Goal: Task Accomplishment & Management: Use online tool/utility

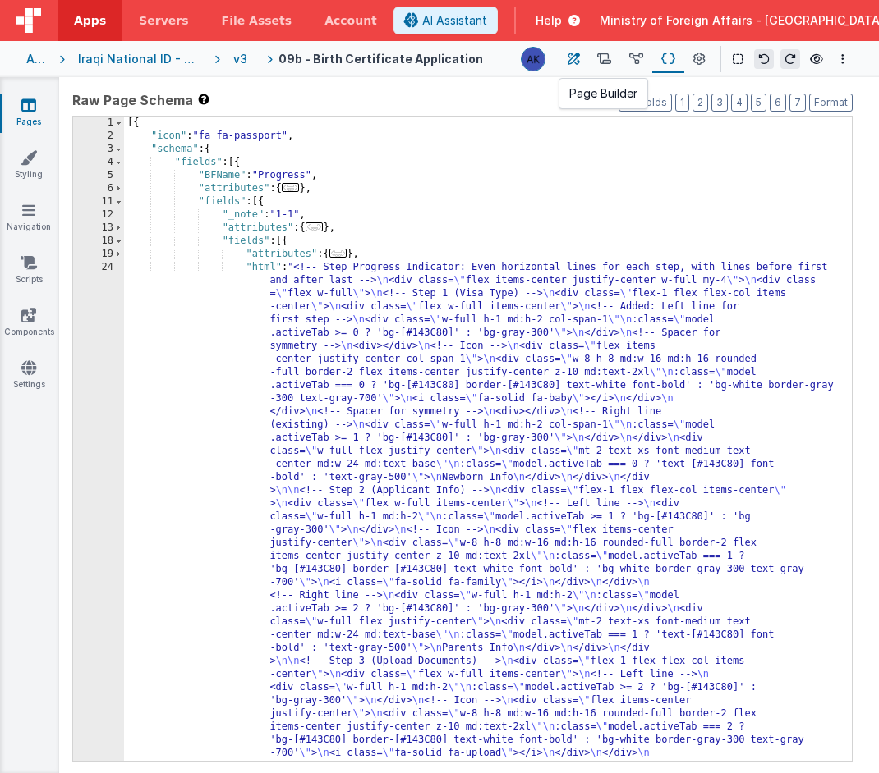
click at [582, 58] on button at bounding box center [573, 59] width 30 height 28
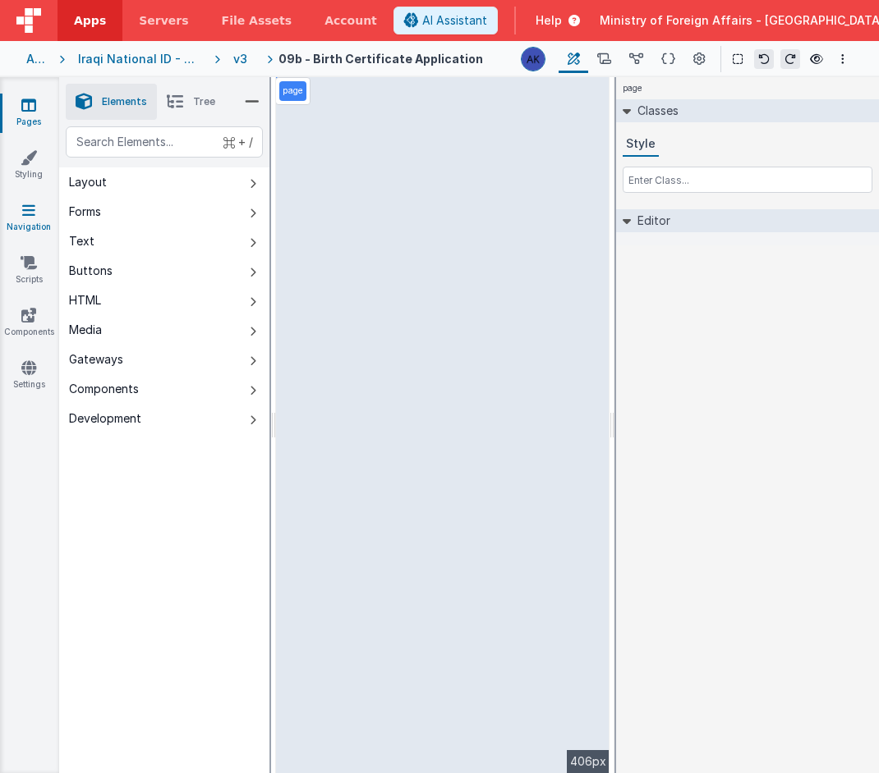
click at [49, 210] on link "Navigation" at bounding box center [28, 218] width 59 height 33
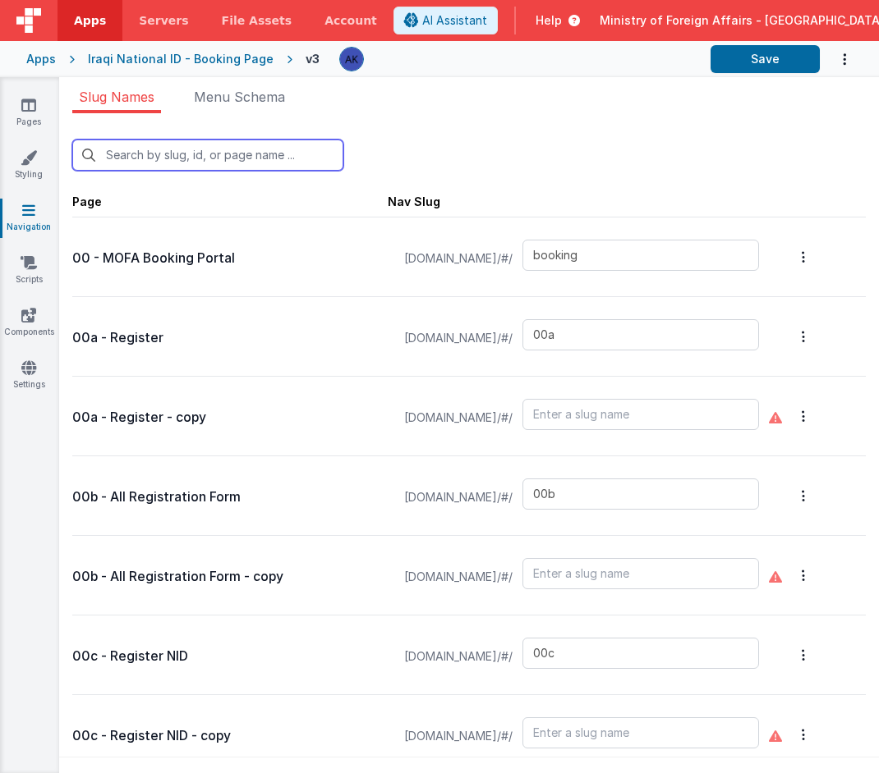
click at [261, 150] on input "text" at bounding box center [207, 155] width 271 height 31
type input "0"
type input "bookinglist"
type input "confirmationpage"
type input "bookingqr"
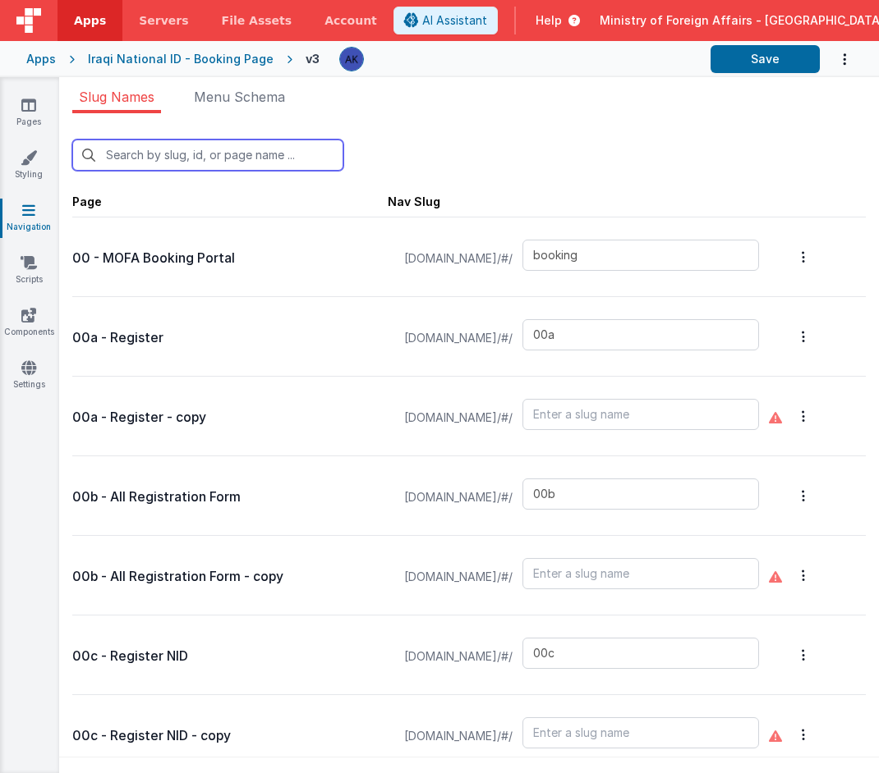
type input "bookingqrpos"
type input "bookingqr2"
type input "checkinpos"
type input "consularservices"
type input "contactus"
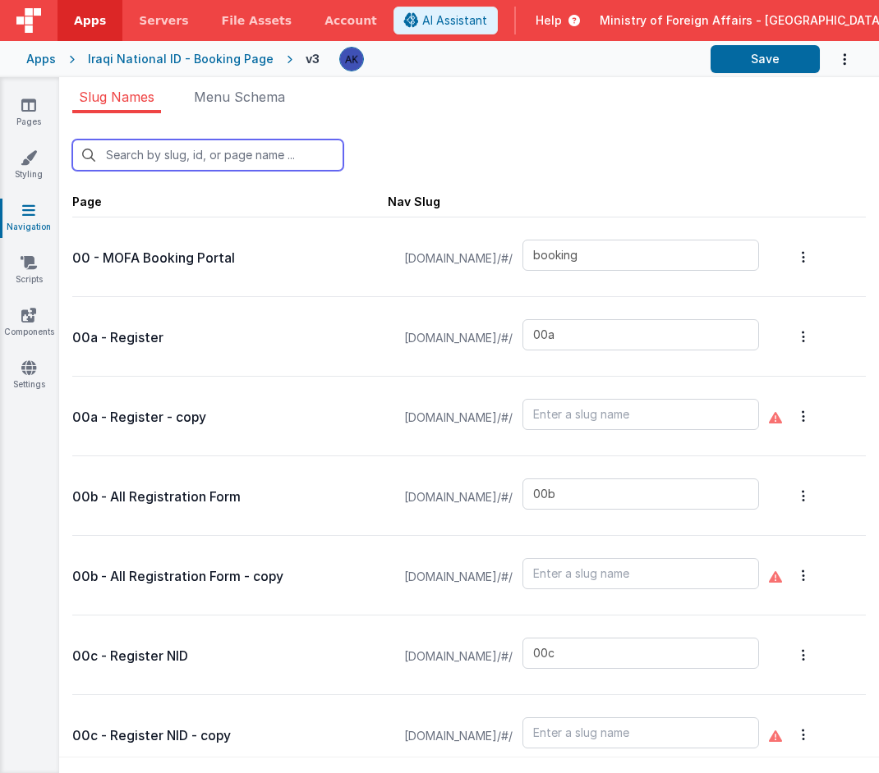
type input "exception"
type input "exceptionqr"
type input "faq"
type input "t"
type input "default"
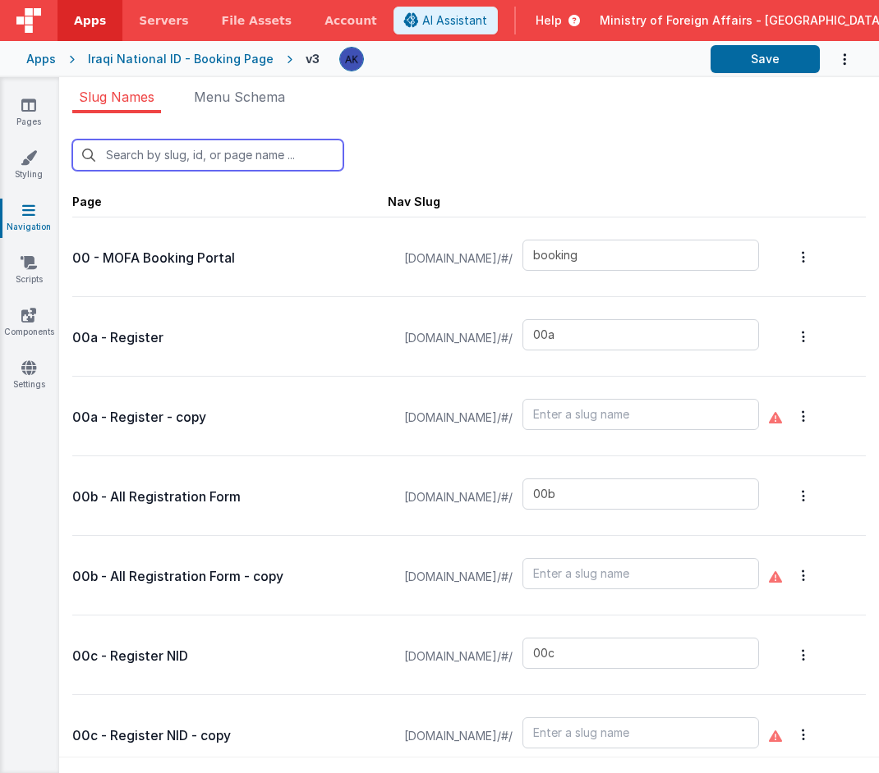
type input "missiondetails"
type input "offices"
type input "officesdetails"
type input "passportservices"
type input "support"
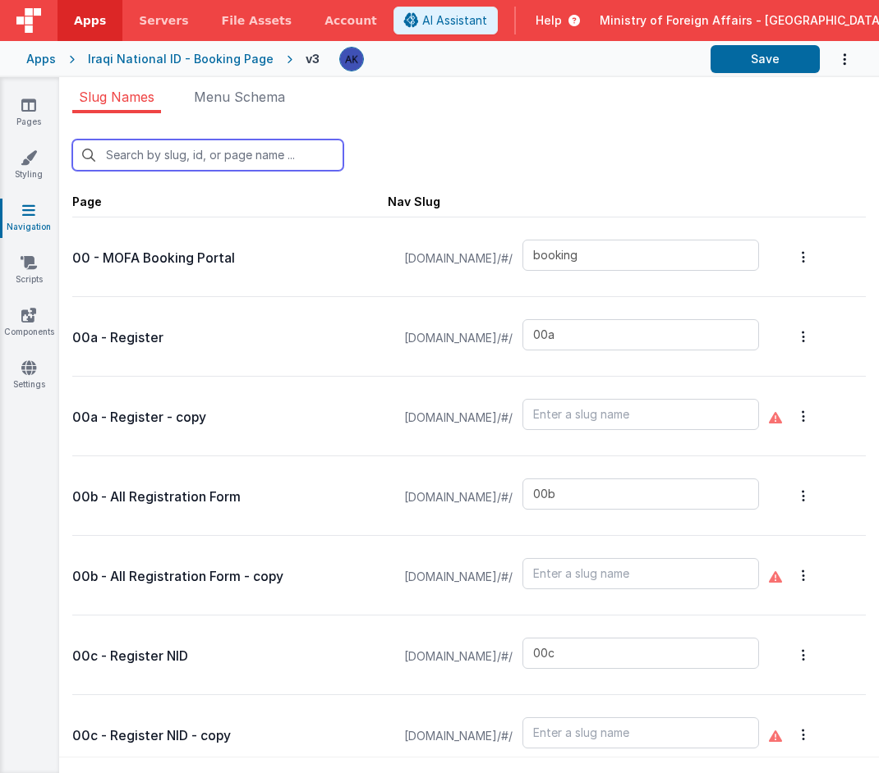
type input "confirmation"
type input "test"
type input "test-login"
type input "visaapp"
type input "09"
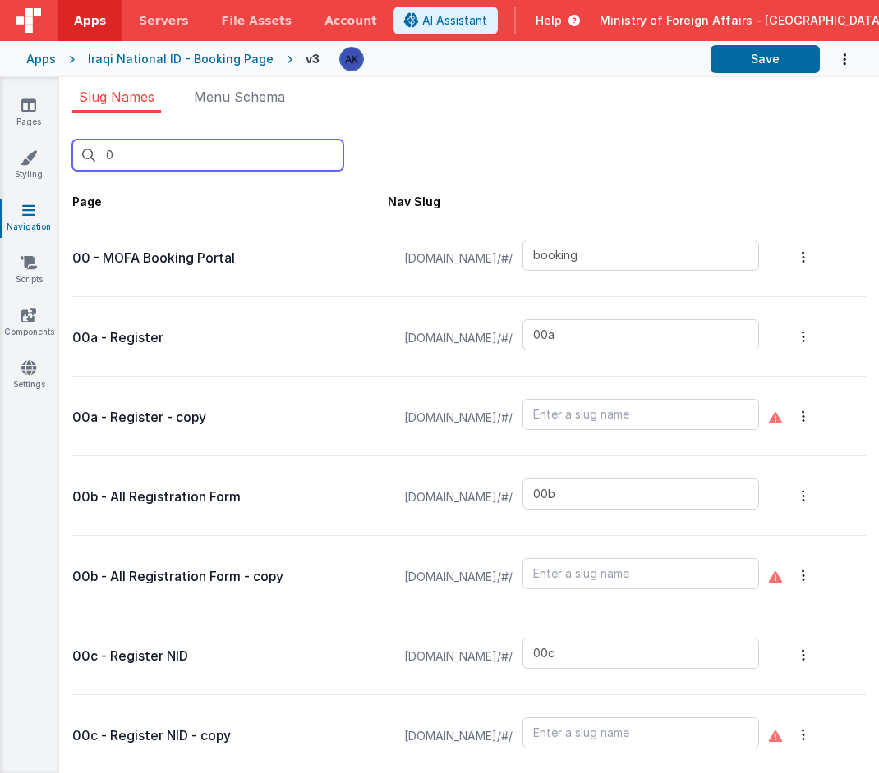
type input "00b"
type input "09"
type input "10"
type input "20b"
type input "checkinpos"
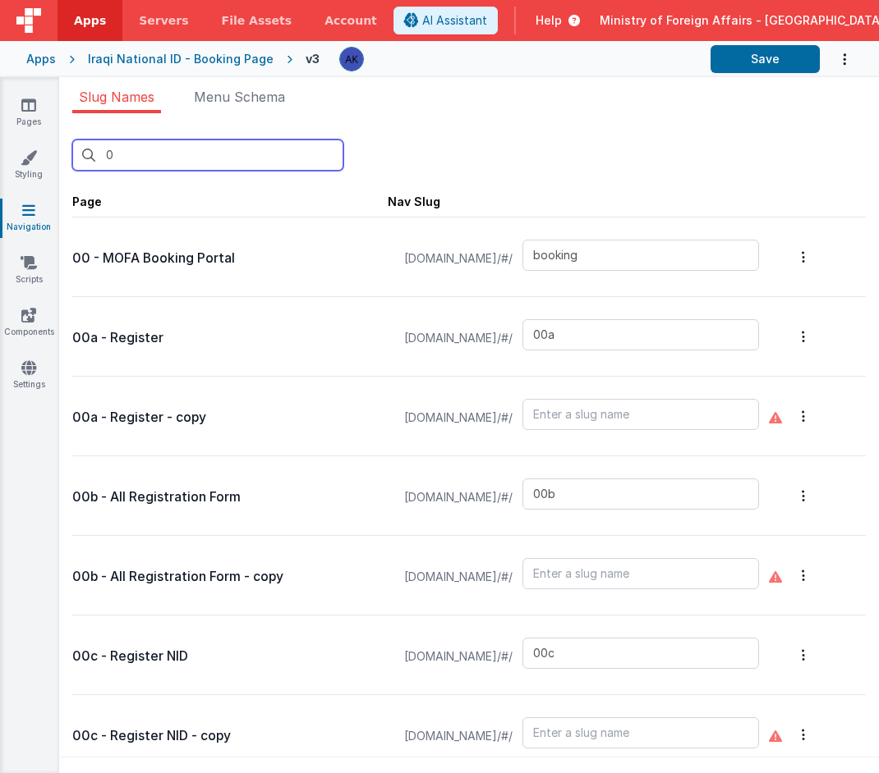
type input "consularservices"
type input "offices"
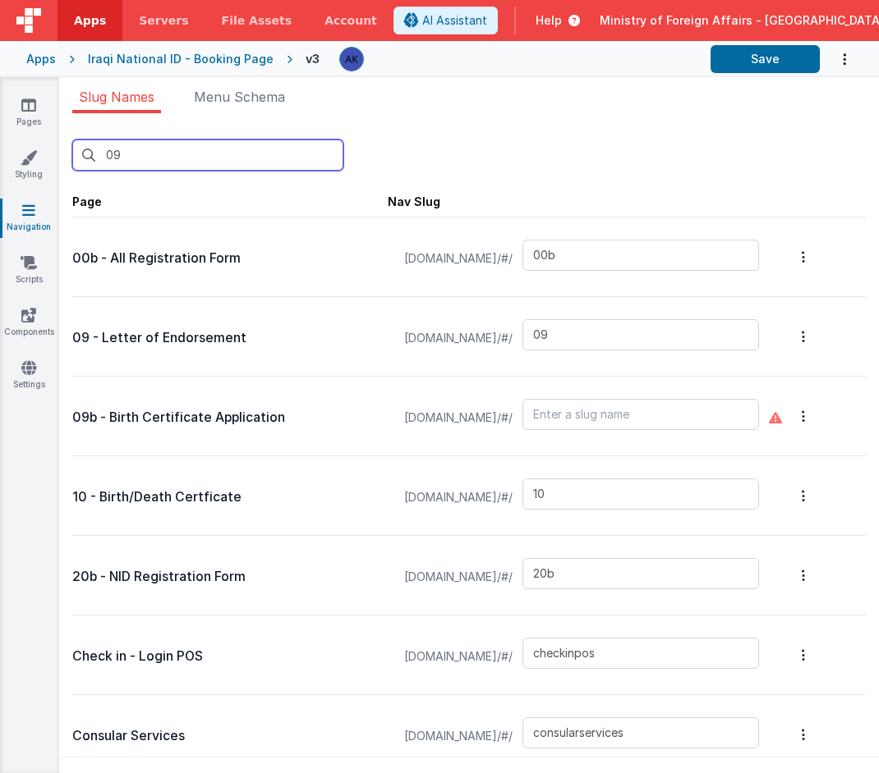
type input "09"
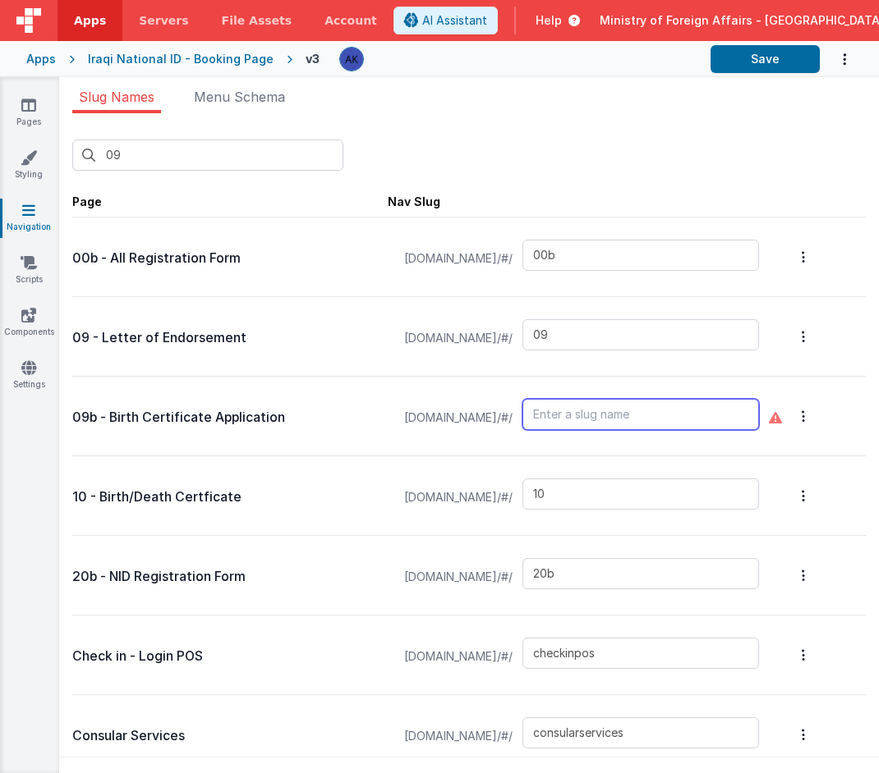
click at [690, 422] on input "text" at bounding box center [640, 414] width 236 height 31
type input "birthcert"
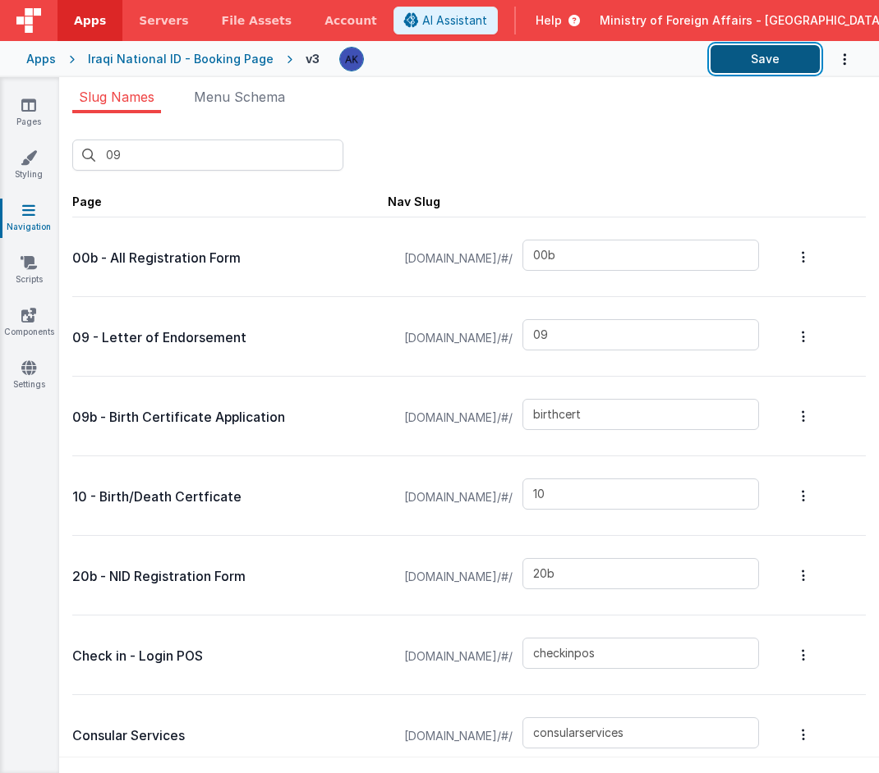
click at [773, 60] on button "Save" at bounding box center [764, 59] width 109 height 28
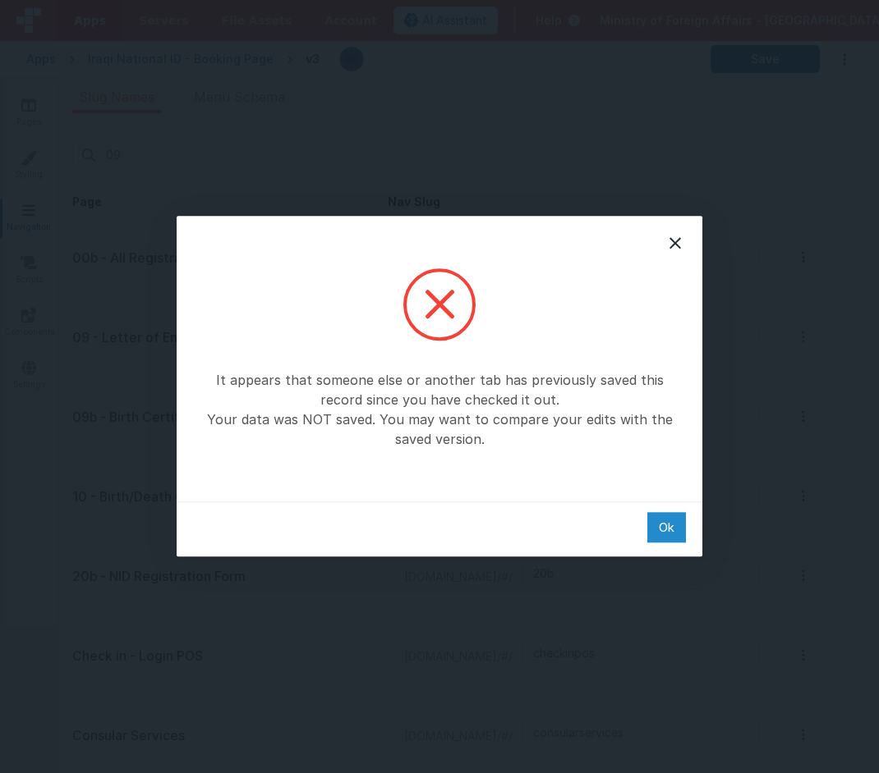
click at [676, 529] on div "Ok" at bounding box center [666, 527] width 39 height 30
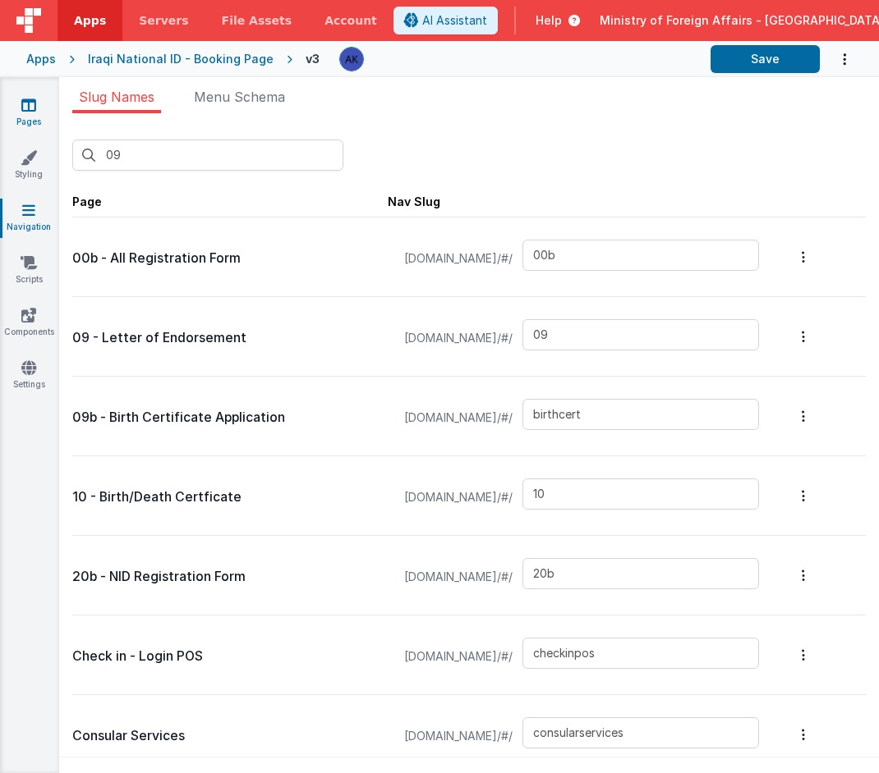
click at [42, 122] on link "Pages" at bounding box center [28, 113] width 59 height 33
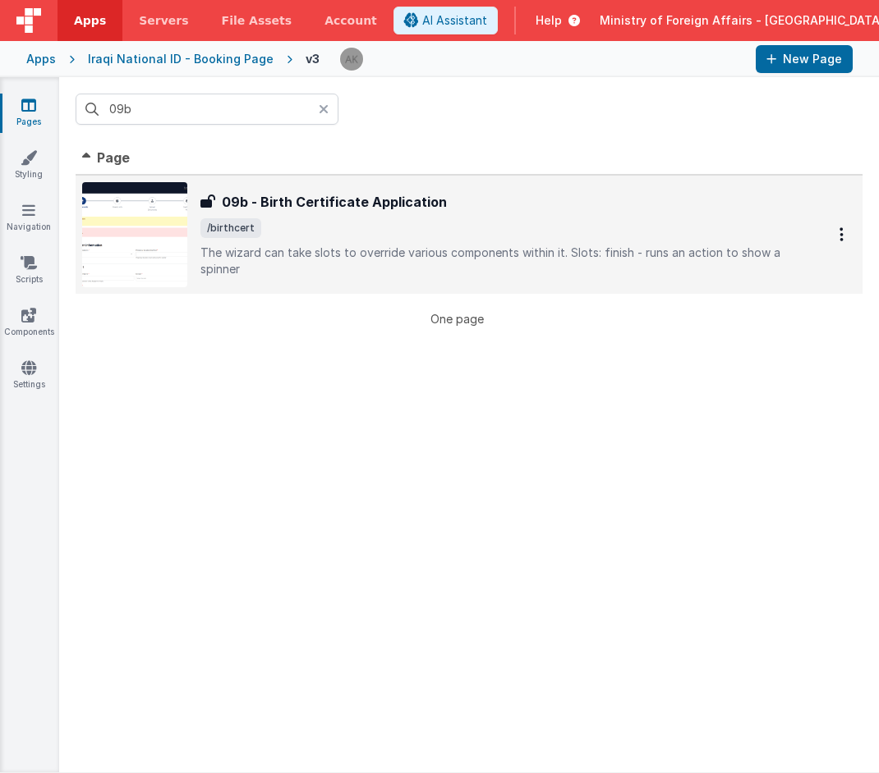
click at [167, 232] on img at bounding box center [134, 234] width 105 height 105
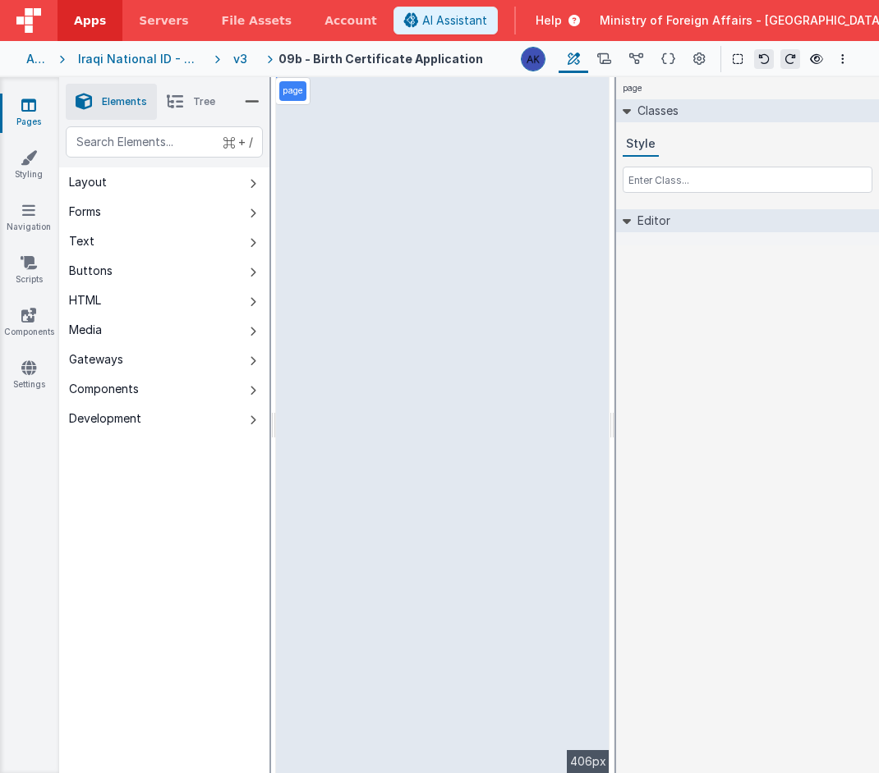
click at [206, 101] on span "Tree" at bounding box center [204, 101] width 22 height 13
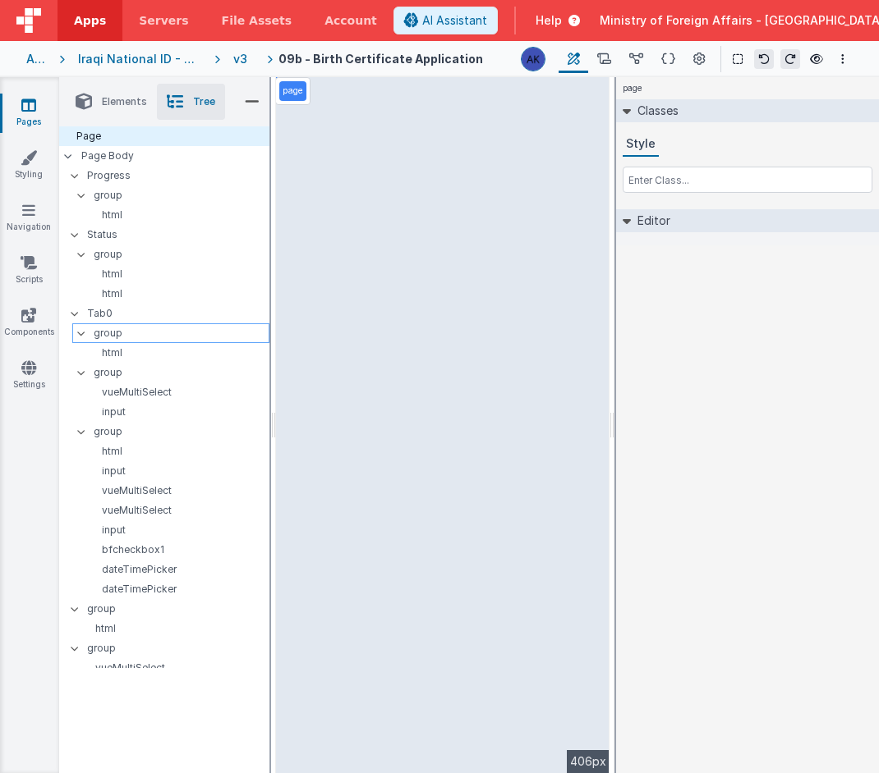
click at [135, 333] on p "group" at bounding box center [181, 333] width 175 height 18
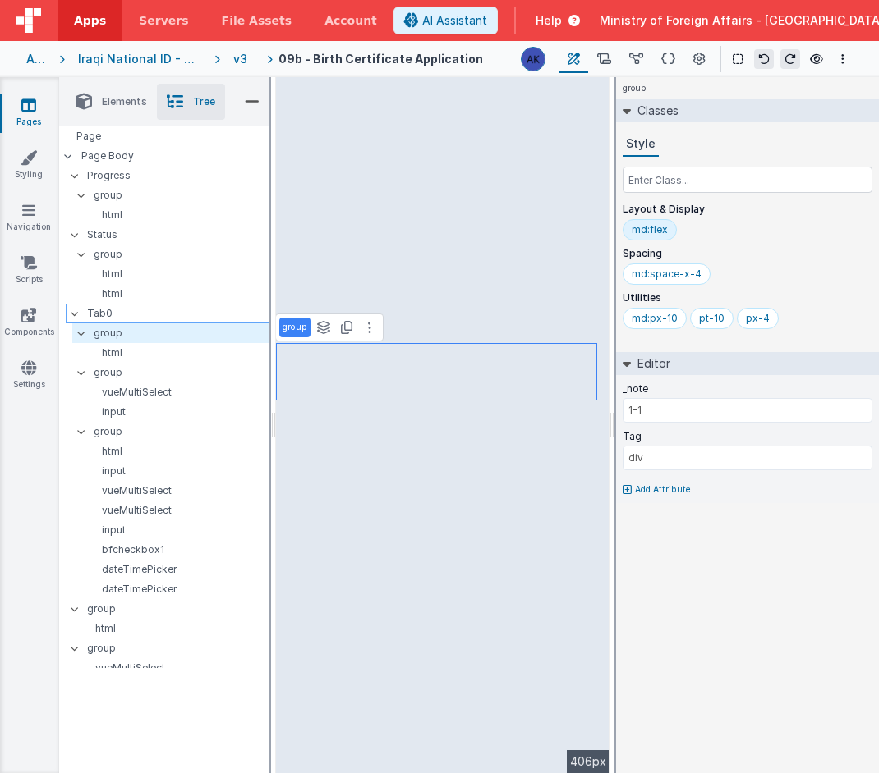
click at [136, 315] on p "Tab0" at bounding box center [177, 314] width 181 height 18
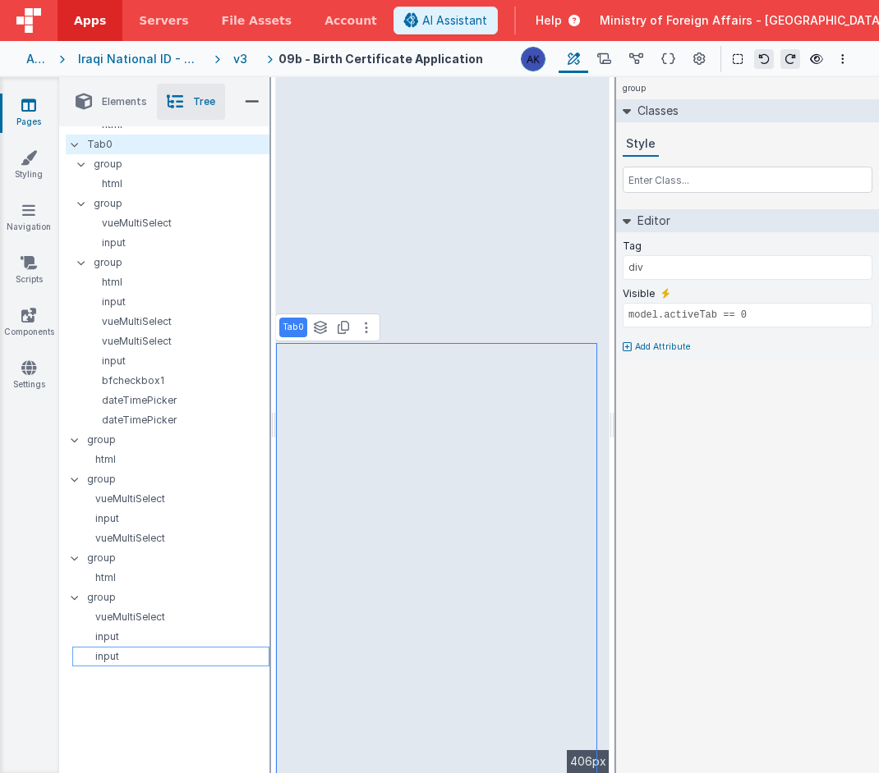
scroll to position [157, 0]
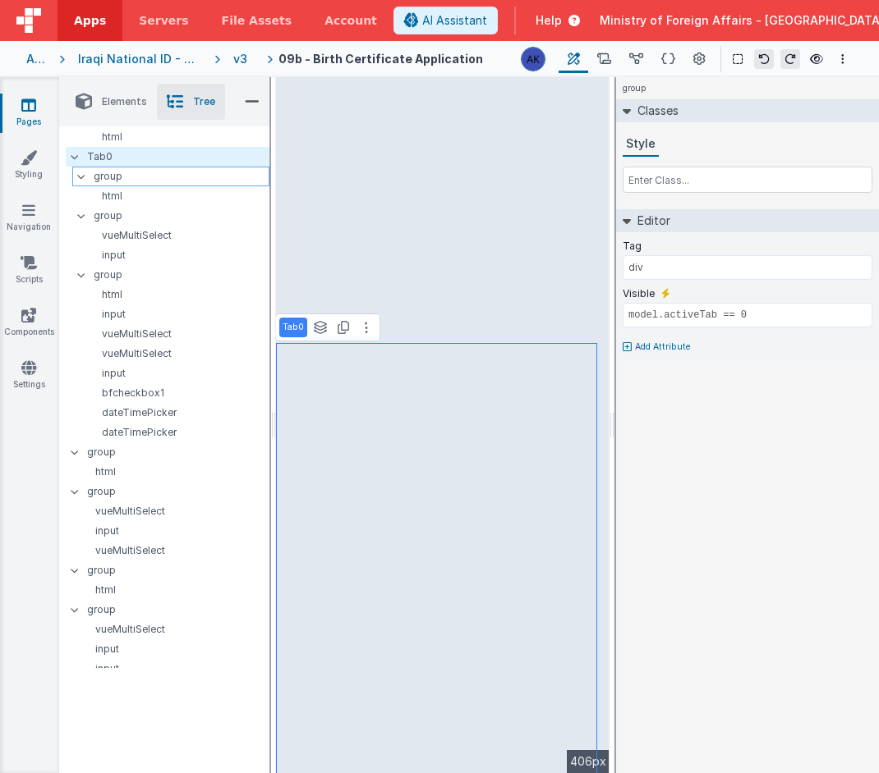
click at [83, 178] on icon at bounding box center [81, 176] width 13 height 5
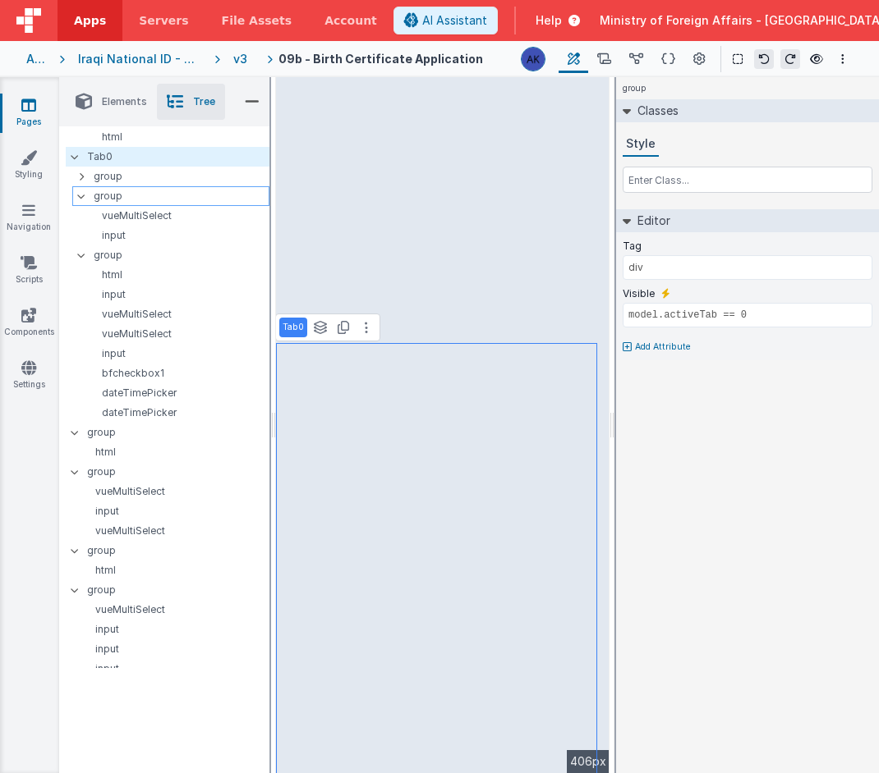
click at [82, 191] on div at bounding box center [86, 196] width 15 height 13
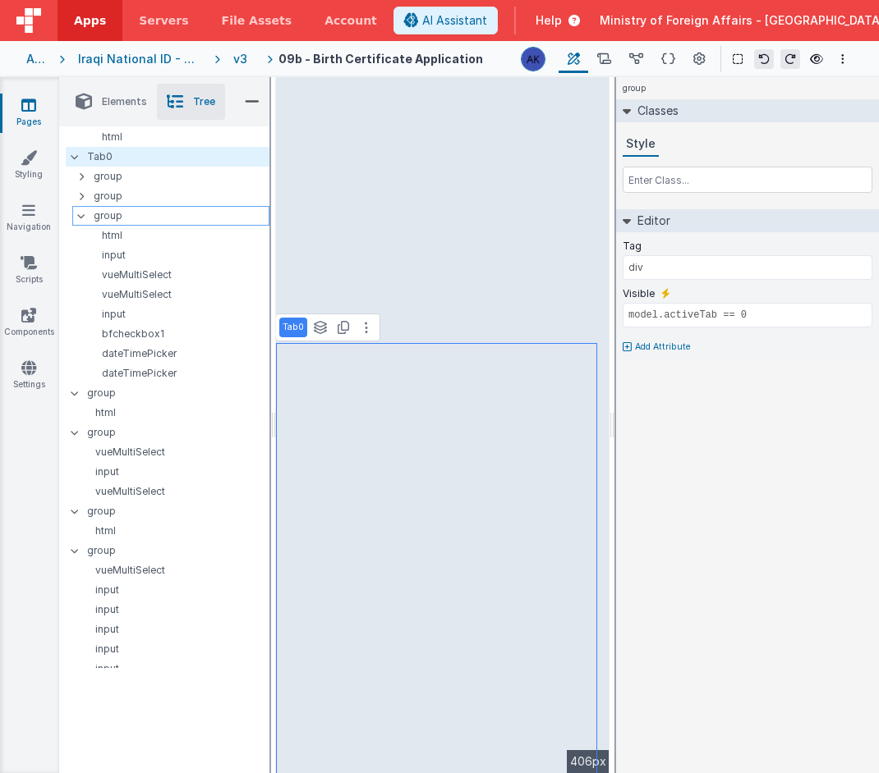
click at [83, 211] on div at bounding box center [86, 215] width 15 height 13
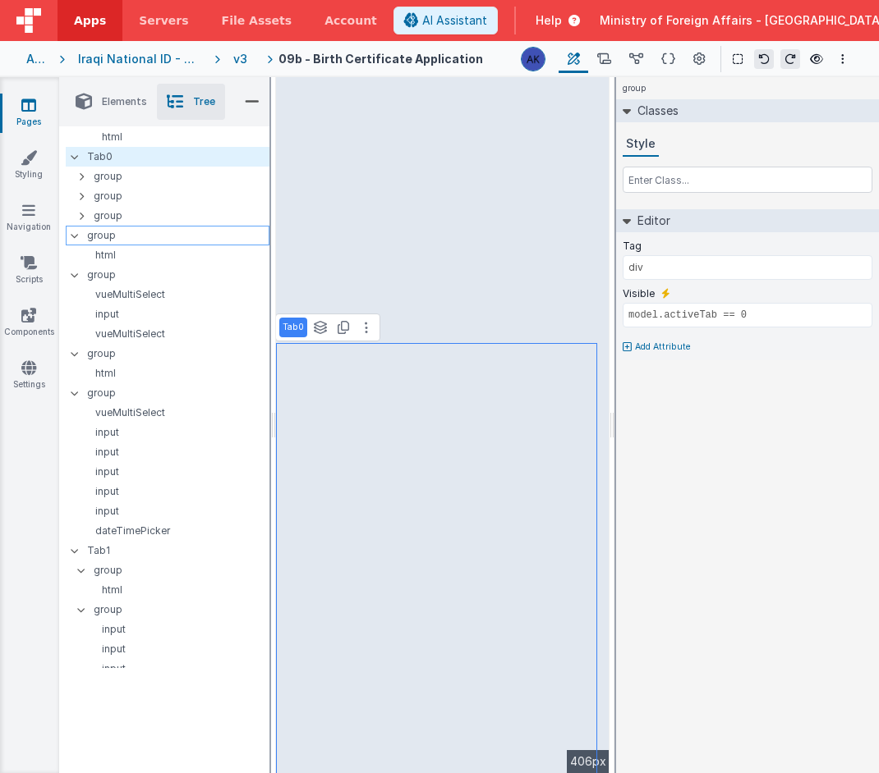
click at [93, 237] on p "group" at bounding box center [177, 236] width 181 height 18
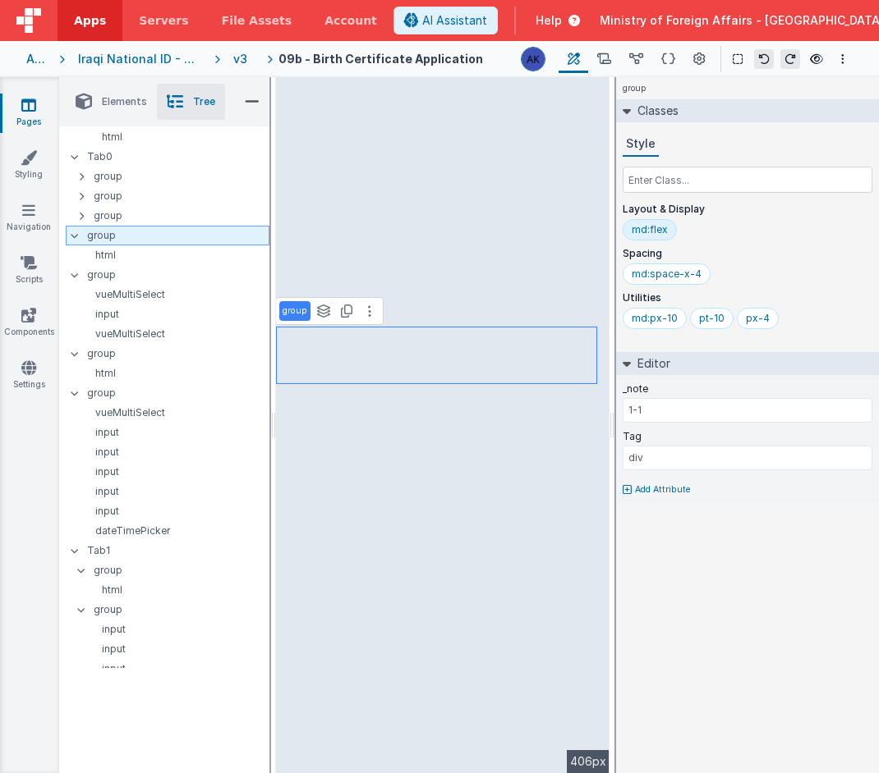
click at [99, 236] on p "group" at bounding box center [177, 236] width 181 height 18
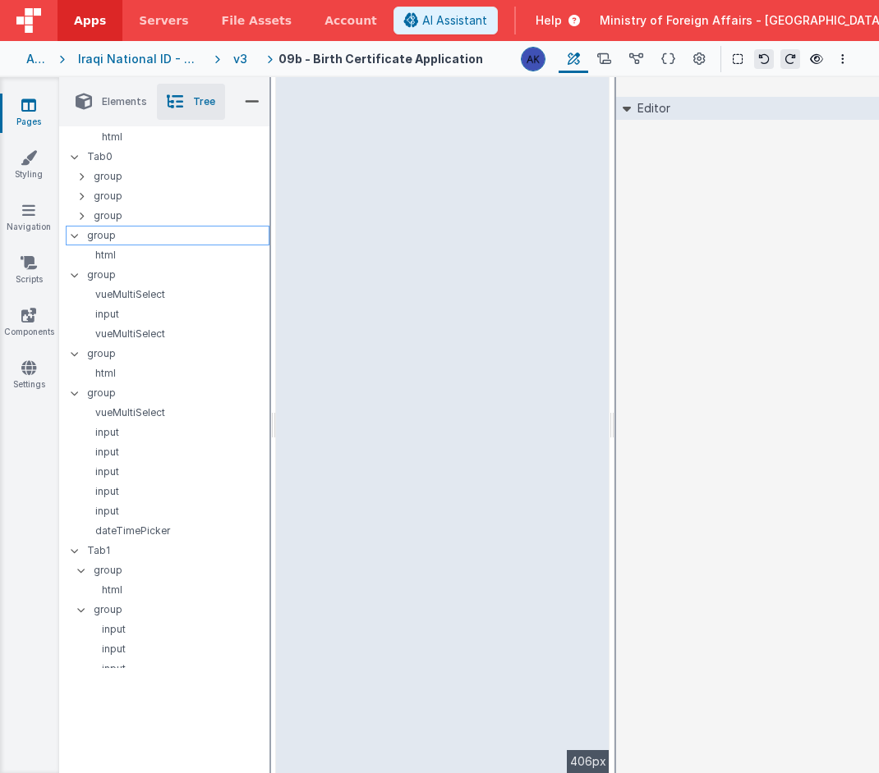
click at [99, 236] on p "group" at bounding box center [177, 236] width 181 height 18
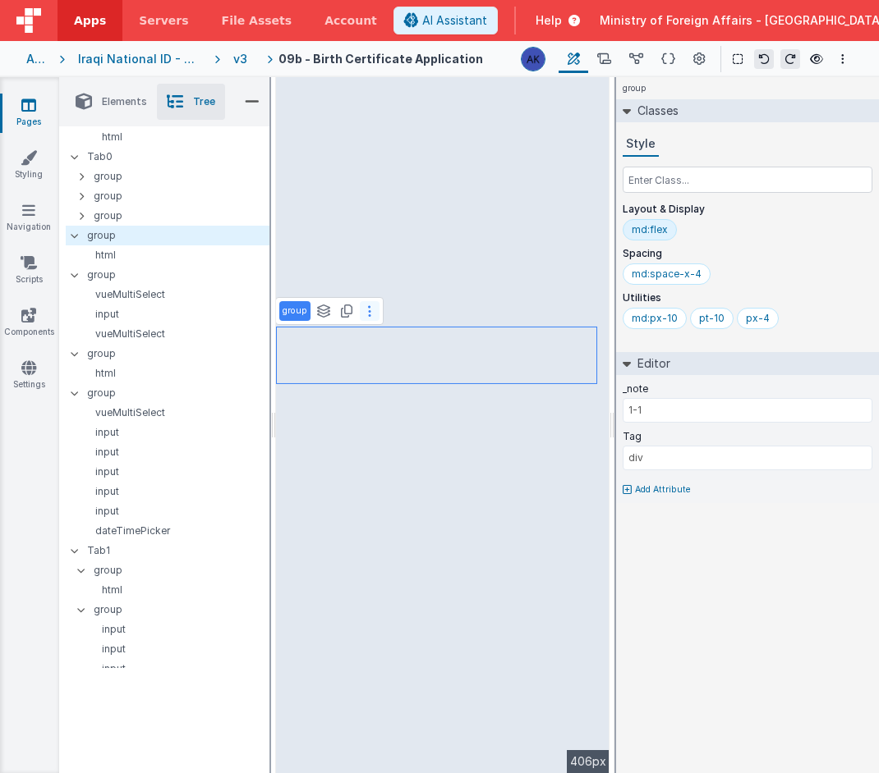
click at [370, 320] on button at bounding box center [370, 311] width 20 height 20
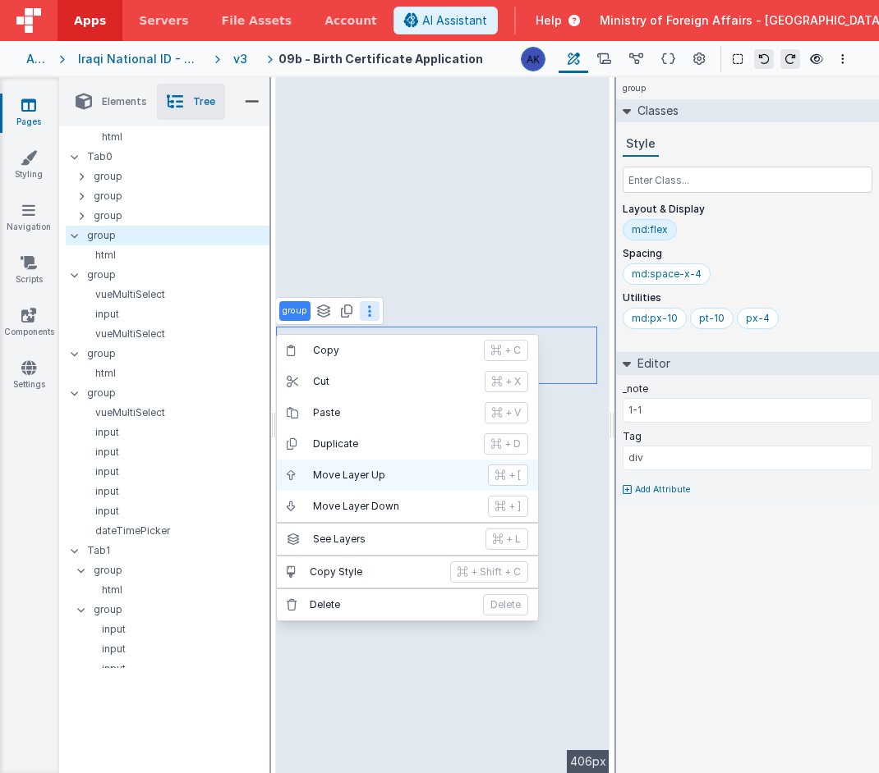
click at [378, 474] on p "Move Layer Up" at bounding box center [395, 475] width 165 height 13
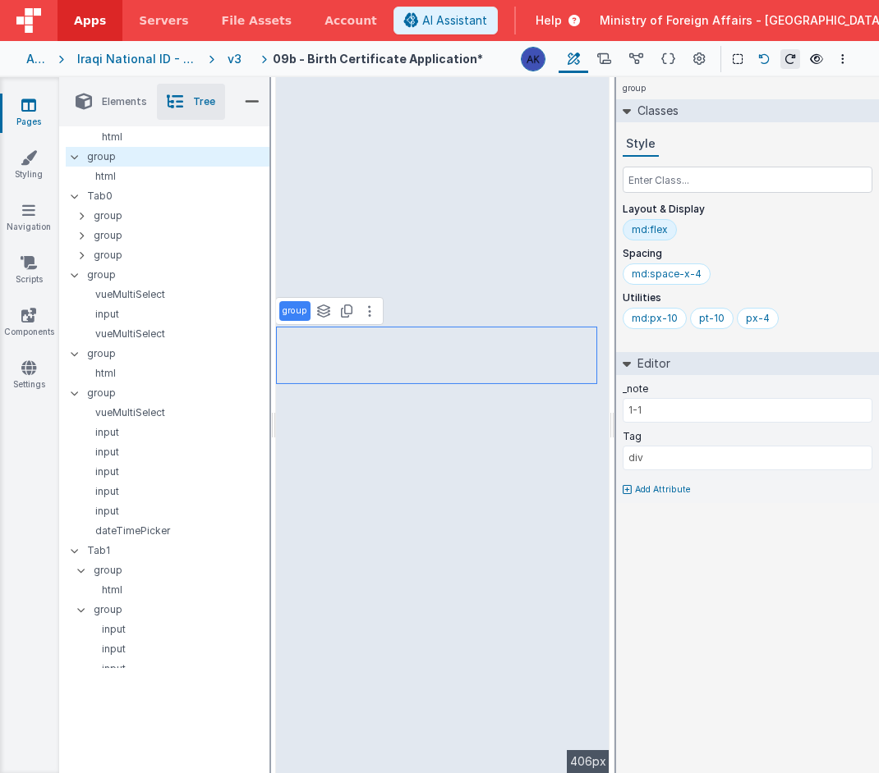
click at [760, 57] on icon at bounding box center [763, 58] width 11 height 11
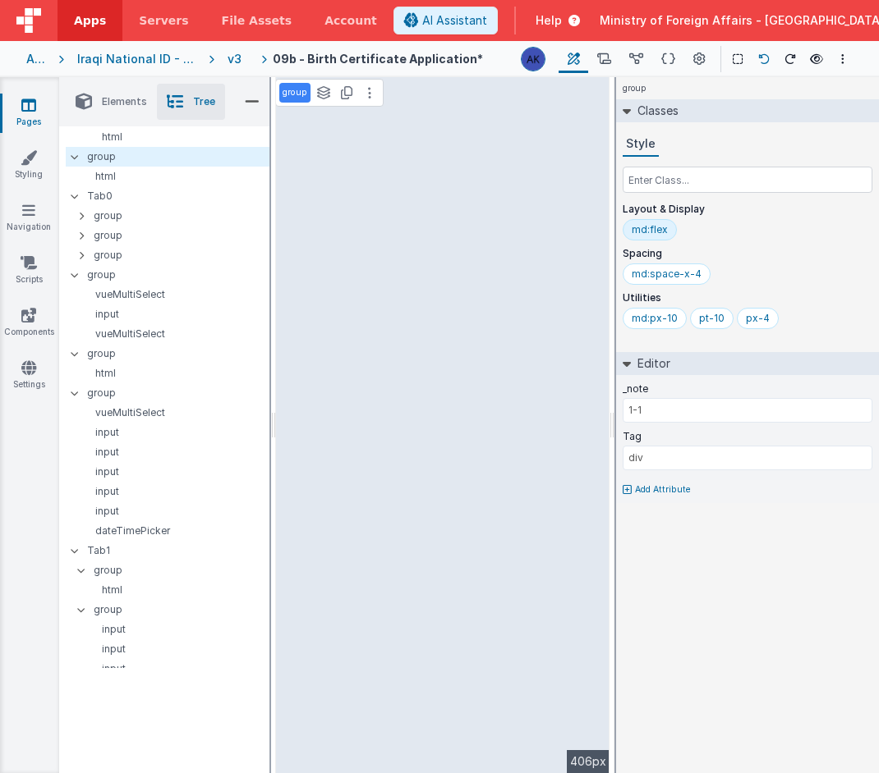
click at [755, 58] on button at bounding box center [764, 59] width 20 height 20
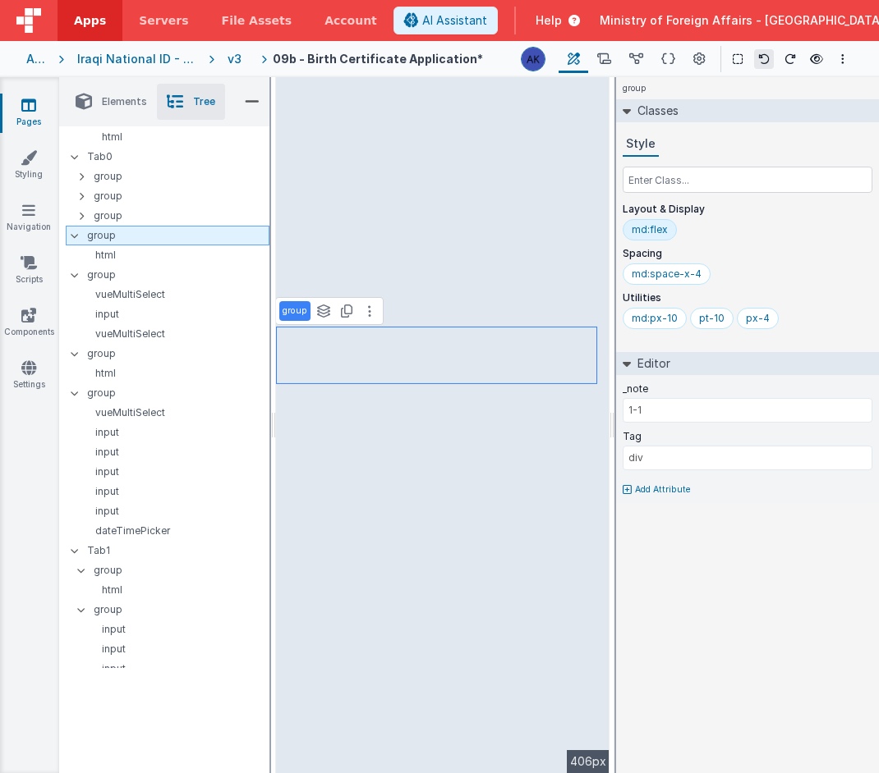
click at [75, 233] on icon at bounding box center [74, 235] width 13 height 5
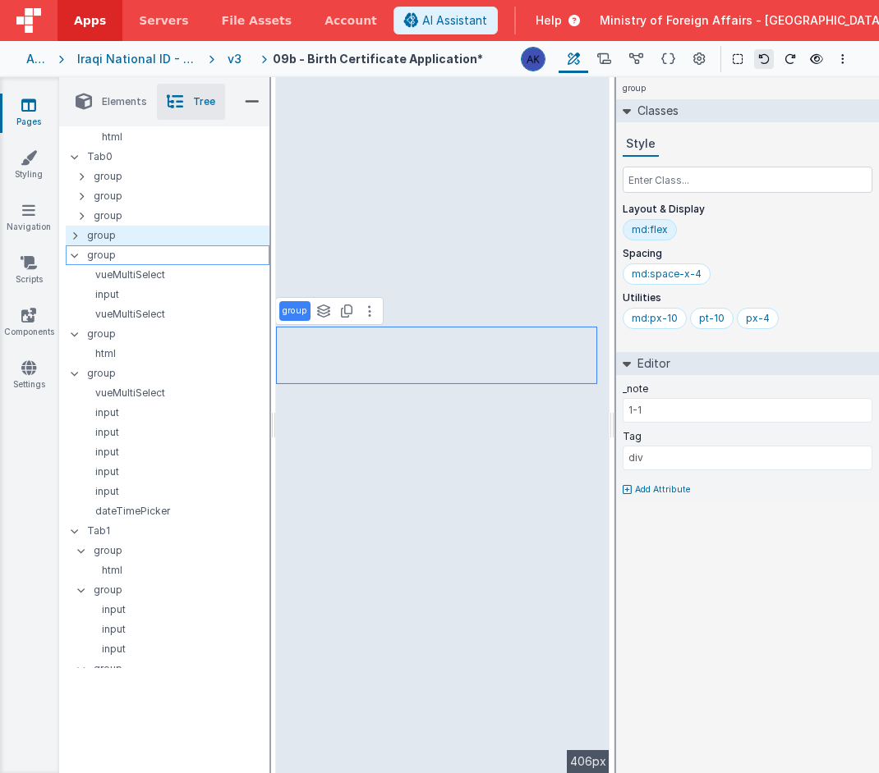
click at [72, 258] on div at bounding box center [79, 255] width 15 height 13
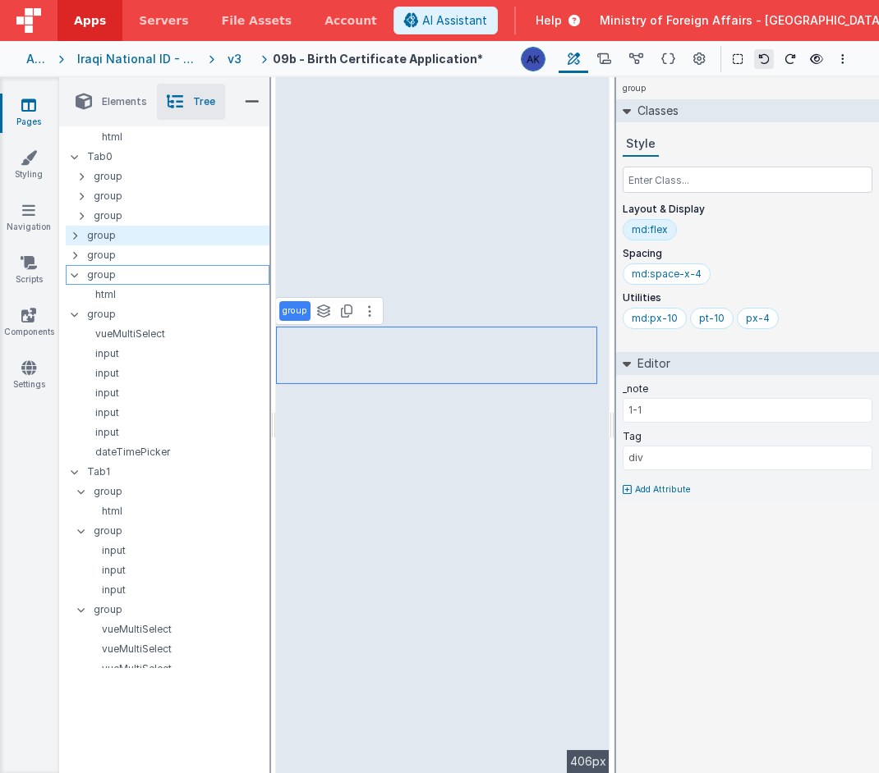
click at [78, 273] on icon at bounding box center [74, 275] width 13 height 5
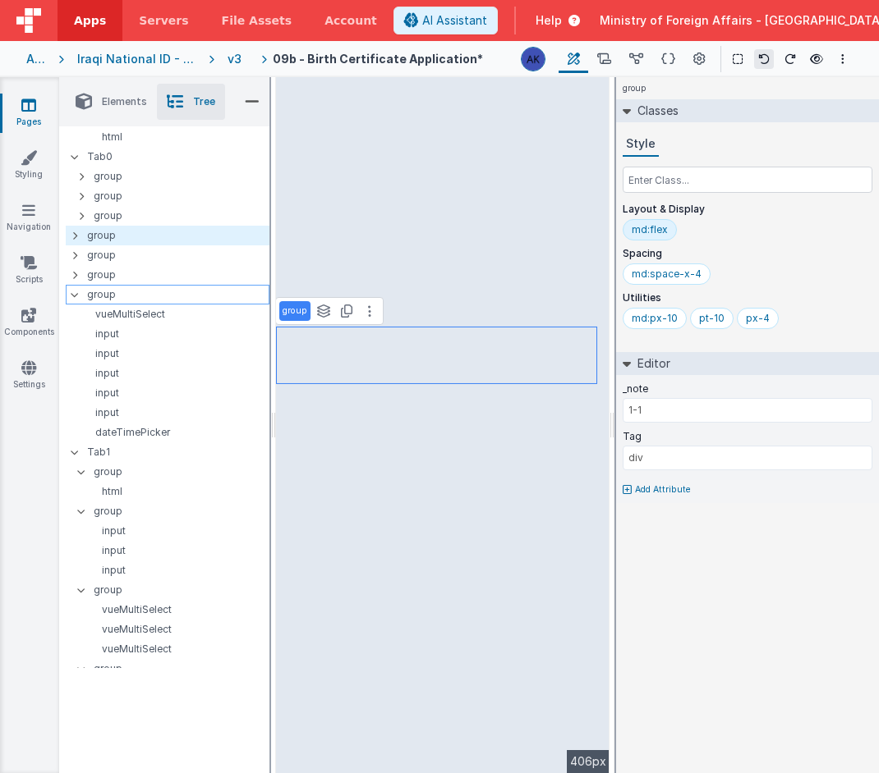
click at [77, 293] on icon at bounding box center [74, 294] width 13 height 5
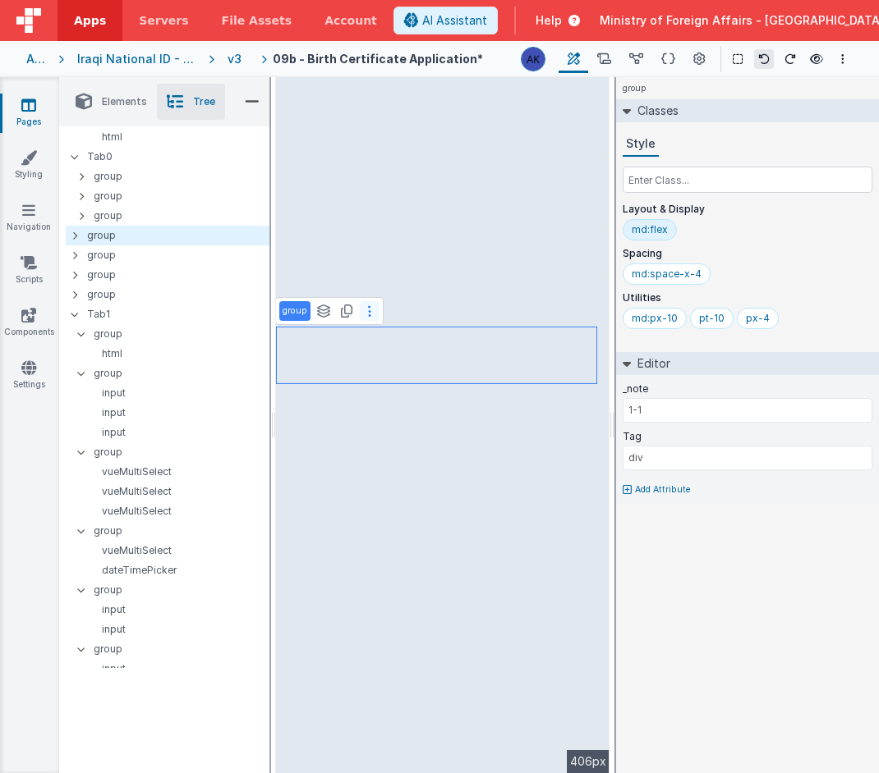
click at [370, 313] on icon at bounding box center [369, 311] width 3 height 13
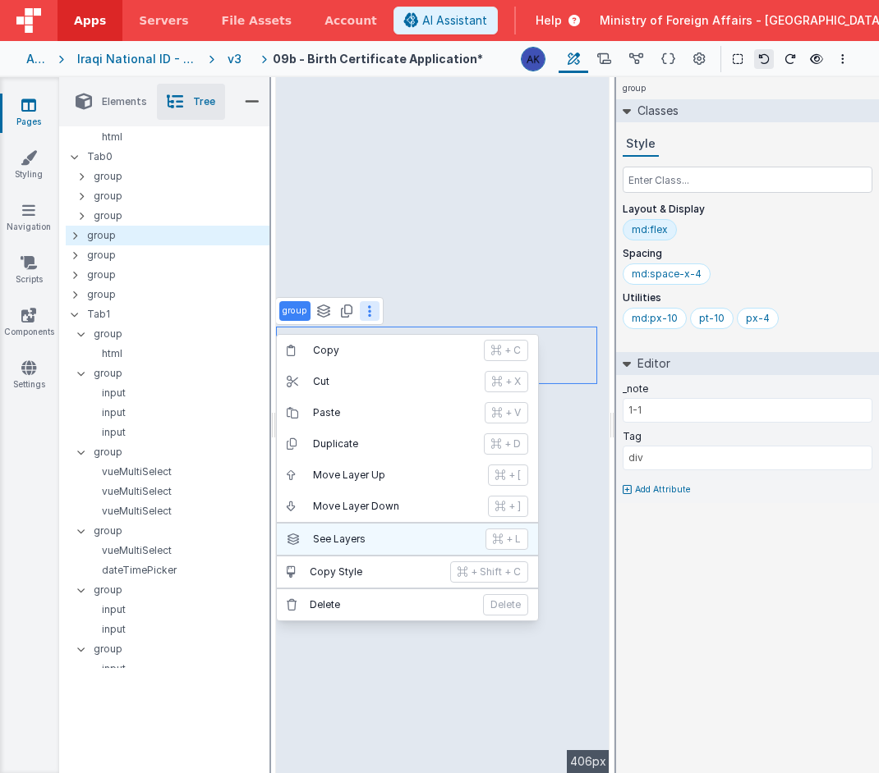
click at [461, 546] on button "See Layers + L" at bounding box center [407, 539] width 261 height 31
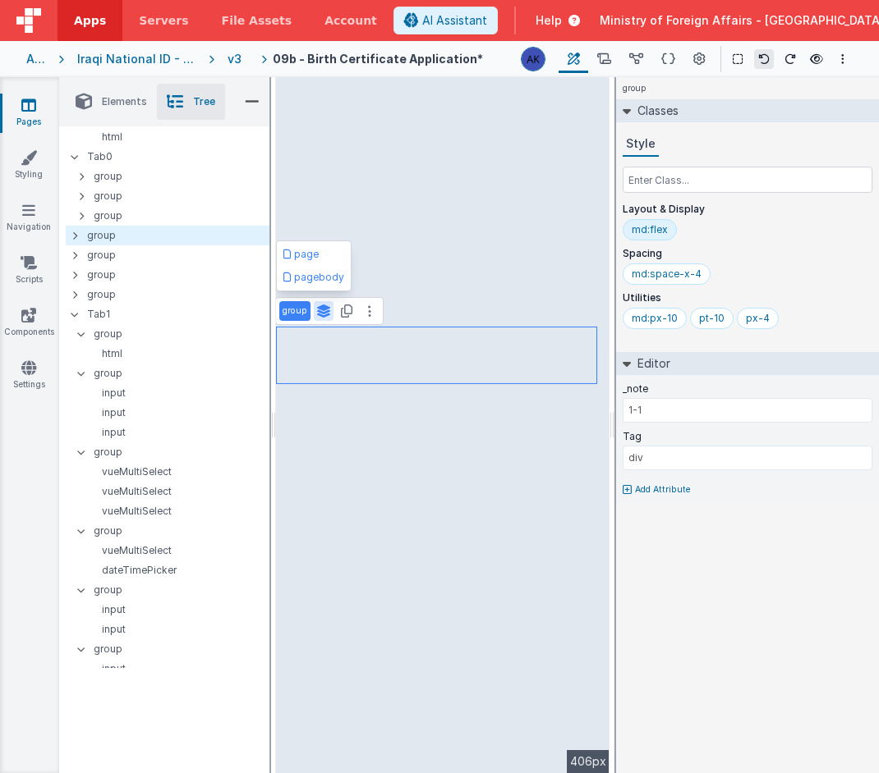
click at [286, 315] on p "group" at bounding box center [294, 311] width 25 height 13
click at [300, 314] on p "group" at bounding box center [294, 311] width 25 height 13
click at [297, 312] on p "group" at bounding box center [294, 311] width 25 height 13
type input "group-pob"
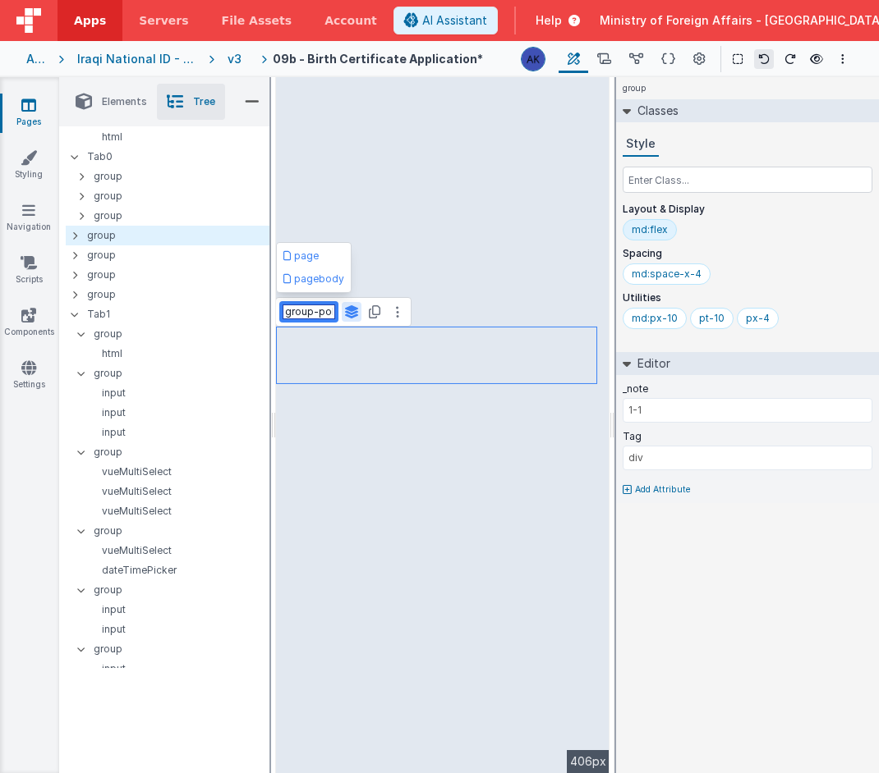
scroll to position [0, 2]
click at [183, 255] on p "group" at bounding box center [177, 255] width 181 height 18
type input "1-2"
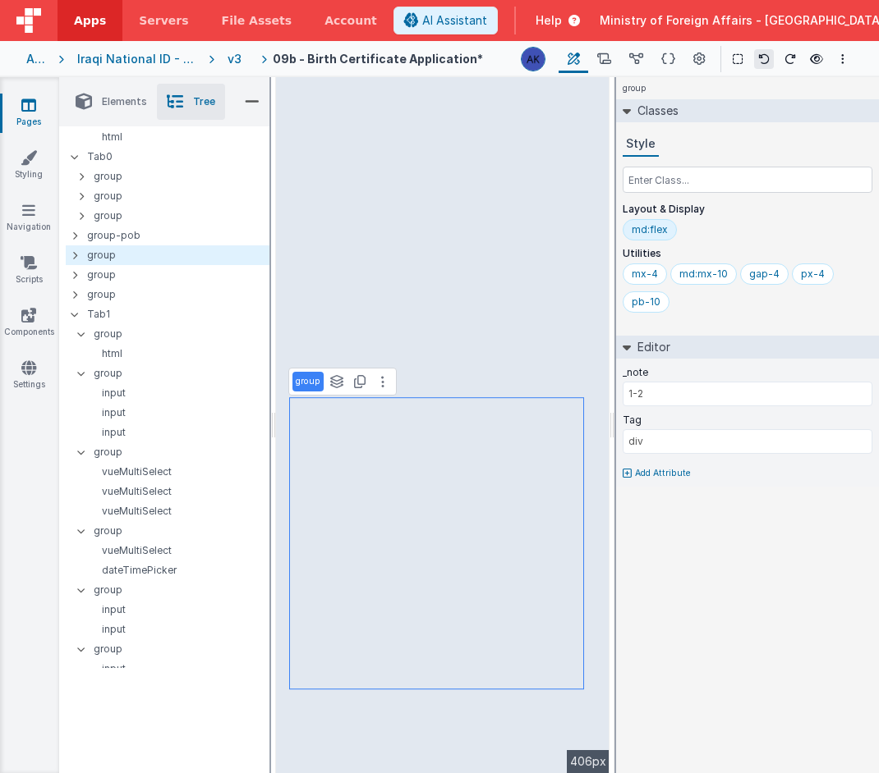
click at [313, 383] on p "group" at bounding box center [308, 381] width 25 height 13
click at [313, 382] on p "group" at bounding box center [308, 381] width 25 height 13
type input "group-pob2"
click at [152, 275] on p "group" at bounding box center [177, 275] width 181 height 18
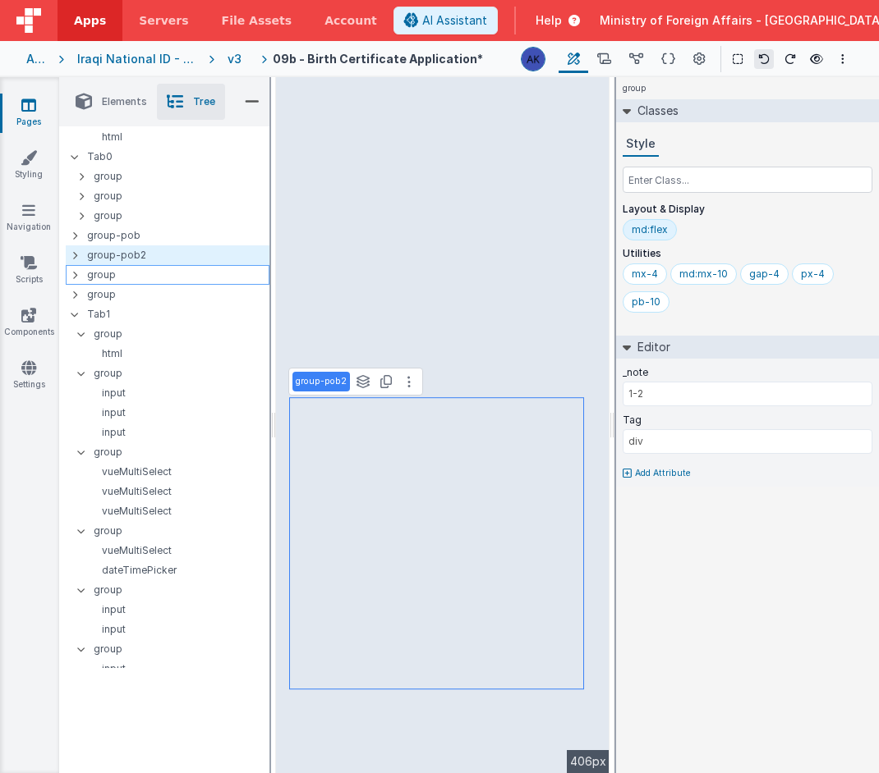
type input "1-1"
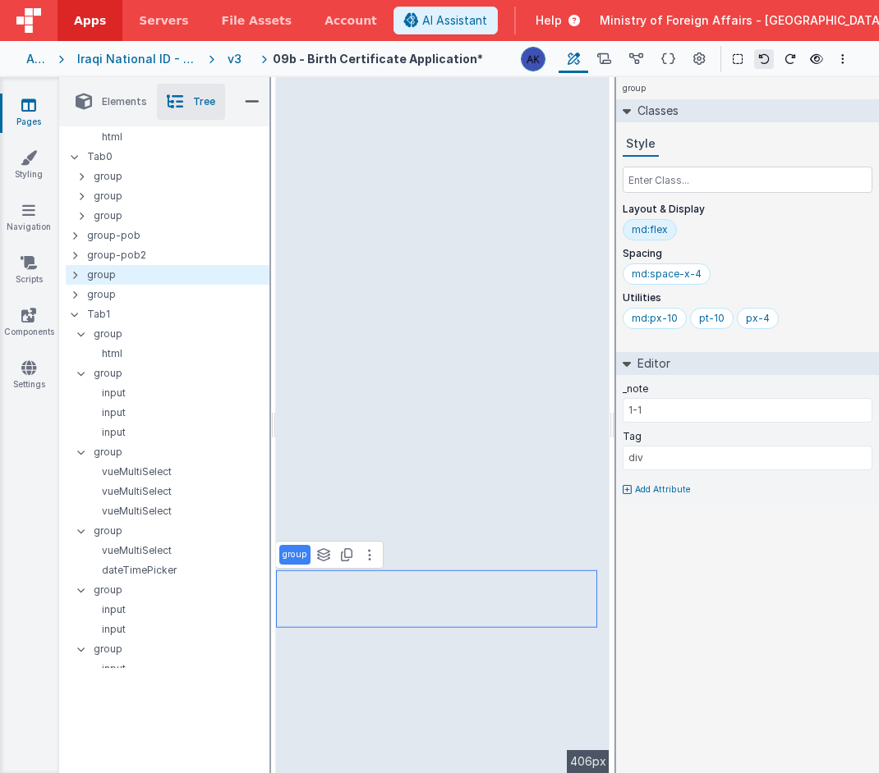
click at [293, 553] on p "group" at bounding box center [294, 554] width 25 height 13
type input "group-birthinfo1"
click at [130, 297] on p "group" at bounding box center [177, 295] width 181 height 18
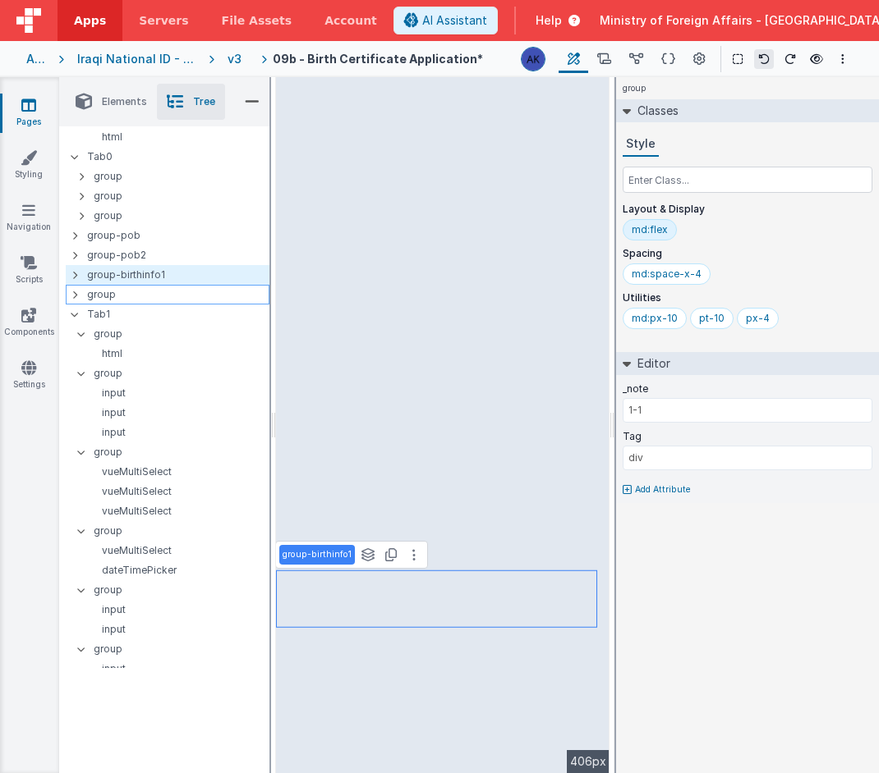
type input "1-2"
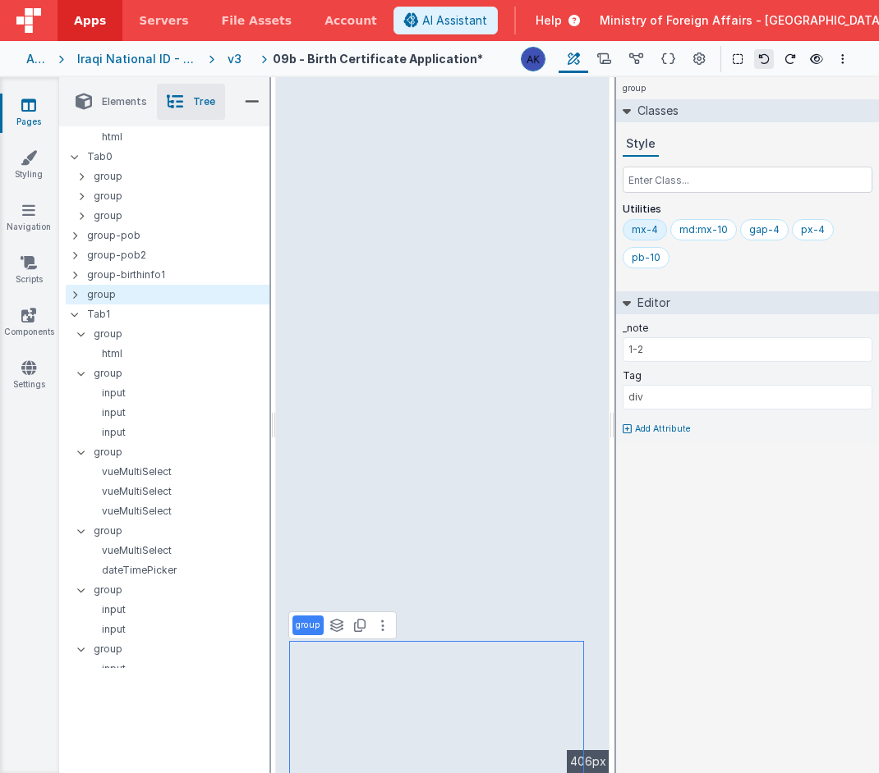
click at [312, 627] on p "group" at bounding box center [308, 625] width 25 height 13
type input "group-birthinfo2"
click at [137, 219] on p "group" at bounding box center [181, 216] width 175 height 18
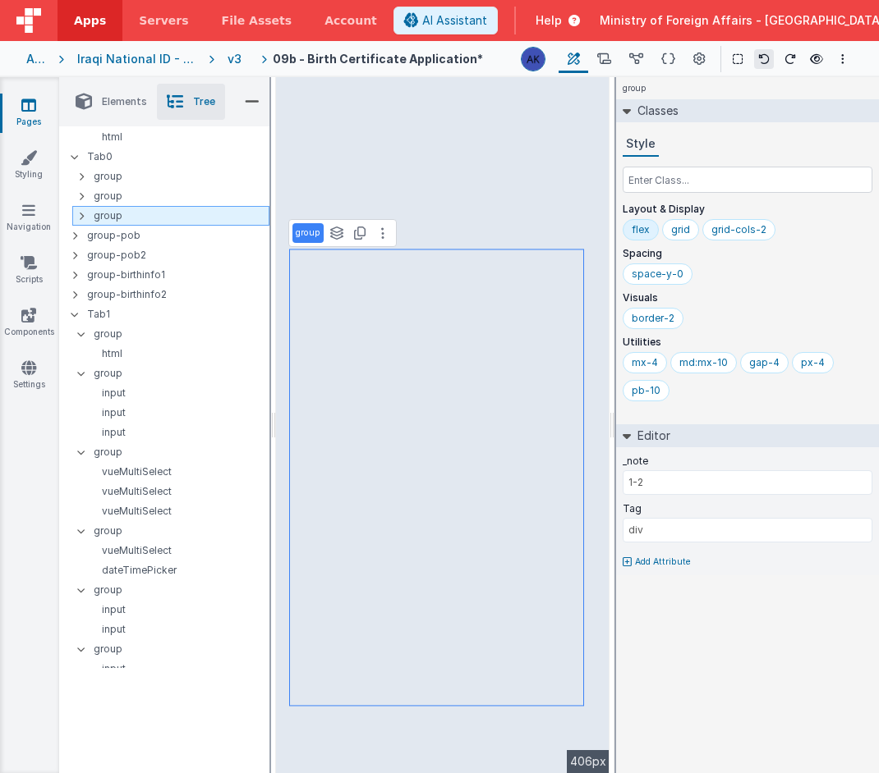
click at [135, 221] on p "group" at bounding box center [181, 216] width 175 height 18
click at [135, 218] on p "group" at bounding box center [181, 216] width 175 height 18
click at [308, 235] on p "group" at bounding box center [308, 233] width 25 height 13
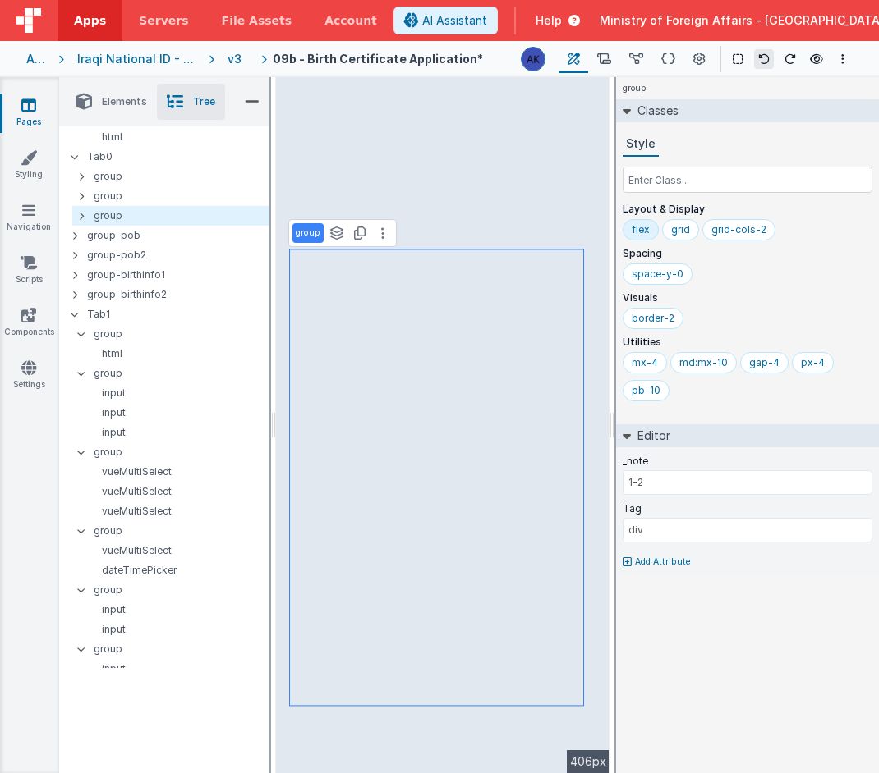
click at [308, 235] on p "group" at bounding box center [308, 233] width 25 height 13
type input "group-newborn1"
click at [190, 191] on p "group" at bounding box center [181, 196] width 175 height 18
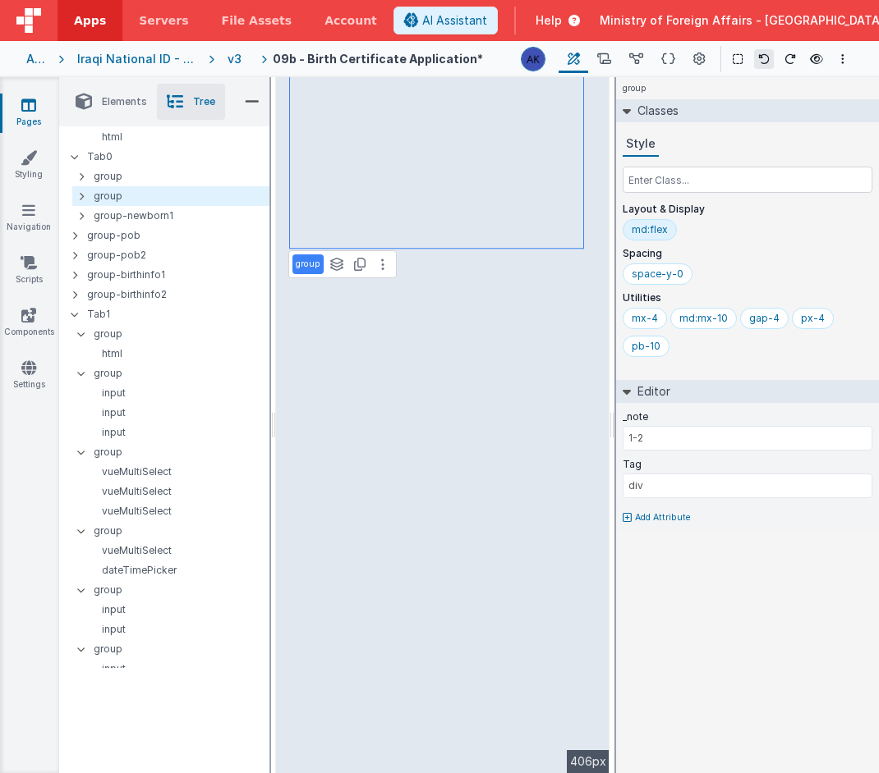
click at [301, 267] on p "group" at bounding box center [308, 264] width 25 height 13
type input "group-newborn1"
click at [212, 213] on p "group-newborn1" at bounding box center [181, 216] width 175 height 18
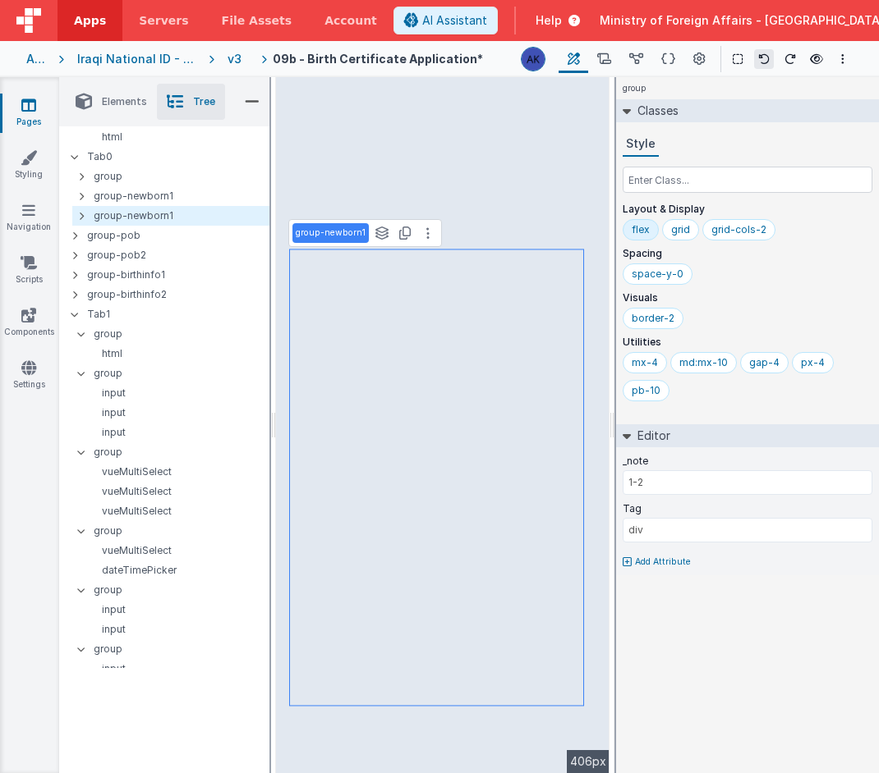
click at [347, 231] on p "group-newborn1" at bounding box center [331, 233] width 70 height 13
type input "group-newborn2"
click at [117, 177] on p "group" at bounding box center [181, 176] width 175 height 18
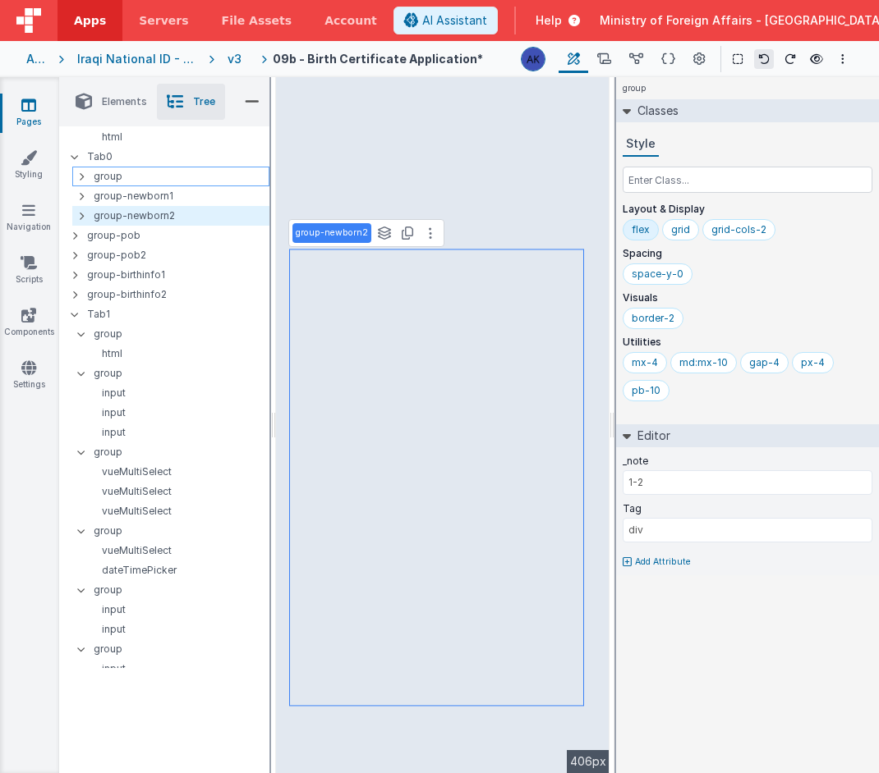
type input "1-1"
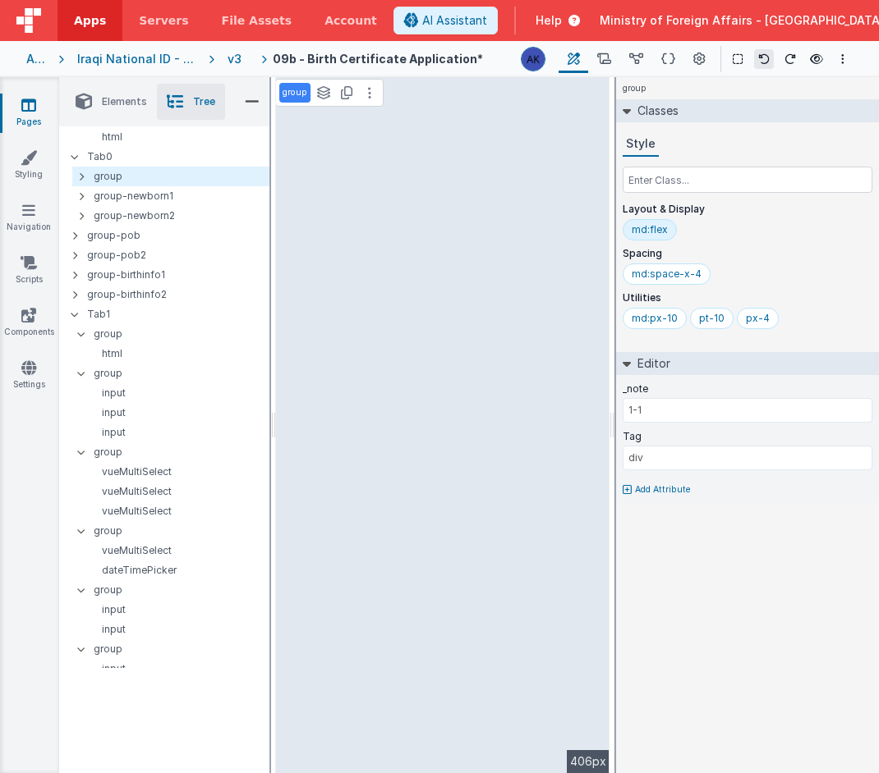
click at [299, 96] on p "group" at bounding box center [294, 92] width 25 height 13
type input "group-titlenewborn"
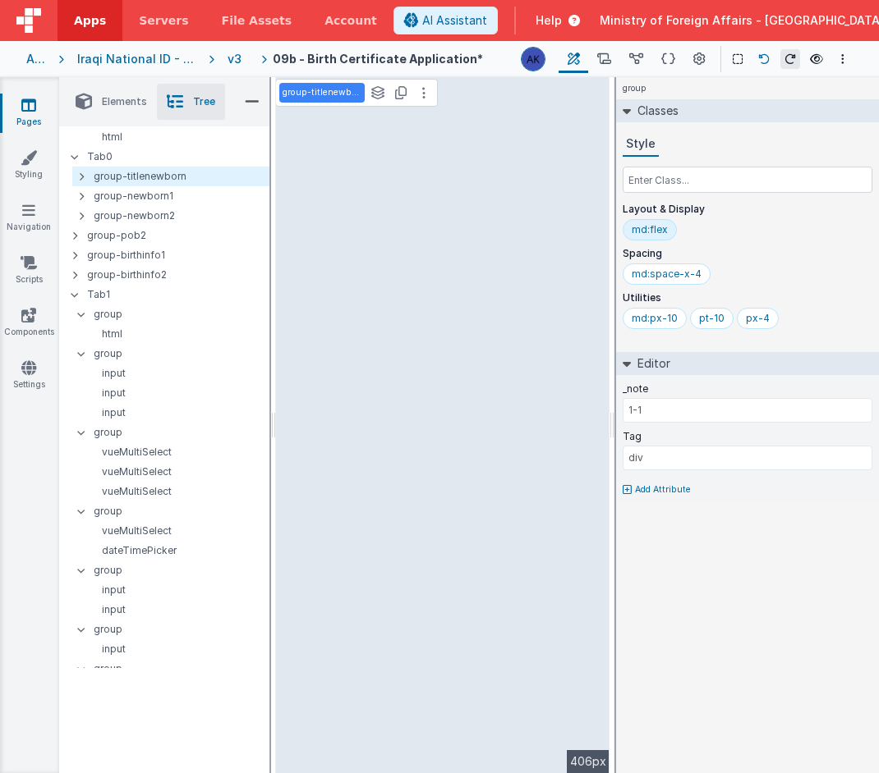
click at [766, 59] on icon at bounding box center [763, 58] width 11 height 11
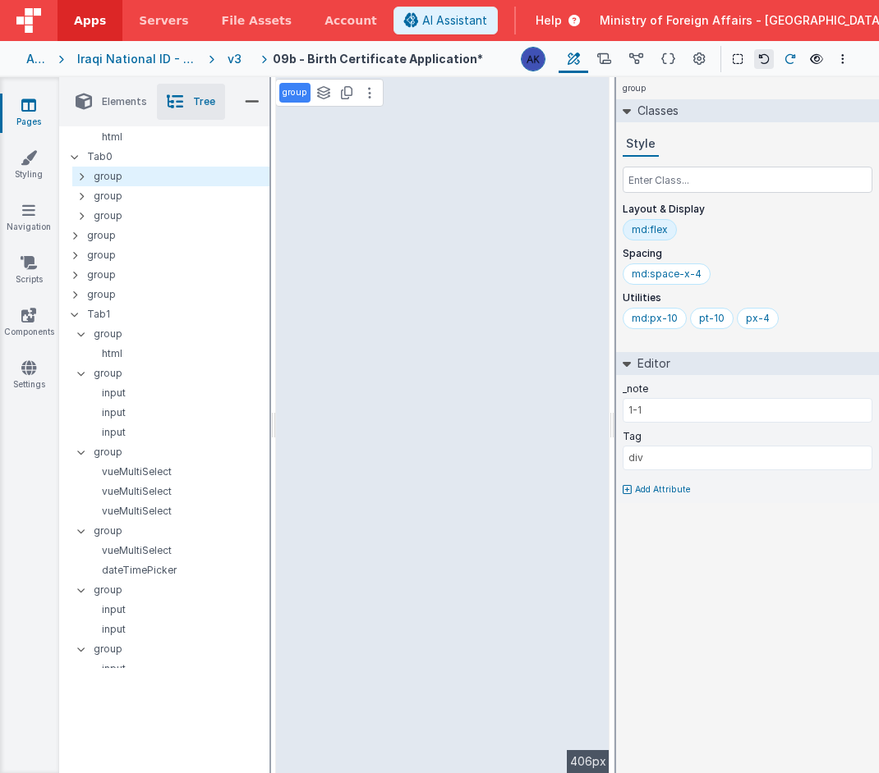
click at [793, 58] on icon at bounding box center [789, 58] width 11 height 11
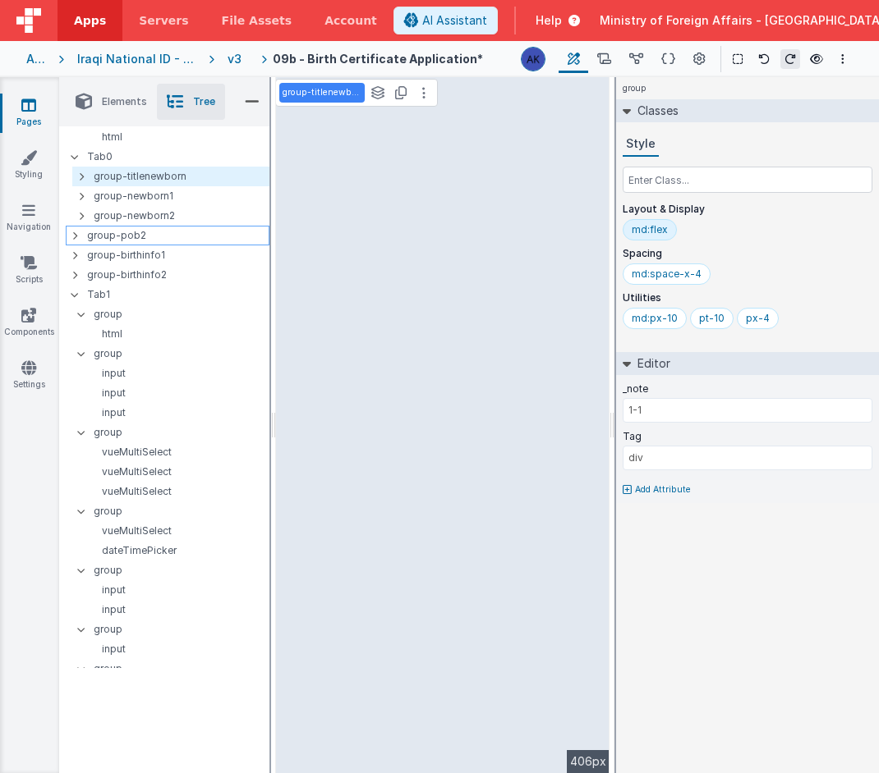
click at [75, 237] on icon at bounding box center [74, 235] width 5 height 13
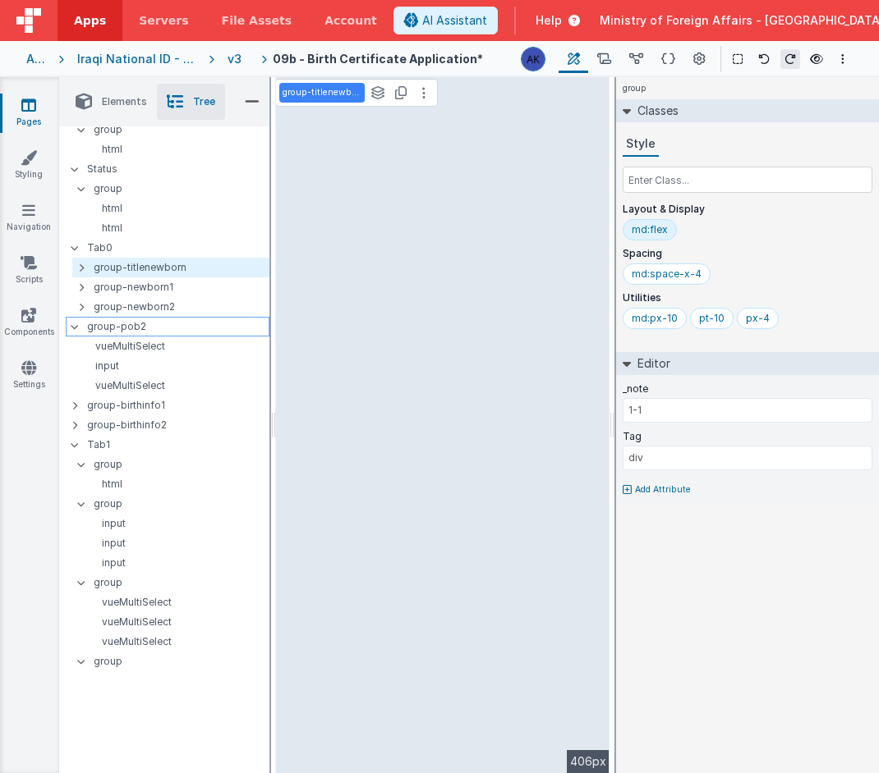
scroll to position [0, 0]
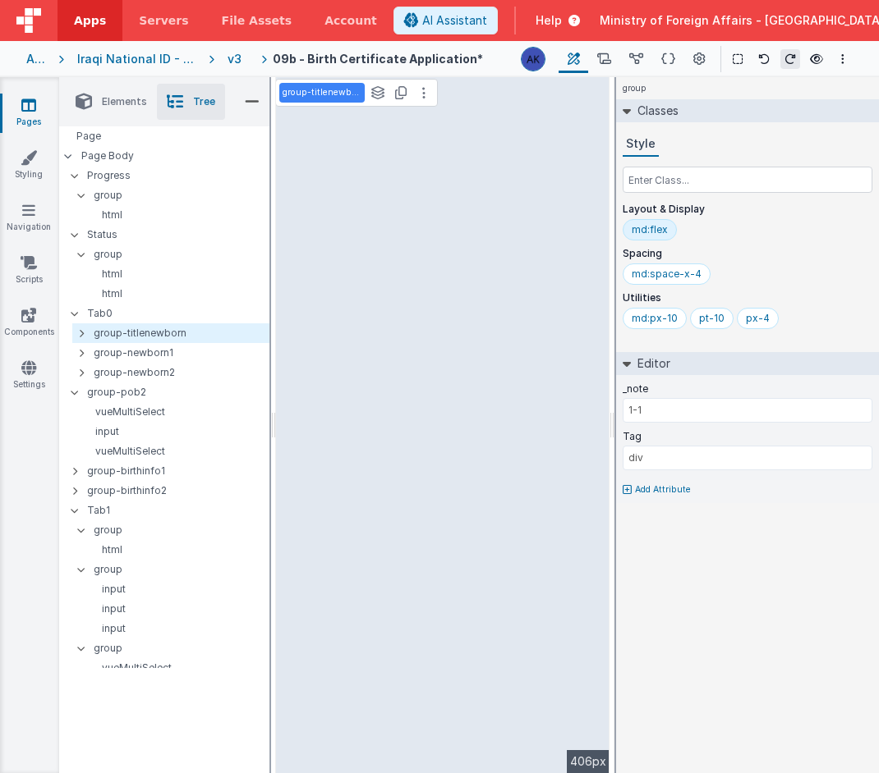
click at [242, 51] on div "v3" at bounding box center [237, 59] width 21 height 16
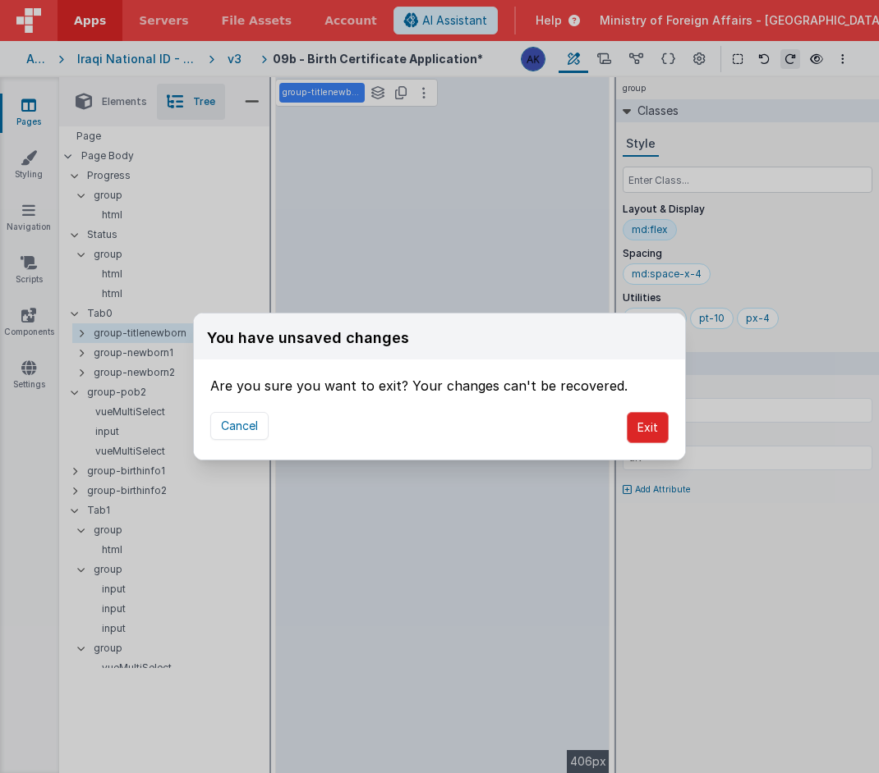
click at [644, 420] on button "Exit" at bounding box center [647, 427] width 42 height 31
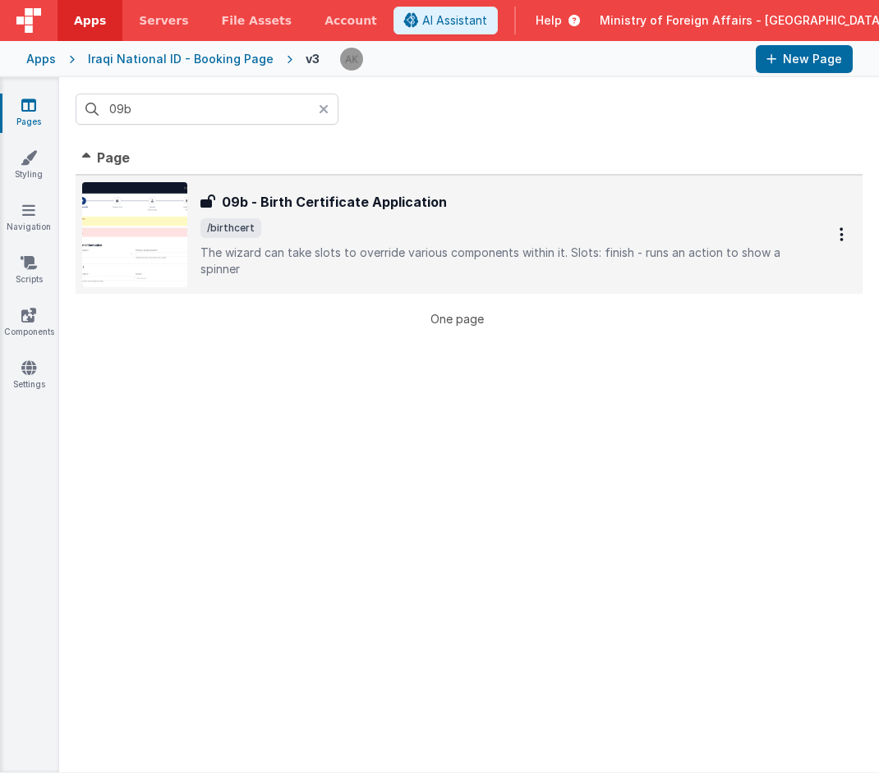
click at [169, 238] on img at bounding box center [134, 234] width 105 height 105
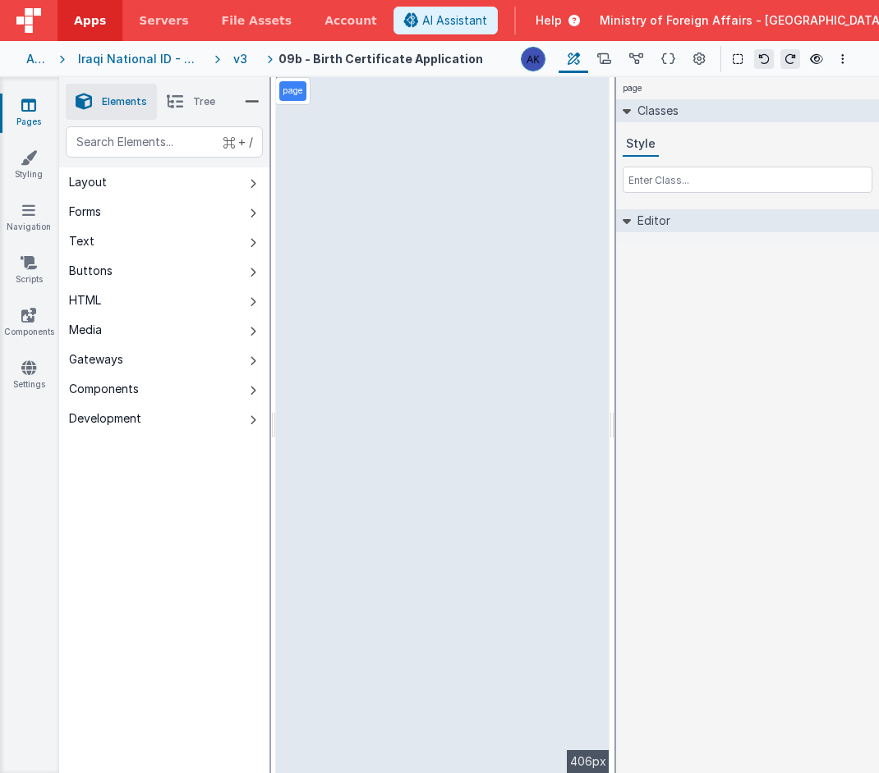
click at [204, 98] on span "Tree" at bounding box center [204, 101] width 22 height 13
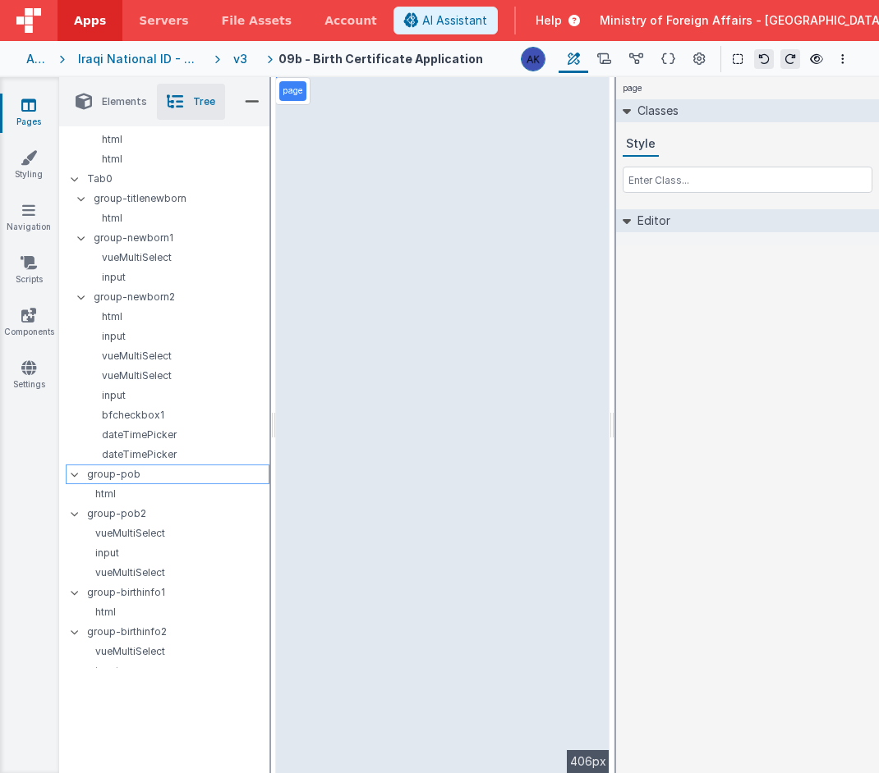
scroll to position [137, 0]
click at [124, 470] on p "group-pob" at bounding box center [177, 472] width 181 height 18
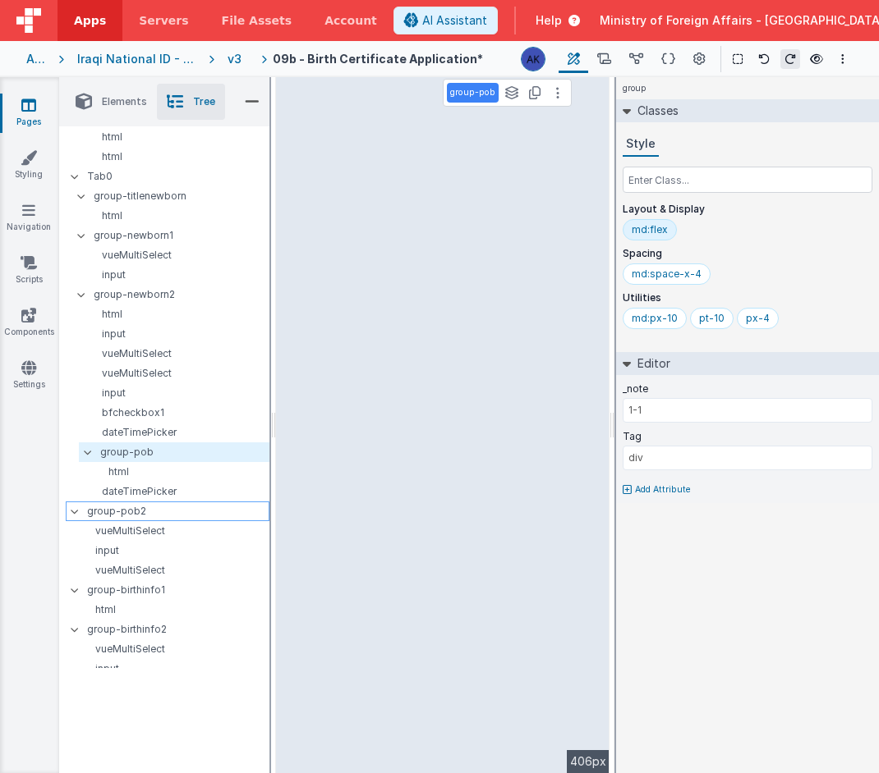
click at [122, 515] on p "group-pob2" at bounding box center [177, 511] width 181 height 18
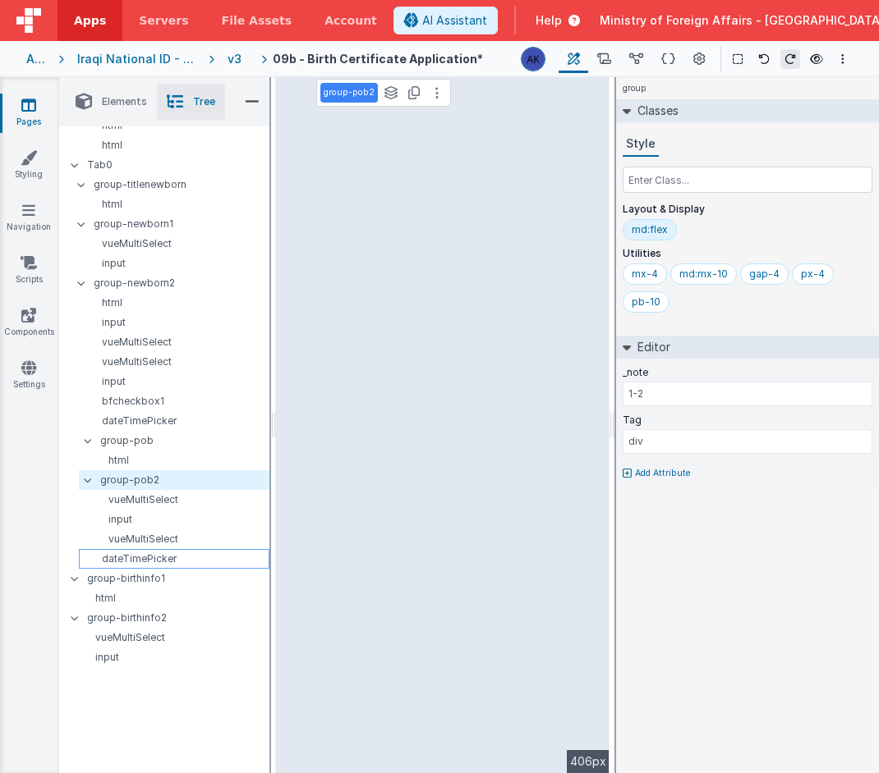
scroll to position [162, 0]
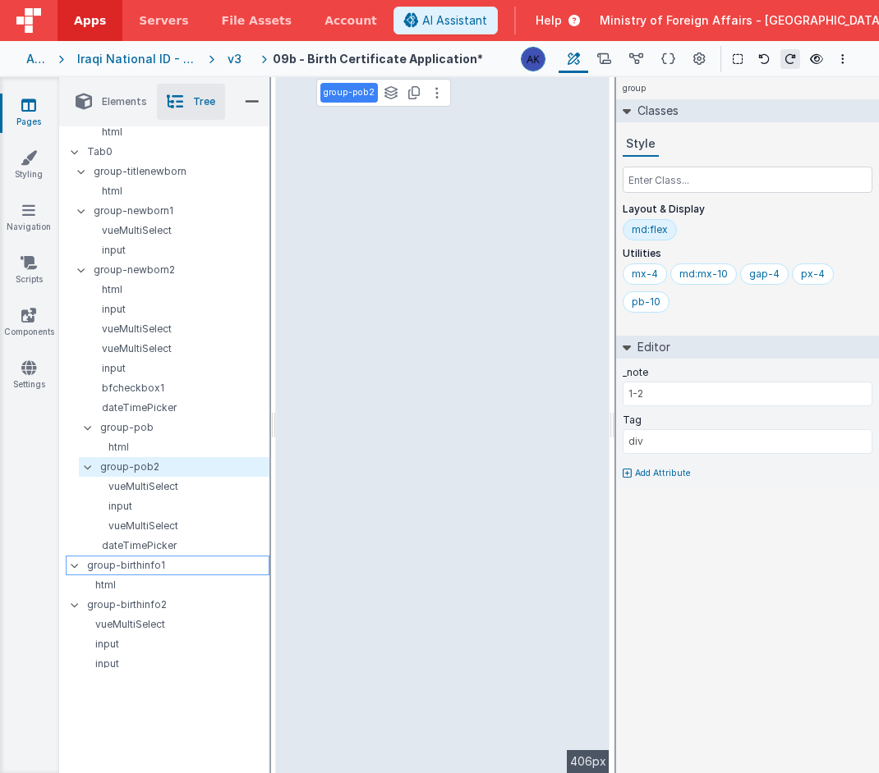
click at [133, 567] on p "group-birthinfo1" at bounding box center [177, 566] width 181 height 18
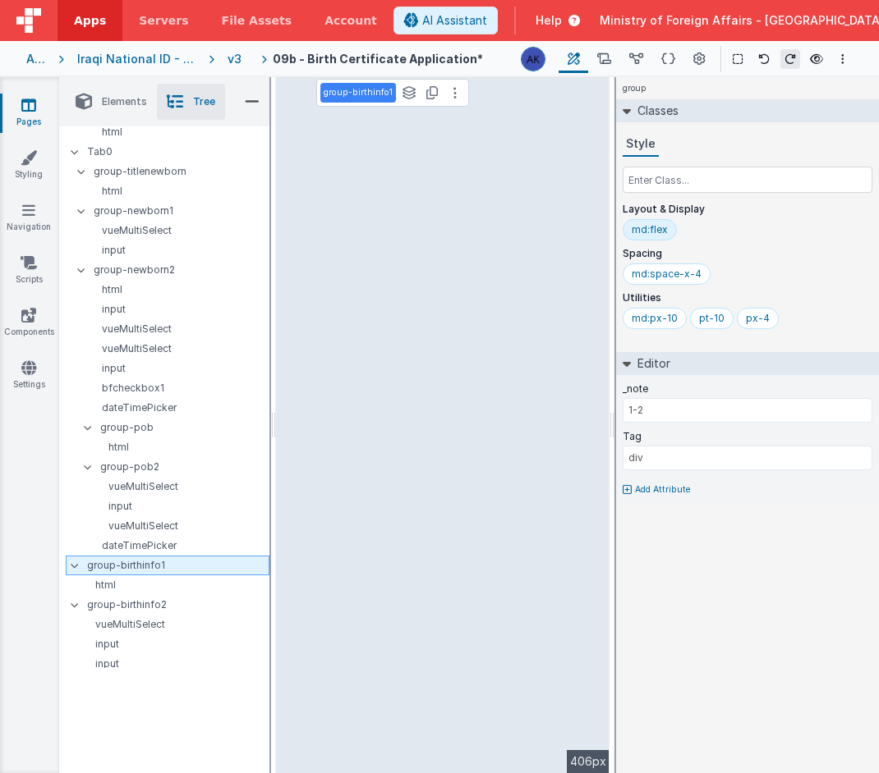
type input "1-1"
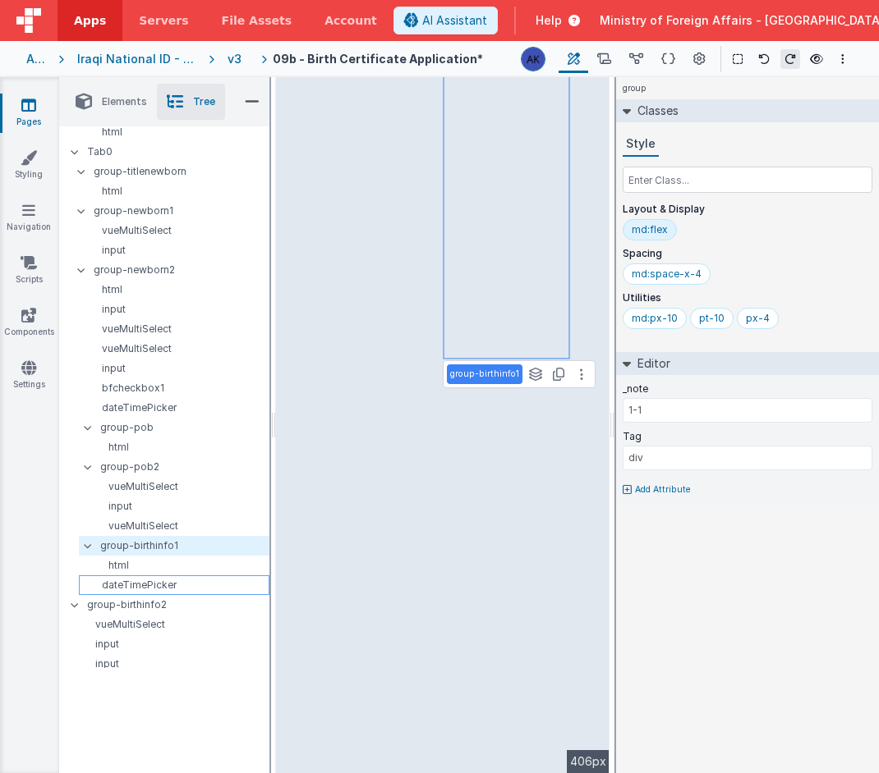
click at [165, 591] on p "dateTimePicker" at bounding box center [176, 585] width 183 height 13
type input "true"
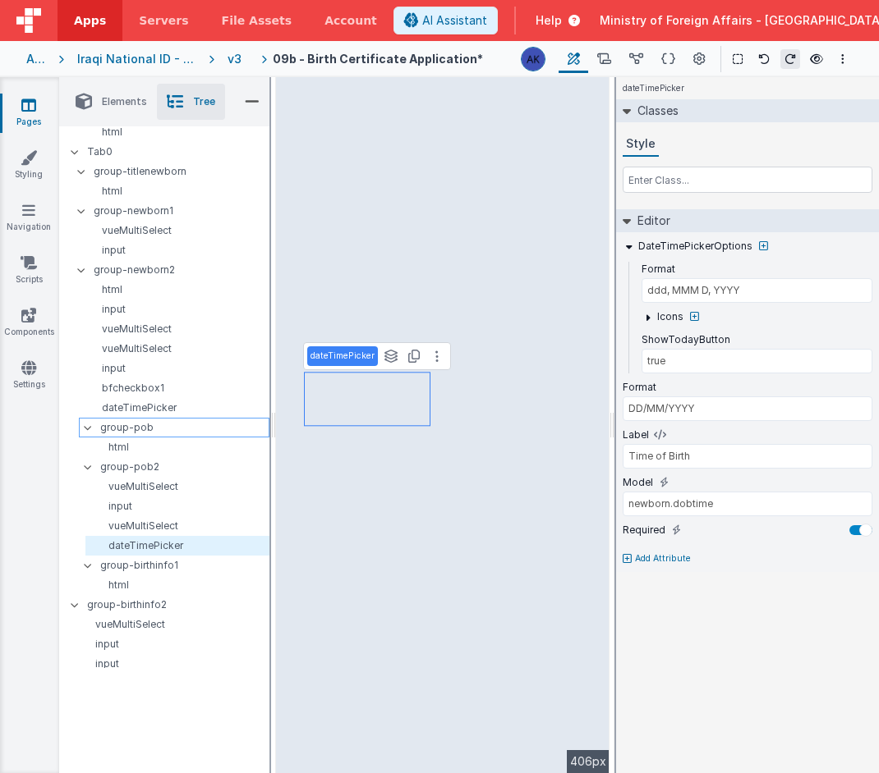
click at [185, 430] on p "group-pob" at bounding box center [184, 428] width 168 height 18
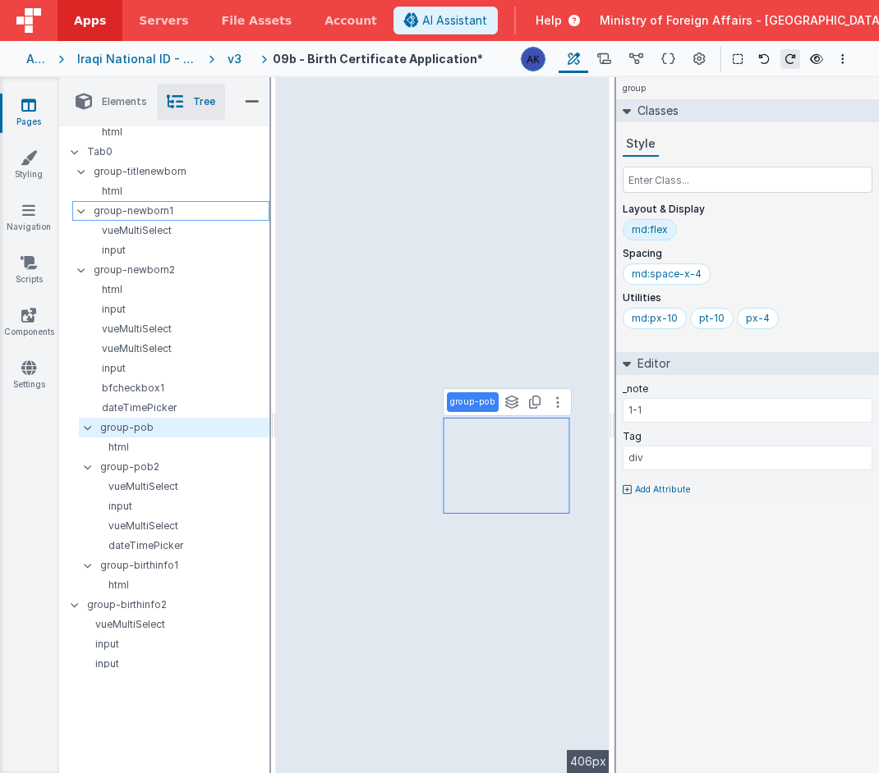
click at [167, 207] on p "group-newborn1" at bounding box center [181, 211] width 175 height 18
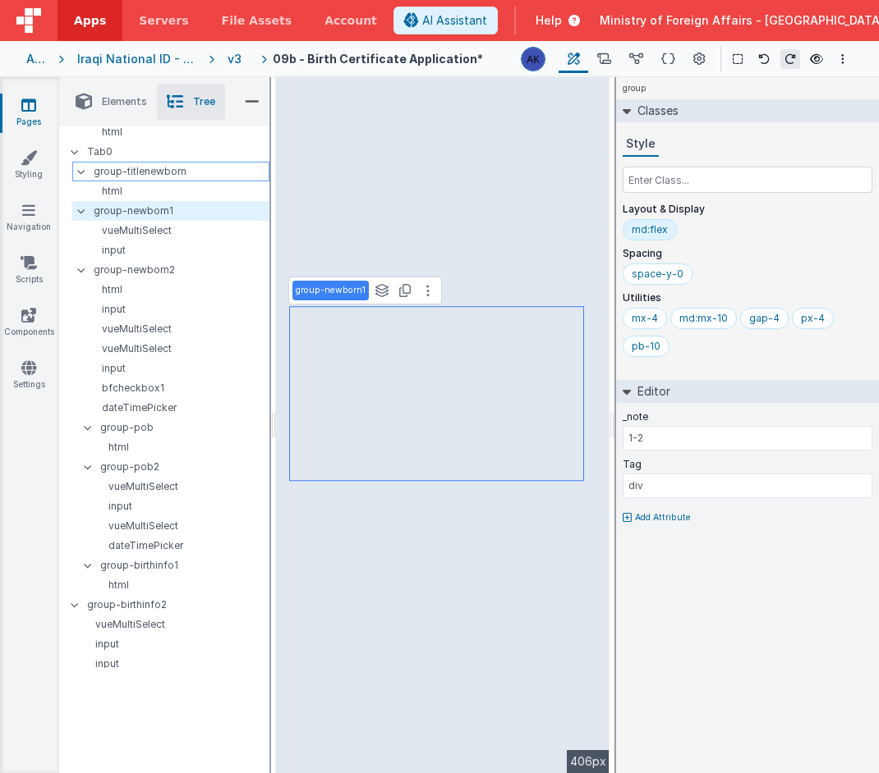
click at [114, 167] on p "group-titlenewborn" at bounding box center [181, 172] width 175 height 18
type input "1-1"
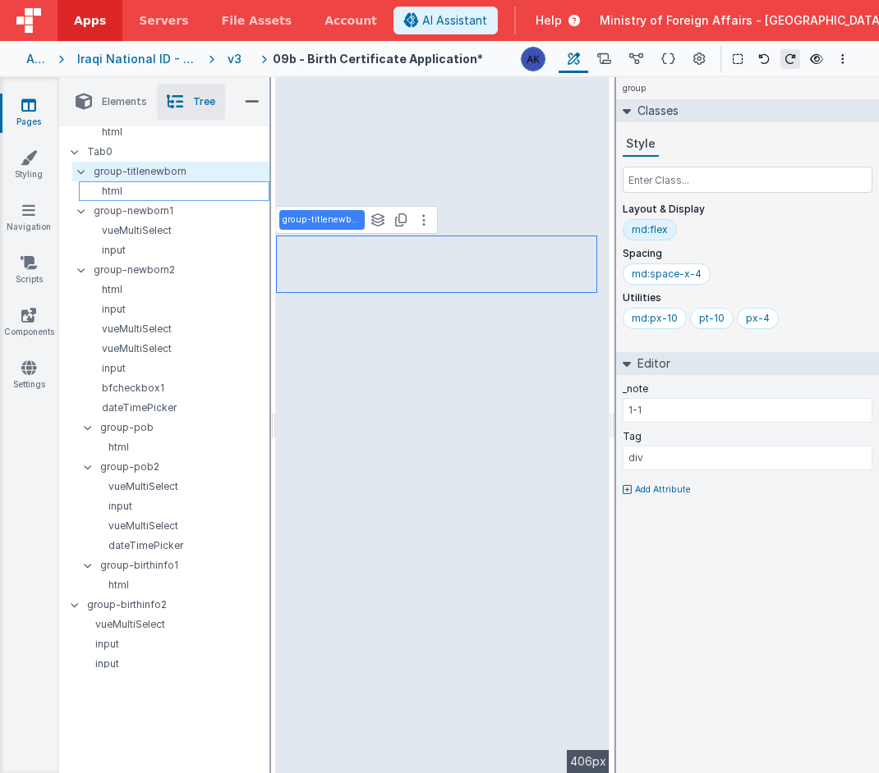
click at [122, 193] on p "html" at bounding box center [176, 191] width 183 height 13
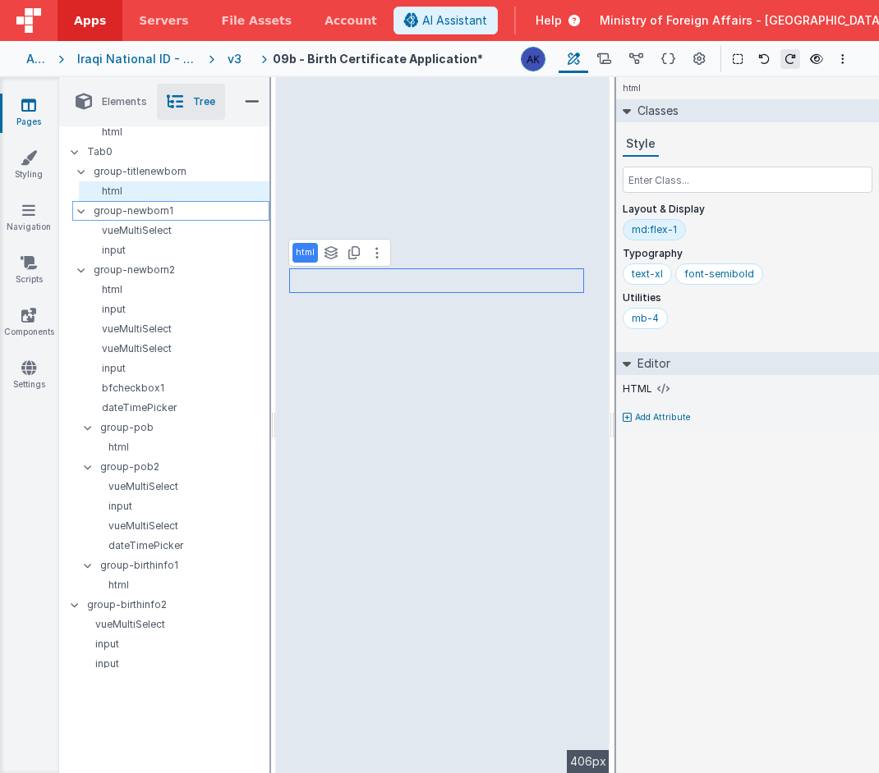
click at [134, 214] on p "group-newborn1" at bounding box center [181, 211] width 175 height 18
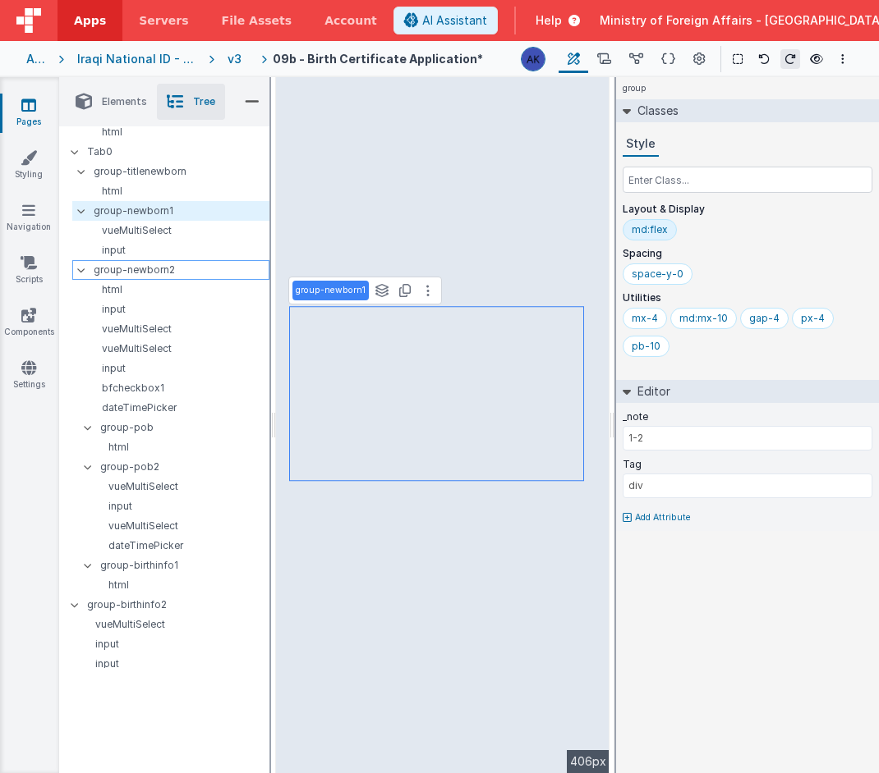
click at [141, 274] on p "group-newborn2" at bounding box center [181, 270] width 175 height 18
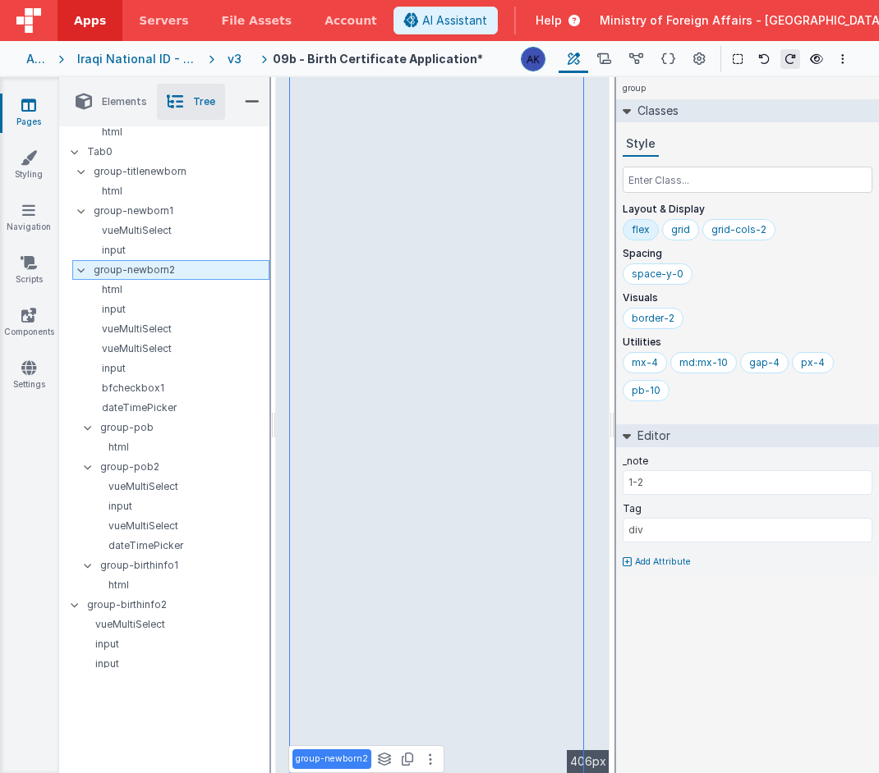
click at [80, 274] on div at bounding box center [86, 270] width 15 height 13
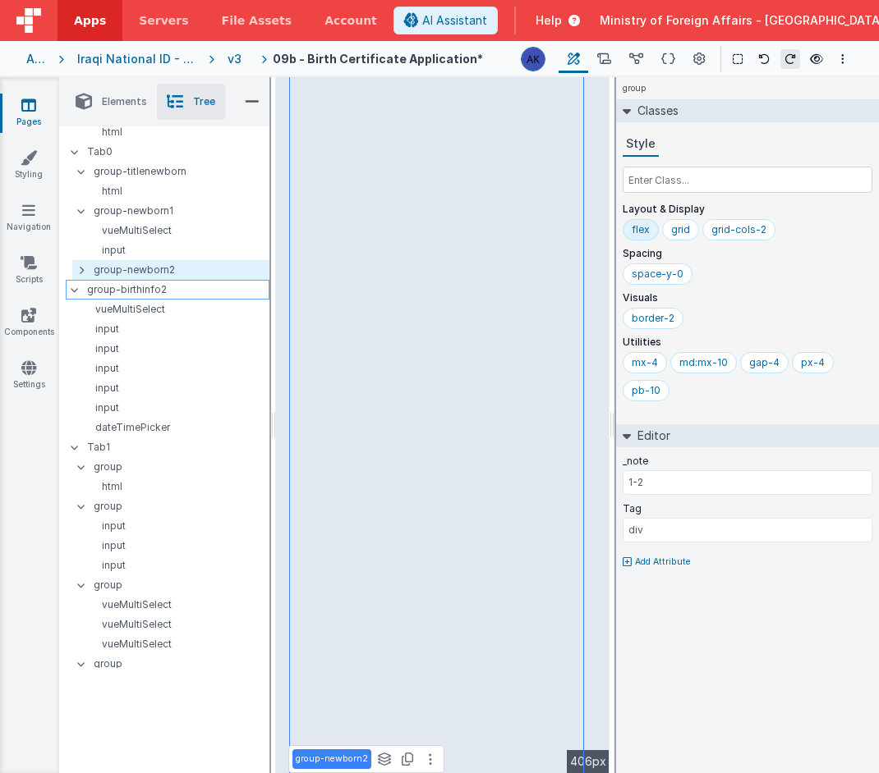
click at [76, 290] on icon at bounding box center [74, 289] width 13 height 5
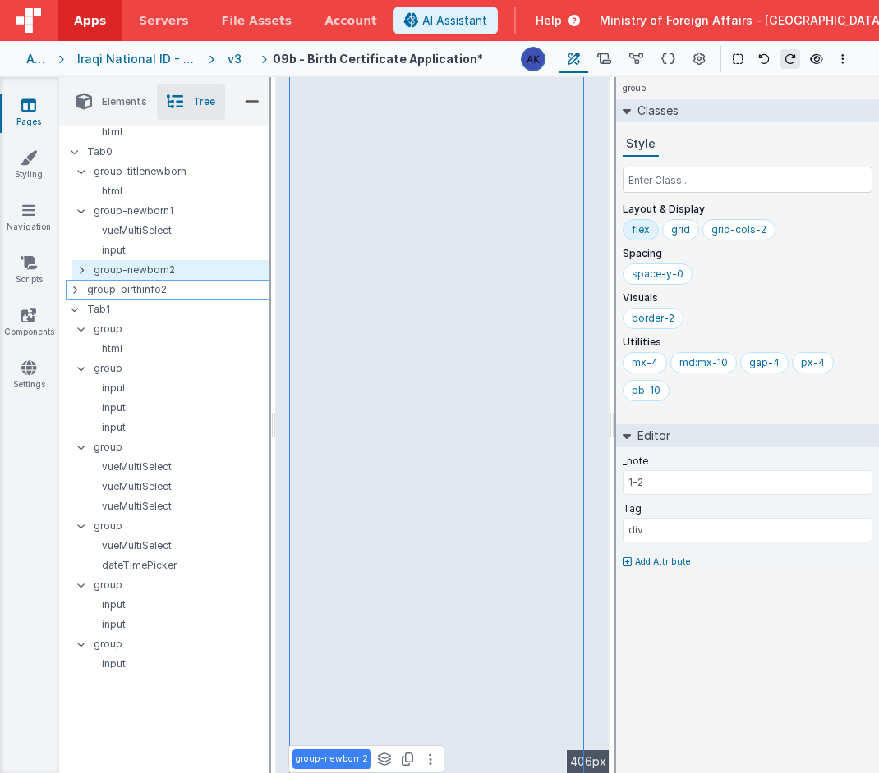
click at [79, 288] on div at bounding box center [79, 289] width 15 height 13
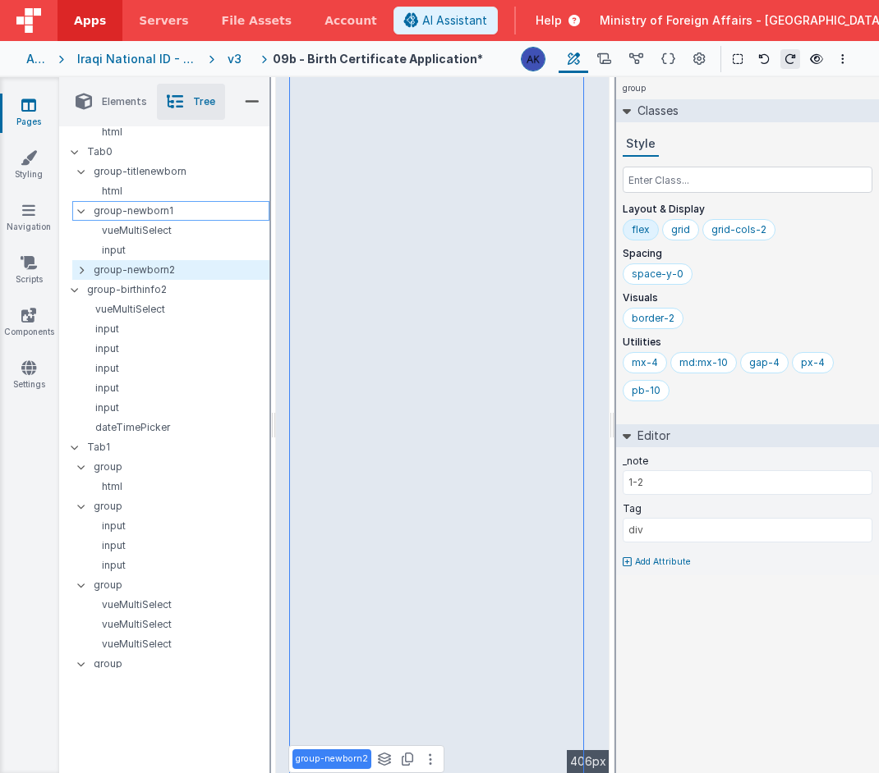
click at [82, 212] on icon at bounding box center [81, 211] width 13 height 5
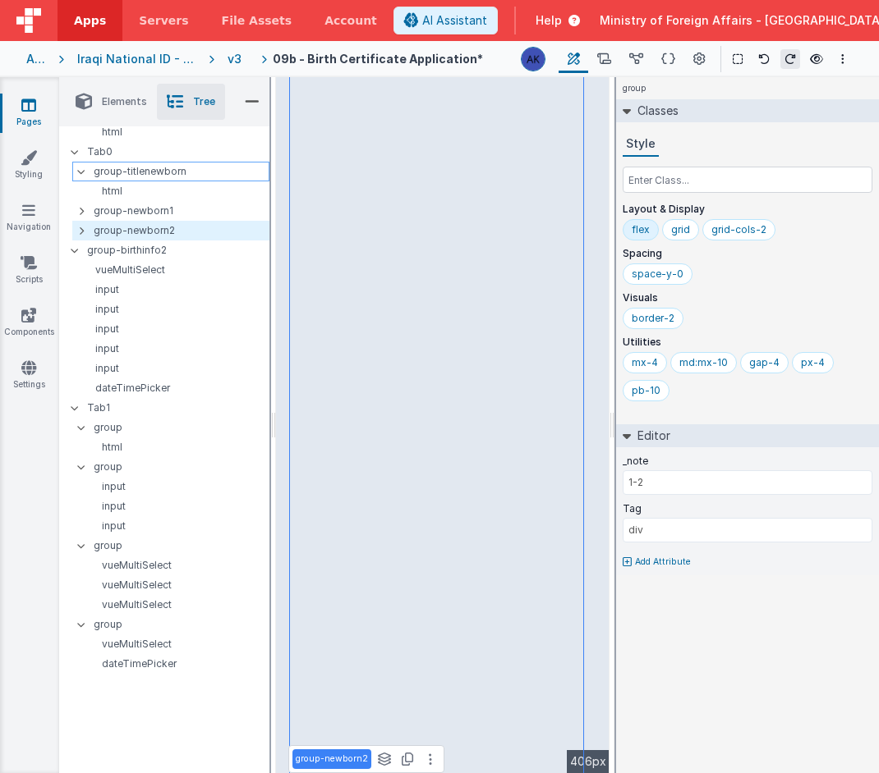
click at [83, 172] on icon at bounding box center [81, 171] width 13 height 5
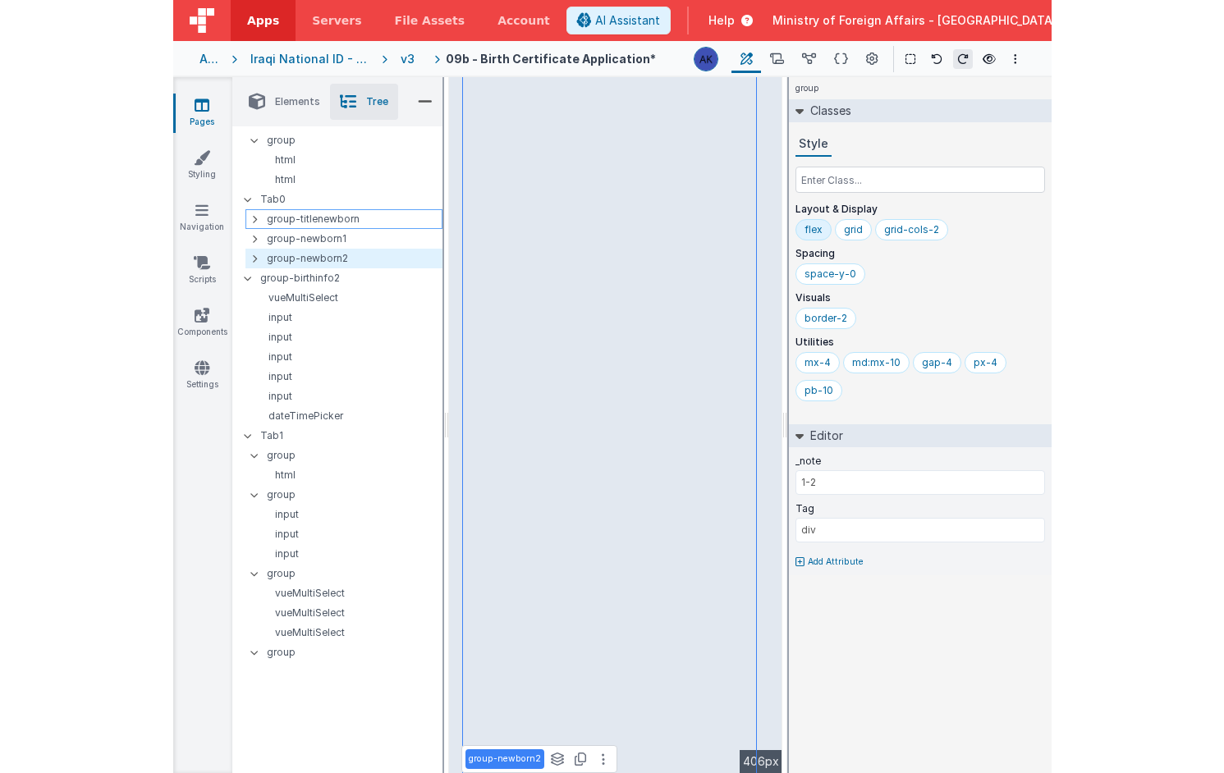
scroll to position [124, 0]
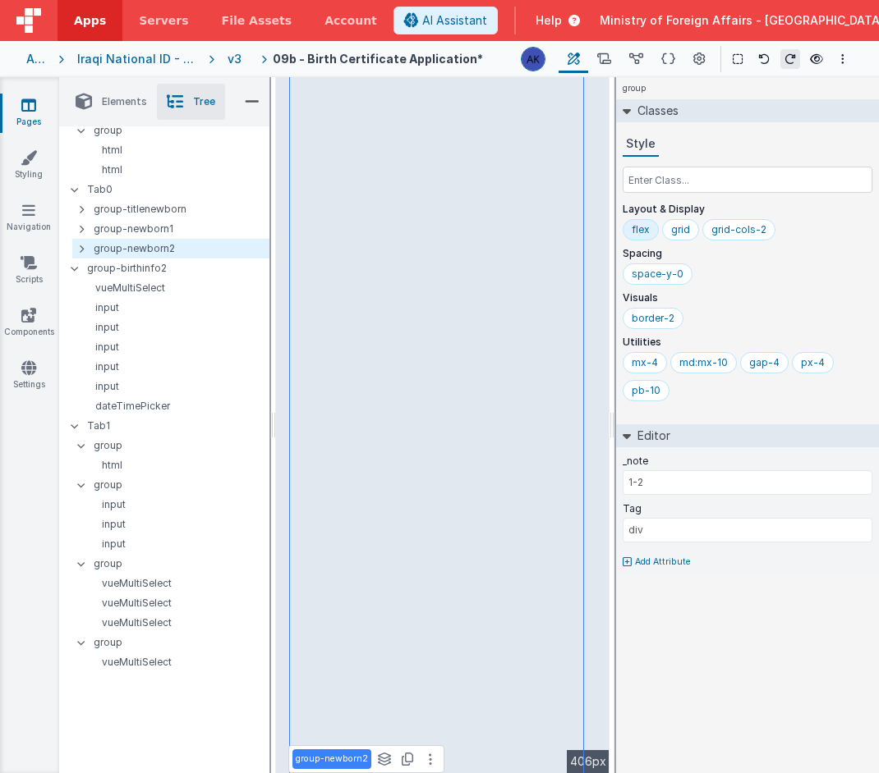
click at [248, 55] on div "v3" at bounding box center [237, 59] width 21 height 16
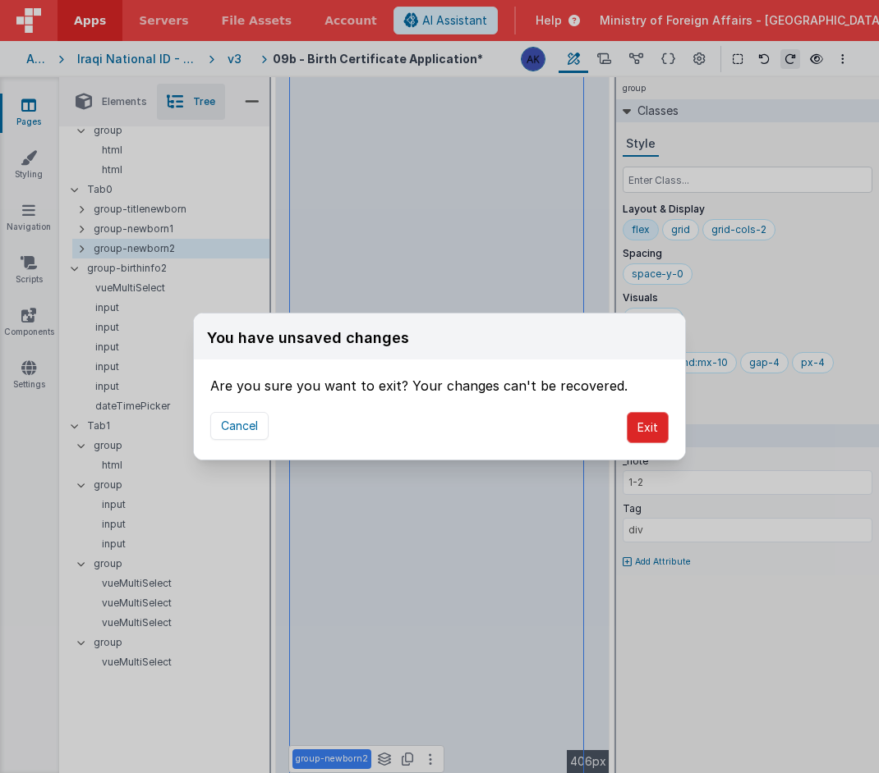
click at [649, 434] on button "Exit" at bounding box center [647, 427] width 42 height 31
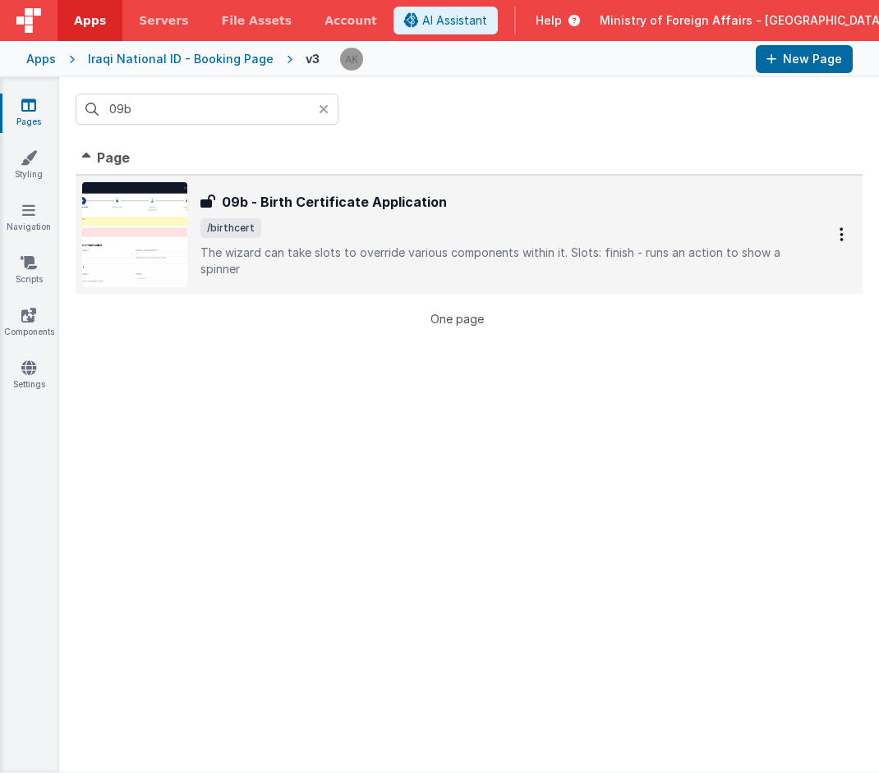
click at [96, 199] on img at bounding box center [134, 234] width 105 height 105
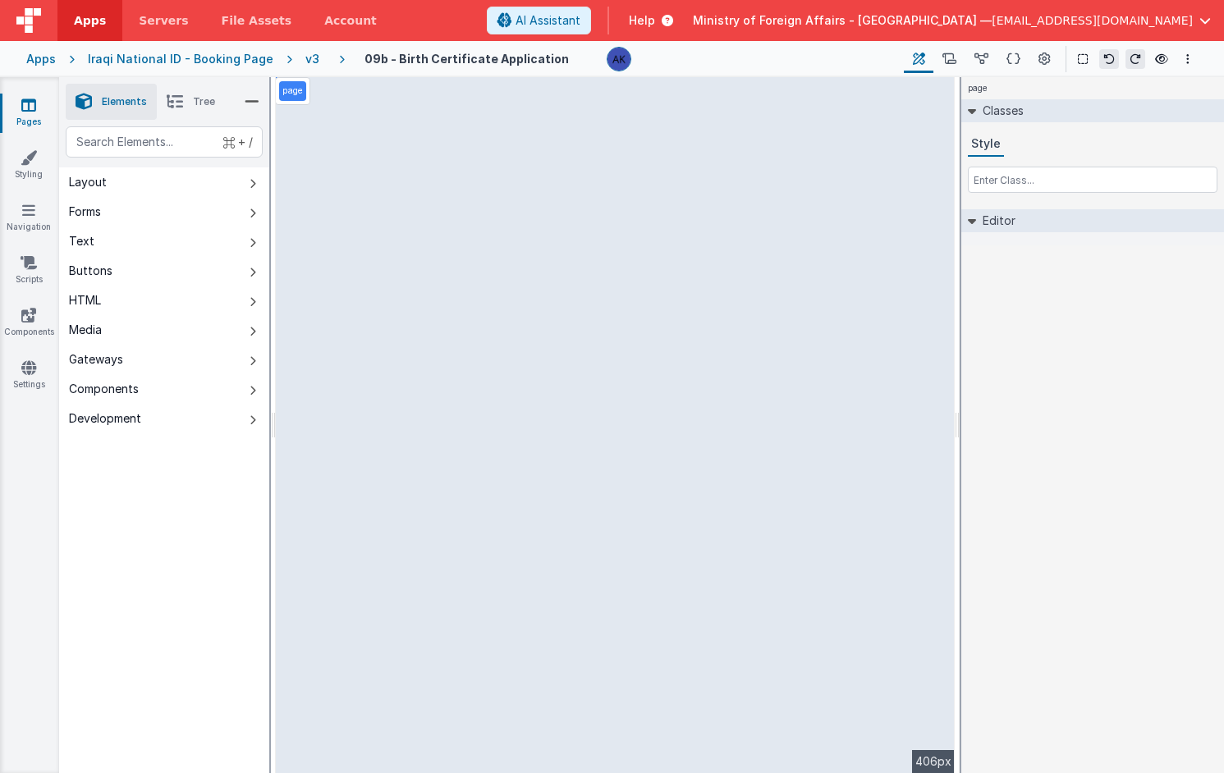
click at [204, 95] on span "Tree" at bounding box center [204, 101] width 22 height 13
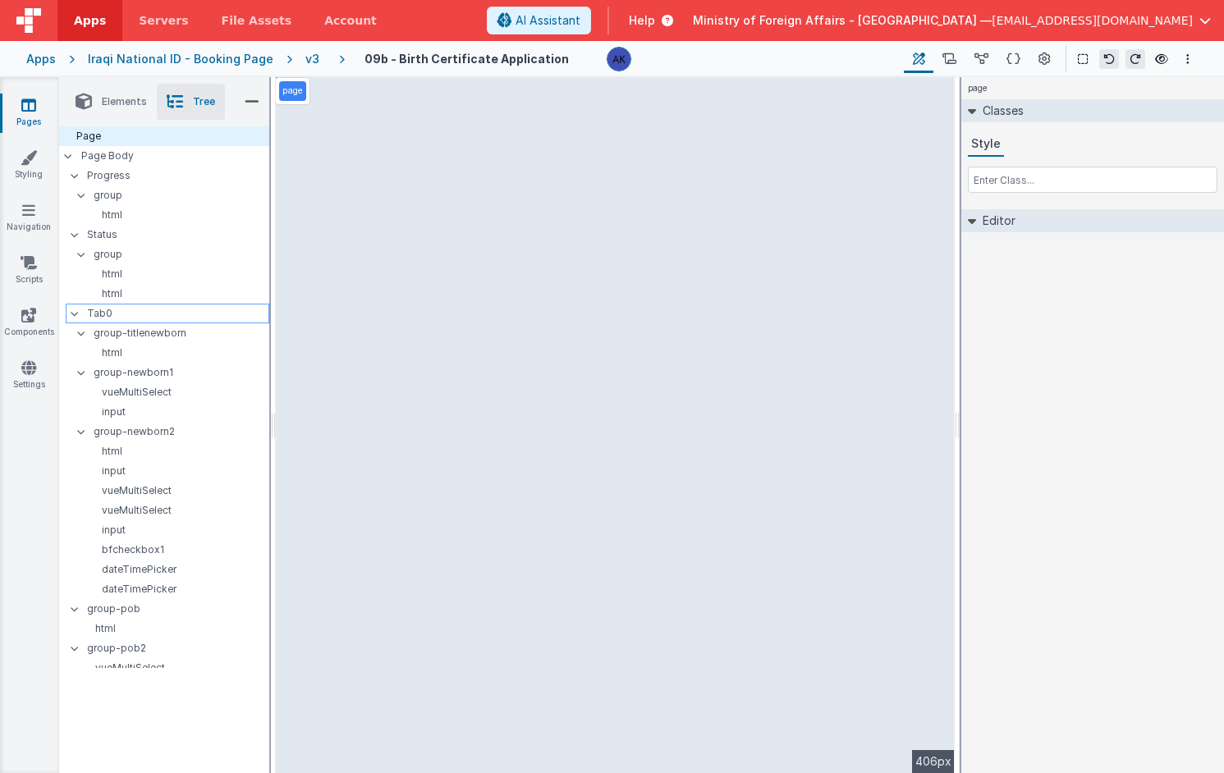
click at [76, 315] on icon at bounding box center [74, 313] width 13 height 5
click at [92, 333] on p "group-pob" at bounding box center [177, 333] width 181 height 18
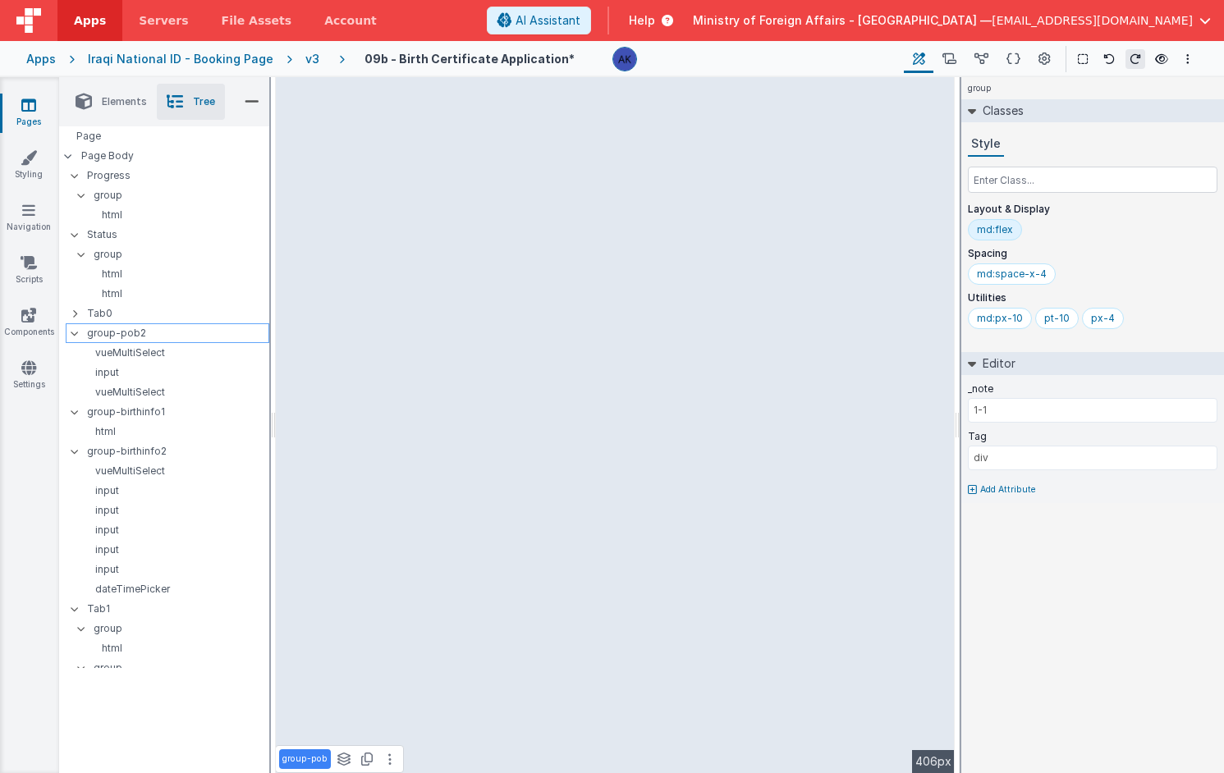
click at [76, 331] on icon at bounding box center [74, 333] width 13 height 5
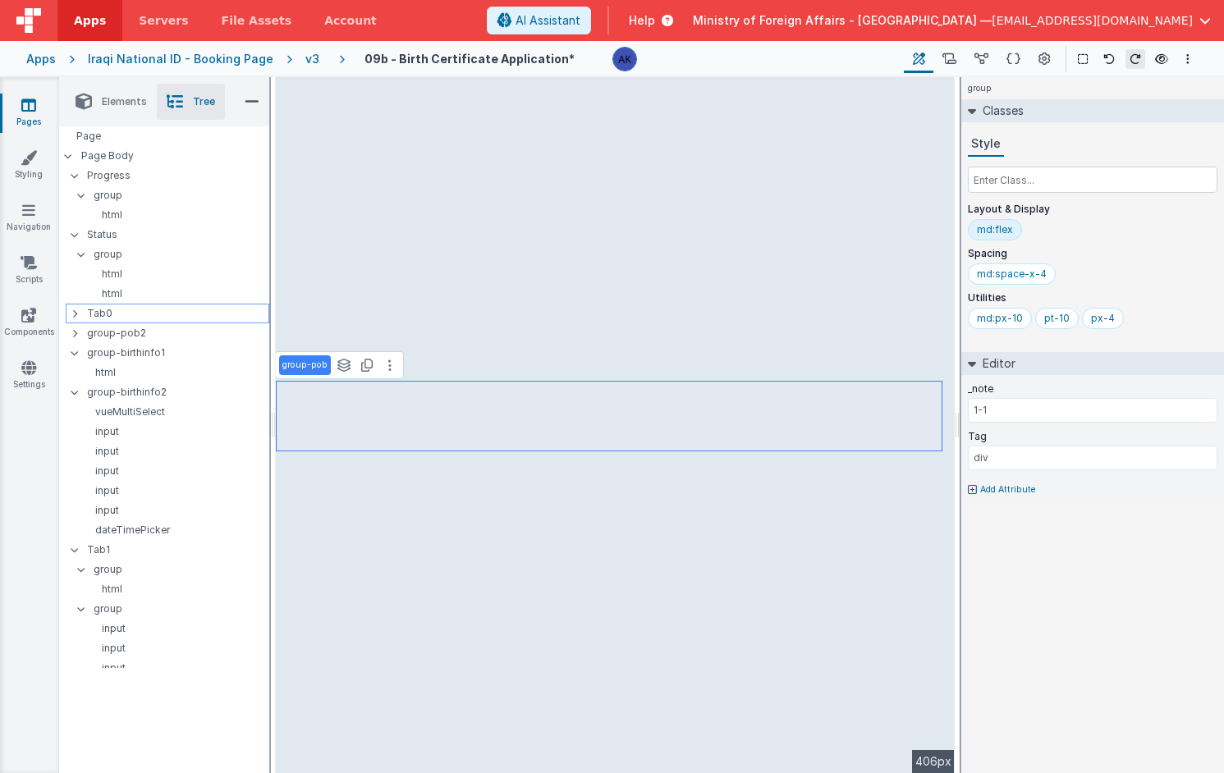
click at [76, 314] on icon at bounding box center [74, 313] width 5 height 13
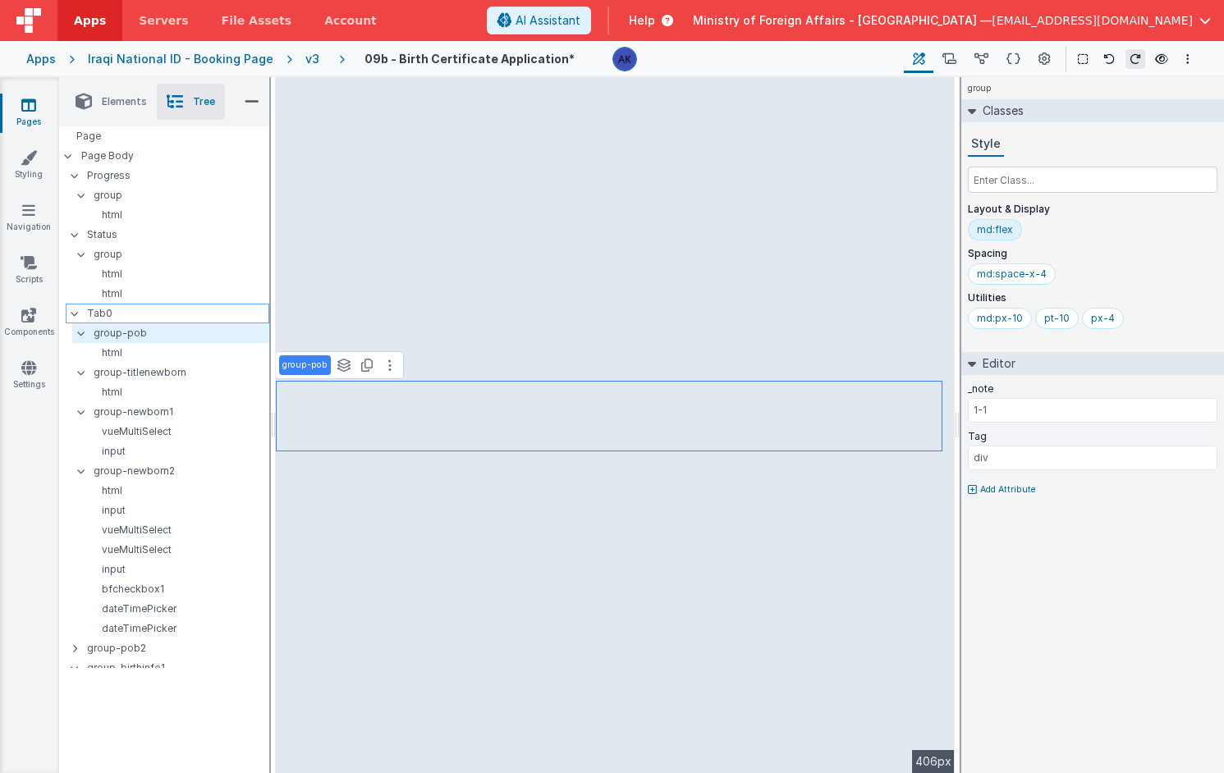
click at [76, 314] on icon at bounding box center [74, 313] width 13 height 5
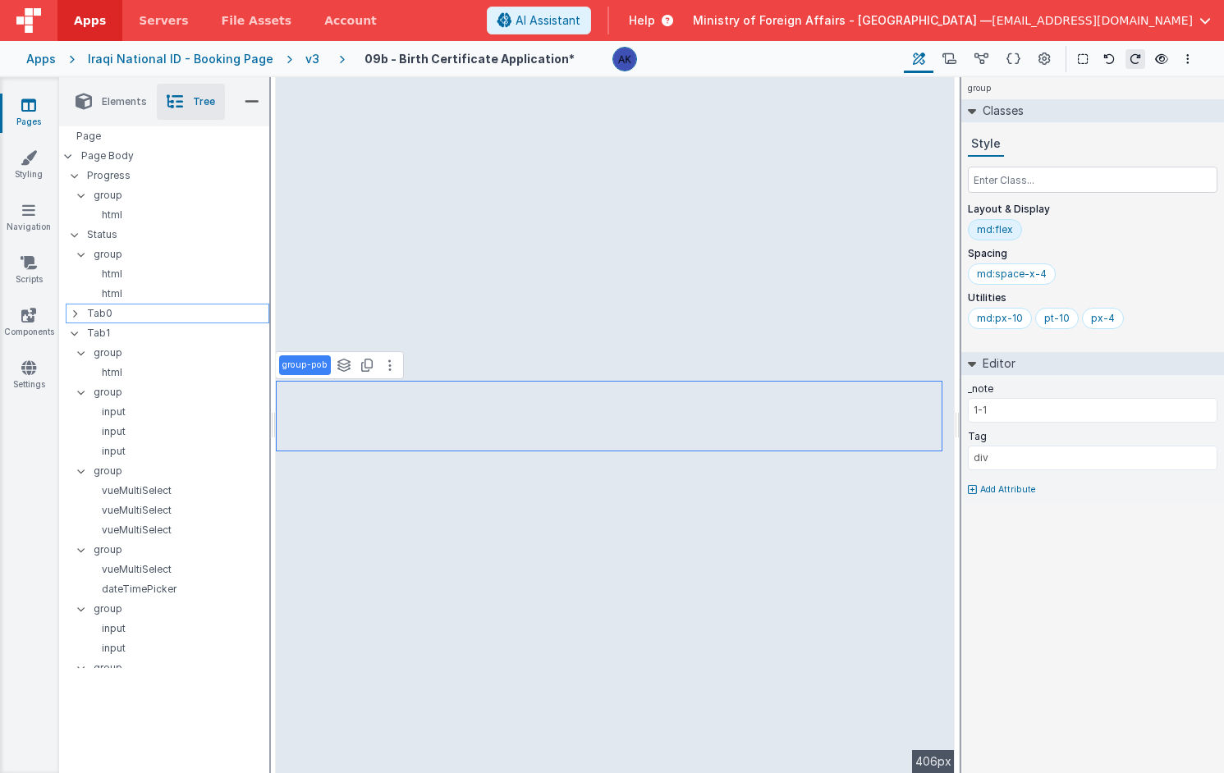
click at [72, 314] on icon at bounding box center [74, 313] width 5 height 13
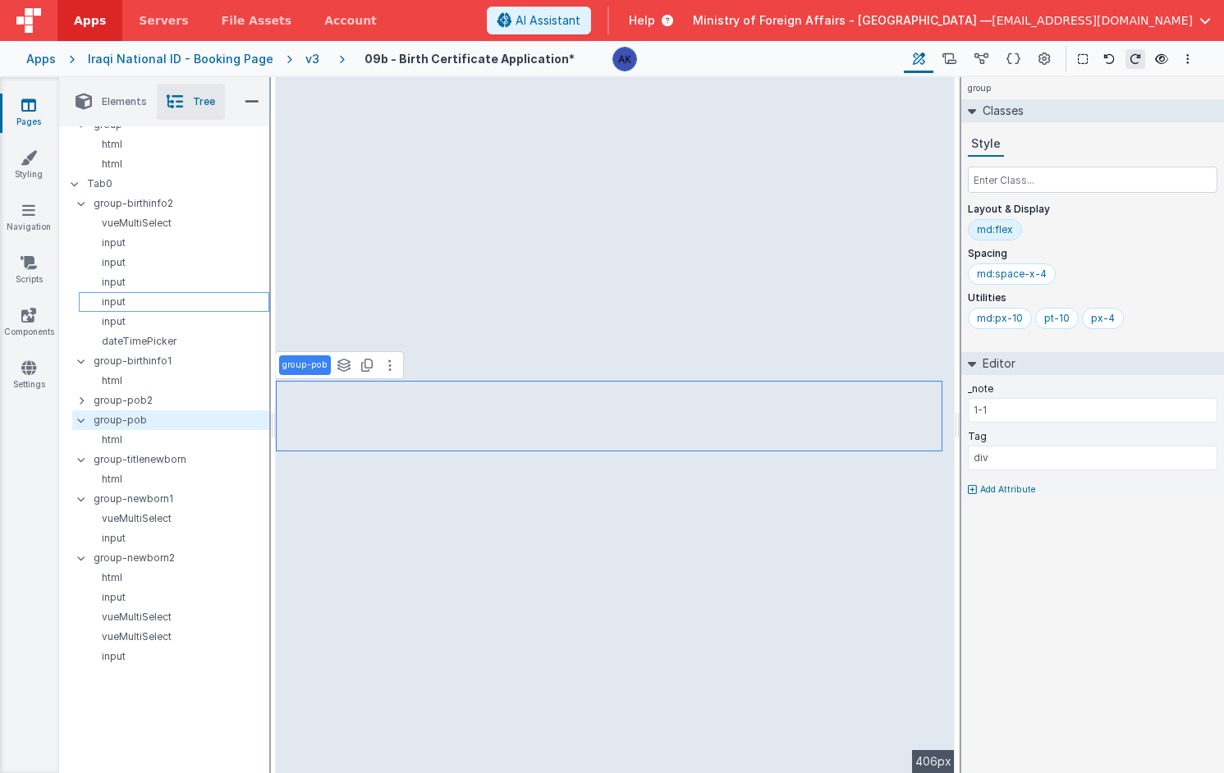
scroll to position [154, 0]
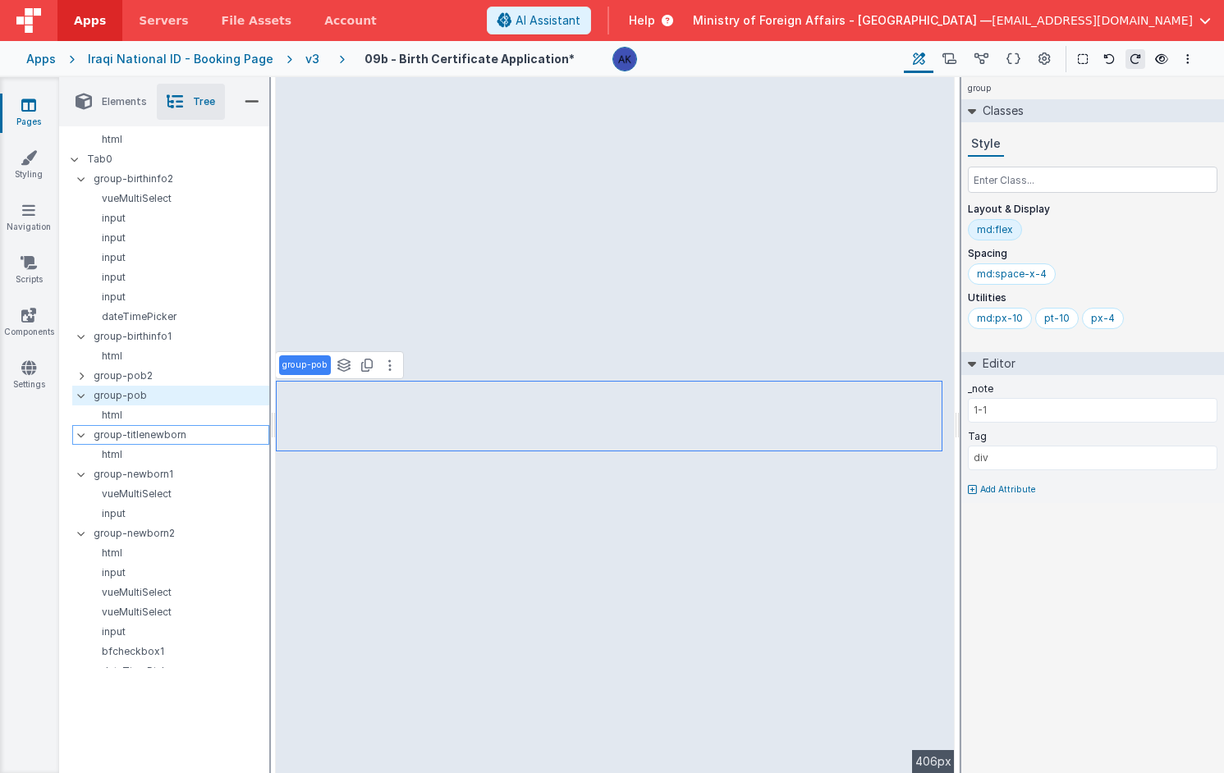
click at [85, 434] on icon at bounding box center [81, 435] width 13 height 5
click at [86, 455] on icon at bounding box center [81, 454] width 13 height 5
click at [80, 476] on icon at bounding box center [81, 474] width 13 height 5
click at [83, 393] on icon at bounding box center [81, 395] width 13 height 5
click at [878, 61] on icon at bounding box center [1108, 58] width 11 height 11
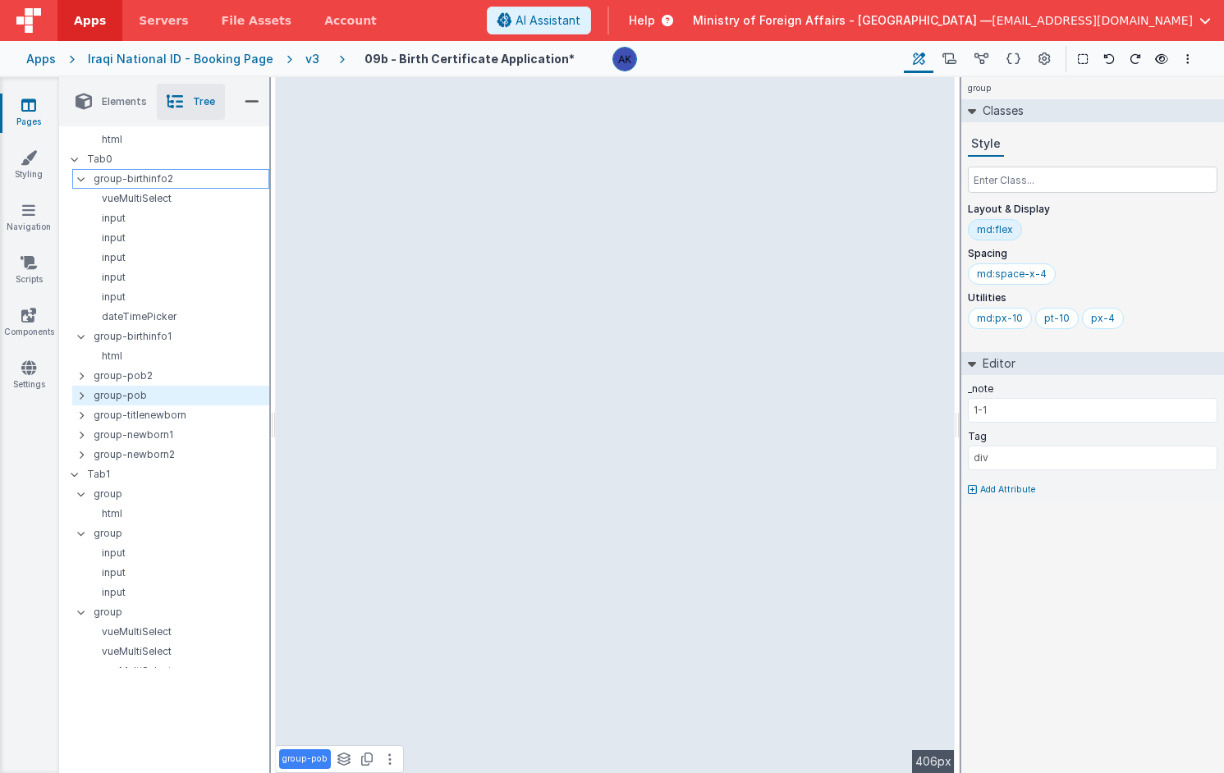
click at [83, 180] on icon at bounding box center [81, 179] width 13 height 5
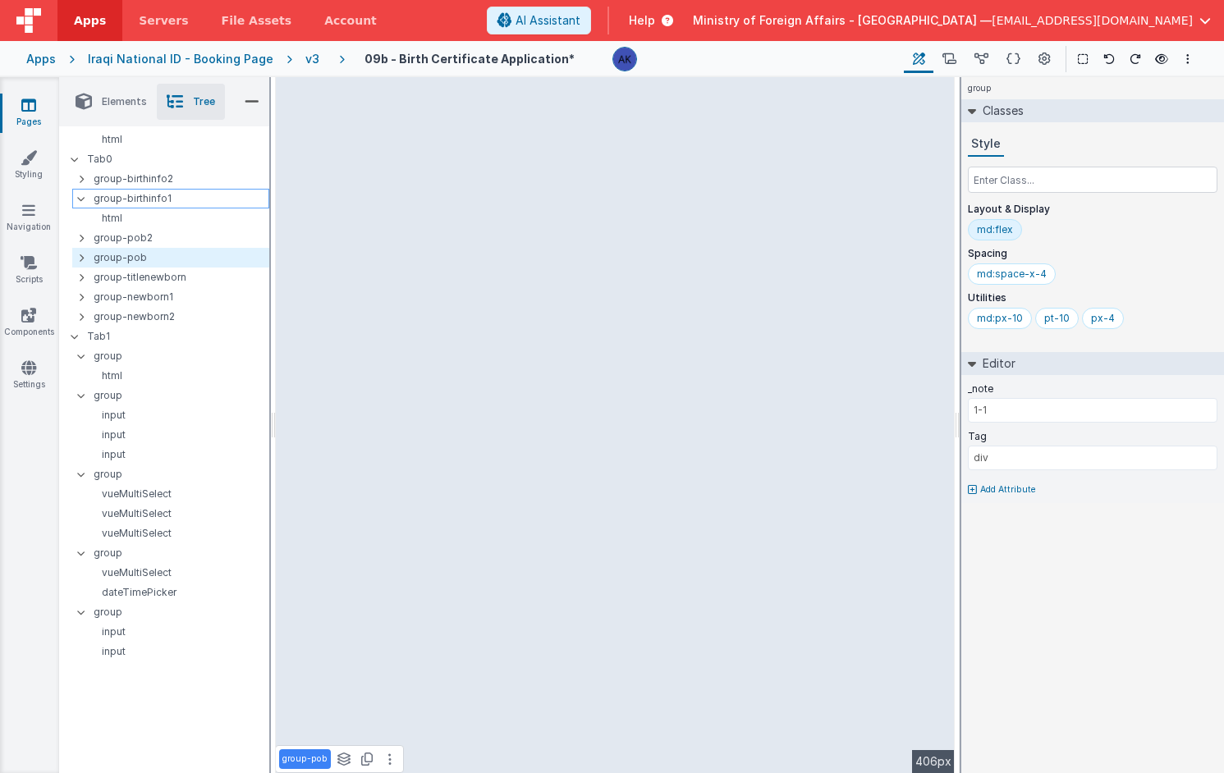
click at [80, 200] on icon at bounding box center [81, 198] width 13 height 5
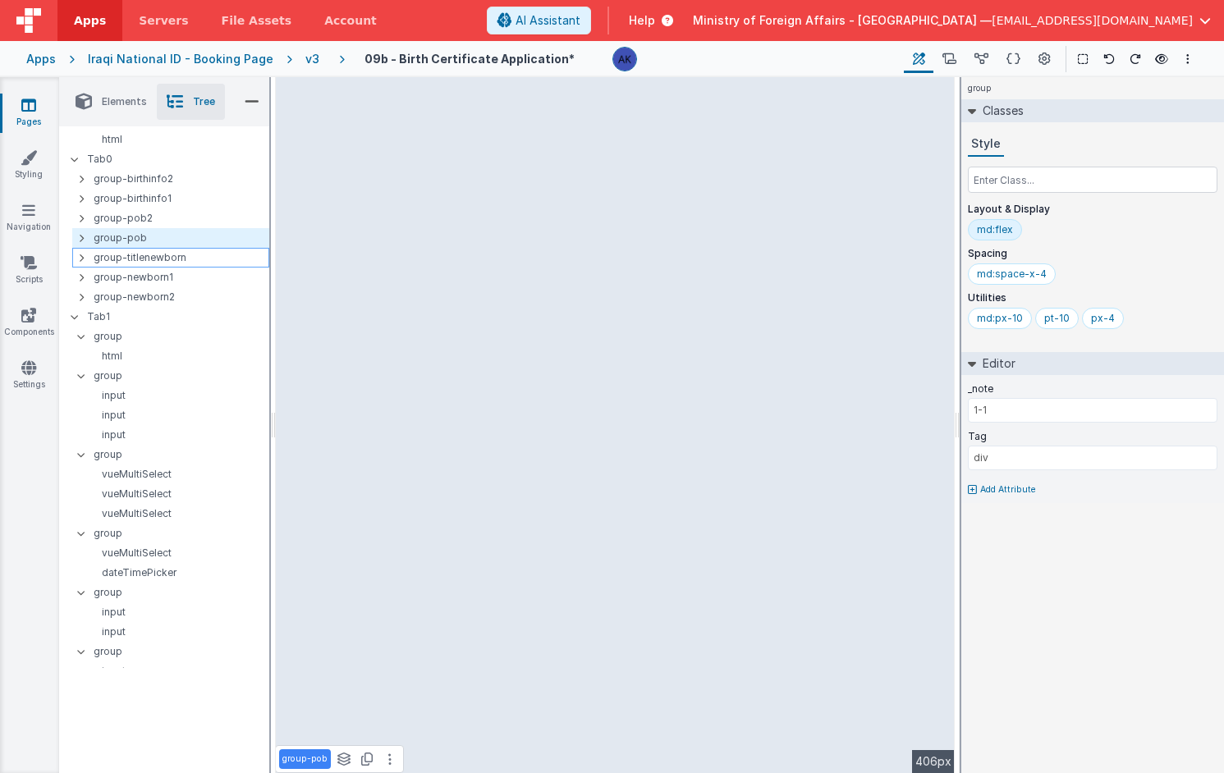
click at [149, 257] on p "group-titlenewborn" at bounding box center [181, 258] width 175 height 18
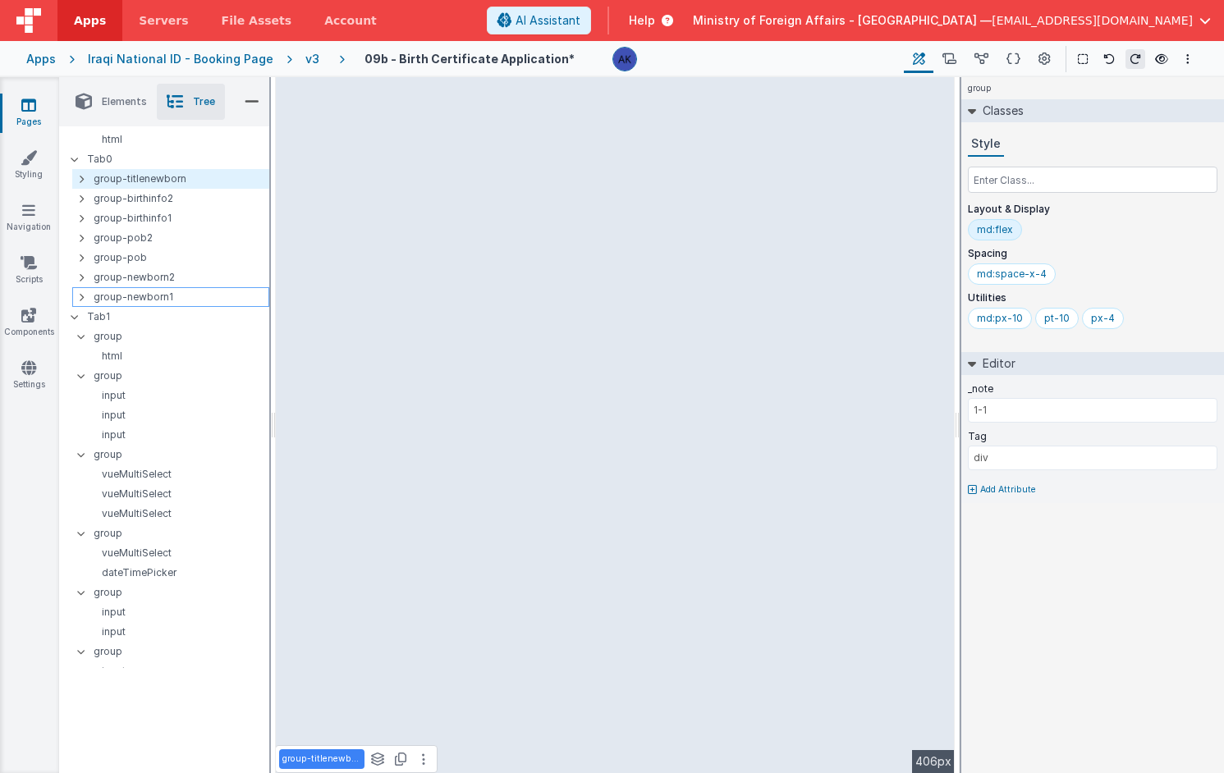
click at [148, 299] on p "group-newborn1" at bounding box center [181, 297] width 175 height 18
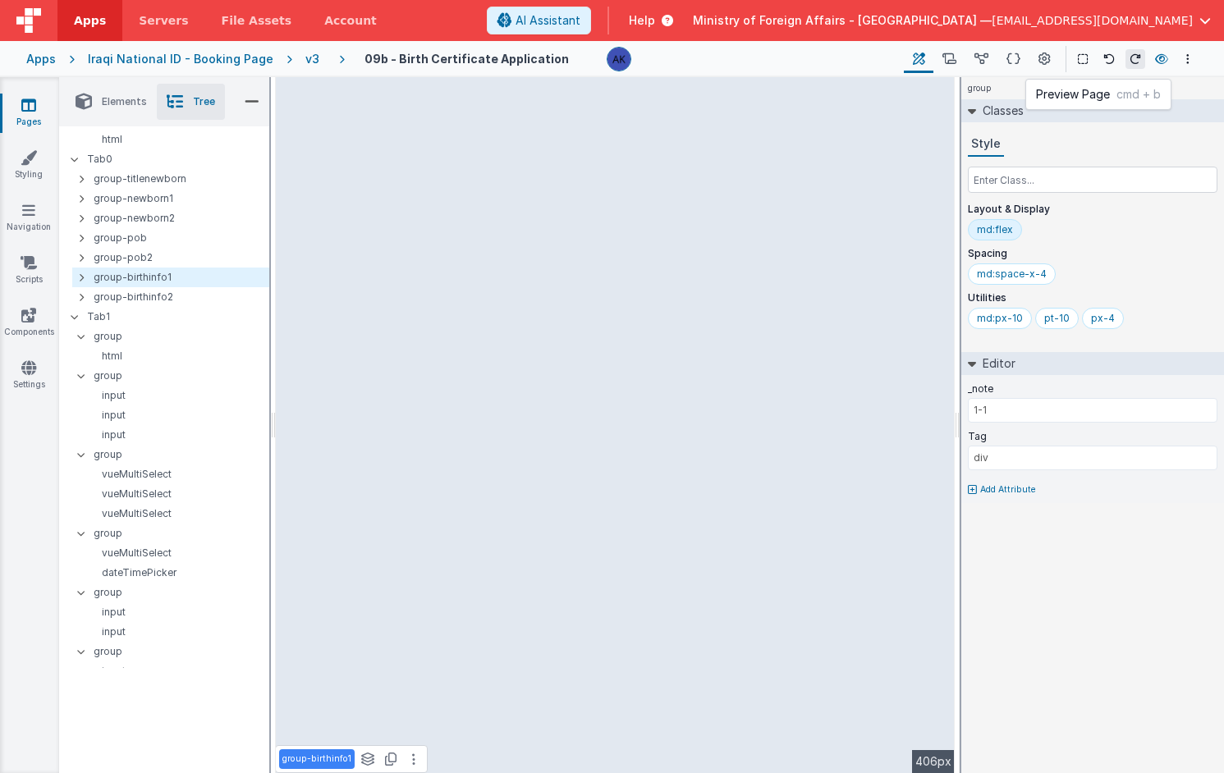
click at [878, 53] on icon at bounding box center [1161, 58] width 13 height 11
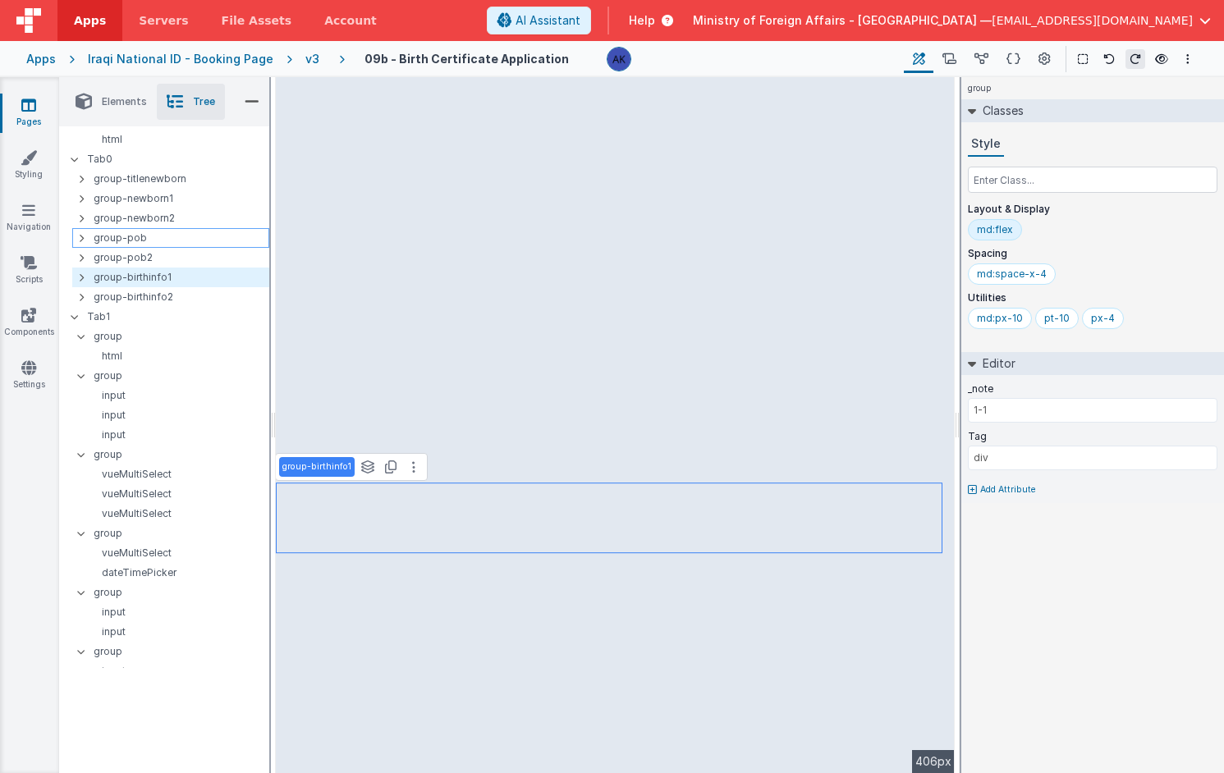
click at [136, 241] on p "group-pob" at bounding box center [181, 238] width 175 height 18
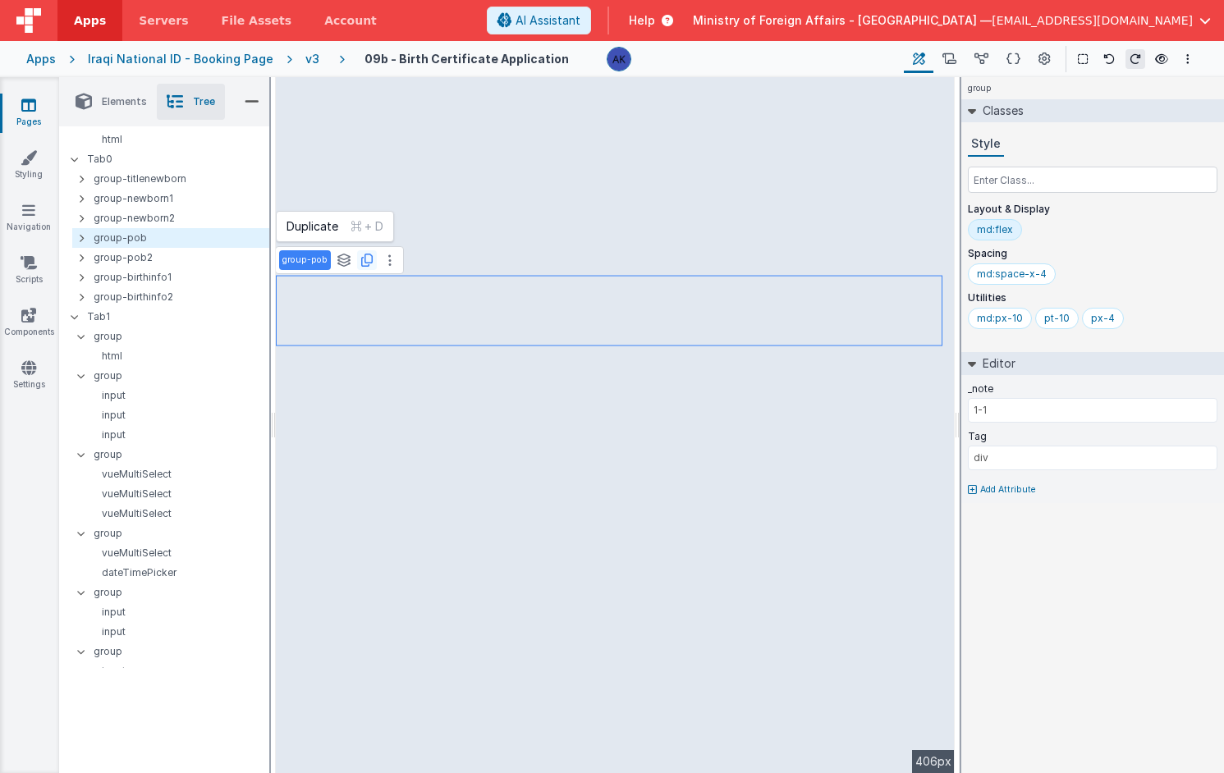
click at [362, 263] on icon at bounding box center [366, 260] width 11 height 13
click at [878, 57] on button at bounding box center [1109, 59] width 20 height 20
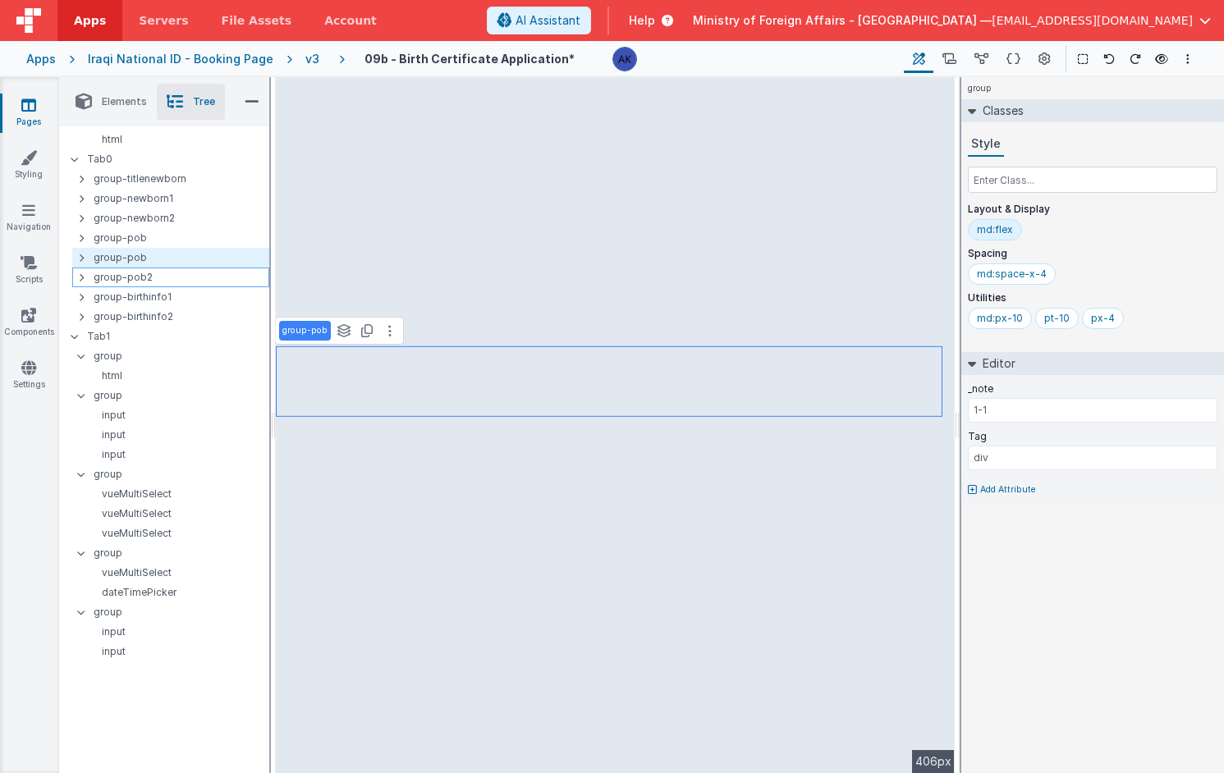
click at [146, 278] on p "group-pob2" at bounding box center [181, 277] width 175 height 18
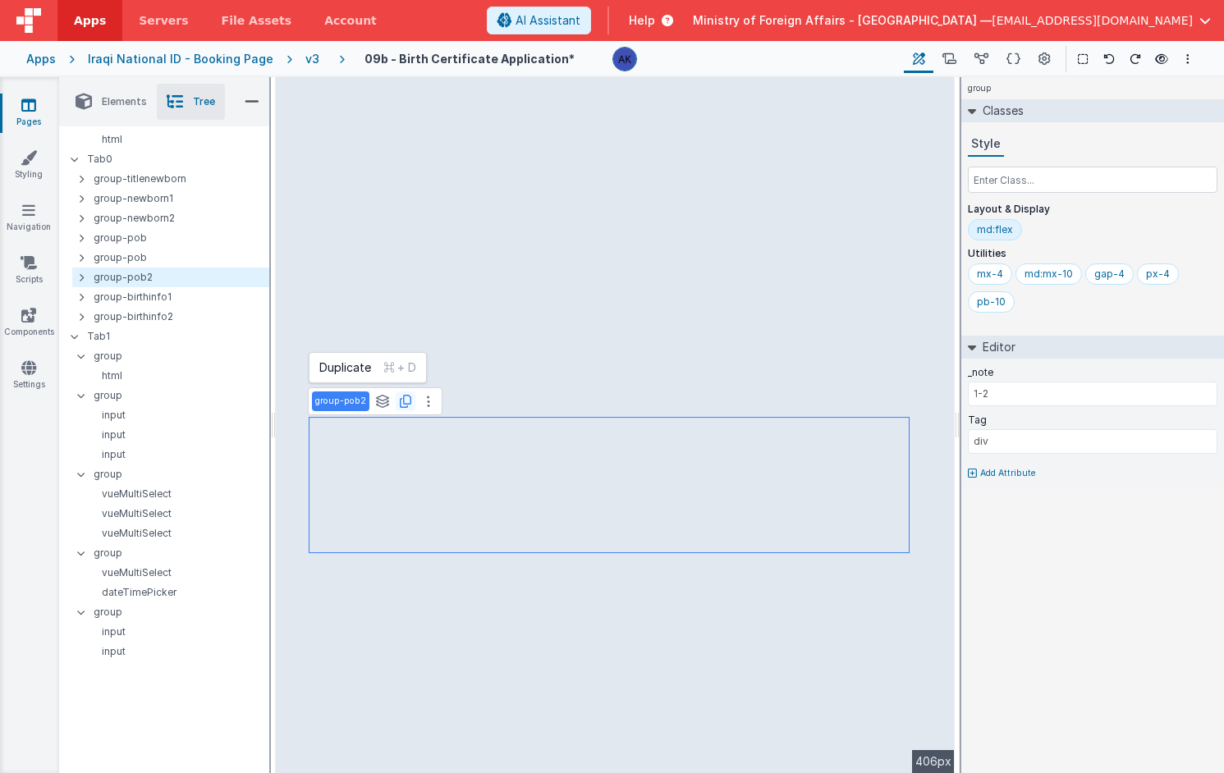
click at [400, 401] on icon at bounding box center [405, 401] width 11 height 13
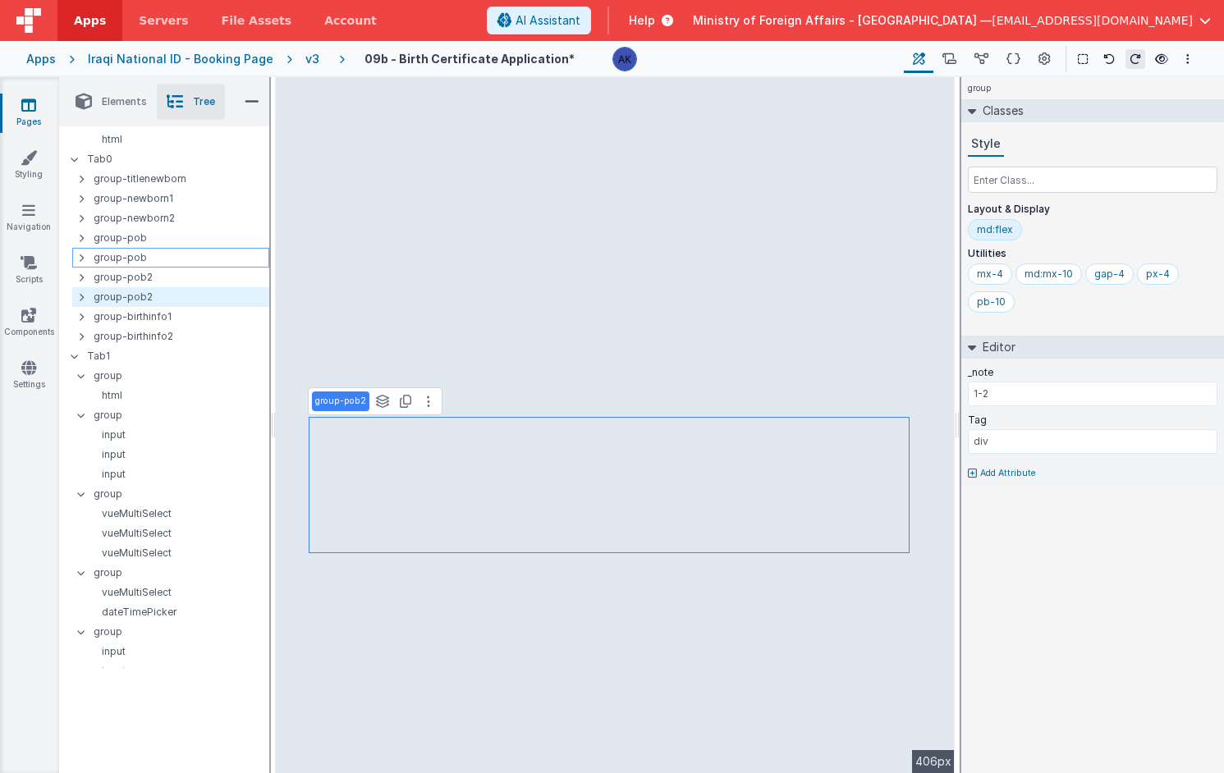
click at [159, 261] on p "group-pob" at bounding box center [181, 258] width 175 height 18
type input "1-1"
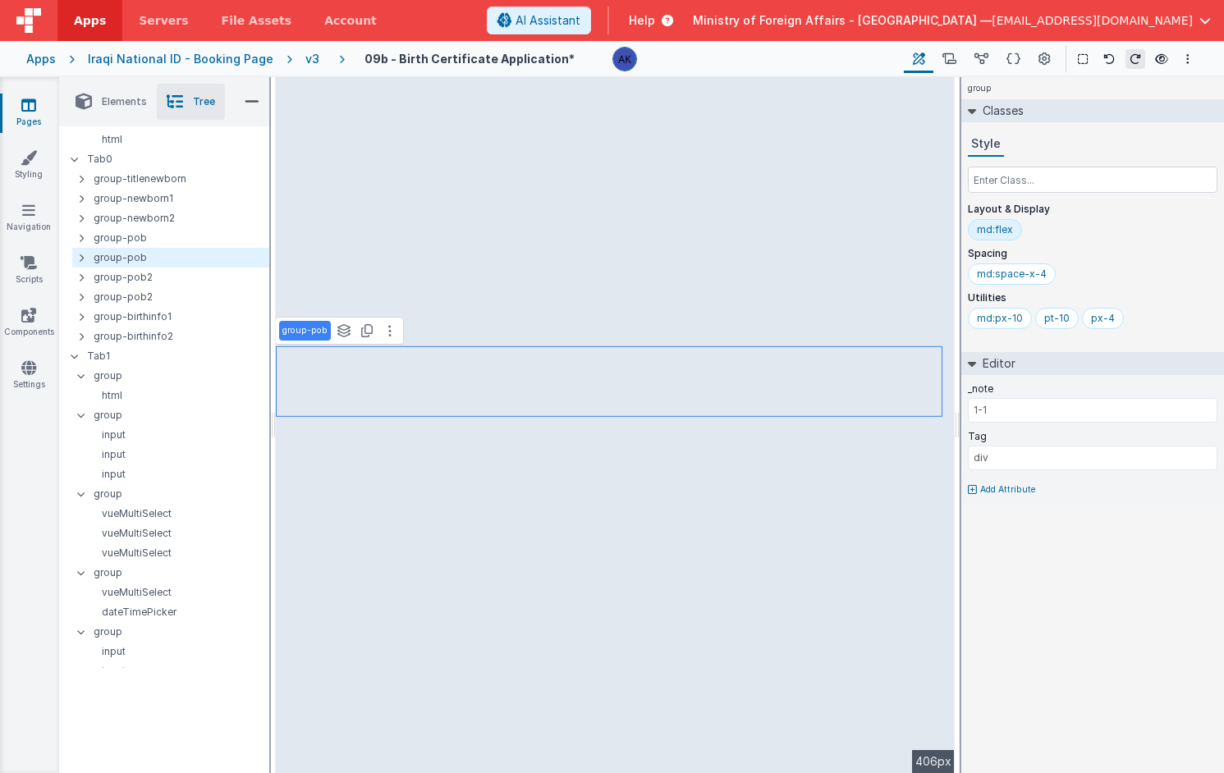
click at [308, 334] on p "group-pob" at bounding box center [304, 330] width 45 height 13
click at [328, 332] on input "group-pob" at bounding box center [308, 331] width 53 height 15
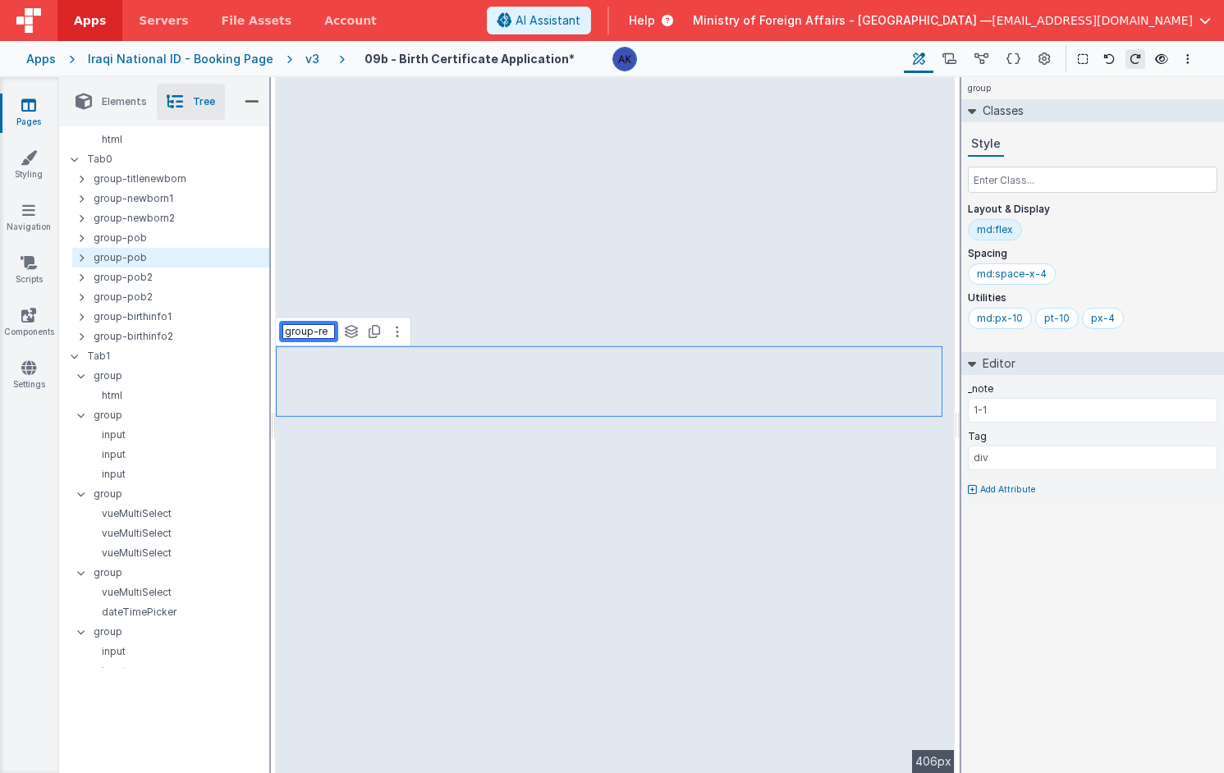
scroll to position [0, 0]
type input "group-residence1"
click at [164, 280] on p "group-pob2" at bounding box center [181, 277] width 175 height 18
type input "1-2"
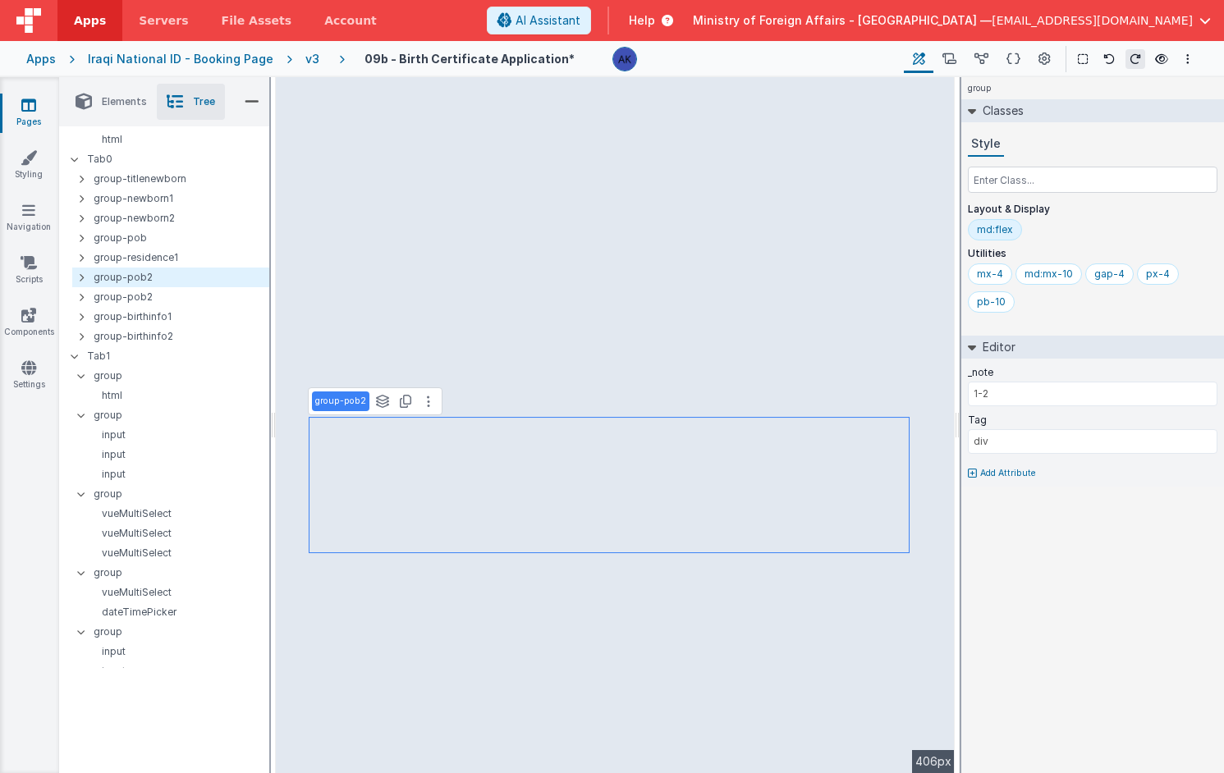
click at [353, 403] on p "group-pob2" at bounding box center [340, 401] width 51 height 13
type input "group-residence2"
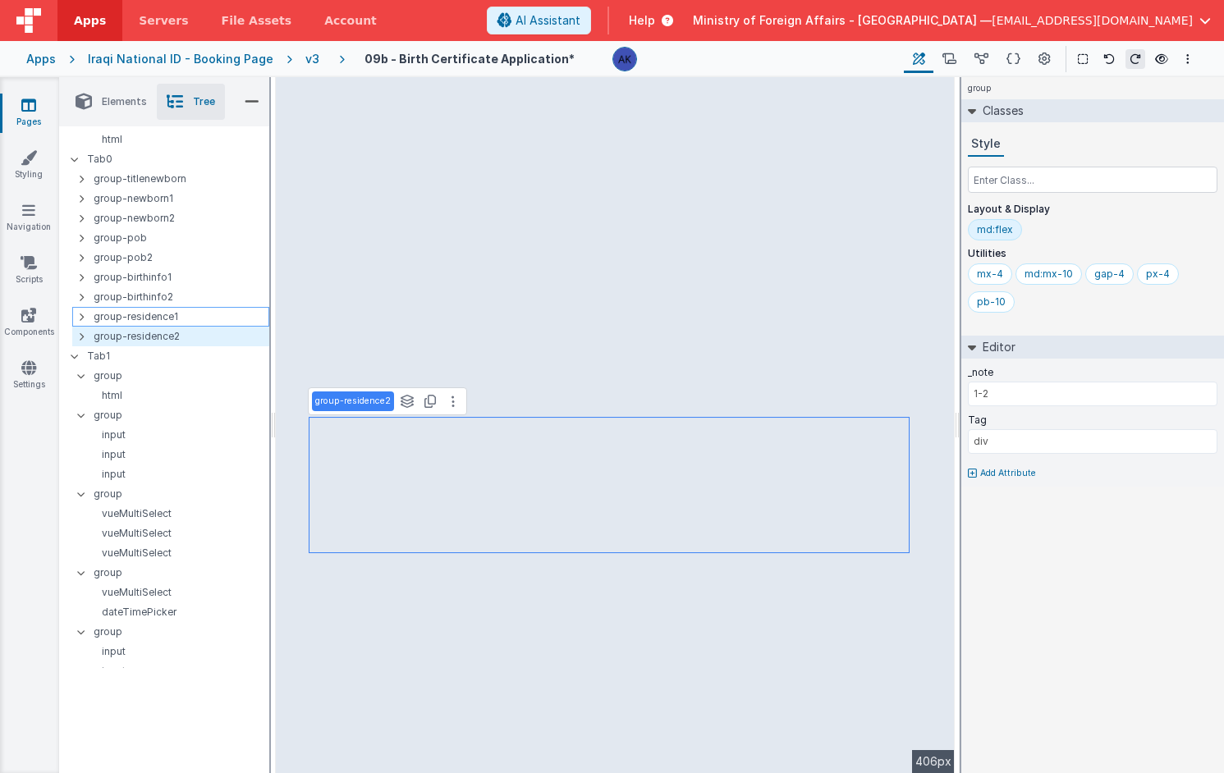
click at [172, 319] on p "group-residence1" at bounding box center [181, 317] width 175 height 18
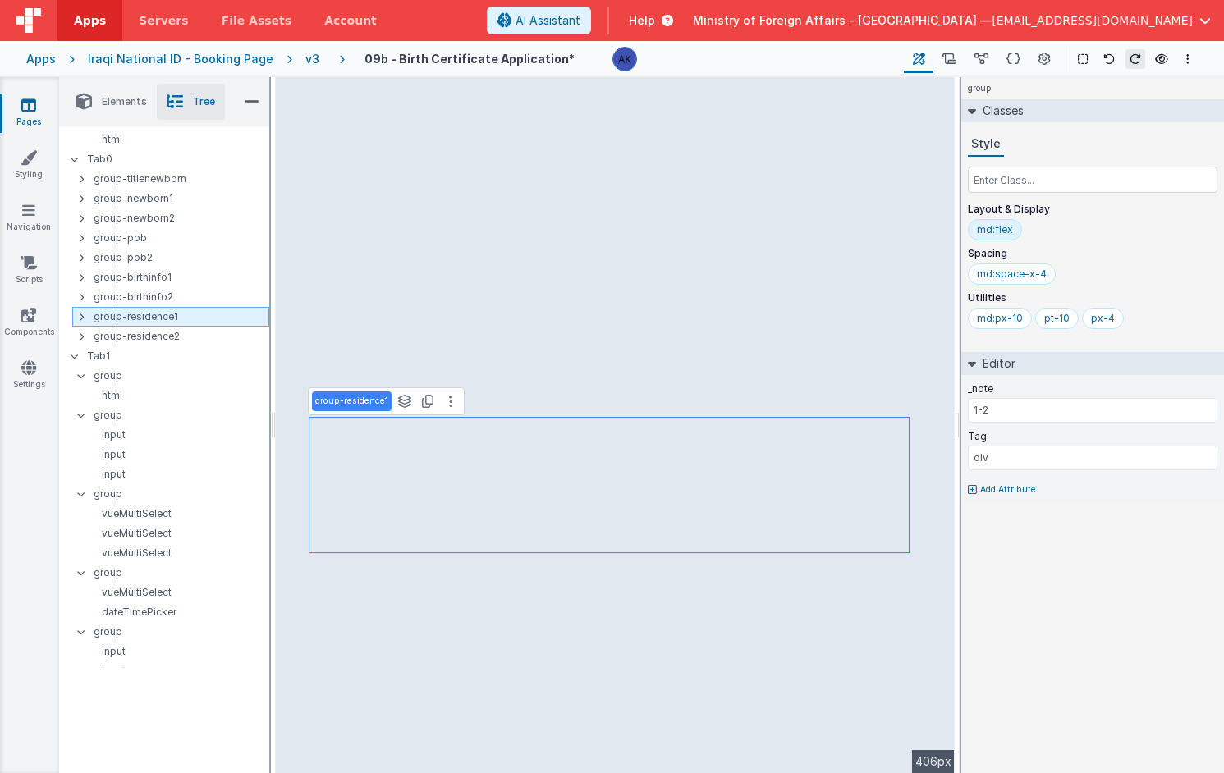
type input "1-1"
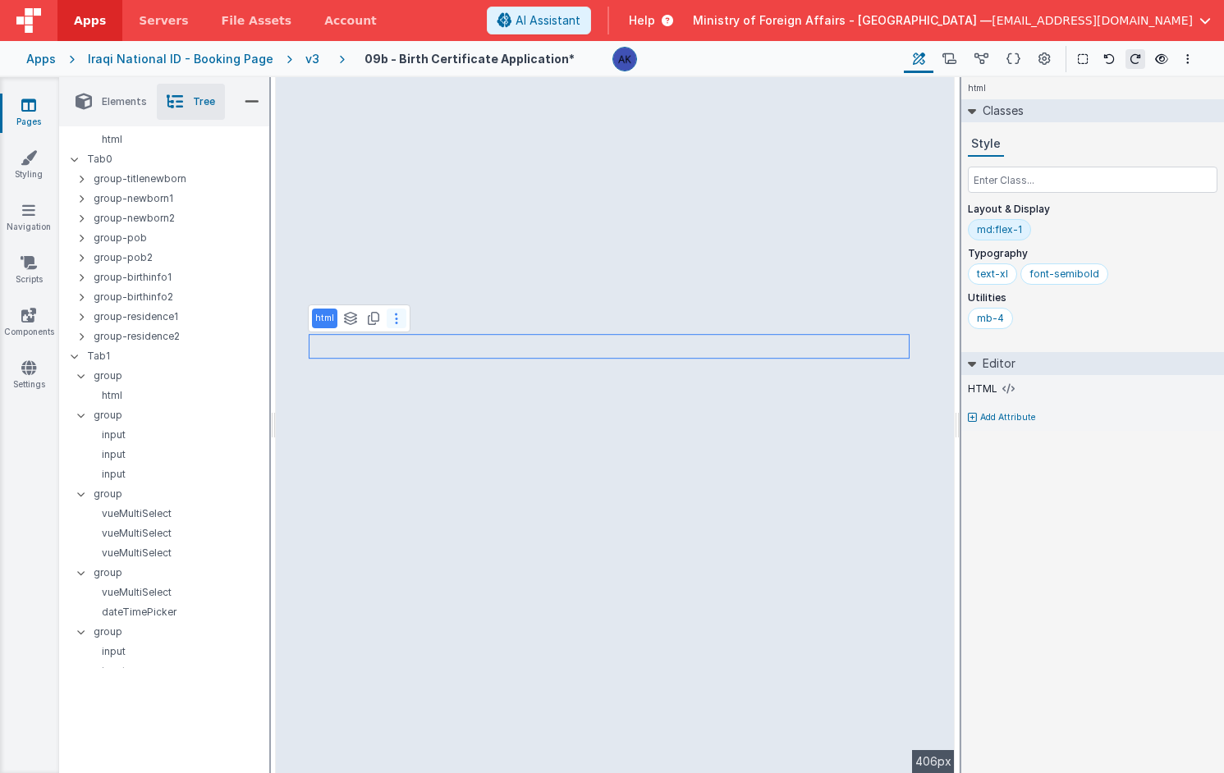
click at [398, 313] on button at bounding box center [397, 319] width 20 height 20
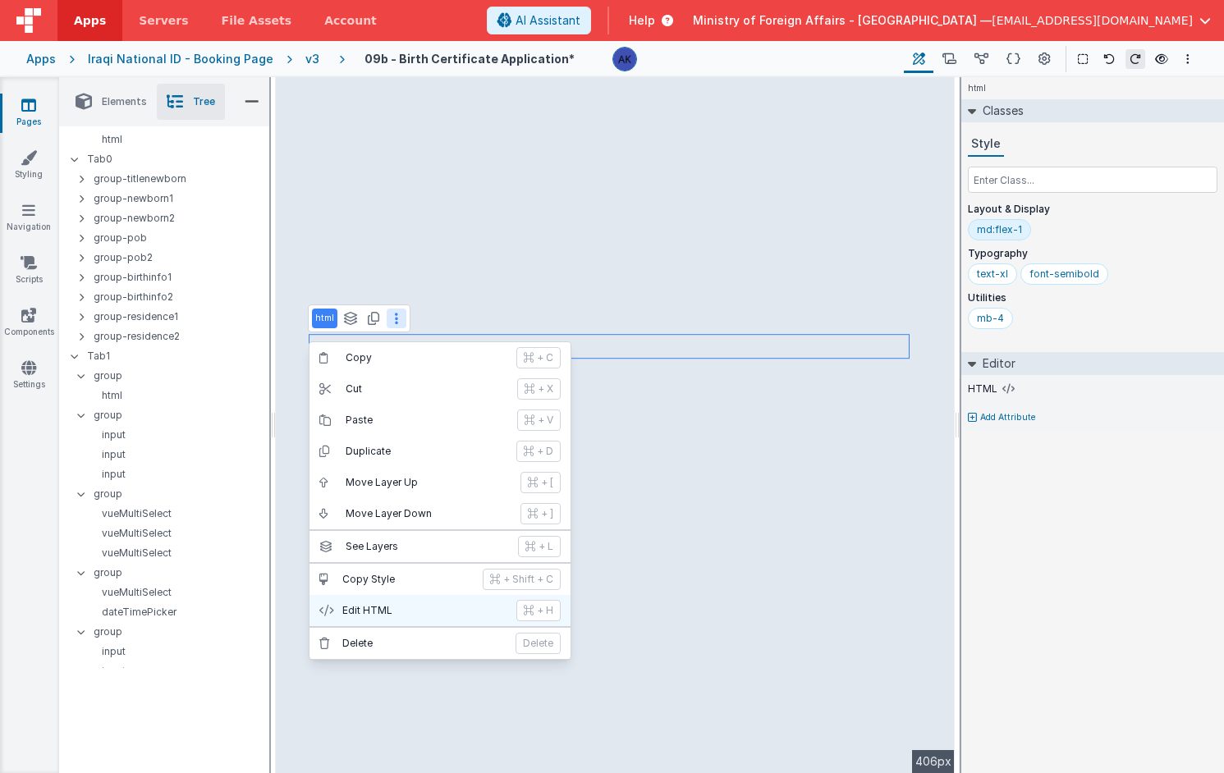
click at [383, 599] on button "Edit HTML + H" at bounding box center [440, 610] width 261 height 31
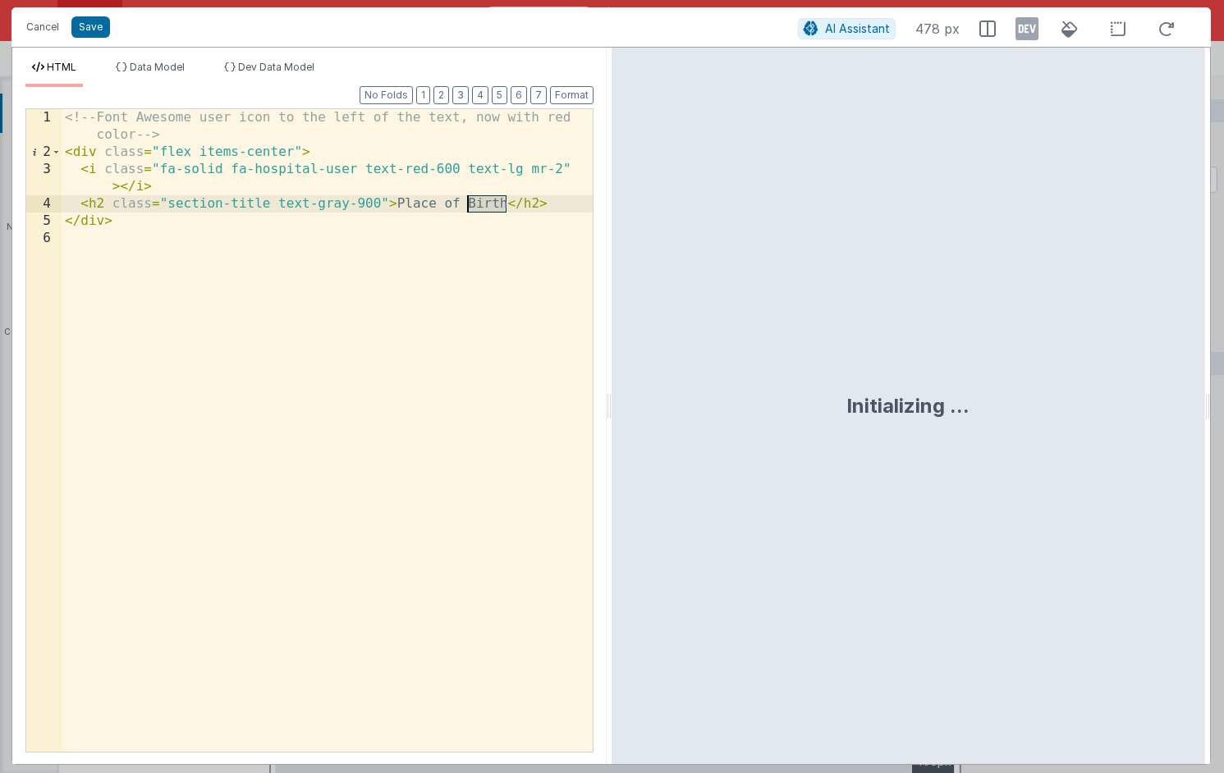
drag, startPoint x: 504, startPoint y: 203, endPoint x: 465, endPoint y: 208, distance: 39.7
click at [465, 208] on div "<!-- Font Awesome user icon to the left of the text, now with red color --> < d…" at bounding box center [327, 456] width 531 height 695
click at [399, 204] on div "<!-- Font Awesome user icon to the left of the text, now with red color --> < d…" at bounding box center [327, 456] width 531 height 695
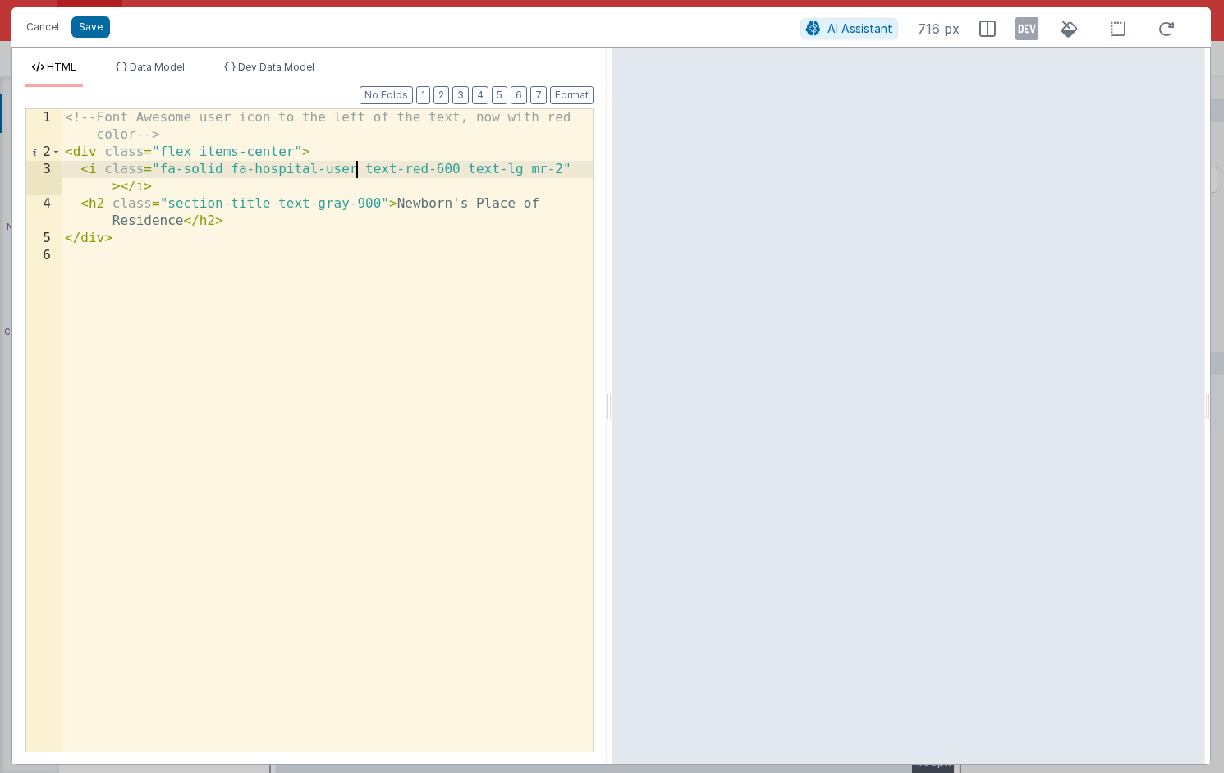
click at [354, 169] on div "<!-- Font Awesome user icon to the left of the text, now with red color --> < d…" at bounding box center [327, 456] width 531 height 695
click at [78, 24] on button "Save" at bounding box center [90, 26] width 39 height 21
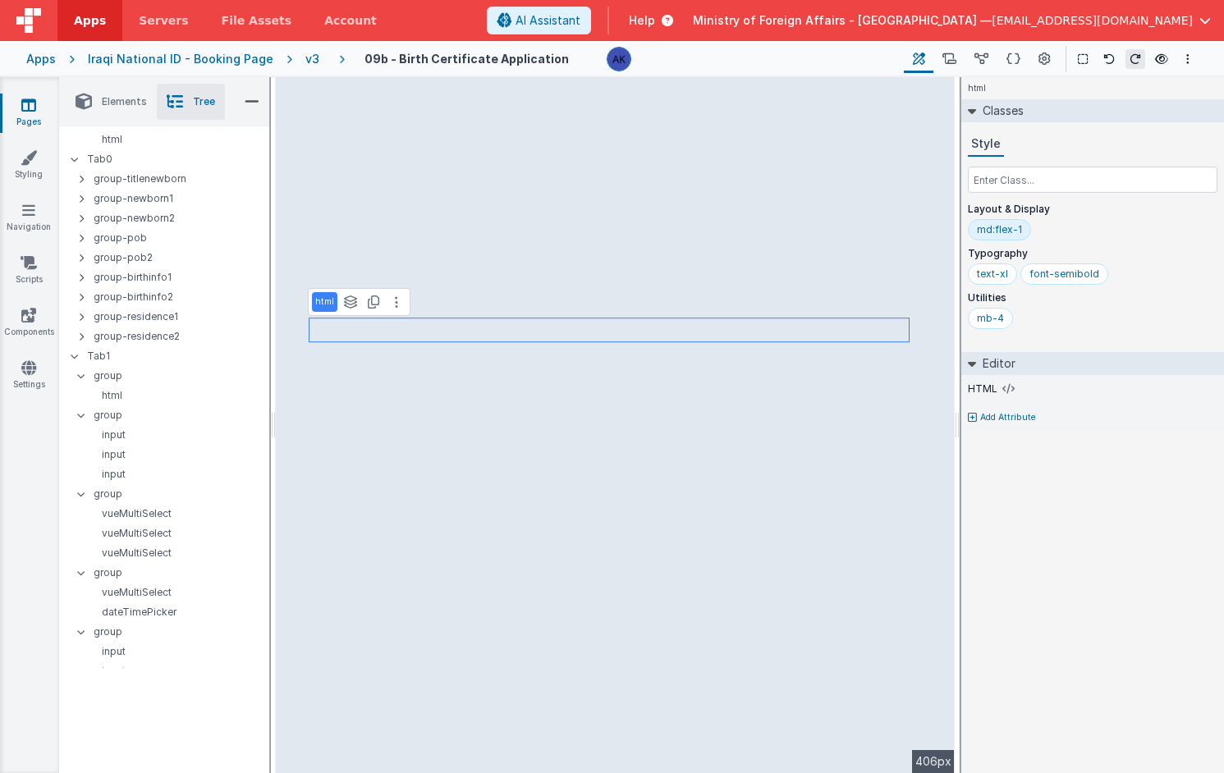
select select "required"
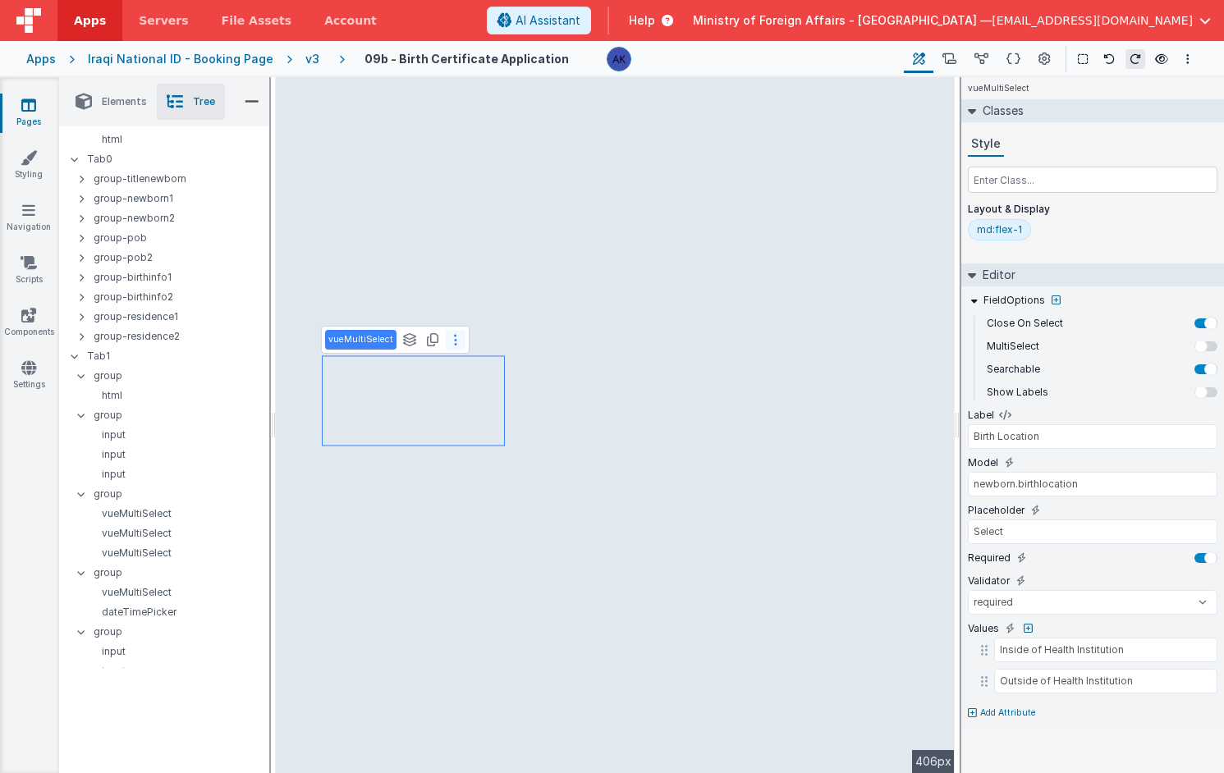
click at [453, 345] on button at bounding box center [456, 340] width 20 height 20
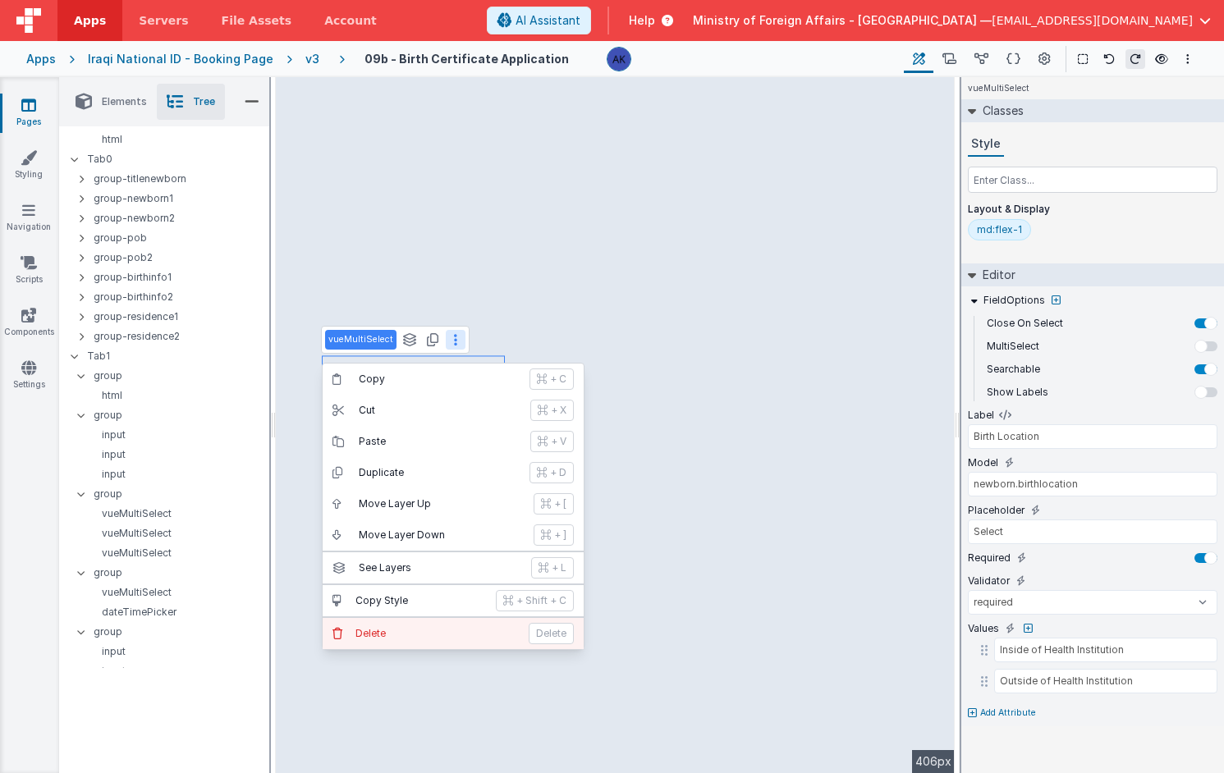
click at [407, 644] on button "[PERSON_NAME]" at bounding box center [453, 633] width 261 height 31
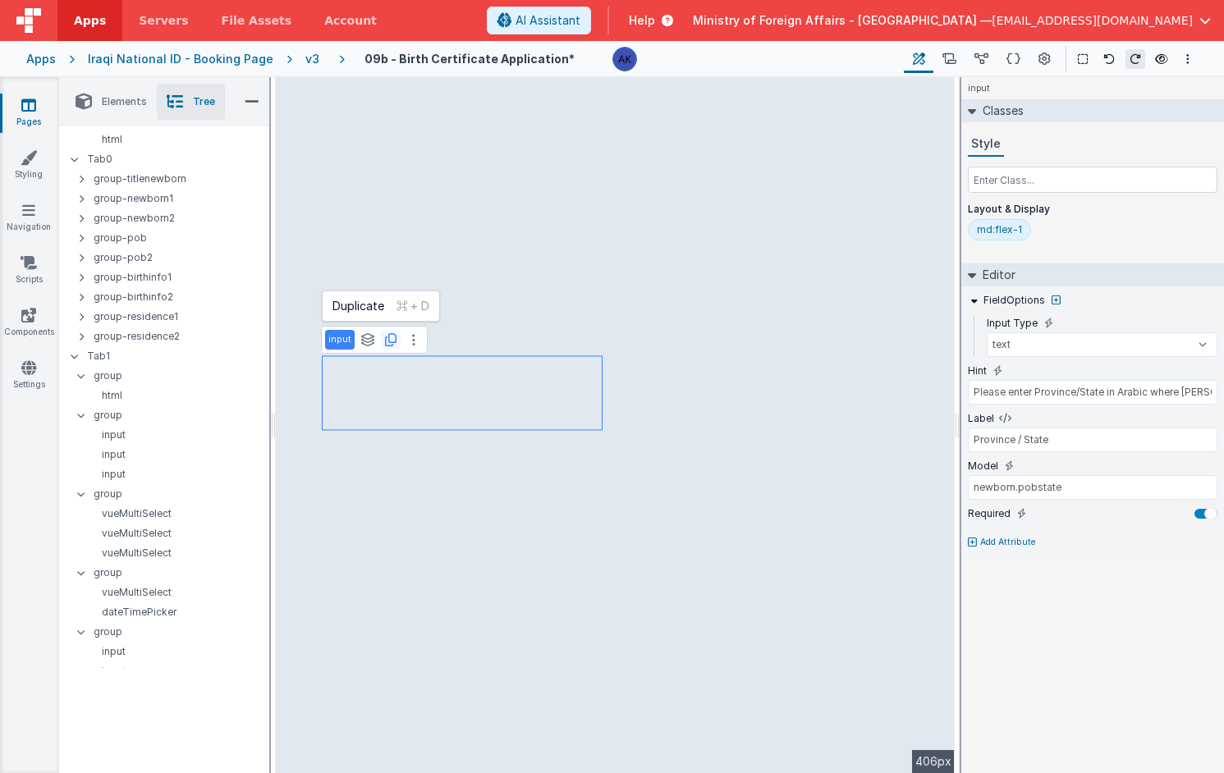
click at [391, 338] on icon at bounding box center [390, 339] width 11 height 13
drag, startPoint x: 1067, startPoint y: 443, endPoint x: 965, endPoint y: 436, distance: 102.0
click at [878, 436] on div "FieldOptions Input Type text number password email Hint Please enter Province/S…" at bounding box center [1092, 421] width 263 height 269
type input "City"
drag, startPoint x: 1103, startPoint y: 392, endPoint x: 1035, endPoint y: 392, distance: 67.3
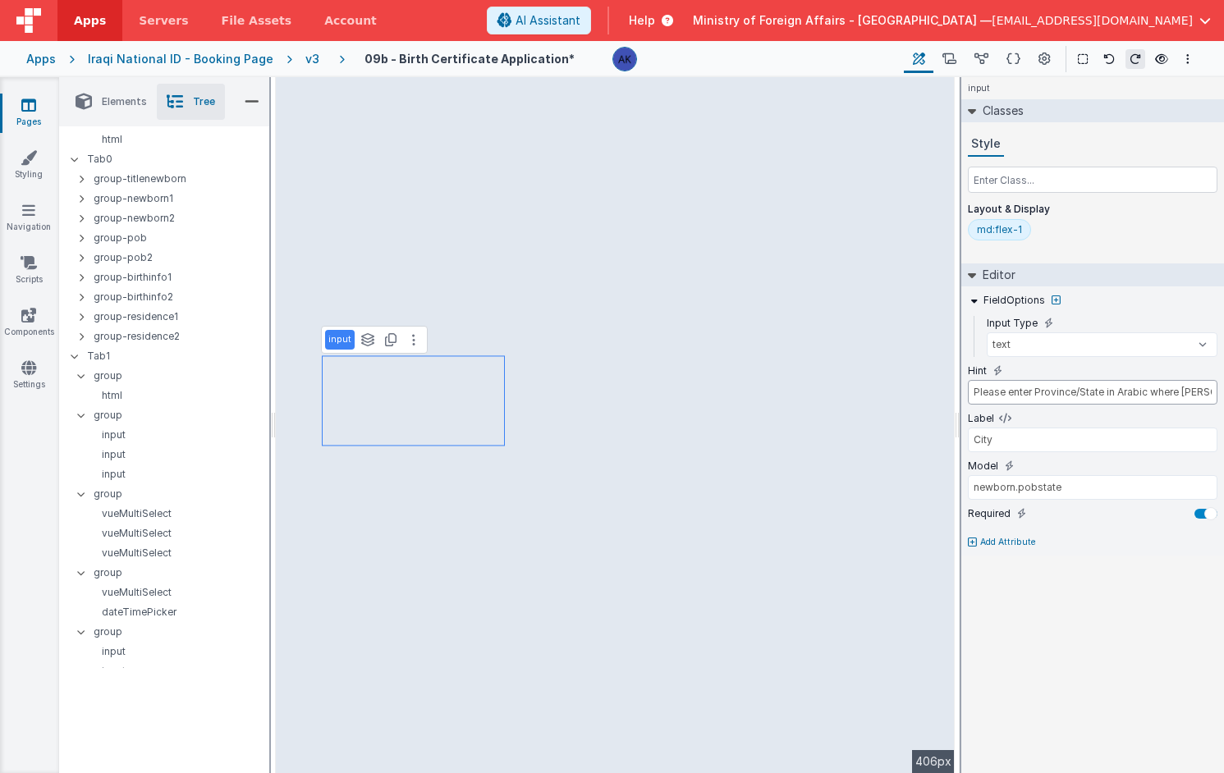
click at [878, 392] on input "Please enter Province/State in Arabic where Newborn was born" at bounding box center [1093, 392] width 250 height 25
drag, startPoint x: 1100, startPoint y: 395, endPoint x: 1223, endPoint y: 392, distance: 122.4
click at [878, 392] on div "FieldOptions Input Type text number password email Hint Please enter City in Ar…" at bounding box center [1092, 421] width 263 height 269
type input "Please enter City in Arabic"
click at [878, 486] on input "newborn.pobstate" at bounding box center [1093, 487] width 250 height 25
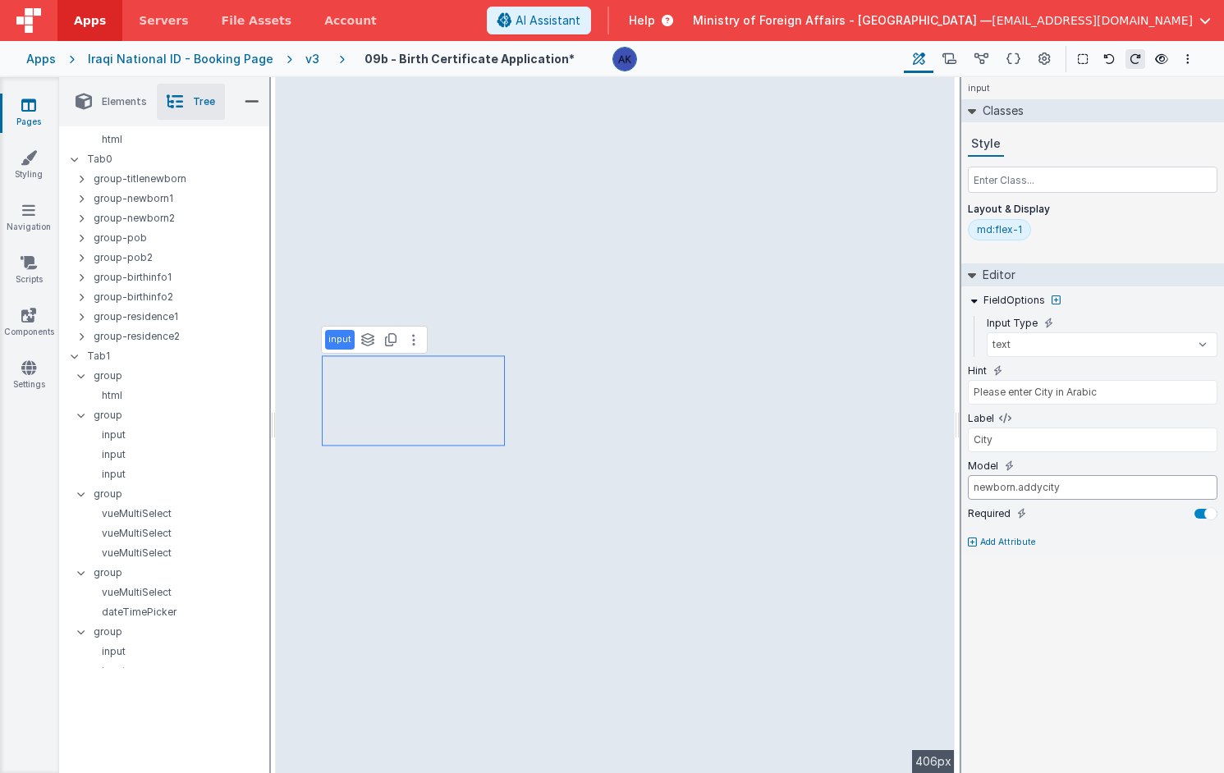
type input "newborn.addycity"
type input "Please enter Province/State in Arabic where Newborn was born"
type input "Province / State"
type input "newborn.pobstate"
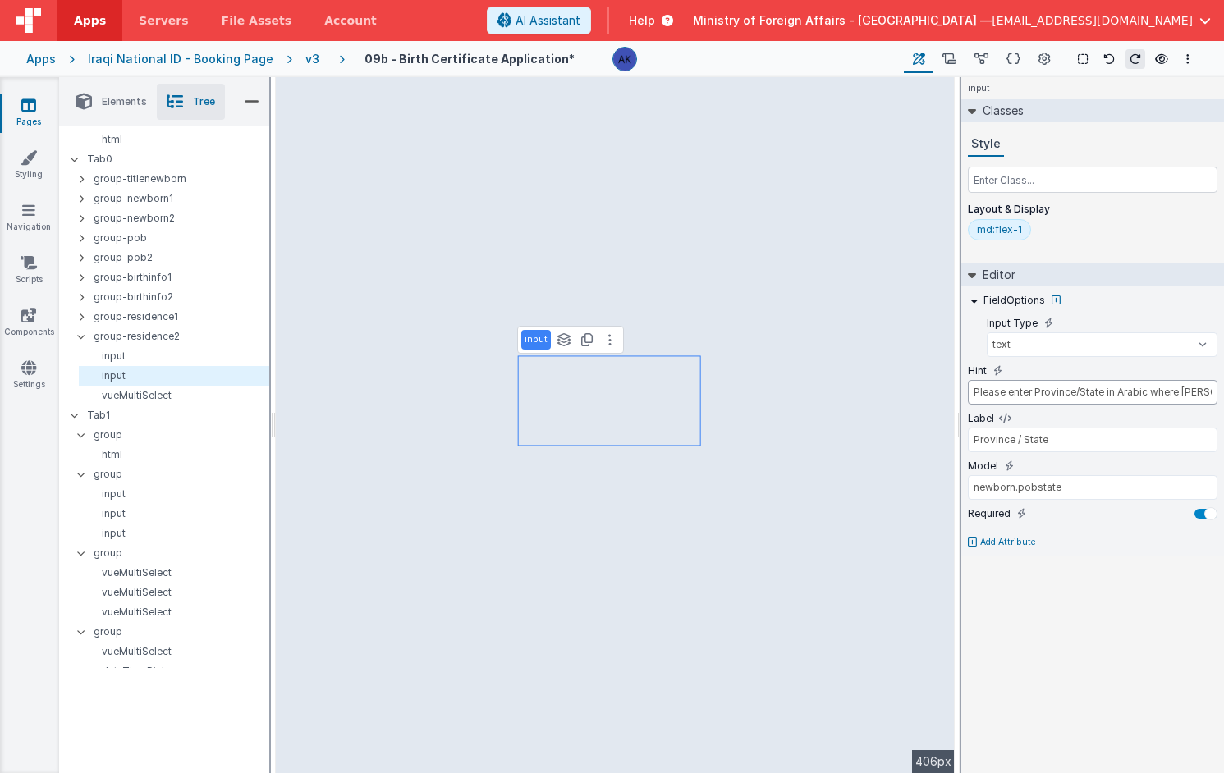
scroll to position [0, 57]
drag, startPoint x: 1145, startPoint y: 394, endPoint x: 1278, endPoint y: 396, distance: 132.2
click at [878, 396] on html "Apps Servers File Assets Account Some FUTURE Slot AI Assistant Help Ministry of…" at bounding box center [612, 386] width 1224 height 773
type input "Please enter Province/State in Arabic"
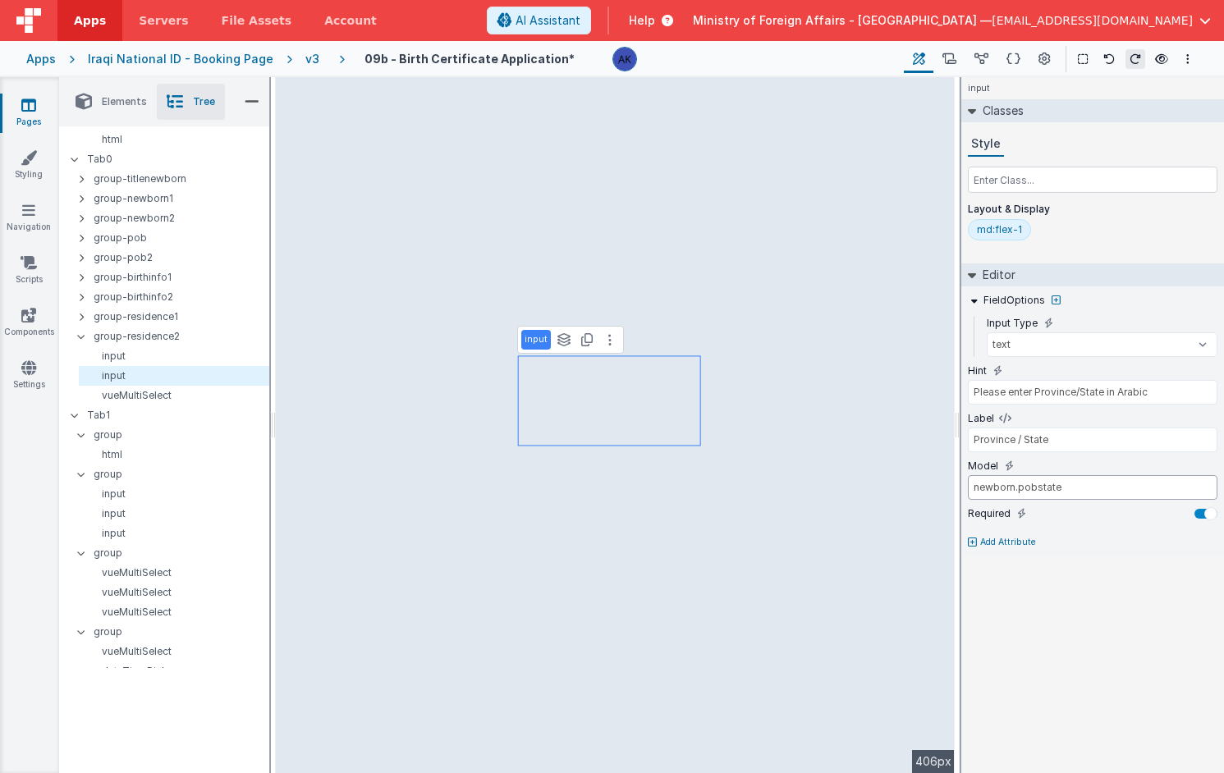
click at [878, 485] on input "newborn.pobstate" at bounding box center [1093, 487] width 250 height 25
type input "newborn.addystate"
select select "required"
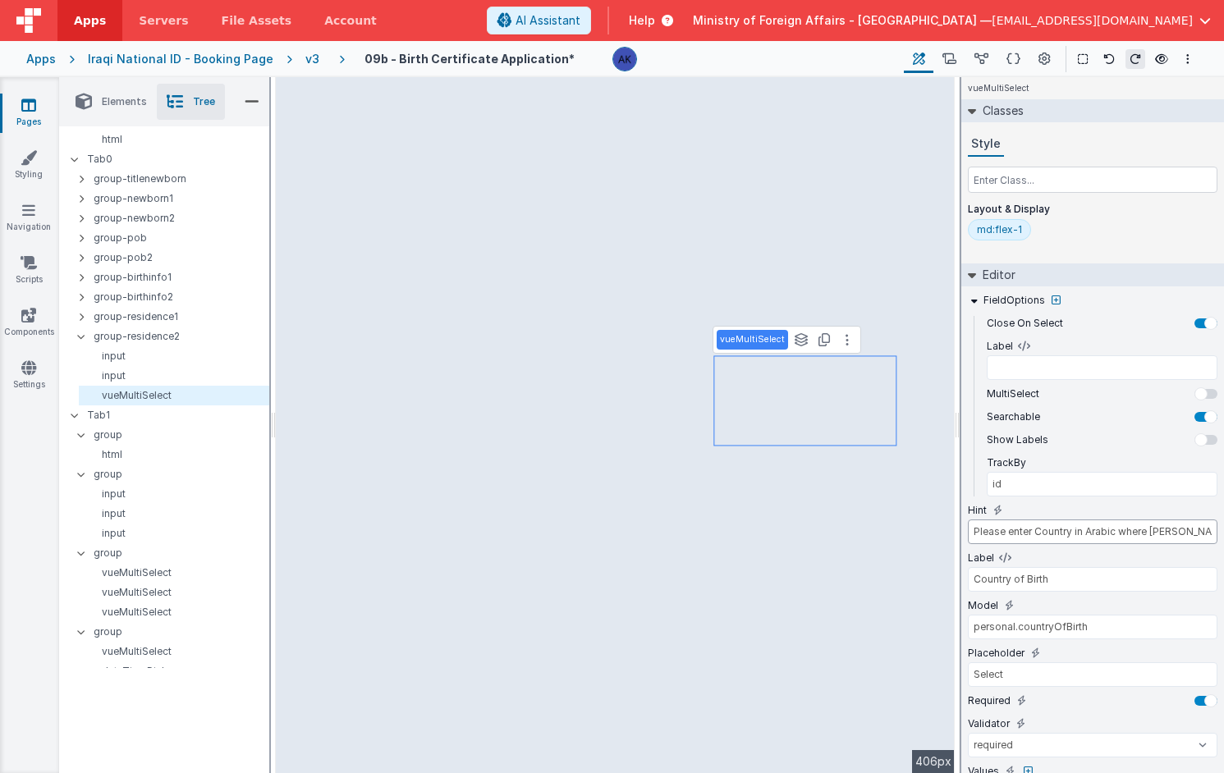
scroll to position [0, 27]
drag, startPoint x: 1119, startPoint y: 534, endPoint x: 1313, endPoint y: 534, distance: 193.8
click at [878, 534] on html "Apps Servers File Assets Account Some FUTURE Slot AI Assistant Help Ministry of…" at bounding box center [612, 386] width 1224 height 773
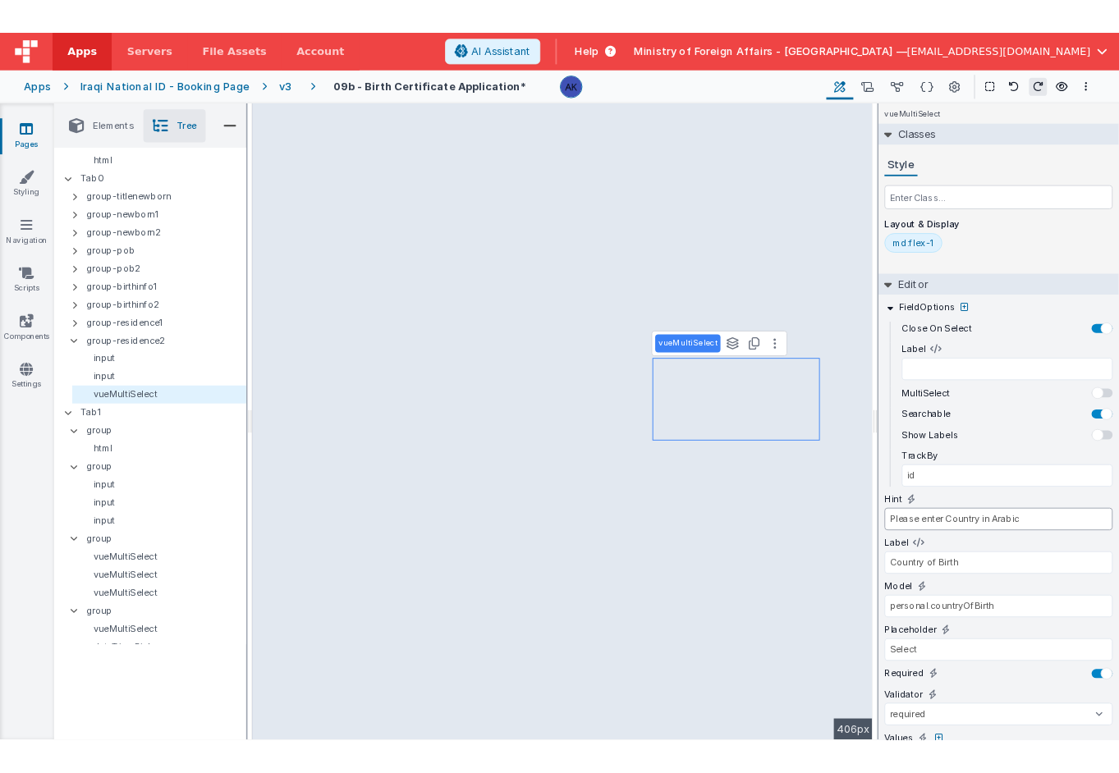
scroll to position [0, 0]
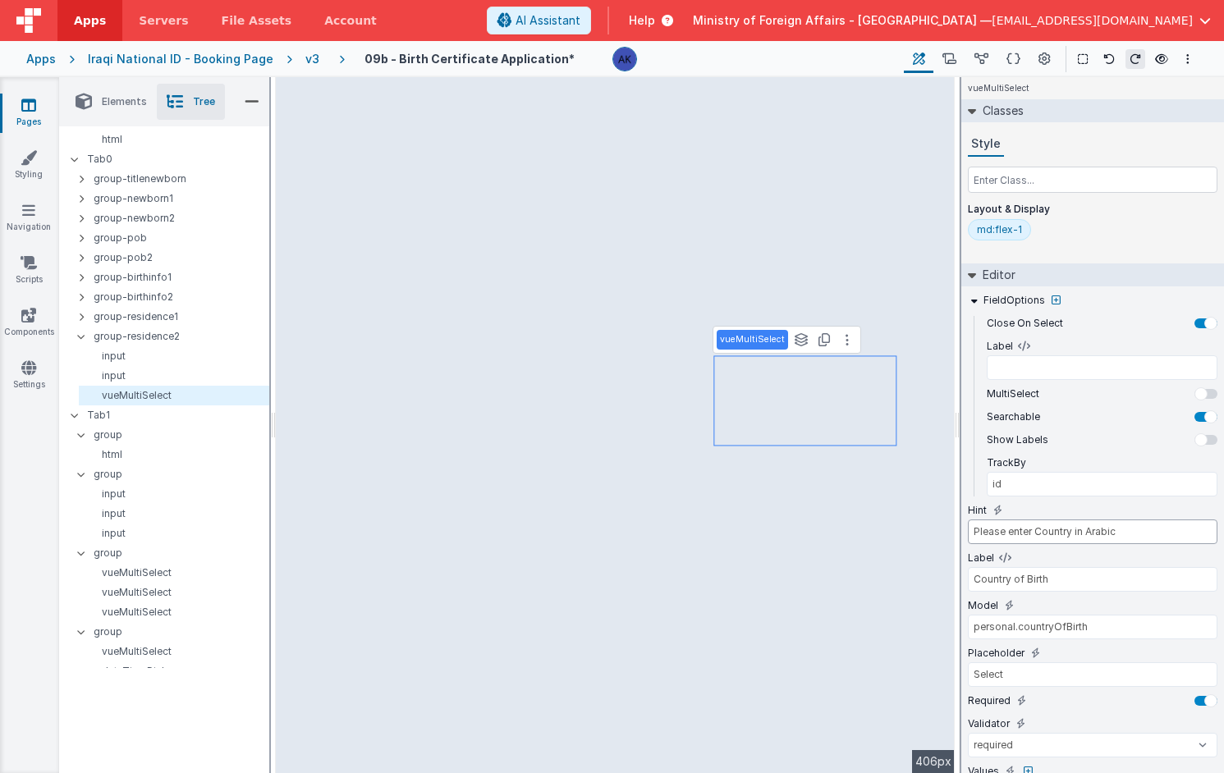
type input "Please enter Country in Arabic"
drag, startPoint x: 1173, startPoint y: 534, endPoint x: 953, endPoint y: 532, distance: 220.0
click at [878, 532] on div "Elements Tree + / Layout Forms Text Buttons HTML Media Gateways Components Deve…" at bounding box center [641, 425] width 1165 height 696
click at [878, 627] on input "personal.countryOfBirth" at bounding box center [1093, 627] width 250 height 25
type input "p"
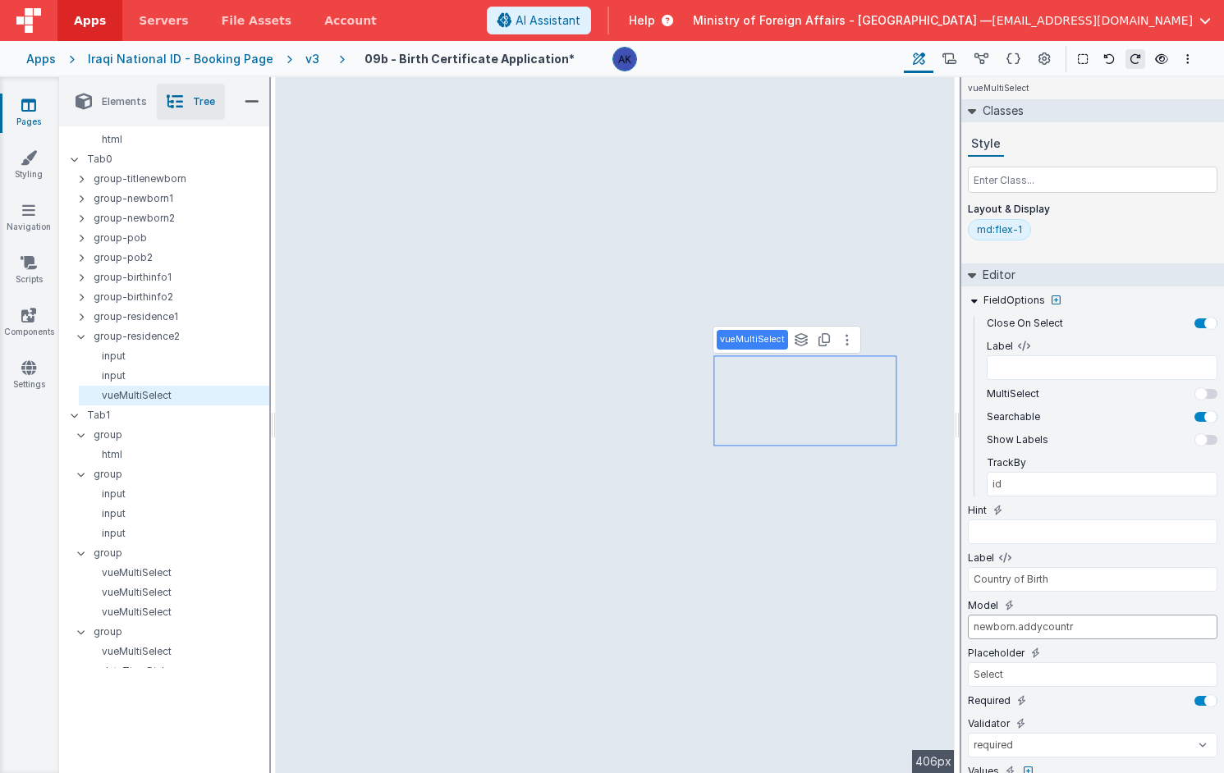
type input "newborn.addycountry"
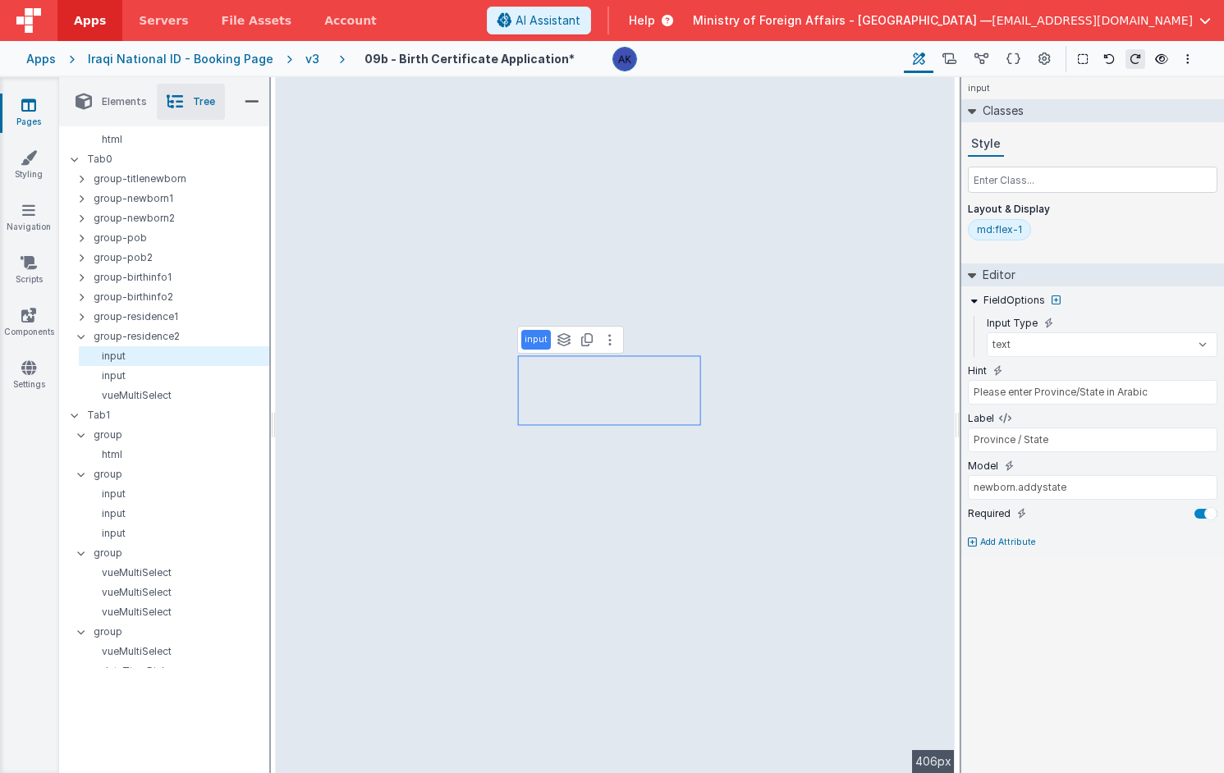
type input "Please enter City in Arabic"
type input "City"
type input "newborn.addycity"
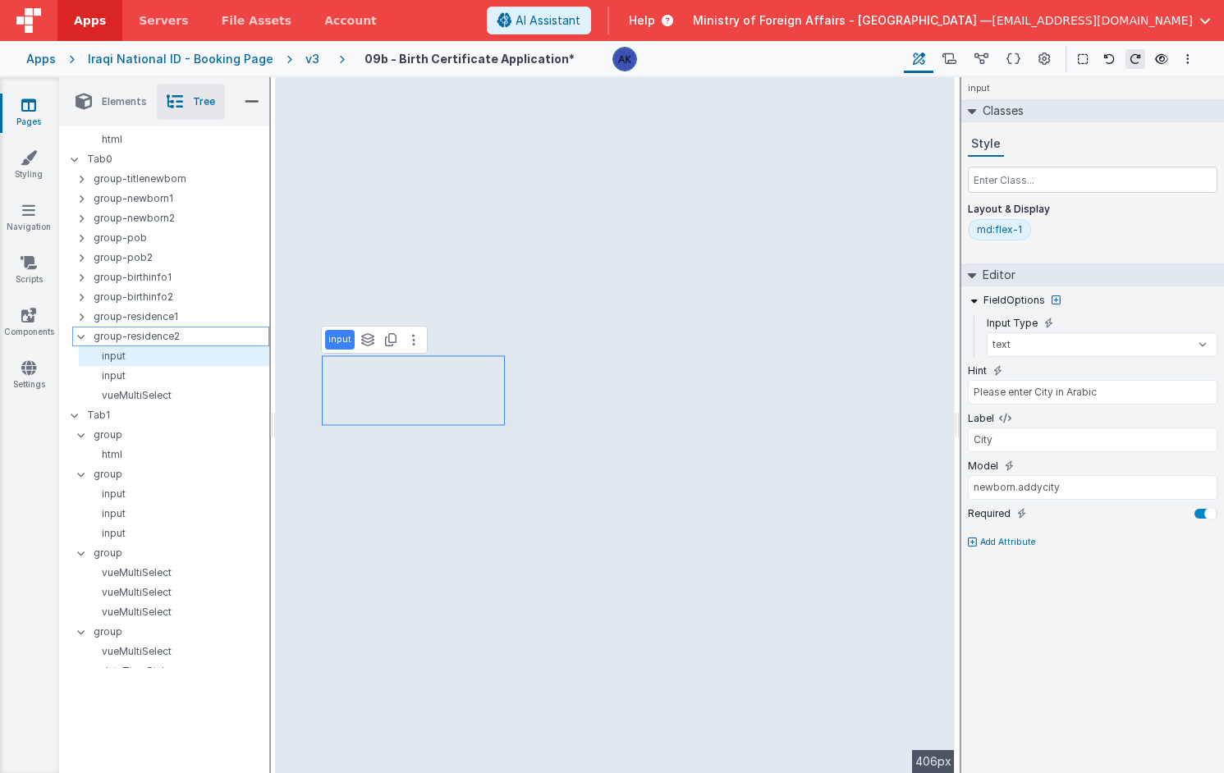
drag, startPoint x: 80, startPoint y: 337, endPoint x: 86, endPoint y: 342, distance: 8.7
click at [80, 336] on icon at bounding box center [81, 336] width 13 height 5
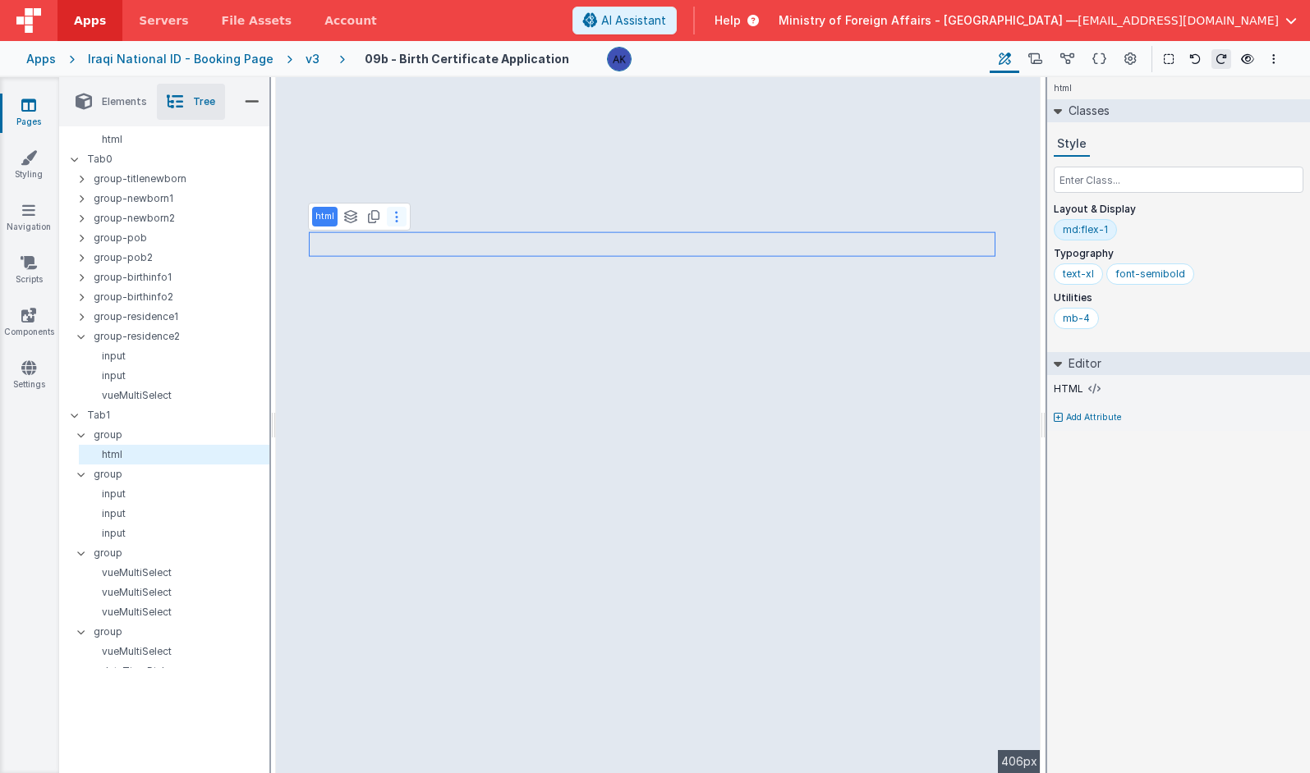
click at [401, 221] on button at bounding box center [397, 217] width 20 height 20
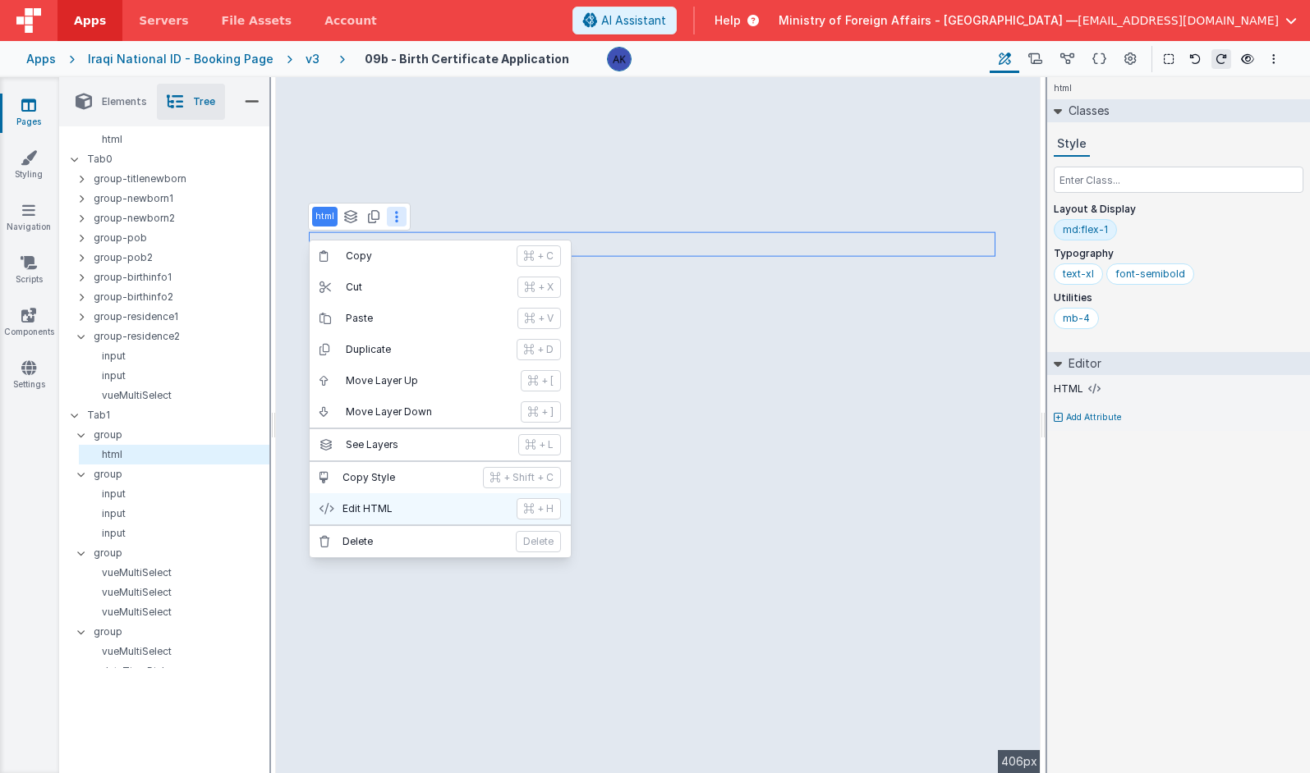
click at [418, 513] on p "Edit HTML" at bounding box center [424, 508] width 164 height 13
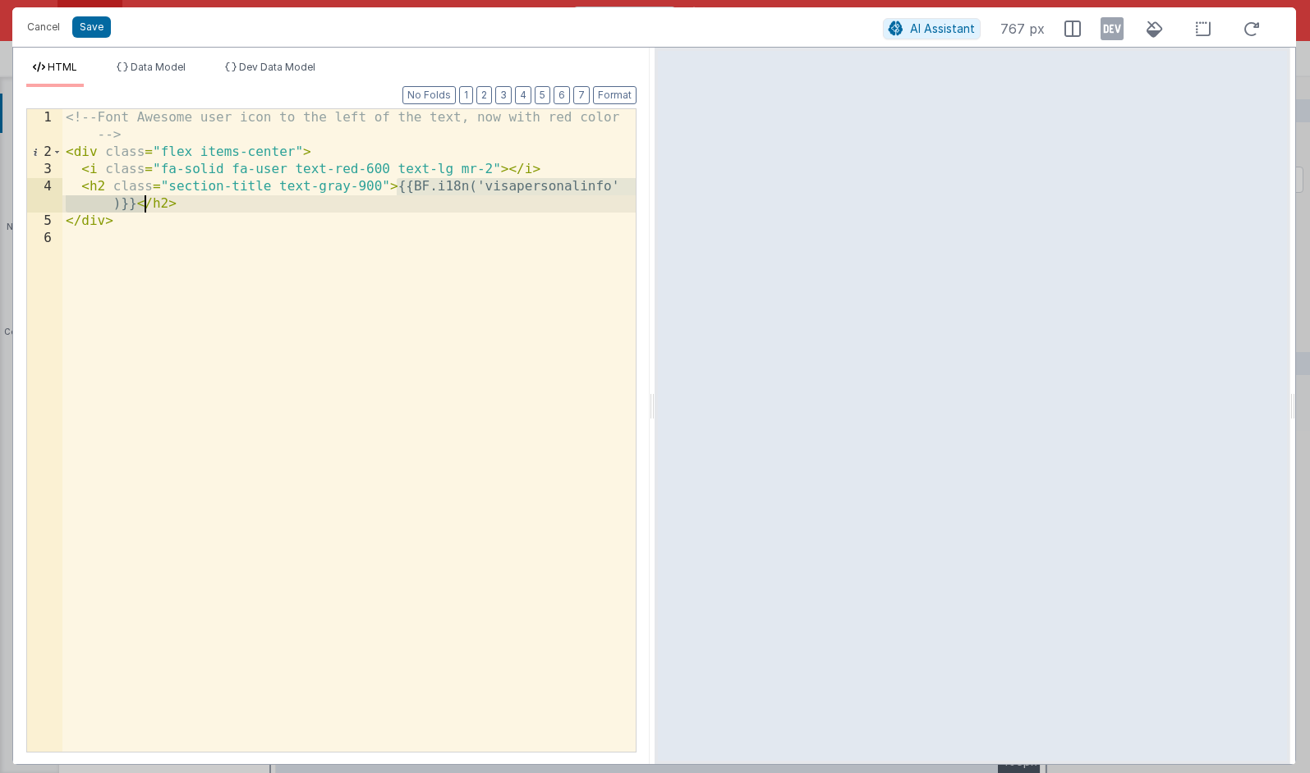
drag, startPoint x: 398, startPoint y: 189, endPoint x: 145, endPoint y: 208, distance: 253.6
click at [145, 208] on div "<!-- Font Awesome user icon to the left of the text, now with red color --> < d…" at bounding box center [348, 456] width 573 height 695
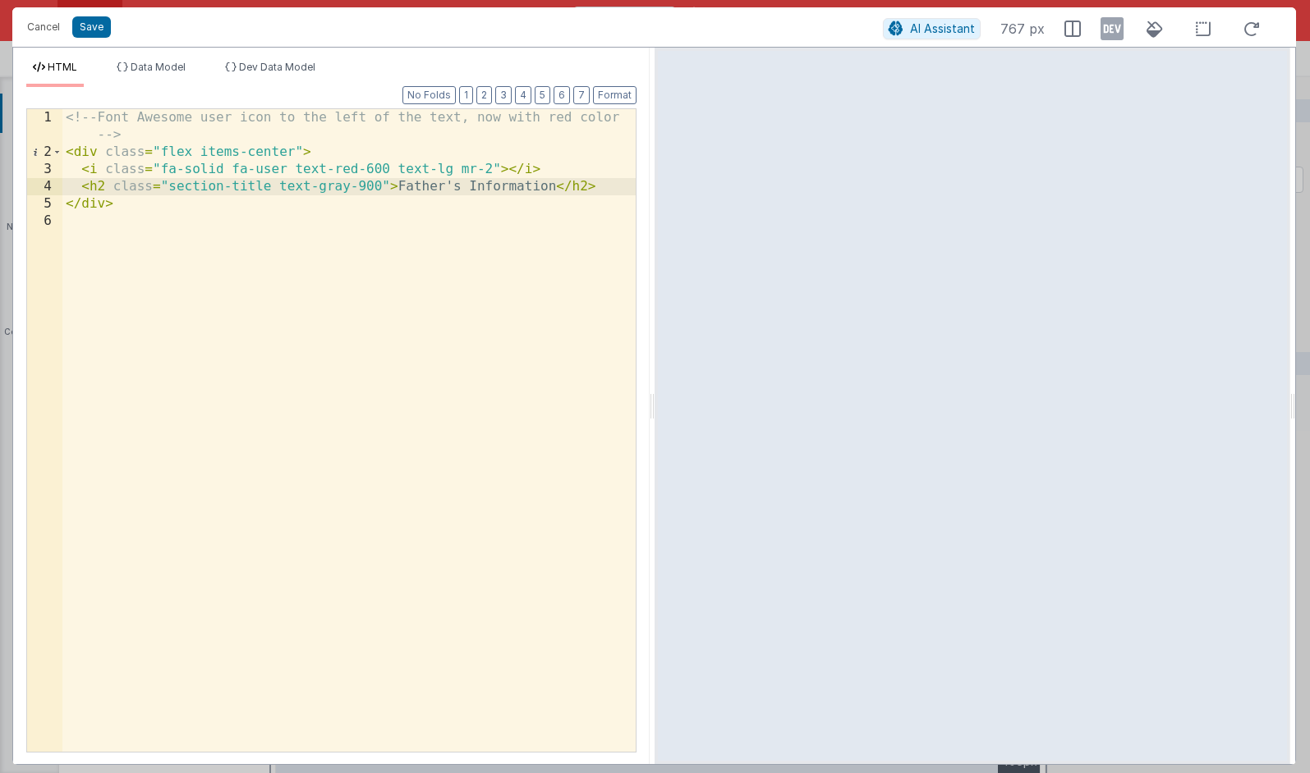
click at [283, 169] on div "<!-- Font Awesome user icon to the left of the text, now with red color --> < d…" at bounding box center [348, 456] width 573 height 695
click at [100, 27] on button "Save" at bounding box center [91, 26] width 39 height 21
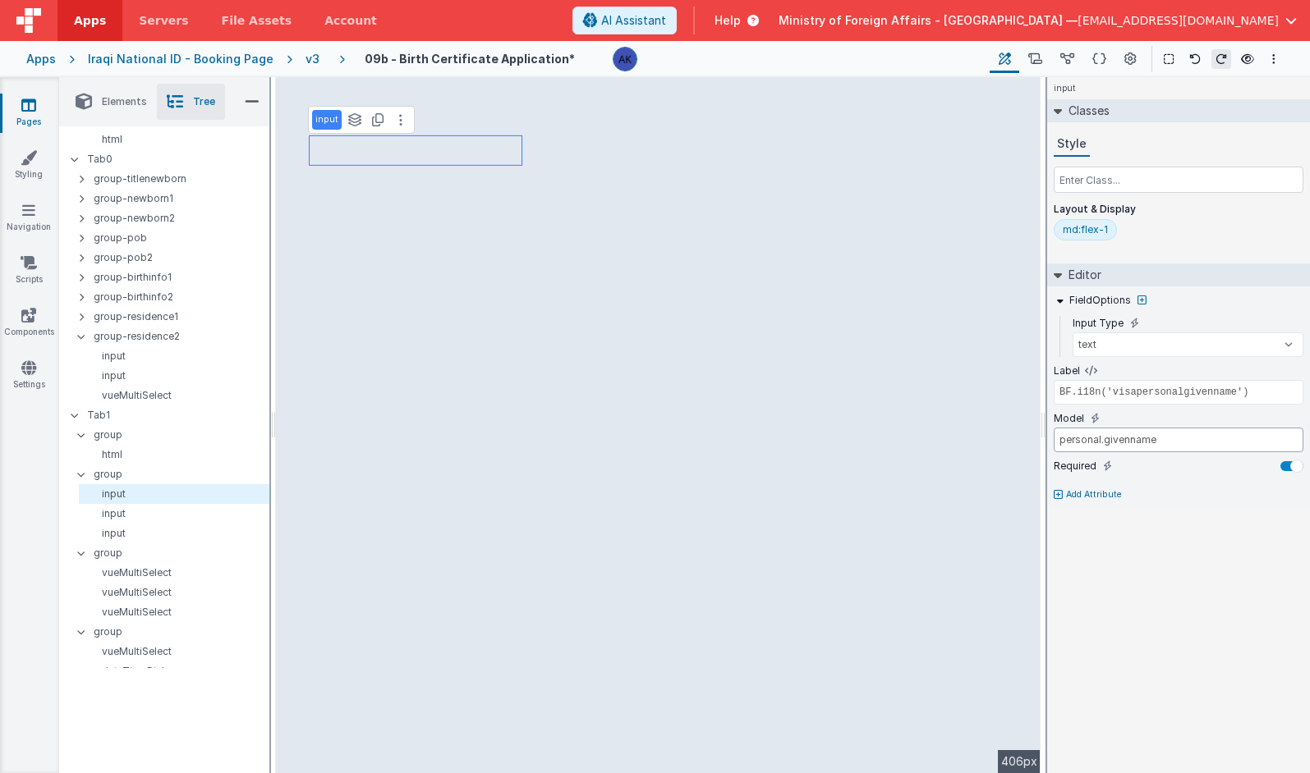
click at [878, 444] on input "personal.givenname" at bounding box center [1178, 440] width 250 height 25
type input "BF.i18n('visapersonallastname')"
type input "personal.lastname"
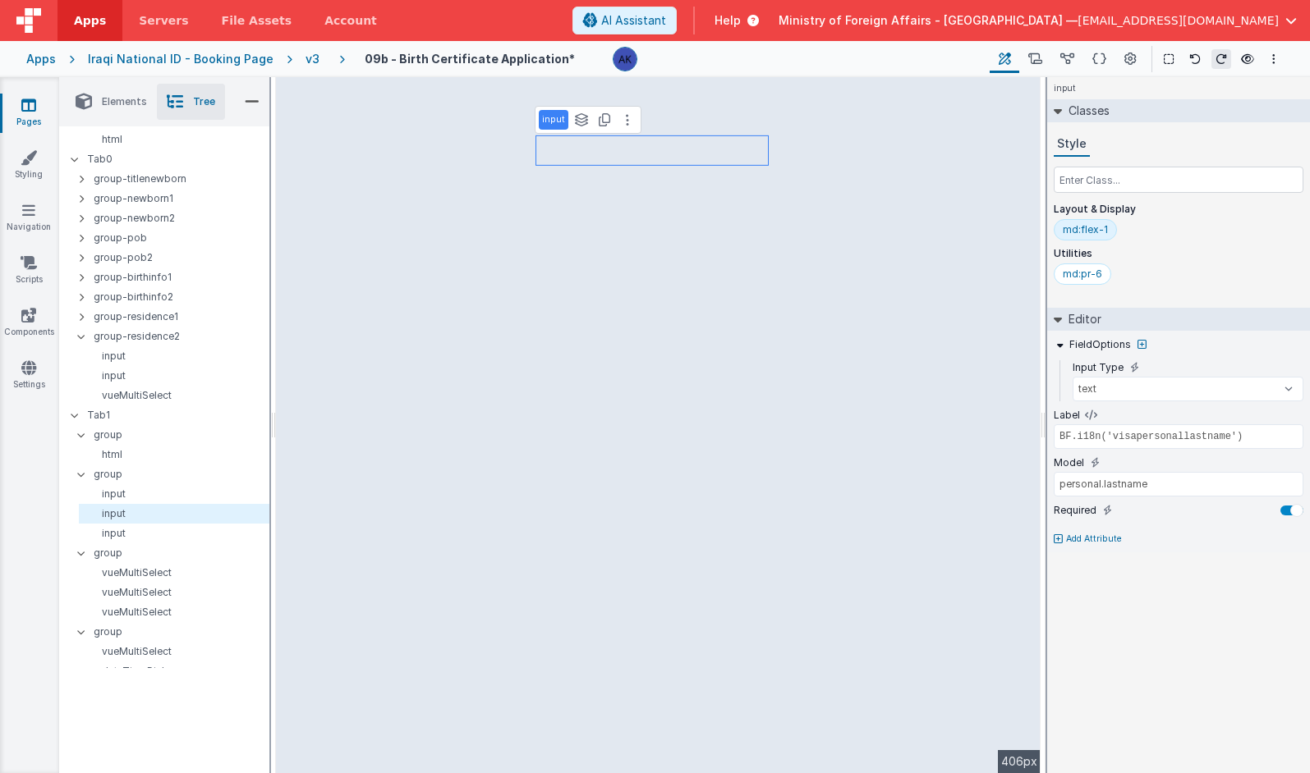
type input "BF.i18n('visapersonalreligion')"
type input "personal.religion"
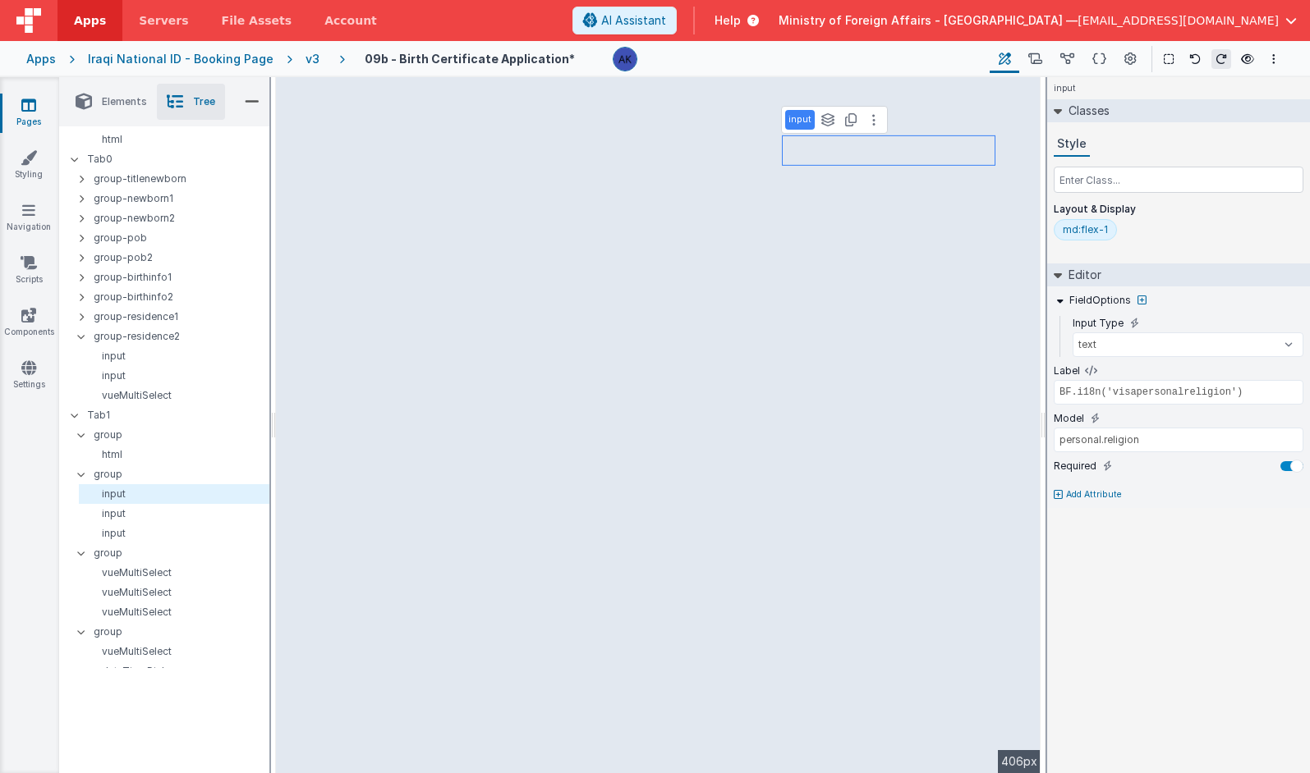
type input "BF.i18n('visapersonalgivenname')"
type input "personal.givenname"
click at [878, 371] on icon at bounding box center [1108, 371] width 9 height 10
type input "personal.givenname"
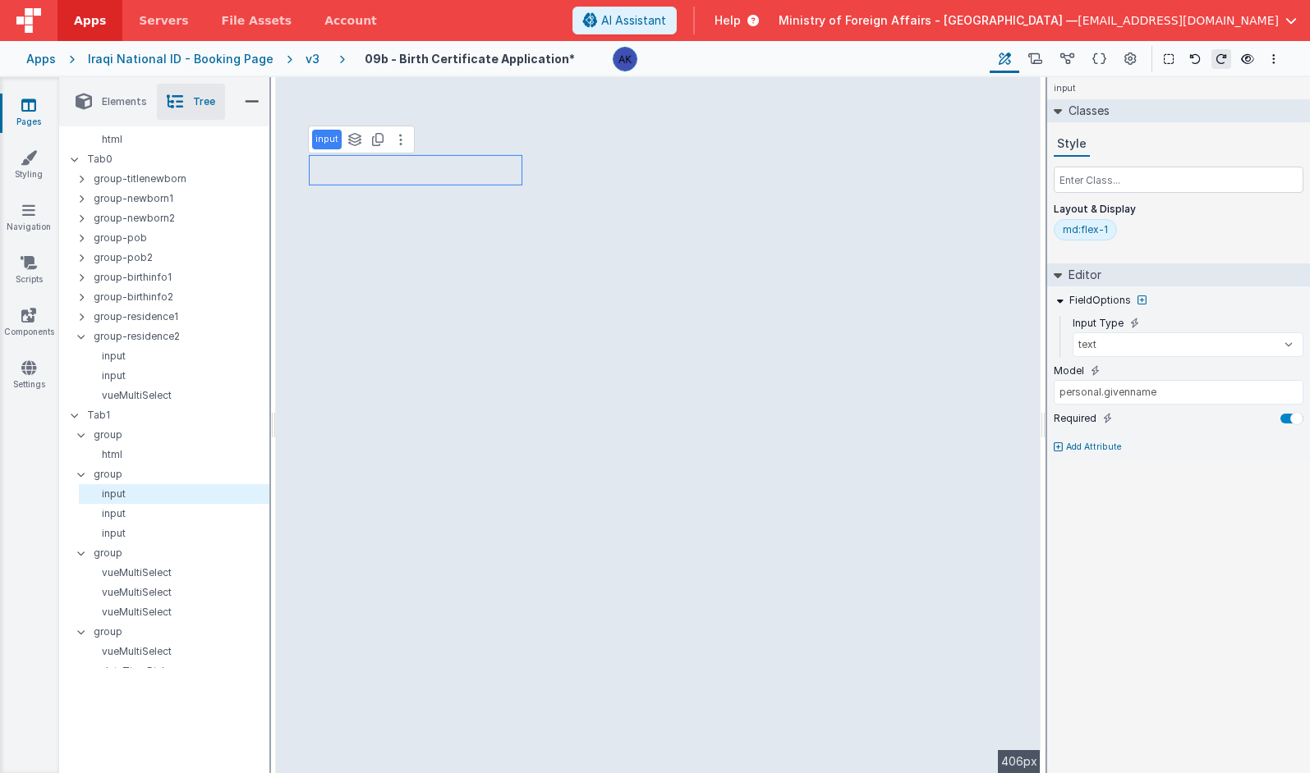
click at [878, 450] on p "Add Attribute" at bounding box center [1094, 447] width 56 height 13
click at [878, 471] on input "text" at bounding box center [1178, 463] width 250 height 25
type input "First Name"
click at [878, 394] on input "personal.givenname" at bounding box center [1178, 392] width 250 height 25
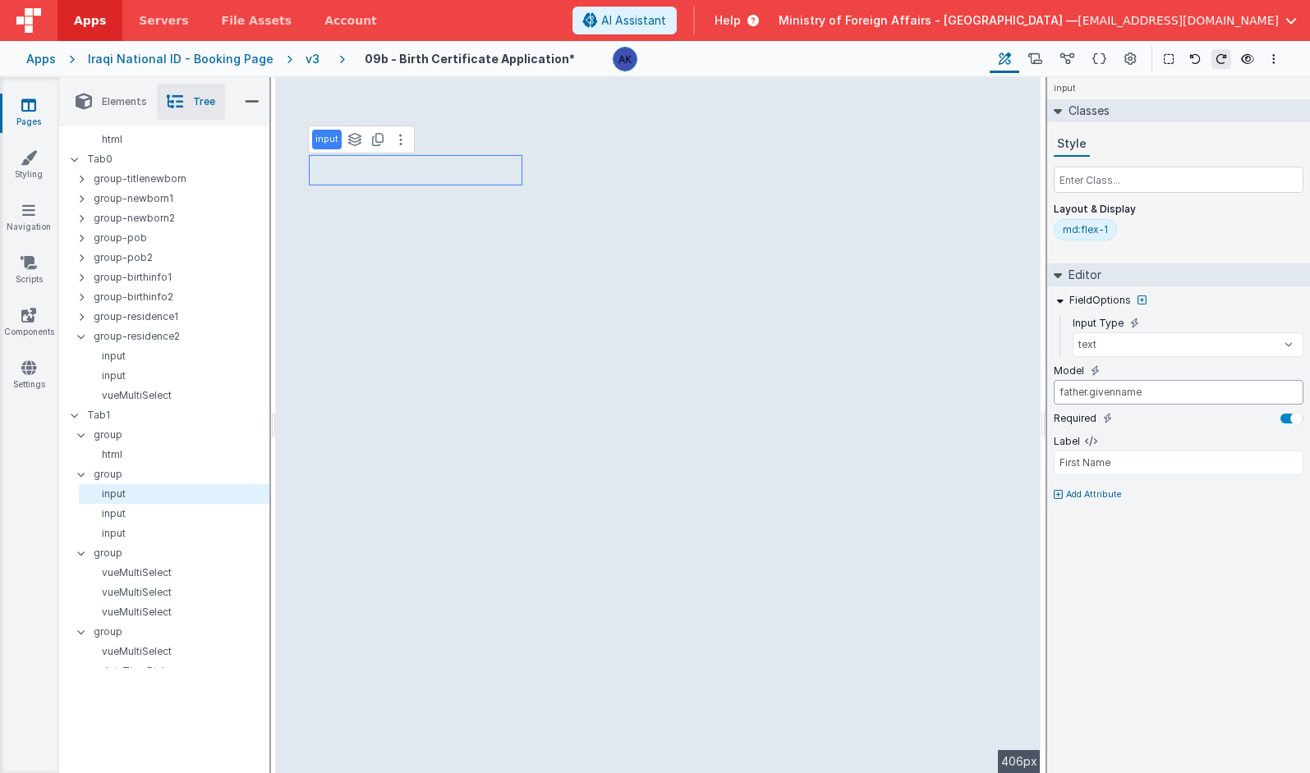
click at [878, 390] on input "father.givenname" at bounding box center [1178, 392] width 250 height 25
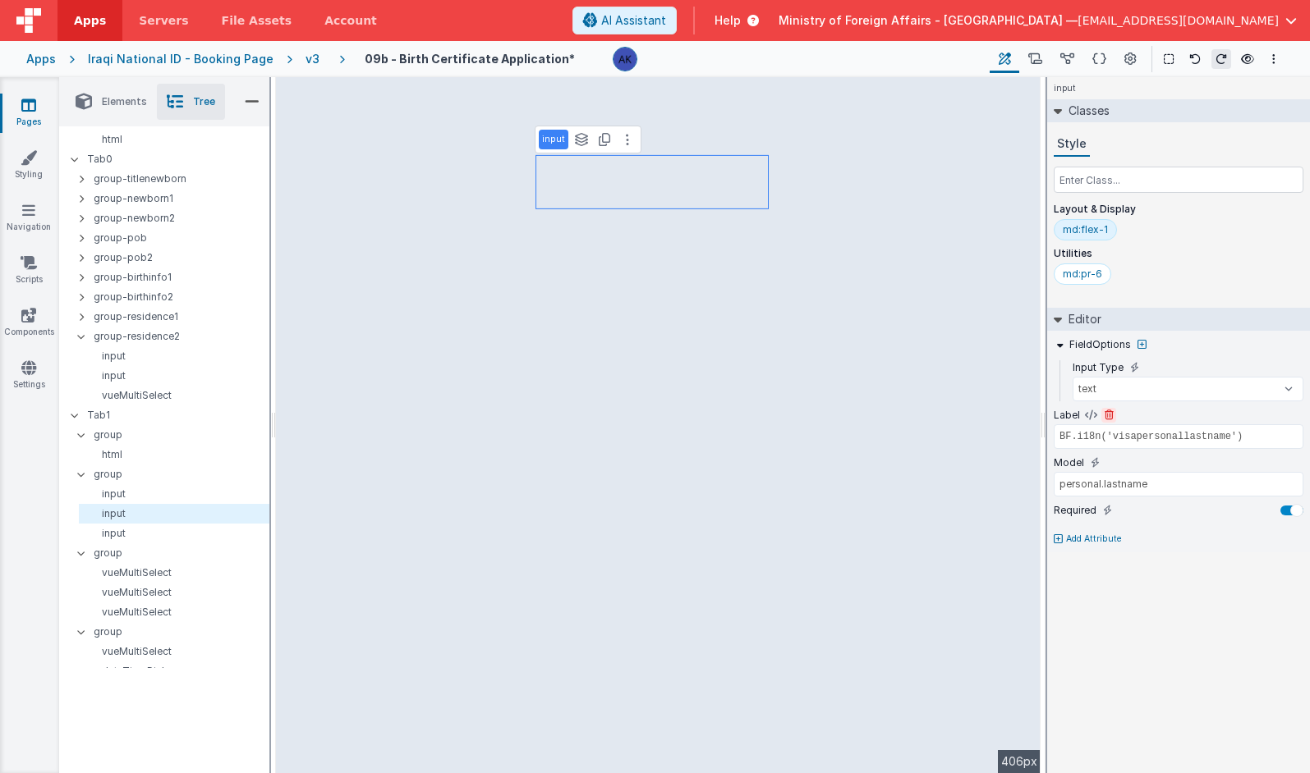
click at [878, 414] on icon at bounding box center [1108, 416] width 9 height 10
type input "personal.lastname"
click at [878, 493] on p "Add Attribute" at bounding box center [1094, 491] width 56 height 13
click at [878, 507] on input "text" at bounding box center [1178, 507] width 250 height 25
type input "Father Name"
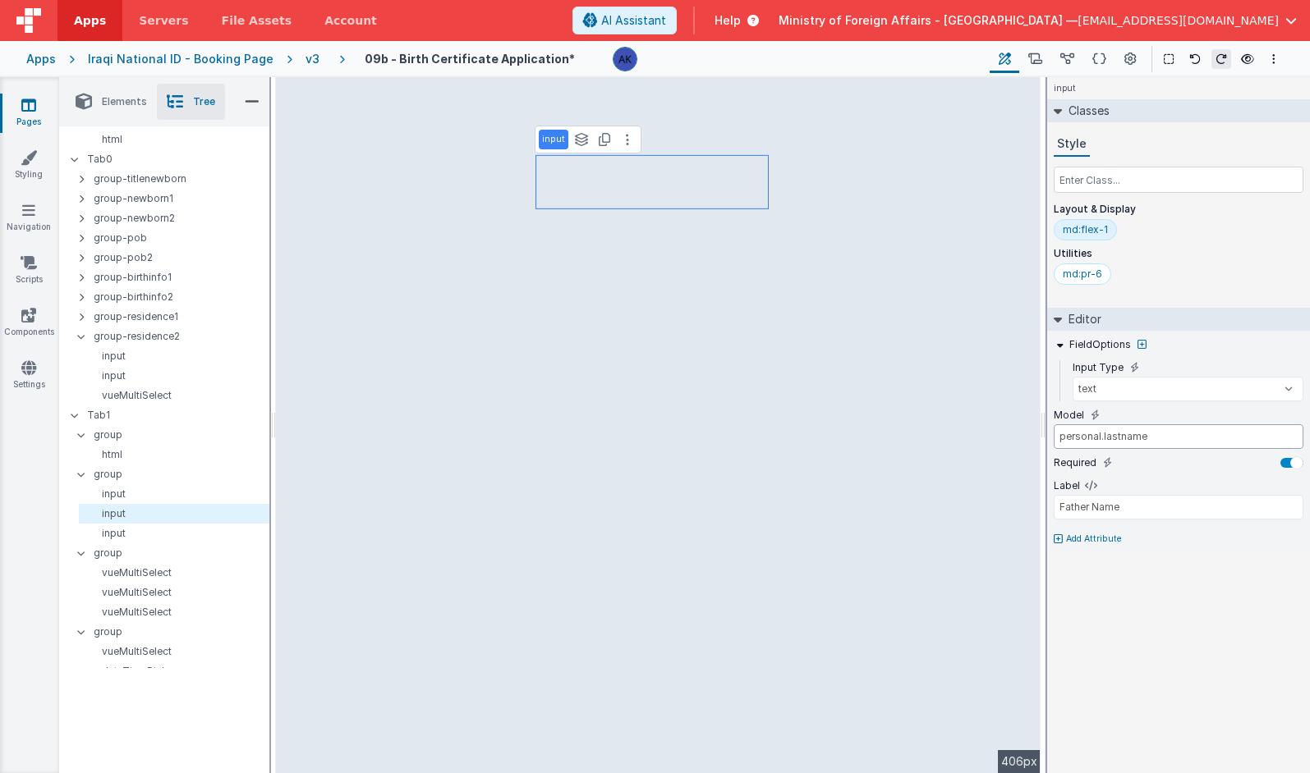
click at [878, 434] on input "personal.lastname" at bounding box center [1178, 436] width 250 height 25
click at [878, 435] on input "personal.lastname" at bounding box center [1178, 436] width 250 height 25
click at [878, 436] on input "father.lastname" at bounding box center [1178, 436] width 250 height 25
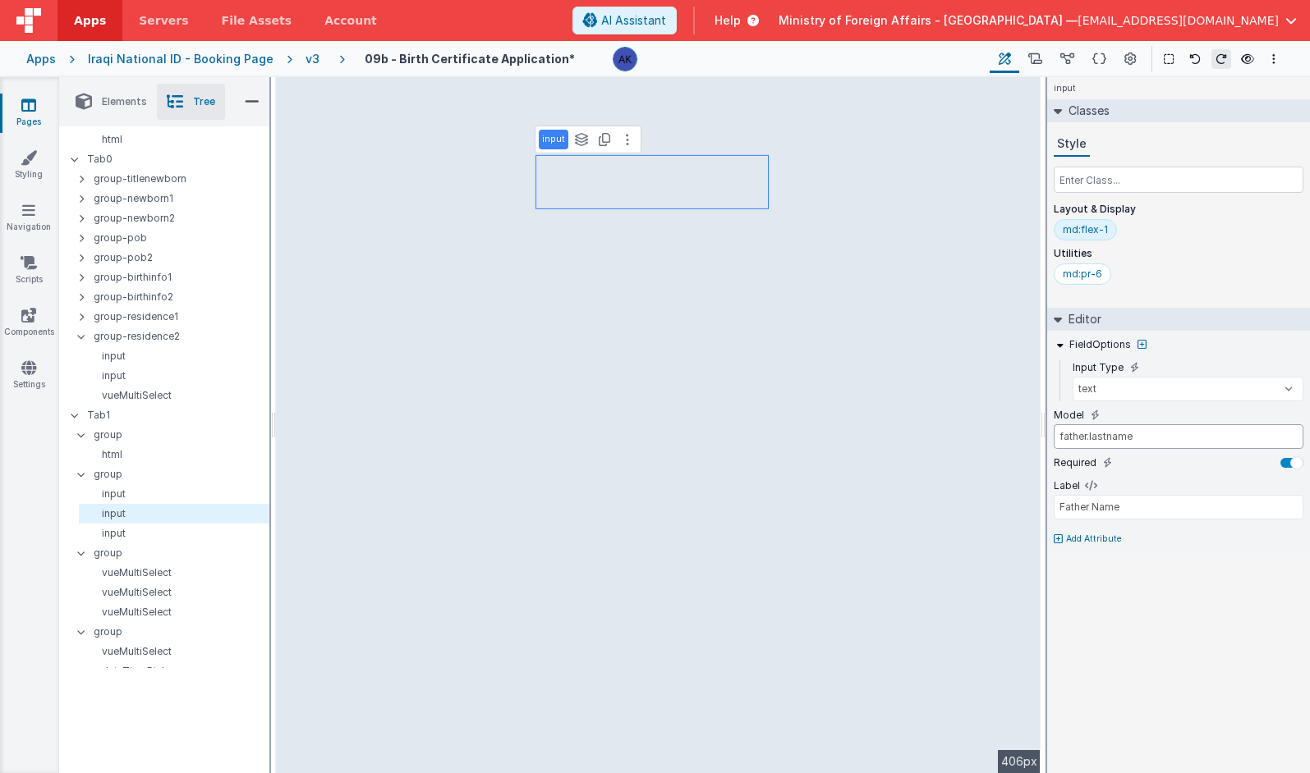
click at [878, 436] on input "father.lastname" at bounding box center [1178, 436] width 250 height 25
type input "father.fathername"
click at [878, 534] on p "Add Attribute" at bounding box center [1094, 539] width 56 height 13
click at [878, 552] on input "text" at bounding box center [1178, 555] width 250 height 25
click at [878, 554] on input "Please enter Name in Arabic" at bounding box center [1178, 555] width 250 height 25
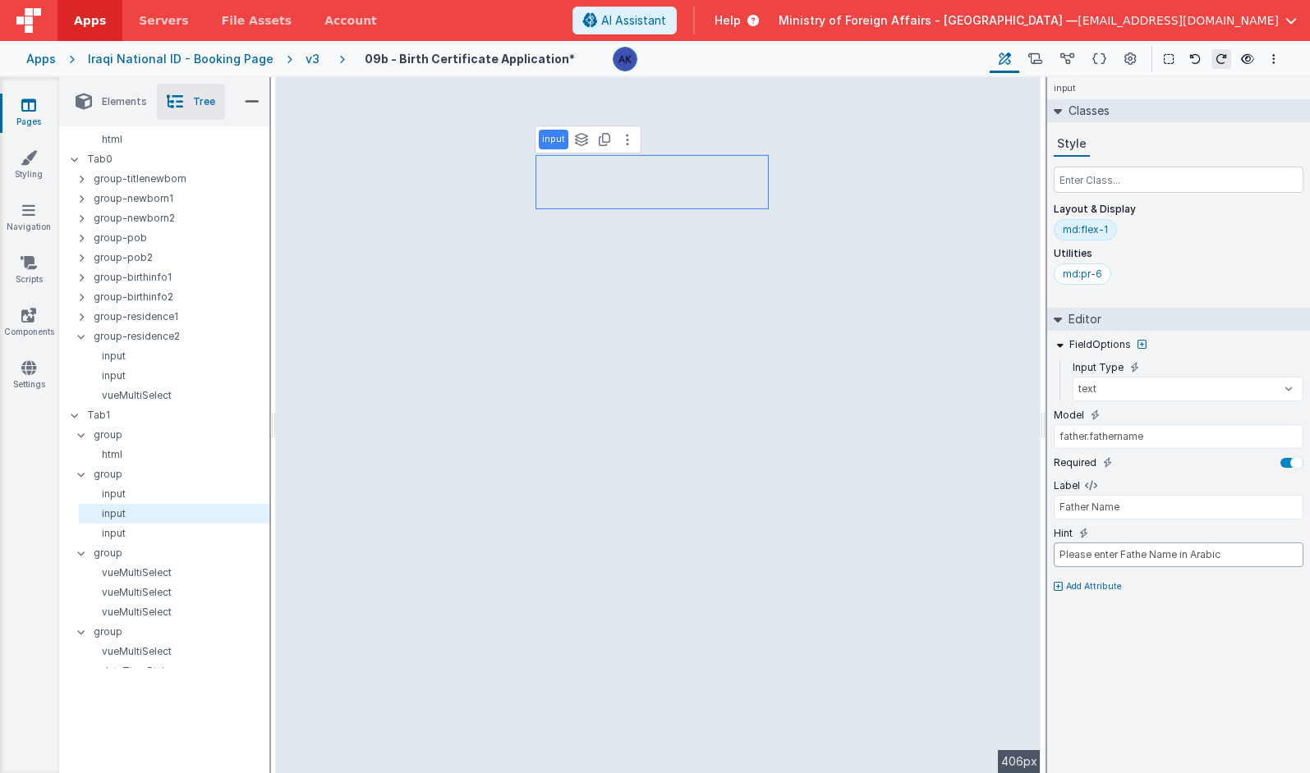
type input "Please enter Father Name in Arabic"
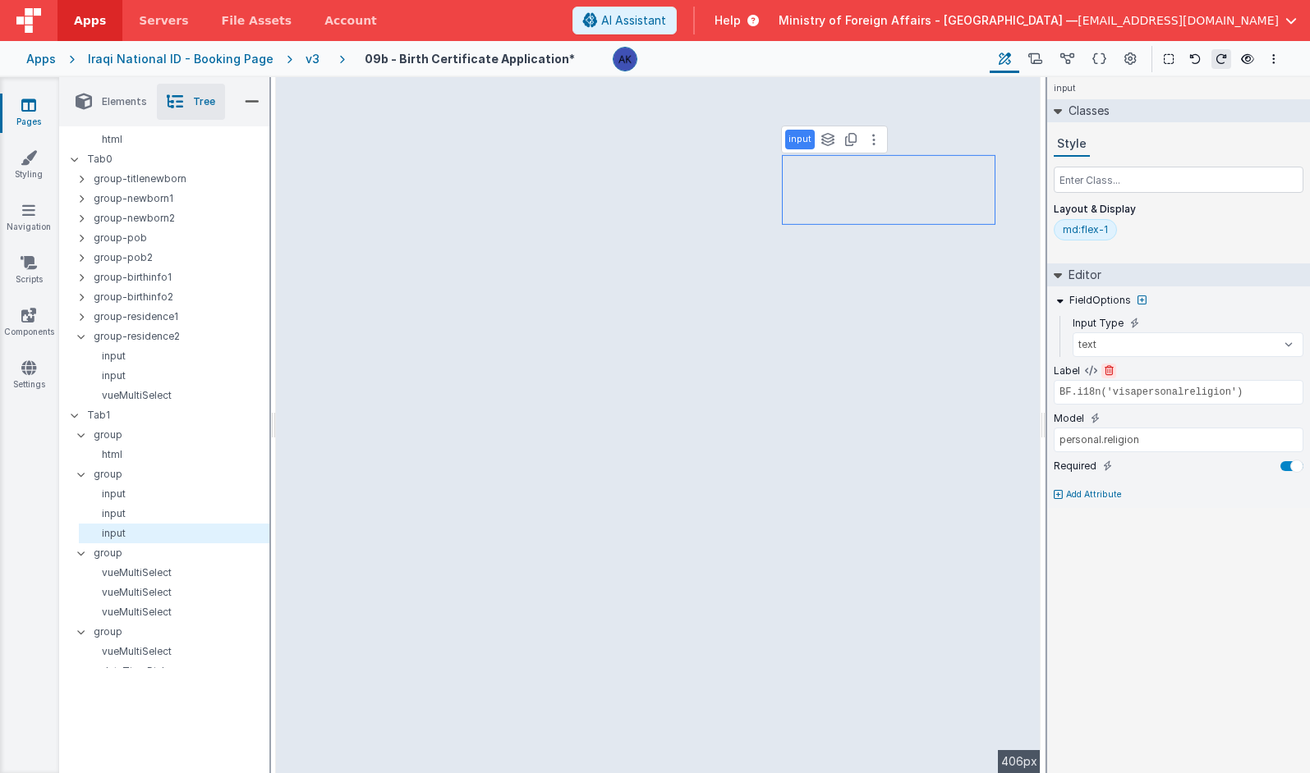
click at [878, 374] on icon at bounding box center [1108, 371] width 9 height 10
type input "personal.religion"
click at [878, 443] on p "Add Attribute" at bounding box center [1094, 447] width 56 height 13
click at [878, 467] on input "text" at bounding box center [1178, 463] width 250 height 25
type input "Grandfather Name"
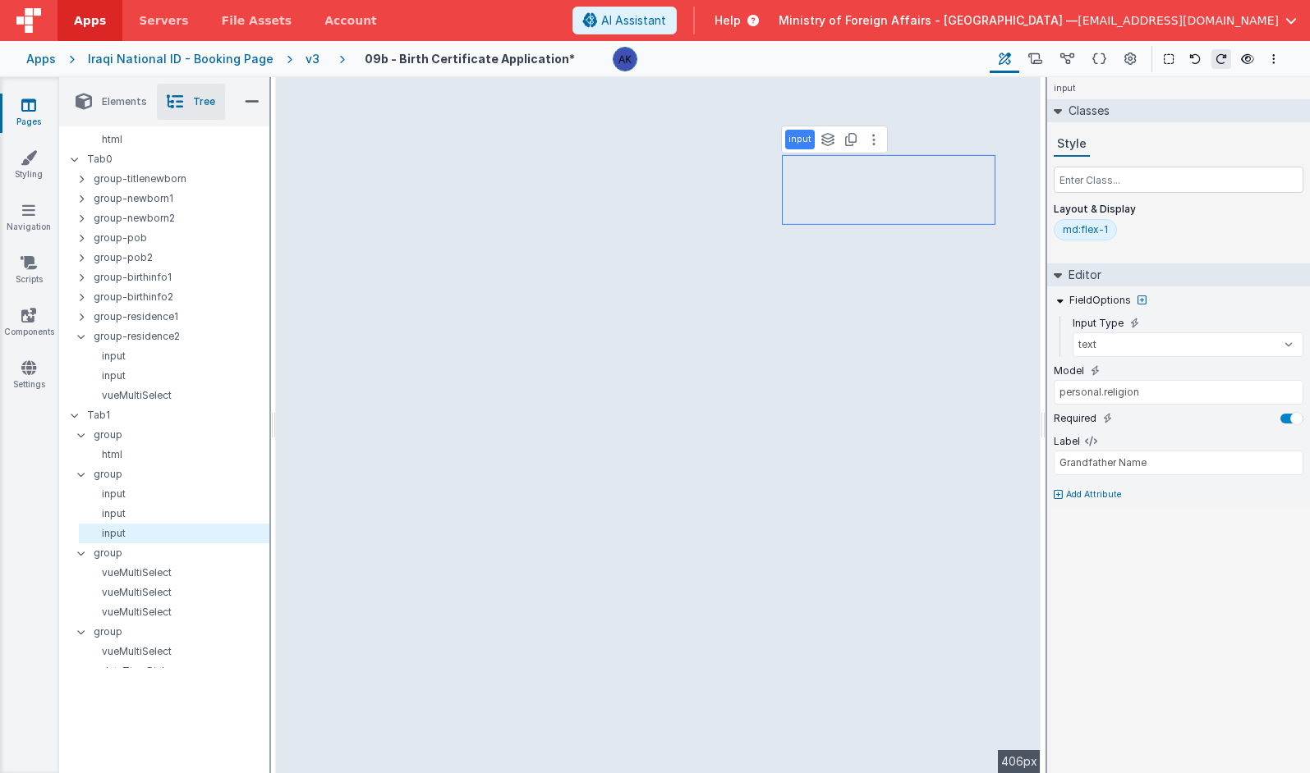
click at [878, 490] on p "Add Attribute" at bounding box center [1094, 495] width 56 height 13
click at [878, 512] on div "input Classes Style Layout & Display md:flex-1 Editor FieldOptions Input Type t…" at bounding box center [1178, 425] width 263 height 696
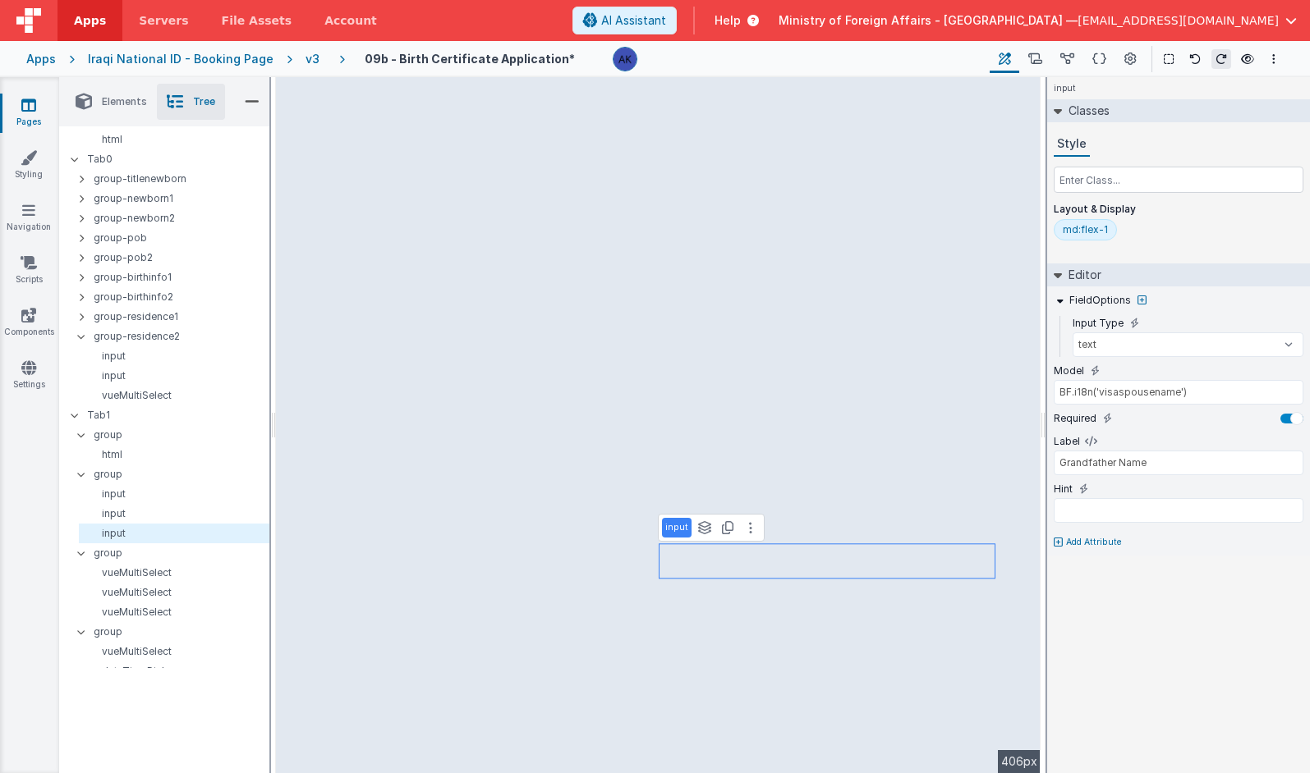
type input "personal.religion"
click at [878, 521] on input "text" at bounding box center [1178, 510] width 250 height 25
type input "Please enter Grandfather Name in Arabic"
click at [878, 393] on input "personal.religion" at bounding box center [1178, 392] width 250 height 25
click at [878, 395] on input "personal.religion" at bounding box center [1178, 392] width 250 height 25
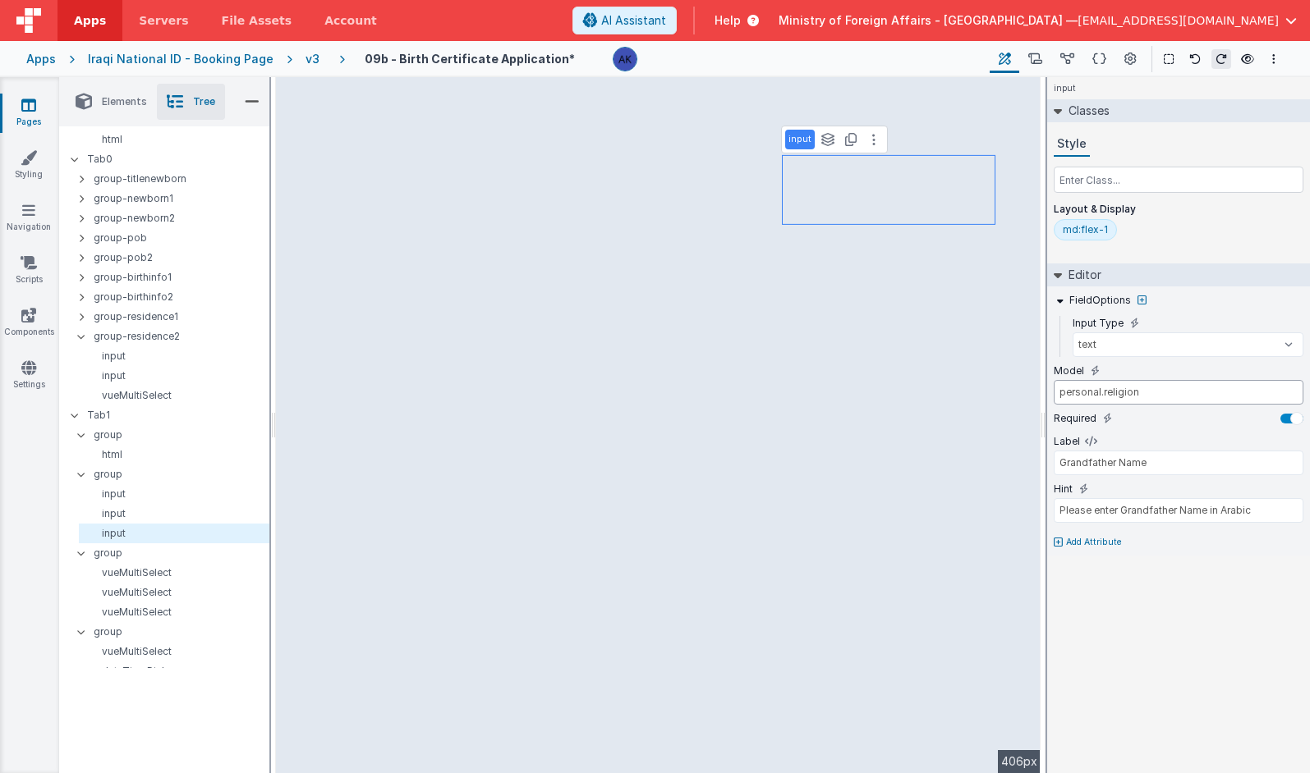
click at [878, 394] on input "personal.religion" at bounding box center [1178, 392] width 250 height 25
click at [878, 396] on input "personal.religion" at bounding box center [1178, 392] width 250 height 25
click at [878, 392] on input "father.religion" at bounding box center [1178, 392] width 250 height 25
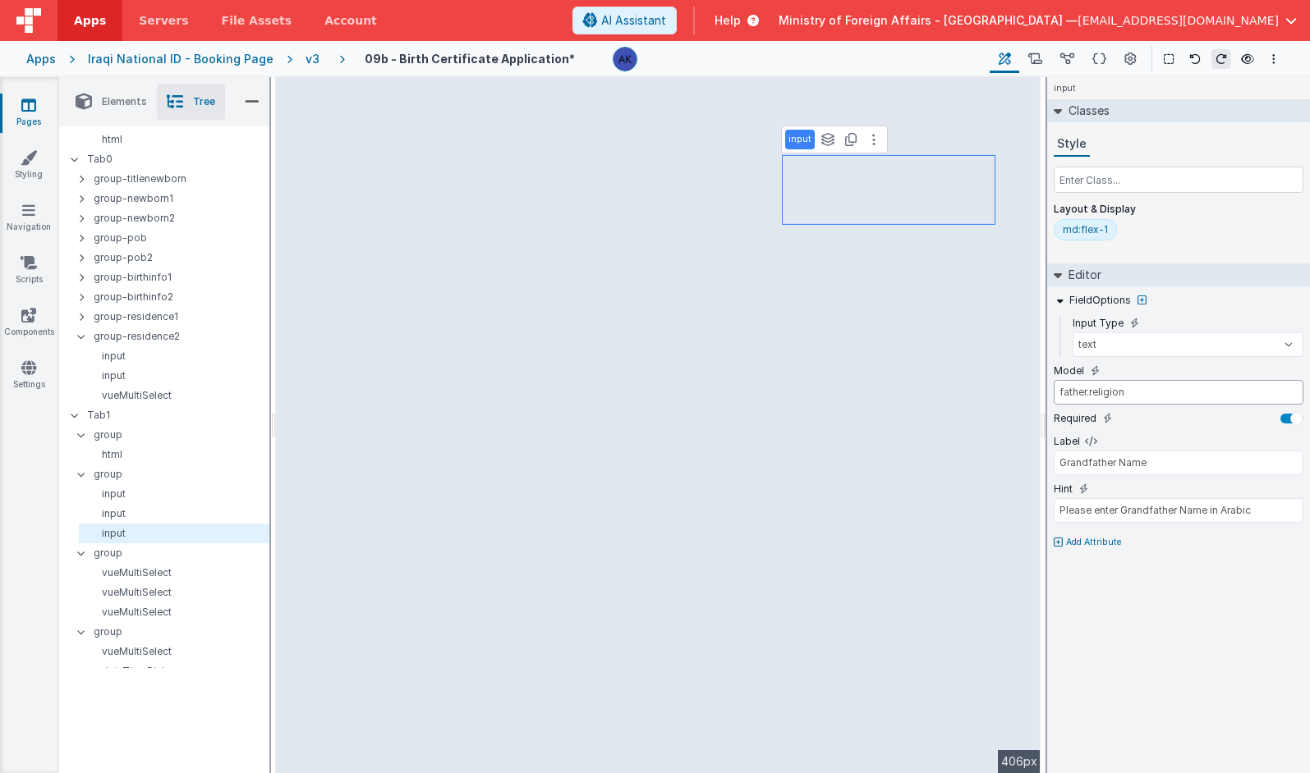
click at [878, 392] on input "father.religion" at bounding box center [1178, 392] width 250 height 25
type input "father.grandname"
select select "required"
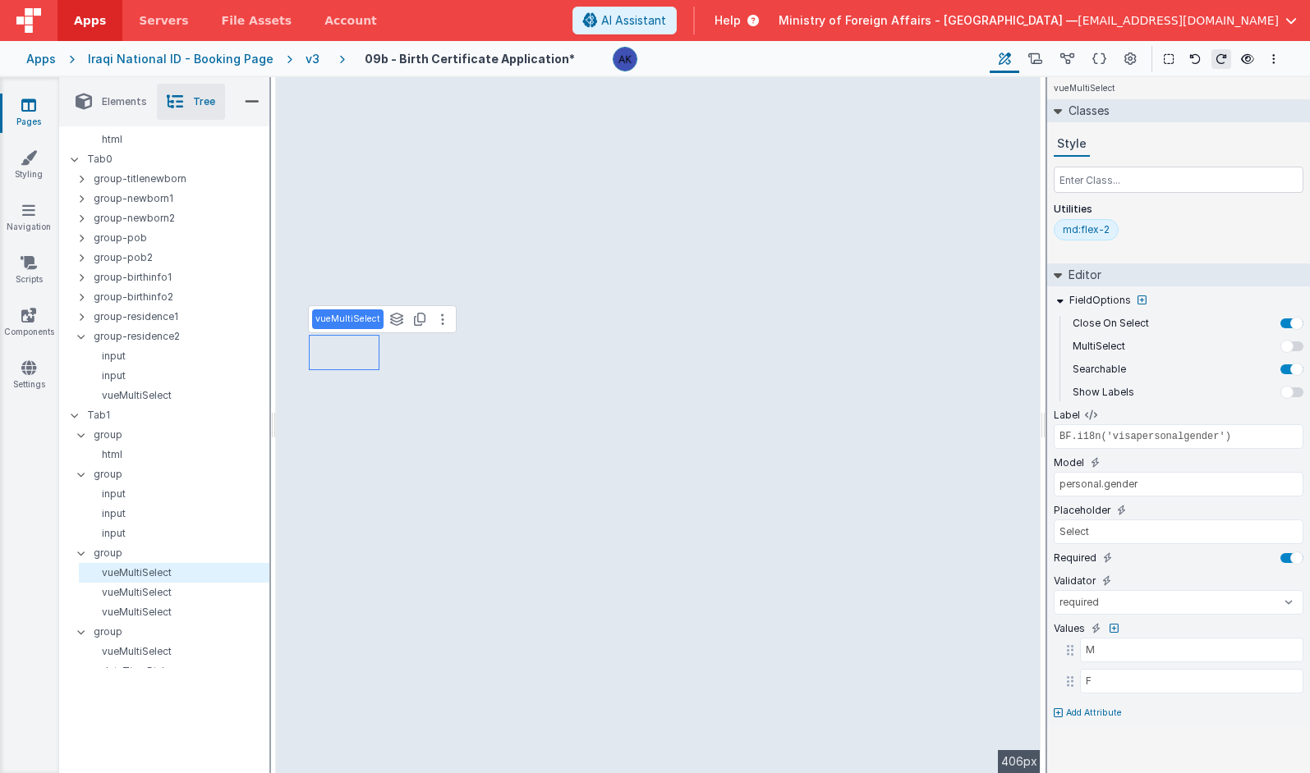
type input "id"
type input "BF.i18n('visapersonalON')"
select select "required"
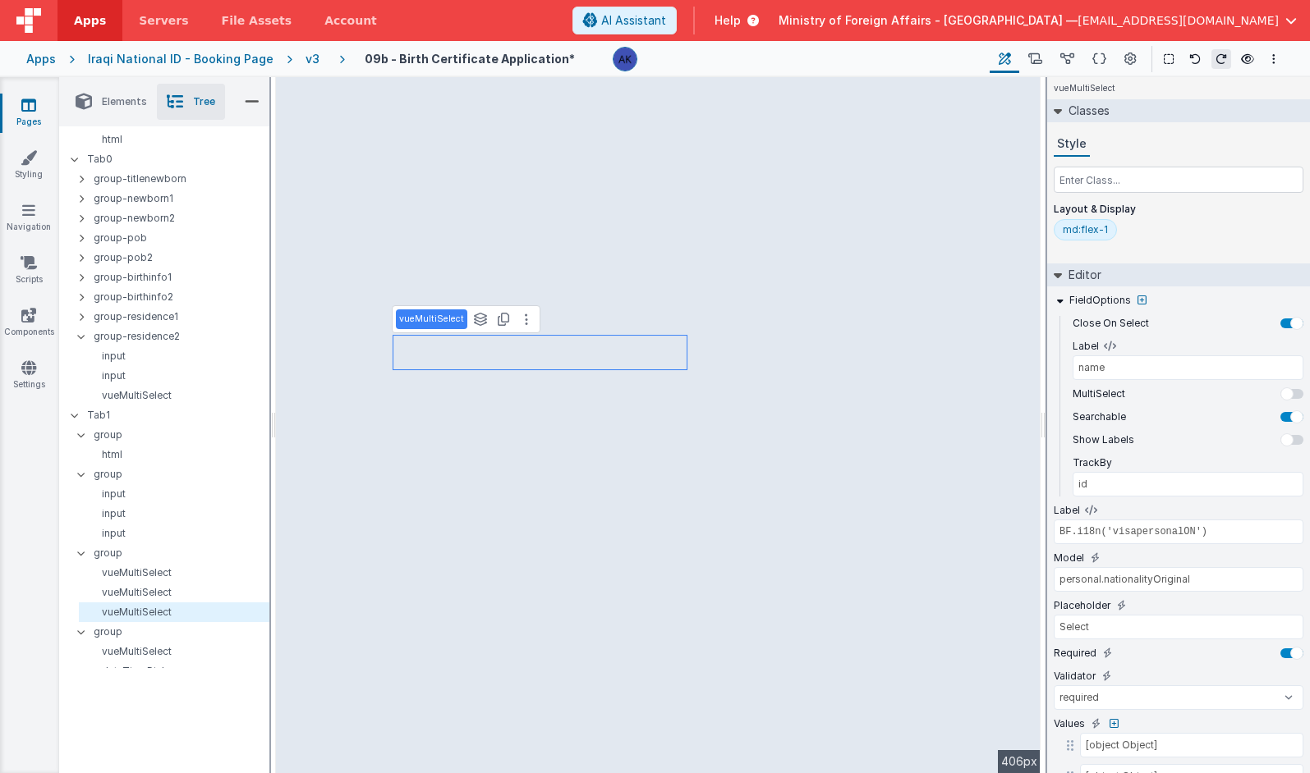
type input "BF.i18n('visapersonalCN')"
type input "personal.nationalityCurrent"
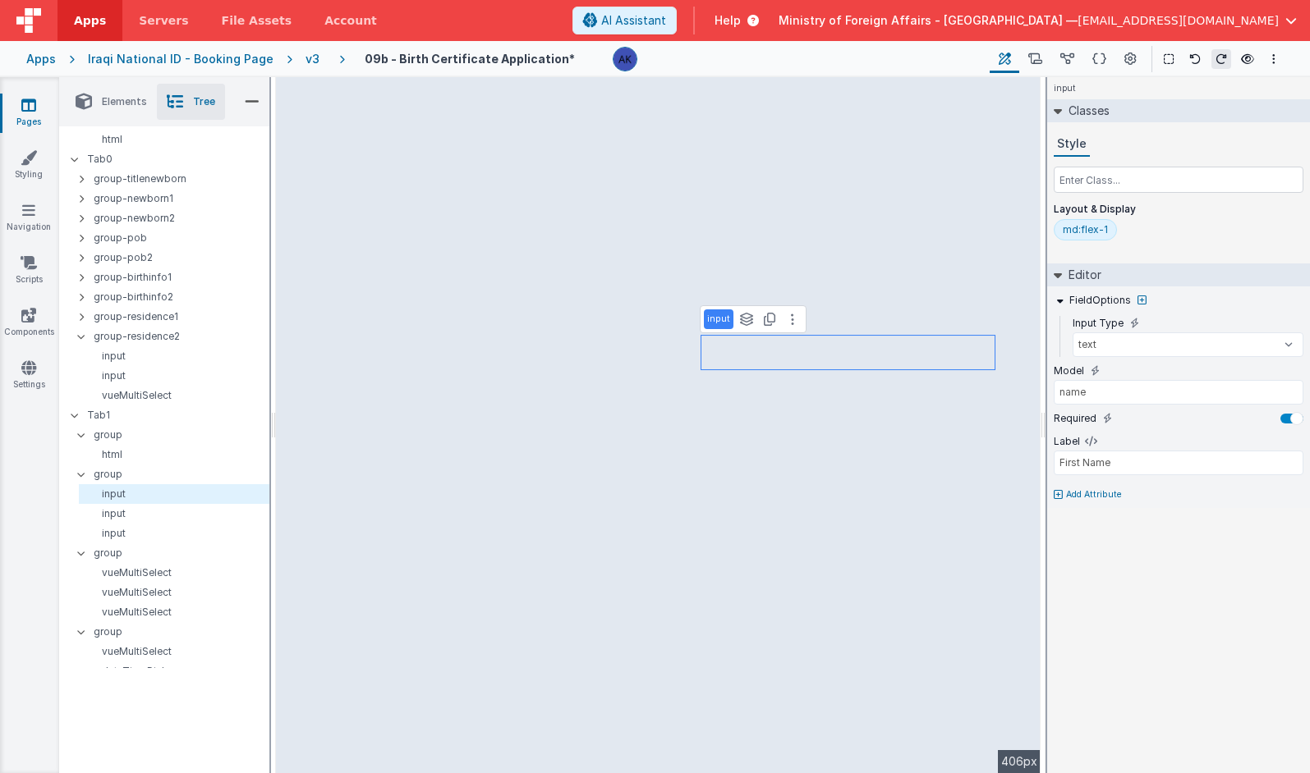
type input "father.firstname"
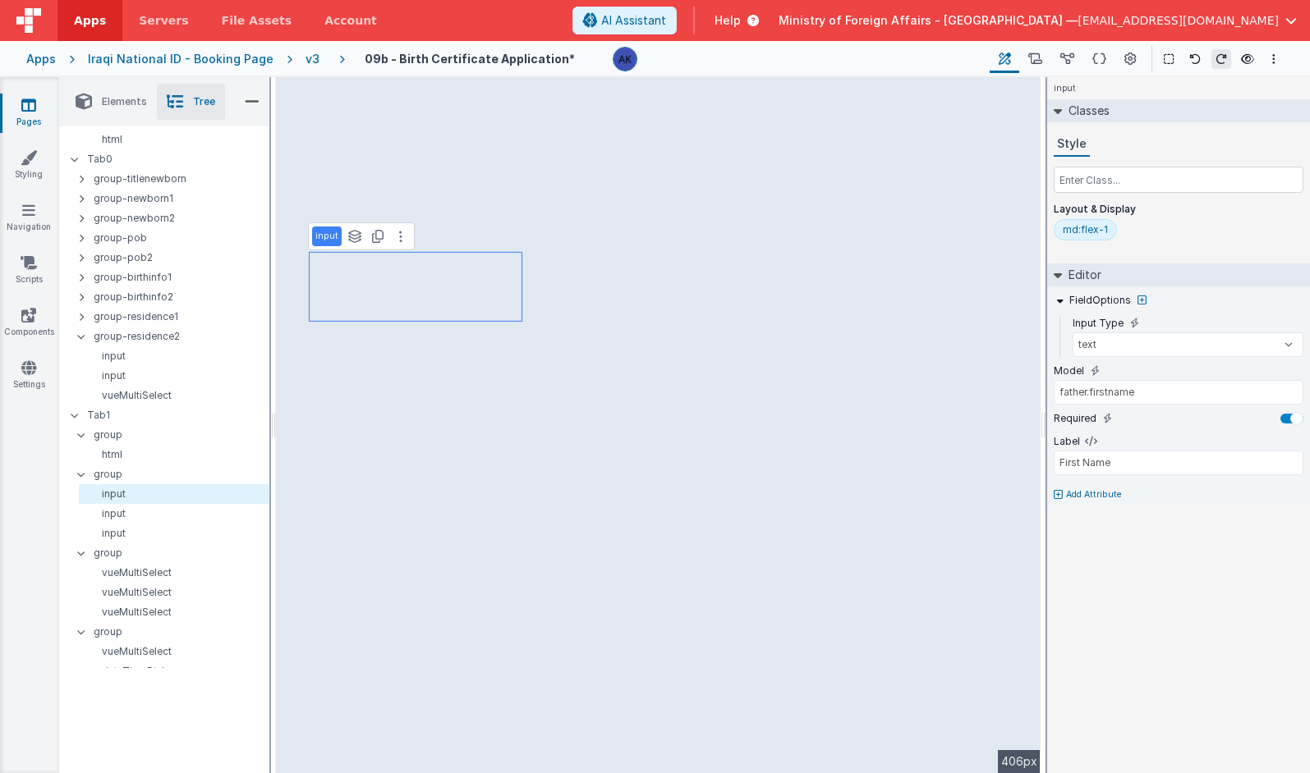
click at [878, 496] on p "Add Attribute" at bounding box center [1094, 495] width 56 height 13
click at [878, 502] on input "text" at bounding box center [1178, 510] width 250 height 25
click at [878, 512] on input "Please neter First Name in Arabic" at bounding box center [1178, 510] width 250 height 25
type input "Please enter First Name in Arabic"
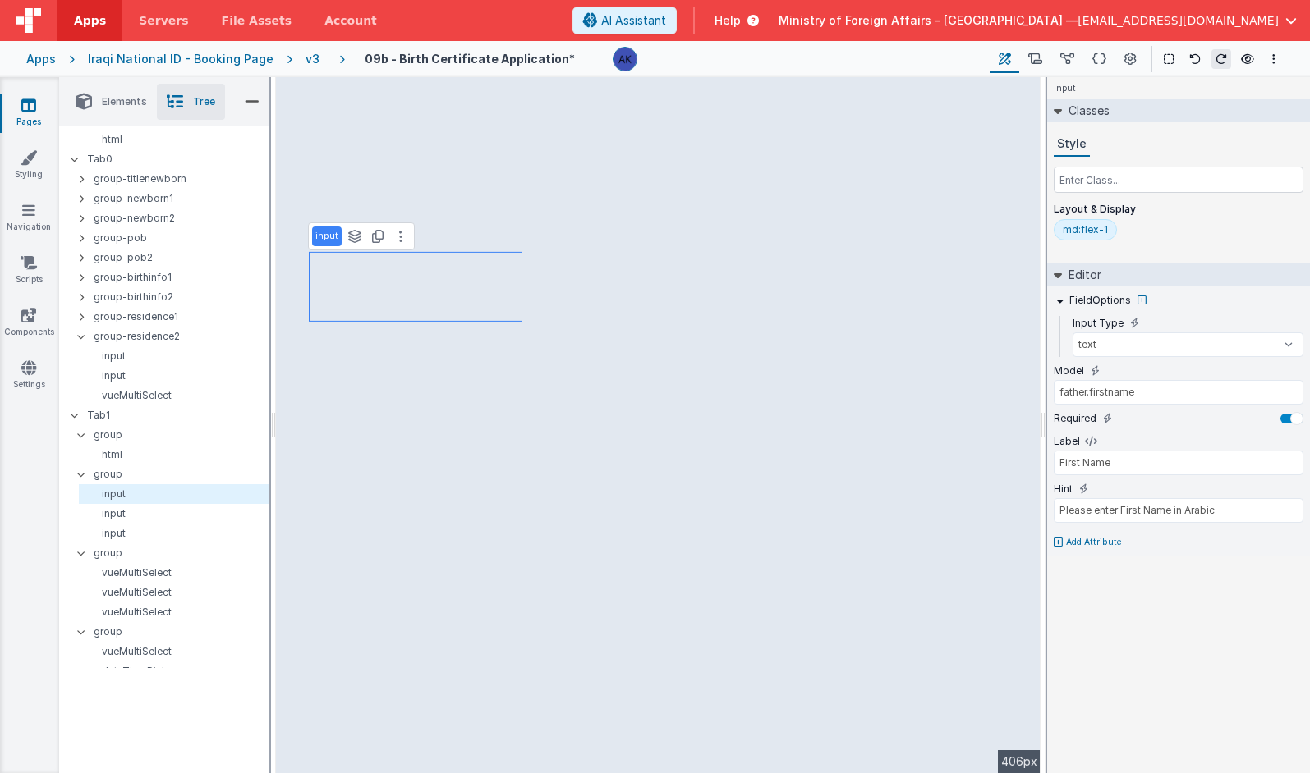
select select "required"
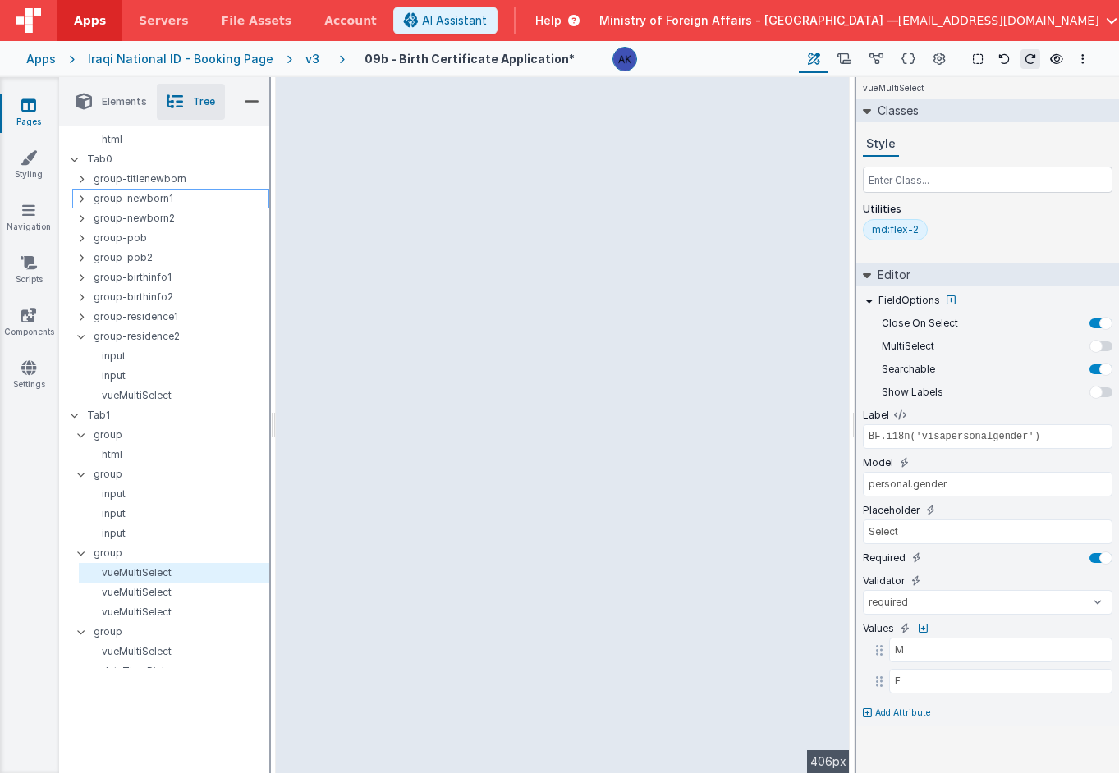
click at [82, 195] on icon at bounding box center [81, 198] width 5 height 13
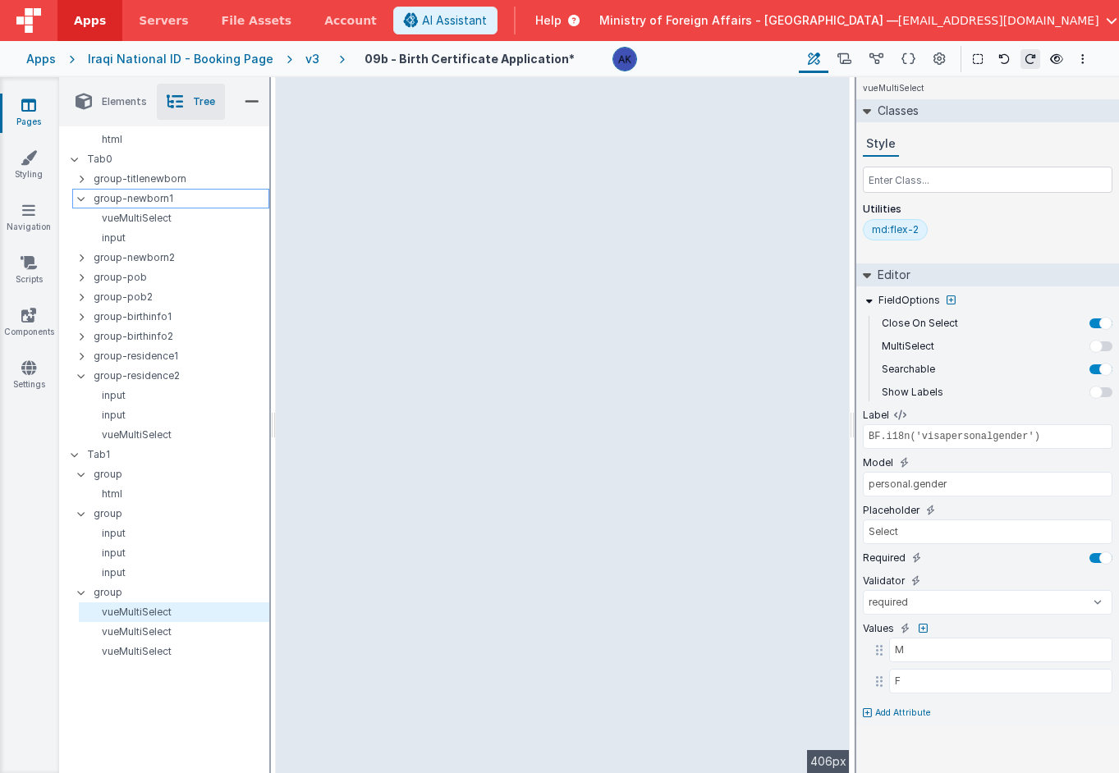
click at [82, 195] on div at bounding box center [86, 198] width 15 height 13
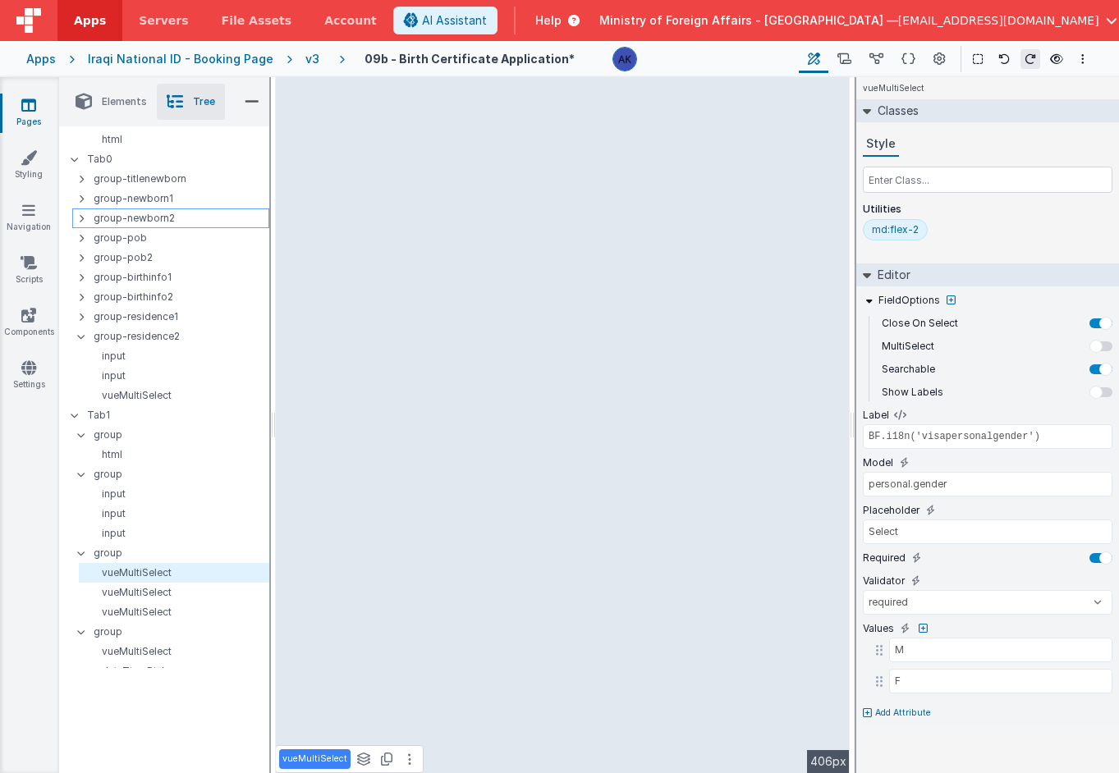
click at [85, 215] on div at bounding box center [86, 218] width 15 height 13
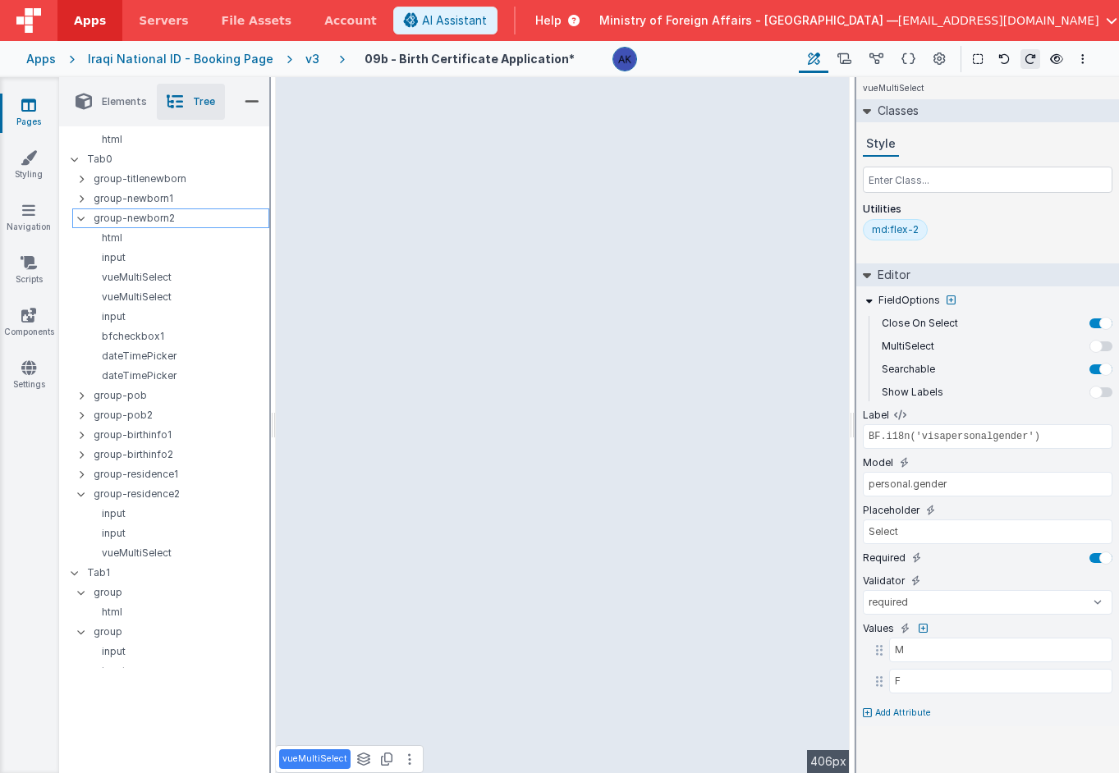
click at [85, 216] on icon at bounding box center [81, 218] width 13 height 5
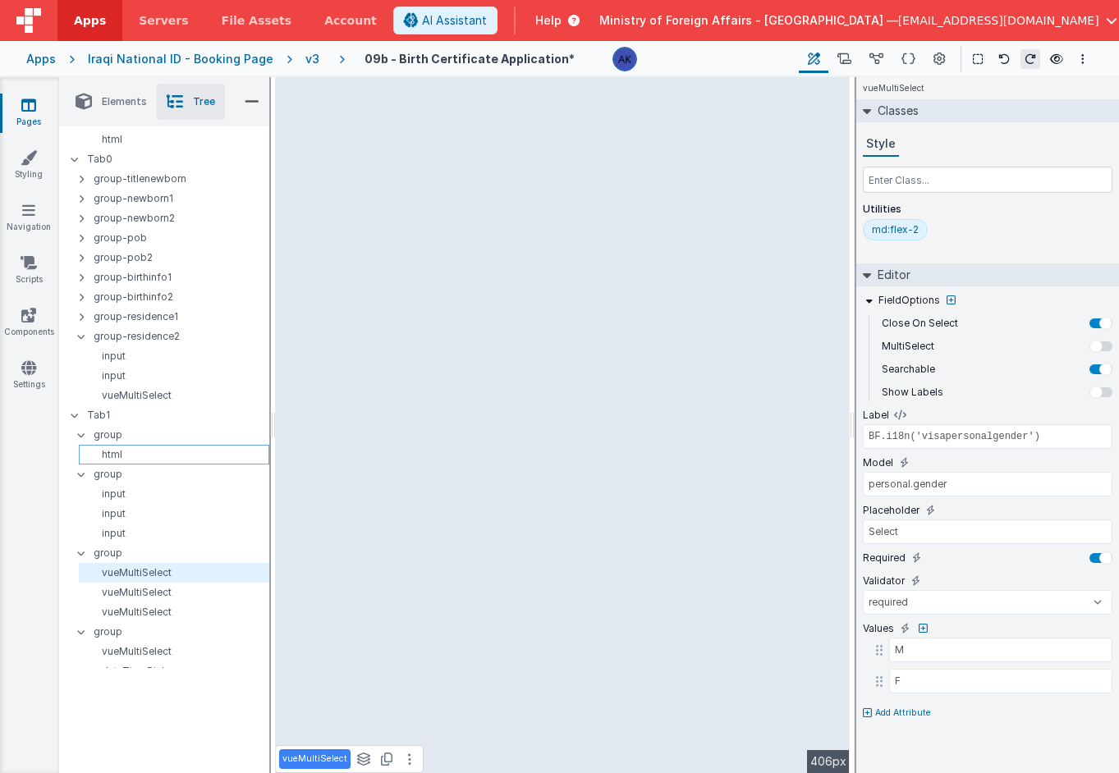
click at [143, 457] on p "html" at bounding box center [176, 454] width 183 height 13
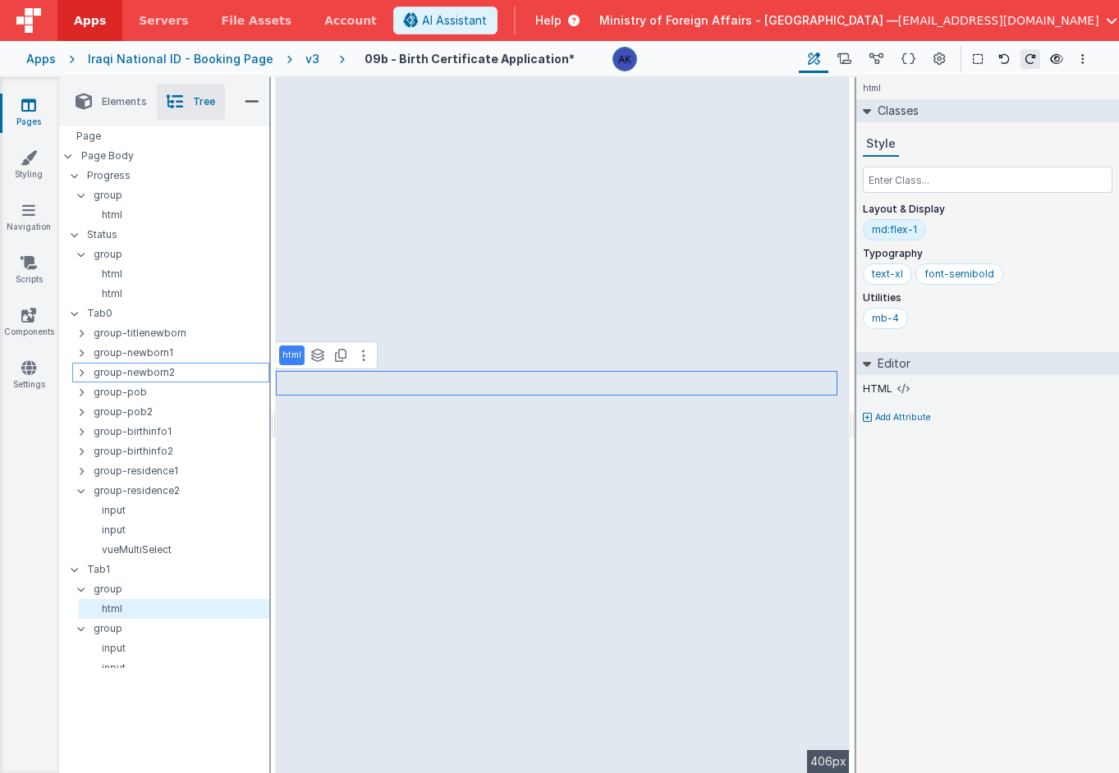
scroll to position [40, 0]
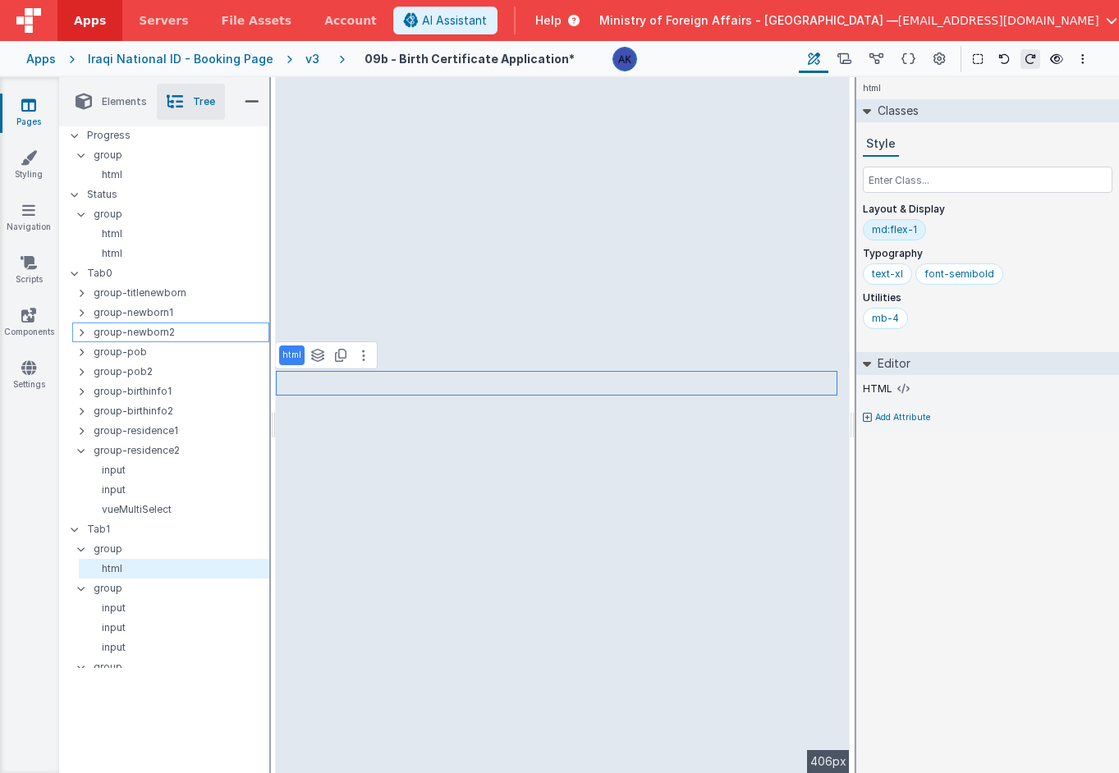
click at [163, 336] on p "group-newborn2" at bounding box center [181, 332] width 175 height 18
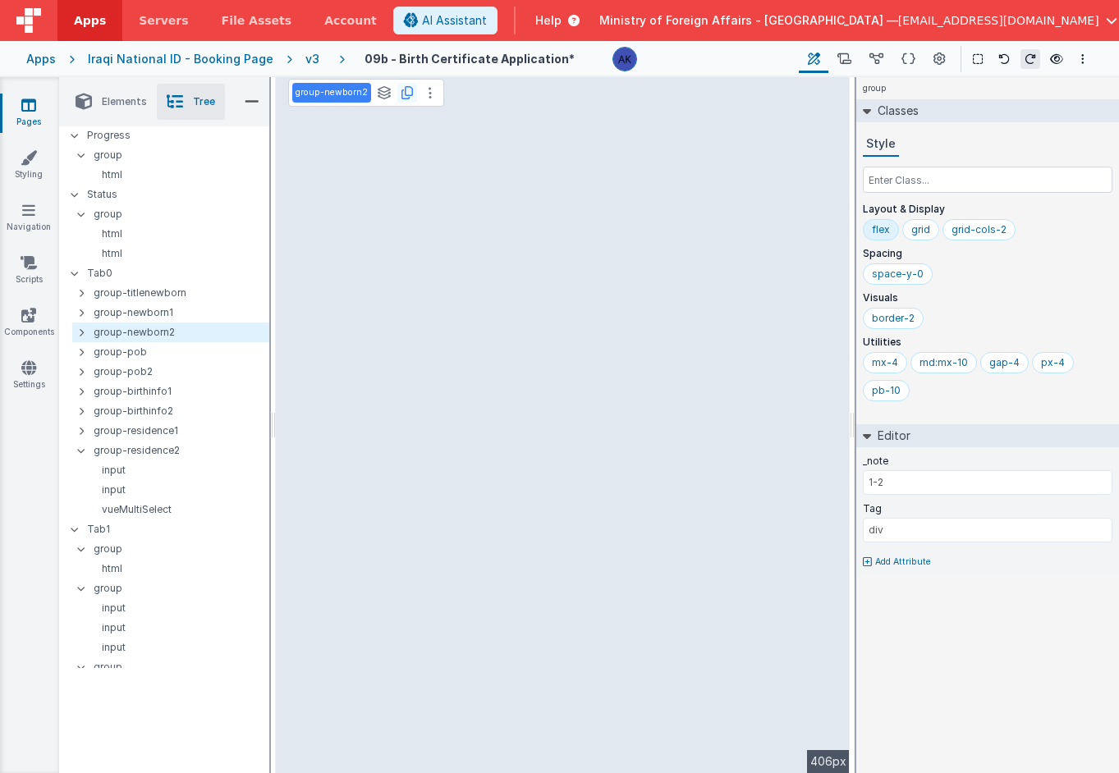
click at [404, 96] on icon at bounding box center [406, 92] width 11 height 13
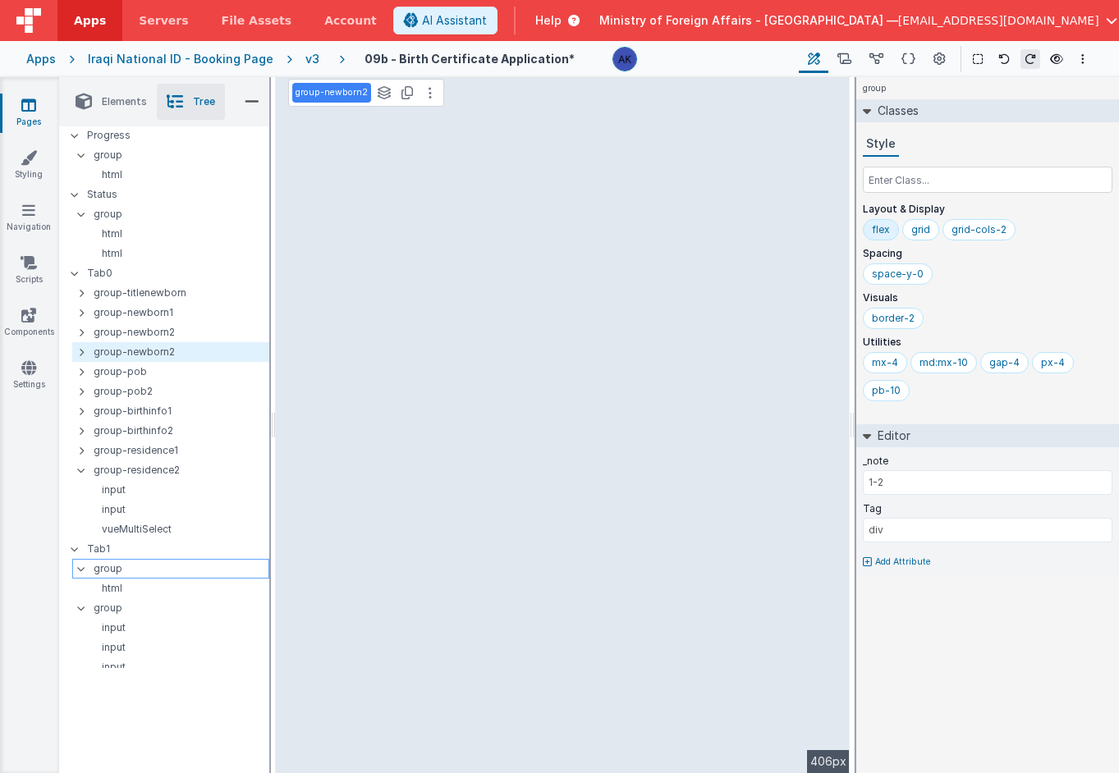
click at [85, 568] on icon at bounding box center [81, 569] width 13 height 5
click at [85, 586] on icon at bounding box center [81, 588] width 13 height 5
click at [85, 609] on icon at bounding box center [81, 608] width 13 height 5
click at [85, 626] on icon at bounding box center [81, 628] width 13 height 5
click at [85, 649] on icon at bounding box center [81, 647] width 13 height 5
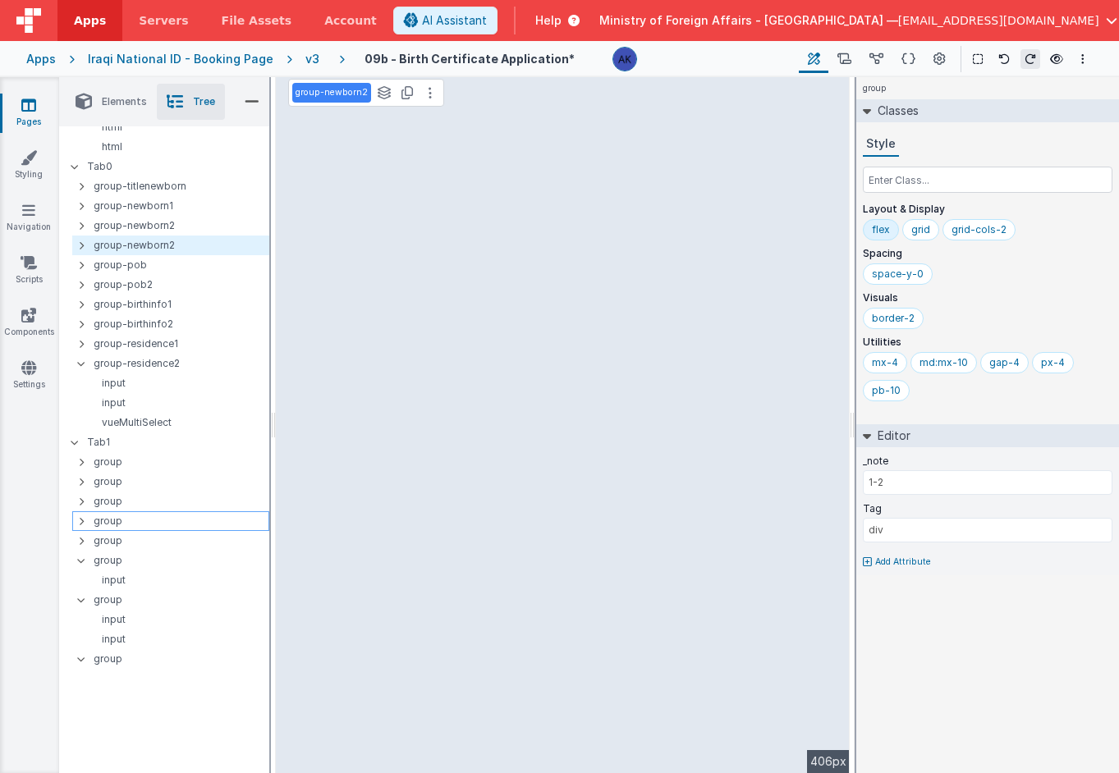
scroll to position [149, 0]
click at [85, 564] on div at bounding box center [86, 559] width 15 height 13
click at [84, 573] on div at bounding box center [86, 578] width 15 height 13
click at [80, 593] on div at bounding box center [86, 598] width 15 height 13
click at [85, 620] on icon at bounding box center [81, 618] width 13 height 5
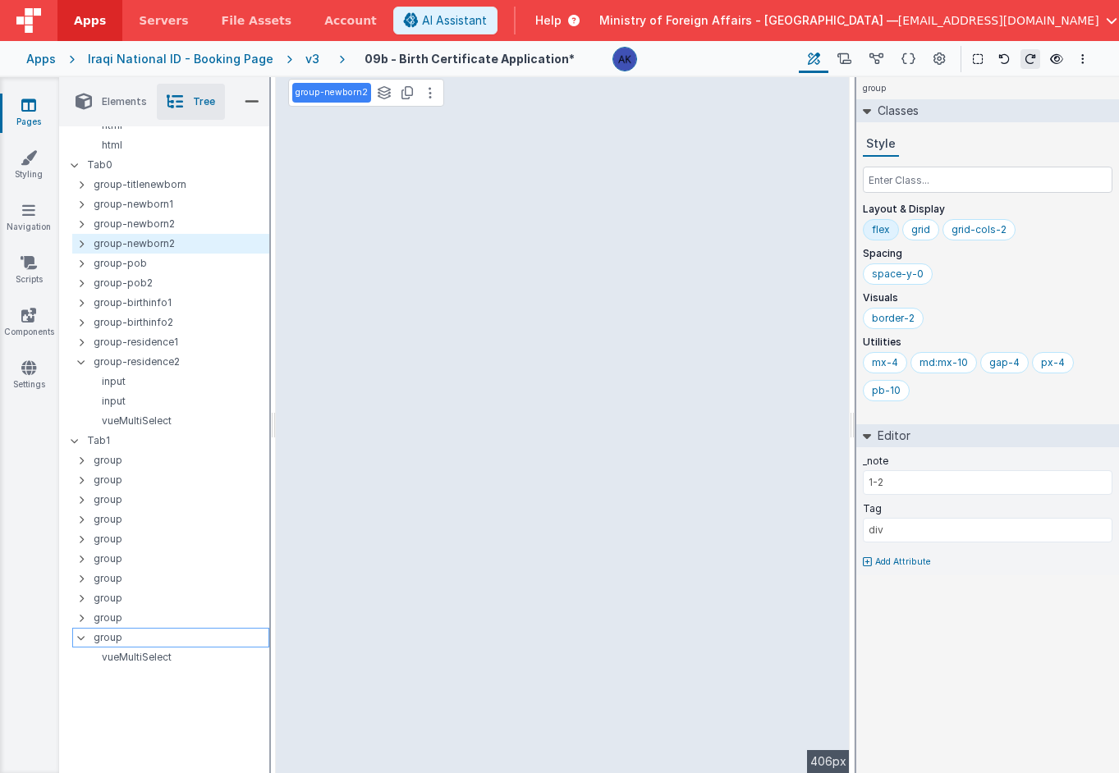
click at [86, 632] on div at bounding box center [86, 637] width 15 height 13
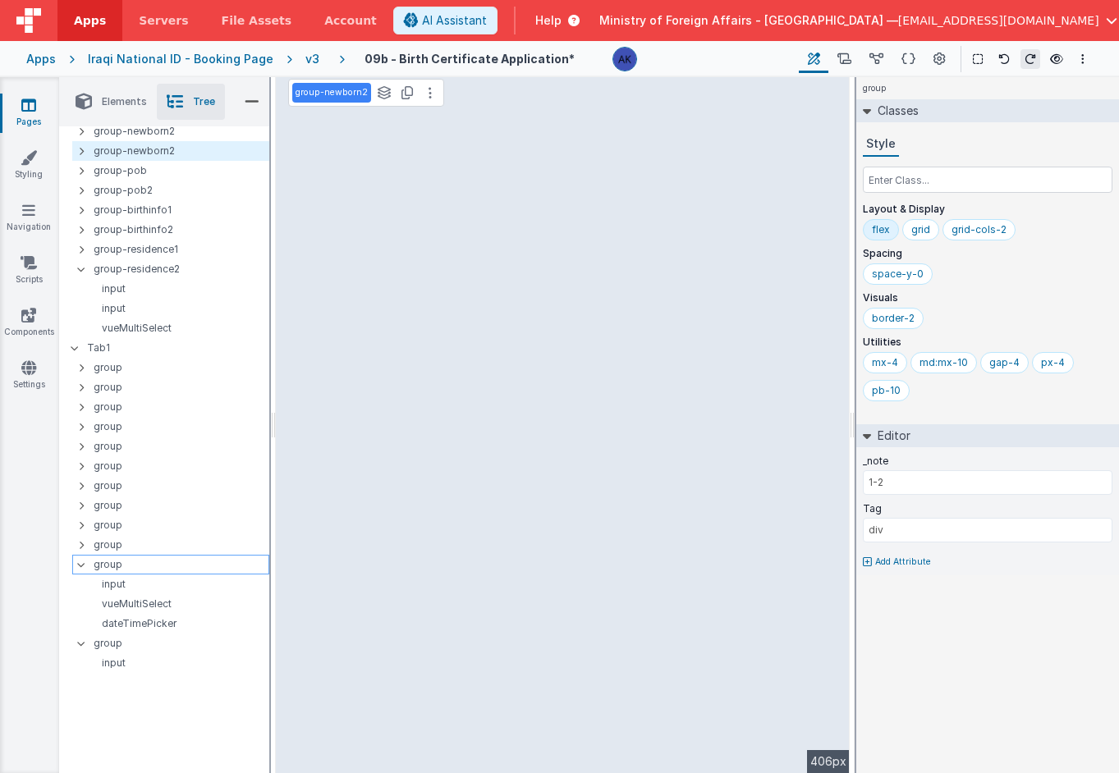
click at [80, 562] on icon at bounding box center [81, 564] width 13 height 5
click at [84, 580] on div at bounding box center [86, 584] width 15 height 13
click at [85, 599] on div at bounding box center [86, 604] width 15 height 13
click at [85, 617] on div at bounding box center [86, 623] width 15 height 13
click at [82, 637] on div at bounding box center [86, 643] width 15 height 13
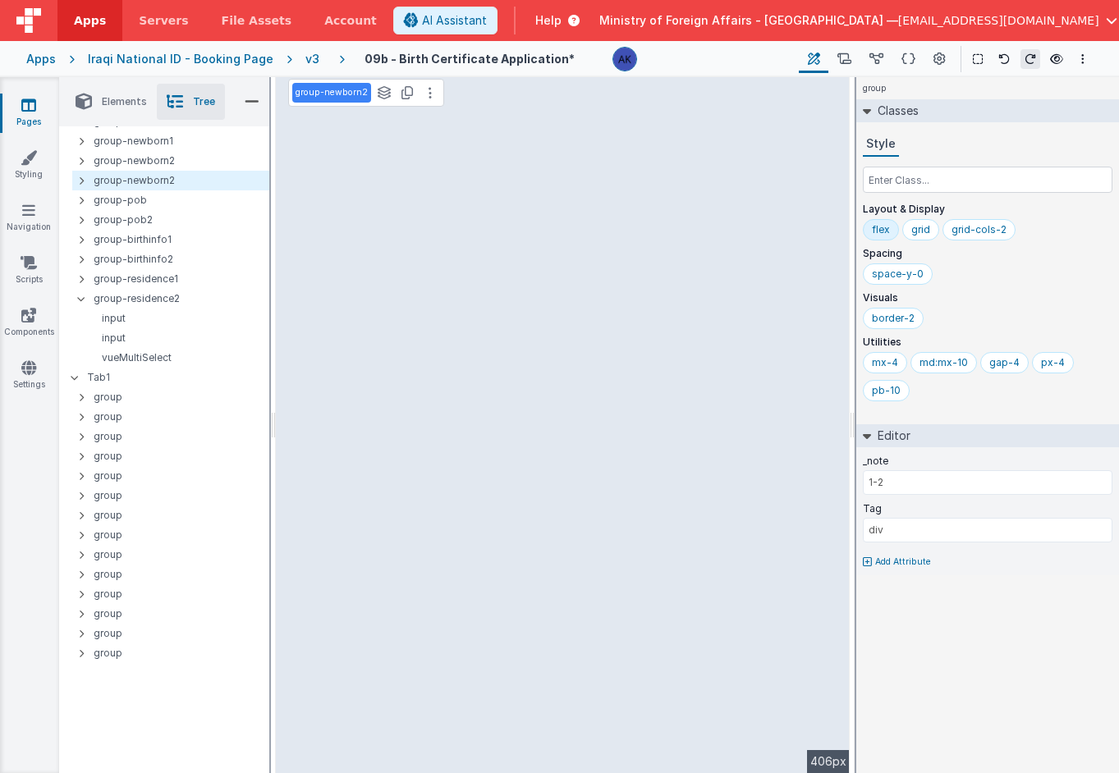
scroll to position [210, 0]
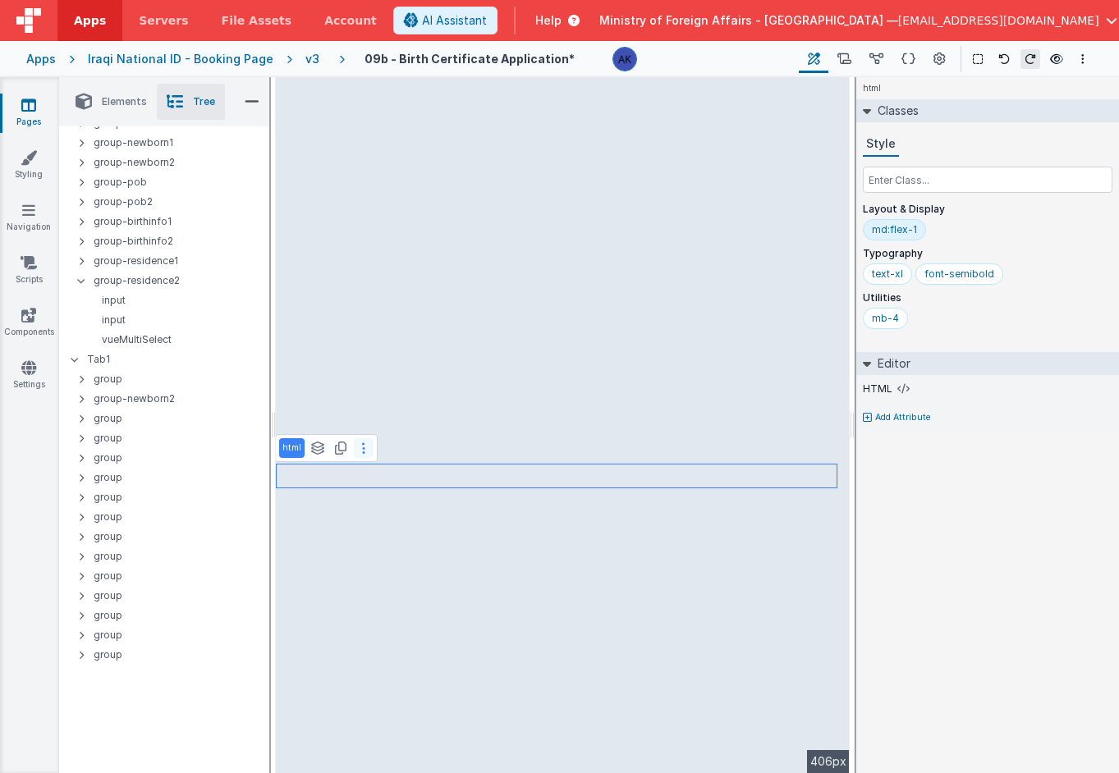
click at [365, 451] on button at bounding box center [364, 448] width 20 height 20
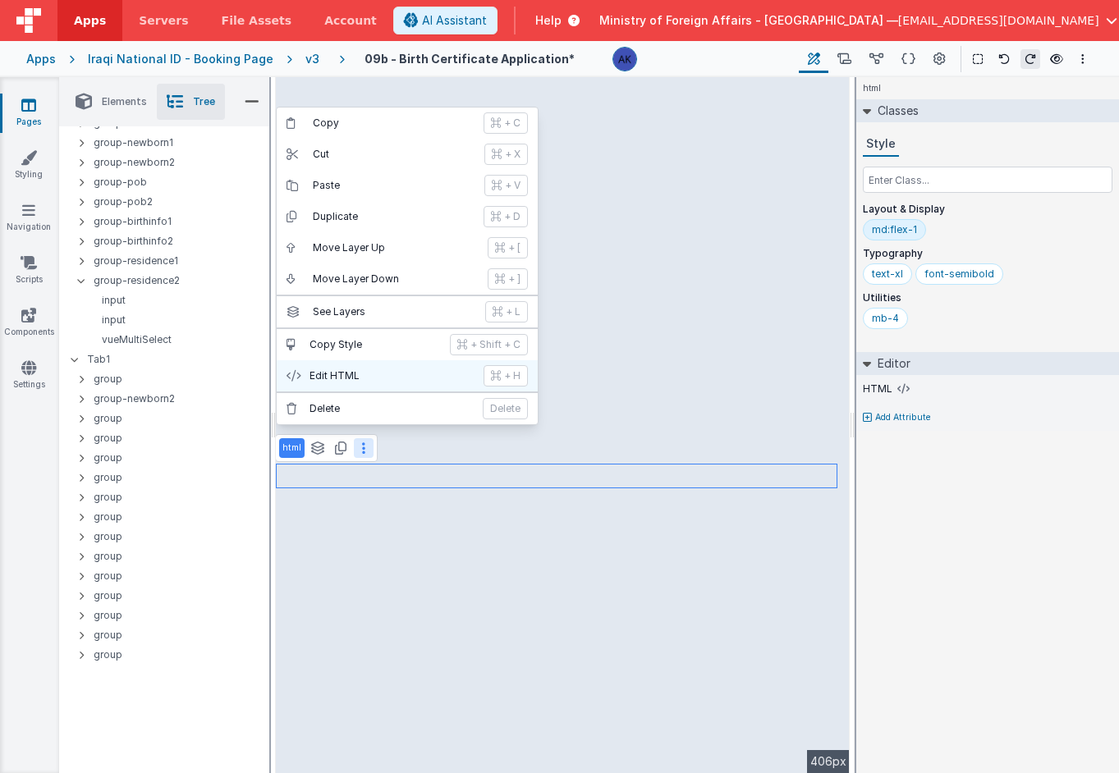
click at [360, 380] on p "Edit HTML" at bounding box center [392, 375] width 164 height 13
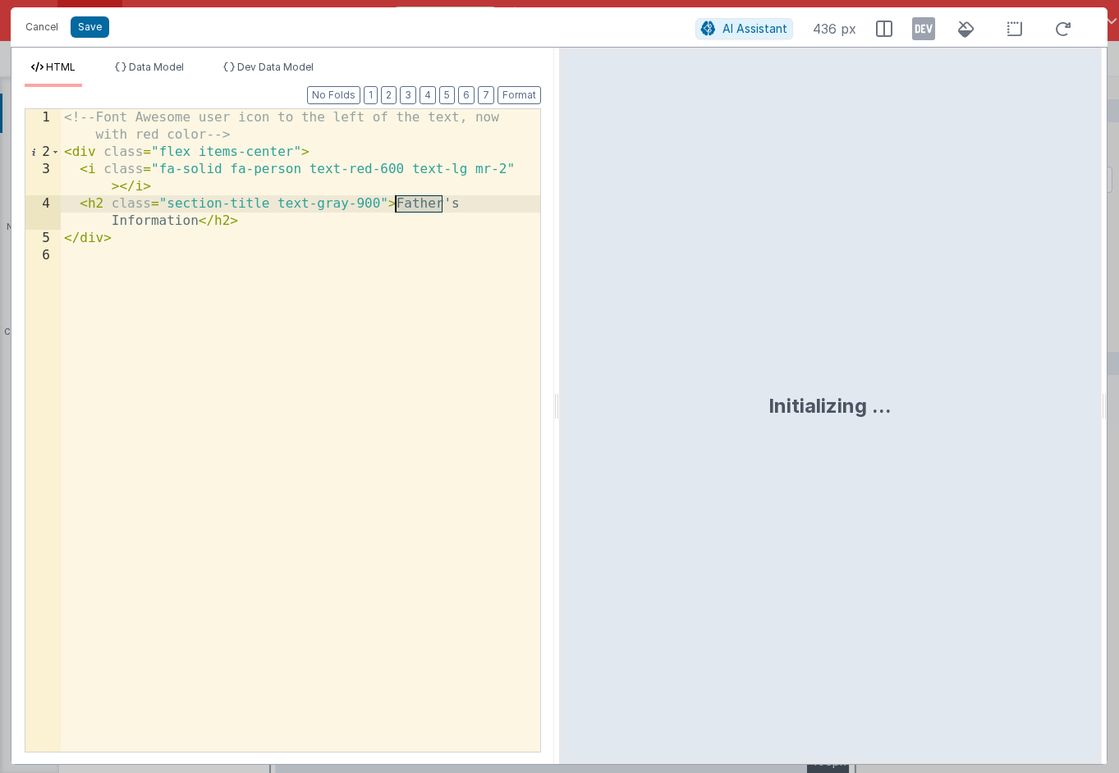
drag, startPoint x: 440, startPoint y: 204, endPoint x: 399, endPoint y: 209, distance: 41.3
click at [399, 209] on div "<!-- Font Awesome user icon to the left of the text, now with red color --> < d…" at bounding box center [300, 456] width 479 height 695
click at [300, 171] on div "<!-- Font Awesome user icon to the left of the text, now with red color --> < d…" at bounding box center [300, 456] width 479 height 695
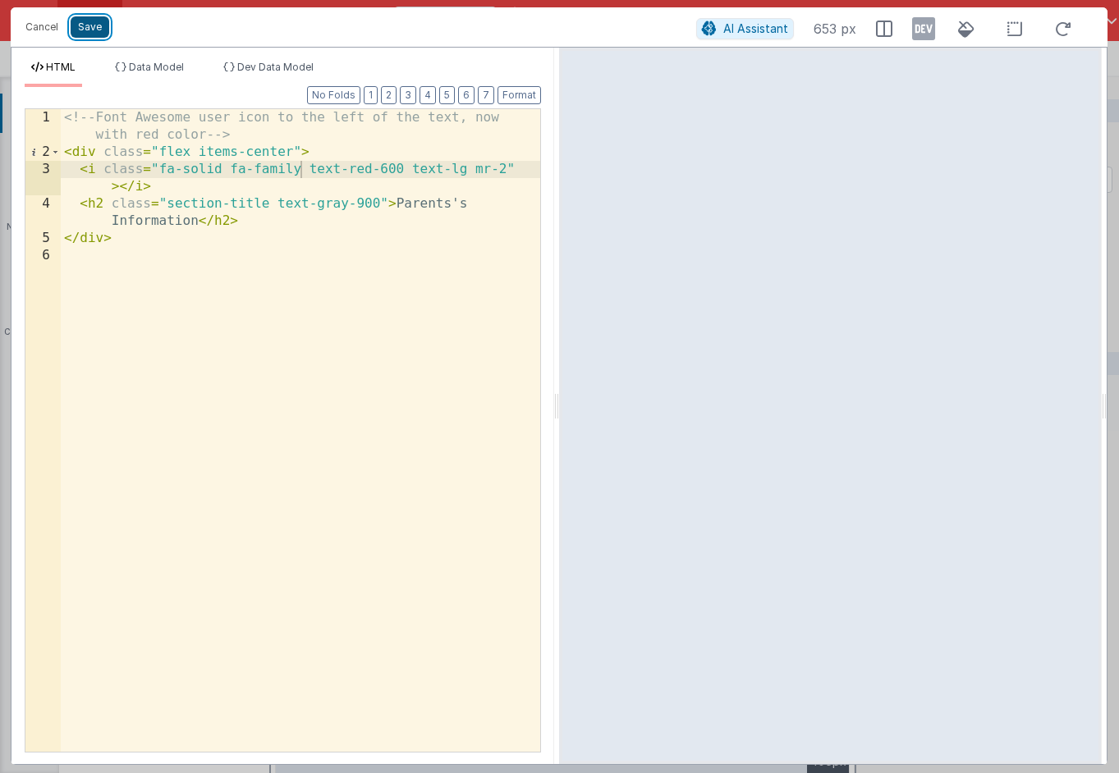
click at [103, 28] on button "Save" at bounding box center [90, 26] width 39 height 21
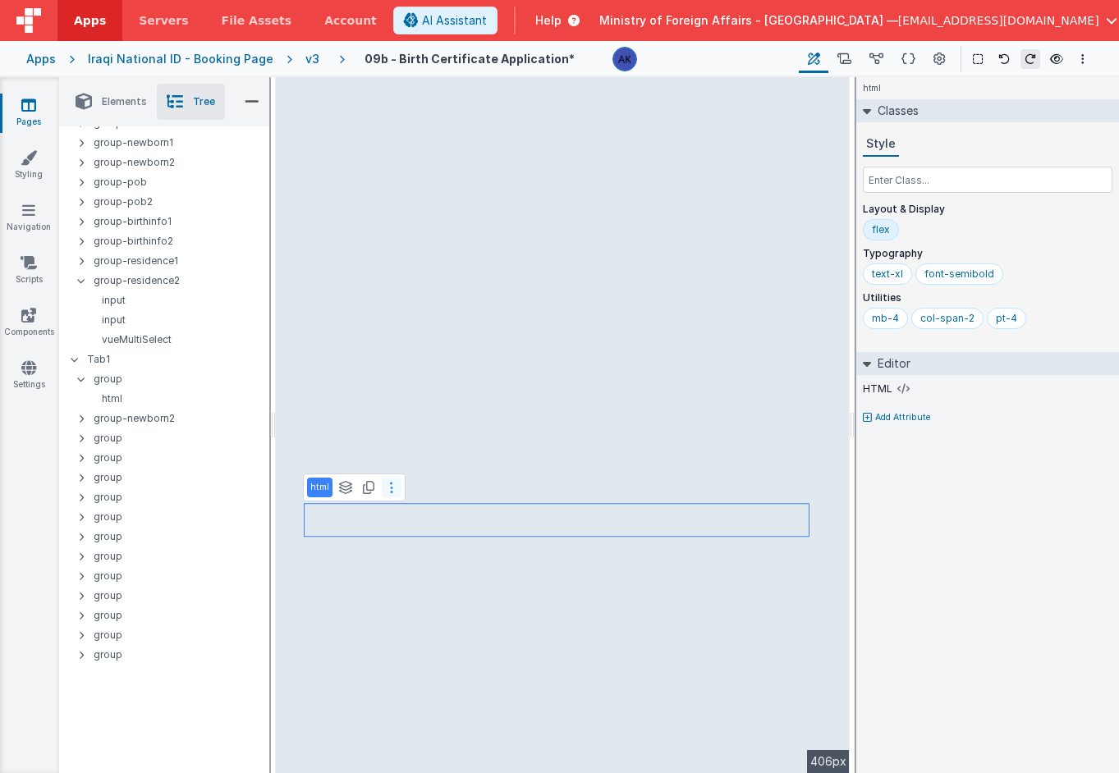
click at [387, 484] on button at bounding box center [392, 488] width 20 height 20
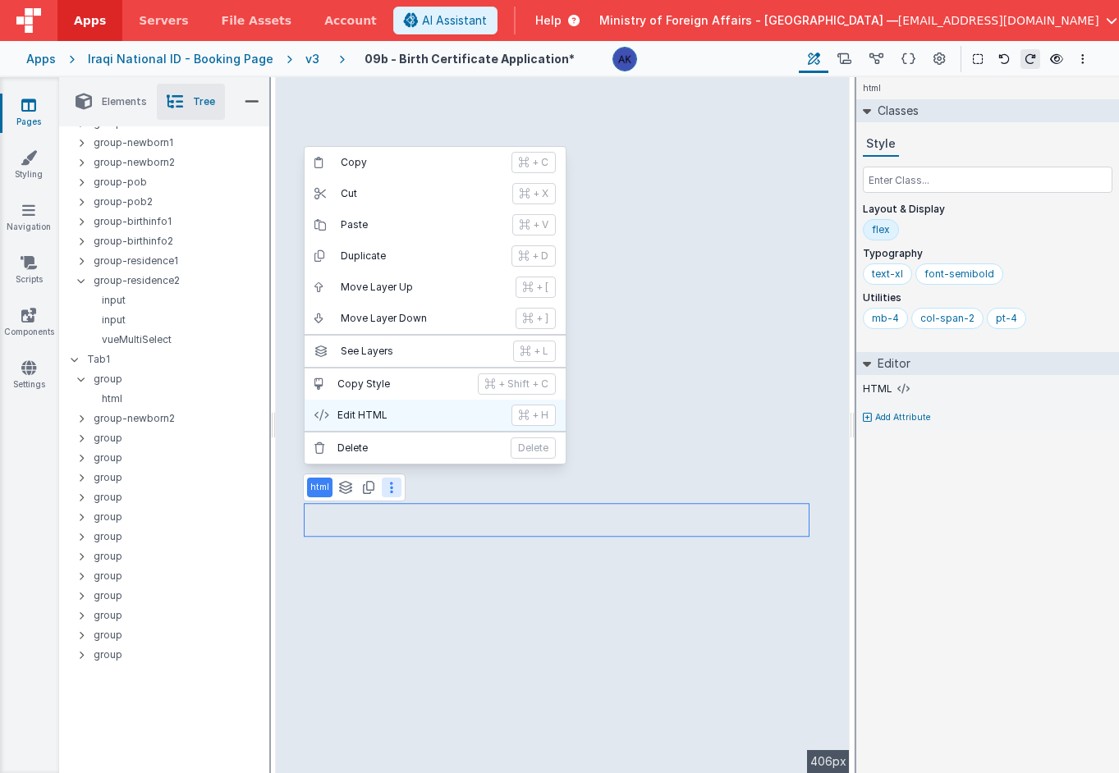
click at [379, 411] on p "Edit HTML" at bounding box center [419, 415] width 164 height 13
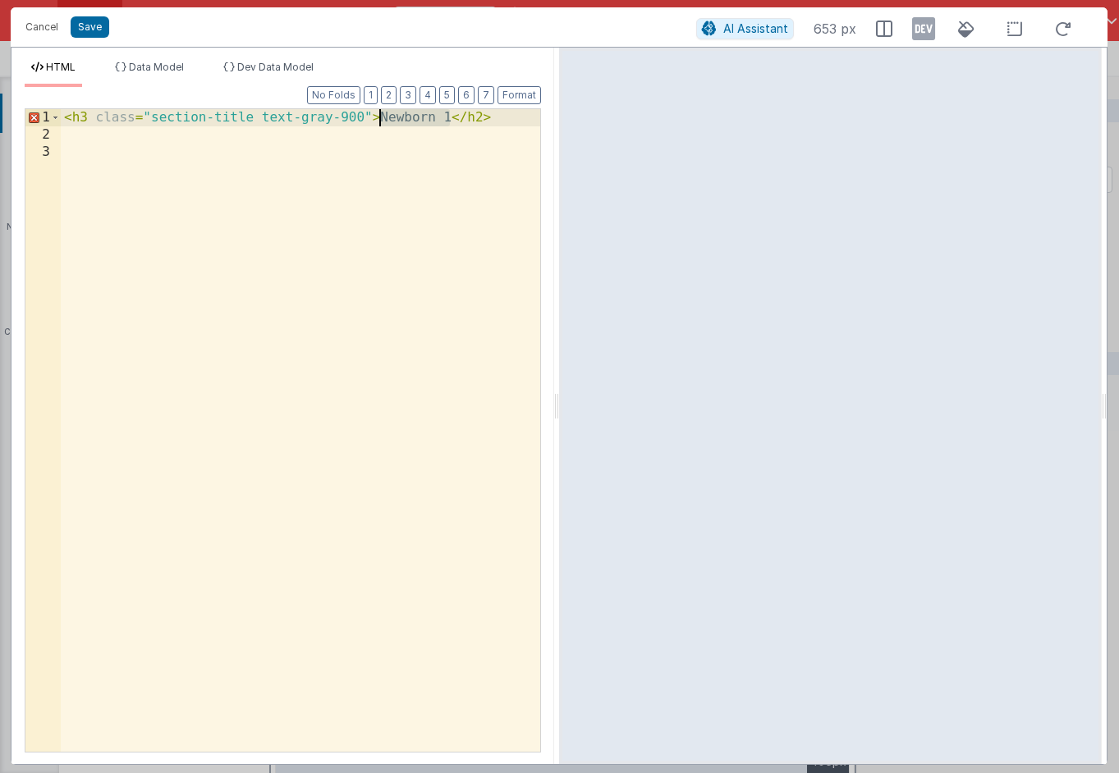
drag, startPoint x: 464, startPoint y: 121, endPoint x: 383, endPoint y: 122, distance: 81.3
click at [383, 122] on div "< h3 class = "section-title text-gray-900" > Newborn 1 </ h2 >" at bounding box center [300, 447] width 479 height 677
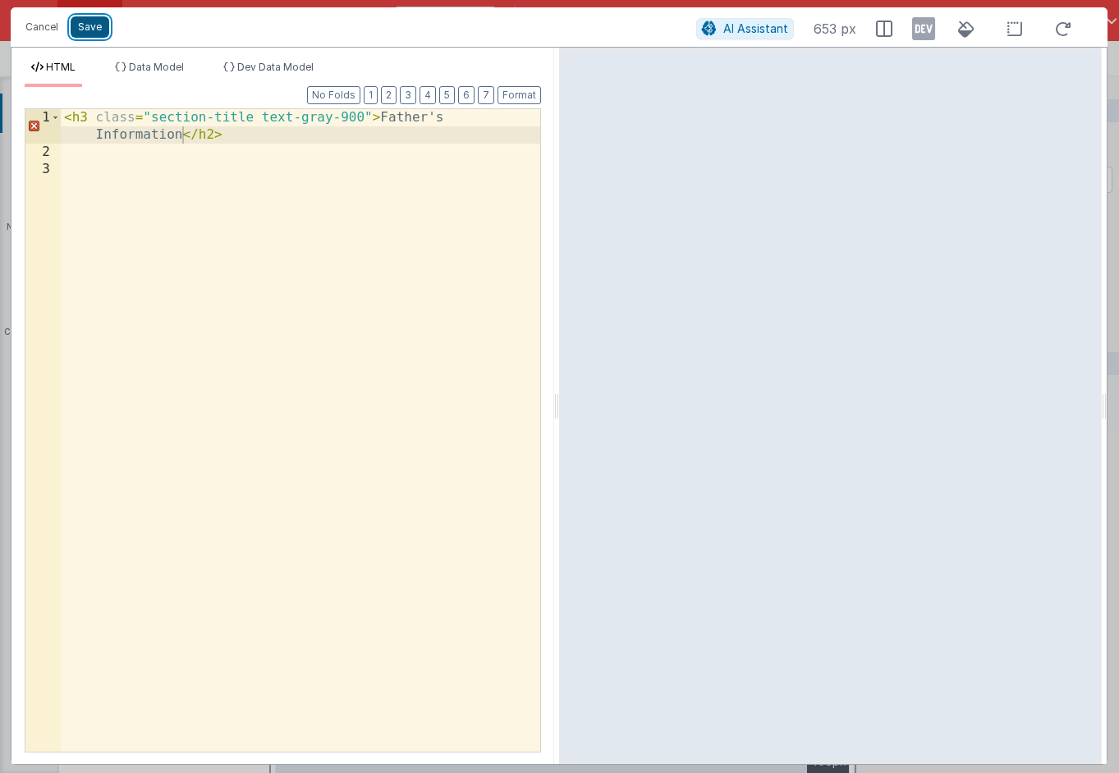
click at [81, 21] on button "Save" at bounding box center [90, 26] width 39 height 21
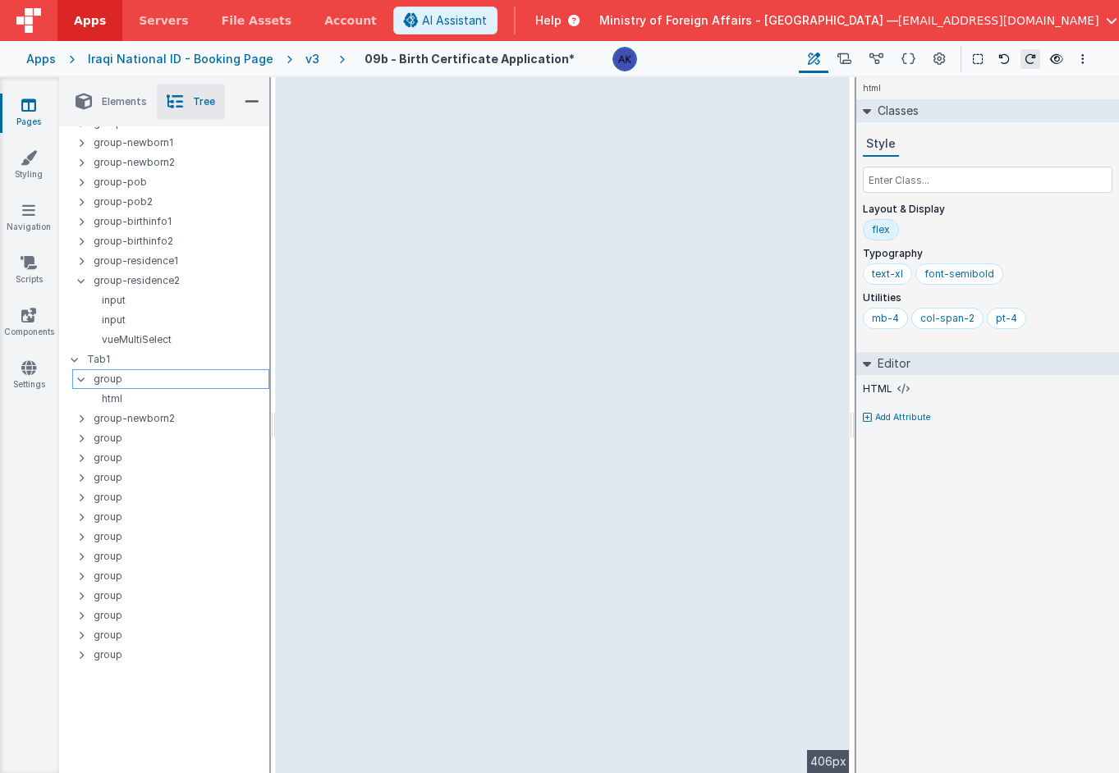
click at [106, 375] on p "group" at bounding box center [181, 379] width 175 height 18
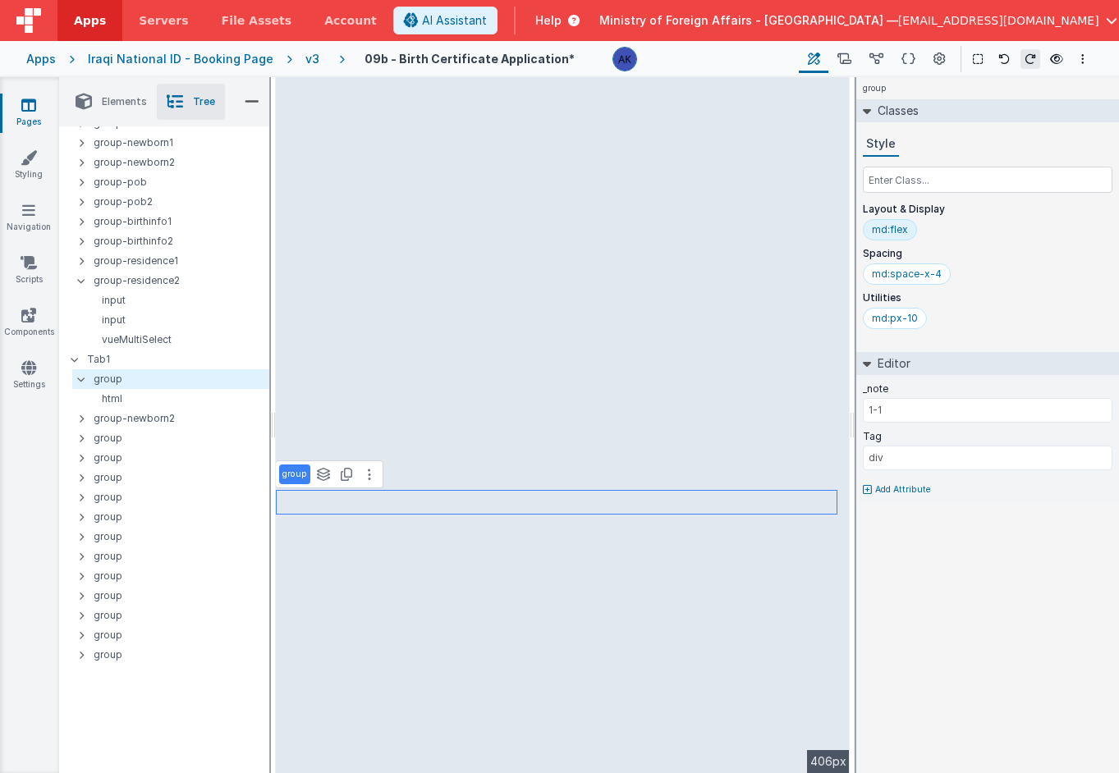
click at [296, 476] on p "group" at bounding box center [294, 474] width 25 height 13
type input "group-parent-title"
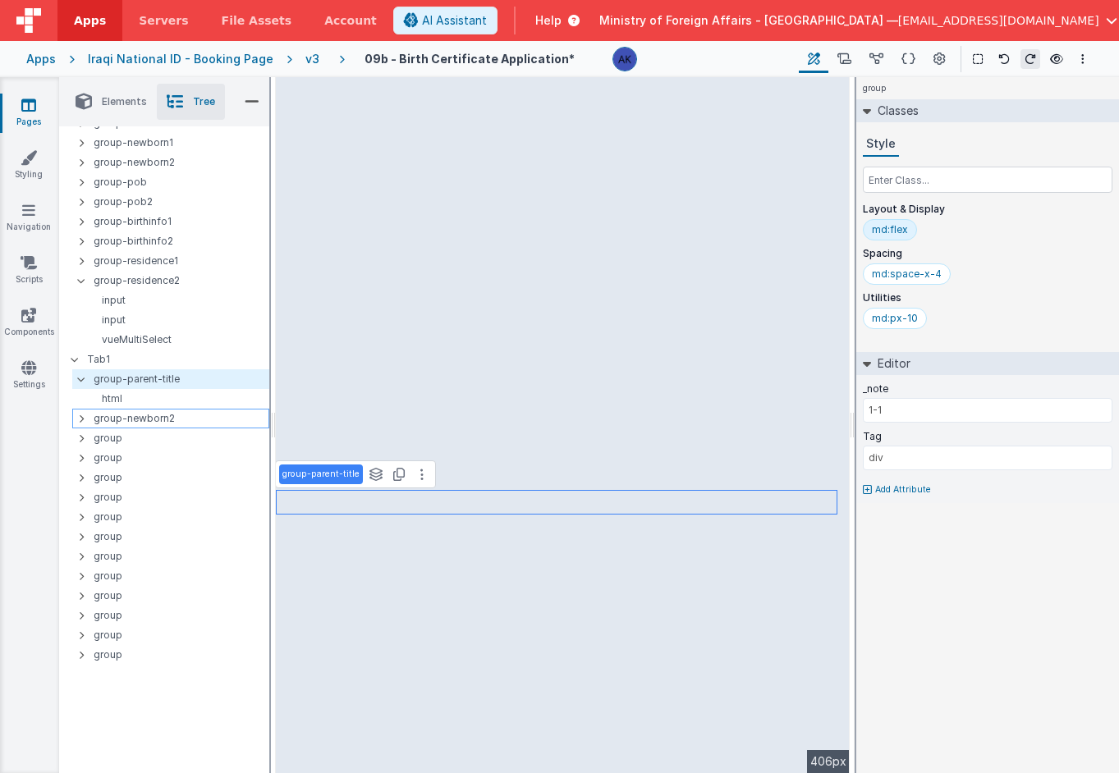
click at [213, 420] on p "group-newborn2" at bounding box center [181, 419] width 175 height 18
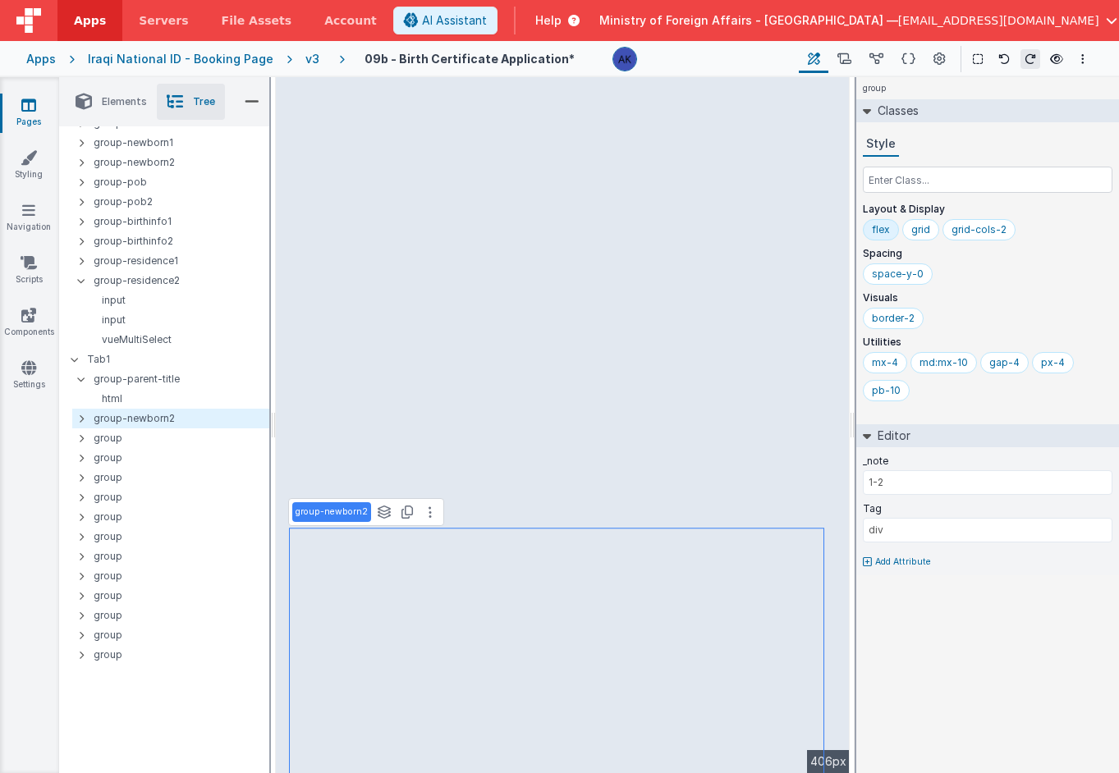
click at [323, 512] on p "group-newborn2" at bounding box center [332, 512] width 72 height 13
type input "group-father[DEMOGRAPHIC_DATA]"
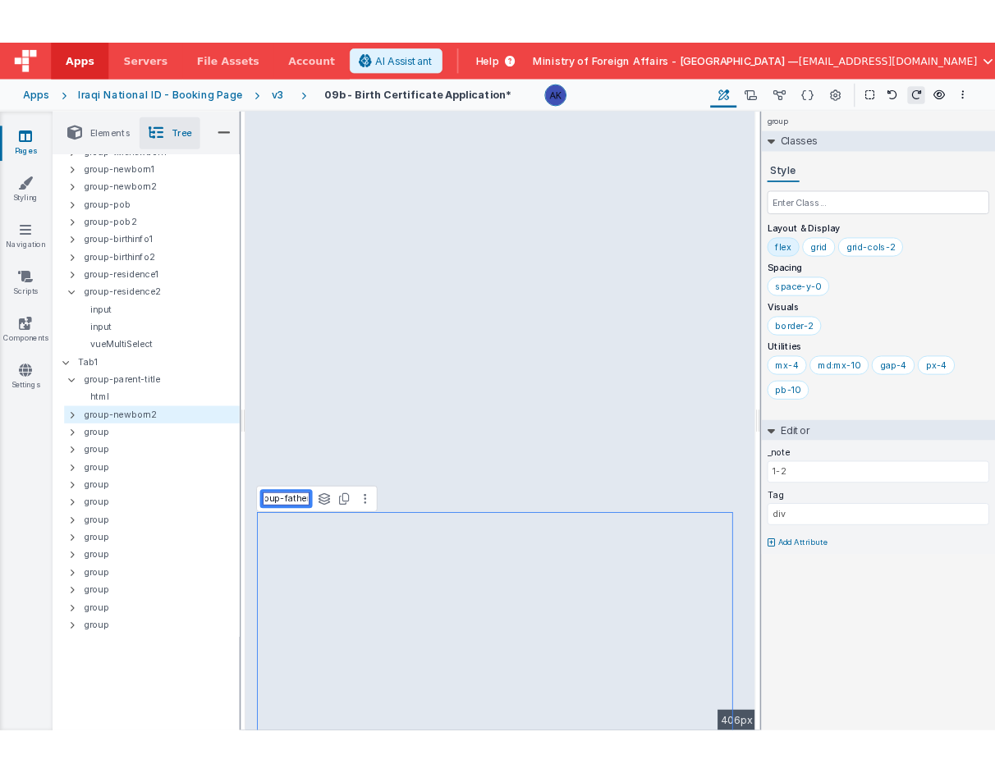
scroll to position [0, 16]
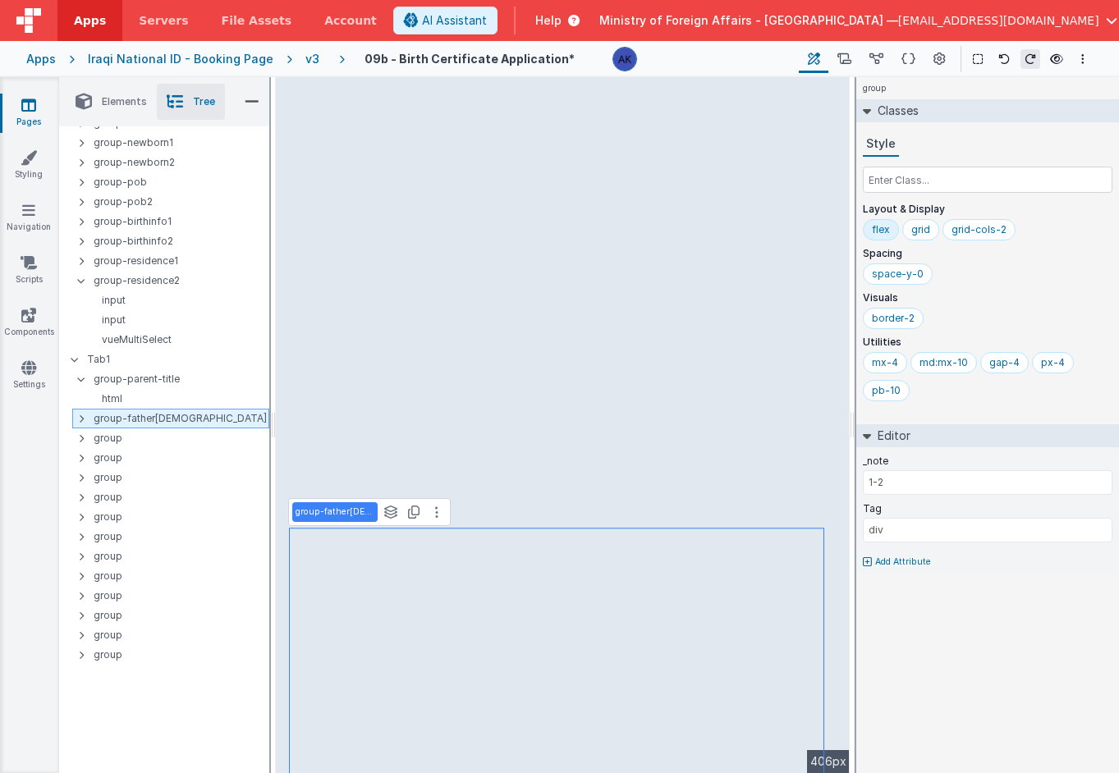
click at [85, 416] on div at bounding box center [86, 418] width 15 height 13
click at [878, 183] on input "text" at bounding box center [988, 180] width 250 height 26
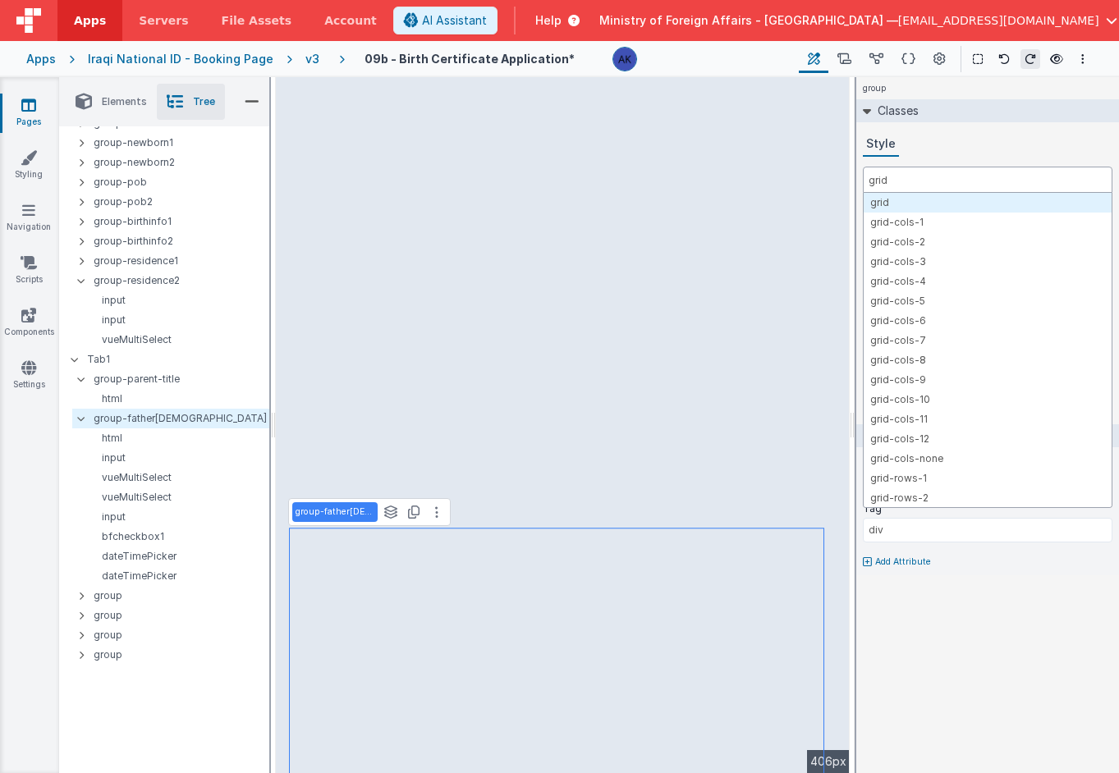
type input "grid-"
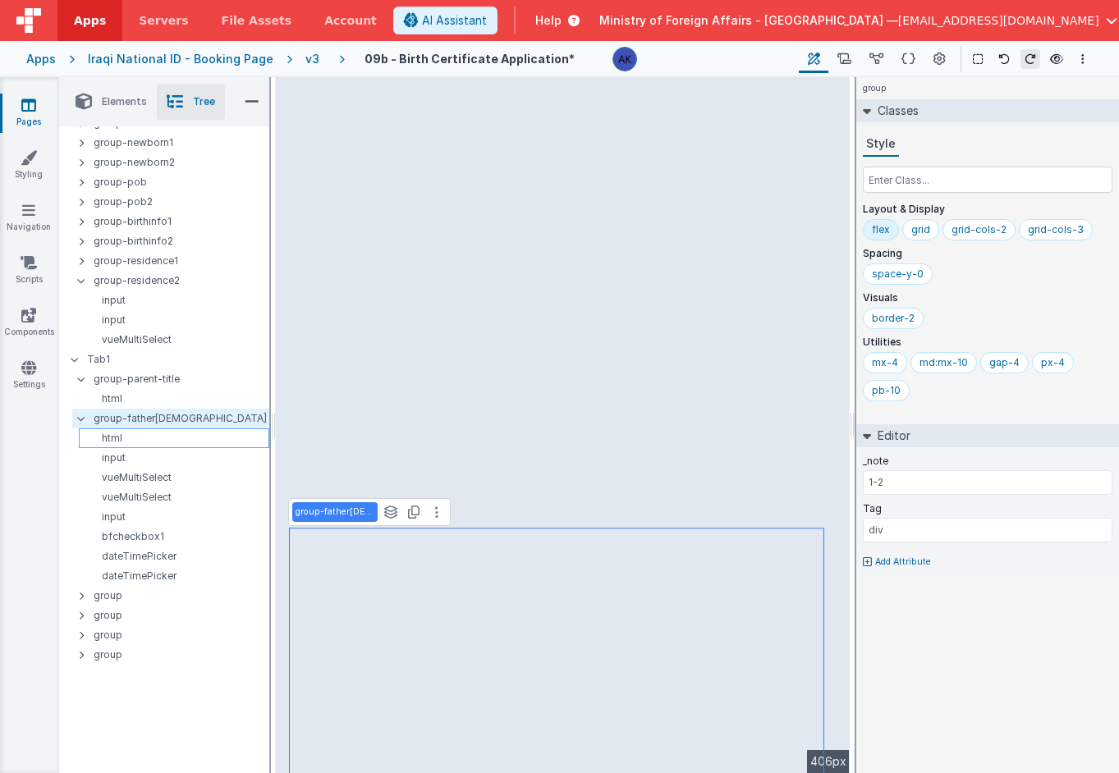
click at [195, 440] on p "html" at bounding box center [176, 438] width 183 height 13
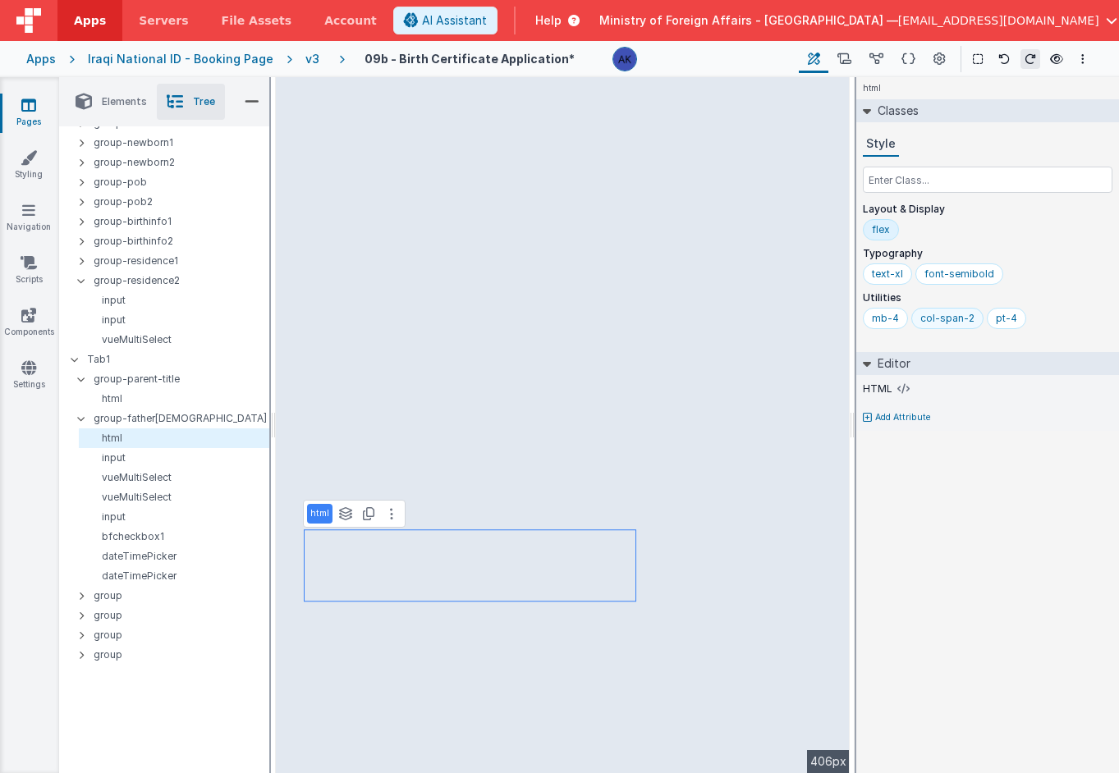
click at [878, 320] on div "col-span-2" at bounding box center [947, 318] width 54 height 13
click at [878, 185] on input "text" at bounding box center [988, 180] width 250 height 26
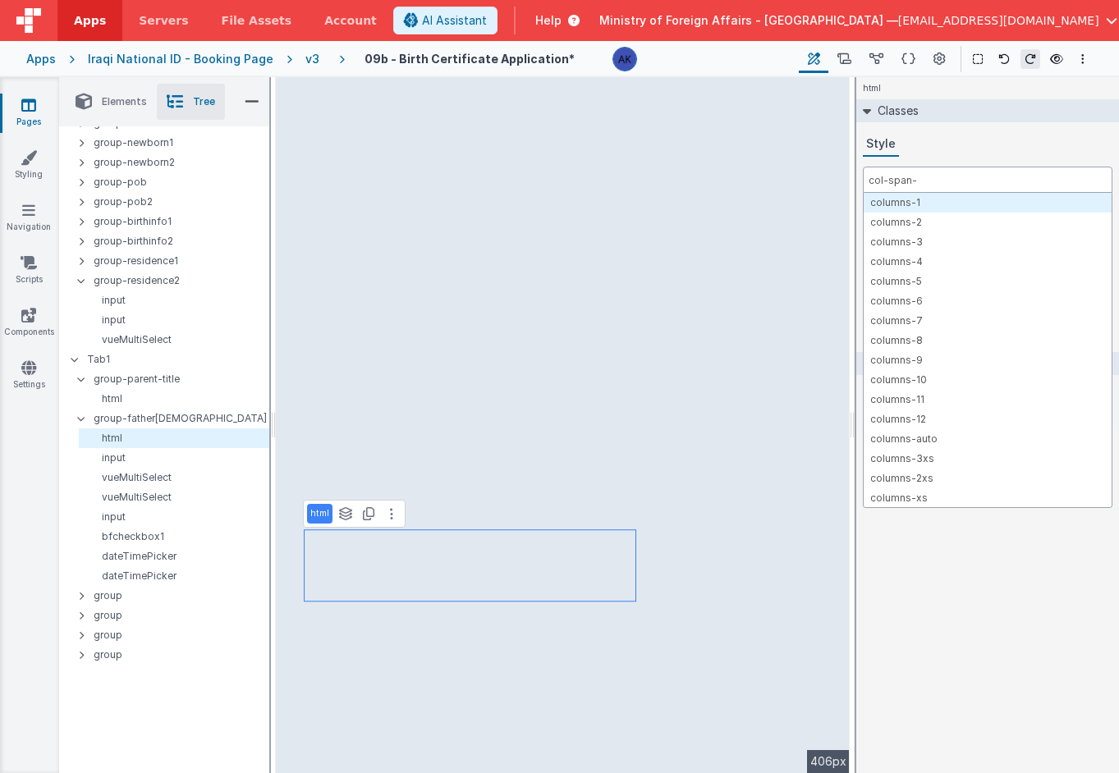
type input "col-span-3"
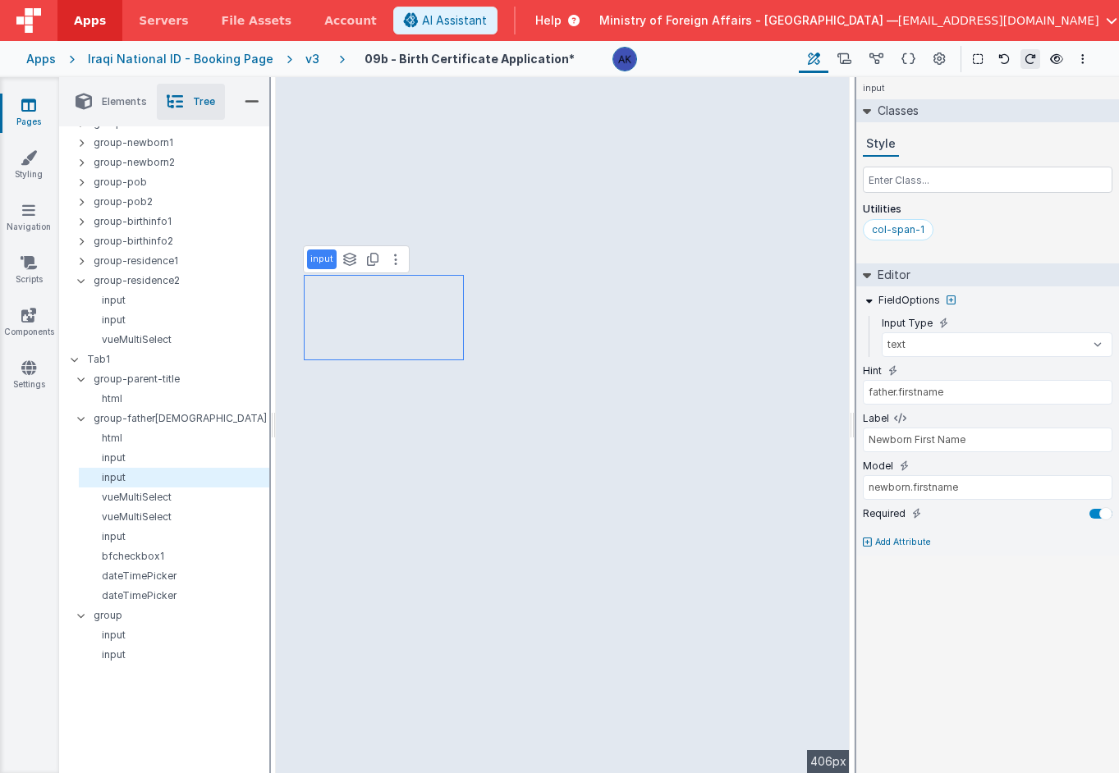
type input "Only enter the first name of the Newborn in Arabic"
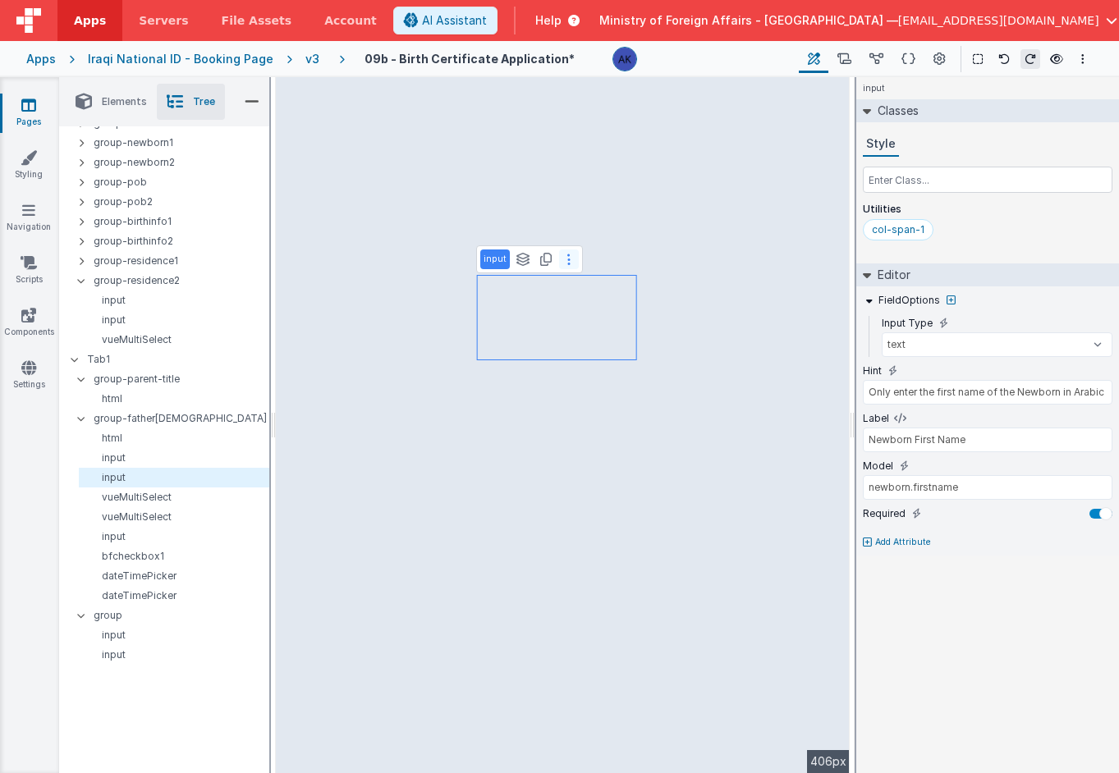
click at [567, 265] on icon at bounding box center [568, 259] width 3 height 13
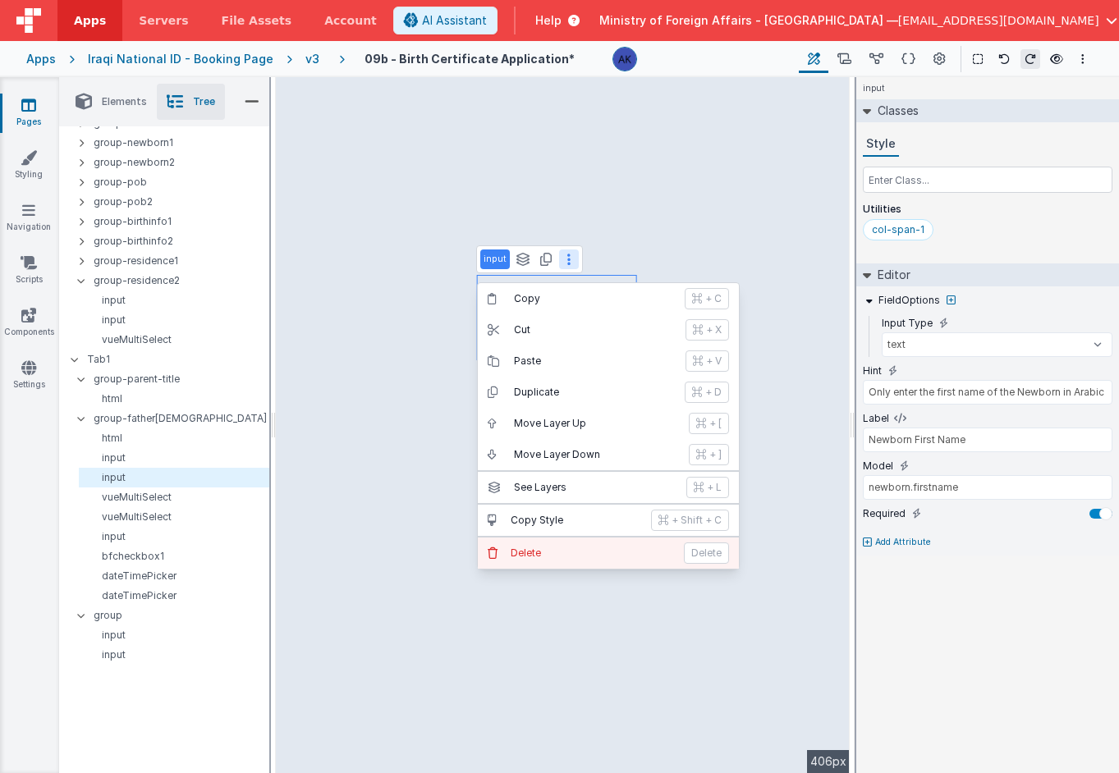
click at [555, 547] on p "Delete" at bounding box center [592, 553] width 163 height 13
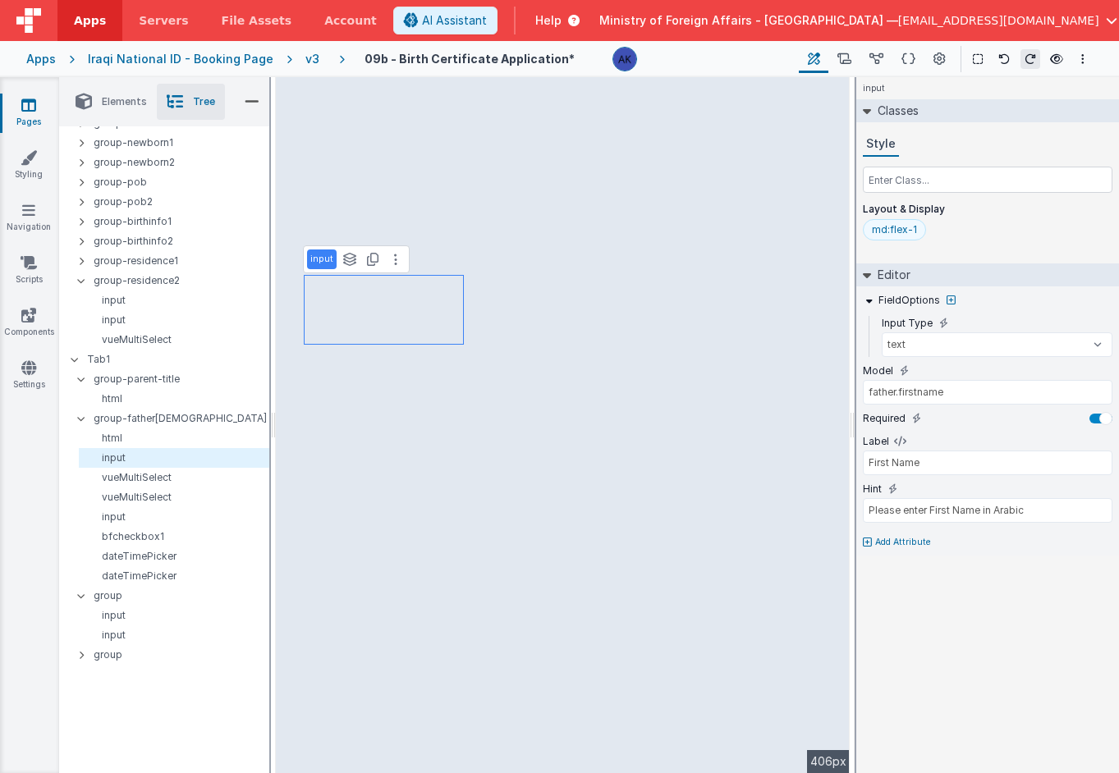
click at [878, 235] on div "md:flex-1" at bounding box center [894, 229] width 45 height 13
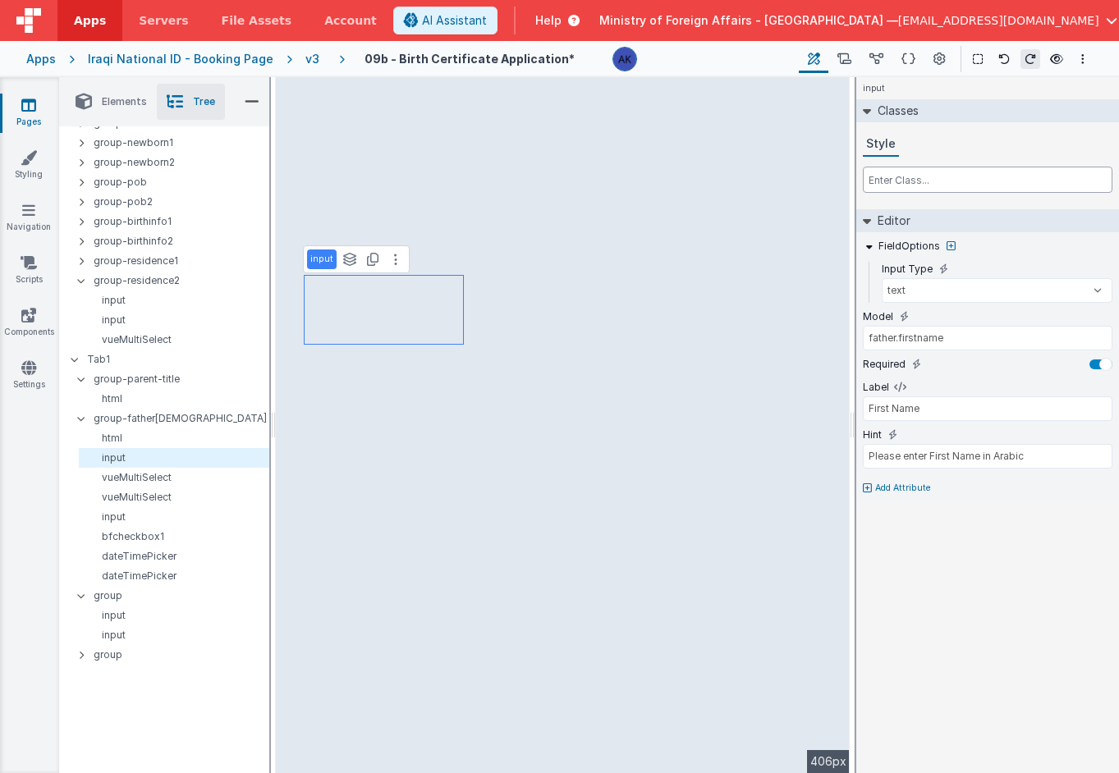
click at [878, 181] on input "text" at bounding box center [988, 180] width 250 height 26
type input "md:col-"
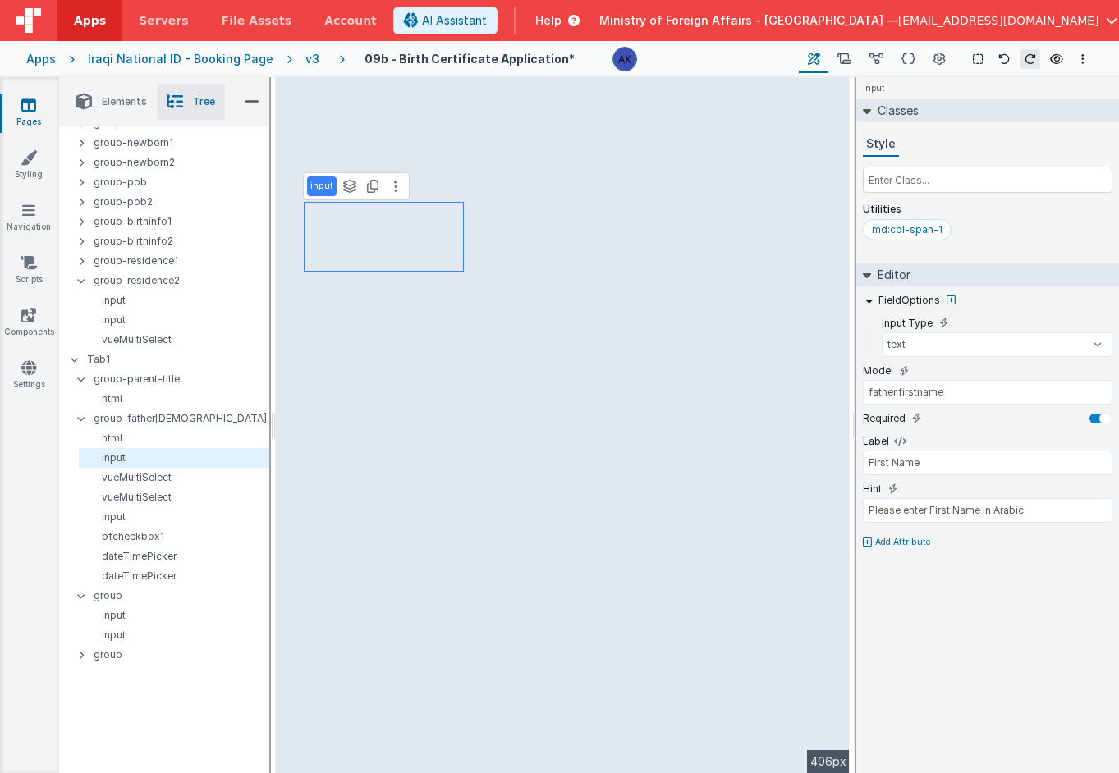
type input "father.fathername"
type input "Father Name"
type input "Please enter Father Name in Arabic"
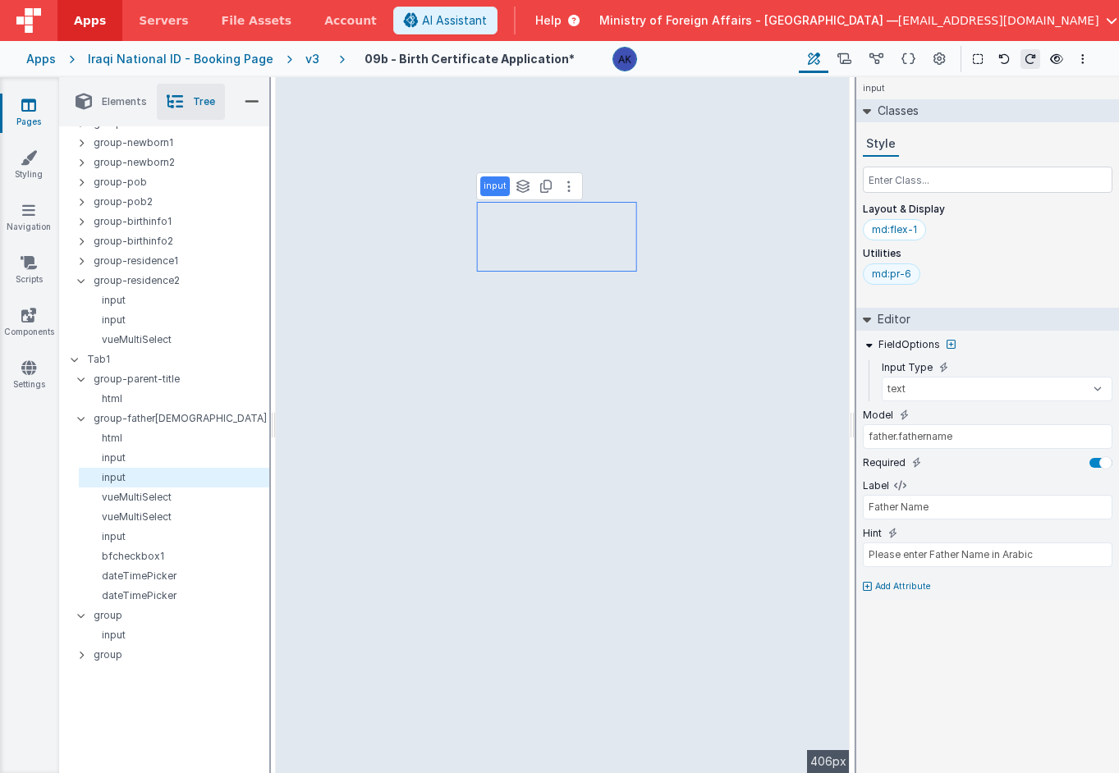
click at [867, 279] on div "md:pr-6" at bounding box center [891, 274] width 57 height 21
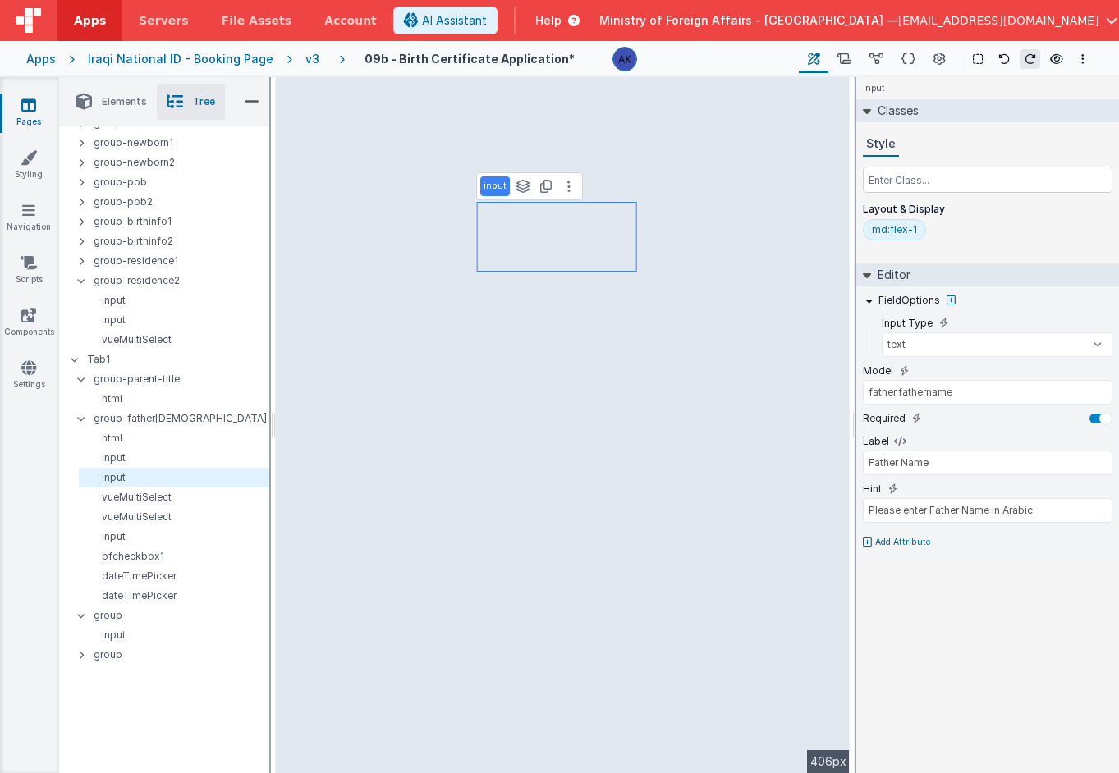
click at [878, 234] on div "md:flex-1" at bounding box center [894, 229] width 45 height 13
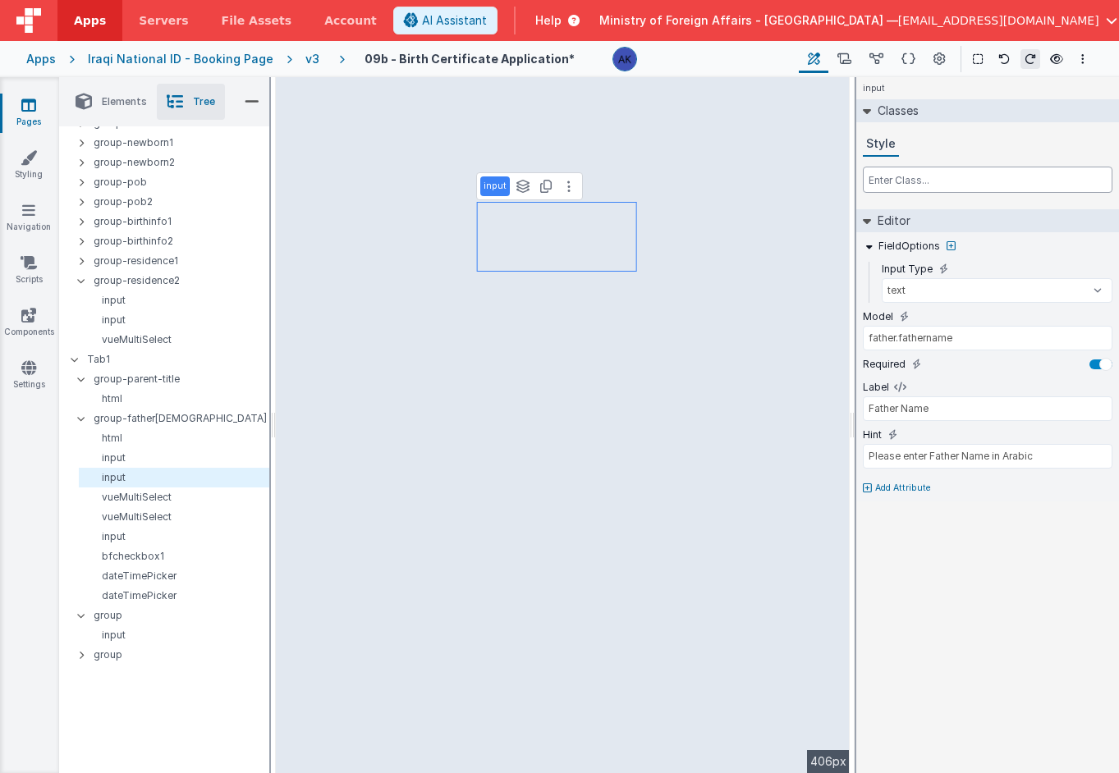
click at [878, 185] on input "text" at bounding box center [988, 180] width 250 height 26
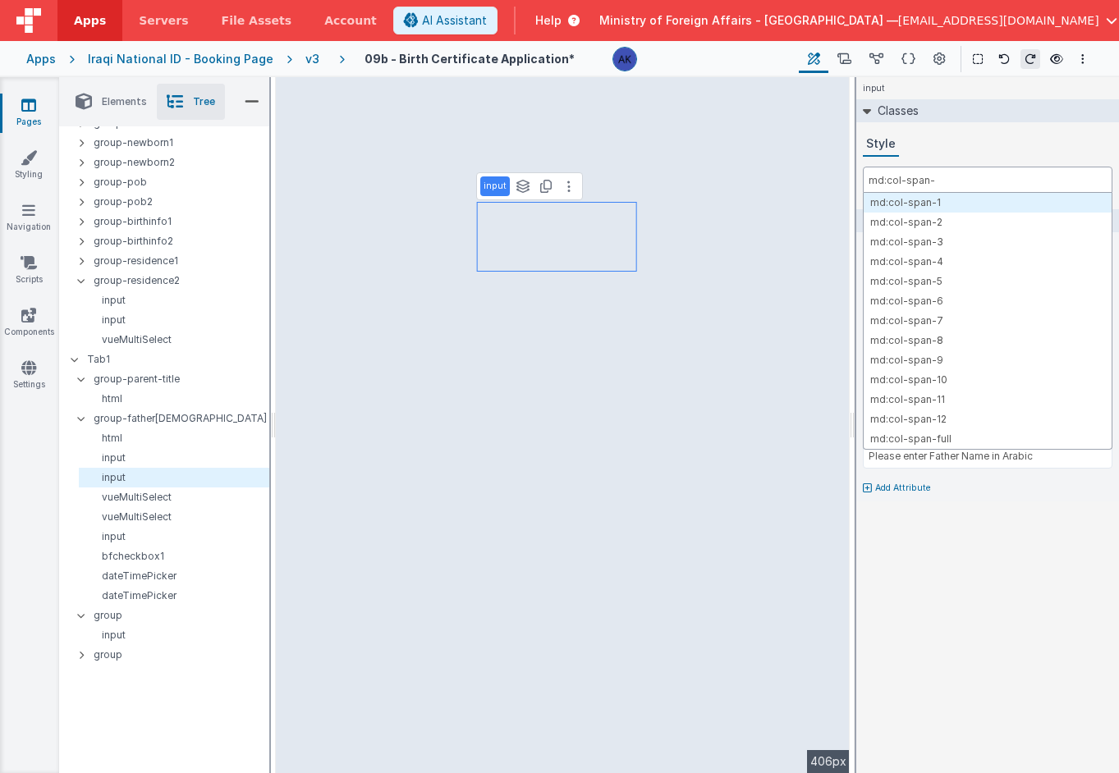
type input "md:col-span-1"
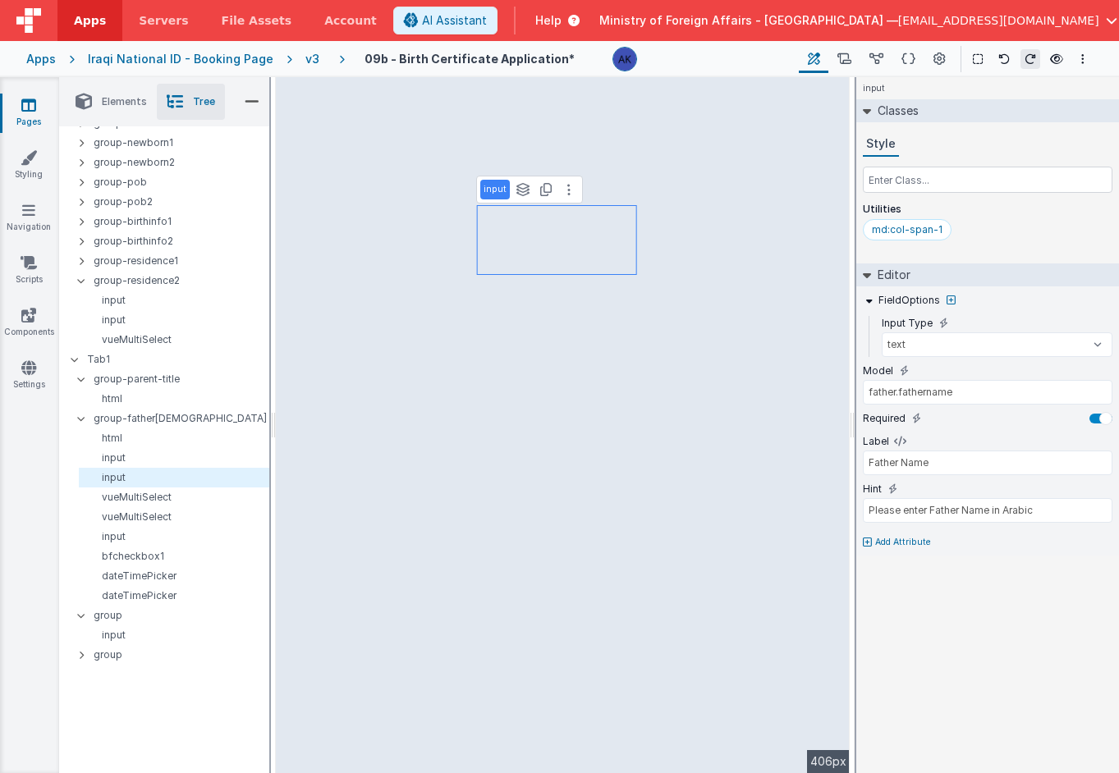
select select "required"
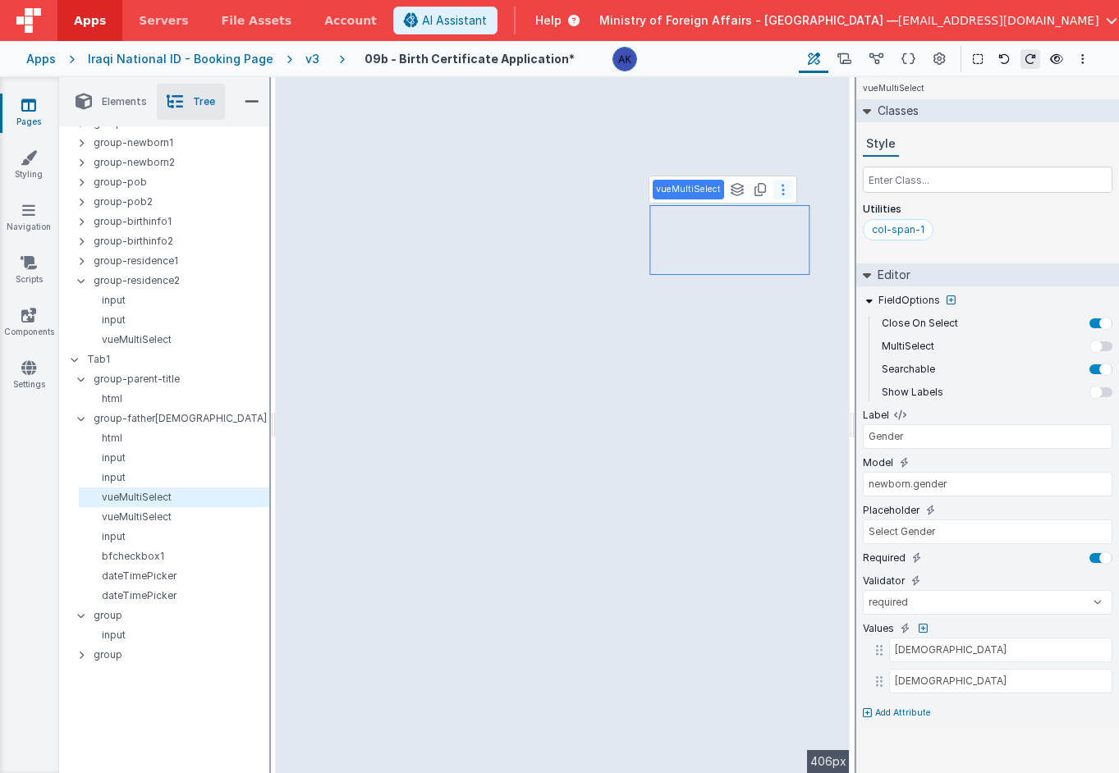
click at [781, 189] on button at bounding box center [783, 190] width 20 height 20
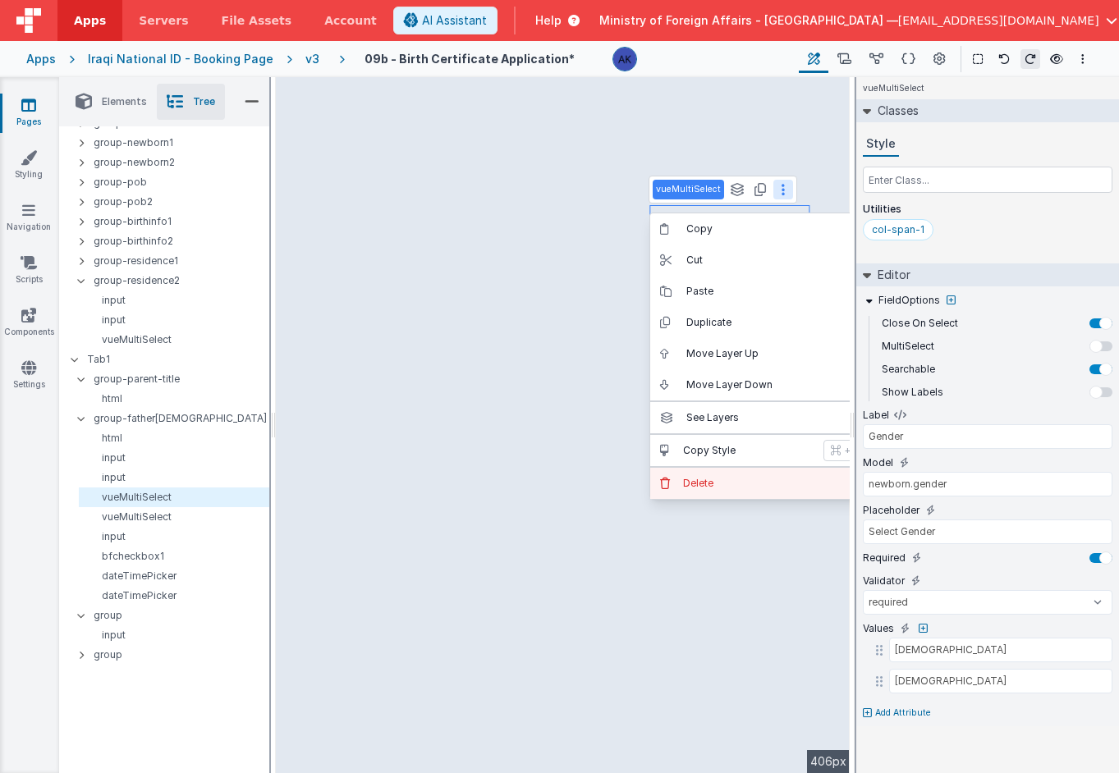
click at [755, 487] on p "Delete" at bounding box center [764, 483] width 163 height 13
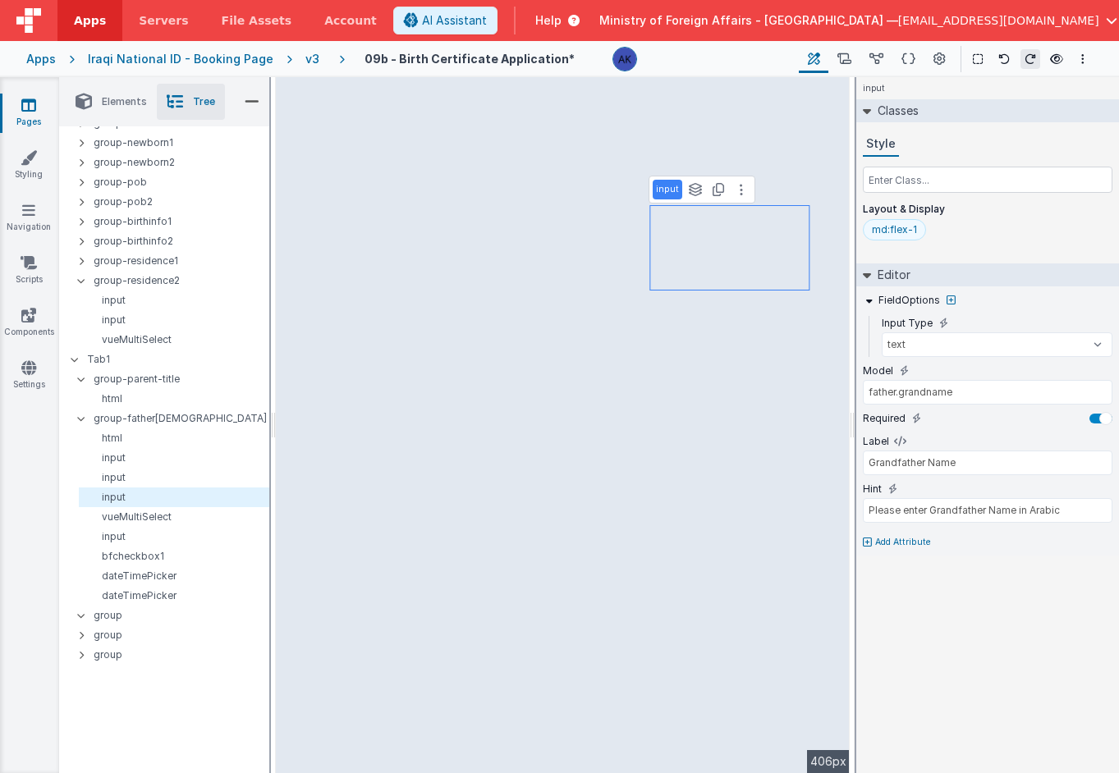
click at [878, 229] on div "md:flex-1" at bounding box center [894, 229] width 45 height 13
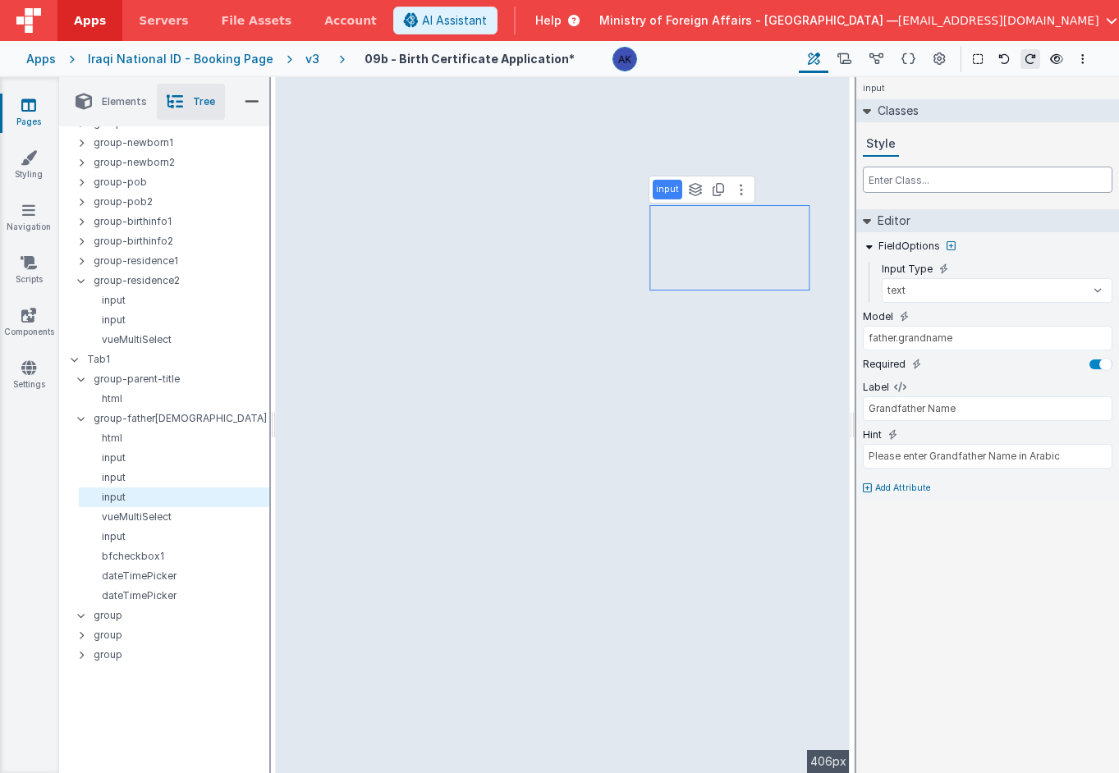
click at [878, 178] on input "text" at bounding box center [988, 180] width 250 height 26
type input "md:col-span-1"
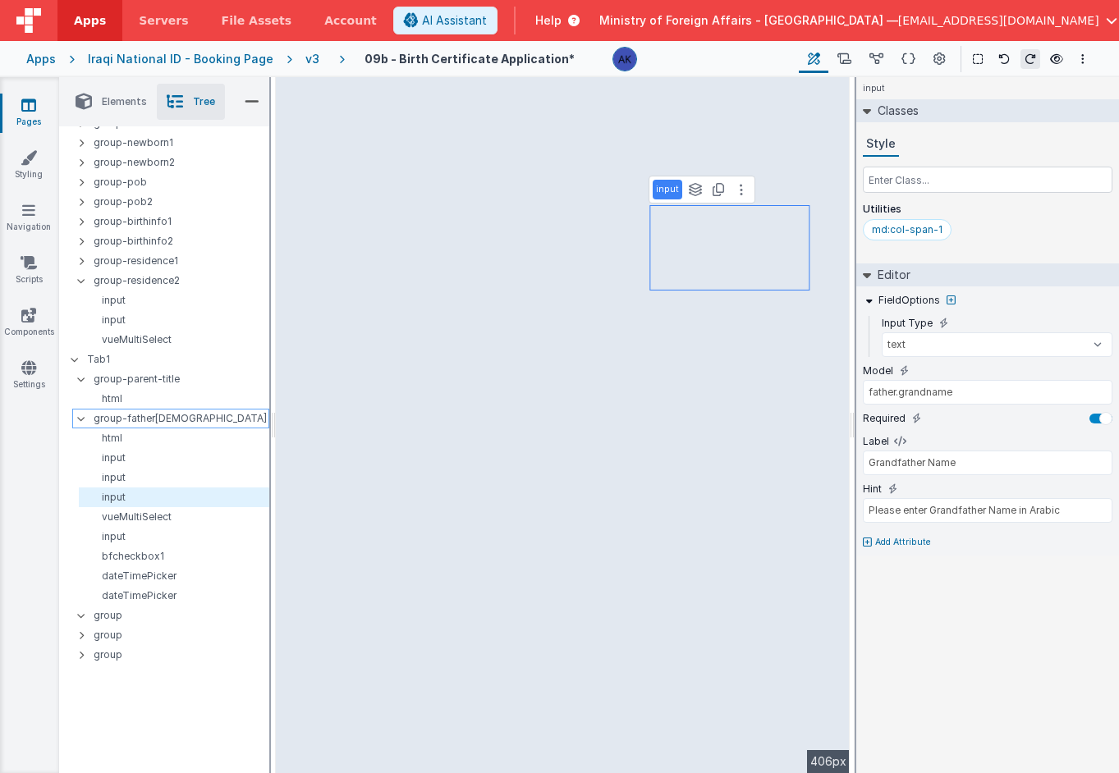
click at [142, 417] on p "group-father[DEMOGRAPHIC_DATA]" at bounding box center [181, 419] width 175 height 18
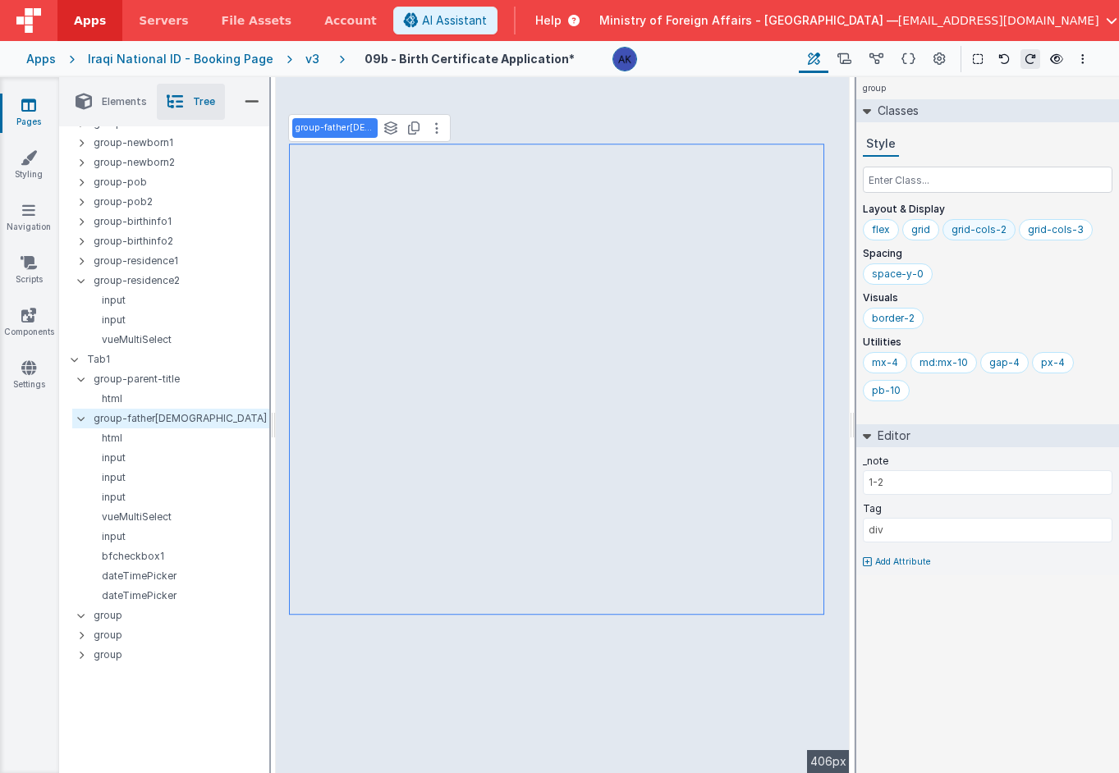
click at [878, 235] on div "grid-cols-2" at bounding box center [979, 229] width 55 height 13
click at [878, 172] on input "text" at bounding box center [988, 180] width 250 height 26
click at [878, 181] on input "text" at bounding box center [992, 180] width 250 height 26
type input "md:grid"
type input "md:grid-col"
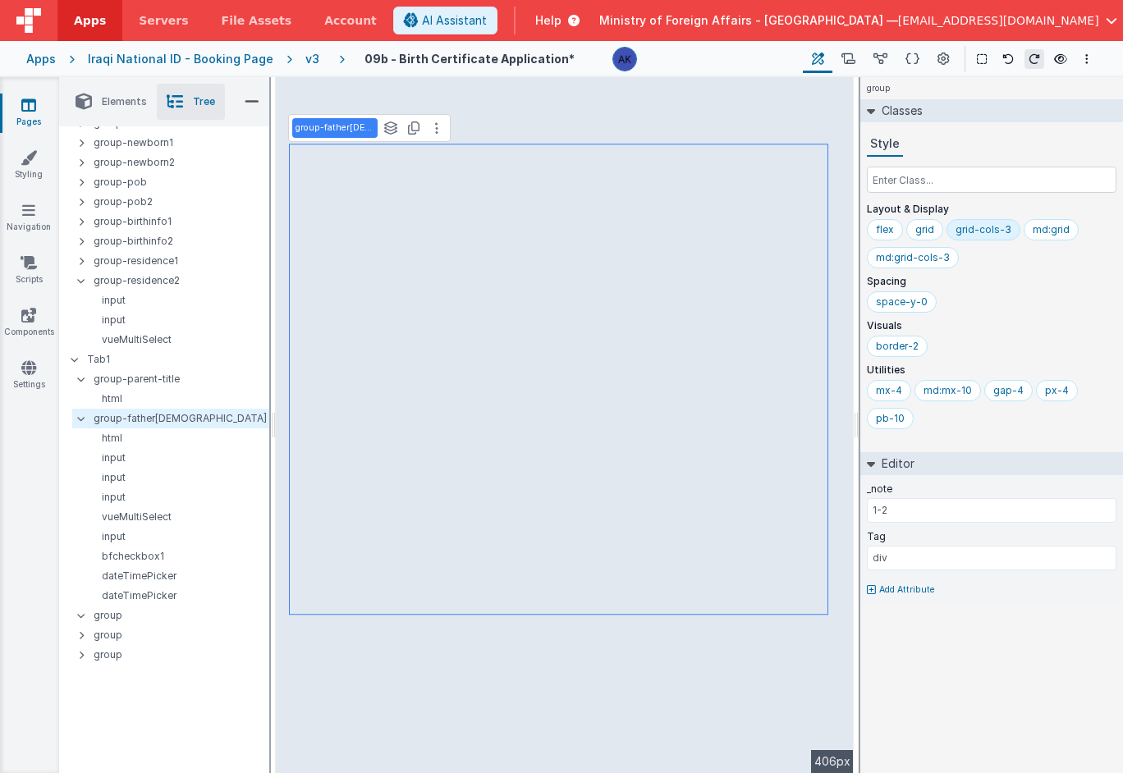
click at [878, 227] on div "grid-cols-3" at bounding box center [984, 229] width 56 height 13
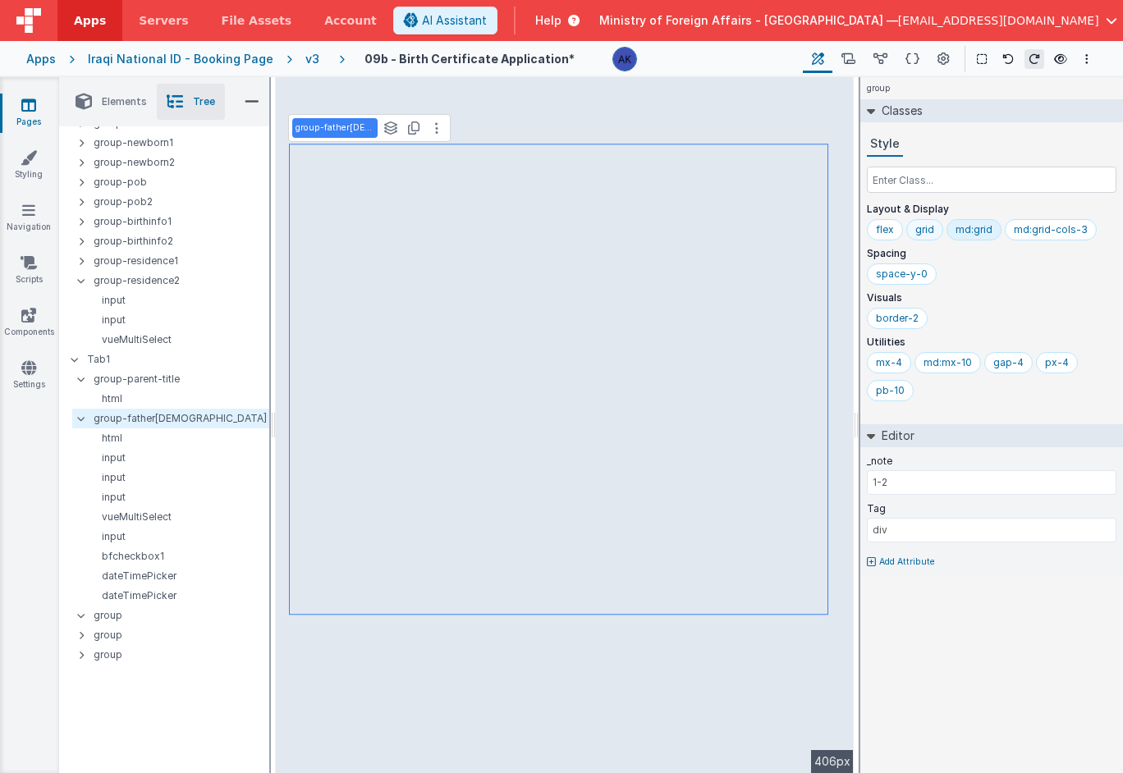
click at [878, 232] on div "grid" at bounding box center [924, 229] width 19 height 13
click at [878, 181] on input "text" at bounding box center [992, 180] width 250 height 26
type input "md:grid"
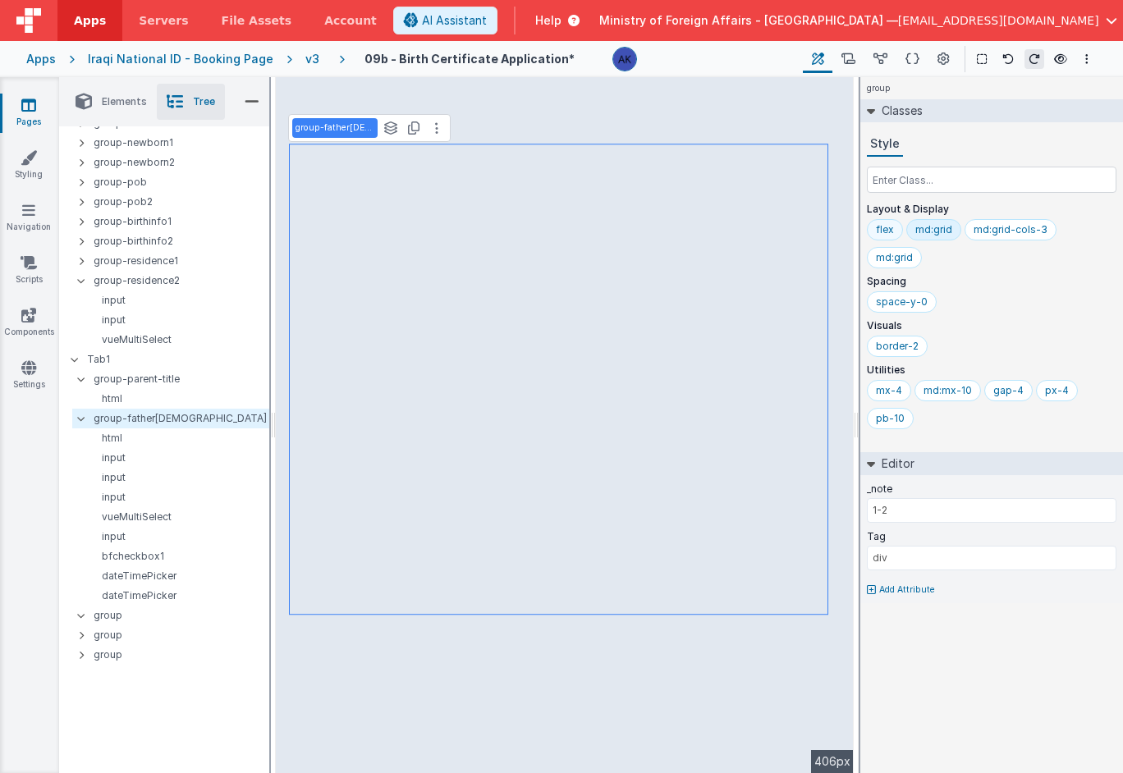
click at [878, 235] on div "flex" at bounding box center [885, 229] width 18 height 13
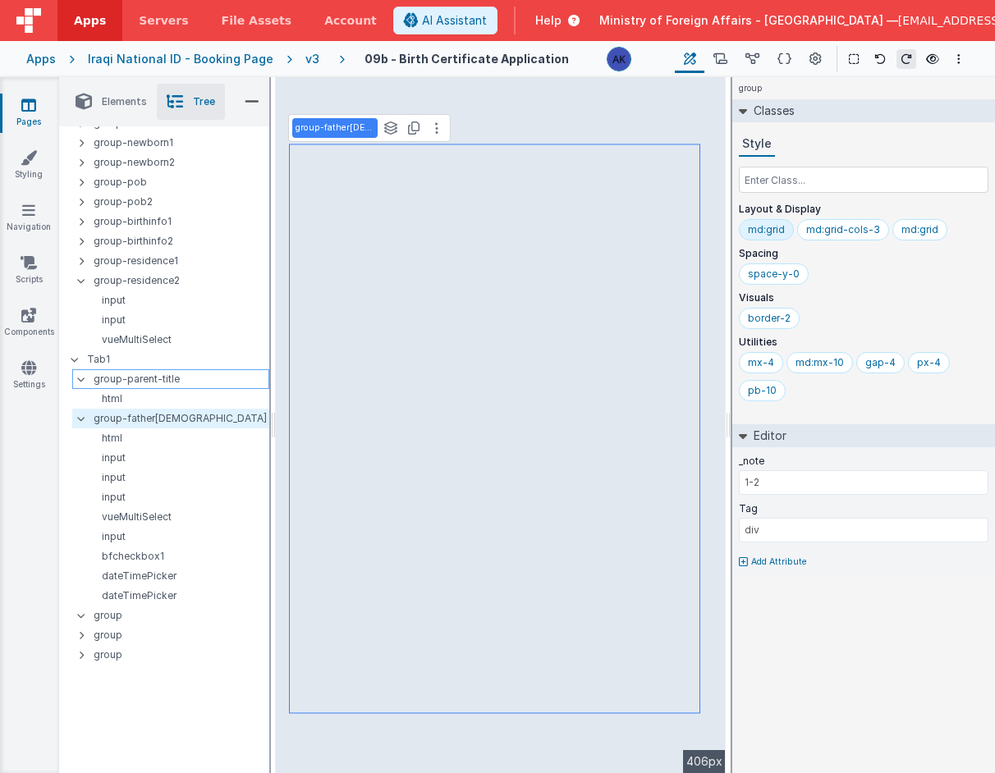
click at [178, 372] on p "group-parent-title" at bounding box center [181, 379] width 175 height 18
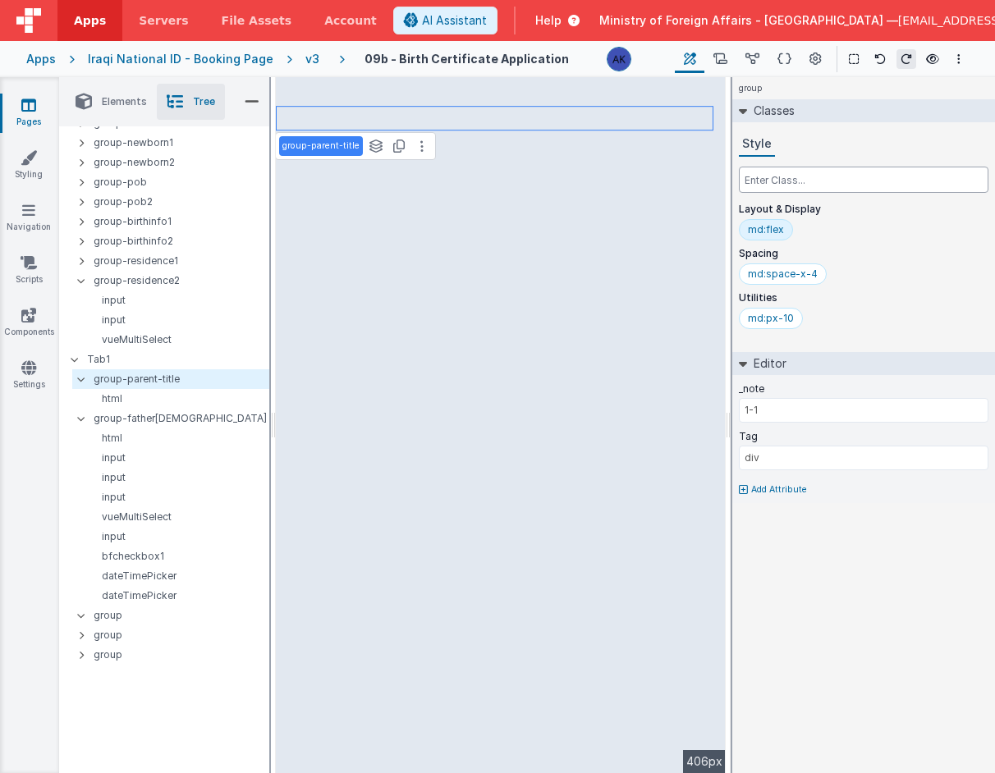
click at [760, 184] on input "text" at bounding box center [864, 180] width 250 height 26
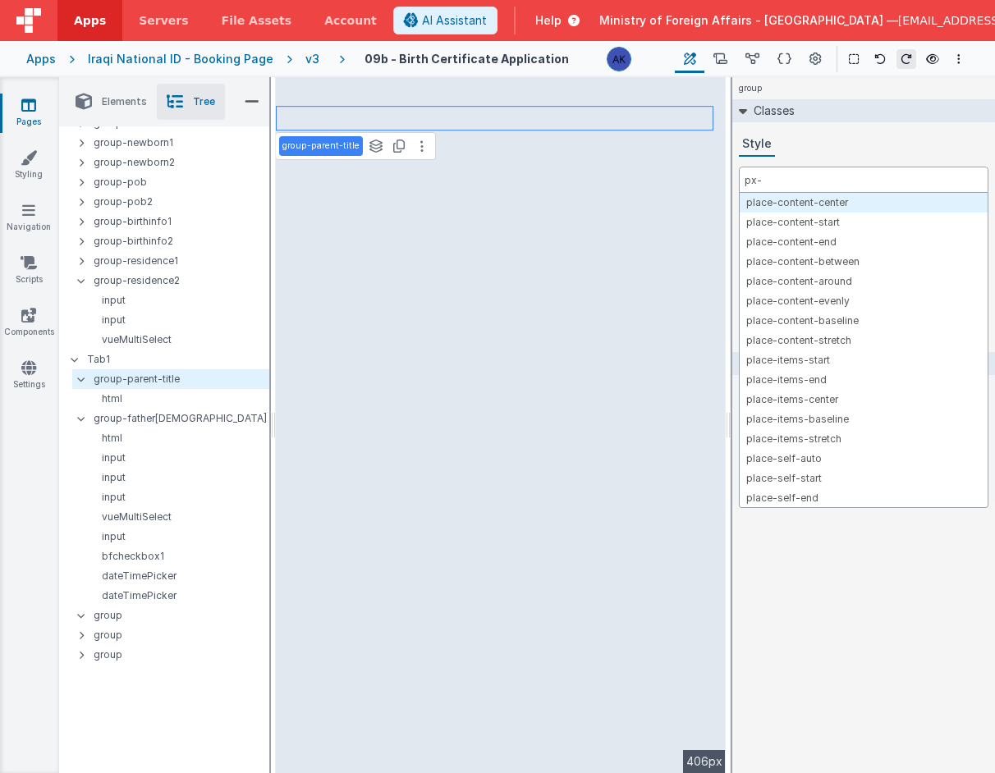
type input "px-4"
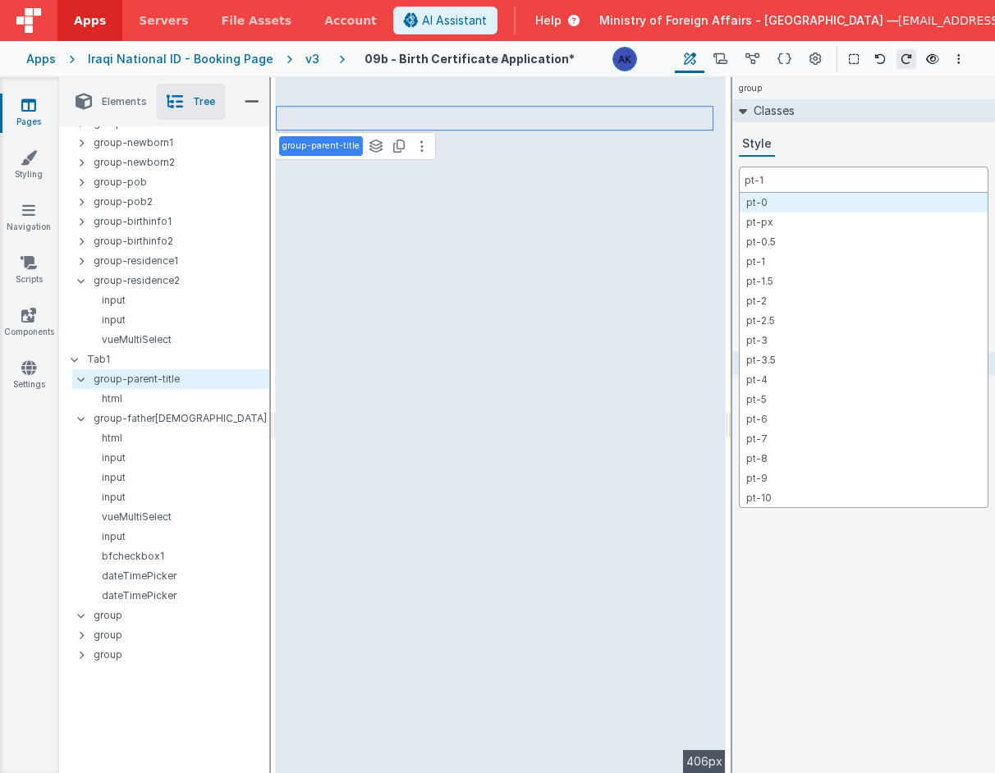
type input "pt-10"
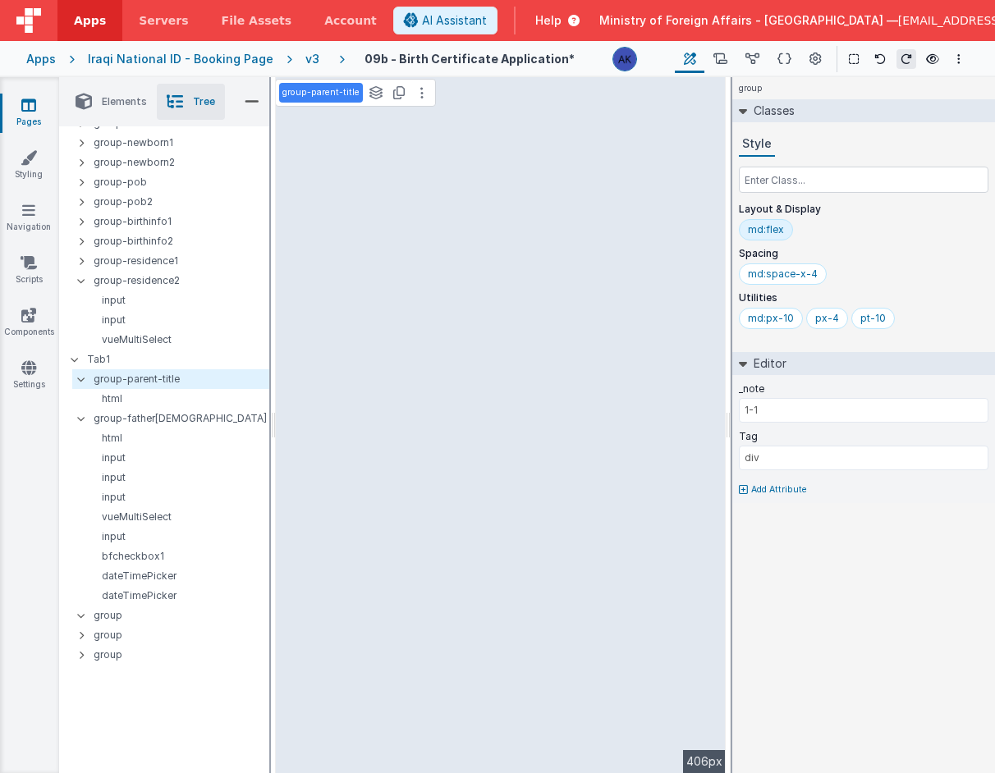
select select "required"
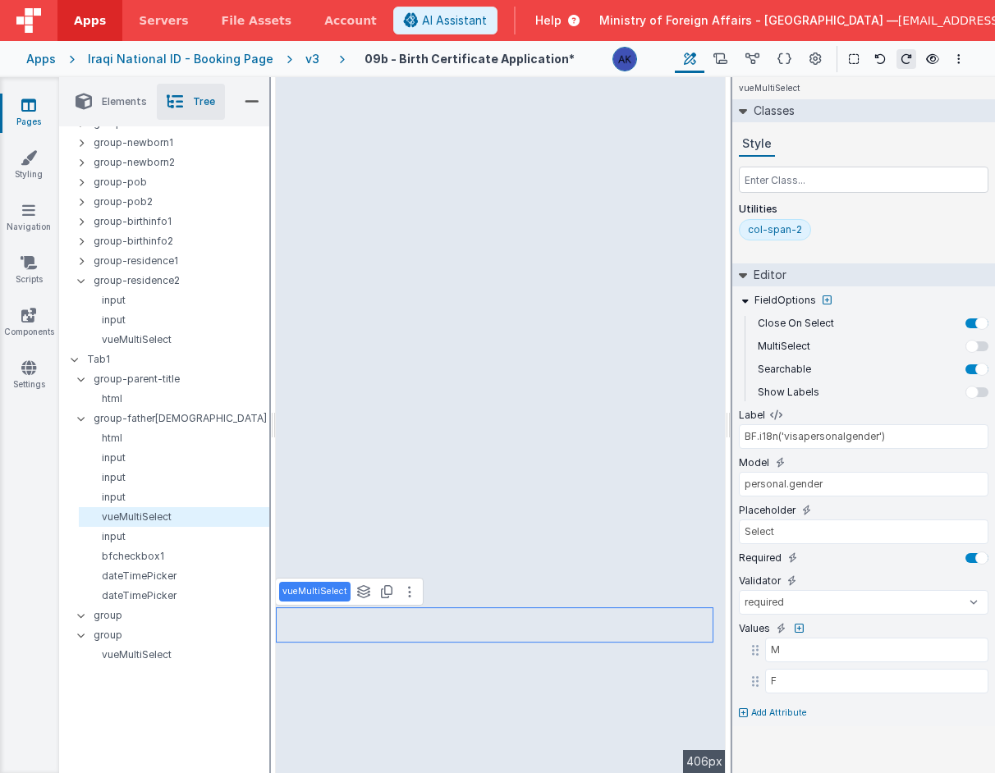
type input "Type of Birth"
type input "newborn.typeofbirth"
type input "Select type of Birth"
type input "Natural"
type input "Ceaserean"
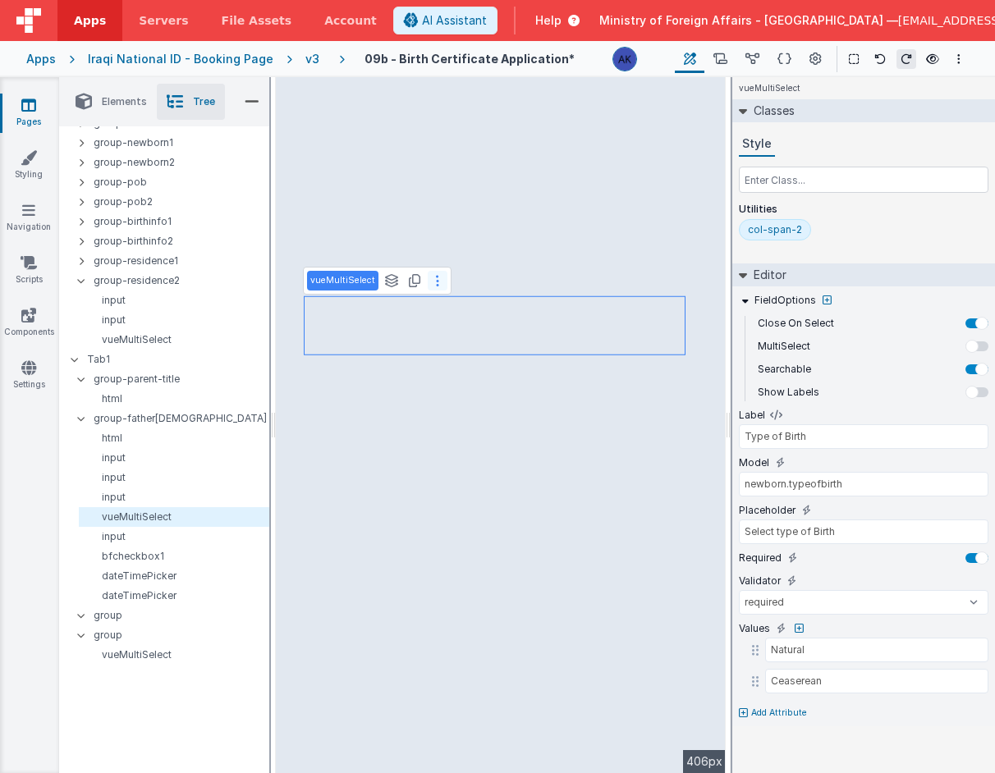
click at [436, 280] on icon at bounding box center [437, 280] width 3 height 13
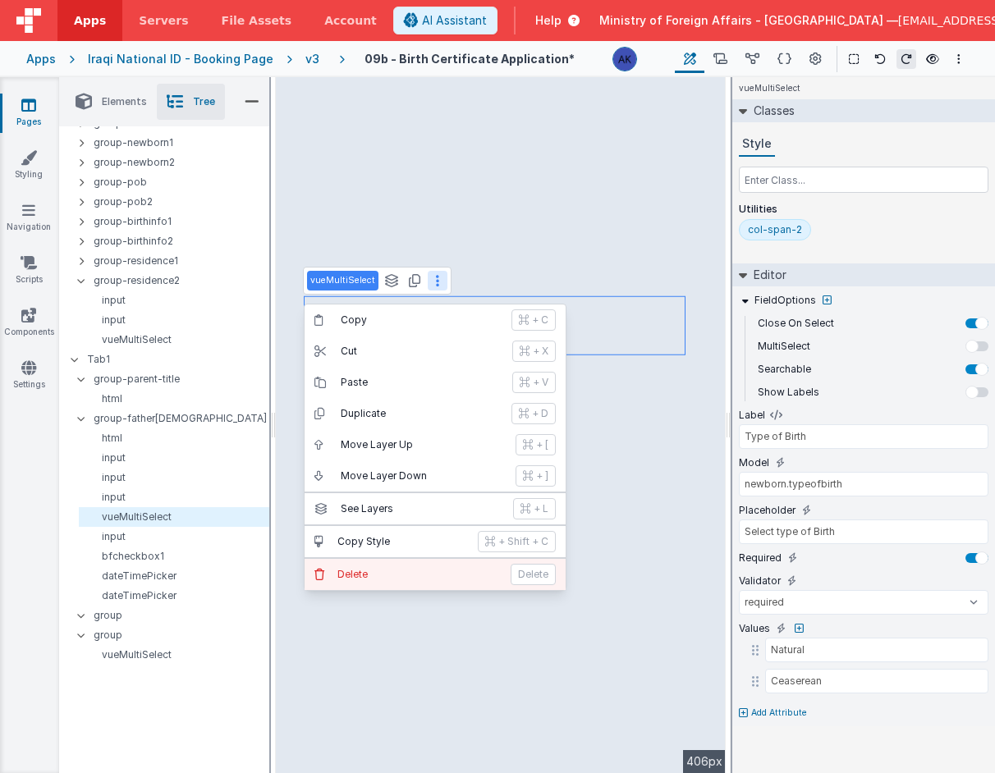
click at [411, 567] on button "[PERSON_NAME]" at bounding box center [435, 574] width 261 height 31
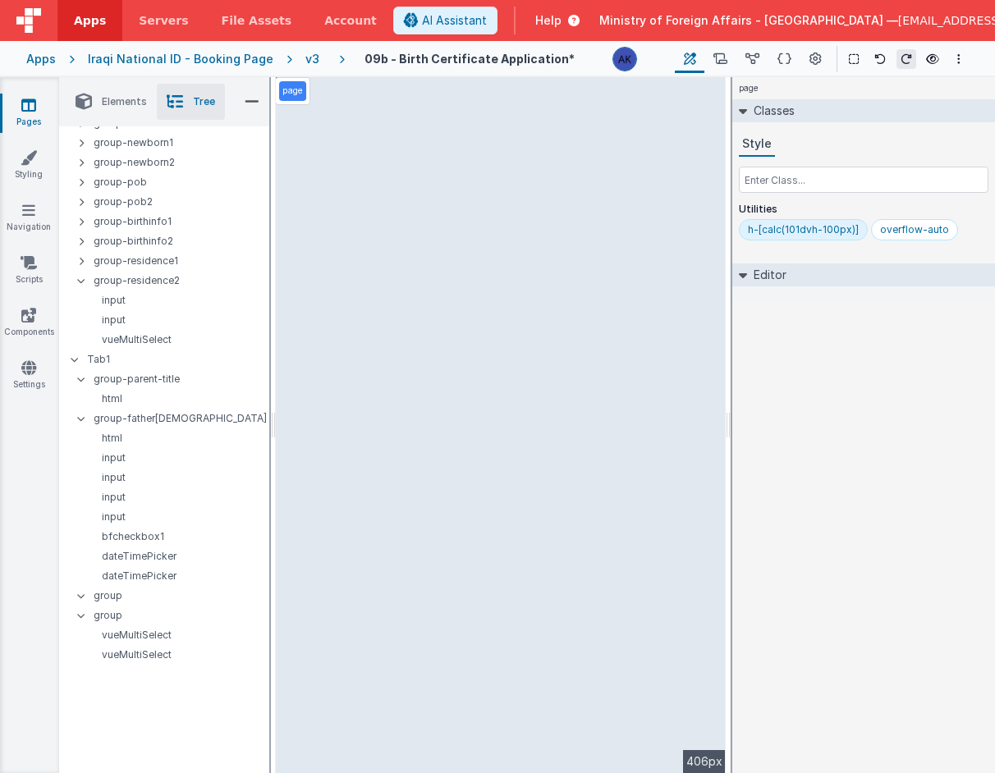
select select "number"
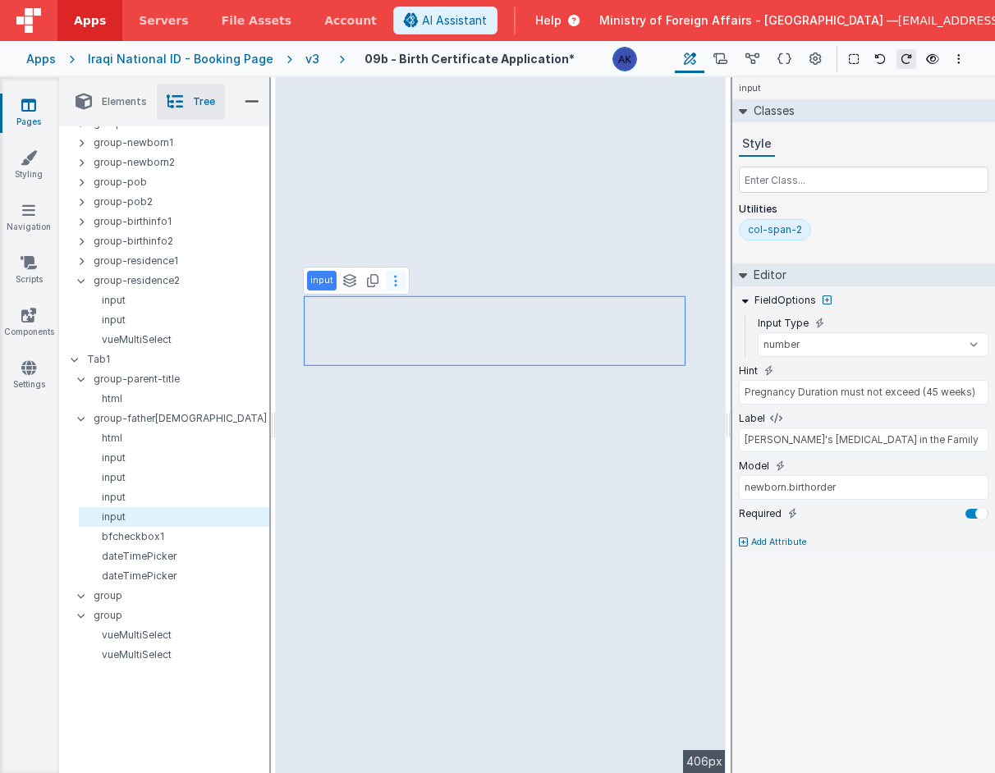
click at [390, 280] on button at bounding box center [396, 281] width 20 height 20
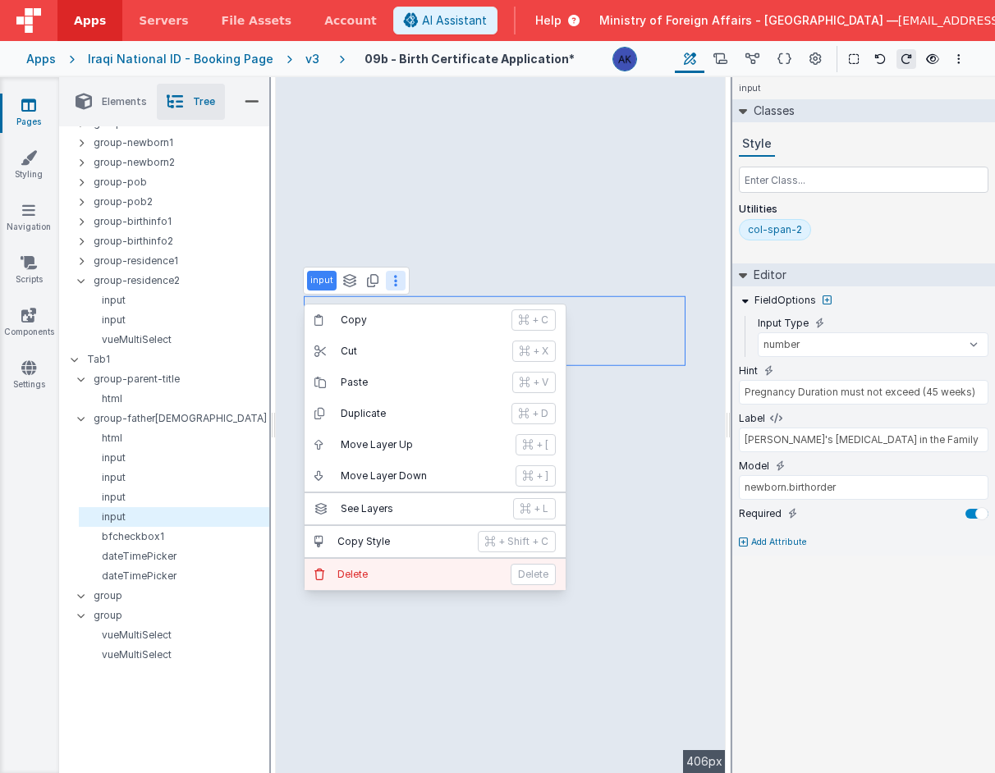
click at [402, 576] on p "Delete" at bounding box center [418, 574] width 163 height 13
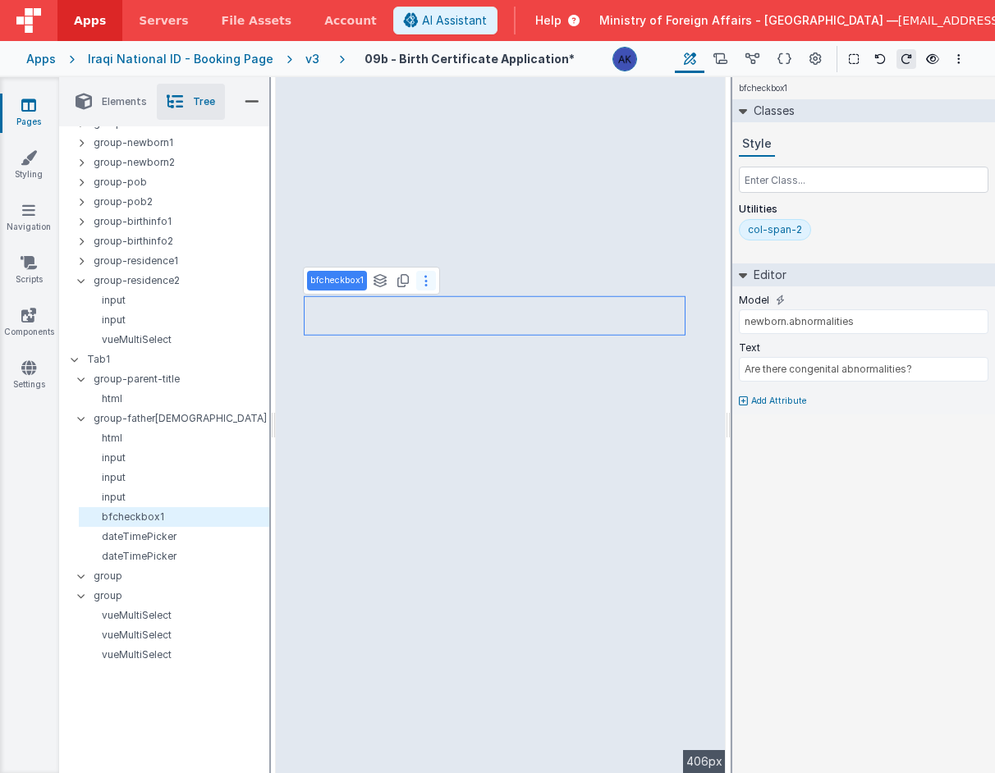
click at [424, 285] on icon at bounding box center [425, 280] width 3 height 13
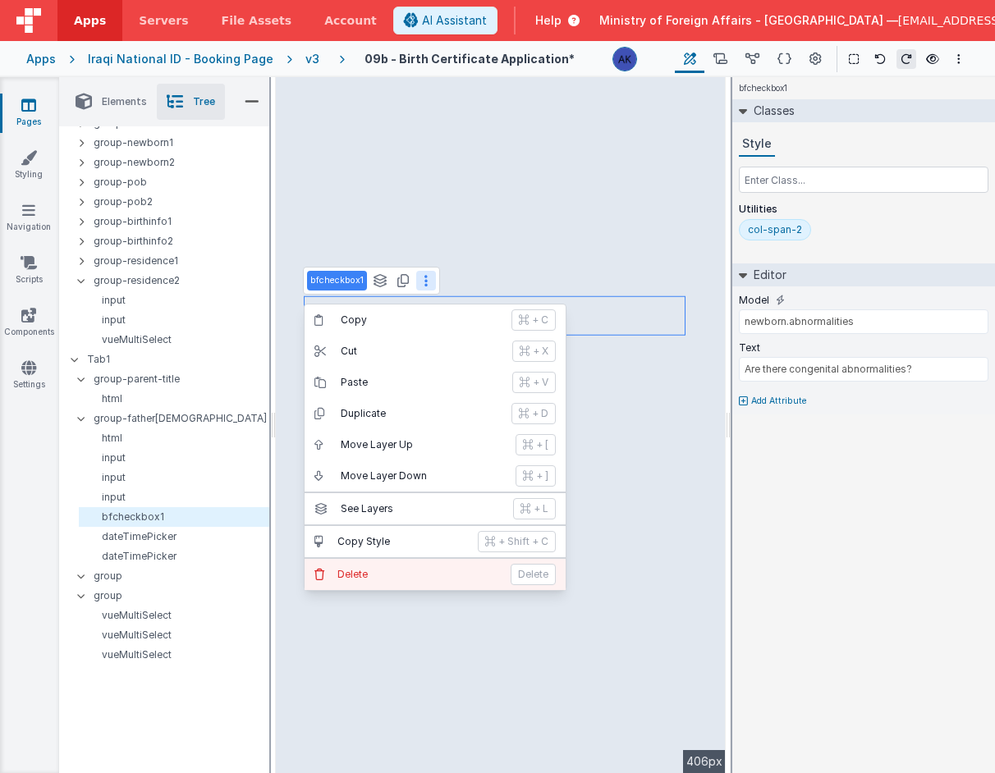
click at [399, 576] on p "Delete" at bounding box center [418, 574] width 163 height 13
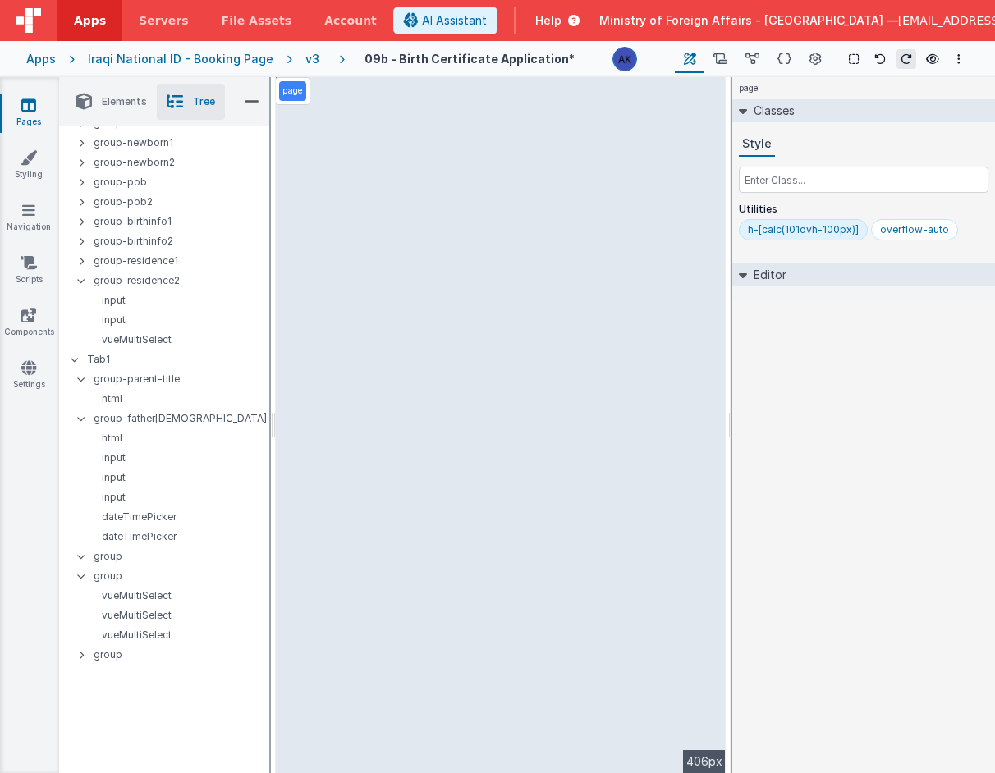
select select "required"
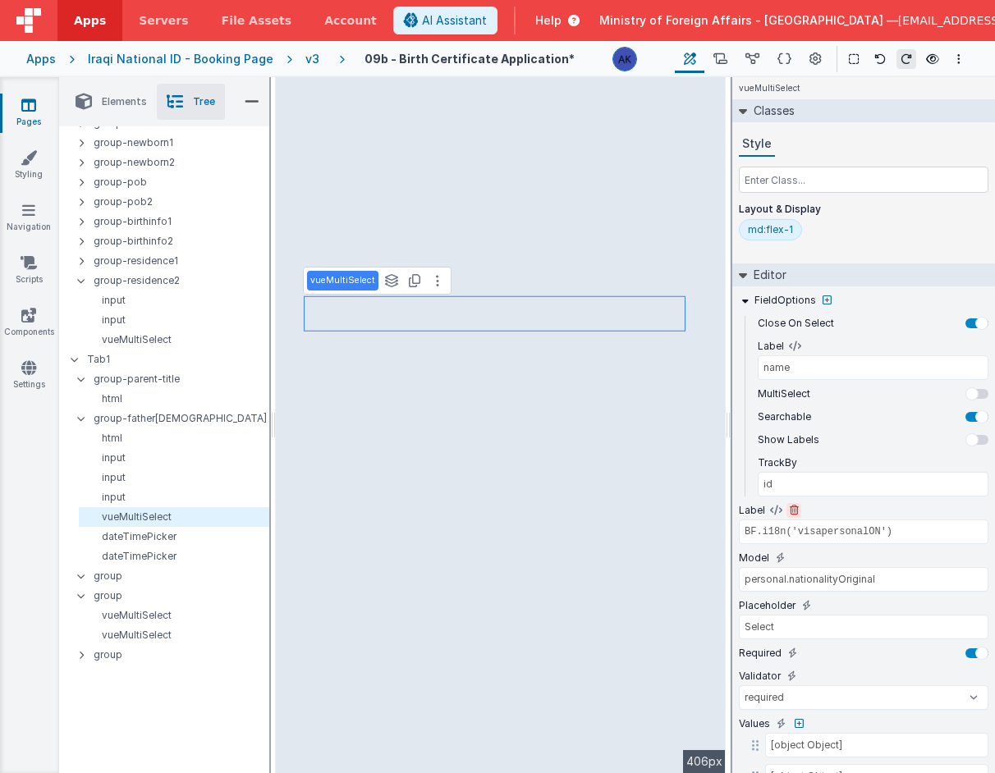
click at [797, 507] on button at bounding box center [794, 510] width 15 height 15
click at [790, 507] on icon at bounding box center [794, 511] width 9 height 10
type input "personal.nationalityOriginal"
type input "Select"
select select "required"
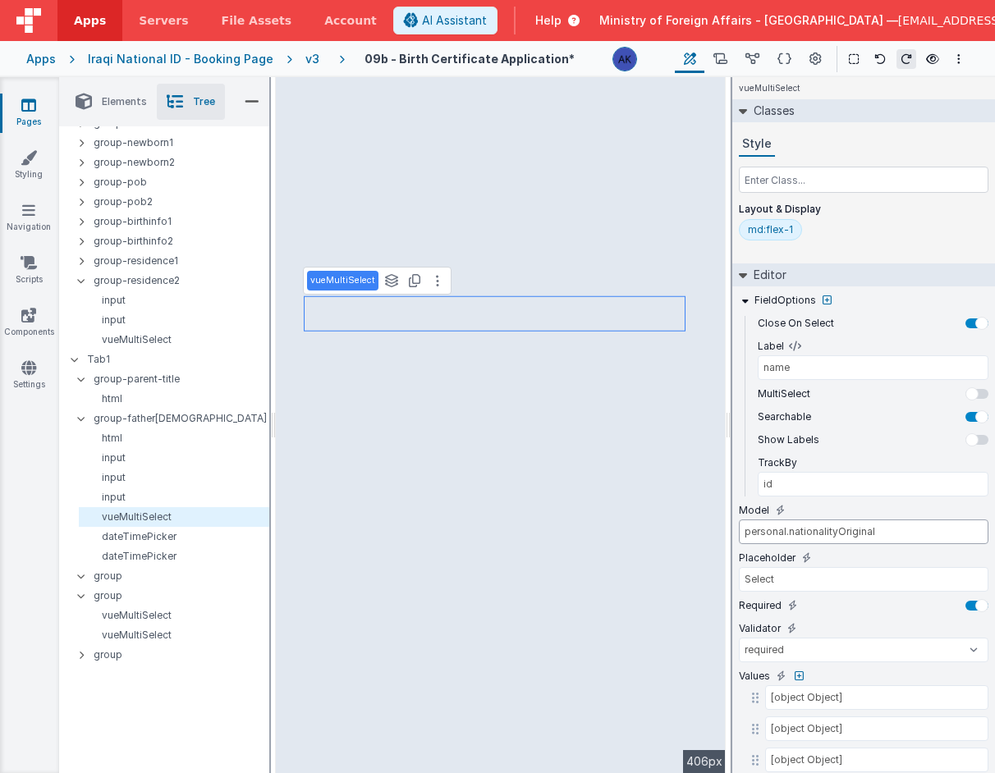
click at [799, 530] on input "personal.nationalityOriginal" at bounding box center [864, 532] width 250 height 25
drag, startPoint x: 917, startPoint y: 535, endPoint x: 726, endPoint y: 522, distance: 191.8
click at [726, 522] on div "Elements Tree + / Layout Forms Text Buttons HTML Media Gateways Components Deve…" at bounding box center [527, 425] width 936 height 696
type input "father.nationality"
click at [811, 587] on input "Select" at bounding box center [864, 579] width 250 height 25
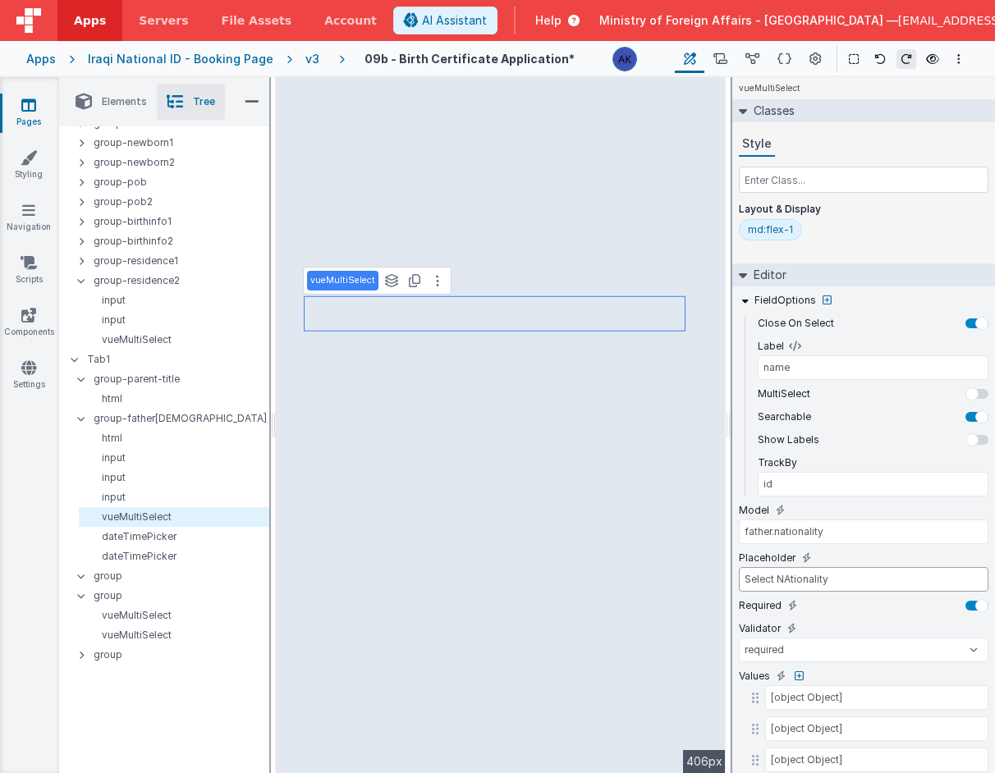
click at [791, 580] on input "Select NAtionality" at bounding box center [864, 579] width 250 height 25
type input "Select Nationality"
click at [782, 228] on div "md:flex-1" at bounding box center [770, 229] width 45 height 13
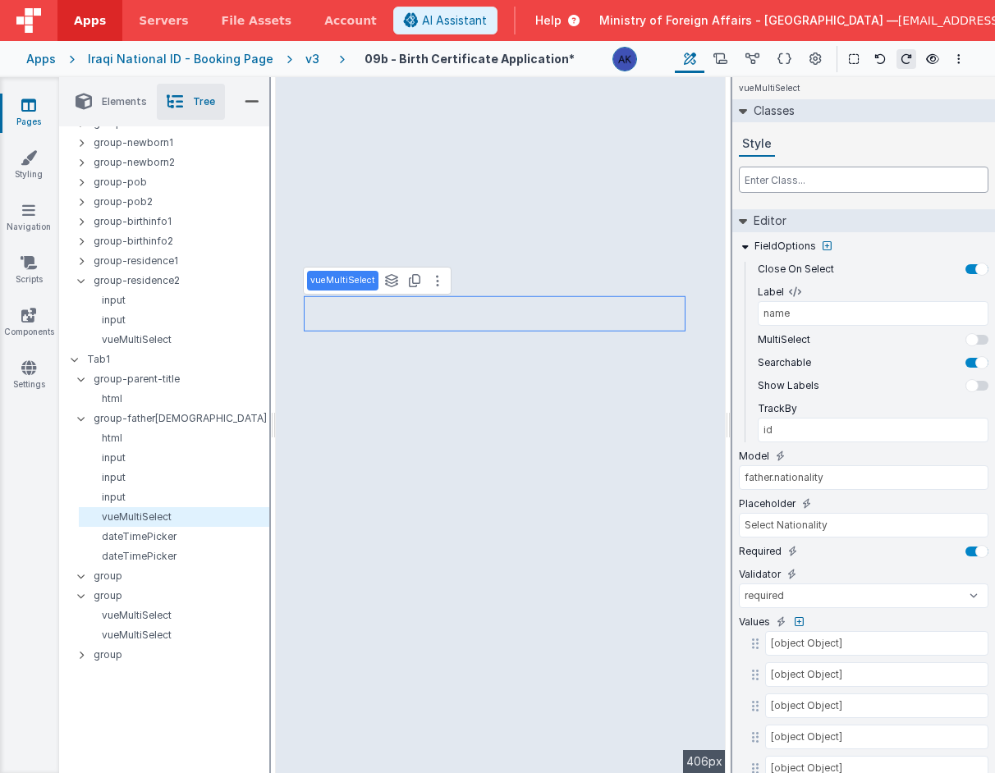
click at [784, 176] on input "text" at bounding box center [864, 180] width 250 height 26
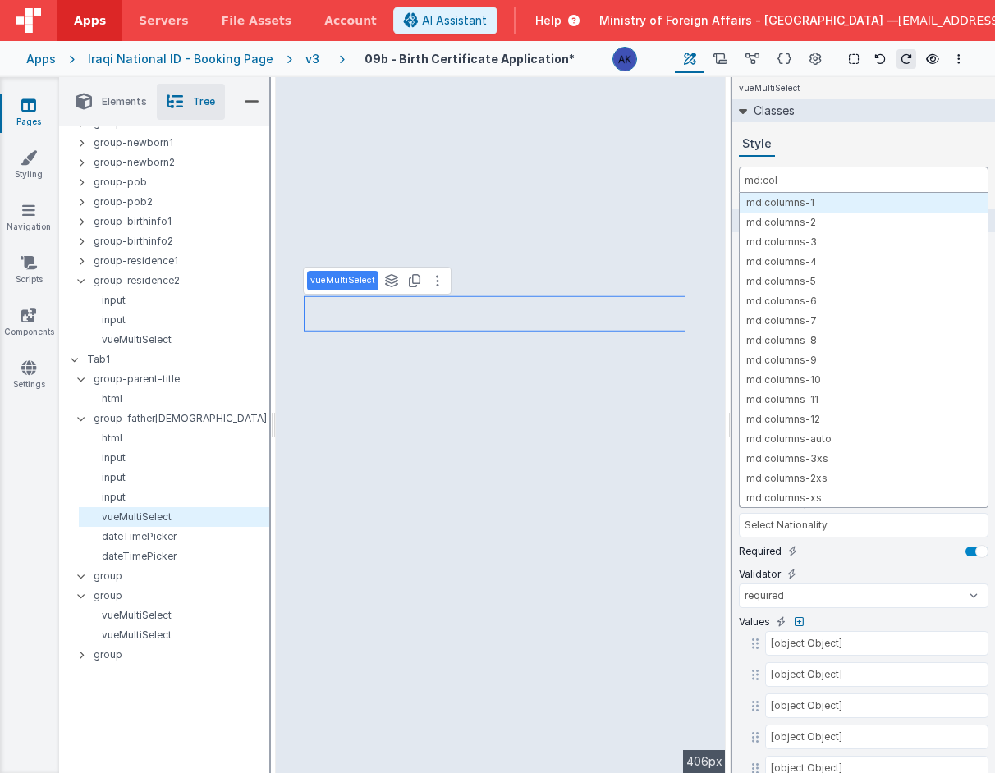
type input "md:col-"
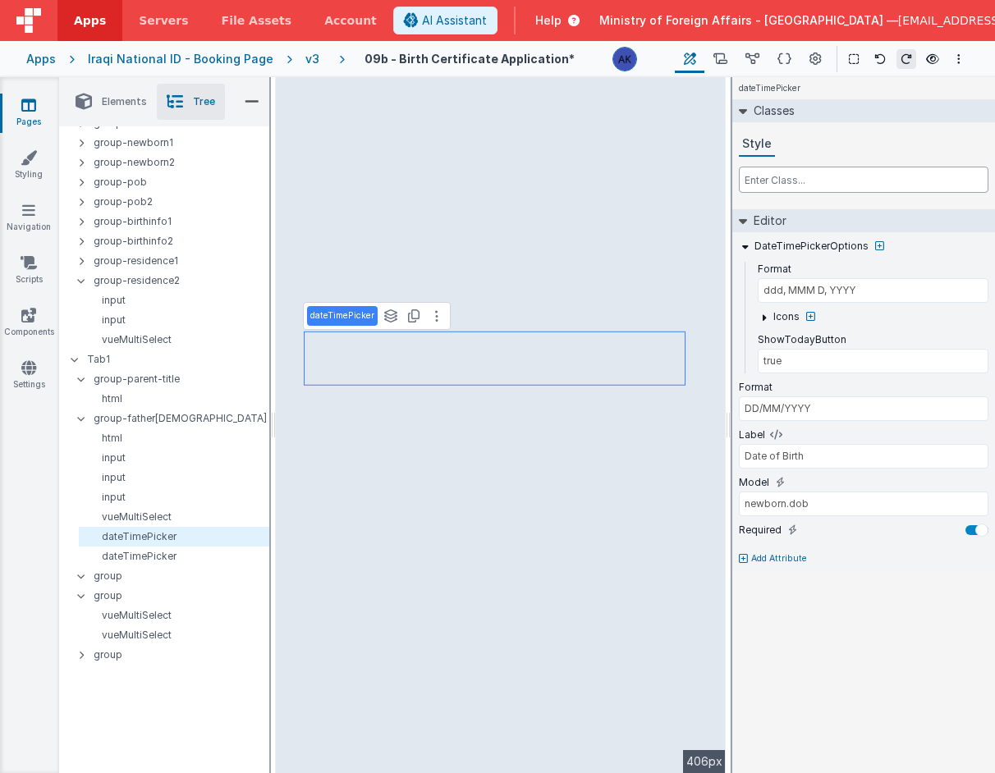
click at [778, 179] on input "text" at bounding box center [864, 180] width 250 height 26
type input "md:col-span"
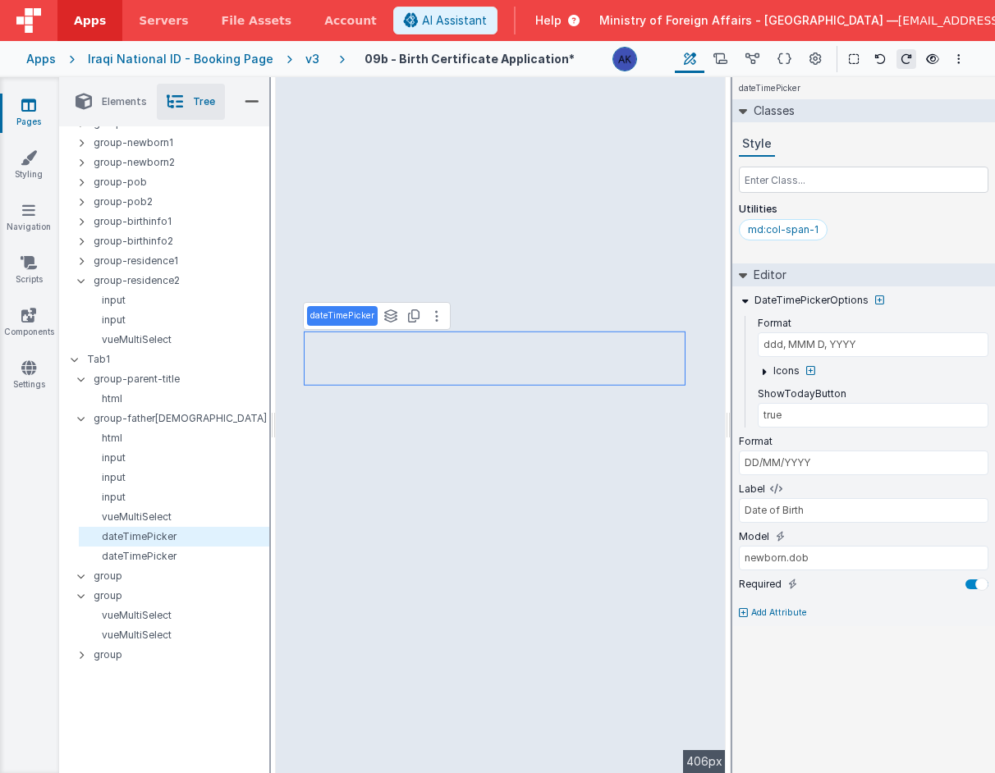
type input "Time of Birth"
type input "newborn.dobtime"
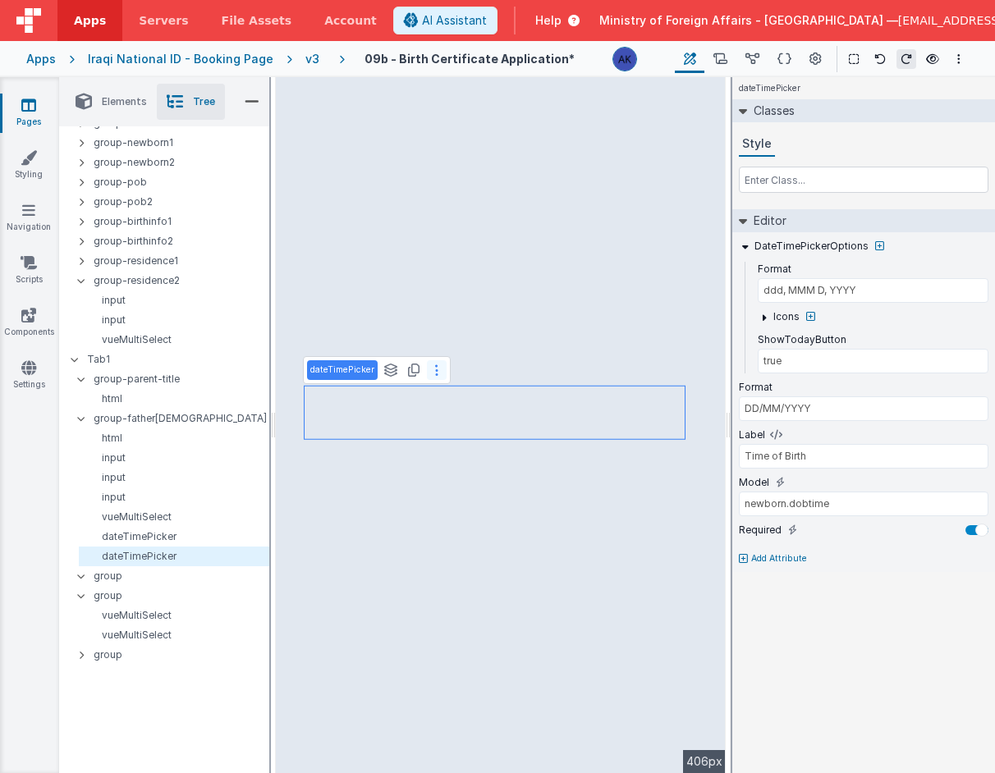
click at [431, 374] on button at bounding box center [437, 370] width 20 height 20
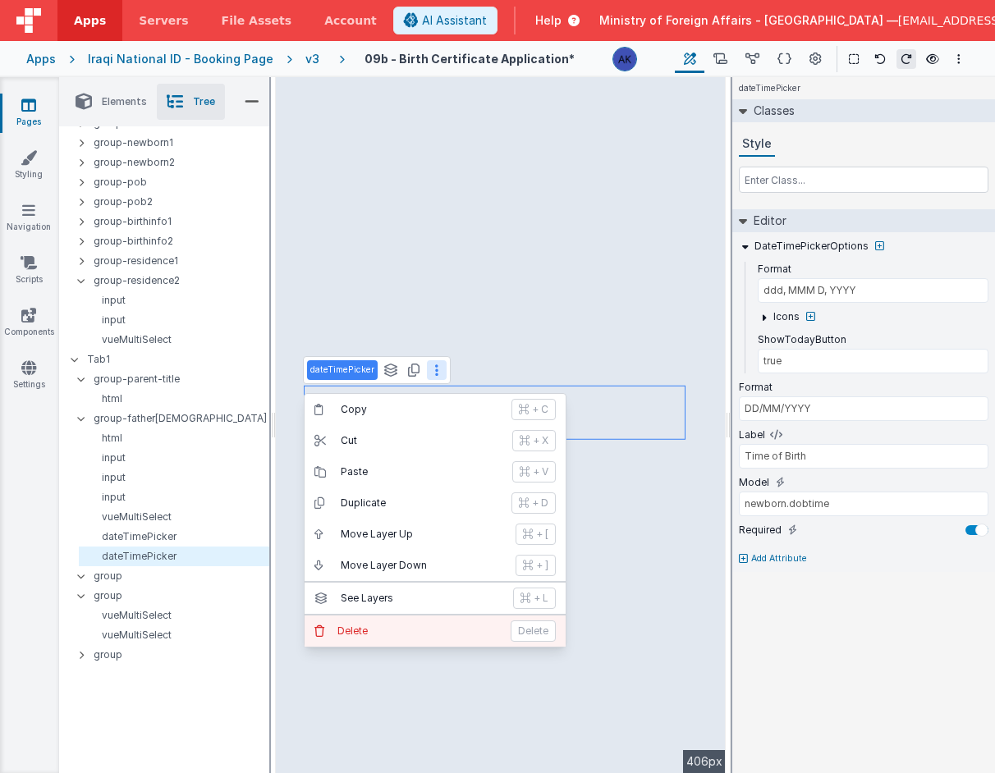
click at [373, 626] on p "Delete" at bounding box center [418, 631] width 163 height 13
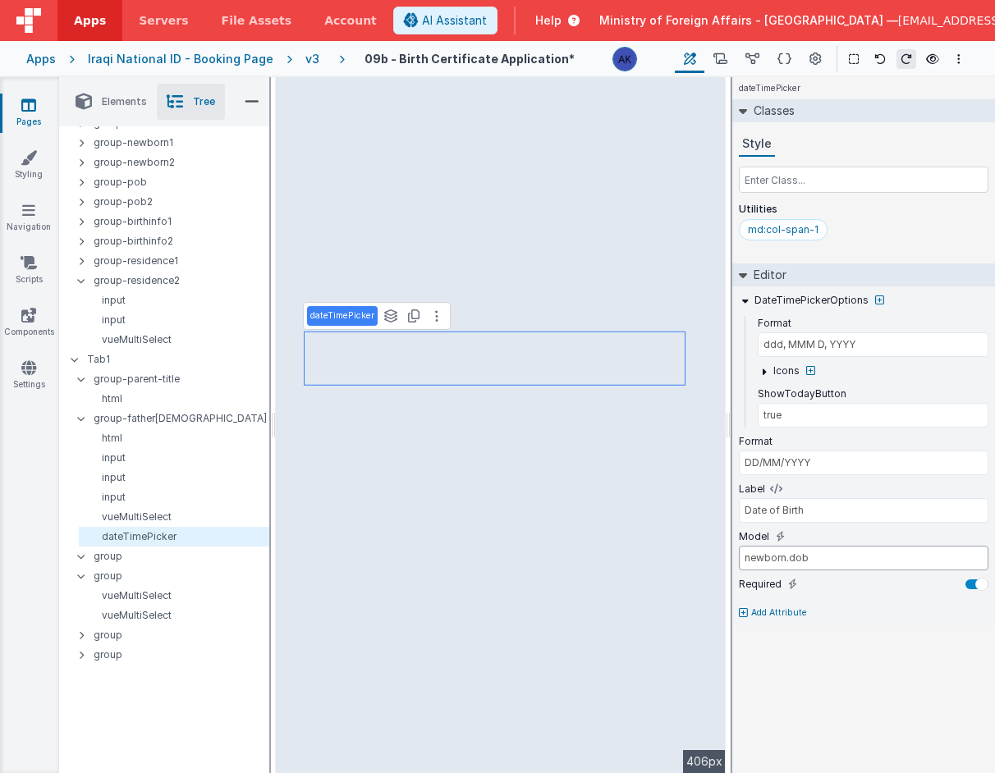
click at [762, 557] on input "newborn.dob" at bounding box center [864, 558] width 250 height 25
click at [761, 557] on input "newborn.dob" at bounding box center [864, 558] width 250 height 25
type input "father.dob"
select select "required"
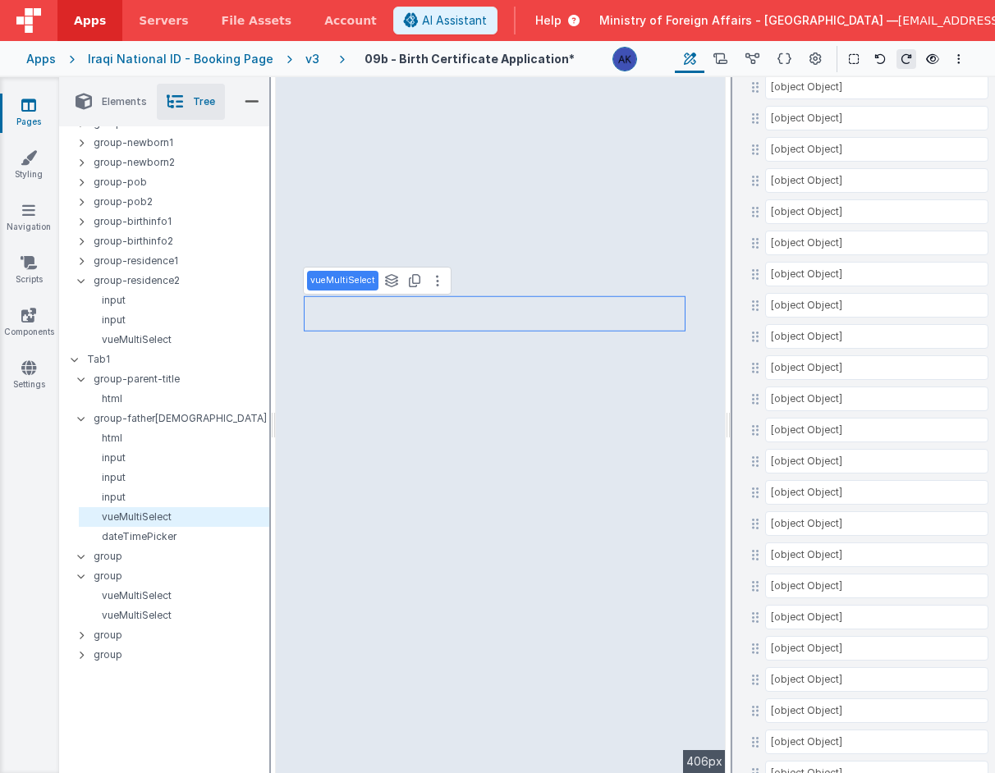
scroll to position [6035, 0]
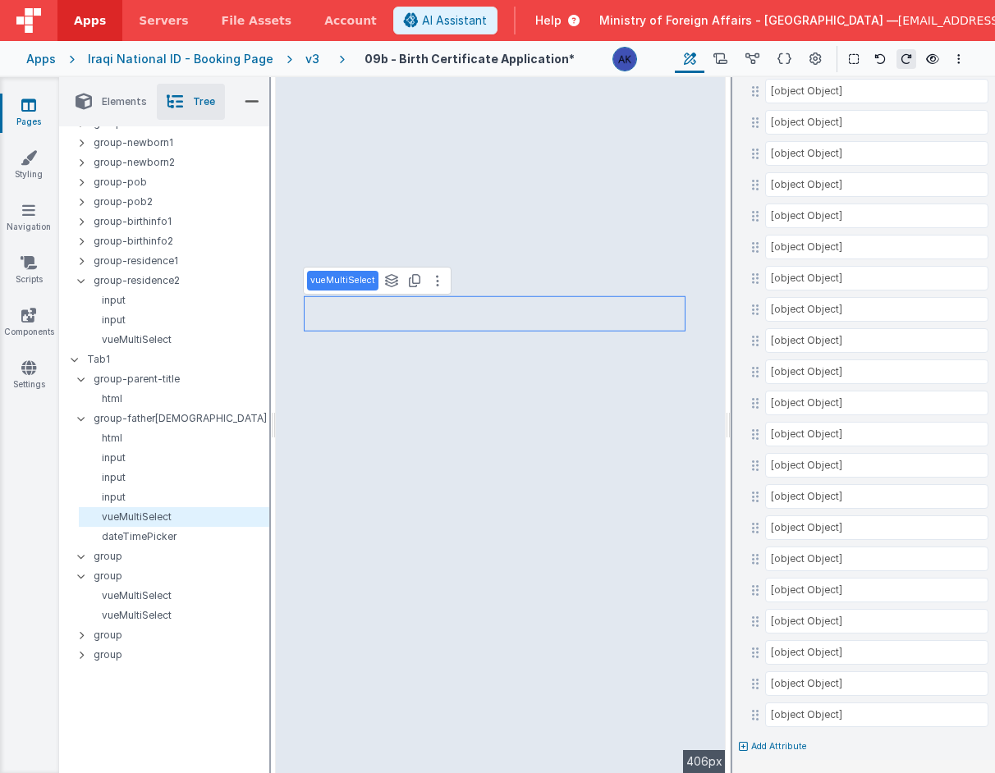
click at [741, 748] on icon at bounding box center [743, 747] width 9 height 10
click at [741, 748] on div at bounding box center [497, 386] width 995 height 773
click at [744, 746] on icon at bounding box center [743, 747] width 9 height 10
click at [878, 757] on div at bounding box center [497, 386] width 995 height 773
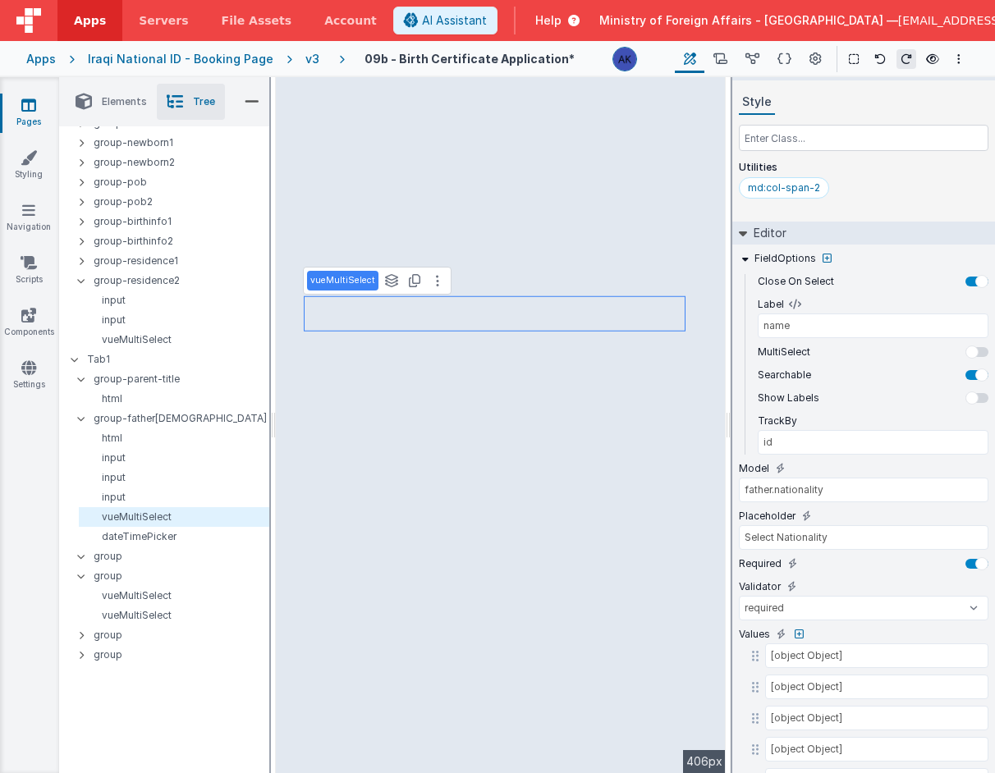
scroll to position [44, 0]
click at [81, 555] on icon at bounding box center [81, 556] width 13 height 5
click at [81, 554] on icon at bounding box center [81, 556] width 5 height 13
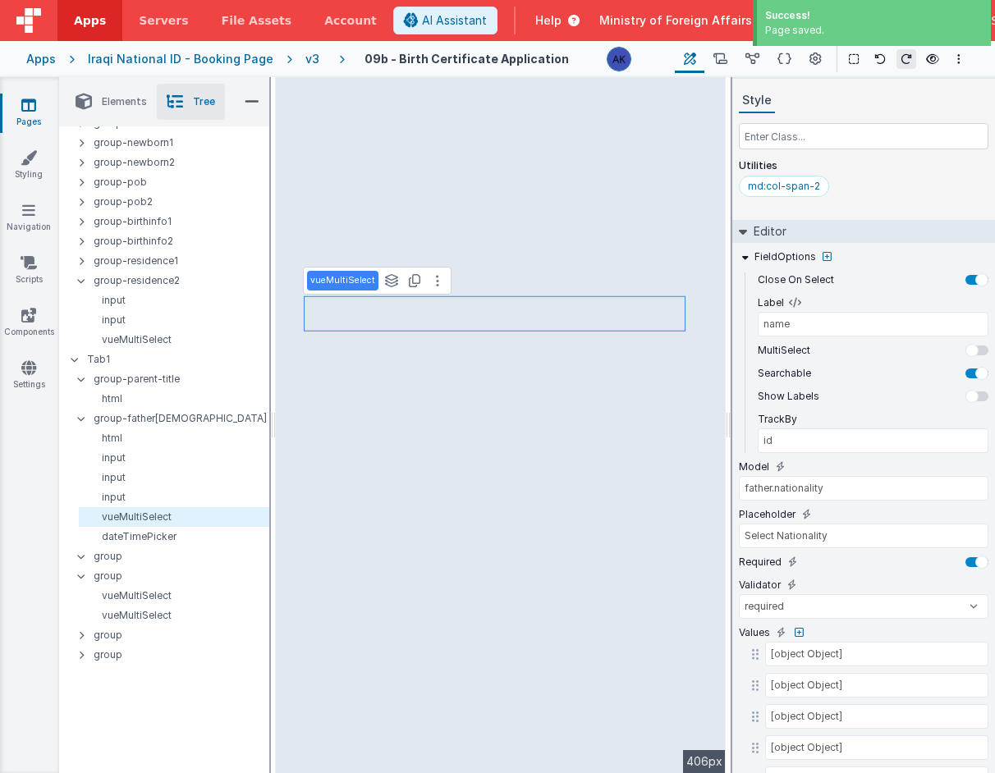
select select "required"
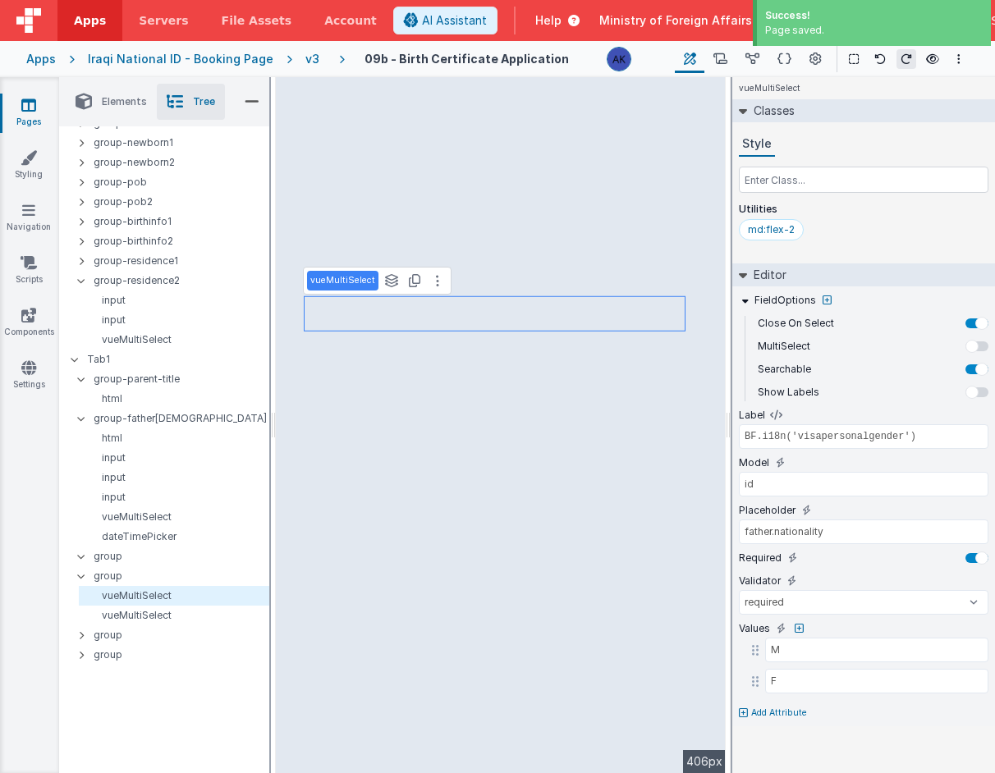
type input "personal.gender"
type input "Select"
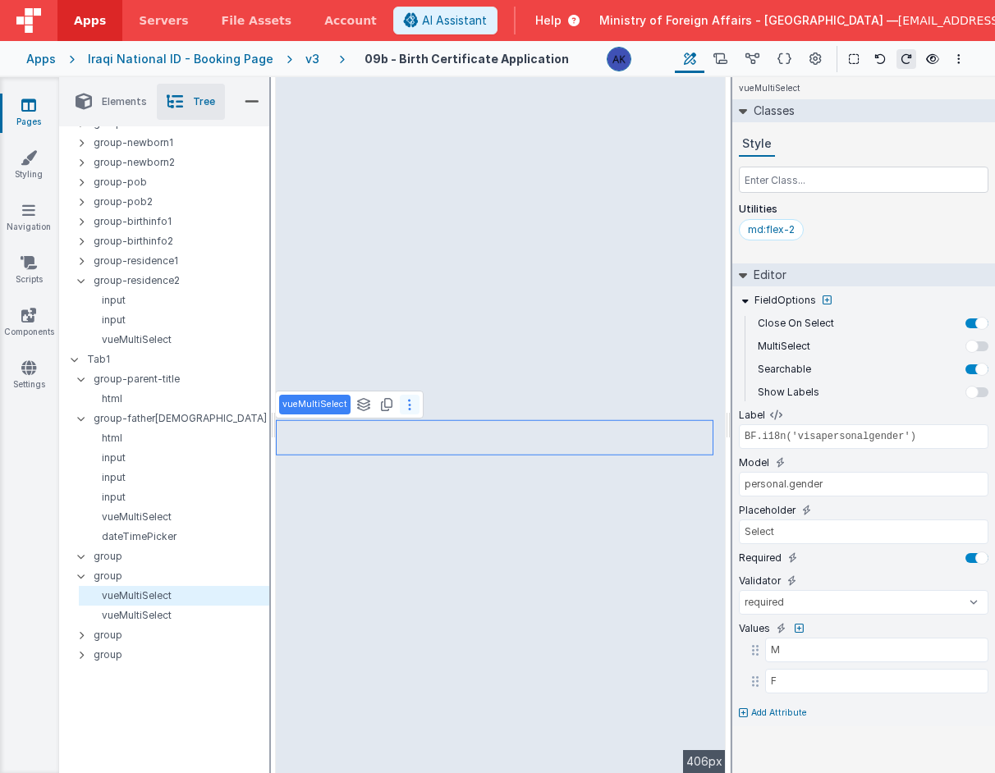
click at [411, 410] on button at bounding box center [410, 405] width 20 height 20
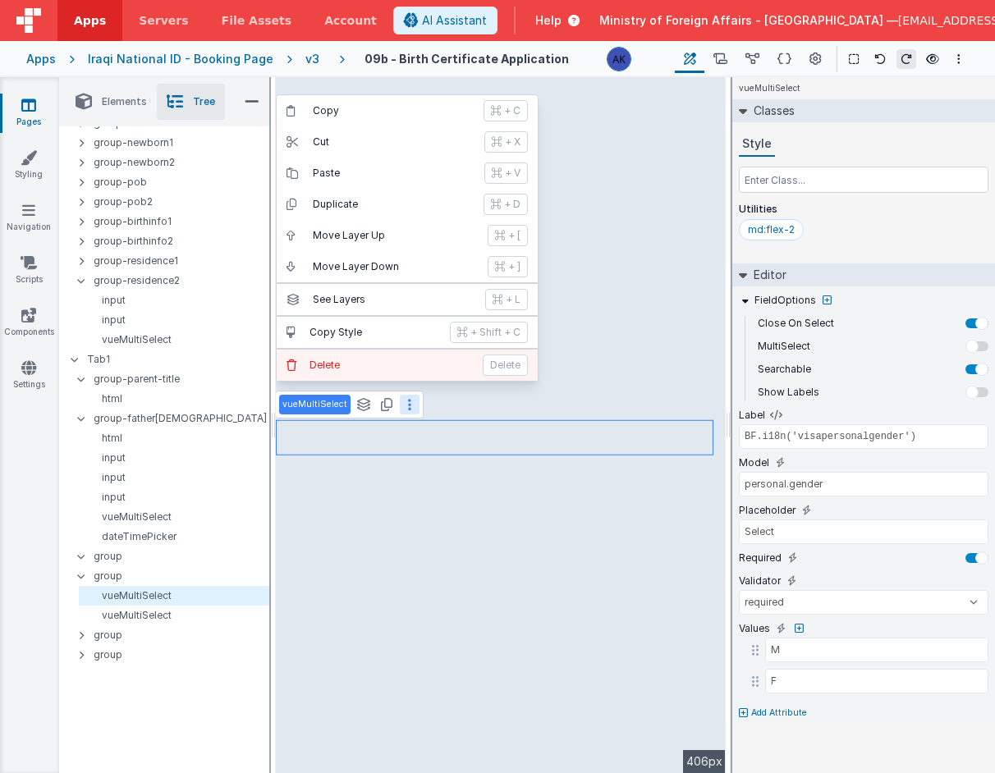
click at [409, 369] on p "Delete" at bounding box center [391, 365] width 163 height 13
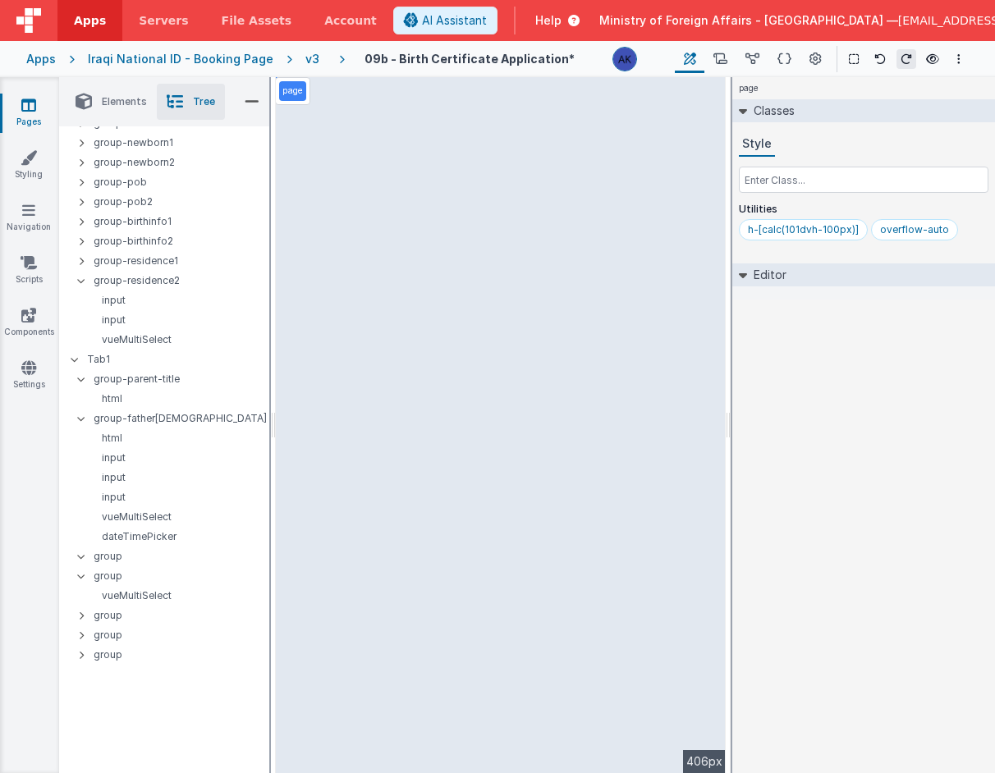
select select "required"
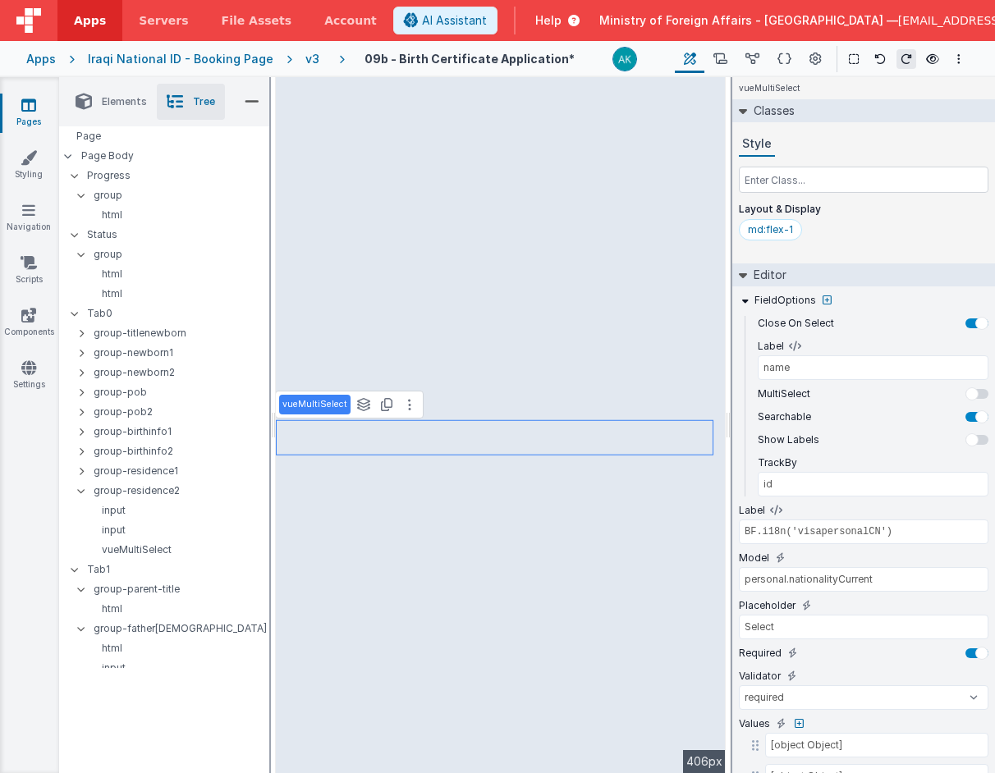
select select "required"
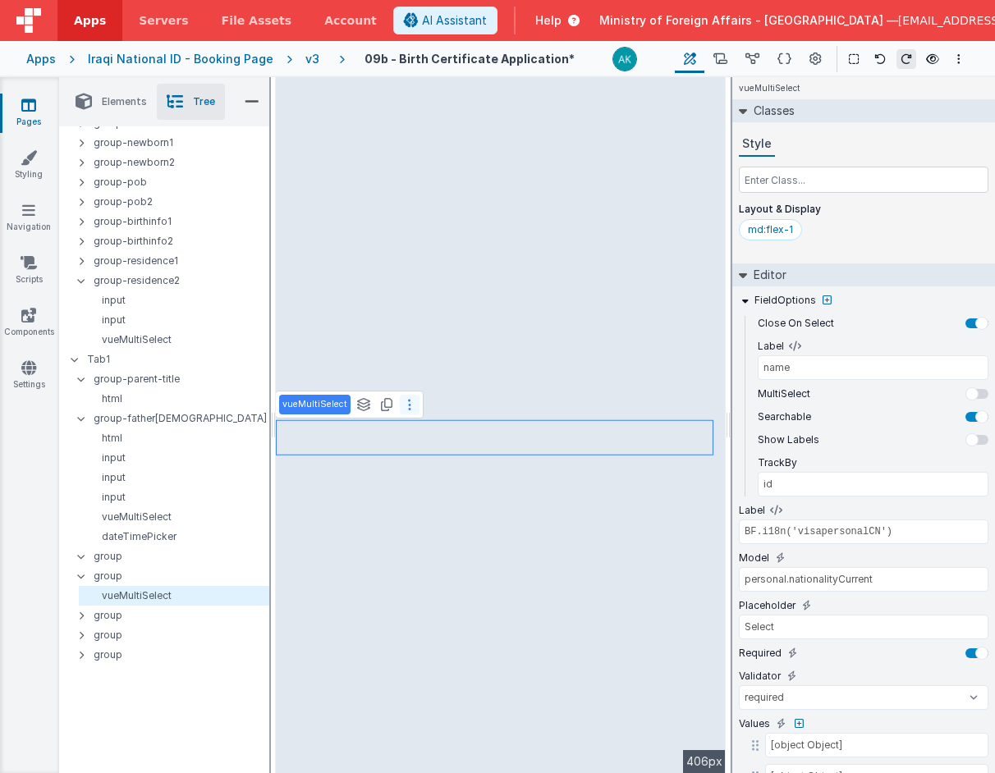
click at [402, 412] on button at bounding box center [410, 405] width 20 height 20
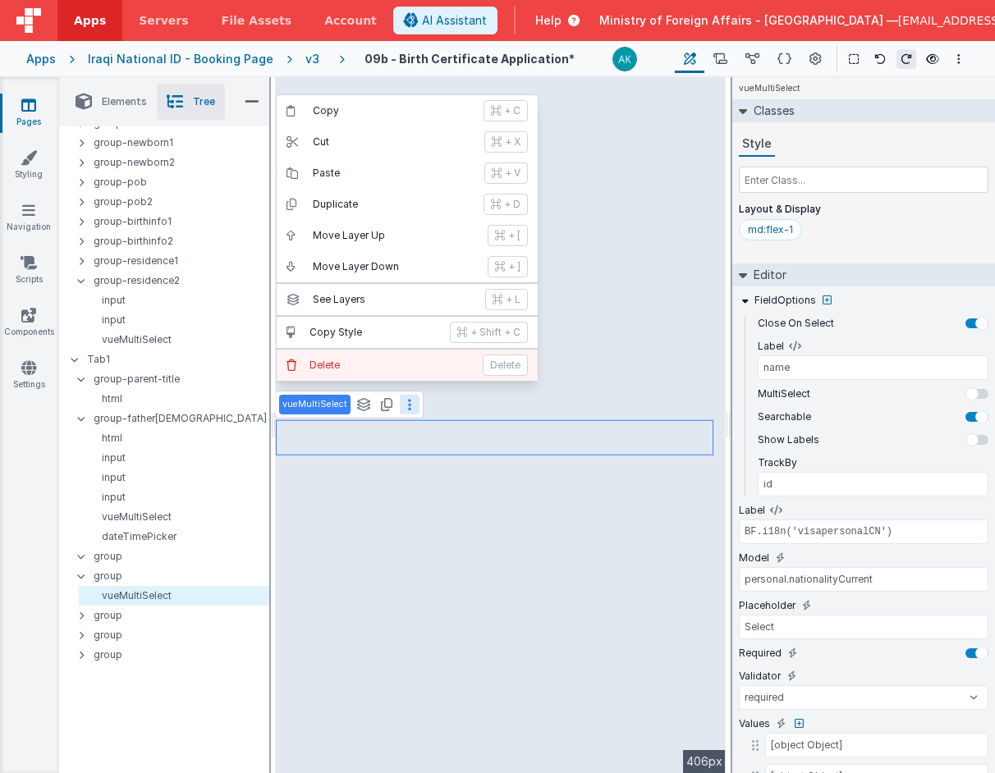
click at [409, 359] on p "Delete" at bounding box center [391, 365] width 163 height 13
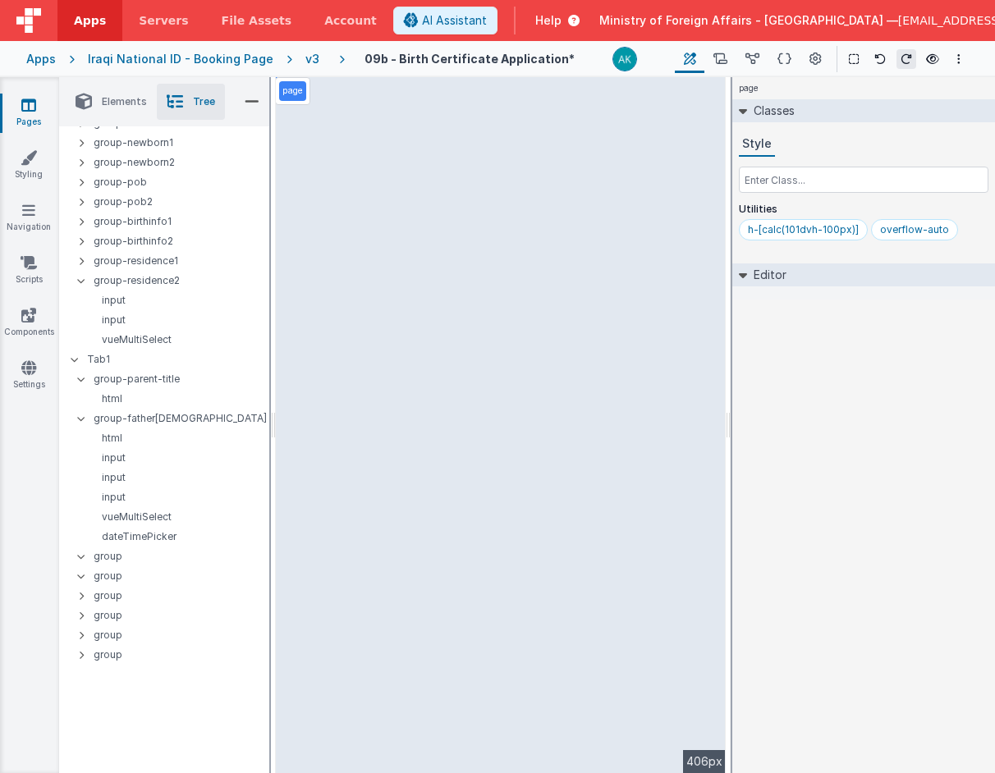
select select "required"
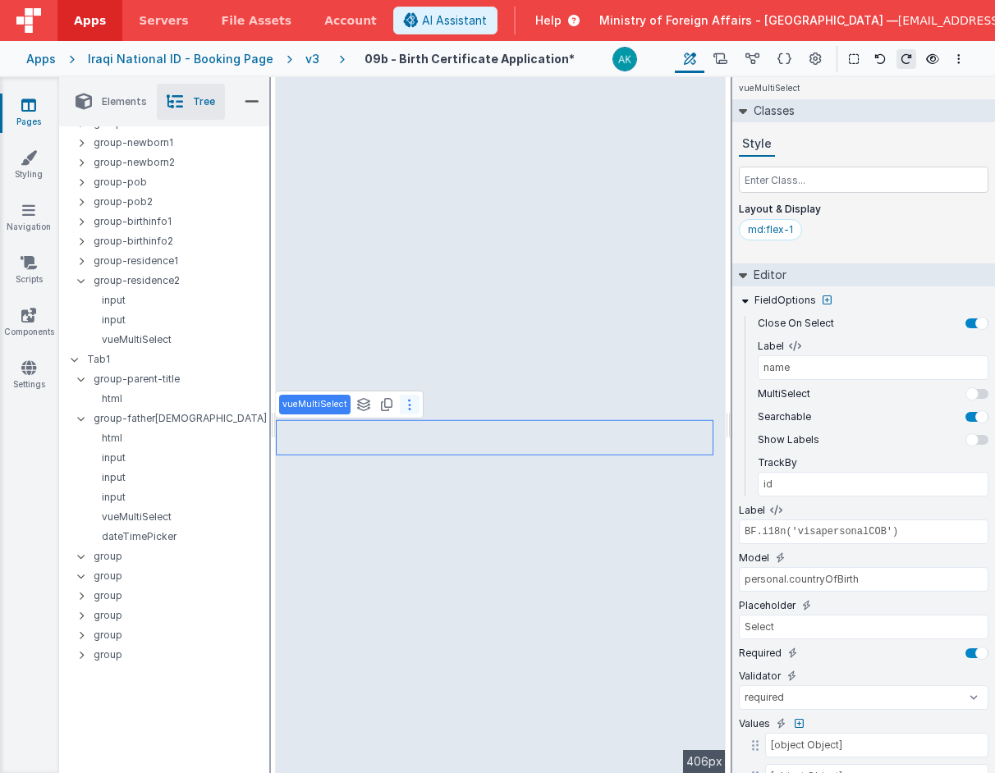
click at [408, 401] on icon at bounding box center [409, 404] width 3 height 13
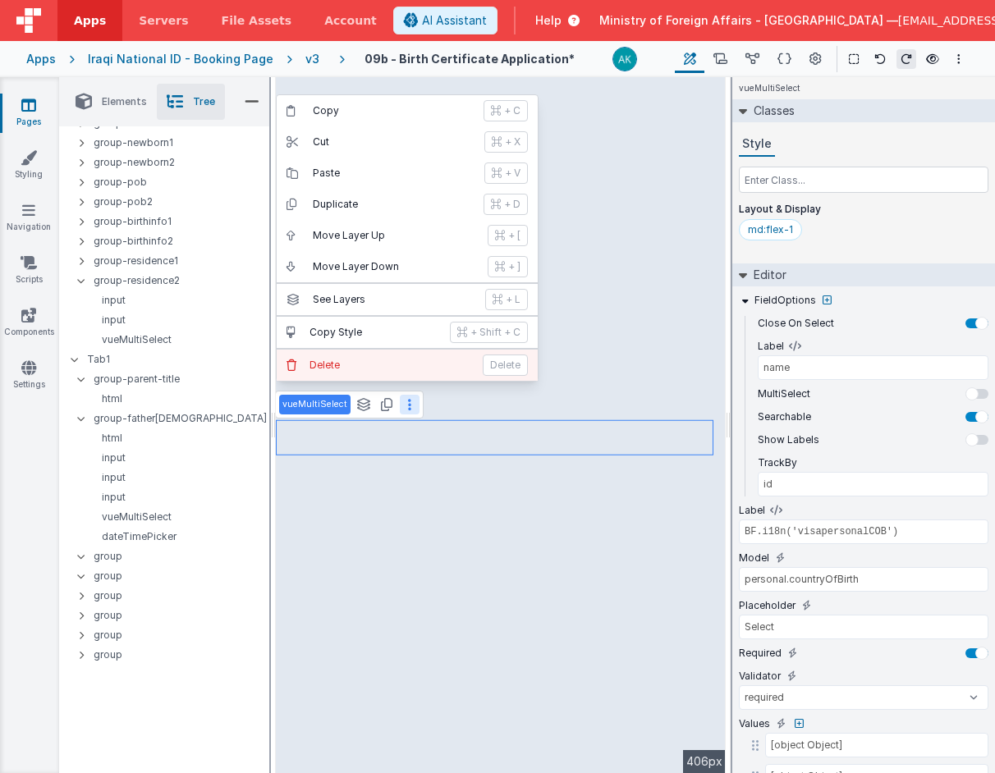
click at [400, 372] on button "[PERSON_NAME]" at bounding box center [407, 365] width 261 height 31
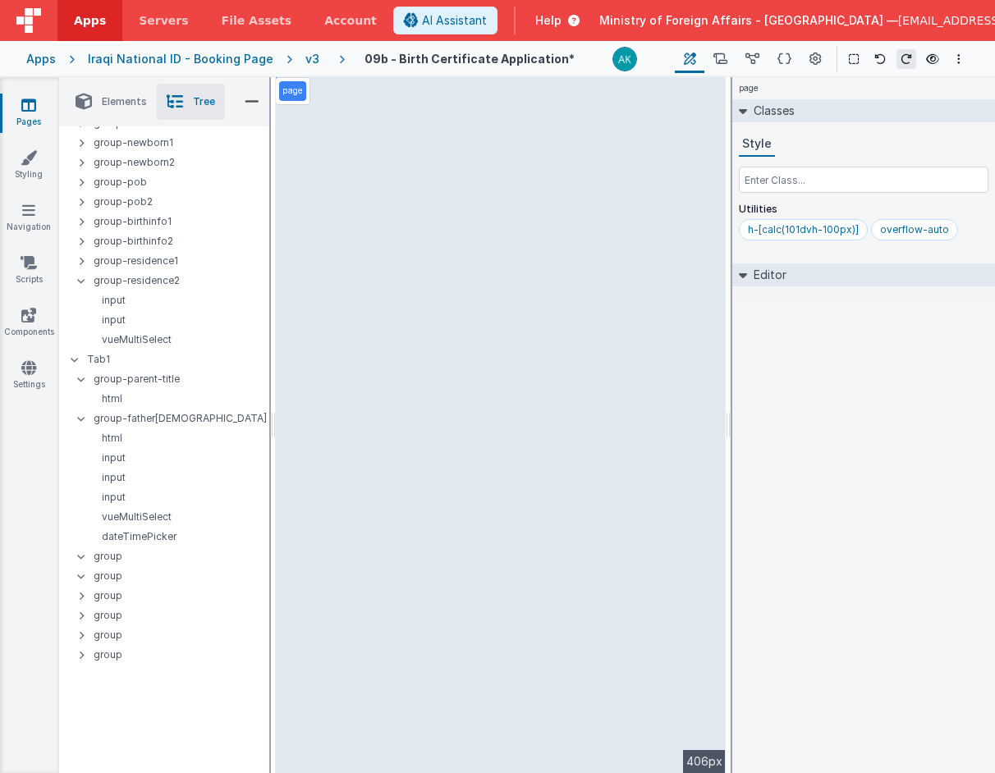
select select "regexp"
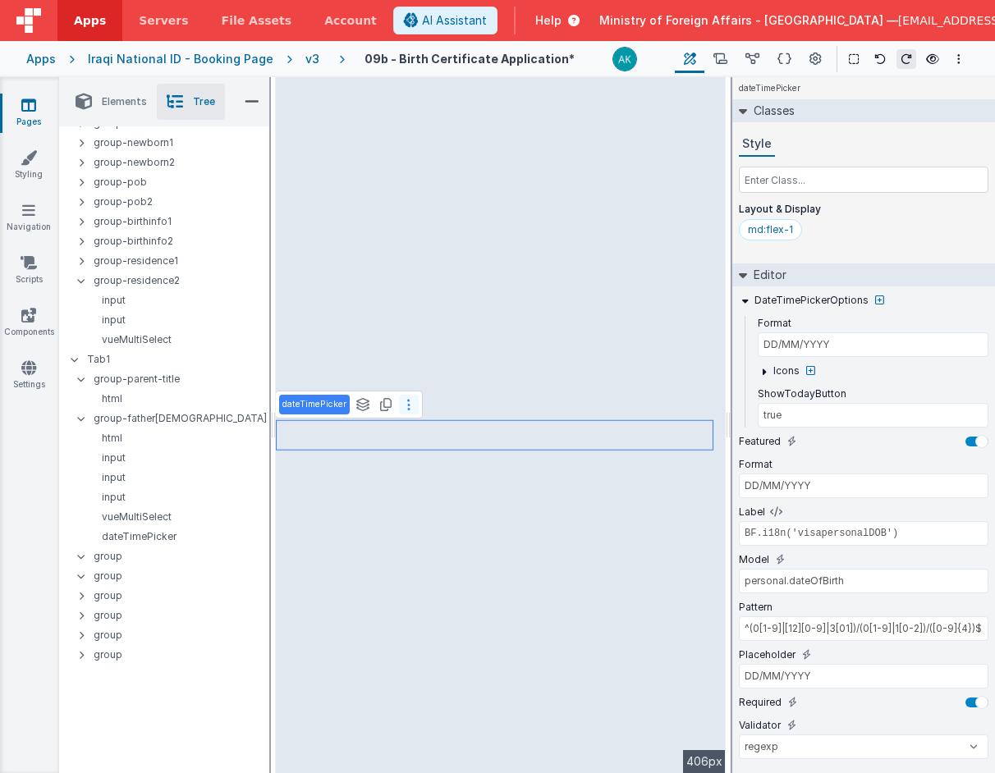
click at [407, 407] on icon at bounding box center [408, 404] width 3 height 13
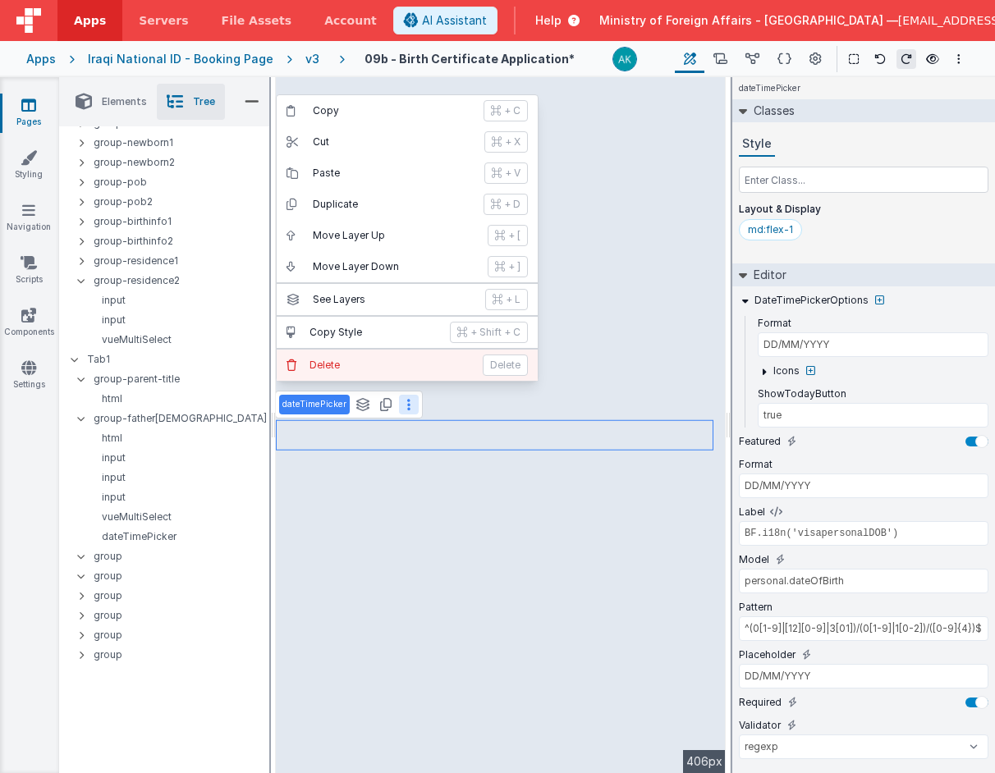
click at [411, 374] on button "[PERSON_NAME]" at bounding box center [407, 365] width 261 height 31
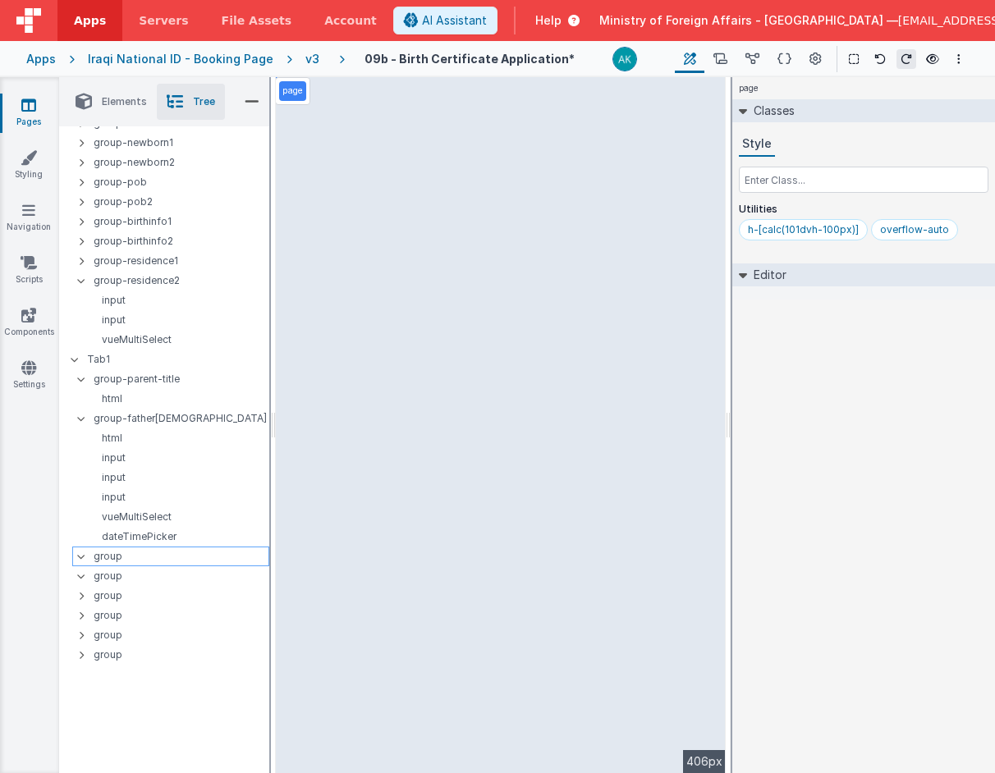
click at [76, 560] on div "group" at bounding box center [170, 557] width 197 height 20
click at [84, 557] on icon at bounding box center [81, 556] width 13 height 5
click at [98, 556] on p "group" at bounding box center [181, 557] width 175 height 18
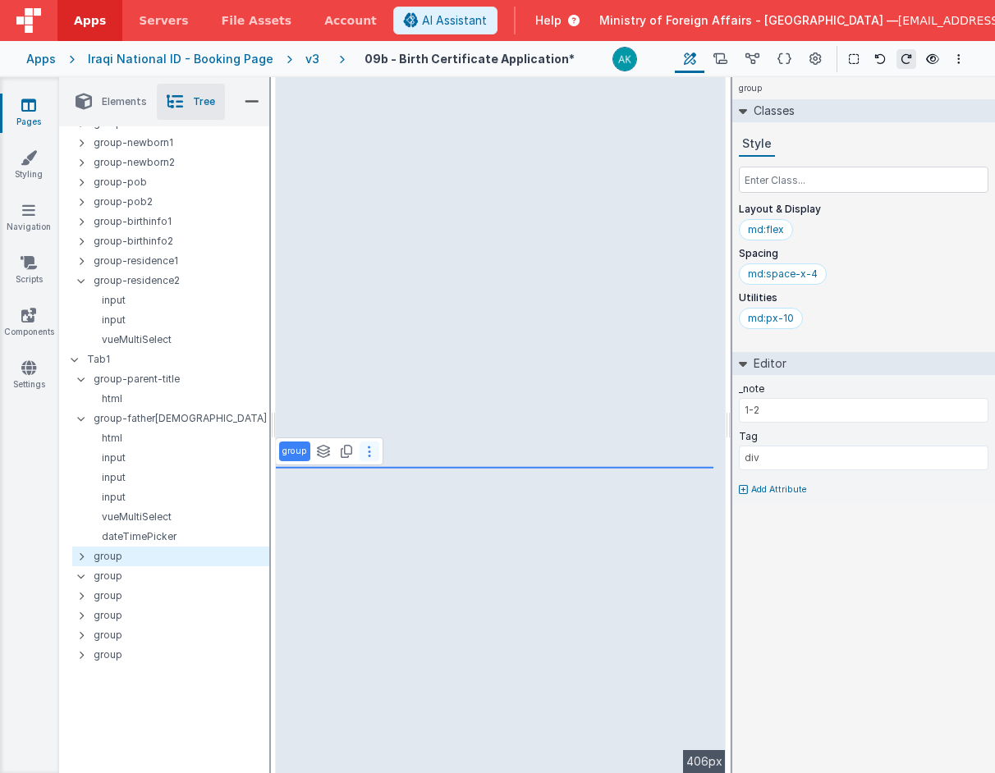
click at [368, 449] on icon at bounding box center [369, 451] width 3 height 13
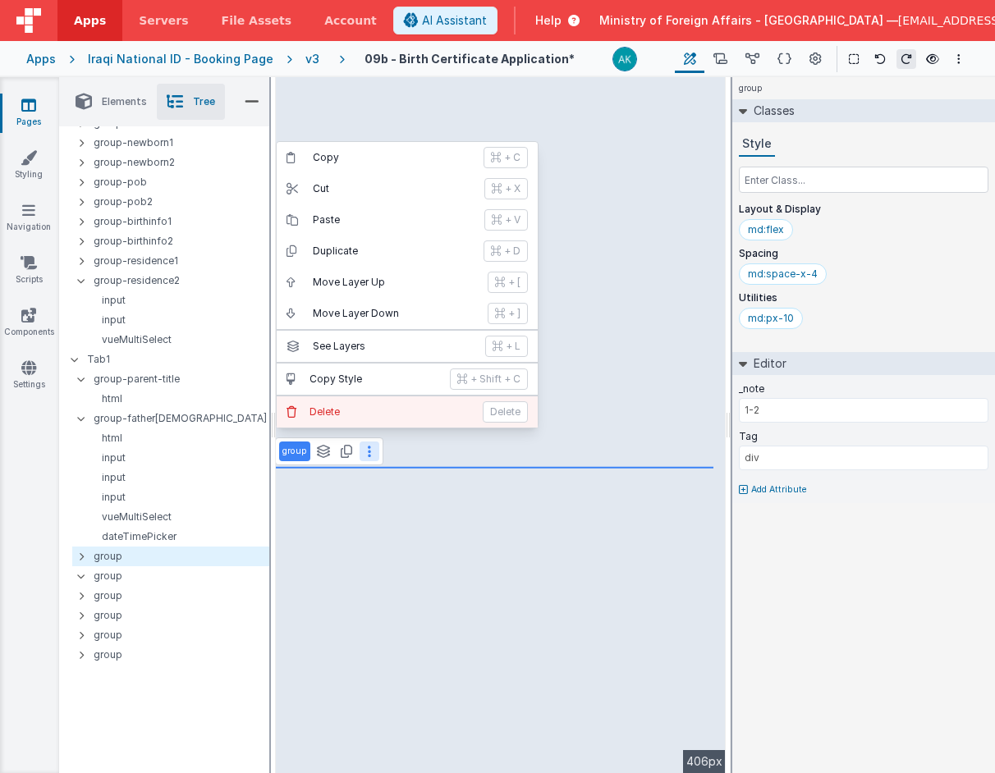
click at [365, 424] on button "[PERSON_NAME]" at bounding box center [407, 412] width 261 height 31
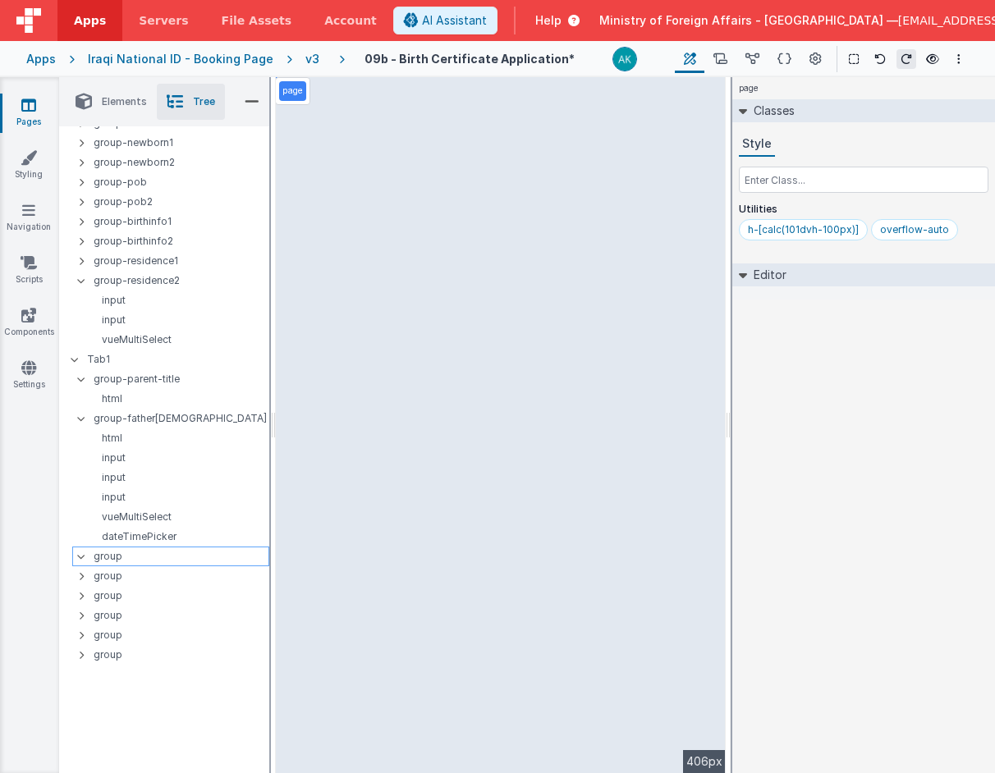
click at [103, 553] on p "group" at bounding box center [181, 557] width 175 height 18
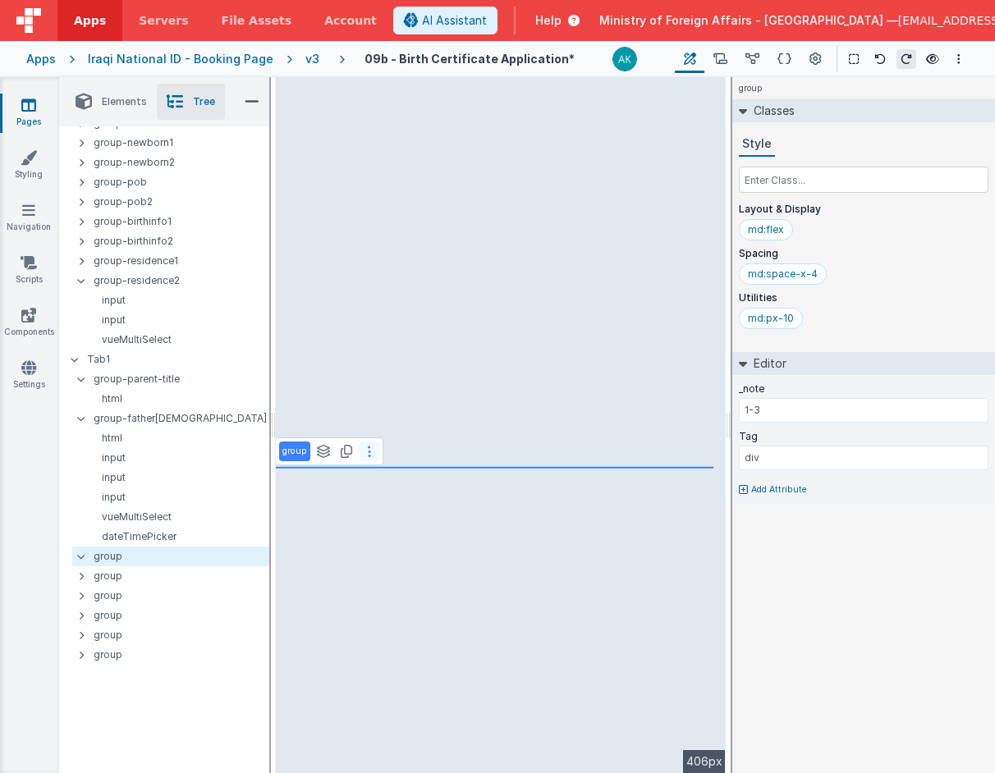
click at [365, 456] on button at bounding box center [370, 452] width 20 height 20
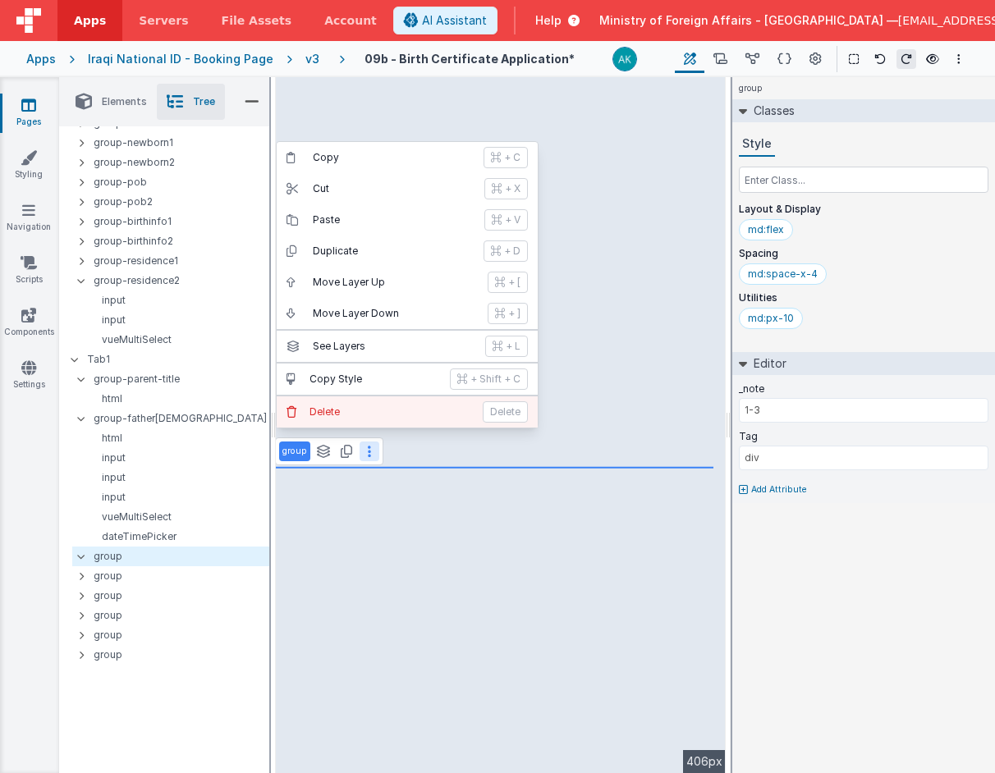
click at [359, 416] on p "Delete" at bounding box center [391, 412] width 163 height 13
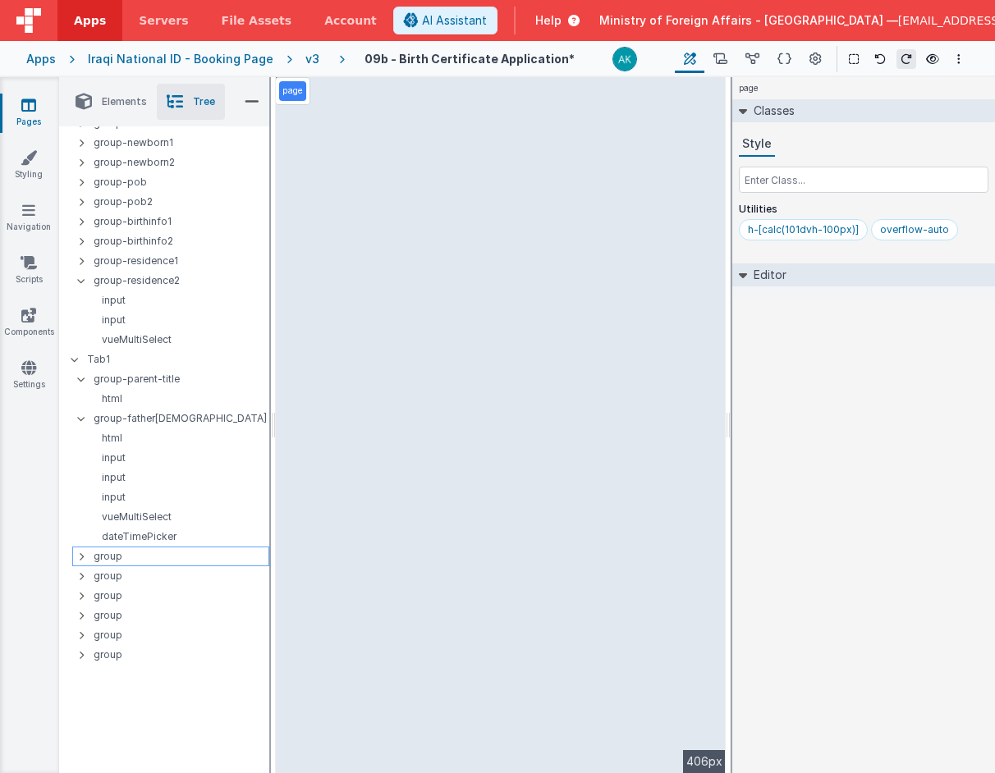
click at [85, 558] on div at bounding box center [86, 556] width 15 height 13
click at [85, 558] on icon at bounding box center [81, 556] width 13 height 5
click at [112, 554] on p "group" at bounding box center [181, 557] width 175 height 18
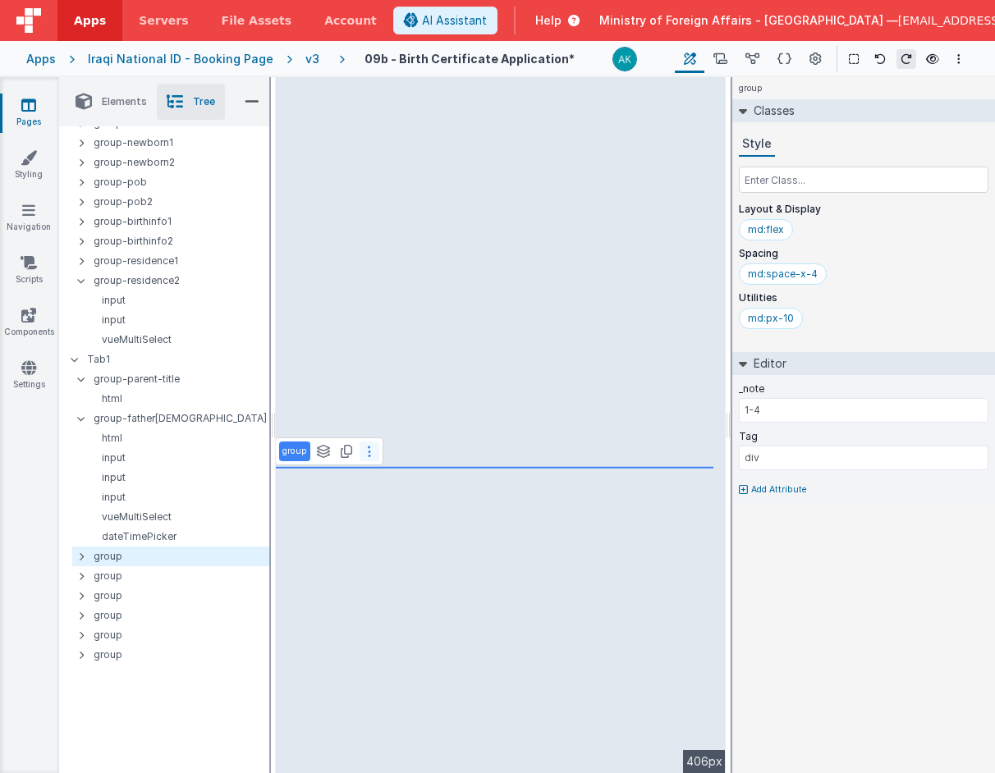
click at [371, 457] on button at bounding box center [370, 452] width 20 height 20
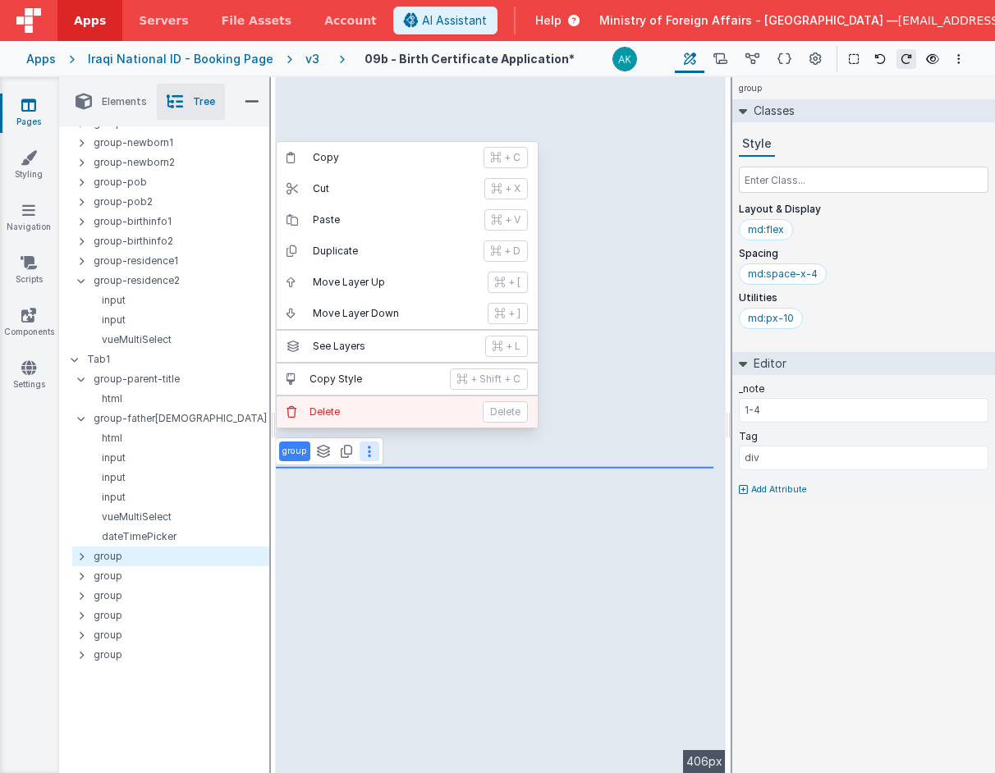
click at [365, 406] on p "Delete" at bounding box center [391, 412] width 163 height 13
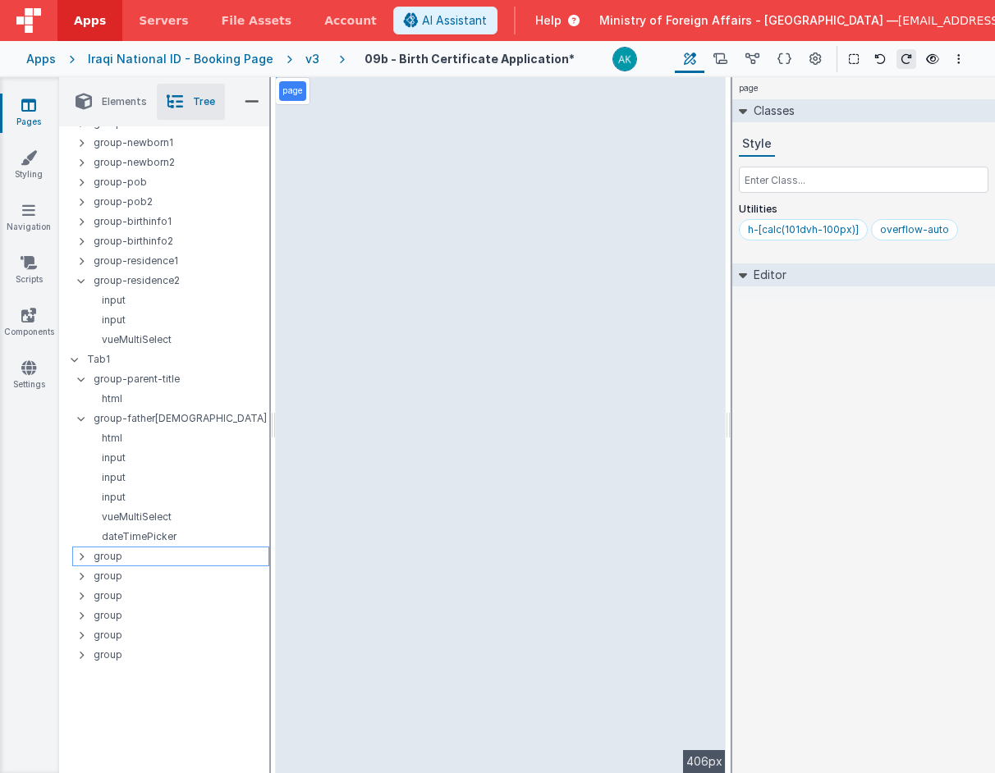
click at [80, 557] on icon at bounding box center [81, 556] width 5 height 13
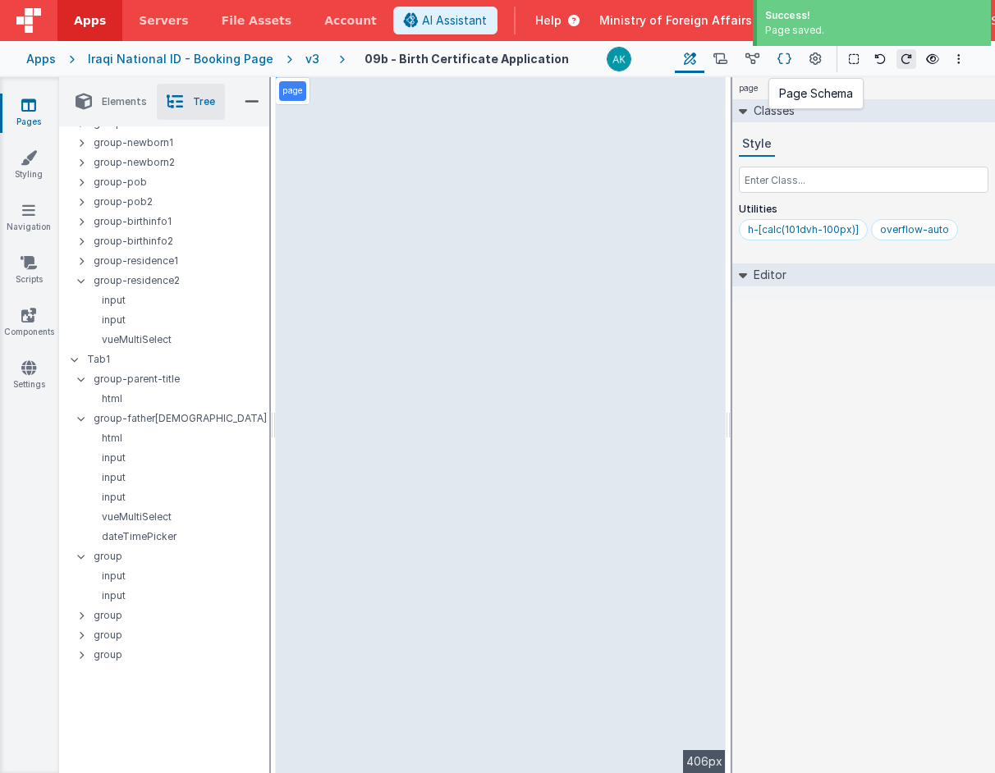
click at [790, 58] on icon at bounding box center [785, 59] width 14 height 17
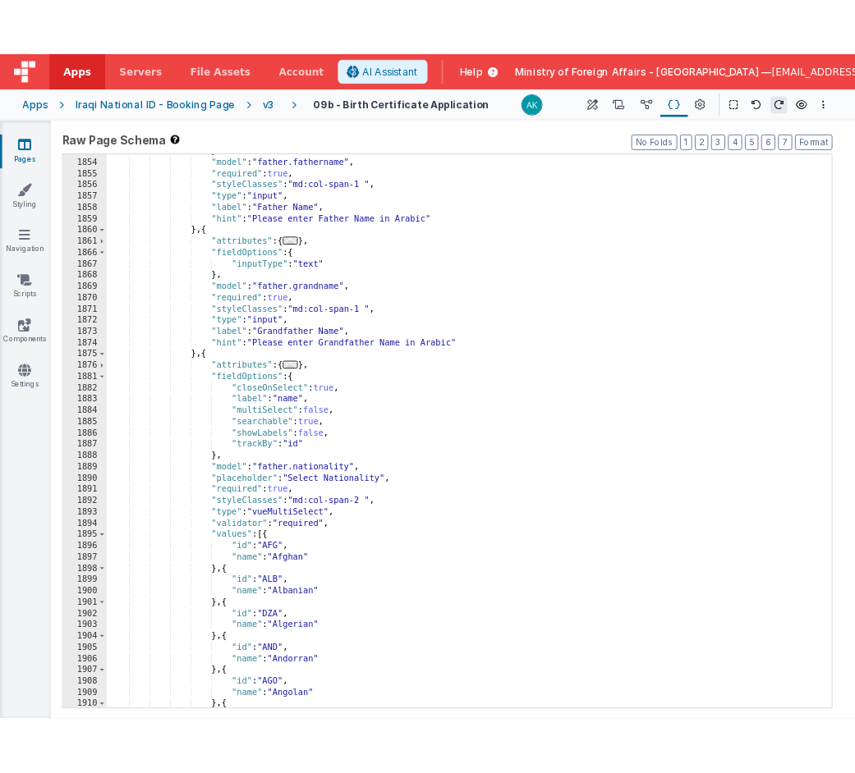
scroll to position [8657, 0]
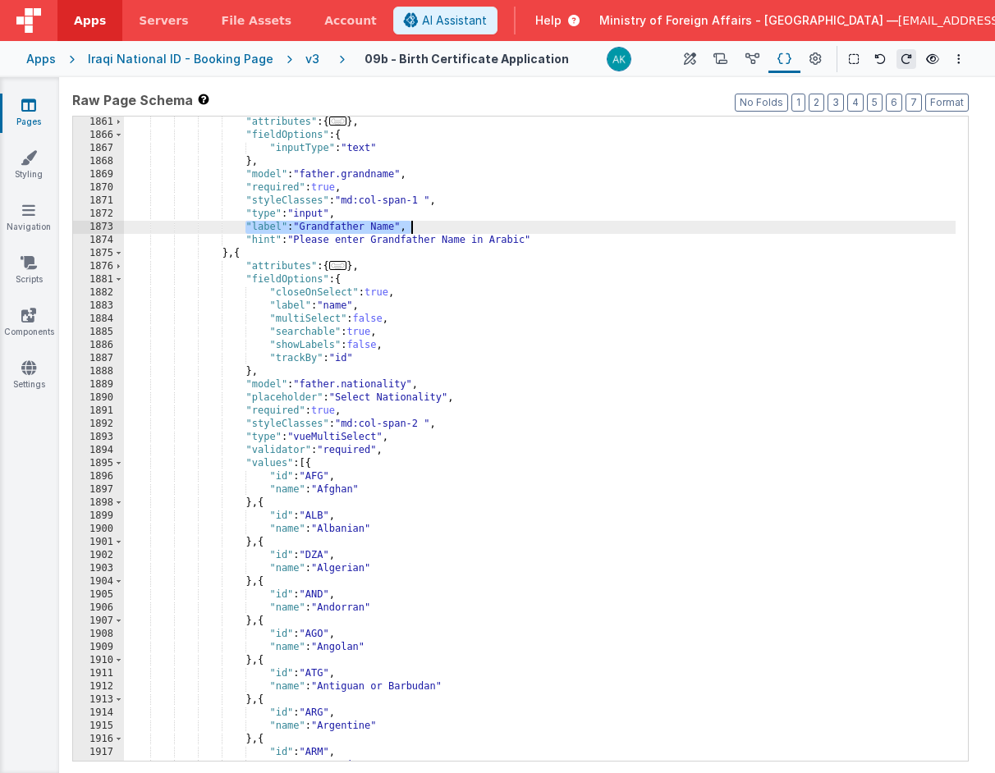
drag, startPoint x: 246, startPoint y: 225, endPoint x: 425, endPoint y: 221, distance: 179.0
click at [425, 221] on div ""attributes" : { ... } , "fieldOptions" : { "inputType" : "text" } , "model" : …" at bounding box center [540, 451] width 832 height 671
click at [438, 388] on div ""attributes" : { ... } , "fieldOptions" : { "inputType" : "text" } , "model" : …" at bounding box center [540, 451] width 832 height 671
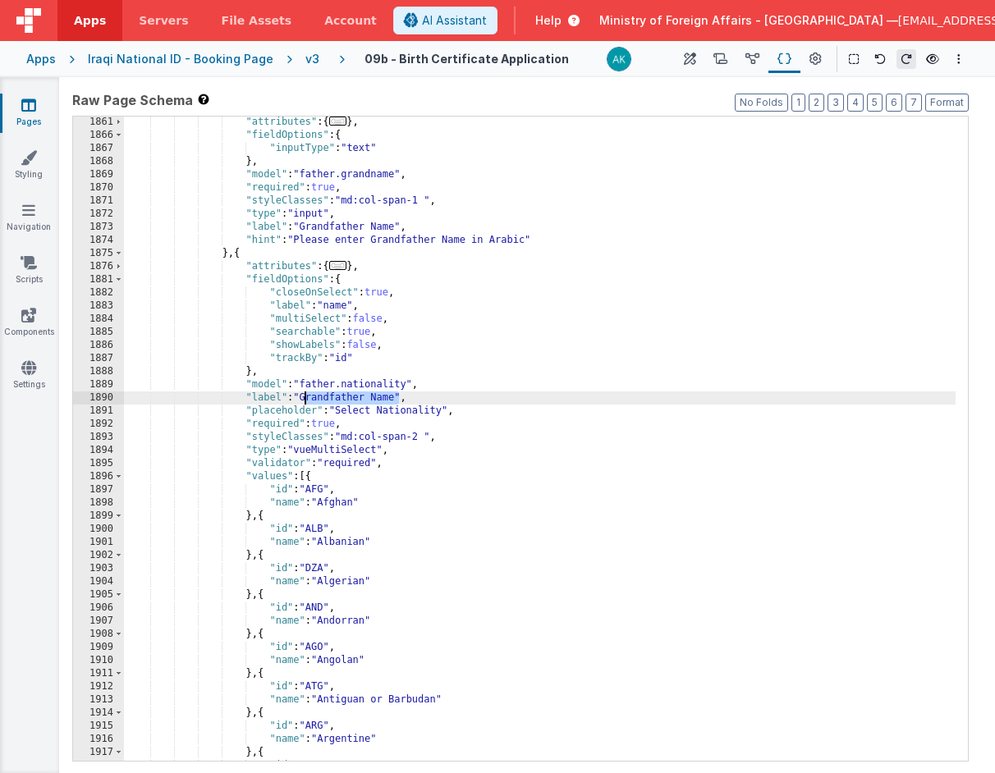
drag, startPoint x: 400, startPoint y: 397, endPoint x: 307, endPoint y: 397, distance: 92.8
click at [307, 397] on div ""attributes" : { ... } , "fieldOptions" : { "inputType" : "text" } , "model" : …" at bounding box center [540, 451] width 832 height 671
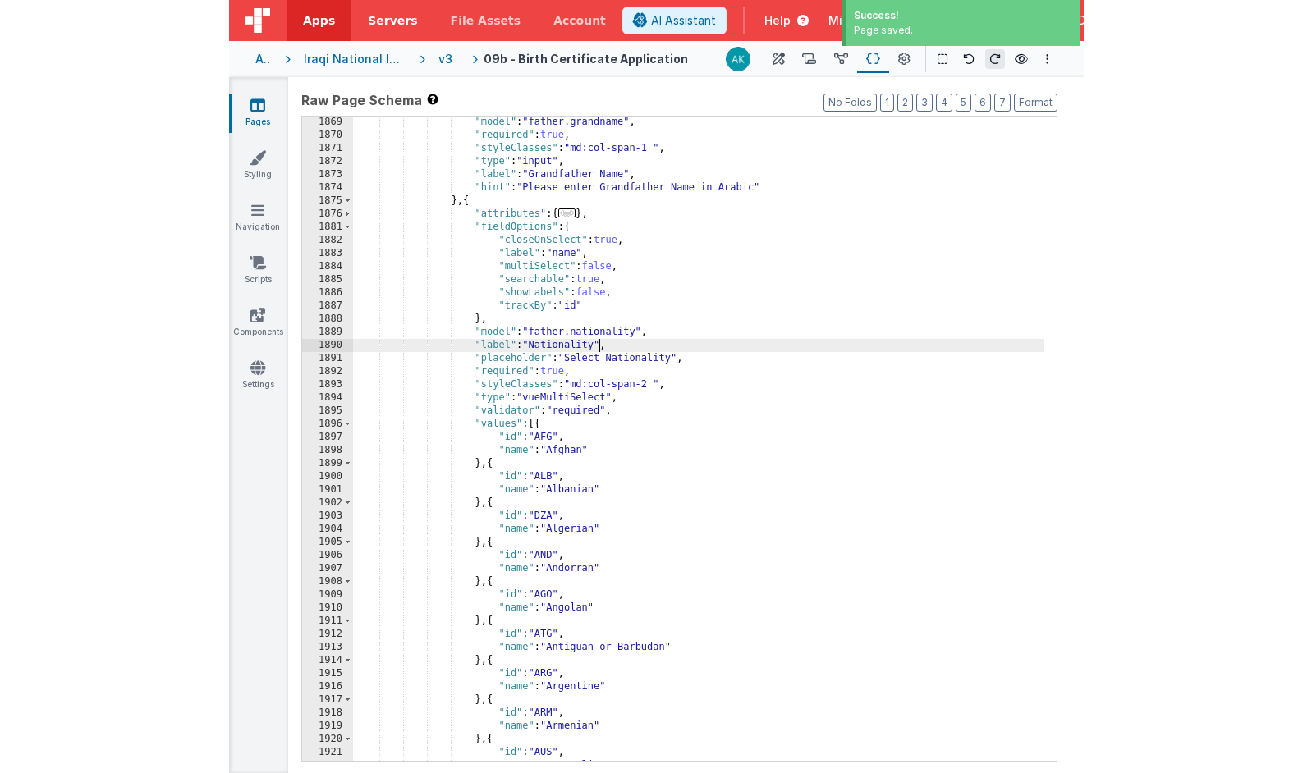
scroll to position [8635, 0]
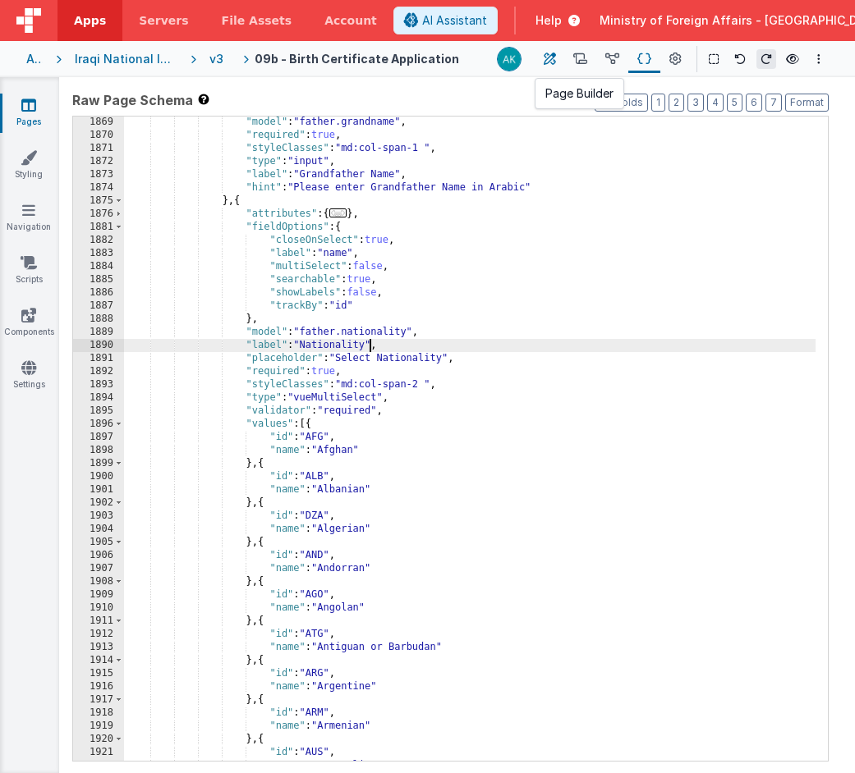
click at [548, 57] on icon at bounding box center [550, 59] width 12 height 17
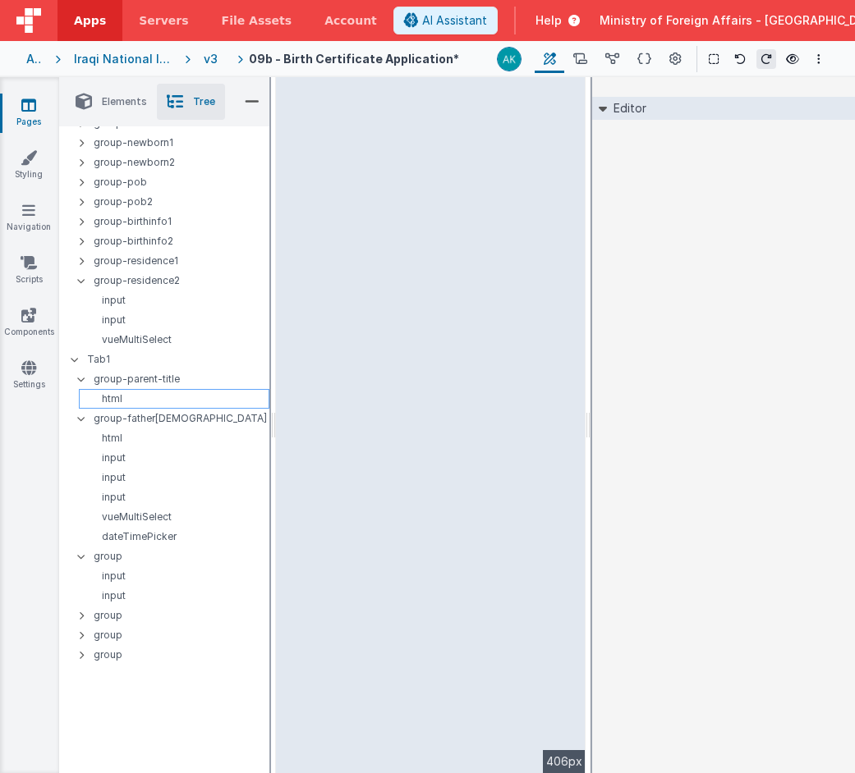
click at [122, 405] on p "html" at bounding box center [176, 398] width 183 height 13
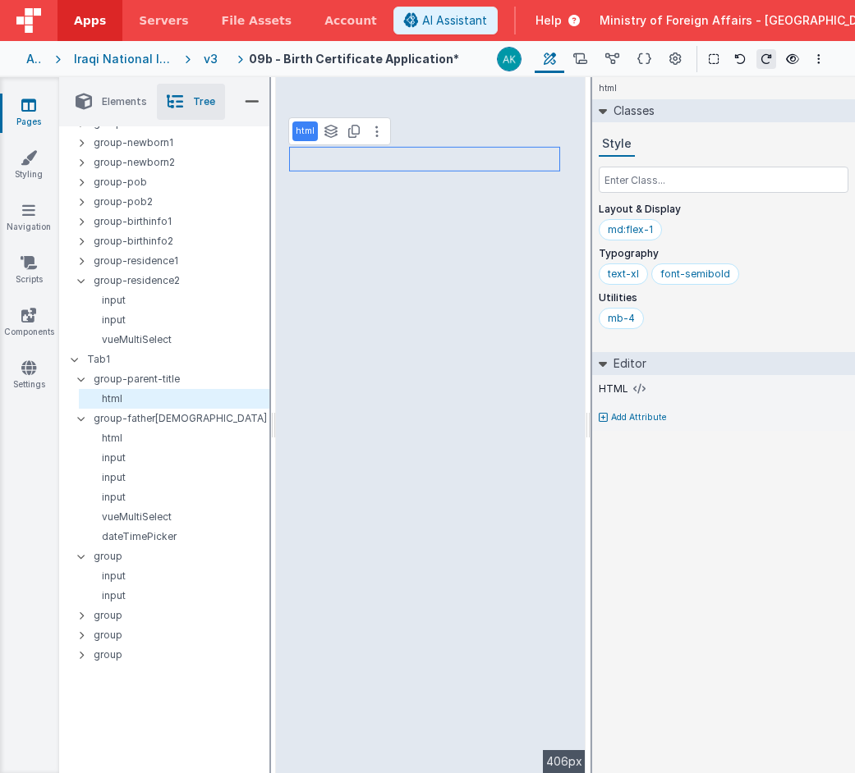
click at [98, 107] on li "Elements" at bounding box center [111, 102] width 91 height 36
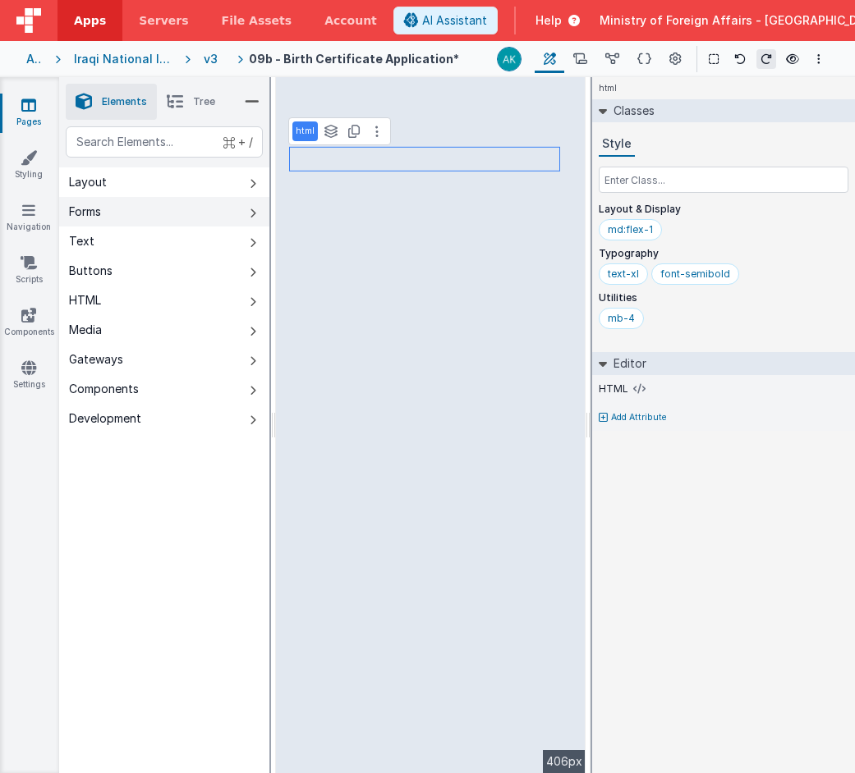
click at [120, 218] on button "Forms" at bounding box center [164, 212] width 210 height 30
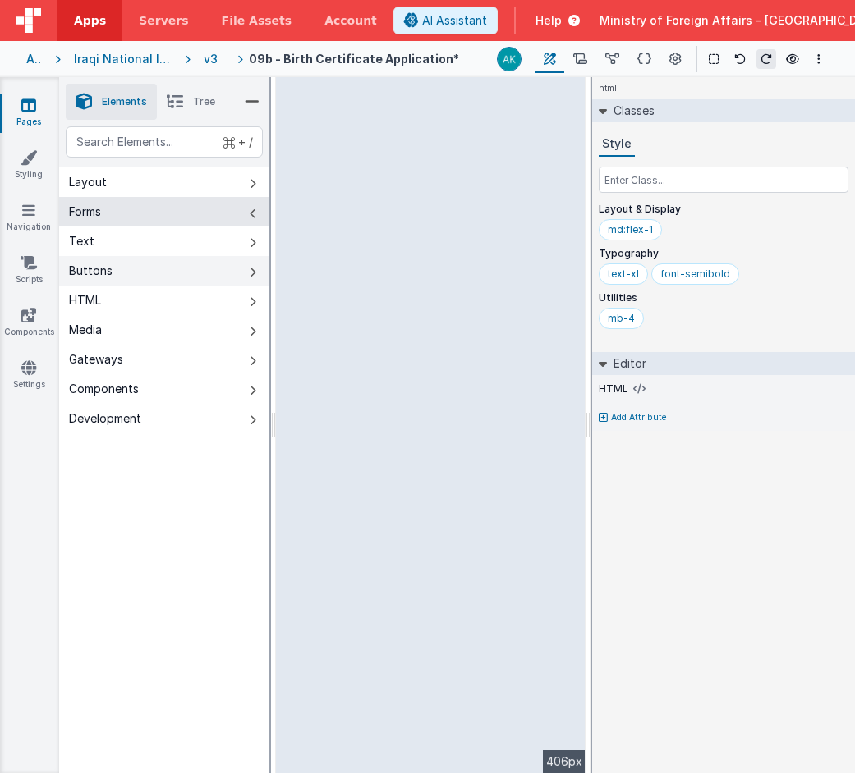
click at [170, 268] on button "Buttons" at bounding box center [164, 271] width 210 height 30
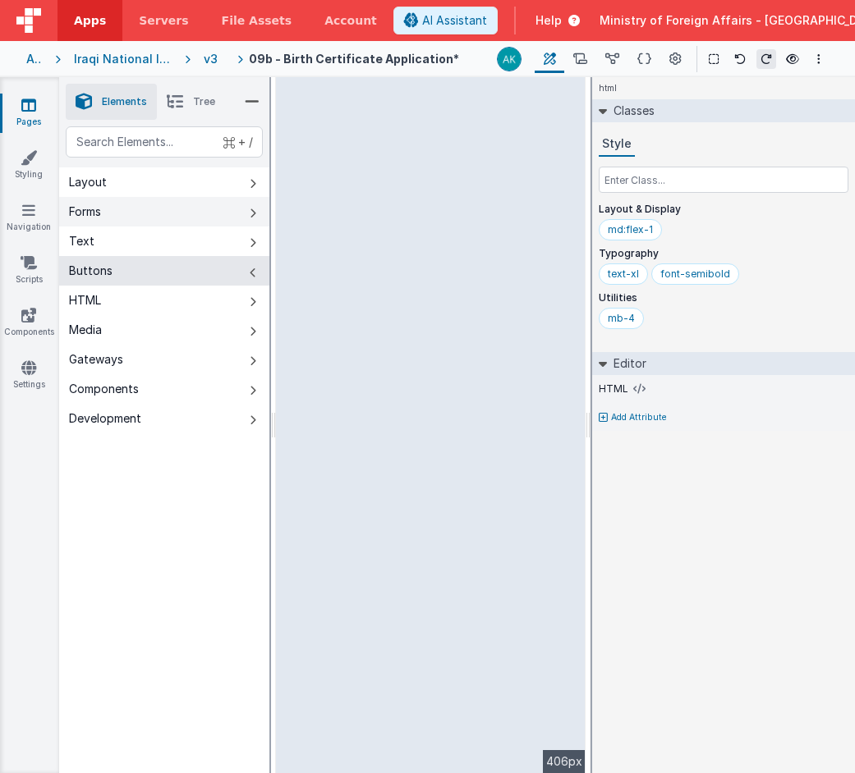
click at [137, 210] on button "Forms" at bounding box center [164, 212] width 210 height 30
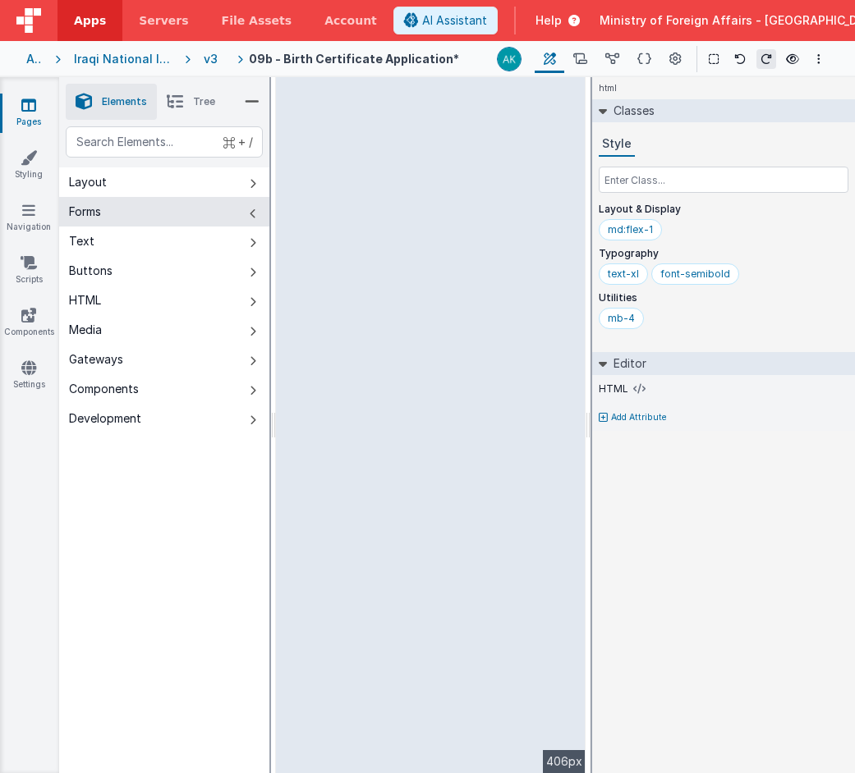
select select "required"
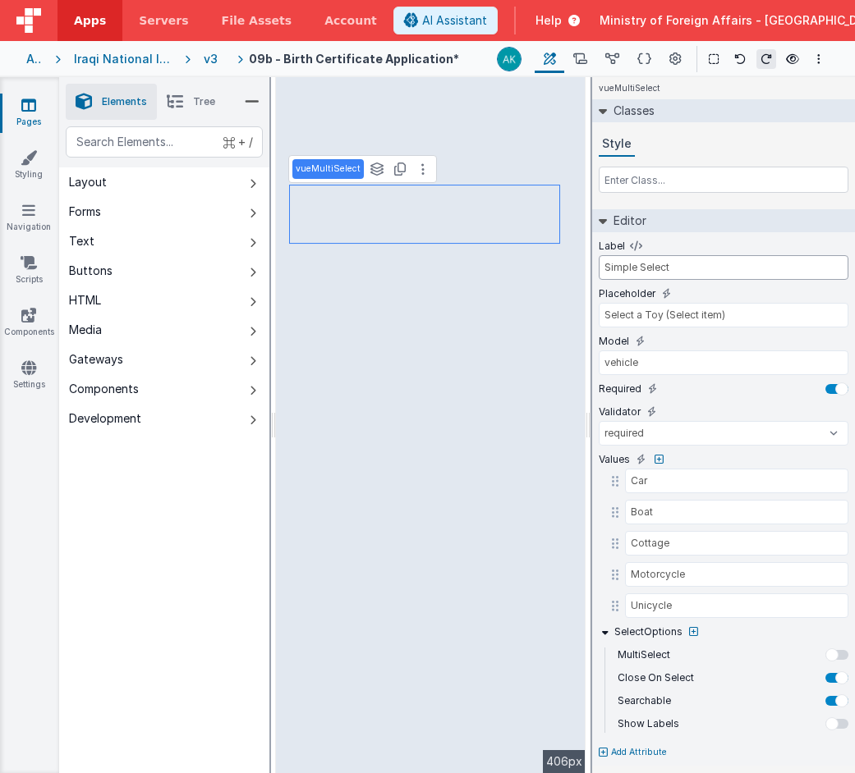
drag, startPoint x: 710, startPoint y: 270, endPoint x: 580, endPoint y: 268, distance: 130.6
click at [277, 194] on div "Elements Tree + / Layout Forms Text Buttons HTML Media Gateways Components Deve…" at bounding box center [457, 425] width 796 height 696
click at [626, 266] on input "Who is an Iraqi National?" at bounding box center [724, 267] width 250 height 25
type input "Whom of Parent's is an Iraqi National?"
click at [636, 482] on input "Car" at bounding box center [725, 481] width 200 height 25
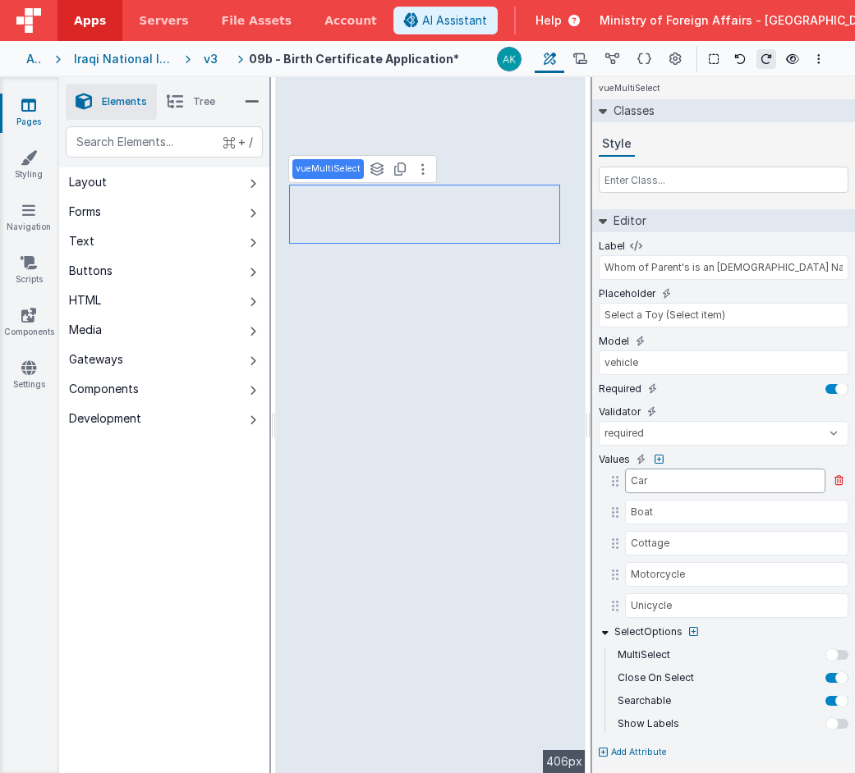
click at [636, 482] on input "Car" at bounding box center [725, 481] width 200 height 25
type input "Father"
click at [650, 516] on input "Boat" at bounding box center [725, 512] width 200 height 25
type input "Mother"
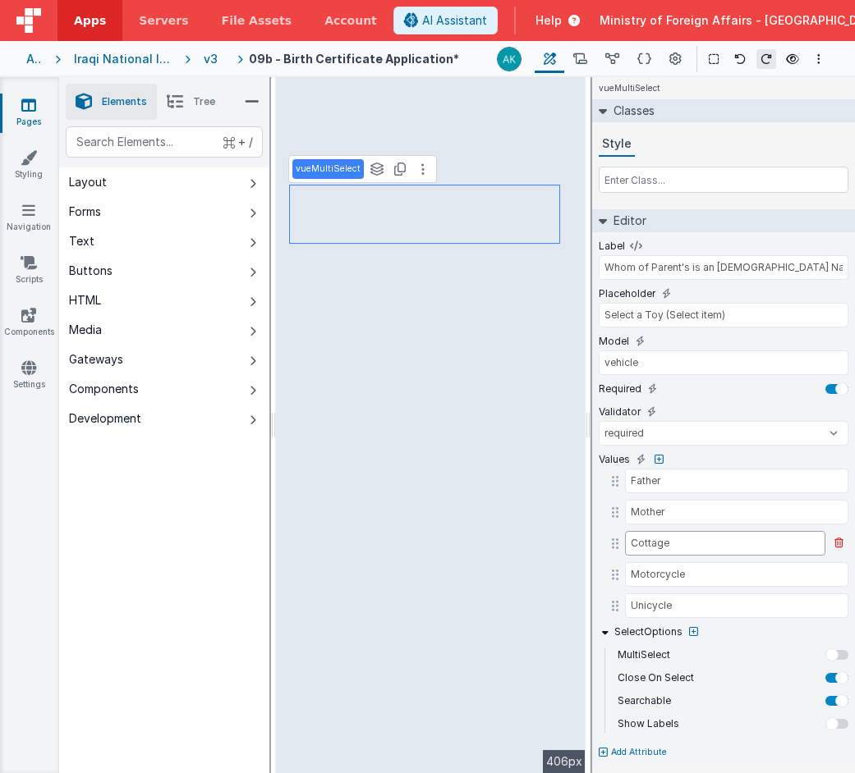
click at [661, 542] on input "Cottage" at bounding box center [725, 543] width 200 height 25
type input "Both"
click at [844, 574] on button at bounding box center [838, 575] width 20 height 20
type input "Unicycle"
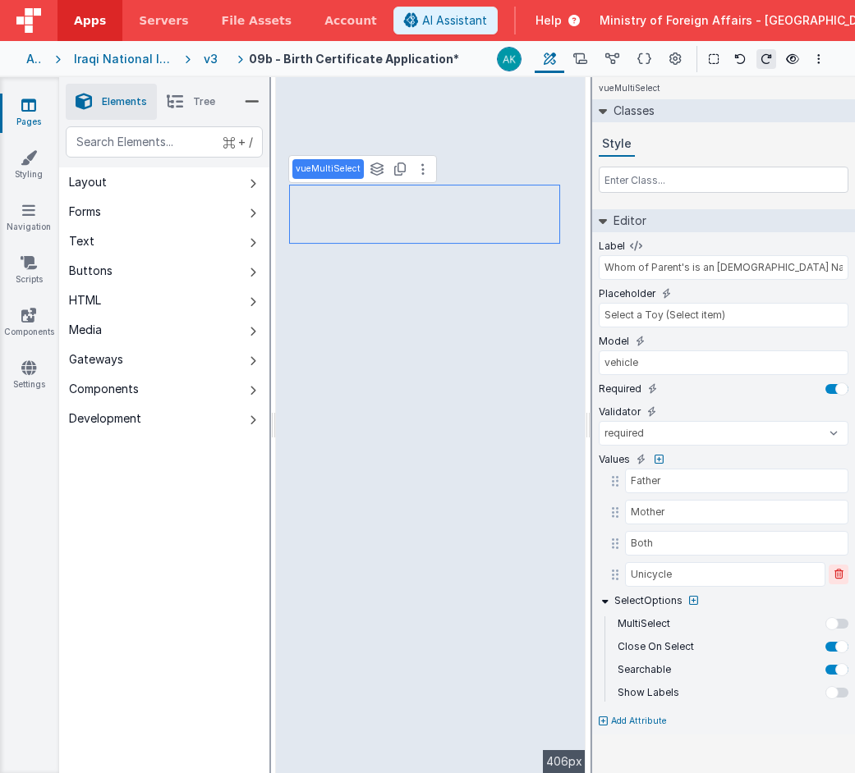
click at [844, 574] on button at bounding box center [838, 575] width 20 height 20
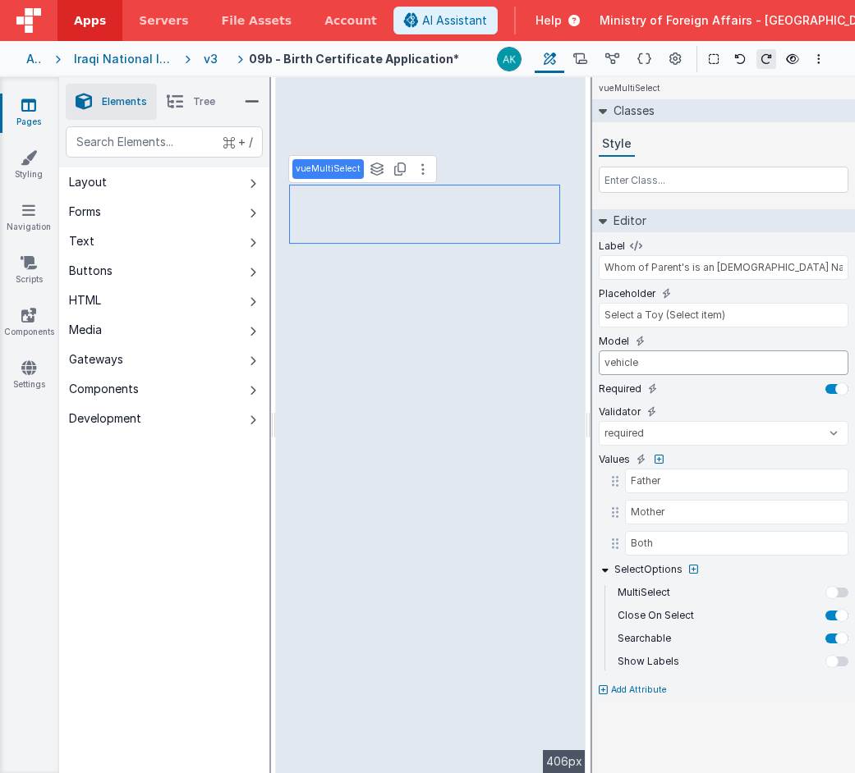
click at [647, 365] on input "vehicle" at bounding box center [724, 363] width 250 height 25
type input "p"
type input "f"
type input "parent.question"
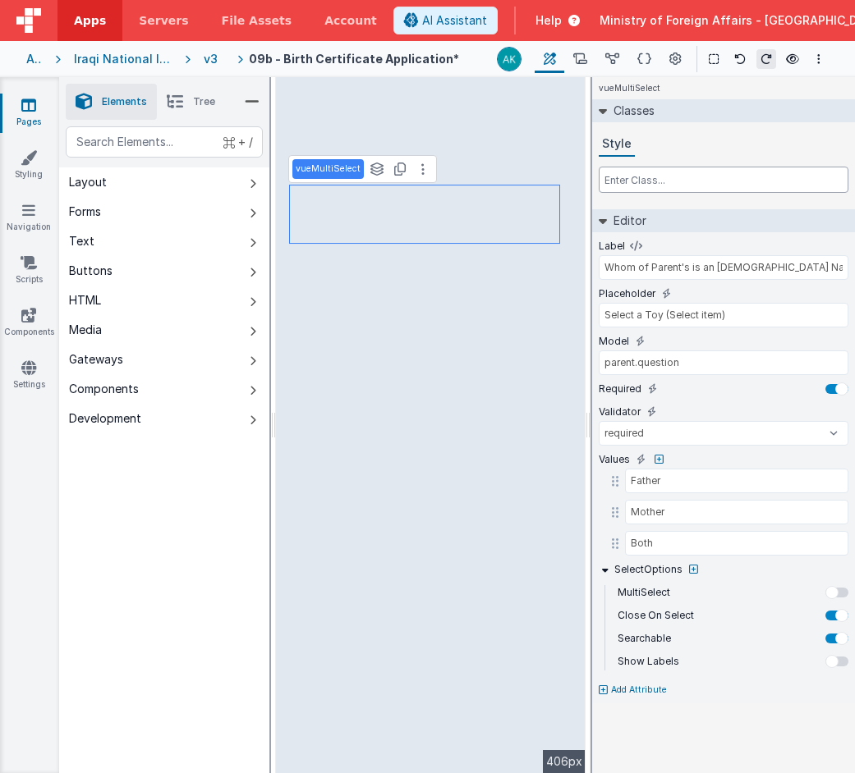
click at [631, 177] on input "text" at bounding box center [724, 180] width 250 height 26
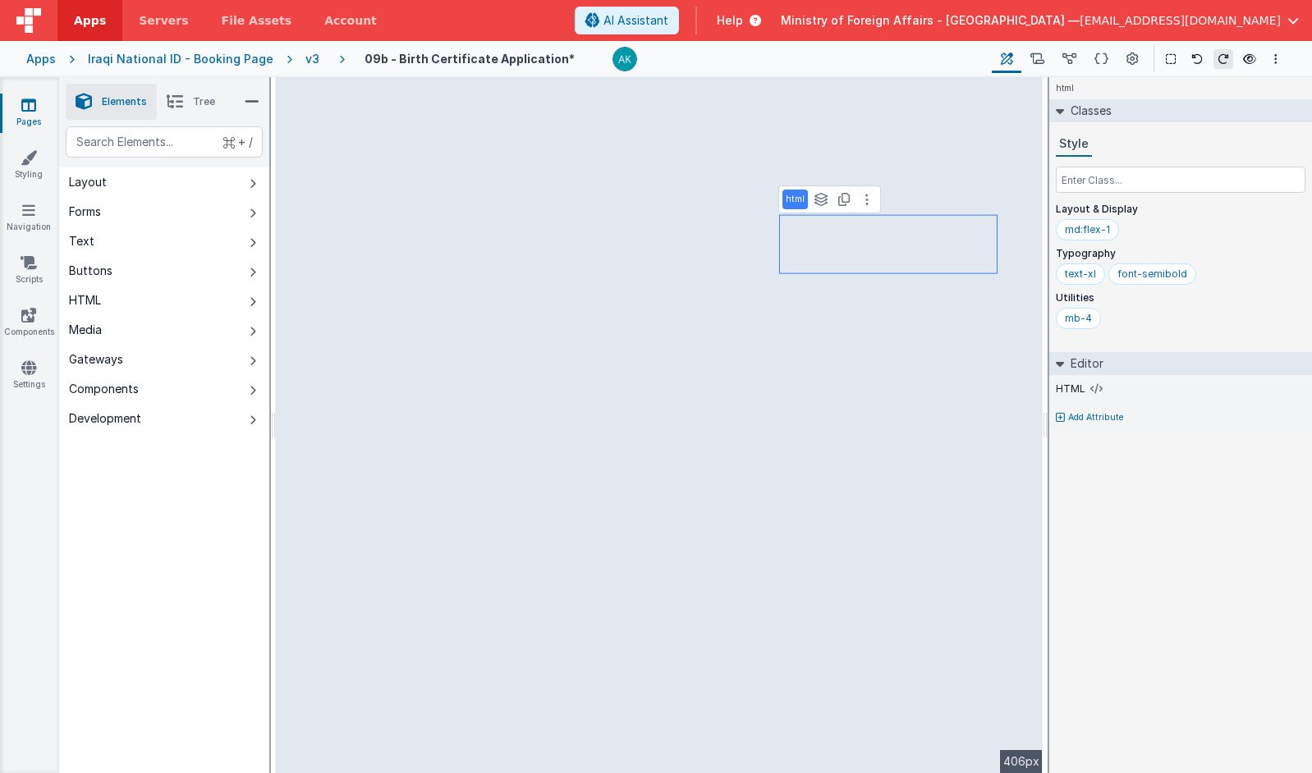
click at [206, 108] on li "Tree" at bounding box center [191, 102] width 68 height 36
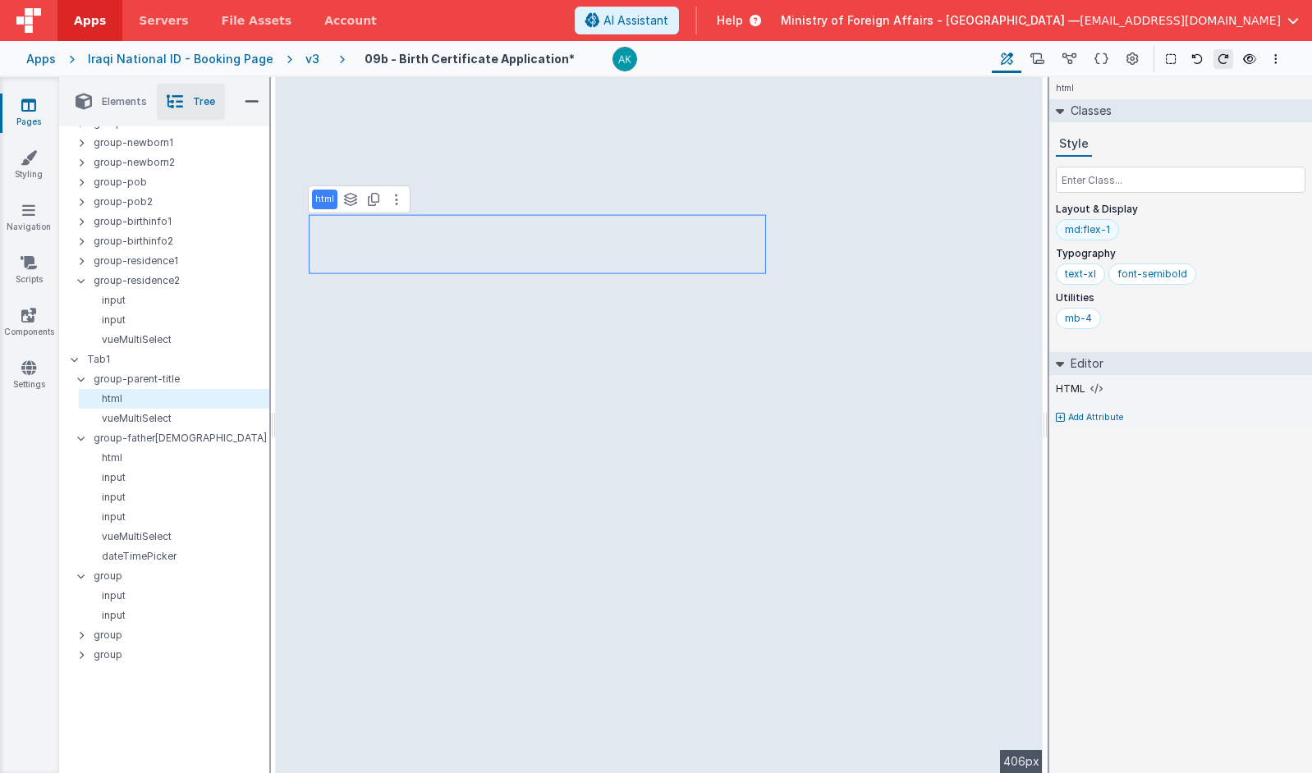
click at [994, 232] on div "md:flex-1" at bounding box center [1087, 229] width 45 height 13
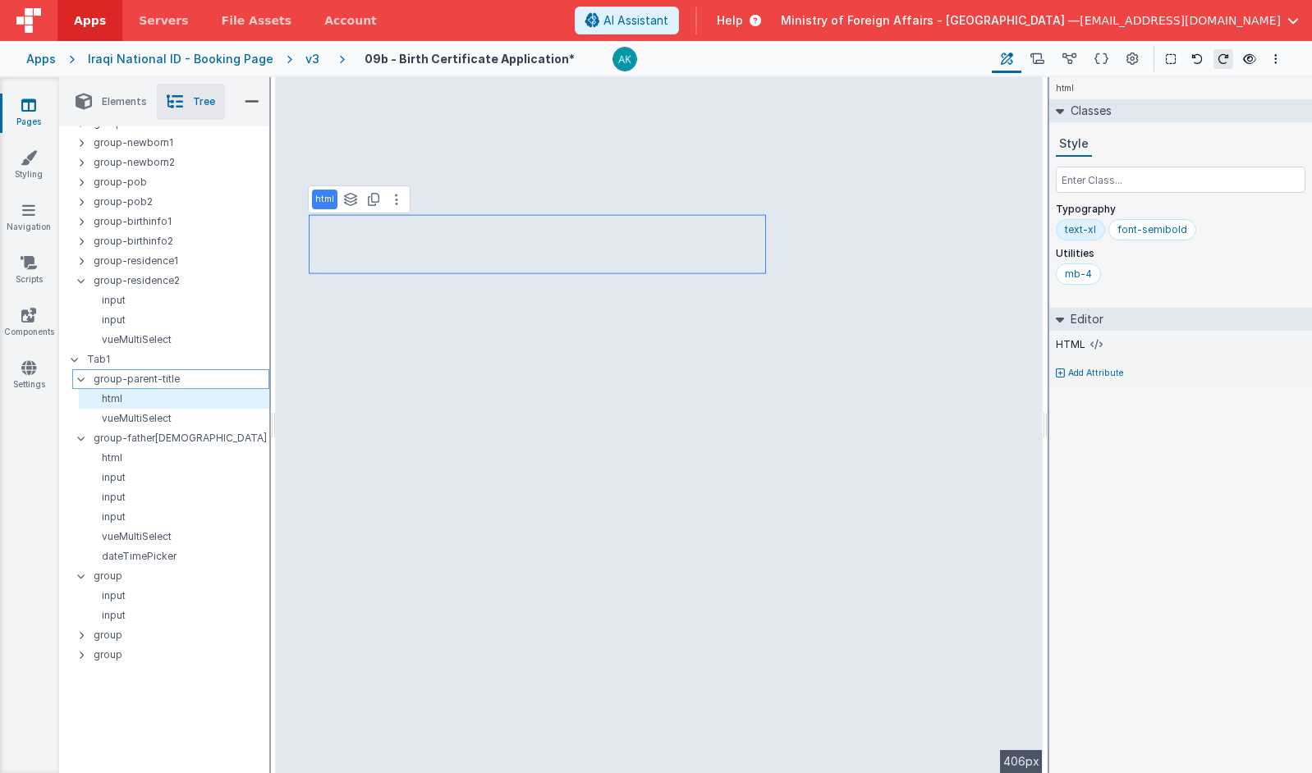
click at [190, 378] on p "group-parent-title" at bounding box center [181, 379] width 175 height 18
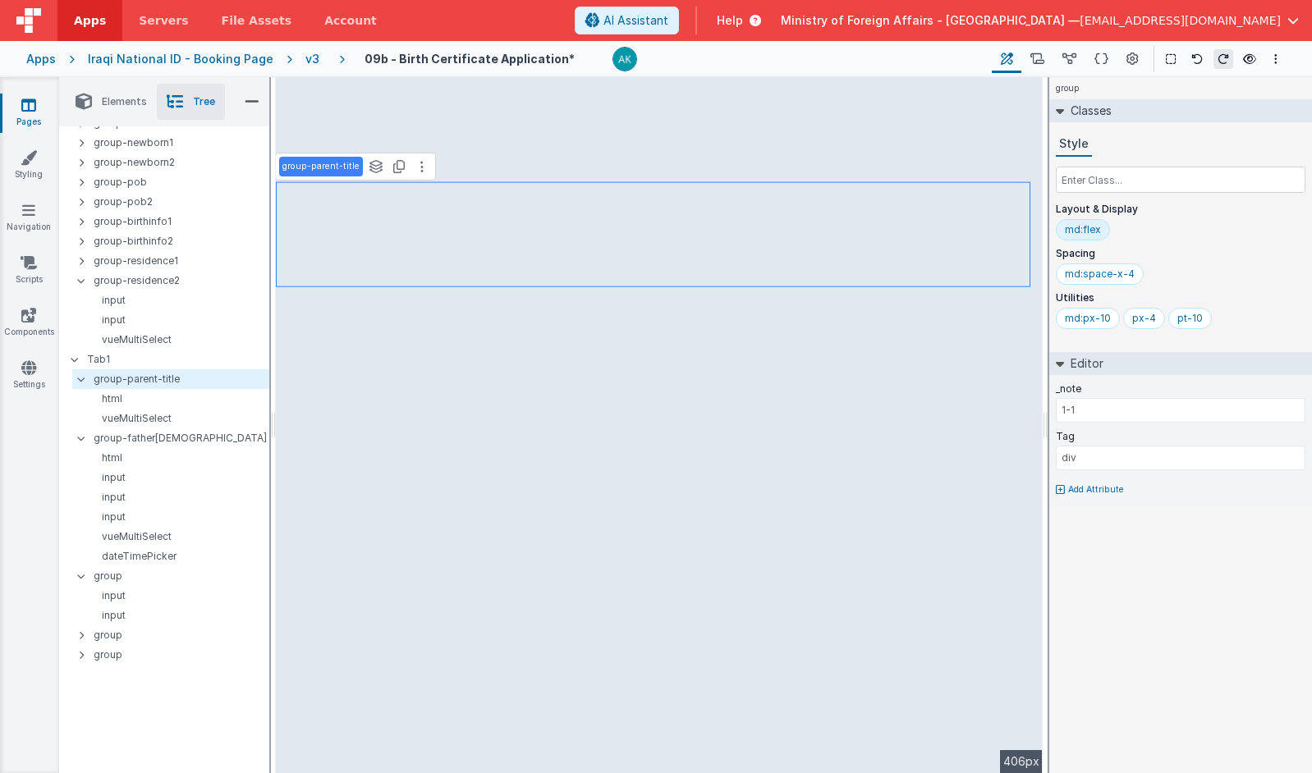
click at [994, 231] on div "md:flex" at bounding box center [1083, 229] width 36 height 13
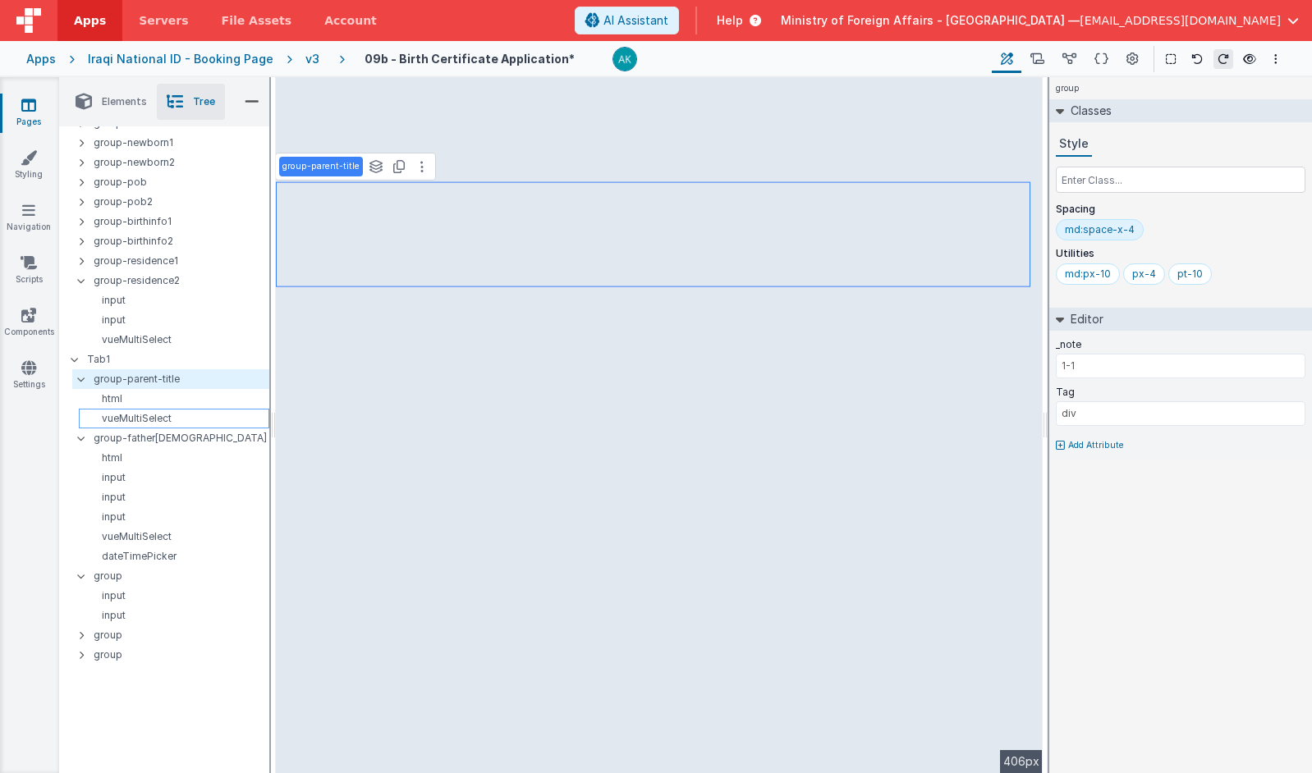
click at [196, 424] on p "vueMultiSelect" at bounding box center [176, 418] width 183 height 13
type input "parent.question"
select select "required"
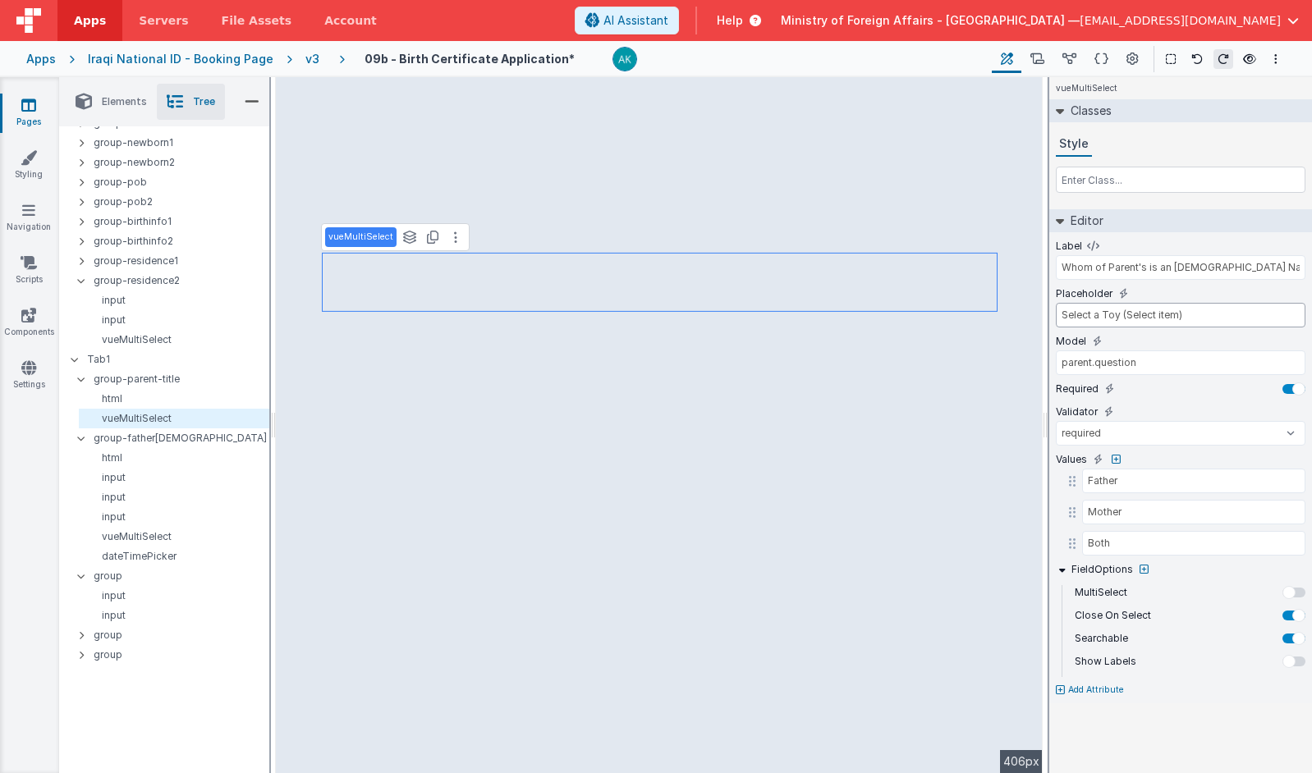
drag, startPoint x: 1187, startPoint y: 315, endPoint x: 1091, endPoint y: 319, distance: 96.1
click at [994, 319] on input "Select a Toy (Select item)" at bounding box center [1181, 315] width 250 height 25
type input "Select"
click at [170, 385] on p "group-parent-title" at bounding box center [181, 379] width 175 height 18
type input "div"
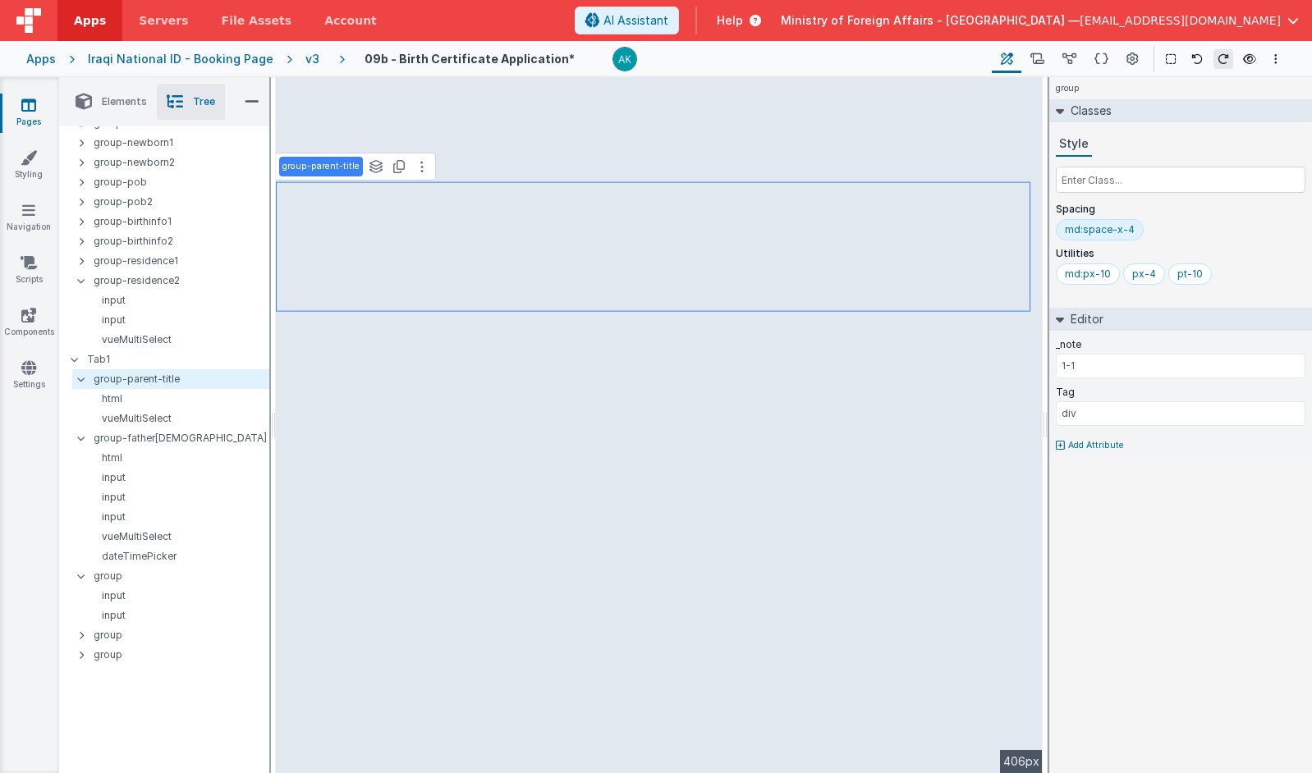
click at [994, 231] on div "md:space-x-4" at bounding box center [1100, 229] width 70 height 13
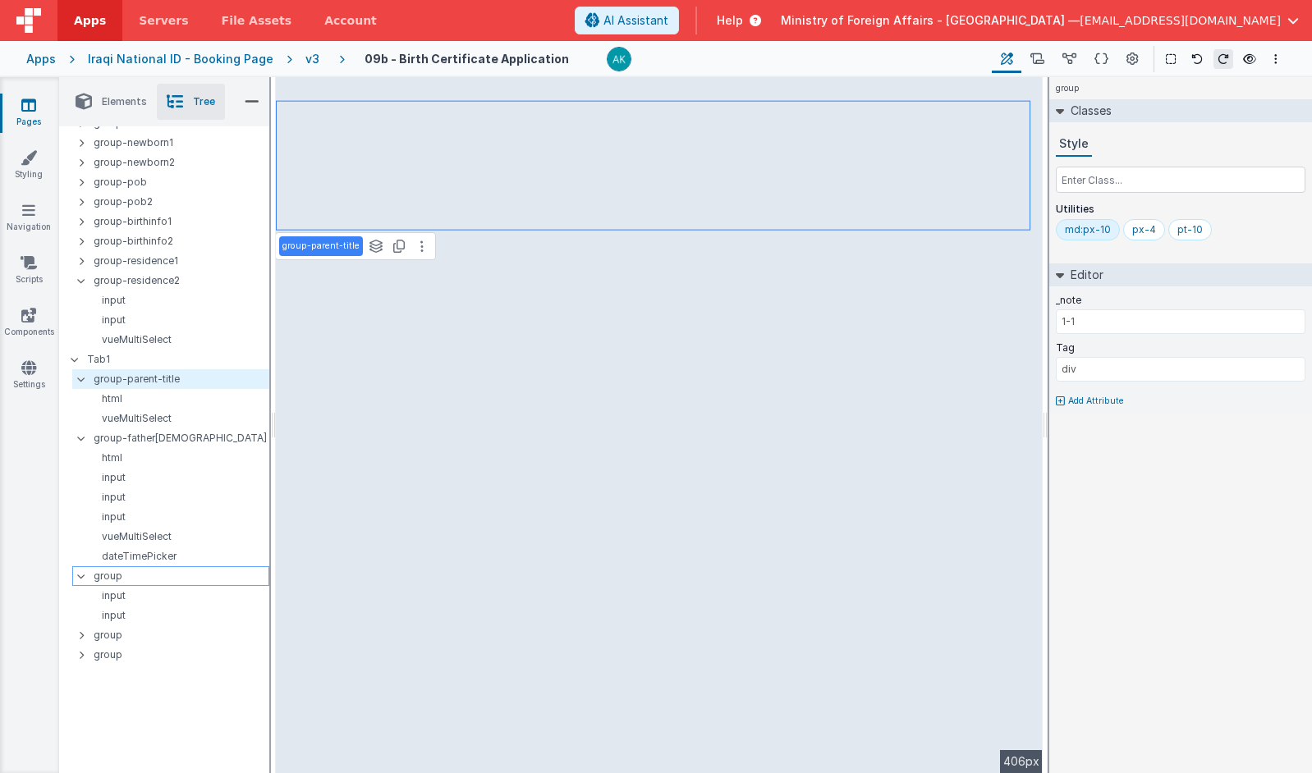
click at [171, 576] on p "group" at bounding box center [181, 576] width 175 height 18
type input "1-5"
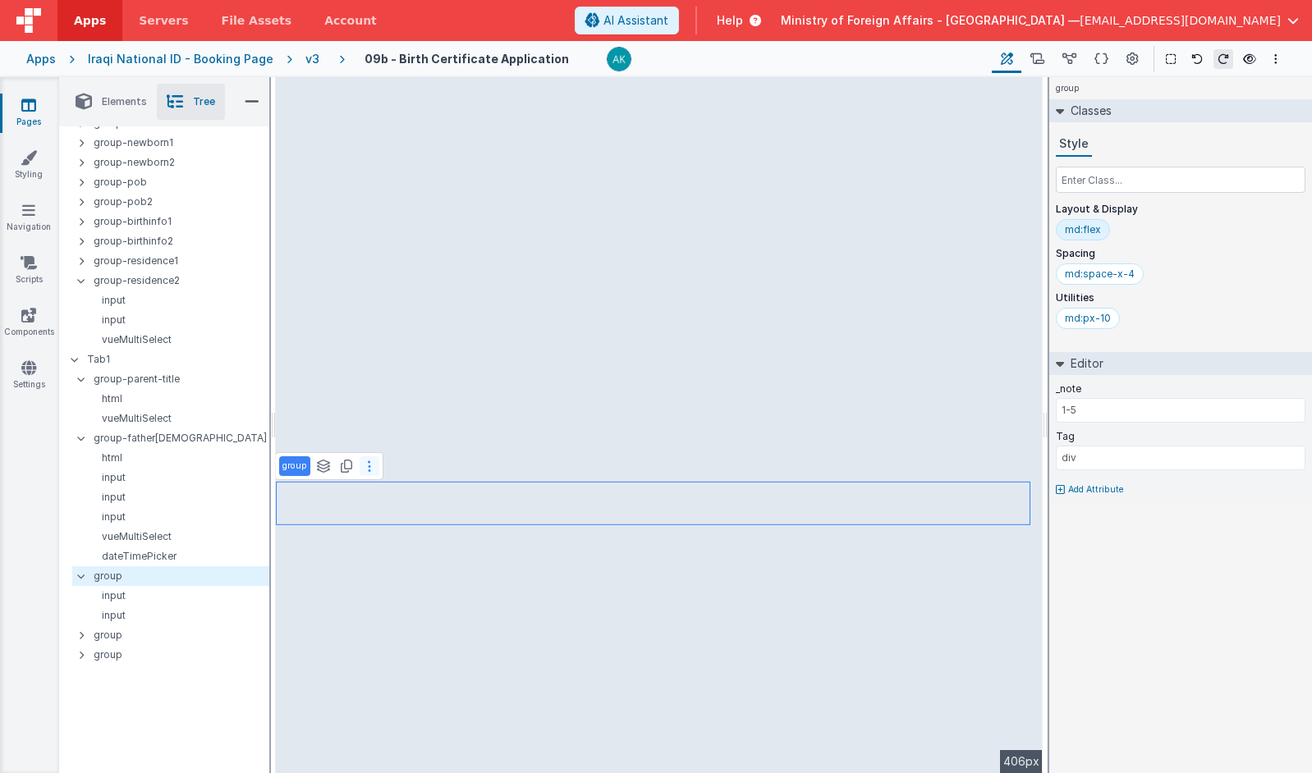
click at [375, 469] on button at bounding box center [370, 466] width 20 height 20
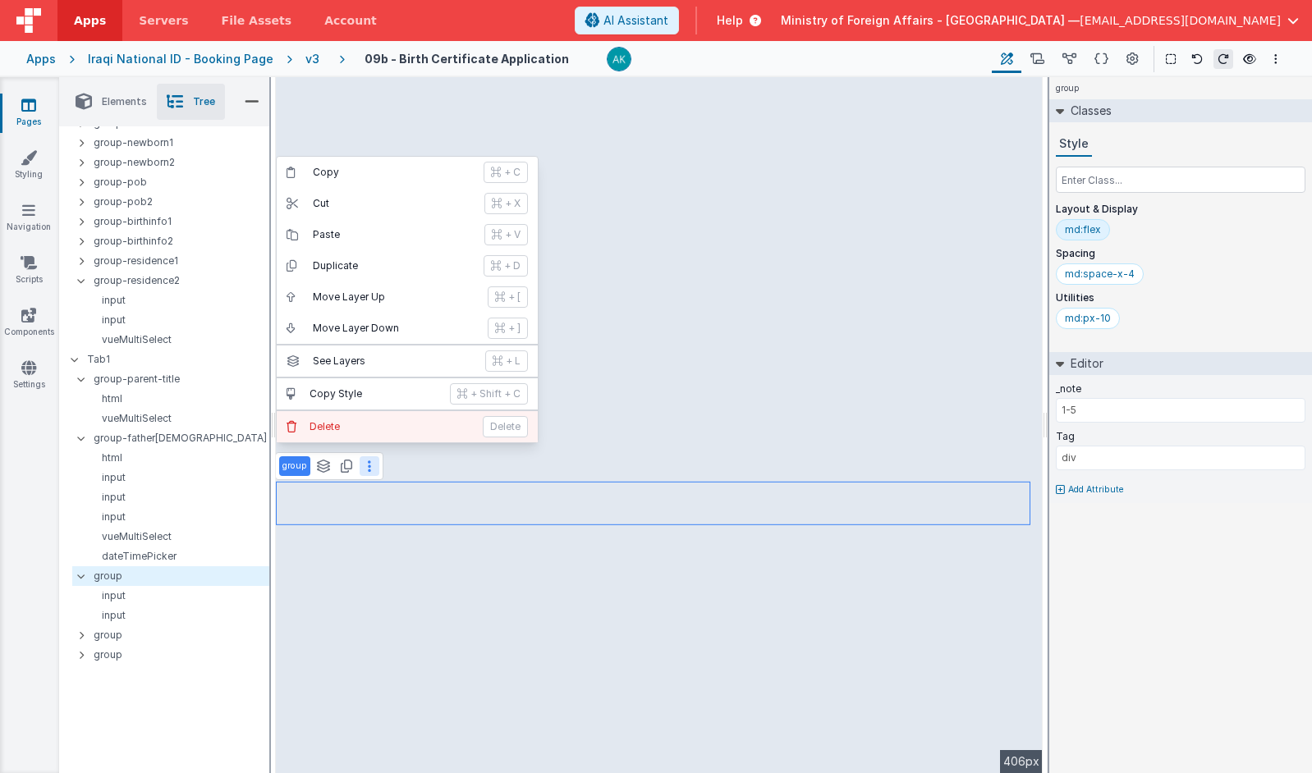
click at [369, 435] on button "[PERSON_NAME]" at bounding box center [407, 426] width 261 height 31
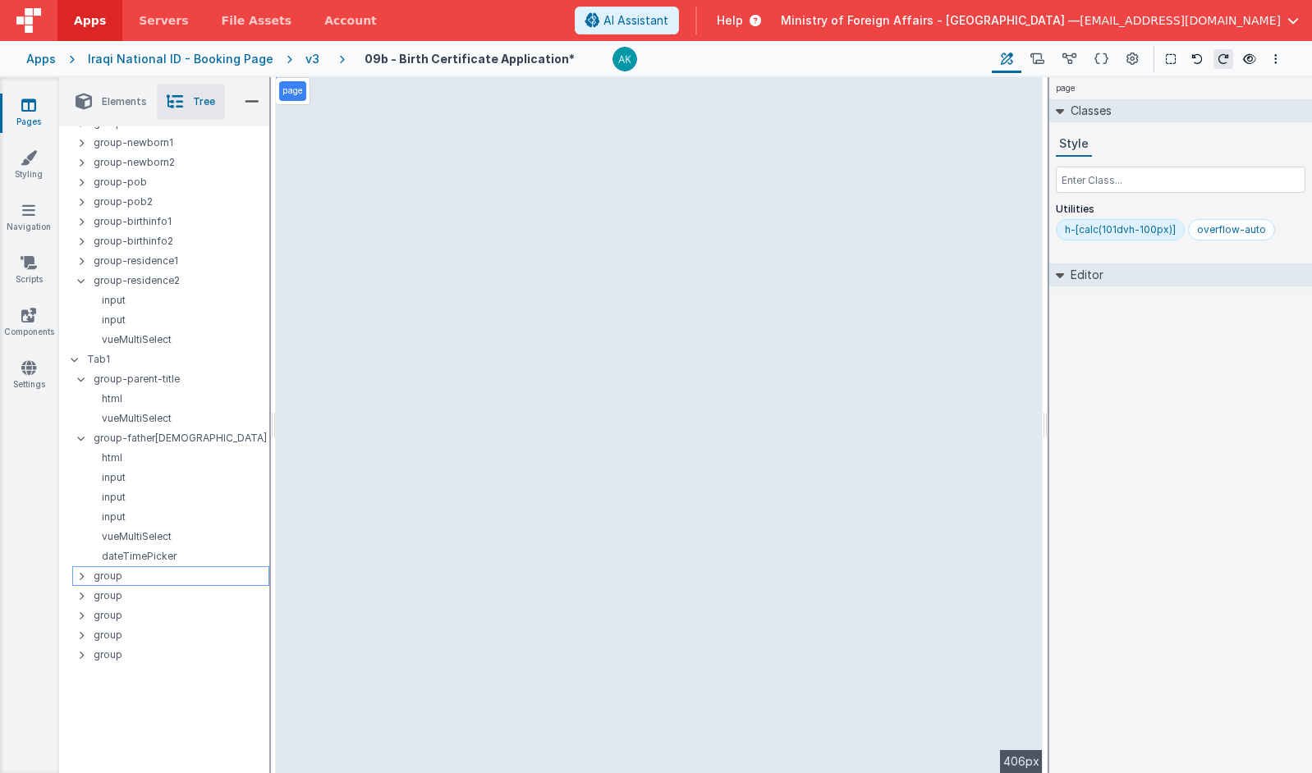
click at [178, 580] on p "group" at bounding box center [181, 576] width 175 height 18
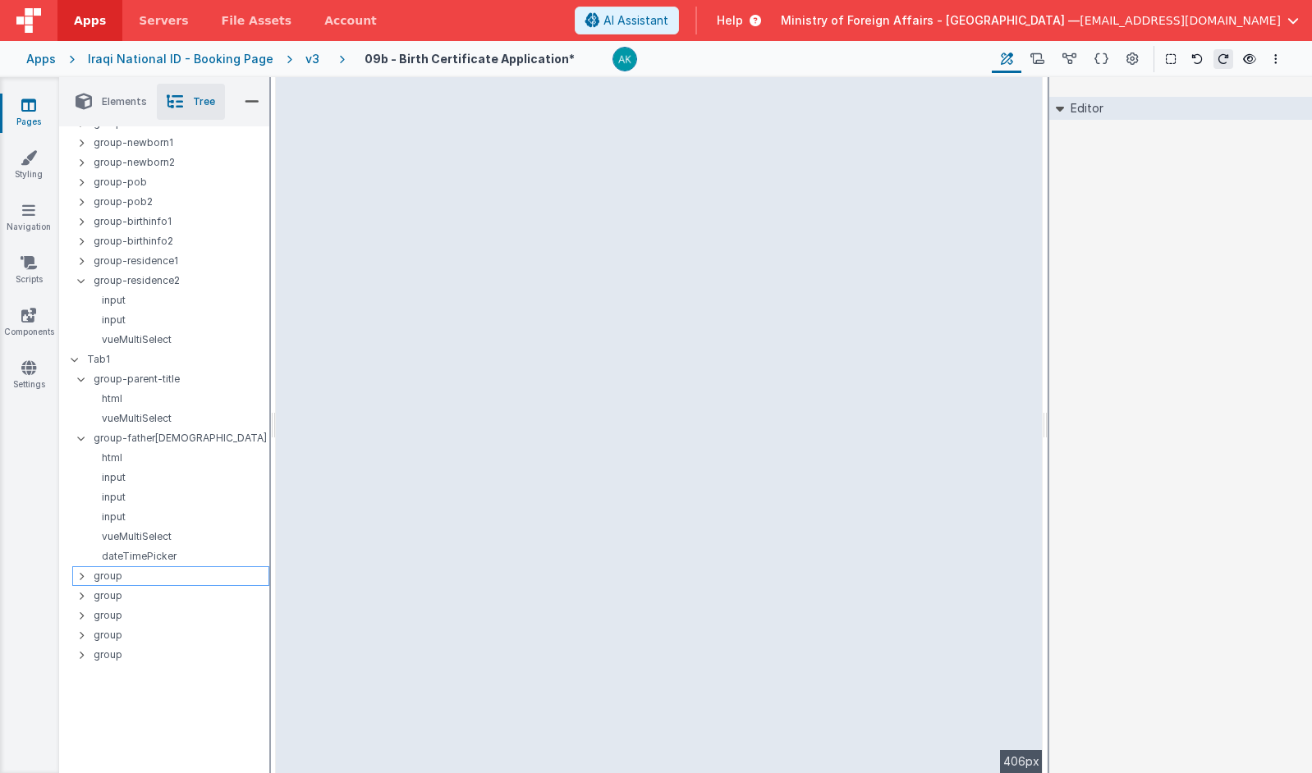
click at [108, 578] on p "group" at bounding box center [181, 576] width 175 height 18
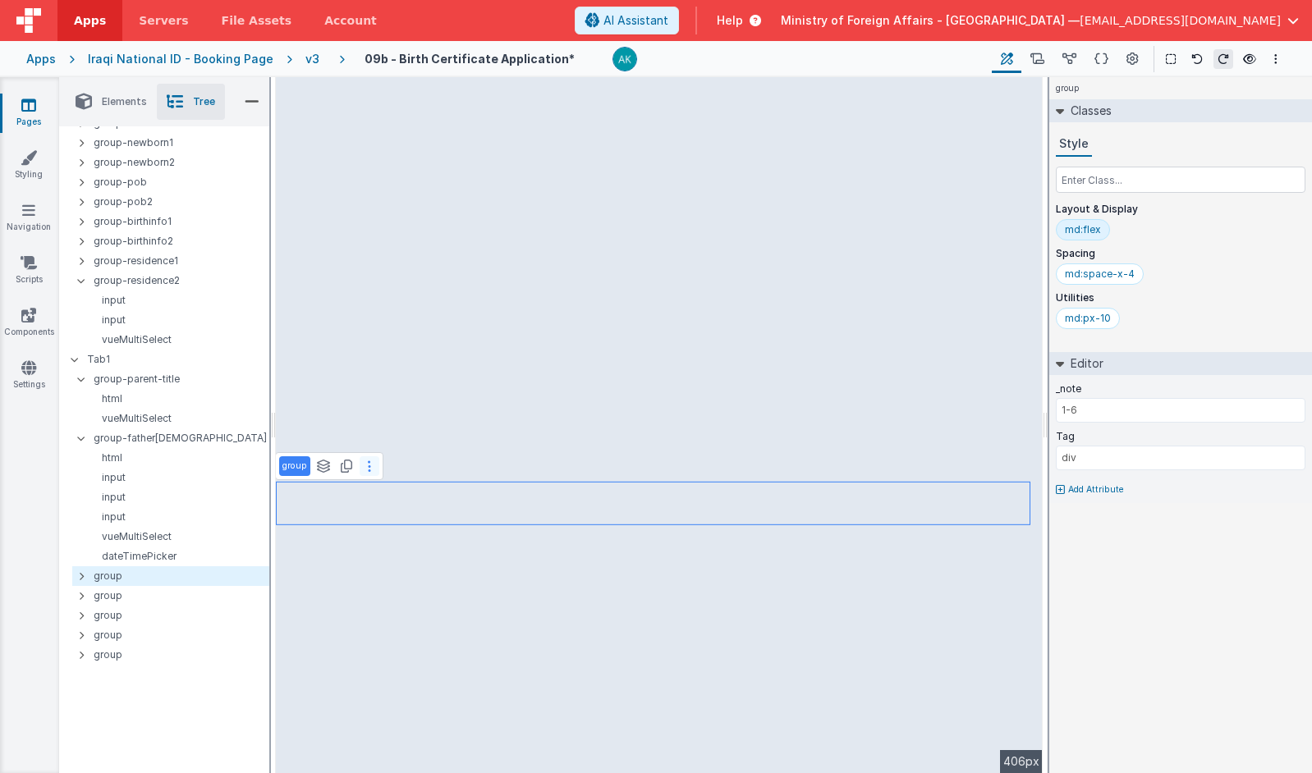
click at [368, 470] on icon at bounding box center [369, 466] width 3 height 13
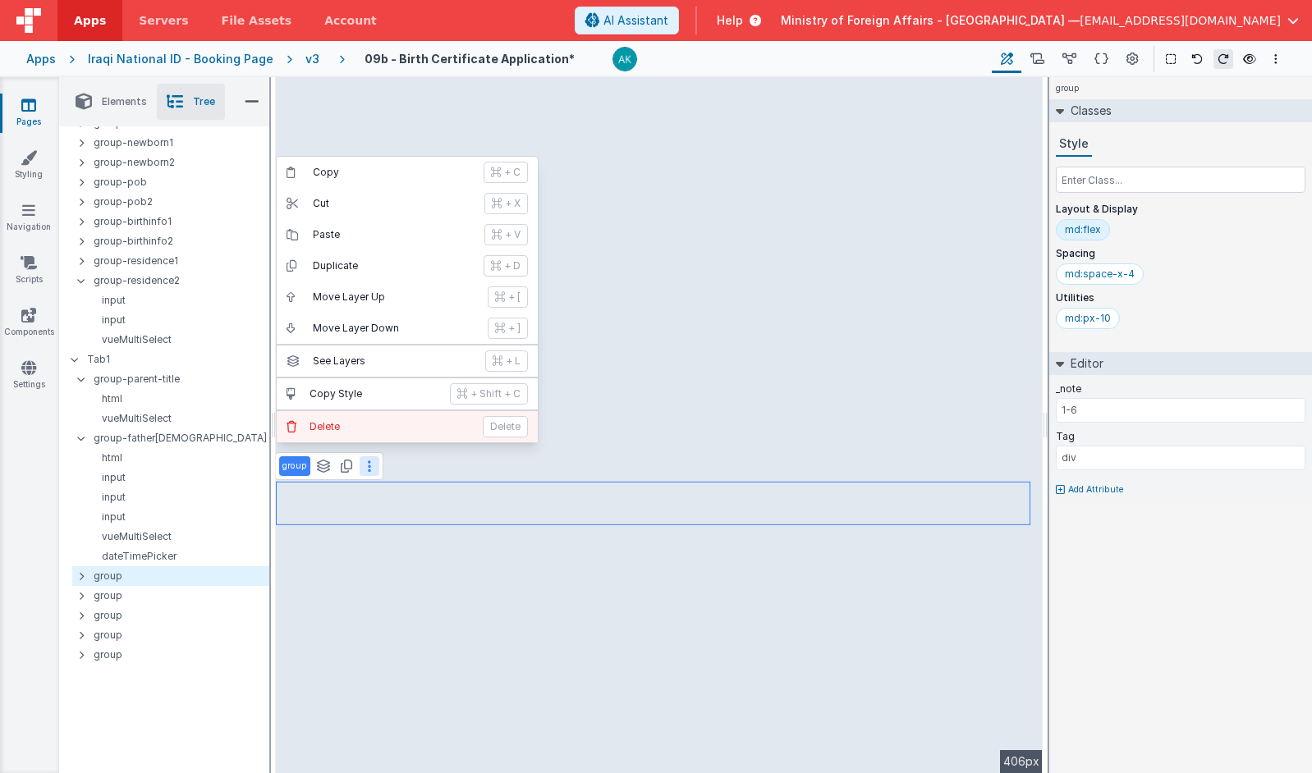
click at [383, 424] on p "Delete" at bounding box center [391, 426] width 163 height 13
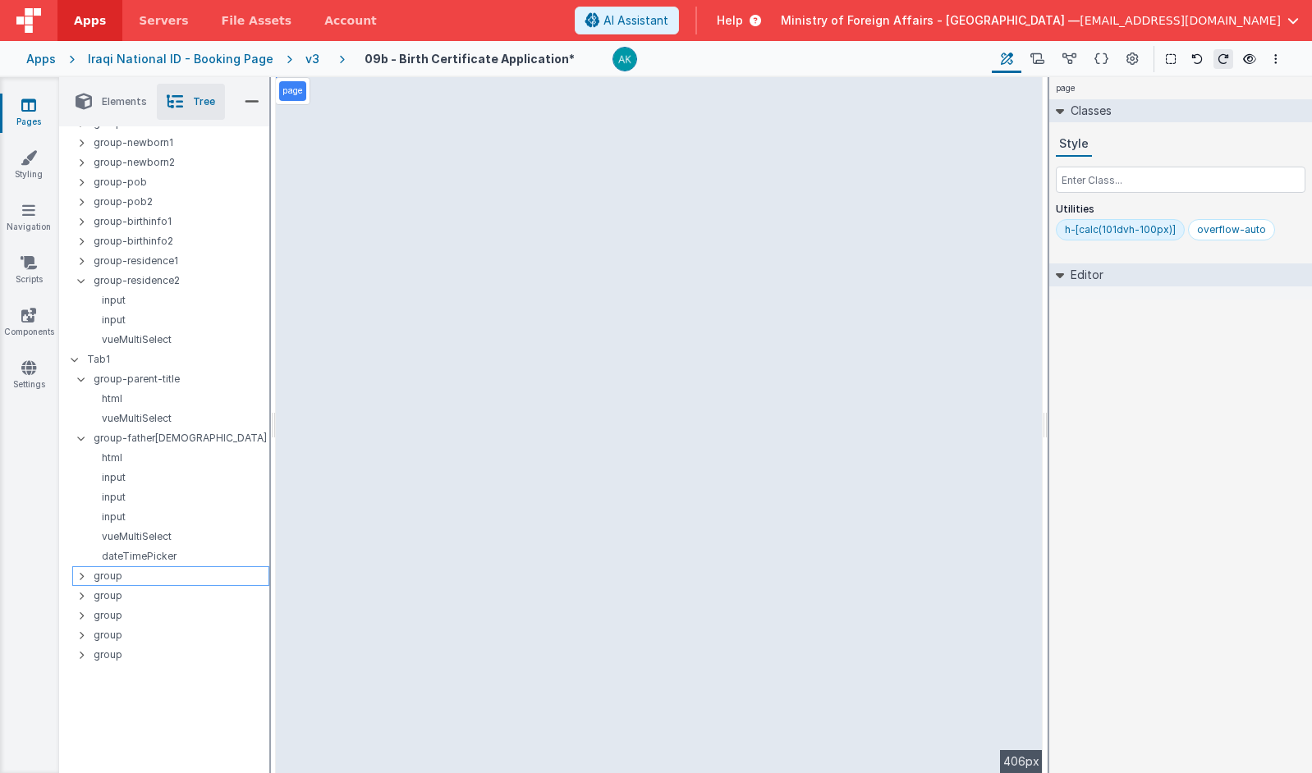
click at [153, 575] on p "group" at bounding box center [181, 576] width 175 height 18
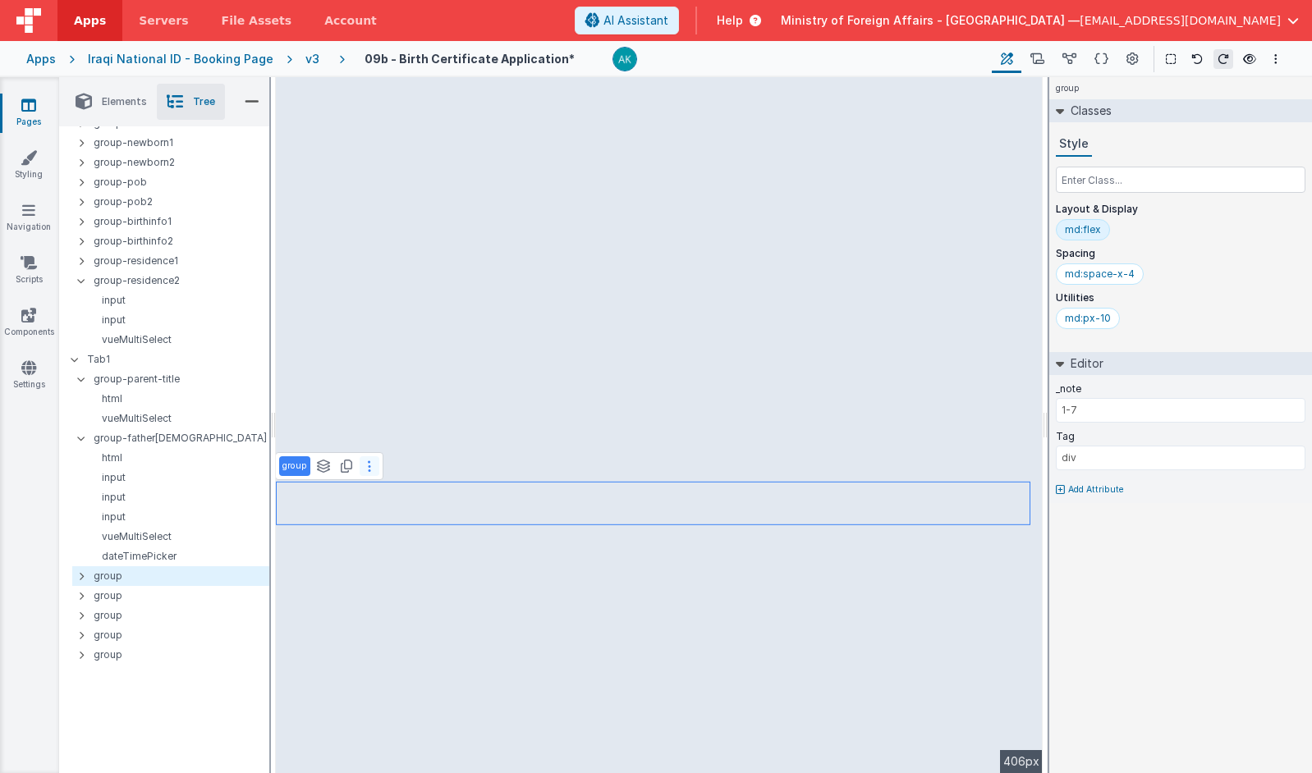
click at [373, 463] on button at bounding box center [370, 466] width 20 height 20
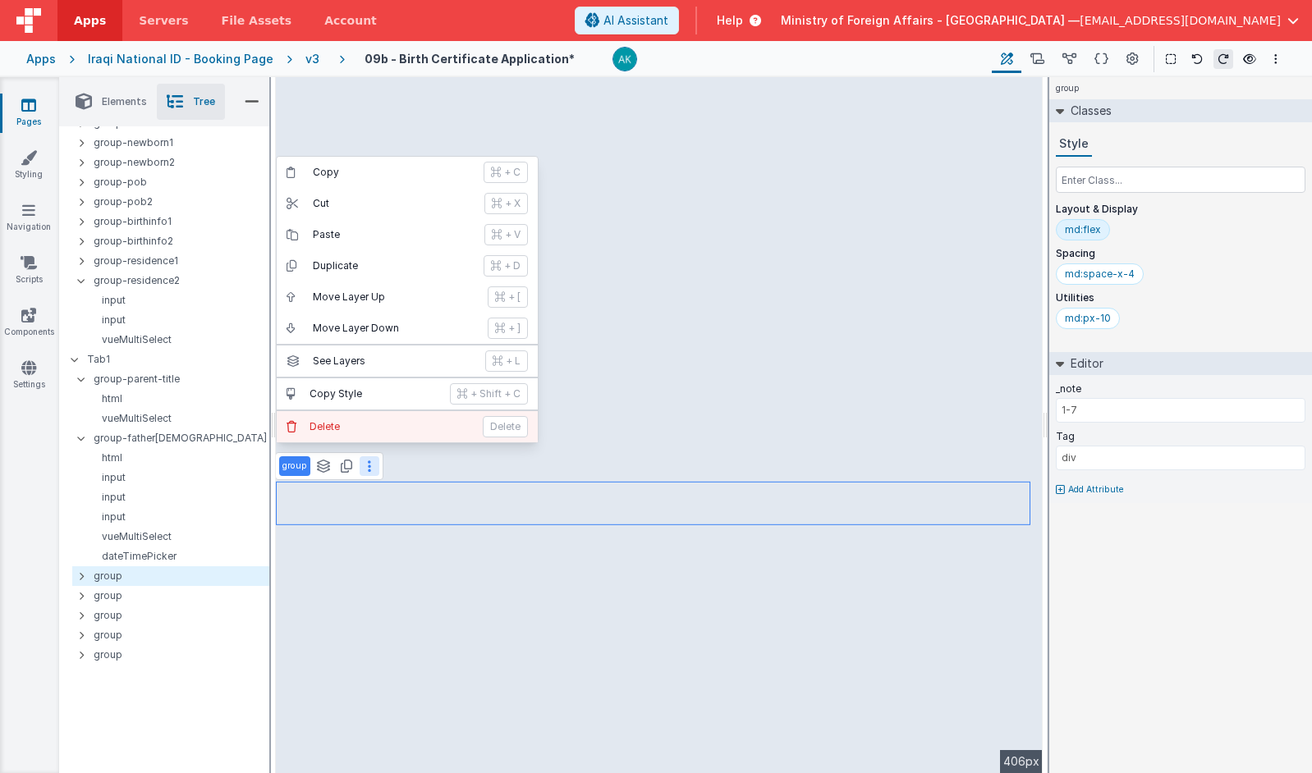
click at [375, 434] on button "[PERSON_NAME]" at bounding box center [407, 426] width 261 height 31
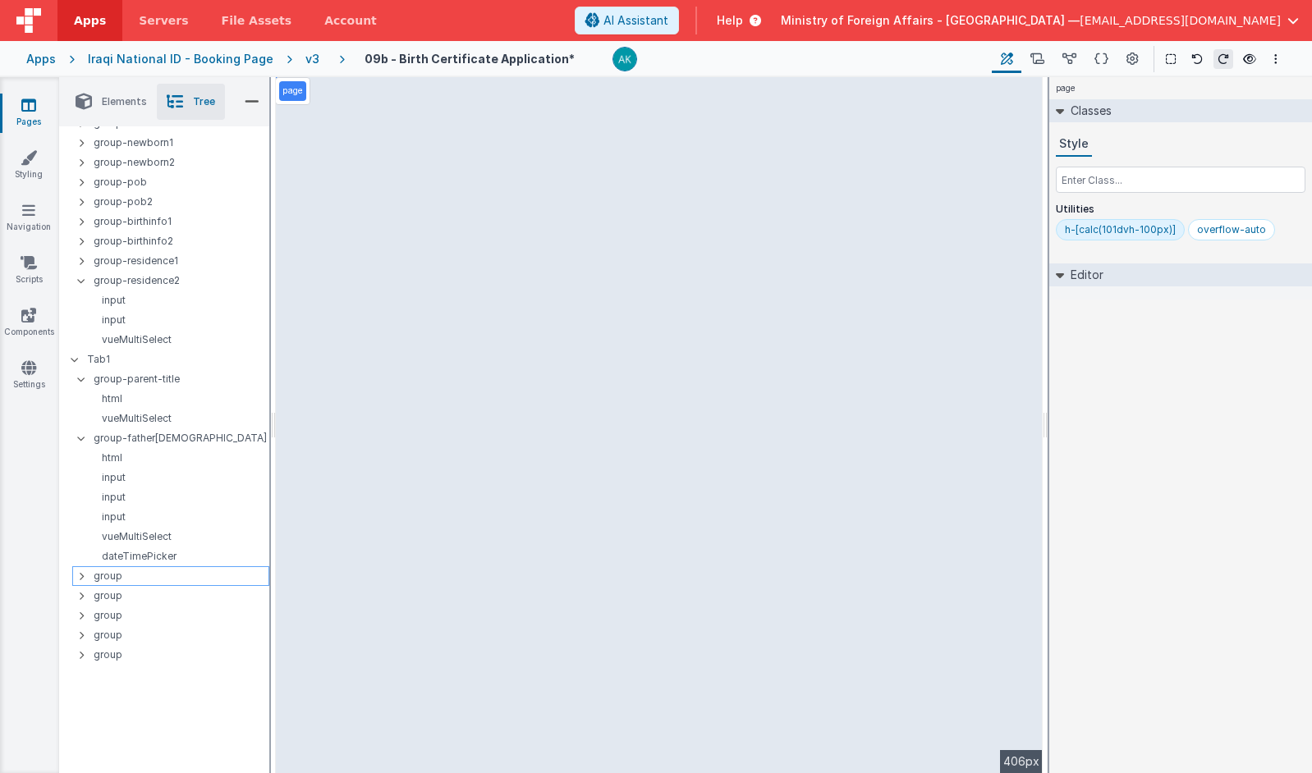
click at [109, 576] on p "group" at bounding box center [181, 576] width 175 height 18
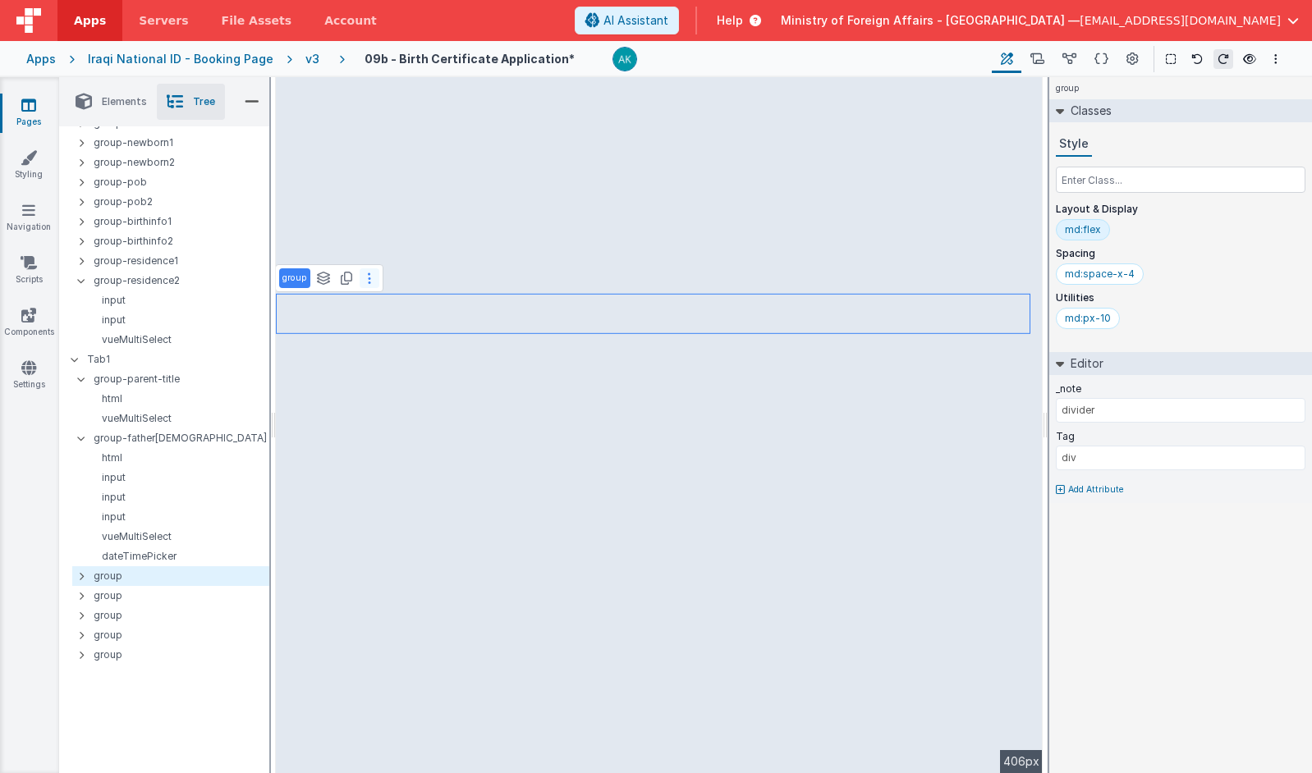
click at [374, 284] on button at bounding box center [370, 278] width 20 height 20
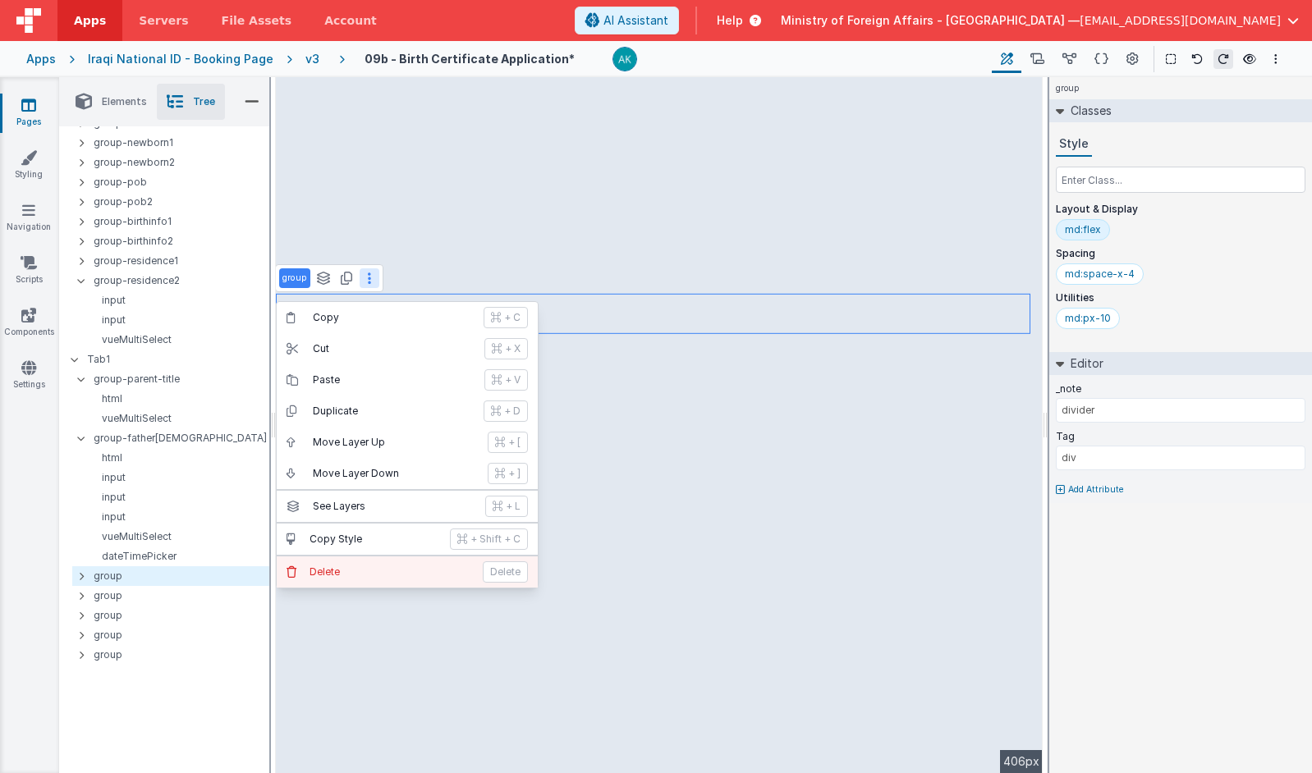
click at [364, 558] on button "[PERSON_NAME]" at bounding box center [407, 572] width 261 height 31
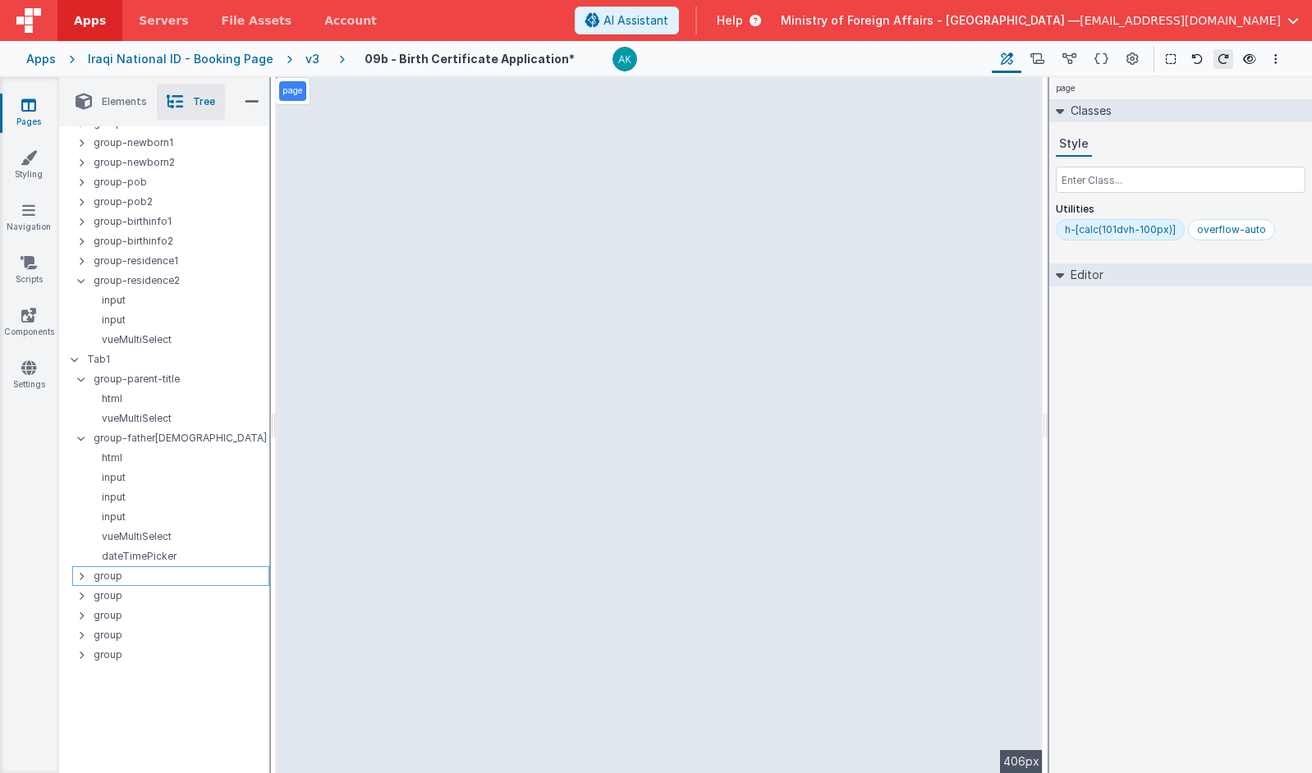
click at [175, 576] on p "group" at bounding box center [181, 576] width 175 height 18
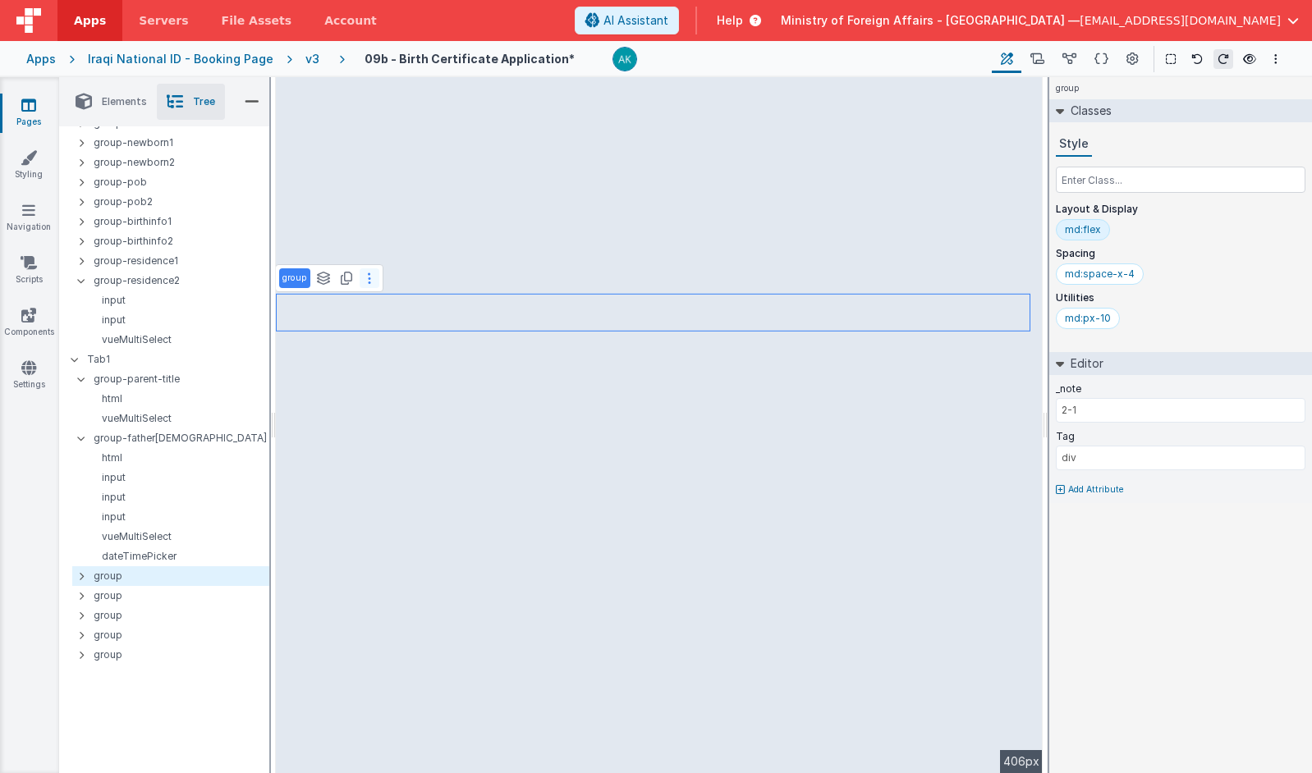
click at [369, 282] on icon at bounding box center [369, 278] width 3 height 13
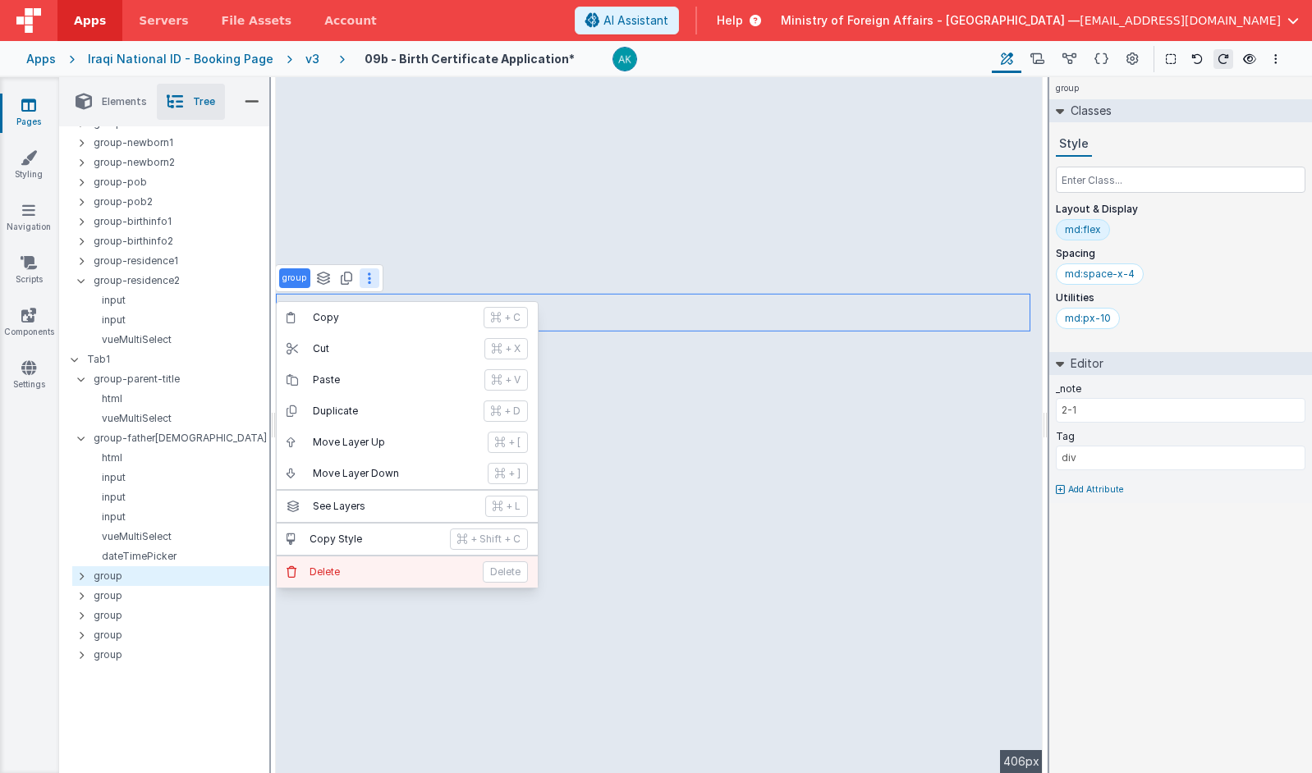
click at [371, 579] on button "[PERSON_NAME]" at bounding box center [407, 572] width 261 height 31
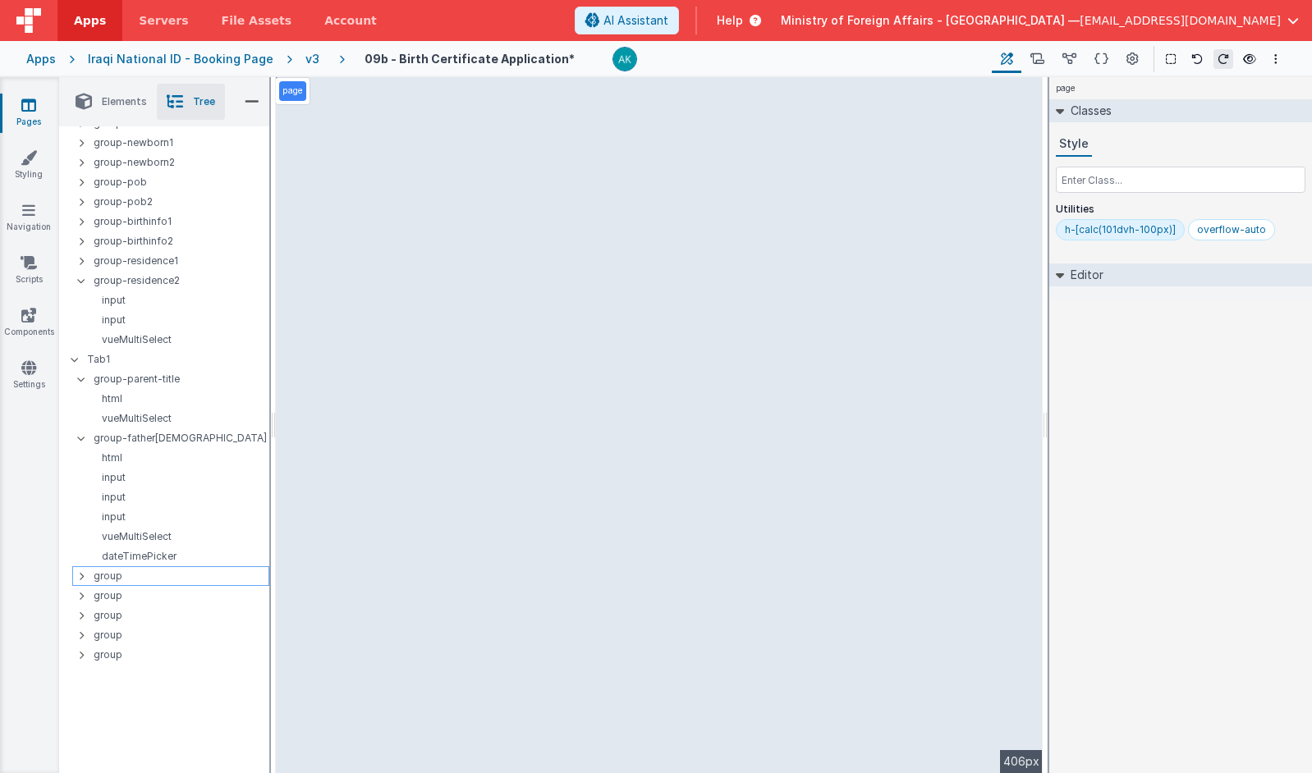
click at [210, 579] on p "group" at bounding box center [181, 576] width 175 height 18
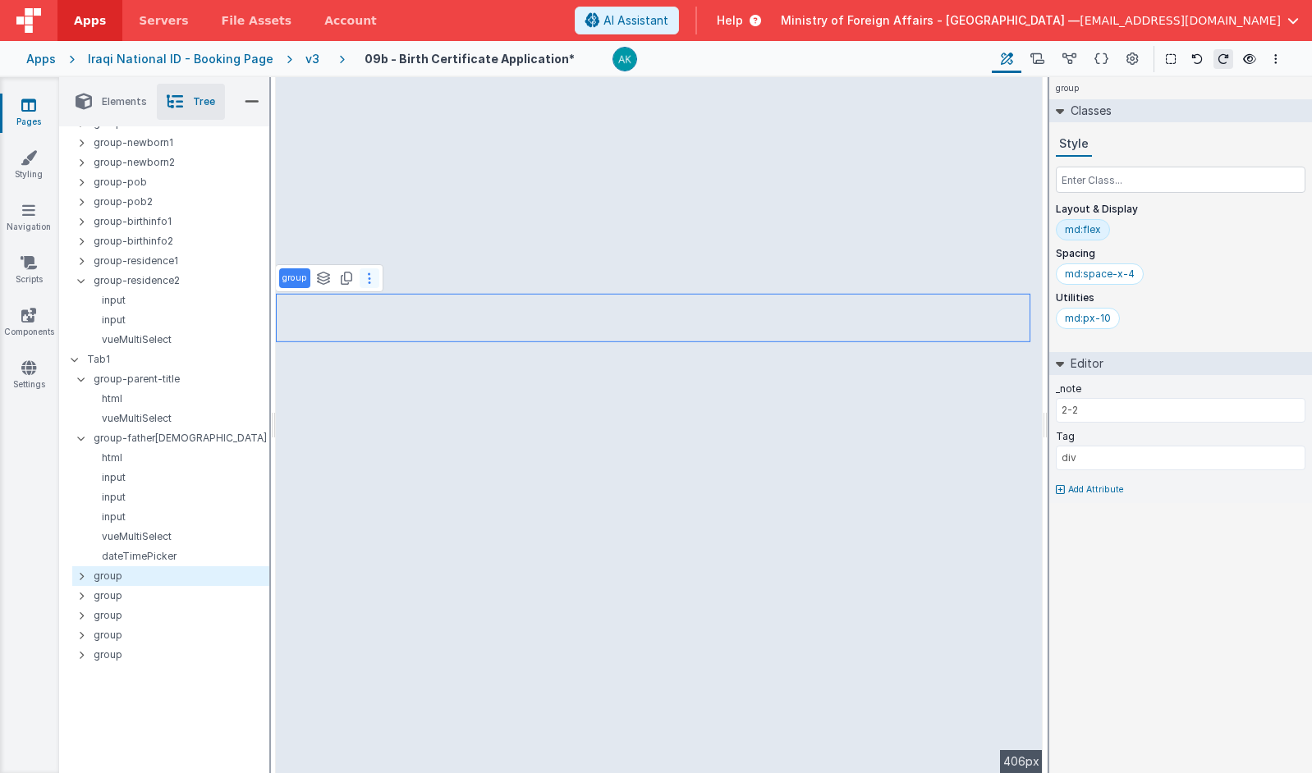
click at [374, 283] on button at bounding box center [370, 278] width 20 height 20
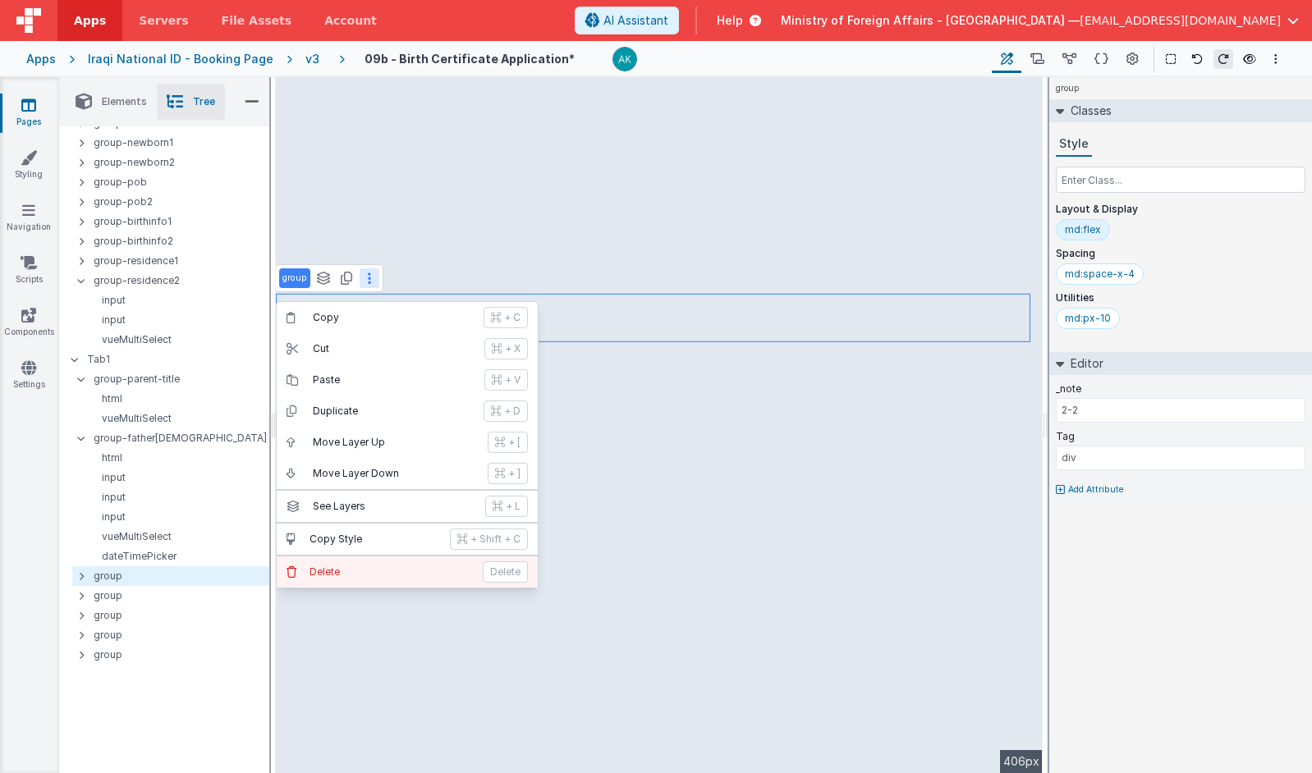
click at [410, 582] on button "[PERSON_NAME]" at bounding box center [407, 572] width 261 height 31
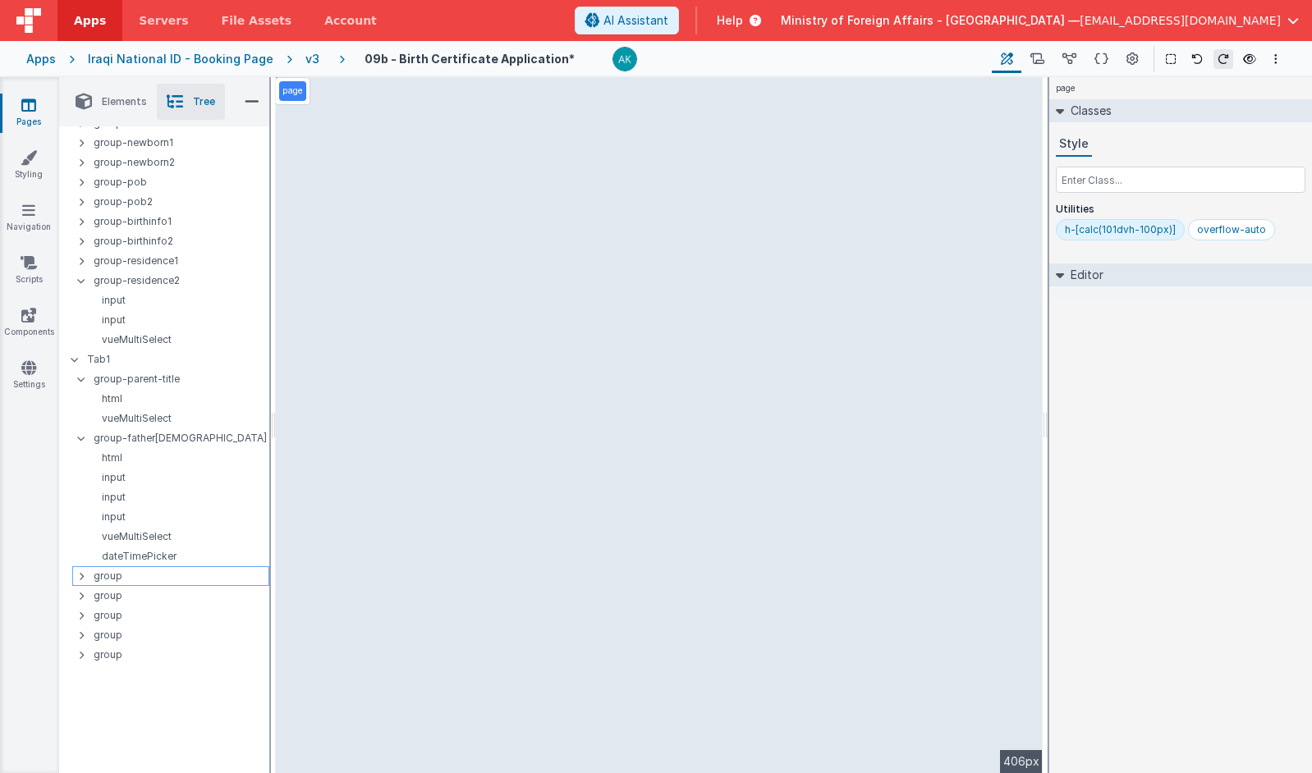
click at [167, 571] on p "group" at bounding box center [181, 576] width 175 height 18
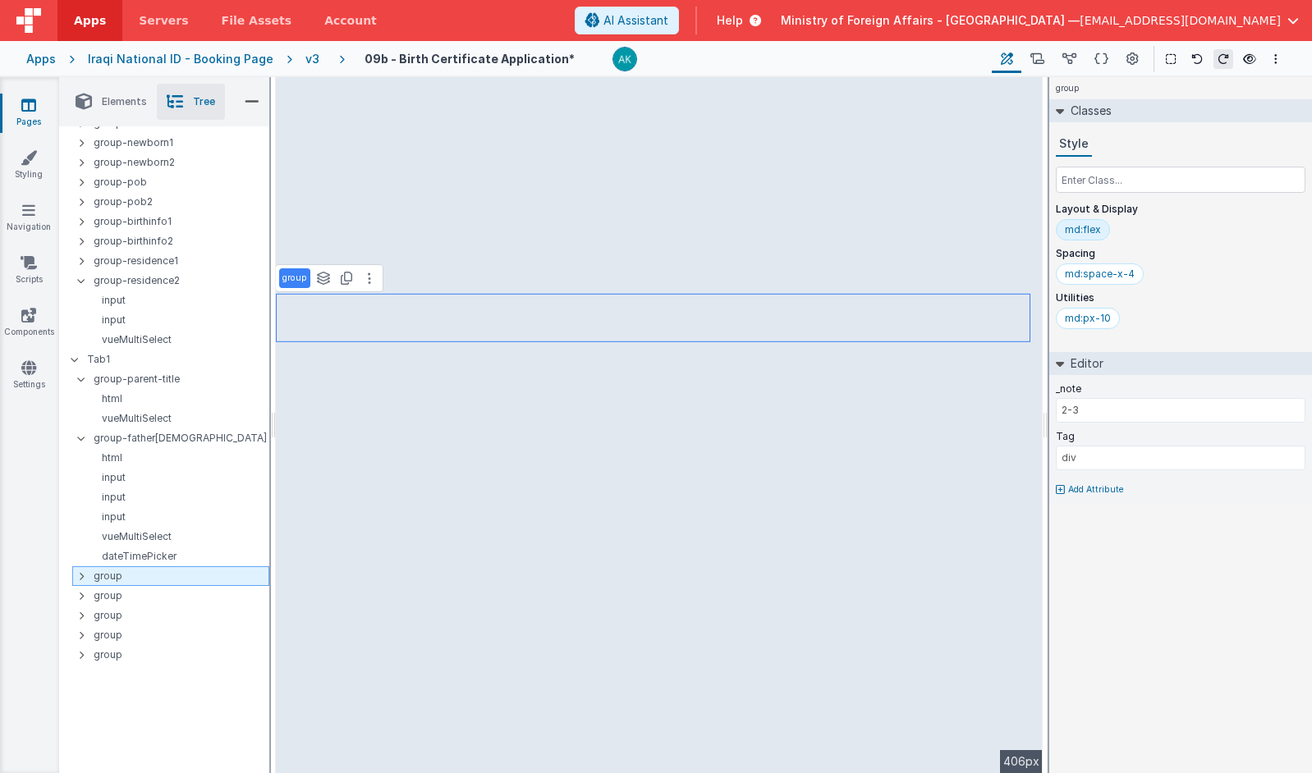
scroll to position [215, 0]
click at [368, 282] on icon at bounding box center [369, 278] width 3 height 13
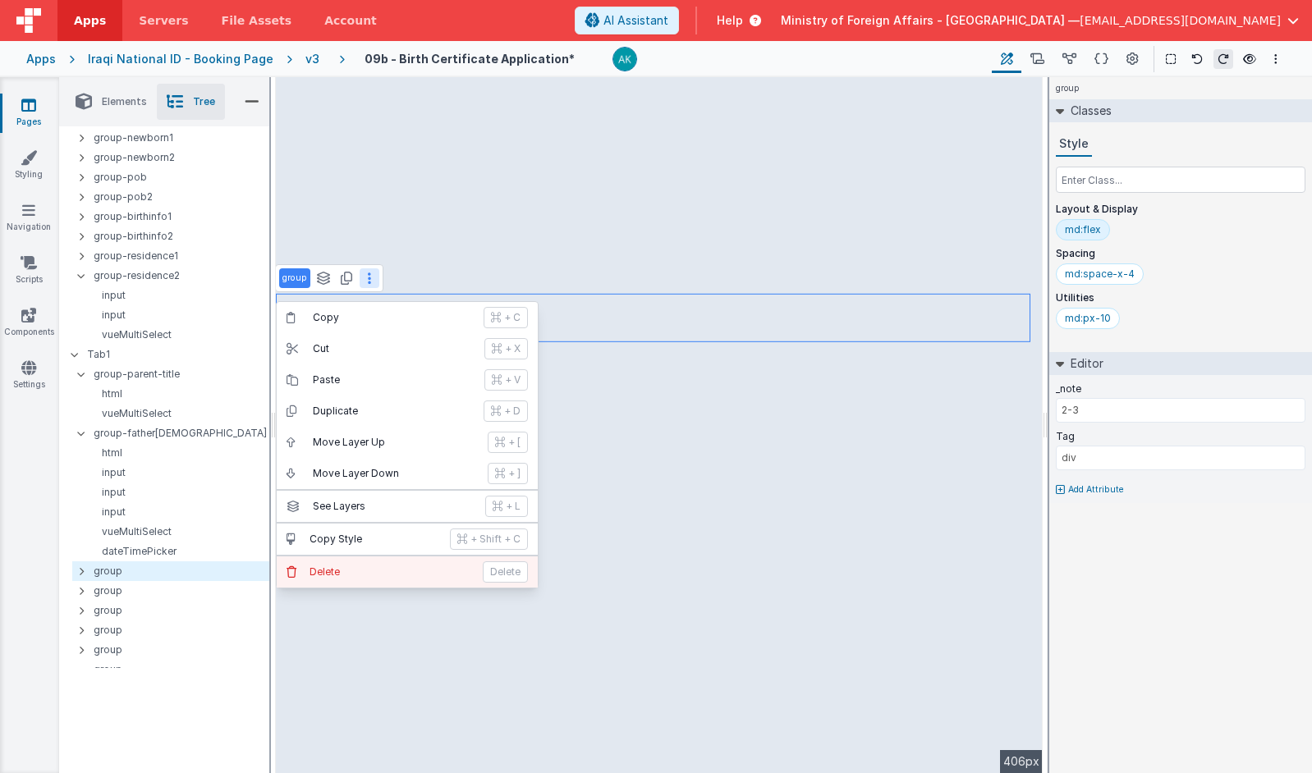
click at [321, 569] on p "Delete" at bounding box center [391, 572] width 163 height 13
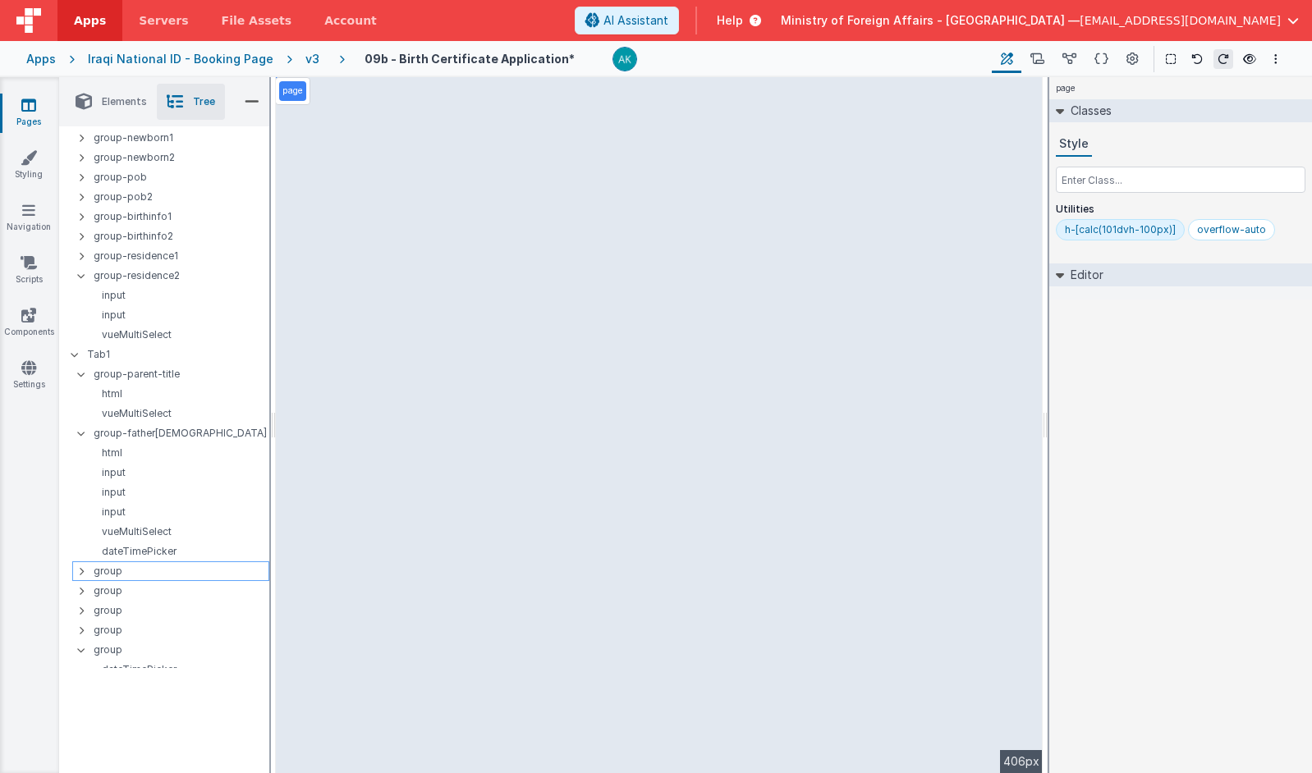
click at [183, 567] on p "group" at bounding box center [181, 571] width 175 height 18
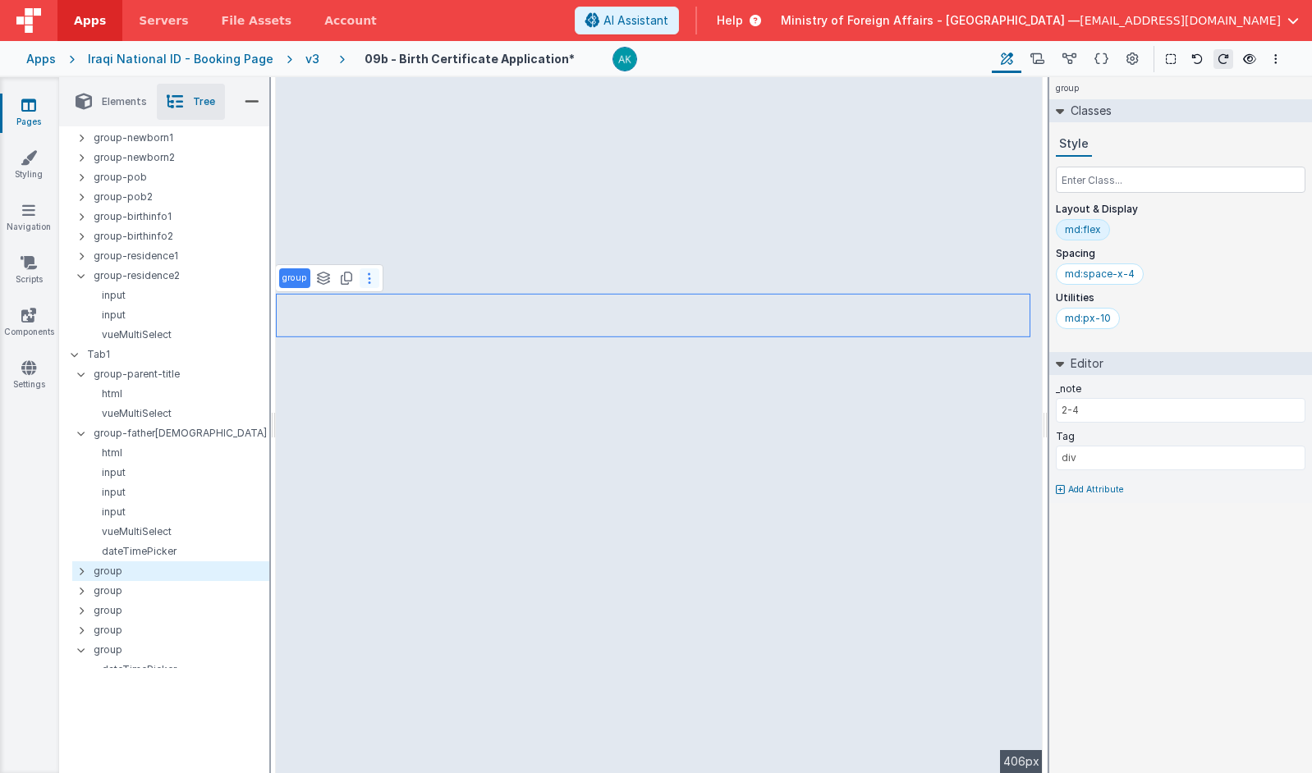
click at [368, 285] on button at bounding box center [370, 278] width 20 height 20
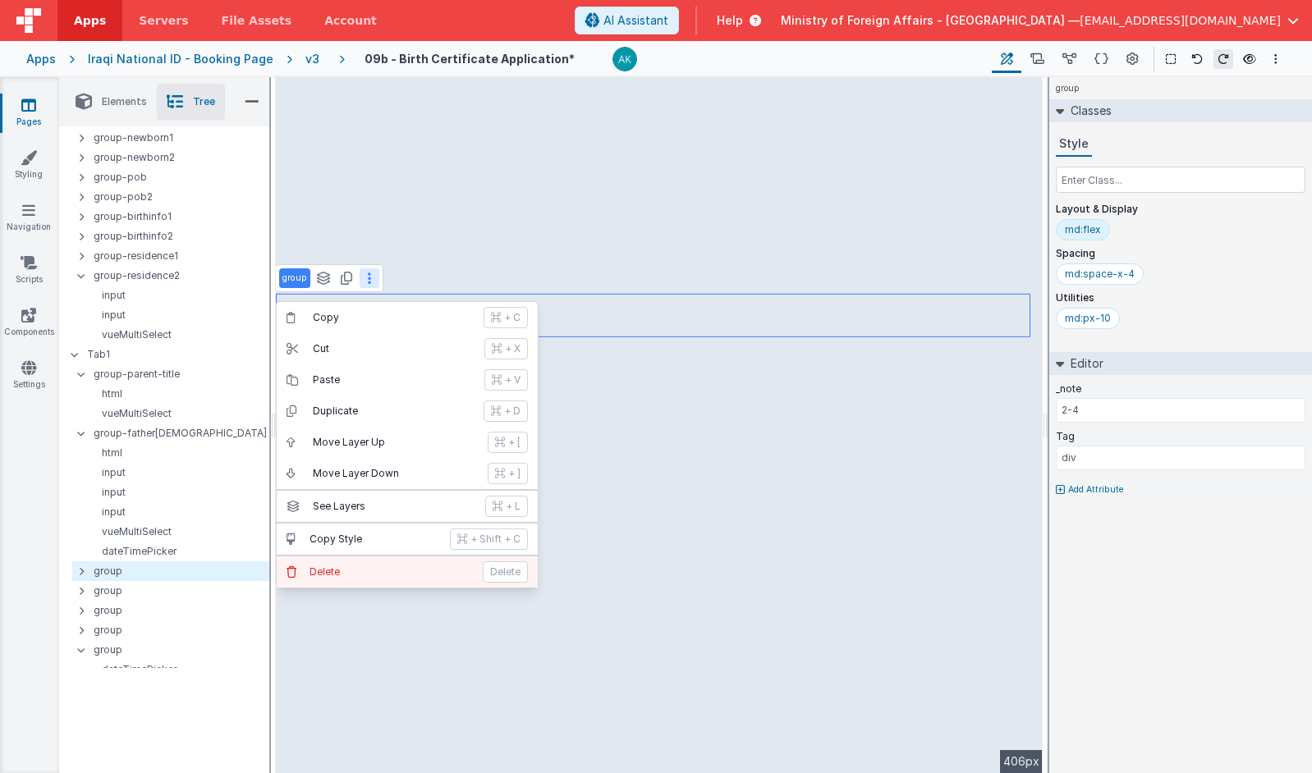
click at [342, 567] on p "Delete" at bounding box center [391, 572] width 163 height 13
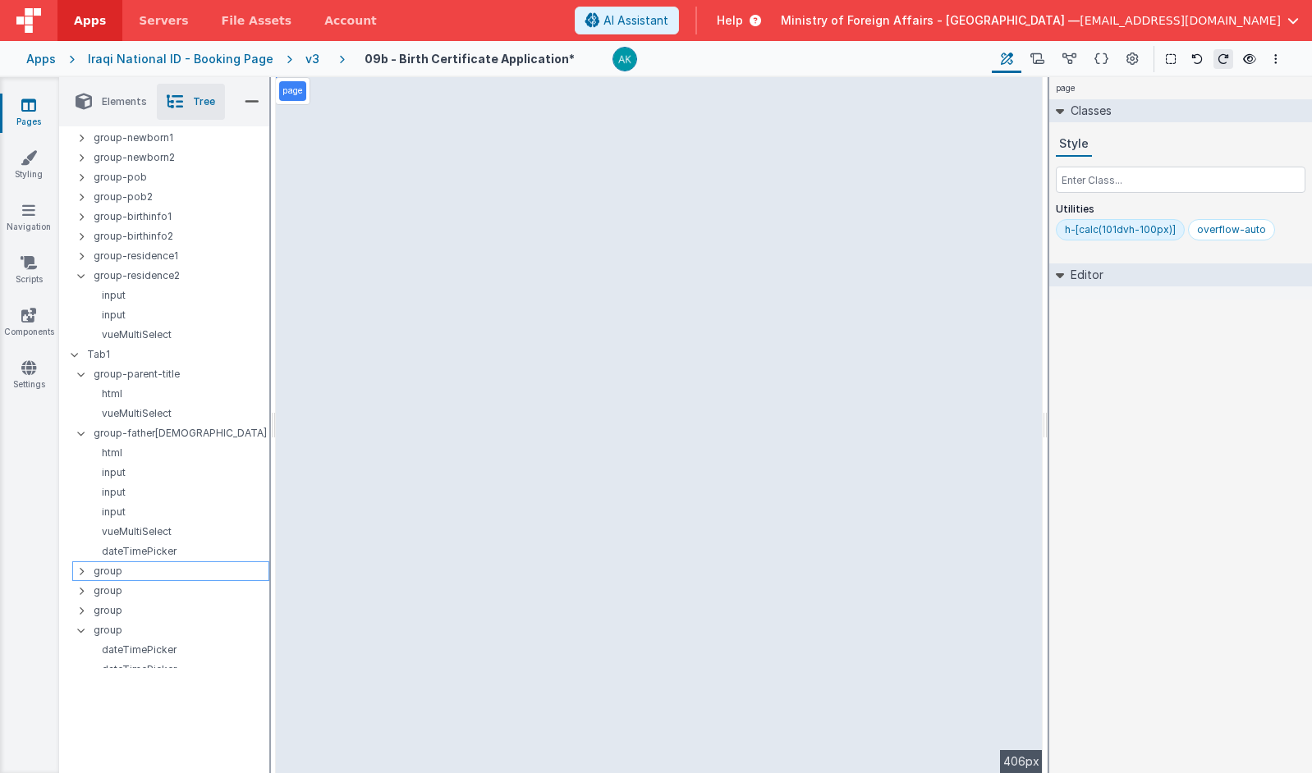
click at [144, 572] on p "group" at bounding box center [181, 571] width 175 height 18
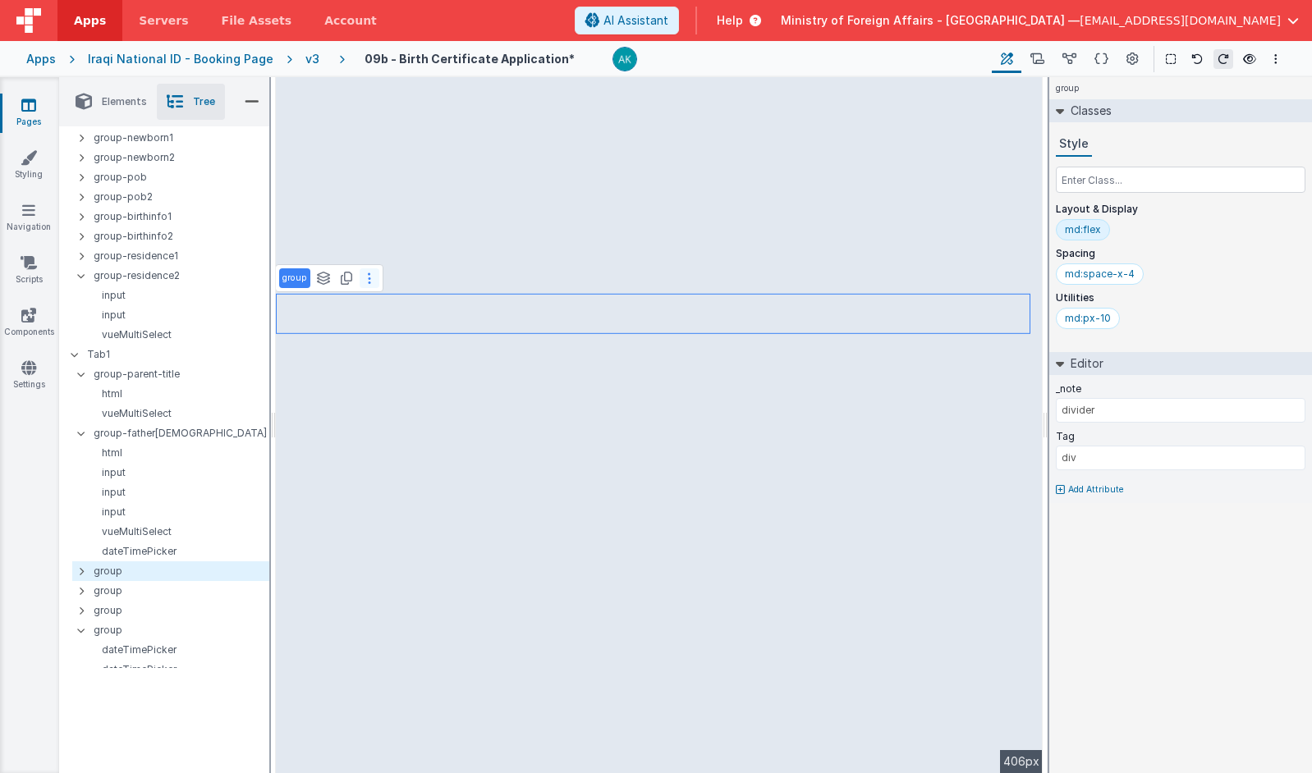
click at [370, 275] on button at bounding box center [370, 278] width 20 height 20
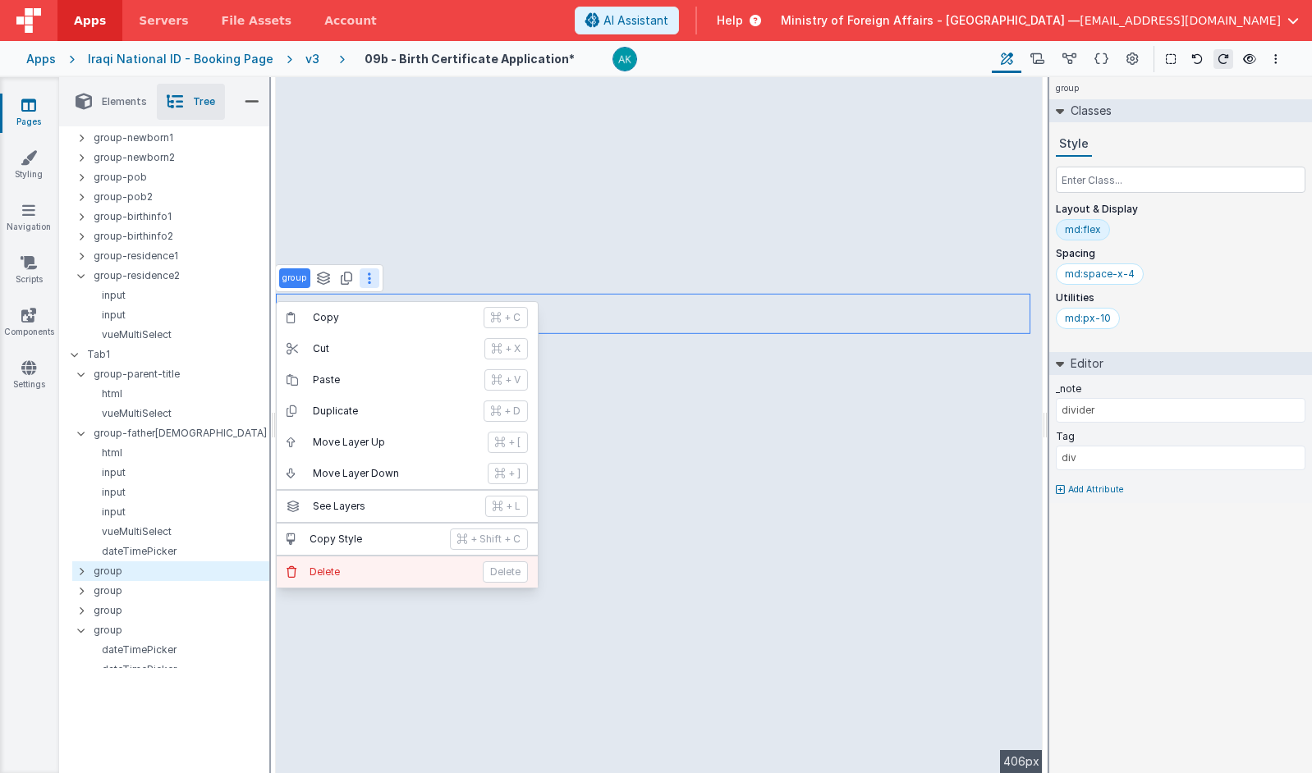
click at [351, 559] on button "[PERSON_NAME]" at bounding box center [407, 572] width 261 height 31
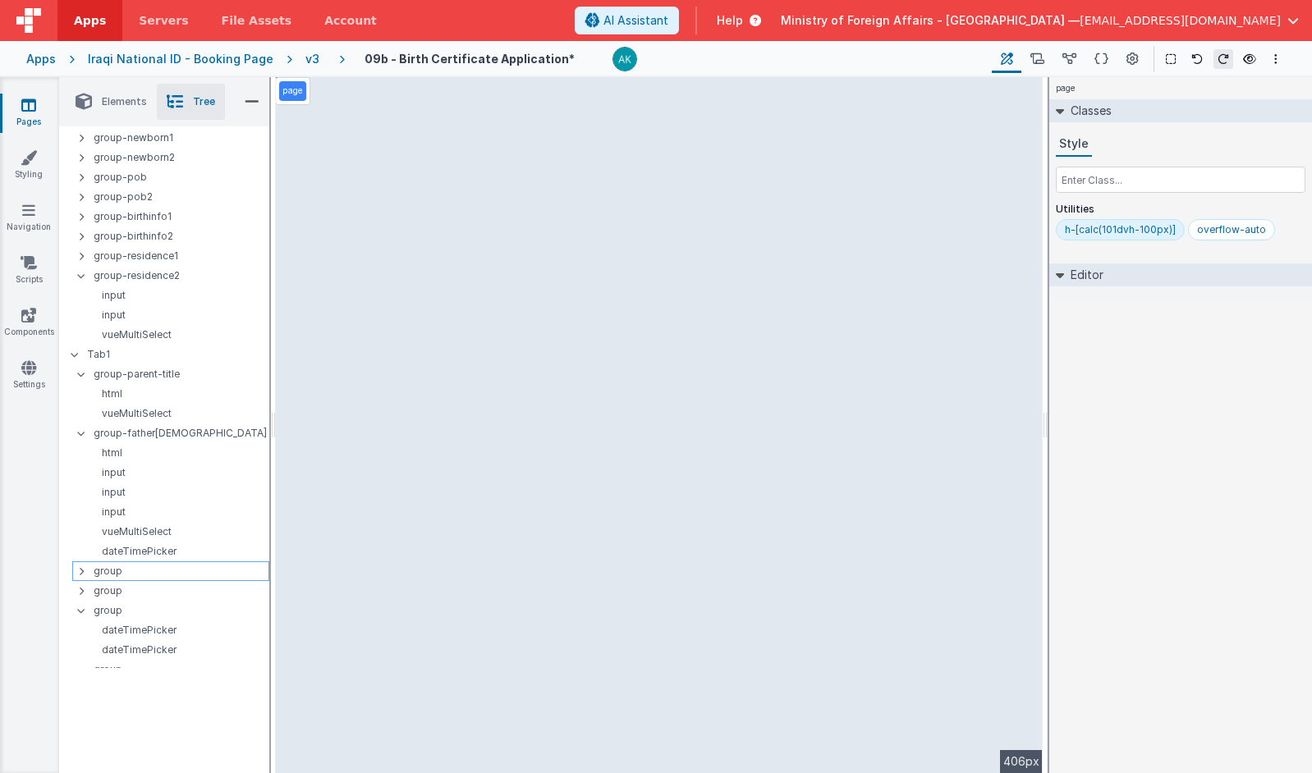
click at [175, 571] on p "group" at bounding box center [181, 571] width 175 height 18
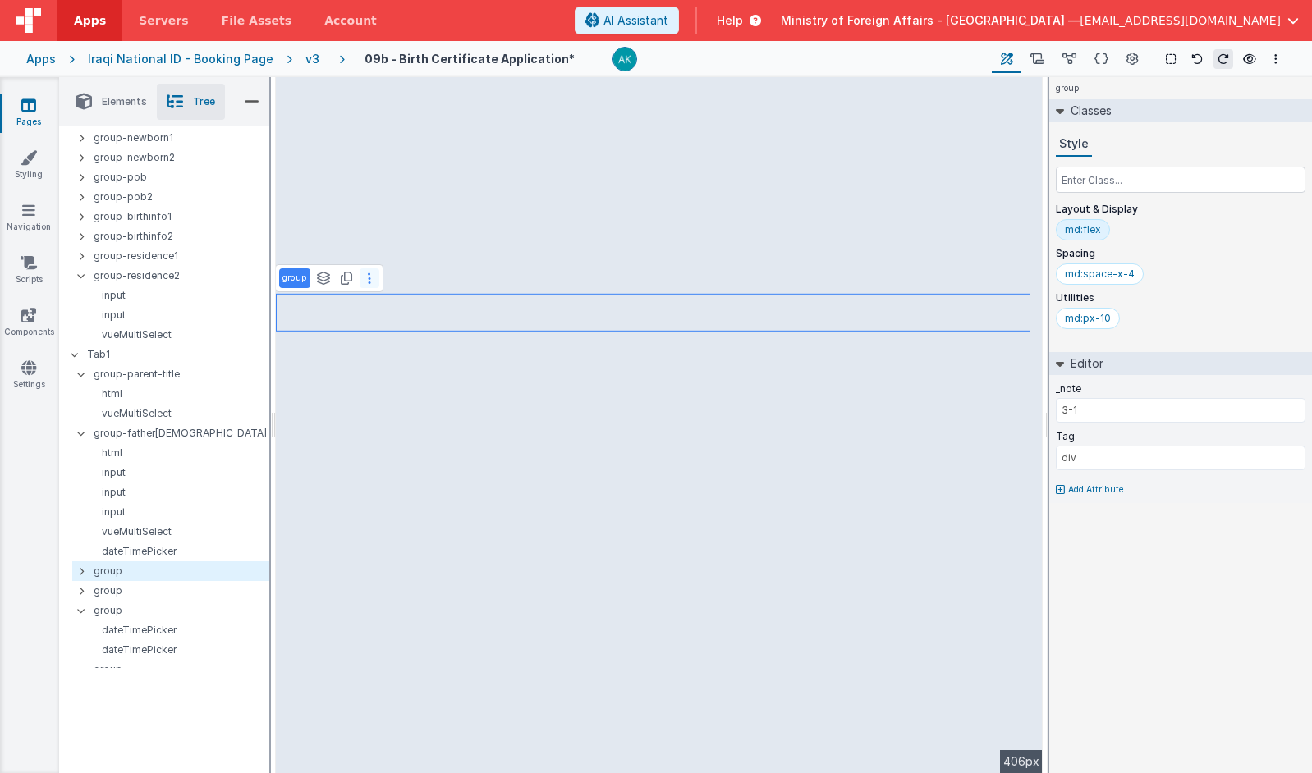
click at [374, 285] on button at bounding box center [370, 278] width 20 height 20
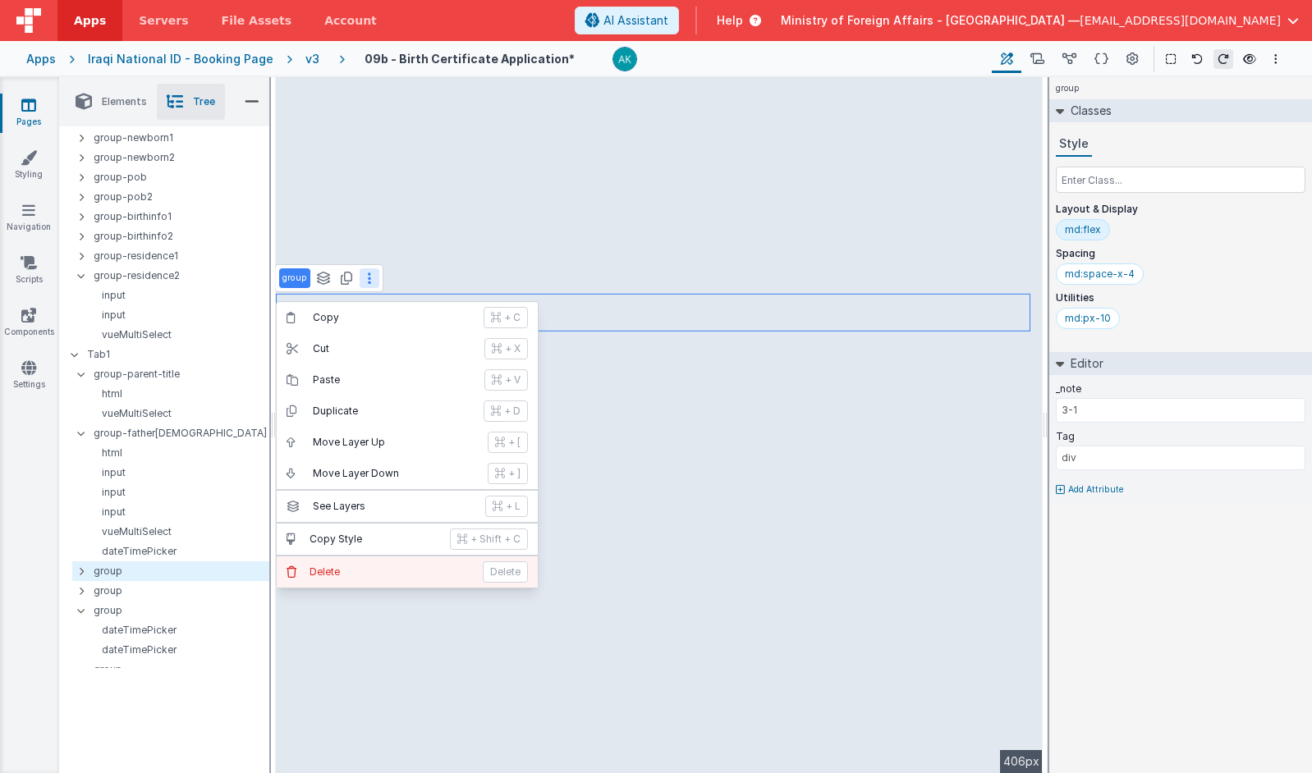
click at [354, 567] on p "Delete" at bounding box center [391, 572] width 163 height 13
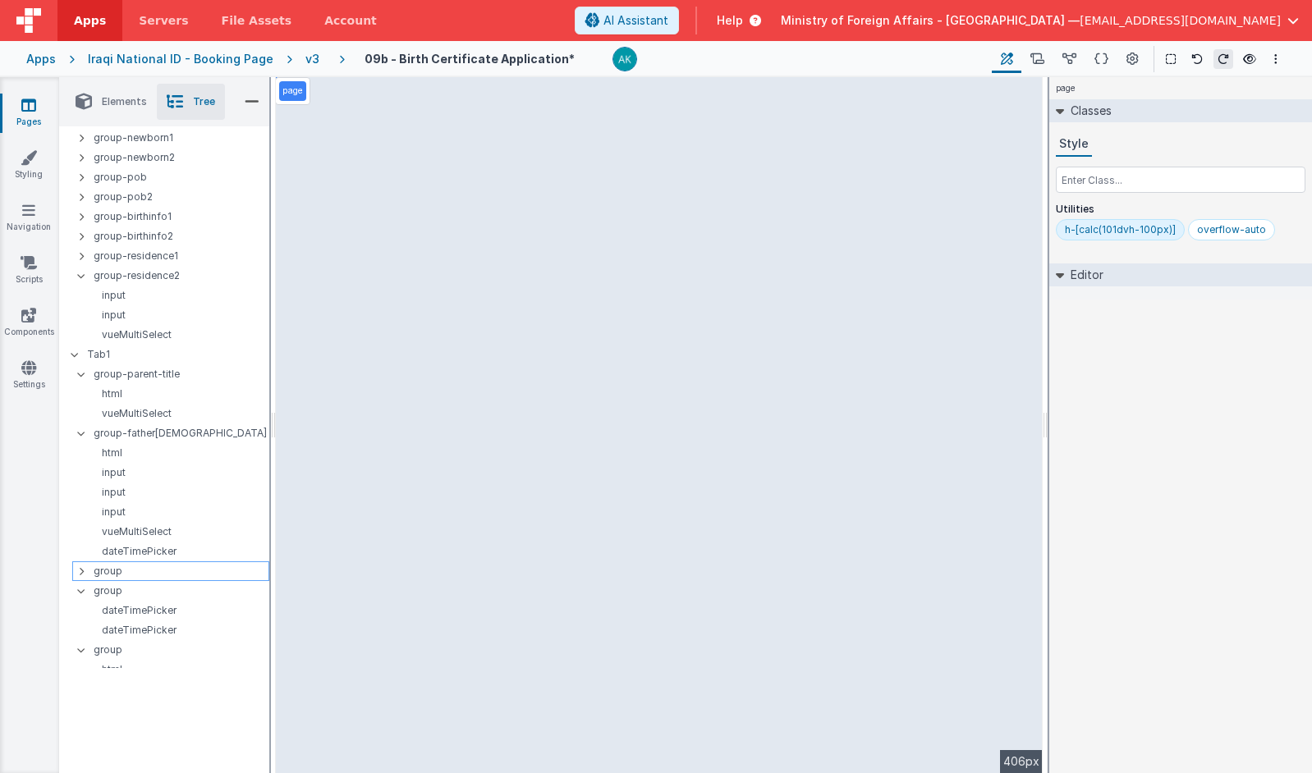
click at [193, 573] on p "group" at bounding box center [181, 571] width 175 height 18
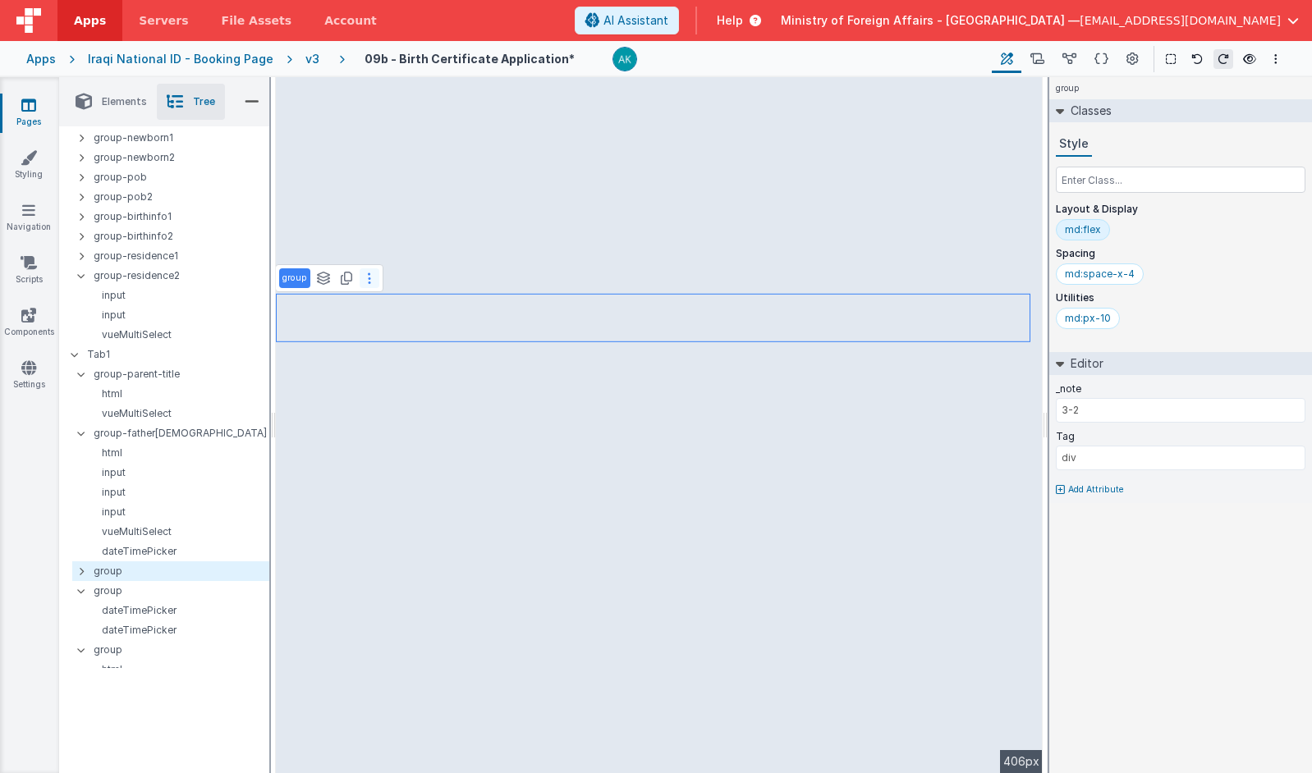
click at [371, 283] on button at bounding box center [370, 278] width 20 height 20
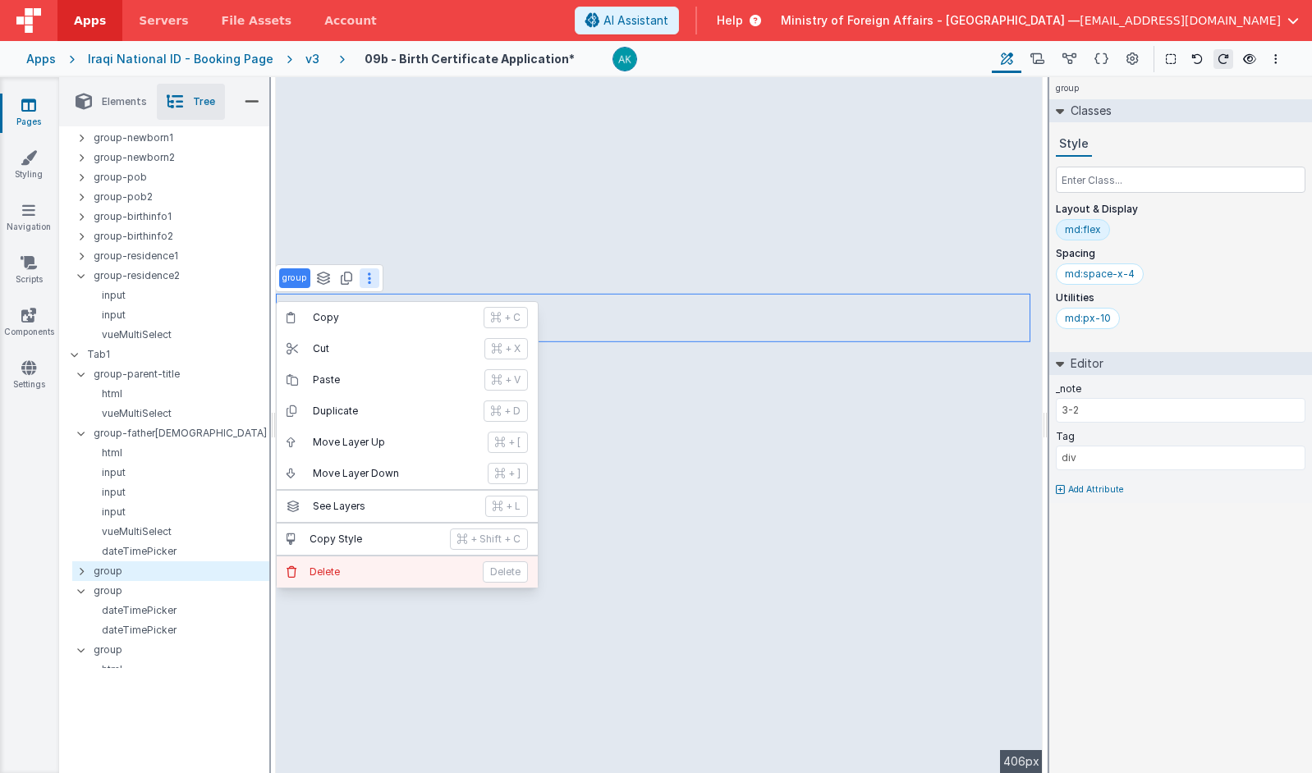
click at [362, 580] on button "[PERSON_NAME]" at bounding box center [407, 572] width 261 height 31
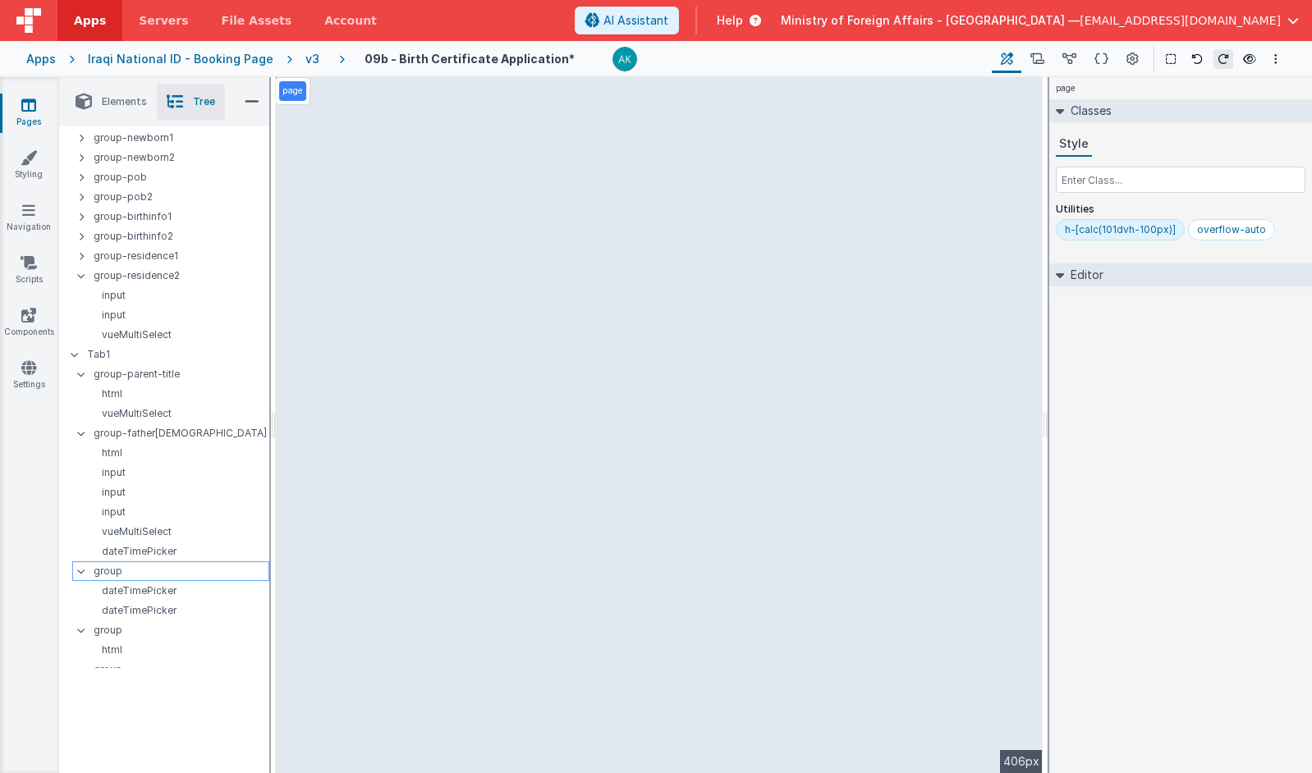
click at [221, 568] on p "group" at bounding box center [181, 571] width 175 height 18
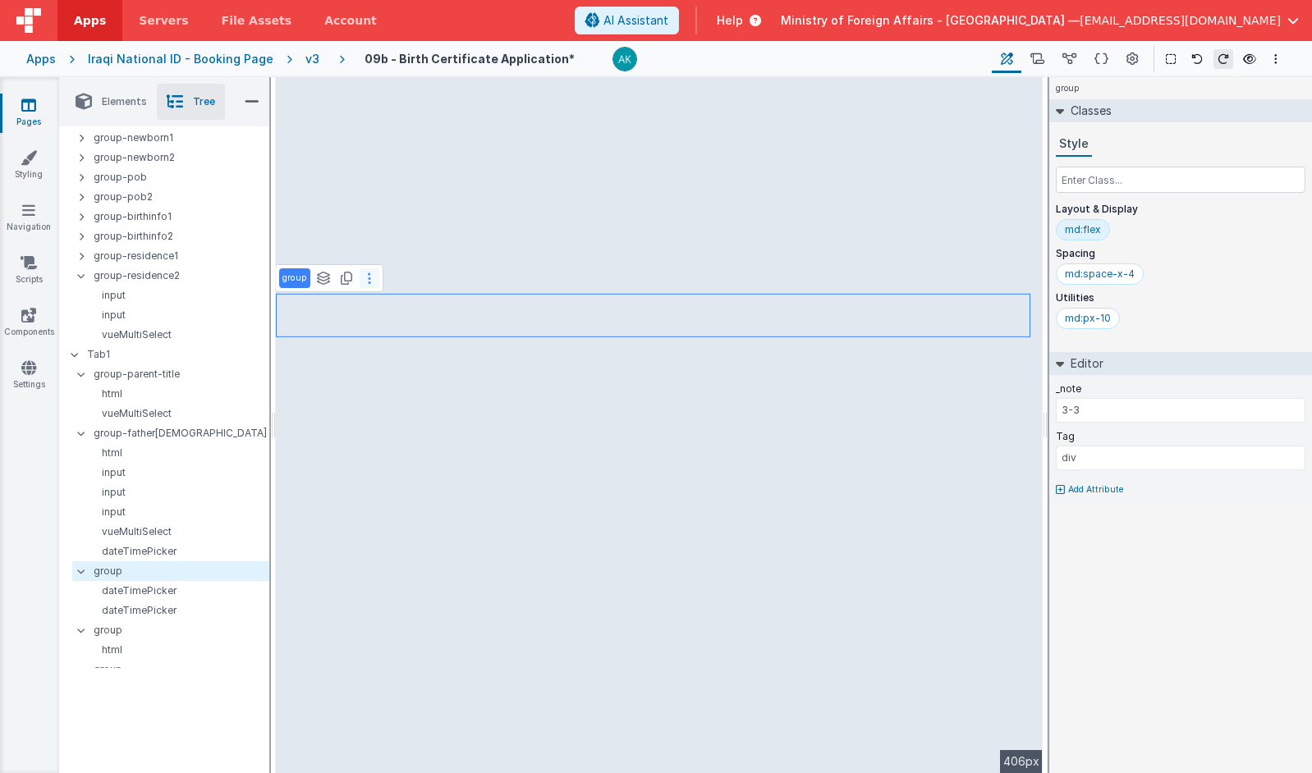
click at [368, 285] on button at bounding box center [370, 278] width 20 height 20
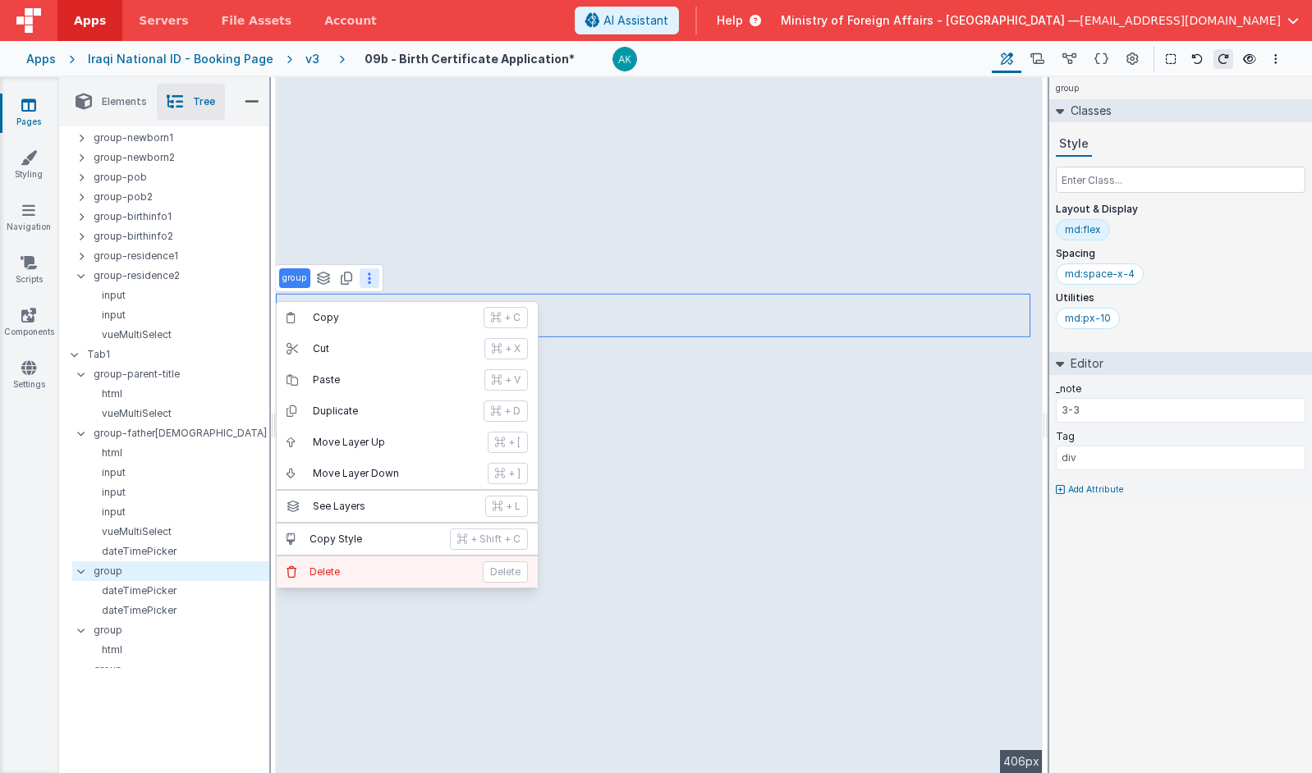
click at [381, 573] on p "Delete" at bounding box center [391, 572] width 163 height 13
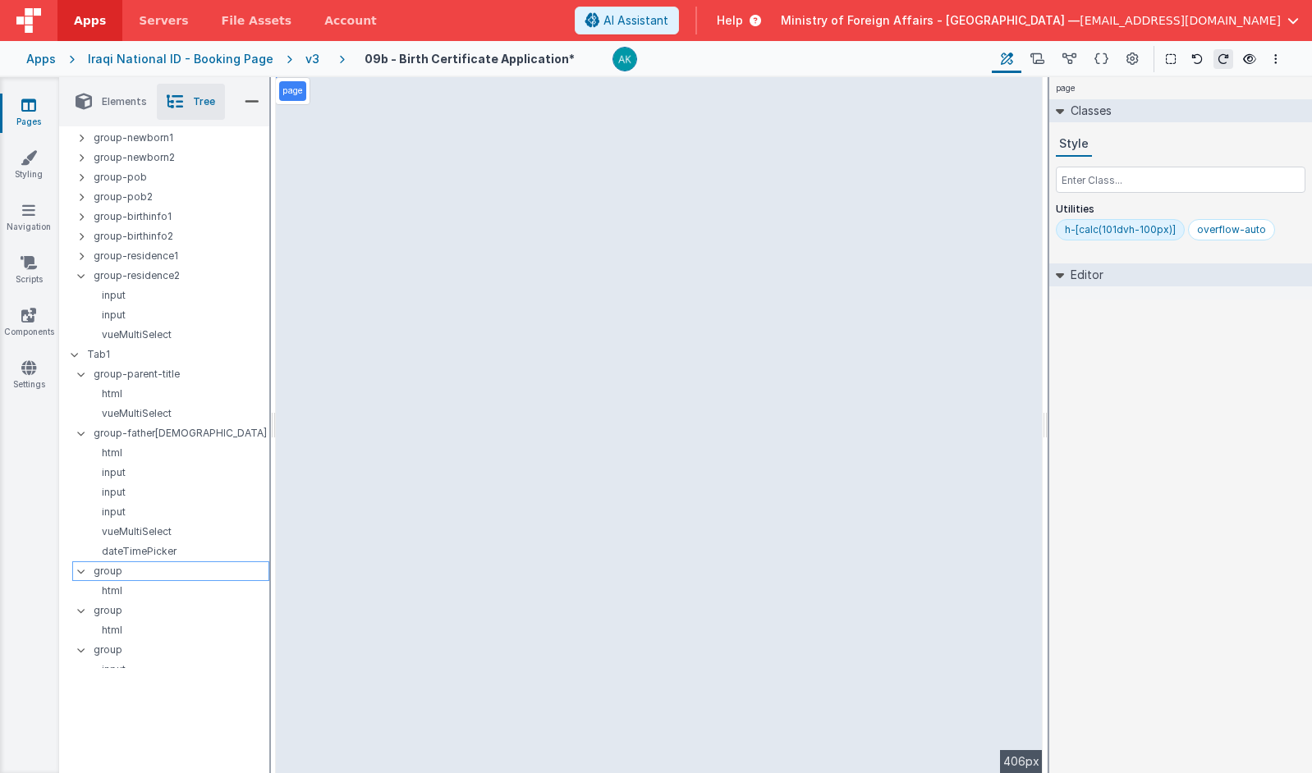
click at [148, 574] on p "group" at bounding box center [181, 571] width 175 height 18
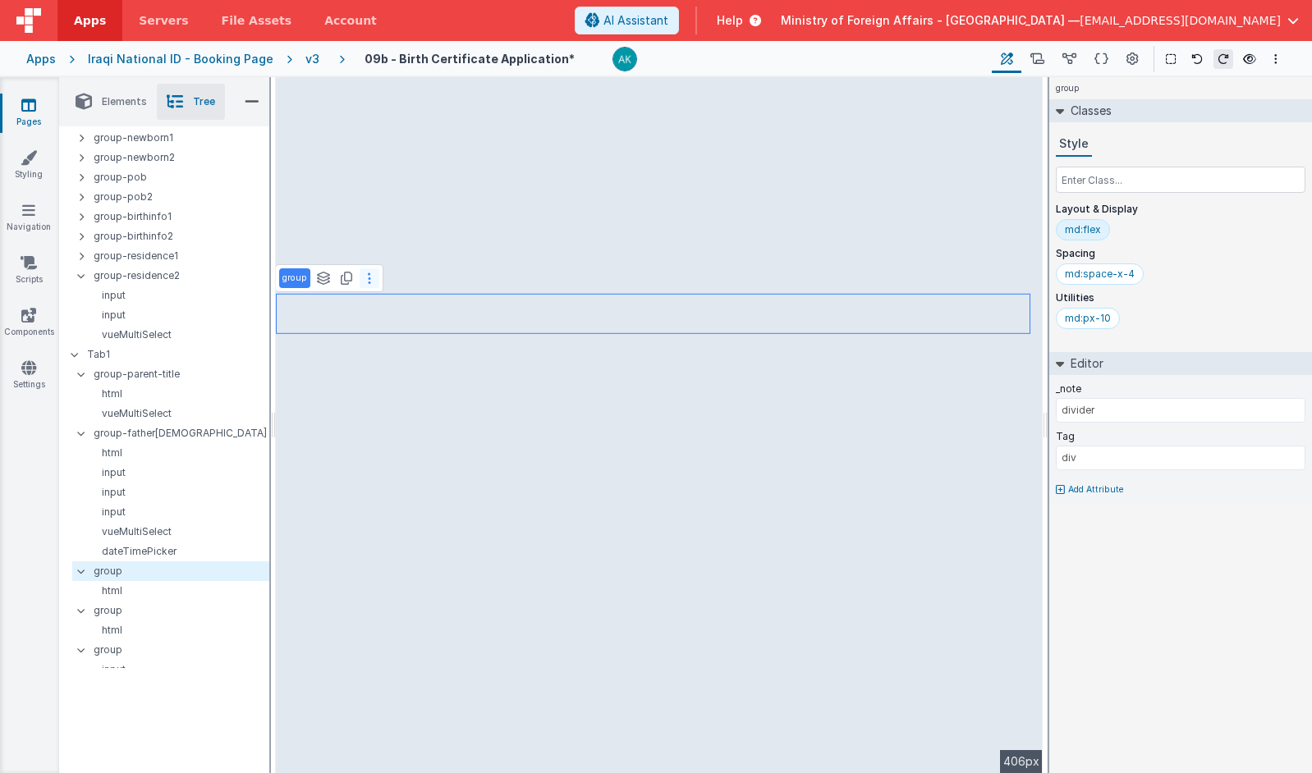
click at [374, 282] on button at bounding box center [370, 278] width 20 height 20
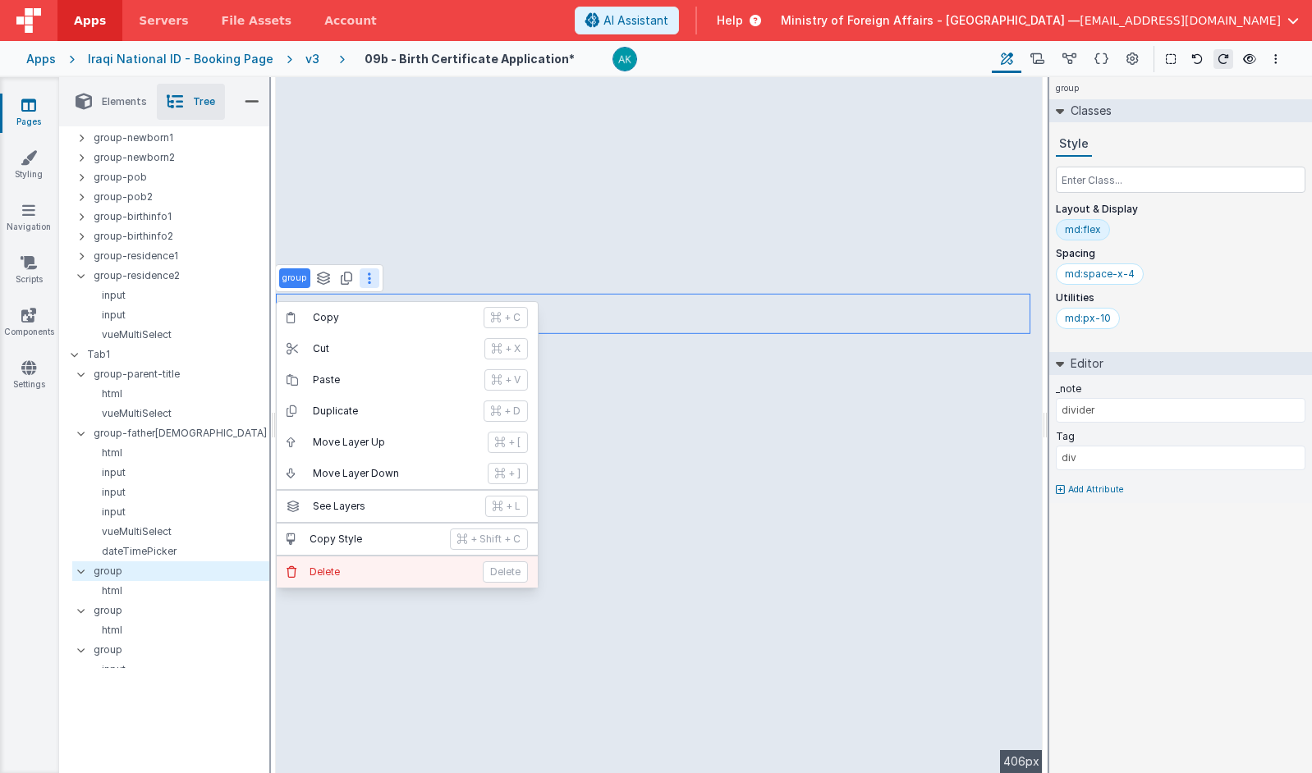
click at [350, 560] on button "[PERSON_NAME]" at bounding box center [407, 572] width 261 height 31
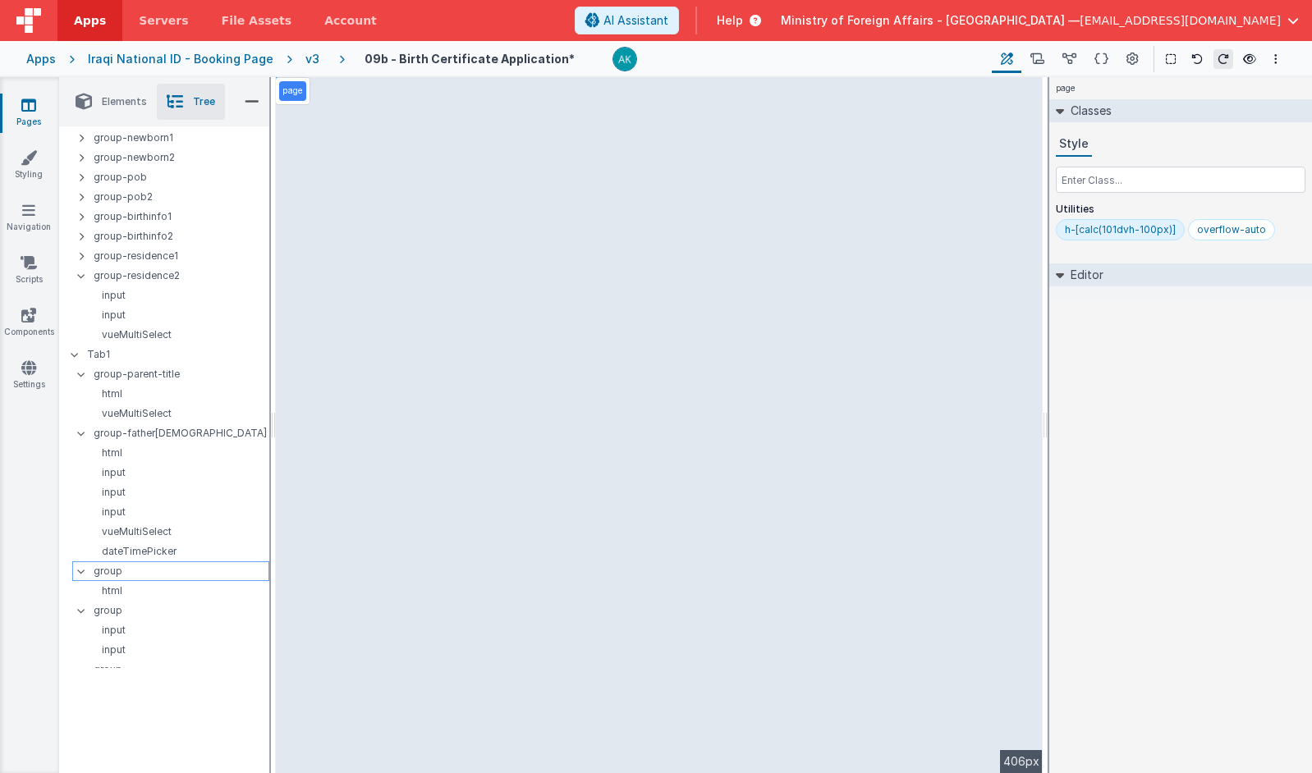
click at [174, 571] on p "group" at bounding box center [181, 571] width 175 height 18
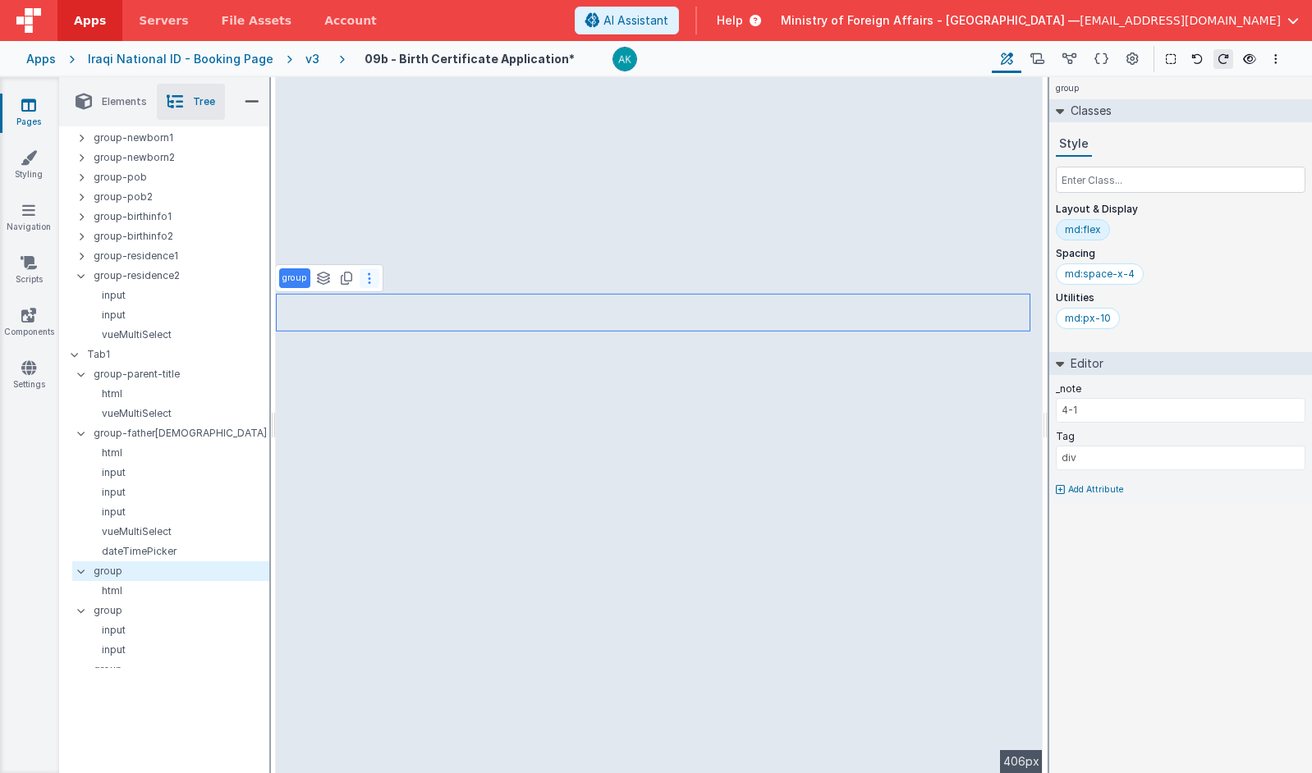
click at [372, 282] on button at bounding box center [370, 278] width 20 height 20
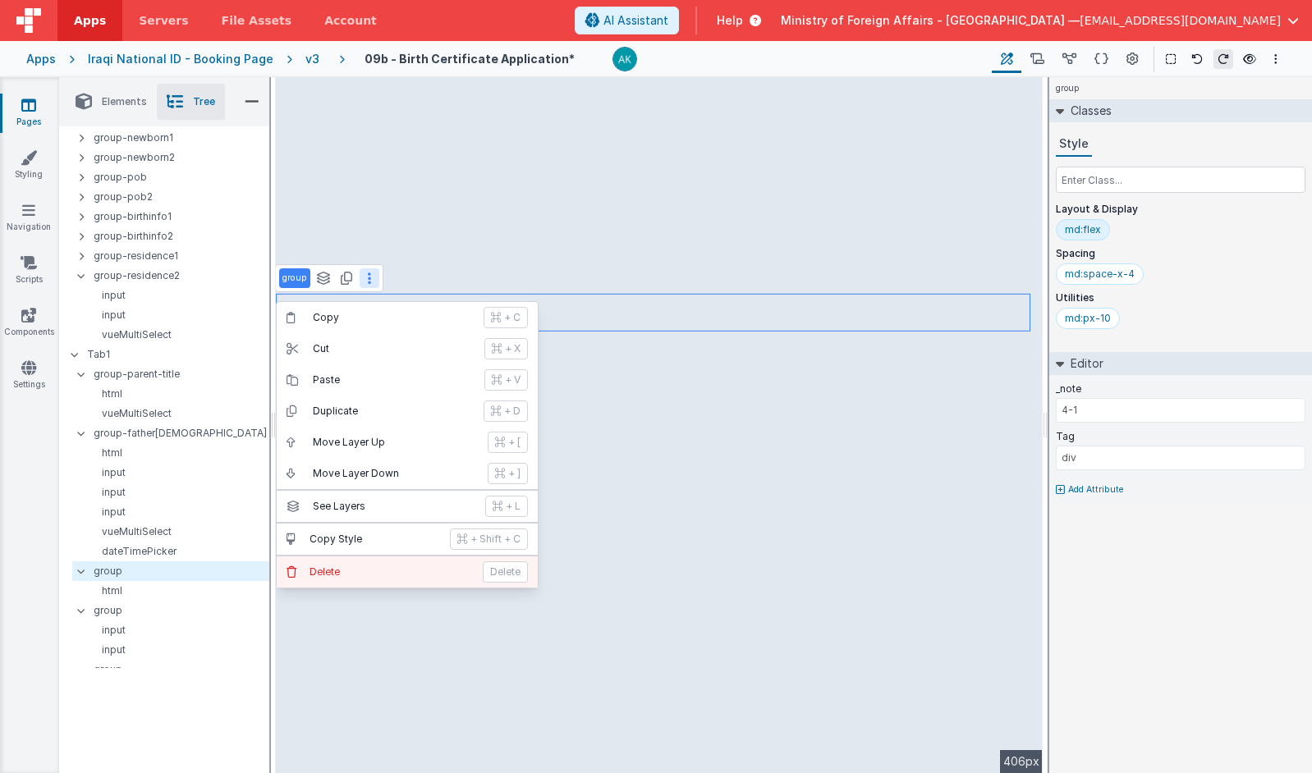
click at [370, 572] on p "Delete" at bounding box center [391, 572] width 163 height 13
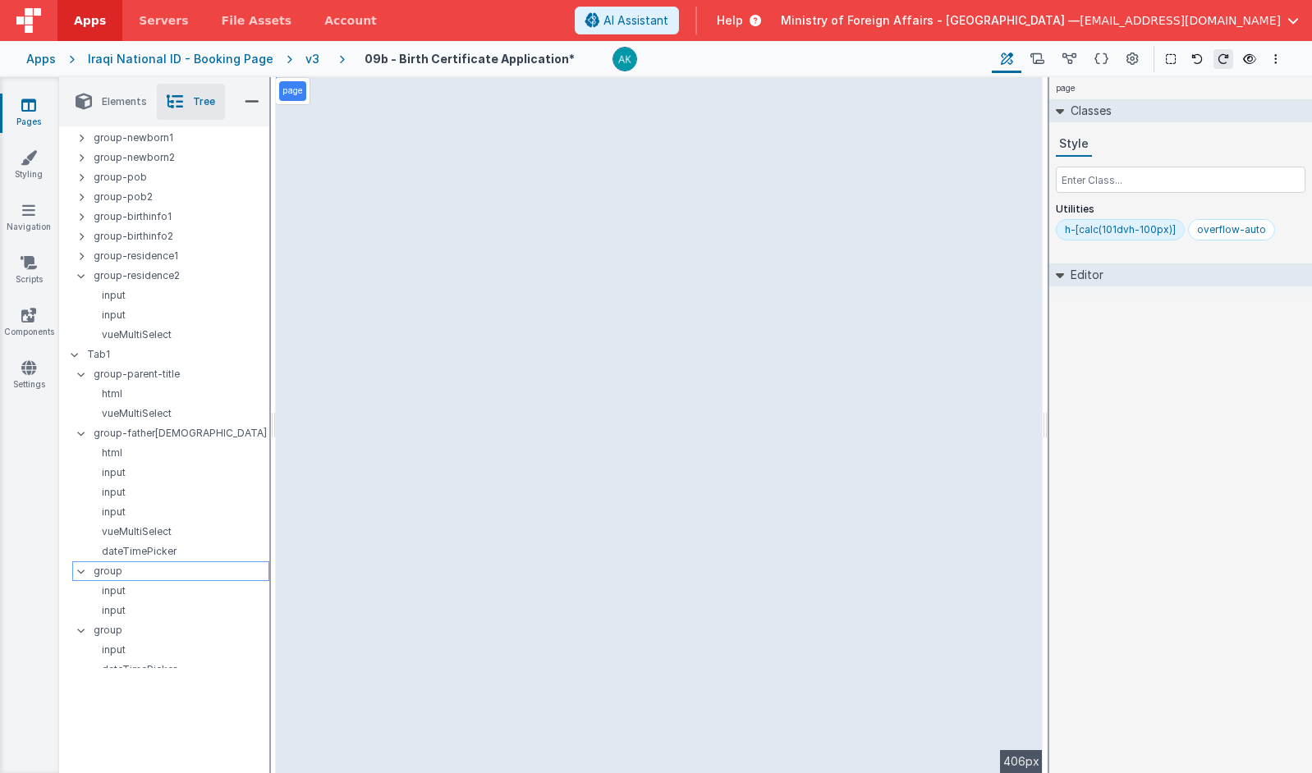
click at [138, 577] on p "group" at bounding box center [181, 571] width 175 height 18
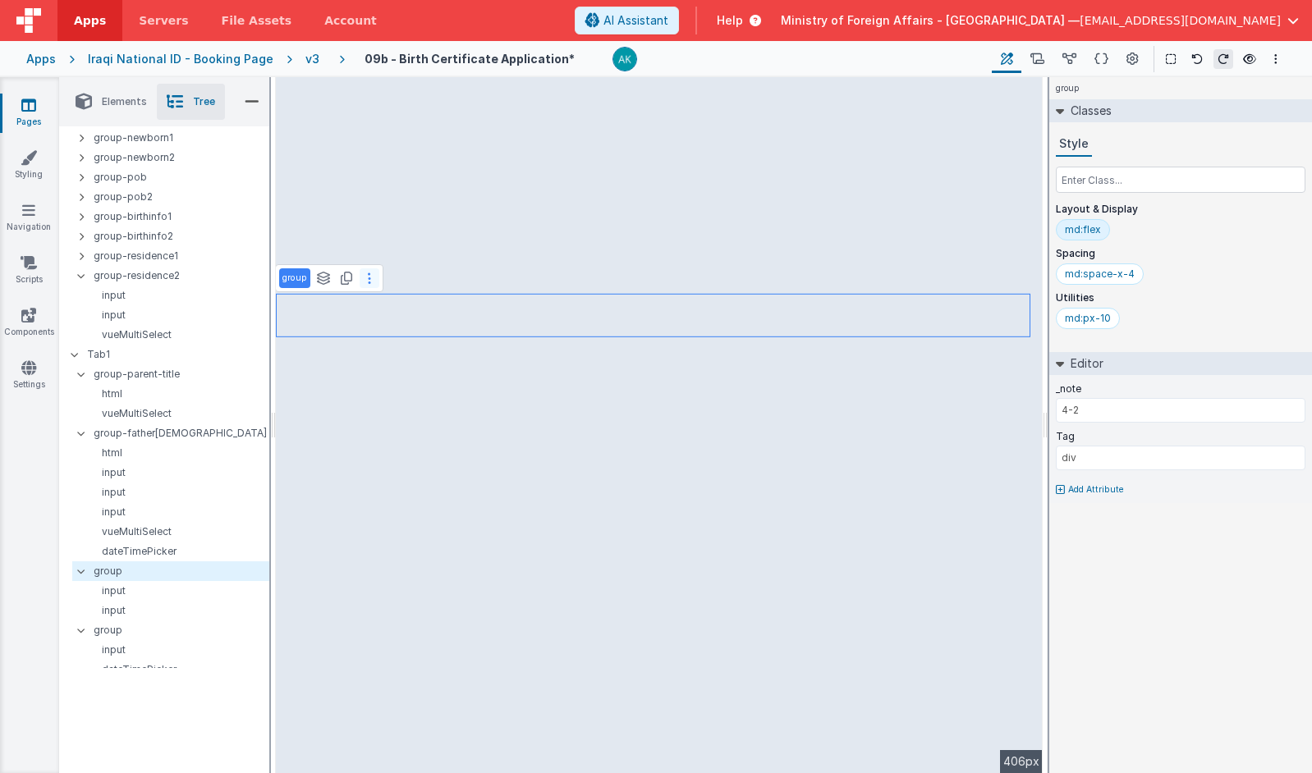
click at [374, 279] on button at bounding box center [370, 278] width 20 height 20
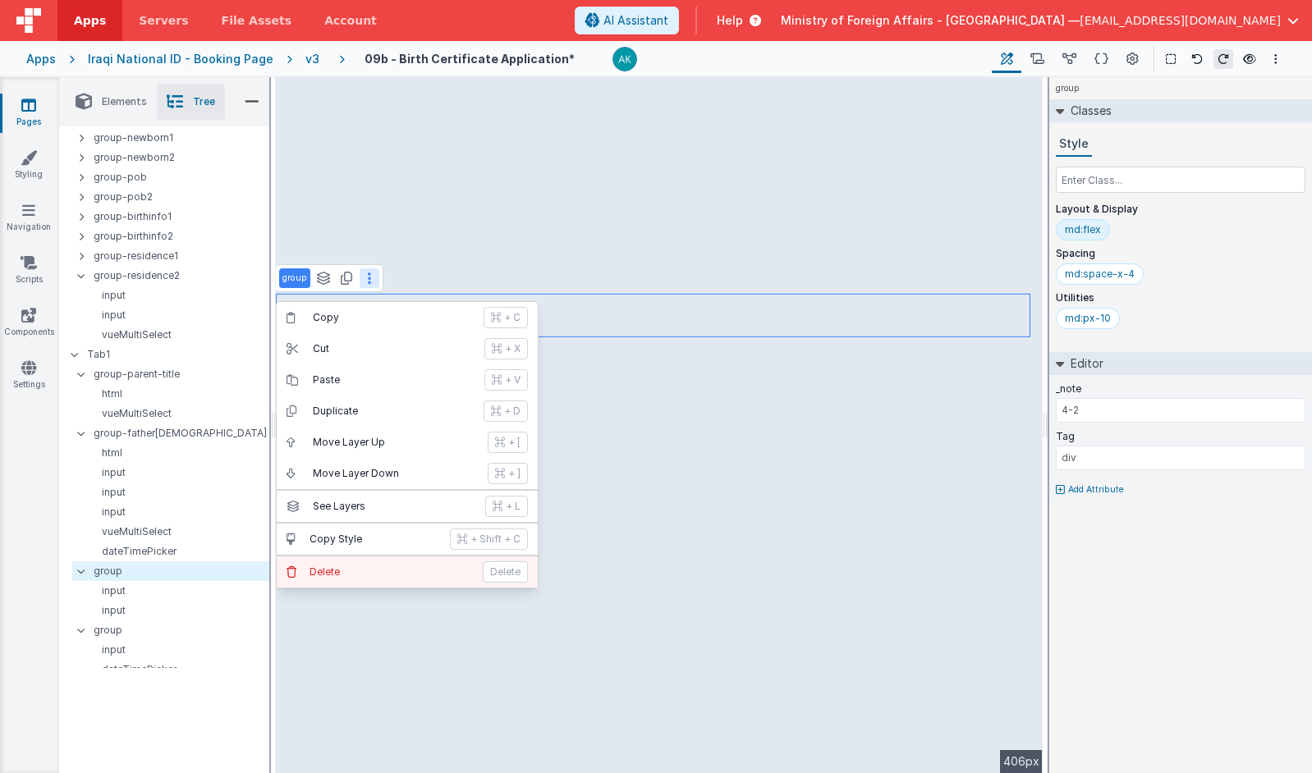
click at [371, 563] on button "[PERSON_NAME]" at bounding box center [407, 572] width 261 height 31
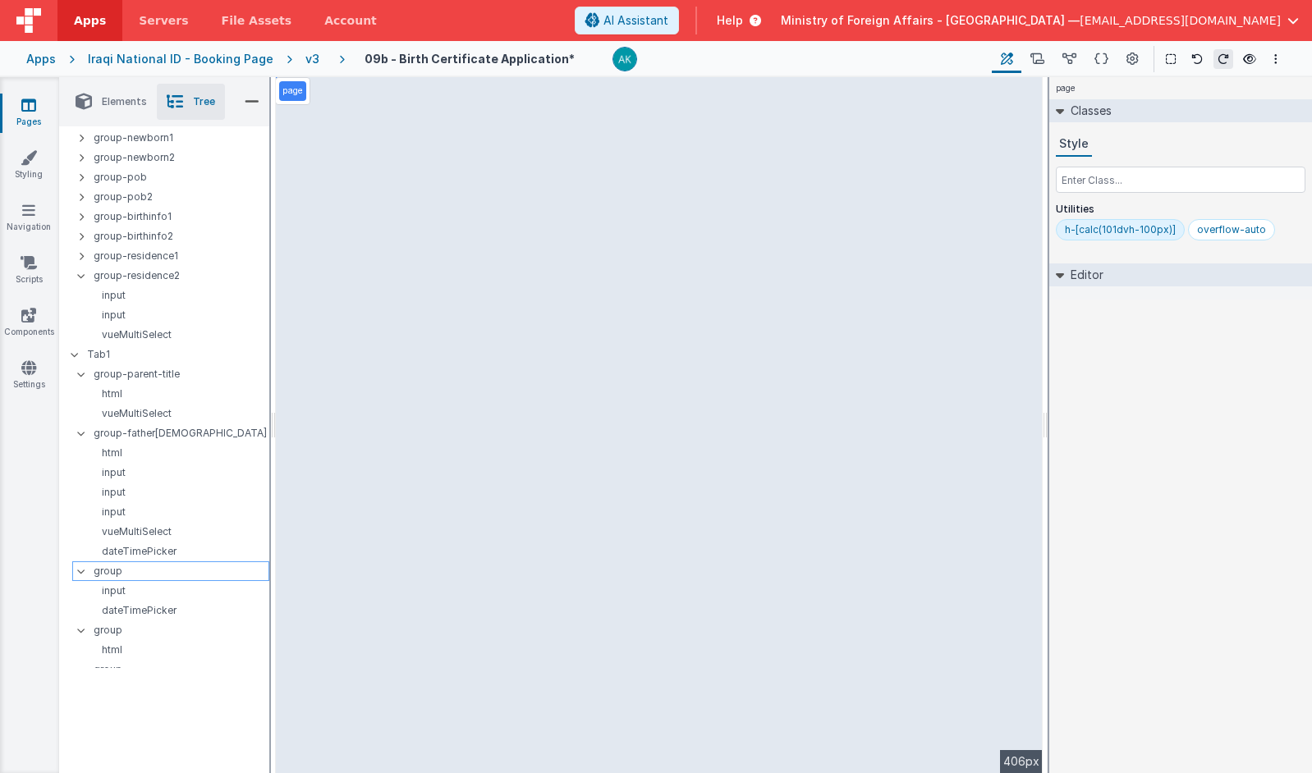
click at [157, 566] on p "group" at bounding box center [181, 571] width 175 height 18
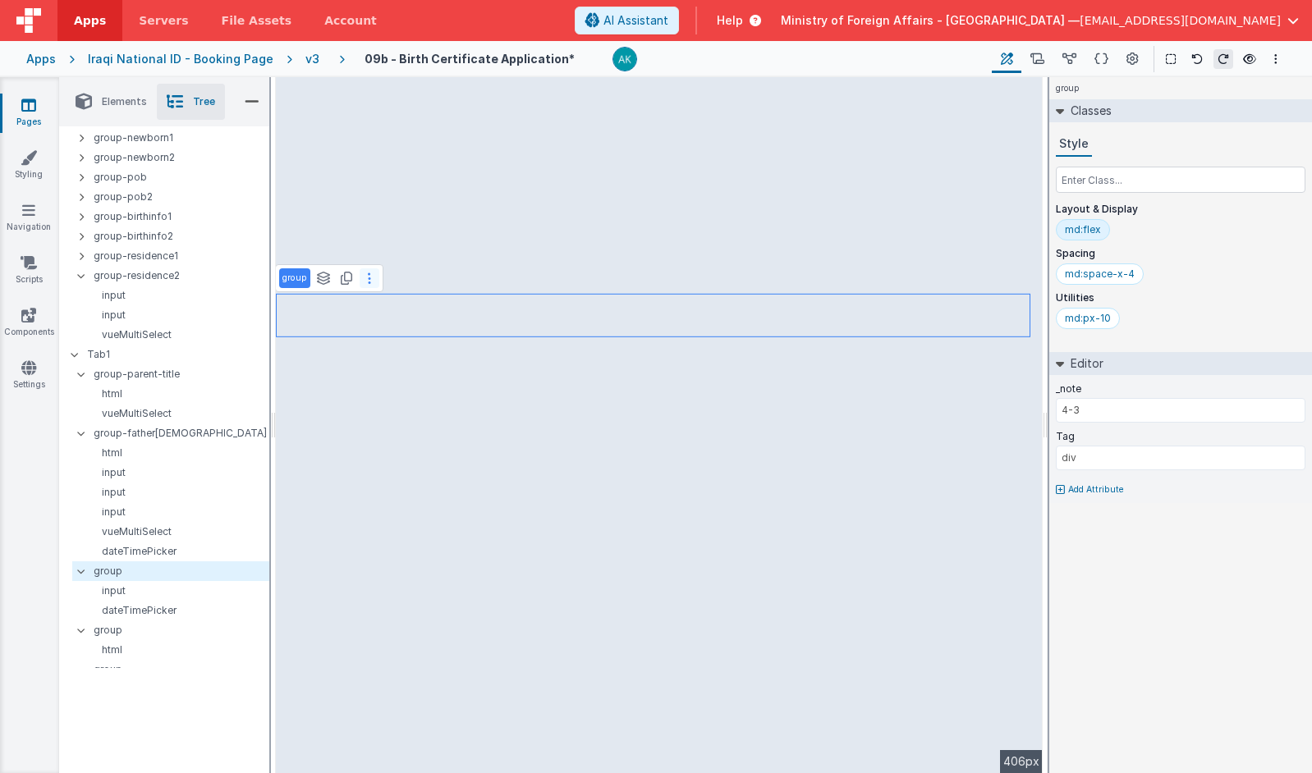
click at [364, 273] on button at bounding box center [370, 278] width 20 height 20
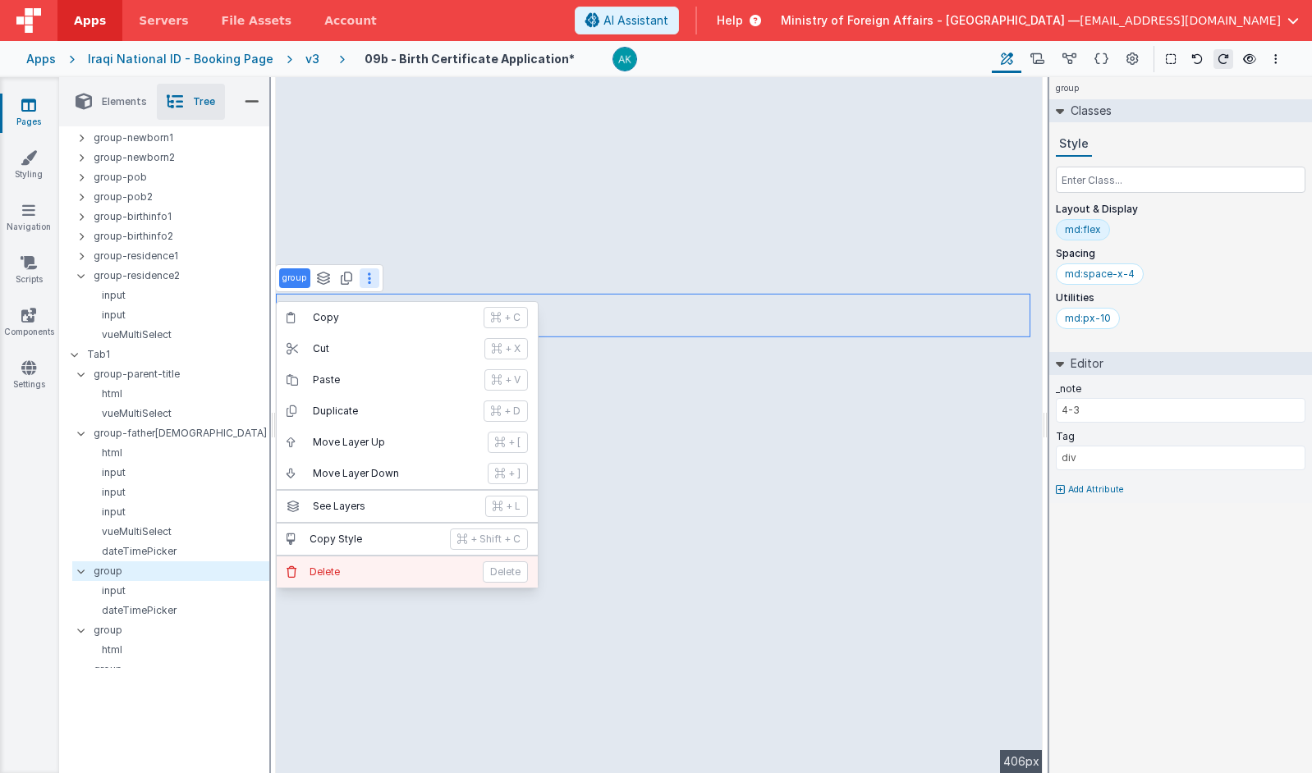
click at [351, 577] on p "Delete" at bounding box center [391, 572] width 163 height 13
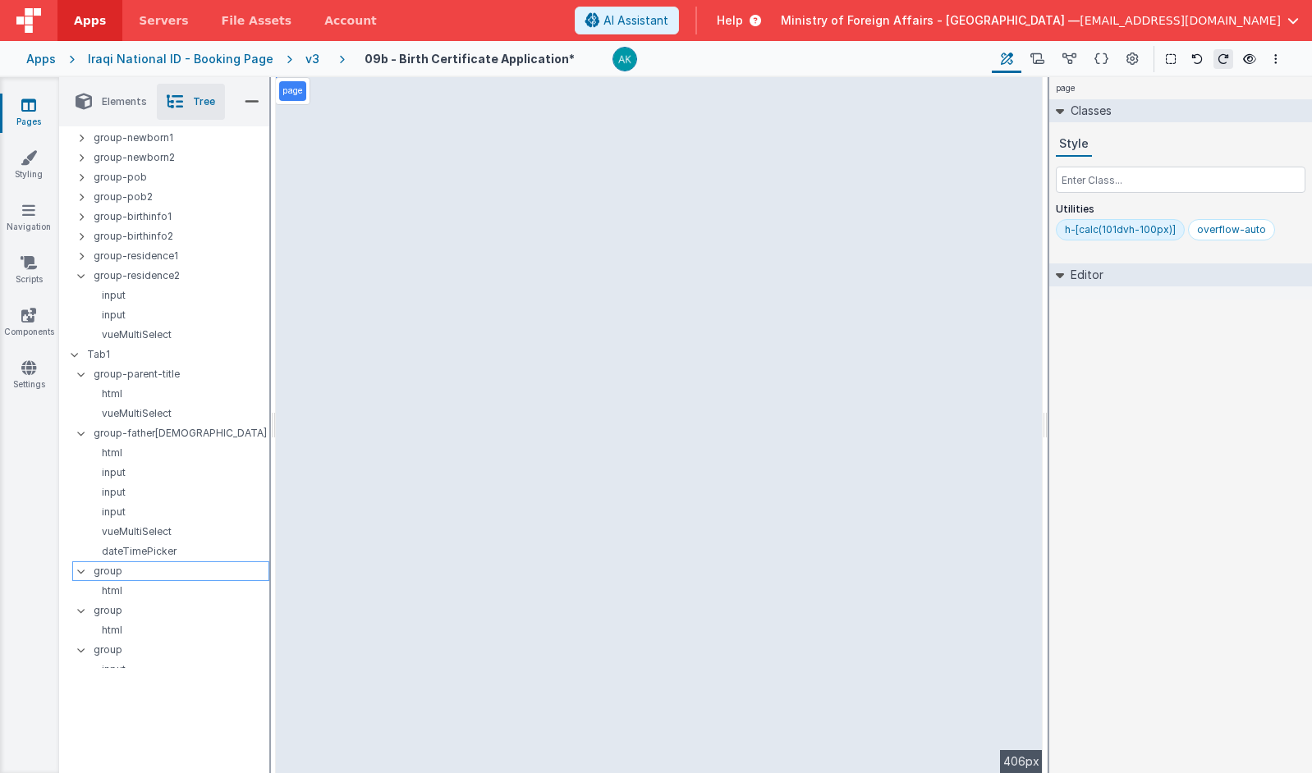
click at [185, 571] on p "group" at bounding box center [181, 571] width 175 height 18
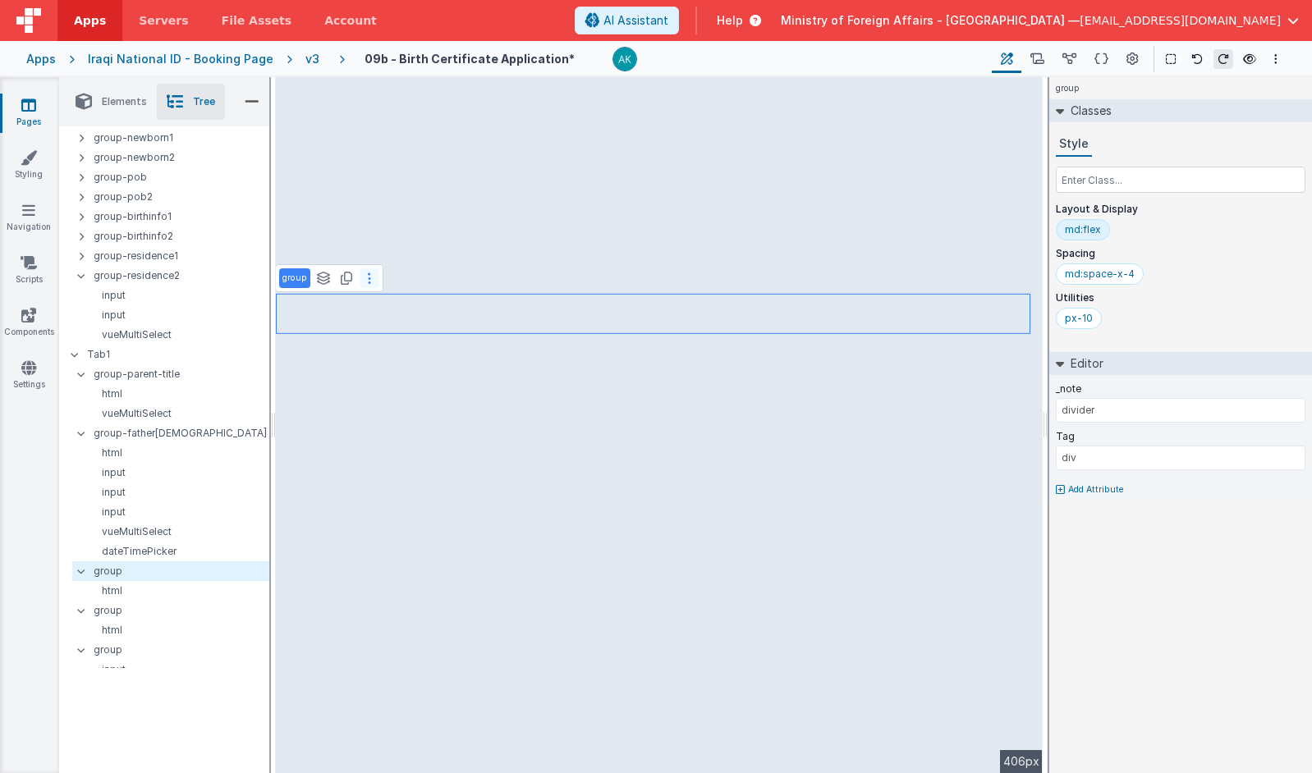
click at [374, 278] on button at bounding box center [370, 278] width 20 height 20
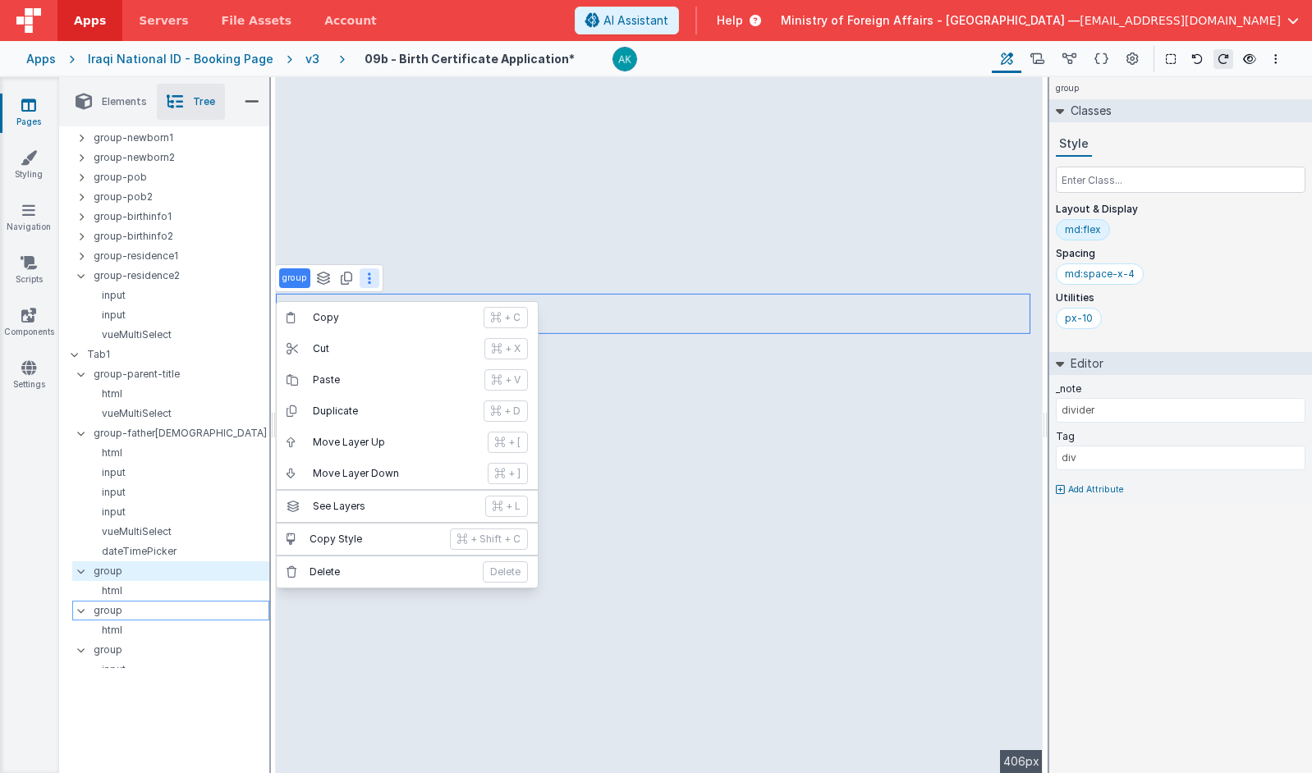
click at [162, 603] on p "group" at bounding box center [181, 611] width 175 height 18
type input "5-1"
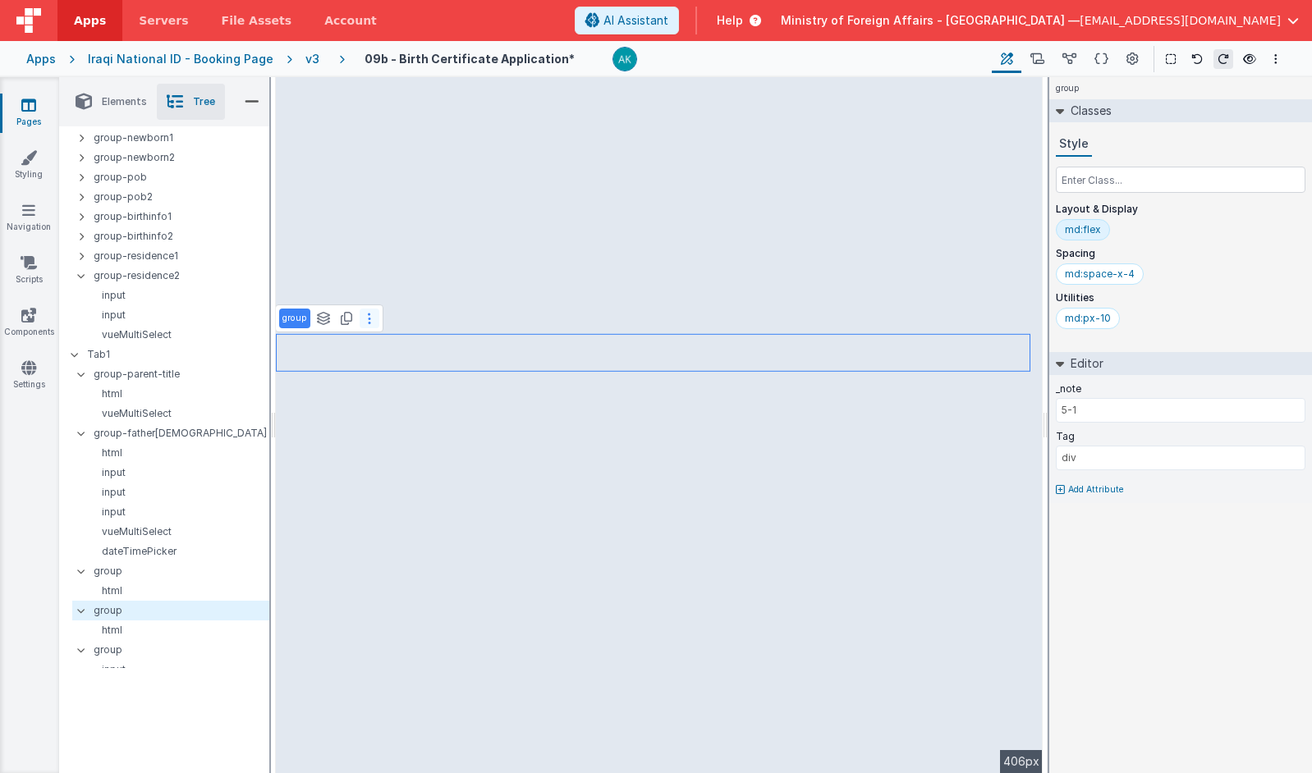
click at [371, 321] on button at bounding box center [370, 319] width 20 height 20
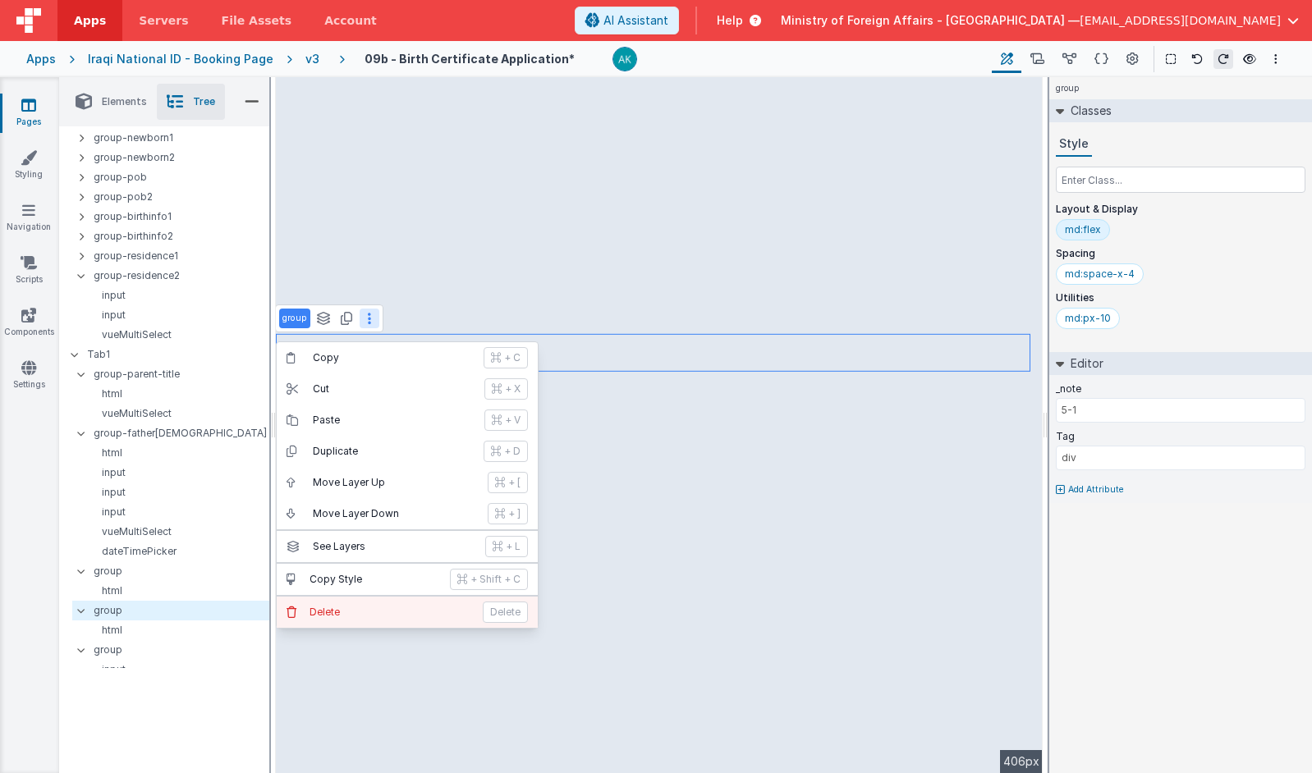
click at [348, 617] on p "Delete" at bounding box center [391, 612] width 163 height 13
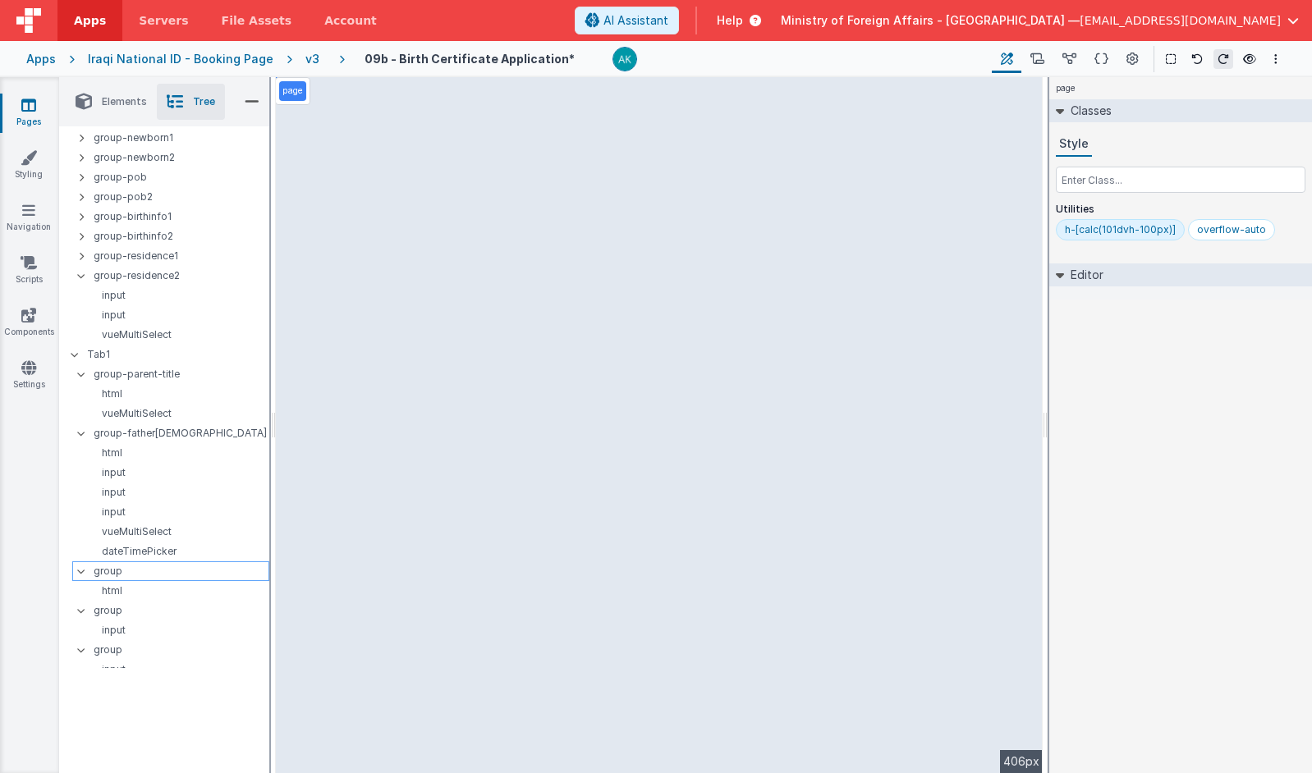
click at [191, 576] on p "group" at bounding box center [181, 571] width 175 height 18
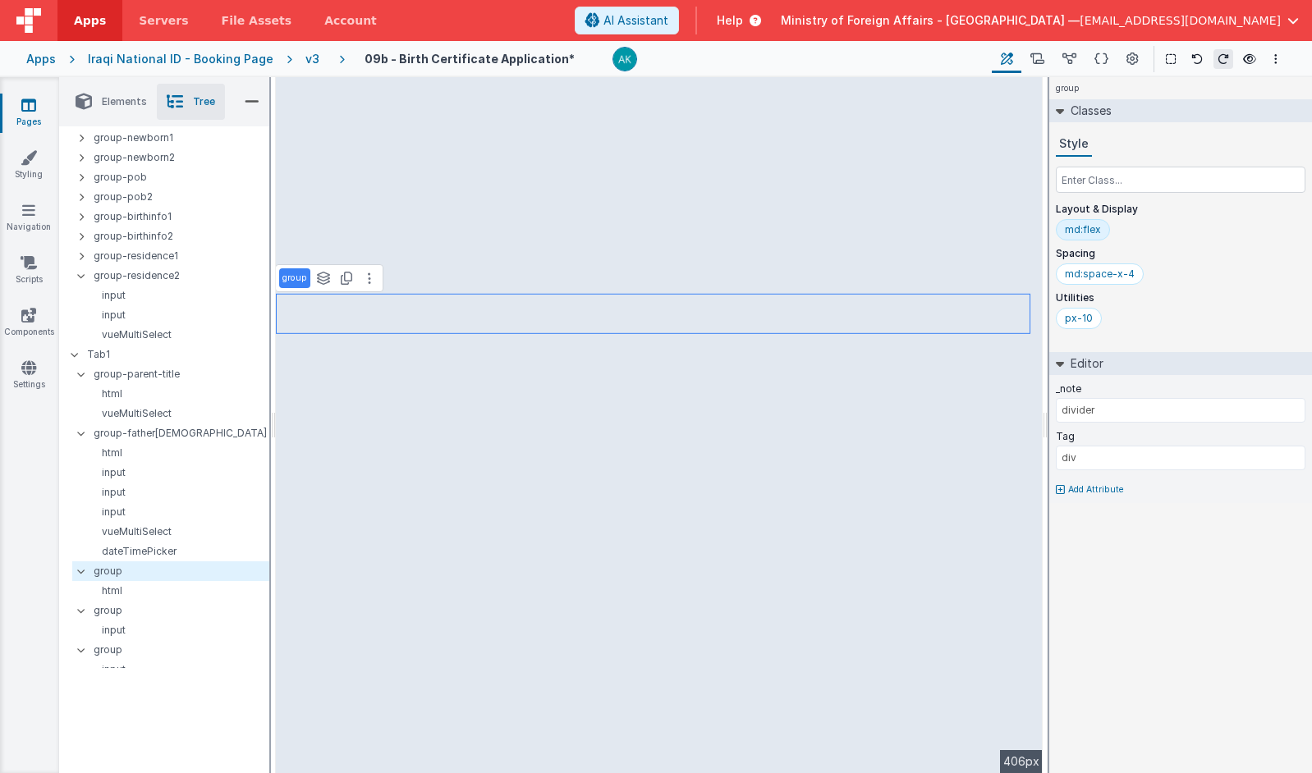
click at [303, 282] on p "group" at bounding box center [294, 278] width 25 height 13
type input "group-divider"
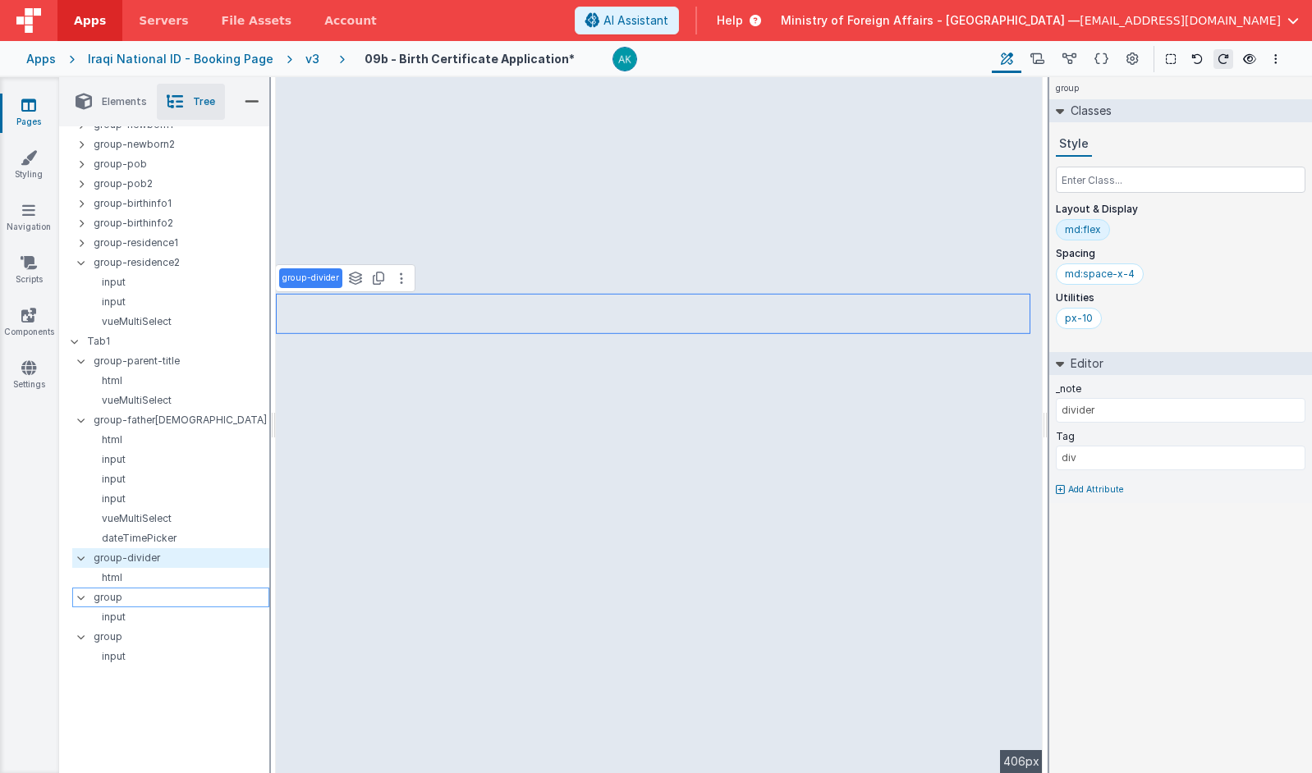
click at [117, 600] on p "group" at bounding box center [181, 598] width 175 height 18
type input "5-2"
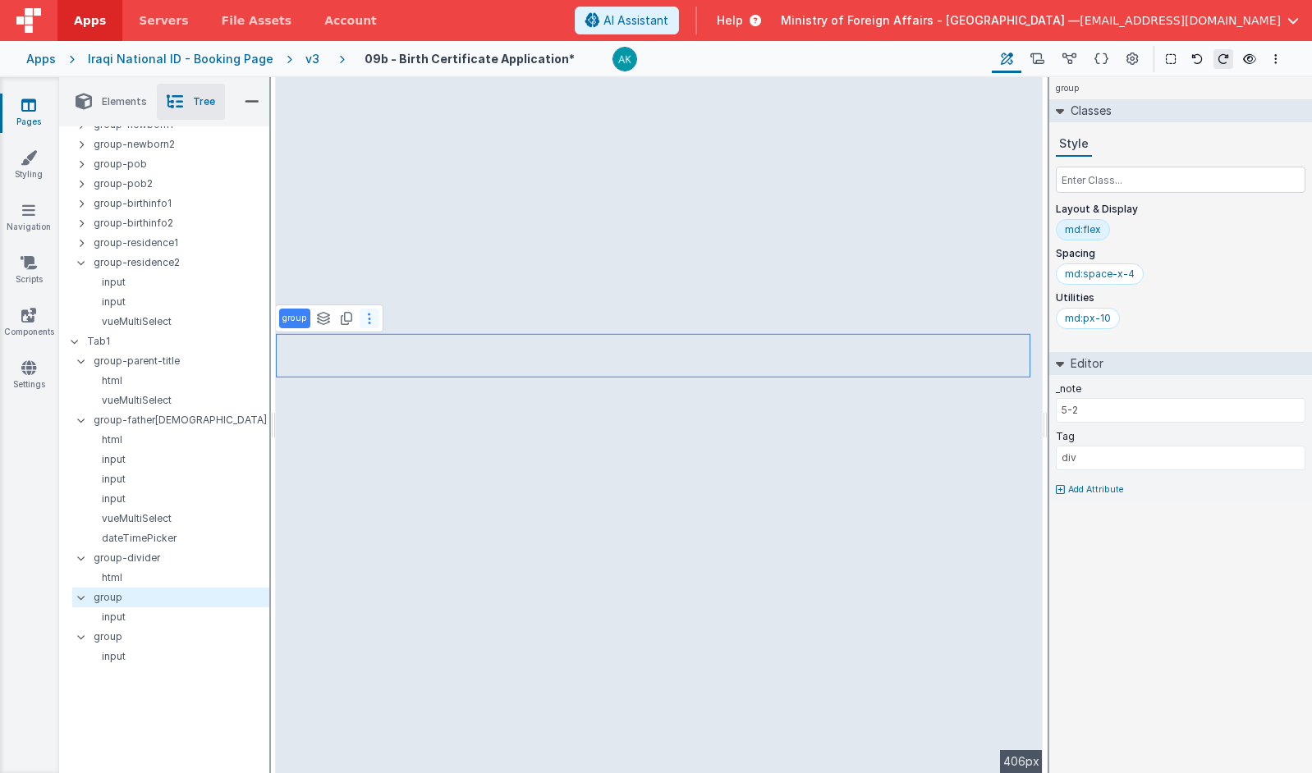
click at [365, 318] on button at bounding box center [370, 319] width 20 height 20
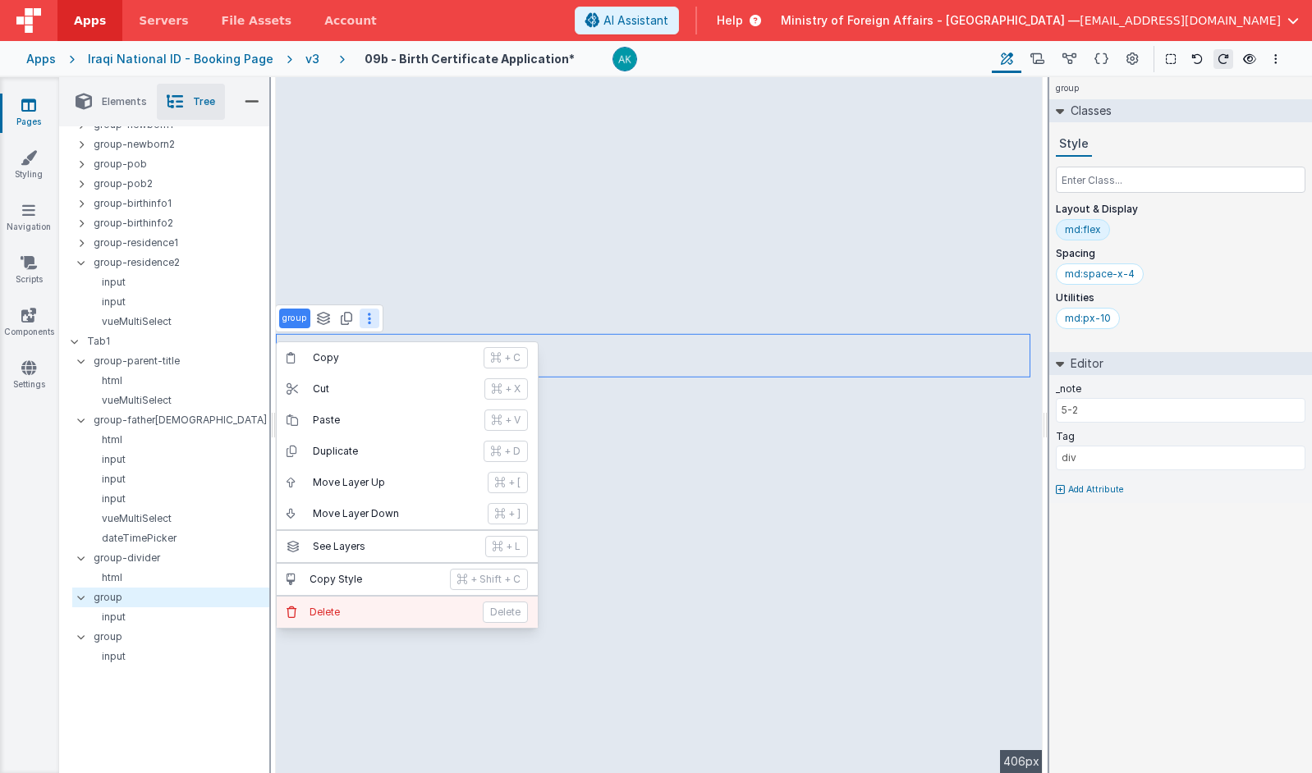
click at [383, 608] on p "Delete" at bounding box center [391, 612] width 163 height 13
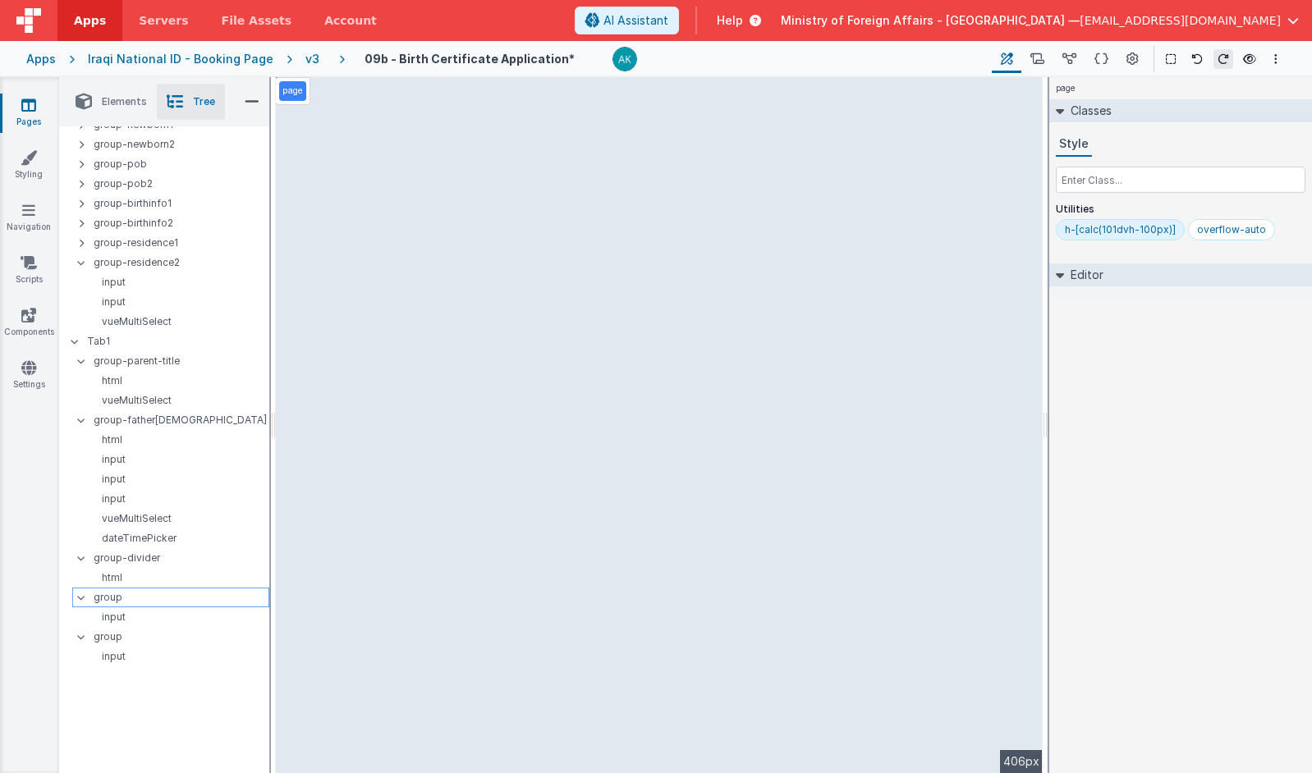
click at [185, 597] on p "group" at bounding box center [181, 598] width 175 height 18
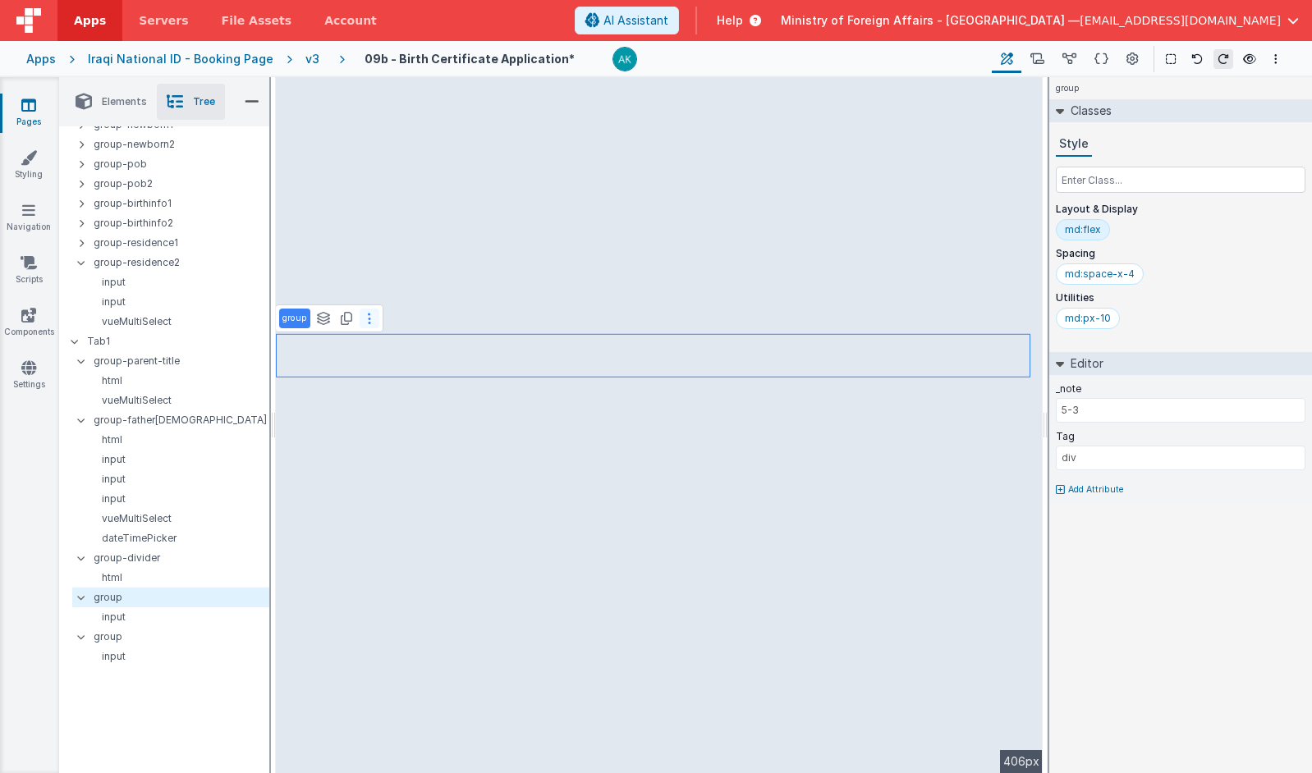
click at [369, 319] on icon at bounding box center [369, 318] width 3 height 13
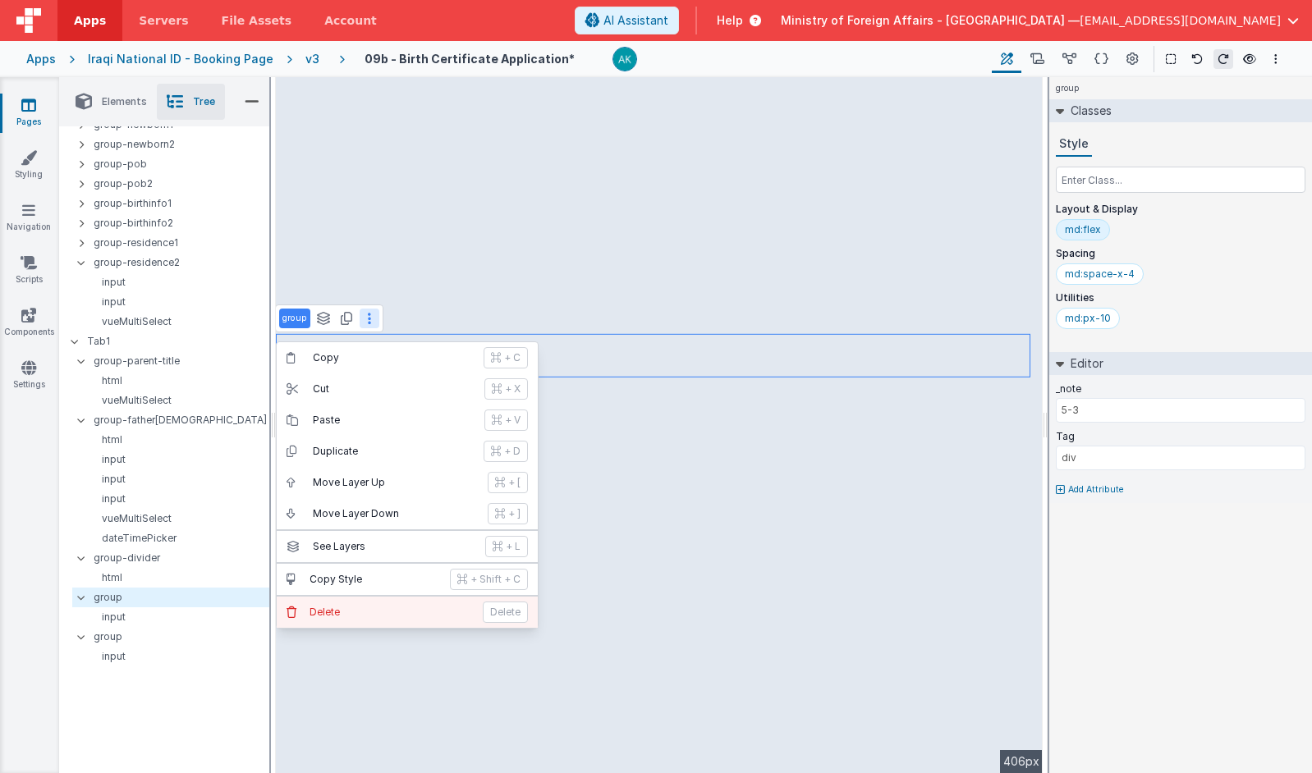
click at [350, 611] on p "Delete" at bounding box center [391, 612] width 163 height 13
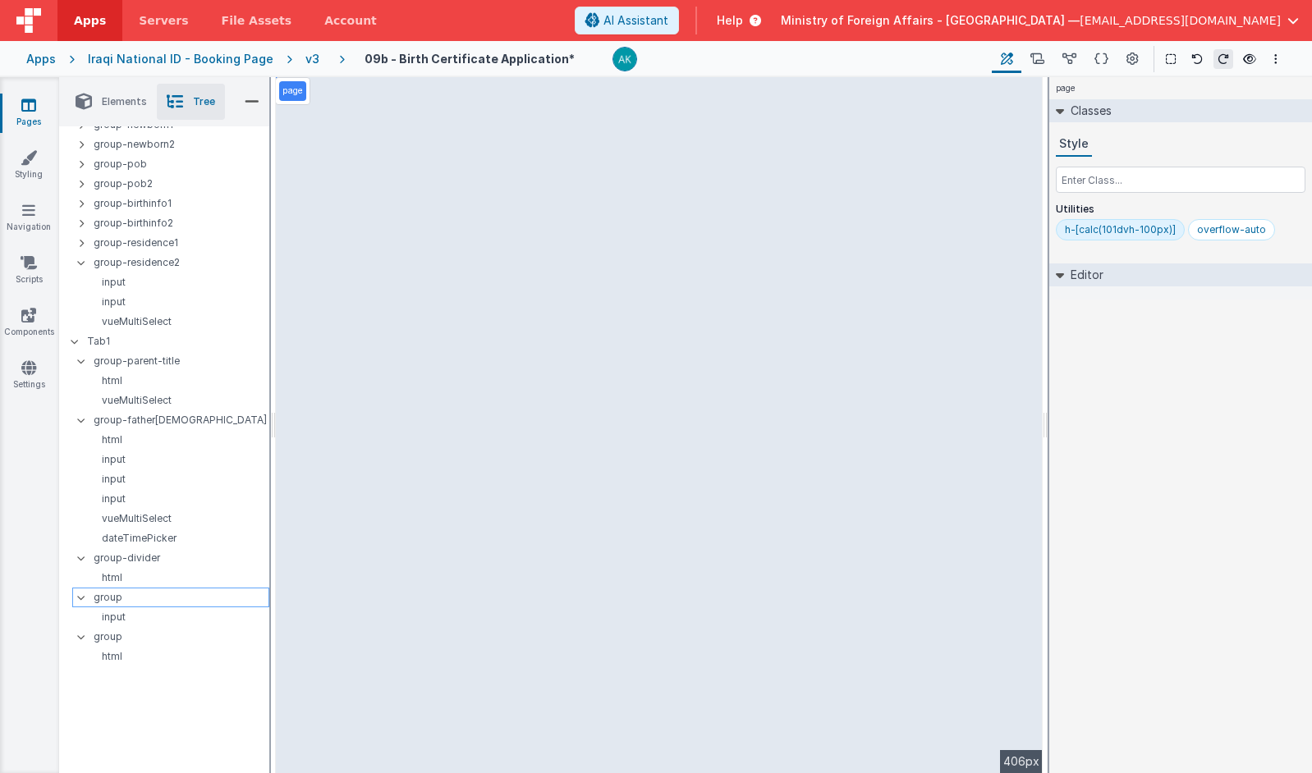
click at [131, 596] on p "group" at bounding box center [181, 598] width 175 height 18
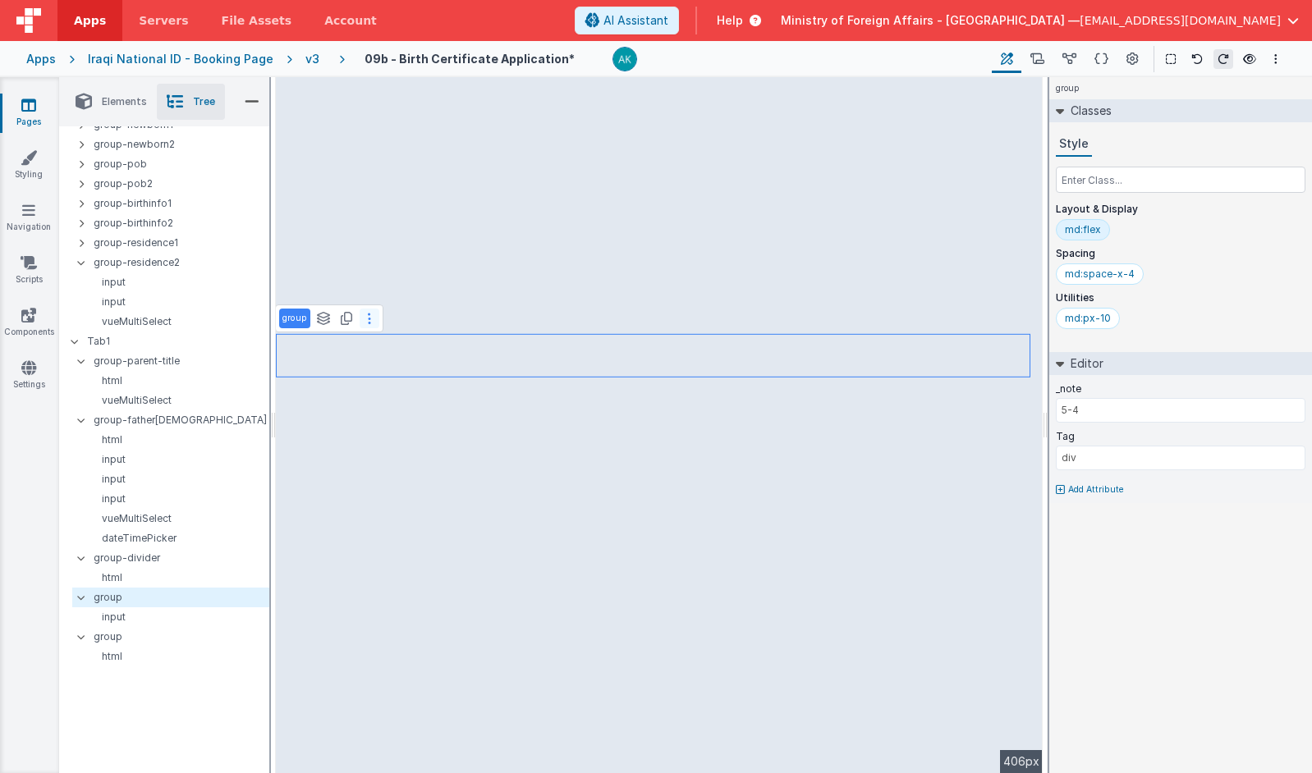
click at [371, 327] on button at bounding box center [370, 319] width 20 height 20
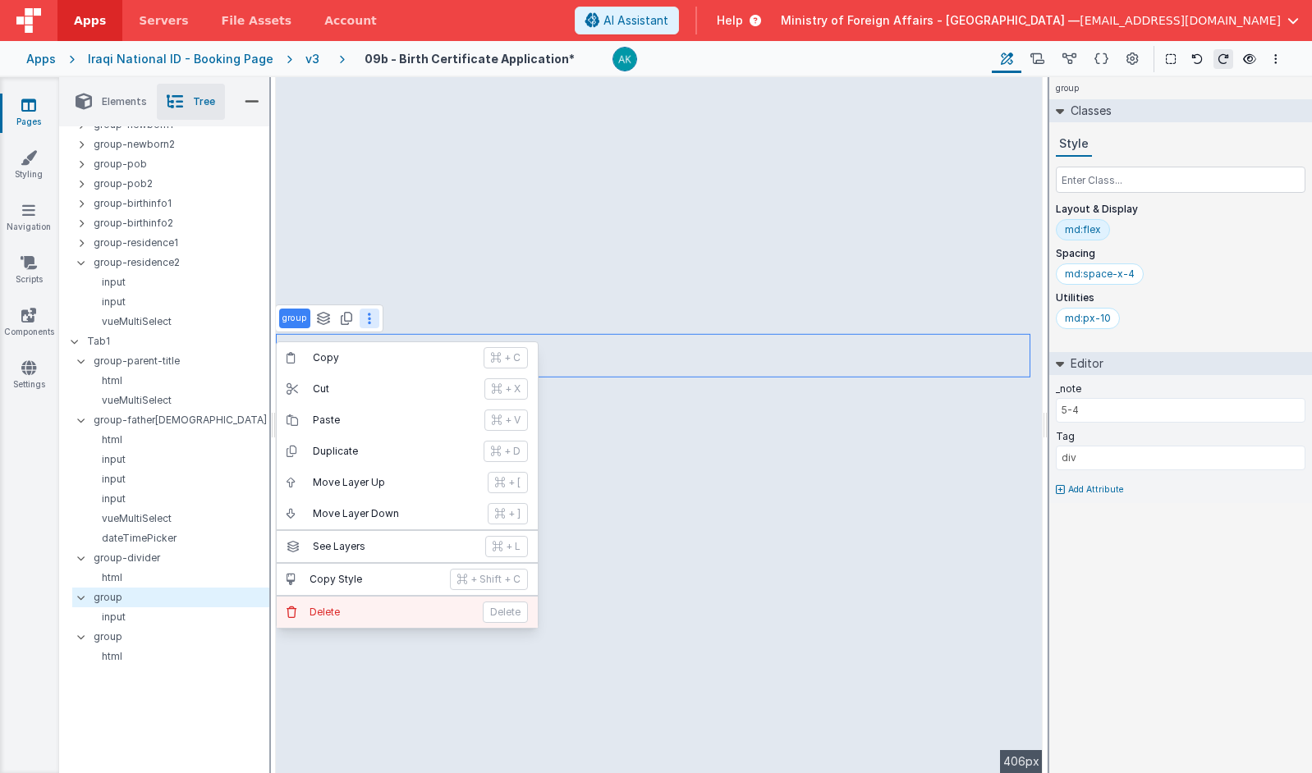
click at [342, 617] on p "Delete" at bounding box center [391, 612] width 163 height 13
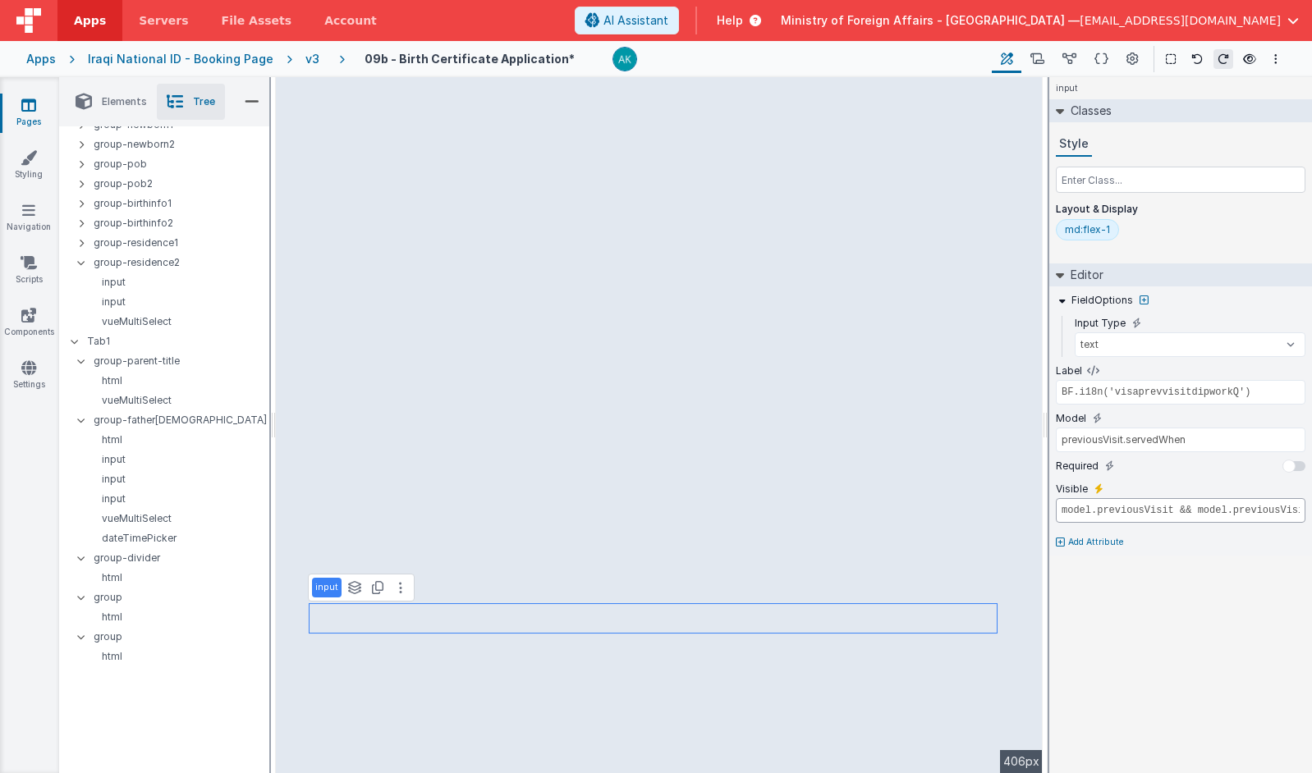
scroll to position [0, 135]
drag, startPoint x: 1090, startPoint y: 515, endPoint x: 1393, endPoint y: 500, distance: 304.1
click at [994, 500] on html "Apps Servers File Assets Account Some FUTURE Slot AI Assistant Help Ministry of…" at bounding box center [656, 386] width 1312 height 773
drag, startPoint x: 1085, startPoint y: 515, endPoint x: 1038, endPoint y: 514, distance: 46.8
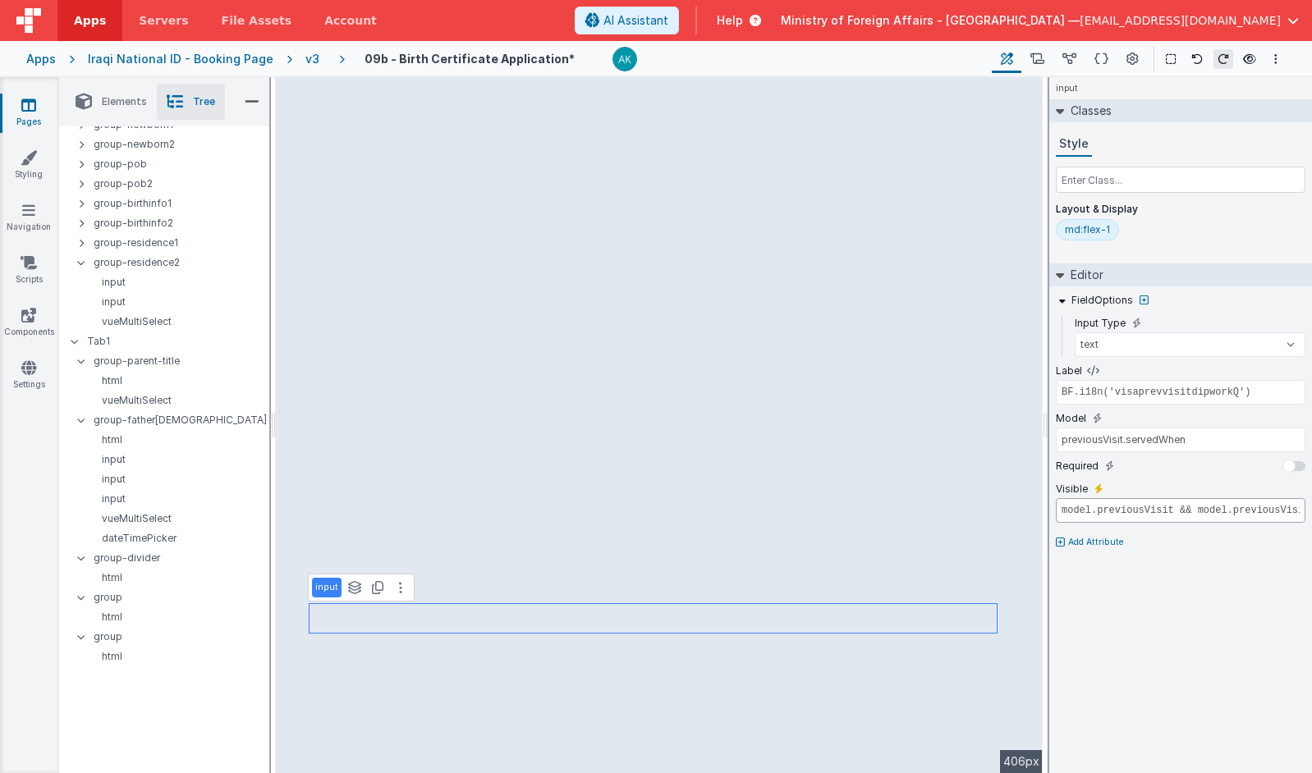
click at [748, 437] on div "Elements Tree + / Layout Forms Text Buttons HTML Media Gateways Components Deve…" at bounding box center [685, 425] width 1253 height 696
drag, startPoint x: 1113, startPoint y: 515, endPoint x: 1319, endPoint y: 512, distance: 205.3
click at [994, 512] on html "Apps Servers File Assets Account Some FUTURE Slot AI Assistant Help Ministry of…" at bounding box center [656, 386] width 1312 height 773
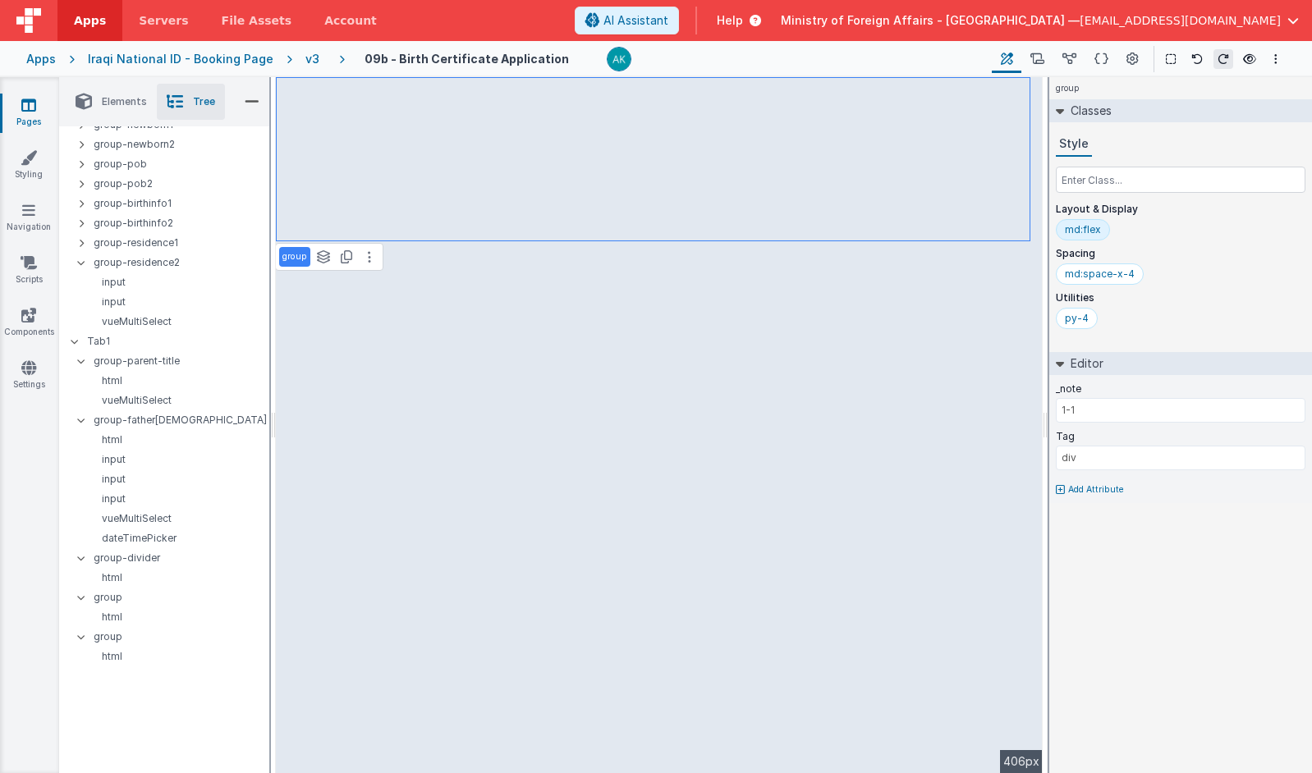
scroll to position [0, 0]
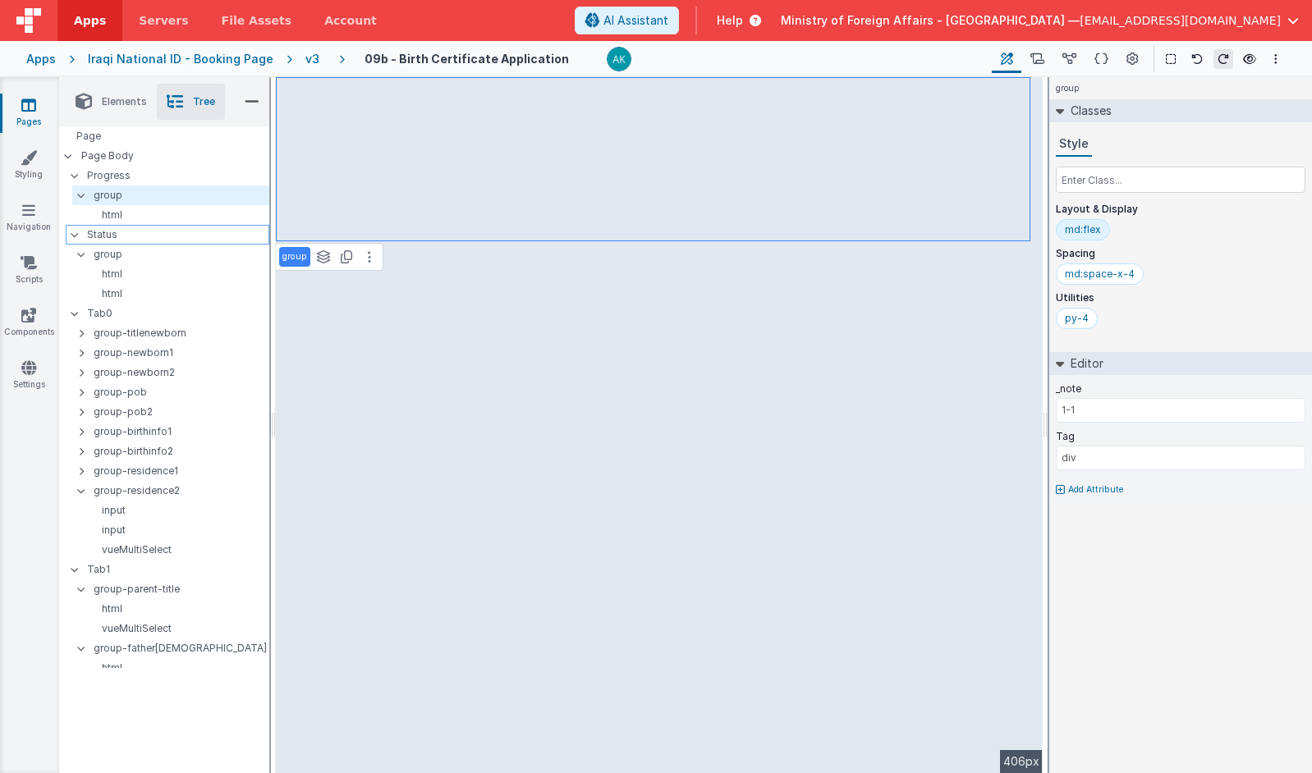
click at [140, 235] on p "Status" at bounding box center [177, 235] width 181 height 18
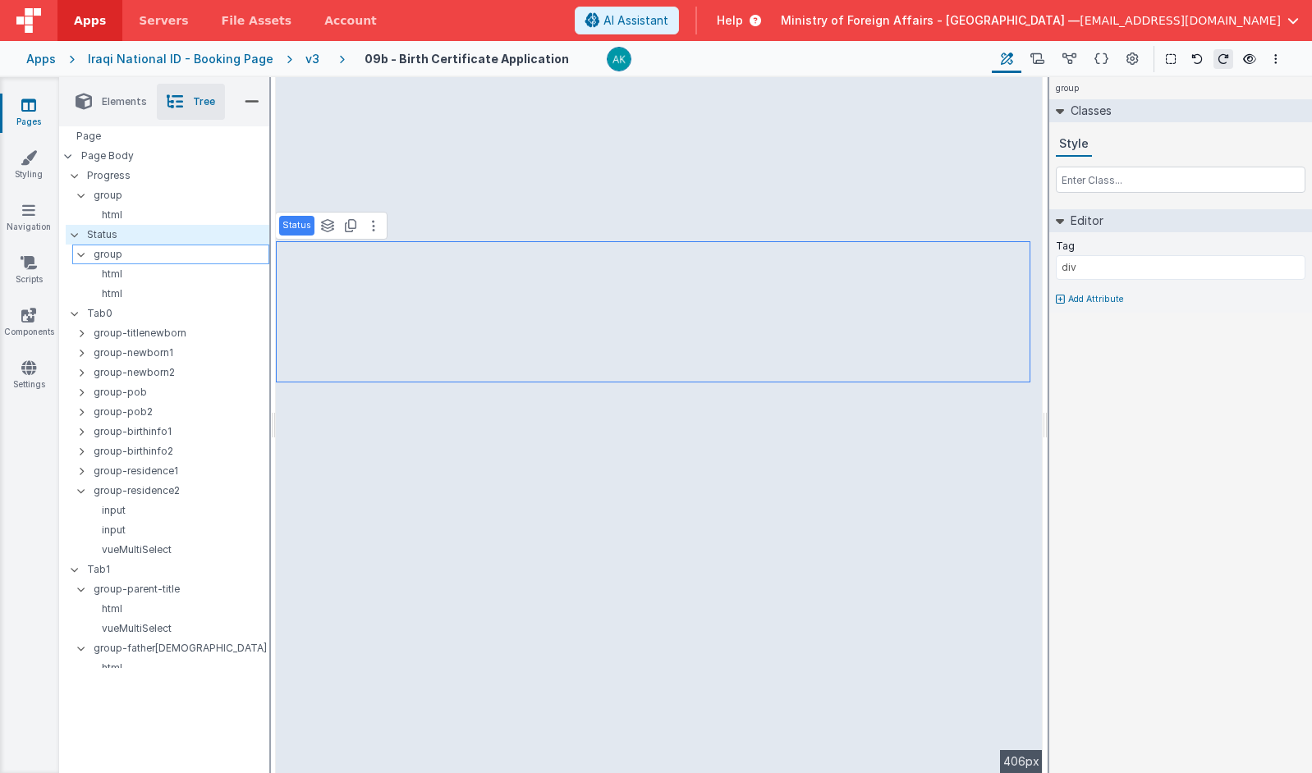
click at [175, 259] on p "group" at bounding box center [181, 254] width 175 height 18
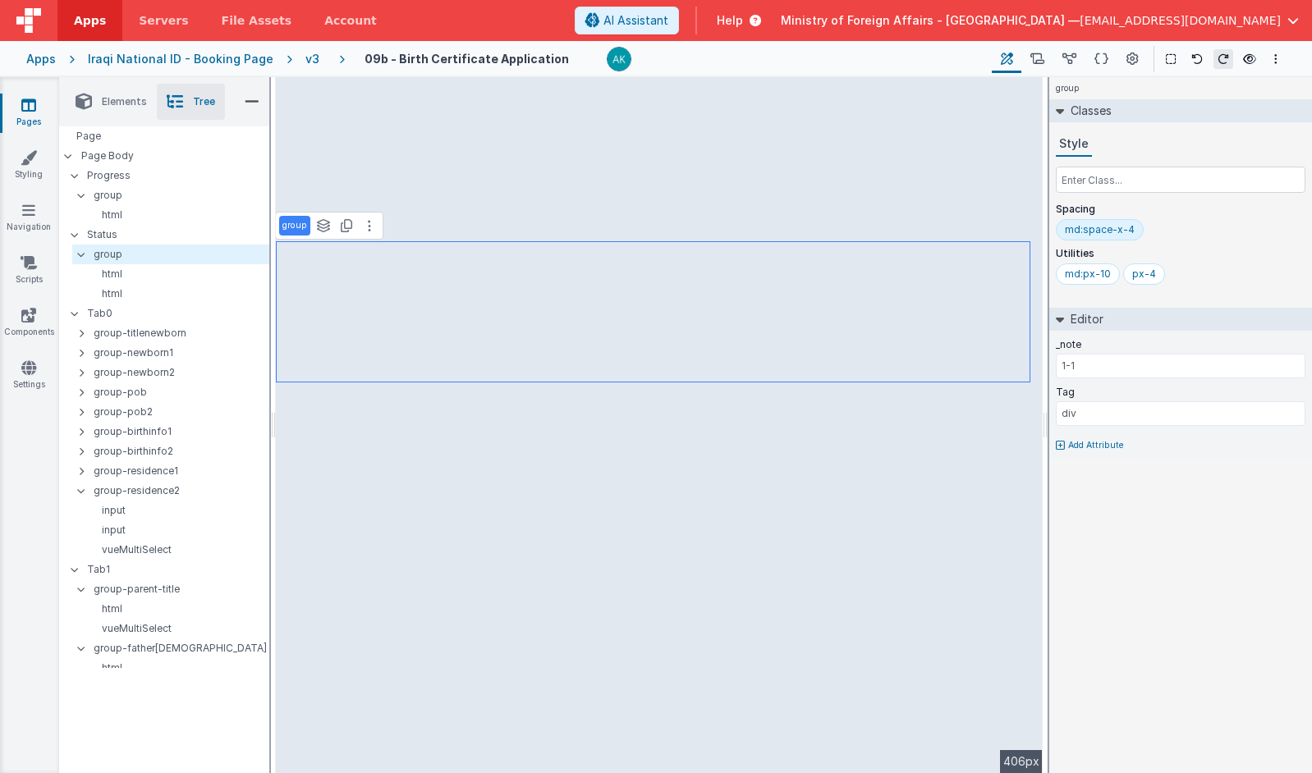
click at [994, 232] on div "md:space-x-4" at bounding box center [1100, 229] width 70 height 13
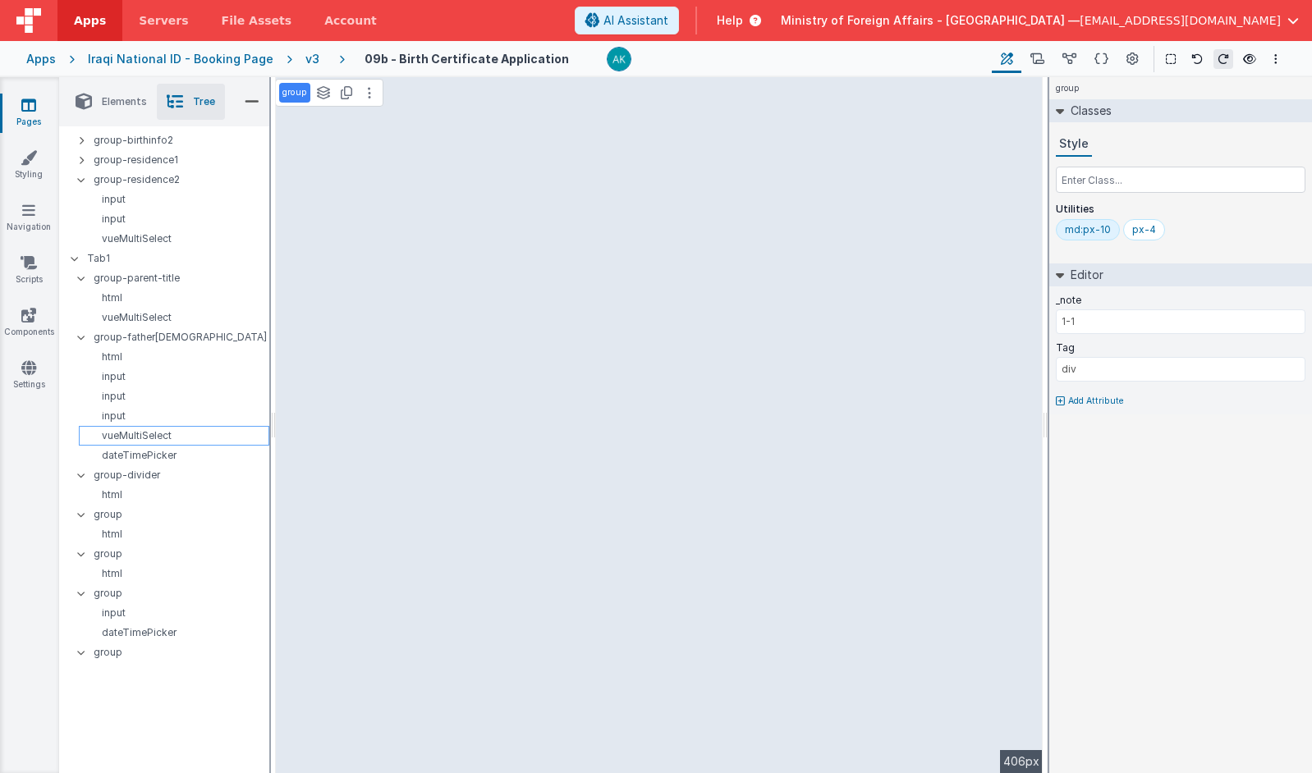
scroll to position [312, 0]
click at [158, 336] on p "group-father[DEMOGRAPHIC_DATA]" at bounding box center [181, 337] width 175 height 18
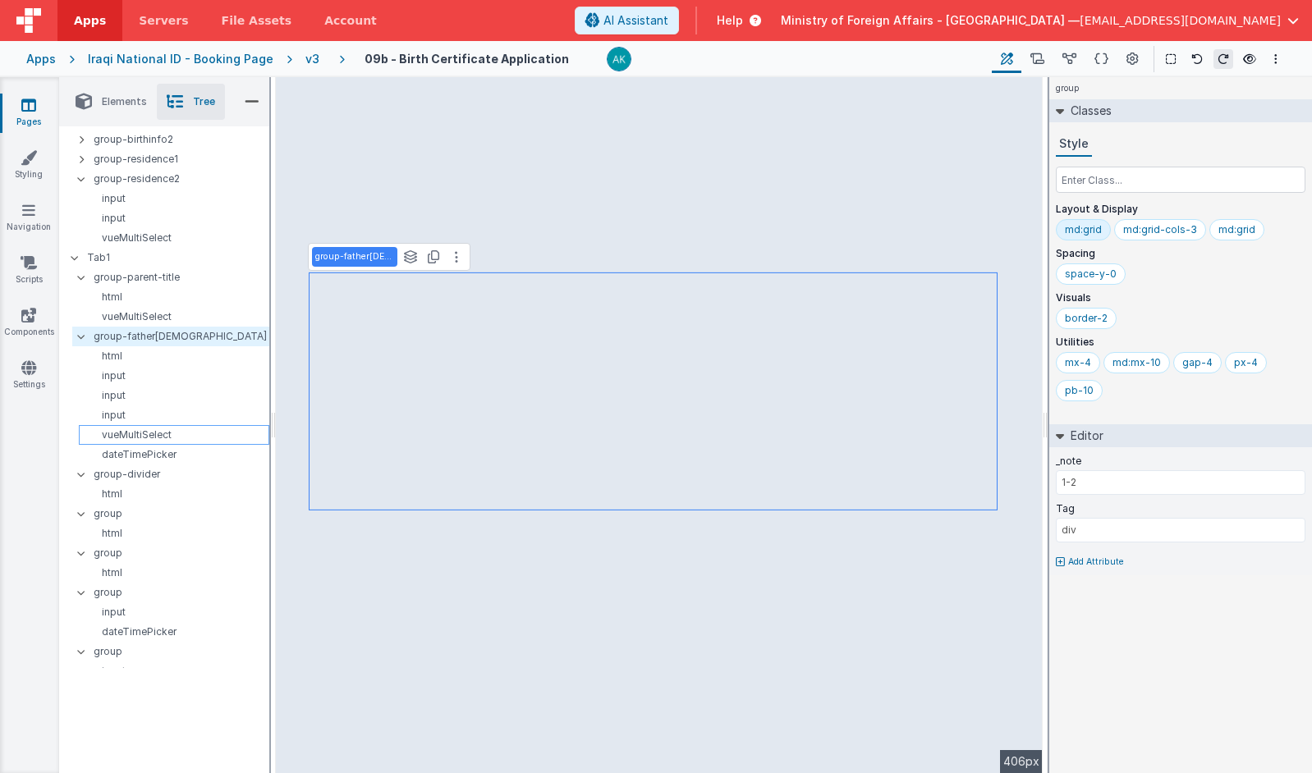
click at [170, 434] on p "vueMultiSelect" at bounding box center [176, 435] width 183 height 13
select select "required"
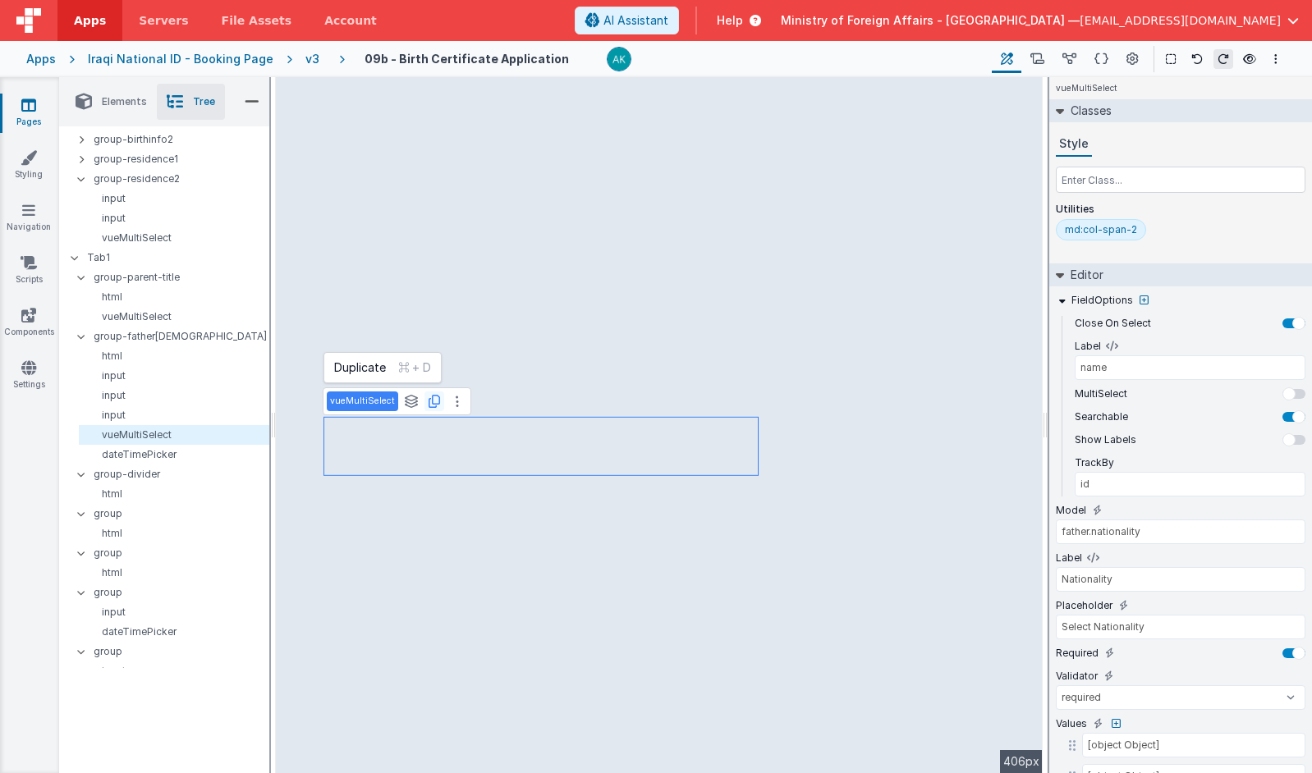
click at [429, 399] on icon at bounding box center [434, 401] width 11 height 13
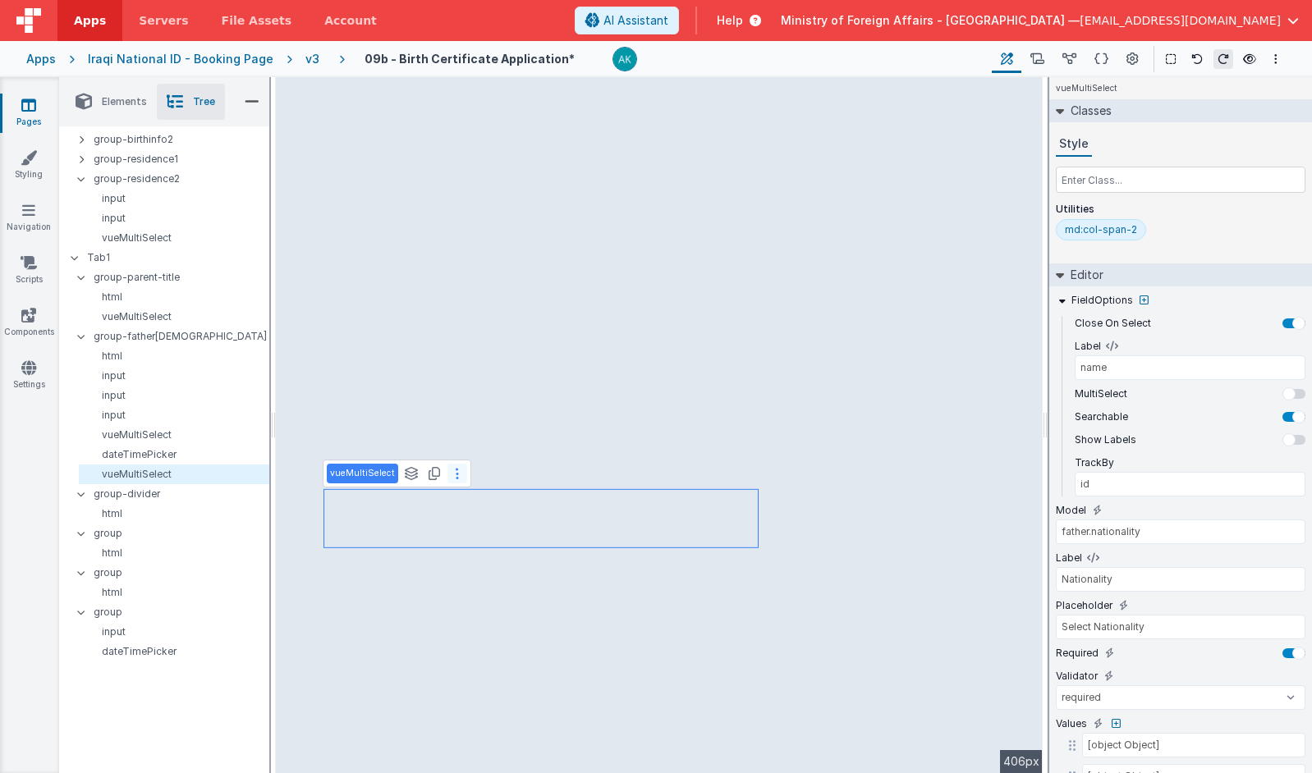
click at [454, 479] on button at bounding box center [457, 474] width 20 height 20
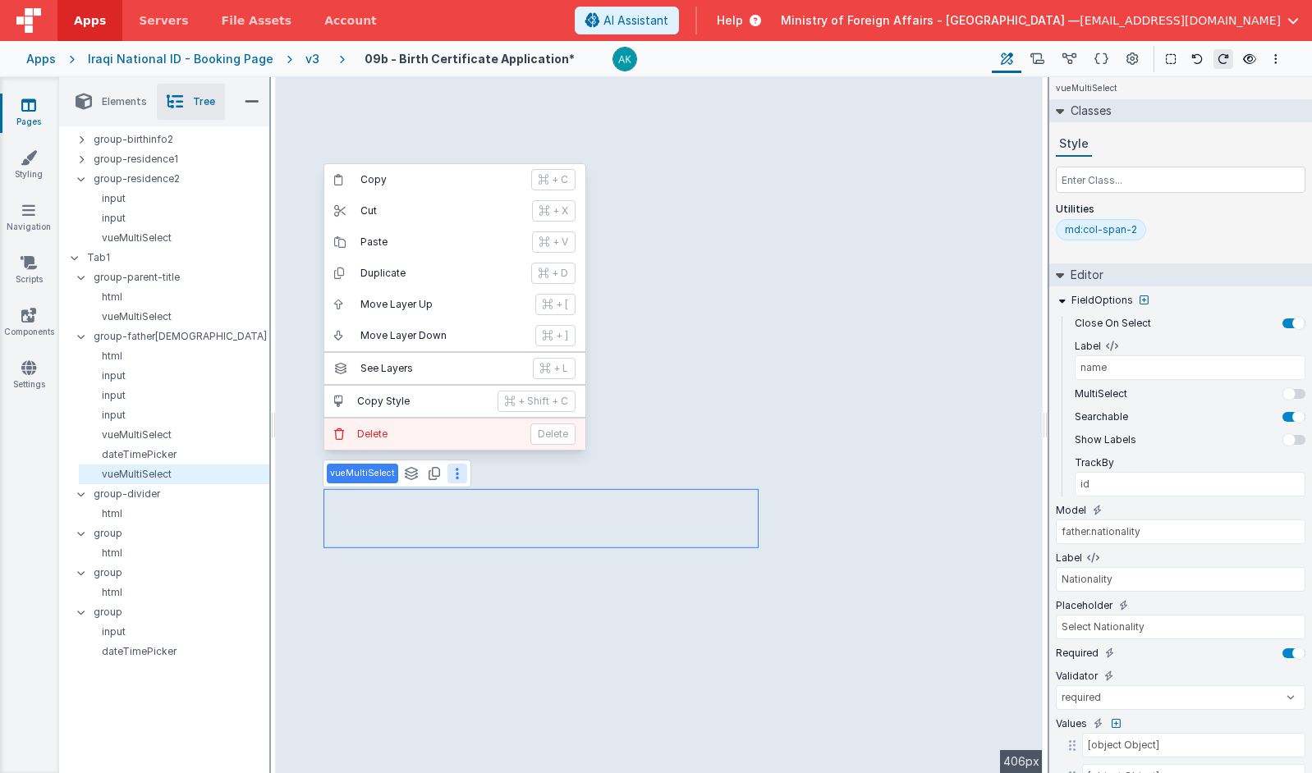
click at [438, 432] on p "Delete" at bounding box center [438, 434] width 163 height 13
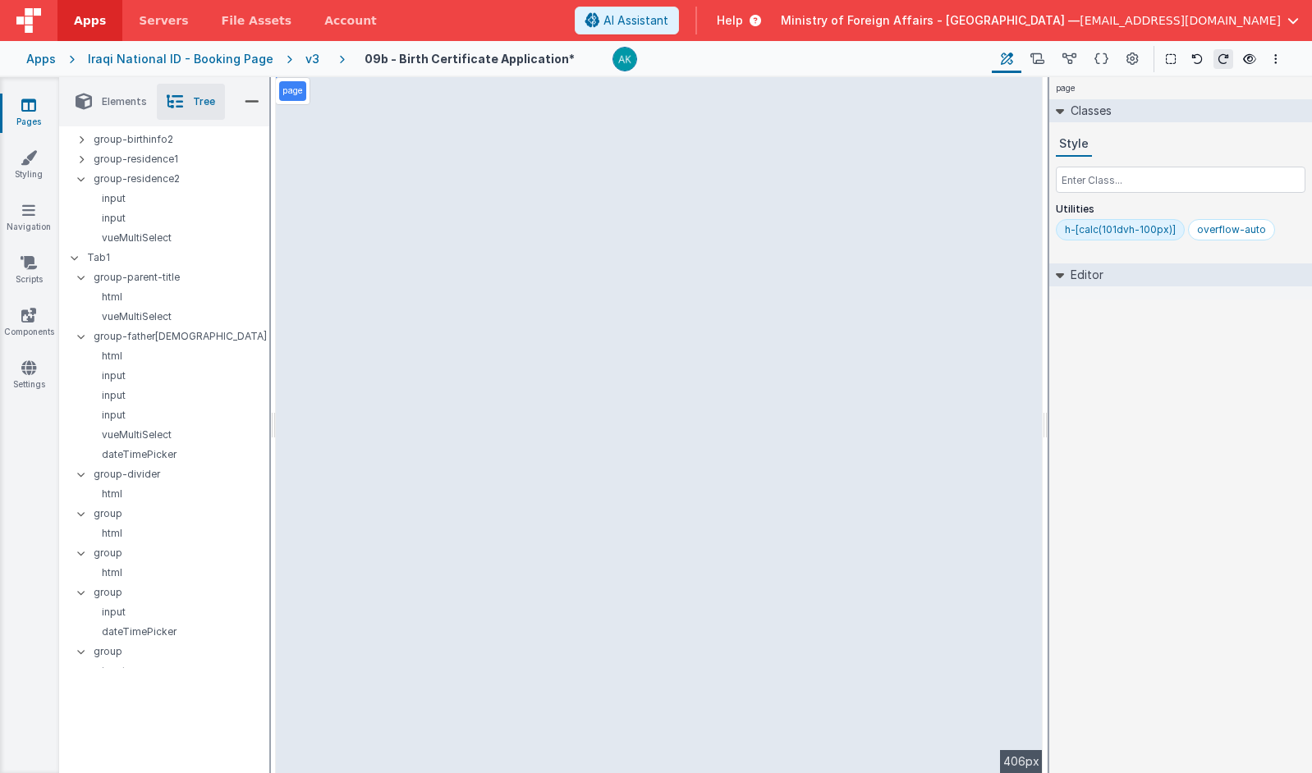
click at [129, 110] on li "Elements" at bounding box center [111, 102] width 91 height 36
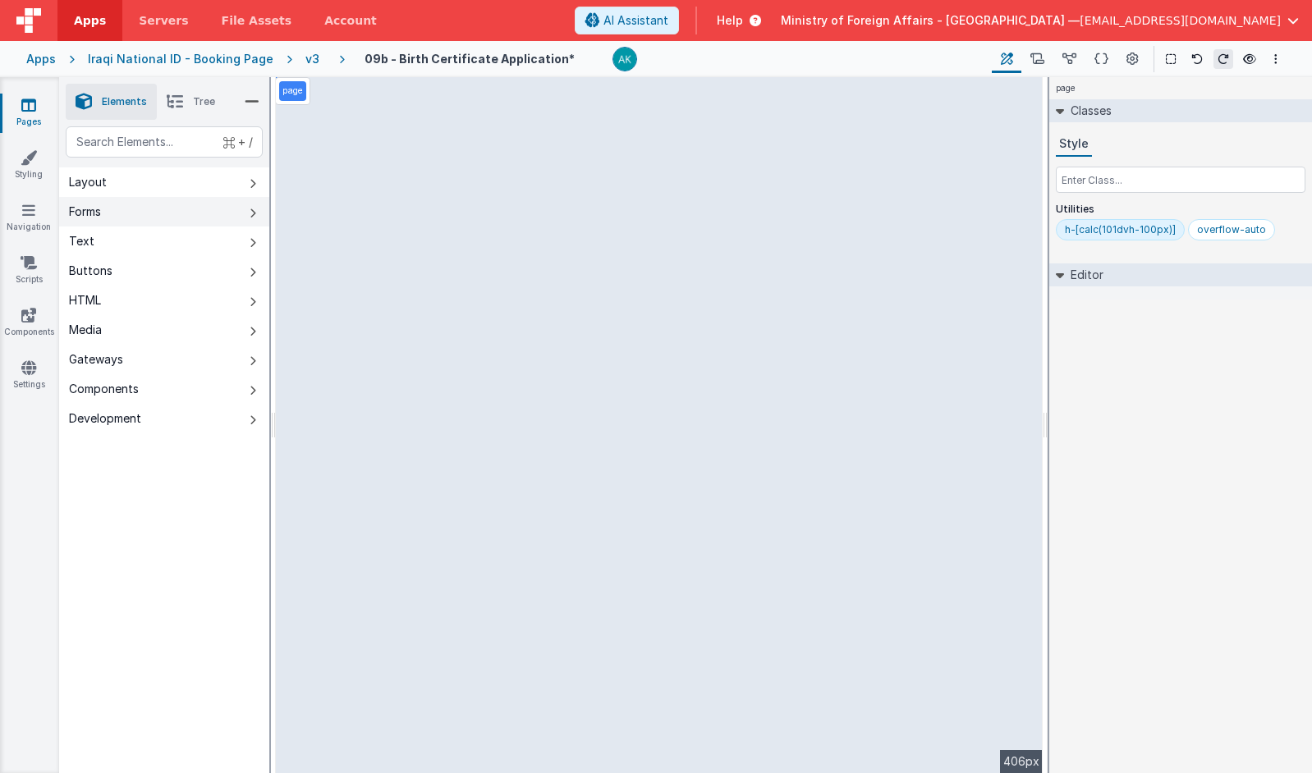
click at [145, 200] on button "Forms" at bounding box center [164, 212] width 210 height 30
select select "required"
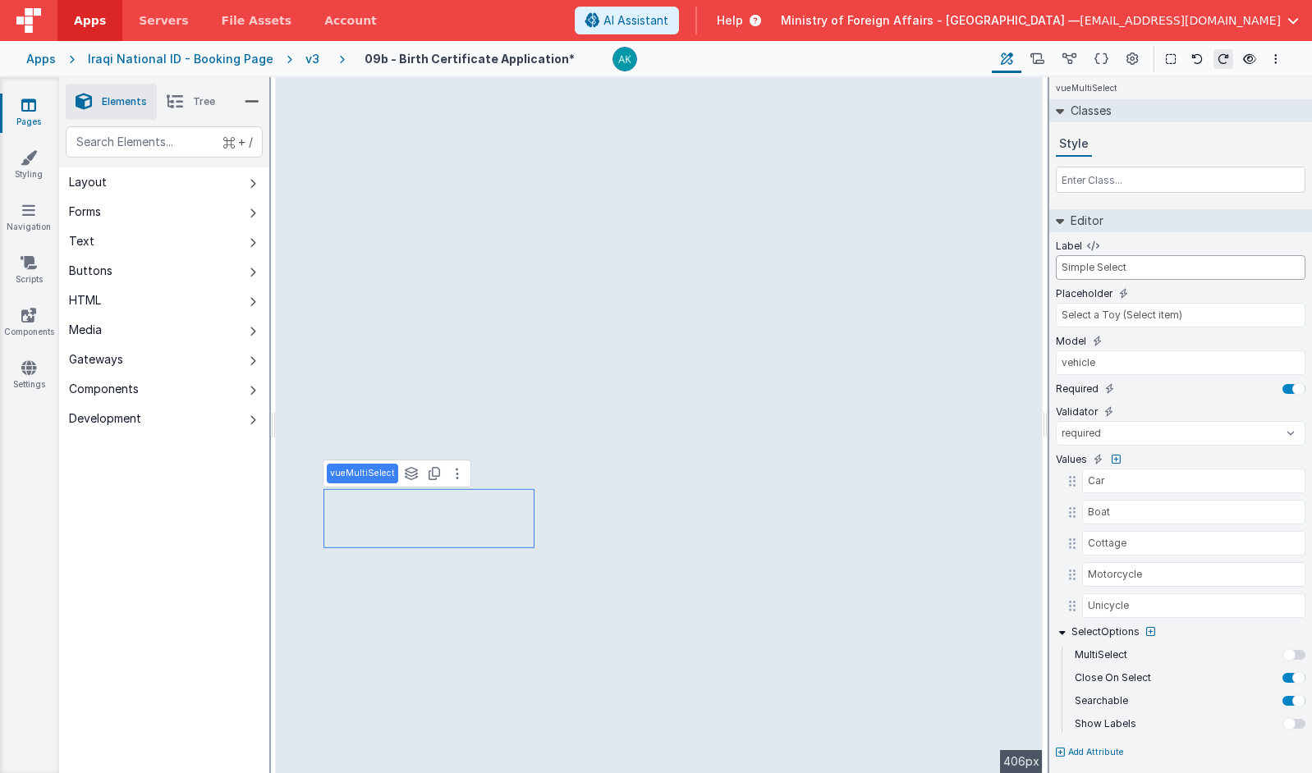
drag, startPoint x: 1145, startPoint y: 273, endPoint x: 1039, endPoint y: 251, distance: 108.0
click at [695, 162] on div "Elements Tree + / Layout Forms Text Buttons HTML Media Gateways Components Deve…" at bounding box center [685, 425] width 1253 height 696
type input "Document Type"
click at [994, 475] on input "Car" at bounding box center [1182, 481] width 200 height 25
click at [994, 483] on input "Car" at bounding box center [1182, 481] width 200 height 25
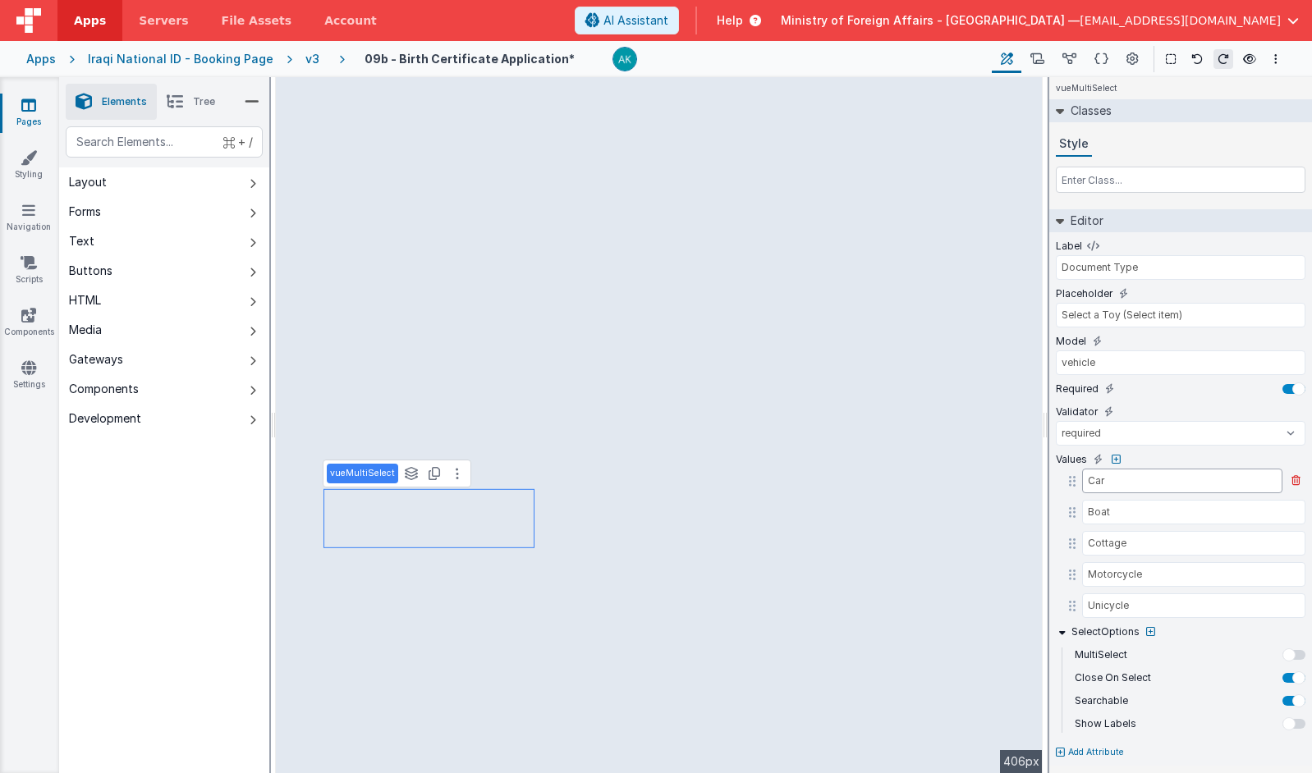
click at [994, 483] on input "Car" at bounding box center [1182, 481] width 200 height 25
type input "National Iraqi ID"
click at [994, 514] on input "Boat" at bounding box center [1182, 512] width 200 height 25
type input "Civil ID Number"
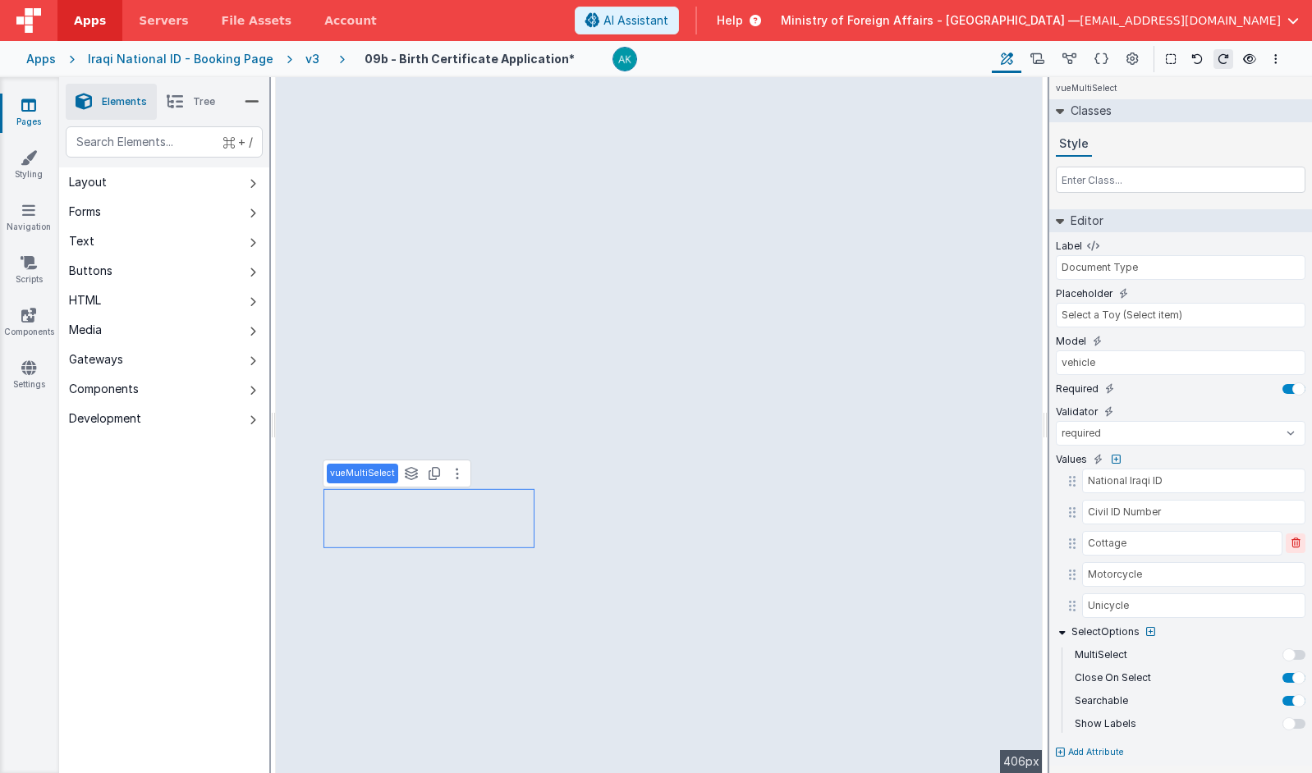
click at [994, 547] on icon at bounding box center [1295, 544] width 9 height 10
type input "Motorcycle"
type input "Unicycle"
click at [994, 547] on icon at bounding box center [1295, 544] width 9 height 10
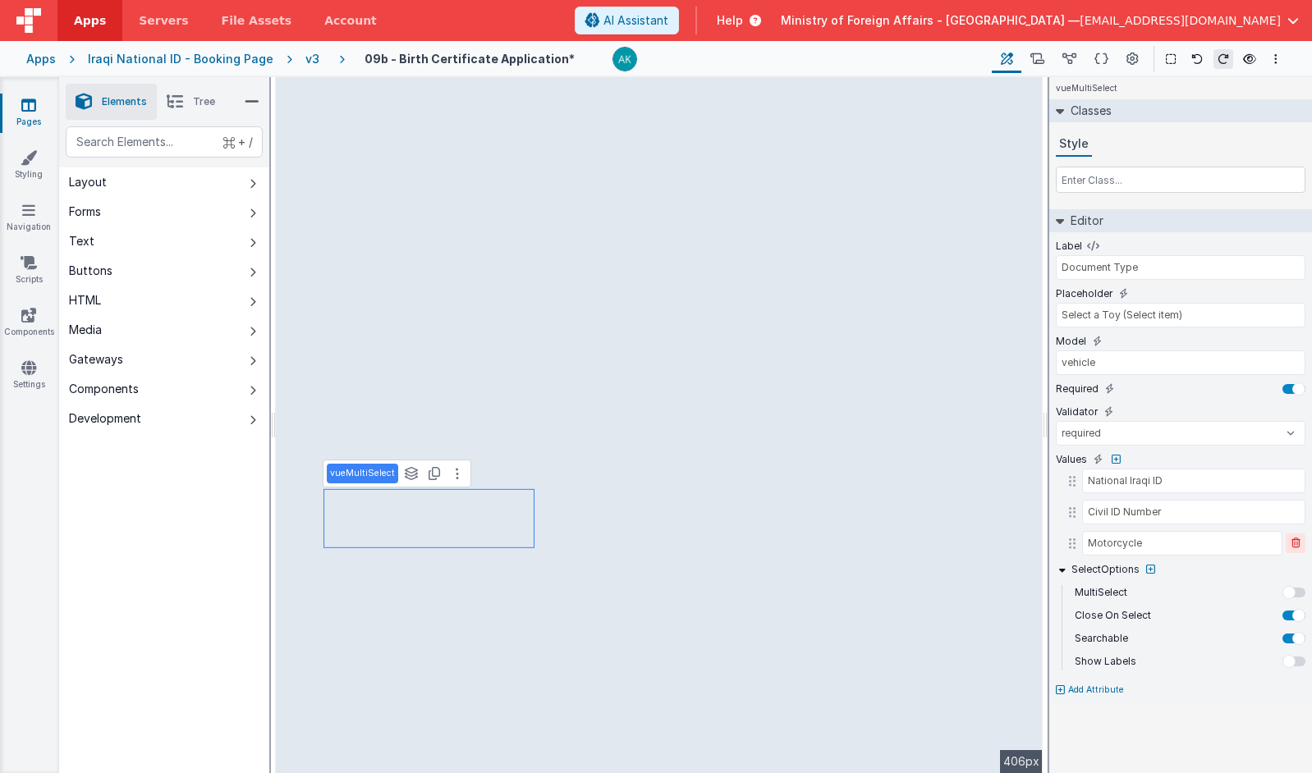
type input "Unicycle"
click at [994, 547] on icon at bounding box center [1295, 544] width 9 height 10
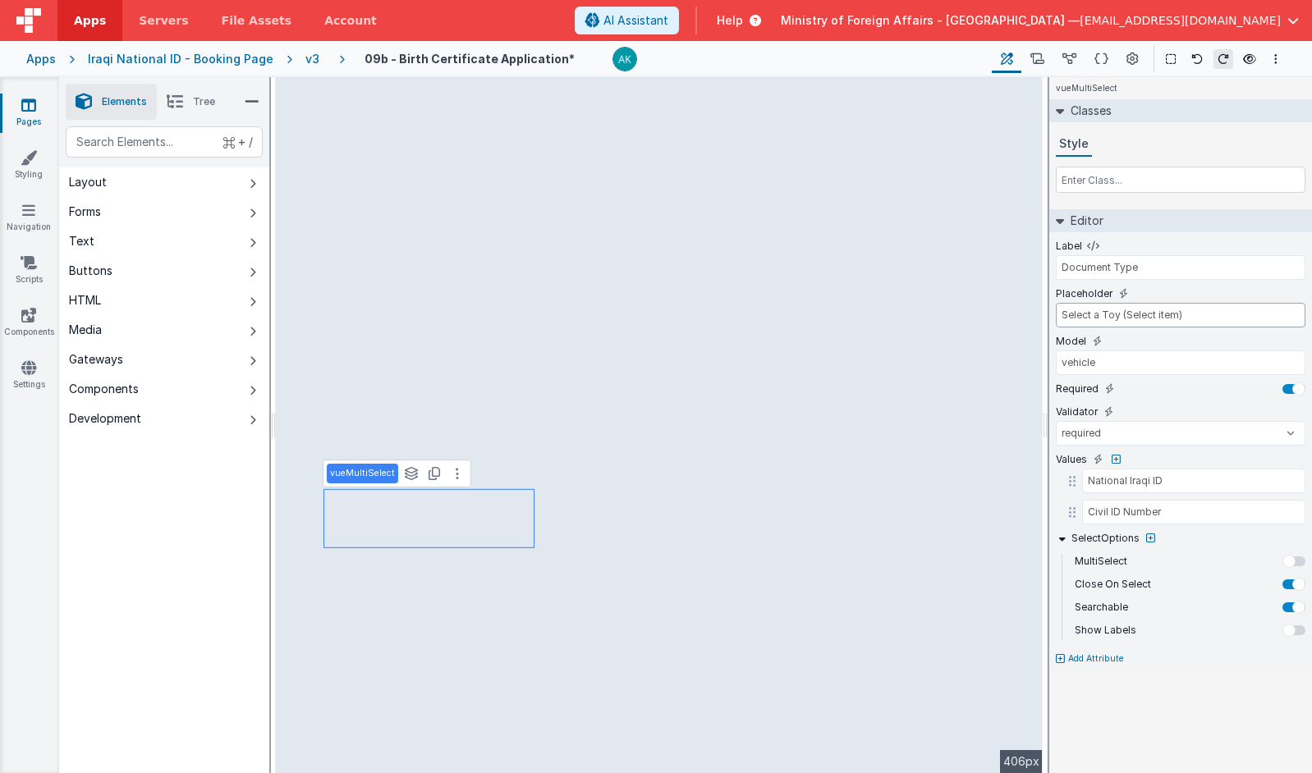
click at [994, 315] on input "Select a Toy (Select item)" at bounding box center [1181, 315] width 250 height 25
drag, startPoint x: 1190, startPoint y: 319, endPoint x: 1091, endPoint y: 317, distance: 98.5
click at [994, 317] on input "Select a Toy (Select item)" at bounding box center [1181, 315] width 250 height 25
type input "Select"
drag, startPoint x: 1105, startPoint y: 368, endPoint x: 1053, endPoint y: 356, distance: 53.0
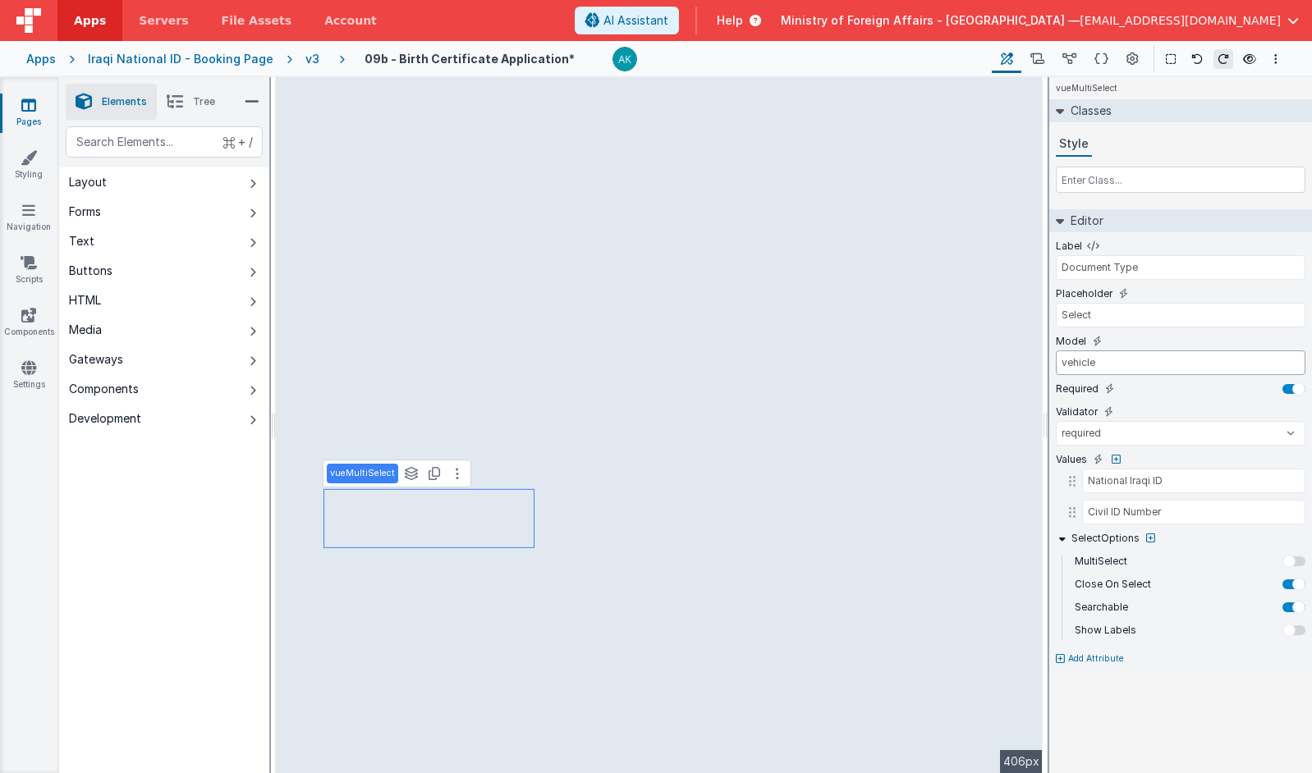
click at [994, 357] on input "vehicle" at bounding box center [1181, 363] width 250 height 25
type input "father.doctype"
click at [125, 206] on button "Forms" at bounding box center [164, 212] width 210 height 30
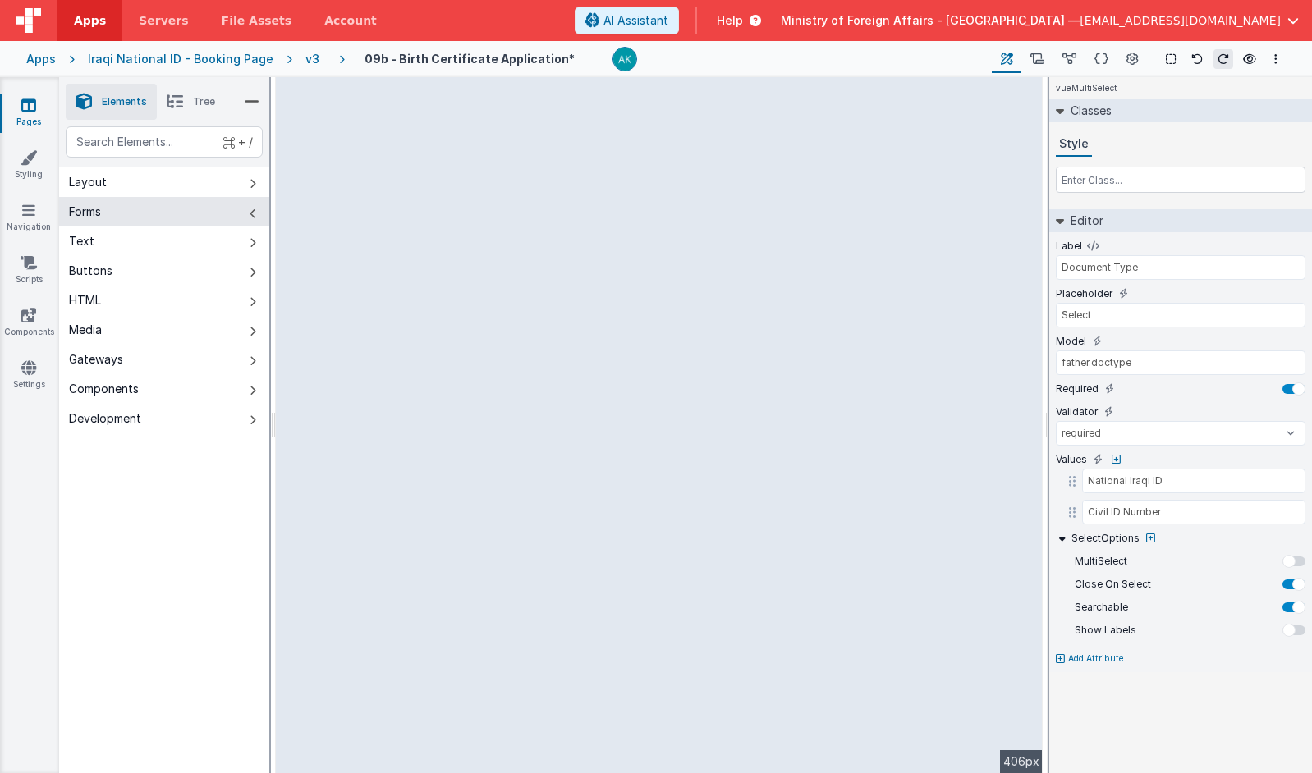
type input "field1"
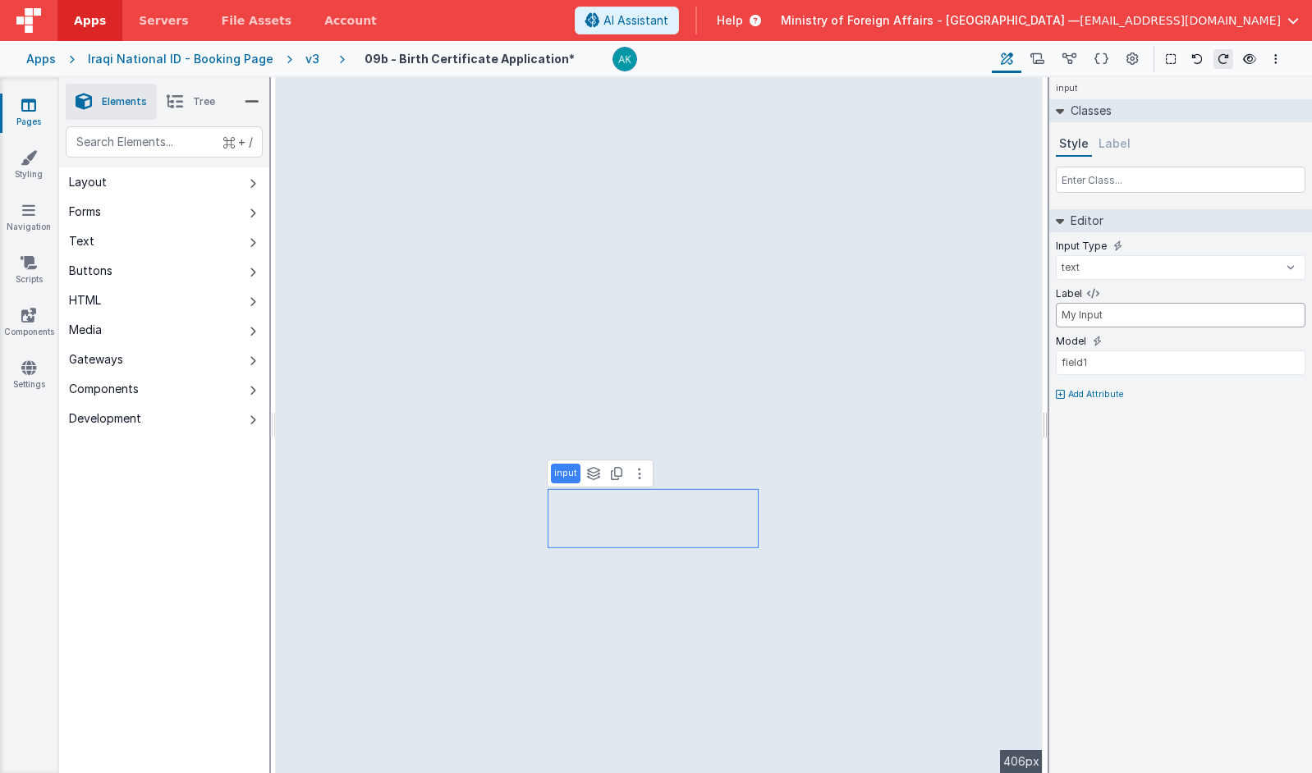
drag, startPoint x: 1125, startPoint y: 321, endPoint x: 1042, endPoint y: 312, distance: 83.4
click at [994, 312] on div "Elements Tree + / Layout Forms Text Buttons HTML Media Gateways Components Deve…" at bounding box center [685, 425] width 1253 height 696
type input "ID Number"
type input "father.nidnumber"
click at [611, 472] on icon at bounding box center [616, 473] width 11 height 13
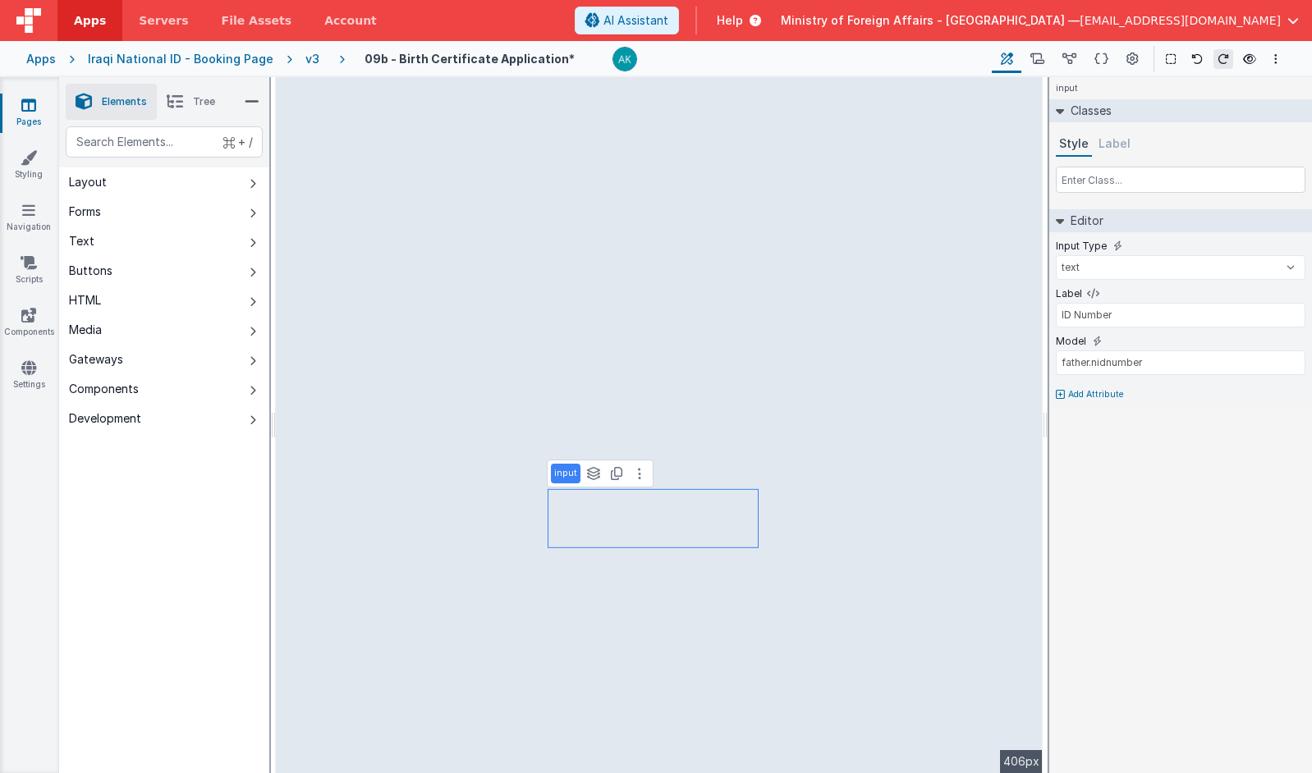
type input "father.nidnumber"
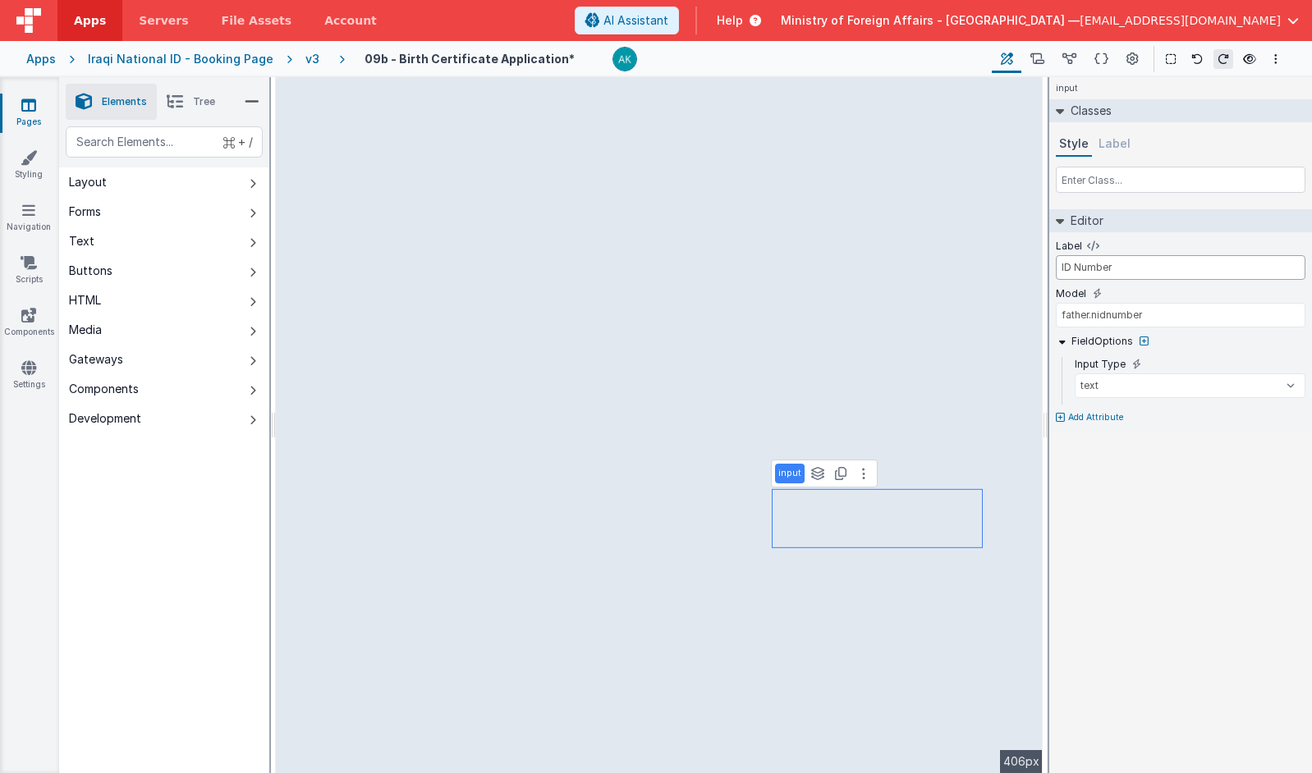
drag, startPoint x: 1070, startPoint y: 267, endPoint x: 1057, endPoint y: 267, distance: 12.3
click at [994, 267] on input "ID Number" at bounding box center [1181, 267] width 250 height 25
type input "Family Number"
select select "required"
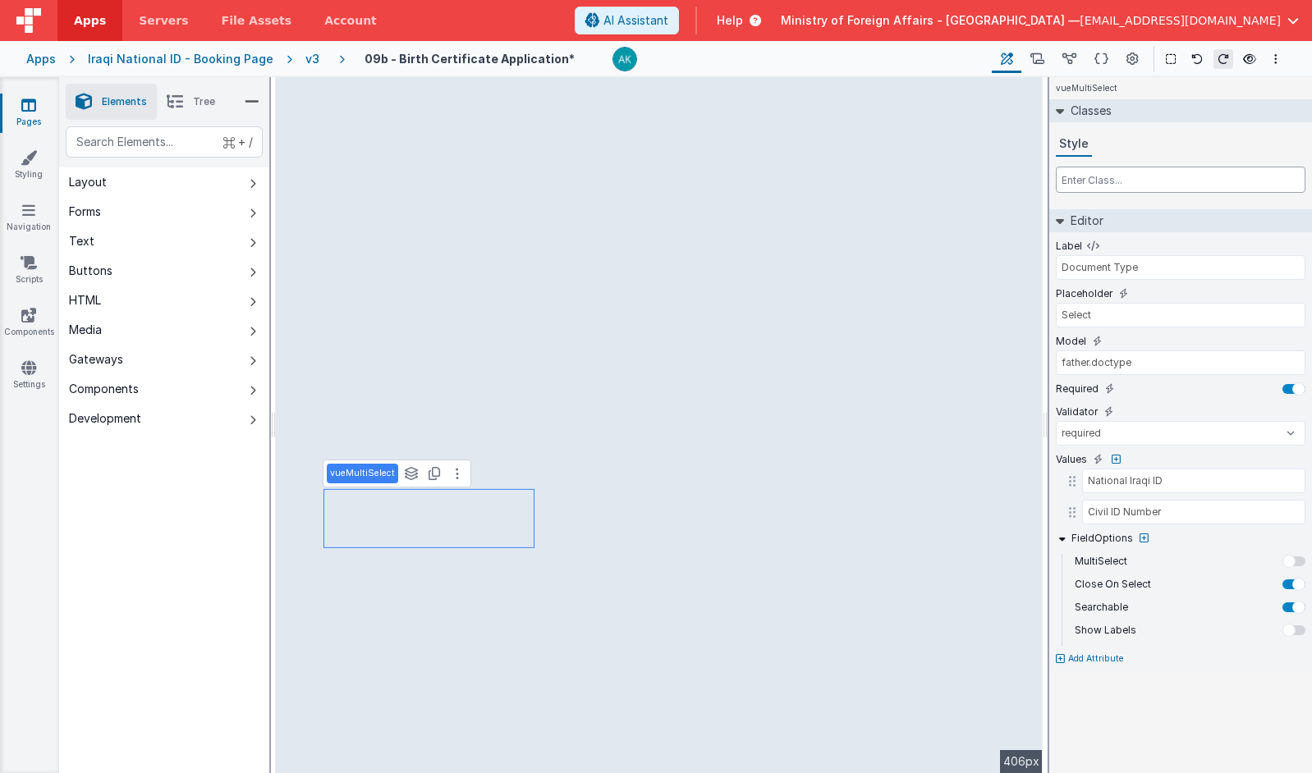
click at [994, 188] on input "text" at bounding box center [1181, 180] width 250 height 26
type input "md:col-s"
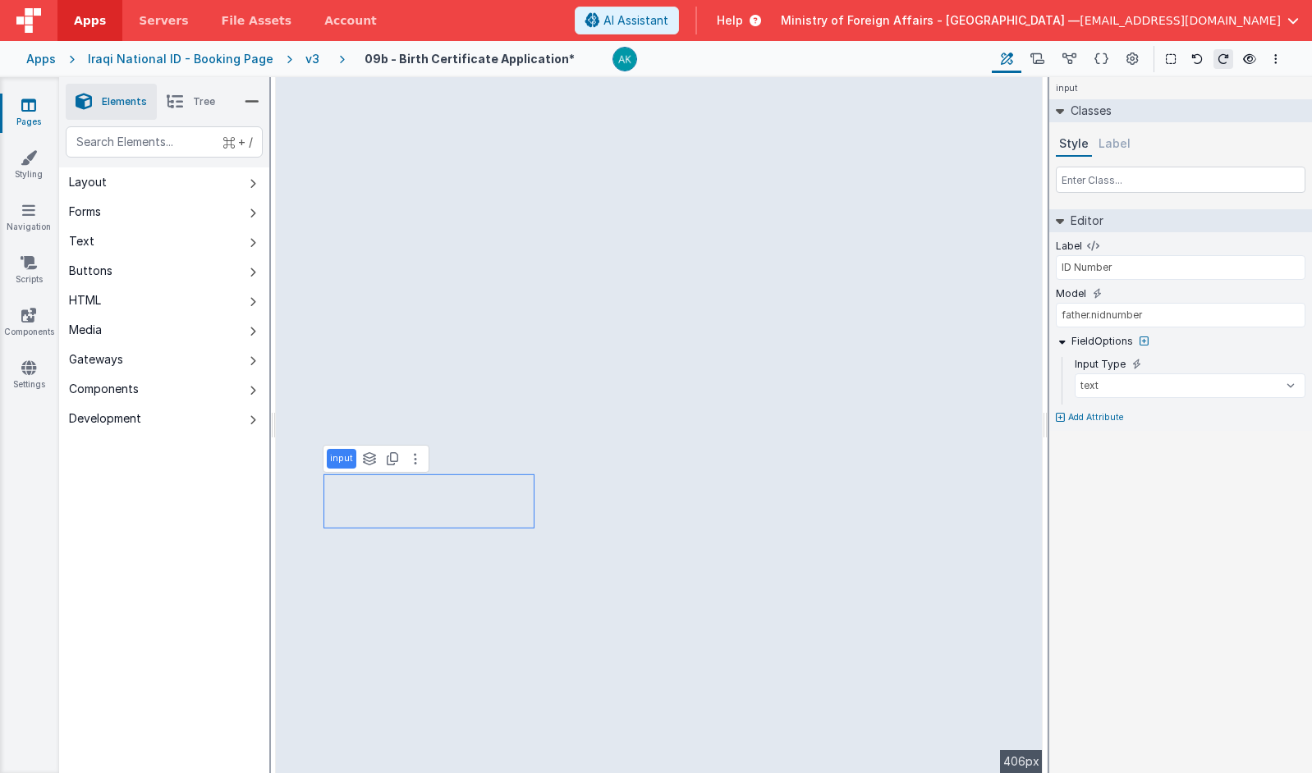
click at [182, 107] on icon at bounding box center [175, 101] width 16 height 23
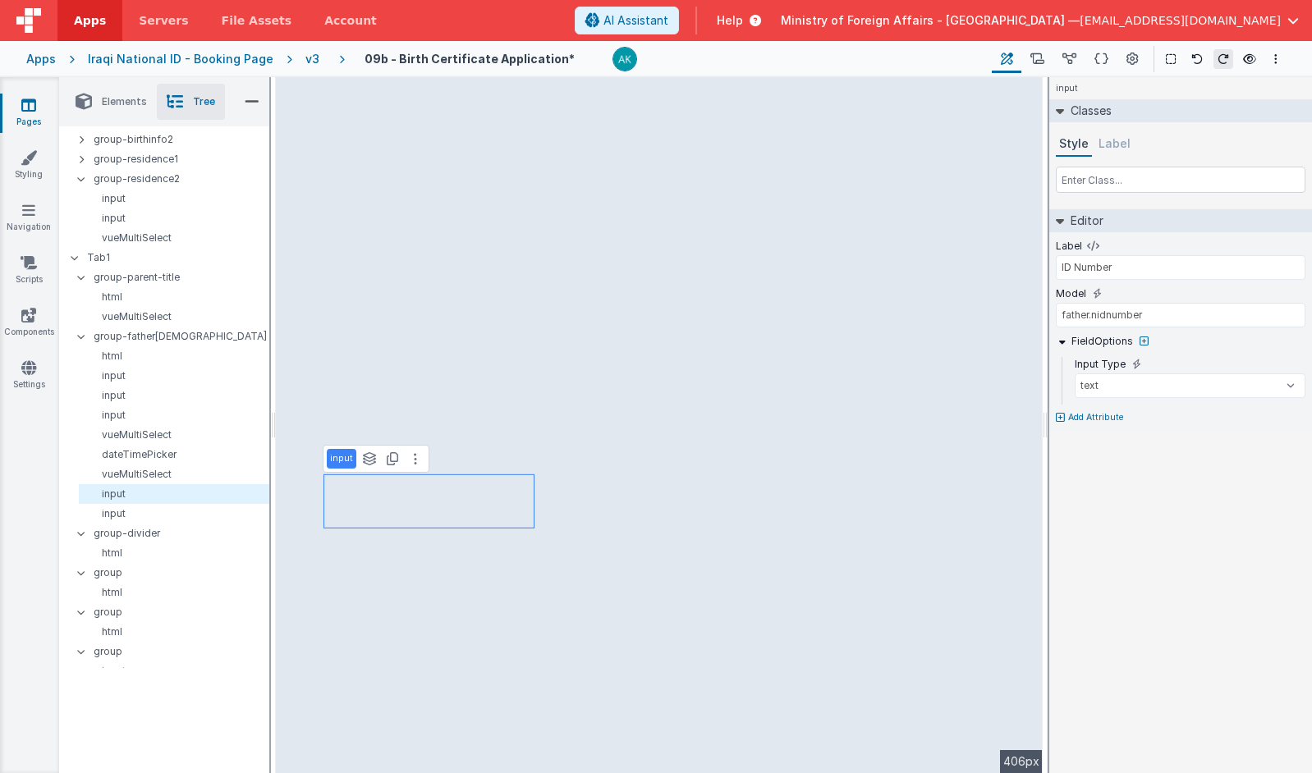
click at [133, 117] on li "Elements" at bounding box center [111, 102] width 91 height 36
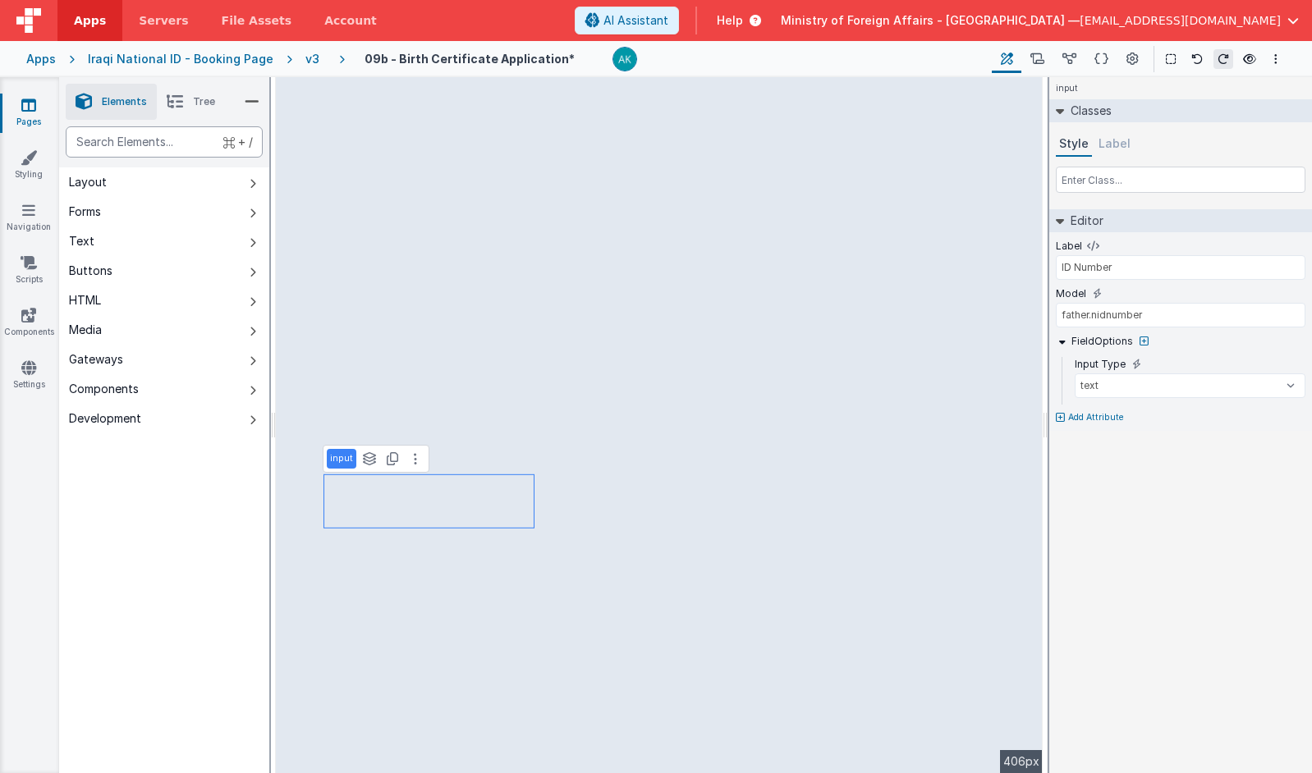
click at [125, 143] on div "text" at bounding box center [164, 141] width 197 height 31
type div "group"
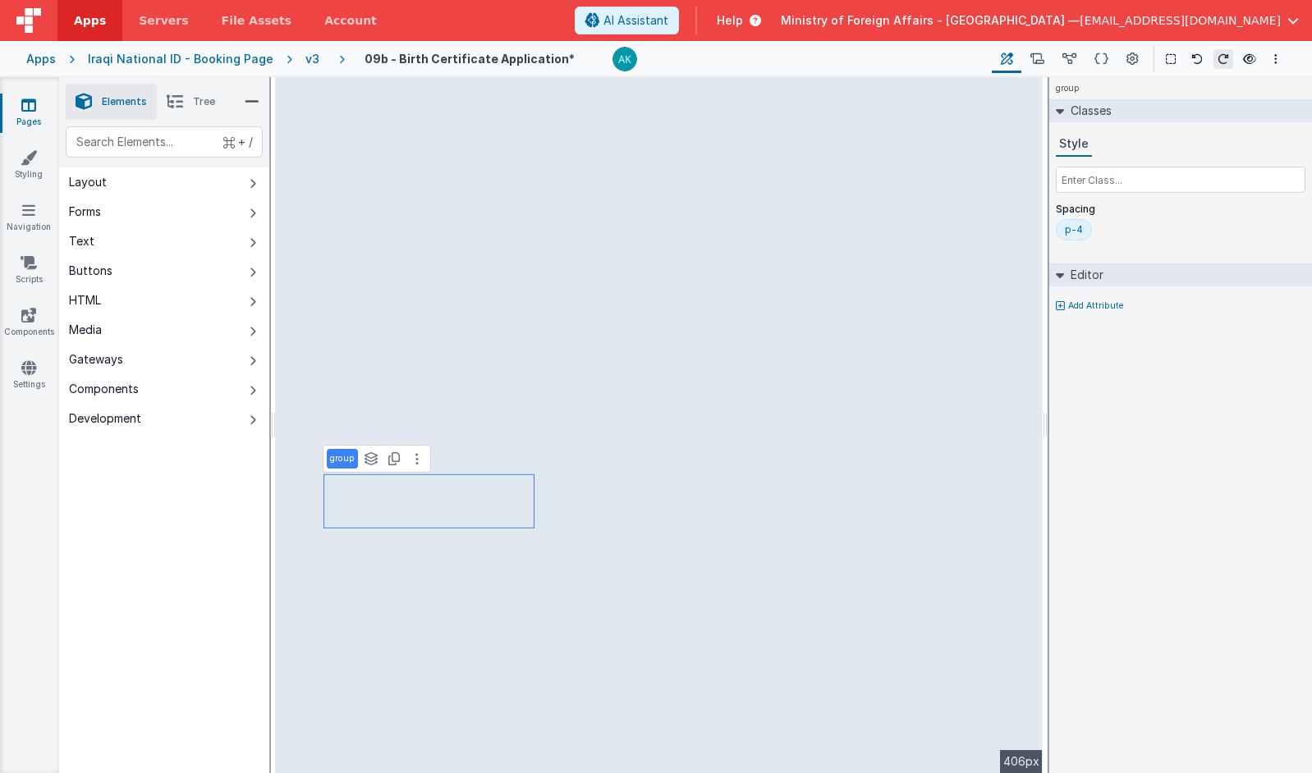
click at [182, 95] on icon at bounding box center [175, 101] width 16 height 23
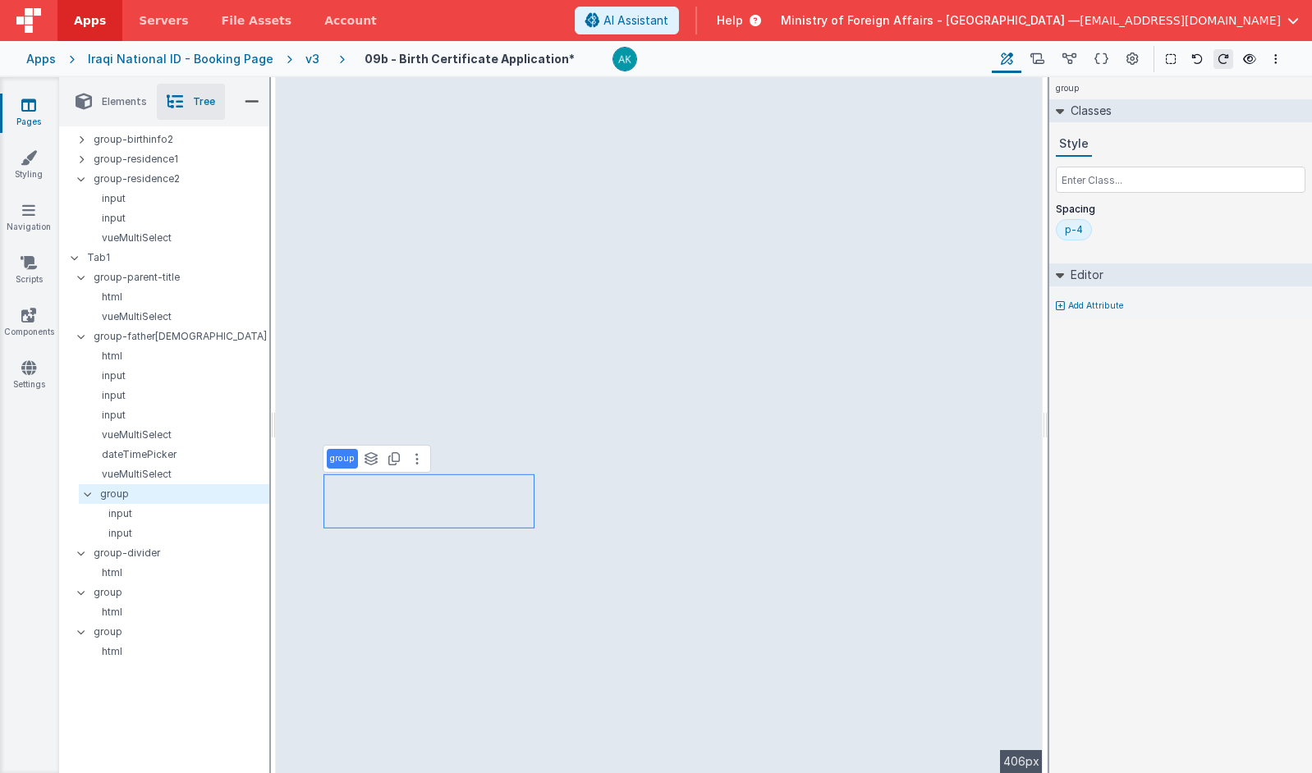
click at [338, 461] on p "group" at bounding box center [342, 458] width 25 height 13
type input "group-nid"
click at [96, 495] on div at bounding box center [92, 494] width 15 height 13
click at [90, 495] on div at bounding box center [92, 494] width 15 height 13
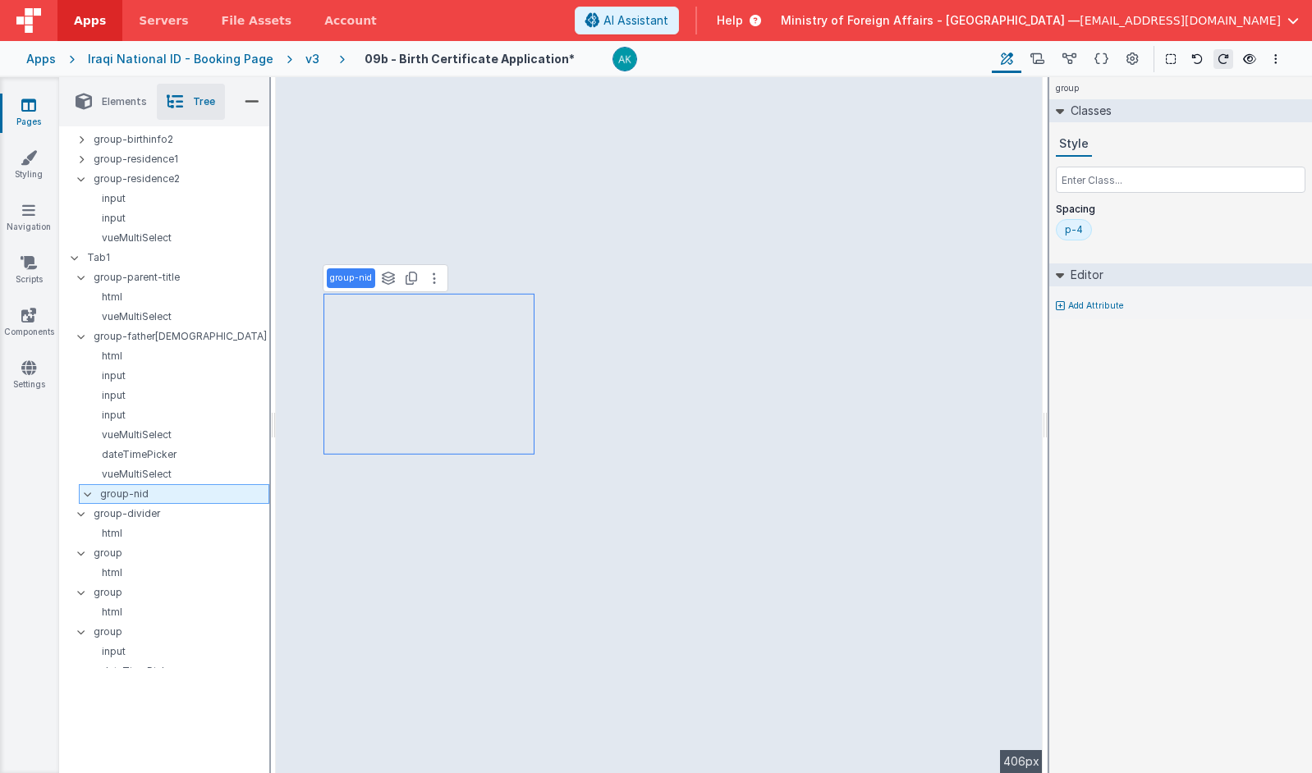
click at [93, 498] on div at bounding box center [92, 494] width 15 height 13
click at [92, 498] on div at bounding box center [92, 494] width 15 height 13
click at [133, 496] on p "group-nid" at bounding box center [184, 494] width 168 height 18
click at [994, 181] on input "text" at bounding box center [1181, 180] width 250 height 26
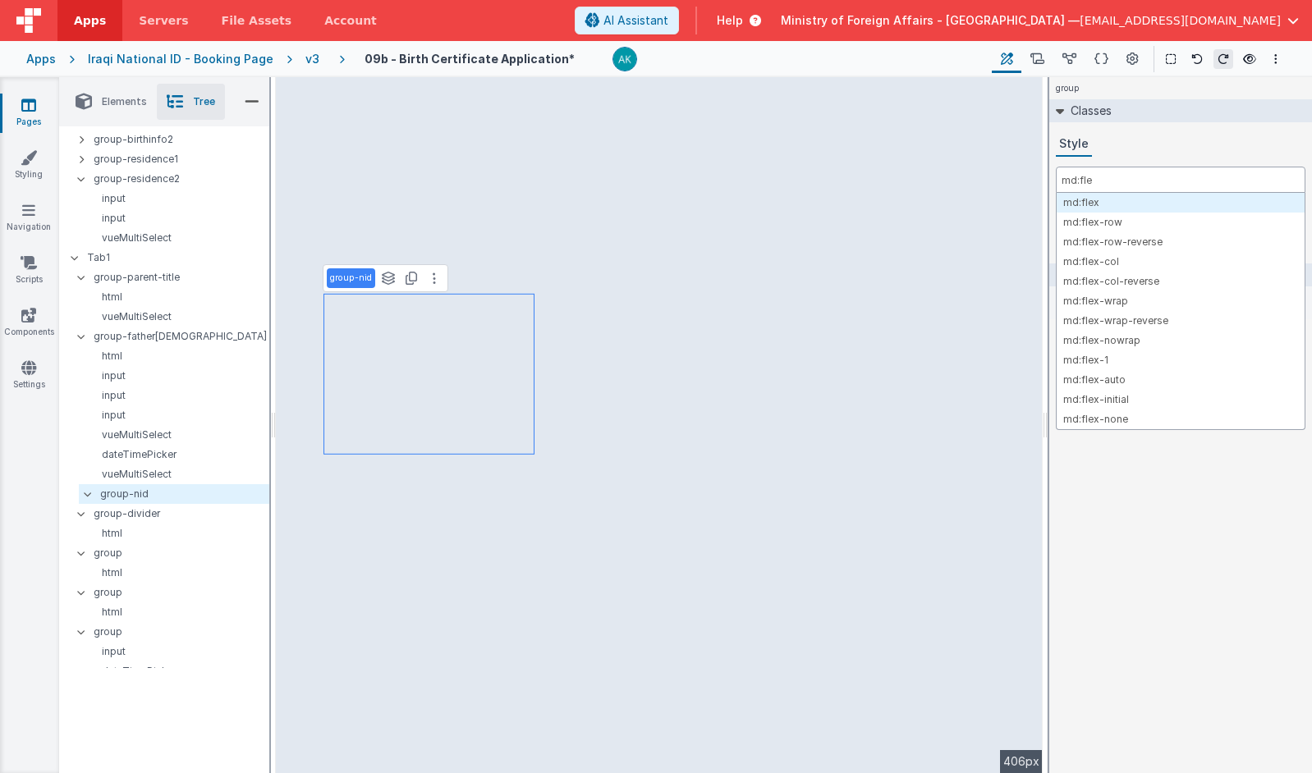
type input "md:flex"
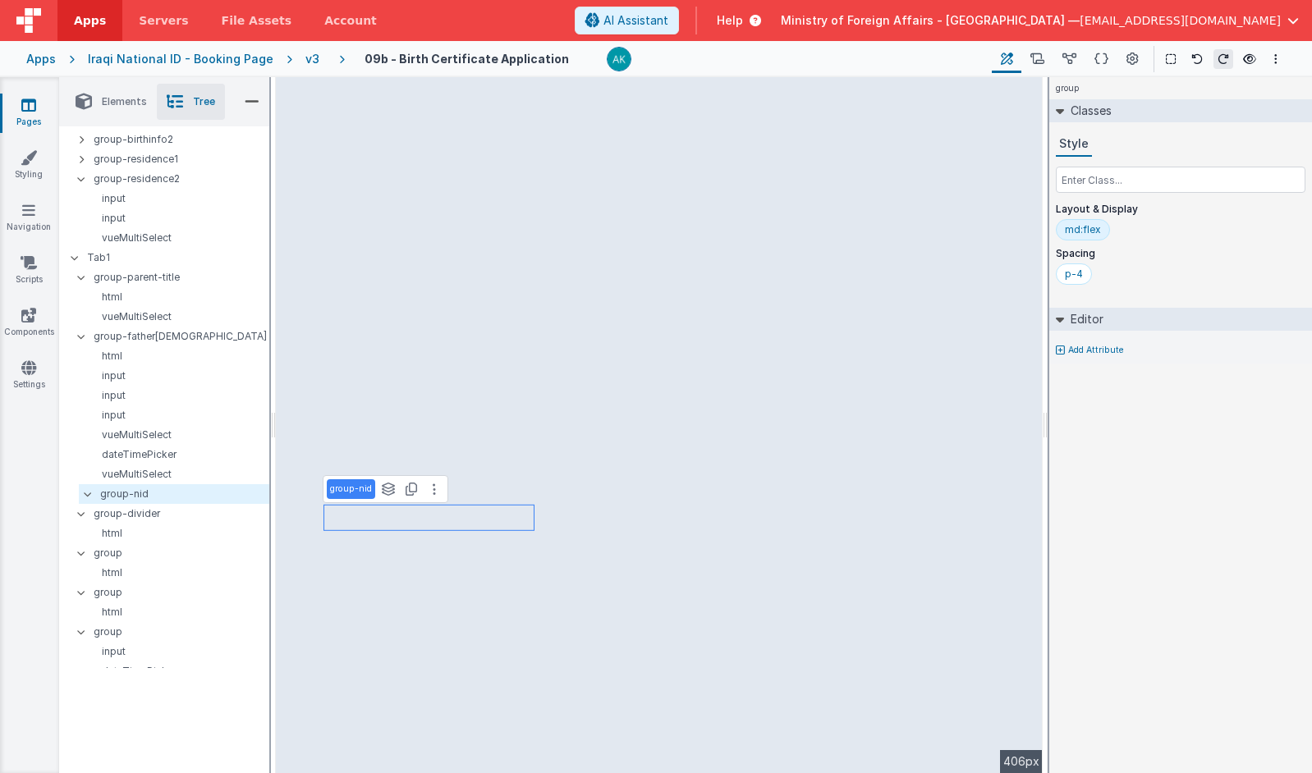
click at [135, 105] on span "Elements" at bounding box center [124, 101] width 45 height 13
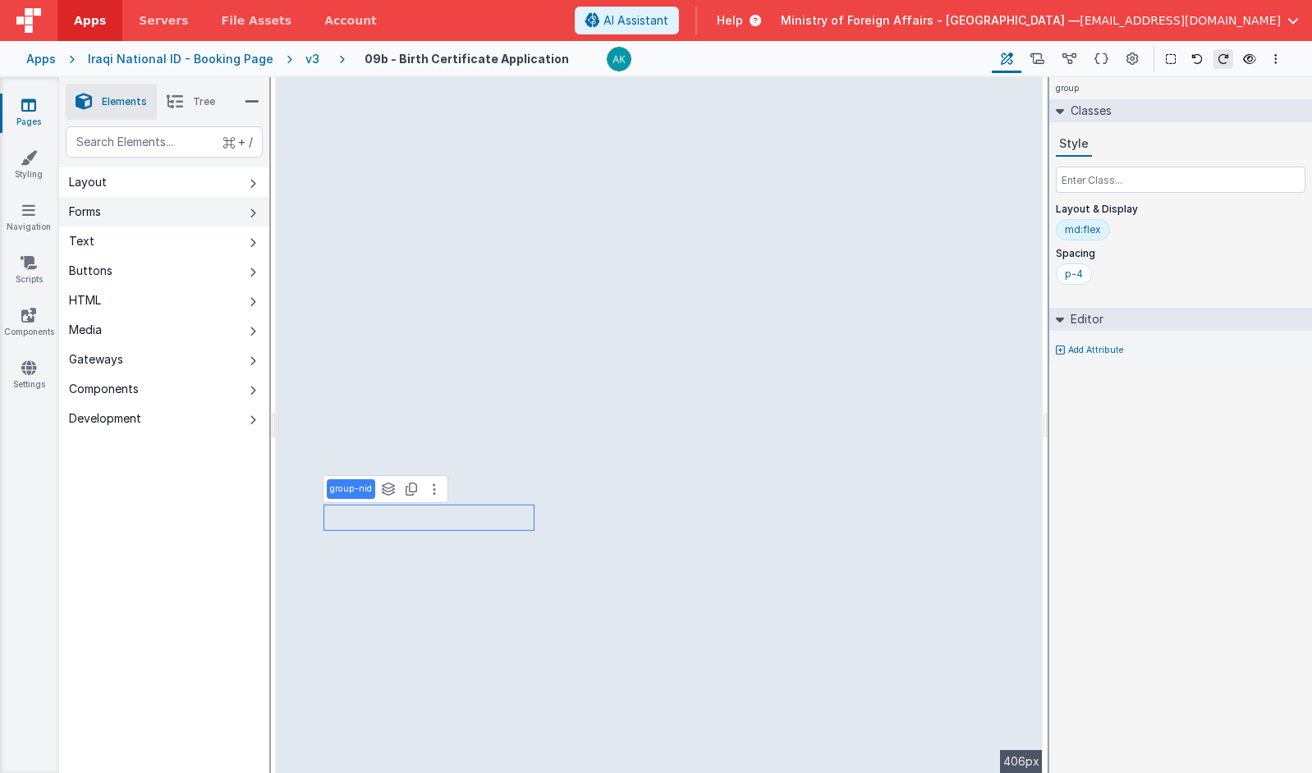
click at [129, 213] on button "Forms" at bounding box center [164, 212] width 210 height 30
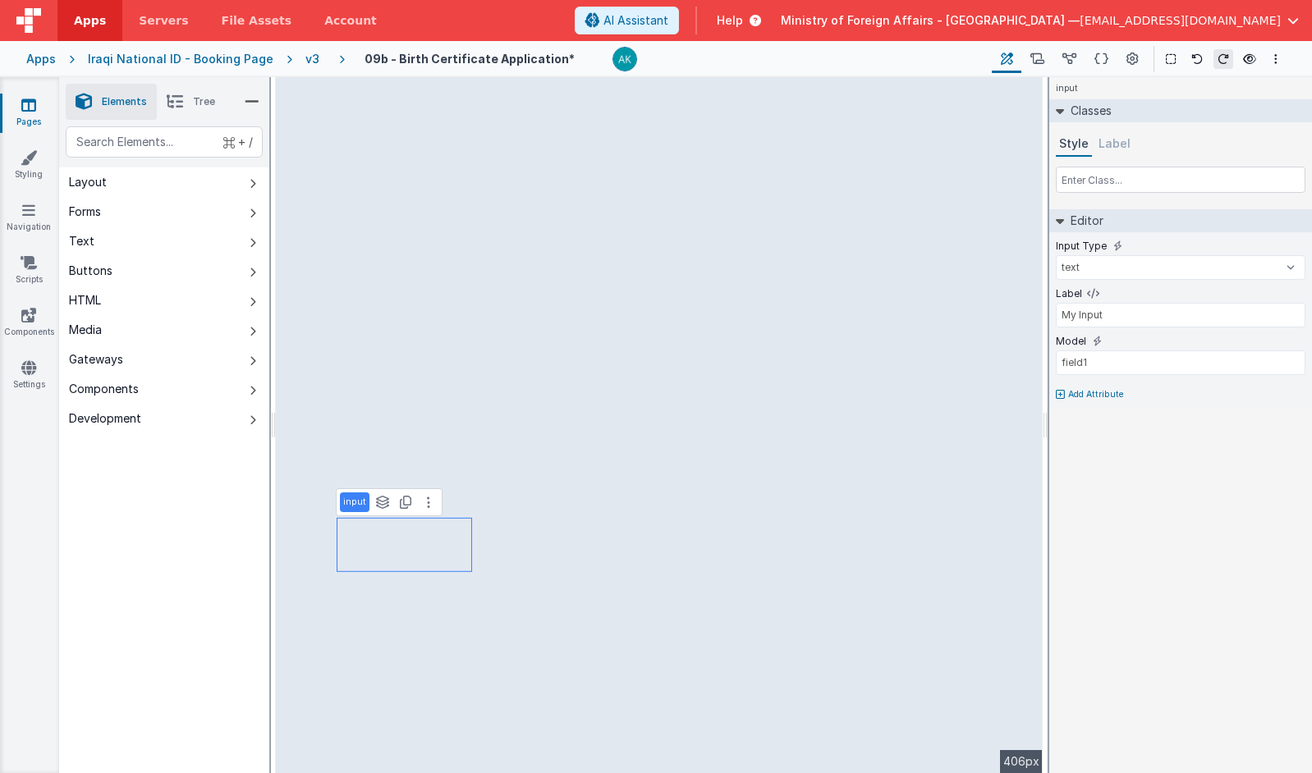
click at [215, 108] on span "Tree" at bounding box center [204, 101] width 22 height 13
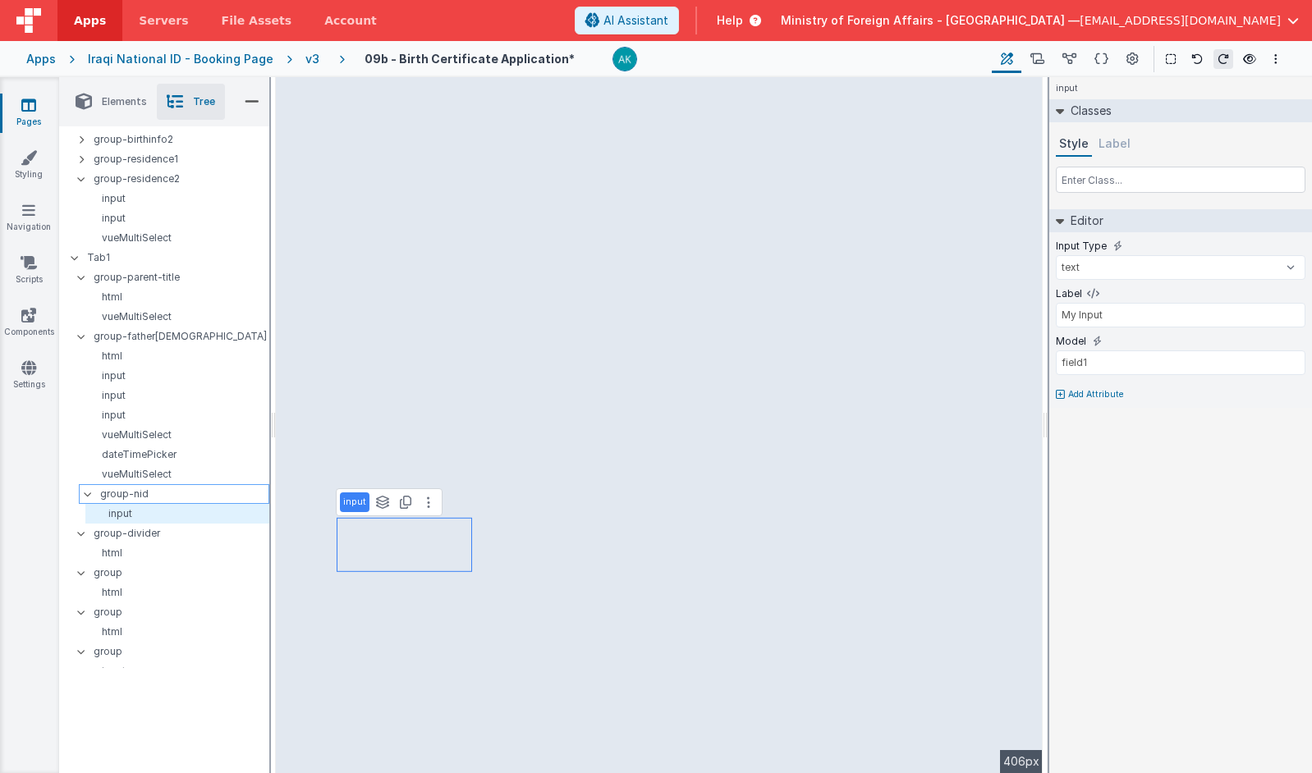
click at [209, 497] on p "group-nid" at bounding box center [184, 494] width 168 height 18
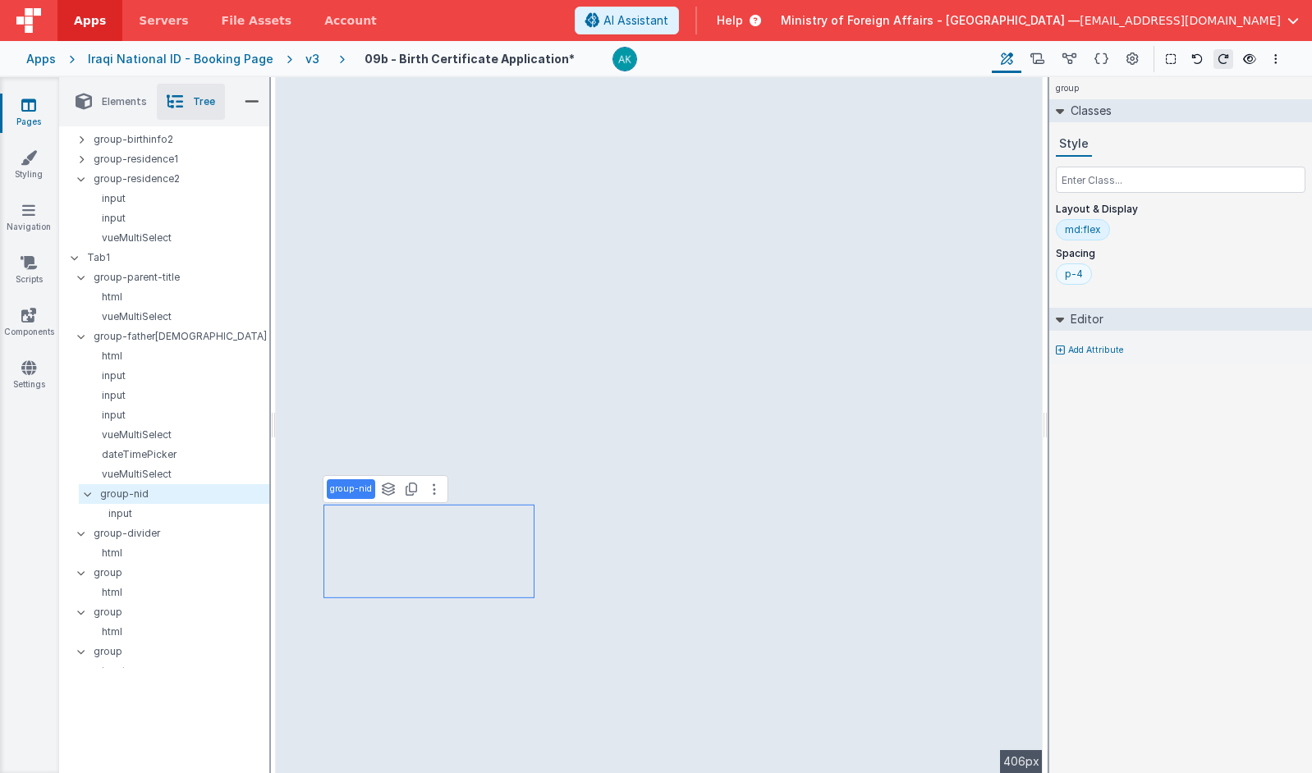
click at [994, 280] on div "p-4" at bounding box center [1074, 274] width 18 height 13
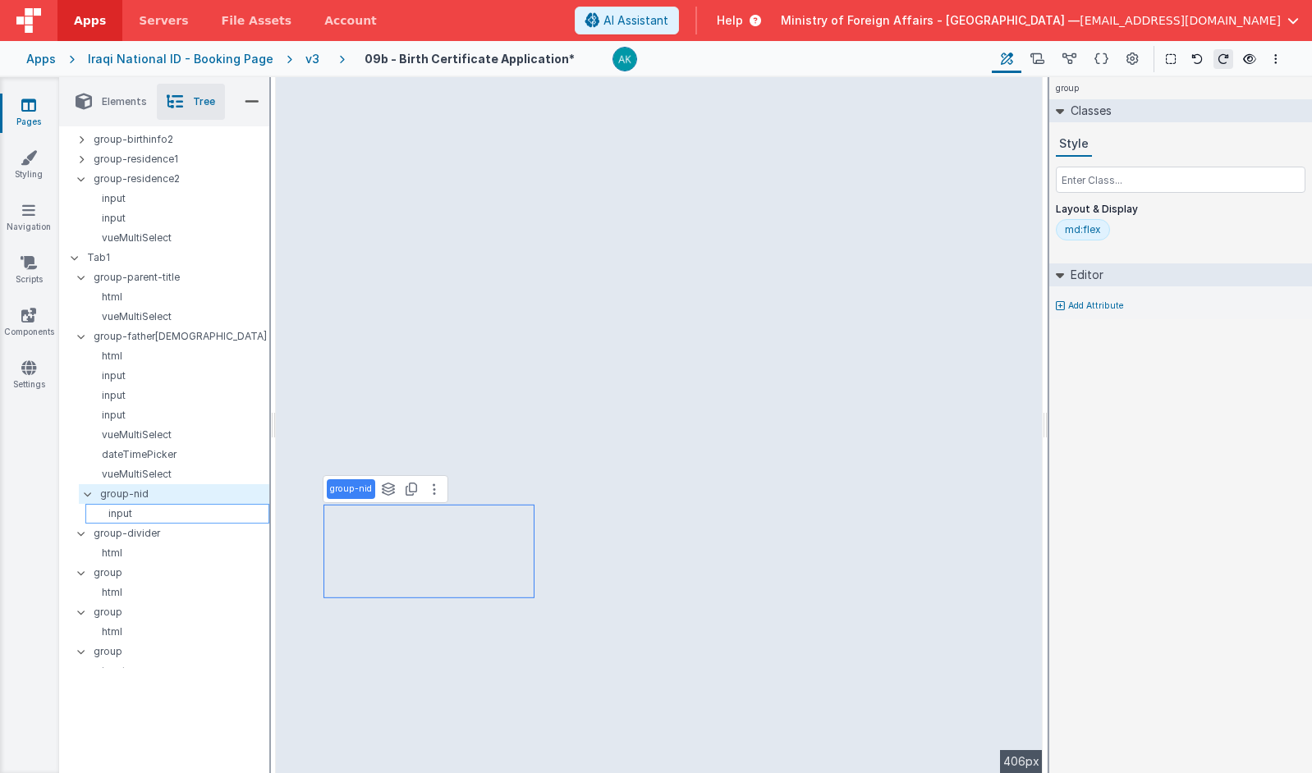
click at [169, 516] on p "input" at bounding box center [180, 513] width 177 height 13
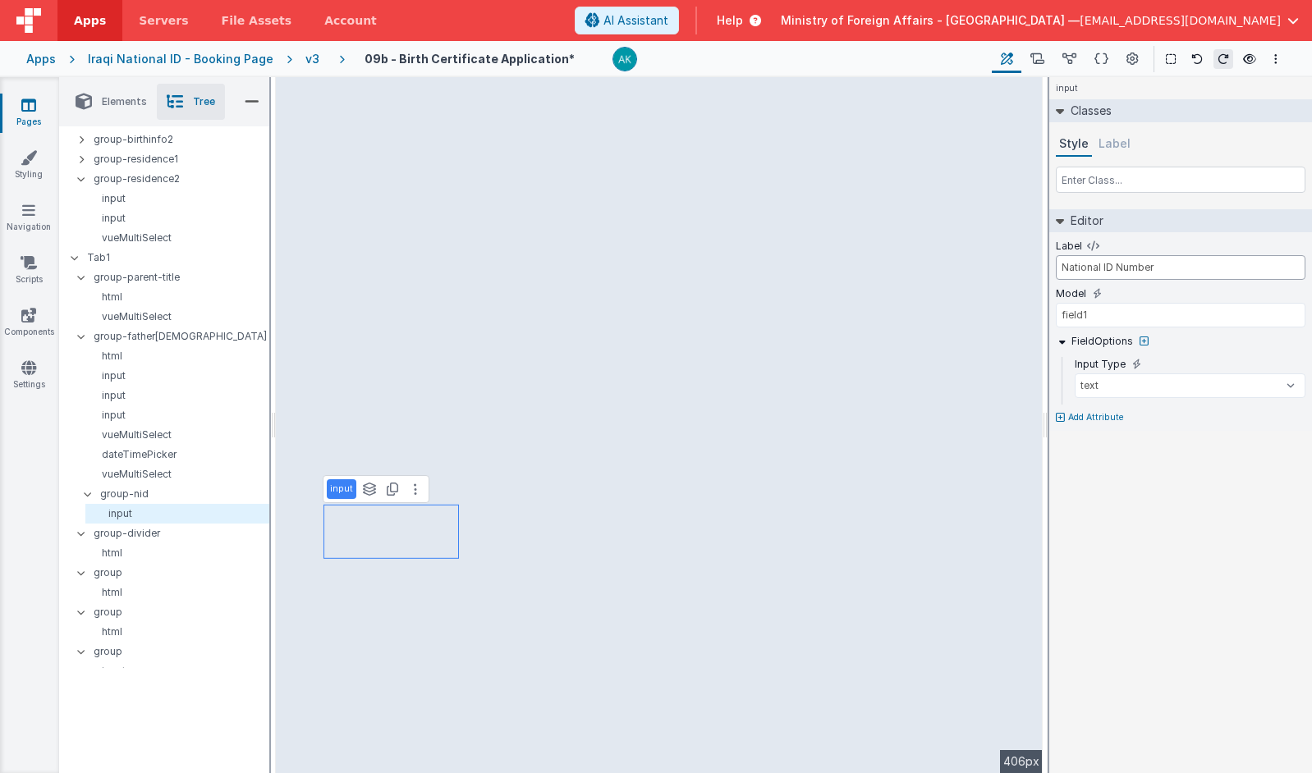
type input "National ID Number"
type input "father.nidnumber"
click at [994, 182] on input "text" at bounding box center [1181, 180] width 250 height 26
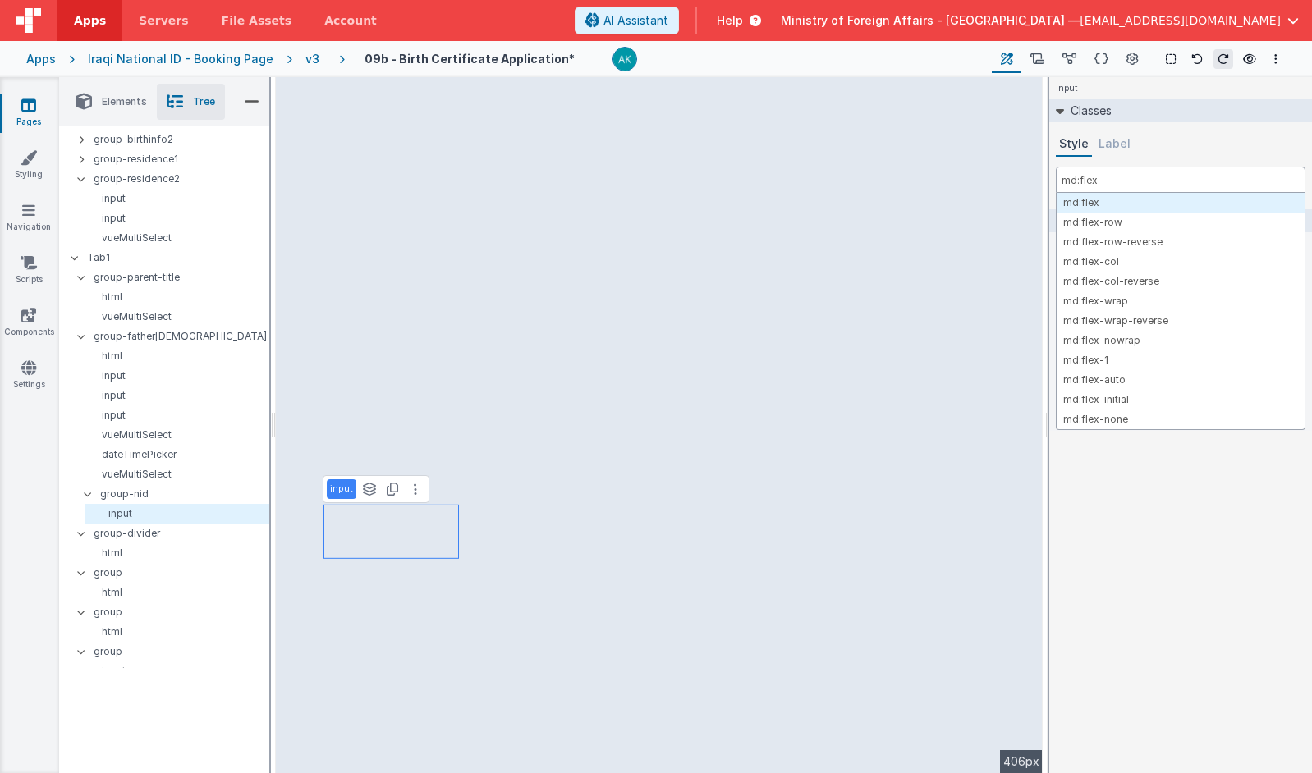
type input "md:flex-1"
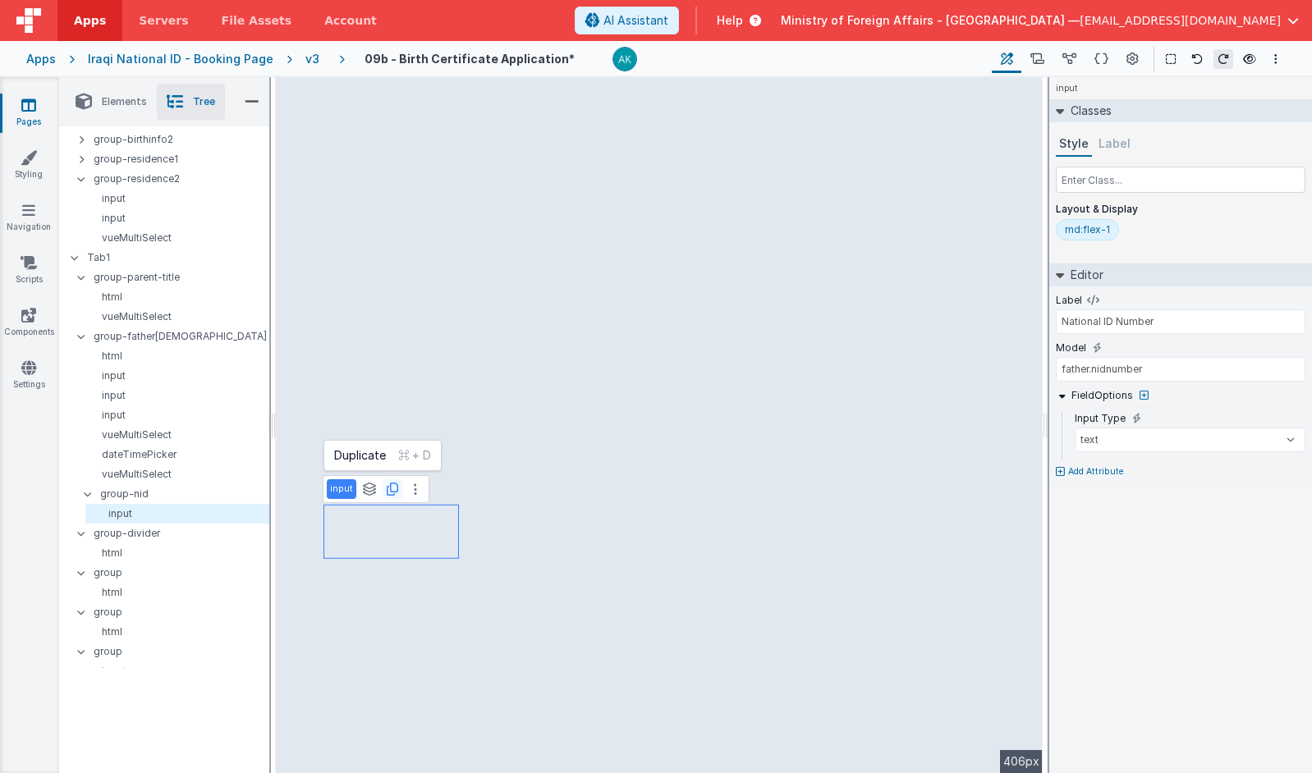
click at [387, 494] on icon at bounding box center [392, 489] width 11 height 13
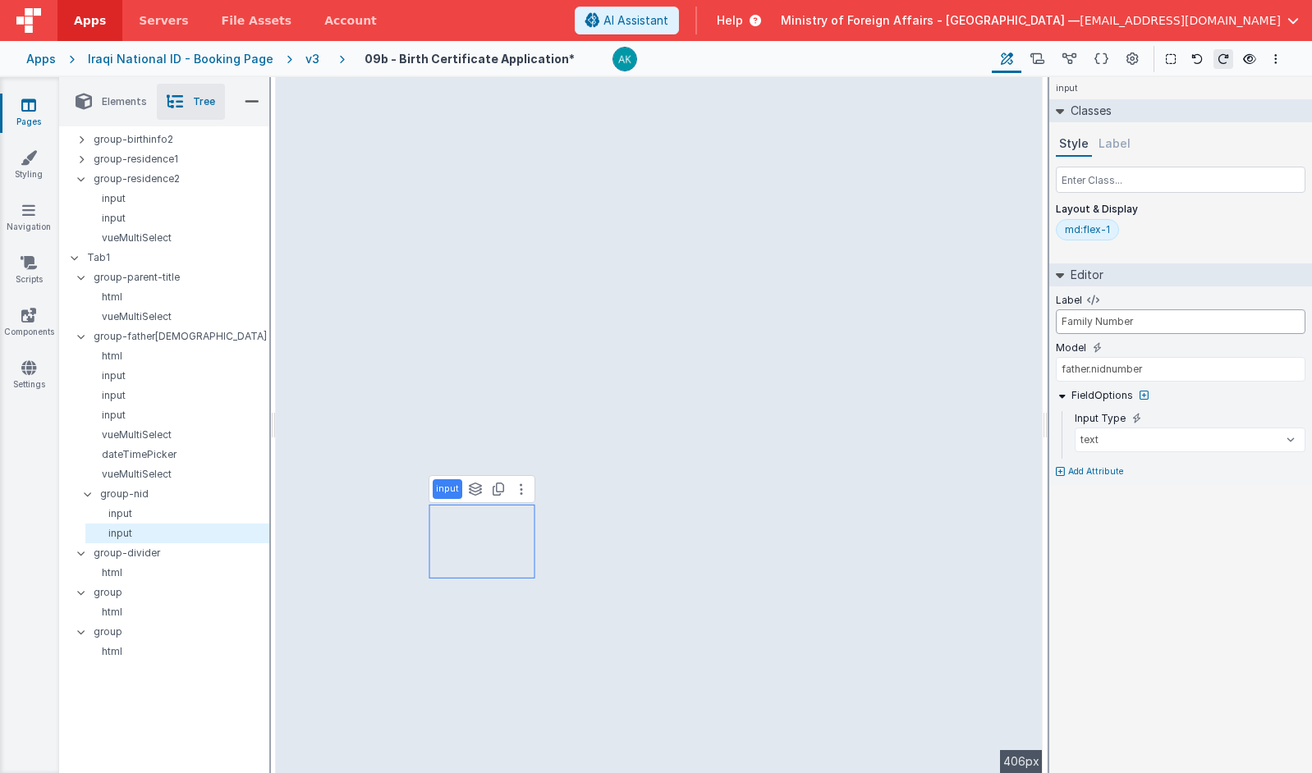
type input "Family Number"
click at [994, 373] on input "father.nidnumber" at bounding box center [1181, 369] width 250 height 25
type input "father.nidfamilynumber"
click at [250, 492] on p "group-nid" at bounding box center [184, 494] width 168 height 18
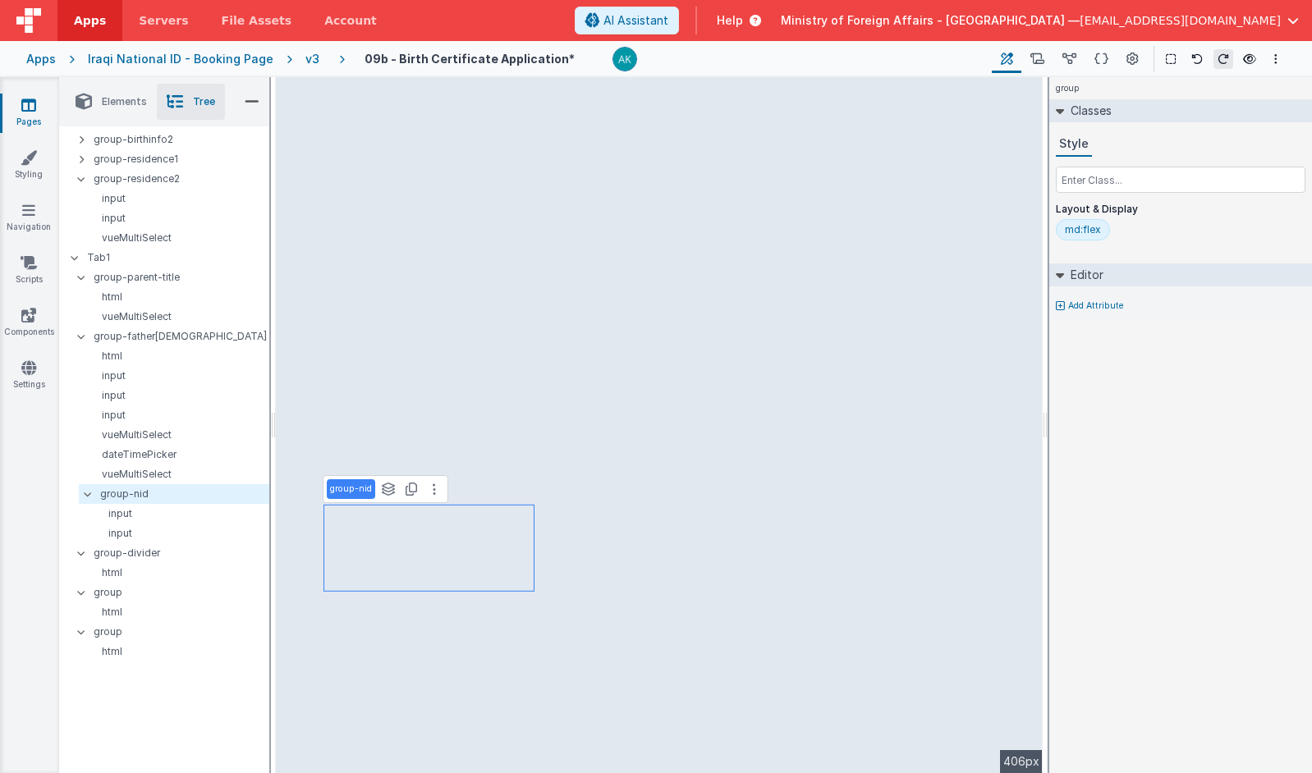
click at [994, 236] on div "md:flex" at bounding box center [1083, 229] width 36 height 13
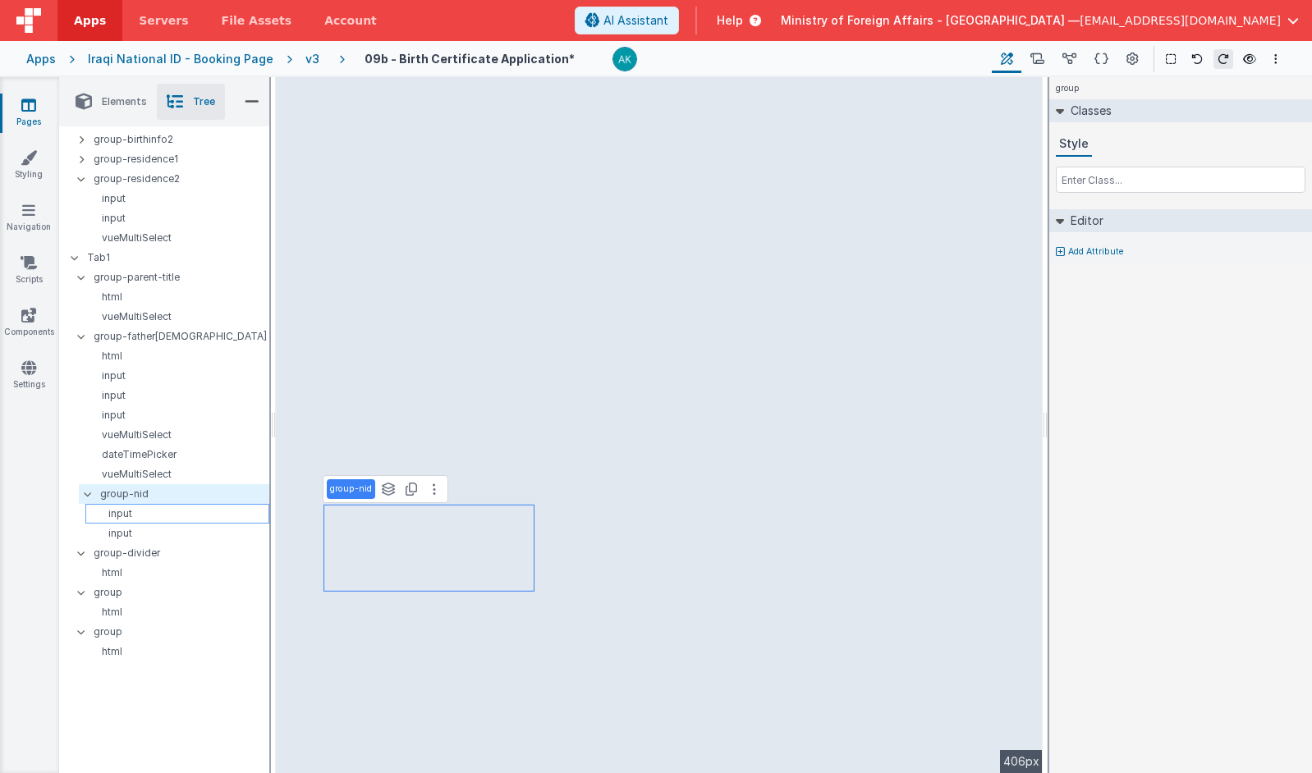
click at [173, 516] on p "input" at bounding box center [180, 513] width 177 height 13
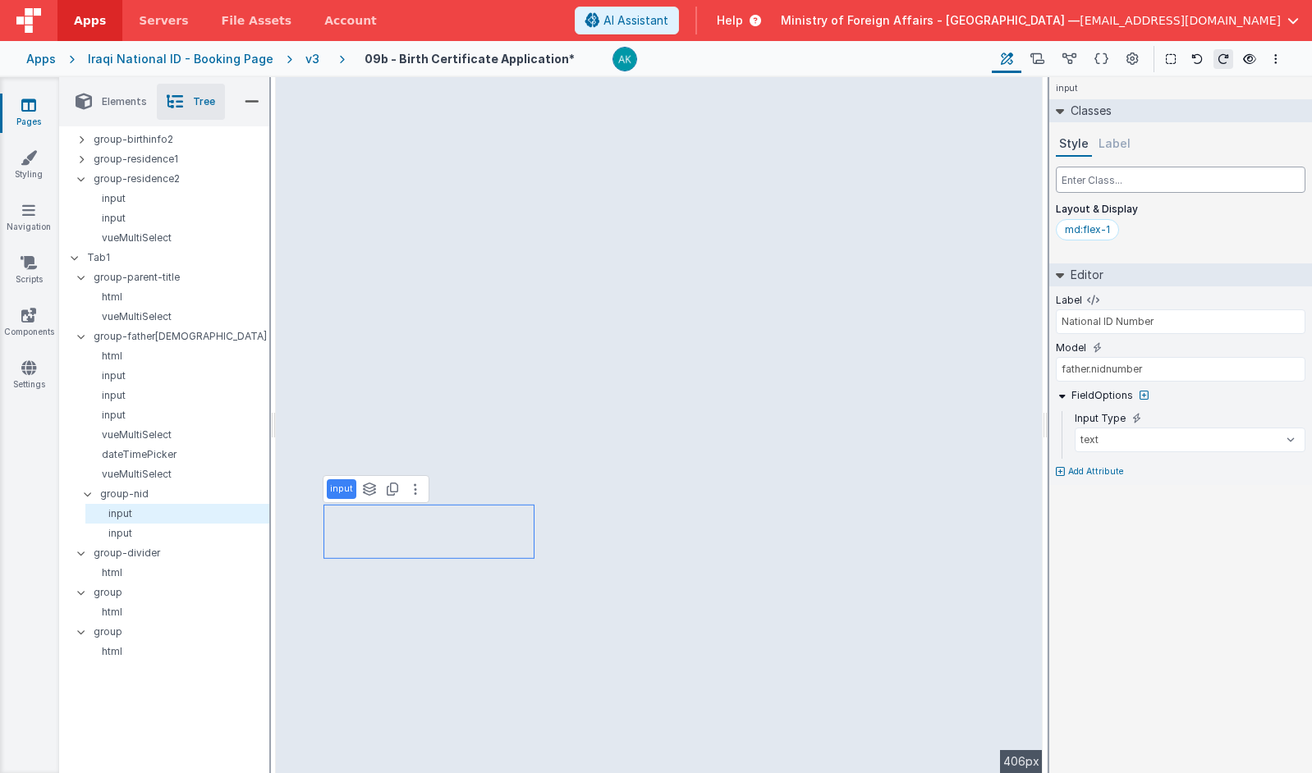
click at [994, 179] on input "text" at bounding box center [1181, 180] width 250 height 26
click at [161, 497] on p "group-nid" at bounding box center [184, 494] width 168 height 18
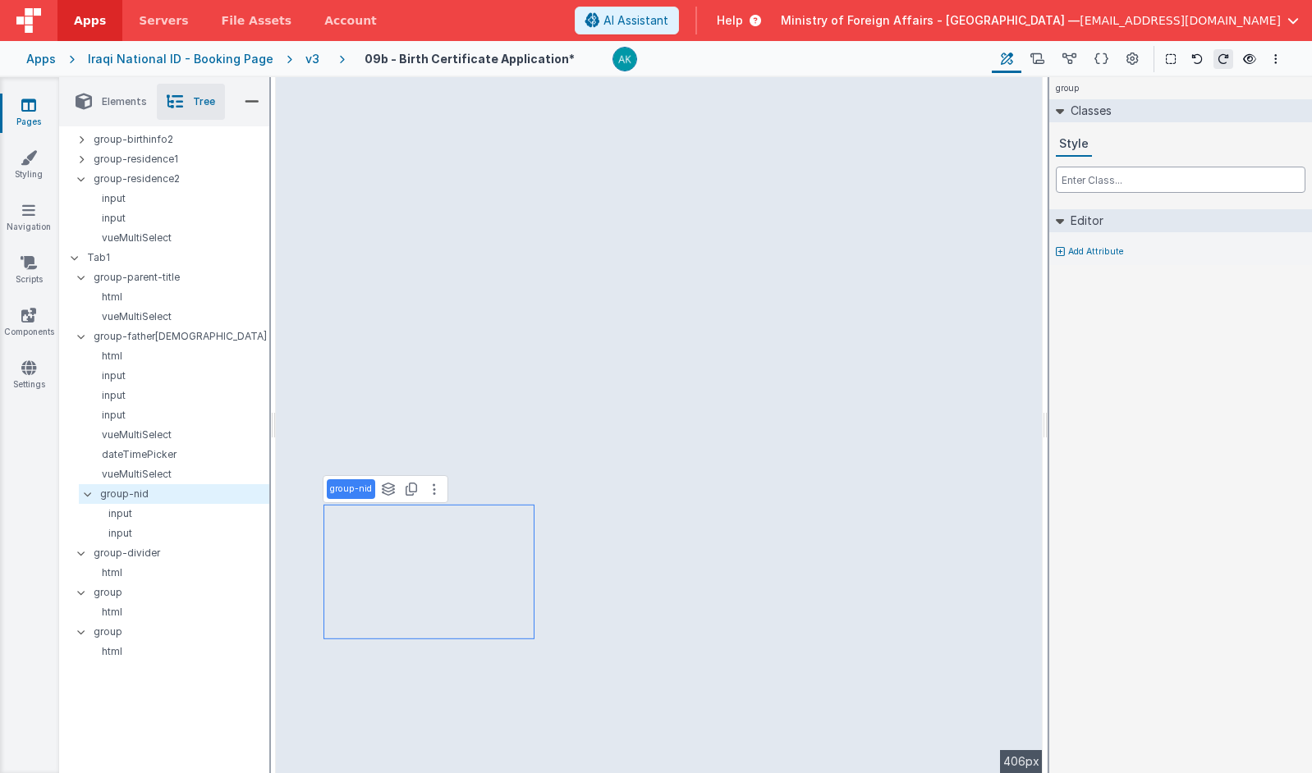
click at [994, 190] on input "text" at bounding box center [1181, 180] width 250 height 26
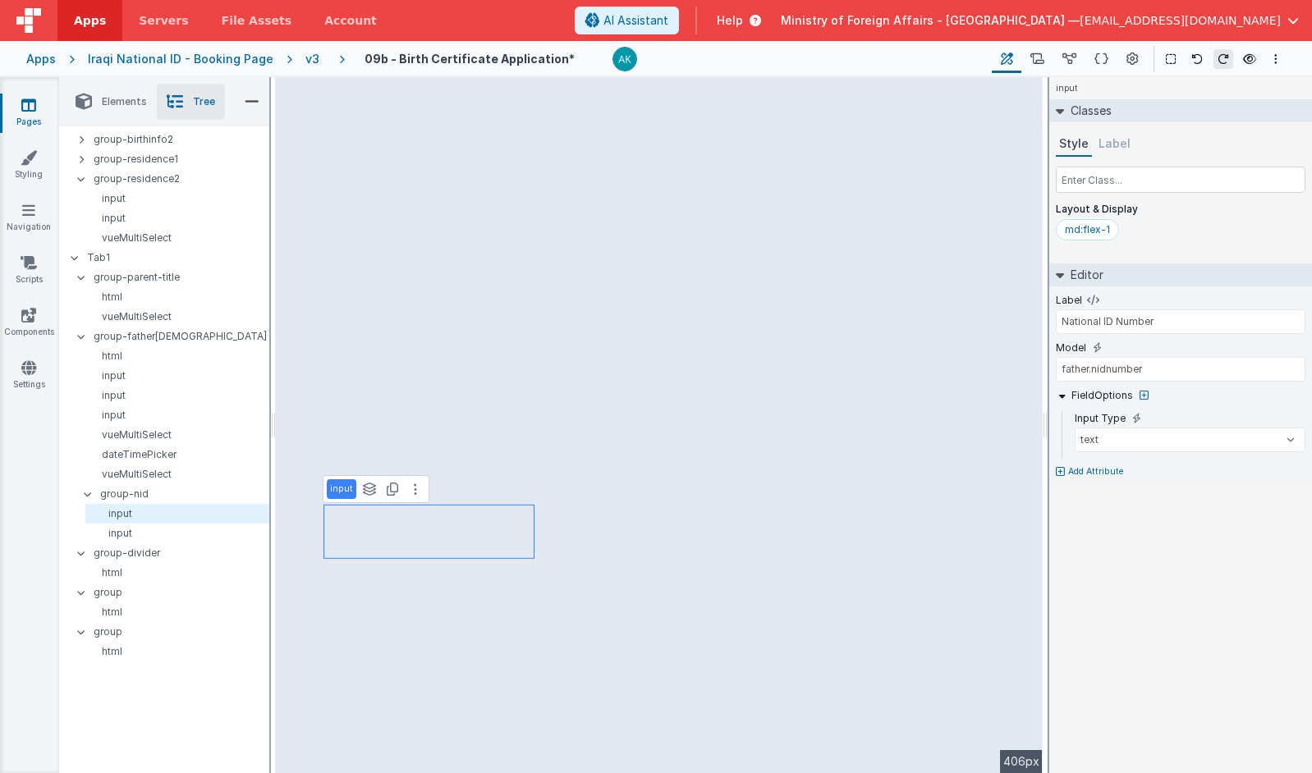
click at [994, 471] on p "Add Attribute" at bounding box center [1096, 472] width 56 height 13
click at [994, 465] on div at bounding box center [1293, 466] width 23 height 10
type input "Family Number"
type input "father.nidfamilynumber"
click at [994, 474] on p "Add Attribute" at bounding box center [1096, 472] width 56 height 13
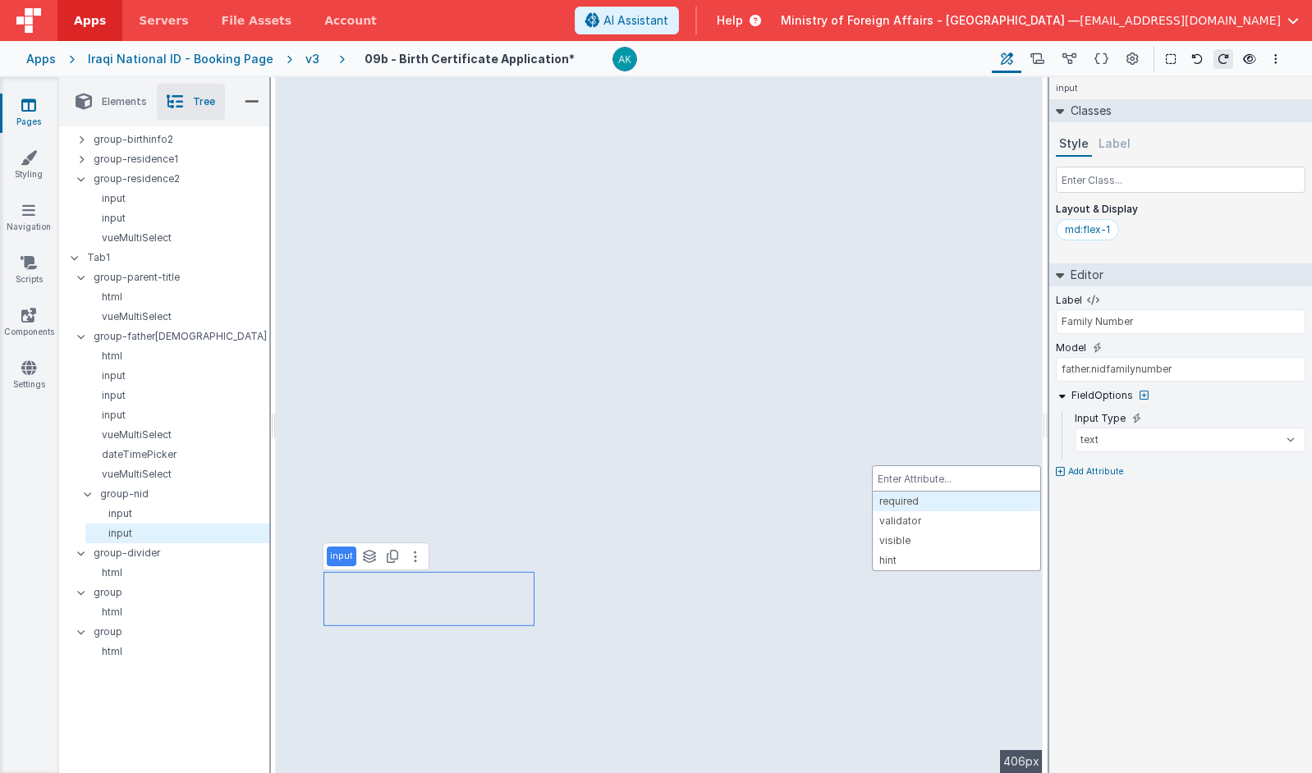
drag, startPoint x: 989, startPoint y: 507, endPoint x: 1232, endPoint y: 489, distance: 243.7
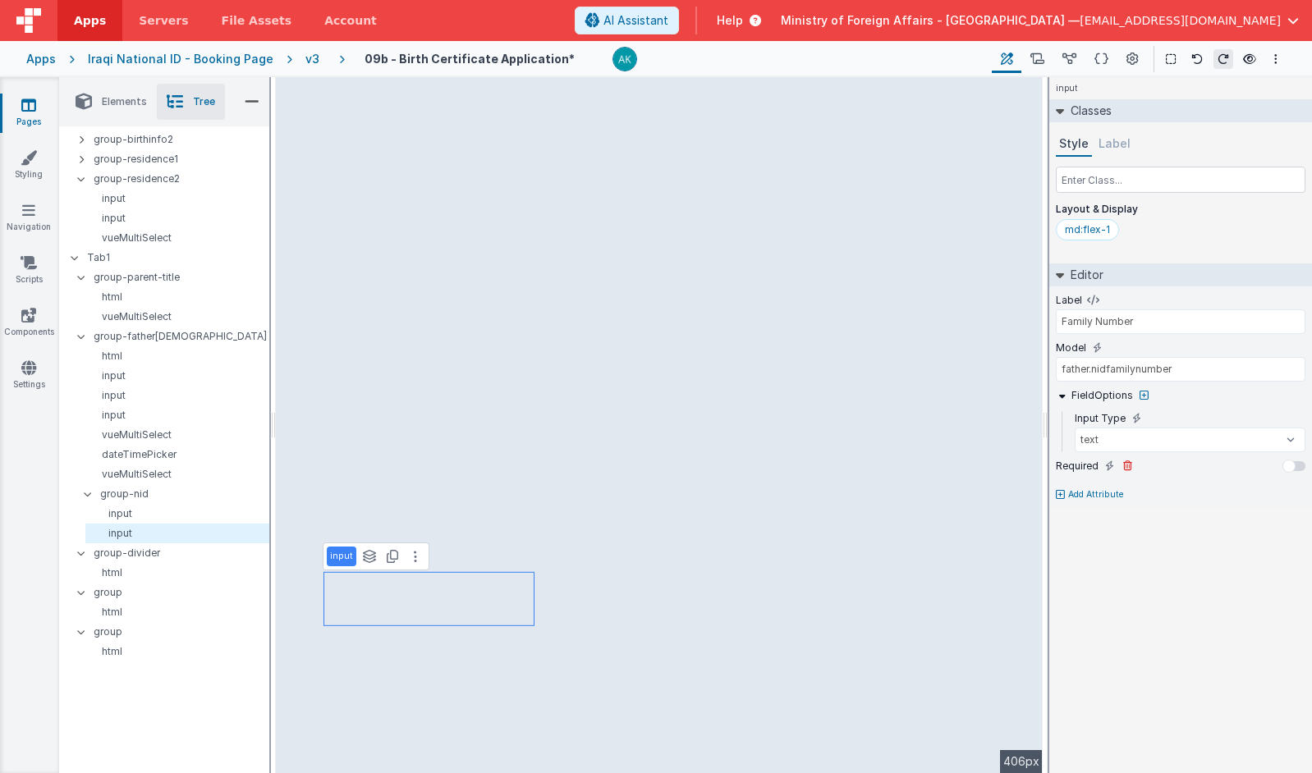
click at [994, 467] on div at bounding box center [1293, 466] width 23 height 10
type input "National ID Number"
type input "father.nidnumber"
click at [994, 188] on input "text" at bounding box center [1181, 180] width 250 height 26
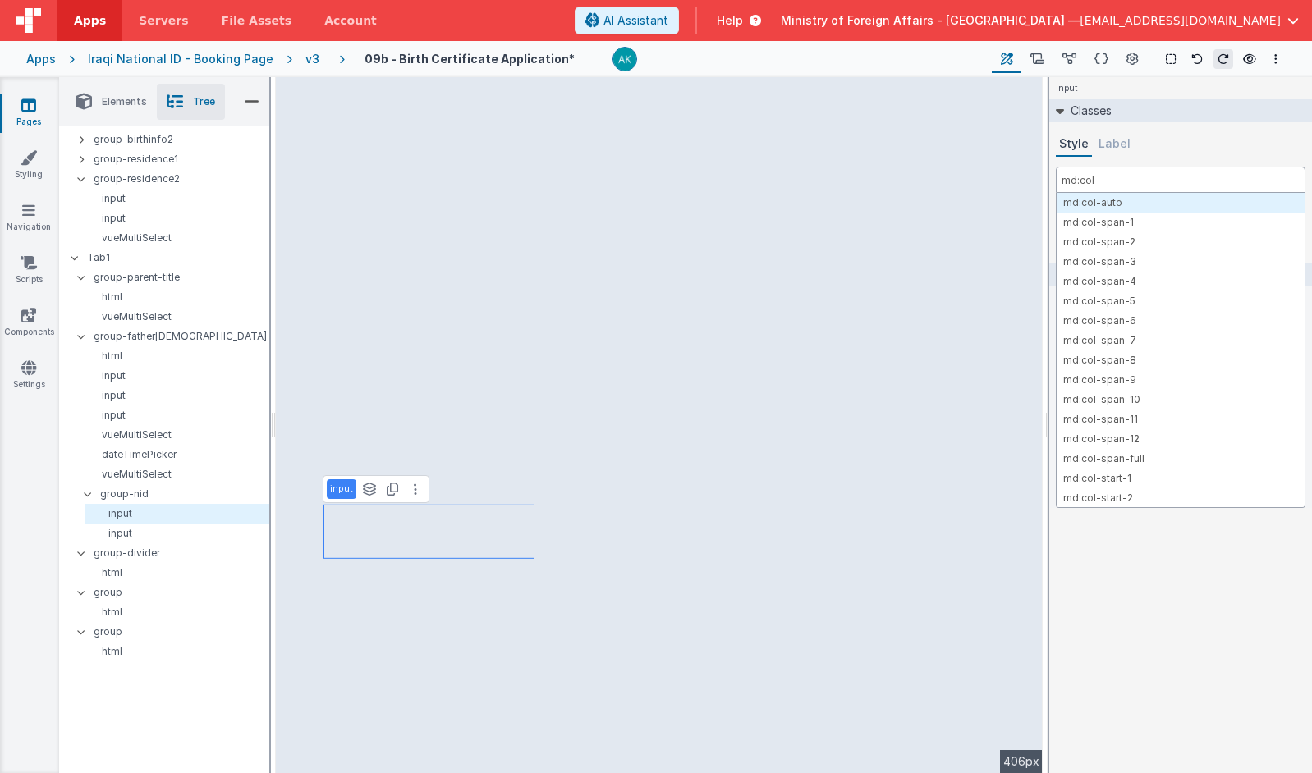
type input "md:col-s"
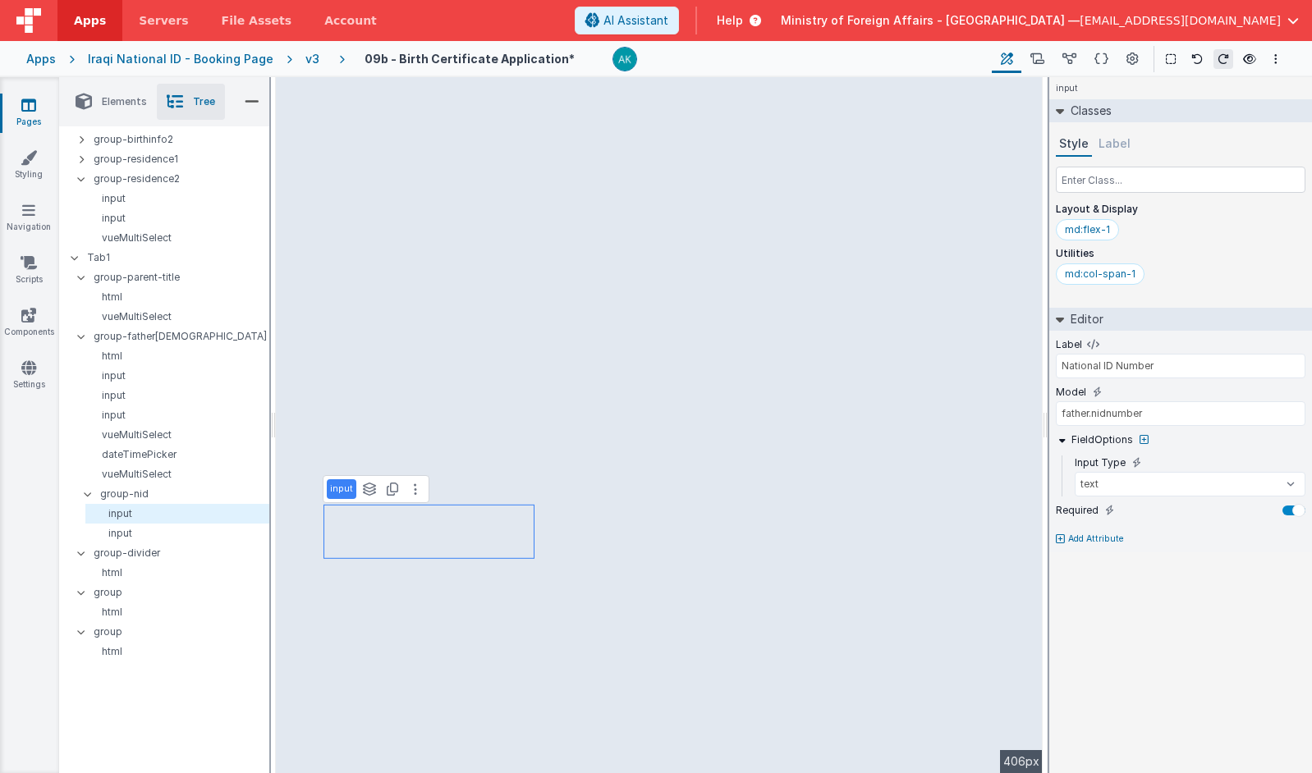
type input "Family Number"
type input "father.nidfamilynumber"
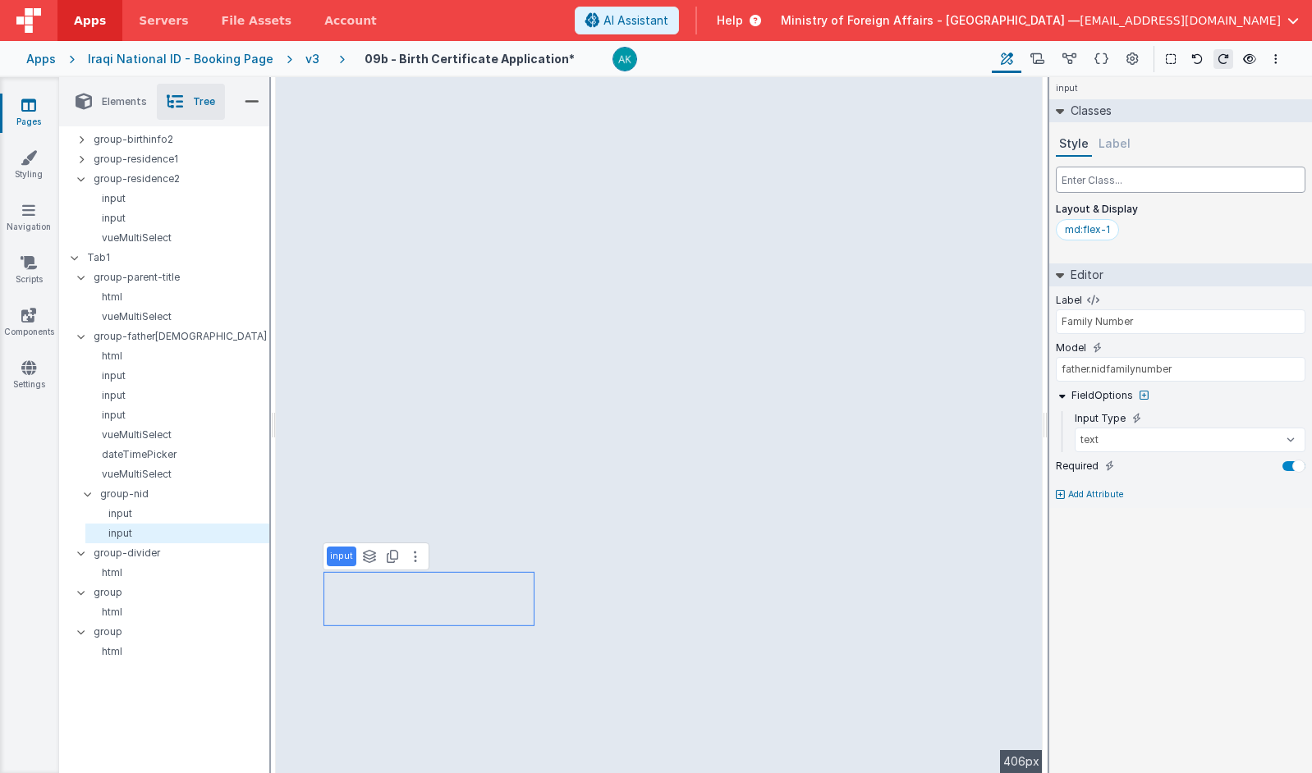
click at [994, 183] on input "text" at bounding box center [1181, 180] width 250 height 26
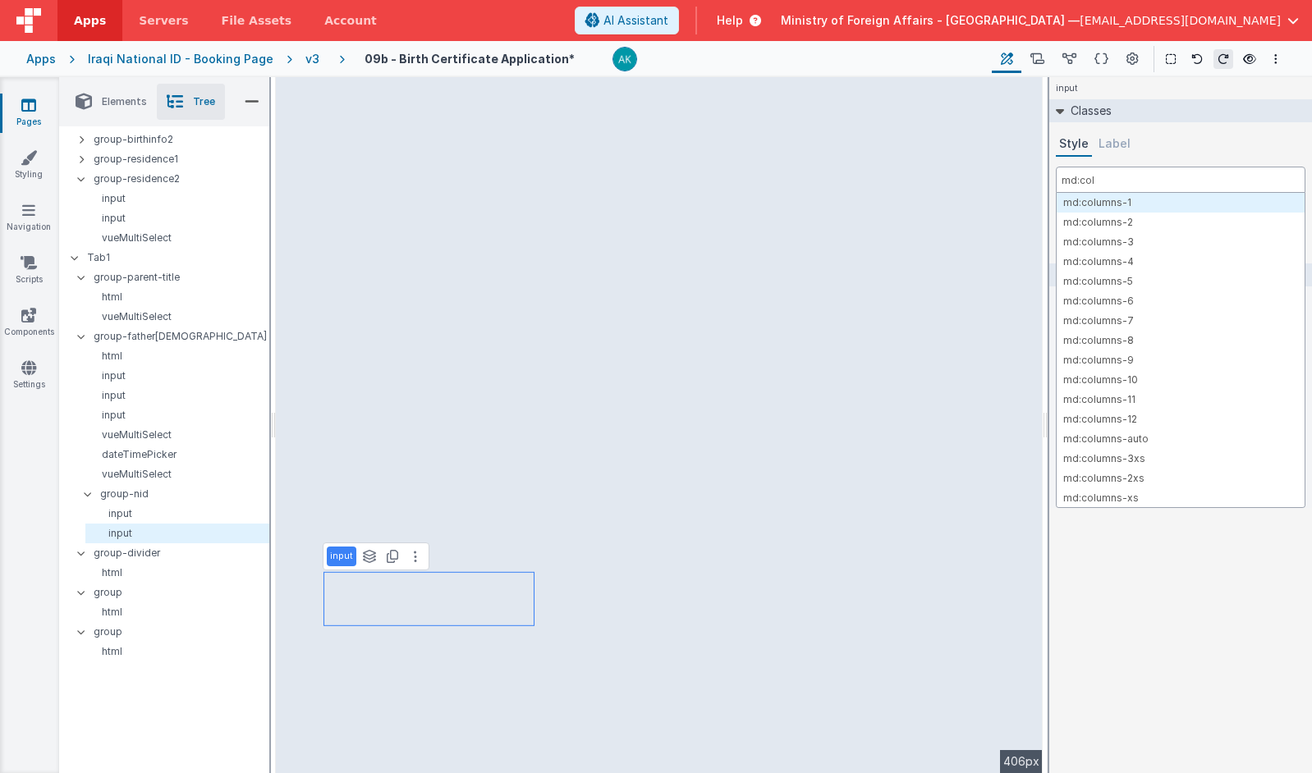
type input "md:col-"
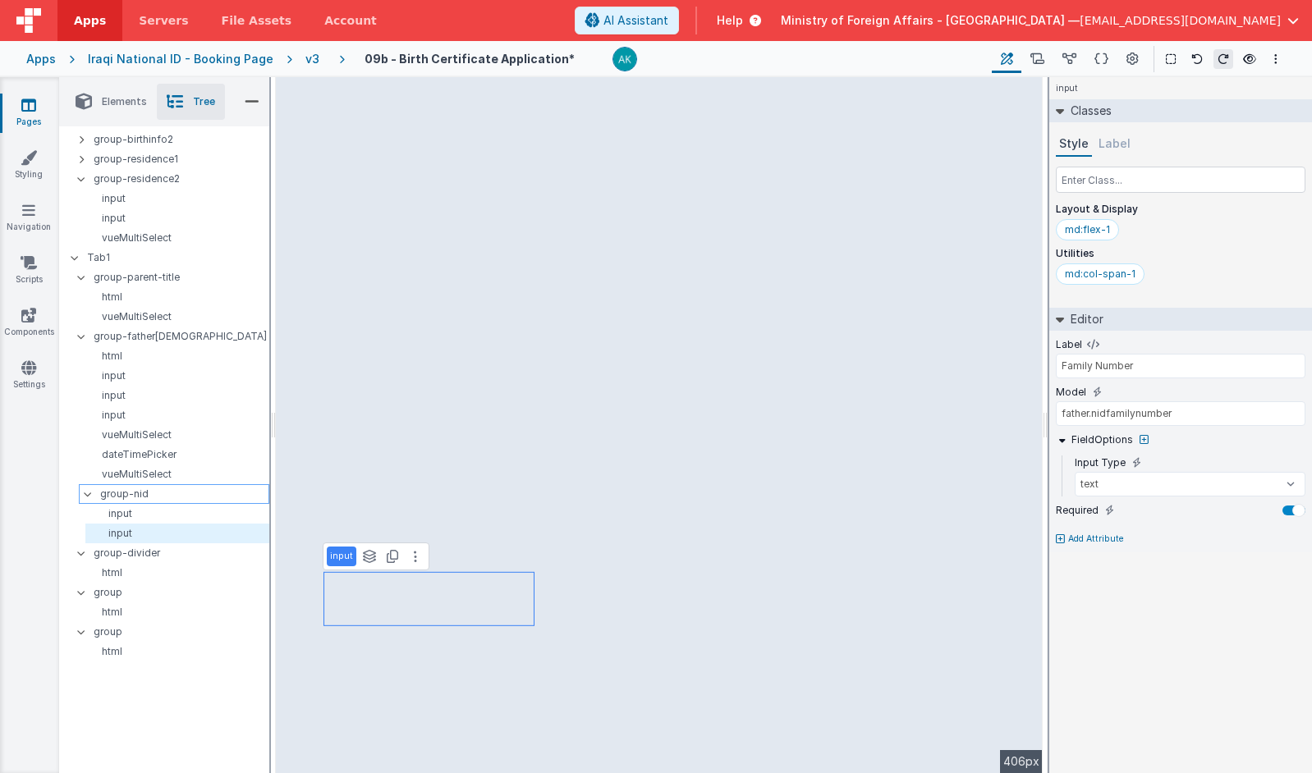
click at [177, 489] on p "group-nid" at bounding box center [184, 494] width 168 height 18
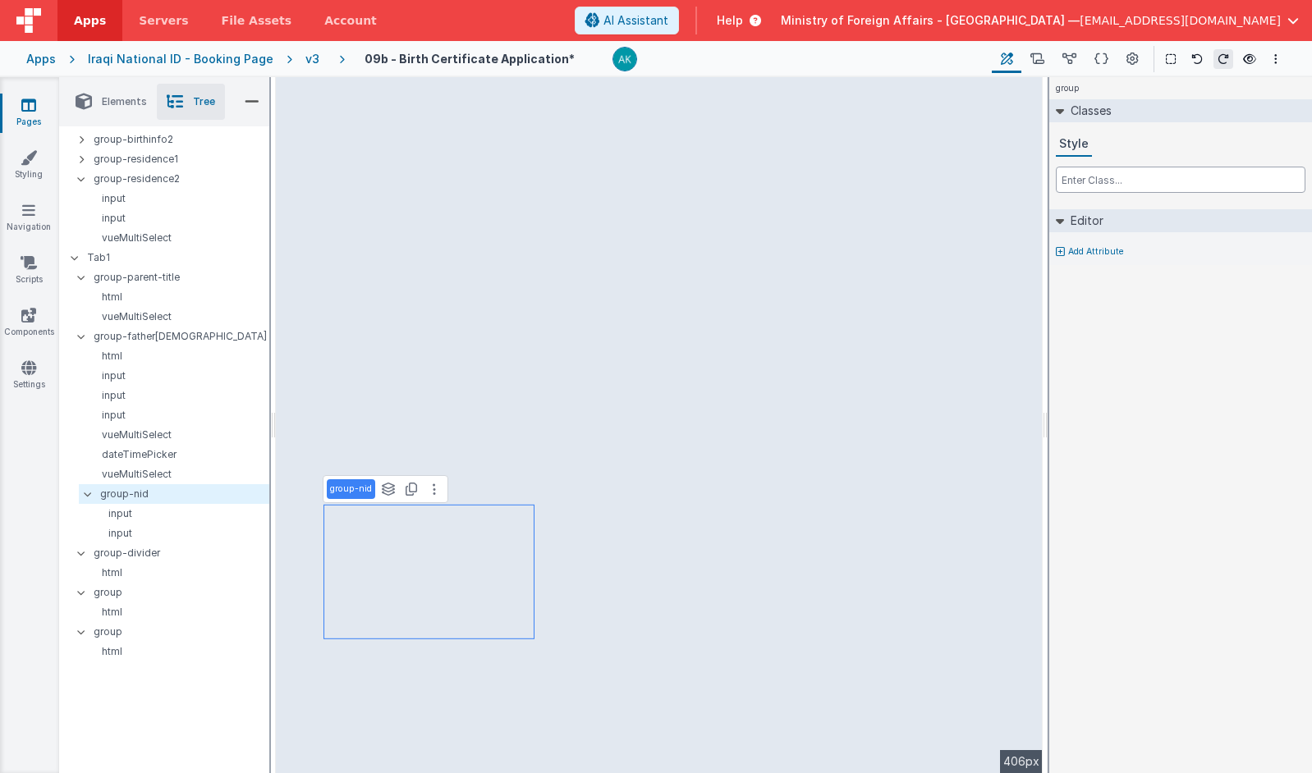
click at [994, 182] on input "text" at bounding box center [1181, 180] width 250 height 26
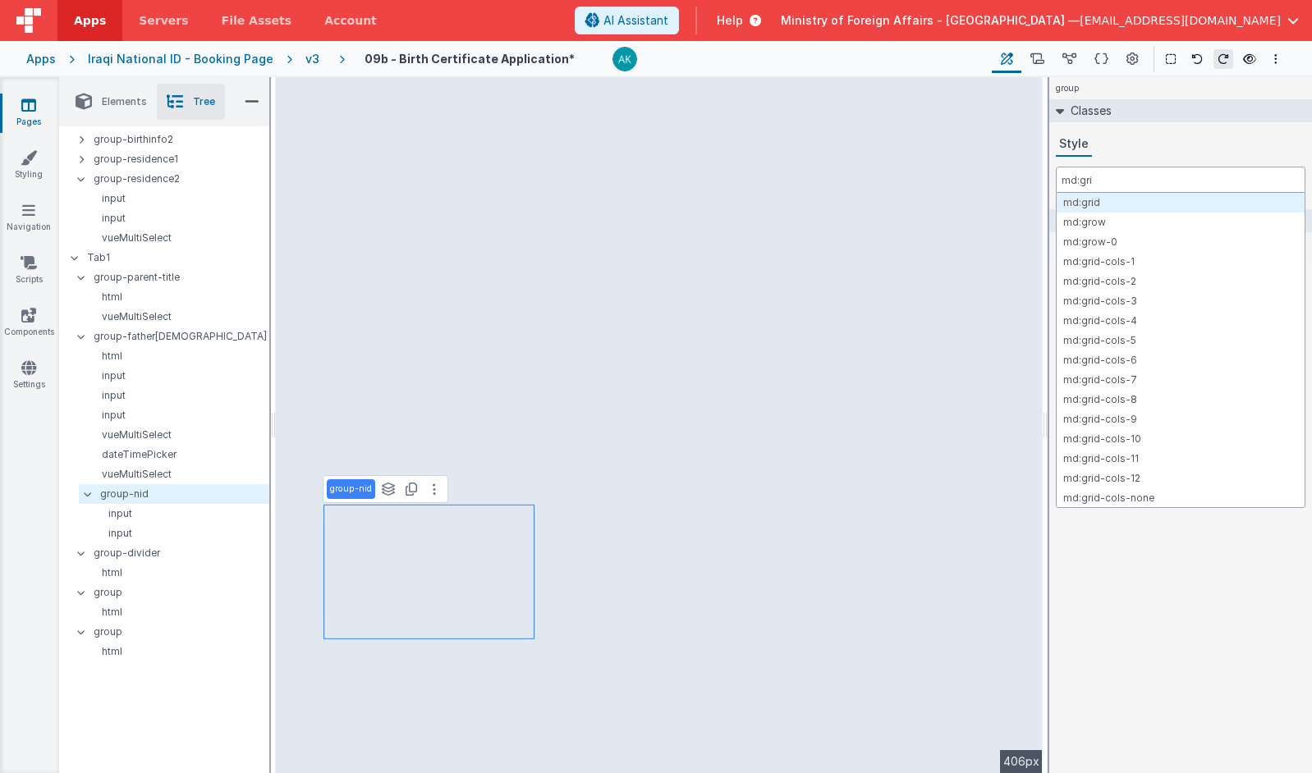
type input "md:grid"
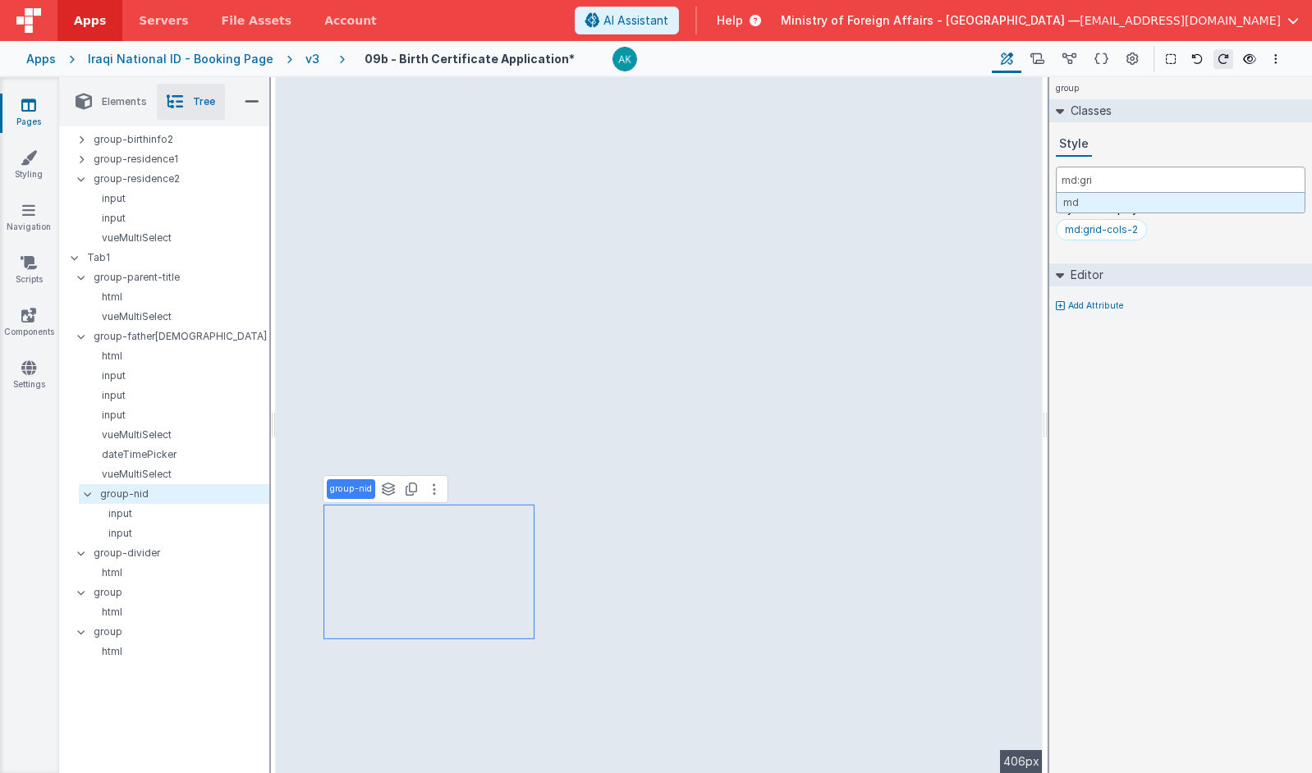
type input "md:grid"
click at [163, 488] on p "group-nid" at bounding box center [184, 494] width 168 height 18
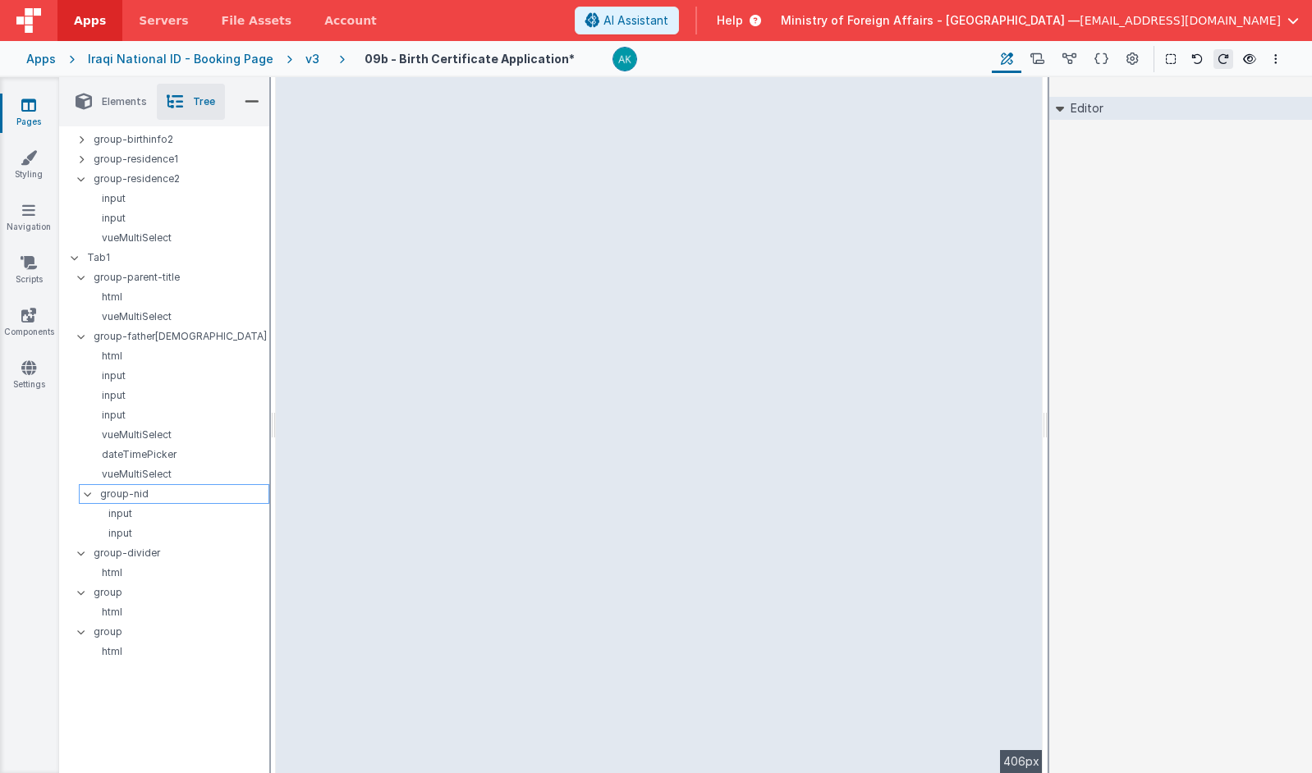
click at [158, 492] on p "group-nid" at bounding box center [184, 494] width 168 height 18
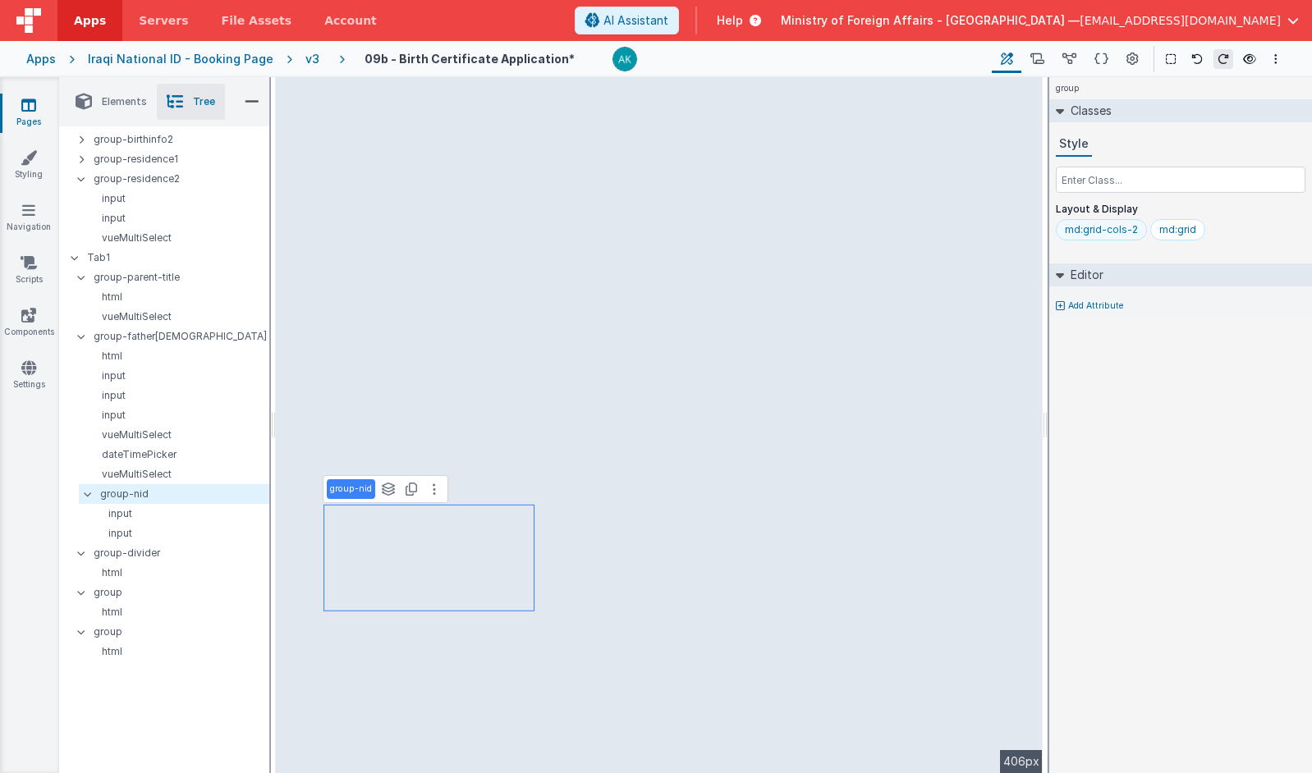
click at [994, 230] on div "md:grid-cols-2" at bounding box center [1101, 229] width 73 height 13
click at [994, 231] on div "md:grid" at bounding box center [1083, 229] width 37 height 13
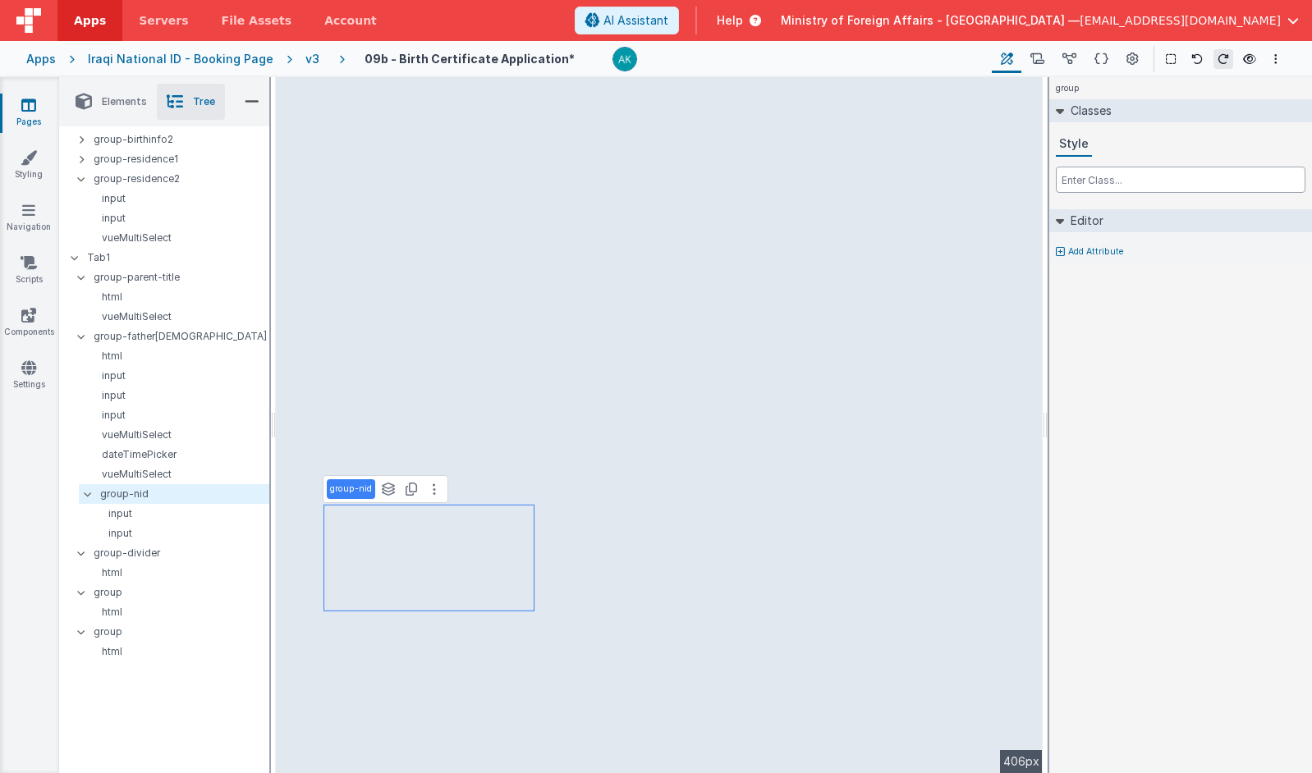
click at [994, 179] on input "text" at bounding box center [1181, 180] width 250 height 26
type input "md:col"
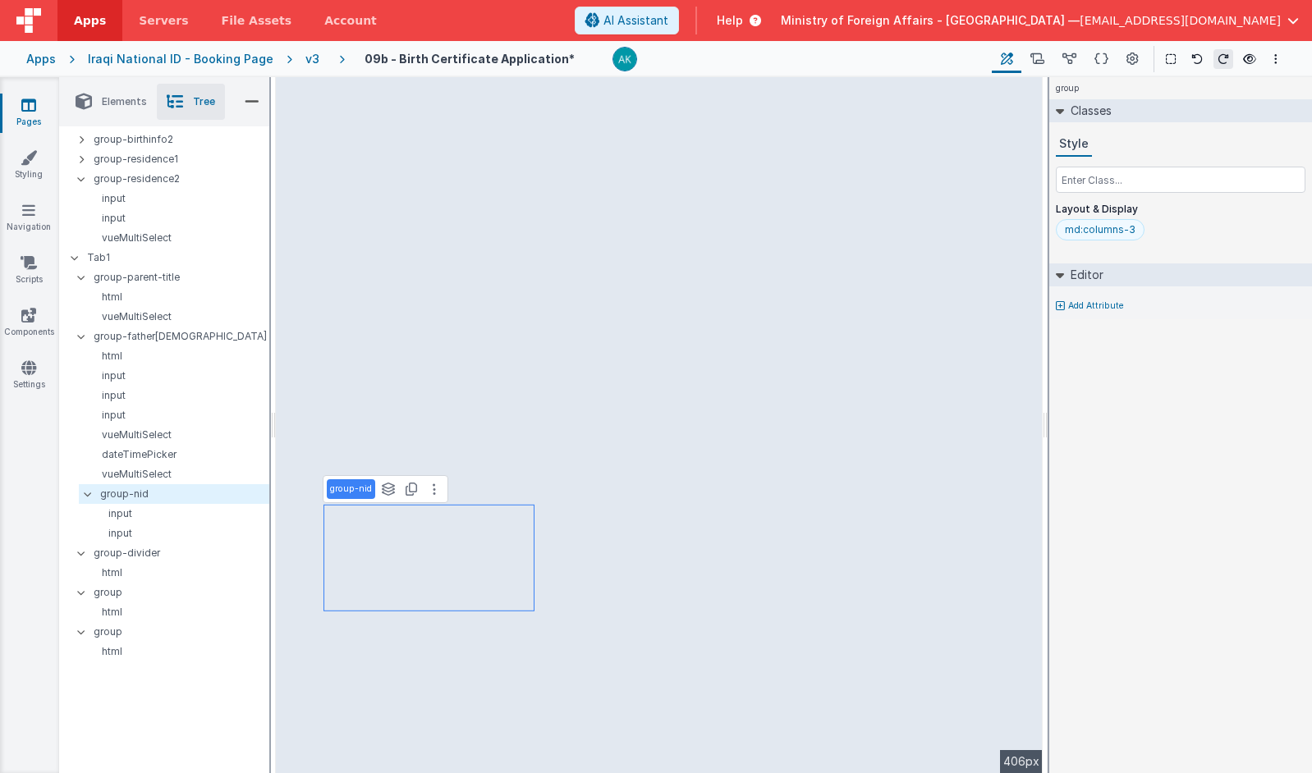
click at [994, 234] on div "md:columns-3" at bounding box center [1100, 229] width 71 height 13
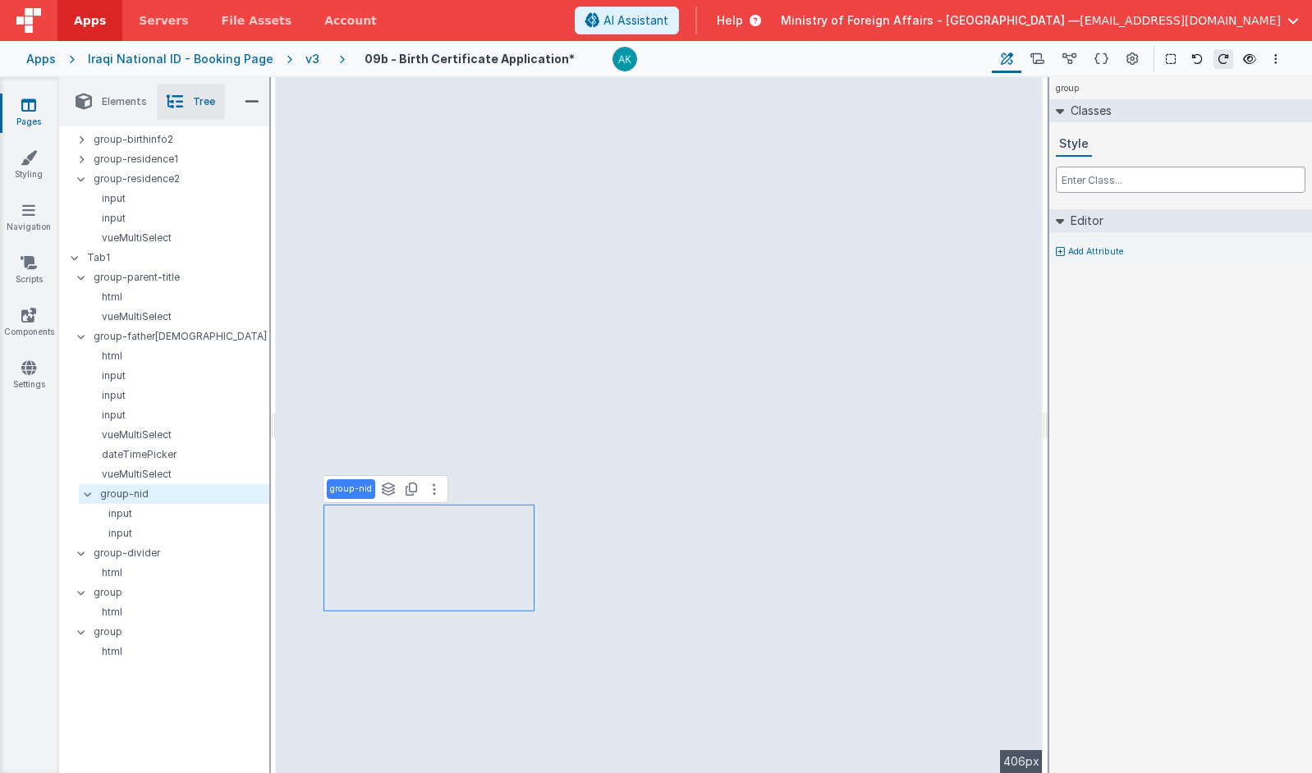
click at [994, 182] on input "text" at bounding box center [1181, 180] width 250 height 26
type input "md:col-s"
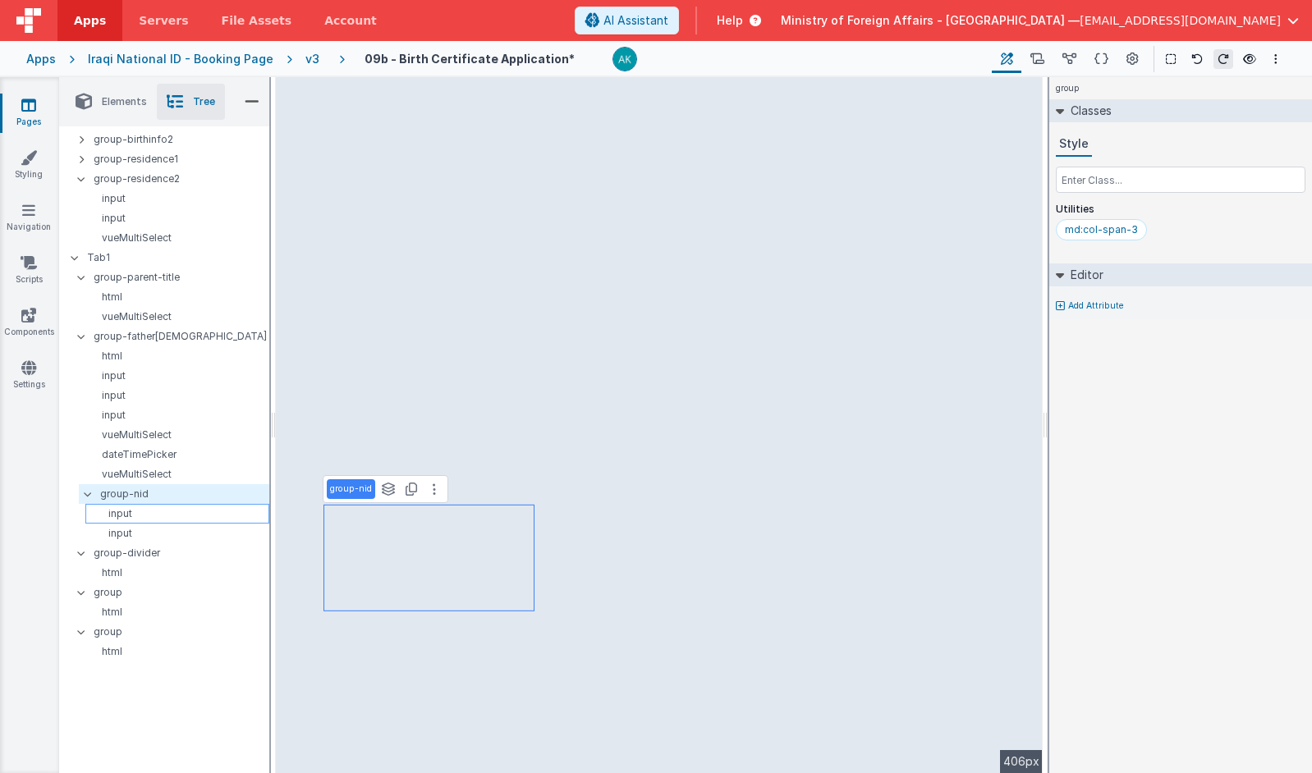
click at [238, 521] on div "input" at bounding box center [177, 514] width 184 height 20
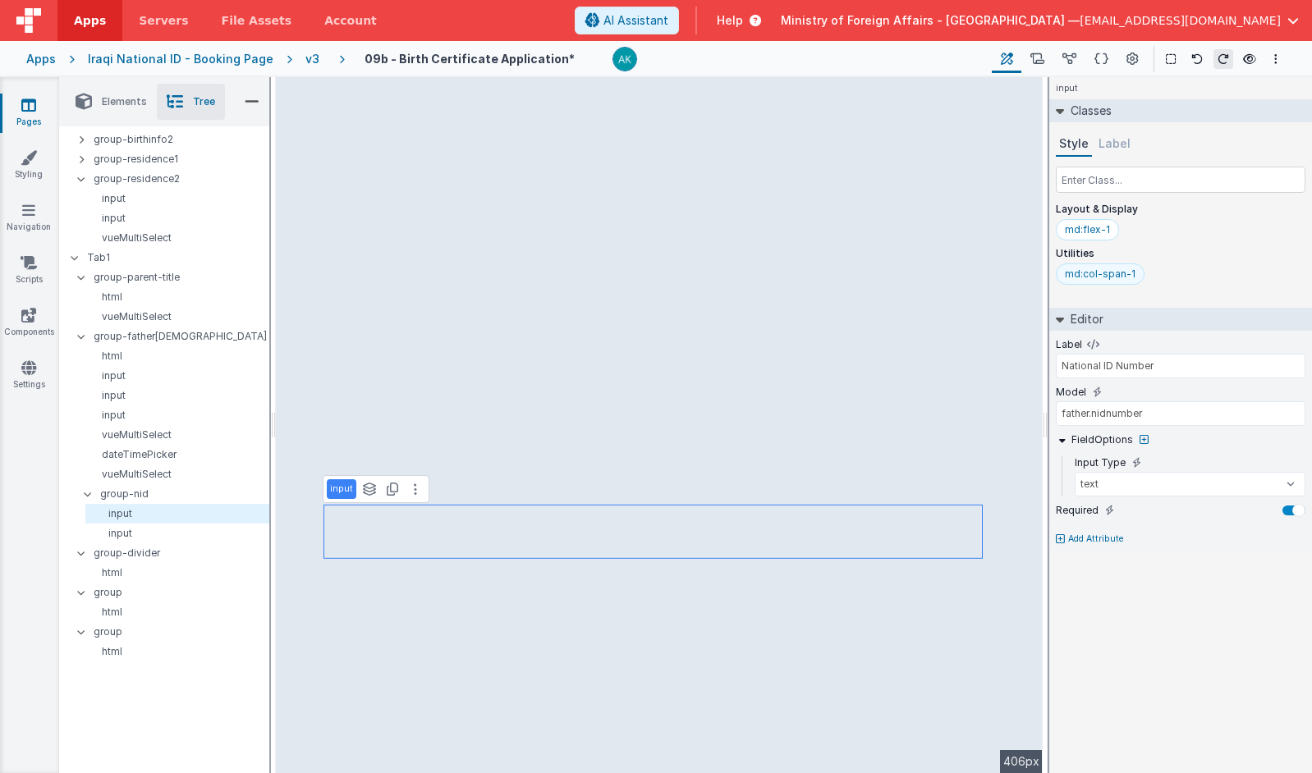
click at [994, 279] on div "md:col-span-1" at bounding box center [1100, 274] width 71 height 13
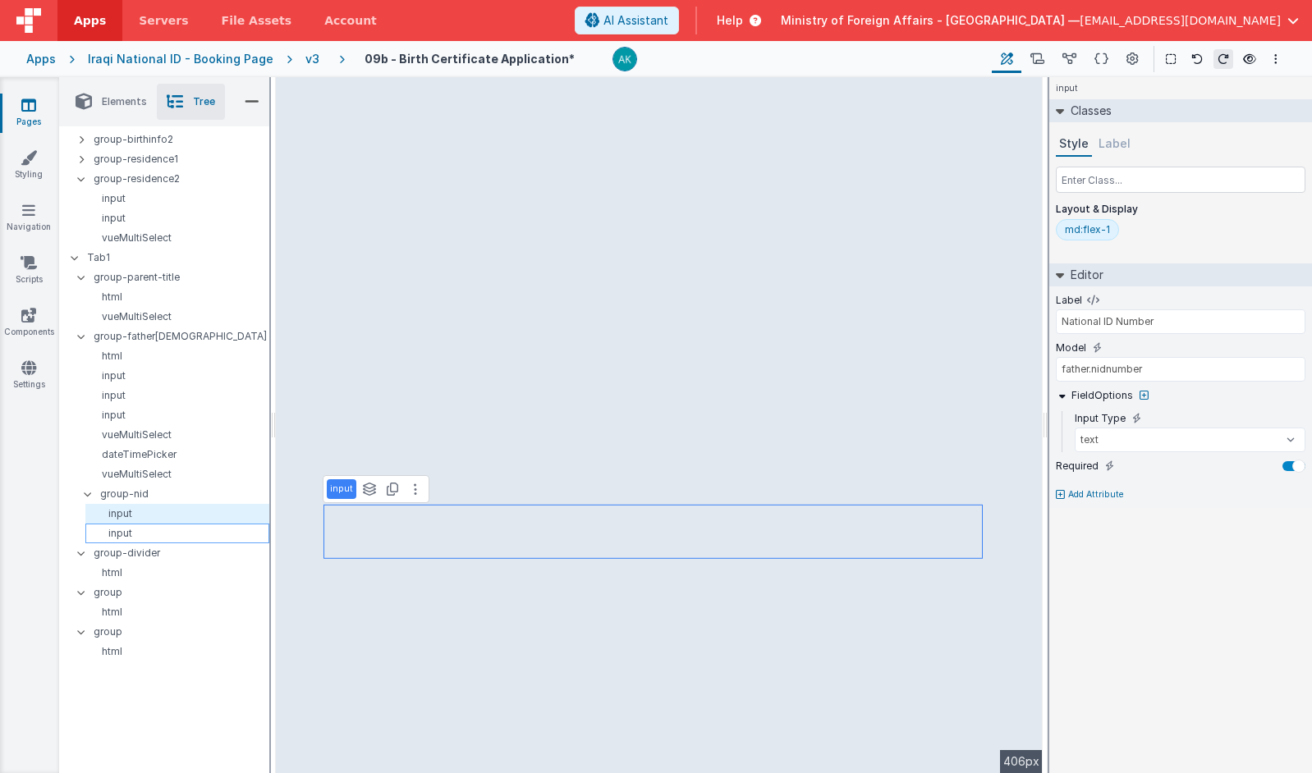
click at [204, 525] on div "input" at bounding box center [177, 534] width 184 height 20
type input "Family Number"
type input "father.nidfamilynumber"
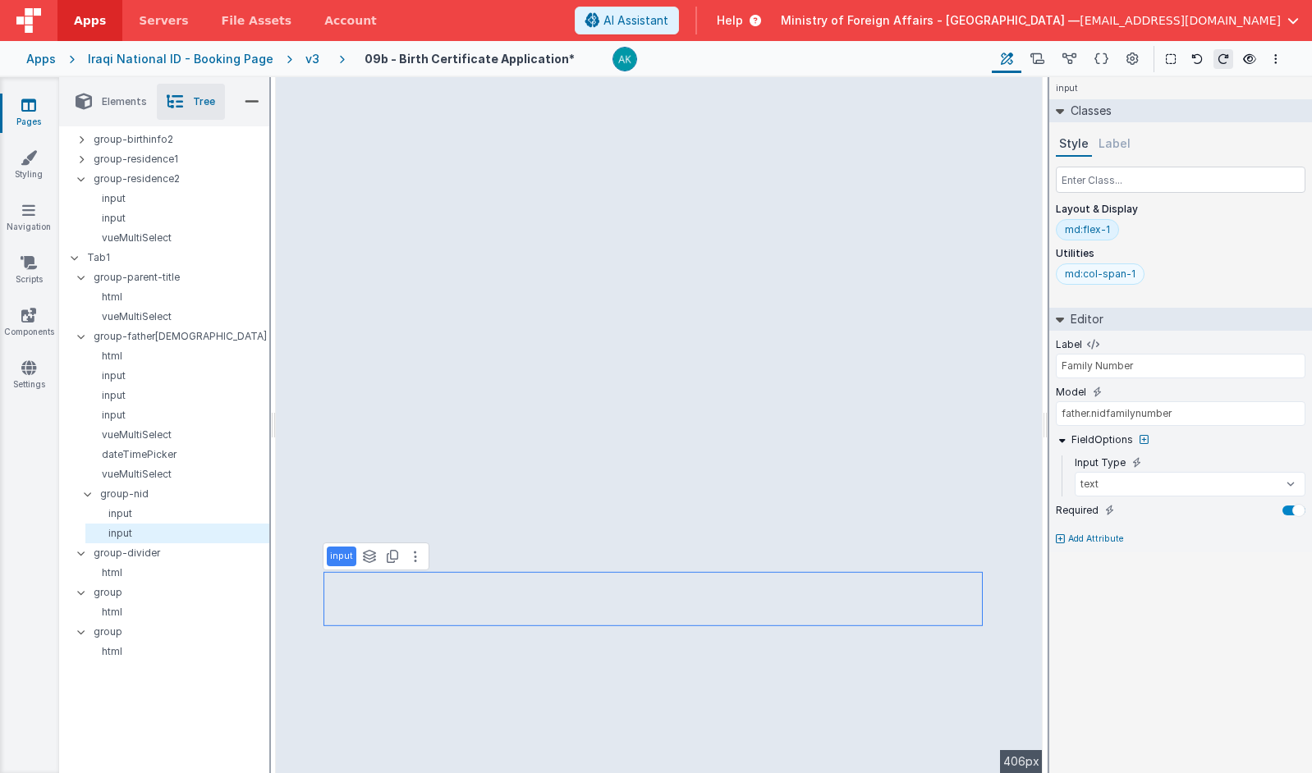
click at [994, 276] on div "md:col-span-1" at bounding box center [1100, 274] width 71 height 13
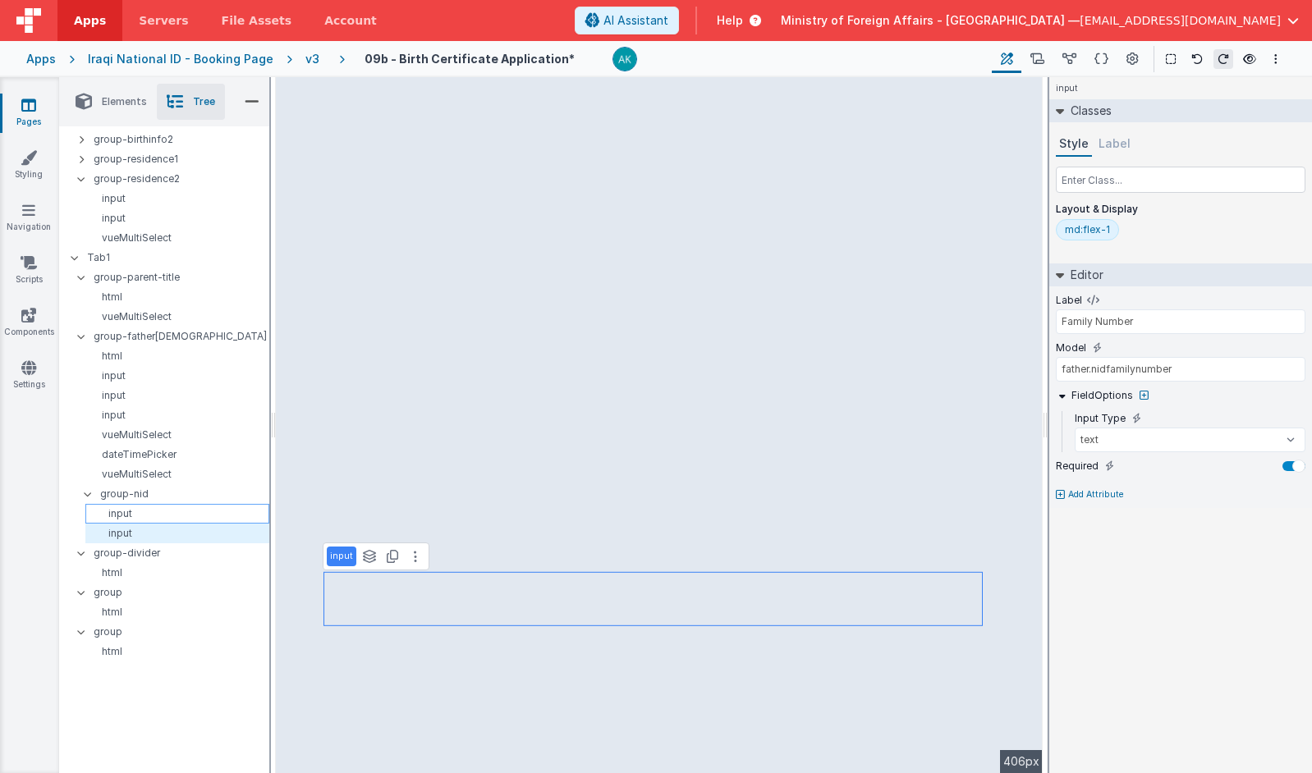
click at [214, 516] on p "input" at bounding box center [180, 513] width 177 height 13
type input "National ID Number"
type input "father.nidnumber"
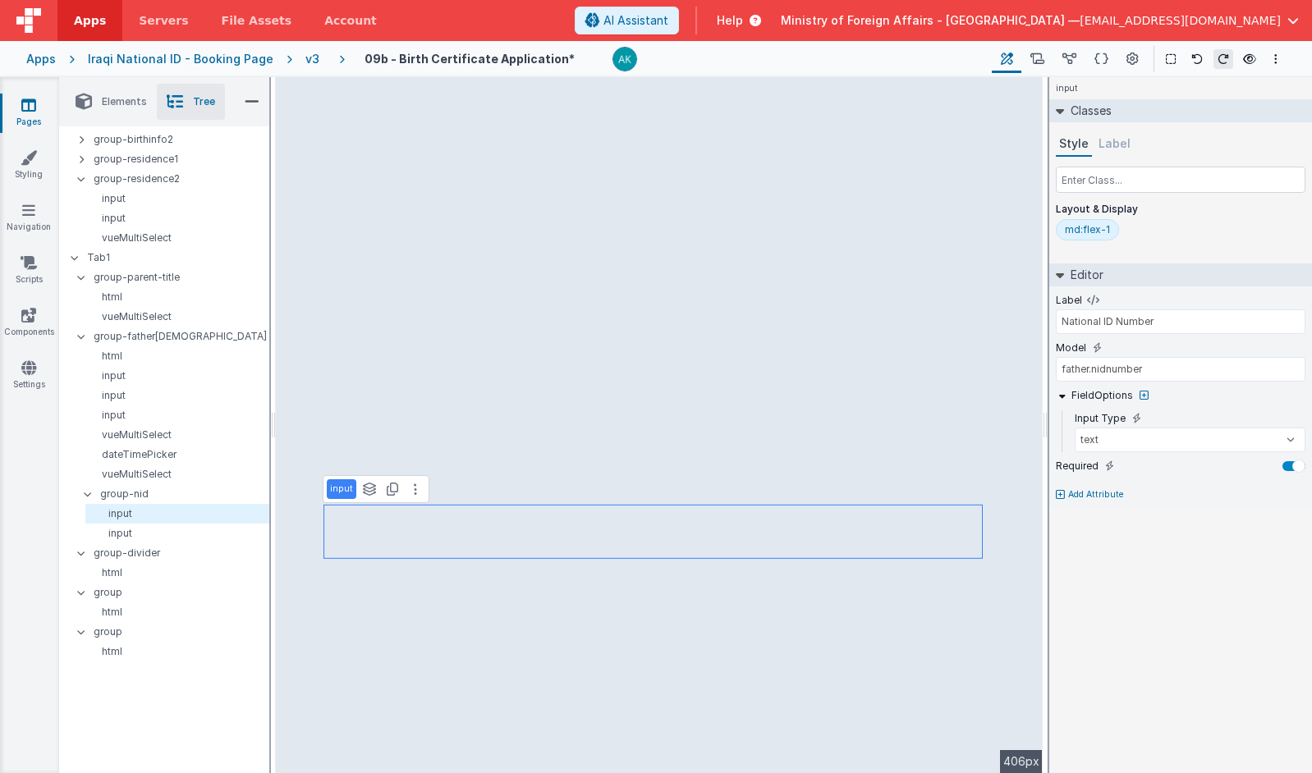
click at [994, 236] on div "md:flex-1" at bounding box center [1087, 229] width 63 height 21
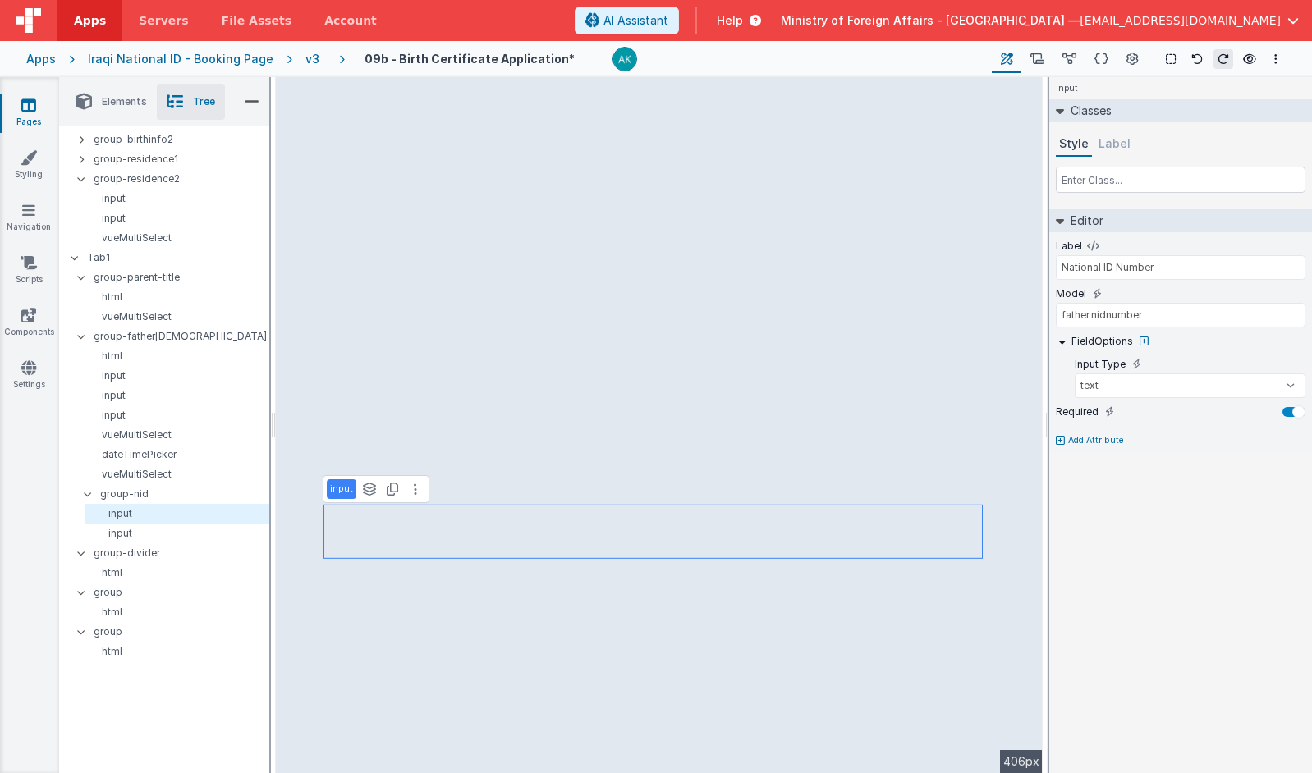
type input "Family Number"
type input "father.nidfamilynumber"
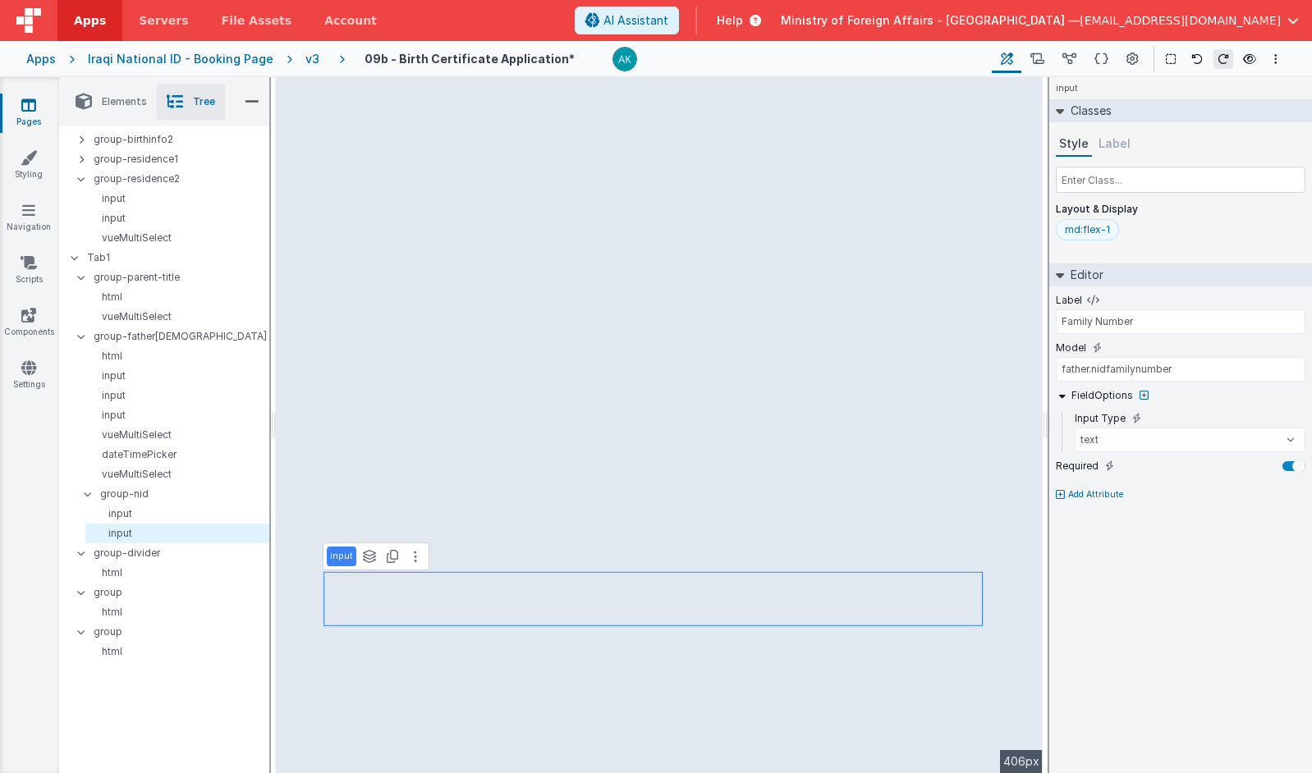
click at [994, 229] on div "md:flex-1" at bounding box center [1087, 229] width 45 height 13
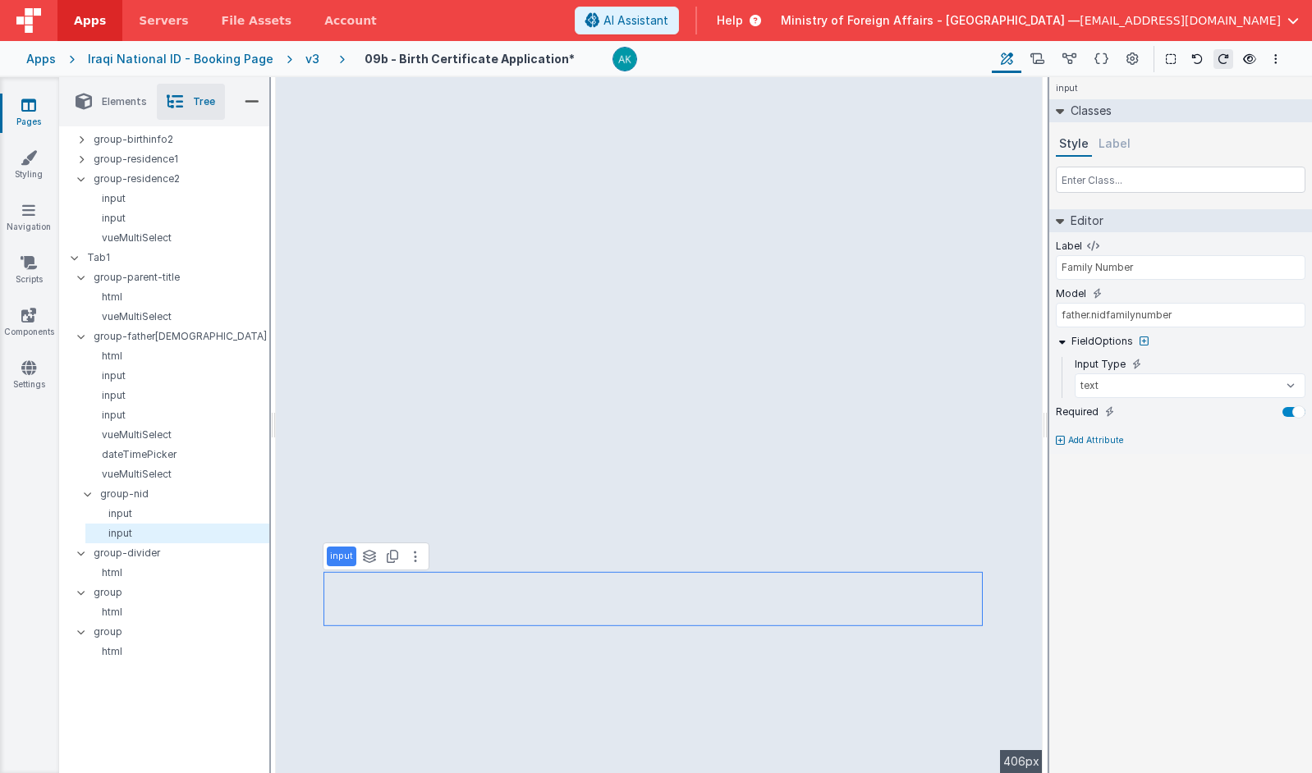
type input "National ID Number"
type input "father.nidnumber"
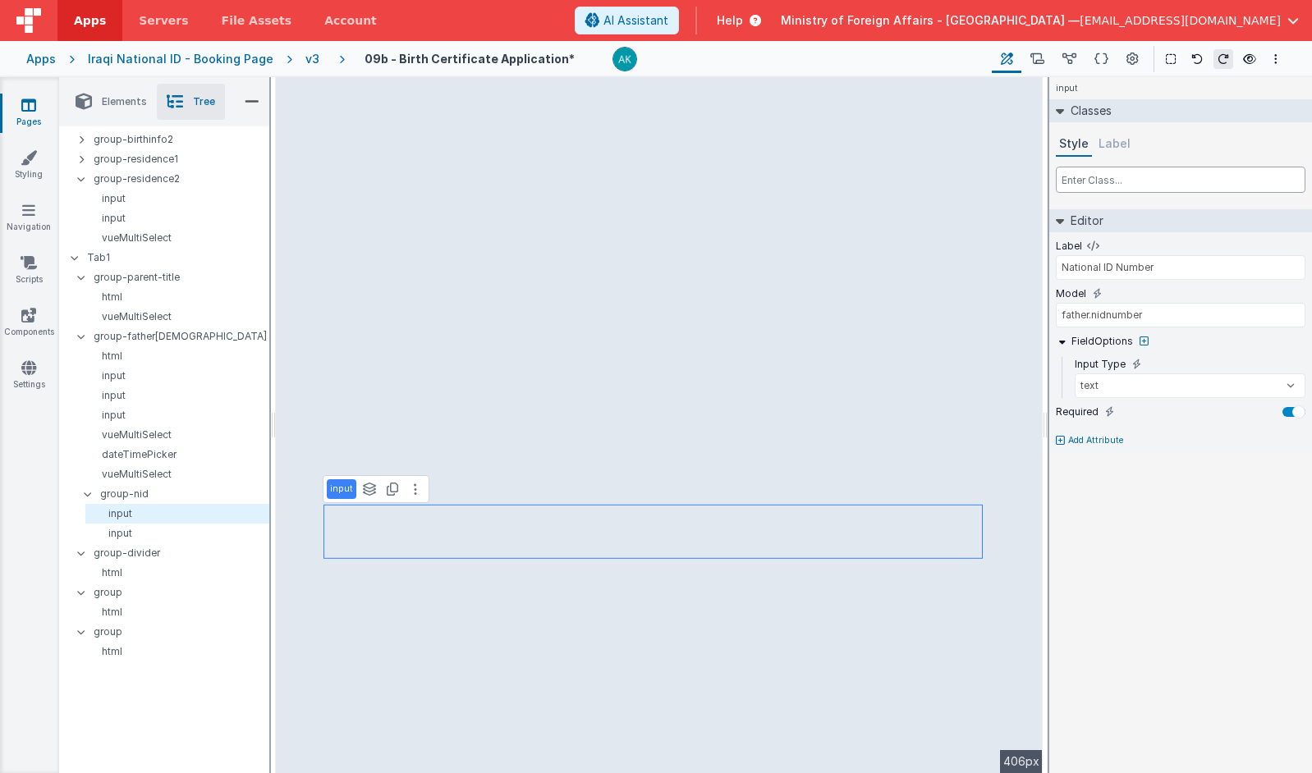
click at [994, 175] on input "text" at bounding box center [1181, 180] width 250 height 26
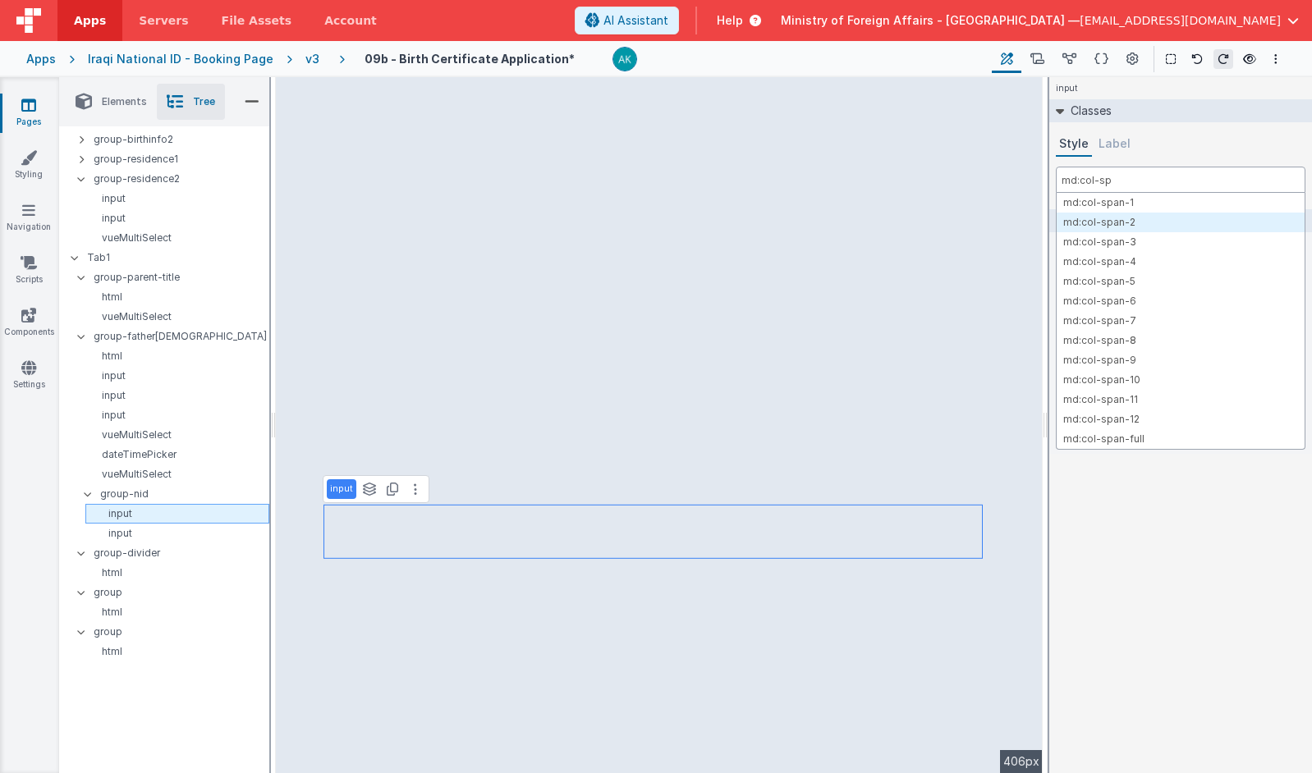
type input "md:col-sp"
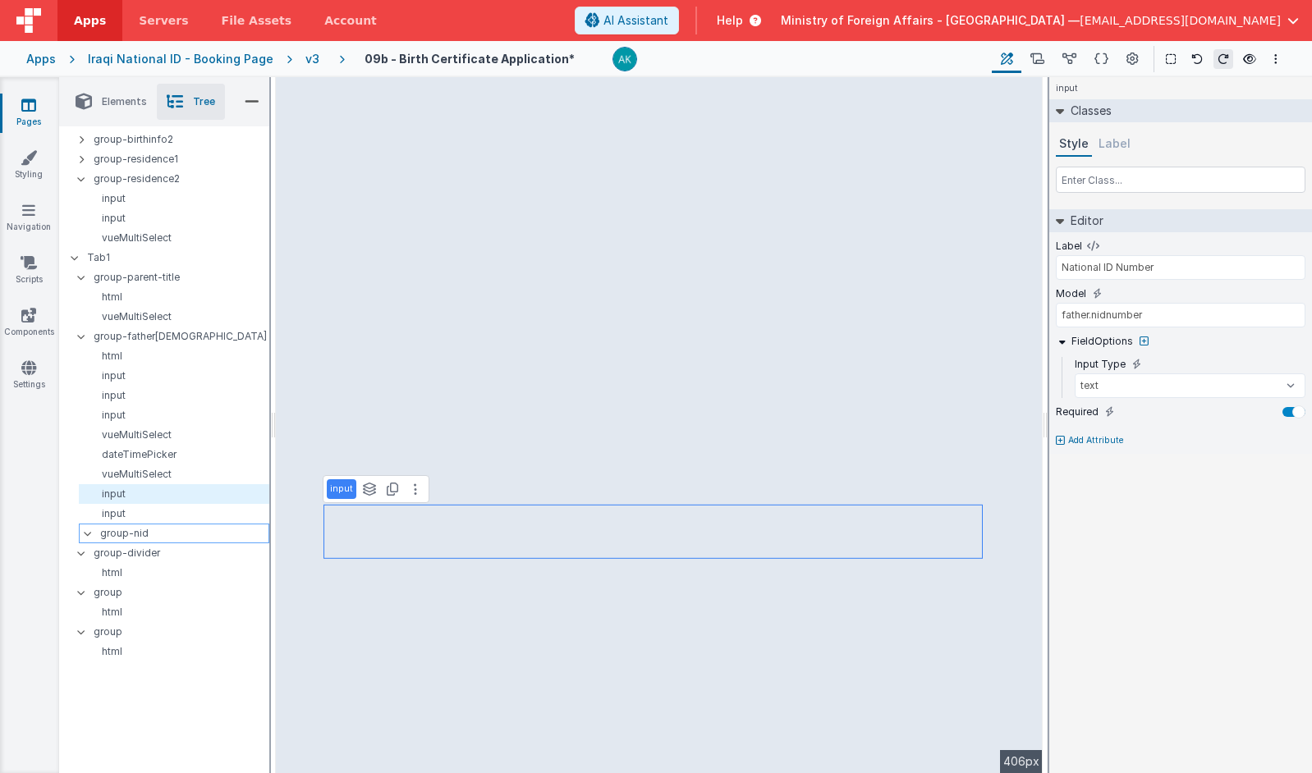
click at [137, 528] on p "group-nid" at bounding box center [184, 534] width 168 height 18
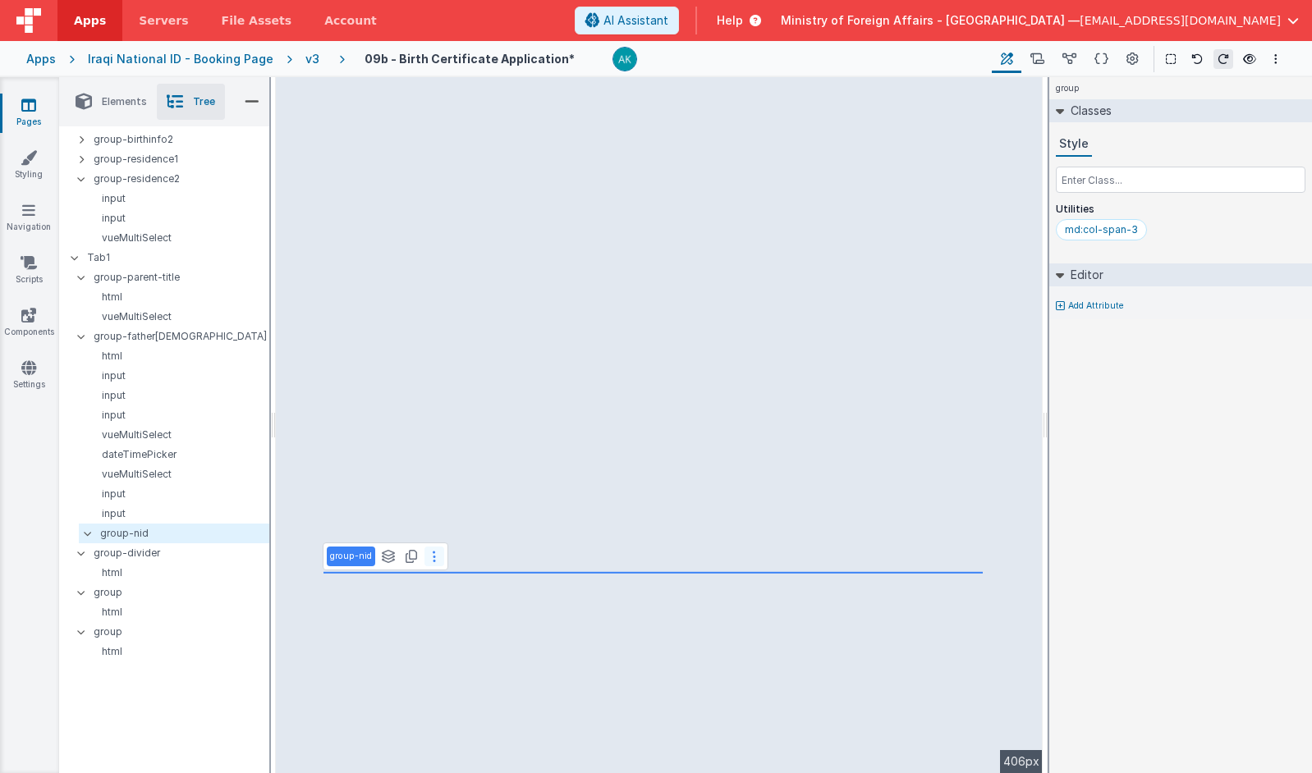
click at [429, 556] on button at bounding box center [434, 557] width 20 height 20
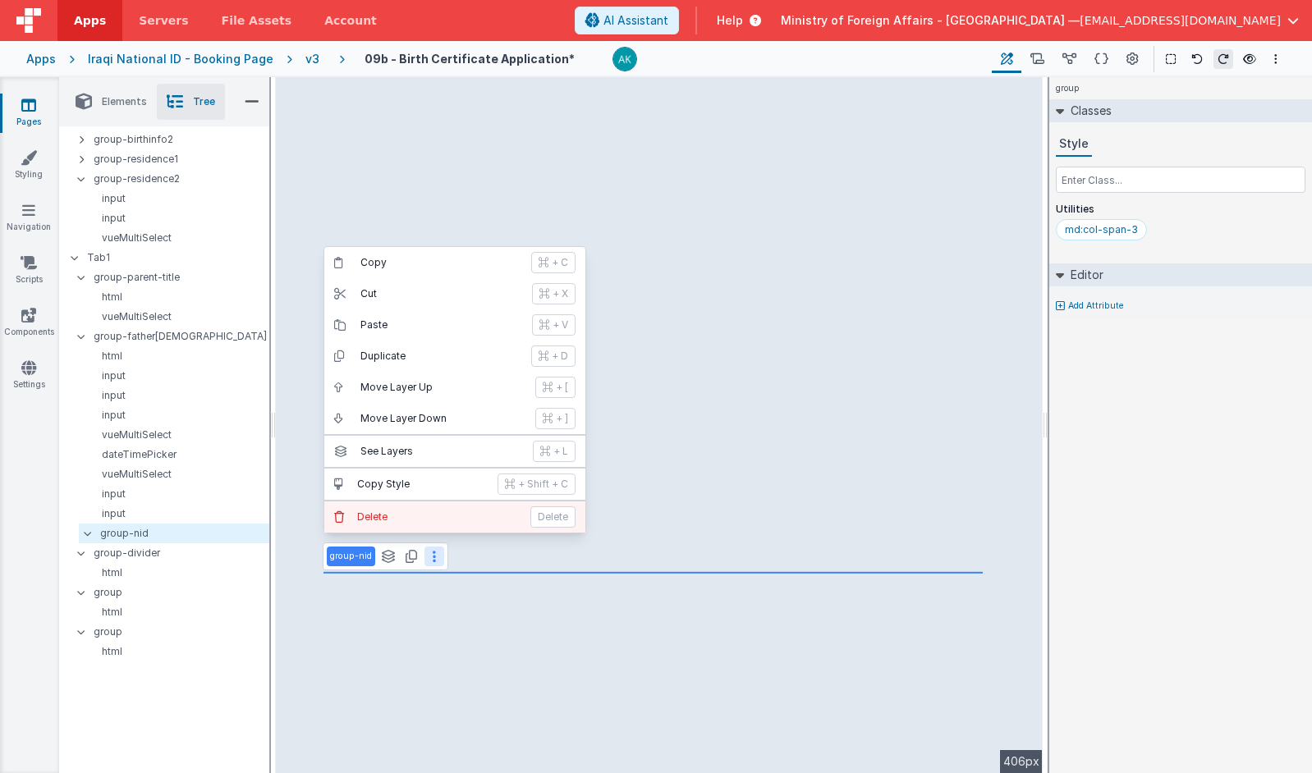
click at [421, 521] on p "Delete" at bounding box center [438, 517] width 163 height 13
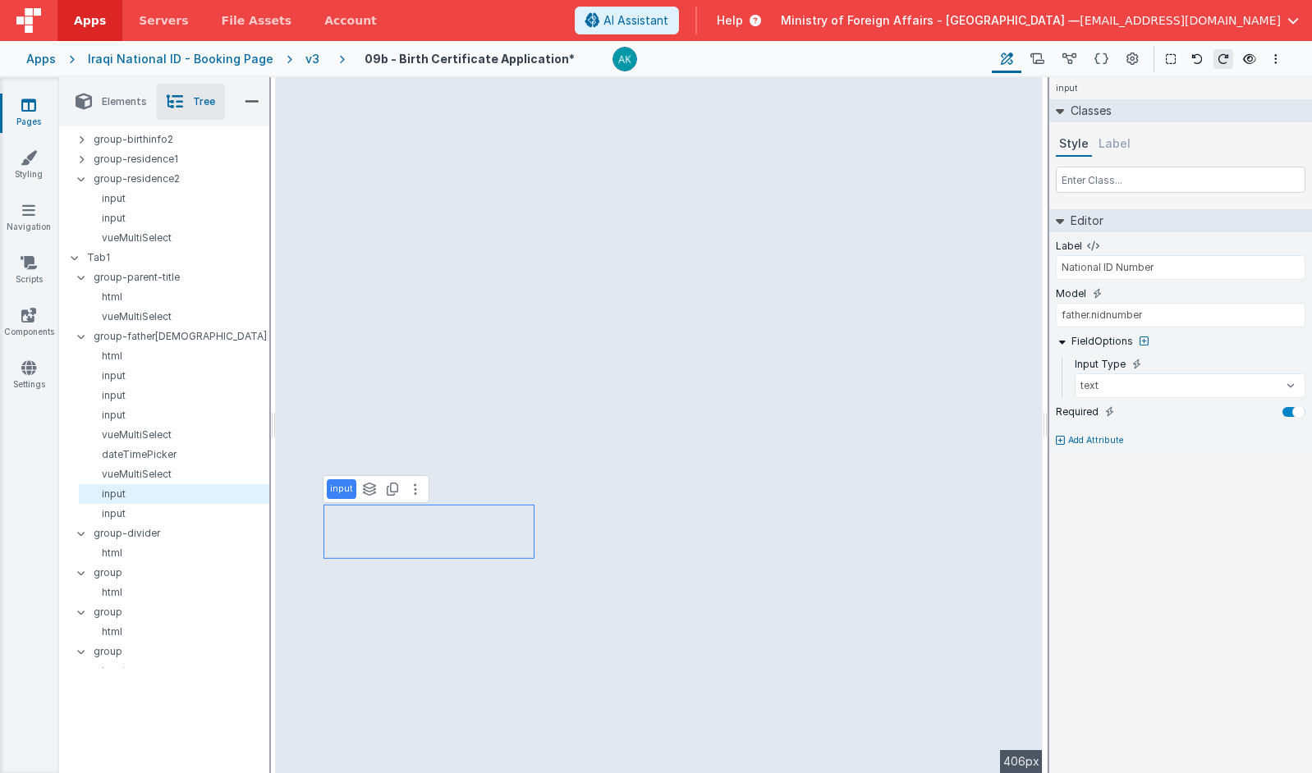
type input "Family Number"
type input "father.nidfamilynumber"
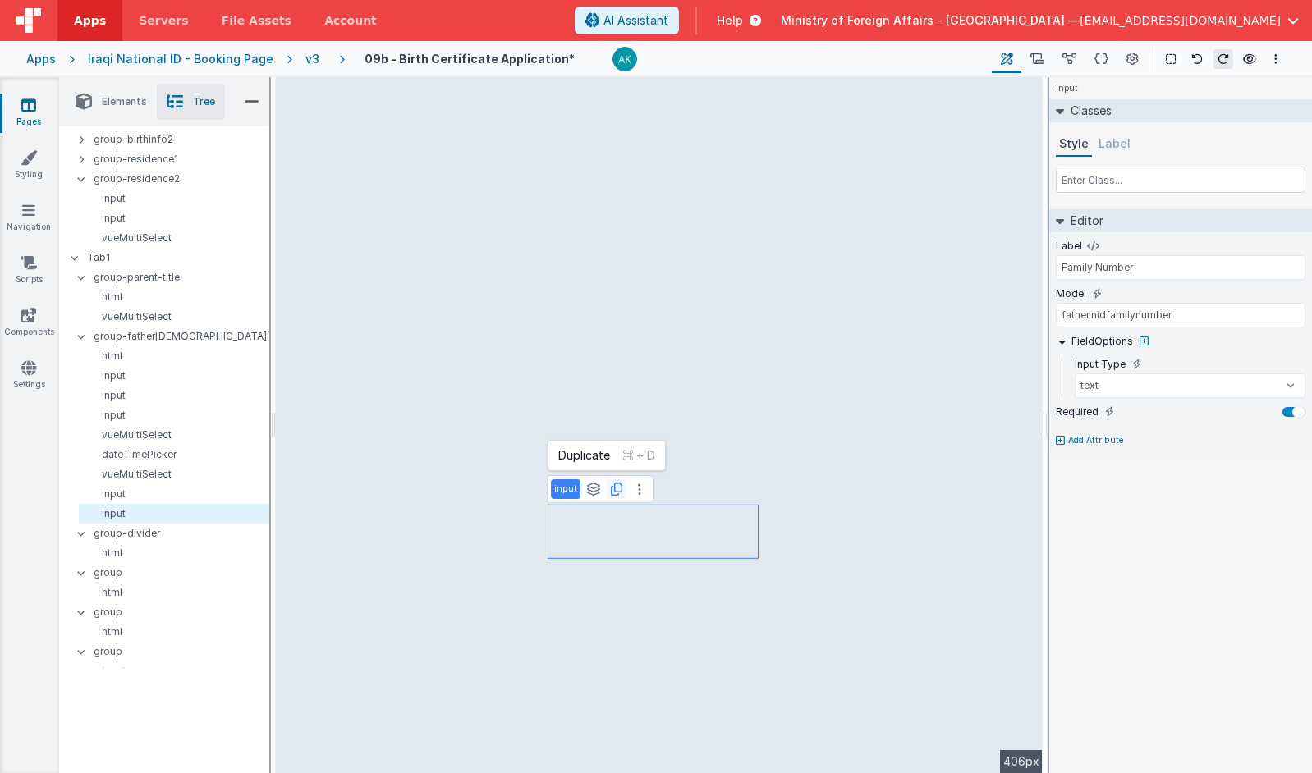
click at [614, 495] on icon at bounding box center [616, 489] width 11 height 13
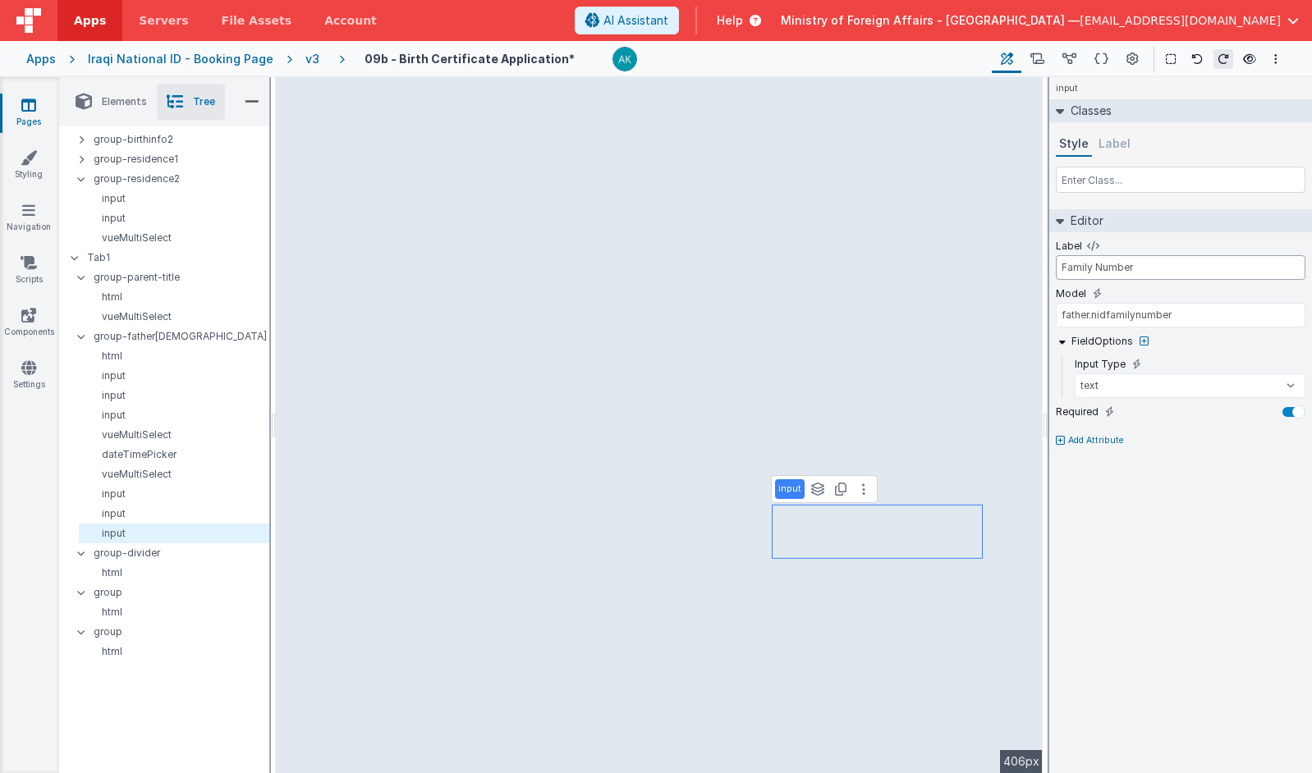
drag, startPoint x: 1145, startPoint y: 266, endPoint x: 1052, endPoint y: 267, distance: 92.8
click at [994, 267] on div "Label Family Number Model father.nidfamilynumber FieldOptions Input Type text n…" at bounding box center [1180, 343] width 263 height 222
type input "Civil ID Number"
drag, startPoint x: 1195, startPoint y: 314, endPoint x: 1094, endPoint y: 316, distance: 101.0
click at [994, 316] on input "father.nidfamilynumber" at bounding box center [1181, 315] width 250 height 25
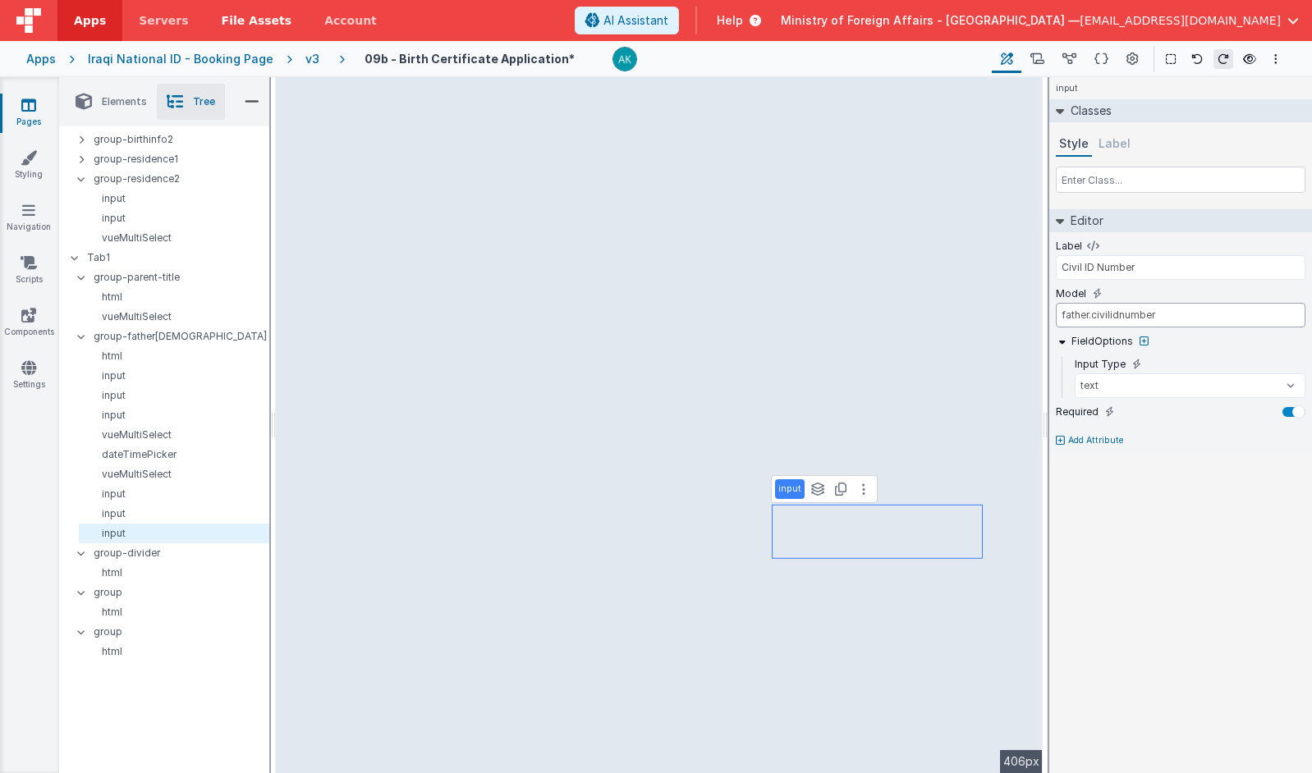
type input "father.civilidnumber"
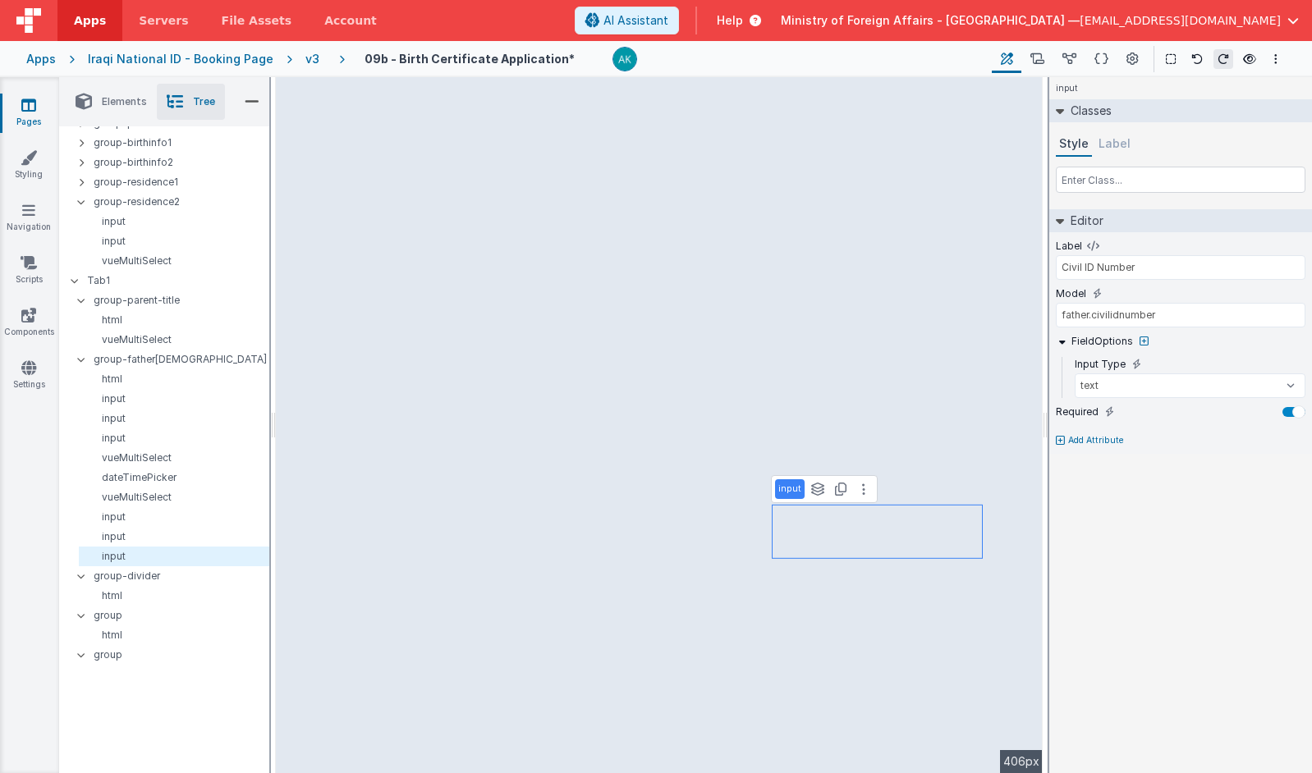
click at [113, 101] on span "Elements" at bounding box center [124, 101] width 45 height 13
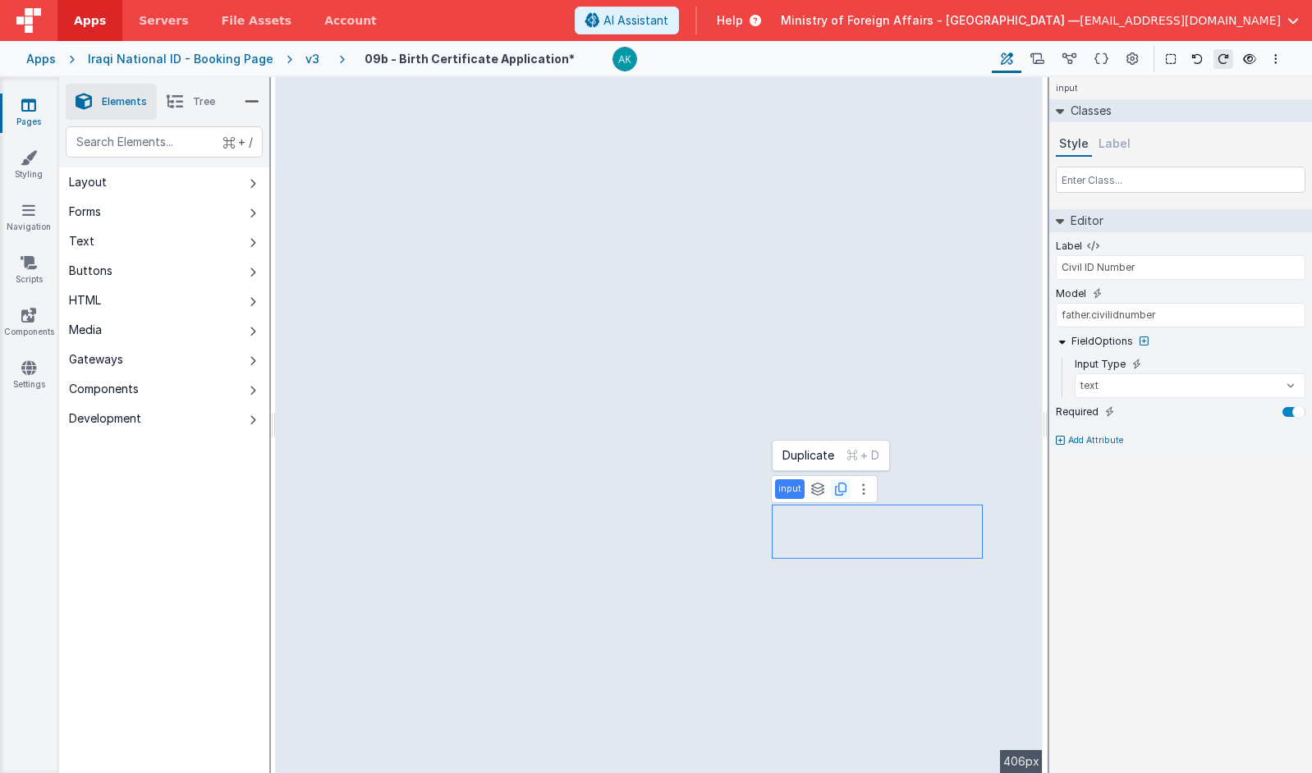
click at [840, 495] on icon at bounding box center [840, 489] width 11 height 13
drag, startPoint x: 1138, startPoint y: 268, endPoint x: 1098, endPoint y: 271, distance: 40.3
click at [994, 271] on input "Civil ID Number" at bounding box center [1181, 267] width 250 height 25
type input "Civil ID Record Number"
drag, startPoint x: 1169, startPoint y: 319, endPoint x: 1115, endPoint y: 319, distance: 54.2
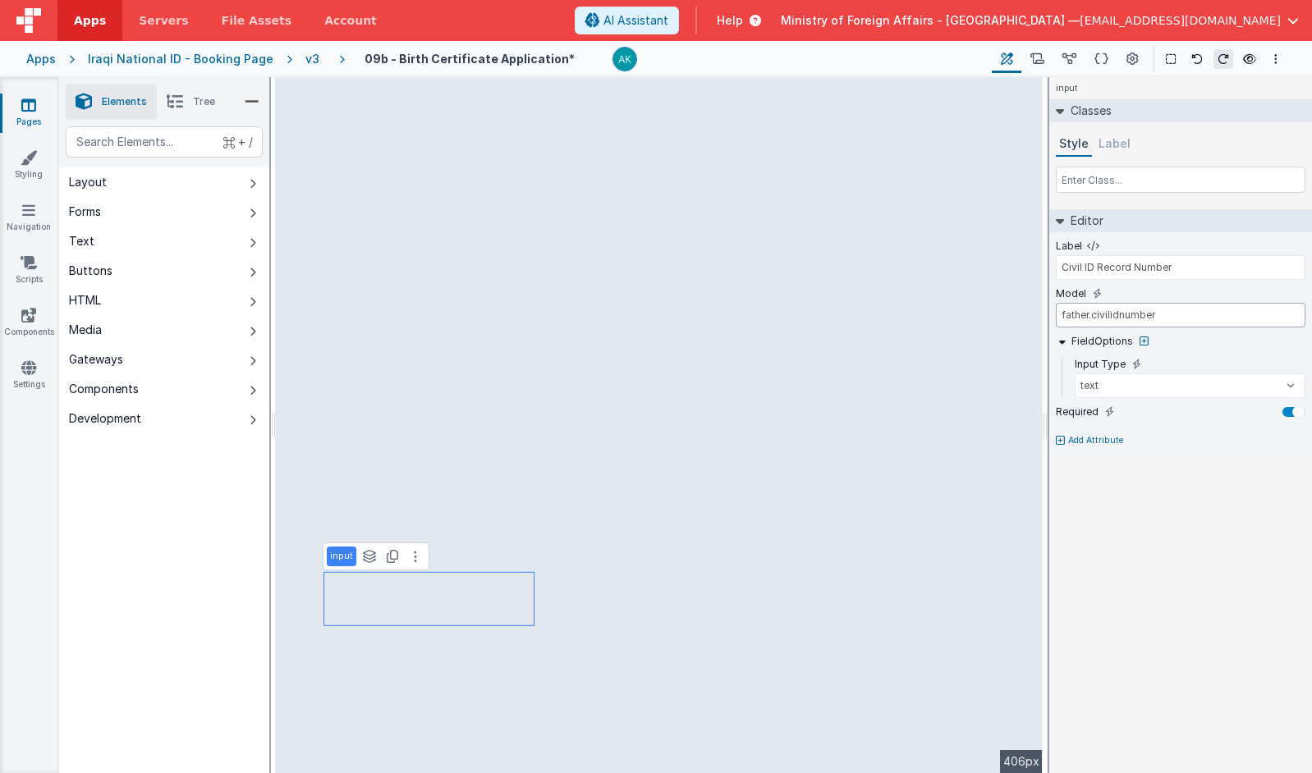
click at [994, 319] on input "father.civilidnumber" at bounding box center [1181, 315] width 250 height 25
type input "father.civilirecno"
click at [393, 554] on icon at bounding box center [392, 556] width 11 height 13
click at [994, 269] on input "Civil ID Record Number" at bounding box center [1181, 267] width 250 height 25
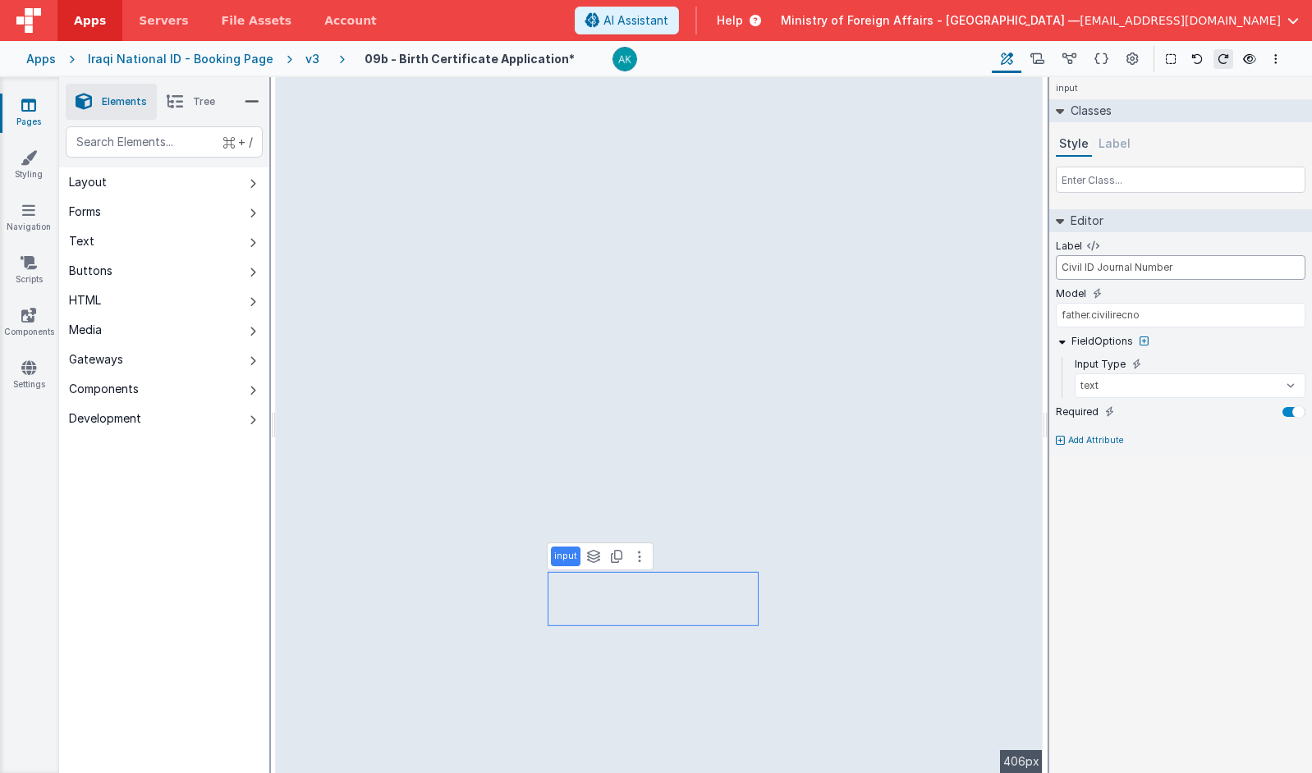
type input "Civil ID Journal Number"
drag, startPoint x: 1154, startPoint y: 320, endPoint x: 1113, endPoint y: 321, distance: 41.1
click at [994, 321] on input "father.civilirecno" at bounding box center [1181, 315] width 250 height 25
type input "father.civilijournal"
click at [132, 220] on button "Forms" at bounding box center [164, 212] width 210 height 30
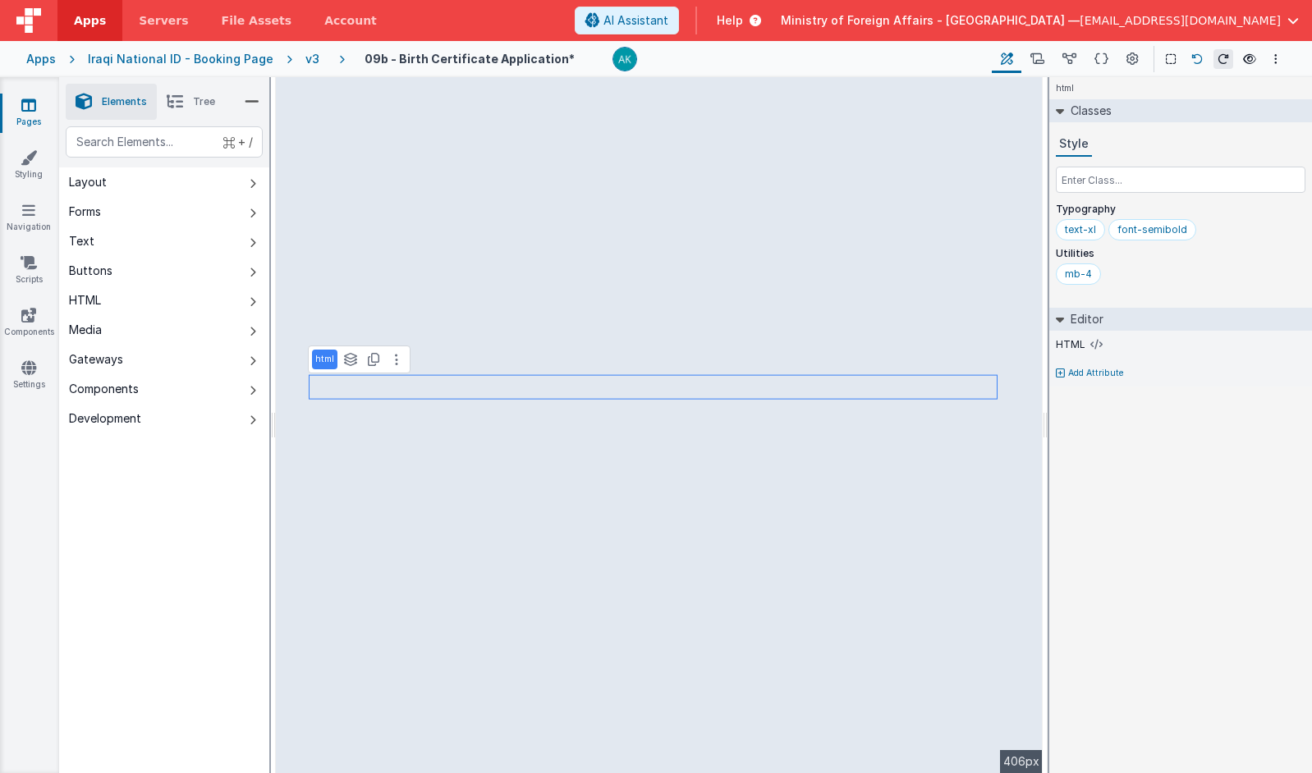
click at [994, 59] on icon at bounding box center [1196, 58] width 11 height 11
click at [142, 213] on button "Forms" at bounding box center [164, 212] width 210 height 30
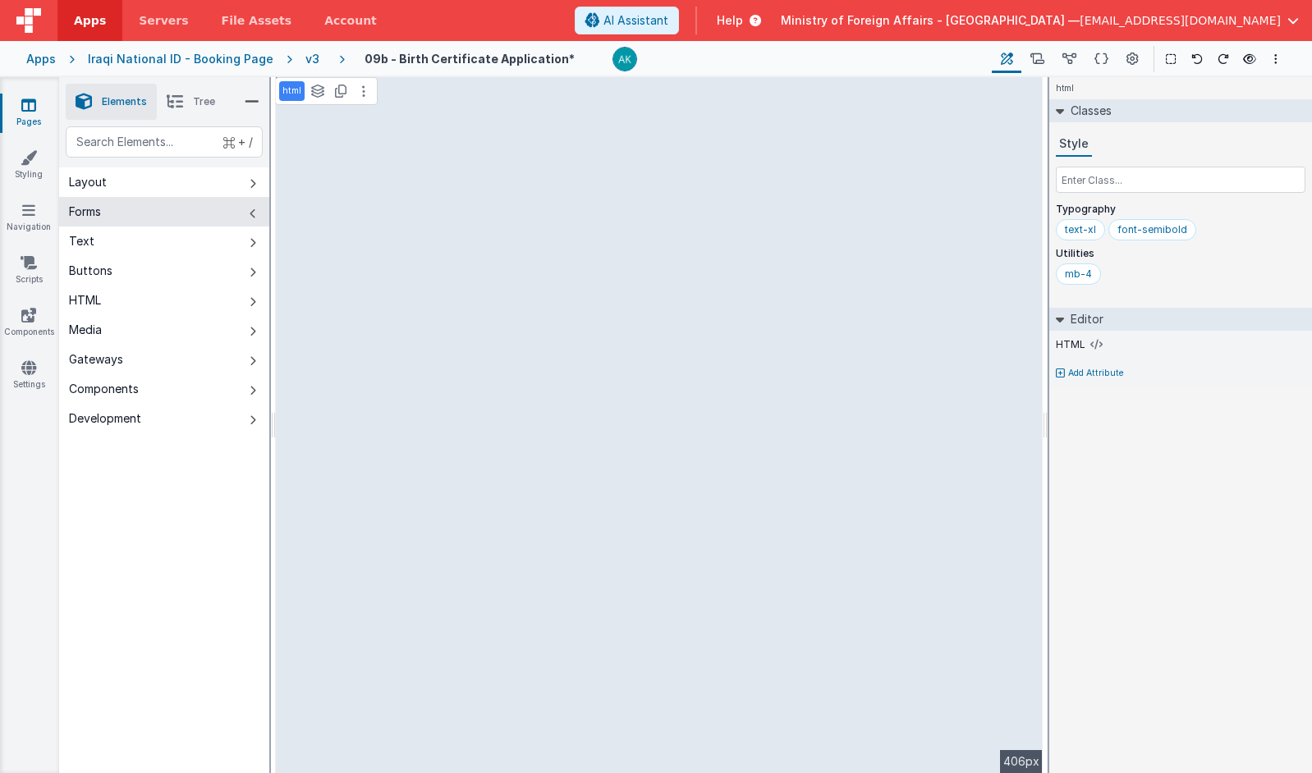
select select "required"
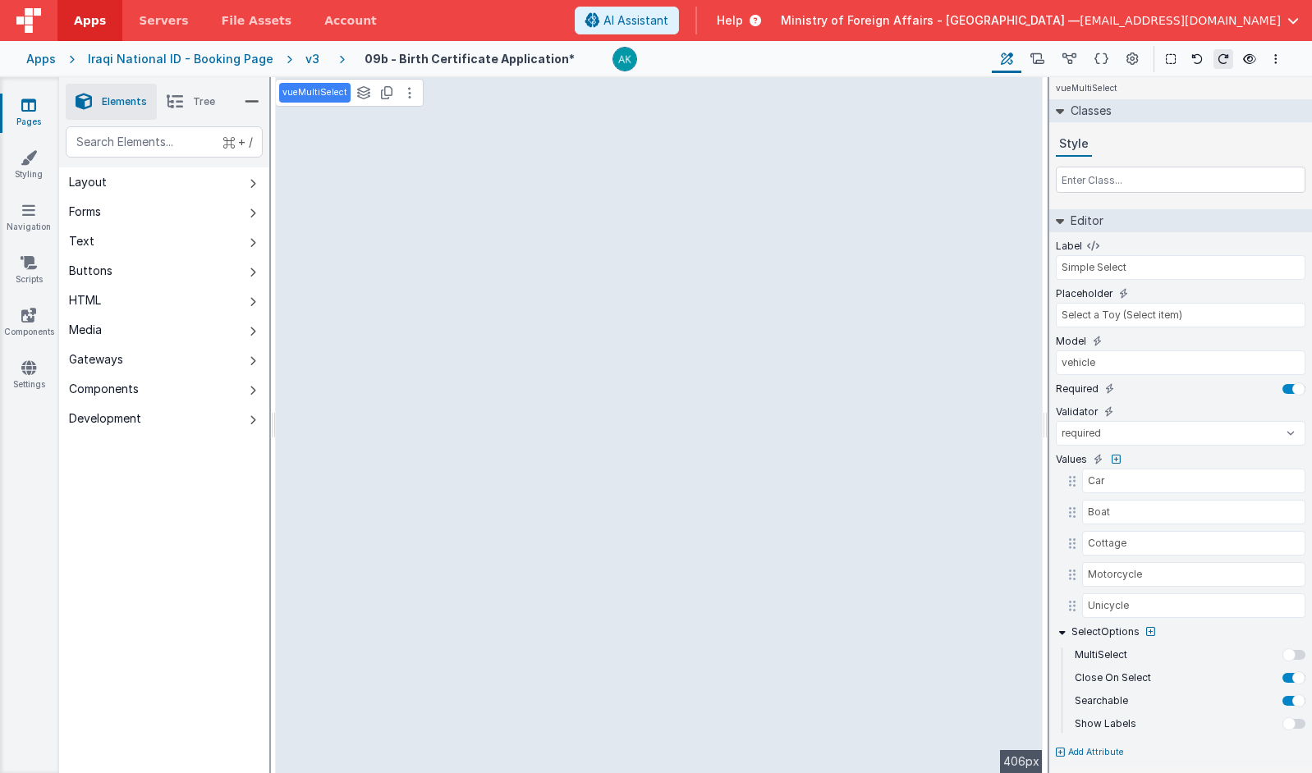
type input "Document Type"
type input "Select"
type input "father.doctype"
type input "National Iraqi ID"
type input "Civil ID Number"
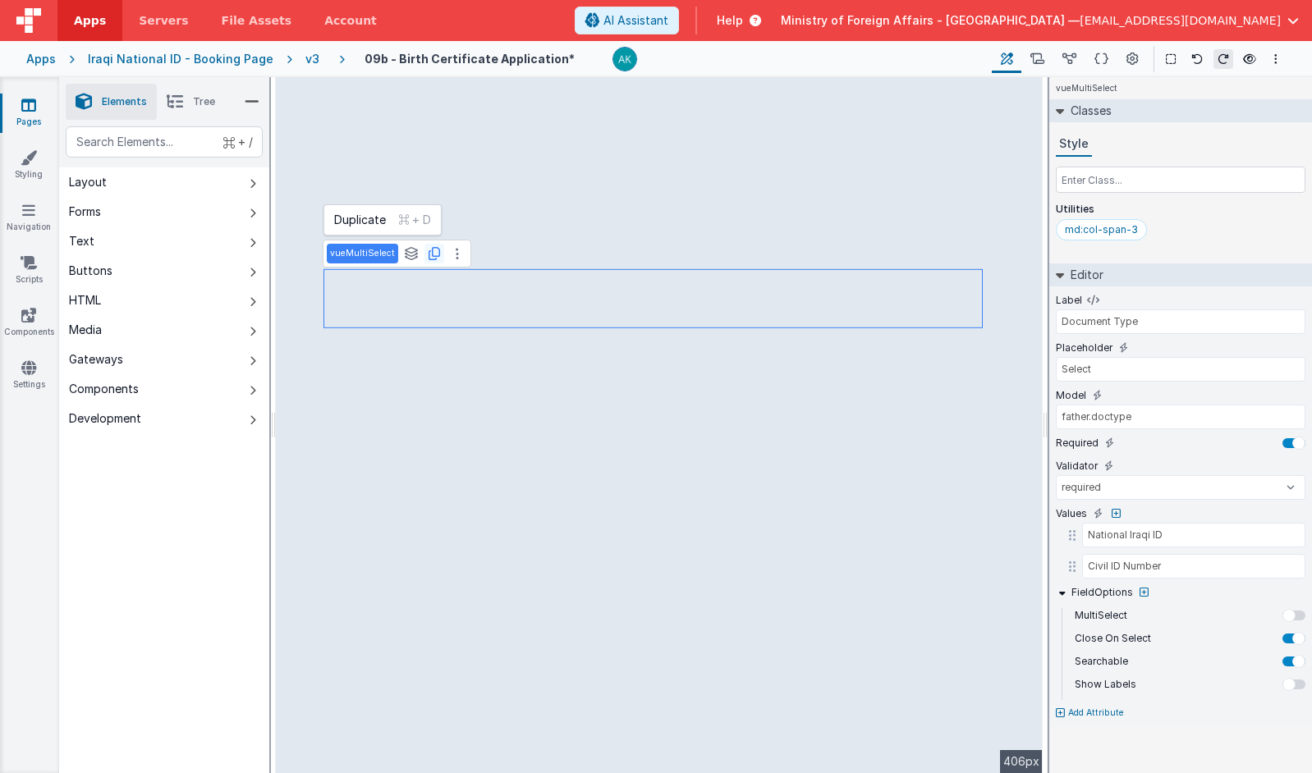
click at [429, 253] on icon at bounding box center [434, 253] width 11 height 13
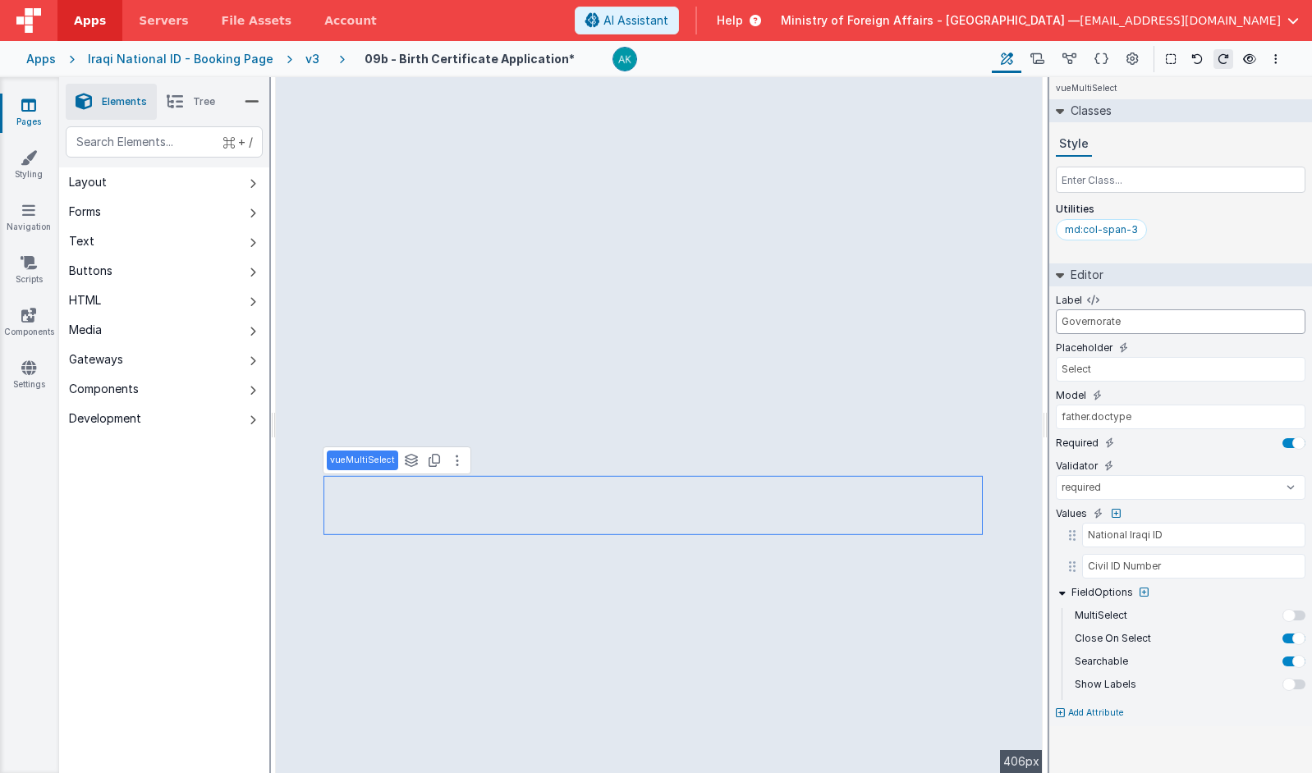
type input "Governorate"
click at [994, 424] on input "father.doctype" at bounding box center [1181, 417] width 250 height 25
type input "father.civilgov"
click at [994, 538] on input "National Iraqi ID" at bounding box center [1182, 535] width 200 height 25
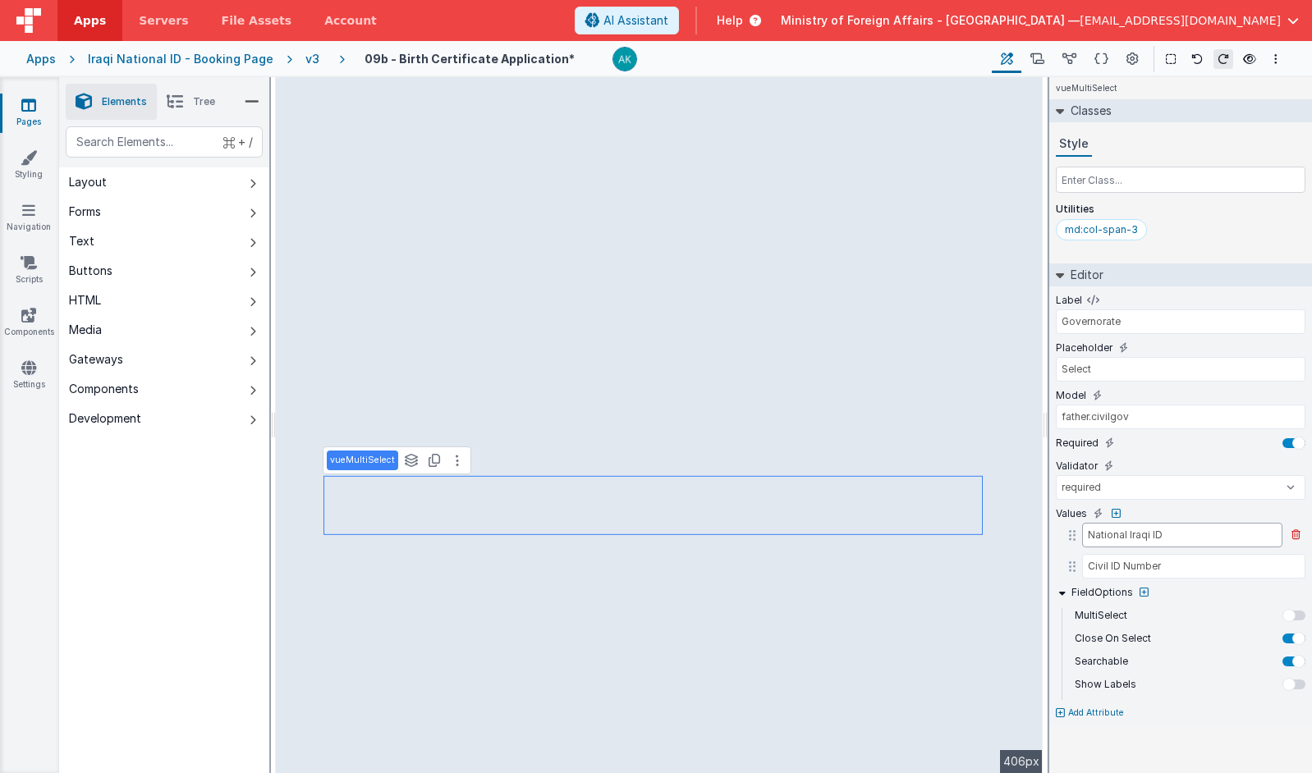
click at [994, 538] on input "National Iraqi ID" at bounding box center [1182, 535] width 200 height 25
type input "f"
type input "بغداد"
click at [994, 568] on input "Civil ID Number" at bounding box center [1182, 566] width 200 height 25
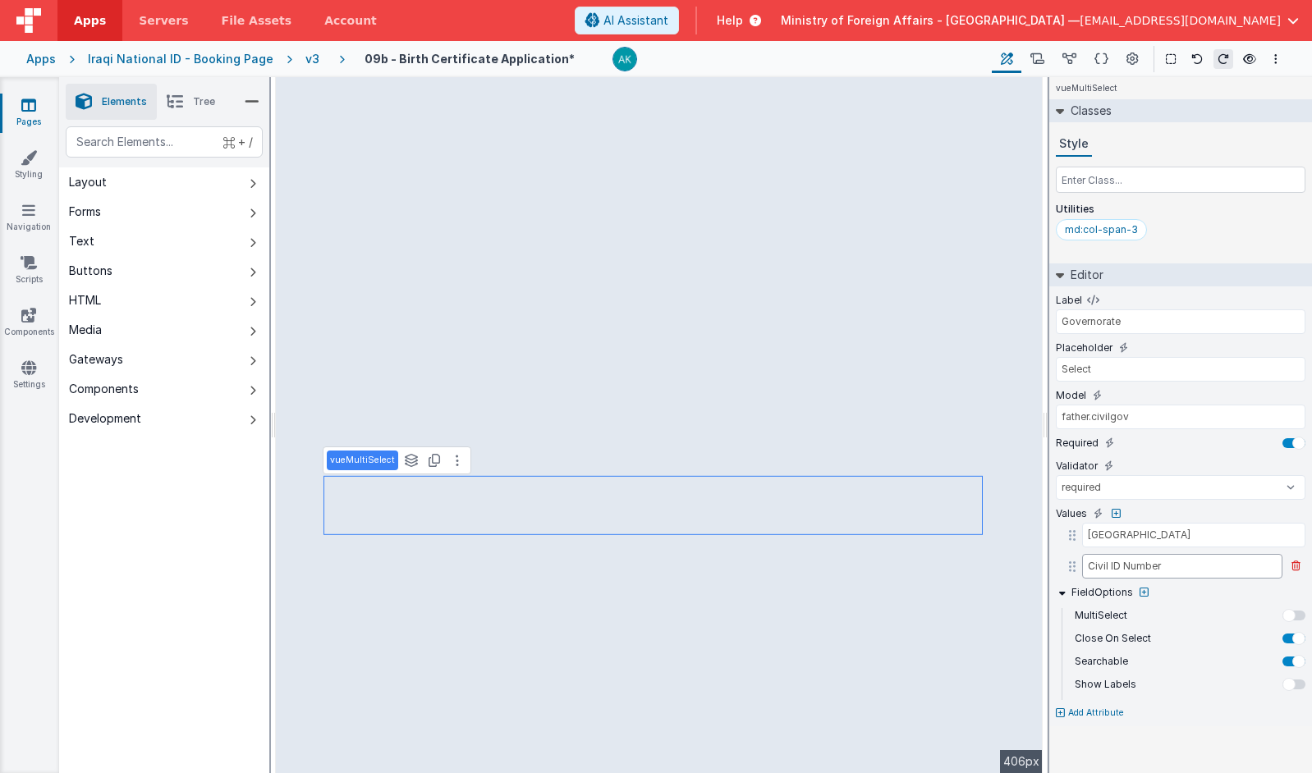
click at [994, 570] on input "Civil ID Number" at bounding box center [1182, 566] width 200 height 25
type input "بصرة"
click at [994, 232] on div "md:col-span-3" at bounding box center [1101, 229] width 73 height 13
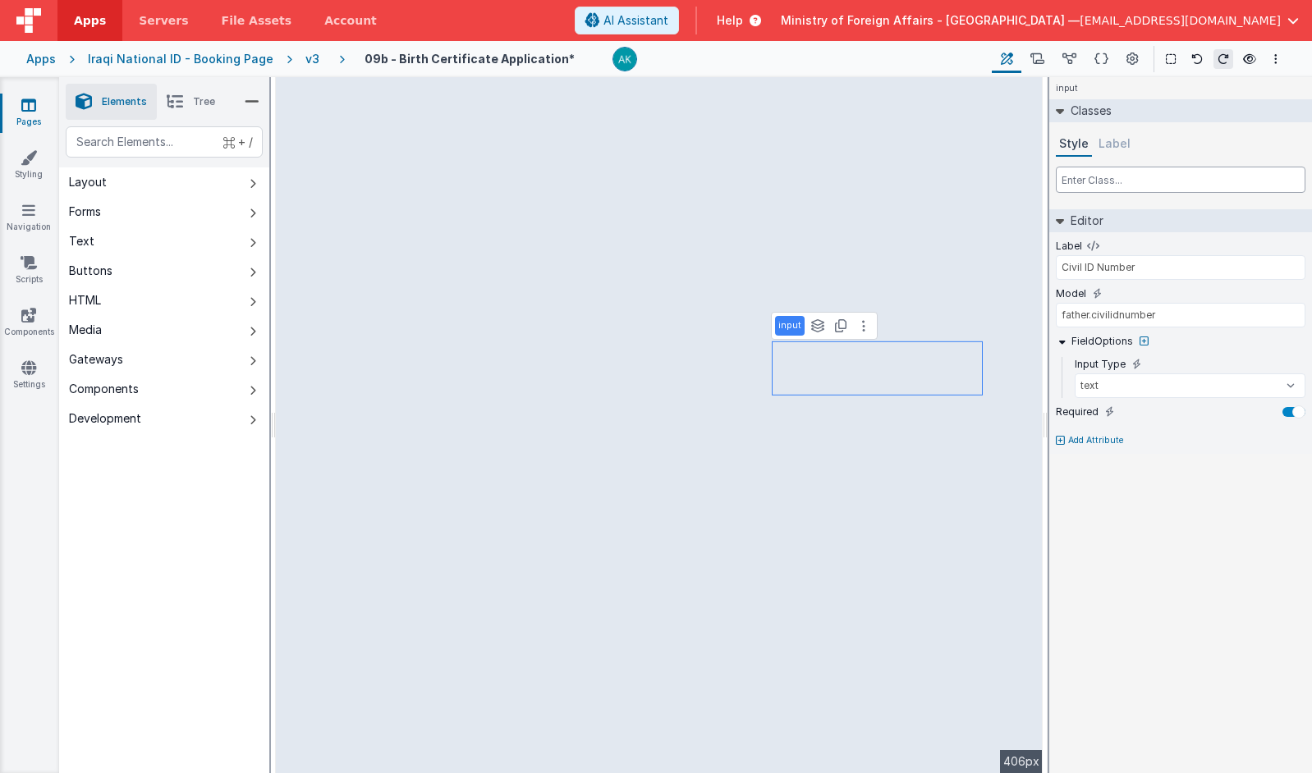
click at [994, 186] on input "text" at bounding box center [1181, 180] width 250 height 26
type input "ة"
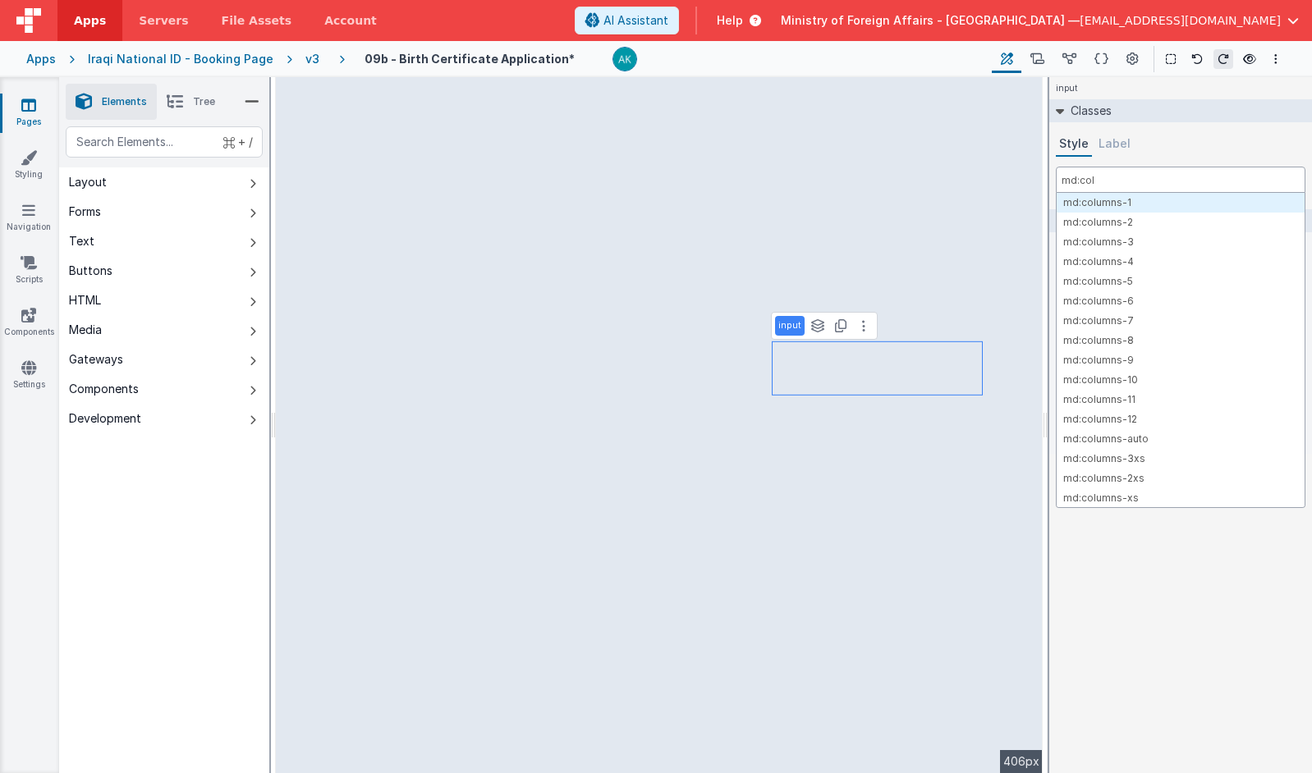
type input "md:col-"
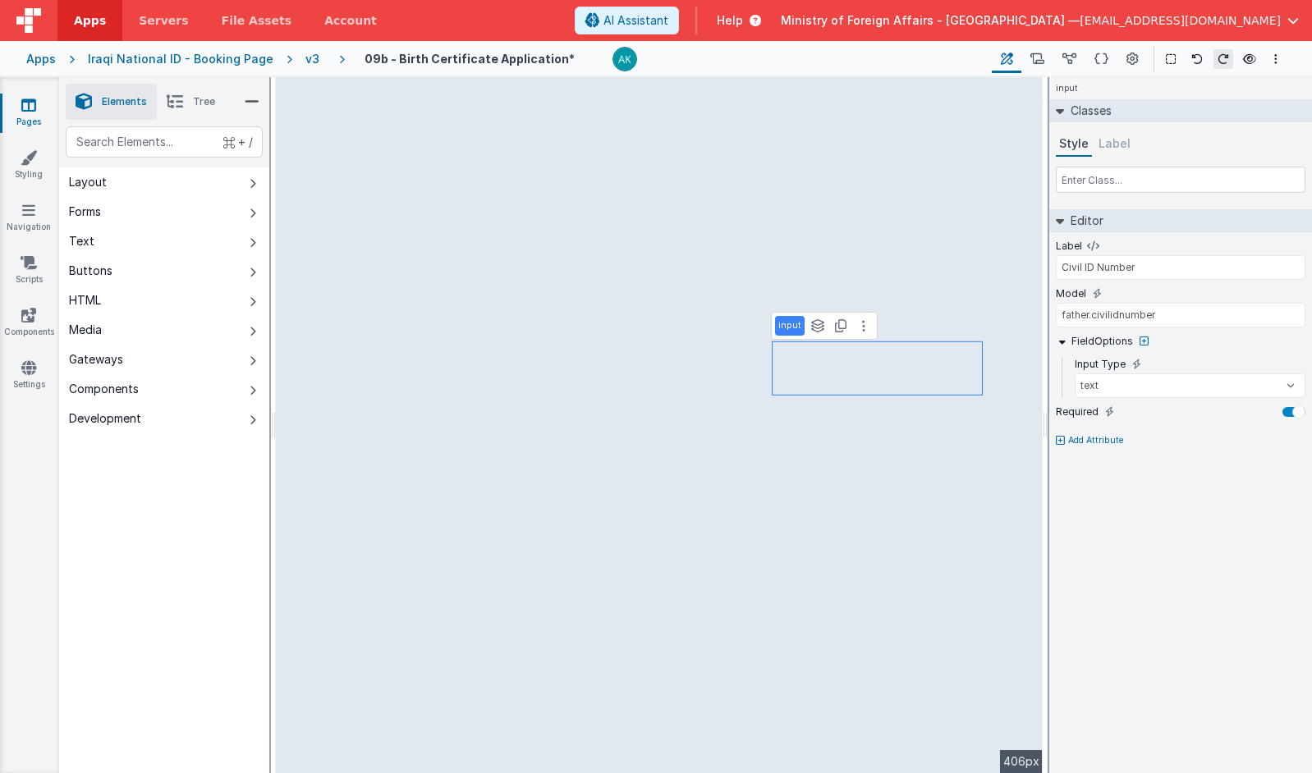
type input "Civil ID Record Number"
type input "father.civilirecno"
click at [994, 181] on input "text" at bounding box center [1181, 180] width 250 height 26
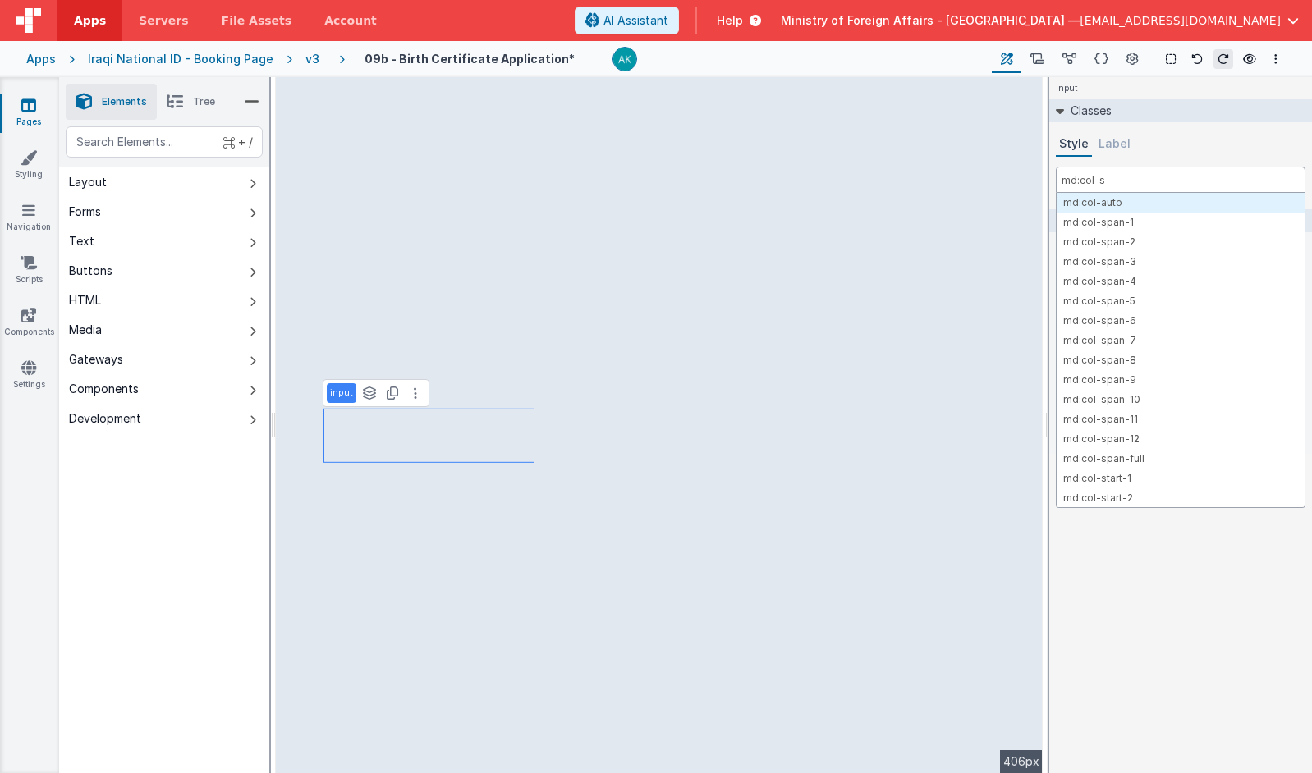
type input "md:col-sp"
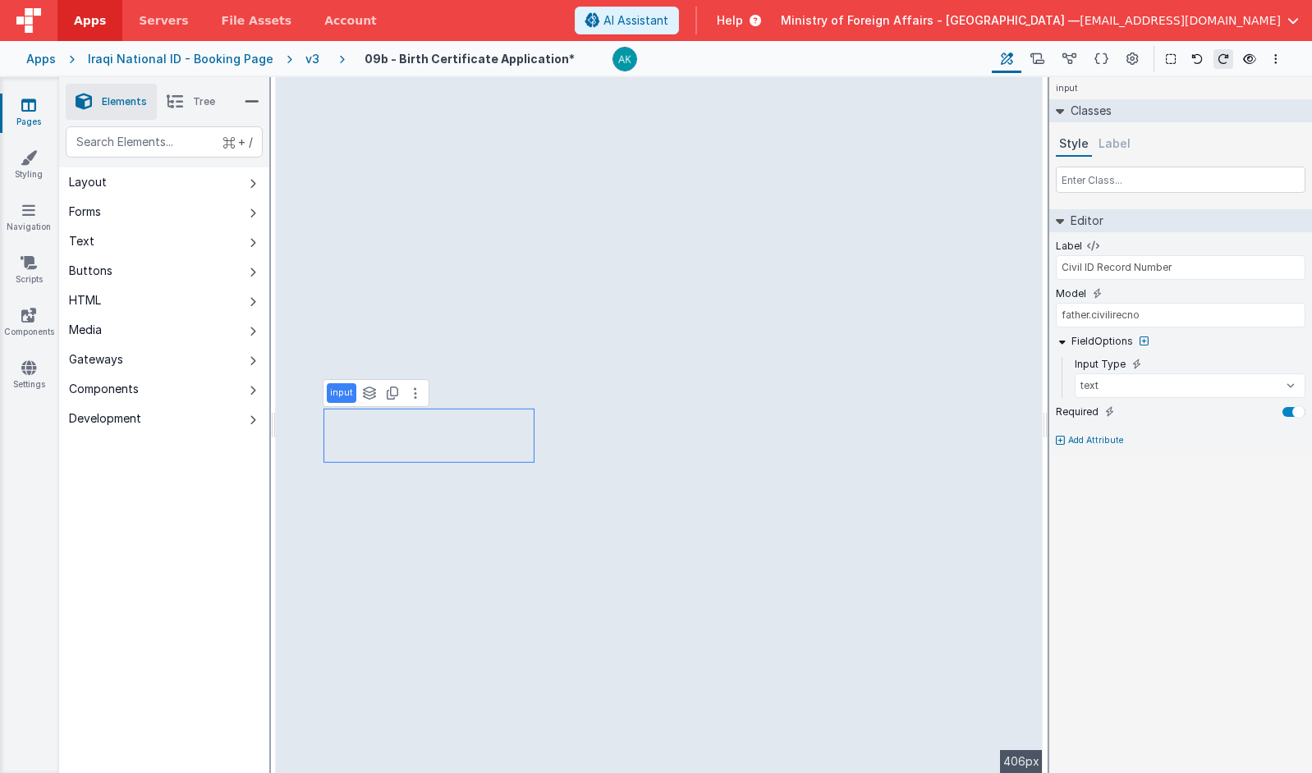
type input "Civil ID Journal Number"
type input "father.civilijou"
click at [994, 179] on input "text" at bounding box center [1181, 180] width 250 height 26
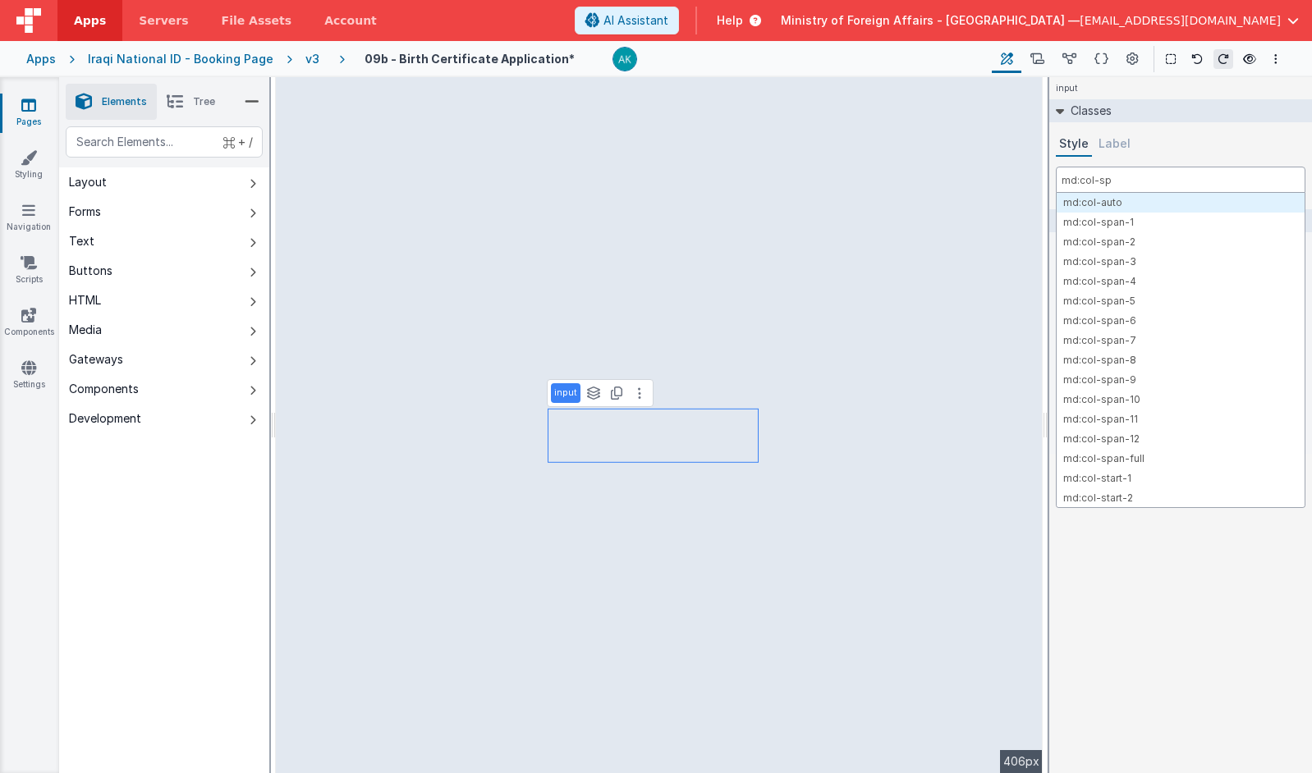
type input "md:col-spa"
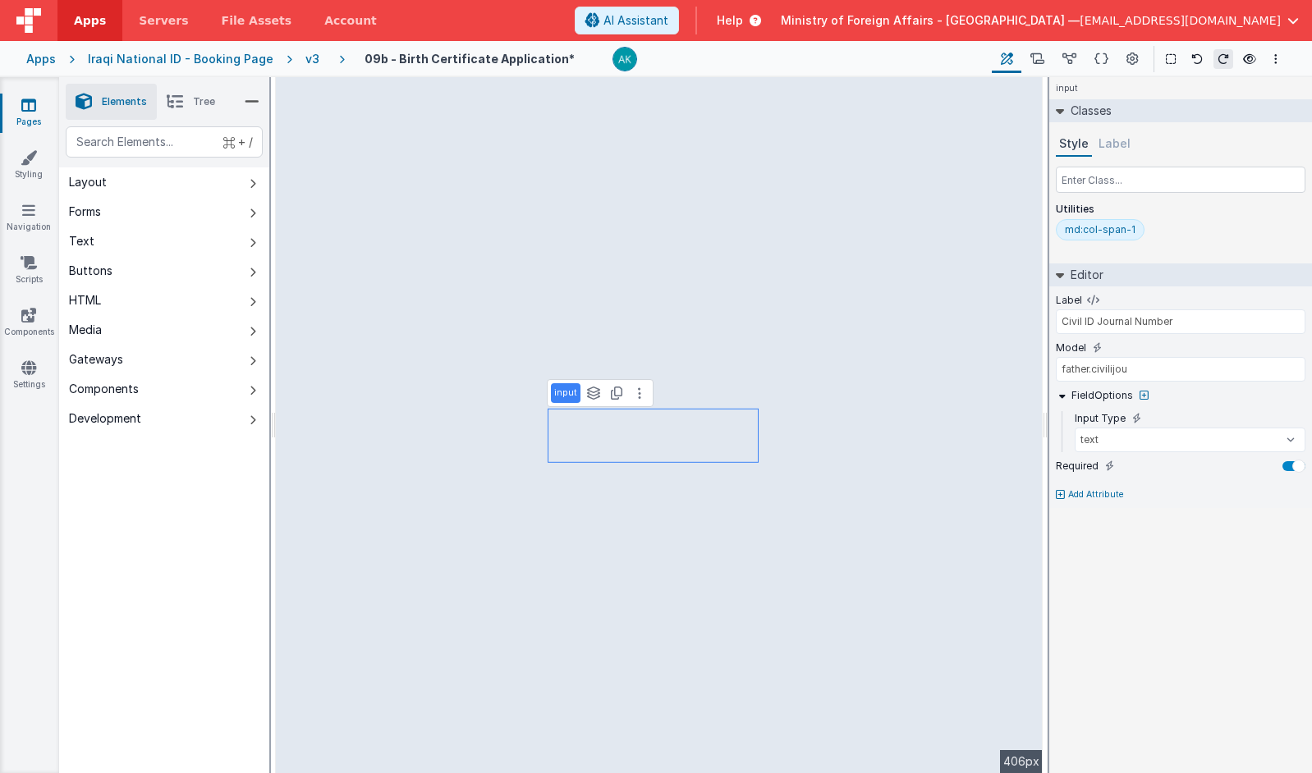
select select "required"
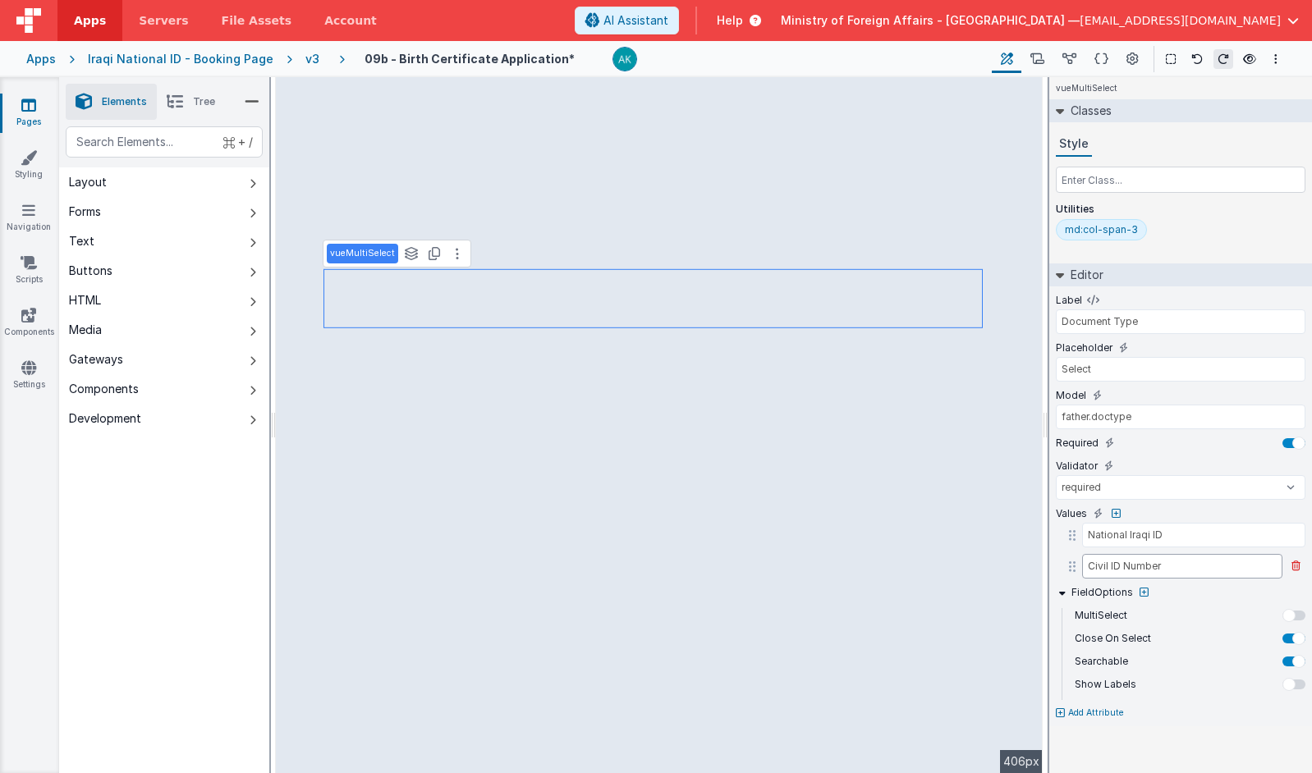
click at [994, 567] on input "Civil ID Number" at bounding box center [1182, 566] width 200 height 25
type input "Iraqi Civil ID"
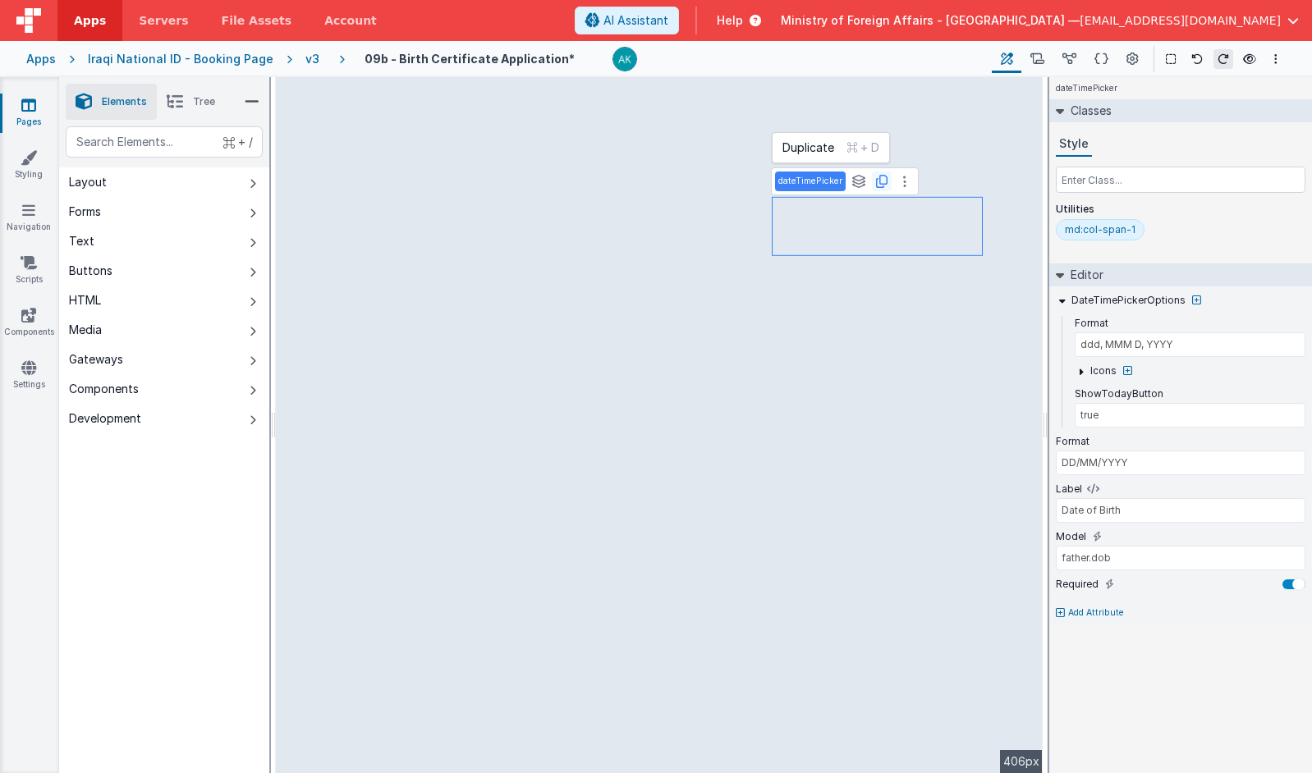
click at [877, 181] on icon at bounding box center [881, 181] width 11 height 13
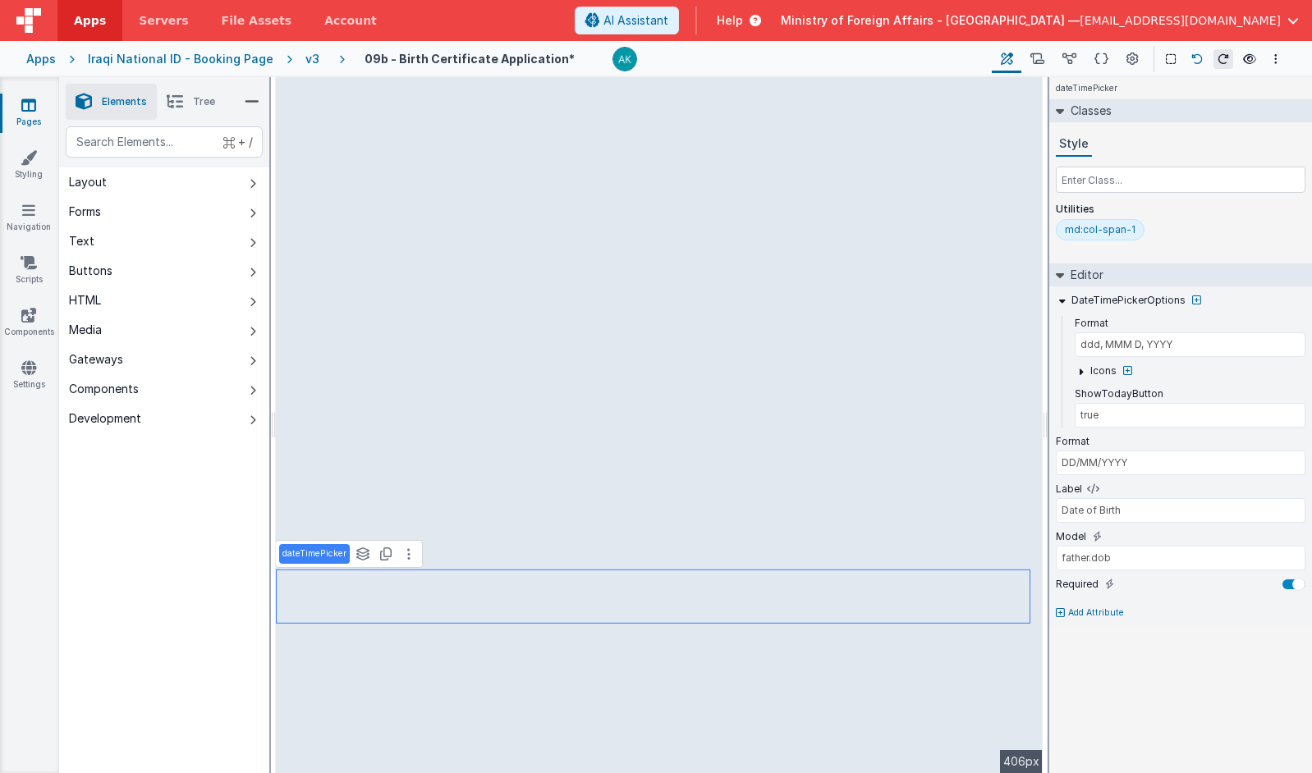
click at [994, 61] on icon at bounding box center [1196, 58] width 11 height 11
click at [194, 101] on span "Tree" at bounding box center [204, 101] width 22 height 13
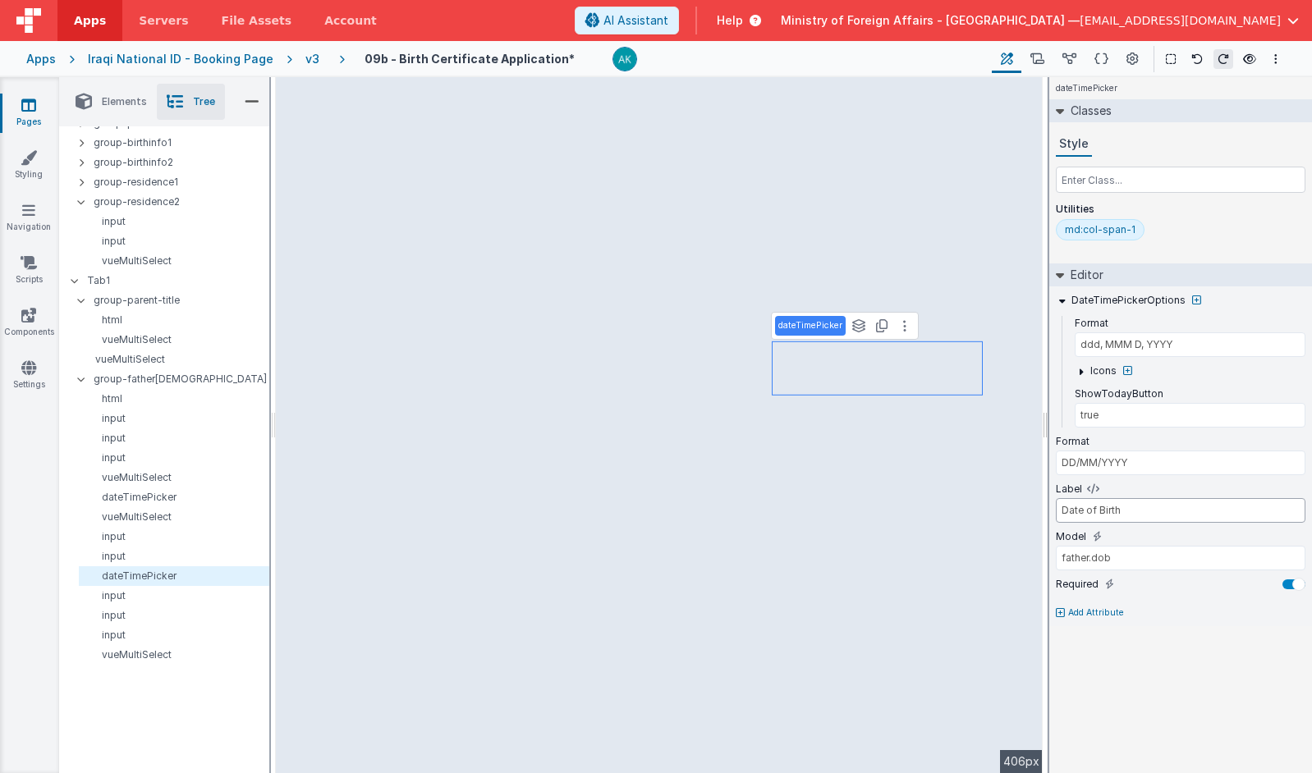
drag, startPoint x: 1130, startPoint y: 514, endPoint x: 1043, endPoint y: 514, distance: 87.0
click at [994, 514] on div "Elements Tree + / Layout Forms Text Buttons HTML Media Gateways Components Deve…" at bounding box center [685, 425] width 1253 height 696
type input "Issue Date"
click at [994, 563] on input "father.dob" at bounding box center [1181, 558] width 250 height 25
type input "father.nidiss"
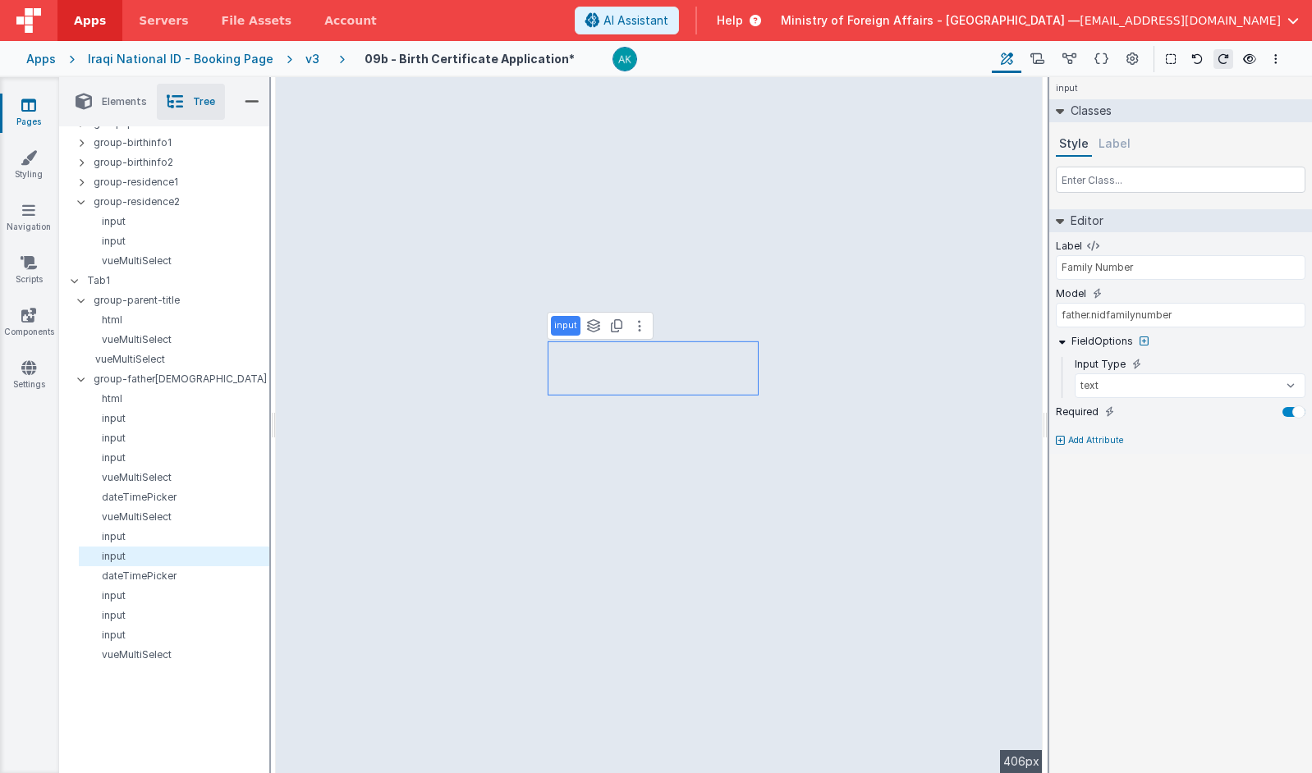
type input "National ID Number"
type input "father.nidnumber"
type input "Family Number"
click at [994, 322] on input "father.nidfamilynumber" at bounding box center [1181, 315] width 250 height 25
type input "father.nidfamilyno"
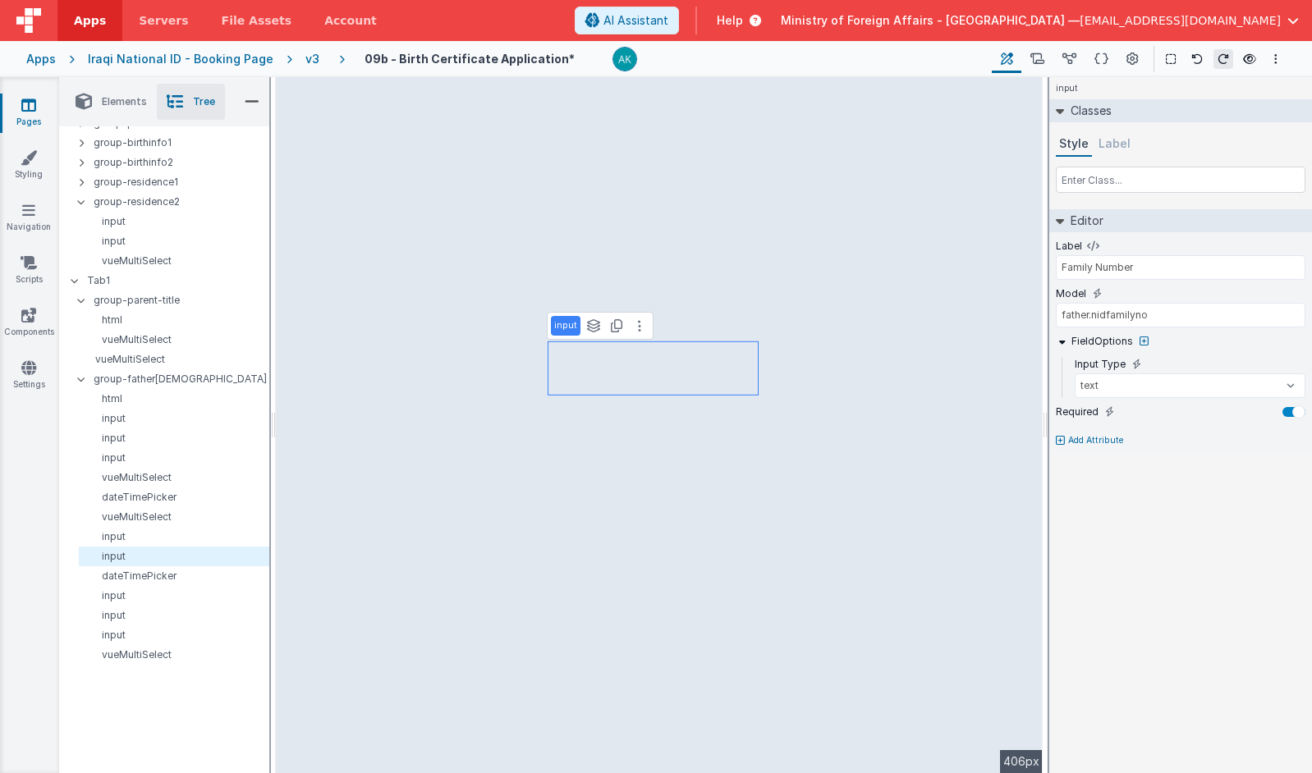
type input "National ID Number"
click at [994, 309] on input "father.nidnumber" at bounding box center [1181, 315] width 250 height 25
type input "father.nidno"
click at [994, 445] on icon at bounding box center [1060, 441] width 9 height 10
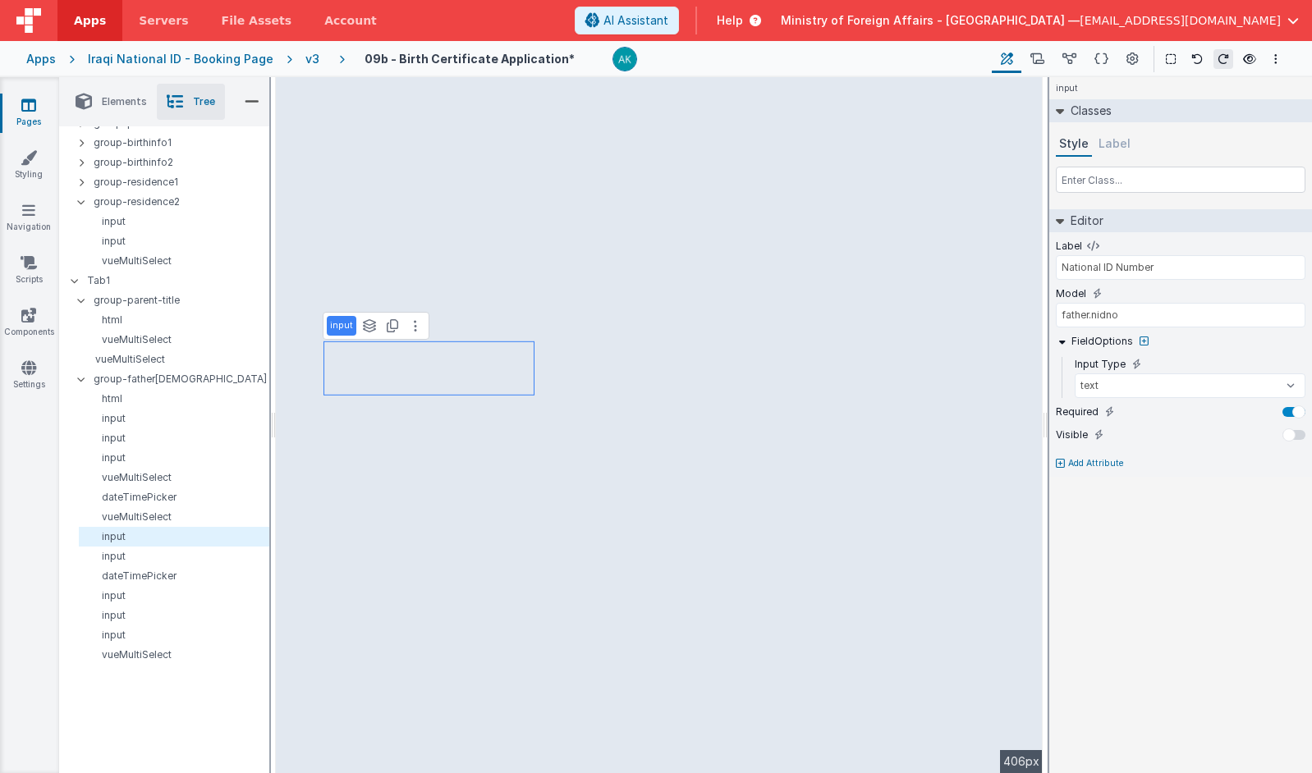
select select "required"
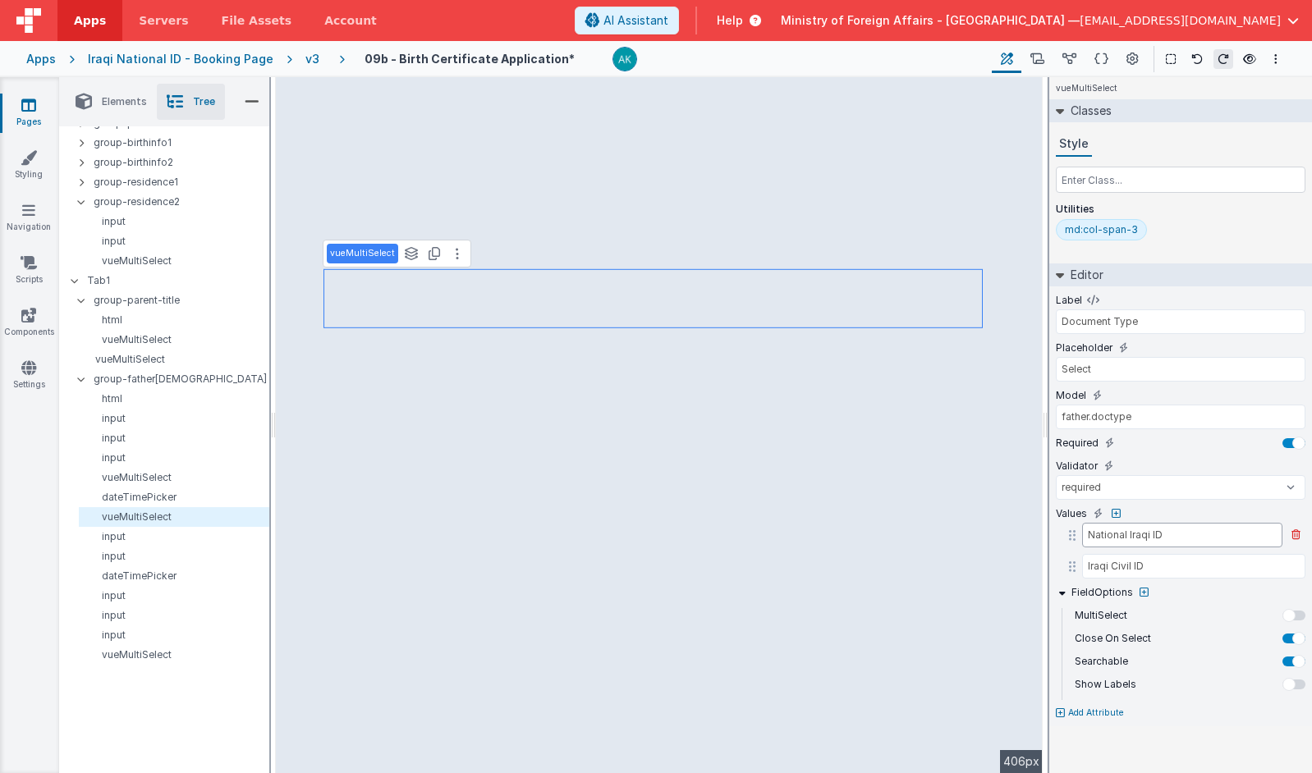
click at [994, 539] on input "National Iraqi ID" at bounding box center [1182, 535] width 200 height 25
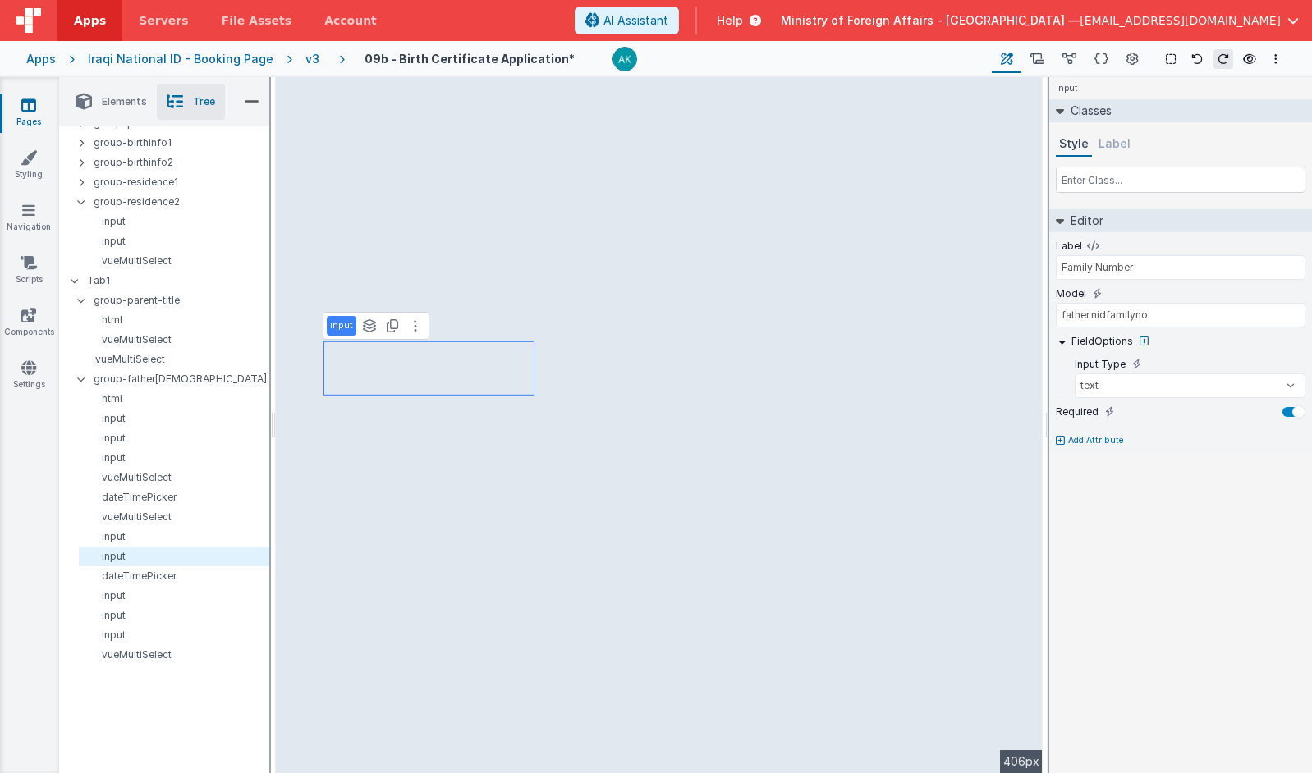
type input "Civil ID Number"
type input "father.civilidnumber"
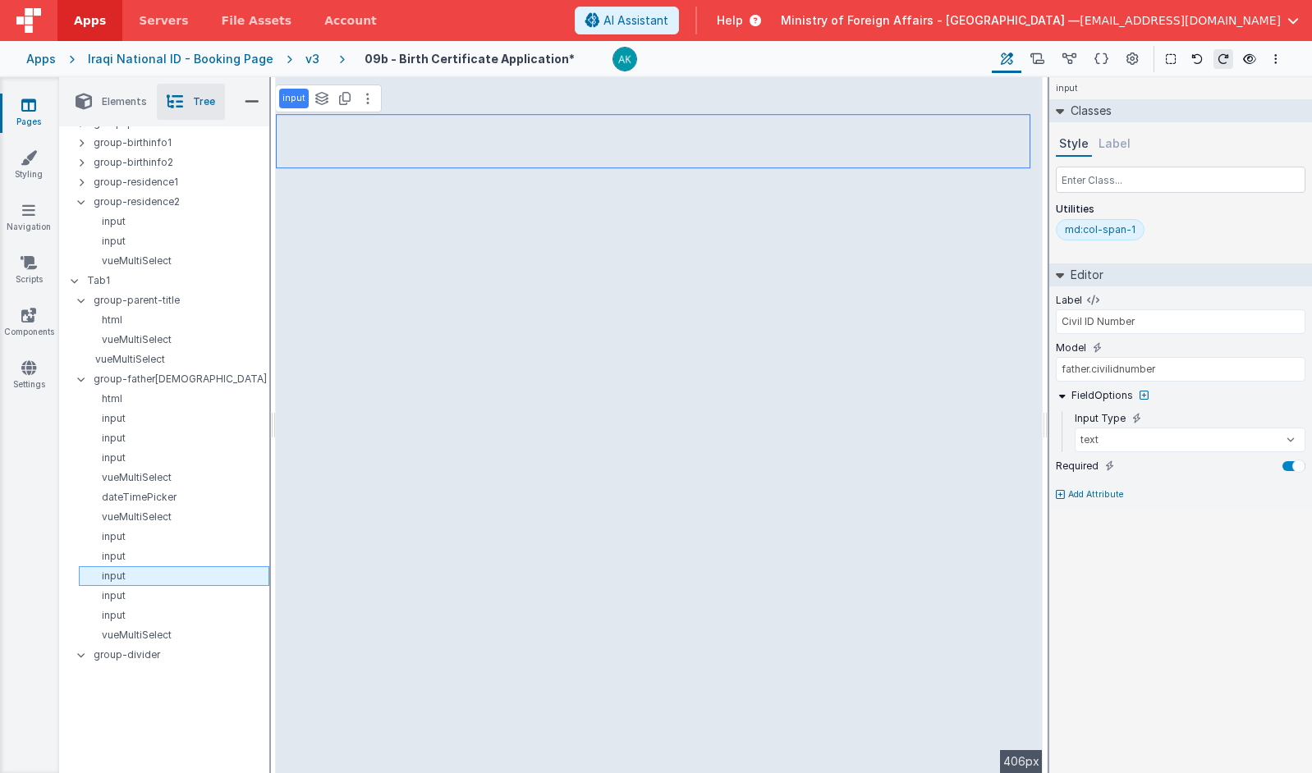
click at [130, 582] on p "input" at bounding box center [176, 576] width 183 height 13
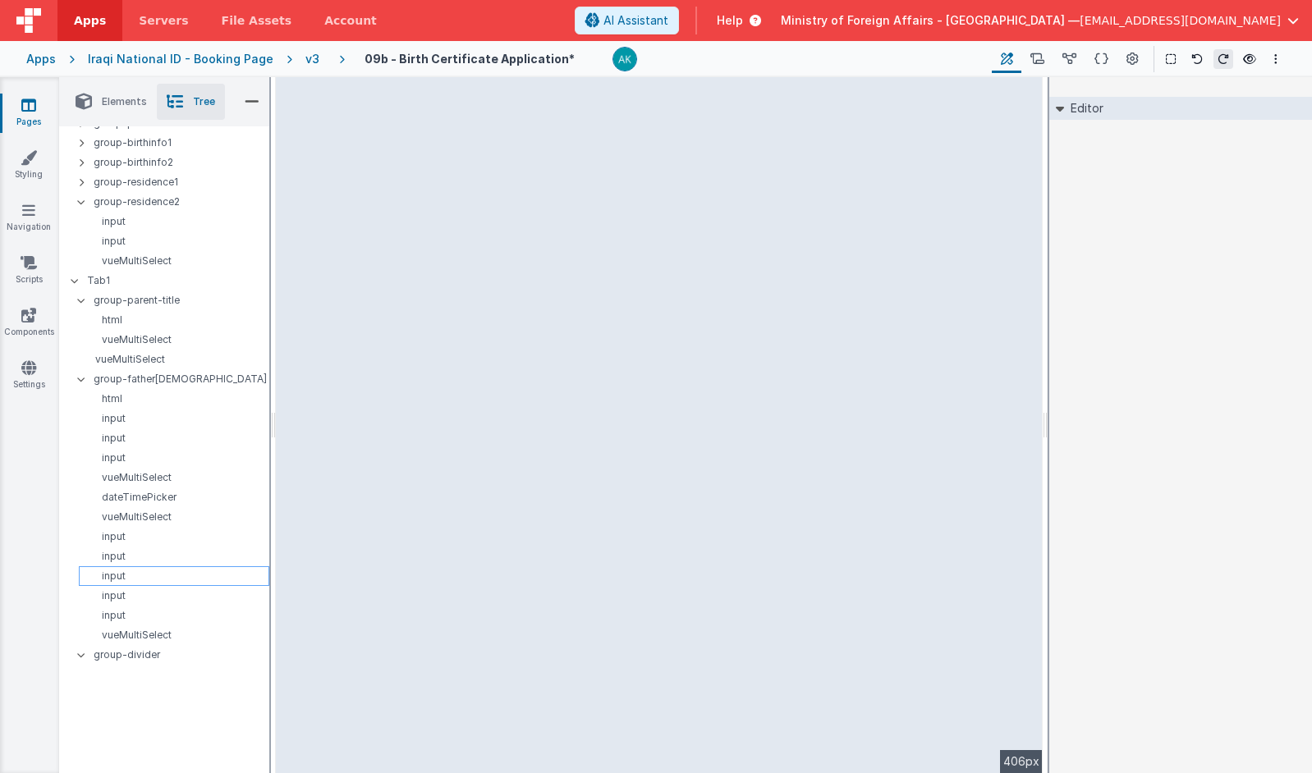
click at [131, 583] on div "input" at bounding box center [174, 577] width 190 height 20
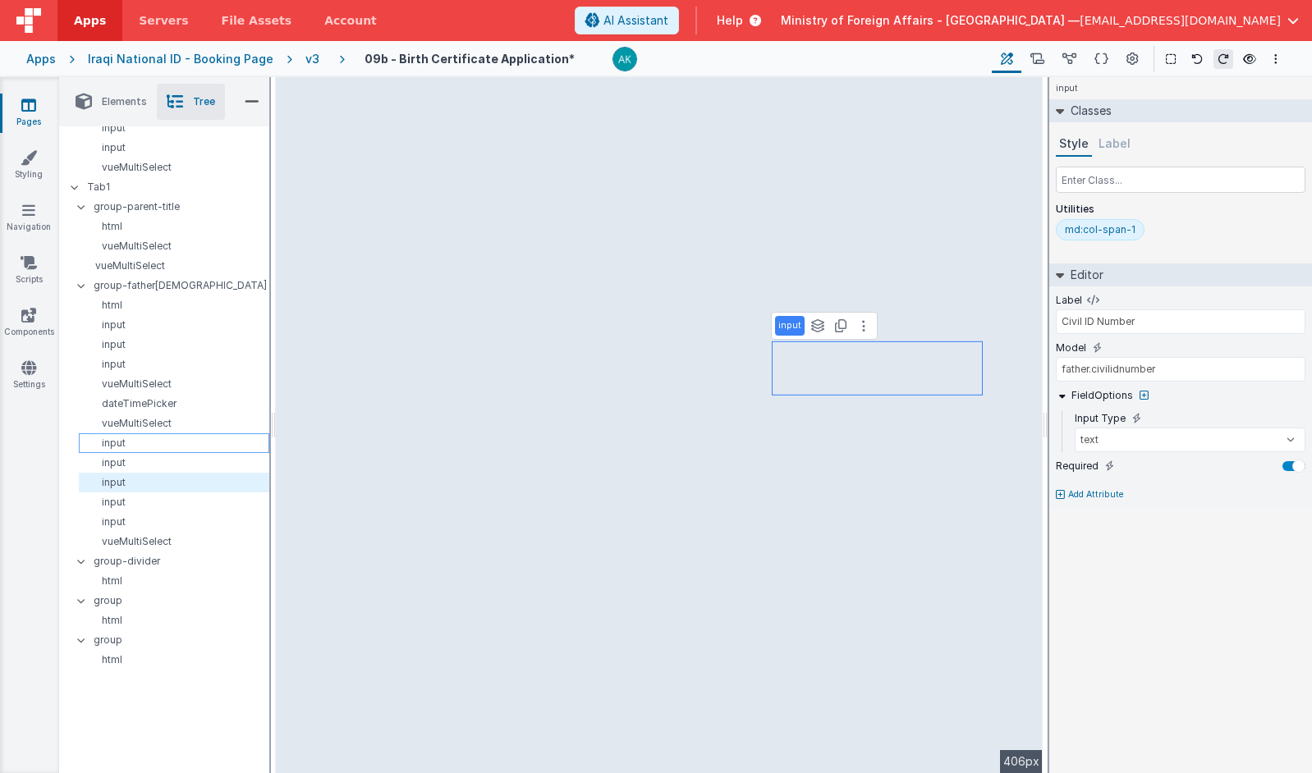
scroll to position [414, 0]
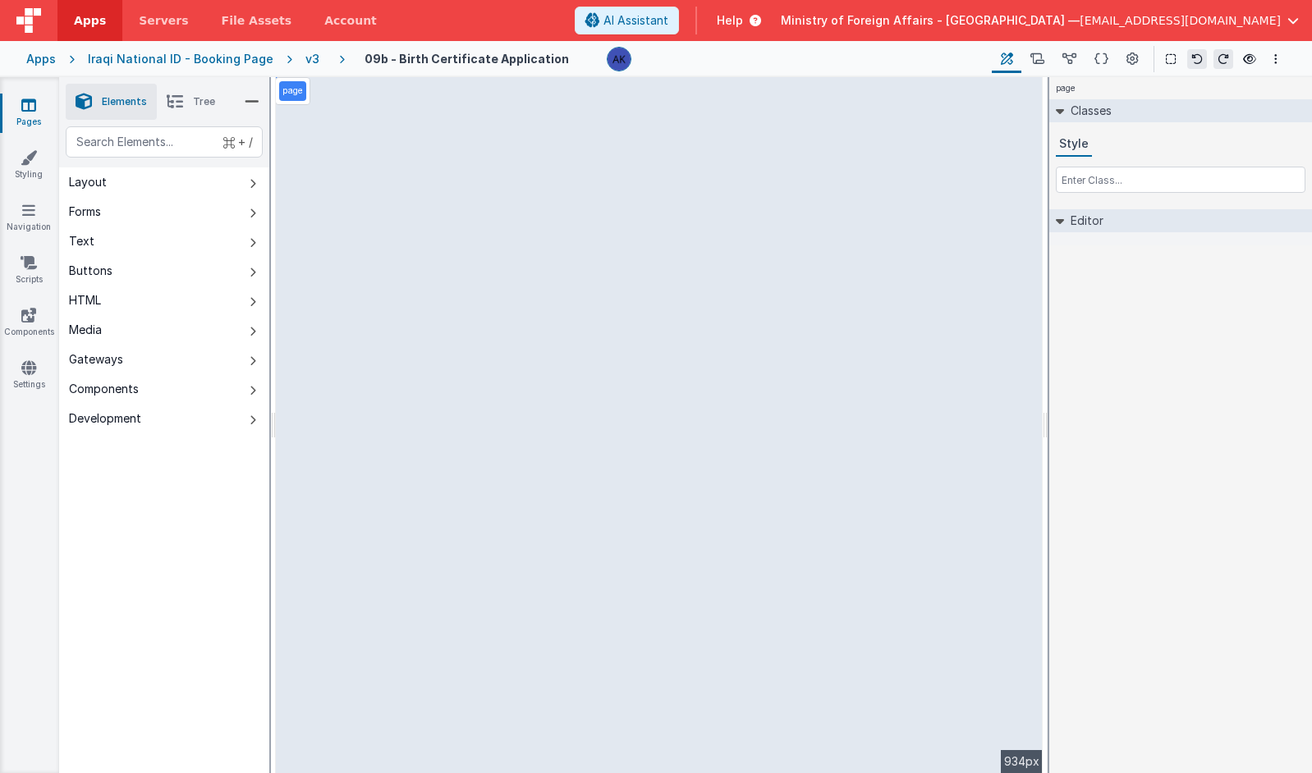
select select "required"
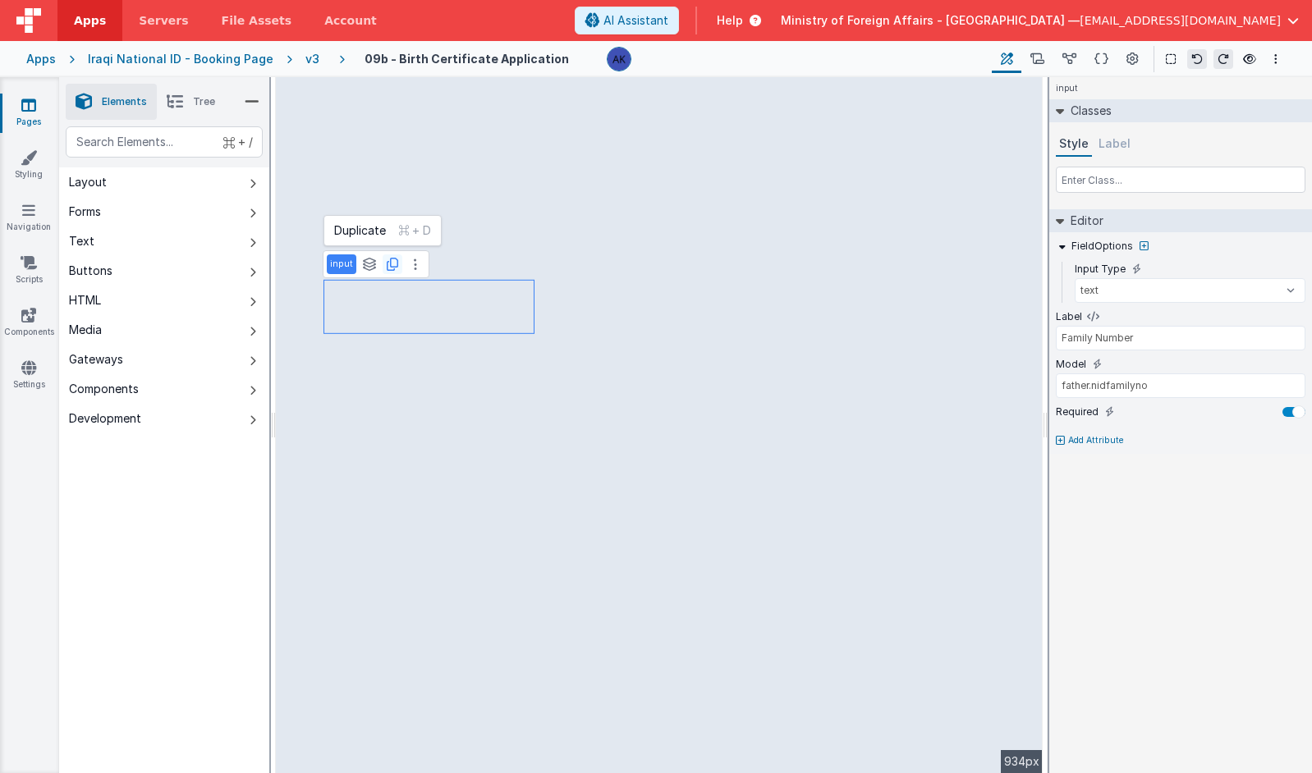
click at [391, 268] on icon at bounding box center [392, 264] width 11 height 13
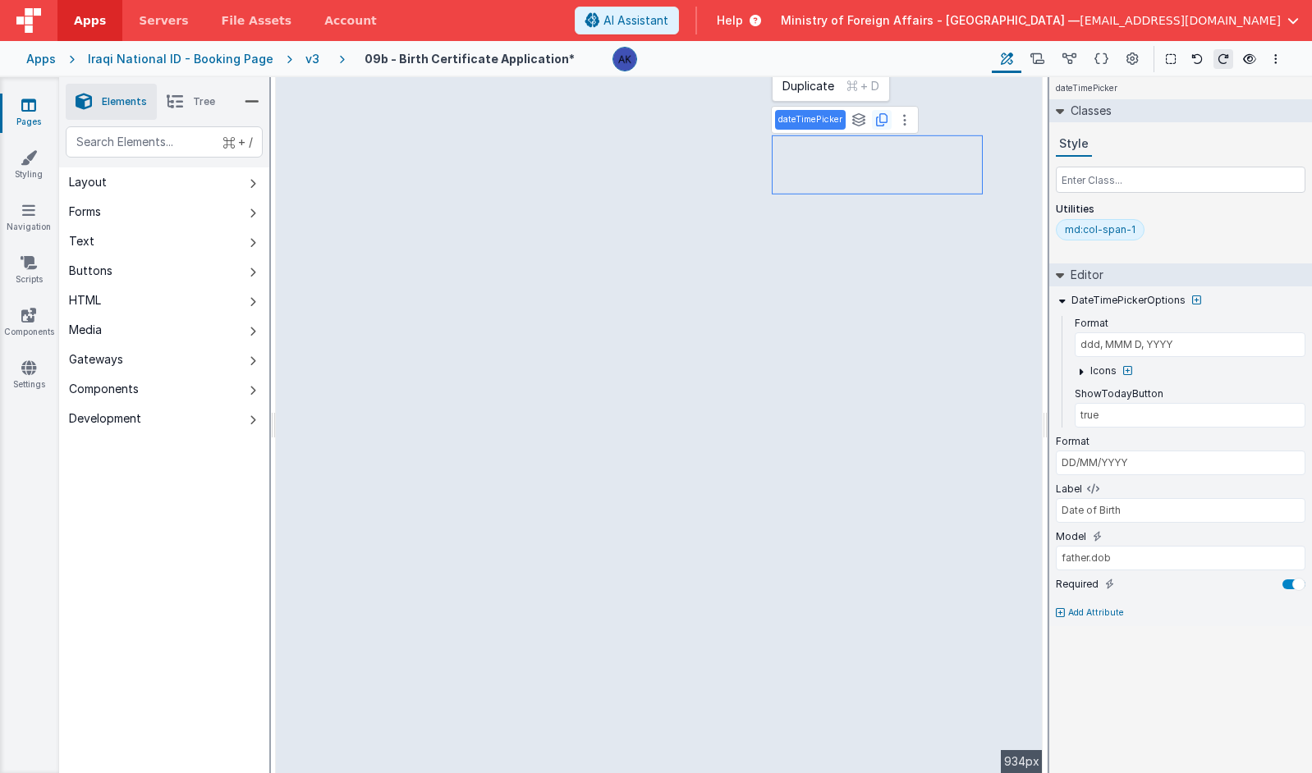
click at [879, 122] on icon at bounding box center [881, 119] width 11 height 13
type input "father.nidfamilyno"
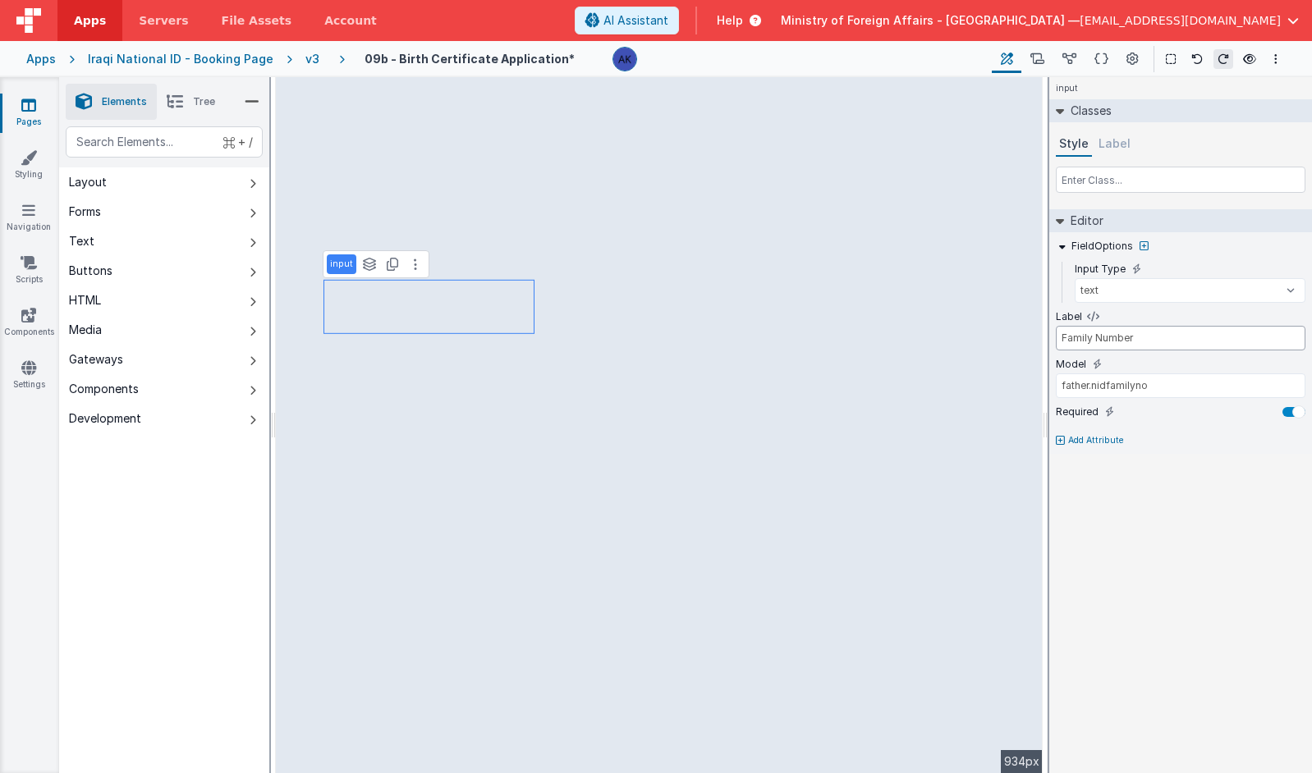
drag, startPoint x: 1091, startPoint y: 336, endPoint x: 1055, endPoint y: 336, distance: 36.1
click at [1056, 336] on input "Family Number" at bounding box center [1181, 338] width 250 height 25
type input "National ID Number"
drag, startPoint x: 1170, startPoint y: 389, endPoint x: 1108, endPoint y: 390, distance: 62.4
click at [1108, 390] on input "father.nidfamilyno" at bounding box center [1181, 386] width 250 height 25
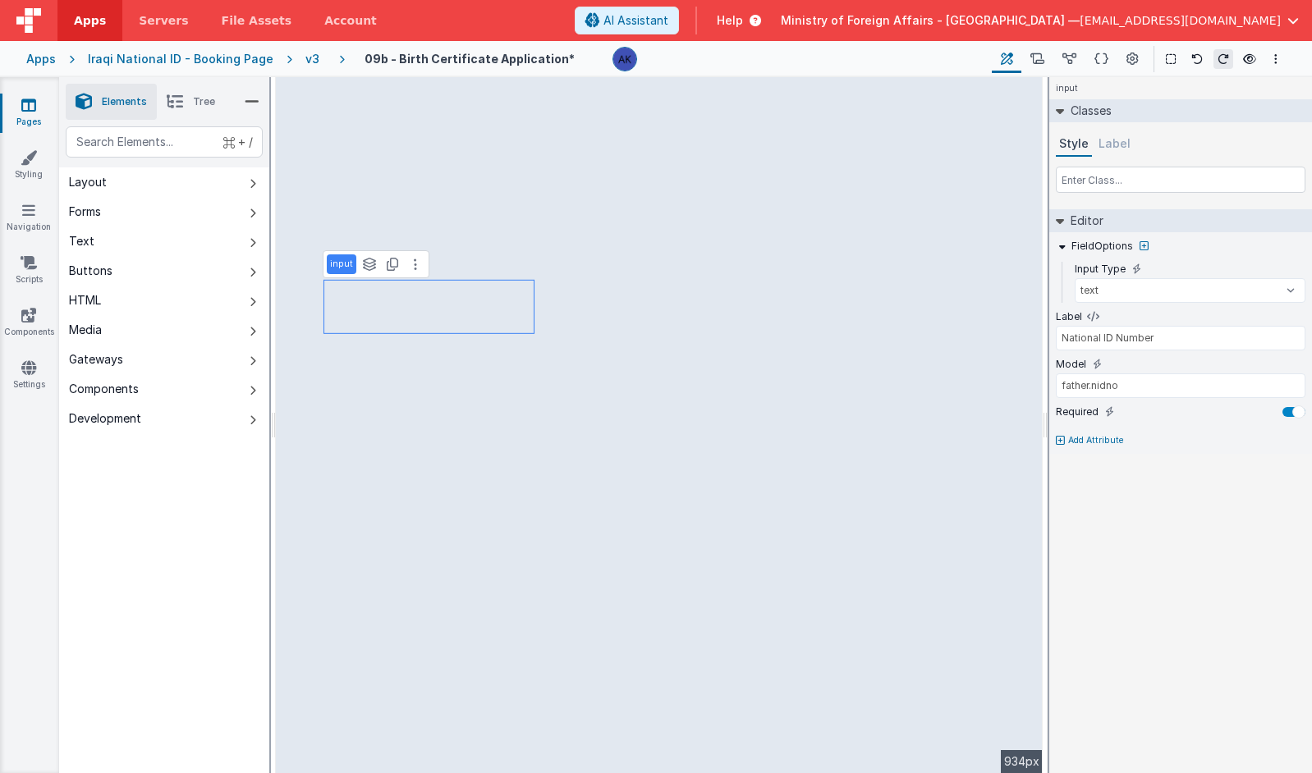
type input "true"
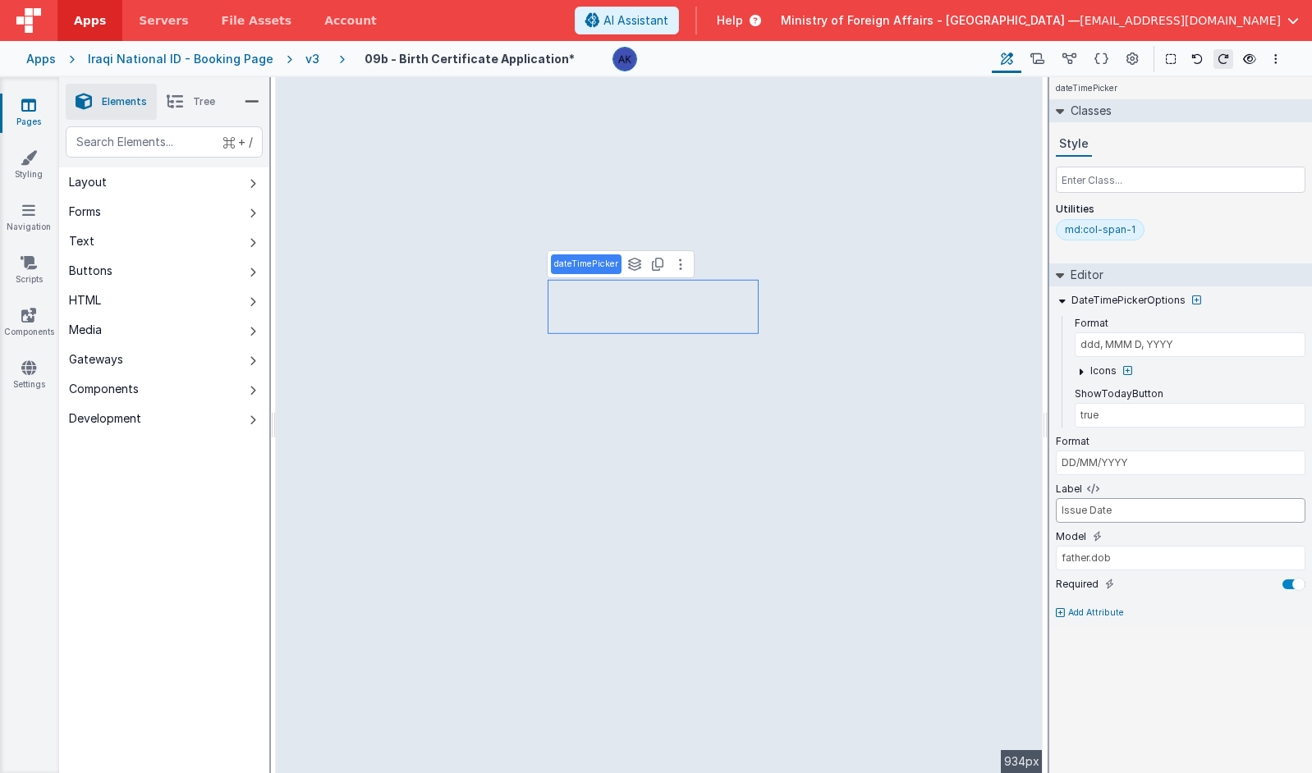
type input "Issue Date"
click at [1115, 562] on input "father.dob" at bounding box center [1181, 558] width 250 height 25
type input "father.nidiss"
click at [177, 99] on icon at bounding box center [175, 101] width 16 height 23
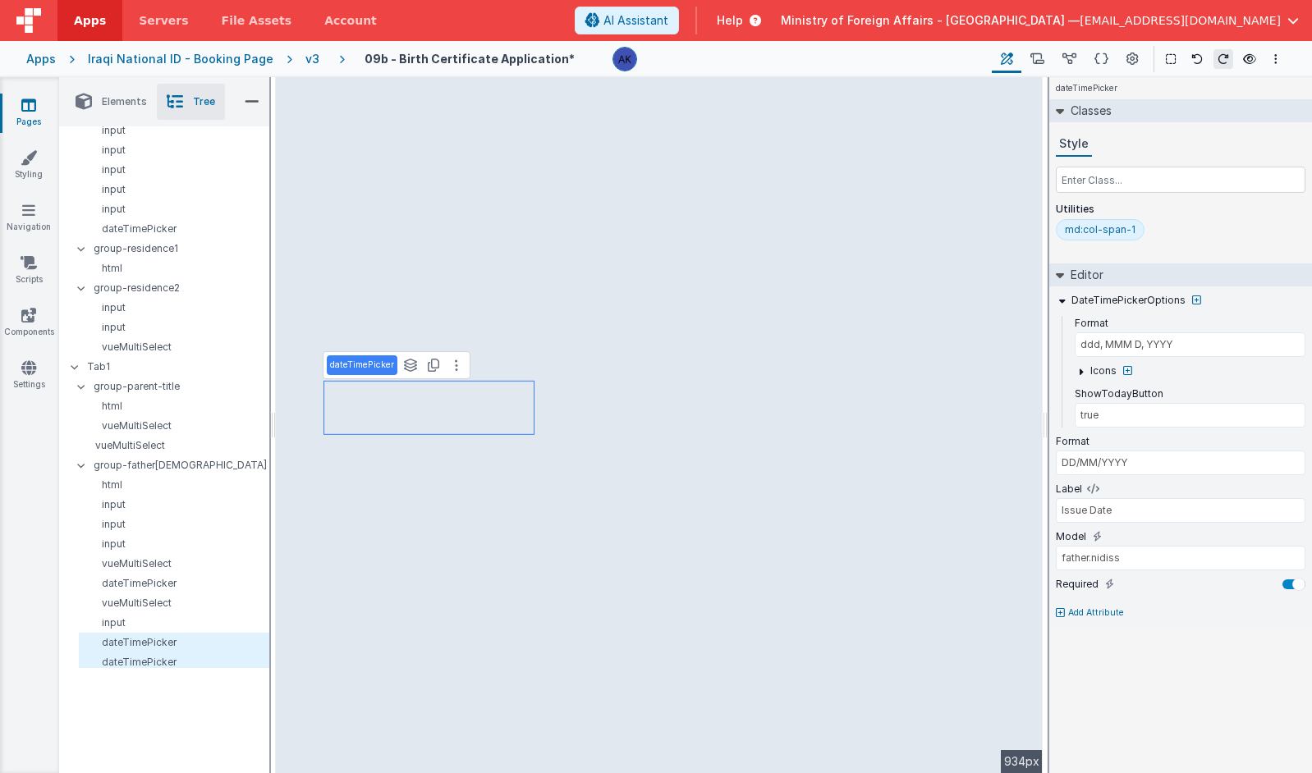
scroll to position [738, 0]
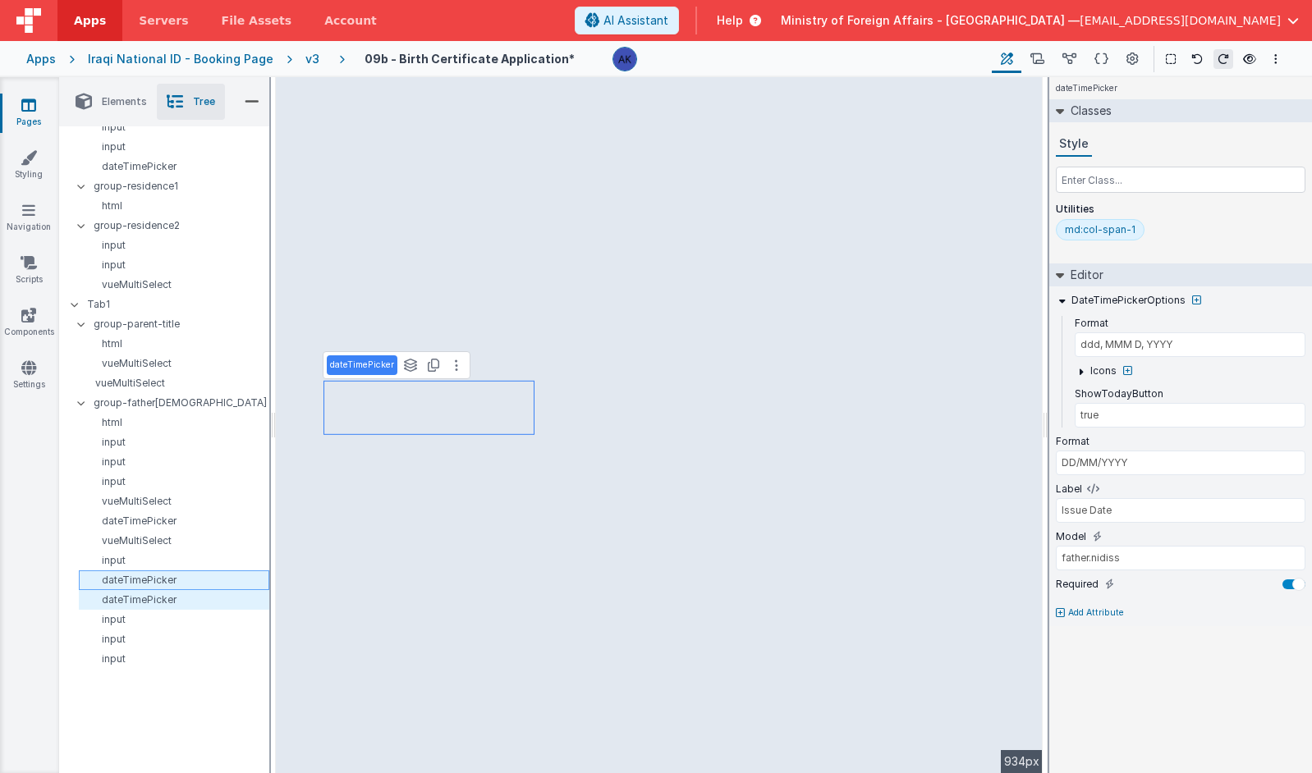
click at [163, 576] on p "dateTimePicker" at bounding box center [176, 580] width 183 height 13
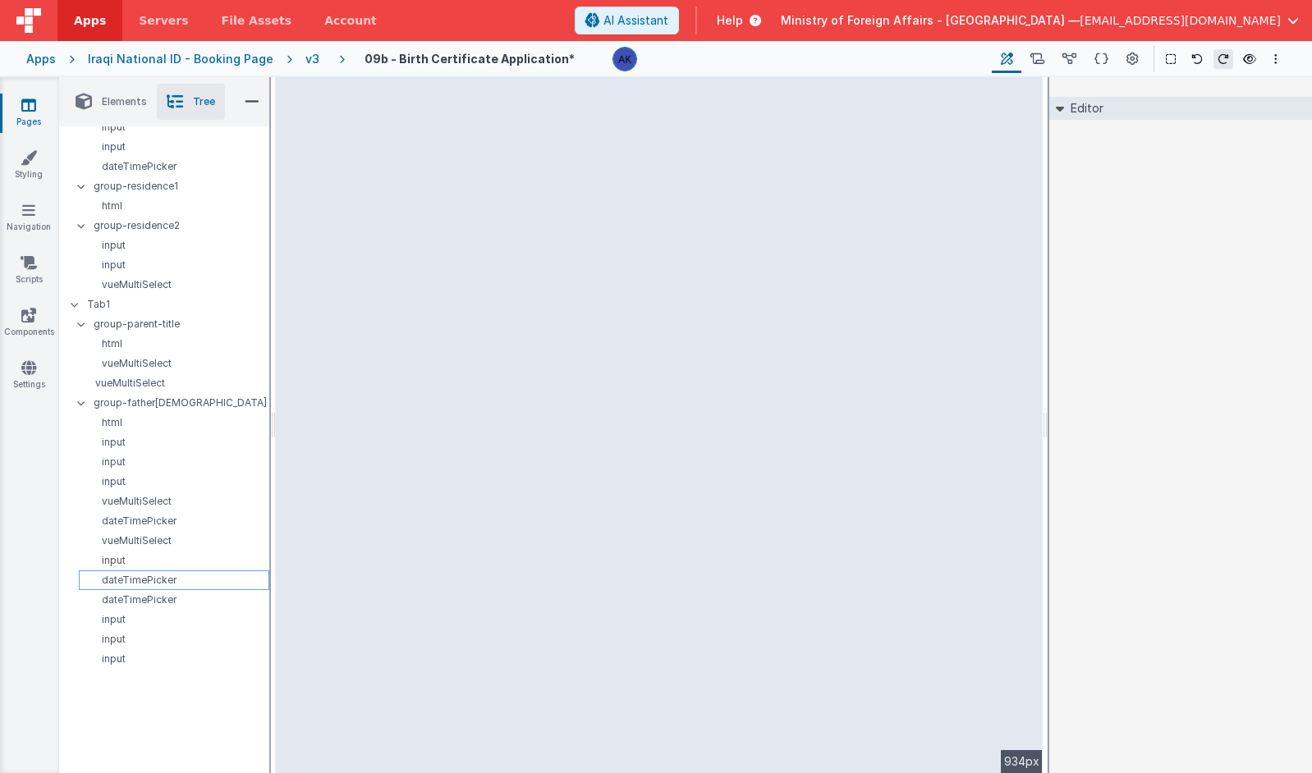
click at [163, 576] on p "dateTimePicker" at bounding box center [176, 580] width 183 height 13
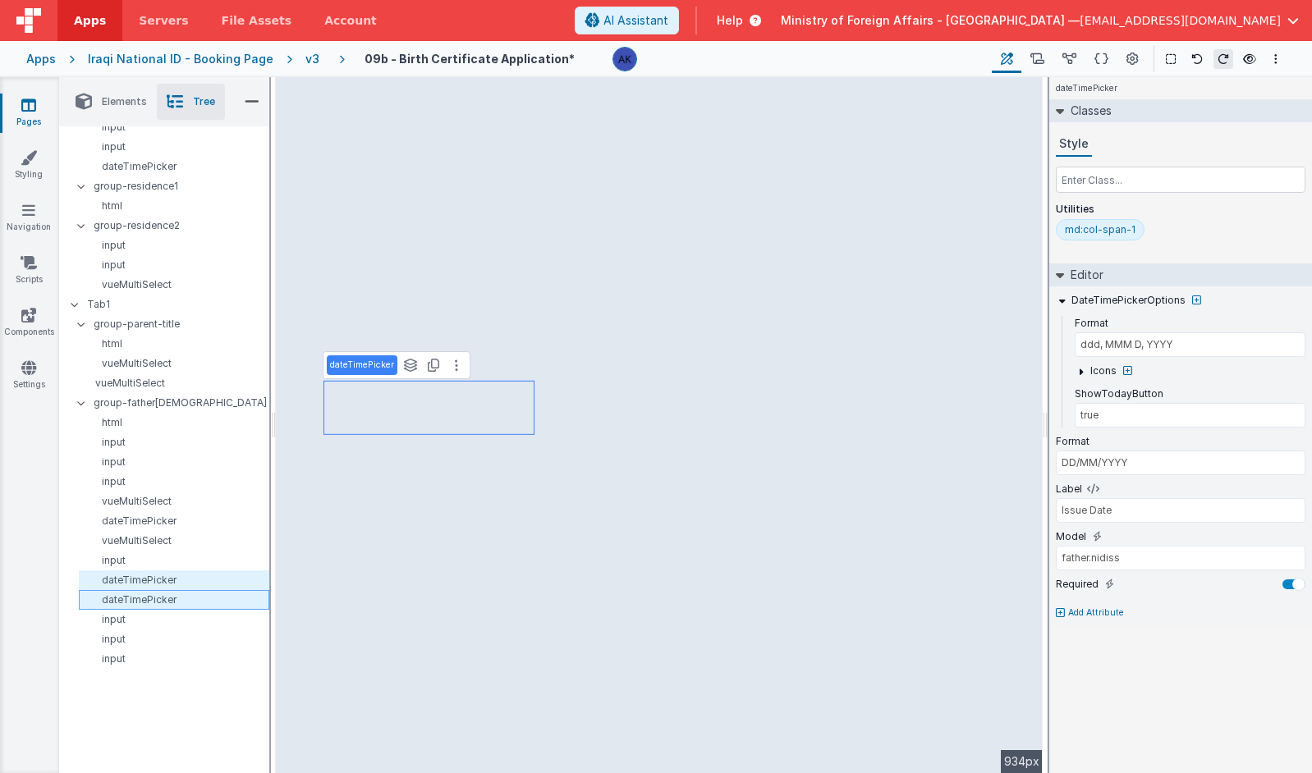
click at [168, 599] on p "dateTimePicker" at bounding box center [176, 600] width 183 height 13
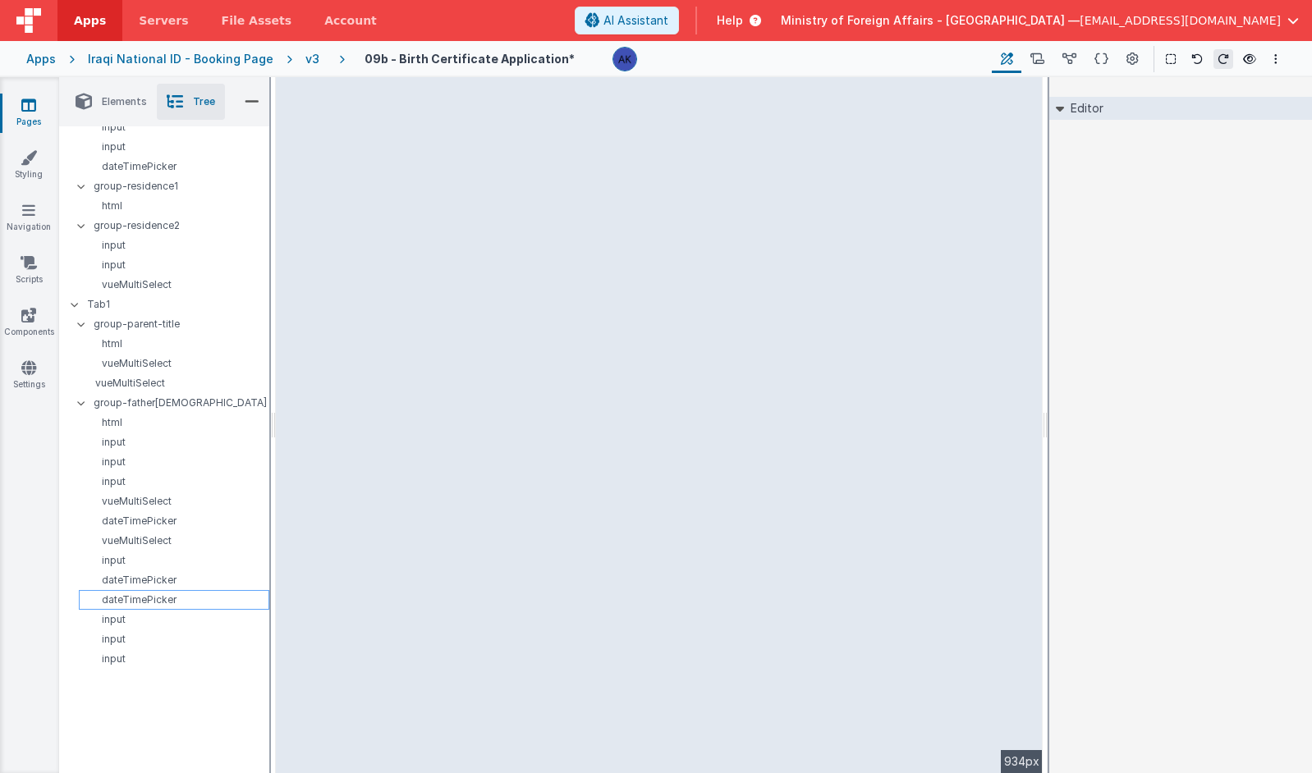
click at [168, 599] on p "dateTimePicker" at bounding box center [176, 600] width 183 height 13
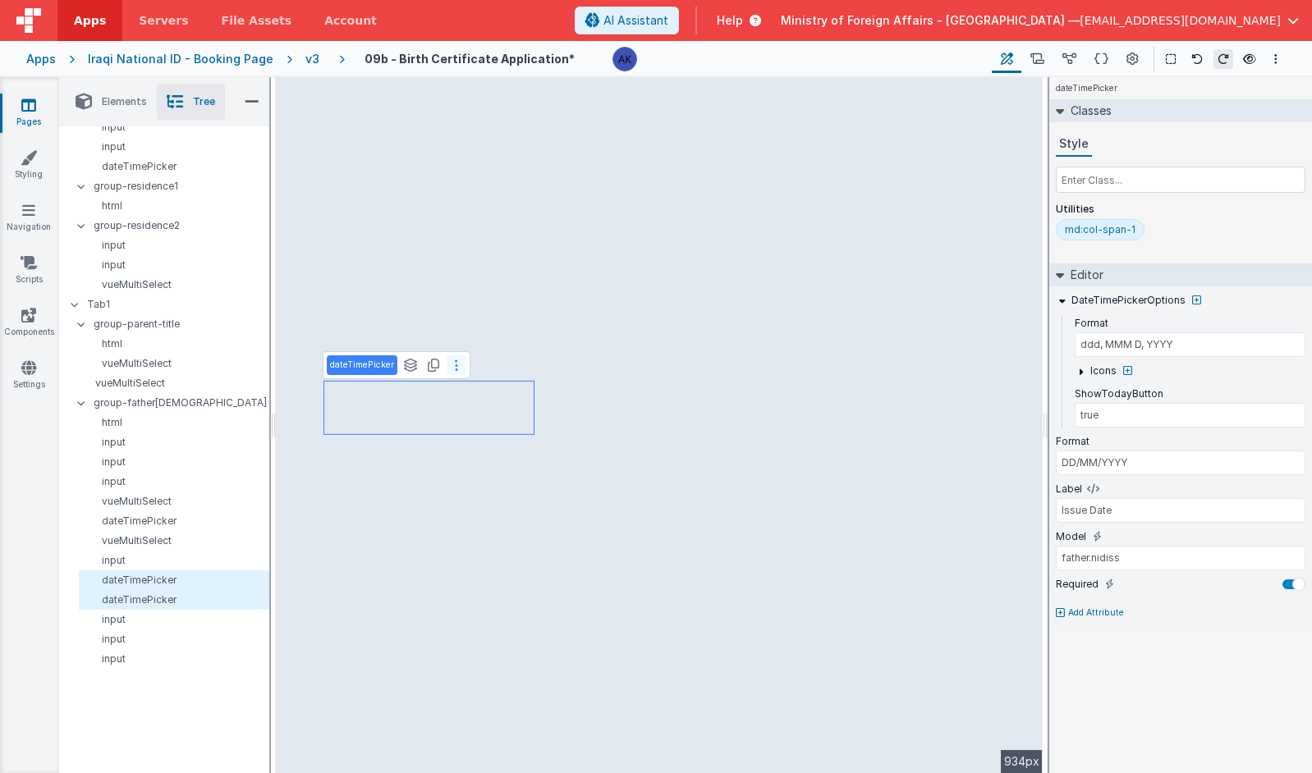
click at [455, 369] on icon at bounding box center [456, 365] width 3 height 13
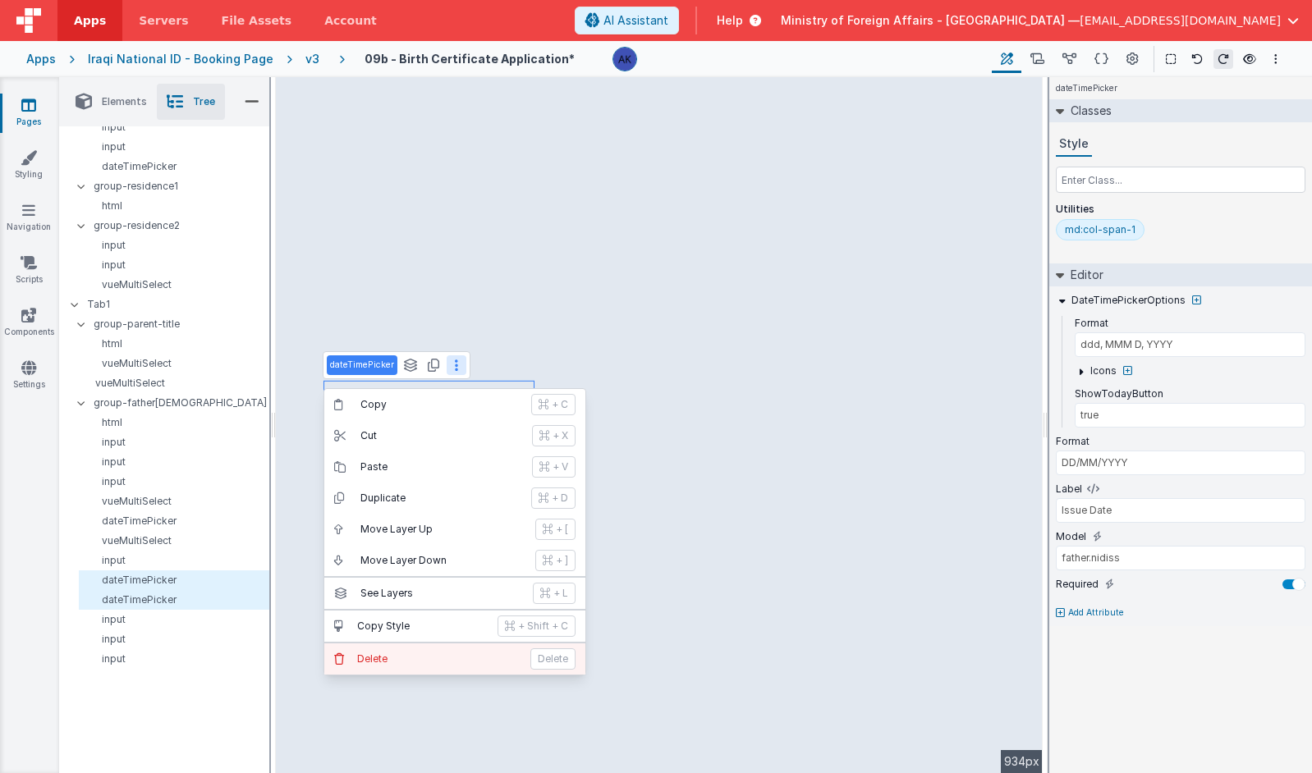
click at [423, 658] on p "Delete" at bounding box center [438, 659] width 163 height 13
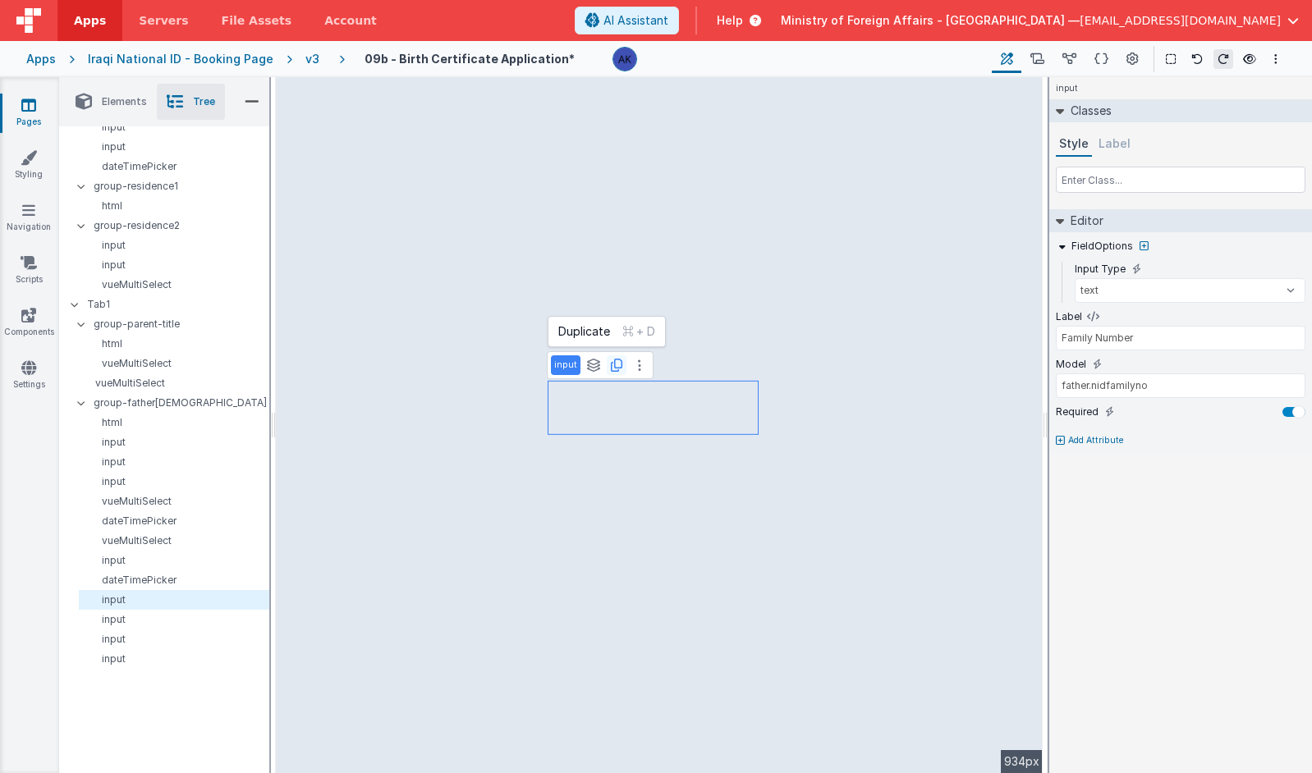
click at [611, 363] on icon at bounding box center [616, 365] width 11 height 13
click at [169, 574] on p "dateTimePicker" at bounding box center [176, 580] width 183 height 13
type input "true"
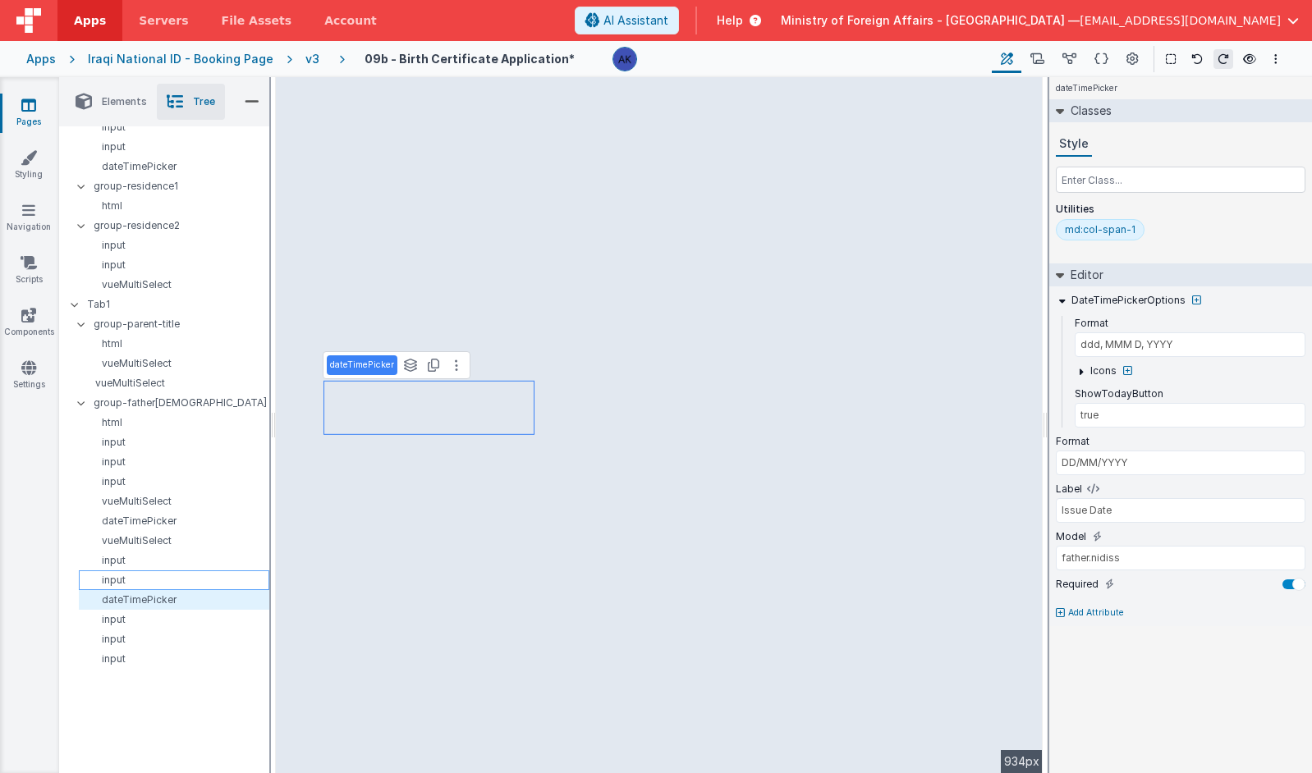
click at [172, 583] on p "input" at bounding box center [176, 580] width 183 height 13
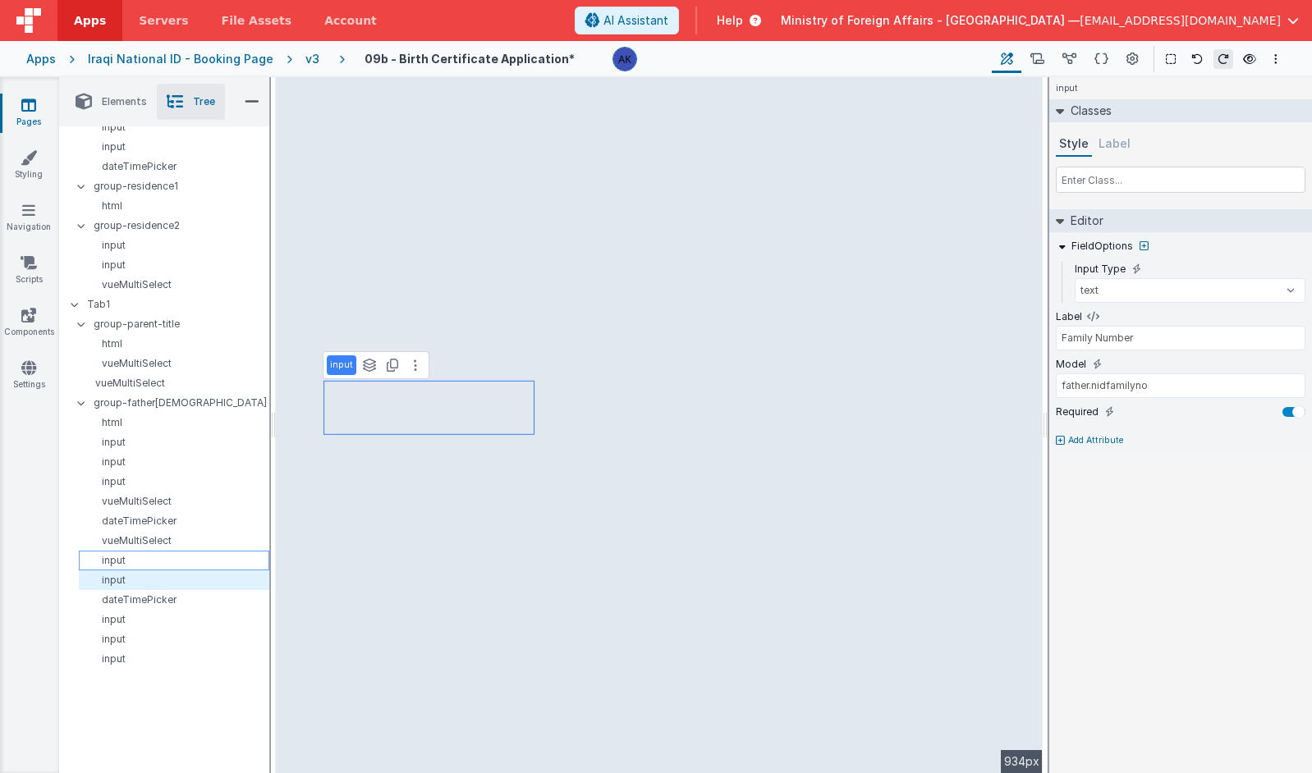
click at [172, 563] on p "input" at bounding box center [176, 560] width 183 height 13
type input "father.nidno"
type input "National ID Number"
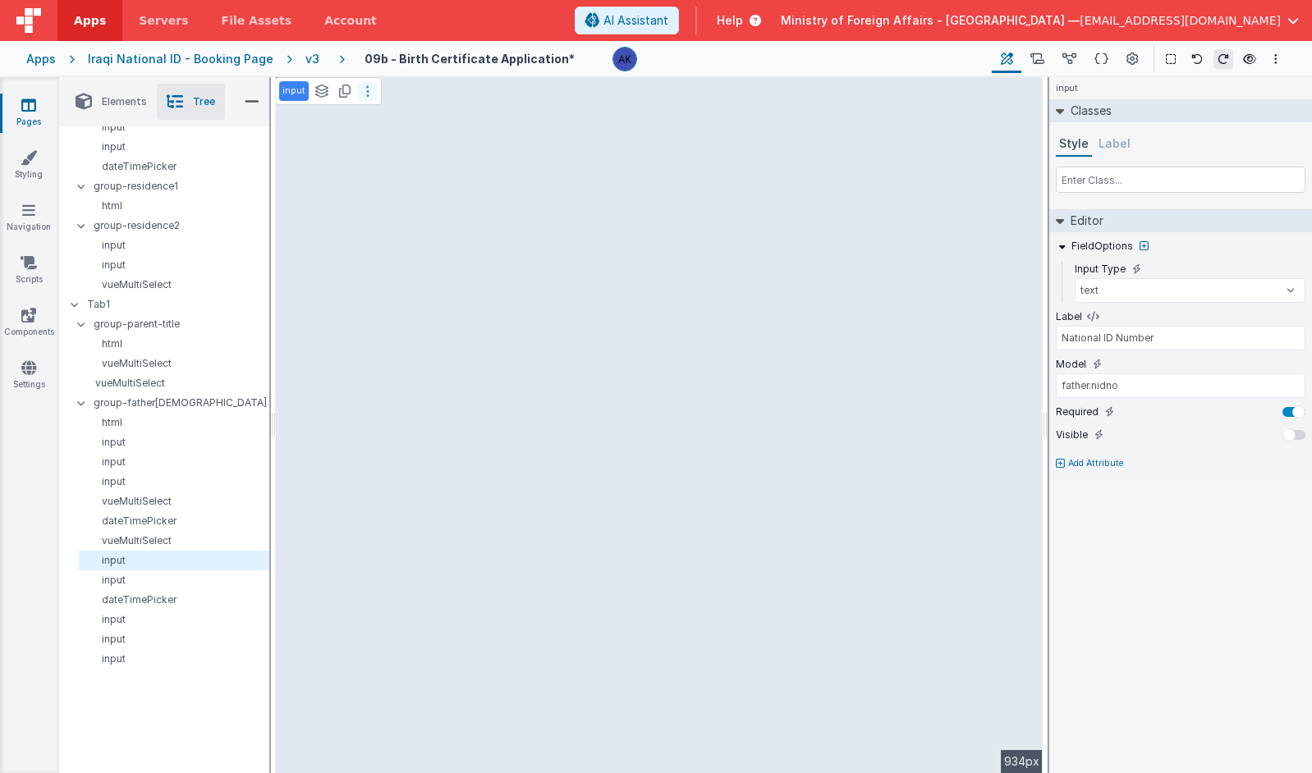
click at [366, 97] on icon at bounding box center [367, 91] width 3 height 13
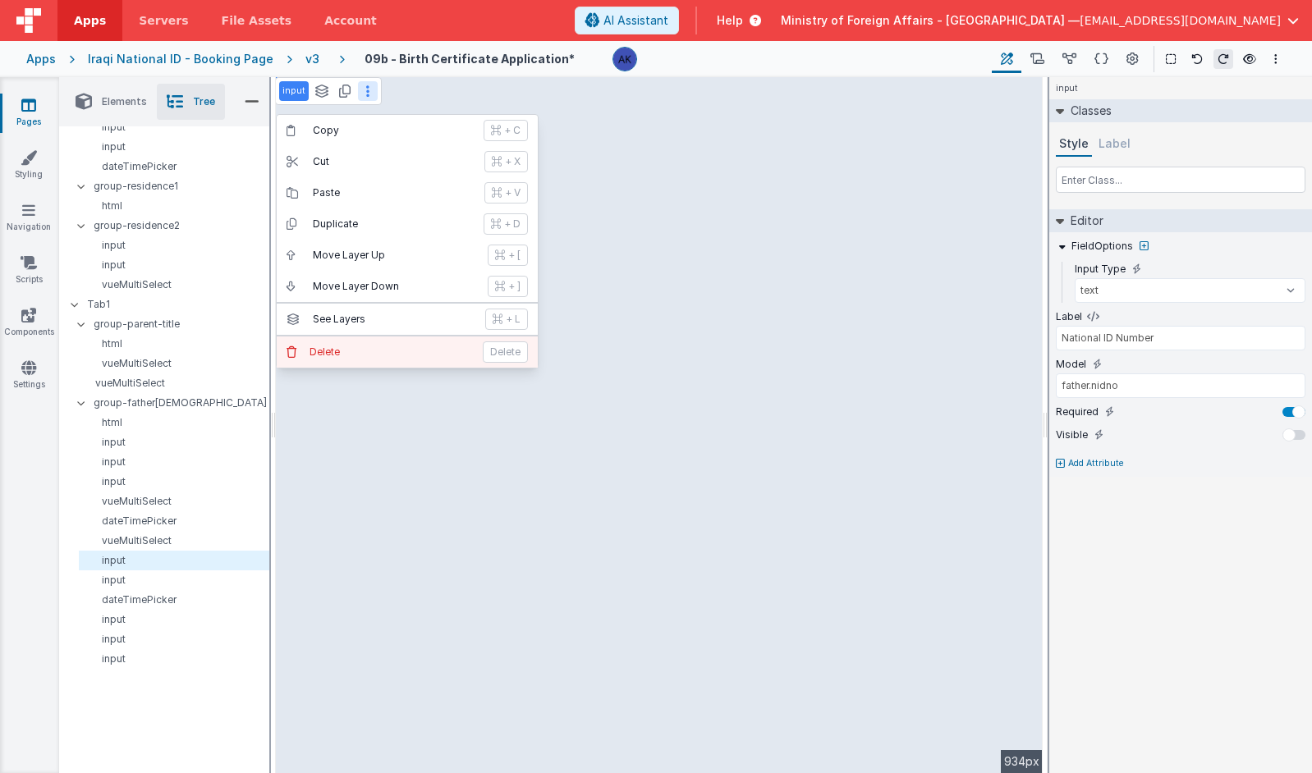
click at [345, 346] on p "Delete" at bounding box center [391, 352] width 163 height 13
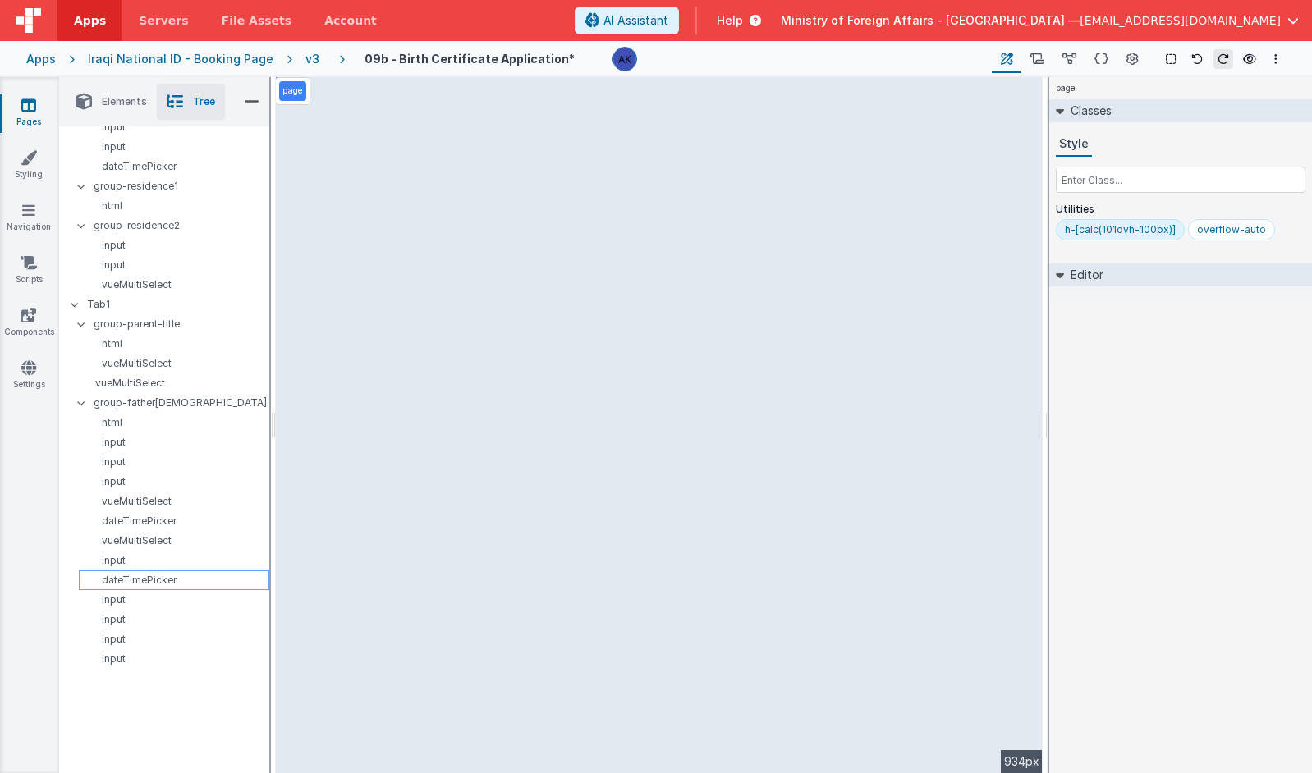
click at [127, 580] on p "dateTimePicker" at bounding box center [176, 580] width 183 height 13
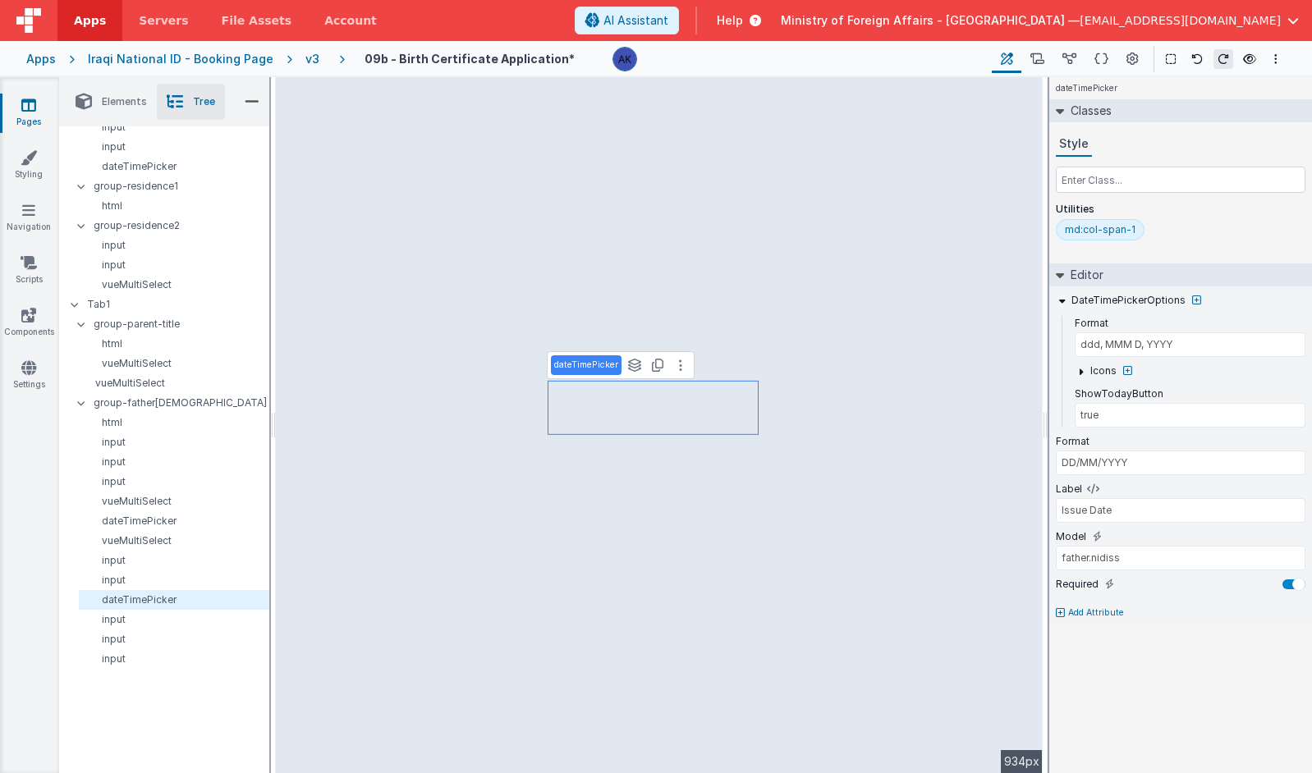
type input "father.nidfamilyno"
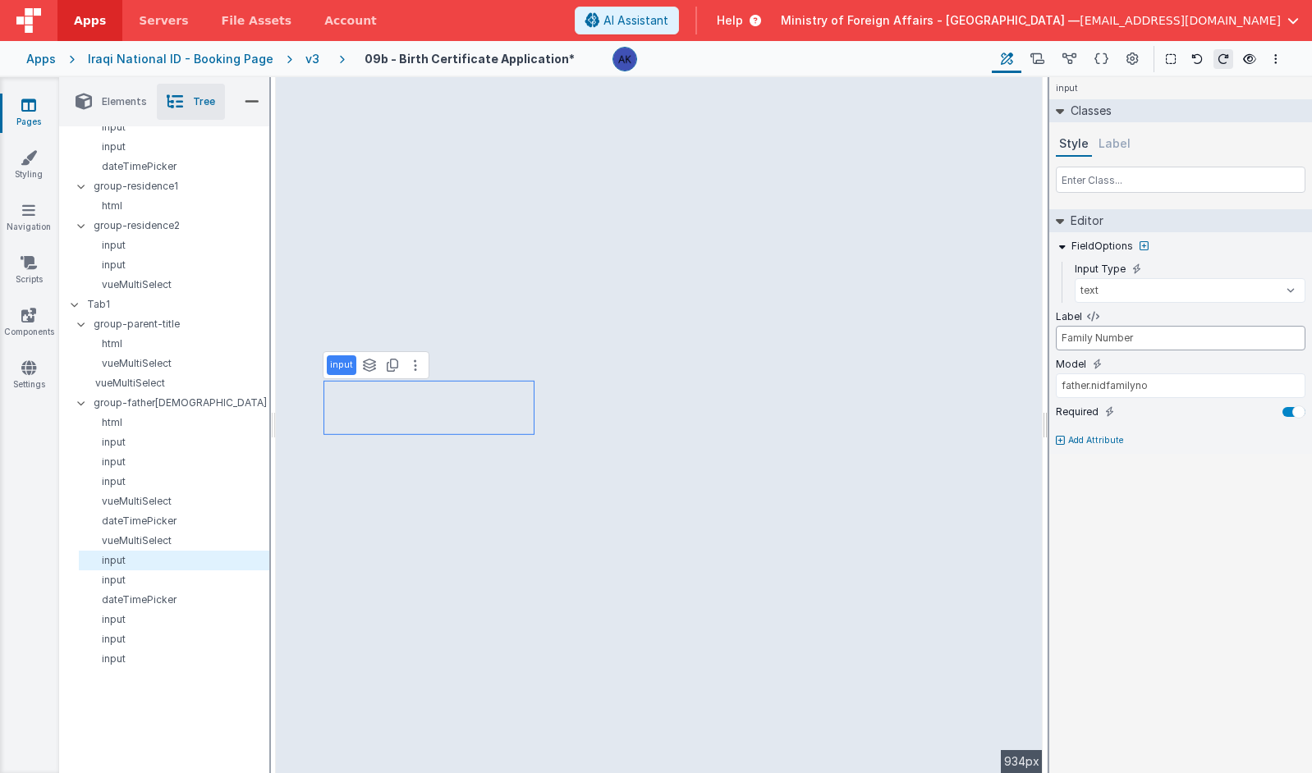
drag, startPoint x: 1090, startPoint y: 338, endPoint x: 1045, endPoint y: 340, distance: 45.2
click at [1045, 340] on div "Elements Tree + / Layout Forms Text Buttons HTML Media Gateways Components Deve…" at bounding box center [685, 425] width 1253 height 696
type input "ID Number"
click at [1116, 187] on input "text" at bounding box center [1181, 180] width 250 height 26
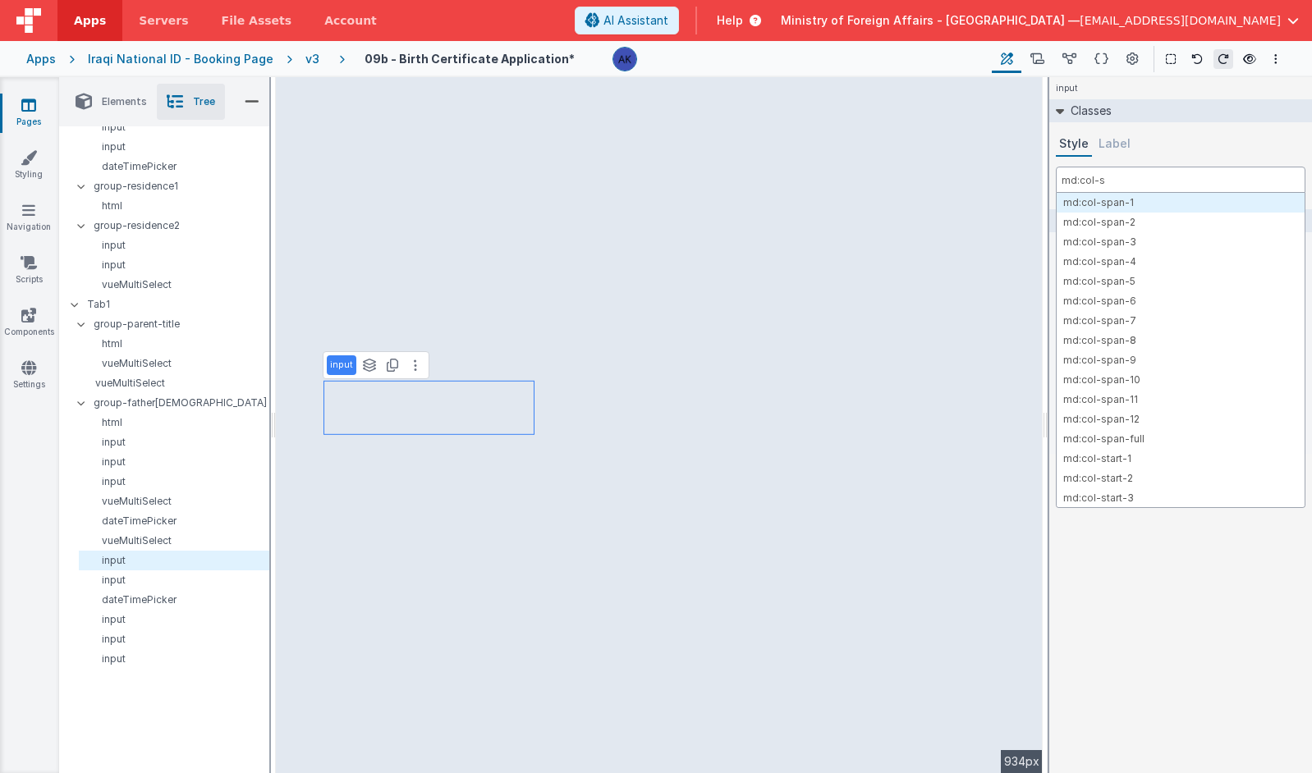
type input "md:col-sp"
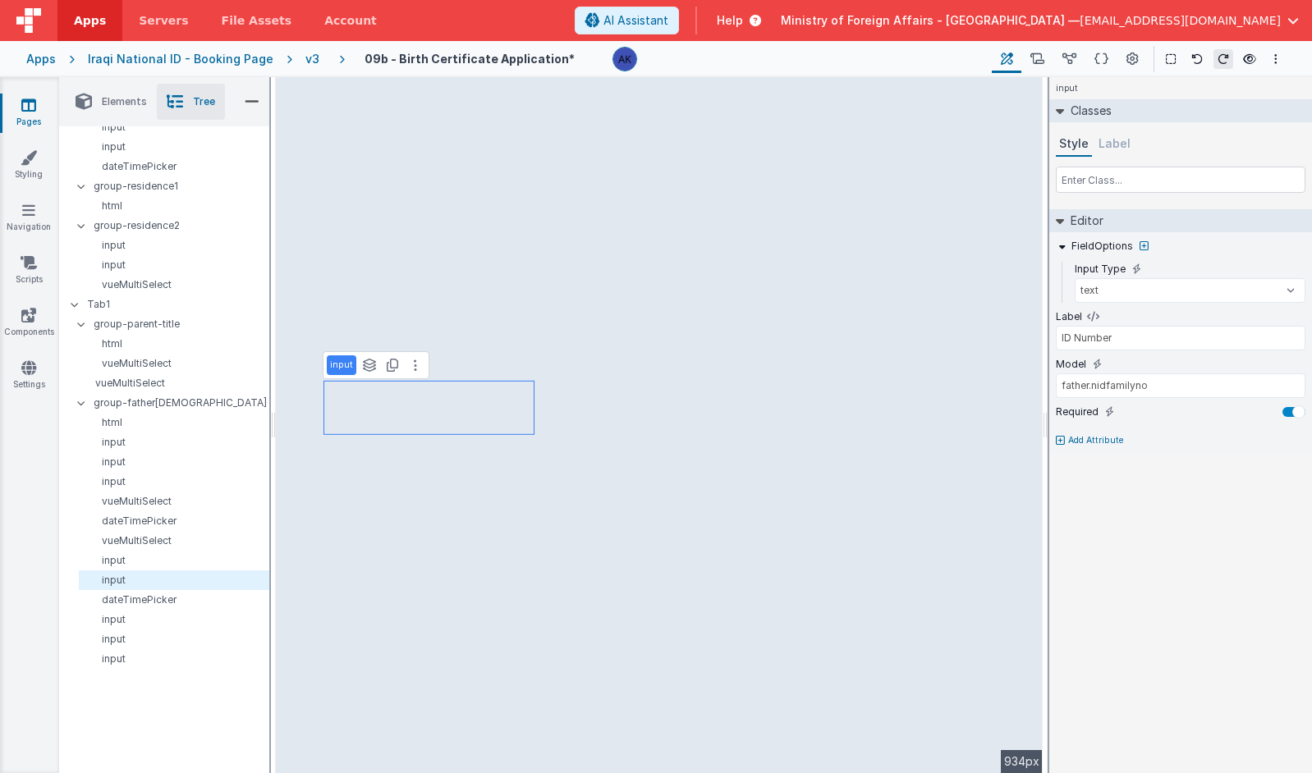
type input "Family Number"
click at [1118, 181] on input "text" at bounding box center [1181, 180] width 250 height 26
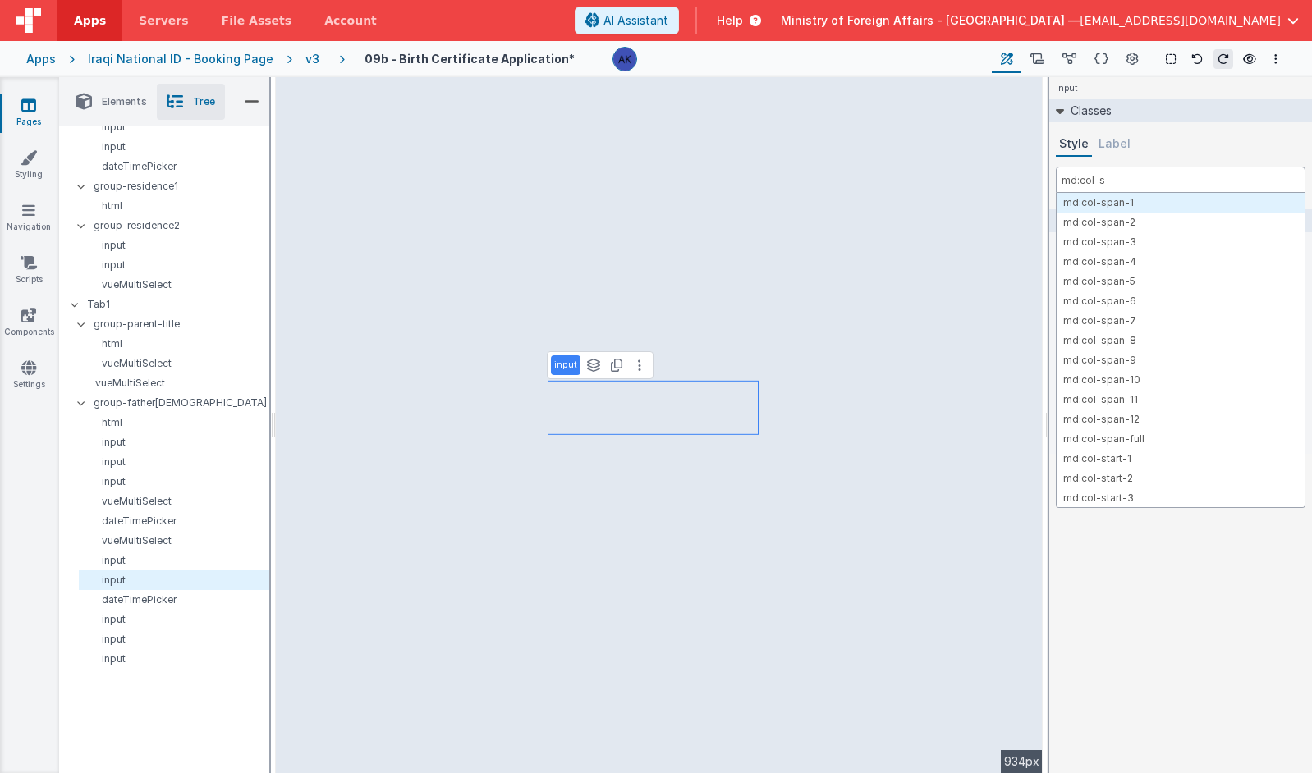
type input "md:col-sp"
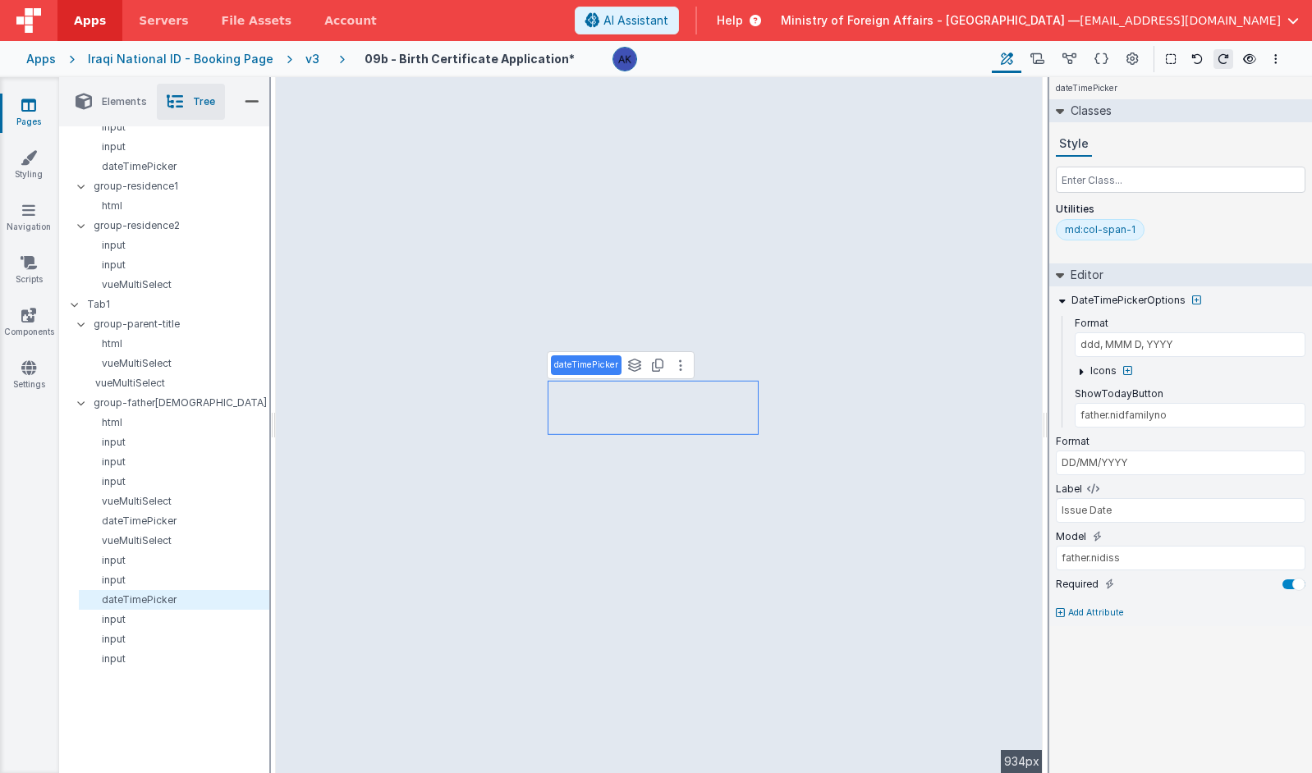
type input "true"
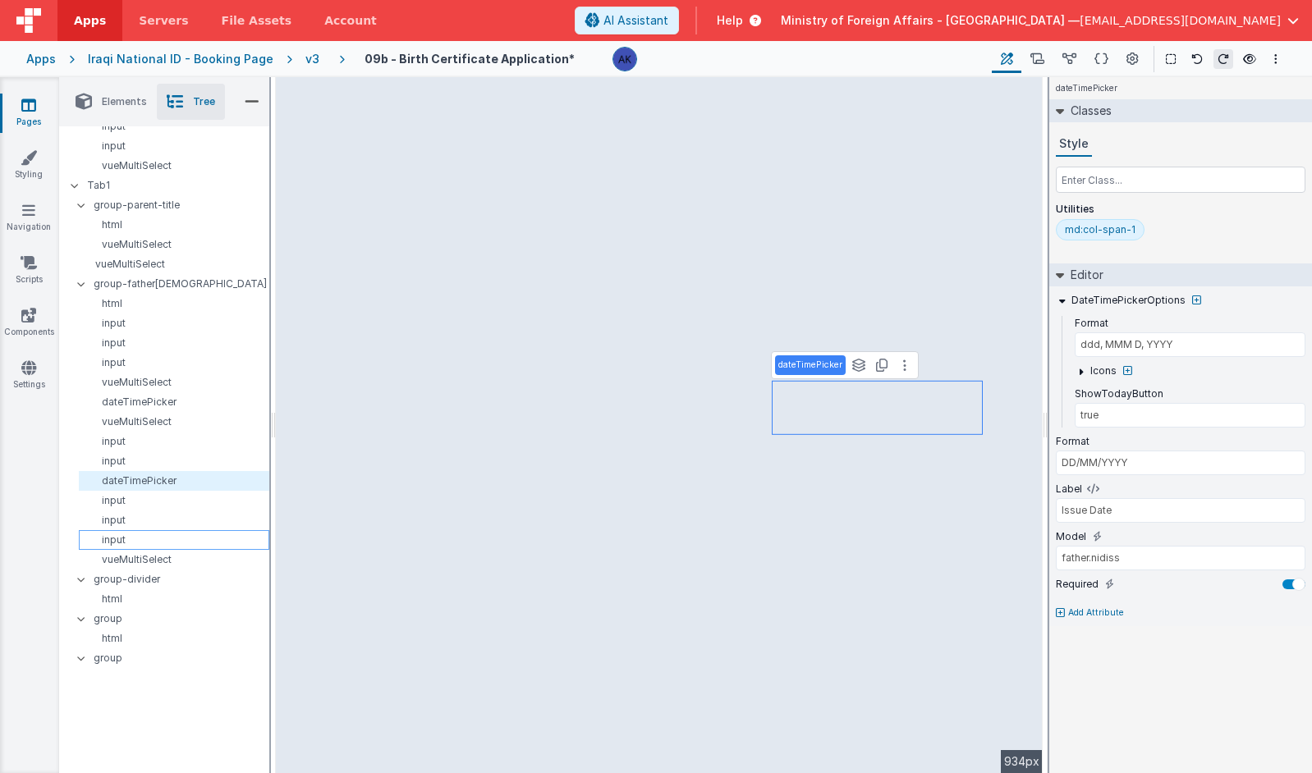
scroll to position [920, 0]
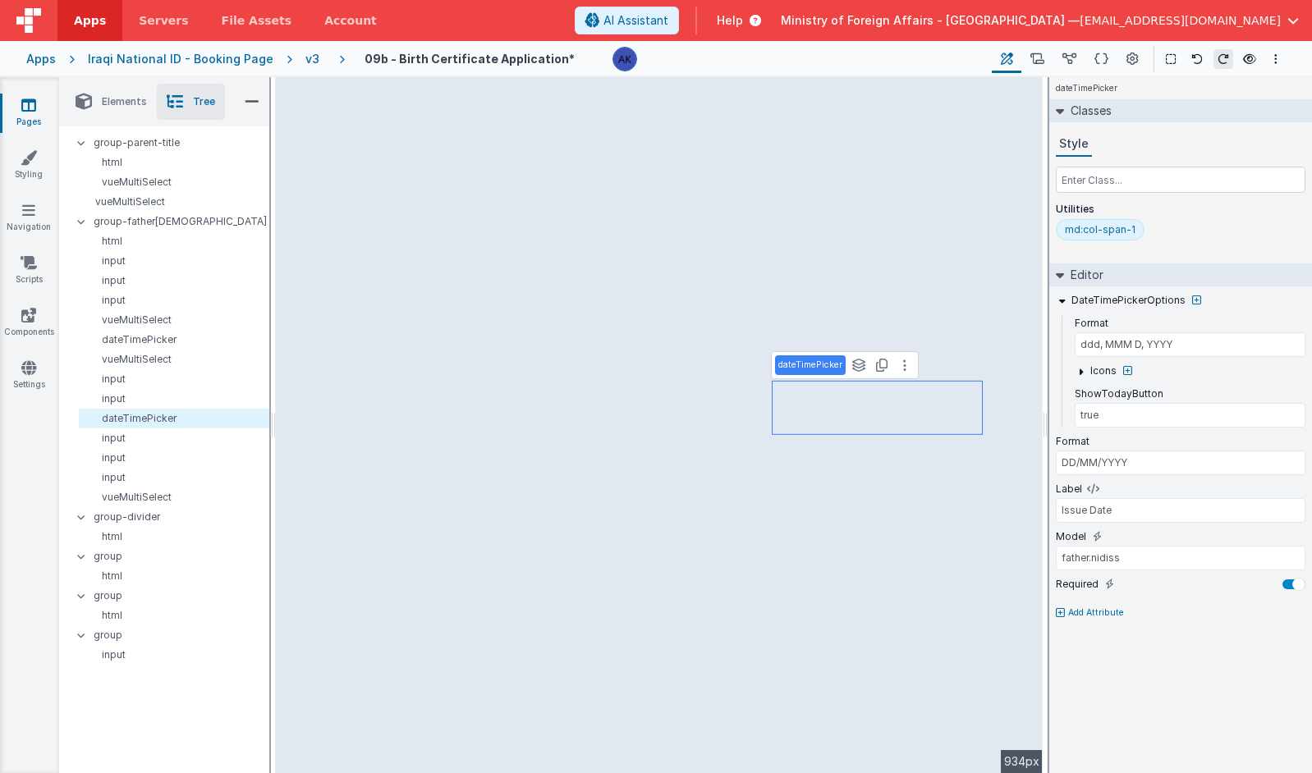
type input "father.doctype"
type input "Select"
type input "Document Type"
select select "required"
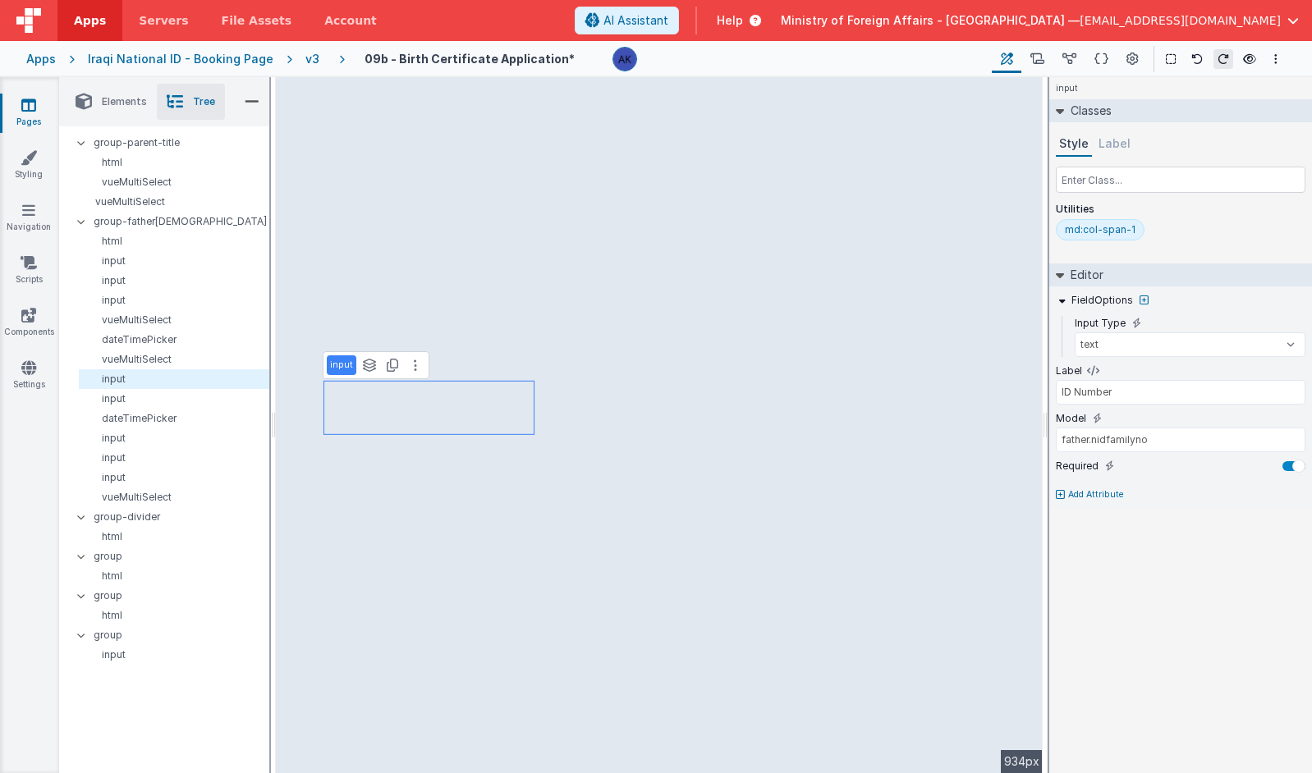
click at [1062, 490] on icon at bounding box center [1060, 495] width 9 height 10
click at [1098, 487] on icon at bounding box center [1098, 489] width 9 height 13
type input "model.father."
select select "required"
click at [1150, 503] on input "model.father." at bounding box center [1181, 510] width 250 height 25
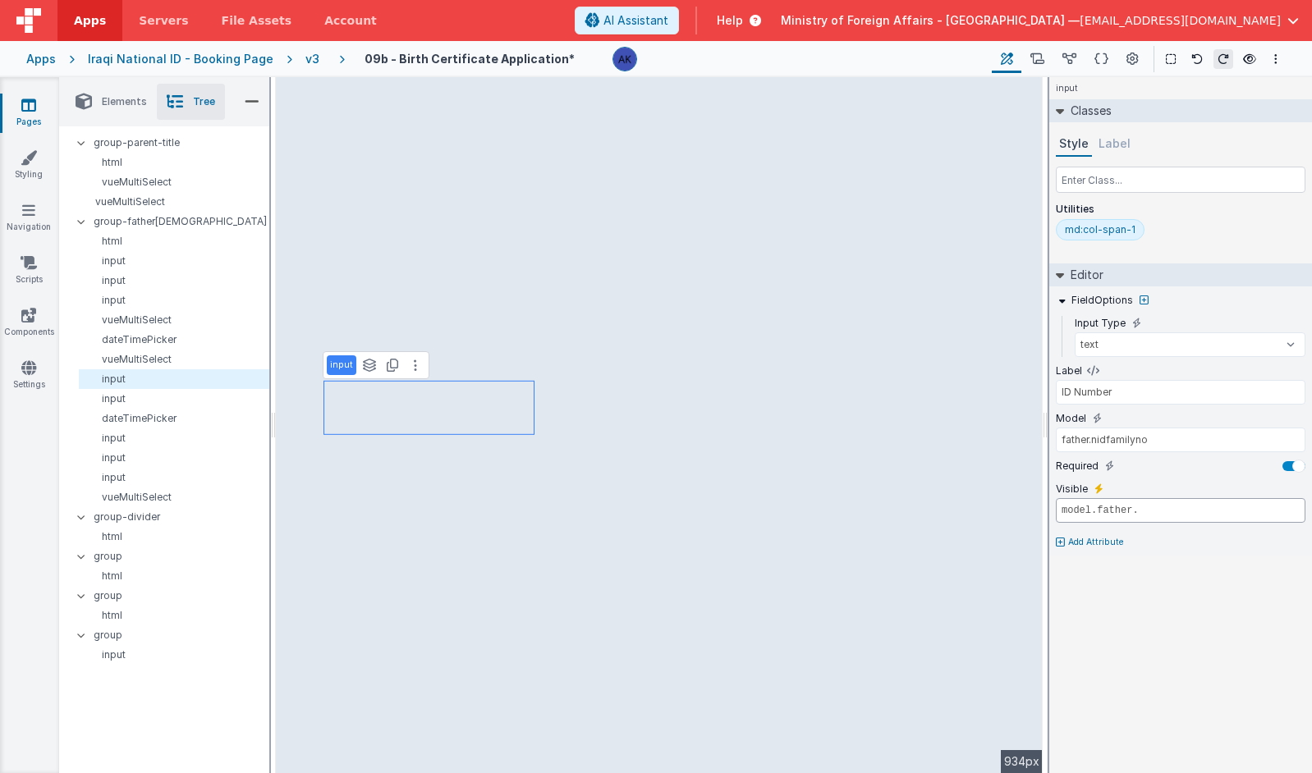
click at [1165, 508] on input "model.father." at bounding box center [1181, 510] width 250 height 25
type input "model.father.doctype === 'National Iraqi ID'"
click at [1158, 539] on button "Add Attribute" at bounding box center [1181, 542] width 250 height 13
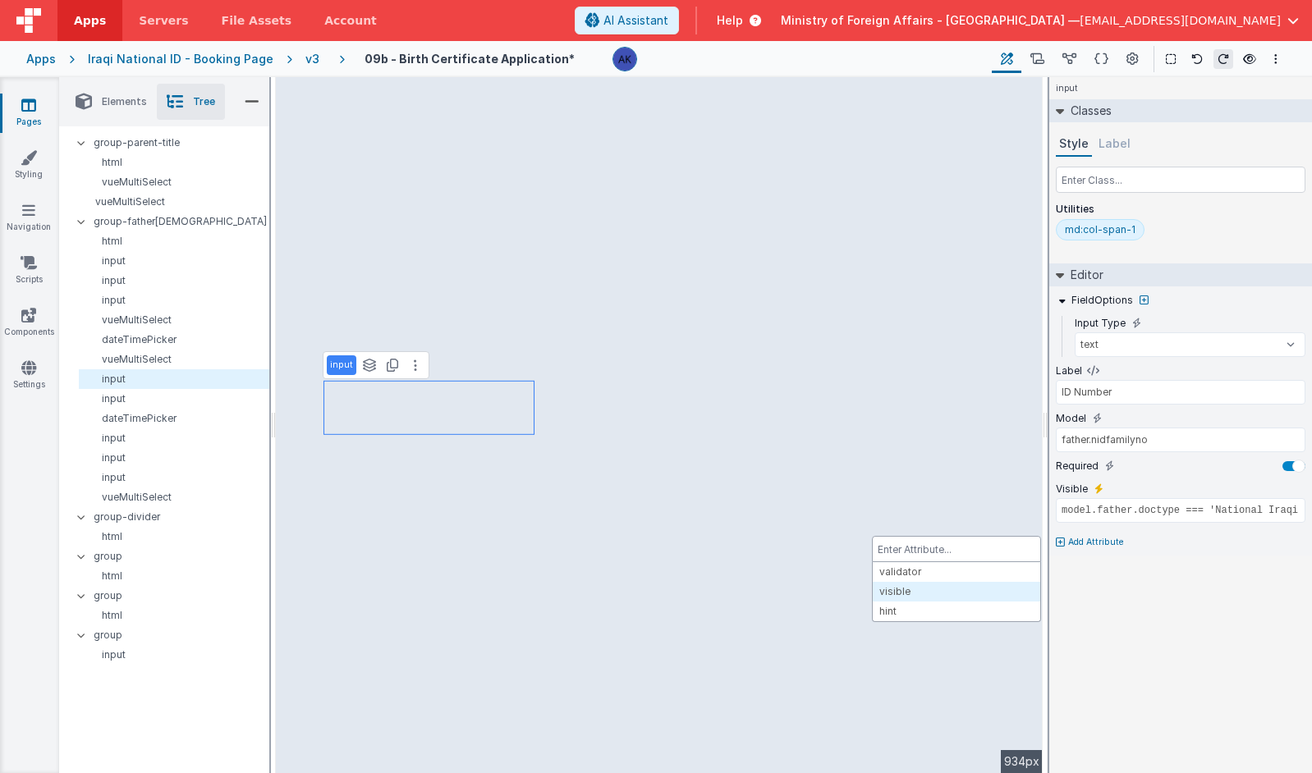
click at [1132, 597] on div at bounding box center [656, 386] width 1312 height 773
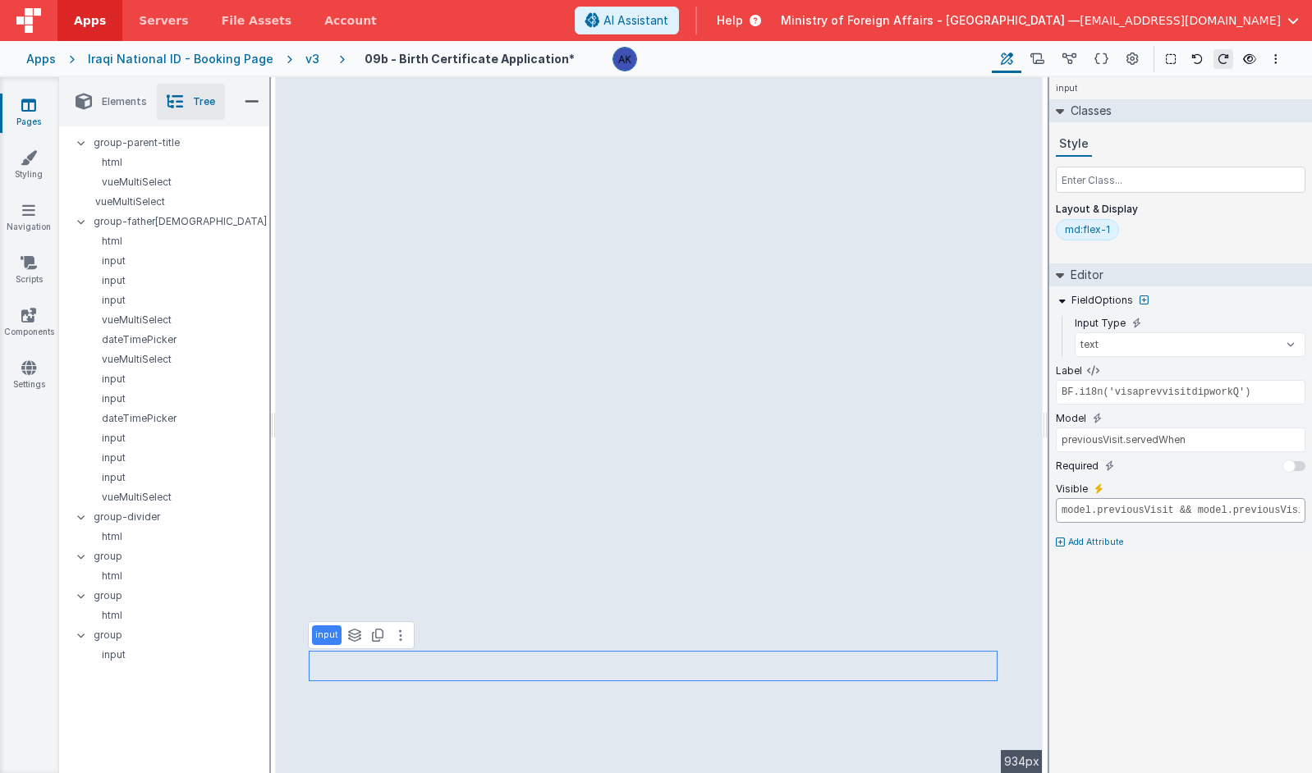
drag, startPoint x: 1190, startPoint y: 516, endPoint x: 1397, endPoint y: 504, distance: 207.2
click at [1311, 504] on html "Apps Servers File Assets Account Some FUTURE Slot AI Assistant Help Ministry of…" at bounding box center [656, 386] width 1312 height 773
click at [1292, 508] on input "model.previousVisit && model.previousVisit.servedIraq === 'نعم'" at bounding box center [1181, 510] width 250 height 25
drag, startPoint x: 1289, startPoint y: 510, endPoint x: 1348, endPoint y: 513, distance: 59.2
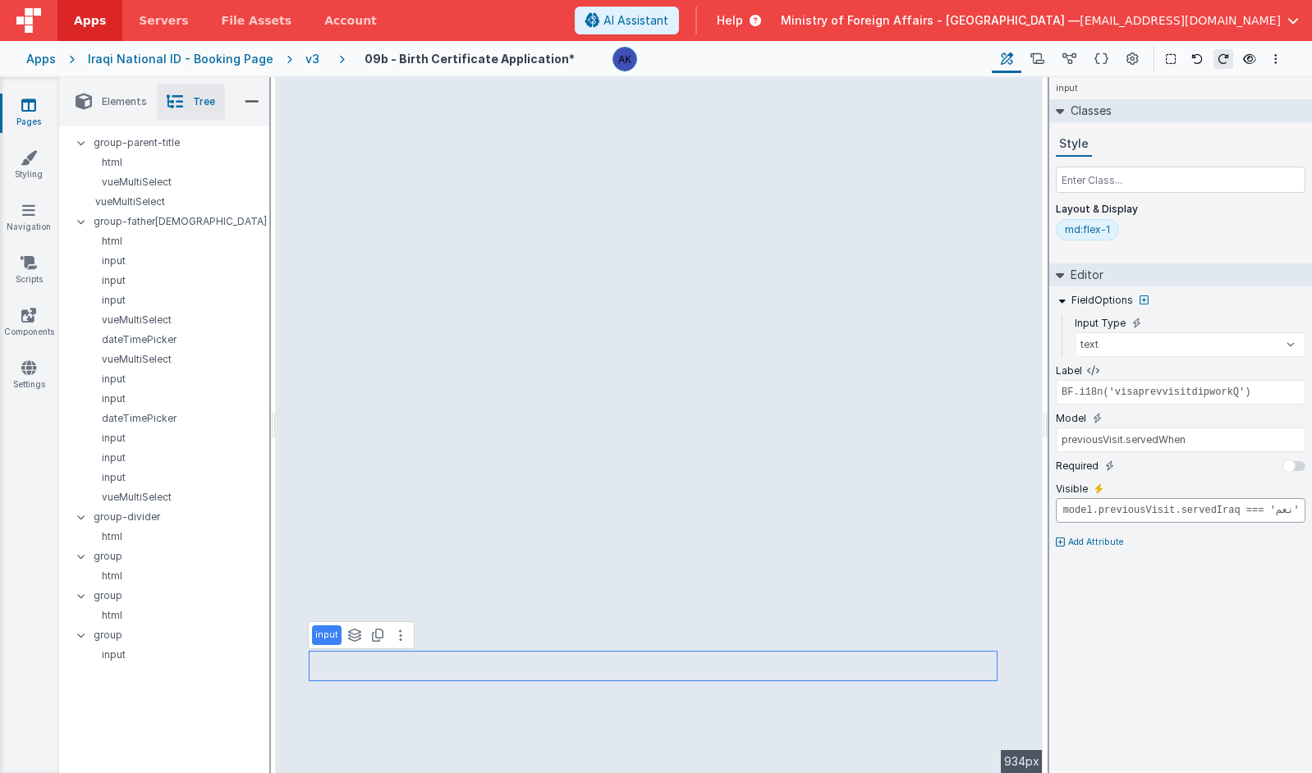
click at [1311, 513] on html "Apps Servers File Assets Account Some FUTURE Slot AI Assistant Help Ministry of…" at bounding box center [656, 386] width 1312 height 773
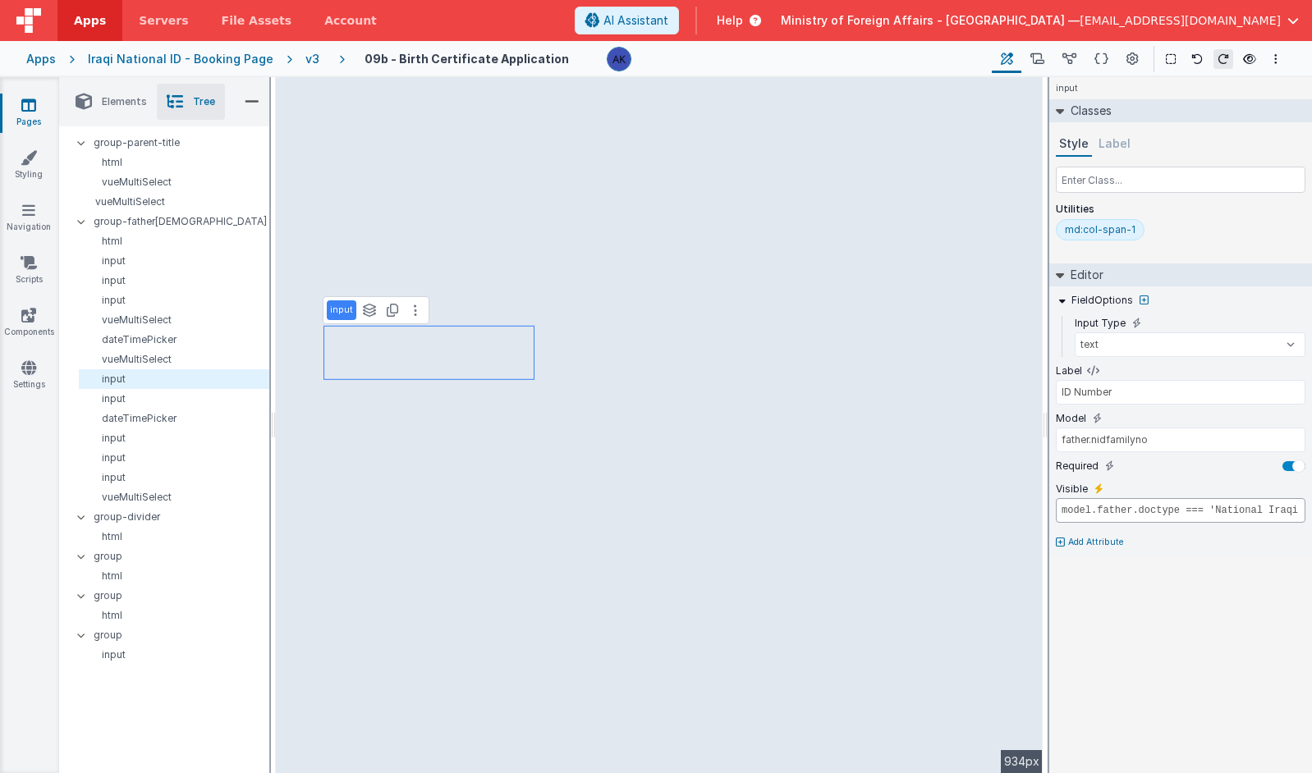
click at [1276, 515] on input "model.father.doctype === 'National Iraqi ID'" at bounding box center [1181, 510] width 250 height 25
type input "Family Number"
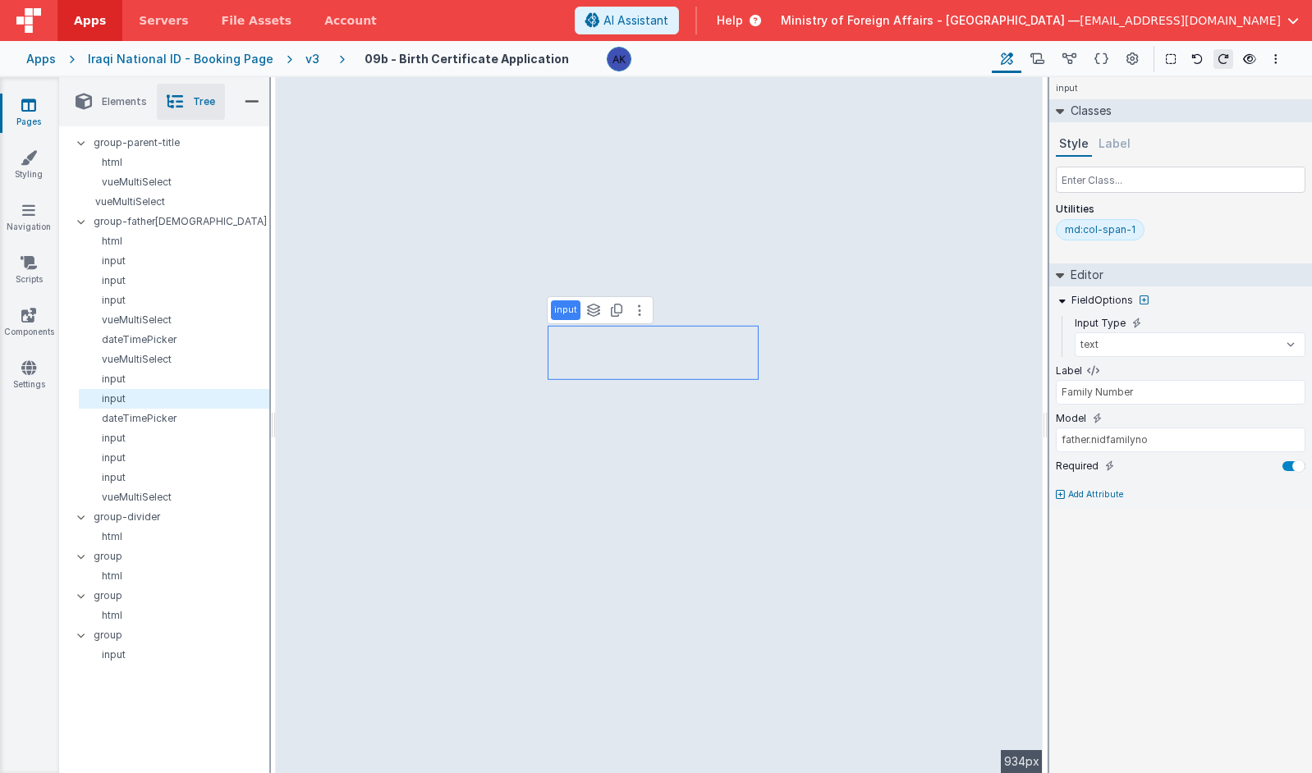
click at [1061, 496] on icon at bounding box center [1060, 495] width 9 height 10
click at [1100, 489] on icon at bounding box center [1098, 489] width 9 height 13
click at [1088, 509] on input "false" at bounding box center [1181, 510] width 250 height 25
paste input "model.father.doctype === 'National Iraqi ID'"
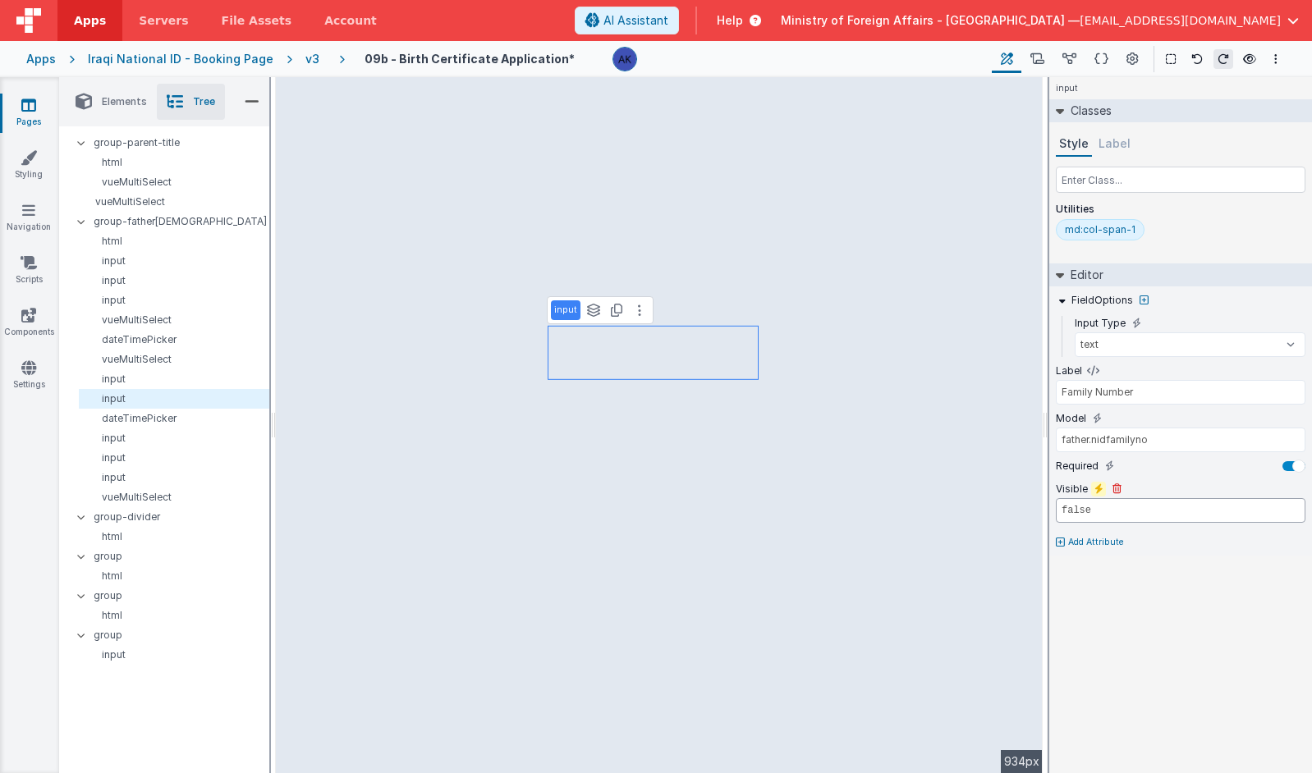
type input "model.father.doctype === 'National Iraqi ID'"
type input "true"
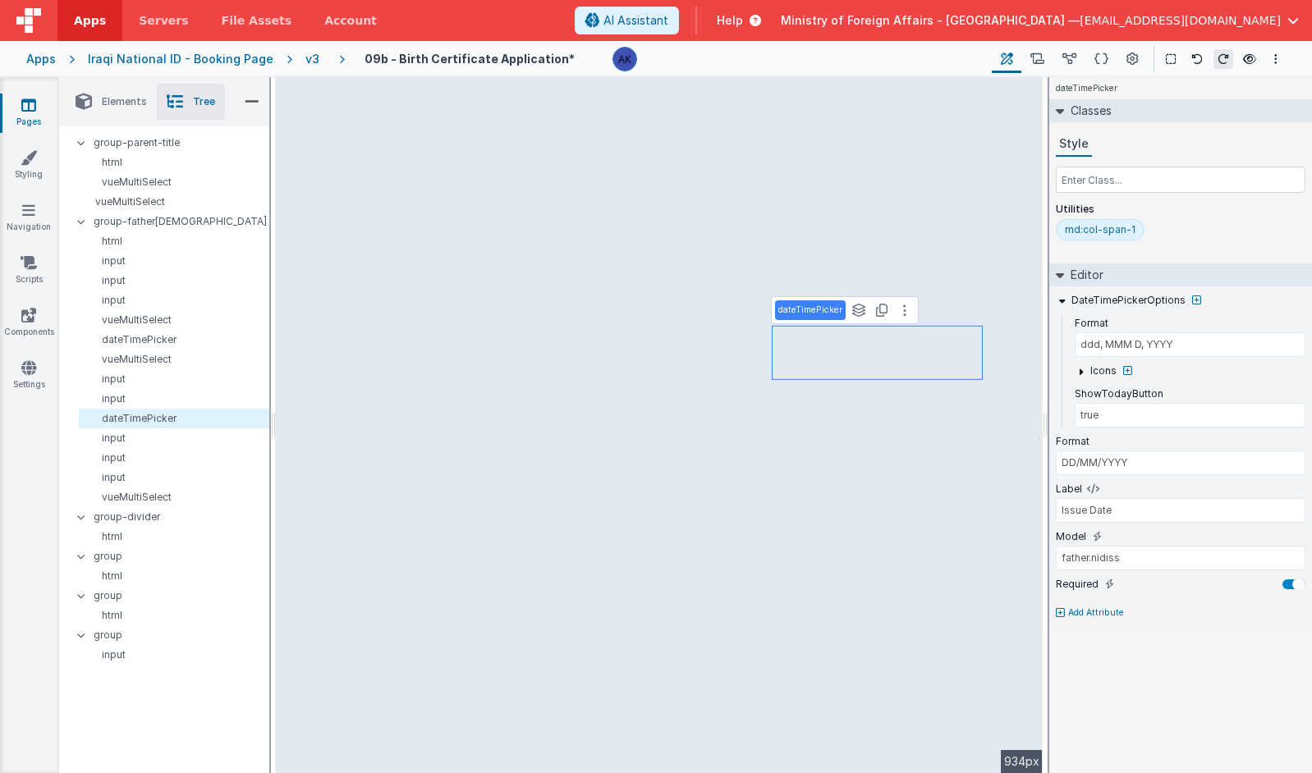
click at [1095, 611] on p "Add Attribute" at bounding box center [1096, 613] width 56 height 13
click at [1095, 605] on icon at bounding box center [1098, 607] width 9 height 13
click at [1099, 629] on input "false" at bounding box center [1181, 629] width 250 height 25
paste input "model.father.doctype === 'National Iraqi ID'"
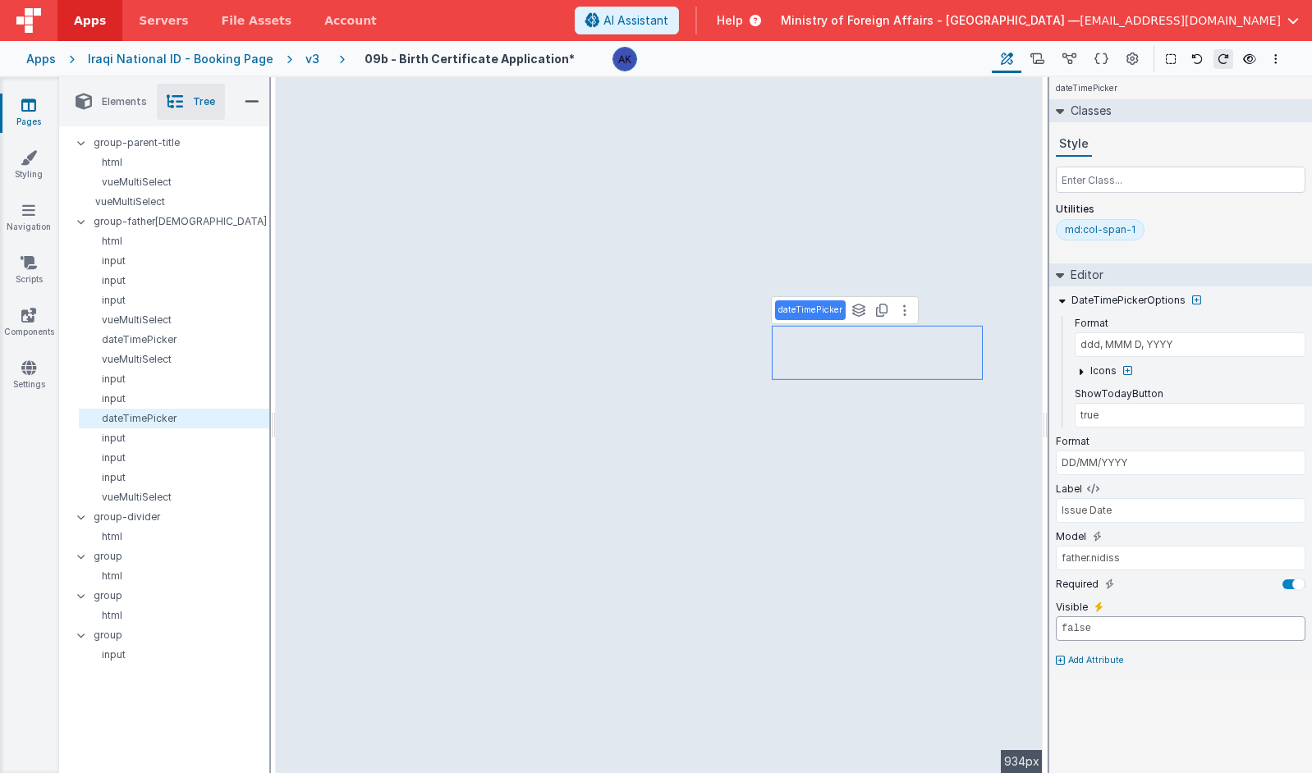
type input "model.father.doctype === 'National Iraqi ID'"
type input "father.civilidnumber"
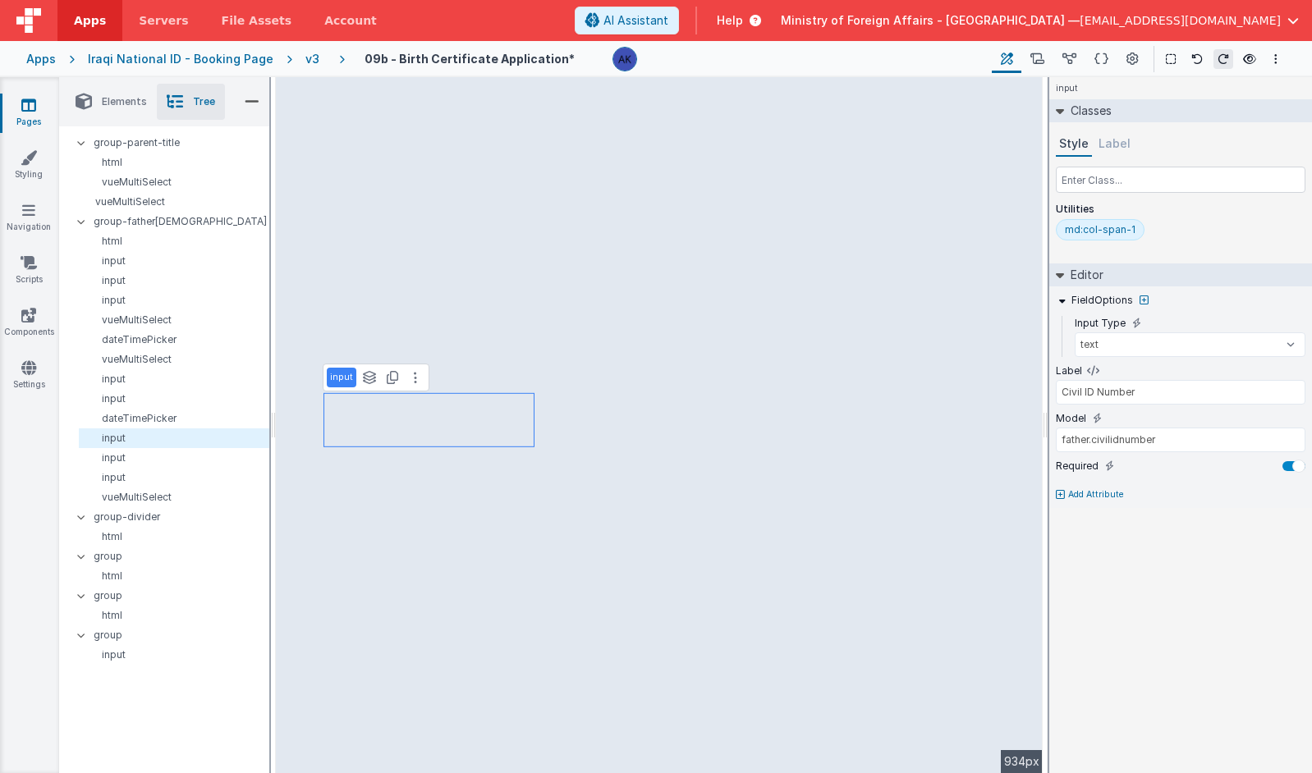
select select "required"
click at [1071, 494] on p "Add Attribute" at bounding box center [1096, 495] width 56 height 13
click at [1094, 489] on icon at bounding box center [1098, 489] width 9 height 13
click at [1083, 510] on input "false" at bounding box center [1181, 510] width 250 height 25
drag, startPoint x: 1278, startPoint y: 508, endPoint x: 1191, endPoint y: 513, distance: 87.2
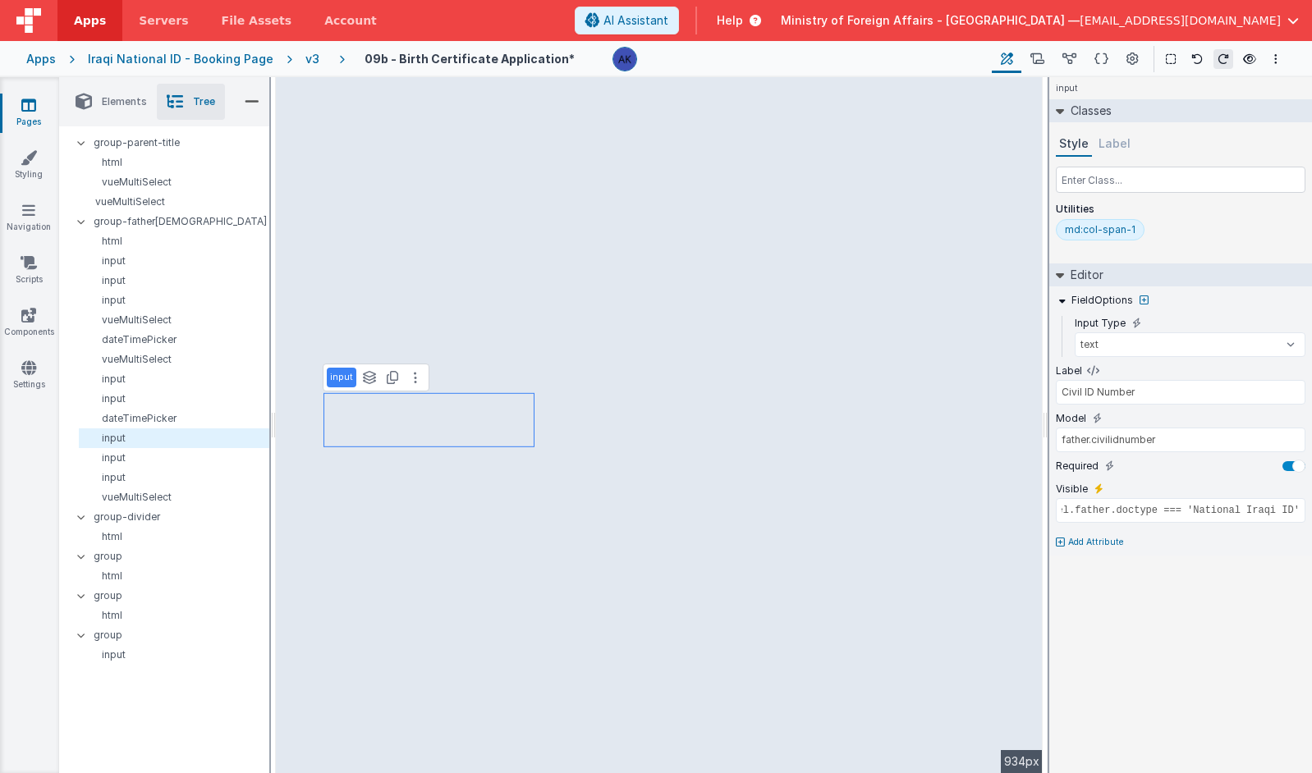
click at [1191, 513] on input "model.father.doctype === 'National Iraqi ID'" at bounding box center [1181, 510] width 250 height 25
type input "model.father.doctype === 'Iraqi Civil ID'"
type input "father.civilirecno"
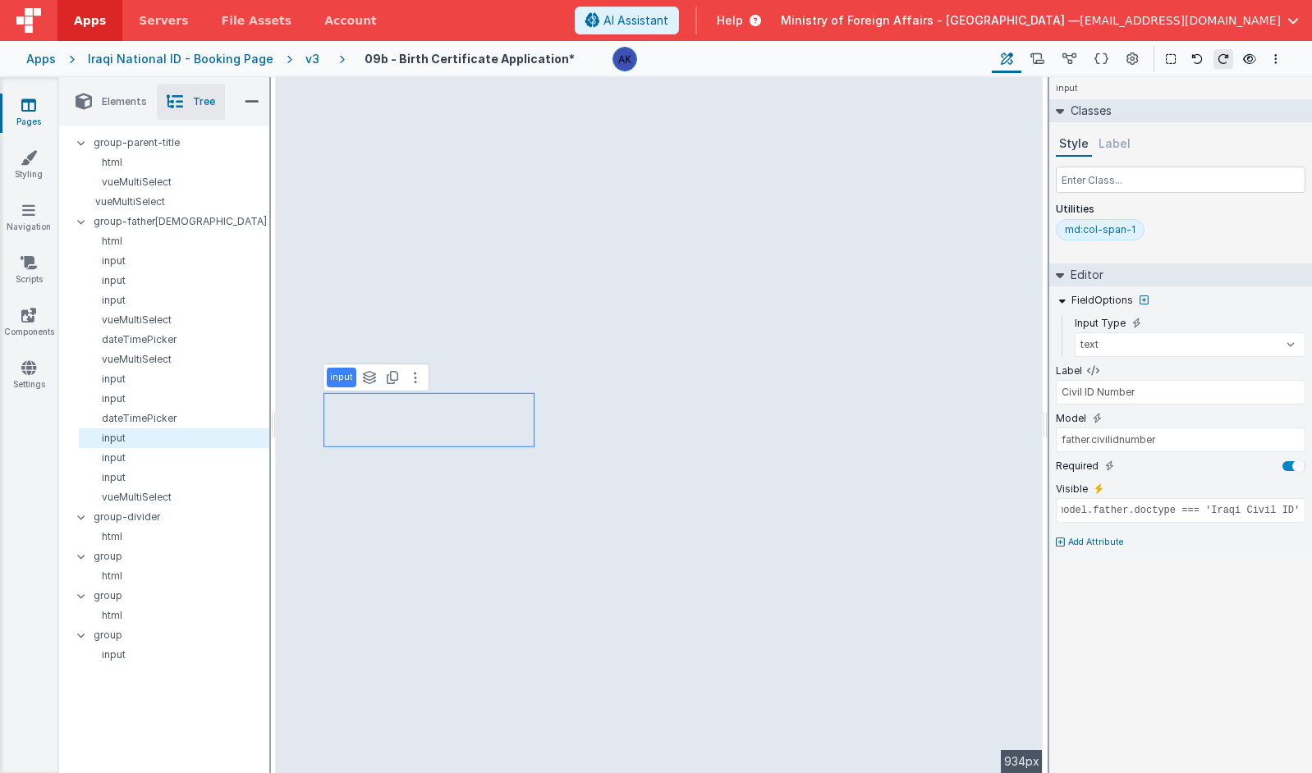
type input "Civil ID Record Number"
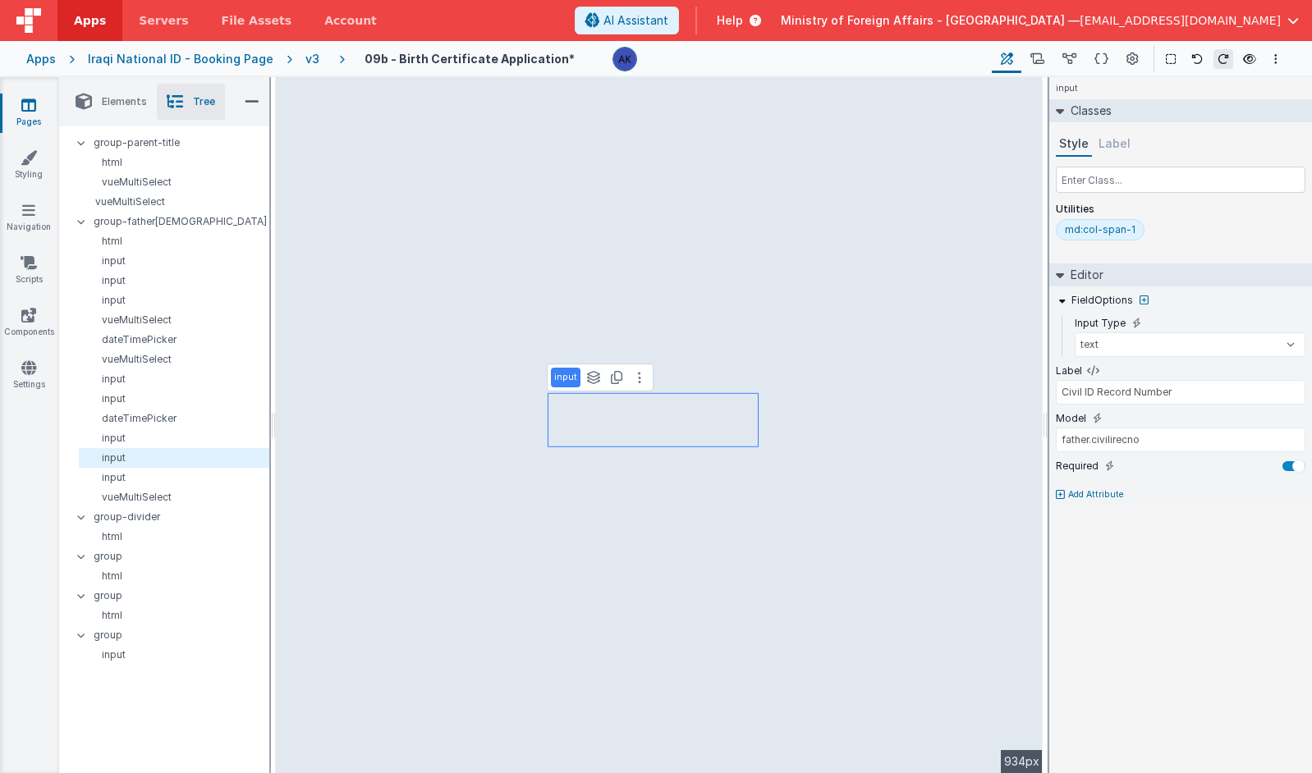
click at [1092, 498] on p "Add Attribute" at bounding box center [1096, 495] width 56 height 13
click at [1094, 489] on icon at bounding box center [1098, 489] width 9 height 13
click at [1090, 508] on input "false" at bounding box center [1181, 510] width 250 height 25
paste input "model.father.doctype === 'Iraqi Civil ID'"
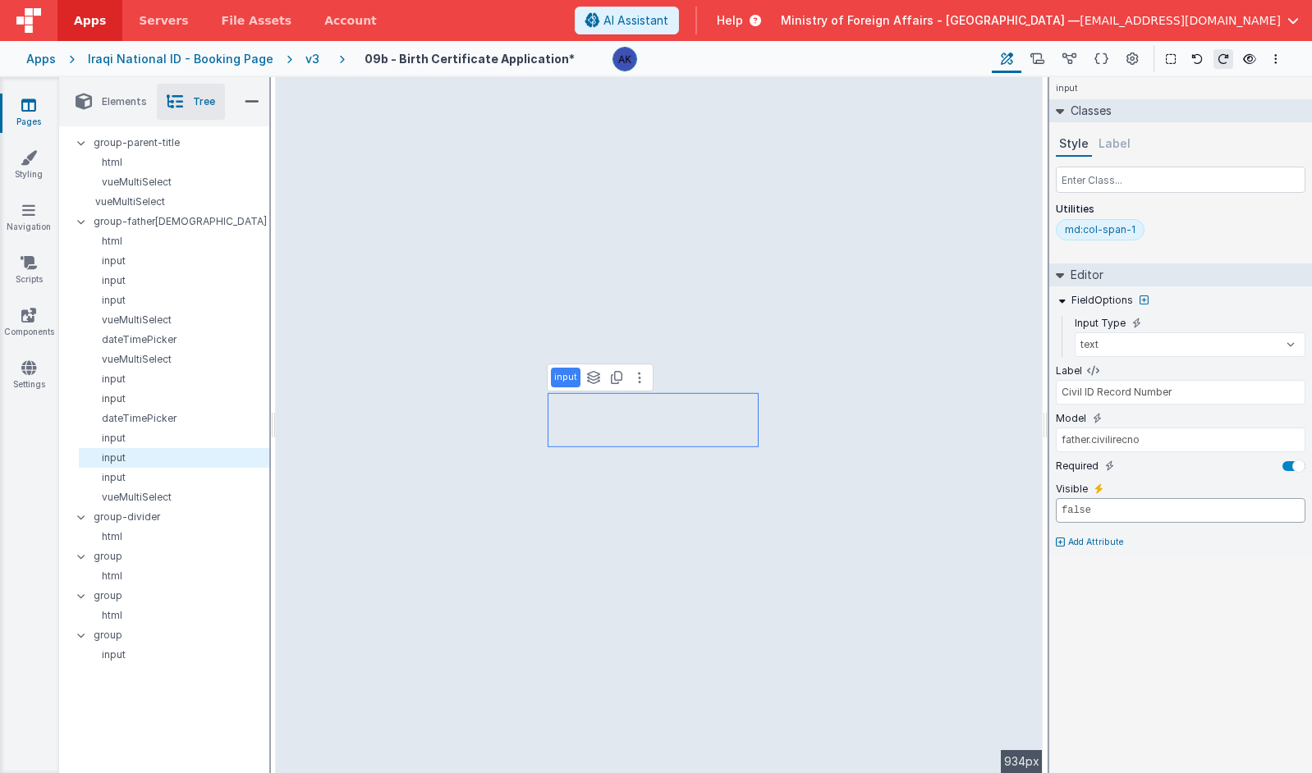
type input "model.father.doctype === 'Iraqi Civil ID'"
type input "father.civilijou"
type input "Civil ID Journal Number"
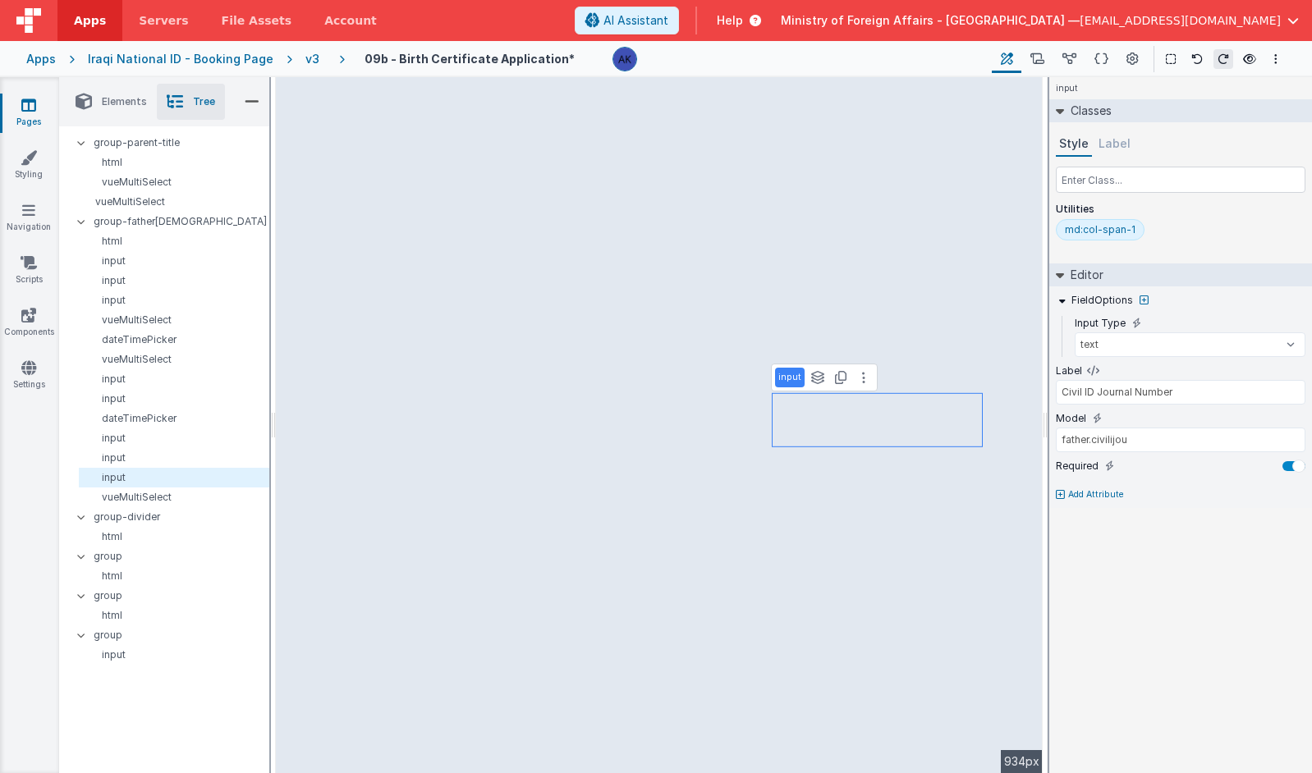
click at [1081, 496] on p "Add Attribute" at bounding box center [1096, 495] width 56 height 13
click at [1098, 493] on icon at bounding box center [1098, 489] width 9 height 13
click at [1095, 510] on input "false" at bounding box center [1181, 510] width 250 height 25
paste input "model.father.doctype === 'Iraqi Civil ID'"
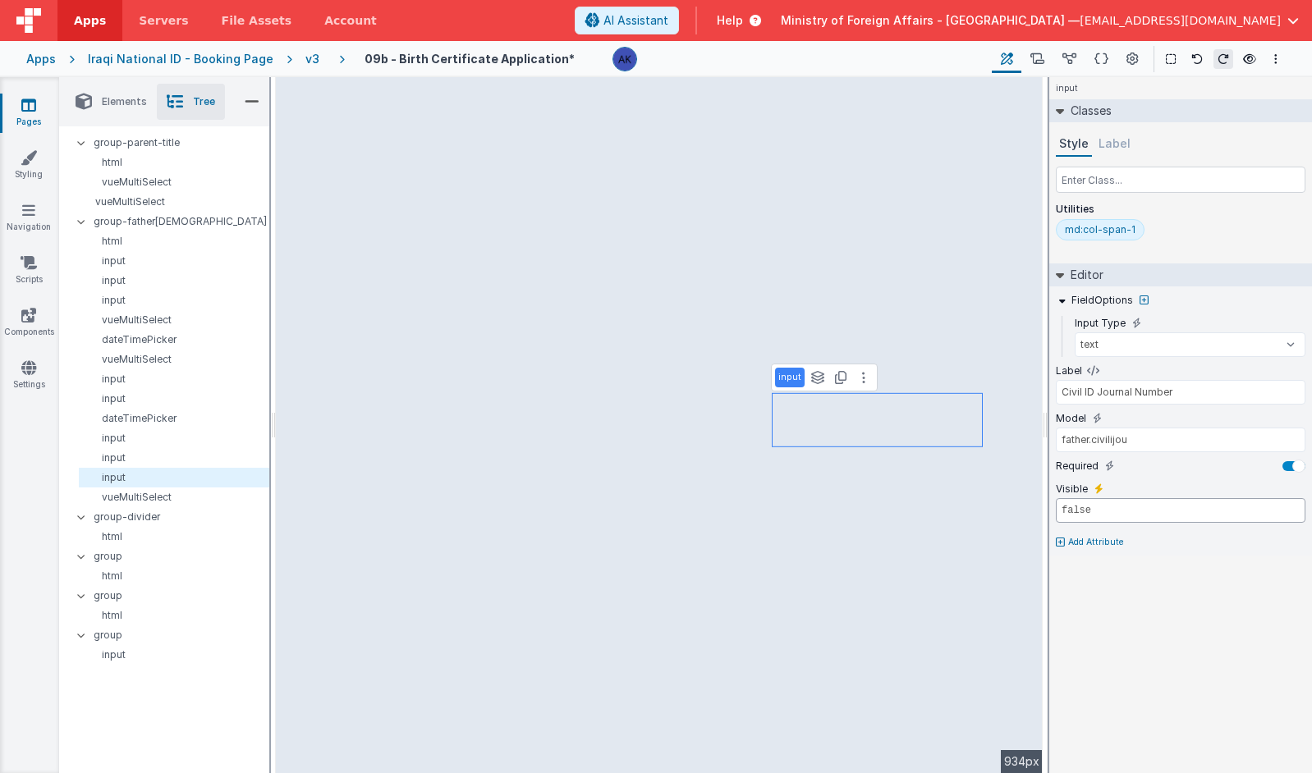
type input "model.father.doctype === 'Iraqi Civil ID'"
select select "required"
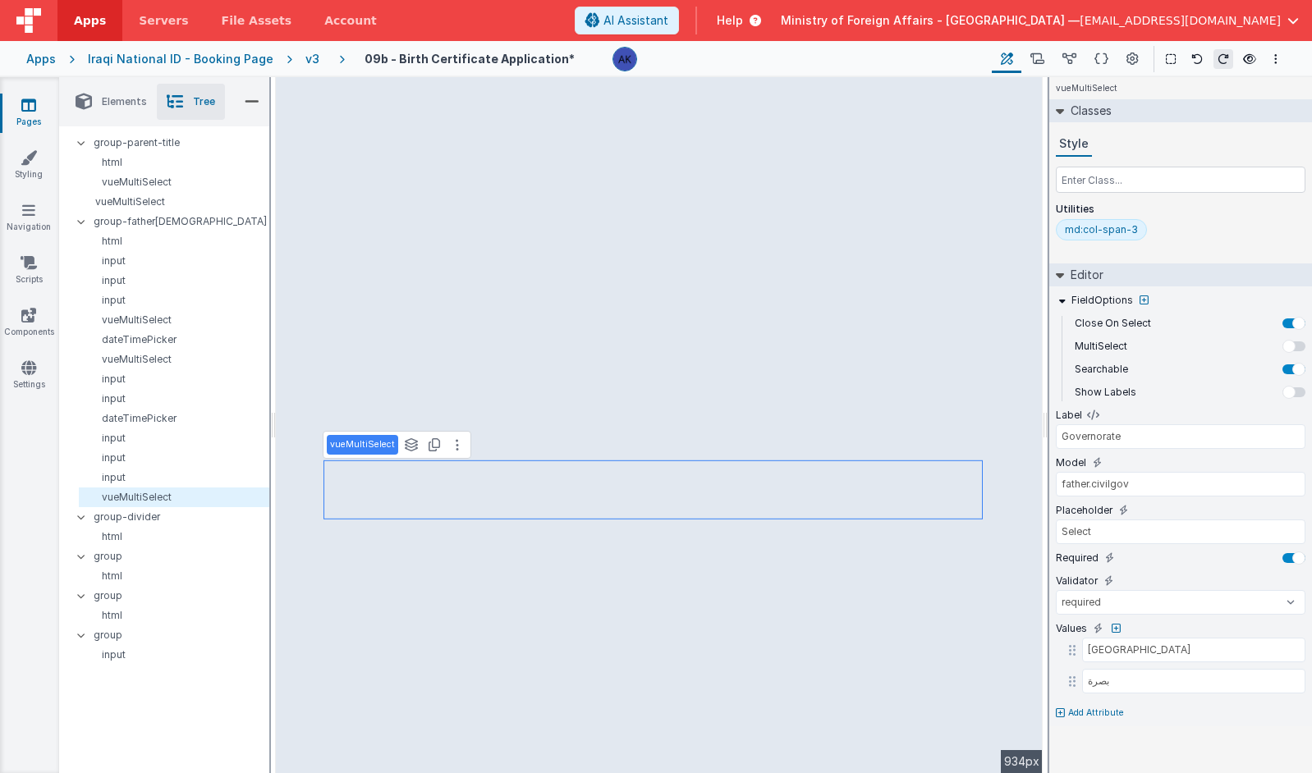
click at [1076, 710] on p "Add Attribute" at bounding box center [1096, 713] width 56 height 13
type input "visible"
click at [1098, 708] on icon at bounding box center [1098, 707] width 9 height 13
click at [1098, 727] on input "false" at bounding box center [1181, 729] width 250 height 25
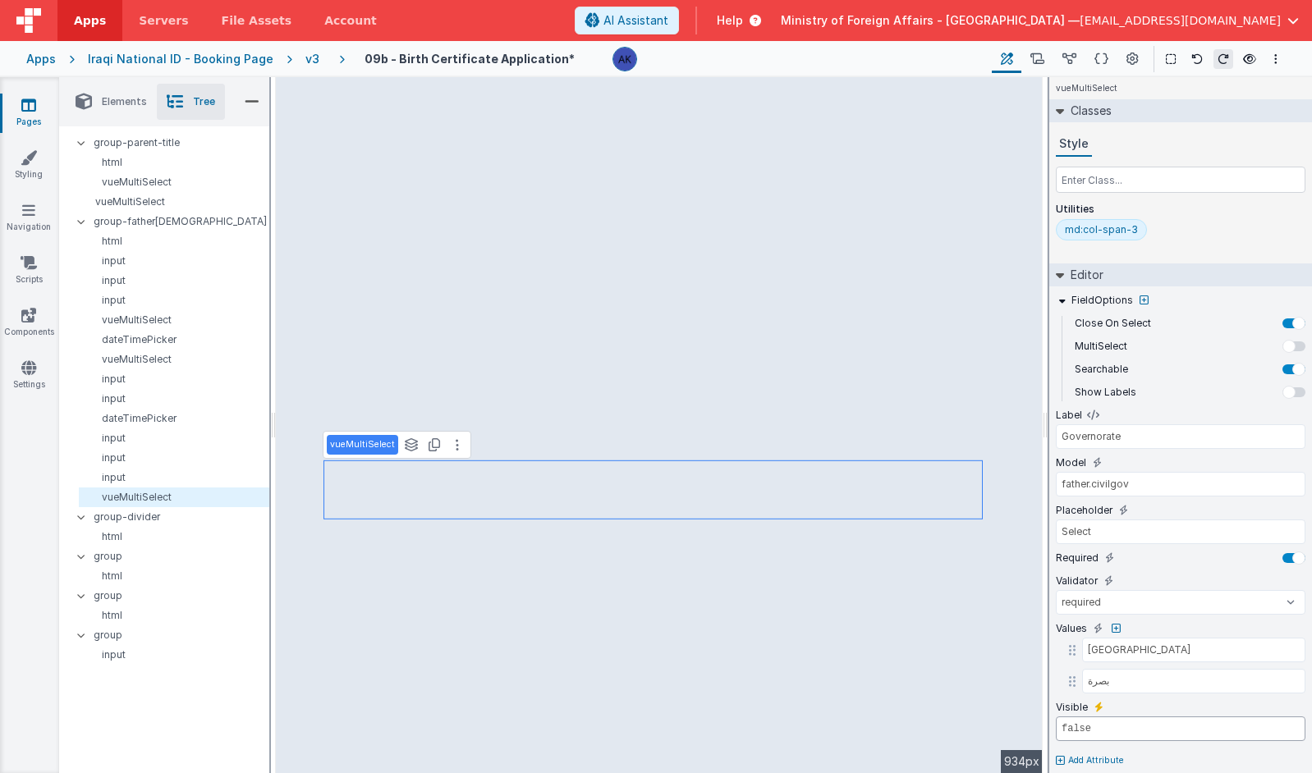
paste input "model.father.doctype === 'Iraqi Civil ID'"
type input "model.father.doctype === 'Iraqi Civil ID'"
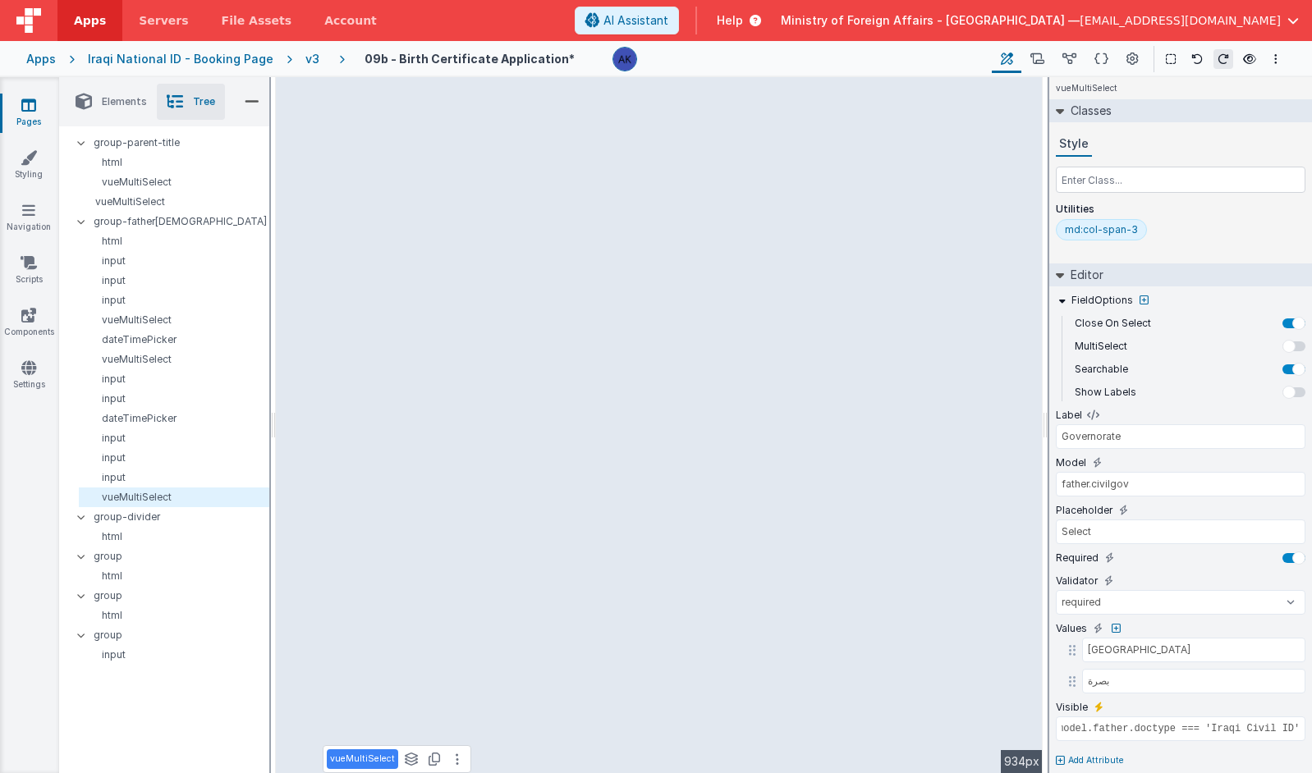
type input "Simple Select"
type input "vehicle"
type input "Select a Toy (Select item)"
type input "Car"
type input "Boat"
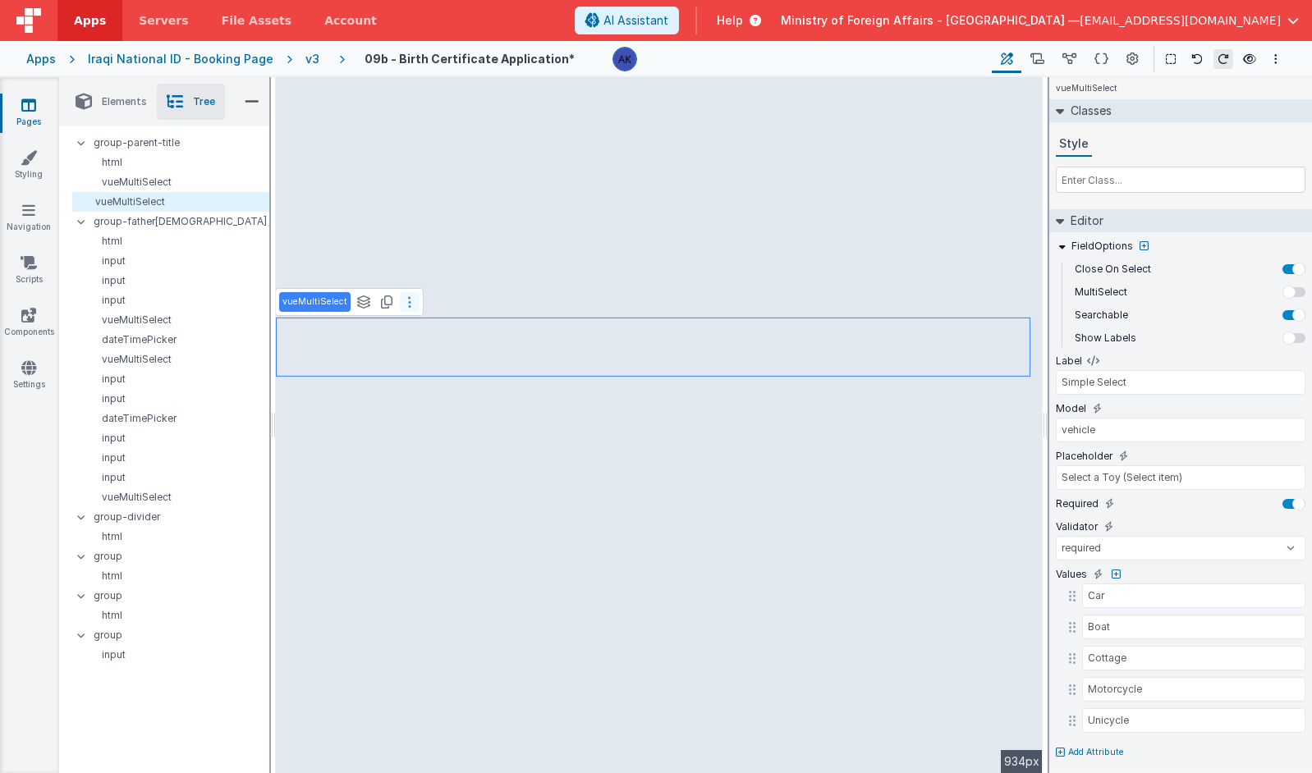
click at [408, 304] on icon at bounding box center [409, 302] width 3 height 13
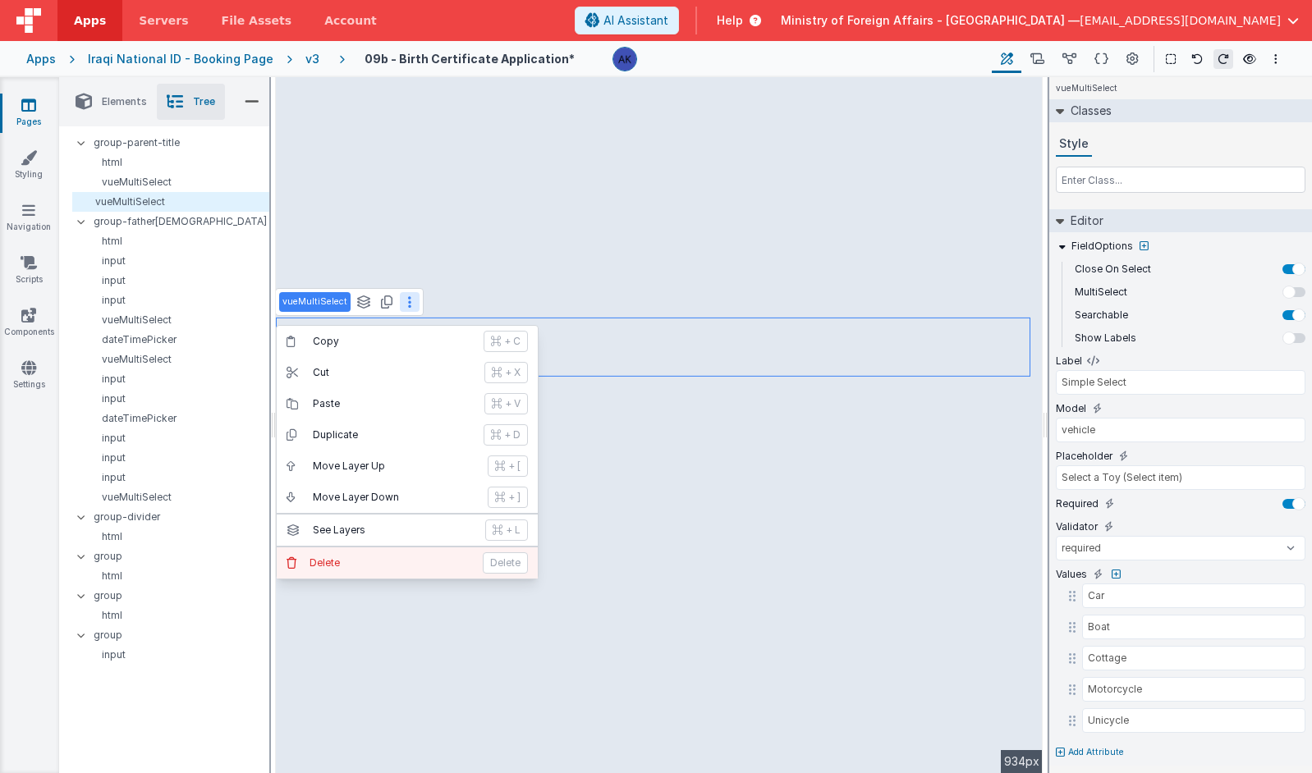
click at [415, 555] on button "[PERSON_NAME]" at bounding box center [407, 563] width 261 height 31
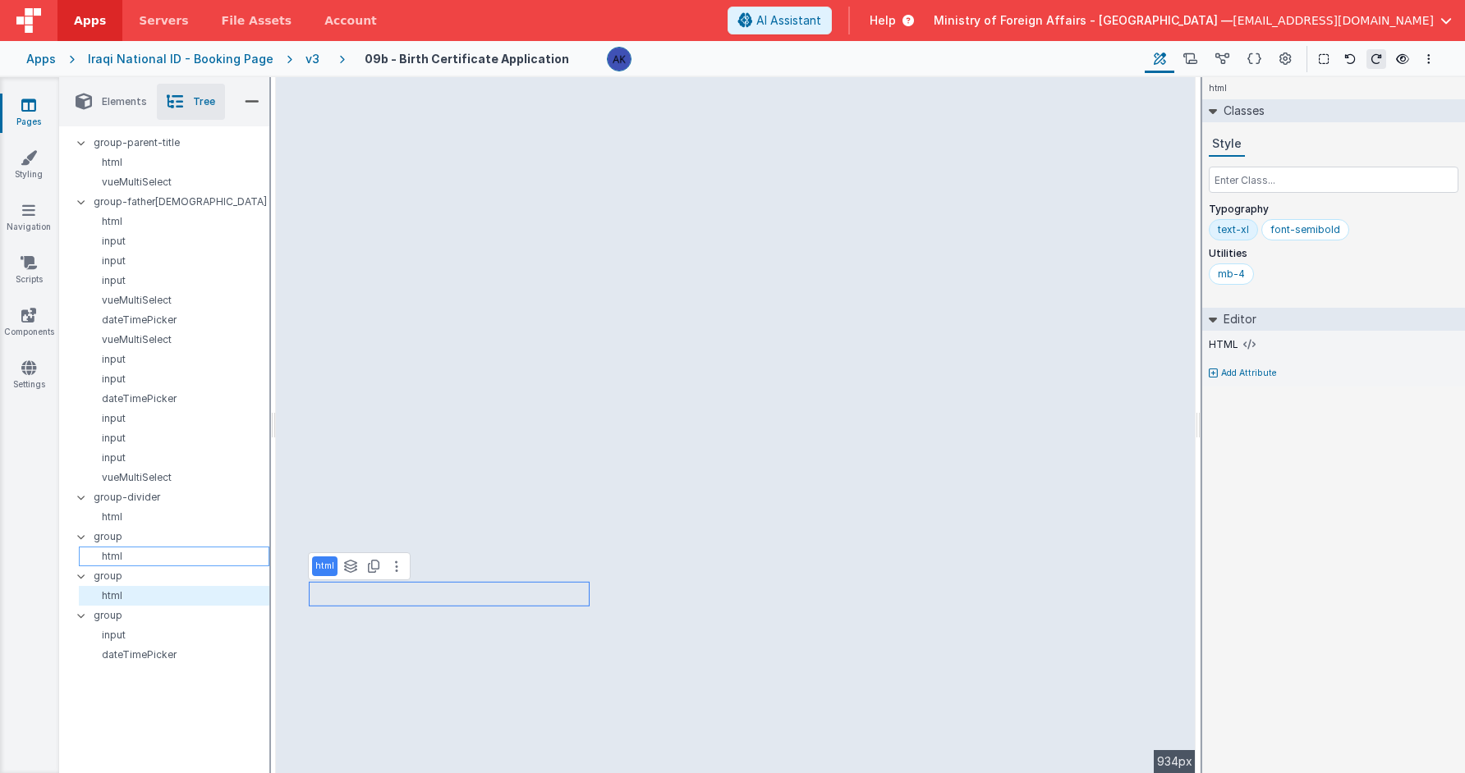
click at [124, 547] on div "html" at bounding box center [174, 557] width 190 height 20
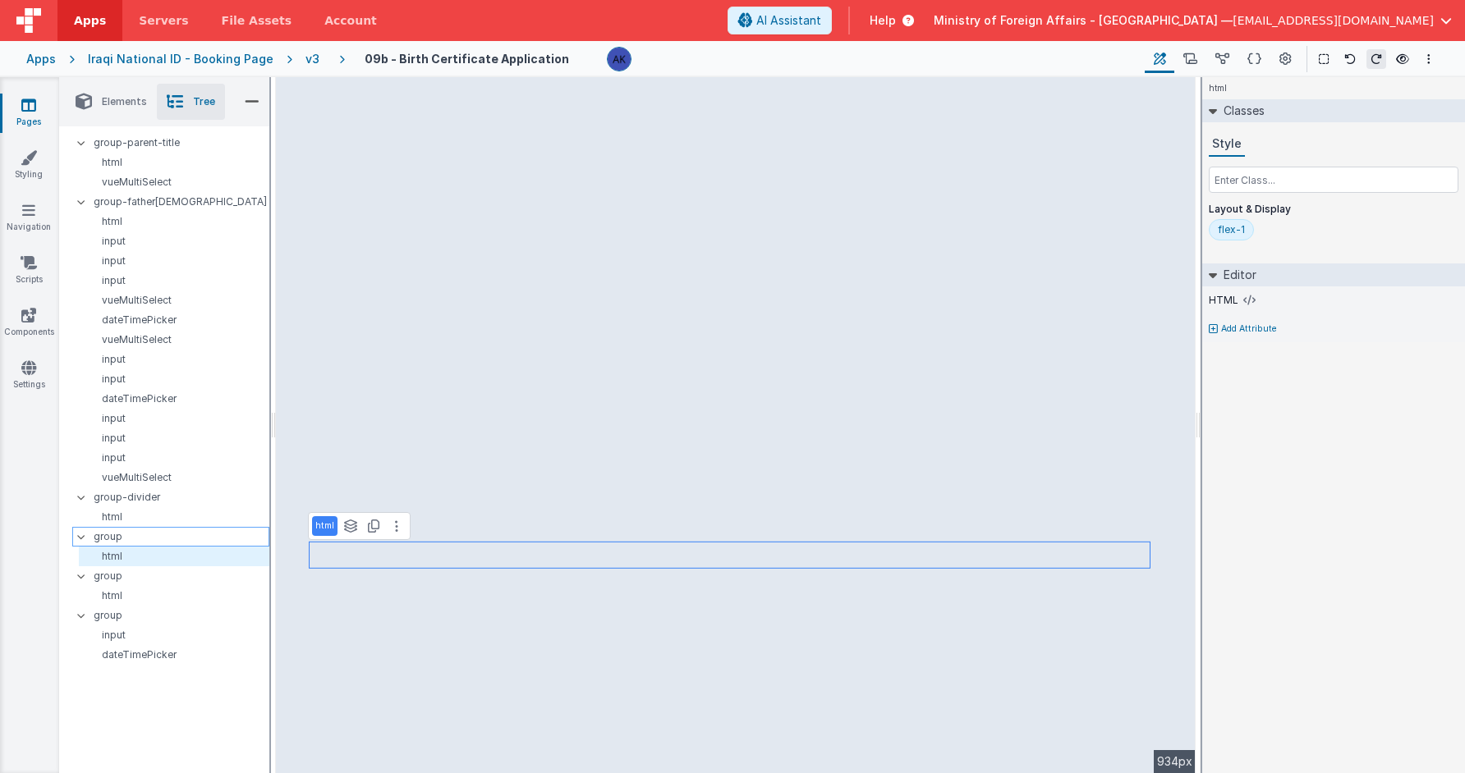
click at [125, 537] on p "group" at bounding box center [181, 537] width 175 height 18
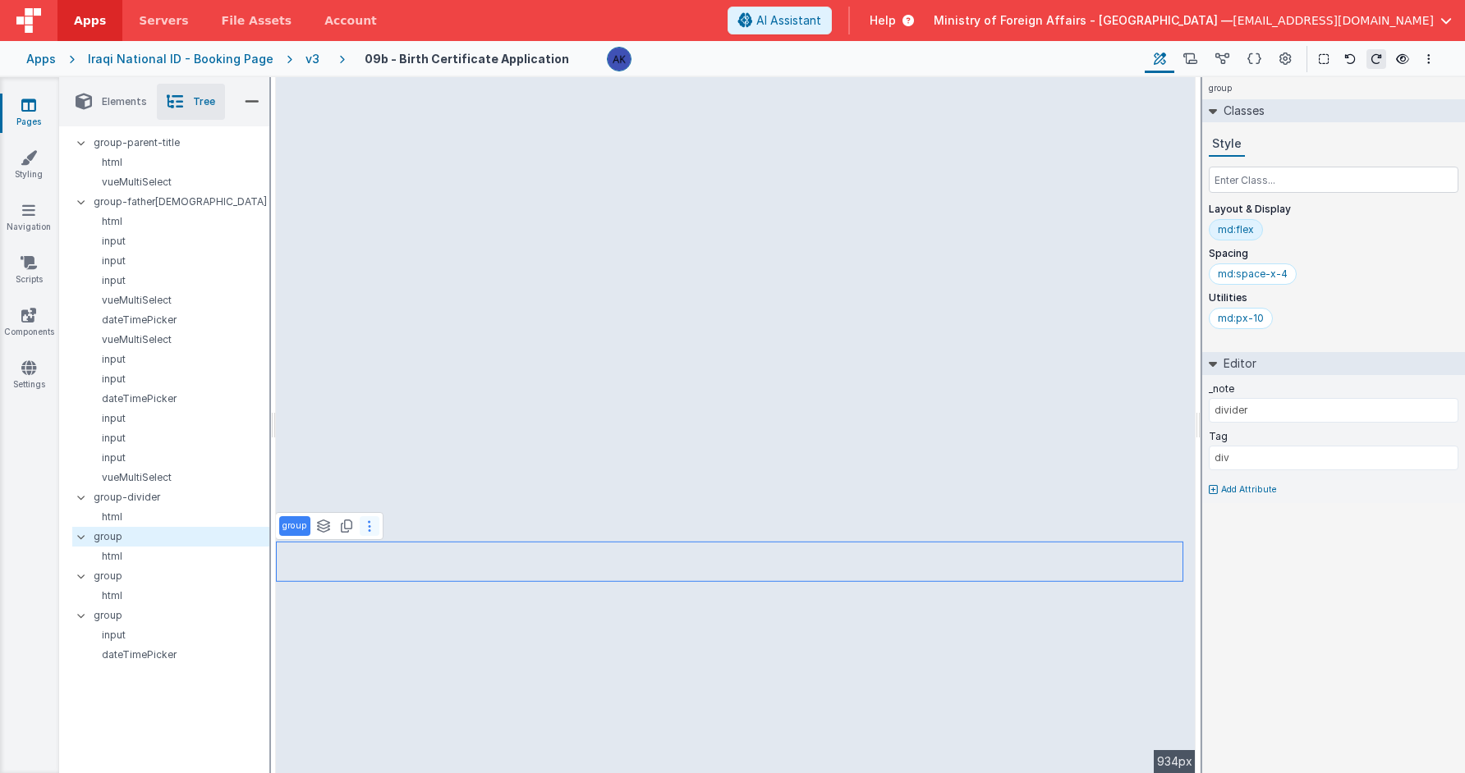
click at [366, 530] on button at bounding box center [370, 526] width 20 height 20
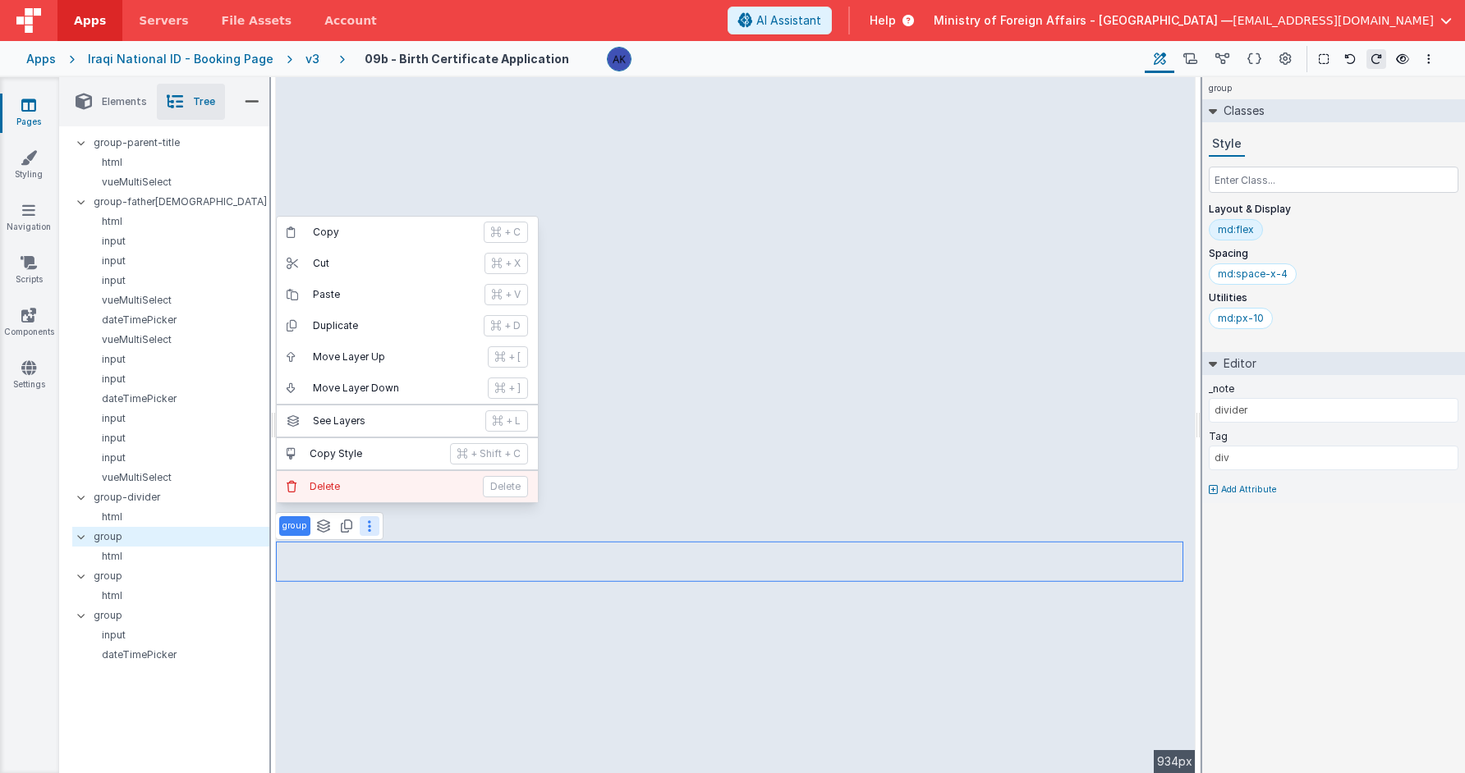
click at [360, 489] on p "Delete" at bounding box center [391, 486] width 163 height 13
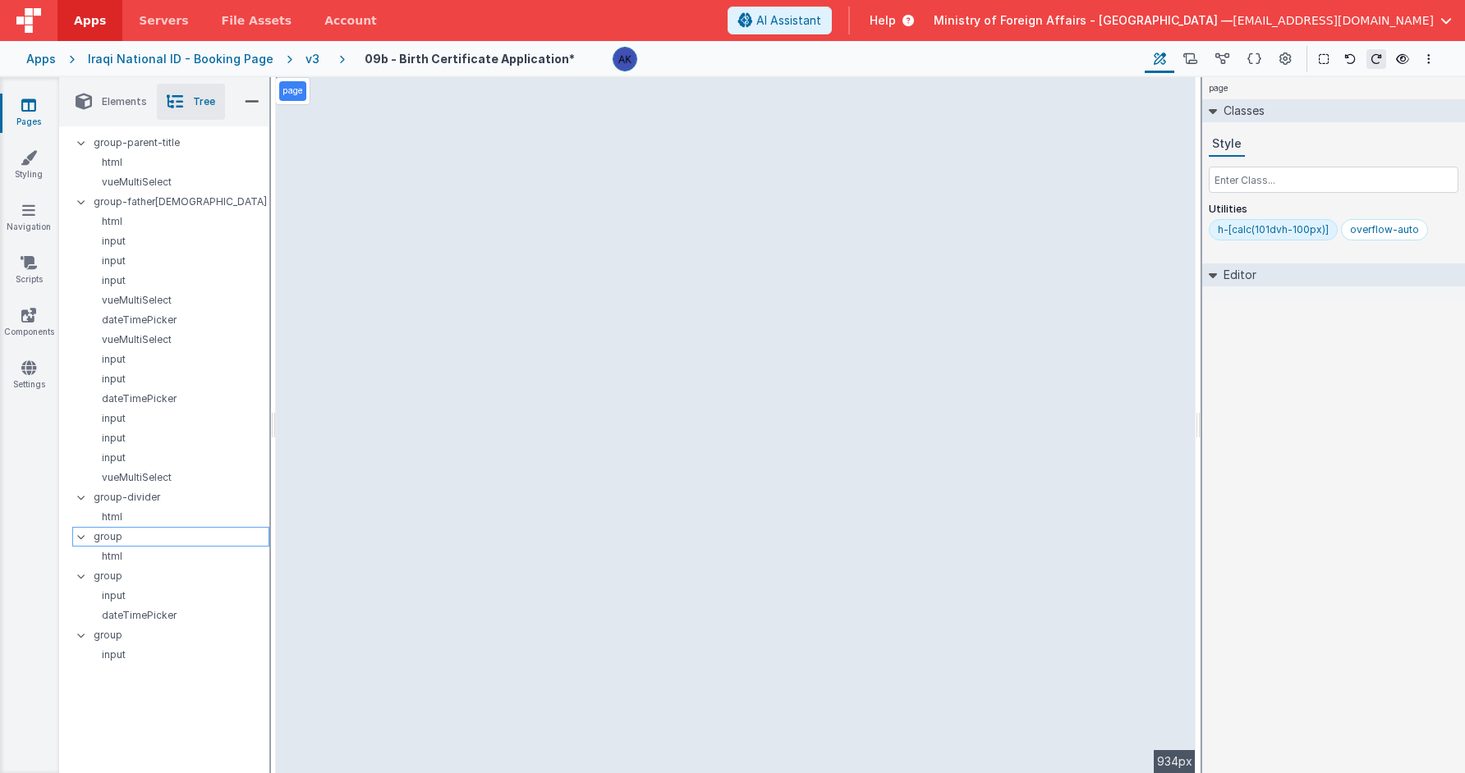
click at [184, 534] on p "group" at bounding box center [181, 537] width 175 height 18
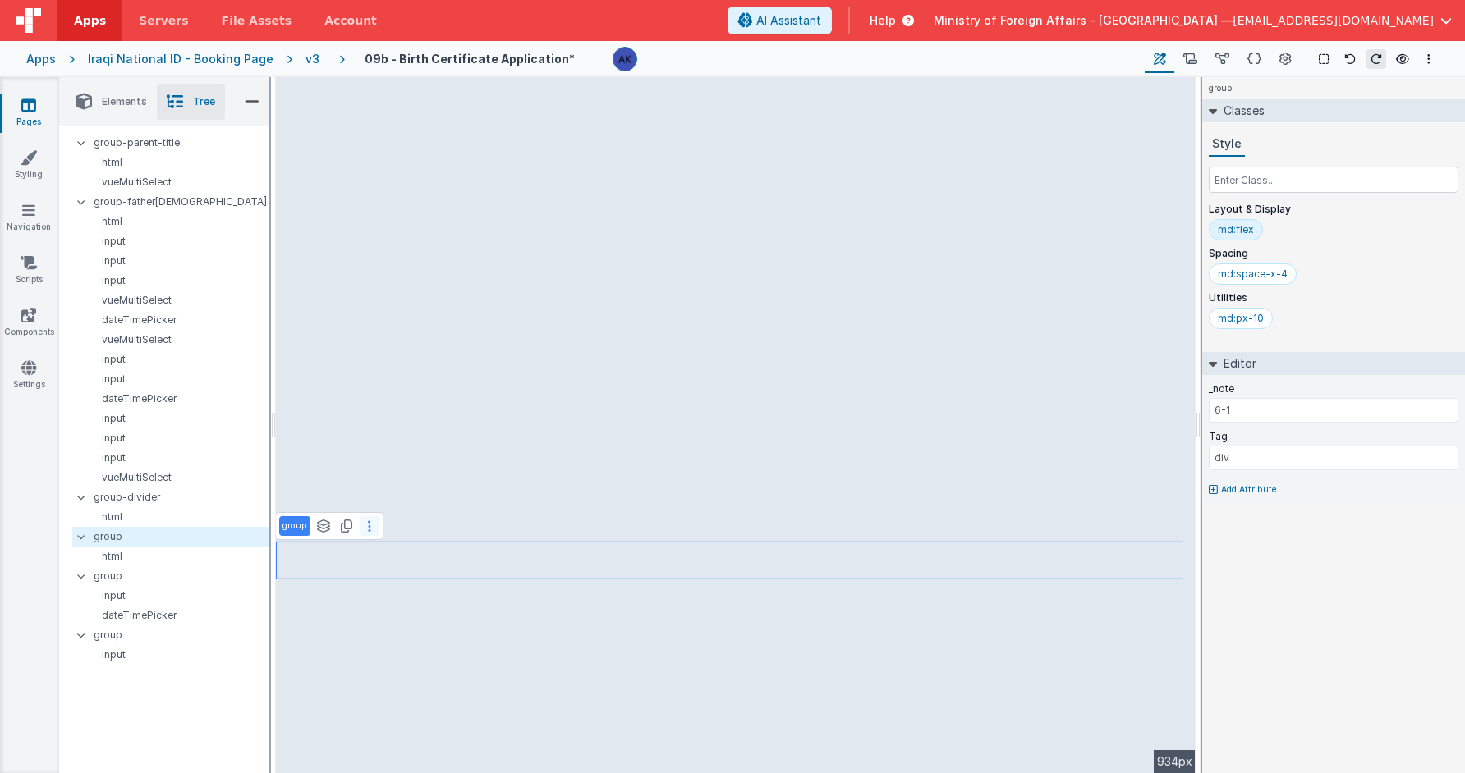
click at [372, 533] on button at bounding box center [370, 526] width 20 height 20
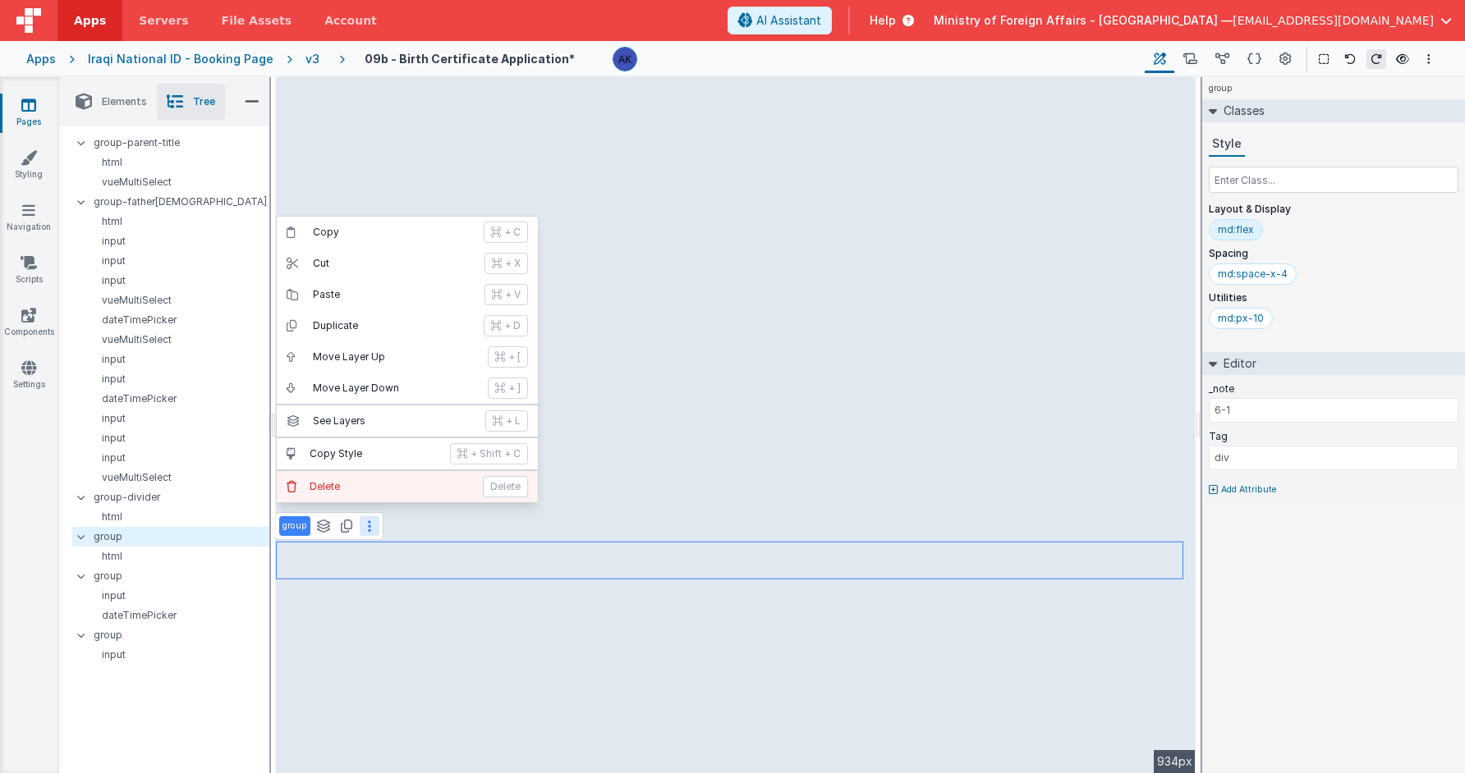
click at [369, 489] on p "Delete" at bounding box center [391, 486] width 163 height 13
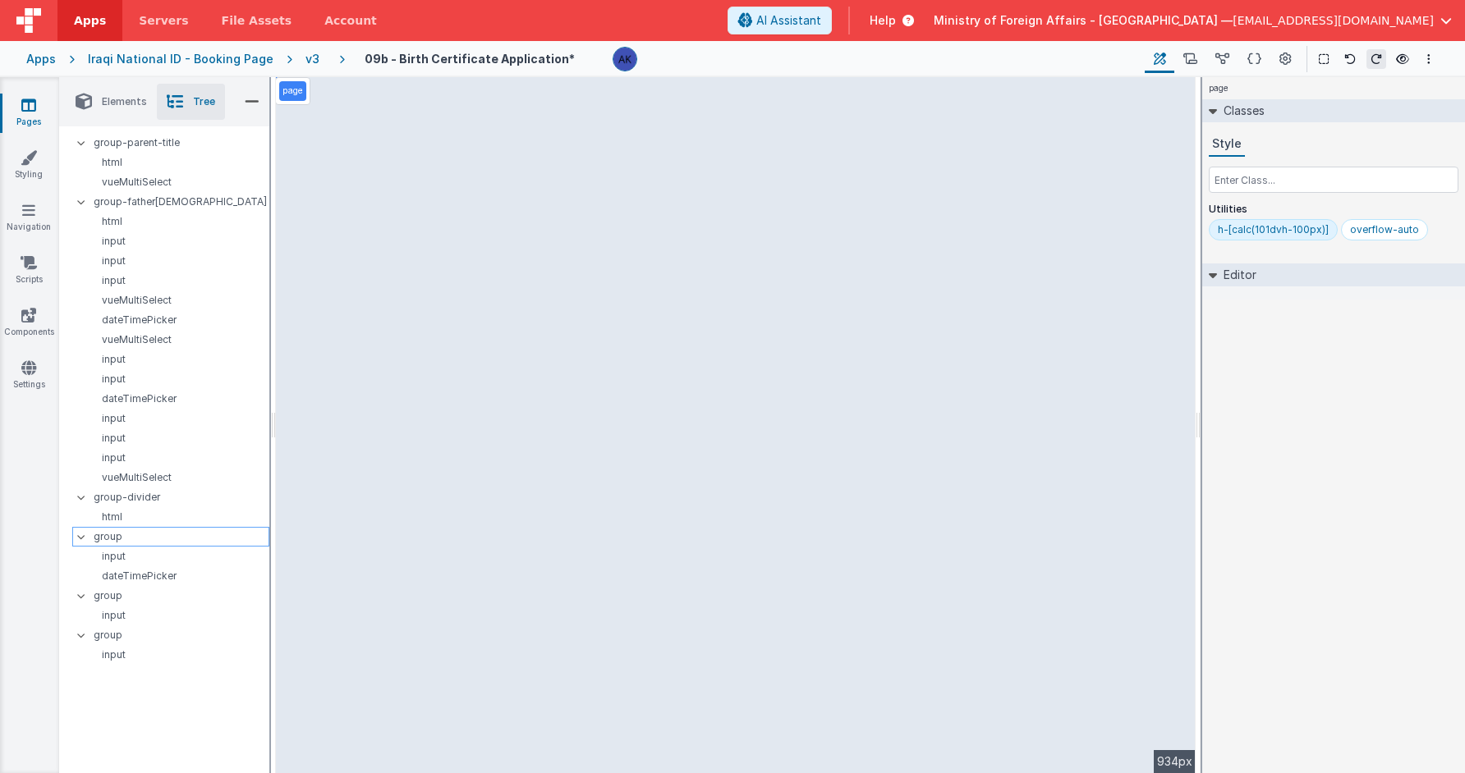
click at [193, 535] on p "group" at bounding box center [181, 537] width 175 height 18
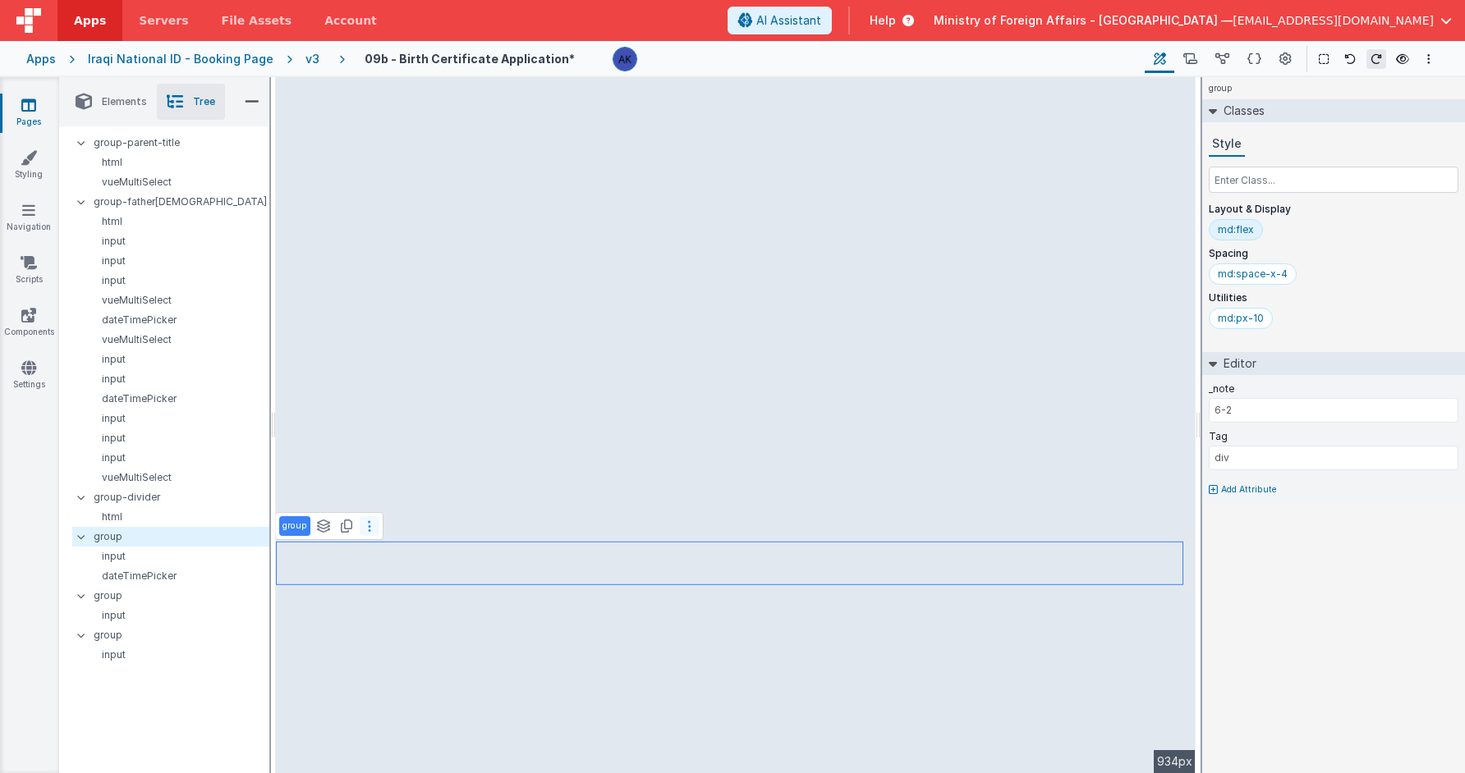
click at [371, 523] on button at bounding box center [370, 526] width 20 height 20
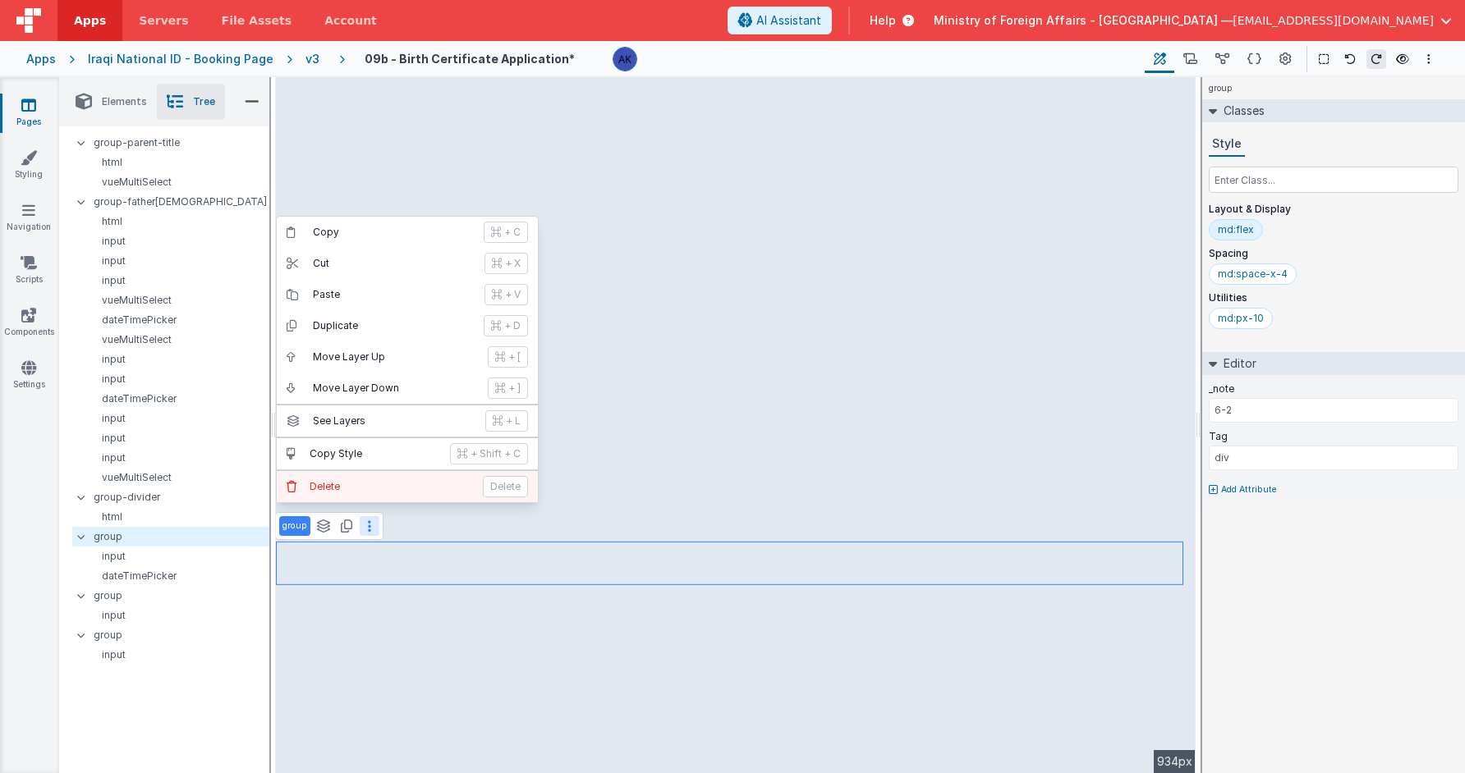
click at [363, 498] on button "[PERSON_NAME]" at bounding box center [407, 486] width 261 height 31
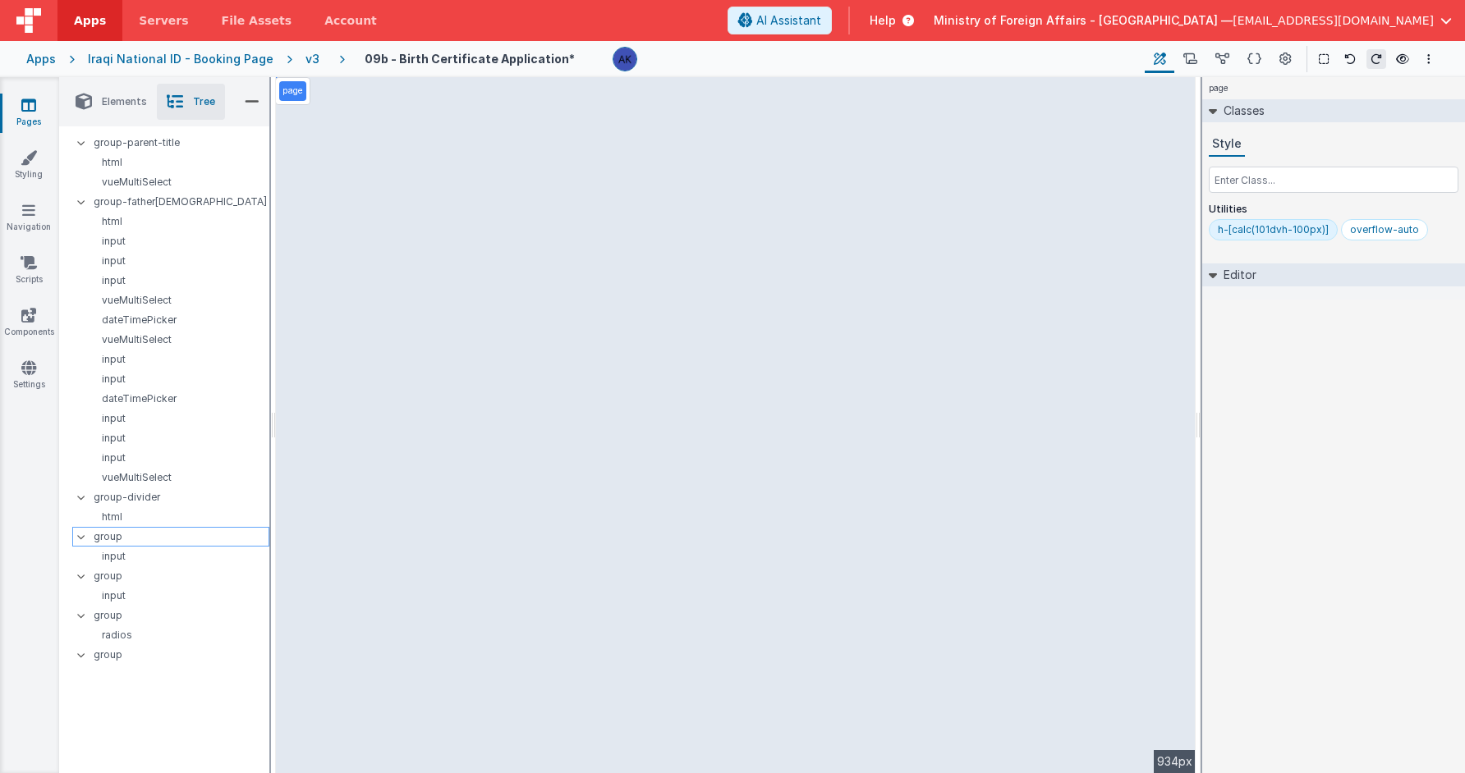
click at [223, 534] on p "group" at bounding box center [181, 537] width 175 height 18
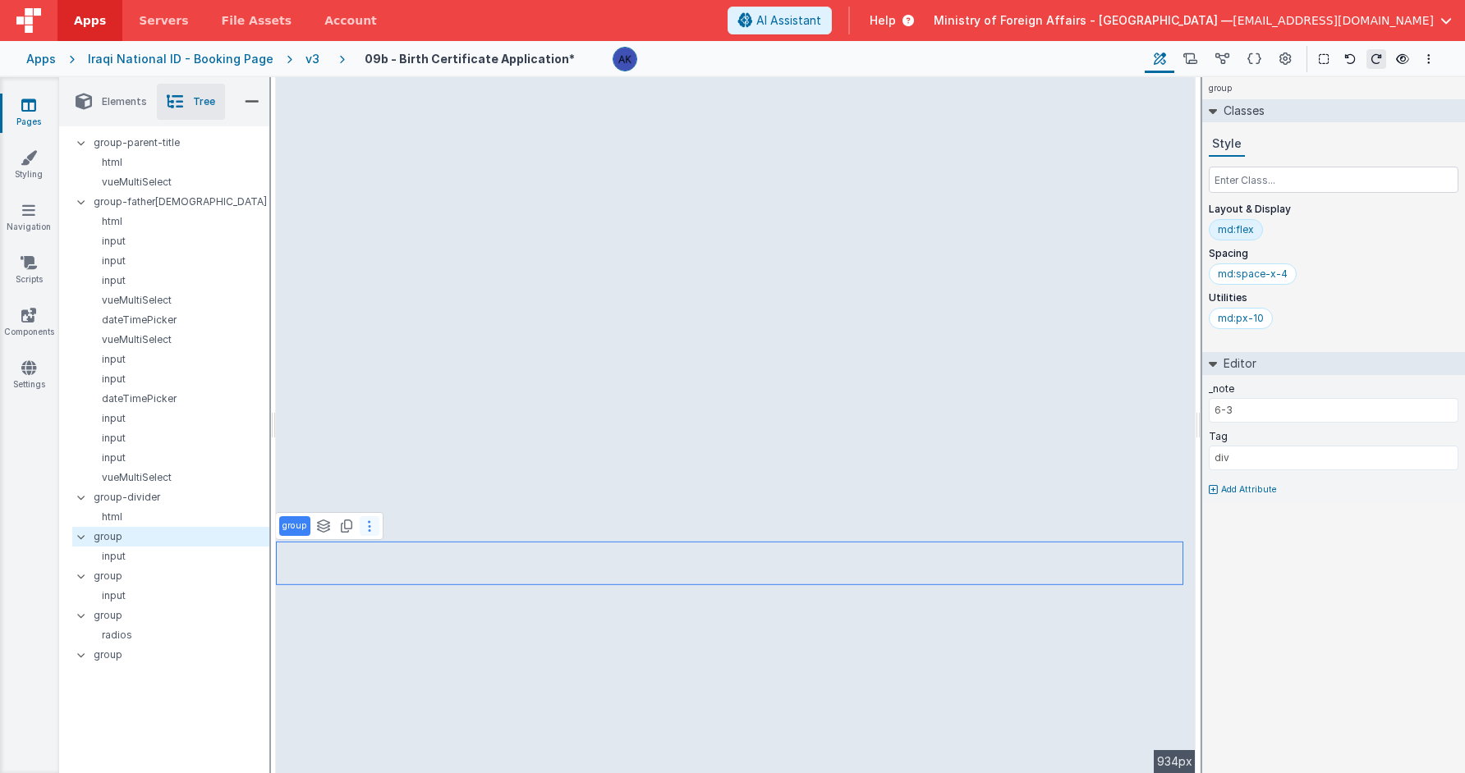
click at [374, 525] on button at bounding box center [370, 526] width 20 height 20
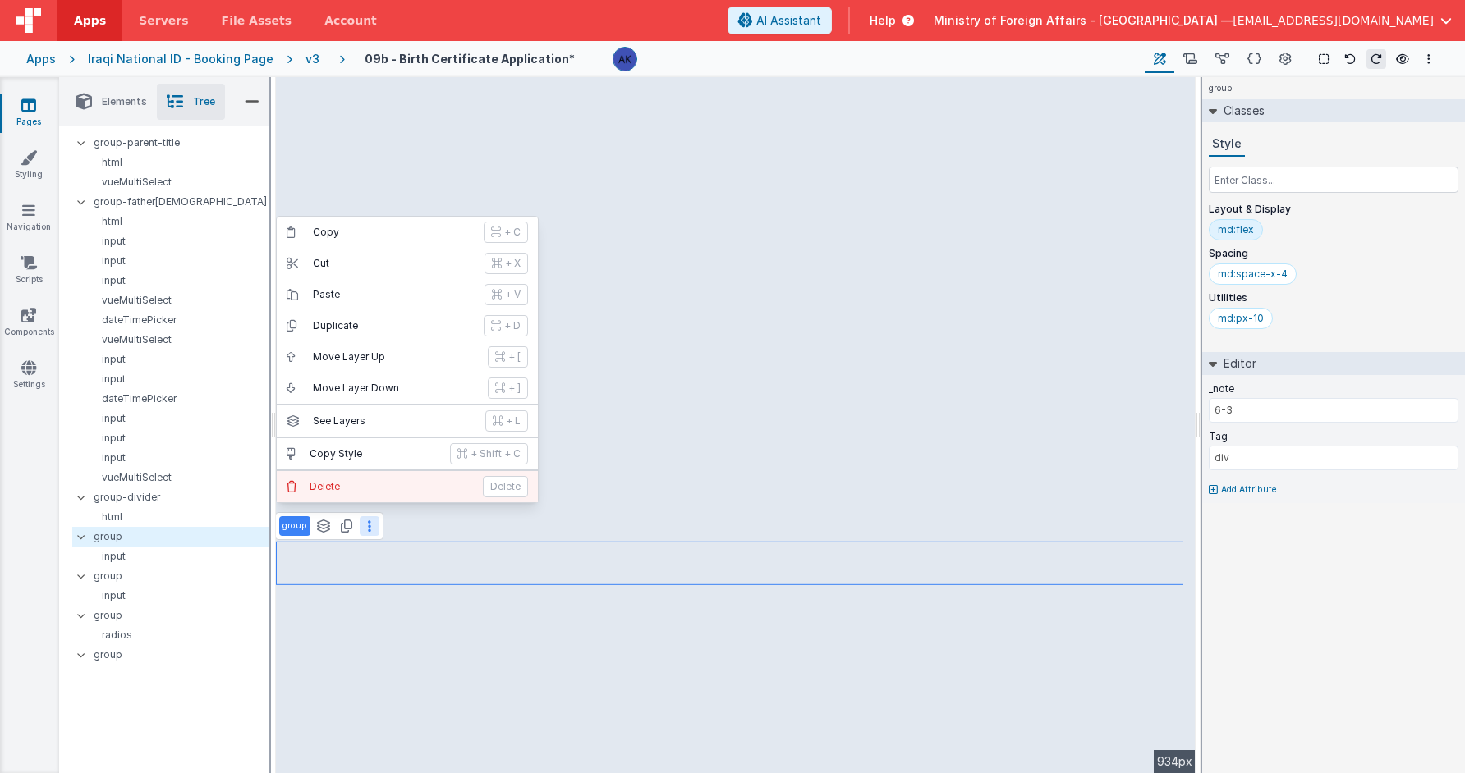
click at [374, 489] on p "Delete" at bounding box center [391, 486] width 163 height 13
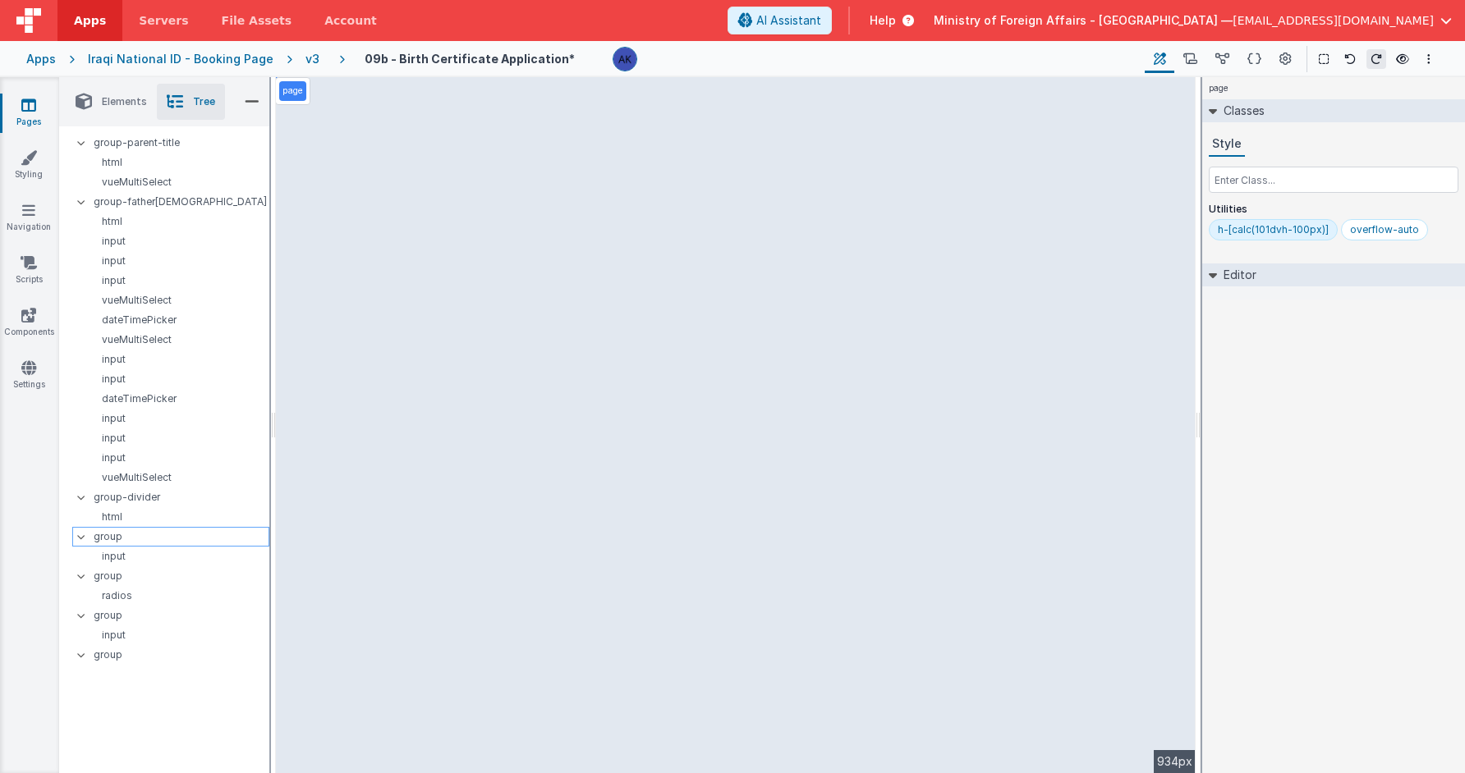
click at [214, 537] on p "group" at bounding box center [181, 537] width 175 height 18
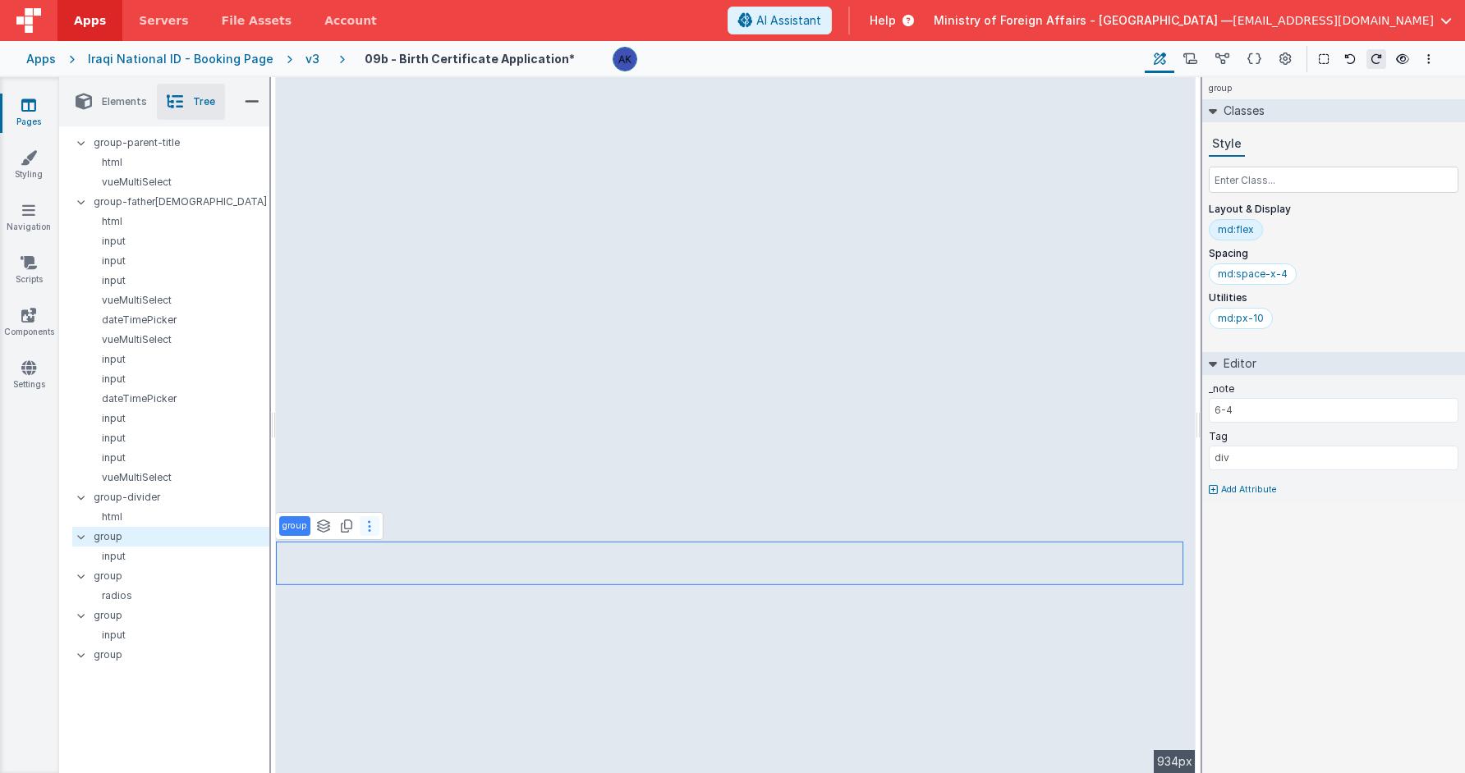
click at [360, 527] on button at bounding box center [370, 526] width 20 height 20
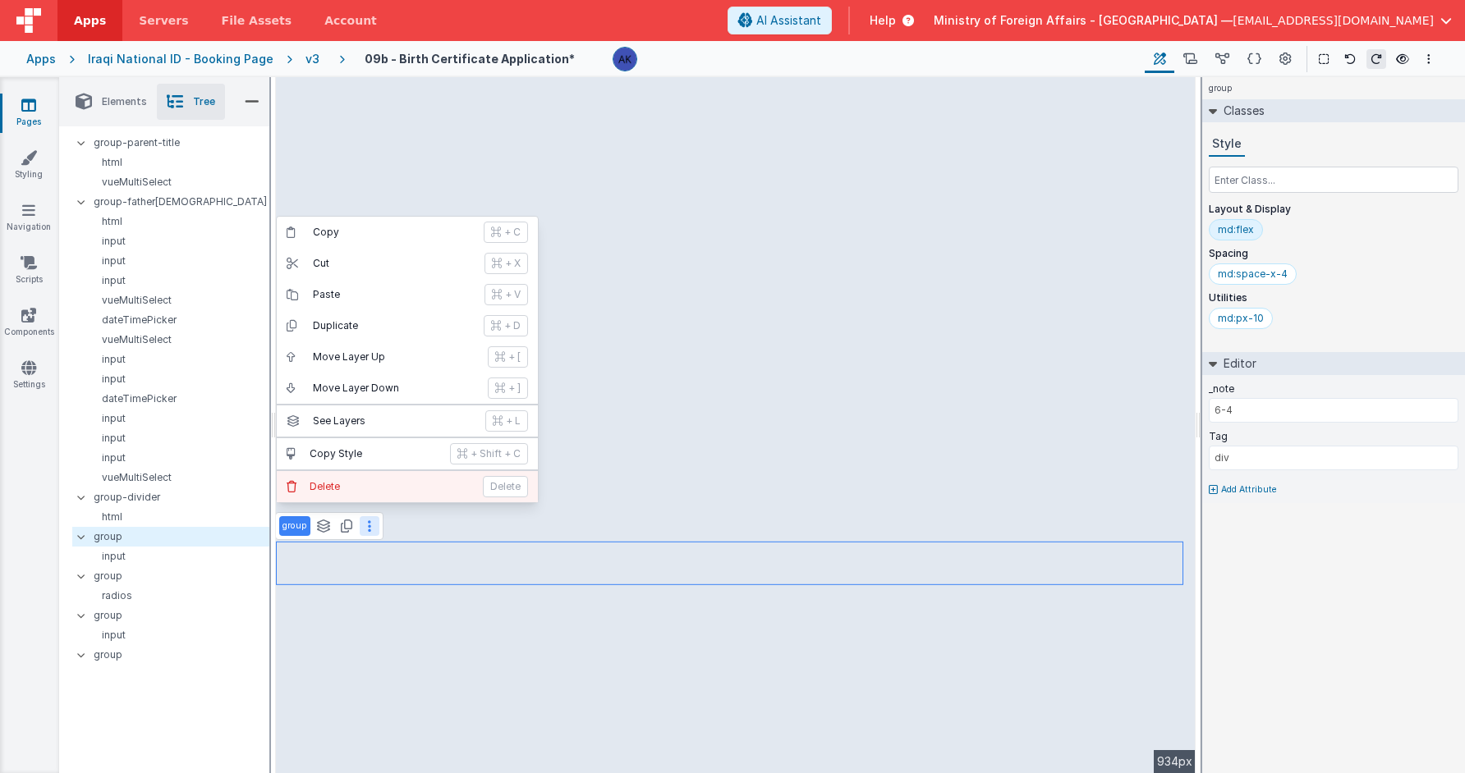
click at [356, 501] on button "Delete Delete" at bounding box center [407, 486] width 261 height 31
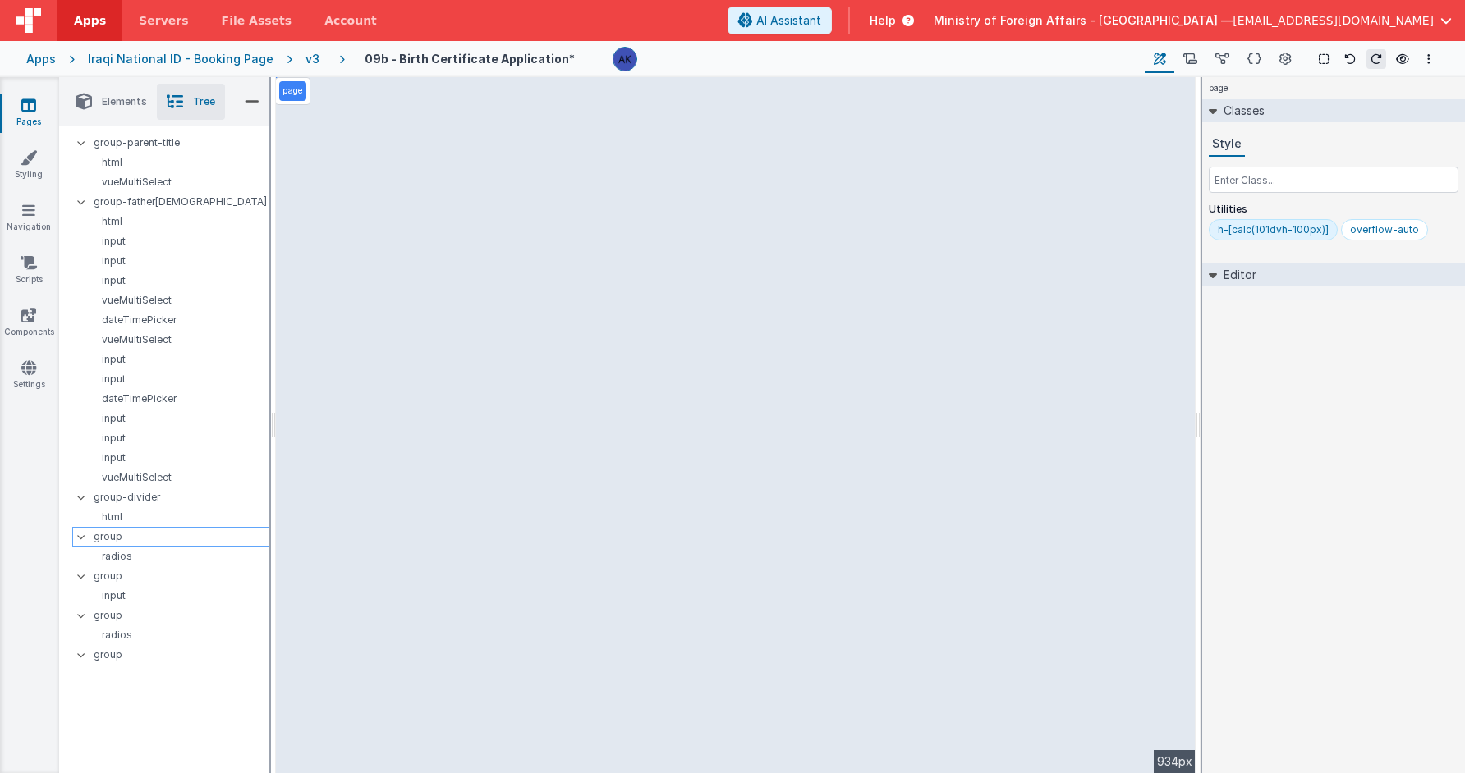
click at [164, 535] on p "group" at bounding box center [181, 537] width 175 height 18
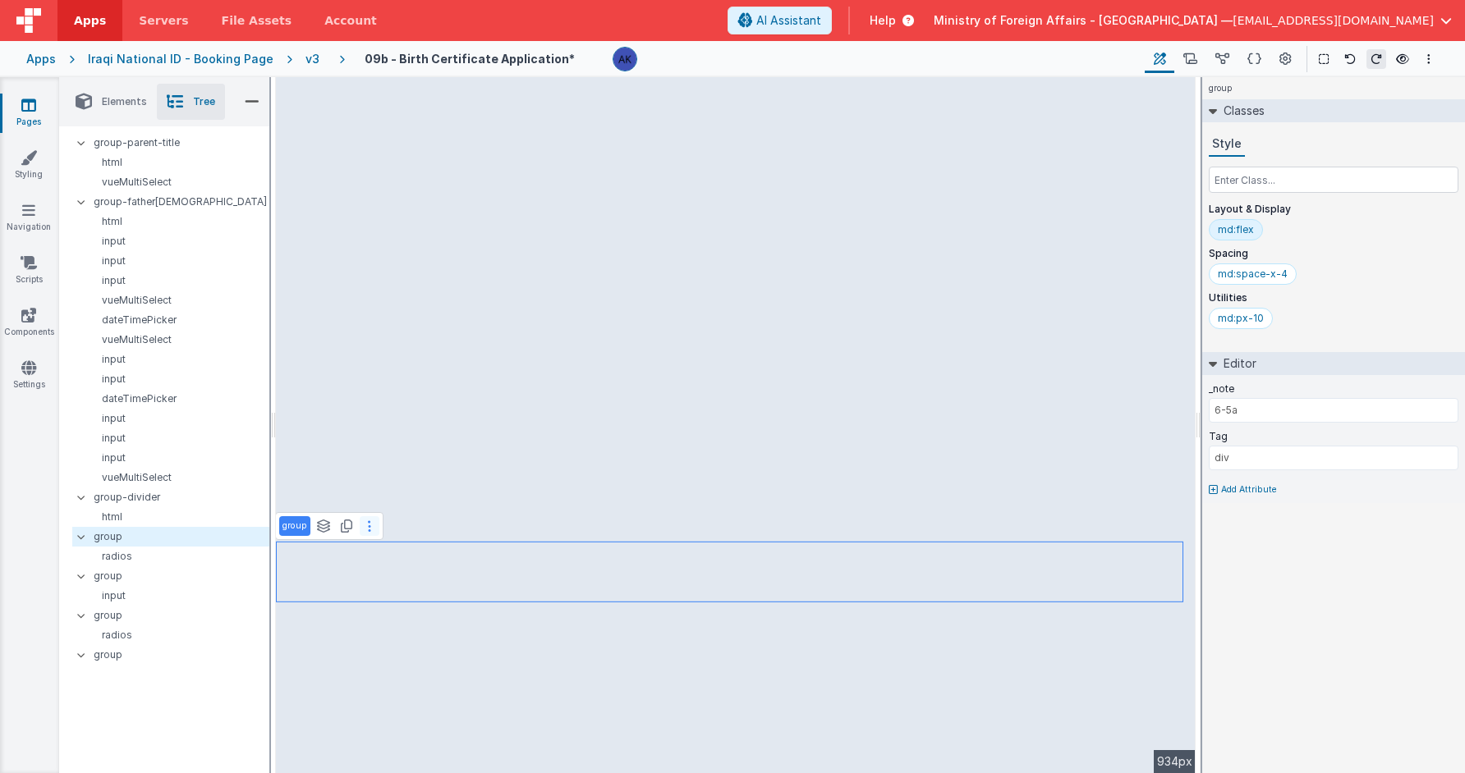
click at [371, 527] on button at bounding box center [370, 526] width 20 height 20
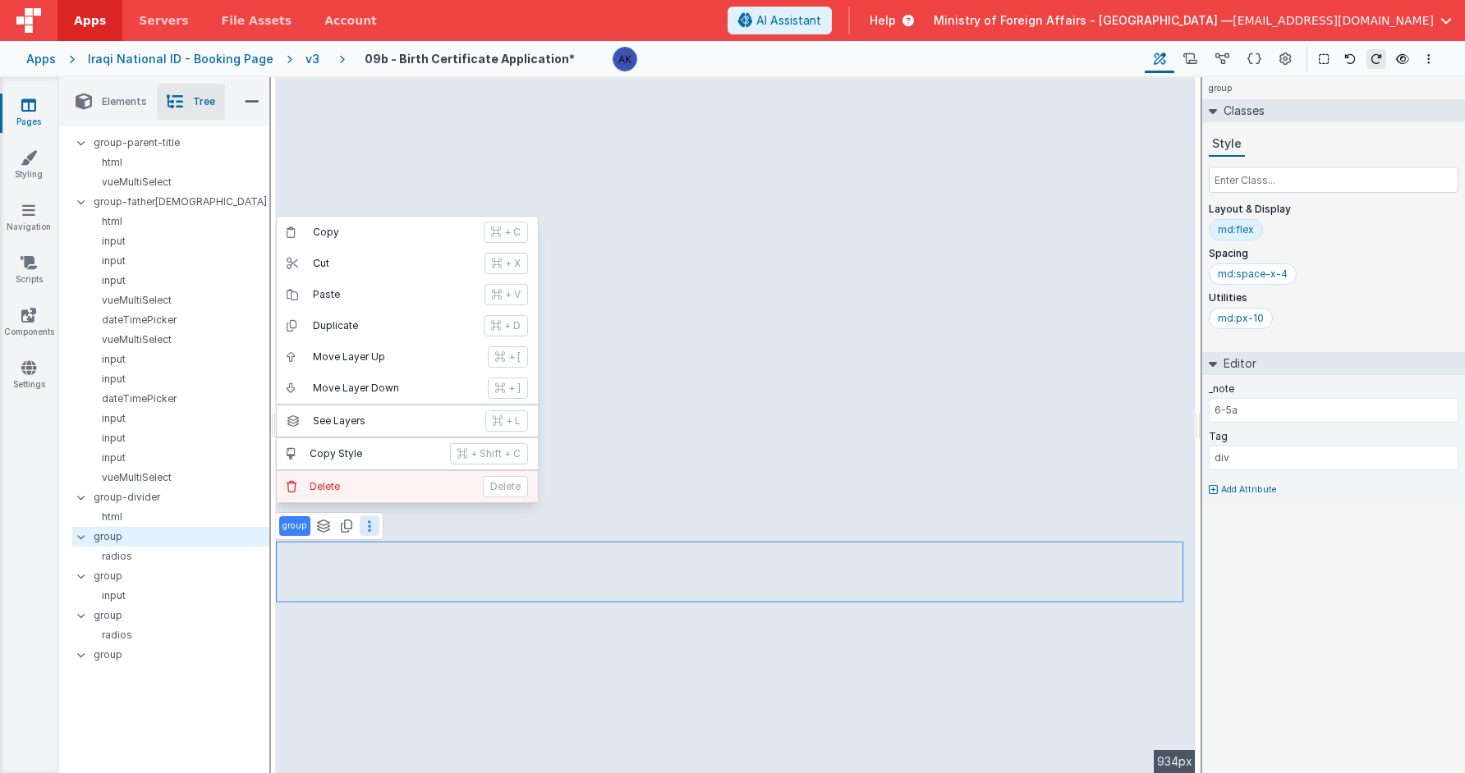
click at [369, 494] on button "Delete Delete" at bounding box center [407, 486] width 261 height 31
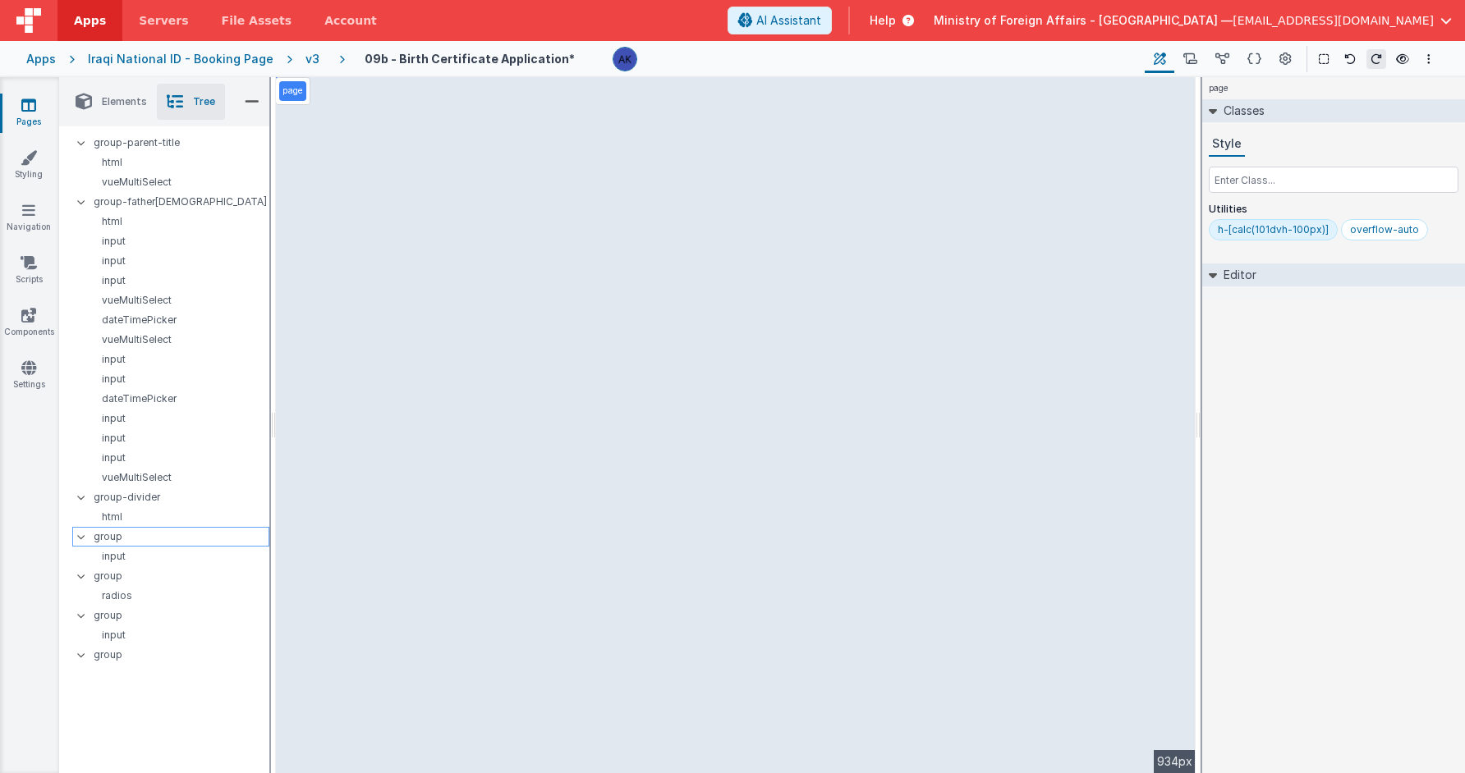
click at [175, 540] on p "group" at bounding box center [181, 537] width 175 height 18
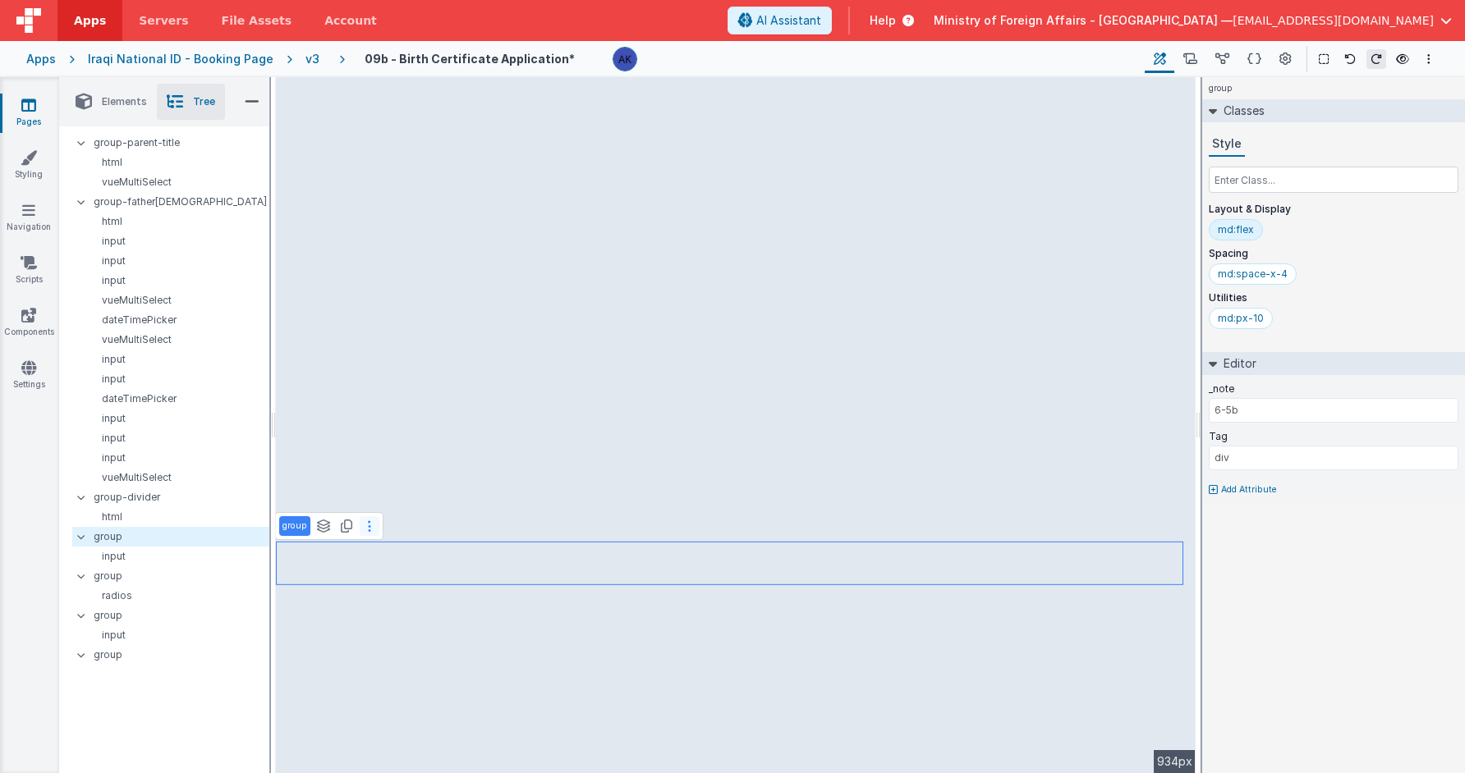
click at [375, 523] on button at bounding box center [370, 526] width 20 height 20
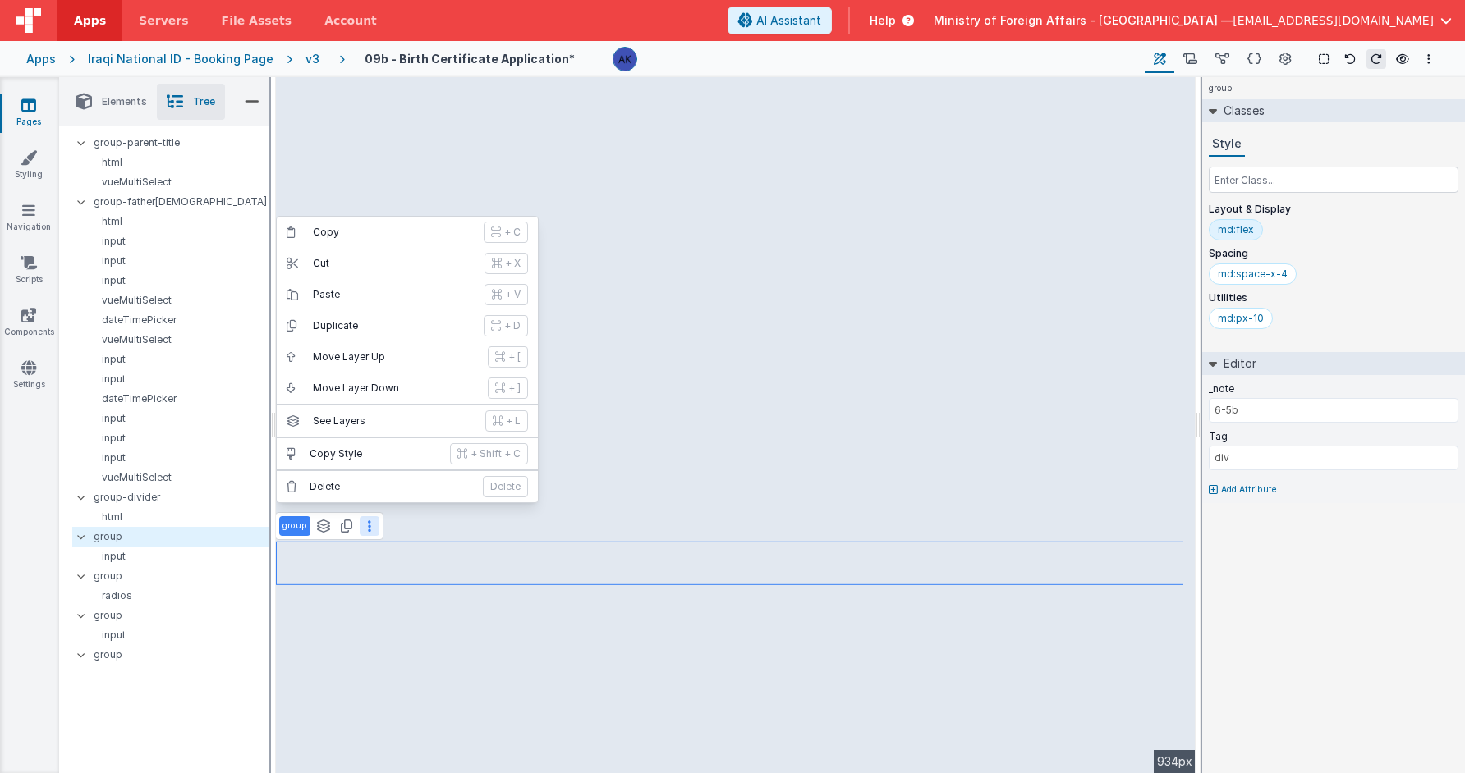
click at [376, 499] on button "Delete Delete" at bounding box center [407, 486] width 261 height 31
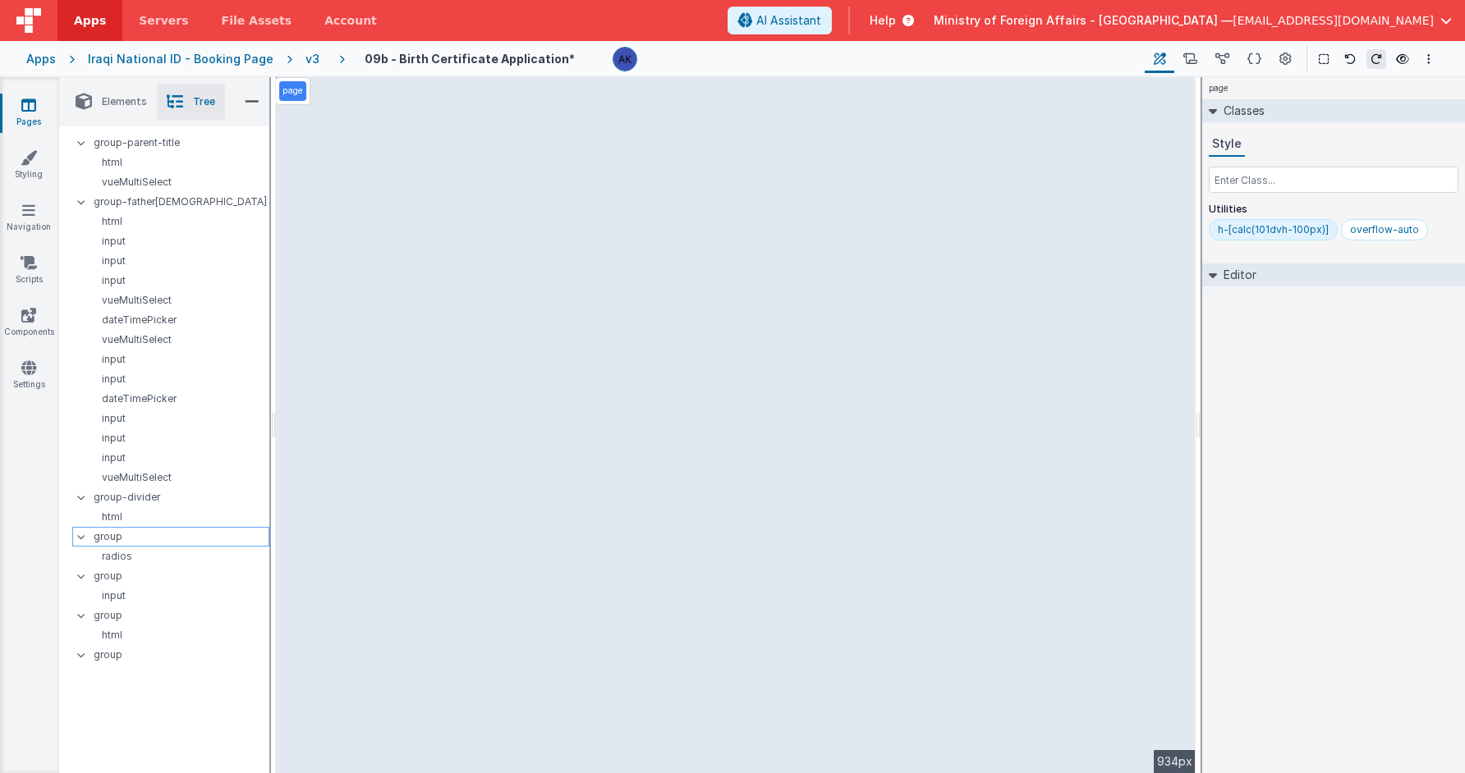
click at [180, 538] on p "group" at bounding box center [181, 537] width 175 height 18
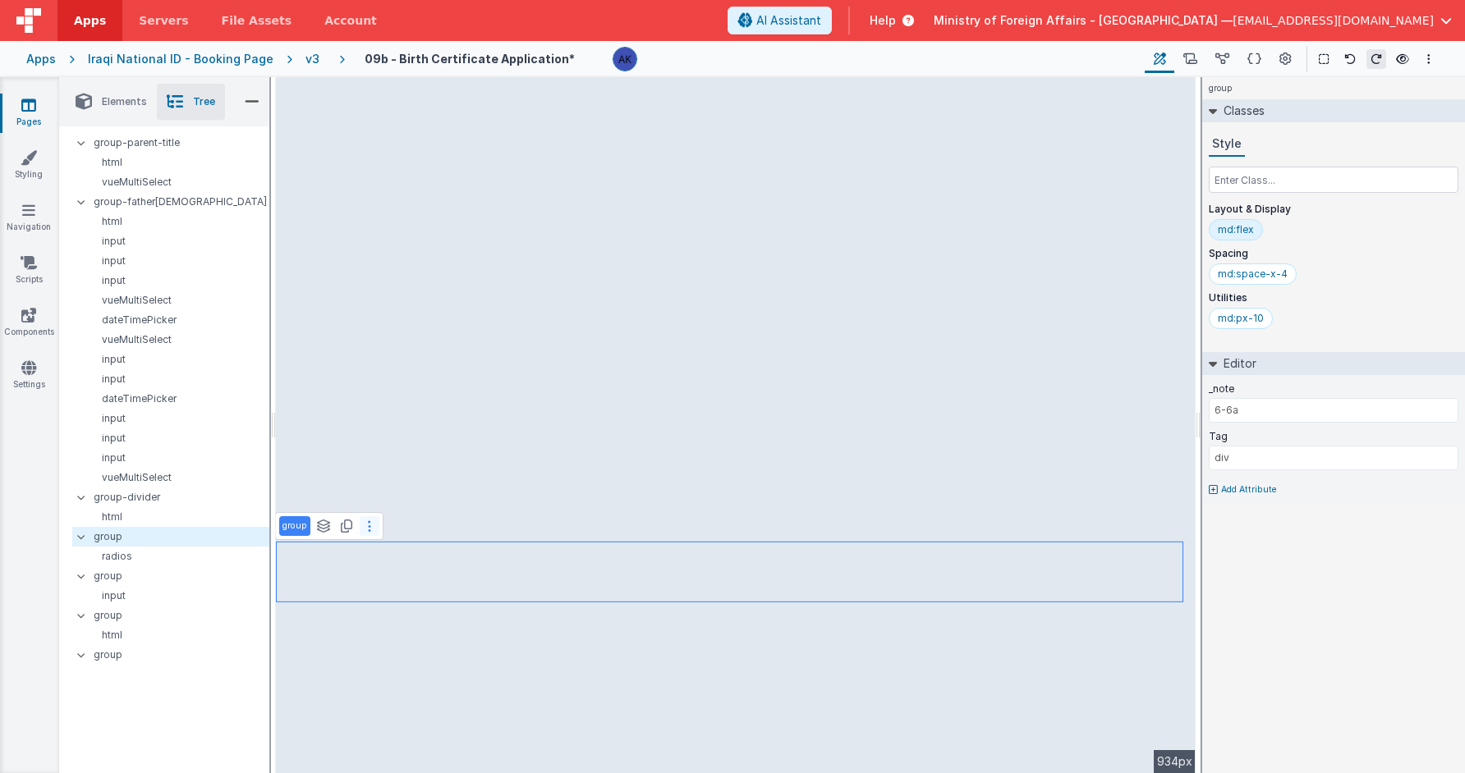
click at [368, 525] on icon at bounding box center [369, 526] width 3 height 13
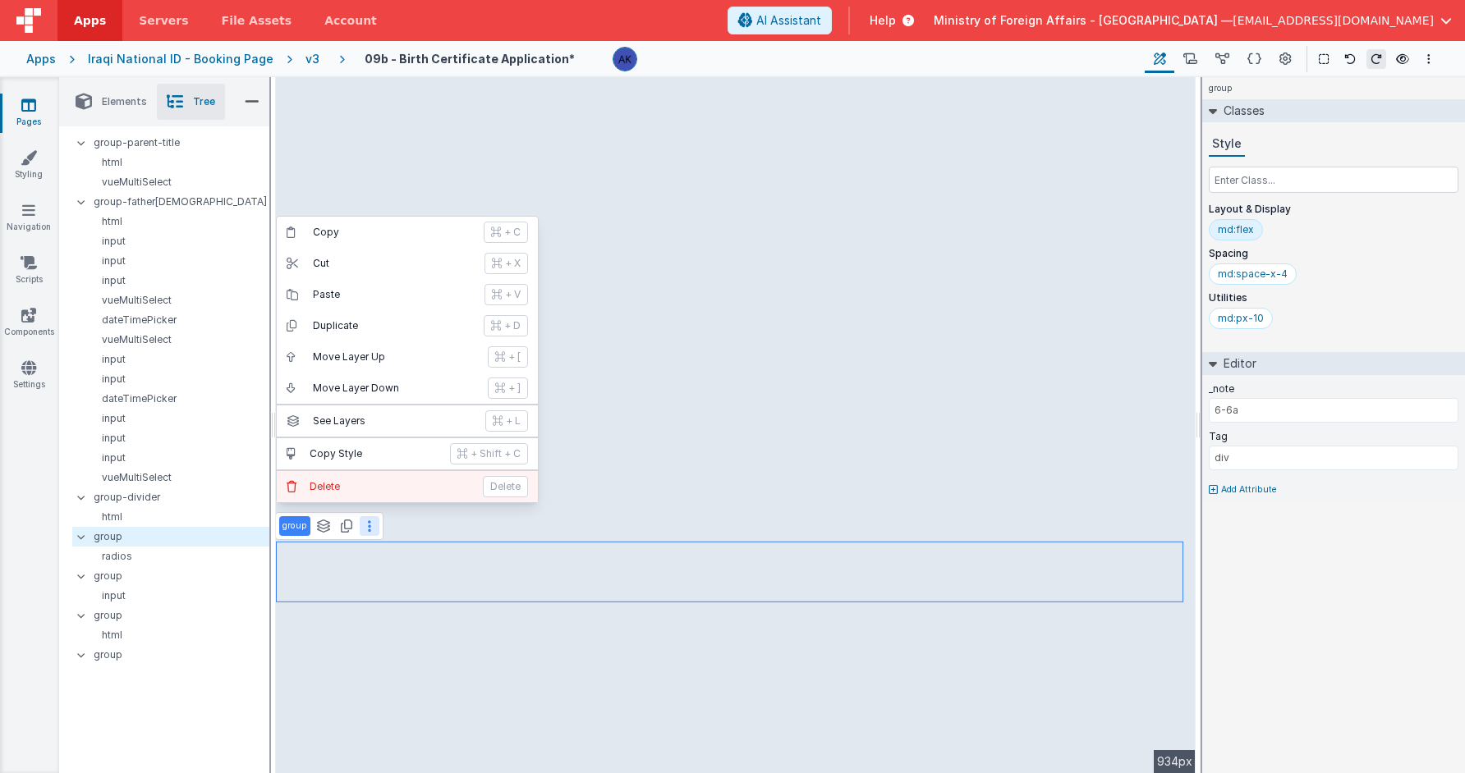
click at [365, 496] on button "Delete Delete" at bounding box center [407, 486] width 261 height 31
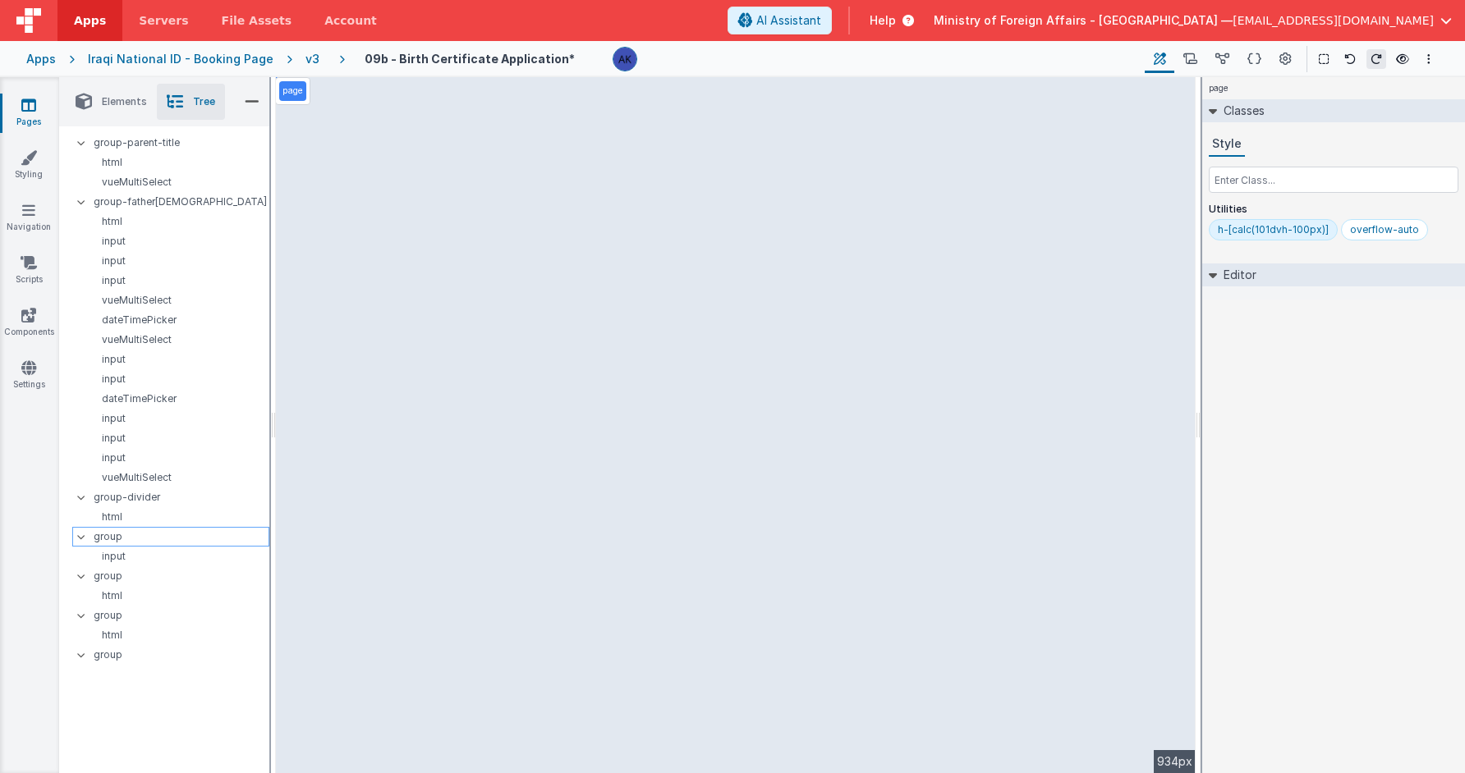
click at [197, 532] on p "group" at bounding box center [181, 537] width 175 height 18
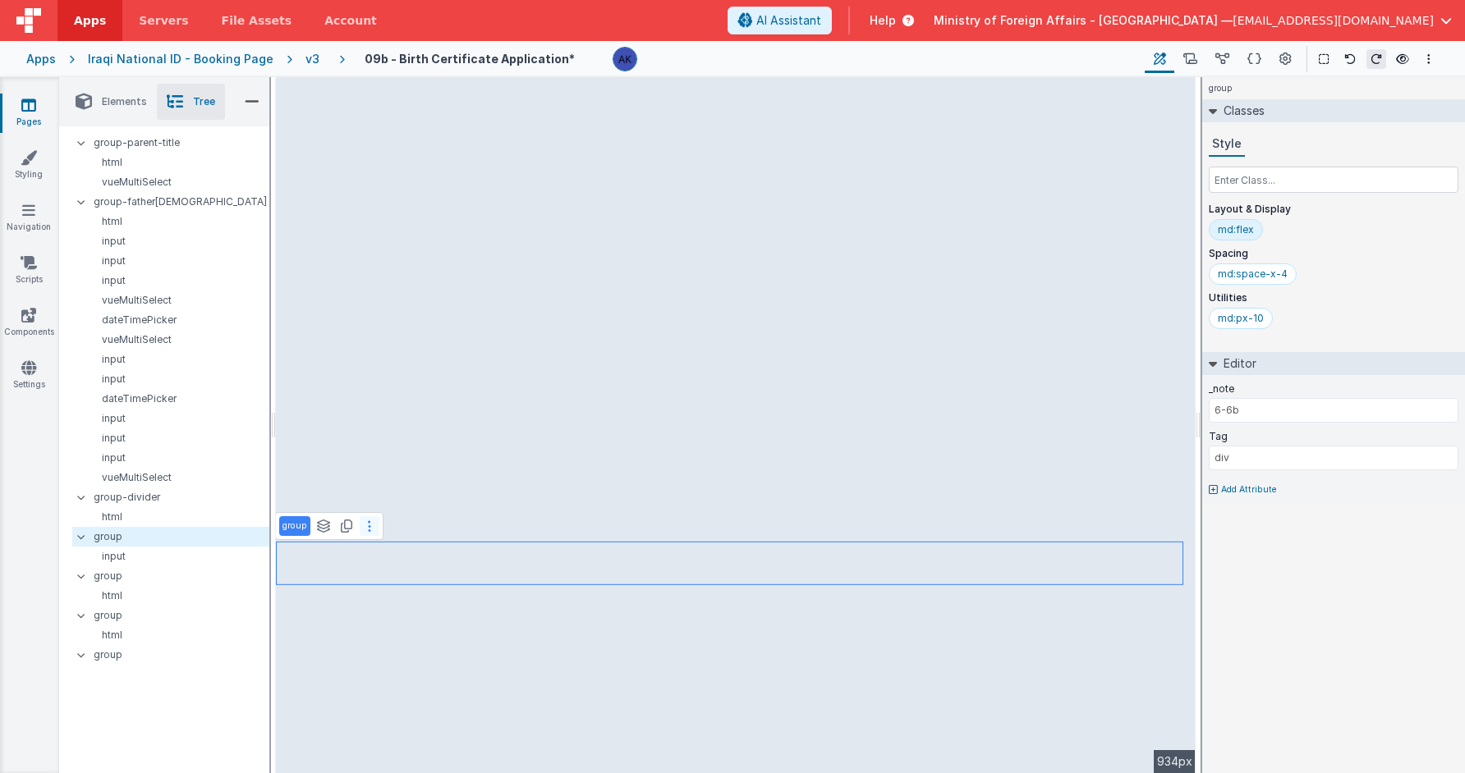
click at [372, 521] on button at bounding box center [370, 526] width 20 height 20
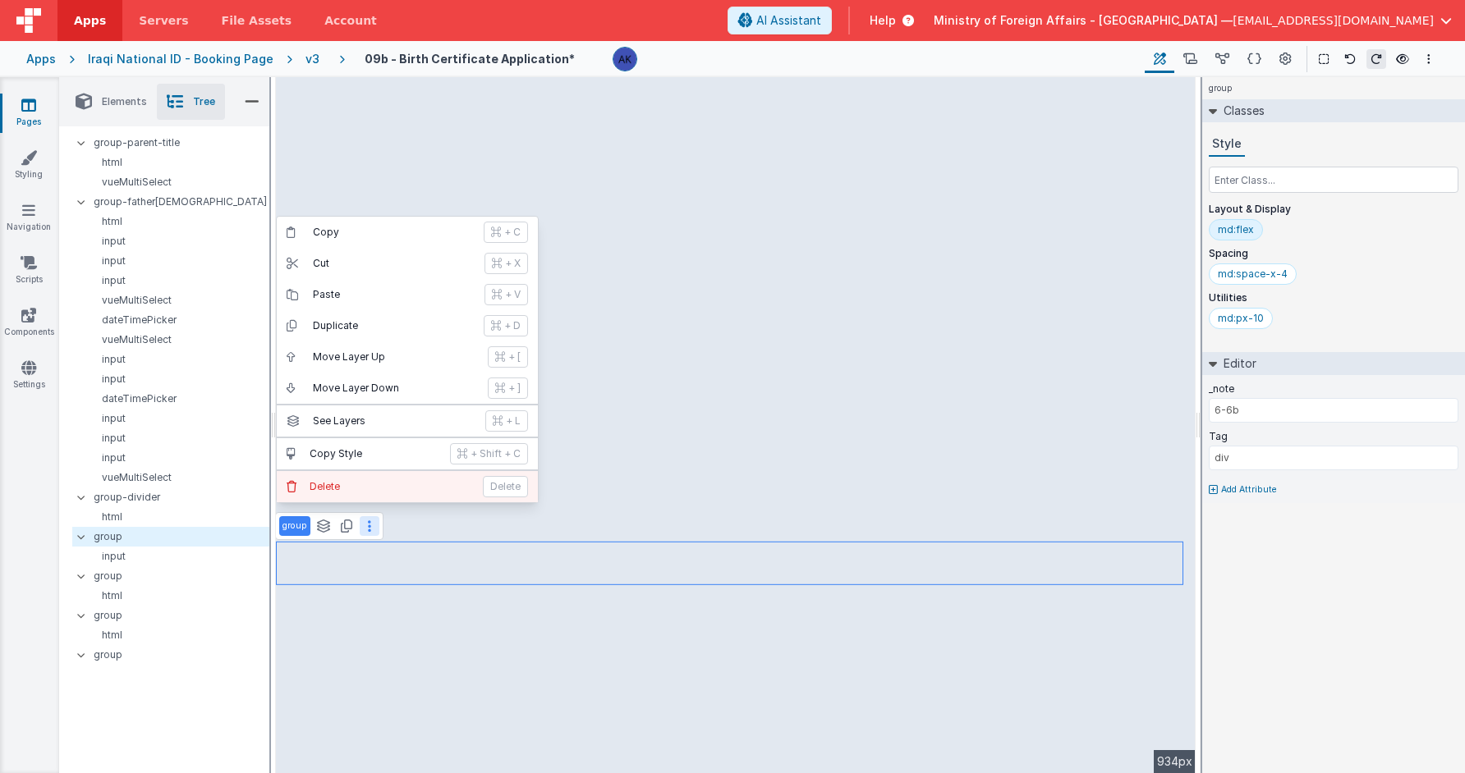
click at [376, 496] on button "Delete Delete" at bounding box center [407, 486] width 261 height 31
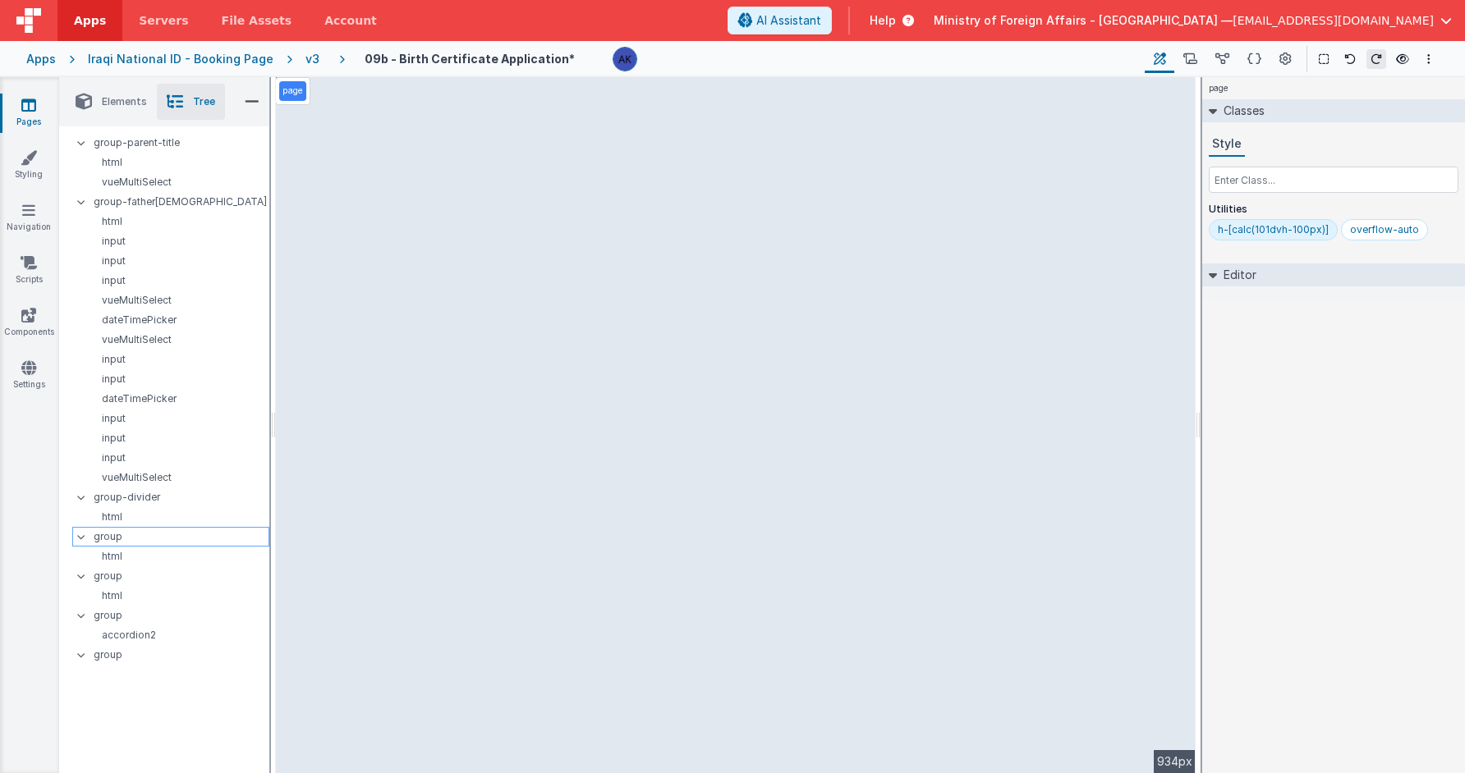
click at [250, 536] on p "group" at bounding box center [181, 537] width 175 height 18
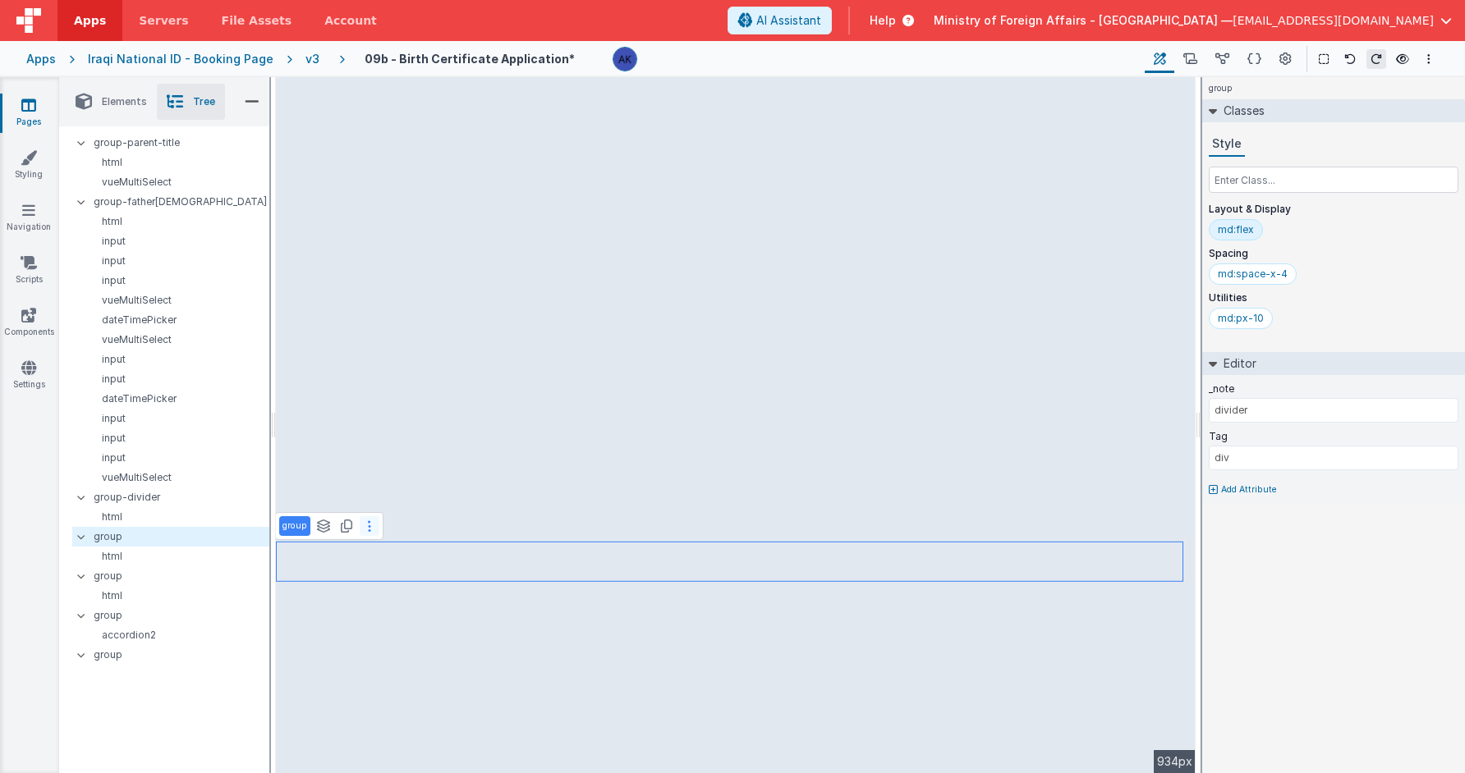
click at [365, 526] on button at bounding box center [370, 526] width 20 height 20
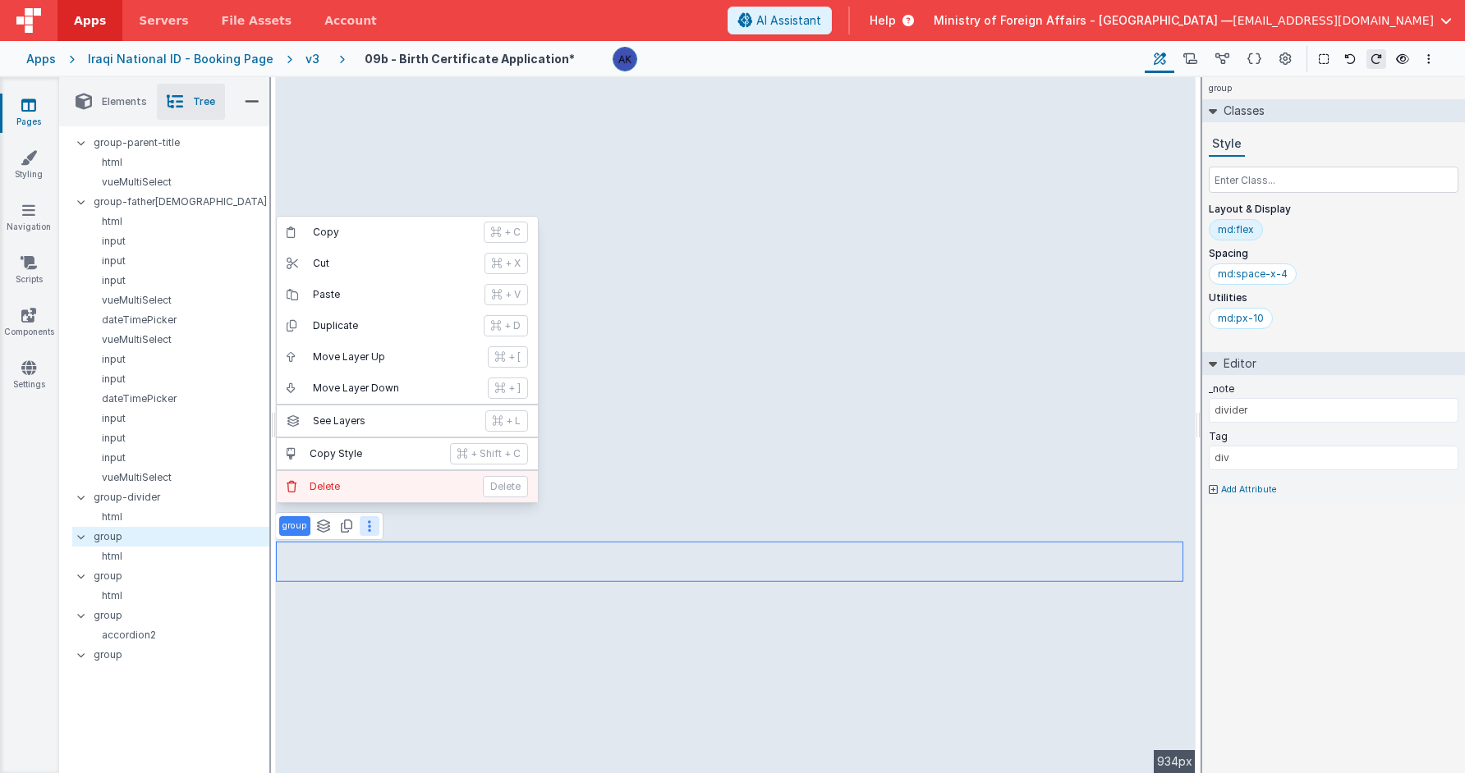
click at [382, 491] on p "Delete" at bounding box center [391, 486] width 163 height 13
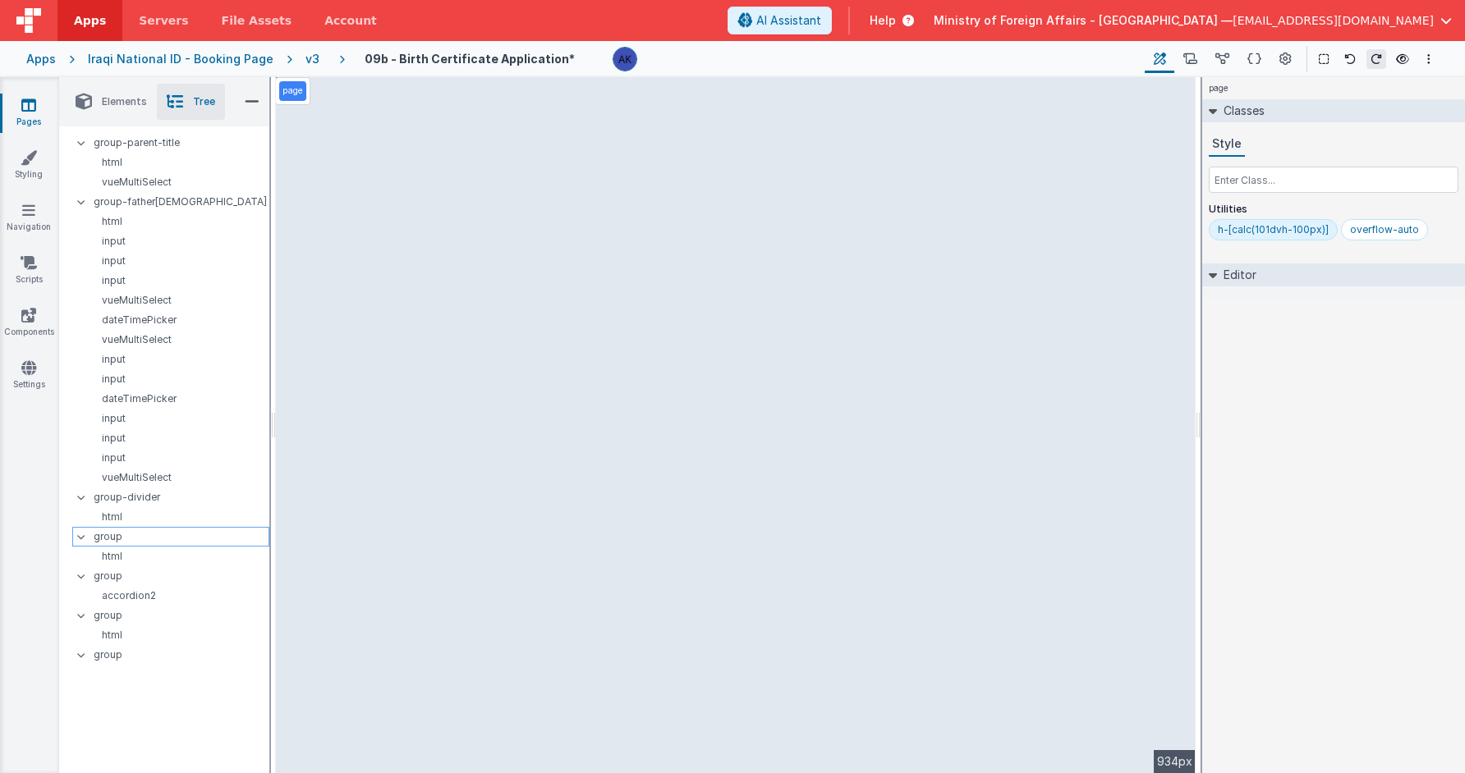
click at [186, 544] on p "group" at bounding box center [181, 537] width 175 height 18
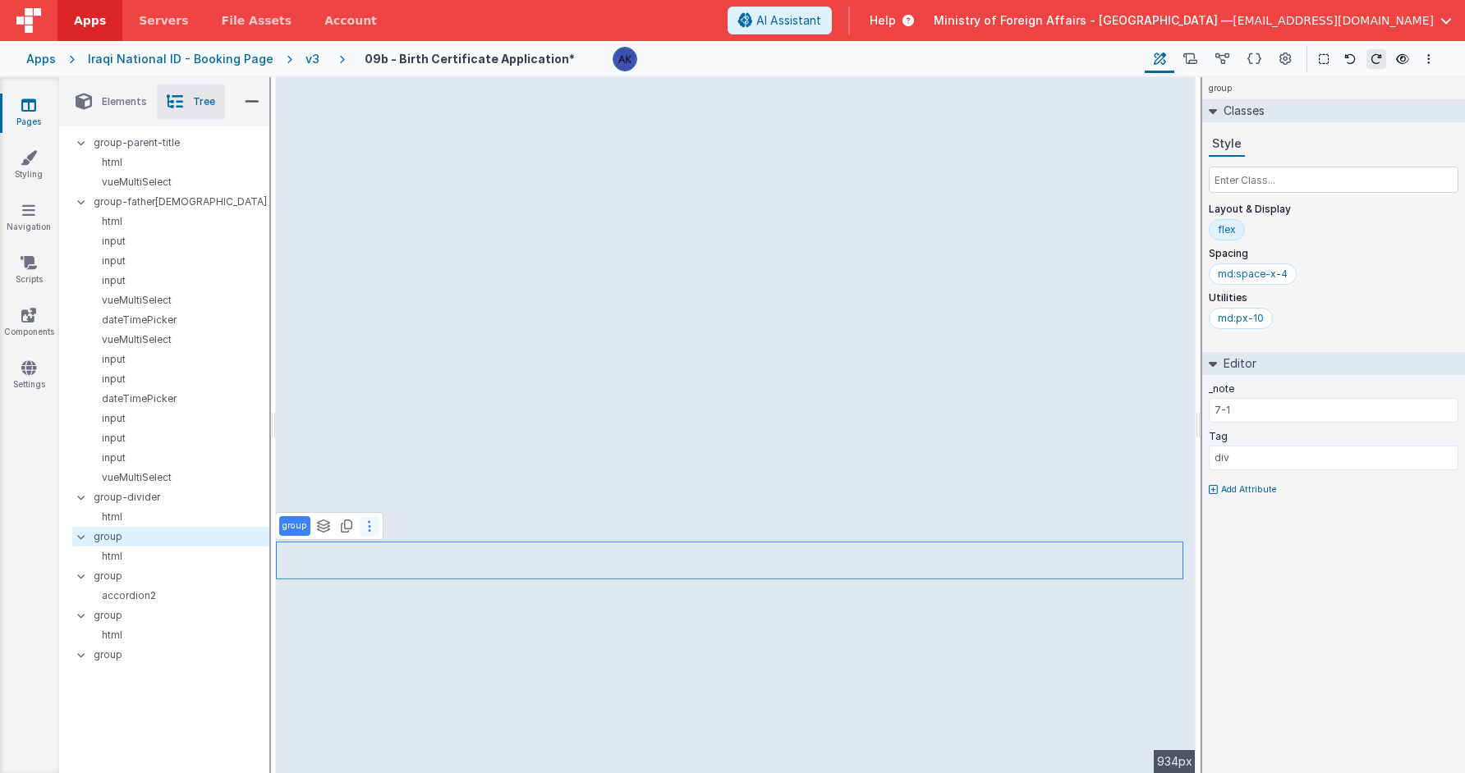
click at [363, 528] on button at bounding box center [370, 526] width 20 height 20
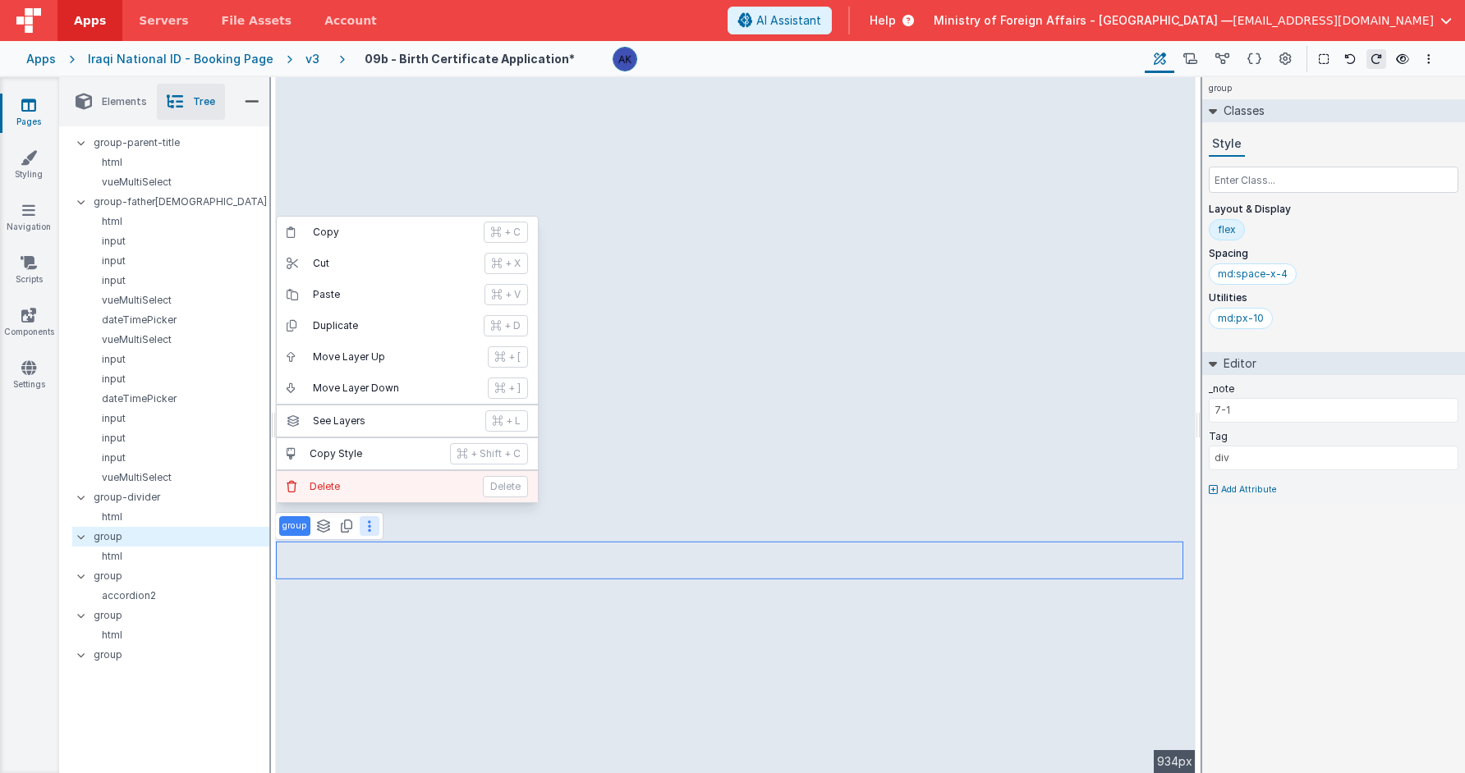
click at [392, 488] on p "Delete" at bounding box center [391, 486] width 163 height 13
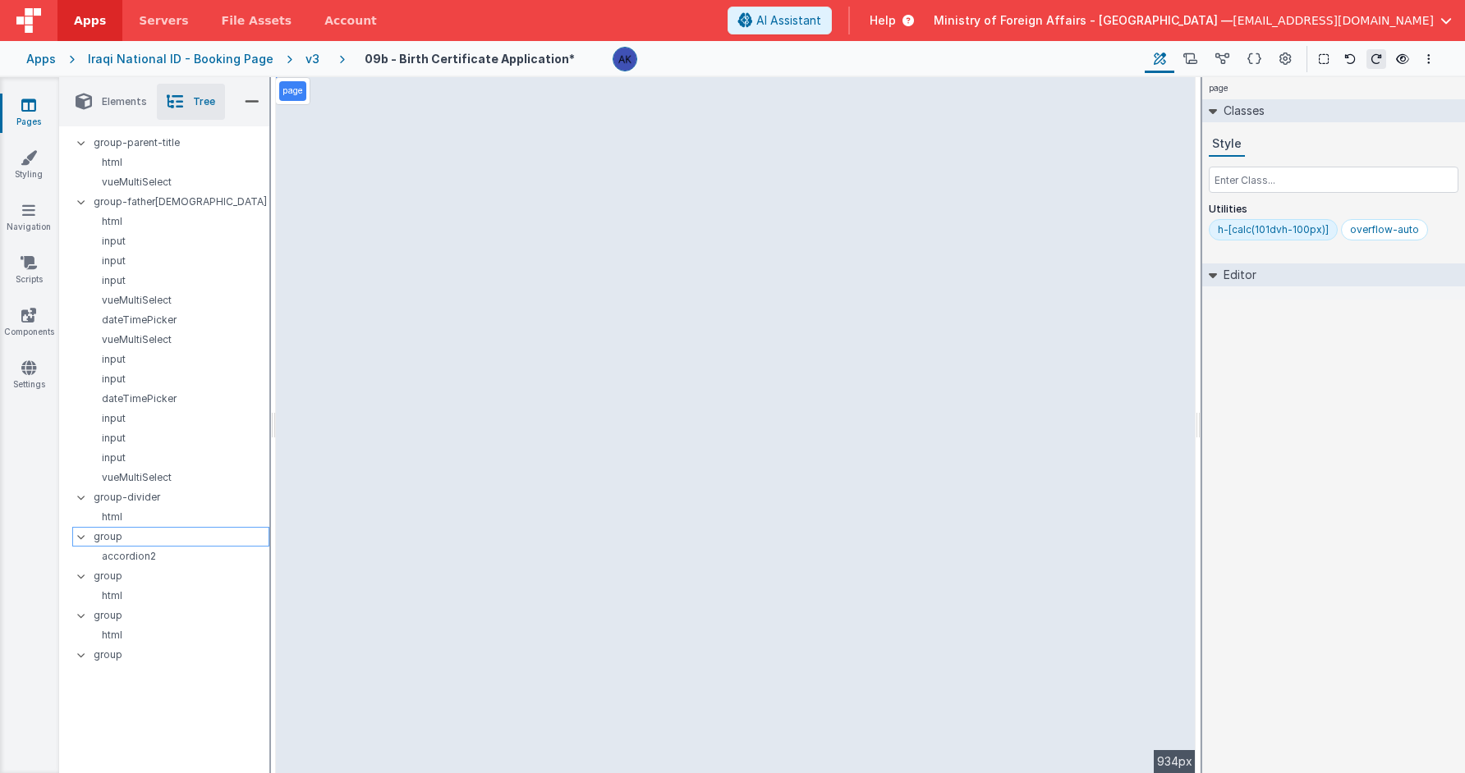
click at [145, 539] on p "group" at bounding box center [181, 537] width 175 height 18
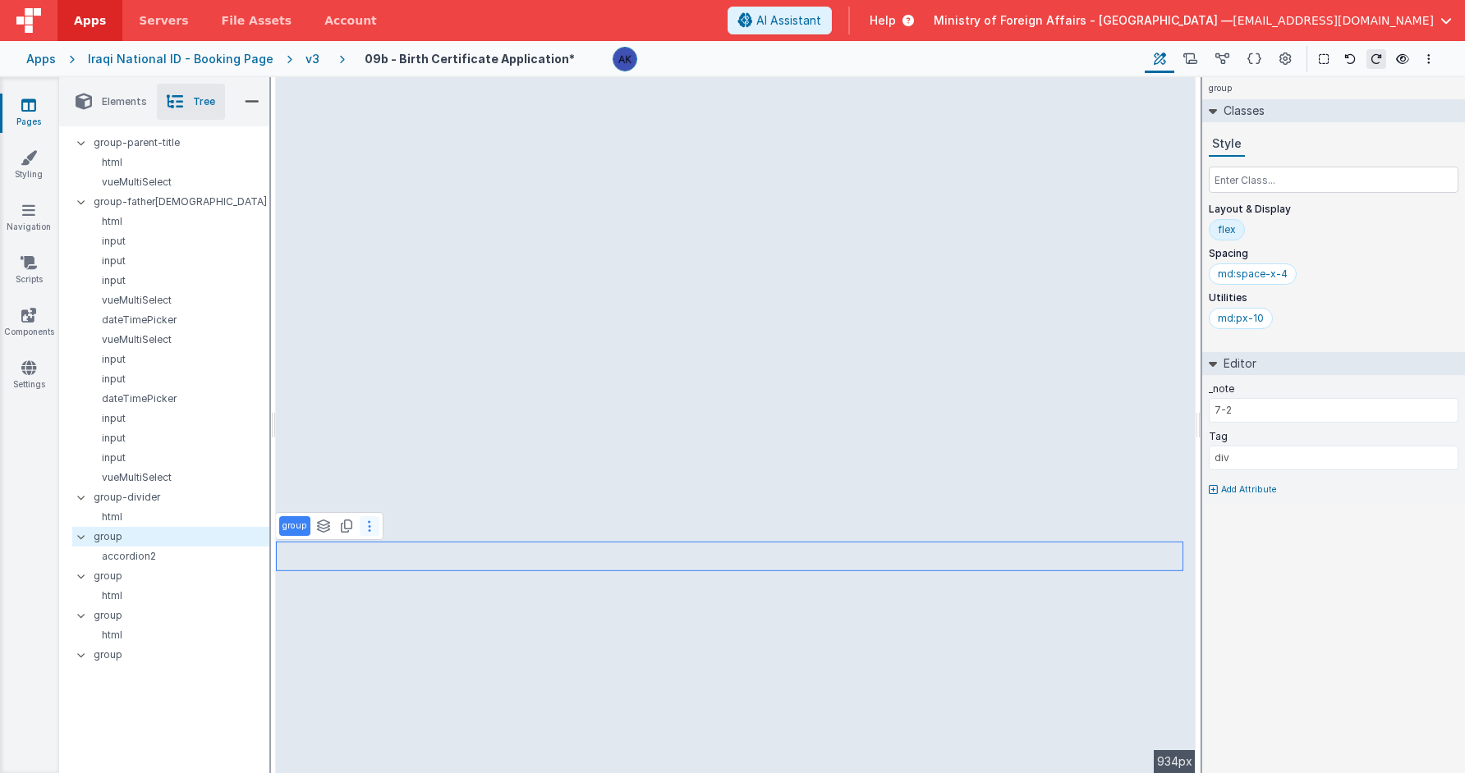
click at [362, 521] on button at bounding box center [370, 526] width 20 height 20
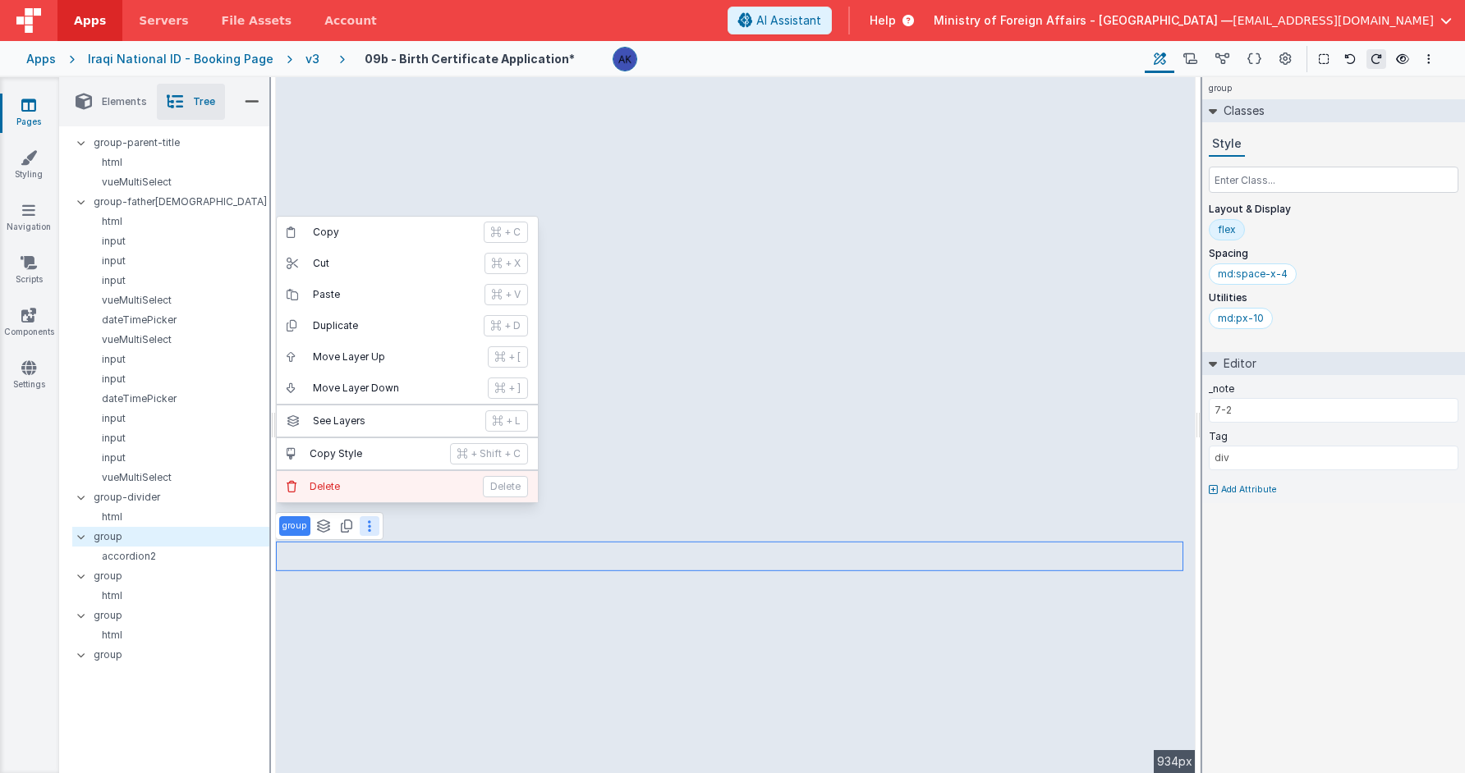
click at [366, 493] on button "Delete Delete" at bounding box center [407, 486] width 261 height 31
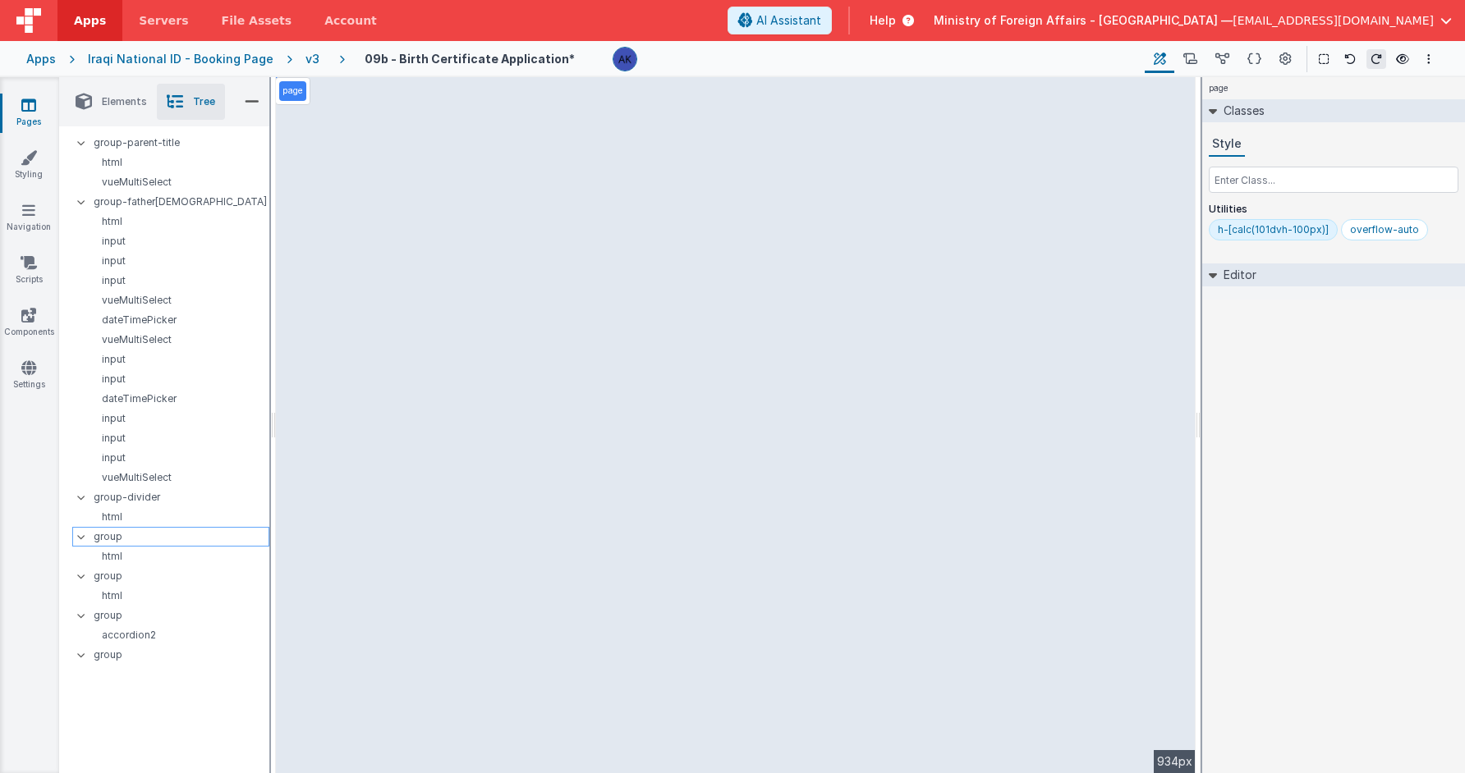
click at [210, 534] on p "group" at bounding box center [181, 537] width 175 height 18
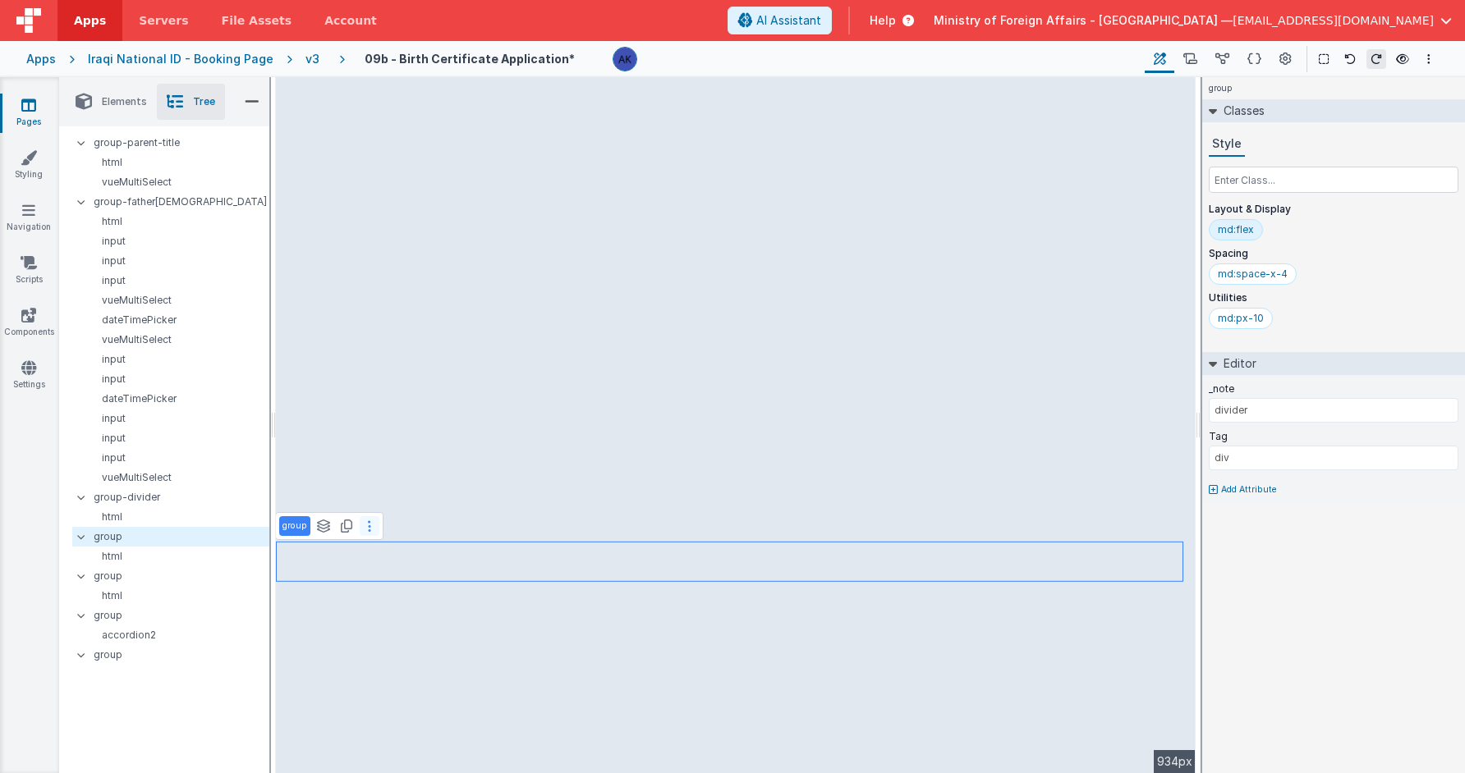
click at [363, 525] on button at bounding box center [370, 526] width 20 height 20
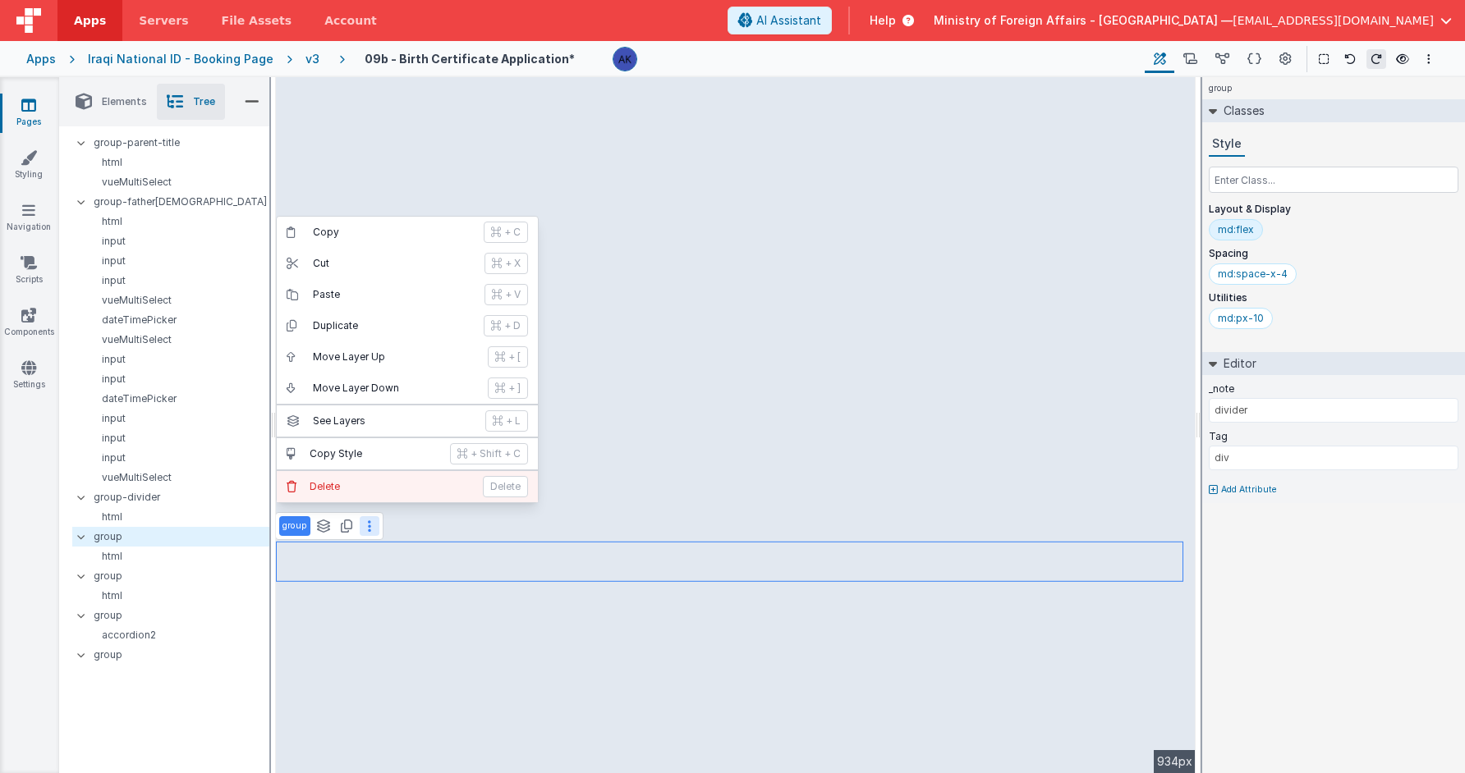
click at [387, 494] on button "Delete Delete" at bounding box center [407, 486] width 261 height 31
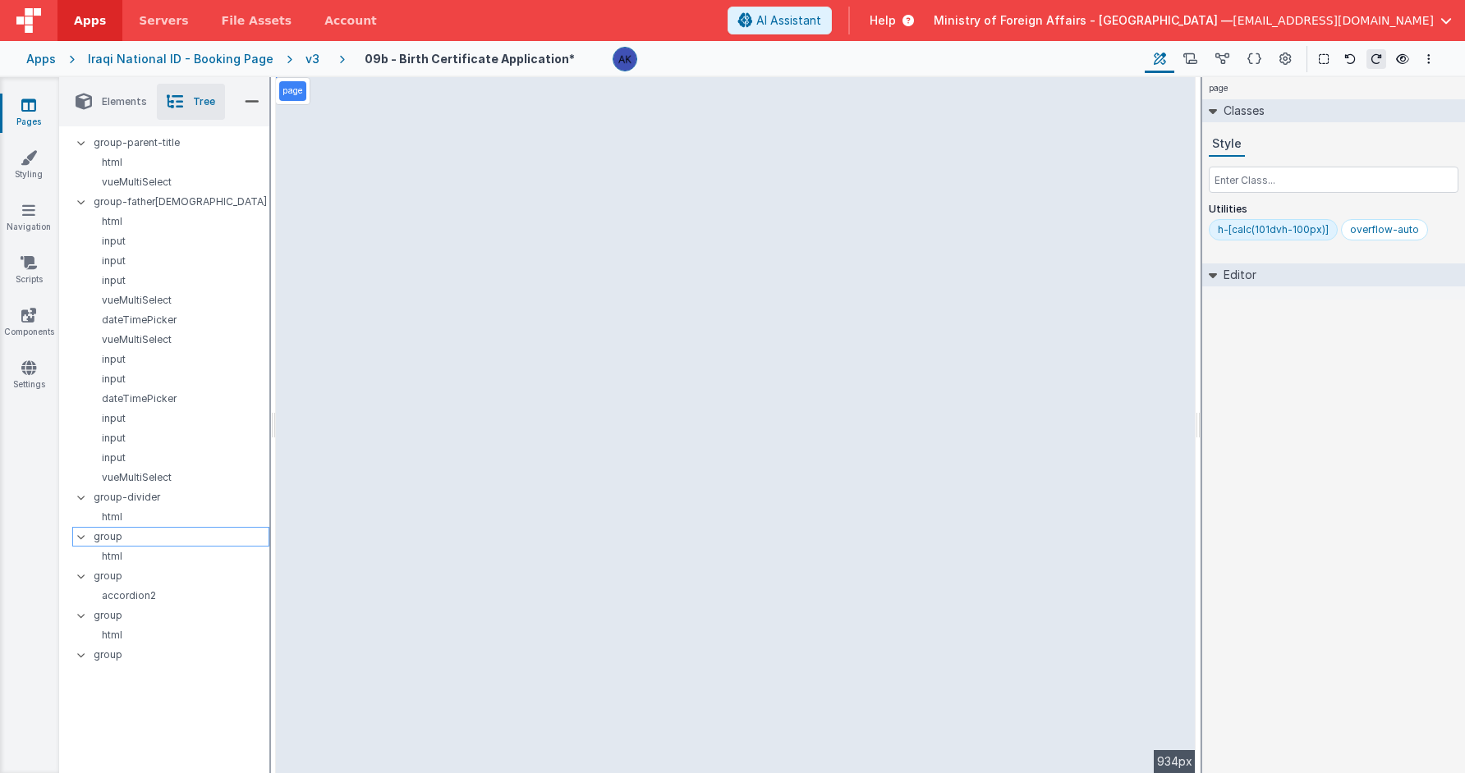
click at [207, 544] on p "group" at bounding box center [181, 537] width 175 height 18
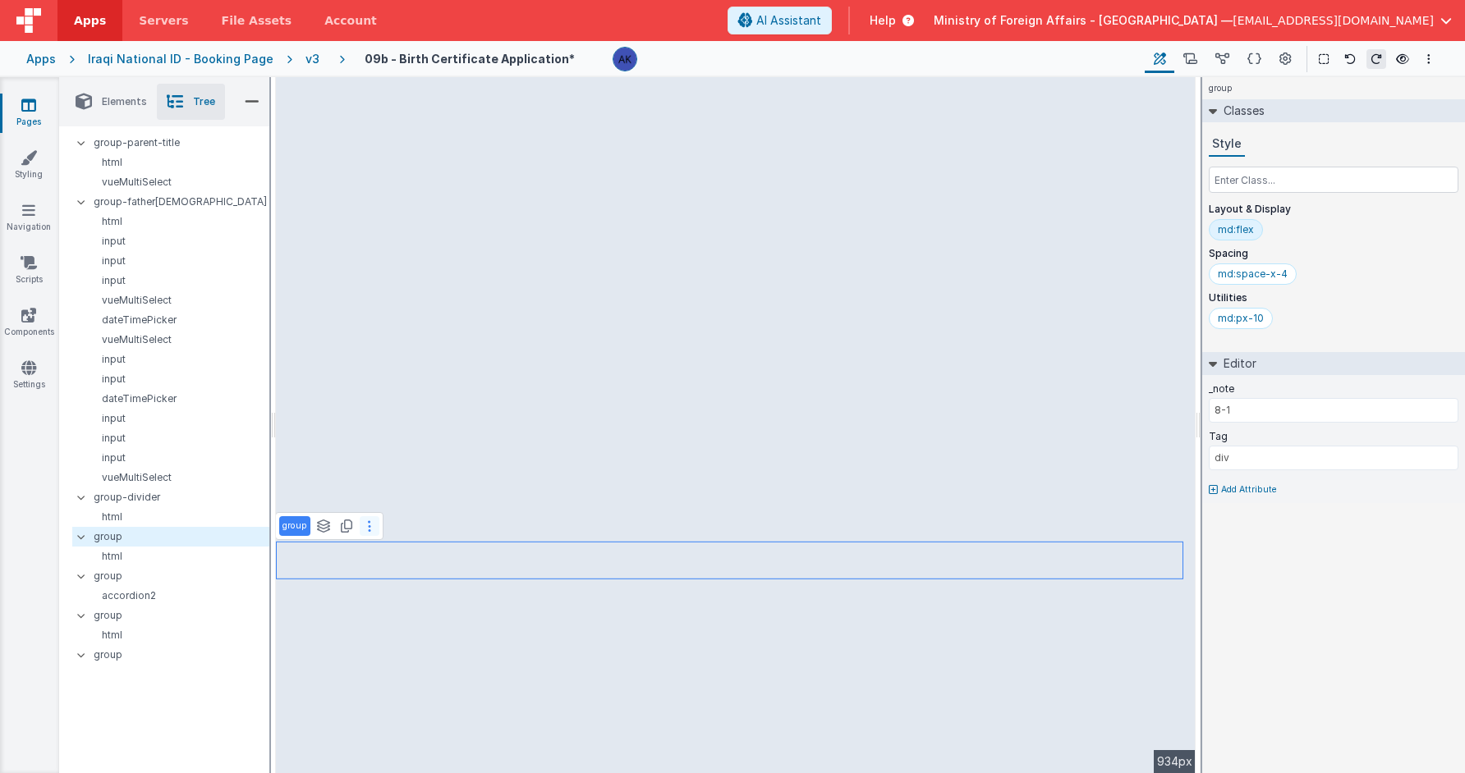
click at [373, 521] on button at bounding box center [370, 526] width 20 height 20
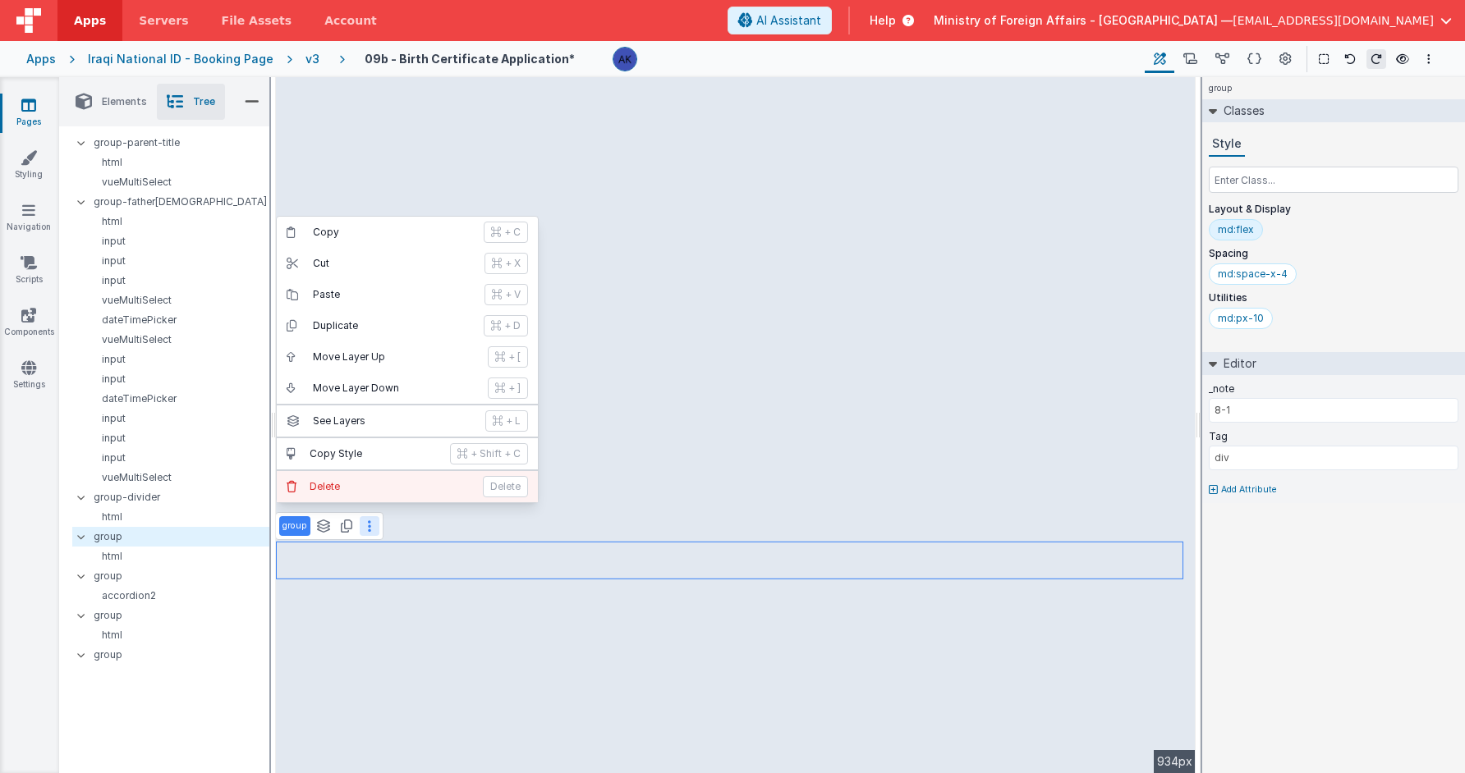
click at [375, 491] on p "Delete" at bounding box center [391, 486] width 163 height 13
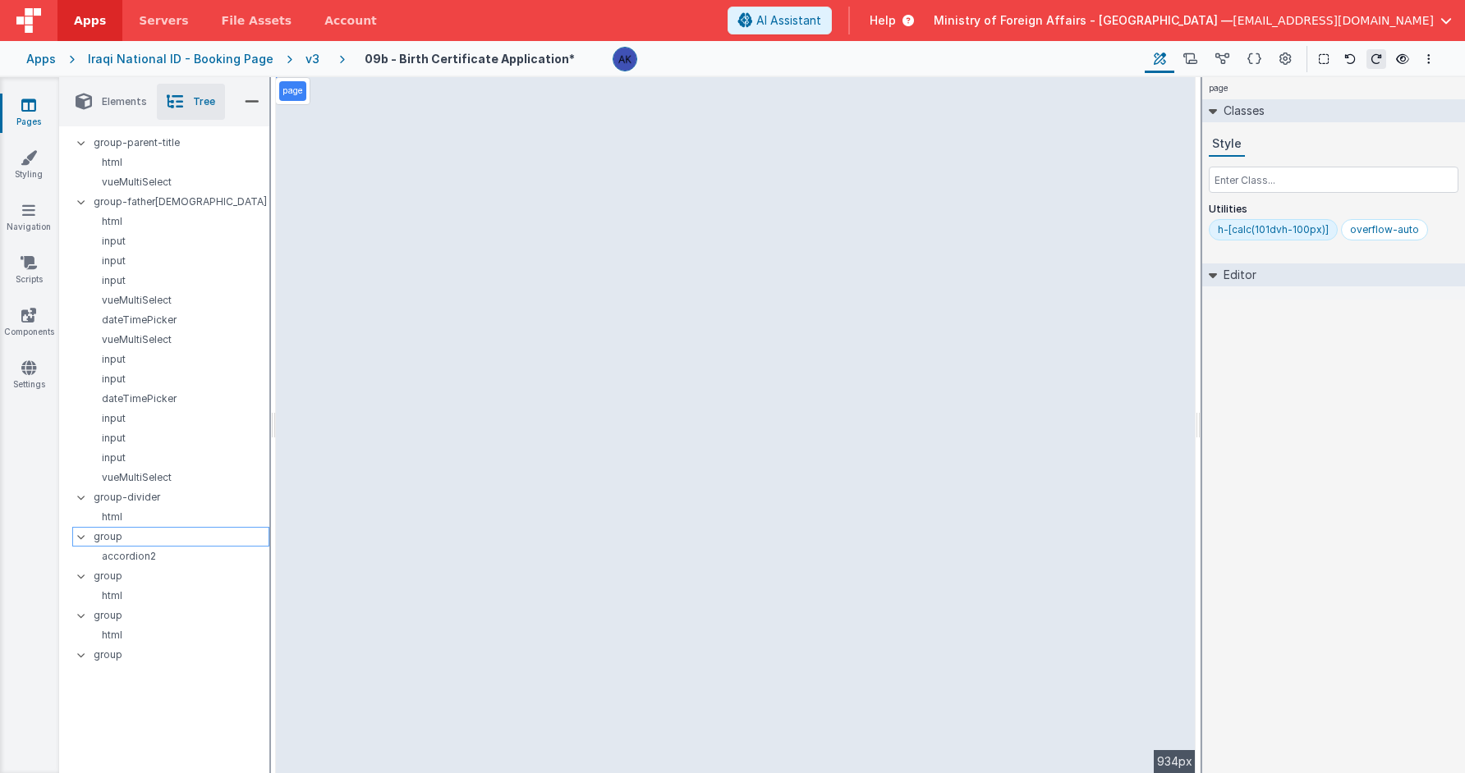
click at [201, 534] on p "group" at bounding box center [181, 537] width 175 height 18
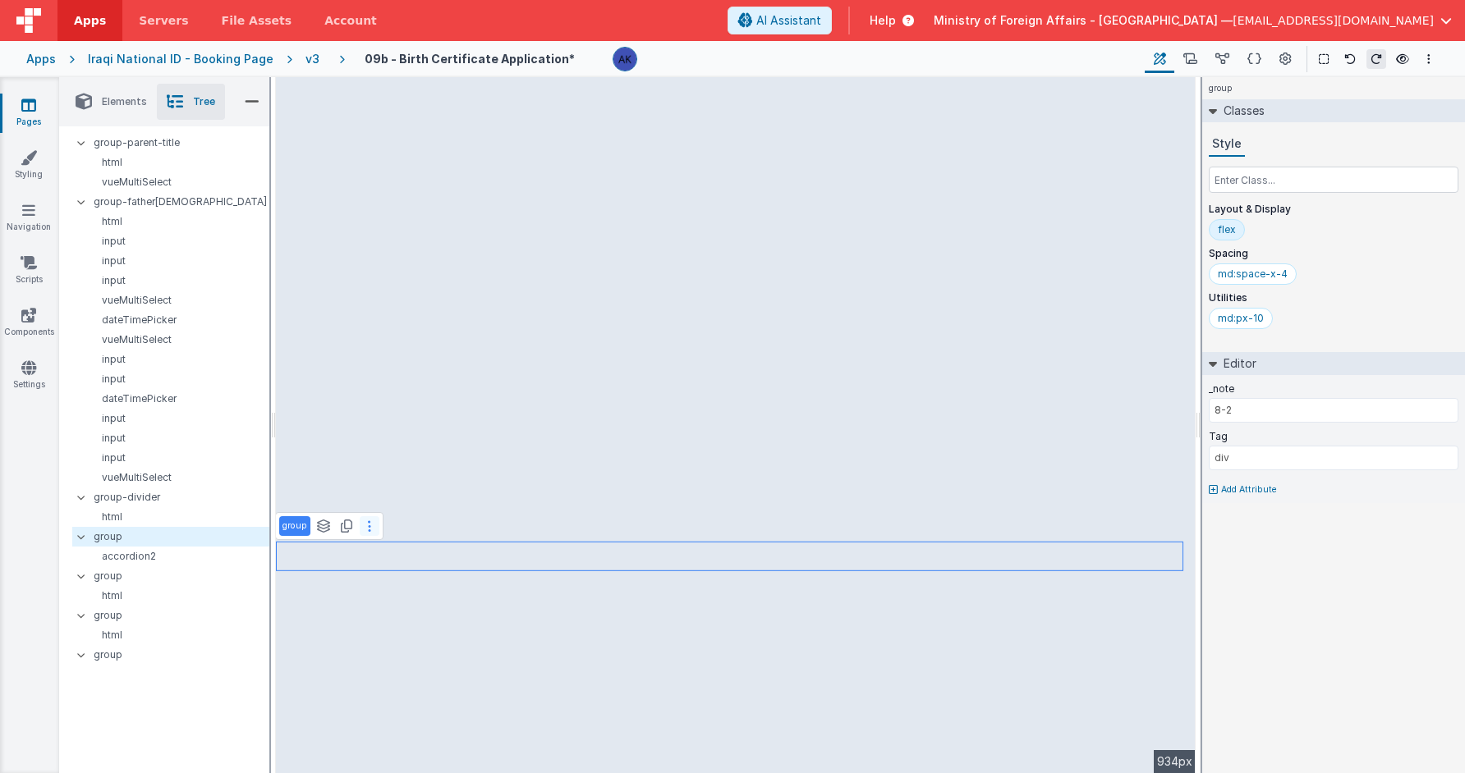
click at [365, 527] on button at bounding box center [370, 526] width 20 height 20
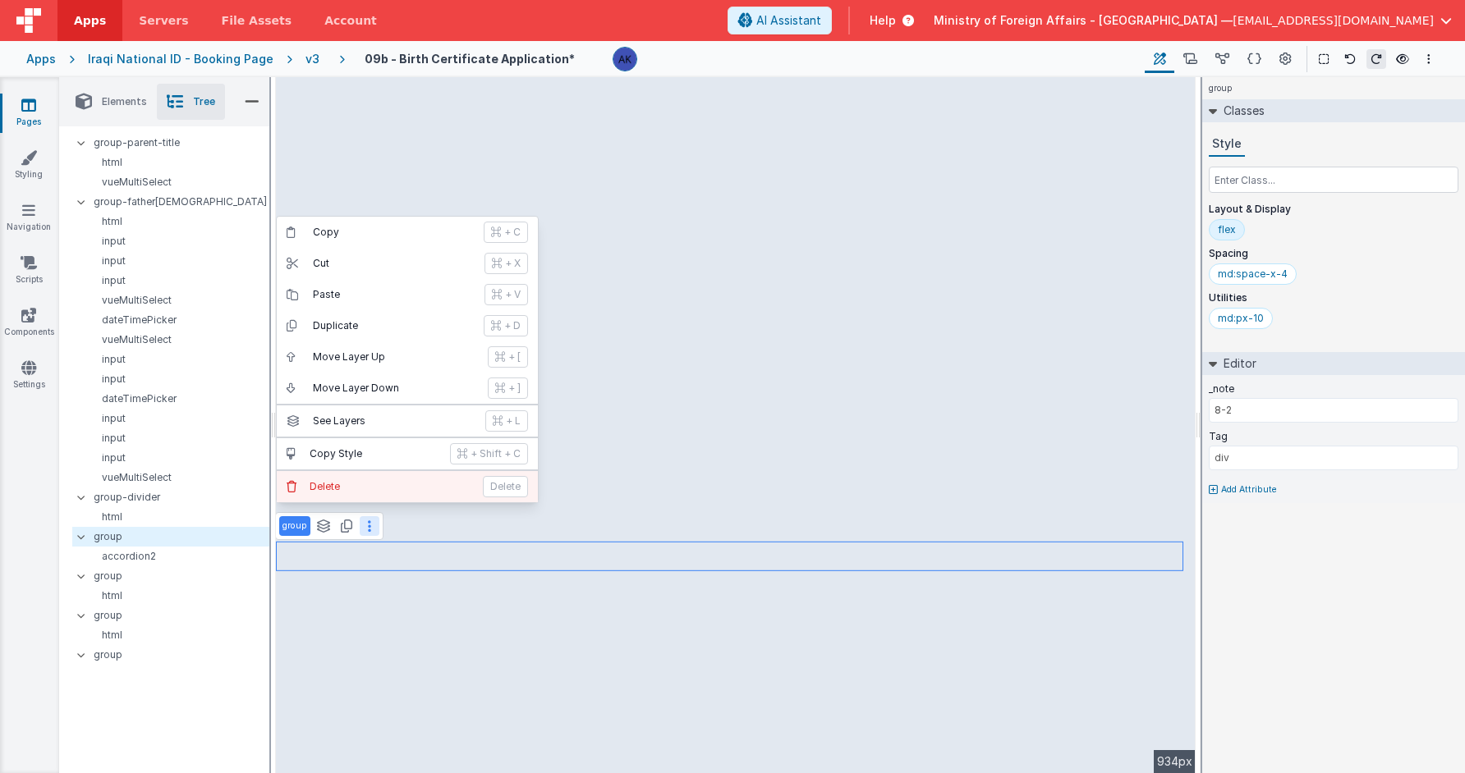
click at [360, 497] on button "Delete Delete" at bounding box center [407, 486] width 261 height 31
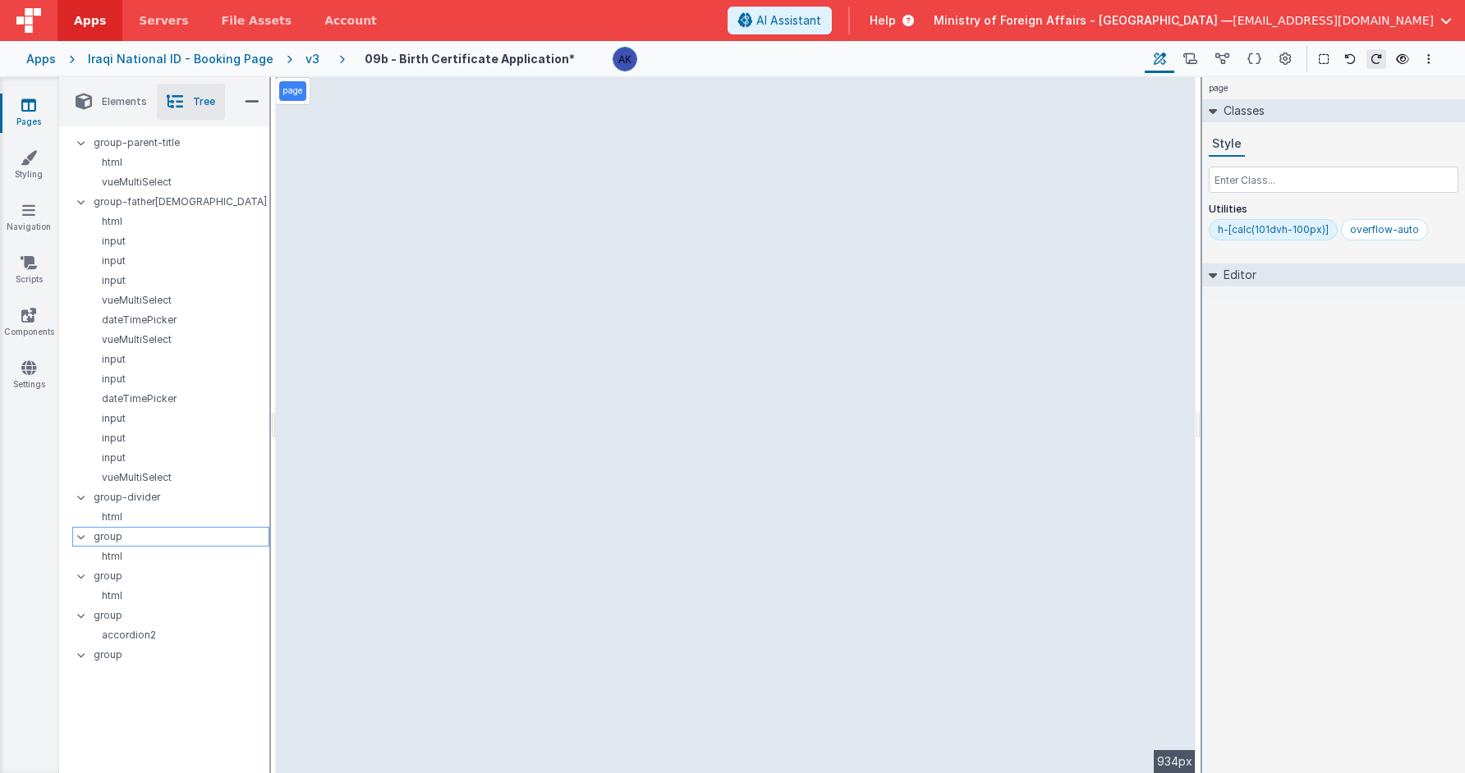
click at [194, 532] on p "group" at bounding box center [181, 537] width 175 height 18
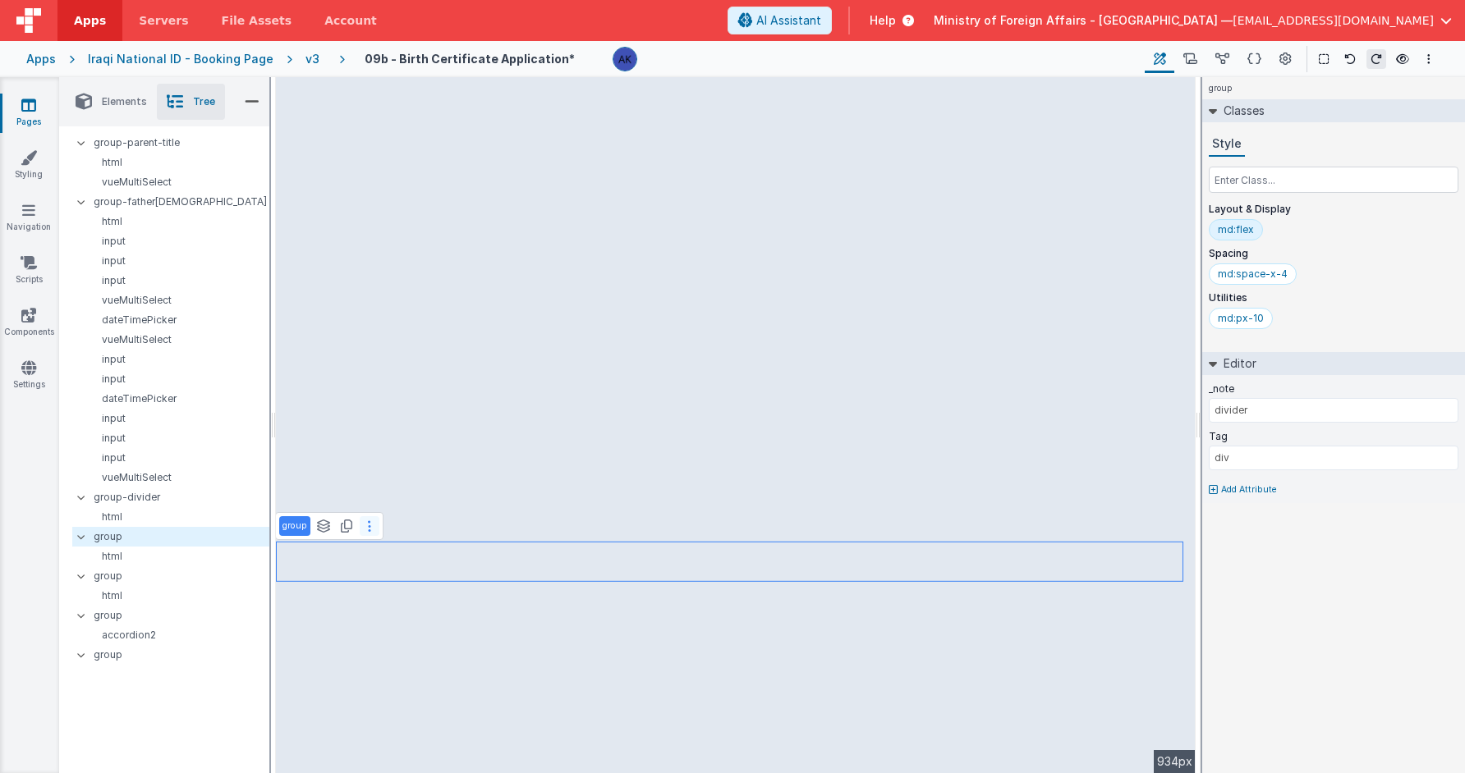
click at [373, 528] on button at bounding box center [370, 526] width 20 height 20
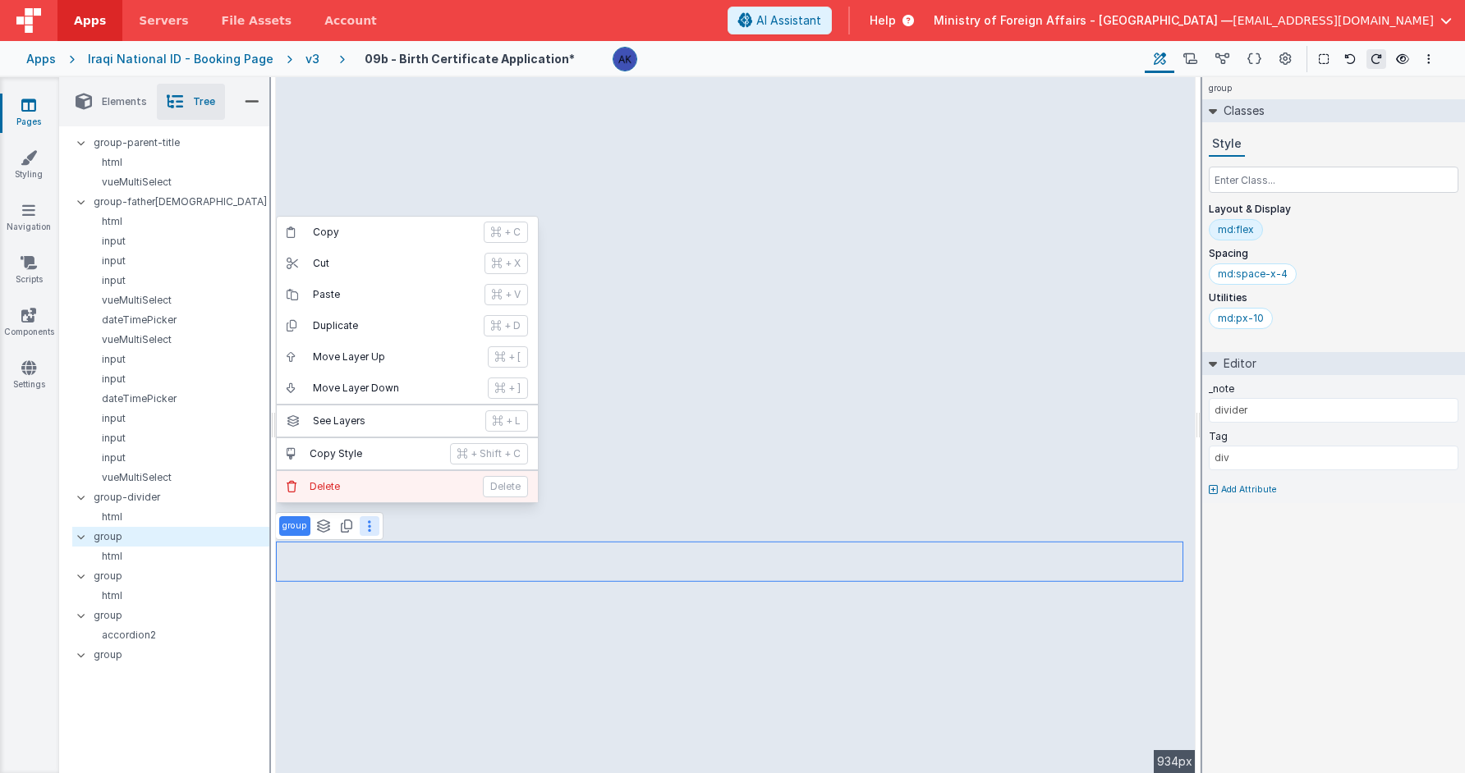
click at [374, 498] on button "Delete Delete" at bounding box center [407, 486] width 261 height 31
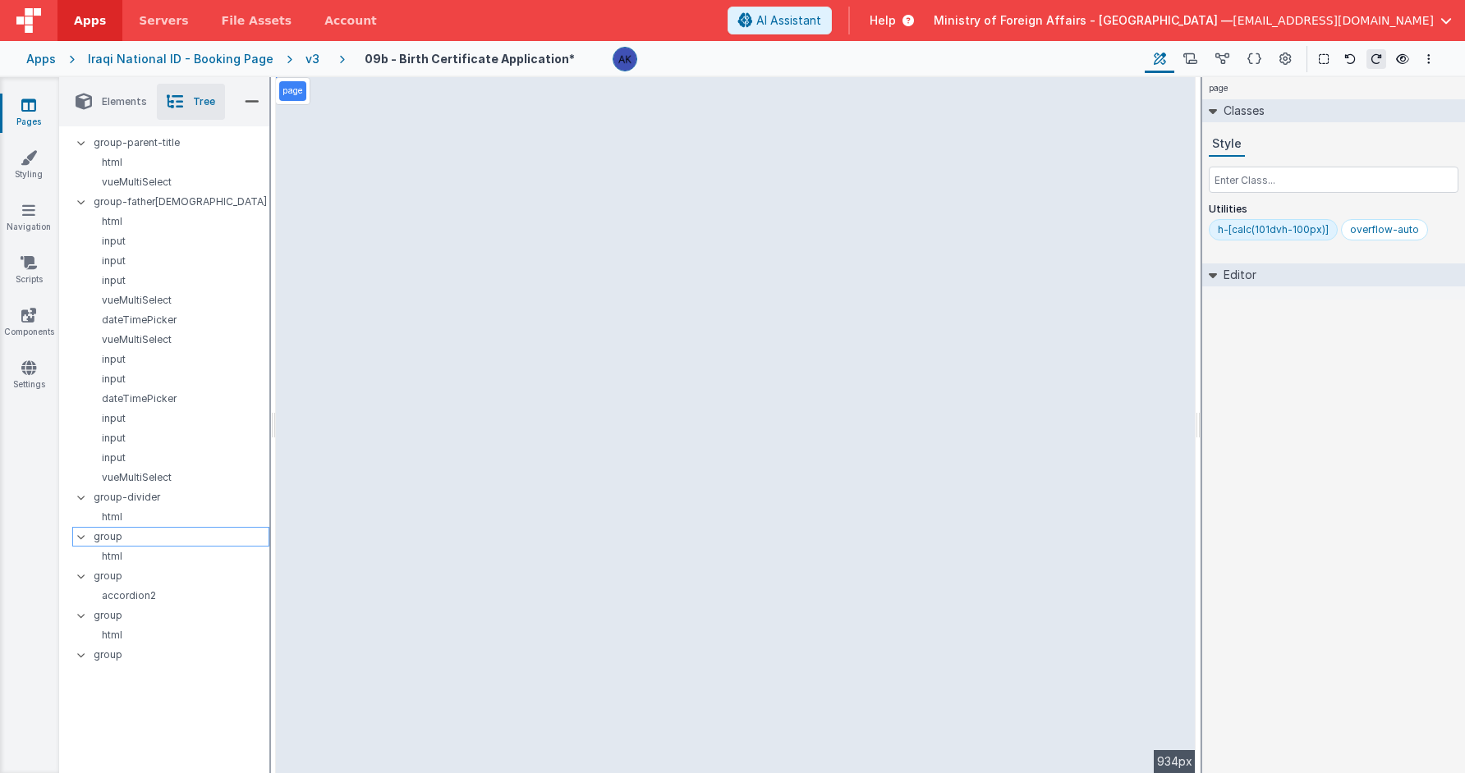
click at [165, 532] on p "group" at bounding box center [181, 537] width 175 height 18
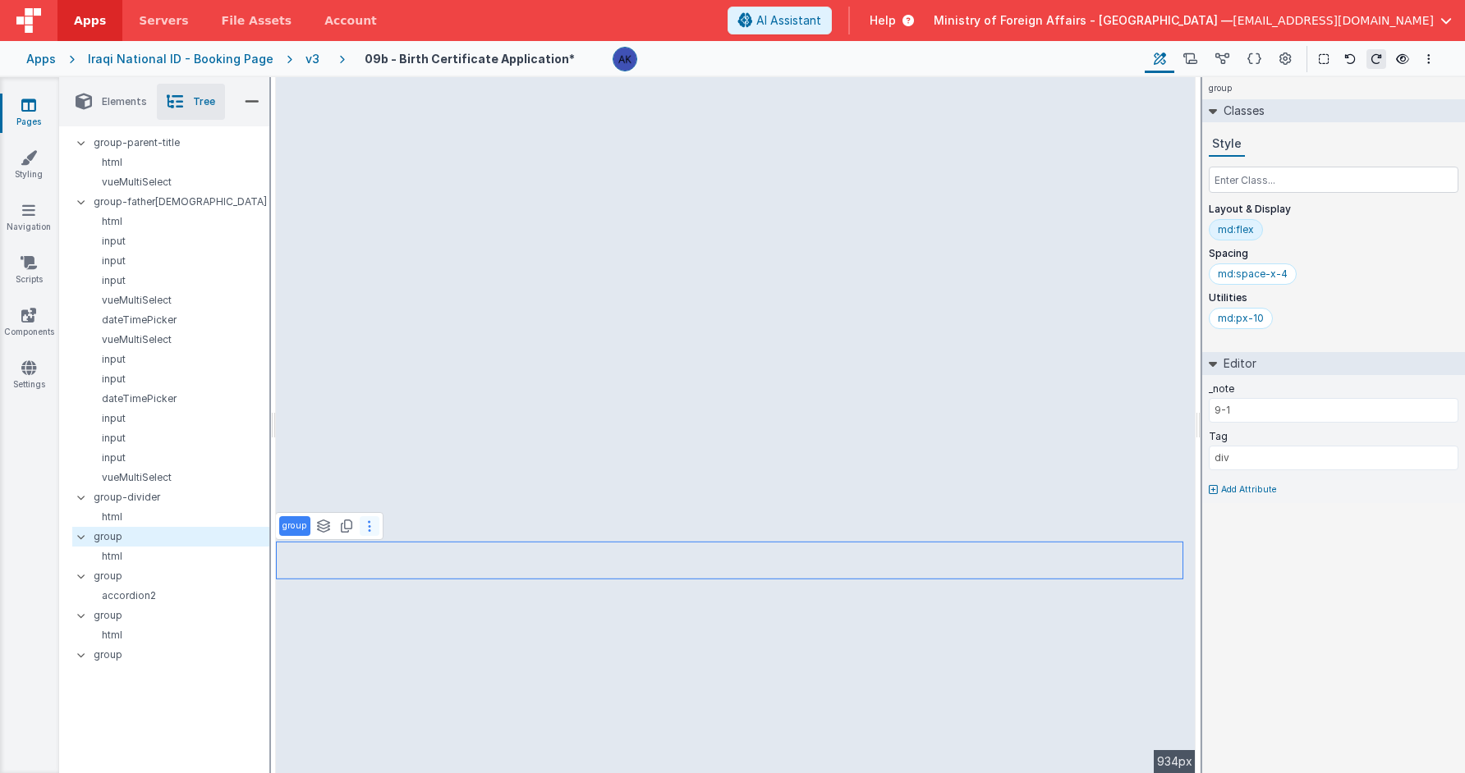
click at [365, 525] on button at bounding box center [370, 526] width 20 height 20
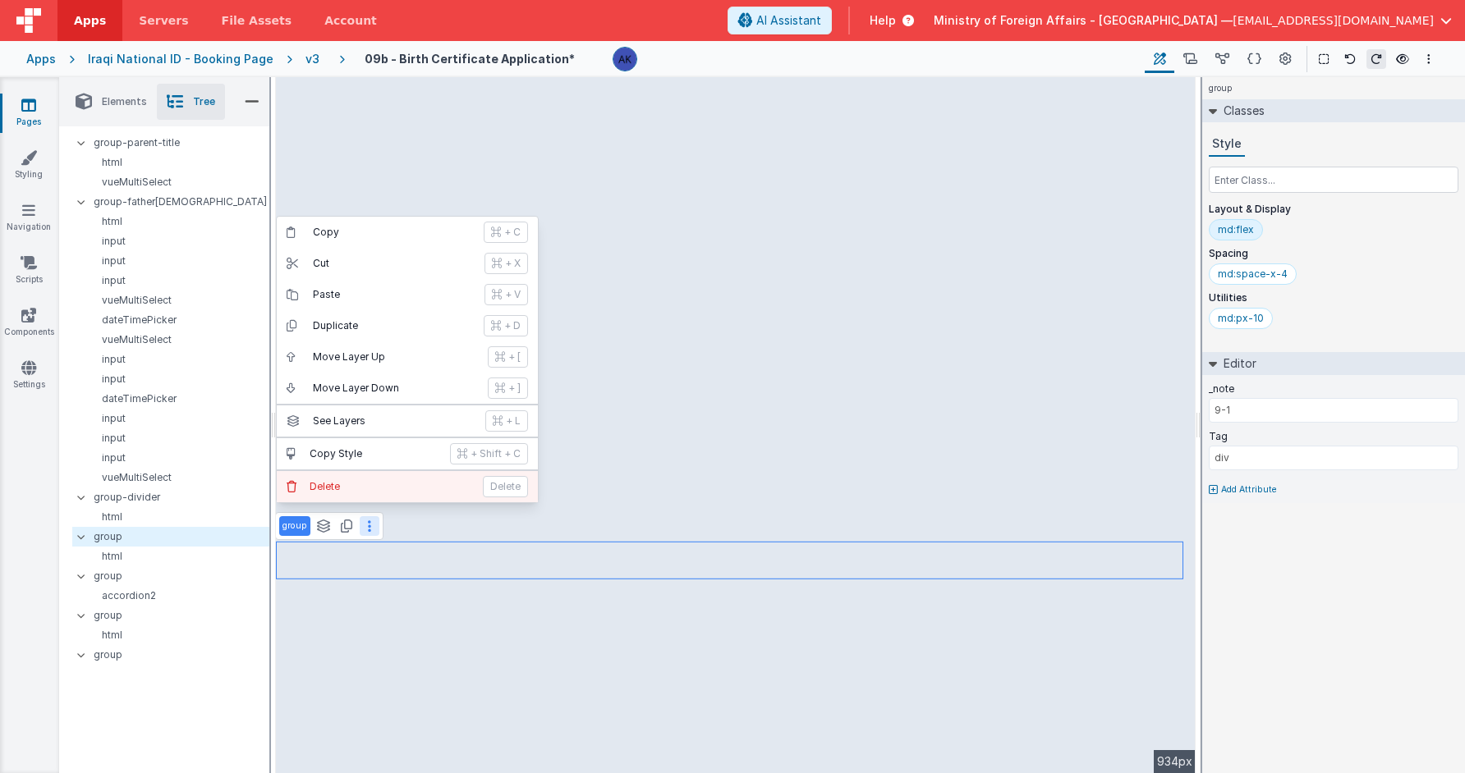
click at [367, 489] on p "Delete" at bounding box center [391, 486] width 163 height 13
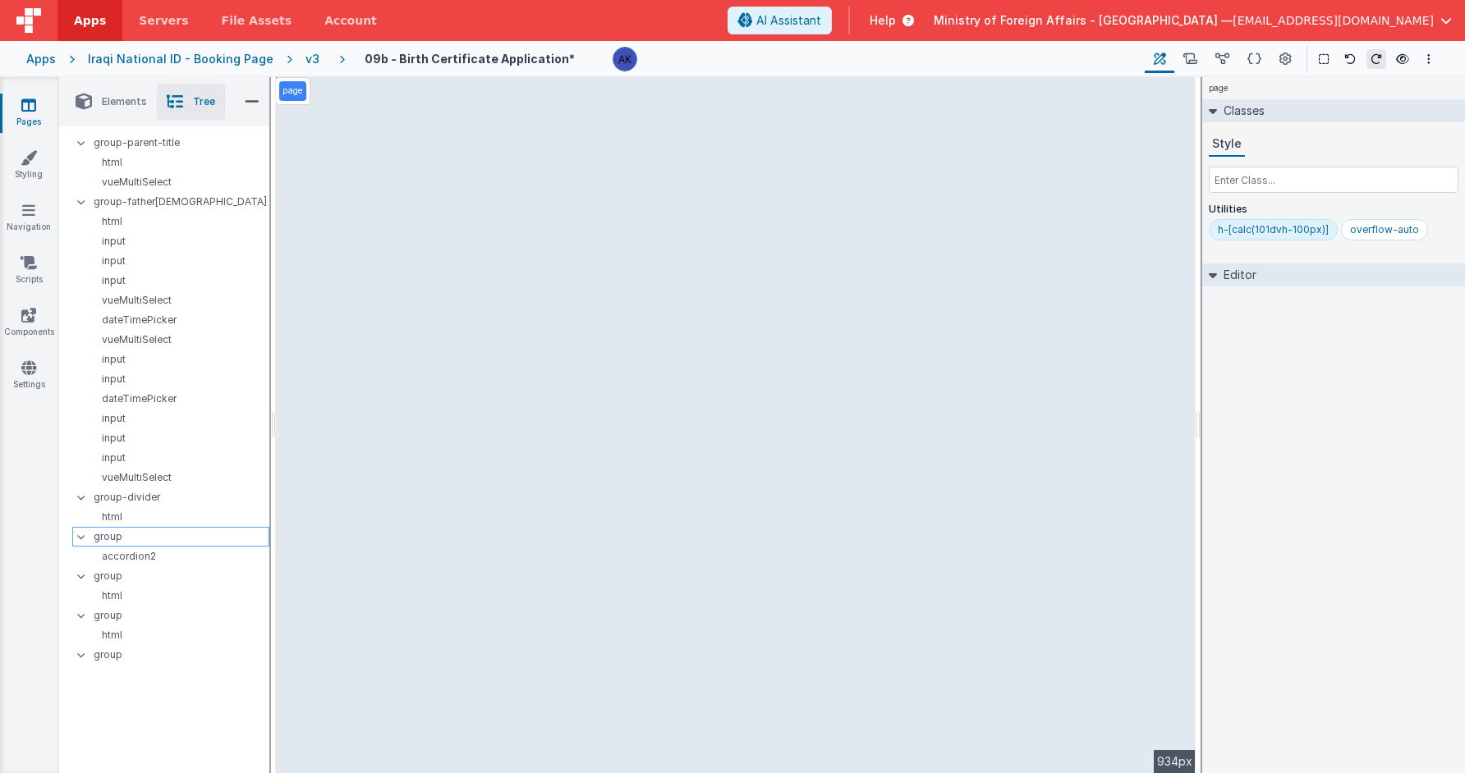
click at [196, 539] on p "group" at bounding box center [181, 537] width 175 height 18
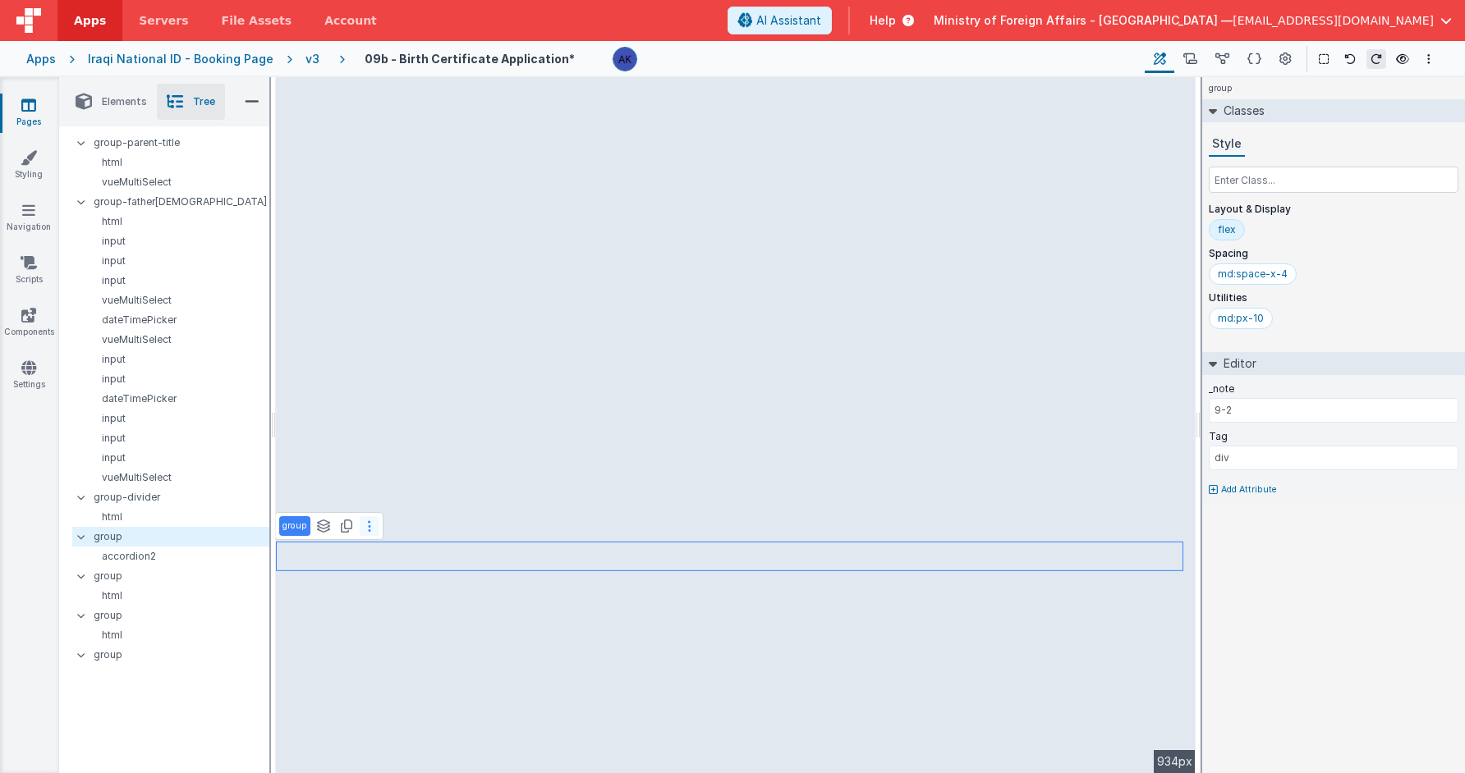
click at [371, 525] on button at bounding box center [370, 526] width 20 height 20
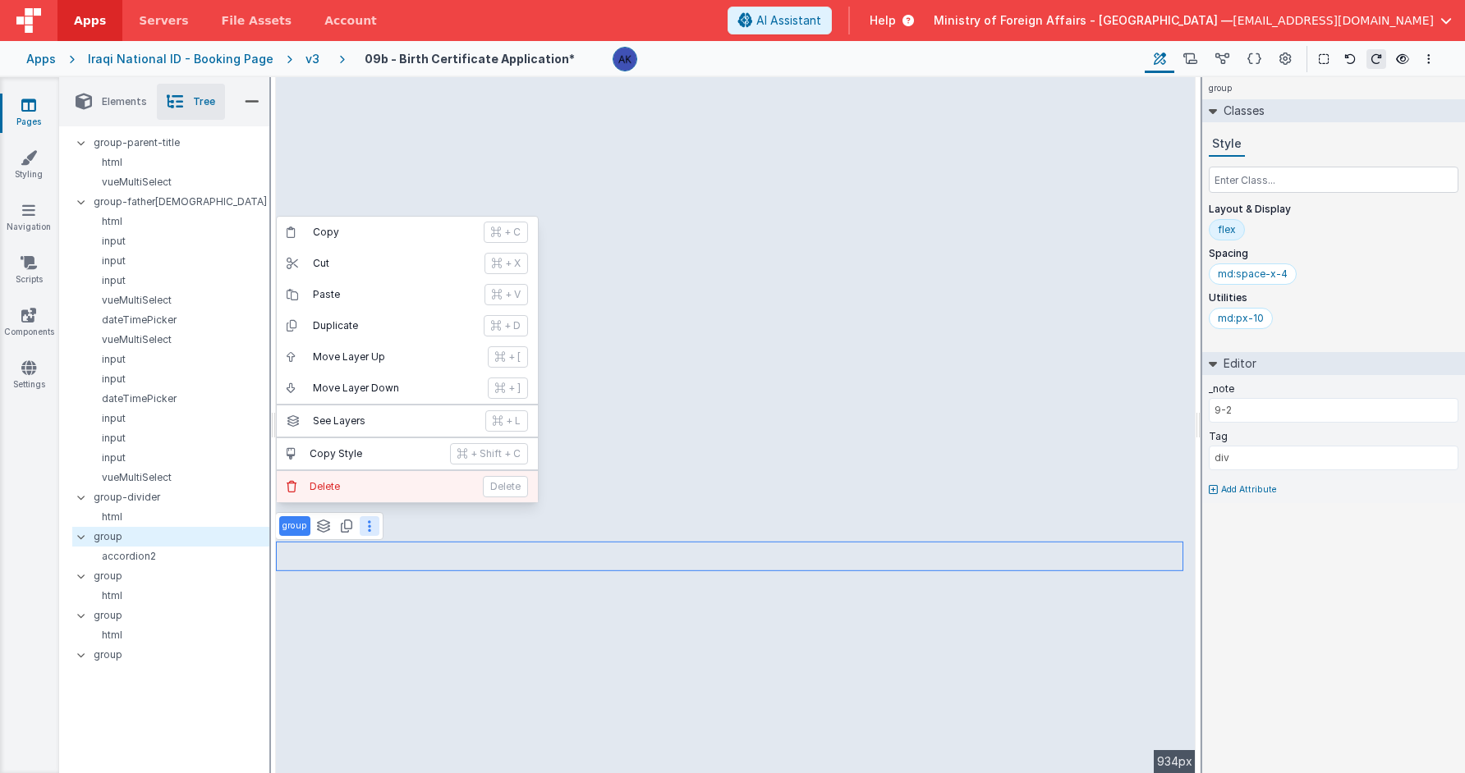
click at [377, 498] on button "Delete Delete" at bounding box center [407, 486] width 261 height 31
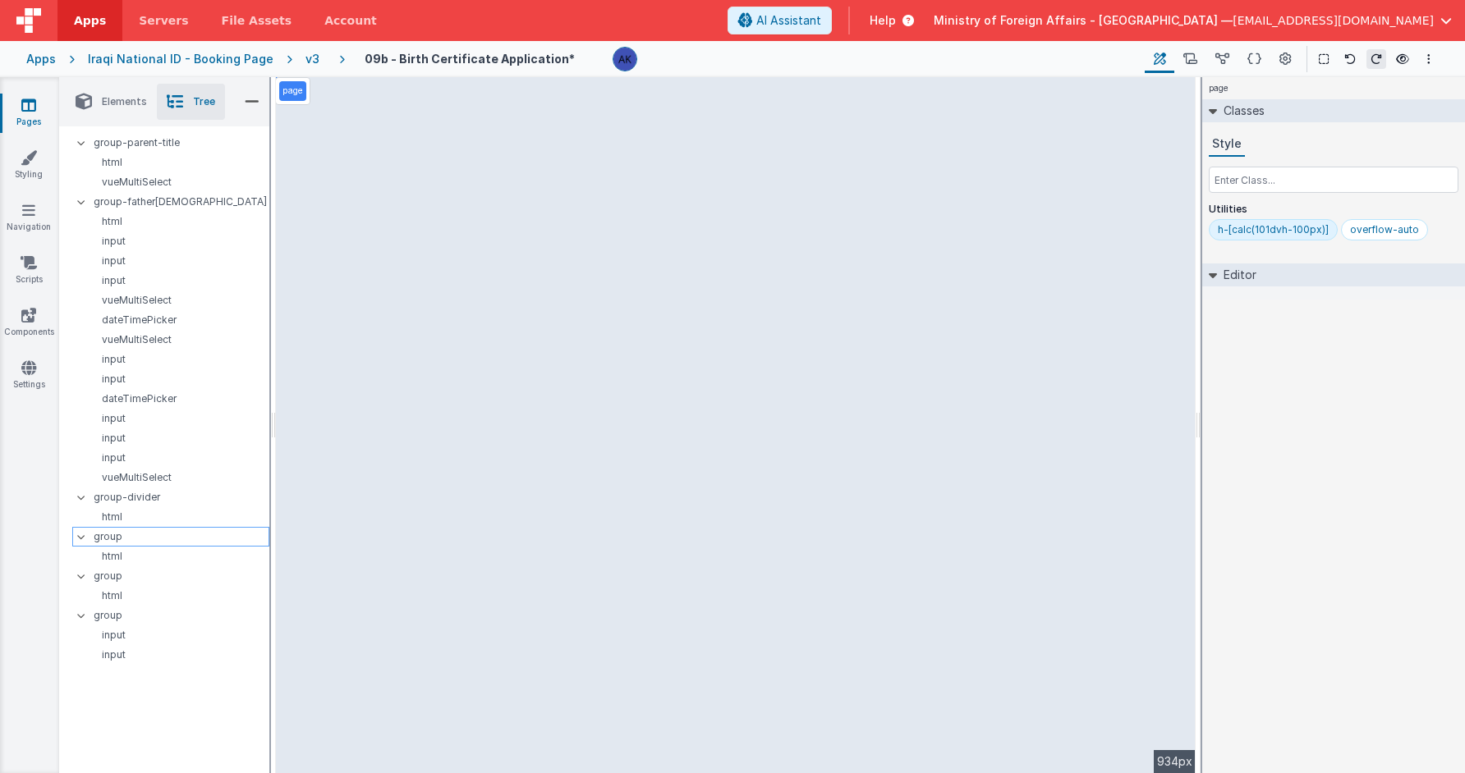
click at [147, 535] on p "group" at bounding box center [181, 537] width 175 height 18
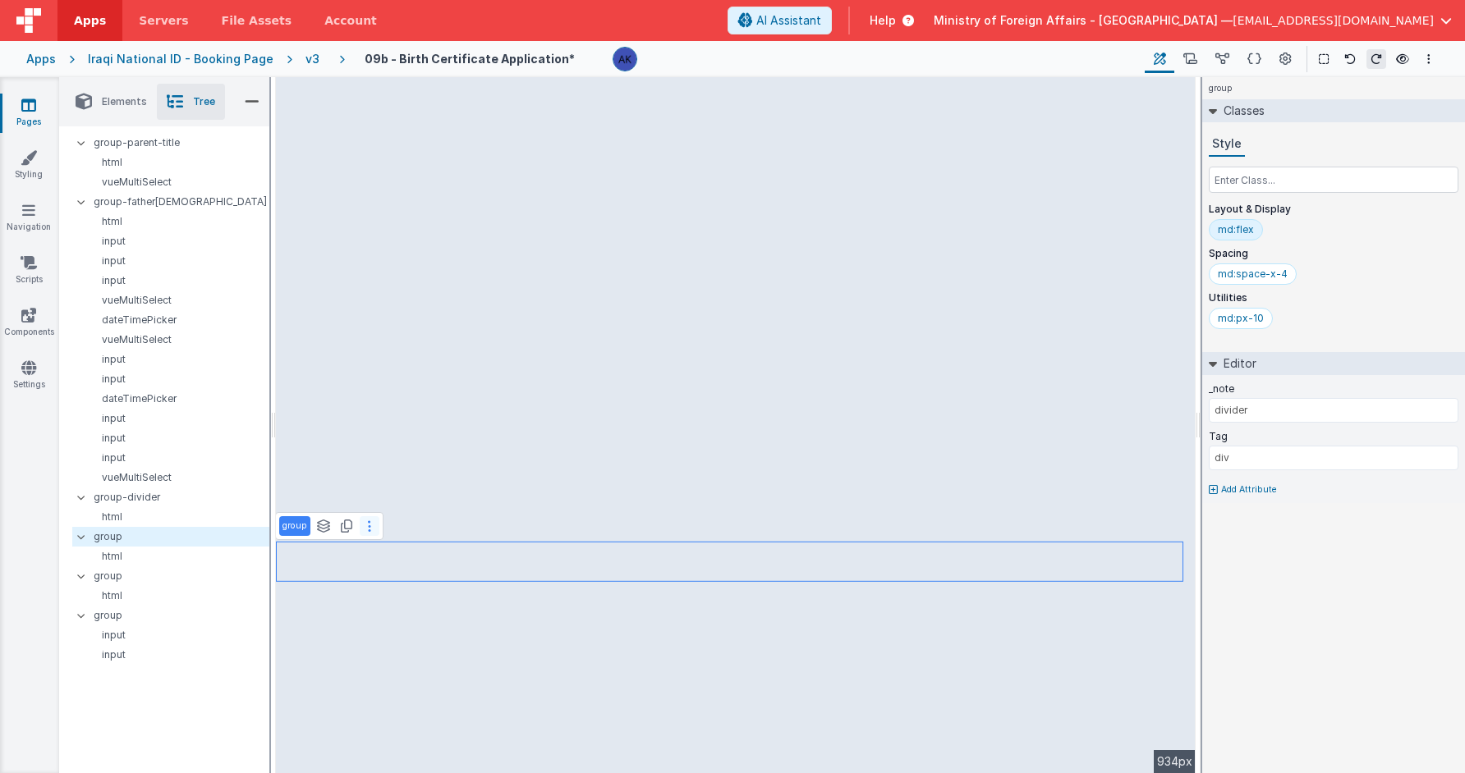
click at [370, 529] on button at bounding box center [370, 526] width 20 height 20
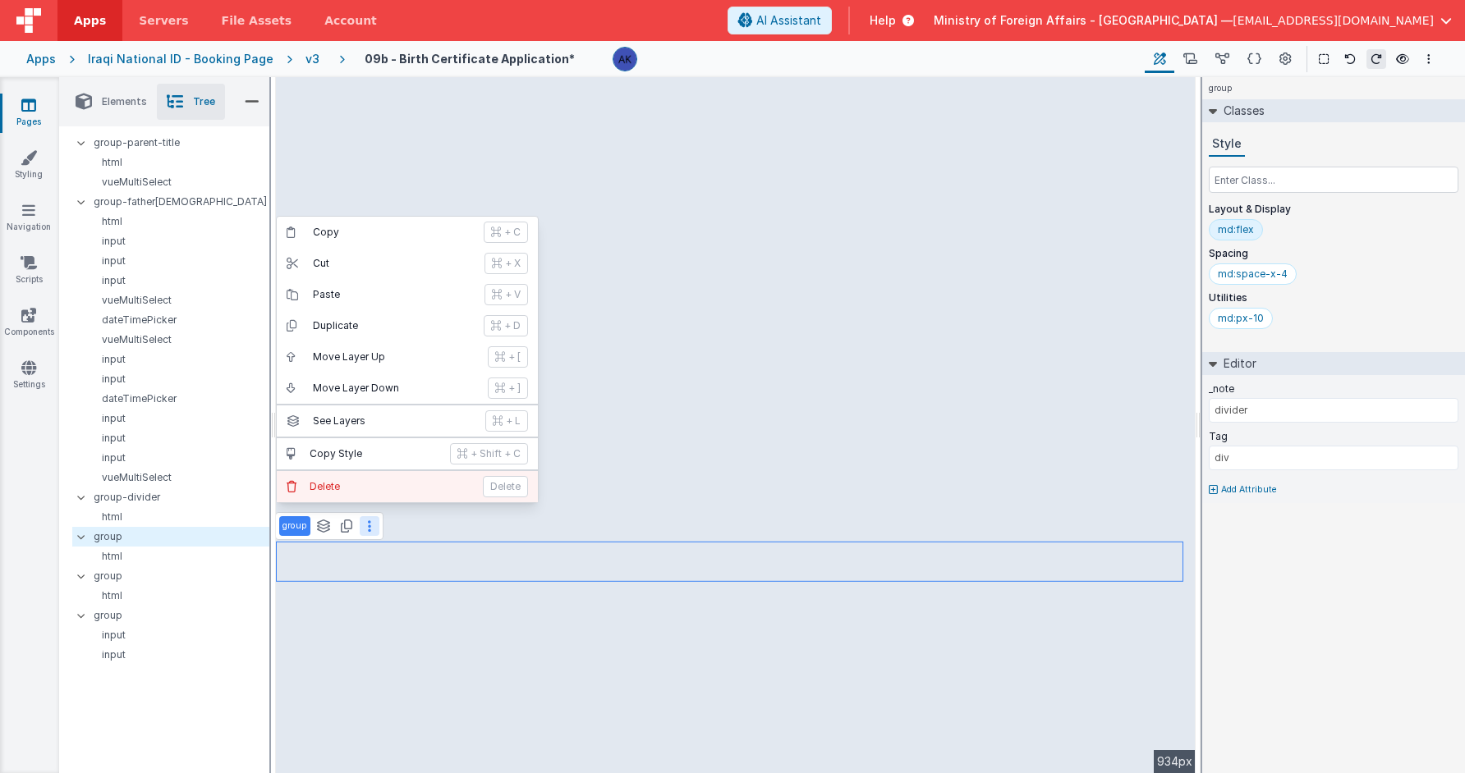
click at [369, 497] on button "Delete Delete" at bounding box center [407, 486] width 261 height 31
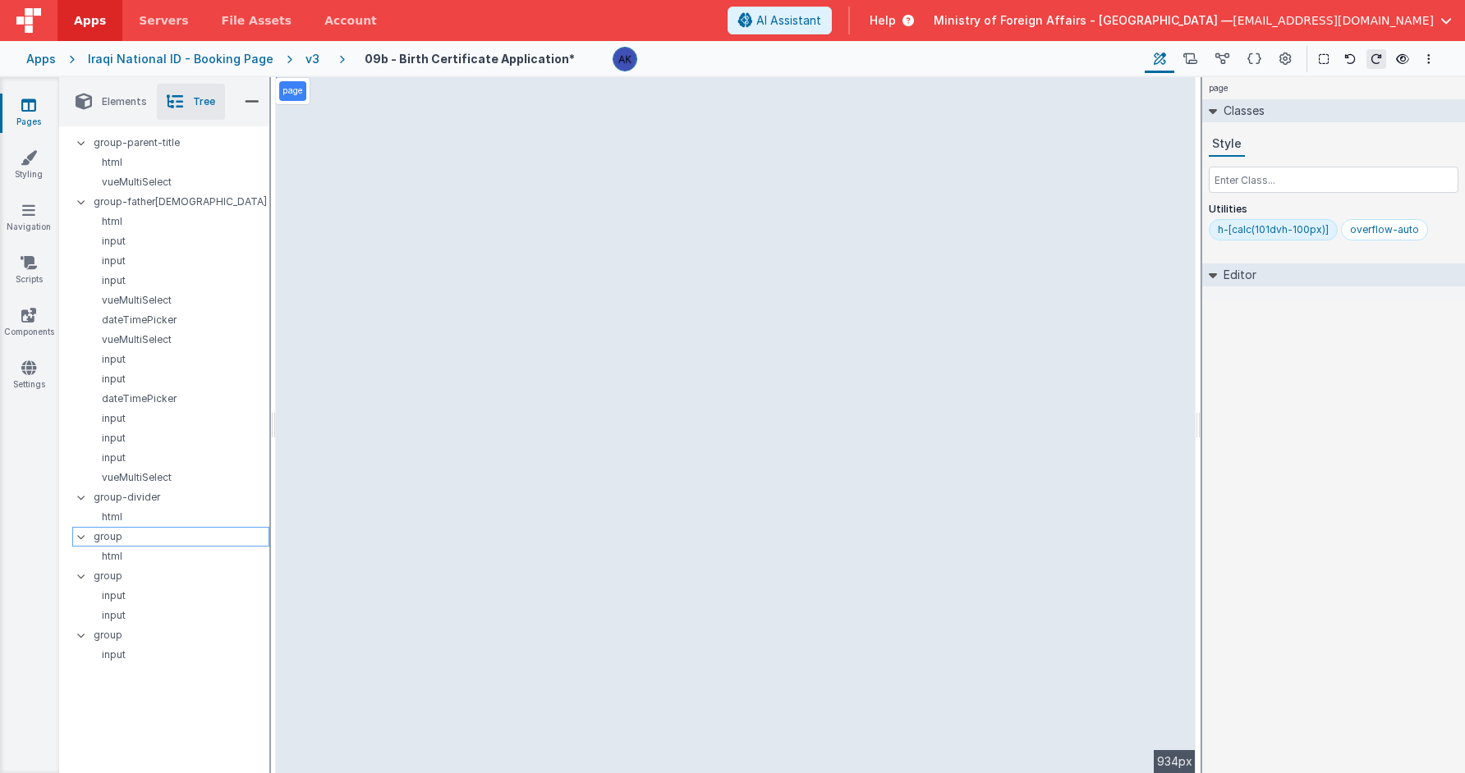
click at [151, 543] on p "group" at bounding box center [181, 537] width 175 height 18
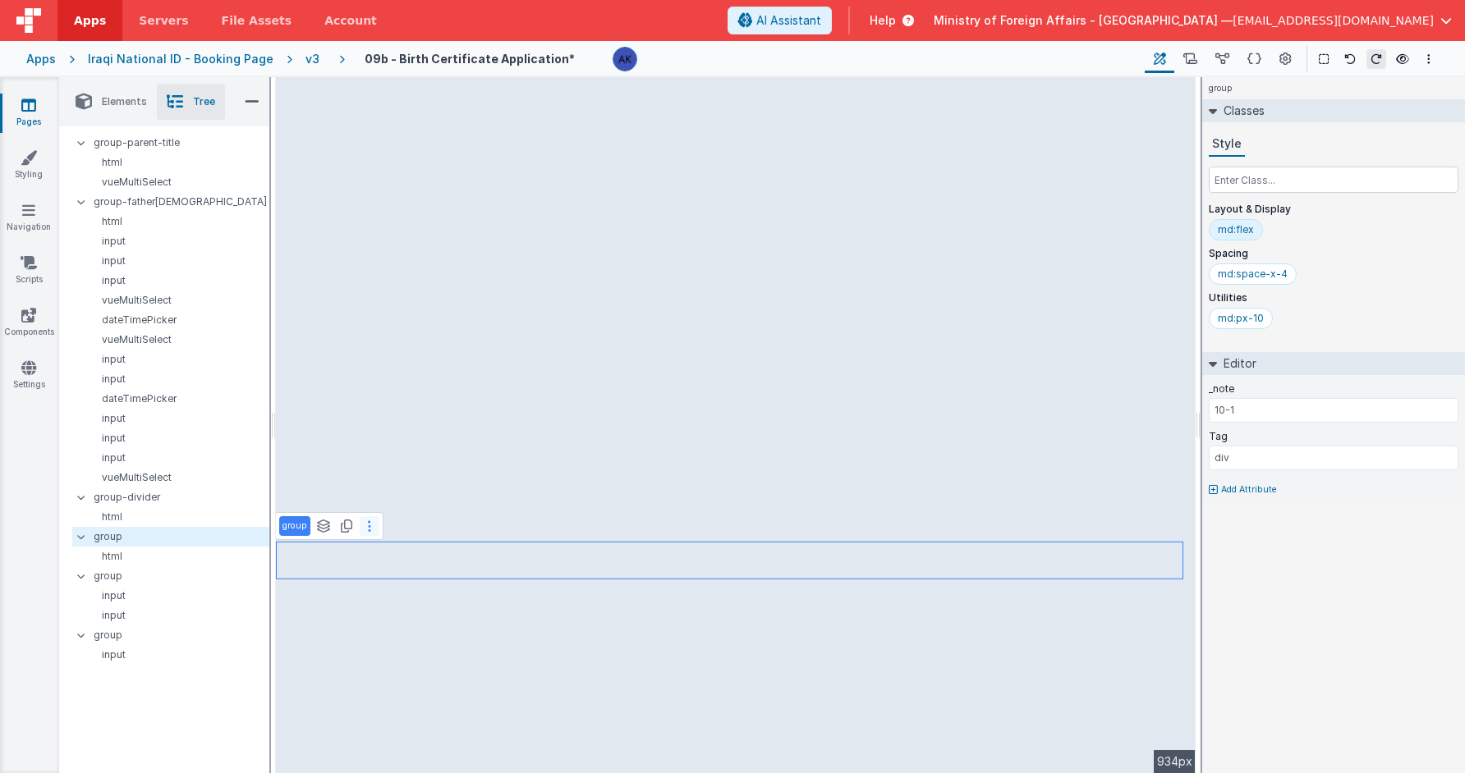
click at [378, 529] on button at bounding box center [370, 526] width 20 height 20
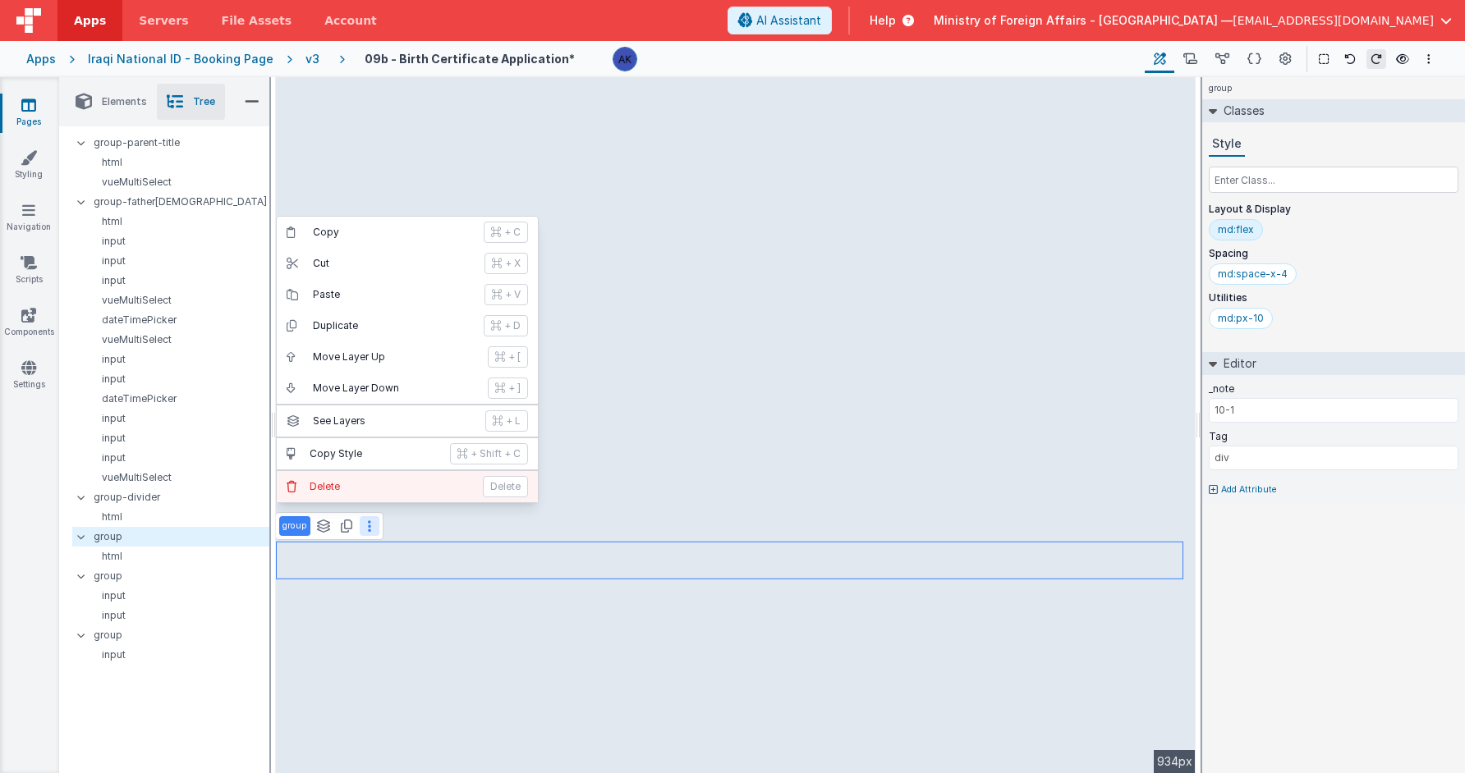
click at [376, 500] on button "Delete Delete" at bounding box center [407, 486] width 261 height 31
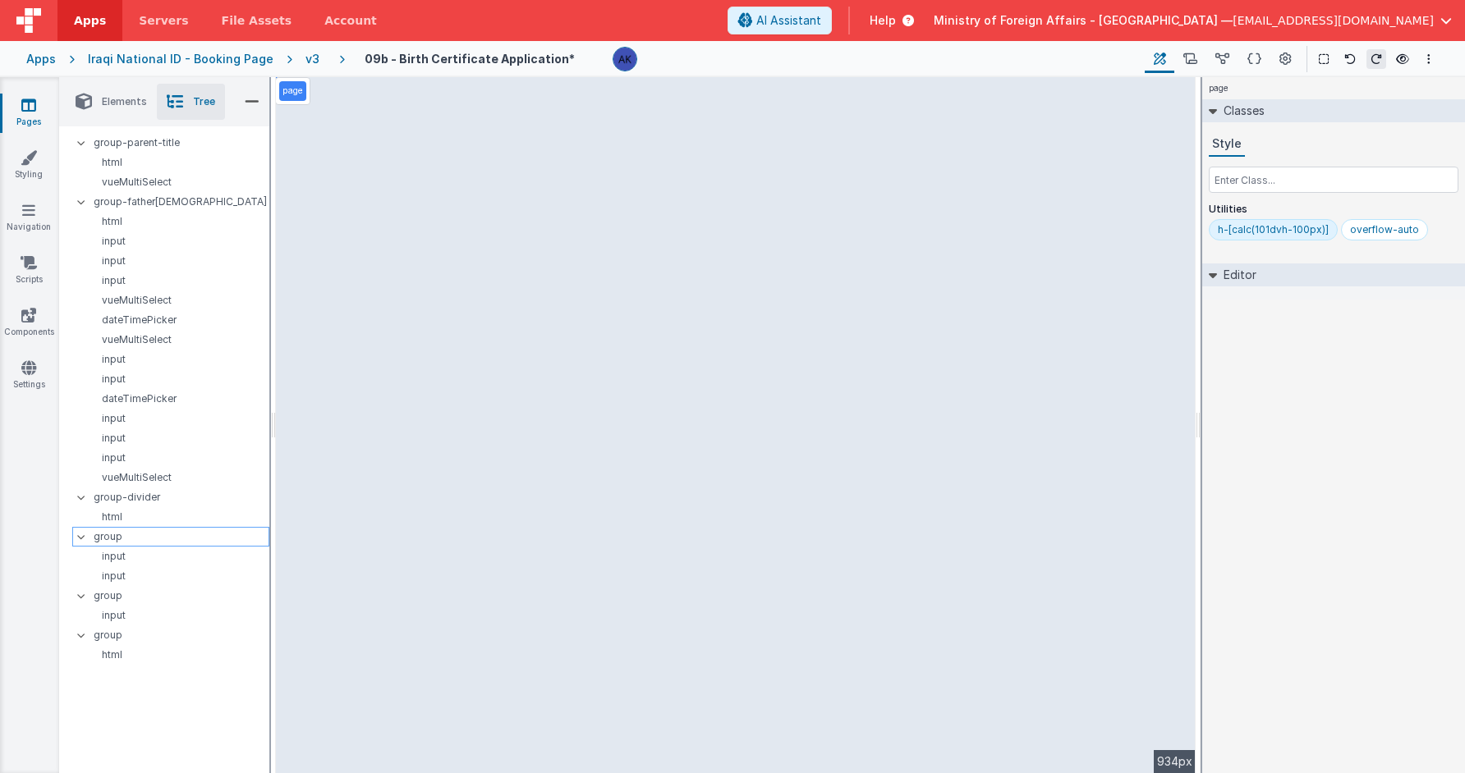
click at [190, 534] on p "group" at bounding box center [181, 537] width 175 height 18
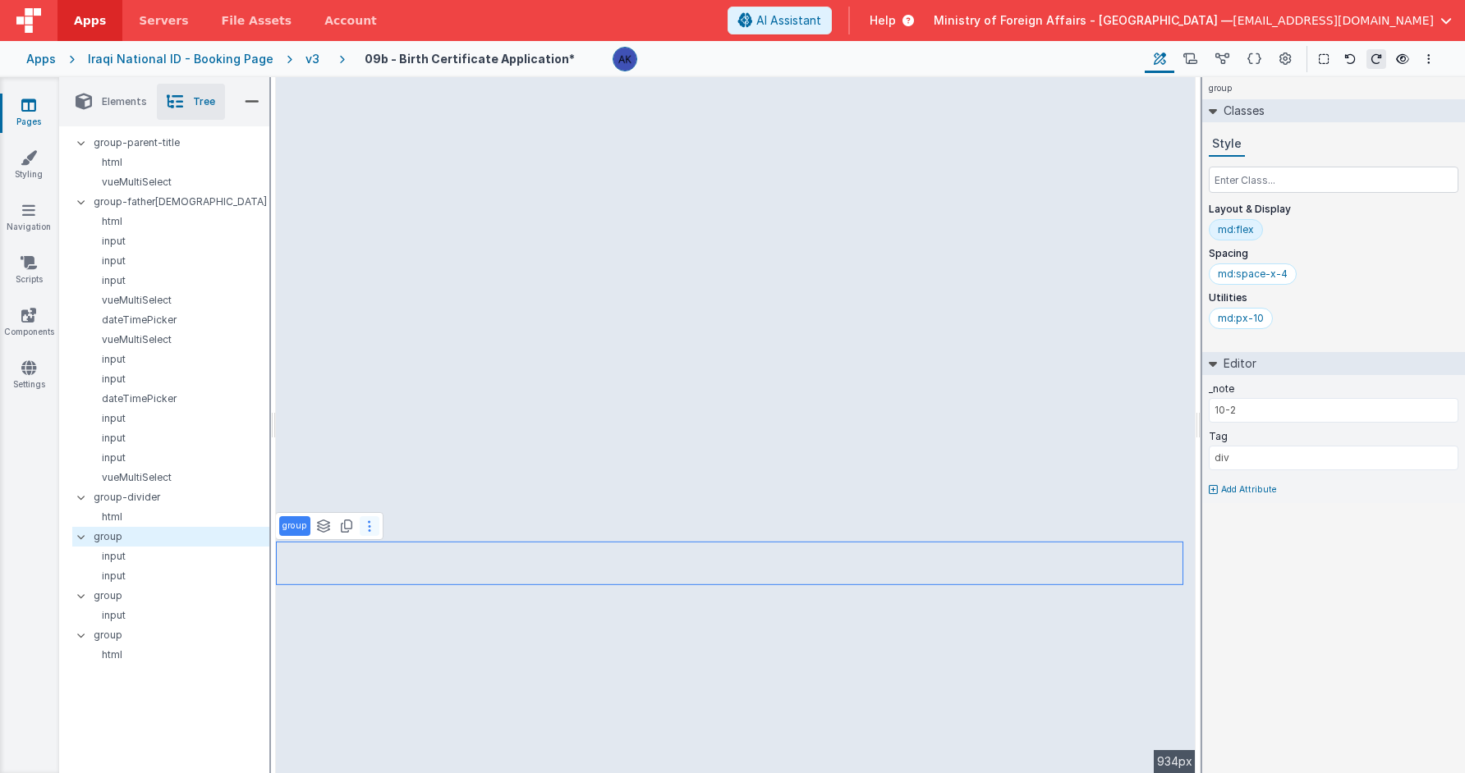
click at [368, 529] on icon at bounding box center [369, 526] width 3 height 13
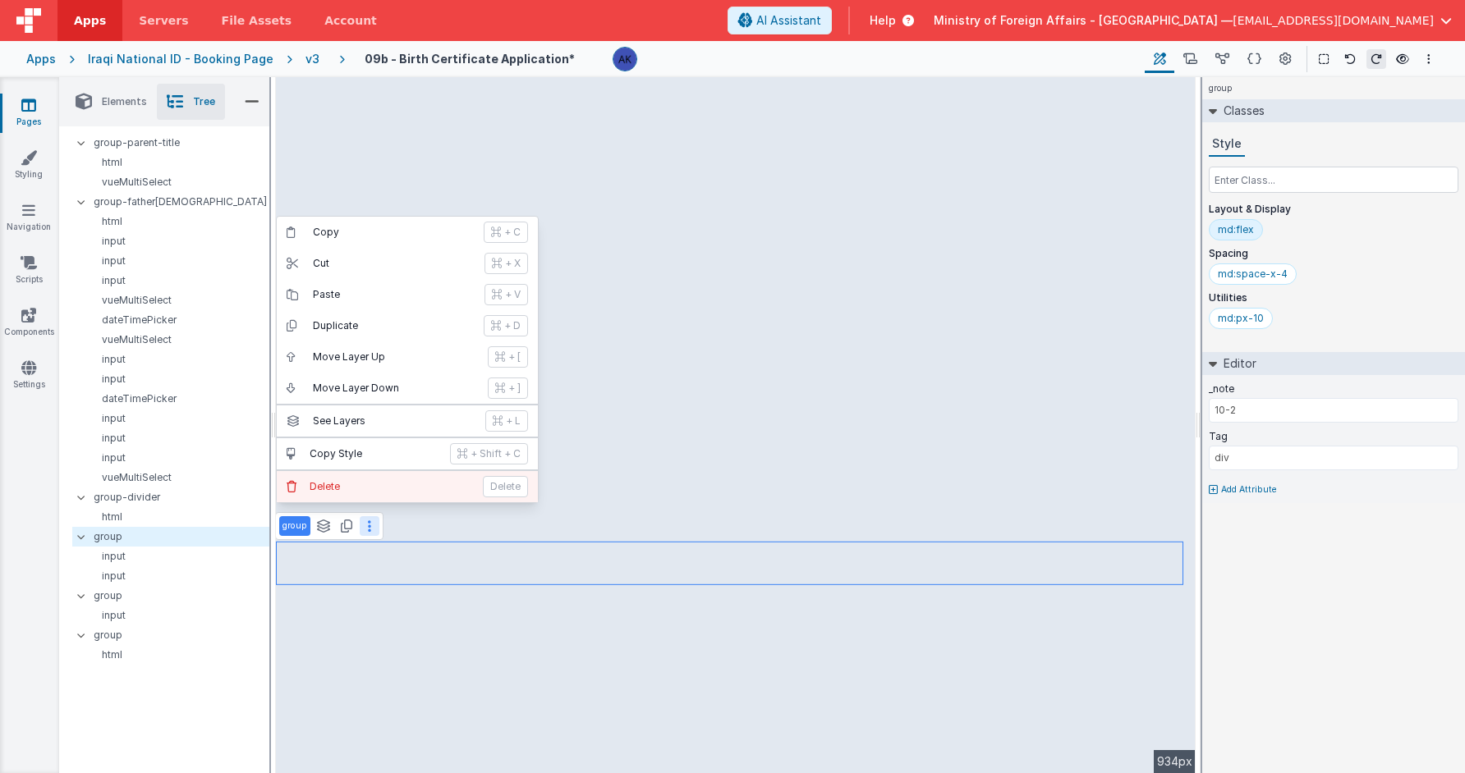
click at [368, 493] on p "Delete" at bounding box center [391, 486] width 163 height 13
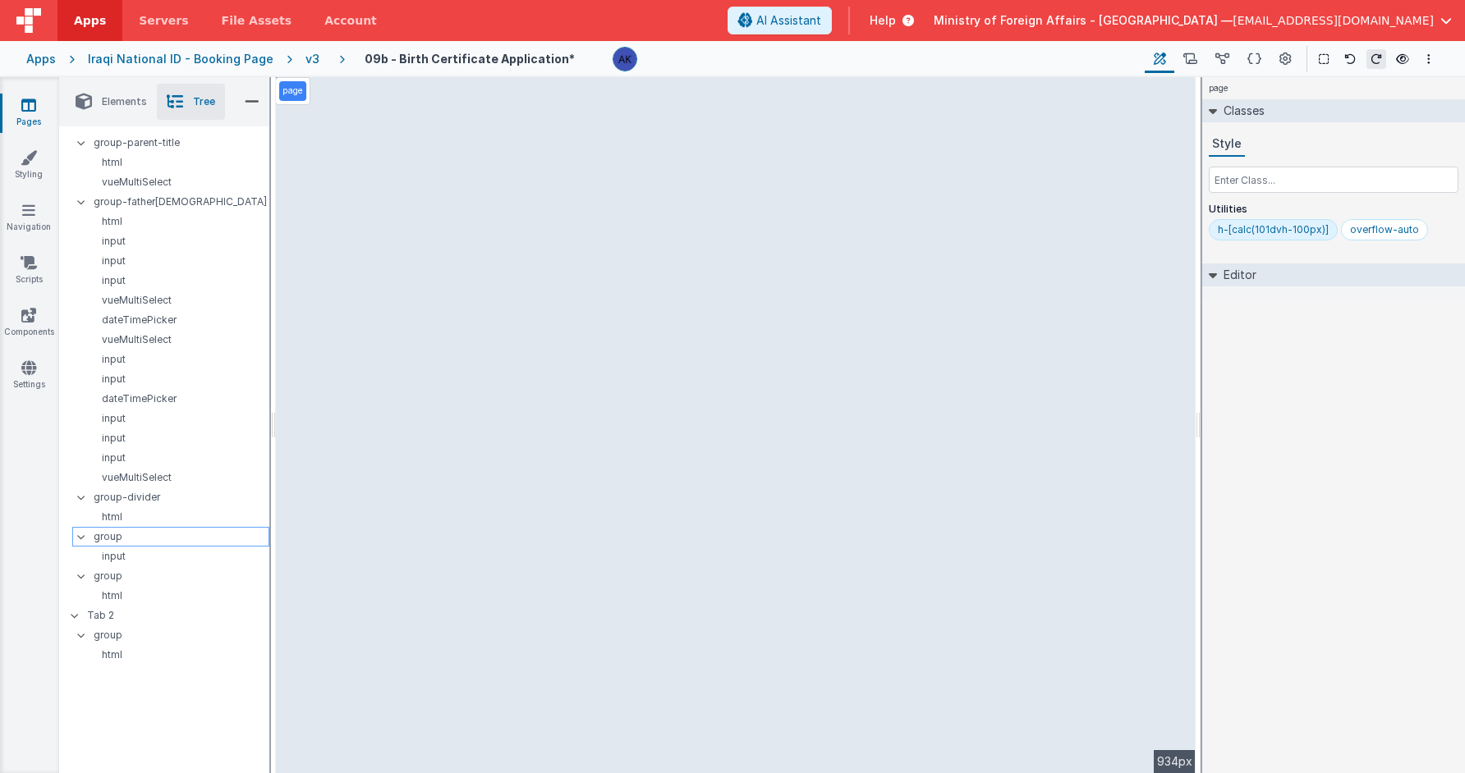
click at [222, 534] on p "group" at bounding box center [181, 537] width 175 height 18
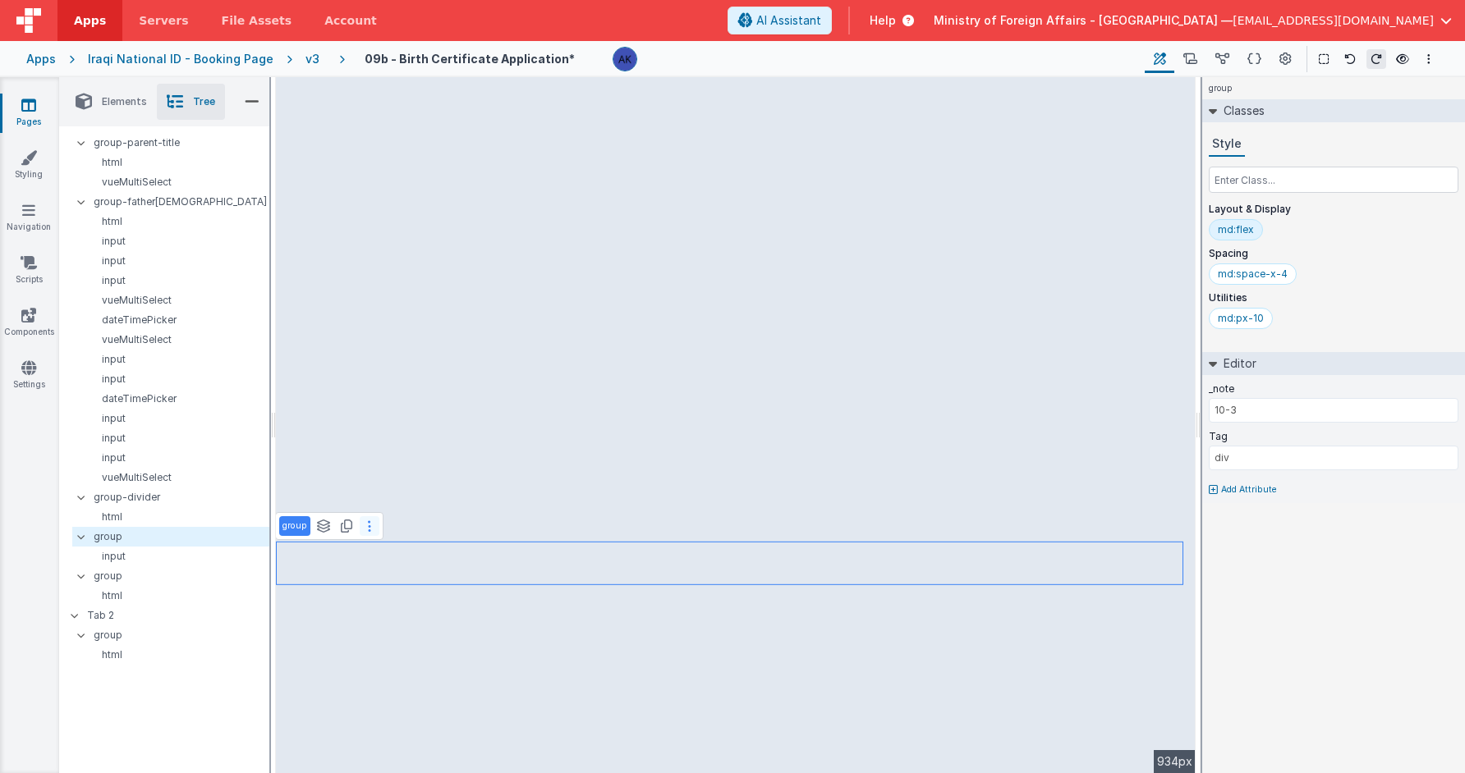
click at [372, 525] on button at bounding box center [370, 526] width 20 height 20
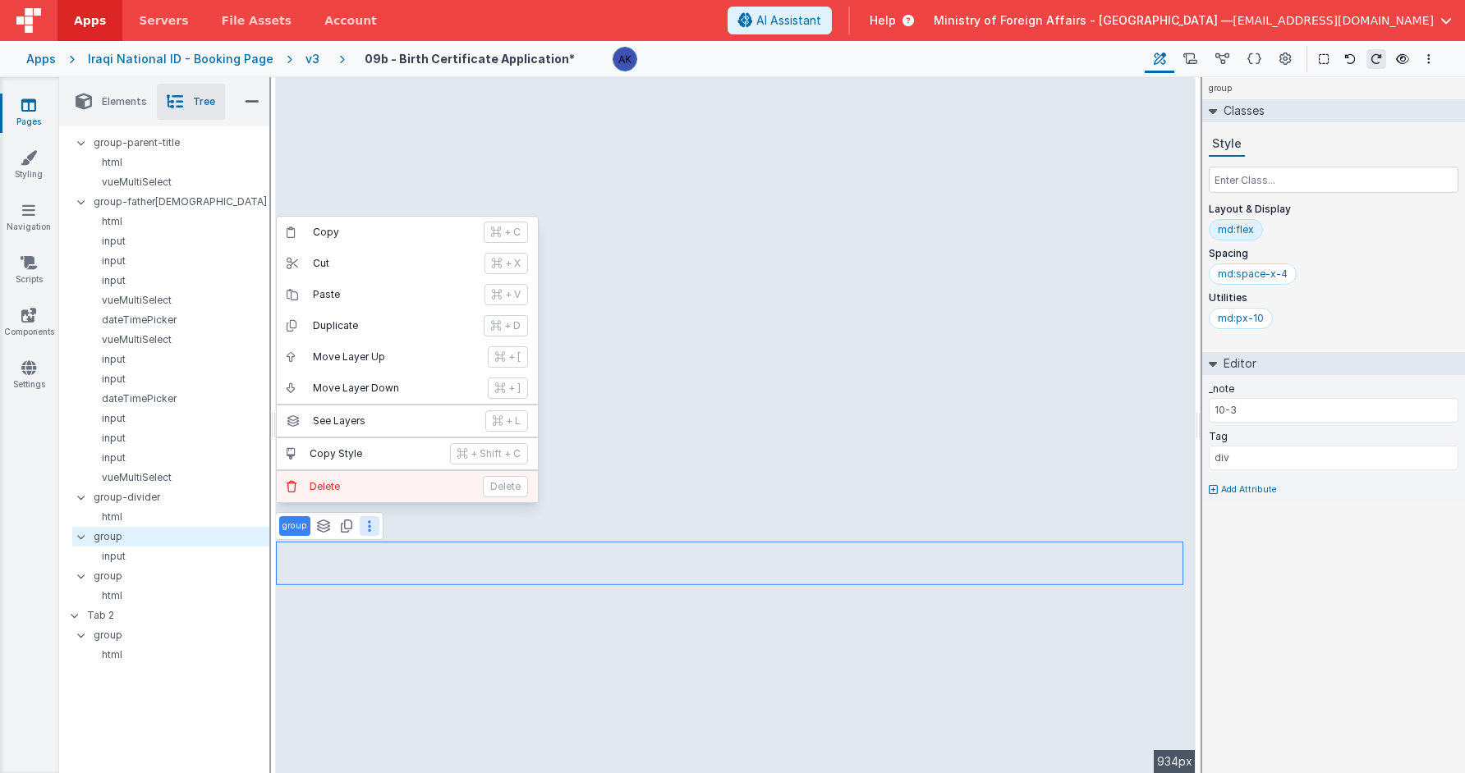
click at [374, 495] on button "Delete Delete" at bounding box center [407, 486] width 261 height 31
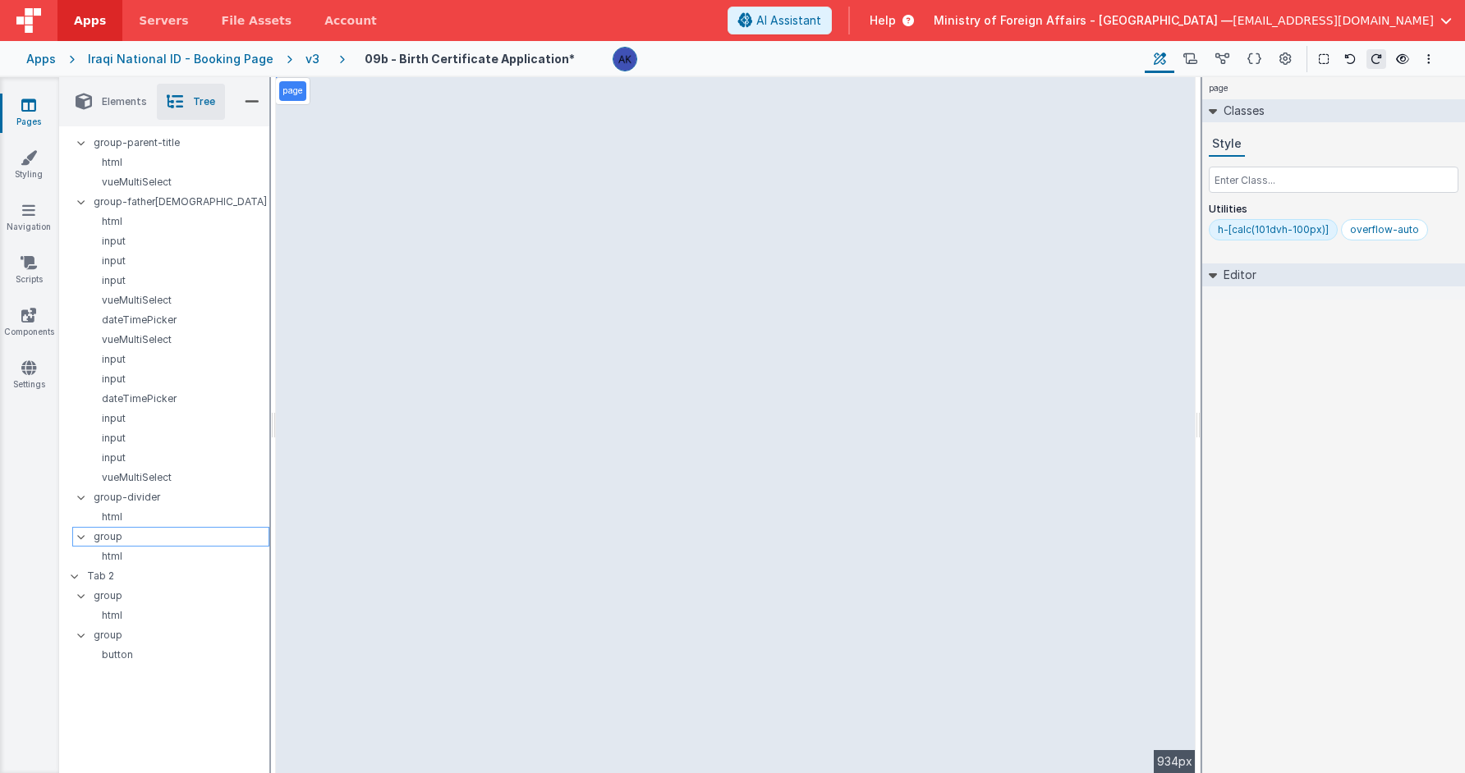
click at [200, 531] on p "group" at bounding box center [181, 537] width 175 height 18
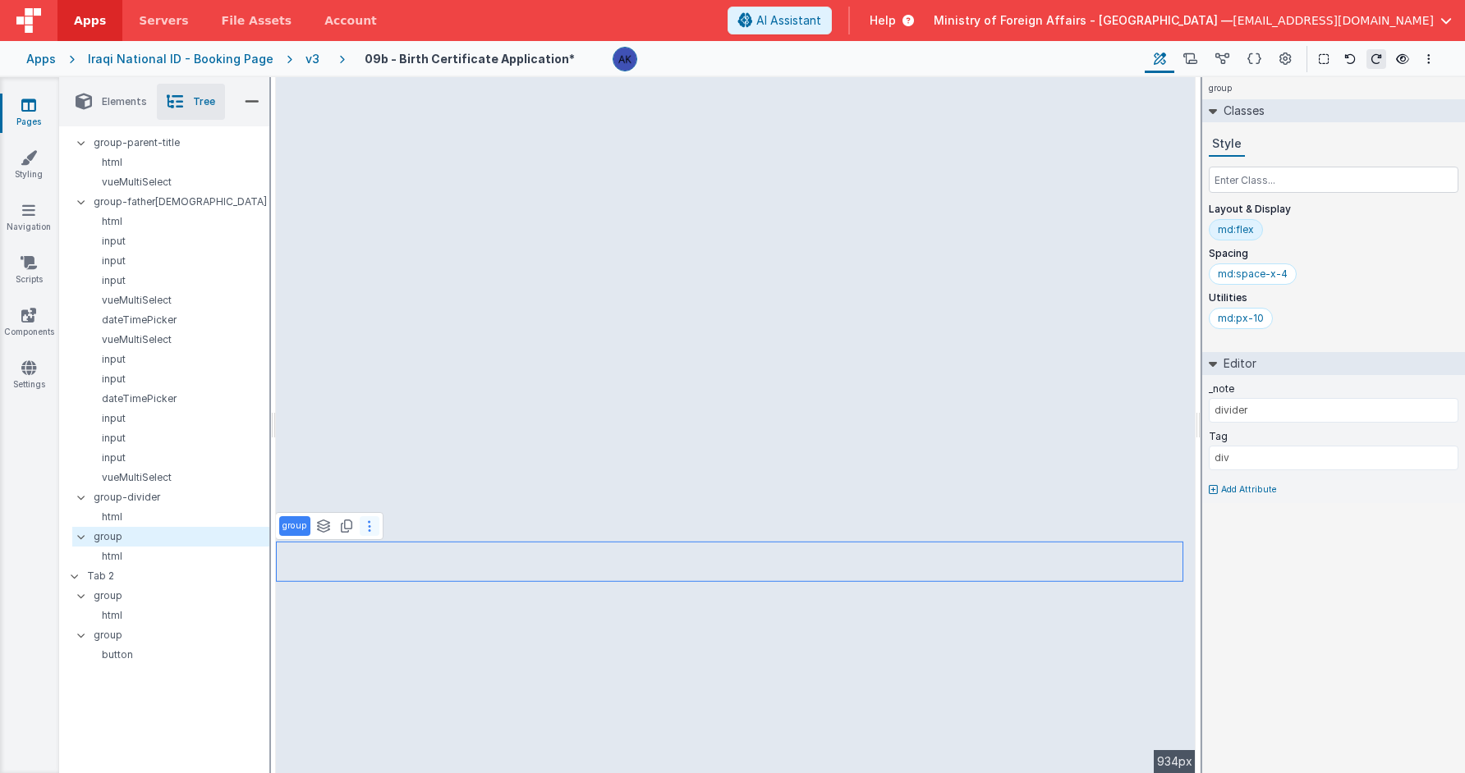
click at [374, 531] on button at bounding box center [370, 526] width 20 height 20
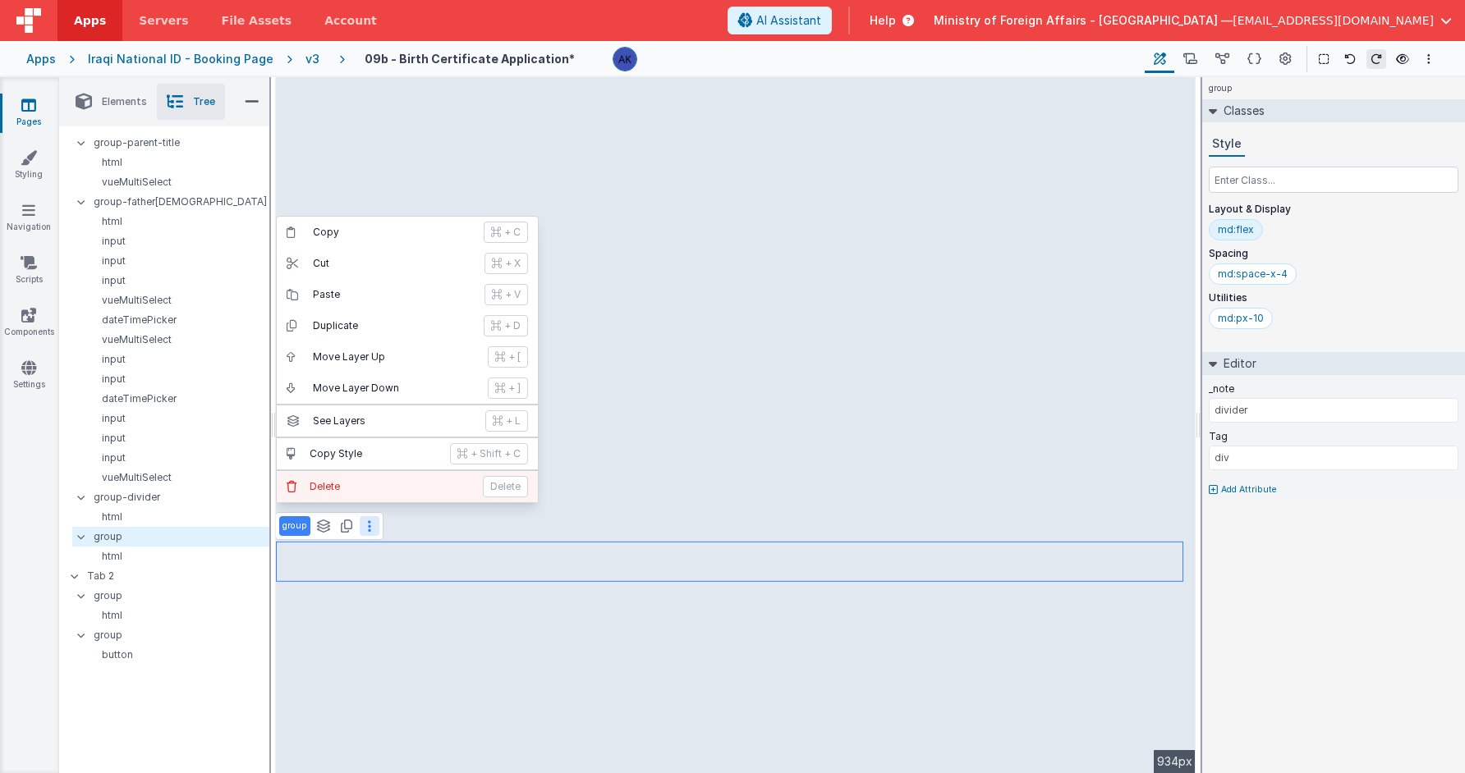
click at [375, 498] on button "Delete Delete" at bounding box center [407, 486] width 261 height 31
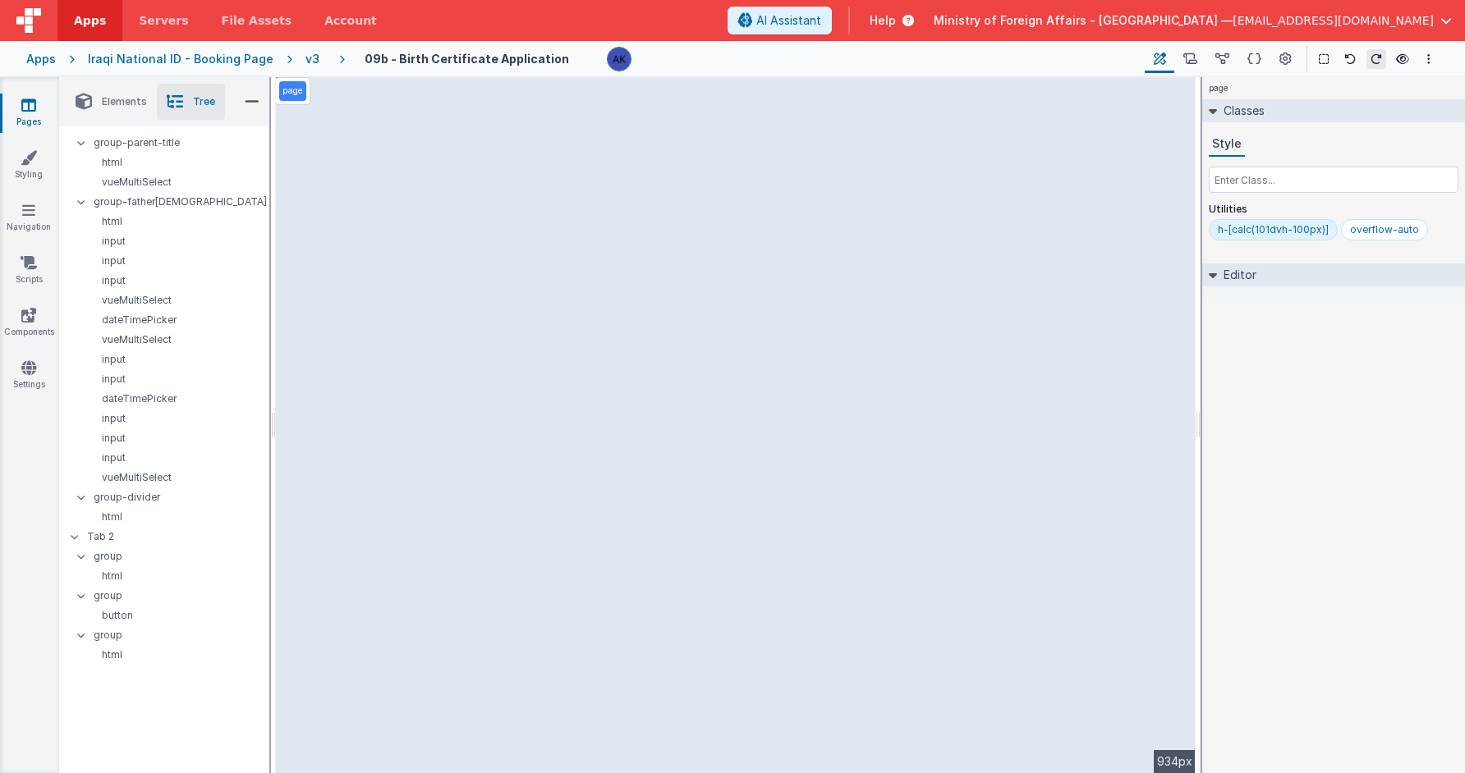
select select "required"
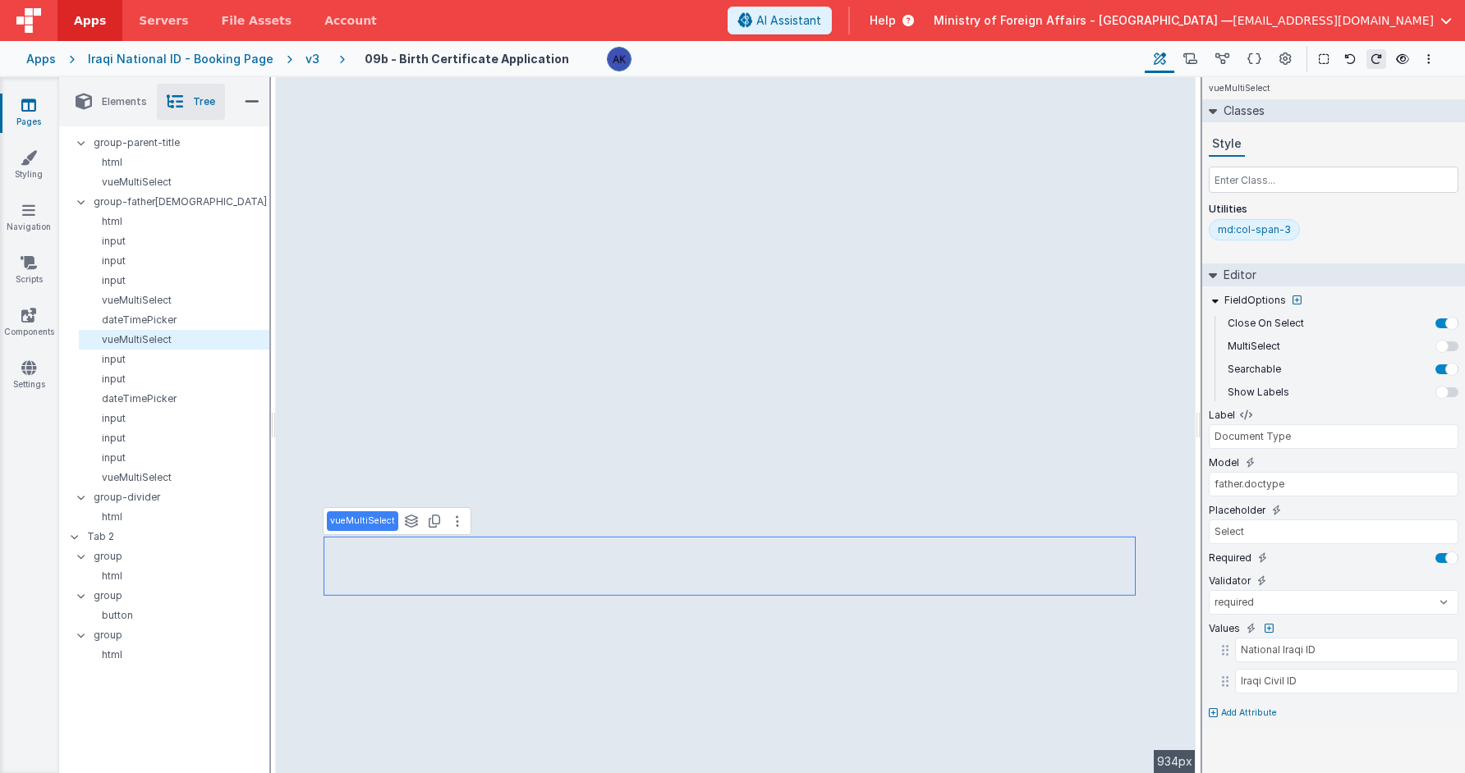
type input "id"
type input "Nationality"
select select "required"
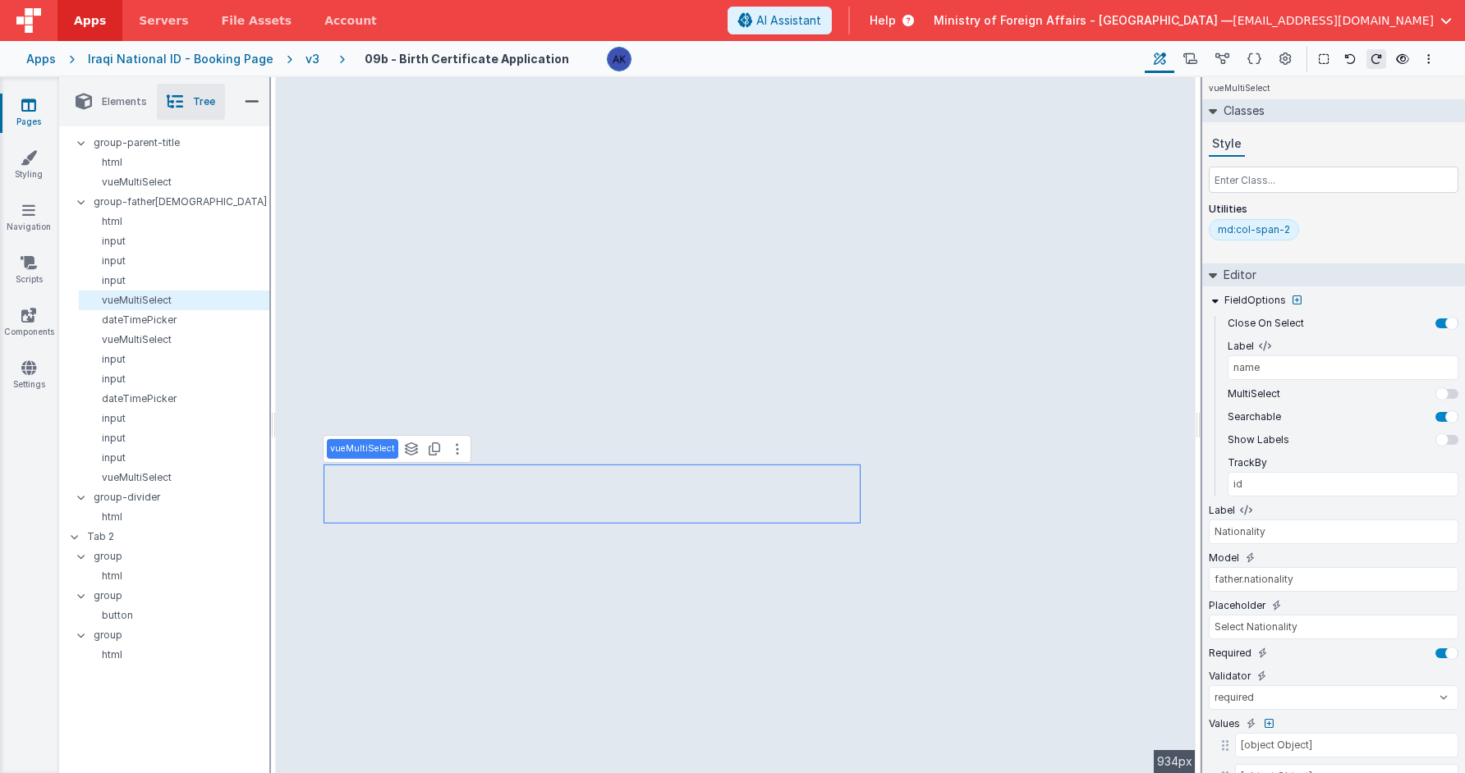
type input "father.doctype"
type input "Select"
select select "required"
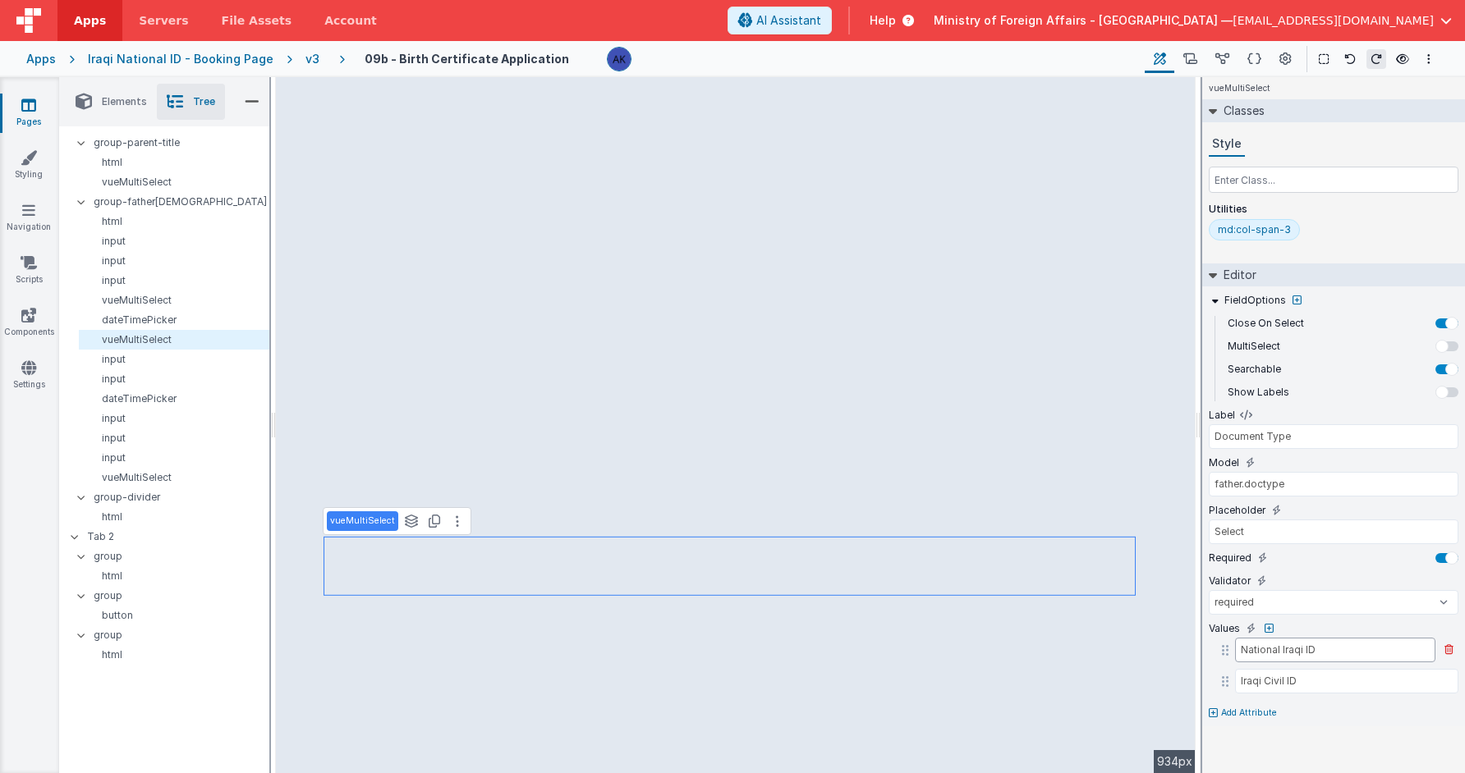
click at [1311, 649] on input "National Iraqi ID" at bounding box center [1335, 650] width 200 height 25
type input "id"
type input "Nationality"
select select "required"
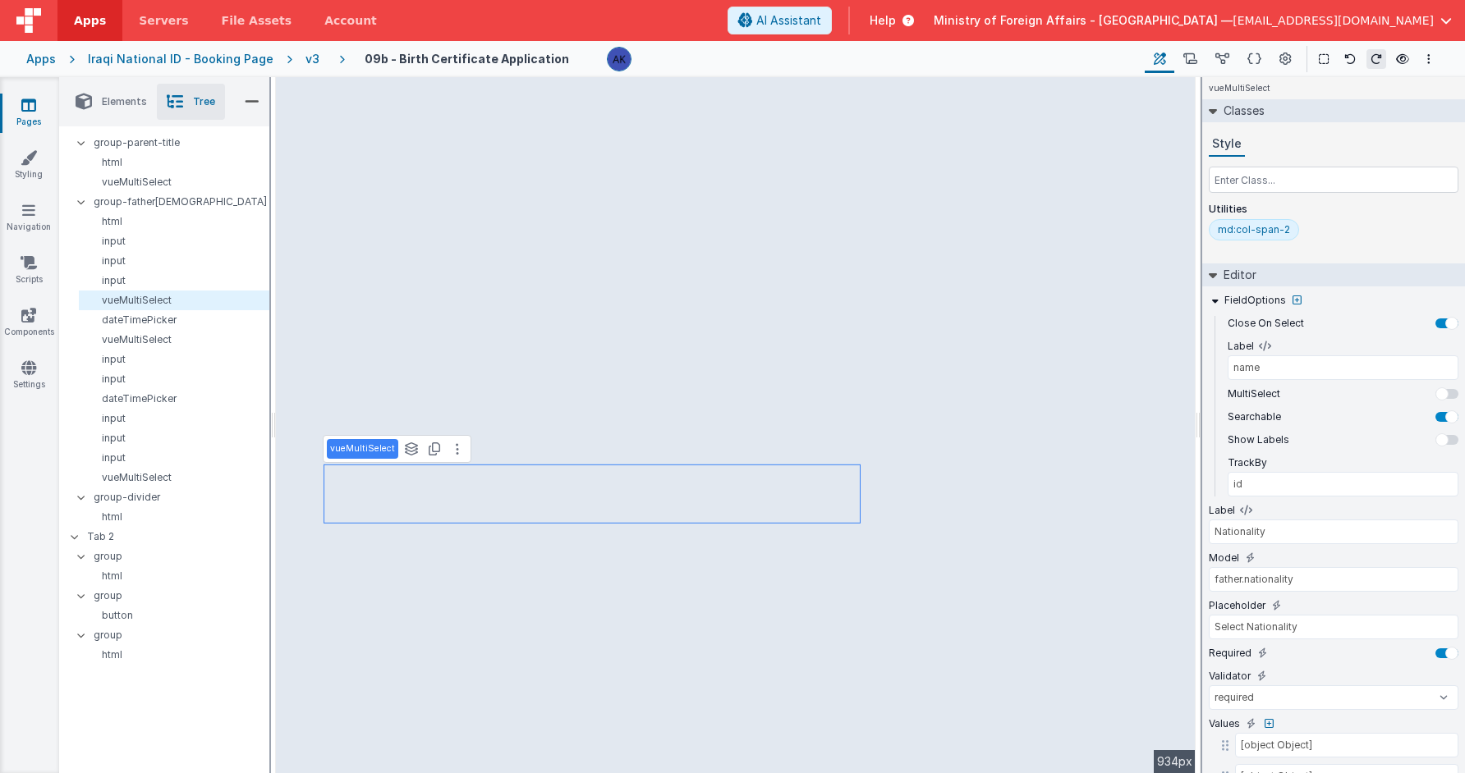
type input "father.doctype"
type input "Select"
select select "required"
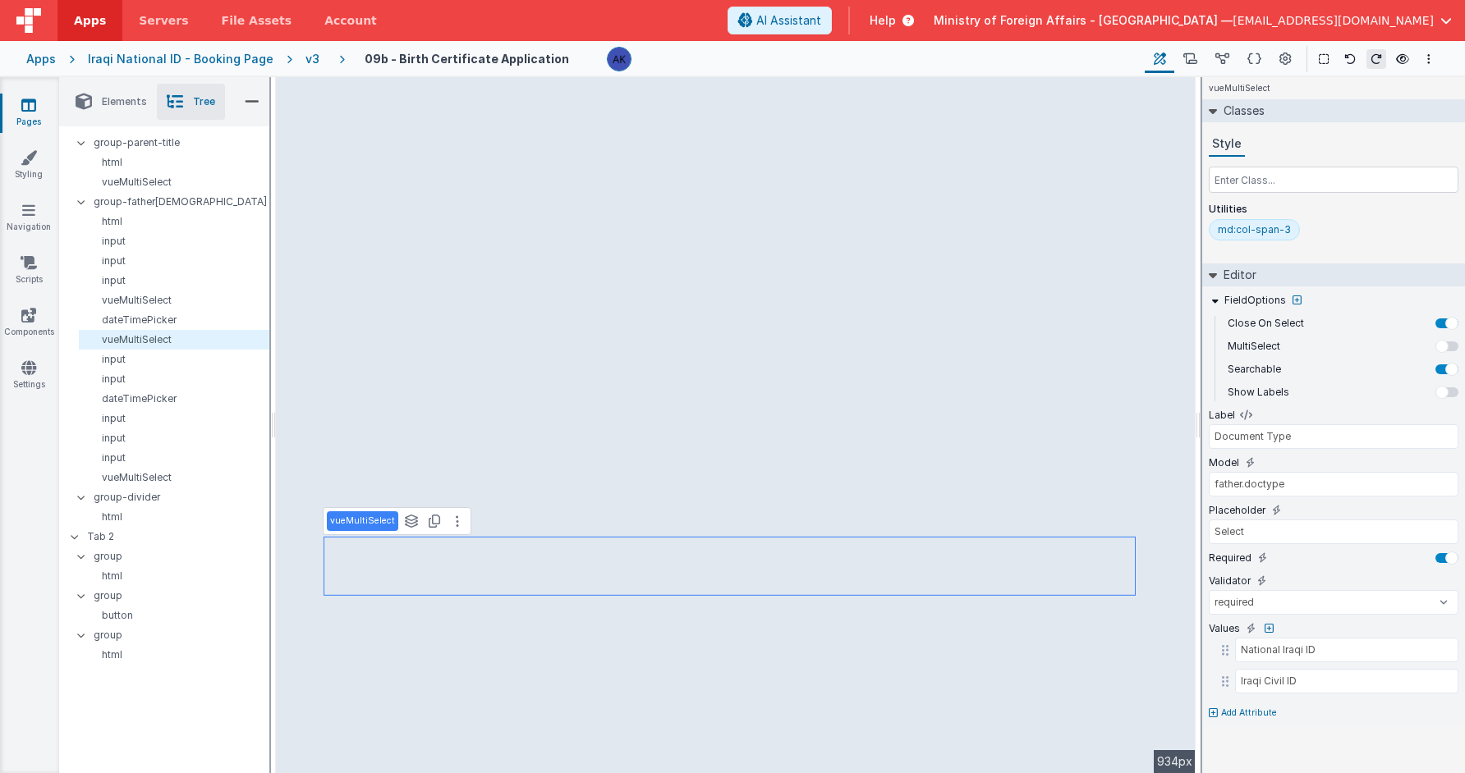
click at [1214, 713] on icon at bounding box center [1213, 714] width 9 height 10
type input "visible"
click at [1249, 707] on icon at bounding box center [1251, 707] width 9 height 13
click at [1245, 723] on input "false" at bounding box center [1334, 729] width 250 height 25
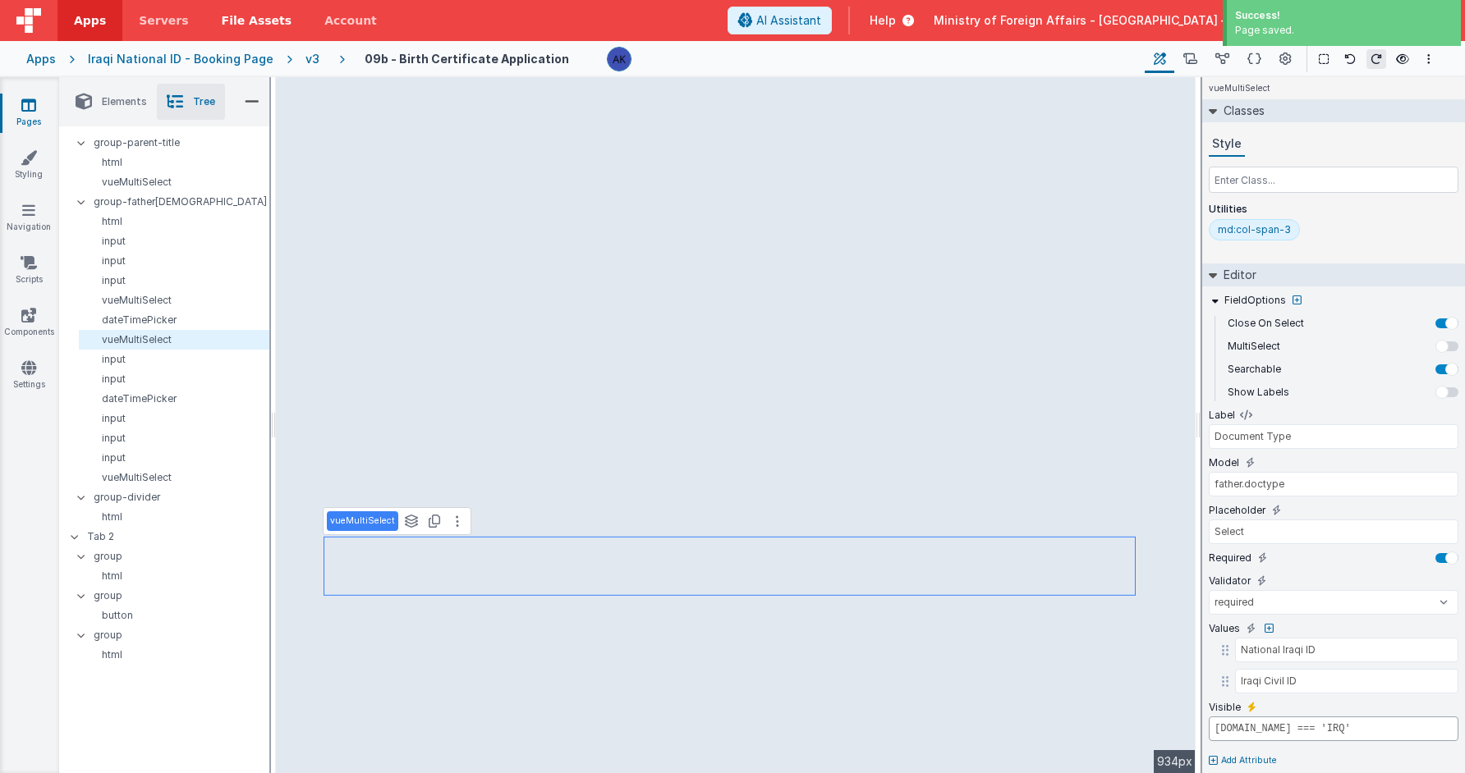
type input "model.father.nationality.id === 'IRQ'"
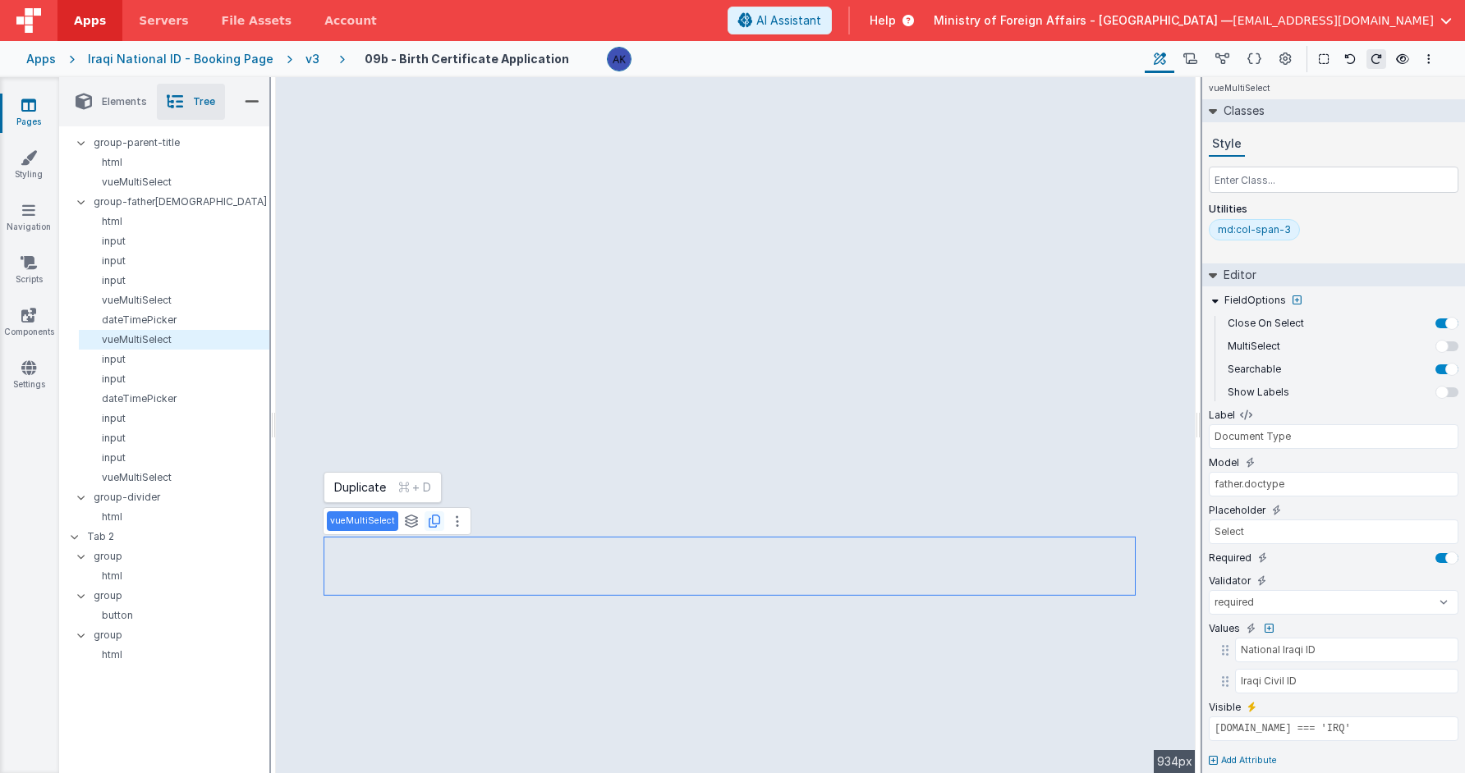
click at [434, 528] on button at bounding box center [434, 522] width 20 height 20
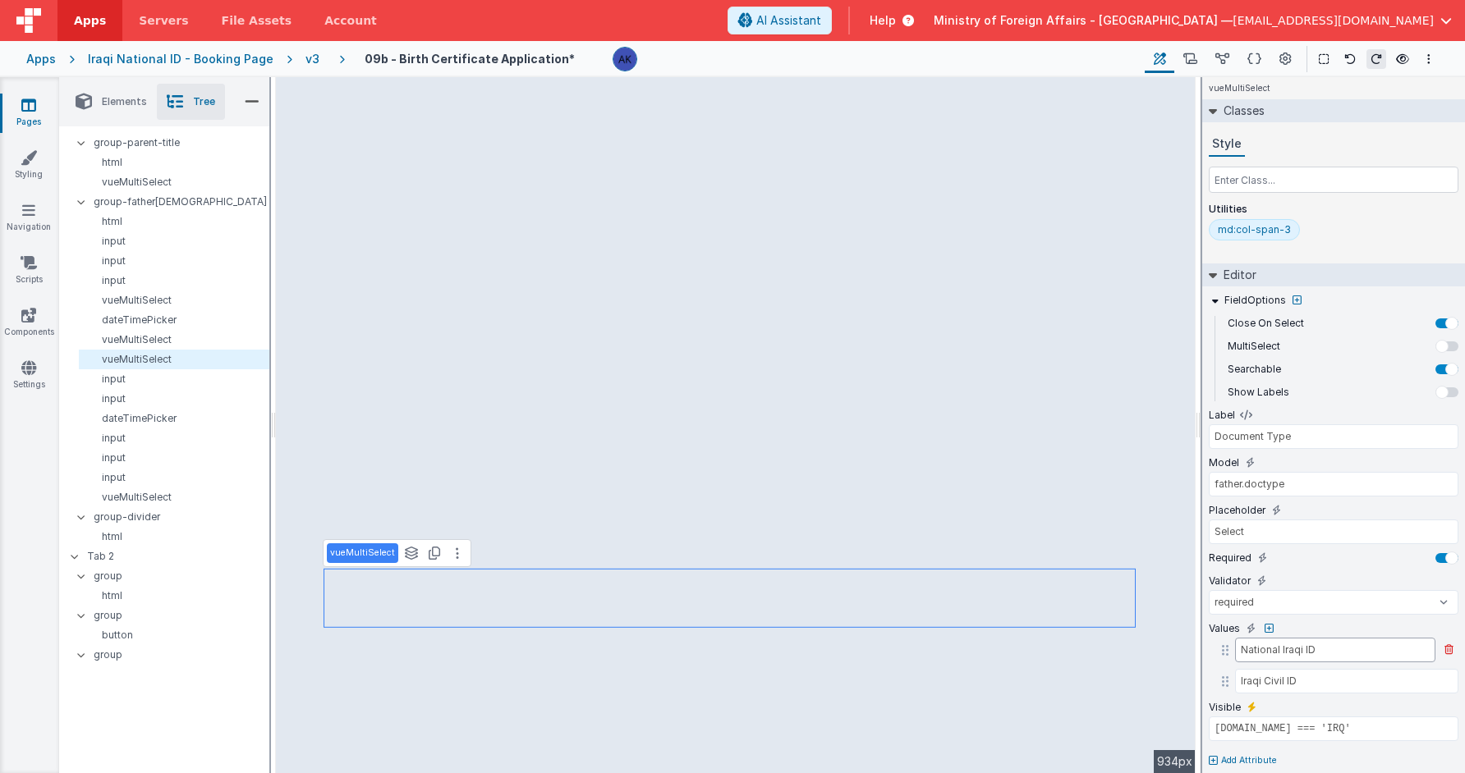
click at [1244, 648] on input "National Iraqi ID" at bounding box center [1335, 650] width 200 height 25
type input "Passport Number"
click at [1301, 675] on input "Iraqi Civil ID" at bounding box center [1335, 681] width 200 height 25
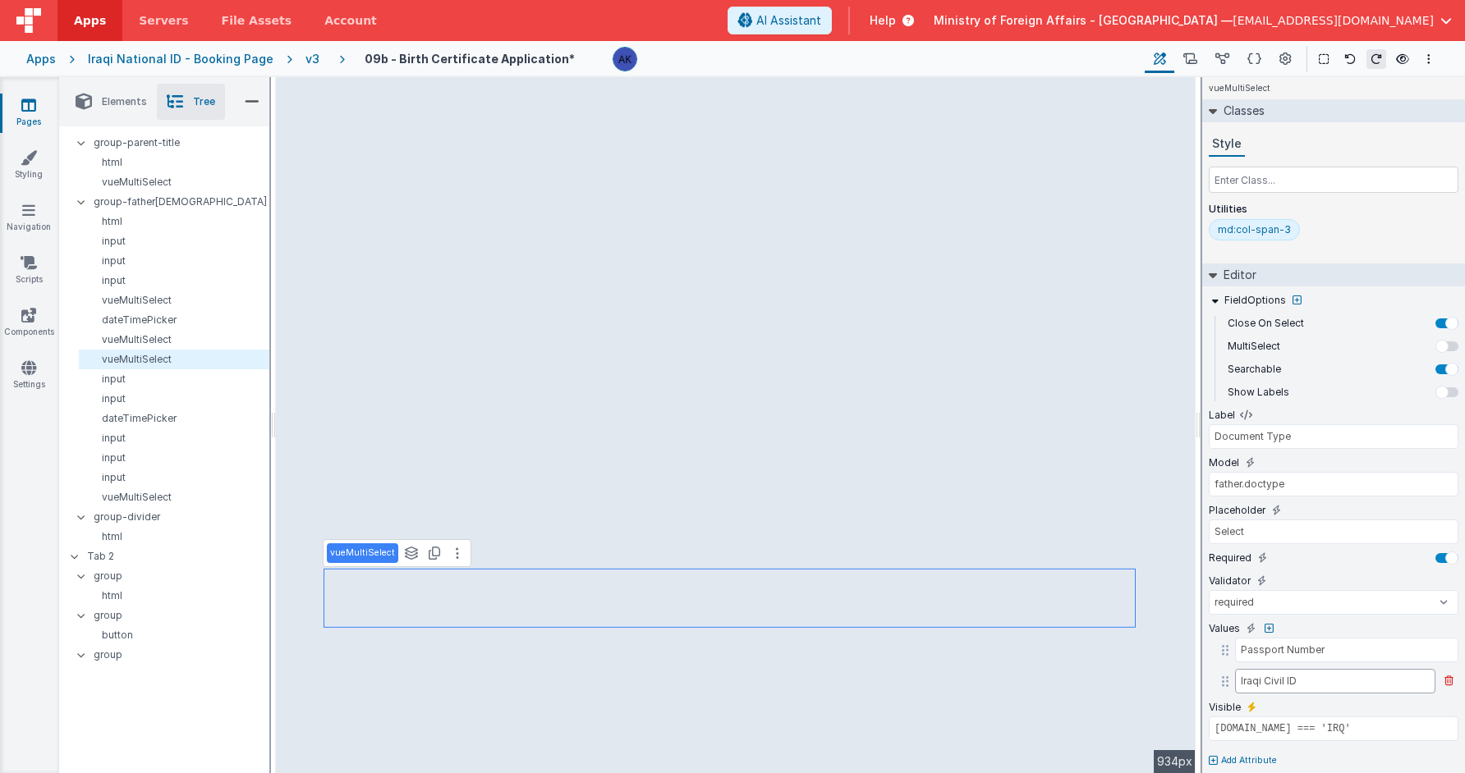
click at [1301, 675] on input "Iraqi Civil ID" at bounding box center [1335, 681] width 200 height 25
type input "Residence Permit"
click at [1278, 736] on input "model.father.nationality.id === 'IRQ'" at bounding box center [1334, 729] width 250 height 25
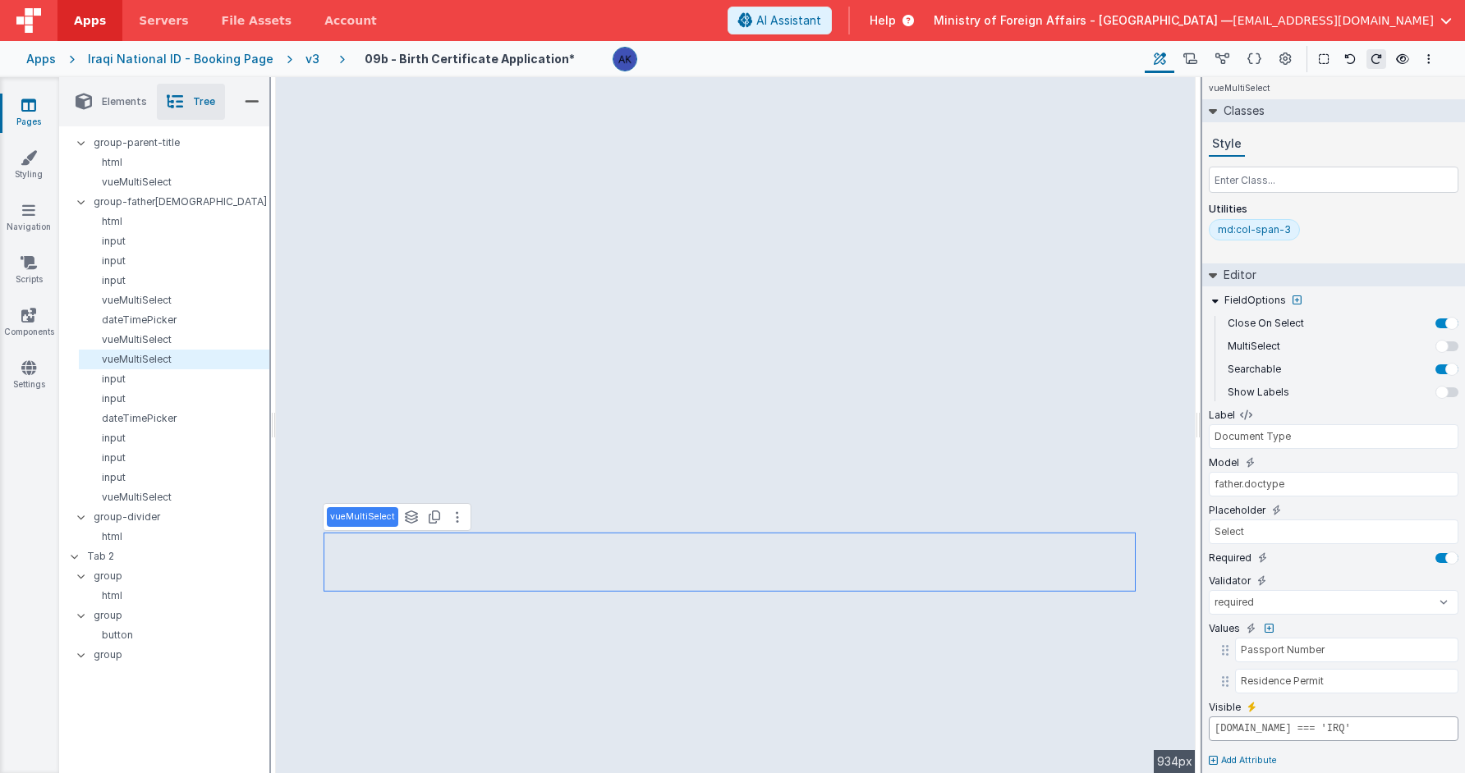
click at [1278, 735] on input "model.father.nationality.id === 'IRQ'" at bounding box center [1334, 729] width 250 height 25
click at [832, 33] on button "AI Assistant" at bounding box center [779, 21] width 104 height 28
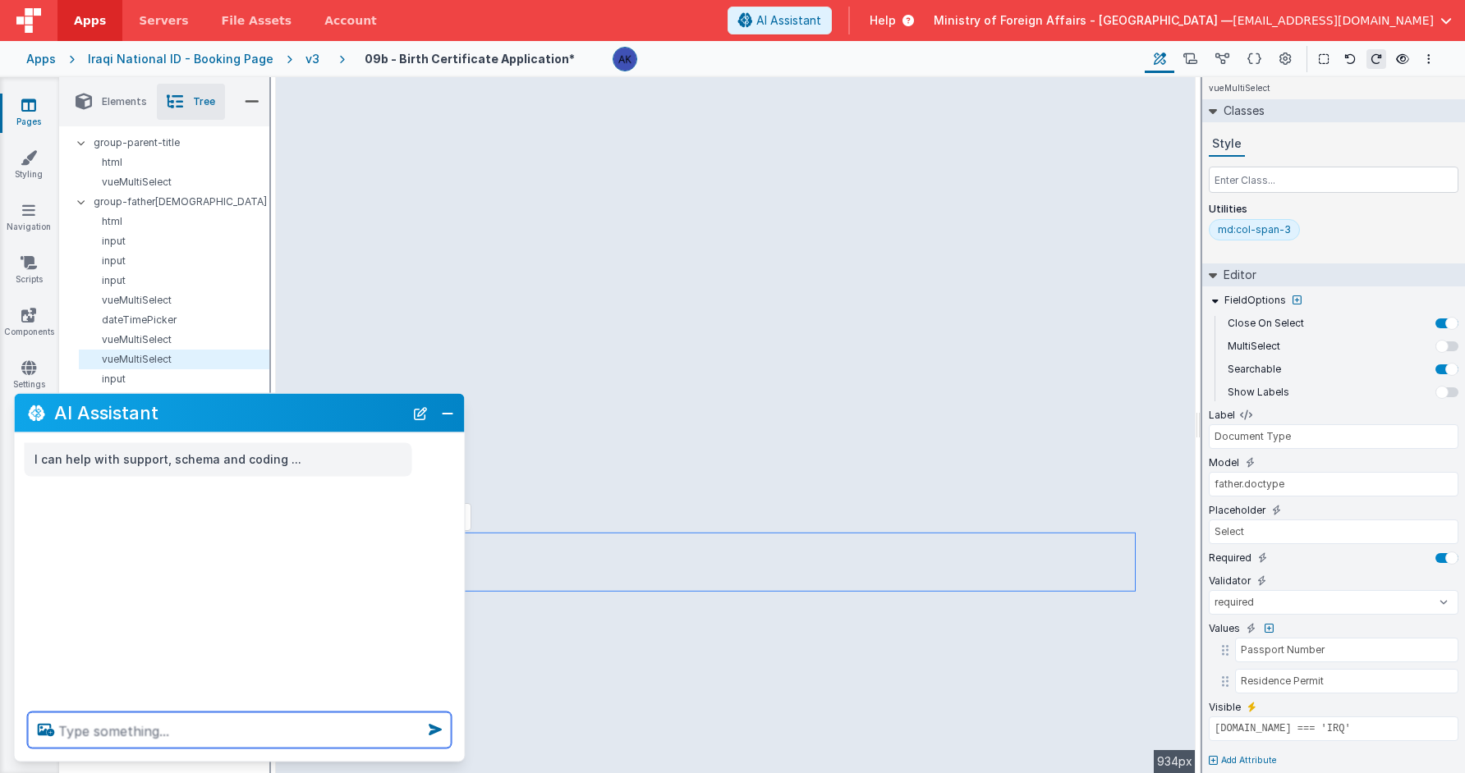
paste textarea "model.father.nationality.id === 'IRQ'"
type textarea "model.father.nationality.id === 'IRQ' make this statement not = to IRQ"
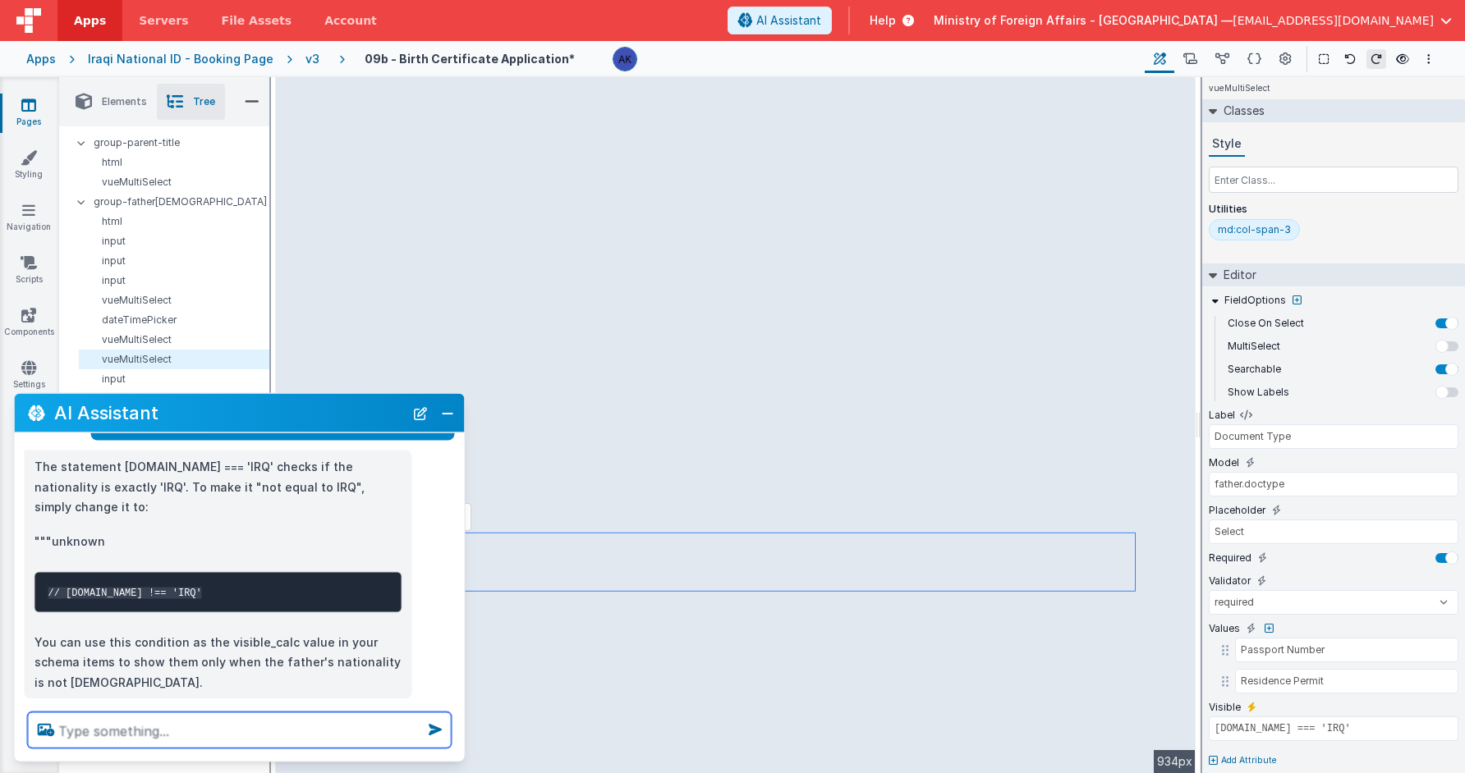
scroll to position [105, 0]
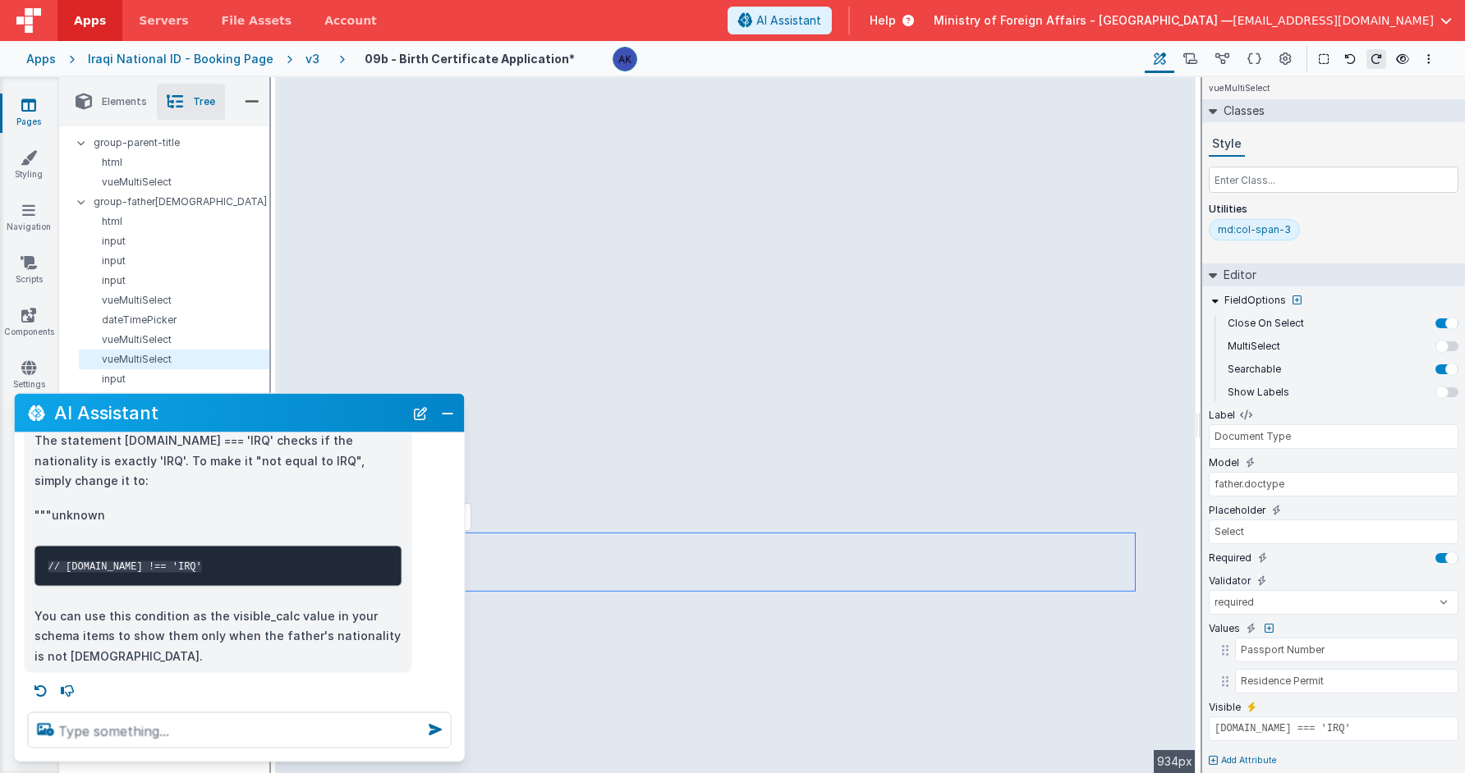
drag, startPoint x: 67, startPoint y: 585, endPoint x: 292, endPoint y: 584, distance: 225.8
click at [292, 584] on pre "// model.father.nationality.id !== 'IRQ'" at bounding box center [218, 565] width 368 height 41
copy code "model.father.nationality.id !== 'IRQ'"
click at [448, 420] on button "Close" at bounding box center [447, 412] width 21 height 23
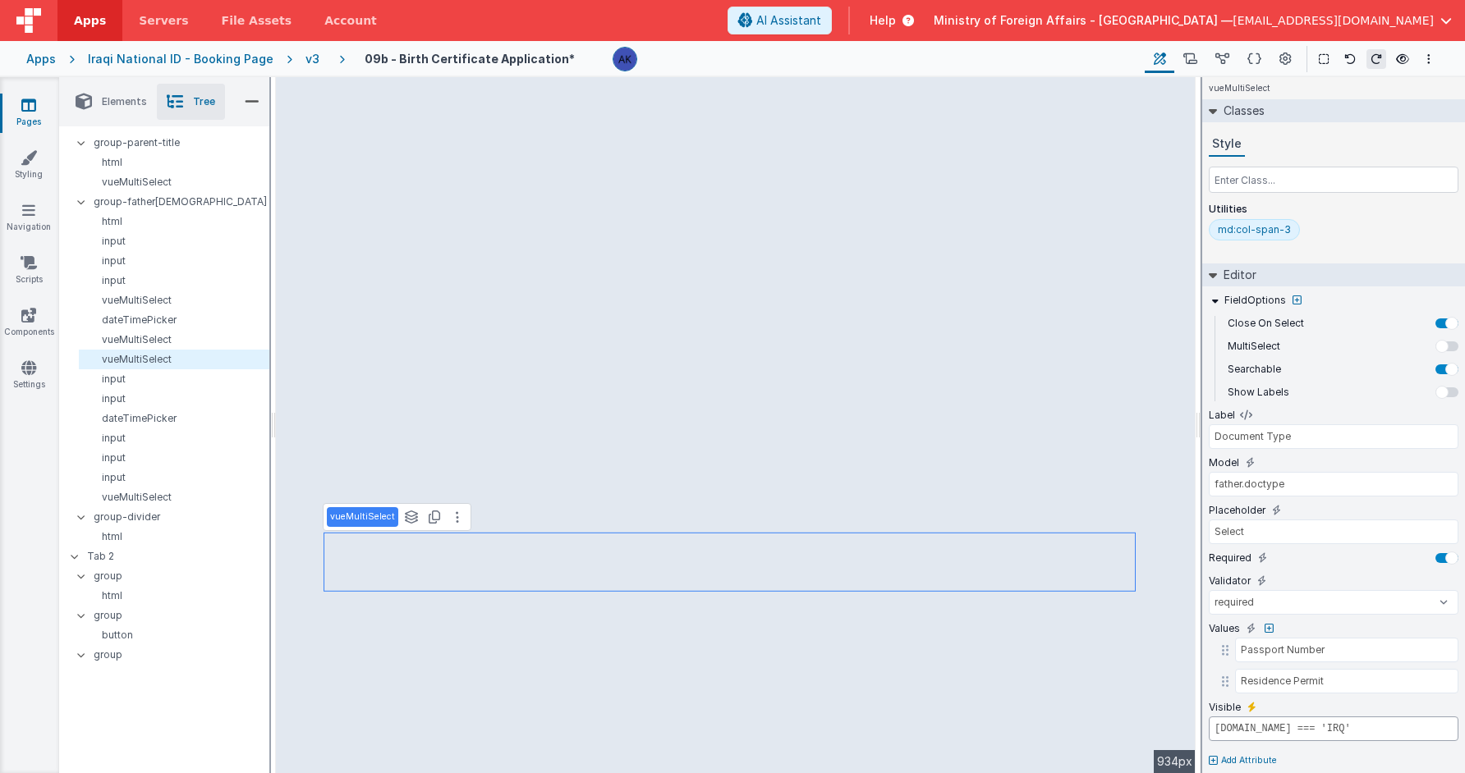
click at [1311, 723] on input "model.father.nationality.id === 'IRQ'" at bounding box center [1334, 729] width 250 height 25
paste input "!"
type input "model.father.nationality.id !== 'IRQ'"
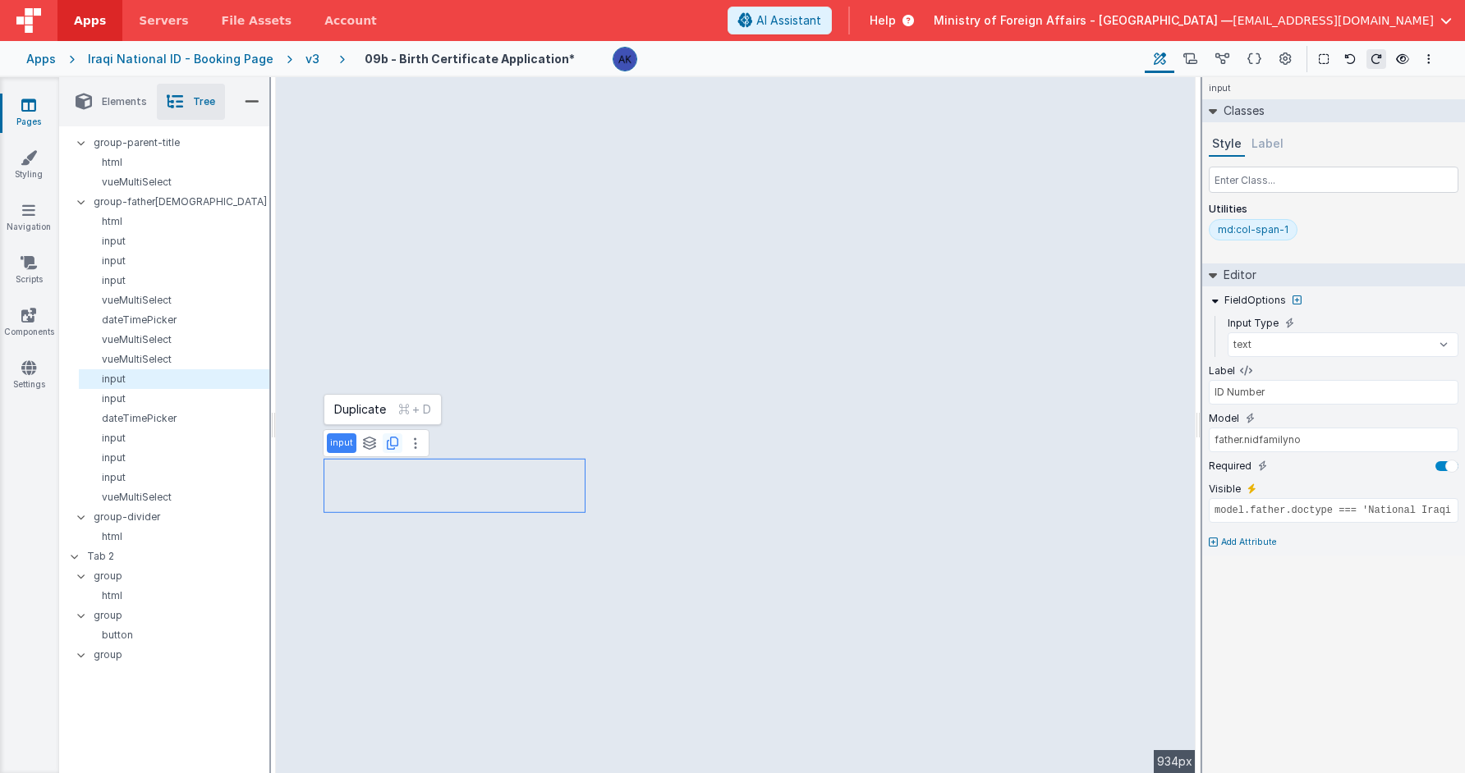
click at [389, 446] on icon at bounding box center [392, 443] width 11 height 13
click at [1242, 234] on div "md:col-span-1" at bounding box center [1253, 229] width 71 height 13
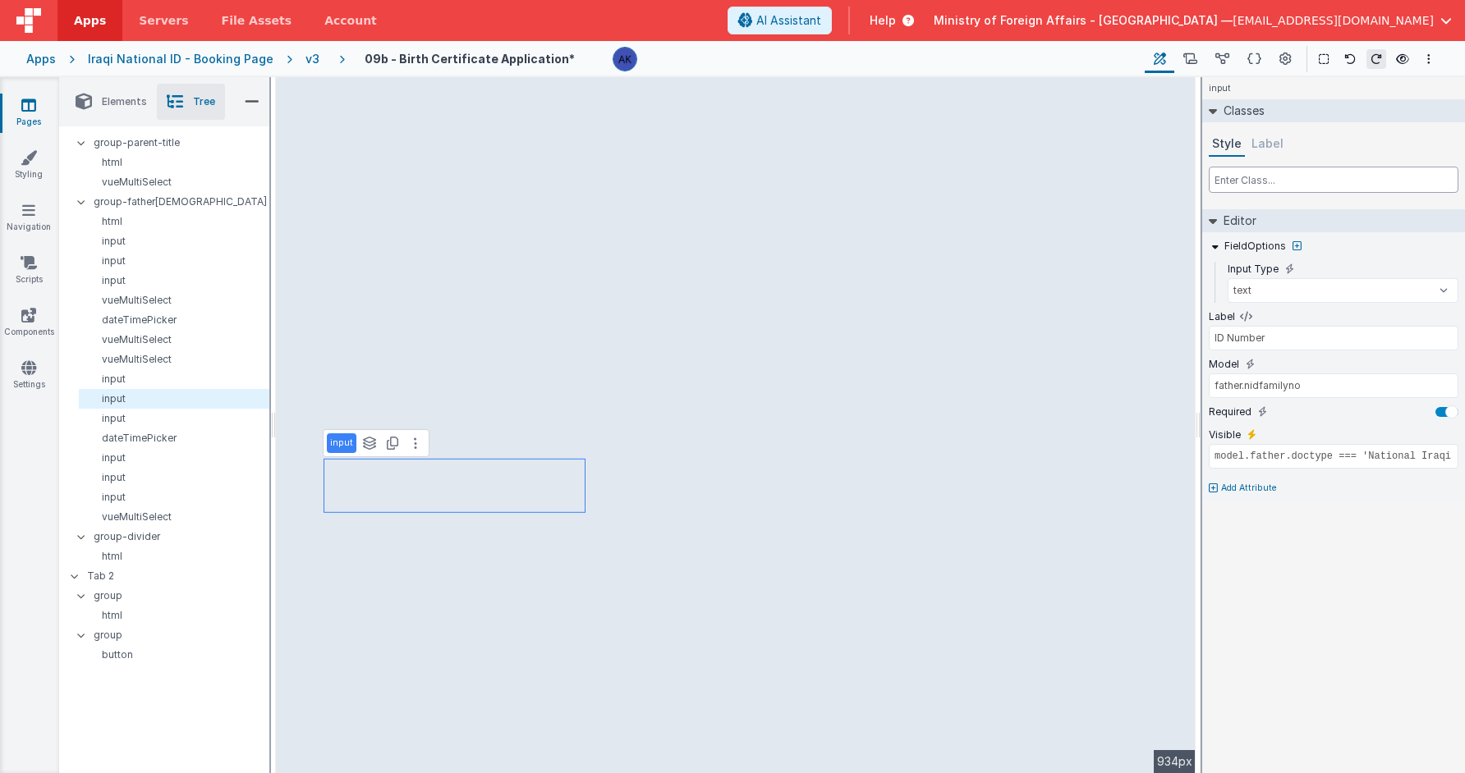
click at [1256, 181] on input "text" at bounding box center [1334, 180] width 250 height 26
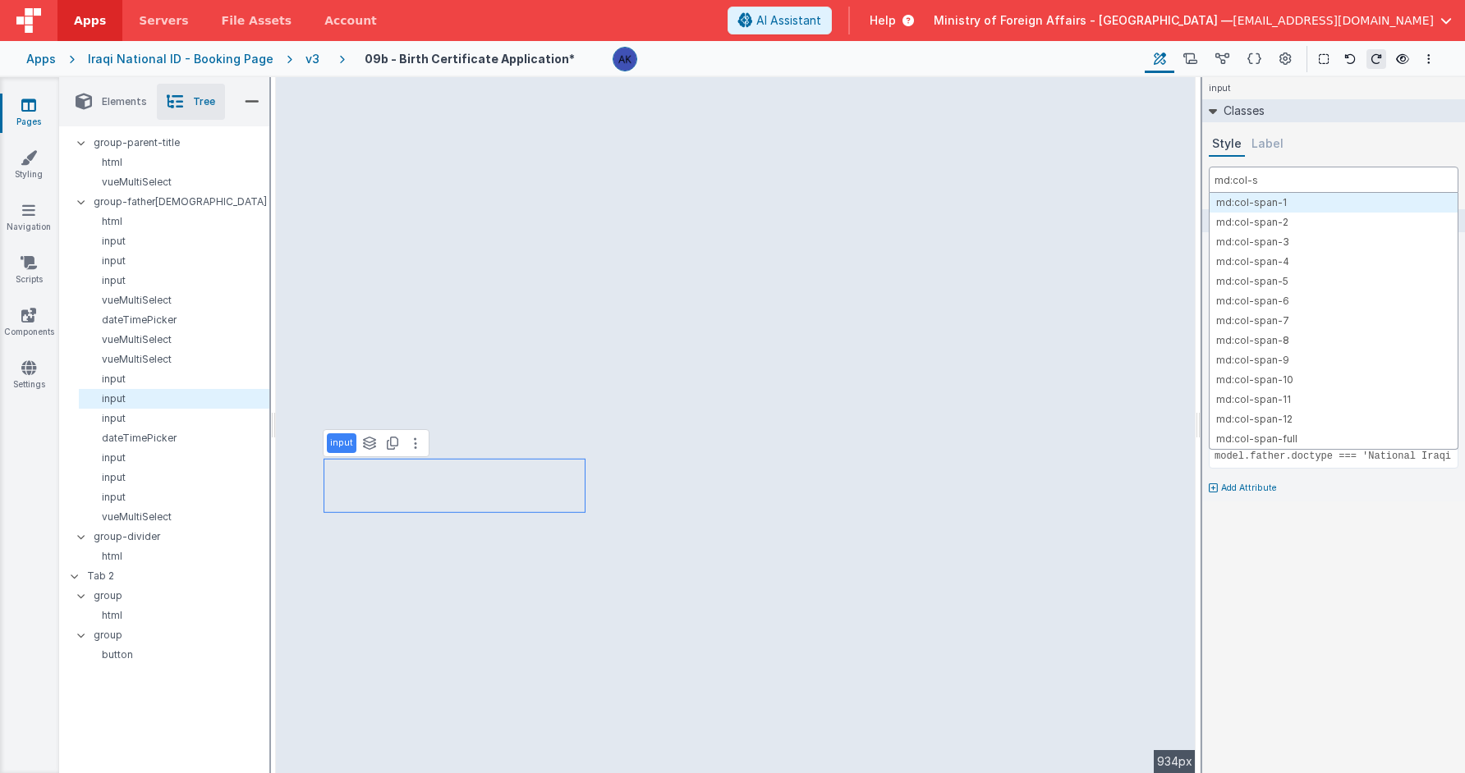
type input "md:col-sp"
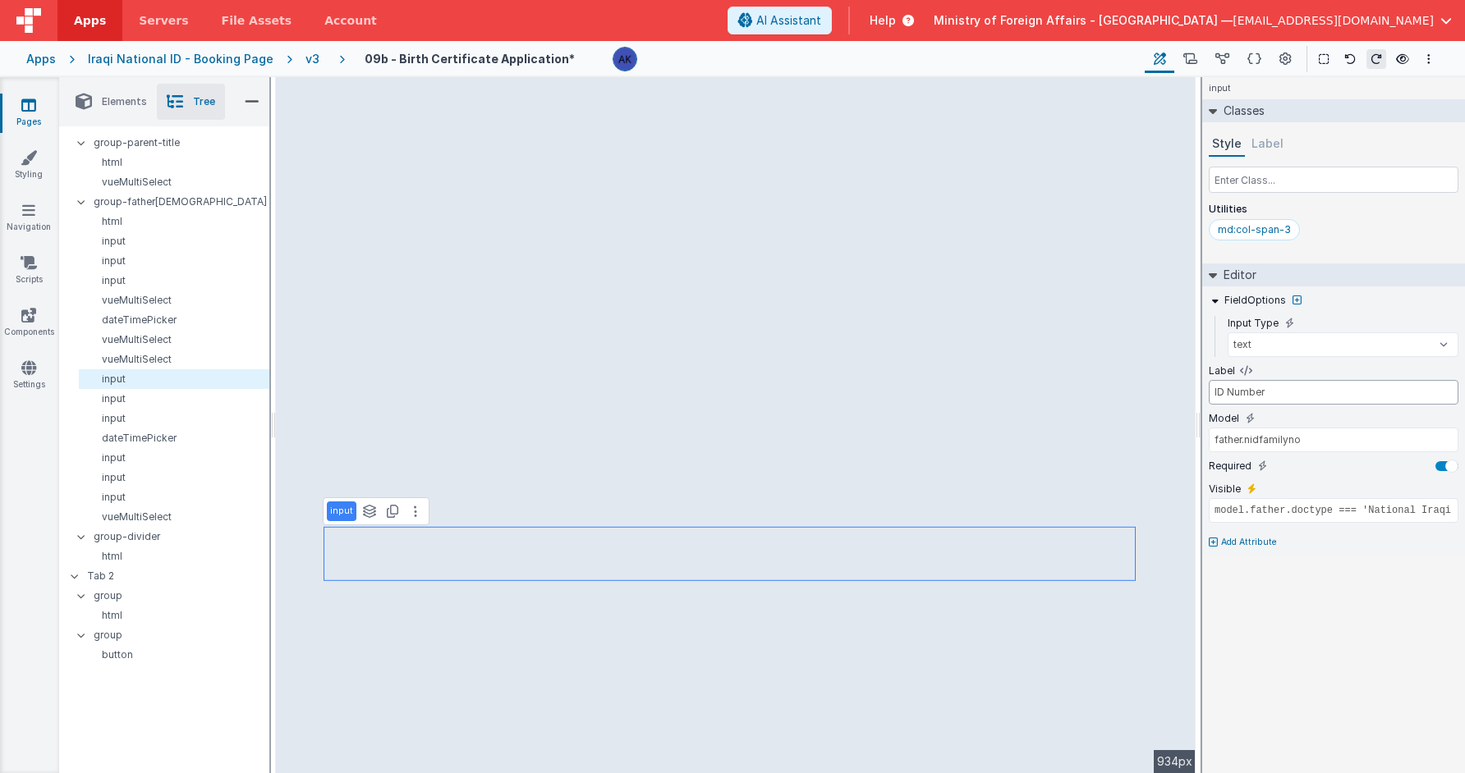
click at [1213, 394] on input "ID Number" at bounding box center [1334, 392] width 250 height 25
type input "Passport/ID Number"
drag, startPoint x: 1314, startPoint y: 438, endPoint x: 1245, endPoint y: 443, distance: 69.1
click at [1245, 443] on input "father.nidfamilyno" at bounding box center [1334, 440] width 250 height 25
type input "father.idno"
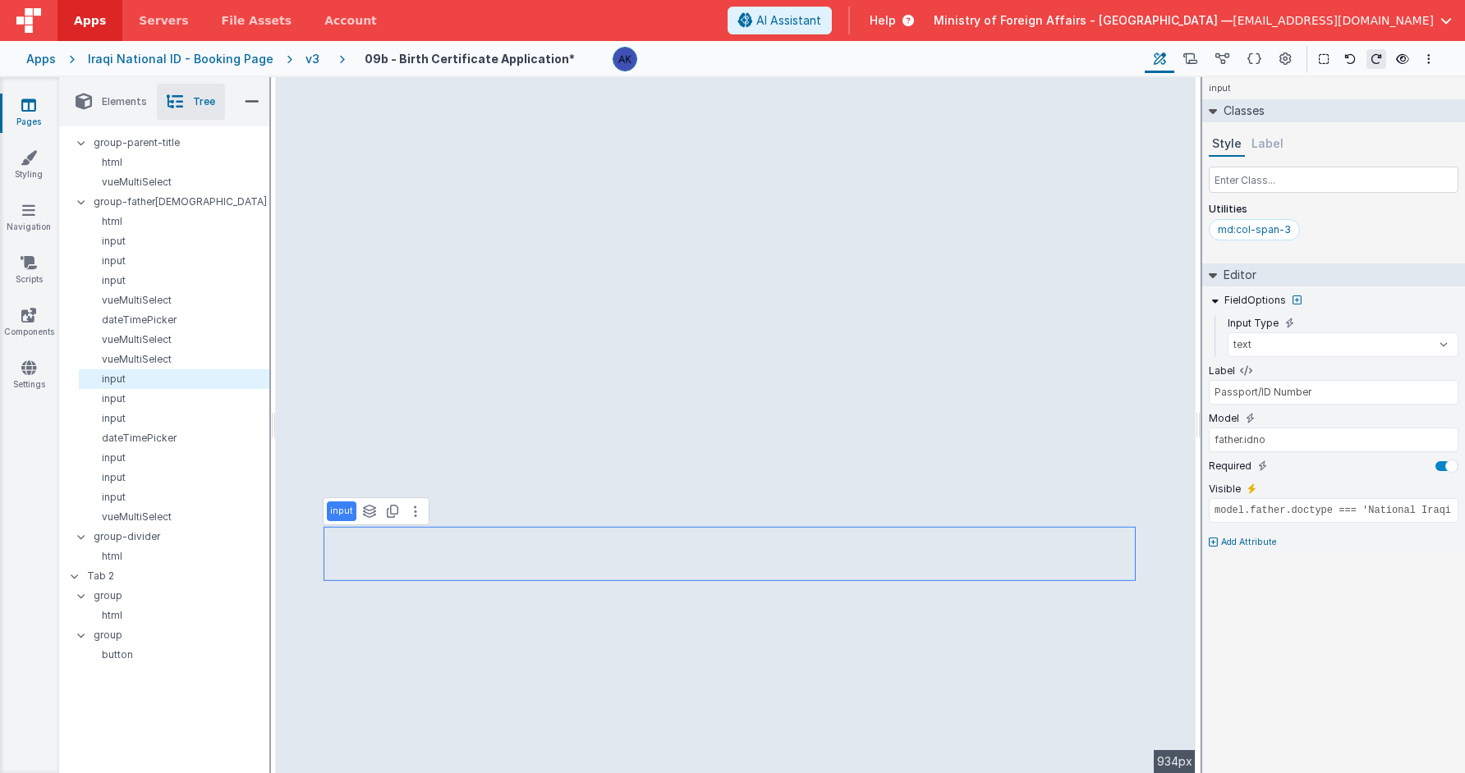
select select "required"
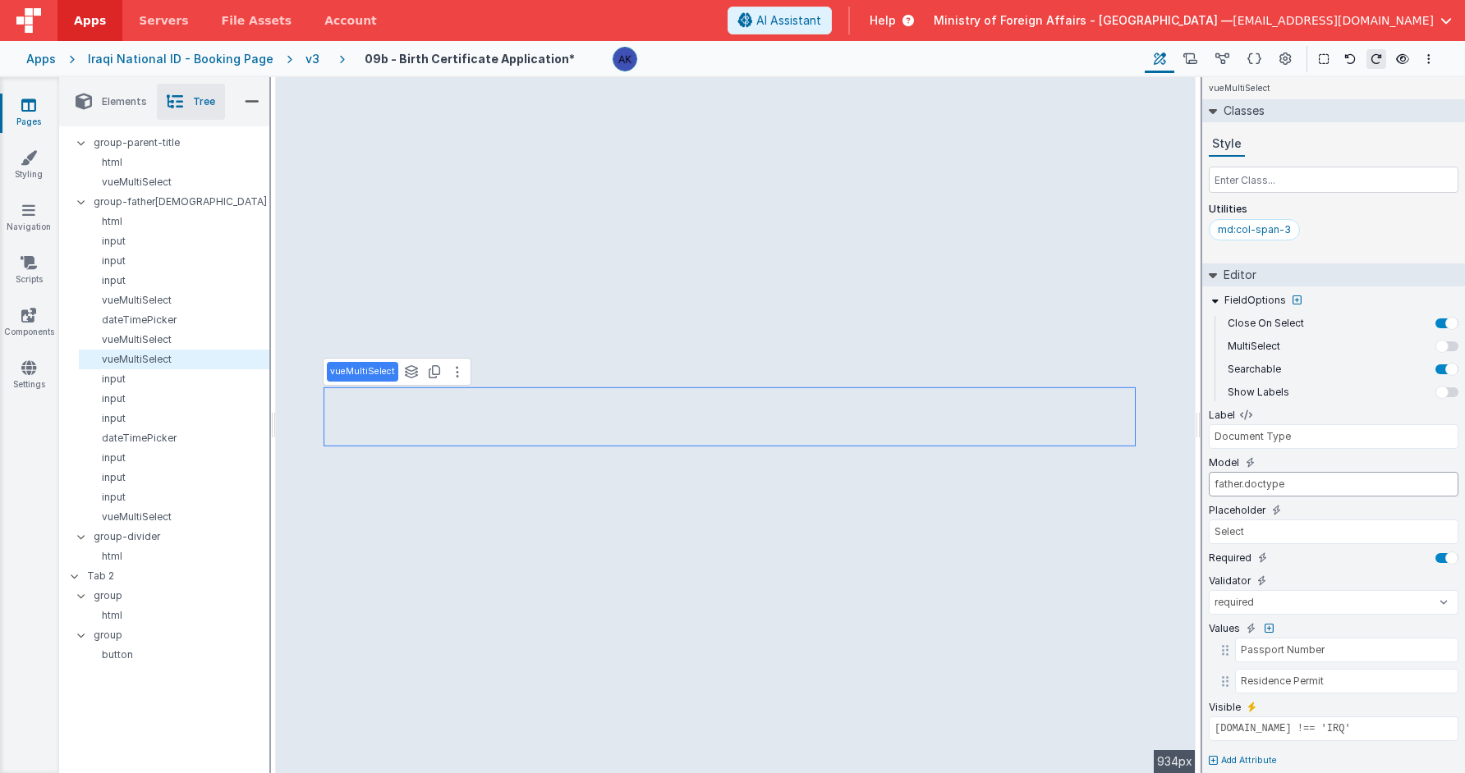
click at [1285, 480] on input "father.doctype" at bounding box center [1334, 484] width 250 height 25
type input "father.doctypeforeign"
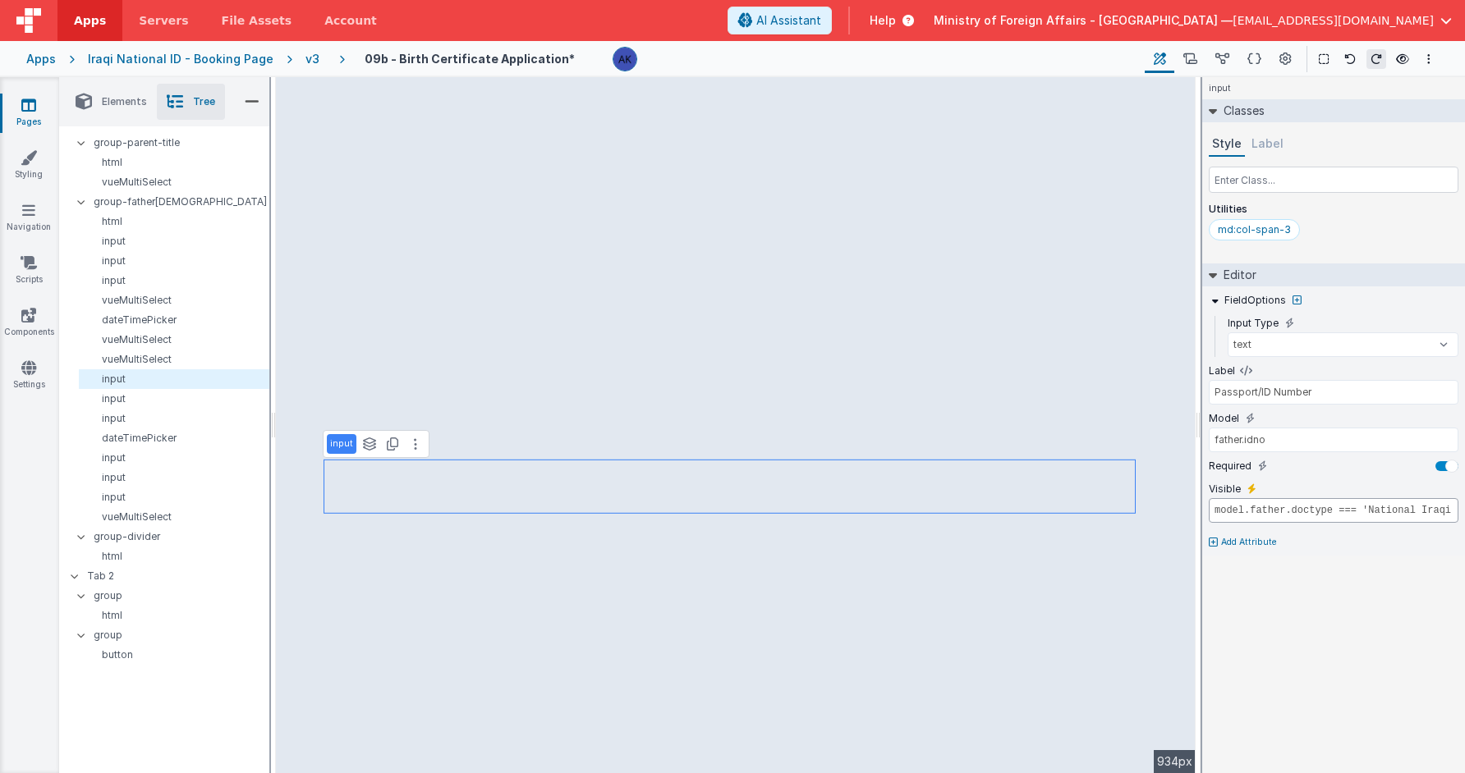
click at [1311, 510] on input "model.father.doctype === 'National Iraqi ID'" at bounding box center [1334, 510] width 250 height 25
drag, startPoint x: 1379, startPoint y: 512, endPoint x: 1626, endPoint y: 512, distance: 247.1
click at [1311, 512] on html "Apps Servers File Assets Account Some FUTURE Slot AI Assistant Help Ministry of…" at bounding box center [732, 386] width 1465 height 773
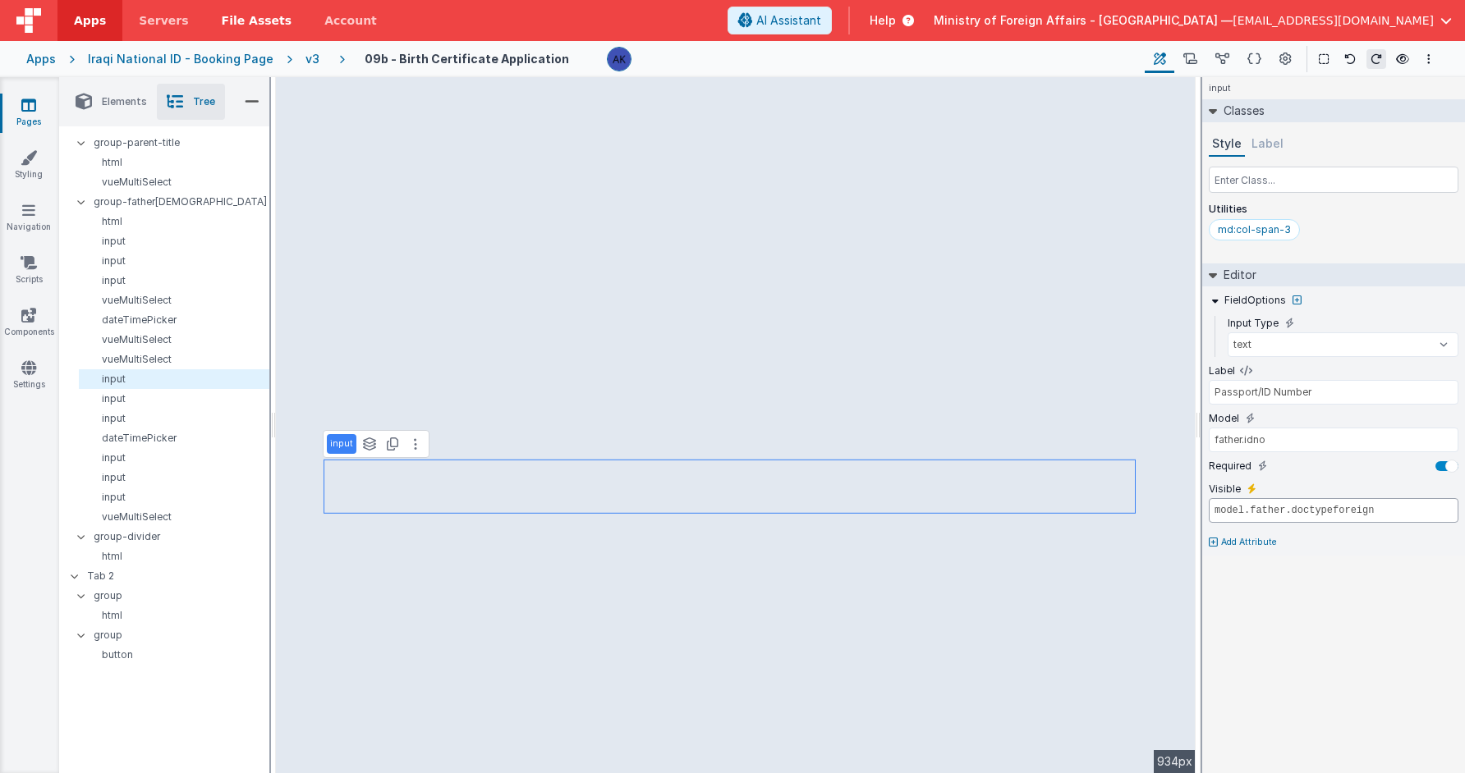
type input "model.father.doctypeforeign"
select select "required"
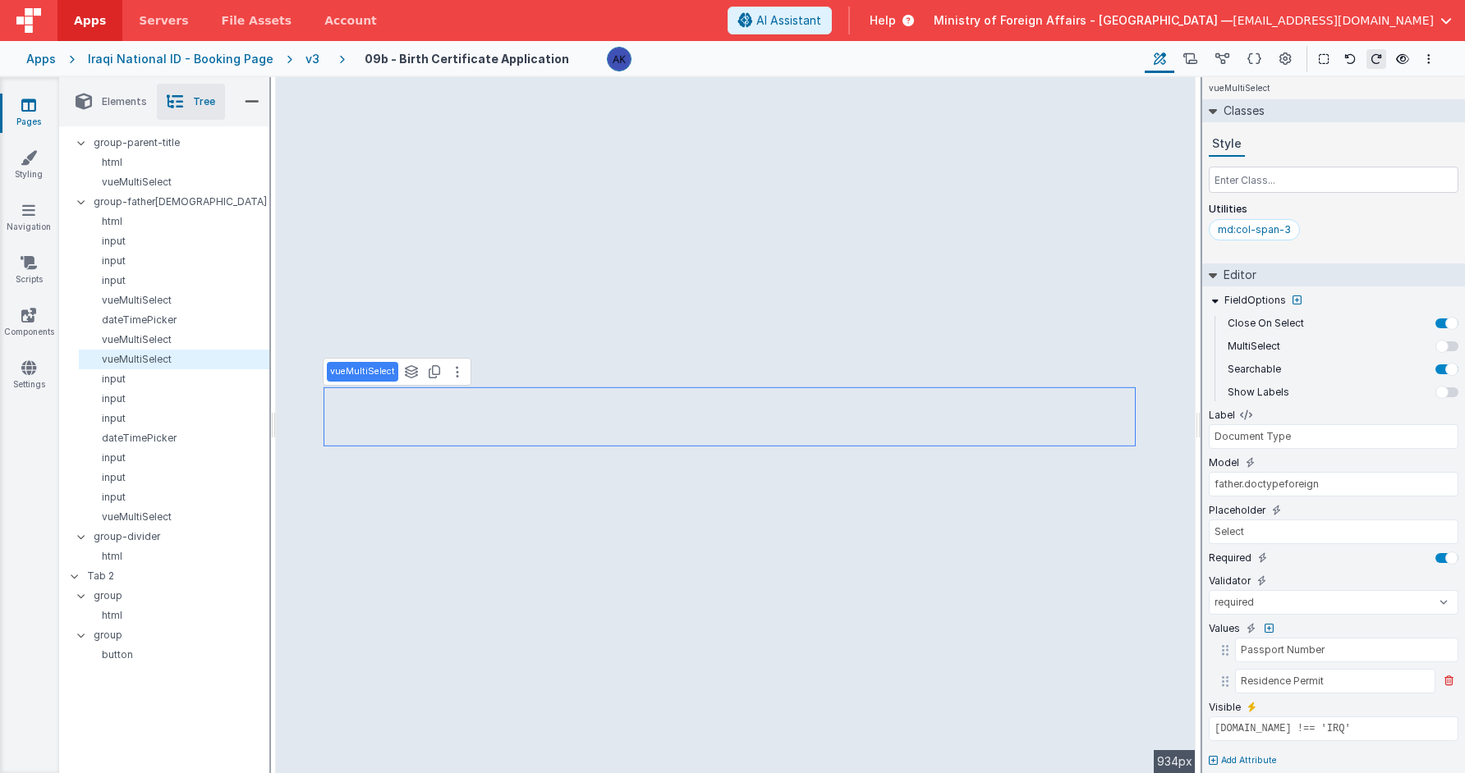
scroll to position [14, 0]
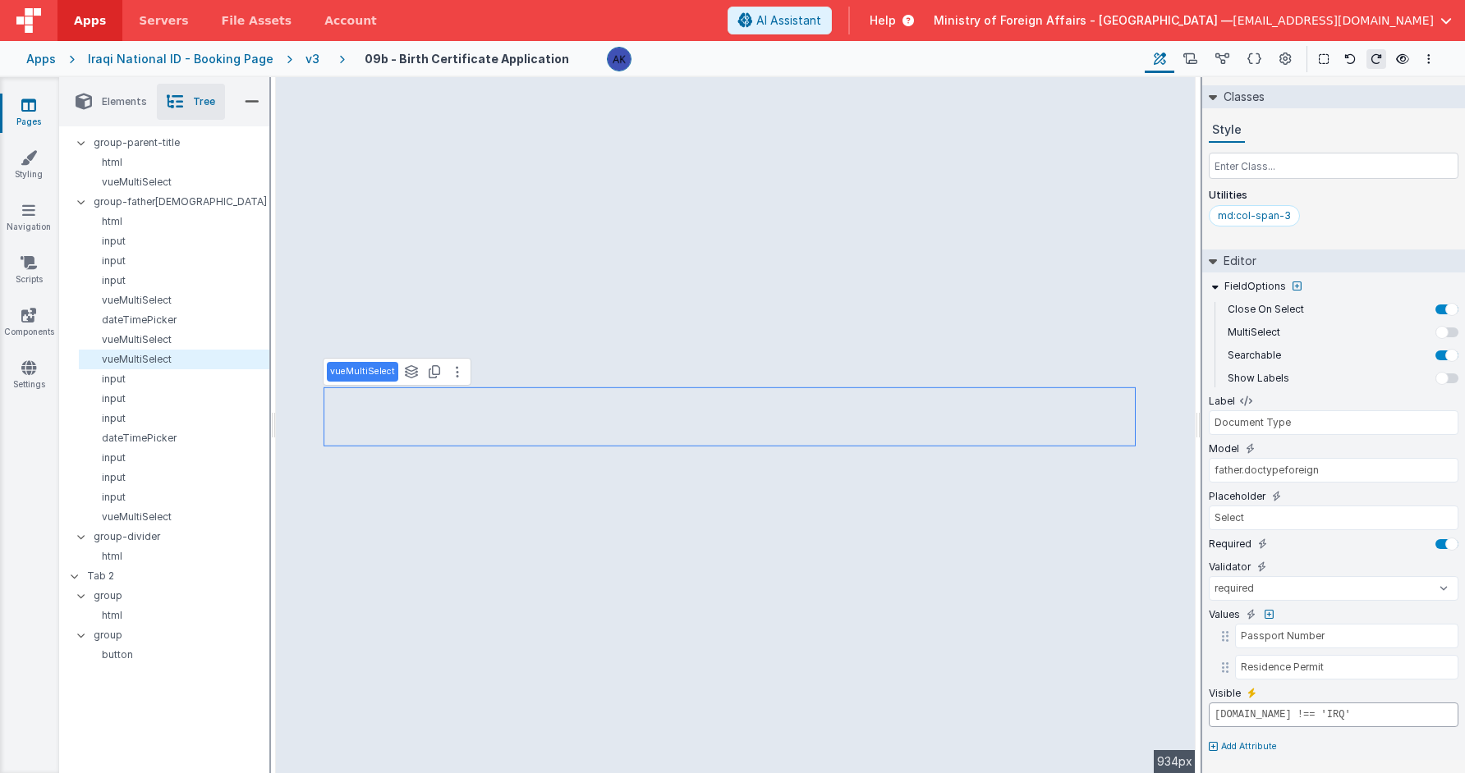
click at [1255, 718] on input "model.father.nationality.id !== 'IRQ'" at bounding box center [1334, 715] width 250 height 25
click at [1311, 716] on input "model.father.nationality.id !== 'IRQ'" at bounding box center [1334, 715] width 250 height 25
drag, startPoint x: 1438, startPoint y: 716, endPoint x: 1207, endPoint y: 703, distance: 231.1
click at [1207, 703] on div "FieldOptions Close On Select MultiSelect Searchable Show Labels Label Document …" at bounding box center [1333, 517] width 263 height 488
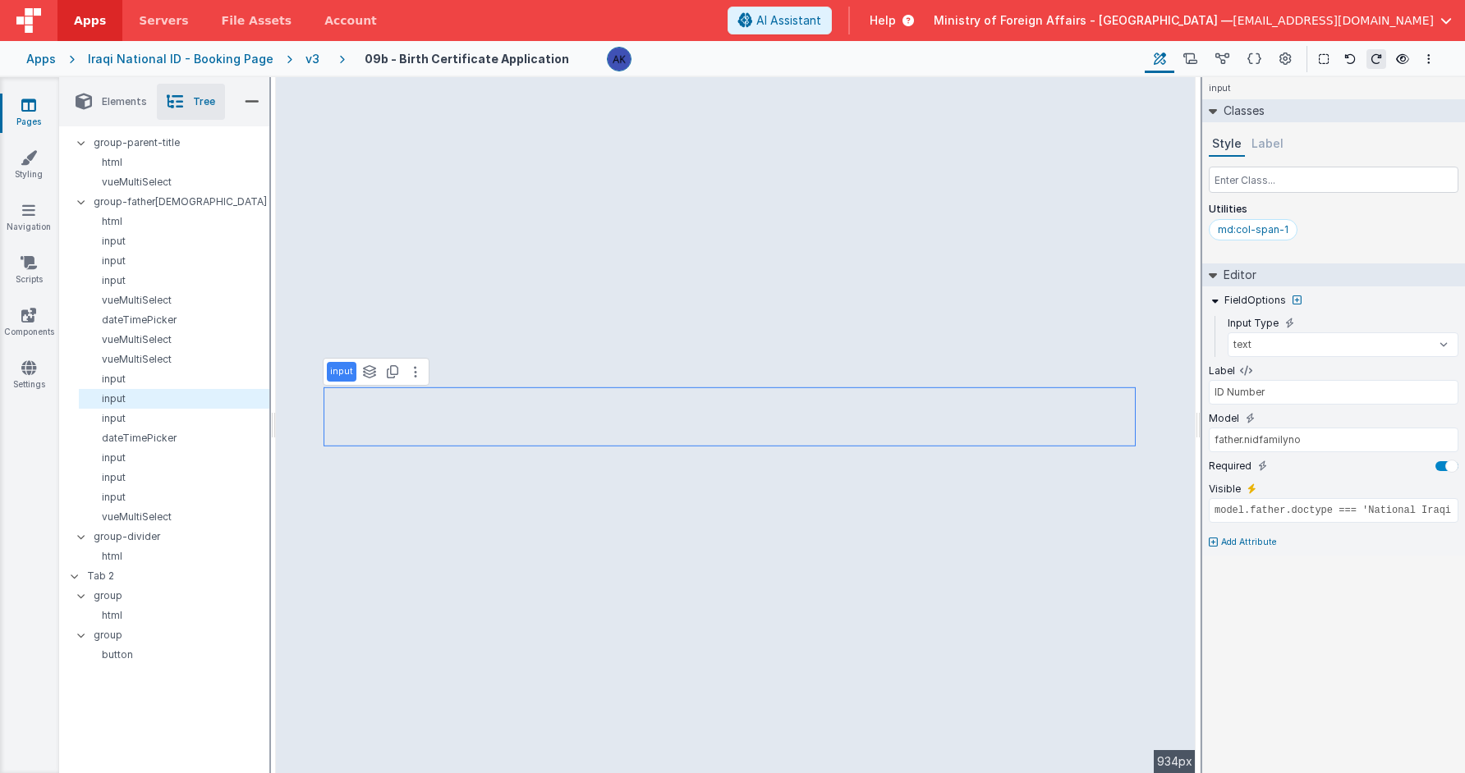
scroll to position [0, 0]
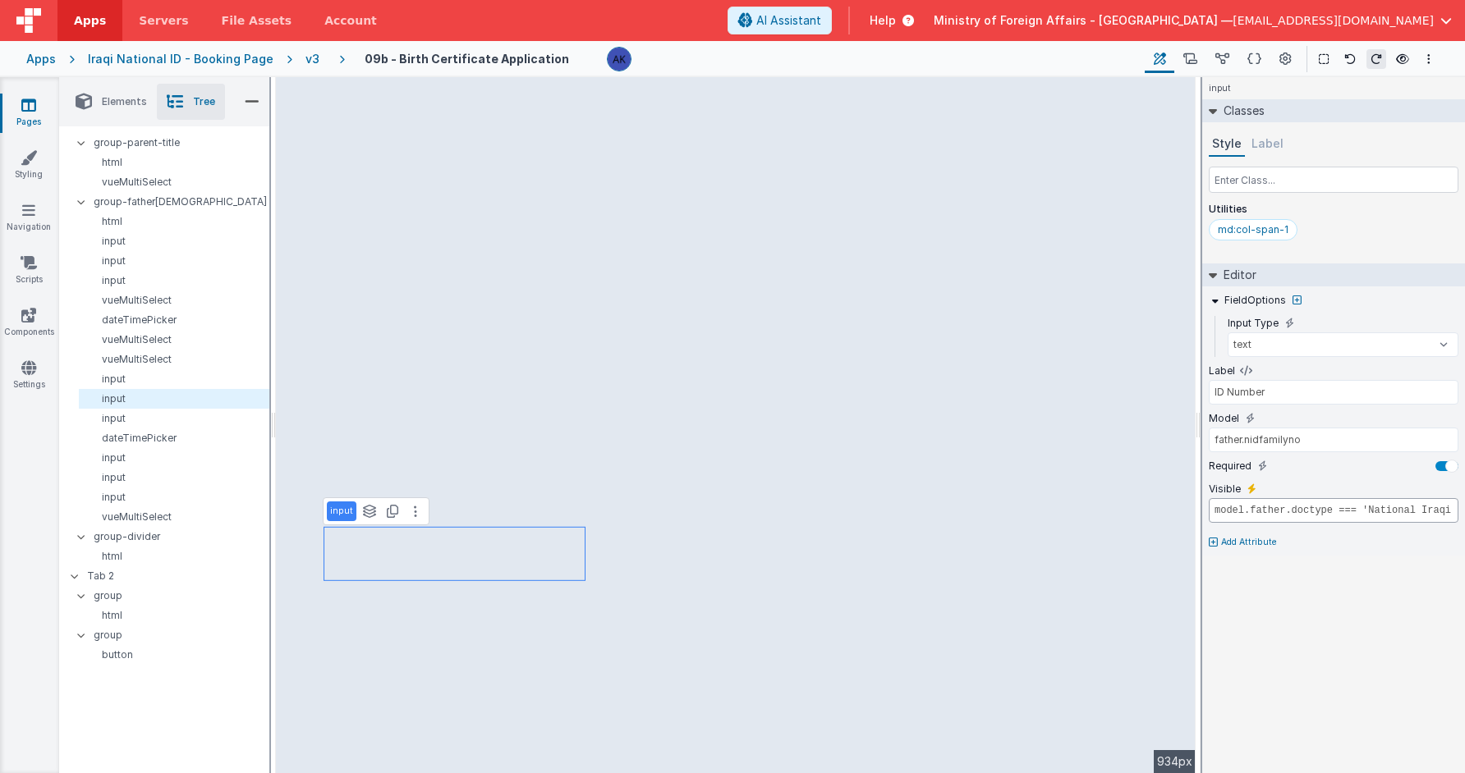
click at [1212, 513] on input "model.father.doctype === 'National Iraqi ID'" at bounding box center [1334, 510] width 250 height 25
select select "required"
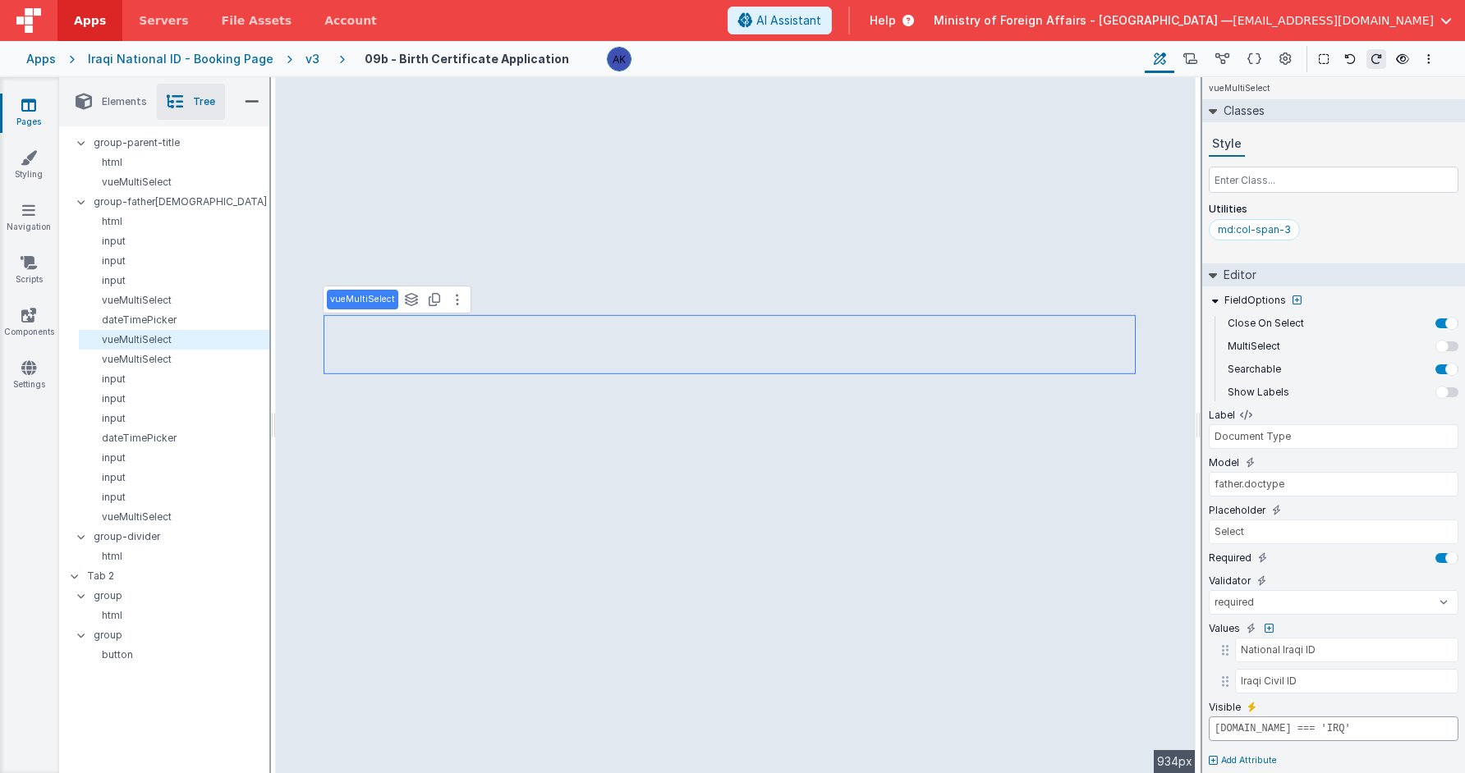
click at [1294, 723] on input "model.father.nationality.id === 'IRQ'" at bounding box center [1334, 729] width 250 height 25
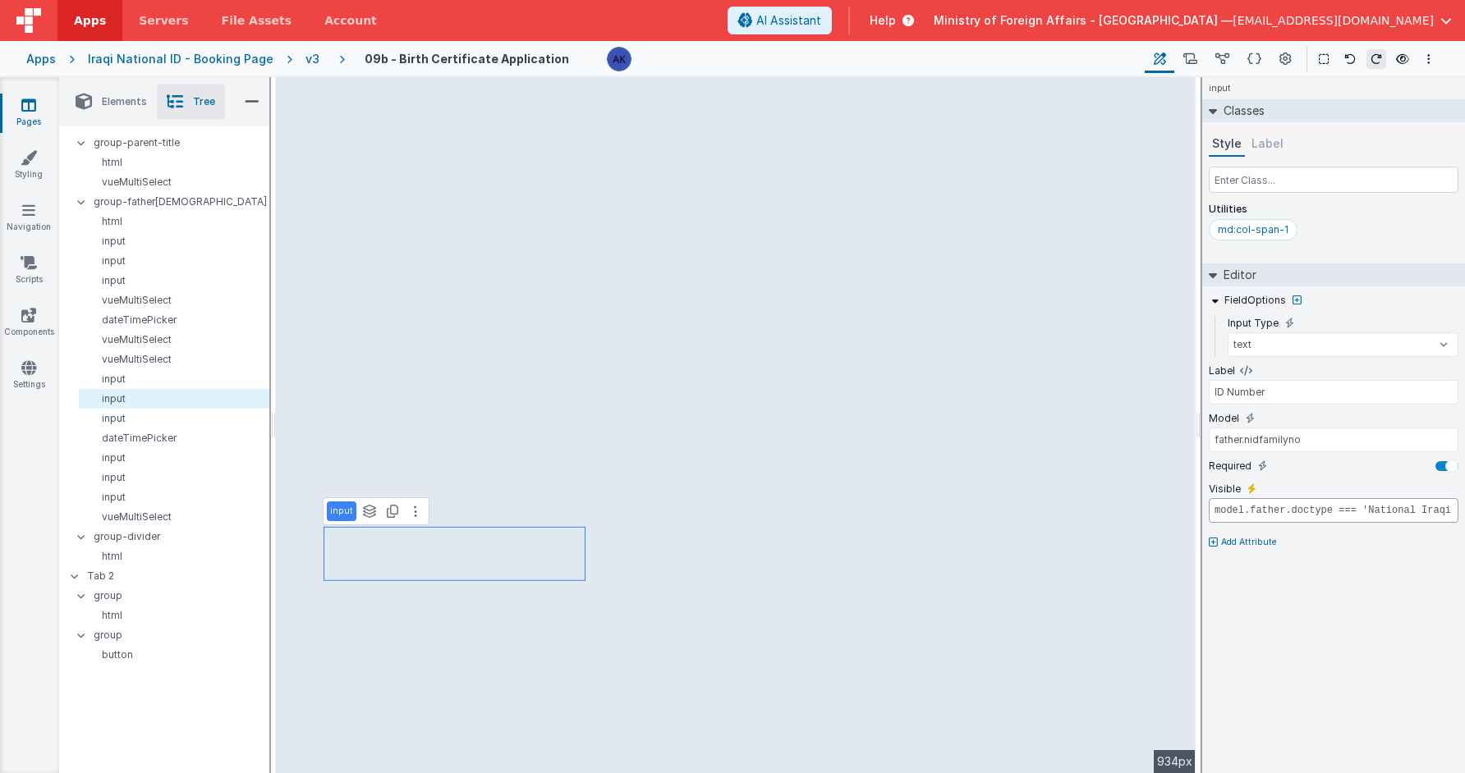
click at [1211, 512] on input "model.father.doctype === 'National Iraqi ID'" at bounding box center [1334, 510] width 250 height 25
paste input "model.father.nationality.id === 'IRQ'"
type input "model.father.doctype === 'National Iraqi ID'"
type input "Family Number"
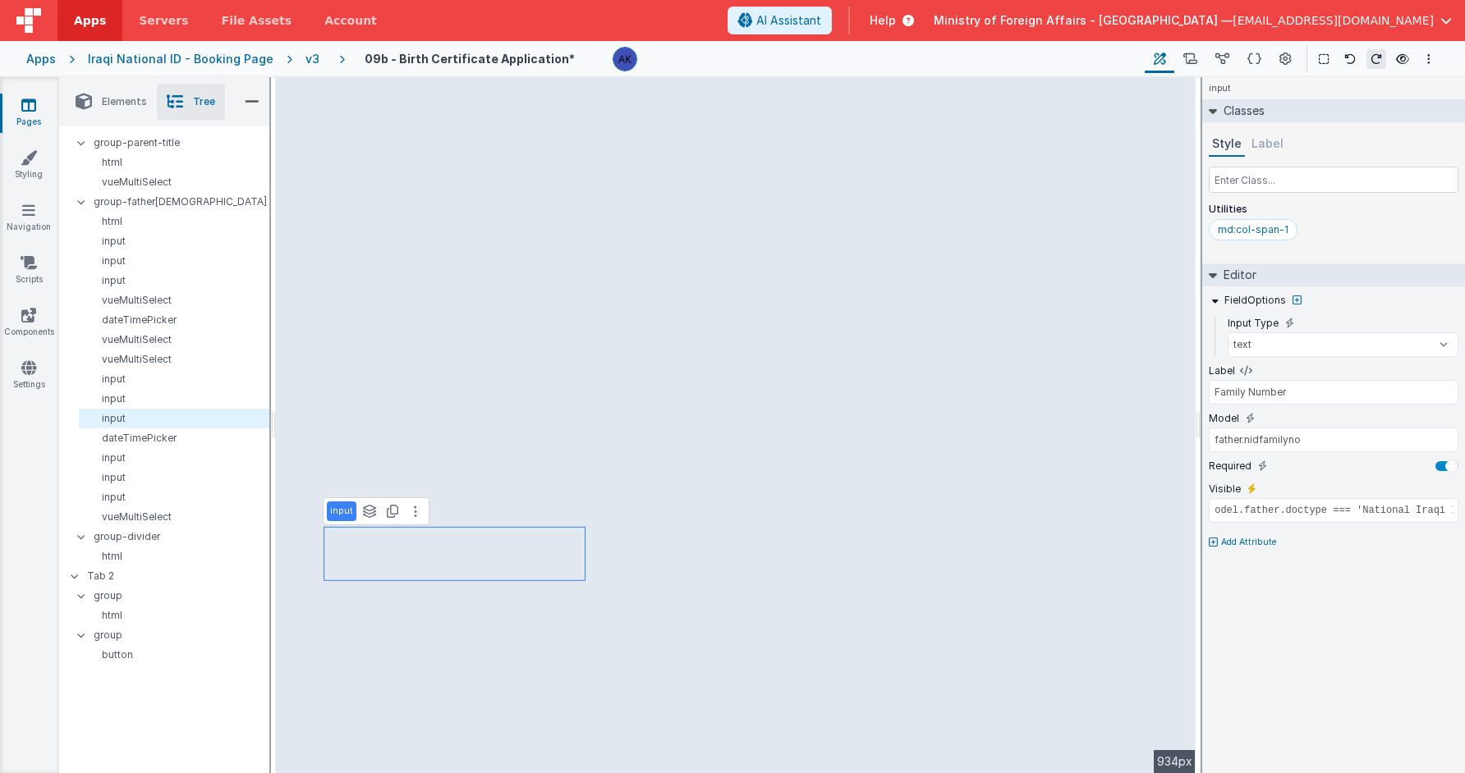
scroll to position [0, 0]
click at [1214, 510] on input "model.father.doctype === 'National Iraqi ID'" at bounding box center [1334, 510] width 250 height 25
paste input "model.father.nationality.id === 'IRQ'"
type input "model.father.nationality.id === 'IRQ' && model.father.doctype === 'National Ira…"
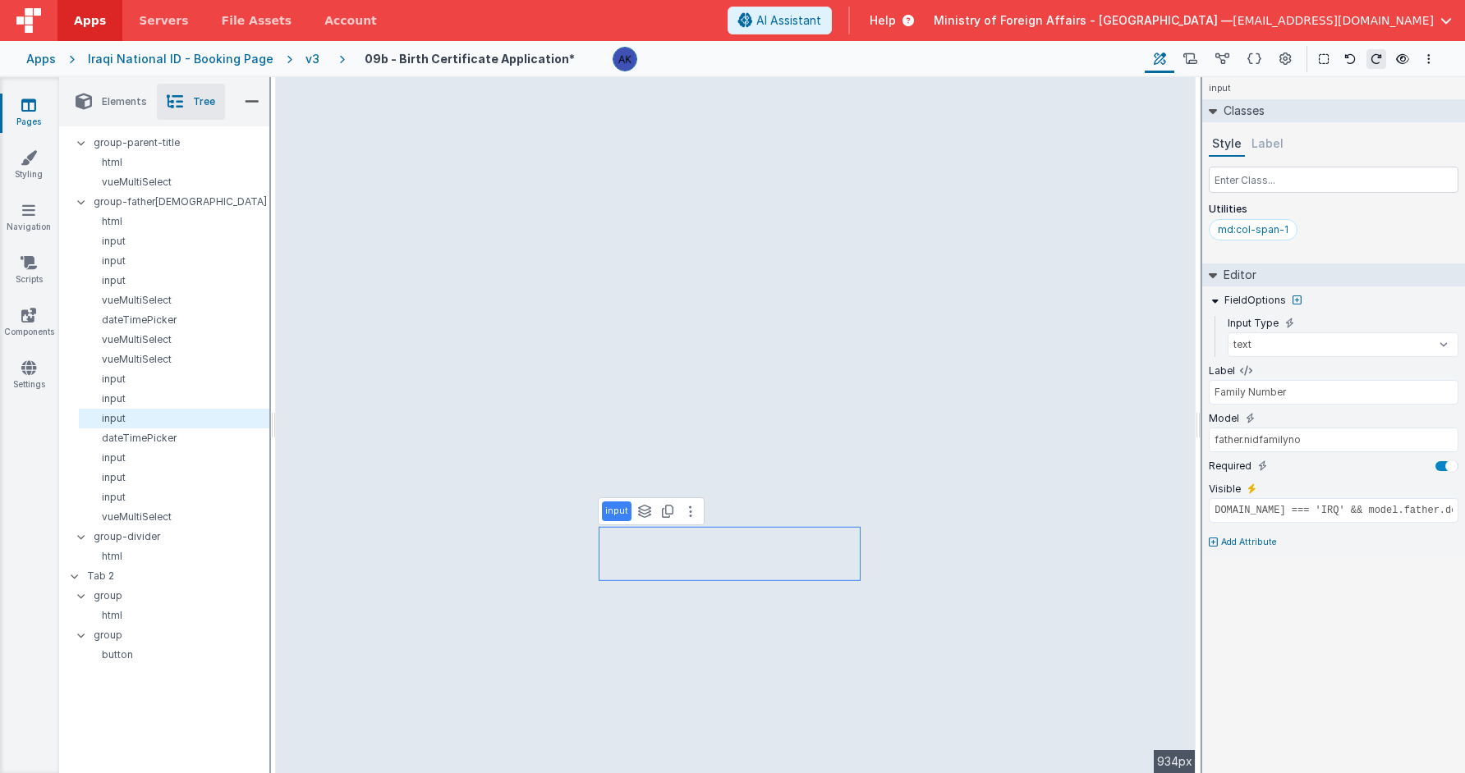
type input "true"
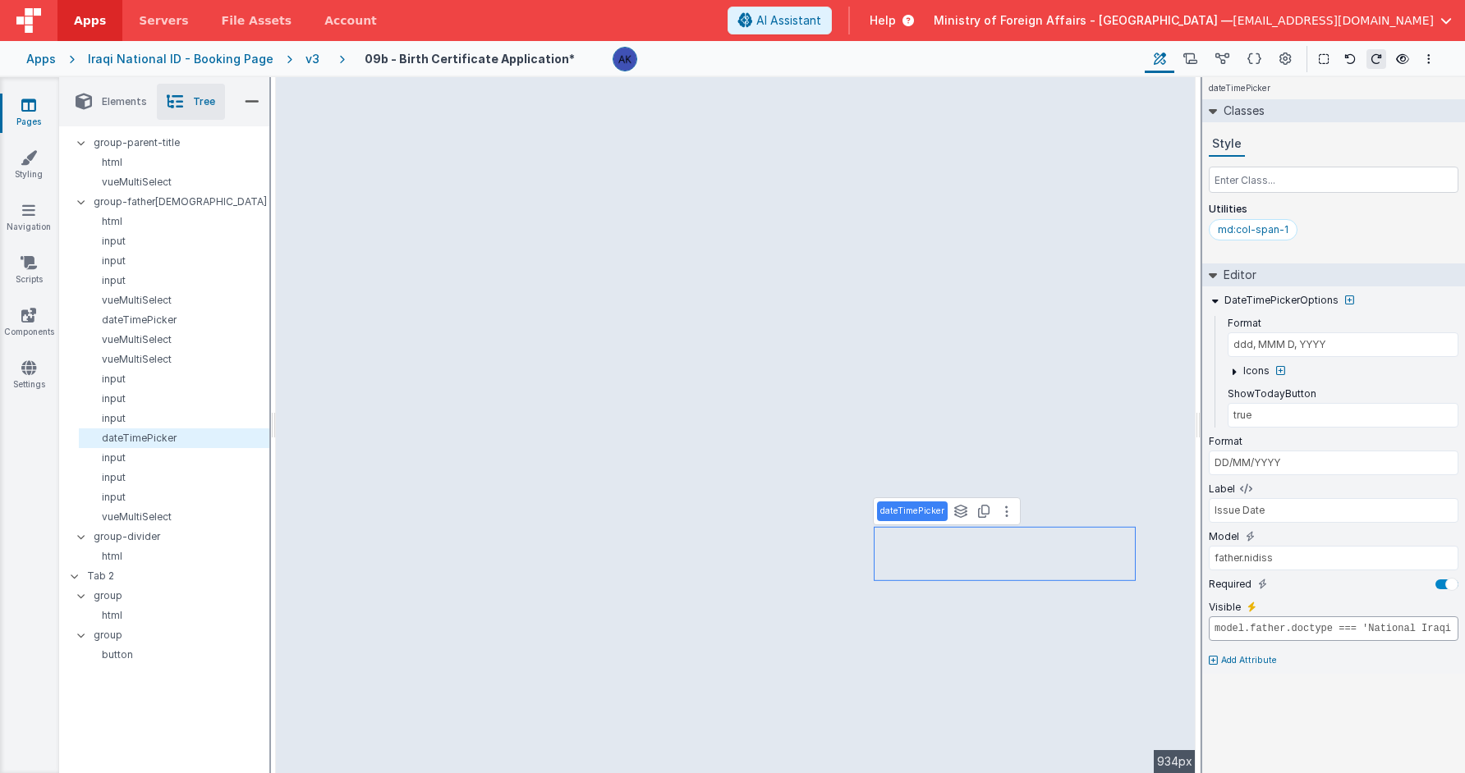
click at [1217, 628] on input "model.father.doctype === 'National Iraqi ID'" at bounding box center [1334, 629] width 250 height 25
paste input "model.father.nationality.id === 'IRQ'"
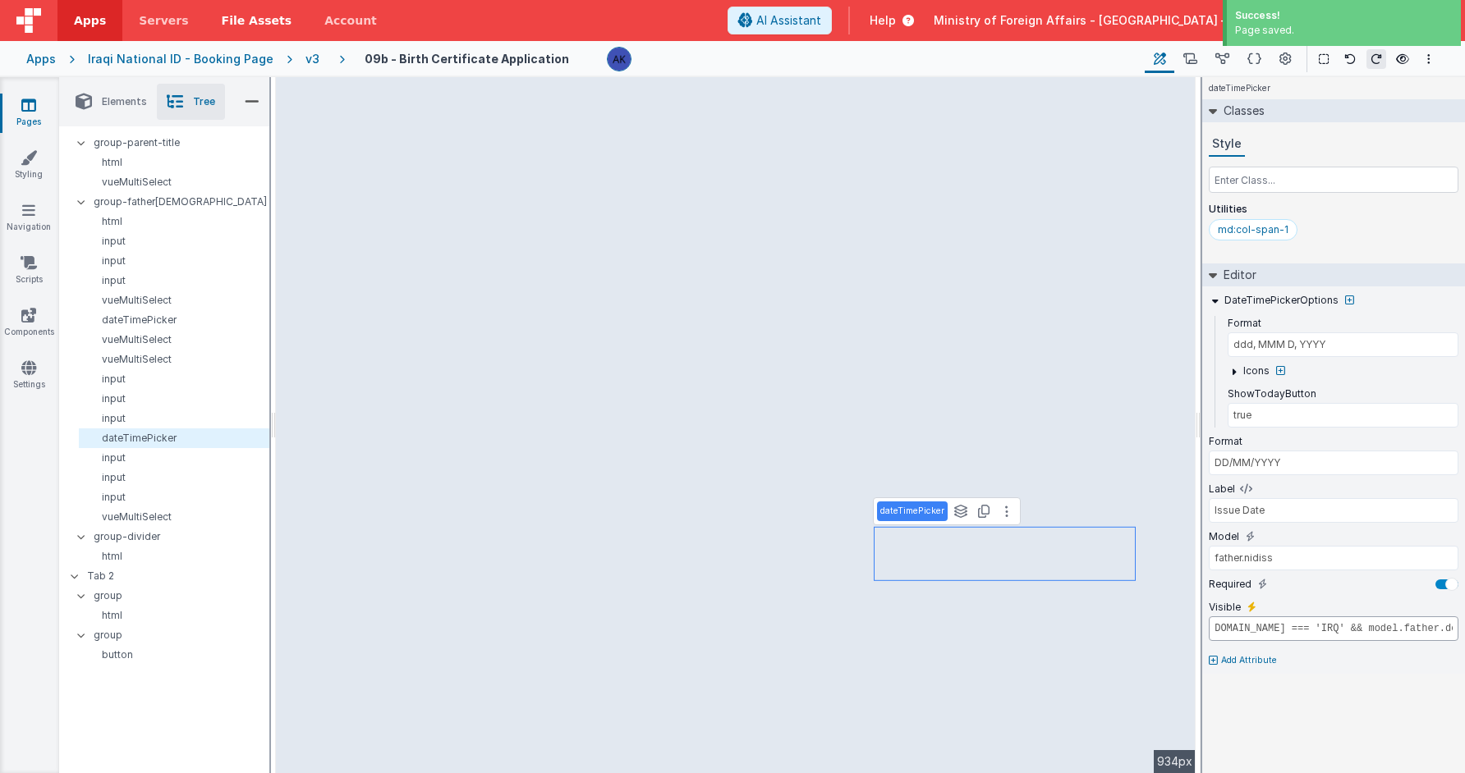
type input "model.father.nationality.id === 'IRQ' && model.father.doctype === 'National Ira…"
type input "father.civilidnumber"
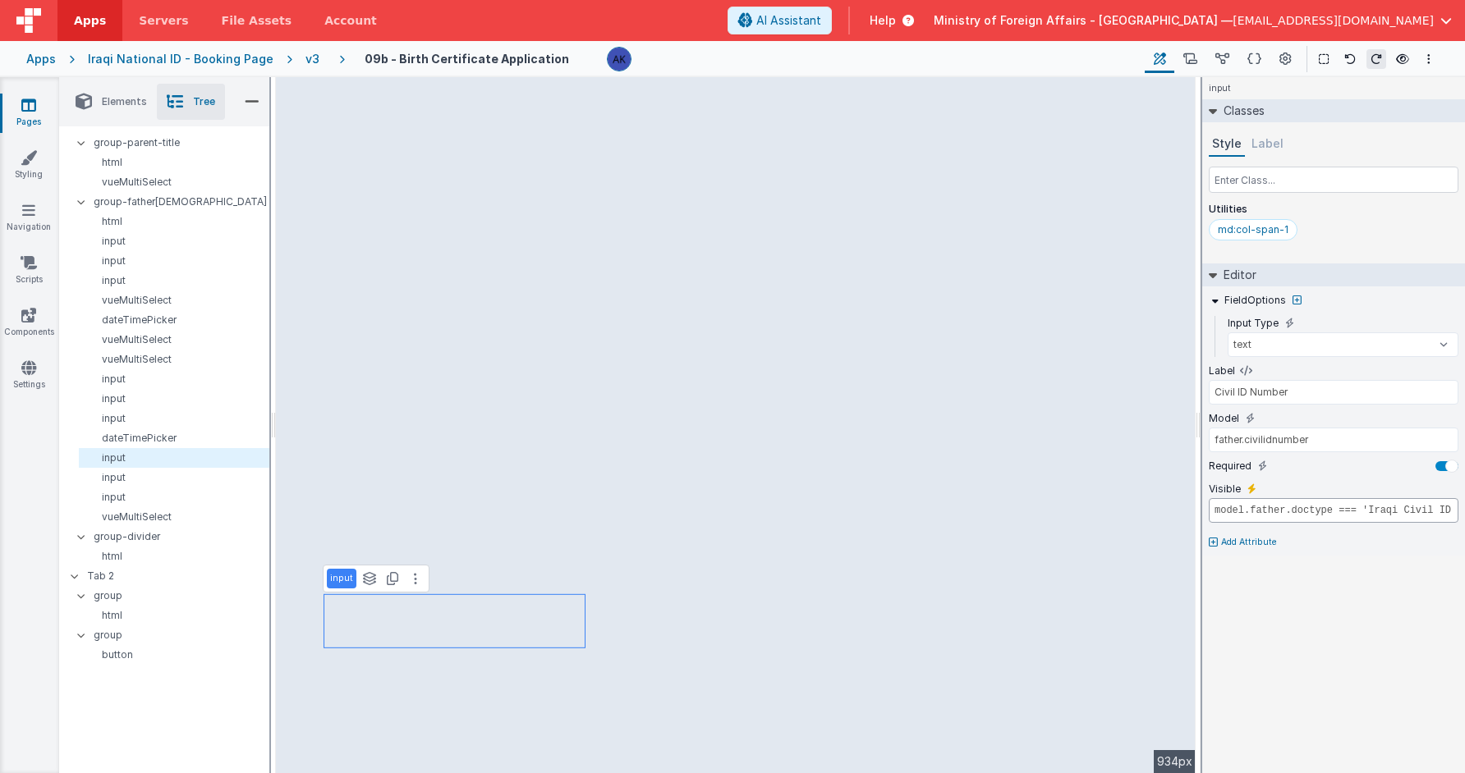
click at [1212, 510] on input "model.father.doctype === 'Iraqi Civil ID'" at bounding box center [1334, 510] width 250 height 25
paste input "model.father.nationality.id === 'IRQ'"
type input "model.father.nationality.id === 'IRQ' && model.father.doctype === 'Iraqi Civil …"
type input "father.civilirecno"
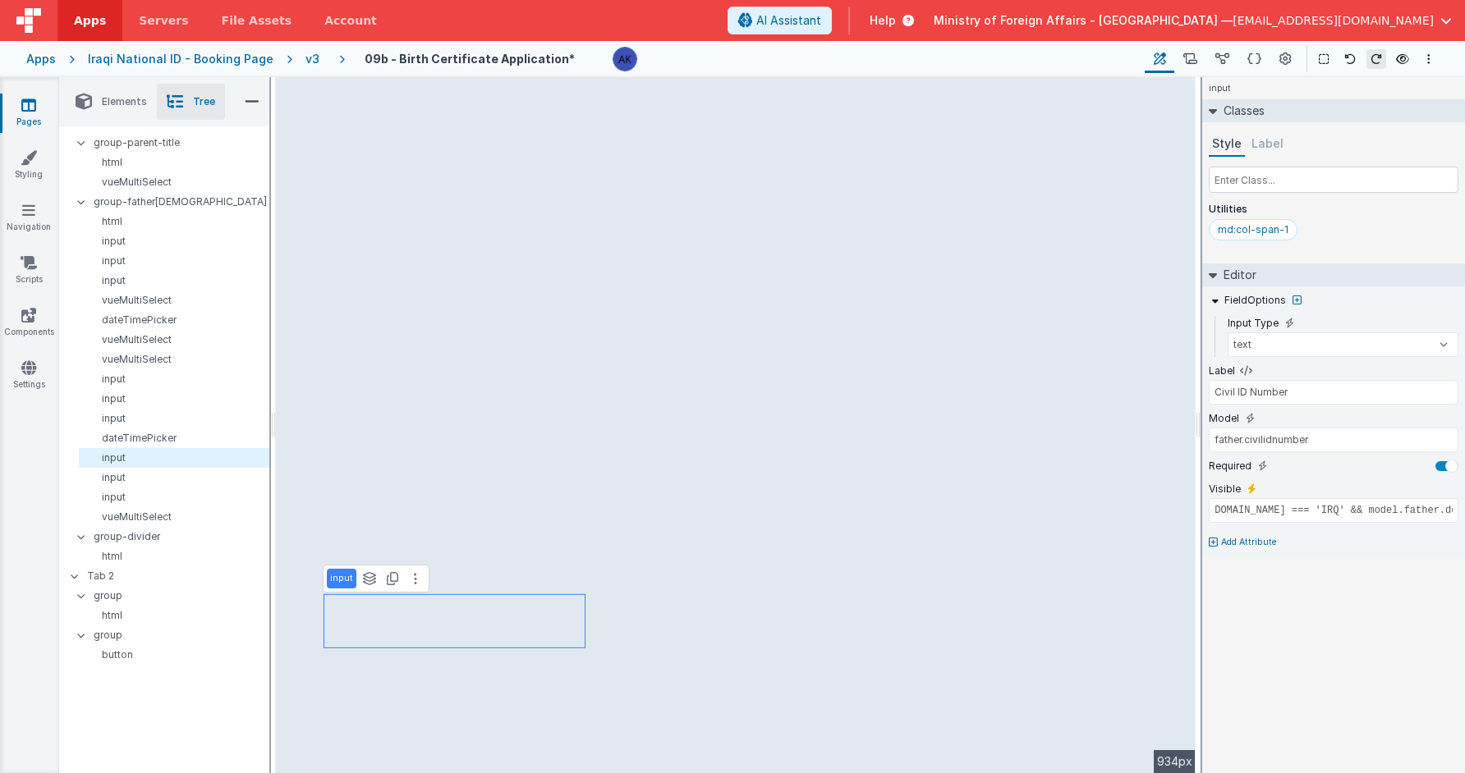
type input "model.father.doctype === 'Iraqi Civil ID'"
type input "Civil ID Record Number"
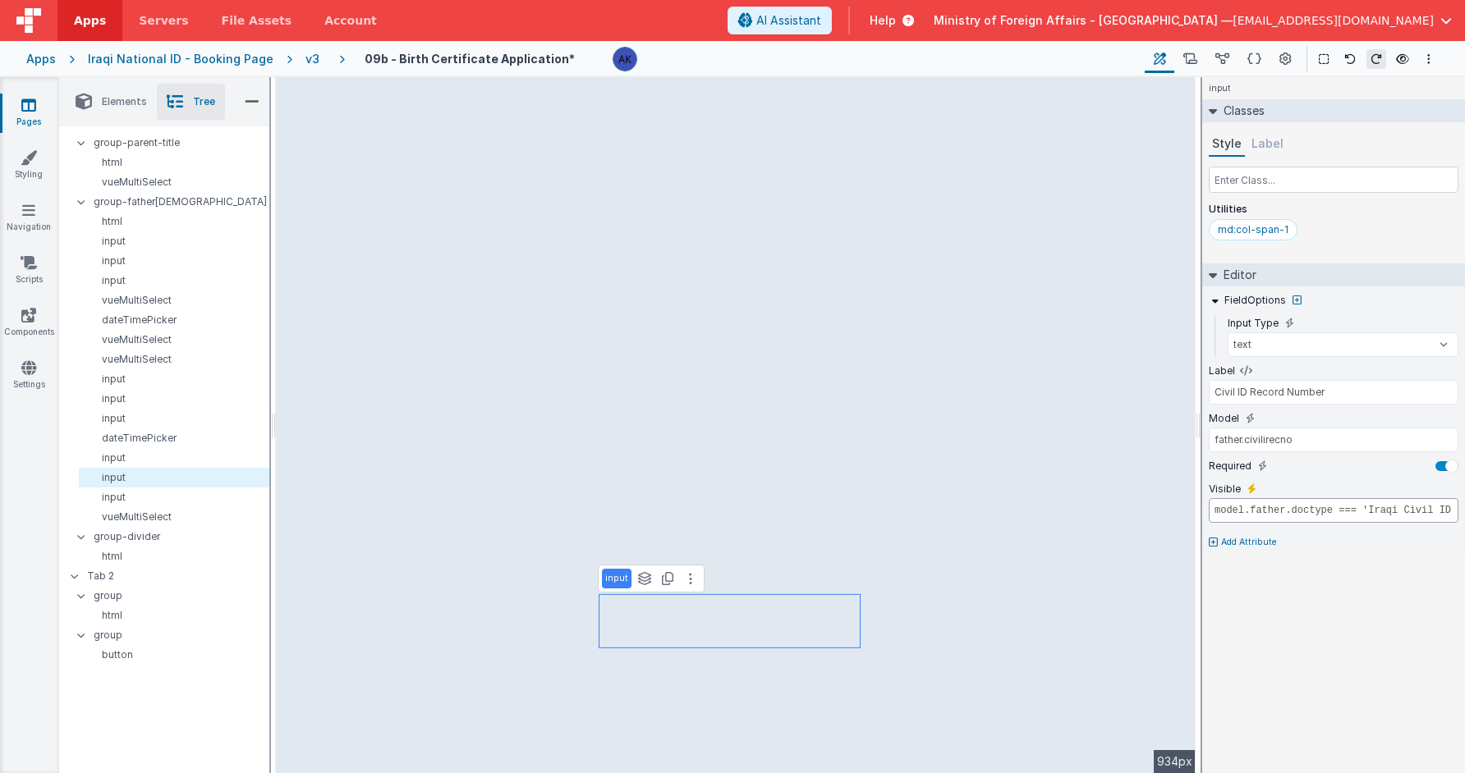
click at [1216, 511] on input "model.father.doctype === 'Iraqi Civil ID'" at bounding box center [1334, 510] width 250 height 25
paste input "model.father.nationality.id === 'IRQ'"
type input "model.father.nationality.id === 'IRQ' && model.father.doctype === 'Iraqi Civil …"
type input "father.civilijou"
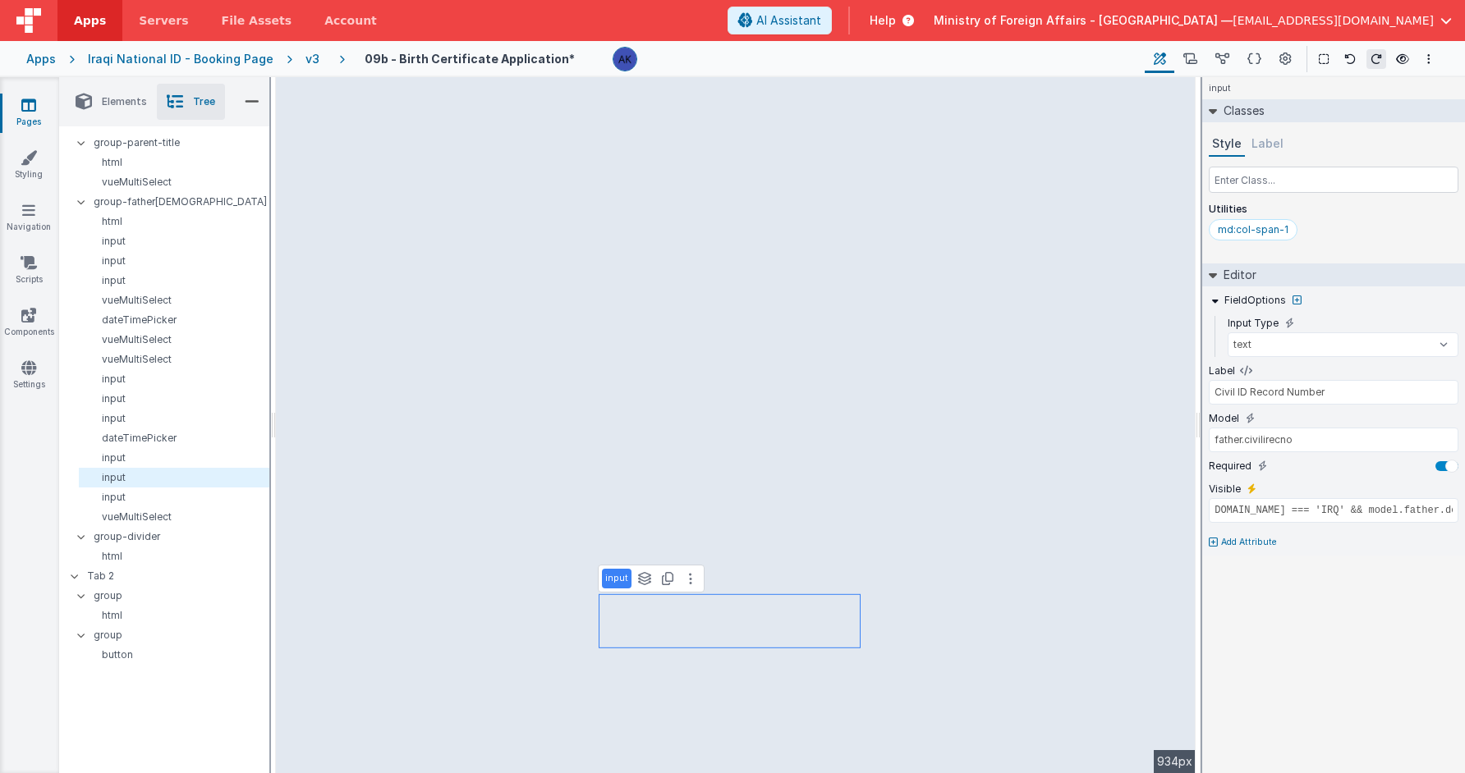
type input "model.father.doctype === 'Iraqi Civil ID'"
type input "Civil ID Journal Number"
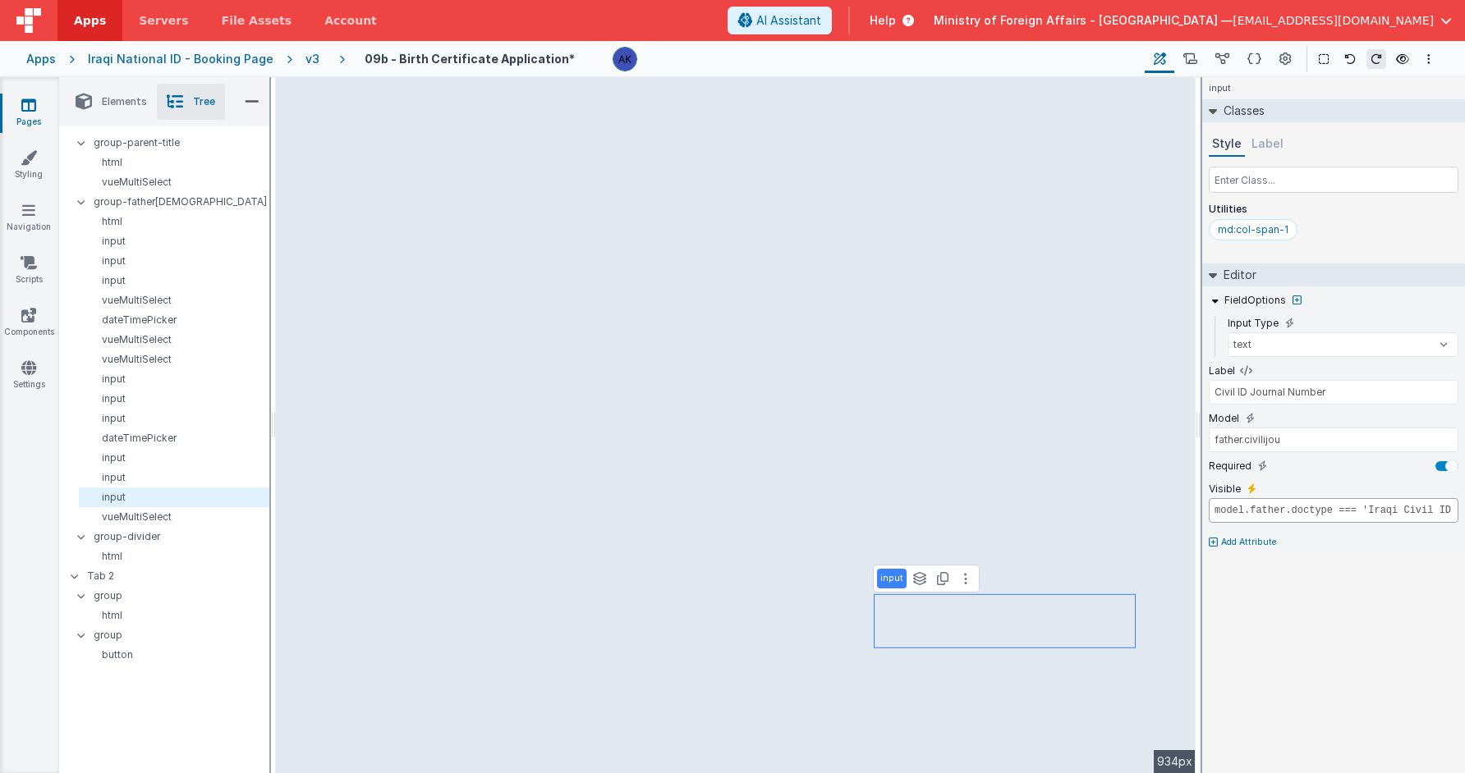
click at [1214, 513] on input "model.father.doctype === 'Iraqi Civil ID'" at bounding box center [1334, 510] width 250 height 25
paste input "model.father.nationality.id === 'IRQ'"
type input "model.father.nationality.id === 'IRQ' && model.father.doctype === 'Iraqi Civil …"
select select "required"
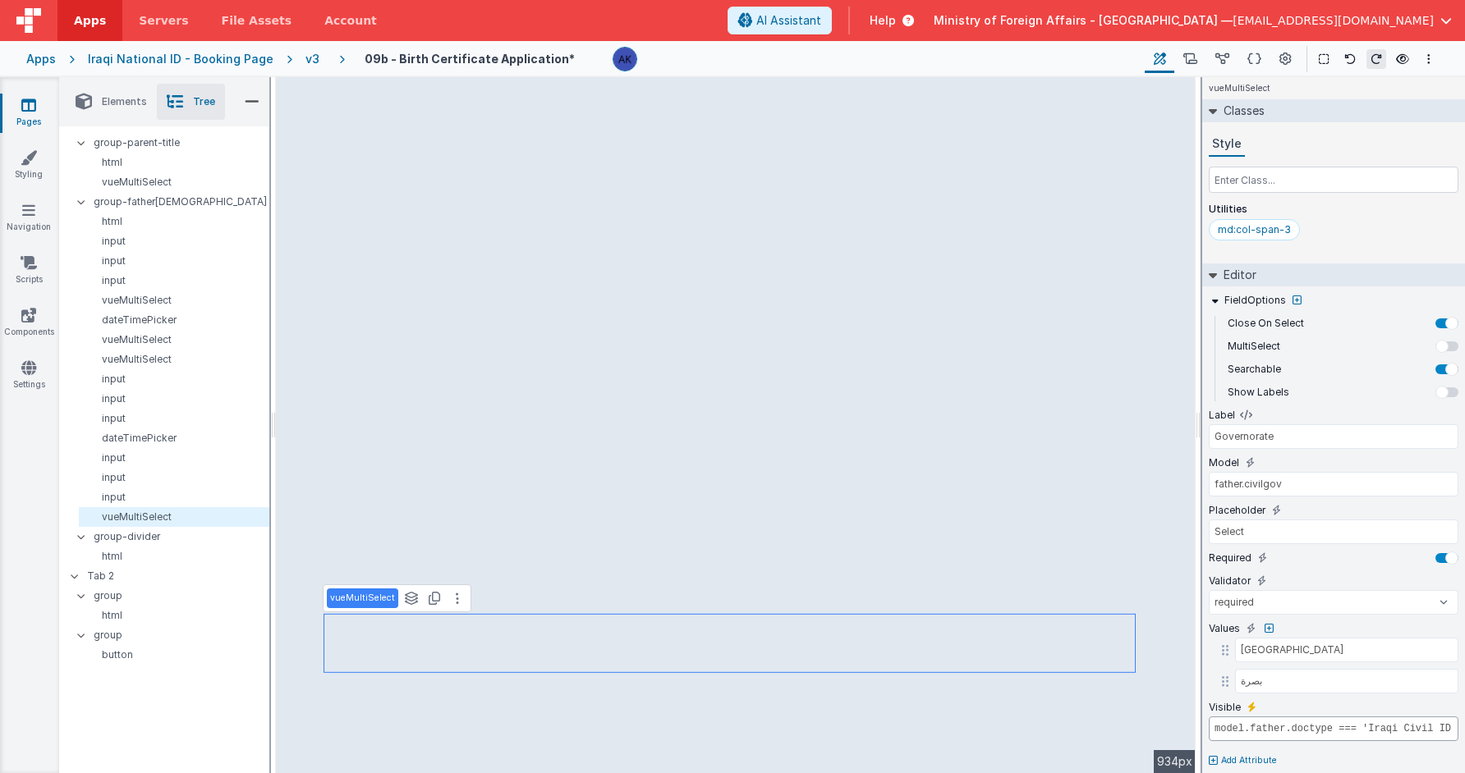
click at [1215, 732] on input "model.father.doctype === 'Iraqi Civil ID'" at bounding box center [1334, 729] width 250 height 25
paste input "model.father.nationality.id === 'IRQ'"
type input "model.father.nationality.id === 'IRQ' && model.father.doctype === 'Iraqi Civil …"
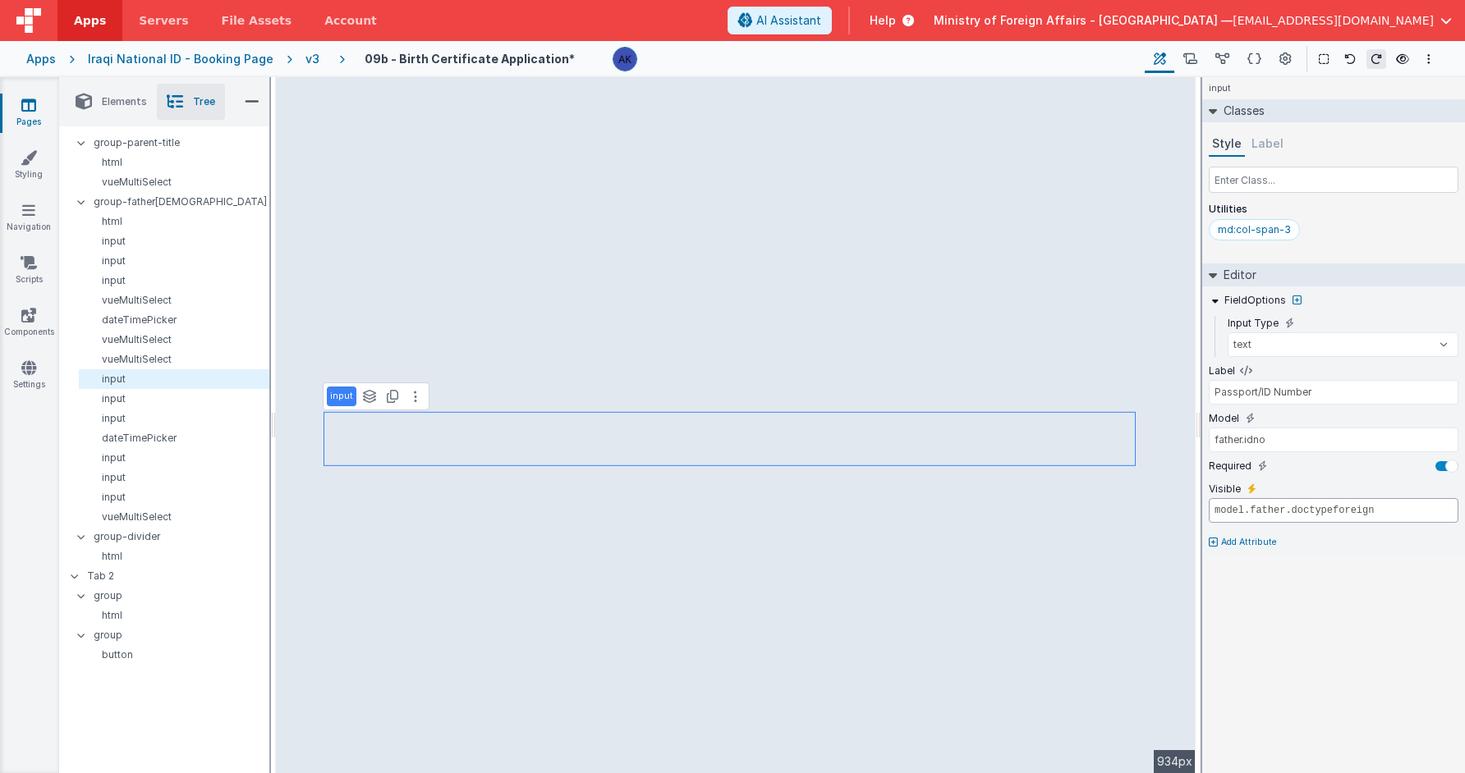
click at [1214, 513] on input "model.father.doctypeforeign" at bounding box center [1334, 510] width 250 height 25
click at [1311, 511] on input "model.father.doctypeforeign" at bounding box center [1334, 510] width 250 height 25
paste input "model.father.nationality.id === 'IRQ'"
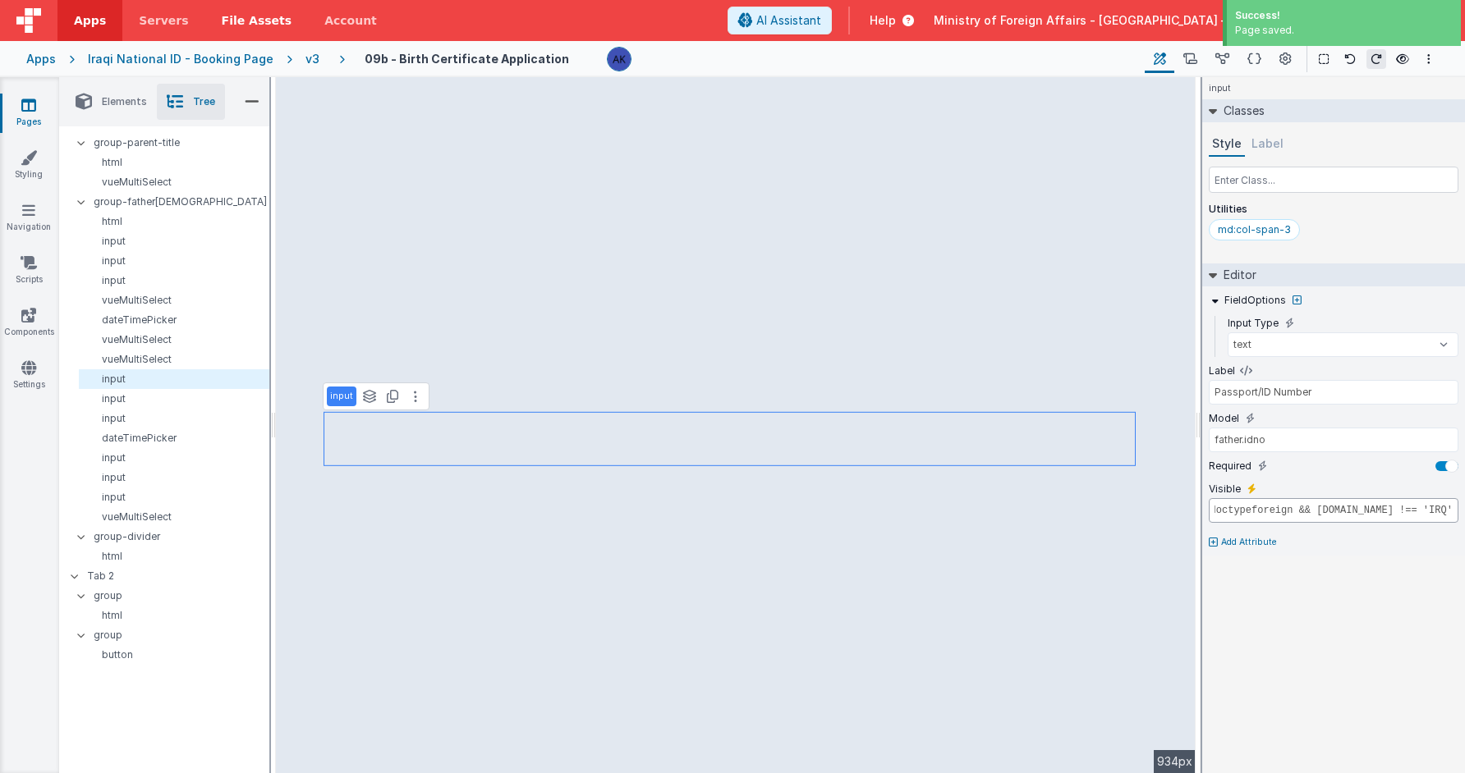
type input "model.father.doctypeforeign && model.father.nationality.id !== 'IRQ'"
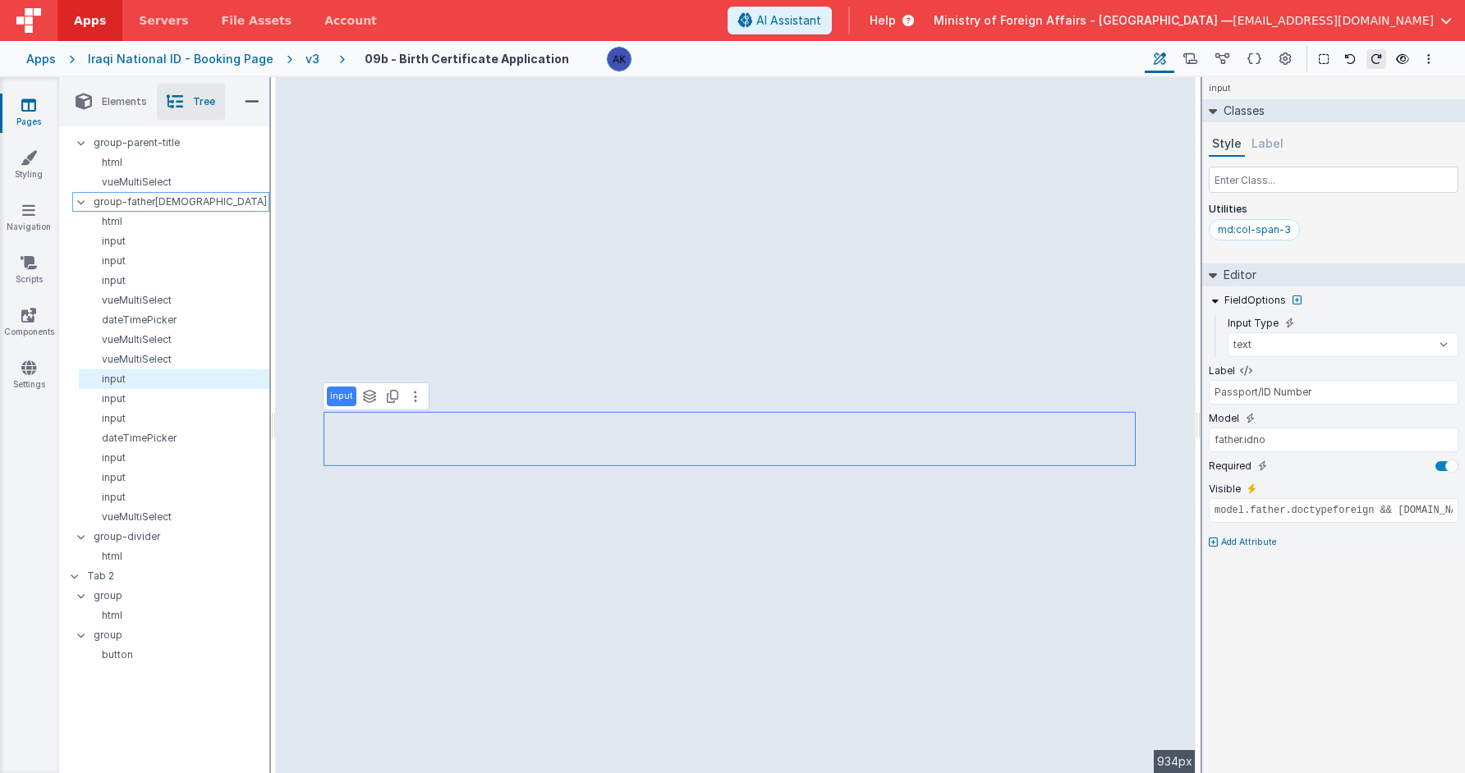
click at [84, 207] on div at bounding box center [86, 201] width 15 height 13
click at [132, 207] on p "group-father[DEMOGRAPHIC_DATA]" at bounding box center [181, 205] width 175 height 18
type input "div"
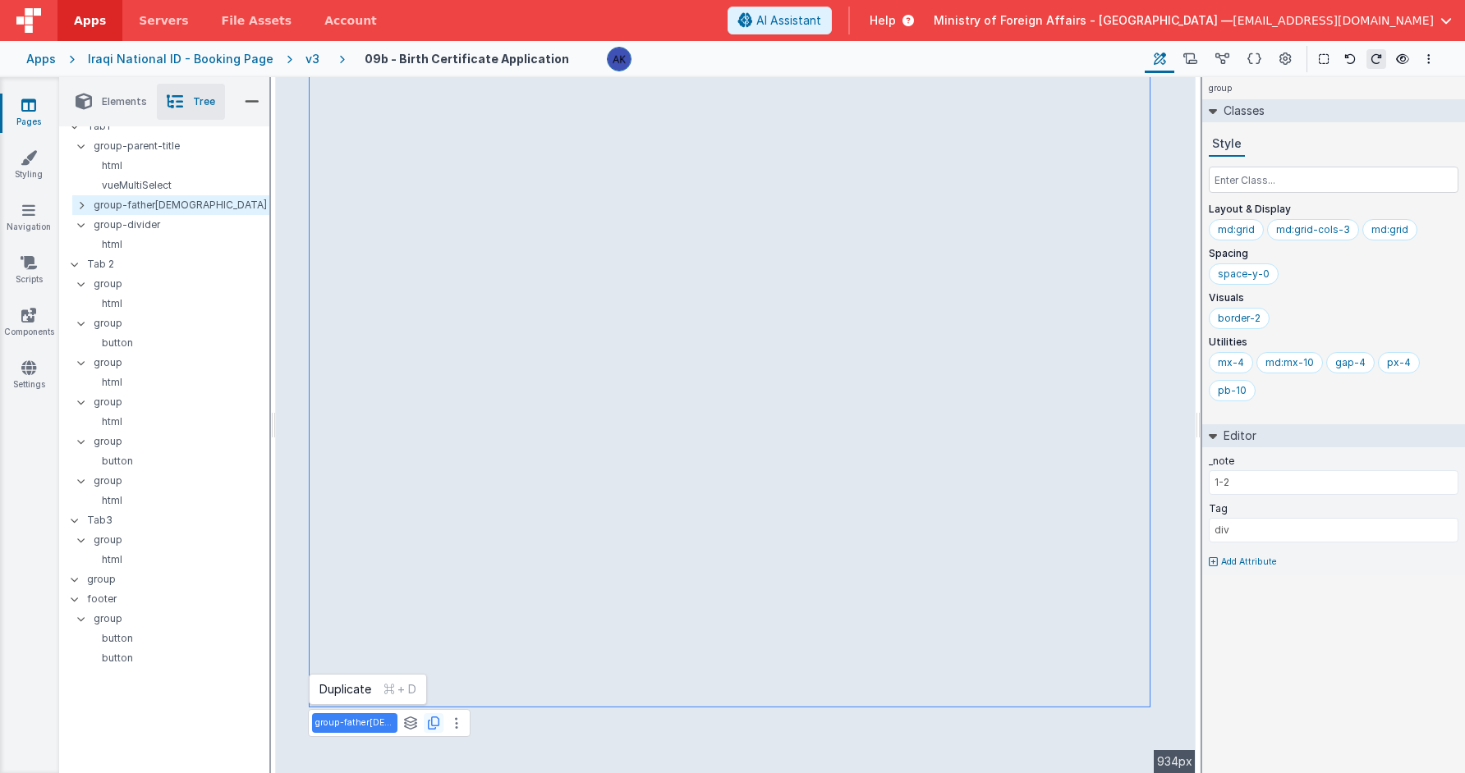
click at [428, 722] on icon at bounding box center [433, 723] width 11 height 13
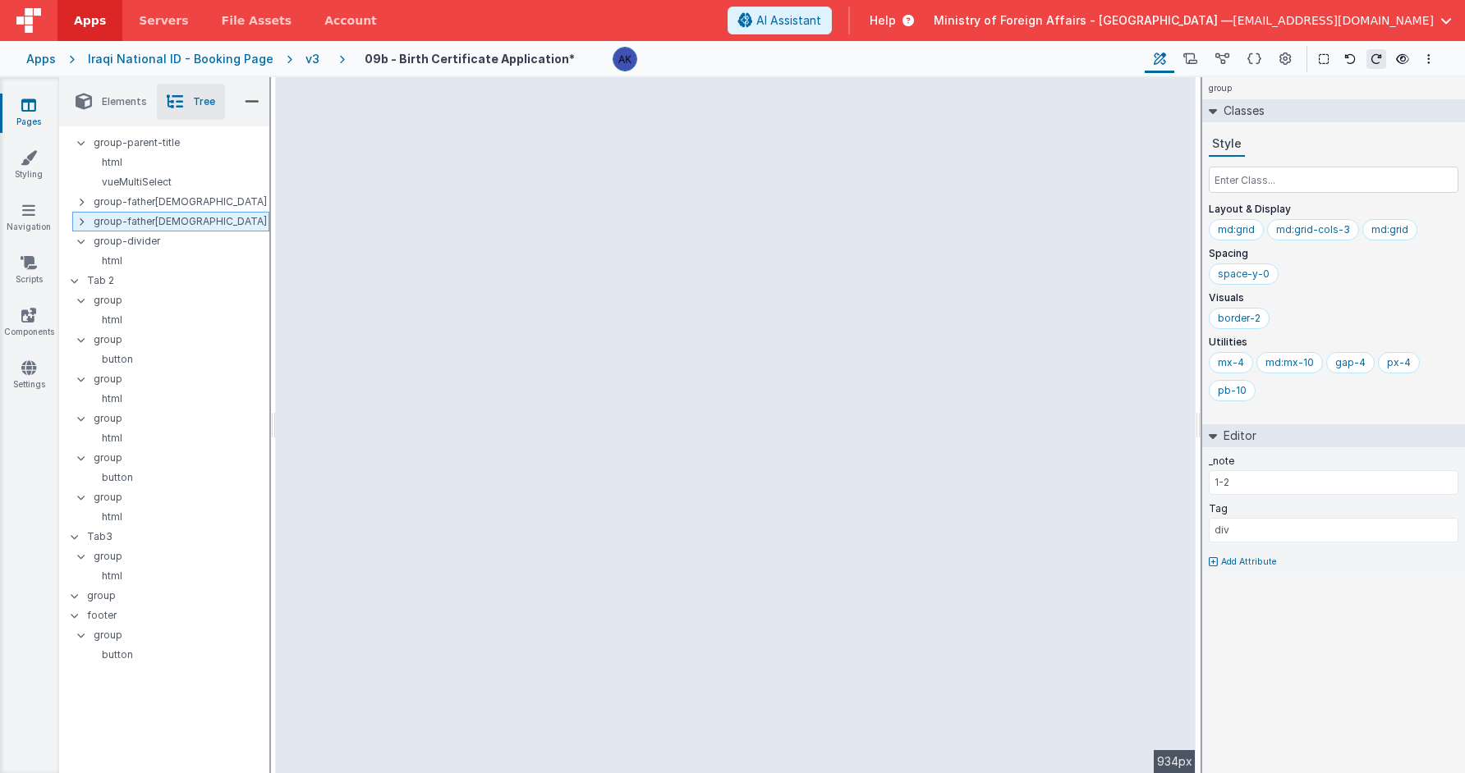
click at [145, 224] on p "group-father[DEMOGRAPHIC_DATA]" at bounding box center [181, 222] width 175 height 18
click at [351, 403] on p "group-father[DEMOGRAPHIC_DATA]" at bounding box center [354, 404] width 79 height 13
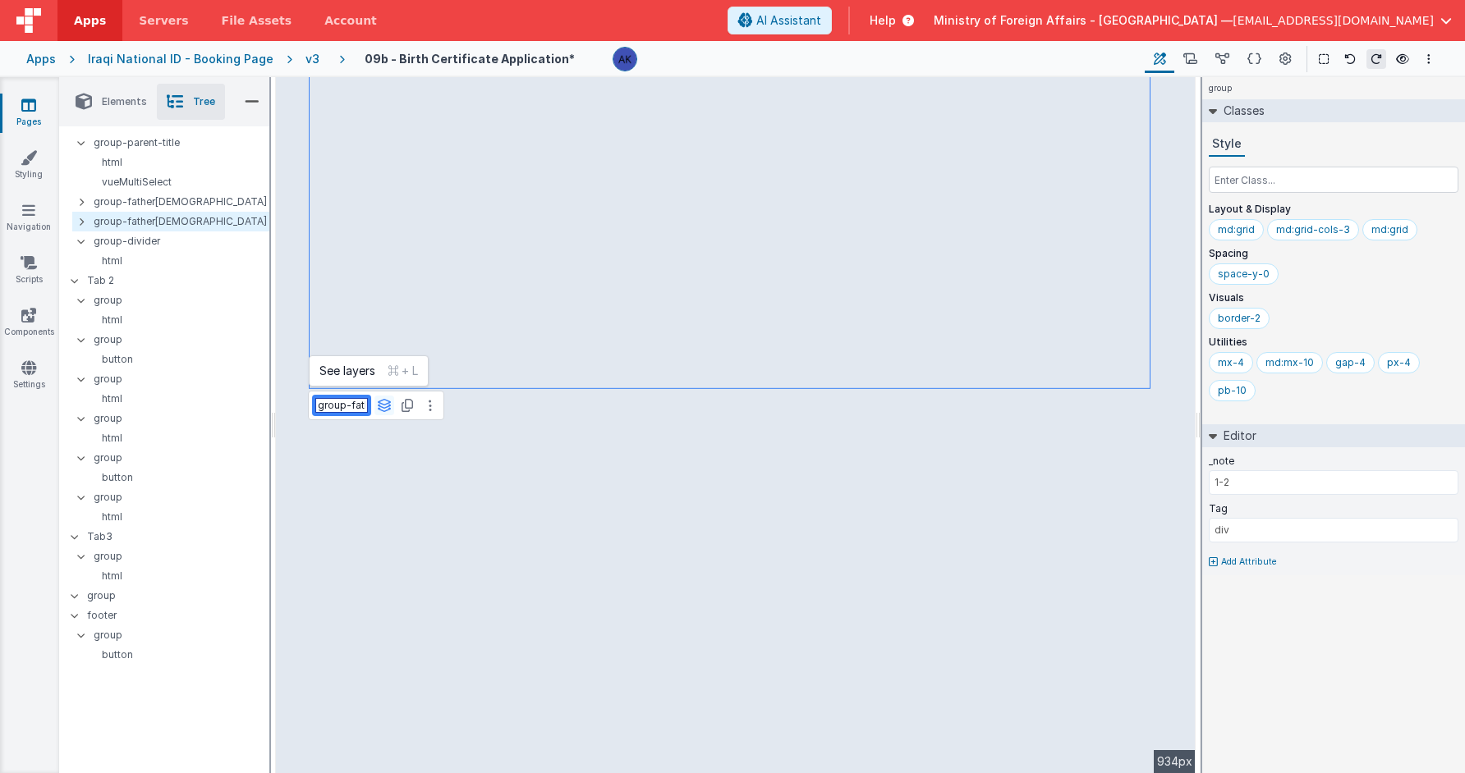
scroll to position [0, 16]
drag, startPoint x: 351, startPoint y: 406, endPoint x: 398, endPoint y: 411, distance: 47.0
click at [398, 411] on div "group-father1 See layers + L Duplicate + D" at bounding box center [376, 406] width 136 height 30
type input "group-mother[DEMOGRAPHIC_DATA]"
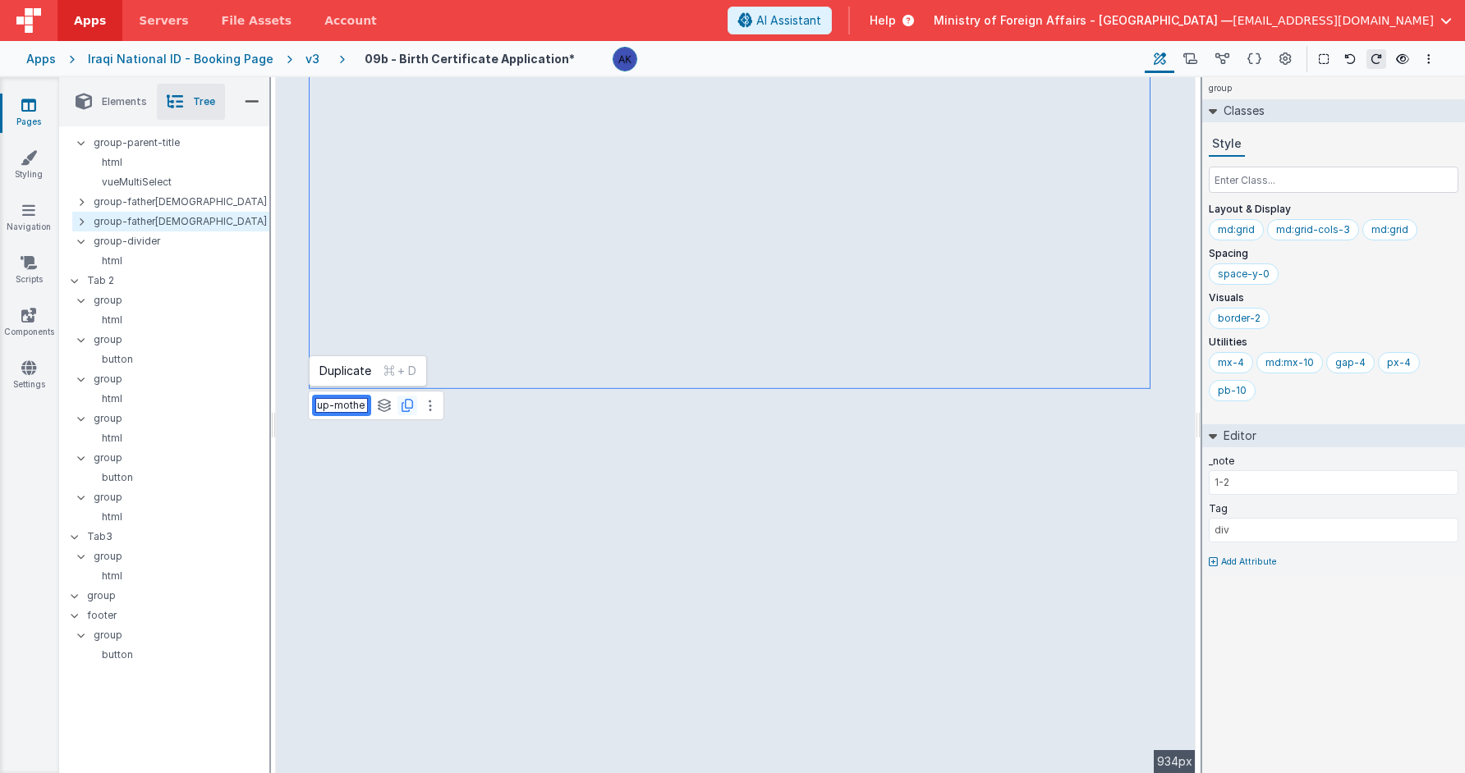
scroll to position [0, 21]
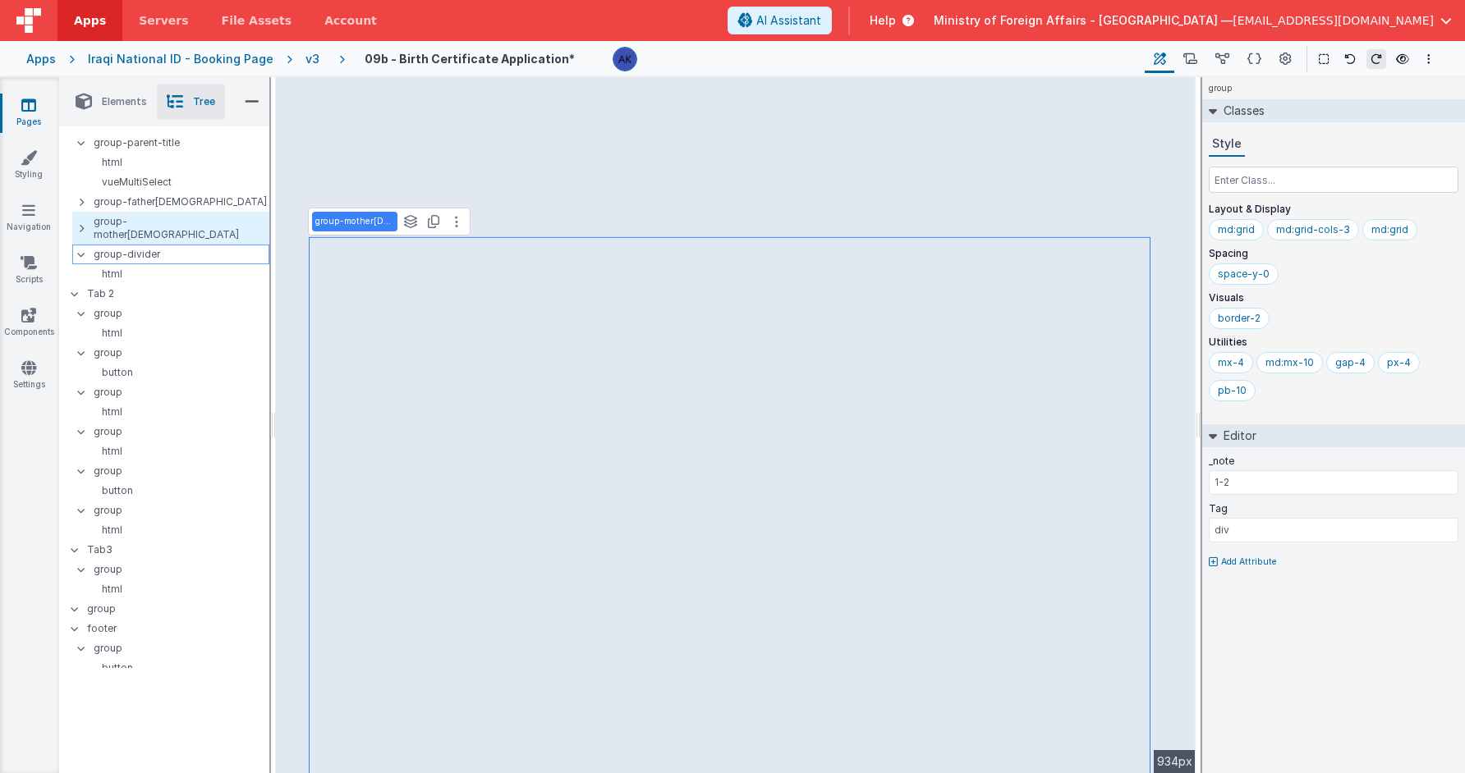
click at [176, 245] on p "group-divider" at bounding box center [181, 254] width 175 height 18
type input "divider"
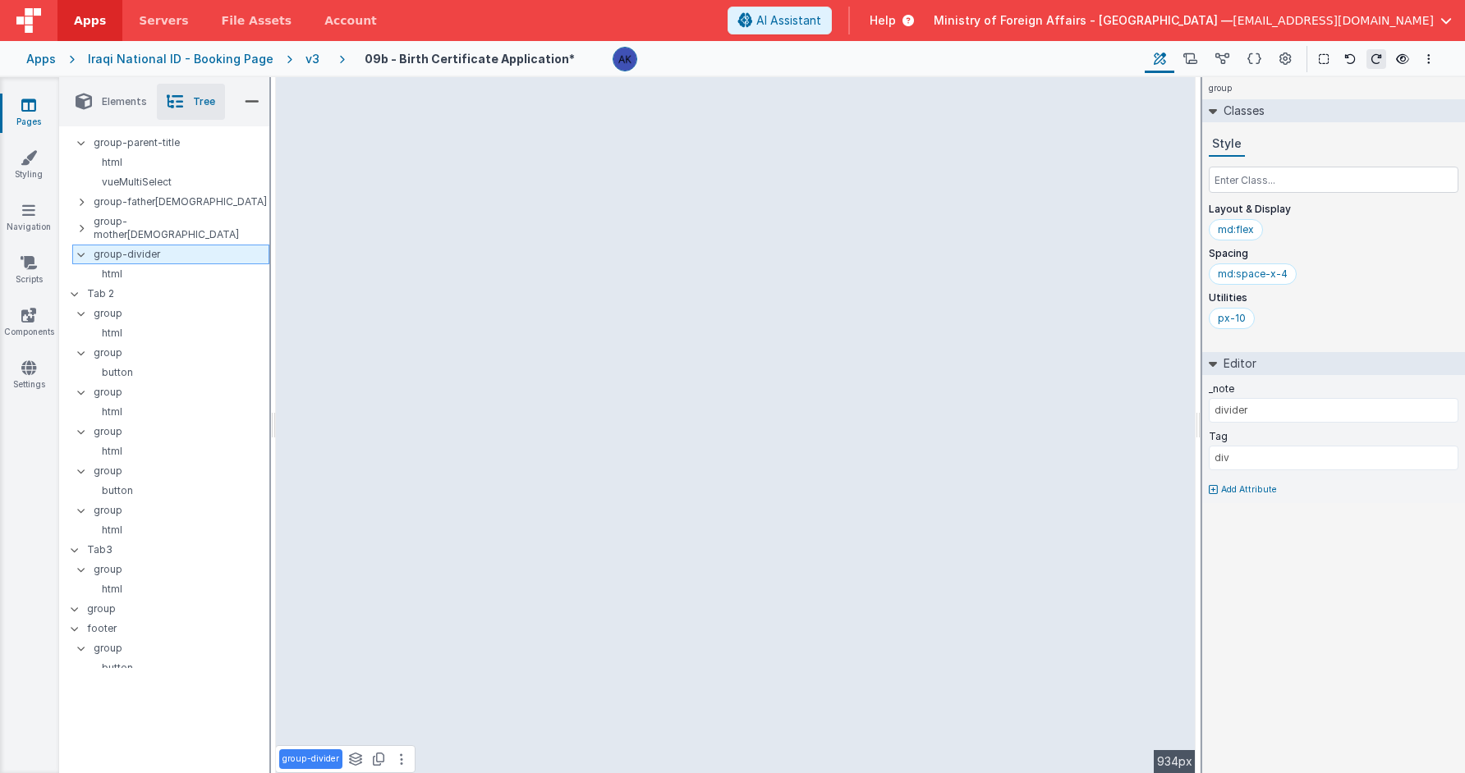
click at [83, 252] on icon at bounding box center [81, 254] width 13 height 5
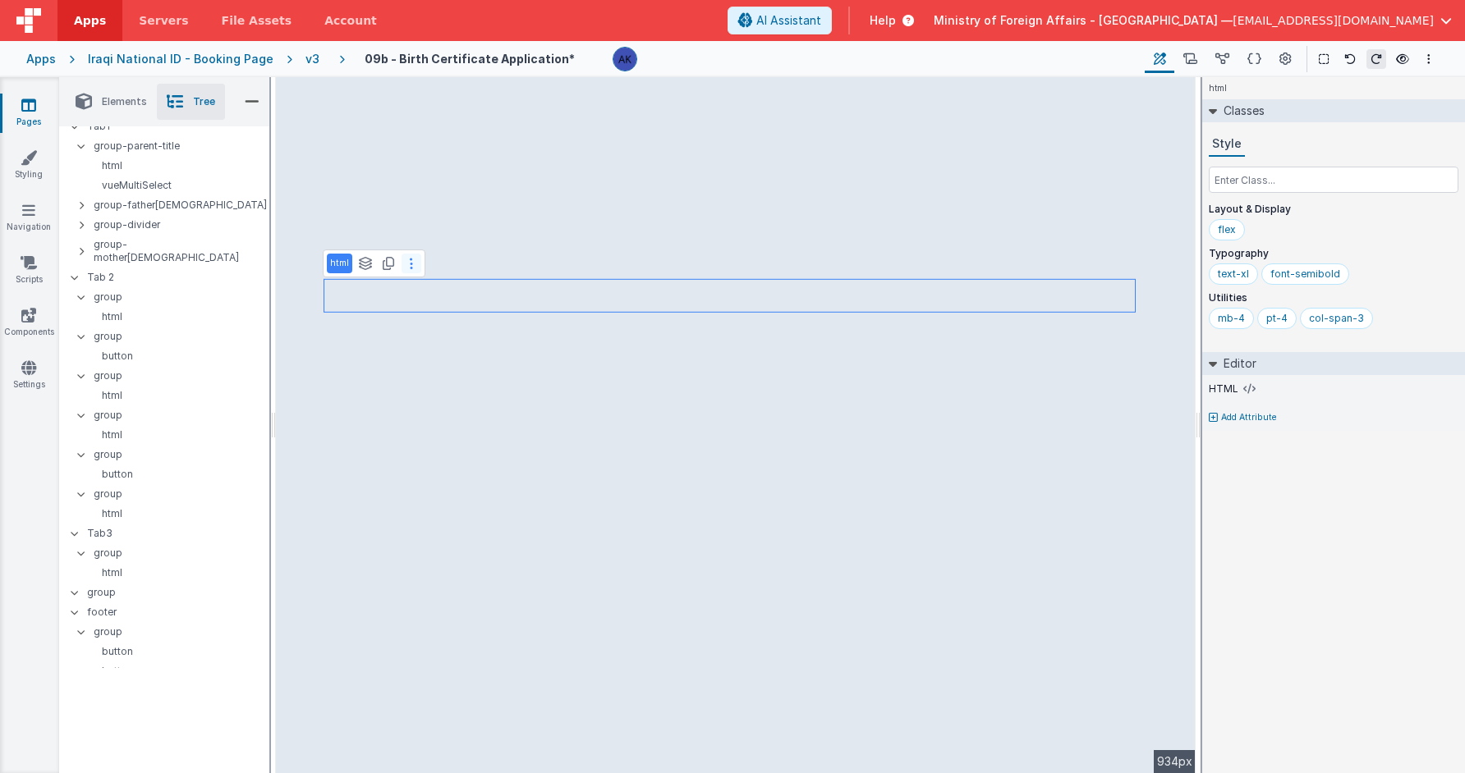
click at [406, 268] on button at bounding box center [411, 264] width 20 height 20
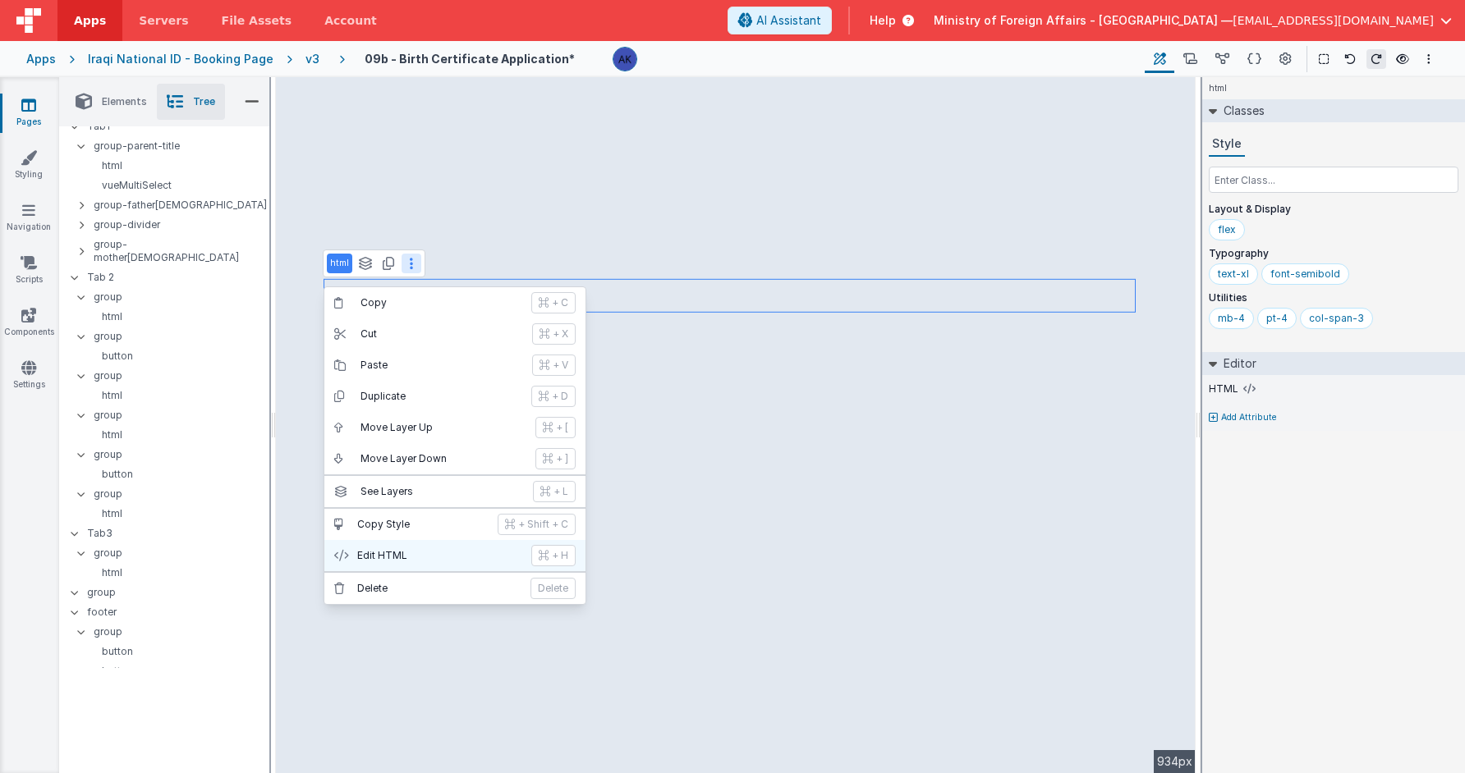
click at [421, 547] on button "Edit HTML + H" at bounding box center [454, 555] width 261 height 31
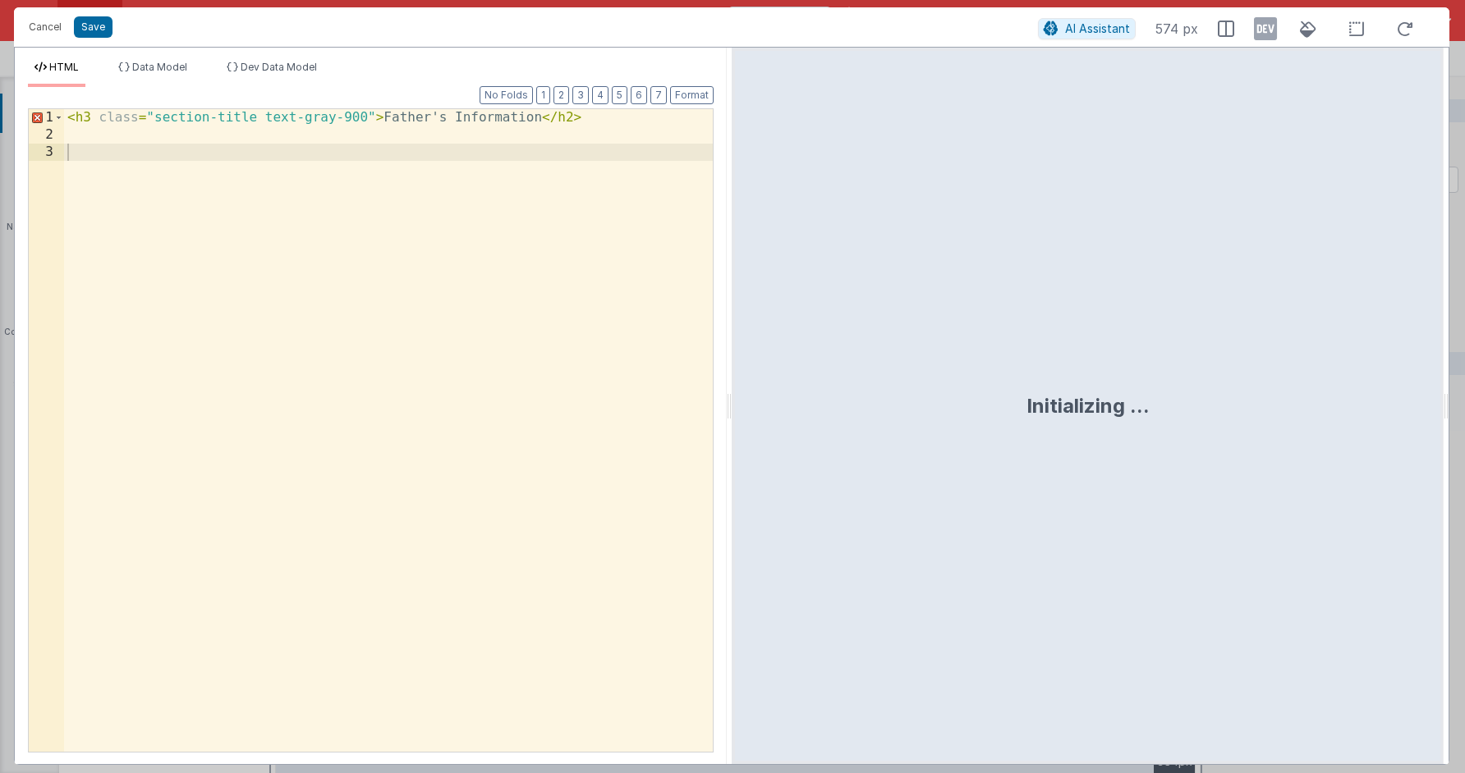
click at [425, 115] on div "< h3 class = "section-title text-gray-900" > Father's Information </ h2 >" at bounding box center [388, 447] width 649 height 677
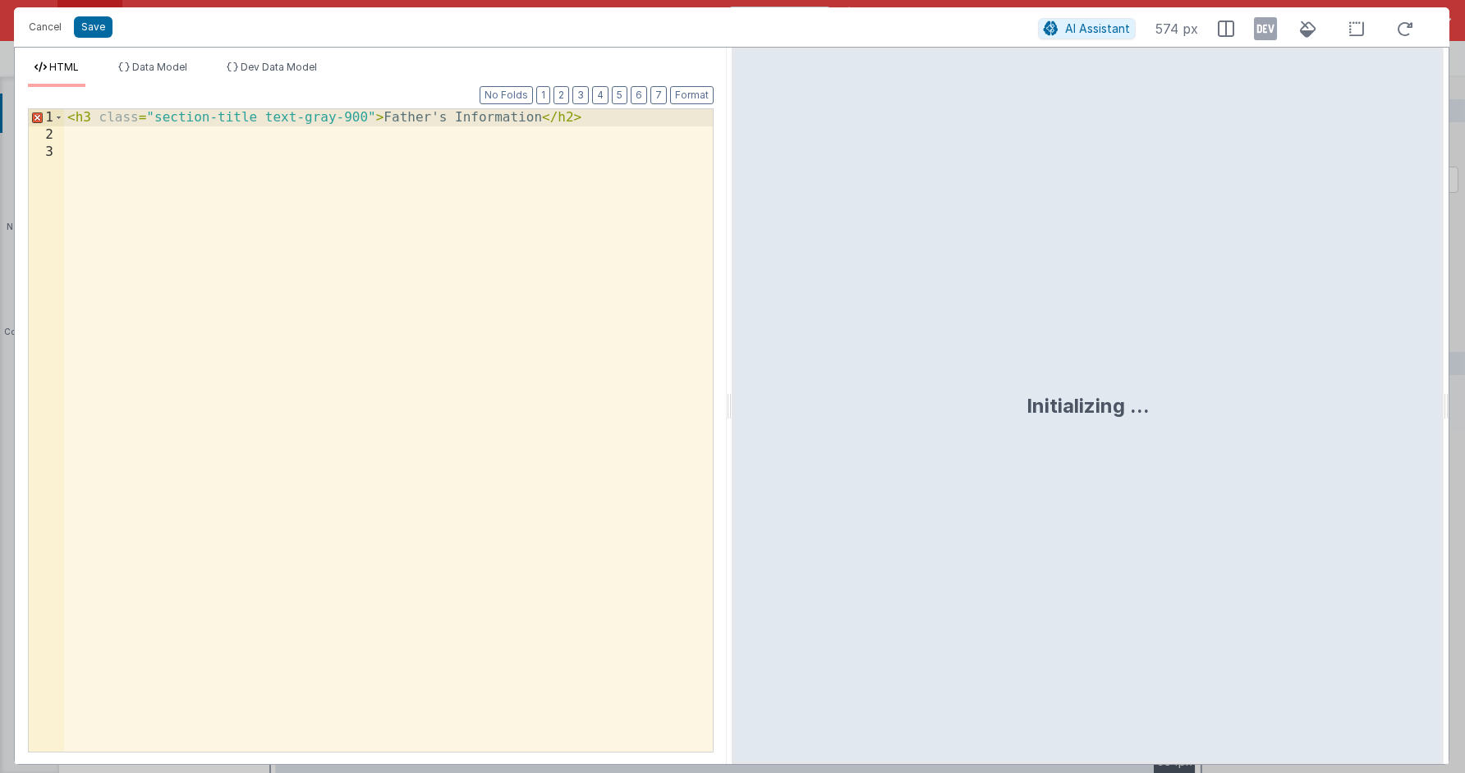
click at [430, 121] on div "< h3 class = "section-title text-gray-900" > Father's Information </ h2 >" at bounding box center [388, 447] width 649 height 677
click at [103, 25] on button "Save" at bounding box center [93, 26] width 39 height 21
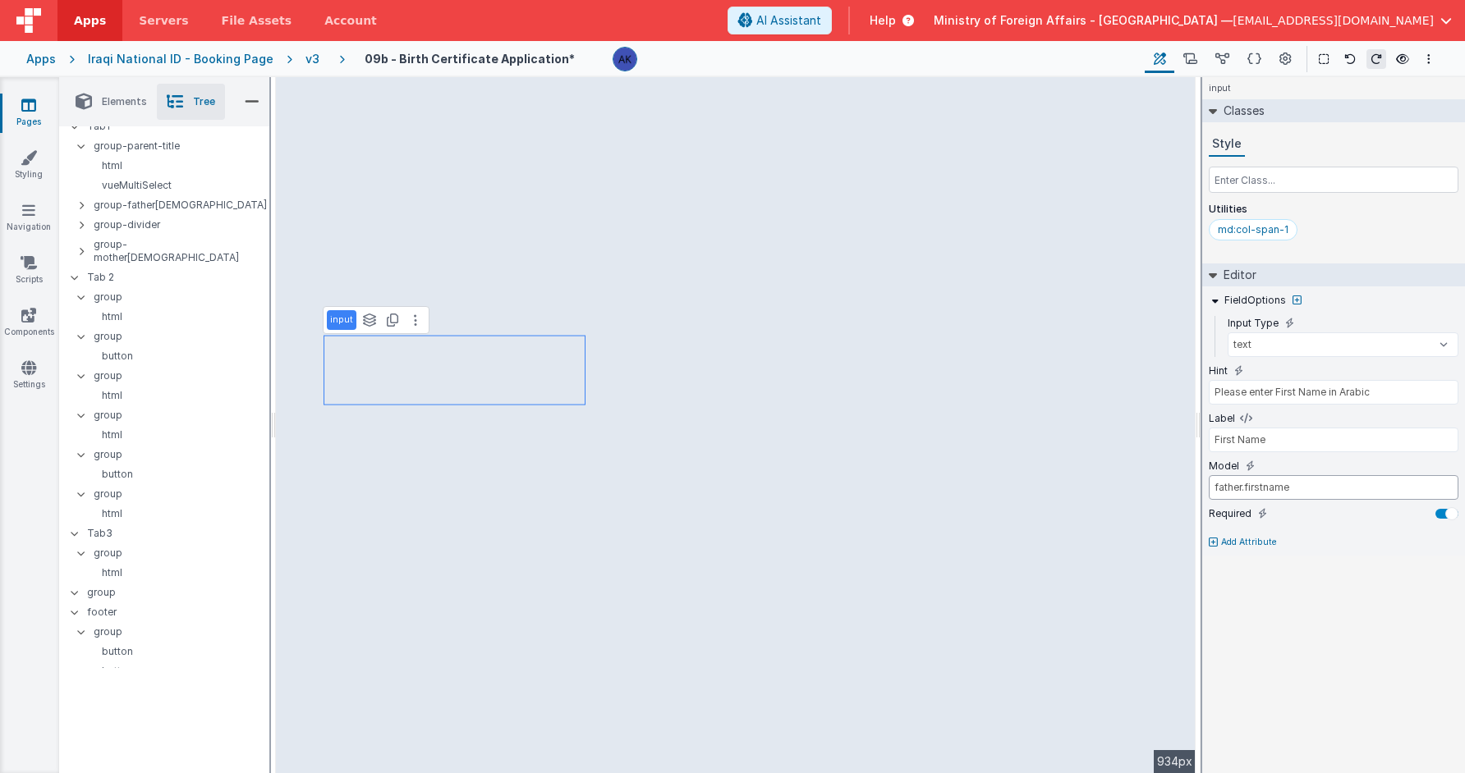
click at [1232, 490] on input "father.firstname" at bounding box center [1334, 487] width 250 height 25
type input "mother.firstname"
type input "Please enter Father Name in Arabic"
type input "Father Name"
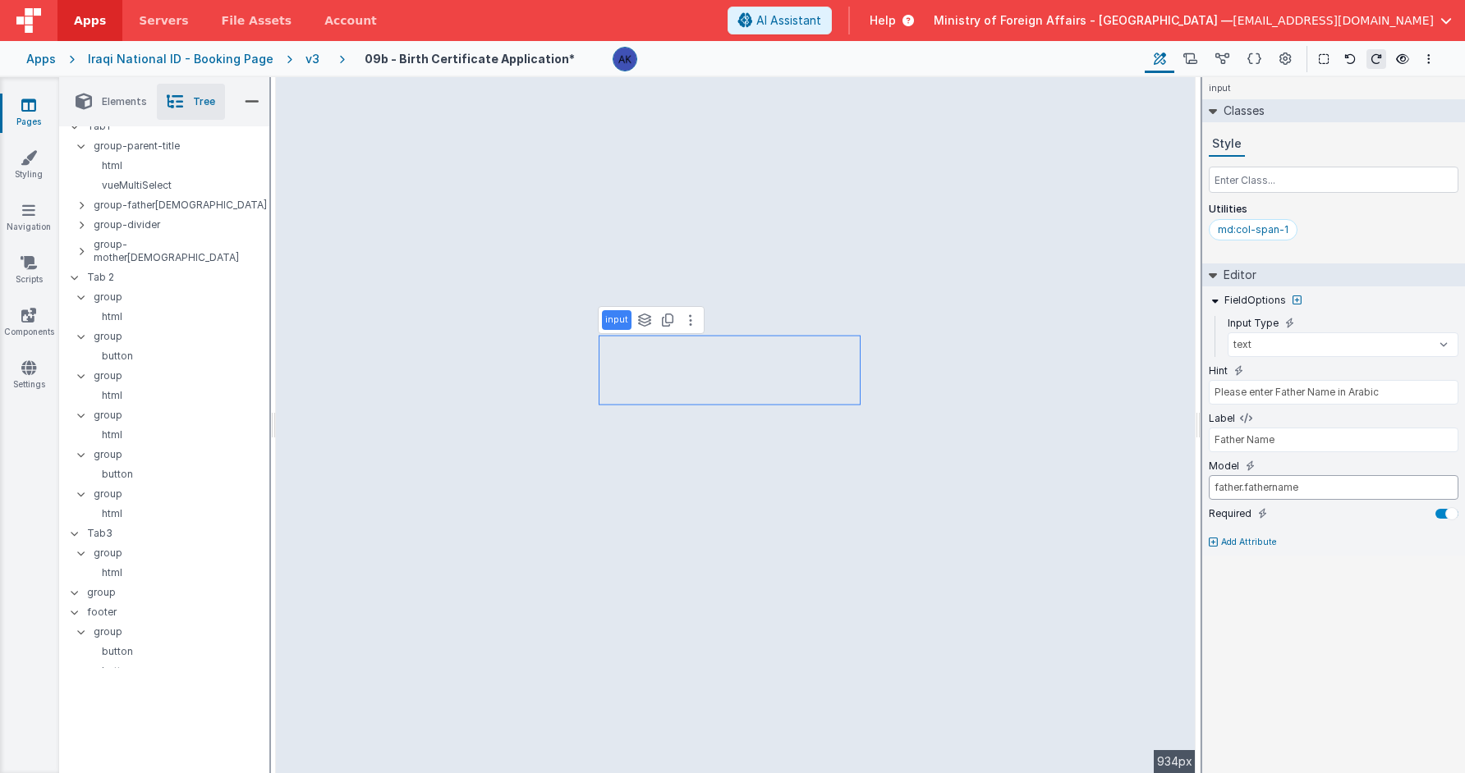
click at [1222, 493] on input "father.fathername" at bounding box center [1334, 487] width 250 height 25
type input "mother.fathername"
type input "Please enter Grandfather Name in Arabic"
type input "Grandfather Name"
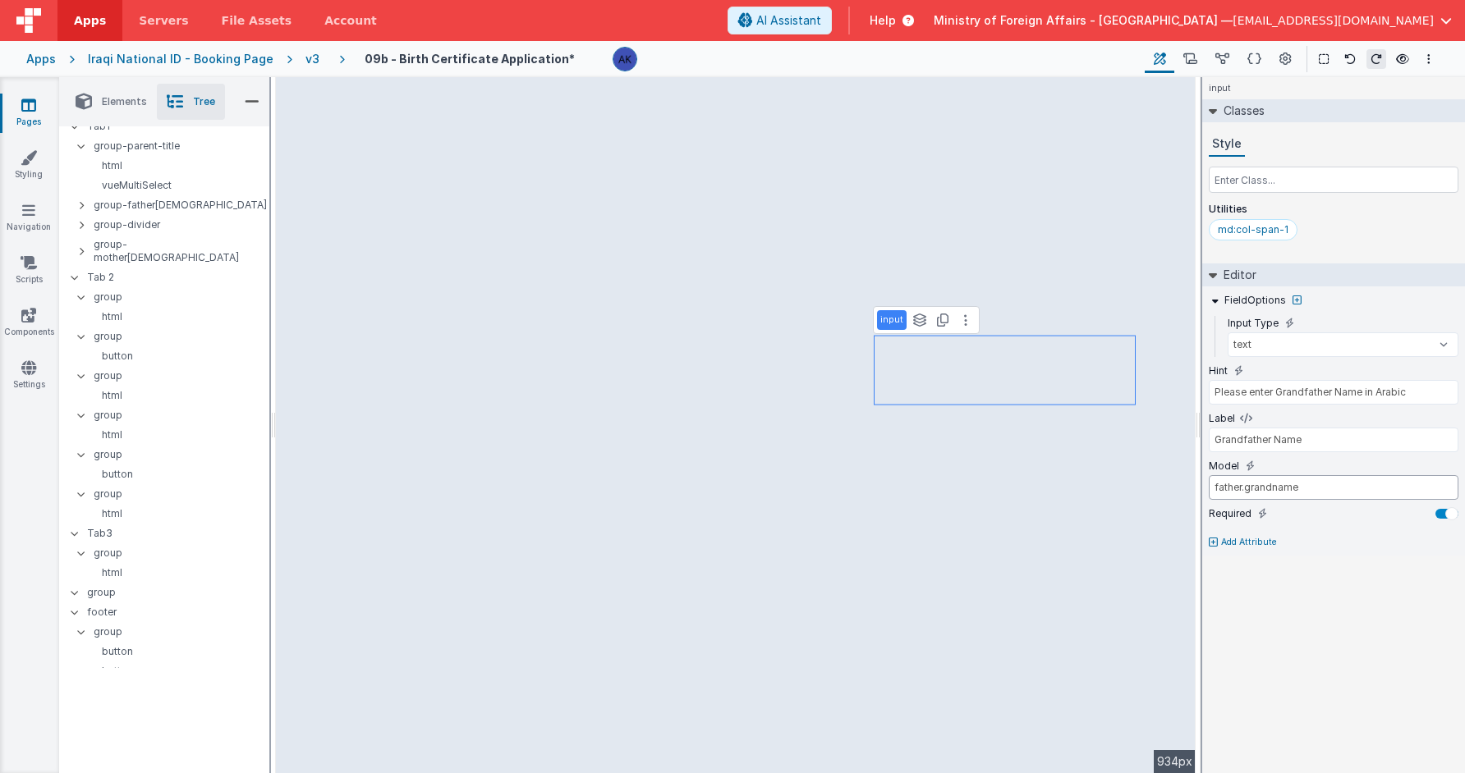
click at [1219, 489] on input "father.grandname" at bounding box center [1334, 487] width 250 height 25
type input "mother.grandname"
type input "name"
select select "required"
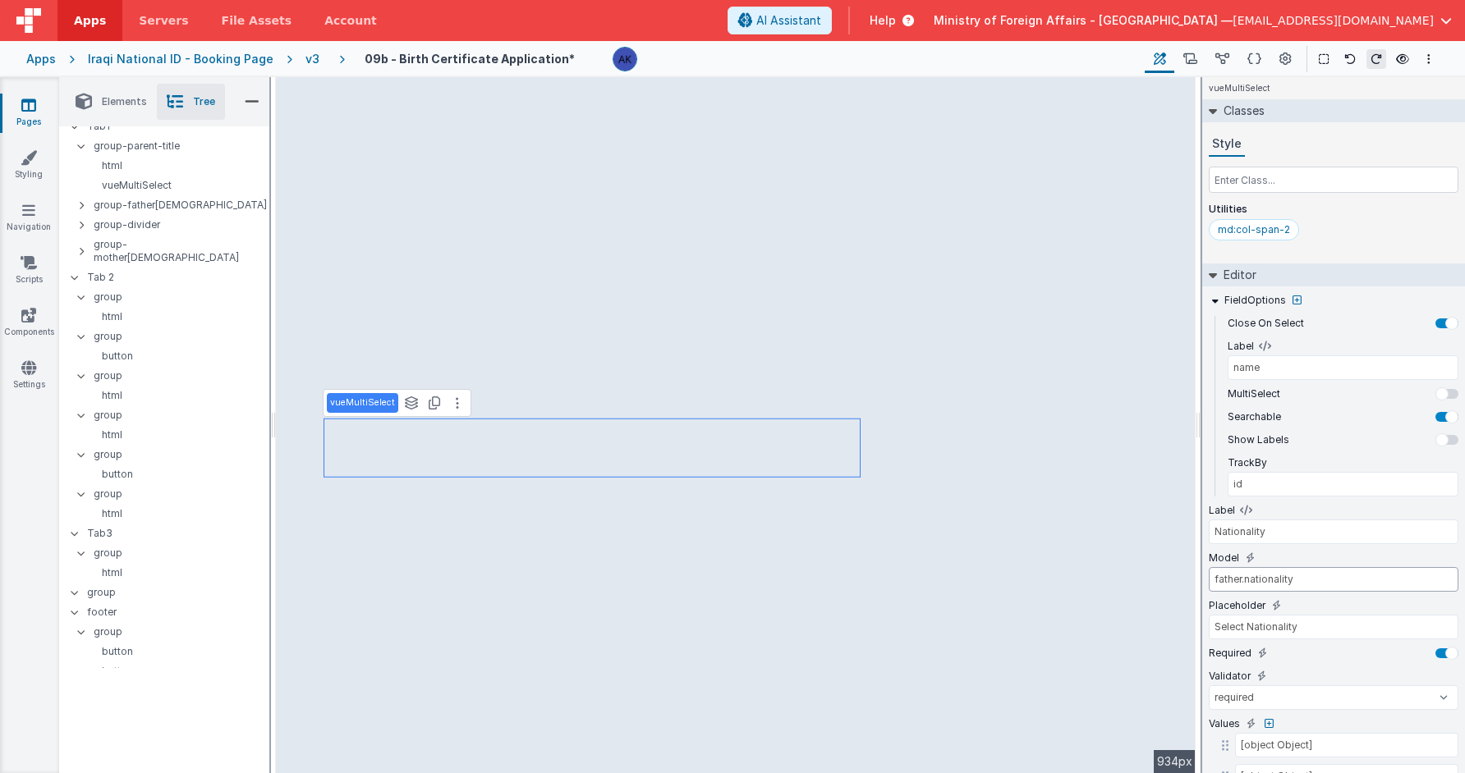
click at [1228, 580] on input "father.nationality" at bounding box center [1334, 579] width 250 height 25
type input "mother.nationality"
type input "Date of Birth"
type input "father.dob"
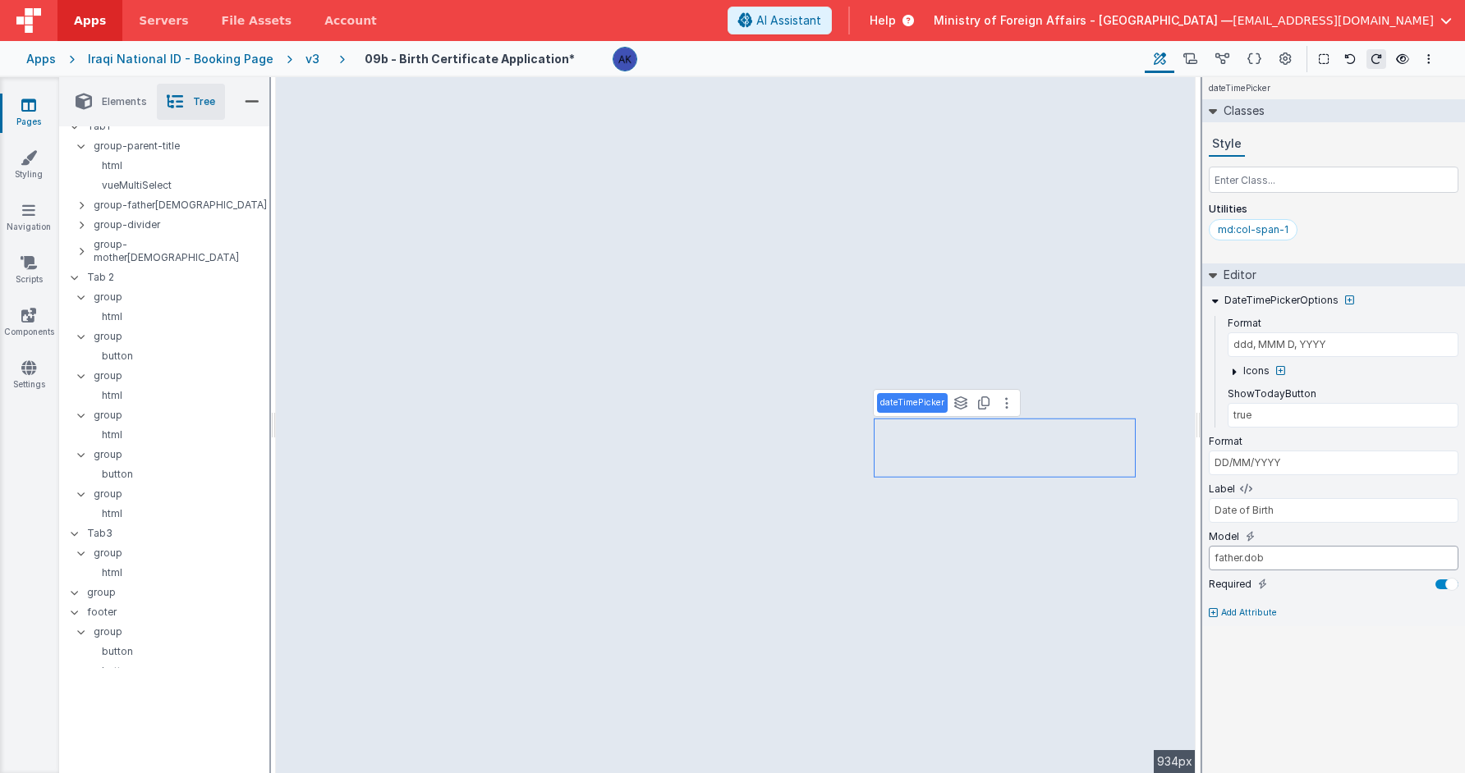
click at [1225, 557] on input "father.dob" at bounding box center [1334, 558] width 250 height 25
type input "mother.dob"
select select "required"
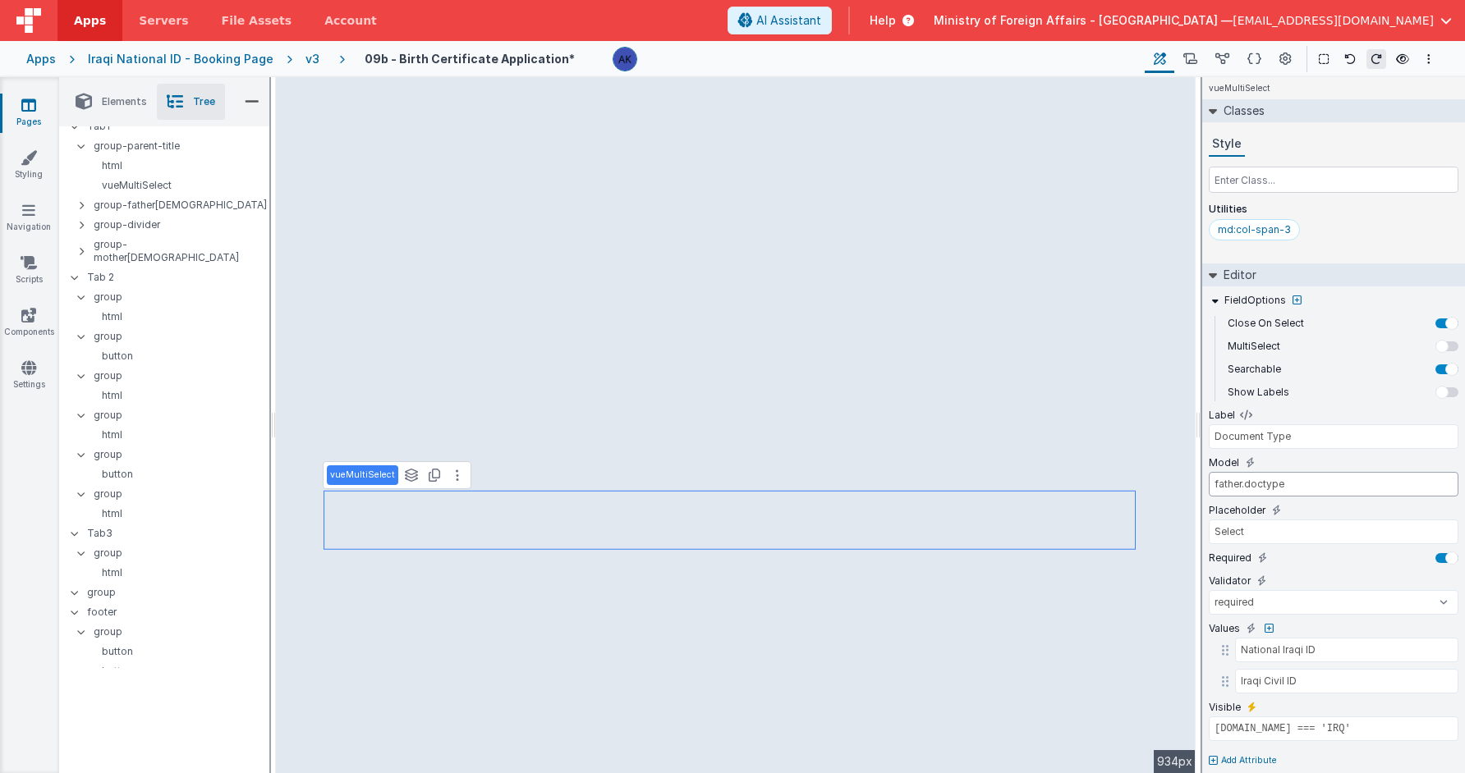
click at [1224, 484] on input "father.doctype" at bounding box center [1334, 484] width 250 height 25
type input "father.doctypeforeign"
type input "Passport Number"
type input "Residence Permit"
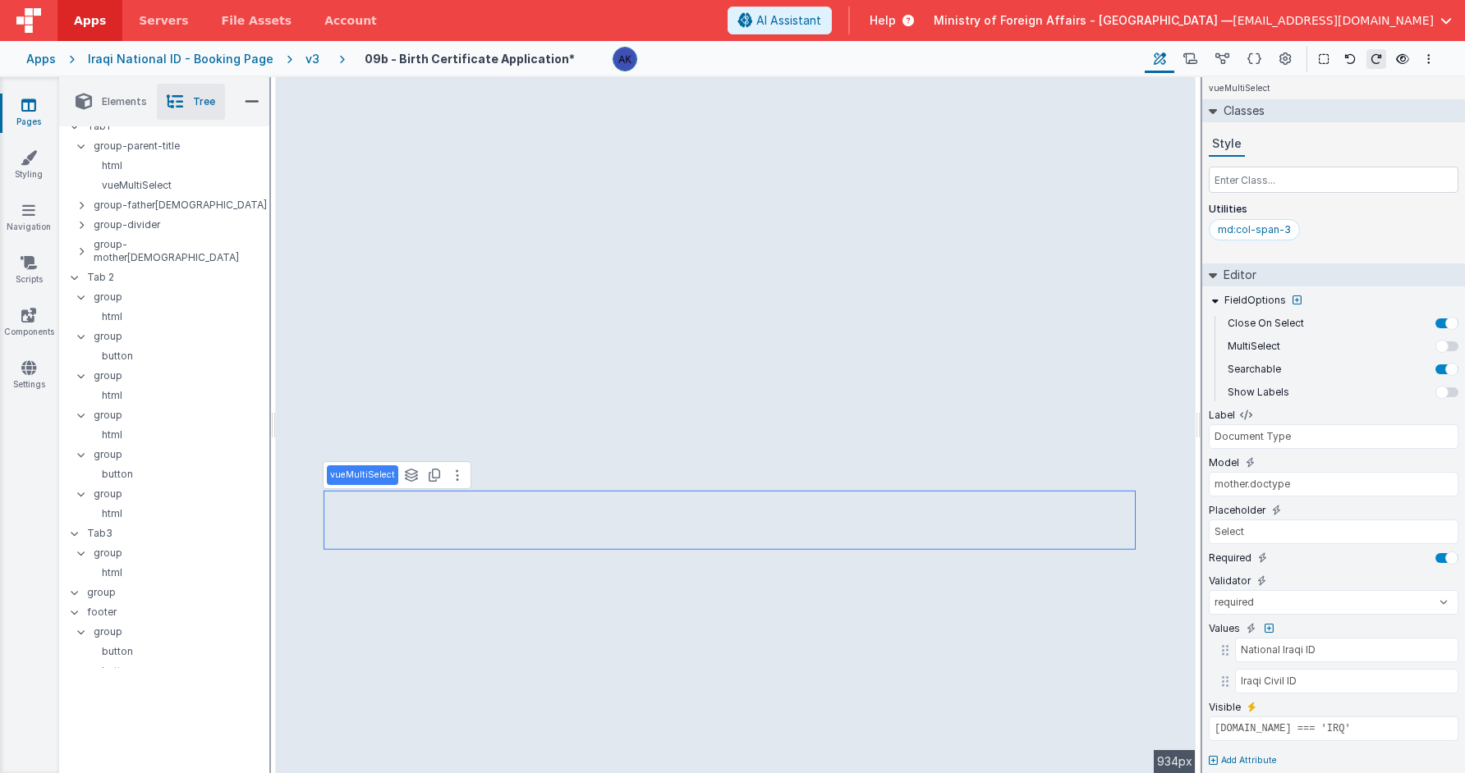
type input "model.father.nationality.id !== 'IRQ'"
click at [1222, 481] on input "father.doctypeforeign" at bounding box center [1334, 484] width 250 height 25
type input "mother.doctype"
type input "National Iraqi ID"
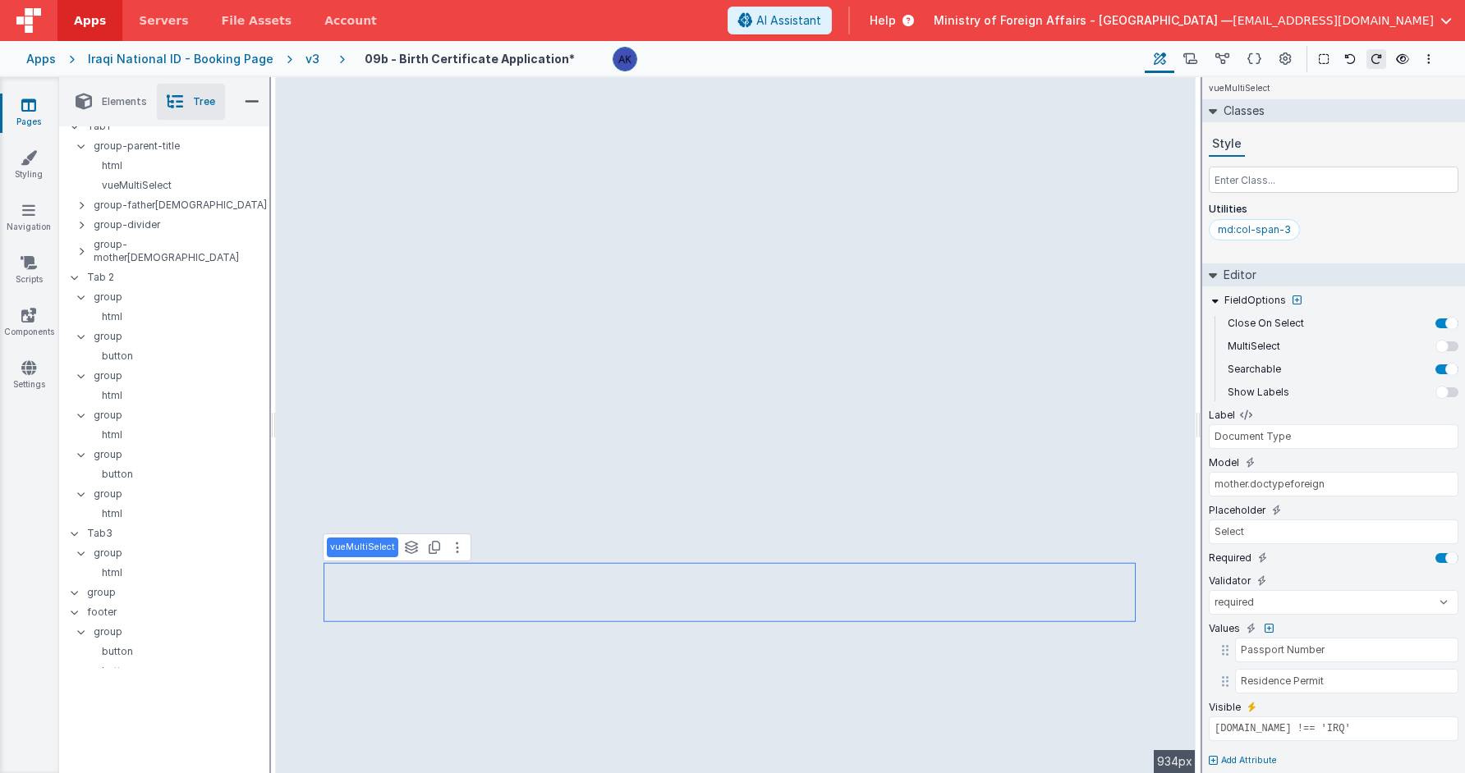
type input "Iraqi Civil ID"
click at [1255, 732] on input "model.father.nationality.id === 'IRQ'" at bounding box center [1334, 729] width 250 height 25
drag, startPoint x: 1365, startPoint y: 724, endPoint x: 1512, endPoint y: 727, distance: 146.2
click at [1311, 727] on html "Apps Servers File Assets Account Some FUTURE Slot AI Assistant Help Ministry of…" at bounding box center [732, 386] width 1465 height 773
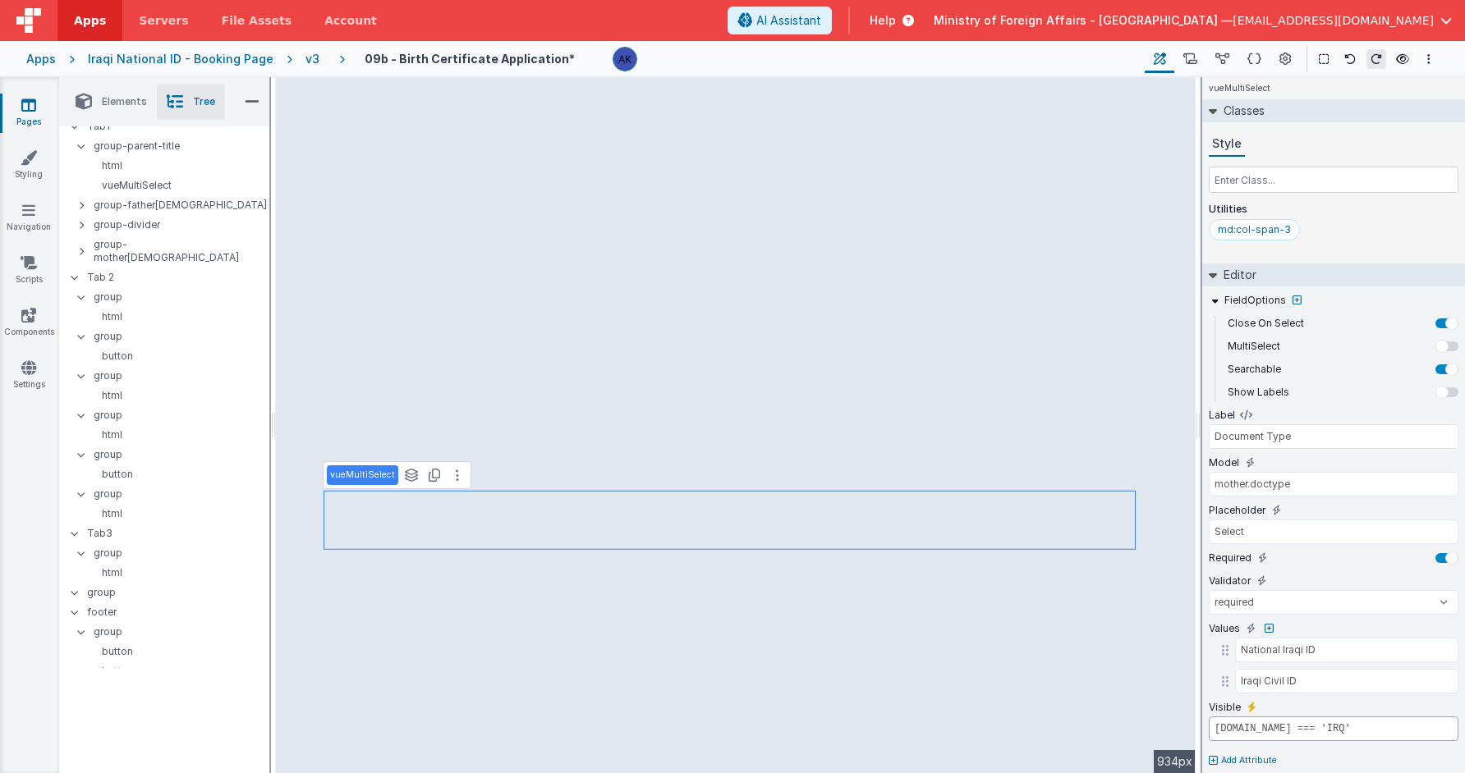
type input "model.mother.nationality.id === 'IRQ'"
type input "mother.doctypeforeign"
type input "Passport Number"
type input "Residence Permit"
click at [1274, 725] on input "model.father.nationality.id !== 'IRQ'" at bounding box center [1334, 729] width 250 height 25
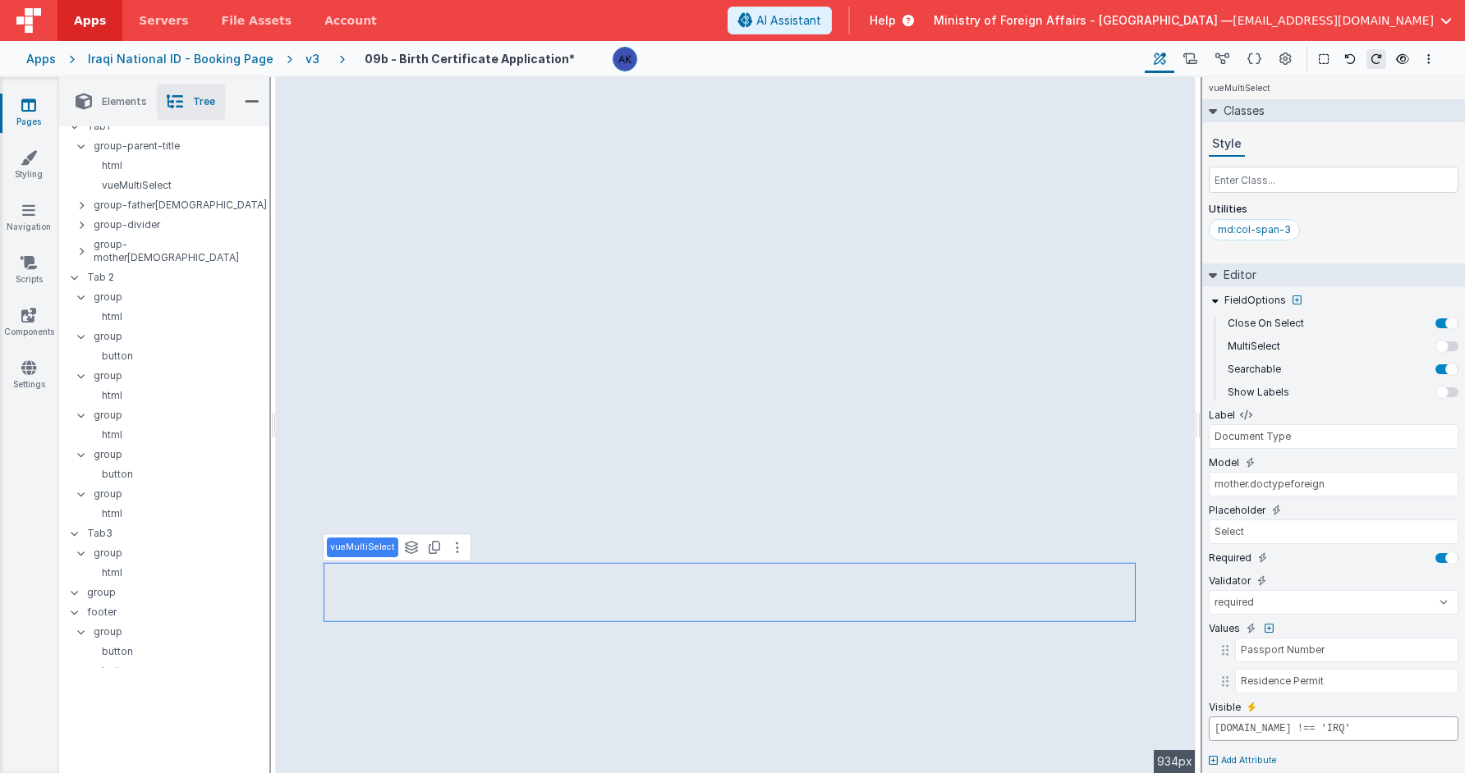
click at [1274, 725] on input "model.father.nationality.id !== 'IRQ'" at bounding box center [1334, 729] width 250 height 25
type input "model.mother.nationality.id !== 'IRQ'"
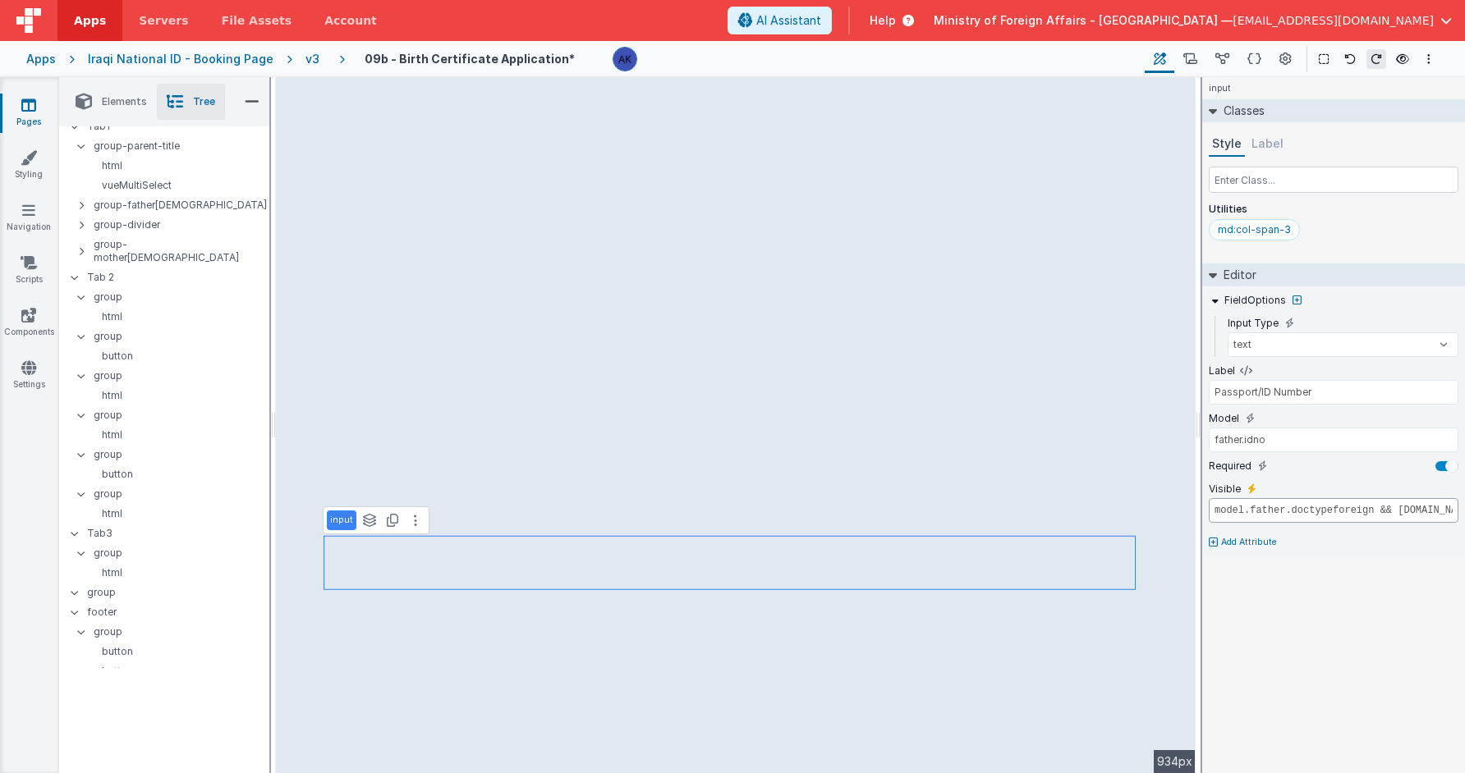
click at [1264, 512] on input "model.father.doctypeforeign && model.father.nationality.id !== 'IRQ'" at bounding box center [1334, 510] width 250 height 25
click at [1311, 516] on input "model.mother.doctypeforeign && model.father.nationality.id !== 'IRQ'" at bounding box center [1334, 510] width 250 height 25
type input "model.mother.doctypeforeign && model.mother.nationality.id !== 'IRQ'"
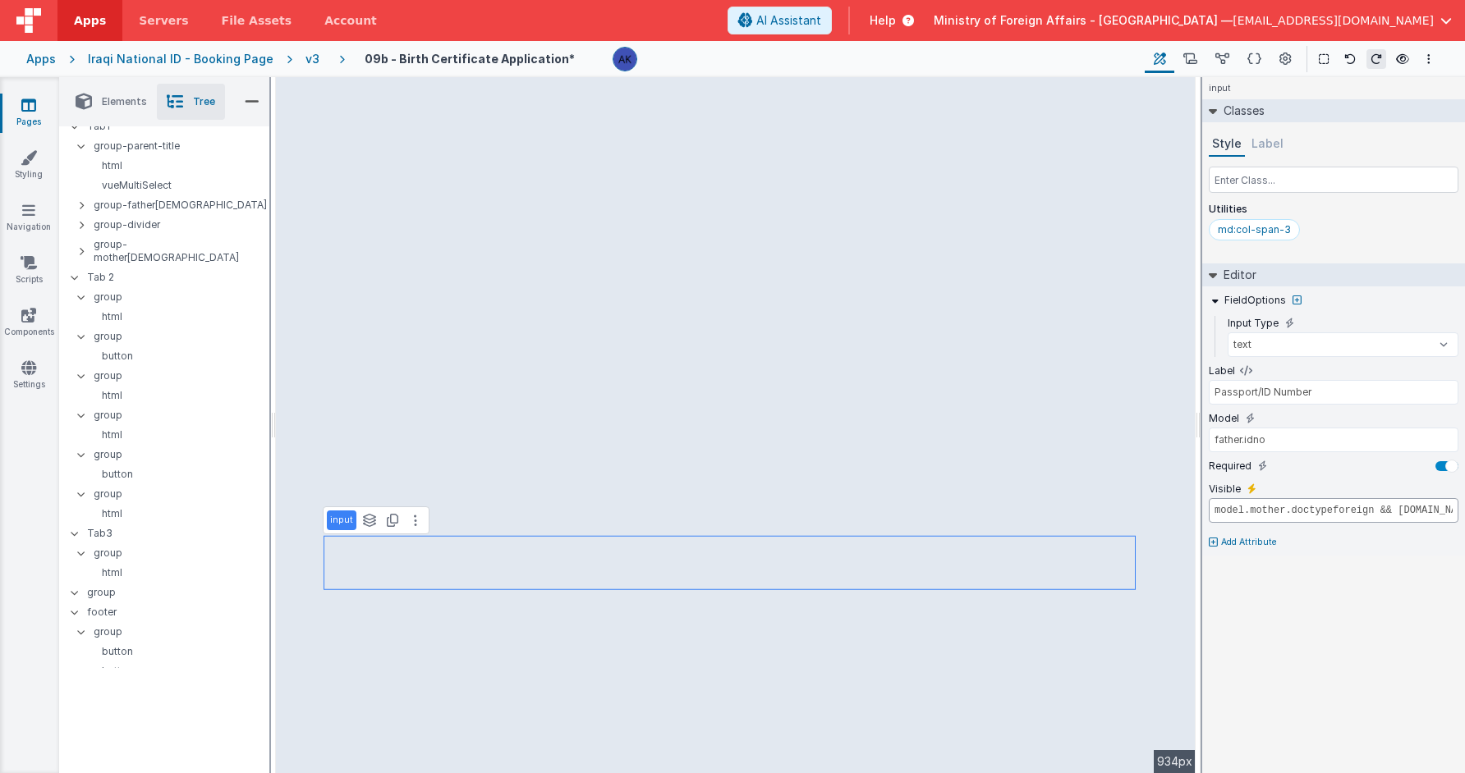
scroll to position [0, 17]
select select "required"
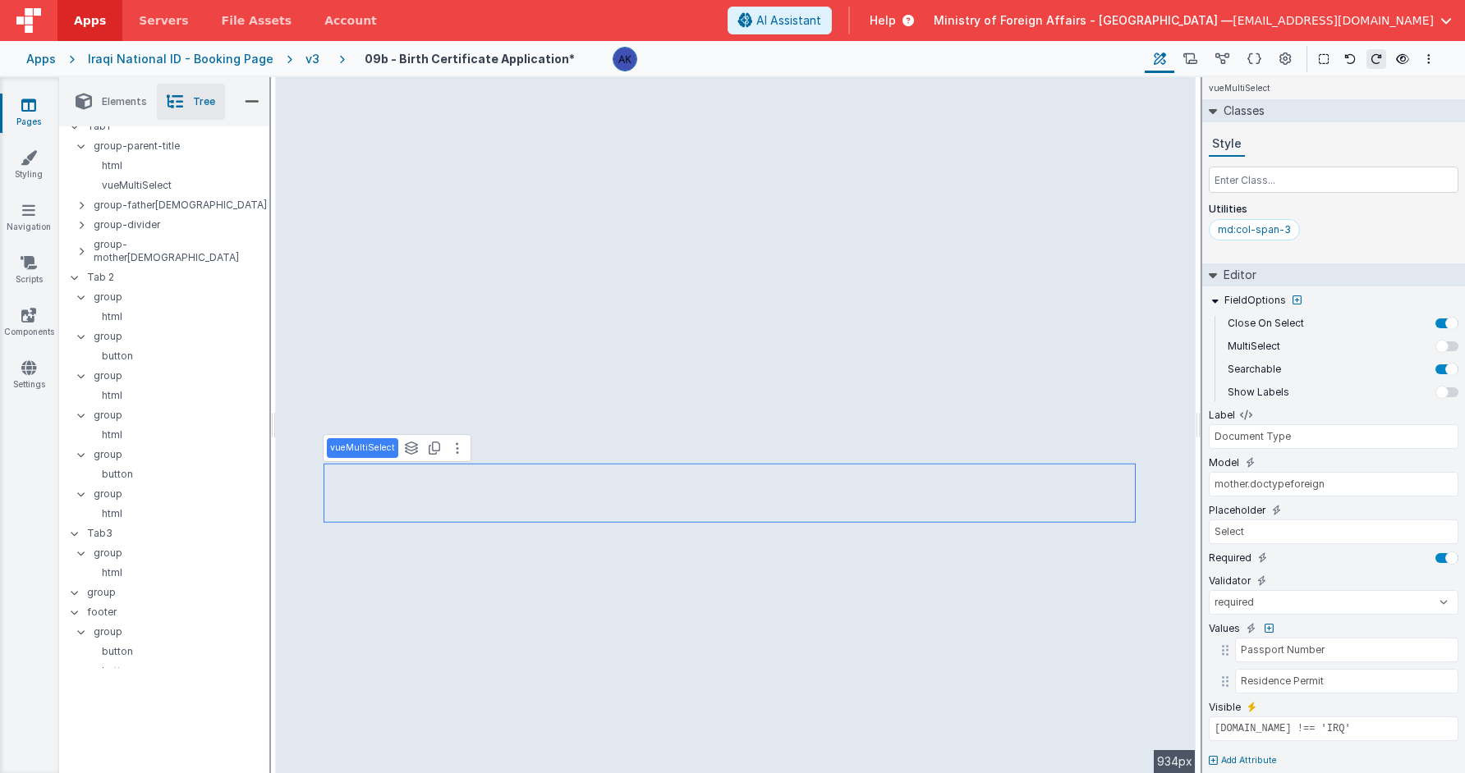
type input "mother.doctype"
type input "National Iraqi ID"
type input "Iraqi Civil ID"
type input "model.mother.nationality.id === 'IRQ'"
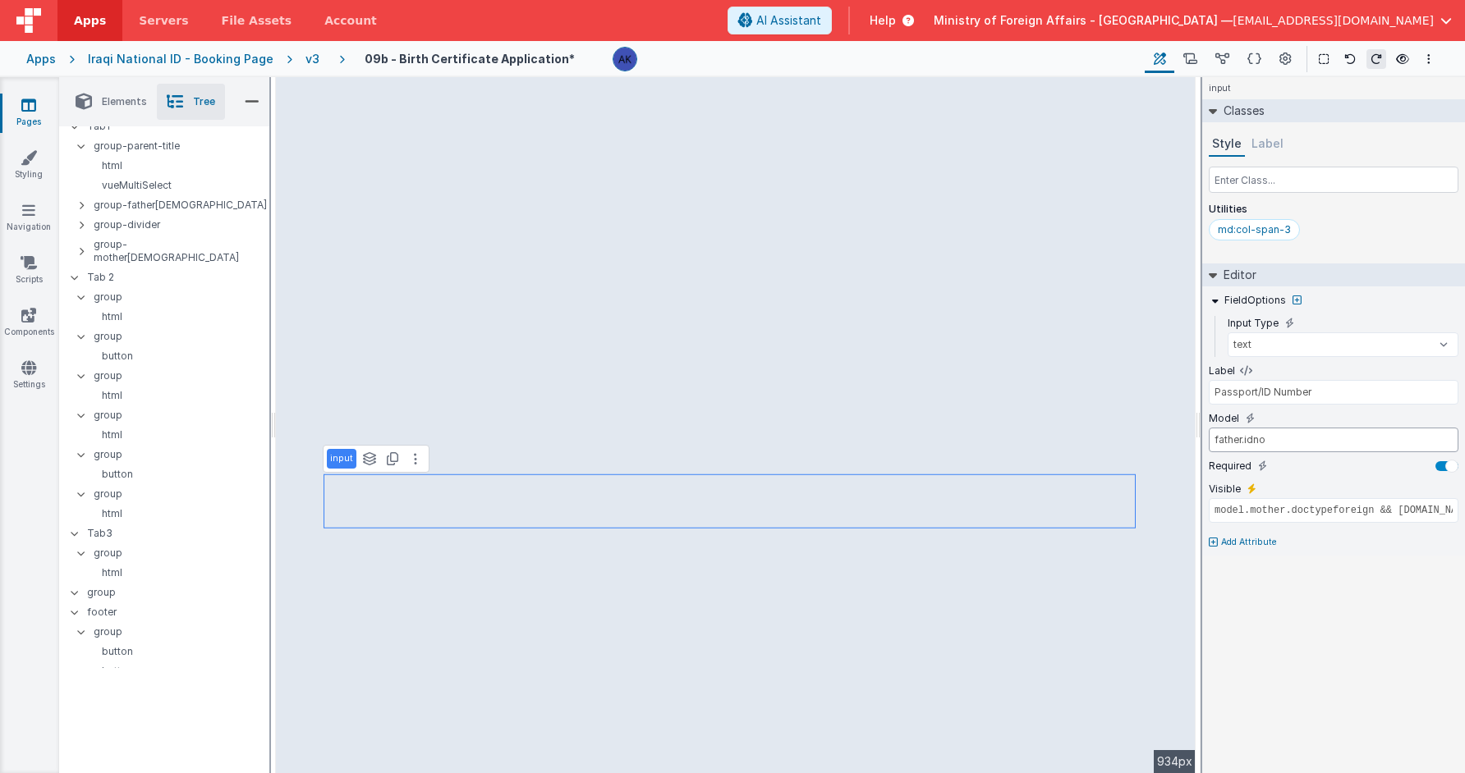
click at [1232, 439] on input "father.idno" at bounding box center [1334, 440] width 250 height 25
type input "father.nidfamilyno"
type input "model.father.nationality.id === 'IRQ' && model.father.doctype === 'National Ira…"
type input "ID Number"
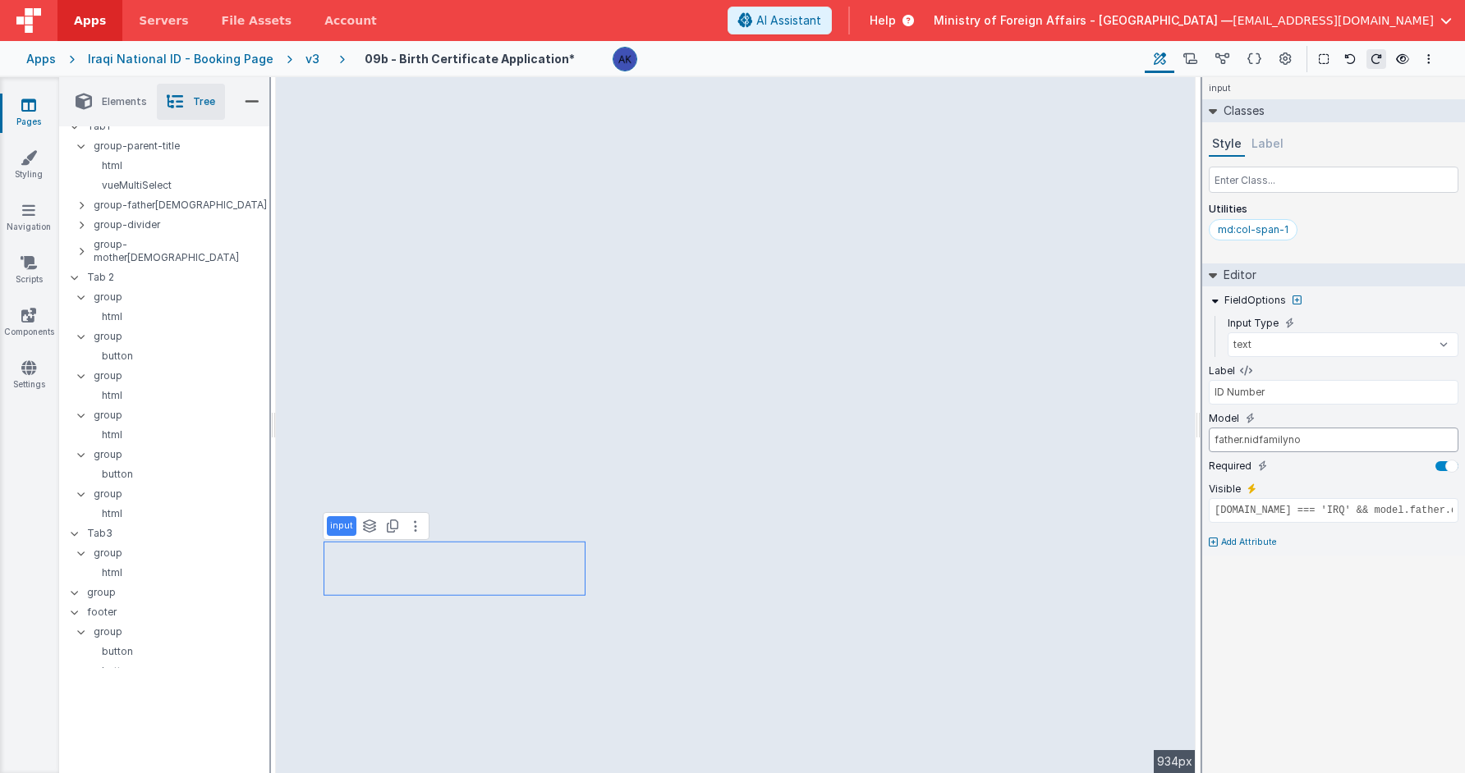
click at [1236, 440] on input "father.nidfamilyno" at bounding box center [1334, 440] width 250 height 25
type input "father.nidfamilyno"
type input "Family Number"
click at [1222, 441] on input "father.nidfamilyno" at bounding box center [1334, 440] width 250 height 25
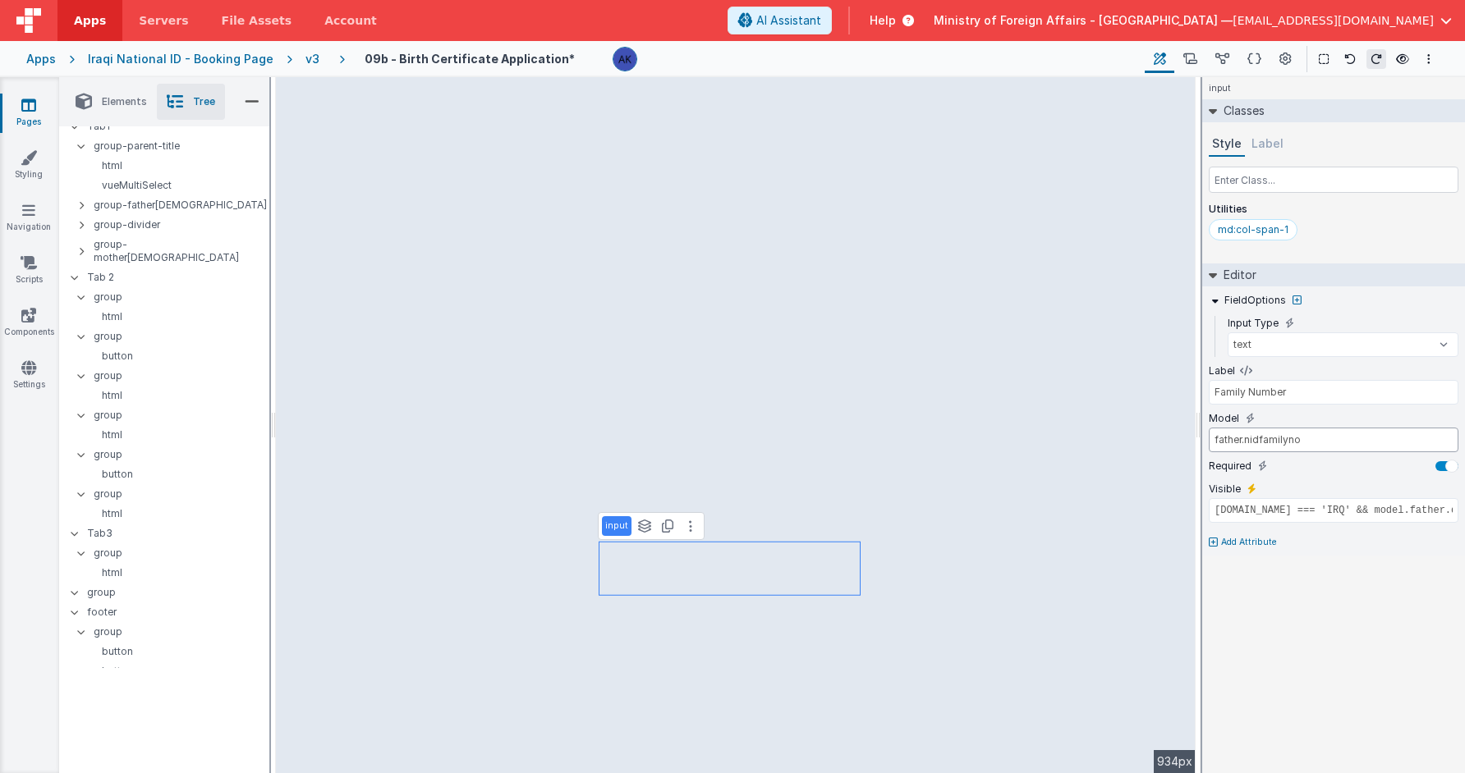
click at [1222, 441] on input "father.nidfamilyno" at bounding box center [1334, 440] width 250 height 25
type input "true"
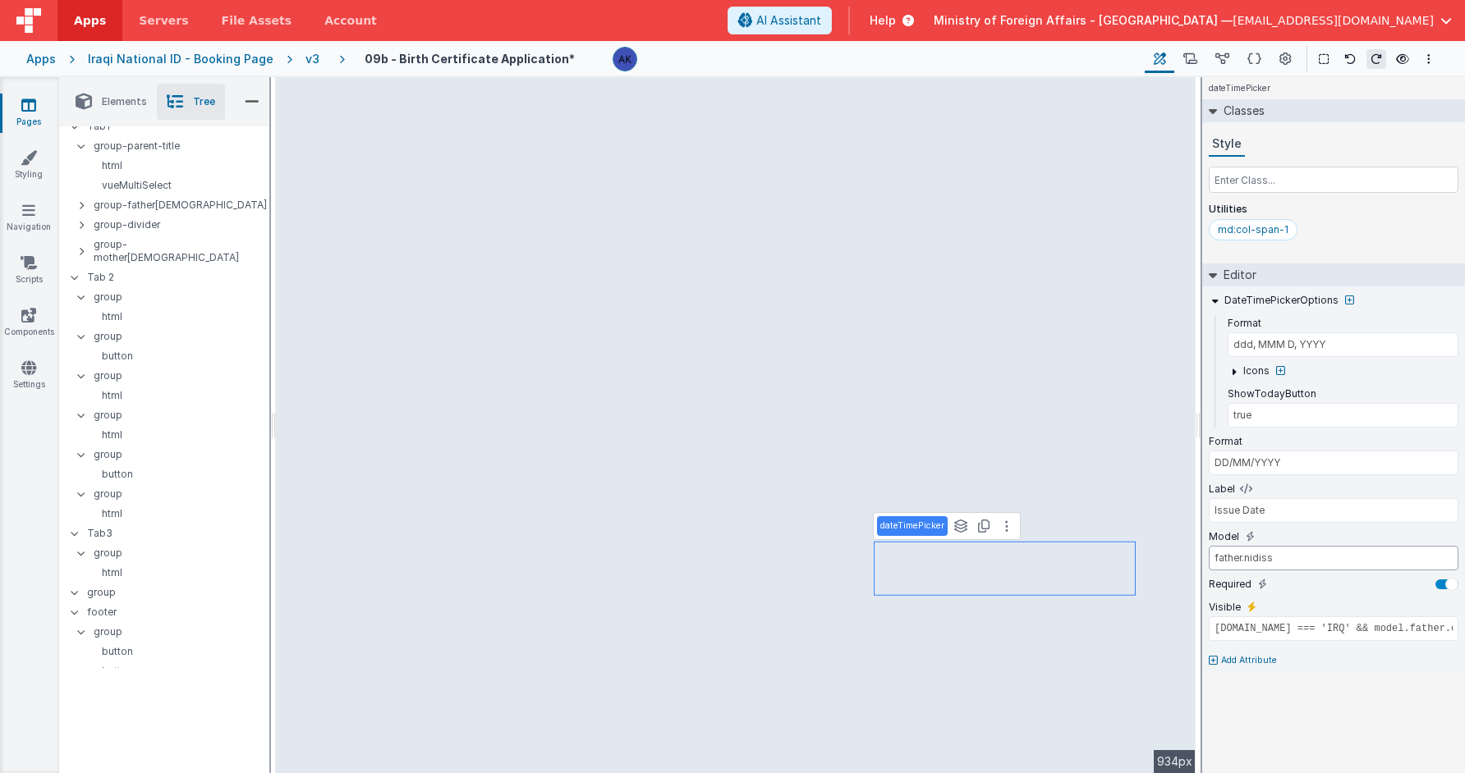
click at [1225, 555] on input "father.nidiss" at bounding box center [1334, 558] width 250 height 25
type input "mother.nidiss"
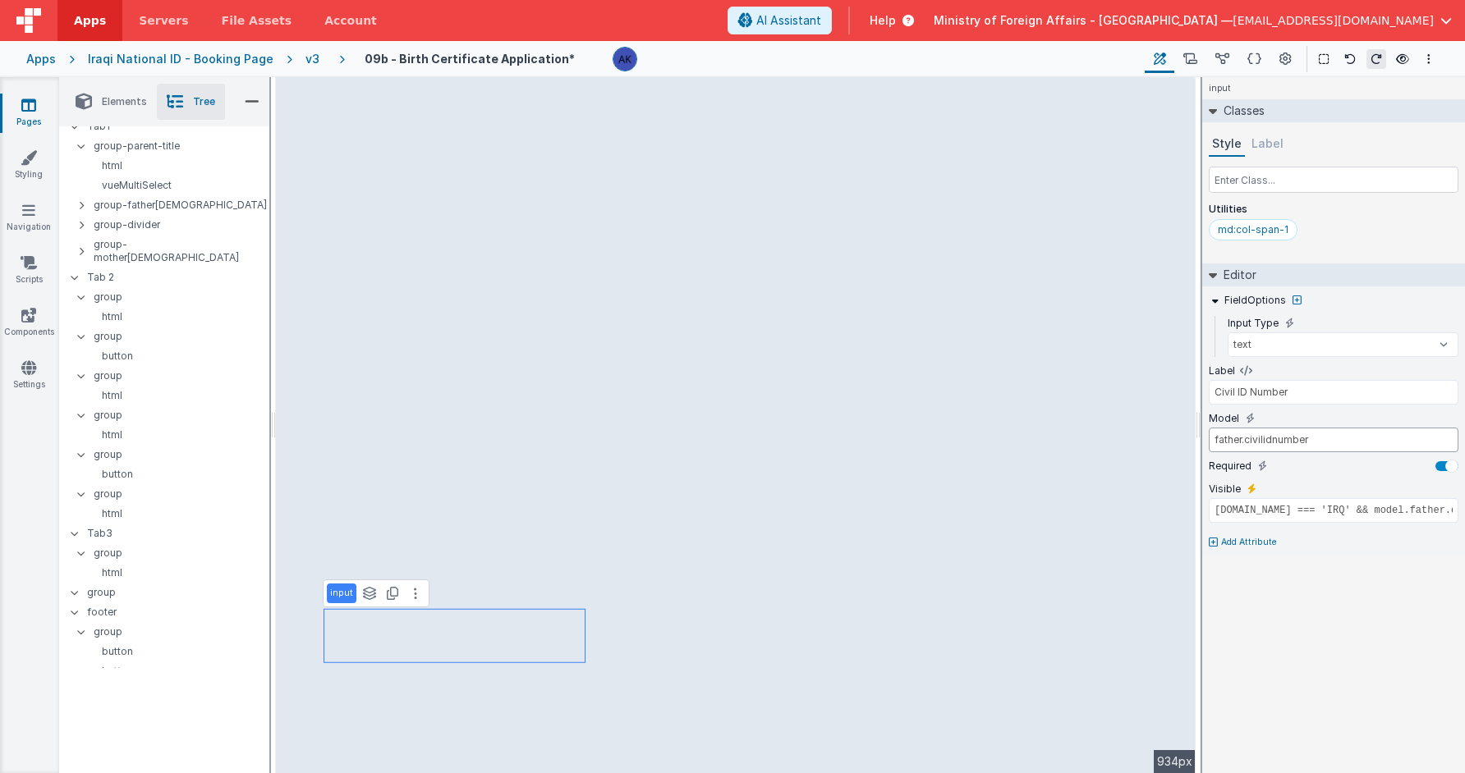
click at [1221, 441] on input "father.civilidnumber" at bounding box center [1334, 440] width 250 height 25
type input "father.civilirecno"
type input "Civil ID Record Number"
click at [1228, 434] on input "father.civilirecno" at bounding box center [1334, 440] width 250 height 25
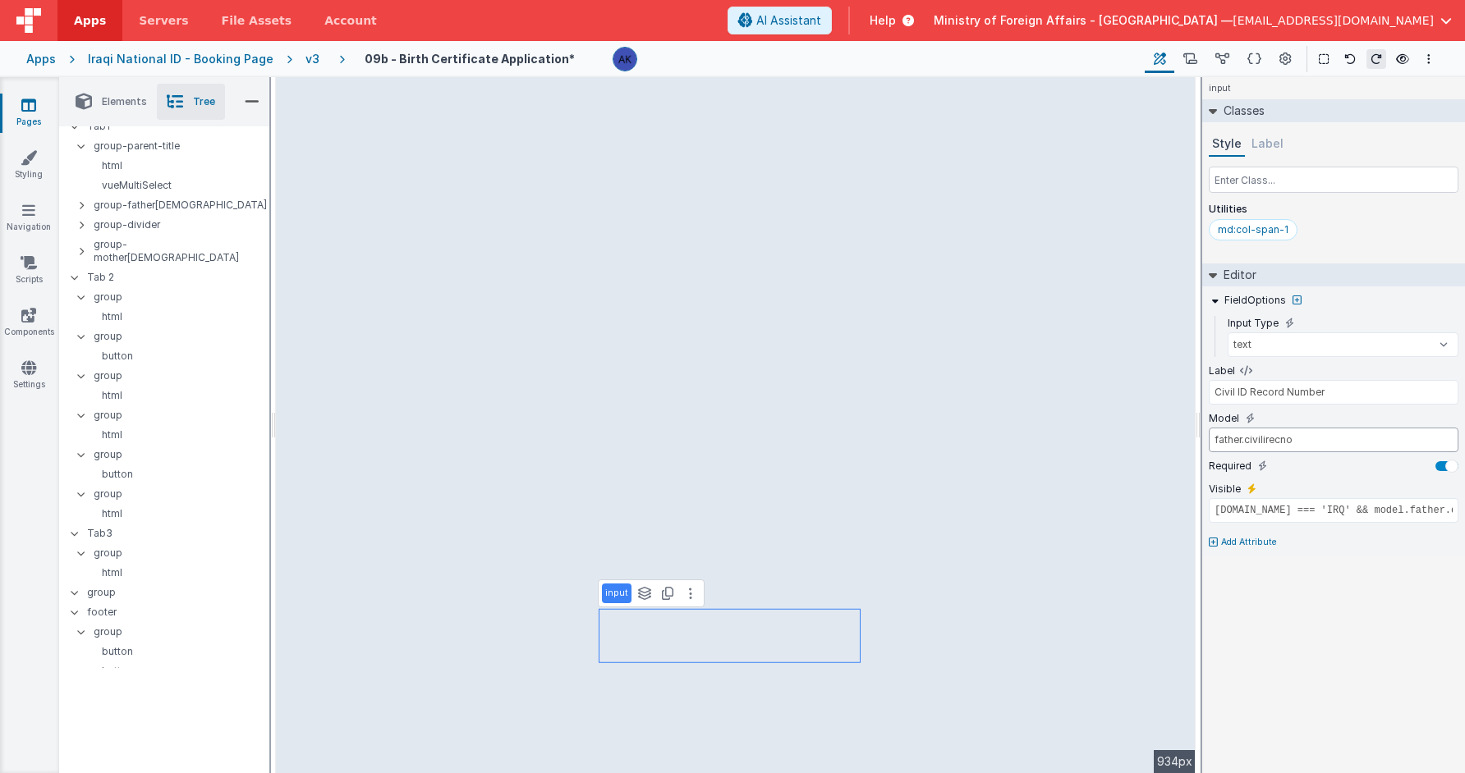
click at [1228, 434] on input "father.civilirecno" at bounding box center [1334, 440] width 250 height 25
type input "father.civilijou"
type input "Civil ID Journal Number"
click at [1221, 436] on input "father.civilijou" at bounding box center [1334, 440] width 250 height 25
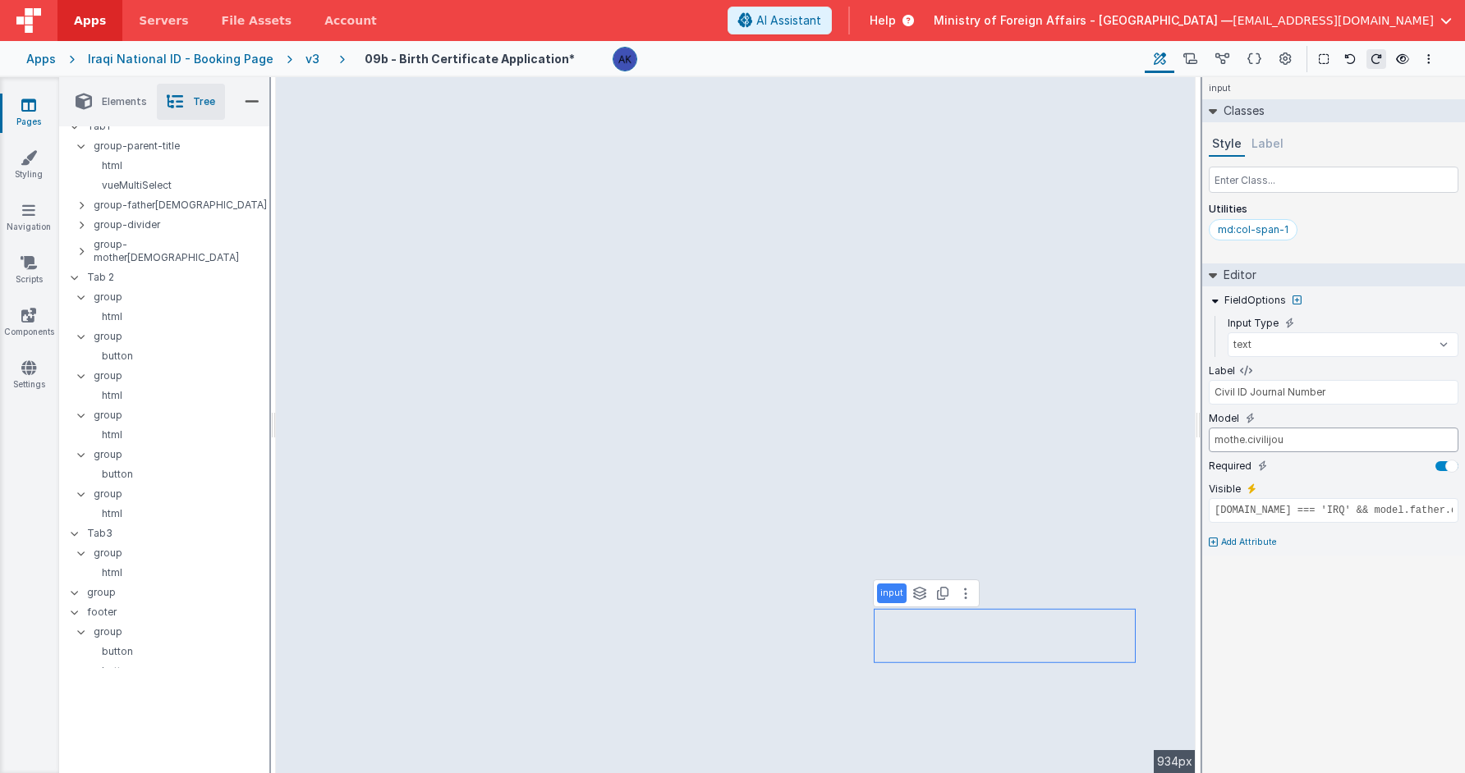
type input "mother.civilijou"
select select "required"
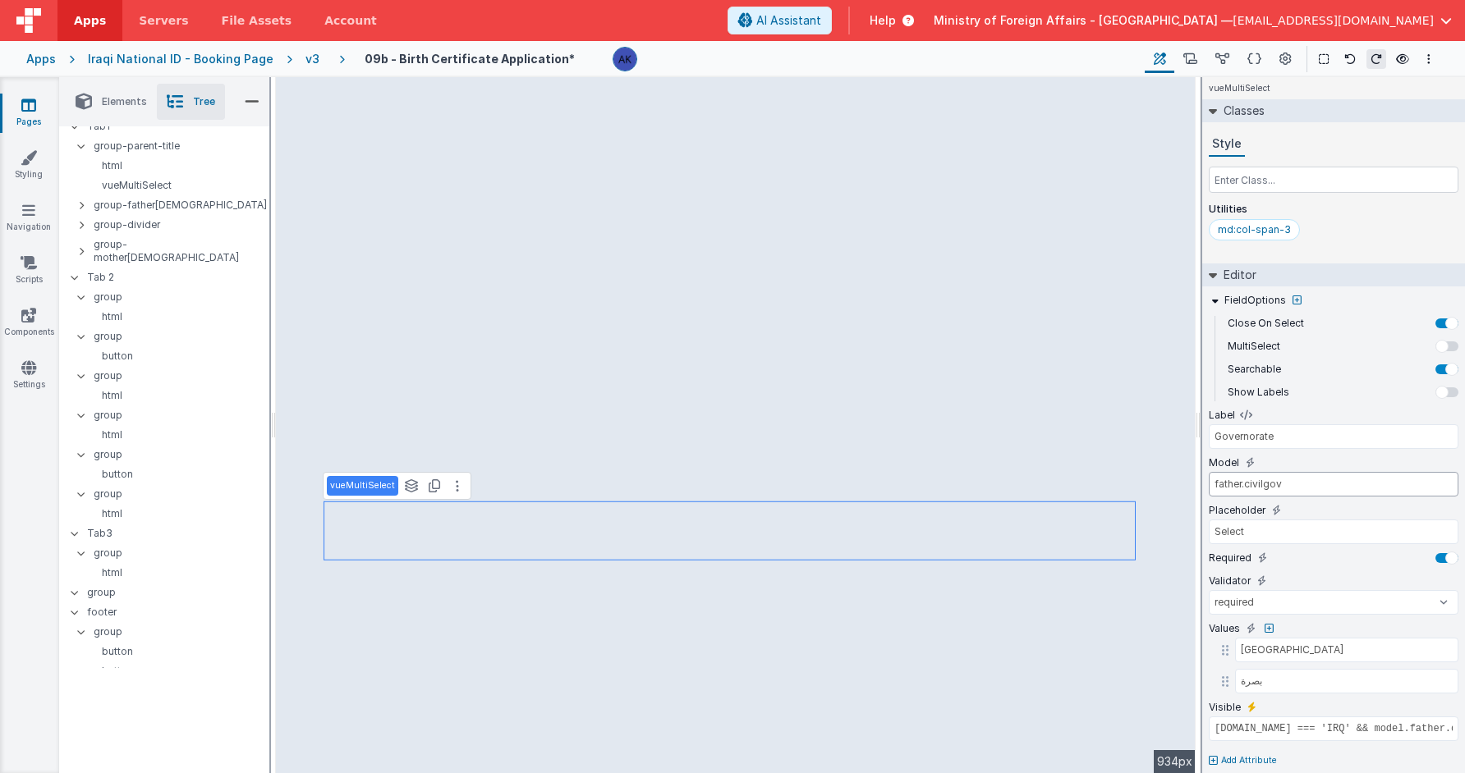
click at [1224, 487] on input "father.civilgov" at bounding box center [1334, 484] width 250 height 25
type input "mother.civilgov"
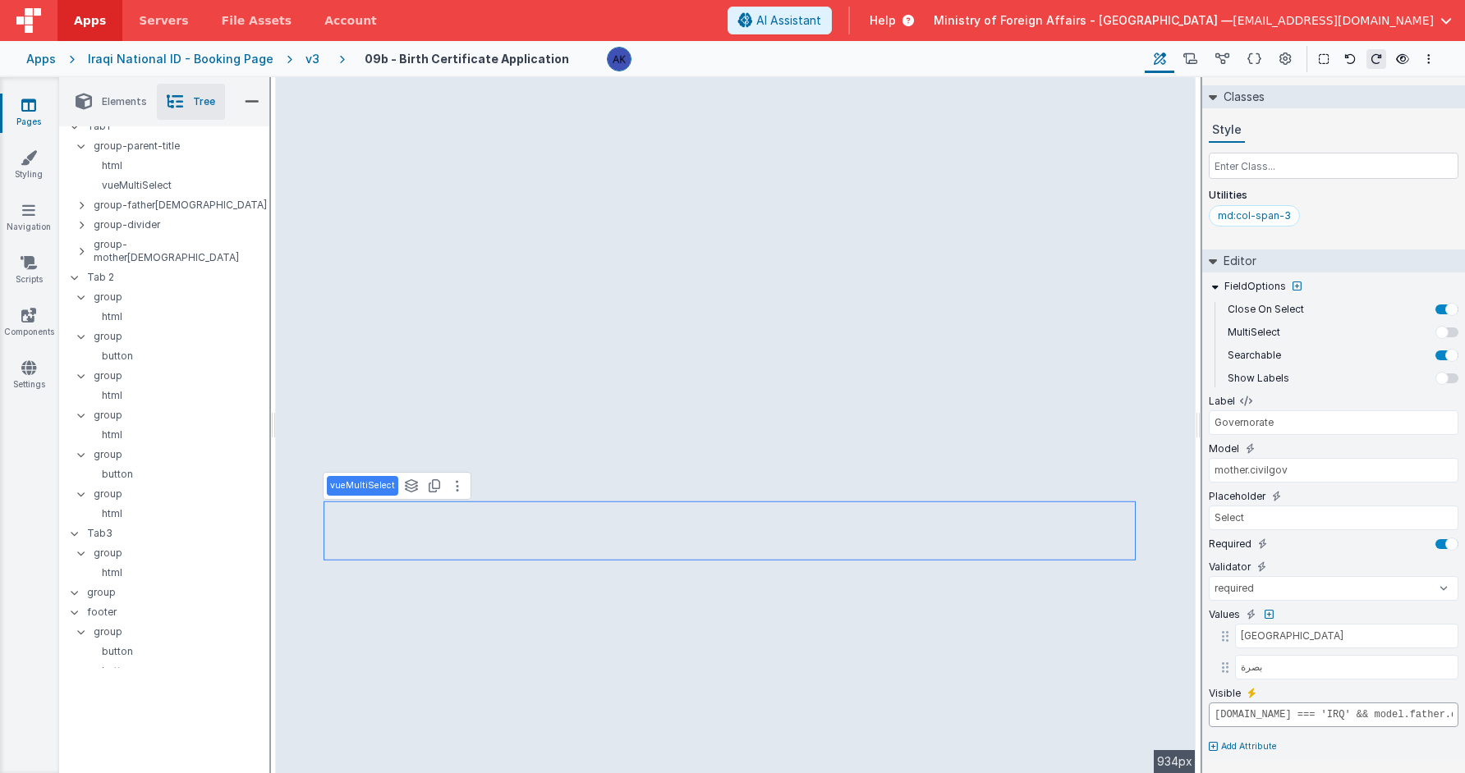
click at [1259, 716] on input "model.father.nationality.id === 'IRQ' && model.father.doctype === 'Iraqi Civil …" at bounding box center [1334, 715] width 250 height 25
drag, startPoint x: 1408, startPoint y: 723, endPoint x: 1452, endPoint y: 723, distance: 44.3
click at [1311, 723] on input "model.mother.nationality.id === 'IRQ' && model.father.doctype === 'Iraqi Civil …" at bounding box center [1334, 715] width 250 height 25
click at [1311, 716] on input "model.mother.nationality.id === 'IRQ' && model.father.doctype === 'Iraqi Civil …" at bounding box center [1334, 715] width 250 height 25
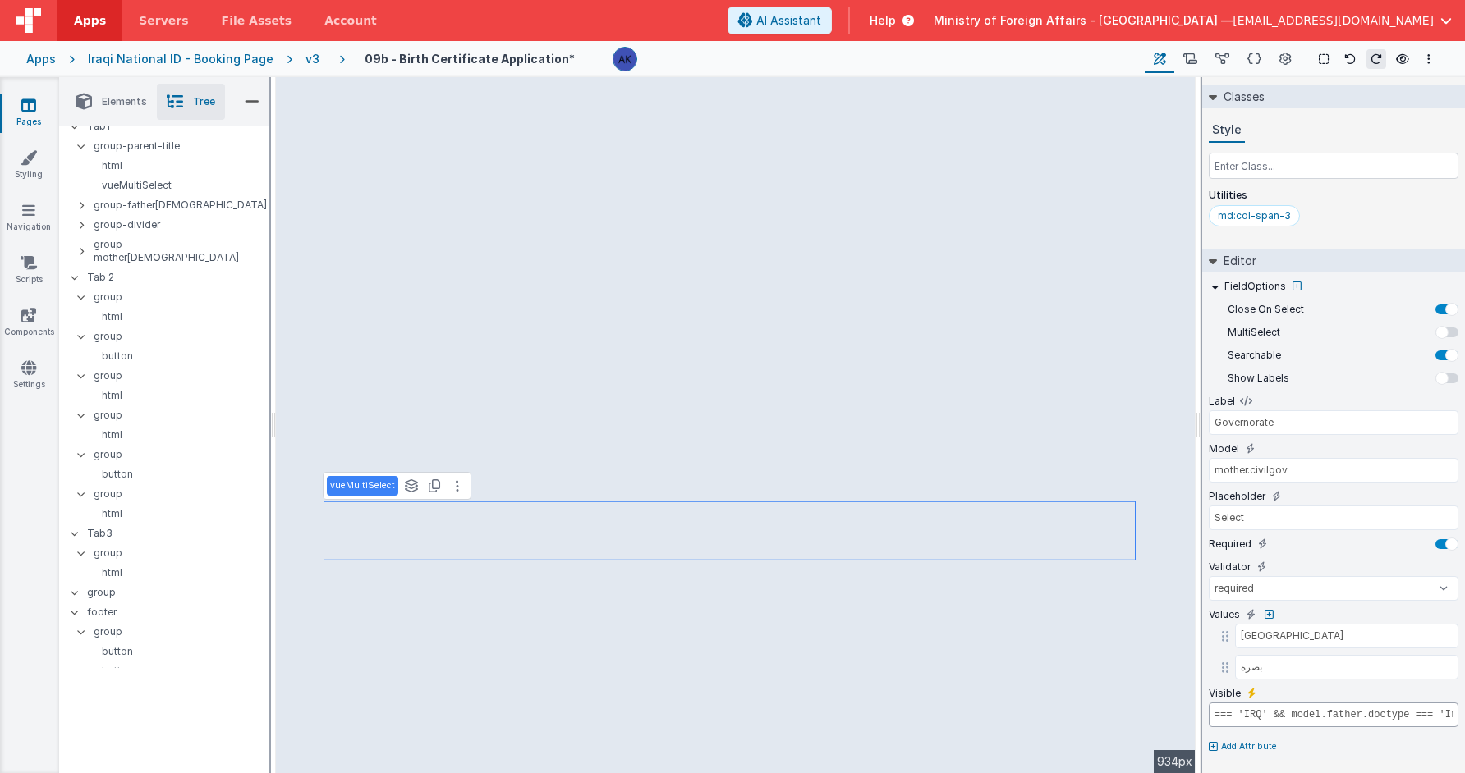
scroll to position [0, 248]
drag, startPoint x: 1443, startPoint y: 715, endPoint x: 1488, endPoint y: 722, distance: 45.6
click at [1311, 722] on html "Apps Servers File Assets Account Some FUTURE Slot AI Assistant Help Ministry of…" at bounding box center [732, 386] width 1465 height 773
click at [1264, 713] on input "model.mother.nationality.id === 'IRQ' && model.father.doctype === 'Iraqi Civil …" at bounding box center [1334, 715] width 250 height 25
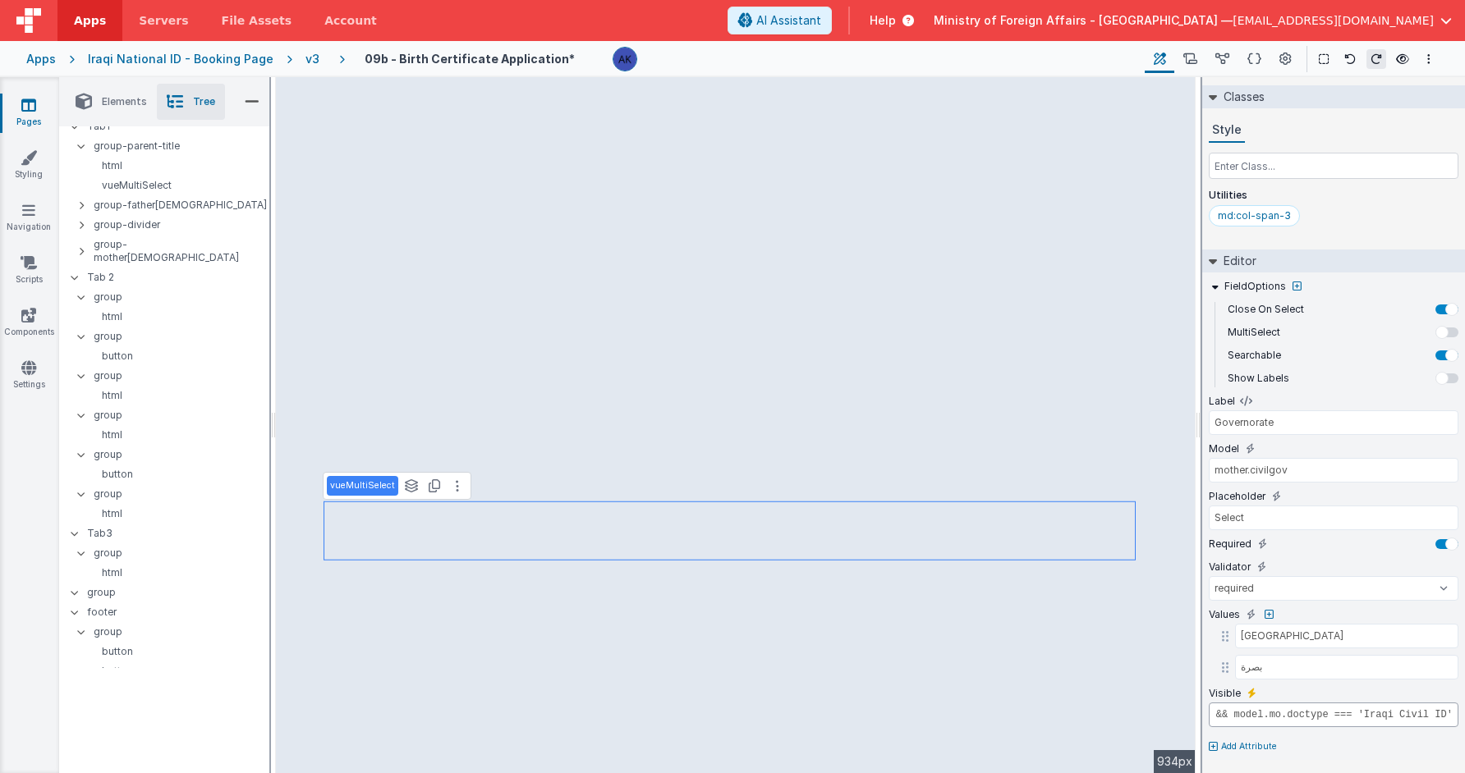
scroll to position [0, 218]
type input "model.mother.nationality.id === 'IRQ' && model.mother.doctype === 'Iraqi Civil …"
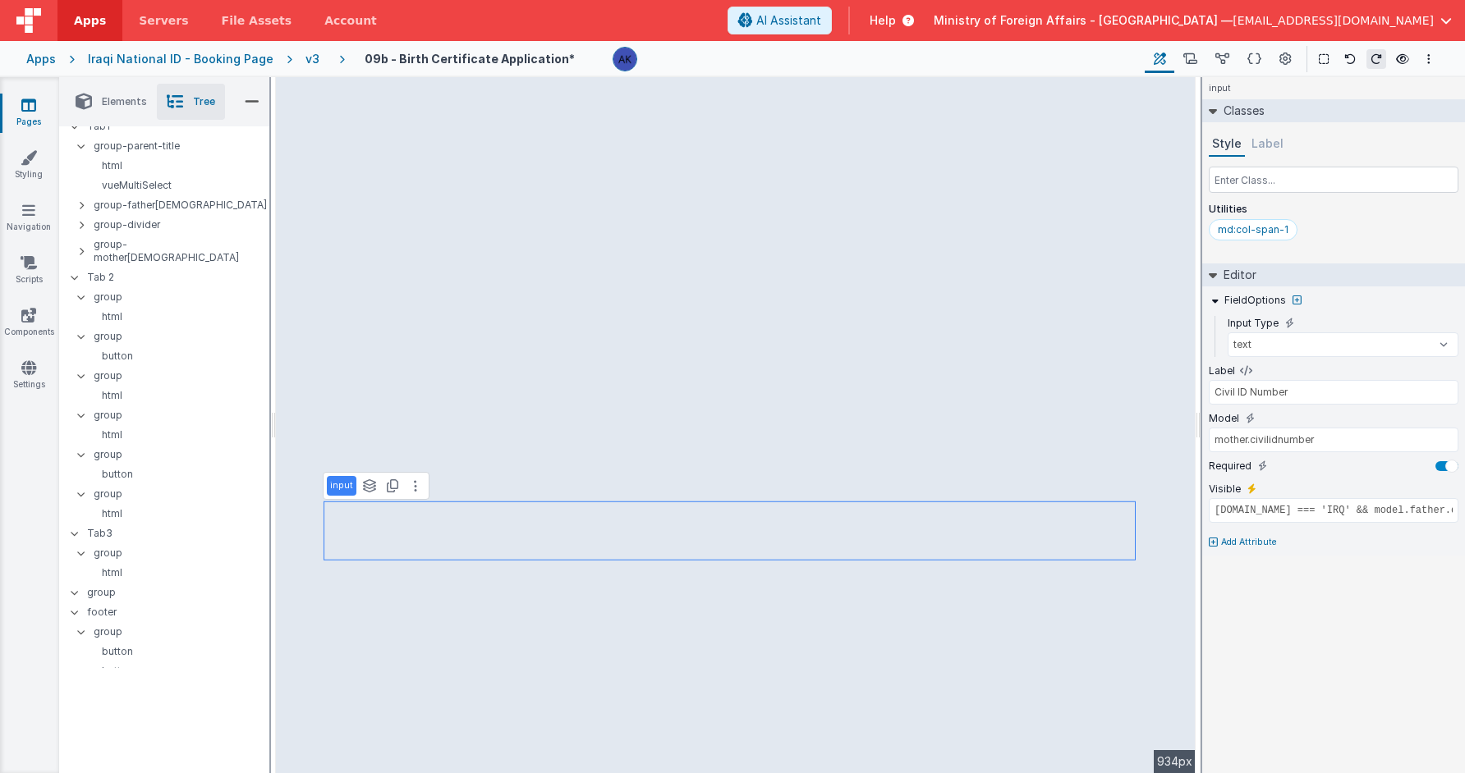
scroll to position [0, 0]
click at [1274, 515] on input "model.father.nationality.id === 'IRQ' && model.father.doctype === 'Iraqi Civil …" at bounding box center [1334, 510] width 250 height 25
drag, startPoint x: 1410, startPoint y: 508, endPoint x: 1471, endPoint y: 512, distance: 61.7
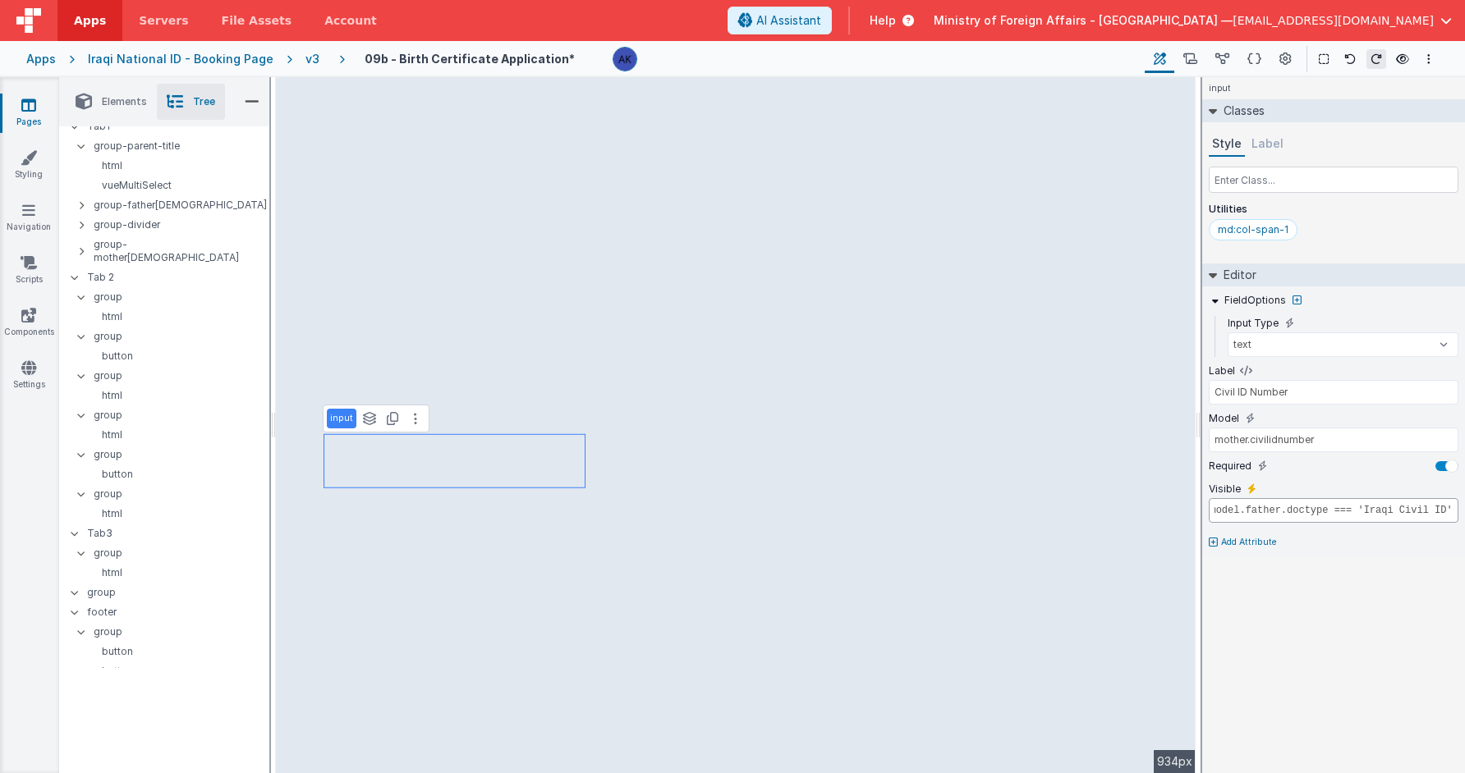
click at [1311, 512] on html "Apps Servers File Assets Account Some FUTURE Slot AI Assistant Help Ministry of…" at bounding box center [732, 386] width 1465 height 773
click at [1267, 512] on input "model.mother.nationality.id === 'IRQ' && model.father.doctype === 'Iraqi Civil …" at bounding box center [1334, 510] width 250 height 25
type input "model.mother.nationality.id === 'IRQ' && model.mother.doctype === 'Iraqi Civil …"
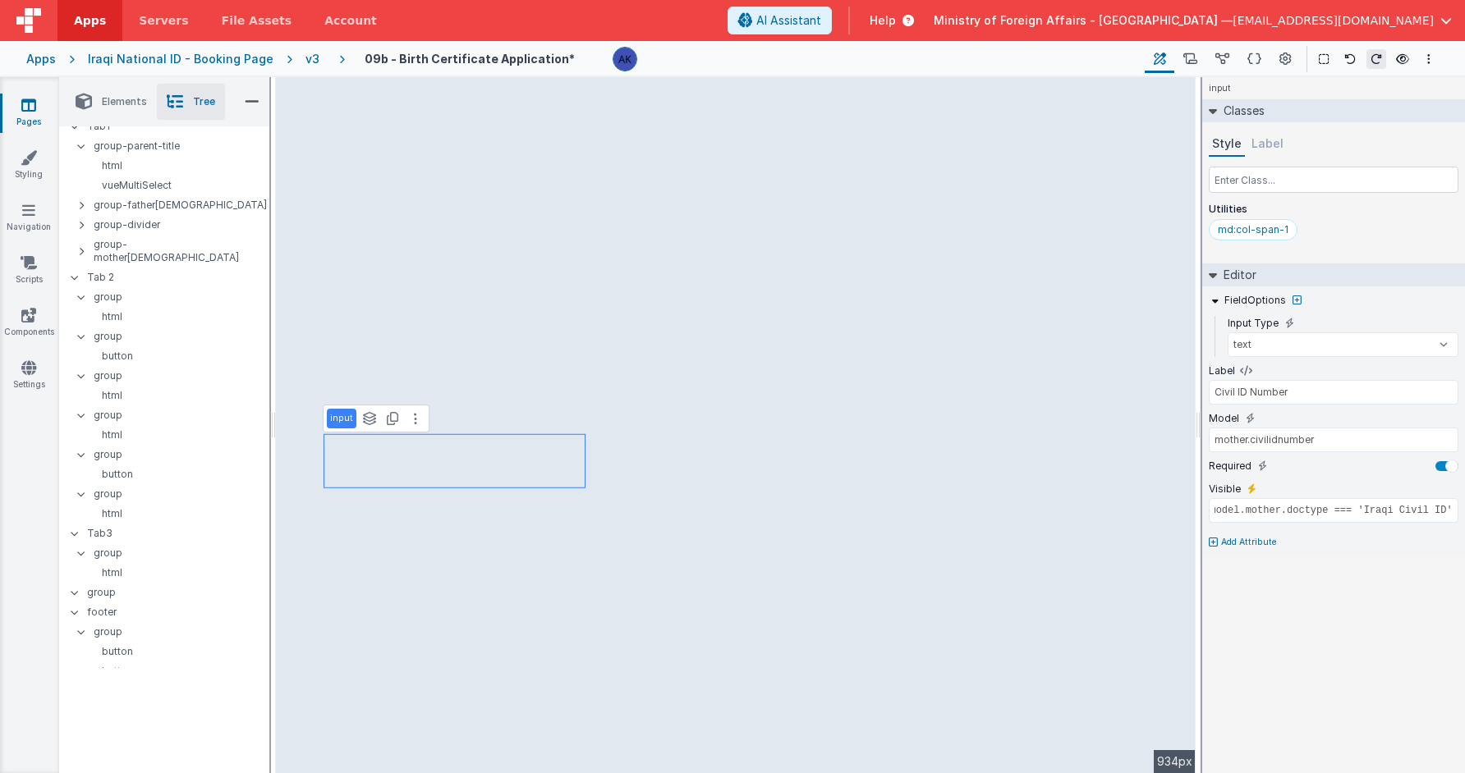
type input "mother.civilirecno"
type input "model.father.nationality.id === 'IRQ' && model.father.doctype === 'Iraqi Civil …"
type input "Civil ID Record Number"
click at [1278, 505] on input "model.father.nationality.id === 'IRQ' && model.father.doctype === 'Iraqi Civil …" at bounding box center [1334, 510] width 250 height 25
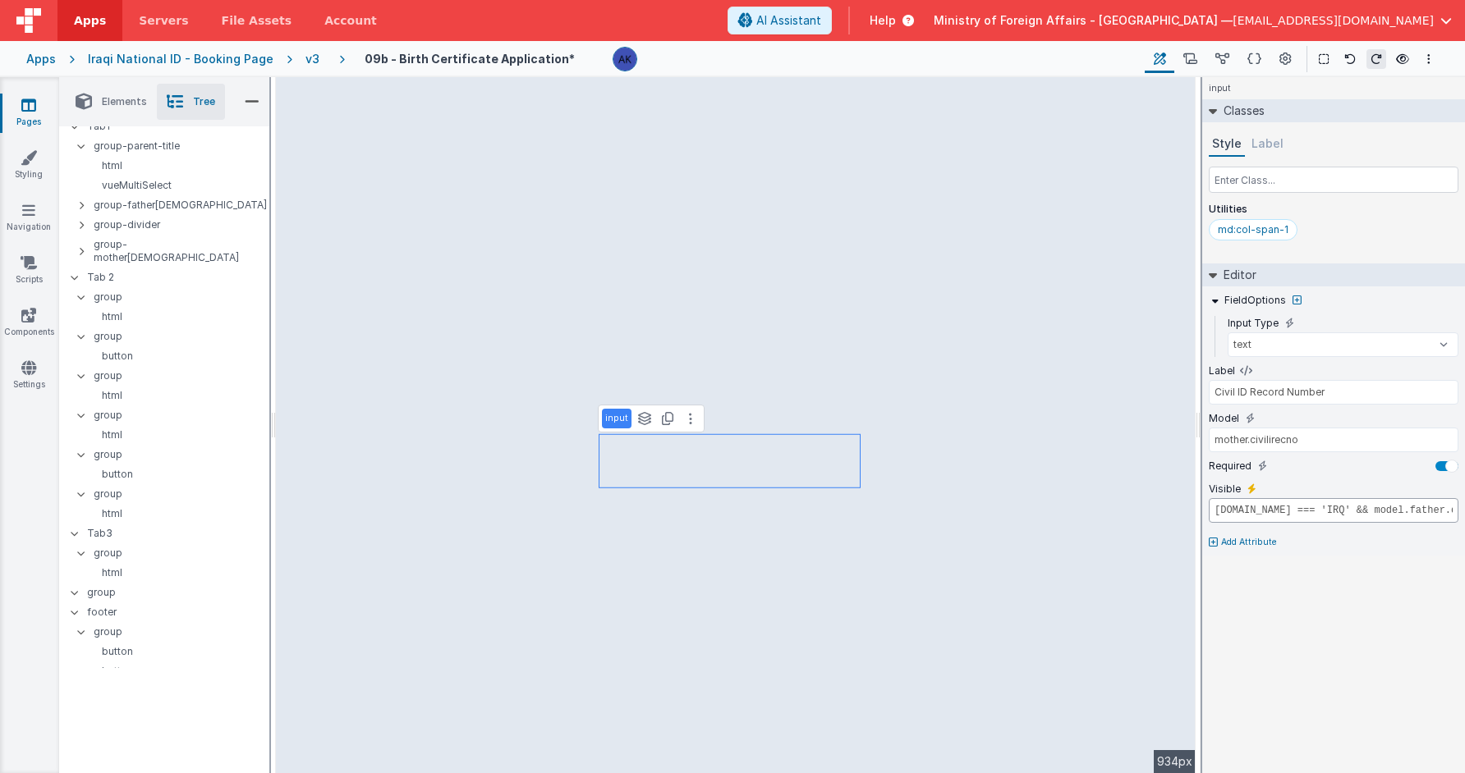
click at [1278, 505] on input "model.father.nationality.id === 'IRQ' && model.father.doctype === 'Iraqi Civil …" at bounding box center [1334, 510] width 250 height 25
drag, startPoint x: 1354, startPoint y: 509, endPoint x: 1513, endPoint y: 513, distance: 159.3
click at [1311, 513] on html "Apps Servers File Assets Account Some FUTURE Slot AI Assistant Help Ministry of…" at bounding box center [732, 386] width 1465 height 773
click at [1273, 509] on input "model.mother.nationality.id === 'IRQ' && model.father.doctype === 'Iraqi Civil …" at bounding box center [1334, 510] width 250 height 25
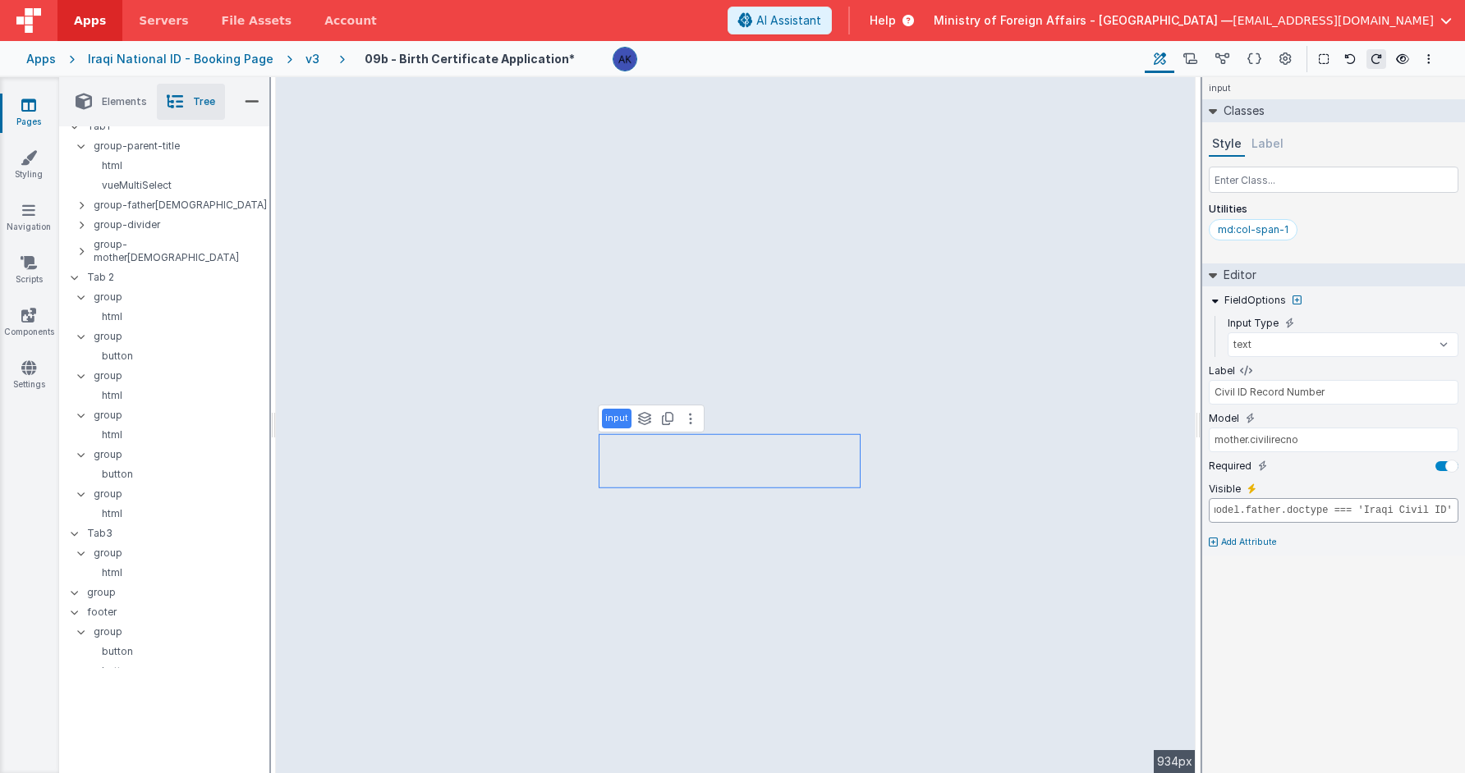
click at [1273, 509] on input "model.mother.nationality.id === 'IRQ' && model.father.doctype === 'Iraqi Civil …" at bounding box center [1334, 510] width 250 height 25
type input "model.mother.nationality.id === 'IRQ' && model.mother.doctype === 'Iraqi Civil …"
type input "mother.civilijou"
type input "model.father.nationality.id === 'IRQ' && model.father.doctype === 'Iraqi Civil …"
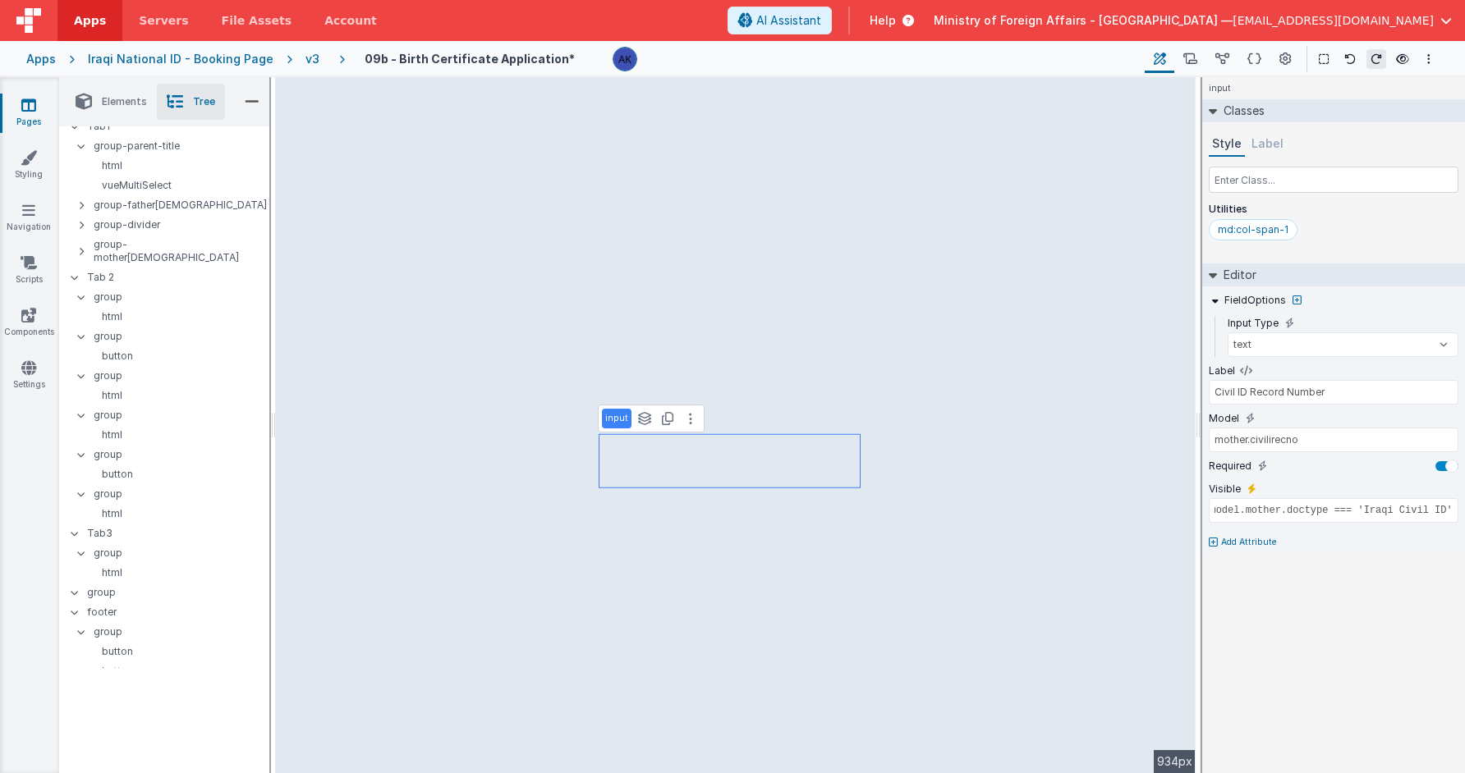
type input "Civil ID Journal Number"
click at [1259, 506] on input "model.father.nationality.id === 'IRQ' && model.father.doctype === 'Iraqi Civil …" at bounding box center [1334, 510] width 250 height 25
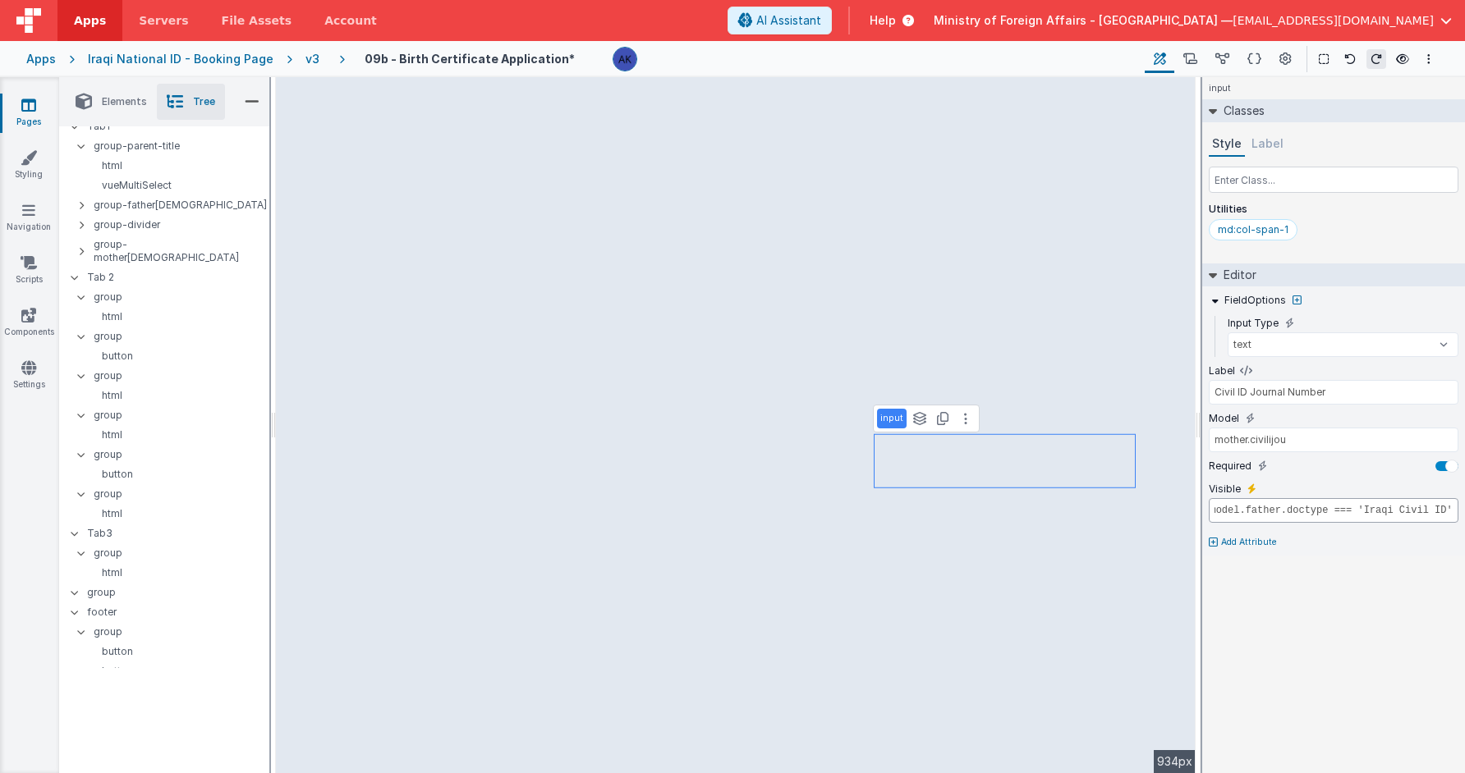
drag, startPoint x: 1363, startPoint y: 518, endPoint x: 1487, endPoint y: 514, distance: 124.0
click at [1311, 514] on html "Apps Servers File Assets Account Some FUTURE Slot AI Assistant Help Ministry of…" at bounding box center [732, 386] width 1465 height 773
click at [1261, 514] on input "model.mother.nationality.id === 'IRQ' && model.father.doctype === 'Iraqi Civil …" at bounding box center [1334, 510] width 250 height 25
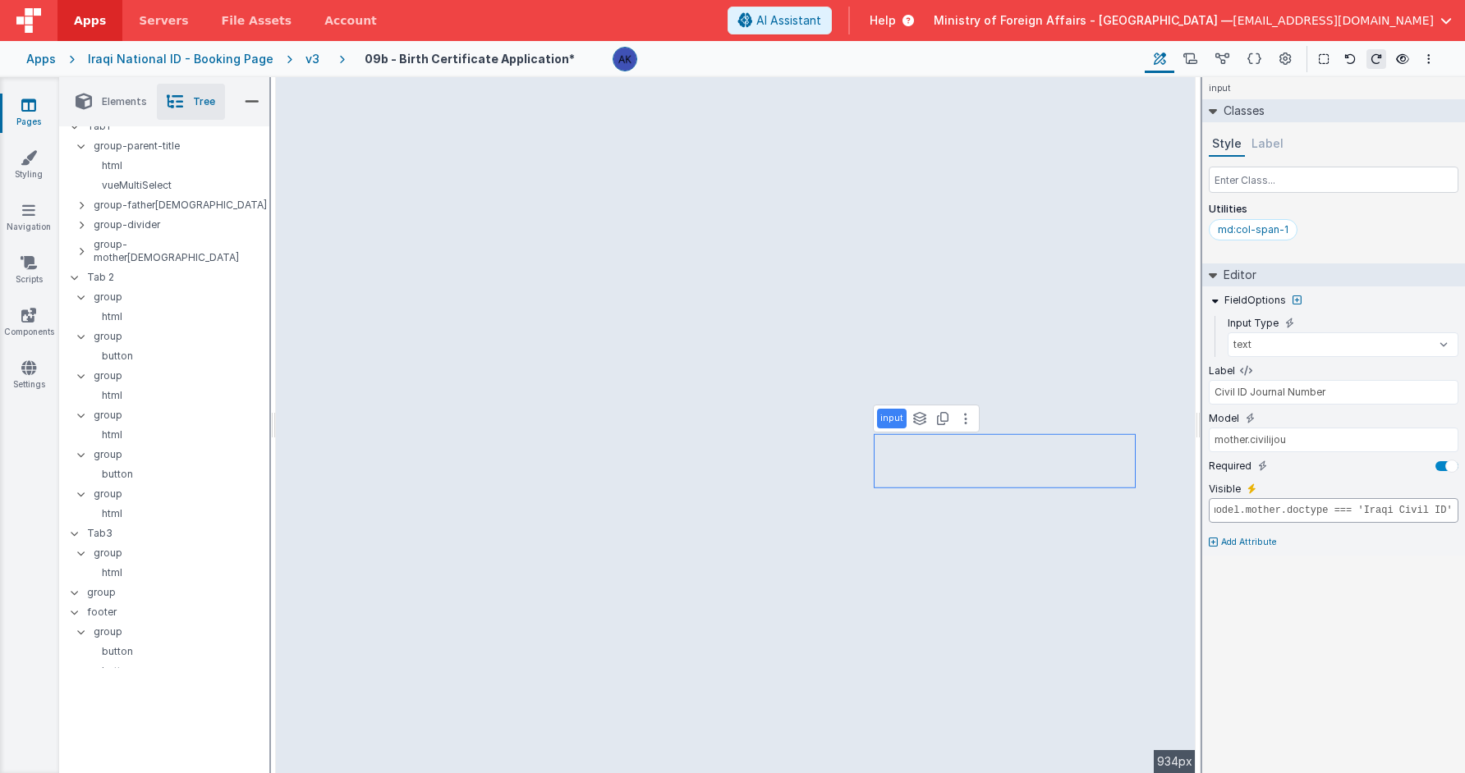
type input "model.mother.nationality.id === 'IRQ' && model.mother.doctype === 'Iraqi Civil …"
type input "mother.nidfamilyno"
type input "model.father.nationality.id === 'IRQ' && model.father.doctype === 'National Ira…"
type input "ID Number"
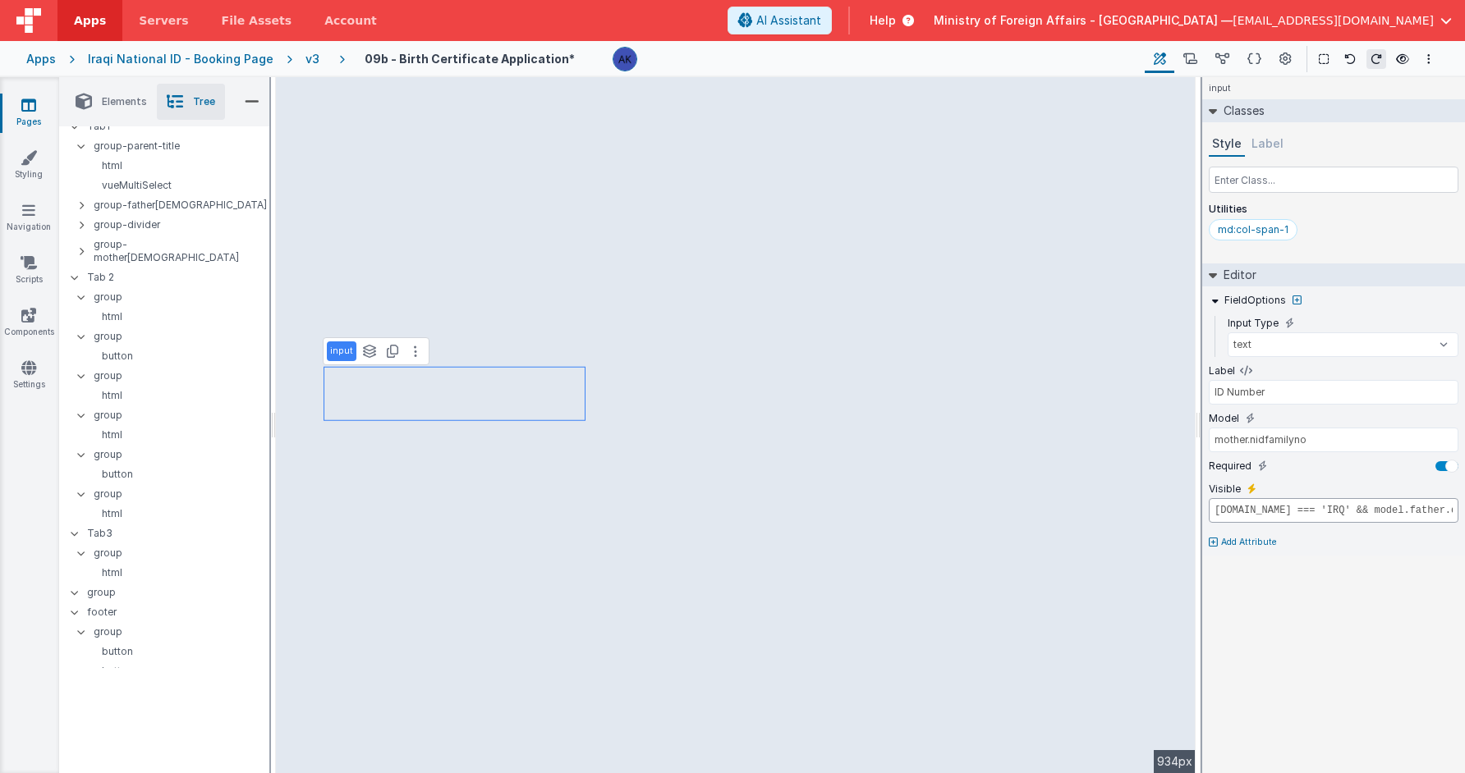
click at [1265, 510] on input "model.father.nationality.id === 'IRQ' && model.father.doctype === 'National Ira…" at bounding box center [1334, 510] width 250 height 25
type input "model.father.nationality.id === 'IRQ' && model.father.doctype === 'National Ira…"
type input "Family Number"
type input "model.mother.nationality.id === 'IRQ' && model.father.doctype === 'National Ira…"
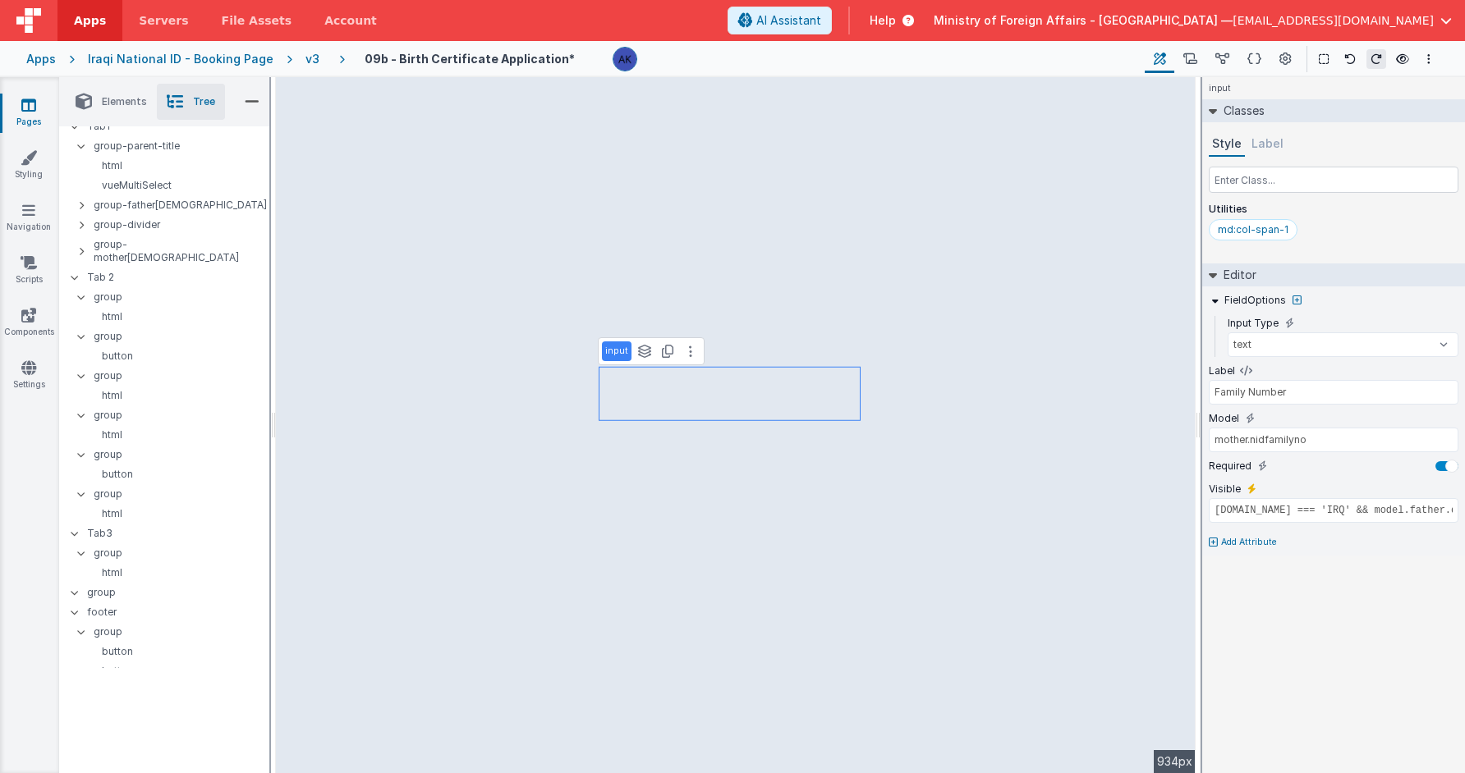
type input "ID Number"
drag, startPoint x: 1339, startPoint y: 509, endPoint x: 1502, endPoint y: 514, distance: 163.5
click at [1311, 514] on html "Apps Servers File Assets Account Some FUTURE Slot AI Assistant Help Ministry of…" at bounding box center [732, 386] width 1465 height 773
click at [1236, 508] on input "model.mother.nationality.id === 'IRQ' && model.father.doctype === 'National Ira…" at bounding box center [1334, 510] width 250 height 25
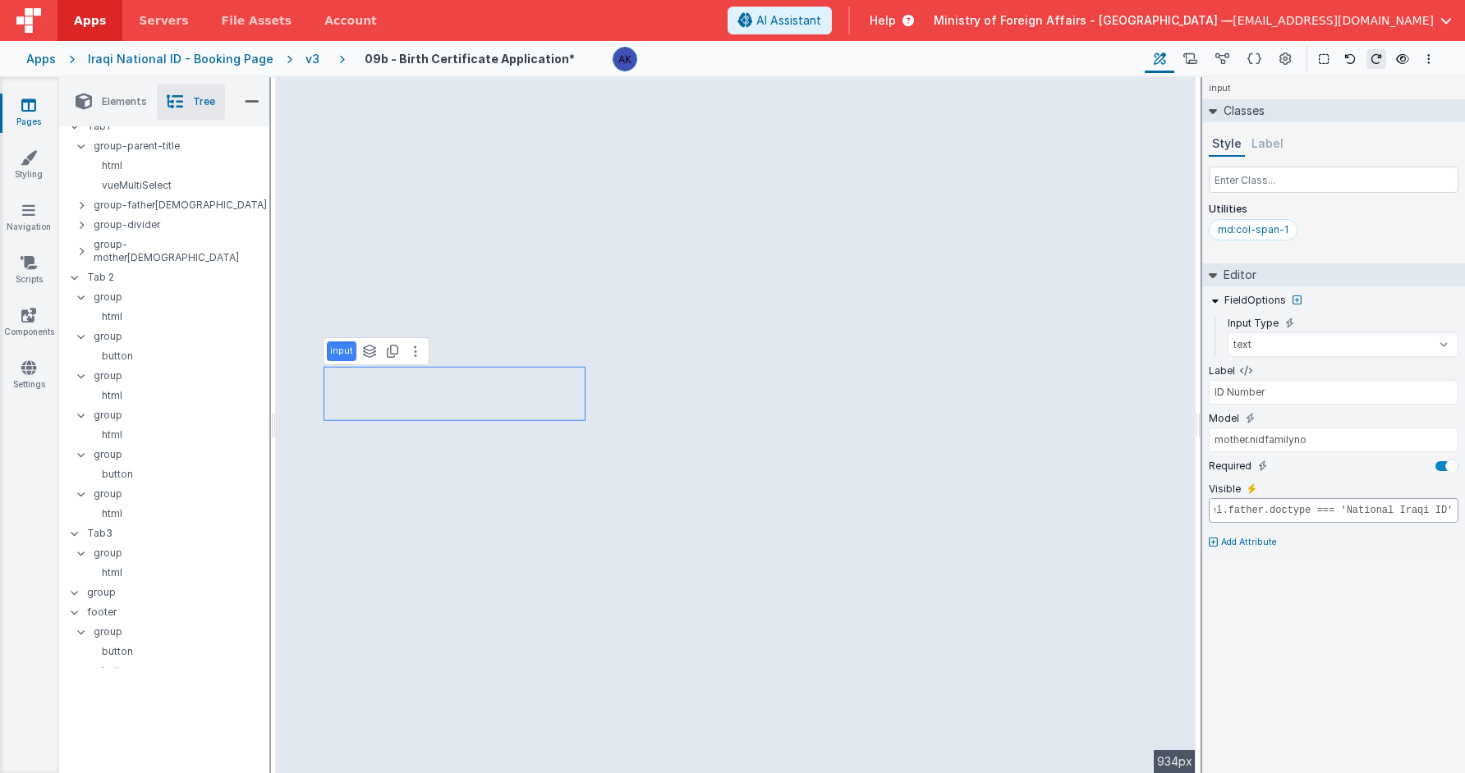
click at [1236, 508] on input "model.mother.nationality.id === 'IRQ' && model.father.doctype === 'National Ira…" at bounding box center [1334, 510] width 250 height 25
type input "model.father.nationality.id === 'IRQ' && model.father.doctype === 'National Ira…"
type input "Family Number"
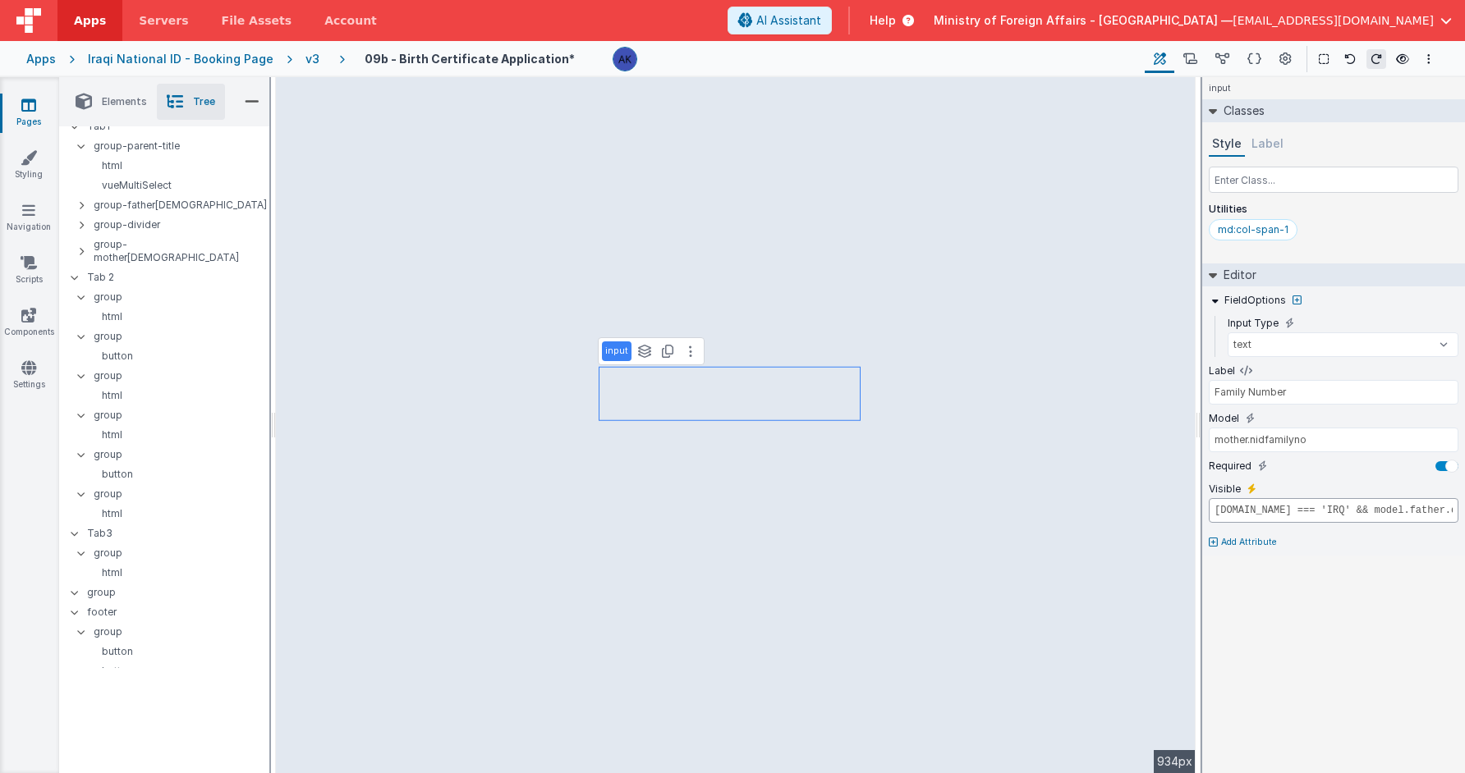
click at [1259, 504] on input "model.father.nationality.id === 'IRQ' && model.father.doctype === 'National Ira…" at bounding box center [1334, 510] width 250 height 25
drag, startPoint x: 1356, startPoint y: 518, endPoint x: 1662, endPoint y: 525, distance: 305.5
click at [1311, 525] on html "Apps Servers File Assets Account Some FUTURE Slot AI Assistant Help Ministry of…" at bounding box center [732, 386] width 1465 height 773
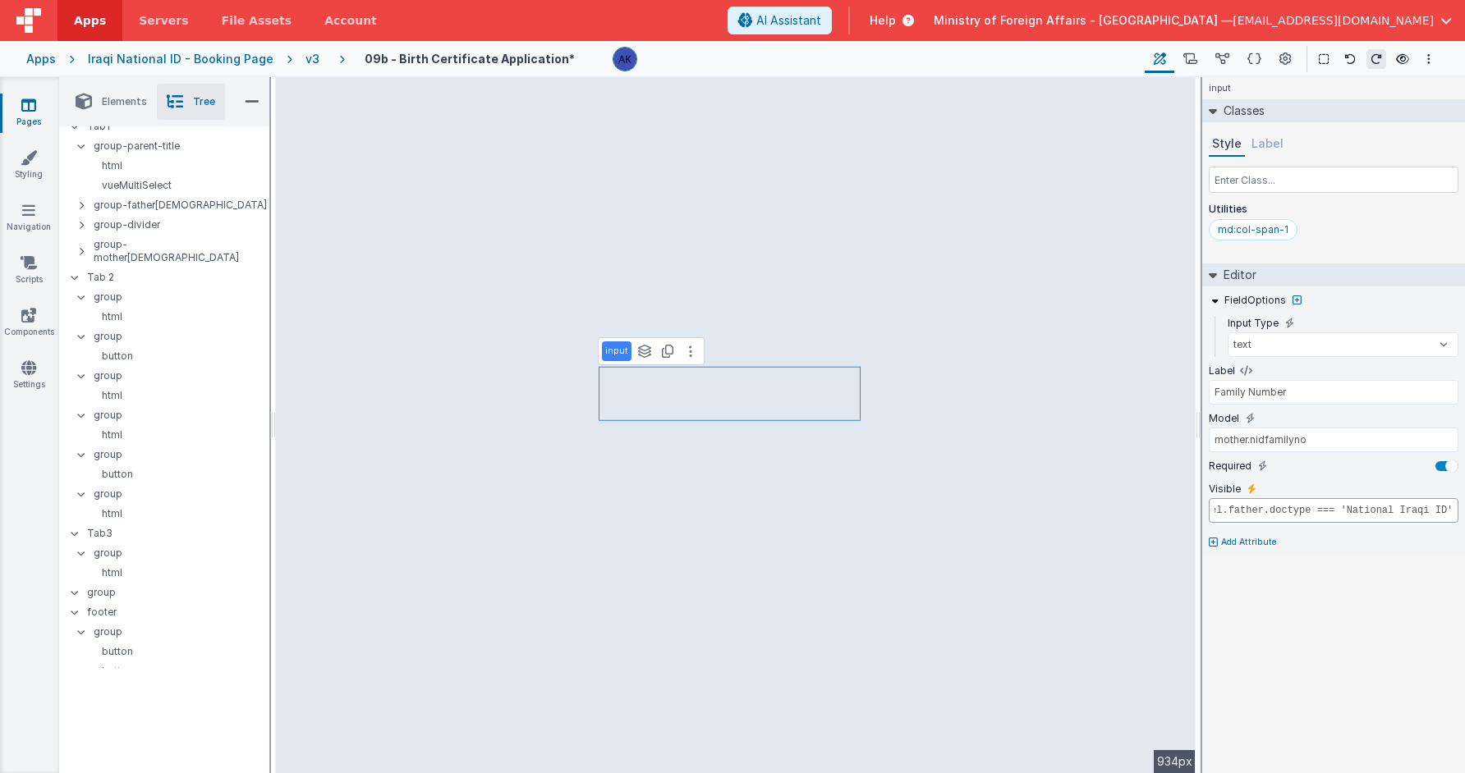
drag, startPoint x: 1412, startPoint y: 516, endPoint x: 1481, endPoint y: 514, distance: 69.0
click at [1311, 514] on html "Apps Servers File Assets Account Some FUTURE Slot AI Assistant Help Ministry of…" at bounding box center [732, 386] width 1465 height 773
click at [1237, 512] on input "model.mother.nationality.id === 'IRQ' && model.father.doctype === 'National Ira…" at bounding box center [1334, 510] width 250 height 25
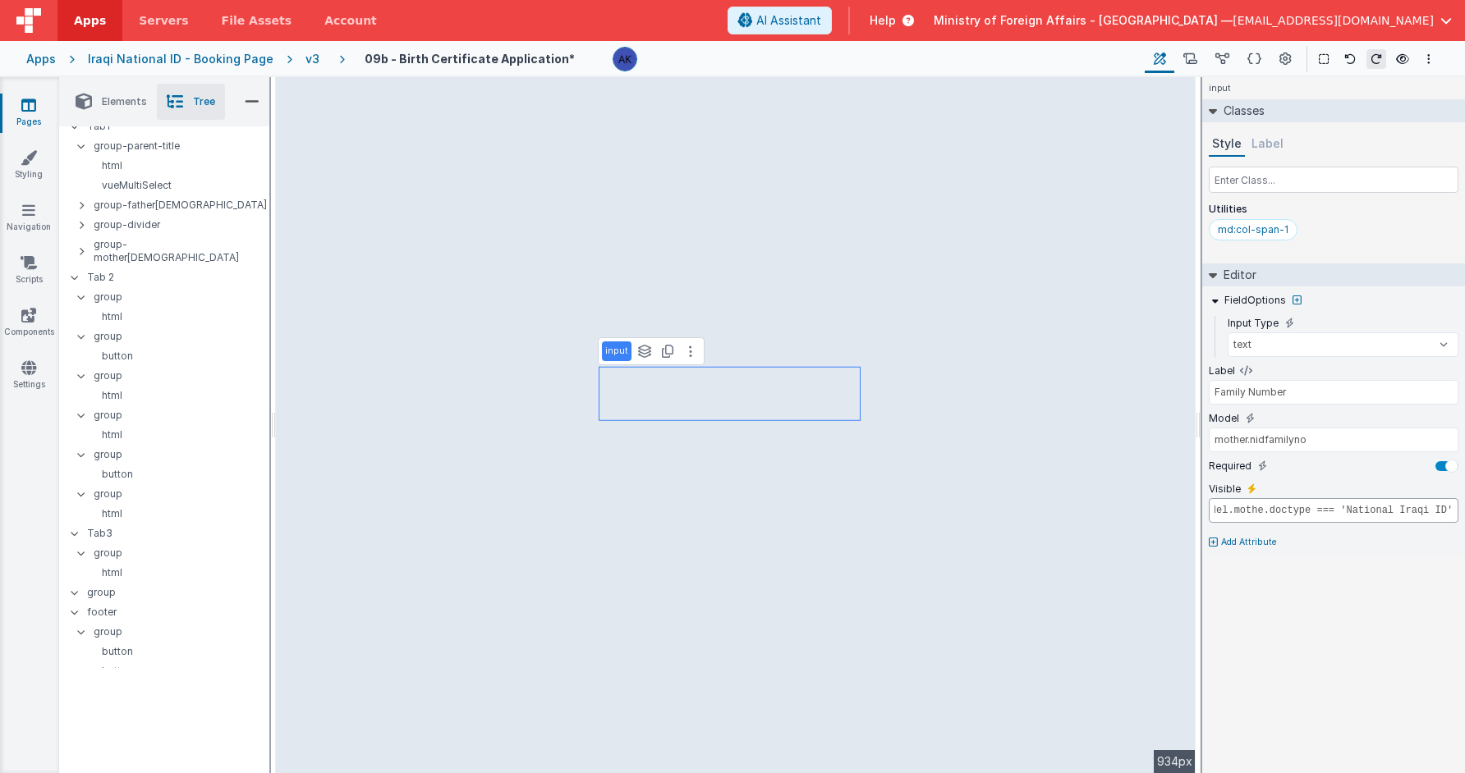
type input "model.mother.nationality.id === 'IRQ' && model.mother.doctype === 'National Ira…"
type input "true"
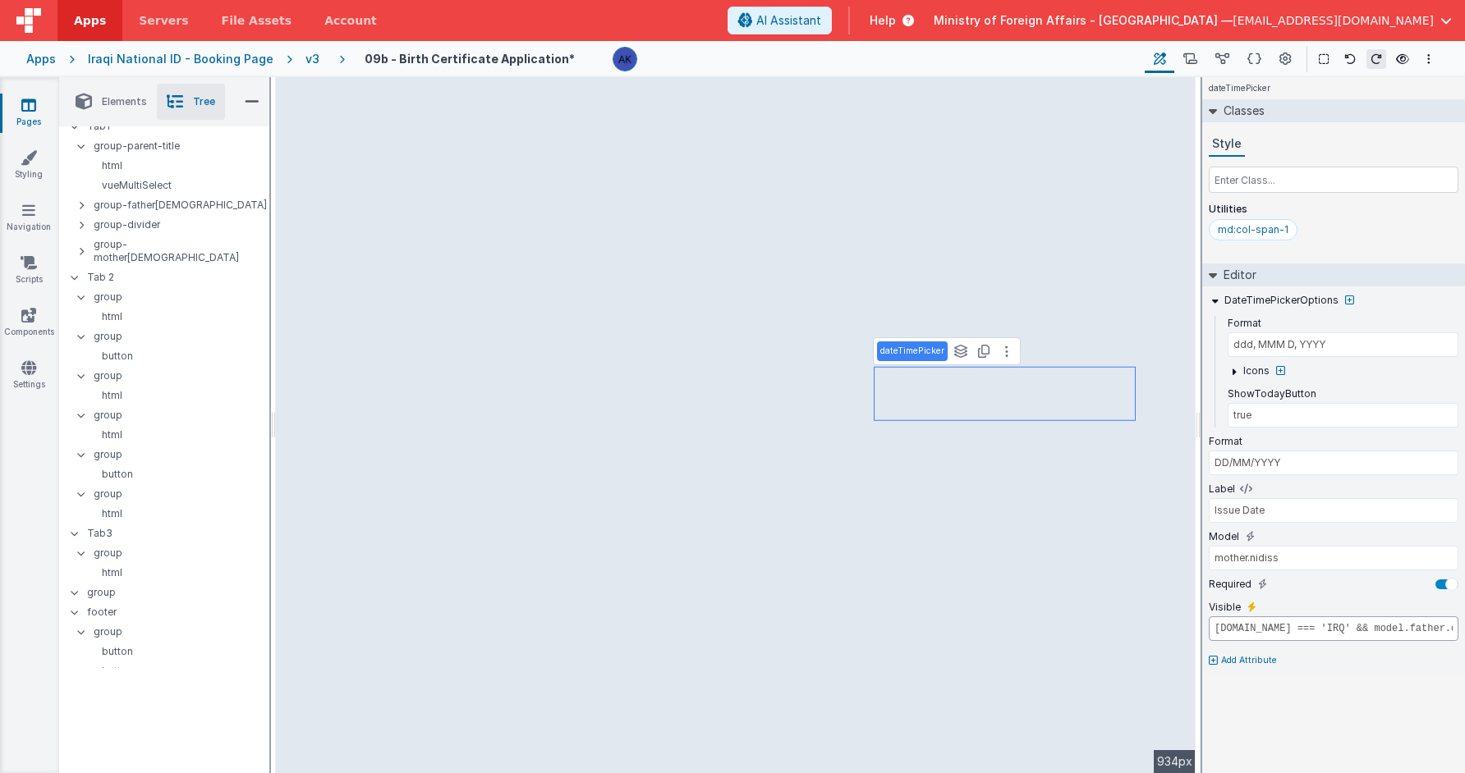
click at [1272, 634] on input "model.father.nationality.id === 'IRQ' && model.father.doctype === 'National Ira…" at bounding box center [1334, 629] width 250 height 25
drag, startPoint x: 1396, startPoint y: 631, endPoint x: 1517, endPoint y: 637, distance: 121.6
click at [1311, 637] on html "Apps Servers File Assets Account Some FUTURE Slot AI Assistant Help Ministry of…" at bounding box center [732, 386] width 1465 height 773
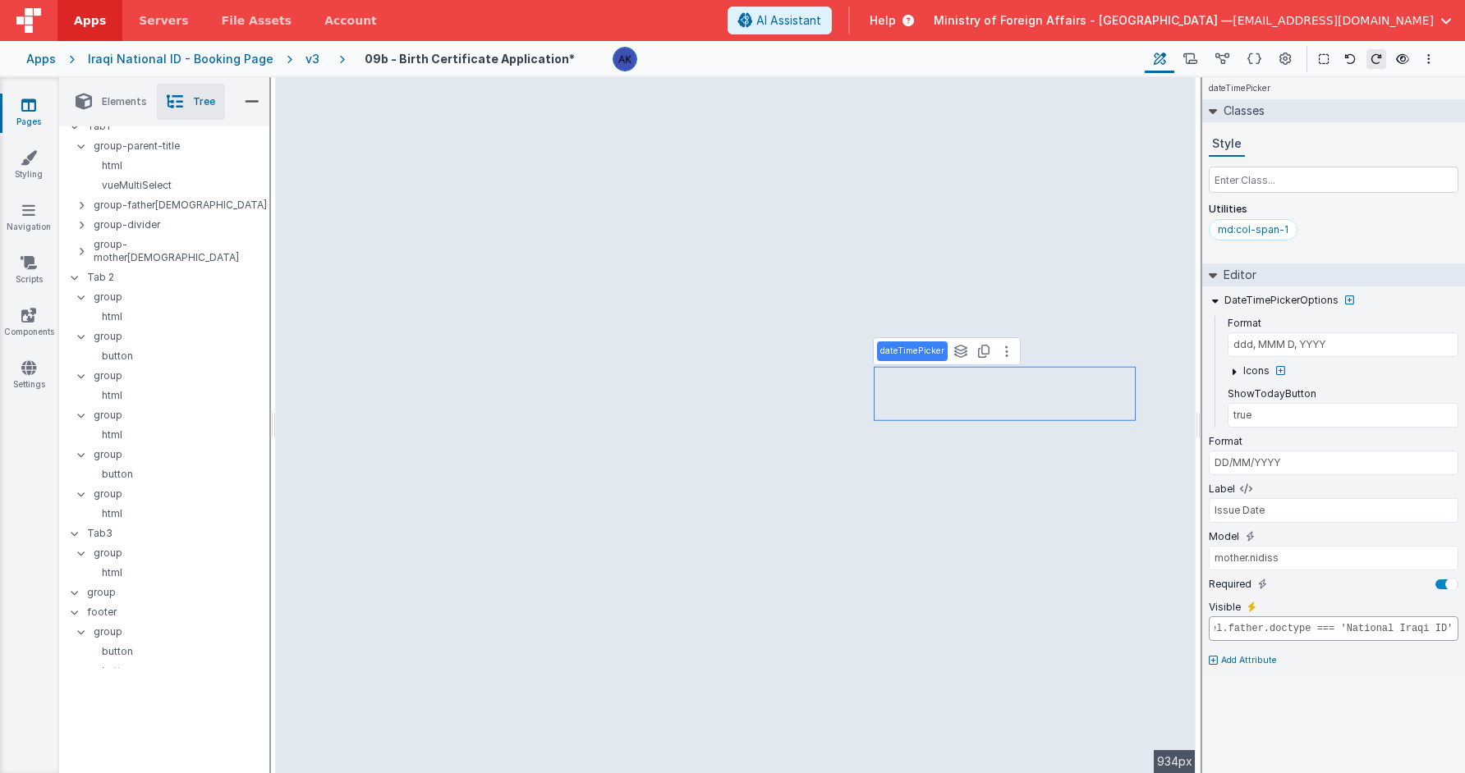
click at [1254, 626] on input "model.mother.nationality.id === 'IRQ' && model.father.doctype === 'National Ira…" at bounding box center [1334, 629] width 250 height 25
type input "model.mother.nationality.id === 'IRQ' && model.mother.doctype === 'National Ira…"
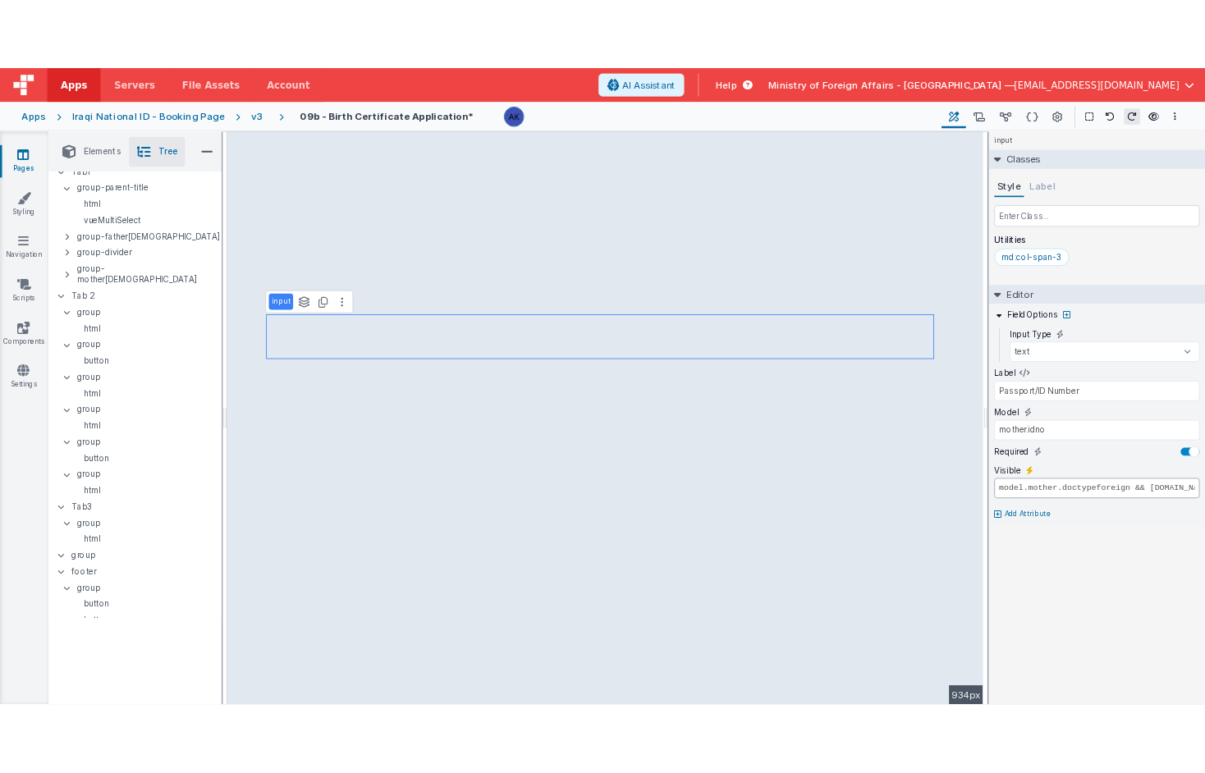
scroll to position [0, 165]
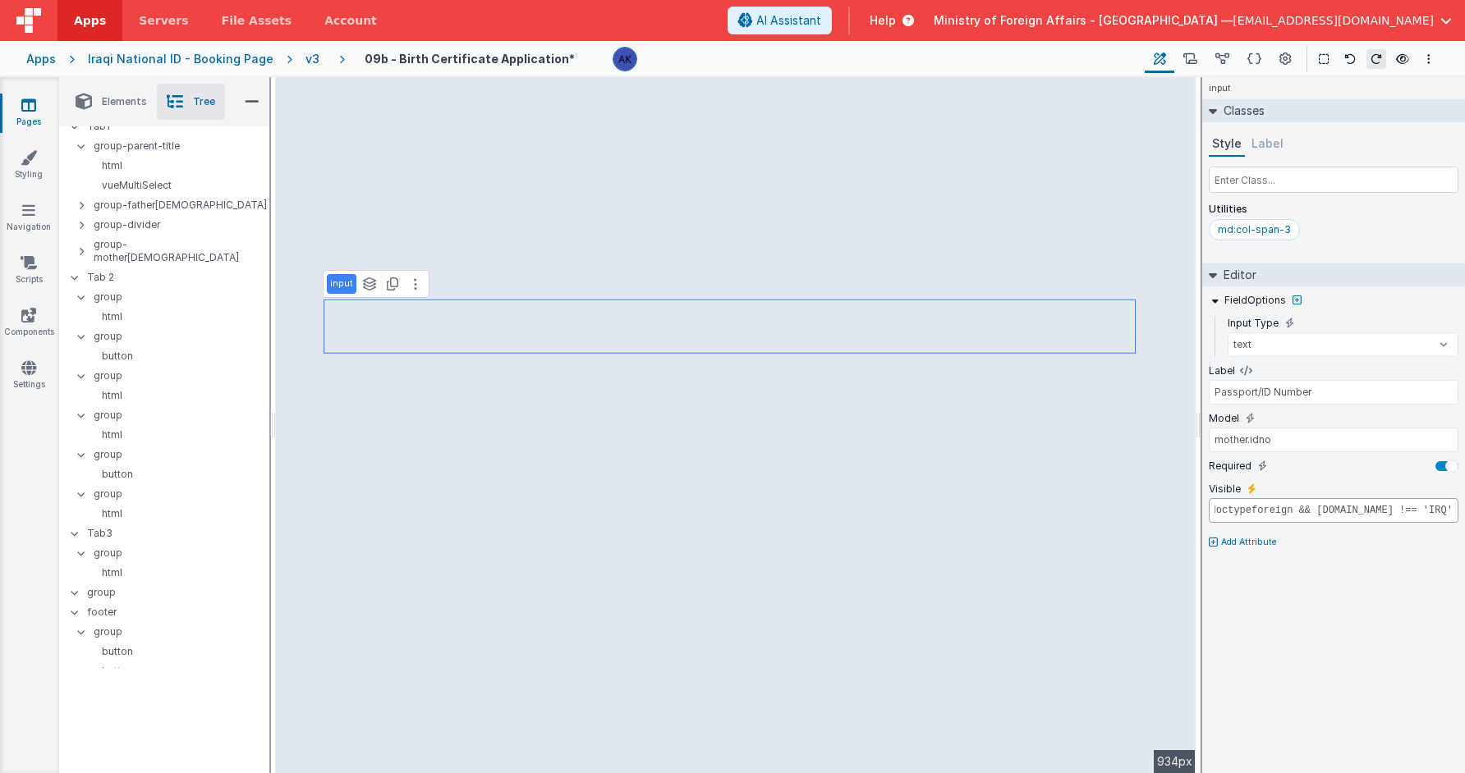
drag, startPoint x: 1263, startPoint y: 505, endPoint x: 1489, endPoint y: 509, distance: 226.6
click at [1311, 509] on html "Apps Servers File Assets Account Some FUTURE Slot AI Assistant Help Ministry of…" at bounding box center [732, 386] width 1465 height 773
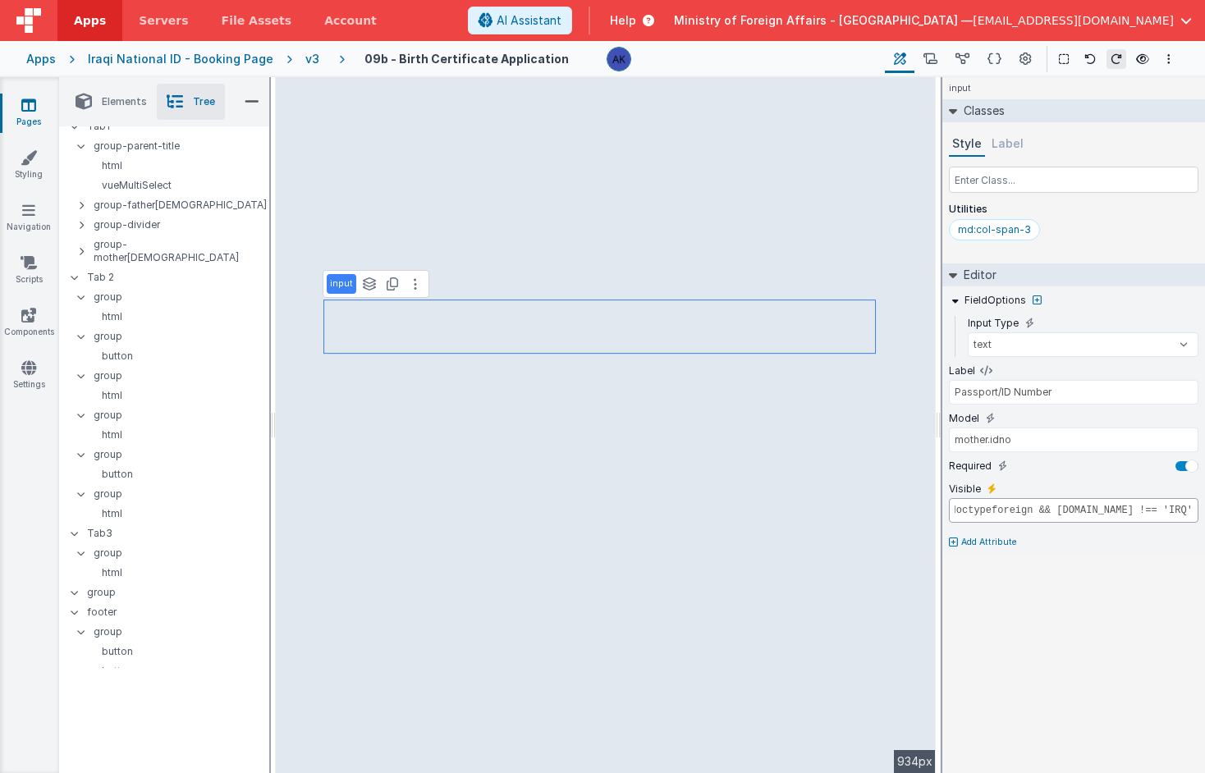
scroll to position [0, 0]
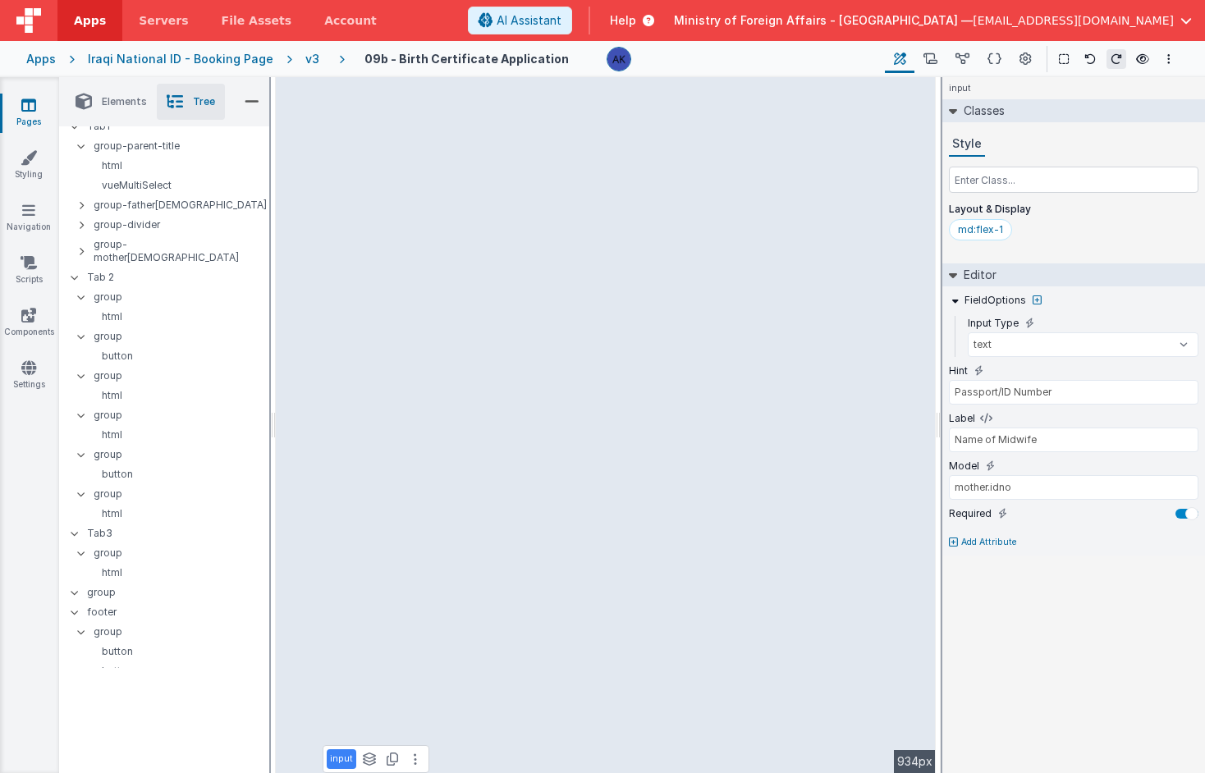
type input "newborn.attendedname"
type input "Please enter Name in Arabic of individual"
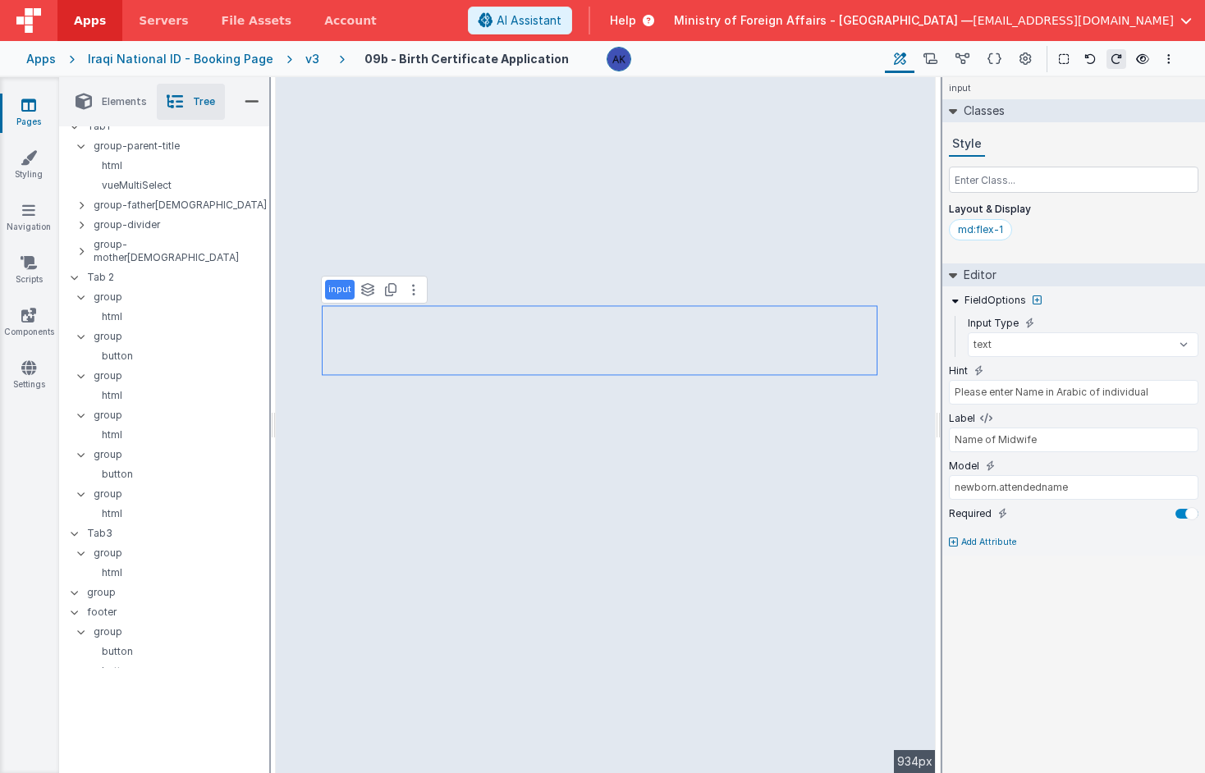
click at [953, 538] on icon at bounding box center [953, 543] width 9 height 10
select select "required"
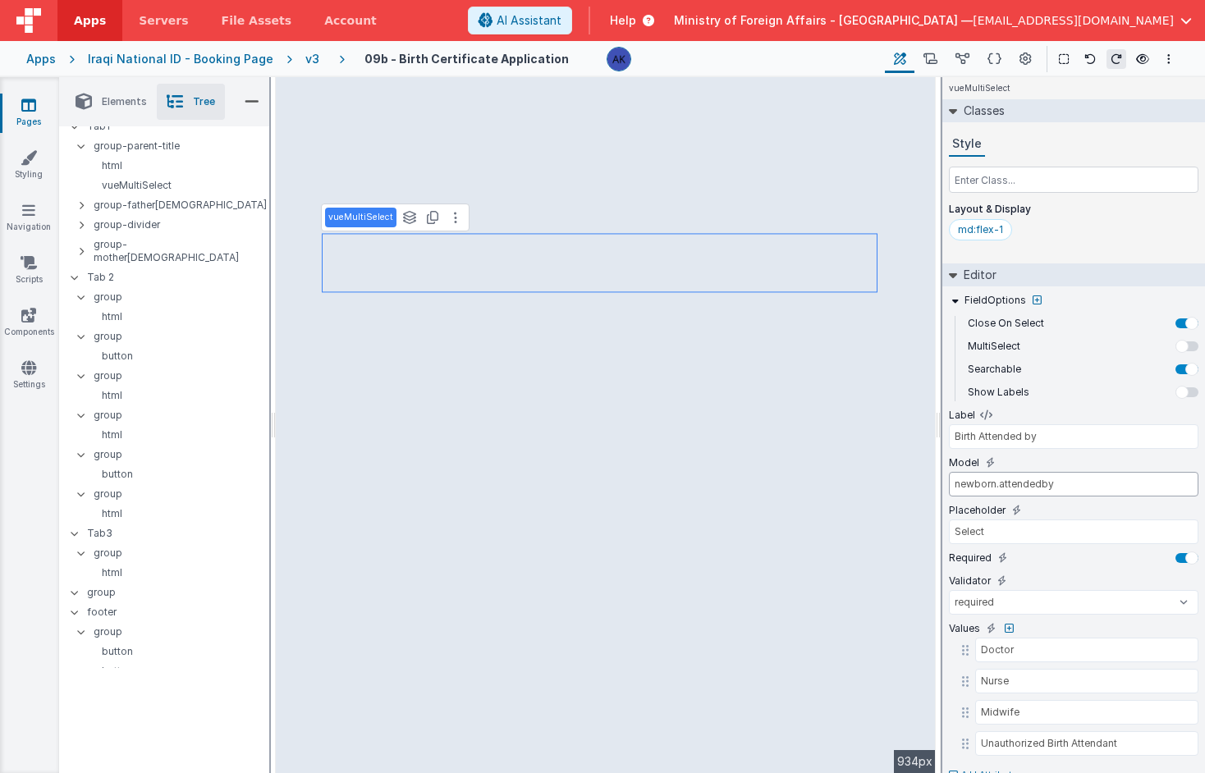
drag, startPoint x: 1070, startPoint y: 484, endPoint x: 934, endPoint y: 479, distance: 136.4
click at [653, 401] on div "Elements Tree + / Layout Forms Text Buttons HTML Media Gateways Components Deve…" at bounding box center [632, 425] width 1146 height 696
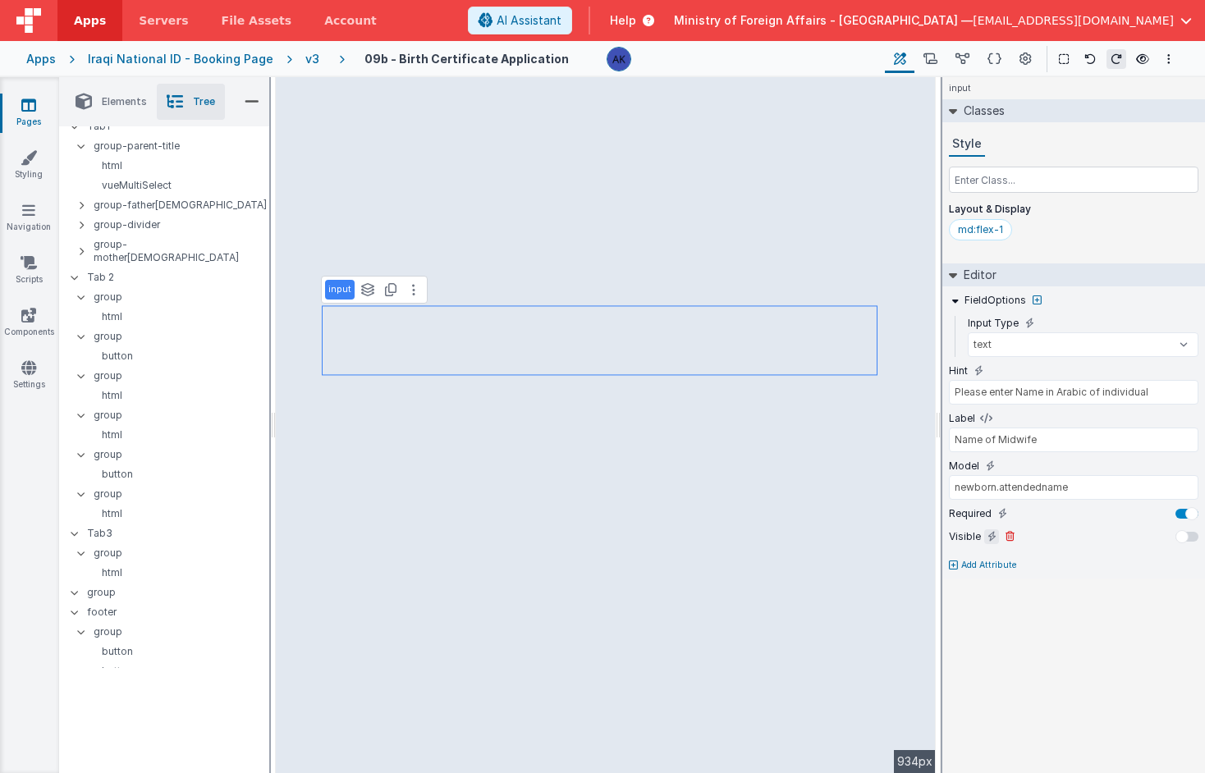
click at [994, 535] on icon at bounding box center [992, 536] width 9 height 13
click at [1007, 556] on input "false" at bounding box center [1074, 558] width 250 height 25
paste input "newborn.attendedby"
type input "newborn.attendedby === 'Midwife'"
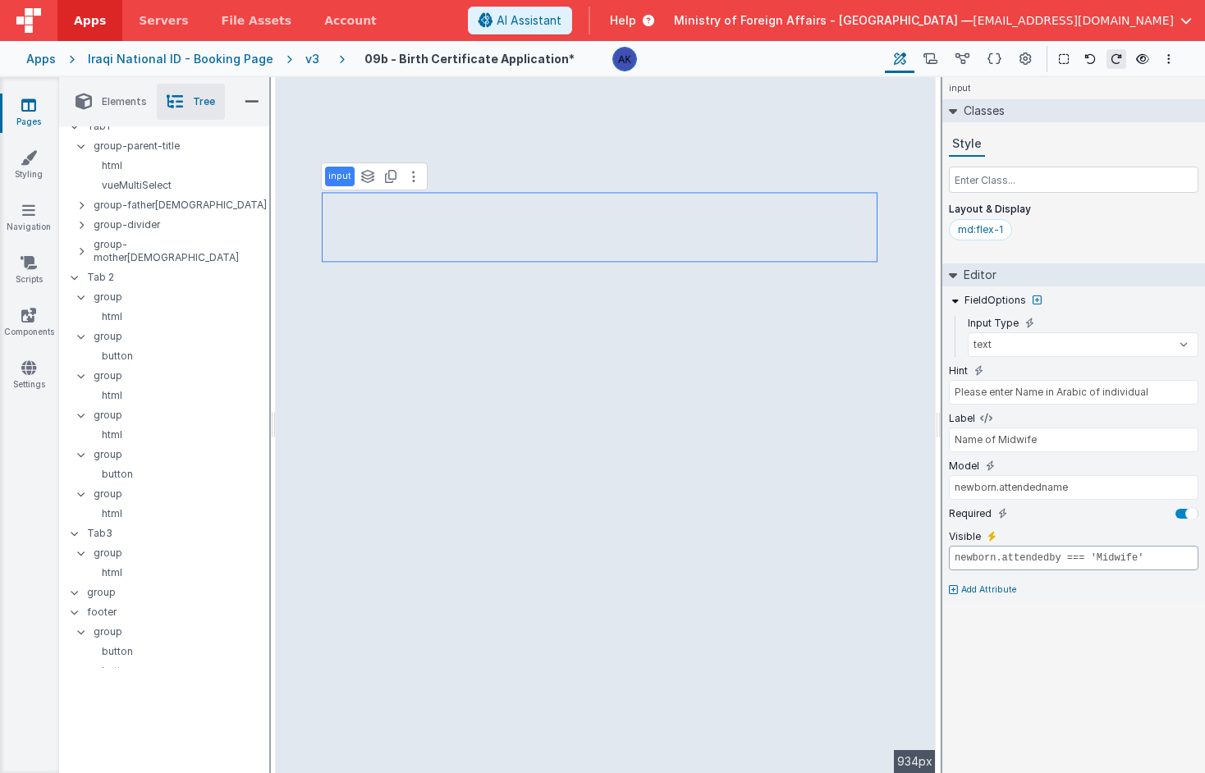
click at [1153, 562] on input "newborn.attendedby === 'Midwife'" at bounding box center [1074, 558] width 250 height 25
drag, startPoint x: 1153, startPoint y: 562, endPoint x: 952, endPoint y: 561, distance: 201.2
click at [952, 561] on input "newborn.attendedby === 'Midwife'" at bounding box center [1074, 558] width 250 height 25
type input "Name of Nurse"
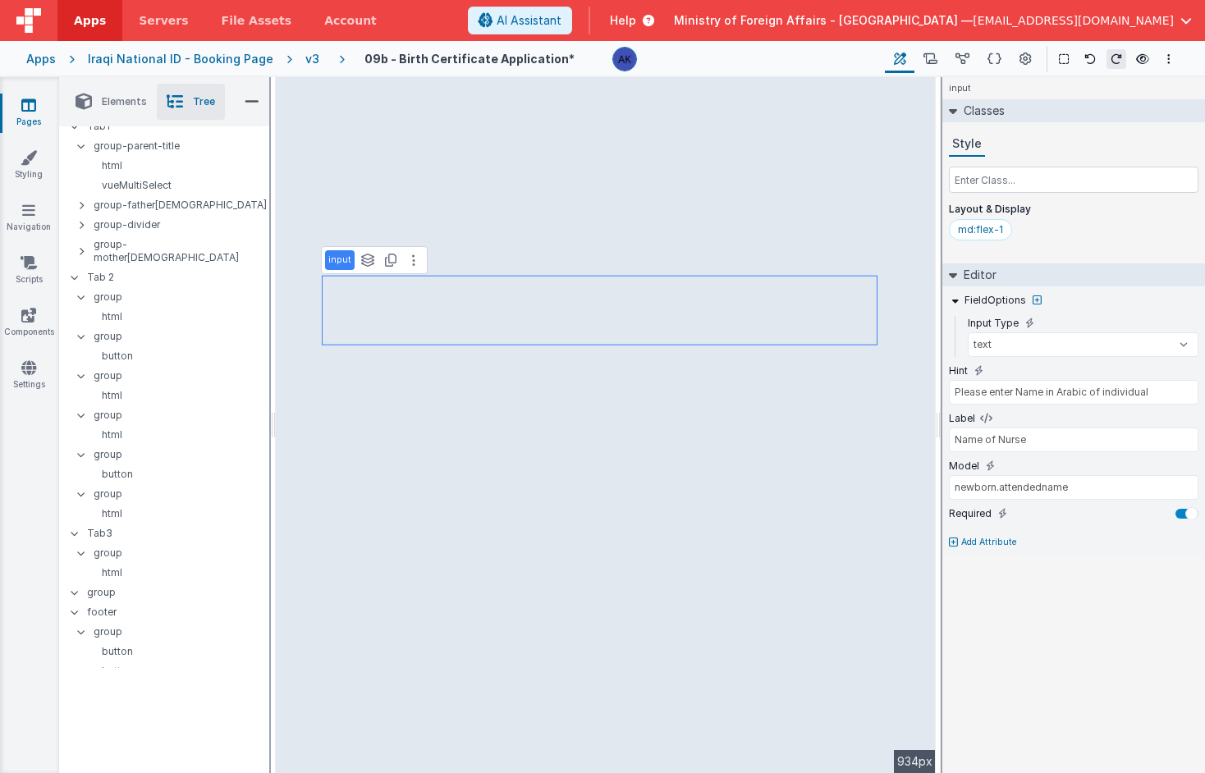
click at [967, 539] on p "Add Attribute" at bounding box center [989, 542] width 56 height 13
click at [995, 534] on button at bounding box center [991, 537] width 15 height 15
click at [998, 560] on input "false" at bounding box center [1074, 558] width 250 height 25
click at [998, 558] on input "false" at bounding box center [1074, 558] width 250 height 25
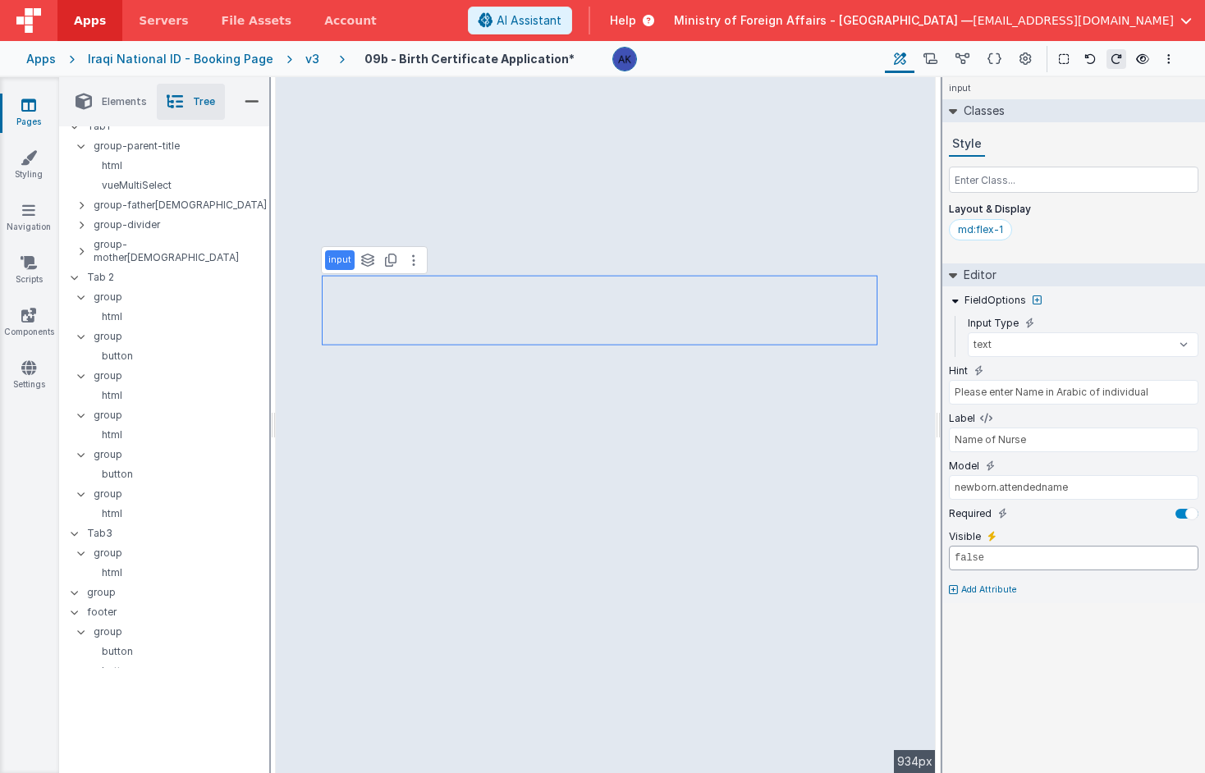
paste input "newborn.attendedby === 'Midwife'"
type input "newborn.attendedby === 'Midwife'"
type input "Name of Doctor"
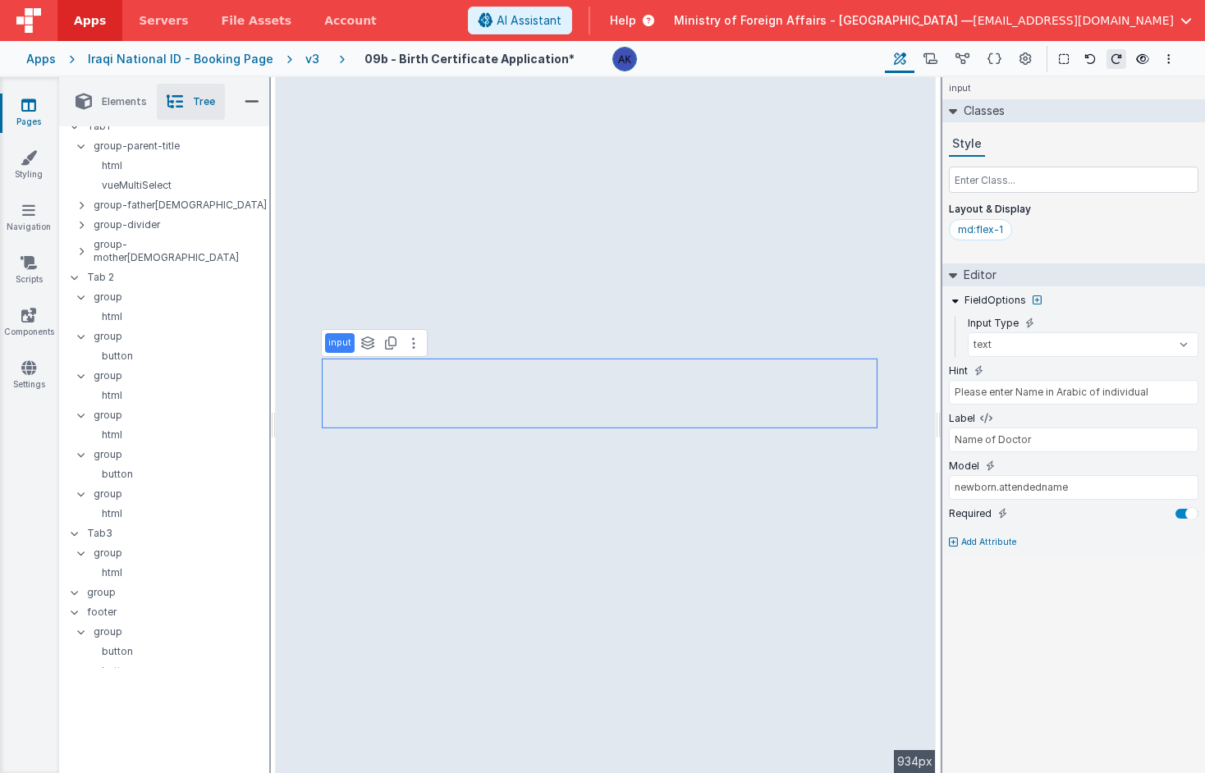
click at [986, 536] on p "Add Attribute" at bounding box center [989, 542] width 56 height 13
click at [994, 536] on icon at bounding box center [992, 536] width 9 height 13
click at [980, 553] on input "false" at bounding box center [1074, 558] width 250 height 25
paste input "newborn.attendedby === 'Midwife'newborn.attendedby === 'Midwife'"
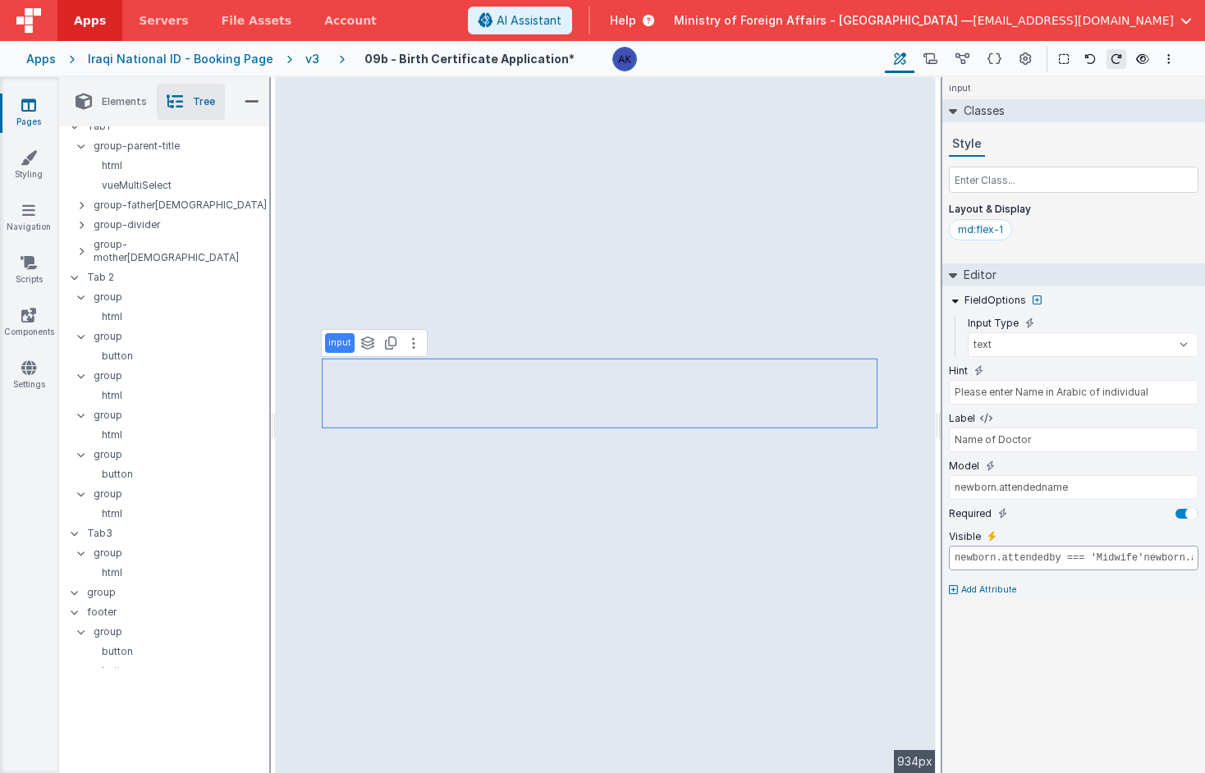
scroll to position [0, 141]
click at [1164, 557] on input "newborn.attendedby === 'Midwife'newborn.attendedby === 'Midwife'" at bounding box center [1074, 558] width 250 height 25
click at [1015, 560] on input "newborn.attendedby === 'Midwife'newborn.attendedby === 'Doctor'" at bounding box center [1074, 558] width 250 height 25
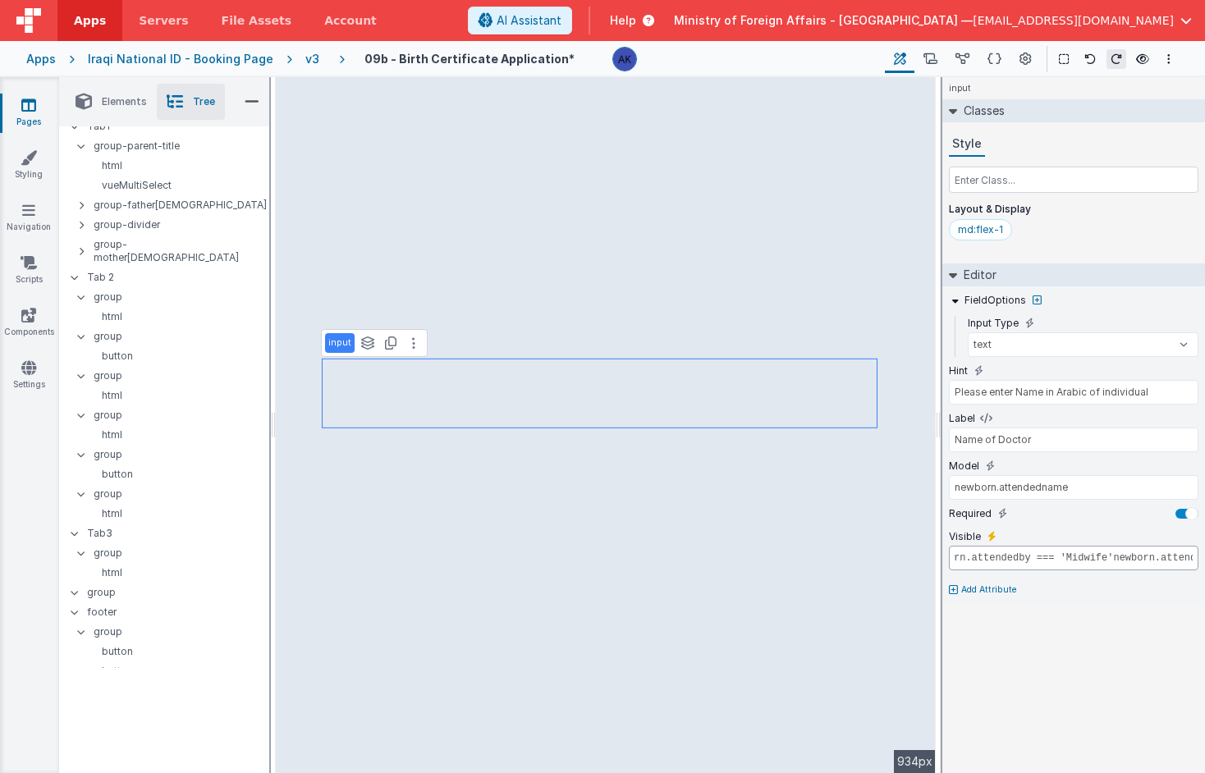
scroll to position [0, 0]
drag, startPoint x: 1014, startPoint y: 557, endPoint x: 933, endPoint y: 562, distance: 81.4
click at [648, 484] on div "Elements Tree + / Layout Forms Text Buttons HTML Media Gateways Components Deve…" at bounding box center [632, 425] width 1146 height 696
type input "newborn.attendedby === 'Doctor'"
type input "Name of Nurse"
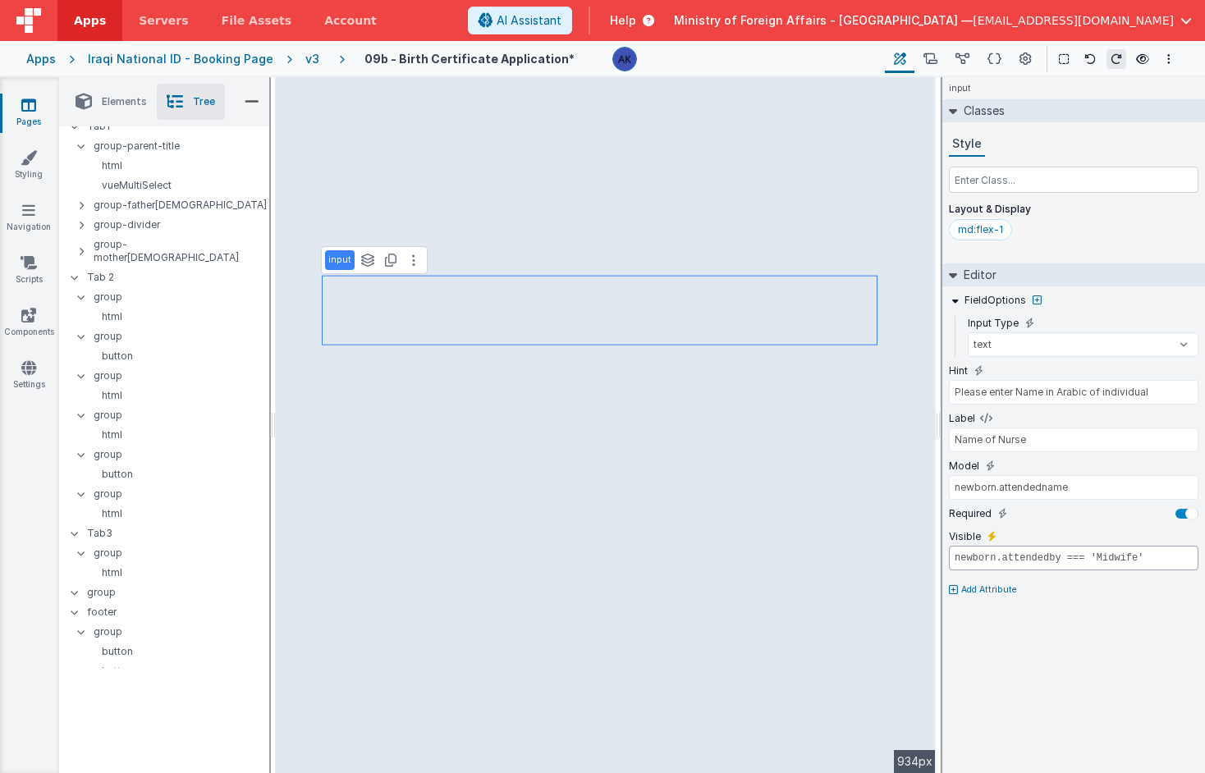
click at [1117, 561] on input "newborn.attendedby === 'Midwife'" at bounding box center [1074, 558] width 250 height 25
type input "newborn.attendedby === 'Nurse'"
type input "Name of Midwife"
type input "newborn.attendedby === 'Midwife'"
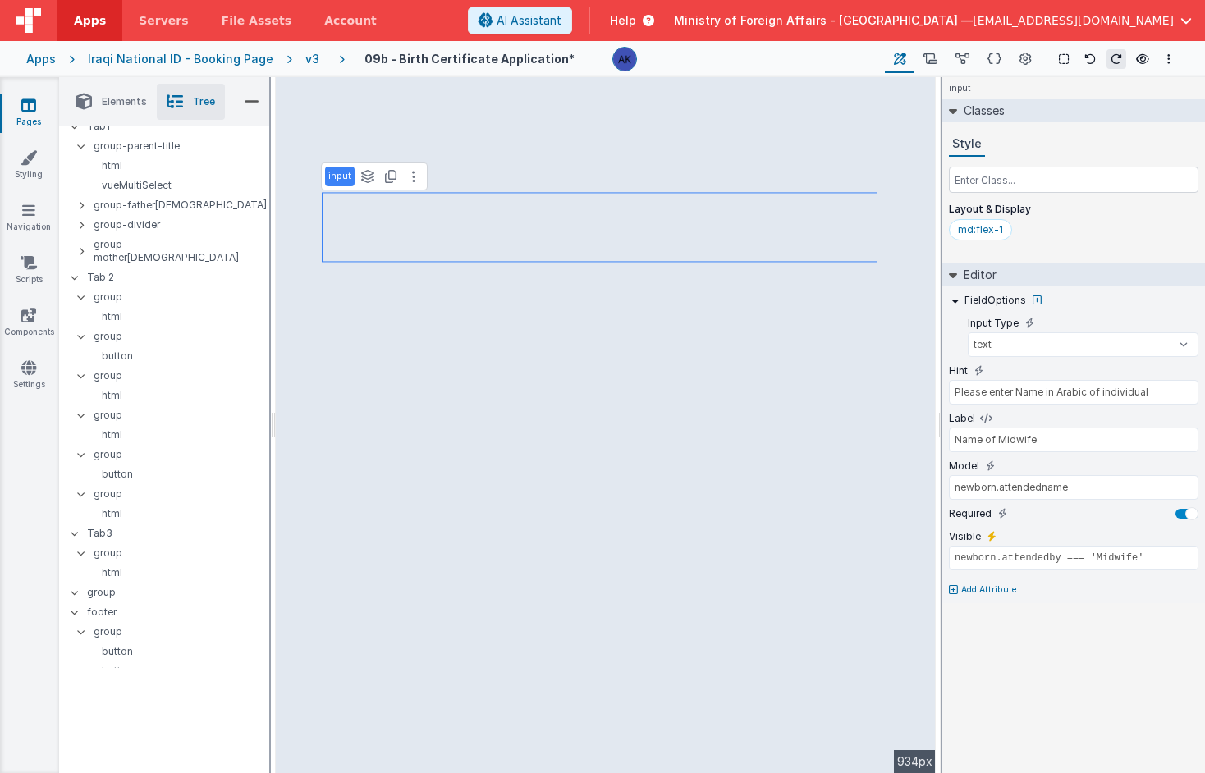
select select "required"
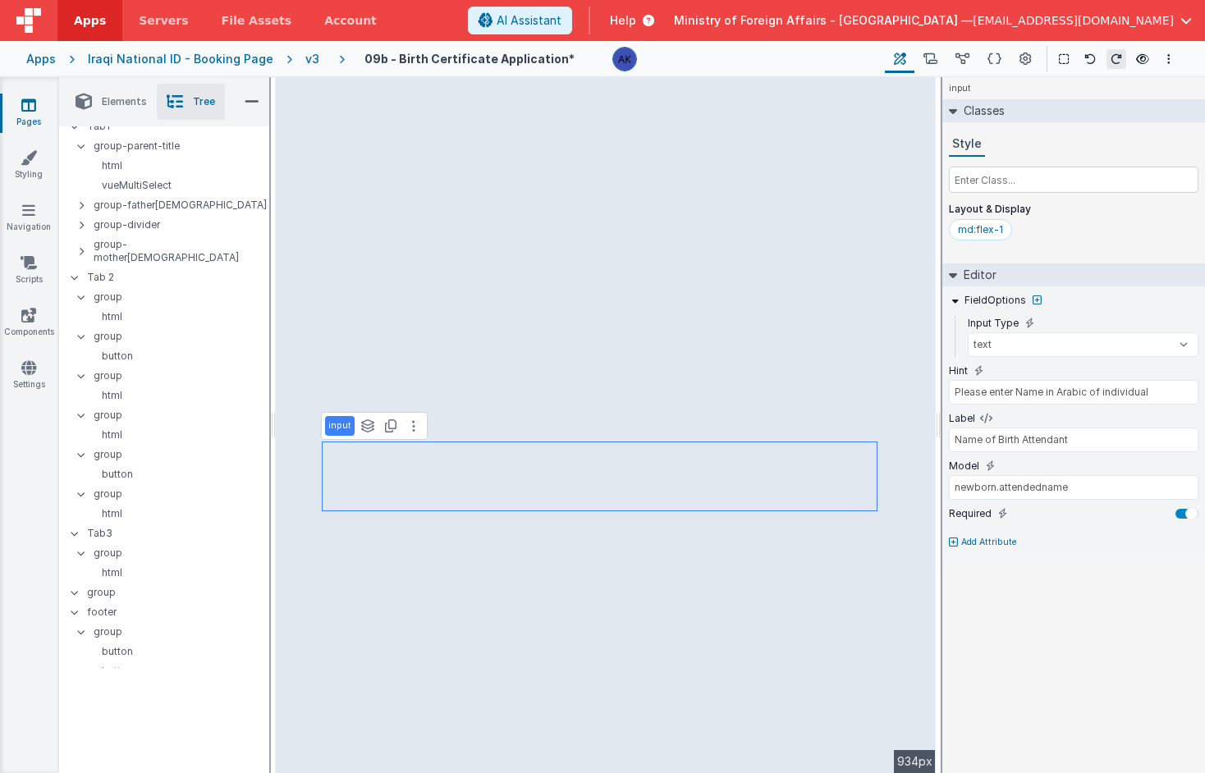
click at [949, 546] on icon at bounding box center [953, 543] width 9 height 10
click at [985, 530] on button at bounding box center [991, 537] width 15 height 15
click at [979, 552] on input "false" at bounding box center [1074, 558] width 250 height 25
paste input "newborn.attendedby === 'Midwife'"
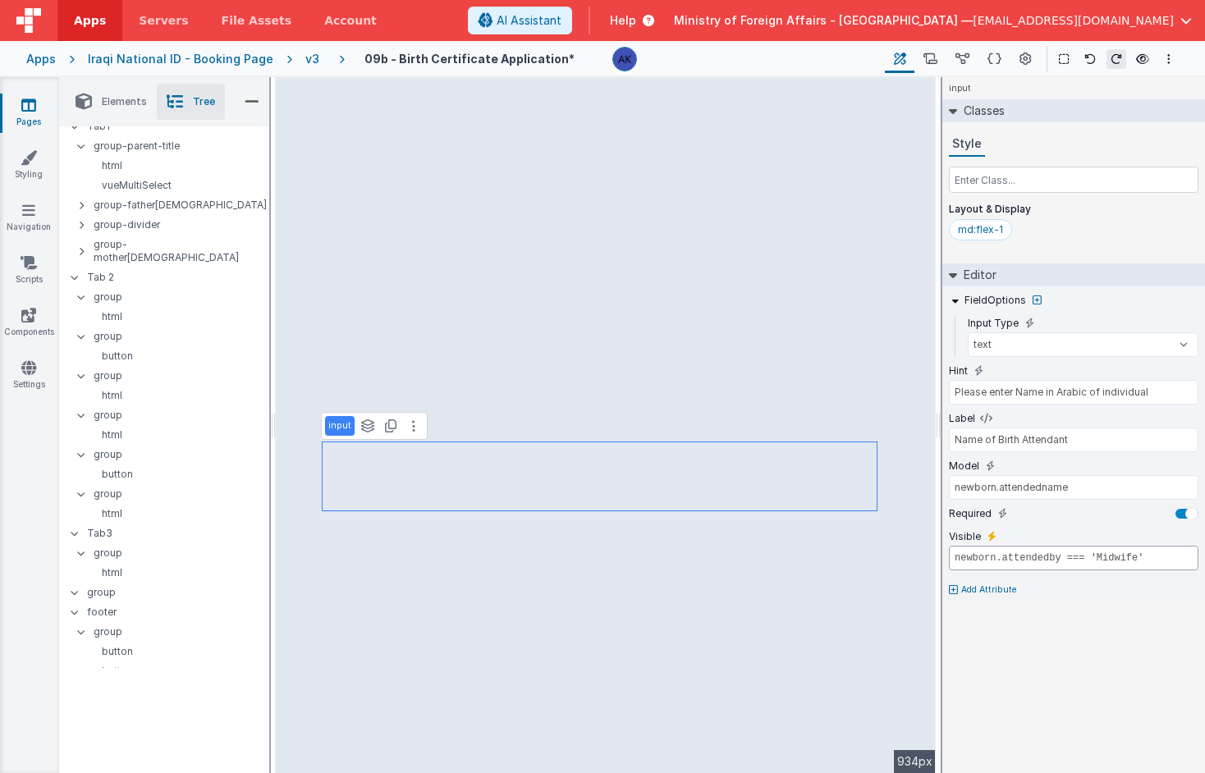
click at [1109, 556] on input "newborn.attendedby === 'Midwife'" at bounding box center [1074, 558] width 250 height 25
type input "newborn.attendedby === 'Unauthorized Birth Attendant'"
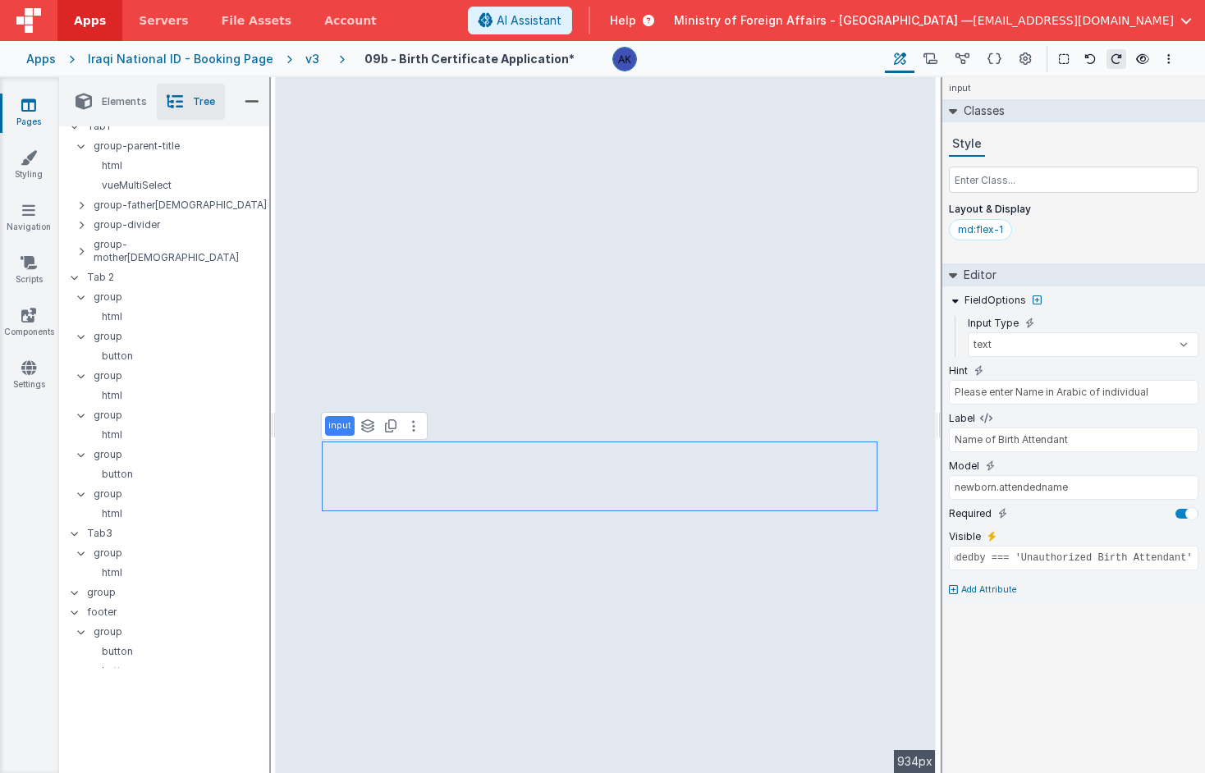
select select "required"
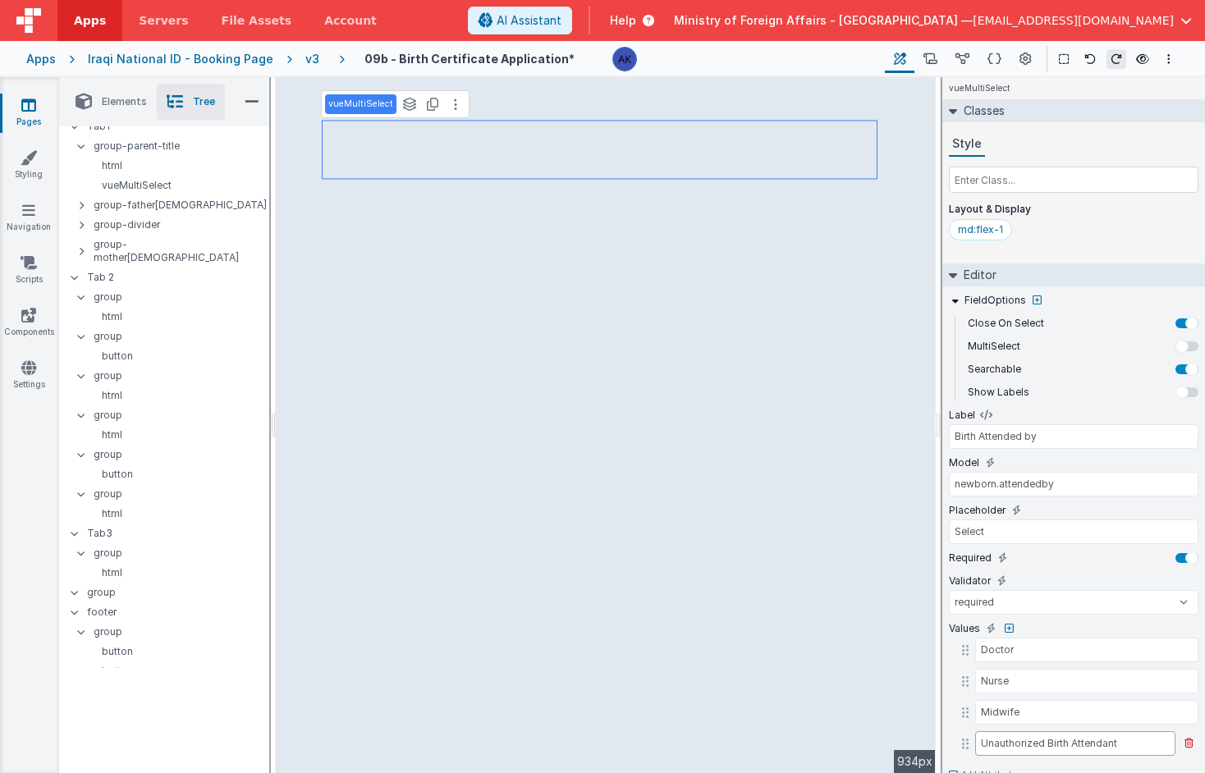
click at [1040, 741] on input "Unauthorized Birth Attendant" at bounding box center [1075, 744] width 200 height 25
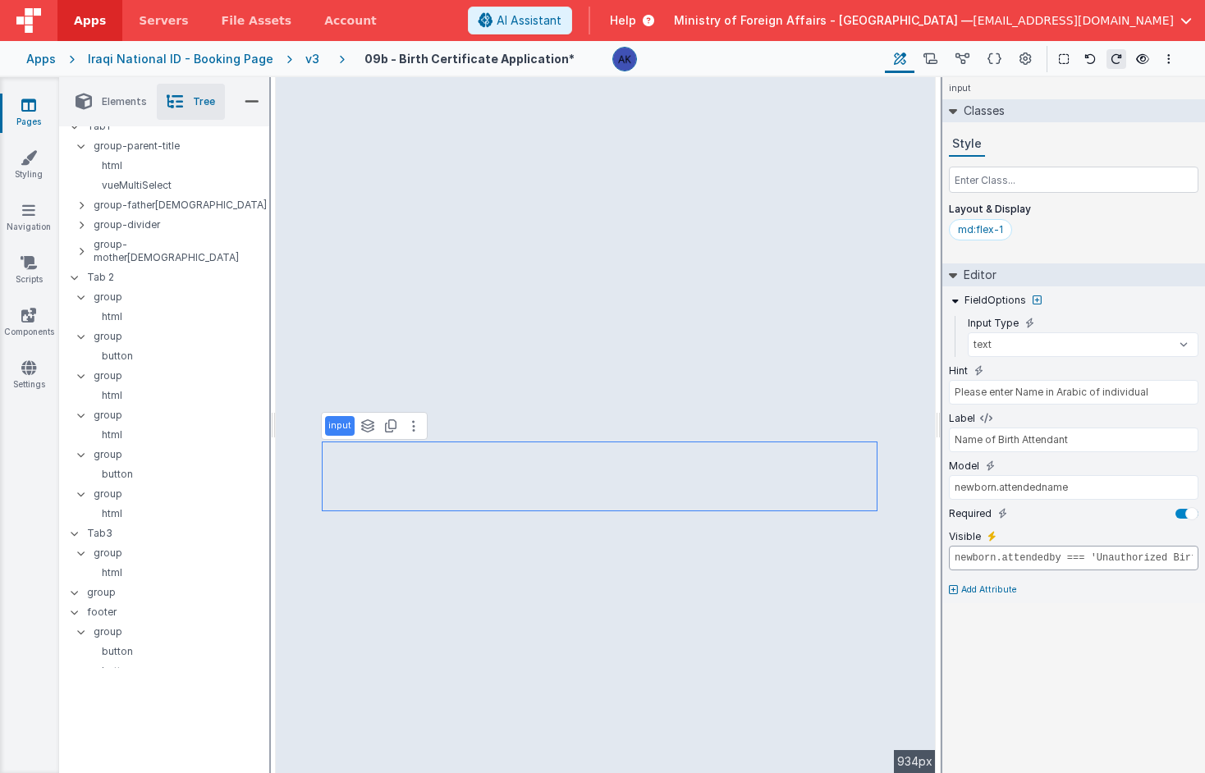
click at [1182, 557] on input "newborn.attendedby === 'Unauthorized Birth Attendant'" at bounding box center [1074, 558] width 250 height 25
click at [1163, 557] on input "newborn.attendedby === 'Unauthorized Attendant'" at bounding box center [1074, 558] width 250 height 25
click at [1139, 559] on input "newborn.attendedby === 'Attendant'" at bounding box center [1074, 558] width 250 height 25
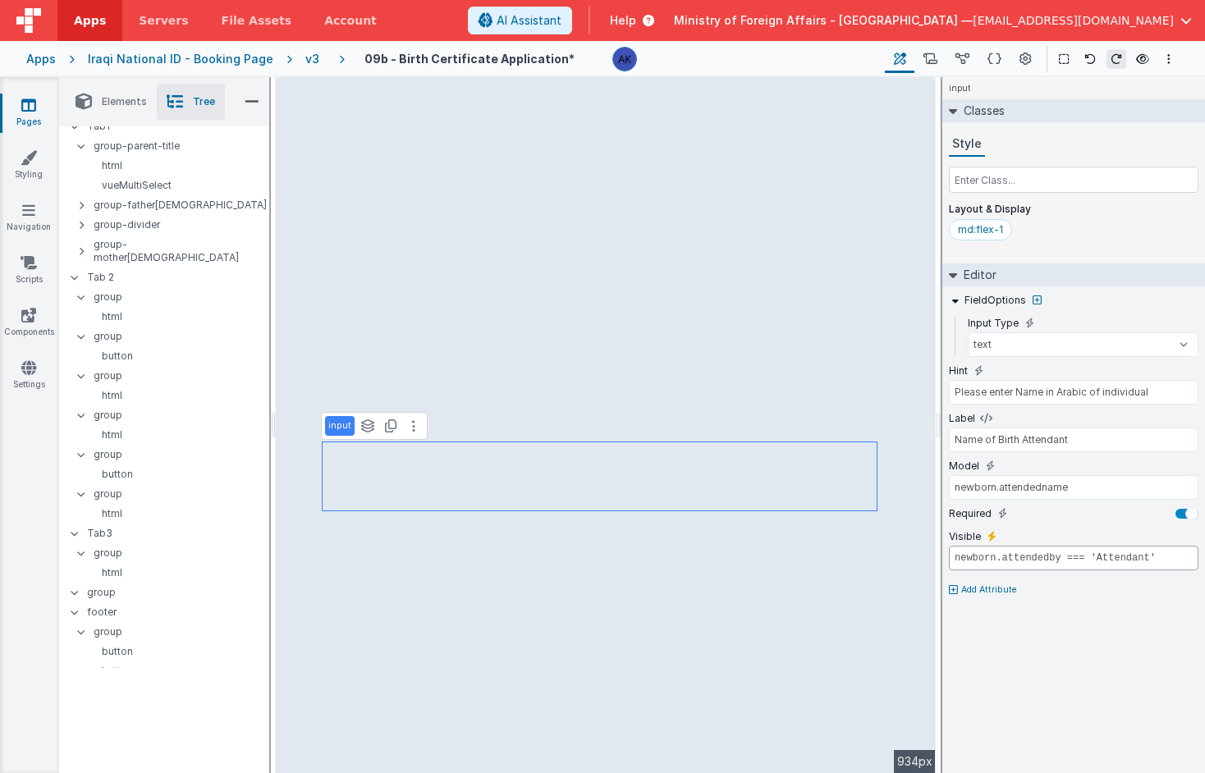
click at [1139, 559] on input "newborn.attendedby === 'Attendant'" at bounding box center [1074, 558] width 250 height 25
paste input "Unauthorized Birth Attendant"
type input "newborn.attendedby === 'Midwife'"
type input "Name of Midwife"
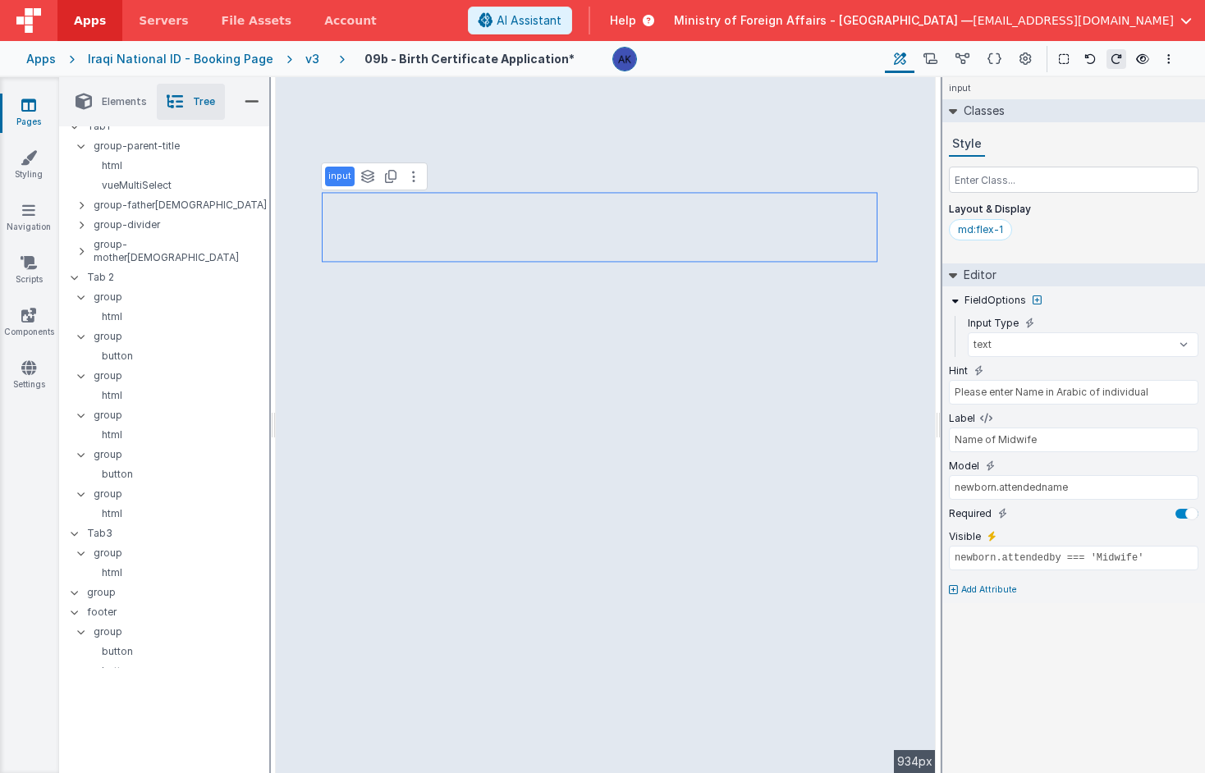
scroll to position [0, 0]
select select "required"
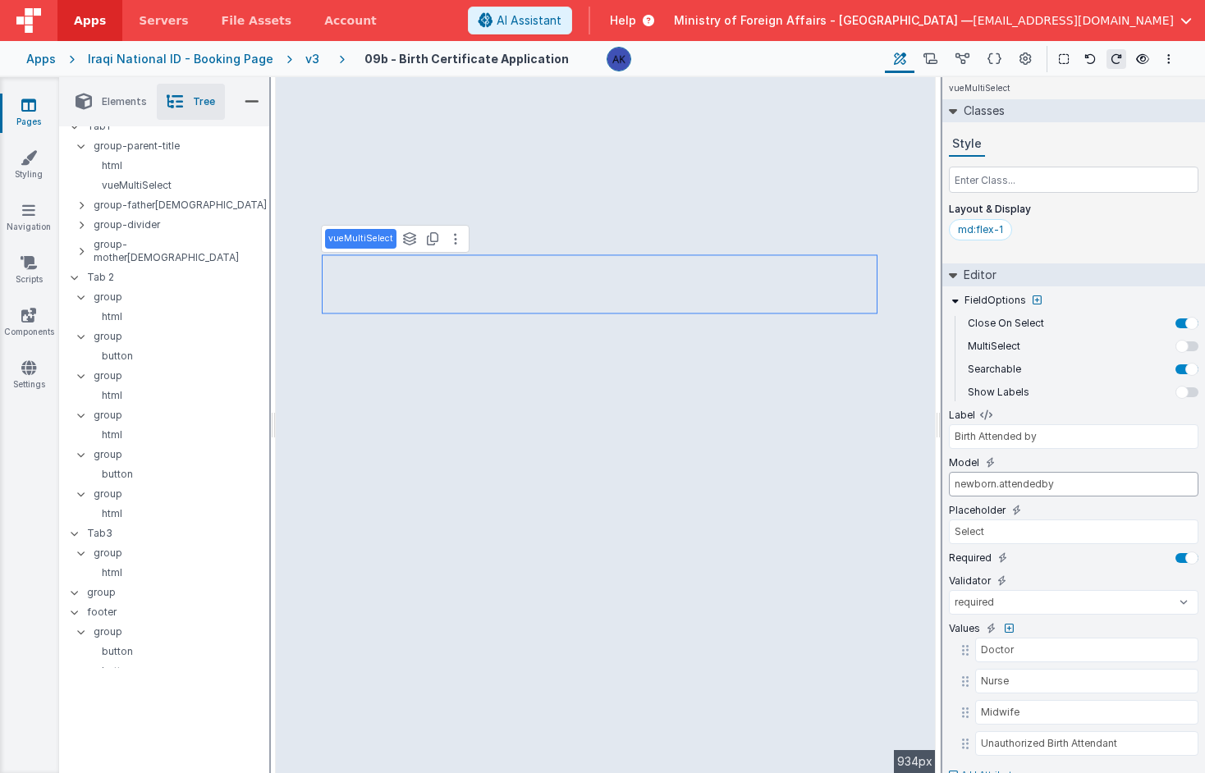
drag, startPoint x: 1071, startPoint y: 485, endPoint x: 933, endPoint y: 479, distance: 138.9
click at [654, 401] on div "Elements Tree + / Layout Forms Text Buttons HTML Media Gateways Components Deve…" at bounding box center [632, 425] width 1146 height 696
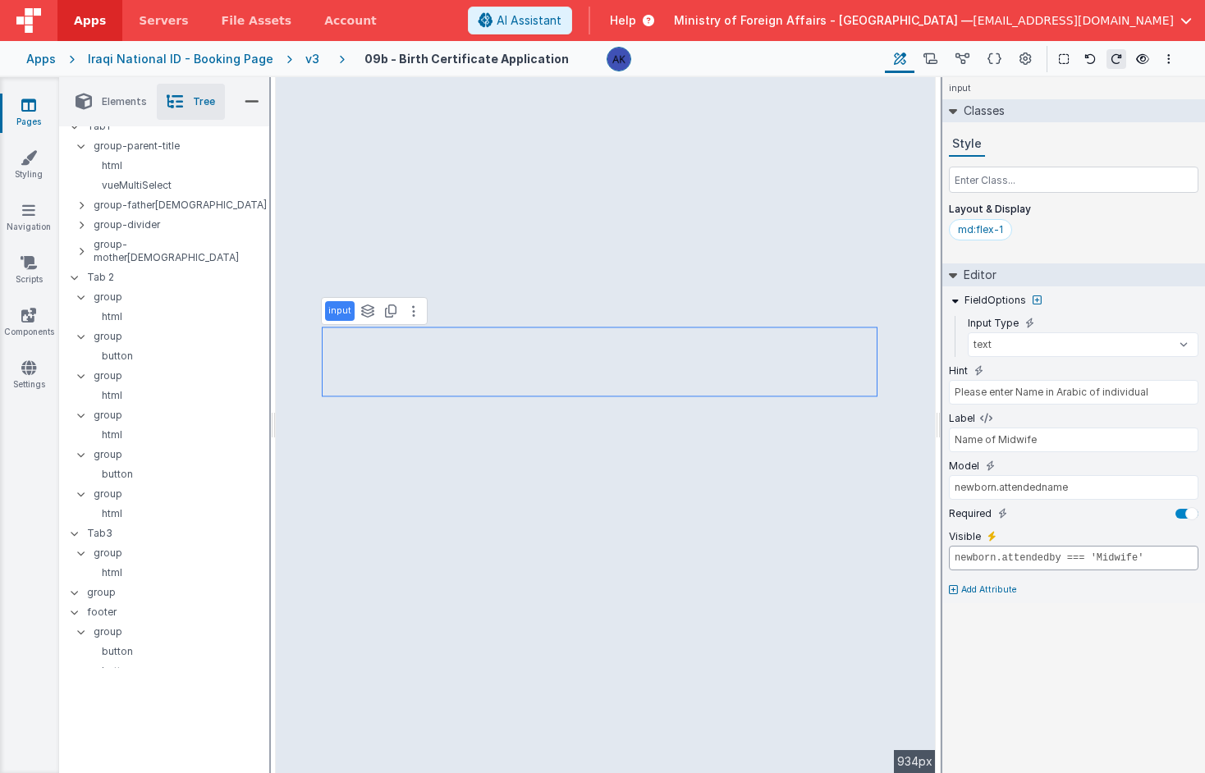
click at [955, 560] on input "newborn.attendedby === 'Midwife'" at bounding box center [1074, 558] width 250 height 25
type input "newborn.attendedby === 'Nurse'"
type input "Name of Nurse"
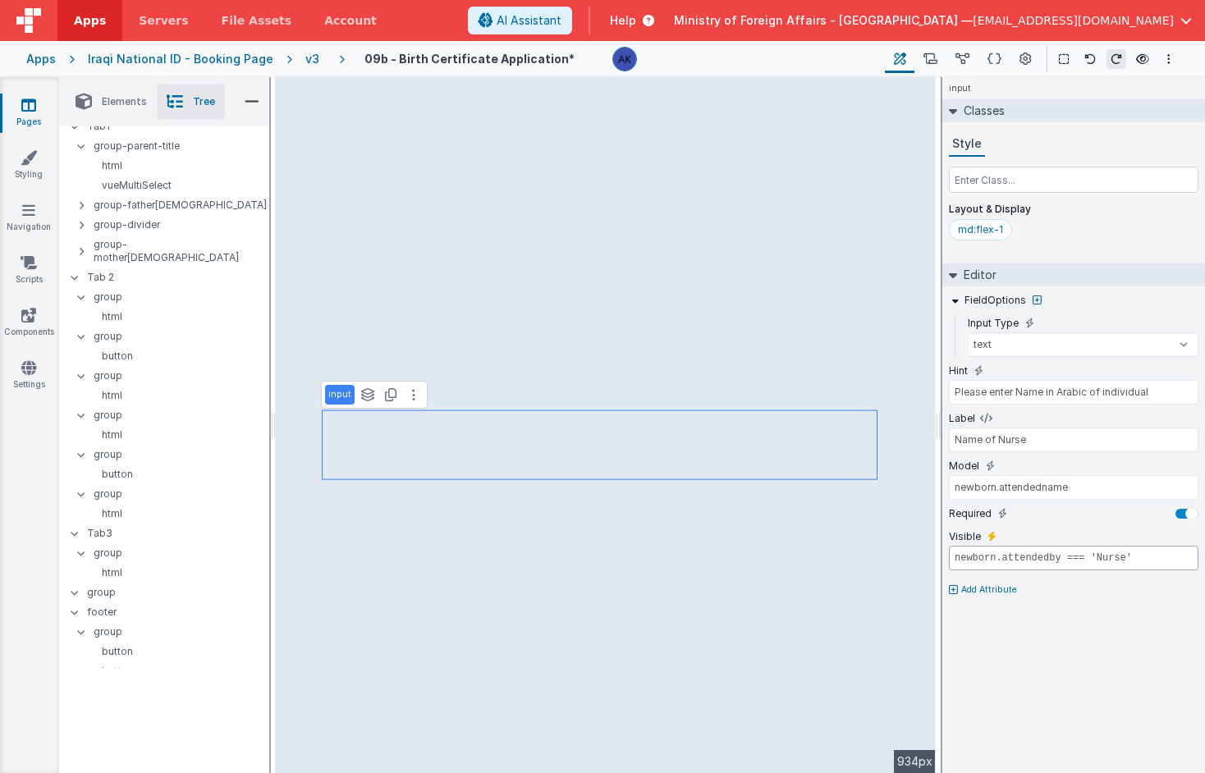
click at [956, 561] on input "newborn.attendedby === 'Nurse'" at bounding box center [1074, 558] width 250 height 25
type input "newborn.attendedby === 'Doctor'"
type input "Name of Doctor"
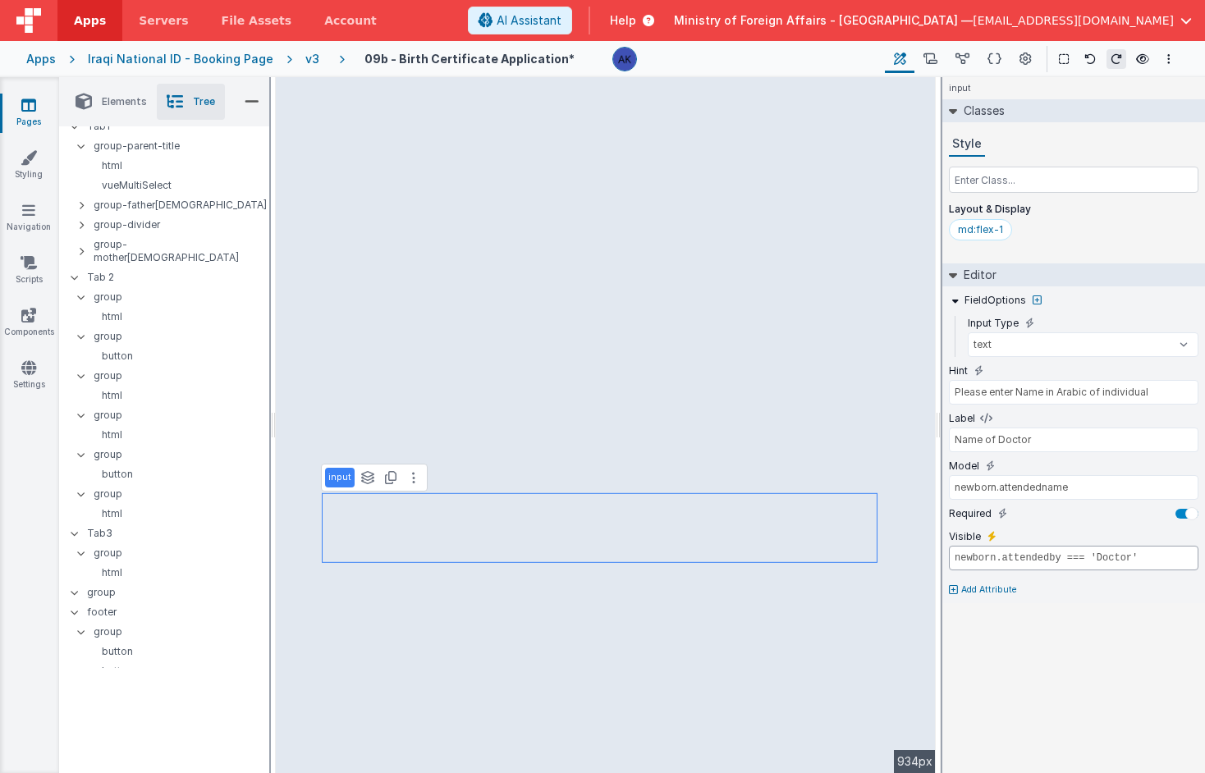
click at [957, 559] on input "newborn.attendedby === 'Doctor'" at bounding box center [1074, 558] width 250 height 25
type input "newborn.attendedby === 'Unauthorized Birth Attendant'"
type input "Name of Birth Attendant"
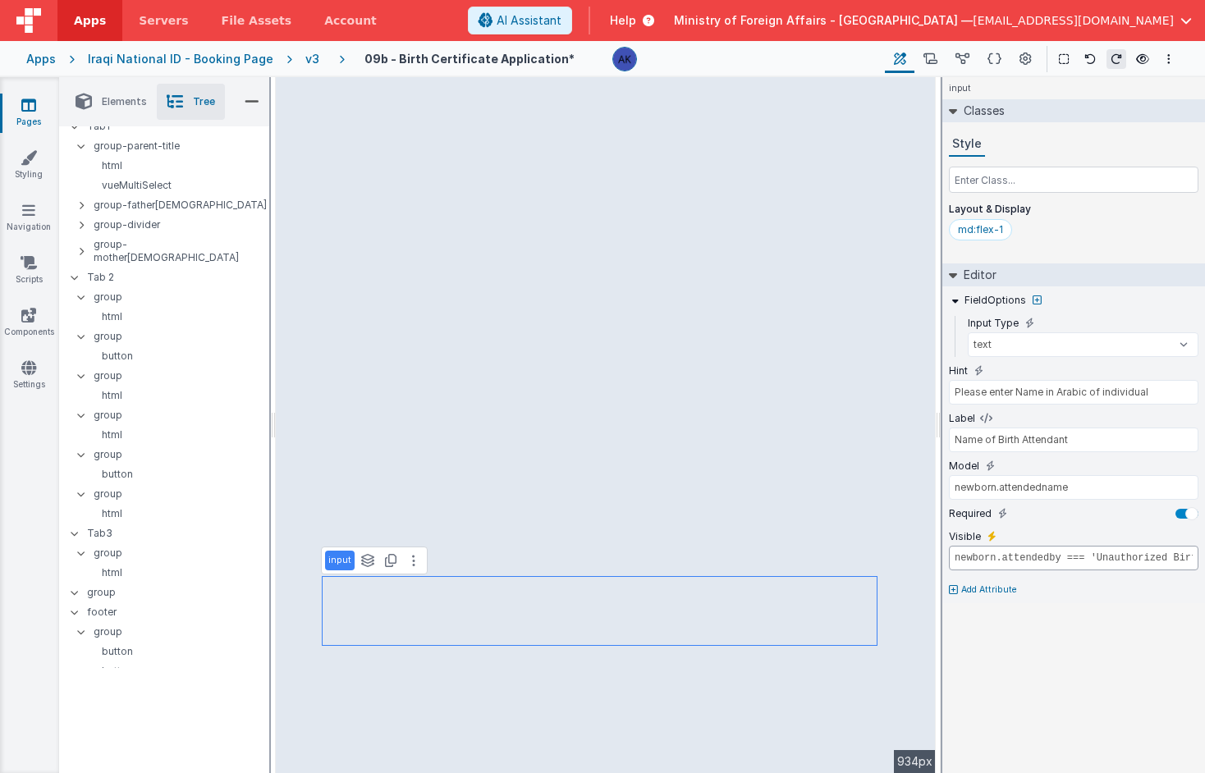
click at [956, 564] on input "newborn.attendedby === 'Unauthorized Birth Attendant'" at bounding box center [1074, 558] width 250 height 25
type input "model.newborn.attendedby === 'Midwife'"
type input "Name of Midwife"
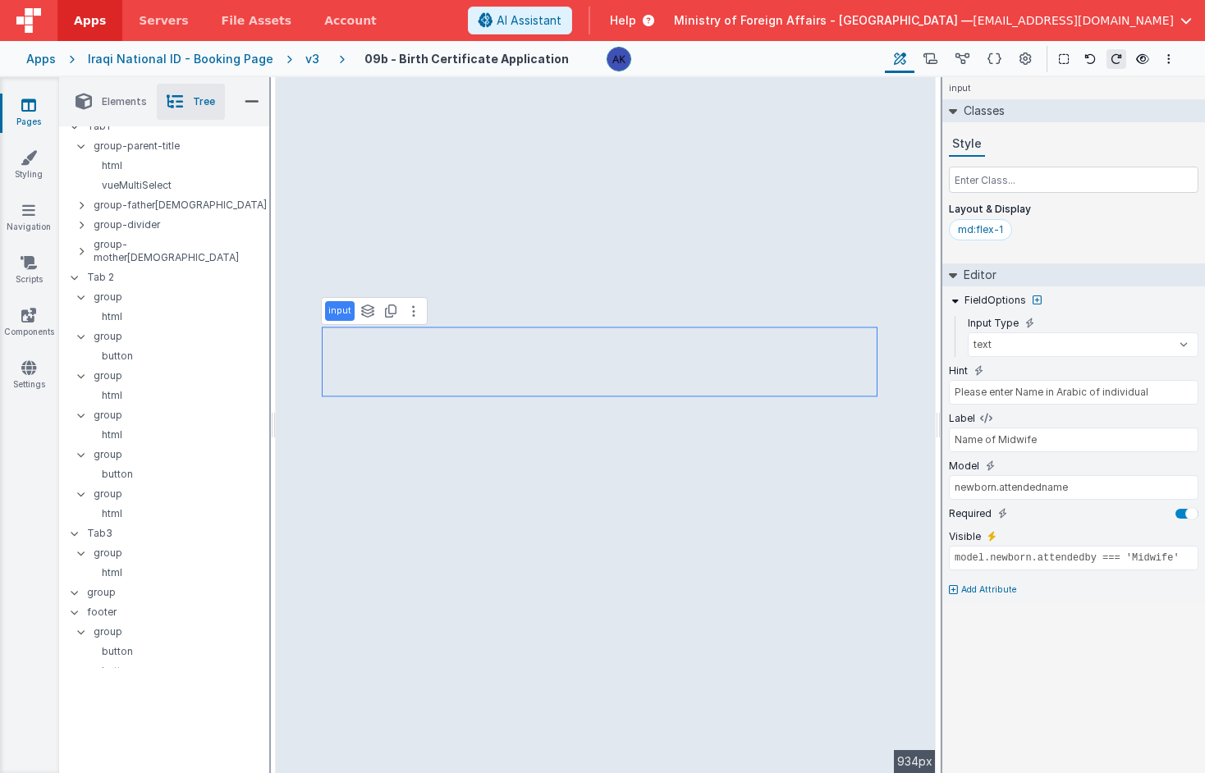
type input "model.newborn.attendedby === 'Nurse'"
type input "Name of Nurse"
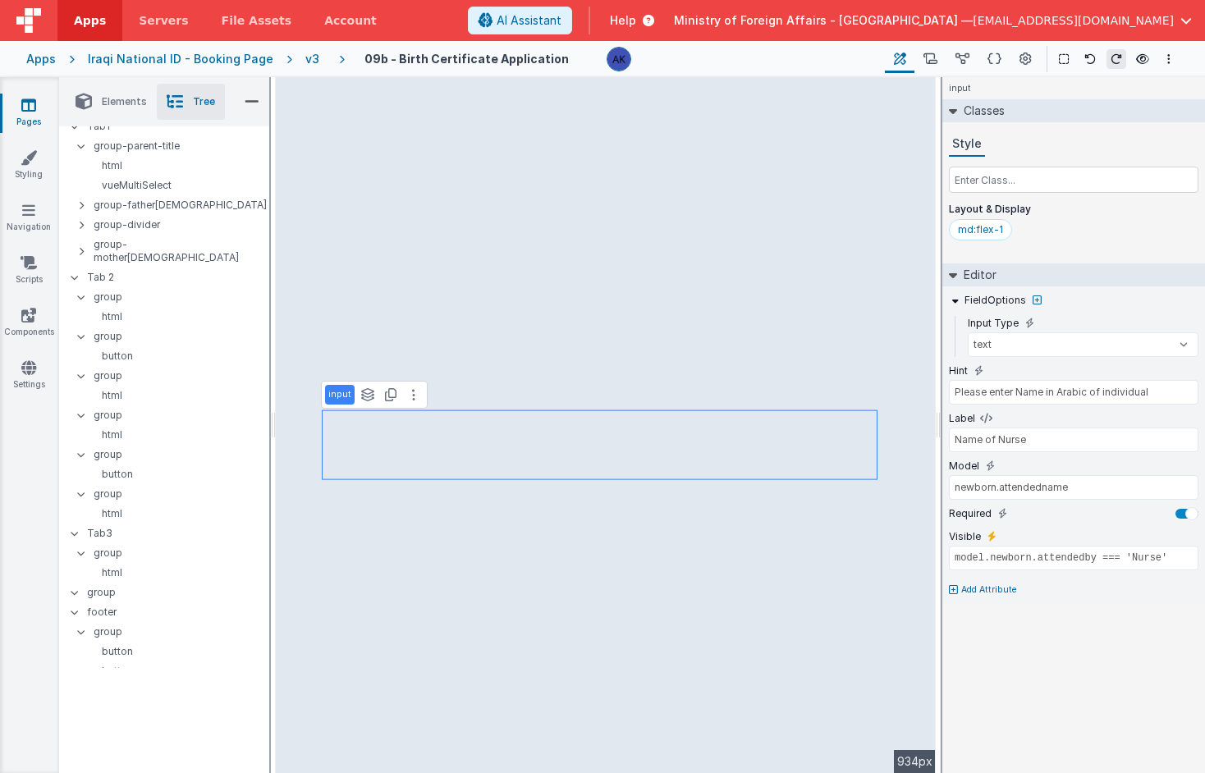
type input "model.newborn.attendedby === 'Doctor'"
type input "Name of Doctor"
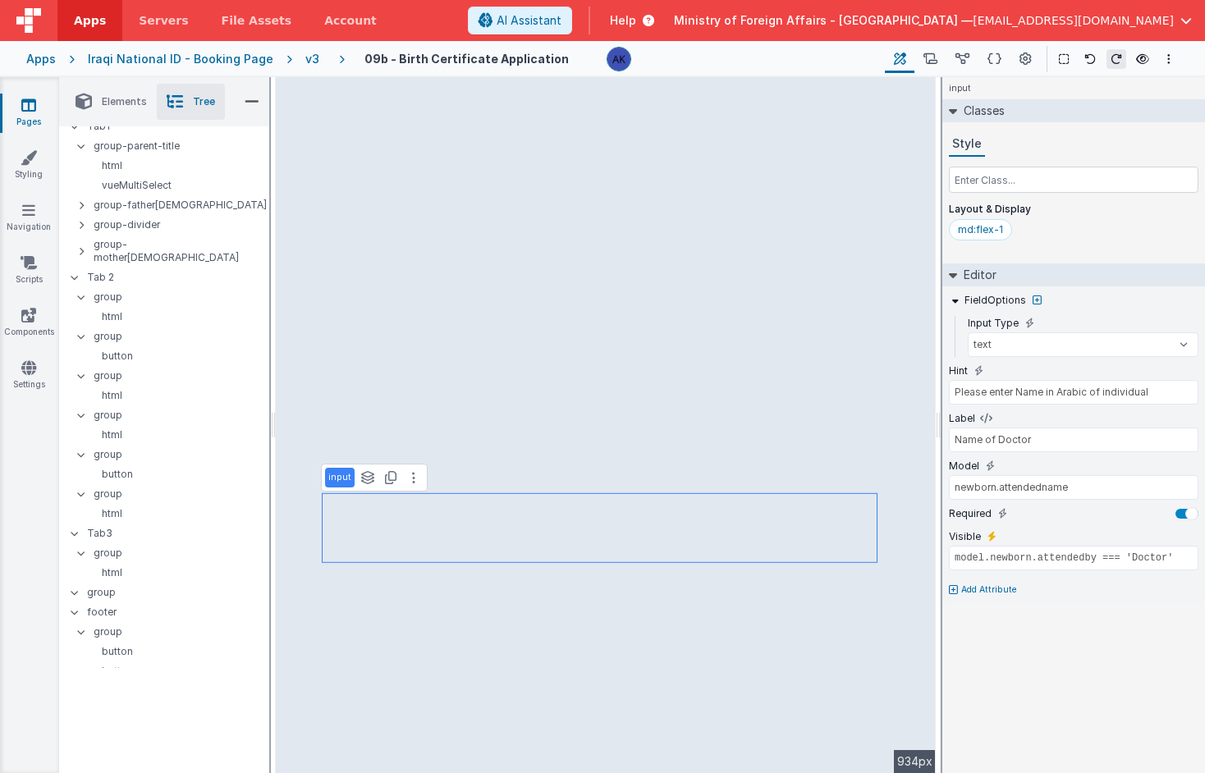
type input "model.newborn.attendedby === 'Unauthorized Birth Attendant'"
type input "Name of Birth Attendant"
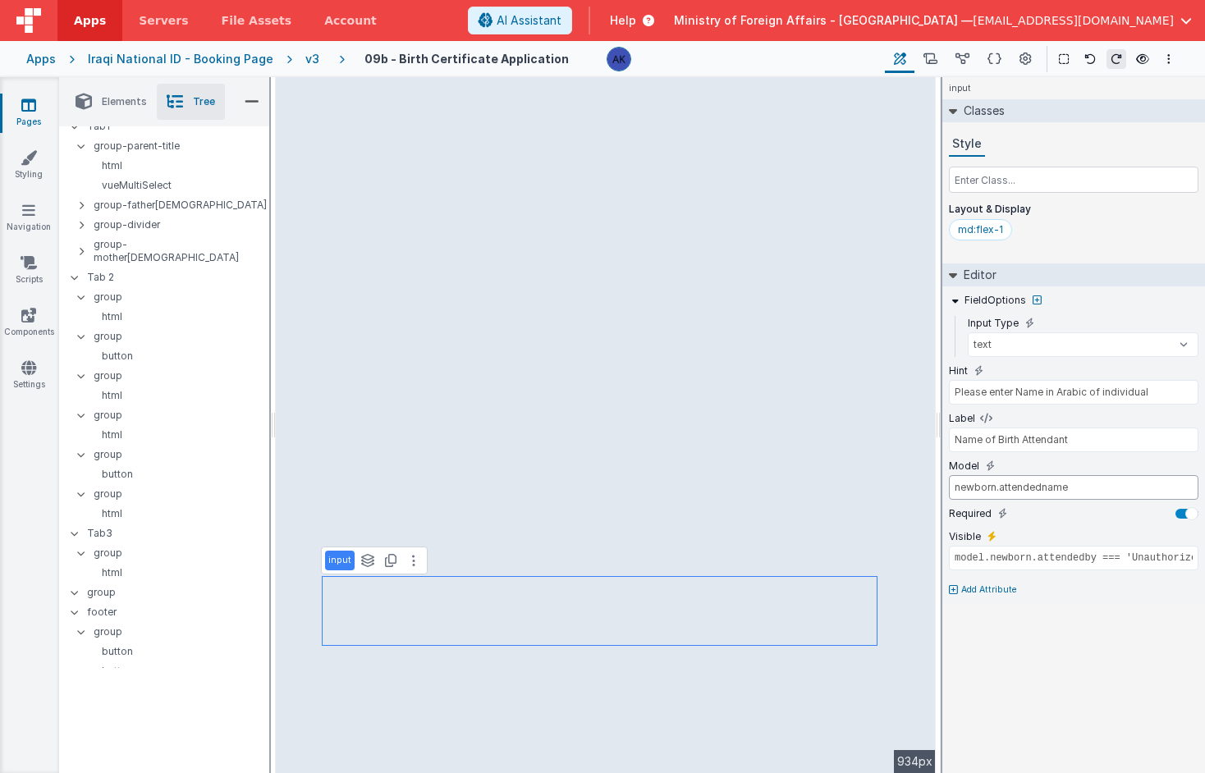
click at [1079, 494] on input "newborn.attendedname" at bounding box center [1074, 487] width 250 height 25
type input "newborn.attendednamenonauth"
type input "div"
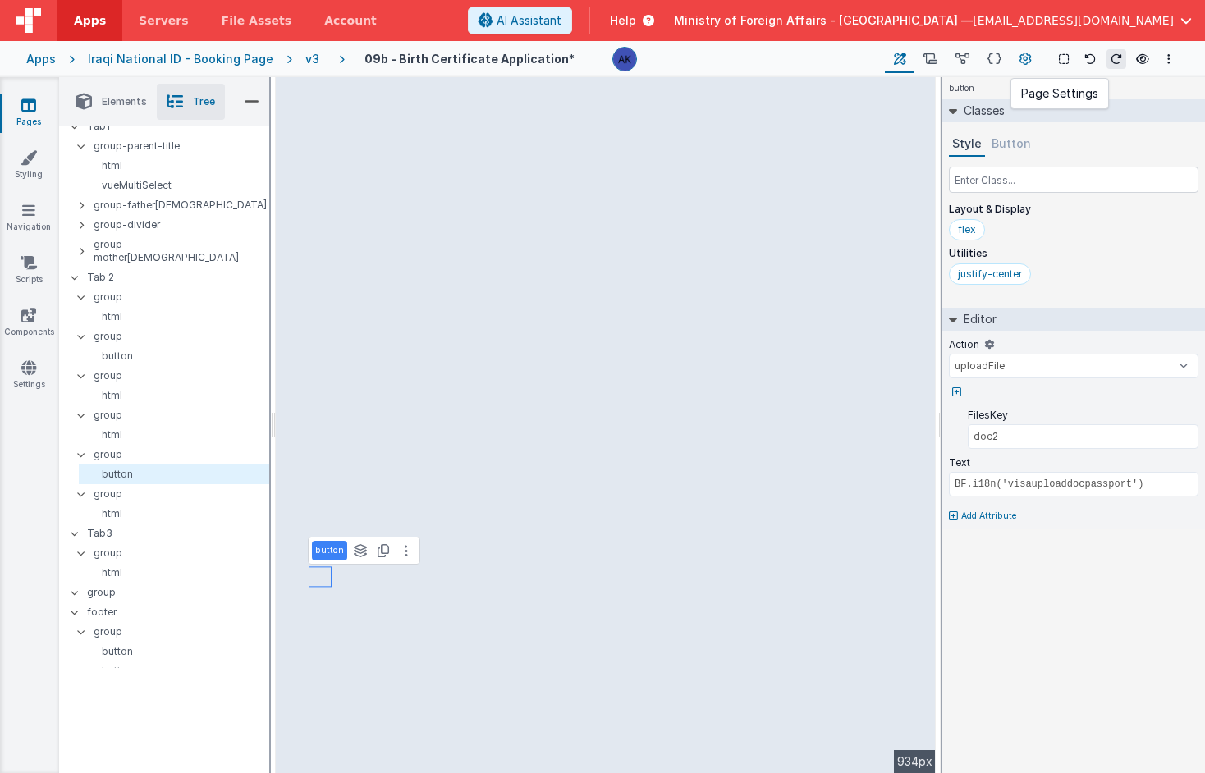
click at [1021, 57] on icon at bounding box center [1026, 59] width 12 height 17
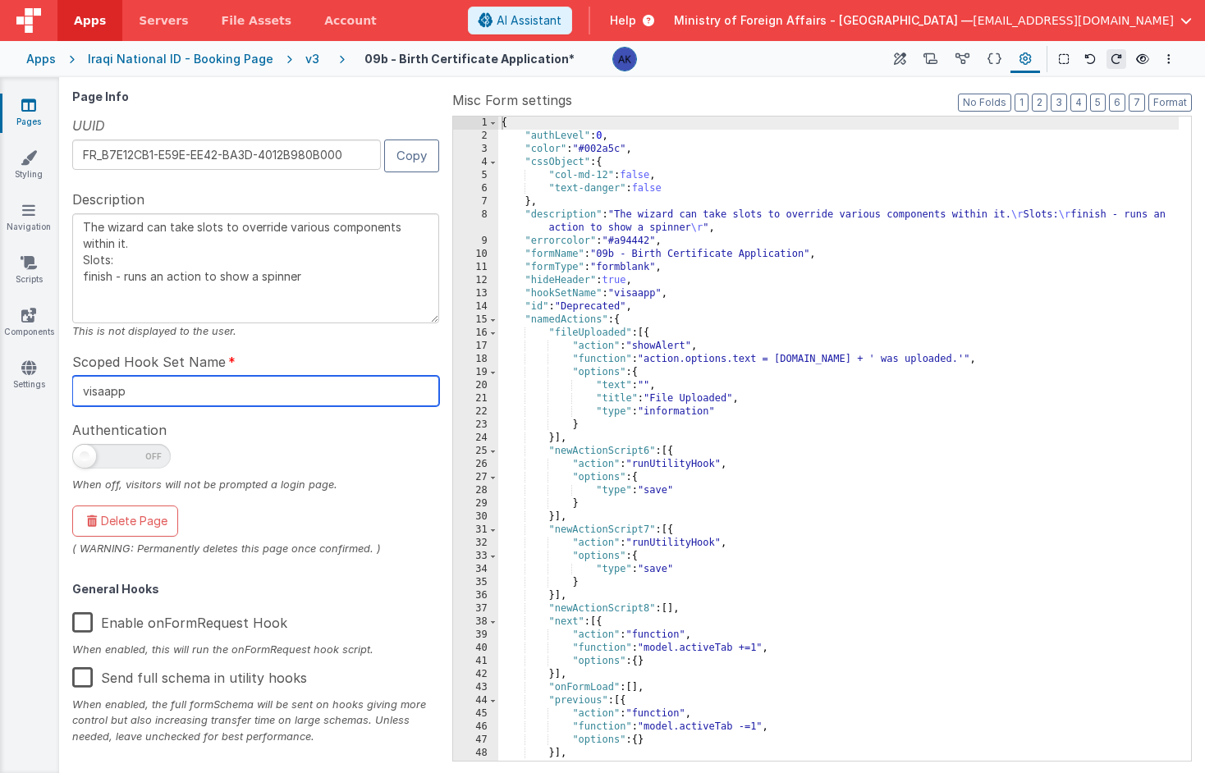
drag, startPoint x: 177, startPoint y: 394, endPoint x: 67, endPoint y: 385, distance: 111.2
click at [67, 385] on div "Page Info UUID FR_B7E12CB1-E59E-EE42-BA3D-4012B980B000 Copy Description The wiz…" at bounding box center [632, 425] width 1133 height 683
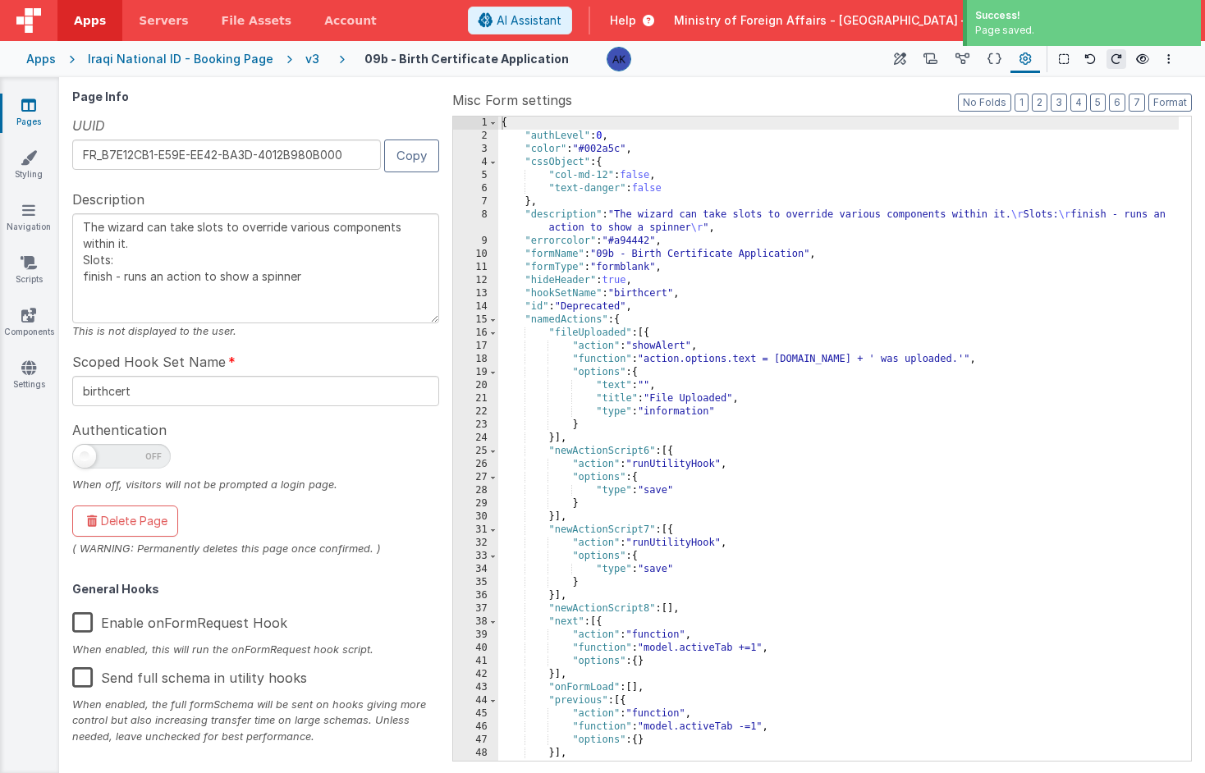
drag, startPoint x: 332, startPoint y: 273, endPoint x: 58, endPoint y: 222, distance: 278.3
click at [59, 222] on div "Page Info UUID FR_B7E12CB1-E59E-EE42-BA3D-4012B980B000 Copy Description The wiz…" at bounding box center [632, 425] width 1146 height 696
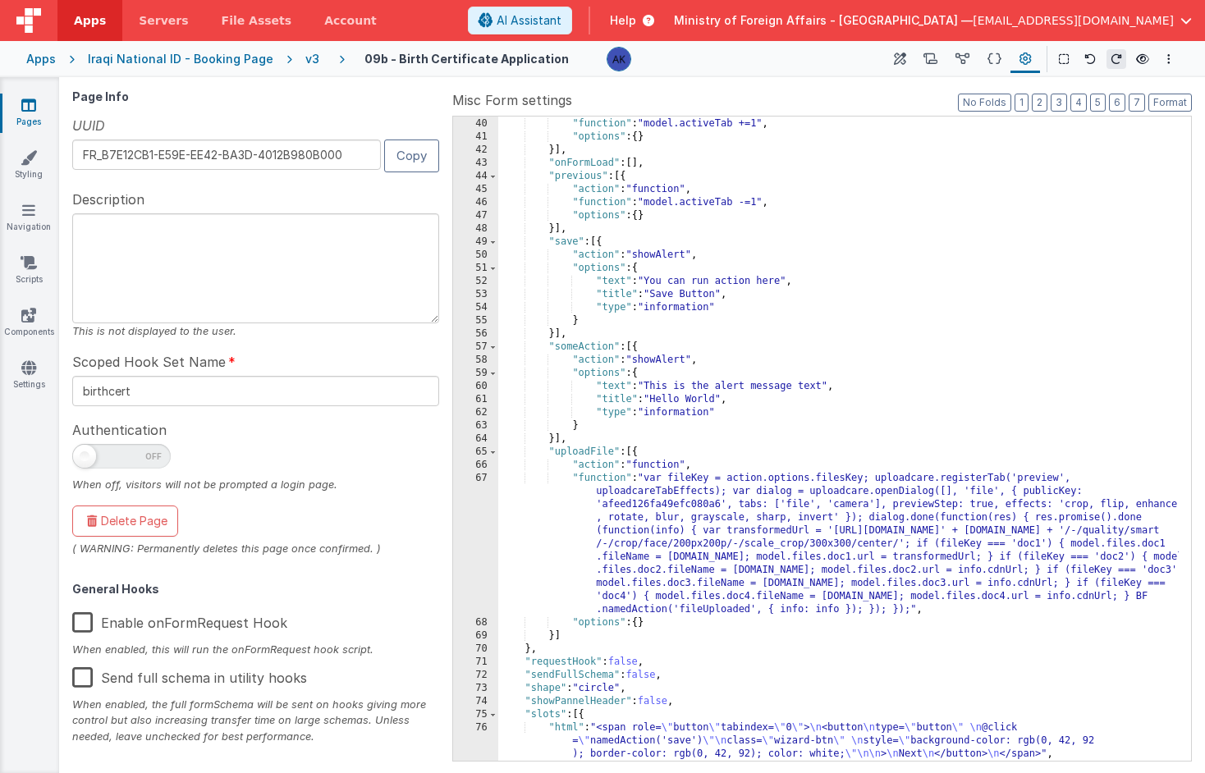
scroll to position [512, 0]
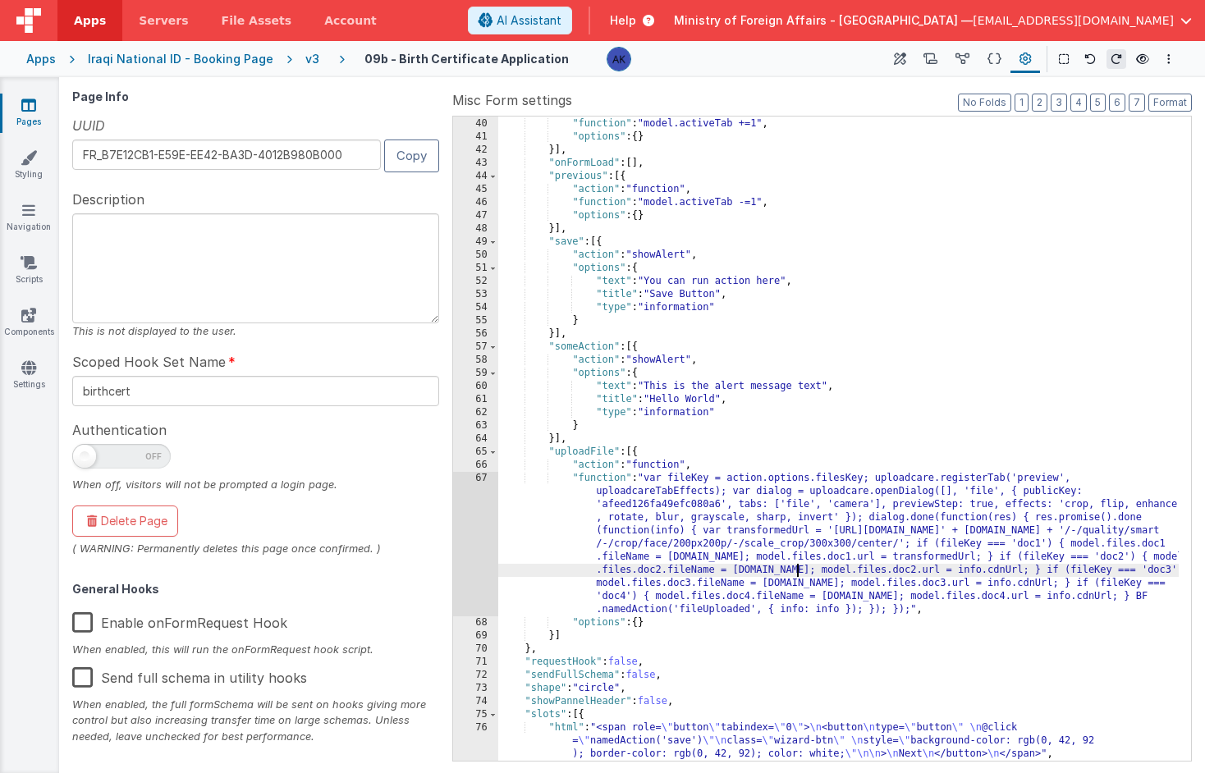
click at [799, 571] on div ""action" : "function" , "function" : "model.activeTab +=1" , "options" : { } }]…" at bounding box center [838, 439] width 681 height 671
click at [901, 65] on icon at bounding box center [900, 59] width 12 height 17
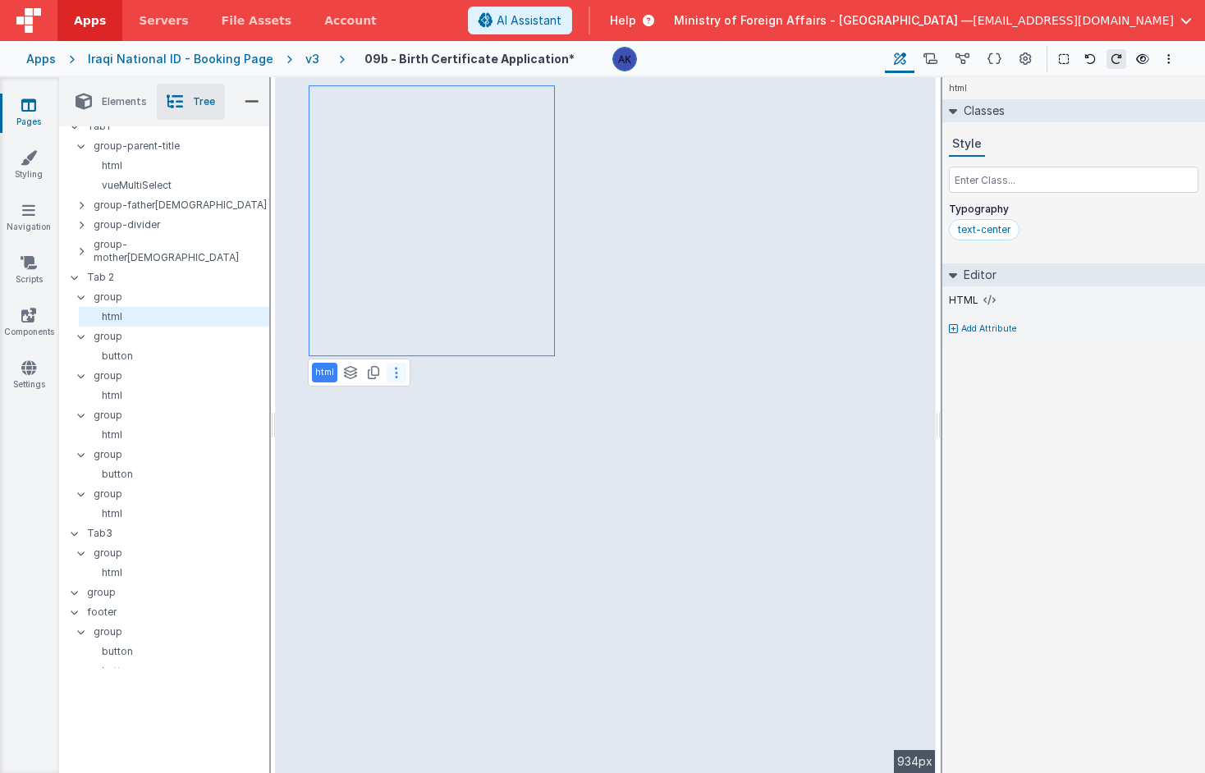
click at [397, 374] on button at bounding box center [397, 373] width 20 height 20
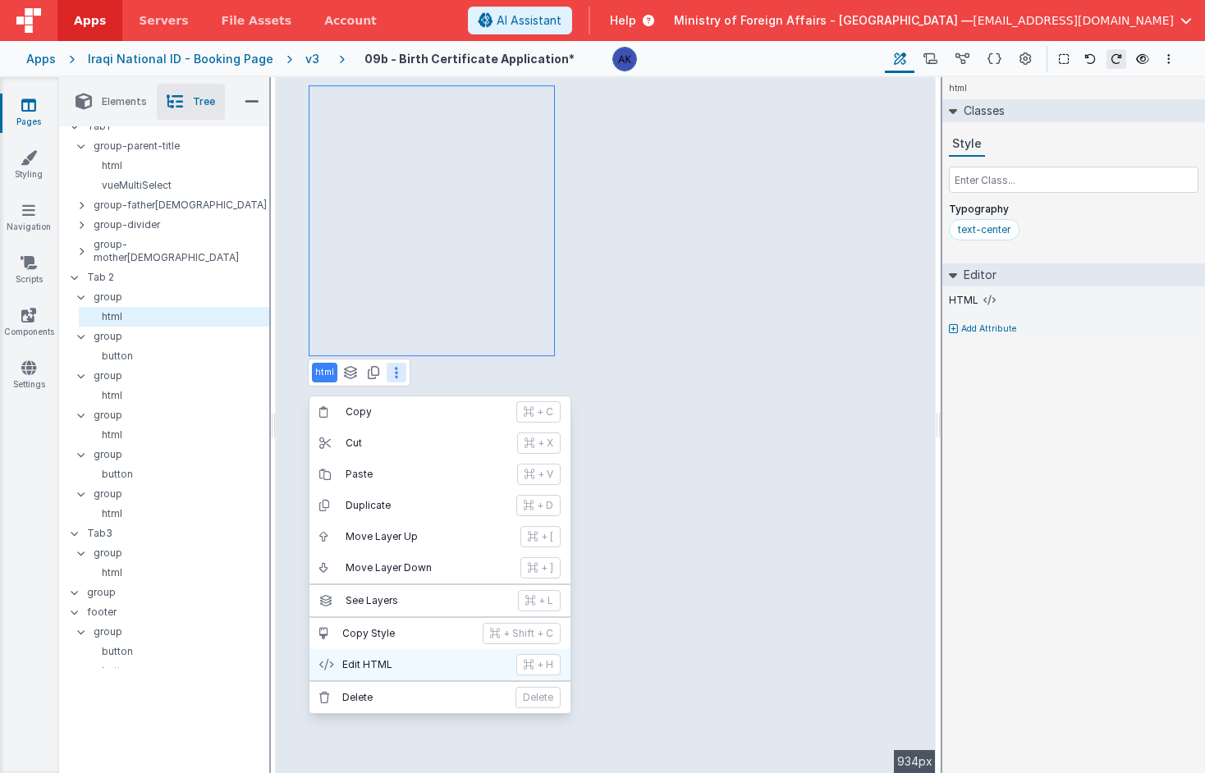
click at [424, 669] on p "Edit HTML" at bounding box center [424, 664] width 164 height 13
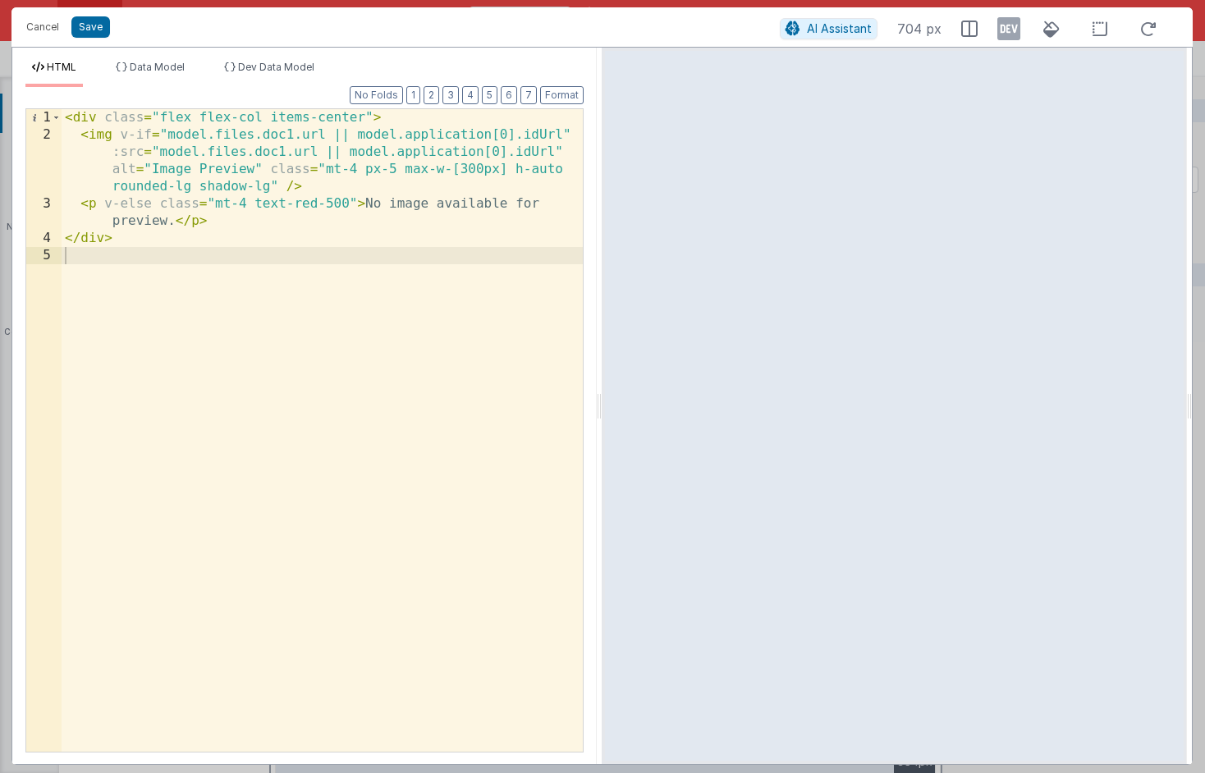
click at [209, 177] on div "< div class = "flex flex-col items-center" > < img v-if = "model.files.doc1.url…" at bounding box center [322, 447] width 521 height 677
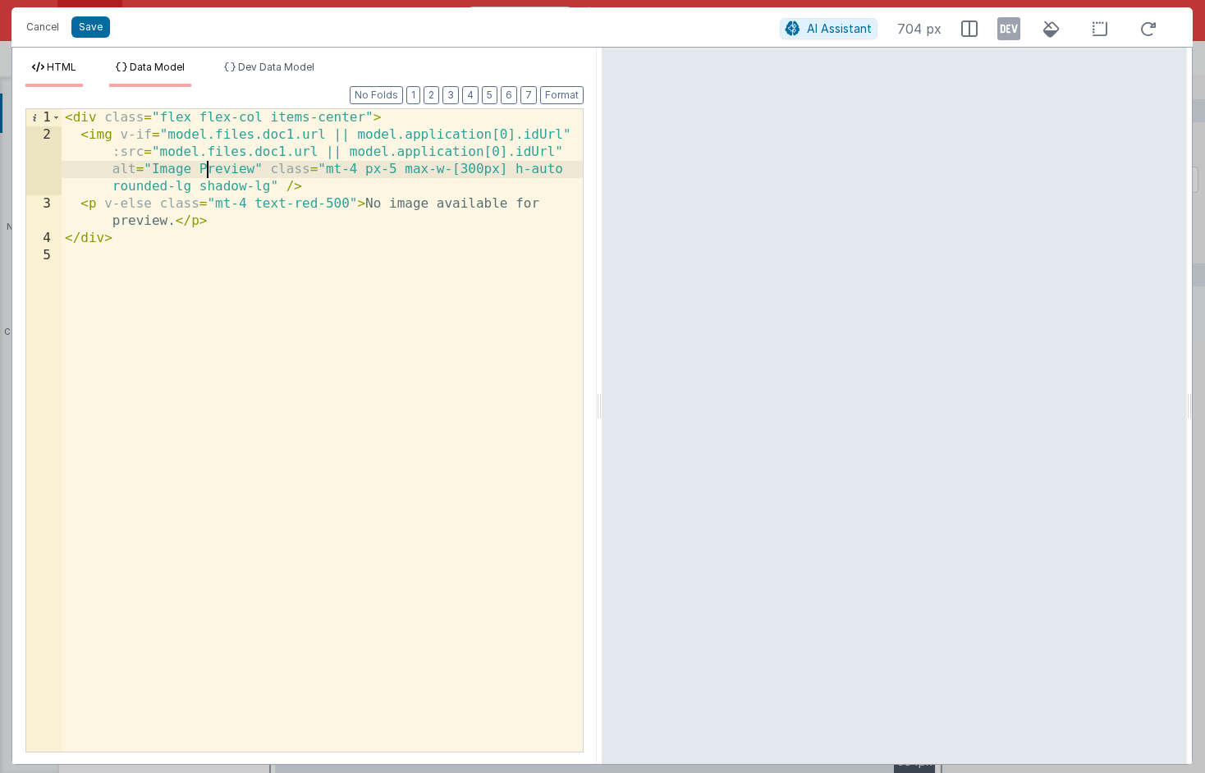
click at [146, 67] on span "Data Model" at bounding box center [157, 67] width 55 height 12
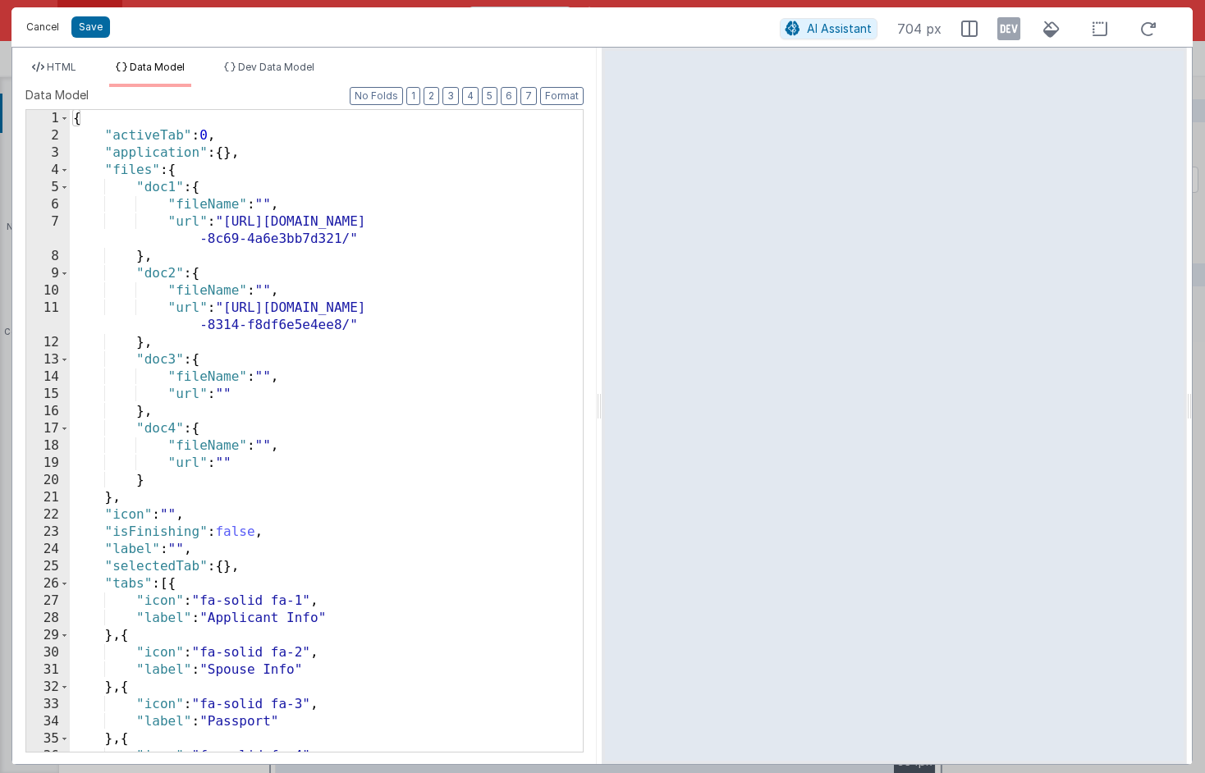
click at [44, 32] on button "Cancel" at bounding box center [42, 27] width 49 height 23
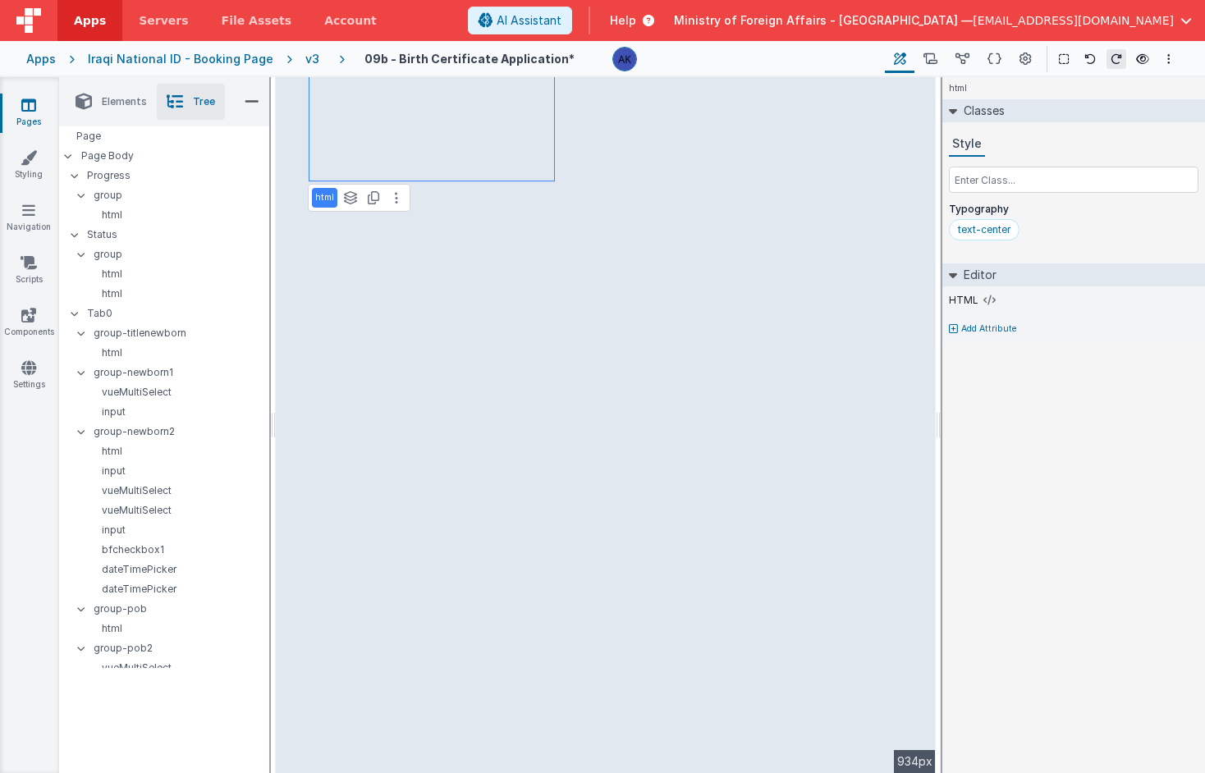
scroll to position [916, 0]
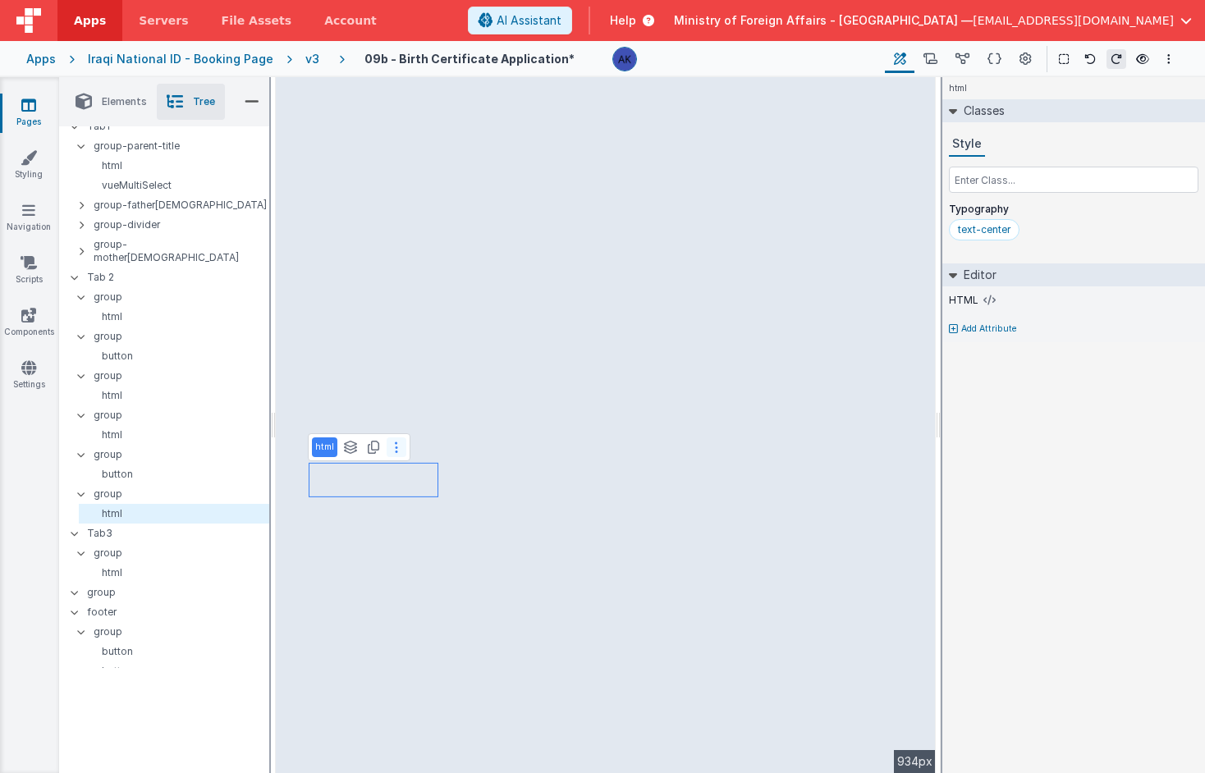
click at [395, 450] on icon at bounding box center [396, 447] width 3 height 13
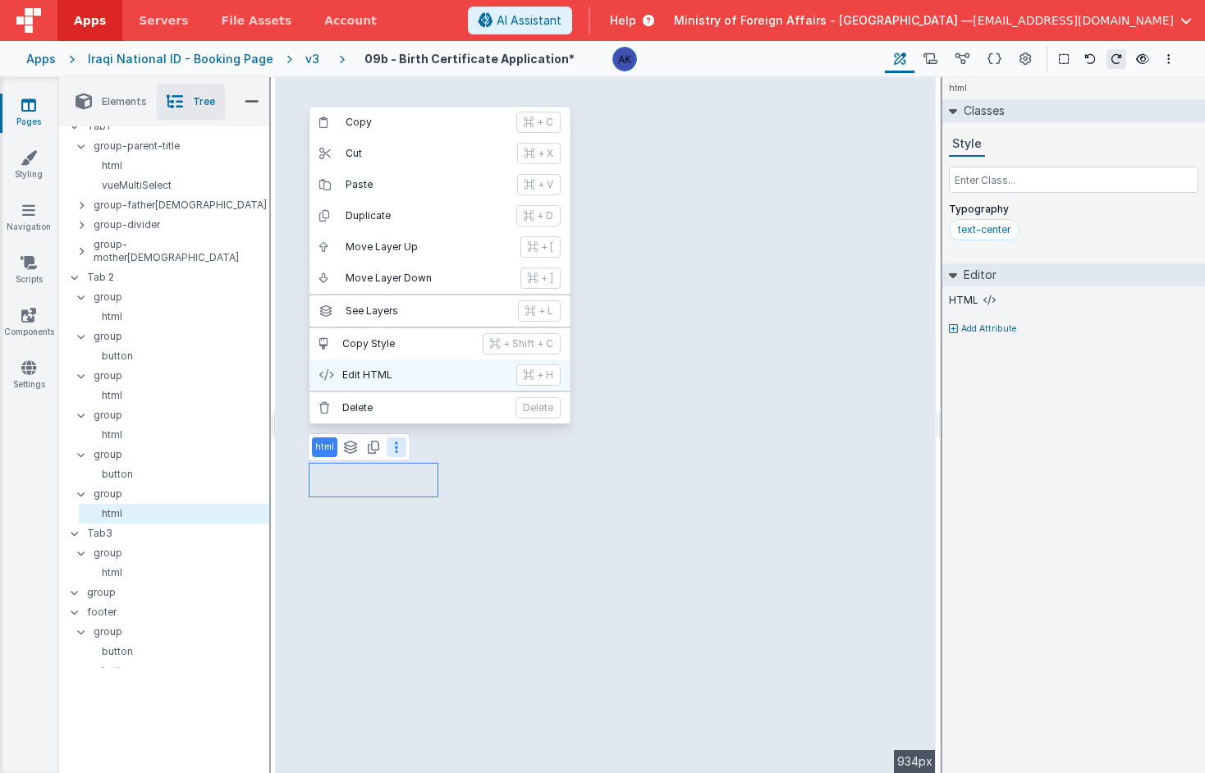
click at [374, 369] on p "Edit HTML" at bounding box center [424, 375] width 164 height 13
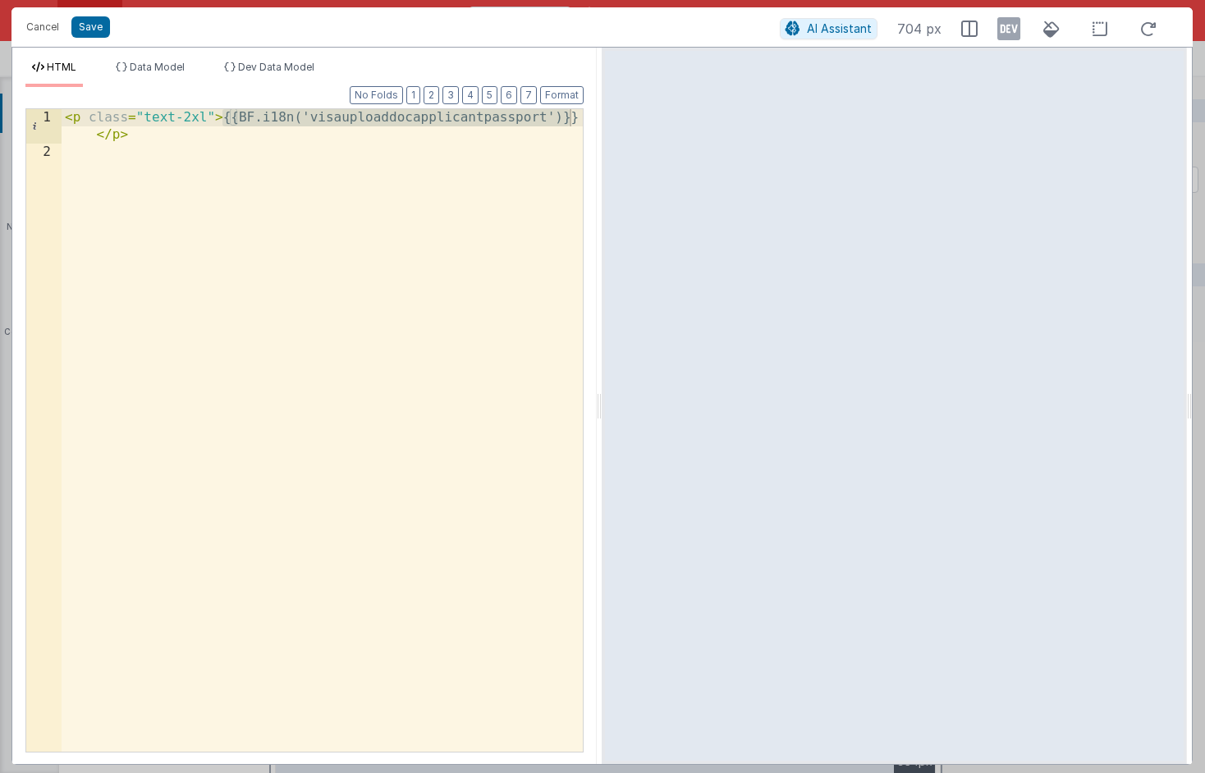
click at [568, 120] on div "< p class = "text-2xl" > {{BF.i18n('visauploaddocapplicantpassport')}} </ p >" at bounding box center [322, 456] width 521 height 695
drag, startPoint x: 576, startPoint y: 119, endPoint x: 223, endPoint y: 118, distance: 353.9
click at [223, 118] on div "< p class = "text-2xl" > {{BF.i18n('visauploaddocapplicantpassport')}} </ p >" at bounding box center [322, 456] width 521 height 695
click at [298, 121] on div "< p class = "text-2xl" > Certified Birth Certificate </ p >" at bounding box center [322, 447] width 521 height 677
click at [104, 30] on button "Save" at bounding box center [90, 26] width 39 height 21
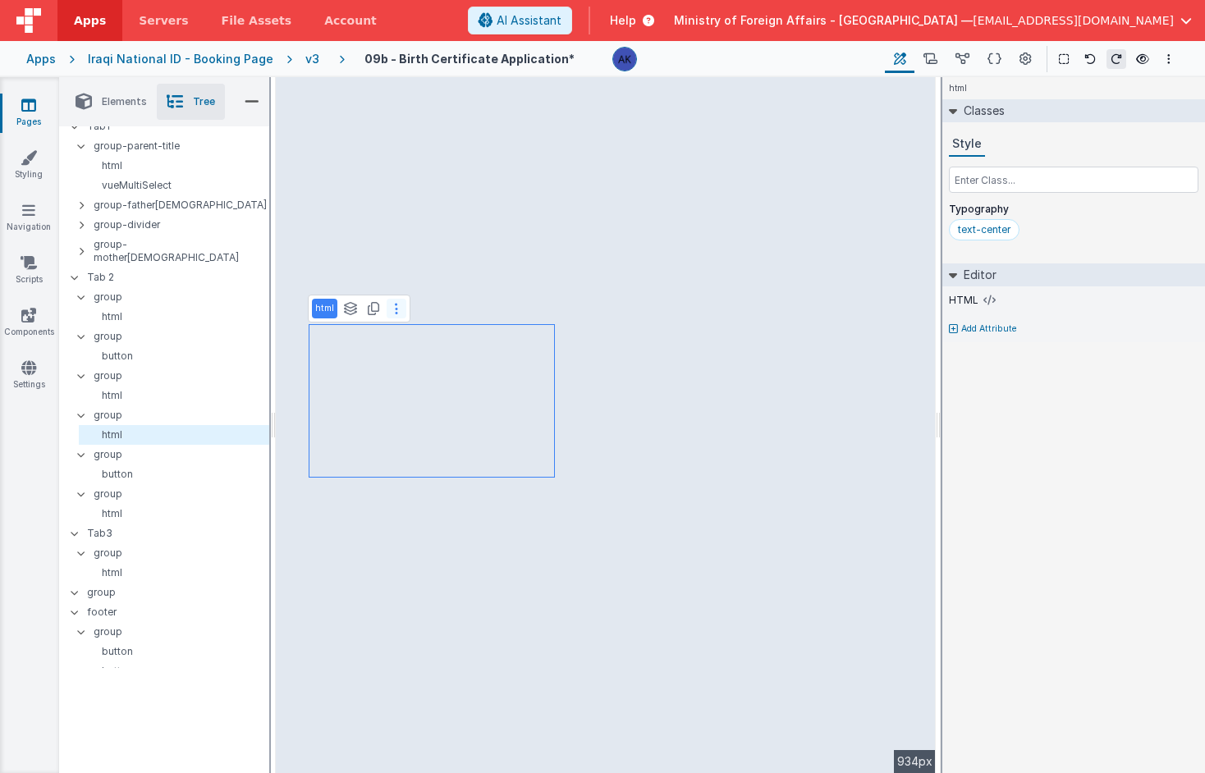
click at [395, 310] on icon at bounding box center [396, 308] width 3 height 13
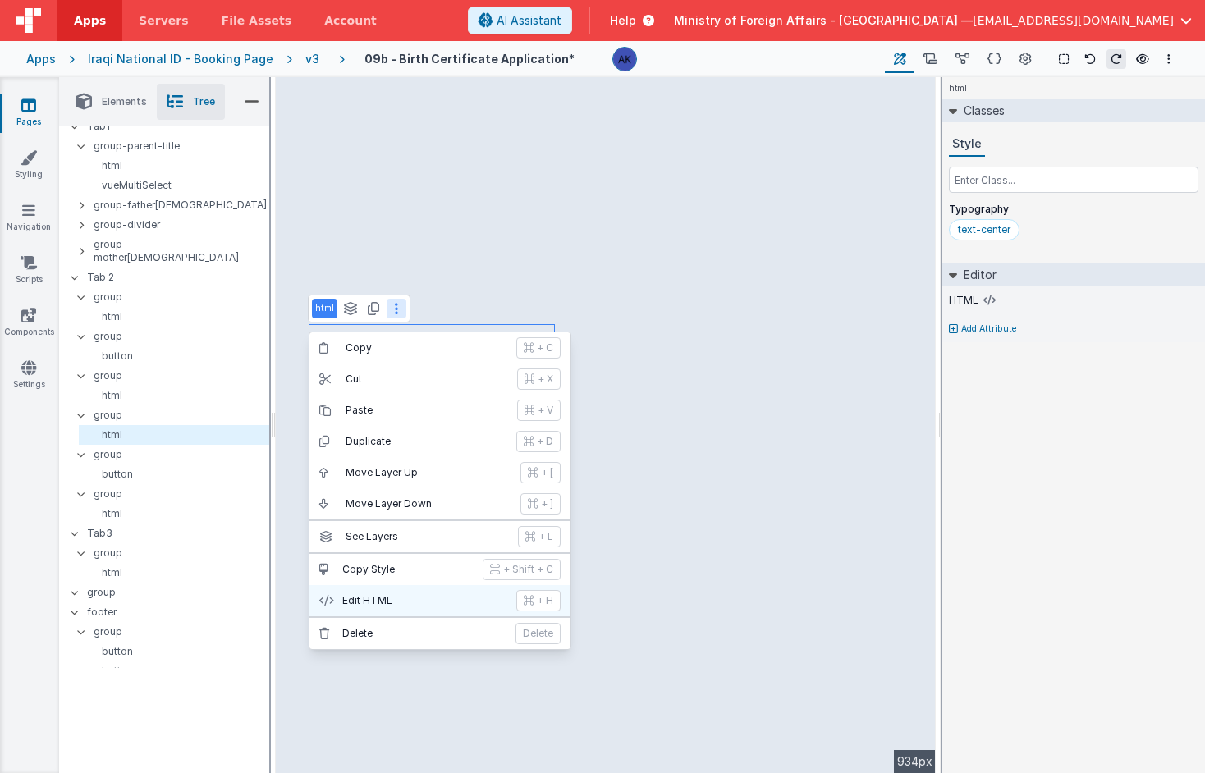
click at [438, 603] on p "Edit HTML" at bounding box center [424, 600] width 164 height 13
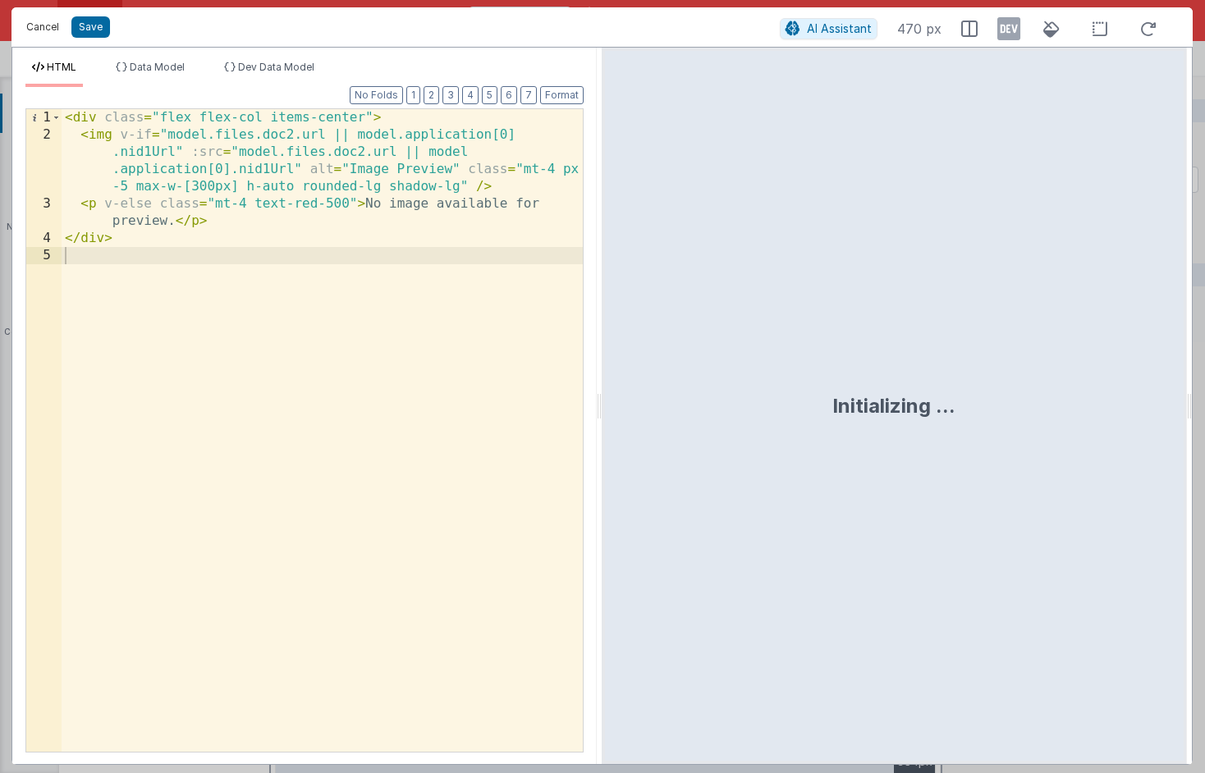
click at [54, 32] on button "Cancel" at bounding box center [42, 27] width 49 height 23
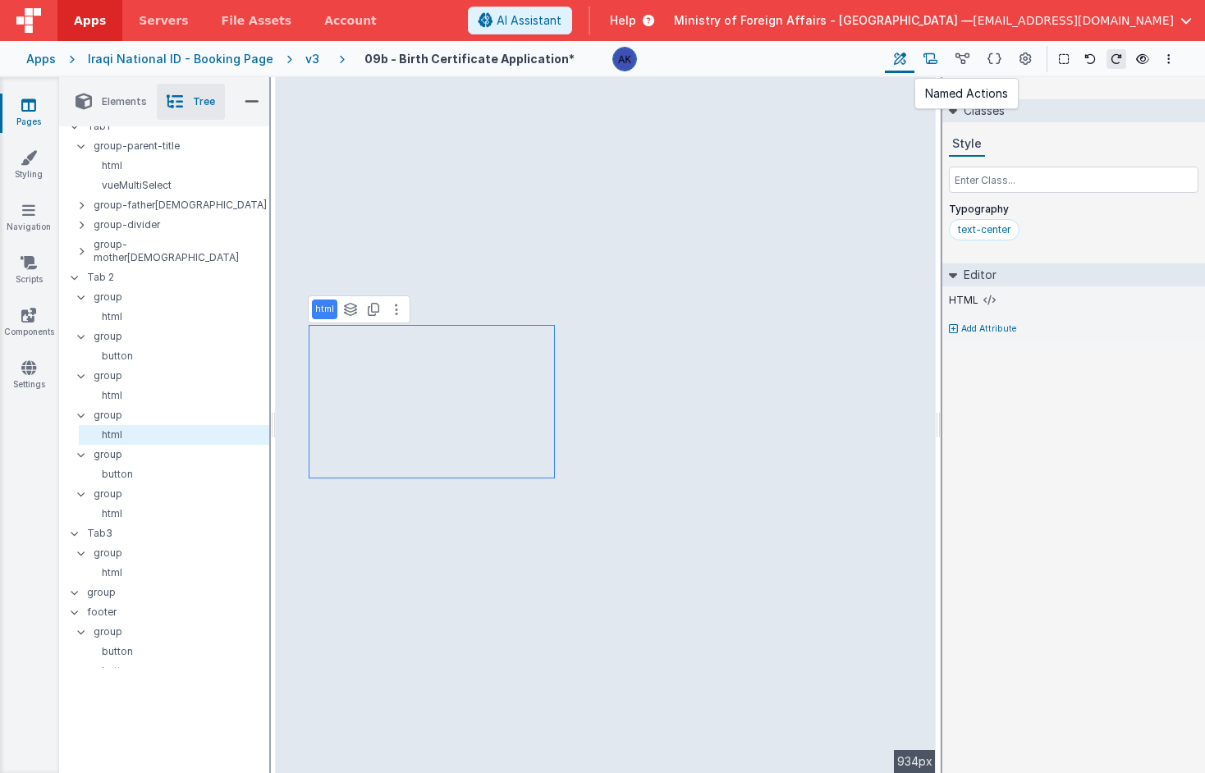
click at [938, 60] on button at bounding box center [931, 59] width 32 height 28
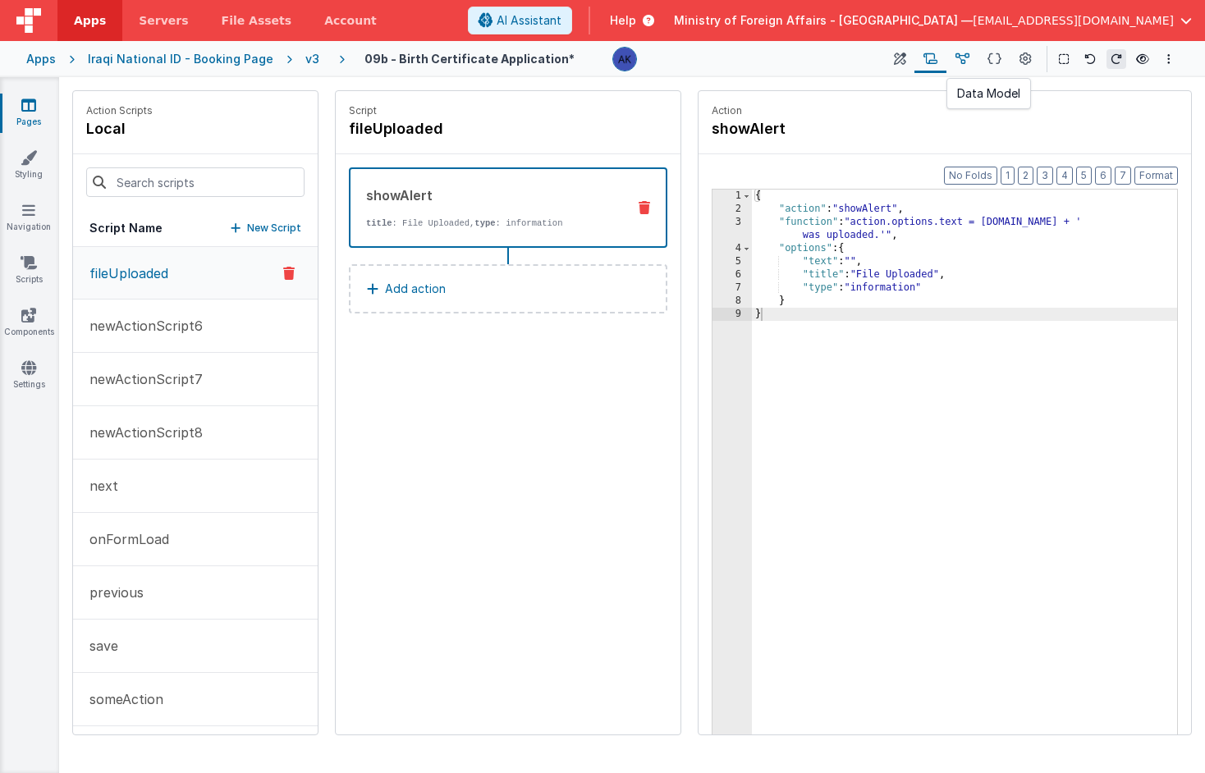
click at [971, 60] on button at bounding box center [963, 59] width 32 height 28
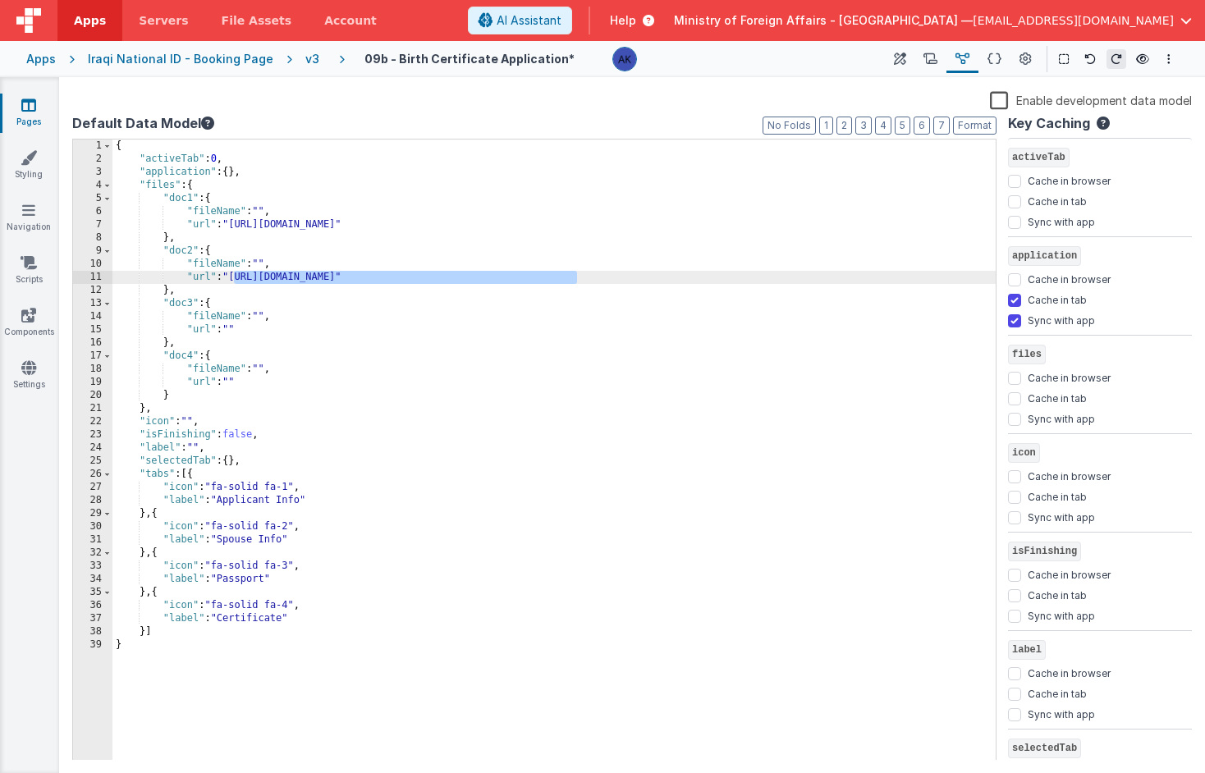
drag, startPoint x: 236, startPoint y: 278, endPoint x: 579, endPoint y: 276, distance: 343.2
click at [579, 276] on div "{ "activeTab" : 0 , "application" : { } , "files" : { "doc1" : { "fileName" : "…" at bounding box center [553, 464] width 883 height 648
drag, startPoint x: 233, startPoint y: 278, endPoint x: 636, endPoint y: 279, distance: 403.1
click at [636, 279] on div "{ "activeTab" : 0 , "application" : { } , "files" : { "doc1" : { "fileName" : "…" at bounding box center [553, 464] width 883 height 648
click at [906, 61] on icon at bounding box center [900, 59] width 12 height 17
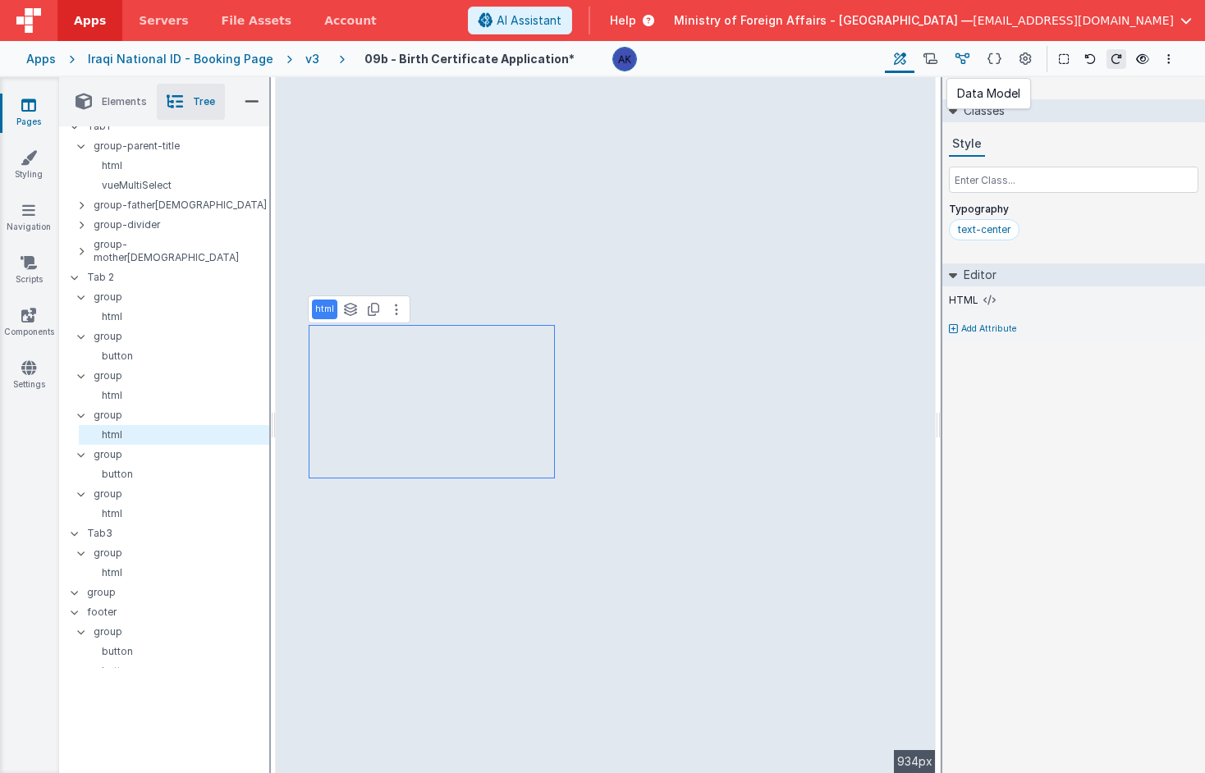
click at [963, 57] on icon at bounding box center [963, 59] width 14 height 17
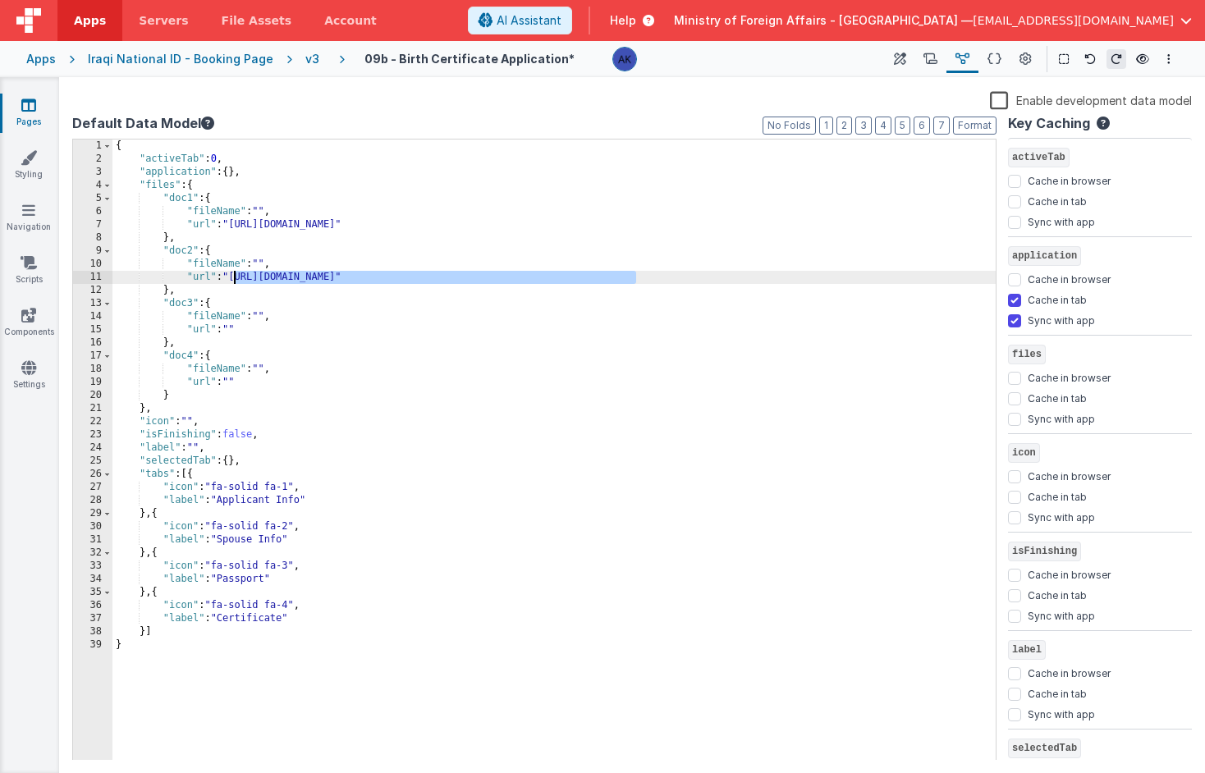
drag, startPoint x: 637, startPoint y: 275, endPoint x: 232, endPoint y: 278, distance: 405.6
click at [232, 278] on div "{ "activeTab" : 0 , "application" : { } , "files" : { "doc1" : { "fileName" : "…" at bounding box center [553, 464] width 883 height 648
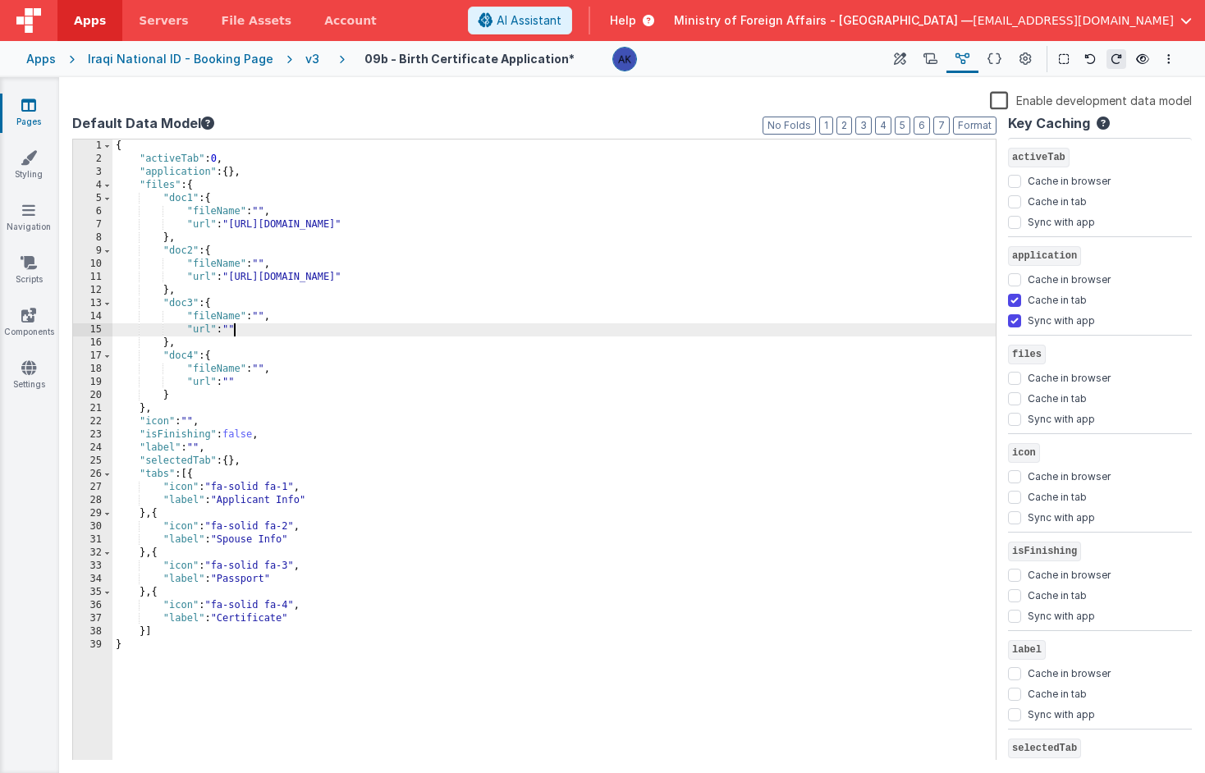
click at [236, 330] on div "{ "activeTab" : 0 , "application" : { } , "files" : { "doc1" : { "fileName" : "…" at bounding box center [553, 464] width 883 height 648
click at [893, 65] on button at bounding box center [900, 59] width 30 height 28
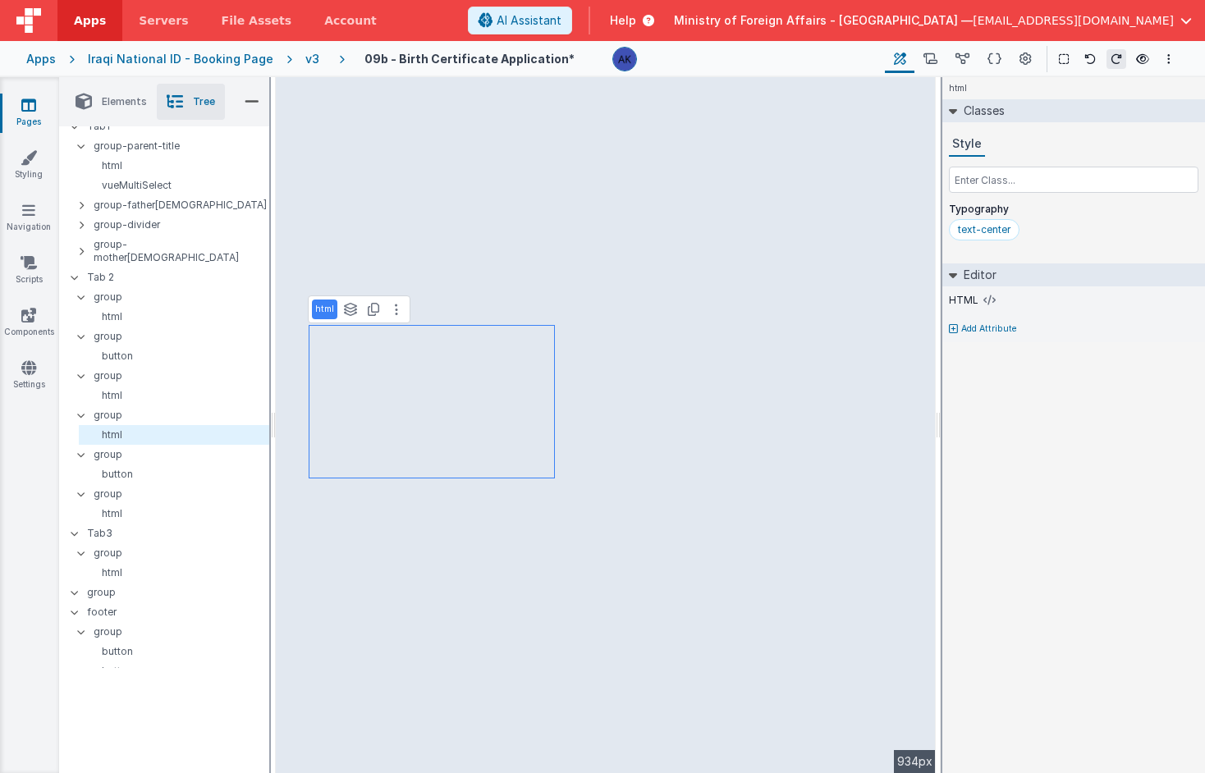
select select "uploadFile"
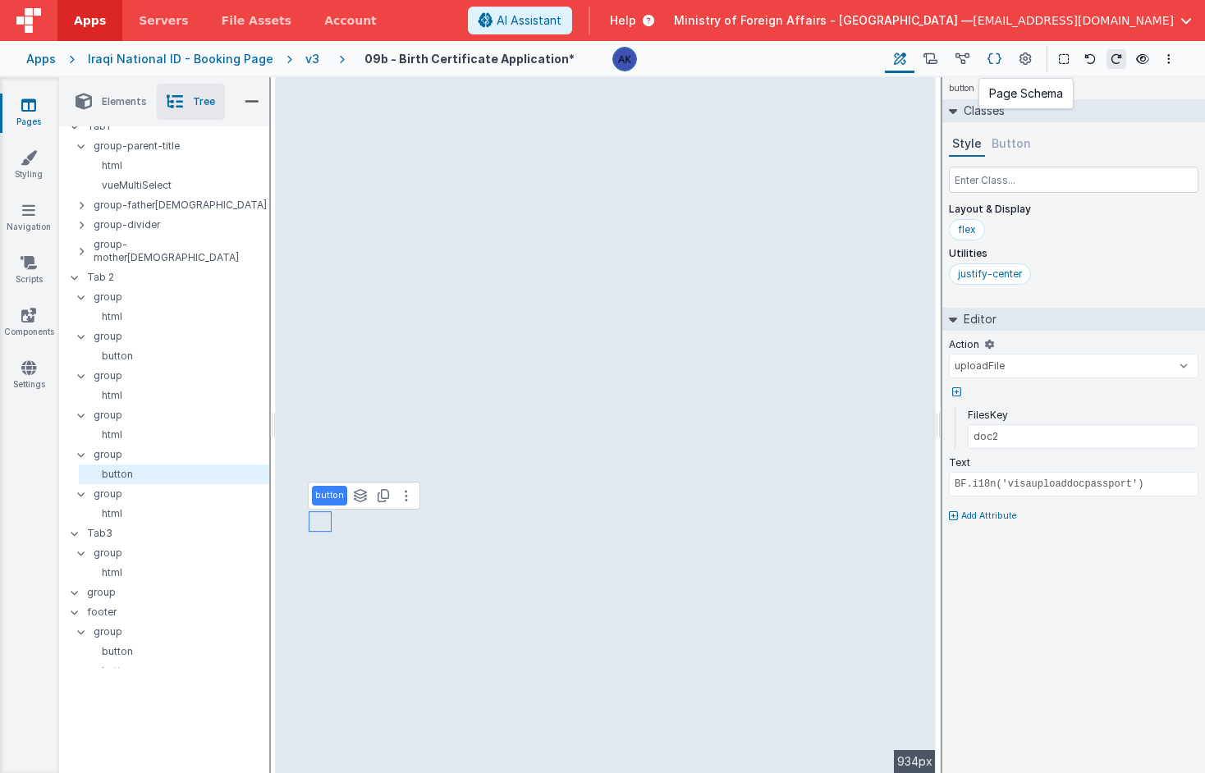
click at [996, 58] on icon at bounding box center [995, 59] width 14 height 17
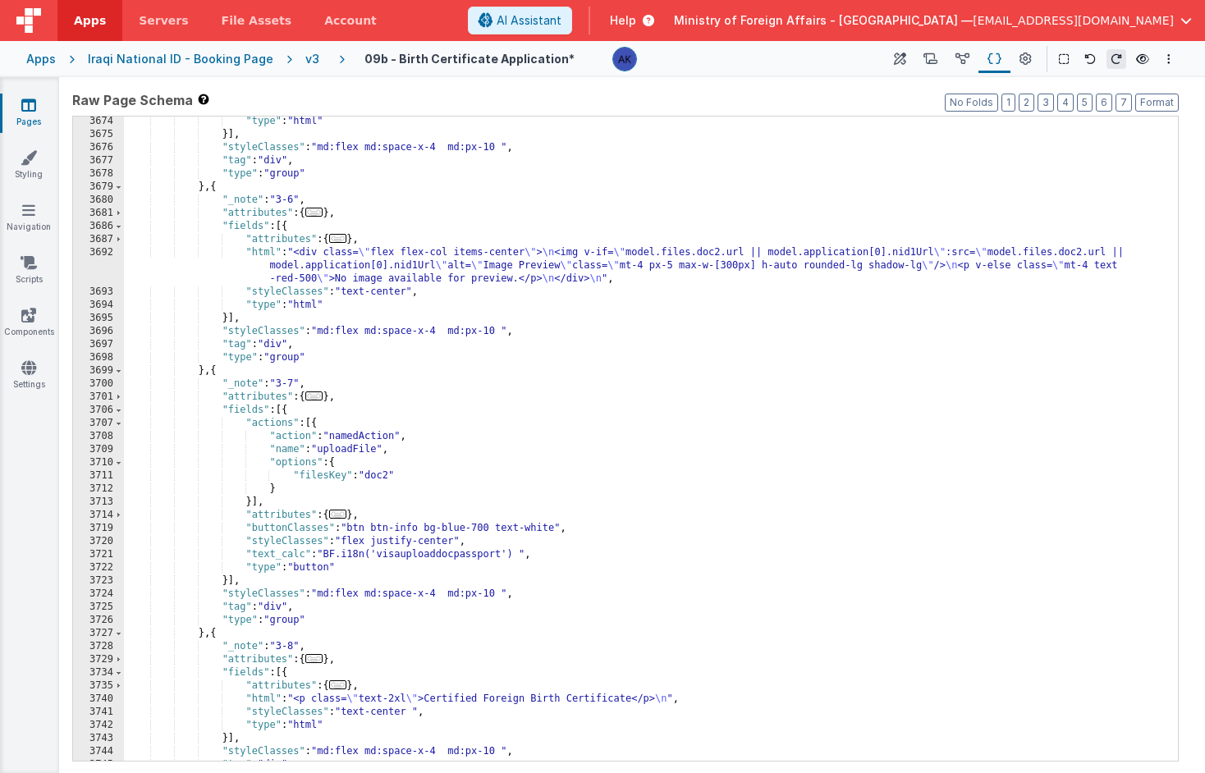
scroll to position [25270, 0]
click at [305, 556] on div ""type" : "html" }] , "styleClasses" : "md:flex md:space-x-4 md:px-10 " , "tag" …" at bounding box center [645, 450] width 1042 height 671
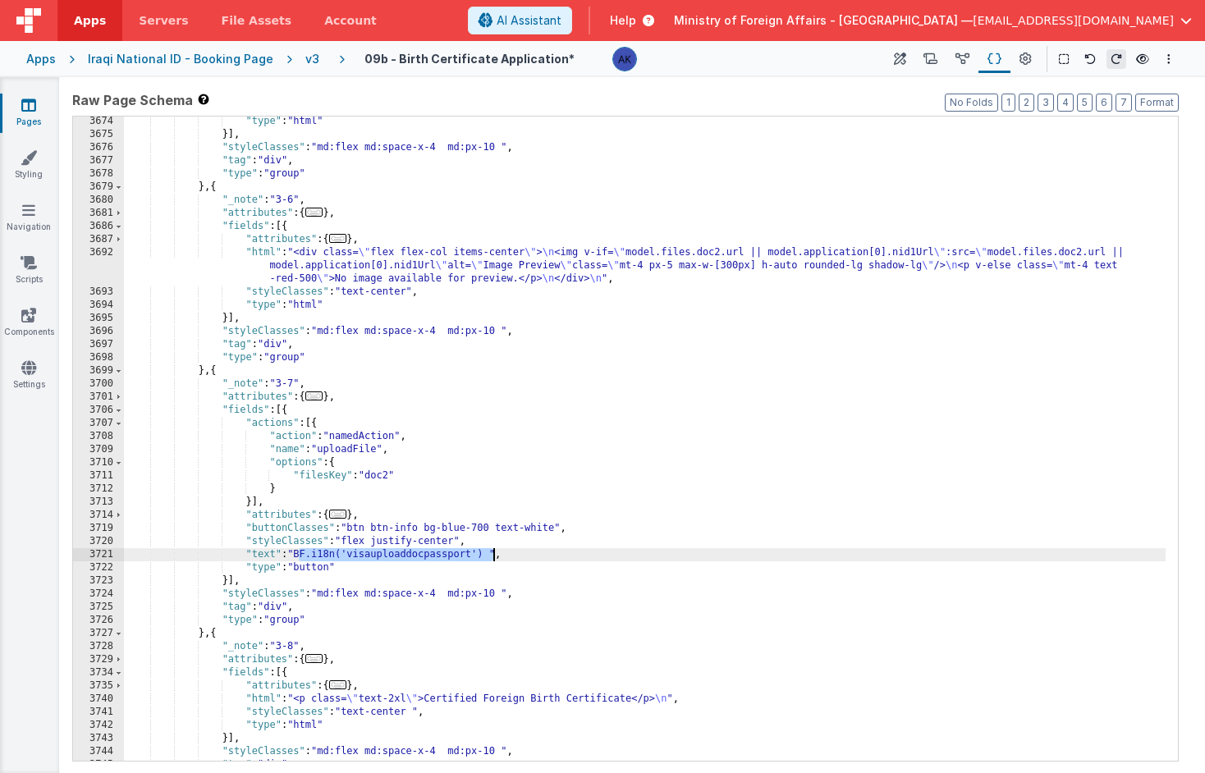
drag, startPoint x: 300, startPoint y: 555, endPoint x: 492, endPoint y: 558, distance: 191.3
click at [492, 558] on div ""type" : "html" }] , "styleClasses" : "md:flex md:space-x-4 md:px-10 " , "tag" …" at bounding box center [645, 450] width 1042 height 671
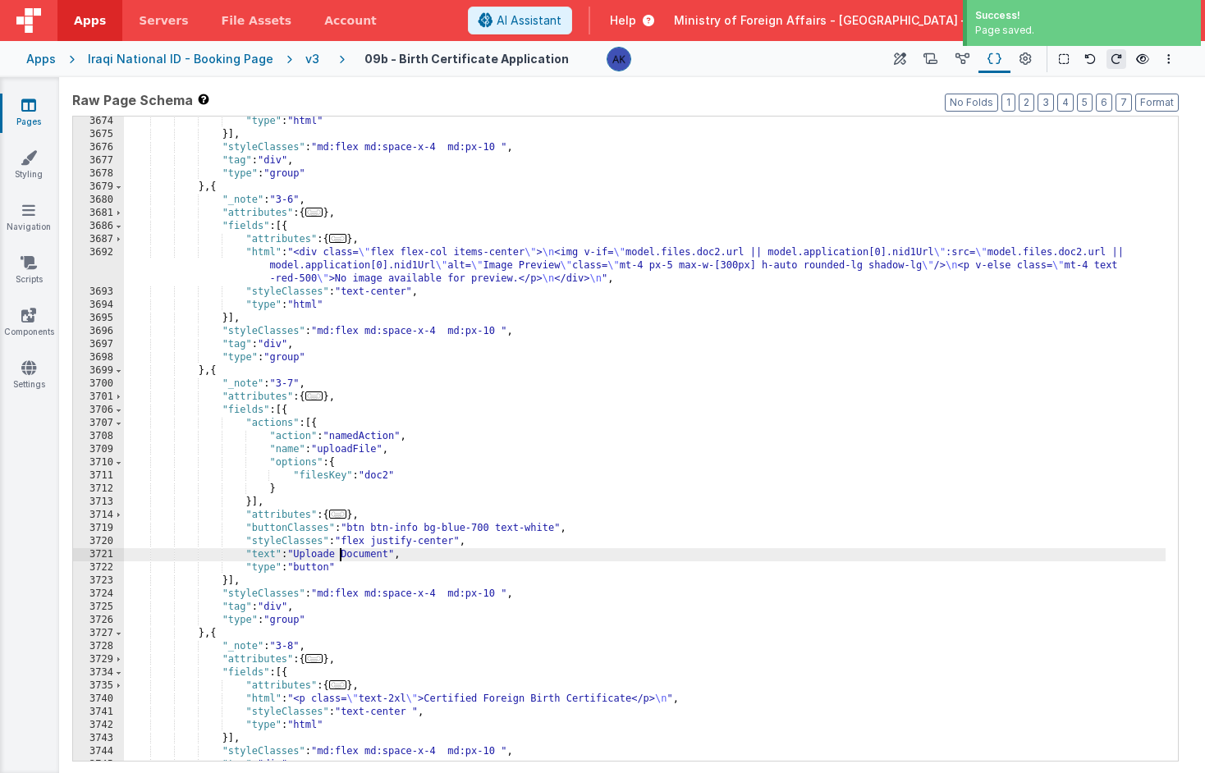
click at [342, 554] on div ""type" : "html" }] , "styleClasses" : "md:flex md:space-x-4 md:px-10 " , "tag" …" at bounding box center [645, 450] width 1042 height 671
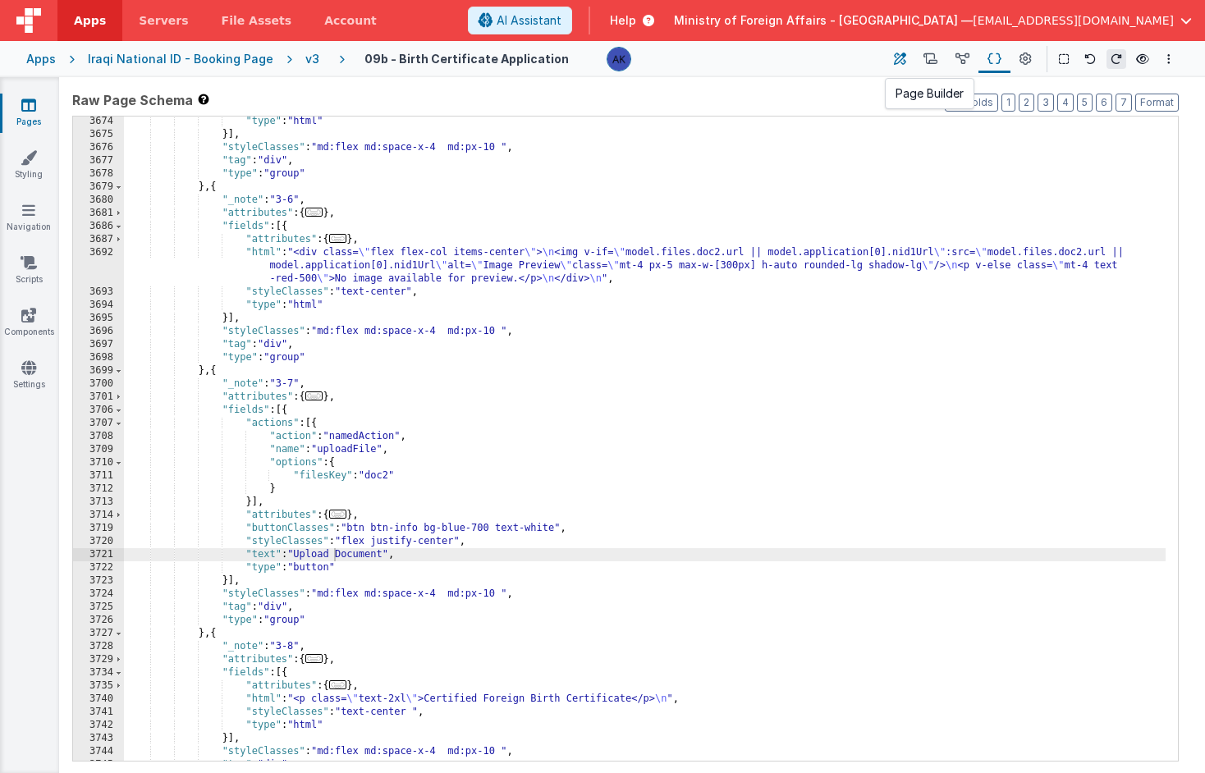
click at [894, 56] on icon at bounding box center [900, 59] width 12 height 17
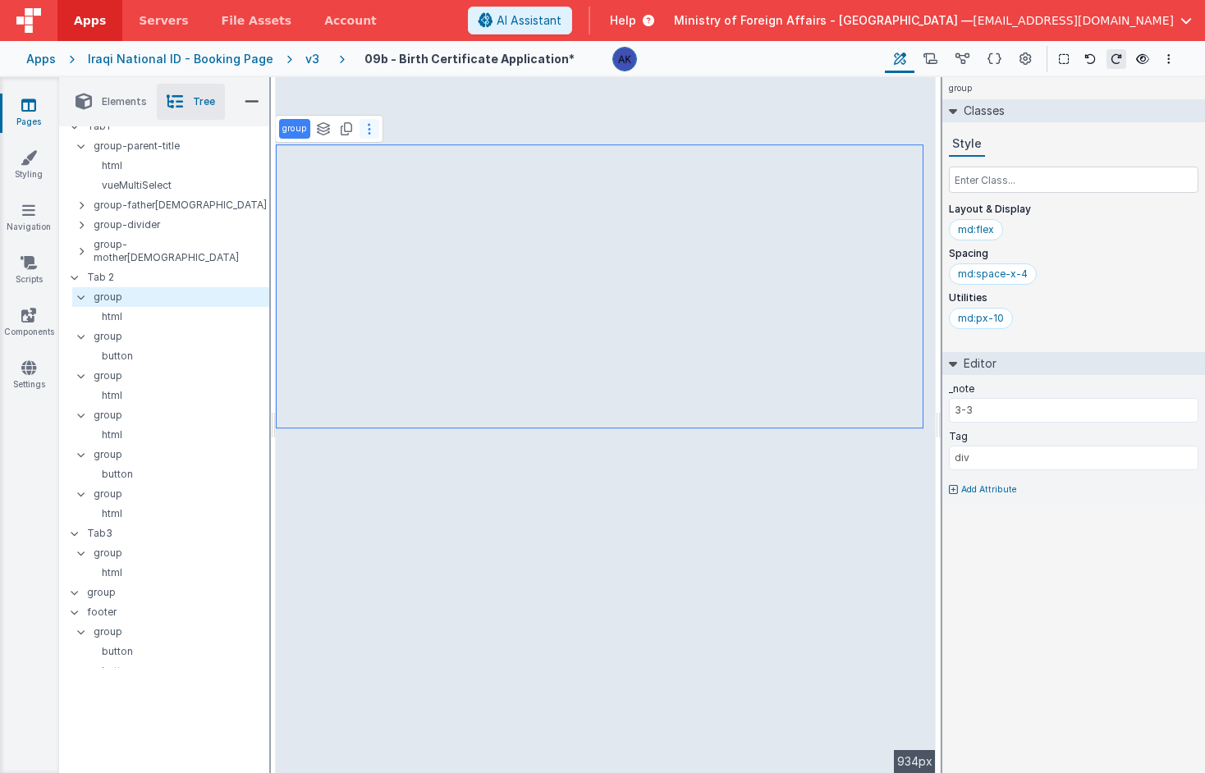
click at [369, 129] on icon at bounding box center [369, 128] width 3 height 13
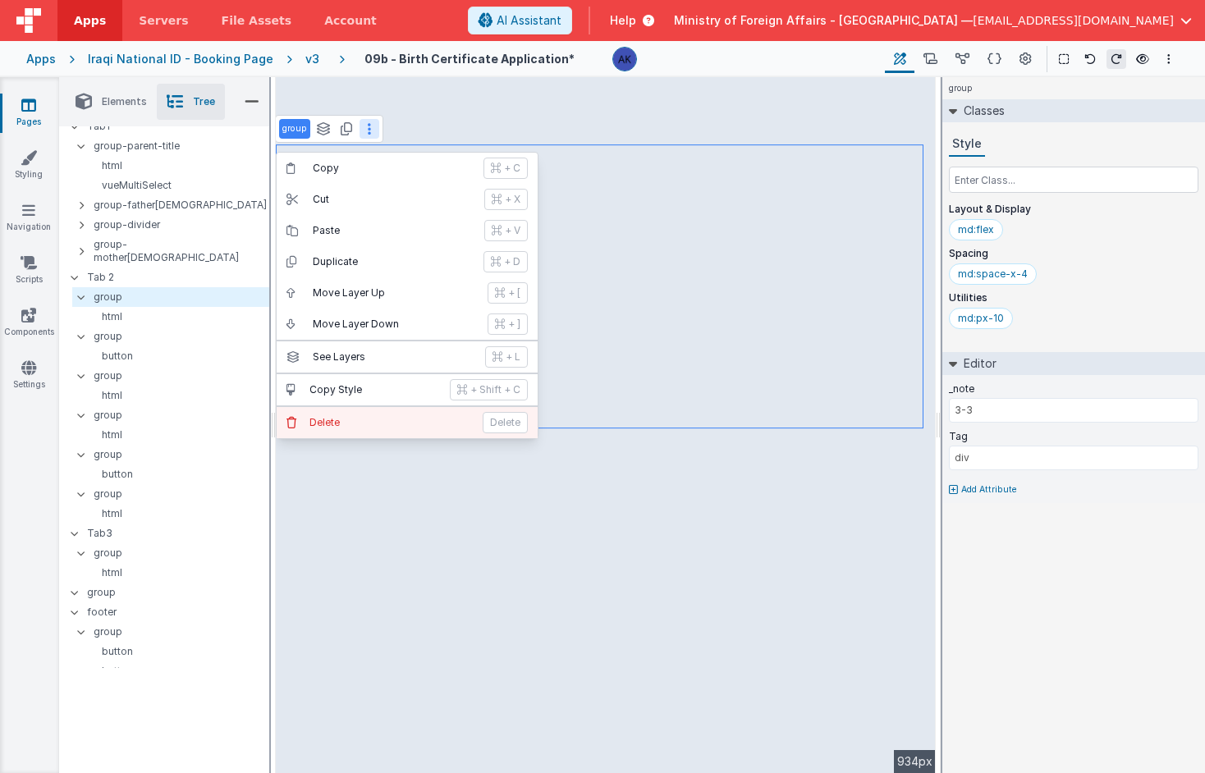
click at [382, 412] on button "[PERSON_NAME]" at bounding box center [407, 422] width 261 height 31
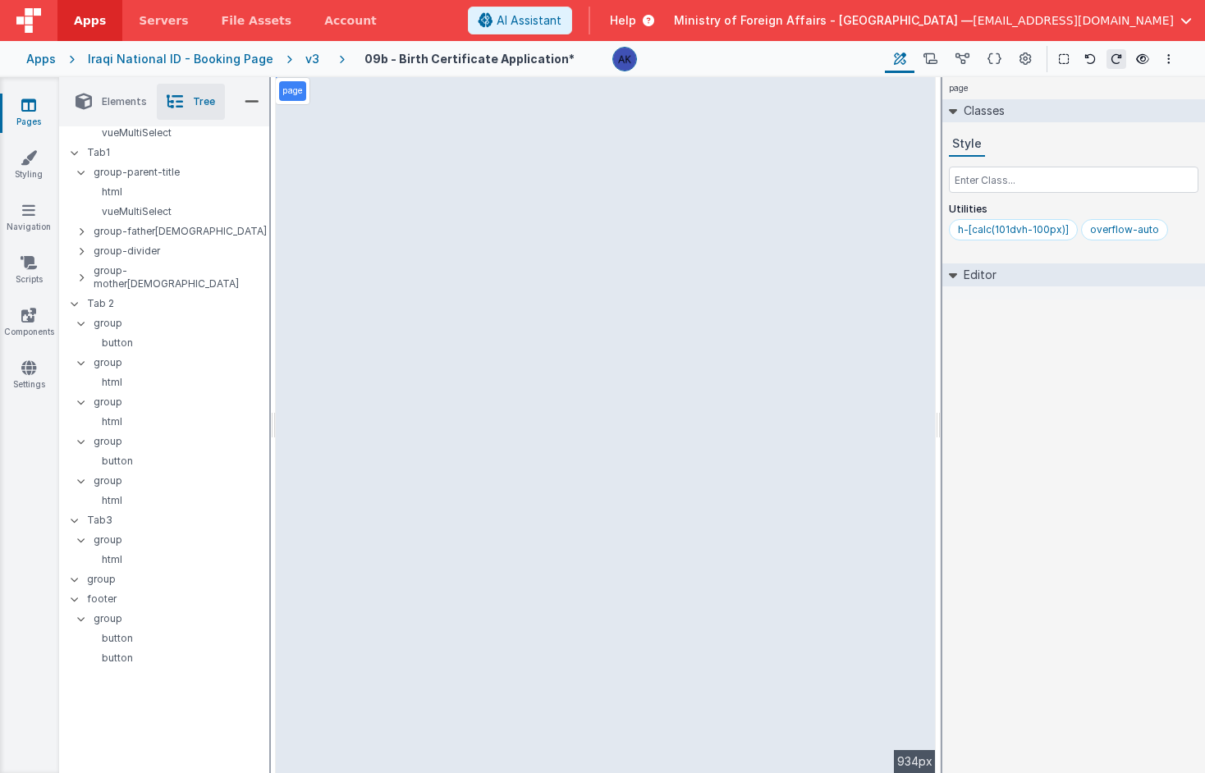
scroll to position [877, 0]
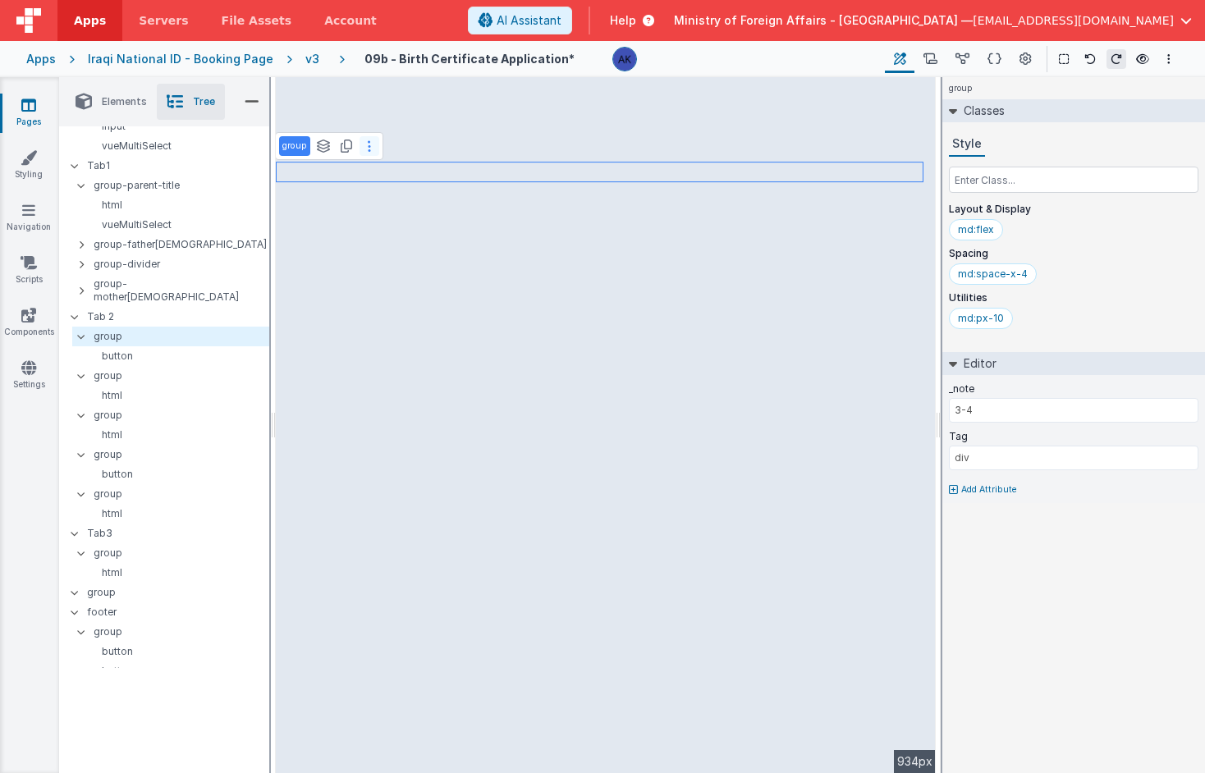
click at [376, 151] on button at bounding box center [370, 146] width 20 height 20
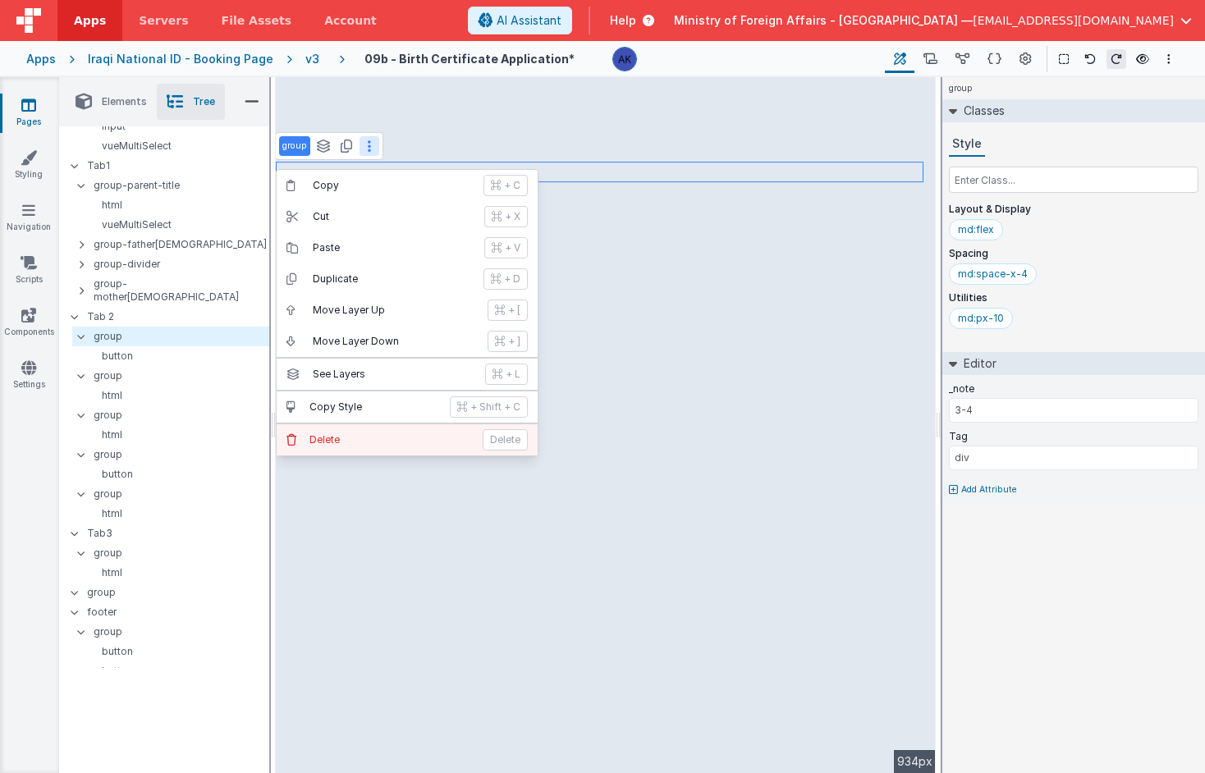
click at [356, 432] on button "[PERSON_NAME]" at bounding box center [407, 439] width 261 height 31
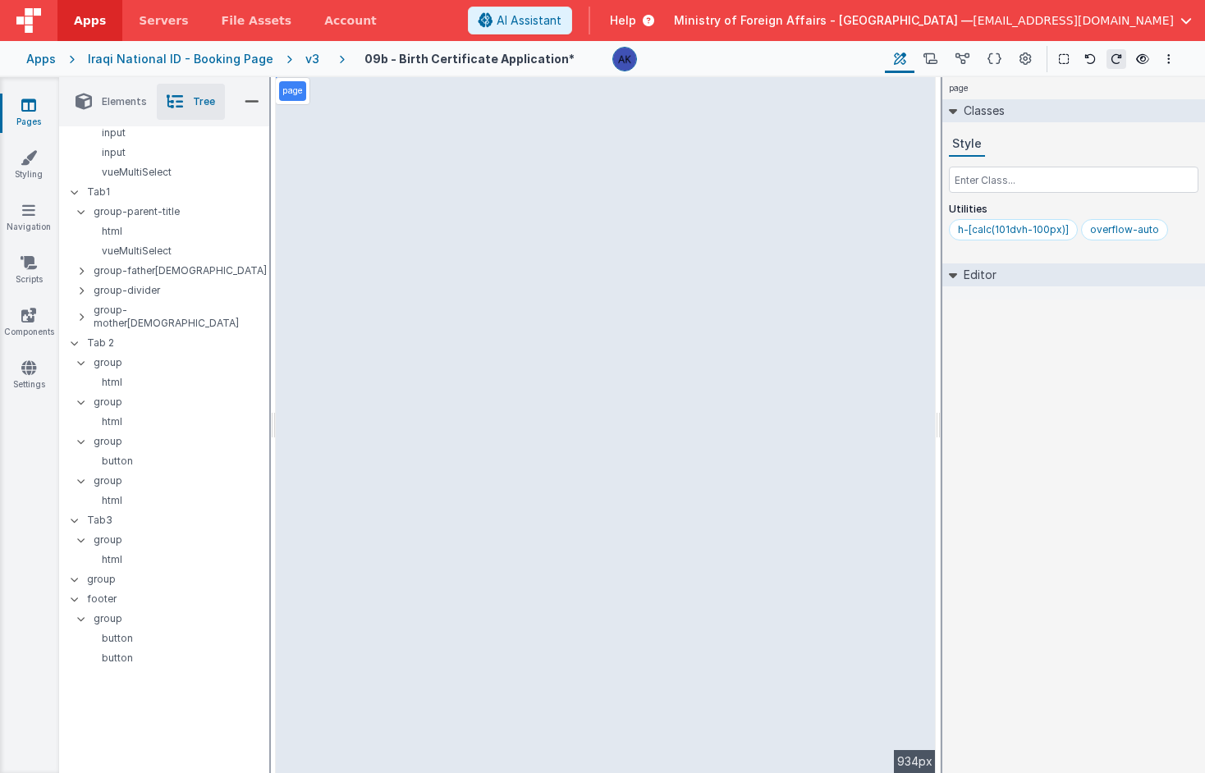
scroll to position [837, 0]
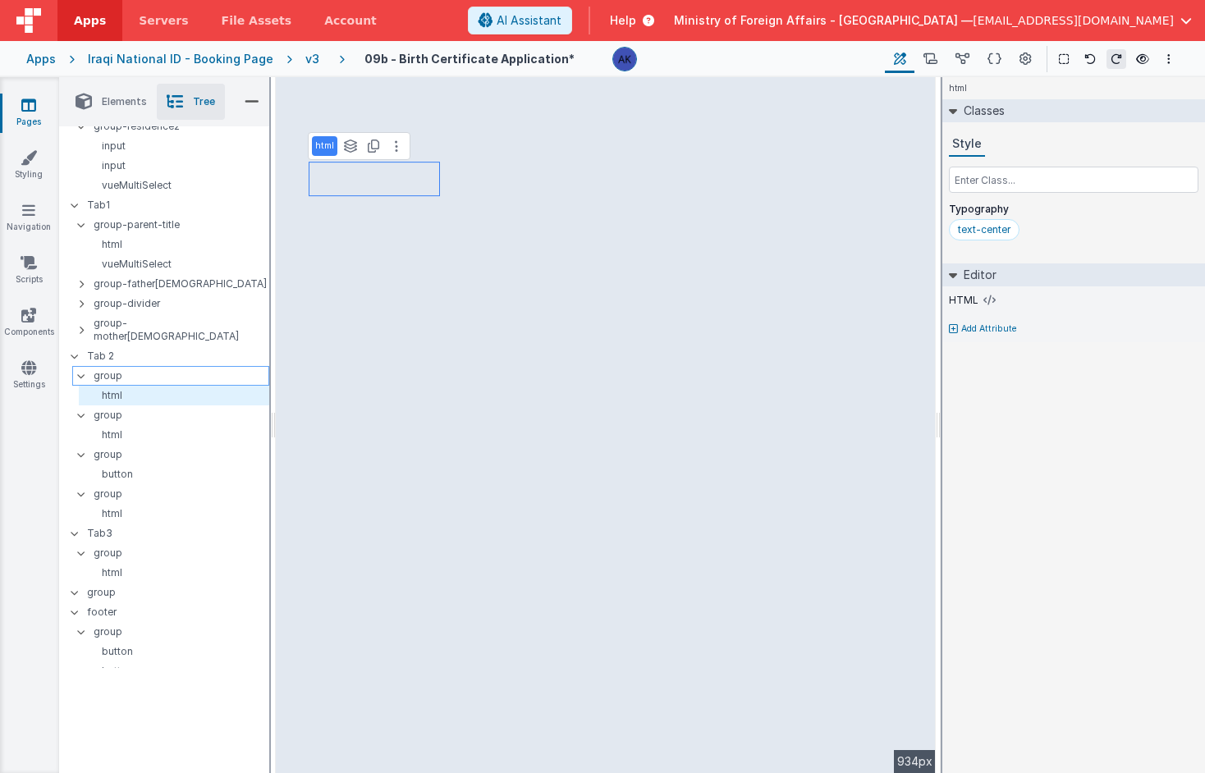
click at [209, 367] on p "group" at bounding box center [181, 376] width 175 height 18
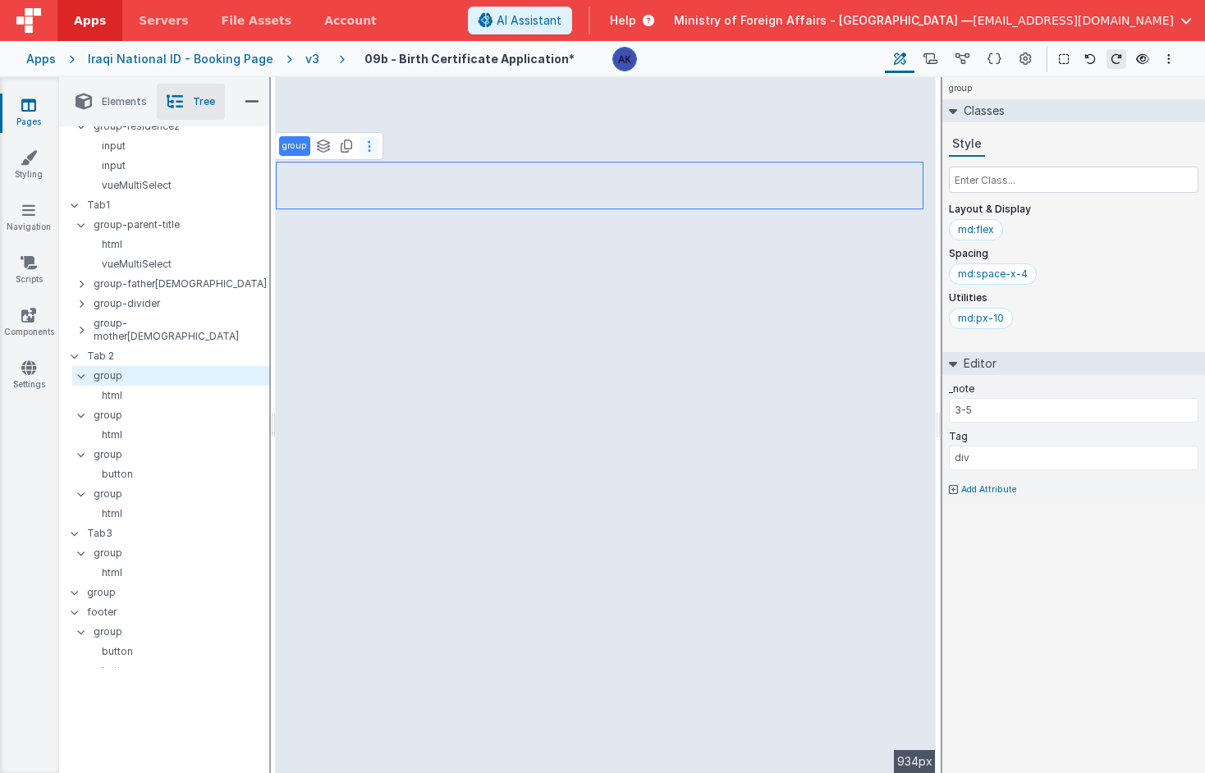
click at [371, 149] on button at bounding box center [370, 146] width 20 height 20
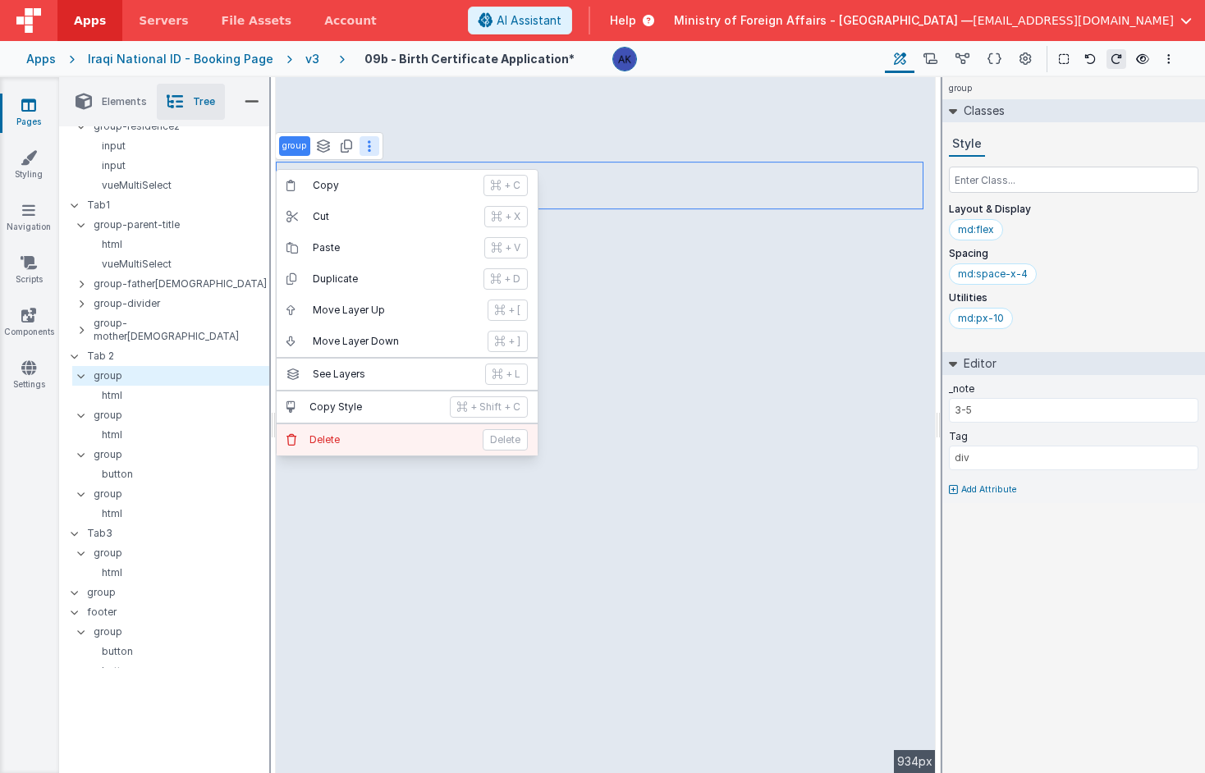
click at [346, 446] on p "Delete" at bounding box center [391, 440] width 163 height 13
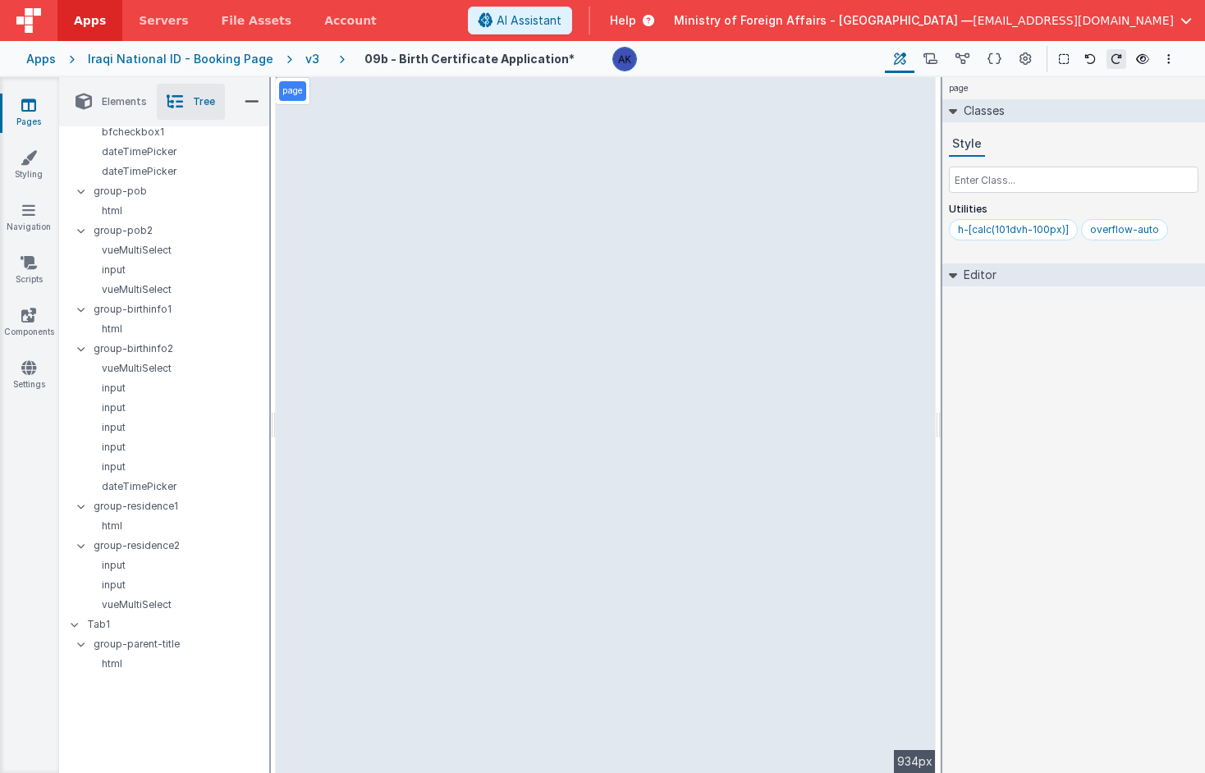
scroll to position [374, 0]
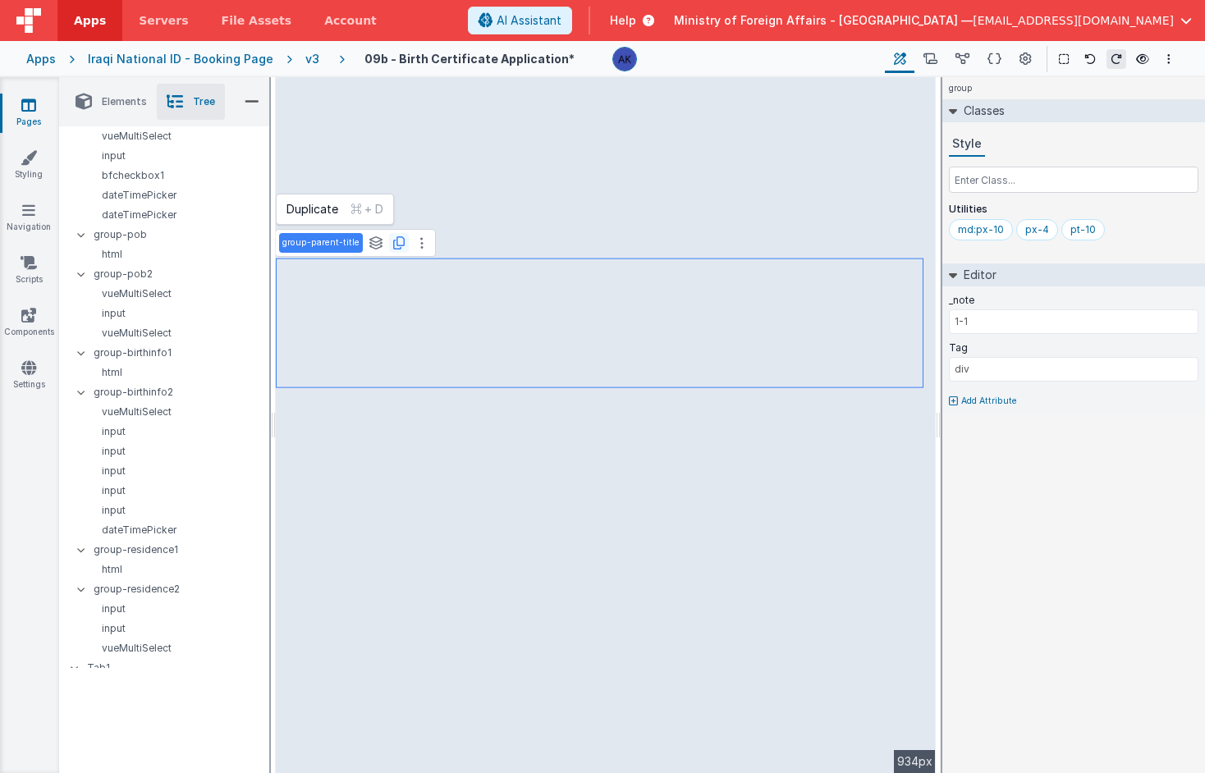
click at [400, 245] on button at bounding box center [399, 243] width 20 height 20
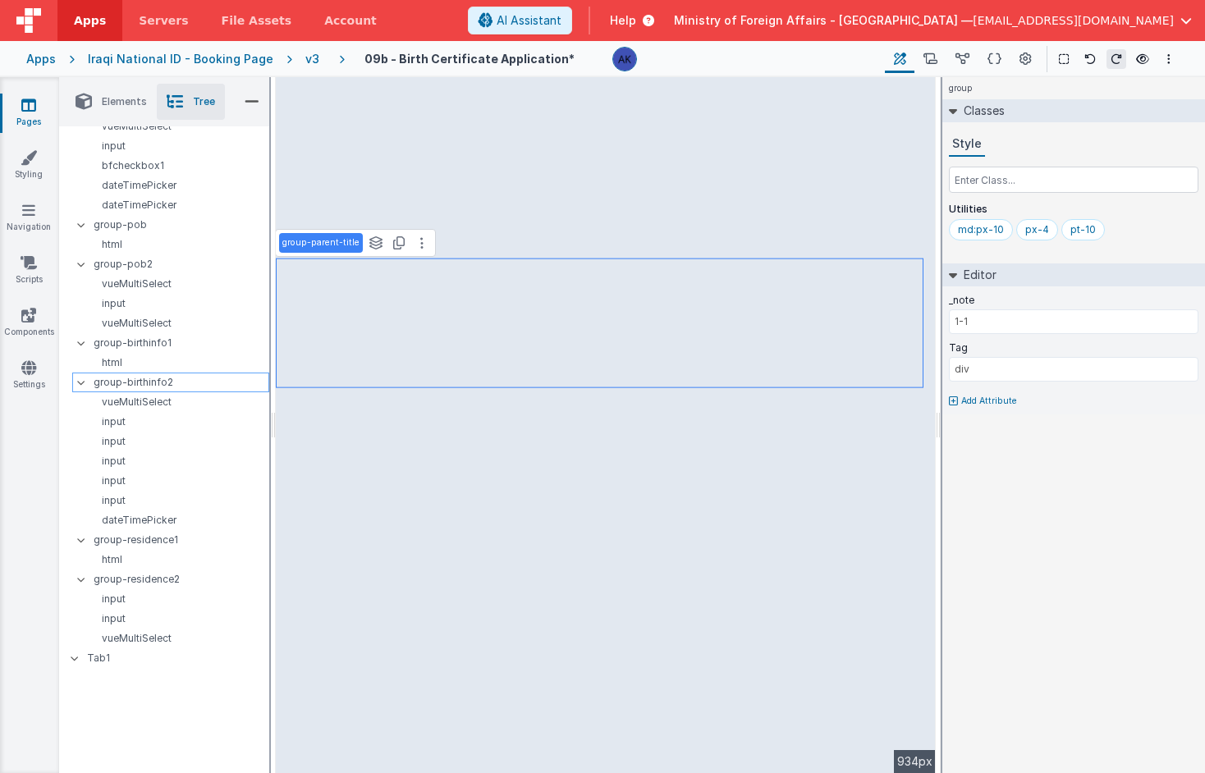
scroll to position [406, 0]
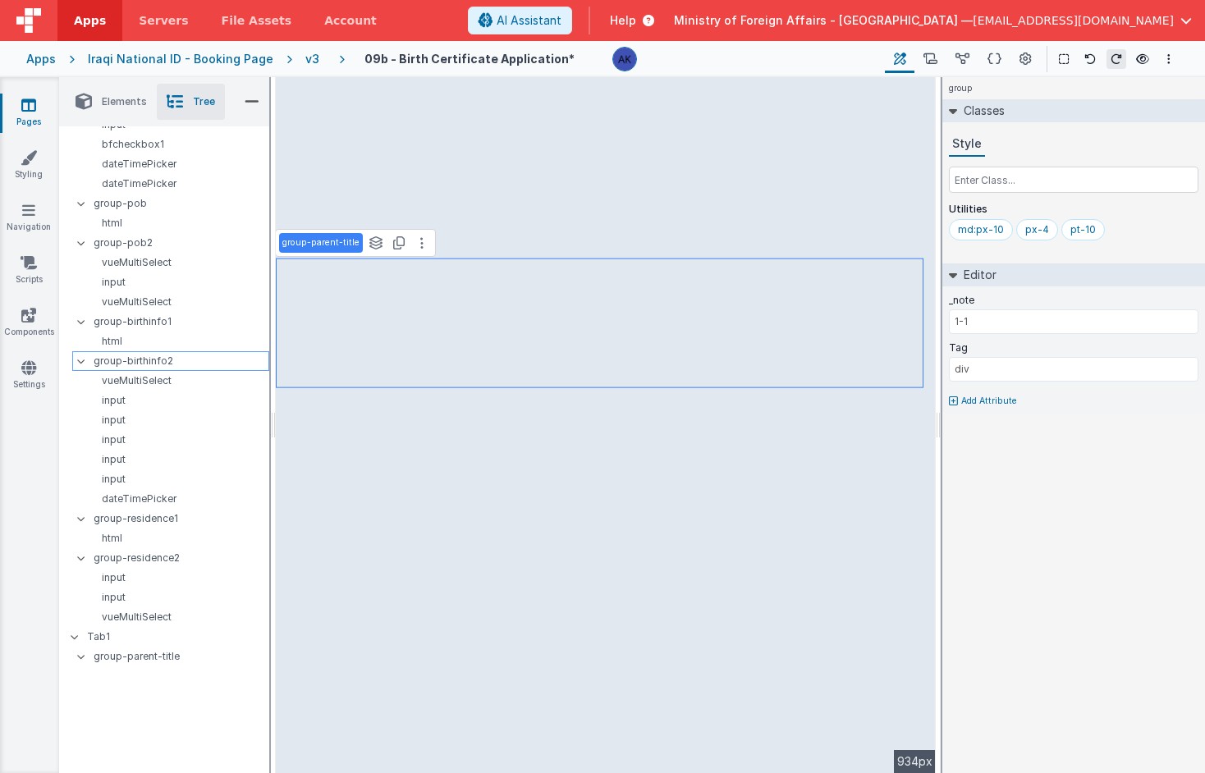
click at [78, 359] on icon at bounding box center [81, 361] width 13 height 5
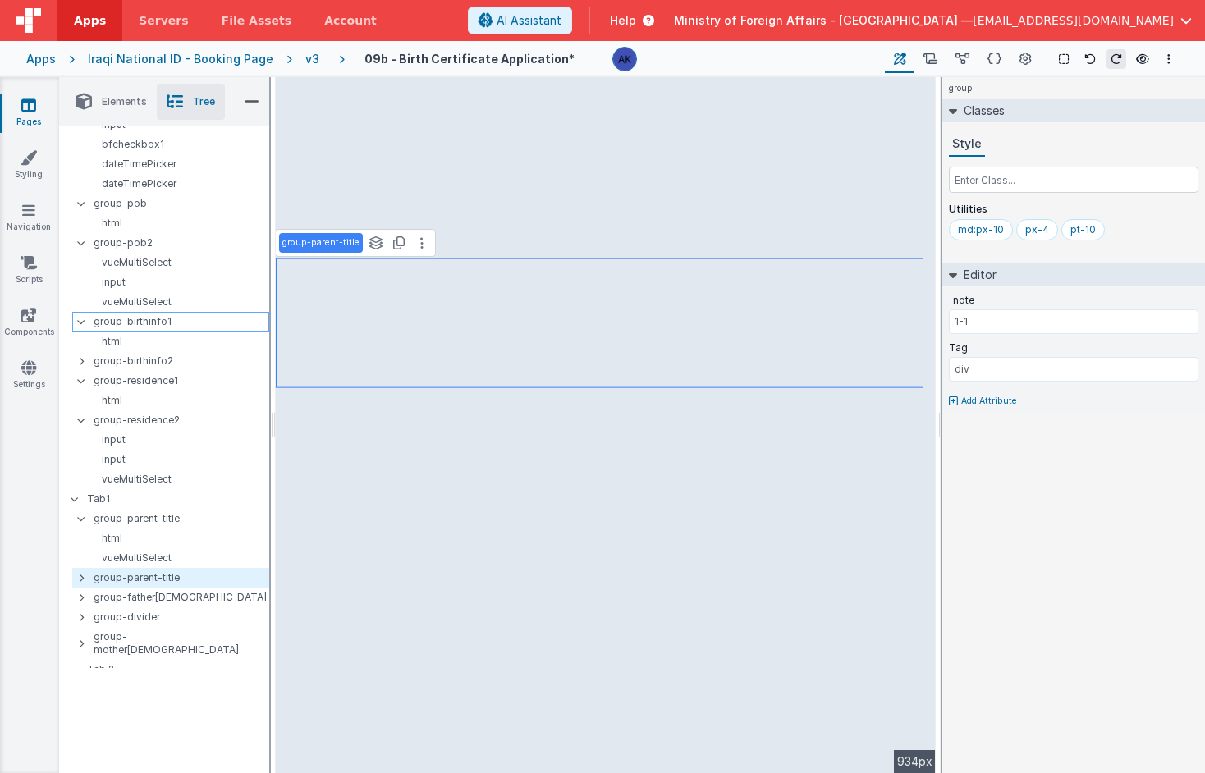
click at [76, 323] on icon at bounding box center [81, 321] width 13 height 5
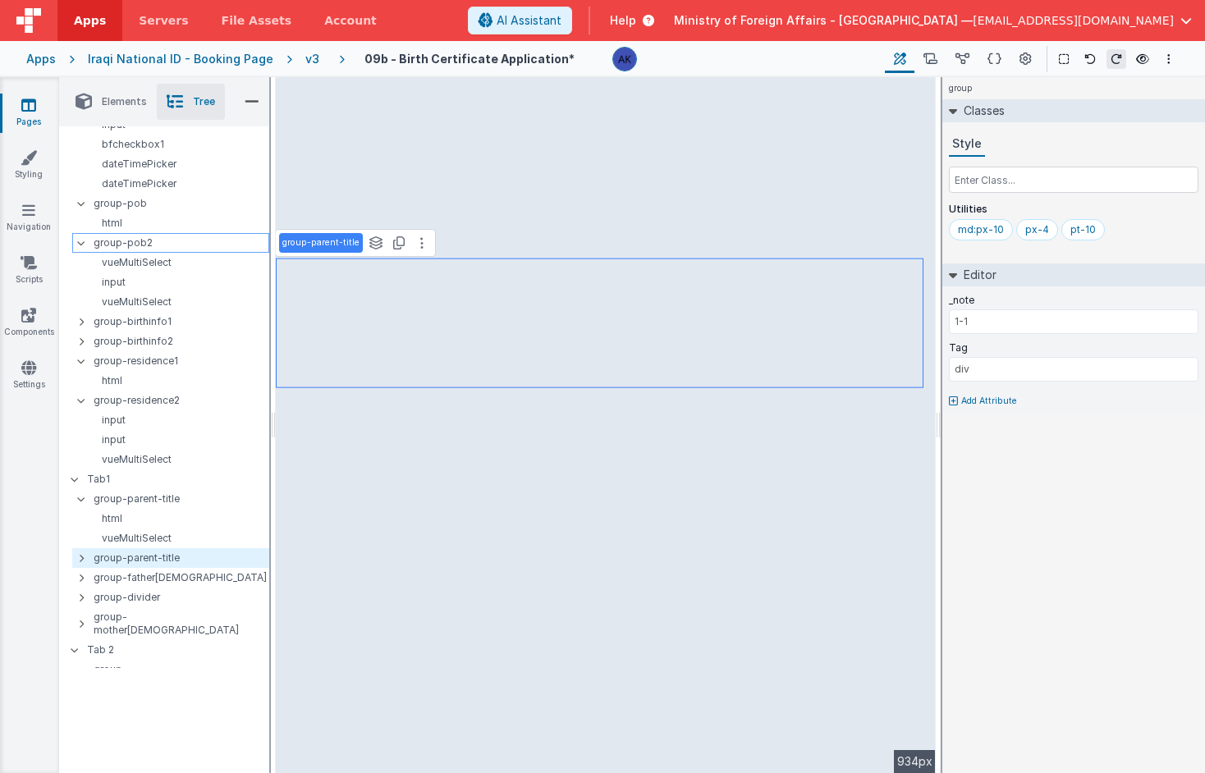
click at [79, 245] on icon at bounding box center [81, 243] width 13 height 5
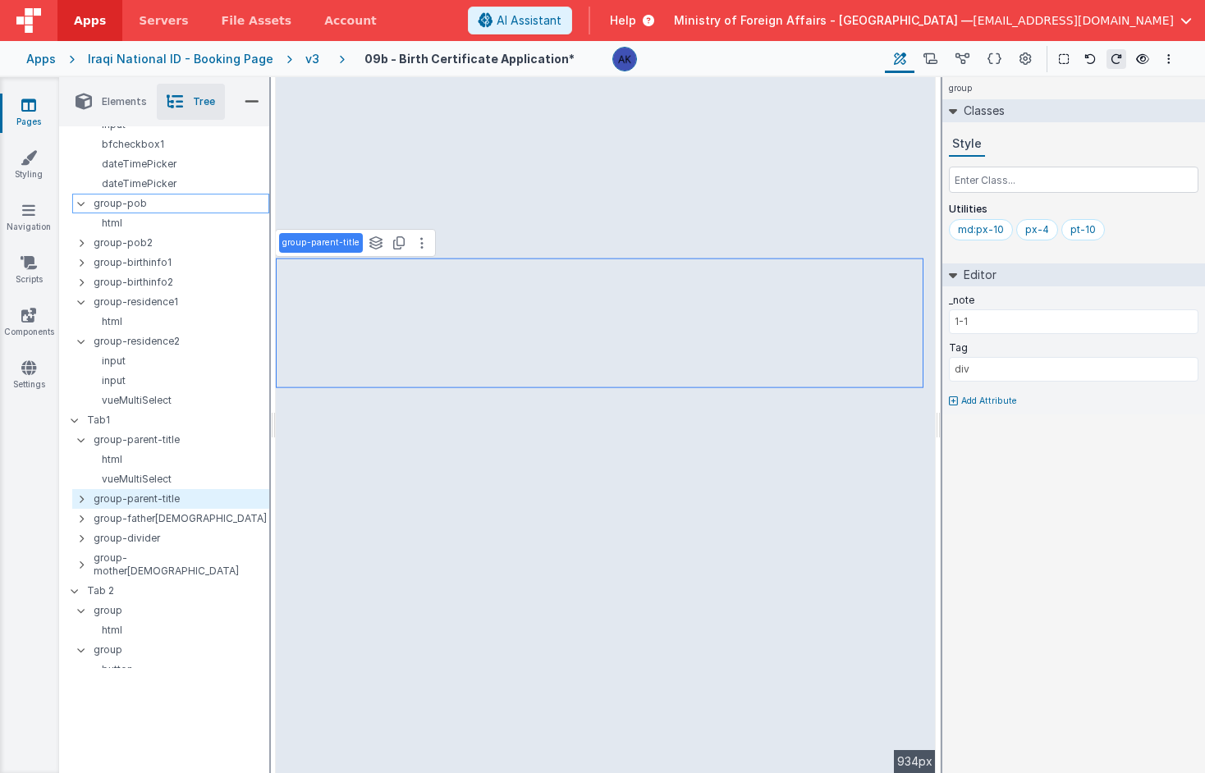
click at [78, 205] on icon at bounding box center [81, 203] width 13 height 5
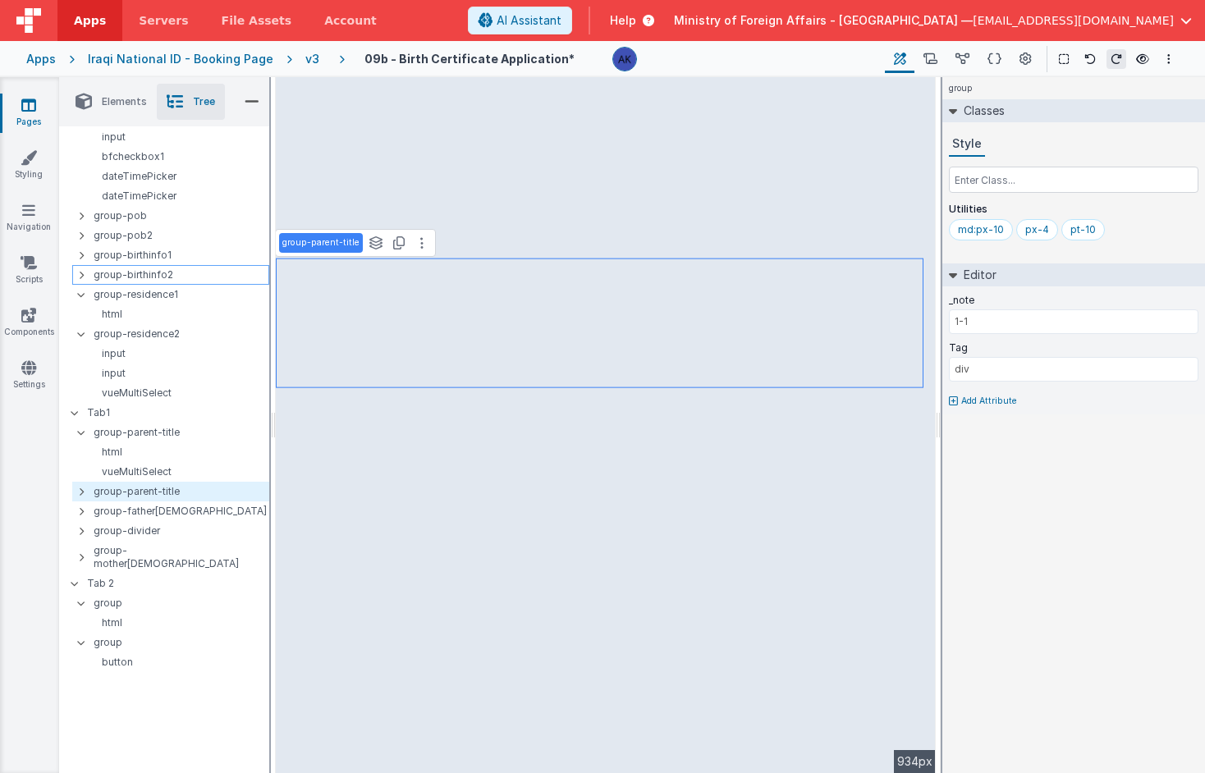
scroll to position [383, 0]
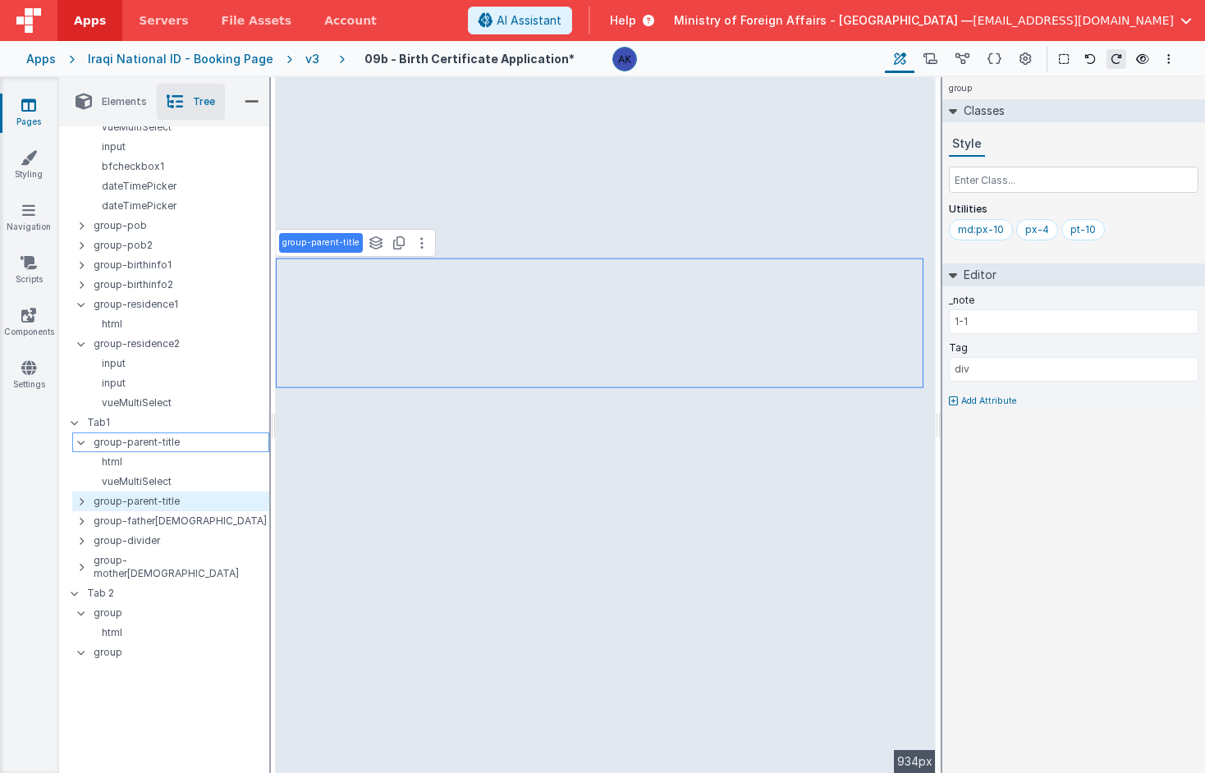
click at [73, 442] on div "group-parent-title" at bounding box center [170, 443] width 197 height 20
click at [79, 442] on icon at bounding box center [81, 442] width 13 height 5
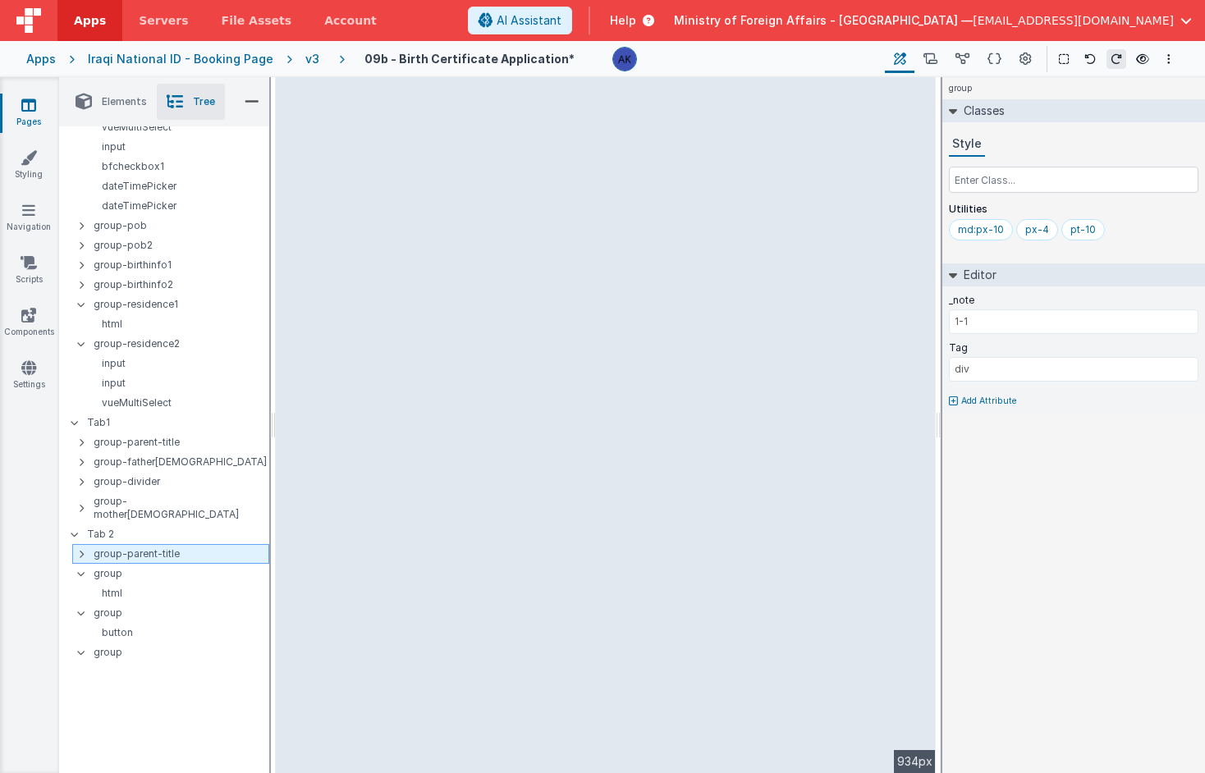
click at [79, 548] on icon at bounding box center [81, 554] width 5 height 13
click at [110, 587] on p "vueMultiSelect" at bounding box center [176, 593] width 183 height 13
select select "required"
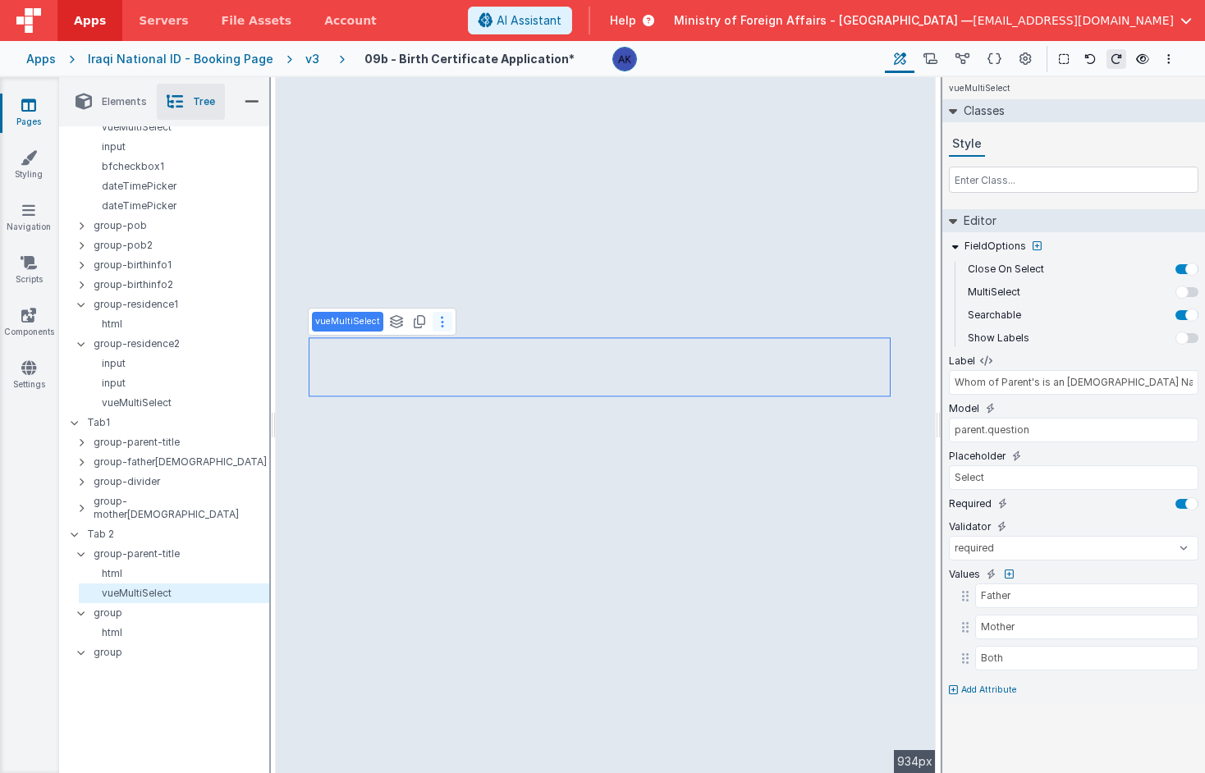
click at [444, 322] on button at bounding box center [443, 322] width 20 height 20
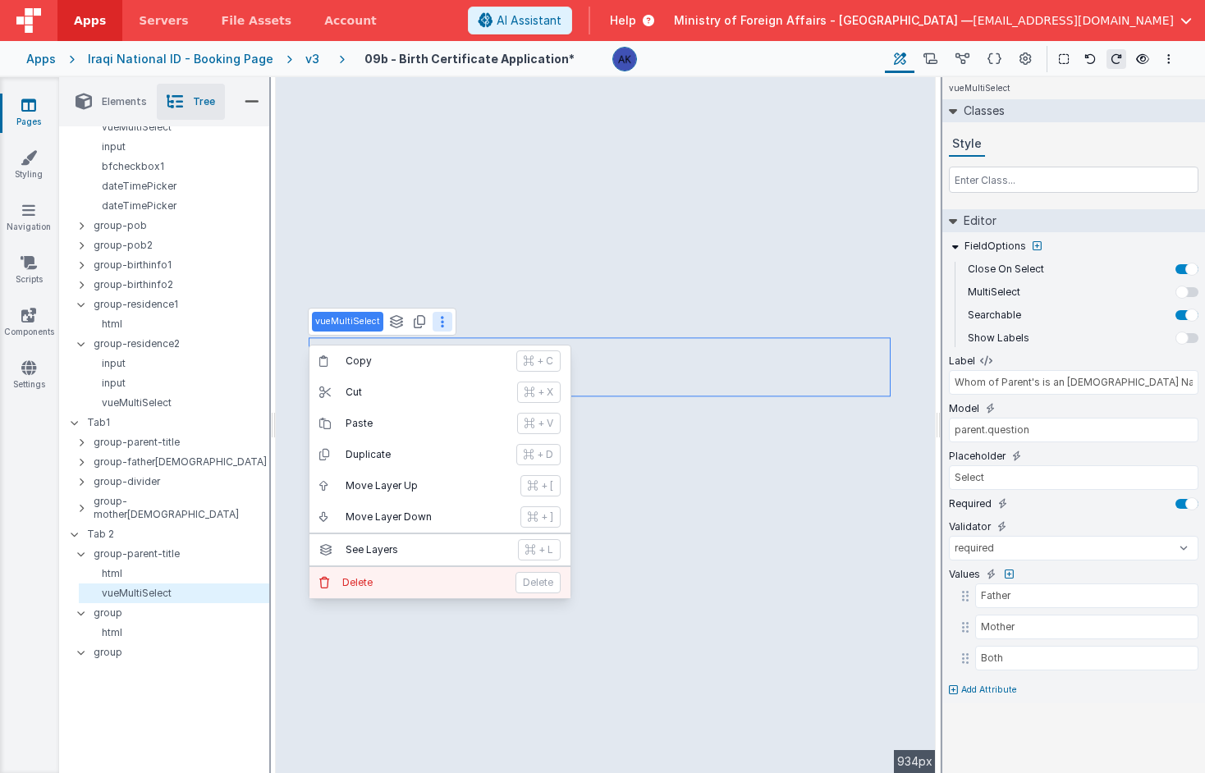
click at [415, 577] on p "Delete" at bounding box center [423, 582] width 163 height 13
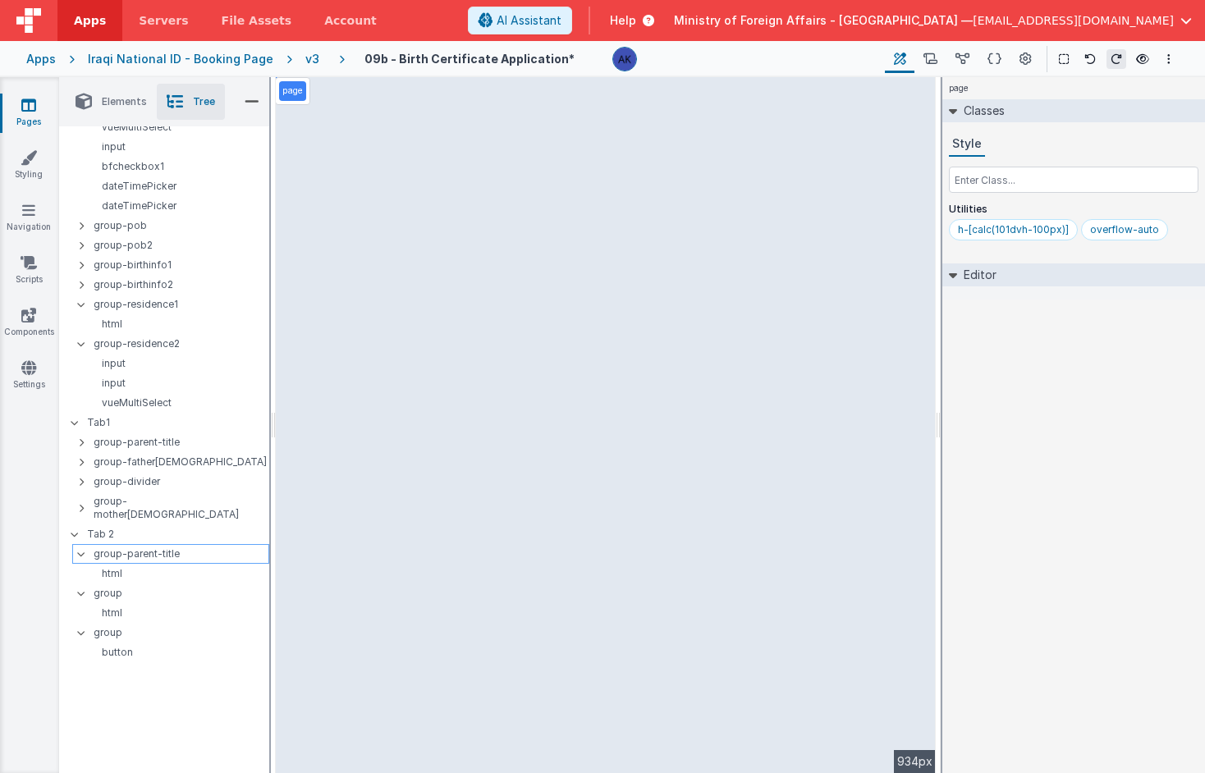
click at [175, 545] on p "group-parent-title" at bounding box center [181, 554] width 175 height 18
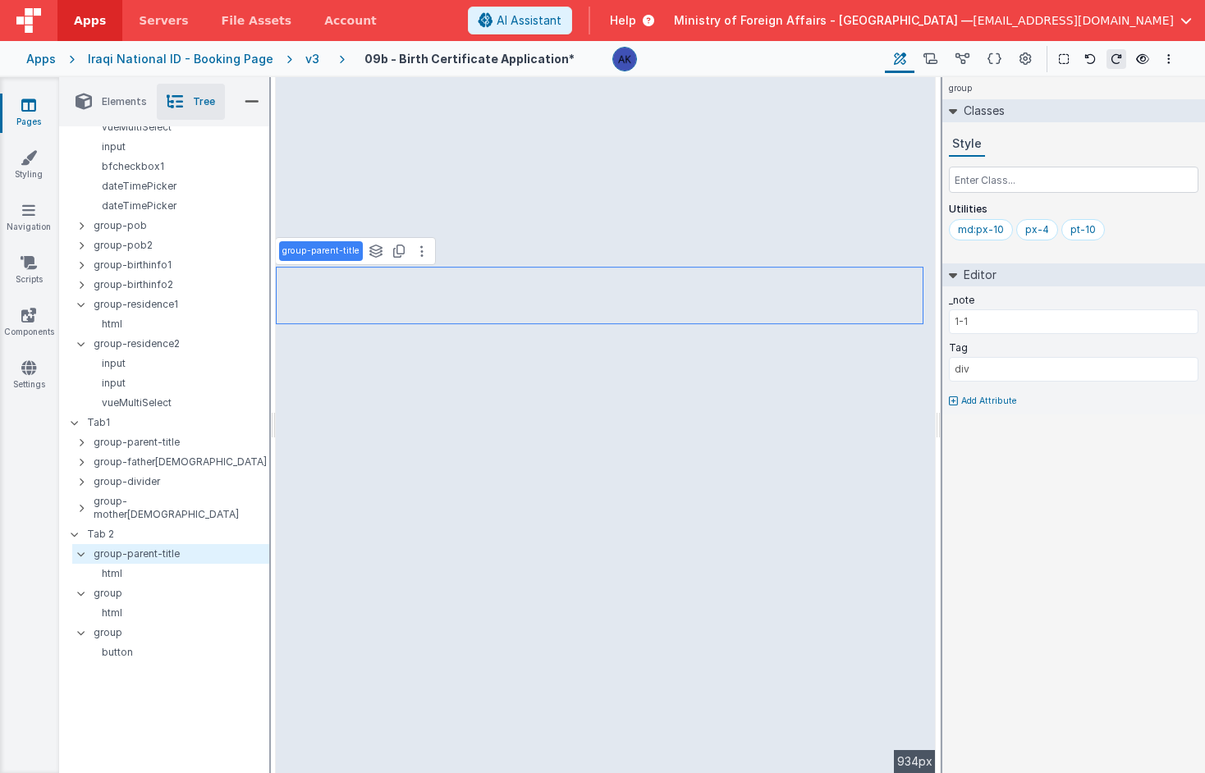
click at [326, 256] on p "group-parent-title" at bounding box center [320, 251] width 77 height 13
drag, startPoint x: 291, startPoint y: 254, endPoint x: 346, endPoint y: 252, distance: 54.2
click at [346, 252] on div "group-parent-title See layers + L Duplicate + D" at bounding box center [343, 252] width 136 height 30
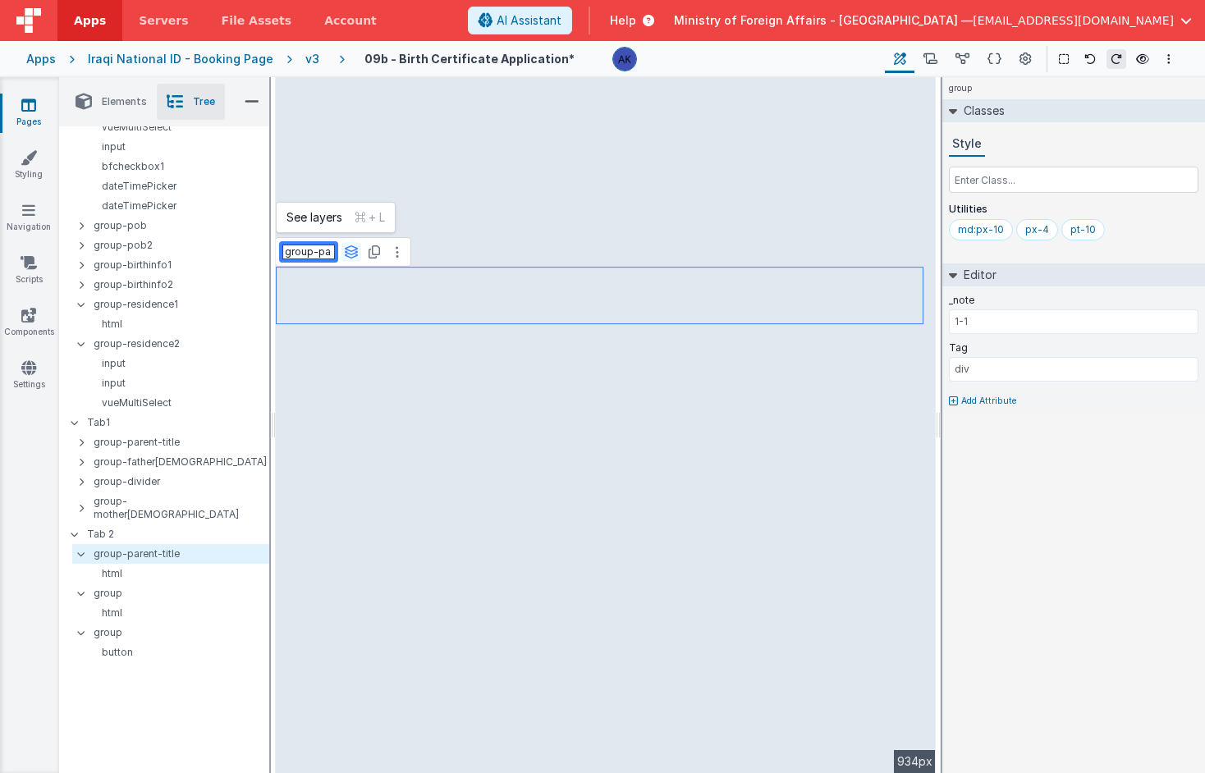
scroll to position [0, 0]
type input "group-upload-title"
click at [421, 248] on button at bounding box center [423, 251] width 20 height 20
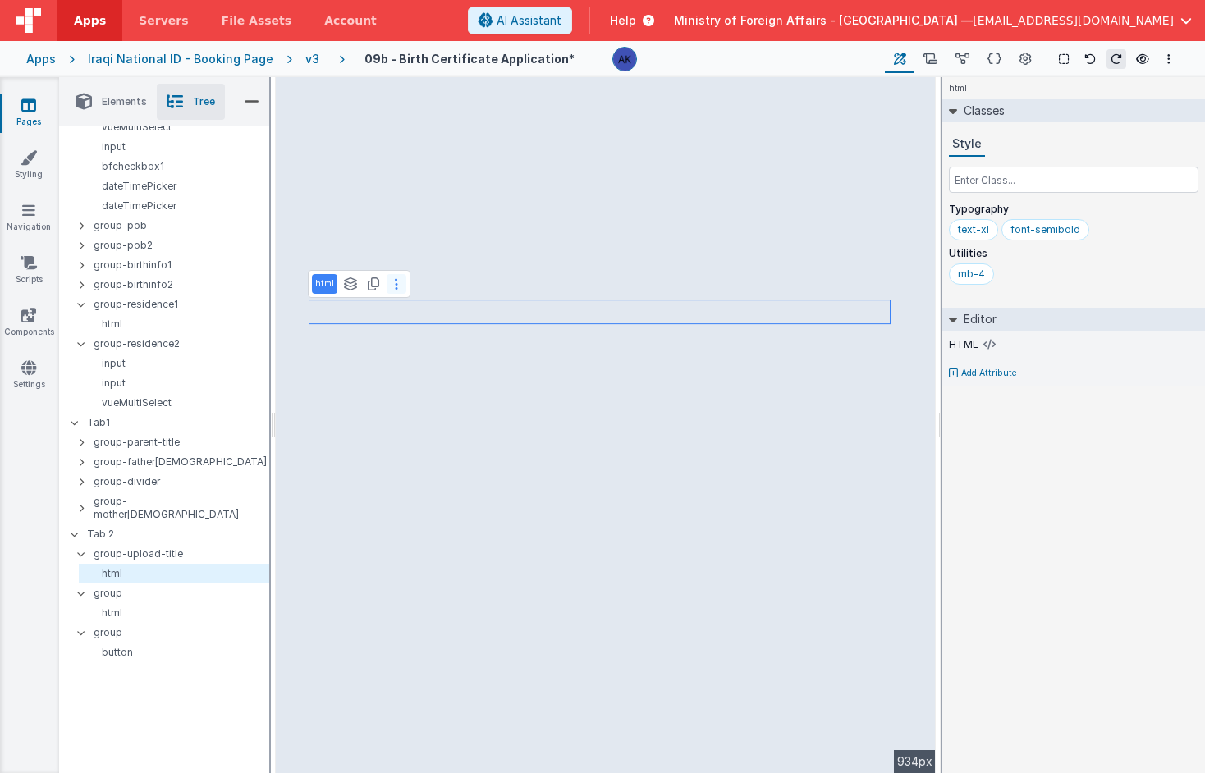
click at [395, 288] on icon at bounding box center [396, 284] width 3 height 13
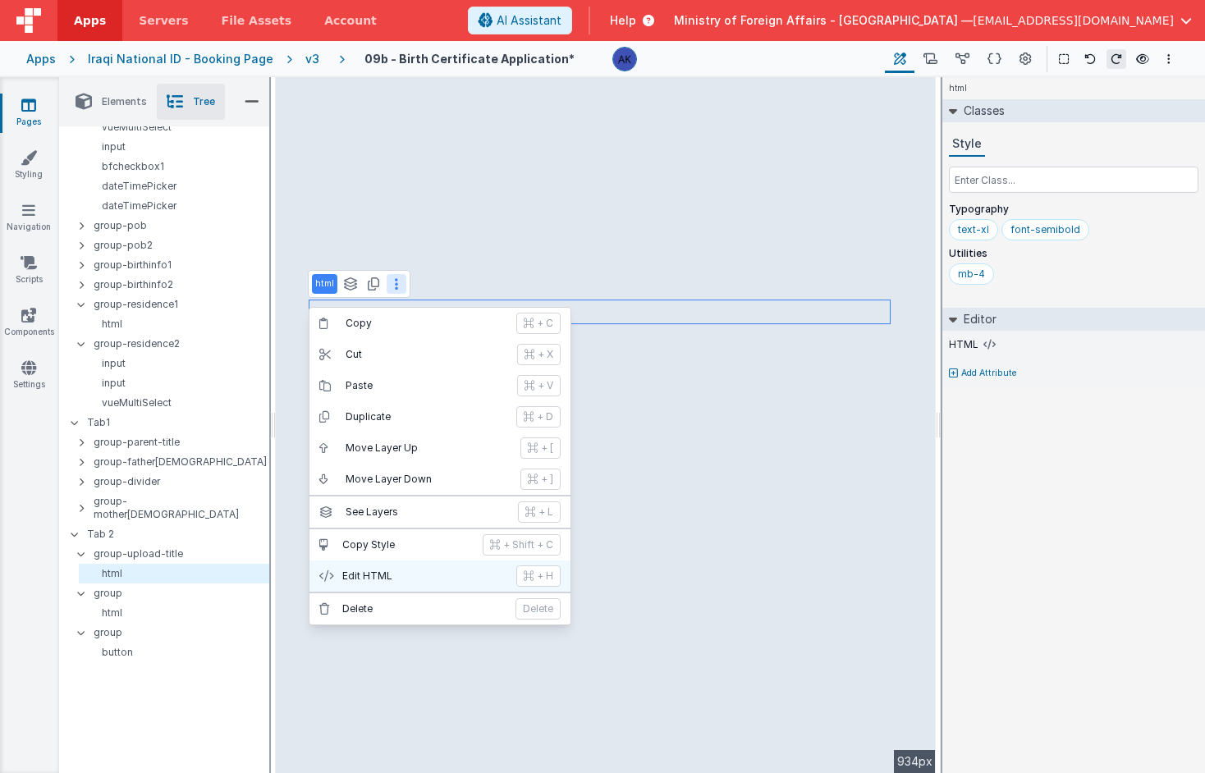
click at [393, 571] on p "Edit HTML" at bounding box center [424, 576] width 164 height 13
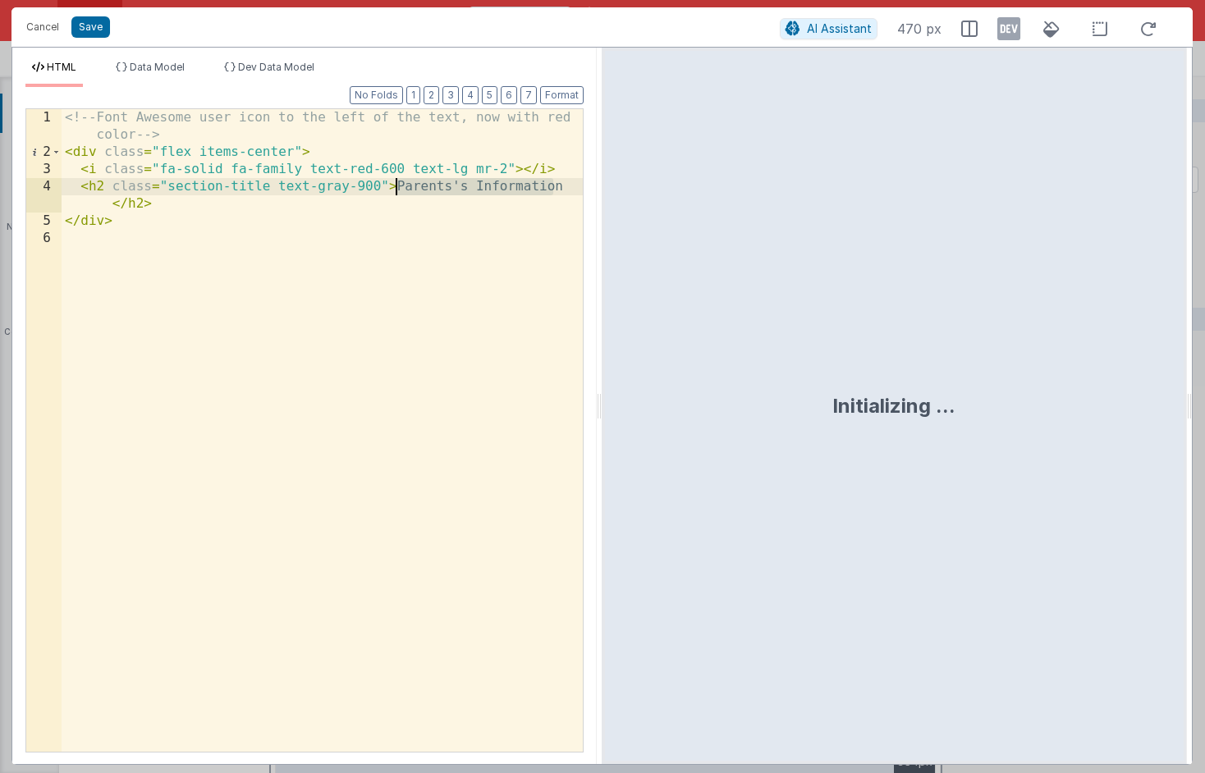
drag, startPoint x: 562, startPoint y: 186, endPoint x: 398, endPoint y: 183, distance: 164.2
click at [398, 183] on div "<!-- Font Awesome user icon to the left of the text, now with red color --> < d…" at bounding box center [322, 456] width 521 height 695
click at [302, 172] on div "<!-- Font Awesome user icon to the left of the text, now with red color --> < d…" at bounding box center [322, 456] width 521 height 695
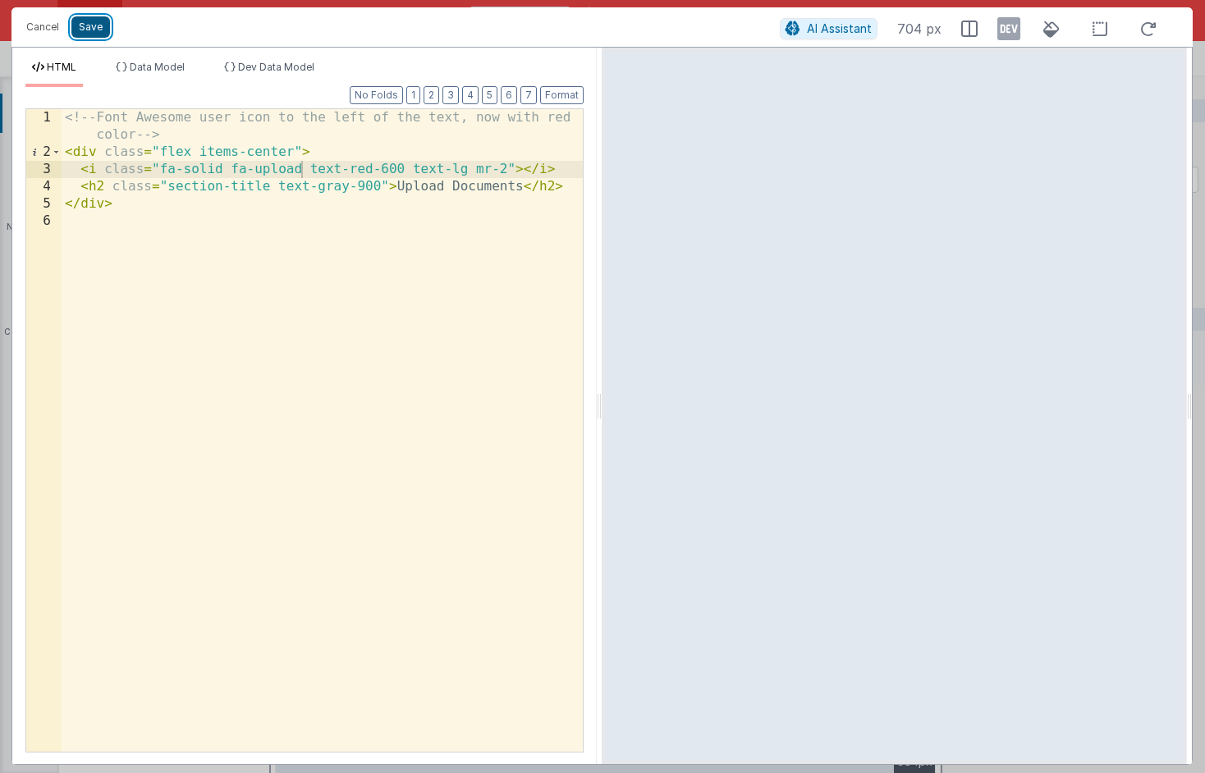
click at [85, 32] on button "Save" at bounding box center [90, 26] width 39 height 21
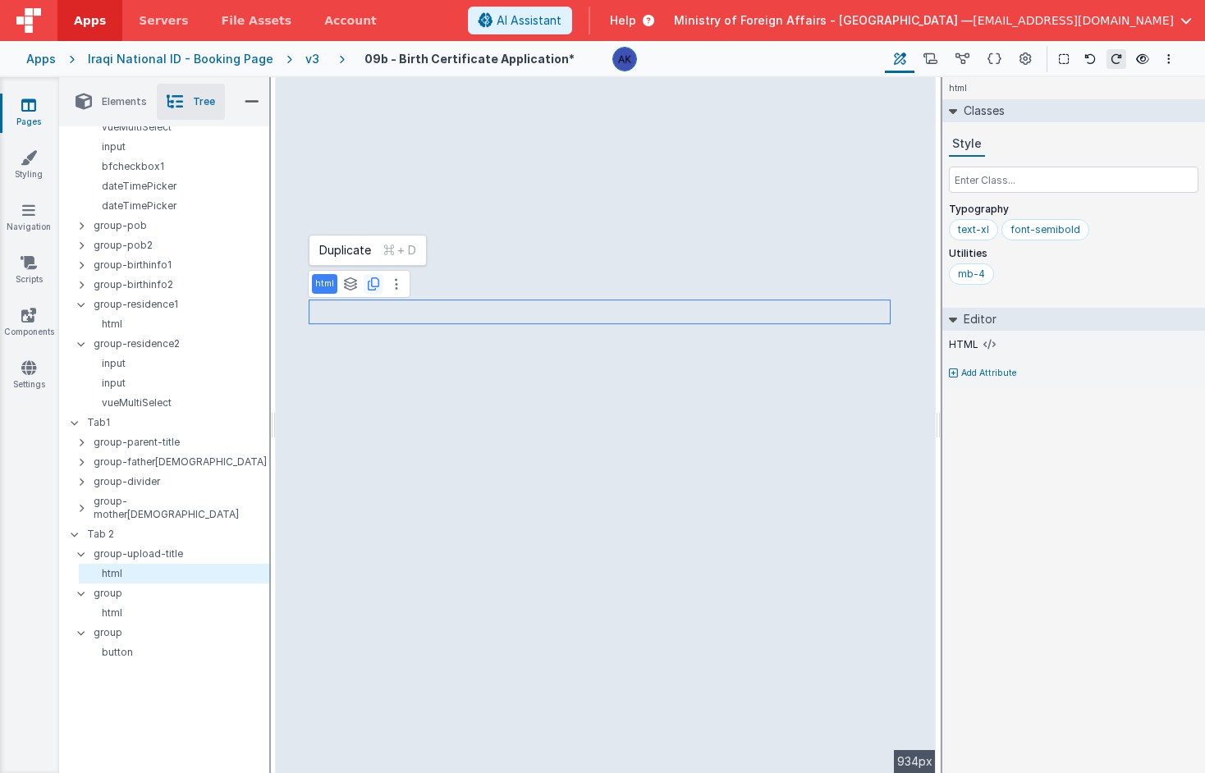
click at [371, 287] on icon at bounding box center [373, 284] width 11 height 13
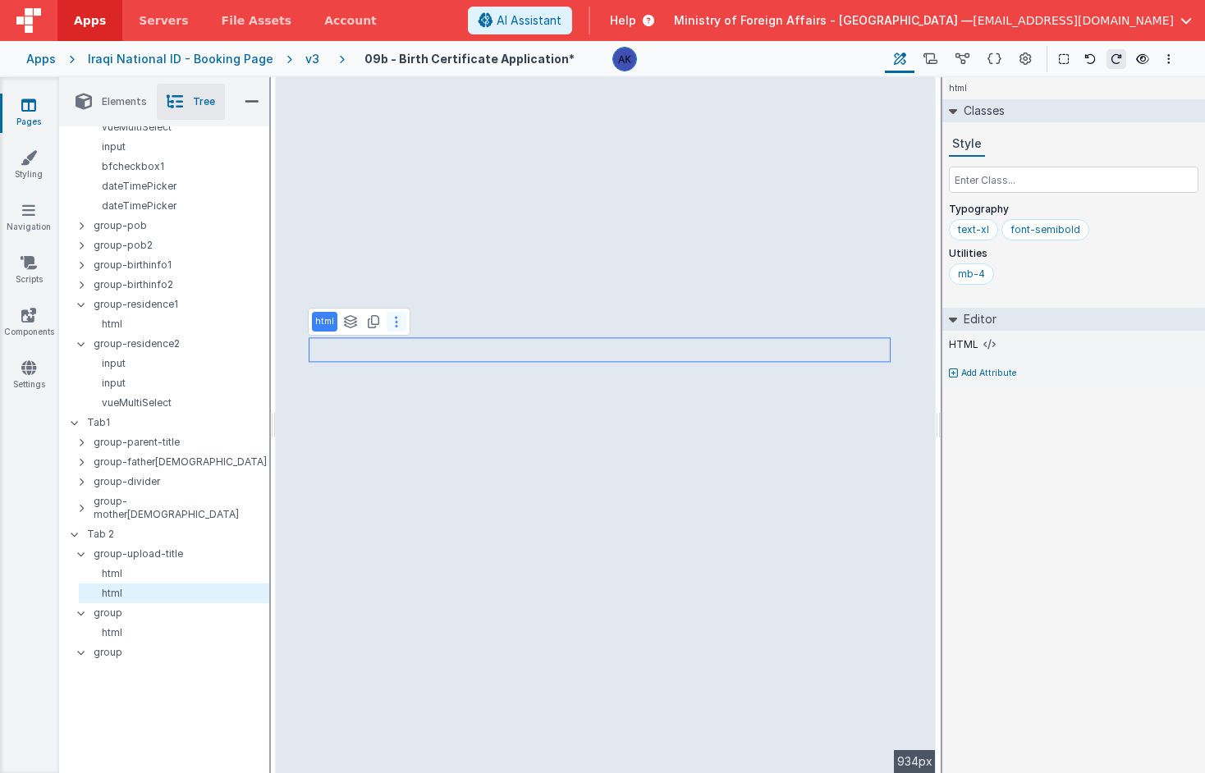
click at [392, 326] on button at bounding box center [397, 322] width 20 height 20
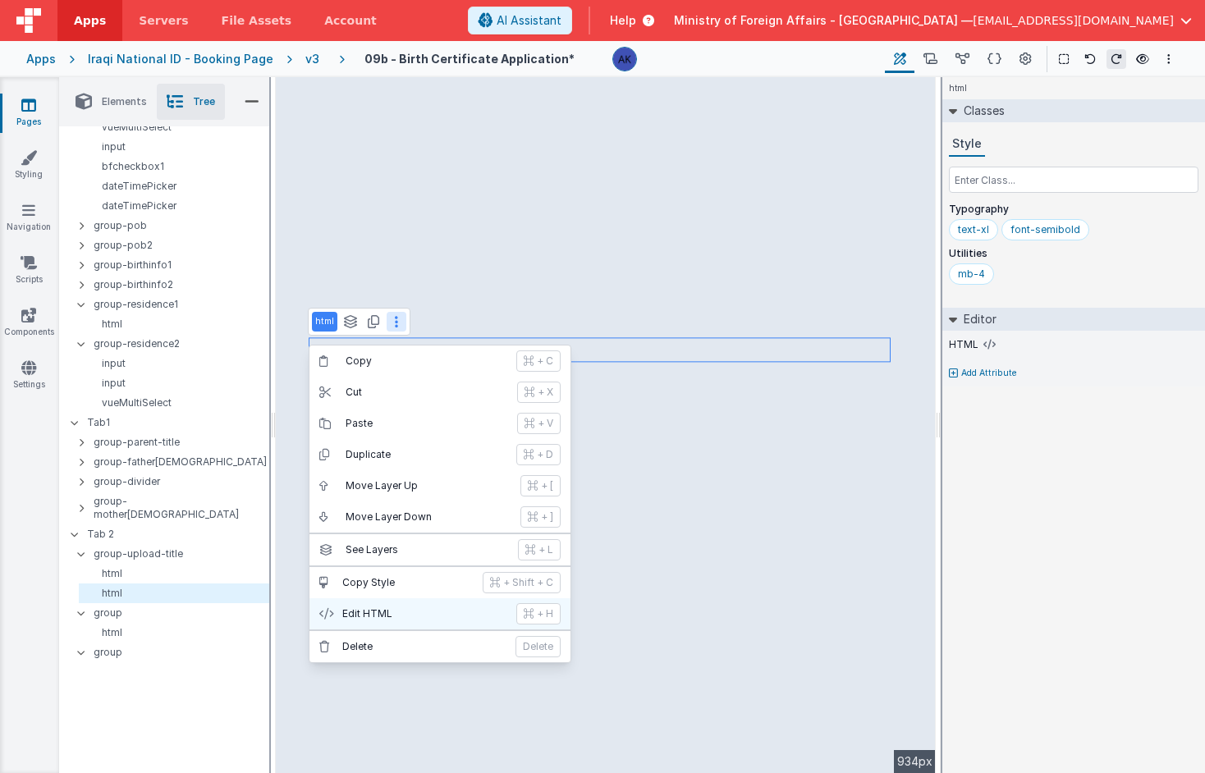
click at [415, 610] on p "Edit HTML" at bounding box center [424, 614] width 164 height 13
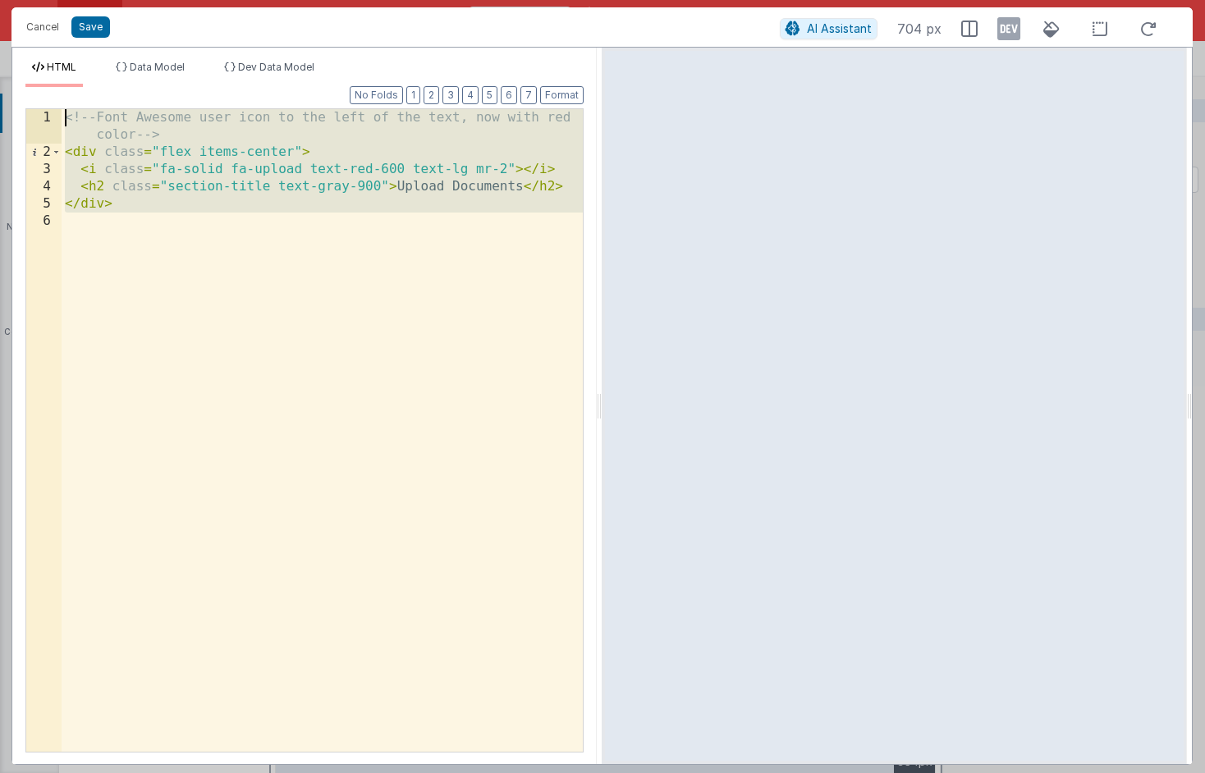
drag, startPoint x: 233, startPoint y: 232, endPoint x: 35, endPoint y: 101, distance: 237.1
click at [35, 101] on div "Format 7 6 5 4 3 2 1 No Folds 1 2 3 4 5 6 <!-- Font Awesome user icon to the le…" at bounding box center [304, 419] width 558 height 664
click at [842, 32] on span "AI Assistant" at bounding box center [839, 28] width 65 height 14
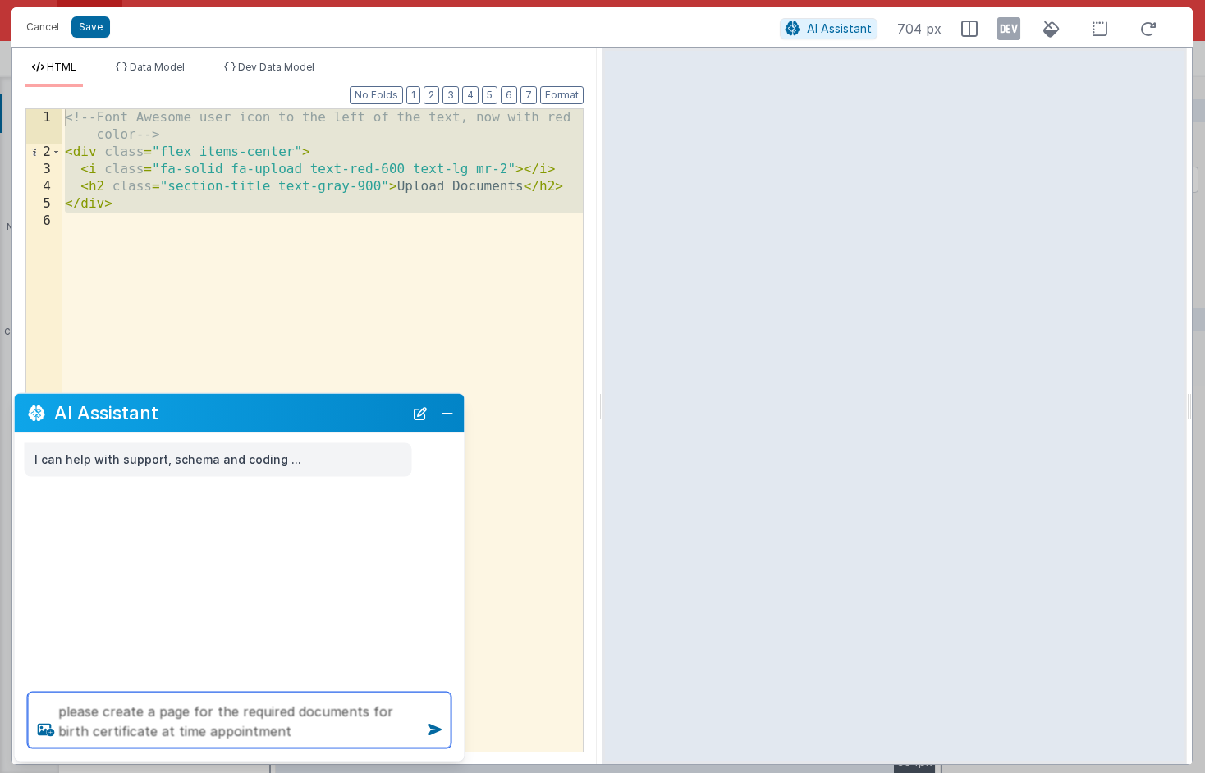
paste textarea "[URL][DOMAIN_NAME]"
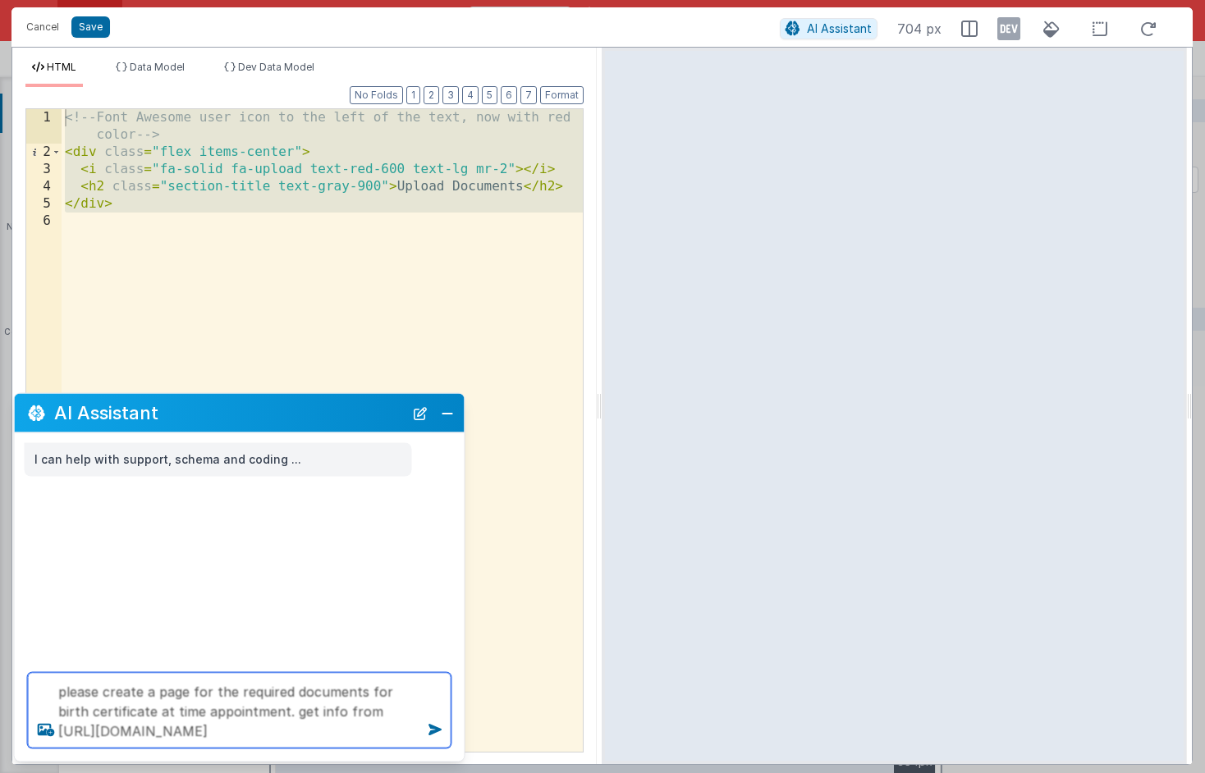
type textarea "please create a page for the required documents for birth certificate at time a…"
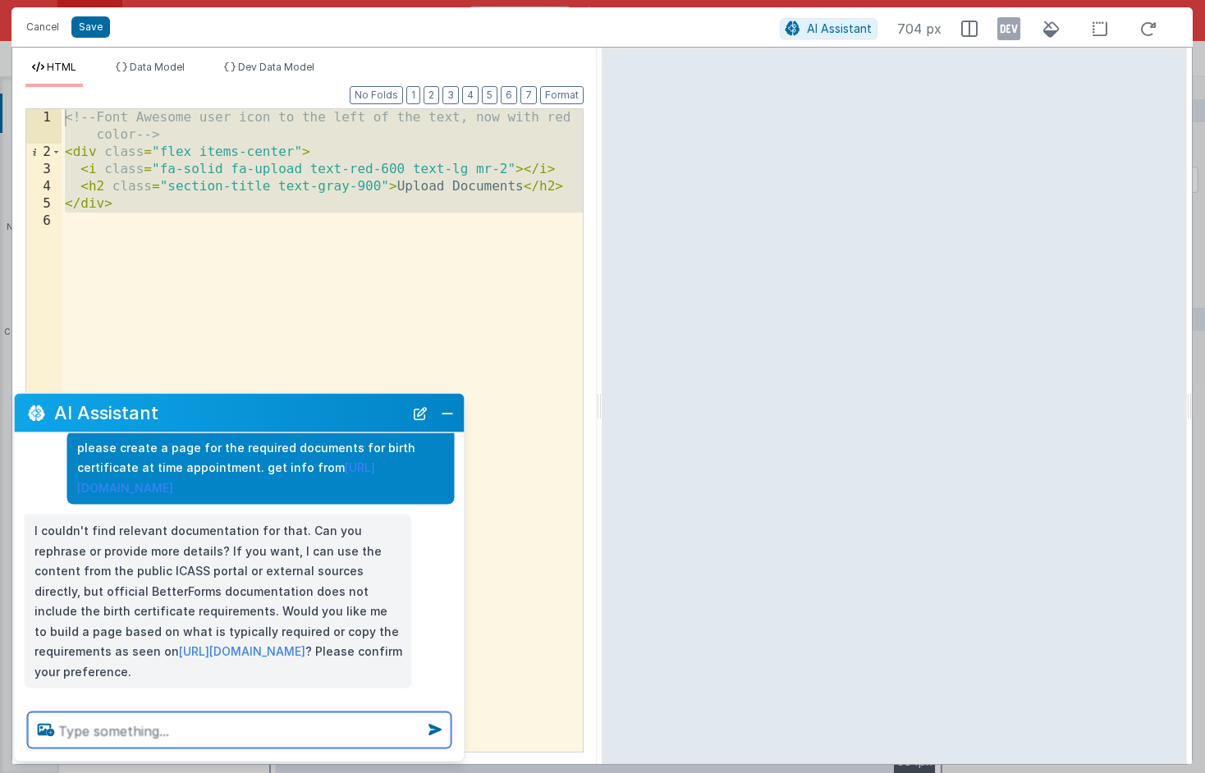
scroll to position [56, 0]
type textarea "yes"
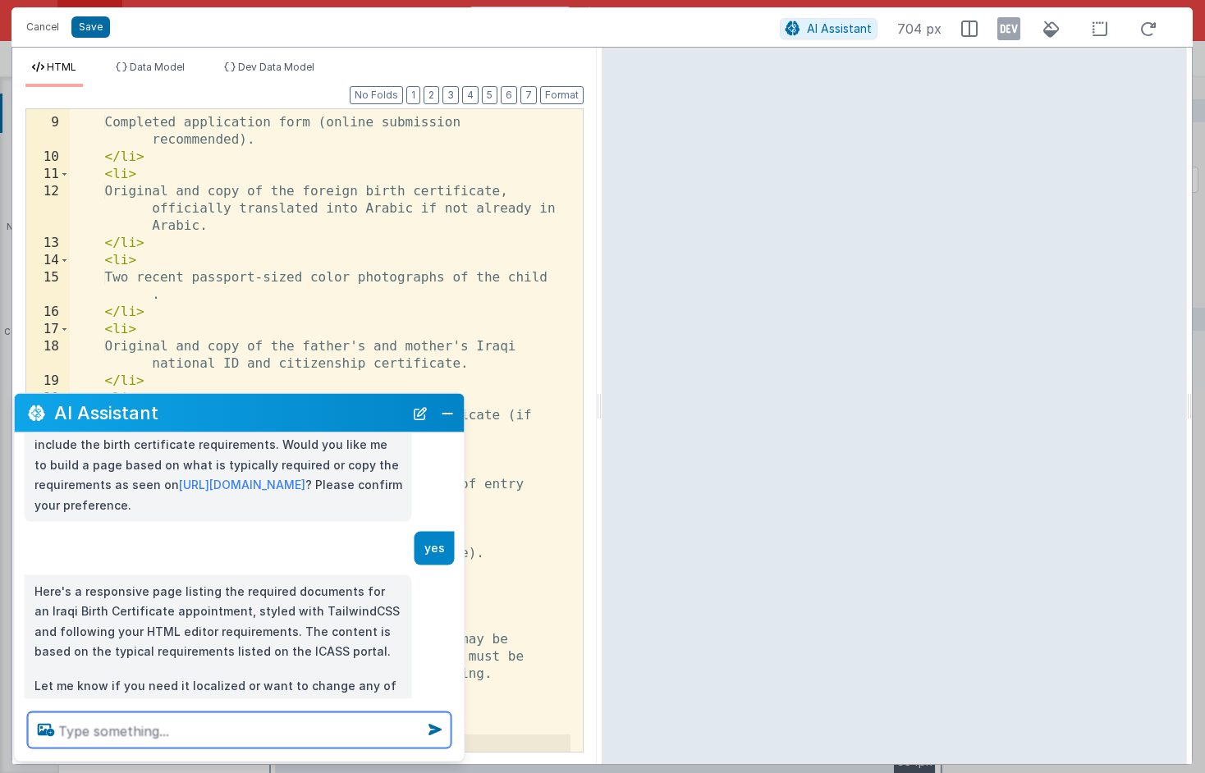
scroll to position [257, 0]
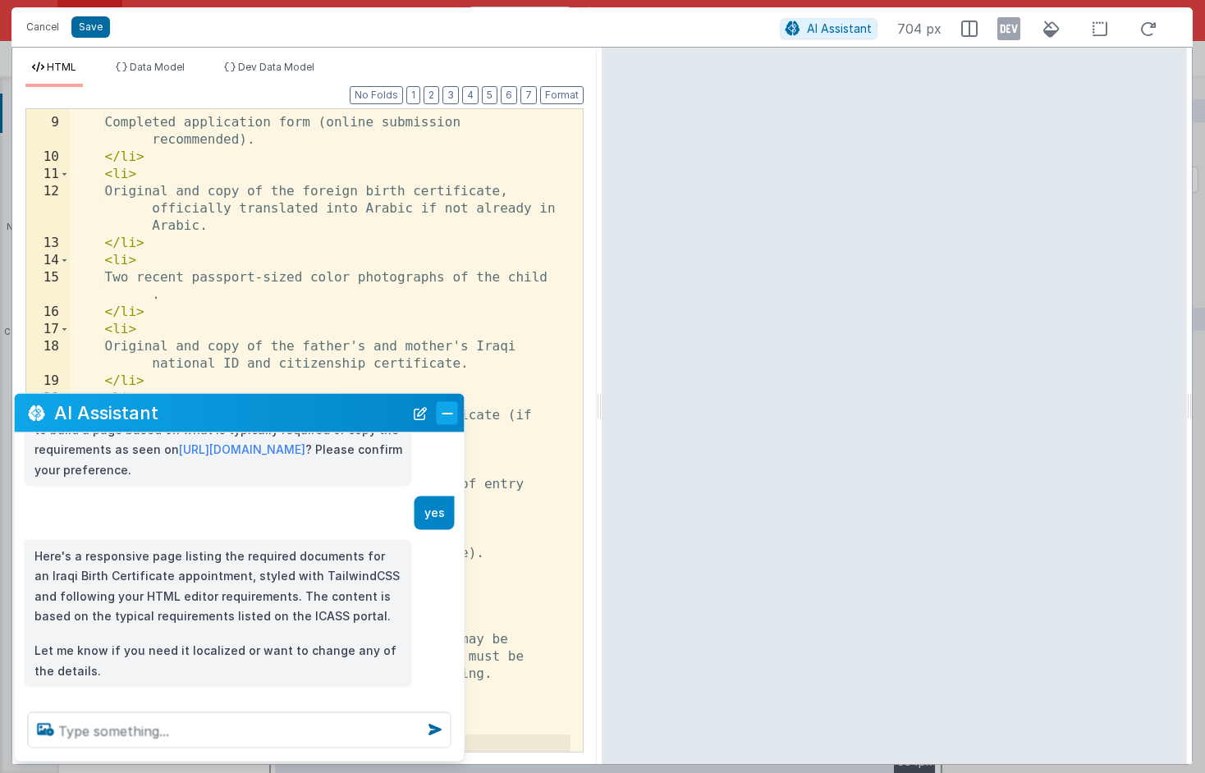
click at [450, 416] on button "Close" at bounding box center [447, 412] width 21 height 23
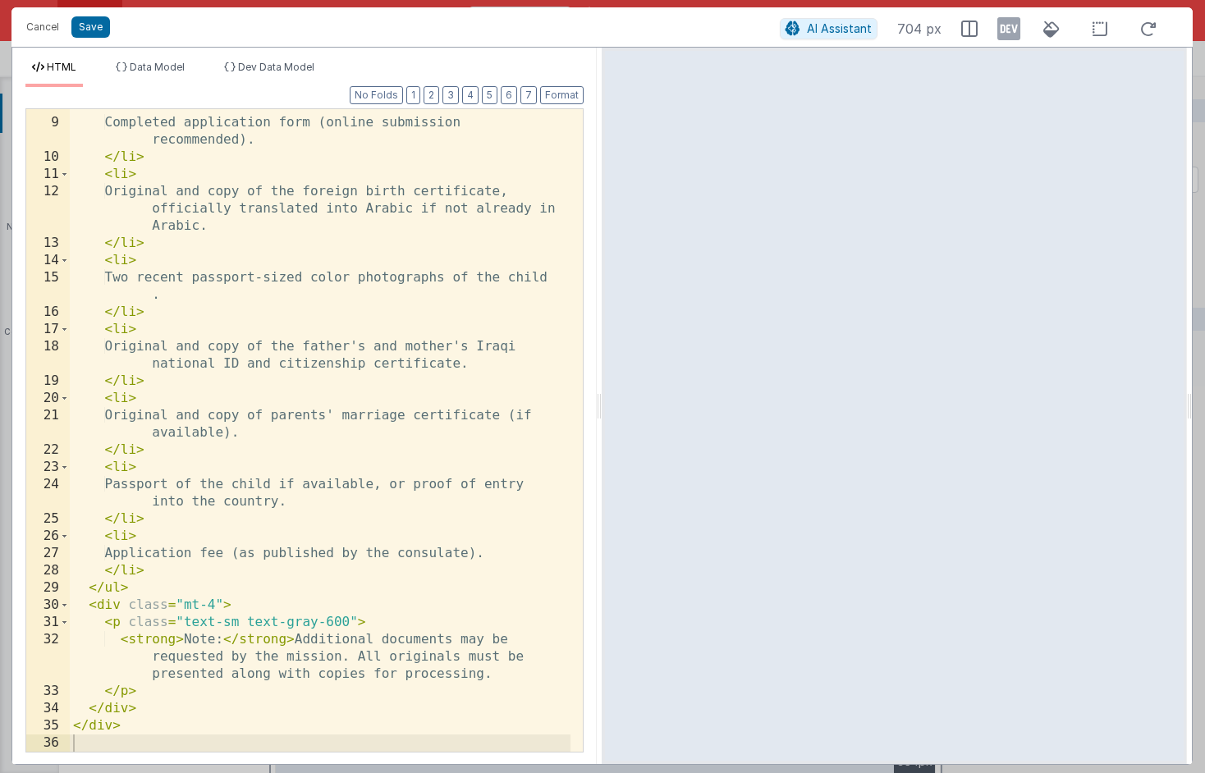
click at [242, 442] on div "< li > Completed application form (online submission recommended). </ li > < li…" at bounding box center [320, 435] width 501 height 677
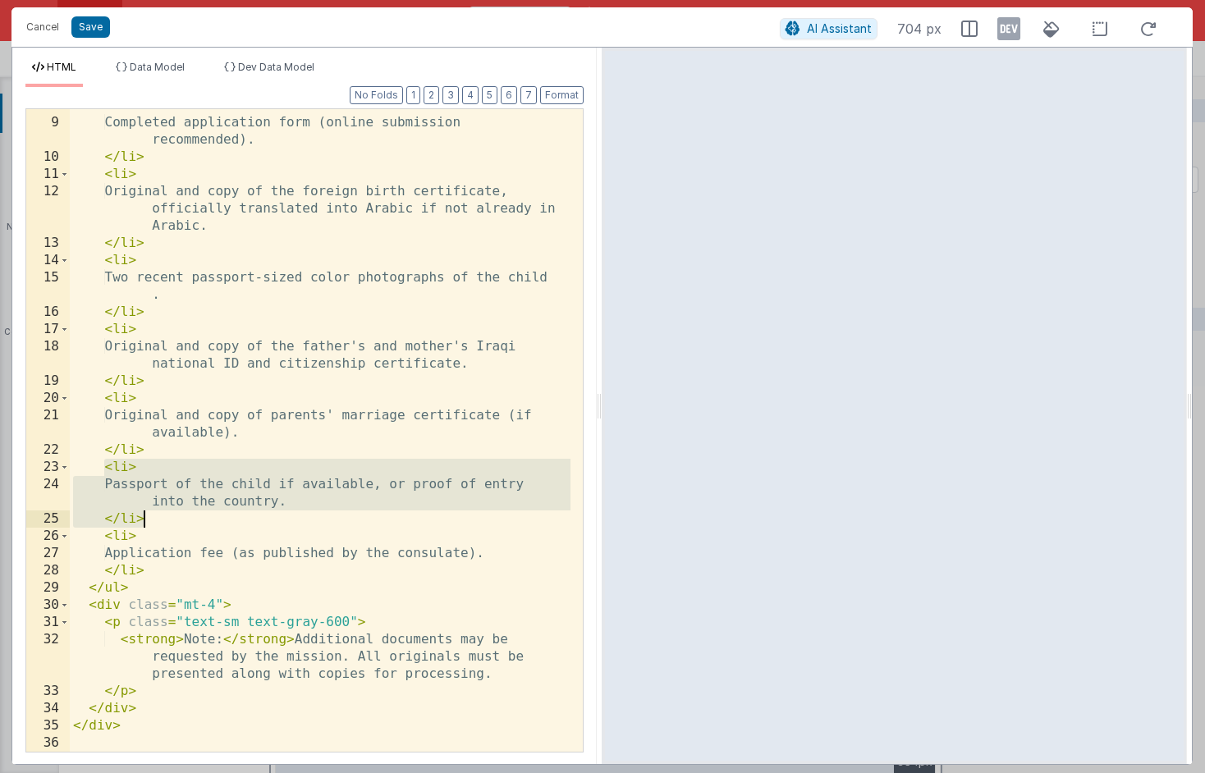
drag, startPoint x: 107, startPoint y: 466, endPoint x: 273, endPoint y: 521, distance: 175.3
click at [273, 521] on div "< li > Completed application form (online submission recommended). </ li > < li…" at bounding box center [320, 435] width 501 height 677
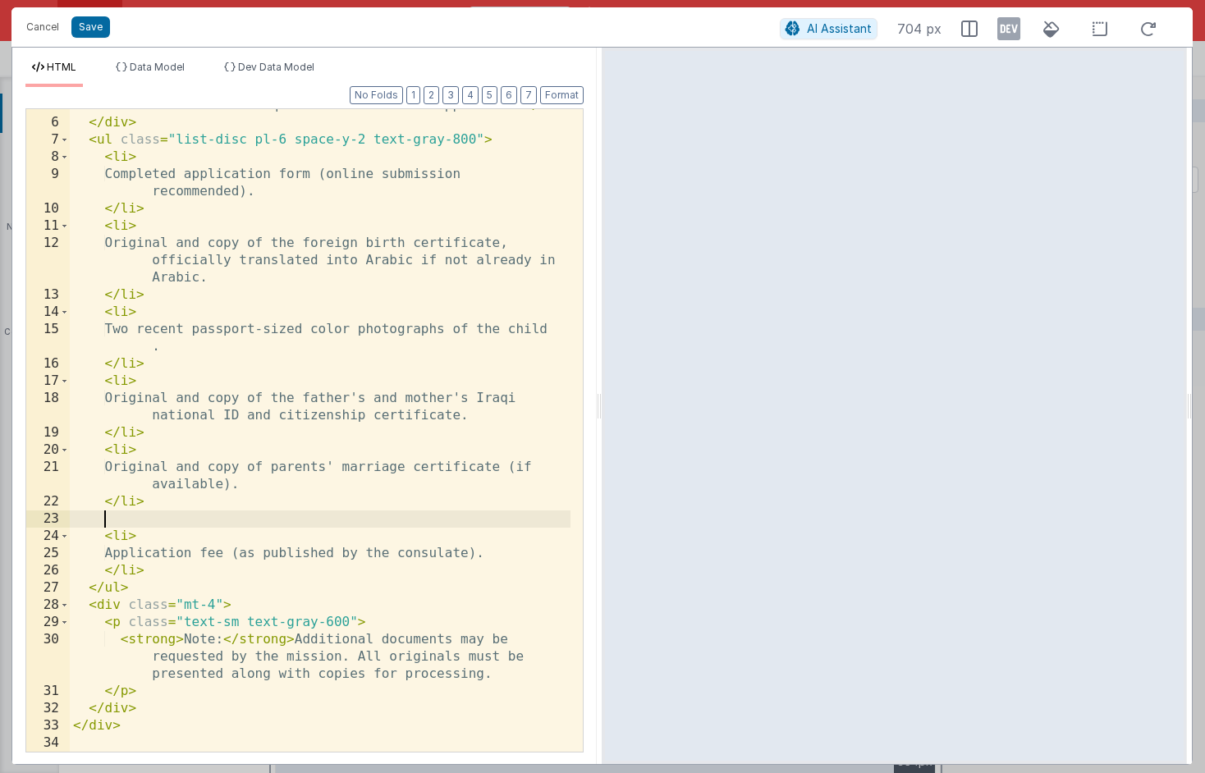
scroll to position [116, 0]
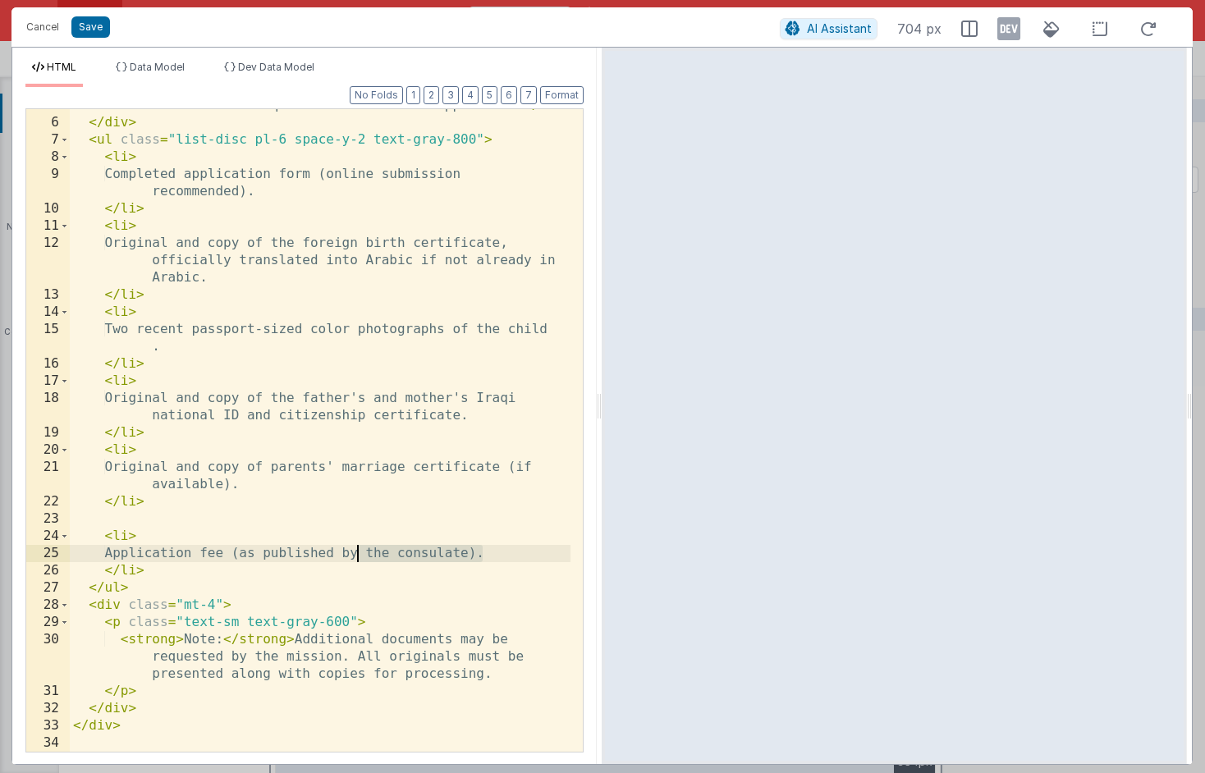
drag, startPoint x: 485, startPoint y: 556, endPoint x: 357, endPoint y: 557, distance: 128.1
click at [357, 557] on div "< h1 class = "text-xl font-bold text-gray-900" > Required Documents for Iraqi B…" at bounding box center [320, 427] width 501 height 695
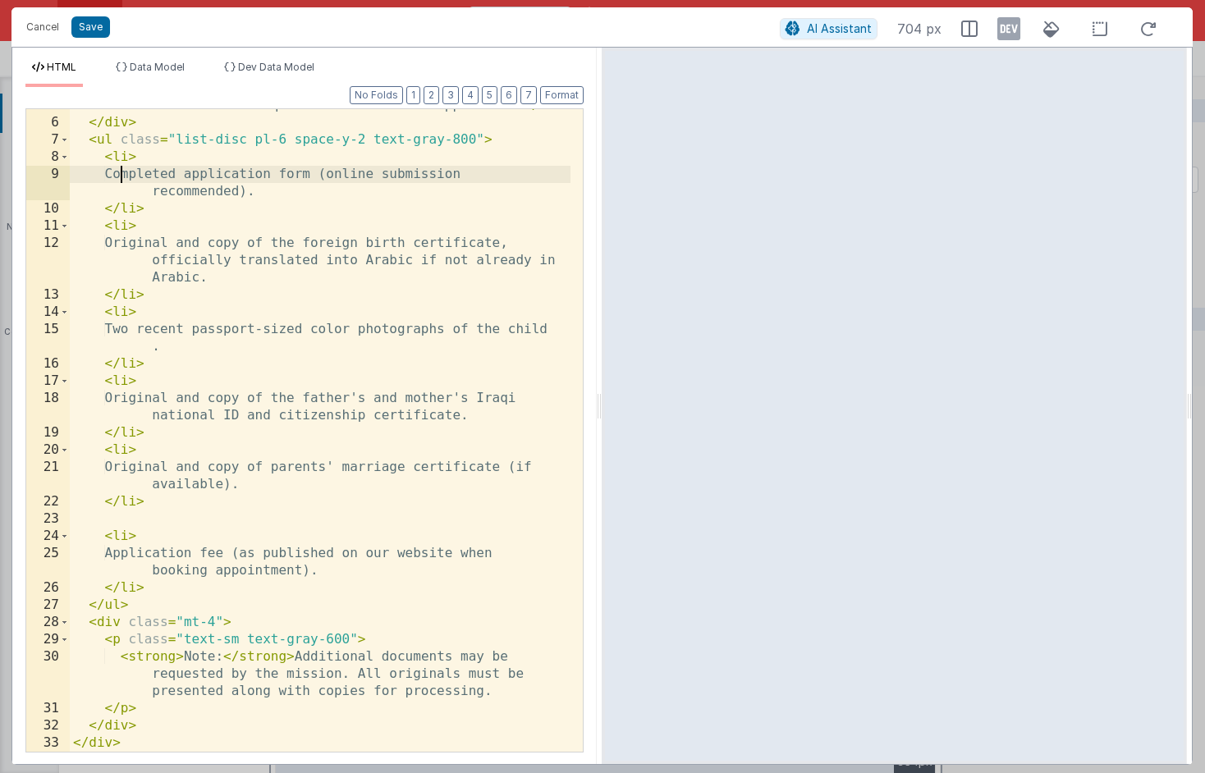
click at [123, 175] on div "< h1 class = "text-xl font-bold text-gray-900" > Required Documents for Iraqi B…" at bounding box center [320, 427] width 501 height 695
drag, startPoint x: 373, startPoint y: 175, endPoint x: 247, endPoint y: 197, distance: 127.6
click at [247, 197] on div "< h1 class = "text-xl font-bold text-gray-900" > Required Documents for Iraqi B…" at bounding box center [320, 427] width 501 height 695
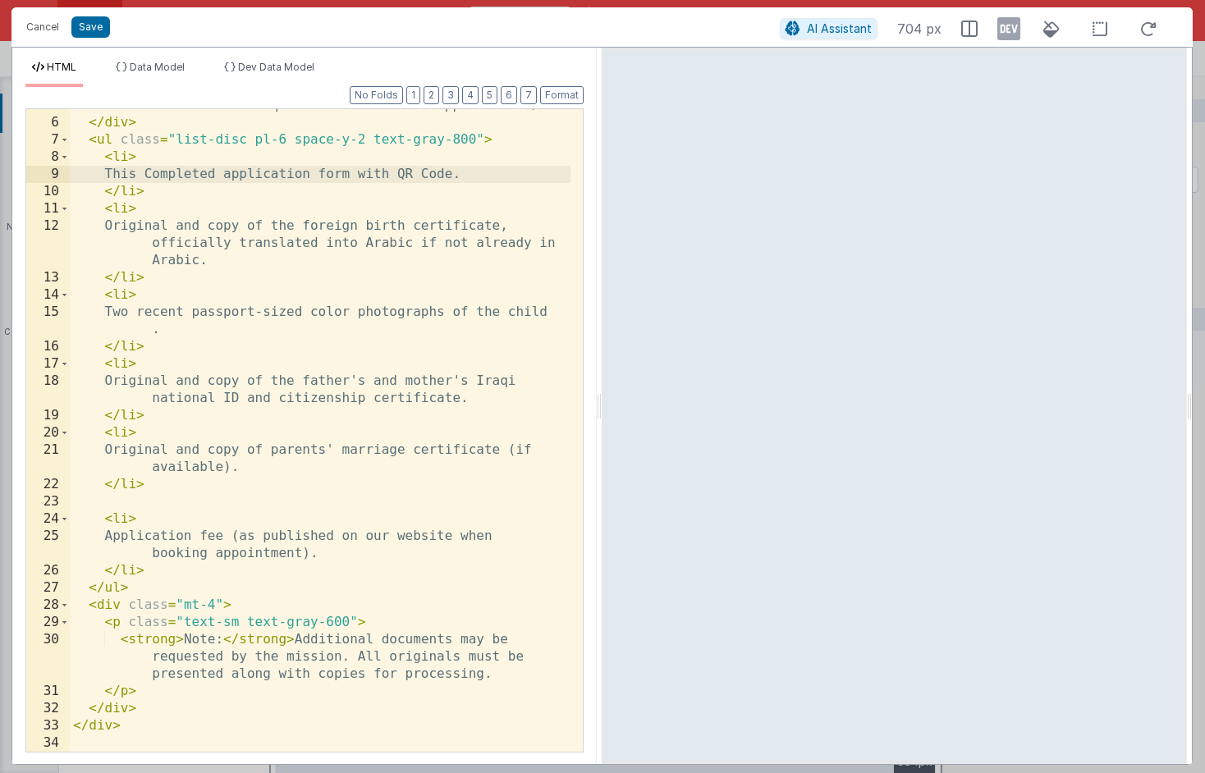
click at [223, 262] on div "< h1 class = "text-xl font-bold text-gray-900" > Required Documents for Iraqi B…" at bounding box center [320, 427] width 501 height 695
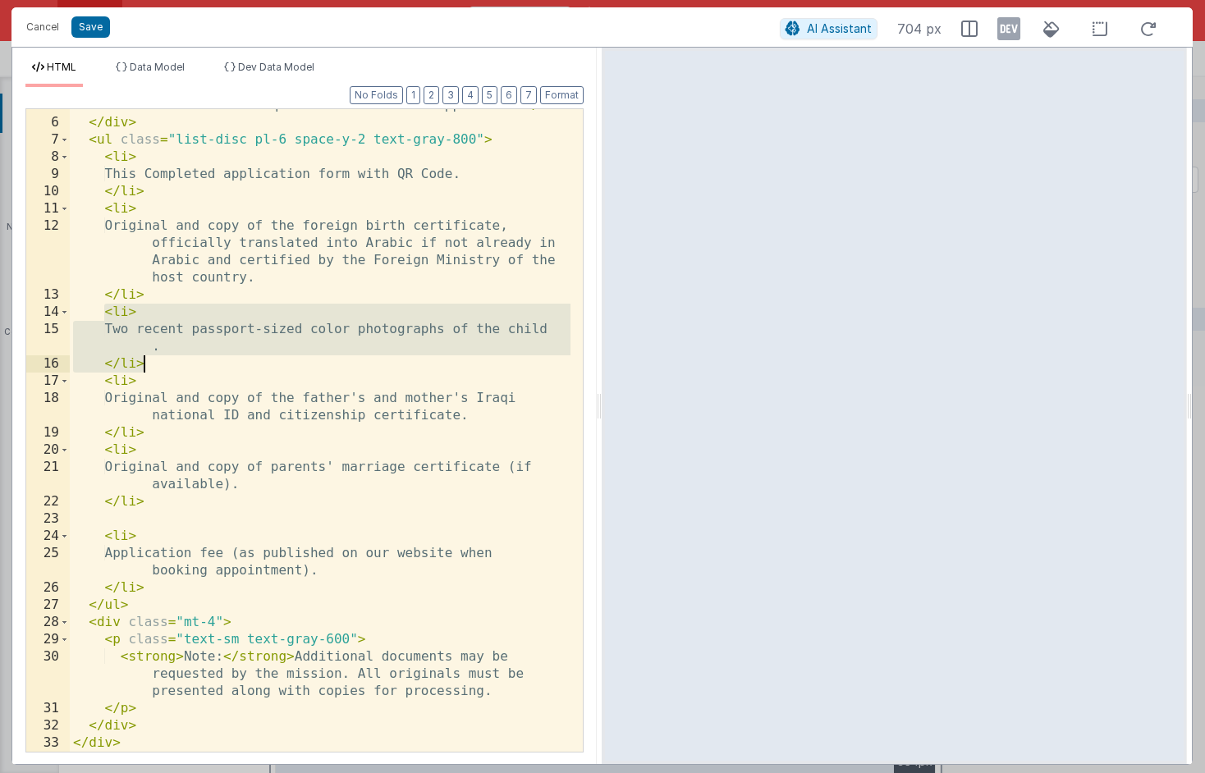
drag, startPoint x: 105, startPoint y: 313, endPoint x: 142, endPoint y: 359, distance: 59.0
click at [142, 359] on div "< h1 class = "text-xl font-bold text-gray-900" > Required Documents for Iraqi B…" at bounding box center [320, 427] width 501 height 695
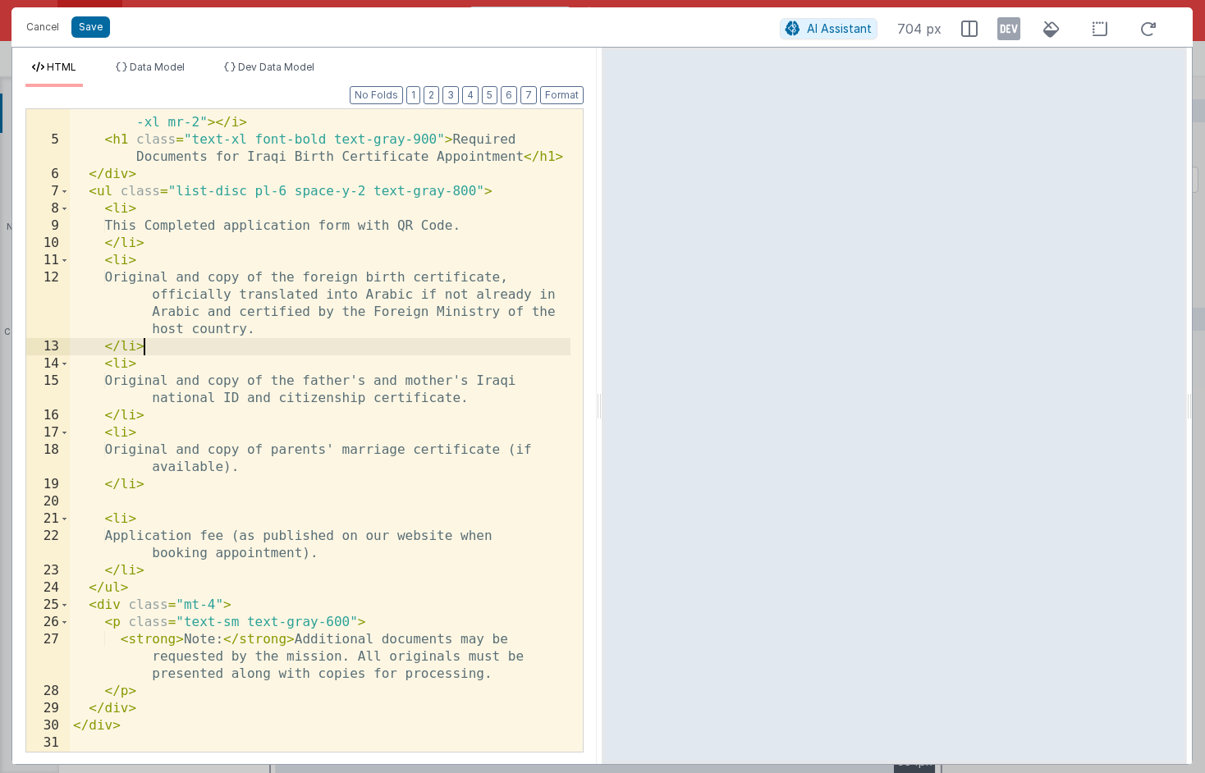
scroll to position [64, 0]
click at [409, 381] on div "< i class = "fa-solid fa-file-circle-check text-blue-600 text -xl mr-2" > </ i …" at bounding box center [320, 444] width 501 height 695
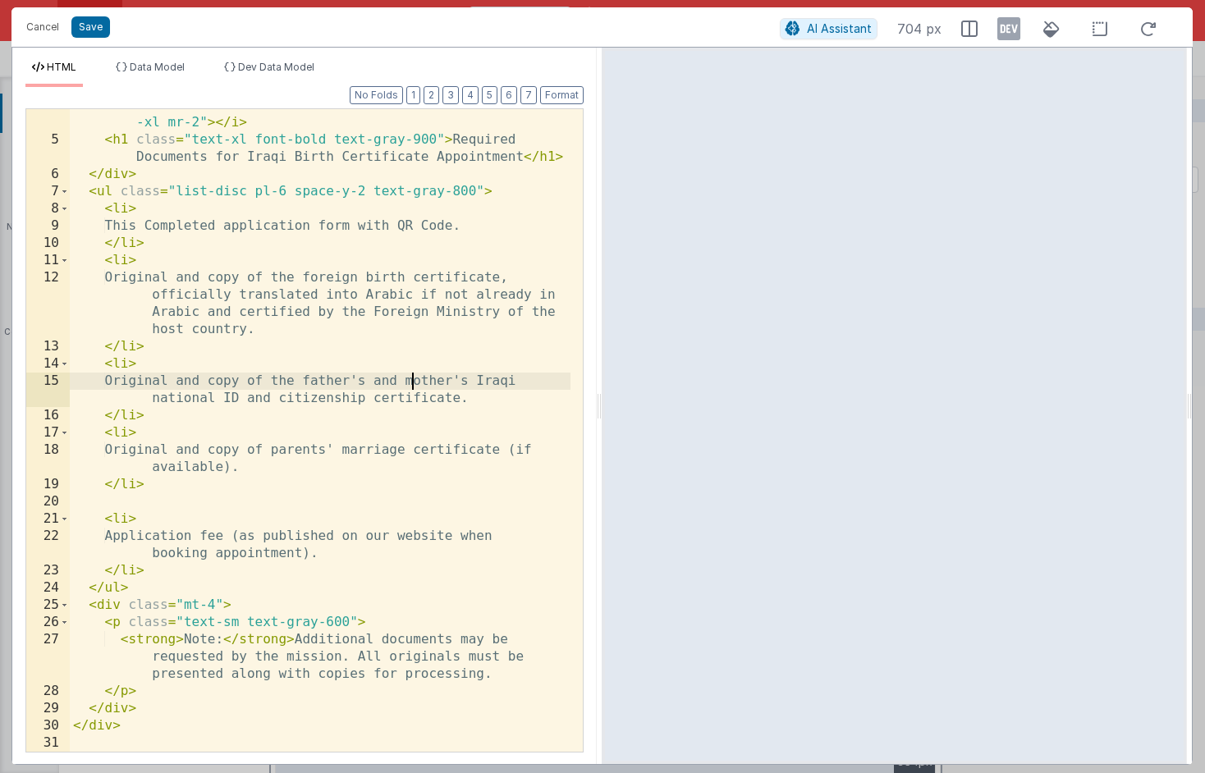
click at [409, 381] on div "< i class = "fa-solid fa-file-circle-check text-blue-600 text -xl mr-2" > </ i …" at bounding box center [320, 444] width 501 height 695
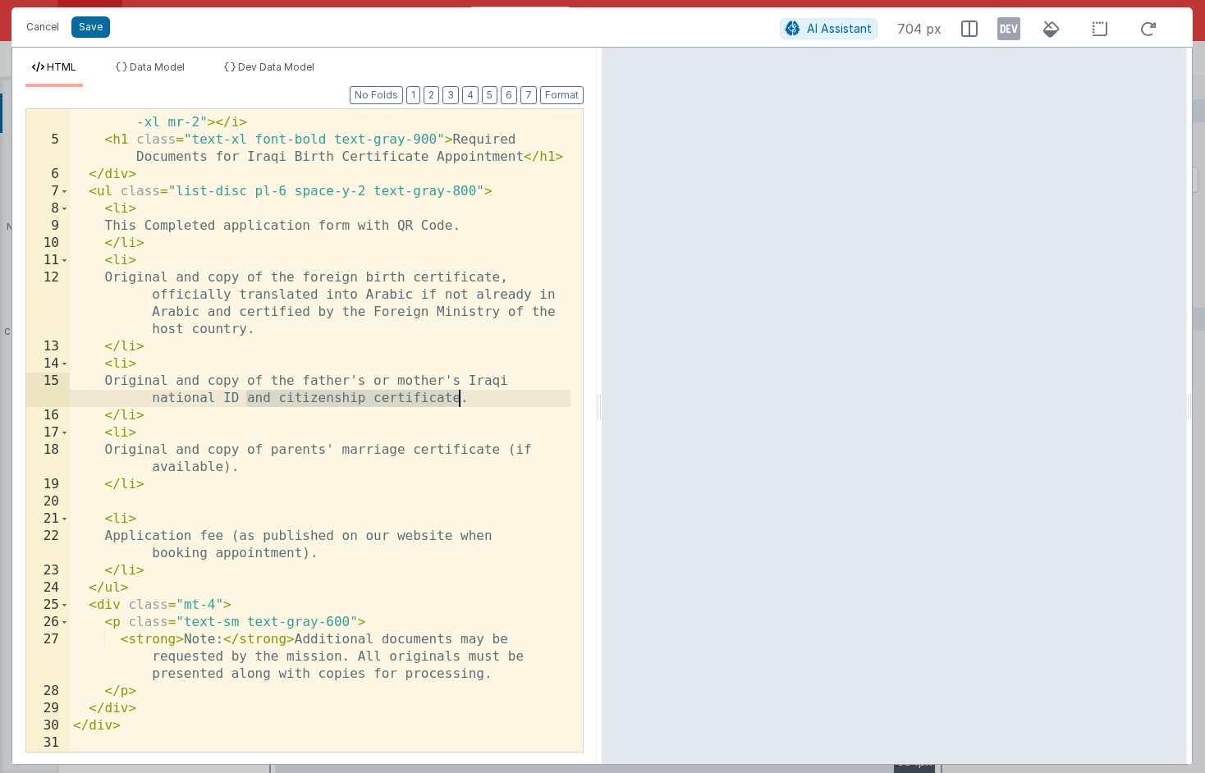
drag, startPoint x: 249, startPoint y: 400, endPoint x: 460, endPoint y: 403, distance: 211.0
click at [460, 403] on div "< i class = "fa-solid fa-file-circle-check text-blue-600 text -xl mr-2" > </ i …" at bounding box center [320, 444] width 501 height 695
click at [100, 29] on button "Save" at bounding box center [90, 26] width 39 height 21
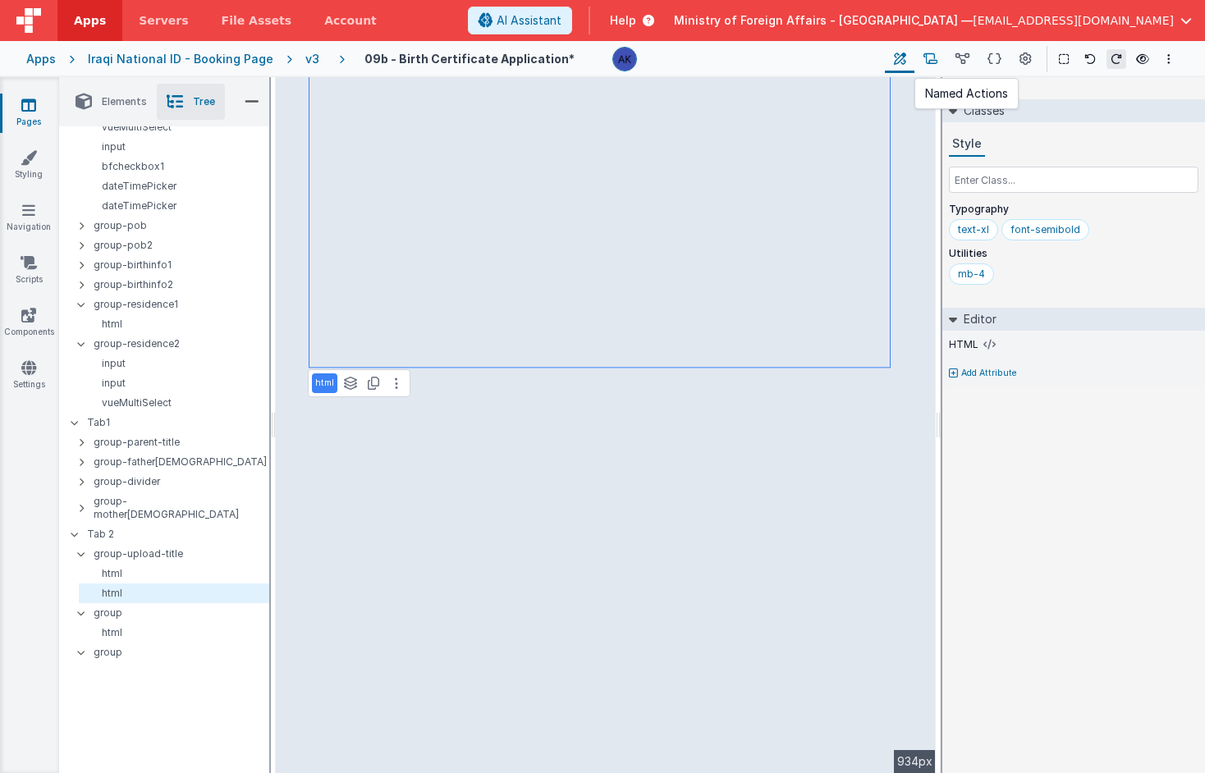
click at [938, 63] on icon at bounding box center [931, 59] width 14 height 17
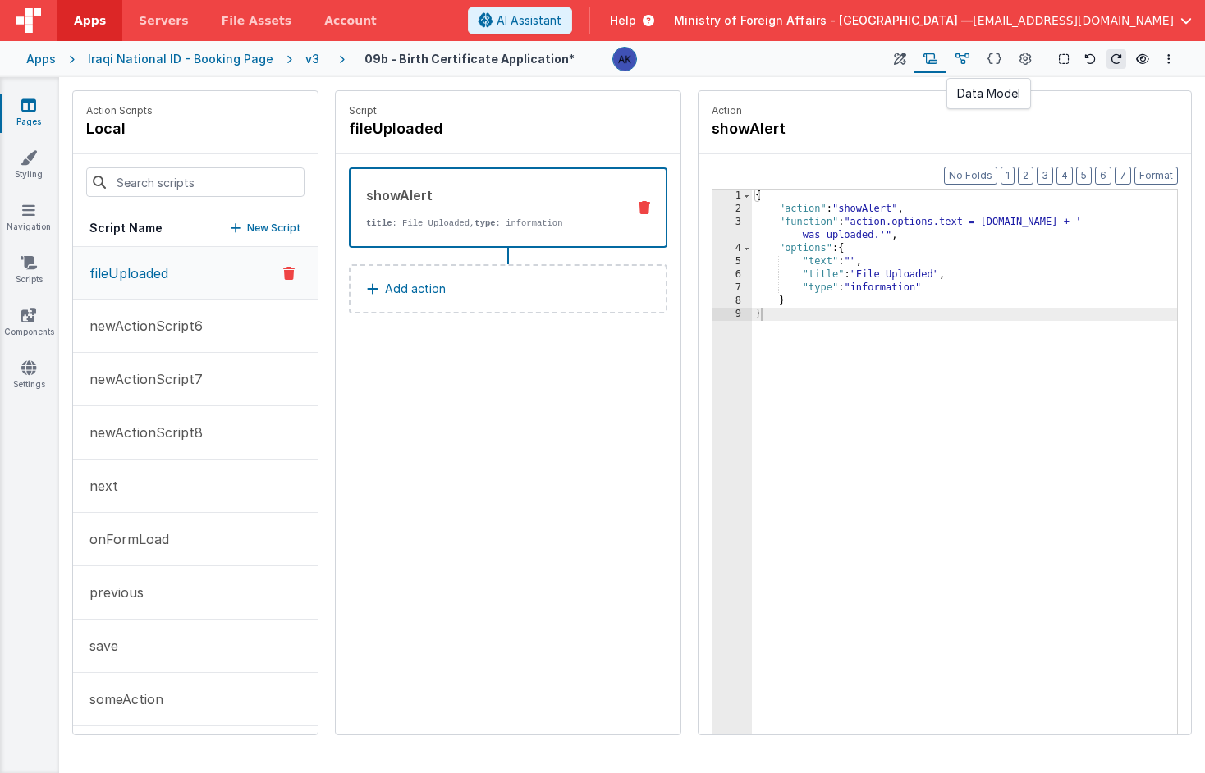
click at [953, 60] on button at bounding box center [963, 59] width 32 height 28
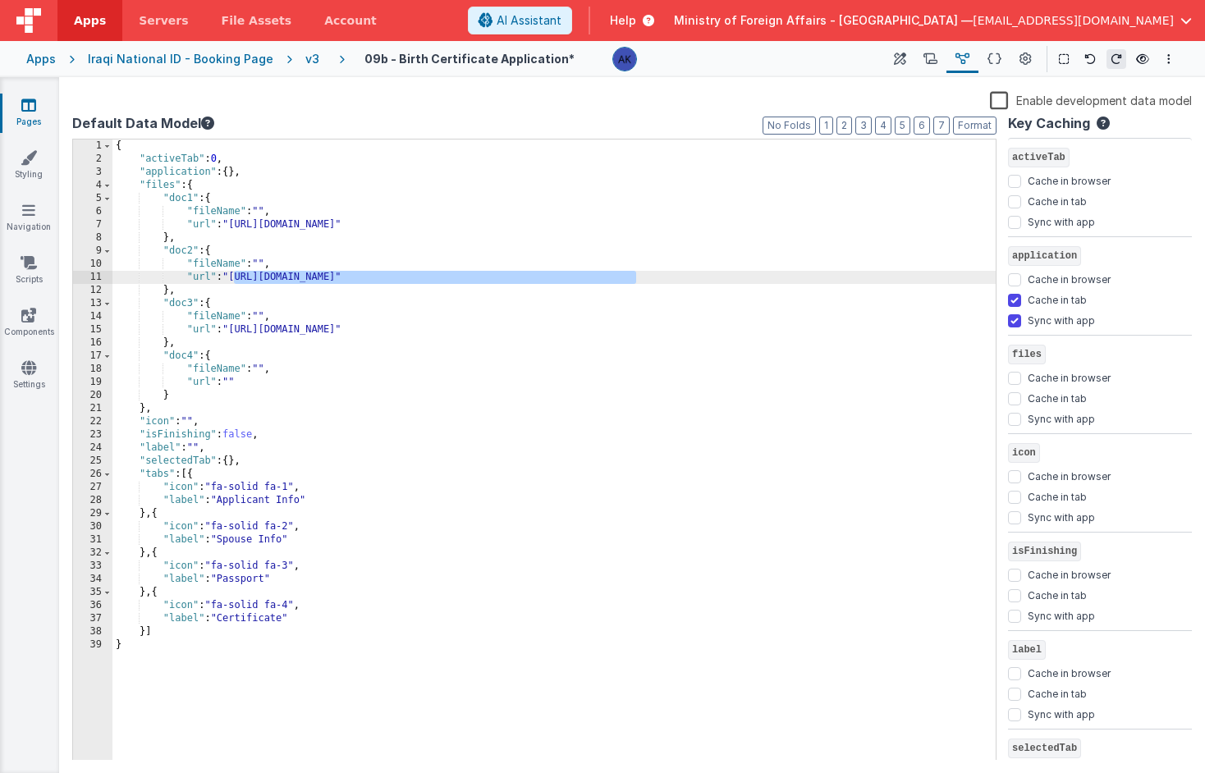
drag, startPoint x: 235, startPoint y: 278, endPoint x: 634, endPoint y: 281, distance: 399.0
click at [634, 281] on div "{ "activeTab" : 0 , "application" : { } , "files" : { "doc1" : { "fileName" : "…" at bounding box center [553, 464] width 883 height 648
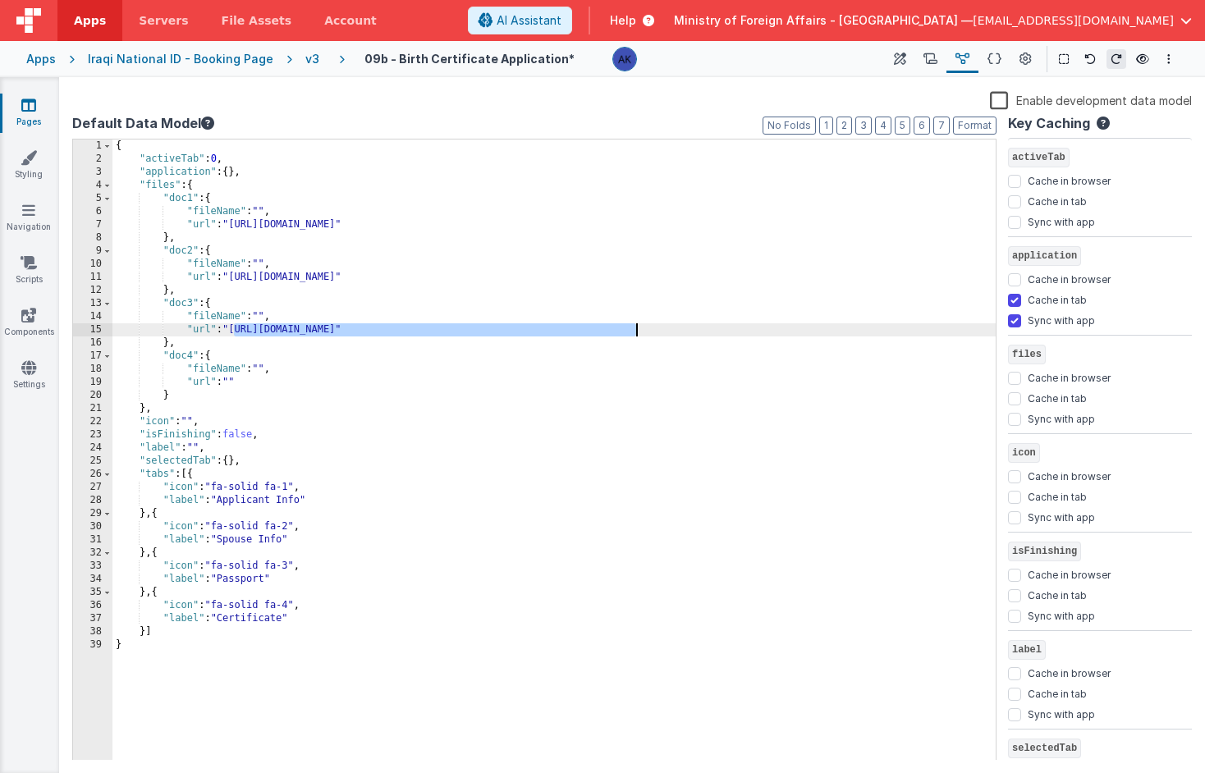
drag, startPoint x: 234, startPoint y: 330, endPoint x: 635, endPoint y: 332, distance: 401.5
click at [635, 332] on div "{ "activeTab" : 0 , "application" : { } , "files" : { "doc1" : { "fileName" : "…" at bounding box center [553, 464] width 883 height 648
click at [896, 57] on icon at bounding box center [900, 59] width 12 height 17
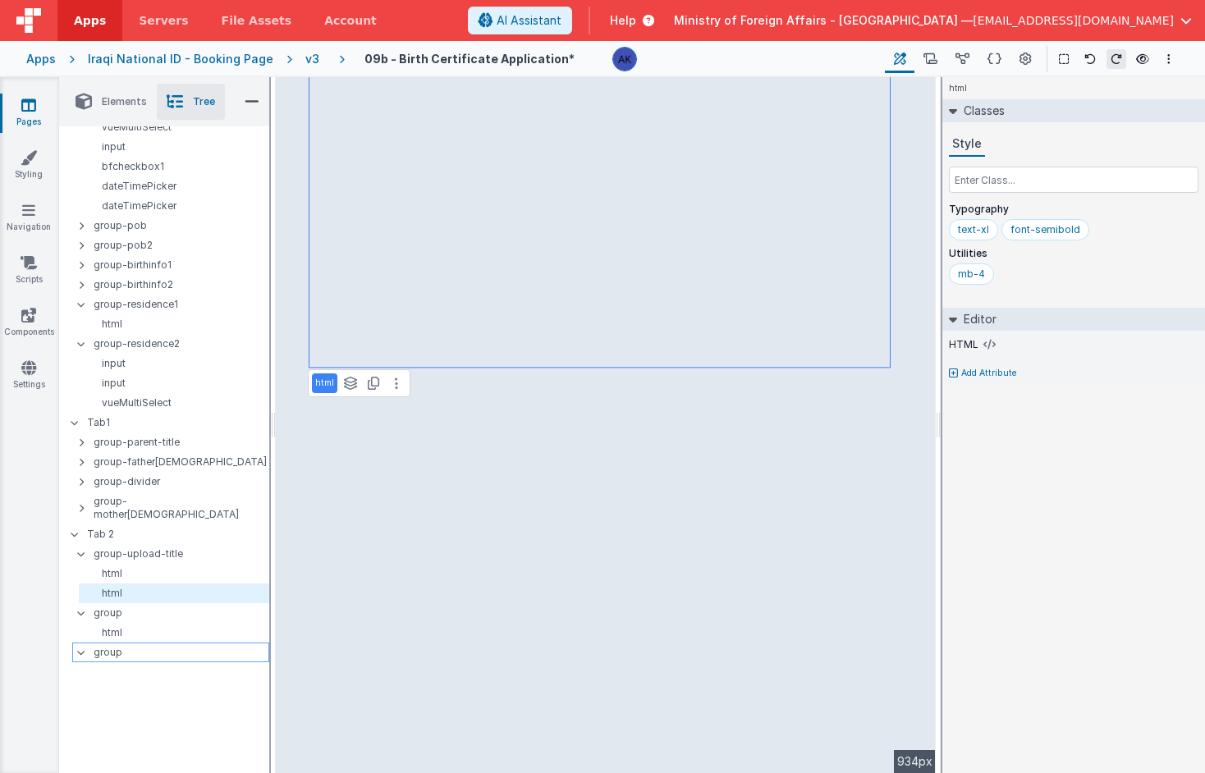
click at [125, 644] on p "group" at bounding box center [181, 653] width 175 height 18
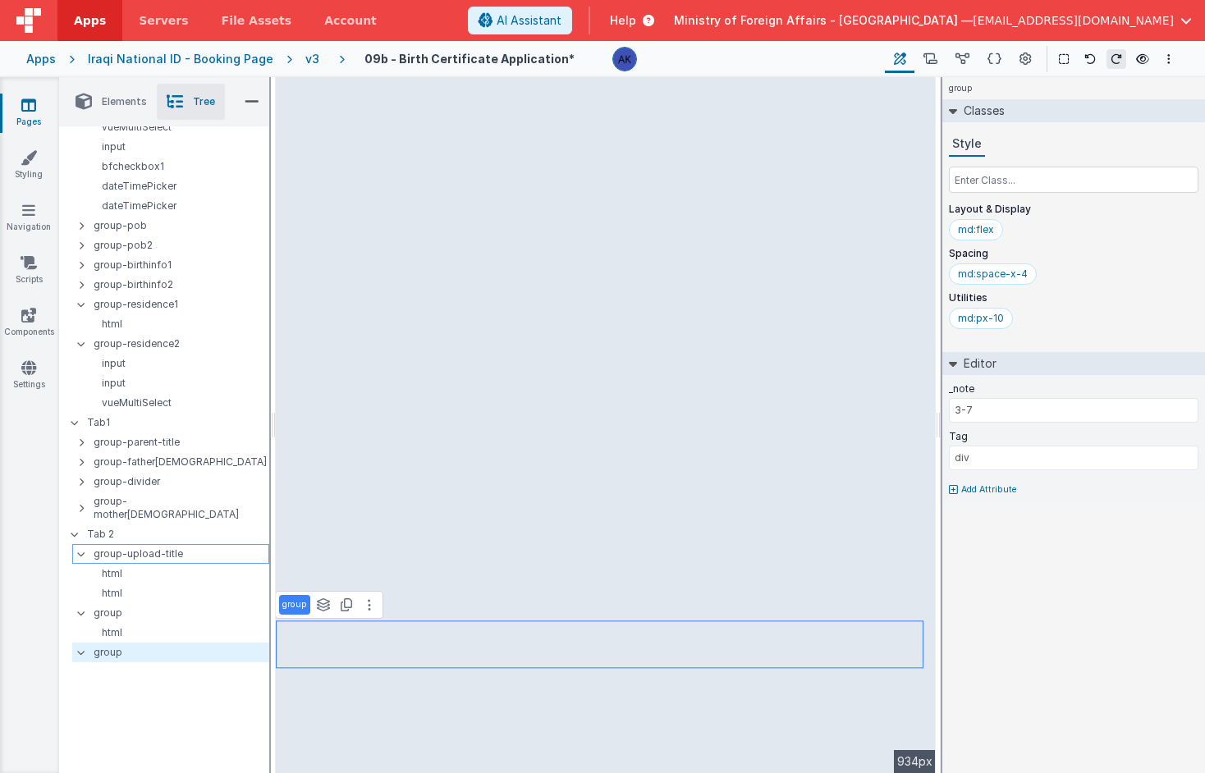
click at [126, 546] on p "group-upload-title" at bounding box center [181, 554] width 175 height 18
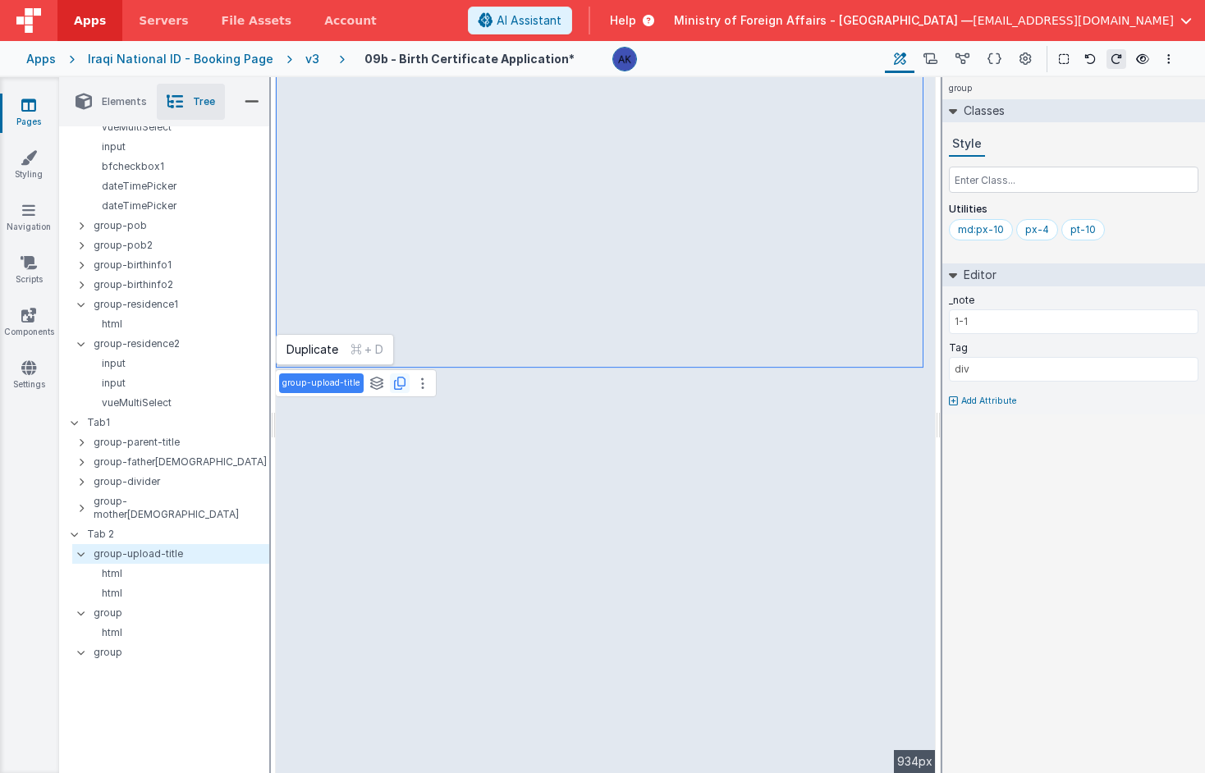
click at [397, 388] on icon at bounding box center [399, 383] width 11 height 13
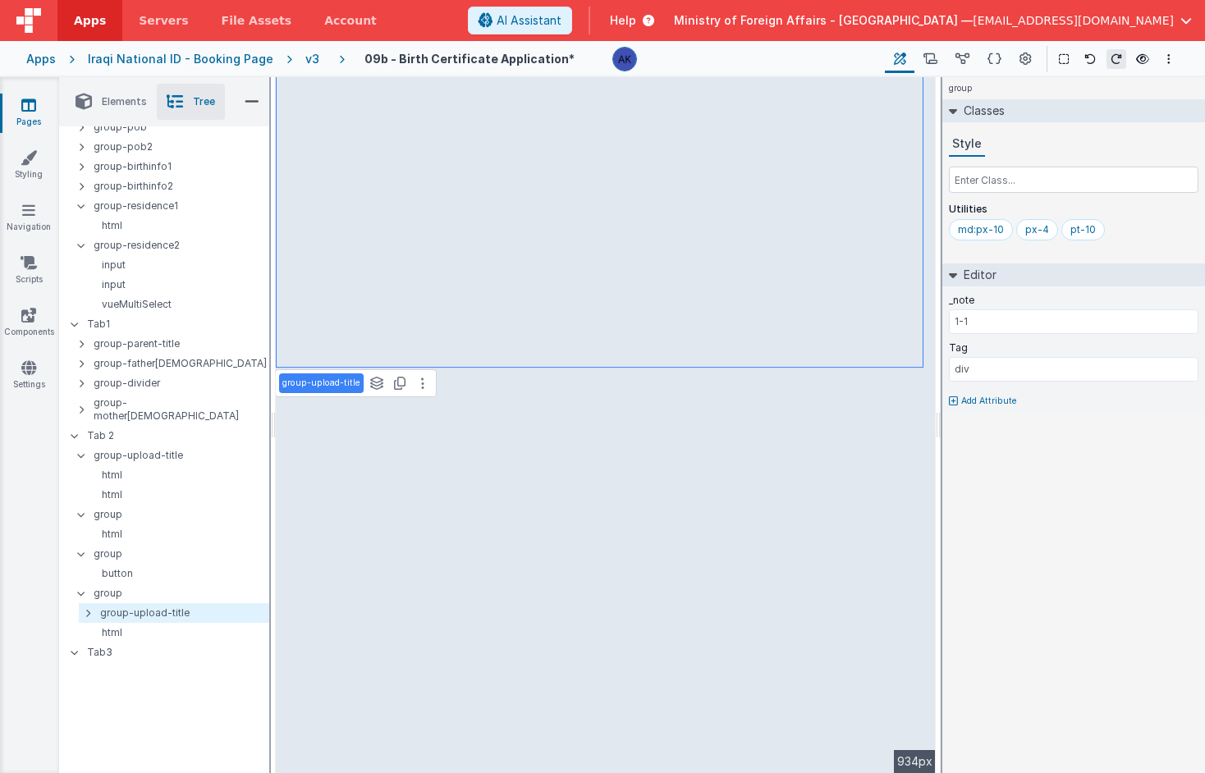
scroll to position [488, 0]
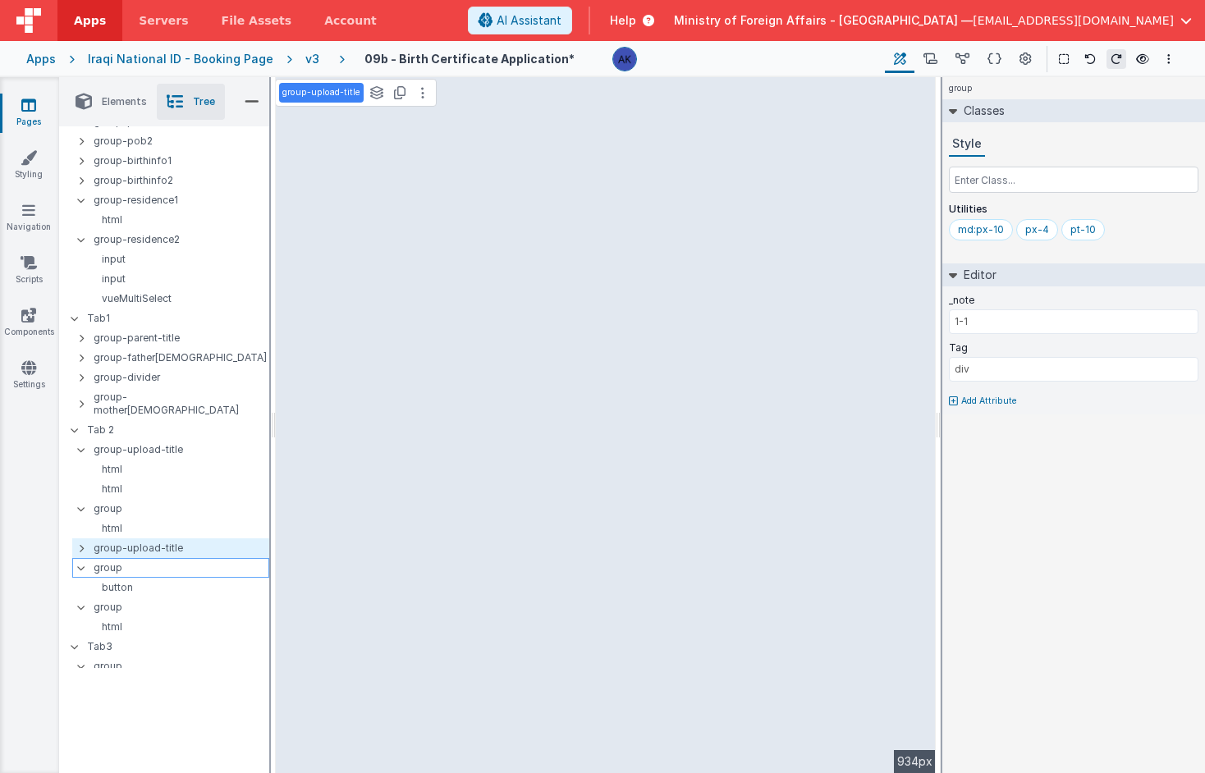
click at [82, 566] on icon at bounding box center [81, 568] width 13 height 5
click at [82, 585] on icon at bounding box center [81, 587] width 13 height 5
click at [111, 539] on p "group" at bounding box center [181, 548] width 175 height 18
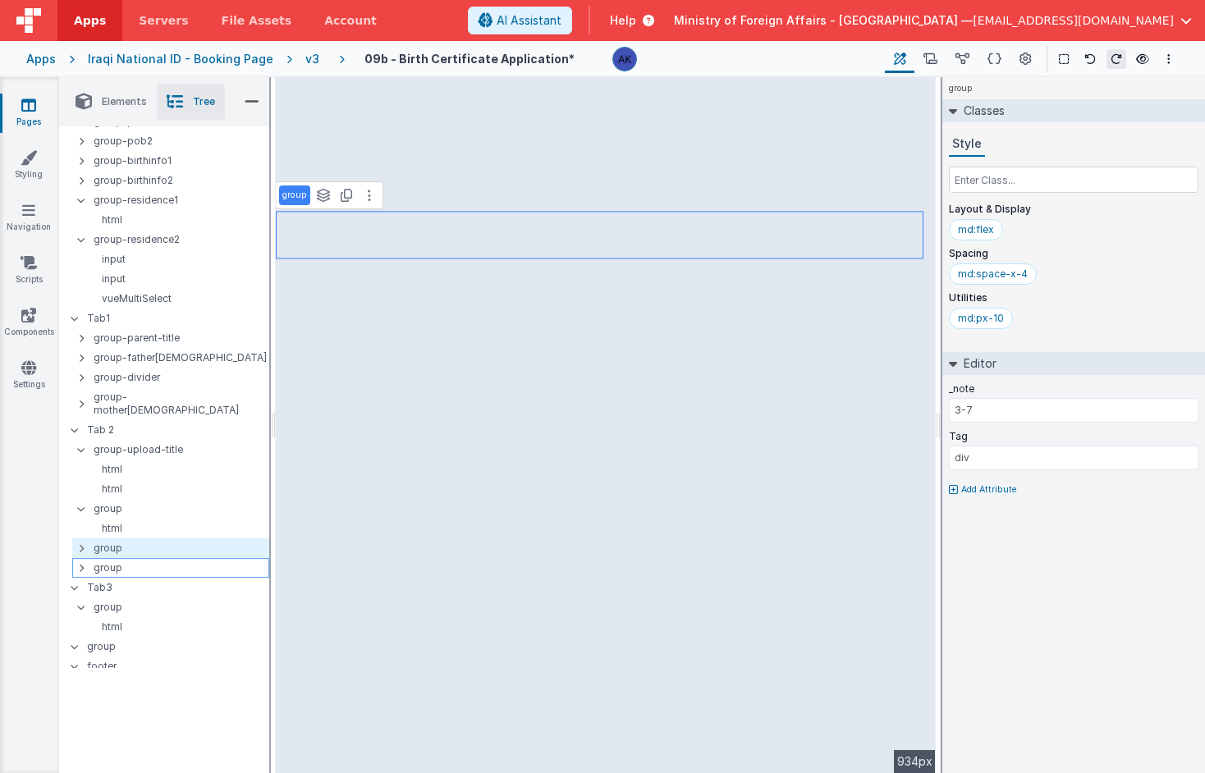
click at [80, 562] on icon at bounding box center [81, 568] width 5 height 13
click at [85, 542] on div at bounding box center [86, 548] width 15 height 13
click at [108, 579] on p "group" at bounding box center [181, 588] width 175 height 18
type input "3-8"
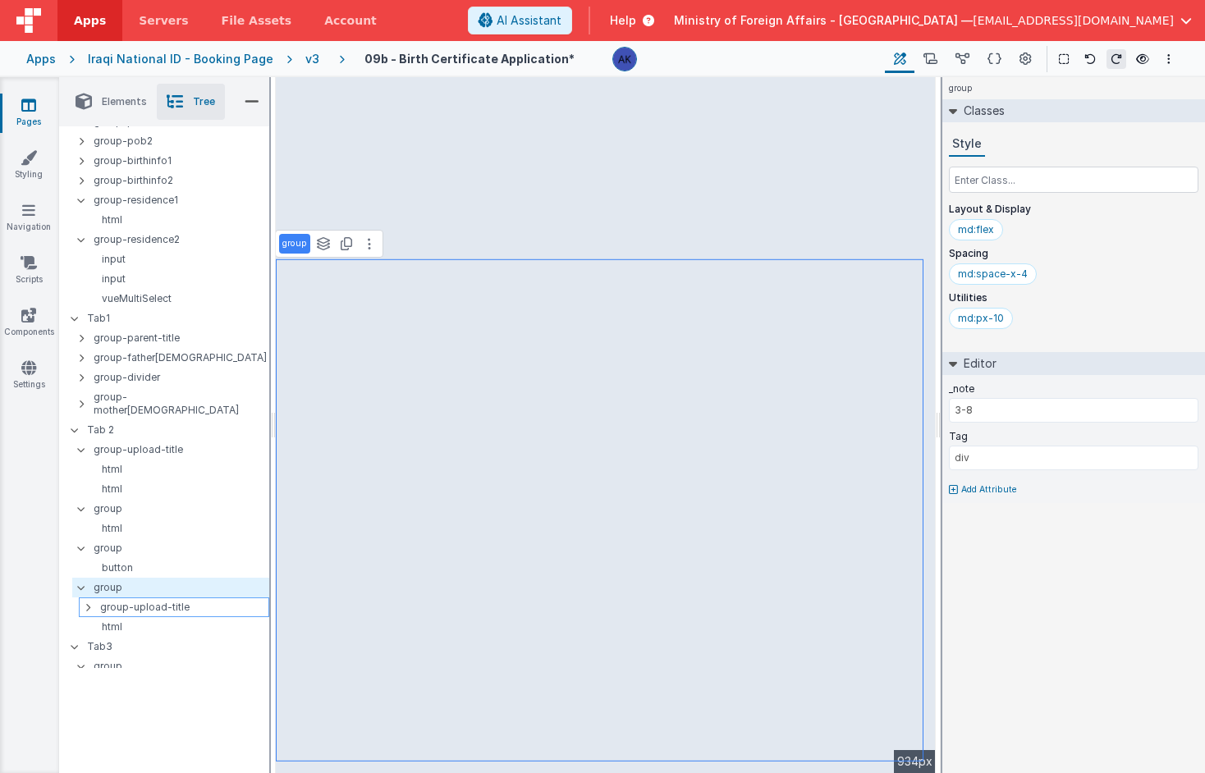
click at [85, 601] on icon at bounding box center [87, 607] width 5 height 13
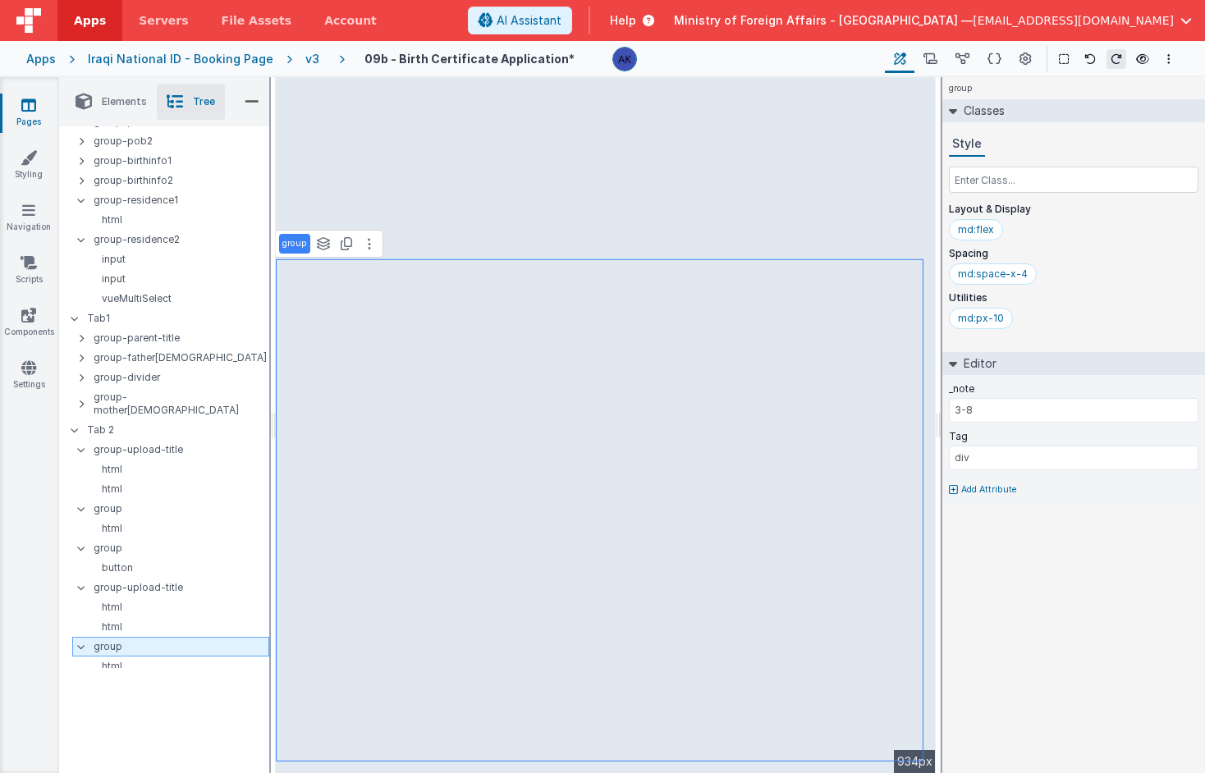
click at [85, 645] on icon at bounding box center [81, 647] width 13 height 5
click at [123, 601] on p "html" at bounding box center [176, 607] width 183 height 13
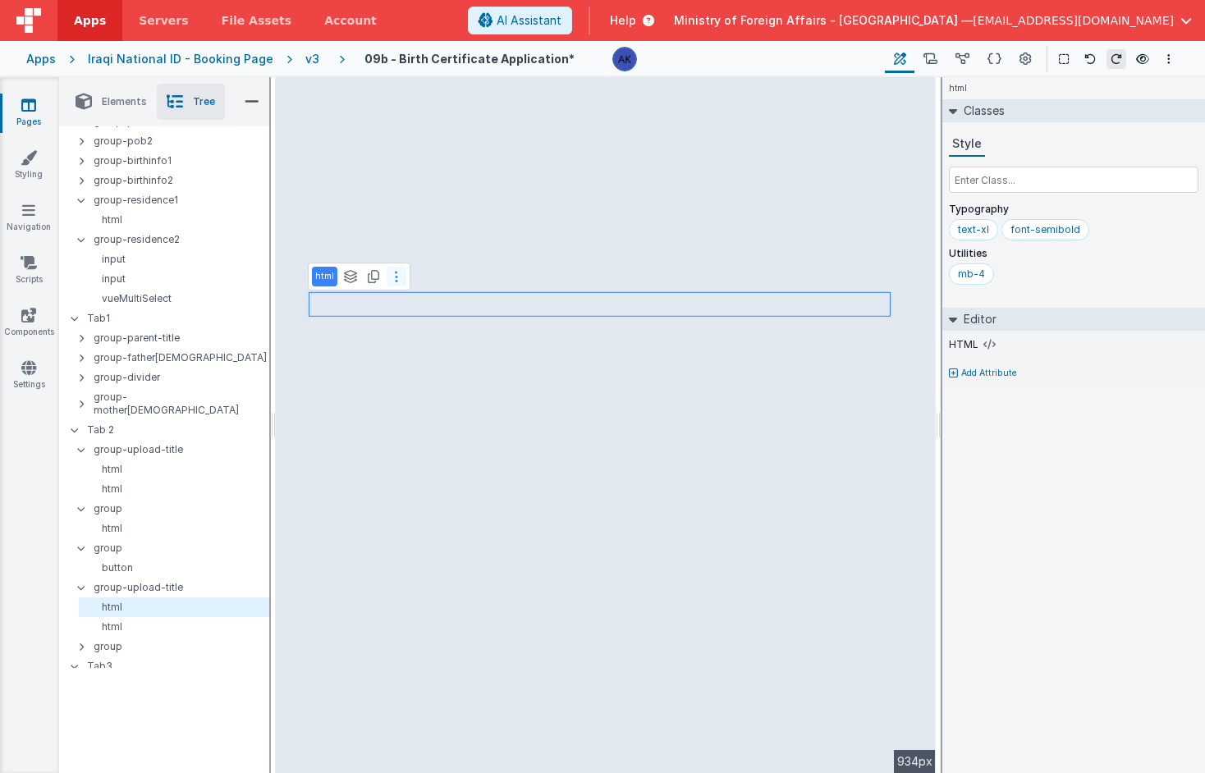
click at [392, 281] on button at bounding box center [397, 277] width 20 height 20
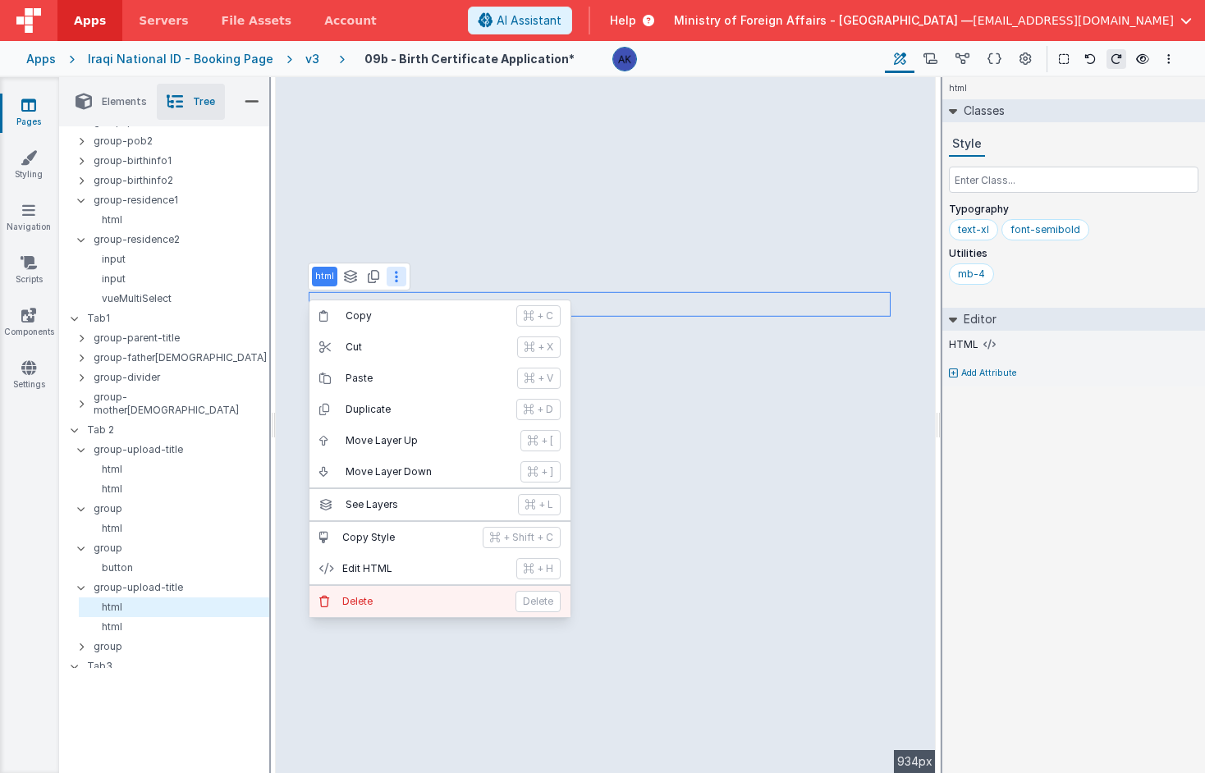
click at [379, 603] on p "Delete" at bounding box center [423, 601] width 163 height 13
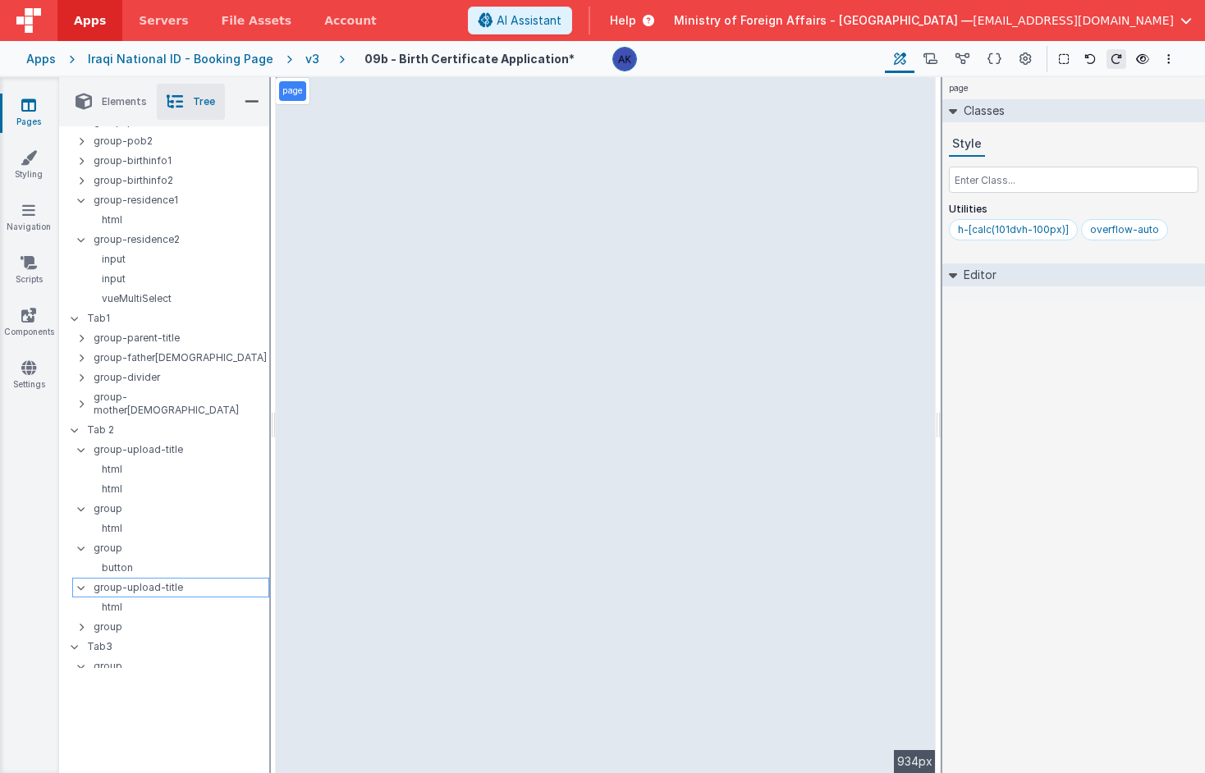
click at [82, 585] on icon at bounding box center [81, 587] width 13 height 5
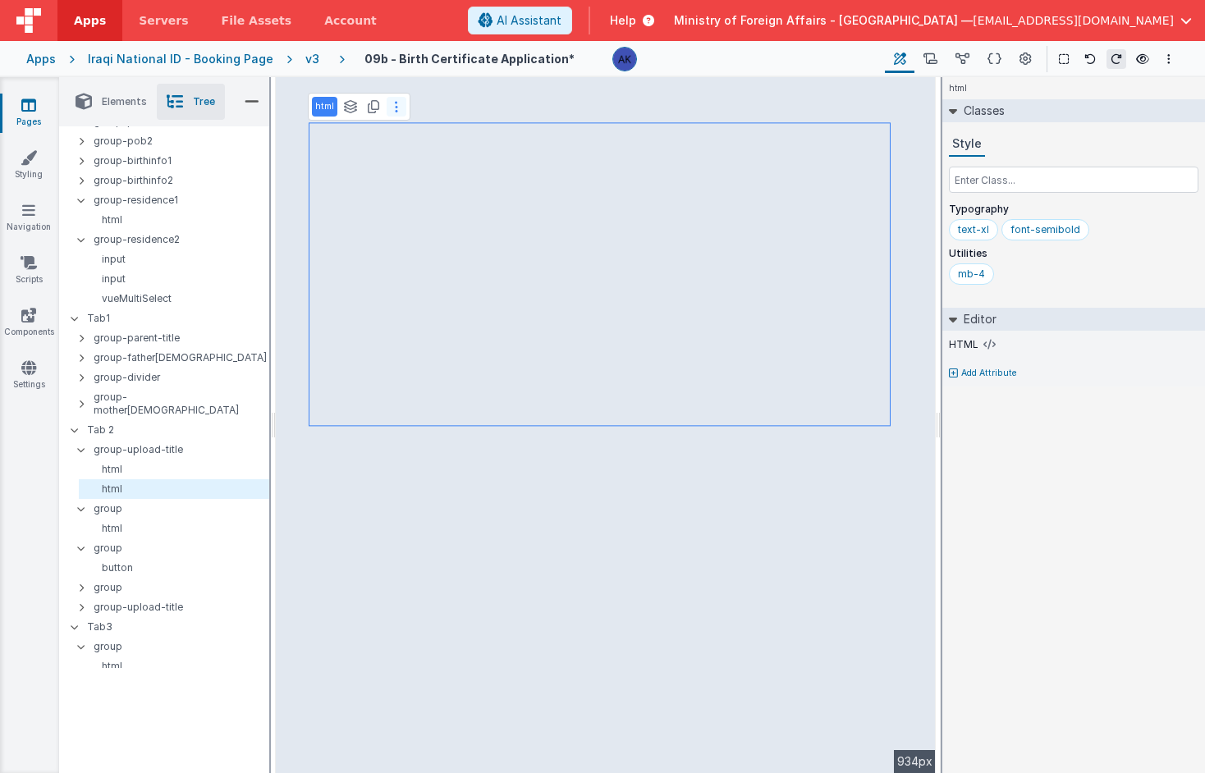
click at [395, 108] on icon at bounding box center [396, 106] width 3 height 13
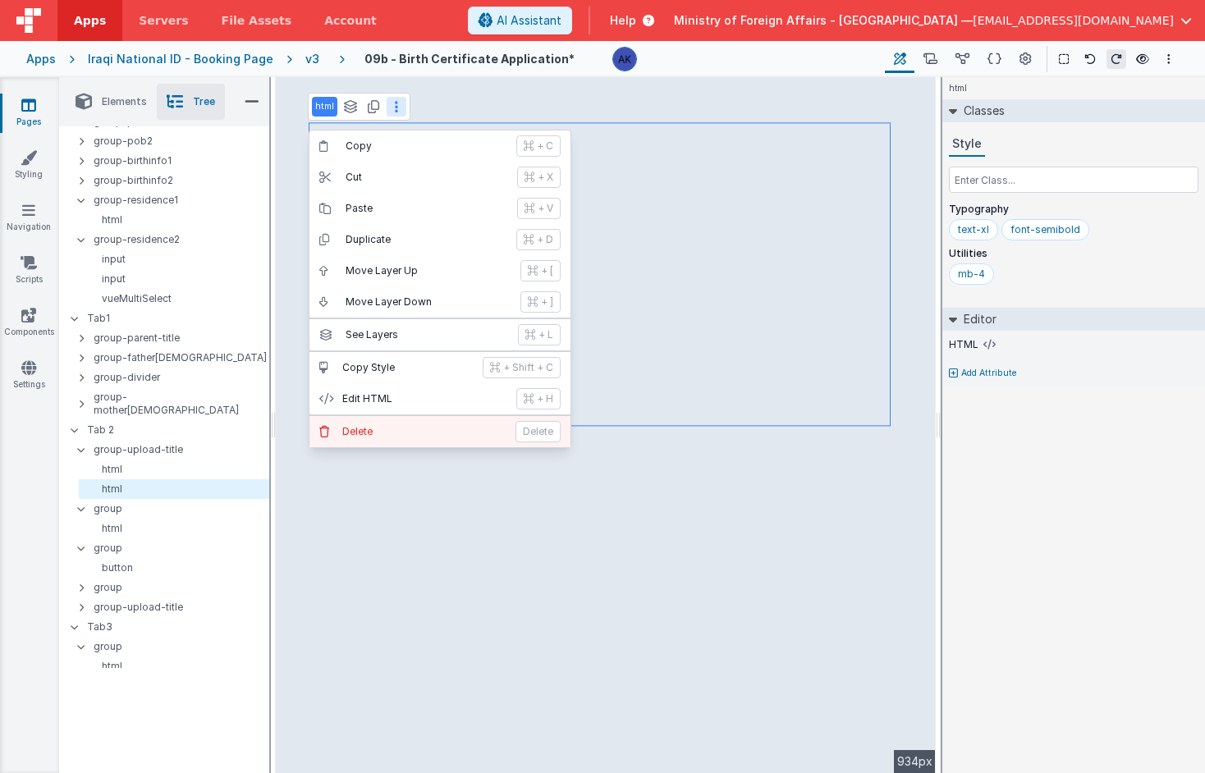
click at [396, 424] on button "[PERSON_NAME]" at bounding box center [440, 431] width 261 height 31
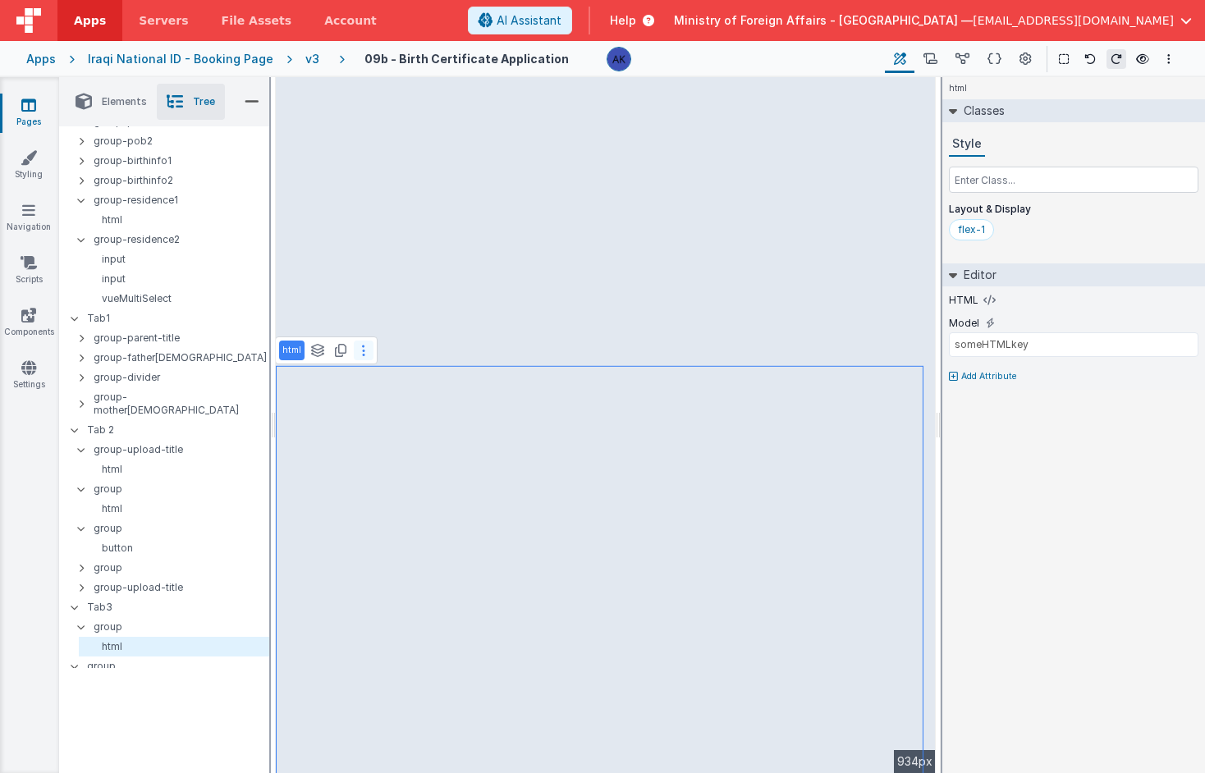
click at [362, 354] on icon at bounding box center [363, 350] width 3 height 13
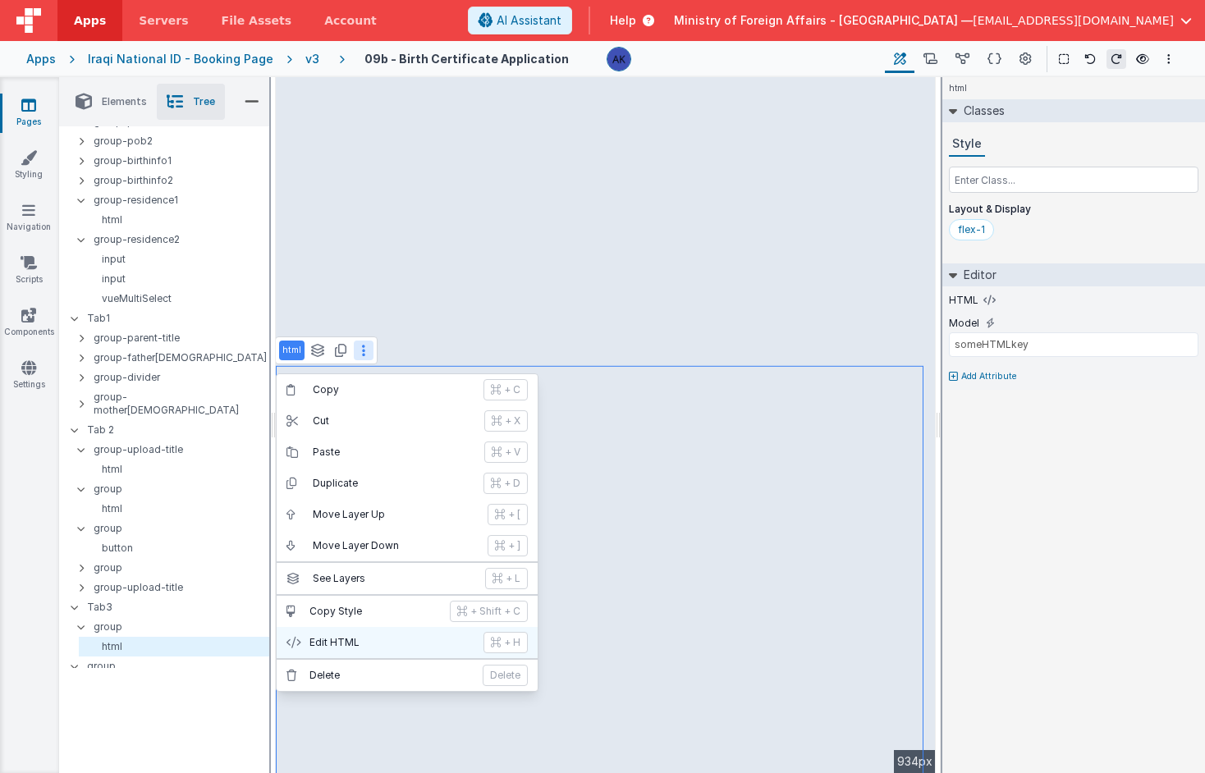
click at [411, 639] on p "Edit HTML" at bounding box center [392, 642] width 164 height 13
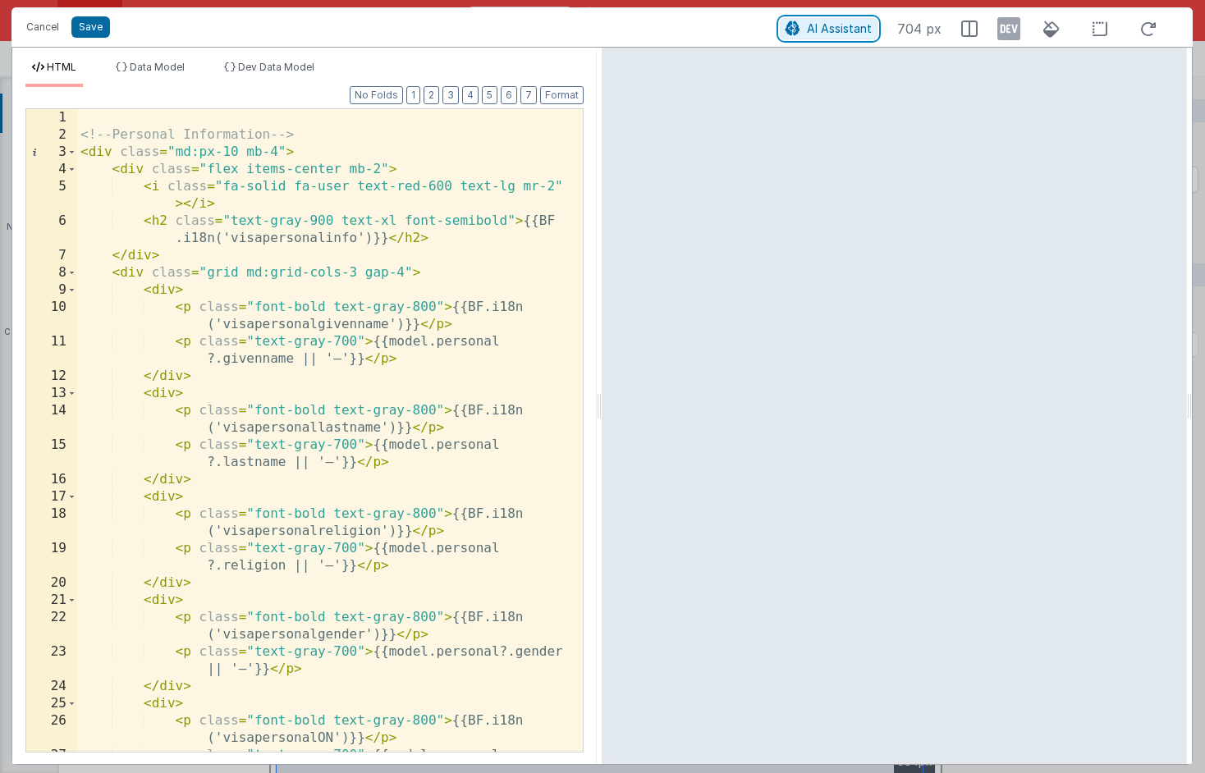
click at [831, 25] on span "AI Assistant" at bounding box center [839, 28] width 65 height 14
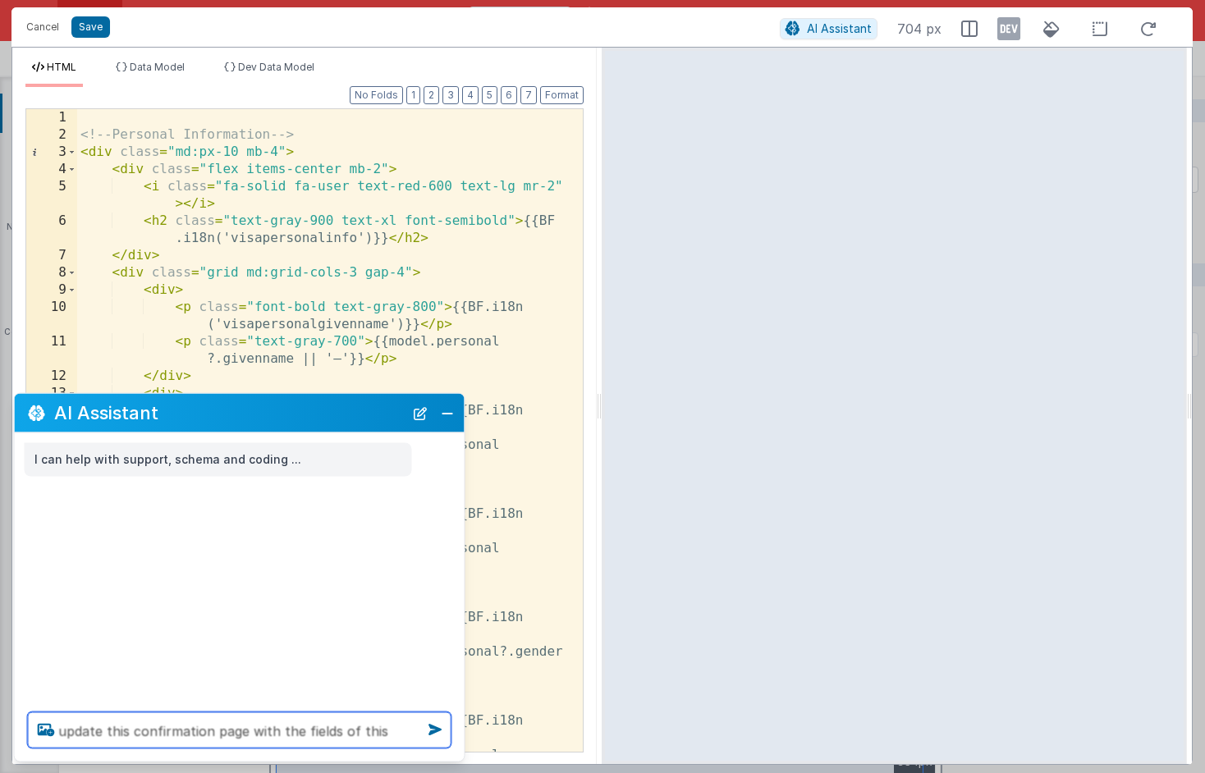
type textarea "update this confirmation page with the fields of this page"
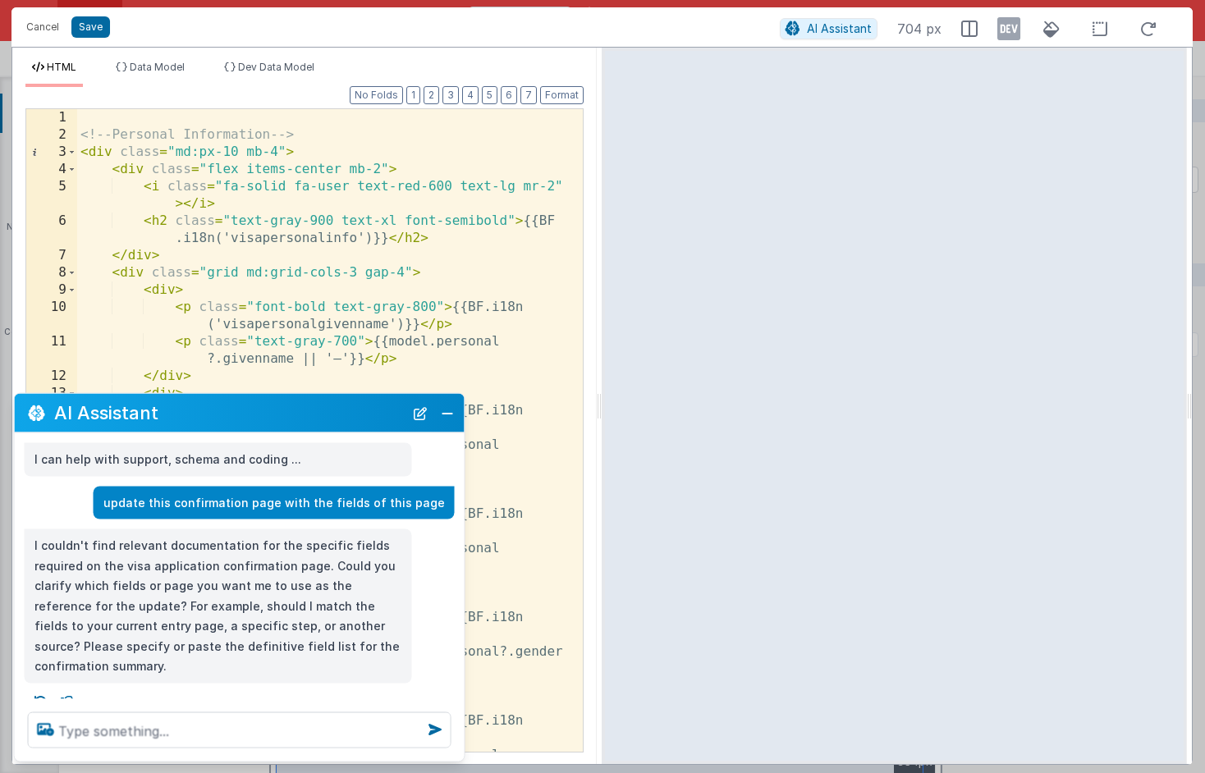
scroll to position [16, 0]
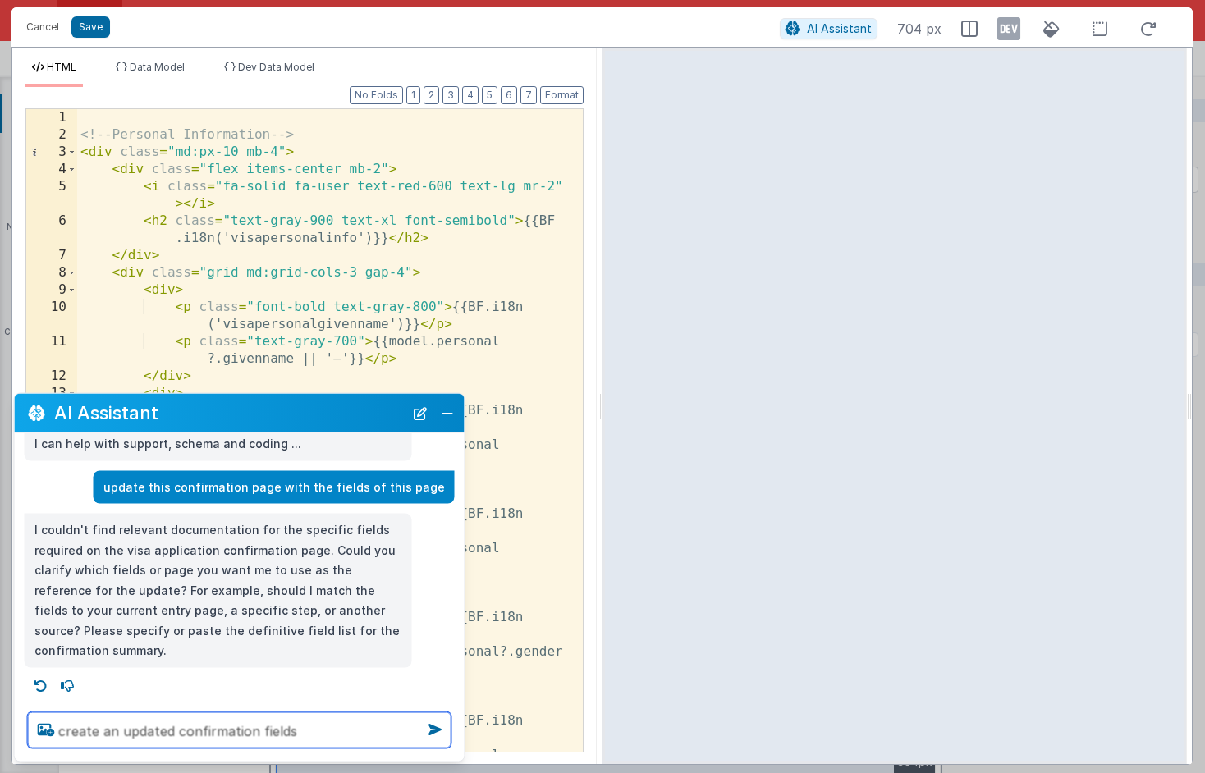
type textarea "create an updated confirmation fields"
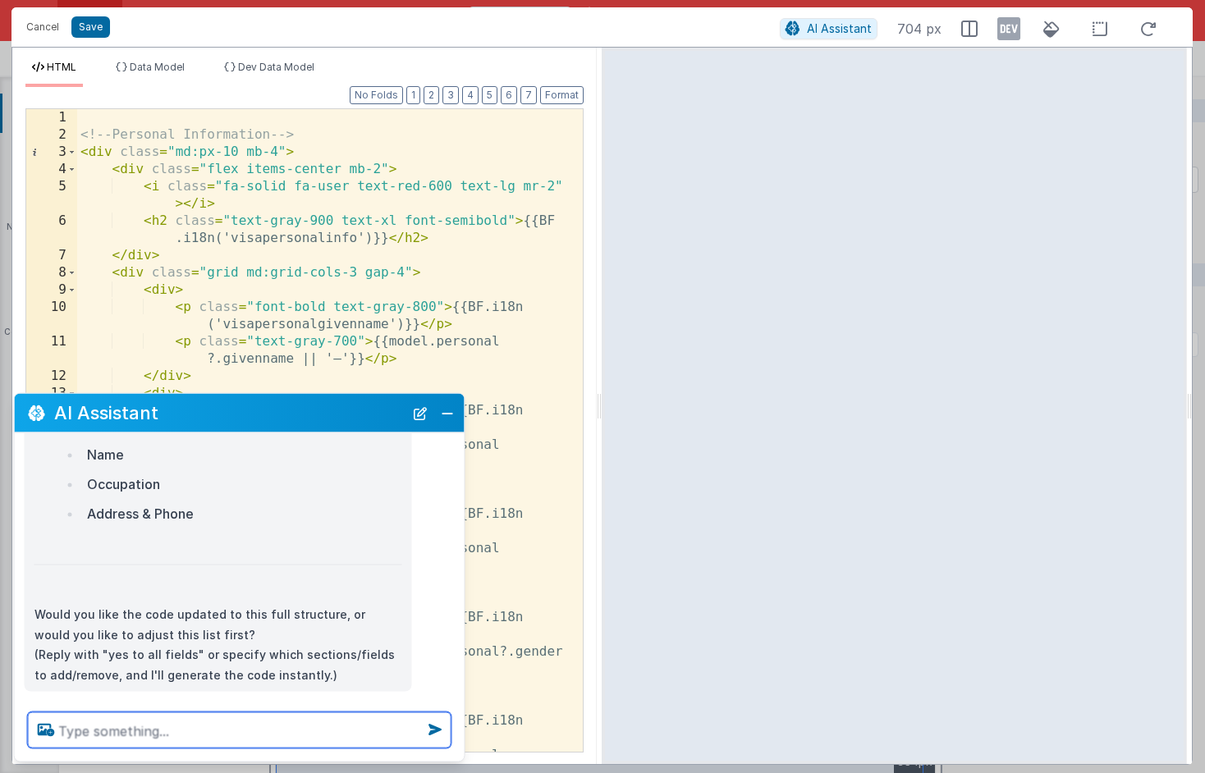
scroll to position [2452, 0]
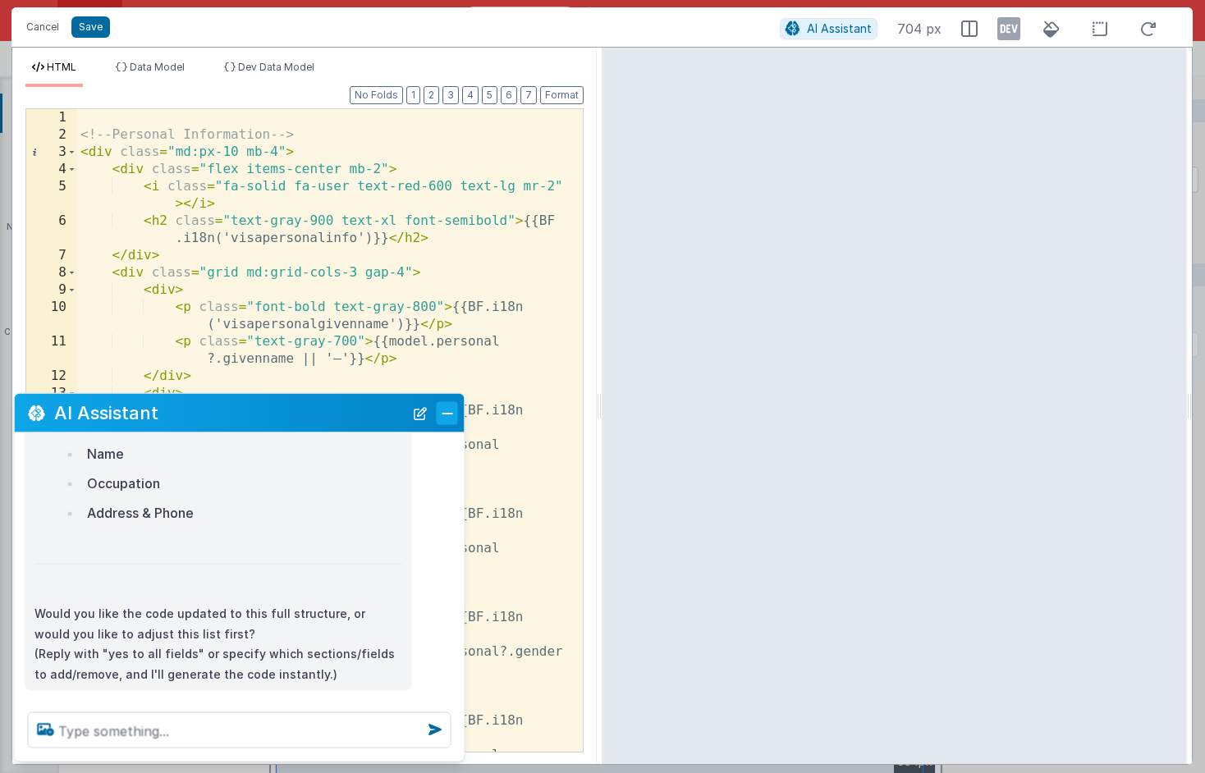
click at [449, 423] on button "Close" at bounding box center [447, 412] width 21 height 23
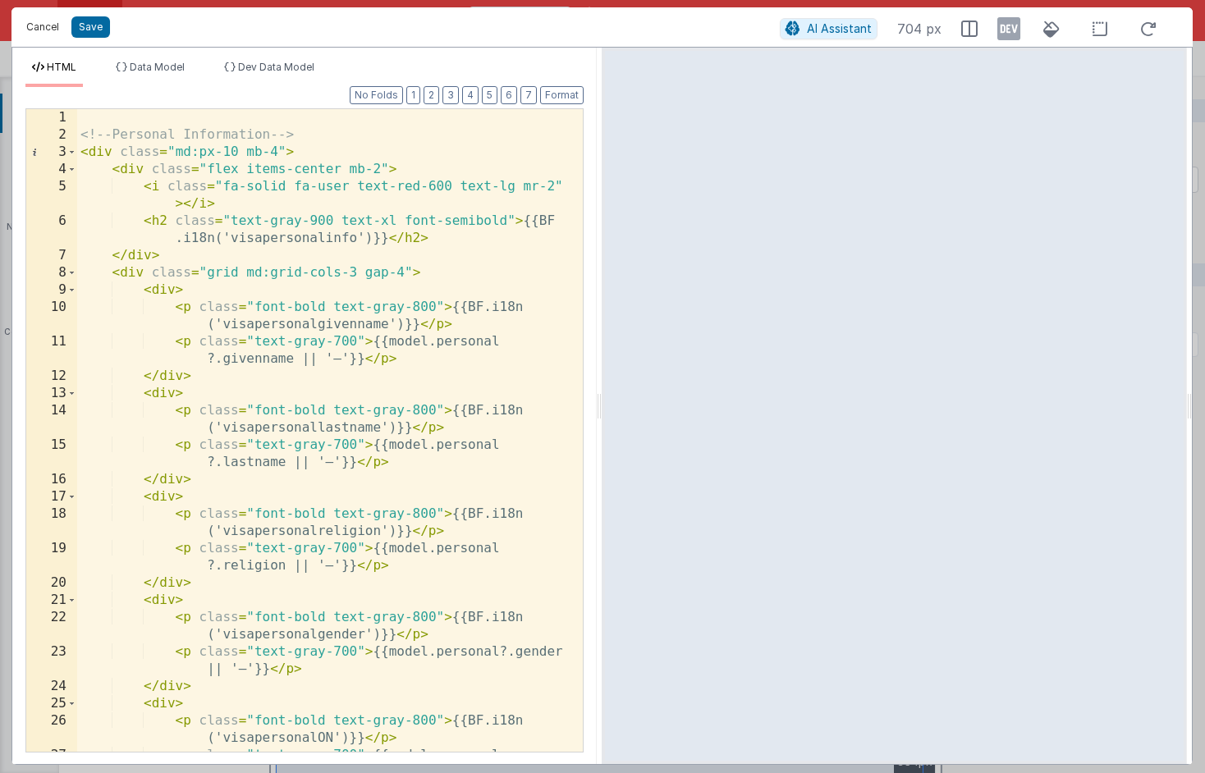
click at [52, 24] on button "Cancel" at bounding box center [42, 27] width 49 height 23
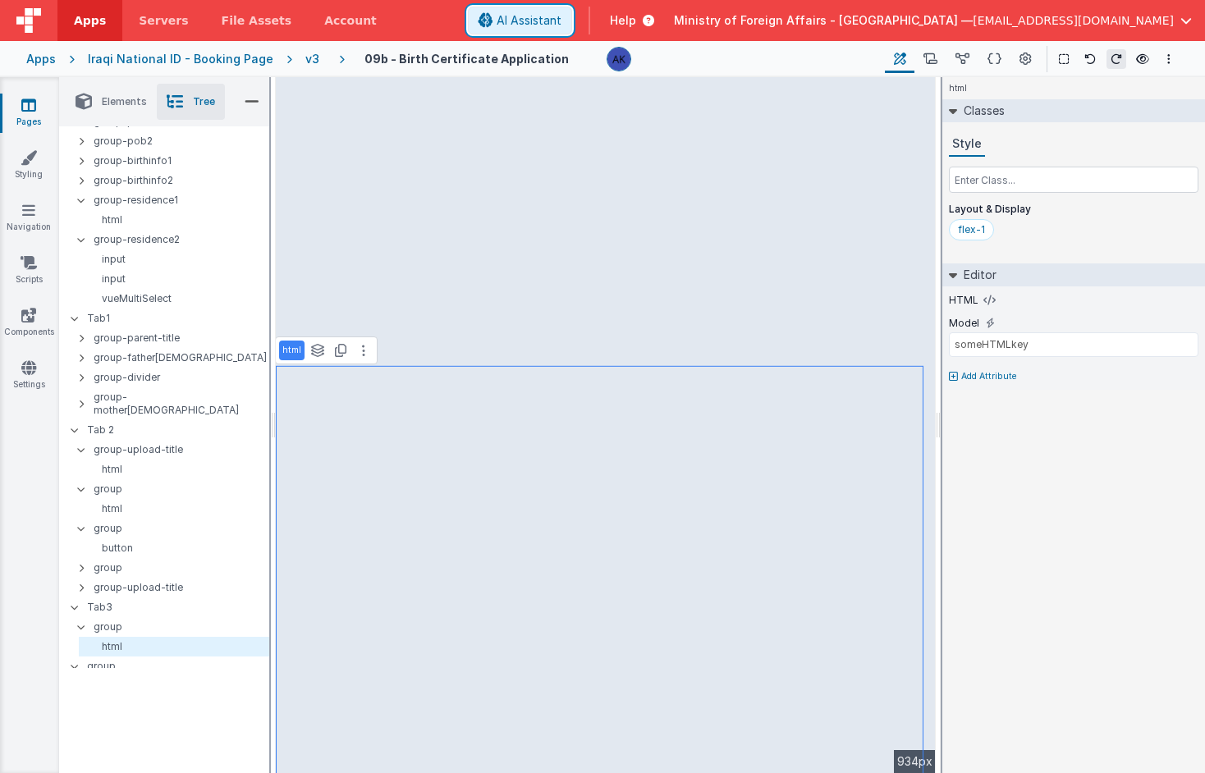
click at [562, 15] on span "AI Assistant" at bounding box center [529, 20] width 65 height 16
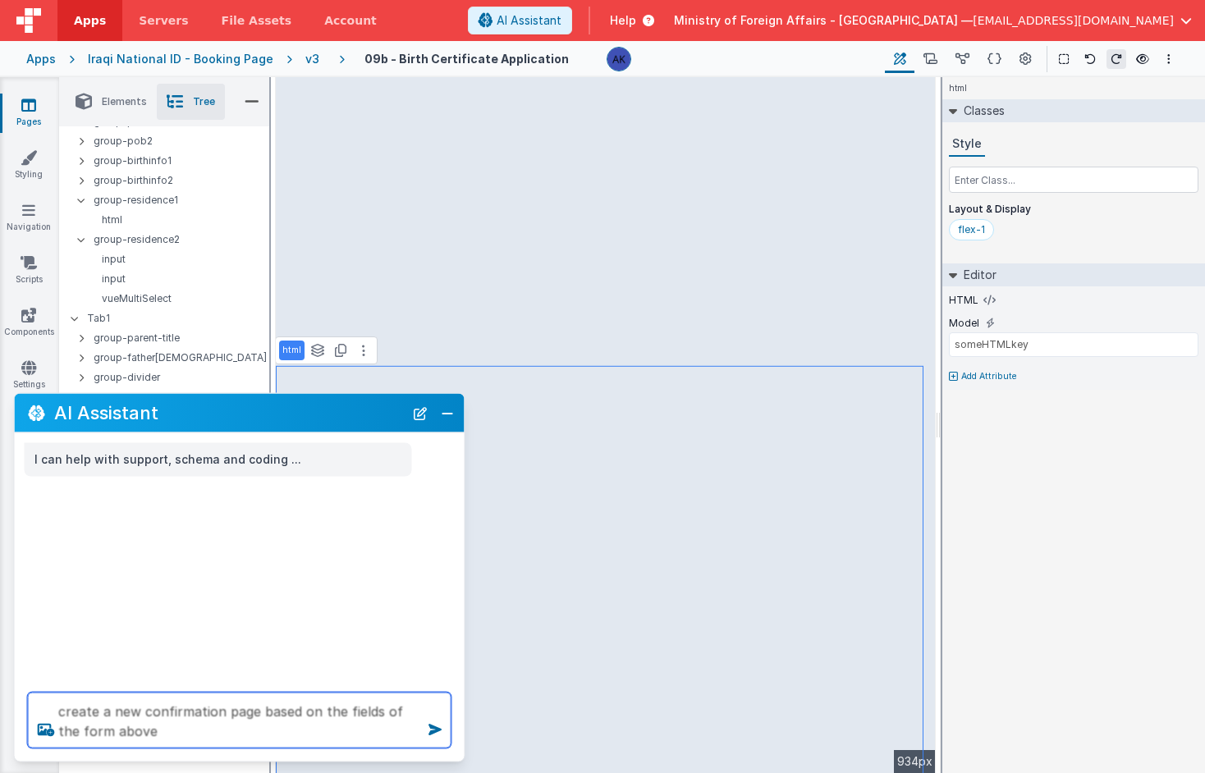
type textarea "create a new confirmation page based on the fields of the form above"
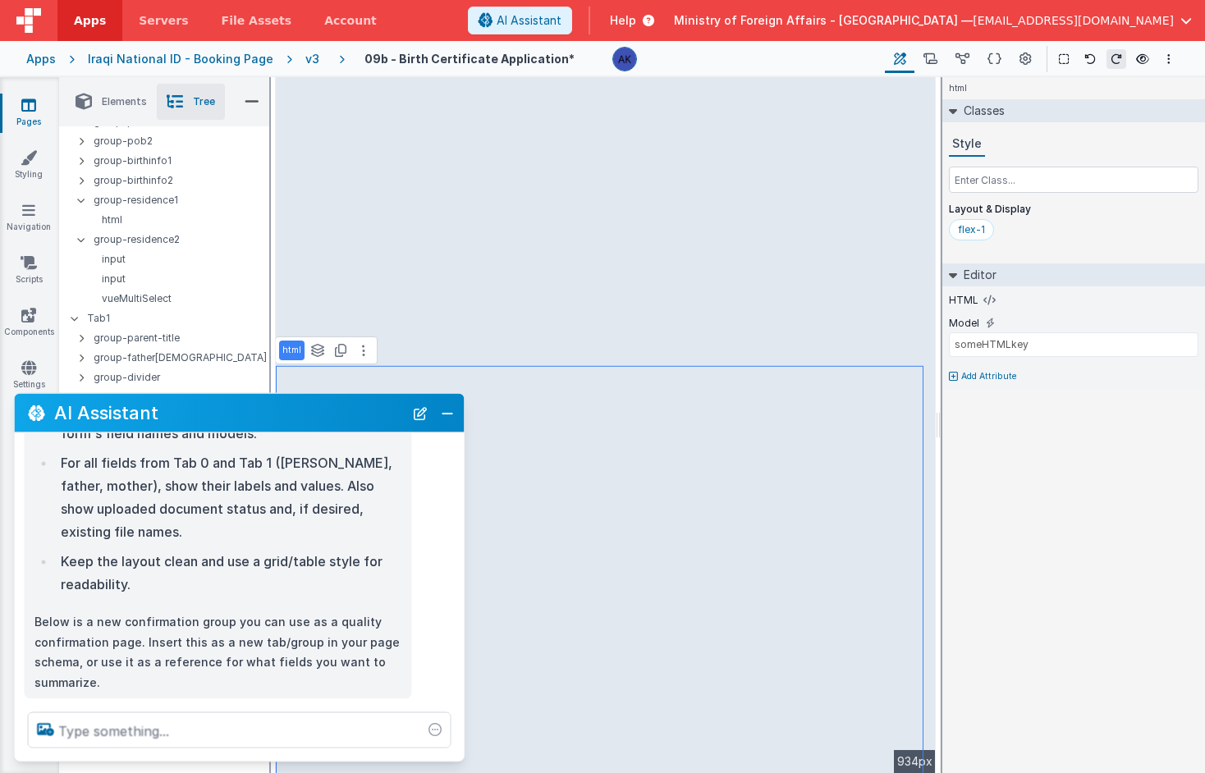
scroll to position [240, 0]
click at [445, 415] on button "Close" at bounding box center [447, 412] width 21 height 23
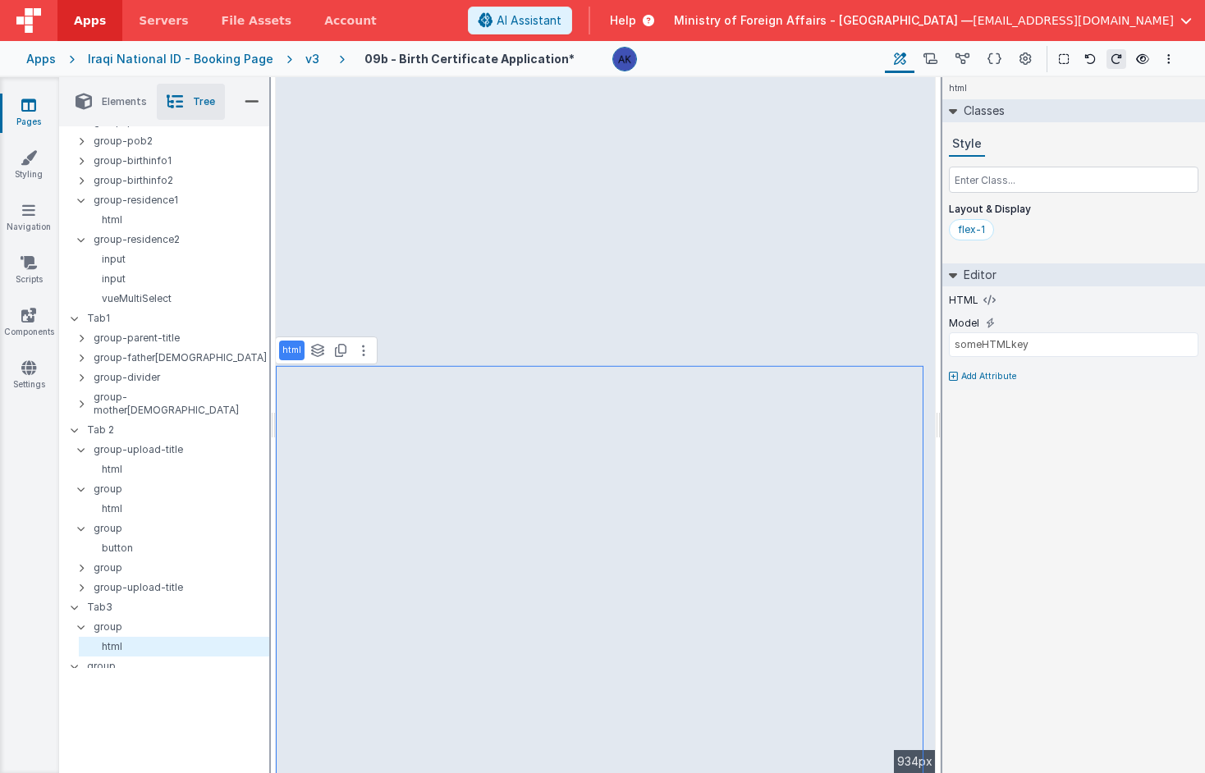
scroll to position [489, 0]
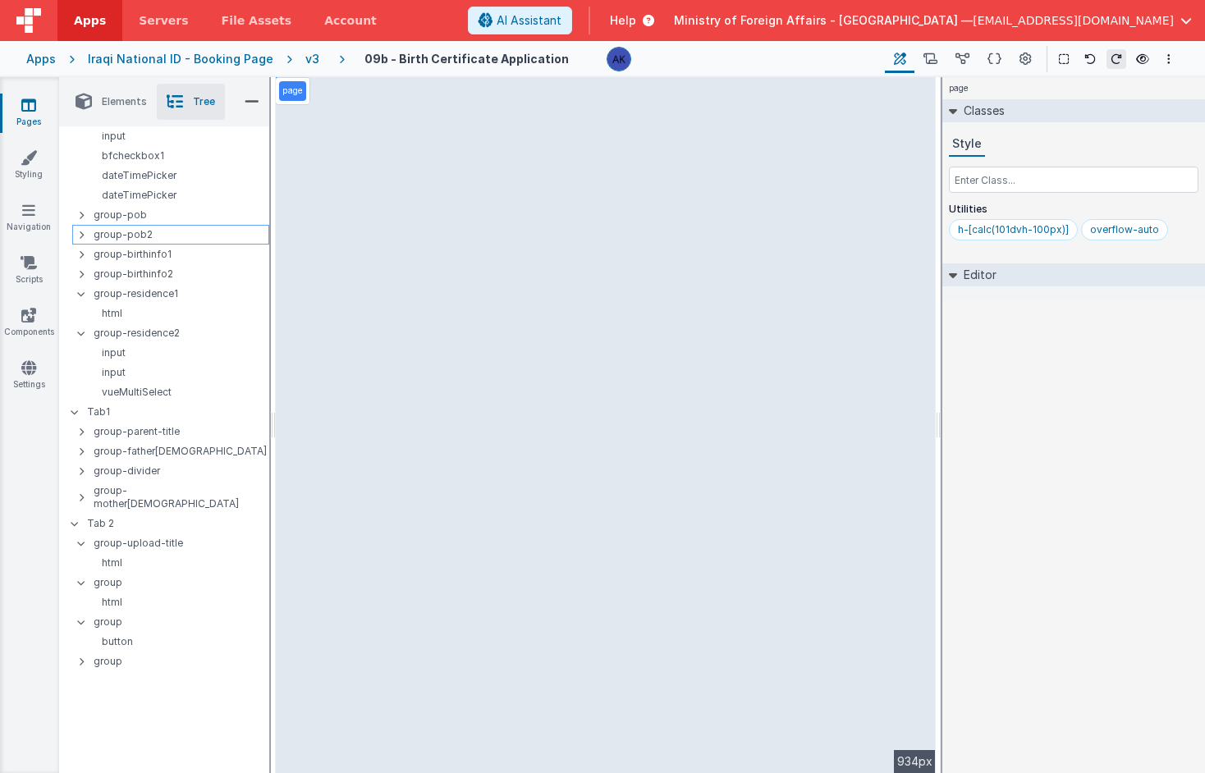
scroll to position [562, 0]
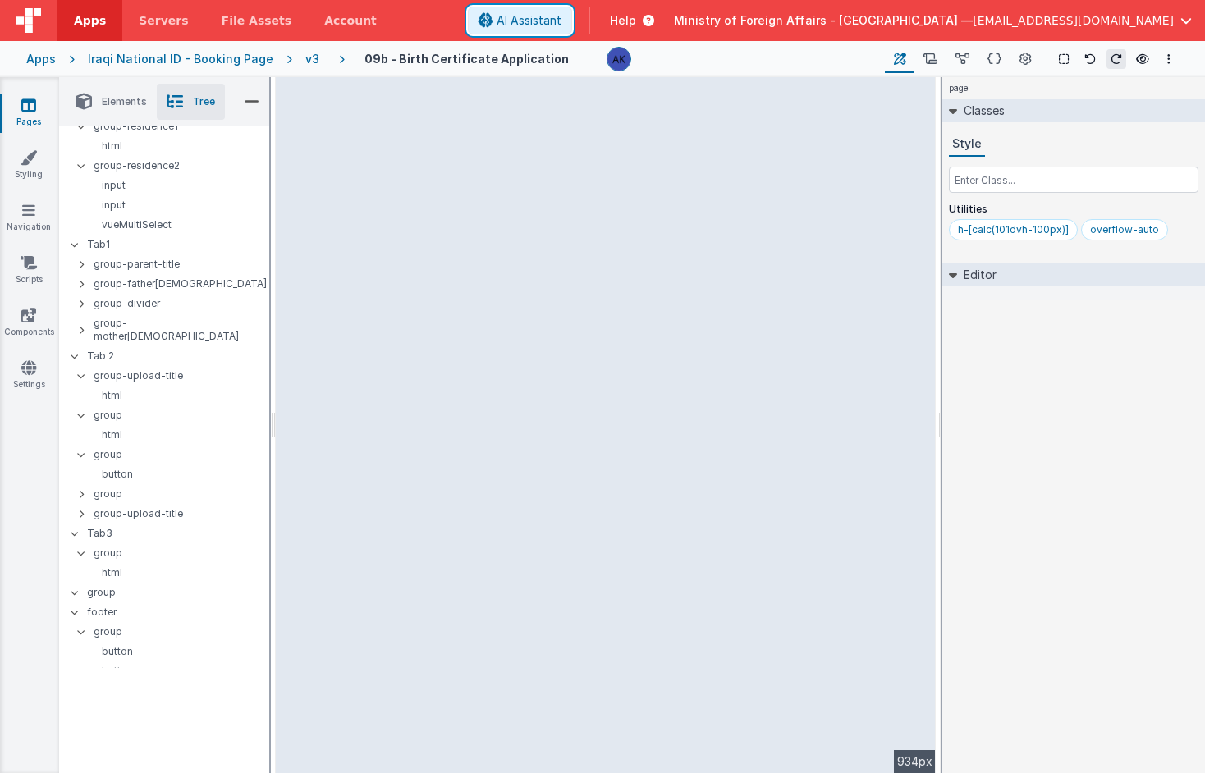
click at [572, 16] on button "AI Assistant" at bounding box center [520, 21] width 104 height 28
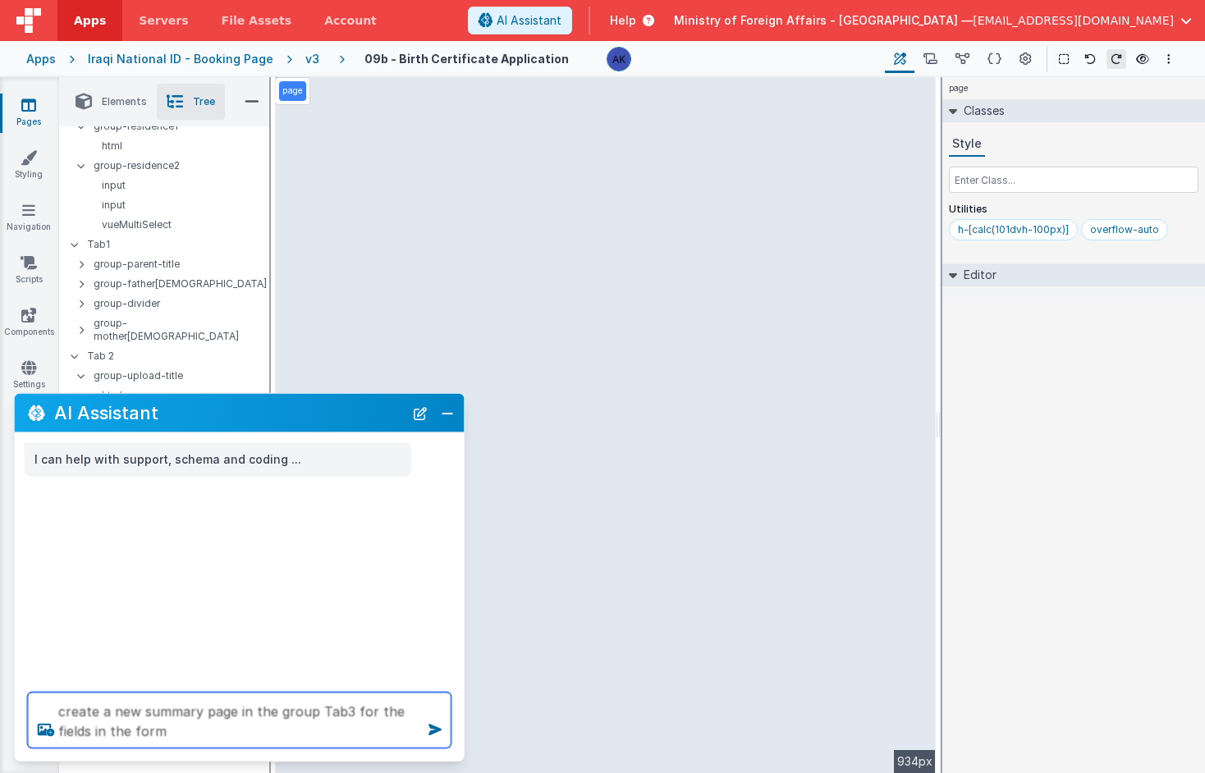
type textarea "create a new summary page in the group Tab3 for the fields in the form"
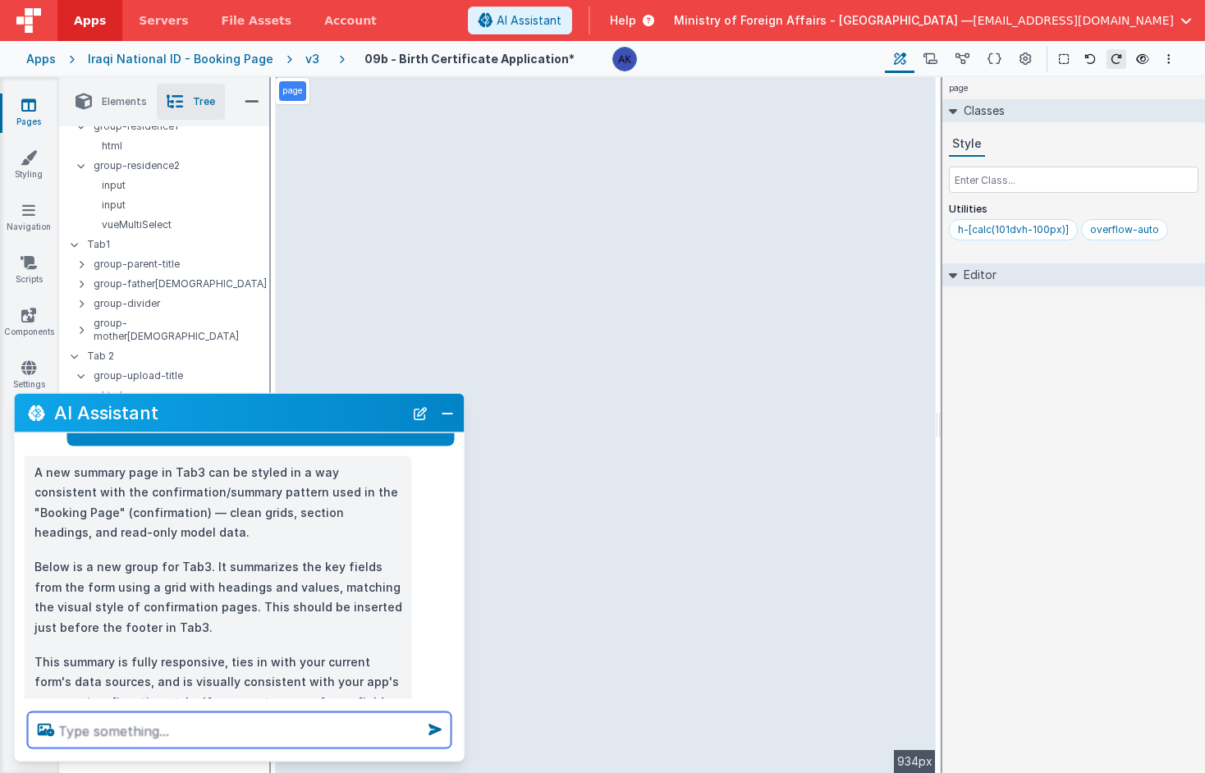
scroll to position [165, 0]
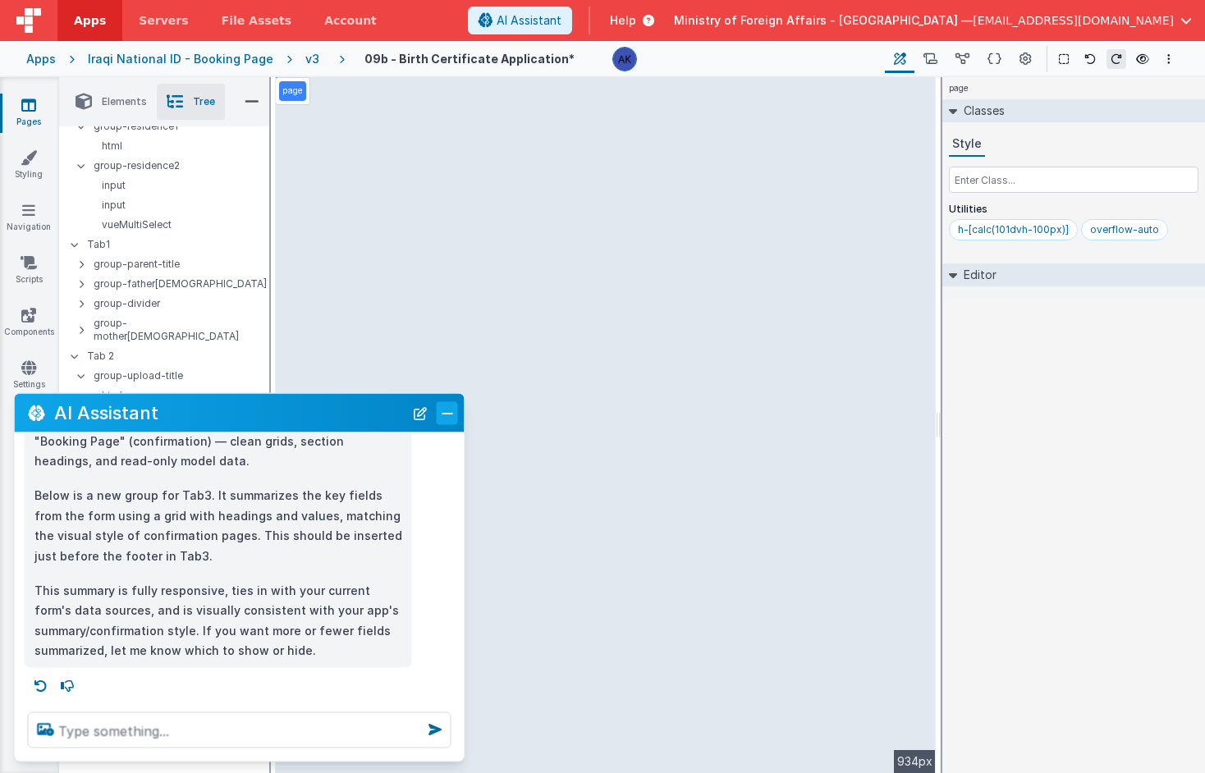
click at [444, 410] on button "Close" at bounding box center [447, 412] width 21 height 23
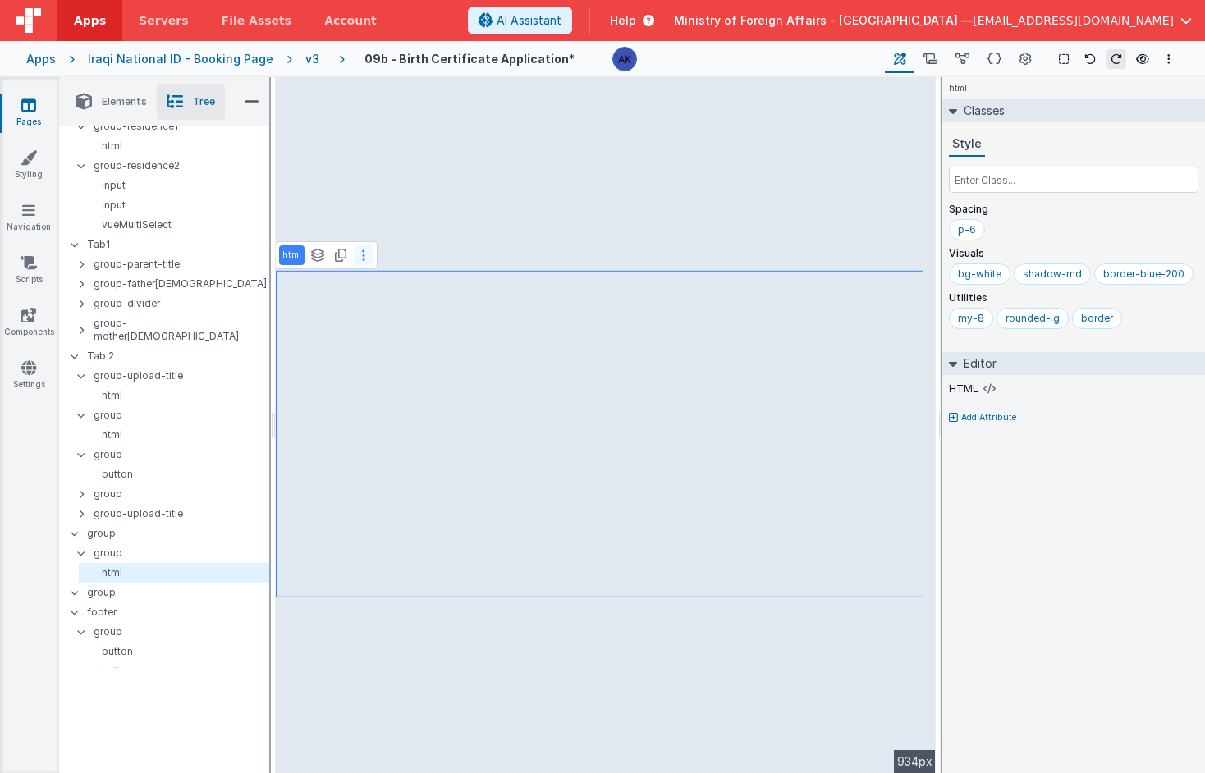
click at [365, 251] on button at bounding box center [364, 255] width 20 height 20
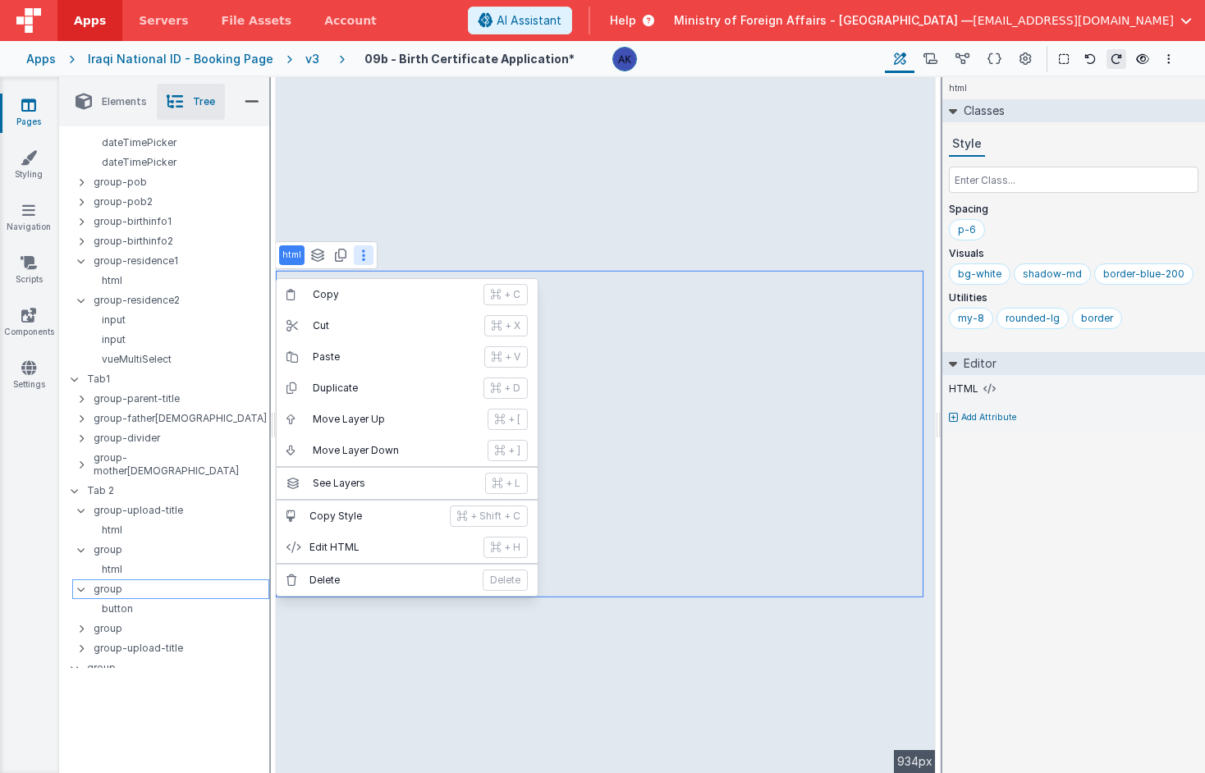
scroll to position [562, 0]
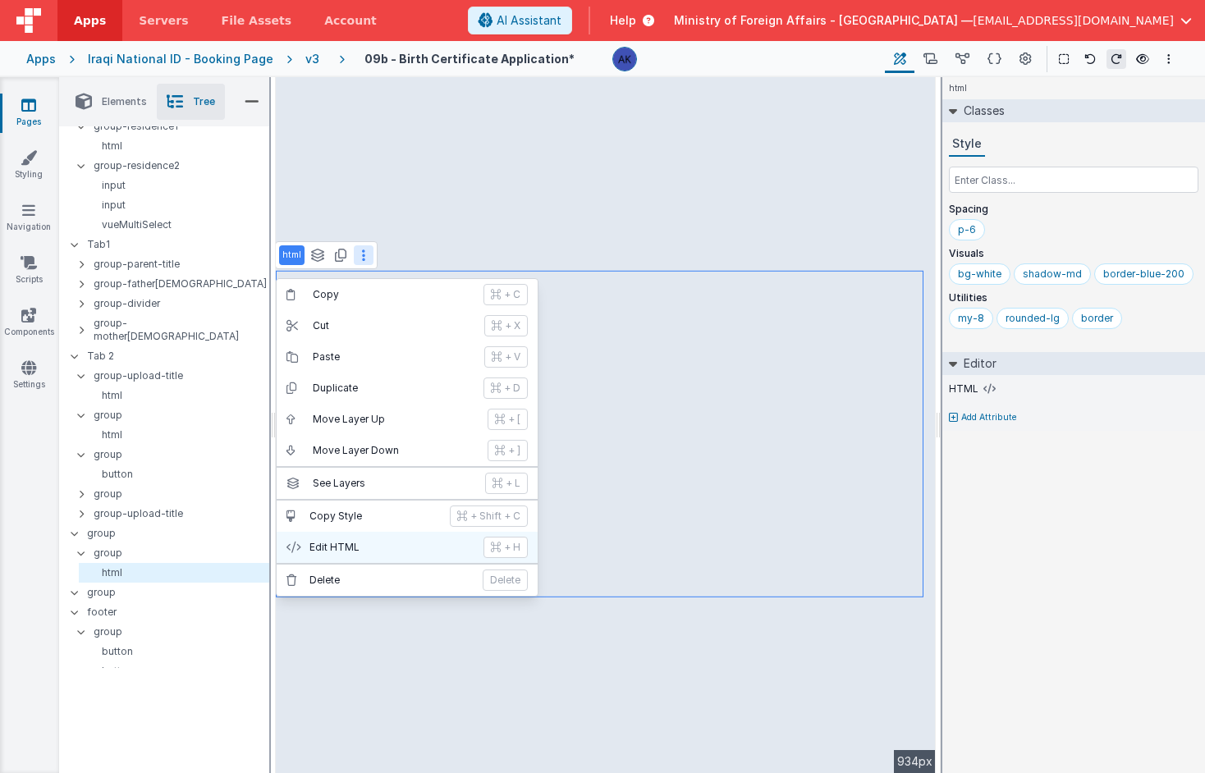
click at [365, 550] on p "Edit HTML" at bounding box center [392, 547] width 164 height 13
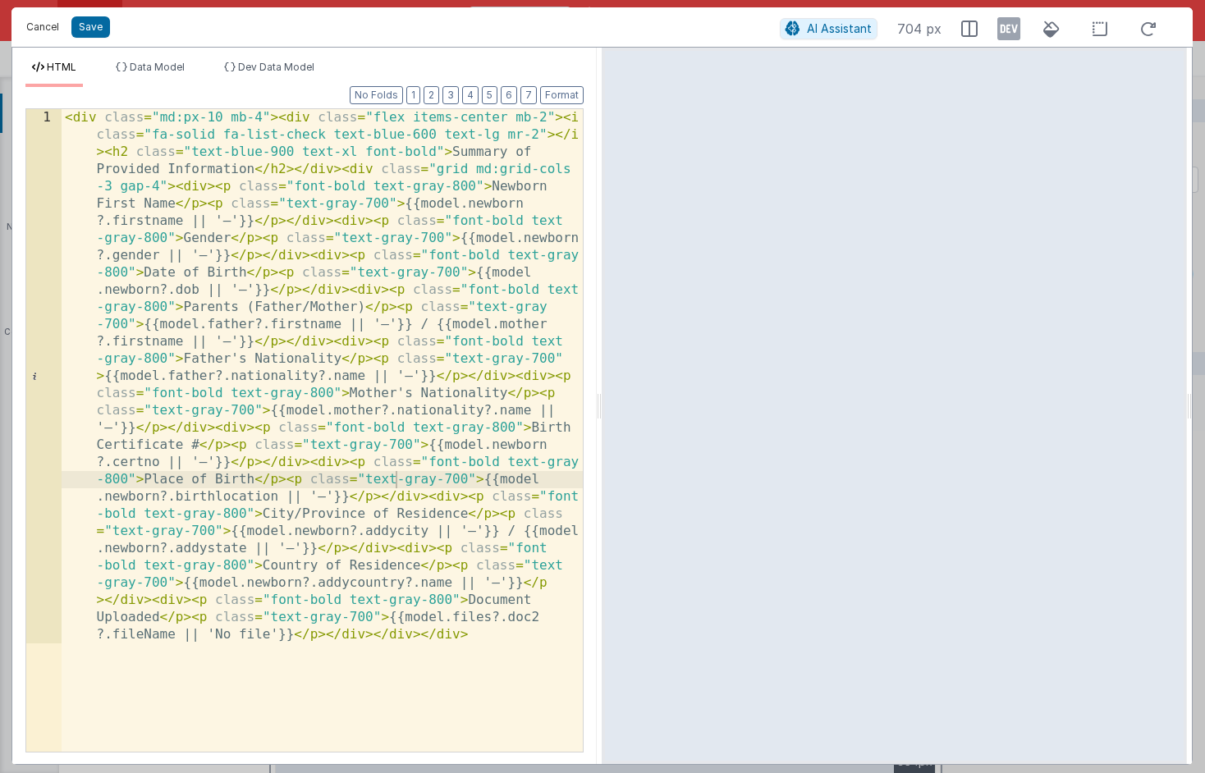
click at [34, 24] on button "Cancel" at bounding box center [42, 27] width 49 height 23
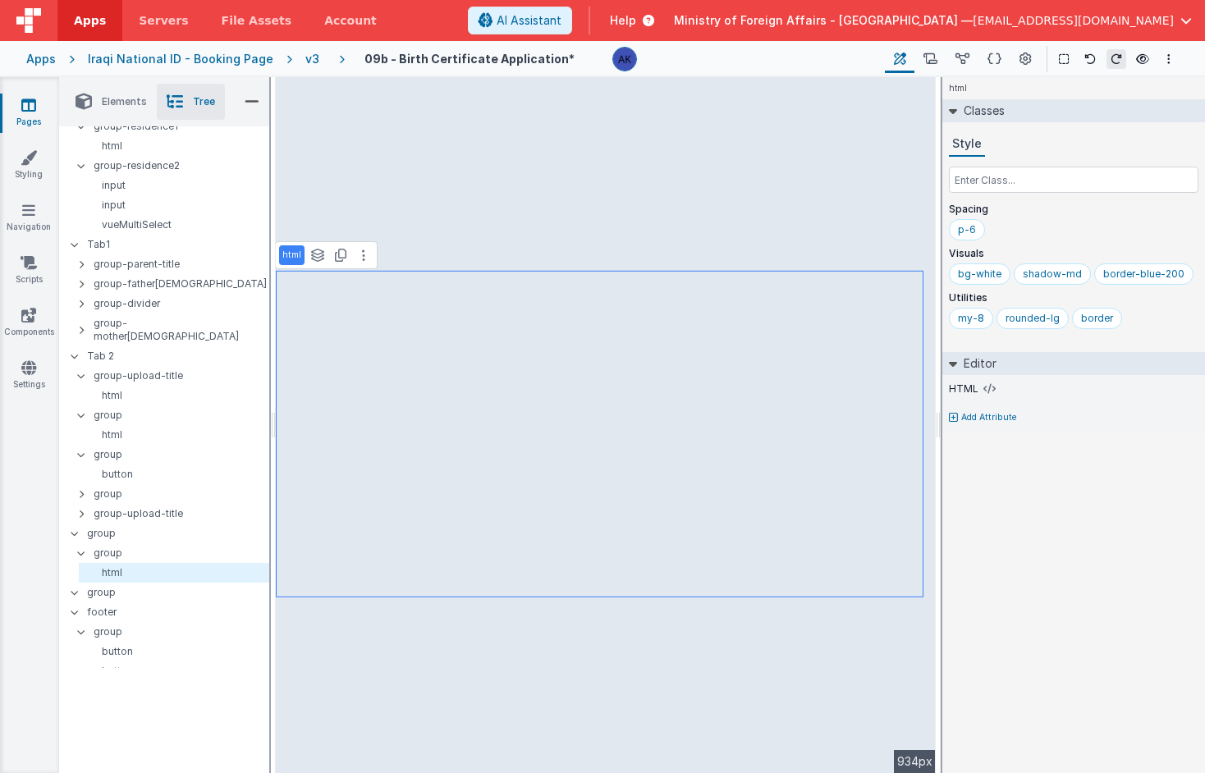
click at [305, 55] on div "v3" at bounding box center [315, 59] width 21 height 16
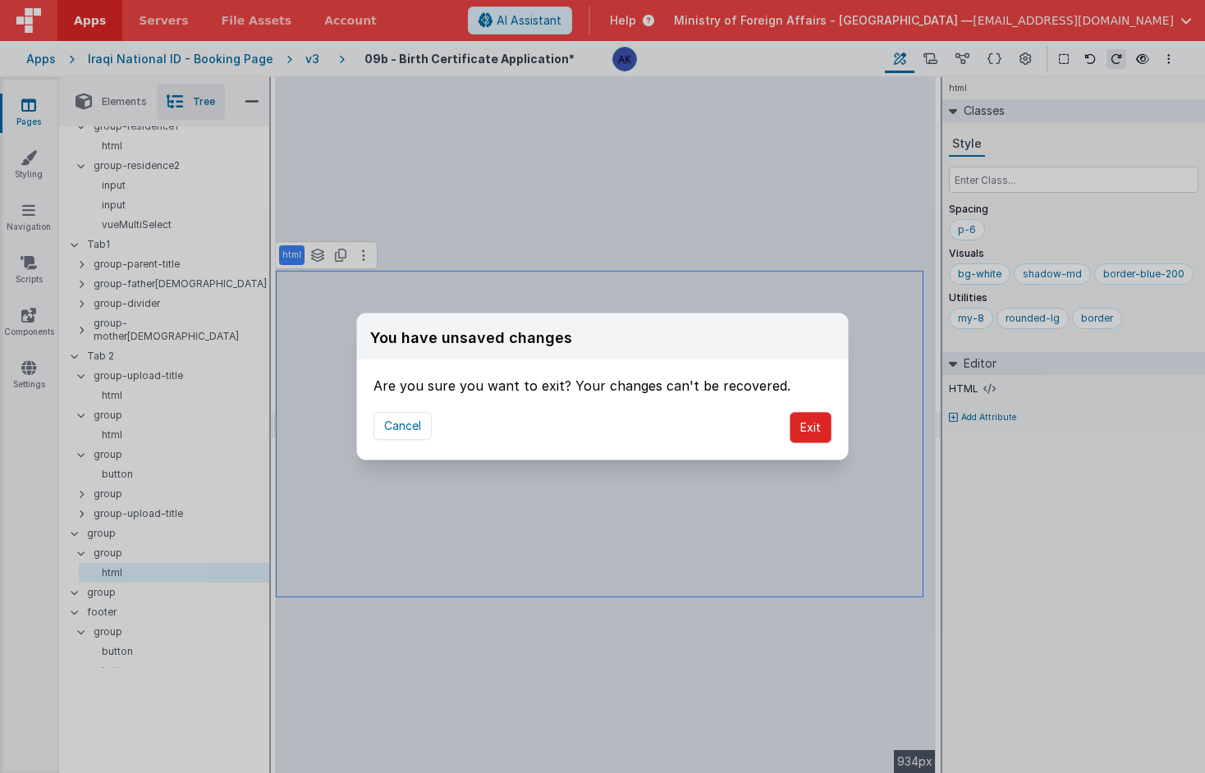
click at [824, 429] on button "Exit" at bounding box center [811, 427] width 42 height 31
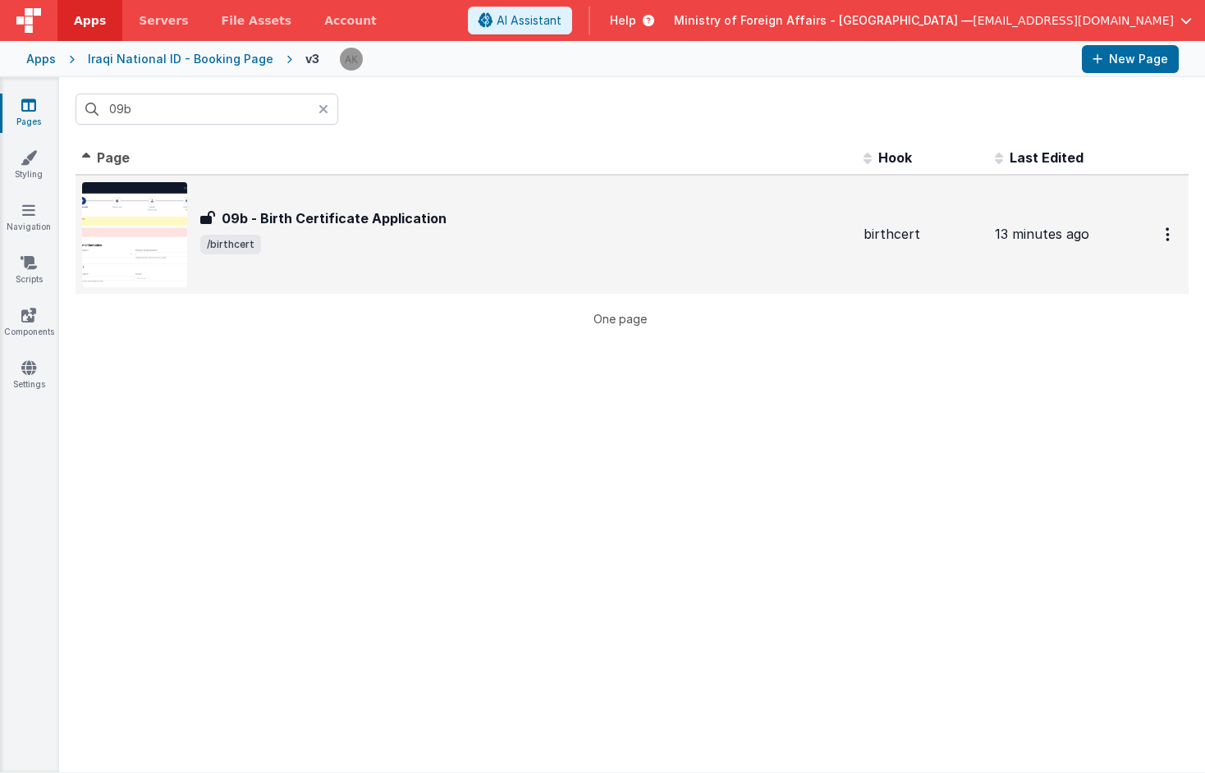
click at [172, 236] on img at bounding box center [134, 234] width 105 height 105
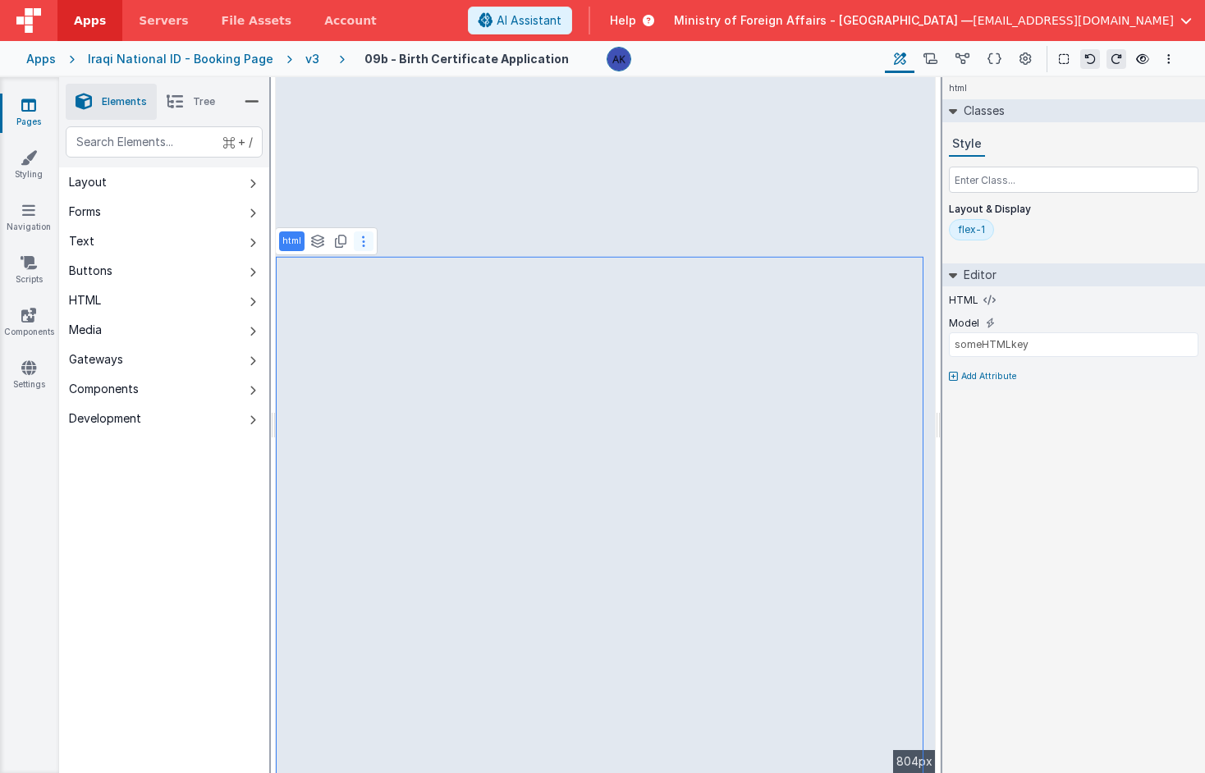
click at [363, 245] on icon at bounding box center [363, 241] width 3 height 13
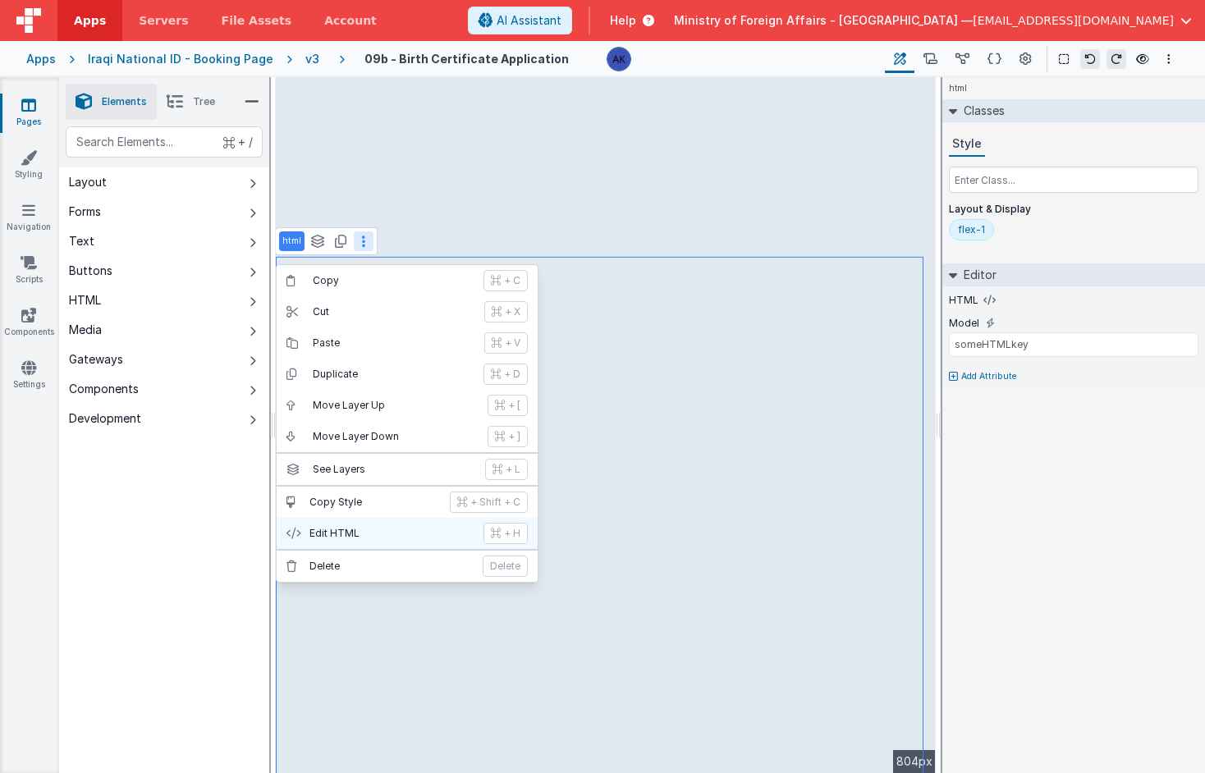
click at [397, 532] on p "Edit HTML" at bounding box center [392, 533] width 164 height 13
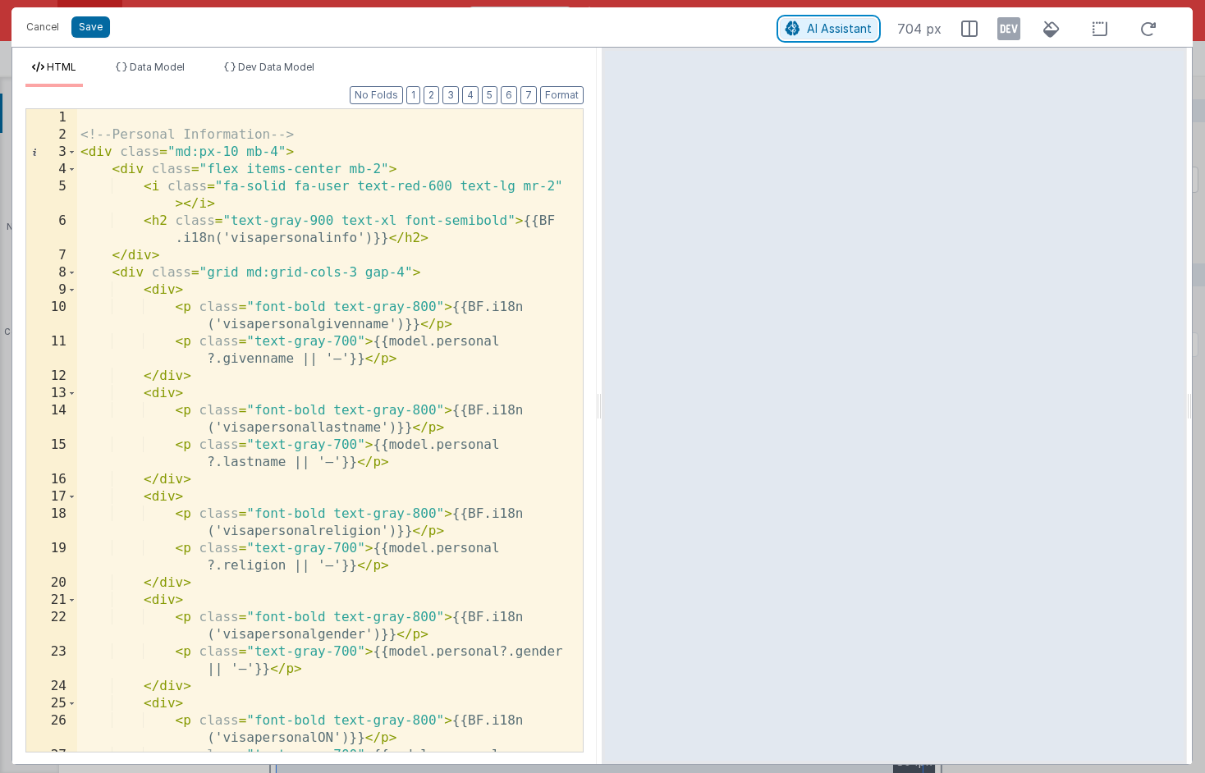
click at [858, 32] on span "AI Assistant" at bounding box center [839, 28] width 65 height 14
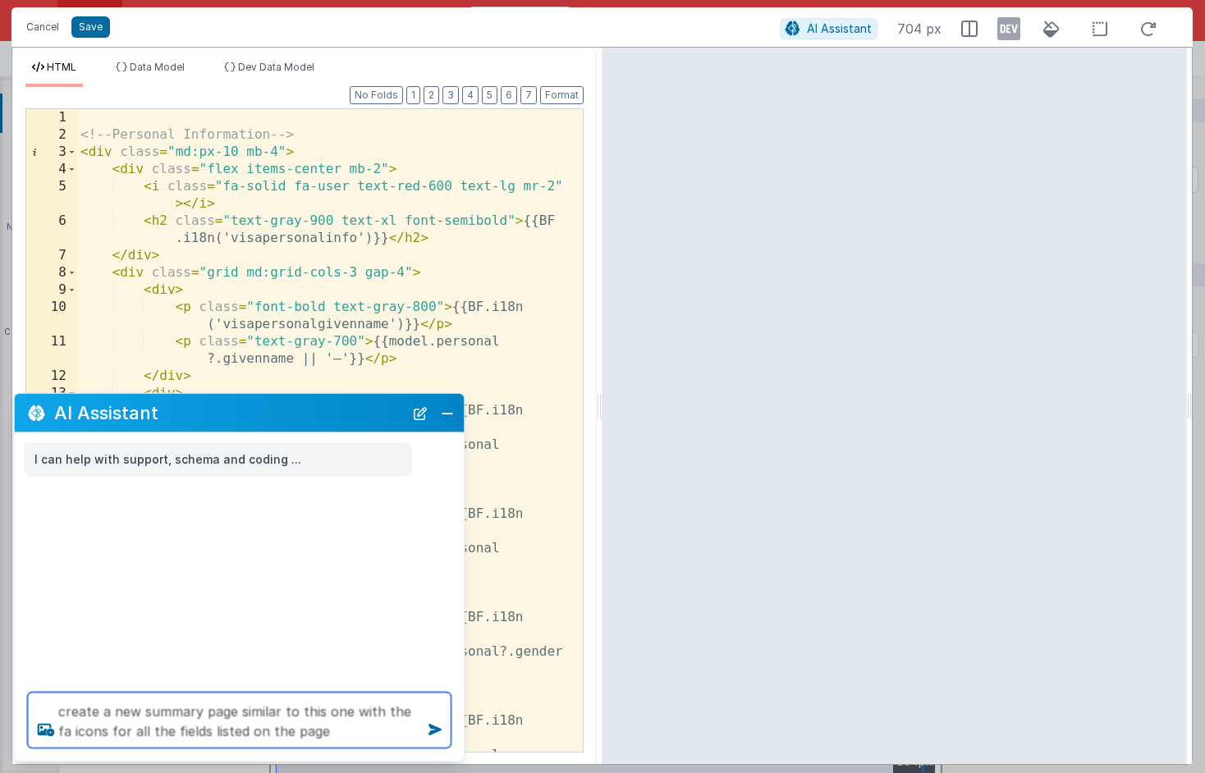
paste textarea "https://bookingidv3.clientportal.cloud/#/birthcert"
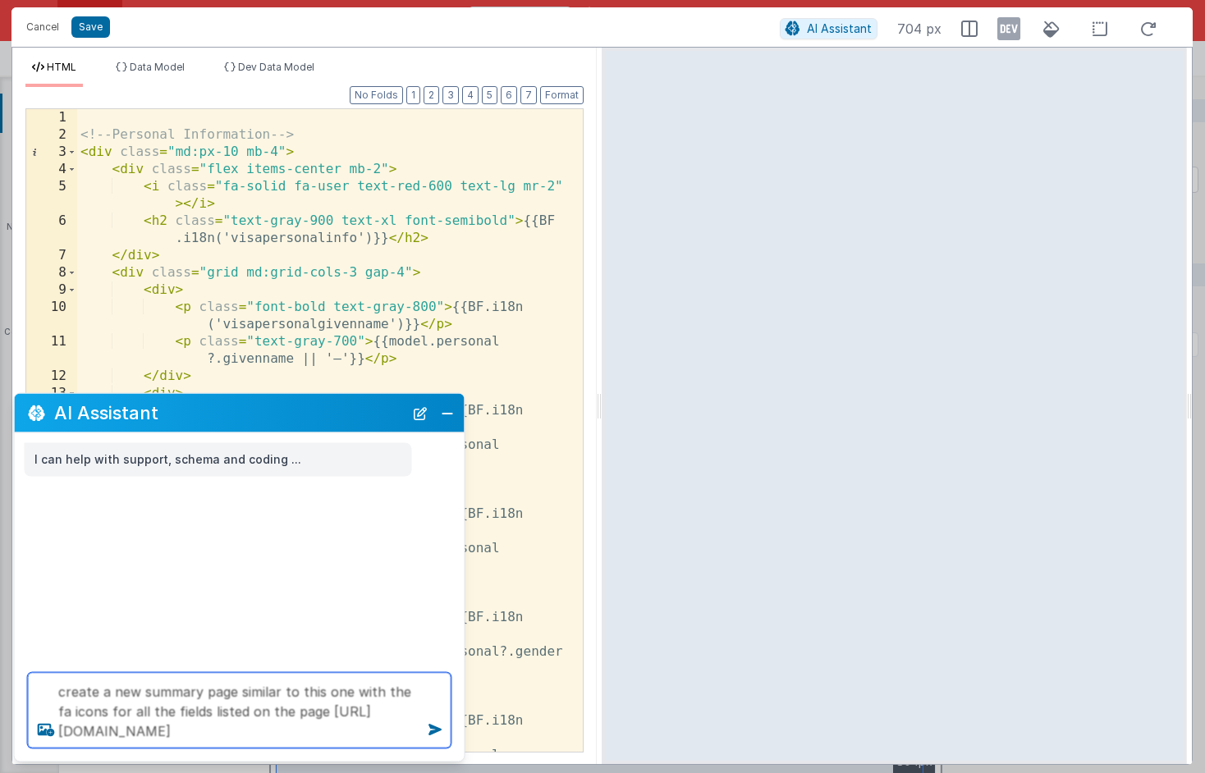
type textarea "create a new summary page similar to this one with the fa icons for all the fie…"
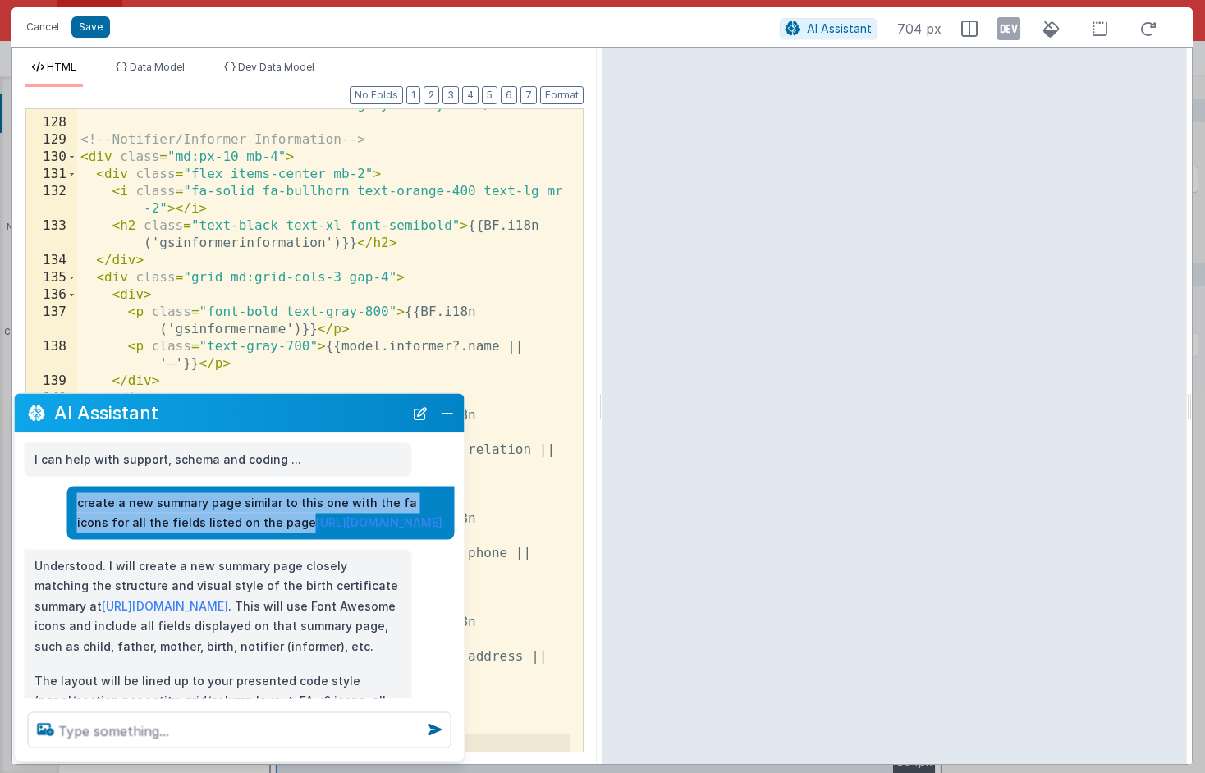
drag, startPoint x: 76, startPoint y: 503, endPoint x: 289, endPoint y: 522, distance: 213.5
click at [289, 522] on p "create a new summary page similar to this one with the fa icons for all the fie…" at bounding box center [261, 513] width 368 height 40
copy p "create a new summary page similar to this one with the fa icons for all the fie…"
click at [455, 409] on button "Close" at bounding box center [447, 412] width 21 height 23
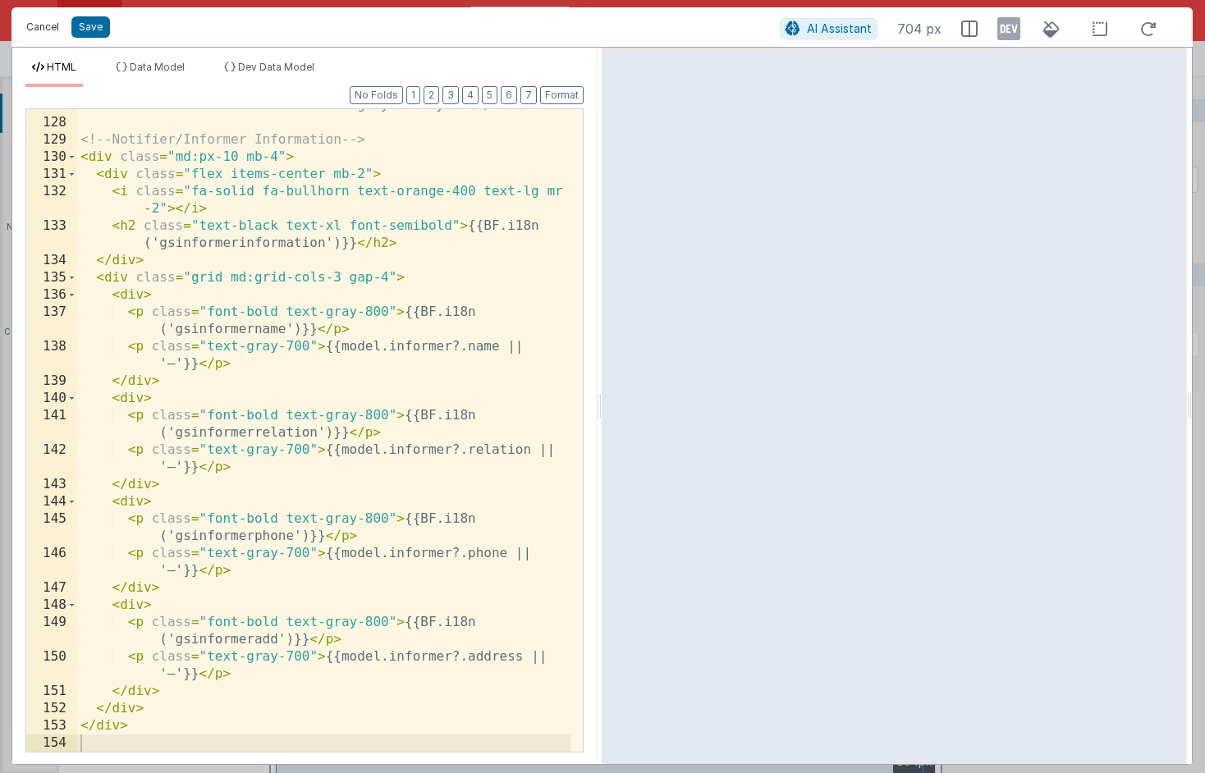
click at [54, 33] on button "Cancel" at bounding box center [42, 27] width 49 height 23
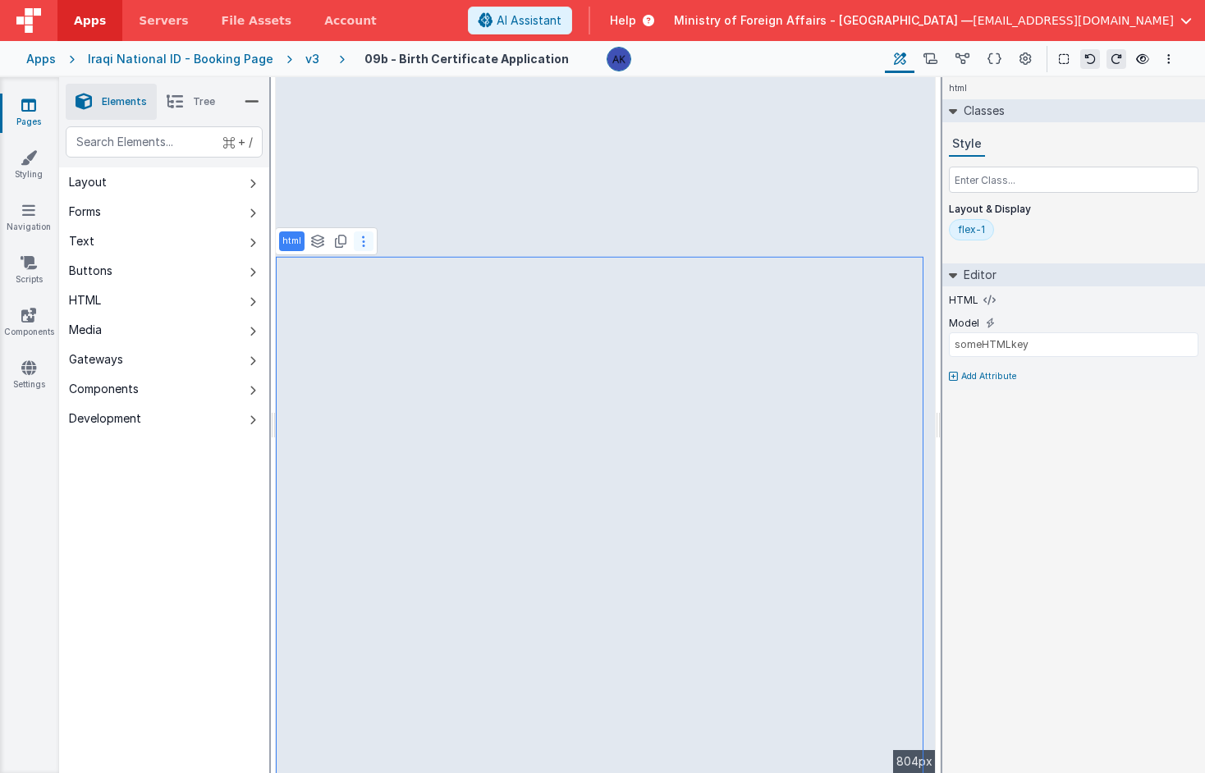
click at [365, 245] on button at bounding box center [364, 242] width 20 height 20
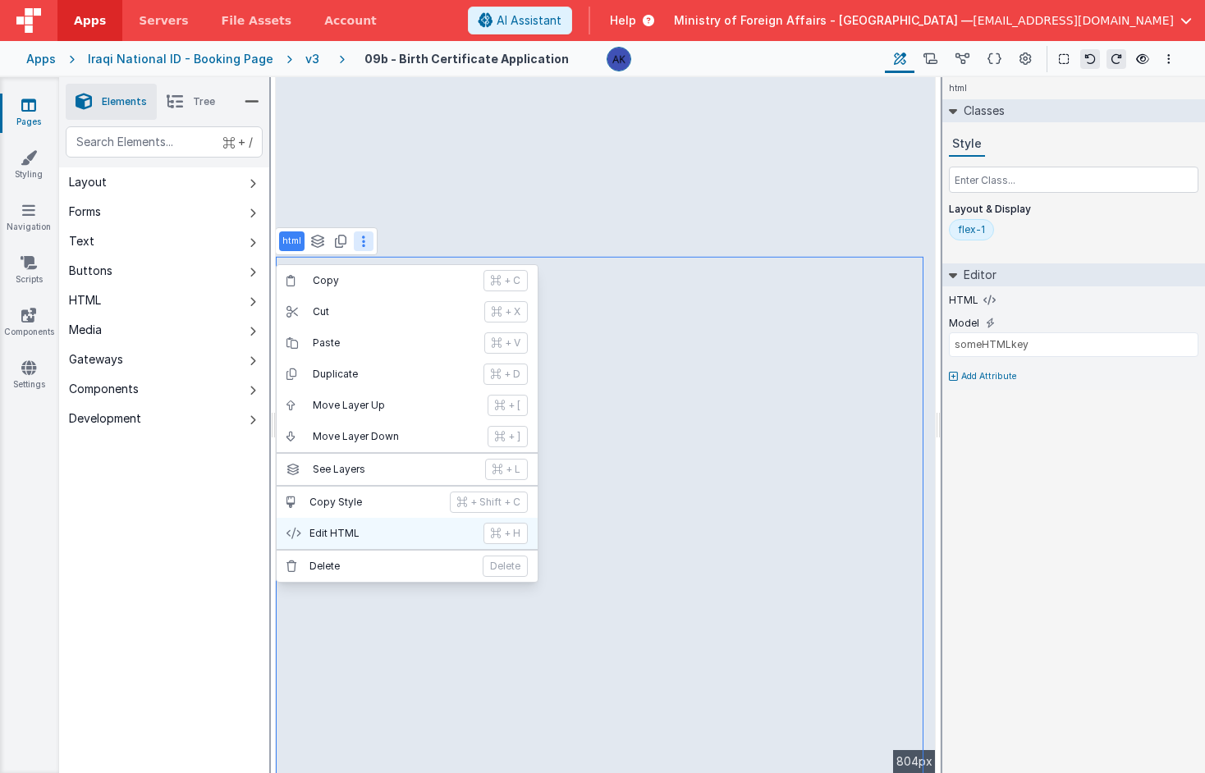
click at [375, 536] on p "Edit HTML" at bounding box center [392, 533] width 164 height 13
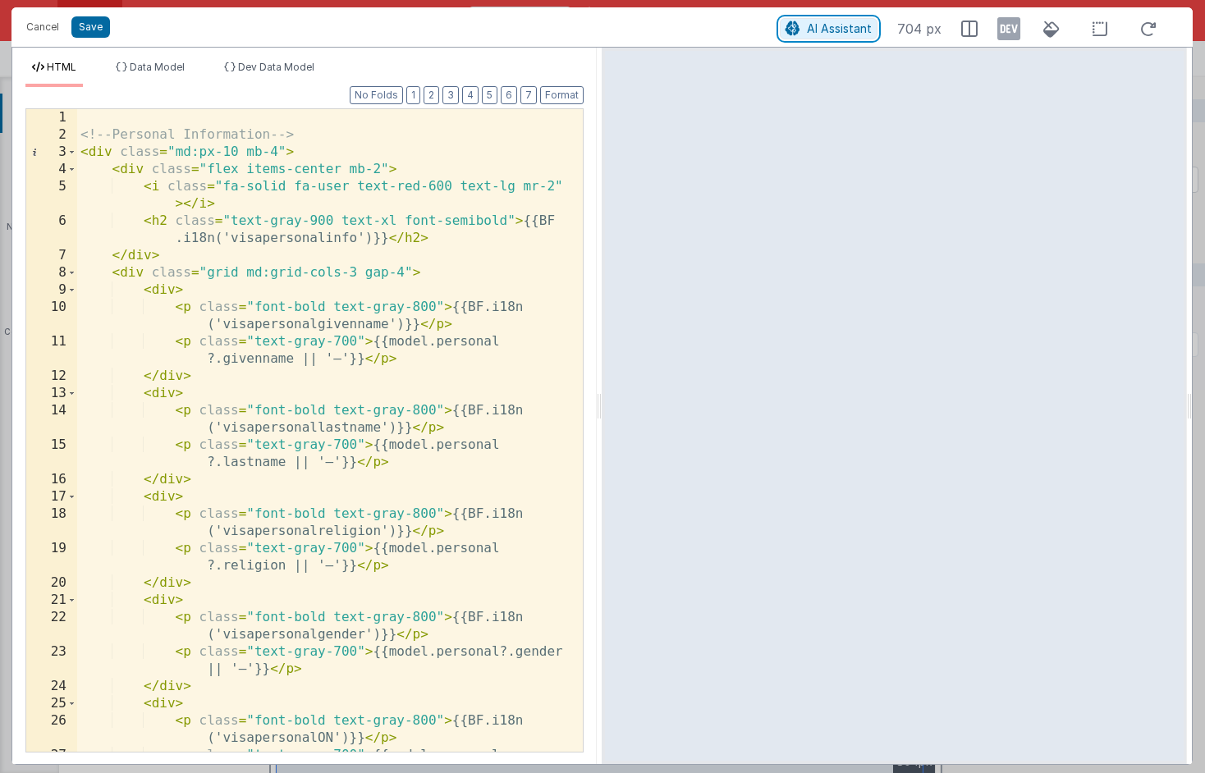
click at [860, 30] on span "AI Assistant" at bounding box center [839, 28] width 65 height 14
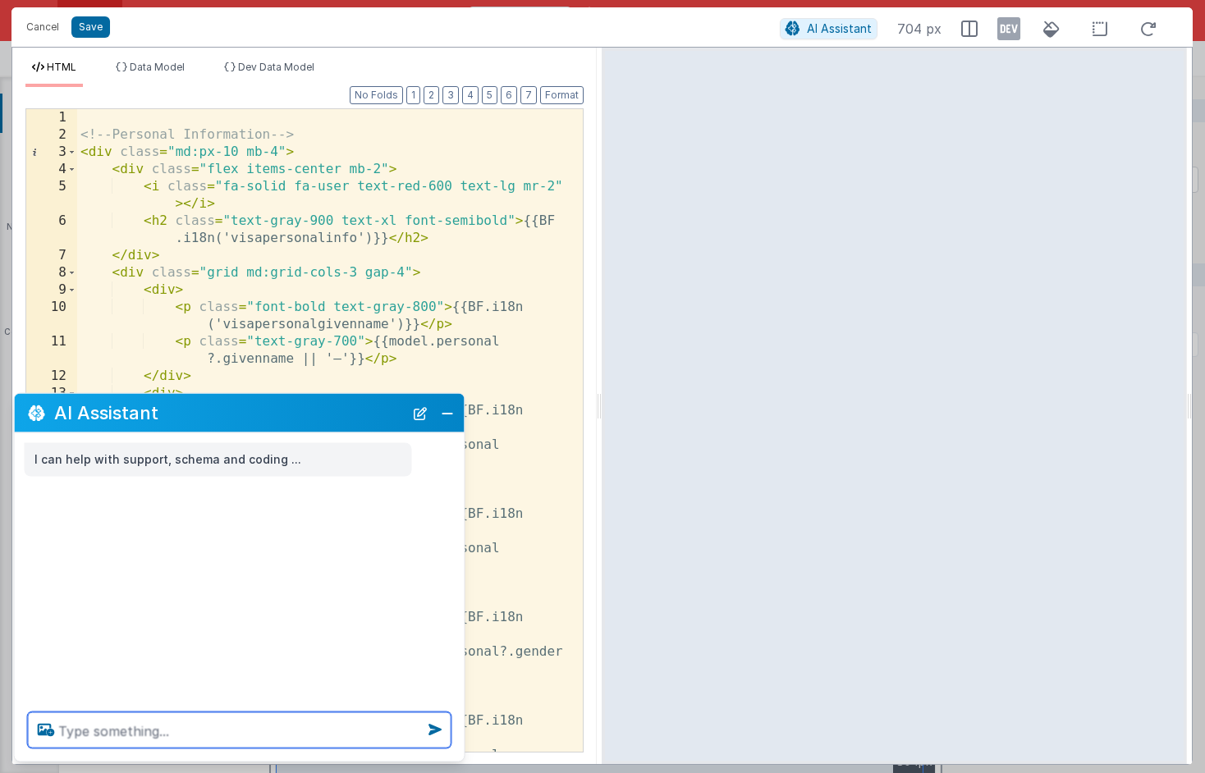
paste textarea "create a new summary page similar to this one with the fa icons for all the fie…"
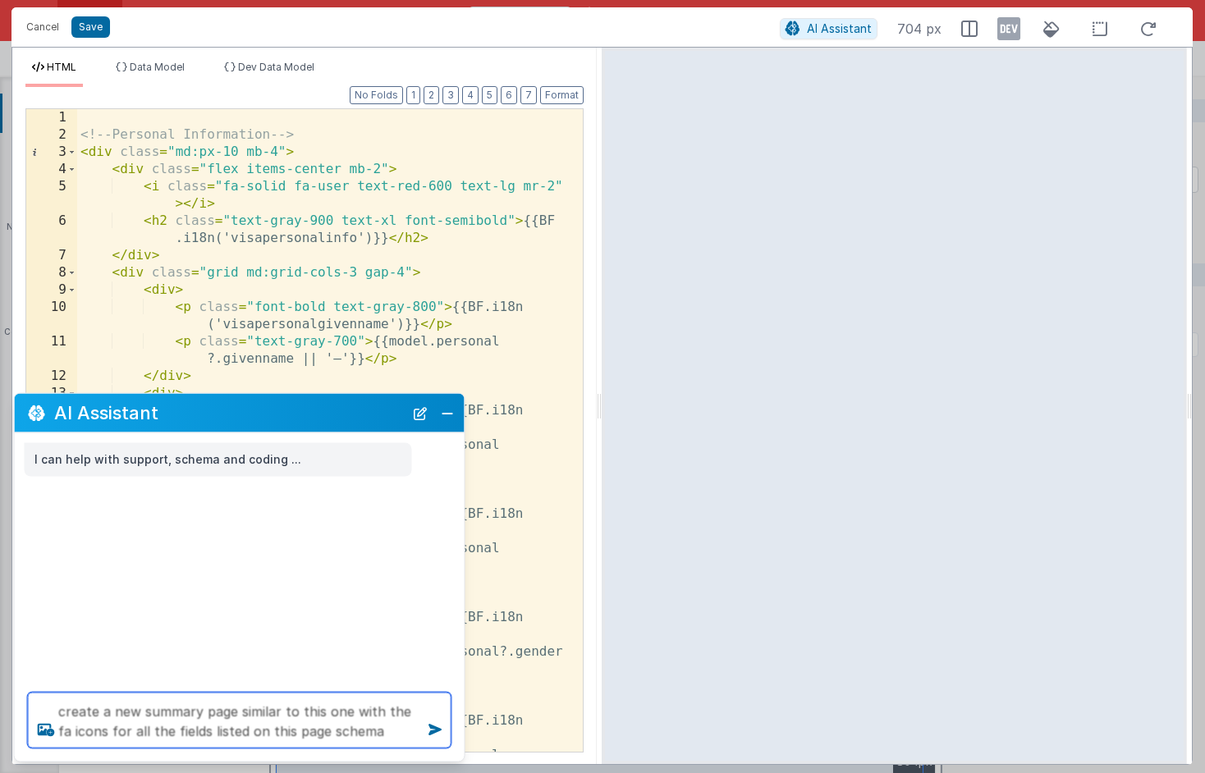
type textarea "create a new summary page similar to this one with the fa icons for all the fie…"
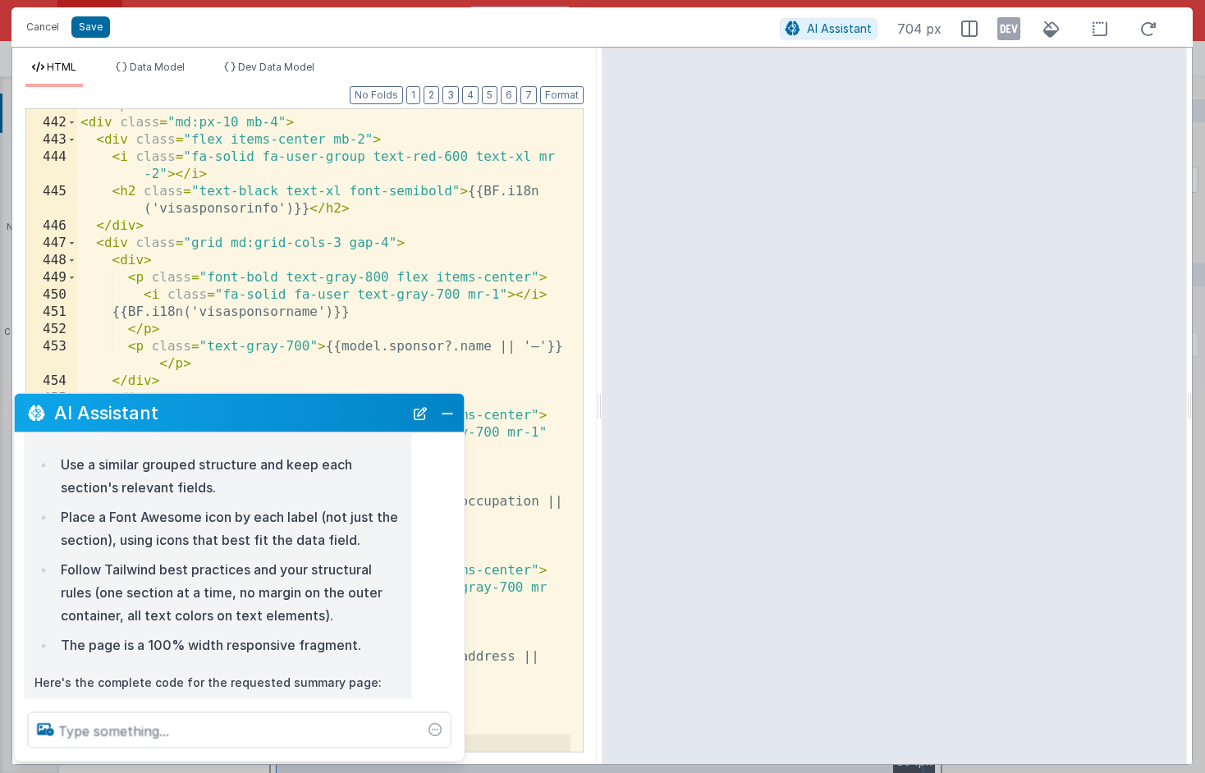
scroll to position [229, 0]
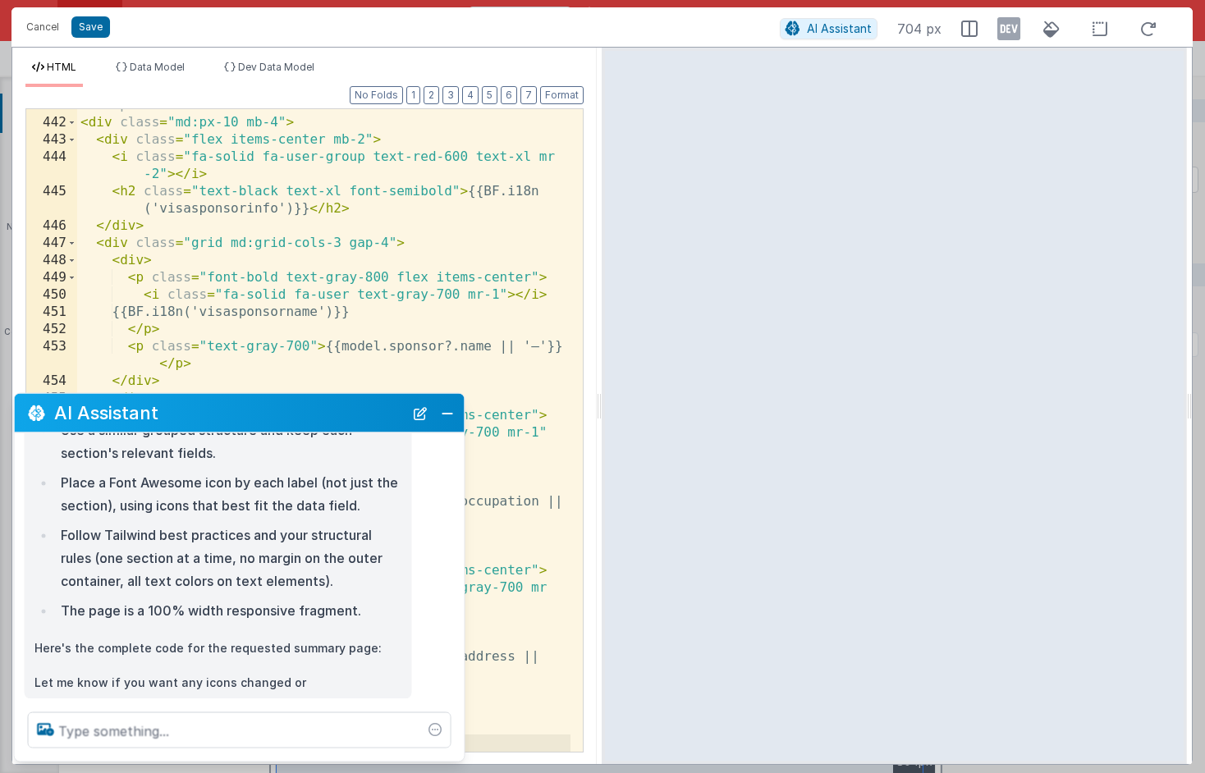
drag, startPoint x: 1180, startPoint y: 199, endPoint x: 1181, endPoint y: 282, distance: 83.7
click at [1181, 282] on div at bounding box center [894, 406] width 585 height 717
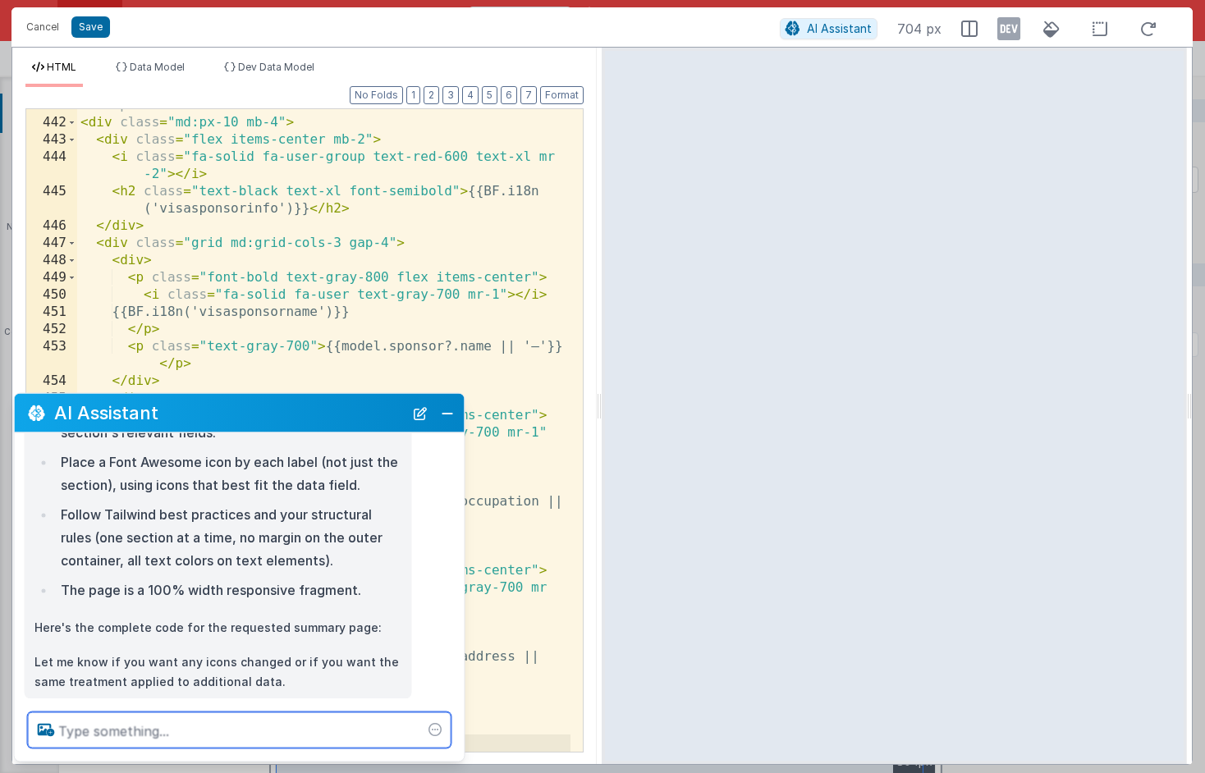
scroll to position [281, 0]
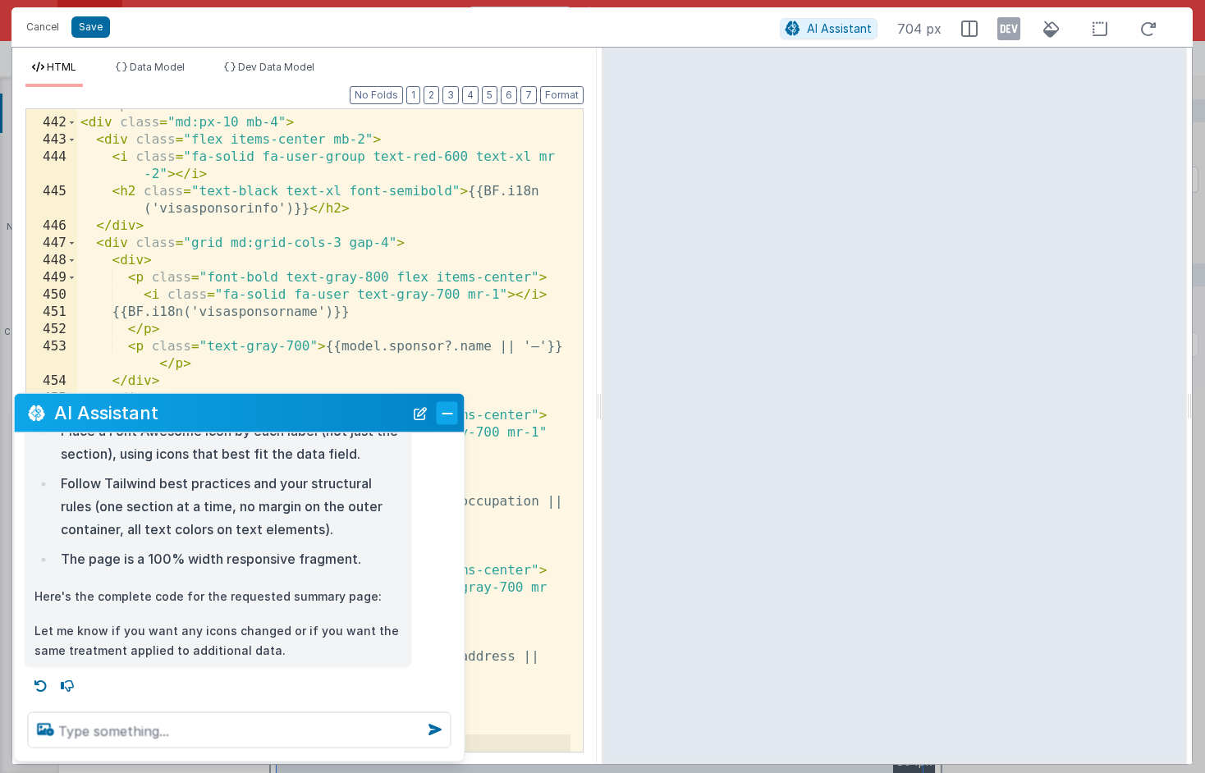
click at [454, 417] on button "Close" at bounding box center [447, 412] width 21 height 23
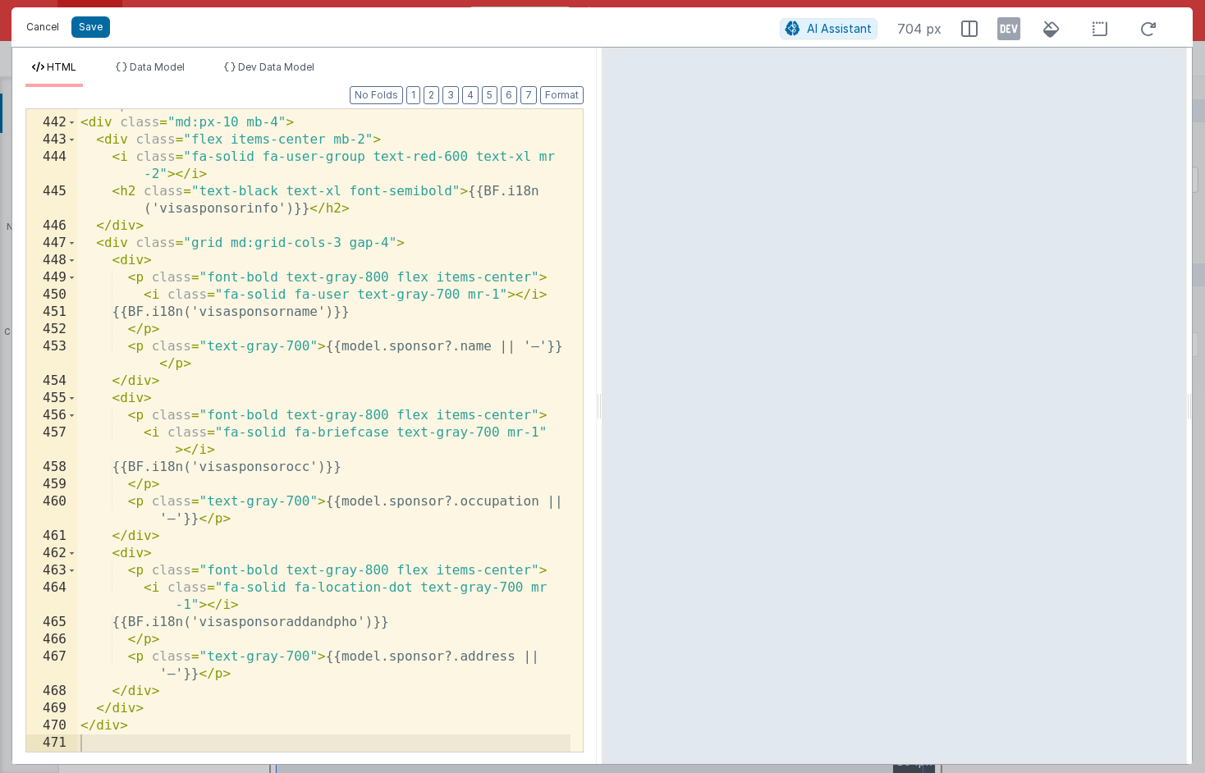
click at [44, 25] on button "Cancel" at bounding box center [42, 27] width 49 height 23
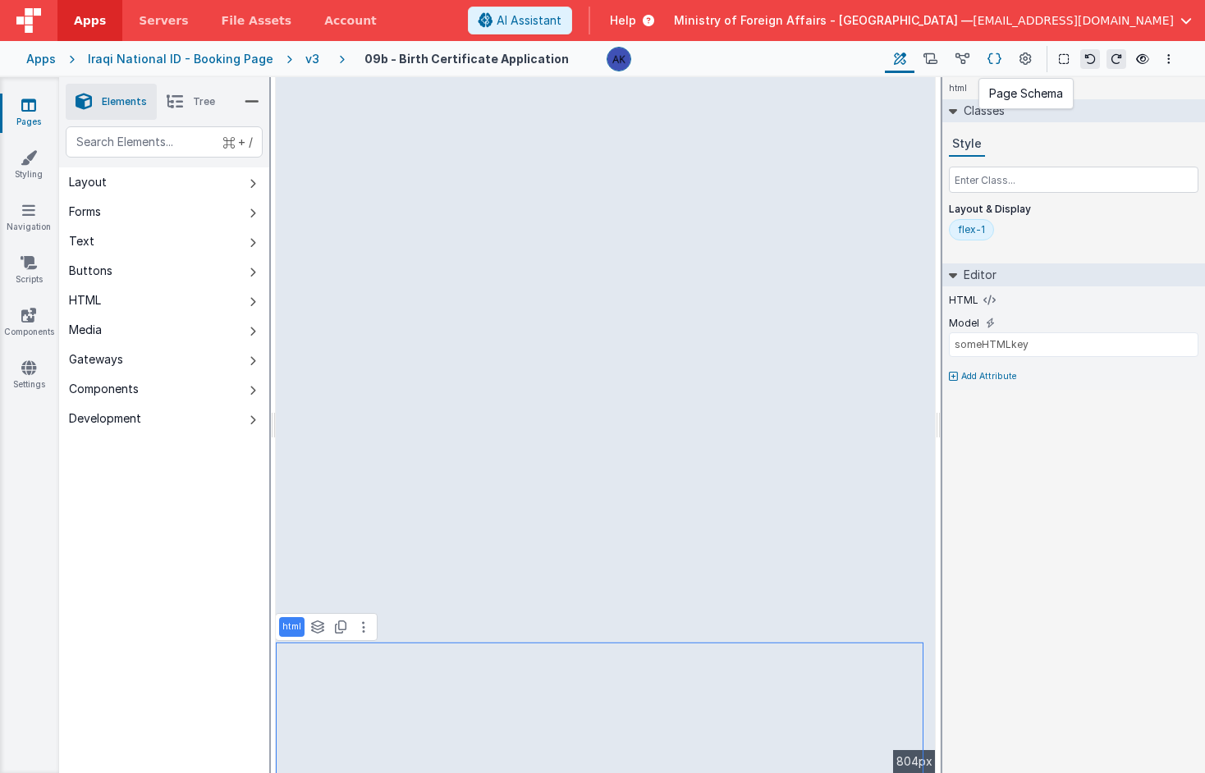
click at [993, 60] on icon at bounding box center [995, 59] width 14 height 17
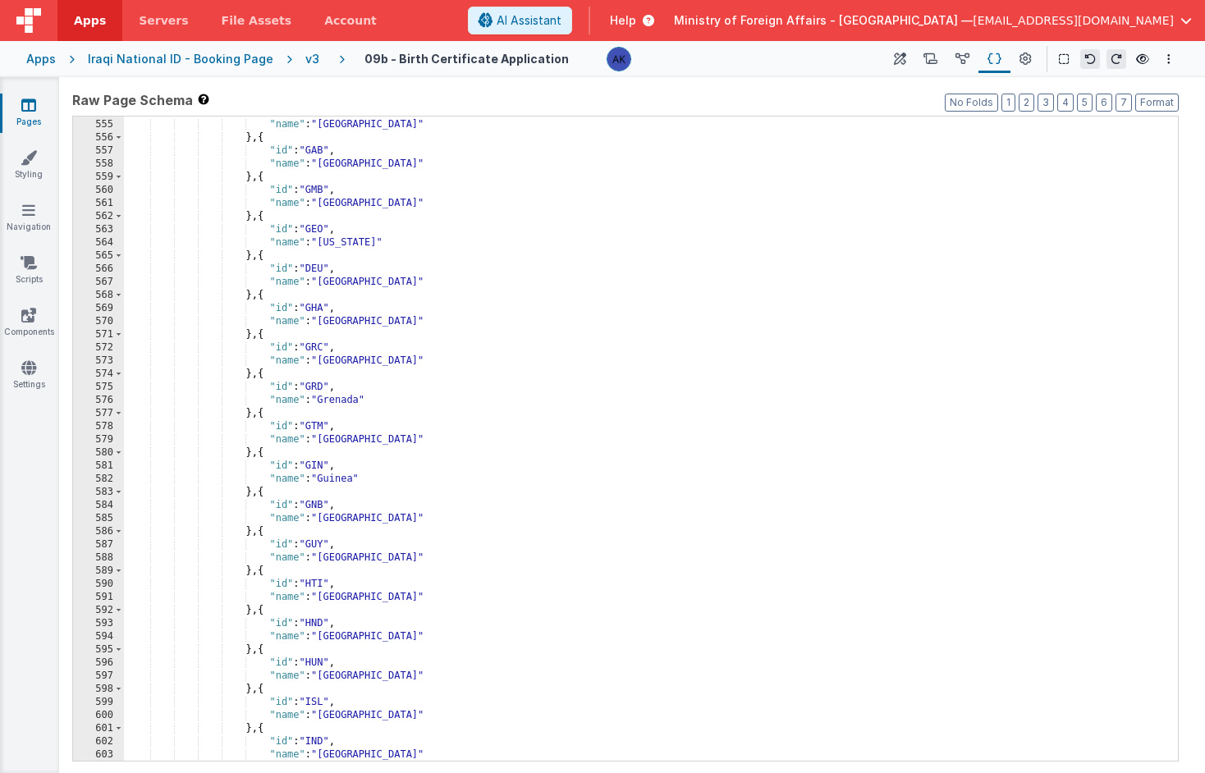
scroll to position [3642, 0]
click at [454, 299] on div ""id" : "FRA" , "name" : "France" } , { "id" : "GAB" , "name" : "Gabon" } , { "i…" at bounding box center [645, 440] width 1042 height 671
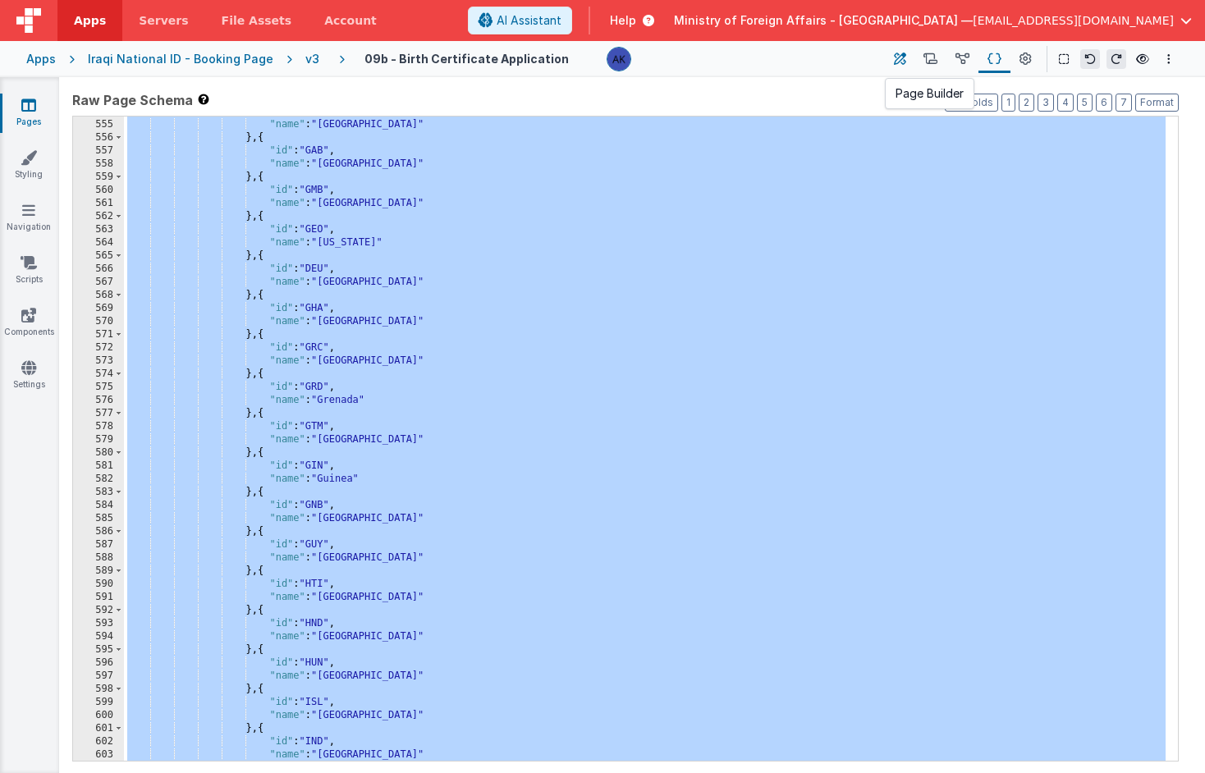
click at [897, 61] on icon at bounding box center [900, 59] width 12 height 17
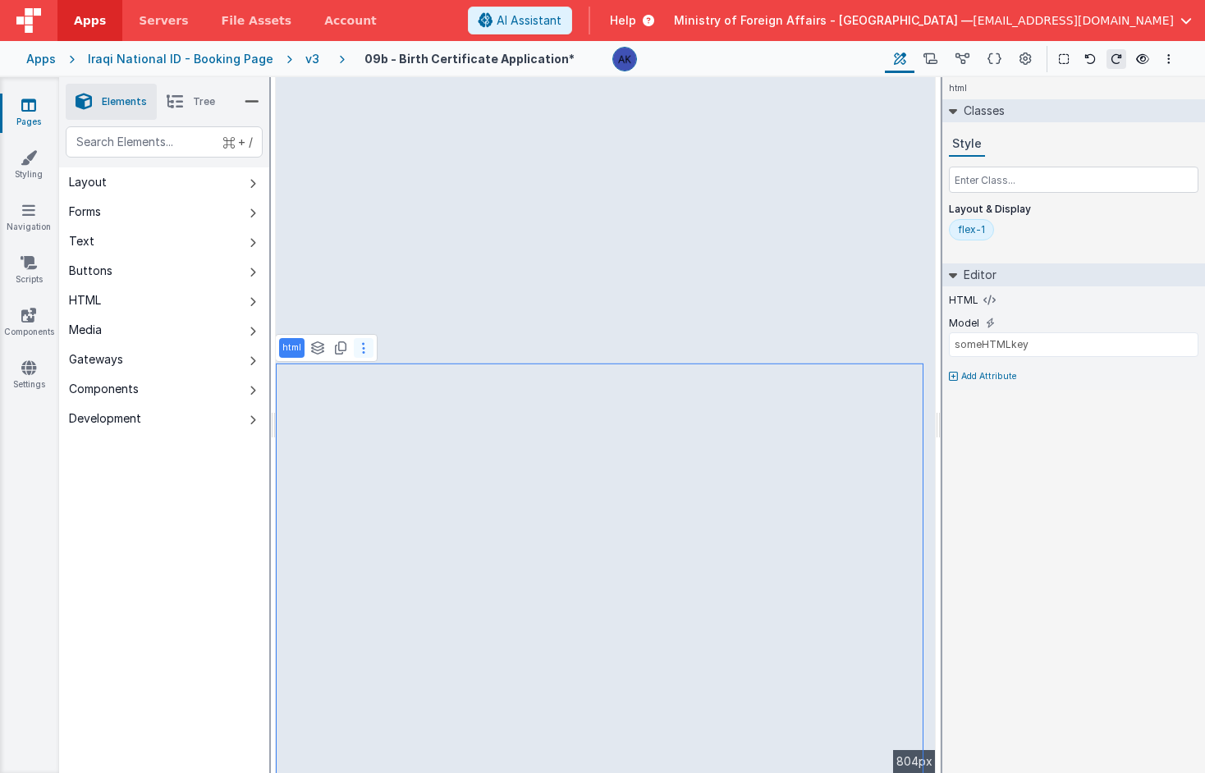
click at [359, 345] on button at bounding box center [364, 348] width 20 height 20
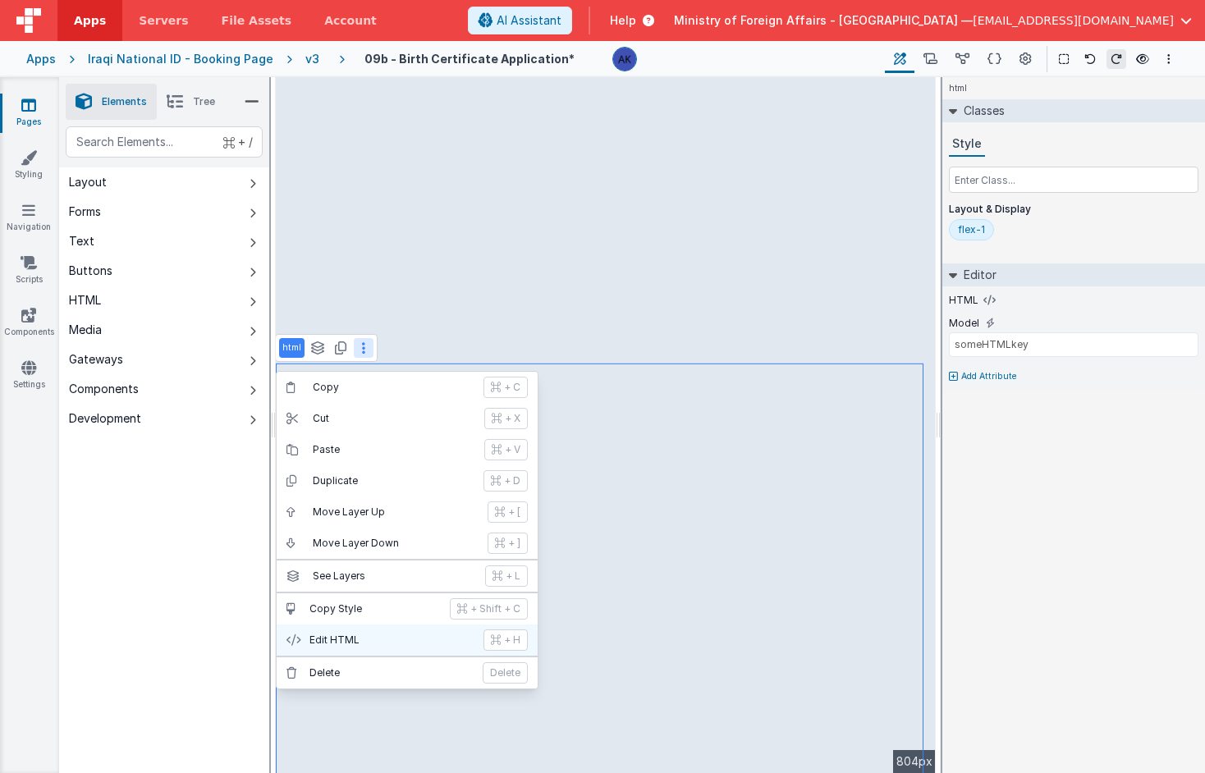
click at [353, 635] on p "Edit HTML" at bounding box center [392, 640] width 164 height 13
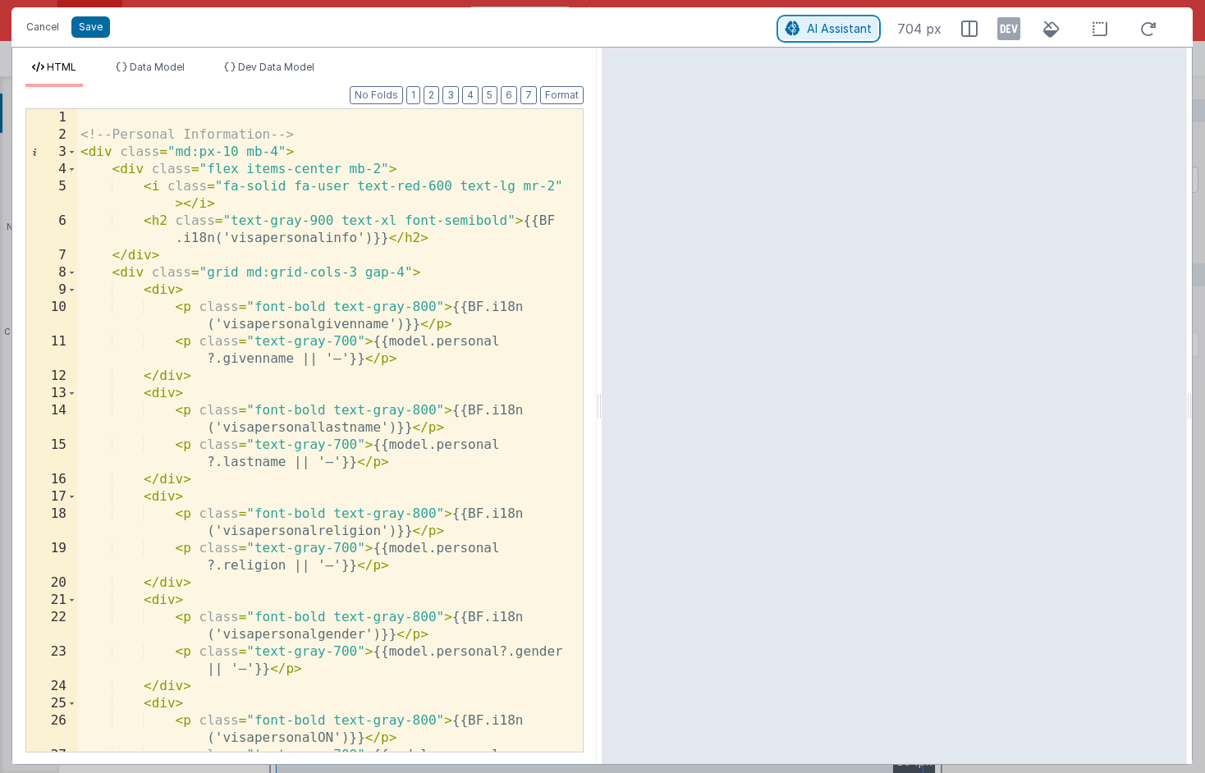
click at [851, 32] on span "AI Assistant" at bounding box center [839, 28] width 65 height 14
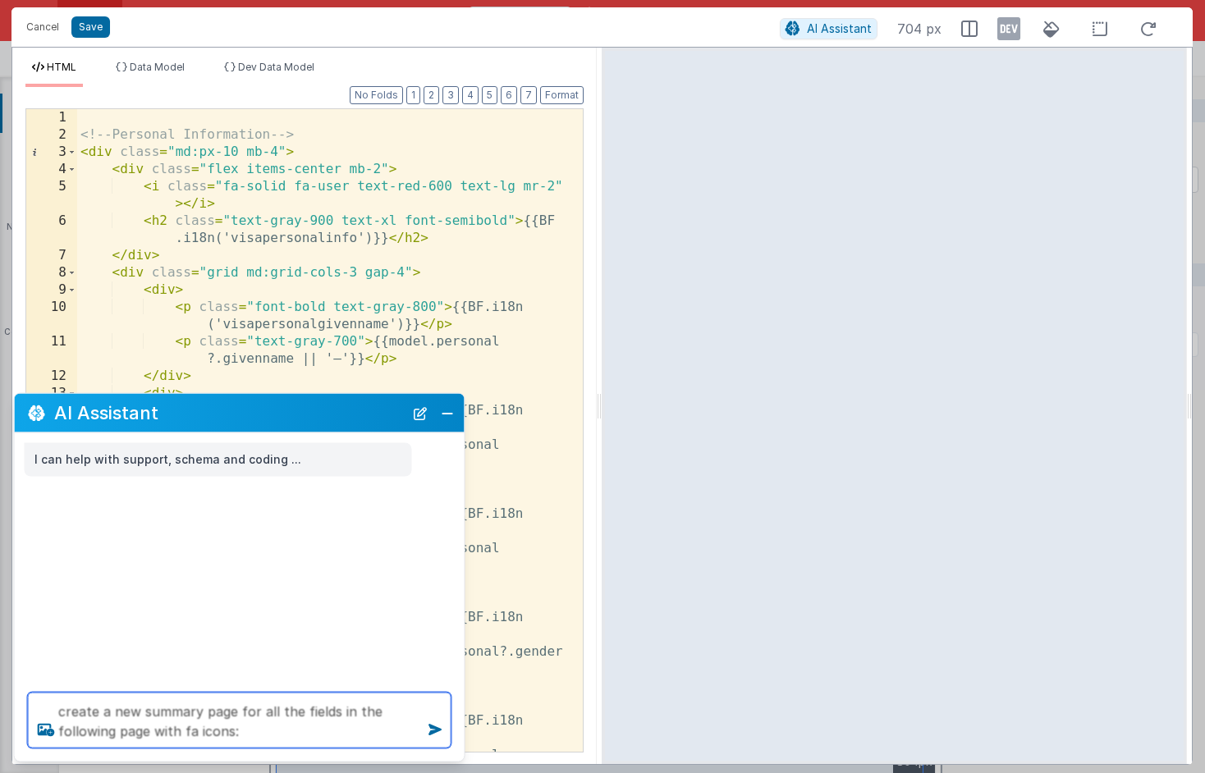
paste textarea "[{ "icon": "fa fa-passport", "schema": { "fields": [{ "BFName": "Progress", "at…"
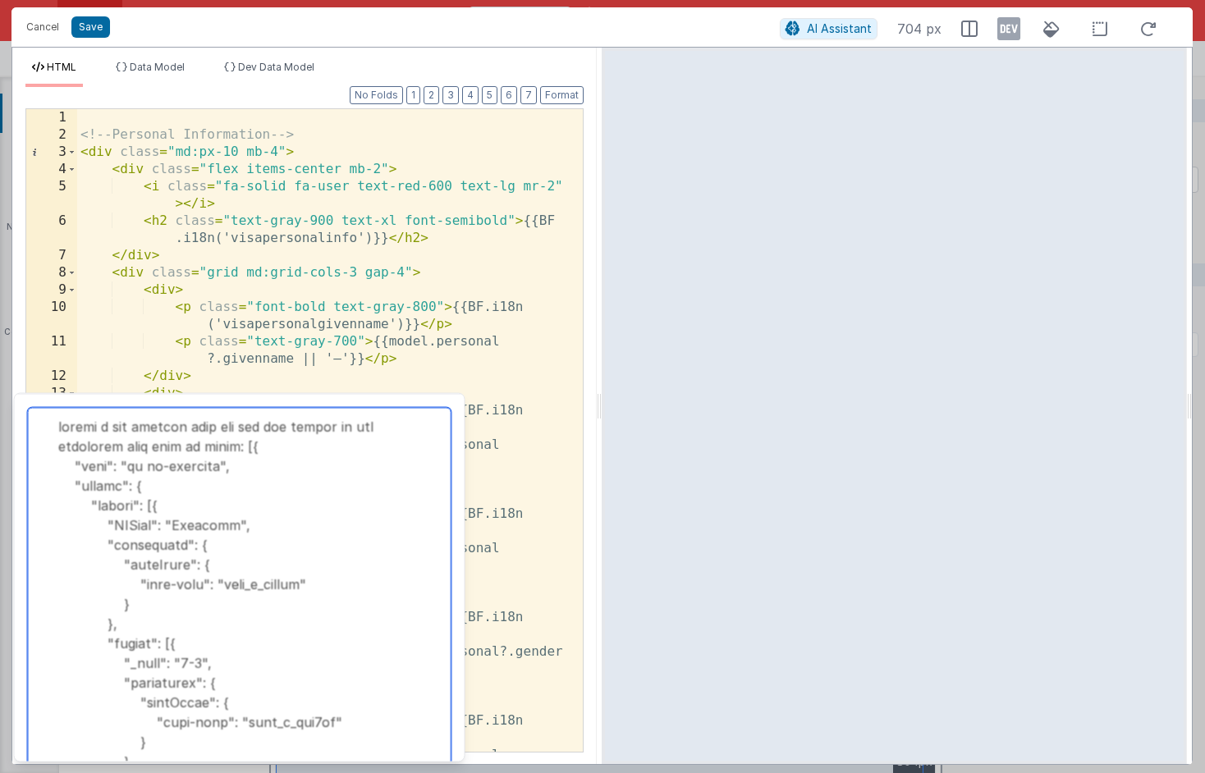
scroll to position [84858, 0]
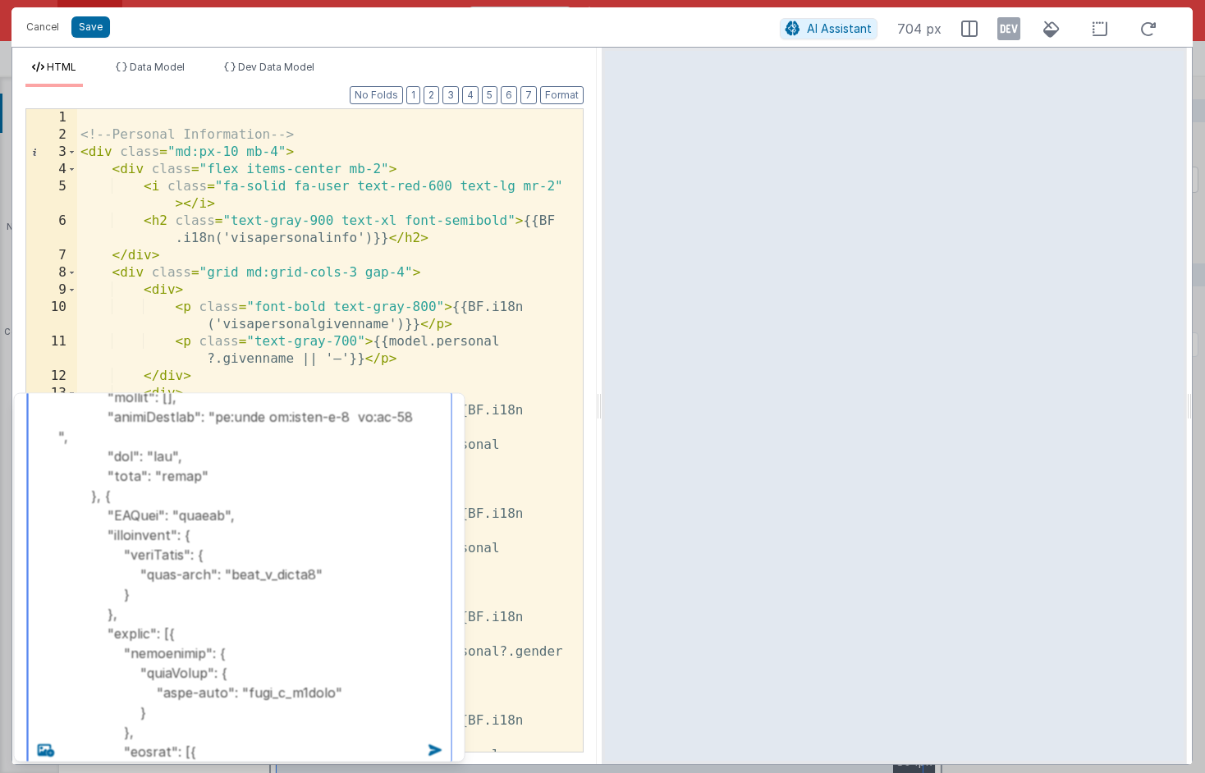
type textarea "create a new summary page for all the fields in the following page with fa icon…"
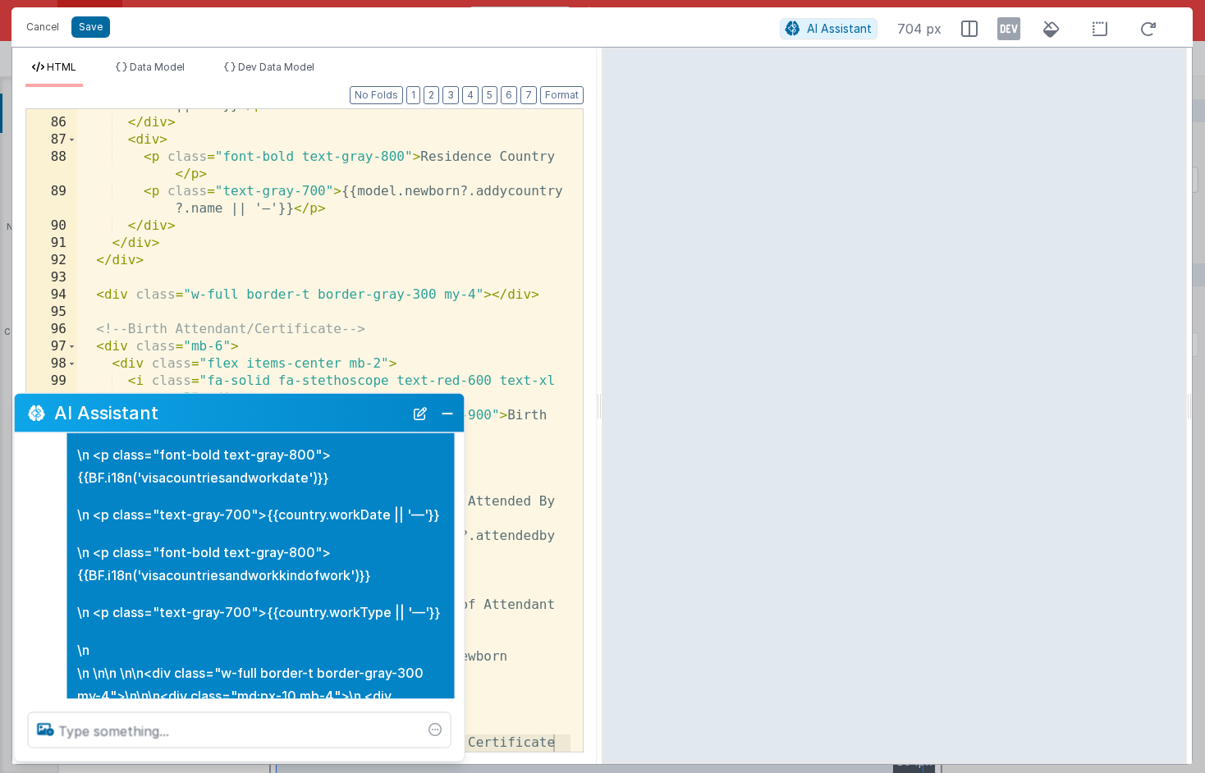
scroll to position [1926, 0]
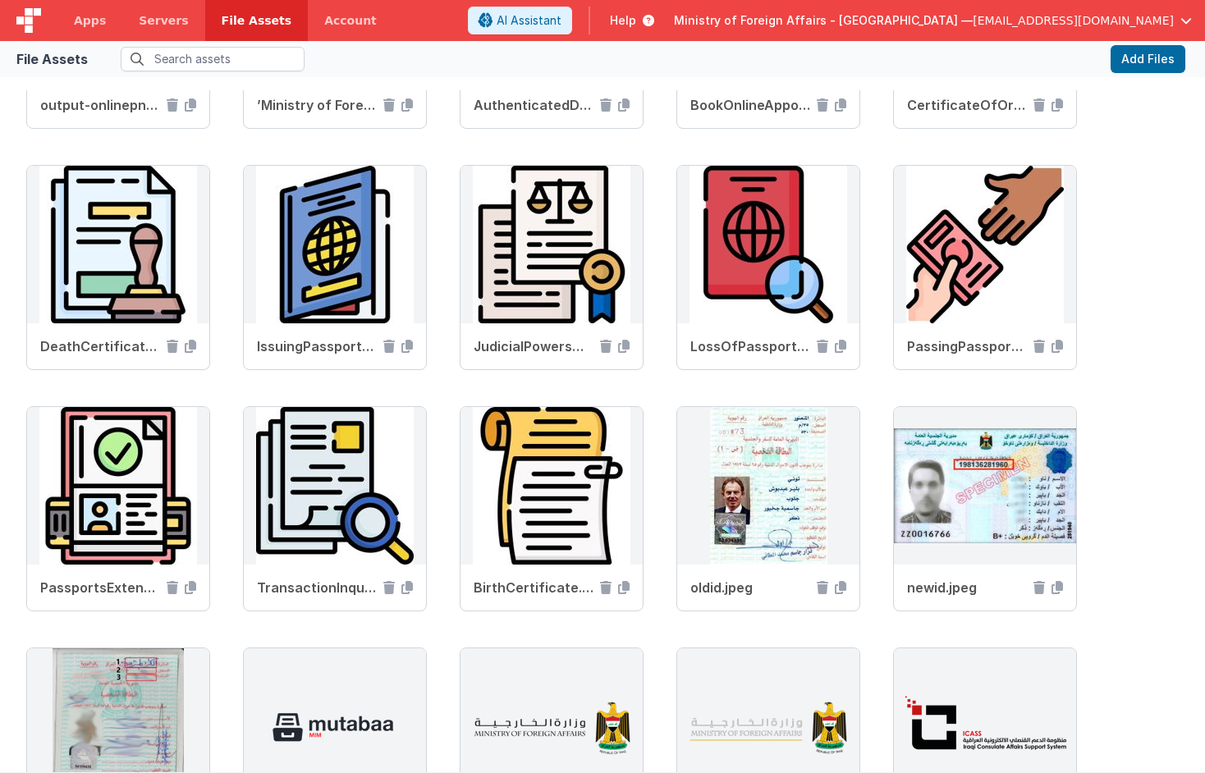
scroll to position [181, 0]
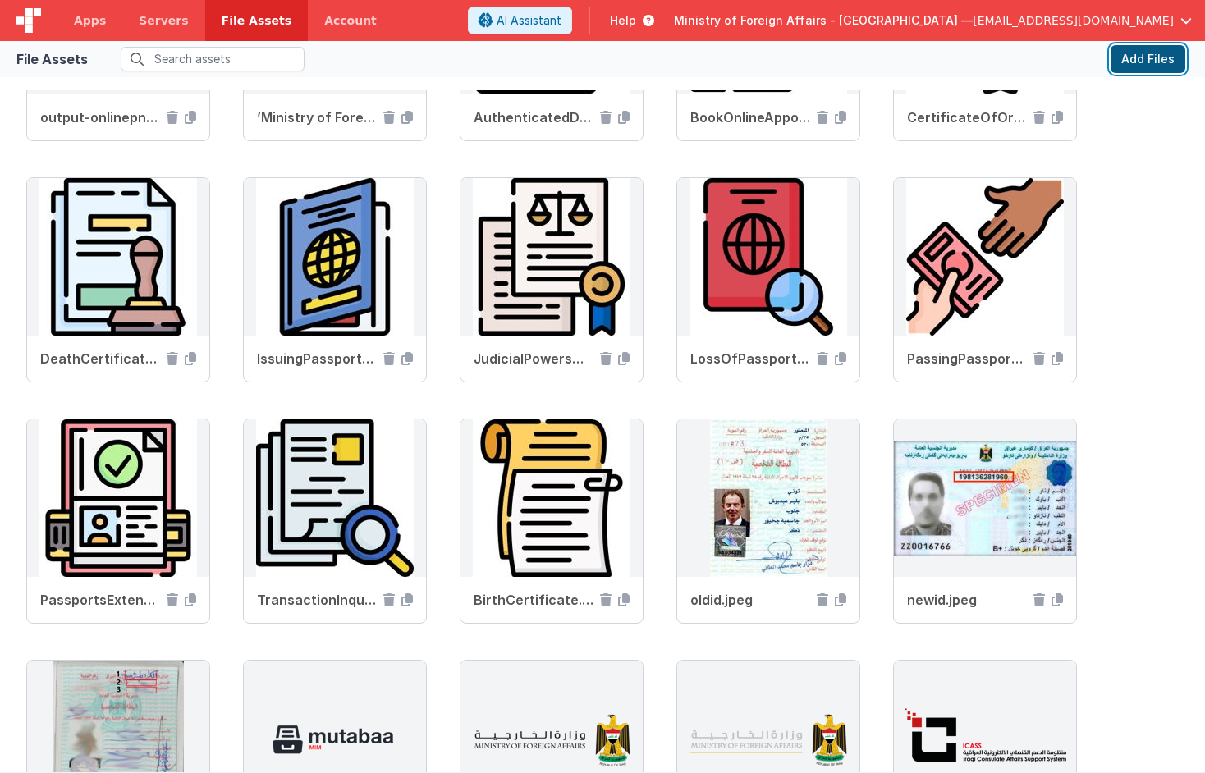
click at [1148, 57] on button "Add Files" at bounding box center [1148, 59] width 75 height 28
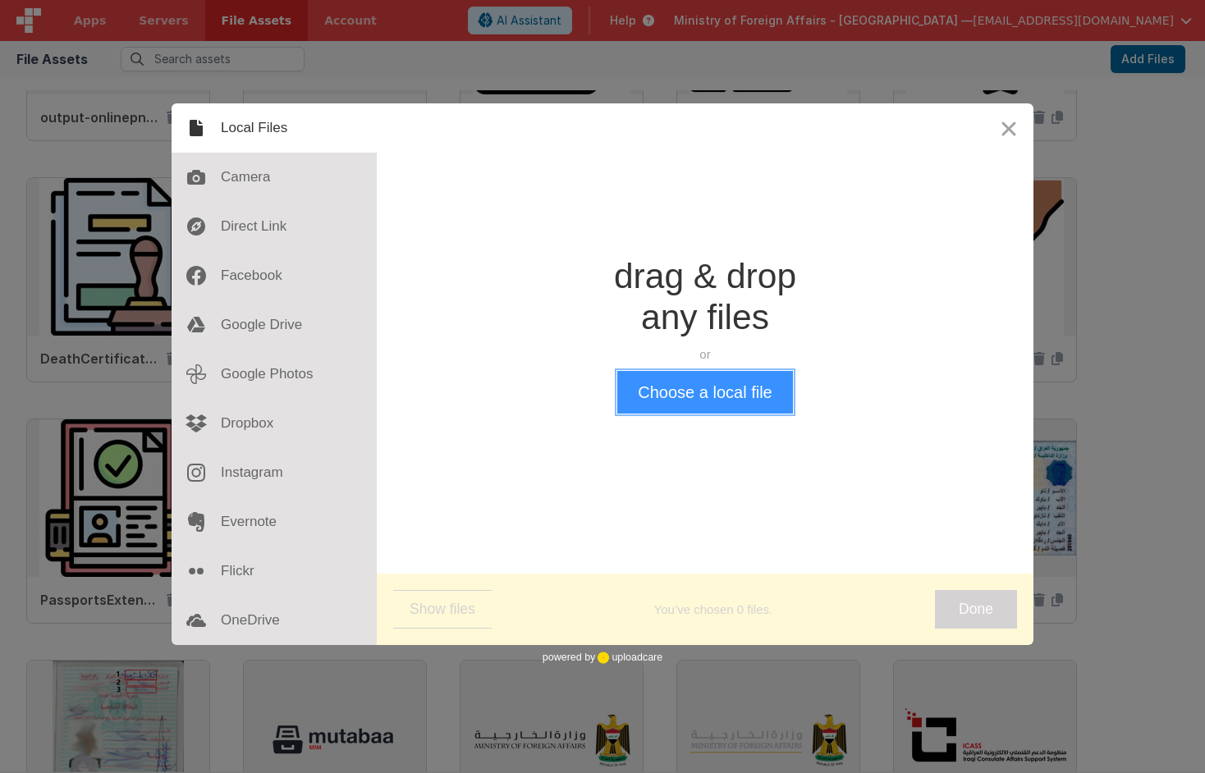
click at [723, 390] on button "Choose a local file" at bounding box center [704, 392] width 175 height 43
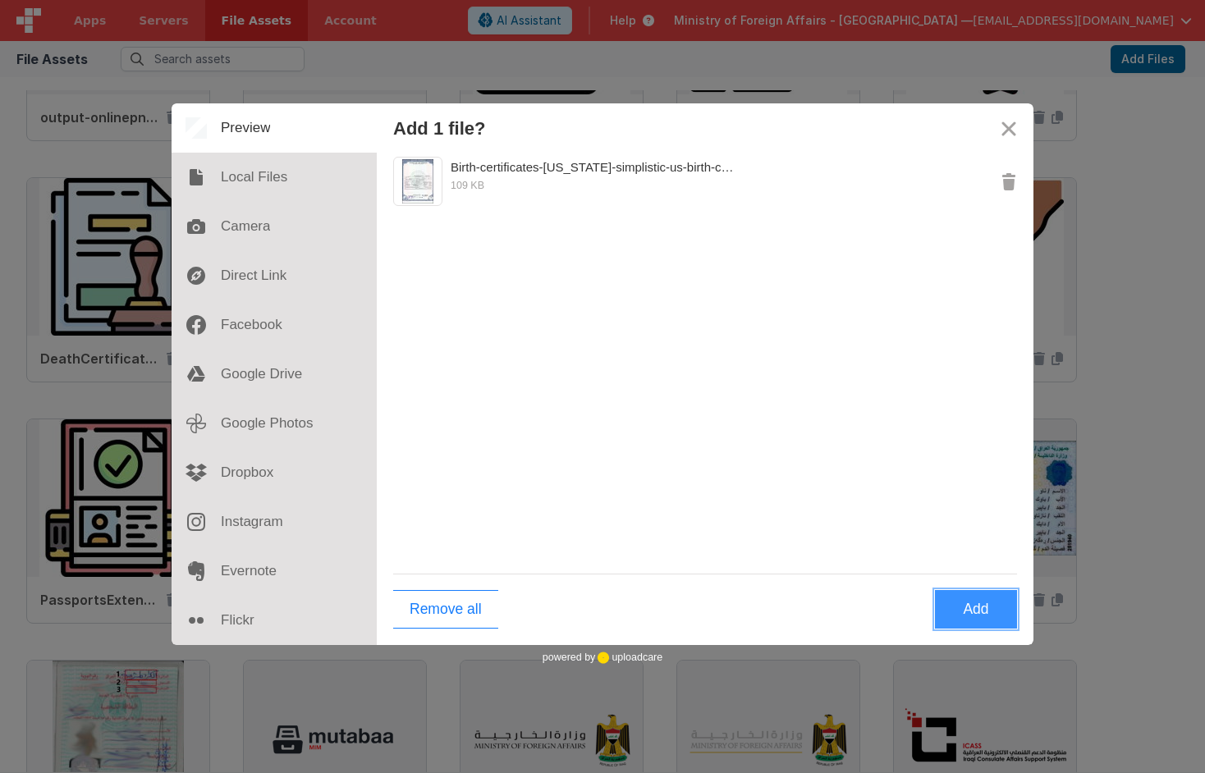
click at [984, 608] on button "Add" at bounding box center [976, 609] width 82 height 39
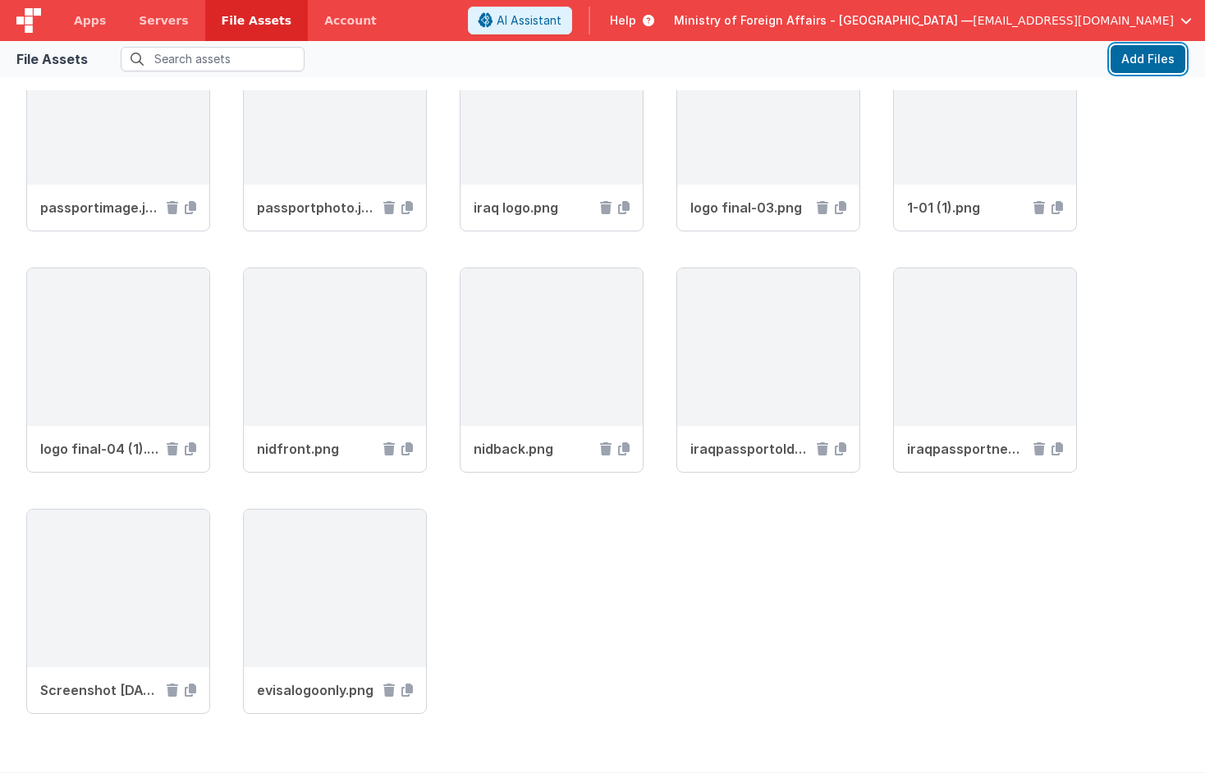
scroll to position [1608, 0]
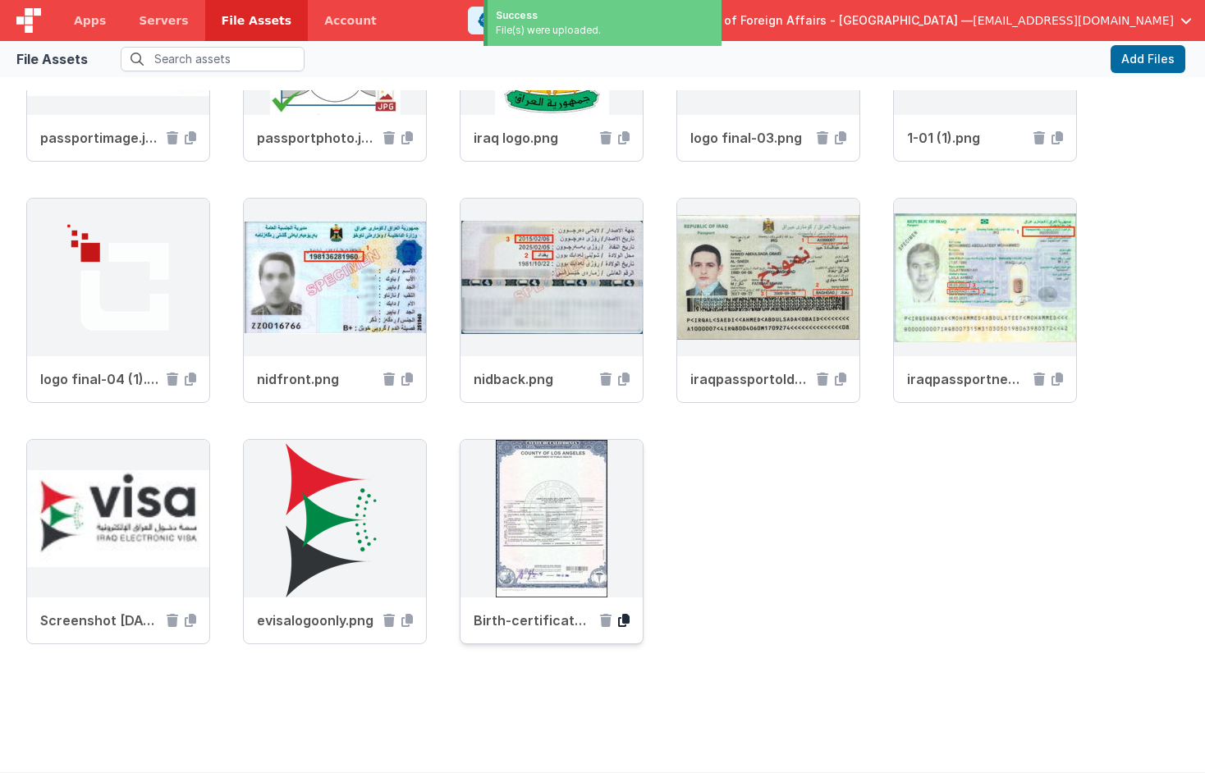
click at [621, 619] on icon at bounding box center [623, 620] width 11 height 13
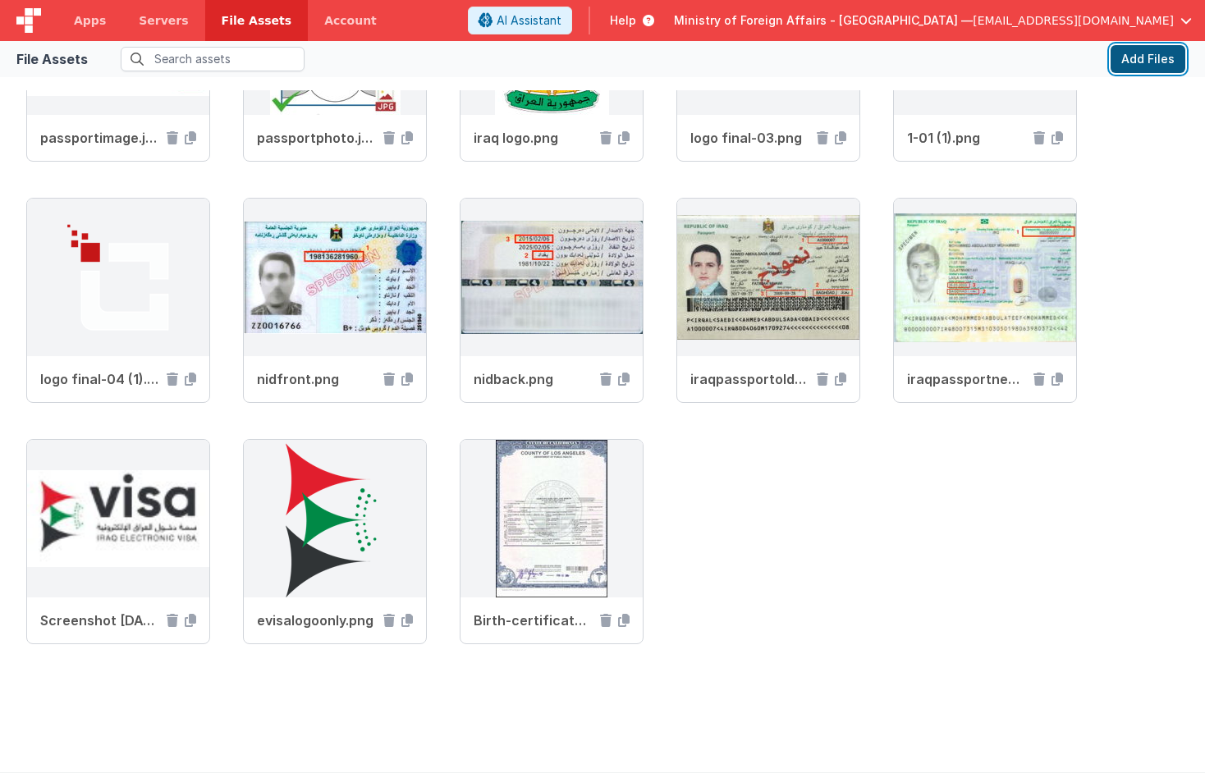
click at [1124, 62] on button "Add Files" at bounding box center [1148, 59] width 75 height 28
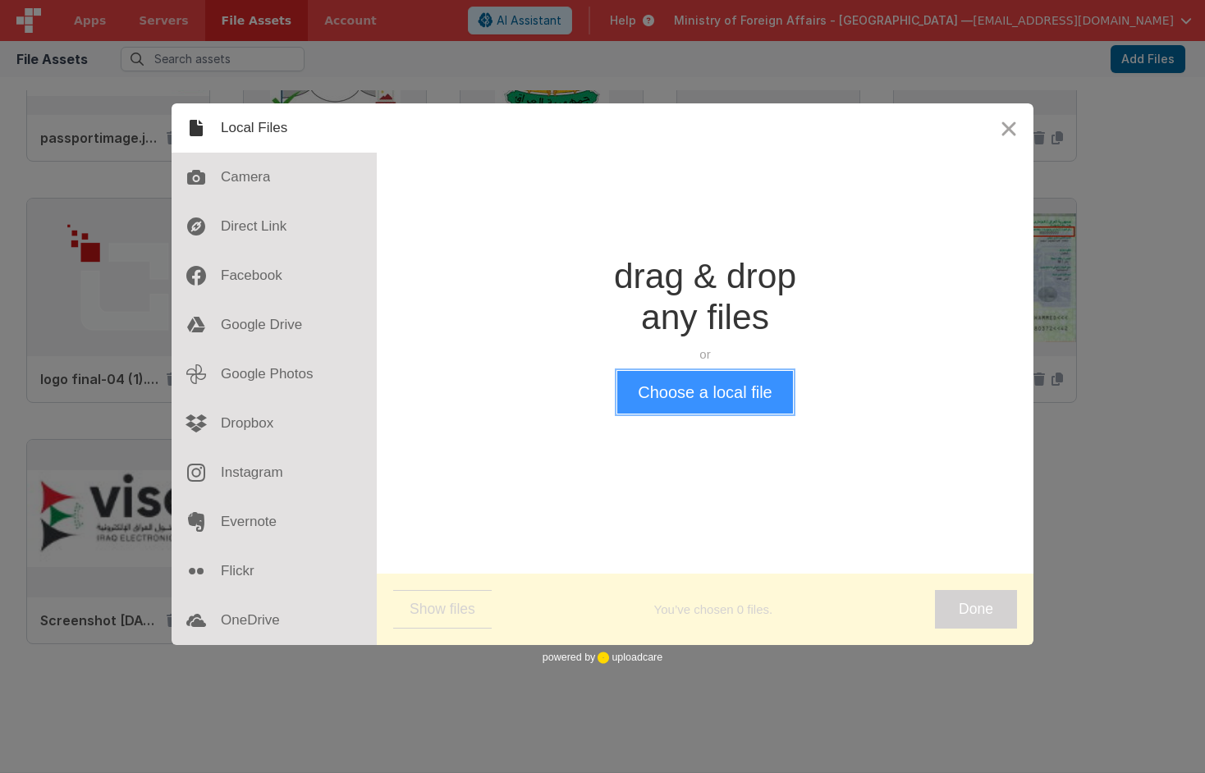
click at [695, 407] on button "Choose a local file" at bounding box center [704, 392] width 175 height 43
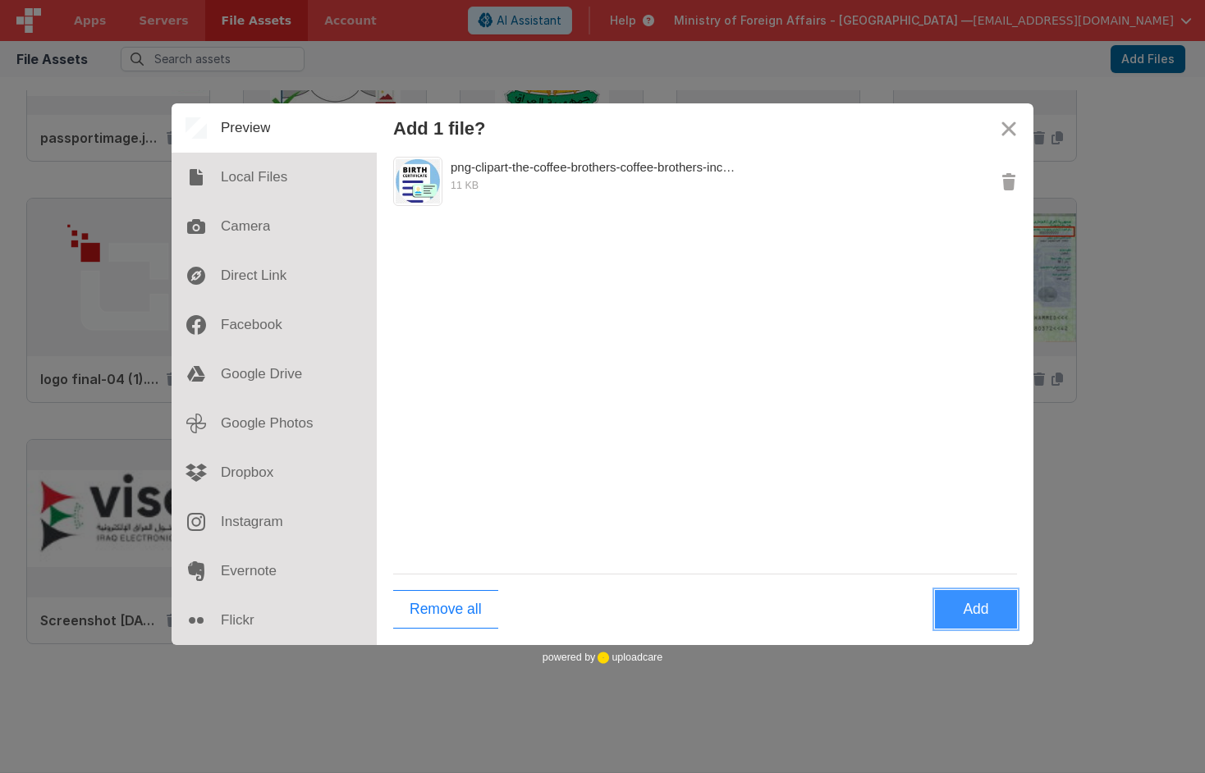
click at [956, 607] on button "Add" at bounding box center [976, 609] width 82 height 39
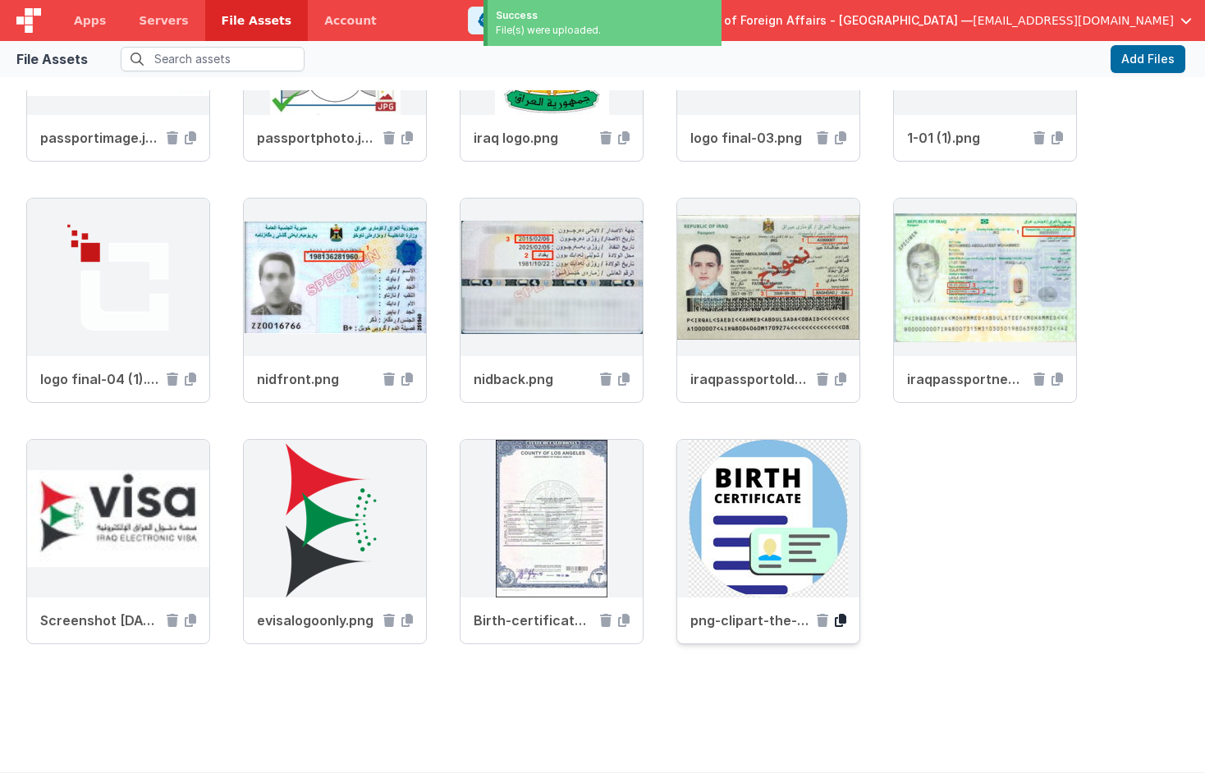
click at [840, 621] on icon at bounding box center [840, 620] width 11 height 13
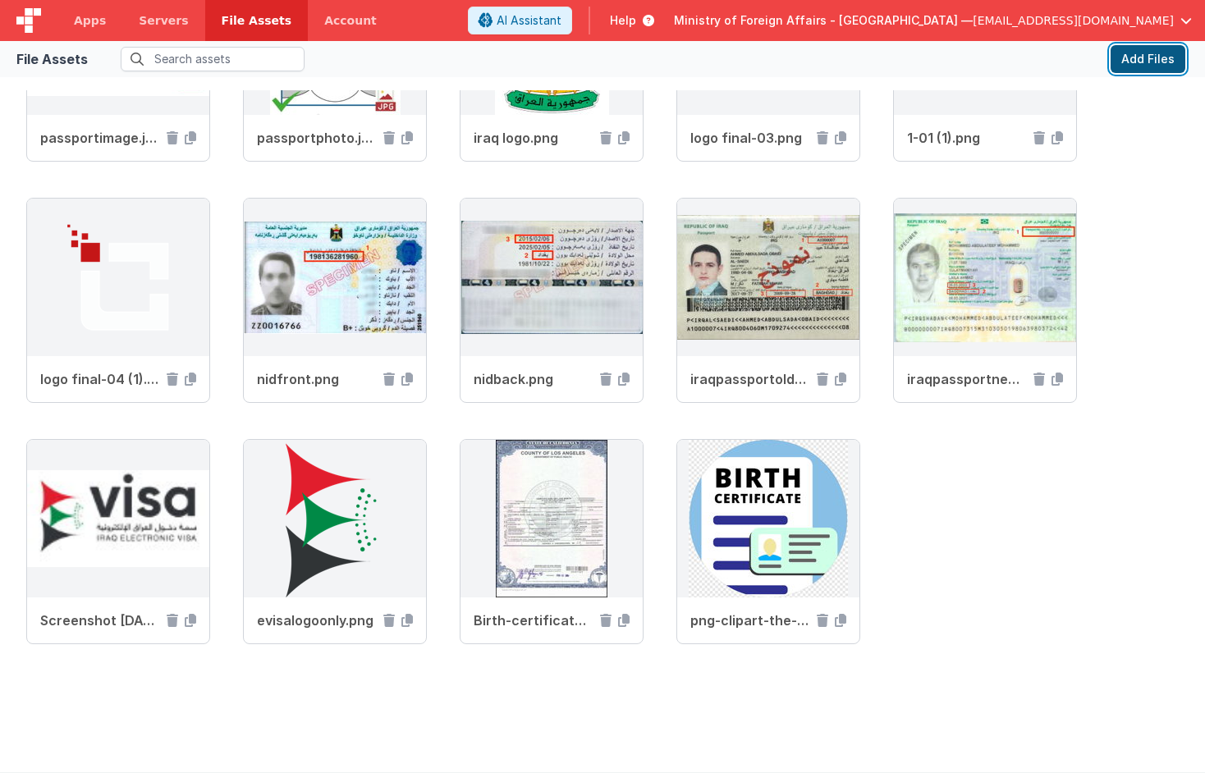
click at [1134, 67] on button "Add Files" at bounding box center [1148, 59] width 75 height 28
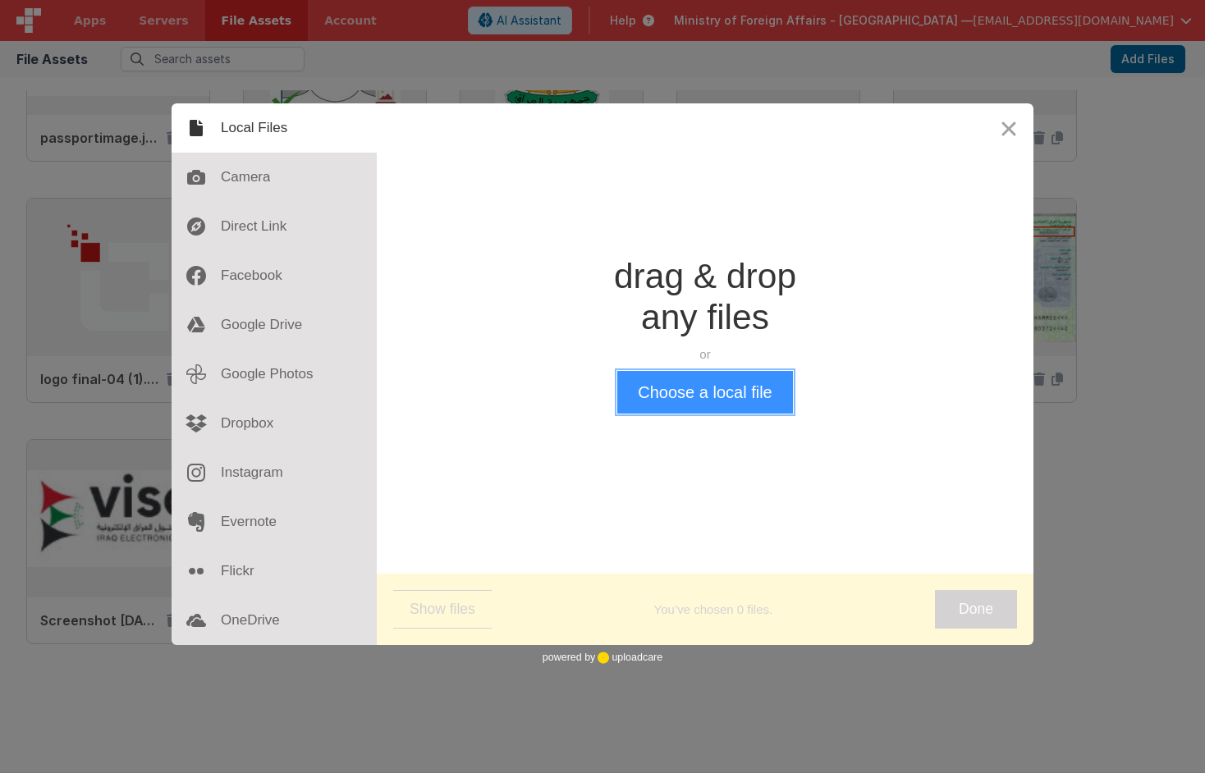
click at [733, 378] on button "Choose a local file" at bounding box center [704, 392] width 175 height 43
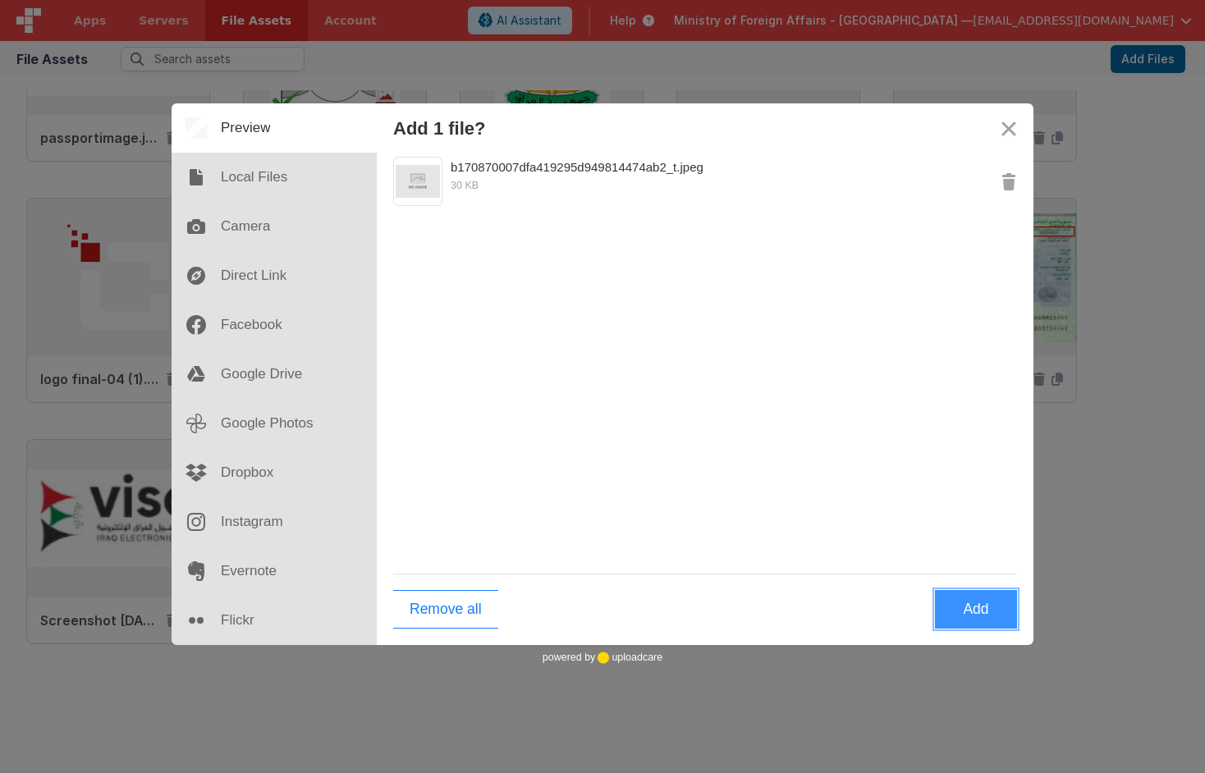
click at [969, 606] on button "Add" at bounding box center [976, 609] width 82 height 39
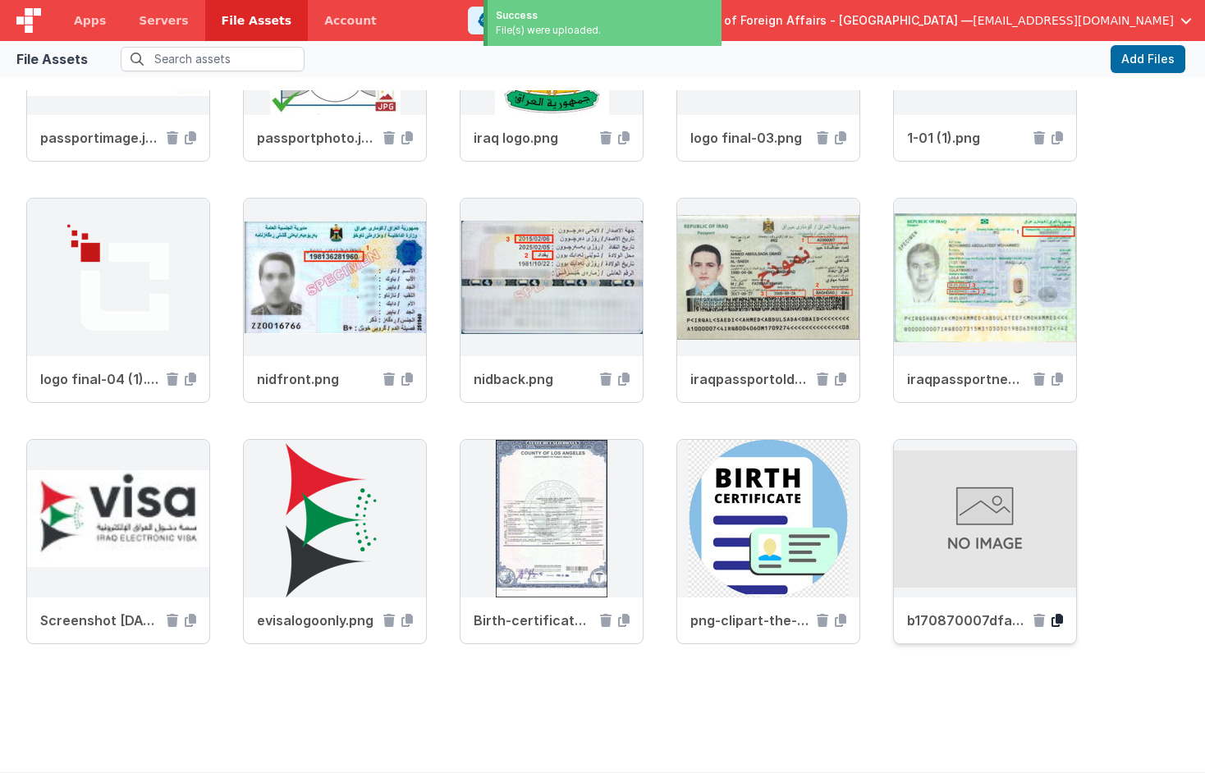
click at [1059, 622] on icon at bounding box center [1057, 620] width 11 height 13
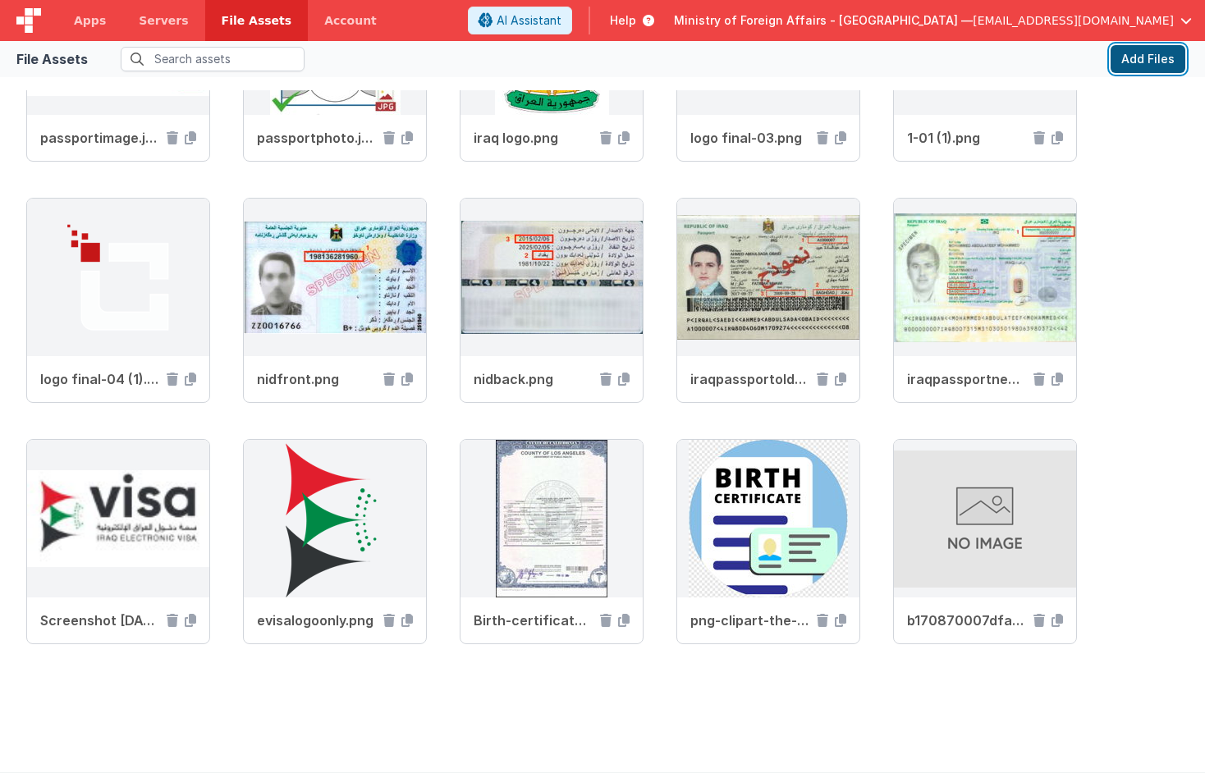
click at [1146, 51] on button "Add Files" at bounding box center [1148, 59] width 75 height 28
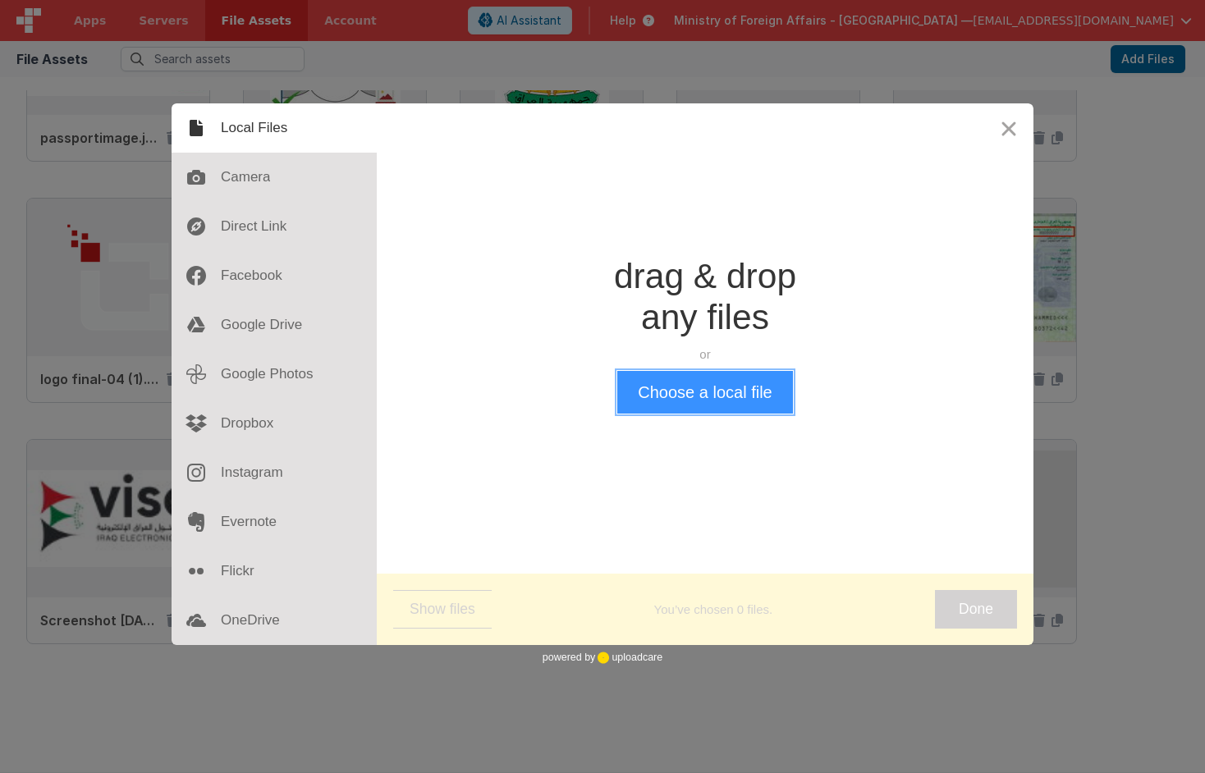
click at [750, 395] on button "Choose a local file" at bounding box center [704, 392] width 175 height 43
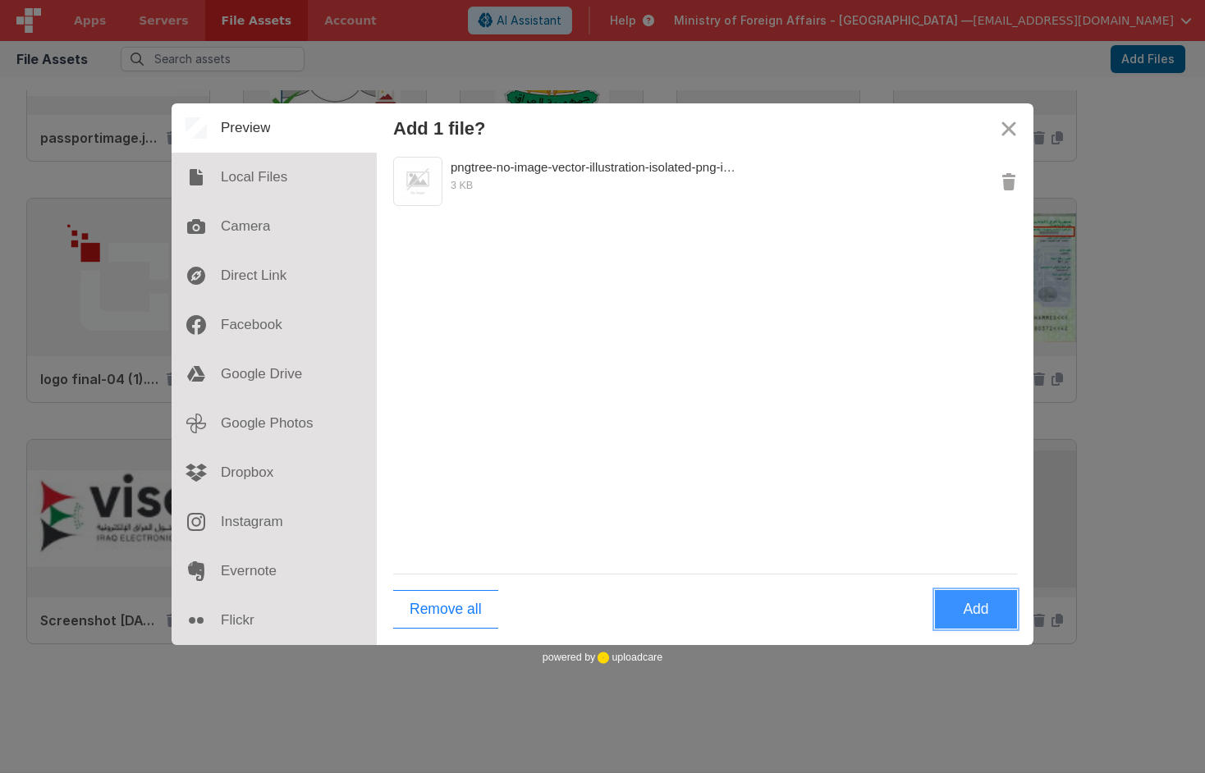
click at [975, 606] on button "Add" at bounding box center [976, 609] width 82 height 39
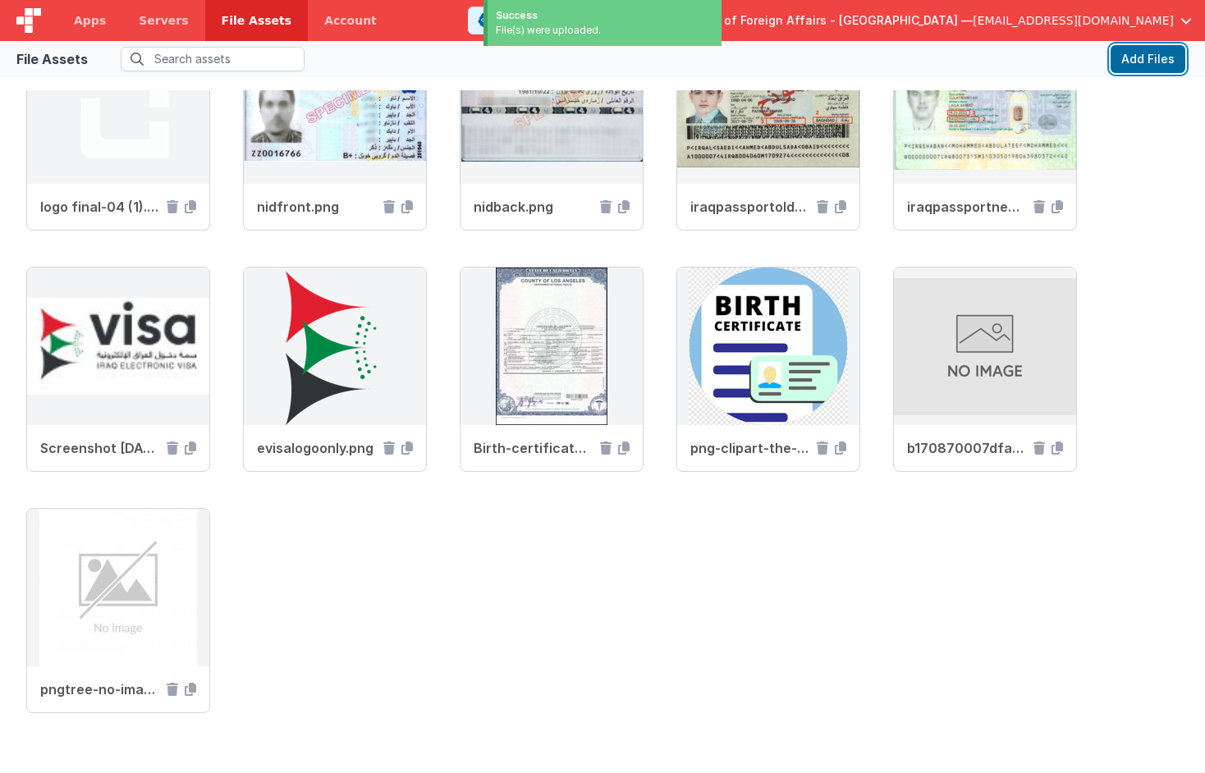
scroll to position [1850, 0]
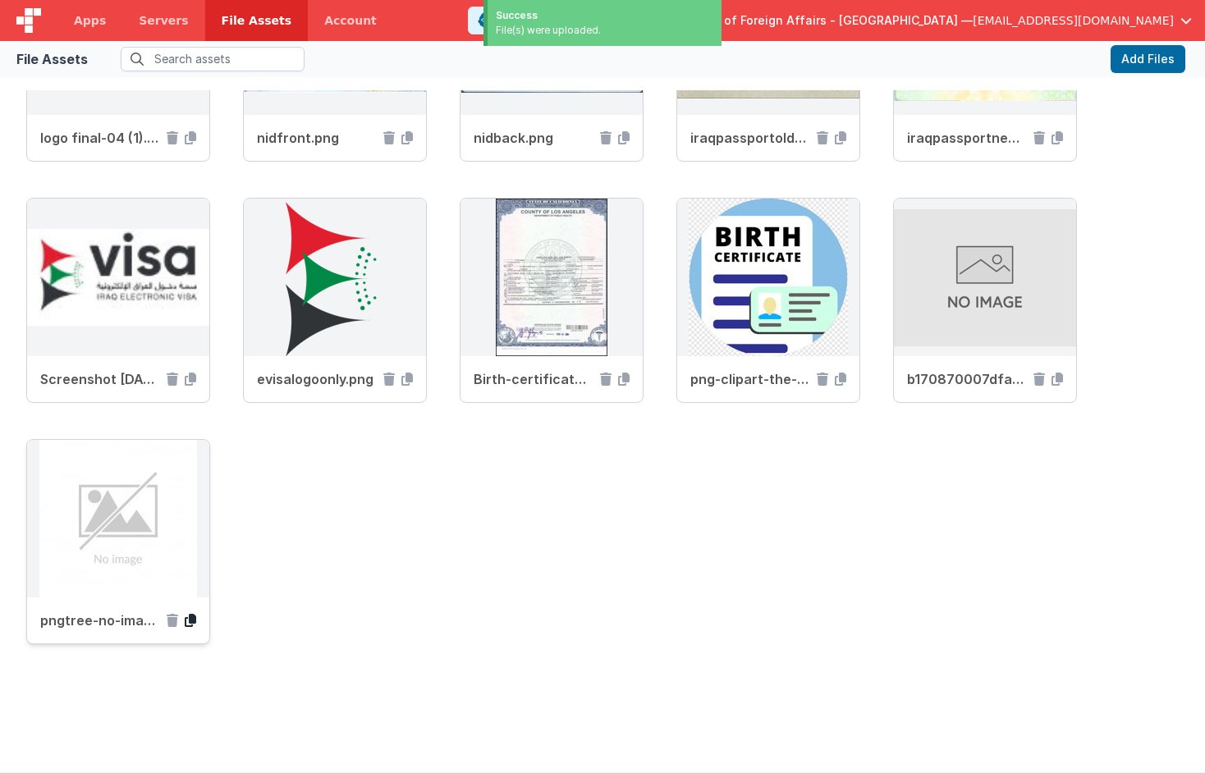
click at [193, 617] on icon at bounding box center [190, 620] width 11 height 13
click at [187, 623] on icon at bounding box center [190, 620] width 11 height 13
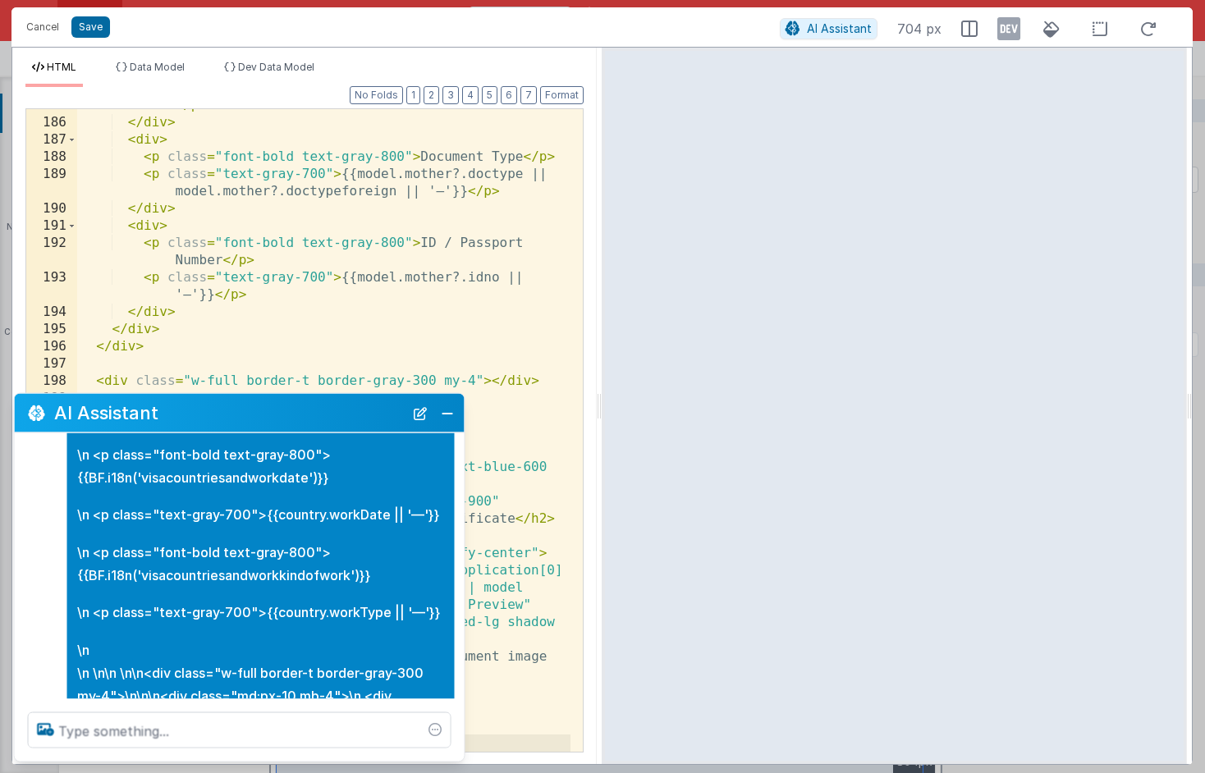
scroll to position [4219, 0]
click at [451, 417] on button "Close" at bounding box center [447, 412] width 21 height 23
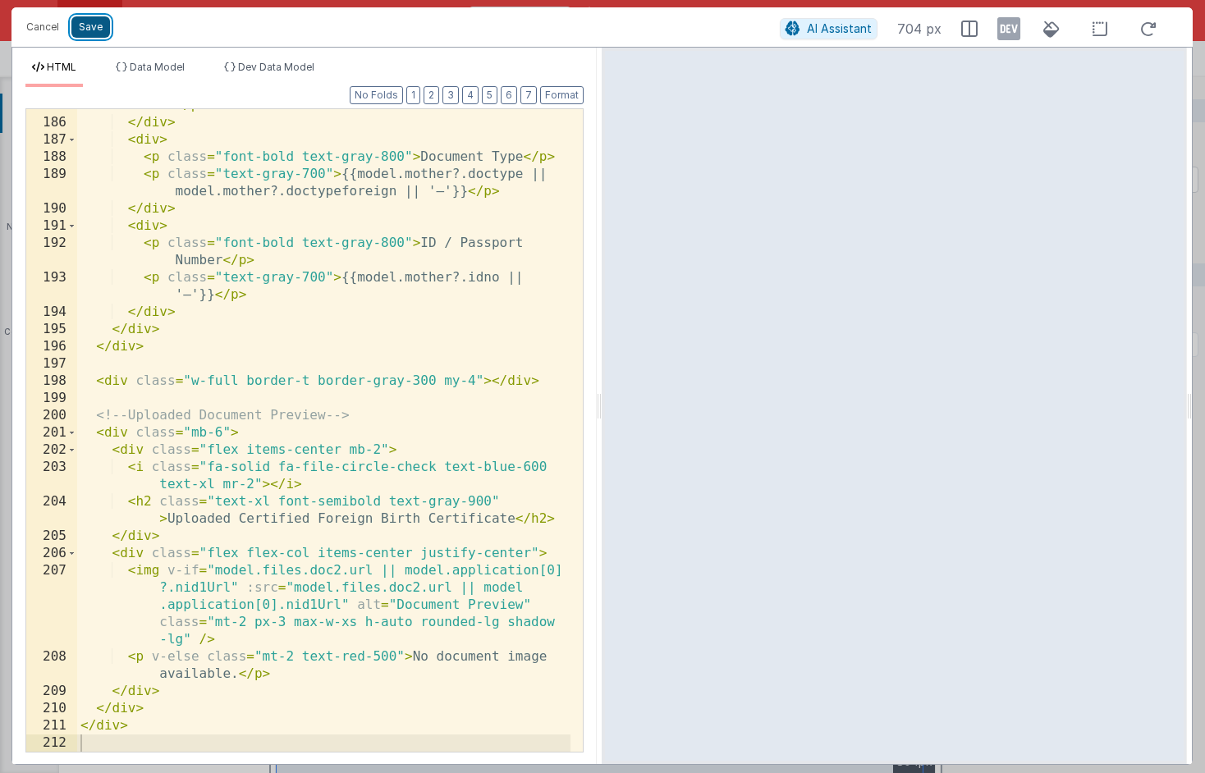
click at [89, 28] on button "Save" at bounding box center [90, 26] width 39 height 21
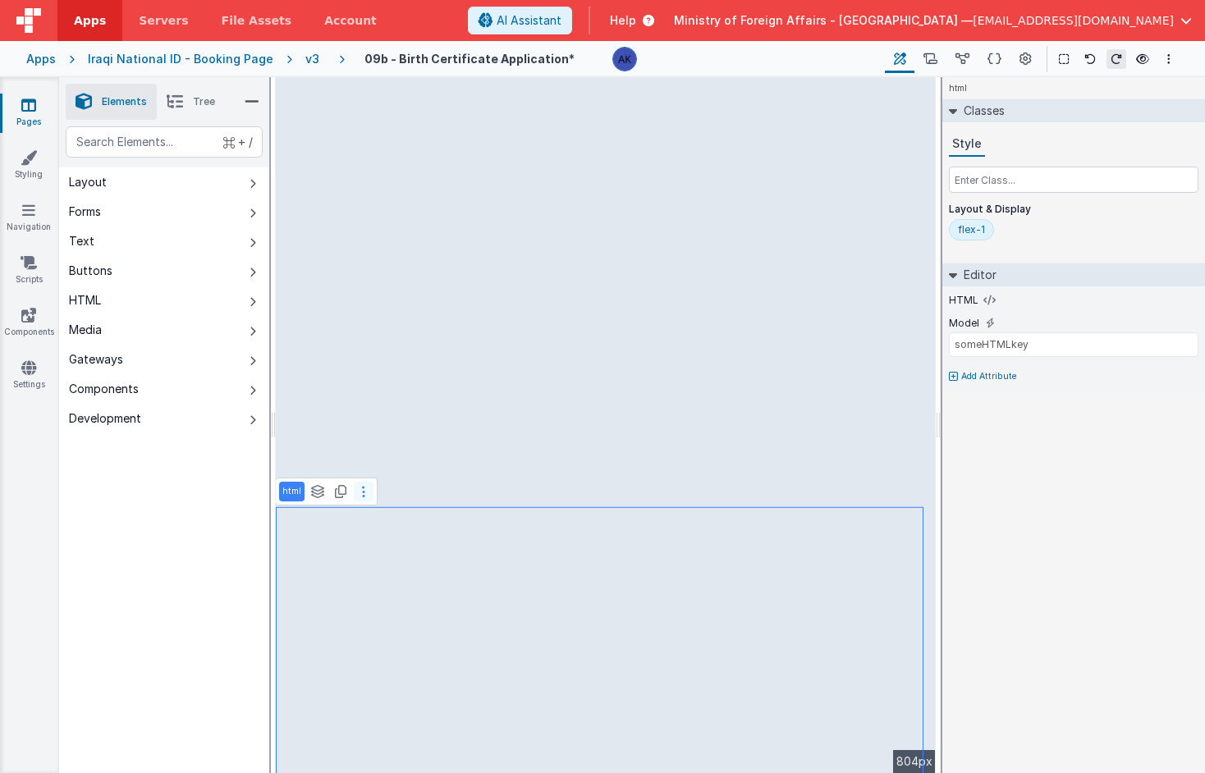
click at [361, 498] on button at bounding box center [364, 492] width 20 height 20
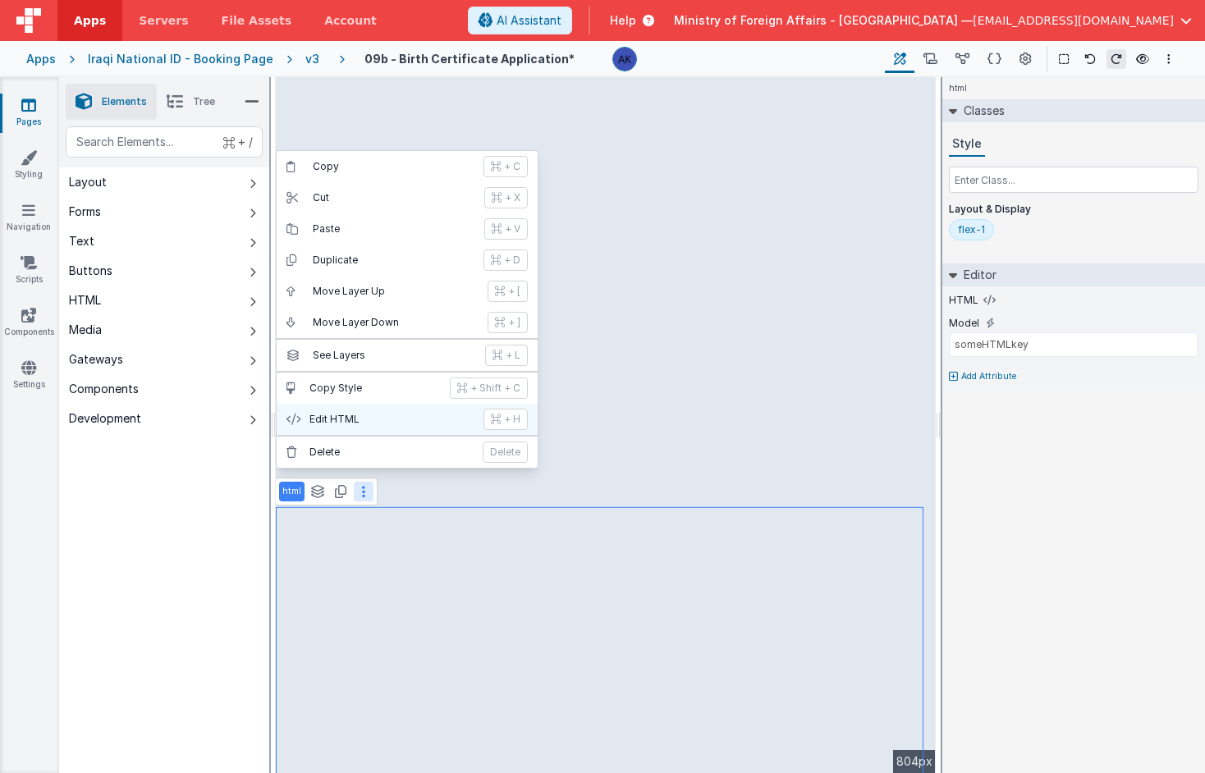
click at [375, 418] on p "Edit HTML" at bounding box center [392, 419] width 164 height 13
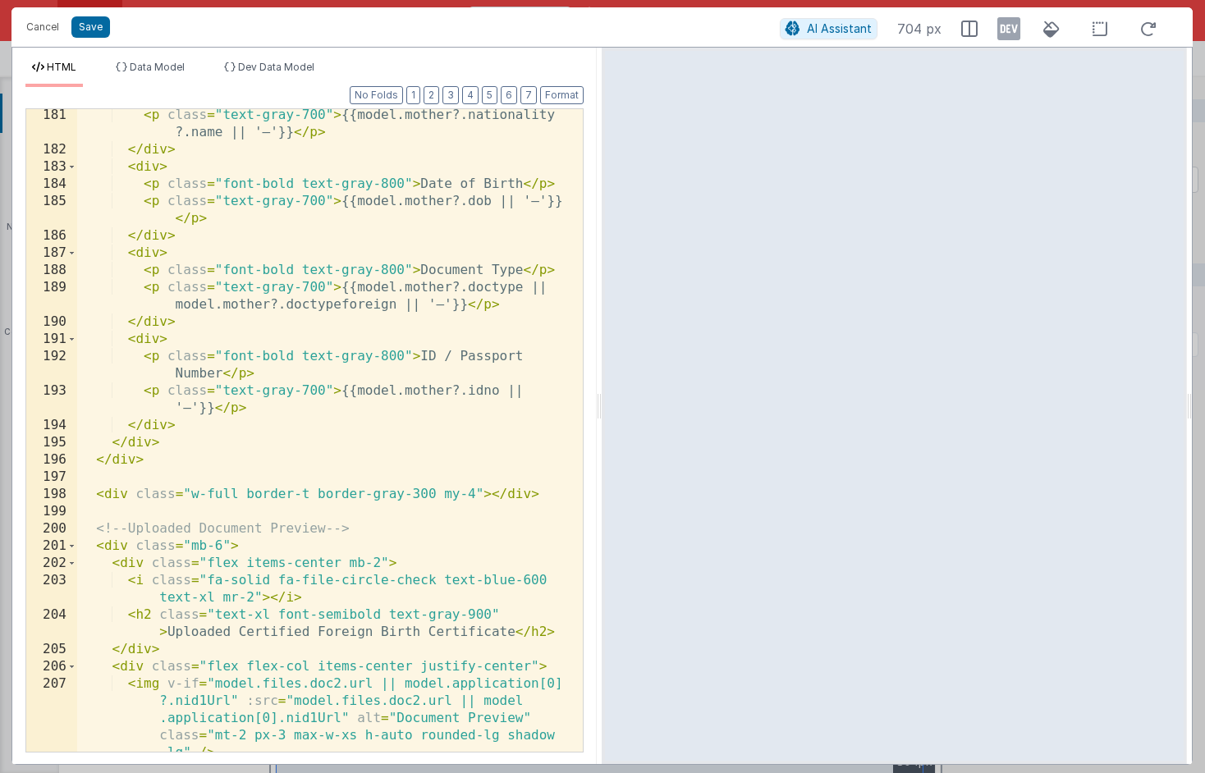
scroll to position [4088, 0]
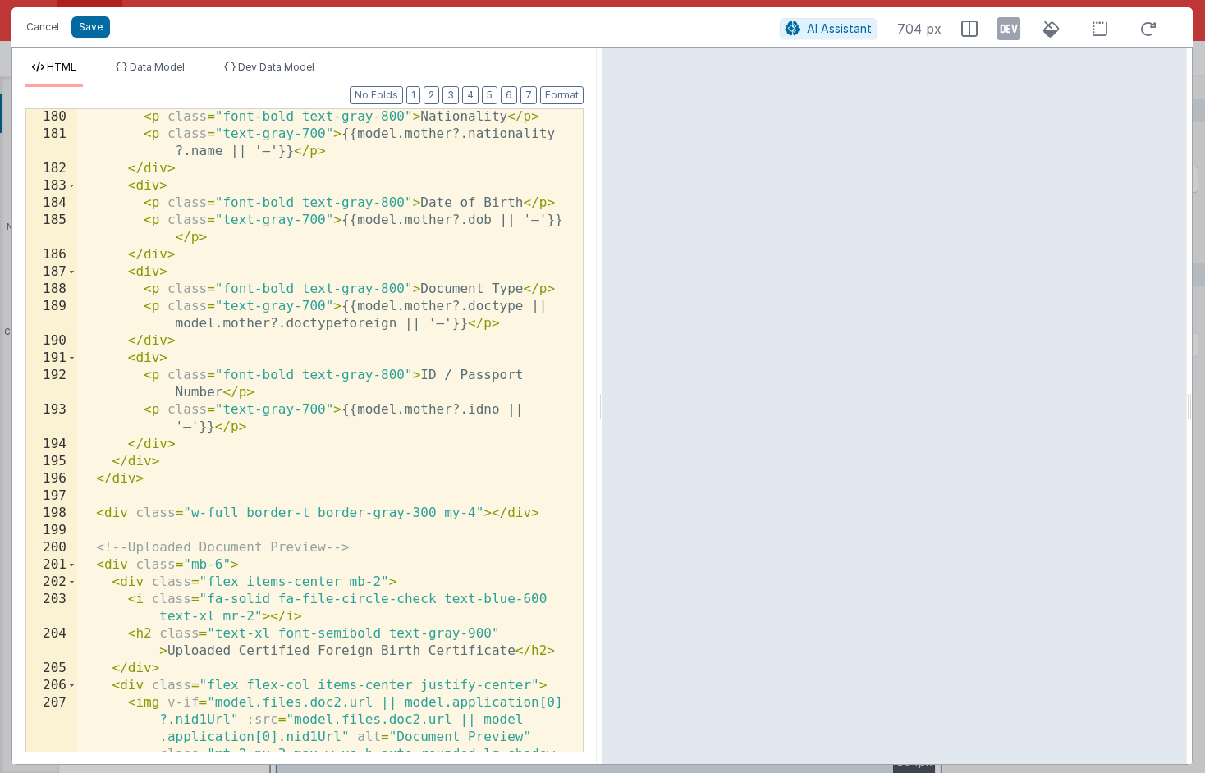
click at [131, 274] on div "< p class = "font-bold text-gray-800" > Nationality </ p > < p class = "text-gr…" at bounding box center [323, 481] width 493 height 746
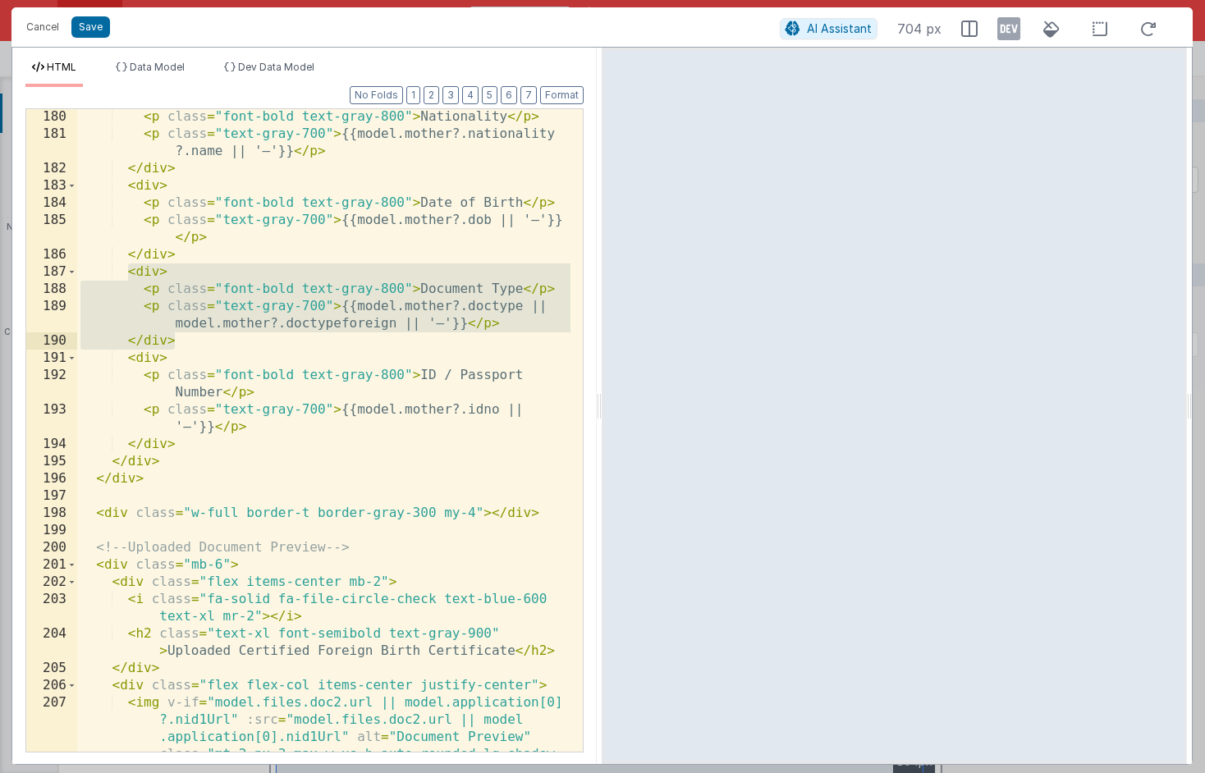
drag, startPoint x: 131, startPoint y: 273, endPoint x: 200, endPoint y: 337, distance: 94.2
click at [200, 337] on div "< p class = "font-bold text-gray-800" > Nationality </ p > < p class = "text-gr…" at bounding box center [323, 481] width 493 height 746
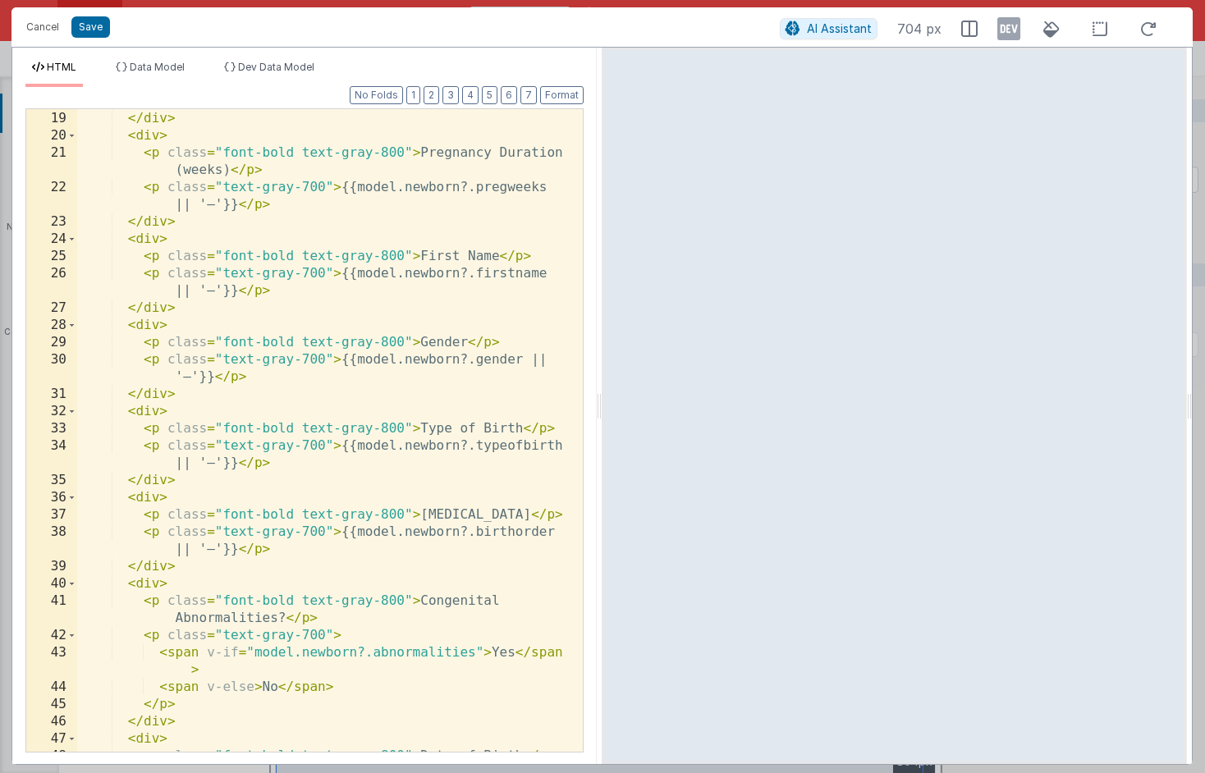
scroll to position [0, 0]
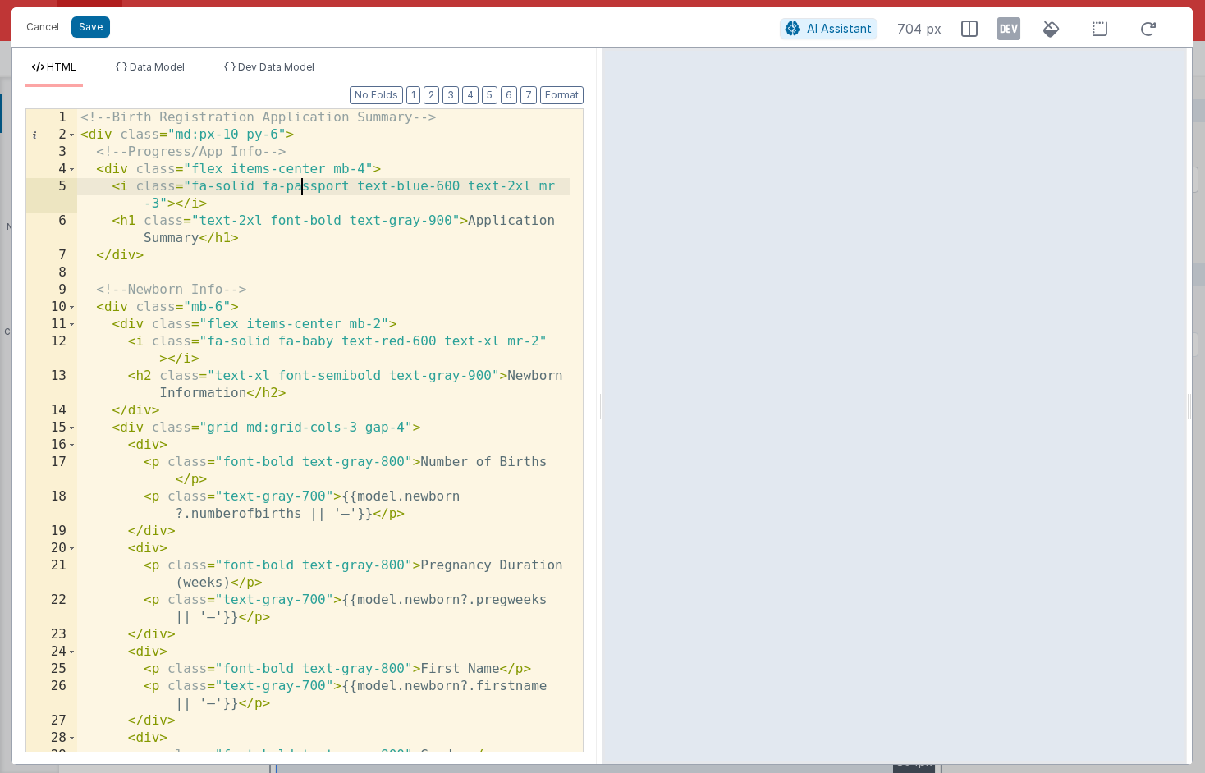
click at [304, 181] on div "<!-- Birth Registration Application Summary --> < div class = "md:px-10 py-6" >…" at bounding box center [323, 456] width 493 height 695
drag, startPoint x: 349, startPoint y: 190, endPoint x: 286, endPoint y: 190, distance: 63.2
click at [286, 190] on div "<!-- Birth Registration Application Summary --> < div class = "md:px-10 py-6" >…" at bounding box center [323, 456] width 493 height 695
click at [82, 29] on button "Save" at bounding box center [90, 26] width 39 height 21
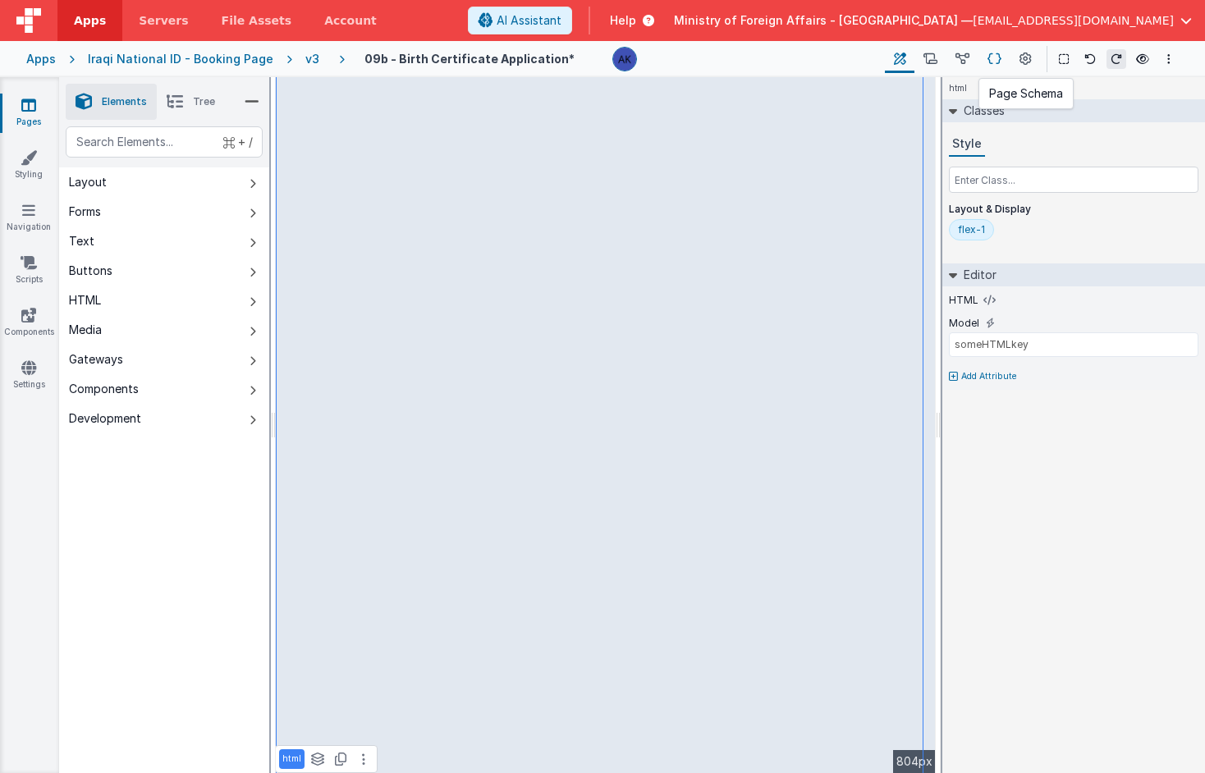
click at [1000, 64] on icon at bounding box center [995, 59] width 14 height 17
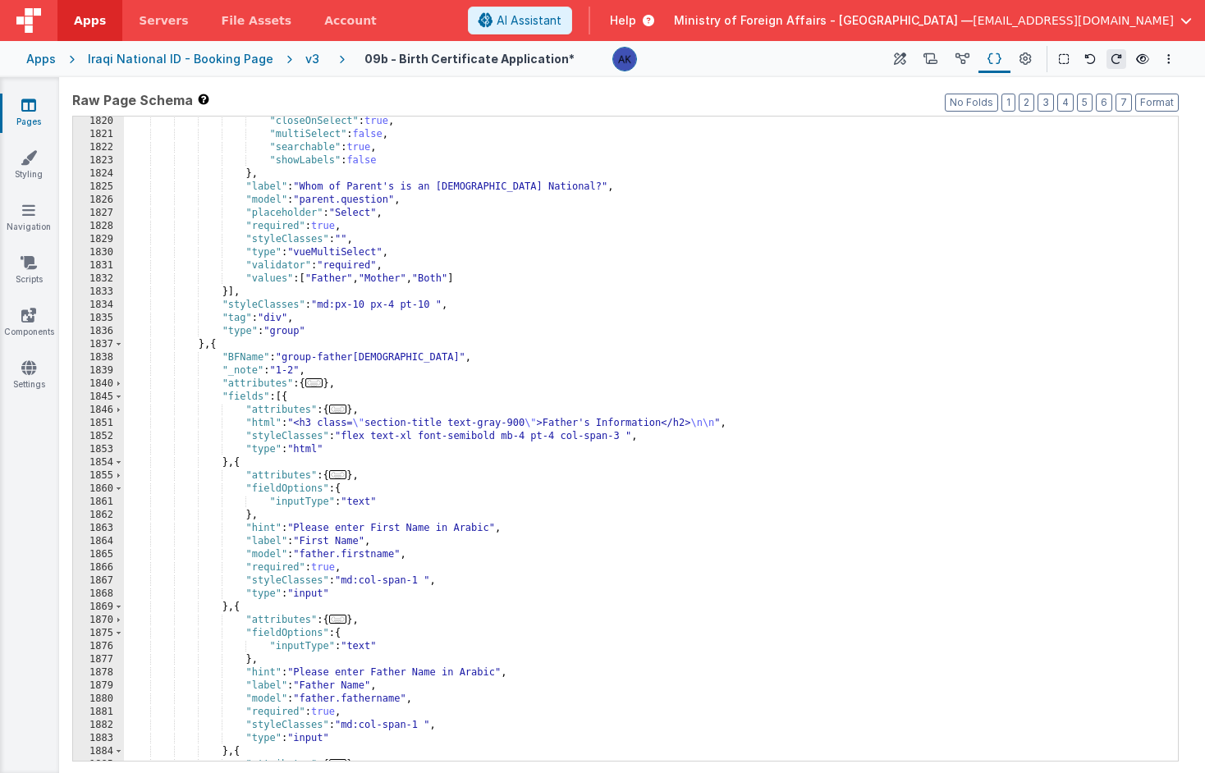
scroll to position [12784, 0]
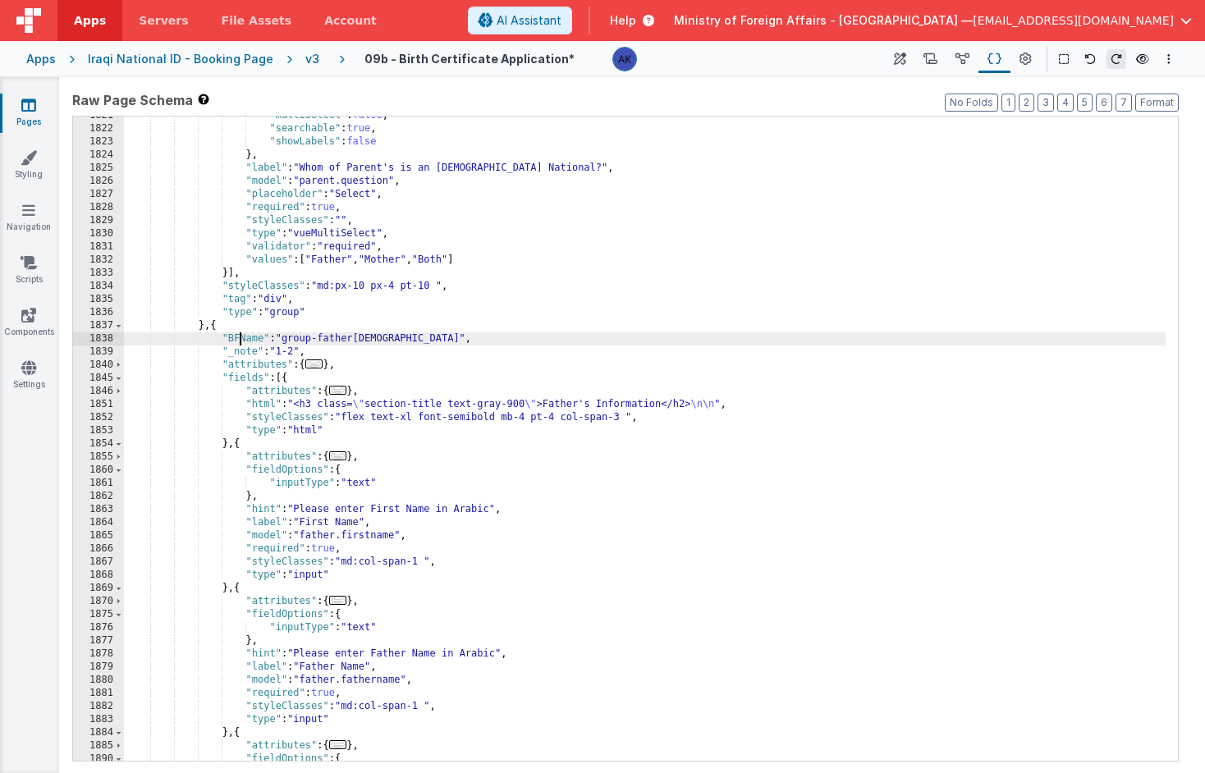
click at [240, 343] on div ""multiSelect" : false , "searchable" : true , "showLabels" : false } , "label" …" at bounding box center [645, 444] width 1042 height 671
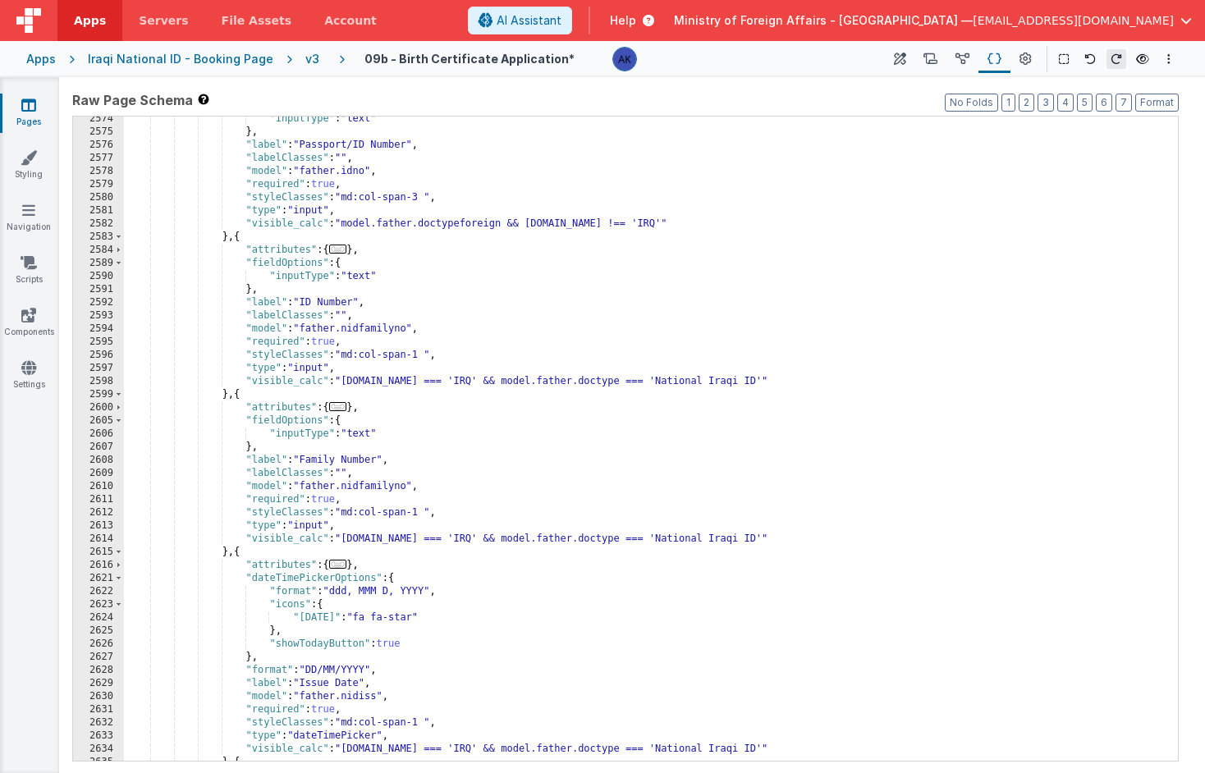
scroll to position [18238, 0]
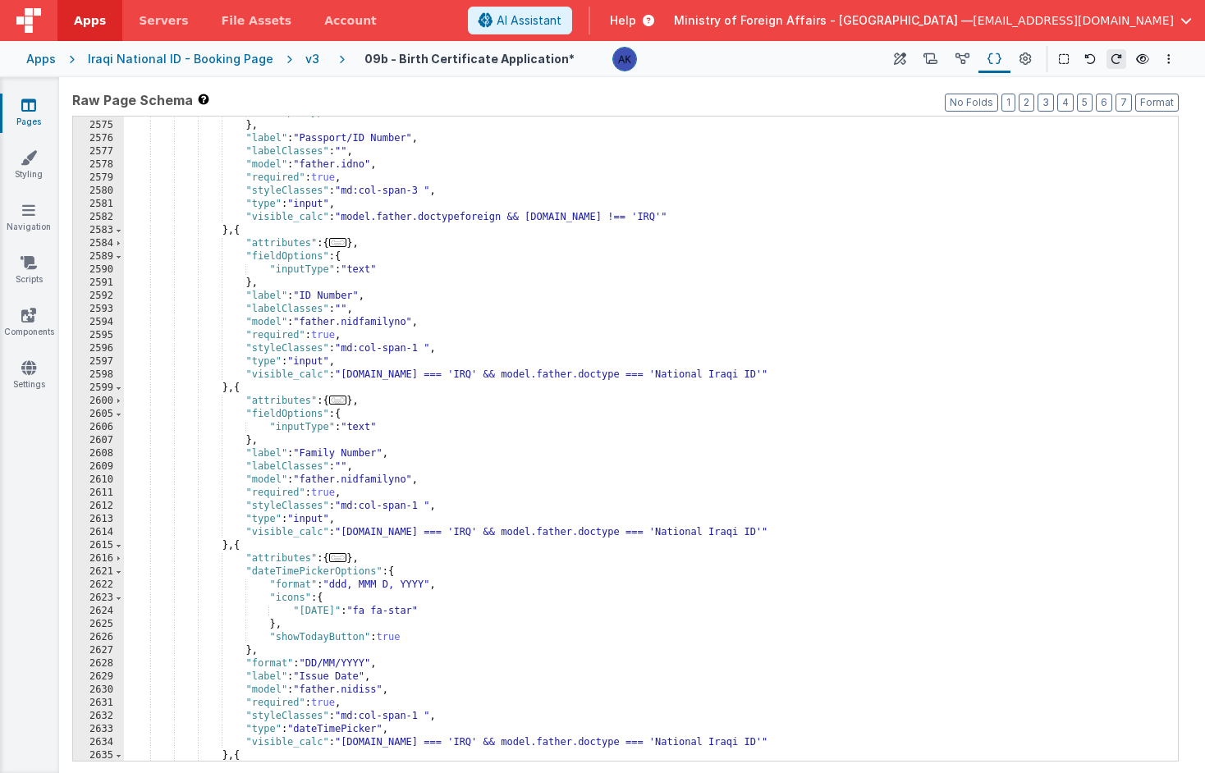
click at [240, 232] on div ""inputType" : "text" } , "label" : "Passport/ID Number" , "labelClasses" : "" ,…" at bounding box center [645, 441] width 1042 height 671
click at [368, 323] on div ""inputType" : "text" } , "label" : "Passport/ID Number" , "labelClasses" : "" ,…" at bounding box center [645, 441] width 1042 height 671
click at [401, 323] on div ""inputType" : "text" } , "label" : "Passport/ID Number" , "labelClasses" : "" ,…" at bounding box center [645, 441] width 1042 height 671
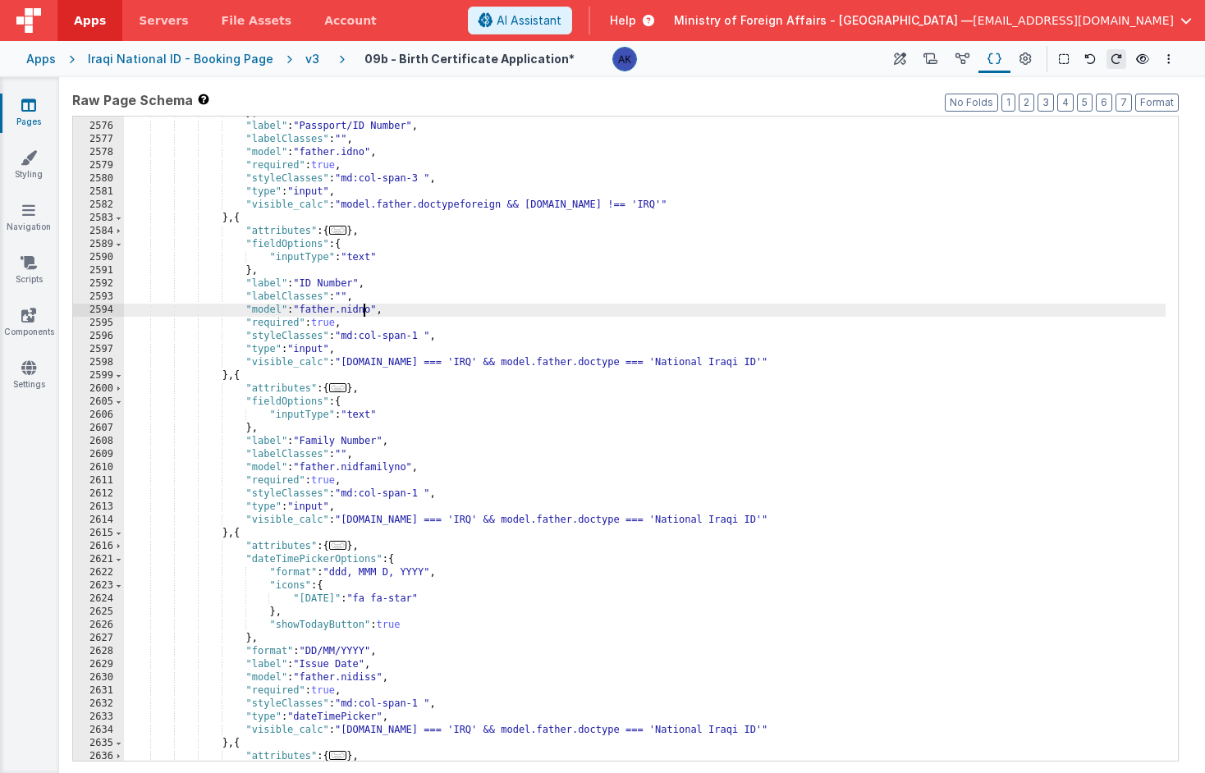
scroll to position [18247, 0]
click at [304, 274] on div "} , "label" : "Passport/ID Number" , "labelClasses" : "" , "model" : "father.id…" at bounding box center [645, 439] width 1042 height 671
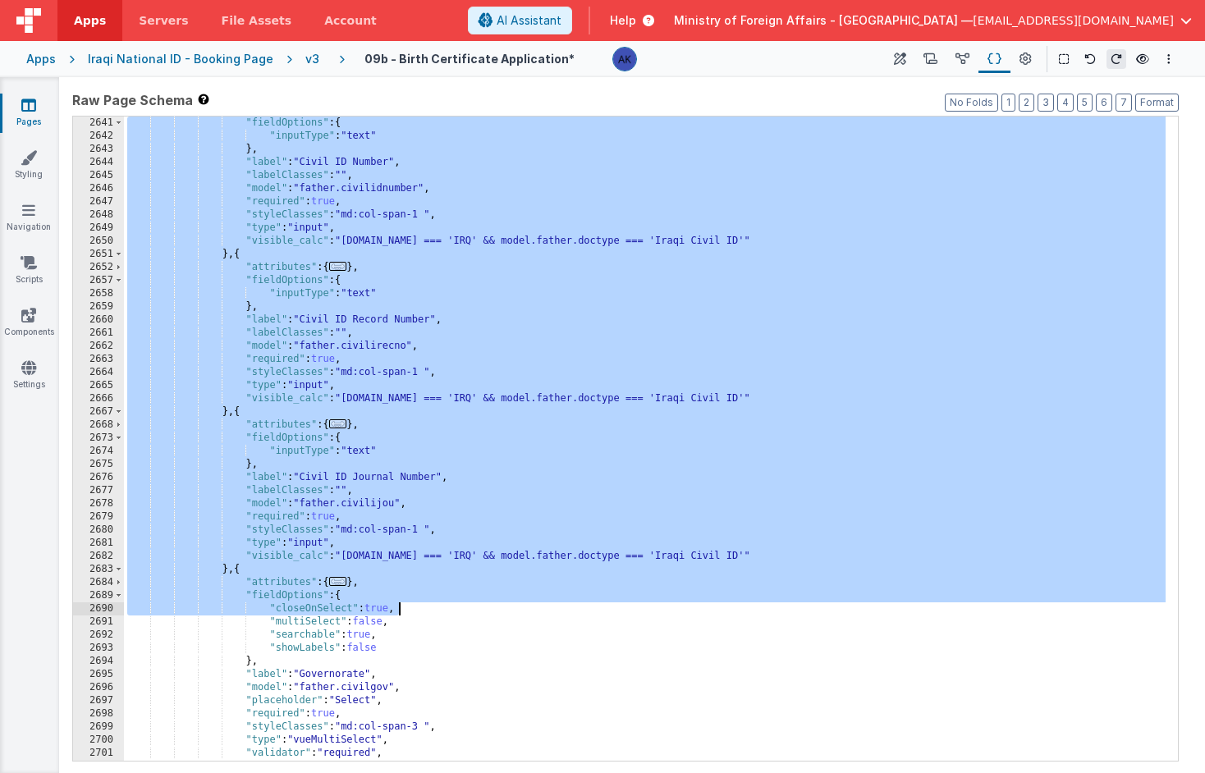
scroll to position [18708, 0]
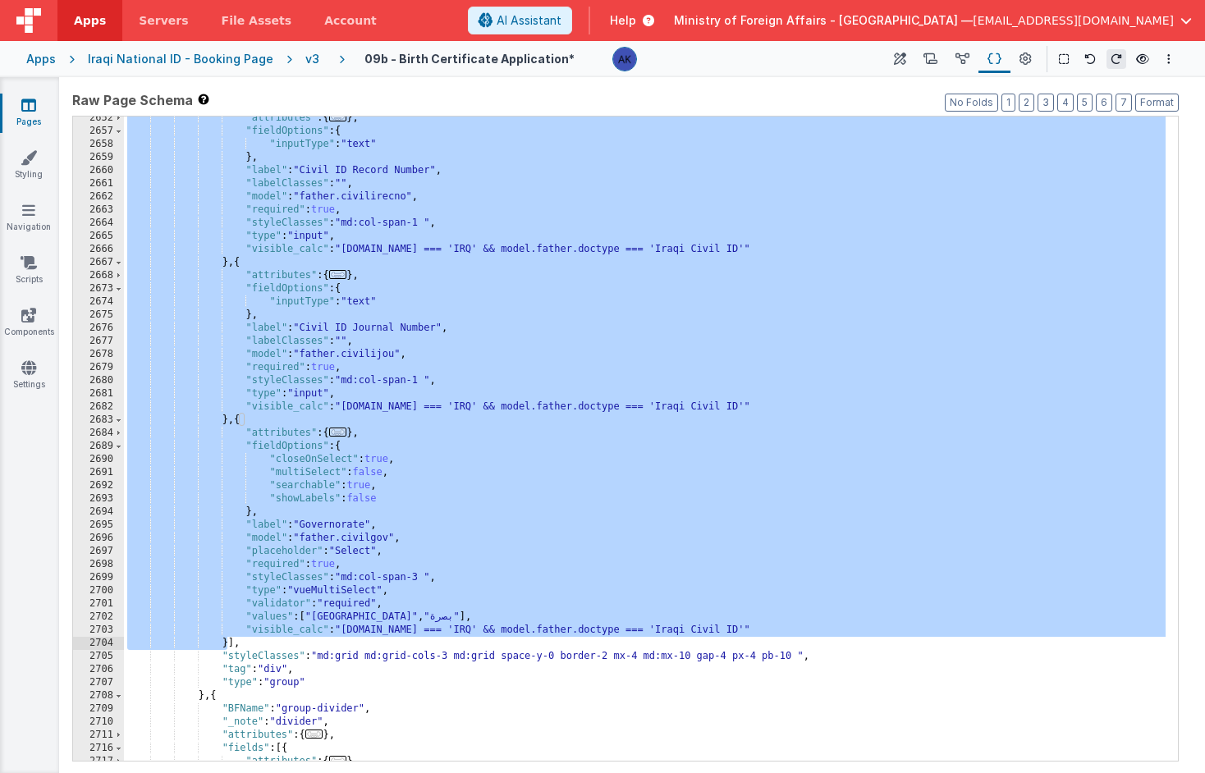
drag, startPoint x: 242, startPoint y: 219, endPoint x: 229, endPoint y: 638, distance: 418.9
click at [229, 638] on div ""attributes" : { ... } , "fieldOptions" : { "inputType" : "text" } , "label" : …" at bounding box center [645, 447] width 1042 height 671
click at [902, 65] on icon at bounding box center [900, 59] width 12 height 17
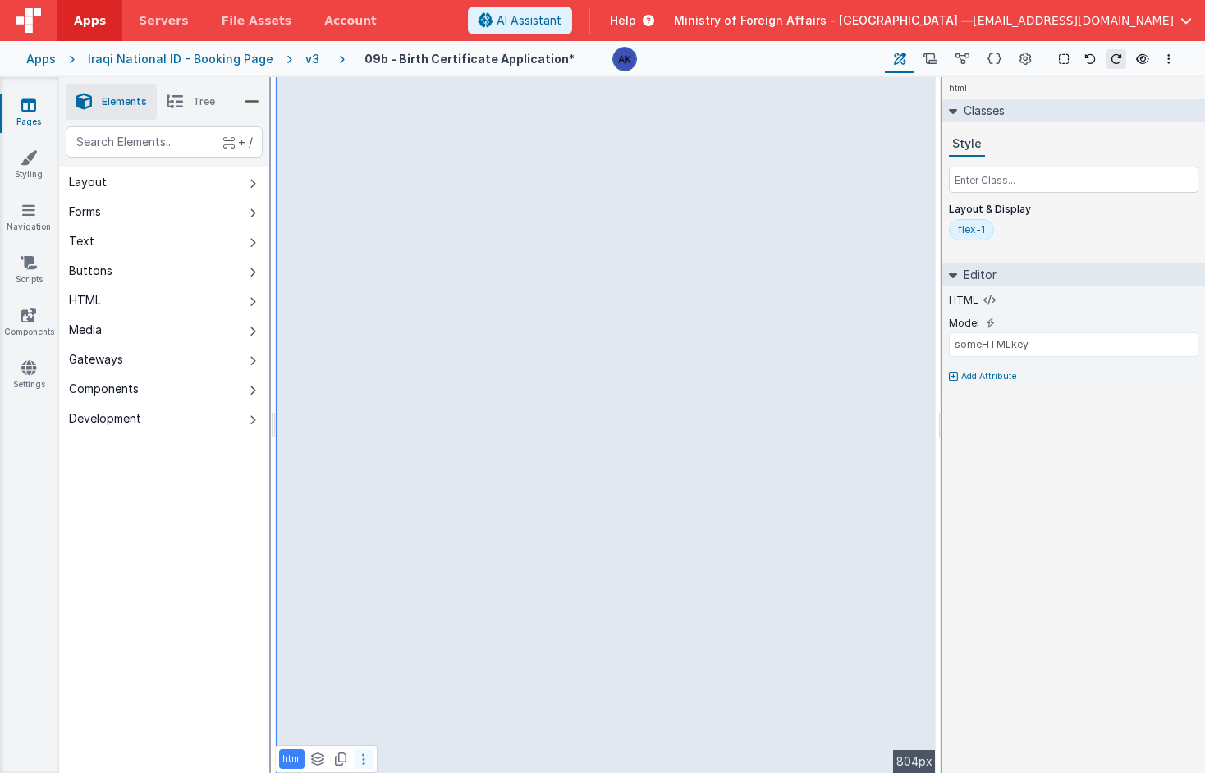
click at [364, 753] on icon at bounding box center [363, 759] width 3 height 13
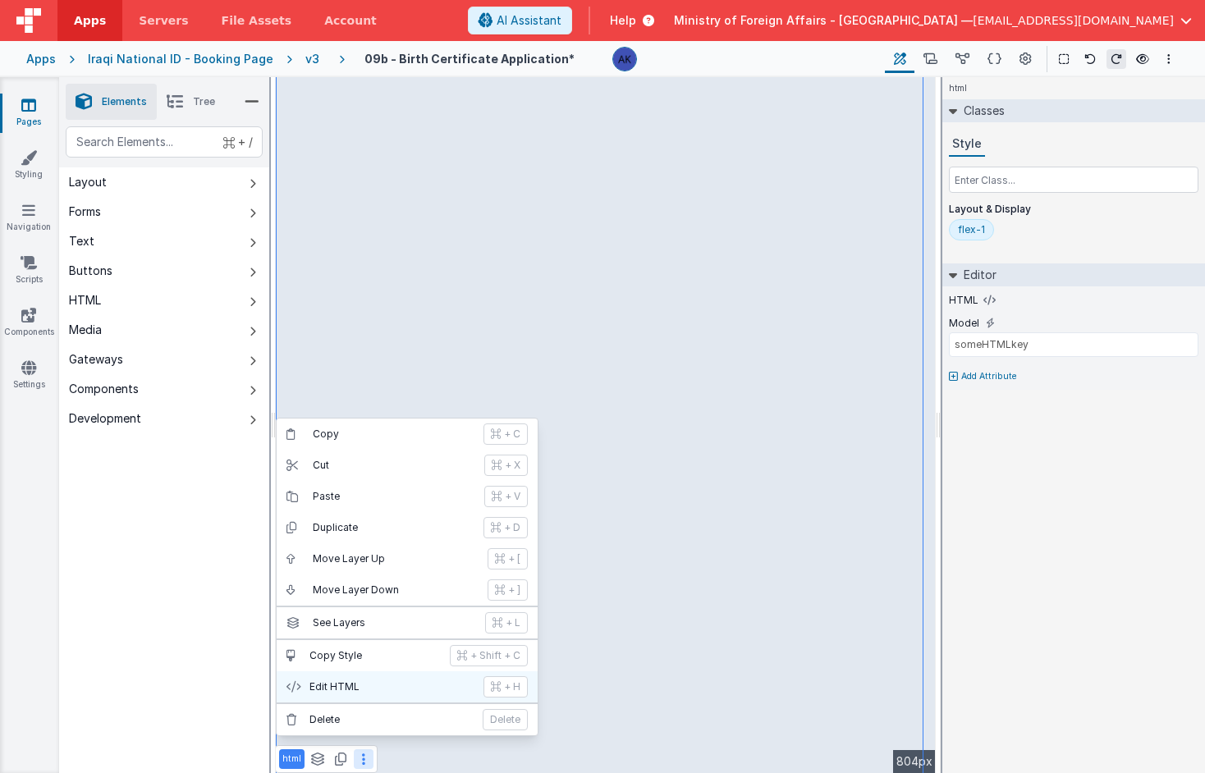
click at [364, 697] on button "Edit HTML + H" at bounding box center [407, 687] width 261 height 31
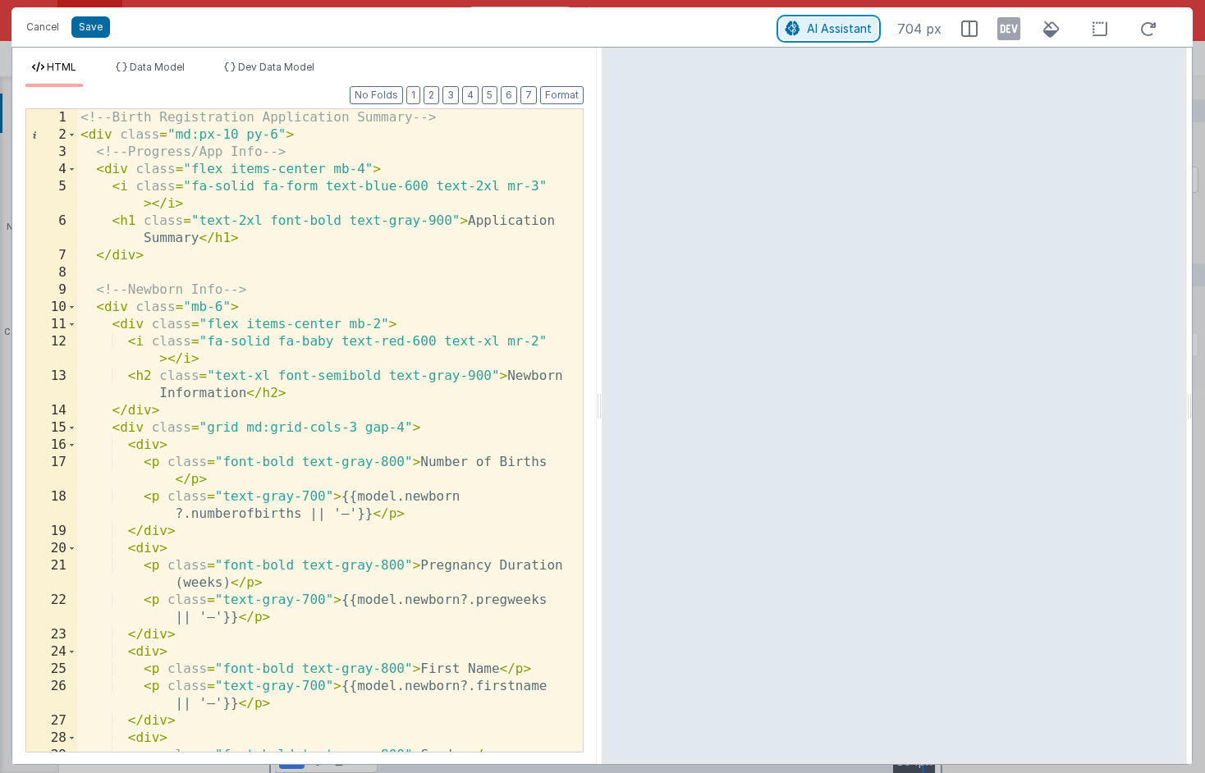
click at [857, 25] on span "AI Assistant" at bounding box center [839, 28] width 65 height 14
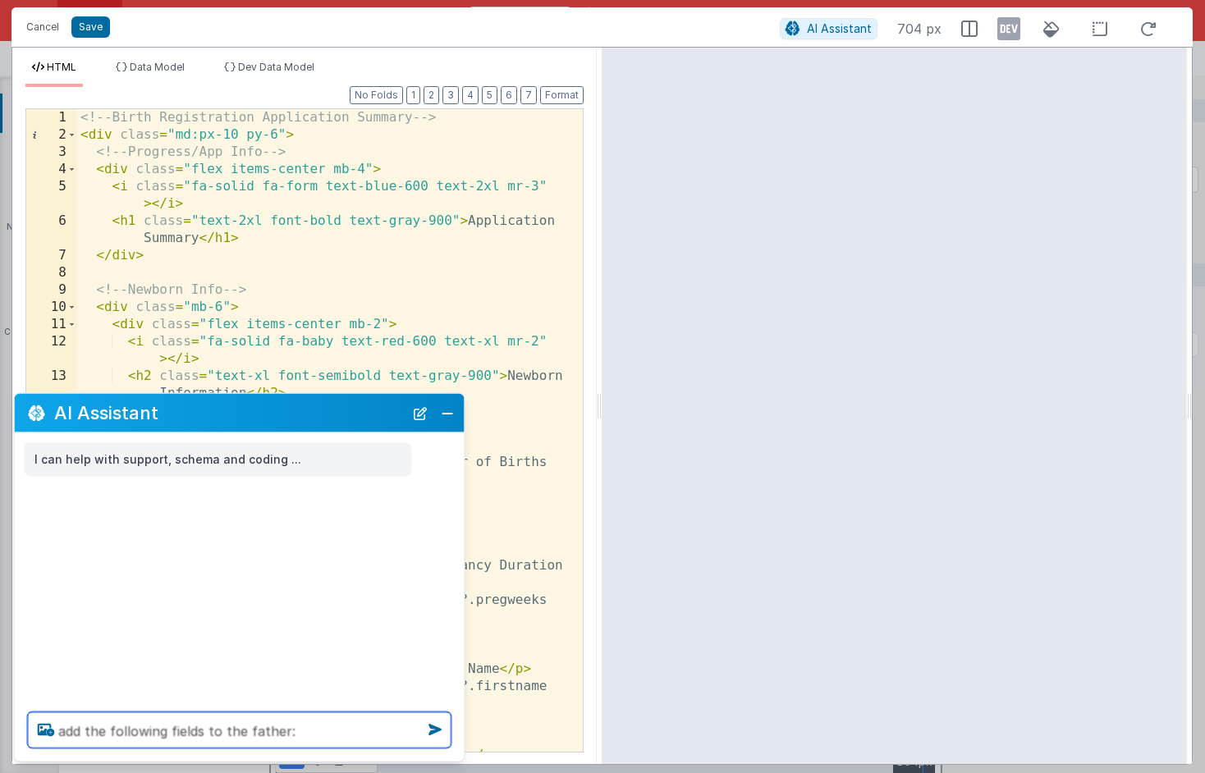
paste textarea "{ "attributes": { "formElement": { "data-idbf": "idbf_e_vpu8jt" } }, "fieldOpti…"
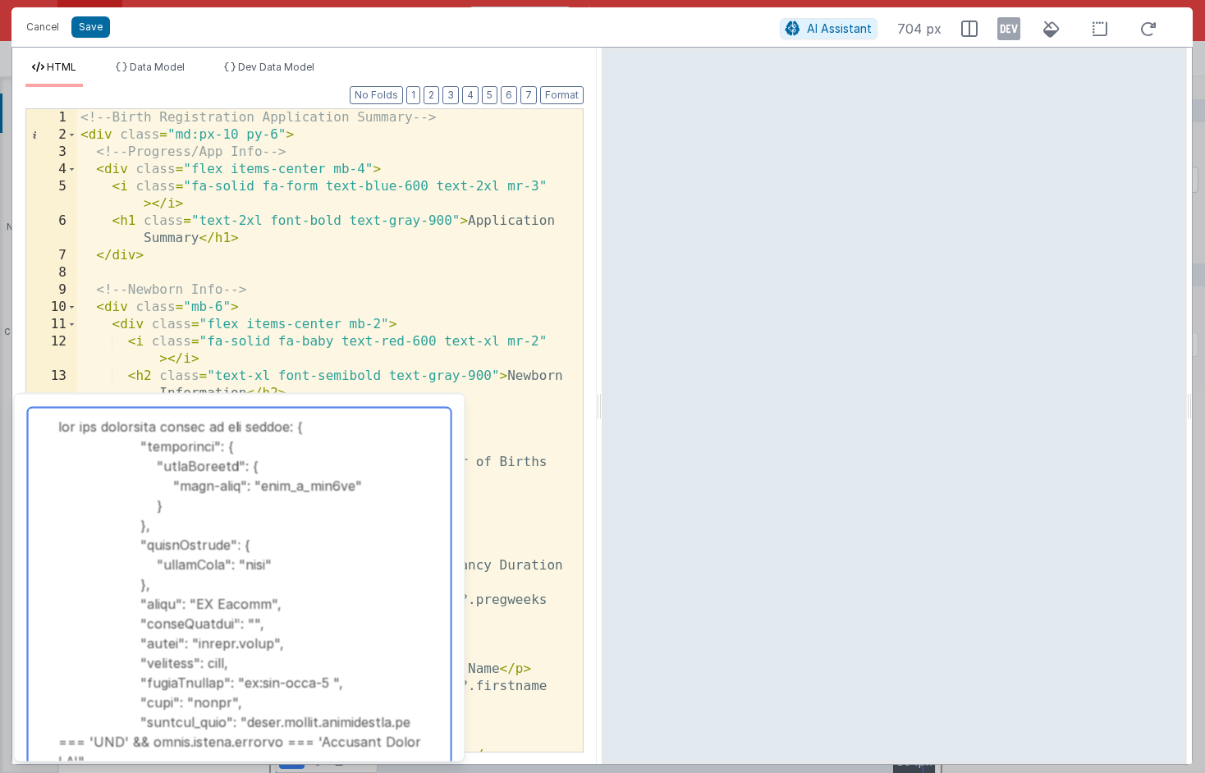
scroll to position [2196, 0]
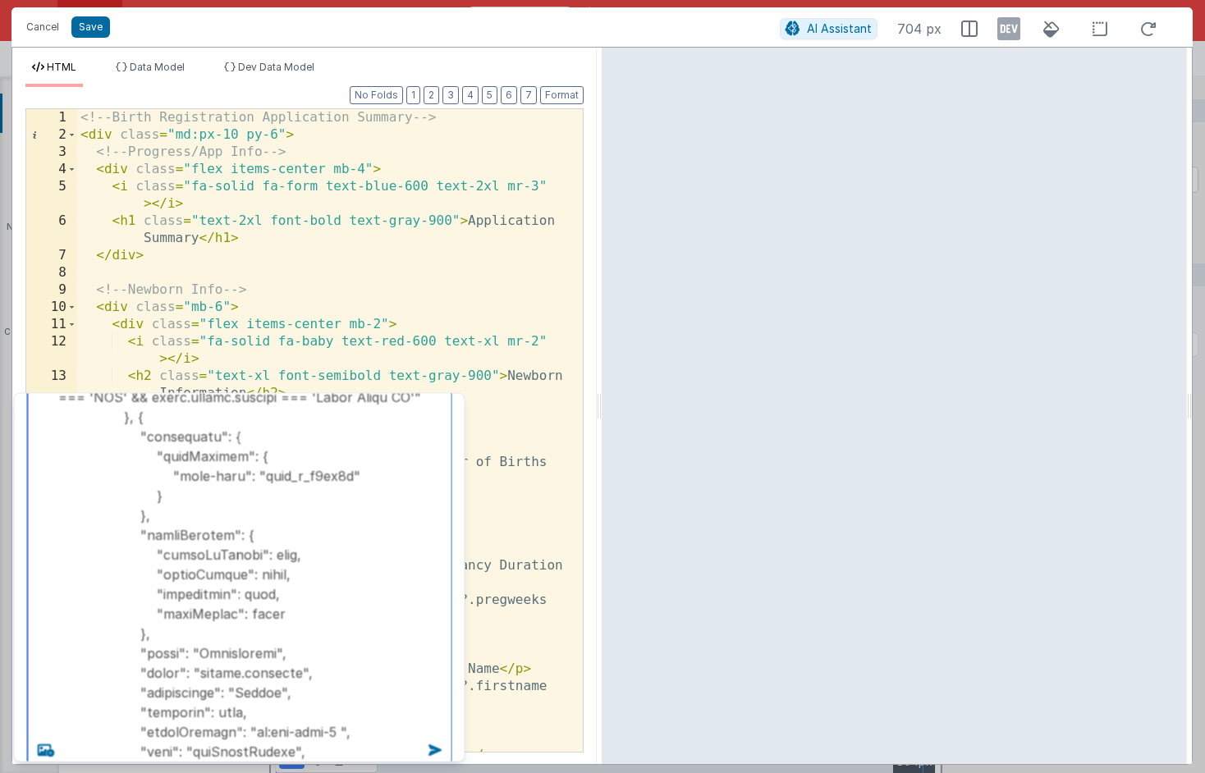
type textarea "add the following fields to the father: { "attributes": { "formElement": { "dat…"
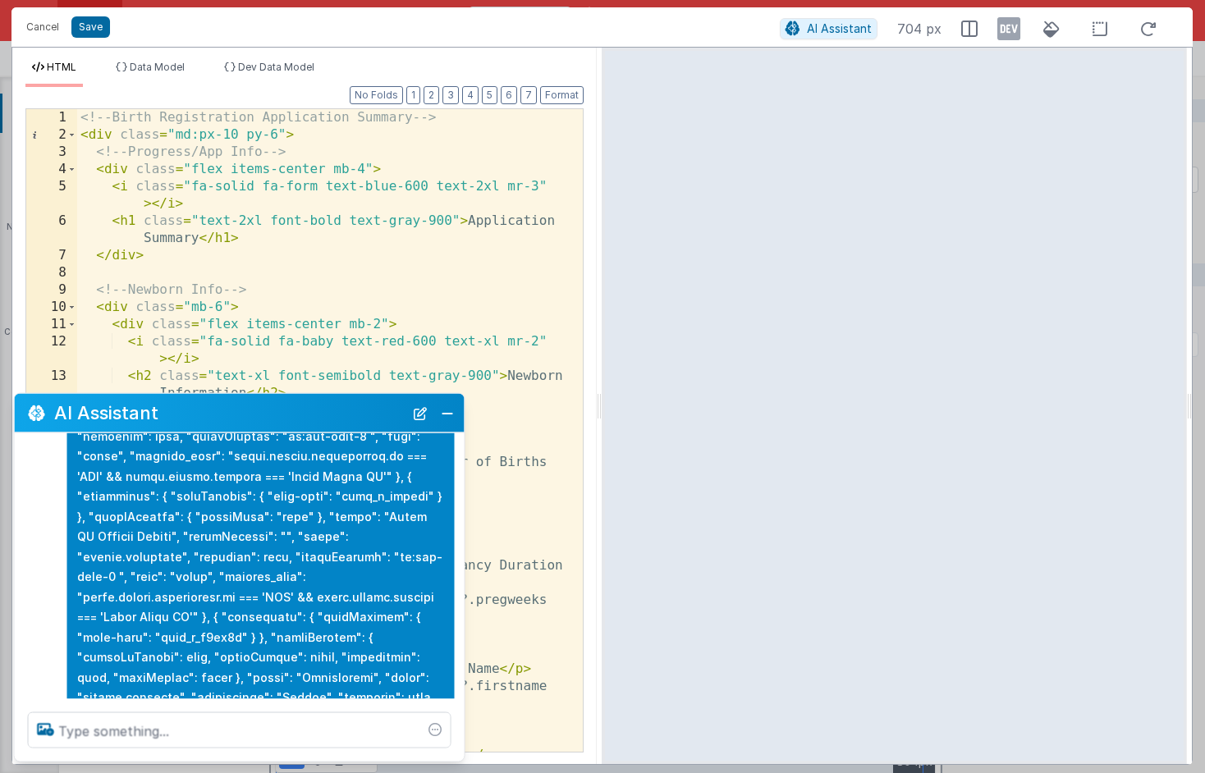
scroll to position [751, 0]
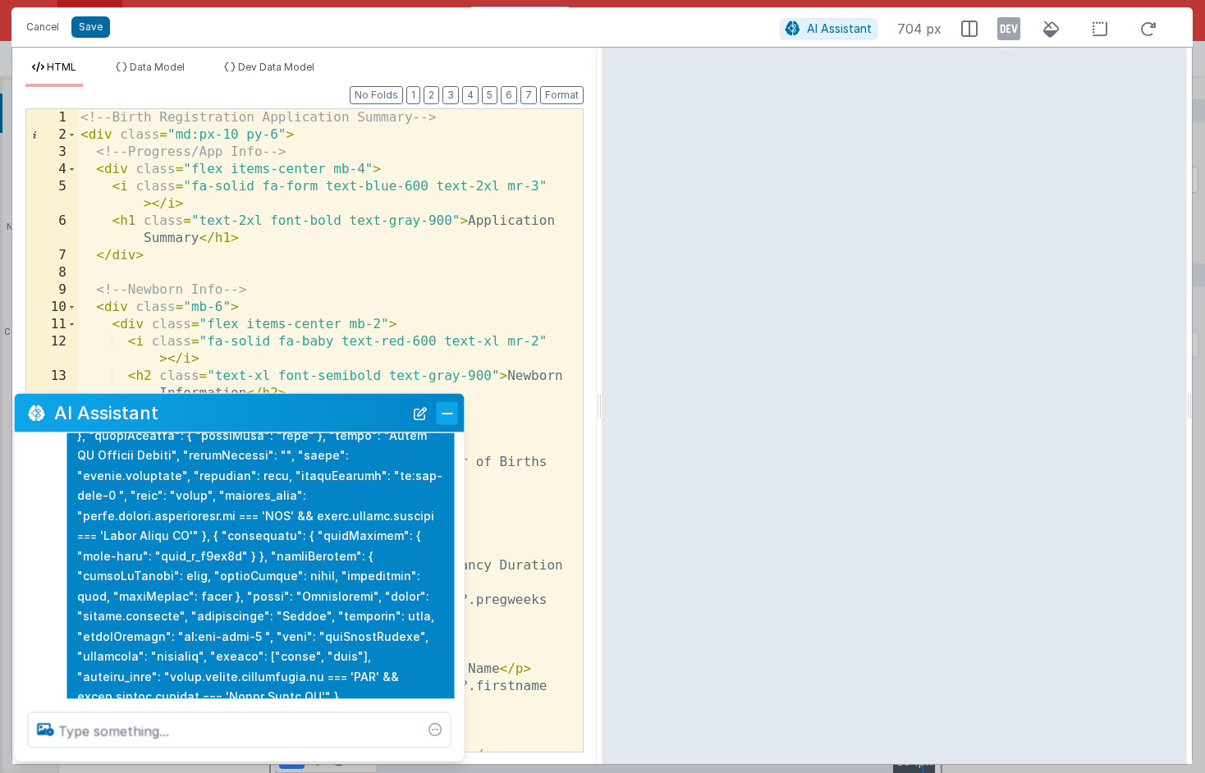
click at [447, 409] on button "Close" at bounding box center [447, 412] width 21 height 23
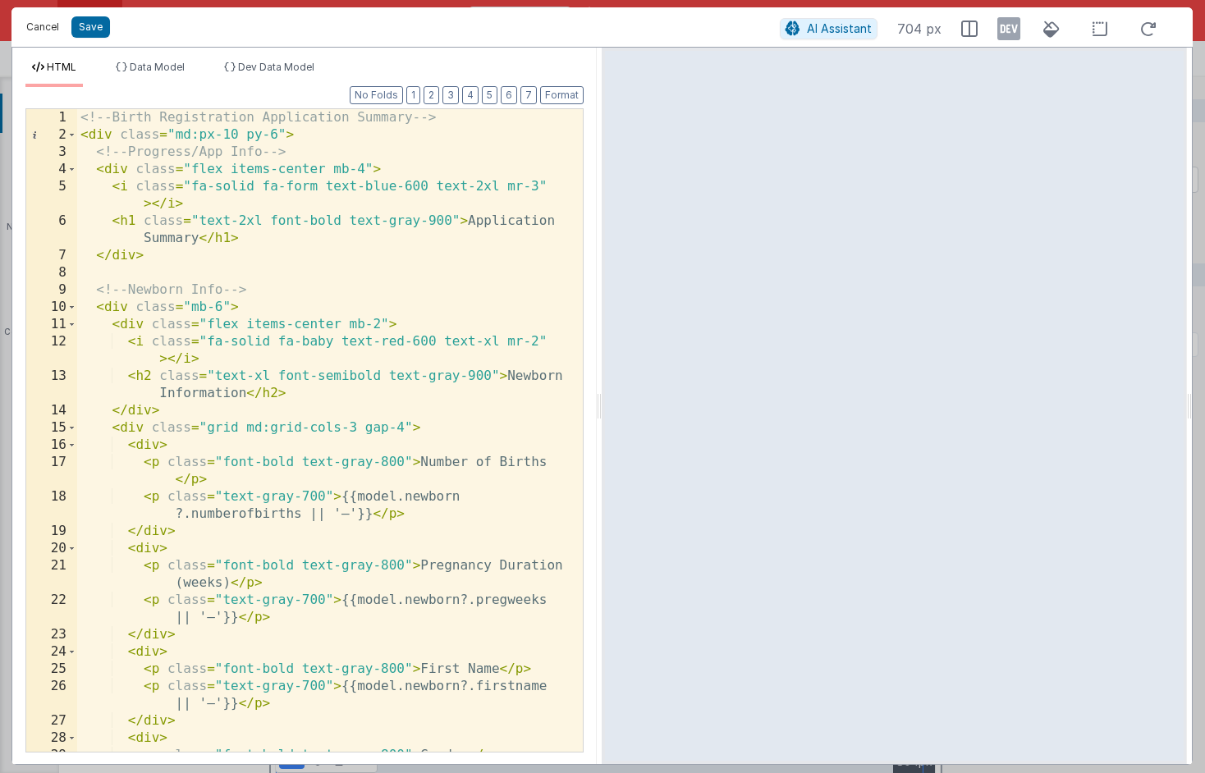
click at [54, 30] on button "Cancel" at bounding box center [42, 27] width 49 height 23
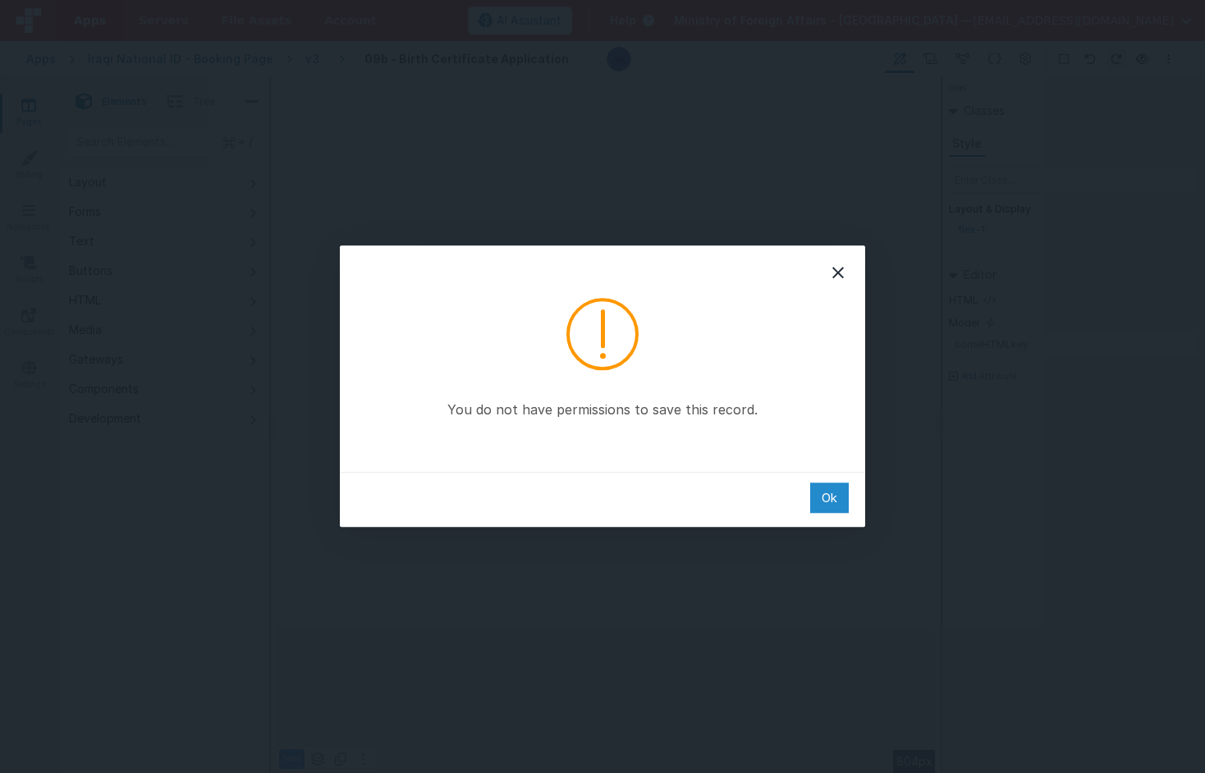
click at [823, 491] on div "Ok" at bounding box center [829, 498] width 39 height 30
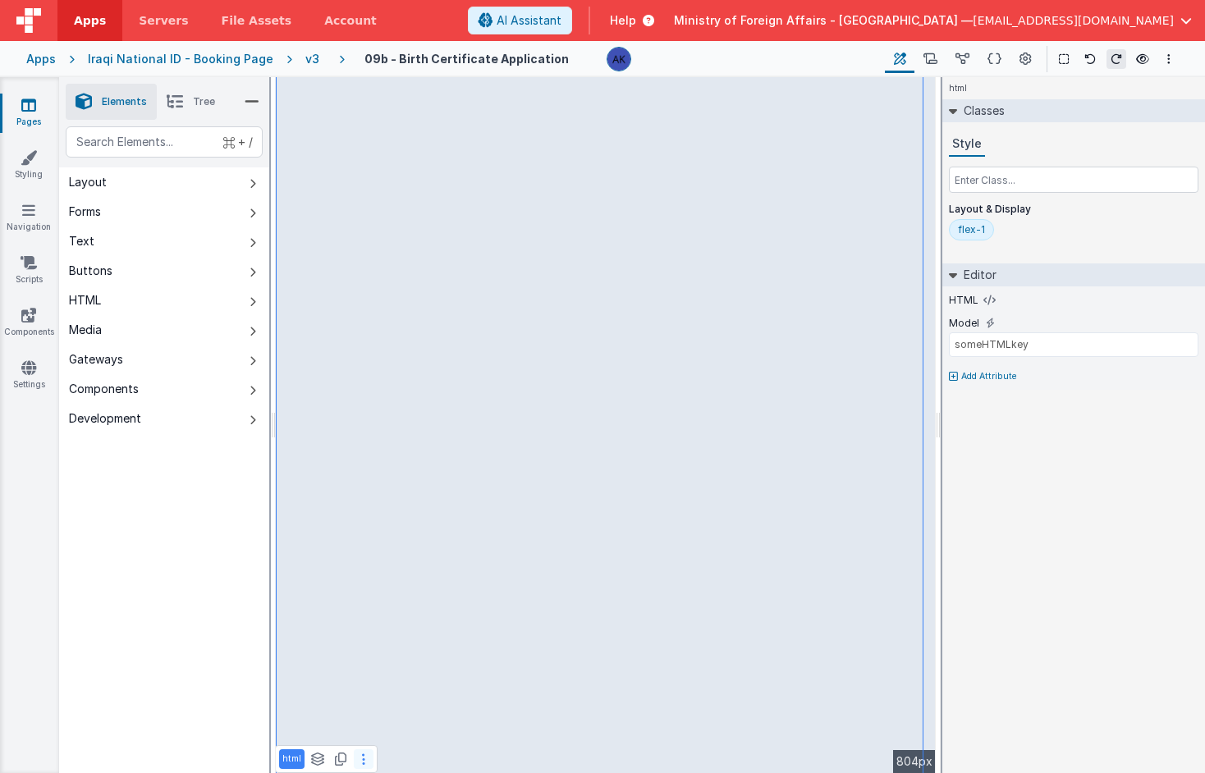
click at [358, 760] on button at bounding box center [364, 760] width 20 height 20
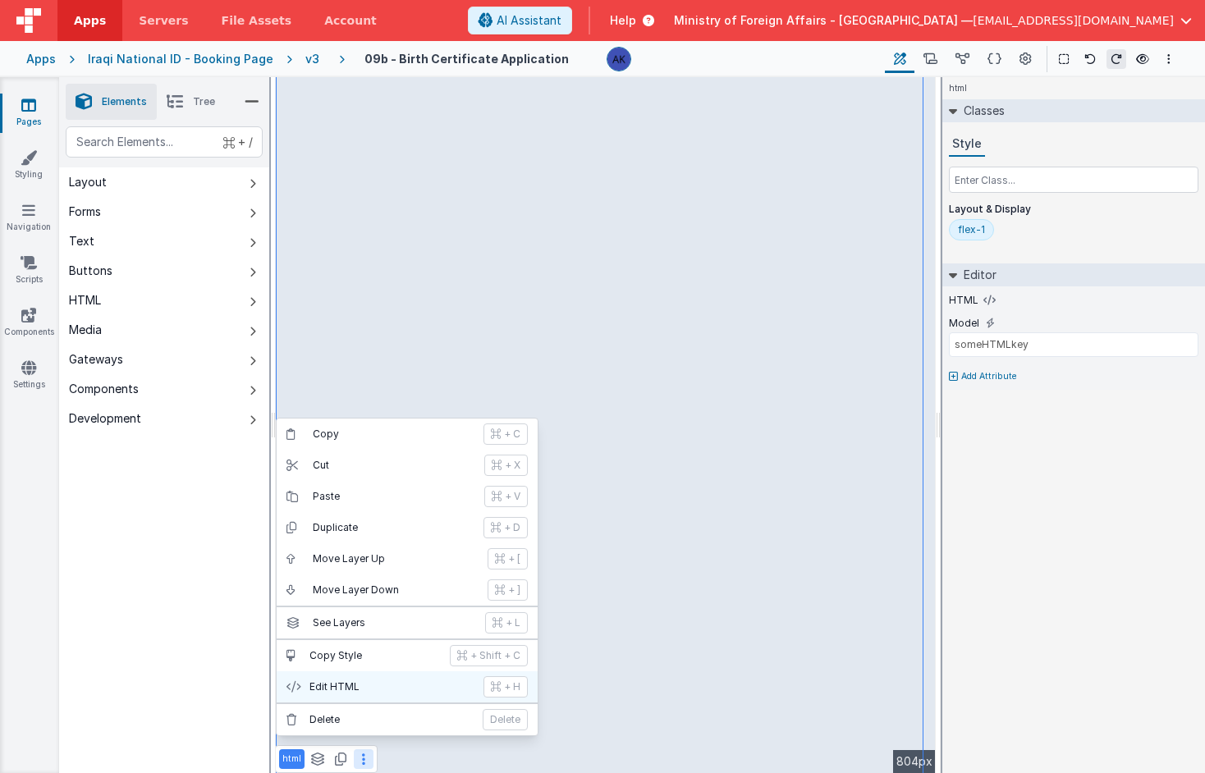
click at [362, 693] on p "Edit HTML" at bounding box center [392, 687] width 164 height 13
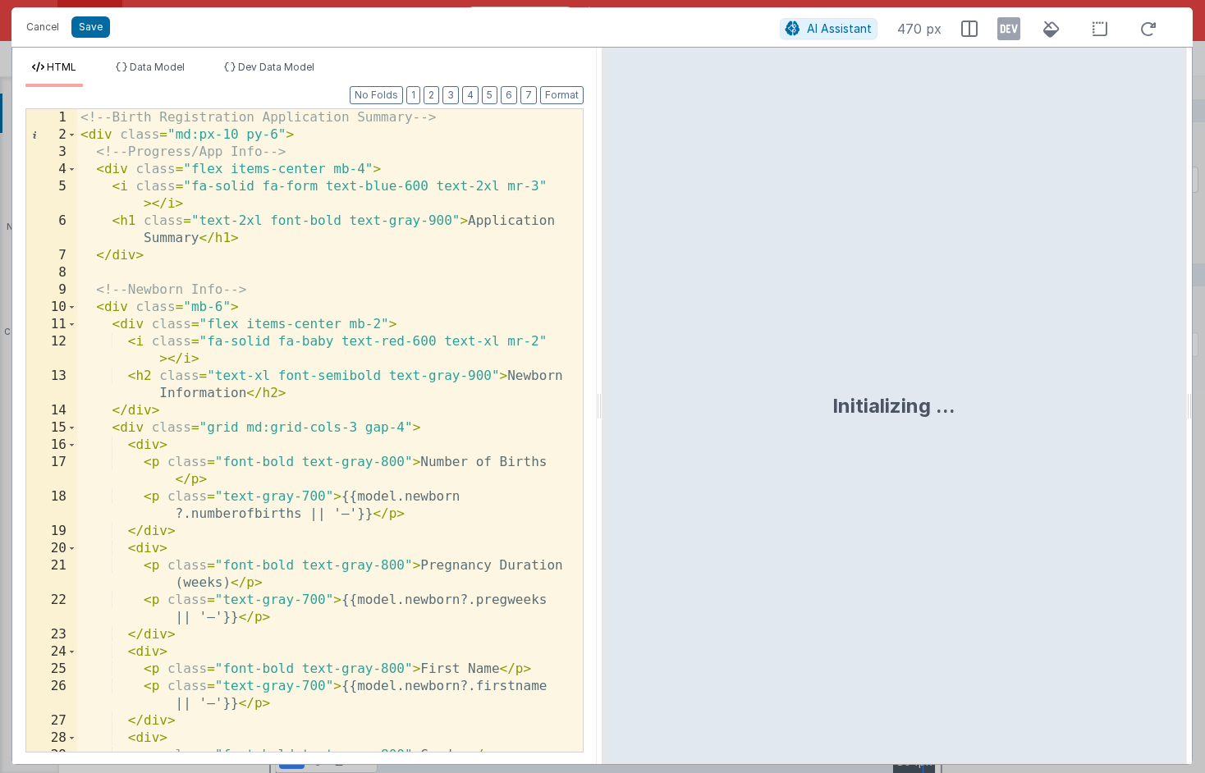
click at [361, 626] on div "<!-- Birth Registration Application Summary --> < div class = "md:px-10 py-6" >…" at bounding box center [323, 456] width 493 height 695
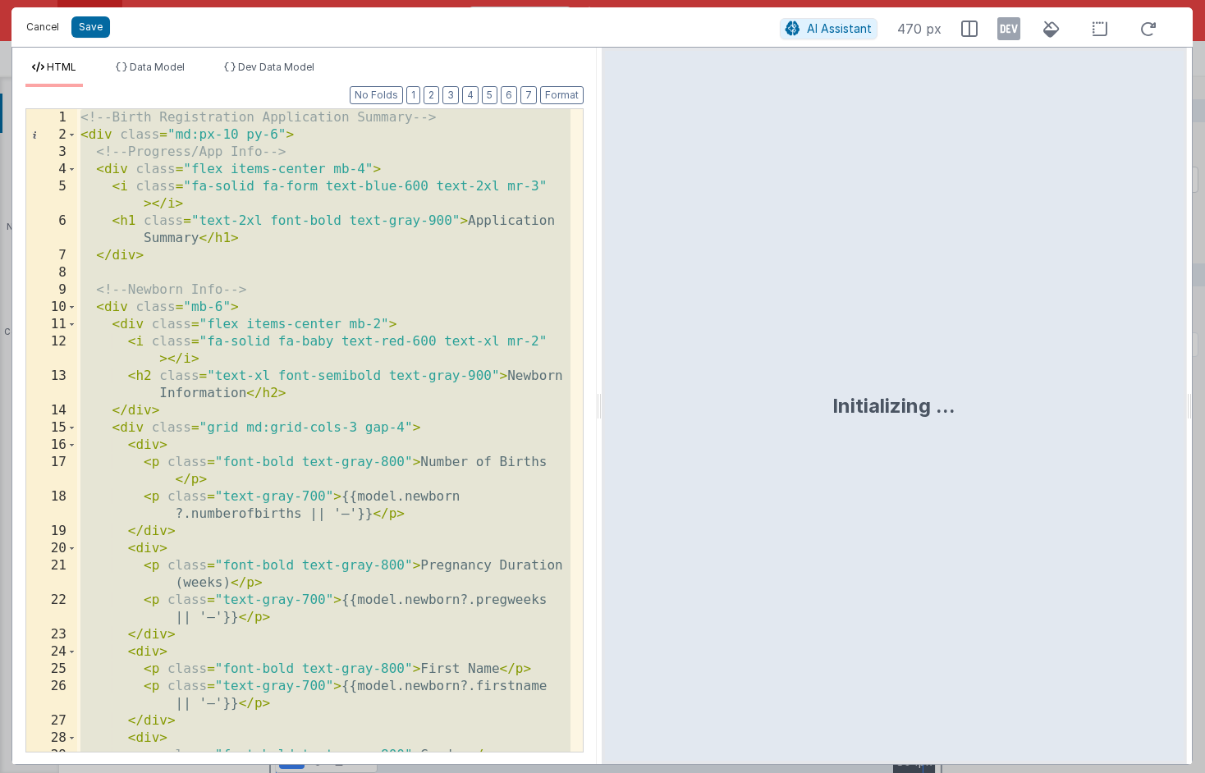
click at [55, 22] on button "Cancel" at bounding box center [42, 27] width 49 height 23
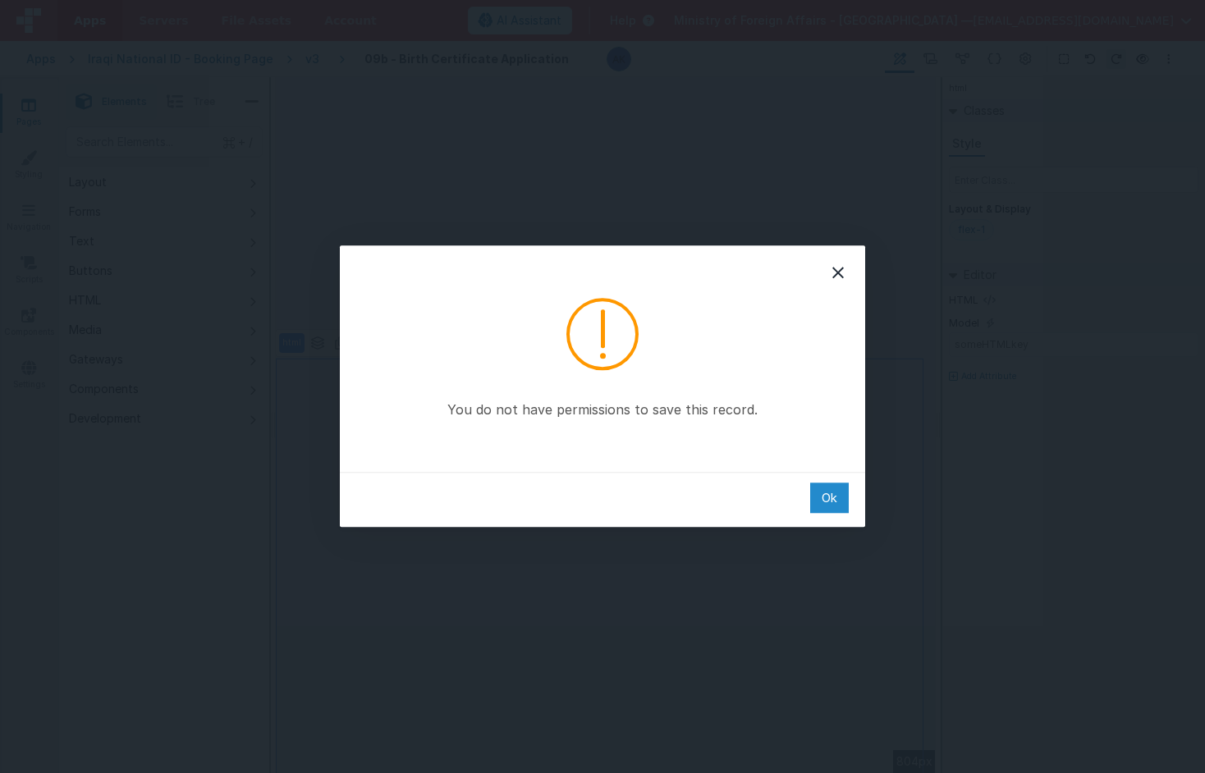
click at [827, 503] on div "Ok" at bounding box center [829, 498] width 39 height 30
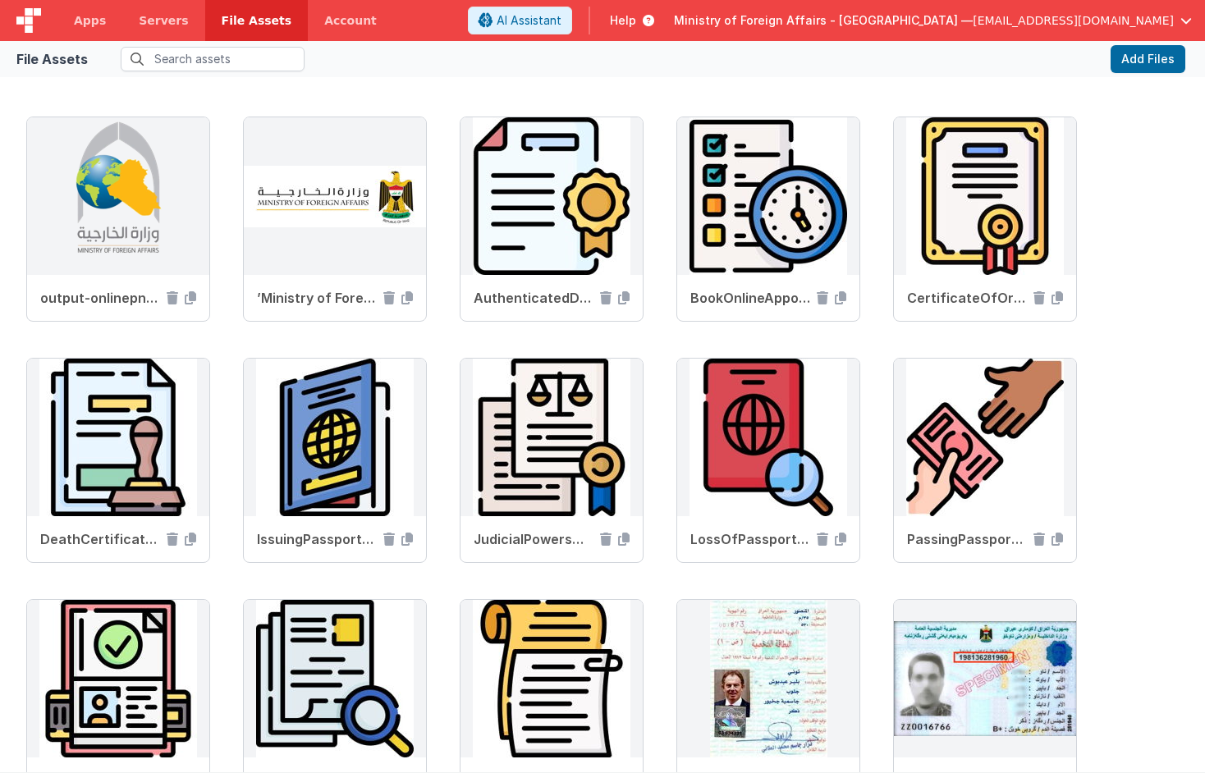
scroll to position [1850, 0]
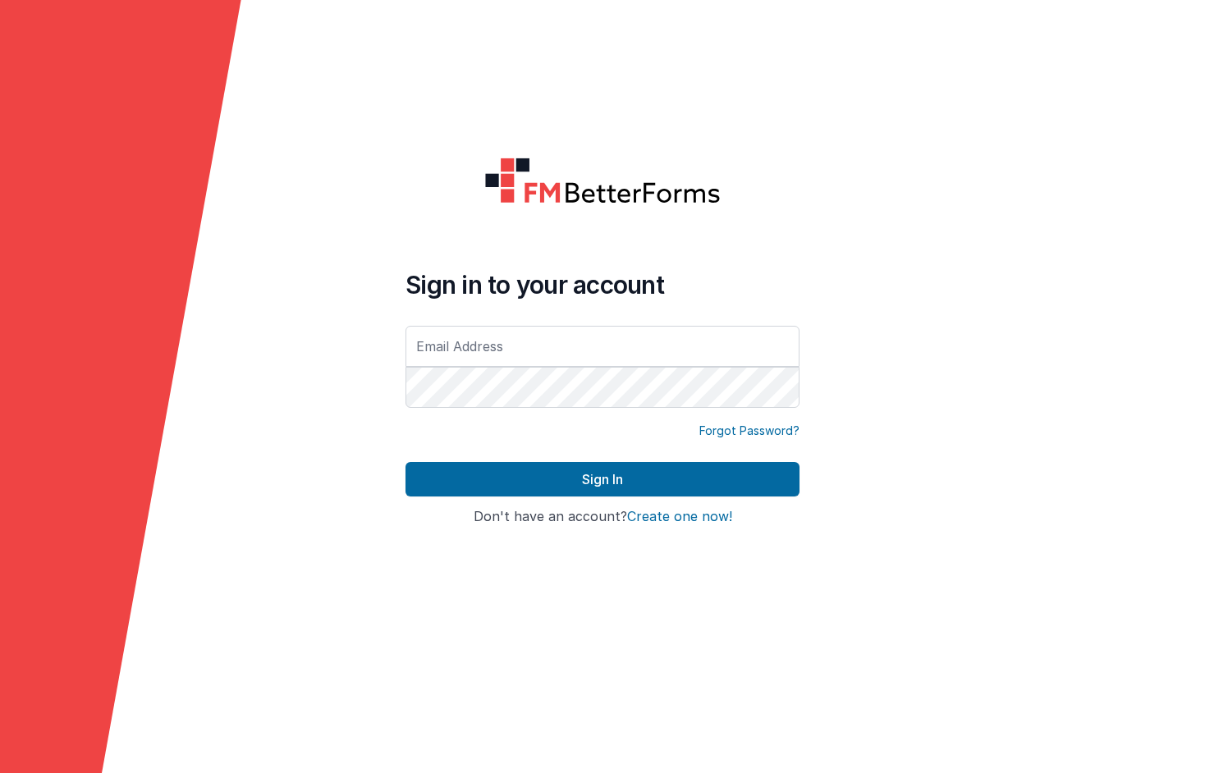
click at [516, 337] on input "text" at bounding box center [603, 346] width 394 height 41
type input "[EMAIL_ADDRESS][DOMAIN_NAME]"
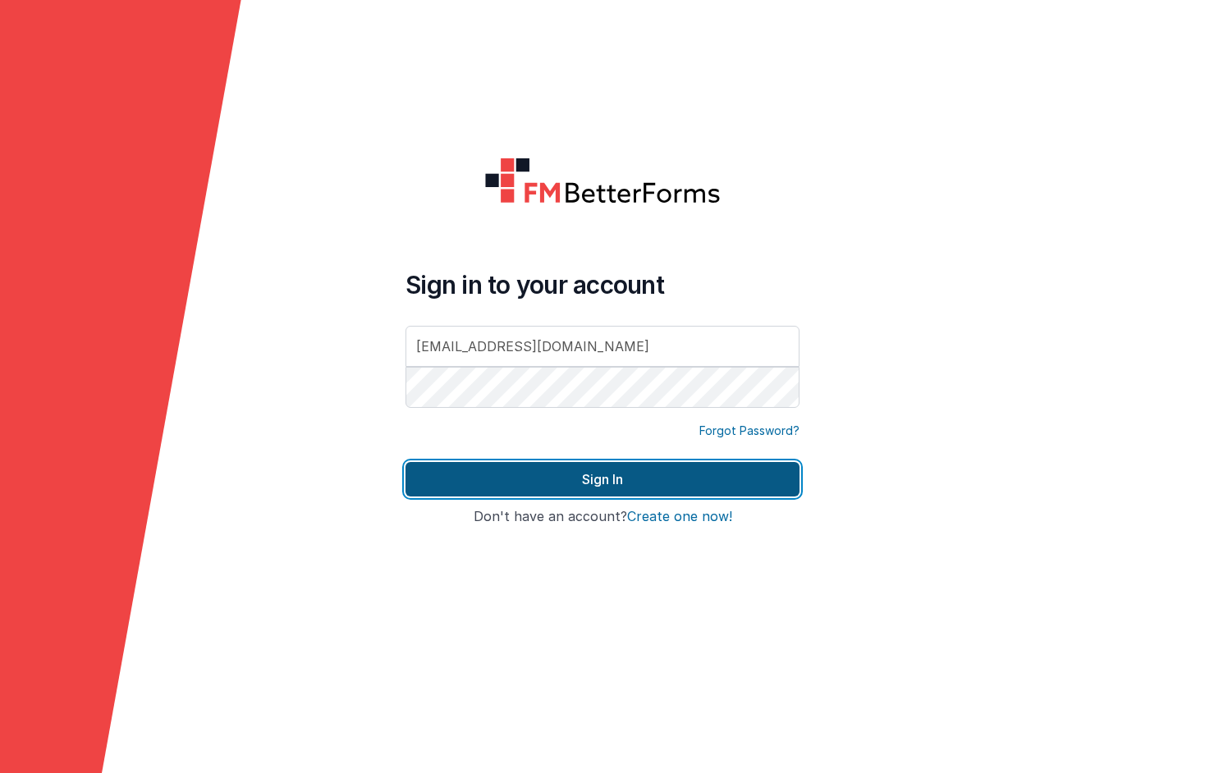
click at [699, 485] on button "Sign In" at bounding box center [603, 479] width 394 height 34
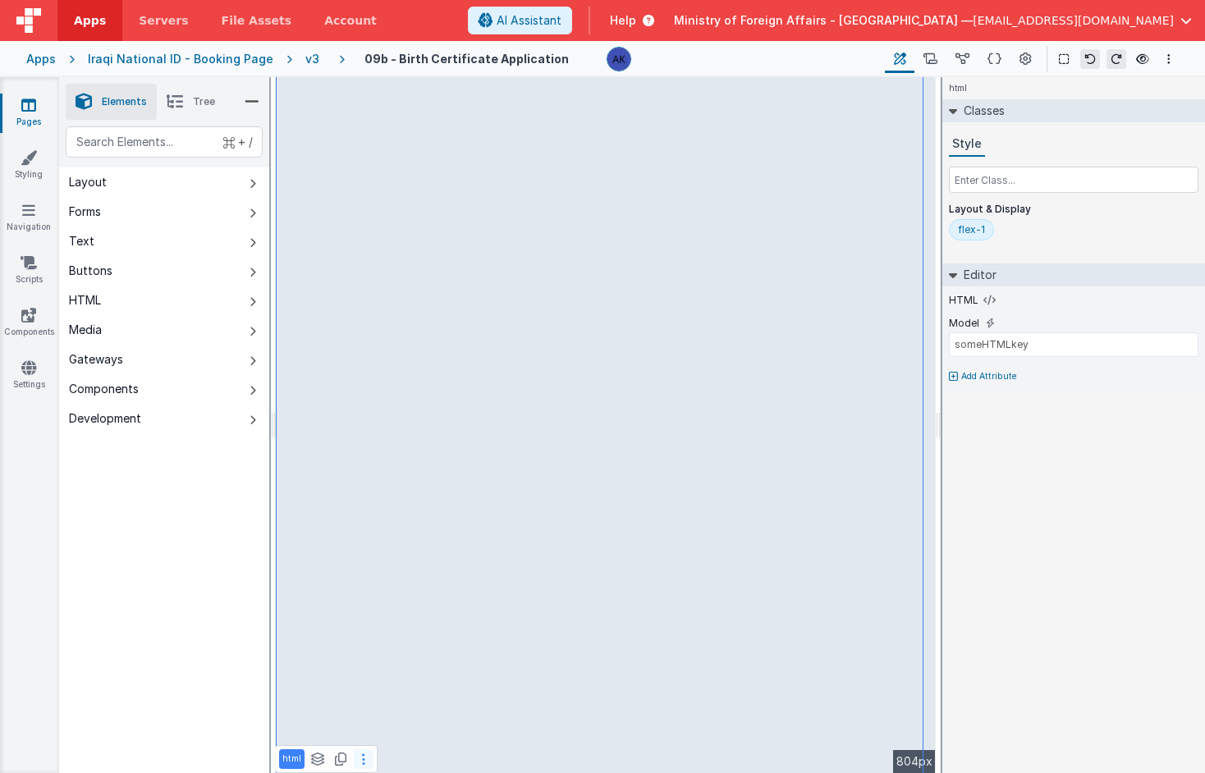
click at [366, 757] on button at bounding box center [364, 760] width 20 height 20
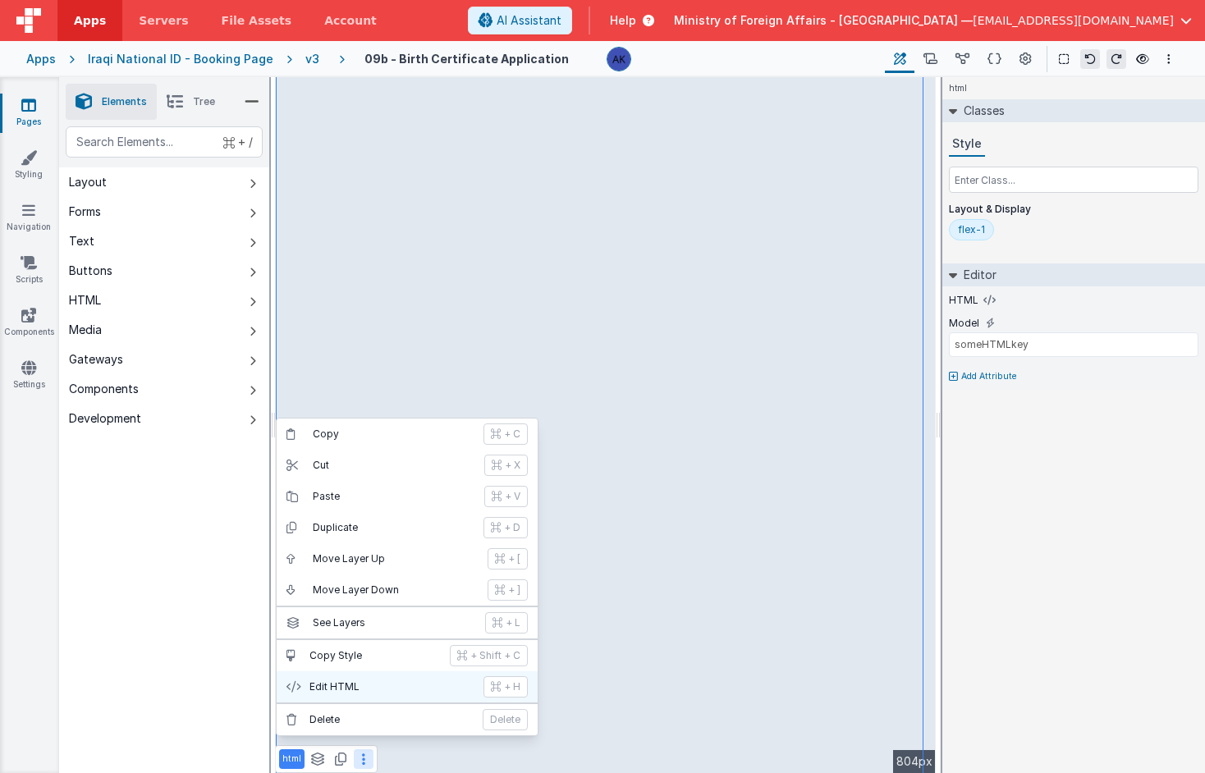
click at [365, 691] on p "Edit HTML" at bounding box center [392, 687] width 164 height 13
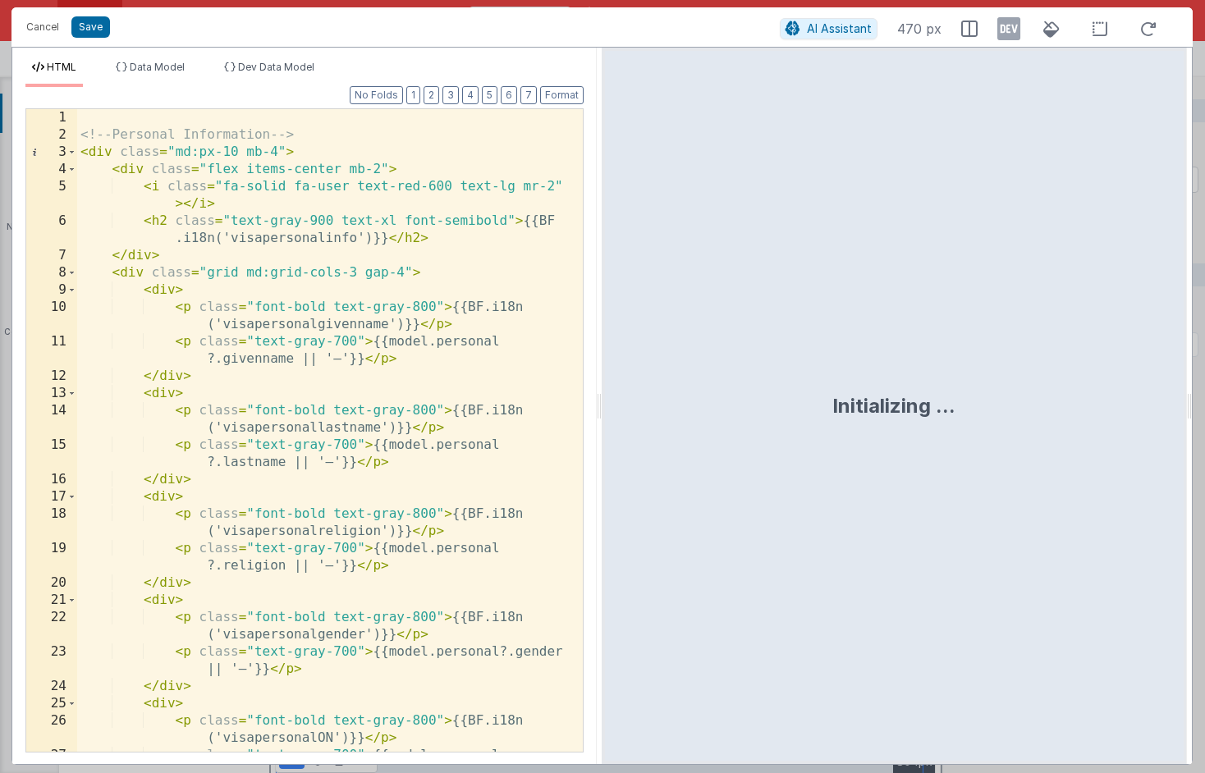
click at [398, 507] on div "<!-- Personal Information --> < div class = "md:px-10 mb-4" > < div class = "fl…" at bounding box center [323, 456] width 493 height 695
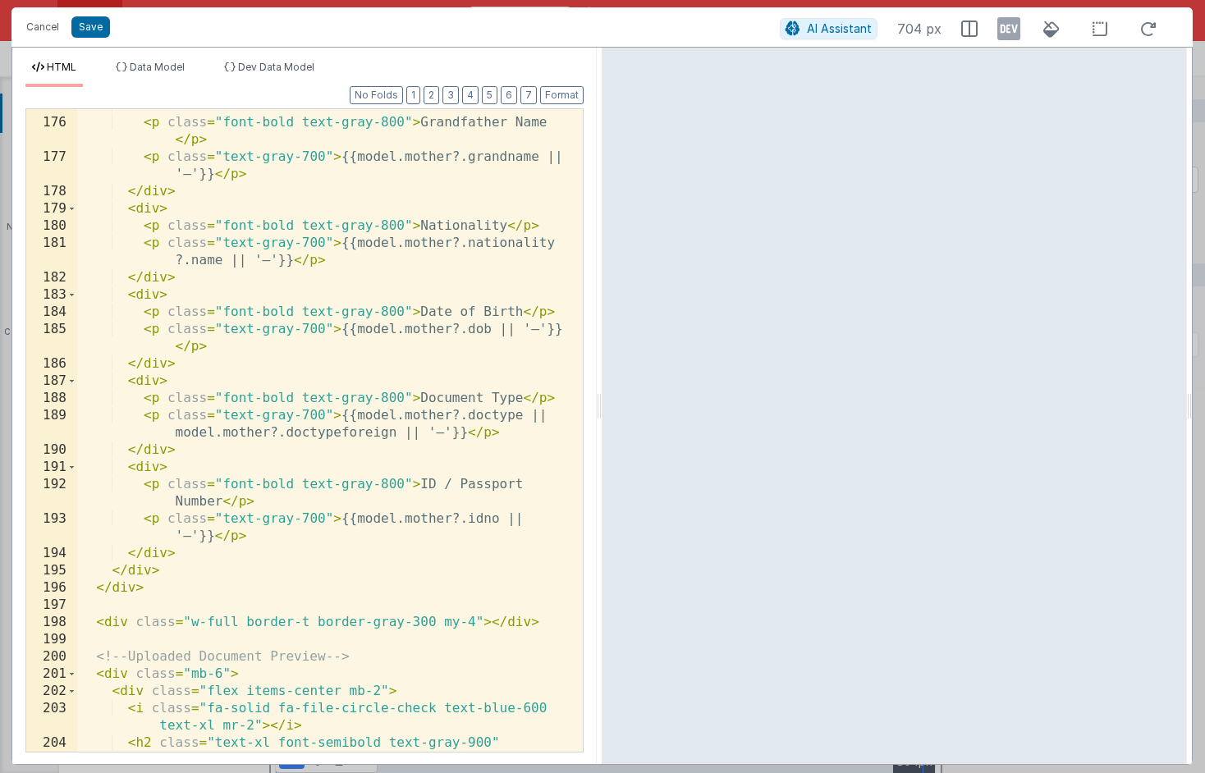
scroll to position [3978, 0]
click at [91, 26] on button "Save" at bounding box center [90, 26] width 39 height 21
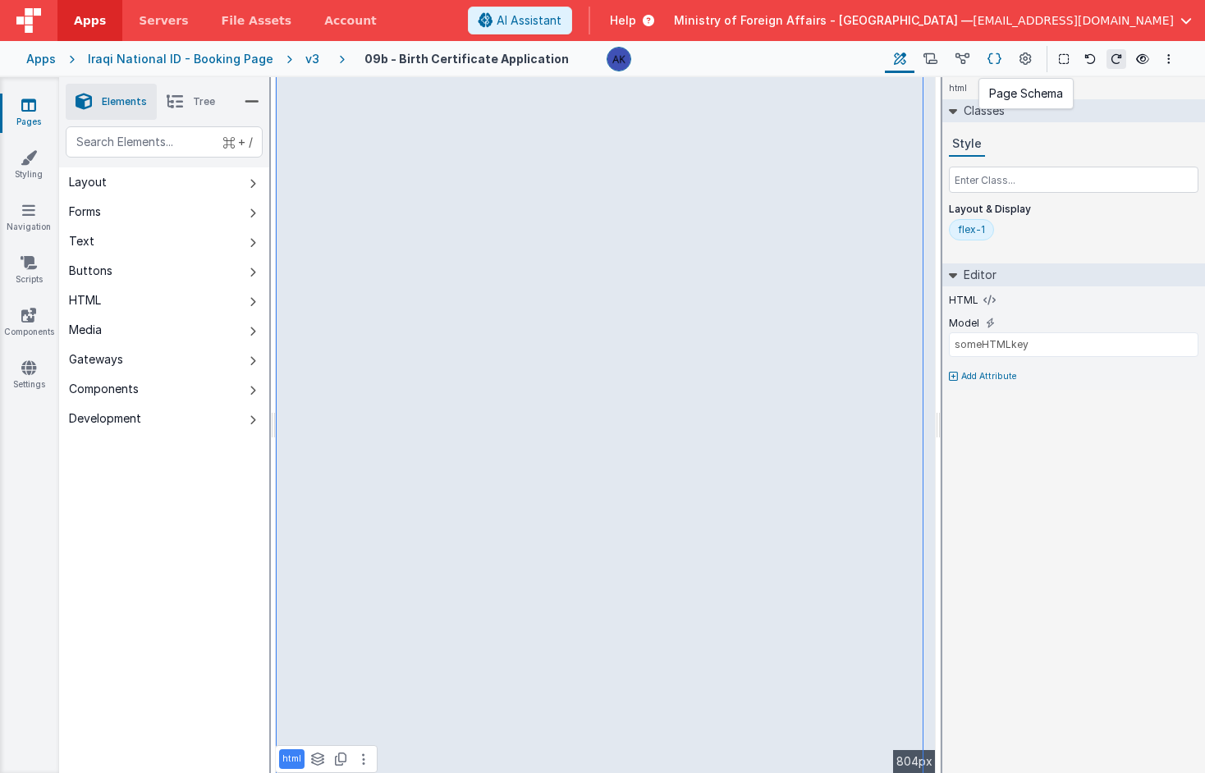
click at [998, 61] on icon at bounding box center [995, 59] width 14 height 17
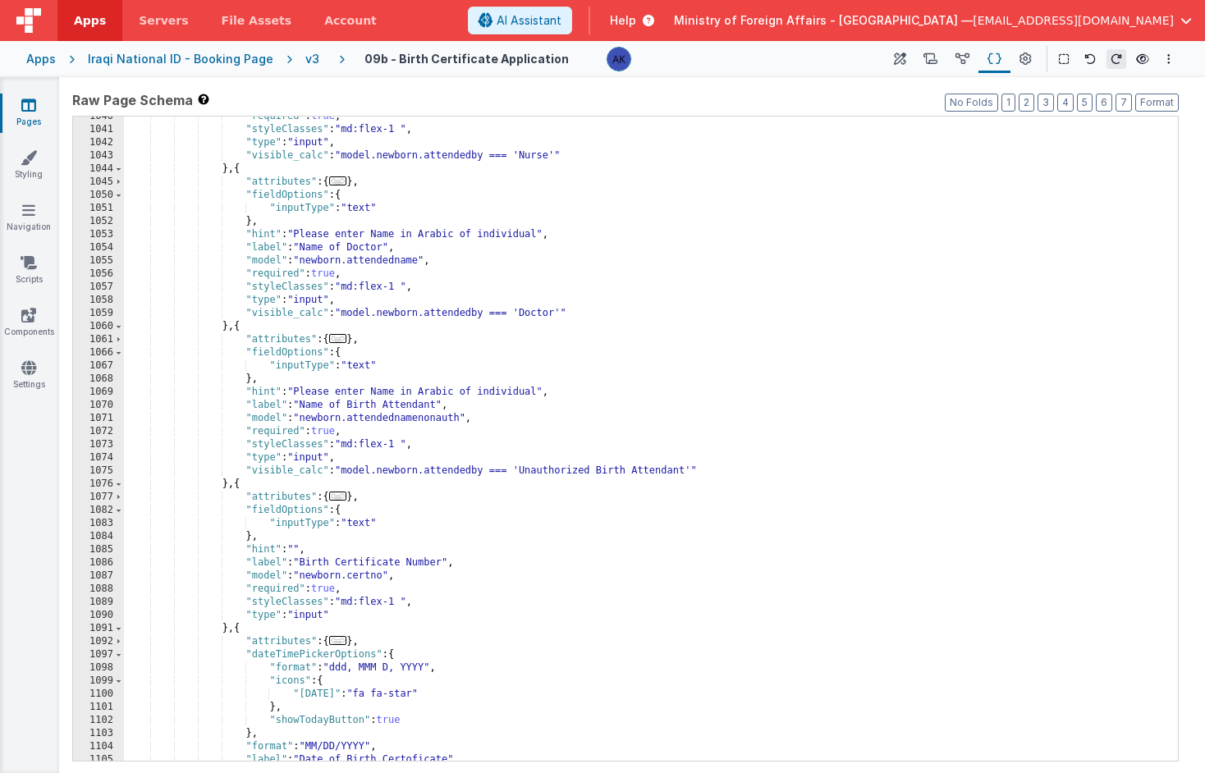
scroll to position [7190, 0]
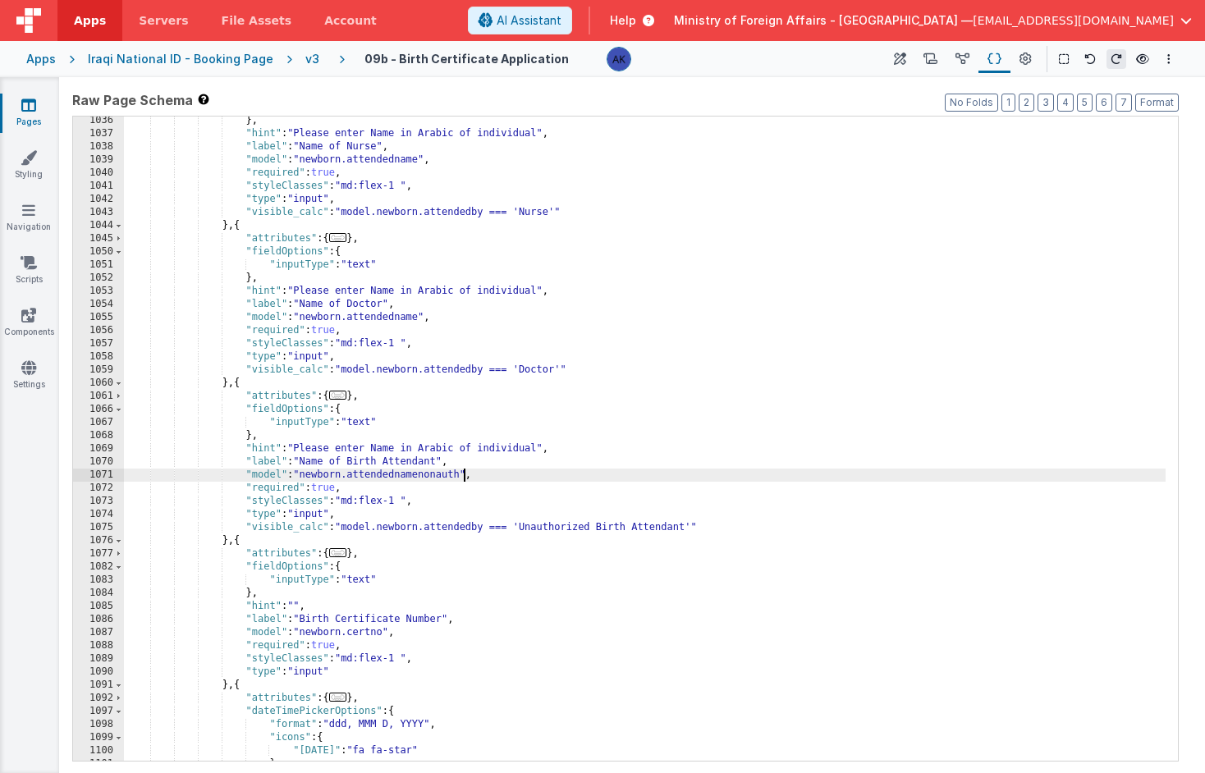
click at [465, 475] on div "} , "hint" : "Please enter Name in Arabic of individual" , "label" : "Name of N…" at bounding box center [645, 449] width 1042 height 671
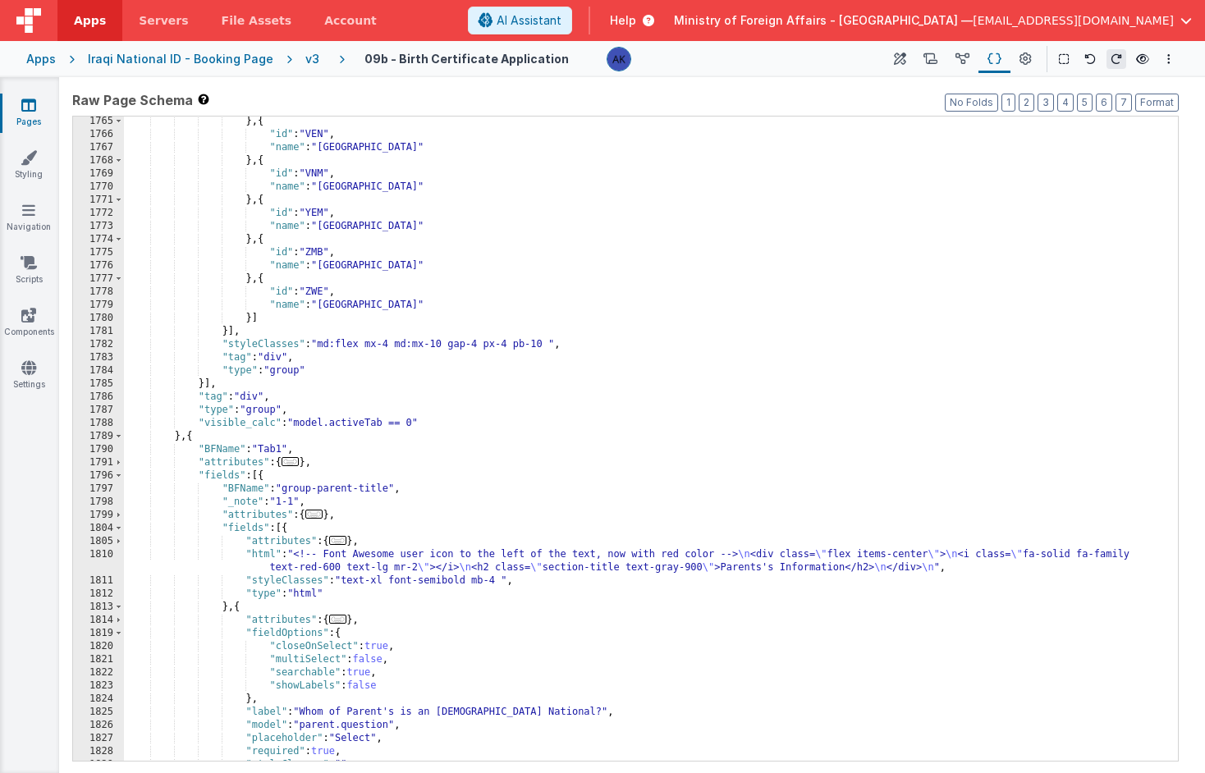
scroll to position [12467, 0]
click at [200, 452] on div "} , { "id" : "VEN" , "name" : "Venezuela" } , { "id" : "VNM" , "name" : "Vietna…" at bounding box center [645, 450] width 1042 height 671
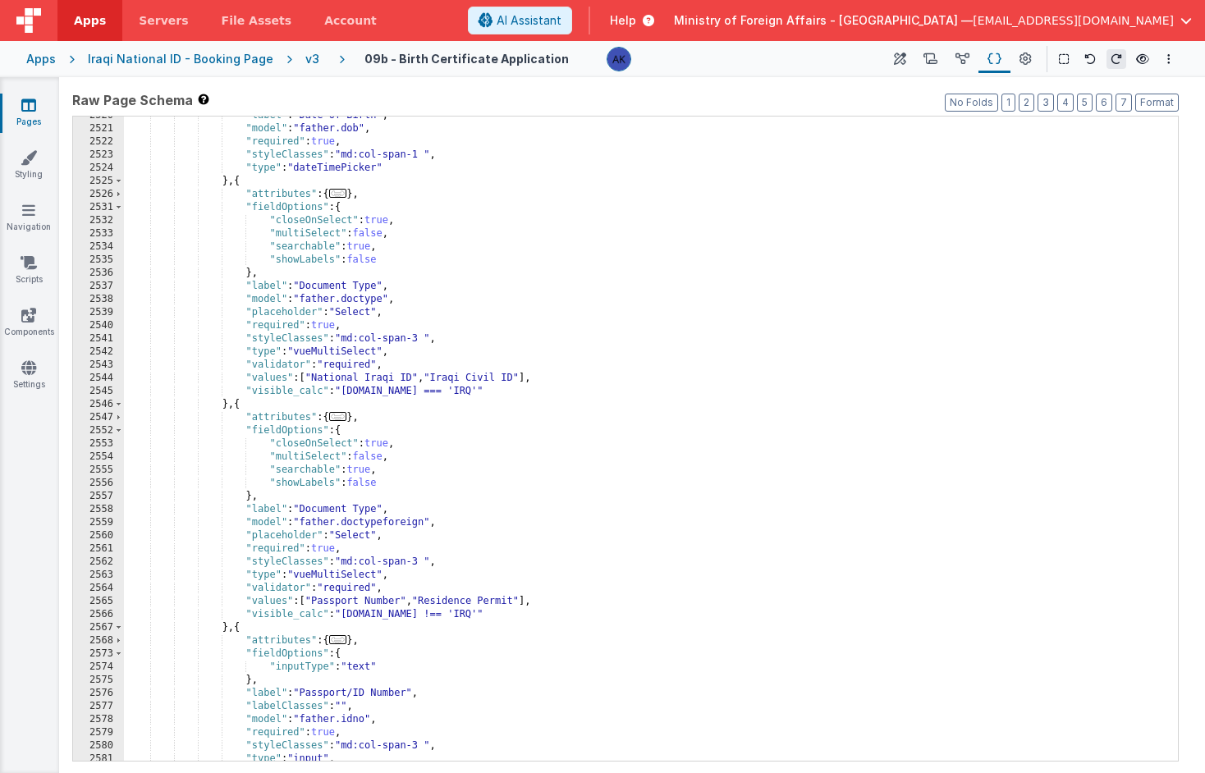
scroll to position [17915, 0]
click at [238, 184] on div ""label" : "Date of Birth" , "model" : "father.dob" , "required" : true , "style…" at bounding box center [645, 444] width 1042 height 671
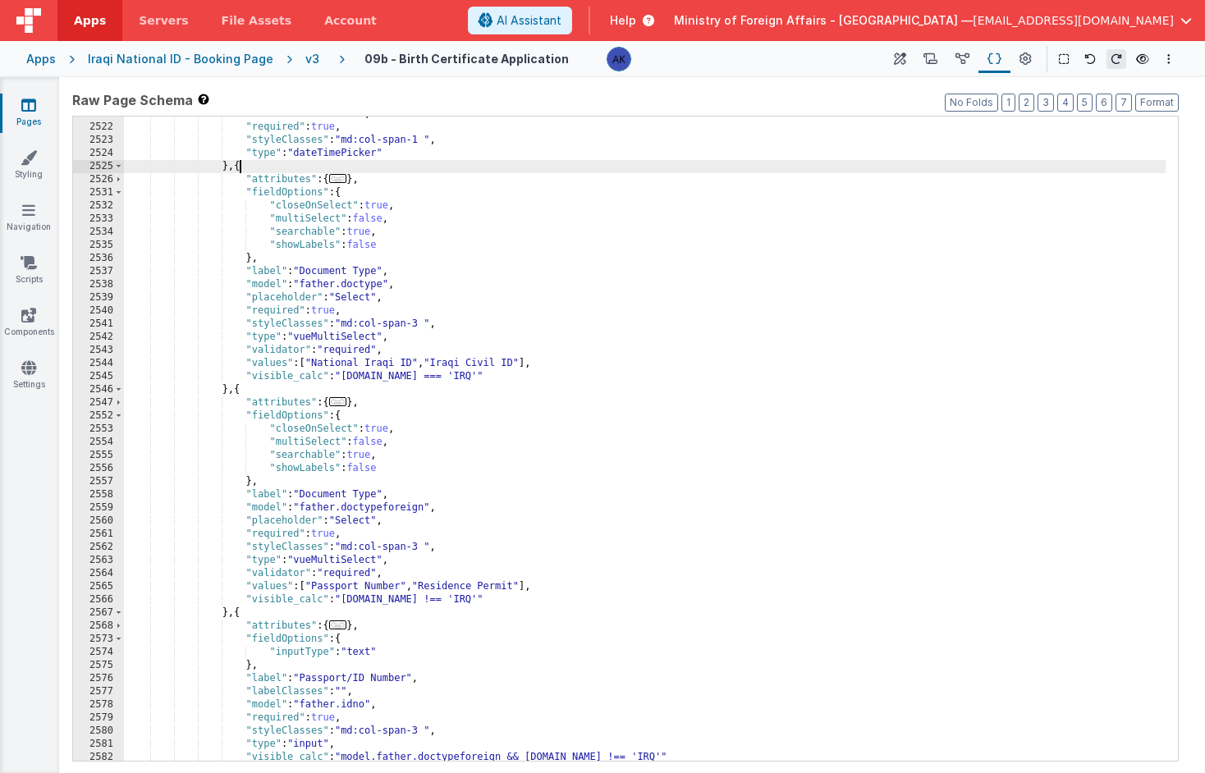
scroll to position [17923, 0]
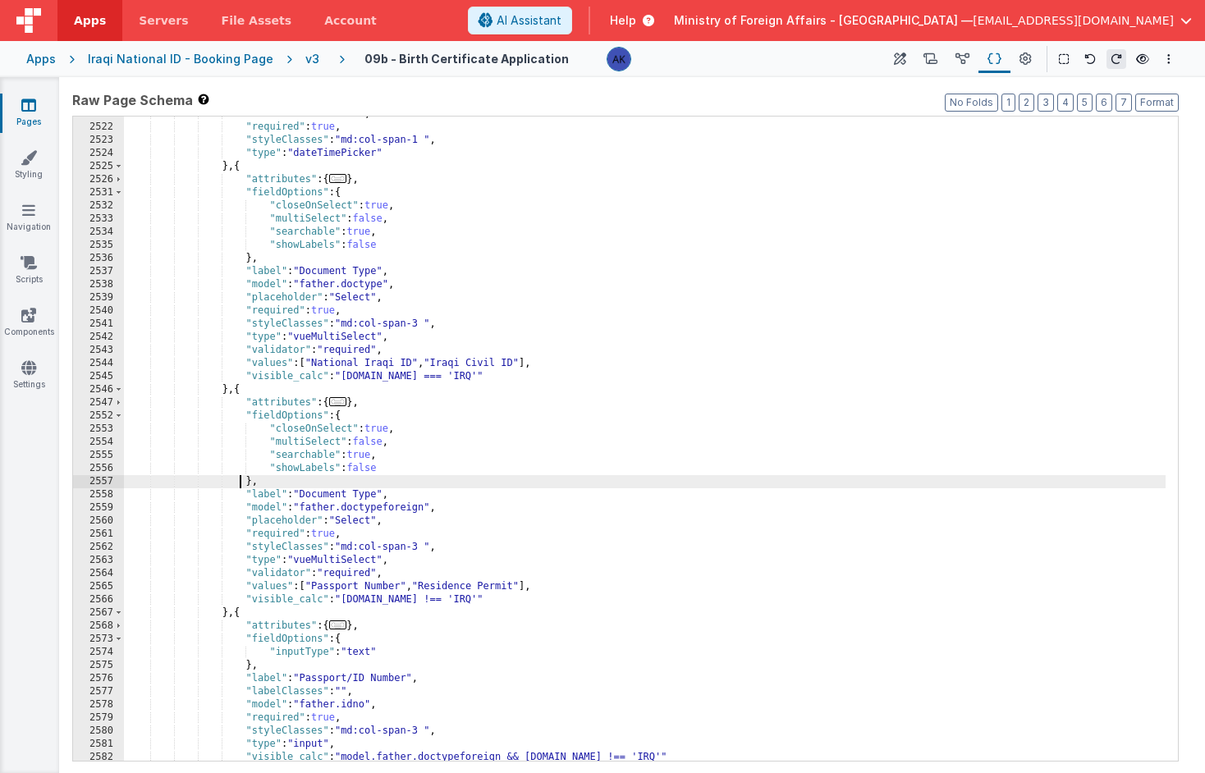
click at [242, 488] on div ""model" : "father.dob" , "required" : true , "styleClasses" : "md:col-span-1 " …" at bounding box center [645, 443] width 1042 height 671
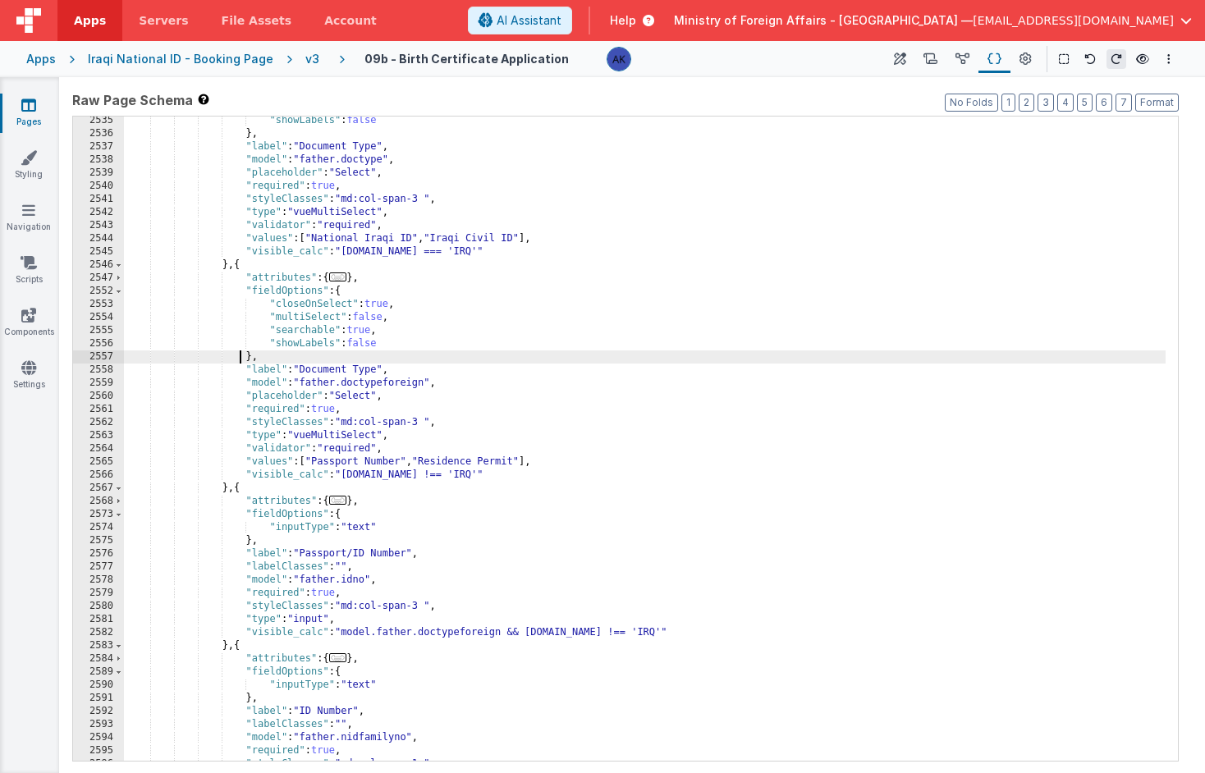
scroll to position [18179, 0]
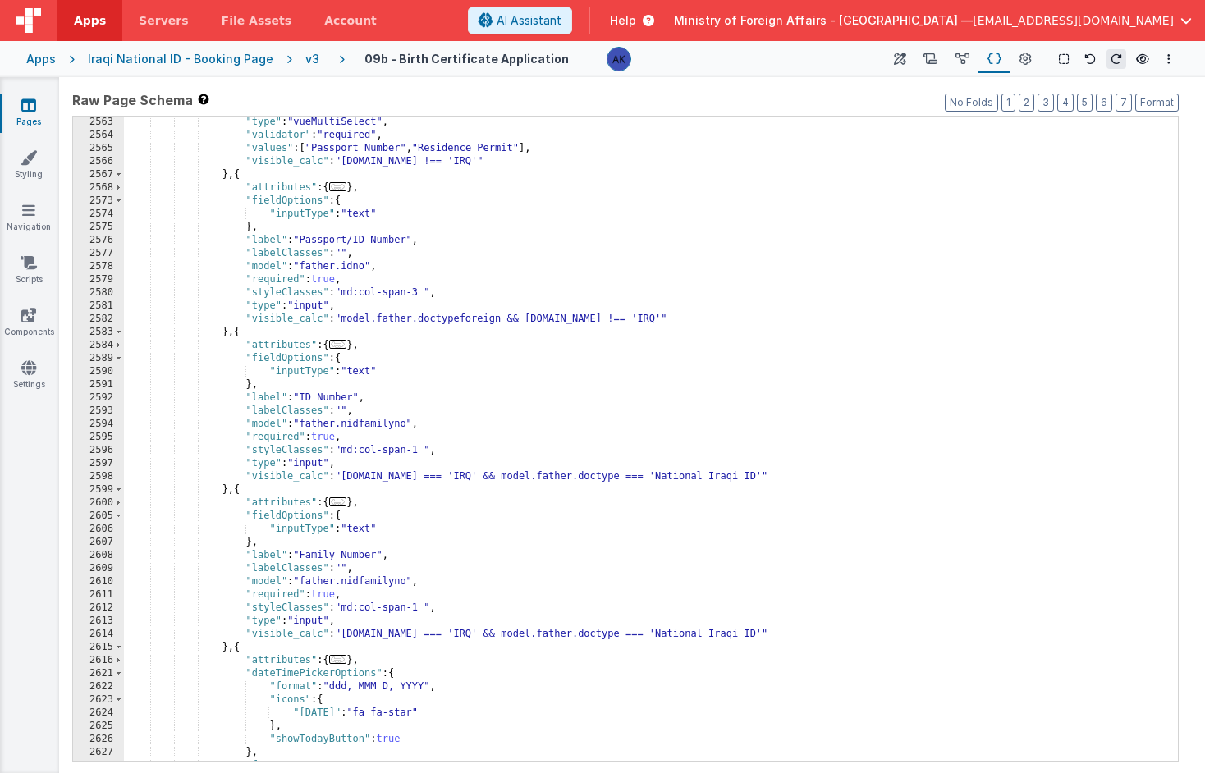
click at [237, 334] on div ""type" : "vueMultiSelect" , "validator" : "required" , "values" : [ "Passport N…" at bounding box center [645, 451] width 1042 height 671
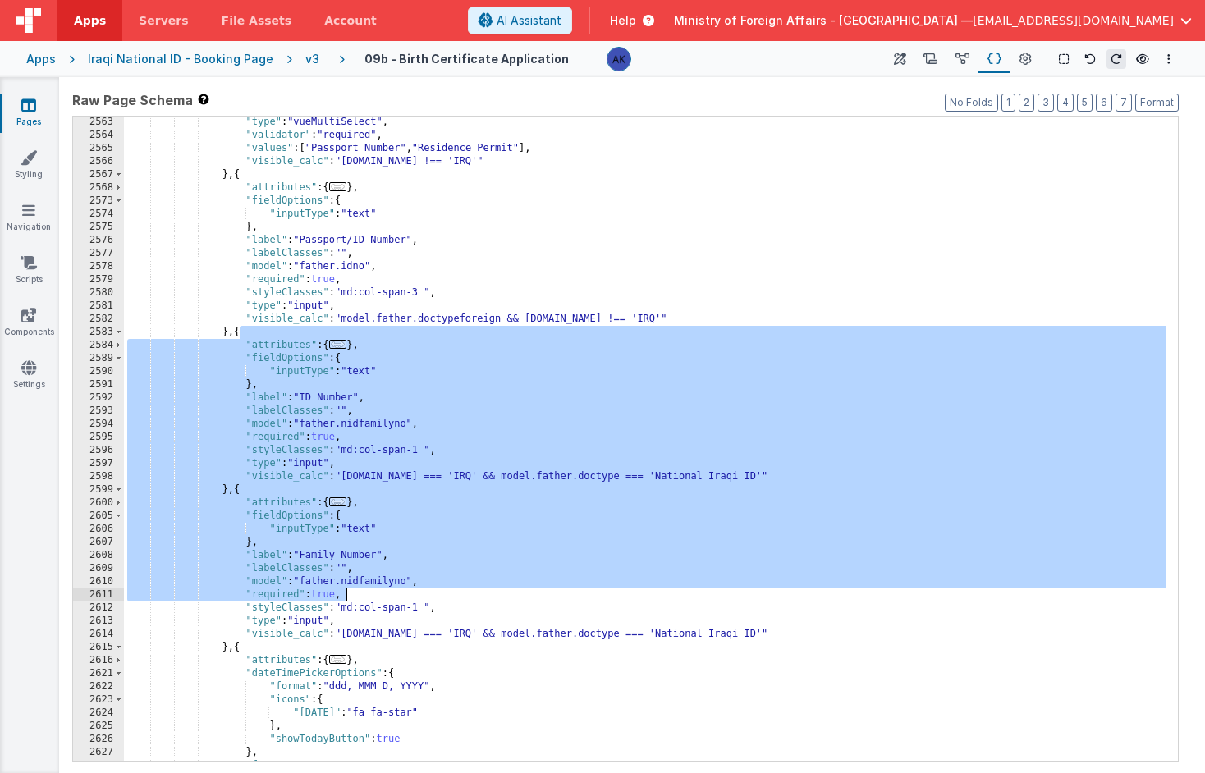
drag, startPoint x: 240, startPoint y: 337, endPoint x: 448, endPoint y: 594, distance: 331.6
click at [448, 594] on div ""type" : "vueMultiSelect" , "validator" : "required" , "values" : [ "Passport N…" at bounding box center [645, 451] width 1042 height 671
click at [406, 424] on div ""type" : "vueMultiSelect" , "validator" : "required" , "values" : [ "Passport N…" at bounding box center [645, 451] width 1042 height 671
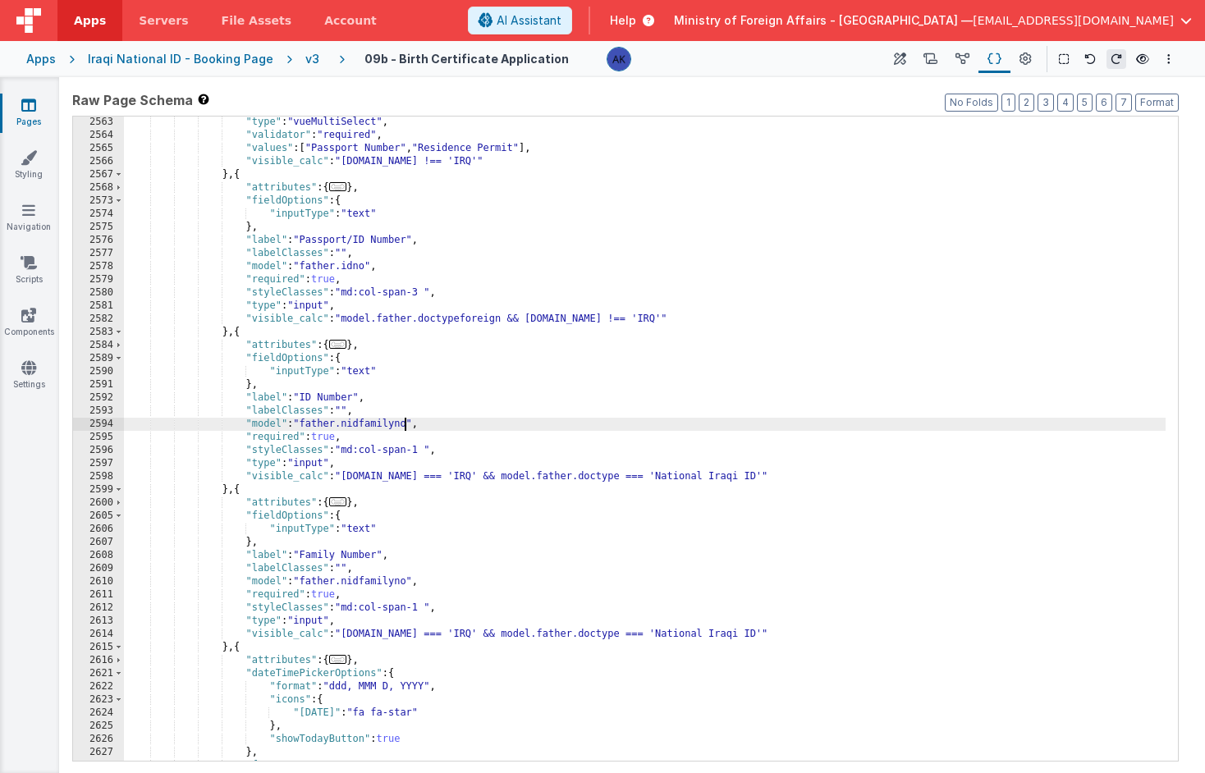
click at [307, 396] on div ""type" : "vueMultiSelect" , "validator" : "required" , "values" : [ "Passport N…" at bounding box center [645, 451] width 1042 height 671
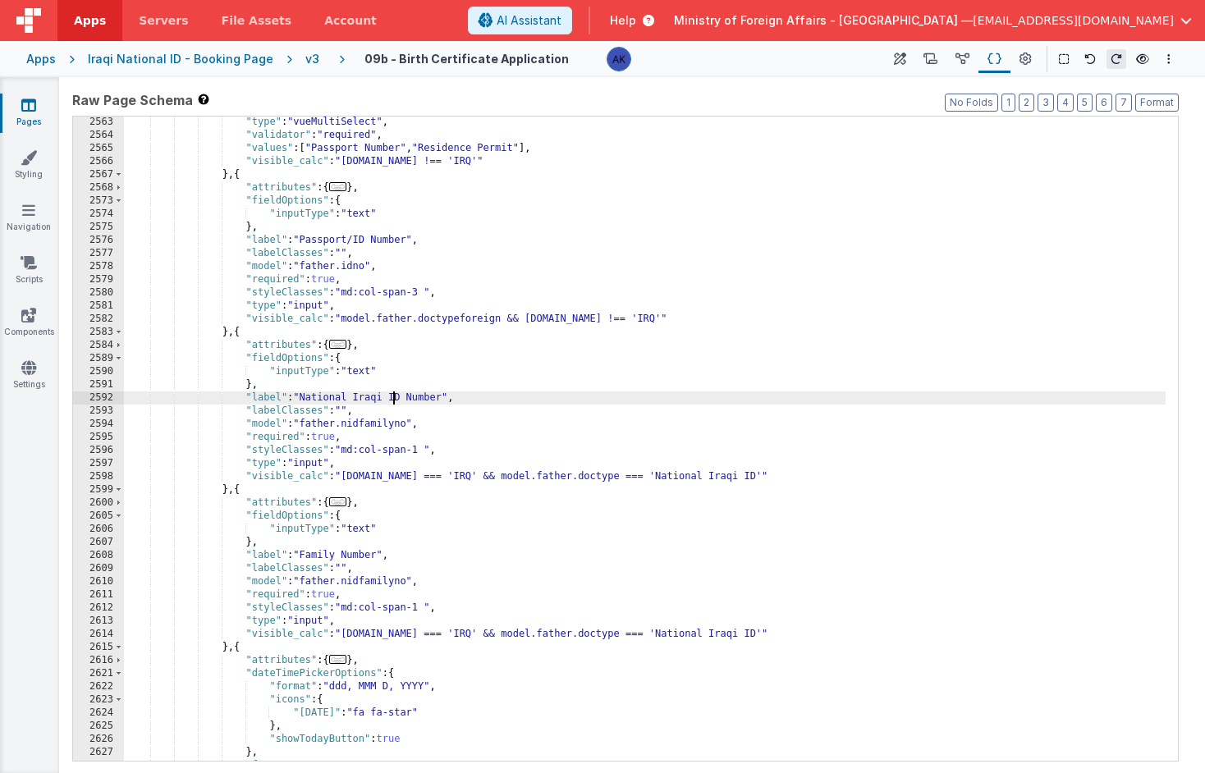
click at [305, 555] on div ""type" : "vueMultiSelect" , "validator" : "required" , "values" : [ "Passport N…" at bounding box center [645, 451] width 1042 height 671
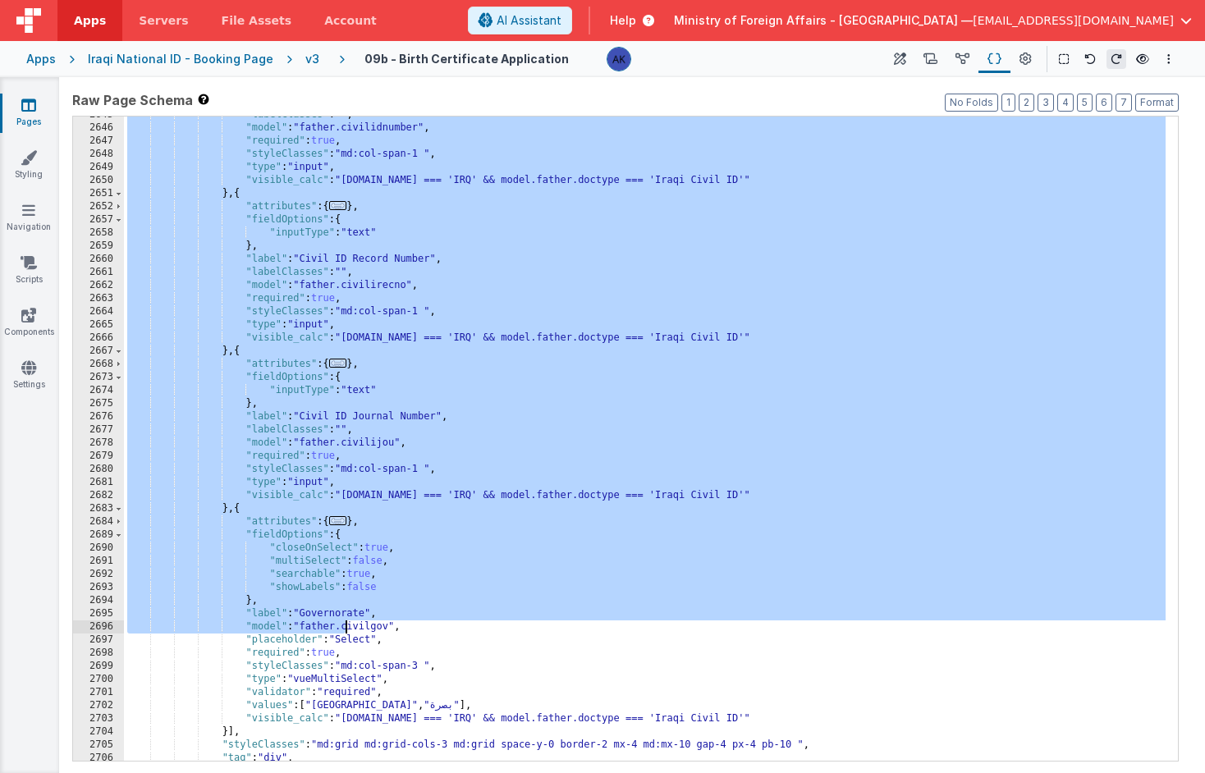
scroll to position [18660, 0]
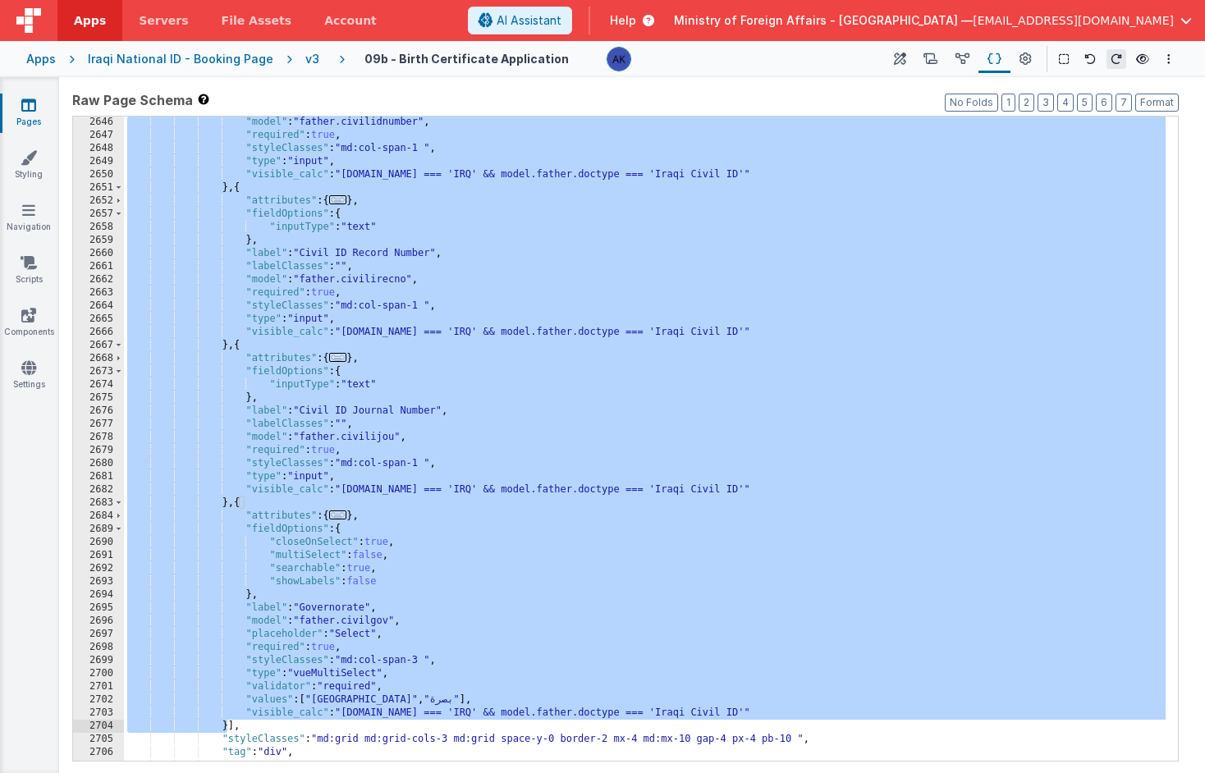
drag, startPoint x: 240, startPoint y: 311, endPoint x: 225, endPoint y: 724, distance: 413.2
click at [225, 724] on div ""model" : "father.civilidnumber" , "required" : true , "styleClasses" : "md:col…" at bounding box center [645, 451] width 1042 height 671
click at [896, 62] on icon at bounding box center [900, 59] width 12 height 17
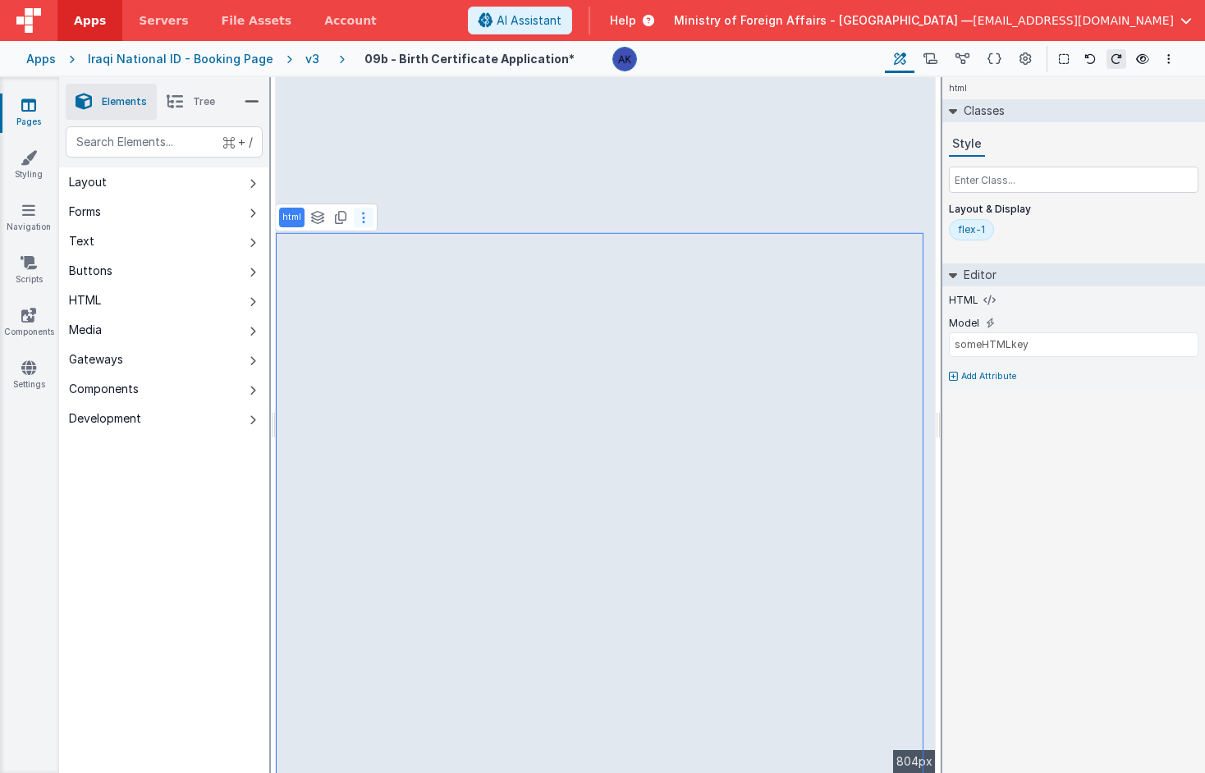
click at [359, 221] on button at bounding box center [364, 218] width 20 height 20
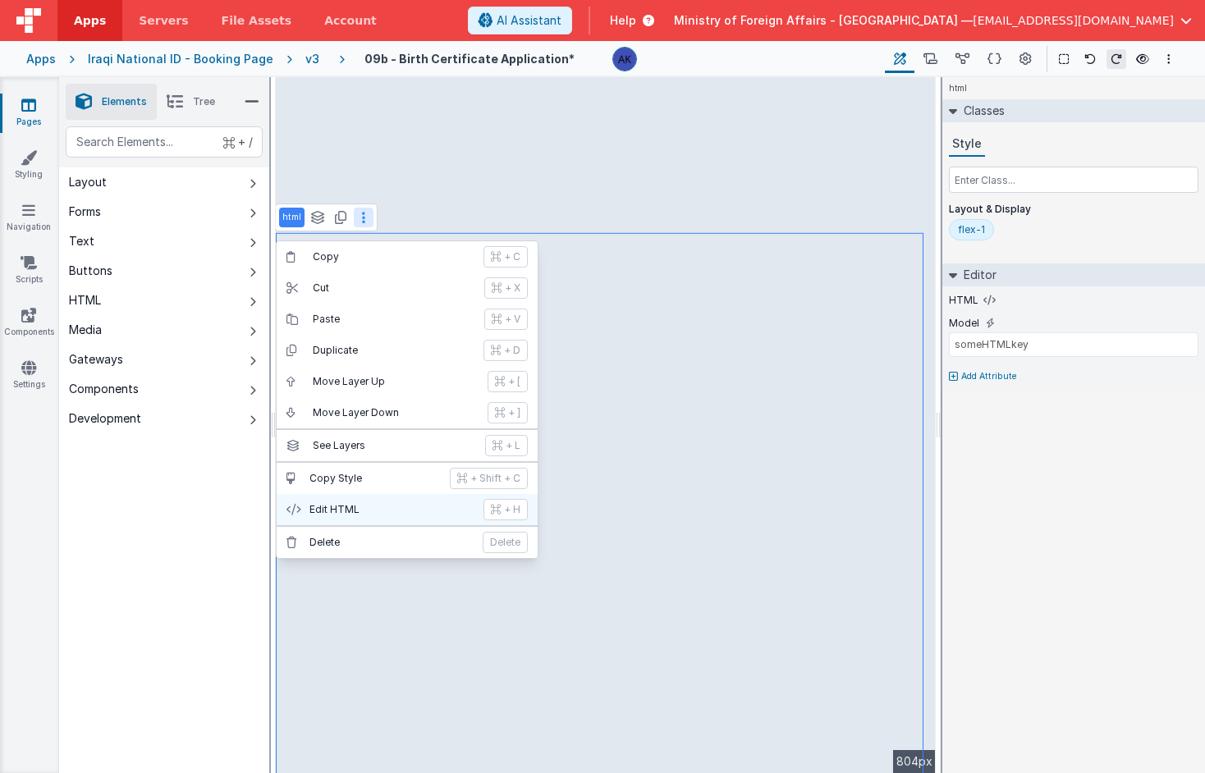
click at [378, 511] on p "Edit HTML" at bounding box center [392, 509] width 164 height 13
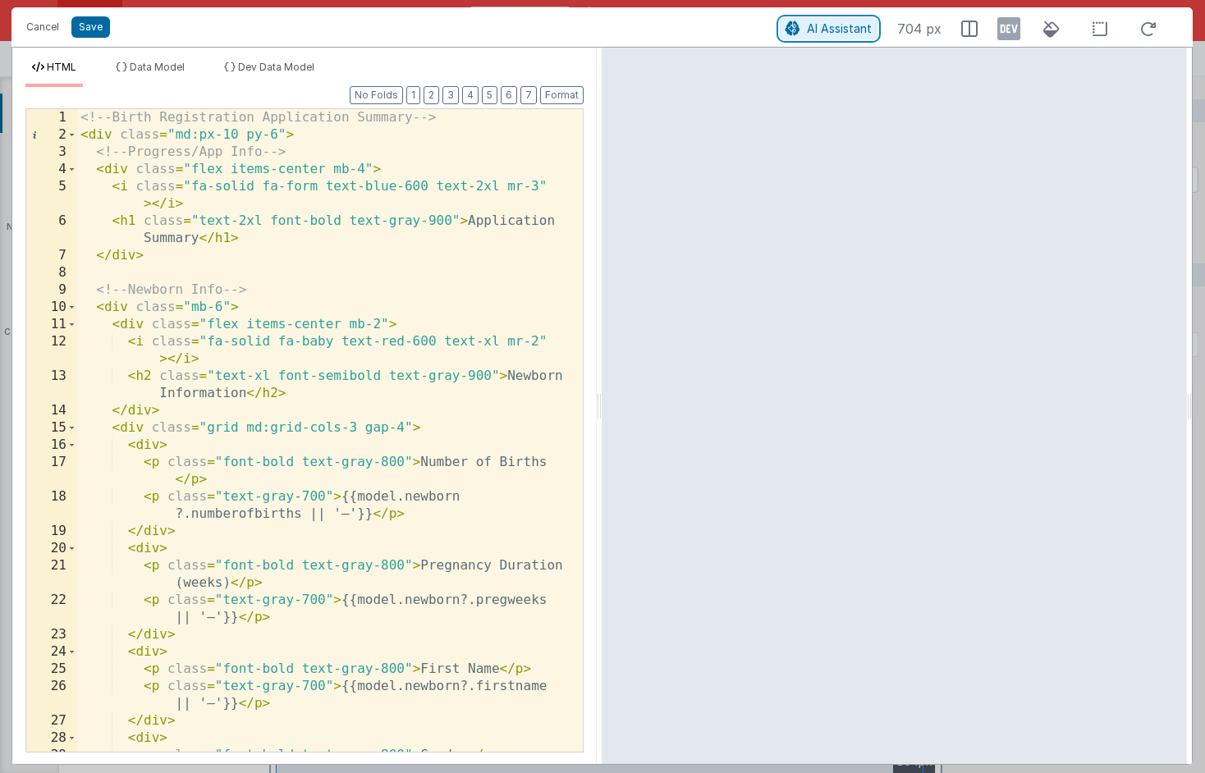
click at [806, 26] on button "AI Assistant" at bounding box center [829, 28] width 98 height 21
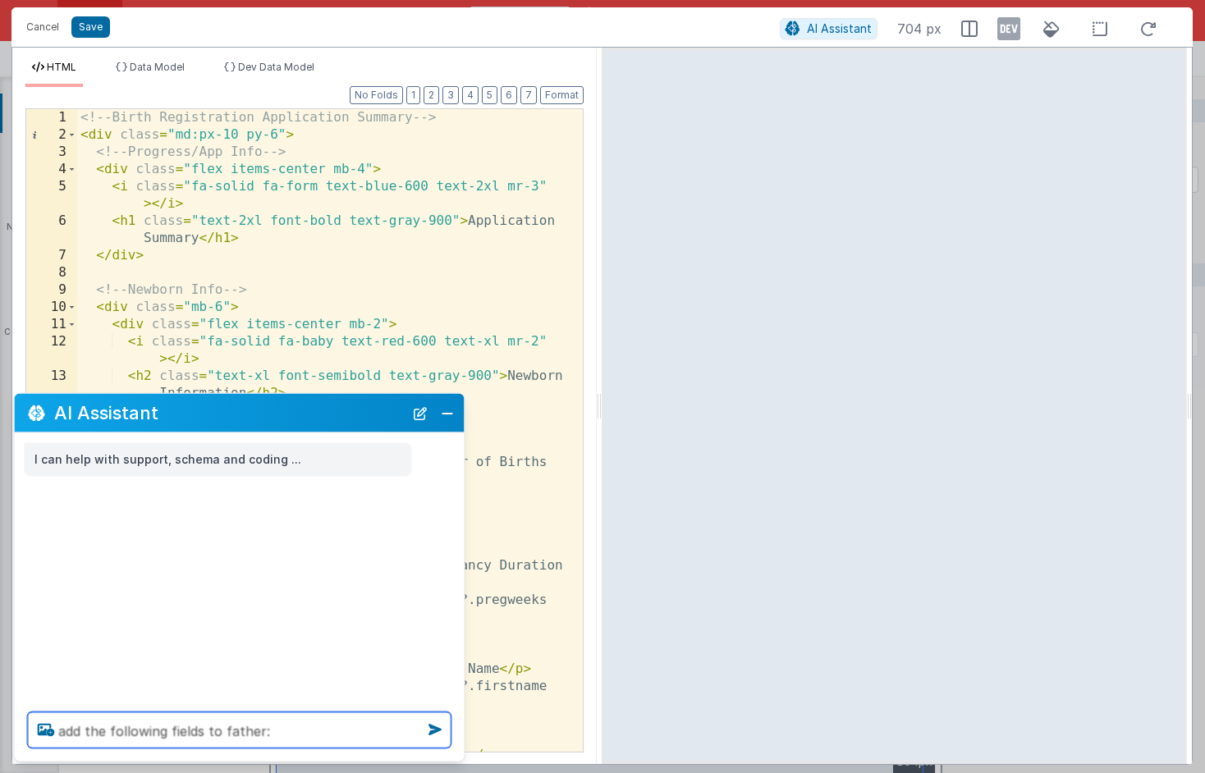
paste textarea "{ "attributes": { "formElement": { "data-idbf": "idbf_e_vpu8jt" } }, "fieldOpti…"
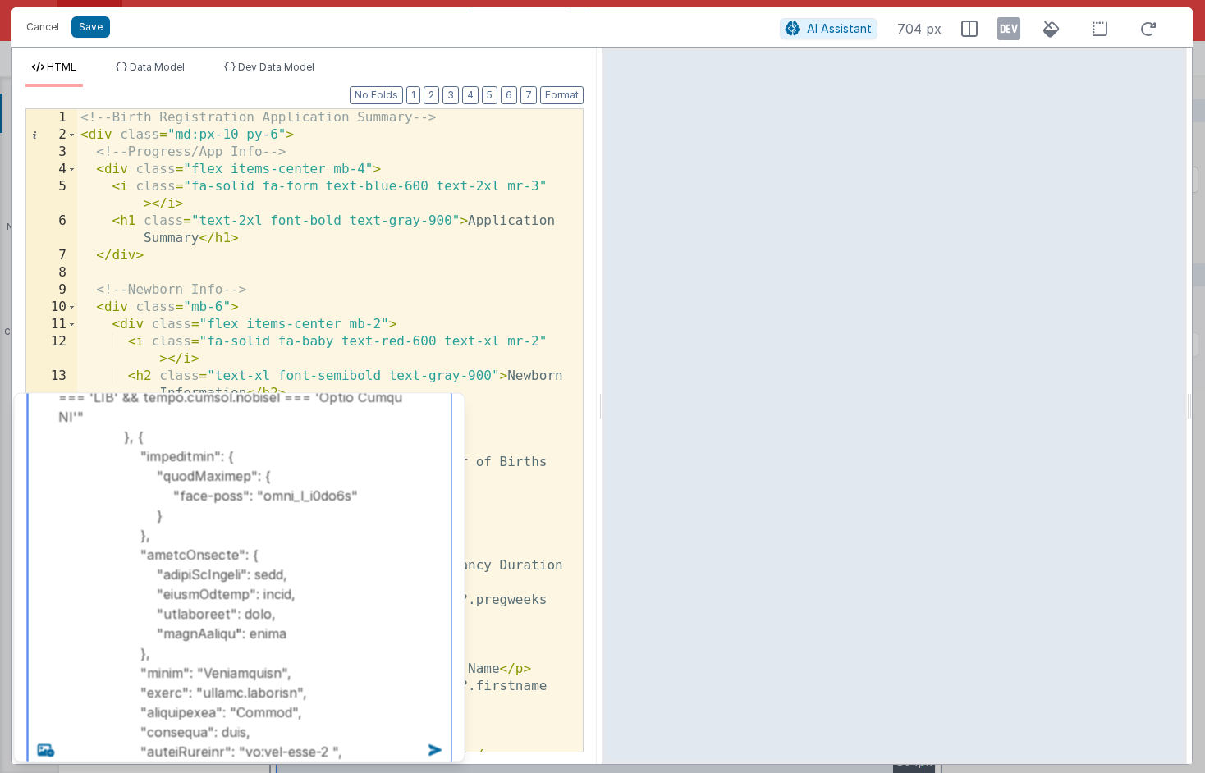
type textarea "add the following fields to father: { "attributes": { "formElement": { "data-id…"
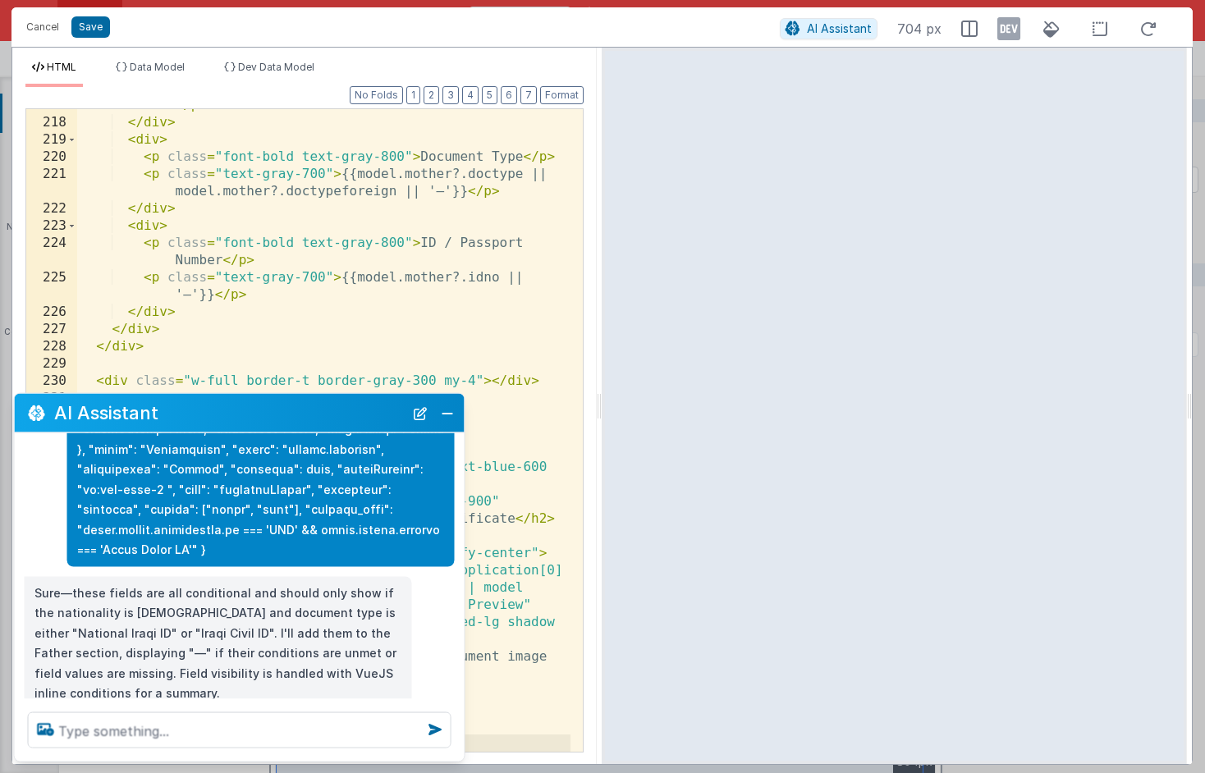
scroll to position [965, 0]
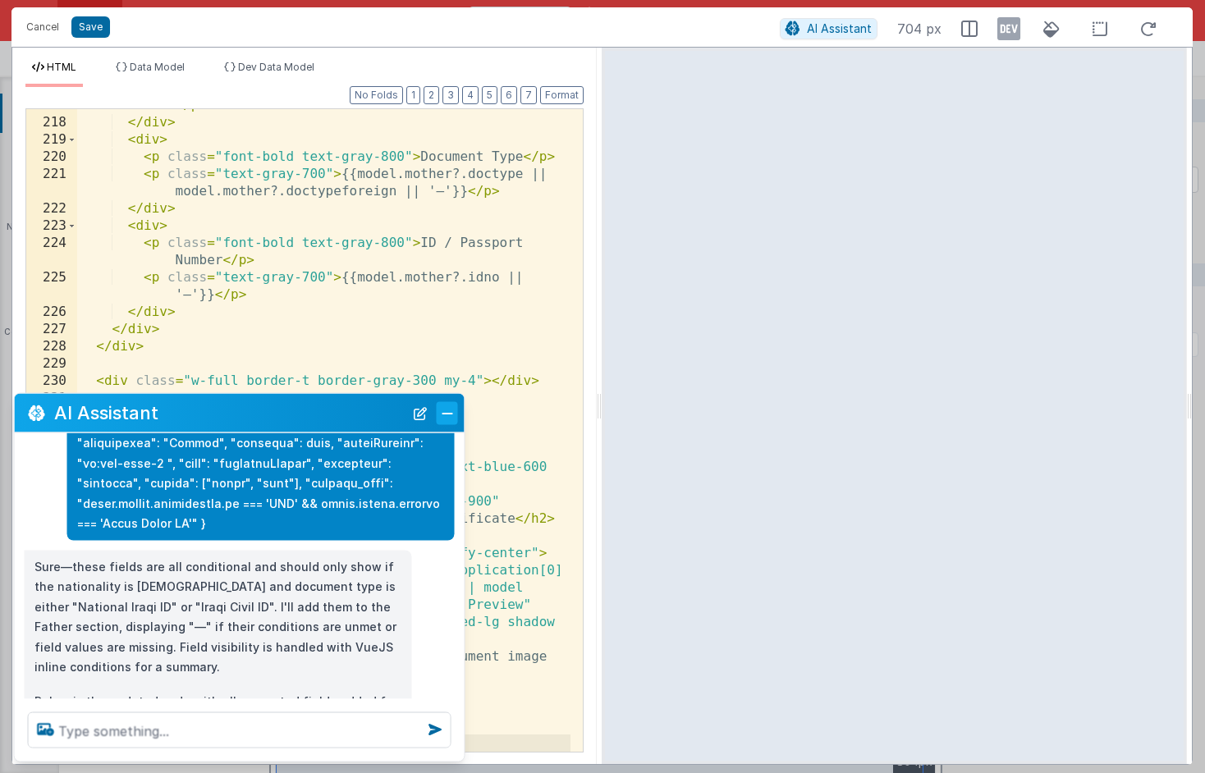
click at [452, 416] on button "Close" at bounding box center [447, 412] width 21 height 23
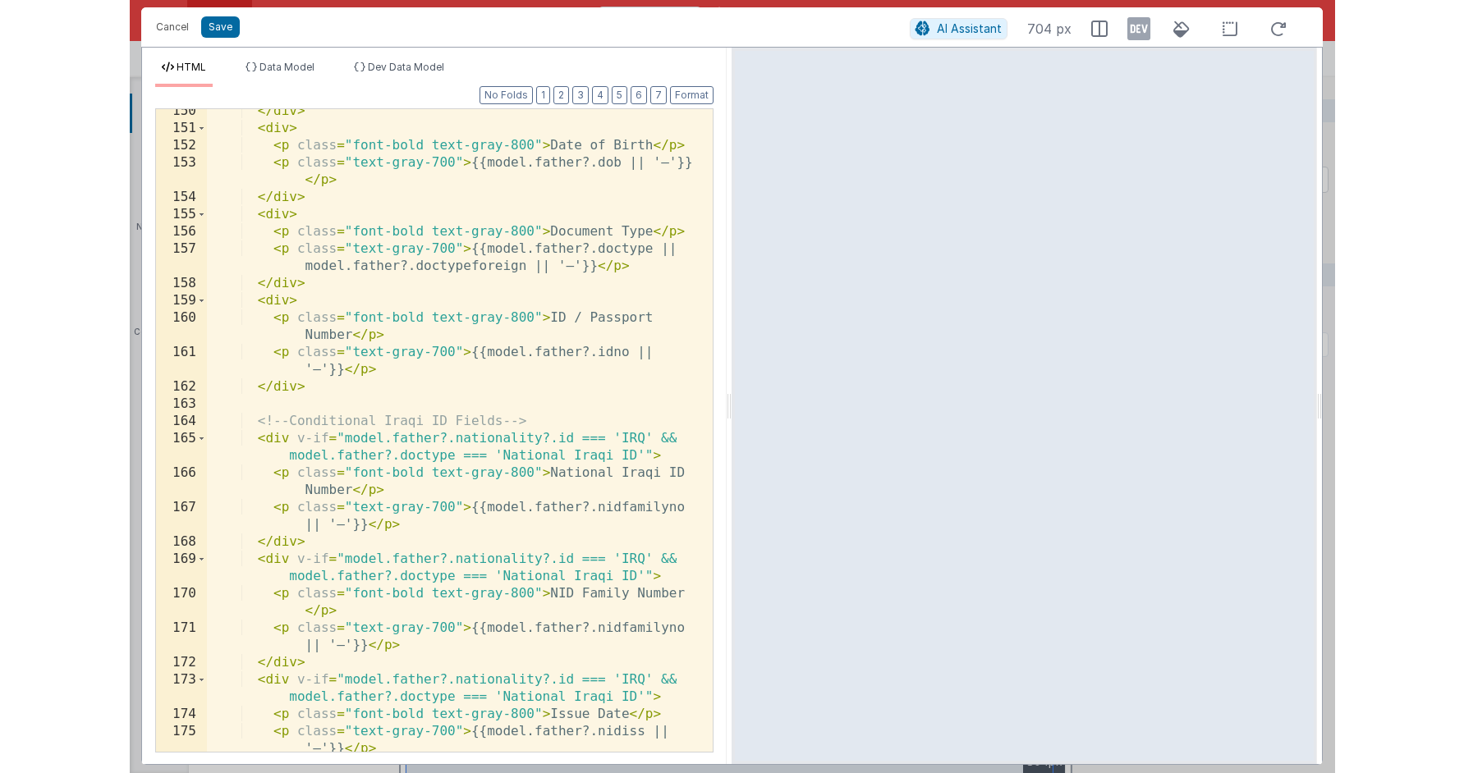
scroll to position [3401, 0]
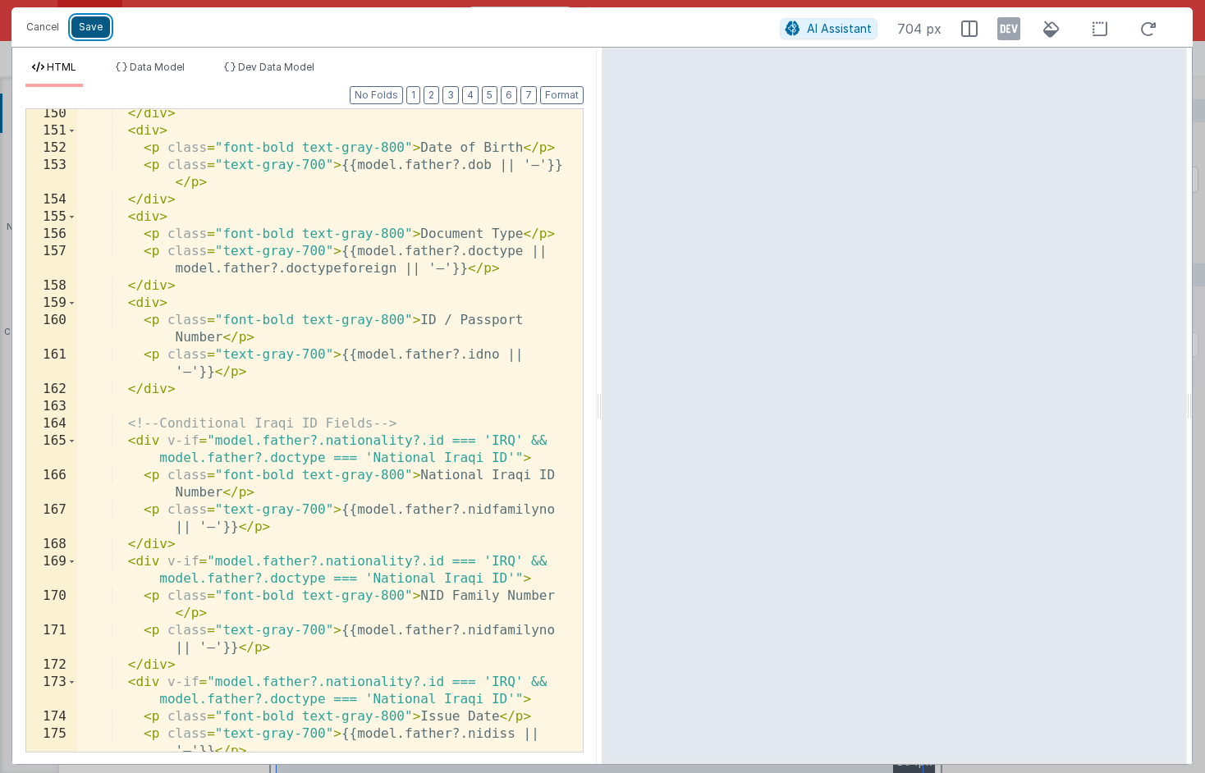
click at [95, 33] on button "Save" at bounding box center [90, 26] width 39 height 21
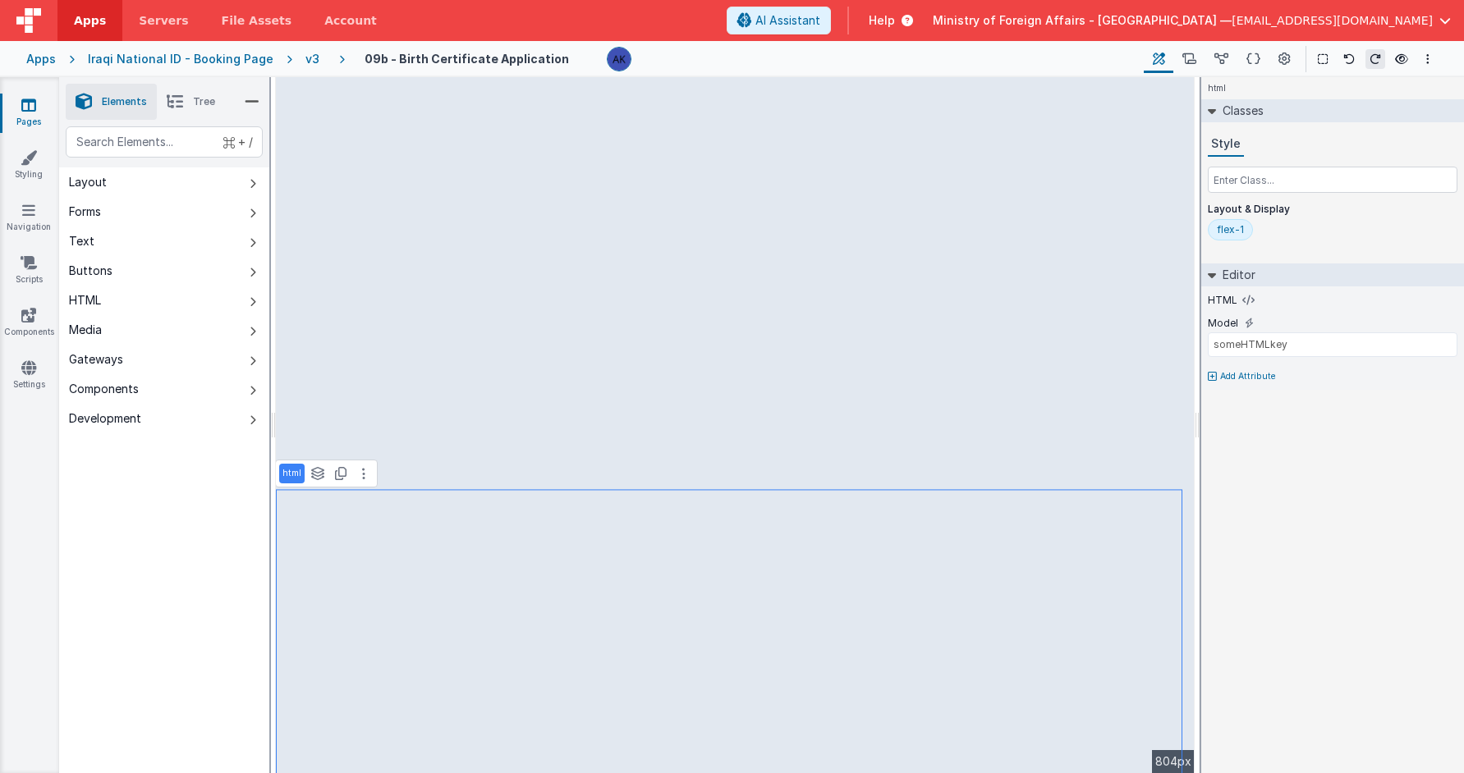
click at [193, 107] on span "Tree" at bounding box center [204, 101] width 22 height 13
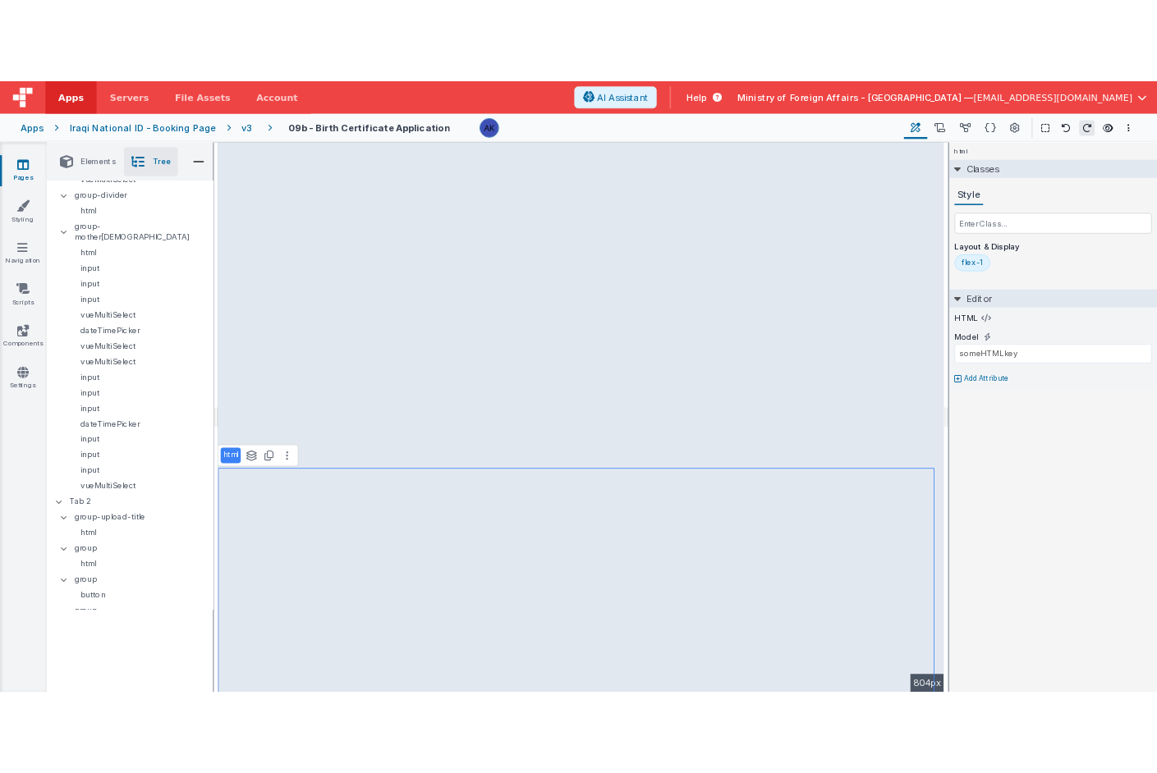
scroll to position [1527, 0]
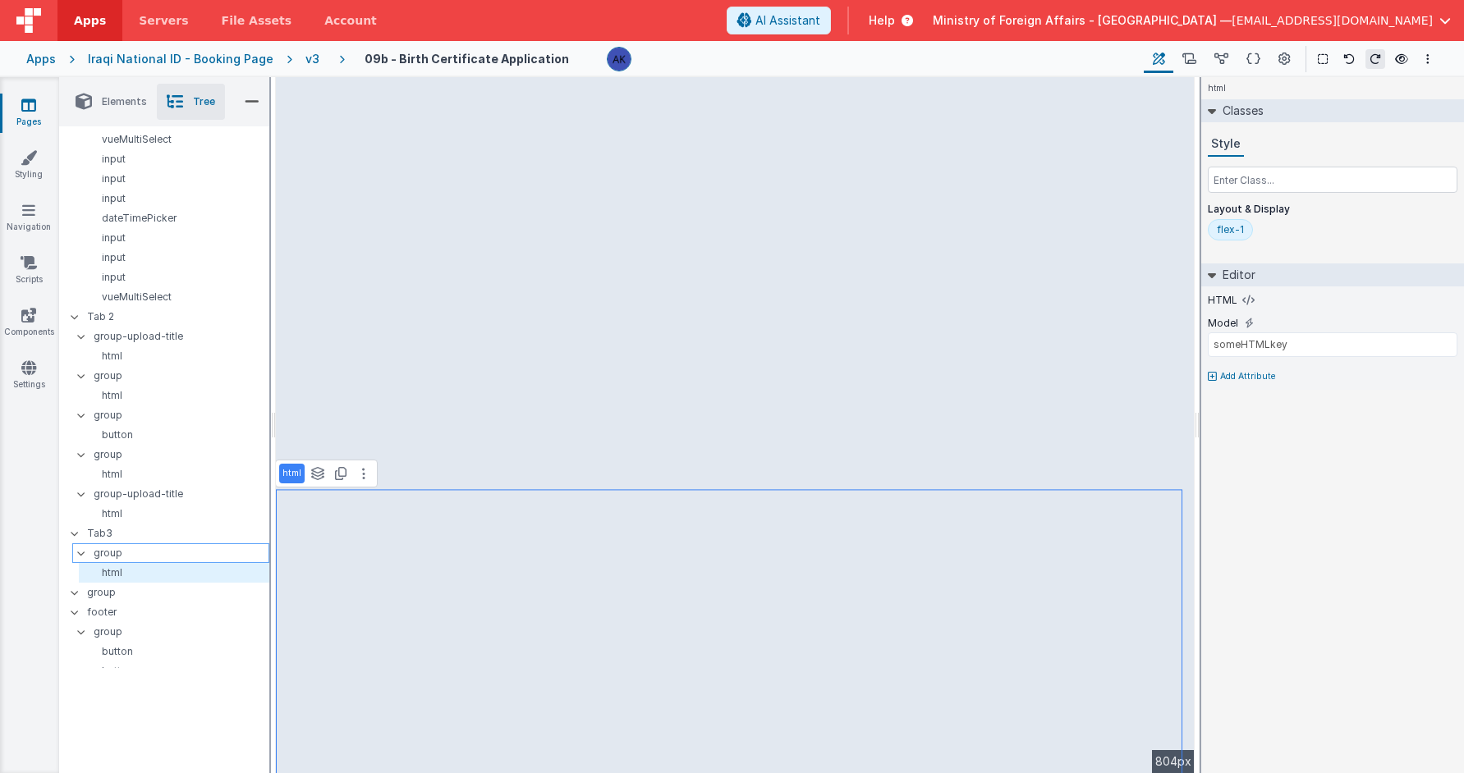
click at [136, 545] on p "group" at bounding box center [181, 553] width 175 height 18
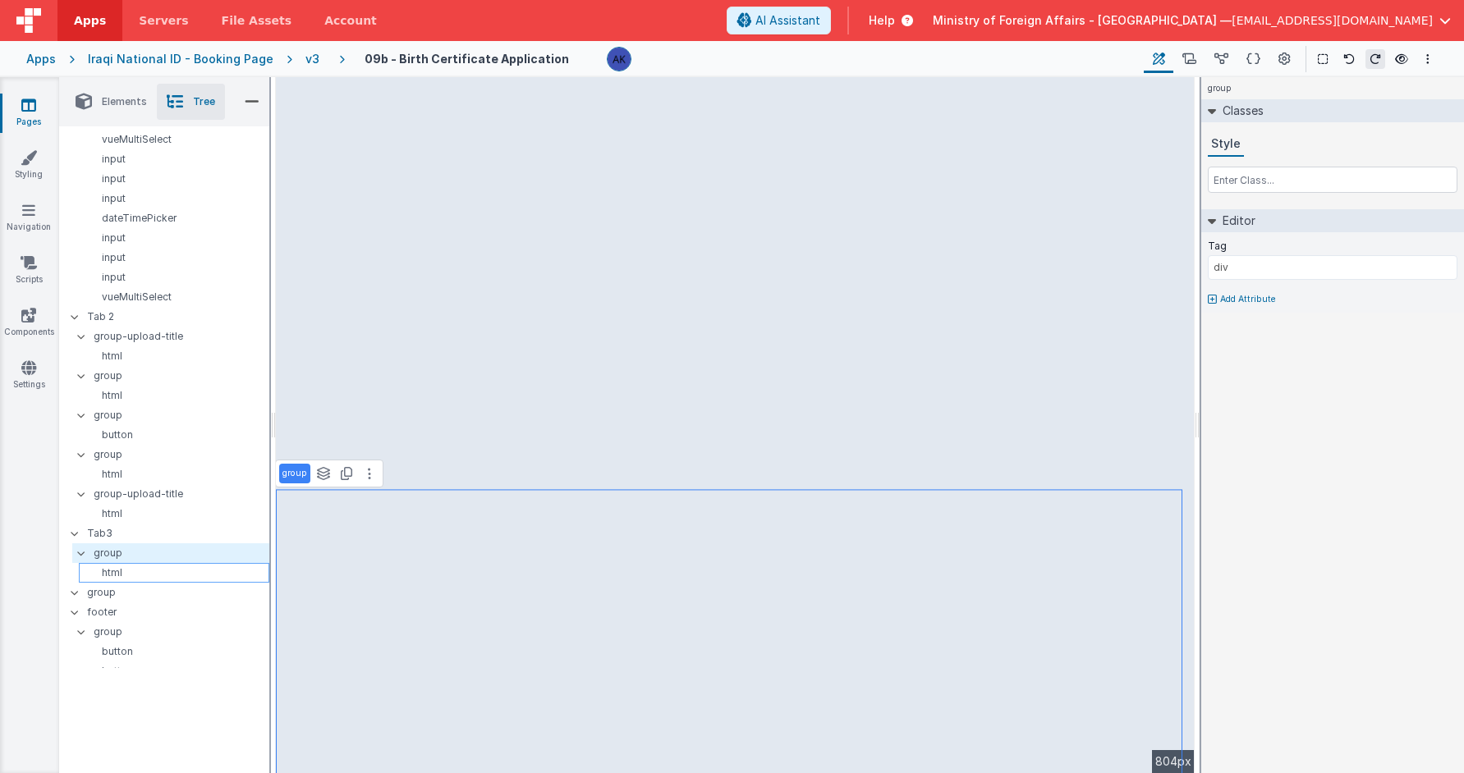
click at [131, 567] on p "html" at bounding box center [176, 573] width 183 height 13
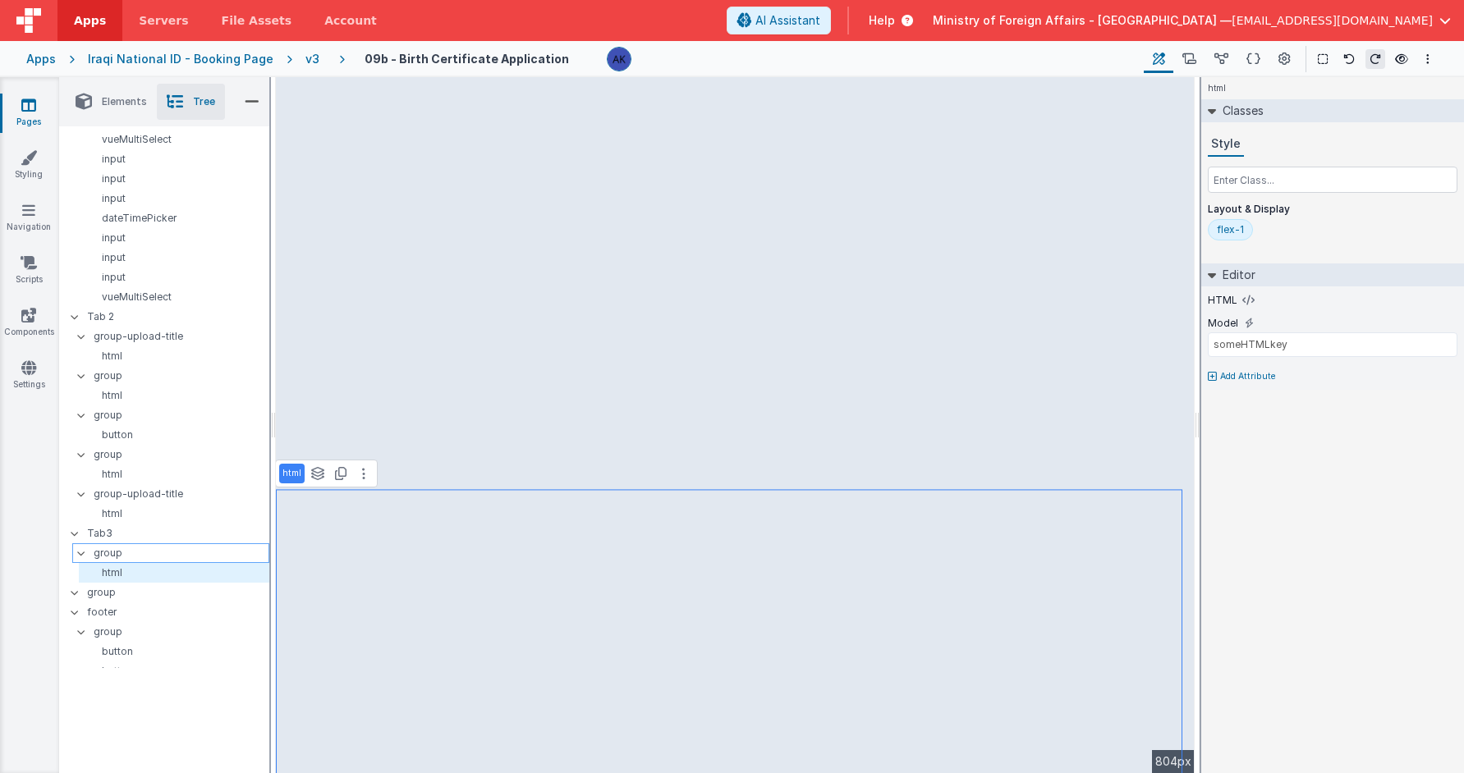
click at [134, 544] on p "group" at bounding box center [181, 553] width 175 height 18
type input "div"
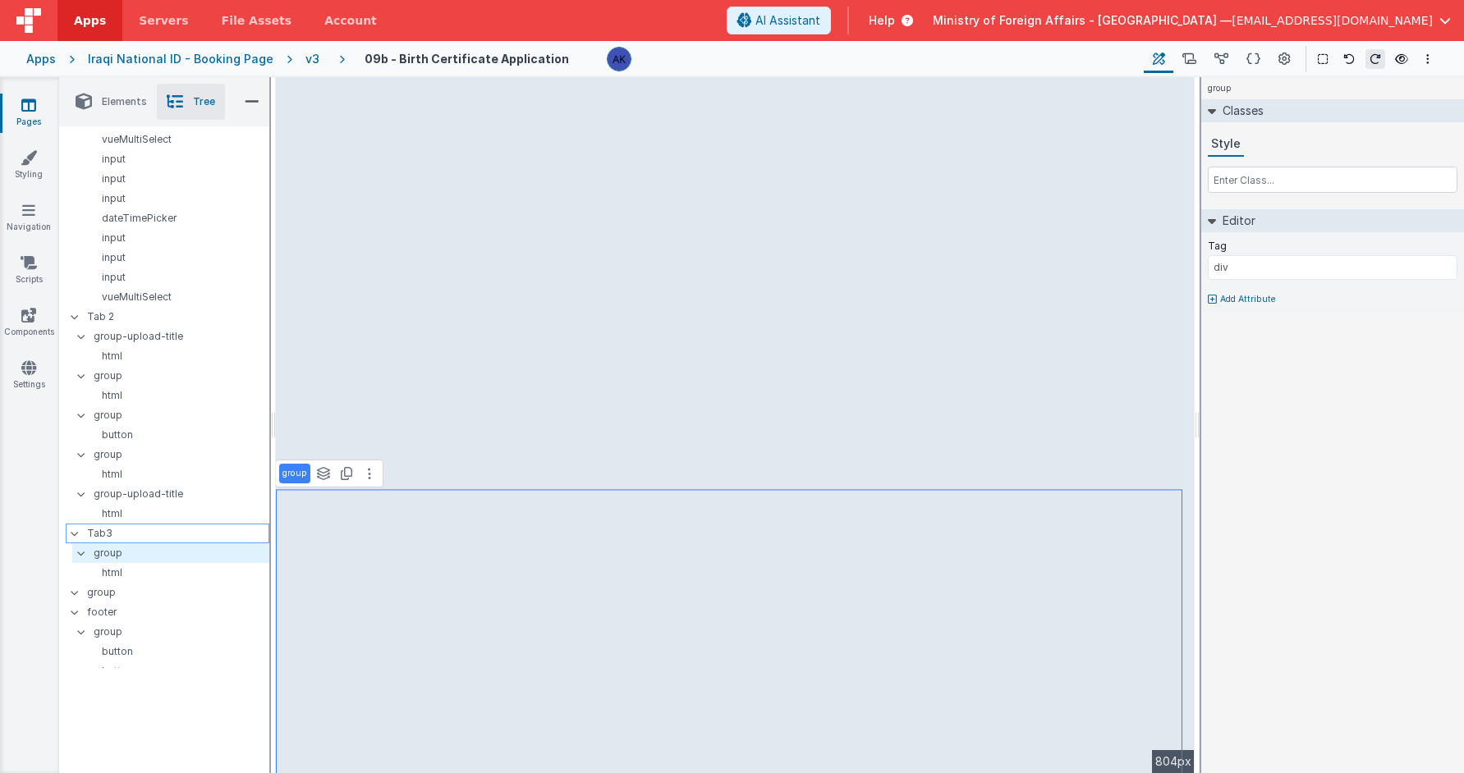
click at [128, 525] on p "Tab3" at bounding box center [177, 534] width 181 height 18
click at [126, 563] on div "html" at bounding box center [174, 573] width 190 height 20
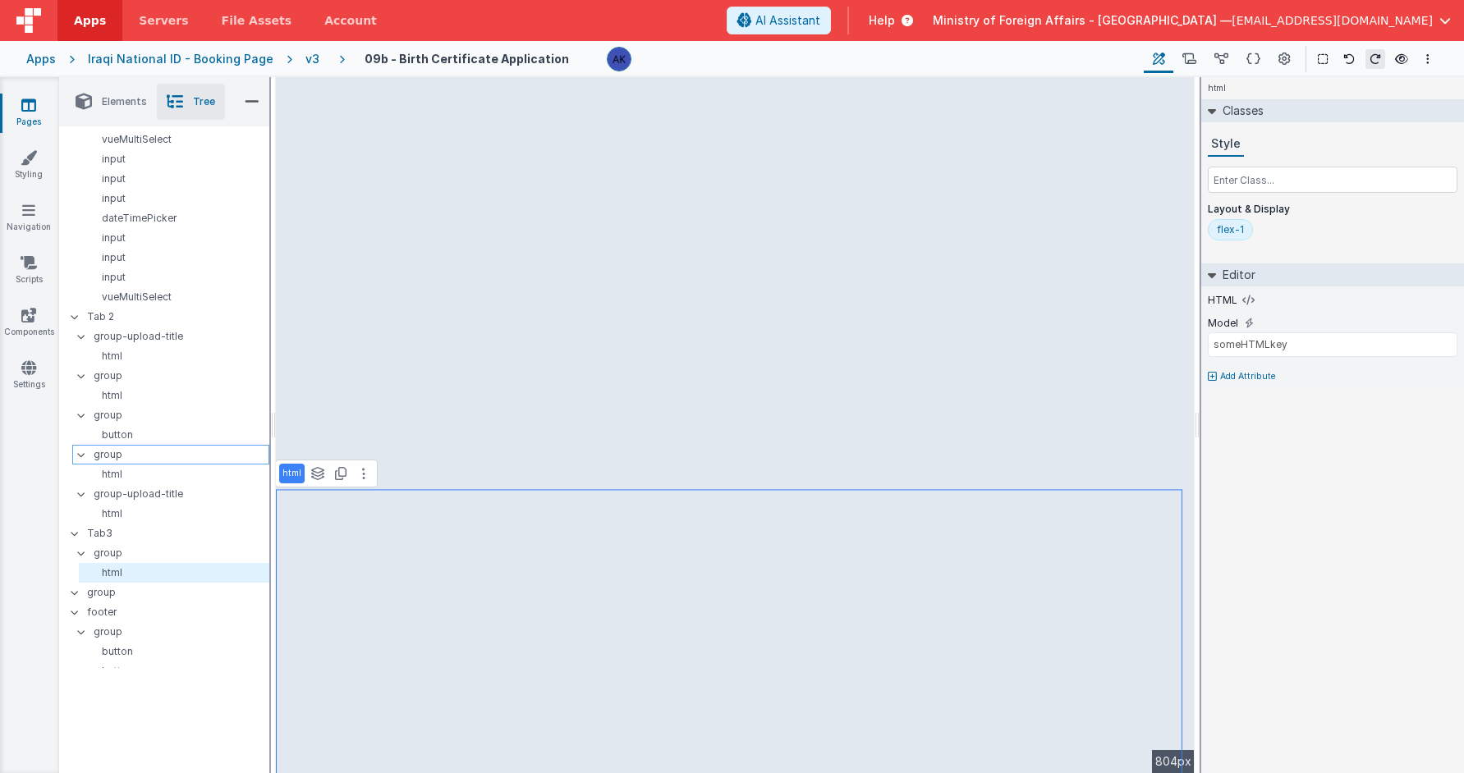
click at [128, 446] on p "group" at bounding box center [181, 455] width 175 height 18
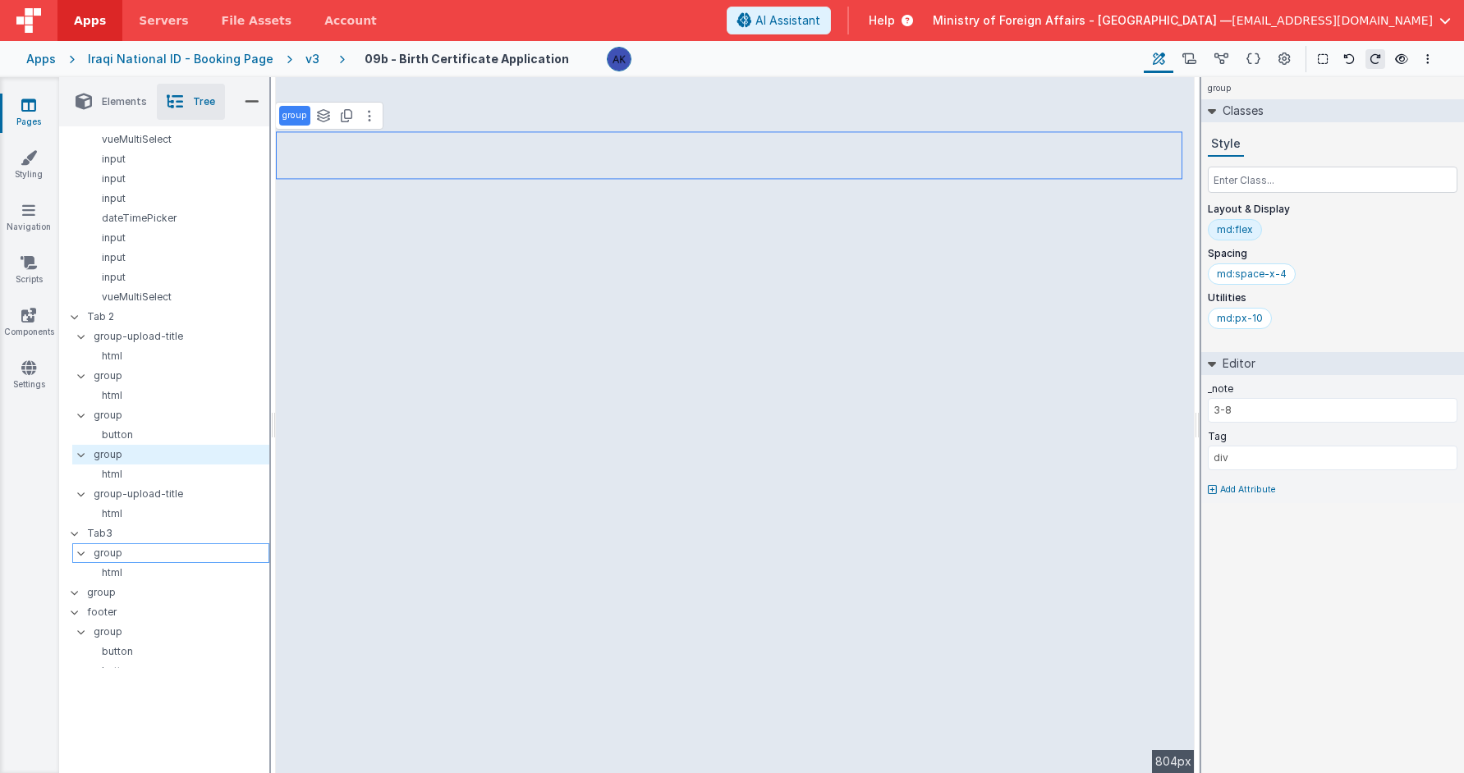
click at [125, 544] on p "group" at bounding box center [181, 553] width 175 height 18
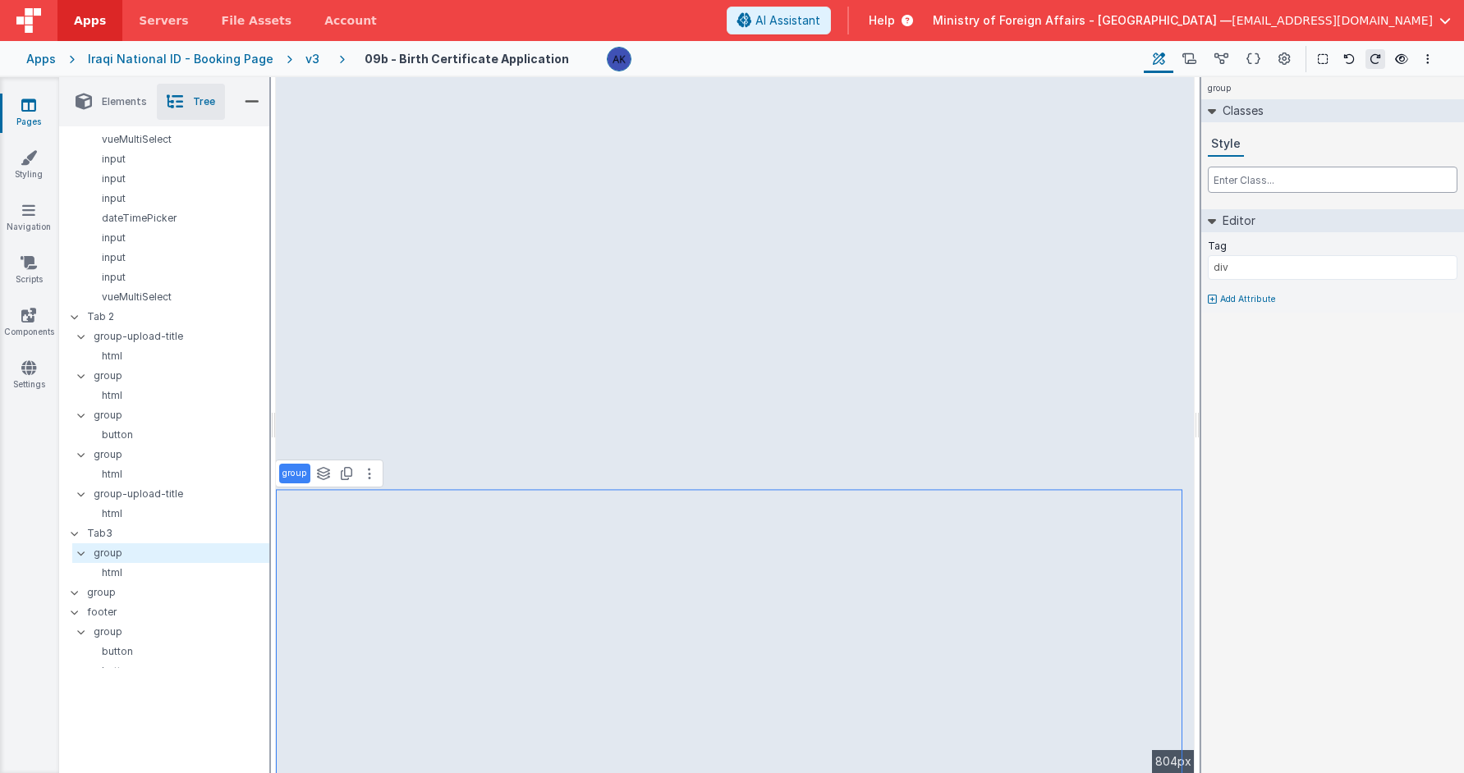
click at [1204, 177] on input "text" at bounding box center [1333, 180] width 250 height 26
type input "md:px-10"
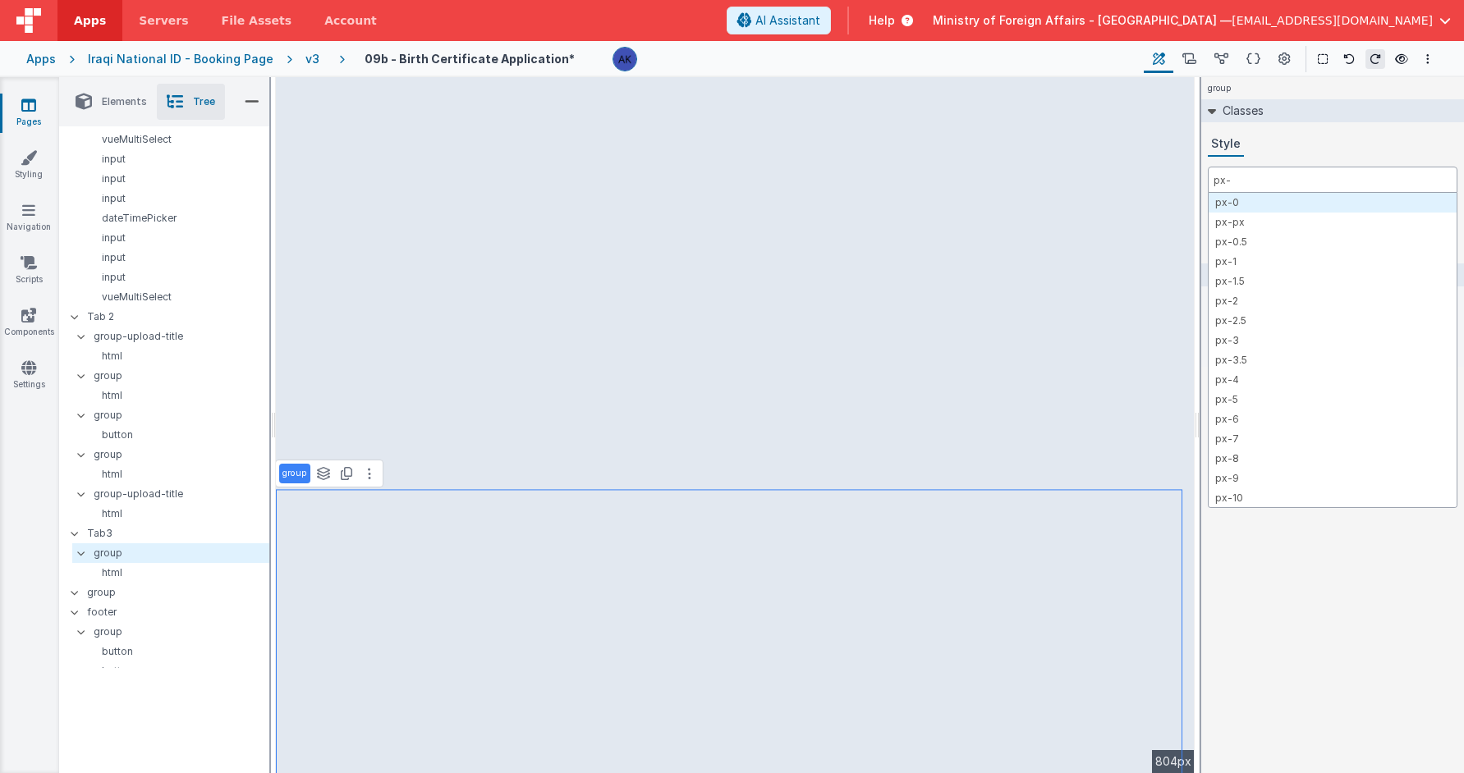
type input "px-4"
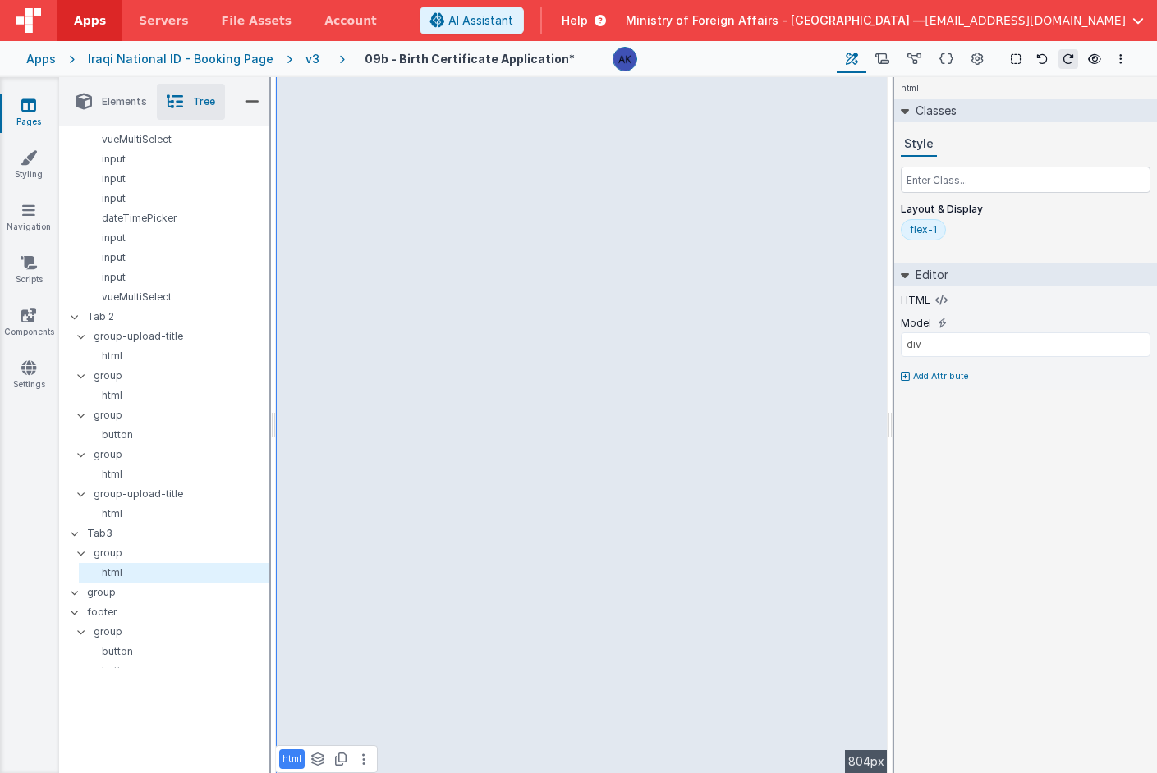
type input "someHTMLkey"
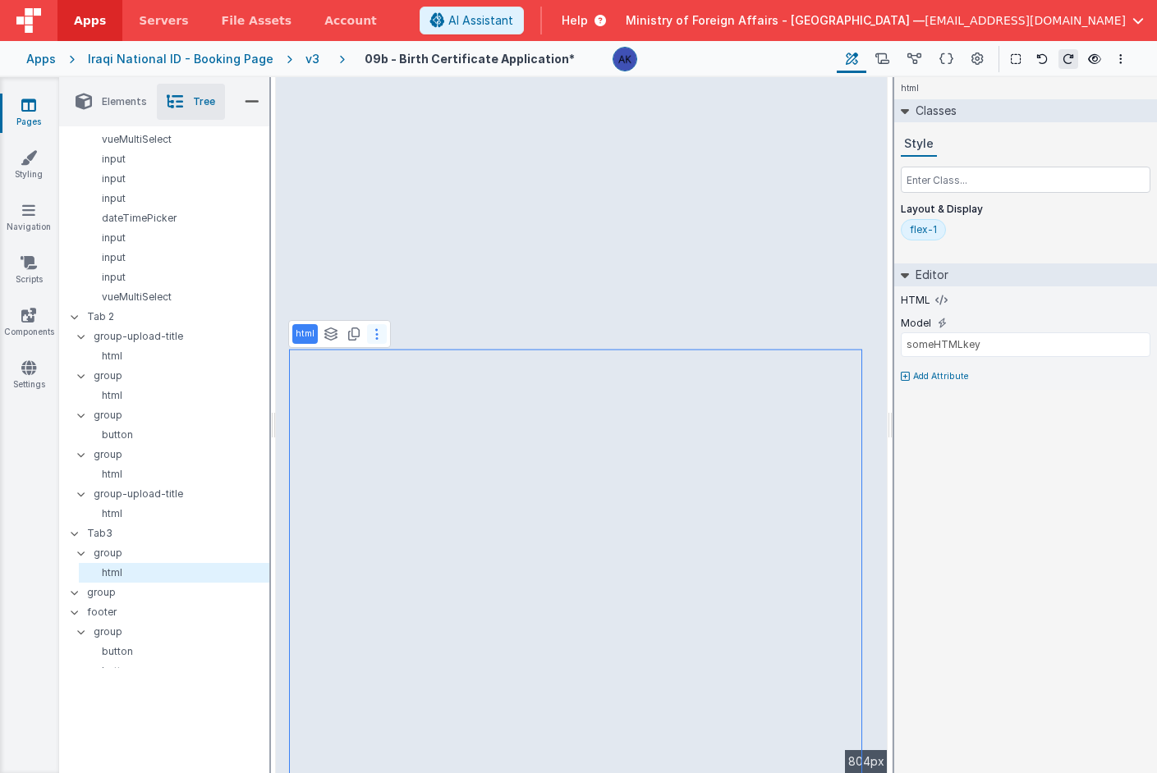
click at [378, 340] on button at bounding box center [377, 334] width 20 height 20
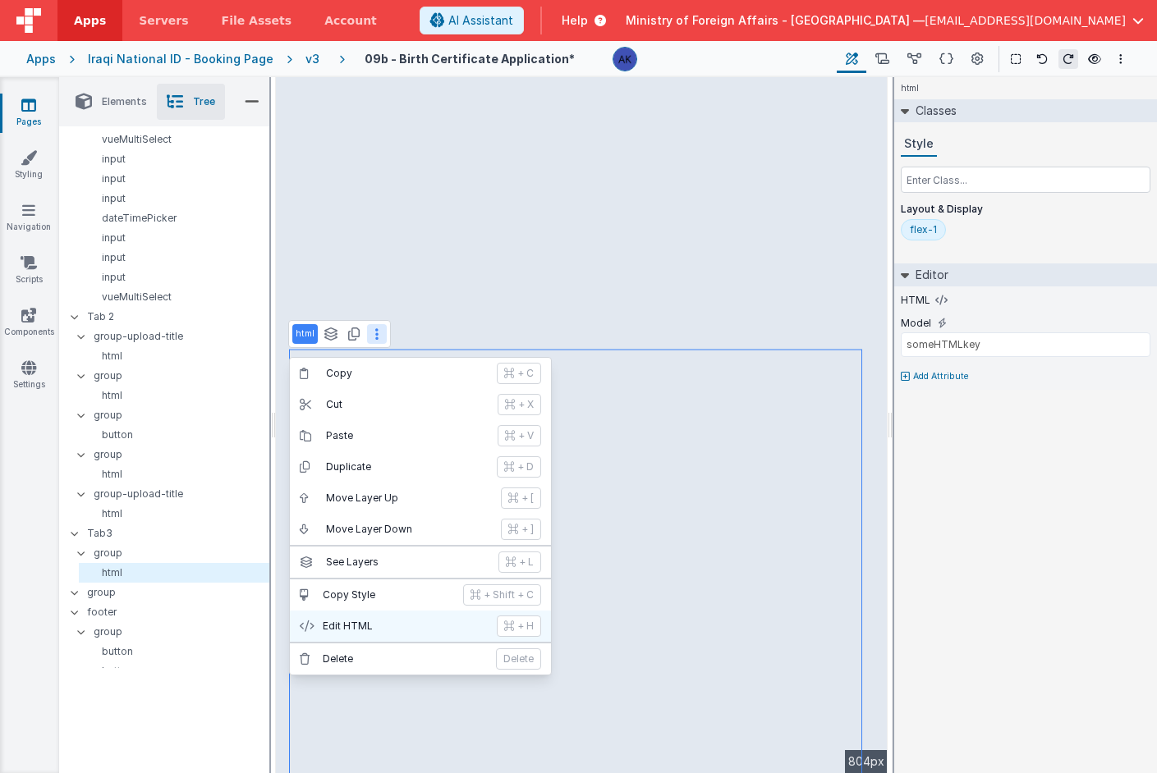
click at [401, 635] on button "Edit HTML + H" at bounding box center [420, 626] width 261 height 31
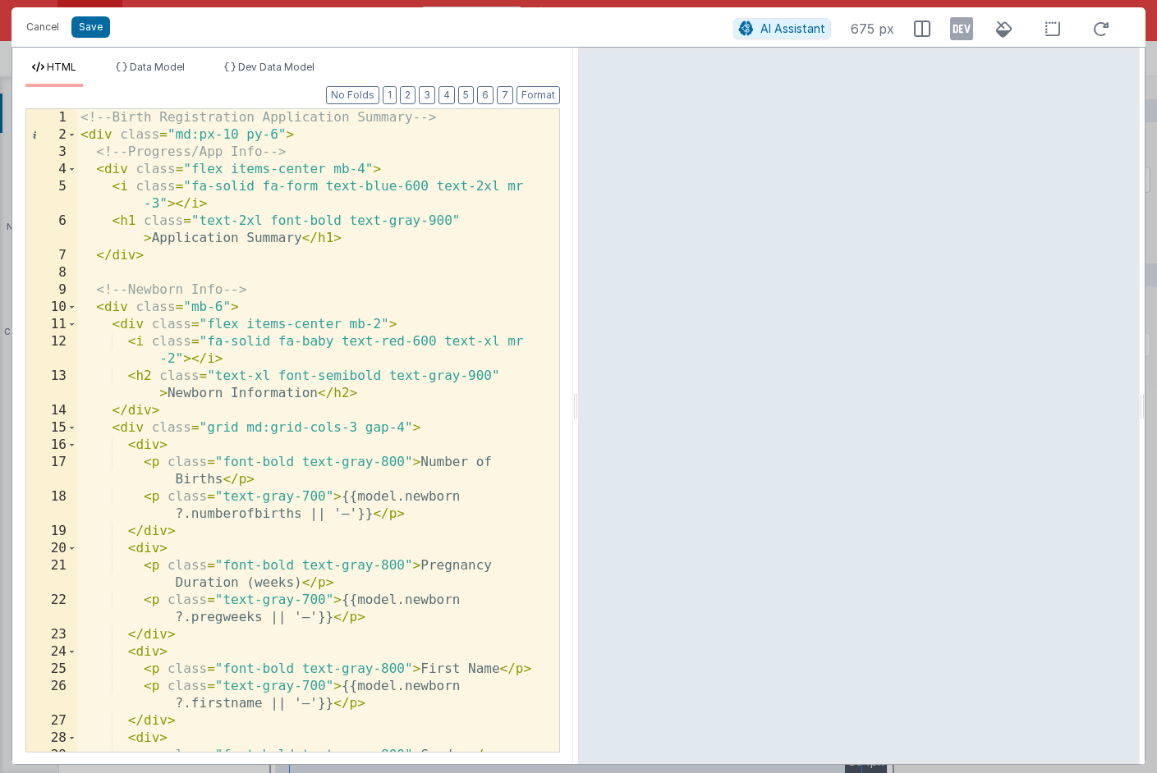
click at [318, 189] on div "<!-- Birth Registration Application Summary --> < div class = "md:px-10 py-6" >…" at bounding box center [312, 456] width 470 height 695
drag, startPoint x: 387, startPoint y: 186, endPoint x: 287, endPoint y: 190, distance: 99.4
click at [287, 190] on div "<!-- Birth Registration Application Summary --> < div class = "md:px-10 py-6" >…" at bounding box center [312, 456] width 470 height 695
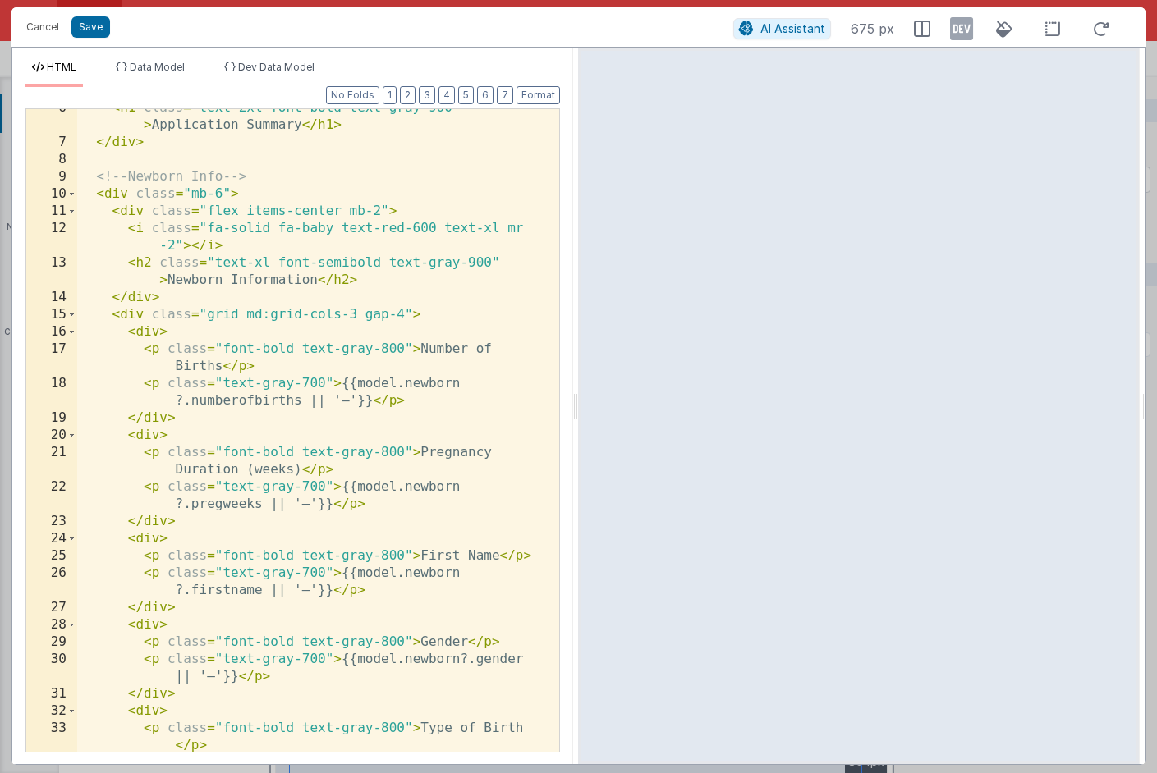
scroll to position [273, 0]
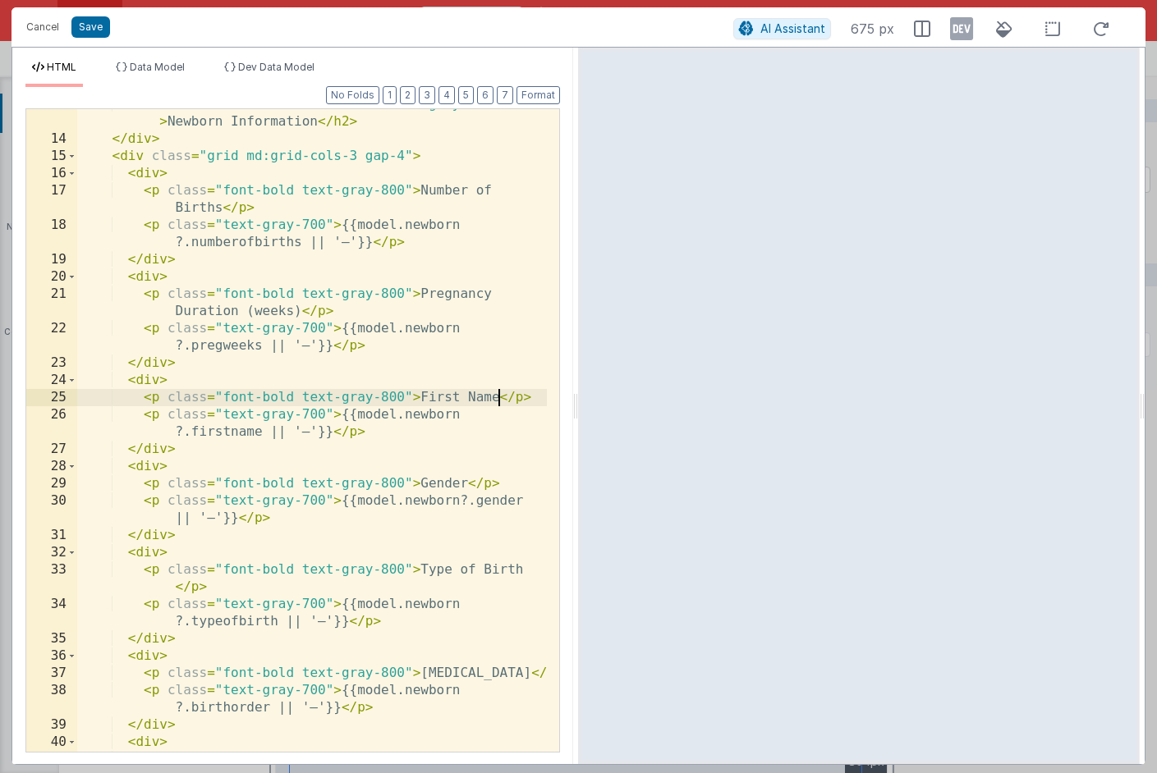
click at [501, 399] on div "< h2 class = "text-xl font-semibold text-gray-900" > Newborn Information </ h2 …" at bounding box center [312, 452] width 470 height 712
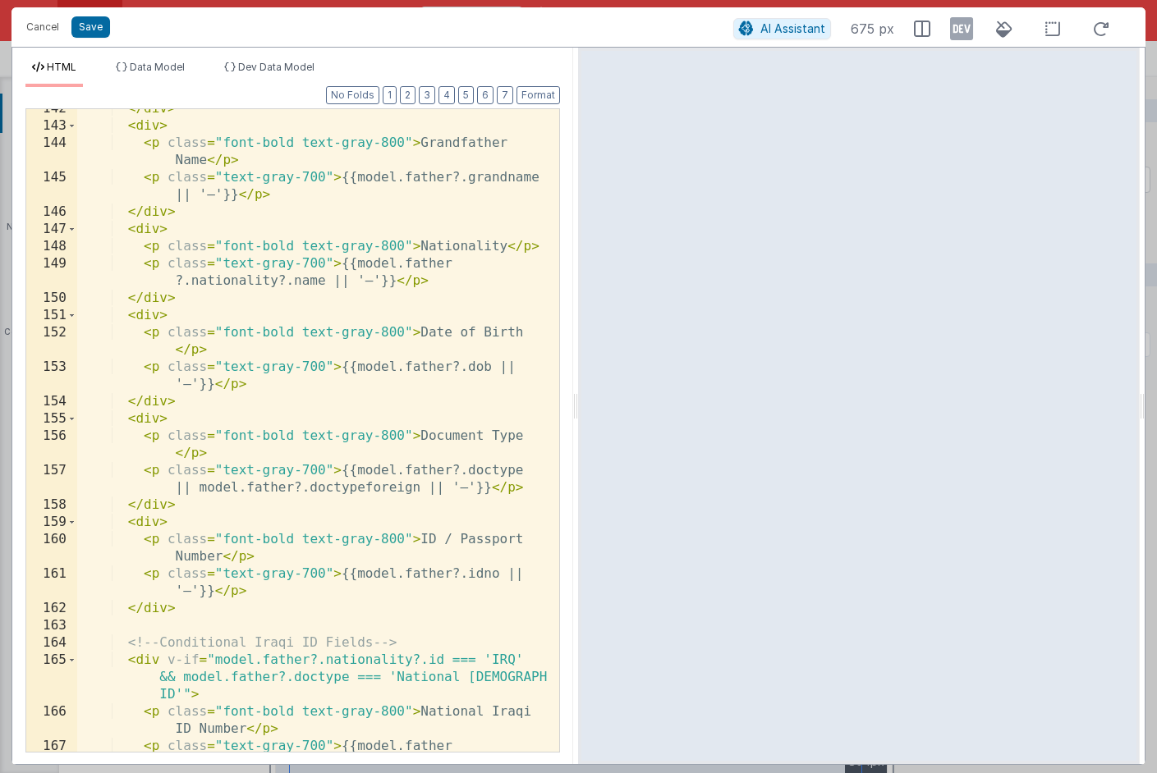
scroll to position [3320, 0]
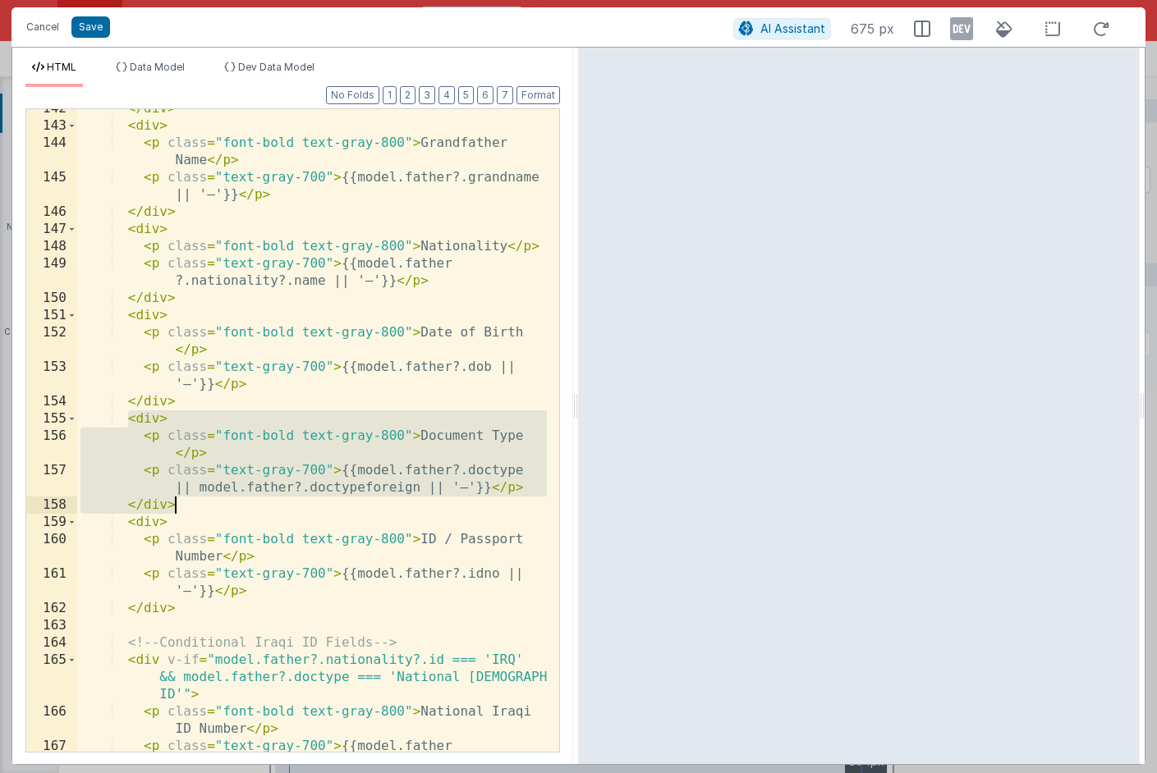
drag, startPoint x: 131, startPoint y: 420, endPoint x: 185, endPoint y: 499, distance: 95.2
click at [185, 499] on div "</ div > < div > < p class = "font-bold text-gray-800" > Grandfather Name </ p …" at bounding box center [312, 447] width 470 height 695
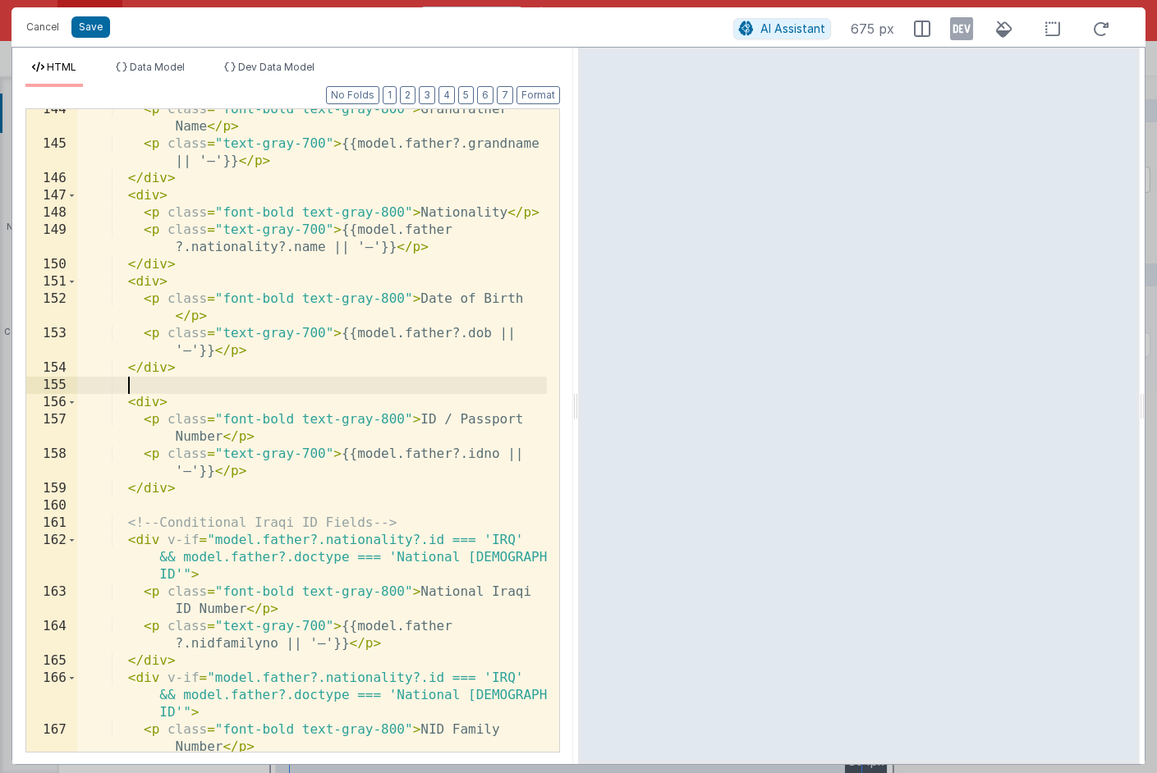
scroll to position [3456, 0]
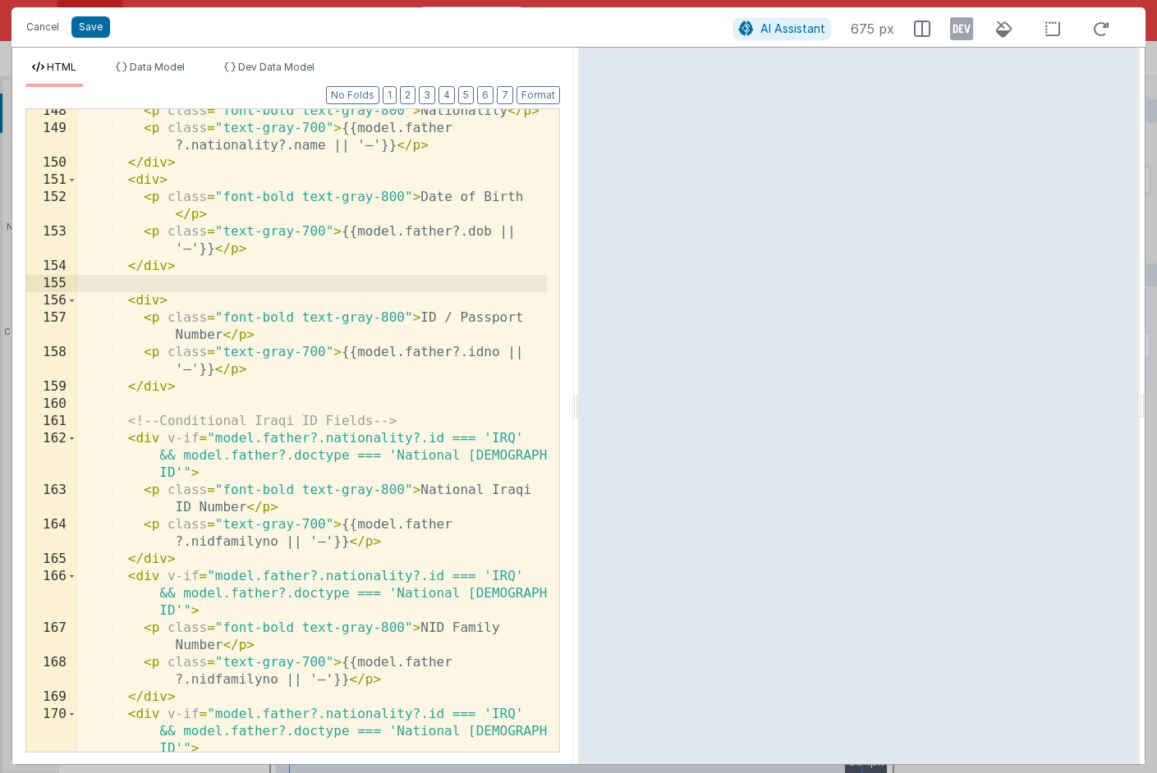
click at [259, 544] on div "< p class = "font-bold text-gray-800" > Nationality </ p > < p class = "text-gr…" at bounding box center [312, 441] width 470 height 677
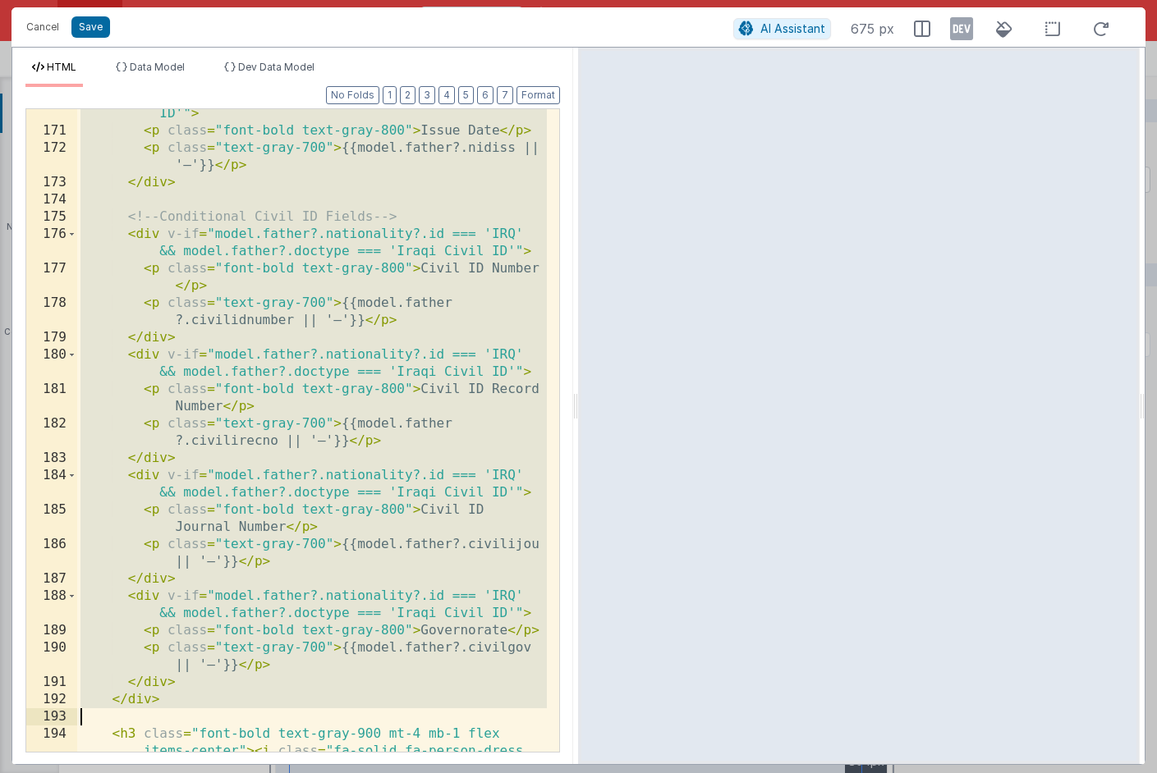
scroll to position [4090, 0]
drag, startPoint x: 124, startPoint y: 398, endPoint x: 388, endPoint y: 723, distance: 417.9
click at [388, 723] on div "< div v-if = "model.father?.nationality?.id === 'IRQ' && model.father?.doctype …" at bounding box center [312, 444] width 470 height 746
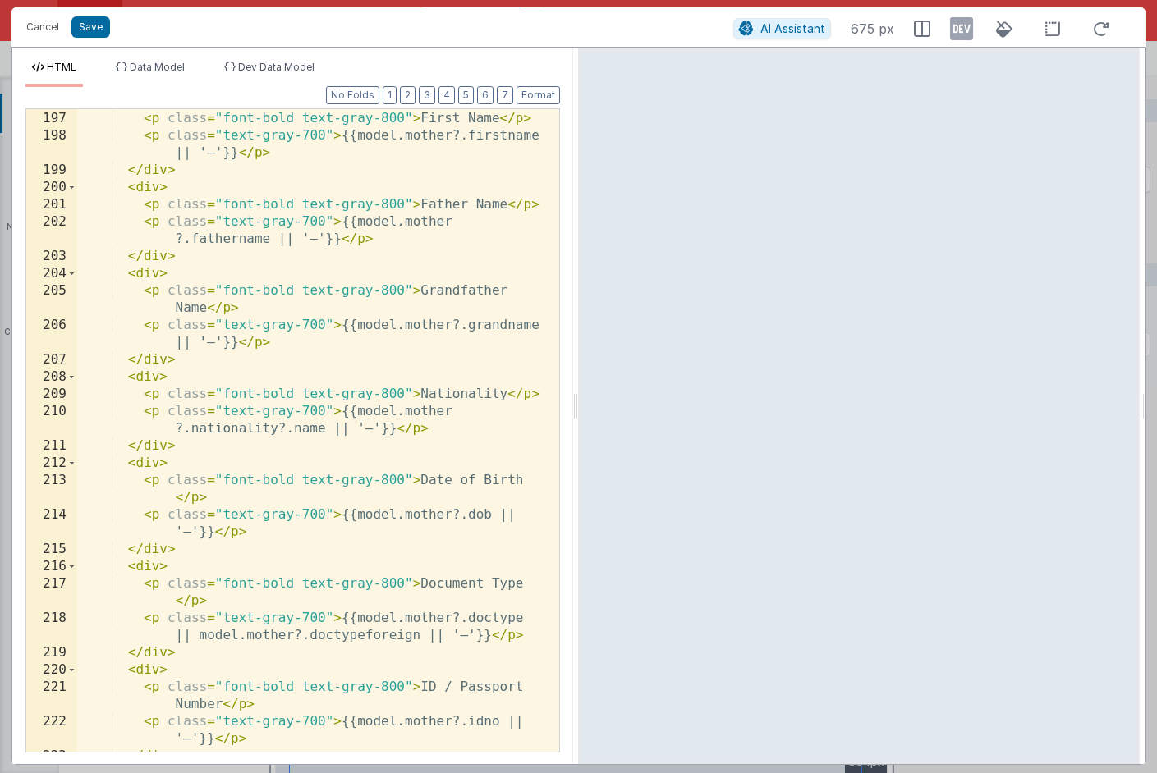
scroll to position [4962, 0]
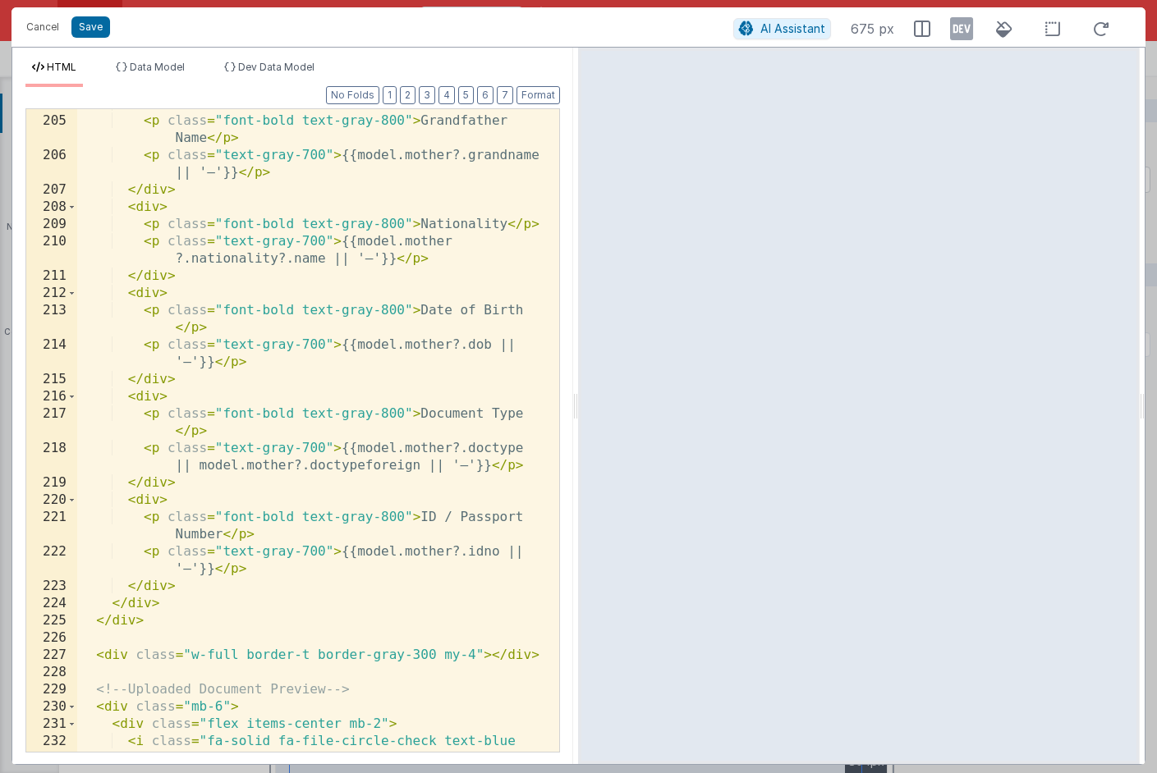
click at [226, 589] on div "< div > < p class = "font-bold text-gray-800" > Grandfather Name </ p > < p cla…" at bounding box center [312, 442] width 470 height 695
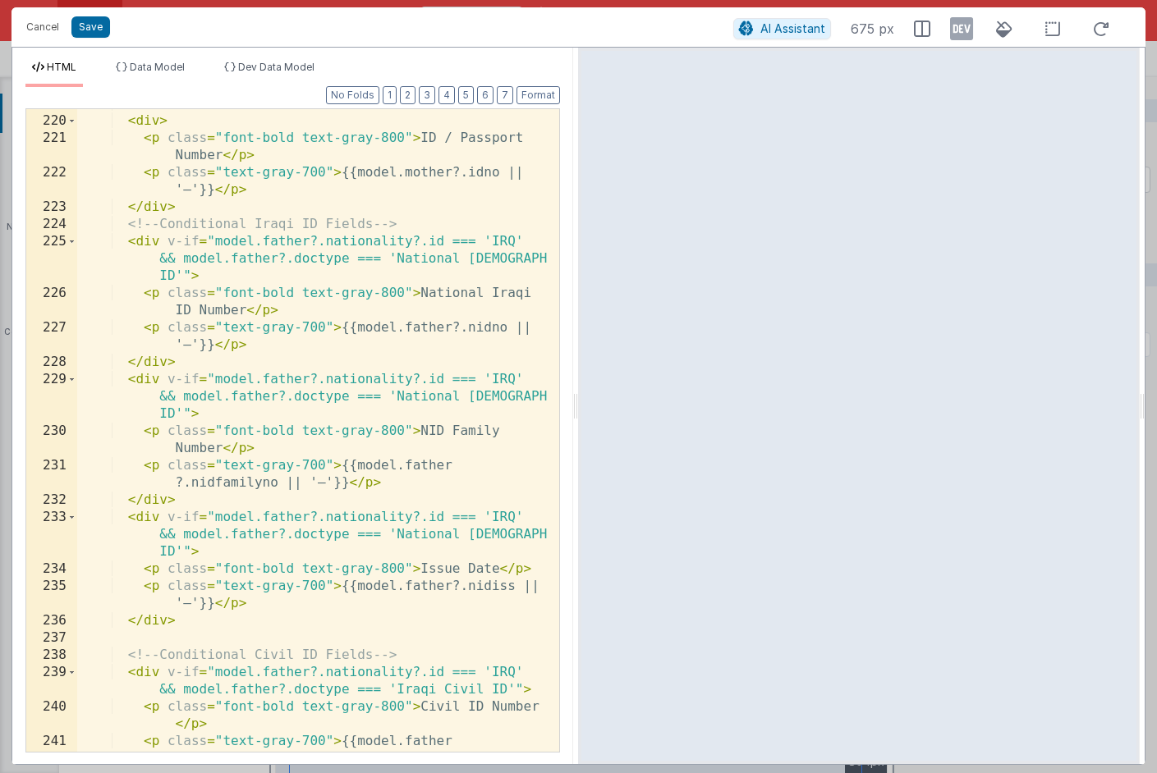
scroll to position [5246, 0]
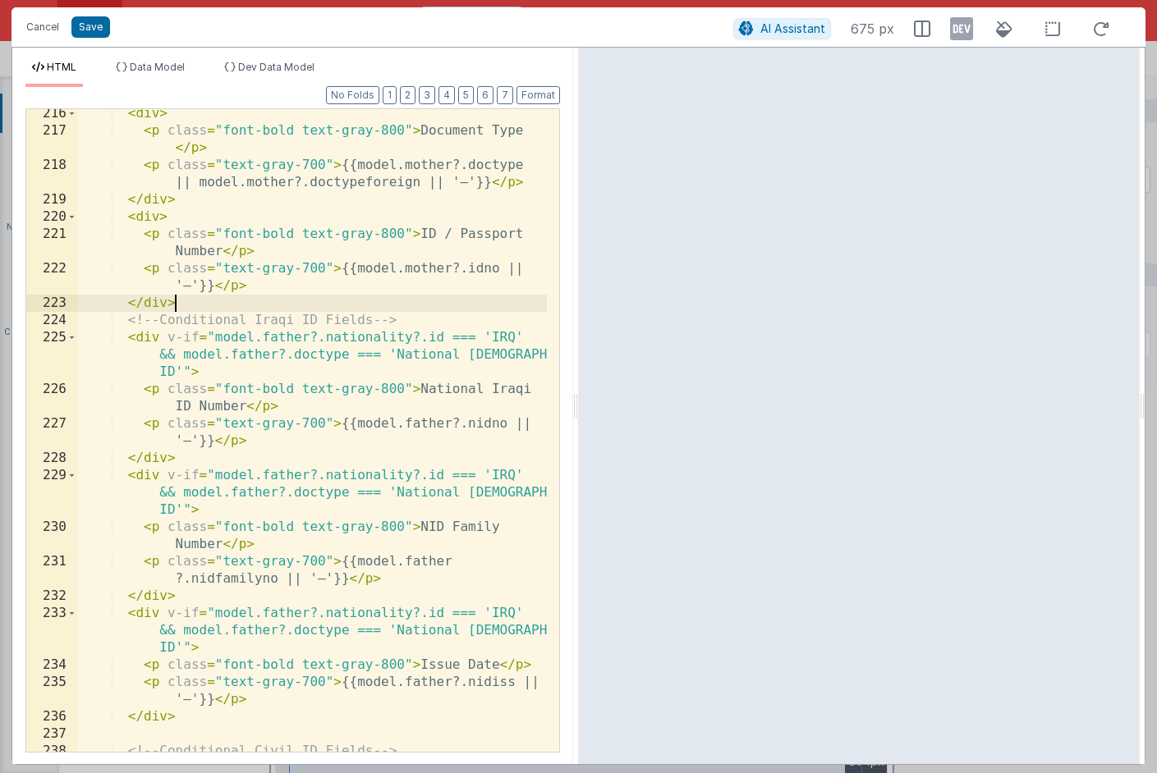
click at [223, 302] on div "< div > < p class = "font-bold text-gray-800" > Document Type </ p > < p class …" at bounding box center [312, 452] width 470 height 695
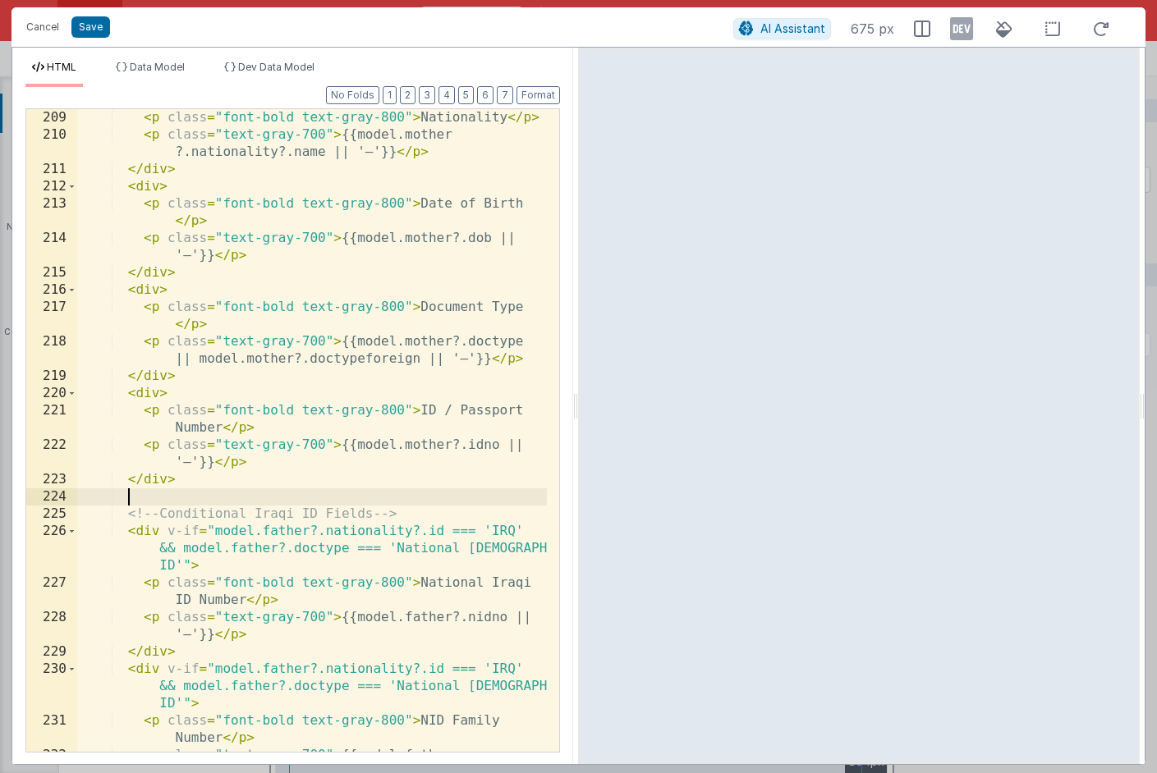
scroll to position [5066, 0]
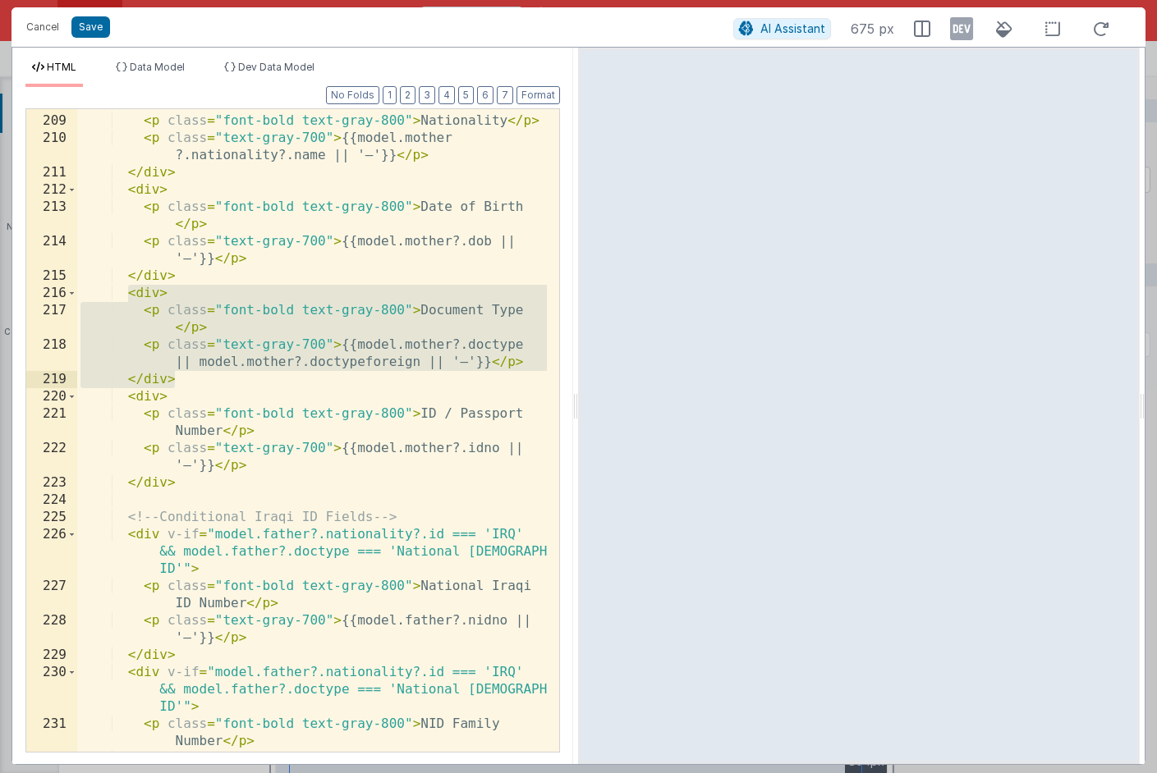
drag, startPoint x: 128, startPoint y: 295, endPoint x: 212, endPoint y: 378, distance: 118.4
click at [212, 378] on div "< div > < p class = "font-bold text-gray-800" > Nationality </ p > < p class = …" at bounding box center [312, 442] width 470 height 695
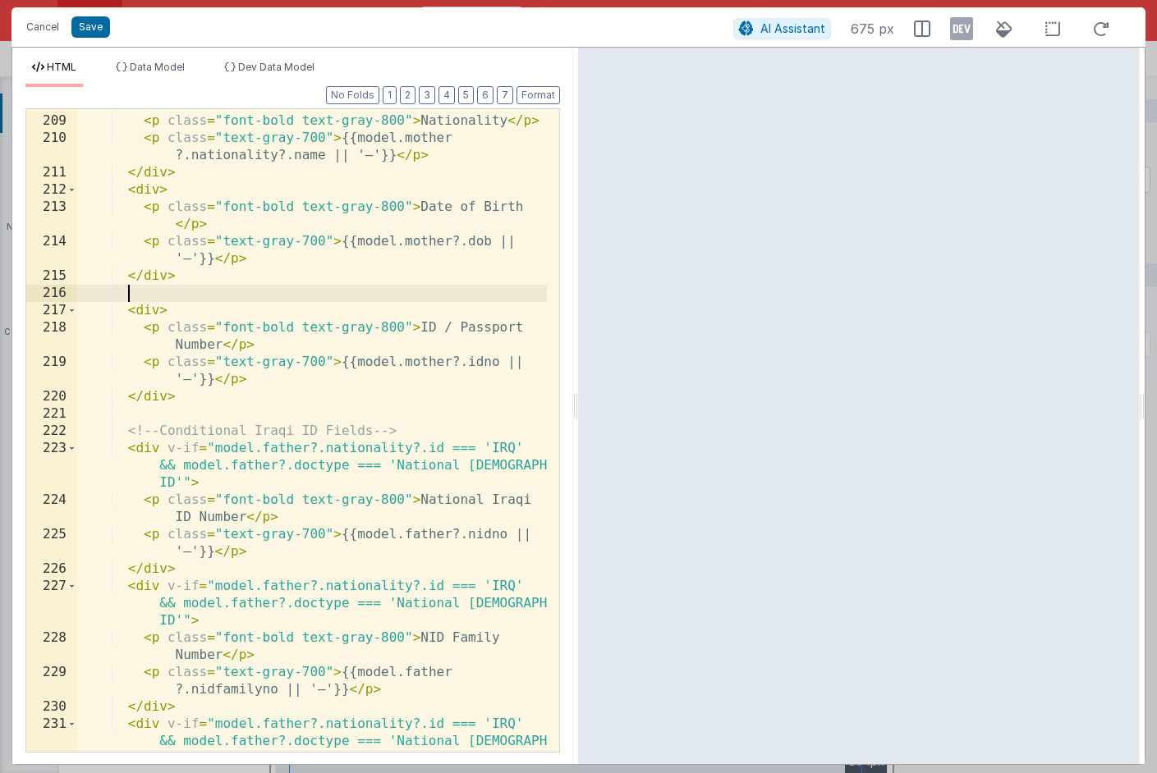
click at [278, 450] on div "< div > < p class = "font-bold text-gray-800" > Nationality </ p > < p class = …" at bounding box center [312, 451] width 470 height 712
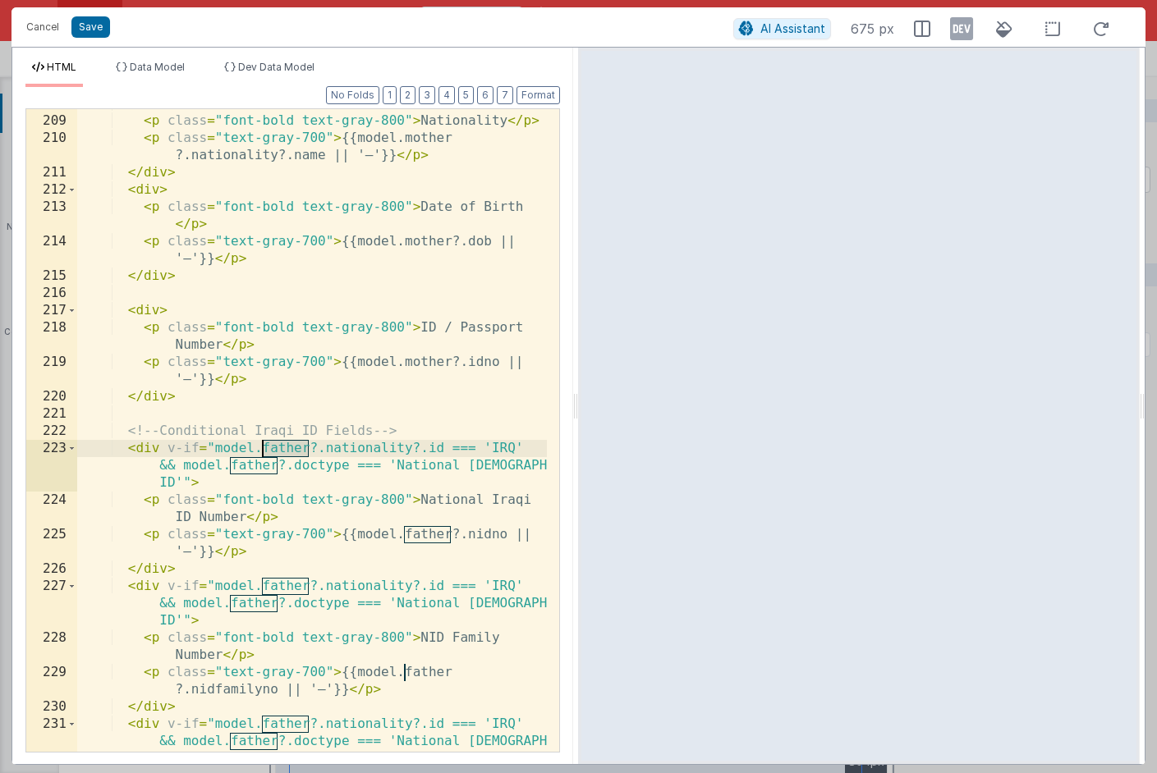
click at [278, 450] on div "< div > < p class = "font-bold text-gray-800" > Nationality </ p > < p class = …" at bounding box center [312, 451] width 470 height 712
click at [256, 471] on div "< div > < p class = "font-bold text-gray-800" > Nationality </ p > < p class = …" at bounding box center [312, 451] width 470 height 712
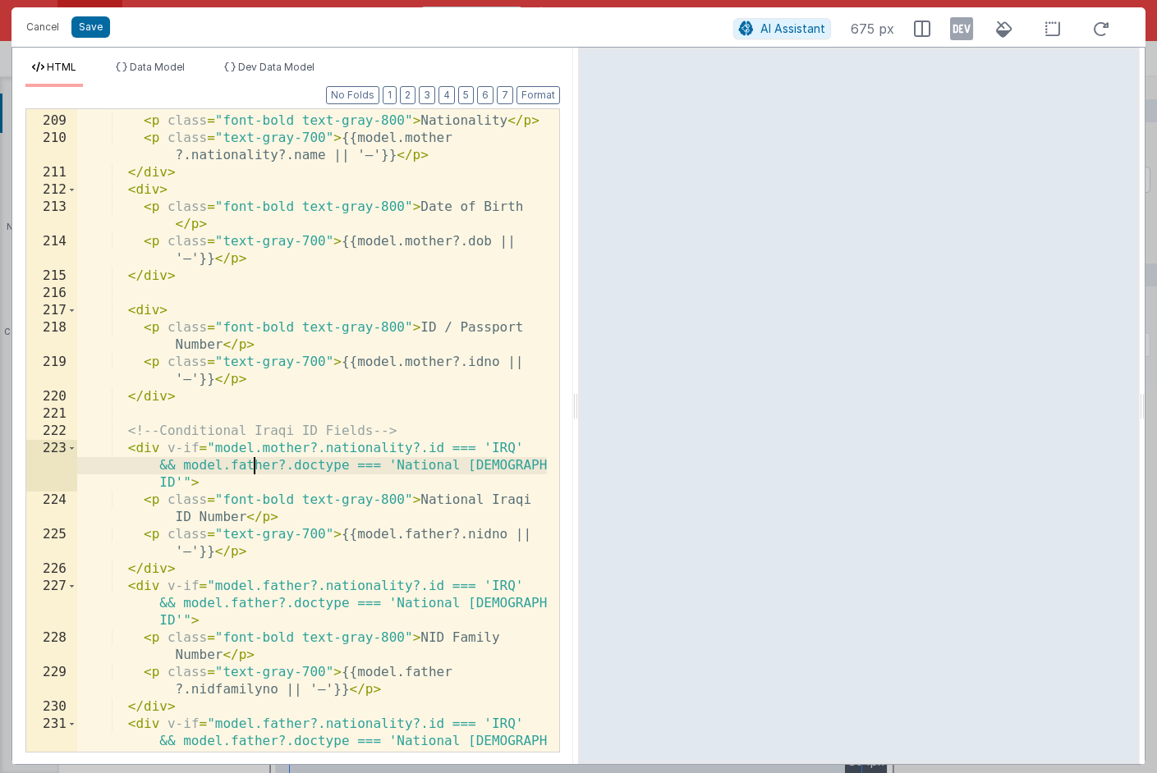
click at [256, 471] on div "< div > < p class = "font-bold text-gray-800" > Nationality </ p > < p class = …" at bounding box center [312, 451] width 470 height 712
click at [428, 533] on div "< div > < p class = "font-bold text-gray-800" > Nationality </ p > < p class = …" at bounding box center [312, 451] width 470 height 712
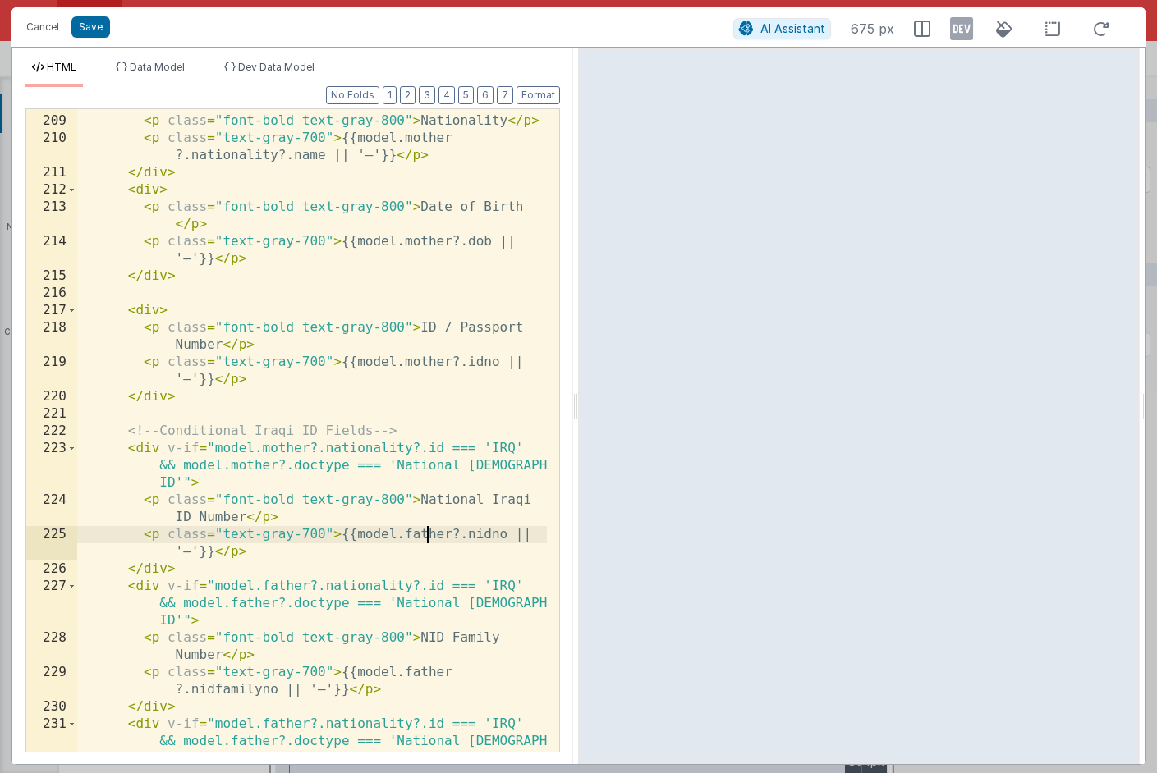
click at [428, 533] on div "< div > < p class = "font-bold text-gray-800" > Nationality </ p > < p class = …" at bounding box center [312, 451] width 470 height 712
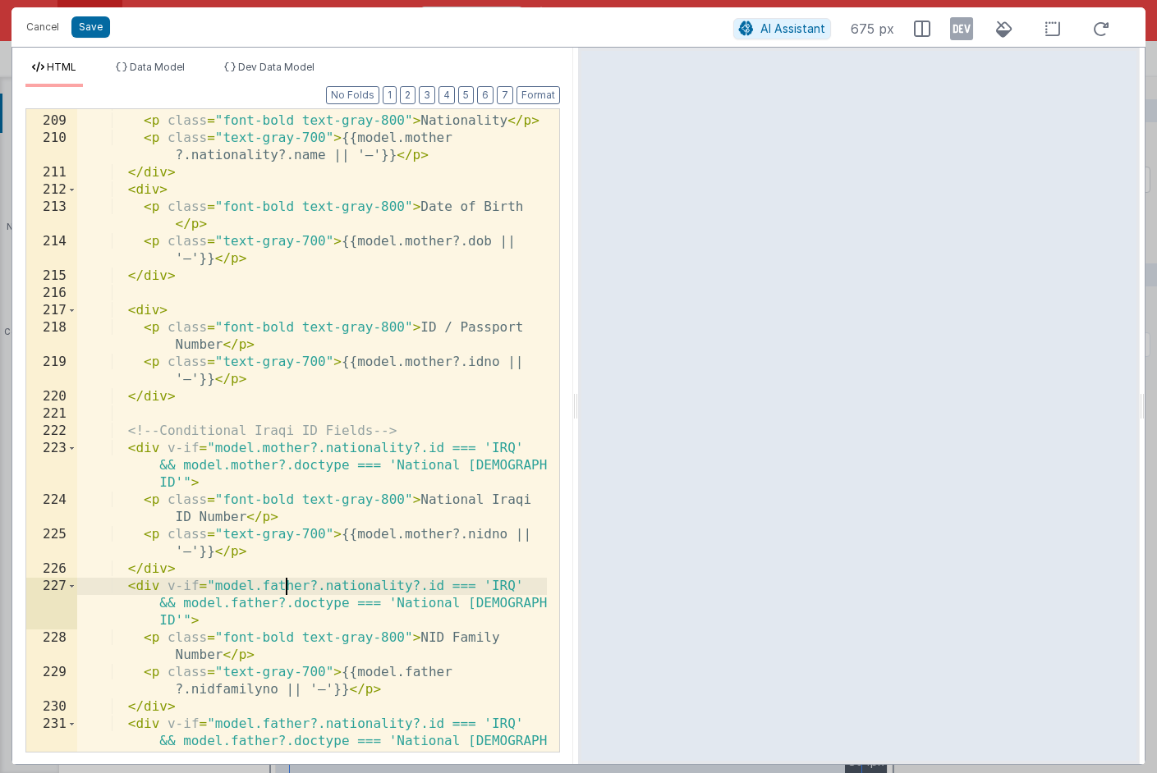
click at [287, 588] on div "< div > < p class = "font-bold text-gray-800" > Nationality </ p > < p class = …" at bounding box center [312, 451] width 470 height 712
click at [268, 607] on div "< div > < p class = "font-bold text-gray-800" > Nationality </ p > < p class = …" at bounding box center [312, 451] width 470 height 712
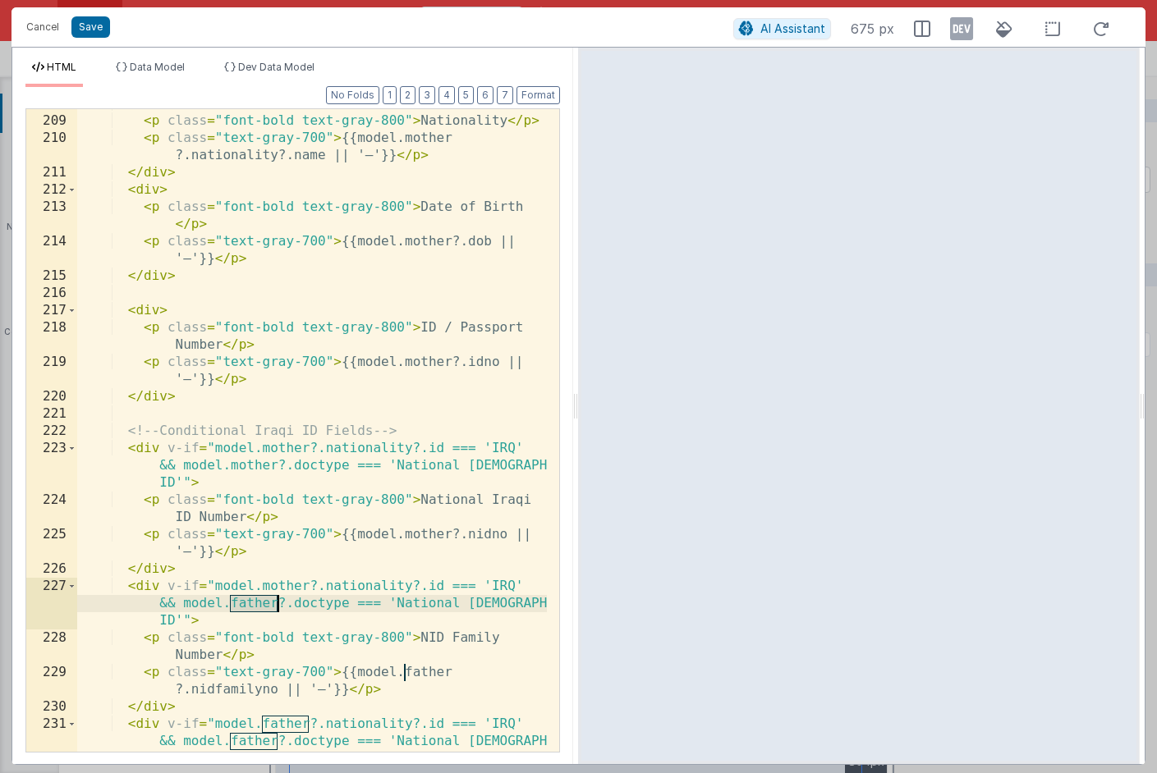
click at [268, 607] on div "< div > < p class = "font-bold text-gray-800" > Nationality </ p > < p class = …" at bounding box center [312, 451] width 470 height 712
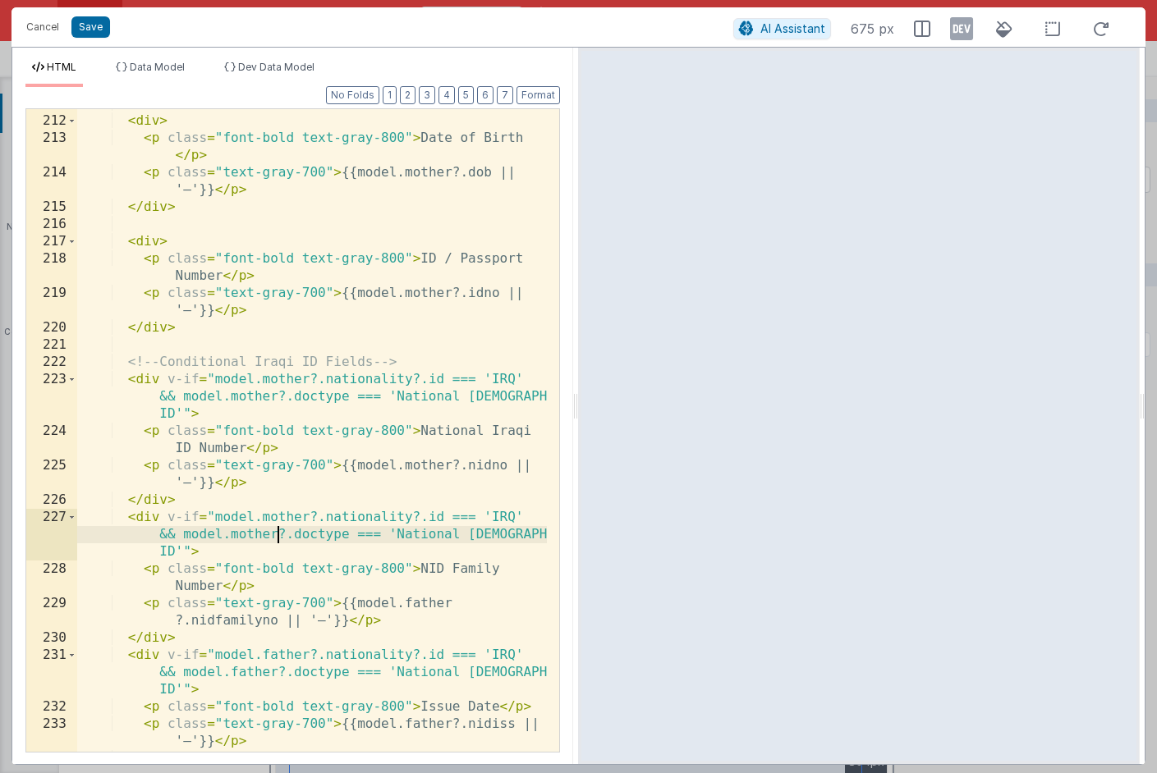
scroll to position [5139, 0]
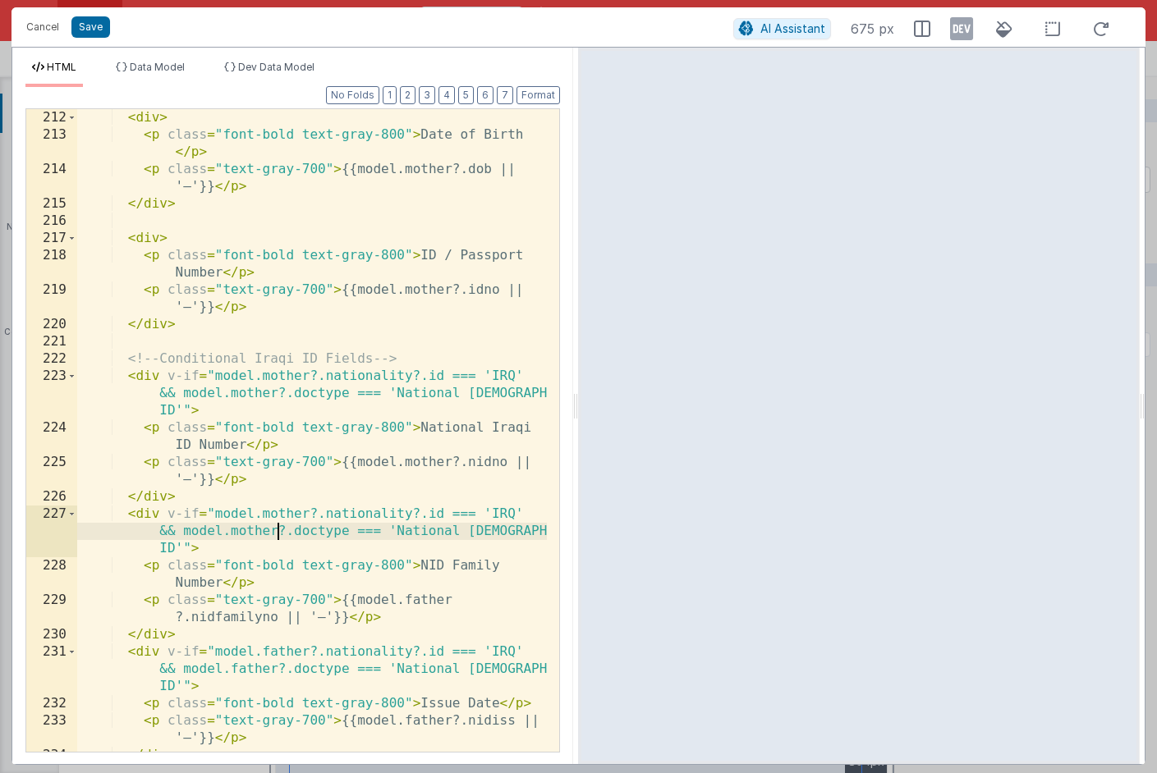
click at [418, 598] on div "< div > < p class = "font-bold text-gray-800" > Date of Birth </ p > < p class …" at bounding box center [312, 447] width 470 height 677
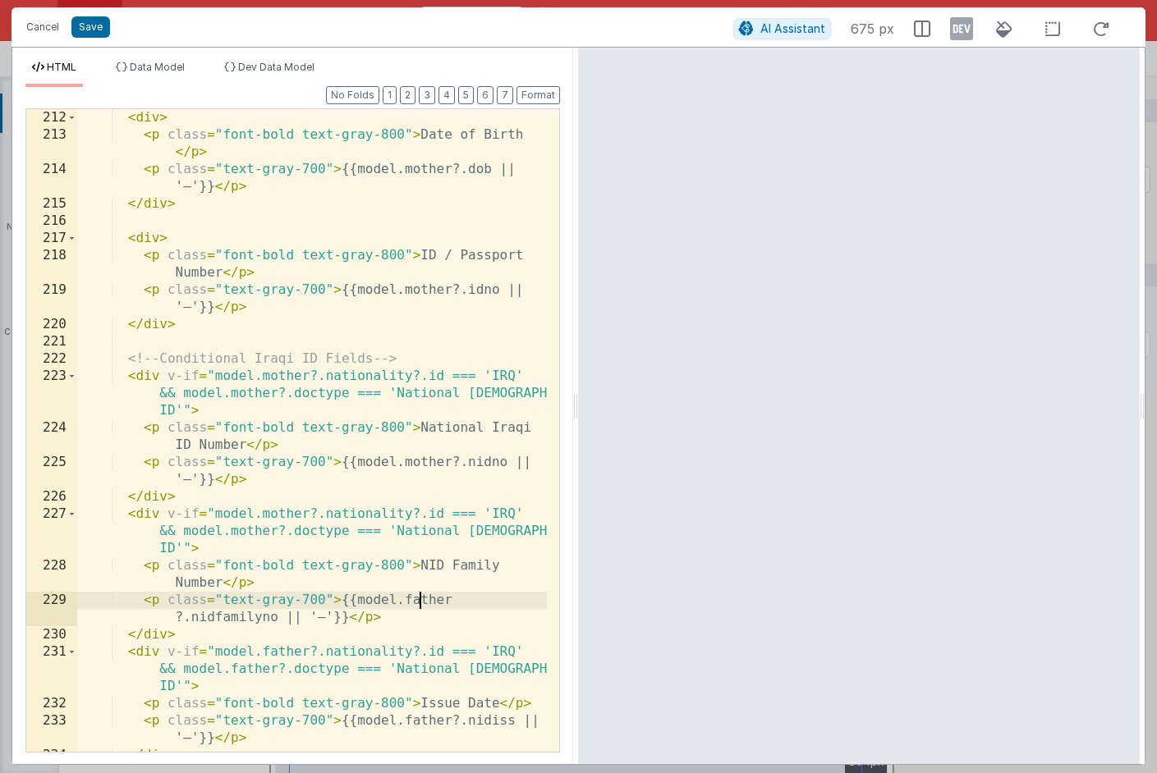
click at [418, 598] on div "< div > < p class = "font-bold text-gray-800" > Date of Birth </ p > < p class …" at bounding box center [312, 447] width 470 height 677
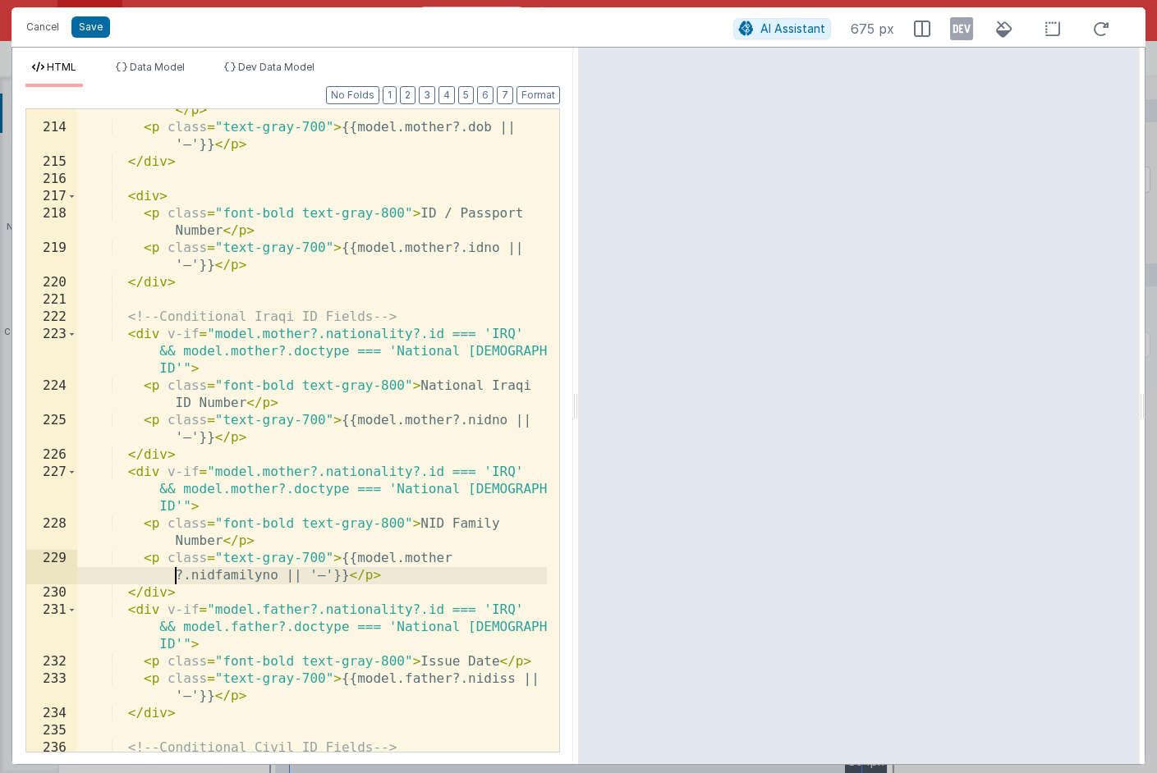
scroll to position [5230, 0]
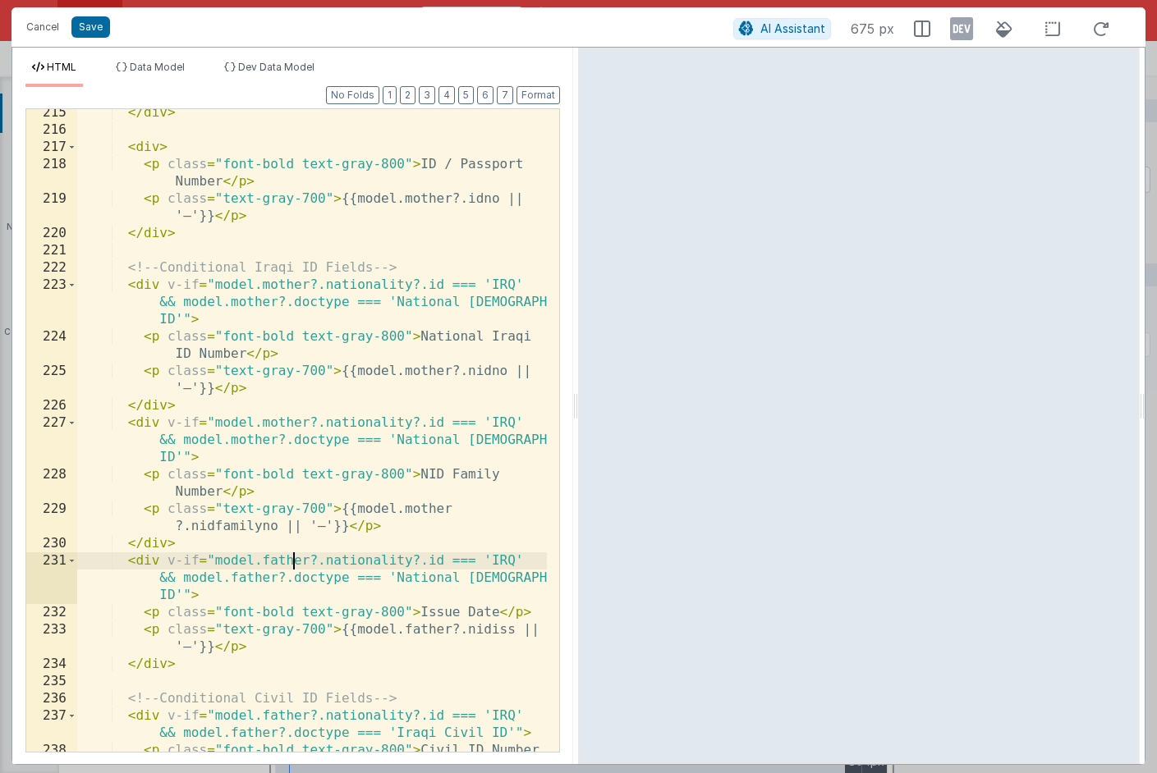
click at [295, 562] on div "</ div > < div > < p class = "font-bold text-gray-800" > ID / Passport Number <…" at bounding box center [312, 451] width 470 height 695
click at [254, 580] on div "</ div > < div > < p class = "font-bold text-gray-800" > ID / Passport Number <…" at bounding box center [312, 451] width 470 height 695
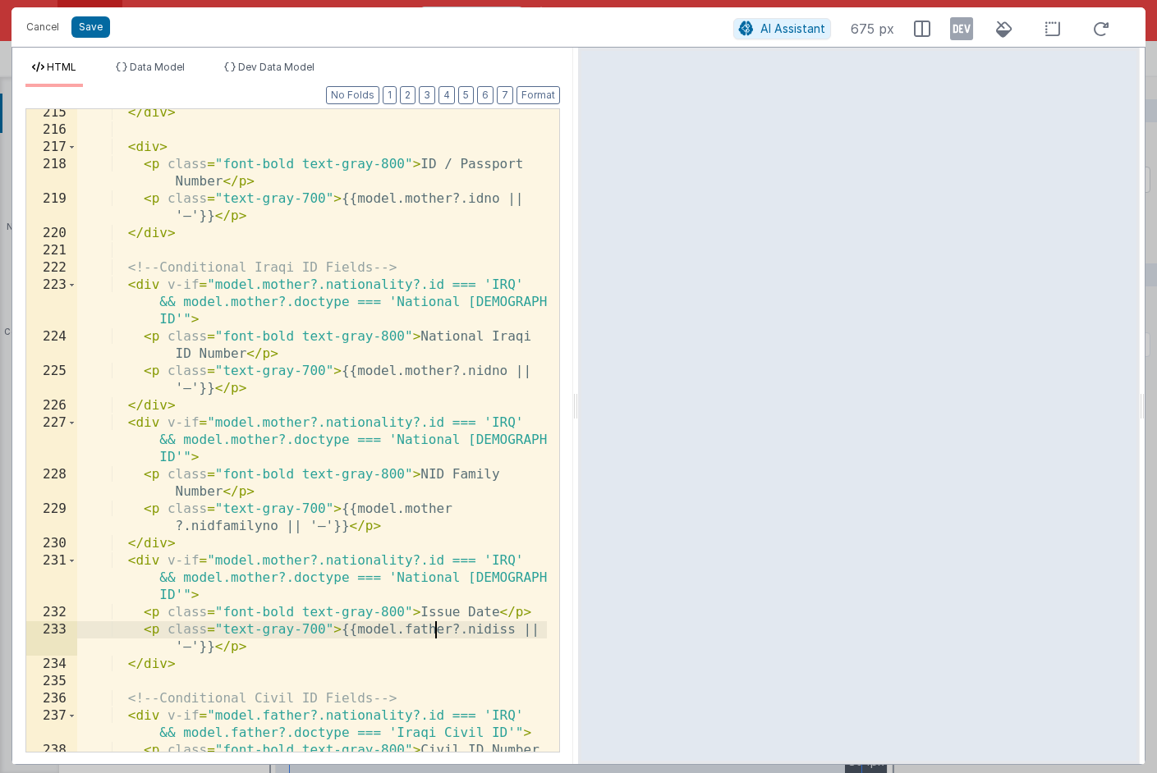
click at [436, 628] on div "</ div > < div > < p class = "font-bold text-gray-800" > ID / Passport Number <…" at bounding box center [312, 451] width 470 height 695
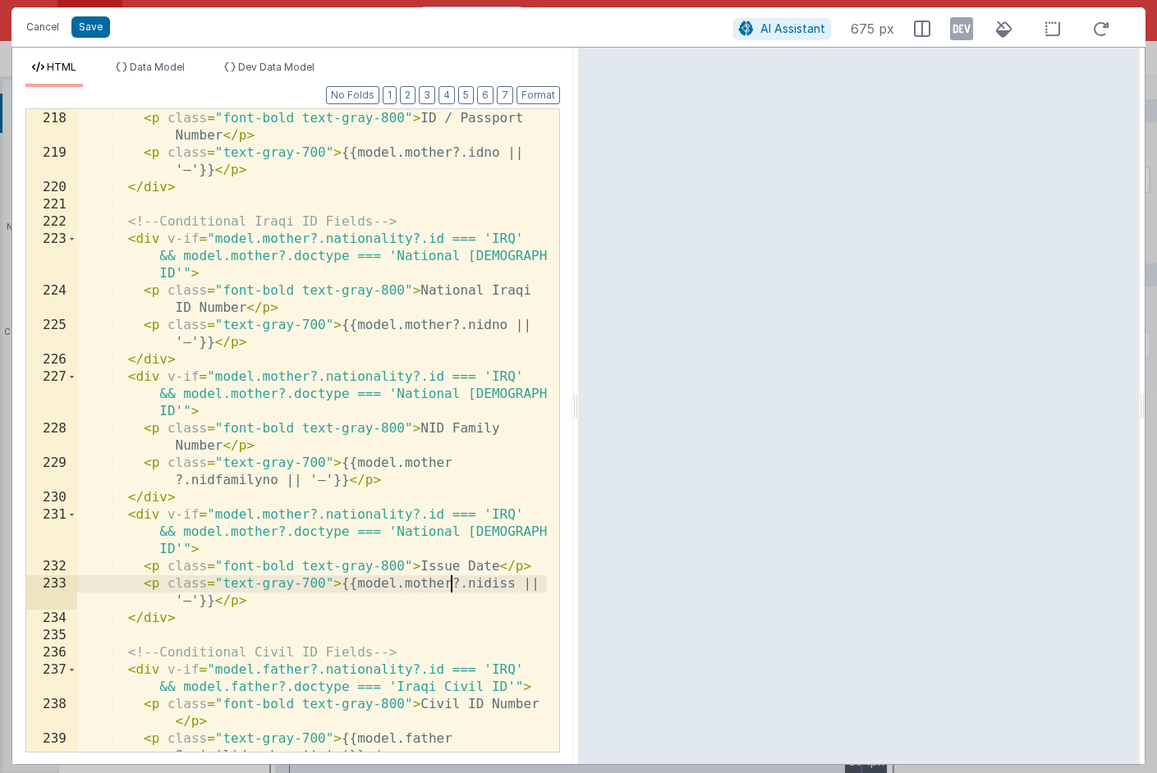
scroll to position [5365, 0]
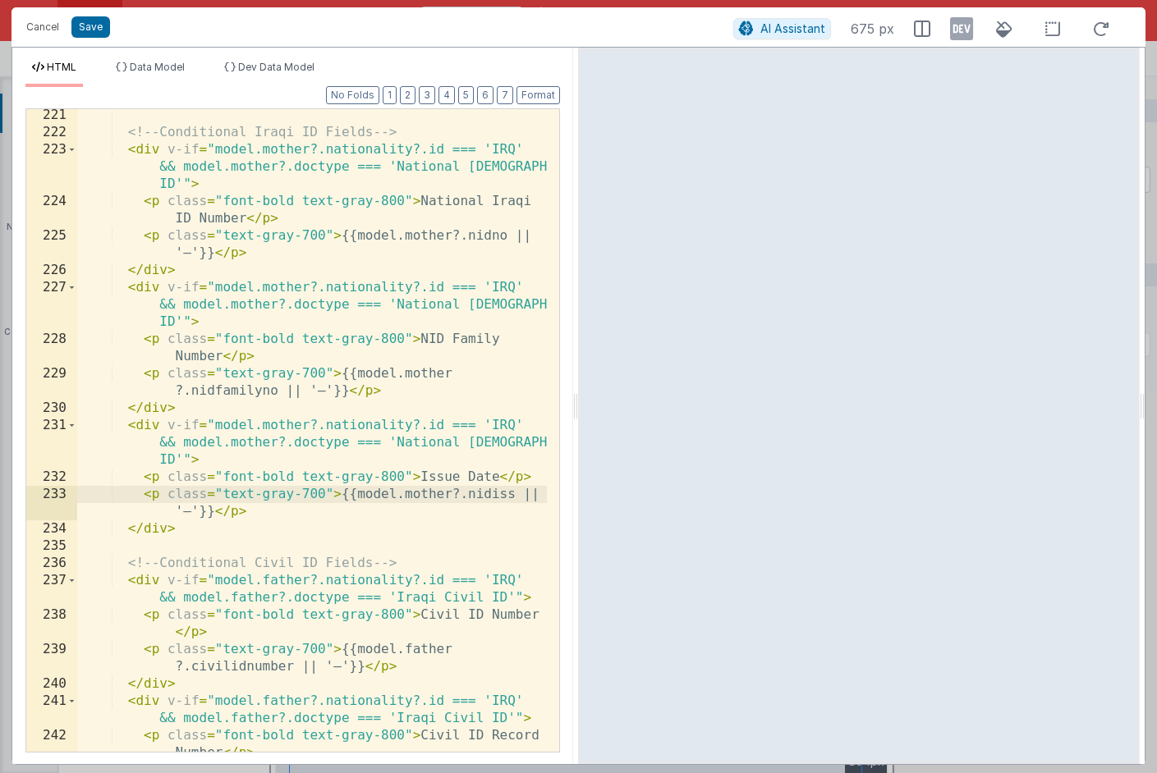
click at [300, 579] on div "<!-- Conditional Iraqi ID Fields --> < div v-if = "model.mother?.nationality?.i…" at bounding box center [312, 454] width 470 height 695
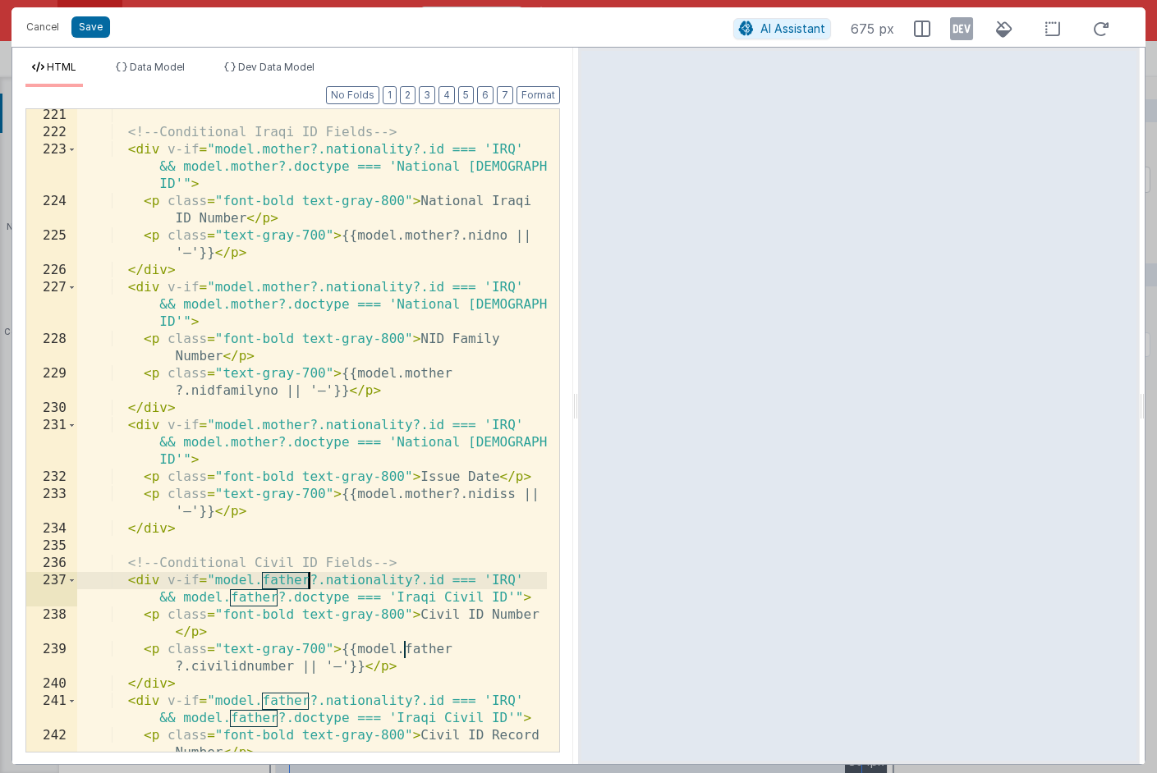
click at [300, 579] on div "<!-- Conditional Iraqi ID Fields --> < div v-if = "model.mother?.nationality?.i…" at bounding box center [312, 454] width 470 height 695
click at [248, 599] on div "<!-- Conditional Iraqi ID Fields --> < div v-if = "model.mother?.nationality?.i…" at bounding box center [312, 454] width 470 height 695
click at [434, 646] on div "<!-- Conditional Iraqi ID Fields --> < div v-if = "model.mother?.nationality?.i…" at bounding box center [312, 454] width 470 height 695
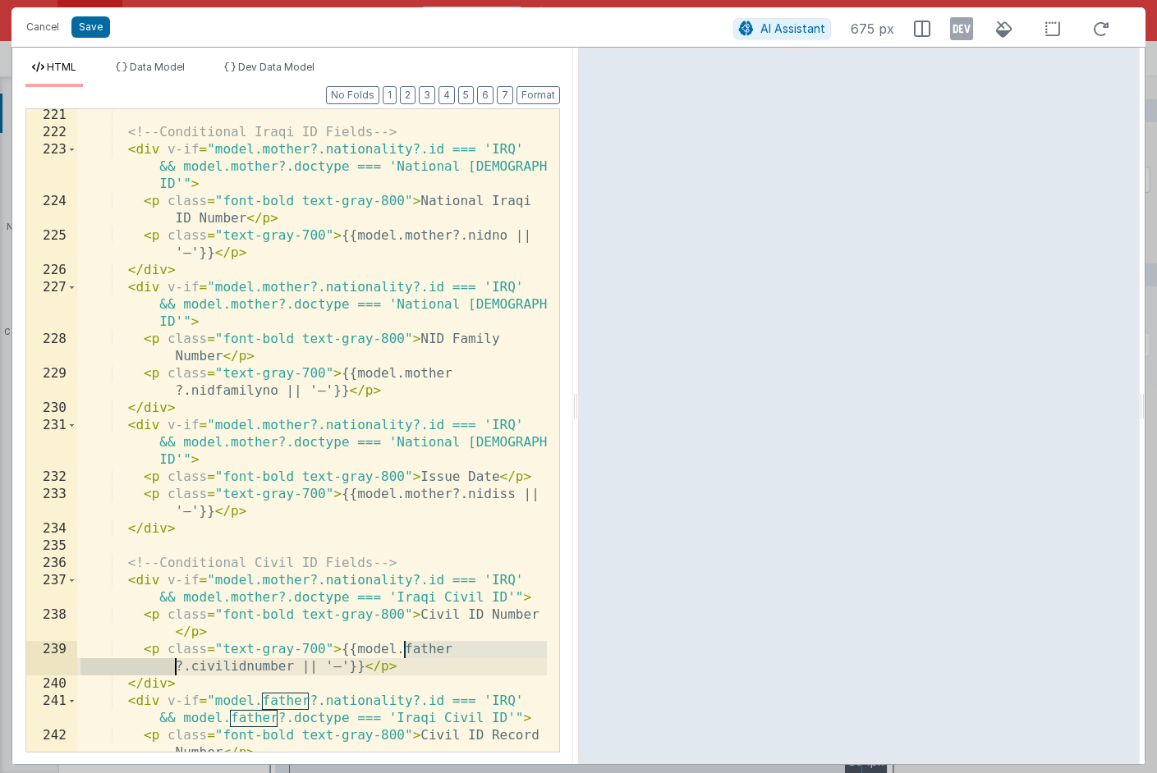
click at [434, 646] on div "<!-- Conditional Iraqi ID Fields --> < div v-if = "model.mother?.nationality?.i…" at bounding box center [312, 454] width 470 height 695
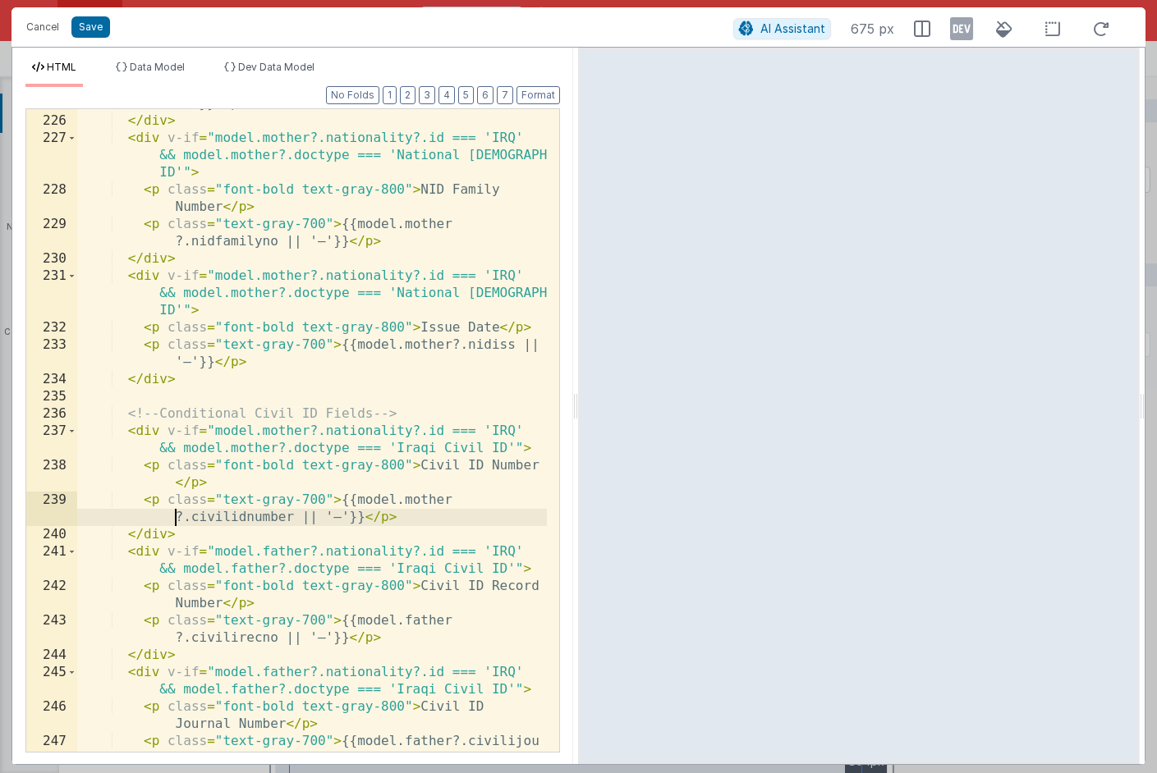
scroll to position [5553, 0]
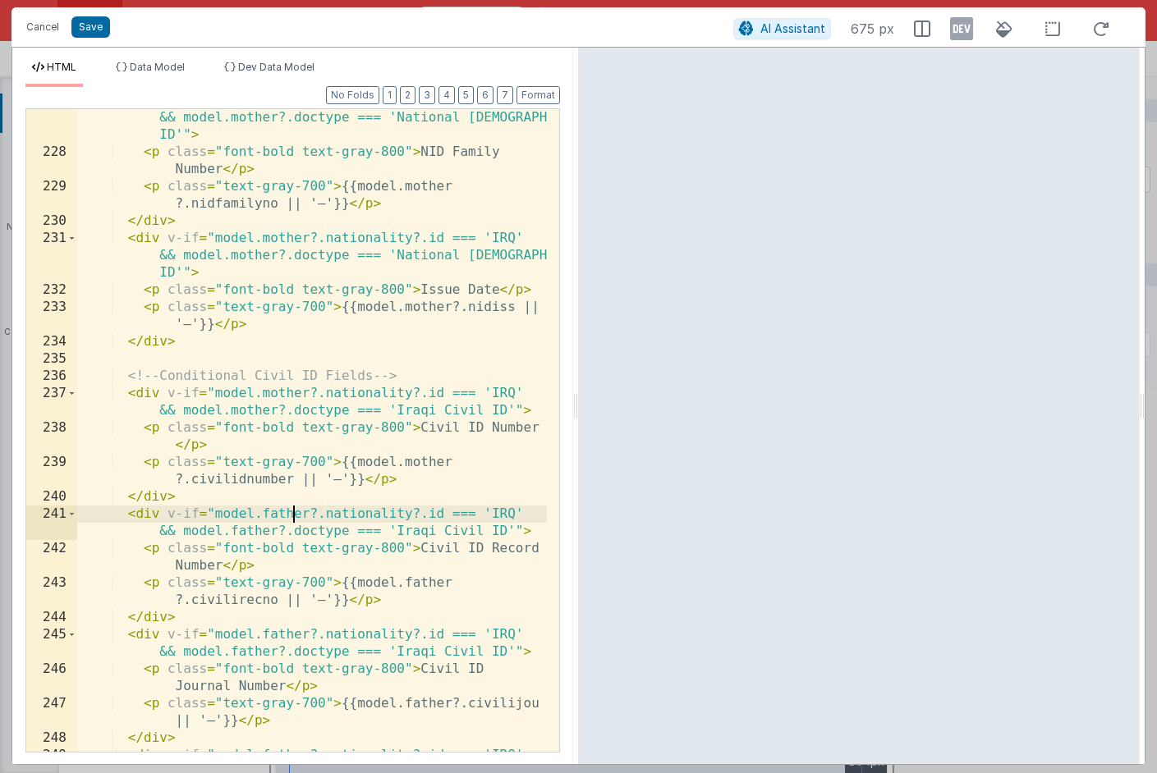
click at [290, 514] on div "< div v-if = "model.mother?.nationality?.id === 'IRQ' && model.mother?.doctype …" at bounding box center [312, 456] width 470 height 729
click at [260, 528] on div "< div v-if = "model.mother?.nationality?.id === 'IRQ' && model.mother?.doctype …" at bounding box center [312, 456] width 470 height 729
click at [258, 529] on div "< div v-if = "model.mother?.nationality?.id === 'IRQ' && model.mother?.doctype …" at bounding box center [312, 456] width 470 height 729
click at [257, 534] on div "< div v-if = "model.mother?.nationality?.id === 'IRQ' && model.mother?.doctype …" at bounding box center [312, 456] width 470 height 729
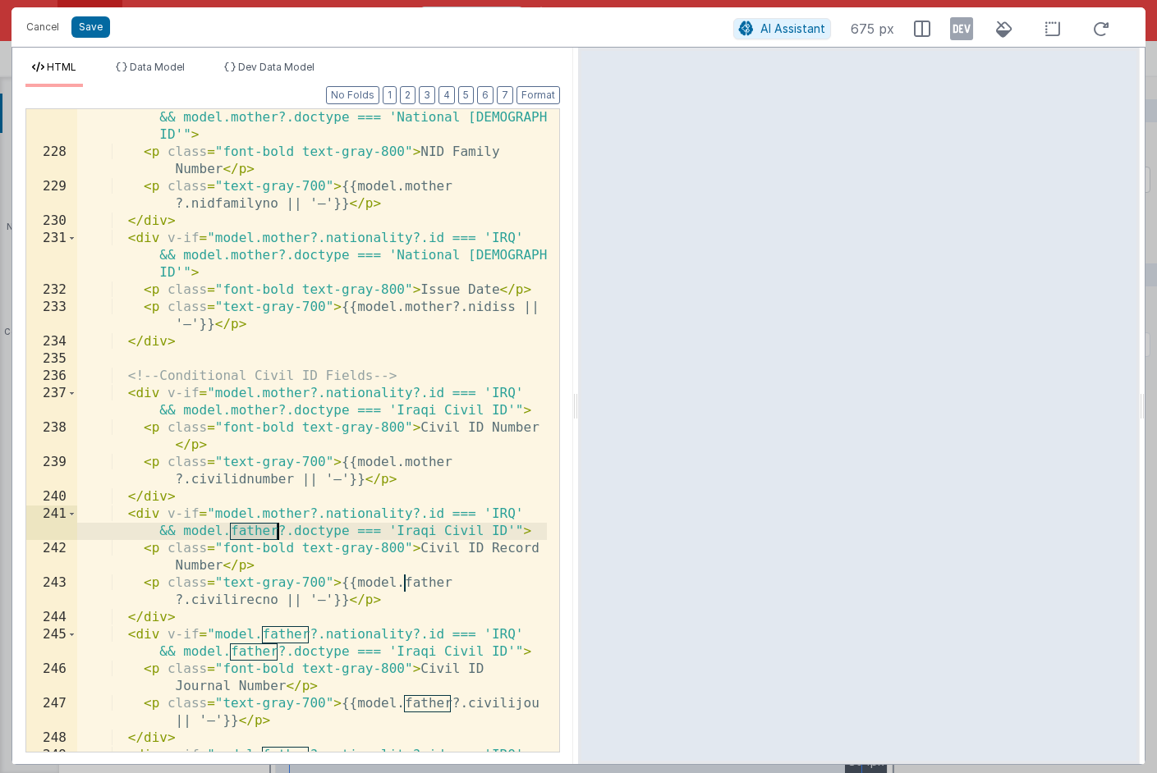
click at [257, 534] on div "< div v-if = "model.mother?.nationality?.id === 'IRQ' && model.mother?.doctype …" at bounding box center [312, 456] width 470 height 729
click at [415, 580] on div "< div v-if = "model.mother?.nationality?.id === 'IRQ' && model.mother?.doctype …" at bounding box center [312, 456] width 470 height 729
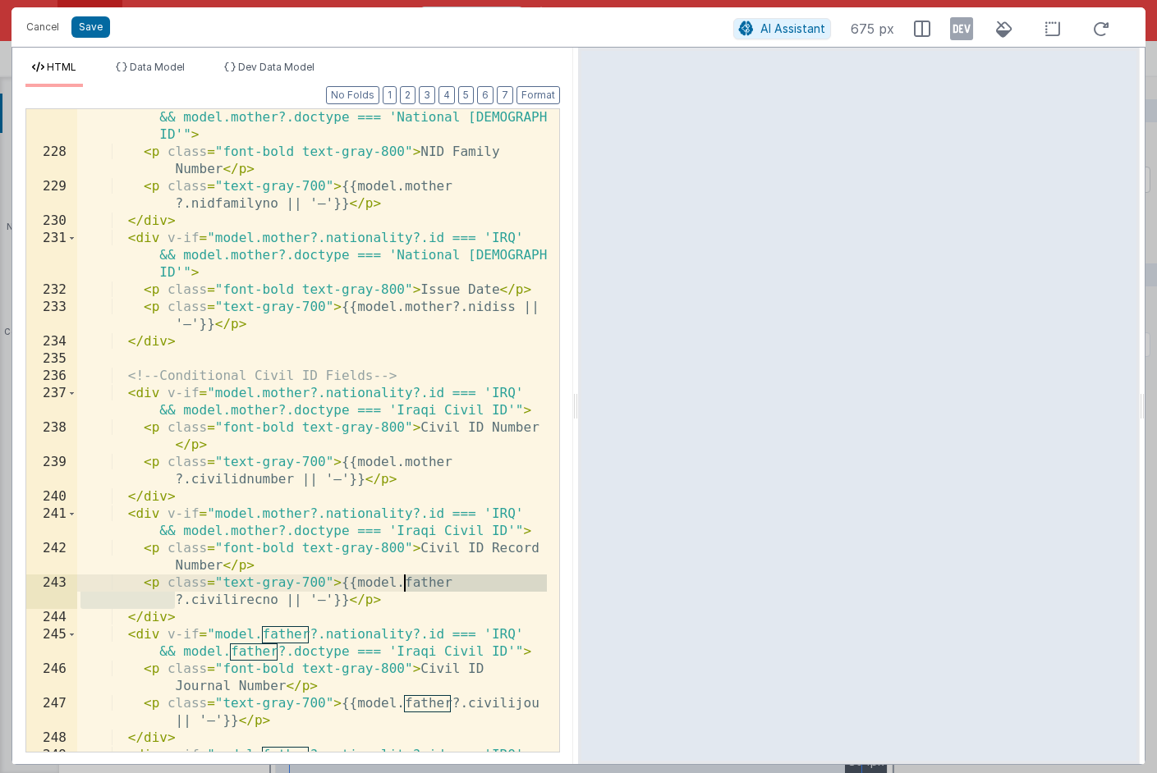
click at [415, 580] on div "< div v-if = "model.mother?.nationality?.id === 'IRQ' && model.mother?.doctype …" at bounding box center [312, 456] width 470 height 729
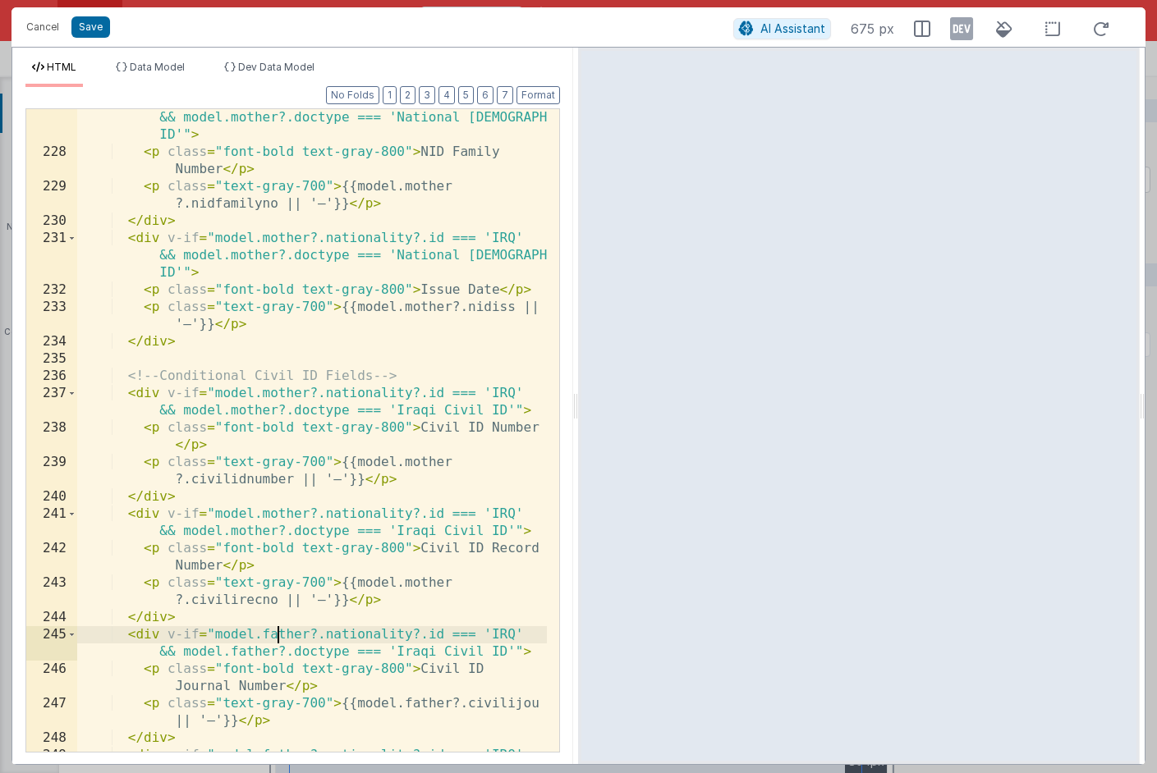
click at [279, 630] on div "< div v-if = "model.mother?.nationality?.id === 'IRQ' && model.mother?.doctype …" at bounding box center [312, 456] width 470 height 729
click at [264, 648] on div "< div v-if = "model.mother?.nationality?.id === 'IRQ' && model.mother?.doctype …" at bounding box center [312, 456] width 470 height 729
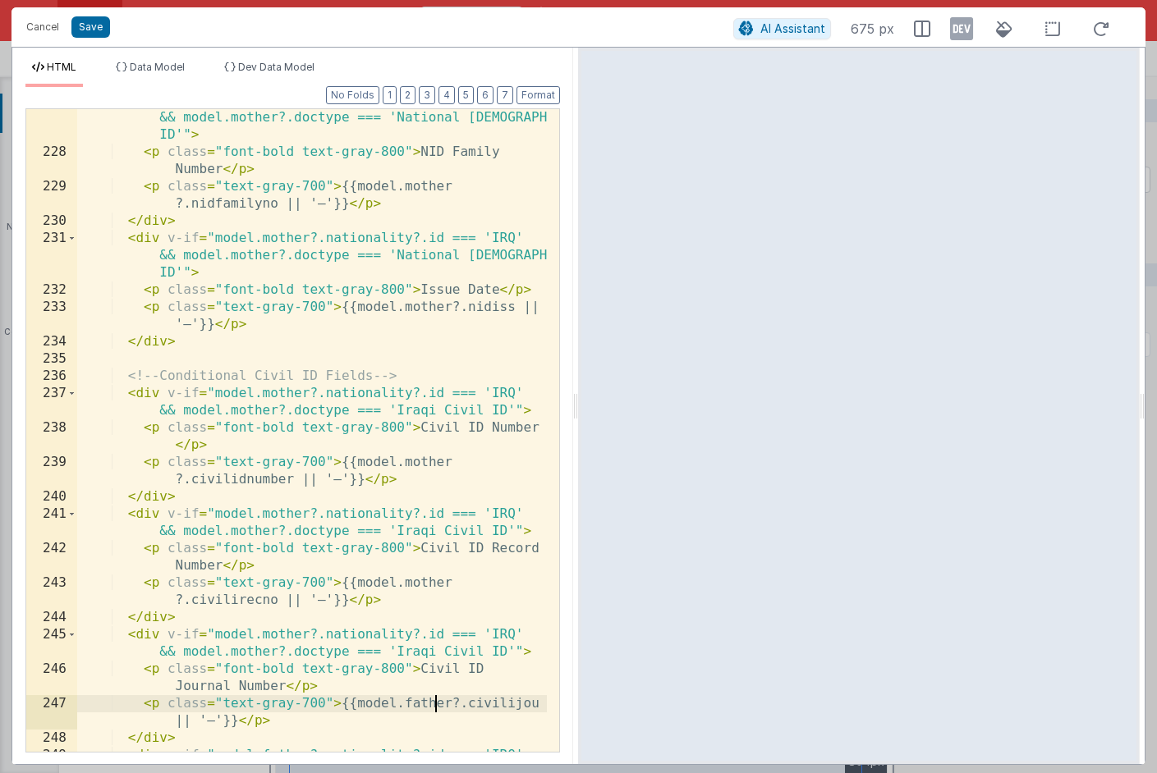
click at [434, 702] on div "< div v-if = "model.mother?.nationality?.id === 'IRQ' && model.mother?.doctype …" at bounding box center [312, 456] width 470 height 729
click at [433, 701] on div "< div v-if = "model.mother?.nationality?.id === 'IRQ' && model.mother?.doctype …" at bounding box center [312, 456] width 470 height 729
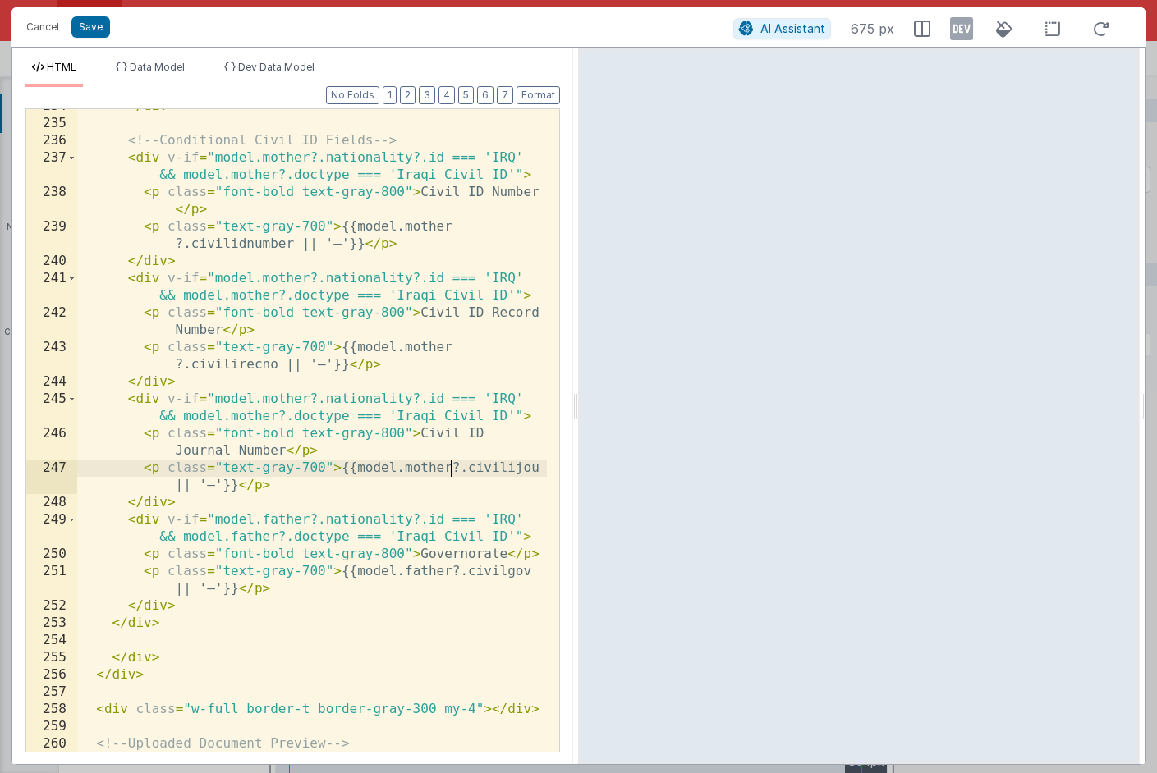
scroll to position [5787, 0]
click at [280, 519] on div "</ div > <!-- Conditional Civil ID Fields --> < div v-if = "model.mother?.natio…" at bounding box center [312, 436] width 470 height 677
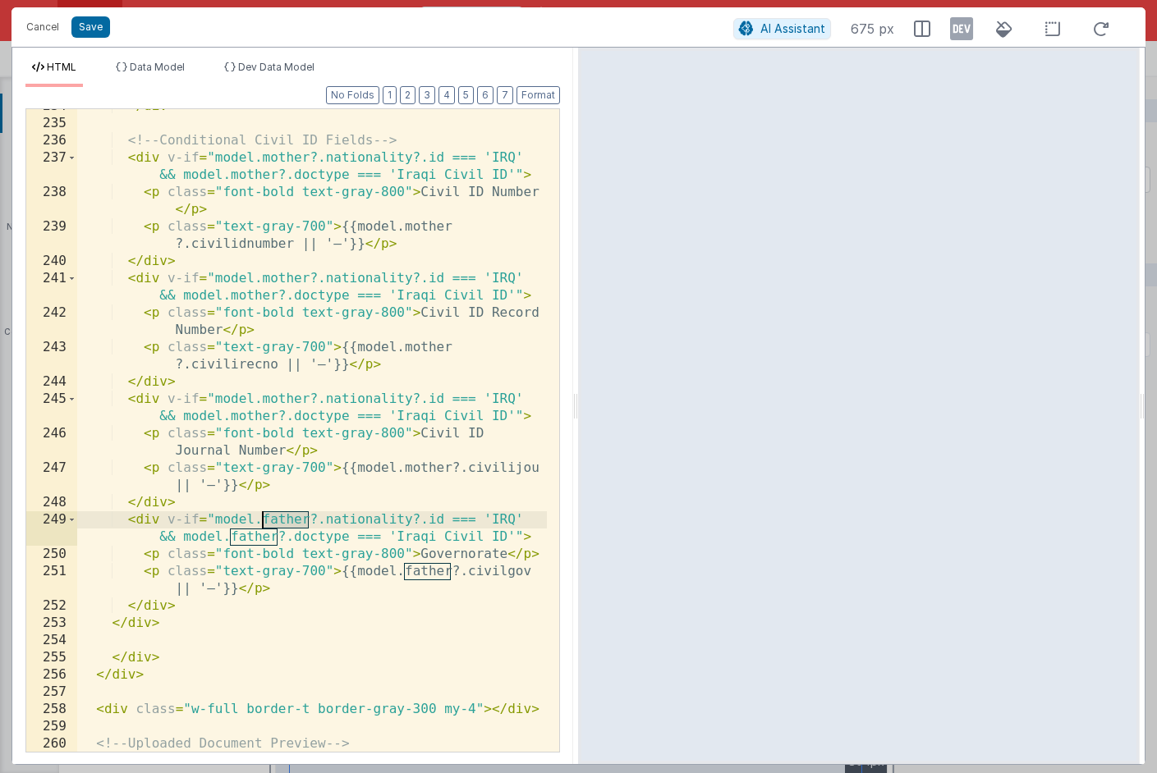
click at [280, 519] on div "</ div > <!-- Conditional Civil ID Fields --> < div v-if = "model.mother?.natio…" at bounding box center [312, 436] width 470 height 677
click at [253, 532] on div "</ div > <!-- Conditional Civil ID Fields --> < div v-if = "model.mother?.natio…" at bounding box center [312, 436] width 470 height 677
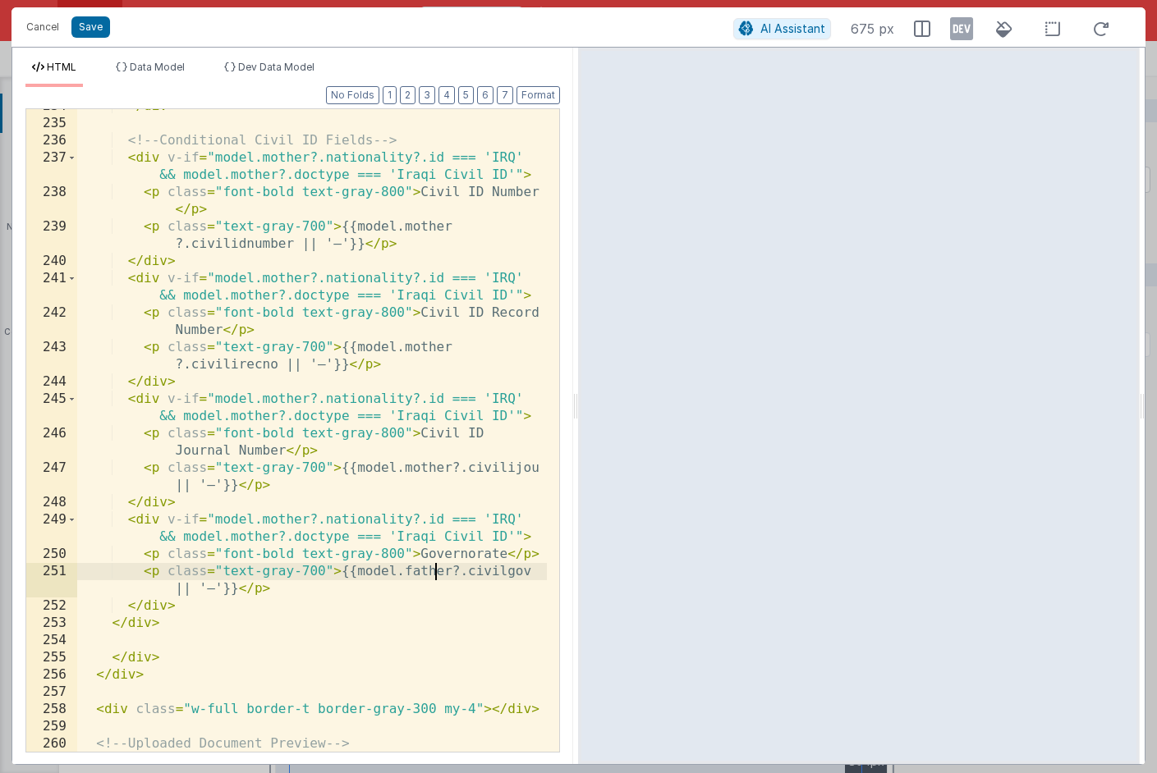
click at [438, 576] on div "</ div > <!-- Conditional Civil ID Fields --> < div v-if = "model.mother?.natio…" at bounding box center [312, 436] width 470 height 677
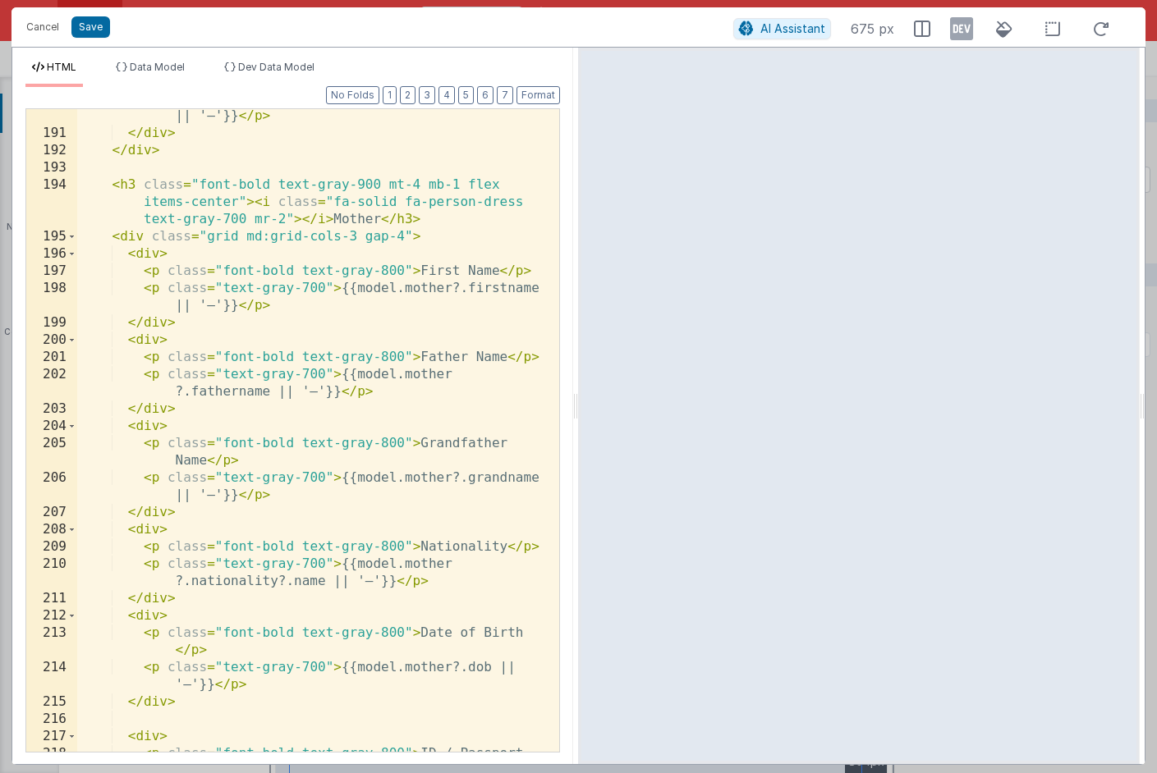
scroll to position [4637, 0]
click at [383, 220] on div "< p class = "text-gray-700" > {{model.father?.civilgov || '—'}} </ p > </ div >…" at bounding box center [312, 449] width 470 height 712
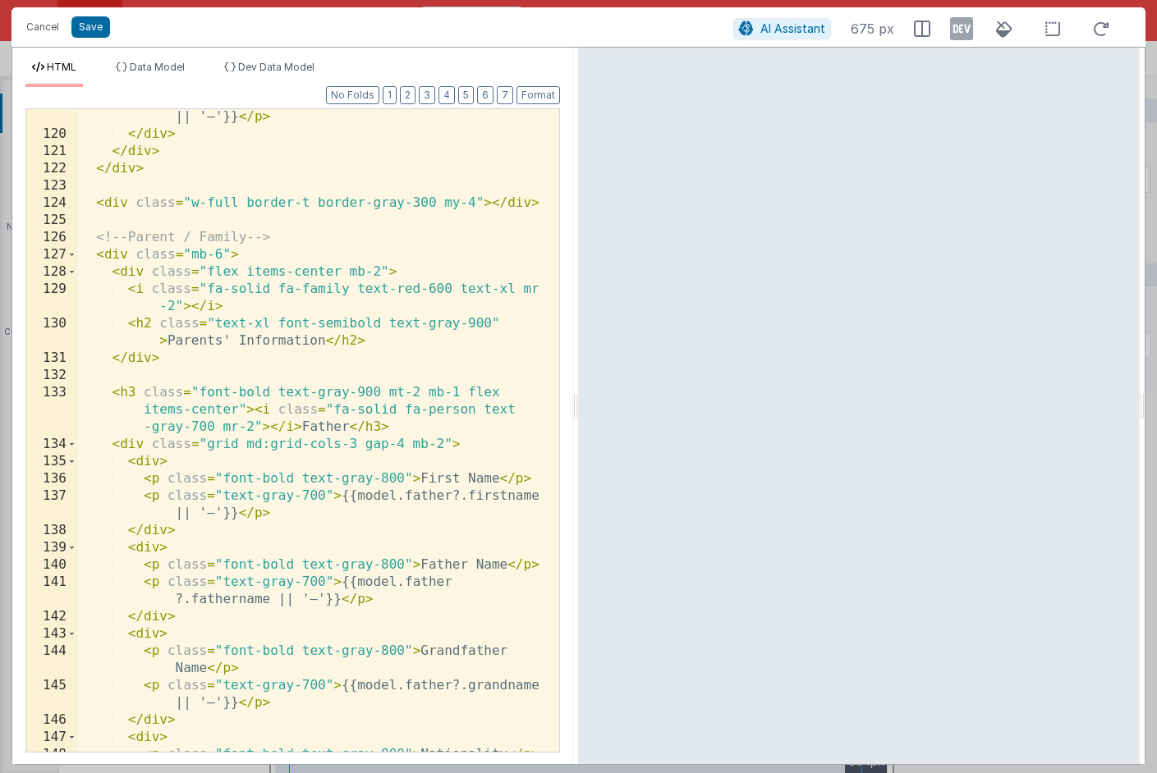
scroll to position [2812, 0]
click at [385, 339] on div "< p class = "text-gray-700" > {{model.newborn?.certdate || '—'}} </ p > </ div …" at bounding box center [312, 447] width 470 height 712
click at [80, 27] on button "Save" at bounding box center [90, 26] width 39 height 21
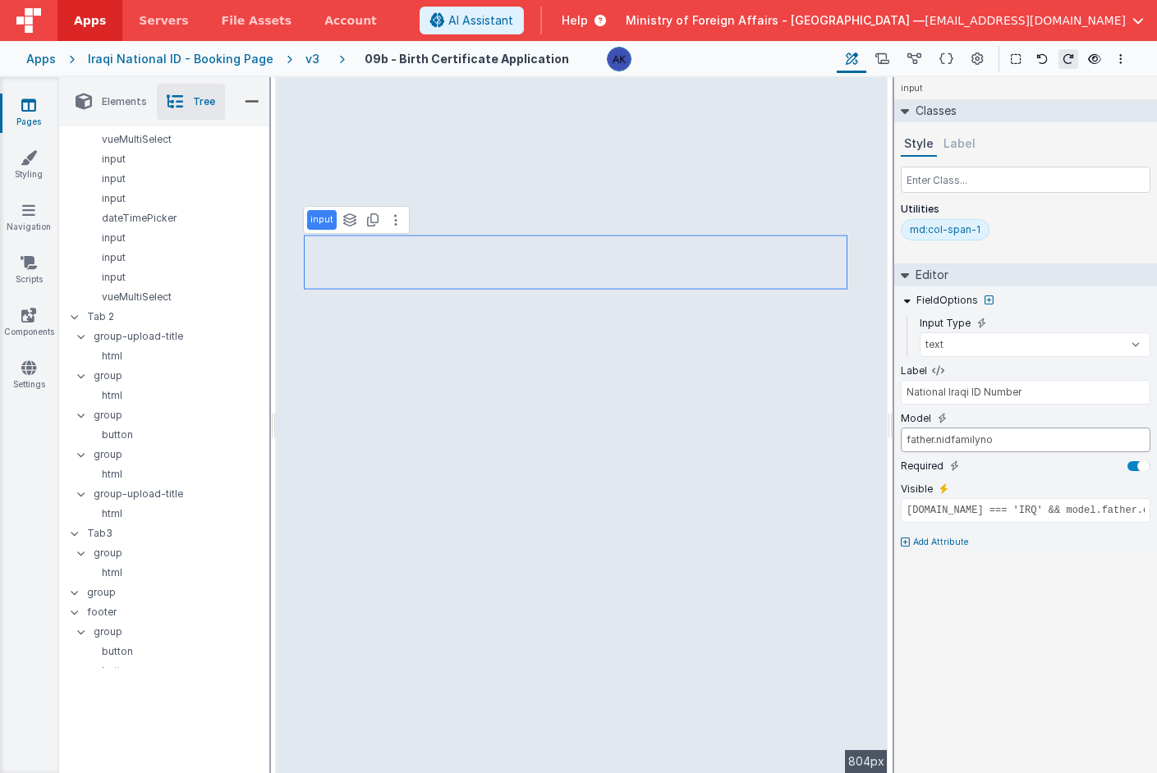
click at [976, 442] on input "father.nidfamilyno" at bounding box center [1026, 440] width 250 height 25
type input "father.nidno"
type input "NID Family Number"
type input "father.nidfamilyno"
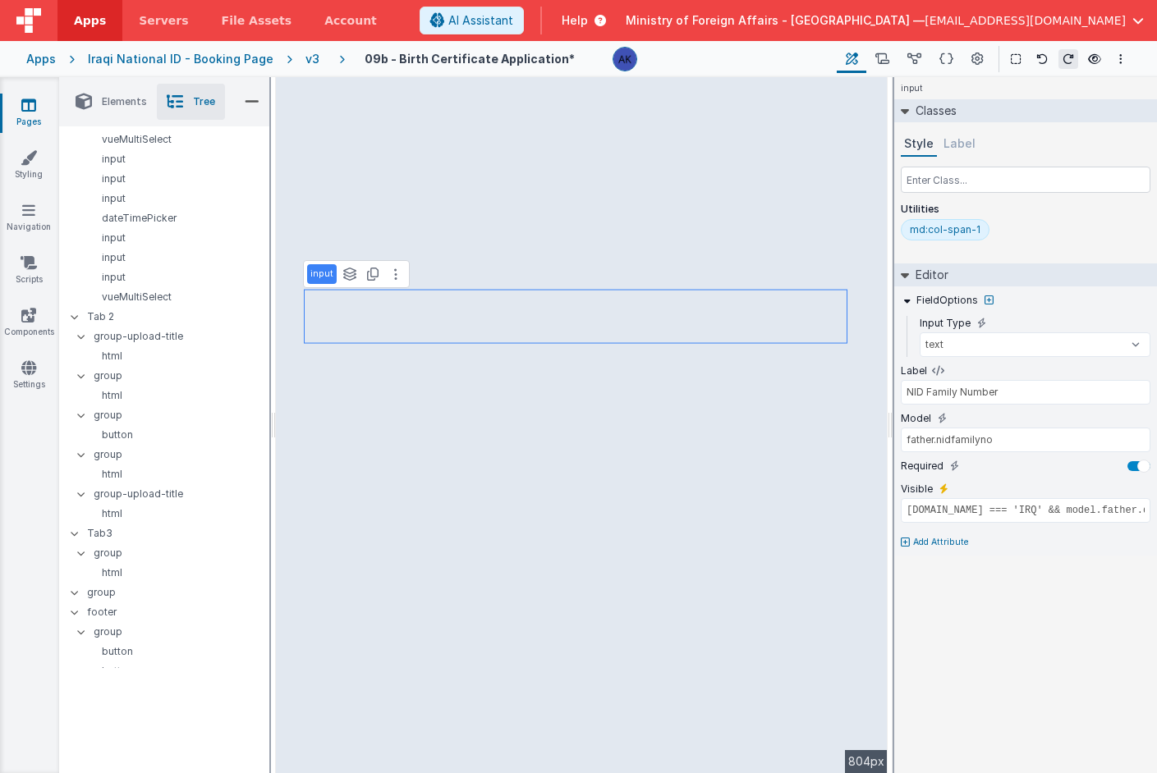
type input "Passport/ID Number"
type input "father.idno"
type input "model.father.doctypeforeign && model.father.nationality.id !== 'IRQ'"
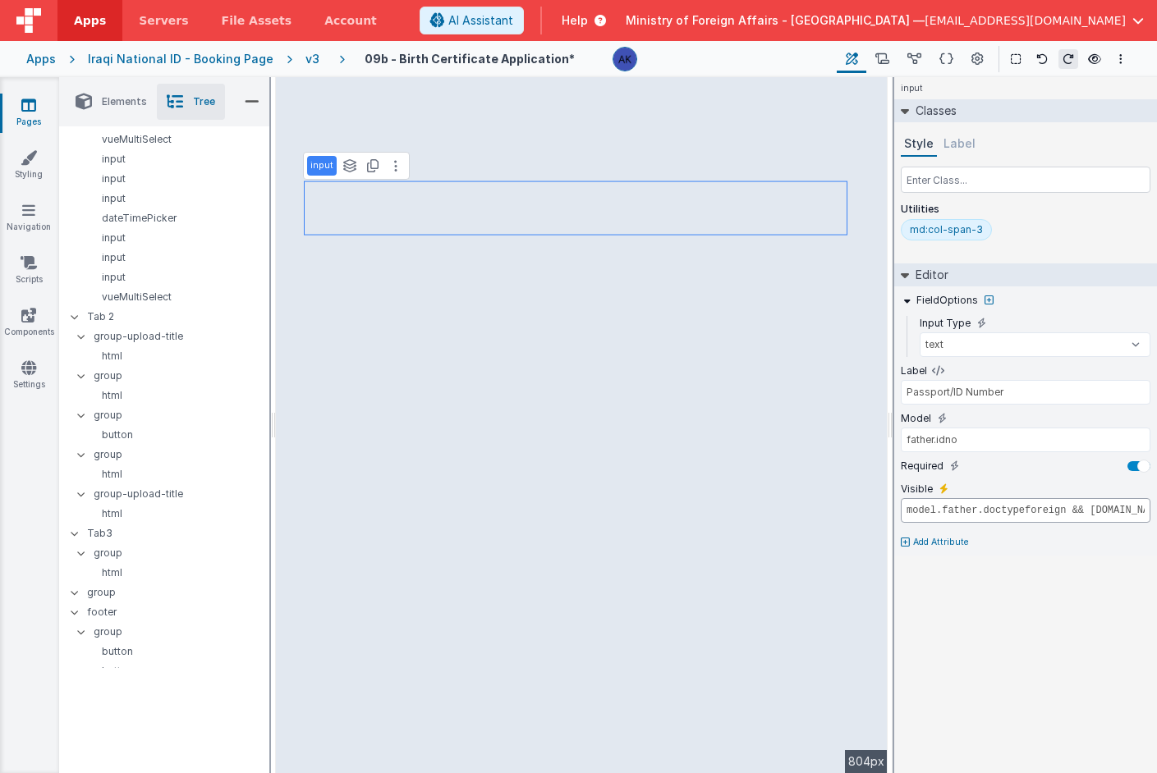
click at [992, 515] on input "model.father.doctypeforeign && model.father.nationality.id !== 'IRQ'" at bounding box center [1026, 510] width 250 height 25
drag, startPoint x: 906, startPoint y: 512, endPoint x: 1196, endPoint y: 516, distance: 289.9
click at [1157, 516] on html "Apps Servers File Assets Account Some FUTURE Slot AI Assistant Help Ministry of…" at bounding box center [578, 386] width 1157 height 773
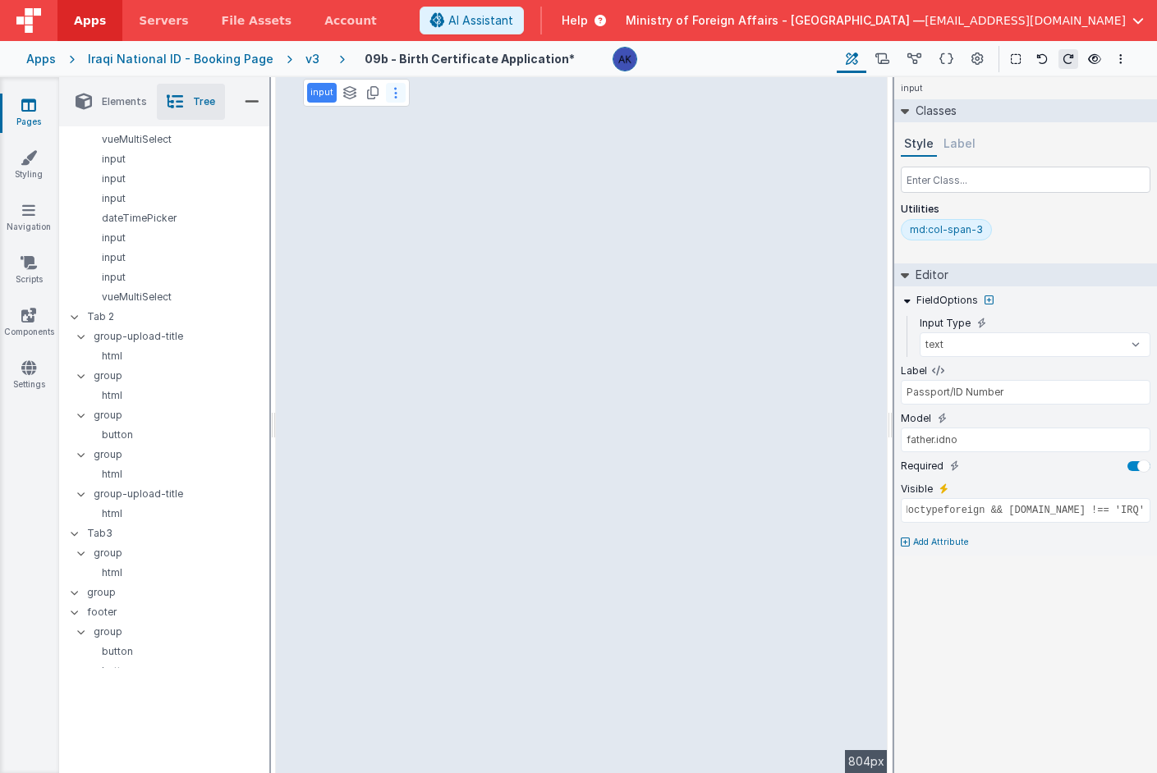
scroll to position [0, 0]
click at [397, 96] on button at bounding box center [396, 93] width 20 height 20
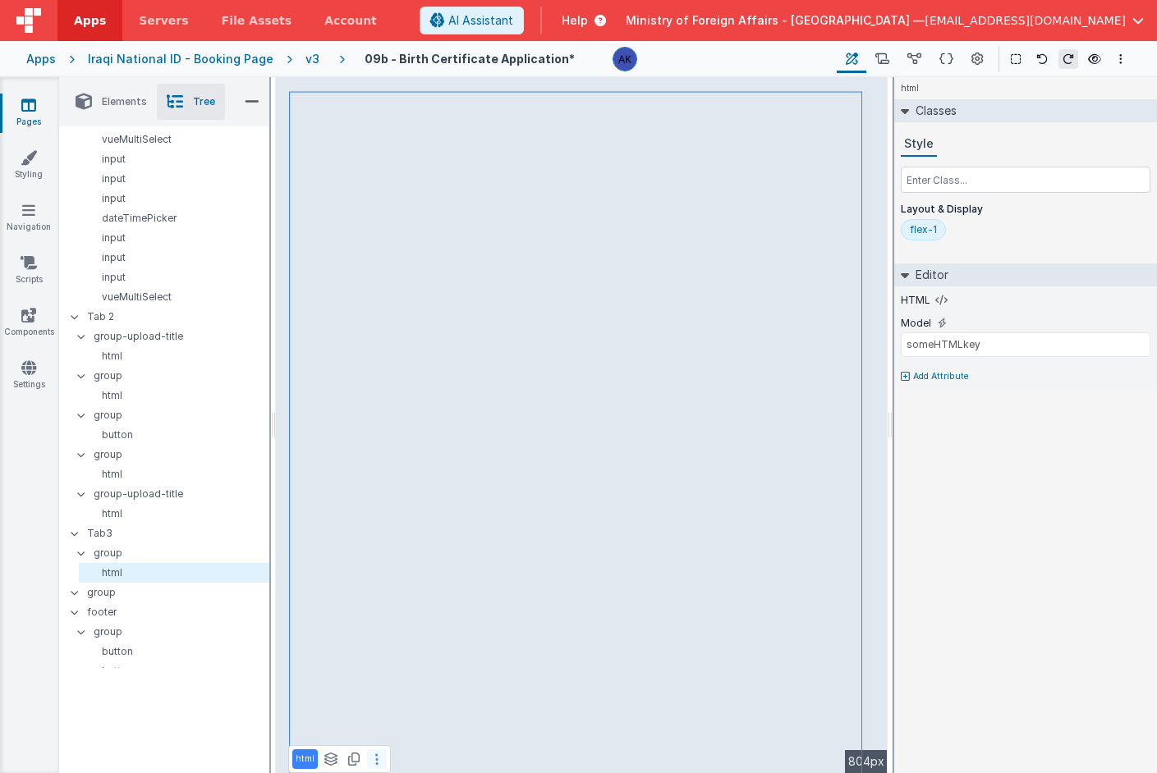
click at [382, 765] on button at bounding box center [377, 760] width 20 height 20
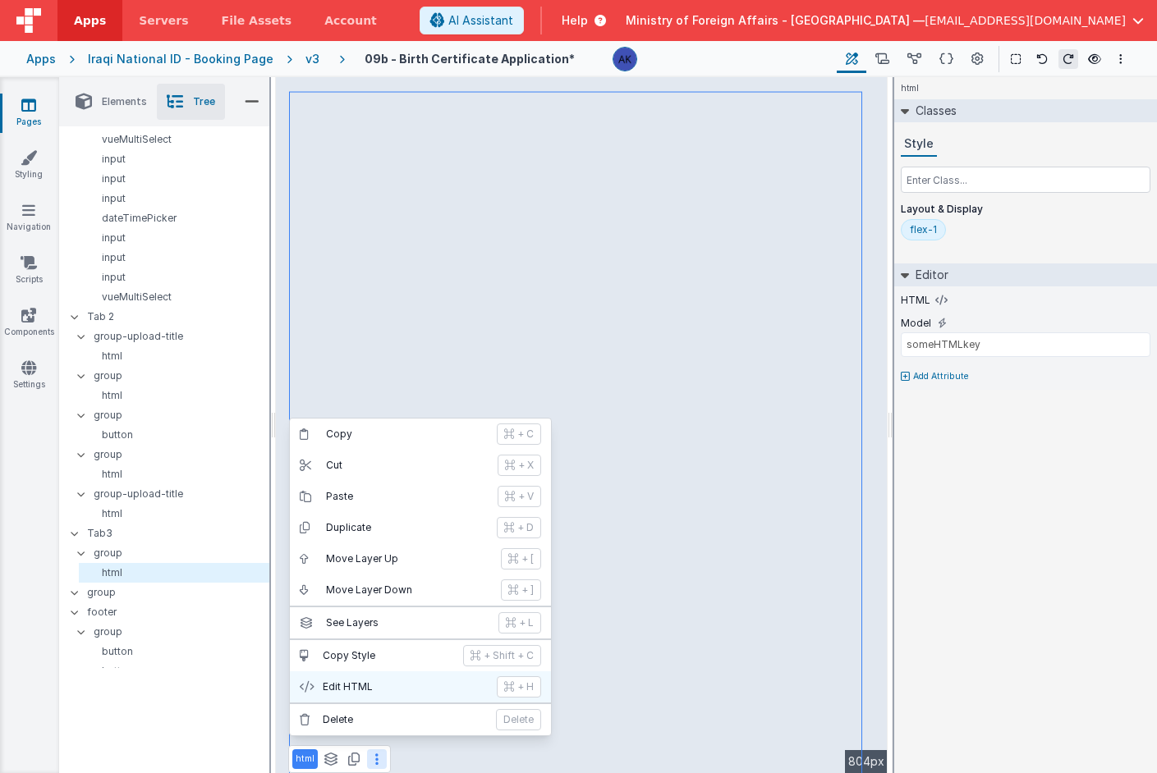
click at [397, 690] on p "Edit HTML" at bounding box center [405, 687] width 164 height 13
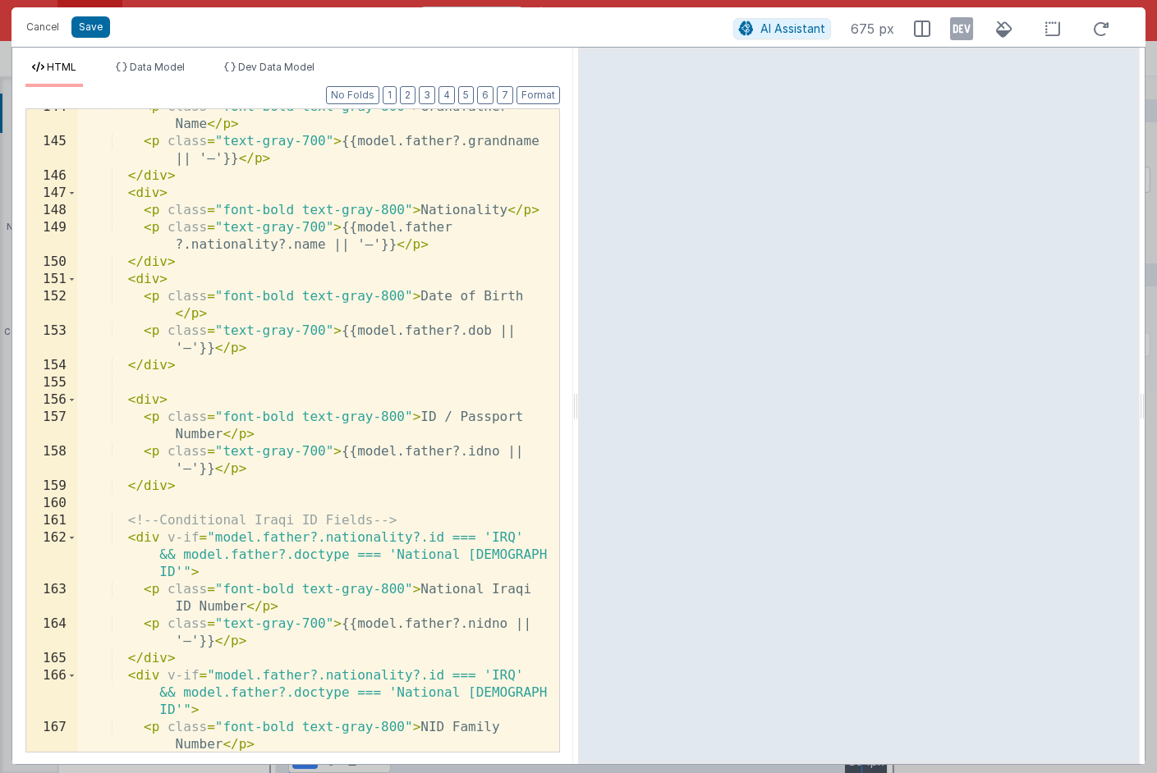
scroll to position [3431, 0]
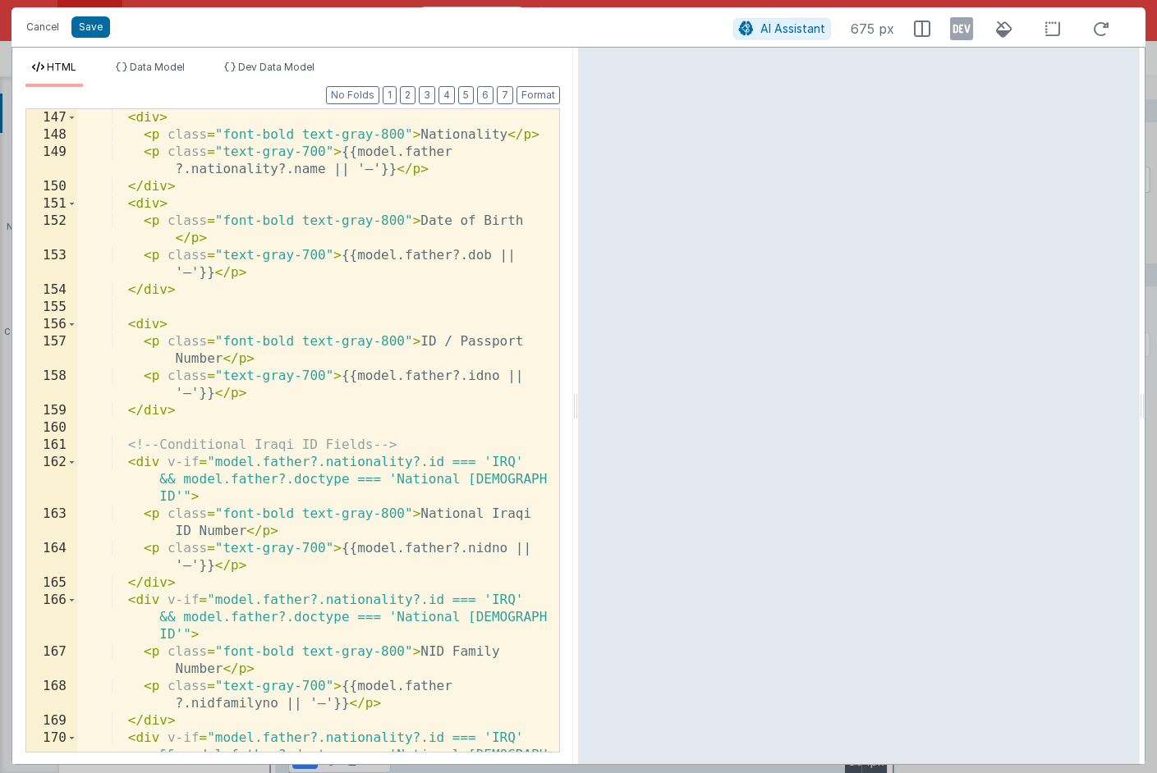
click at [181, 426] on div "< div > < p class = "font-bold text-gray-800" > Nationality </ p > < p class = …" at bounding box center [312, 465] width 470 height 712
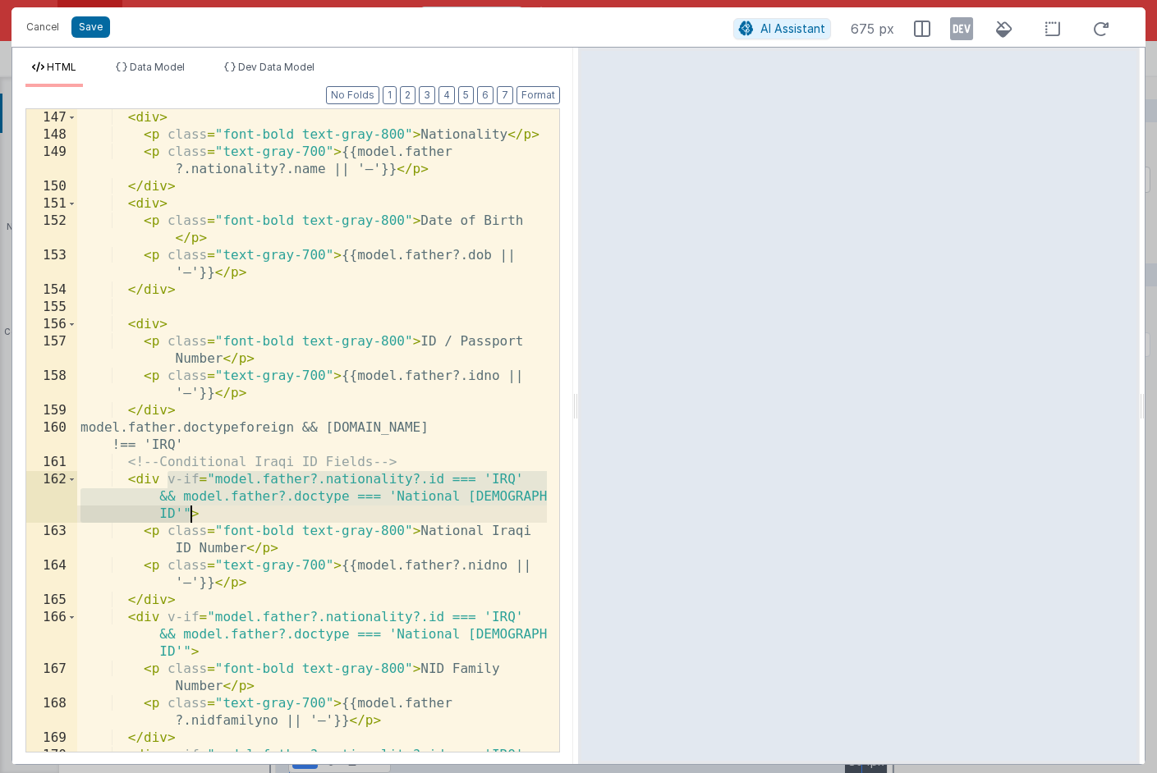
drag, startPoint x: 167, startPoint y: 482, endPoint x: 188, endPoint y: 515, distance: 38.7
click at [188, 515] on div "< div > < p class = "font-bold text-gray-800" > Nationality </ p > < p class = …" at bounding box center [312, 465] width 470 height 712
click at [158, 328] on div "< div > < p class = "font-bold text-gray-800" > Nationality </ p > < p class = …" at bounding box center [312, 465] width 470 height 712
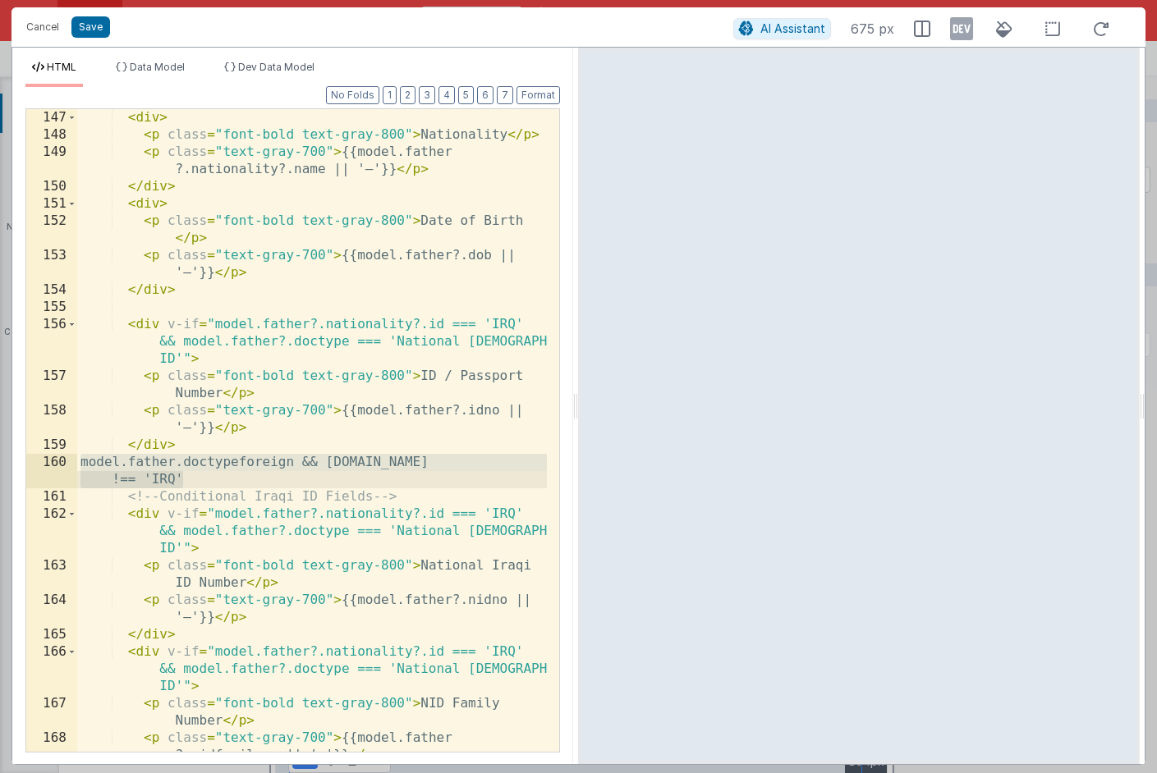
drag, startPoint x: 80, startPoint y: 463, endPoint x: 181, endPoint y: 475, distance: 101.7
click at [181, 475] on div "< div > < p class = "font-bold text-gray-800" > Nationality </ p > < p class = …" at bounding box center [312, 447] width 470 height 677
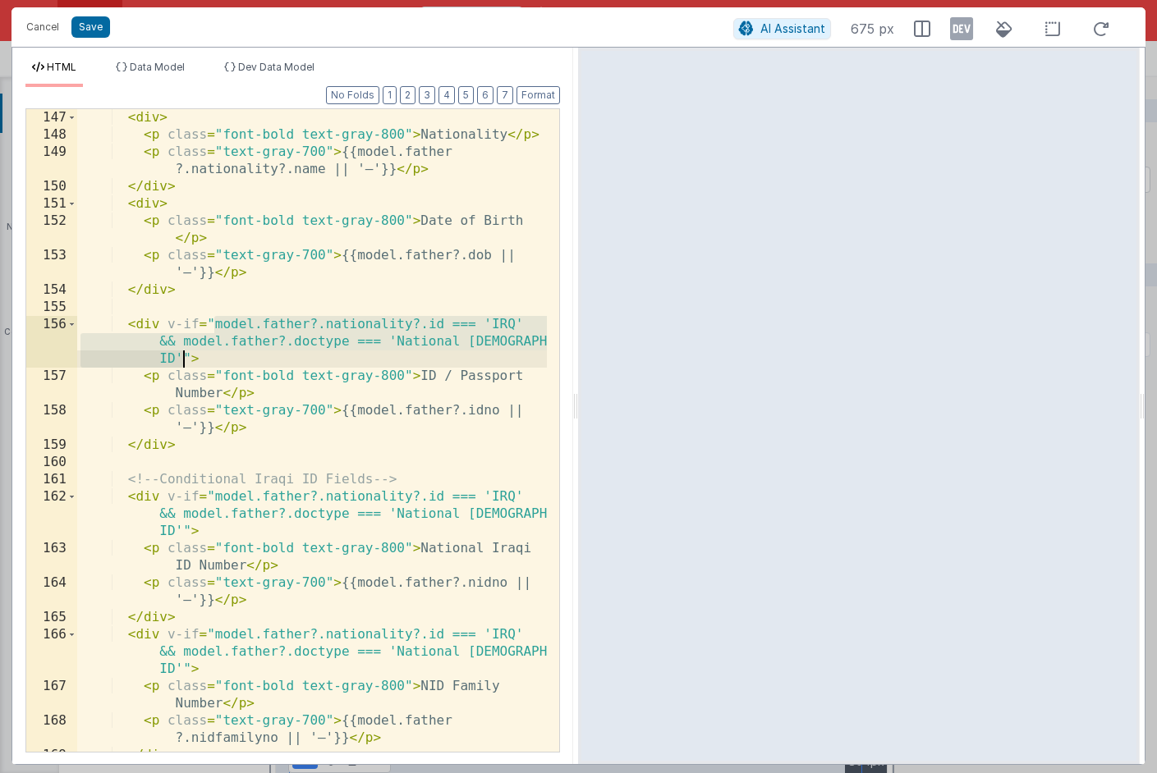
drag, startPoint x: 215, startPoint y: 327, endPoint x: 182, endPoint y: 358, distance: 45.3
click at [182, 358] on div "< div > < p class = "font-bold text-gray-800" > Nationality </ p > < p class = …" at bounding box center [312, 465] width 470 height 712
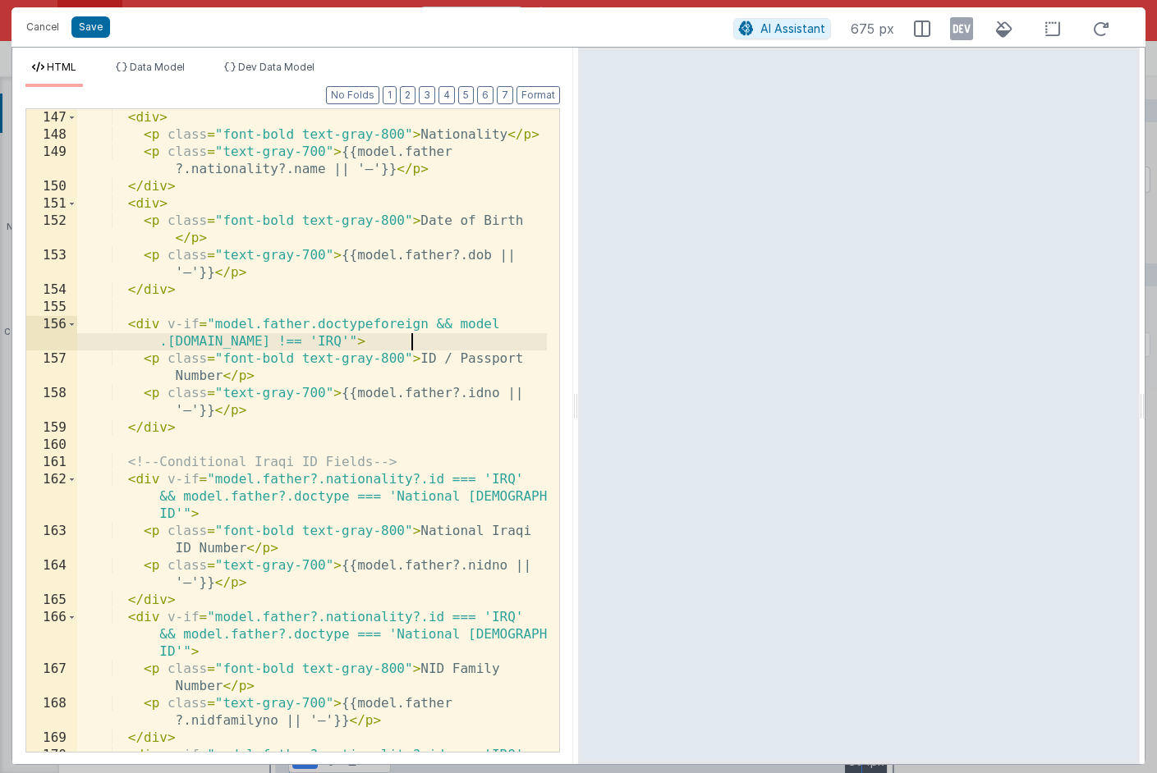
click at [309, 323] on div "< div > < p class = "font-bold text-gray-800" > Nationality </ p > < p class = …" at bounding box center [312, 465] width 470 height 712
drag, startPoint x: 168, startPoint y: 325, endPoint x: 435, endPoint y: 345, distance: 267.6
click at [435, 345] on div "< div > < p class = "font-bold text-gray-800" > Nationality </ p > < p class = …" at bounding box center [312, 465] width 470 height 712
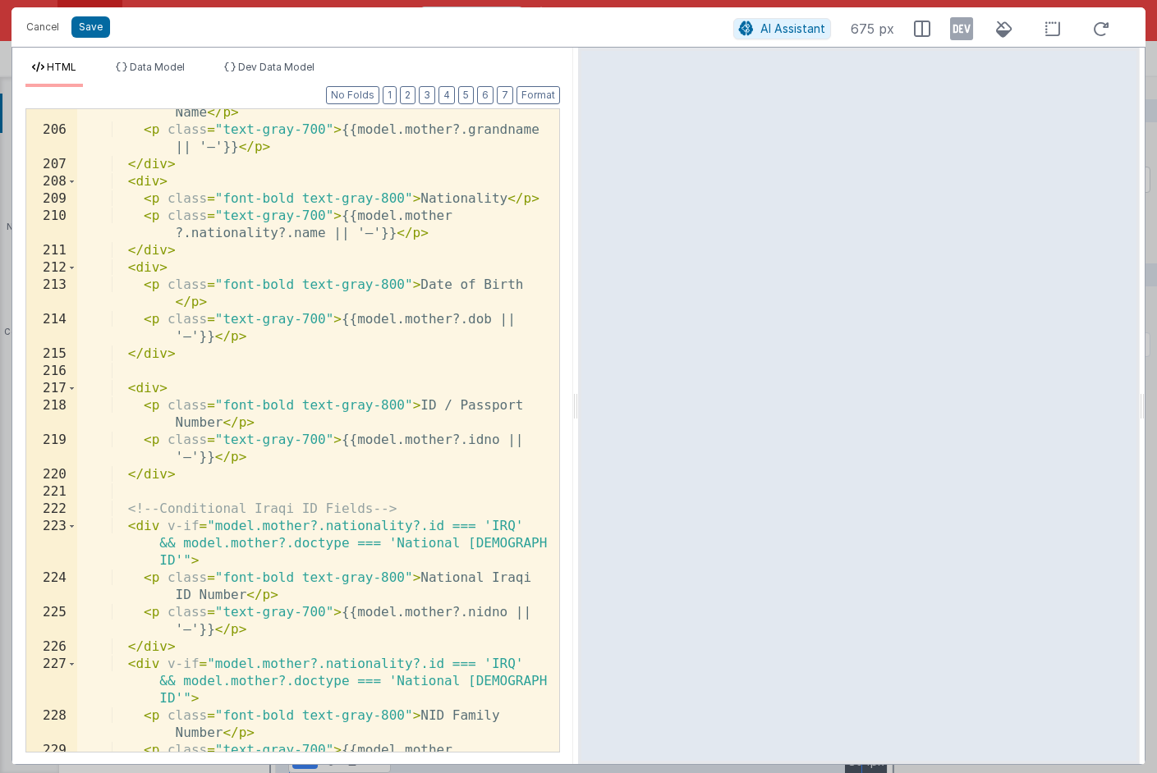
scroll to position [5006, 0]
click at [161, 389] on div "< p class = "font-bold text-gray-800" > Grandfather Name </ p > < p class = "te…" at bounding box center [312, 443] width 470 height 712
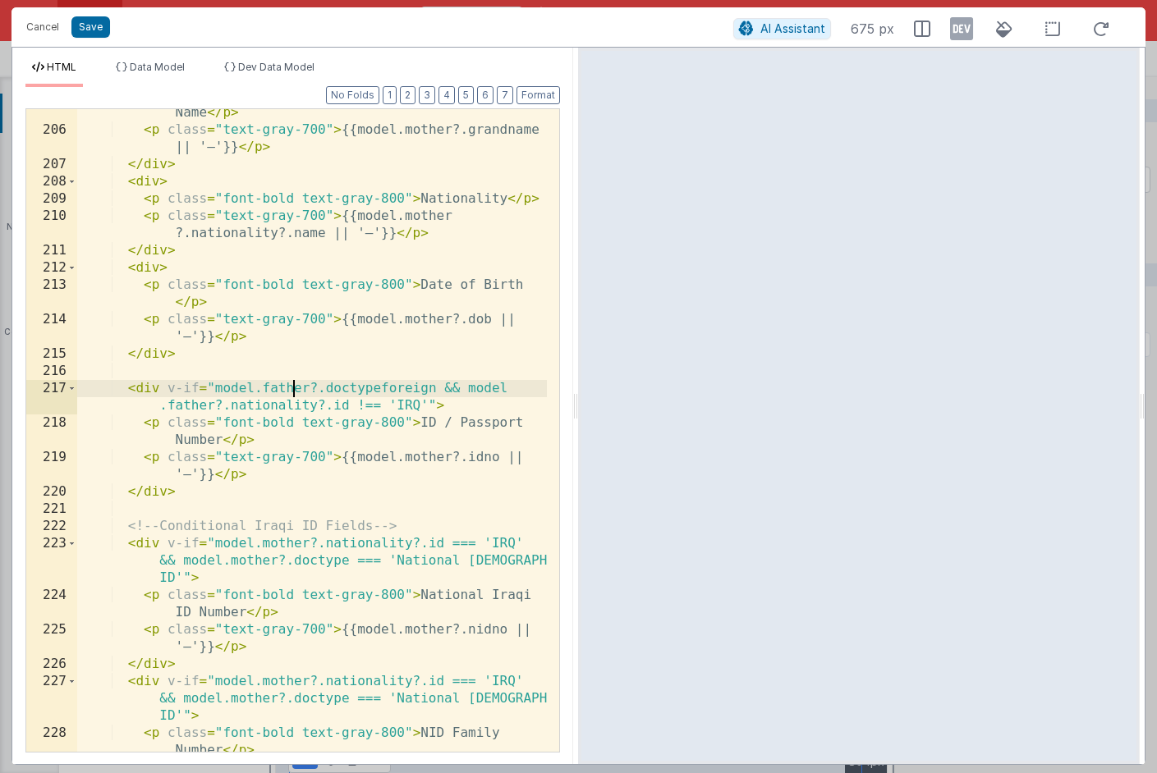
click at [295, 386] on div "< p class = "font-bold text-gray-800" > Grandfather Name </ p > < p class = "te…" at bounding box center [312, 443] width 470 height 712
click at [201, 408] on div "< p class = "font-bold text-gray-800" > Grandfather Name </ p > < p class = "te…" at bounding box center [312, 443] width 470 height 712
click at [102, 23] on button "Save" at bounding box center [90, 26] width 39 height 21
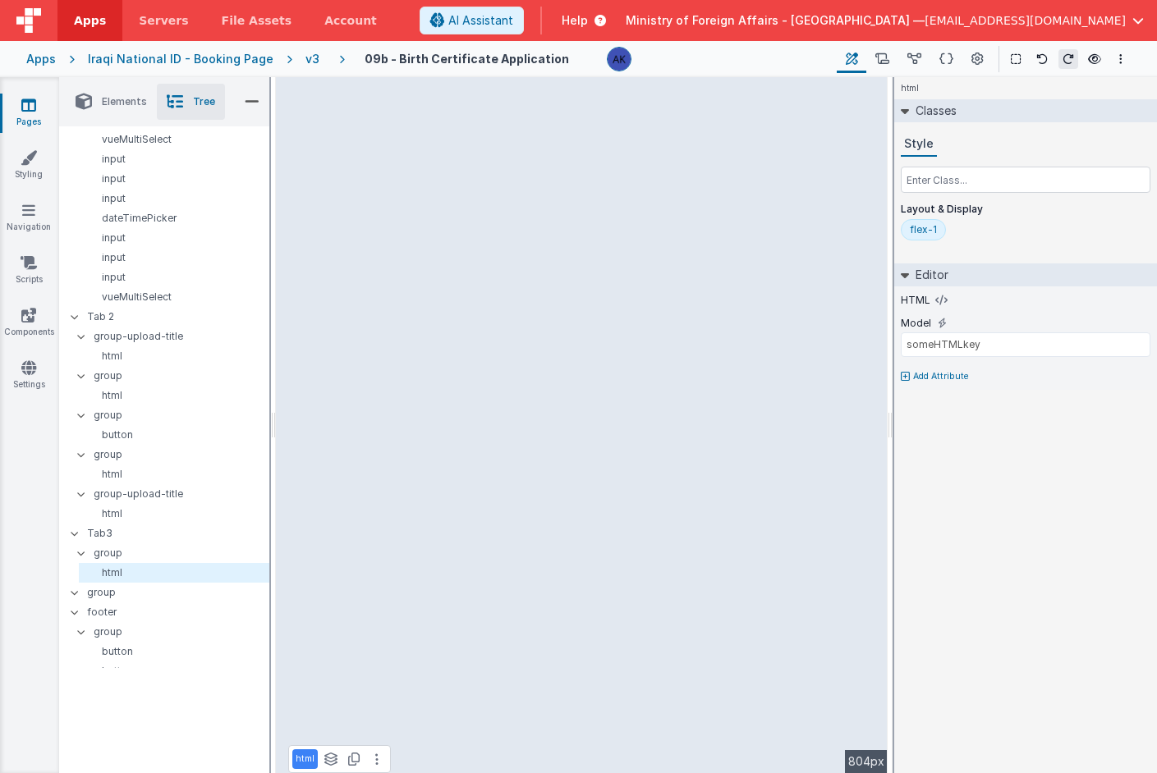
click at [305, 58] on div "v3" at bounding box center [315, 59] width 21 height 16
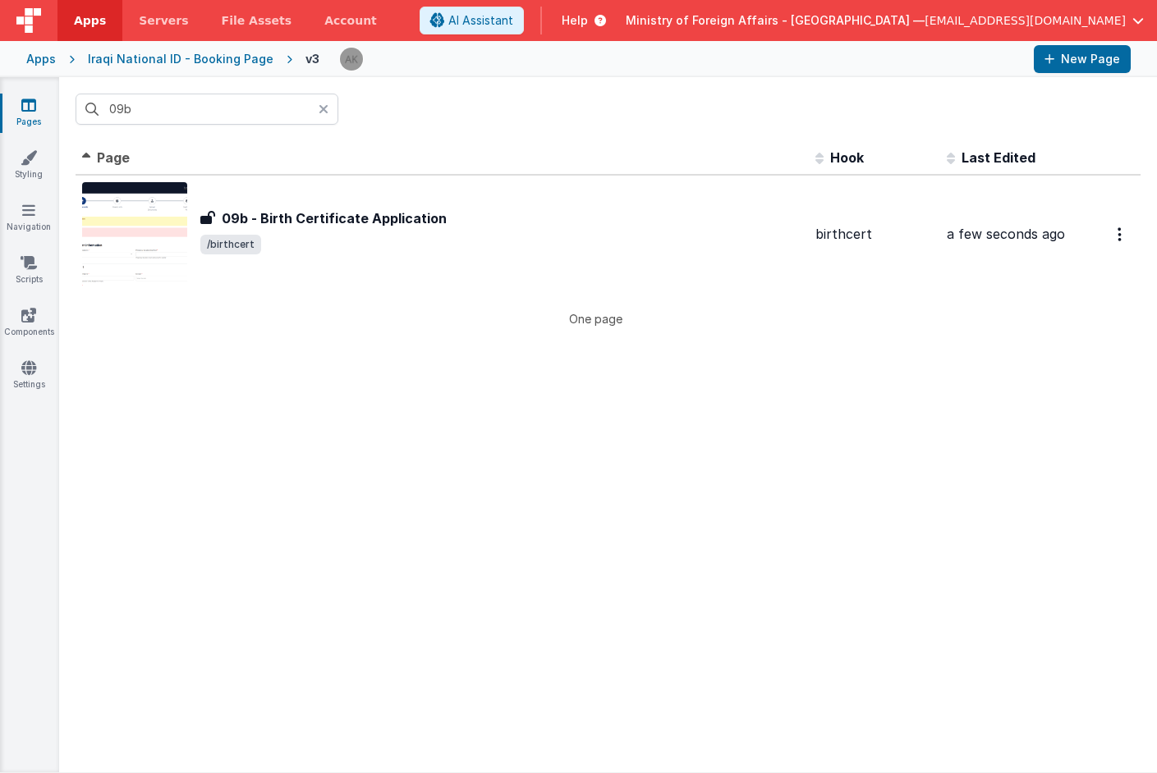
click at [331, 106] on div at bounding box center [329, 109] width 20 height 31
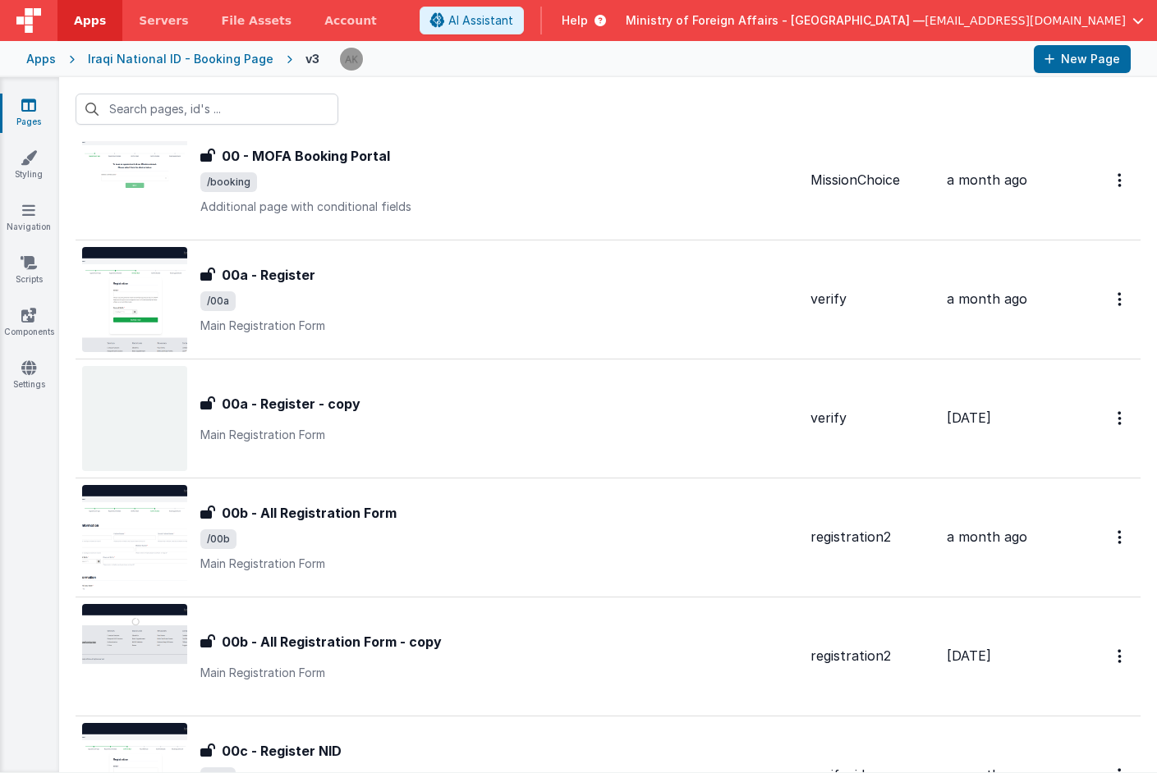
scroll to position [53, 0]
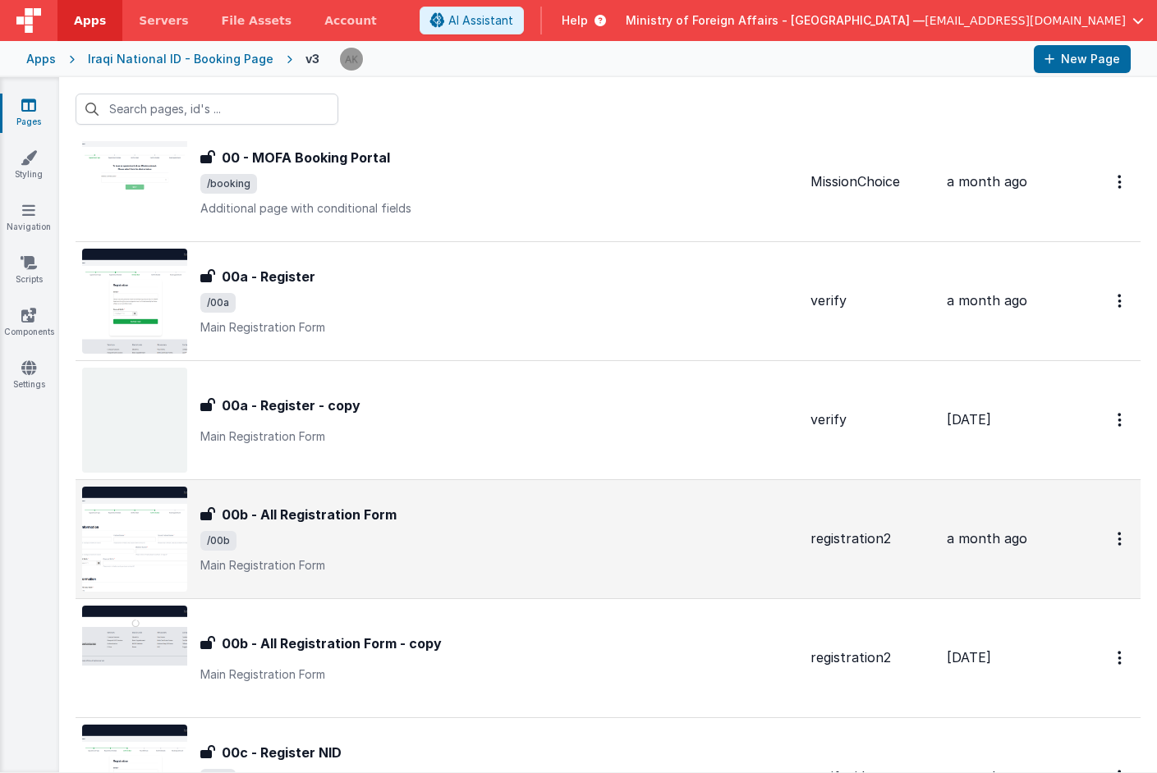
click at [163, 503] on img at bounding box center [134, 539] width 105 height 105
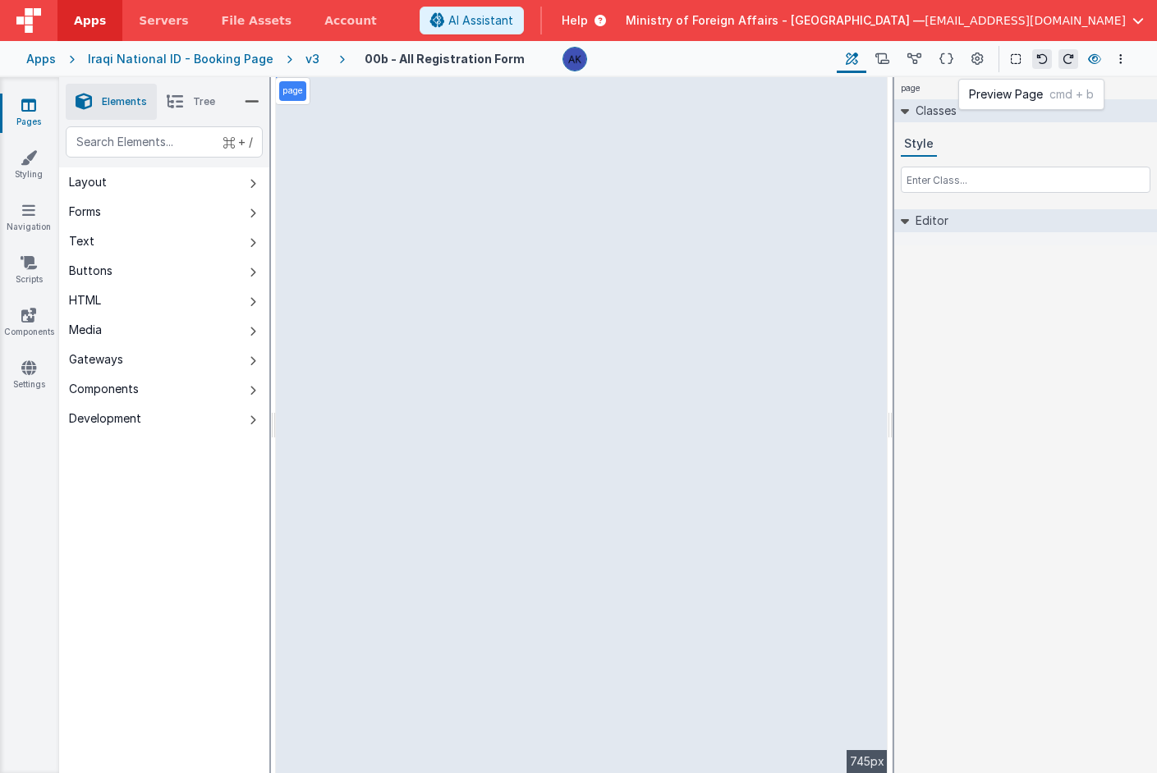
click at [1092, 60] on icon at bounding box center [1094, 58] width 13 height 11
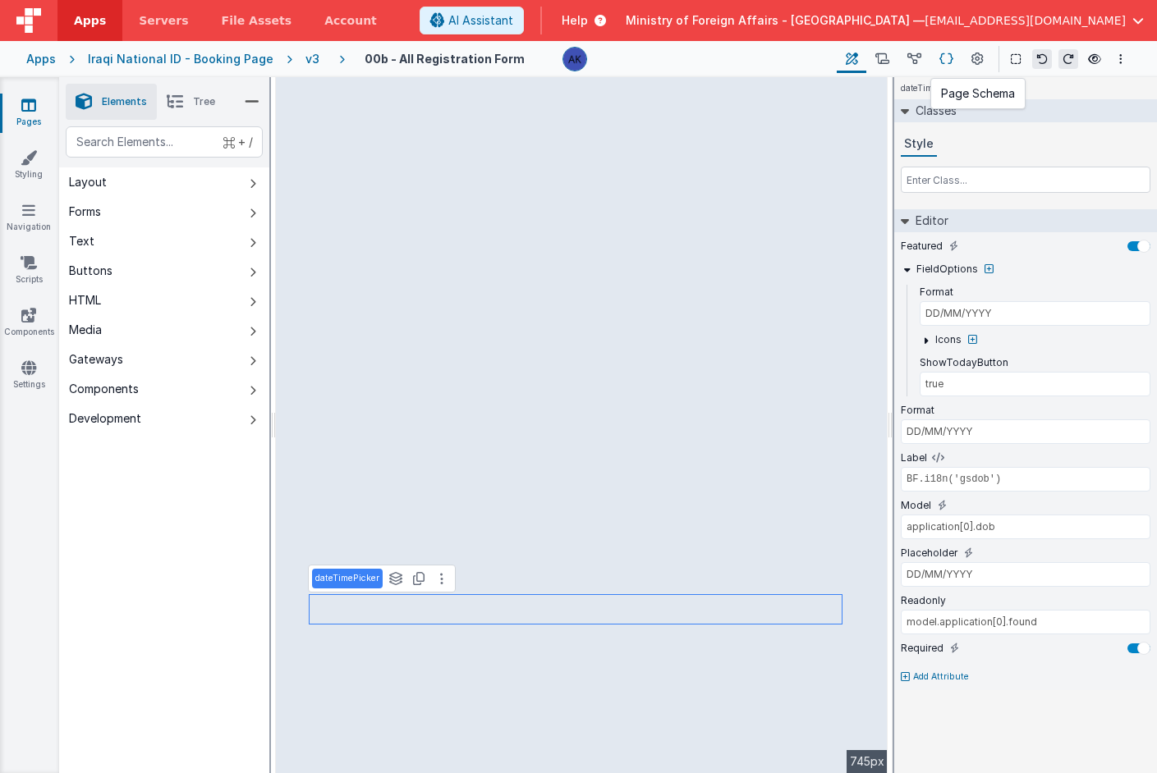
click at [953, 60] on icon at bounding box center [946, 59] width 14 height 17
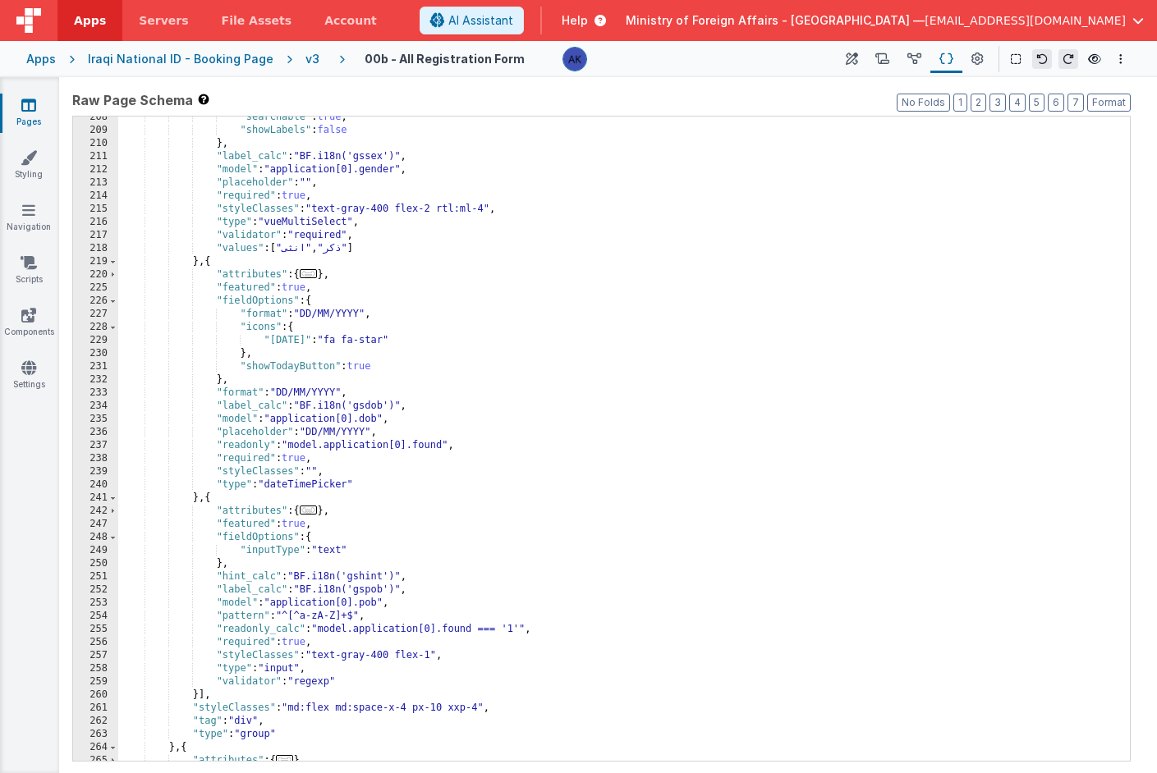
scroll to position [2333, 0]
click at [356, 408] on div ""searchable" : true , "showLabels" : false } , "label_calc" : "BF.i18n('gssex')…" at bounding box center [617, 443] width 999 height 671
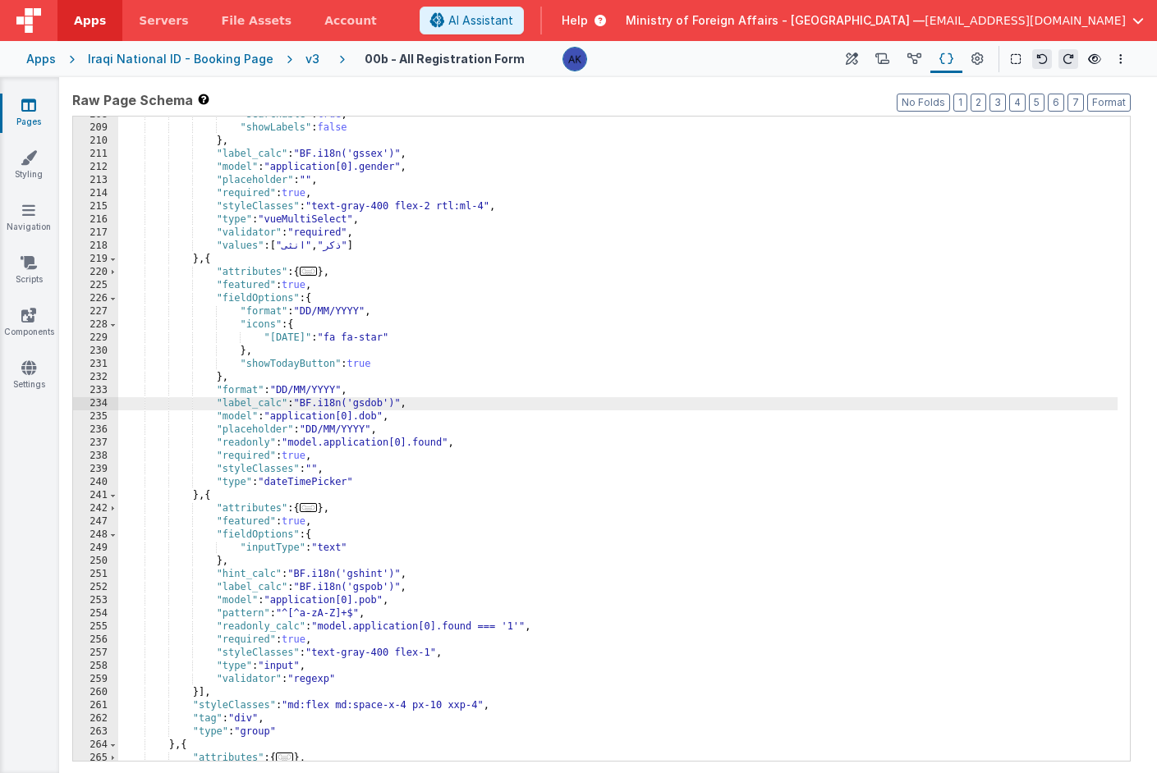
click at [268, 295] on div ""searchable" : true , "showLabels" : false } , "label_calc" : "BF.i18n('gssex')…" at bounding box center [617, 443] width 999 height 671
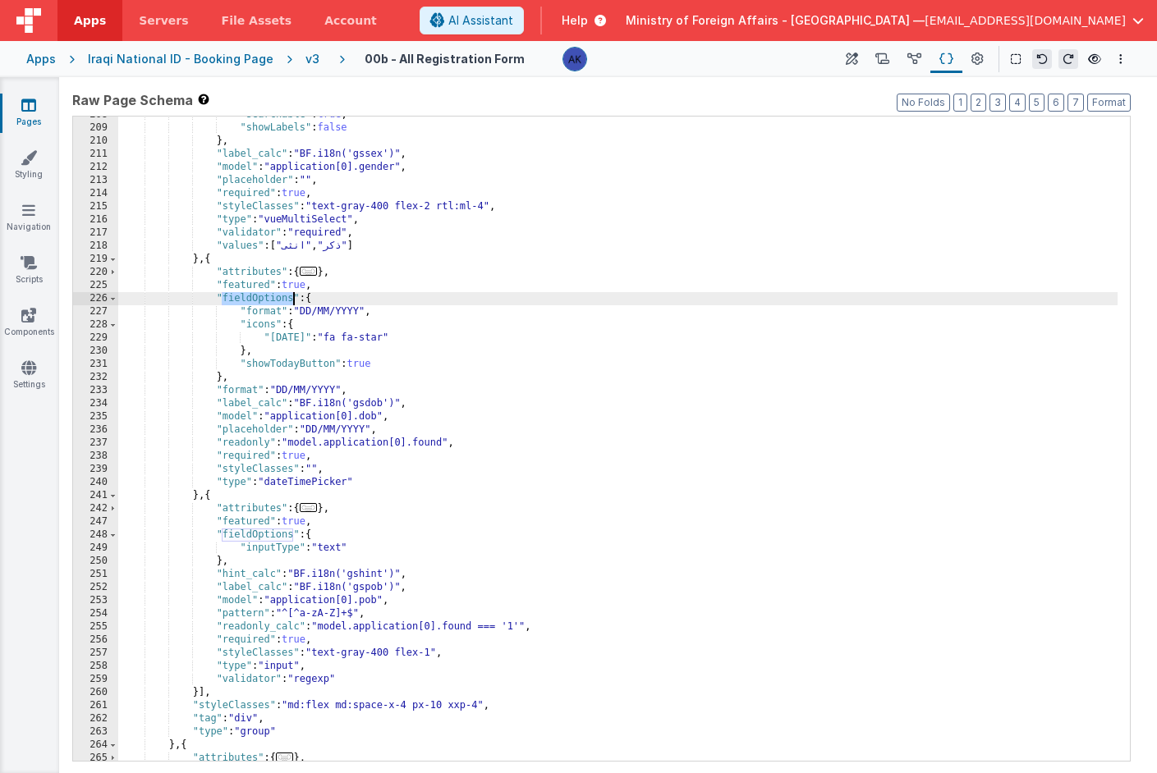
click at [268, 295] on div ""searchable" : true , "showLabels" : false } , "label_calc" : "BF.i18n('gssex')…" at bounding box center [617, 443] width 999 height 671
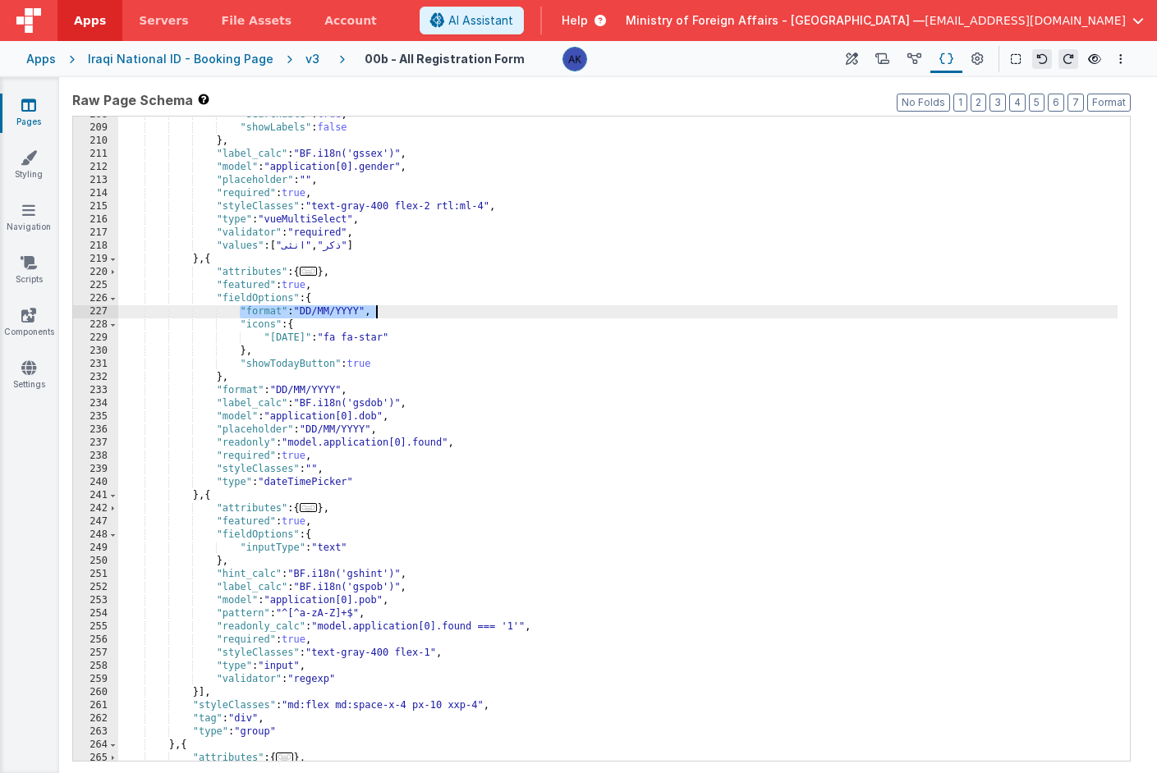
drag, startPoint x: 241, startPoint y: 315, endPoint x: 417, endPoint y: 314, distance: 175.7
click at [417, 314] on div ""searchable" : true , "showLabels" : false } , "label_calc" : "BF.i18n('gssex')…" at bounding box center [617, 443] width 999 height 671
click at [857, 60] on icon at bounding box center [852, 59] width 12 height 17
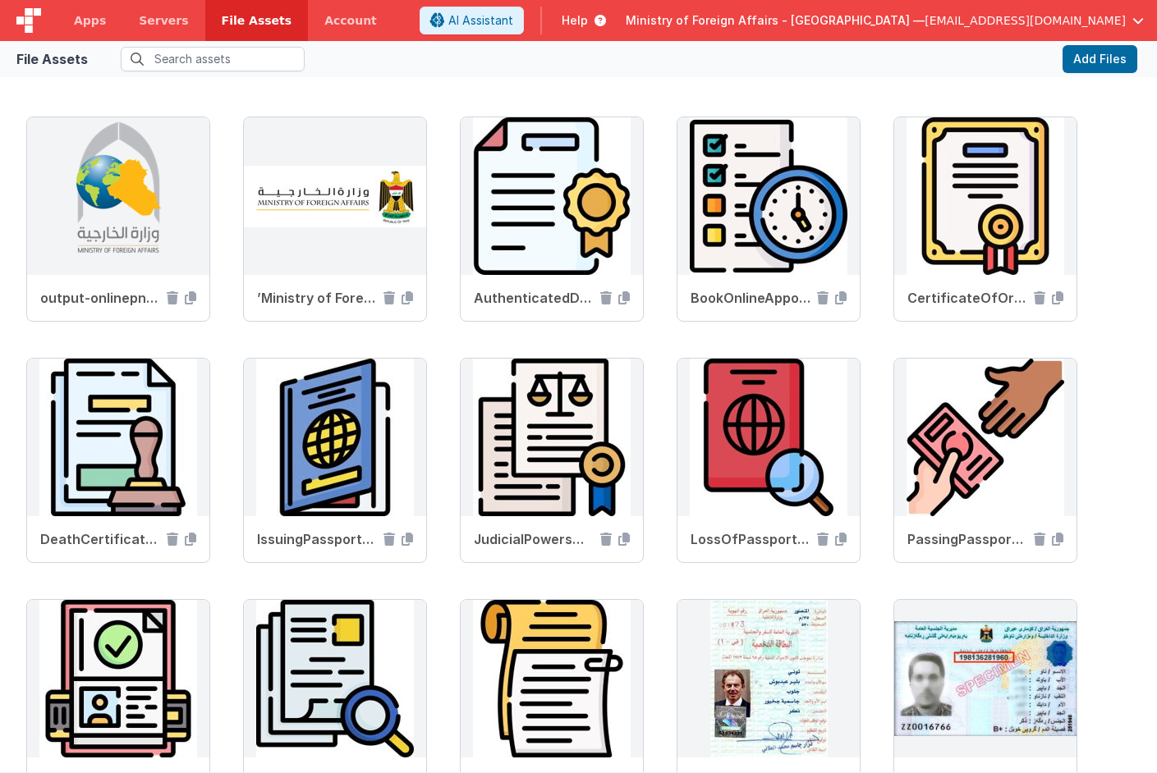
click at [81, 16] on span "Apps" at bounding box center [90, 20] width 32 height 16
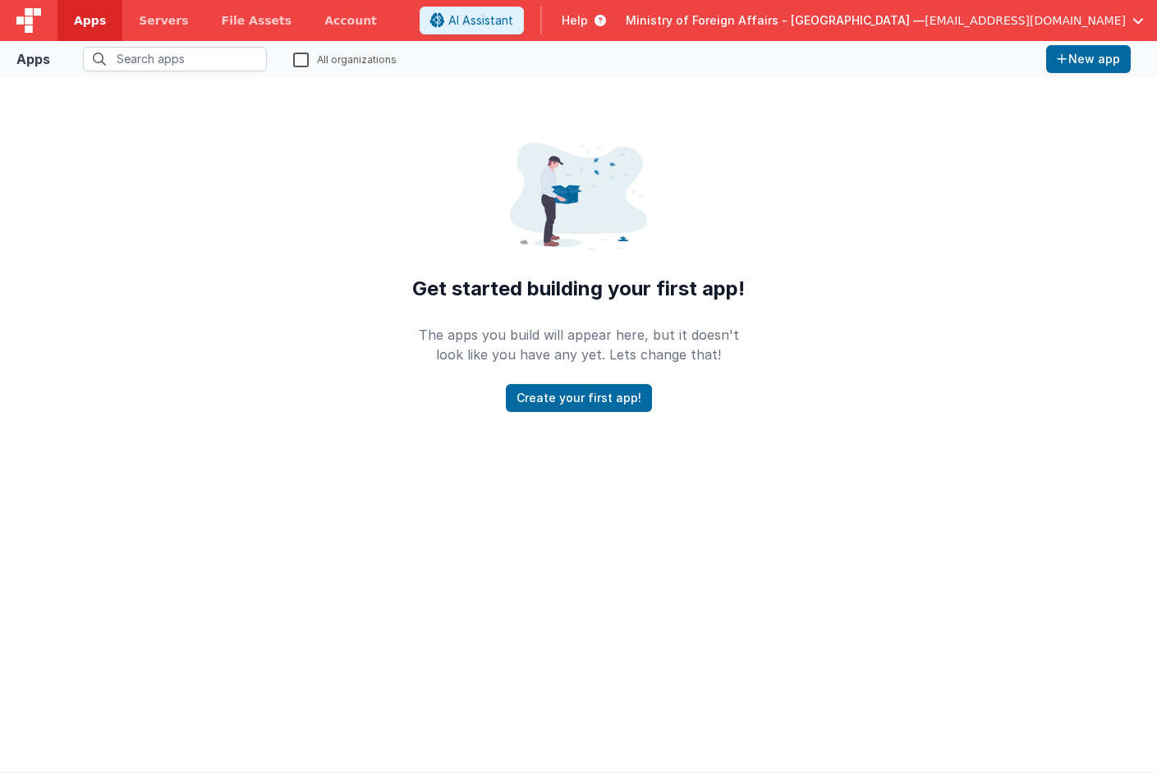
click at [81, 21] on span "Apps" at bounding box center [90, 20] width 32 height 16
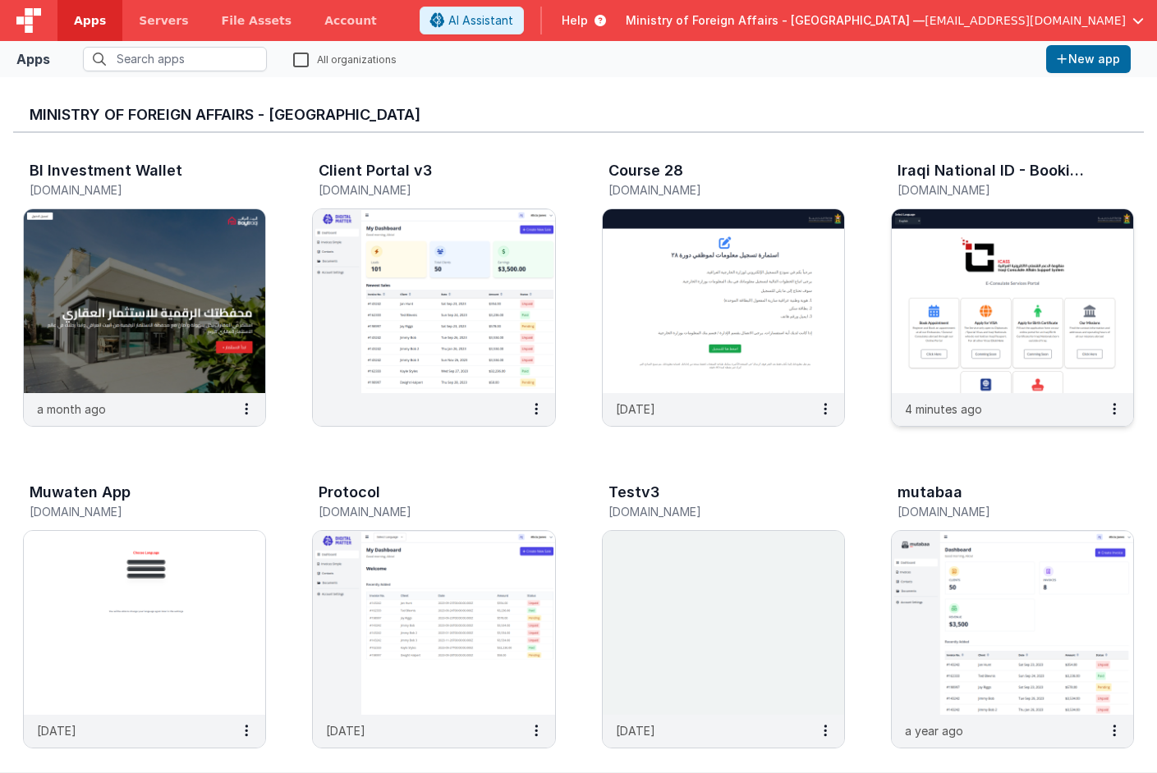
click at [938, 301] on img at bounding box center [1012, 301] width 241 height 184
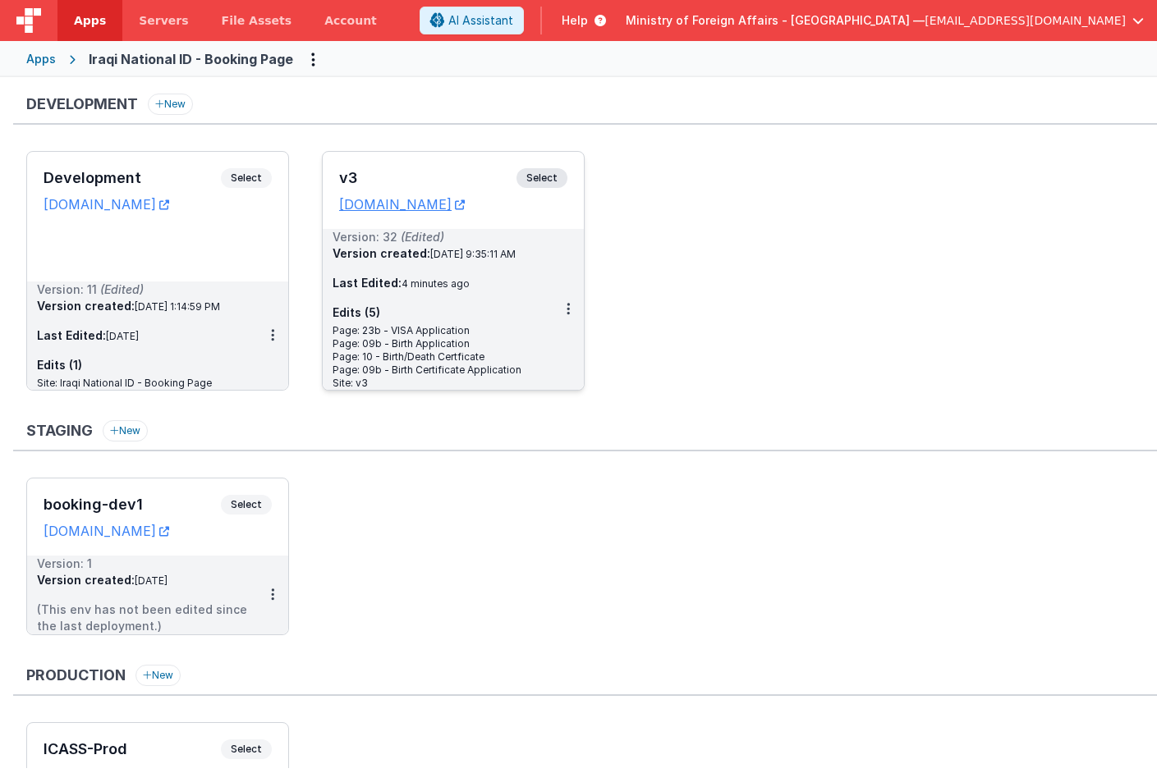
click at [559, 180] on span "Select" at bounding box center [541, 178] width 51 height 20
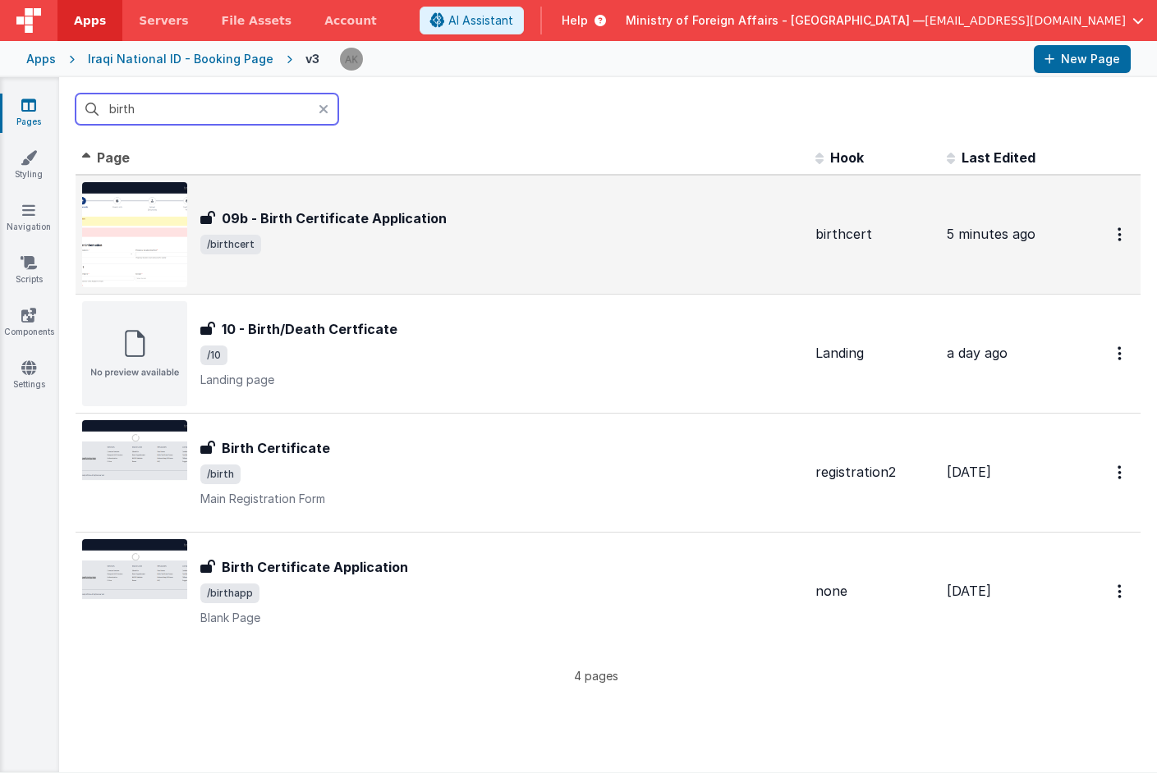
type input "birth"
click at [108, 202] on img at bounding box center [134, 234] width 105 height 105
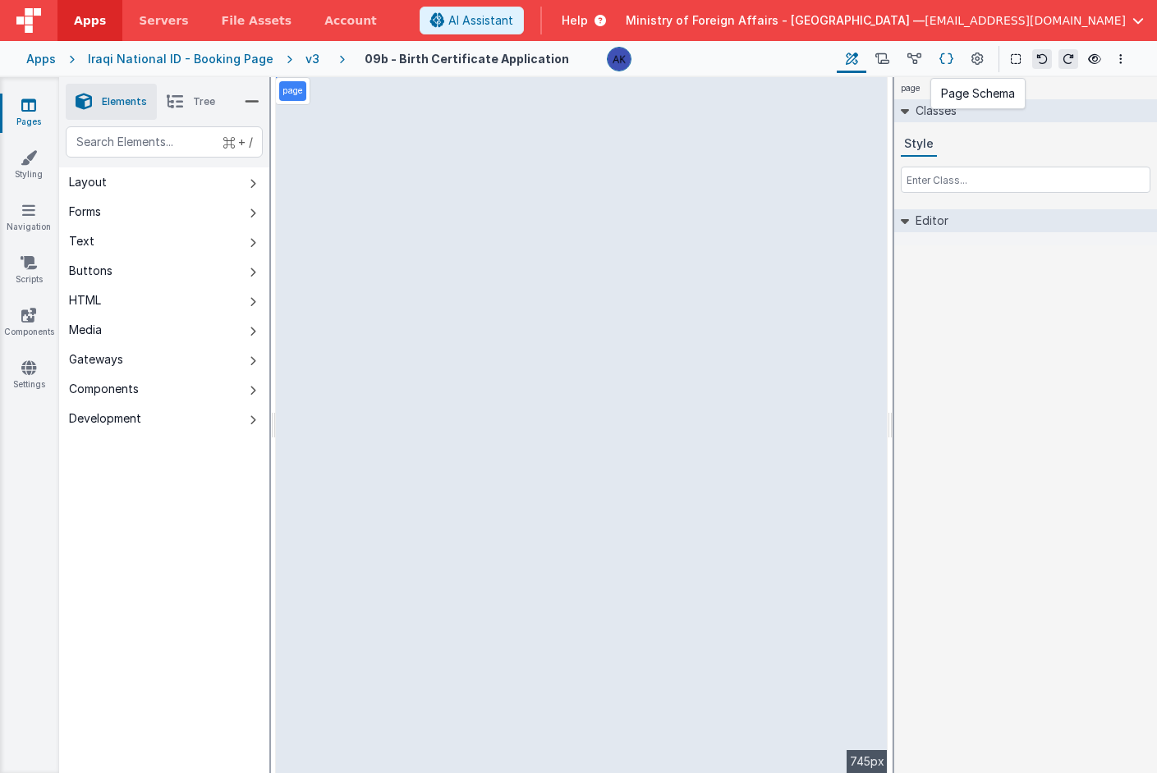
click at [940, 60] on icon at bounding box center [946, 59] width 14 height 17
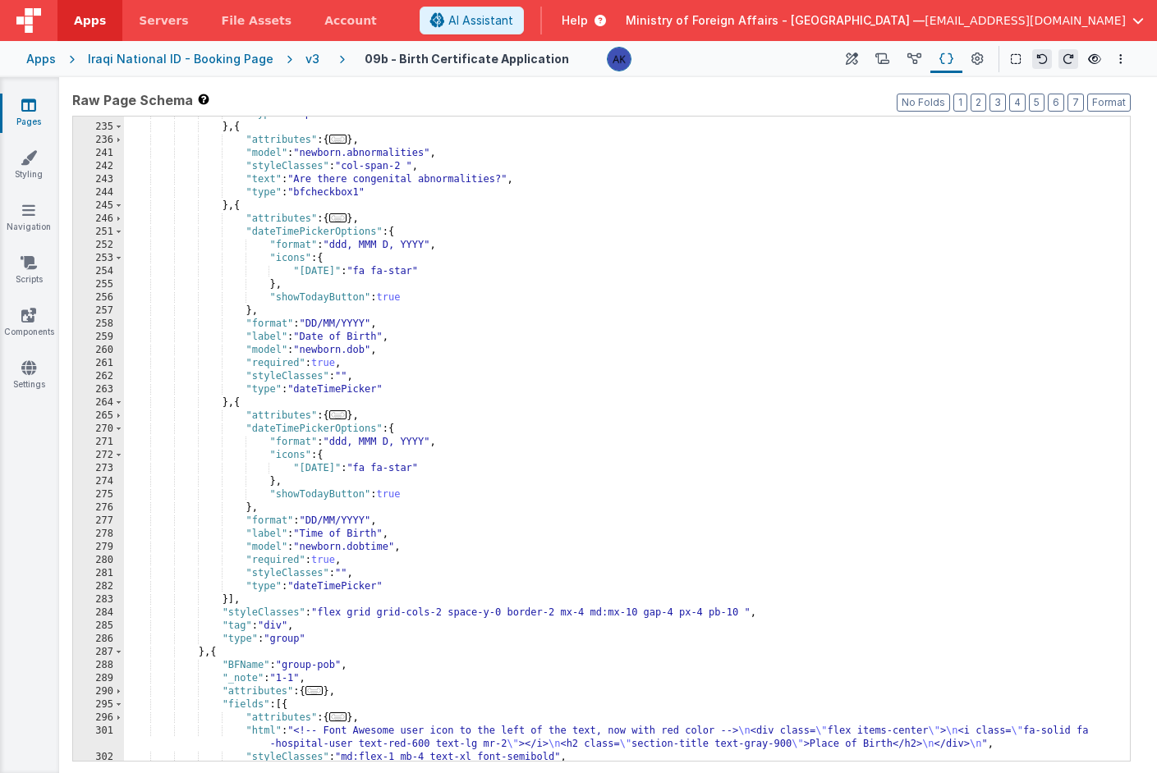
scroll to position [1507, 0]
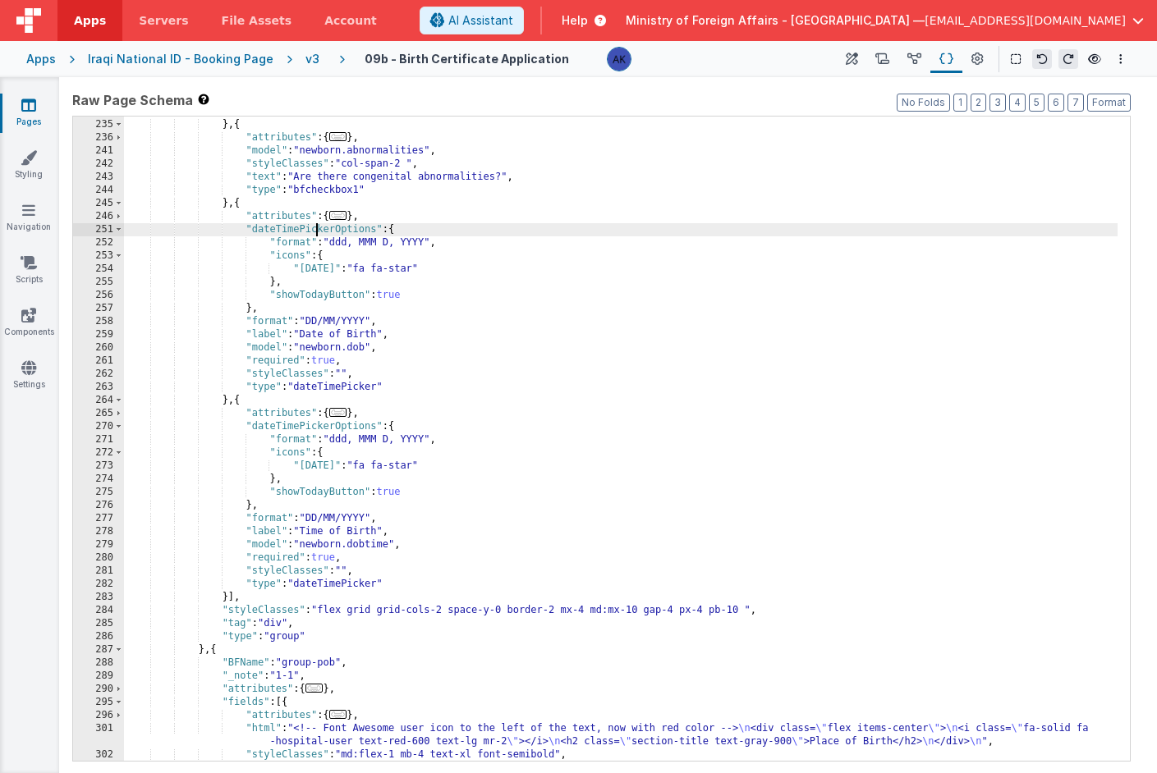
click at [315, 226] on div ""type" : "input" } , { "attributes" : { ... } , "model" : "newborn.abnormalitie…" at bounding box center [620, 440] width 993 height 671
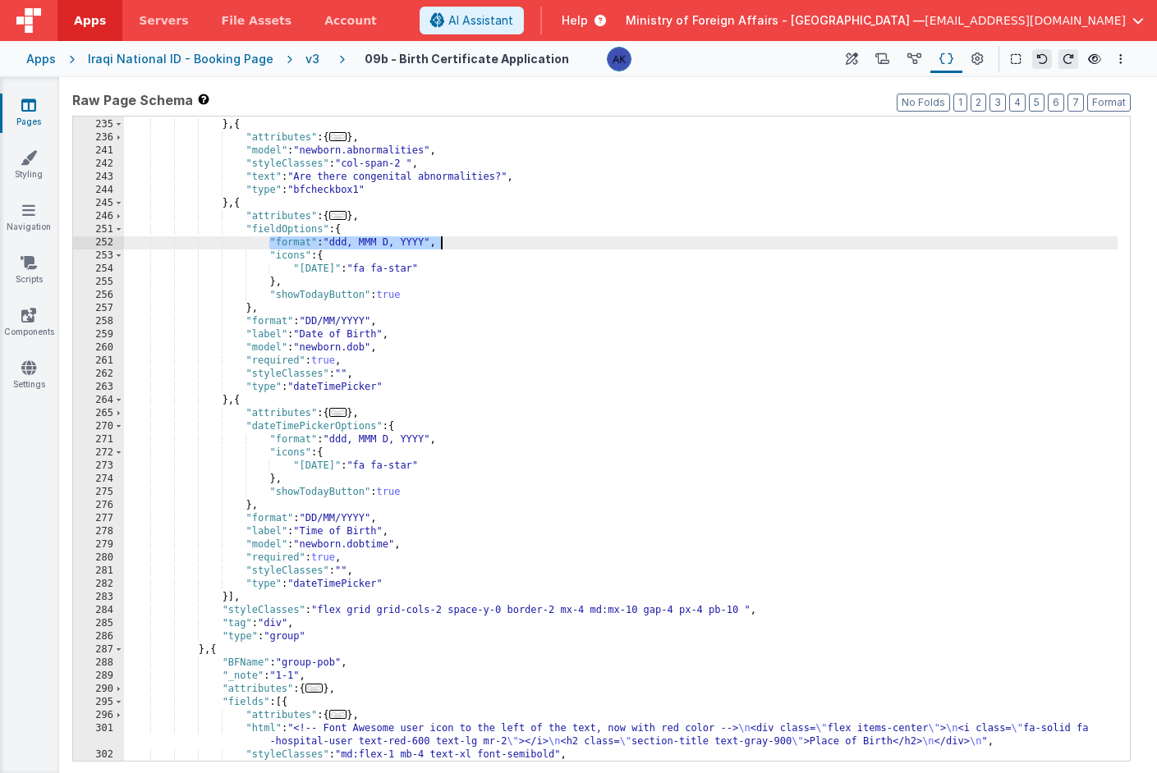
drag, startPoint x: 271, startPoint y: 241, endPoint x: 474, endPoint y: 243, distance: 202.8
click at [474, 243] on div ""type" : "input" } , { "attributes" : { ... } , "model" : "newborn.abnormalitie…" at bounding box center [620, 440] width 993 height 671
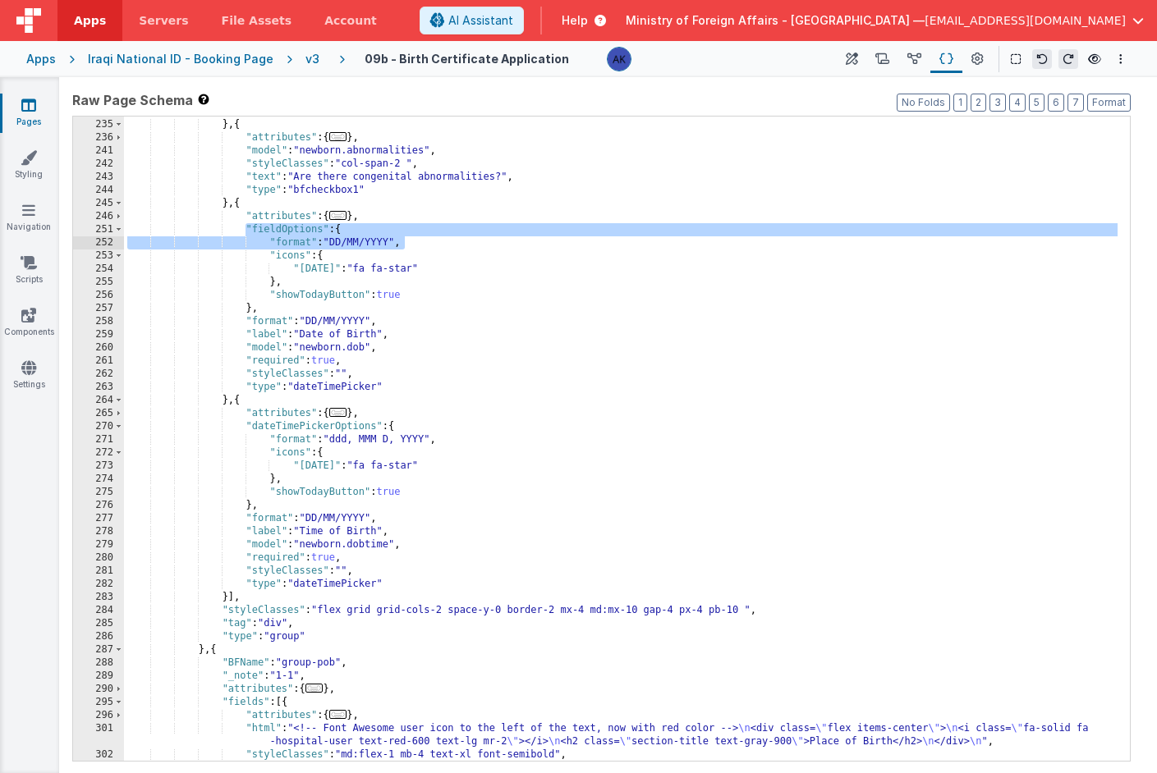
drag, startPoint x: 246, startPoint y: 227, endPoint x: 408, endPoint y: 245, distance: 162.7
click at [408, 245] on div ""type" : "input" } , { "attributes" : { ... } , "model" : "newborn.abnormalitie…" at bounding box center [620, 440] width 993 height 671
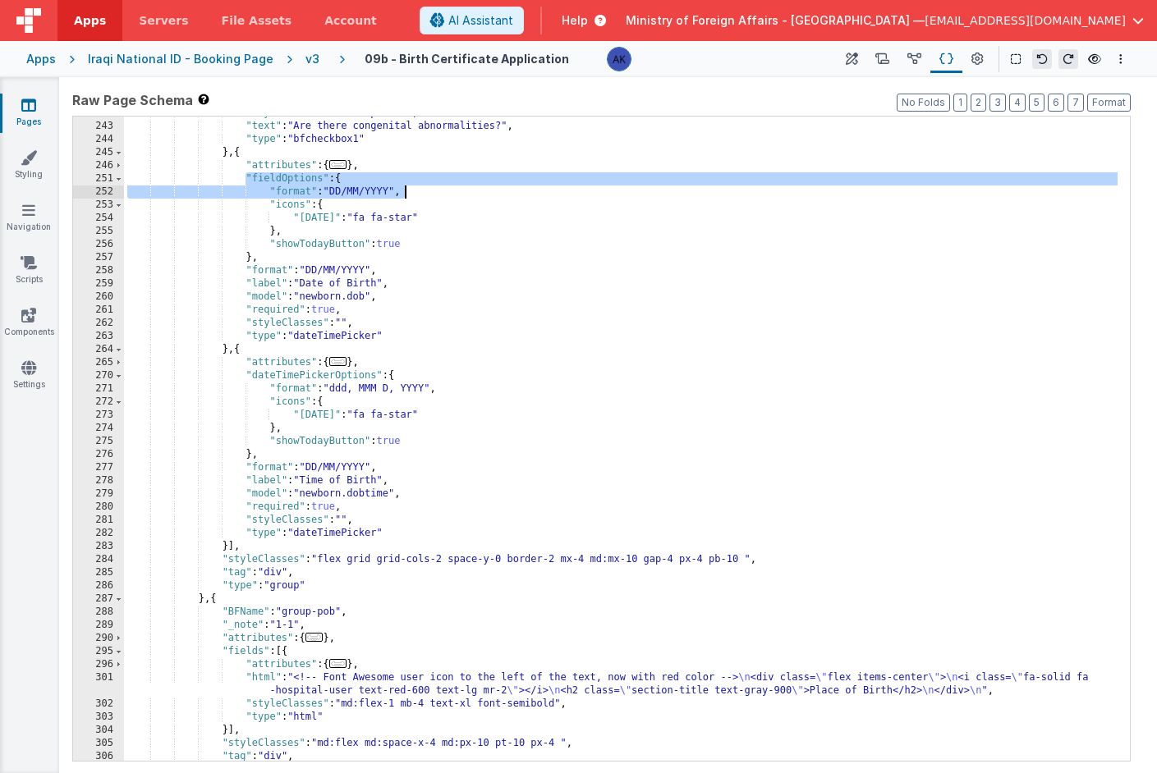
scroll to position [1540, 0]
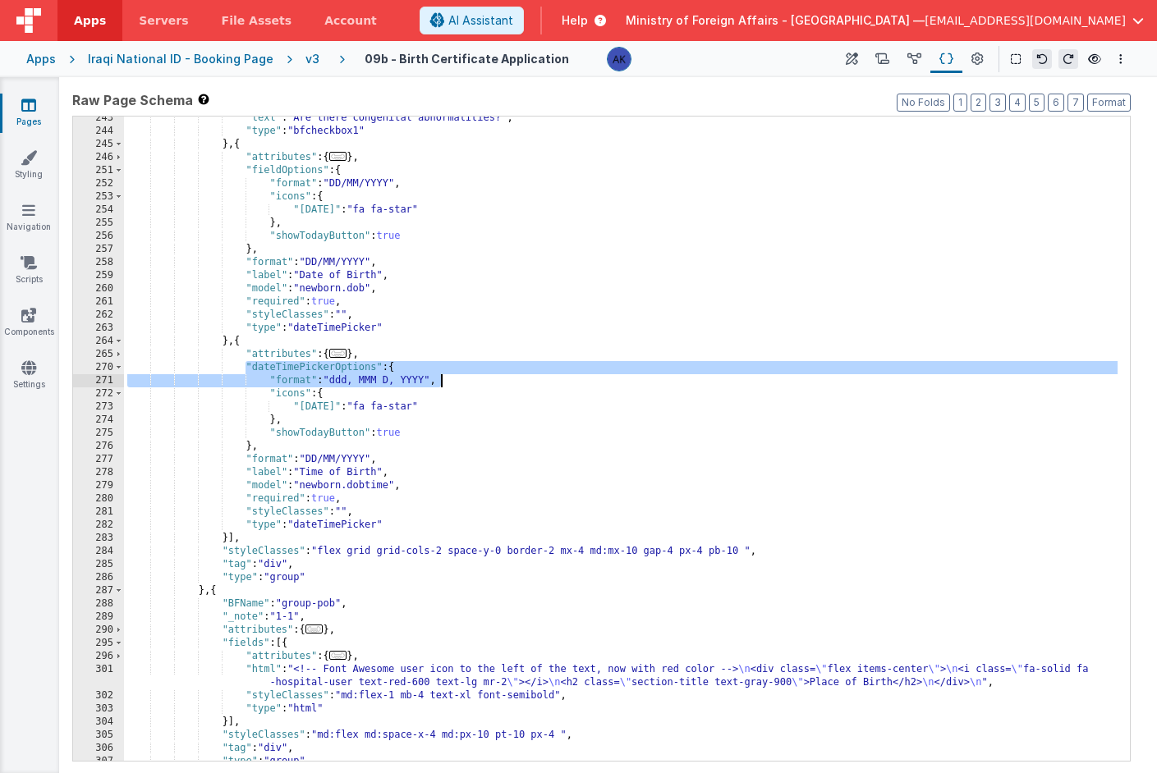
drag, startPoint x: 246, startPoint y: 370, endPoint x: 443, endPoint y: 385, distance: 196.8
click at [443, 385] on div ""text" : "Are there congenital abnormalities?" , "type" : "bfcheckbox1" } , { "…" at bounding box center [620, 447] width 993 height 671
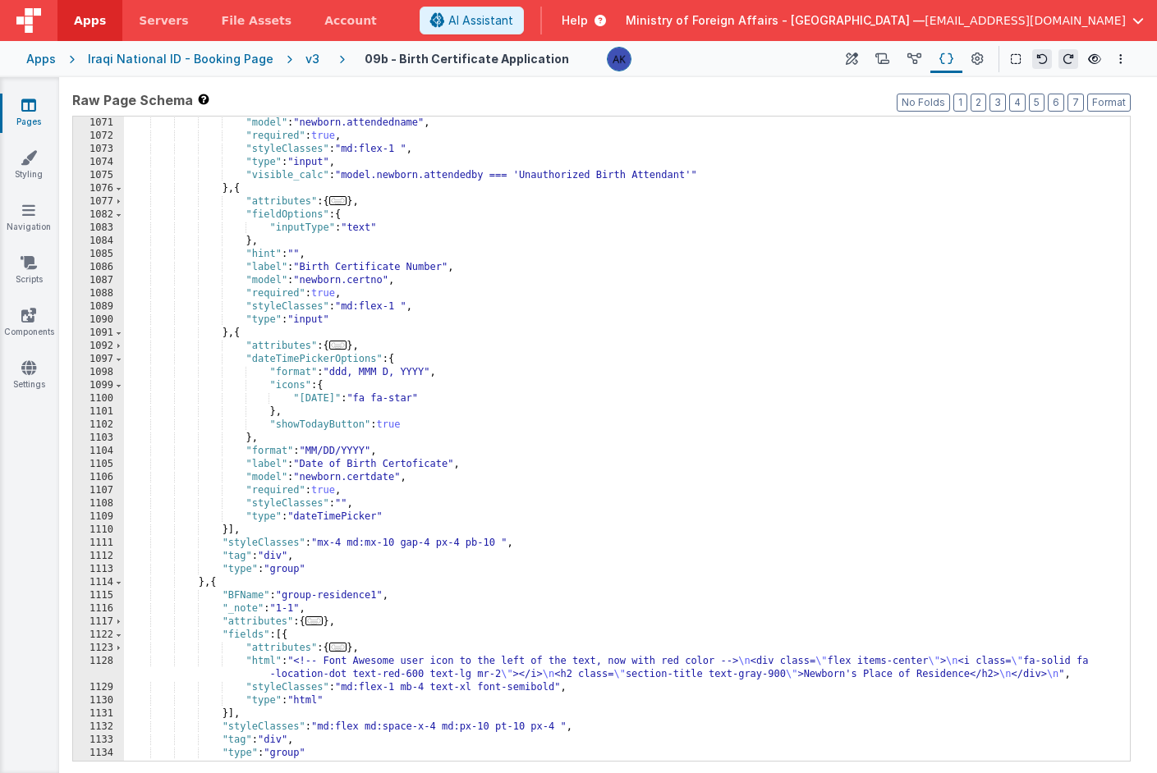
scroll to position [7339, 0]
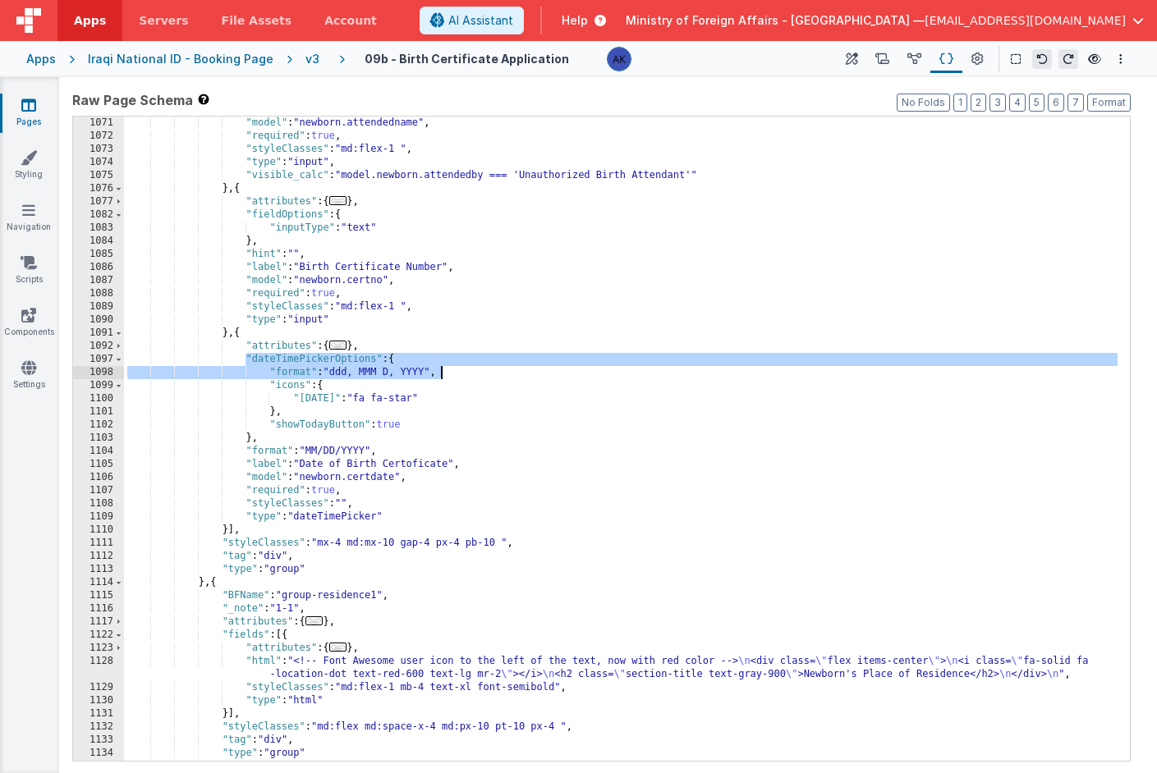
drag, startPoint x: 247, startPoint y: 360, endPoint x: 456, endPoint y: 371, distance: 209.6
click at [456, 371] on div ""model" : "newborn.attendedname" , "required" : true , "styleClasses" : "md:fle…" at bounding box center [620, 452] width 993 height 671
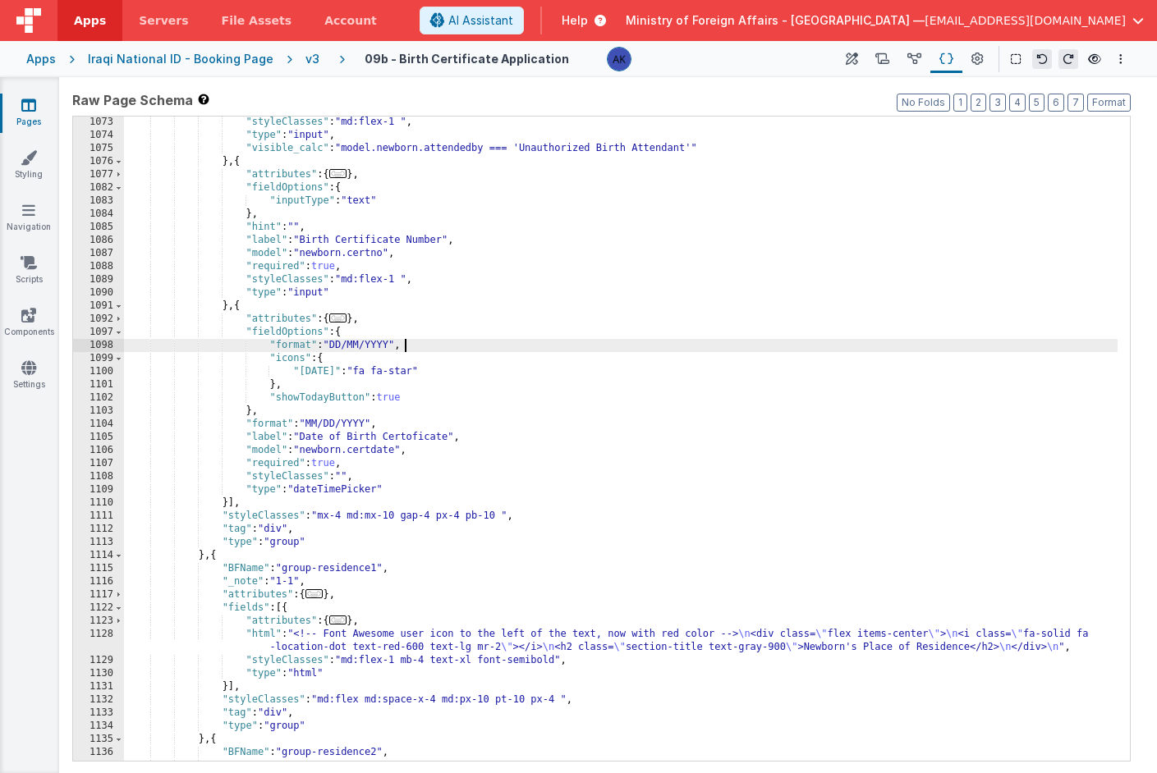
scroll to position [7364, 0]
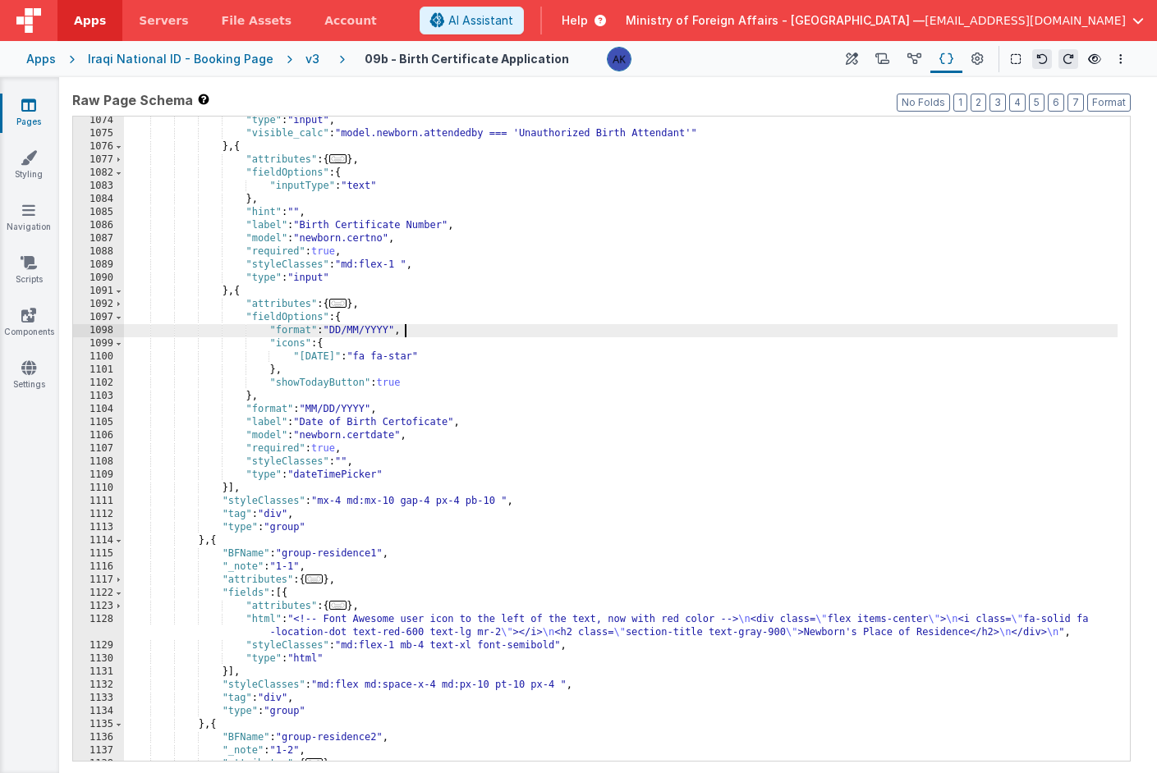
click at [323, 408] on div ""type" : "input" , "visible_calc" : "model.newborn.attendedby === 'Unauthorized…" at bounding box center [620, 449] width 993 height 671
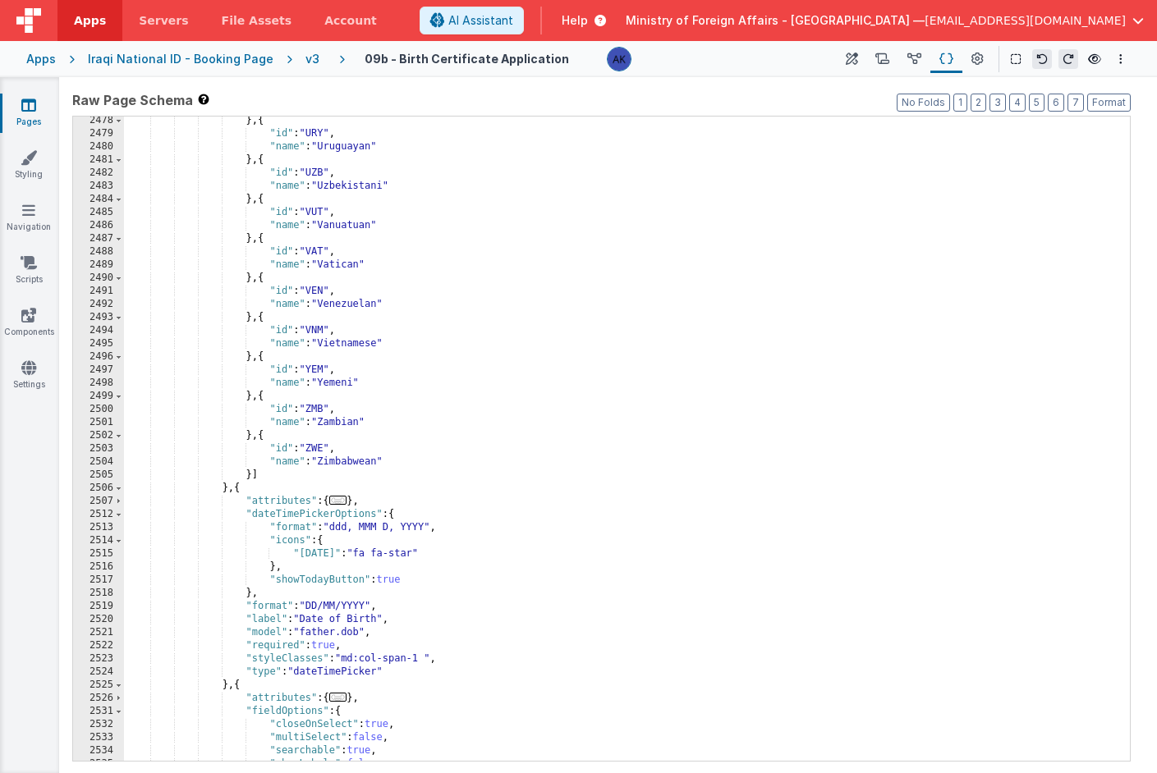
scroll to position [17602, 0]
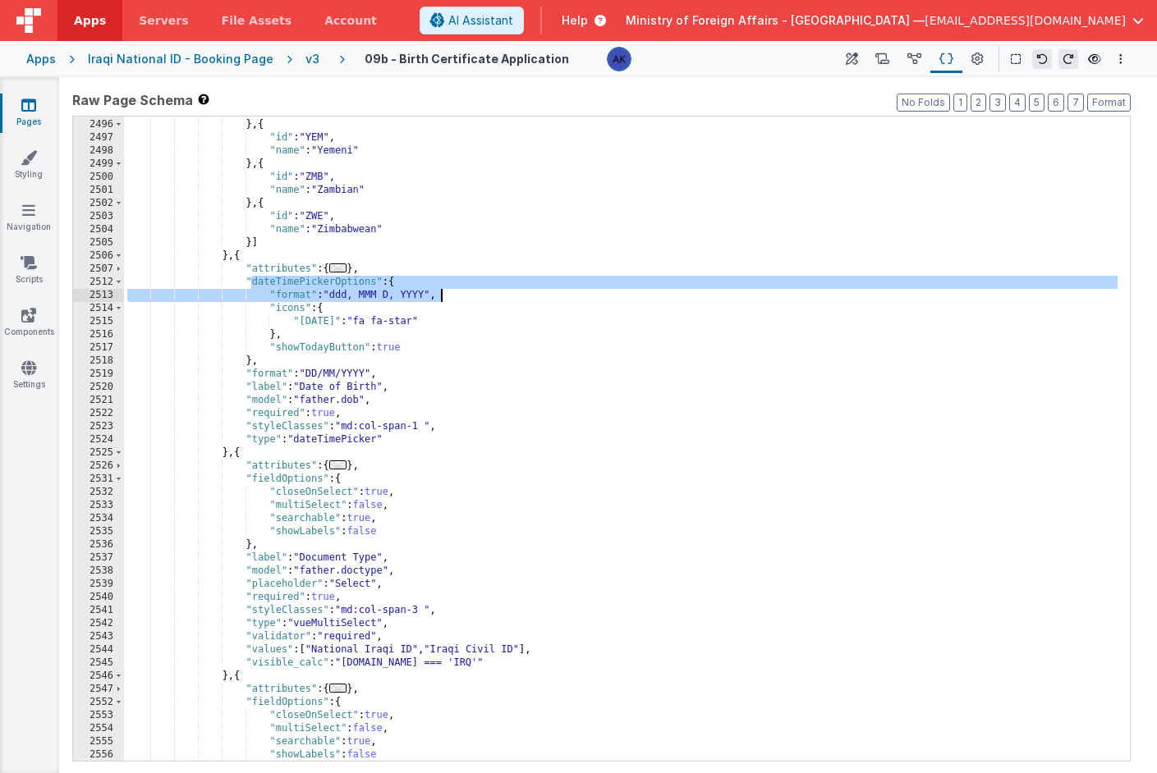
drag, startPoint x: 250, startPoint y: 280, endPoint x: 443, endPoint y: 292, distance: 194.2
click at [443, 292] on div ""name" : "Vietnamese" } , { "id" : "YEM" , "name" : "Yemeni" } , { "id" : "ZMB"…" at bounding box center [620, 440] width 993 height 671
click at [246, 285] on div ""name" : "Vietnamese" } , { "id" : "YEM" , "name" : "Yemeni" } , { "id" : "ZMB"…" at bounding box center [620, 440] width 993 height 671
drag, startPoint x: 247, startPoint y: 283, endPoint x: 470, endPoint y: 294, distance: 223.6
click at [470, 294] on div ""name" : "Vietnamese" } , { "id" : "YEM" , "name" : "Yemeni" } , { "id" : "ZMB"…" at bounding box center [620, 440] width 993 height 671
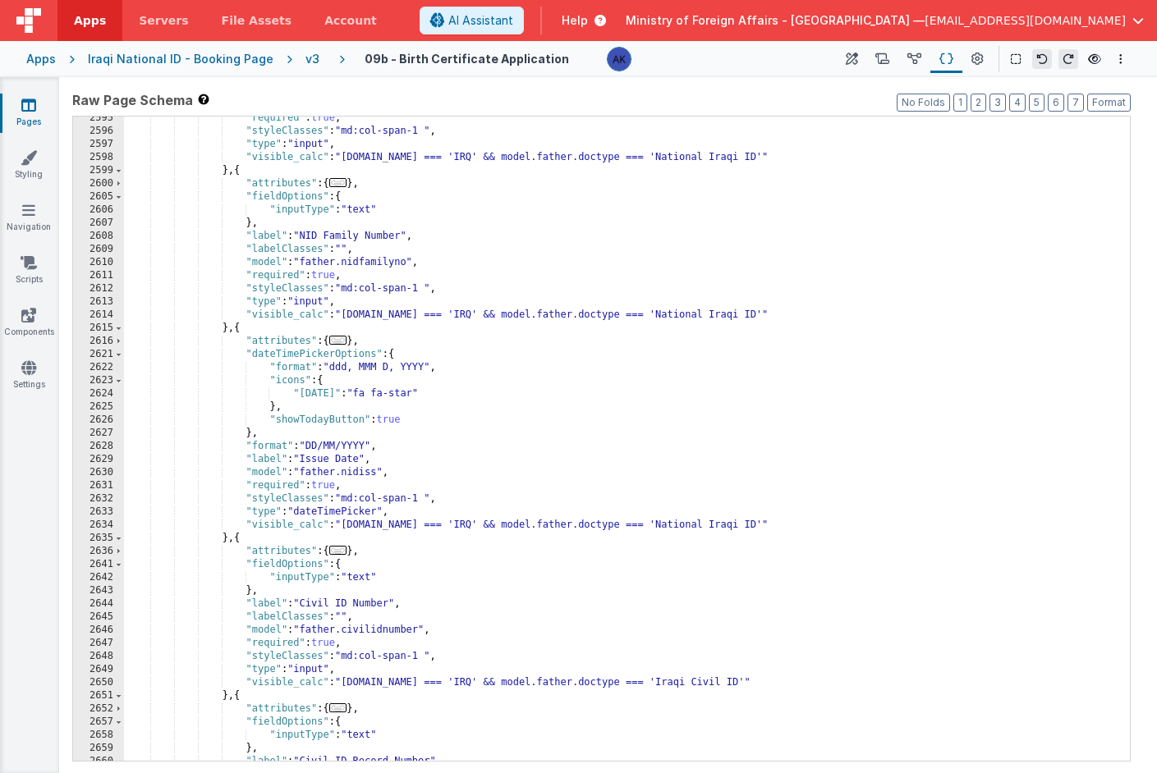
scroll to position [18215, 0]
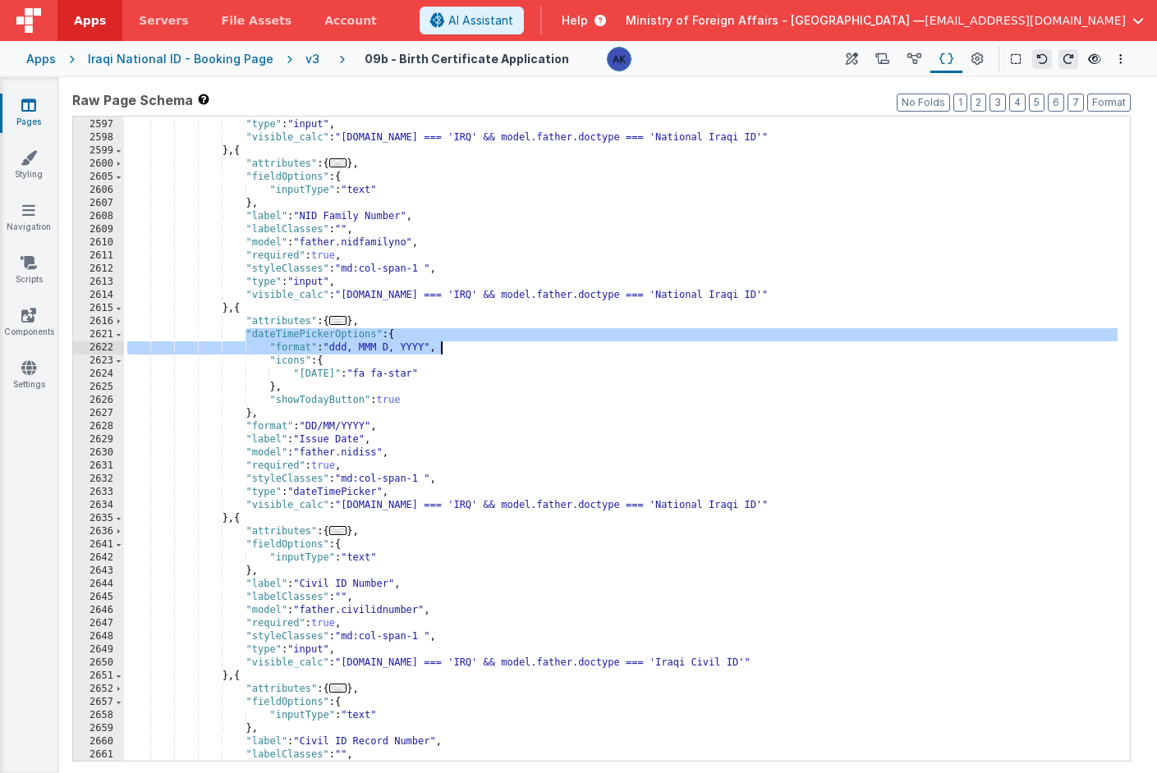
drag, startPoint x: 244, startPoint y: 335, endPoint x: 496, endPoint y: 352, distance: 252.6
click at [496, 352] on div ""styleClasses" : "md:col-span-1 " , "type" : "input" , "visible_calc" : "model.…" at bounding box center [620, 440] width 993 height 671
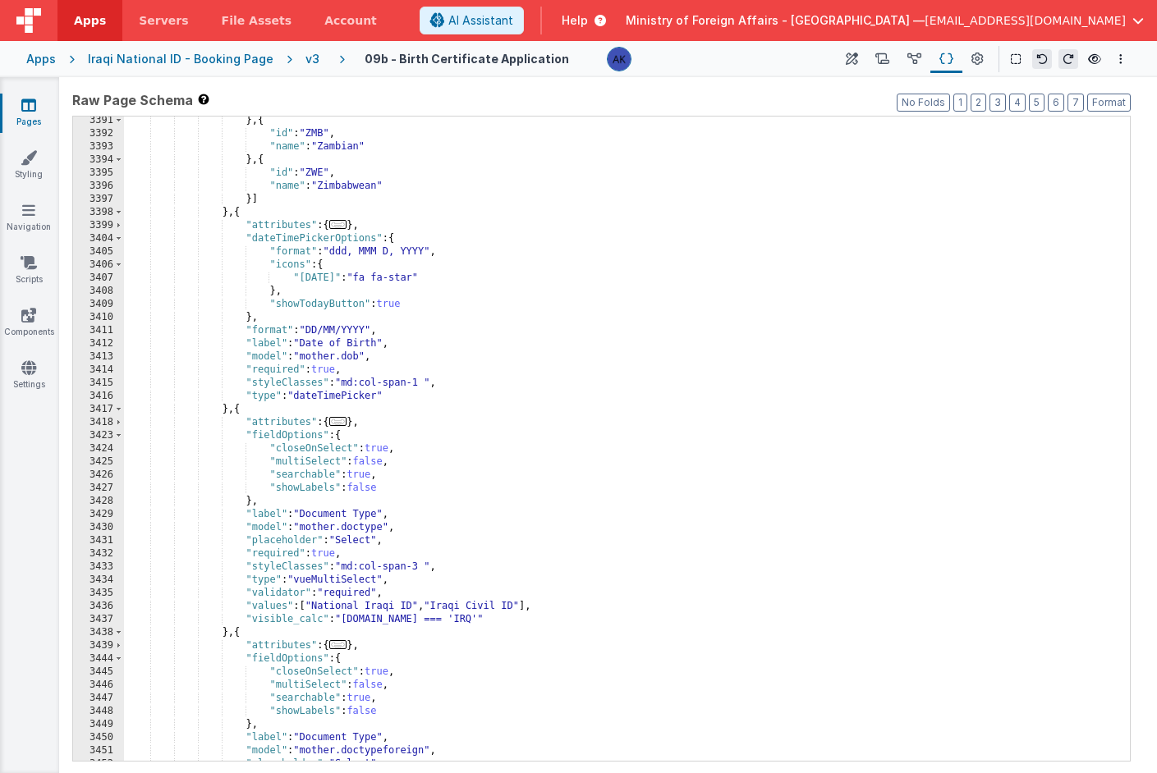
scroll to position [23808, 0]
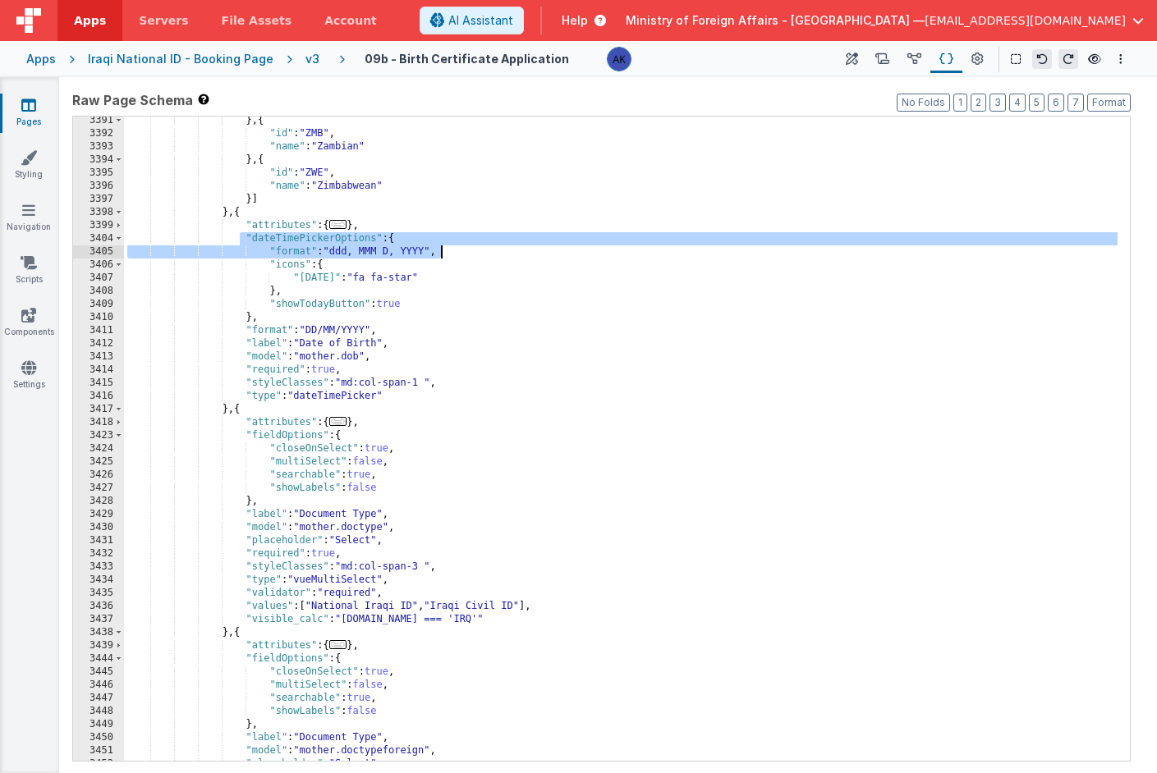
drag, startPoint x: 240, startPoint y: 239, endPoint x: 439, endPoint y: 250, distance: 199.8
click at [439, 250] on div "} , { "id" : "ZMB" , "name" : "Zambian" } , { "id" : "ZWE" , "name" : "Zimbabwe…" at bounding box center [620, 449] width 993 height 671
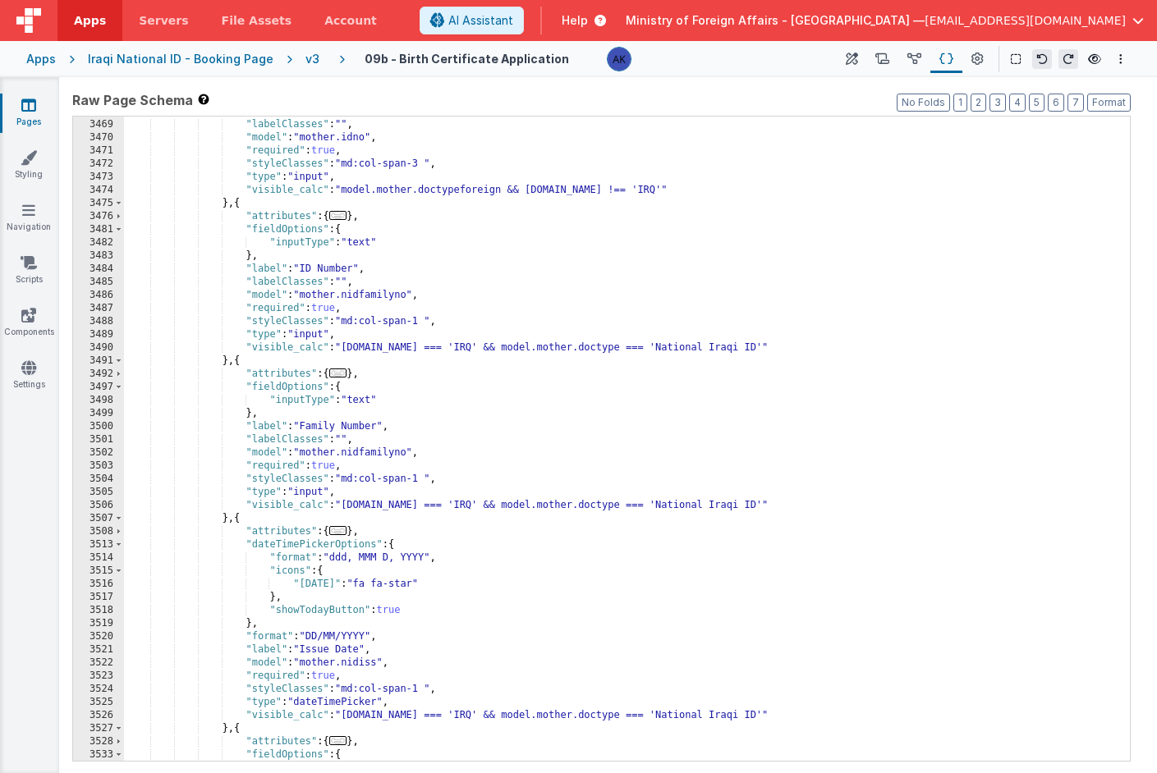
scroll to position [24275, 0]
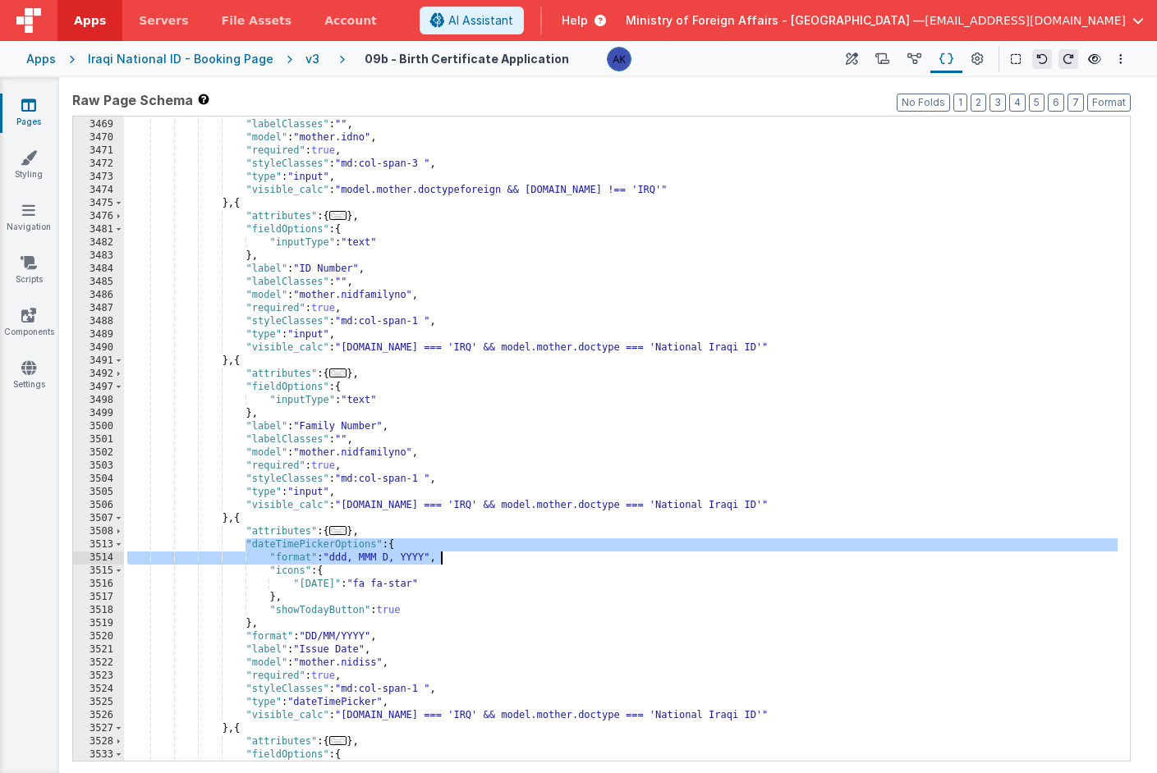
drag, startPoint x: 243, startPoint y: 543, endPoint x: 449, endPoint y: 554, distance: 206.4
click at [449, 554] on div ""label" : "Passport/ID Number" , "labelClasses" : "" , "model" : "mother.idno" …" at bounding box center [620, 440] width 993 height 671
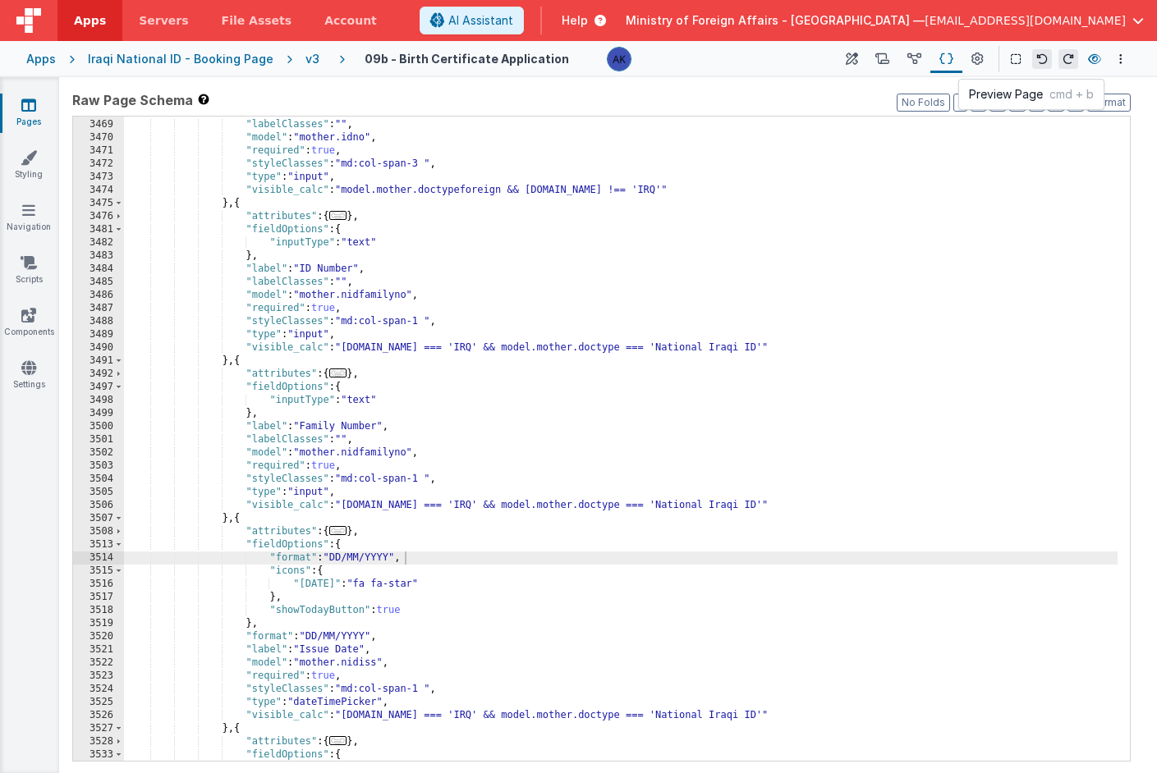
click at [1099, 55] on icon at bounding box center [1094, 58] width 13 height 11
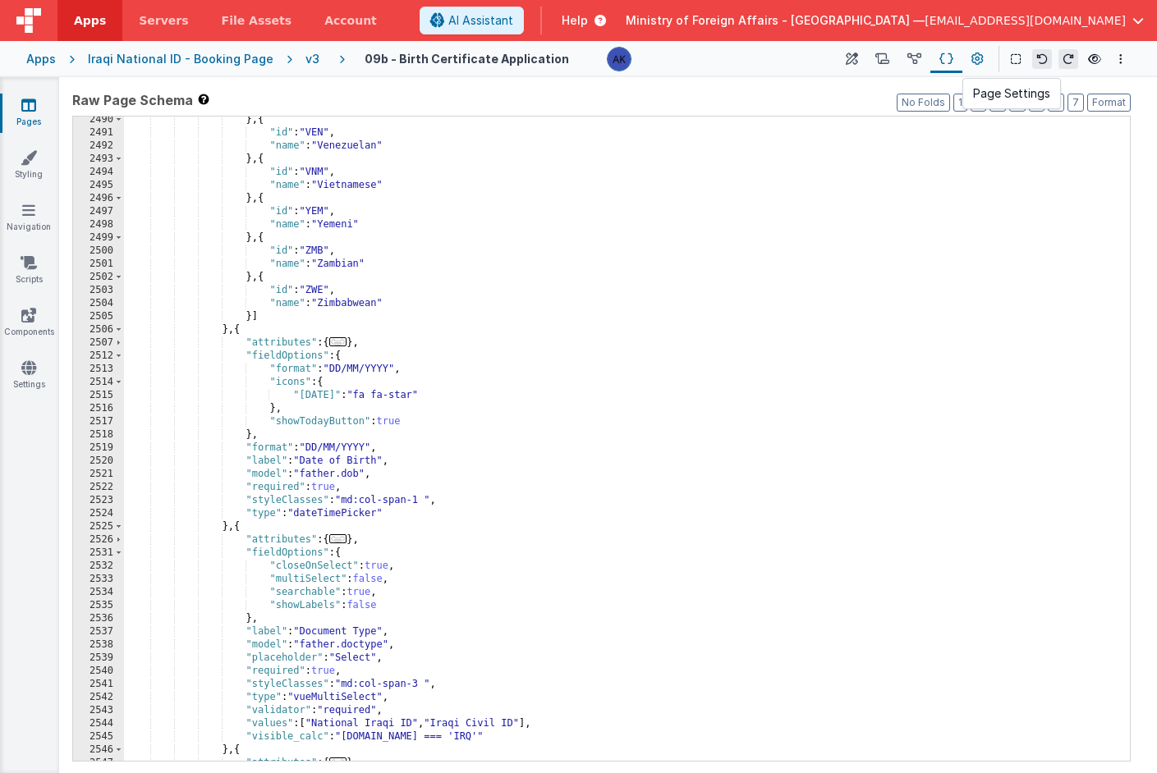
scroll to position [17559, 0]
click at [861, 56] on button at bounding box center [852, 59] width 30 height 28
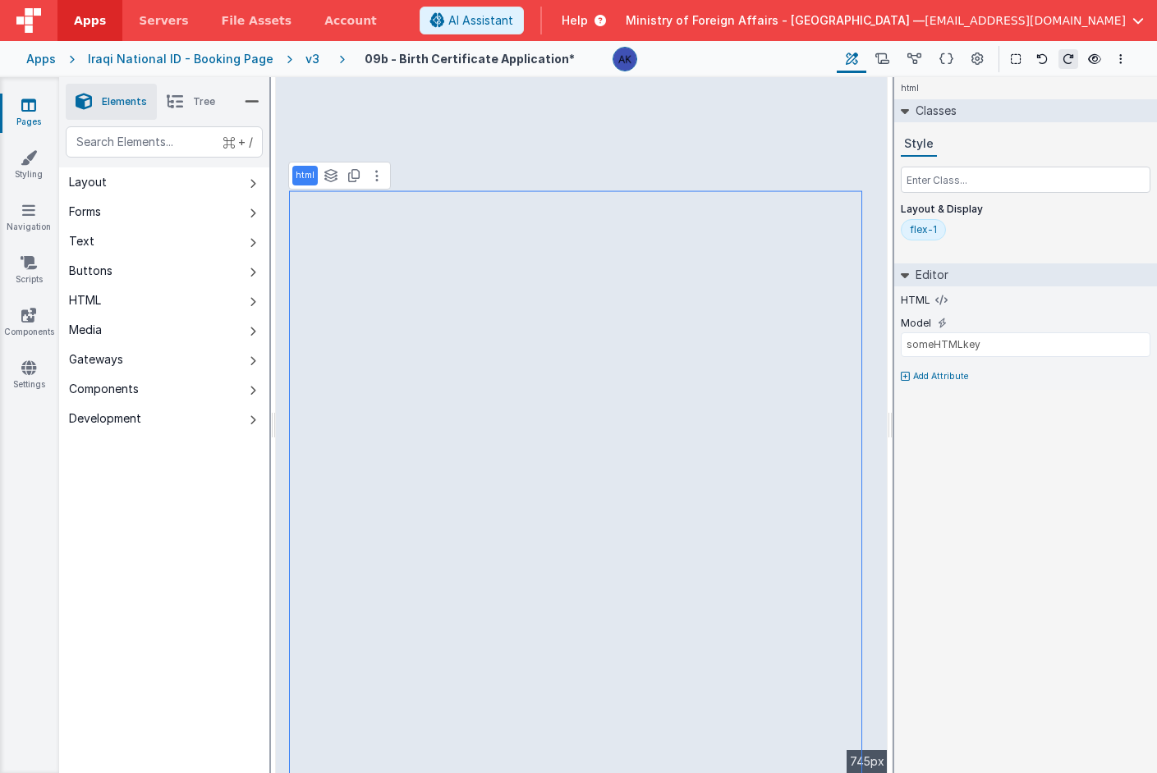
click at [208, 108] on li "Tree" at bounding box center [191, 102] width 68 height 36
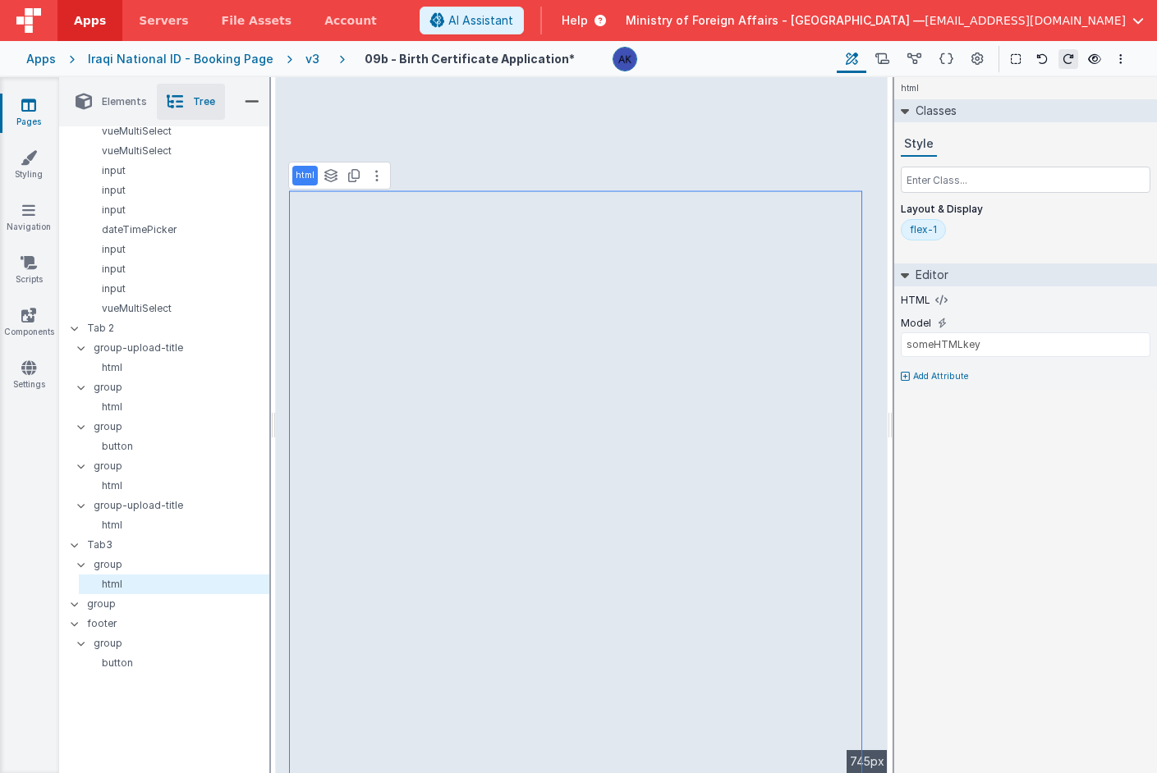
scroll to position [1527, 0]
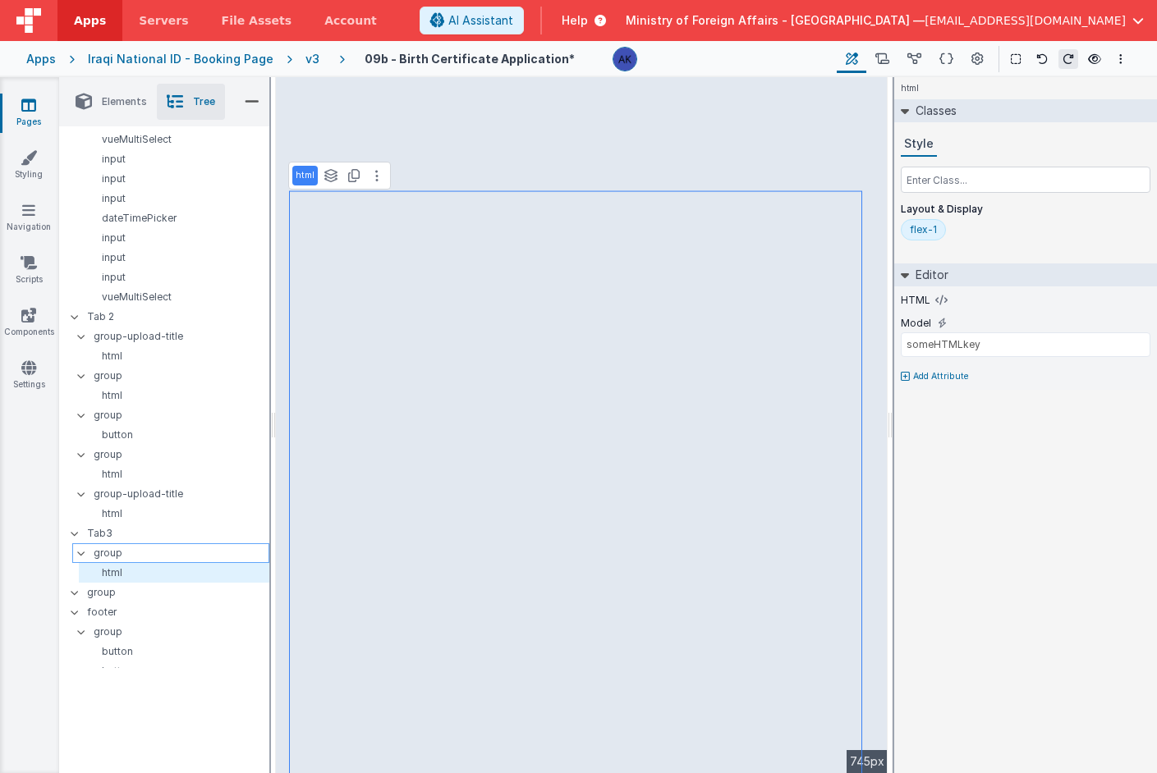
click at [145, 544] on p "group" at bounding box center [181, 553] width 175 height 18
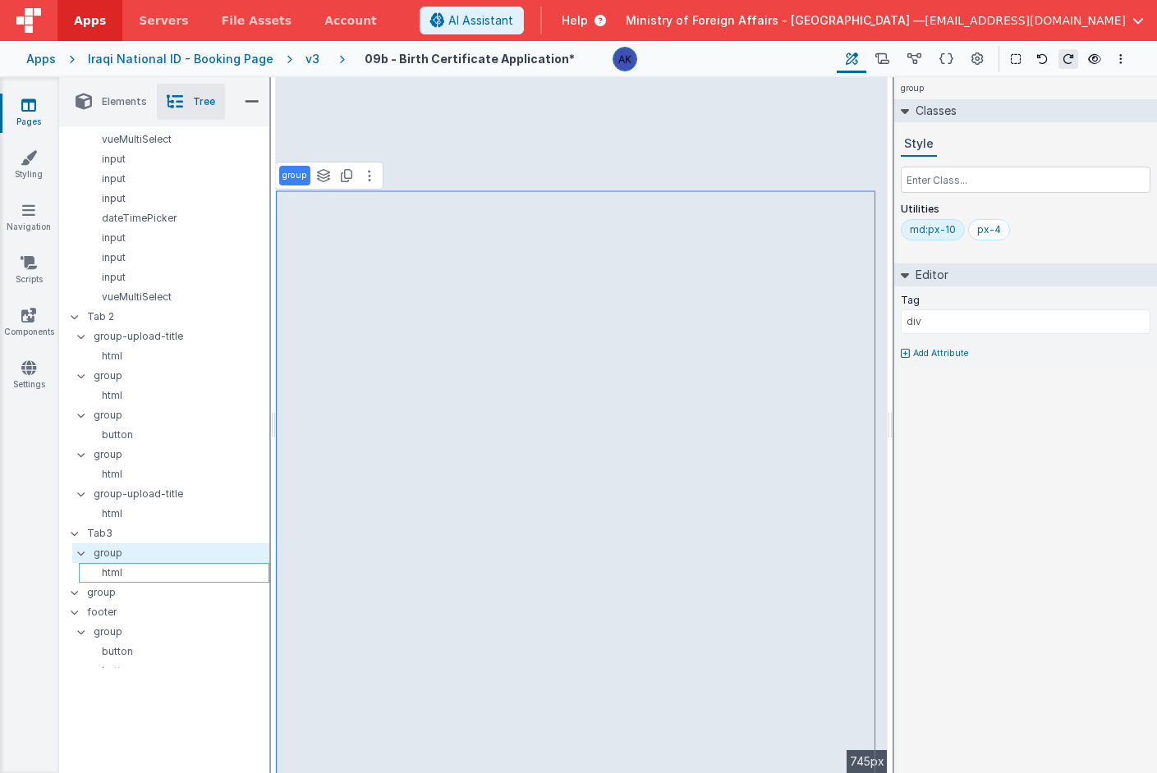
click at [135, 567] on p "html" at bounding box center [176, 573] width 183 height 13
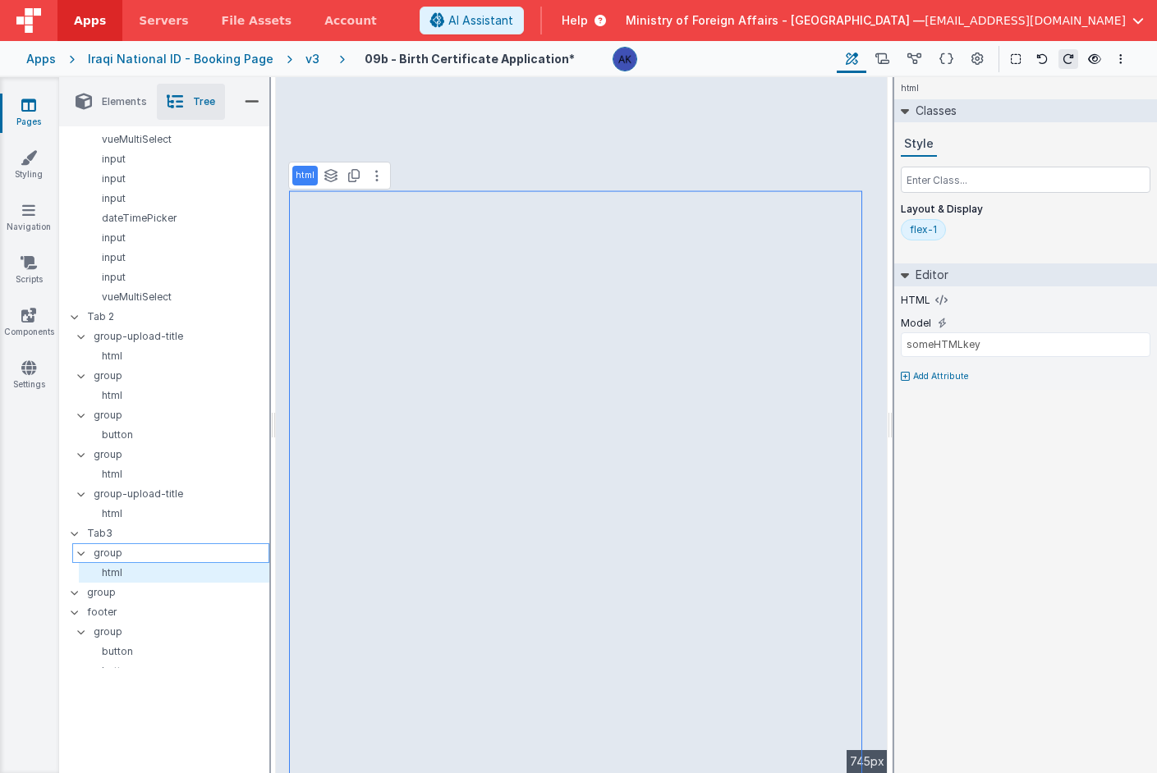
click at [135, 544] on p "group" at bounding box center [181, 553] width 175 height 18
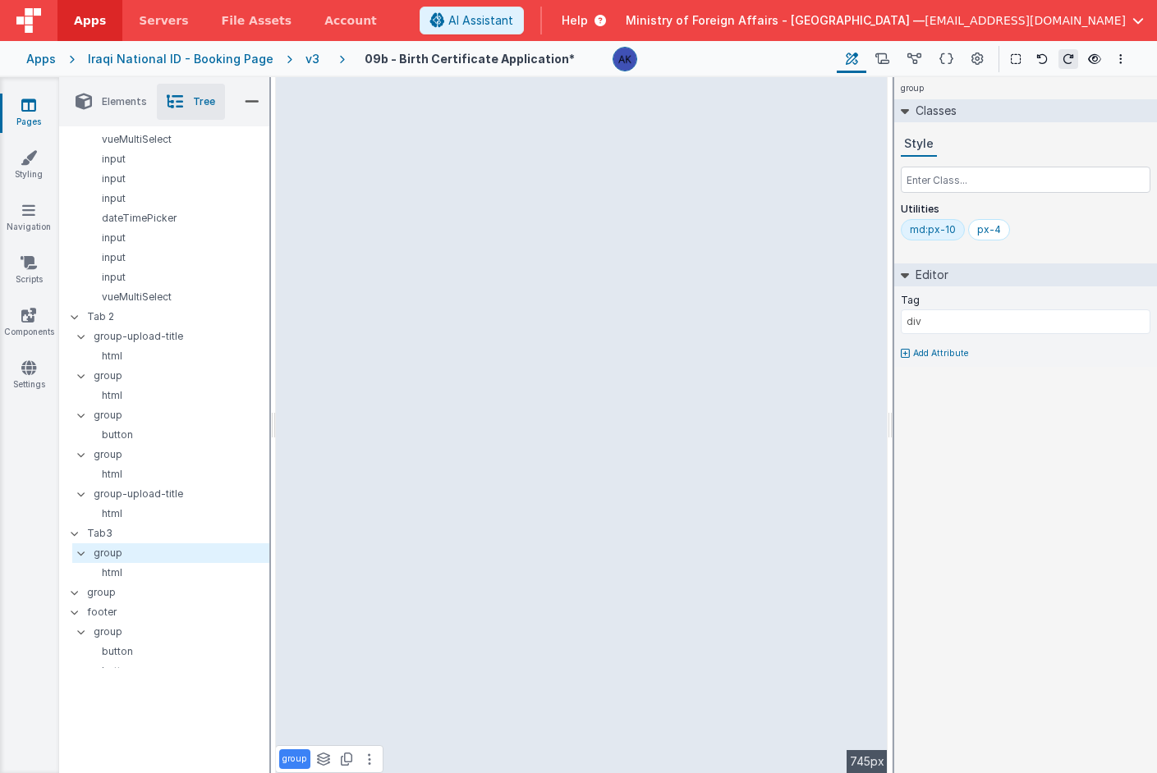
type input "name"
select select "required"
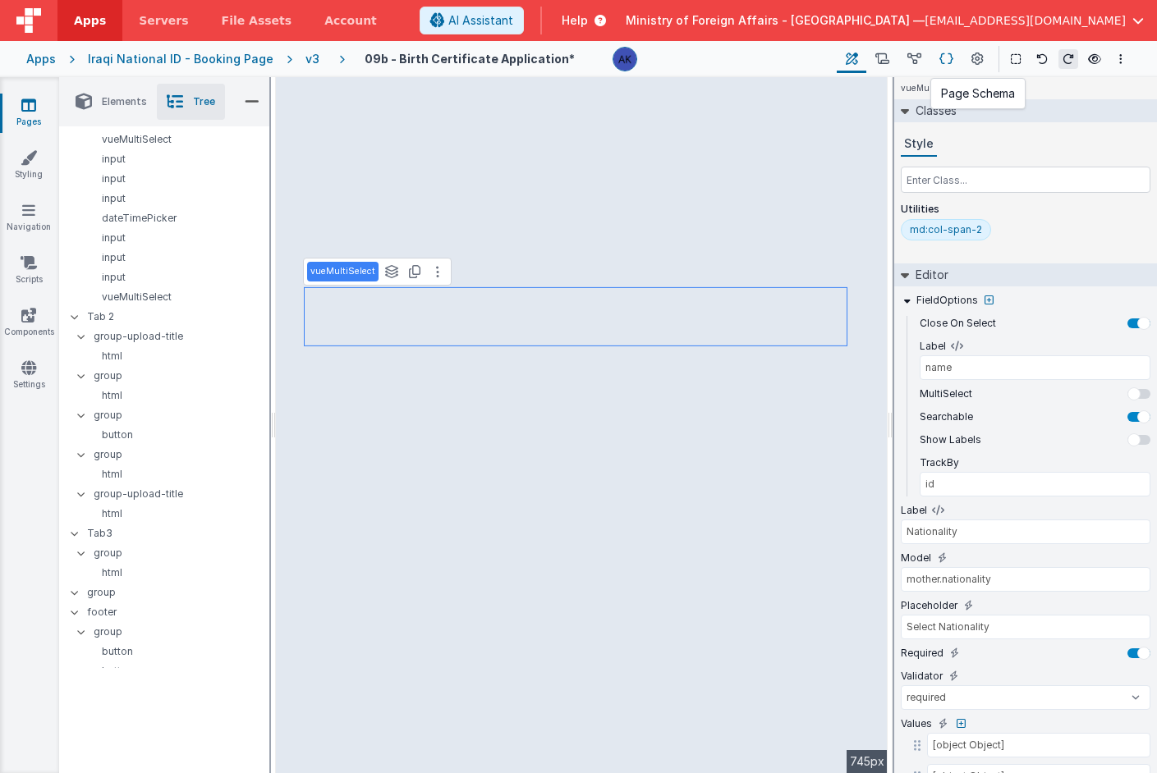
click at [951, 51] on icon at bounding box center [946, 59] width 14 height 17
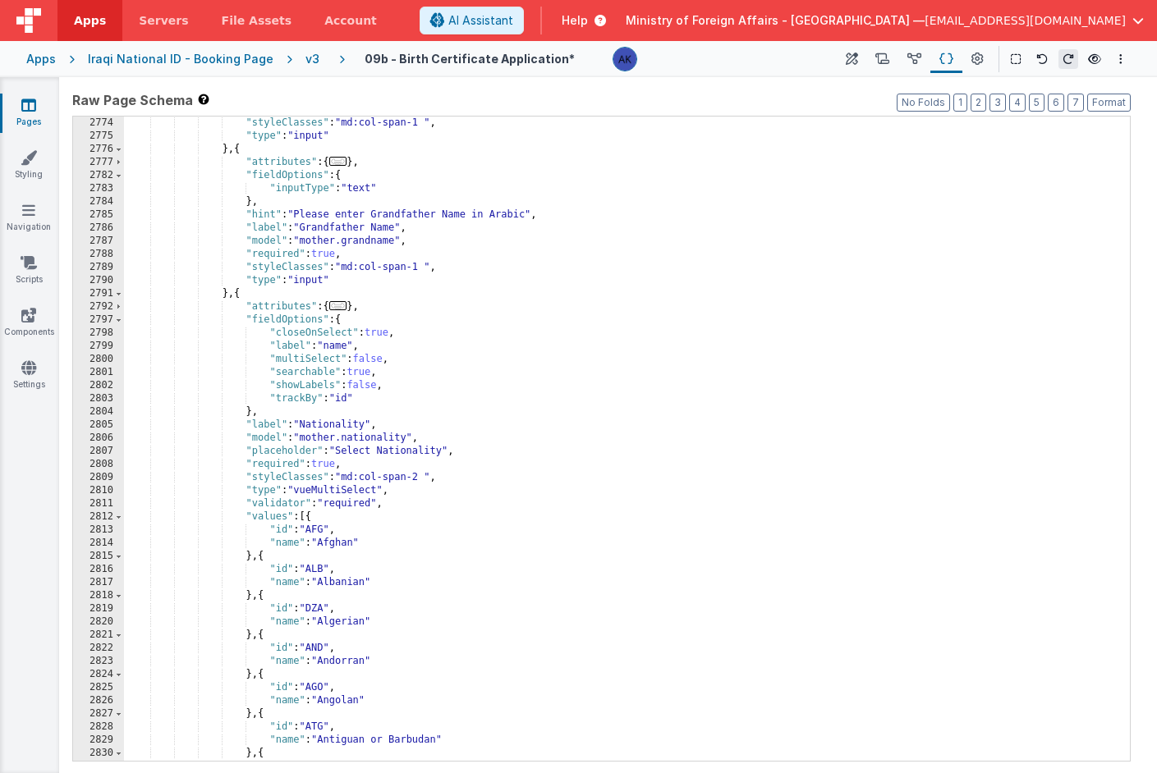
scroll to position [19295, 0]
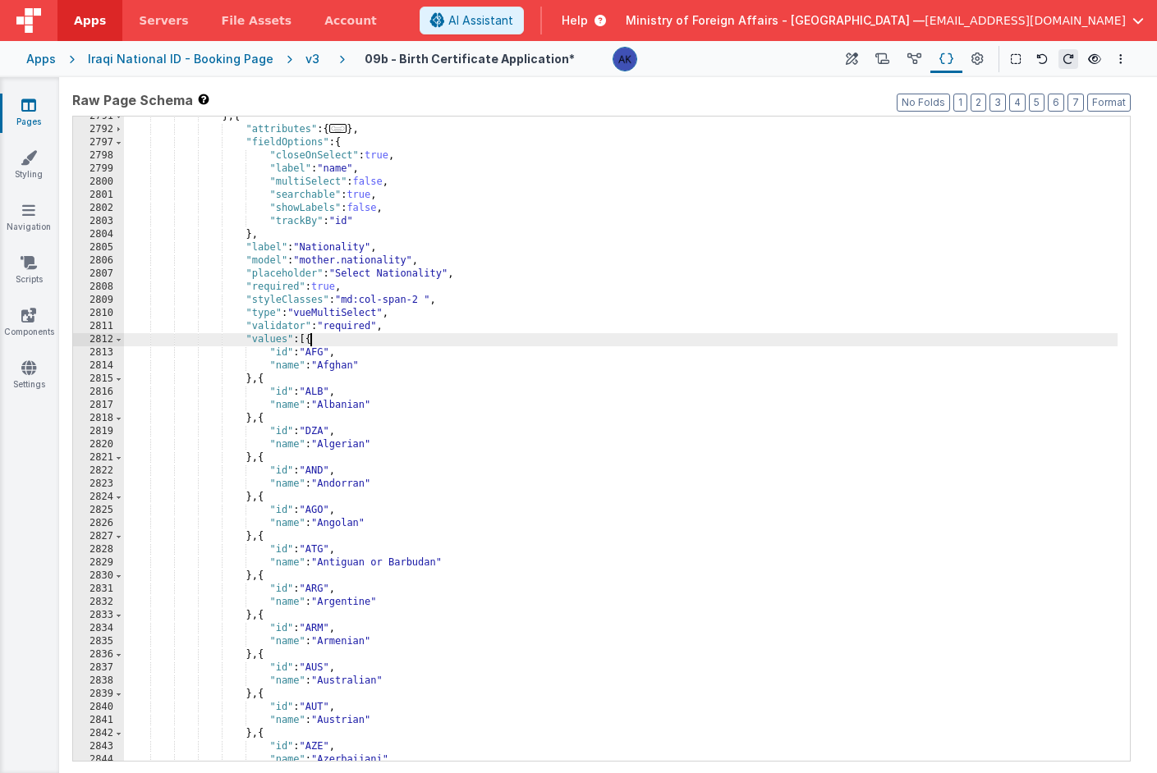
click at [313, 341] on div "} , { "attributes" : { ... } , "fieldOptions" : { "closeOnSelect" : true , "lab…" at bounding box center [620, 445] width 993 height 671
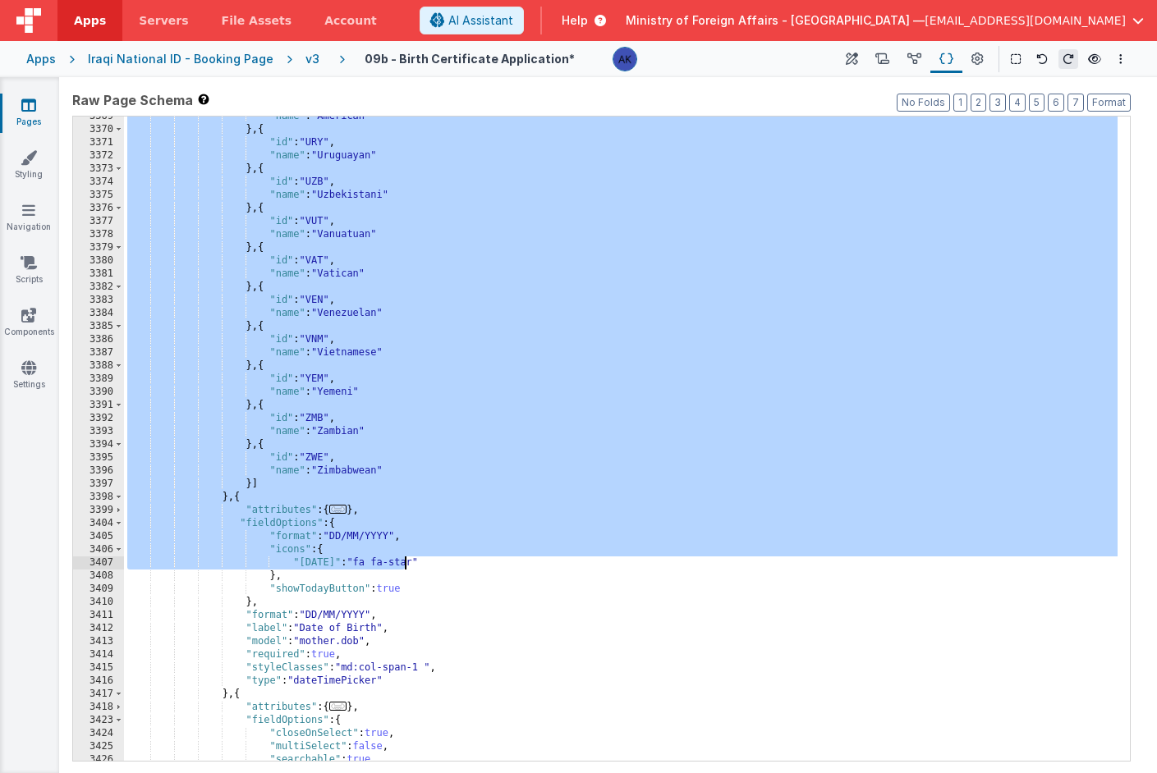
scroll to position [23574, 0]
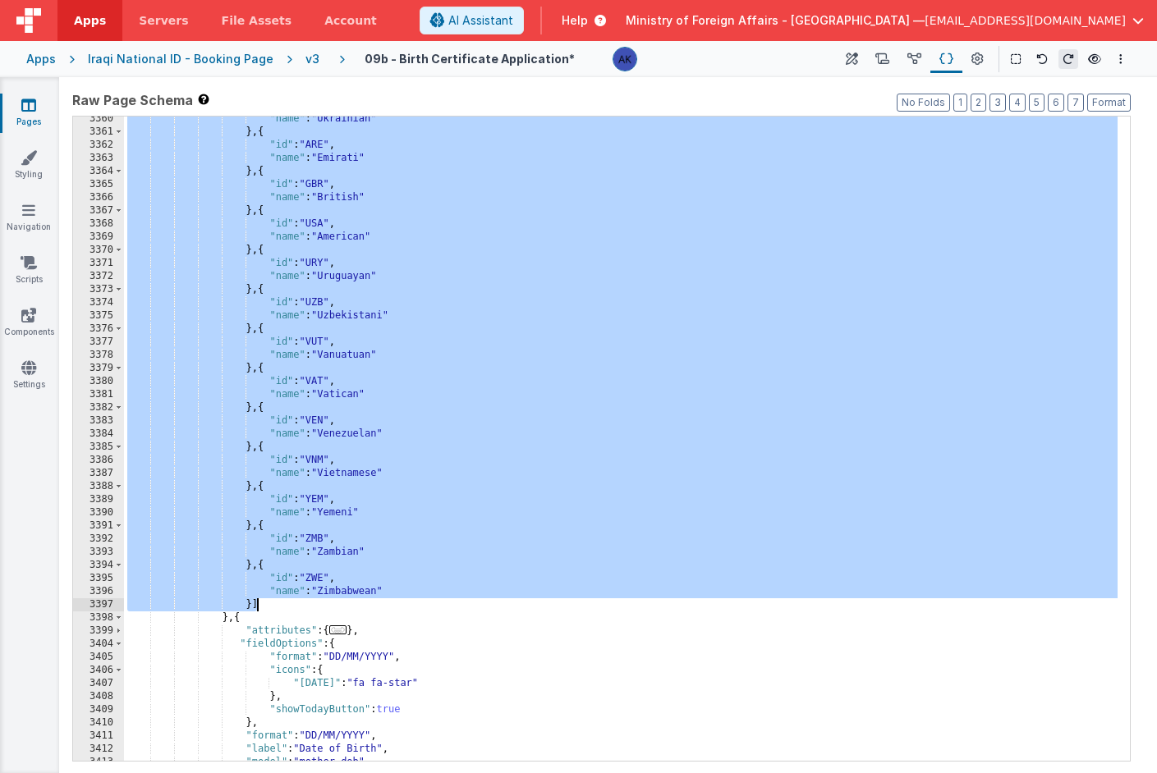
drag, startPoint x: 303, startPoint y: 341, endPoint x: 279, endPoint y: 600, distance: 260.5
click at [279, 600] on div ""name" : "Ukrainian" } , { "id" : "ARE" , "name" : "Emirati" } , { "id" : "GBR"…" at bounding box center [620, 447] width 993 height 671
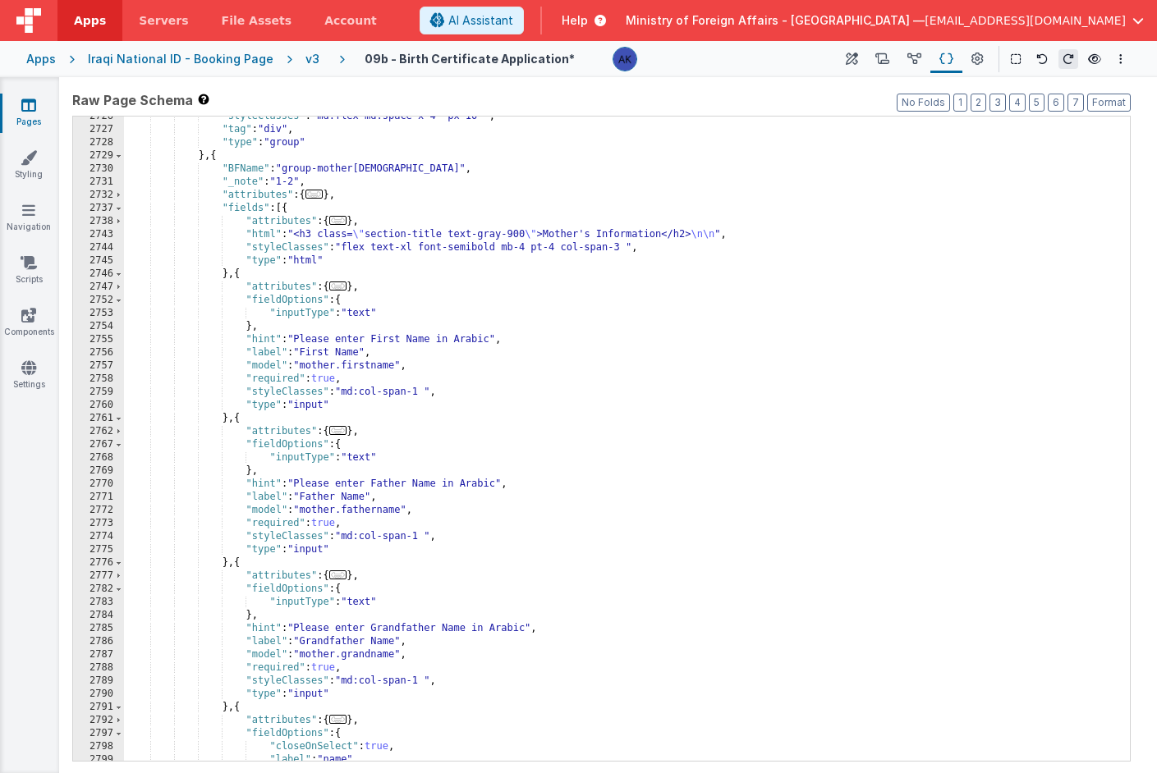
scroll to position [17385, 0]
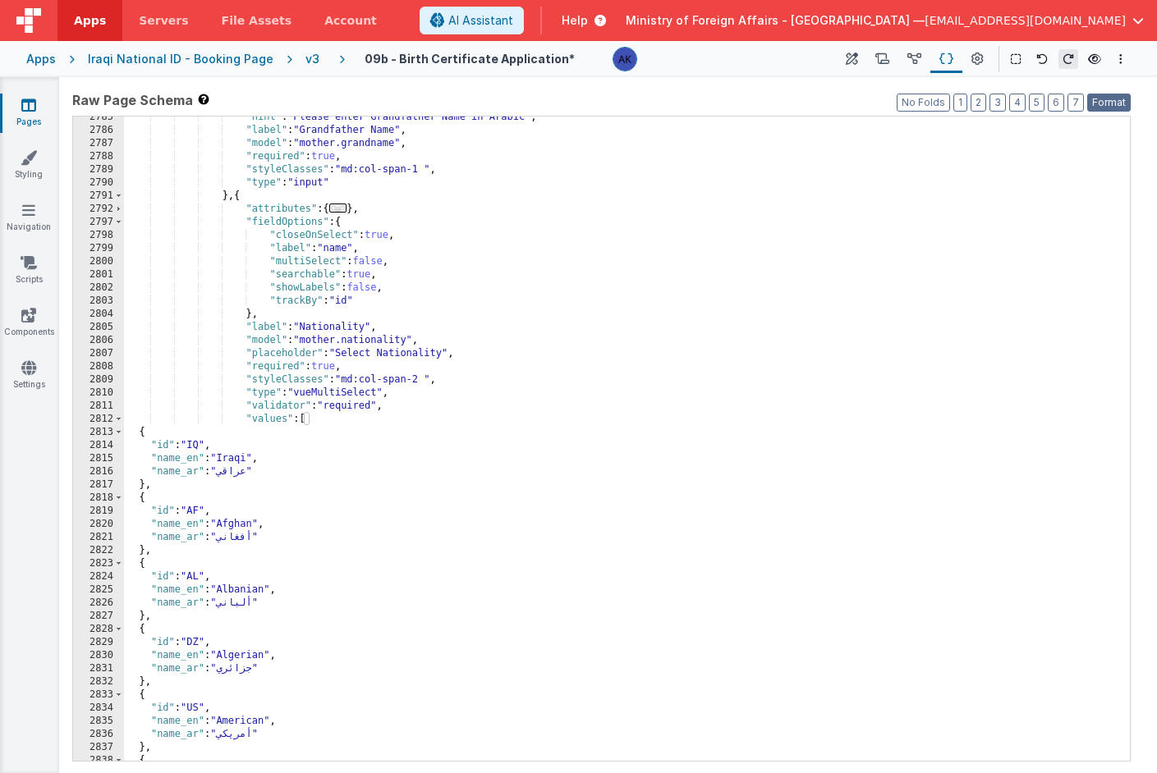
click at [1116, 103] on button "Format" at bounding box center [1109, 103] width 44 height 18
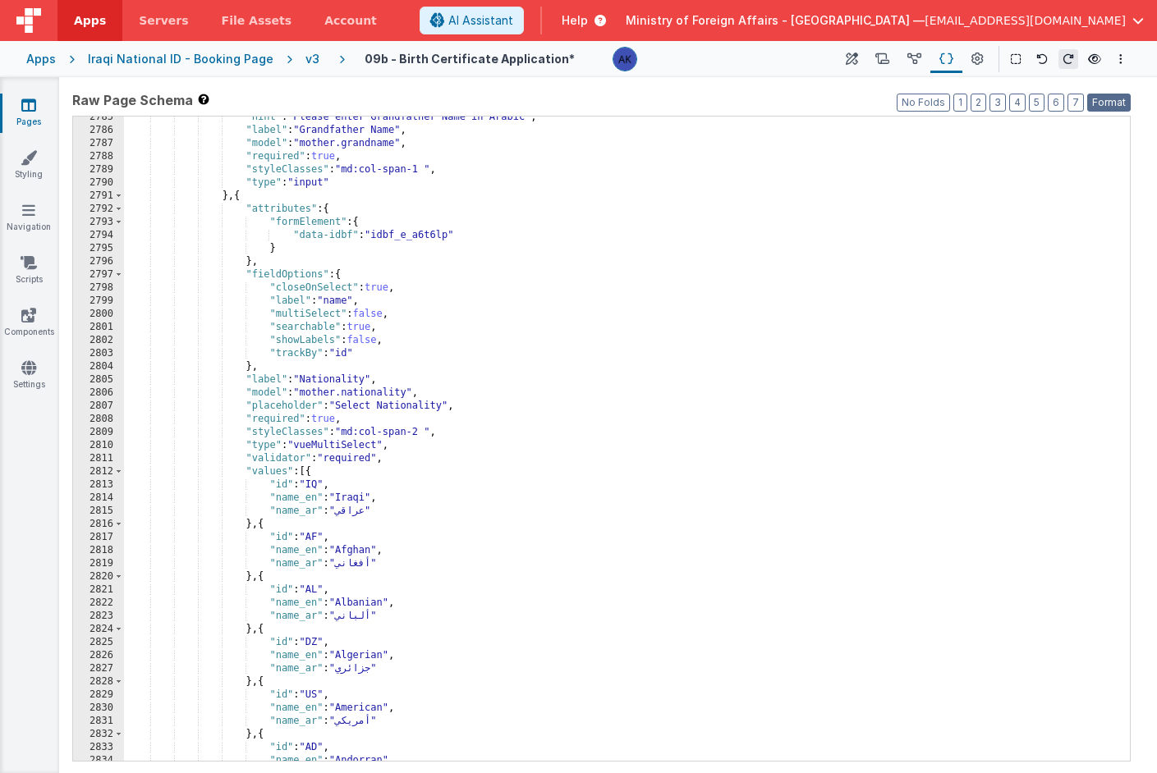
scroll to position [18339, 0]
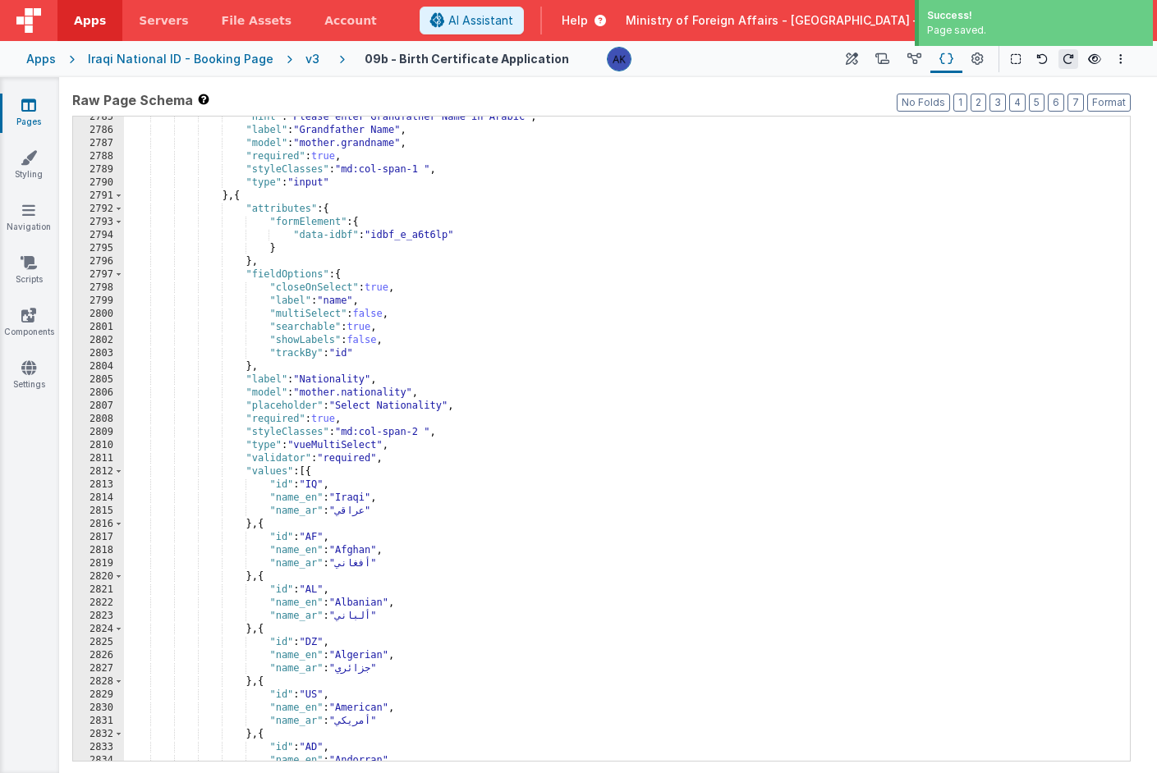
click at [328, 335] on div ""hint" : "Please enter Grandfather Name in Arabic" , "label" : "Grandfather Nam…" at bounding box center [620, 446] width 993 height 671
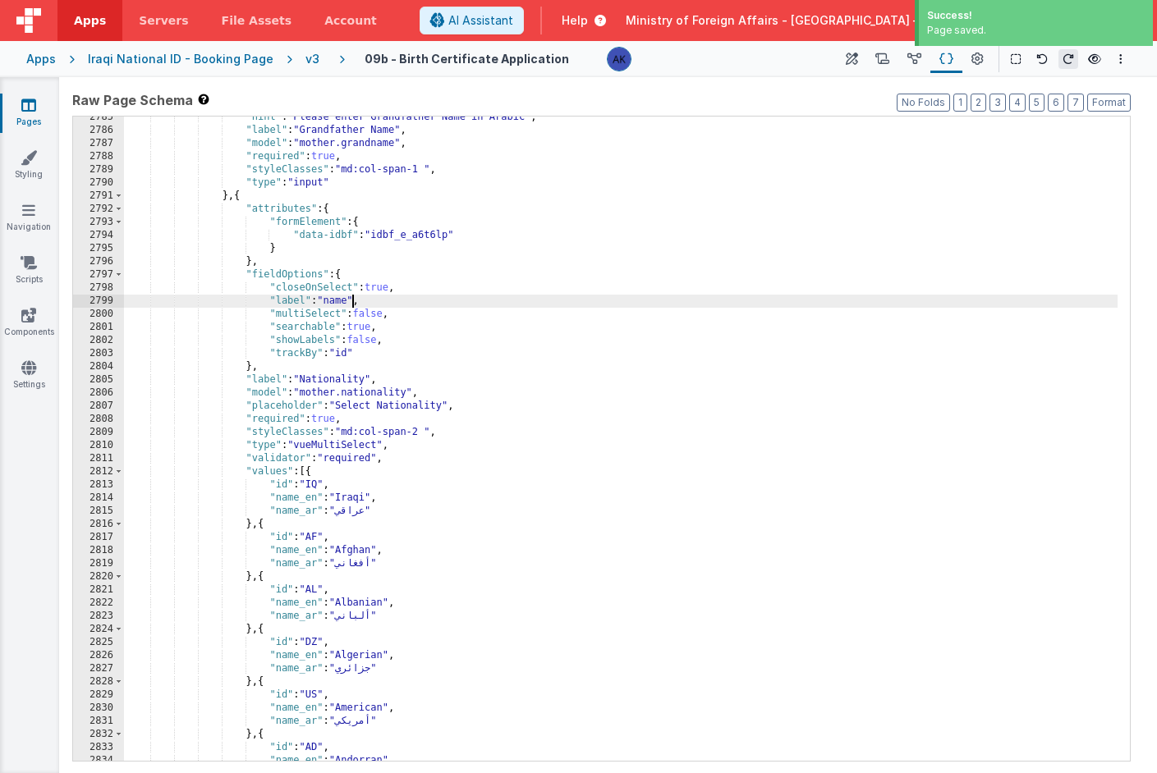
click at [351, 300] on div ""hint" : "Please enter Grandfather Name in Arabic" , "label" : "Grandfather Nam…" at bounding box center [620, 446] width 993 height 671
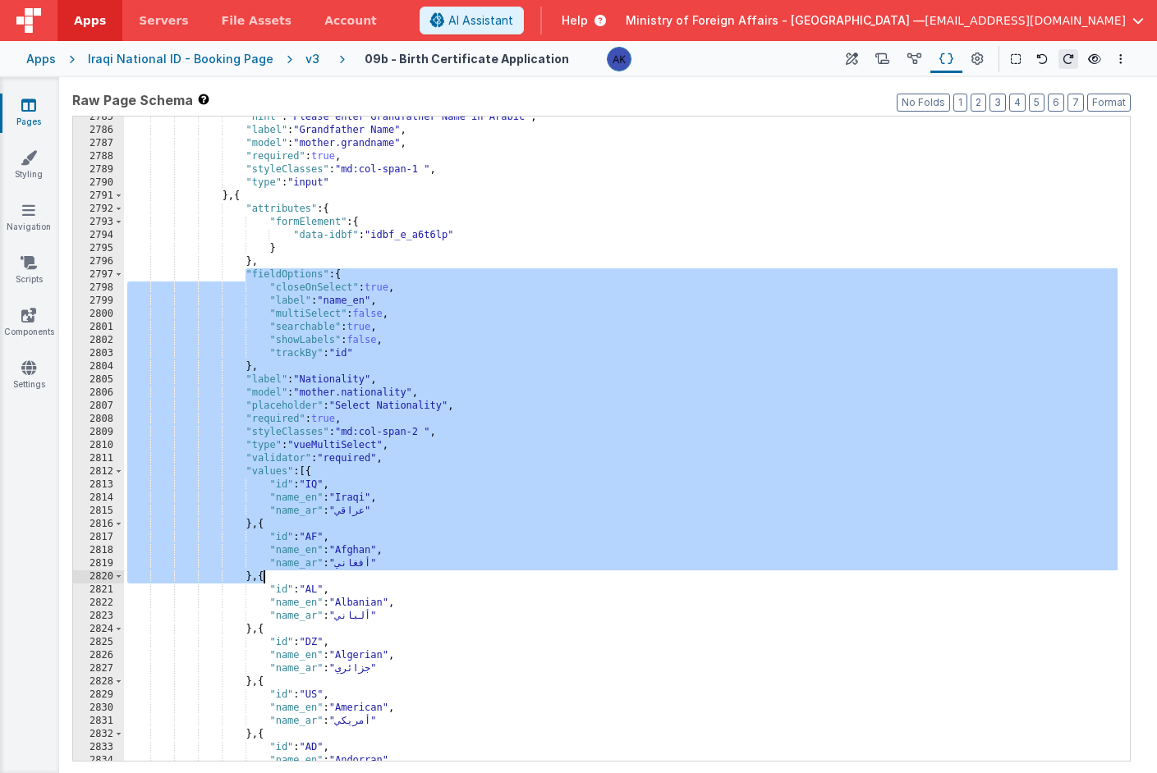
drag, startPoint x: 245, startPoint y: 275, endPoint x: 263, endPoint y: 579, distance: 304.3
click at [263, 579] on div ""hint" : "Please enter Grandfather Name in Arabic" , "label" : "Grandfather Nam…" at bounding box center [620, 446] width 993 height 671
click at [513, 16] on span "AI Assistant" at bounding box center [480, 20] width 65 height 16
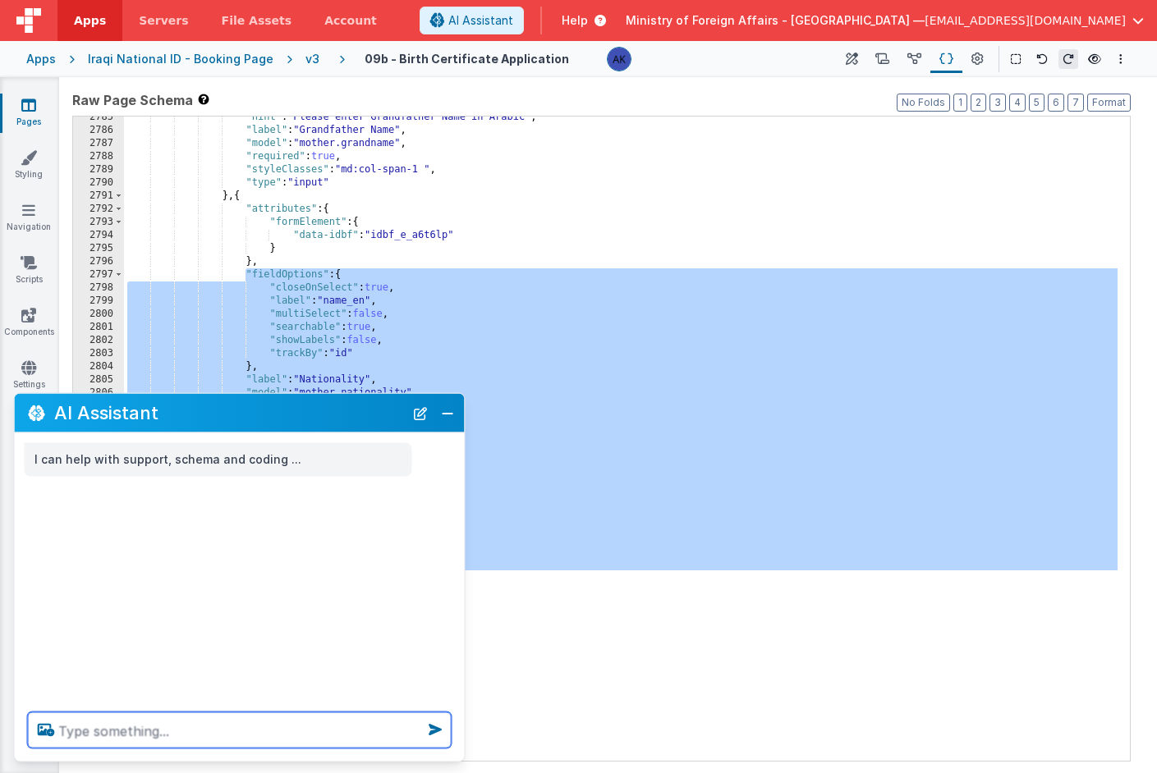
paste textarea ""fieldOptions": { "closeOnSelect": true, "label": "name_en", "multiSelect": fal…"
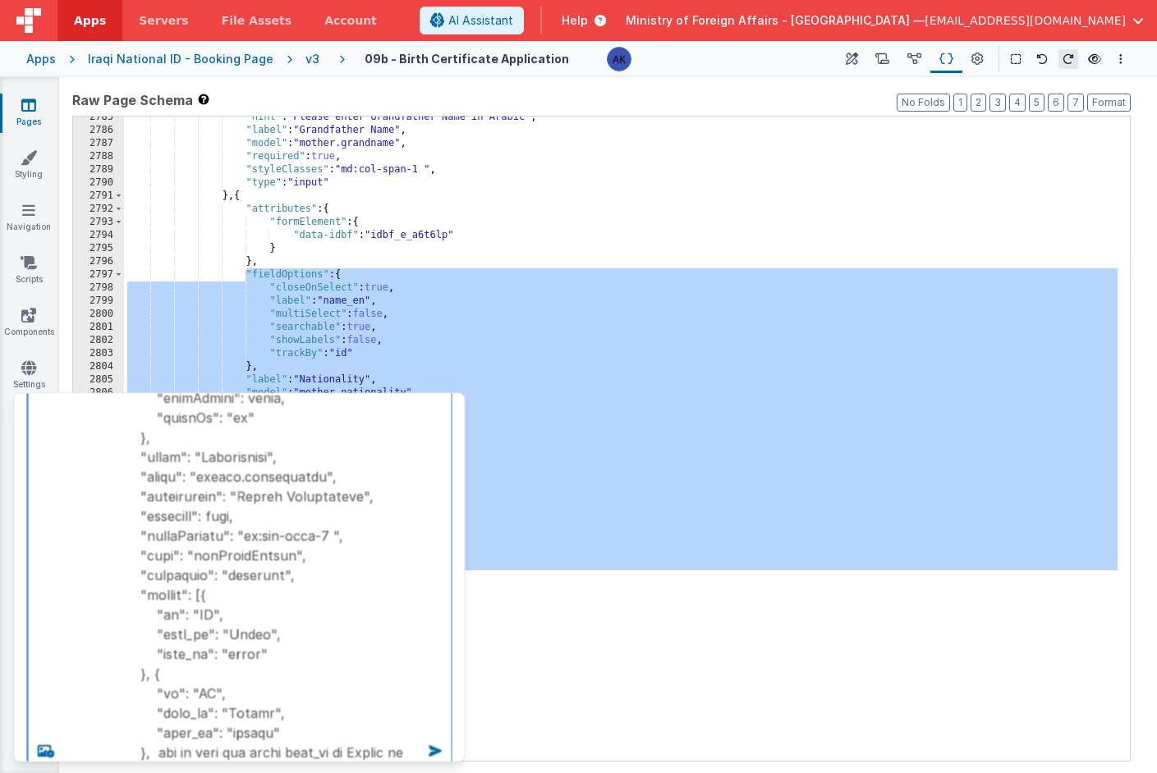
scroll to position [147, 0]
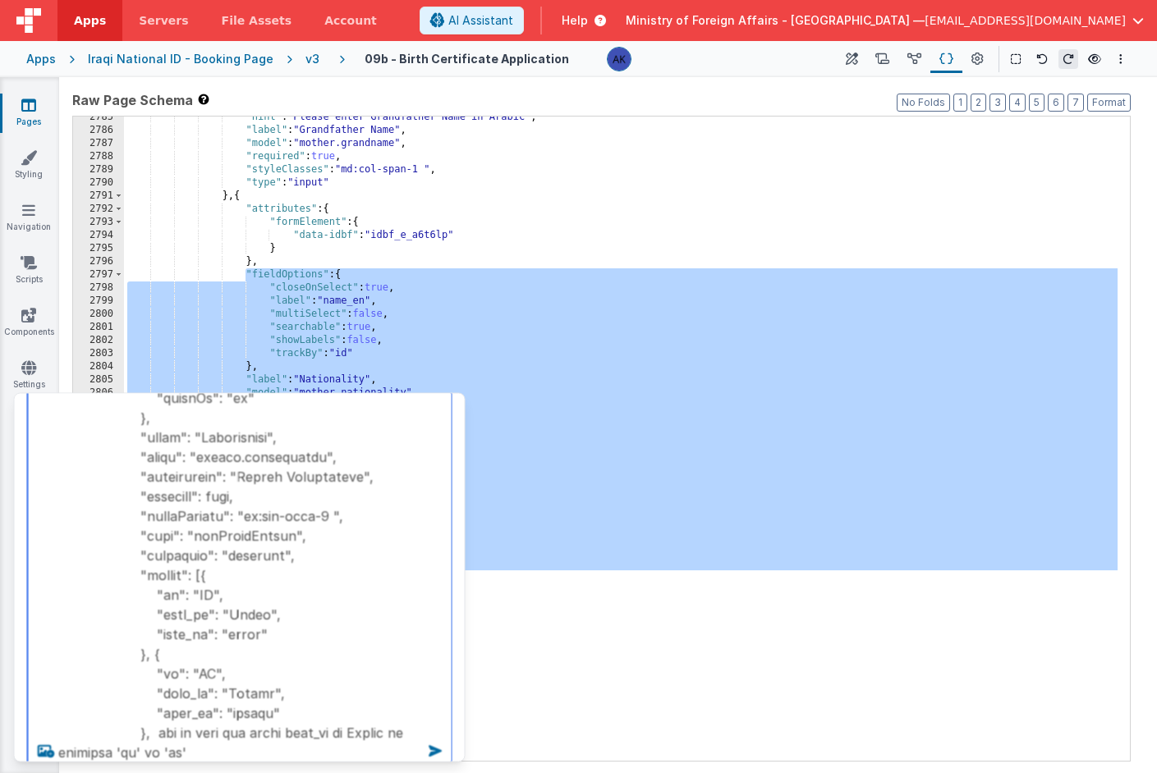
click at [398, 737] on textarea at bounding box center [240, 515] width 424 height 509
type textarea ""fieldOptions": { "closeOnSelect": true, "label": "name_en", "multiSelect": fal…"
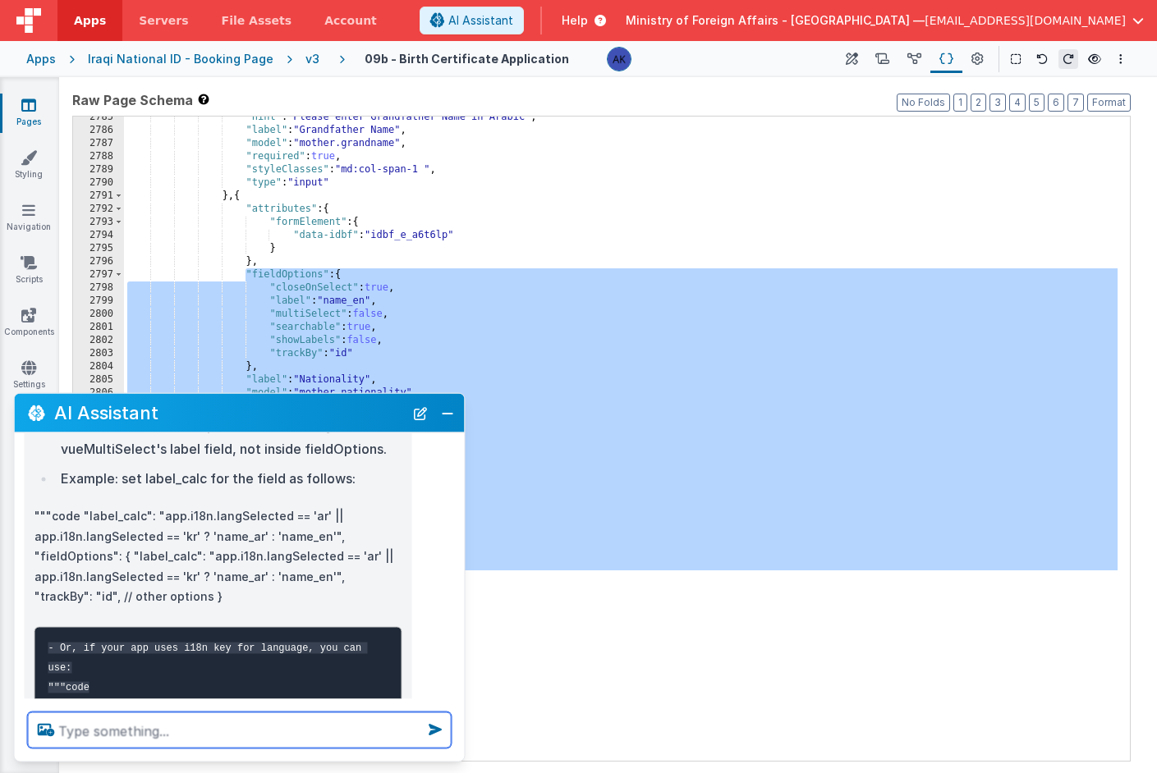
scroll to position [452, 0]
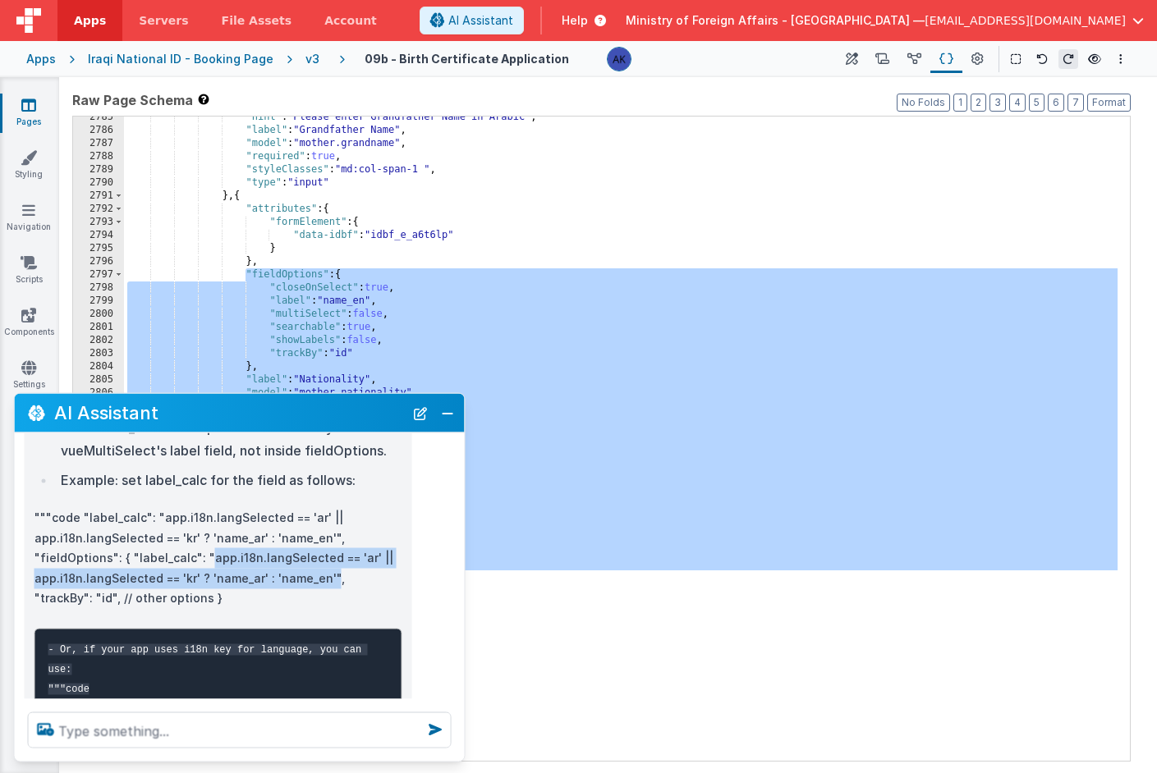
drag, startPoint x: 205, startPoint y: 518, endPoint x: 332, endPoint y: 537, distance: 127.8
click at [332, 537] on p """"code "label_calc": "app.i18n.langSelected == 'ar' || app.i18n.langSelected =…" at bounding box center [218, 558] width 368 height 101
drag, startPoint x: 200, startPoint y: 515, endPoint x: 332, endPoint y: 534, distance: 132.8
click at [332, 534] on p """"code "label_calc": "app.i18n.langSelected == 'ar' || app.i18n.langSelected =…" at bounding box center [218, 558] width 368 height 101
copy p ""app.i18n.langSelected == 'ar' || app.i18n.langSelected == 'kr' ? 'name_ar' : '…"
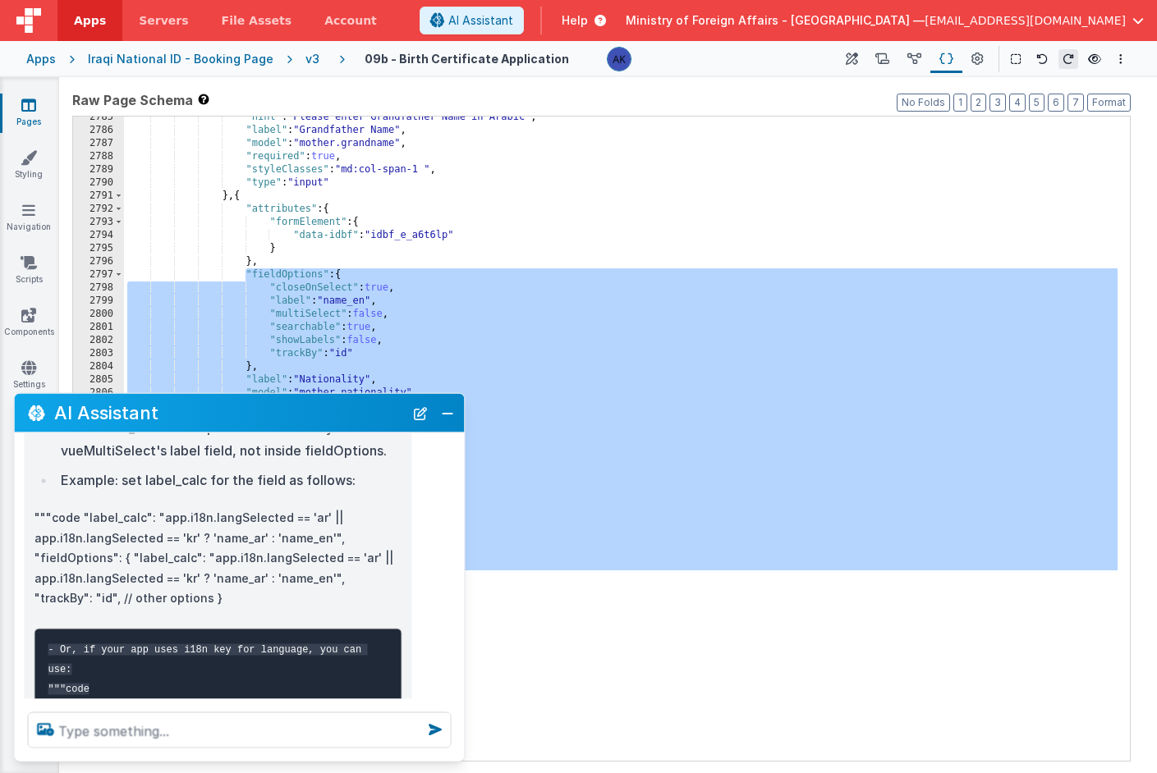
click at [447, 270] on div ""hint" : "Please enter Grandfather Name in Arabic" , "label" : "Grandfather Nam…" at bounding box center [620, 446] width 993 height 671
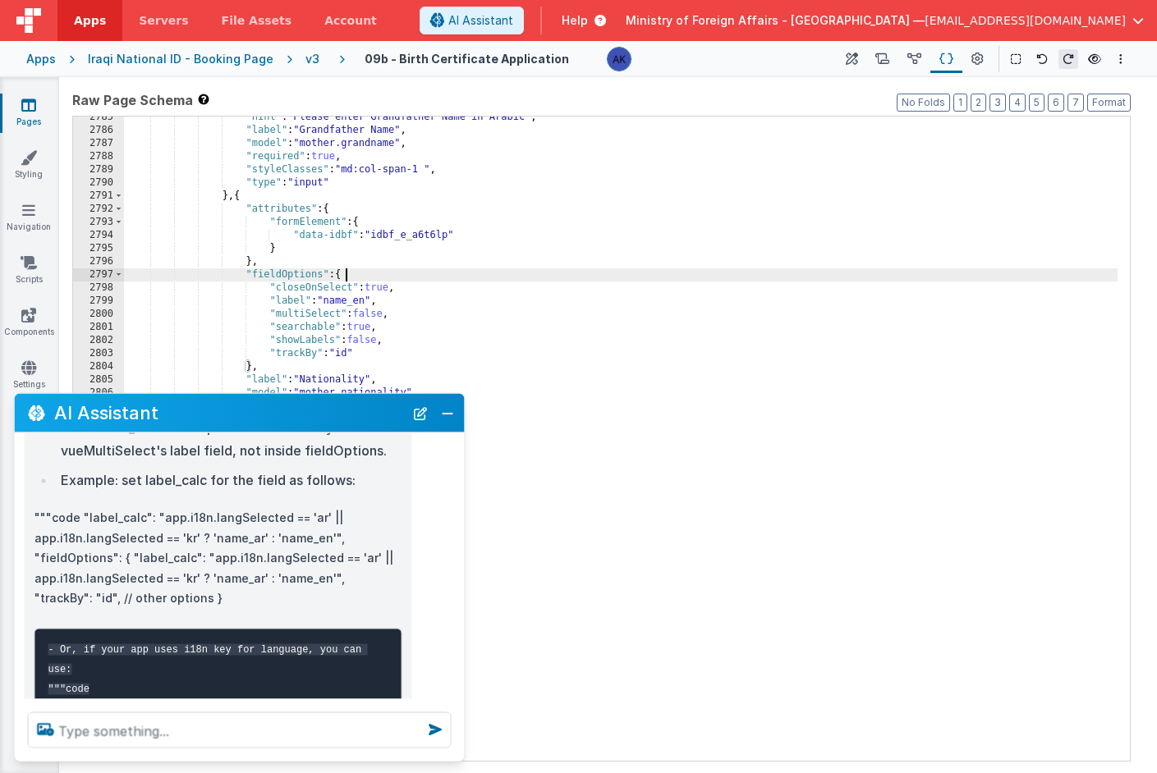
click at [305, 306] on div ""hint" : "Please enter Grandfather Name in Arabic" , "label" : "Grandfather Nam…" at bounding box center [620, 446] width 993 height 671
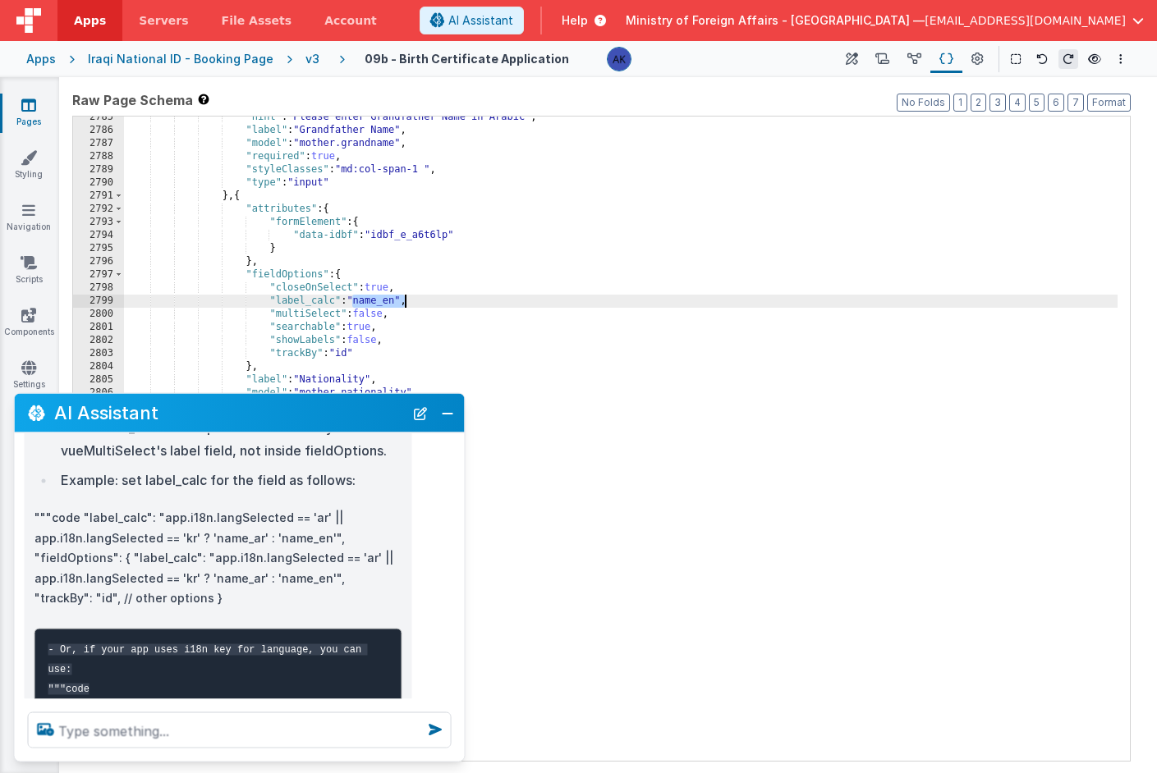
drag, startPoint x: 352, startPoint y: 300, endPoint x: 406, endPoint y: 304, distance: 54.3
click at [406, 304] on div ""hint" : "Please enter Grandfather Name in Arabic" , "label" : "Grandfather Nam…" at bounding box center [620, 446] width 993 height 671
click at [452, 415] on button "Close" at bounding box center [447, 412] width 21 height 23
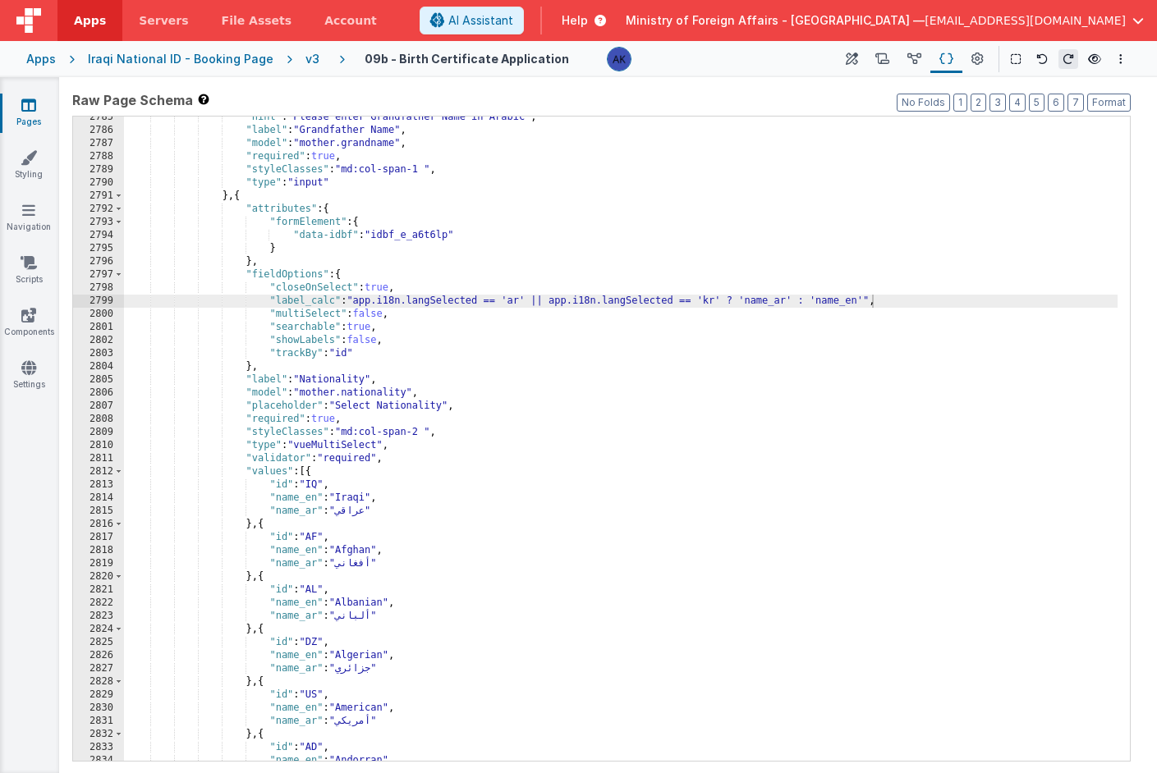
click at [938, 303] on div ""hint" : "Please enter Grandfather Name in Arabic" , "label" : "Grandfather Nam…" at bounding box center [620, 446] width 993 height 671
click at [856, 60] on icon at bounding box center [852, 59] width 12 height 17
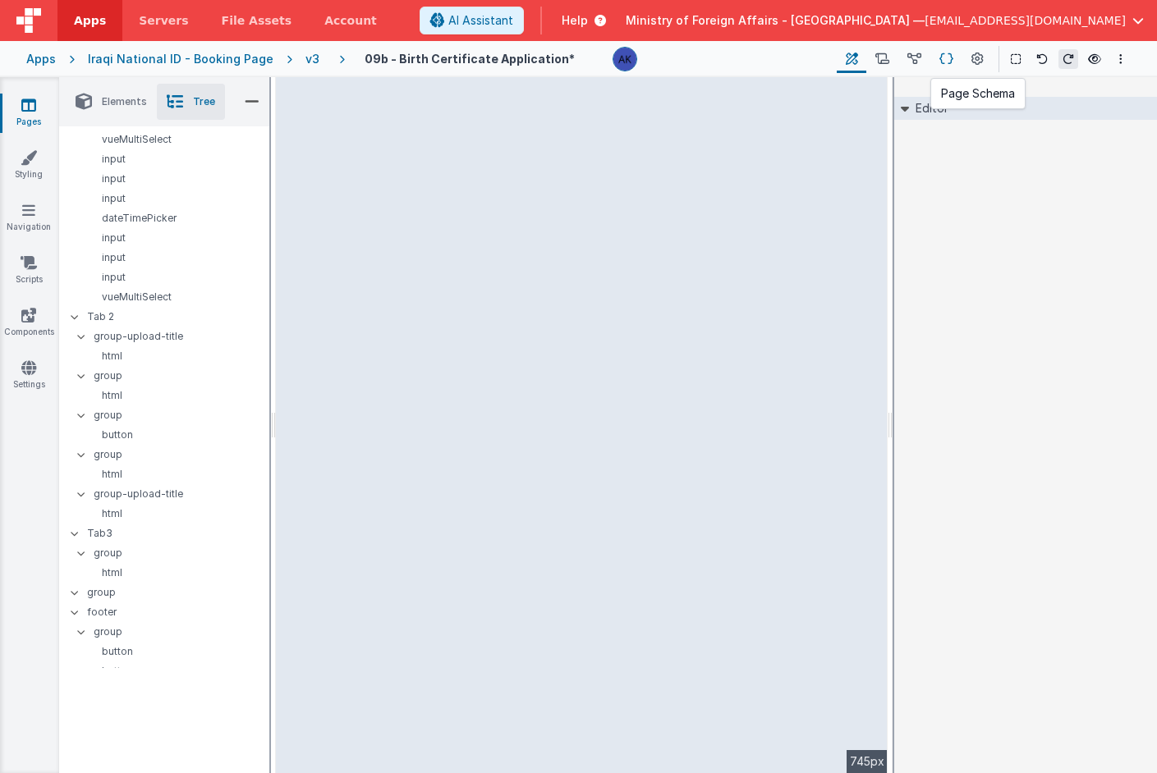
click at [947, 62] on icon at bounding box center [946, 59] width 14 height 17
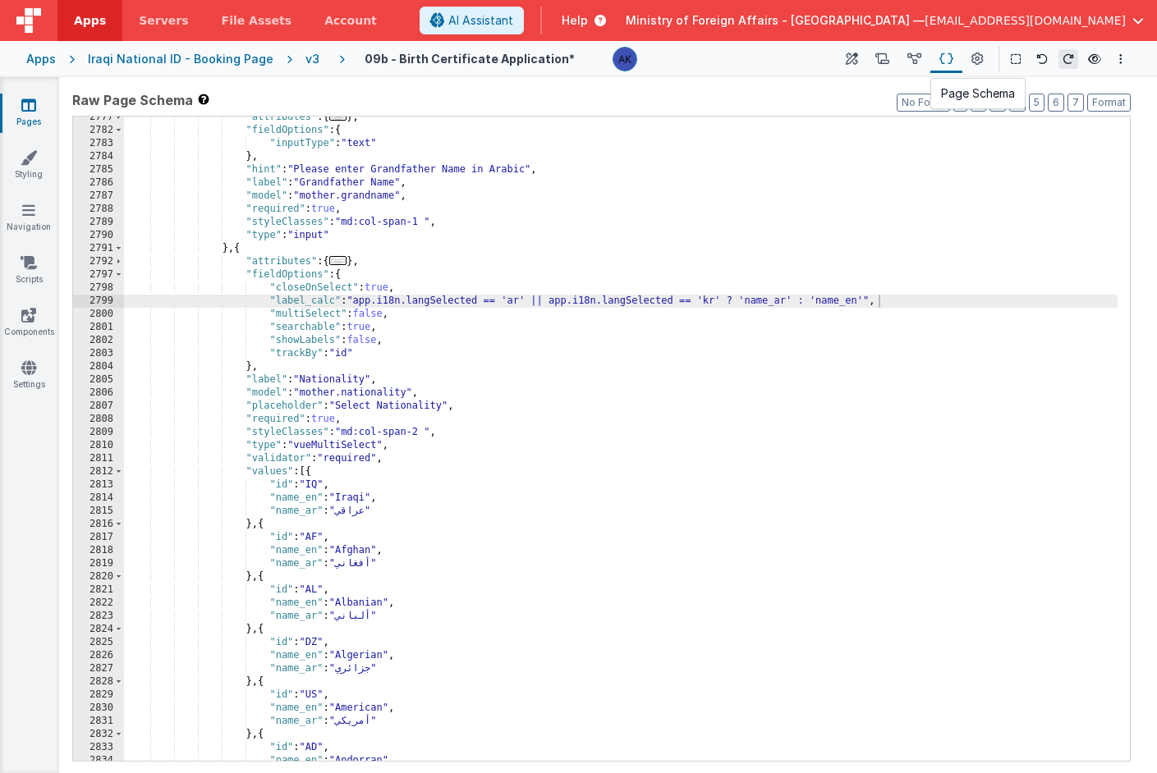
scroll to position [18258, 0]
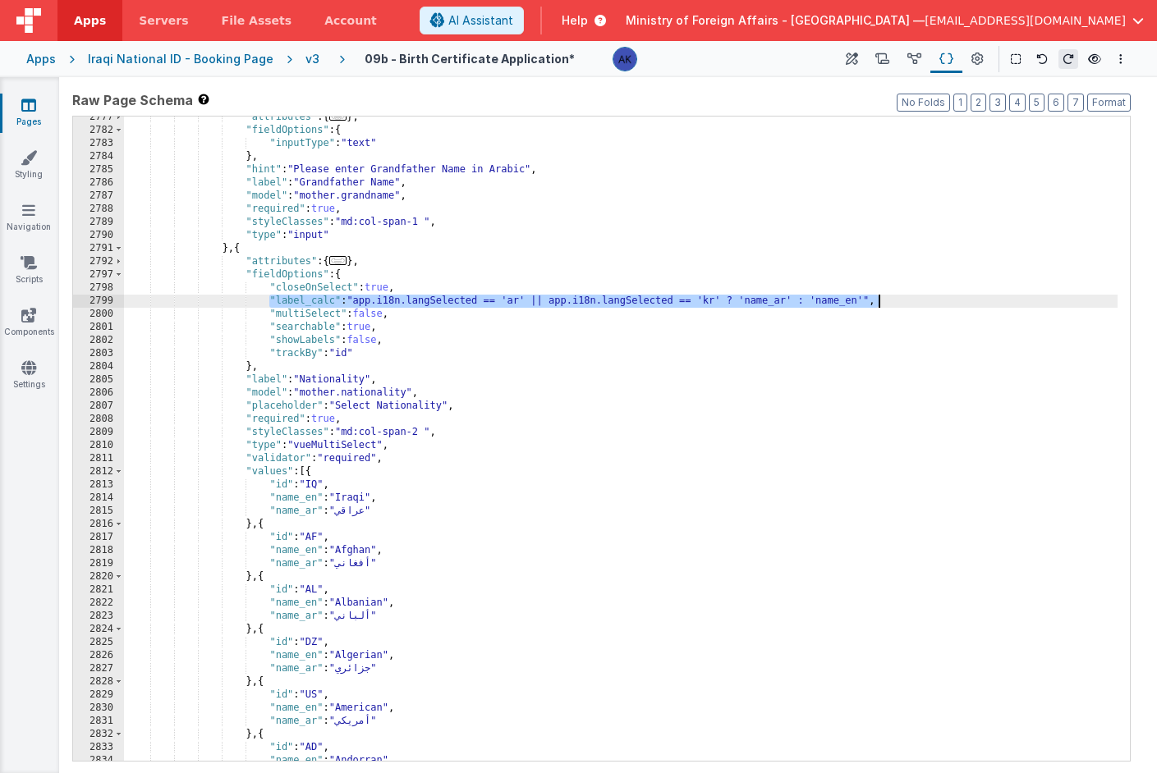
drag, startPoint x: 268, startPoint y: 302, endPoint x: 970, endPoint y: 306, distance: 701.2
click at [970, 306] on div ""attributes" : { ... } , "fieldOptions" : { "inputType" : "text" } , "hint" : "…" at bounding box center [620, 446] width 993 height 671
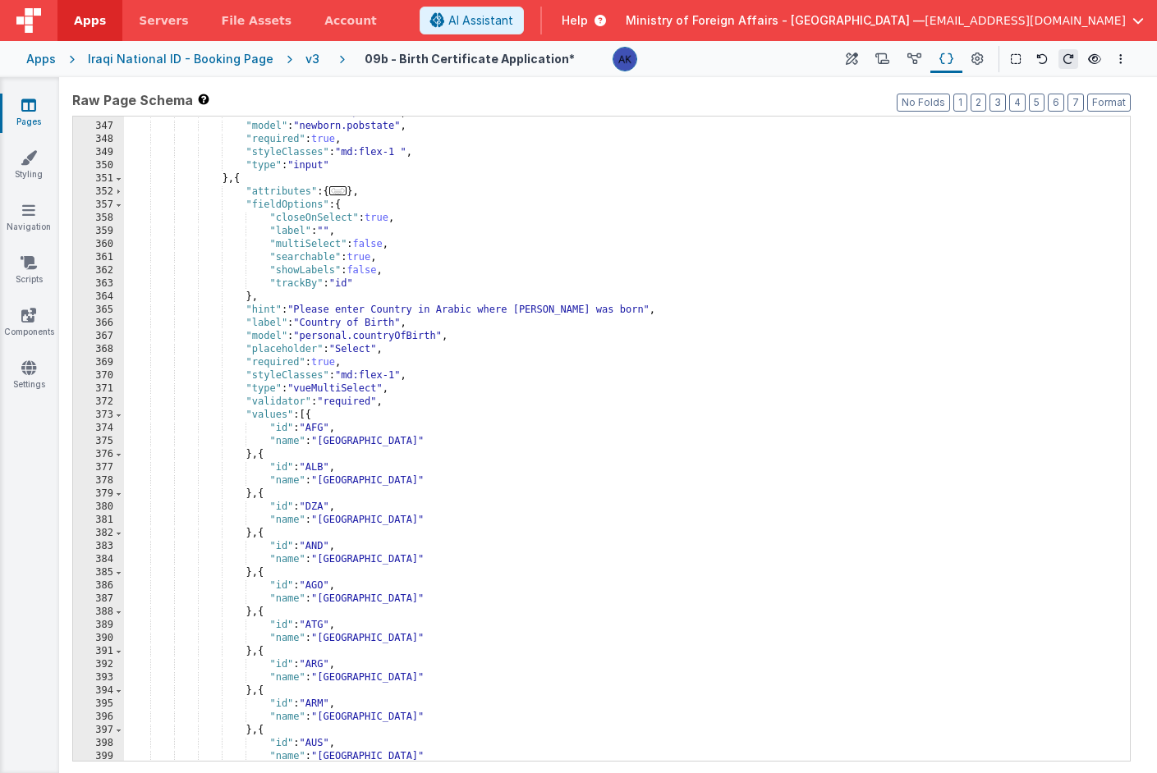
scroll to position [2013, 0]
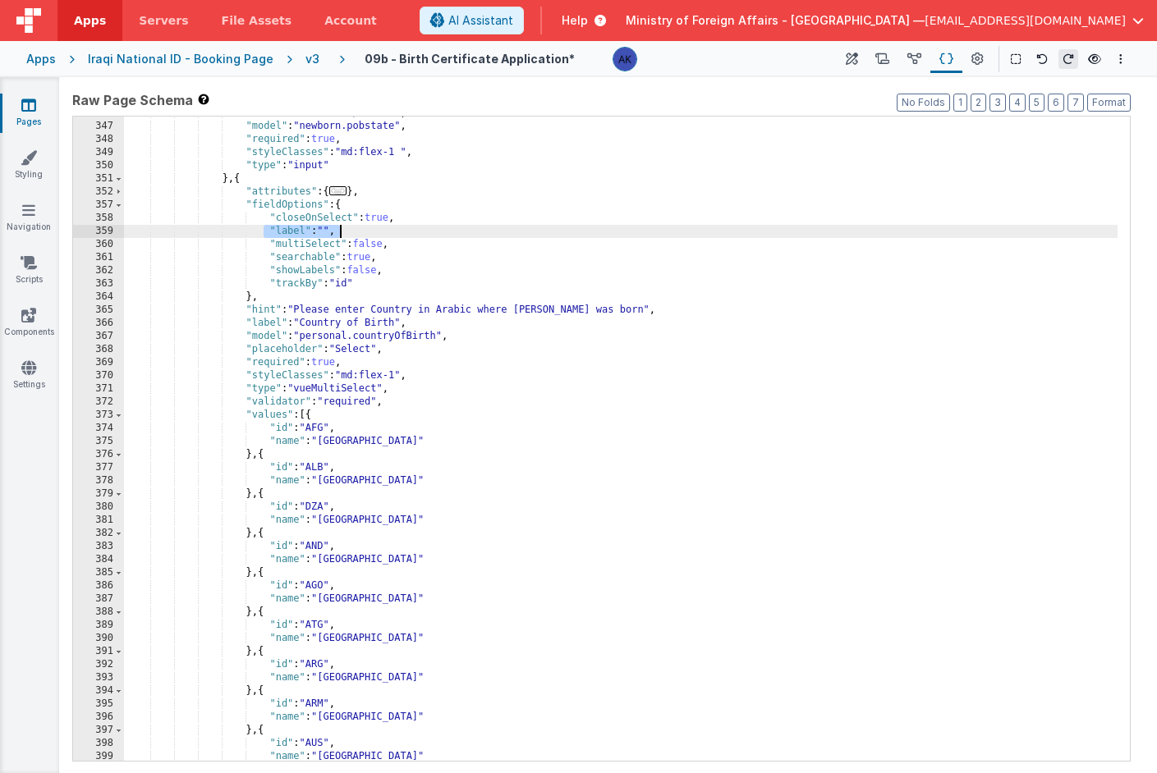
drag, startPoint x: 267, startPoint y: 233, endPoint x: 373, endPoint y: 236, distance: 105.9
click at [373, 236] on div ""label" : "Province / State" , "model" : "newborn.pobstate" , "required" : true…" at bounding box center [620, 442] width 993 height 671
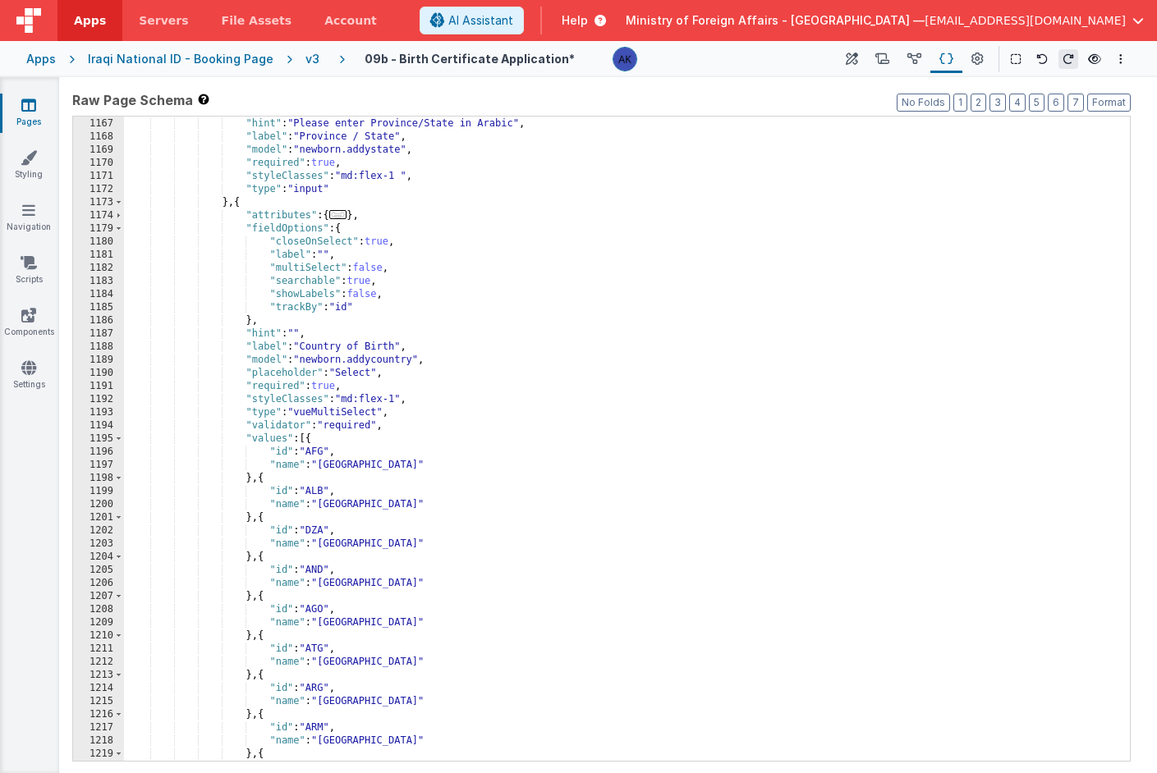
scroll to position [7467, 0]
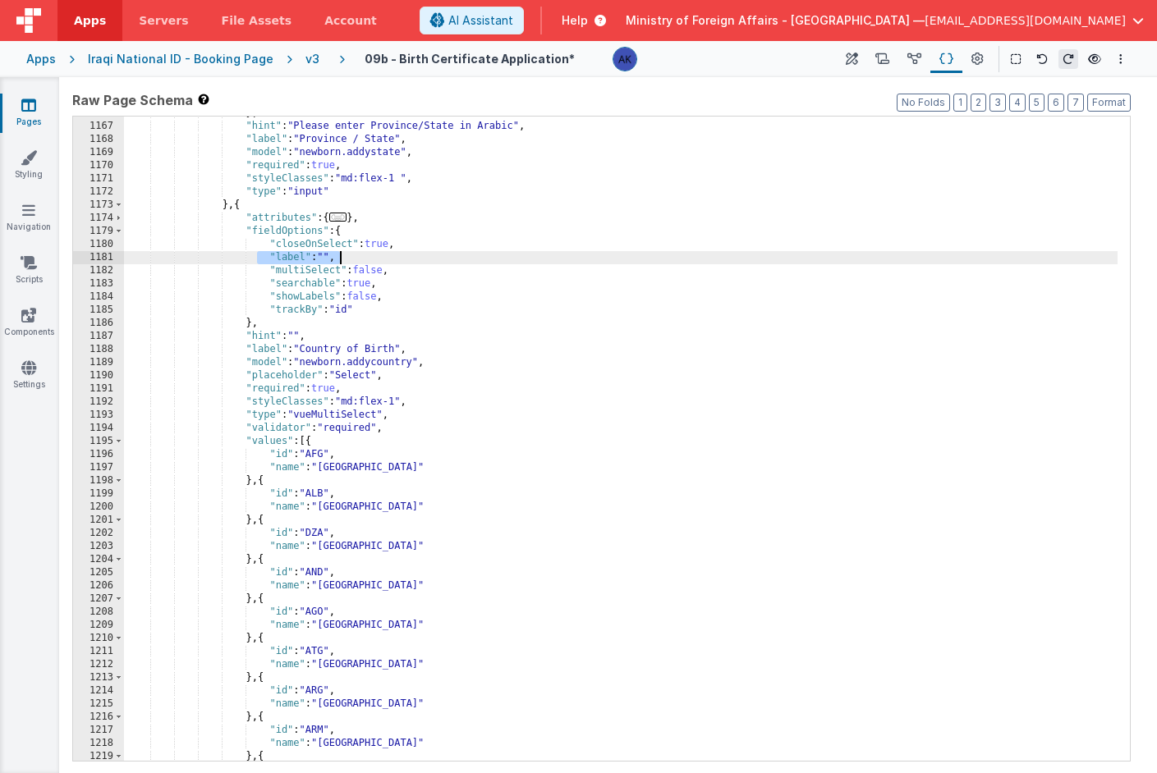
drag, startPoint x: 259, startPoint y: 257, endPoint x: 354, endPoint y: 256, distance: 94.4
click at [354, 256] on div "} , "hint" : "Please enter Province/State in Arabic" , "label" : "Province / St…" at bounding box center [620, 442] width 993 height 671
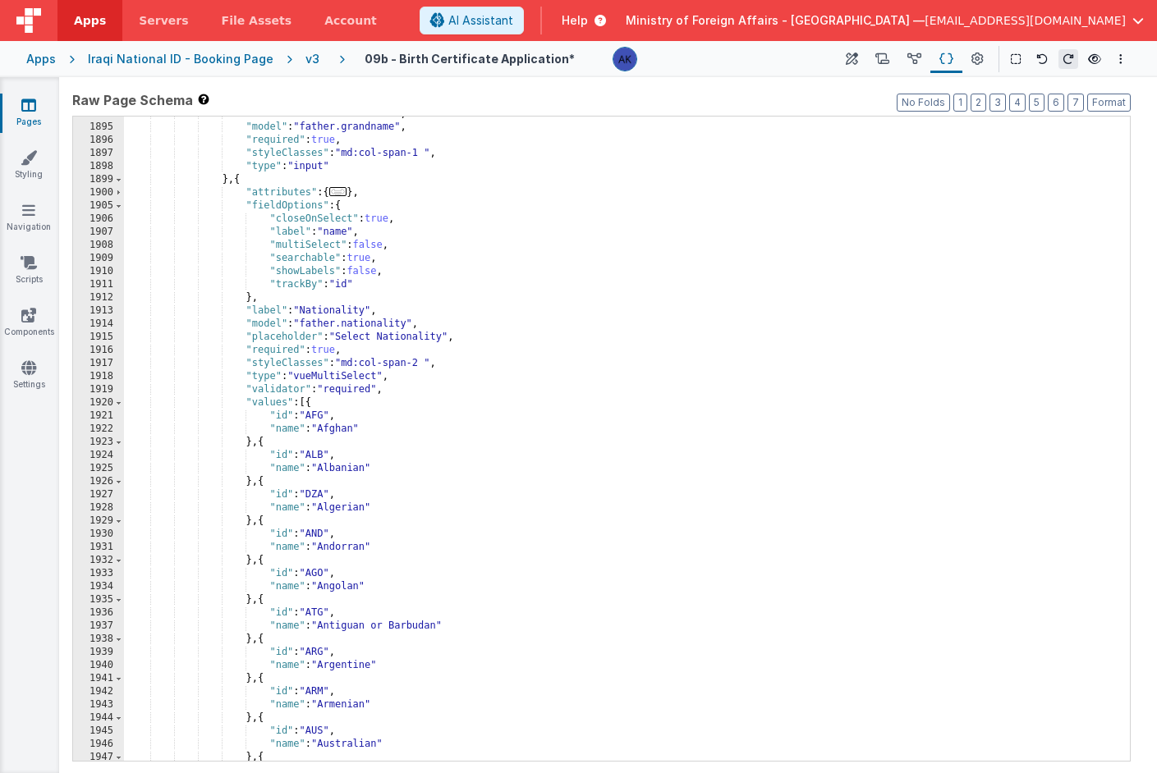
scroll to position [12424, 0]
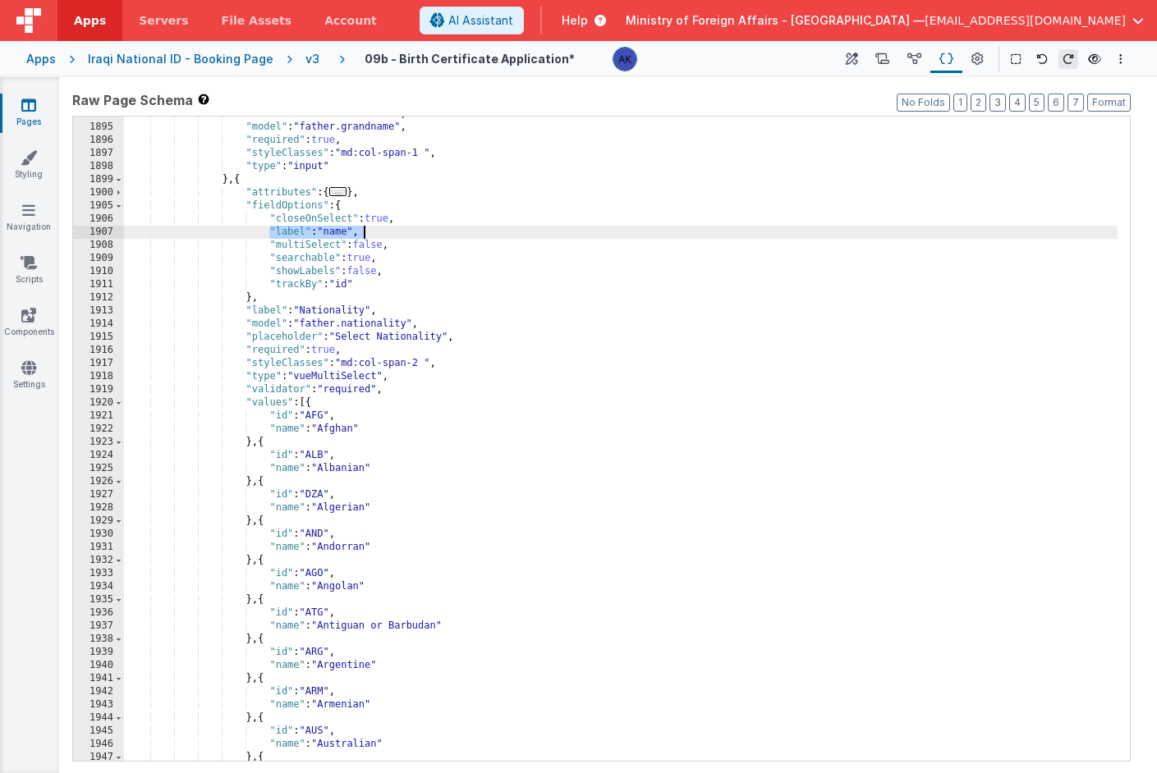
drag, startPoint x: 267, startPoint y: 229, endPoint x: 363, endPoint y: 232, distance: 96.1
click at [363, 232] on div ""label" : "Grandfather Name" , "model" : "father.grandname" , "required" : true…" at bounding box center [620, 443] width 993 height 671
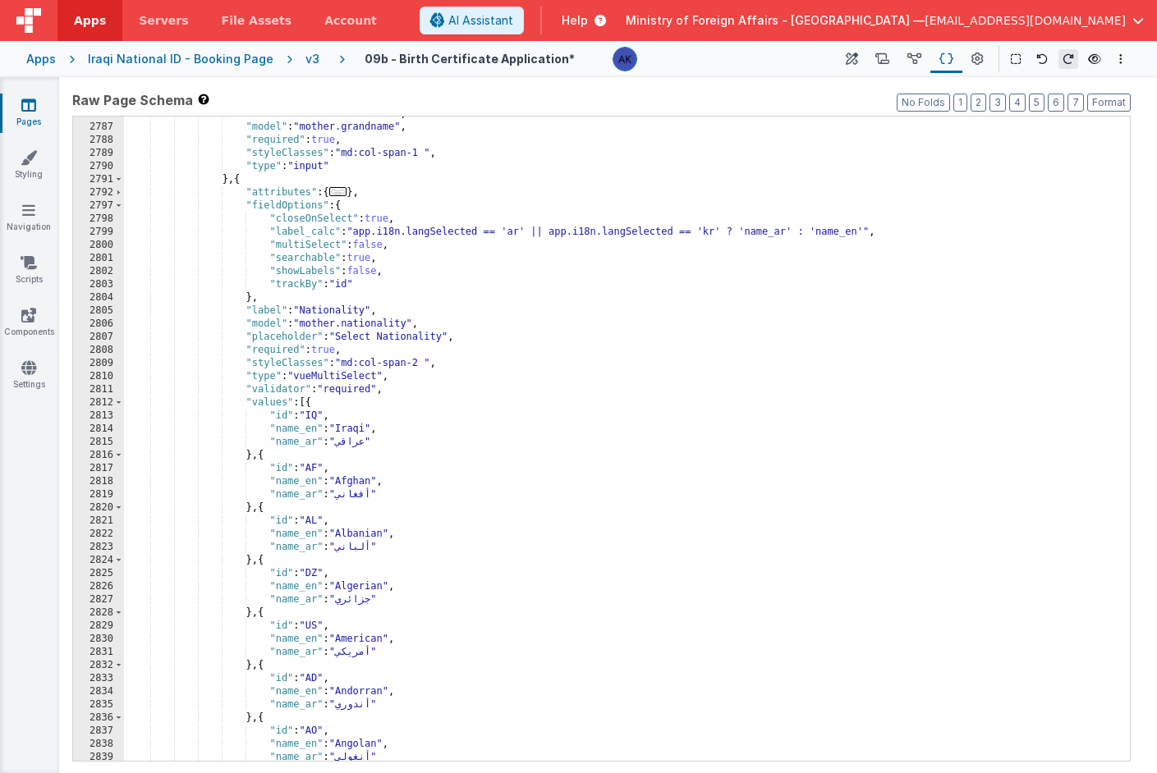
scroll to position [18296, 0]
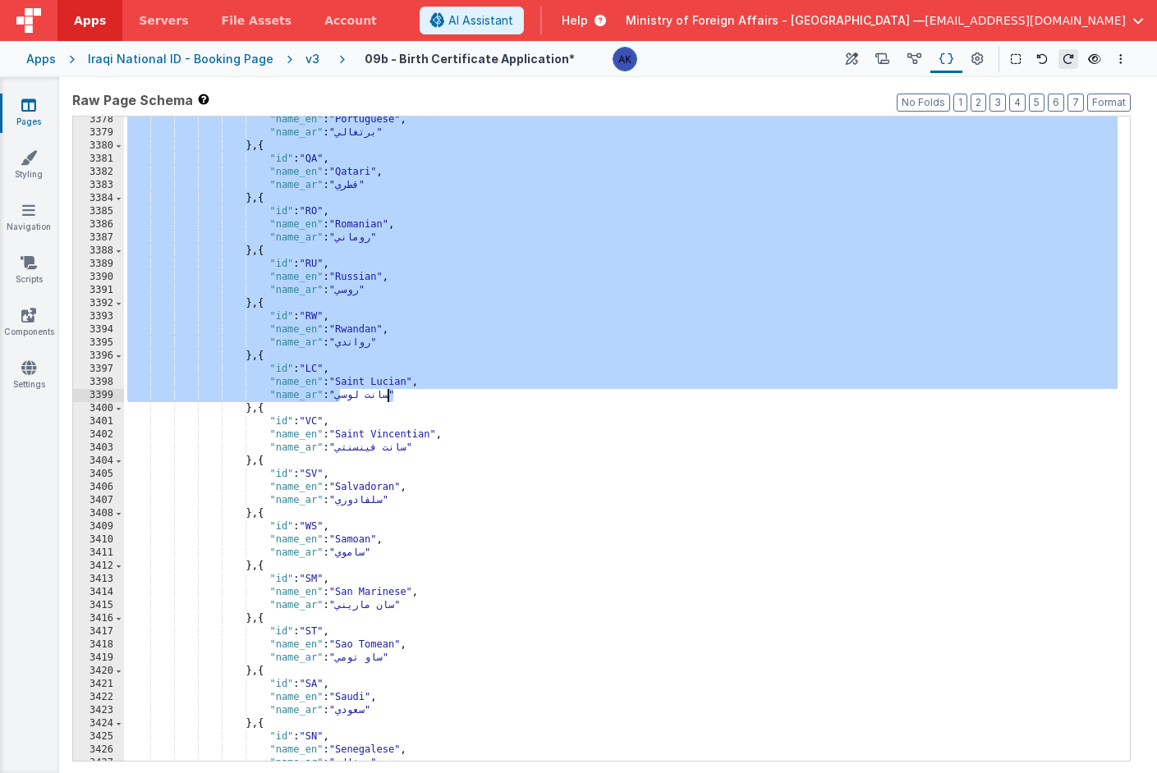
drag, startPoint x: 245, startPoint y: 403, endPoint x: 386, endPoint y: 514, distance: 178.9
click at [386, 514] on div ""name_en" : "Portuguese" , "name_ar" : "برتغالي" } , { "id" : "QA" , "name_en" …" at bounding box center [620, 448] width 993 height 671
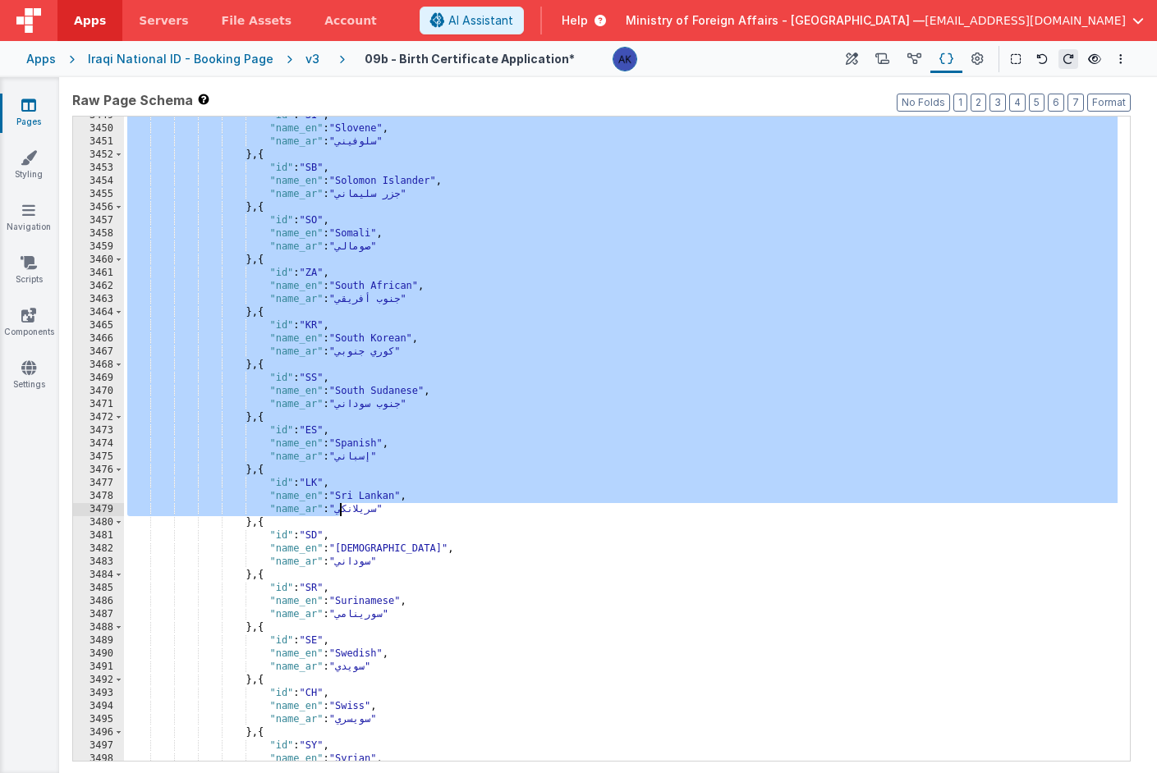
click at [386, 513] on div ""id" : "SI" , "name_en" : "Slovene" , "name_ar" : "سلوفيني" } , { "id" : "SB" ,…" at bounding box center [620, 444] width 993 height 671
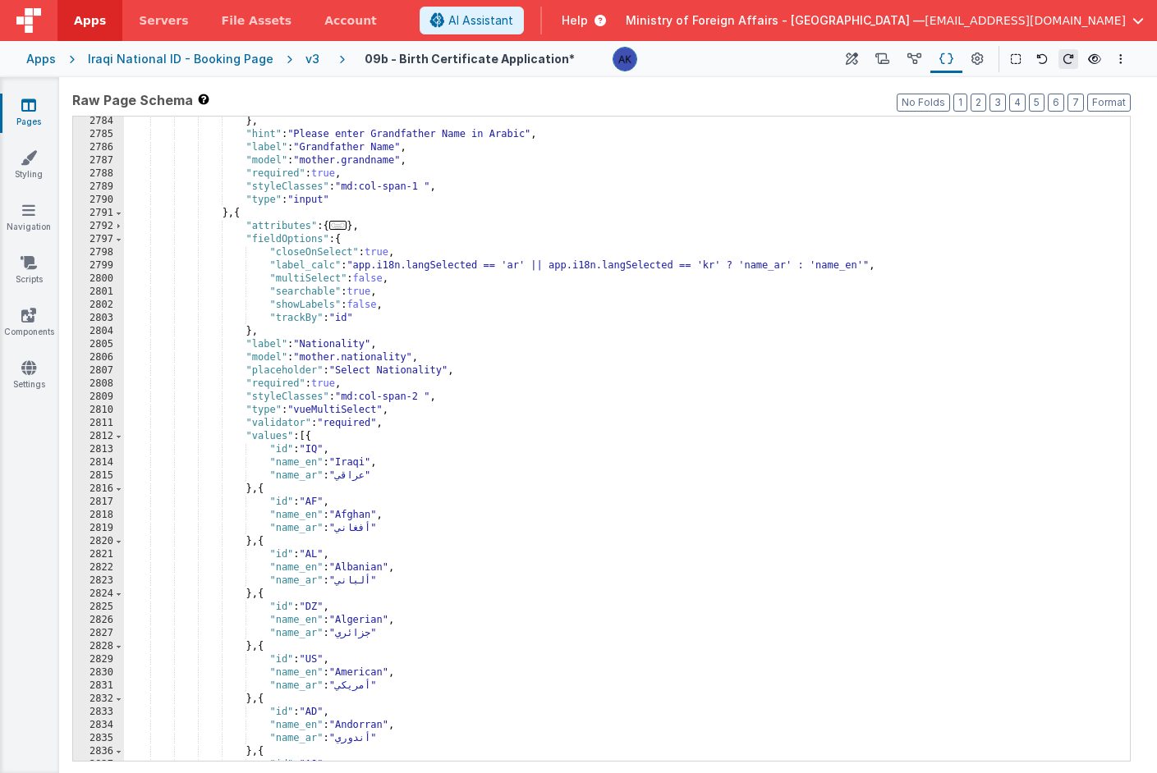
scroll to position [18277, 0]
click at [121, 435] on span at bounding box center [118, 436] width 9 height 13
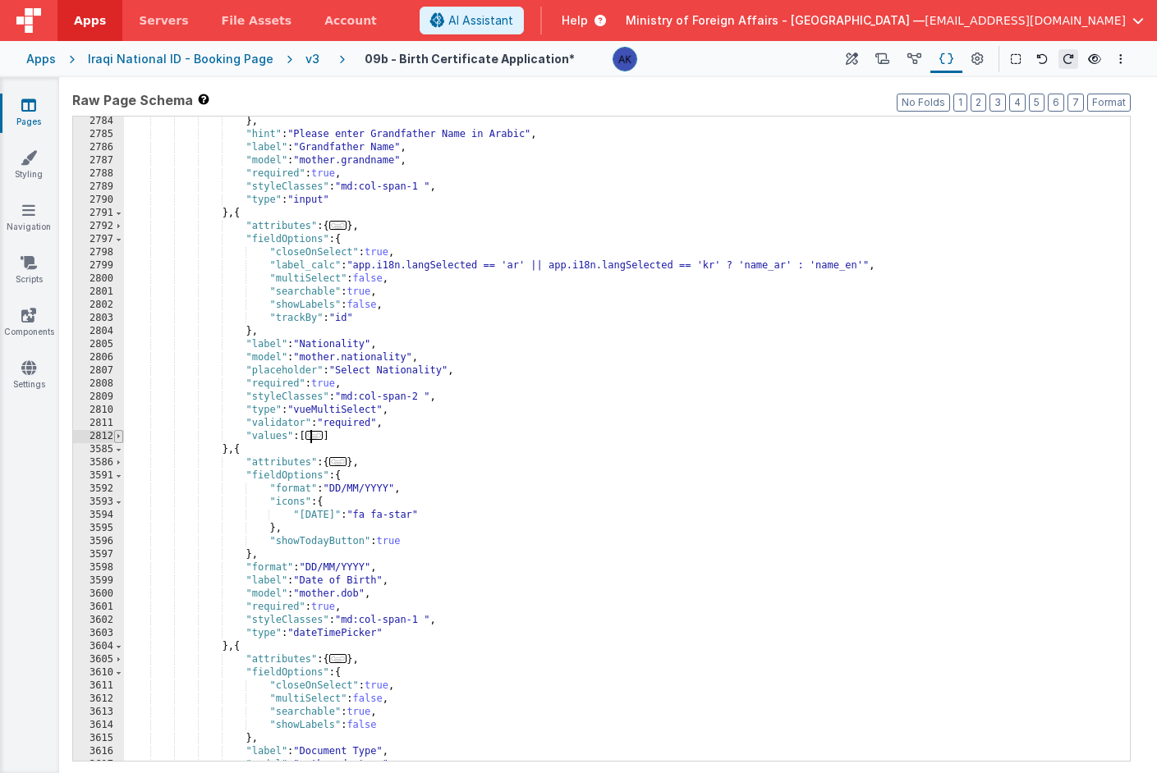
click at [120, 438] on span at bounding box center [118, 436] width 9 height 13
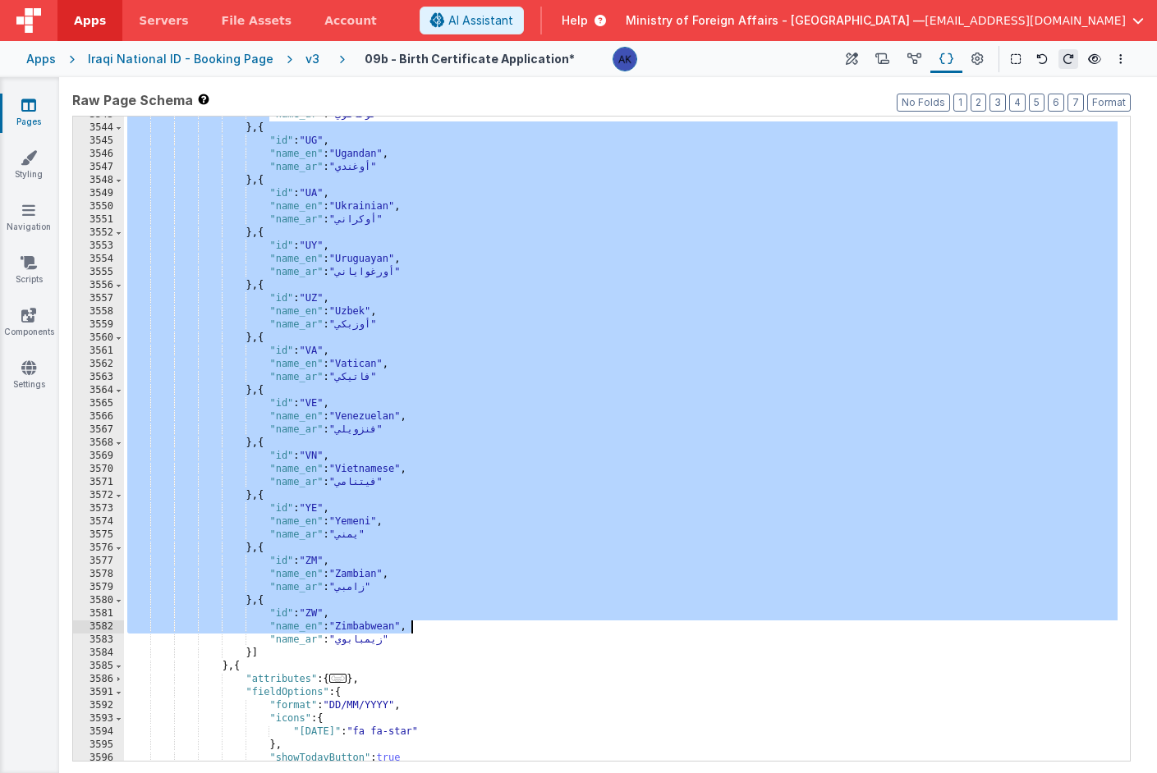
scroll to position [23713, 0]
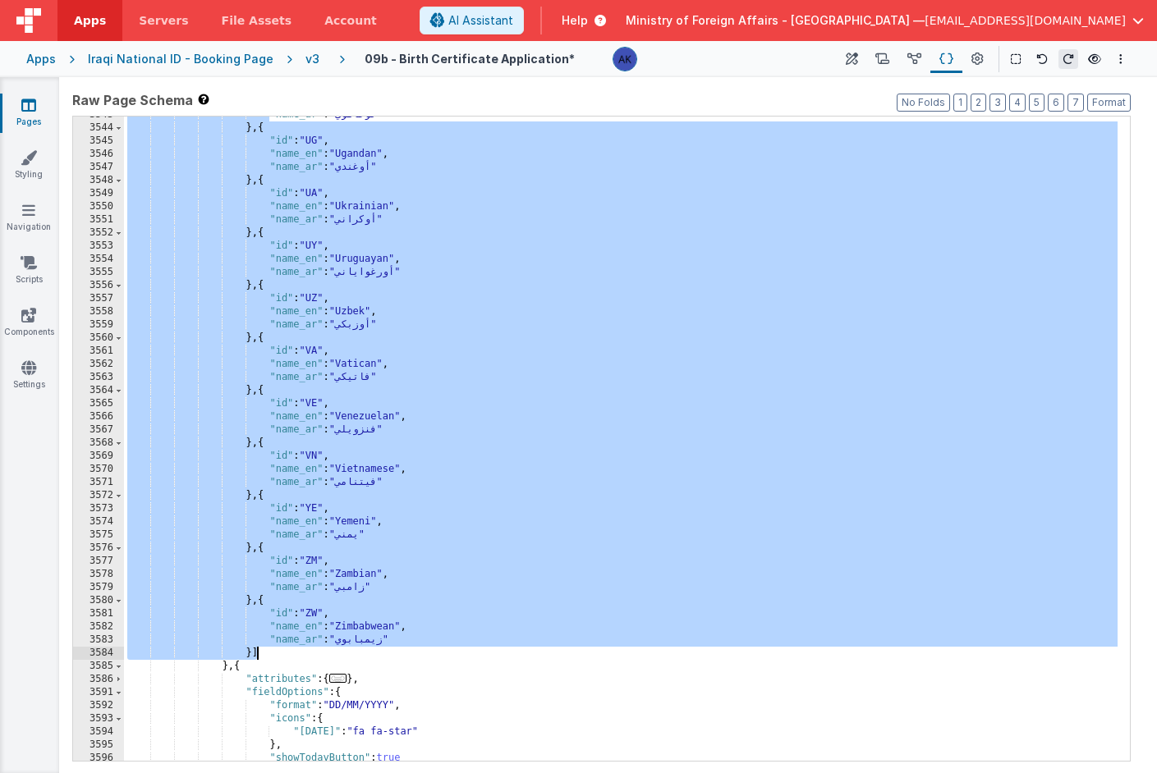
drag, startPoint x: 241, startPoint y: 435, endPoint x: 266, endPoint y: 650, distance: 216.6
click at [266, 650] on div ""name_ar" : "توفالوي" } , { "id" : "UG" , "name_en" : "Ugandan" , "name_ar" : "…" at bounding box center [620, 443] width 993 height 671
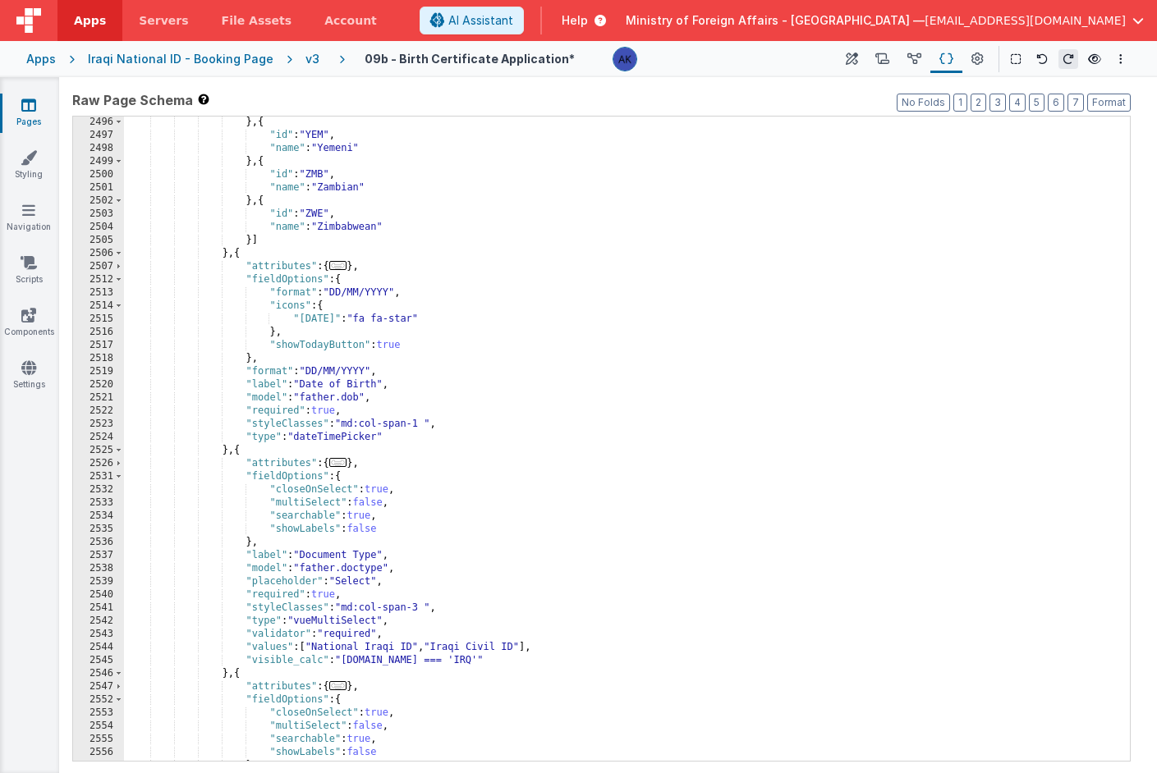
scroll to position [16619, 0]
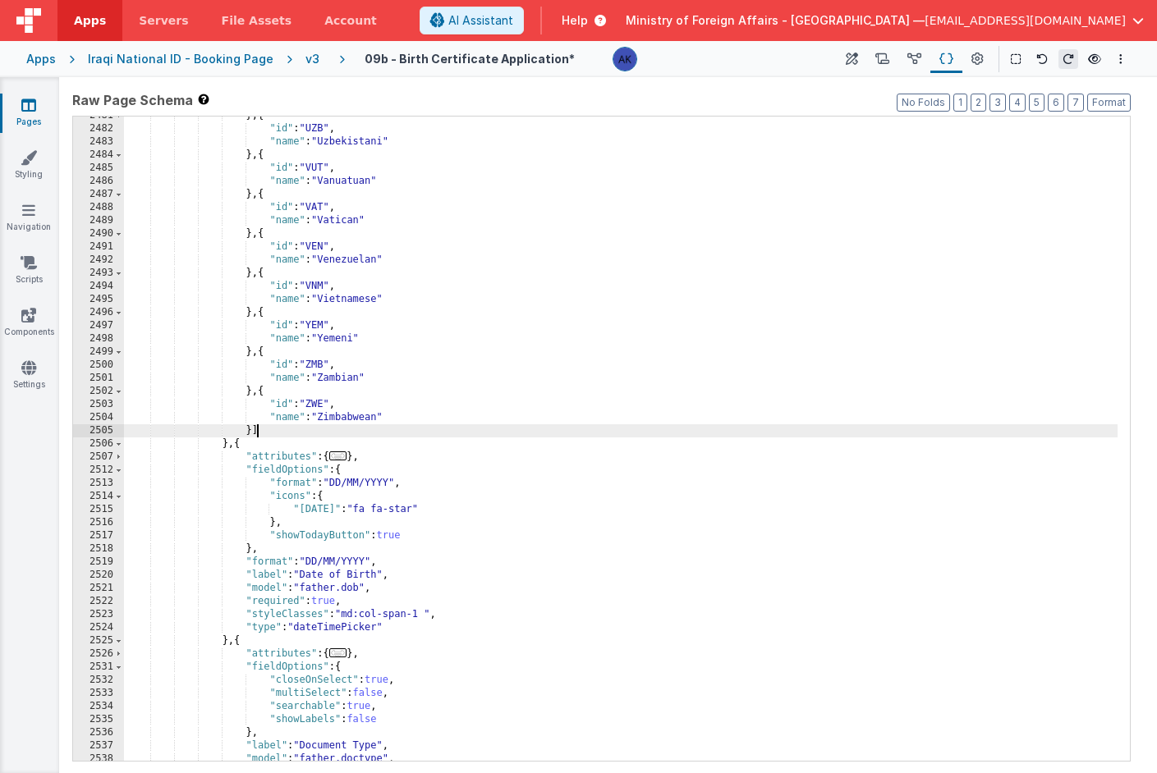
click at [259, 434] on div "} , { "id" : "UZB" , "name" : "Uzbekistani" } , { "id" : "VUT" , "name" : "Vanu…" at bounding box center [620, 444] width 993 height 671
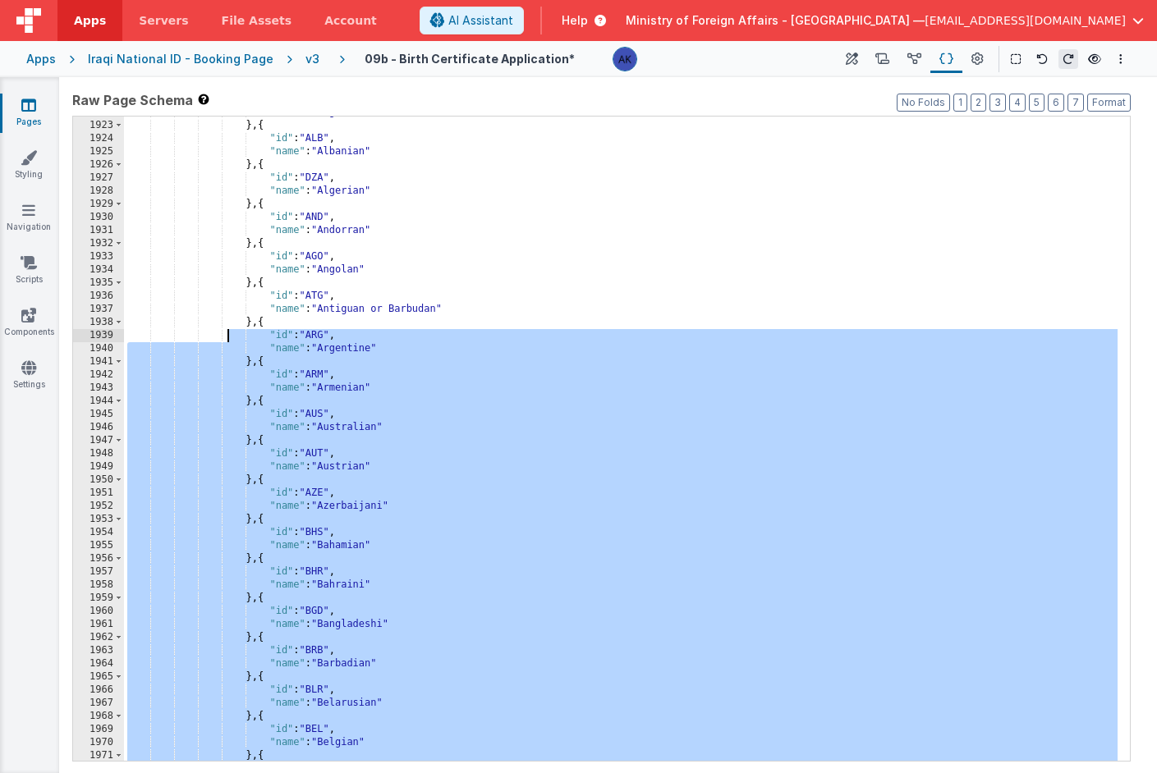
scroll to position [12517, 0]
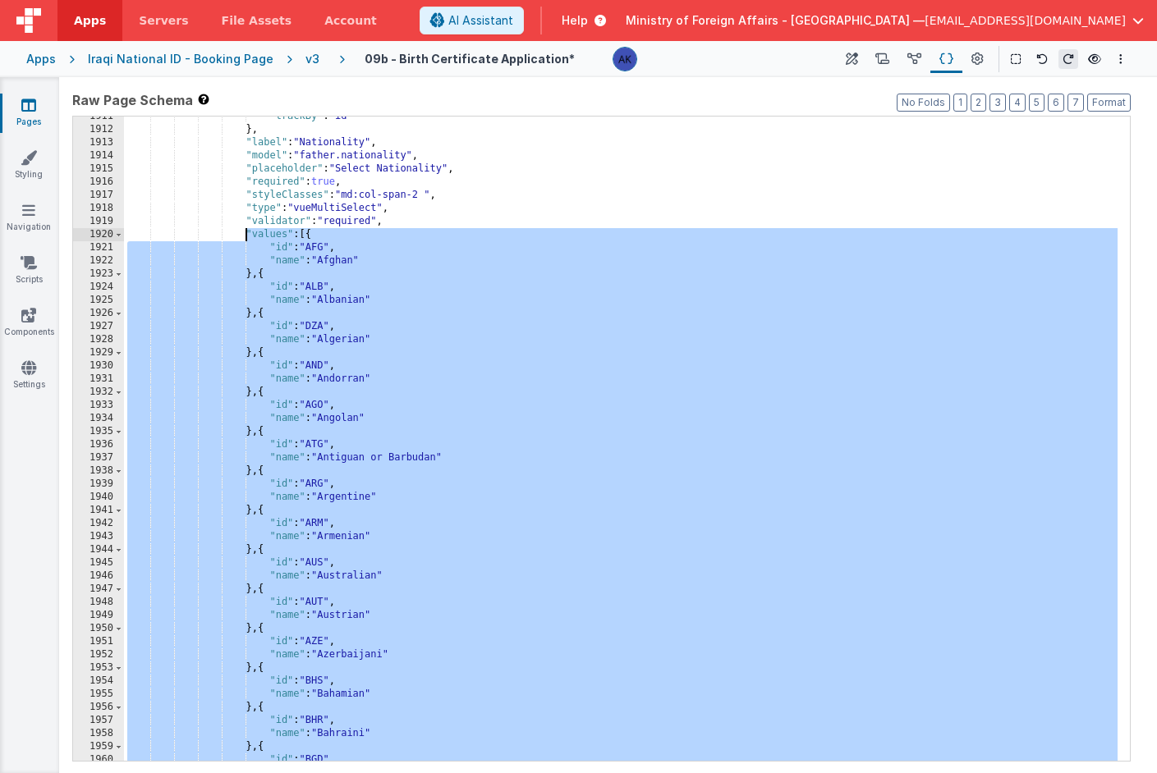
drag, startPoint x: 263, startPoint y: 432, endPoint x: 245, endPoint y: 236, distance: 196.2
click at [245, 236] on div ""trackBy" : "id" } , "label" : "Nationality" , "model" : "father.nationality" ,…" at bounding box center [620, 445] width 993 height 671
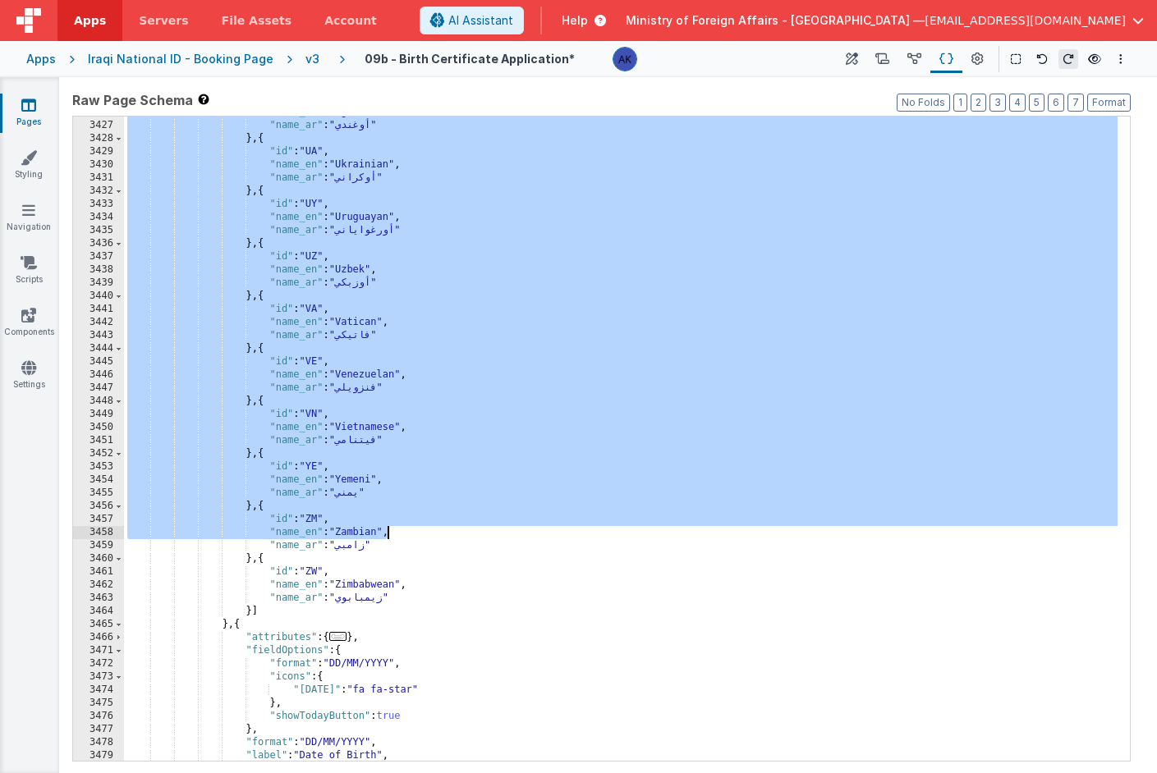
scroll to position [18672, 0]
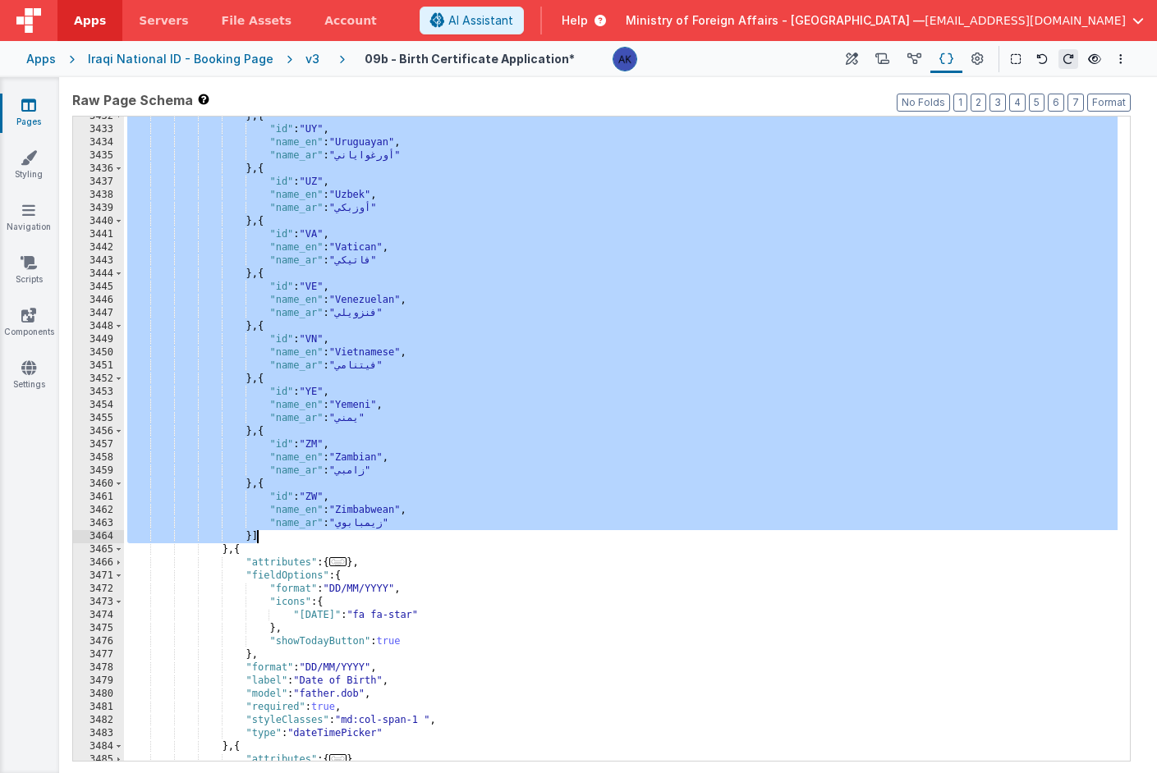
drag, startPoint x: 262, startPoint y: 437, endPoint x: 280, endPoint y: 534, distance: 98.6
click at [279, 534] on div "} , { "id" : "UY" , "name_en" : "Uruguayan" , "name_ar" : "أورغواياني" } , { "i…" at bounding box center [620, 445] width 993 height 671
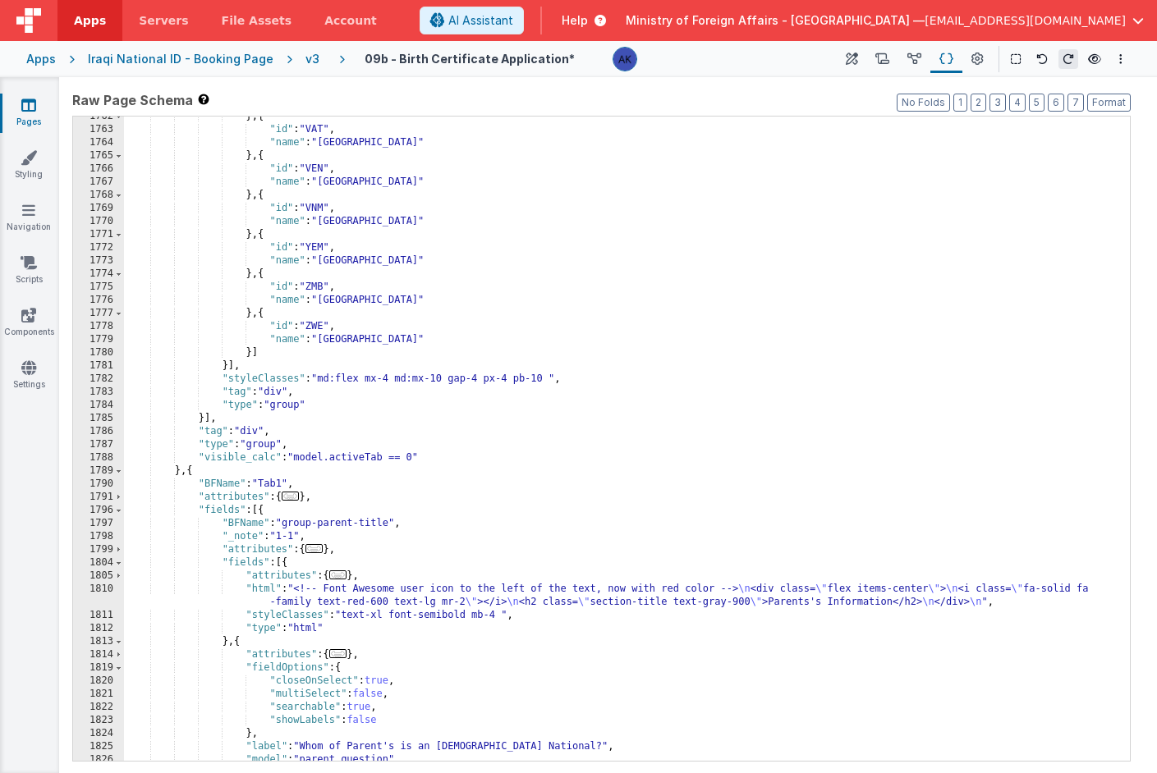
scroll to position [11166, 0]
click at [234, 367] on div "} , { "id" : "VAT" , "name" : "Vatican City" } , { "id" : "VEN" , "name" : "Ven…" at bounding box center [620, 445] width 993 height 671
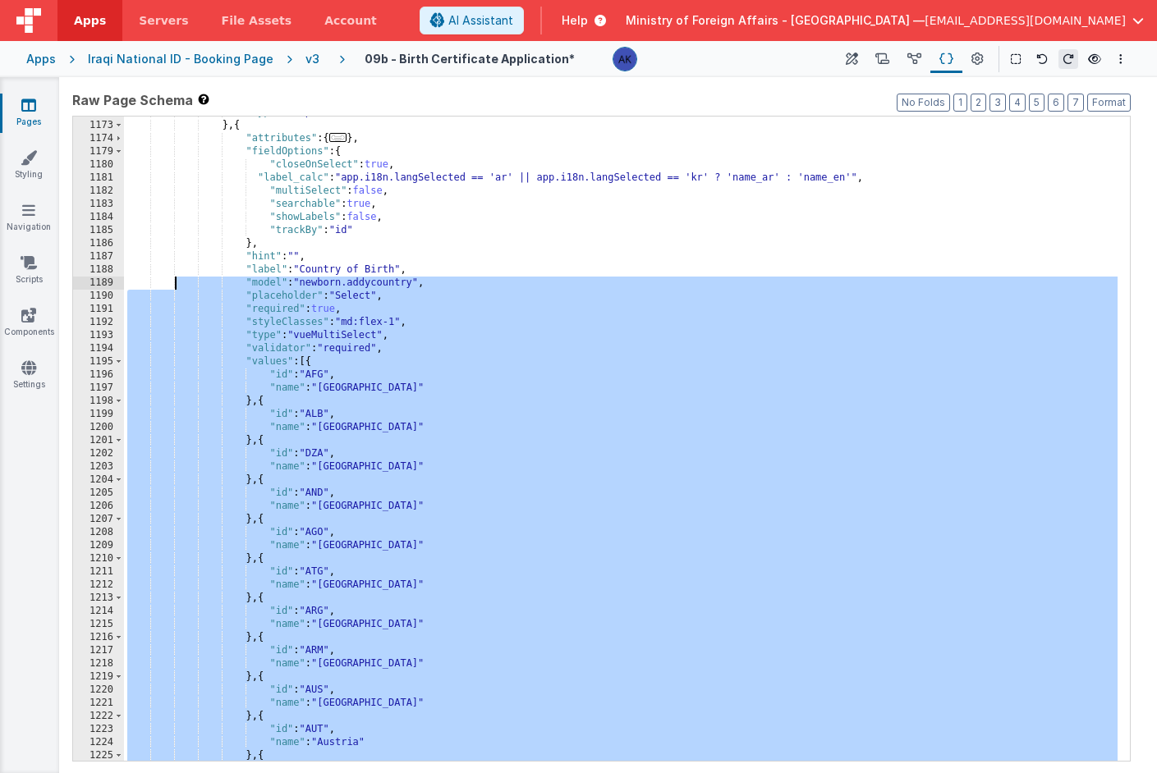
scroll to position [7153, 0]
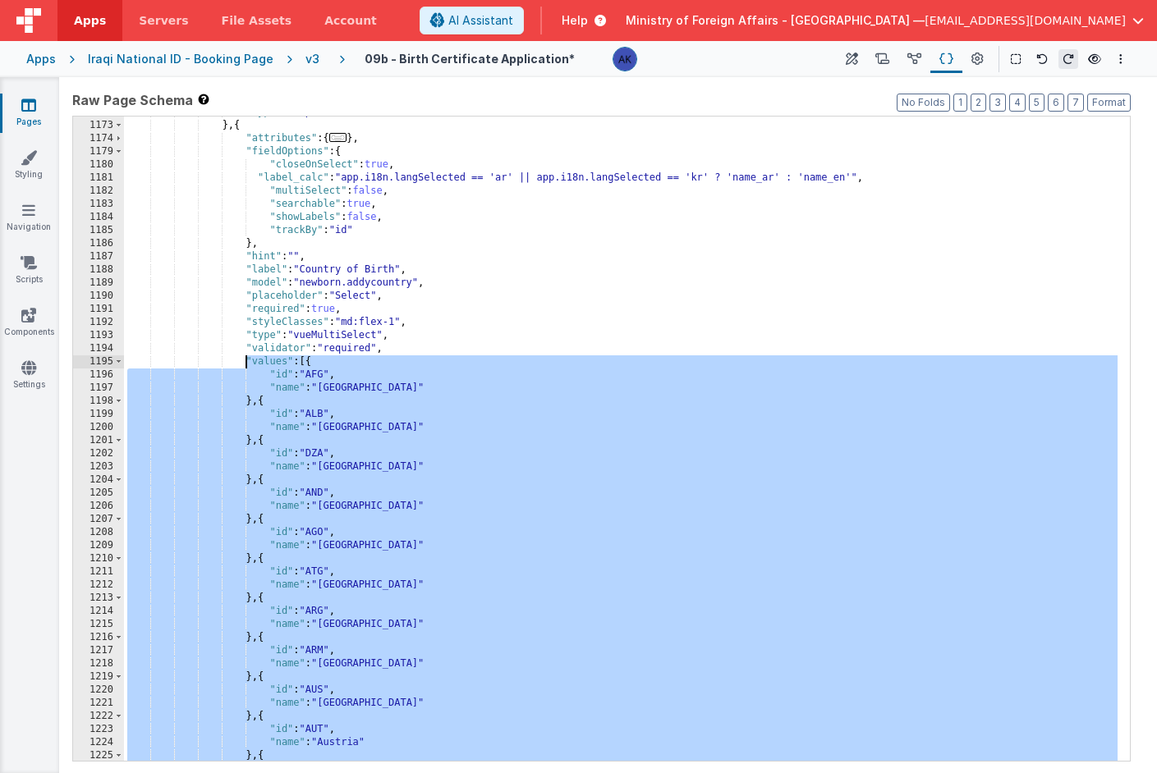
drag, startPoint x: 234, startPoint y: 367, endPoint x: 247, endPoint y: 362, distance: 14.0
click at [247, 362] on div ""type" : "input" } , { "attributes" : { ... } , "fieldOptions" : { "closeOnSele…" at bounding box center [620, 441] width 993 height 671
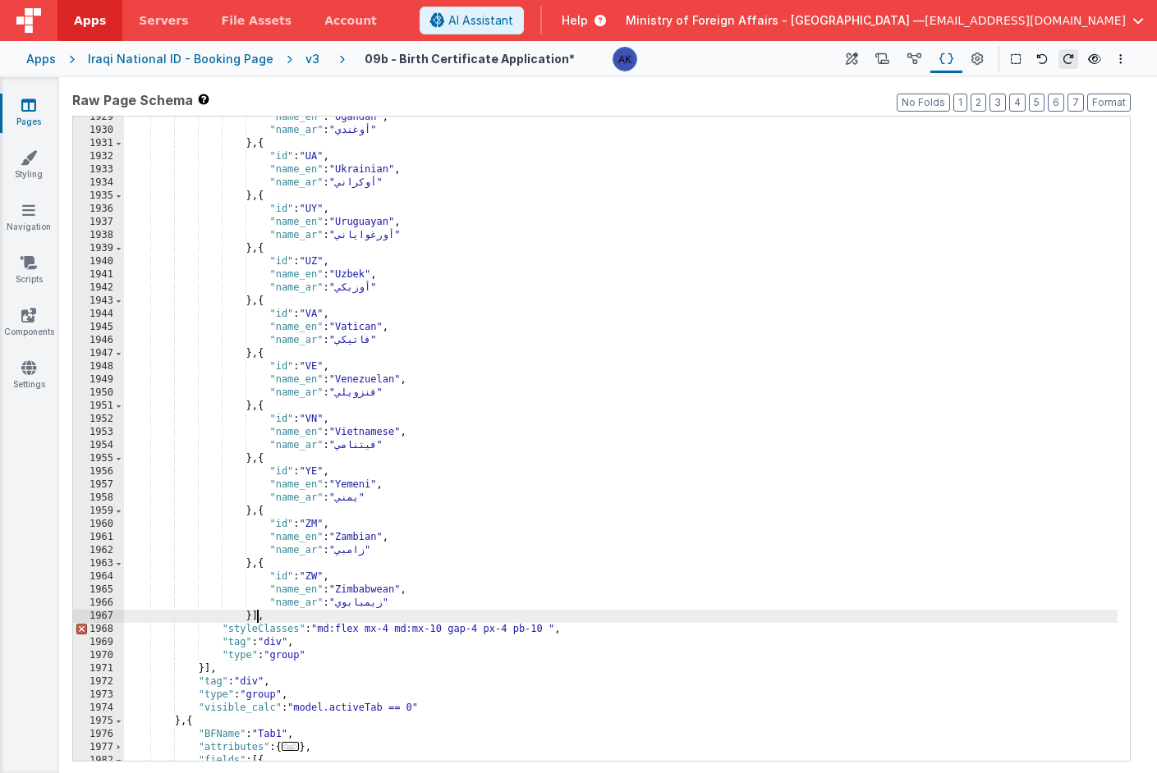
scroll to position [11763, 0]
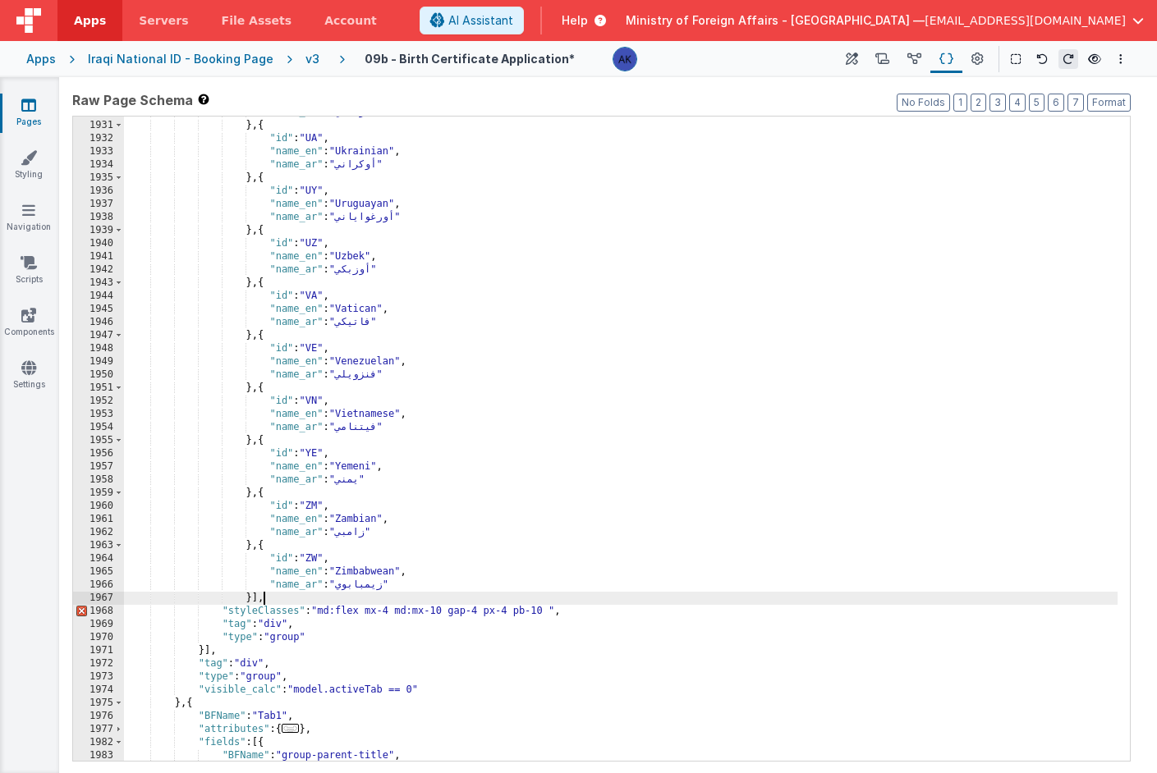
click at [296, 599] on div ""name_ar" : "أوغندي" } , { "id" : "UA" , "name_en" : "Ukrainian" , "name_ar" : …" at bounding box center [620, 441] width 993 height 671
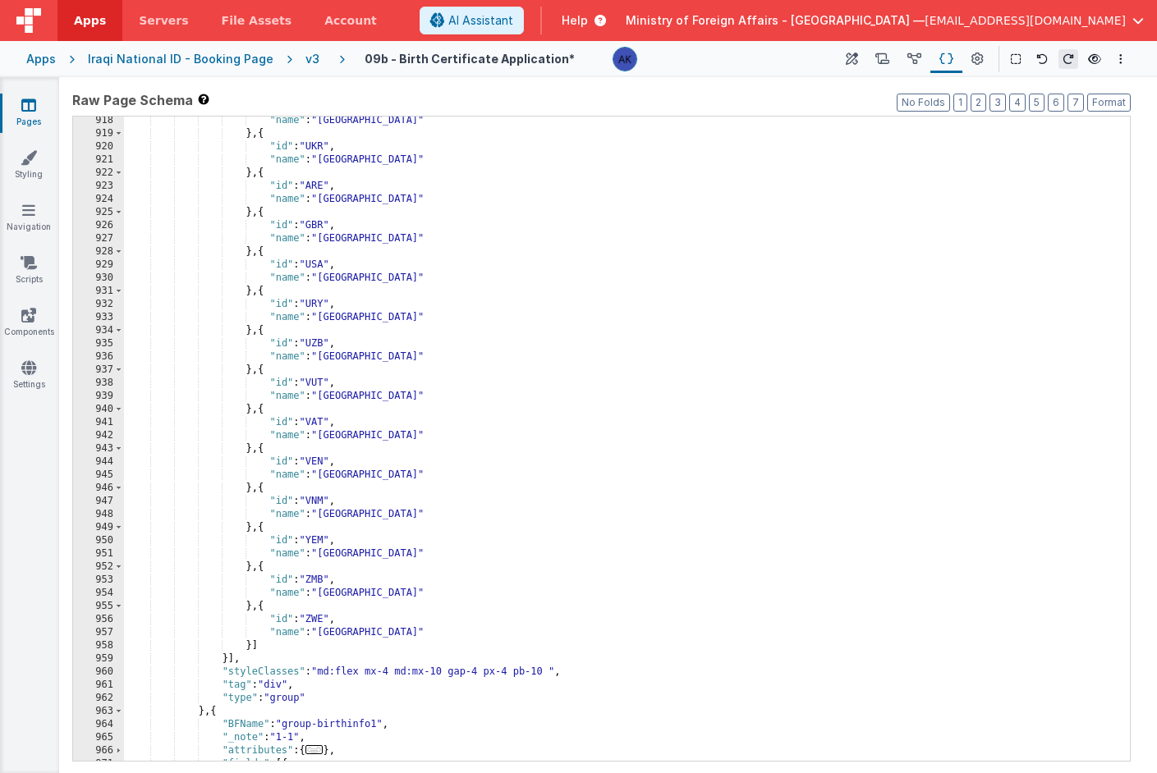
scroll to position [5543, 0]
click at [268, 645] on div ""name" : "Uganda" } , { "id" : "UKR" , "name" : "Ukraine" } , { "id" : "ARE" , …" at bounding box center [620, 449] width 993 height 671
drag, startPoint x: 242, startPoint y: 660, endPoint x: 222, endPoint y: 663, distance: 20.8
click at [222, 663] on div ""name" : "Uganda" } , { "id" : "UKR" , "name" : "Ukraine" } , { "id" : "ARE" , …" at bounding box center [620, 449] width 993 height 671
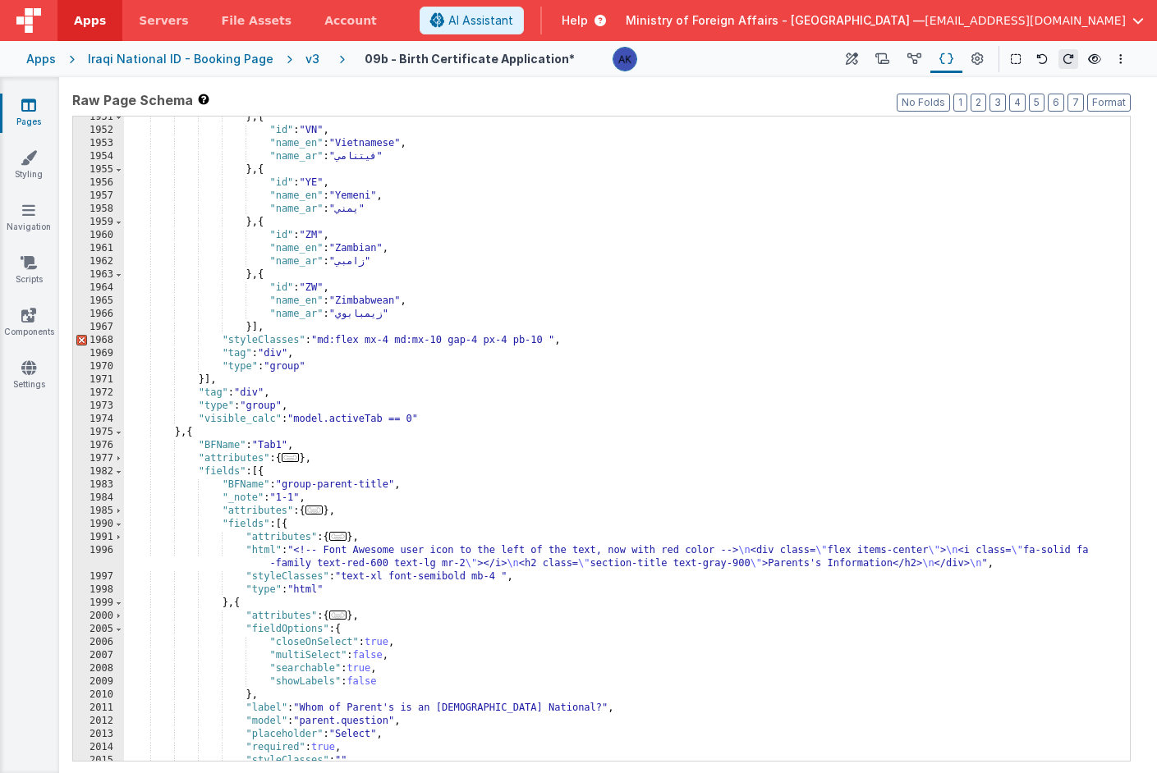
scroll to position [11865, 0]
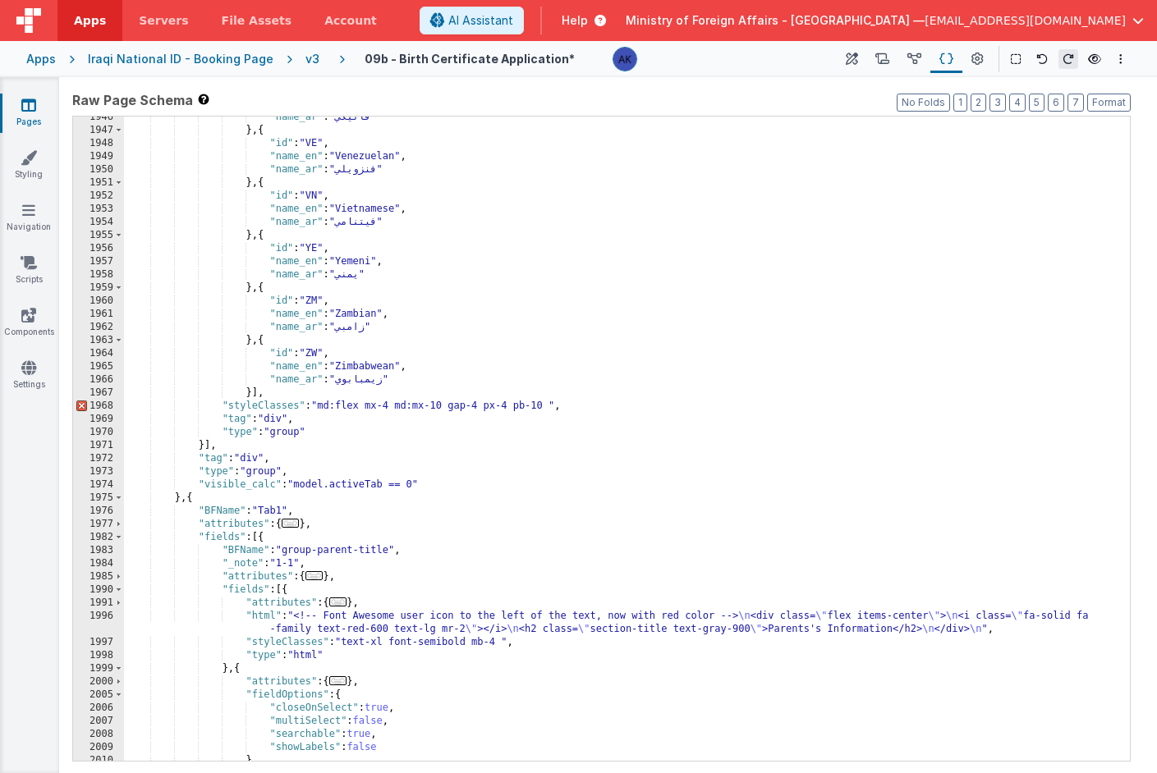
click at [297, 399] on div ""name_ar" : "فاتيكي" } , { "id" : "VE" , "name_en" : "Venezuelan" , "name_ar" :…" at bounding box center [620, 446] width 993 height 671
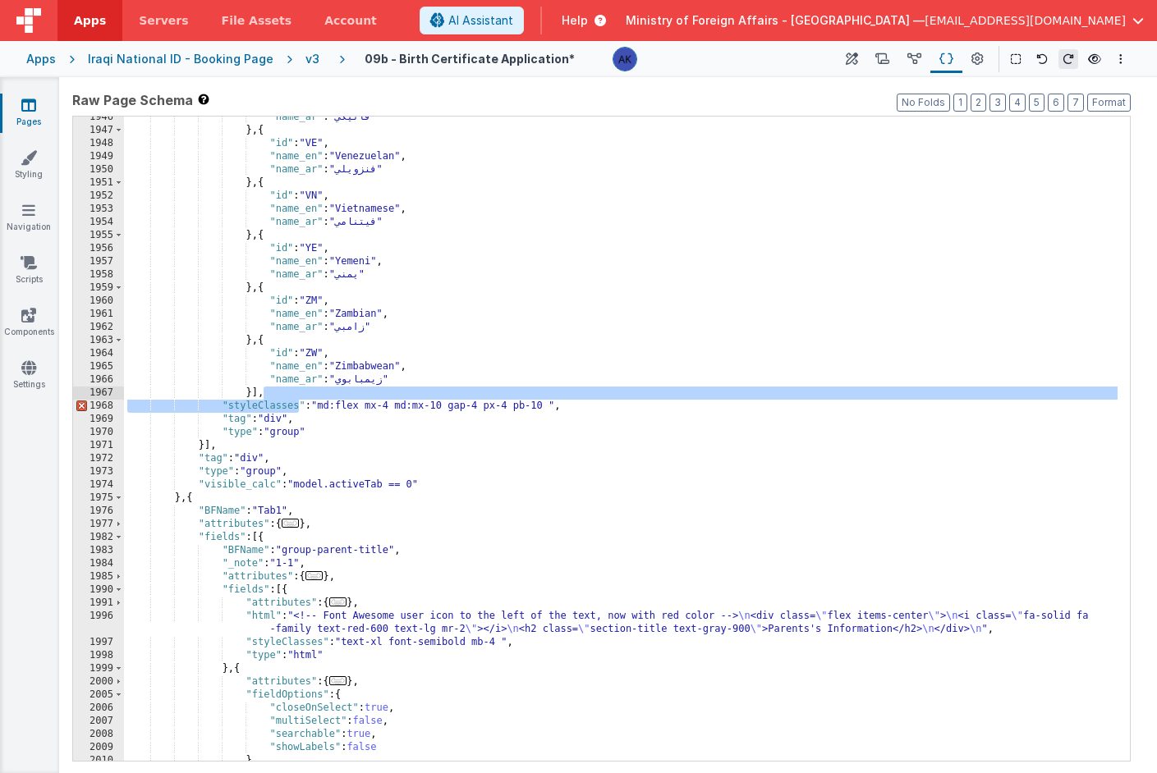
click at [297, 393] on div ""name_ar" : "فاتيكي" } , { "id" : "VE" , "name_en" : "Venezuelan" , "name_ar" :…" at bounding box center [620, 446] width 993 height 671
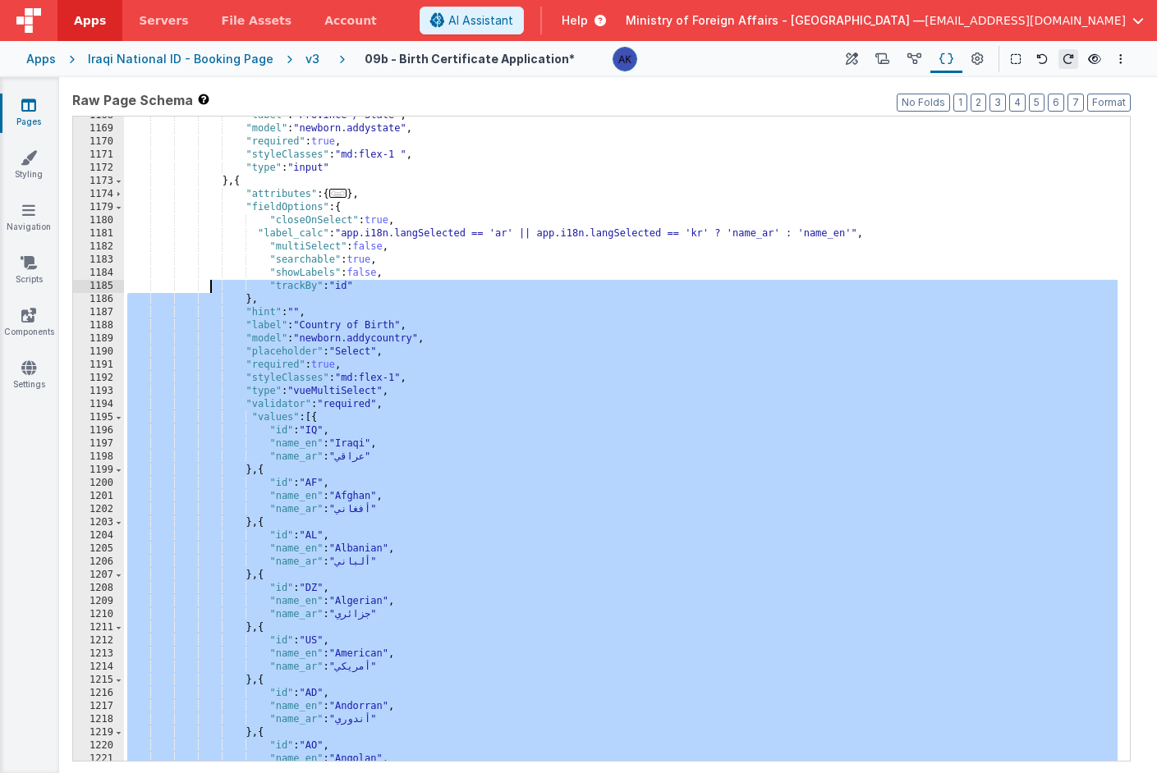
scroll to position [6804, 0]
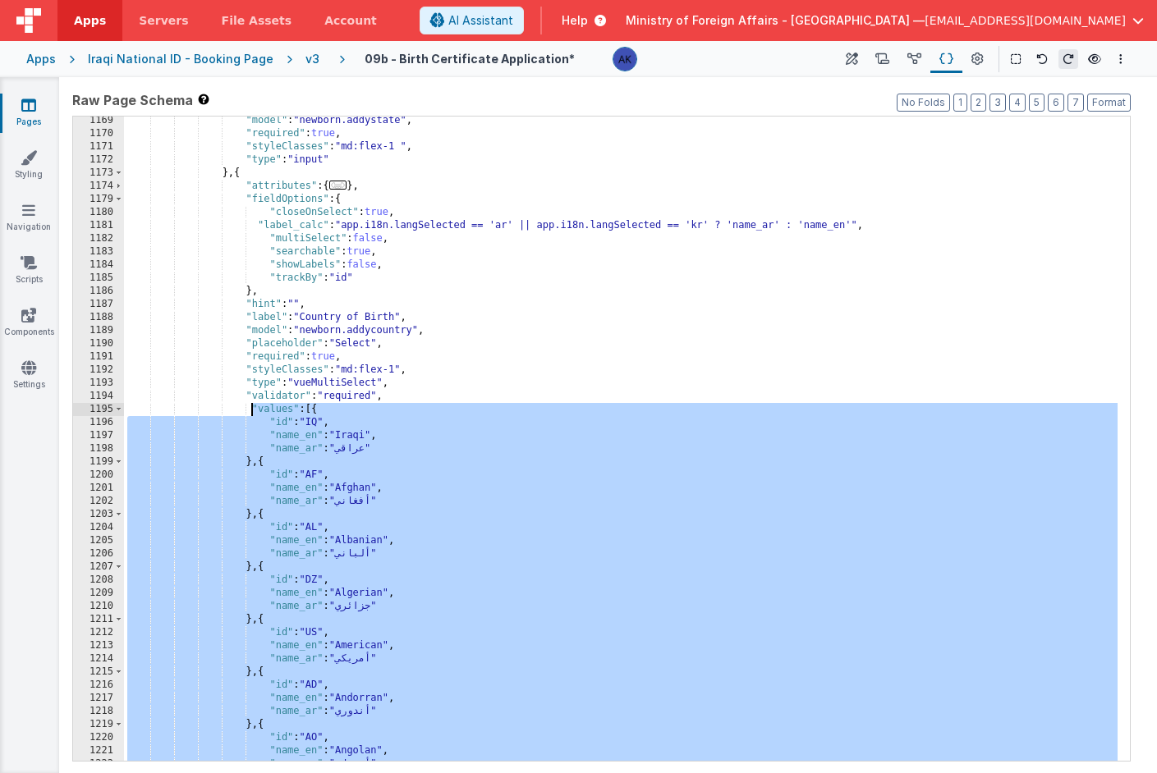
drag, startPoint x: 280, startPoint y: 393, endPoint x: 253, endPoint y: 411, distance: 32.1
click at [253, 411] on div ""model" : "newborn.addystate" , "required" : true , "styleClasses" : "md:flex-1…" at bounding box center [620, 449] width 993 height 671
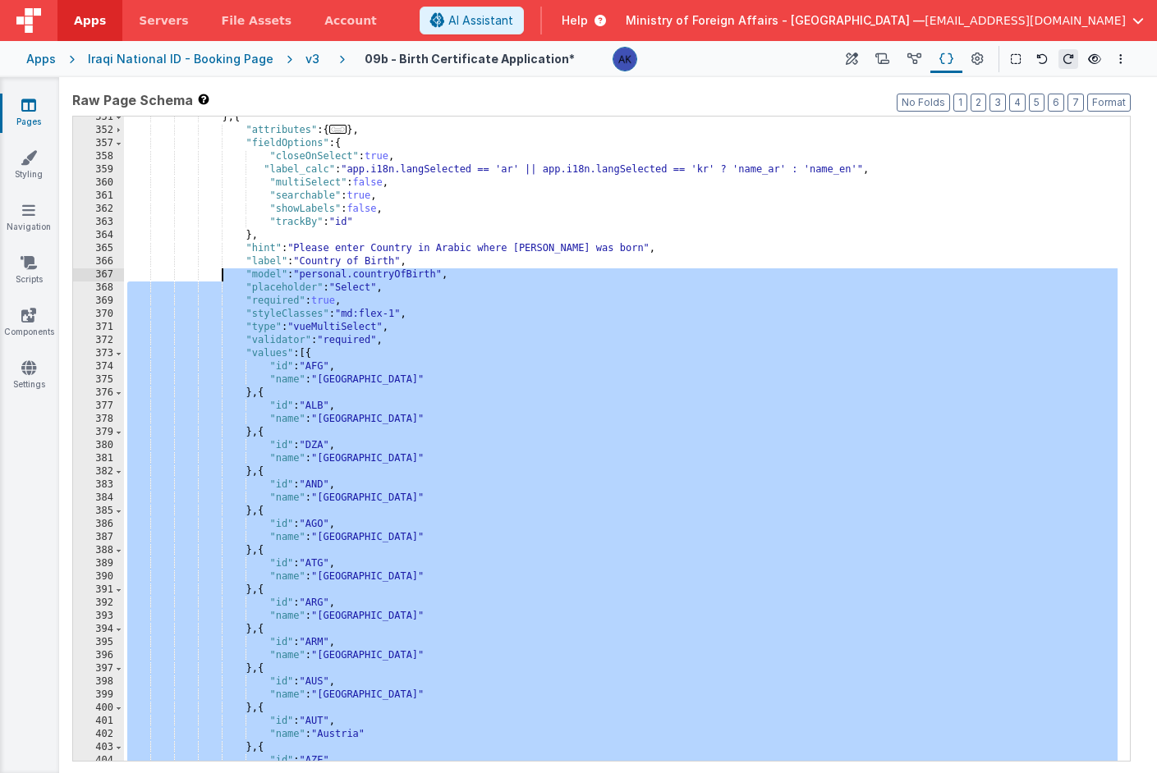
scroll to position [1860, 0]
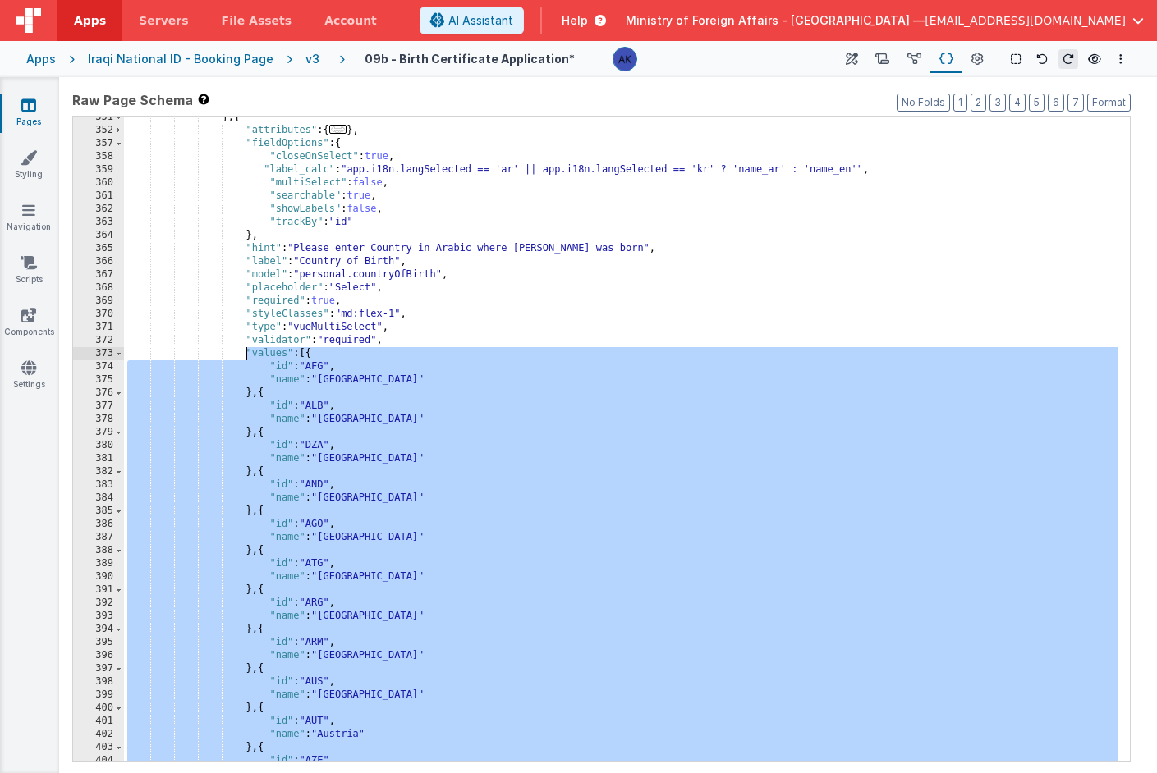
drag, startPoint x: 272, startPoint y: 541, endPoint x: 248, endPoint y: 351, distance: 191.1
click at [248, 351] on div "} , { "attributes" : { ... } , "fieldOptions" : { "closeOnSelect" : true , "lab…" at bounding box center [620, 446] width 993 height 671
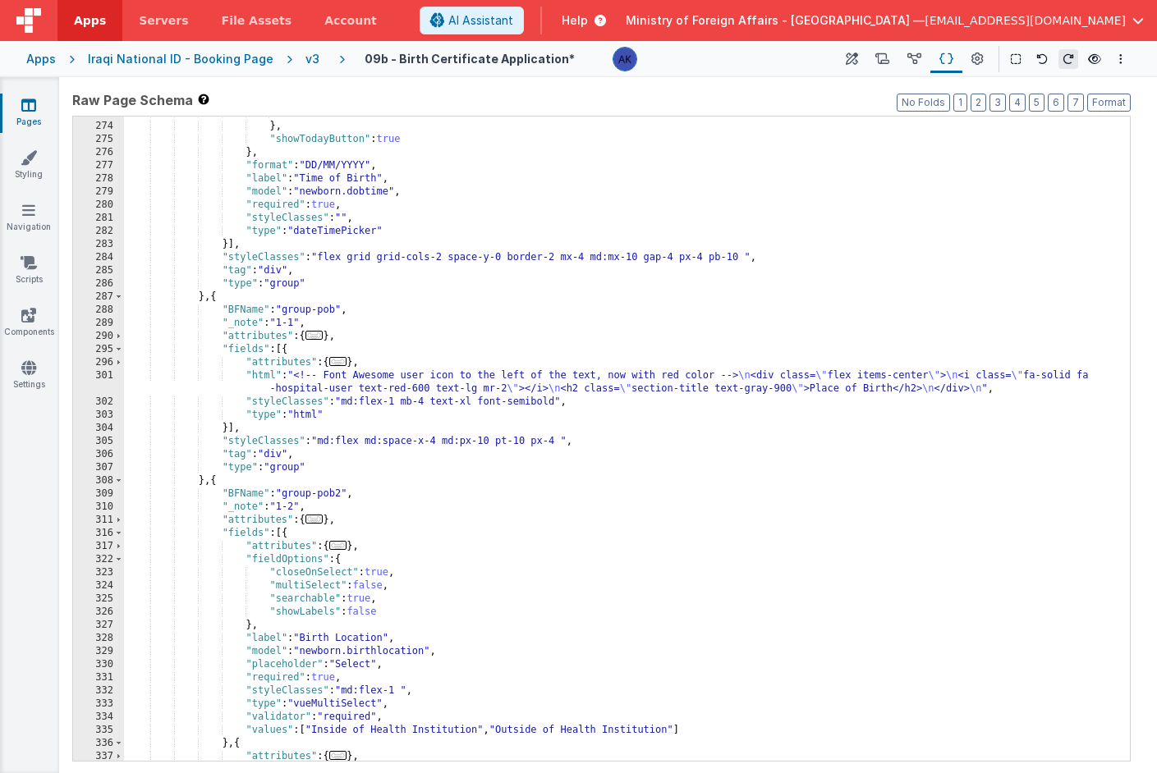
scroll to position [1425, 0]
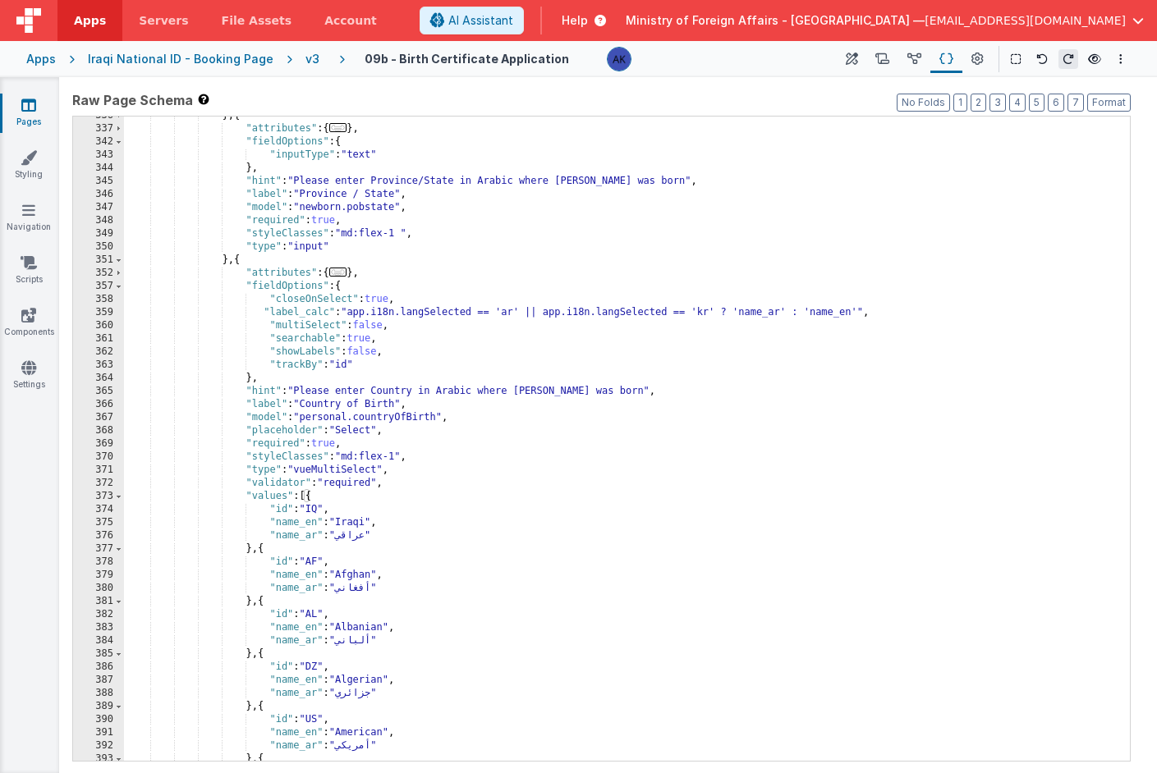
scroll to position [1712, 0]
click at [303, 496] on div "} , { "attributes" : { ... } , "fieldOptions" : { "inputType" : "text" } , "hin…" at bounding box center [620, 444] width 993 height 671
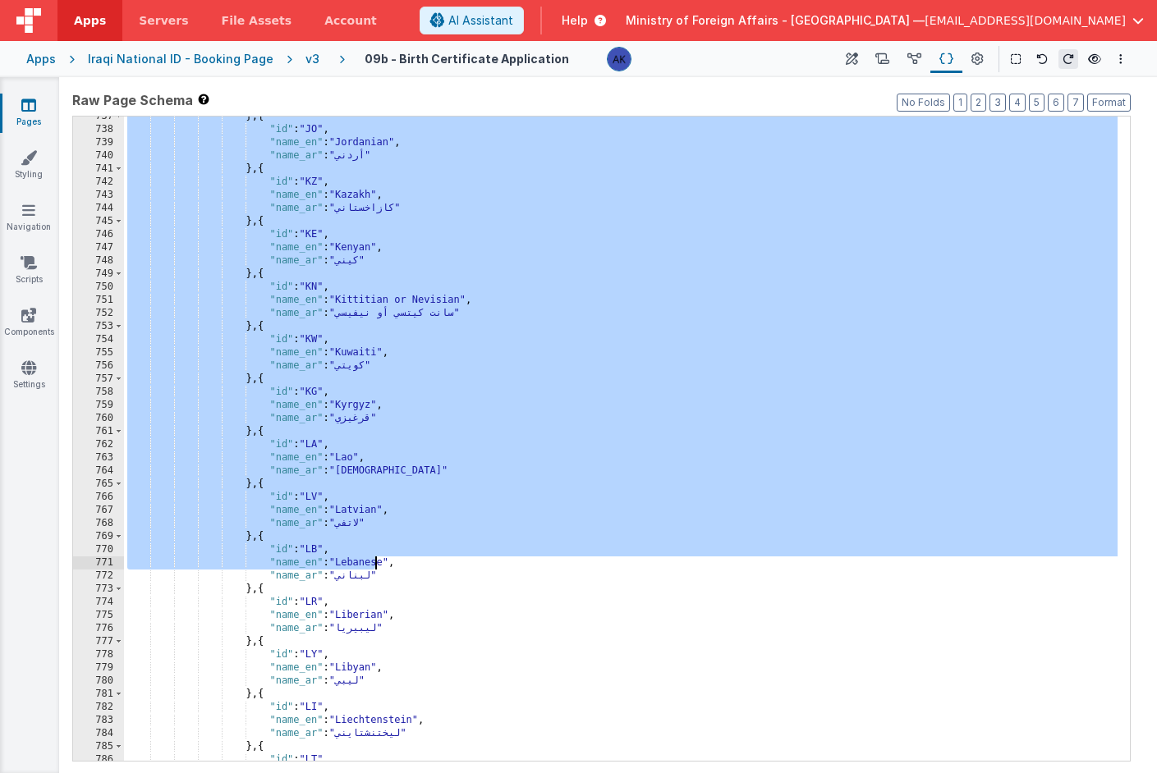
drag, startPoint x: 305, startPoint y: 499, endPoint x: 373, endPoint y: 564, distance: 93.5
click at [373, 564] on div "} , { "id" : "JO" , "name_en" : "Jordanian" , "name_ar" : "أردني" } , { "id" : …" at bounding box center [620, 445] width 993 height 671
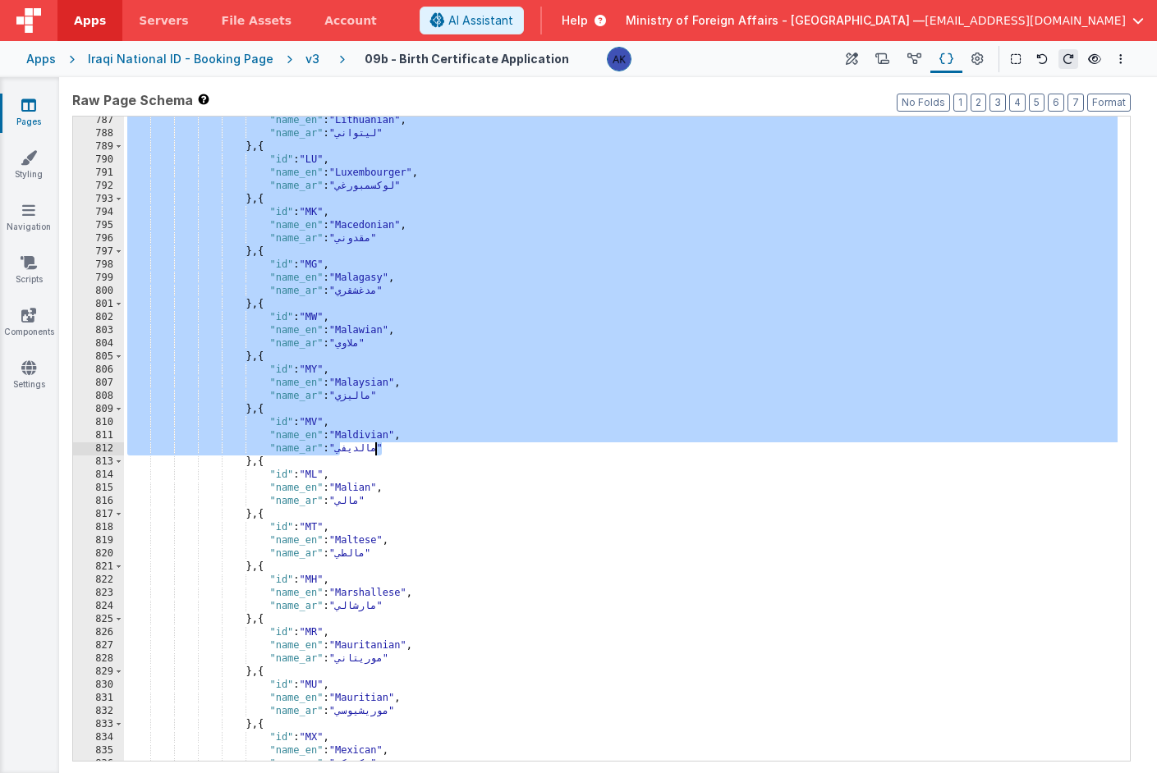
scroll to position [4473, 0]
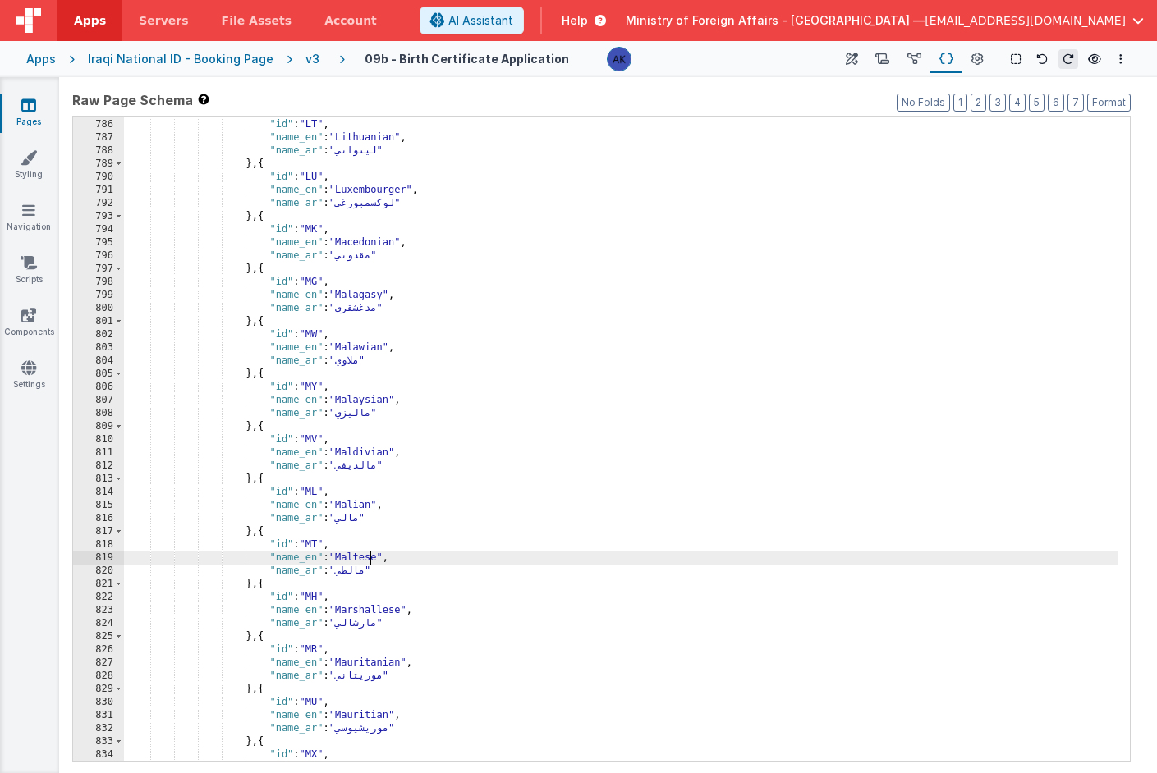
drag, startPoint x: 371, startPoint y: 562, endPoint x: 417, endPoint y: 571, distance: 46.7
click at [377, 562] on div "} , { "id" : "LT" , "name_en" : "Lithuanian" , "name_ar" : "ليتواني" } , { "id"…" at bounding box center [620, 440] width 993 height 671
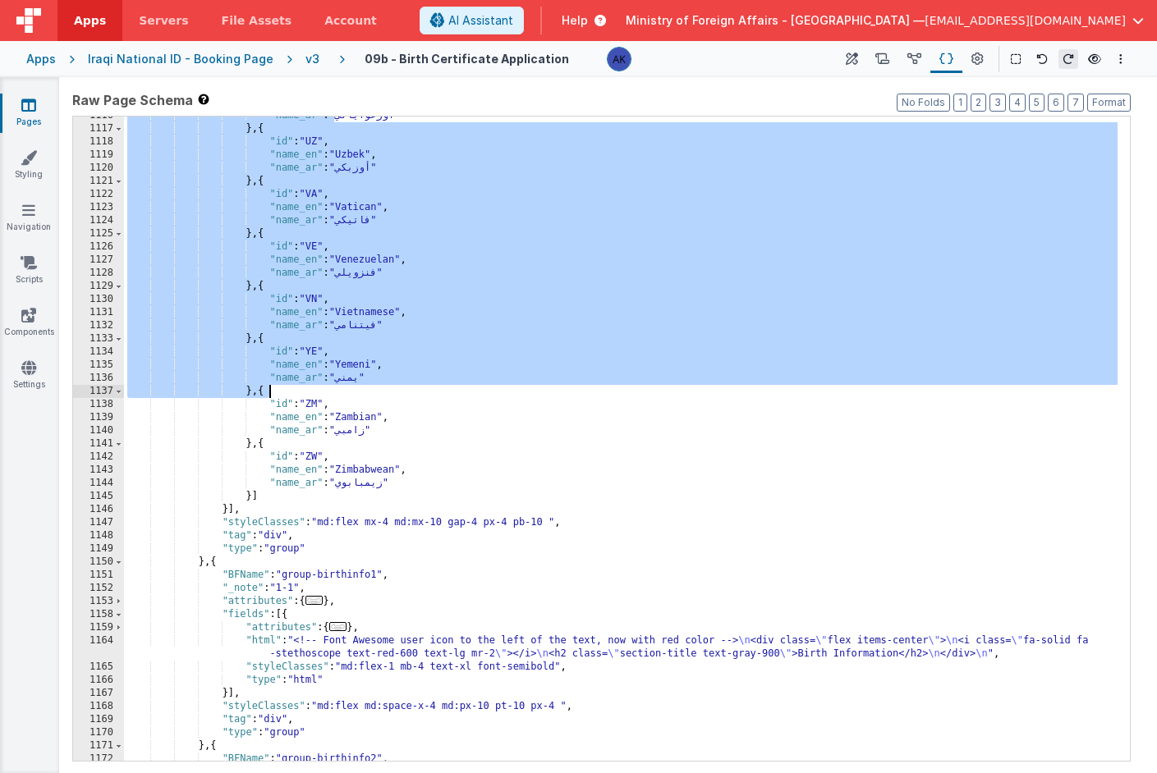
scroll to position [6534, 0]
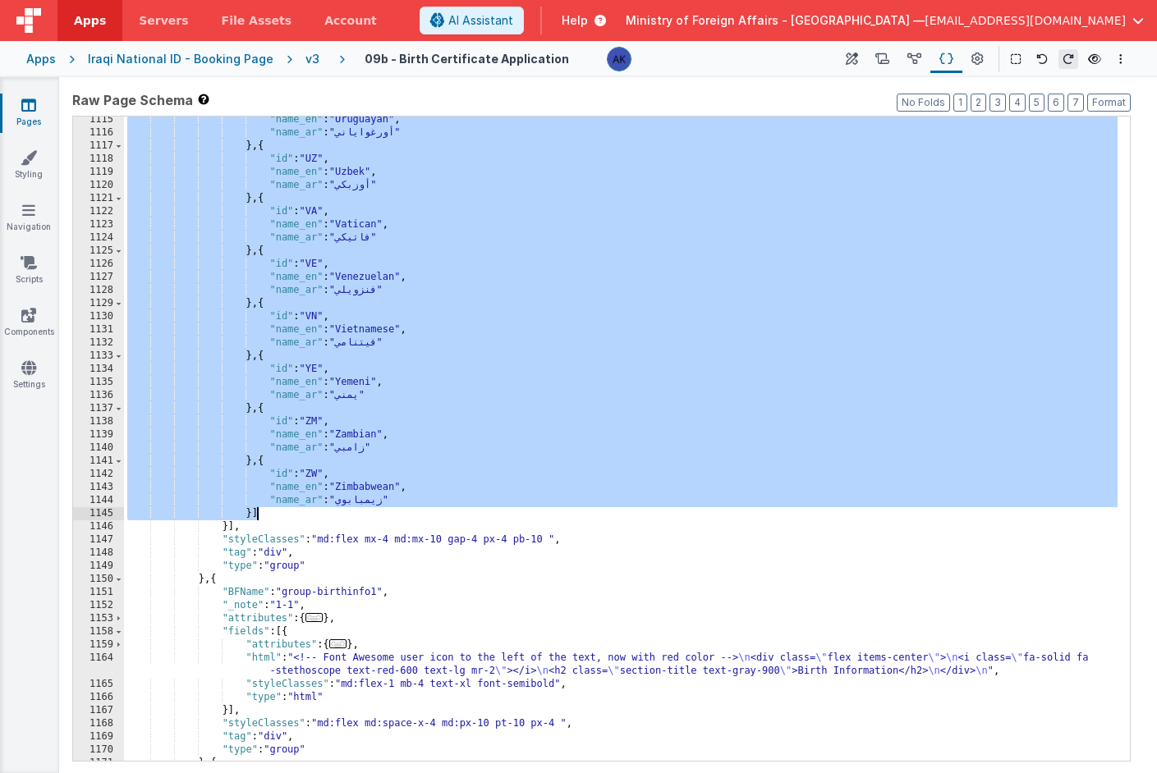
drag, startPoint x: 304, startPoint y: 252, endPoint x: 266, endPoint y: 507, distance: 258.1
click at [266, 507] on div ""name_en" : "Uruguayan" , "name_ar" : "أورغواياني" } , { "id" : "UZ" , "name_en…" at bounding box center [620, 448] width 993 height 671
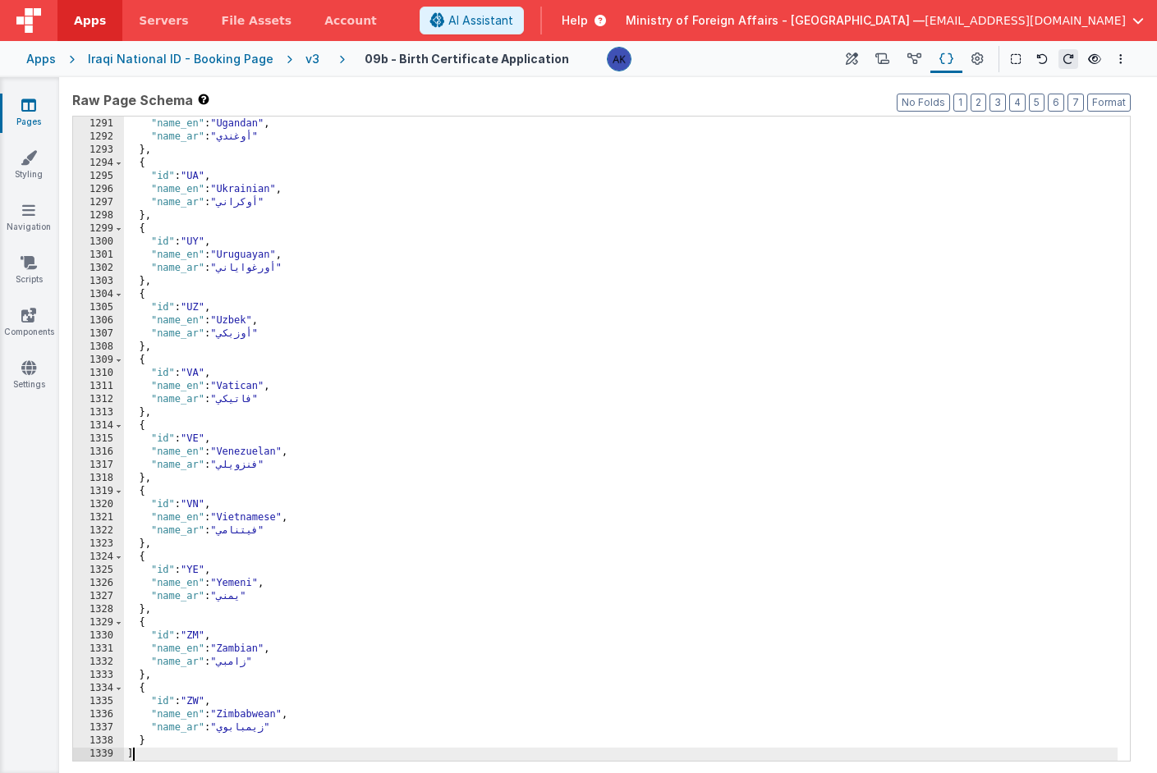
scroll to position [7303, 0]
click at [1122, 99] on button "Format" at bounding box center [1109, 103] width 44 height 18
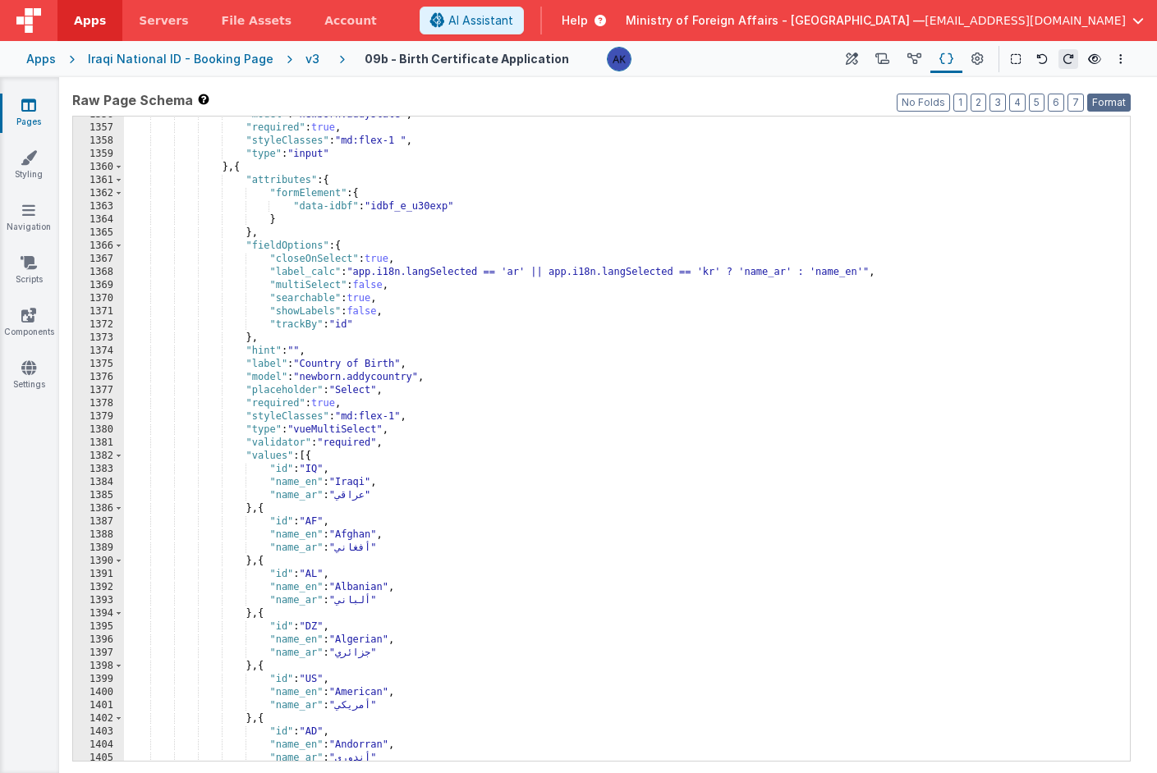
scroll to position [7999, 0]
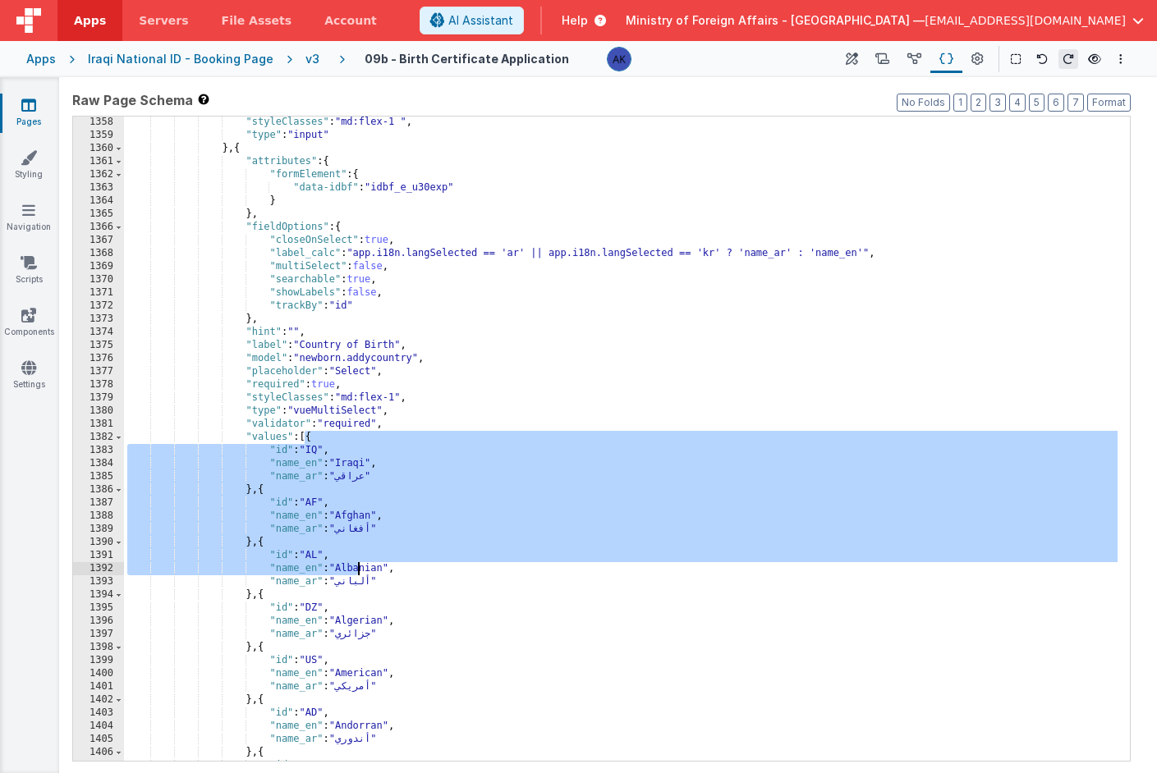
drag, startPoint x: 305, startPoint y: 437, endPoint x: 360, endPoint y: 574, distance: 147.4
click at [360, 574] on div ""styleClasses" : "md:flex-1 " , "type" : "input" } , { "attributes" : { "formEl…" at bounding box center [620, 451] width 993 height 671
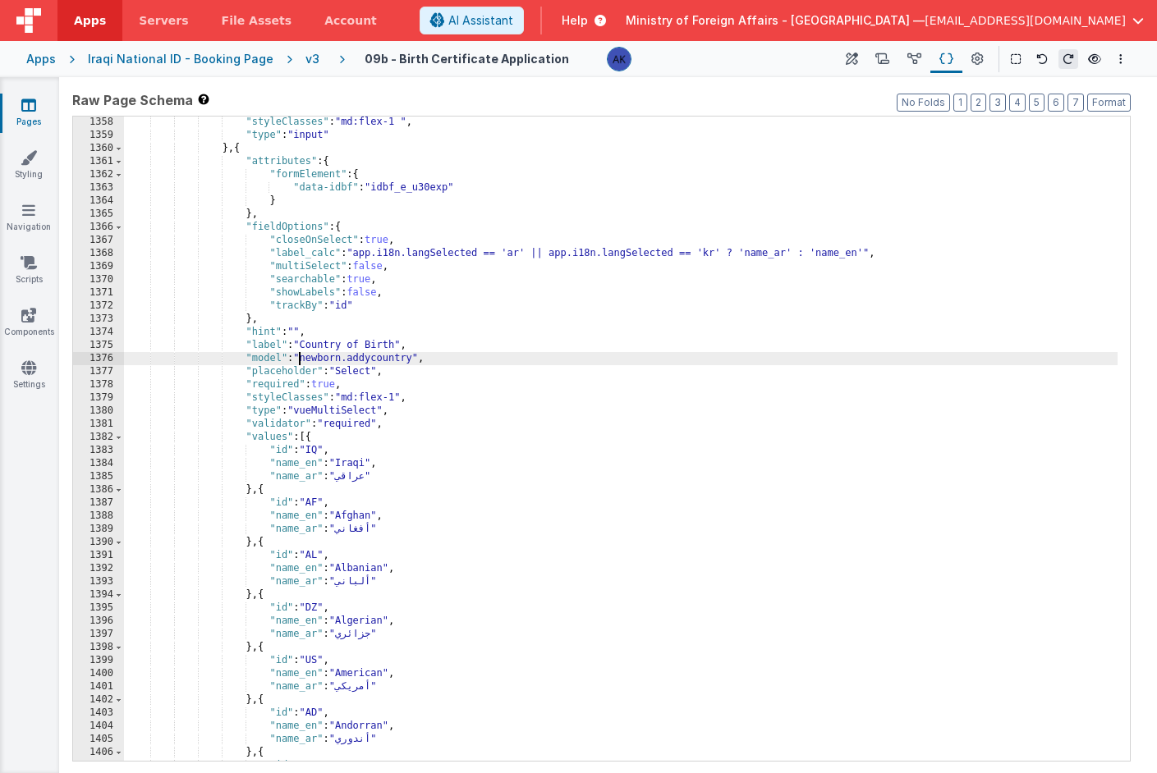
click at [301, 354] on div ""styleClasses" : "md:flex-1 " , "type" : "input" } , { "attributes" : { "formEl…" at bounding box center [620, 451] width 993 height 671
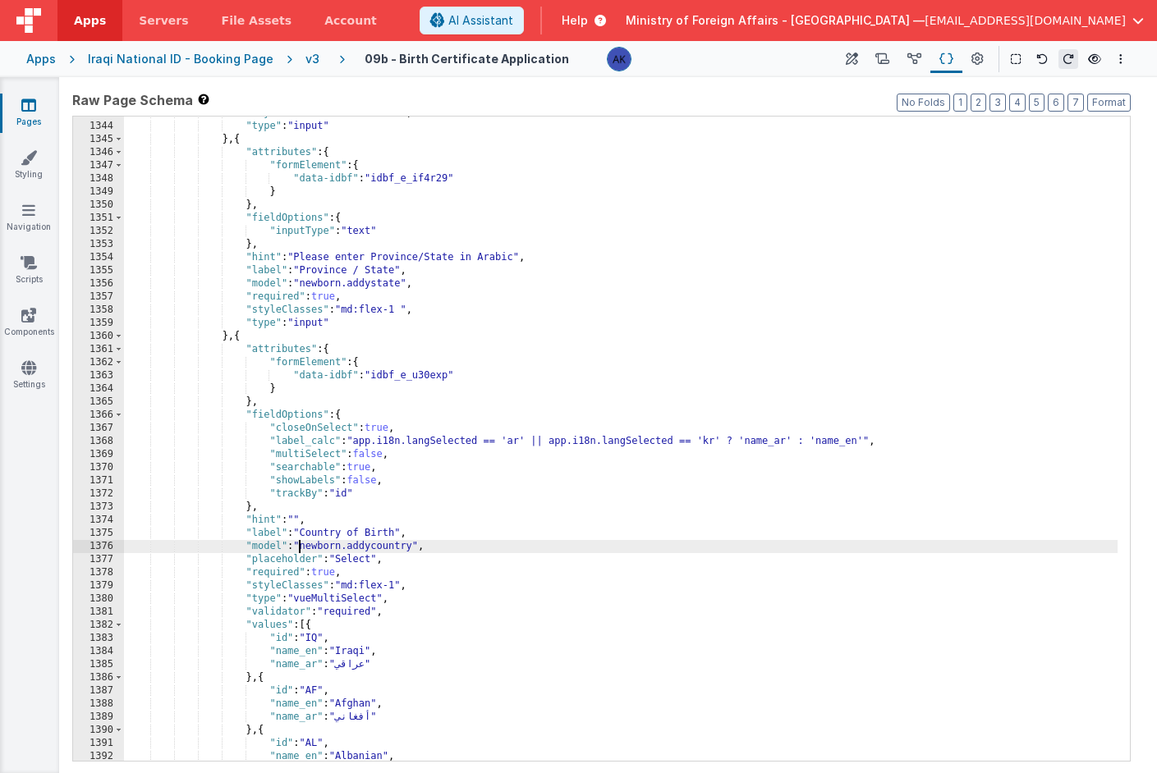
scroll to position [7918, 0]
click at [404, 533] on div ""styleClasses" : "md:flex-1 " , "type" : "input" } , { "attributes" : { "formEl…" at bounding box center [620, 442] width 993 height 671
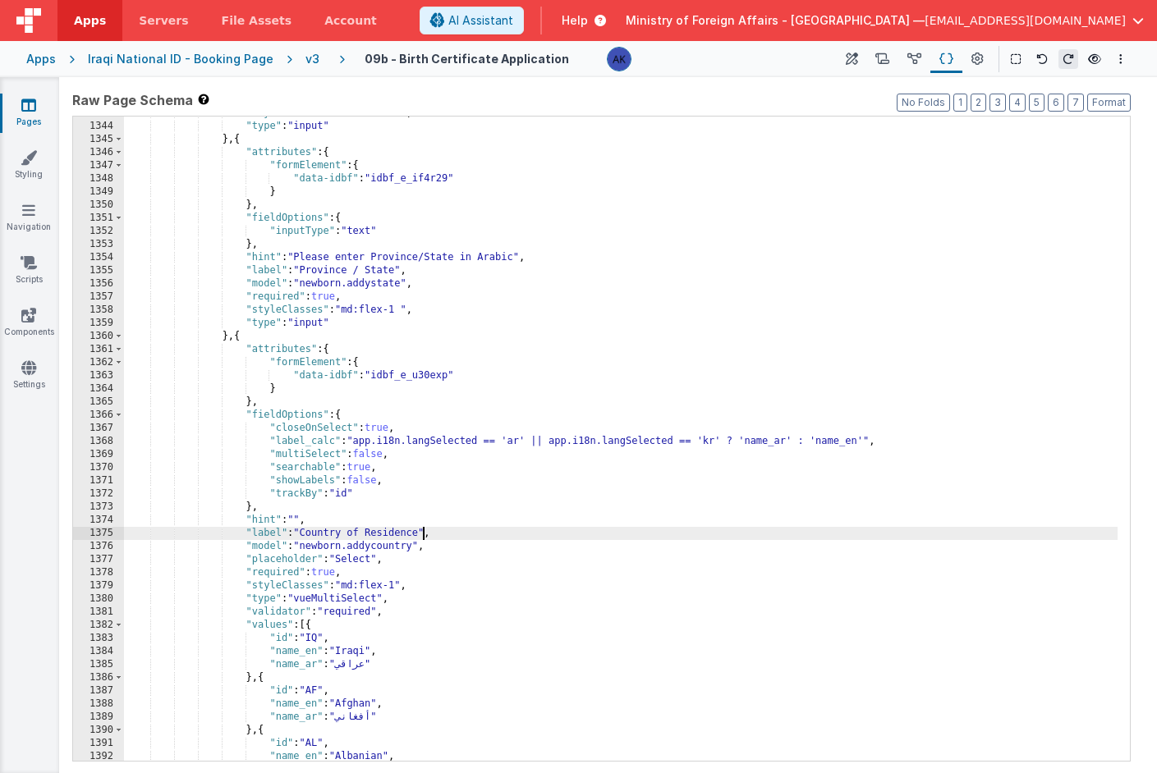
click at [437, 551] on div ""styleClasses" : "md:flex-1 " , "type" : "input" } , { "attributes" : { "formEl…" at bounding box center [620, 442] width 993 height 671
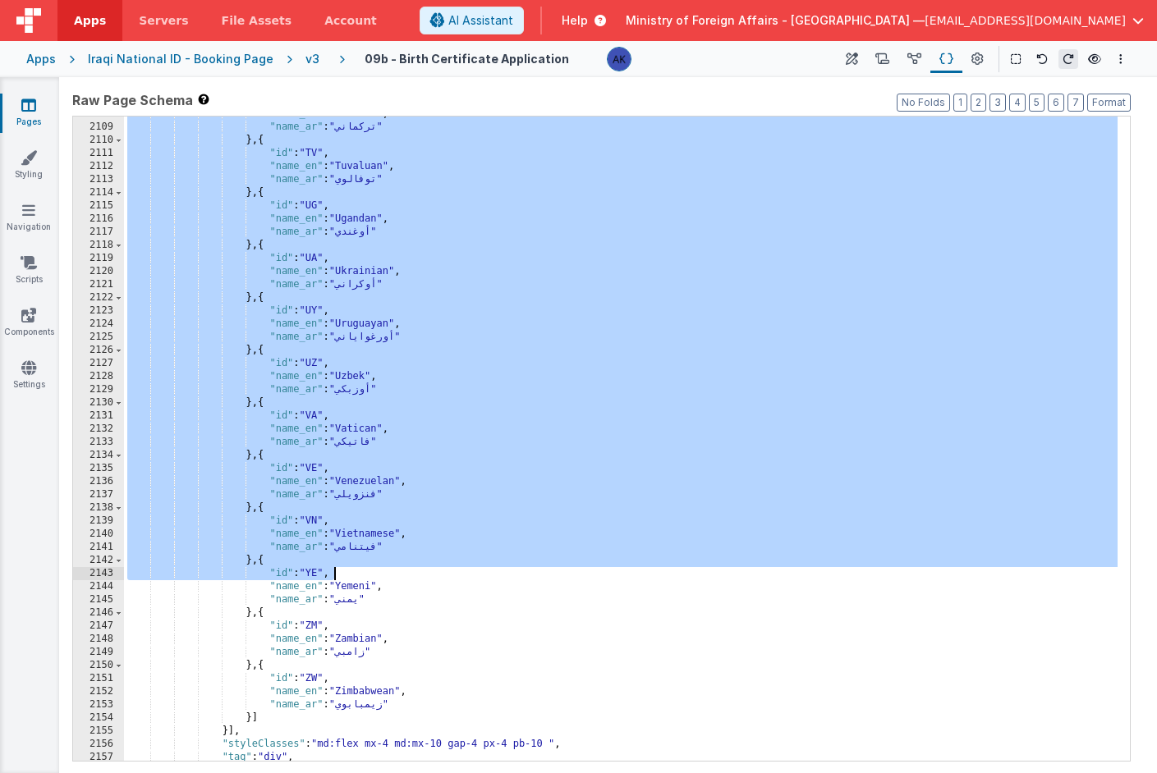
scroll to position [12379, 0]
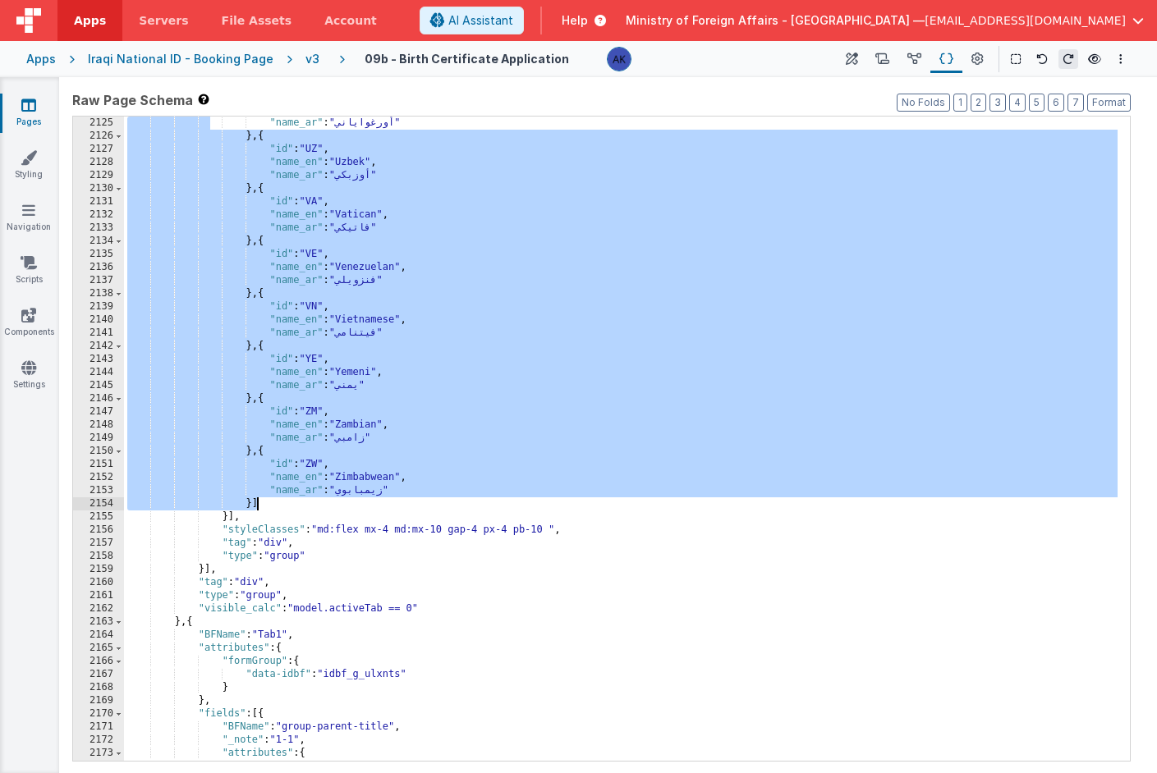
drag, startPoint x: 303, startPoint y: 576, endPoint x: 275, endPoint y: 509, distance: 72.1
click at [275, 509] on div ""name_ar" : "أورغواياني" } , { "id" : "UZ" , "name_en" : "Uzbek" , "name_ar" : …" at bounding box center [620, 452] width 993 height 671
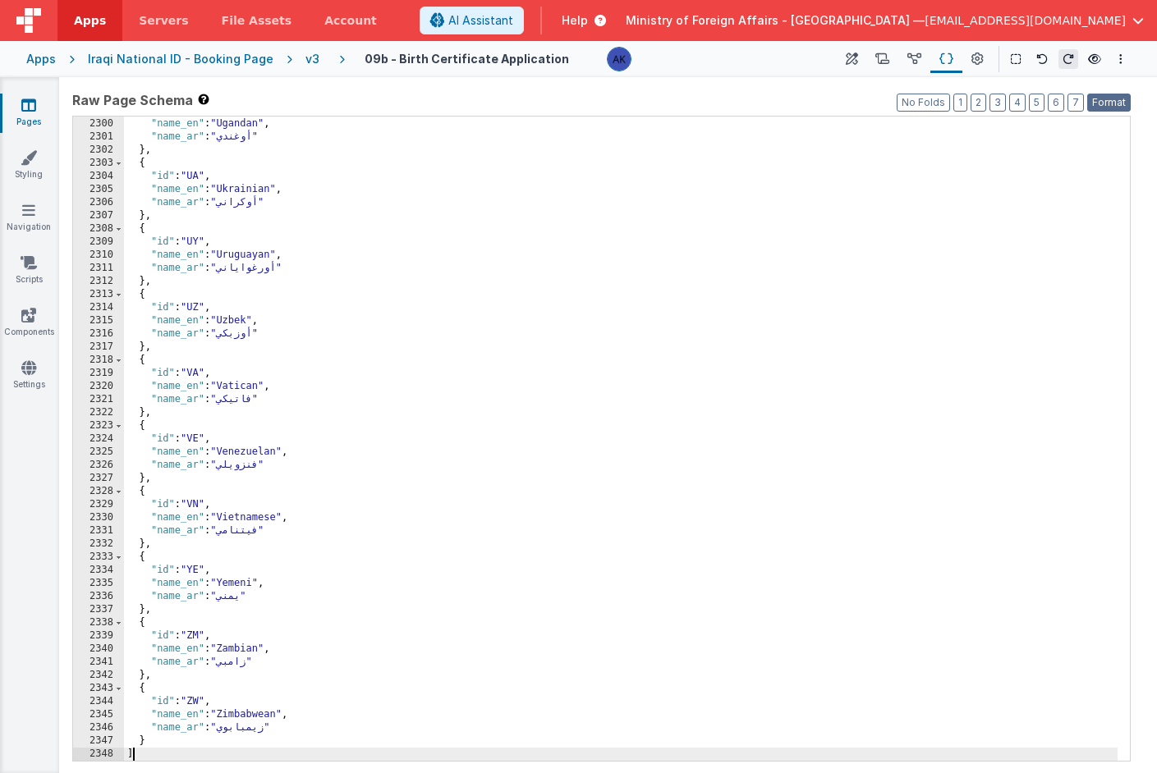
click at [1122, 99] on button "Format" at bounding box center [1109, 103] width 44 height 18
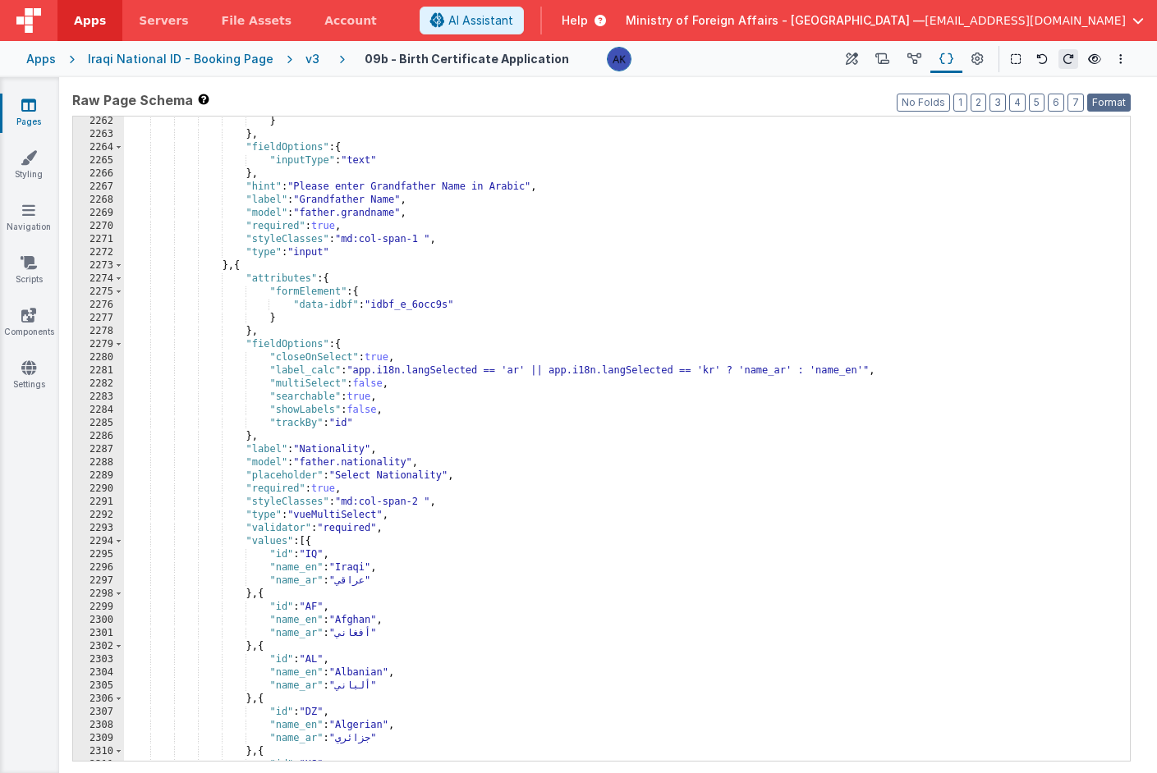
scroll to position [13166, 0]
click at [356, 378] on div ""data-idbf" : "idbf_e_psnl5o" } } , "fieldOptions" : { "inputType" : "text" } ,…" at bounding box center [620, 439] width 993 height 671
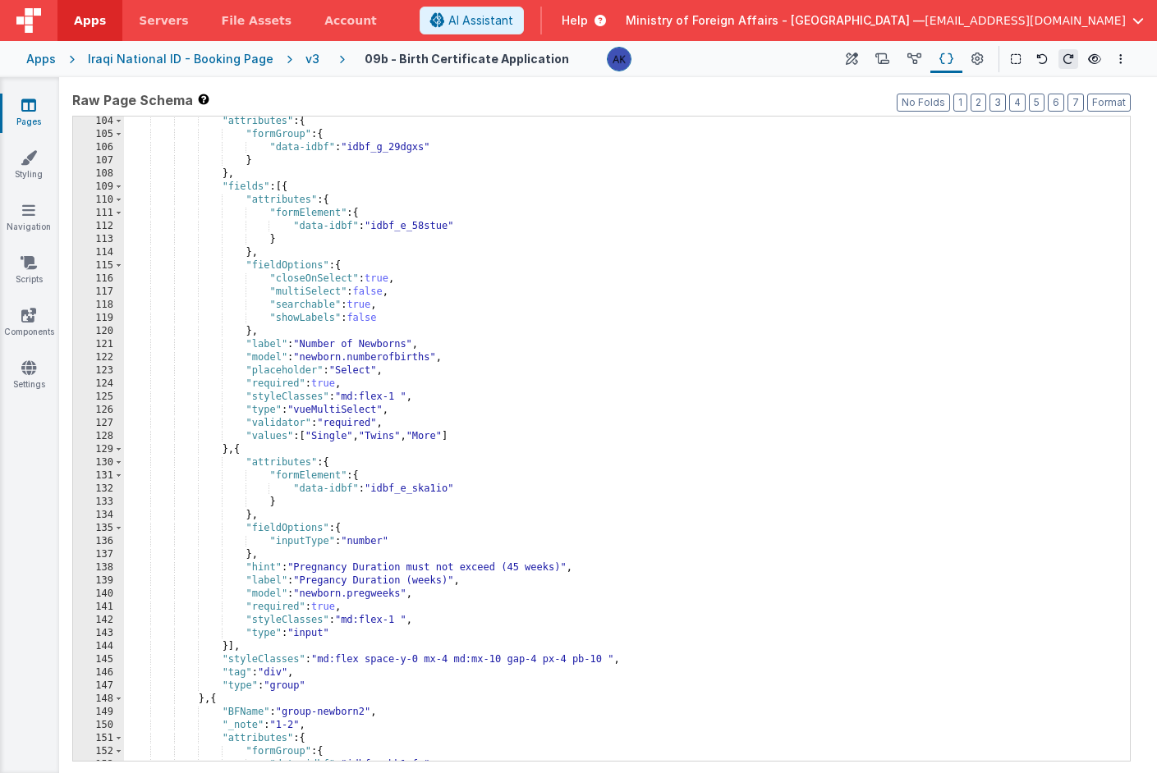
scroll to position [833, 0]
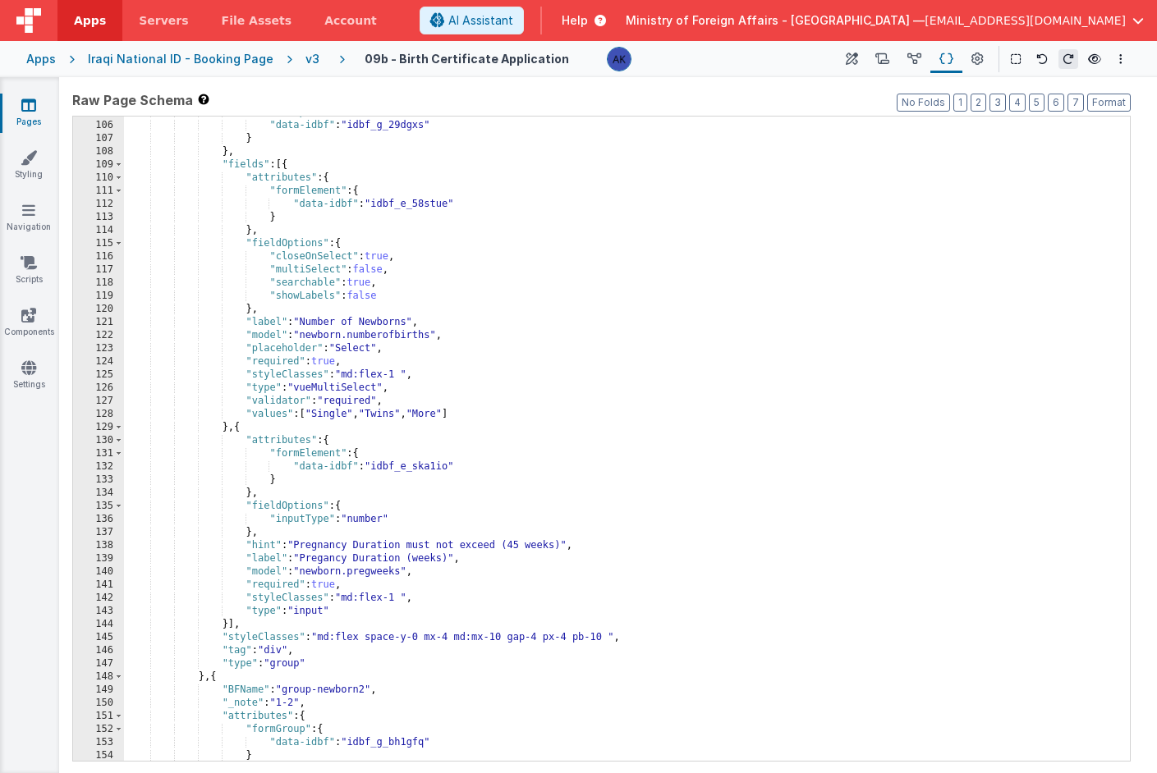
click at [305, 417] on div ""formGroup" : { "data-idbf" : "idbf_g_29dgxs" } } , "fields" : [{ "attributes" …" at bounding box center [620, 441] width 993 height 671
click at [393, 296] on div ""formGroup" : { "data-idbf" : "idbf_g_29dgxs" } } , "fields" : [{ "attributes" …" at bounding box center [620, 441] width 993 height 671
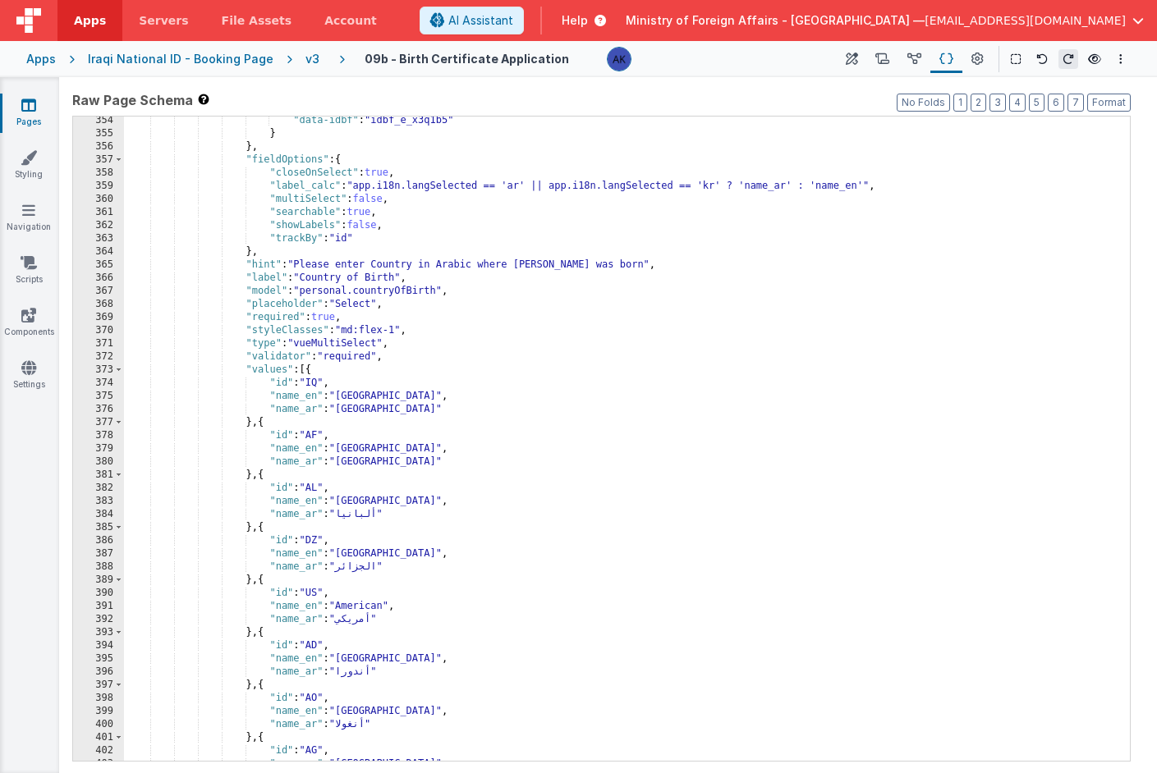
scroll to position [2249, 0]
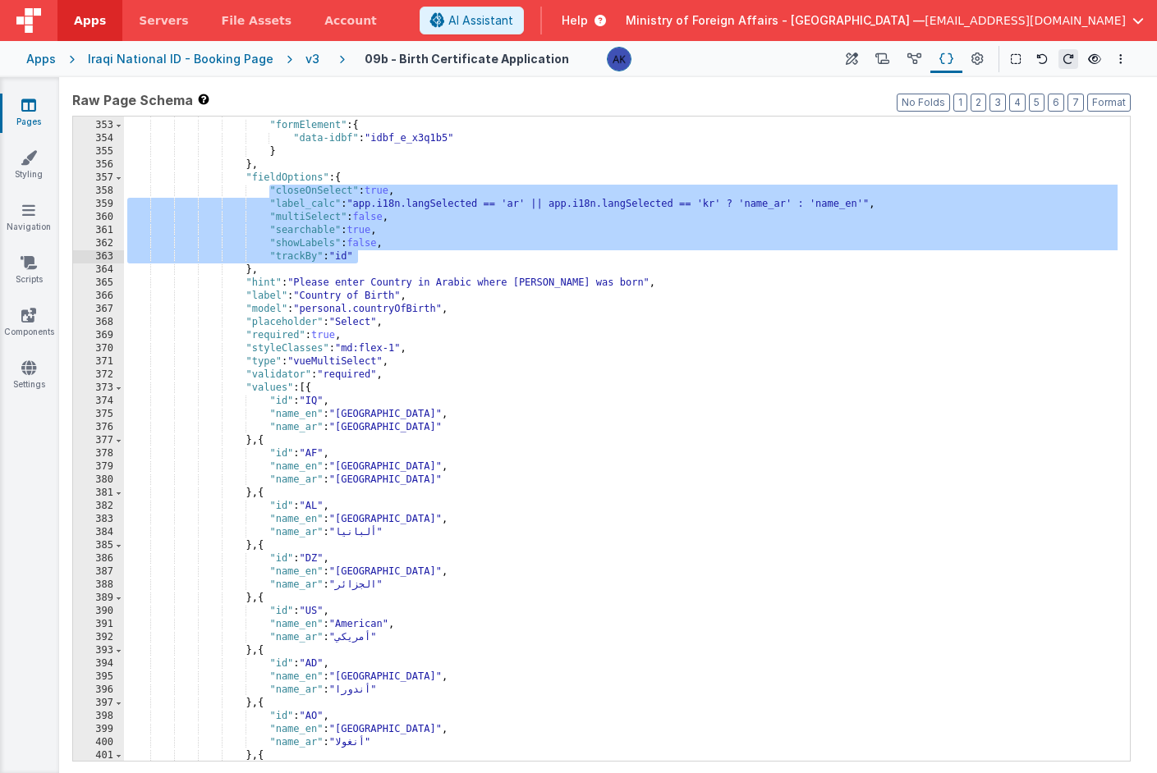
drag, startPoint x: 270, startPoint y: 189, endPoint x: 428, endPoint y: 261, distance: 173.4
click at [428, 261] on div ""attributes" : { "formElement" : { "data-idbf" : "idbf_e_x3q1b5" } } , "fieldOp…" at bounding box center [620, 441] width 993 height 671
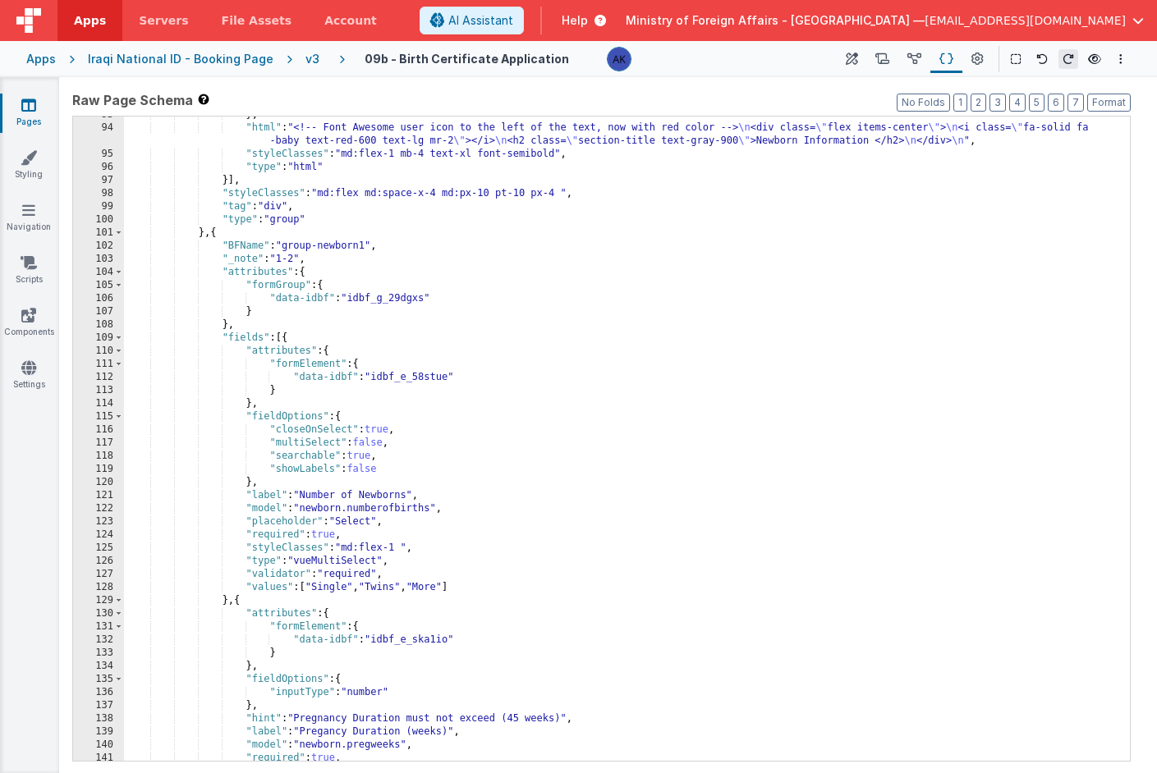
scroll to position [763, 0]
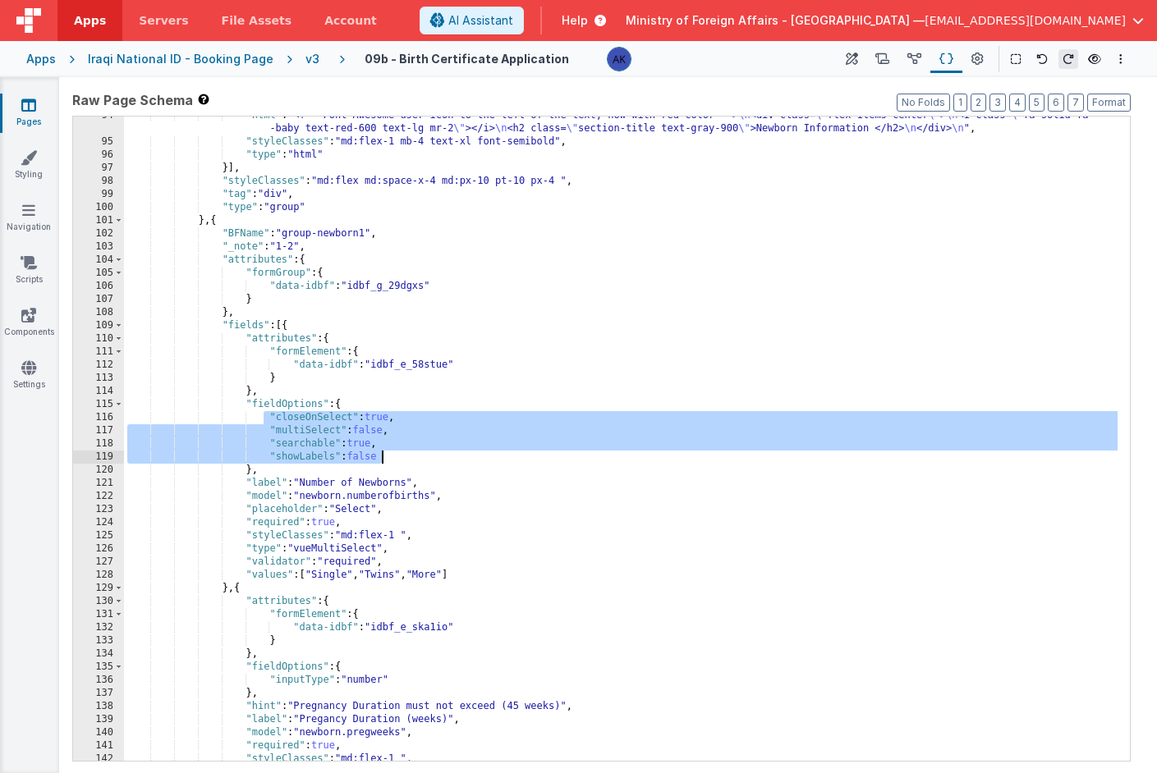
drag, startPoint x: 261, startPoint y: 417, endPoint x: 420, endPoint y: 452, distance: 163.1
click at [420, 452] on div ""html" : "<!-- Font Awesome user icon to the left of the text, now with red col…" at bounding box center [620, 451] width 993 height 684
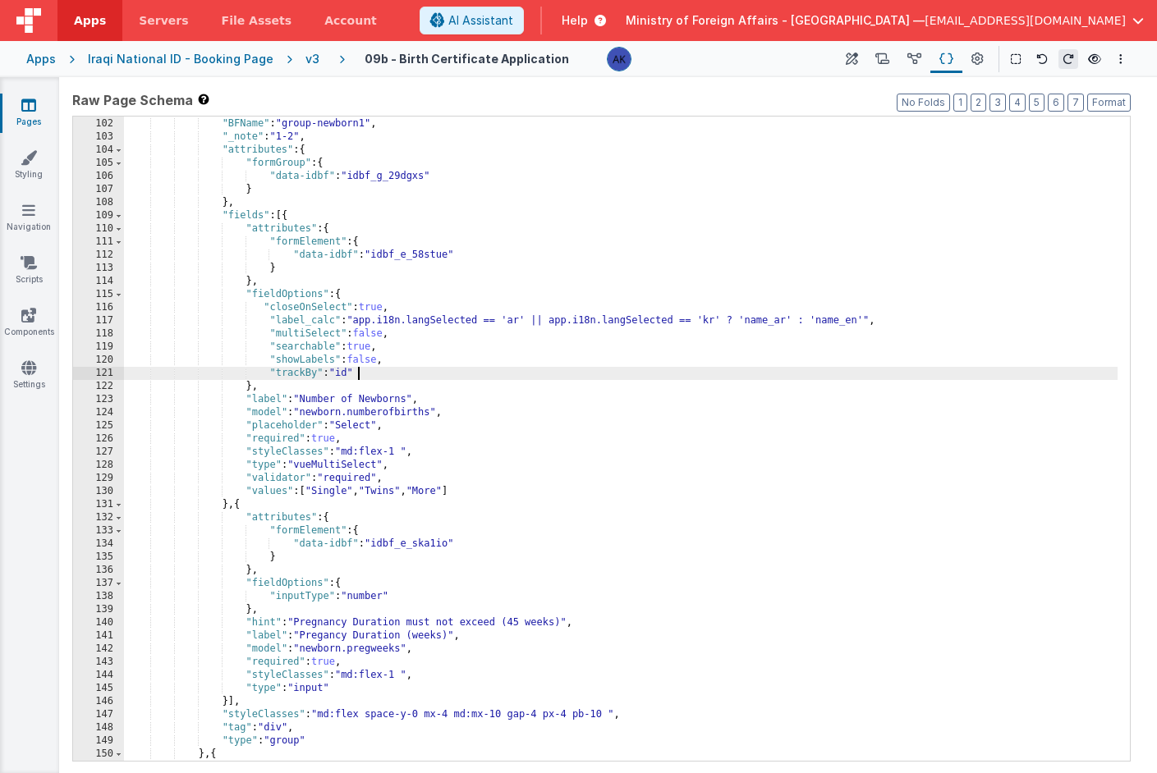
scroll to position [811, 0]
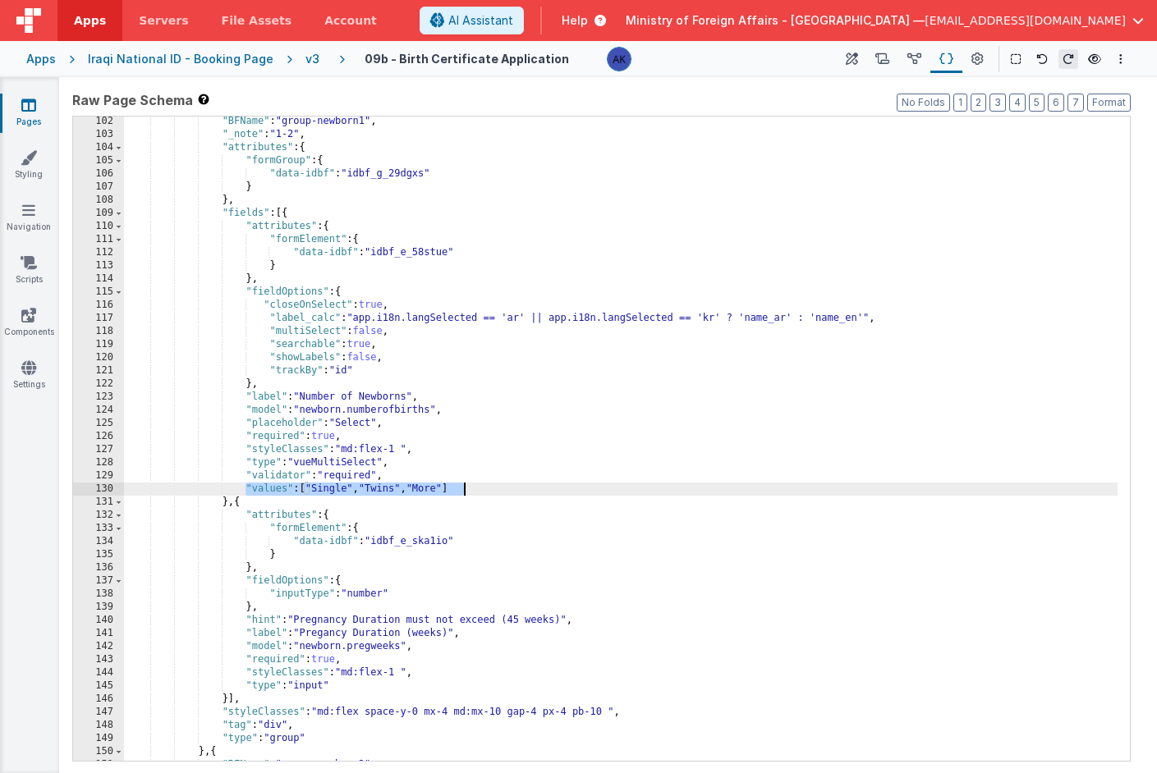
drag, startPoint x: 245, startPoint y: 488, endPoint x: 502, endPoint y: 489, distance: 256.2
click at [502, 489] on div ""BFName" : "group-newborn1" , "_note" : "1-2" , "attributes" : { "formGroup" : …" at bounding box center [620, 450] width 993 height 671
click at [308, 493] on div ""BFName" : "group-newborn1" , "_note" : "1-2" , "attributes" : { "formGroup" : …" at bounding box center [620, 450] width 993 height 671
drag, startPoint x: 305, startPoint y: 488, endPoint x: 466, endPoint y: 489, distance: 160.9
click at [466, 489] on div ""BFName" : "group-newborn1" , "_note" : "1-2" , "attributes" : { "formGroup" : …" at bounding box center [620, 450] width 993 height 671
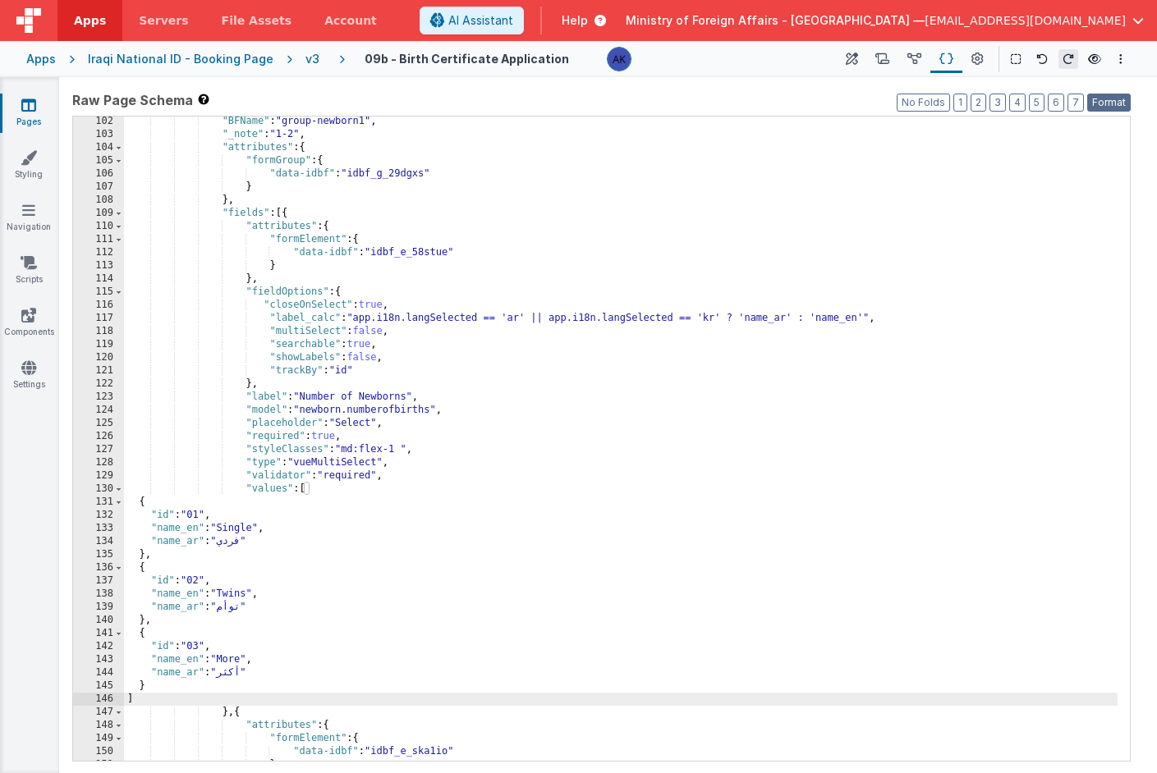
click at [1115, 107] on button "Format" at bounding box center [1109, 103] width 44 height 18
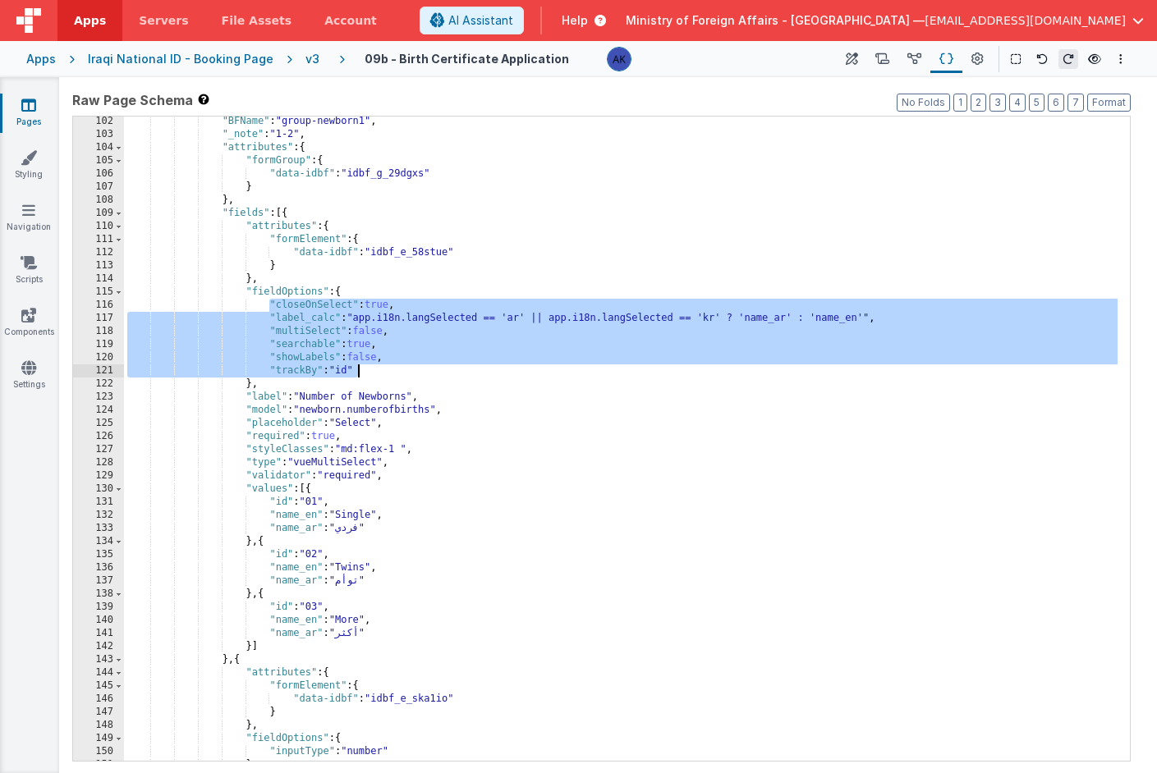
drag, startPoint x: 269, startPoint y: 305, endPoint x: 462, endPoint y: 365, distance: 202.3
click at [462, 365] on div ""BFName" : "group-newborn1" , "_note" : "1-2" , "attributes" : { "formGroup" : …" at bounding box center [620, 450] width 993 height 671
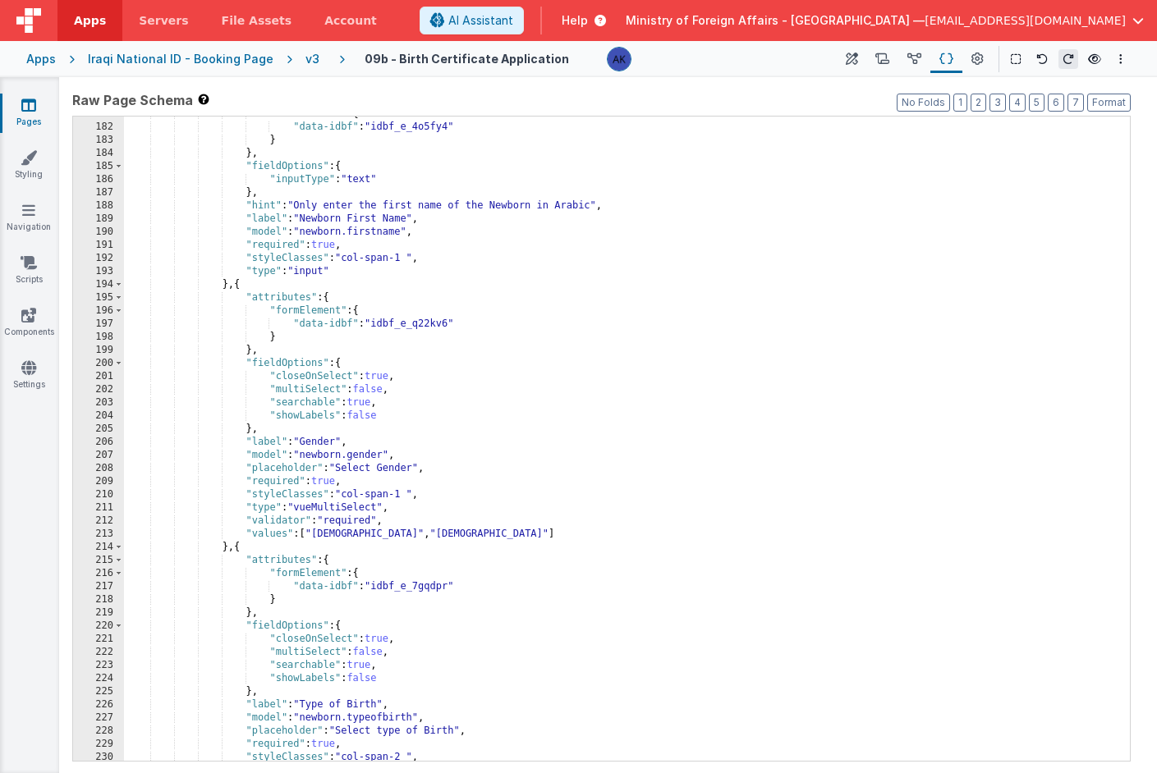
scroll to position [1264, 0]
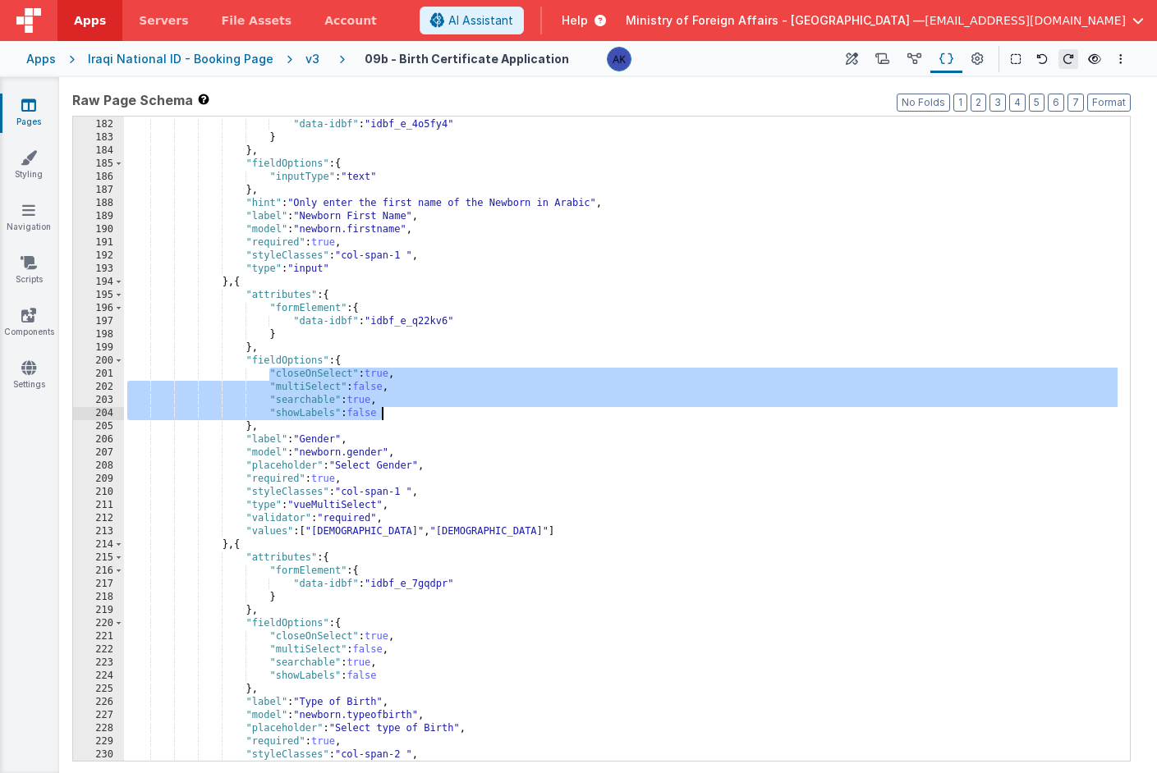
drag, startPoint x: 269, startPoint y: 375, endPoint x: 406, endPoint y: 410, distance: 140.6
click at [406, 410] on div ""formElement" : { "data-idbf" : "idbf_e_4o5fy4" } } , "fieldOptions" : { "input…" at bounding box center [620, 440] width 993 height 671
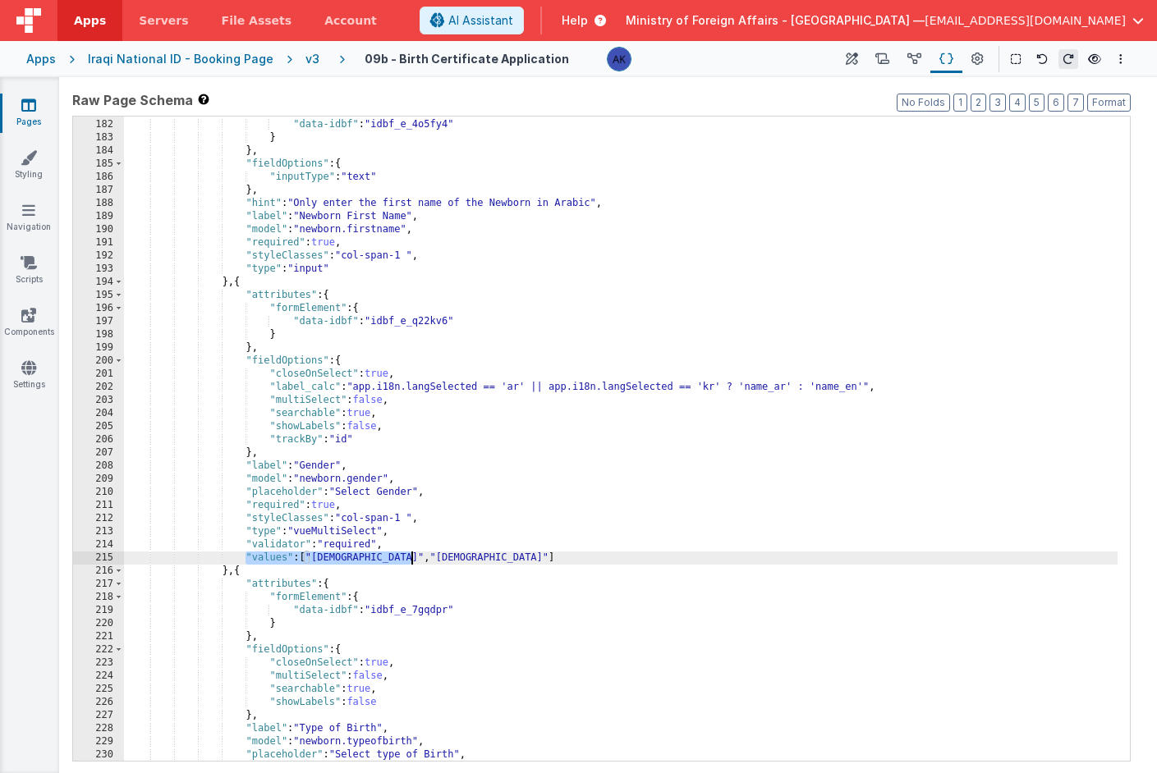
drag, startPoint x: 244, startPoint y: 561, endPoint x: 447, endPoint y: 557, distance: 203.6
click at [447, 557] on div ""formElement" : { "data-idbf" : "idbf_e_4o5fy4" } } , "fieldOptions" : { "input…" at bounding box center [620, 440] width 993 height 671
click at [299, 558] on div ""formElement" : { "data-idbf" : "idbf_e_4o5fy4" } } , "fieldOptions" : { "input…" at bounding box center [620, 440] width 993 height 671
drag, startPoint x: 308, startPoint y: 556, endPoint x: 326, endPoint y: 559, distance: 18.4
click at [326, 559] on div ""formElement" : { "data-idbf" : "idbf_e_4o5fy4" } } , "fieldOptions" : { "input…" at bounding box center [620, 440] width 993 height 671
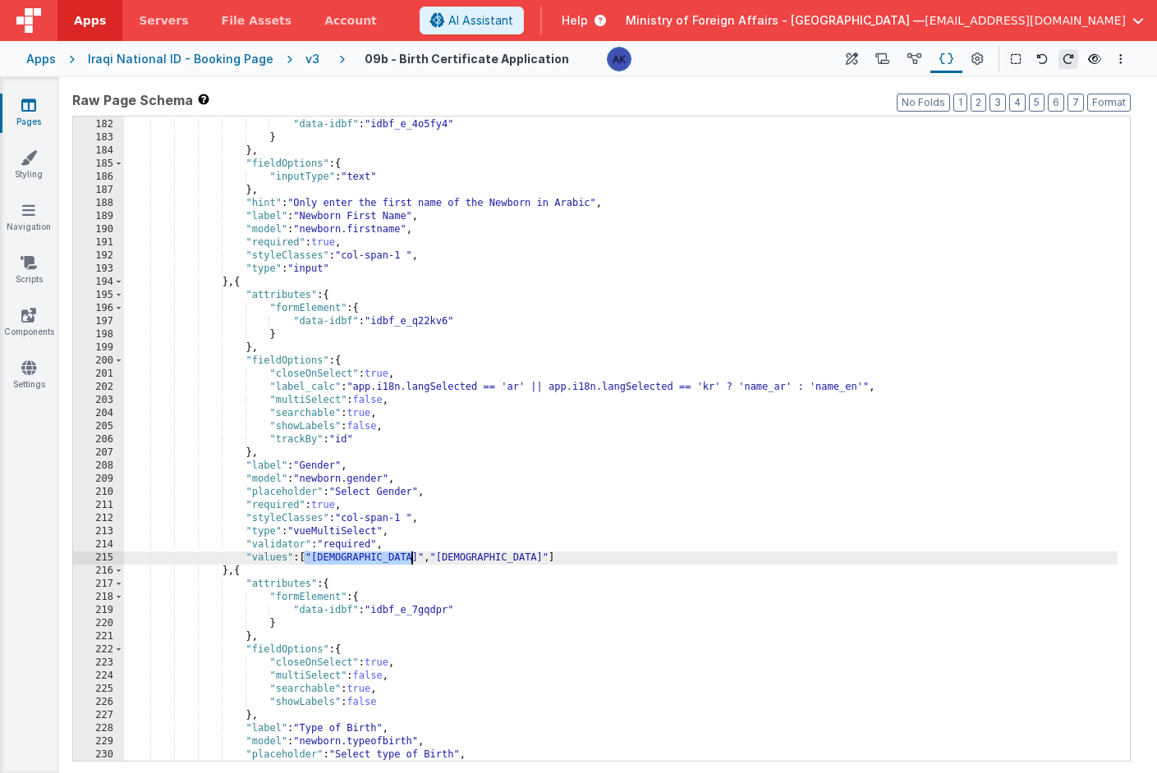
drag, startPoint x: 304, startPoint y: 560, endPoint x: 415, endPoint y: 562, distance: 110.9
click at [415, 562] on div ""formElement" : { "data-idbf" : "idbf_e_4o5fy4" } } , "fieldOptions" : { "input…" at bounding box center [620, 440] width 993 height 671
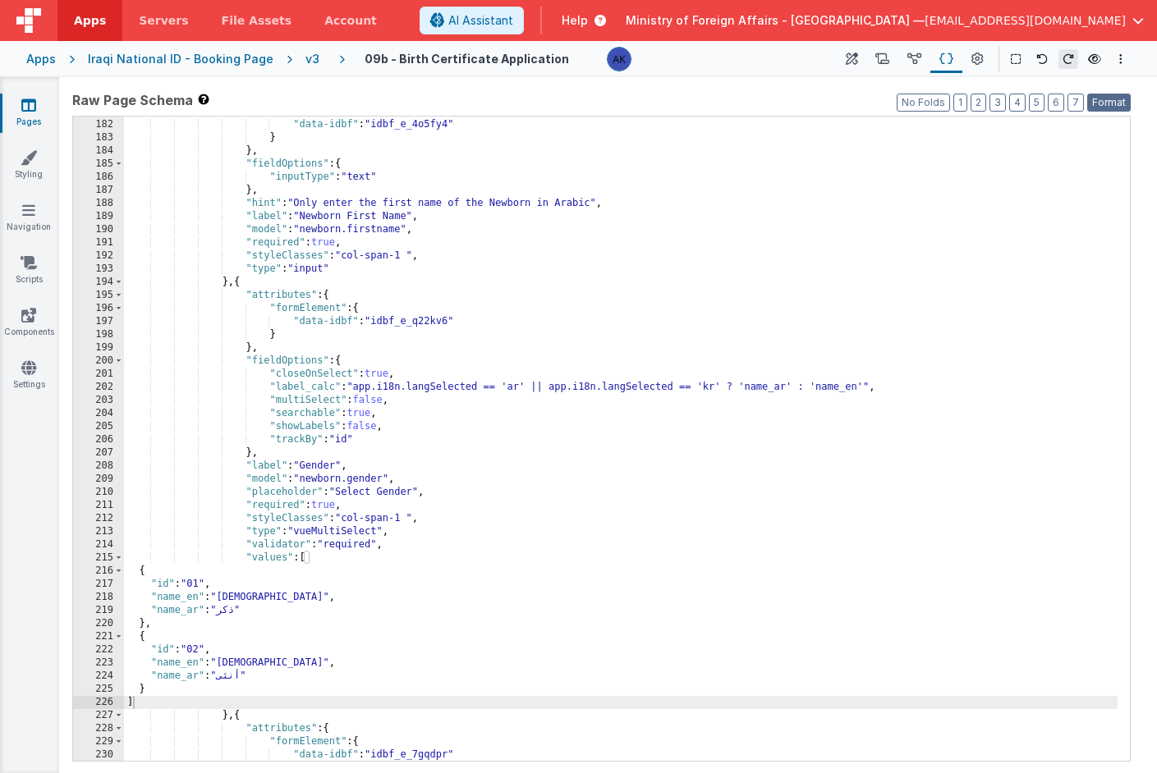
click at [1099, 105] on button "Format" at bounding box center [1109, 103] width 44 height 18
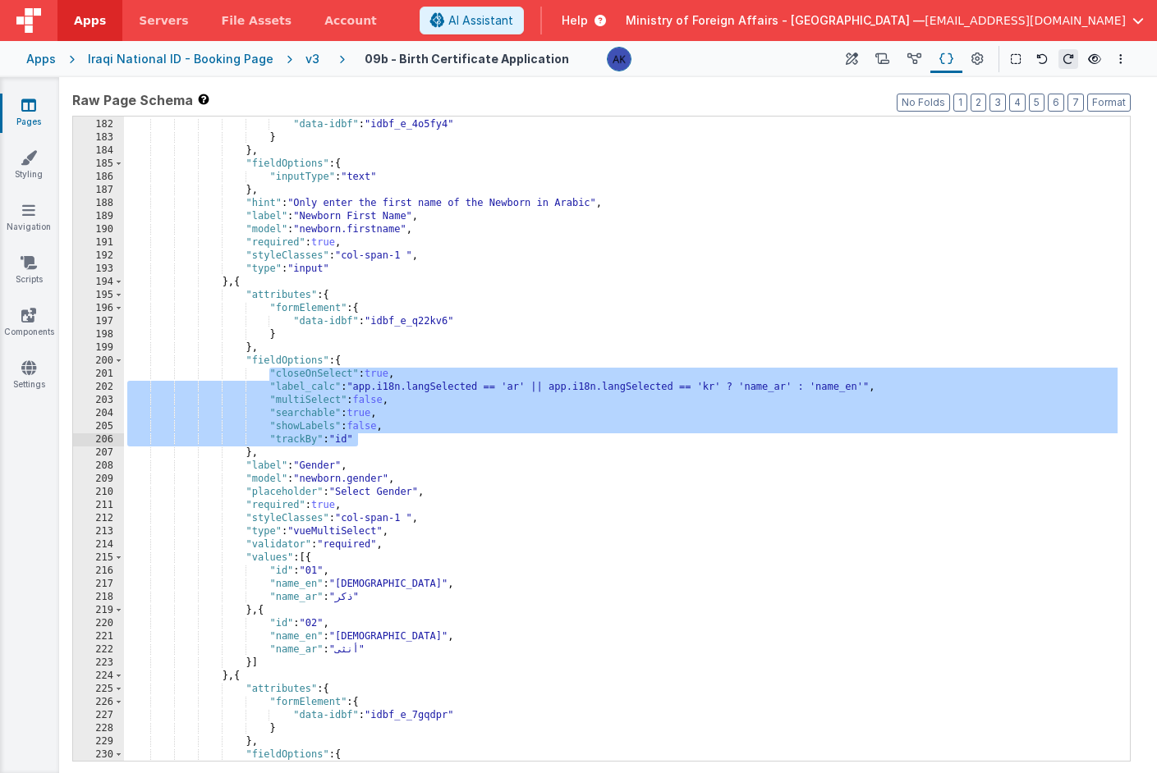
drag, startPoint x: 271, startPoint y: 376, endPoint x: 372, endPoint y: 444, distance: 121.8
click at [372, 444] on div ""formElement" : { "data-idbf" : "idbf_e_4o5fy4" } } , "fieldOptions" : { "input…" at bounding box center [620, 440] width 993 height 671
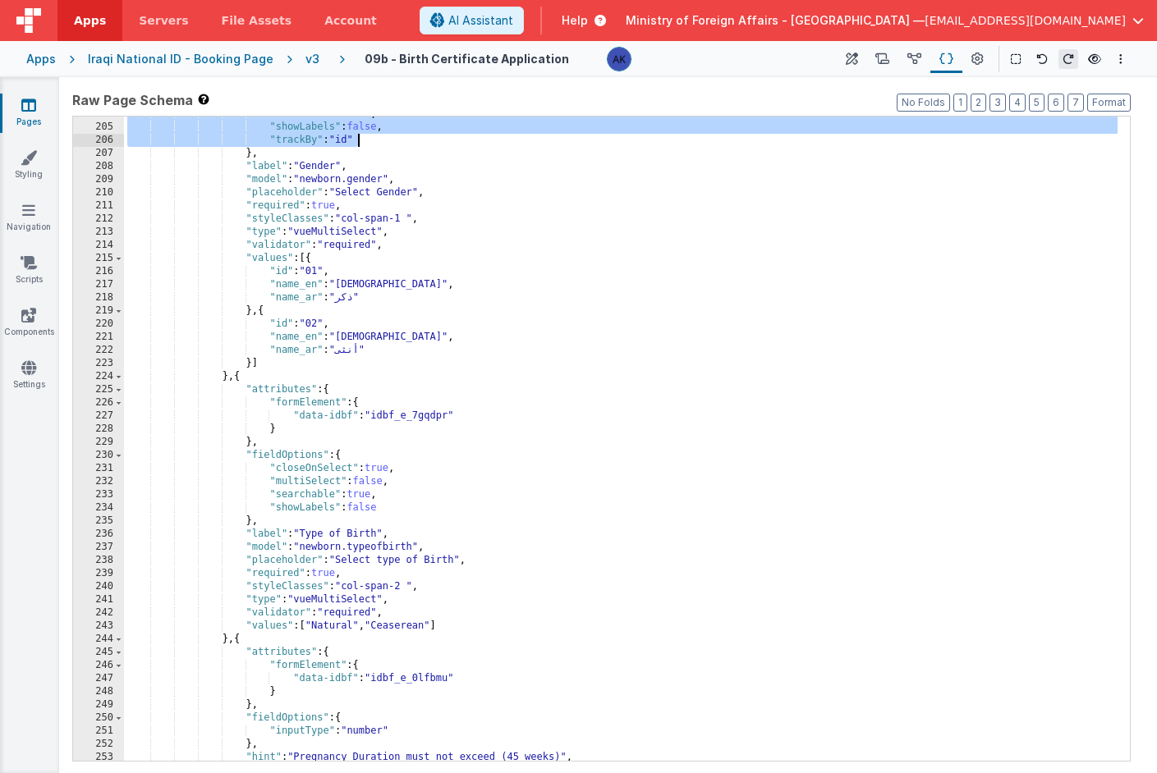
scroll to position [1390, 0]
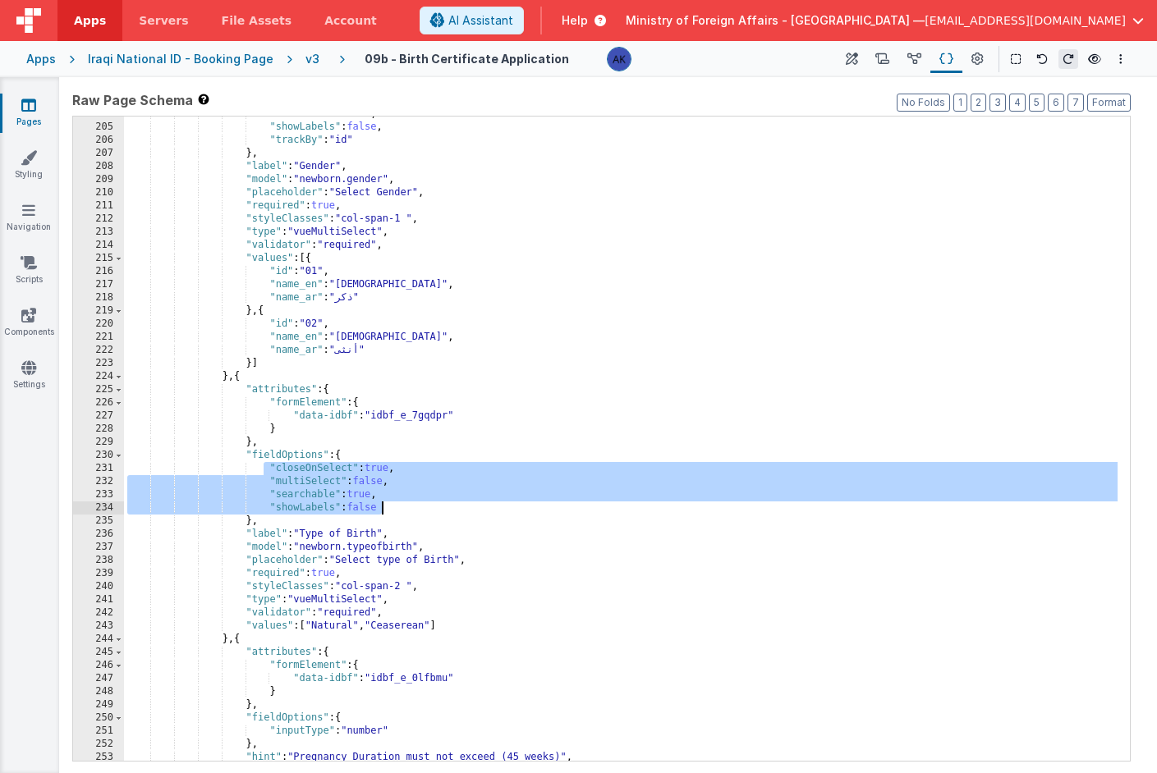
drag, startPoint x: 265, startPoint y: 468, endPoint x: 421, endPoint y: 512, distance: 162.2
click at [421, 512] on div ""searchable" : true , "showLabels" : false , "trackBy" : "id" } , "label" : "Ge…" at bounding box center [620, 443] width 993 height 671
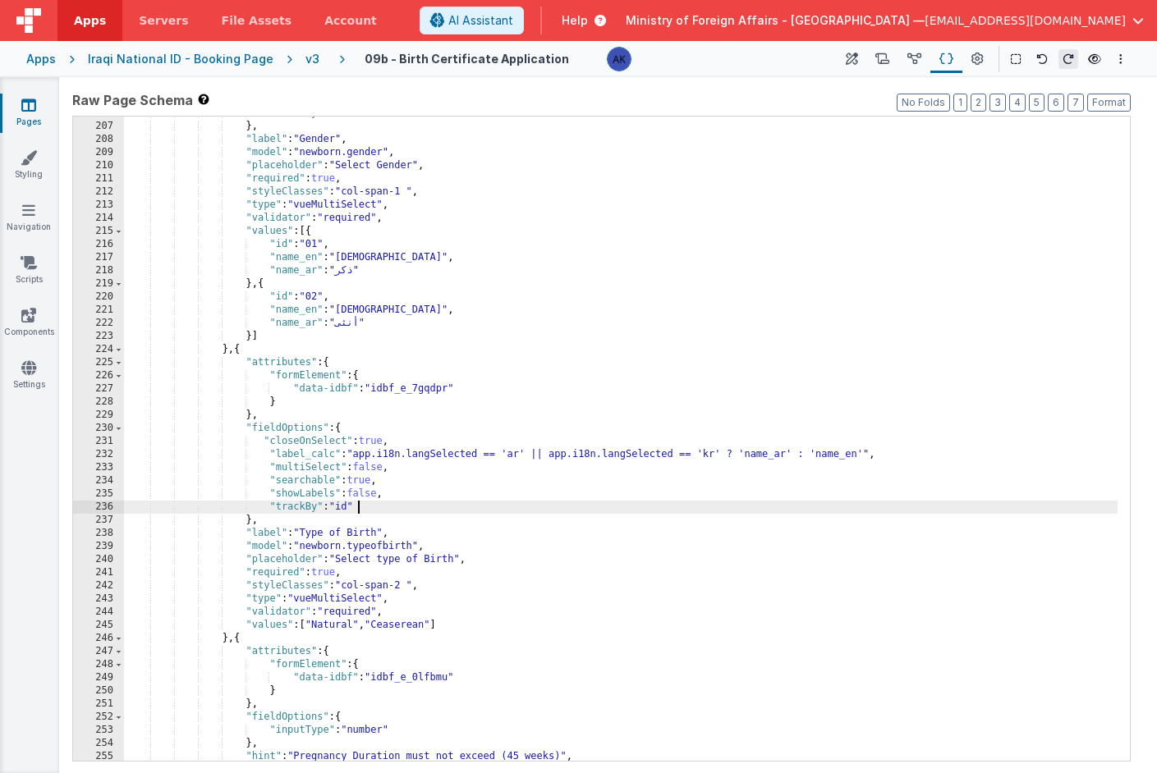
scroll to position [1402, 0]
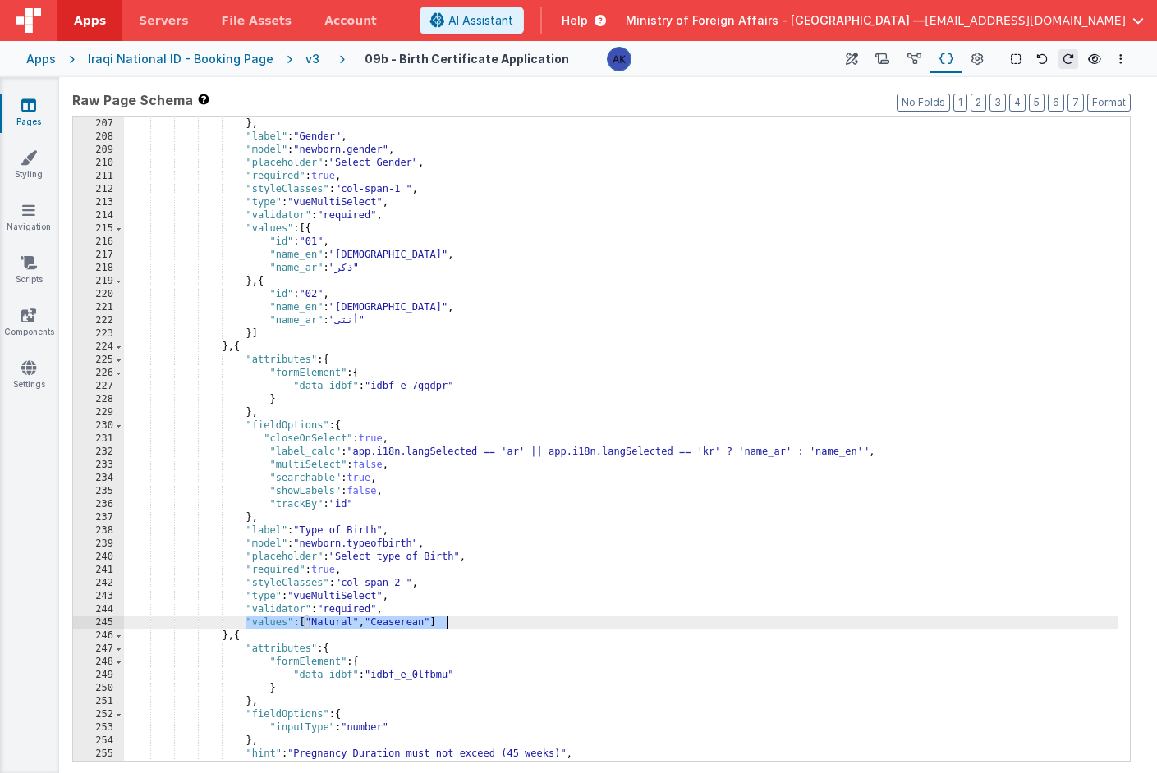
drag, startPoint x: 246, startPoint y: 622, endPoint x: 470, endPoint y: 626, distance: 224.2
click at [470, 626] on div ""trackBy" : "id" } , "label" : "Gender" , "model" : "newborn.gender" , "placeho…" at bounding box center [620, 439] width 993 height 671
click at [281, 630] on div ""trackBy" : "id" } , "label" : "Gender" , "model" : "newborn.gender" , "placeho…" at bounding box center [620, 439] width 993 height 671
drag, startPoint x: 245, startPoint y: 622, endPoint x: 456, endPoint y: 617, distance: 211.1
click at [456, 617] on div ""trackBy" : "id" } , "label" : "Gender" , "model" : "newborn.gender" , "placeho…" at bounding box center [620, 439] width 993 height 671
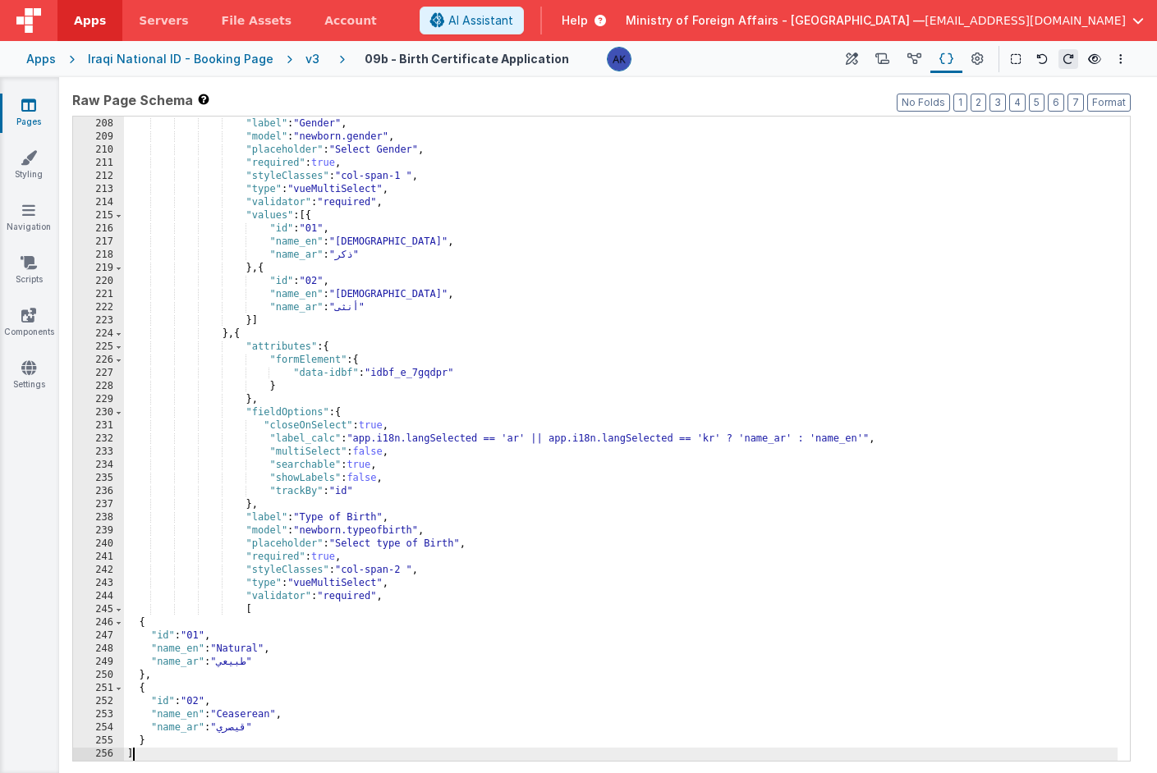
scroll to position [1405, 0]
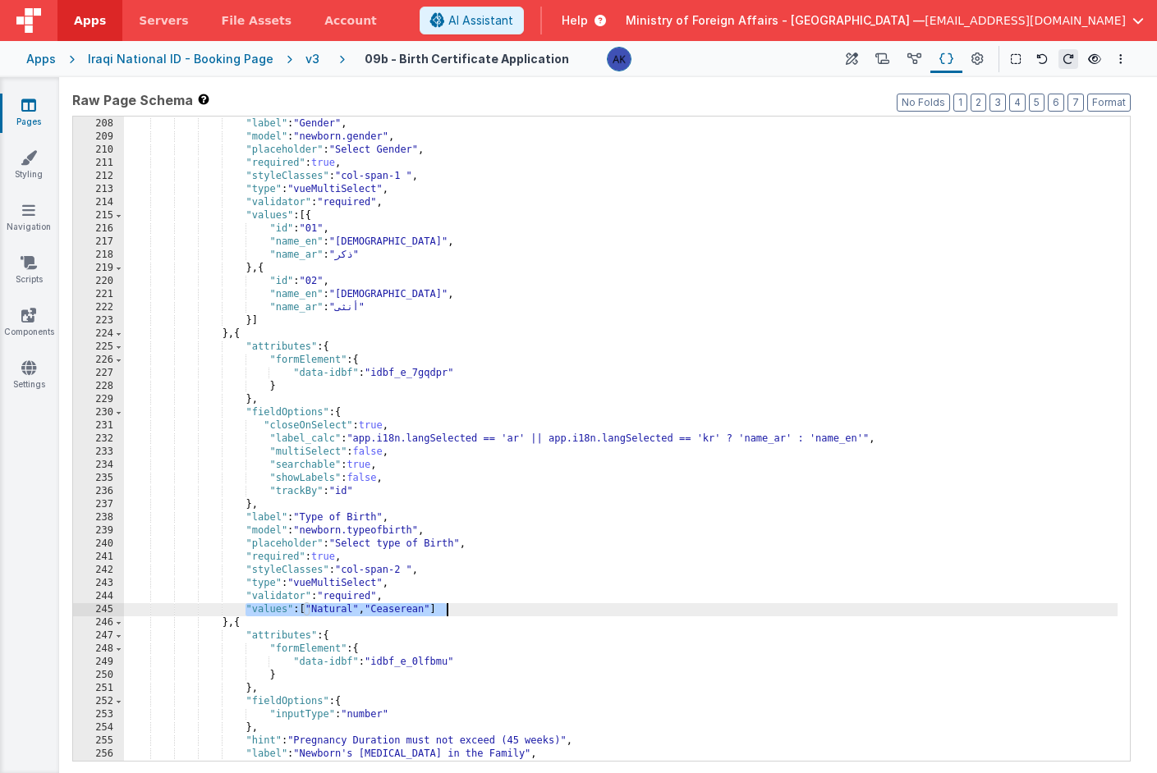
click at [331, 599] on div "} , "label" : "Gender" , "model" : "newborn.gender" , "placeholder" : "Select G…" at bounding box center [620, 439] width 993 height 671
drag, startPoint x: 304, startPoint y: 612, endPoint x: 450, endPoint y: 609, distance: 146.2
click at [450, 609] on div "} , "label" : "Gender" , "model" : "newborn.gender" , "placeholder" : "Select G…" at bounding box center [620, 439] width 993 height 671
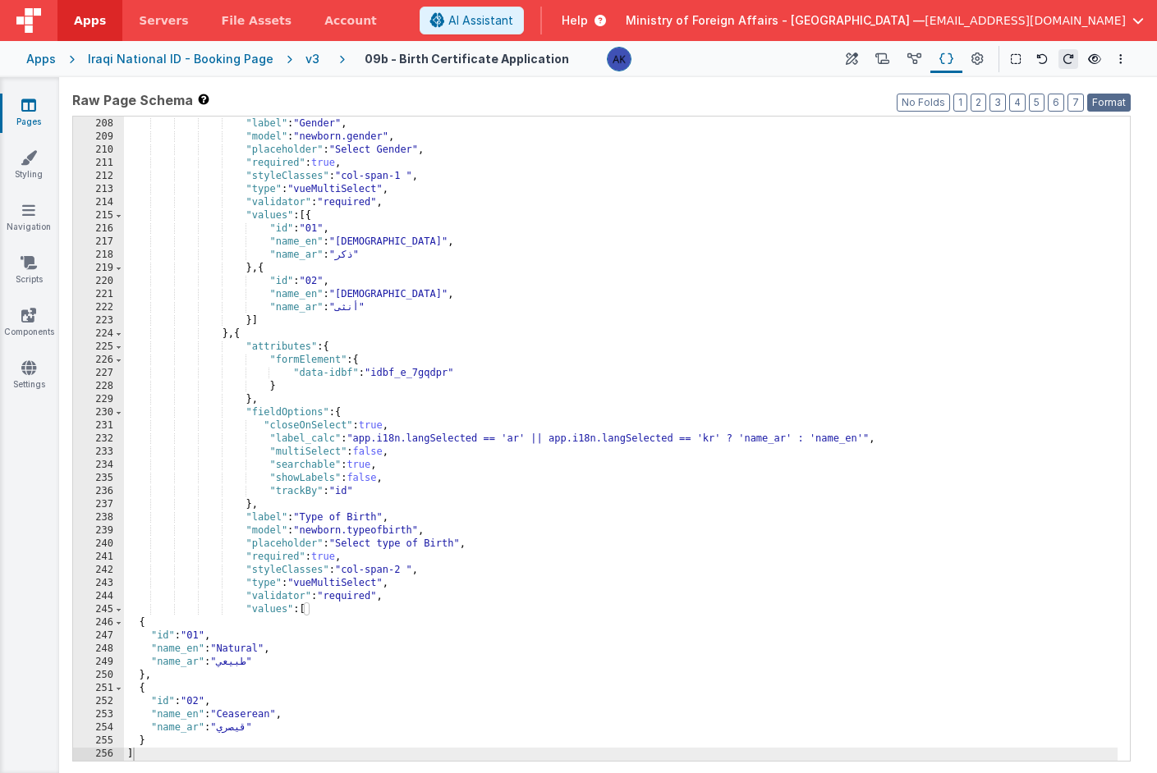
click at [1095, 101] on button "Format" at bounding box center [1109, 103] width 44 height 18
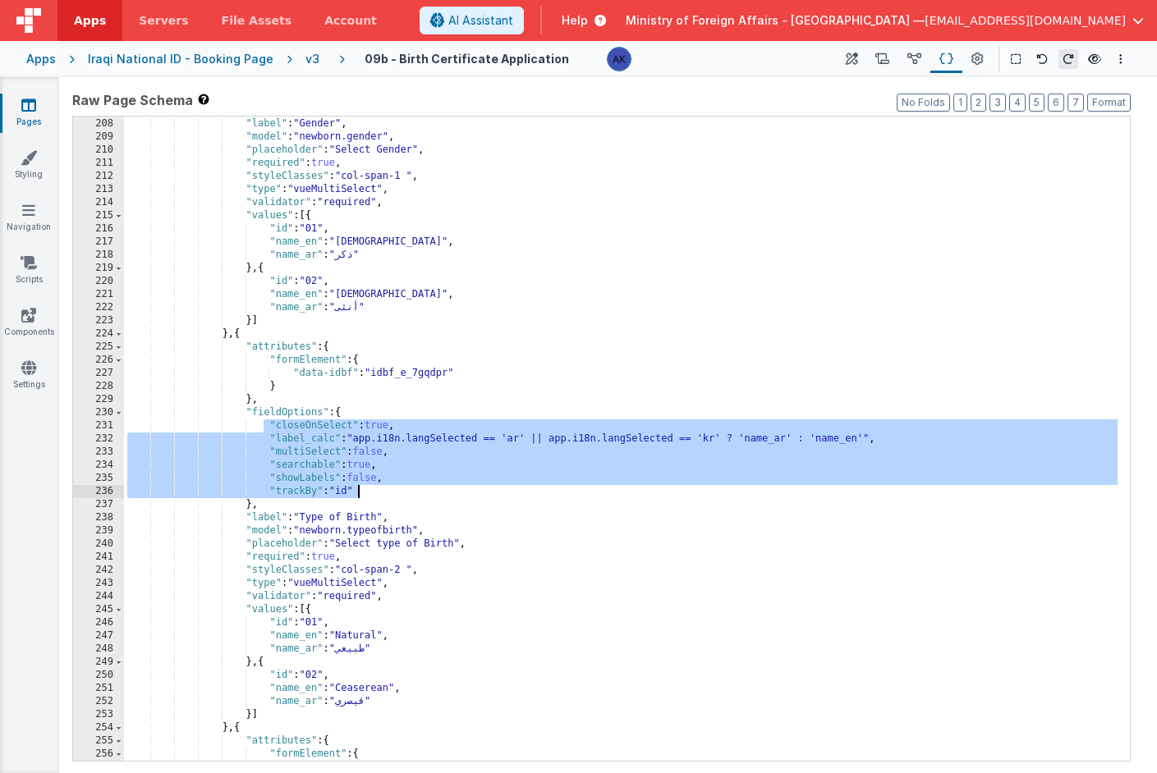
drag, startPoint x: 266, startPoint y: 428, endPoint x: 440, endPoint y: 498, distance: 187.5
click at [440, 498] on div "} , "label" : "Gender" , "model" : "newborn.gender" , "placeholder" : "Select G…" at bounding box center [620, 439] width 993 height 671
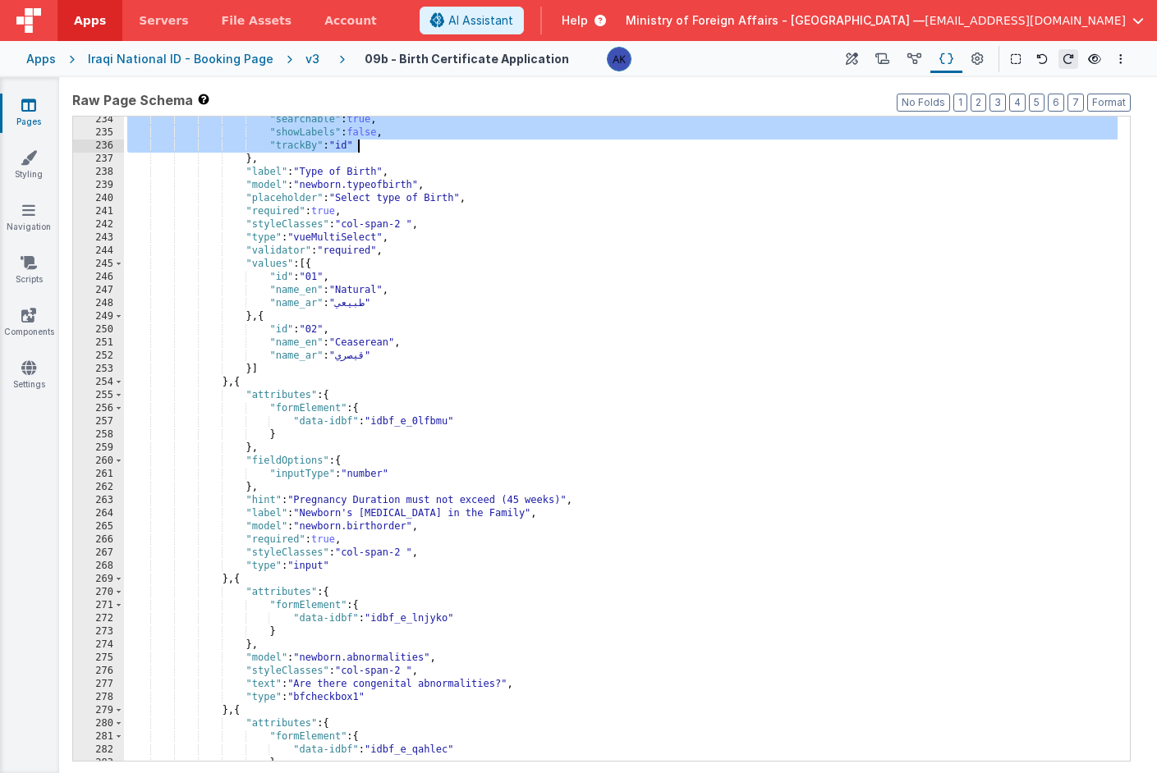
scroll to position [1555, 0]
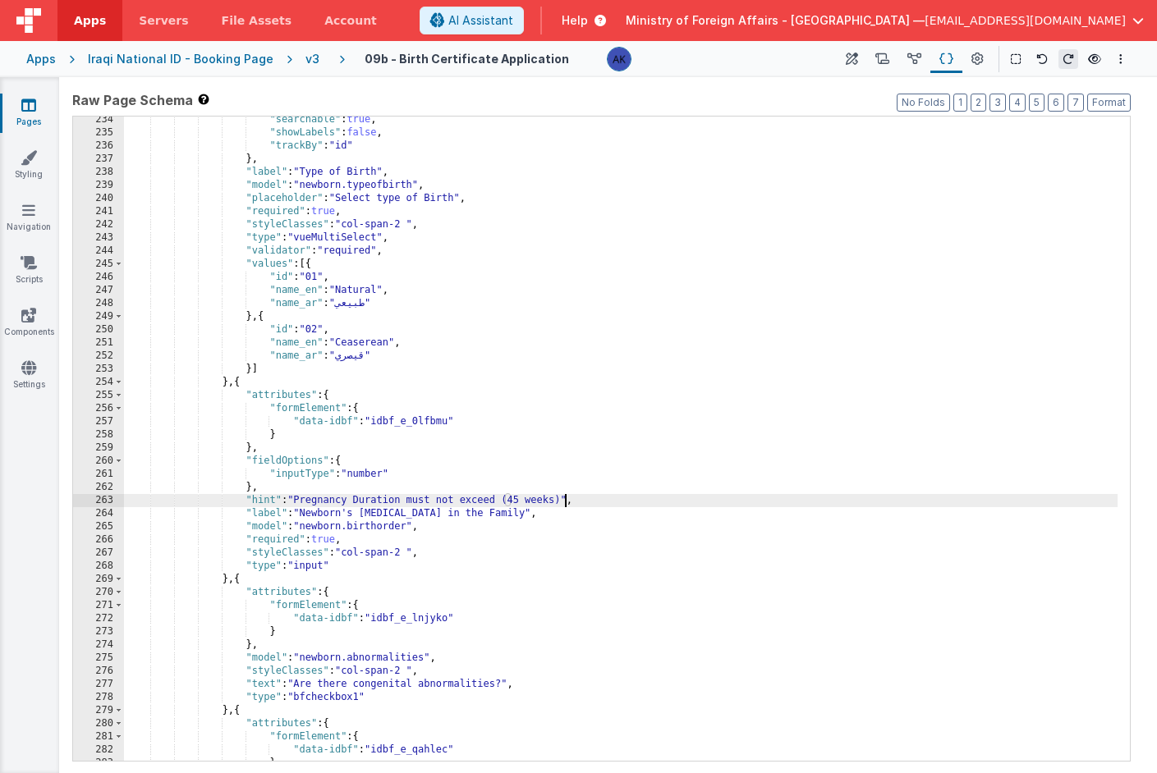
click at [563, 499] on div ""searchable" : true , "showLabels" : false , "trackBy" : "id" } , "label" : "Ty…" at bounding box center [620, 448] width 993 height 671
drag, startPoint x: 567, startPoint y: 500, endPoint x: 300, endPoint y: 502, distance: 266.0
click at [300, 502] on div ""searchable" : true , "showLabels" : false , "trackBy" : "id" } , "label" : "Ty…" at bounding box center [620, 448] width 993 height 671
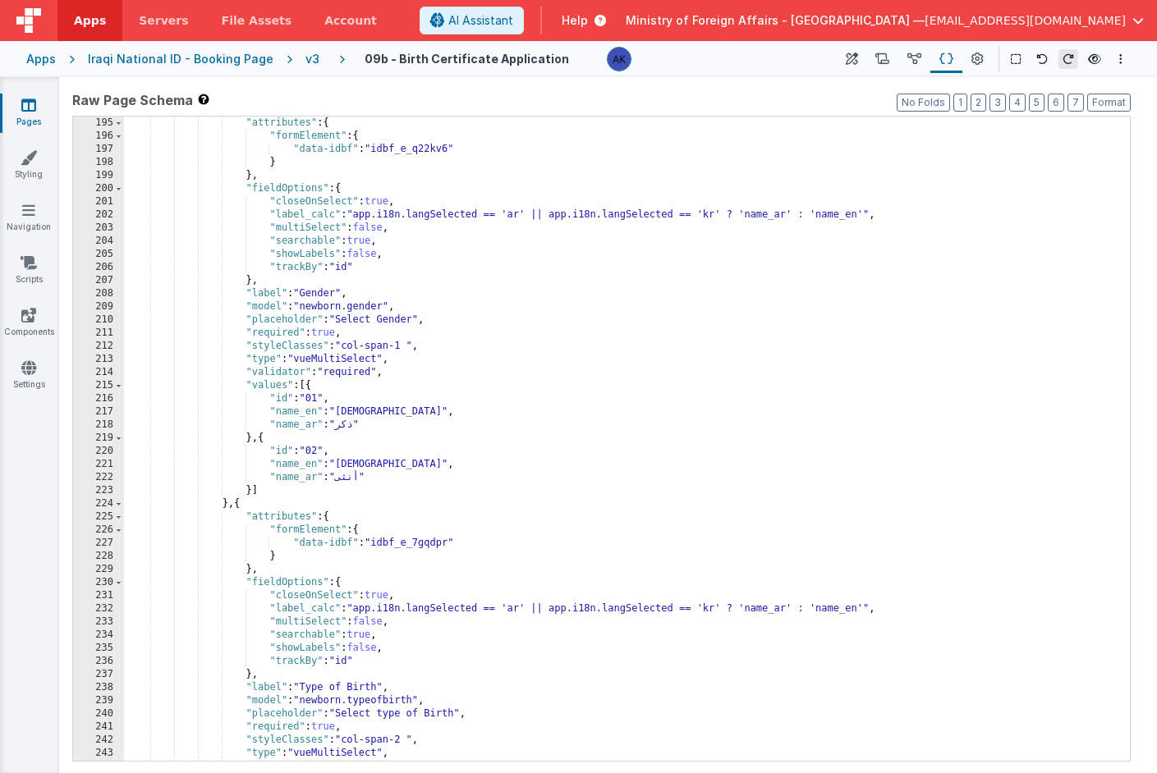
scroll to position [1324, 0]
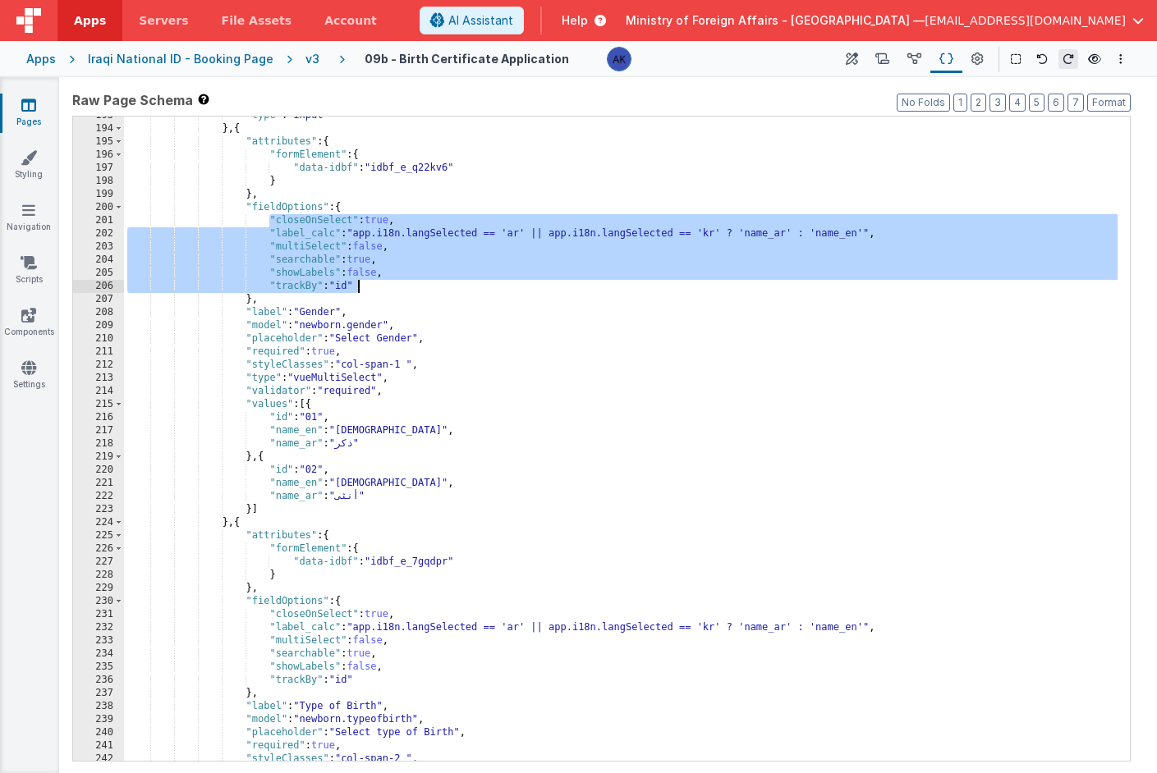
drag, startPoint x: 267, startPoint y: 218, endPoint x: 417, endPoint y: 280, distance: 162.4
click at [417, 280] on div ""type" : "input" } , { "attributes" : { "formElement" : { "data-idbf" : "idbf_e…" at bounding box center [620, 444] width 993 height 671
click at [438, 284] on div ""type" : "input" } , { "attributes" : { "formElement" : { "data-idbf" : "idbf_e…" at bounding box center [620, 444] width 993 height 671
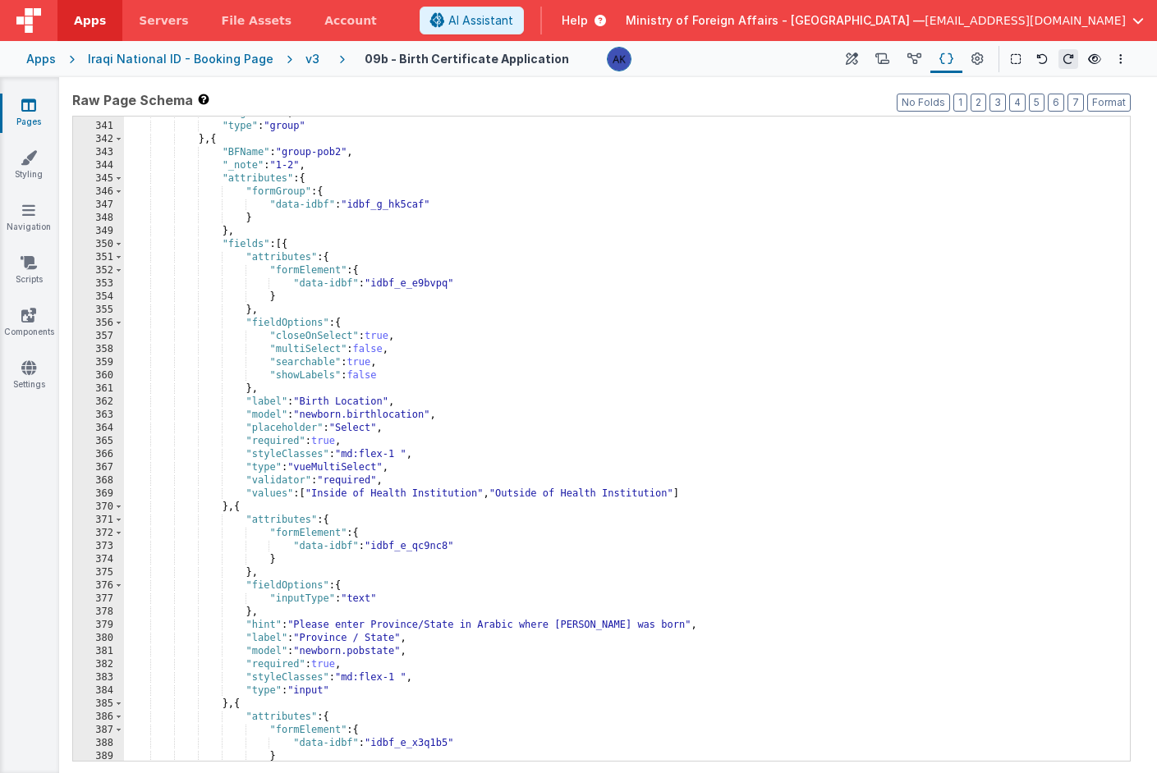
scroll to position [2164, 0]
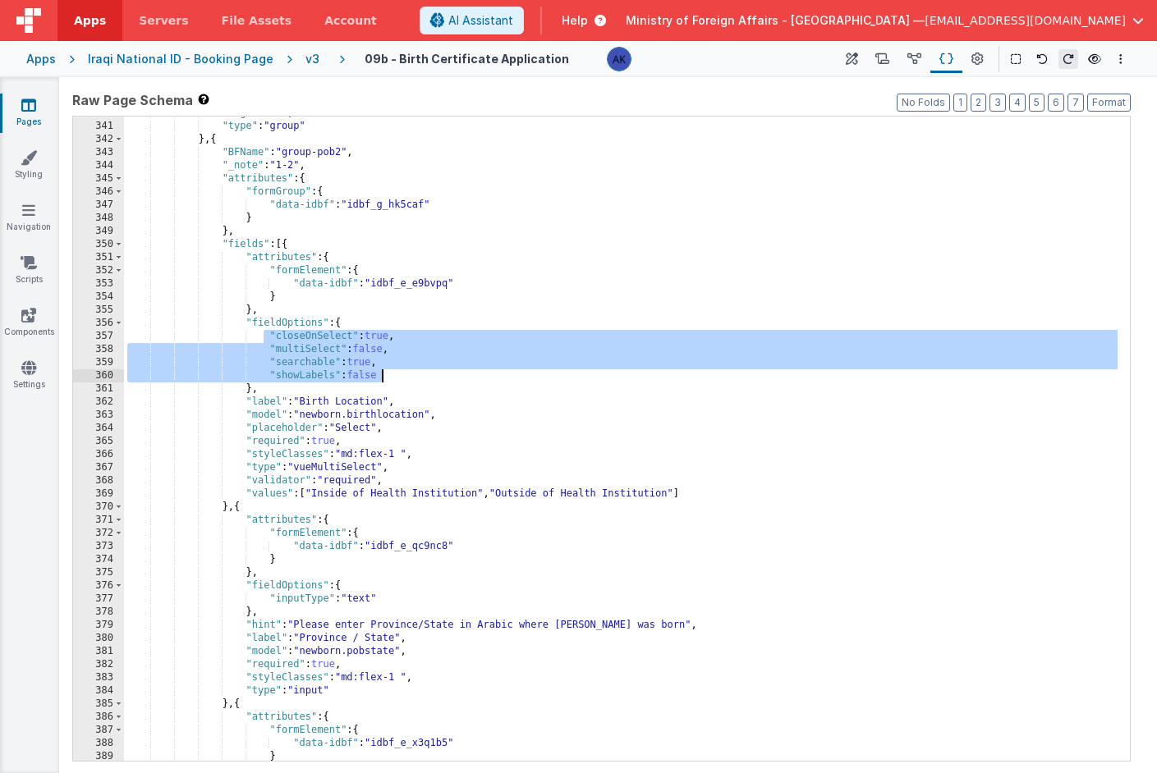
drag, startPoint x: 264, startPoint y: 337, endPoint x: 385, endPoint y: 374, distance: 126.5
click at [385, 374] on div ""tag" : "div" , "type" : "group" } , { "BFName" : "group-pob2" , "_note" : "1-2…" at bounding box center [620, 442] width 993 height 671
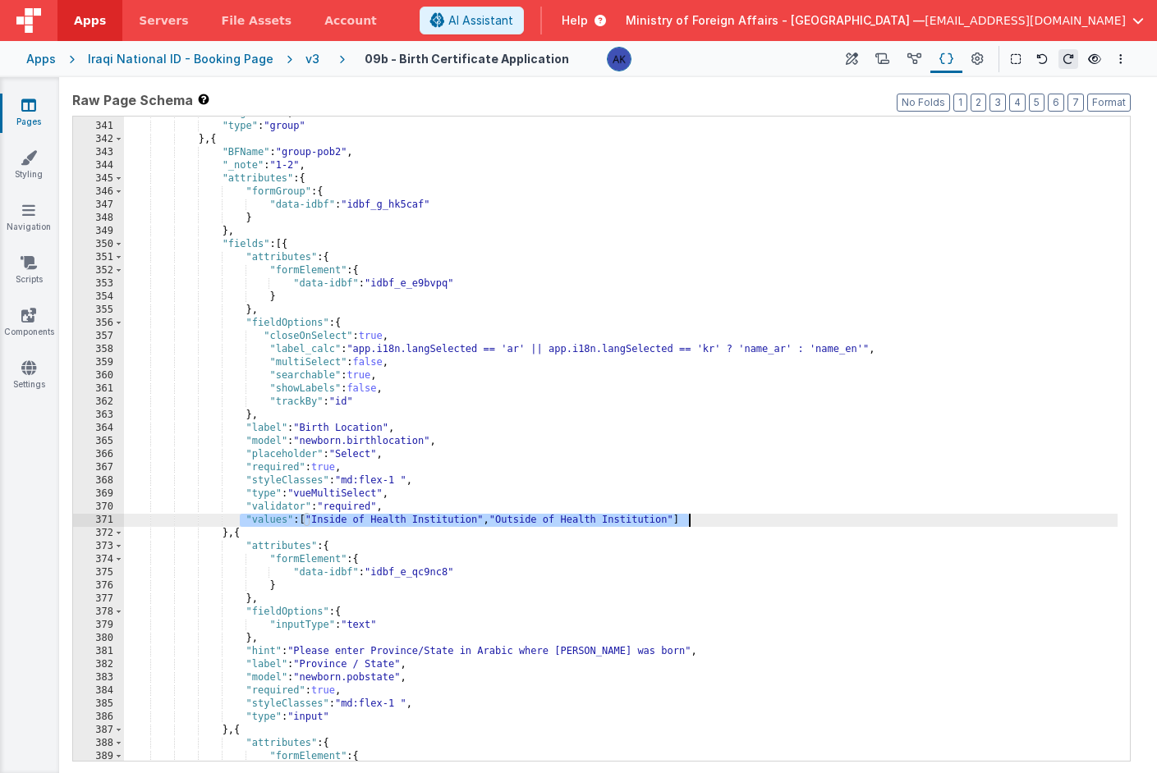
drag, startPoint x: 238, startPoint y: 523, endPoint x: 728, endPoint y: 523, distance: 490.2
click at [728, 523] on div ""tag" : "div" , "type" : "group" } , { "BFName" : "group-pob2" , "_note" : "1-2…" at bounding box center [620, 442] width 993 height 671
click at [301, 529] on div ""tag" : "div" , "type" : "group" } , { "BFName" : "group-pob2" , "_note" : "1-2…" at bounding box center [620, 442] width 993 height 671
drag, startPoint x: 305, startPoint y: 521, endPoint x: 695, endPoint y: 521, distance: 389.2
click at [695, 521] on div ""tag" : "div" , "type" : "group" } , { "BFName" : "group-pob2" , "_note" : "1-2…" at bounding box center [620, 442] width 993 height 671
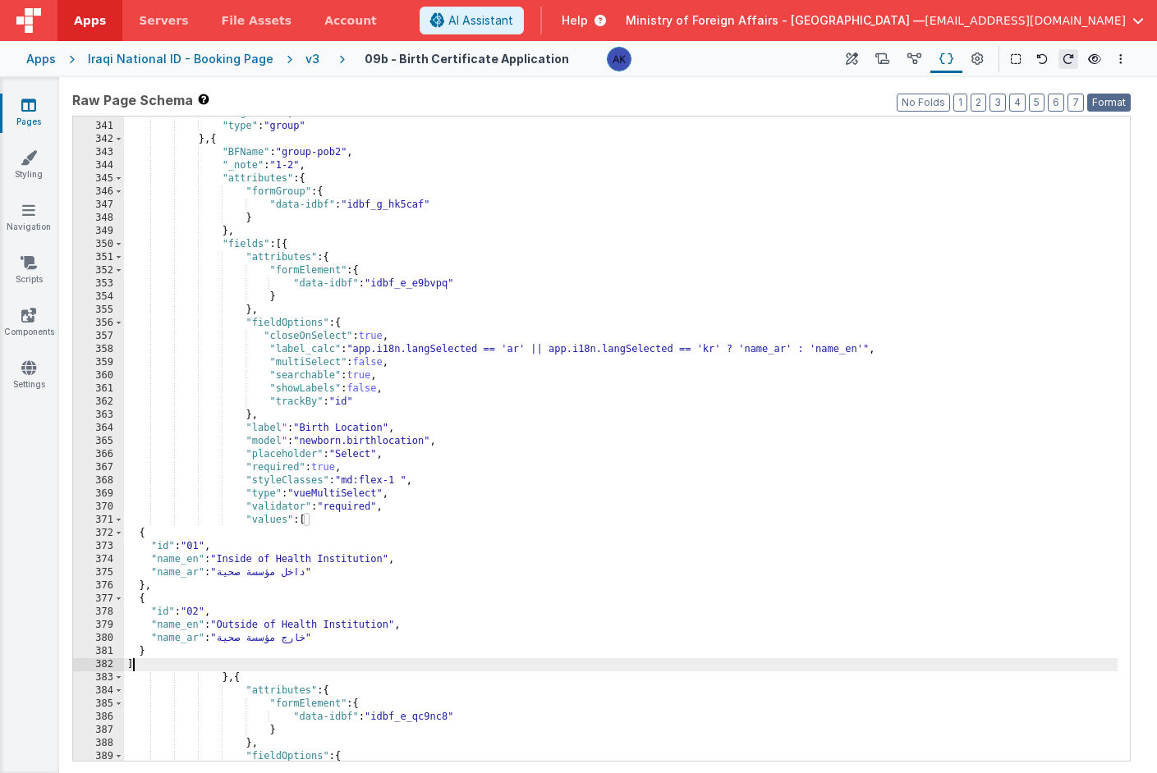
click at [1100, 107] on button "Format" at bounding box center [1109, 103] width 44 height 18
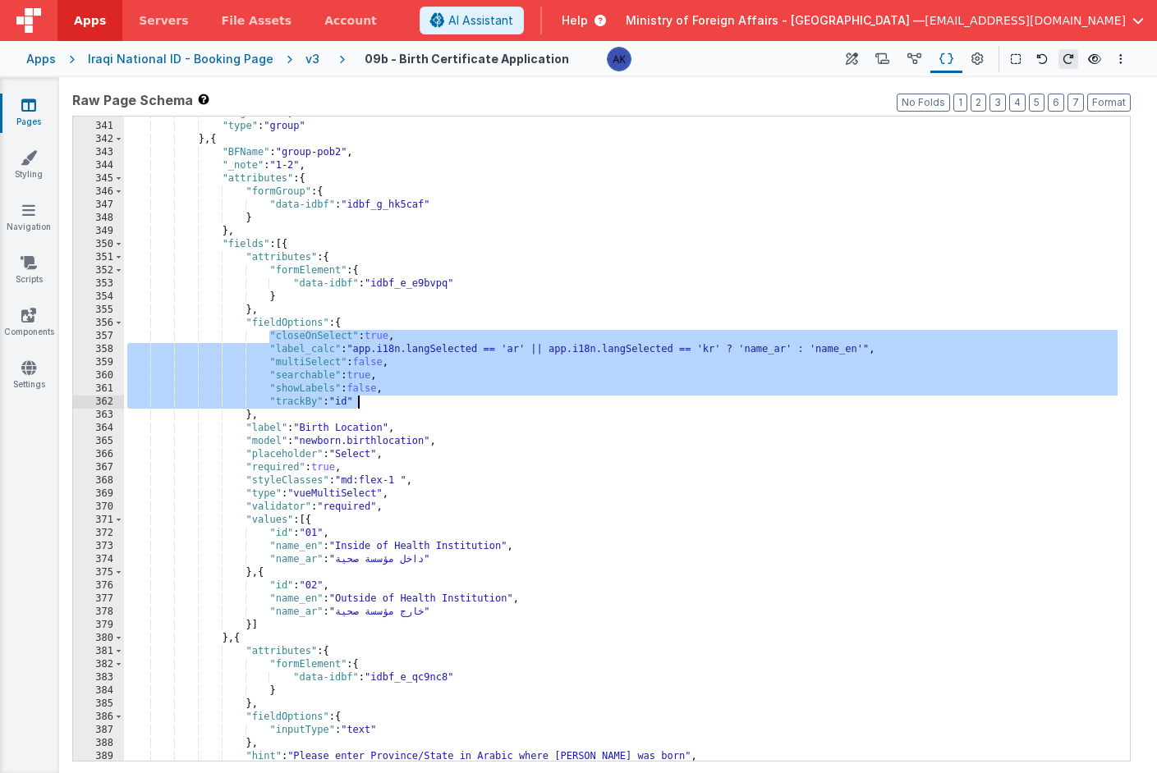
drag, startPoint x: 268, startPoint y: 336, endPoint x: 379, endPoint y: 402, distance: 130.0
click at [379, 402] on div ""tag" : "div" , "type" : "group" } , { "BFName" : "group-pob2" , "_note" : "1-2…" at bounding box center [620, 442] width 993 height 671
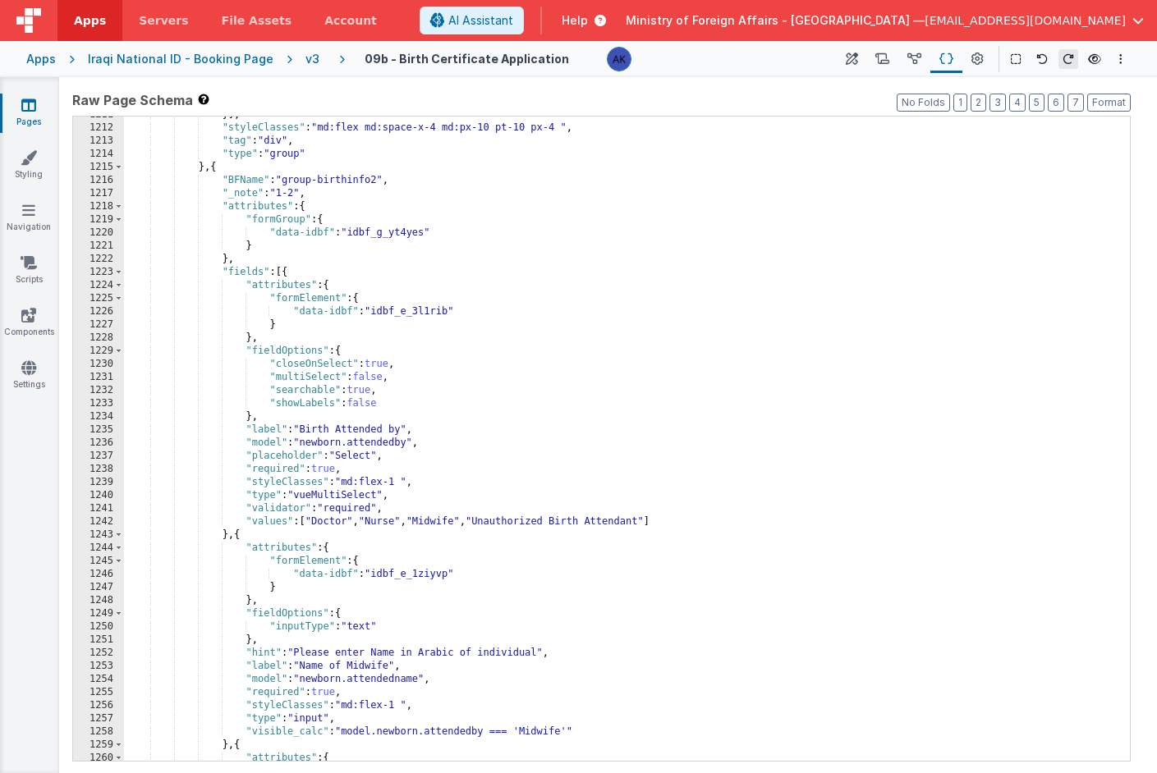
scroll to position [7102, 0]
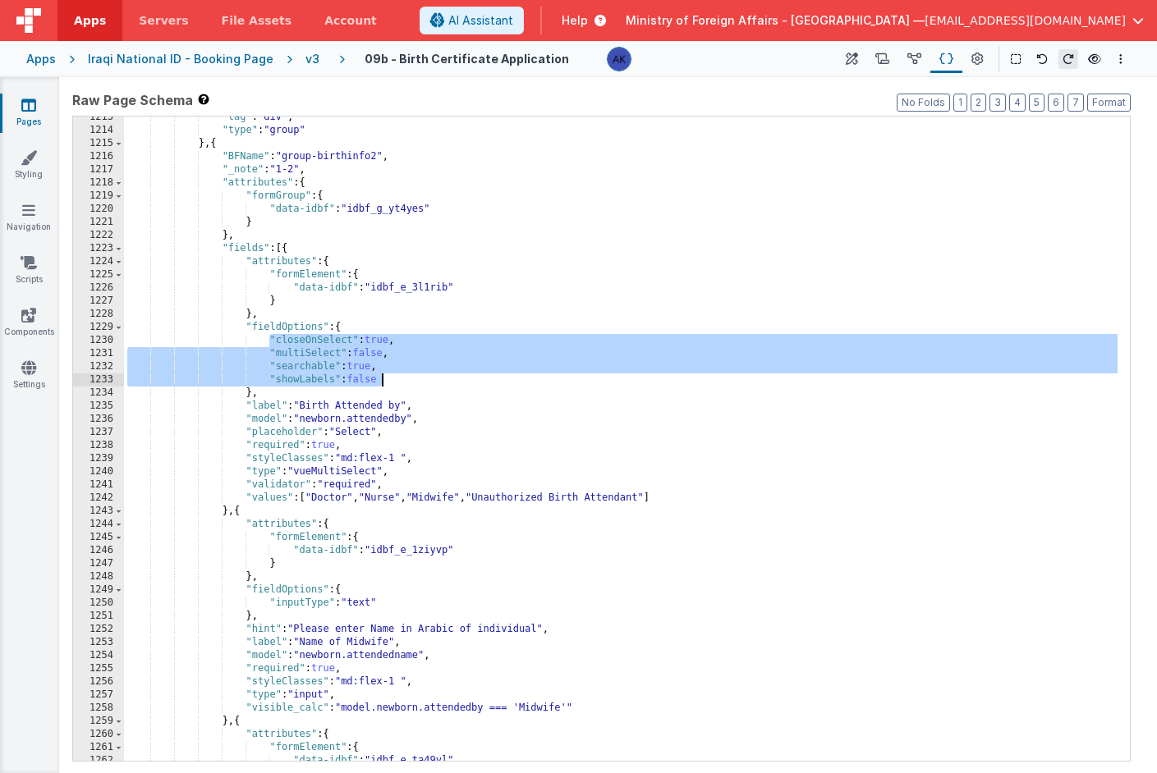
drag, startPoint x: 269, startPoint y: 340, endPoint x: 404, endPoint y: 378, distance: 140.1
click at [404, 378] on div ""tag" : "div" , "type" : "group" } , { "BFName" : "group-birthinfo2" , "_note" …" at bounding box center [620, 446] width 993 height 671
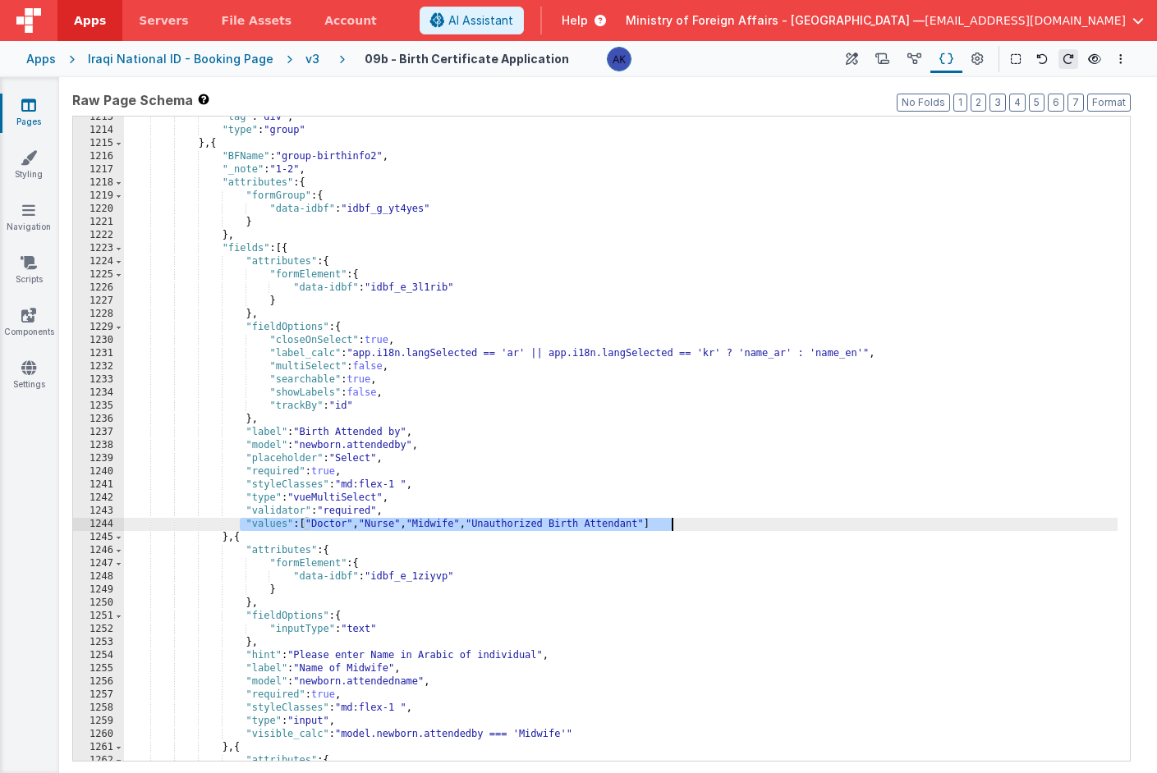
drag, startPoint x: 242, startPoint y: 525, endPoint x: 693, endPoint y: 530, distance: 450.8
click at [693, 530] on div ""tag" : "div" , "type" : "group" } , { "BFName" : "group-birthinfo2" , "_note" …" at bounding box center [620, 446] width 993 height 671
click at [333, 521] on div ""tag" : "div" , "type" : "group" } , { "BFName" : "group-birthinfo2" , "_note" …" at bounding box center [620, 446] width 993 height 671
drag, startPoint x: 305, startPoint y: 525, endPoint x: 738, endPoint y: 528, distance: 432.7
click at [738, 528] on div ""tag" : "div" , "type" : "group" } , { "BFName" : "group-birthinfo2" , "_note" …" at bounding box center [620, 446] width 993 height 671
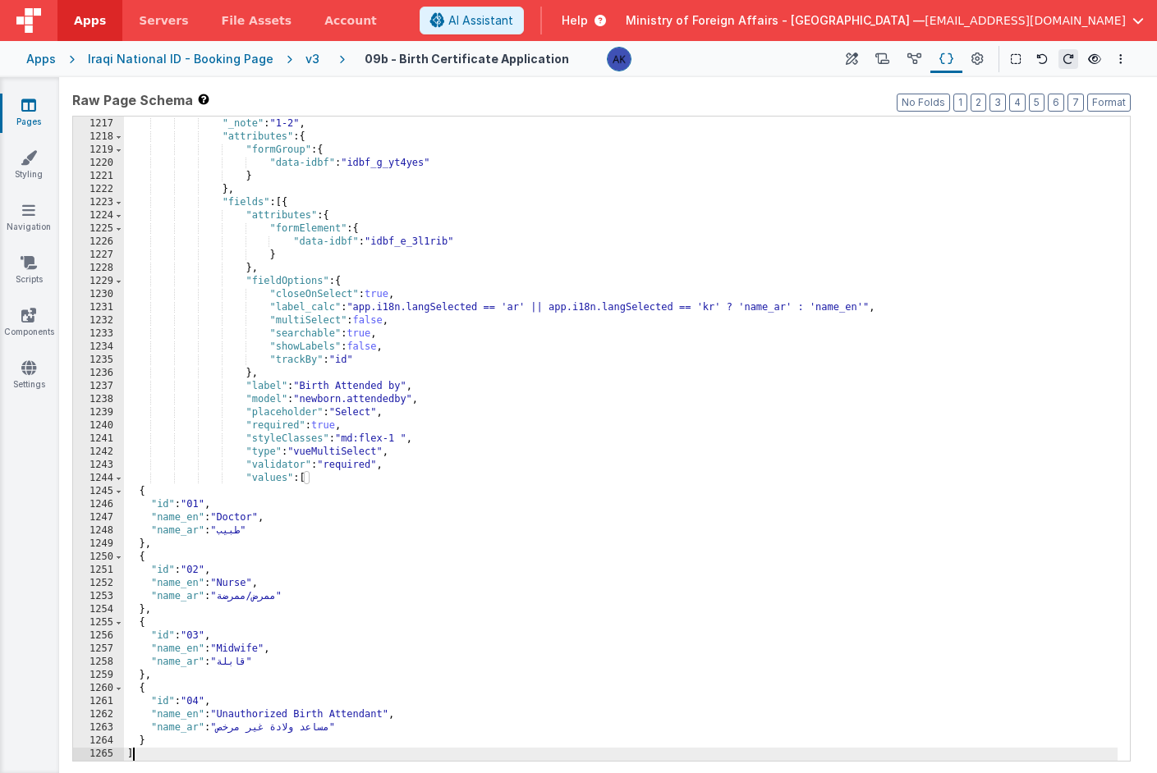
scroll to position [7087, 0]
click at [1124, 103] on button "Format" at bounding box center [1109, 103] width 44 height 18
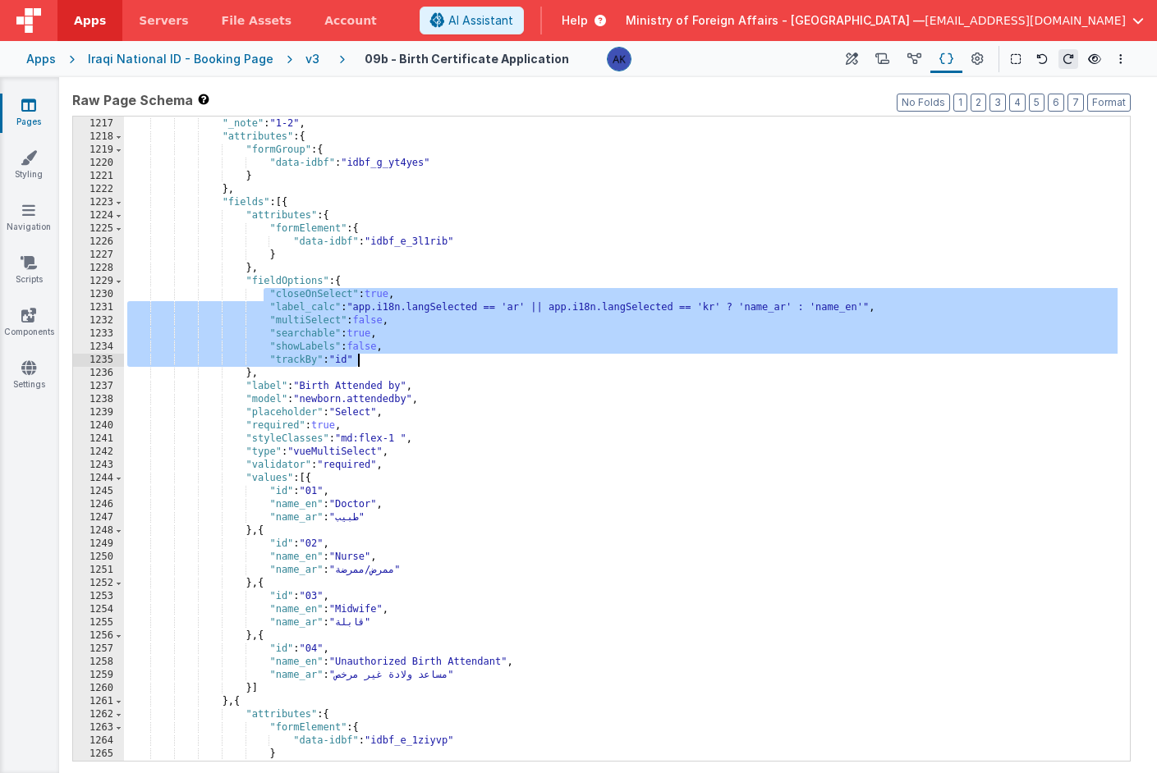
drag, startPoint x: 264, startPoint y: 294, endPoint x: 396, endPoint y: 356, distance: 145.4
click at [396, 356] on div ""BFName" : "group-birthinfo2" , "_note" : "1-2" , "attributes" : { "formGroup" …" at bounding box center [620, 439] width 993 height 671
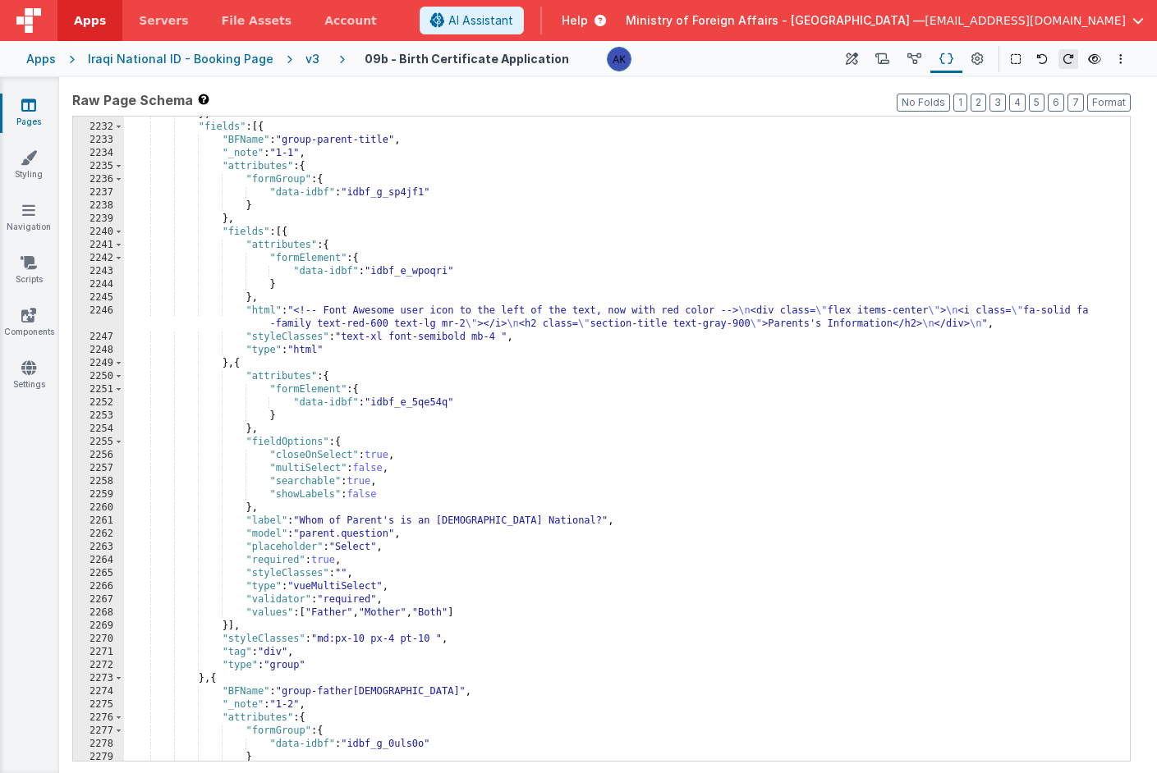
scroll to position [12819, 0]
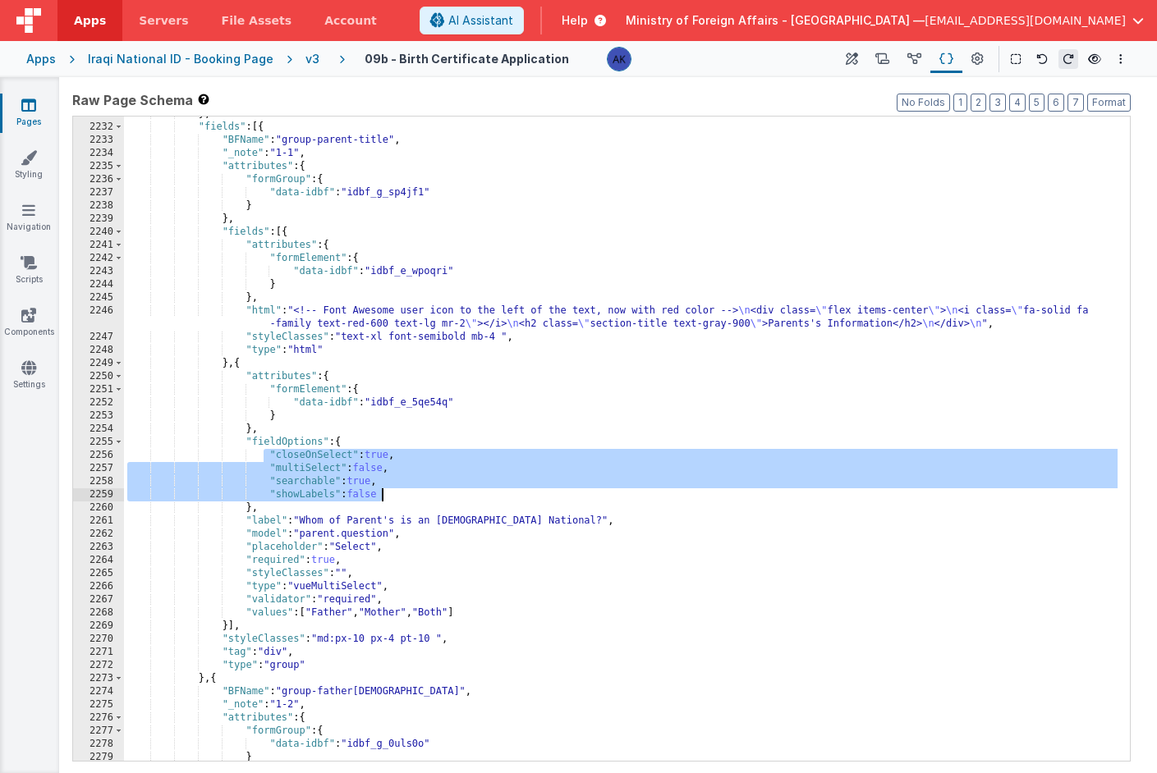
drag, startPoint x: 266, startPoint y: 455, endPoint x: 426, endPoint y: 491, distance: 164.1
click at [426, 491] on div "} , "fields" : [{ "BFName" : "group-parent-title" , "_note" : "1-1" , "attribut…" at bounding box center [620, 443] width 993 height 671
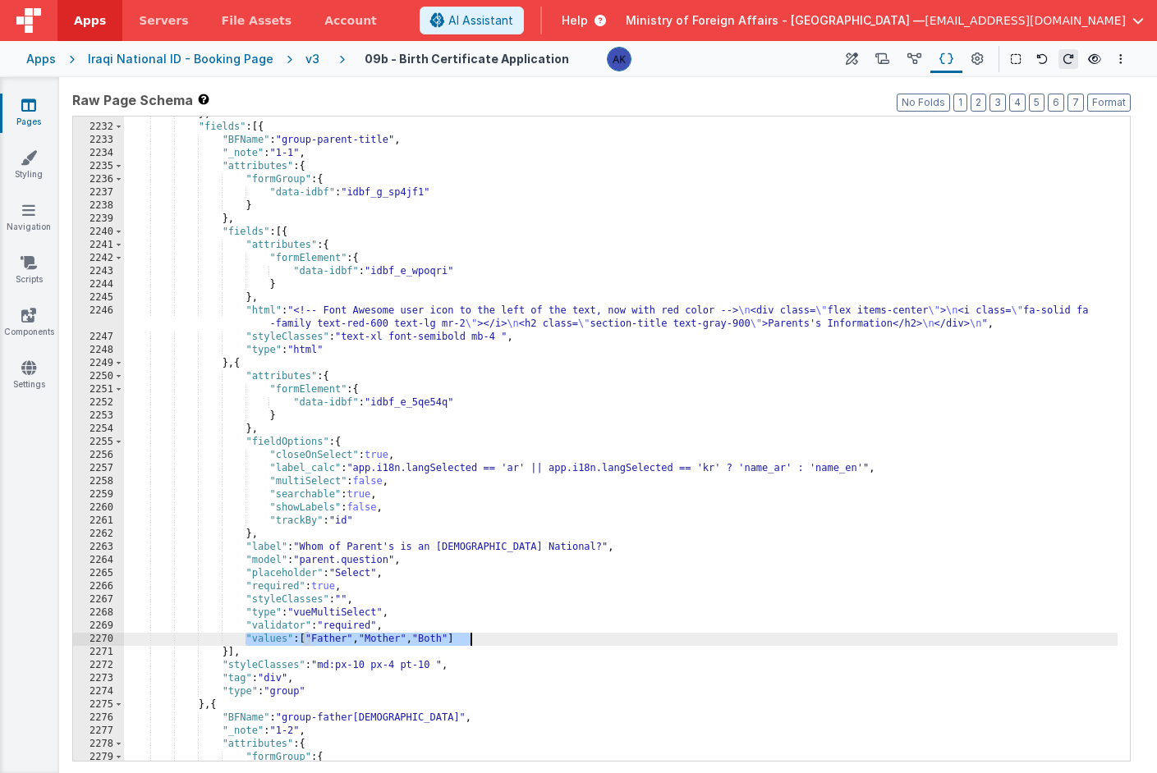
drag, startPoint x: 246, startPoint y: 639, endPoint x: 509, endPoint y: 634, distance: 262.8
click at [509, 634] on div "} , "fields" : [{ "BFName" : "group-parent-title" , "_note" : "1-1" , "attribut…" at bounding box center [620, 443] width 993 height 671
click at [357, 635] on div "} , "fields" : [{ "BFName" : "group-parent-title" , "_note" : "1-1" , "attribut…" at bounding box center [620, 443] width 993 height 671
drag, startPoint x: 305, startPoint y: 640, endPoint x: 474, endPoint y: 637, distance: 169.2
click at [474, 637] on div "} , "fields" : [{ "BFName" : "group-parent-title" , "_note" : "1-1" , "attribut…" at bounding box center [620, 443] width 993 height 671
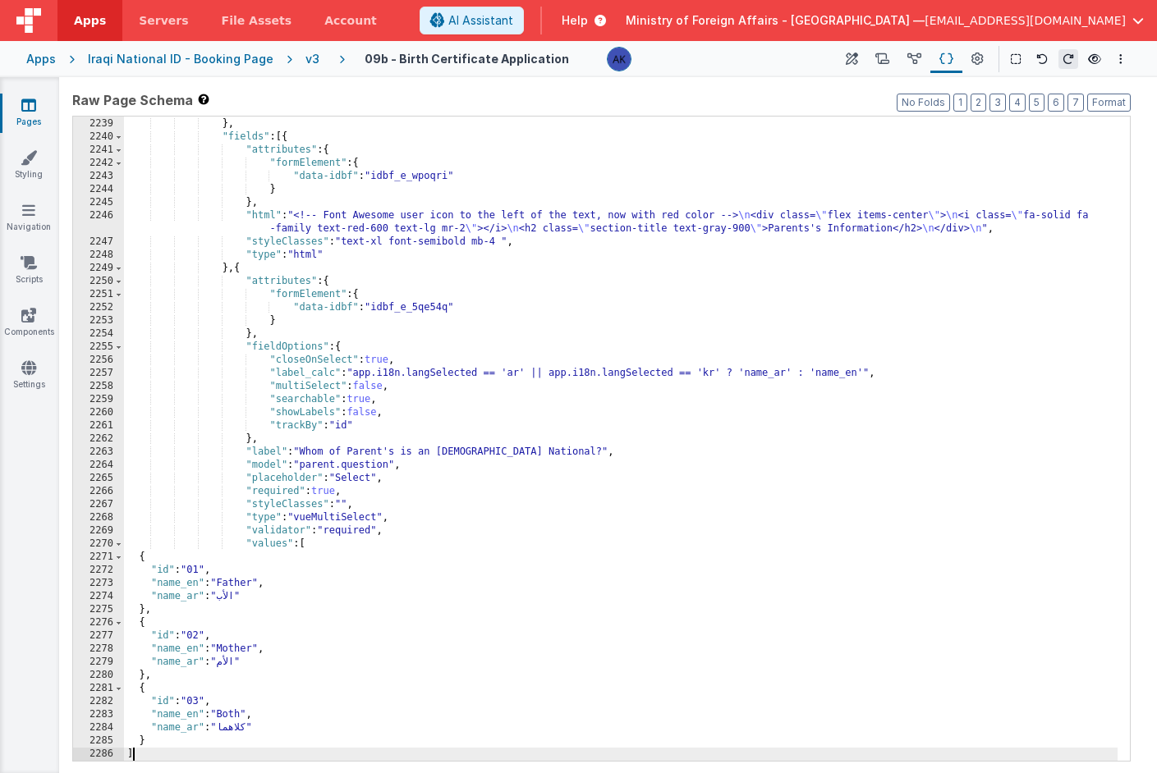
scroll to position [12811, 0]
click at [1112, 95] on button "Format" at bounding box center [1109, 103] width 44 height 18
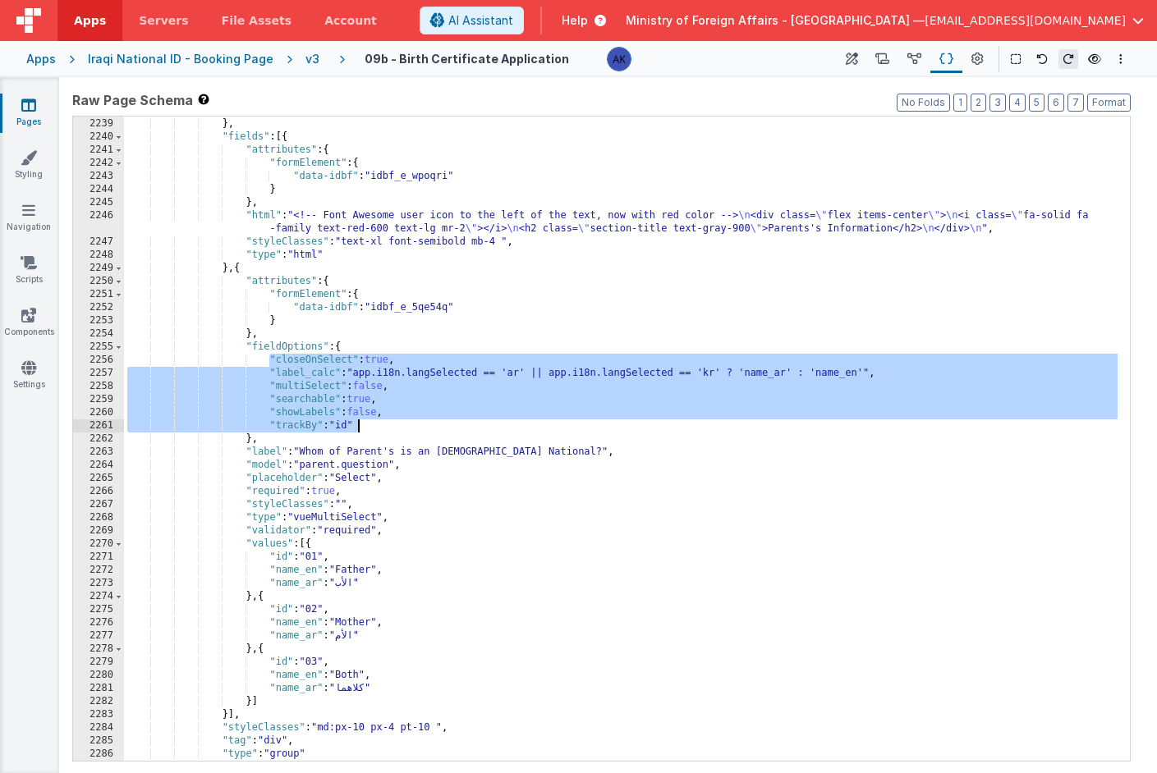
drag, startPoint x: 268, startPoint y: 358, endPoint x: 372, endPoint y: 420, distance: 121.5
click at [372, 420] on div "} } , "fields" : [{ "attributes" : { "formElement" : { "data-idbf" : "idbf_e_wp…" at bounding box center [620, 439] width 993 height 671
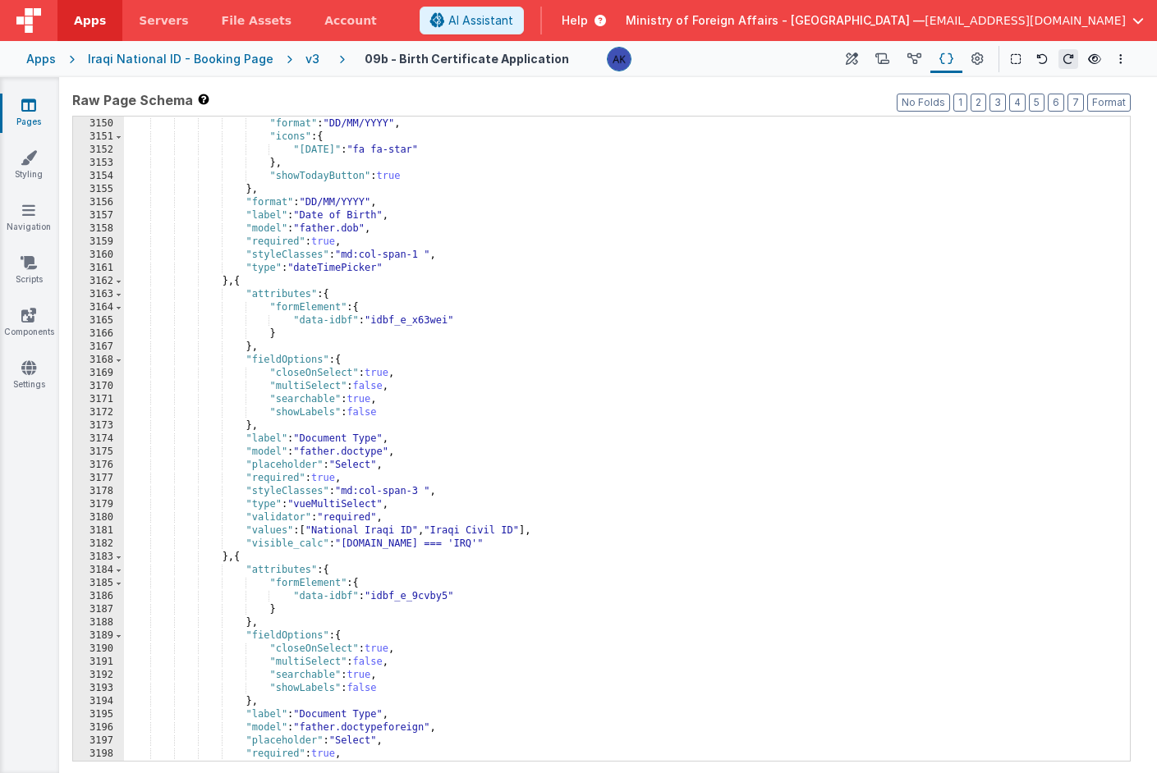
scroll to position [17982, 0]
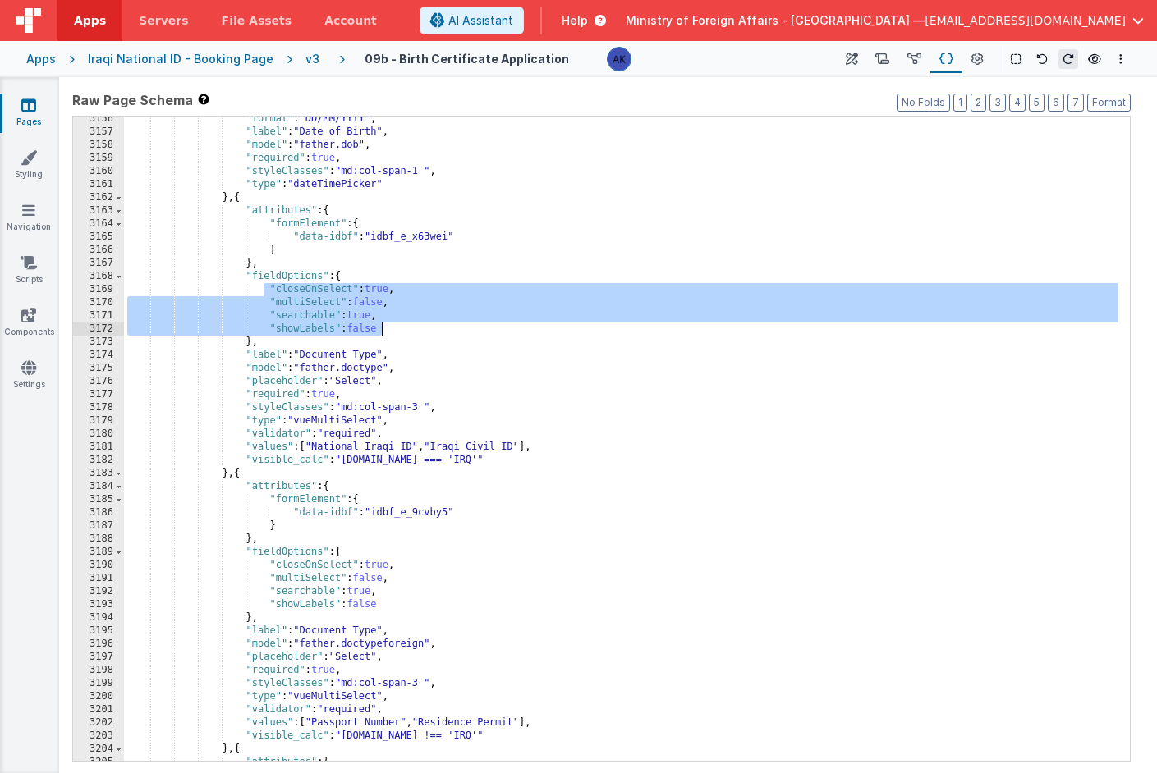
drag, startPoint x: 265, startPoint y: 288, endPoint x: 394, endPoint y: 328, distance: 134.8
click at [394, 328] on div ""format" : "DD/MM/YYYY" , "label" : "Date of Birth" , "model" : "father.dob" , …" at bounding box center [620, 447] width 993 height 671
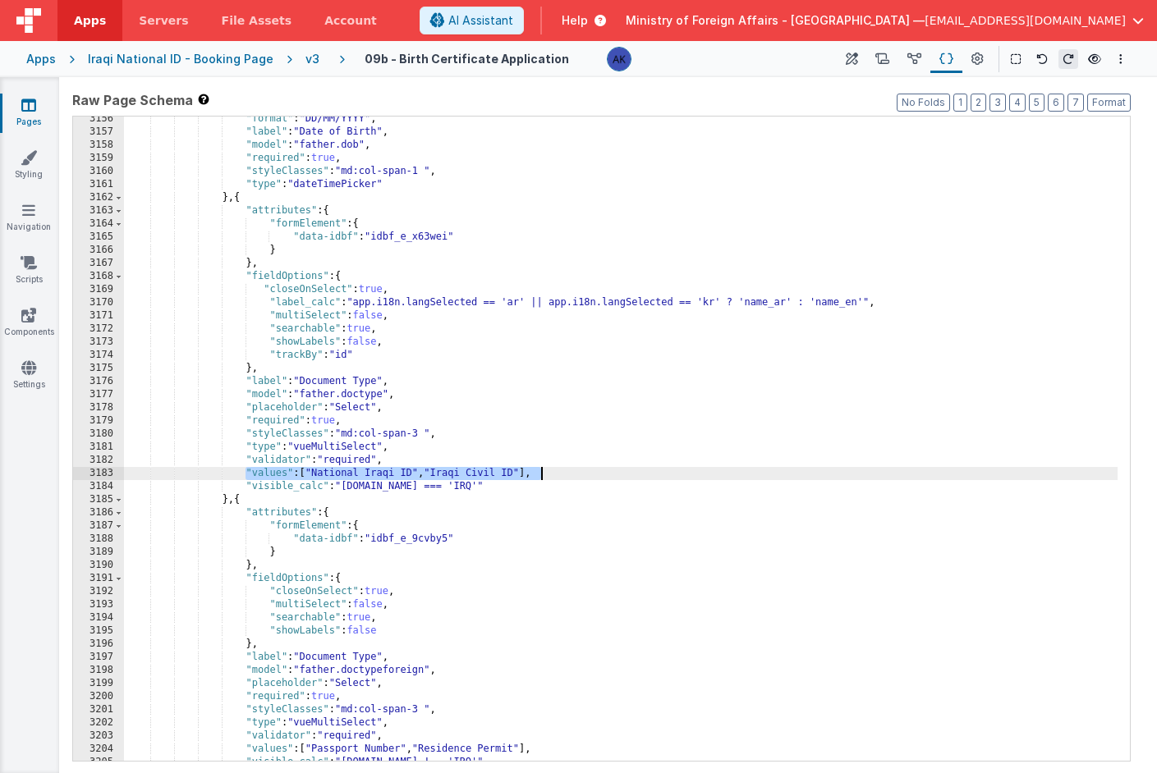
drag, startPoint x: 245, startPoint y: 476, endPoint x: 554, endPoint y: 475, distance: 309.5
click at [554, 475] on div ""format" : "DD/MM/YYYY" , "label" : "Date of Birth" , "model" : "father.dob" , …" at bounding box center [620, 447] width 993 height 671
click at [351, 479] on div ""format" : "DD/MM/YYYY" , "label" : "Date of Birth" , "model" : "father.dob" , …" at bounding box center [620, 447] width 993 height 671
drag, startPoint x: 305, startPoint y: 475, endPoint x: 536, endPoint y: 475, distance: 230.7
click at [536, 475] on div ""format" : "DD/MM/YYYY" , "label" : "Date of Birth" , "model" : "father.dob" , …" at bounding box center [620, 447] width 993 height 671
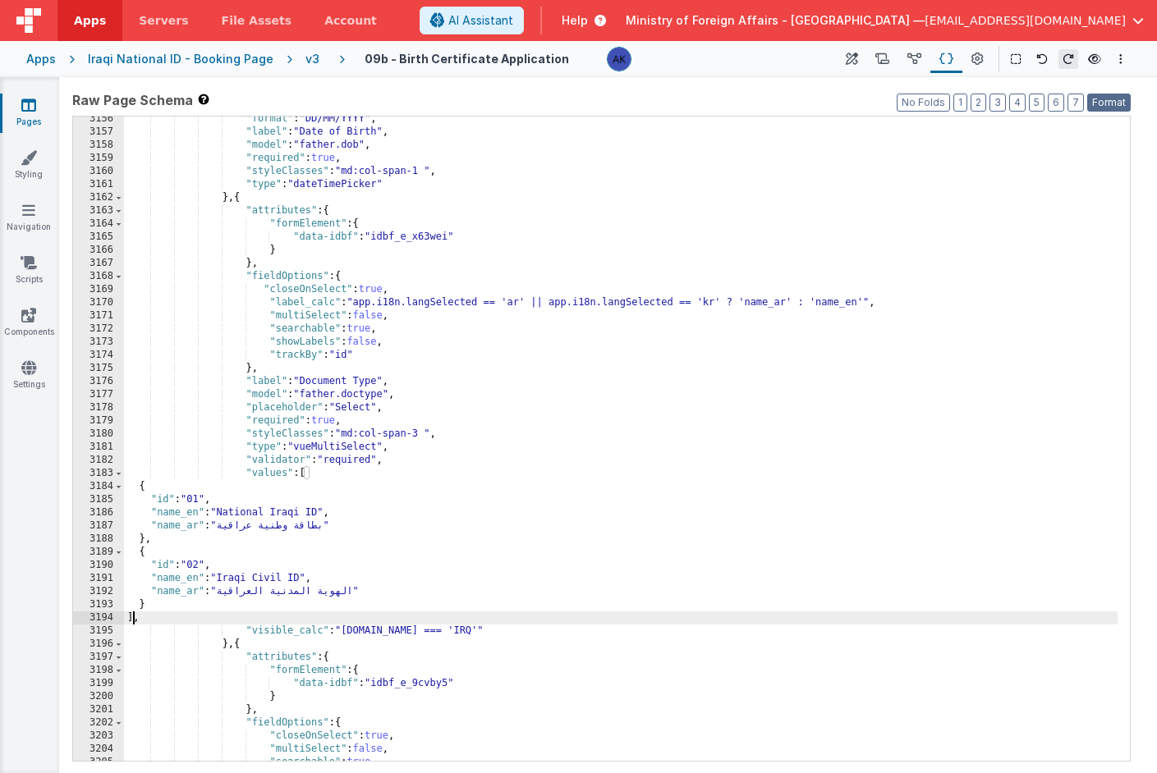
click at [1104, 104] on button "Format" at bounding box center [1109, 103] width 44 height 18
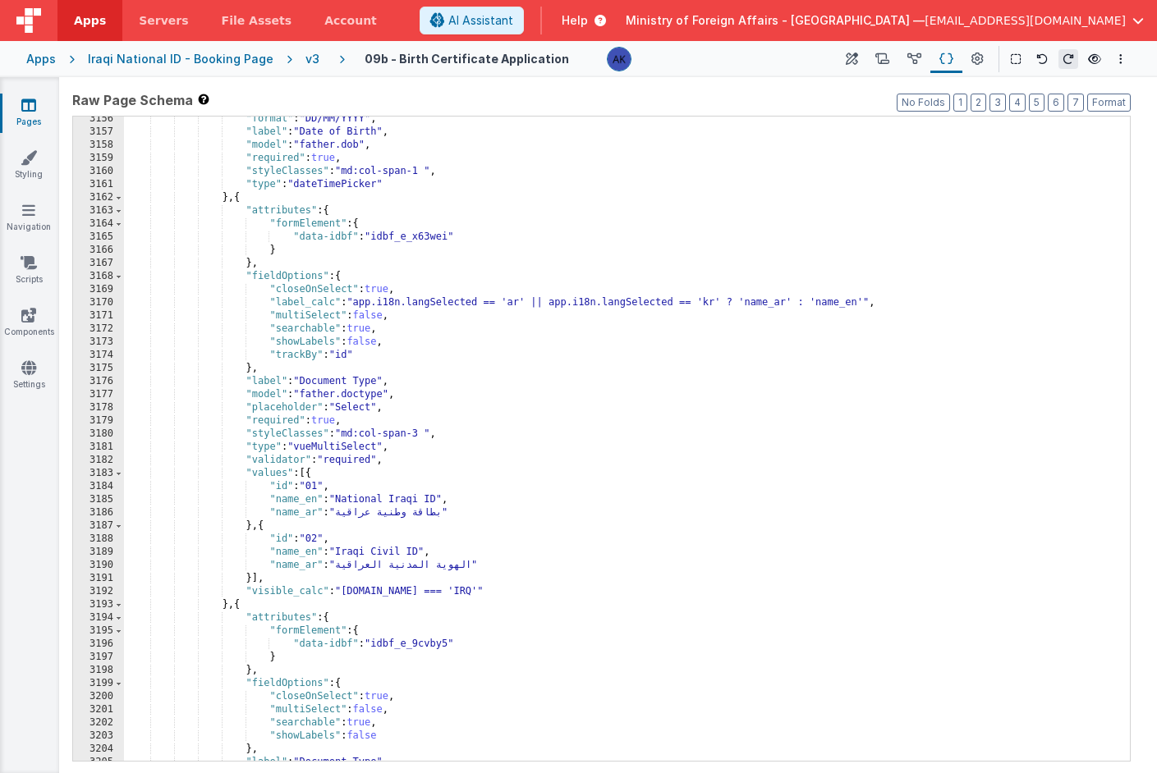
click at [557, 594] on div ""format" : "DD/MM/YYYY" , "label" : "Date of Birth" , "model" : "father.dob" , …" at bounding box center [620, 447] width 993 height 671
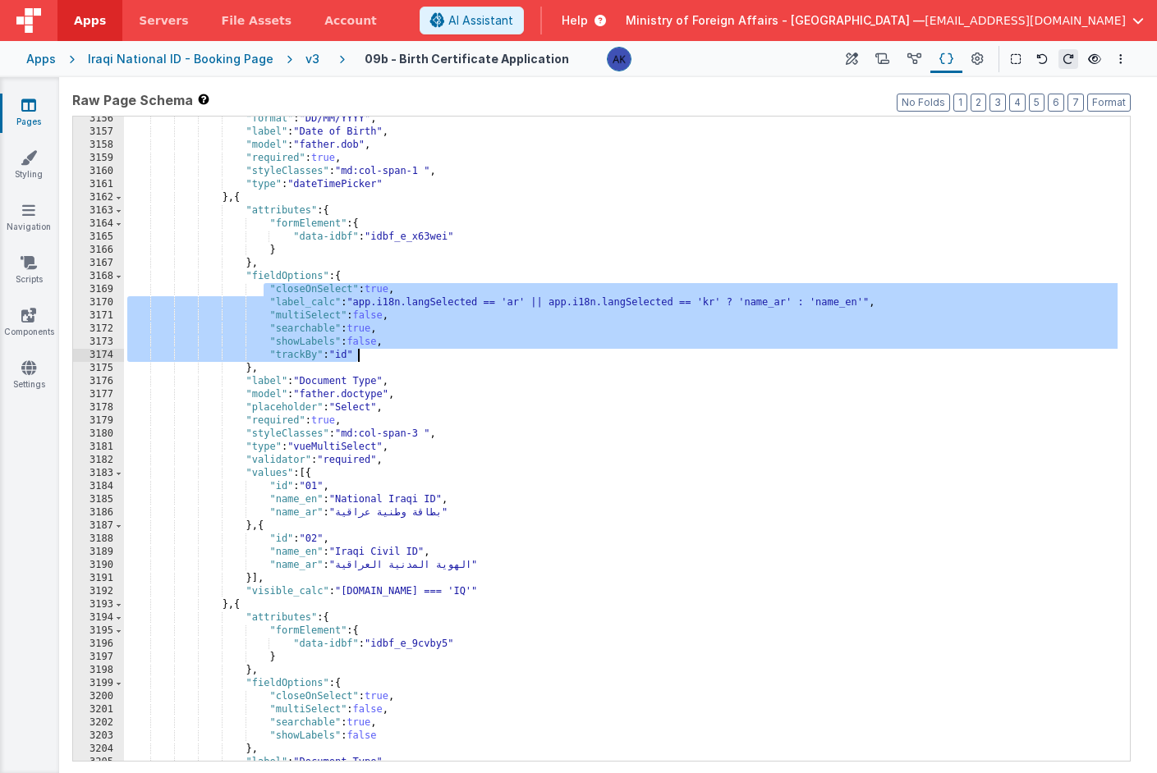
drag, startPoint x: 265, startPoint y: 289, endPoint x: 360, endPoint y: 353, distance: 114.8
click at [360, 353] on div ""format" : "DD/MM/YYYY" , "label" : "Date of Birth" , "model" : "father.dob" , …" at bounding box center [620, 447] width 993 height 671
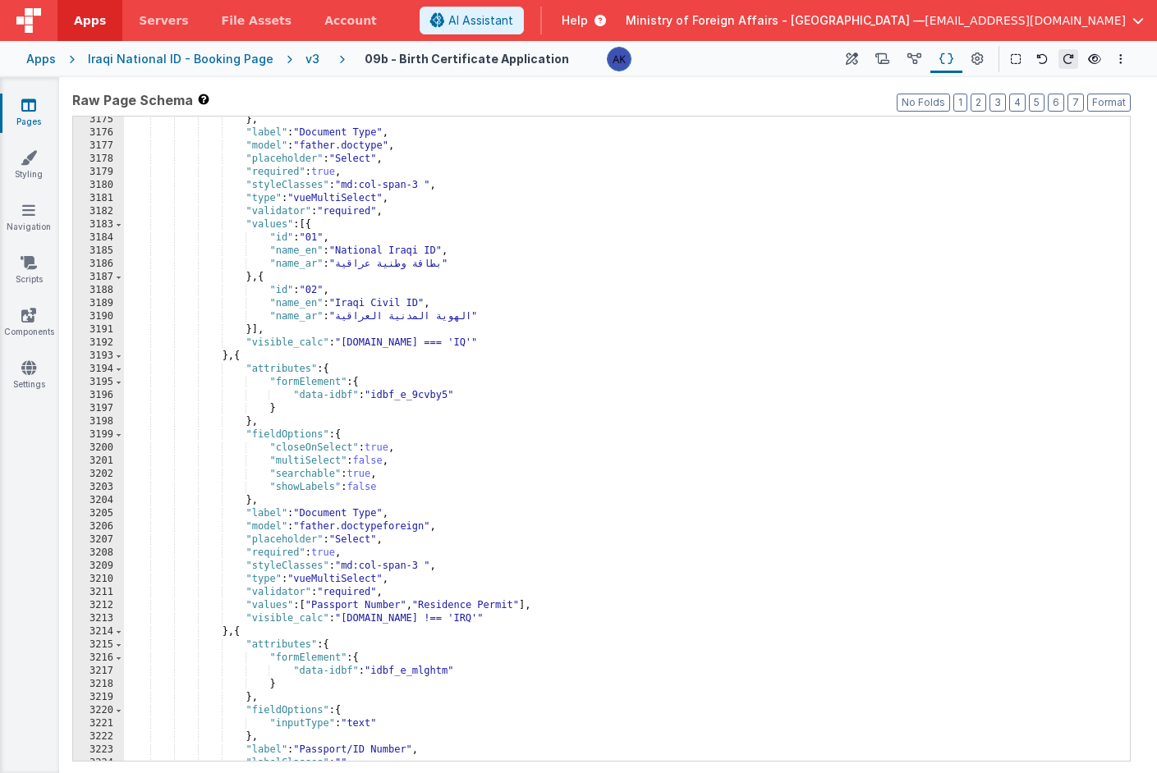
scroll to position [18058, 0]
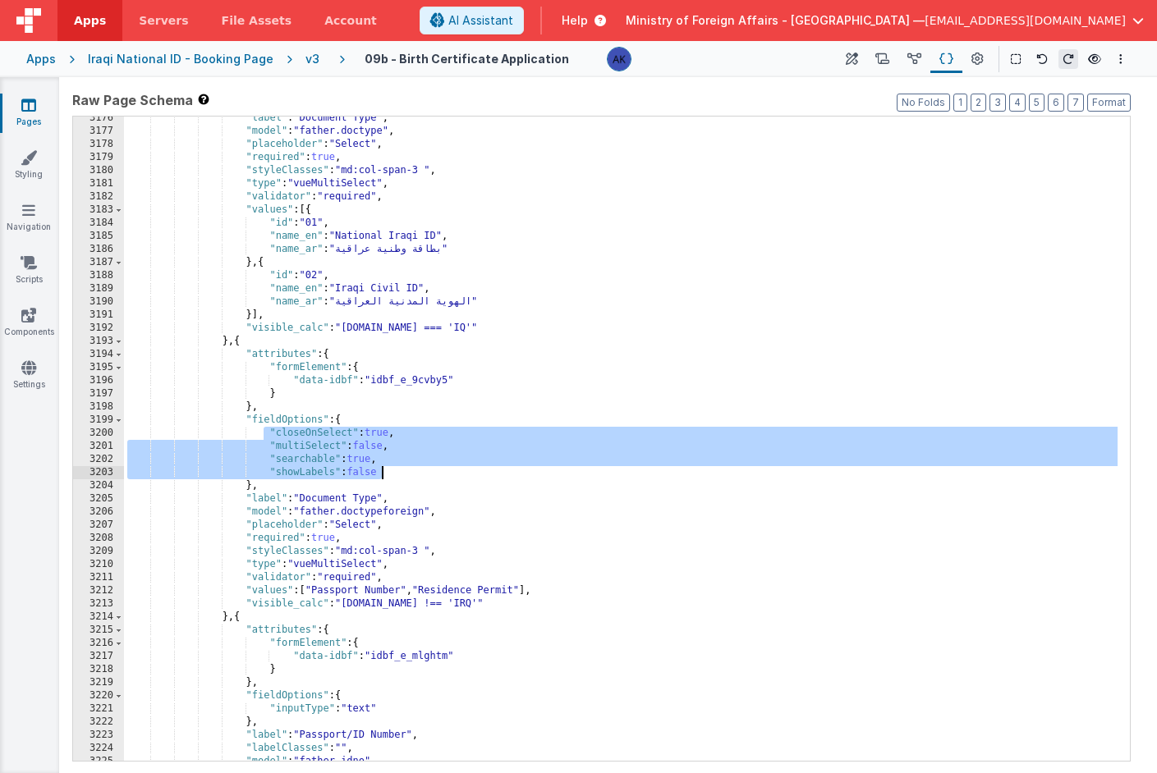
drag, startPoint x: 264, startPoint y: 434, endPoint x: 406, endPoint y: 479, distance: 148.3
click at [406, 479] on div ""label" : "Document Type" , "model" : "father.doctype" , "placeholder" : "Selec…" at bounding box center [620, 447] width 993 height 671
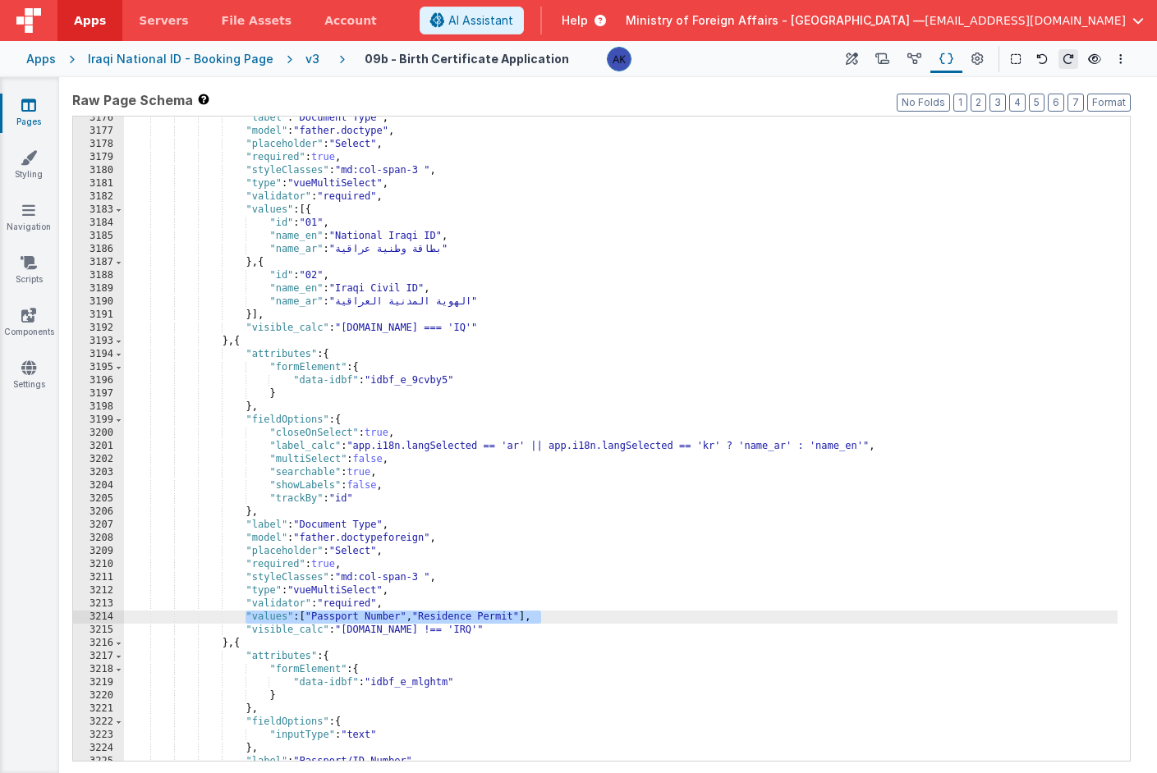
drag, startPoint x: 246, startPoint y: 613, endPoint x: 542, endPoint y: 616, distance: 295.6
click at [542, 616] on div ""label" : "Document Type" , "model" : "father.doctype" , "placeholder" : "Selec…" at bounding box center [620, 447] width 993 height 671
click at [404, 599] on div ""label" : "Document Type" , "model" : "father.doctype" , "placeholder" : "Selec…" at bounding box center [620, 447] width 993 height 671
drag, startPoint x: 305, startPoint y: 620, endPoint x: 533, endPoint y: 621, distance: 227.4
click at [533, 621] on div ""label" : "Document Type" , "model" : "father.doctype" , "placeholder" : "Selec…" at bounding box center [620, 447] width 993 height 671
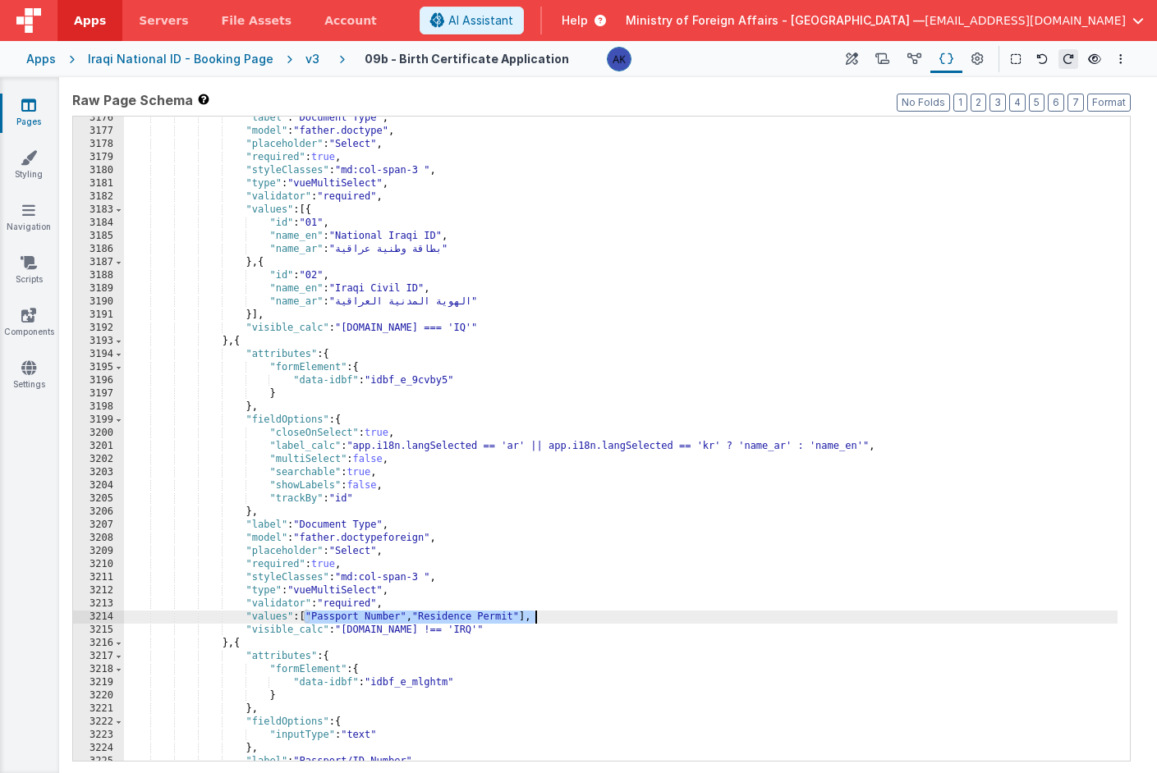
scroll to position [18012, 0]
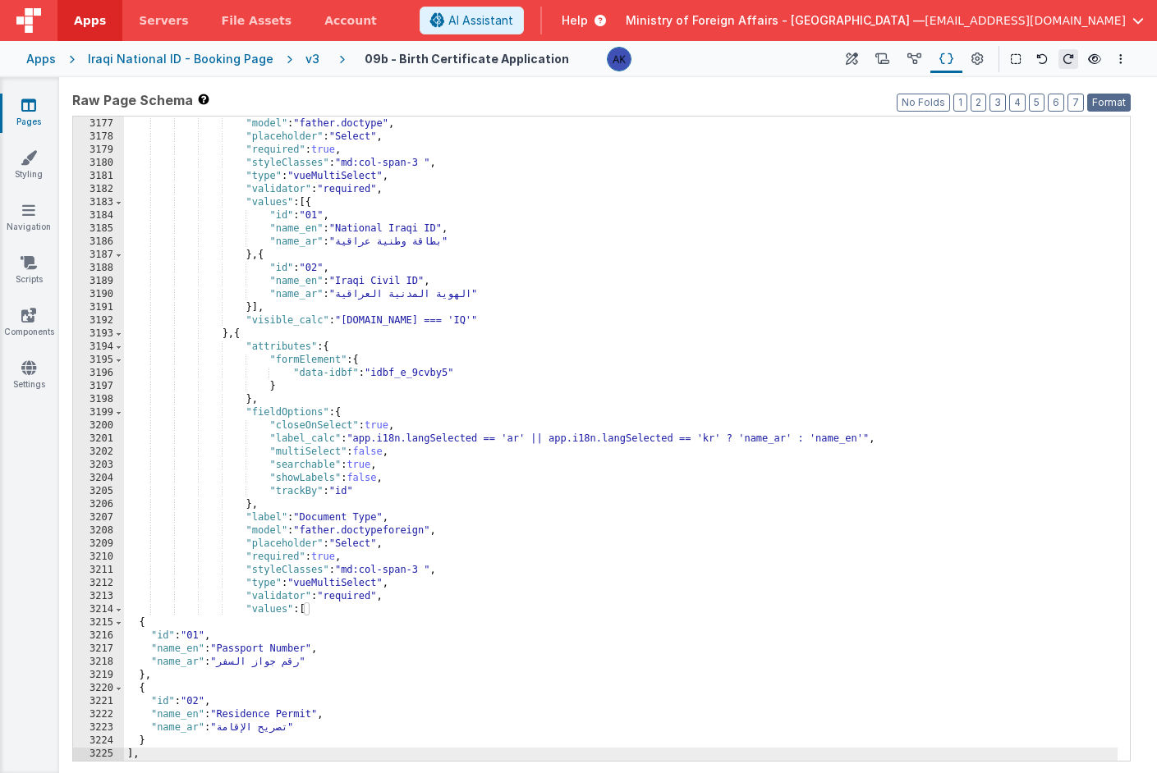
click at [1122, 95] on button "Format" at bounding box center [1109, 103] width 44 height 18
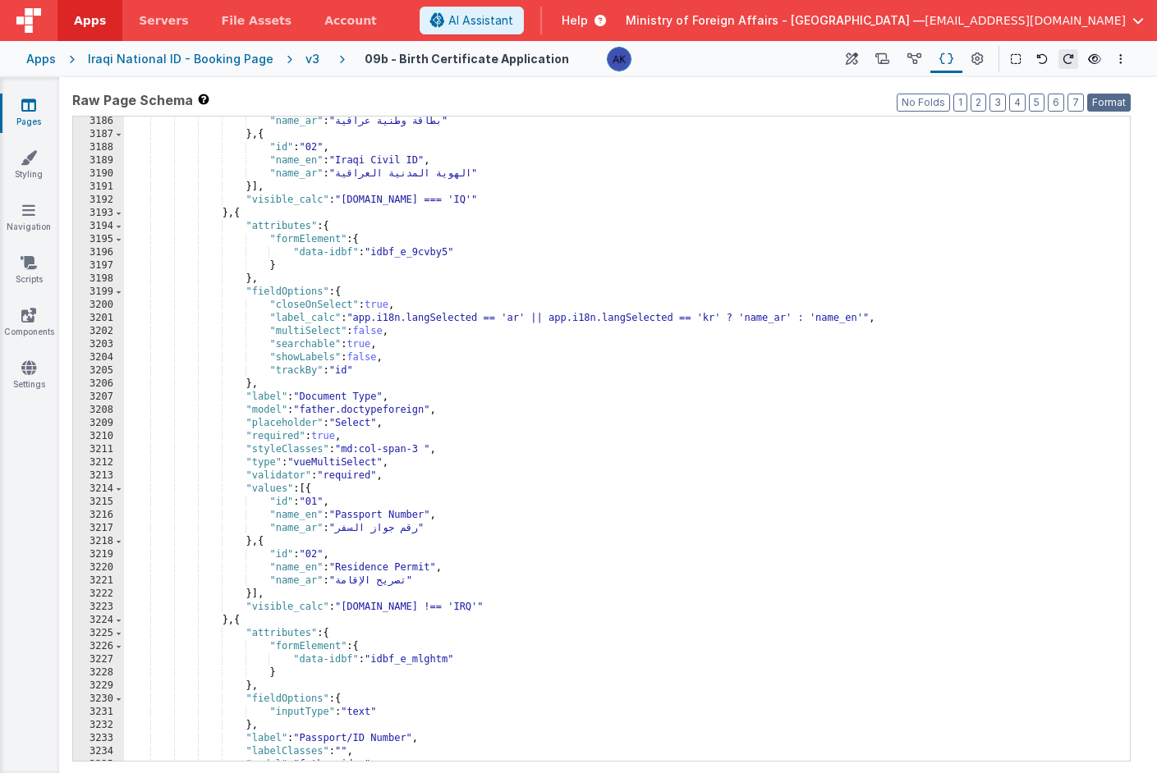
scroll to position [18074, 0]
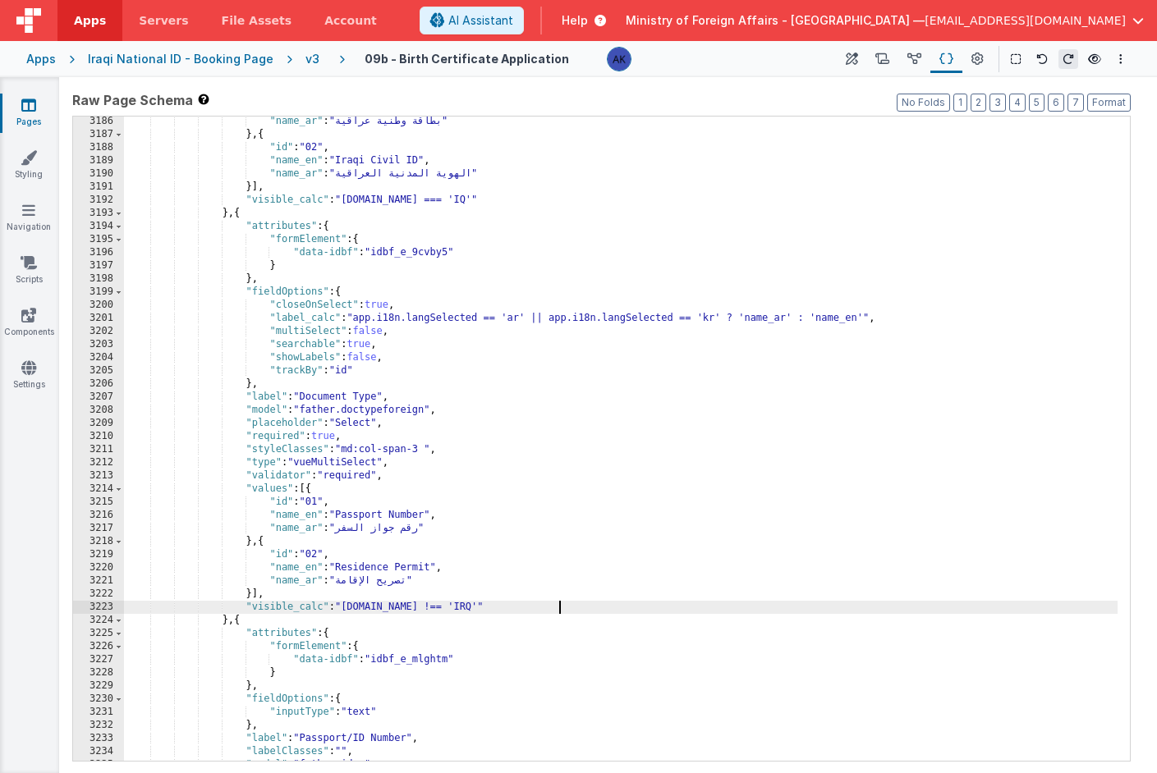
click at [558, 611] on div ""name_ar" : "بطاقة وطنية عراقية" } , { "id" : "02" , "name_en" : "Iraqi Civil I…" at bounding box center [620, 450] width 993 height 671
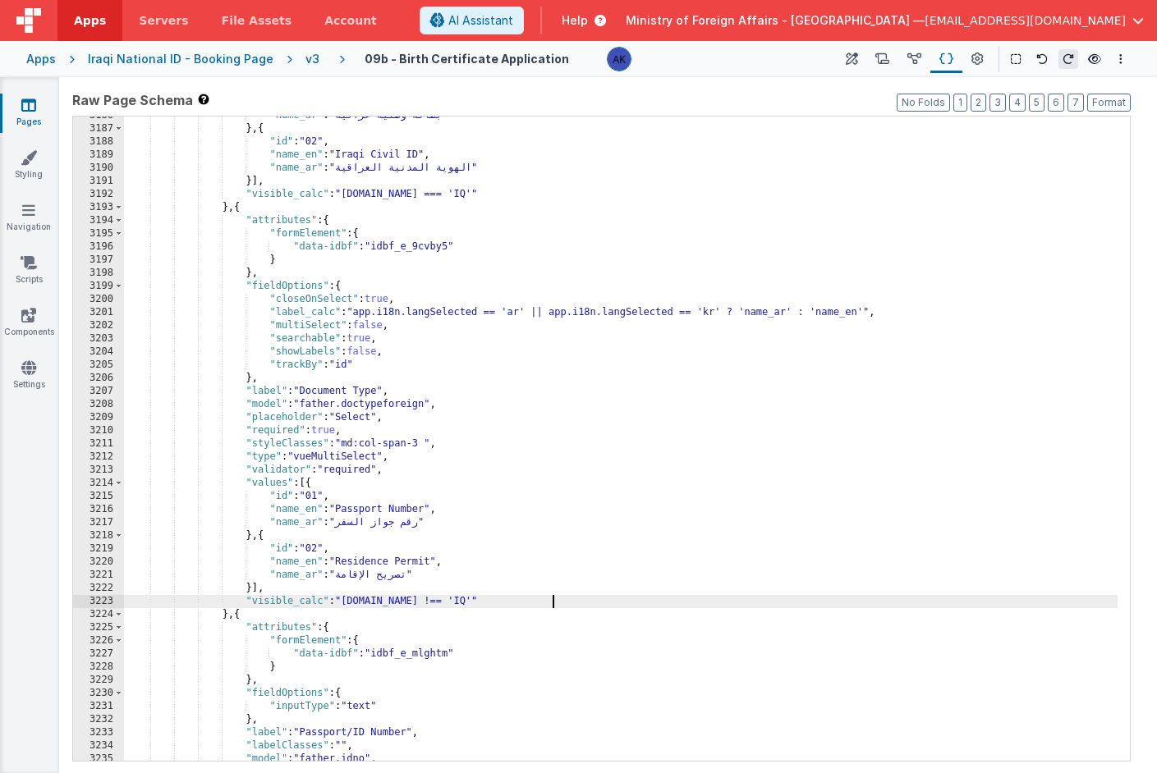
scroll to position [18078, 0]
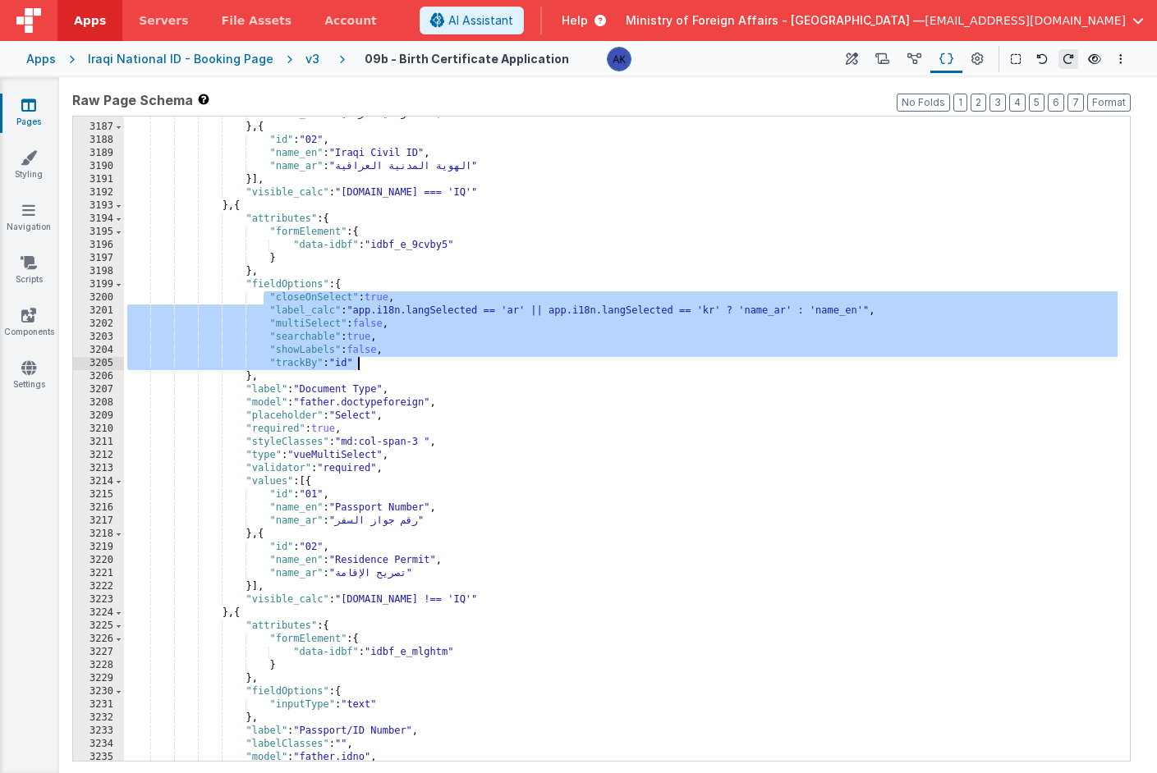
drag, startPoint x: 264, startPoint y: 295, endPoint x: 420, endPoint y: 360, distance: 168.2
click at [420, 360] on div ""name_ar" : "بطاقة وطنية عراقية" } , { "id" : "02" , "name_en" : "Iraqi Civil I…" at bounding box center [620, 443] width 993 height 671
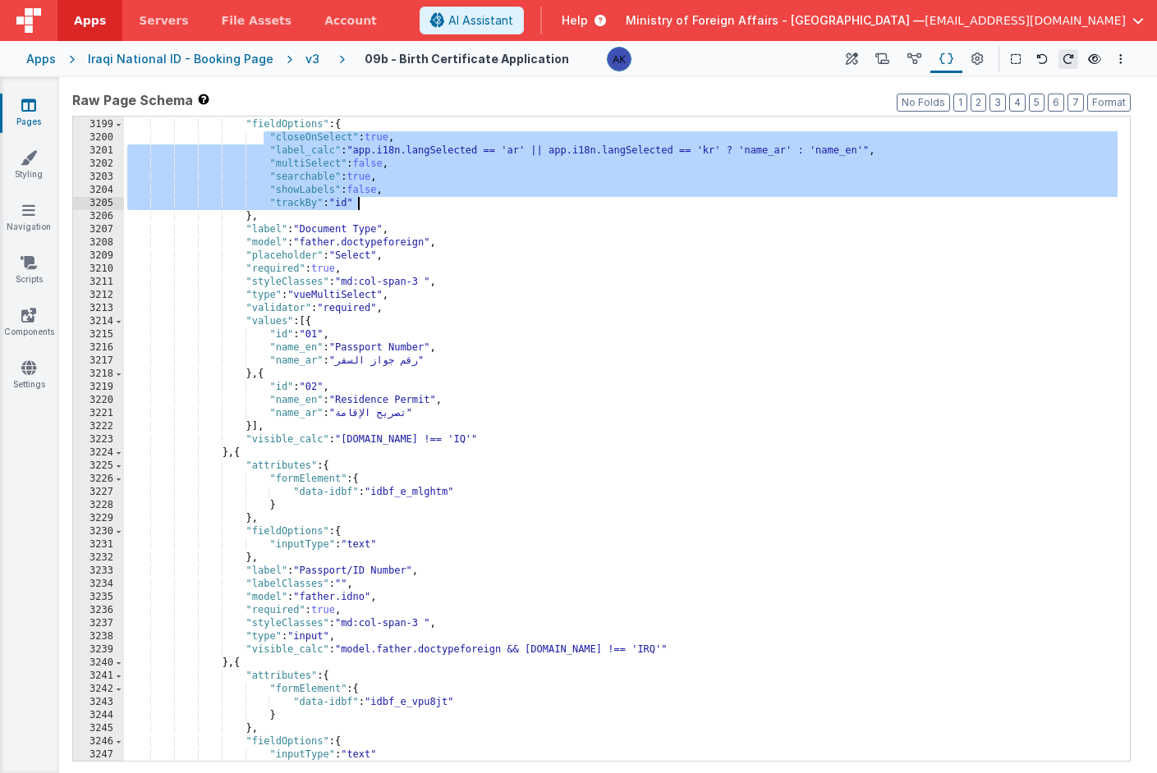
scroll to position [18148, 0]
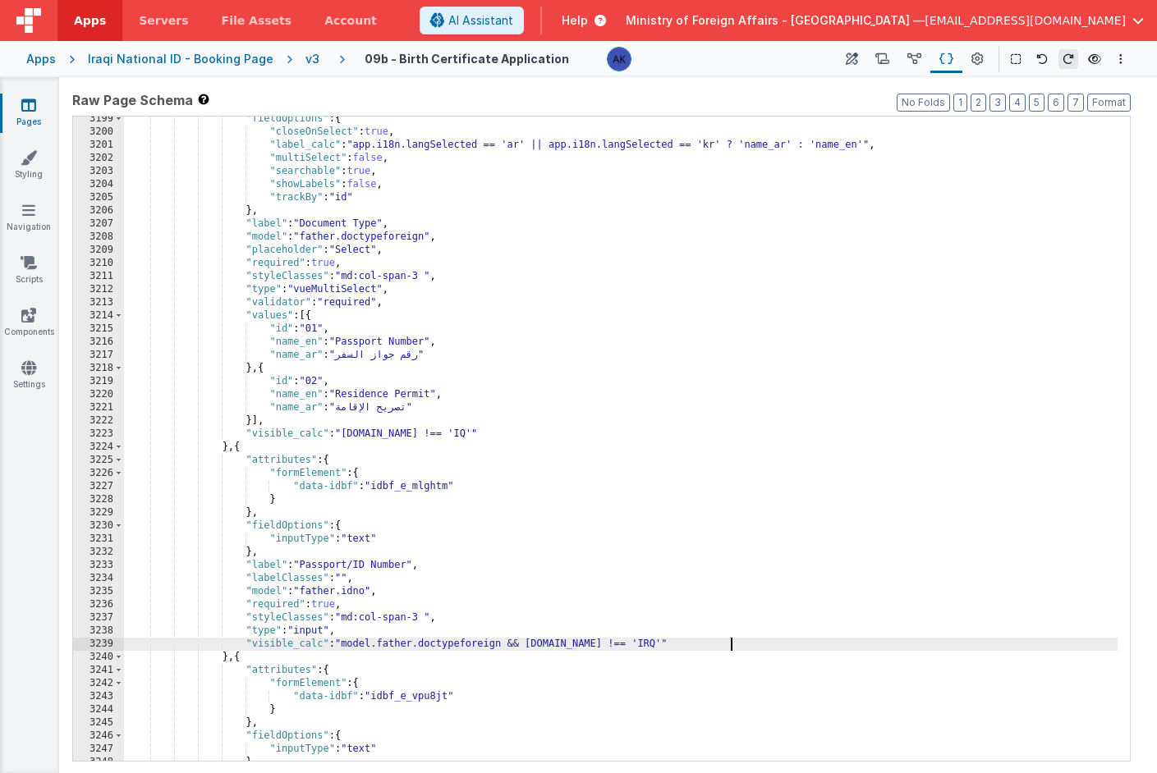
click at [733, 644] on div ""fieldOptions" : { "closeOnSelect" : true , "label_calc" : "app.i18n.langSelect…" at bounding box center [620, 447] width 993 height 671
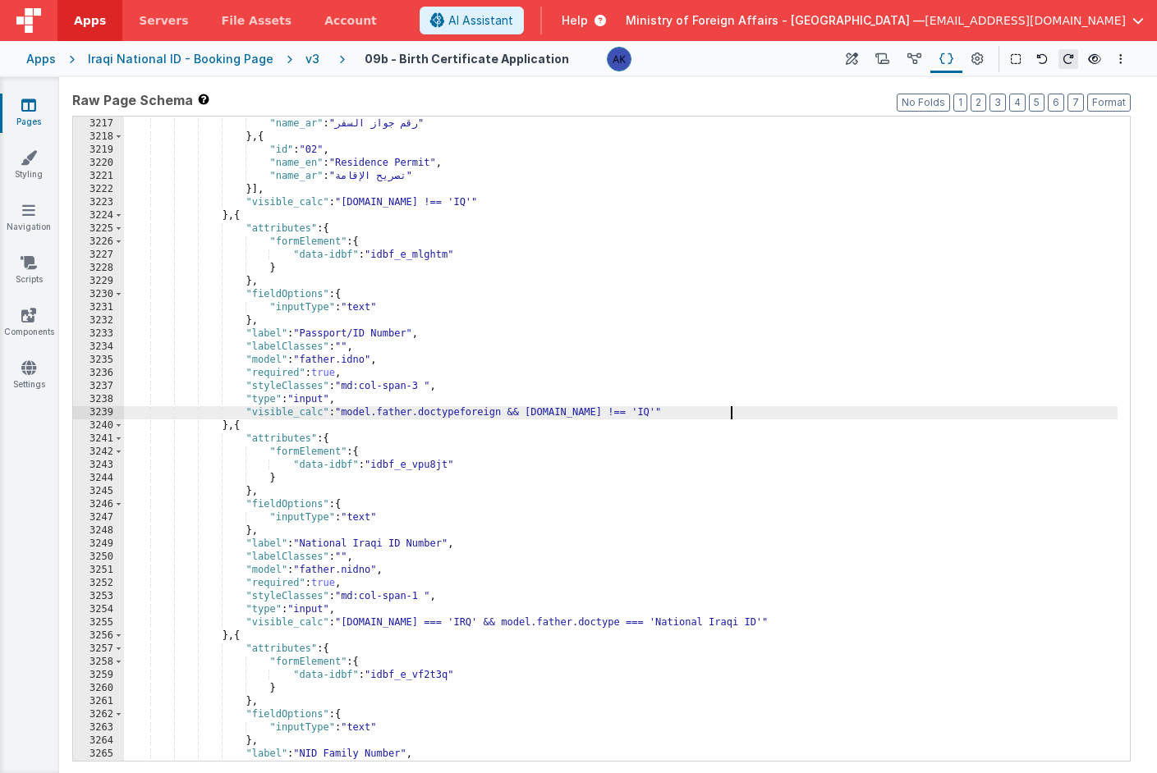
scroll to position [18248, 0]
click at [554, 621] on div ""name_ar" : "رقم جواز السفر" } , { "id" : "02" , "name_en" : "Residence Permit"…" at bounding box center [620, 450] width 993 height 671
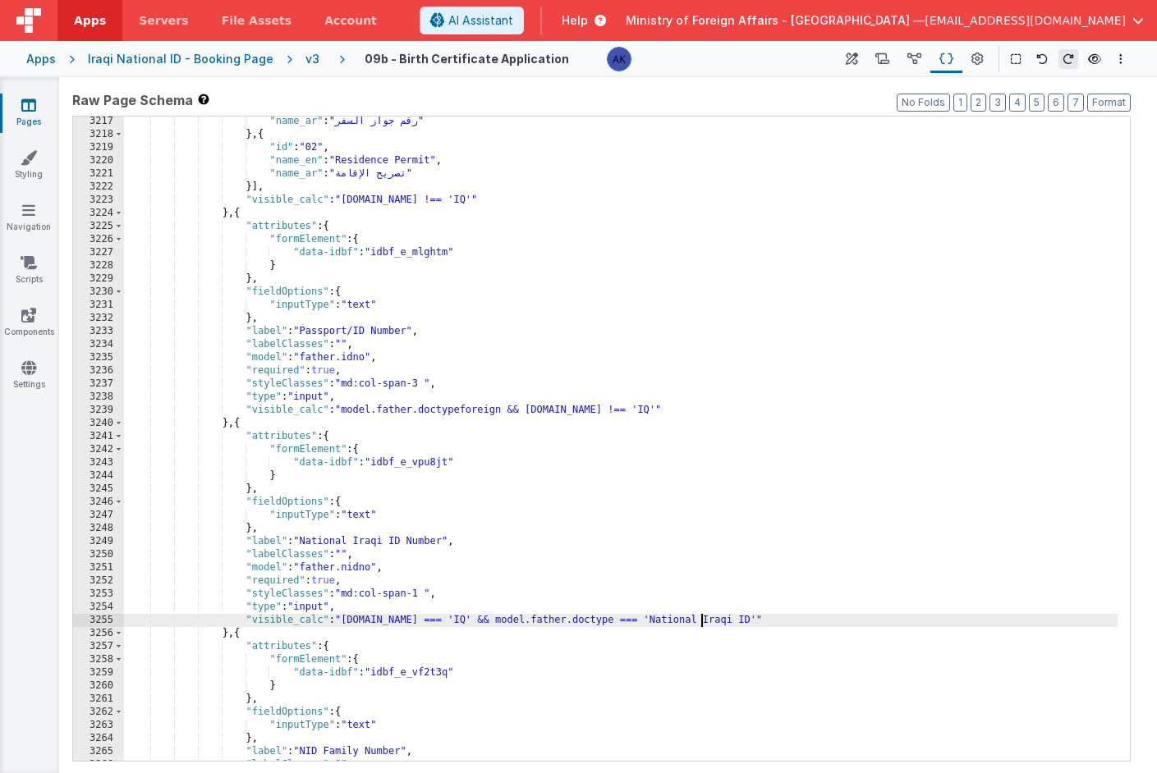
click at [698, 622] on div ""name_ar" : "رقم جواز السفر" } , { "id" : "02" , "name_en" : "Residence Permit"…" at bounding box center [620, 450] width 993 height 671
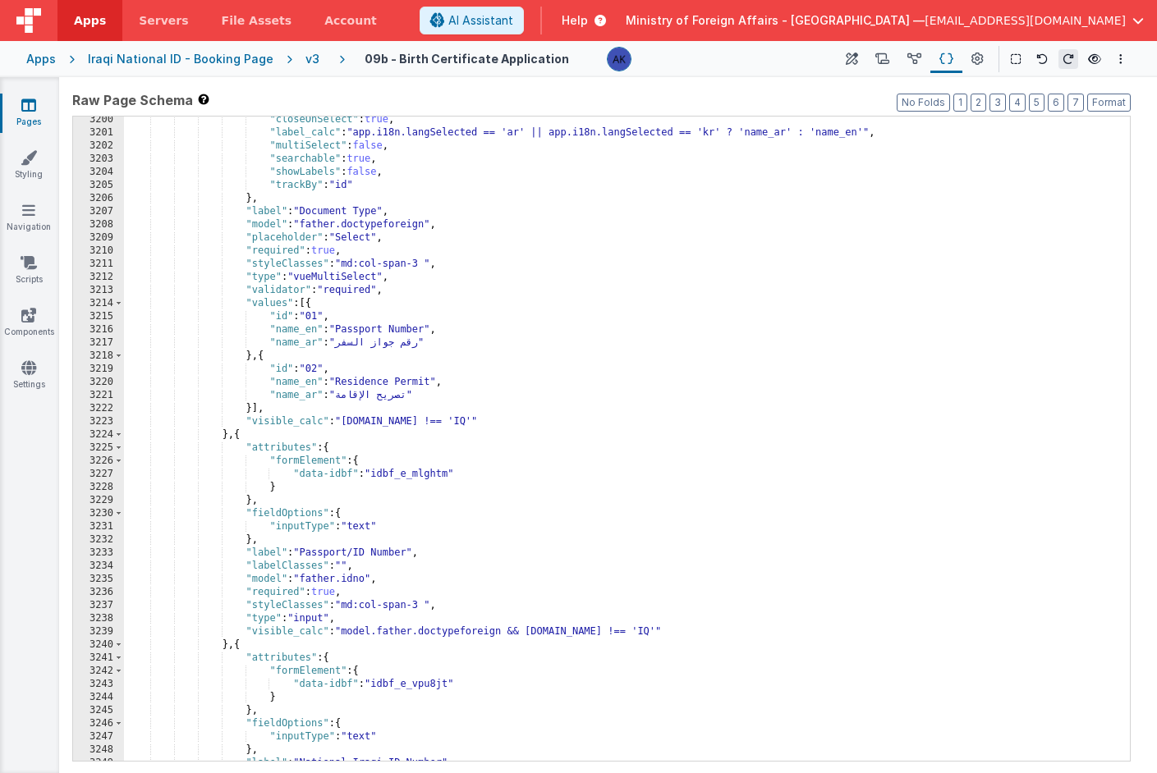
scroll to position [18157, 0]
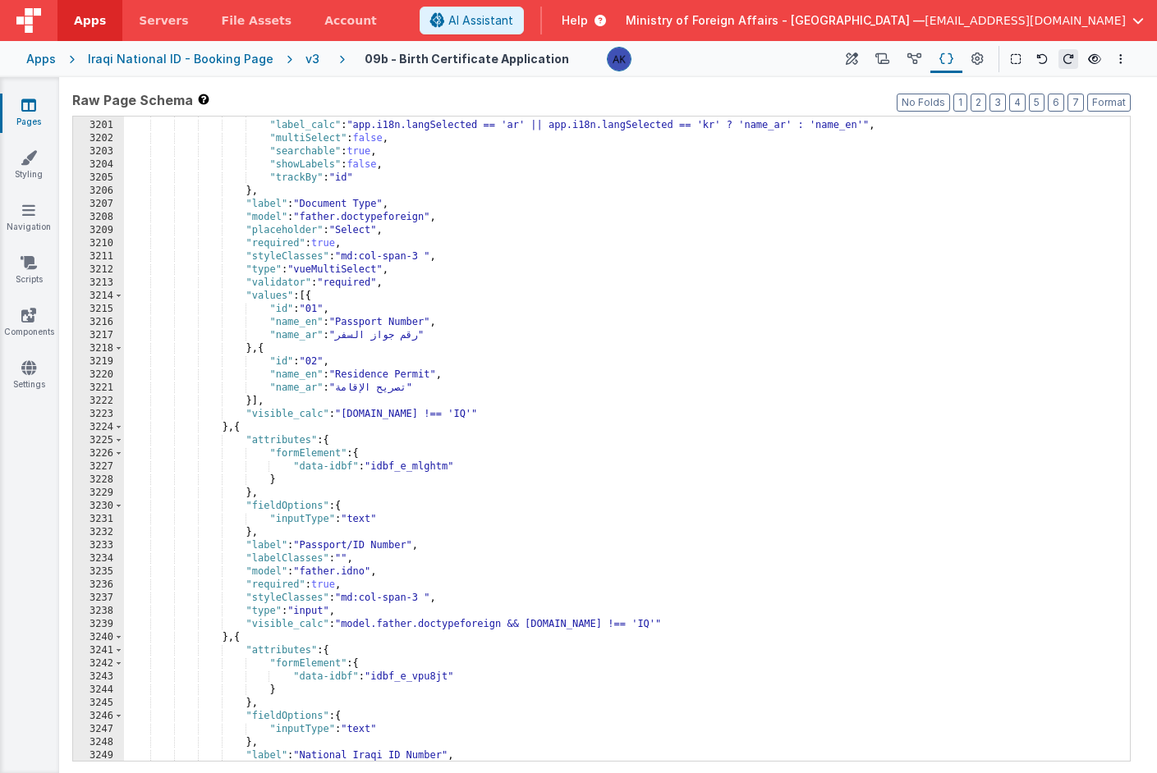
click at [739, 624] on div ""closeOnSelect" : true , "label_calc" : "app.i18n.langSelected == 'ar' || app.i…" at bounding box center [620, 441] width 993 height 671
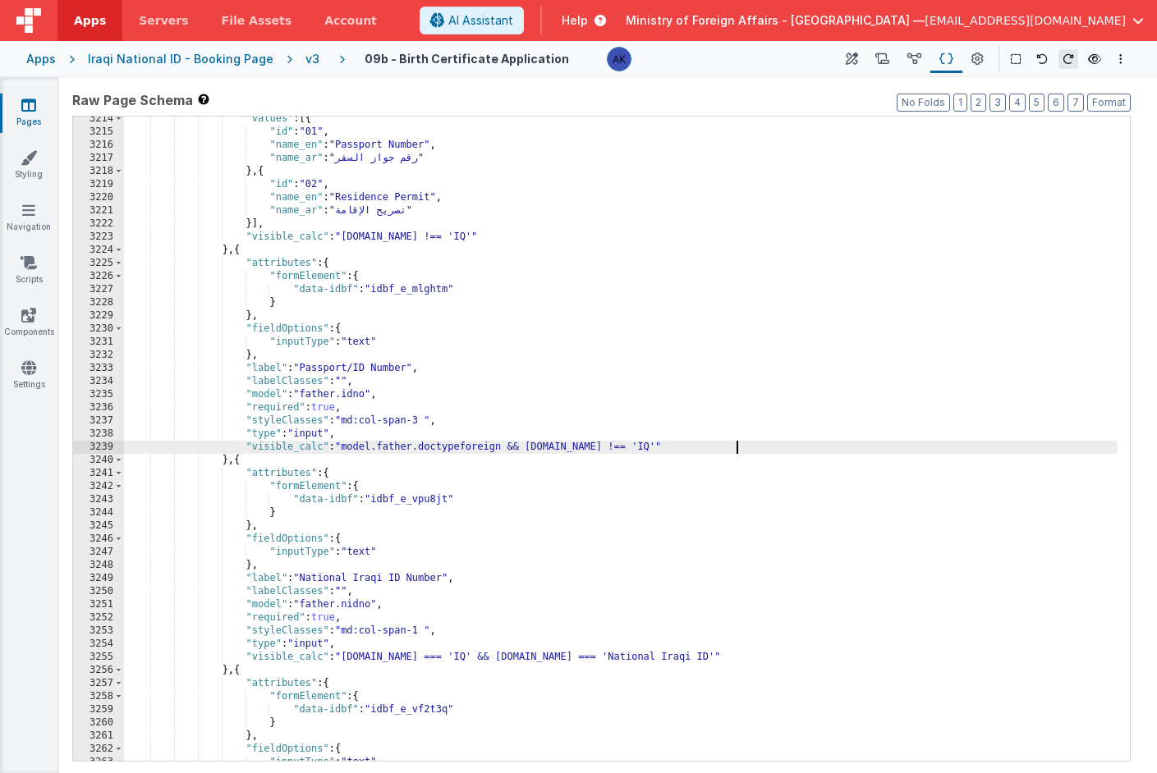
scroll to position [18233, 0]
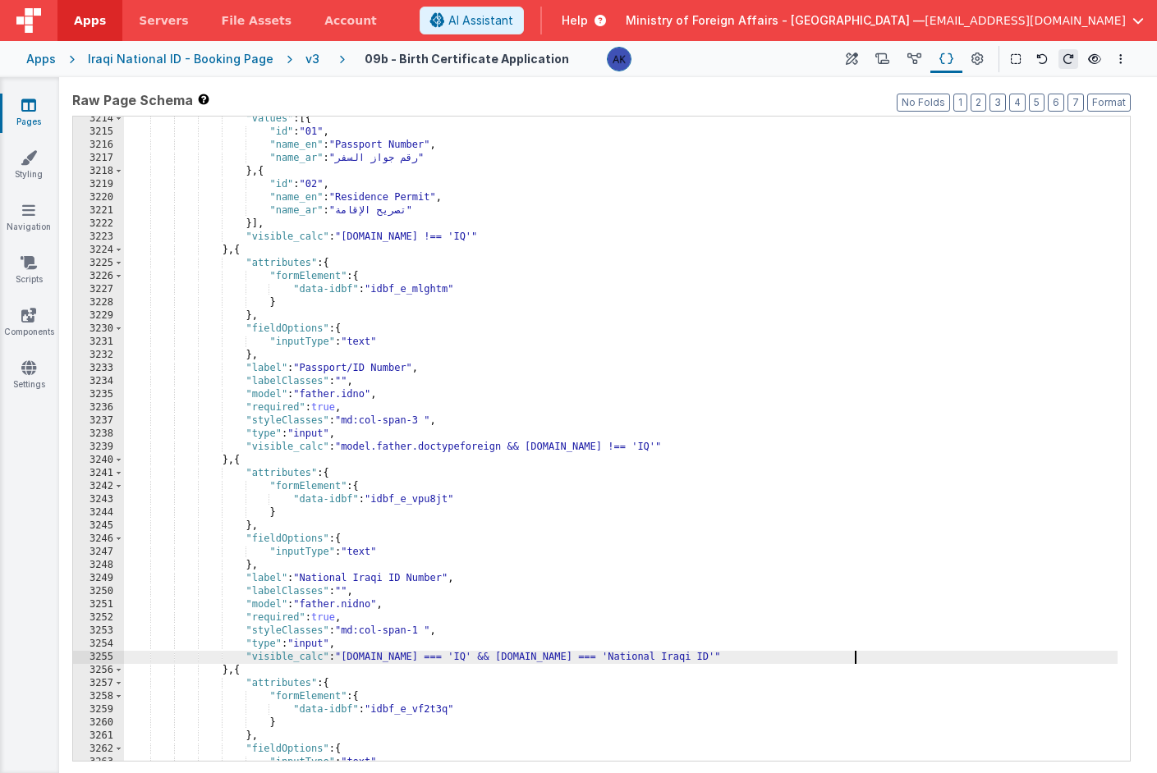
click at [853, 659] on div ""values" : [{ "id" : "01" , "name_en" : "Passport Number" , "name_ar" : "رقم جو…" at bounding box center [620, 447] width 993 height 671
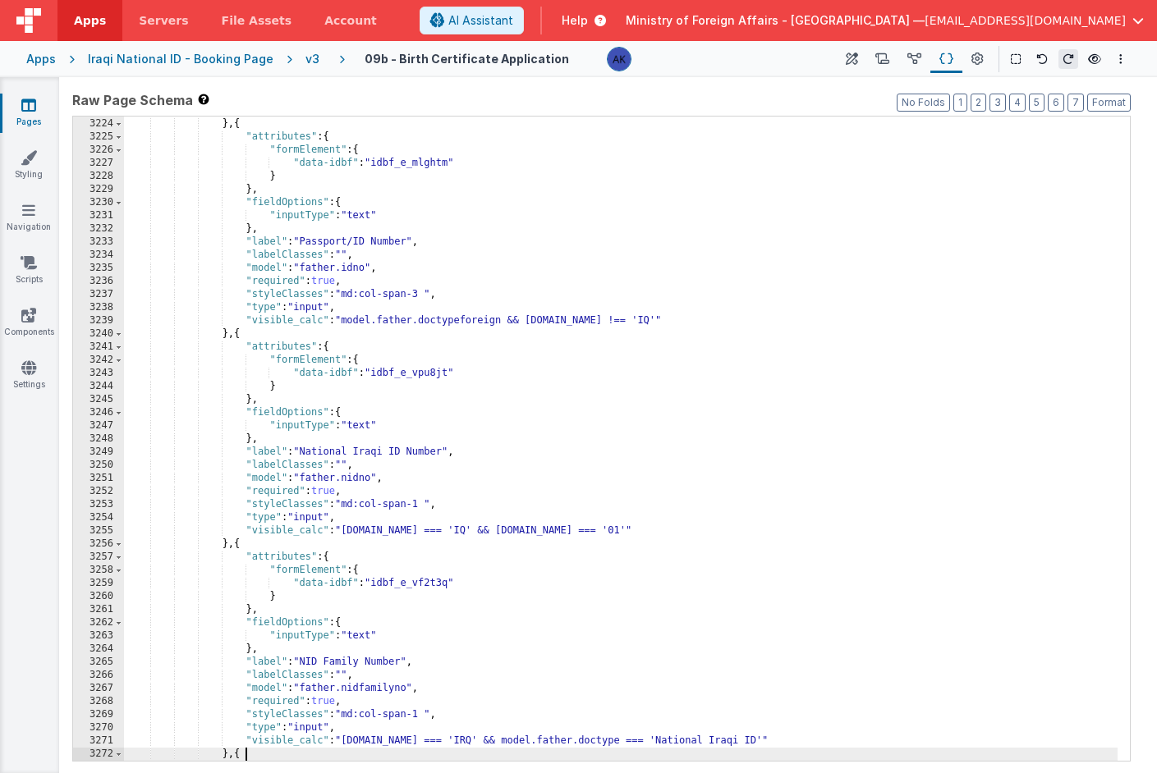
scroll to position [18292, 0]
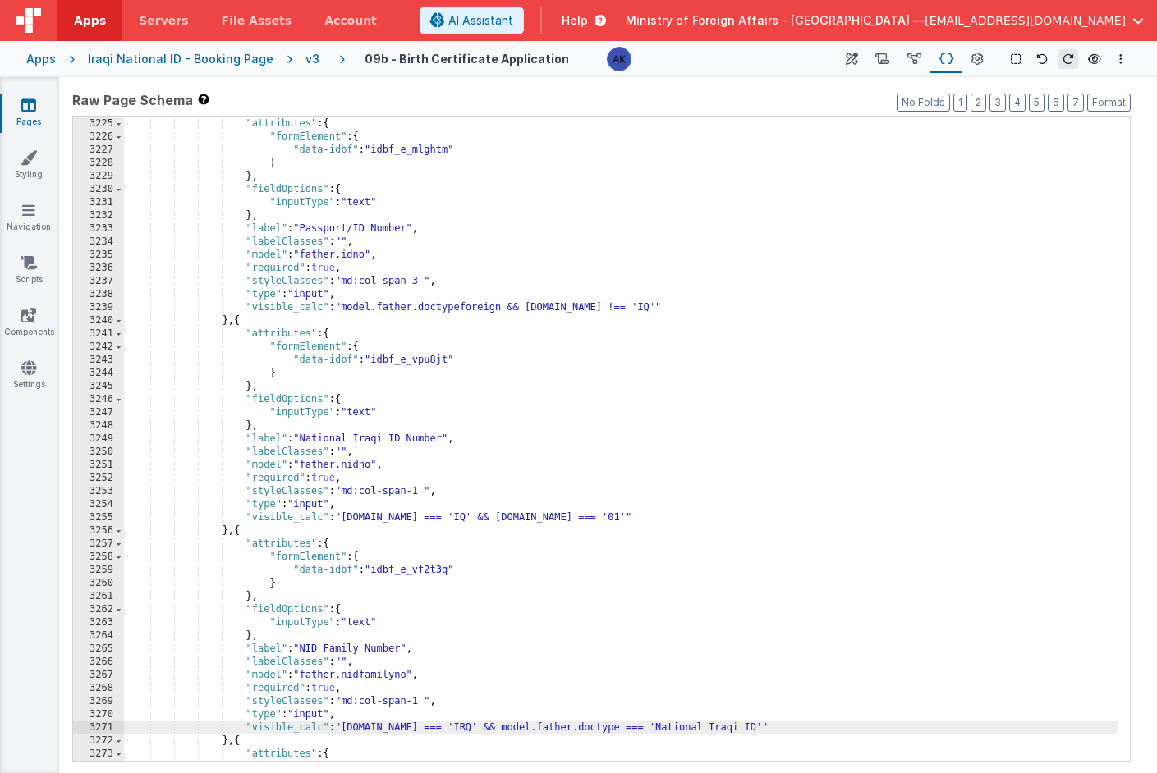
click at [552, 727] on div "} , { "attributes" : { "formElement" : { "data-idbf" : "idbf_e_mlghtm" } } , "f…" at bounding box center [620, 439] width 993 height 671
click at [700, 727] on div "} , { "attributes" : { "formElement" : { "data-idbf" : "idbf_e_mlghtm" } } , "f…" at bounding box center [620, 439] width 993 height 671
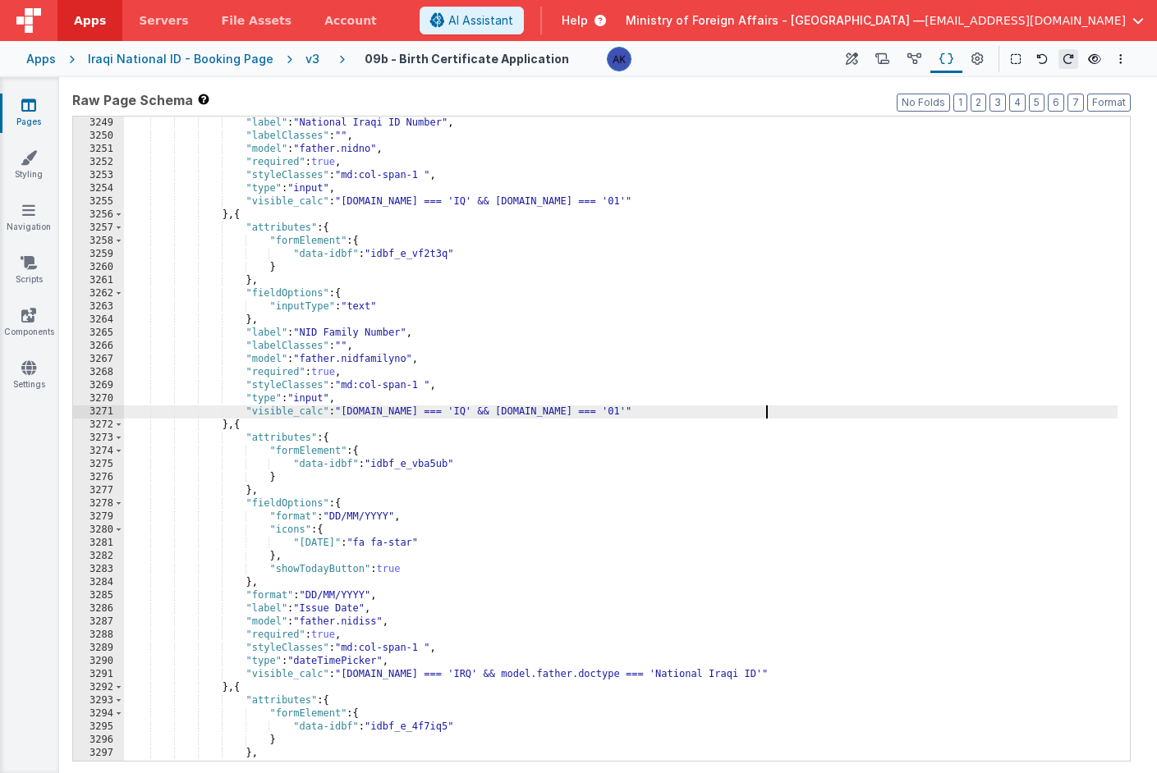
scroll to position [18427, 0]
click at [553, 675] on div ""label" : "National Iraqi ID Number" , "labelClasses" : "" , "model" : "father.…" at bounding box center [620, 452] width 993 height 671
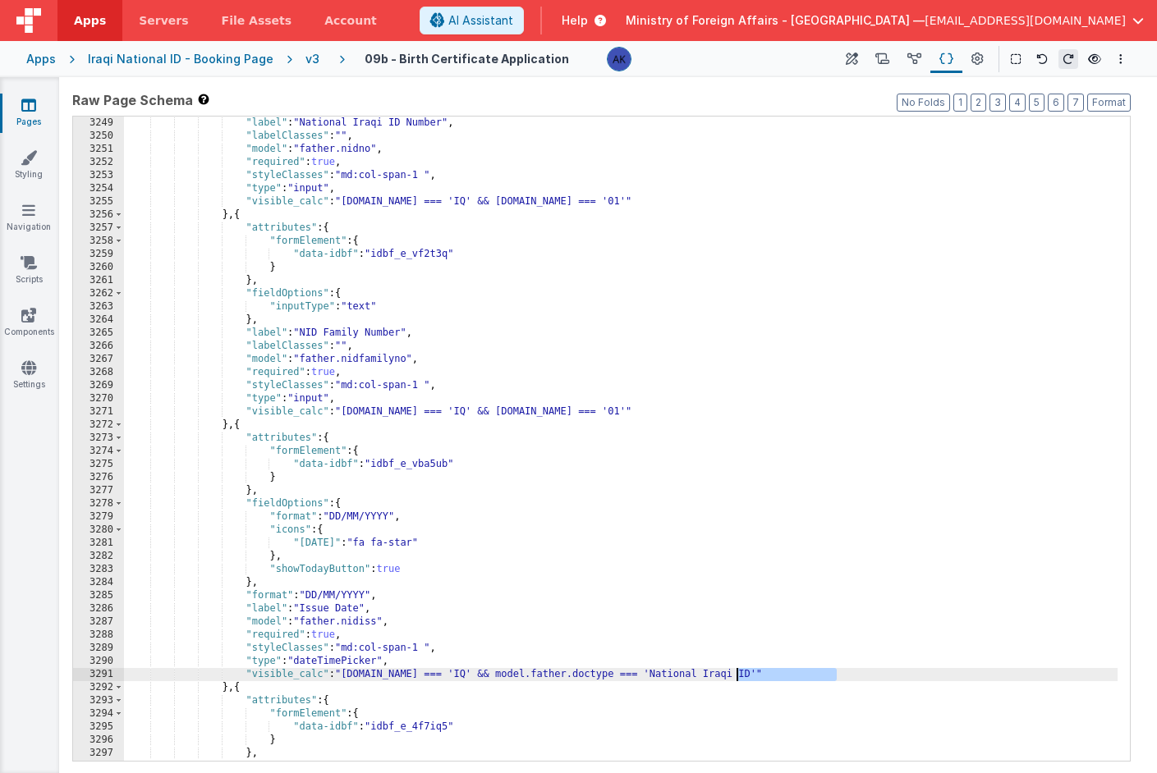
drag, startPoint x: 837, startPoint y: 674, endPoint x: 735, endPoint y: 677, distance: 102.7
click at [735, 677] on div ""label" : "National Iraqi ID Number" , "labelClasses" : "" , "model" : "father.…" at bounding box center [620, 452] width 993 height 671
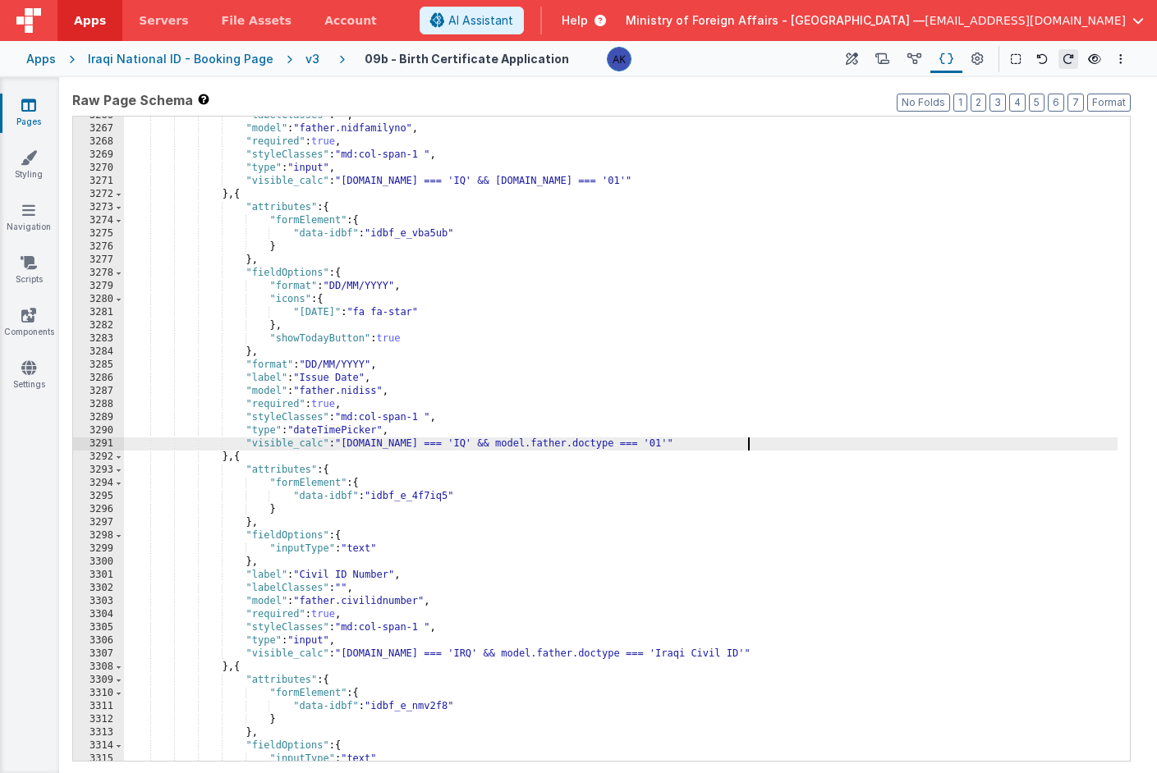
scroll to position [18537, 0]
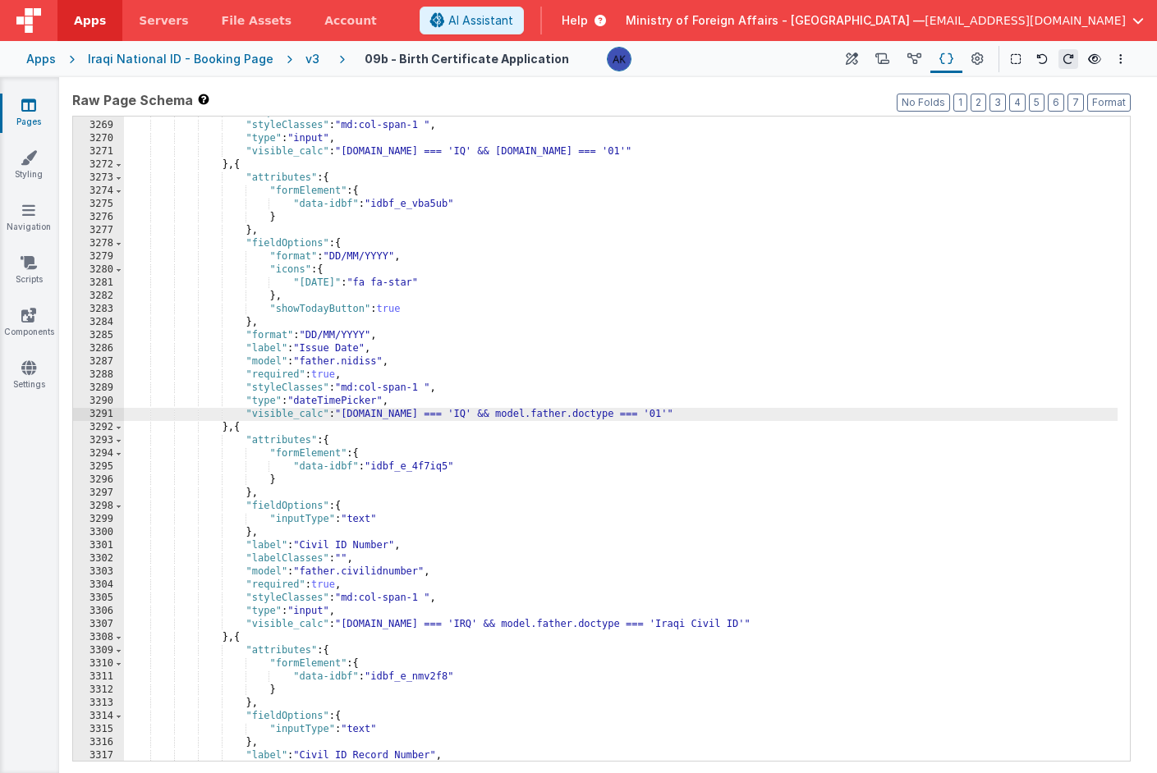
click at [556, 624] on div ""required" : true , "styleClasses" : "md:col-span-1 " , "type" : "input" , "vis…" at bounding box center [620, 441] width 993 height 671
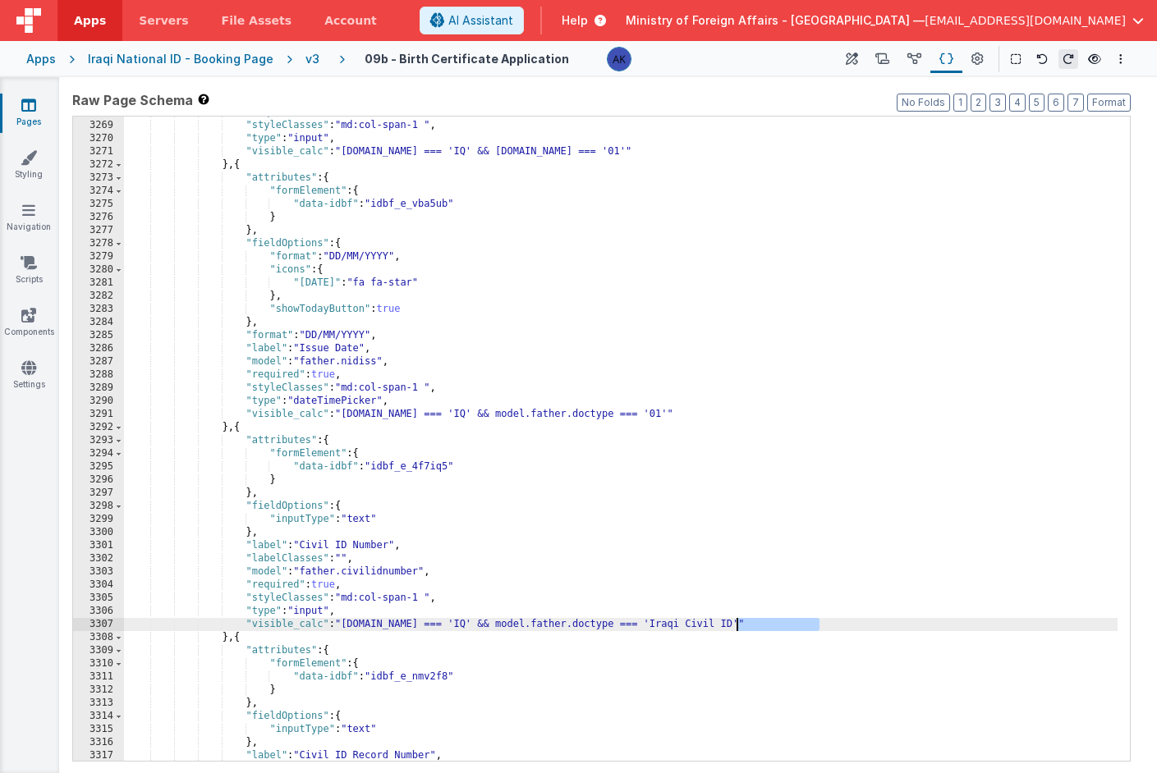
drag, startPoint x: 819, startPoint y: 622, endPoint x: 738, endPoint y: 628, distance: 80.7
click at [738, 628] on div ""required" : true , "styleClasses" : "md:col-span-1 " , "type" : "input" , "vis…" at bounding box center [620, 441] width 993 height 671
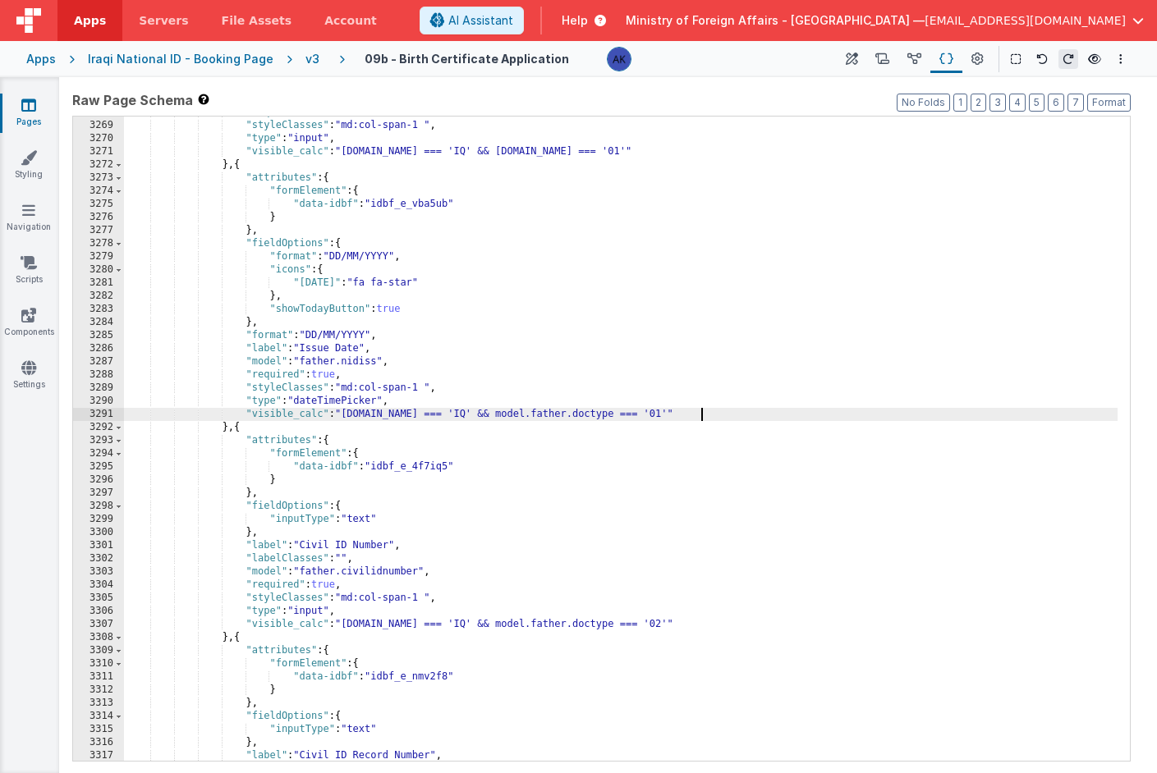
click at [701, 411] on div ""required" : true , "styleClasses" : "md:col-span-1 " , "type" : "input" , "vis…" at bounding box center [620, 441] width 993 height 671
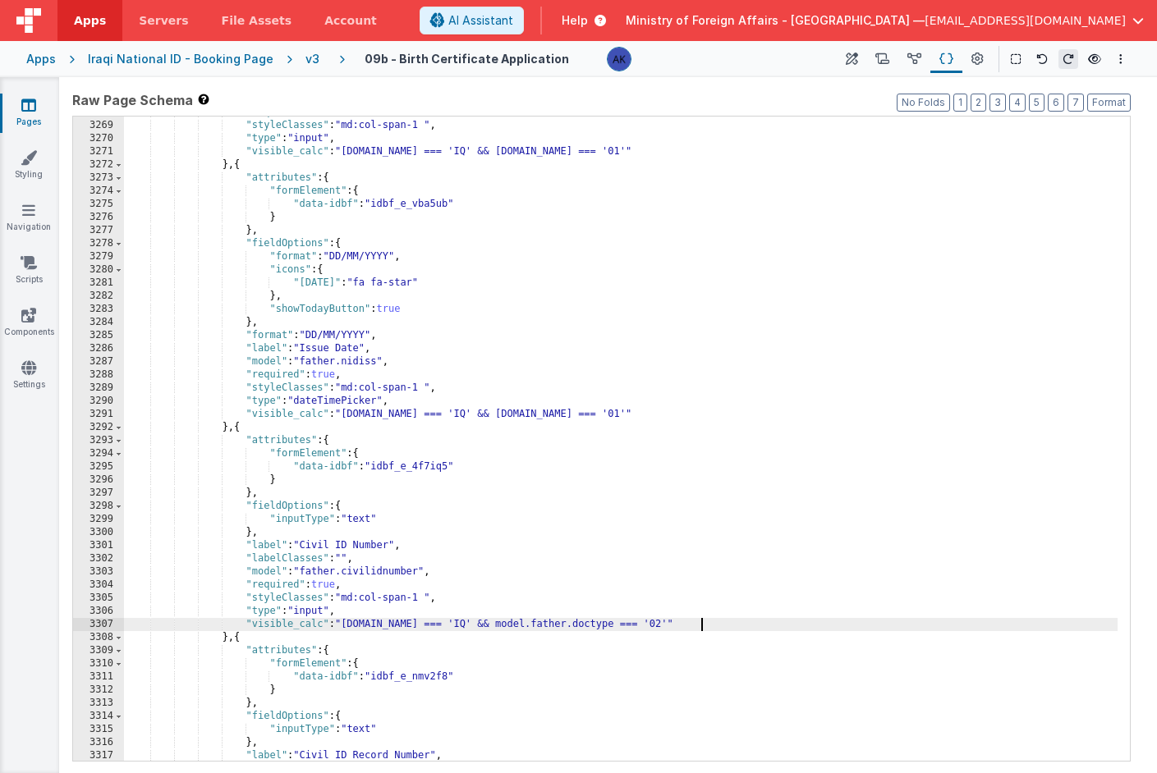
click at [700, 619] on div ""required" : true , "styleClasses" : "md:col-span-1 " , "type" : "input" , "vis…" at bounding box center [620, 441] width 993 height 671
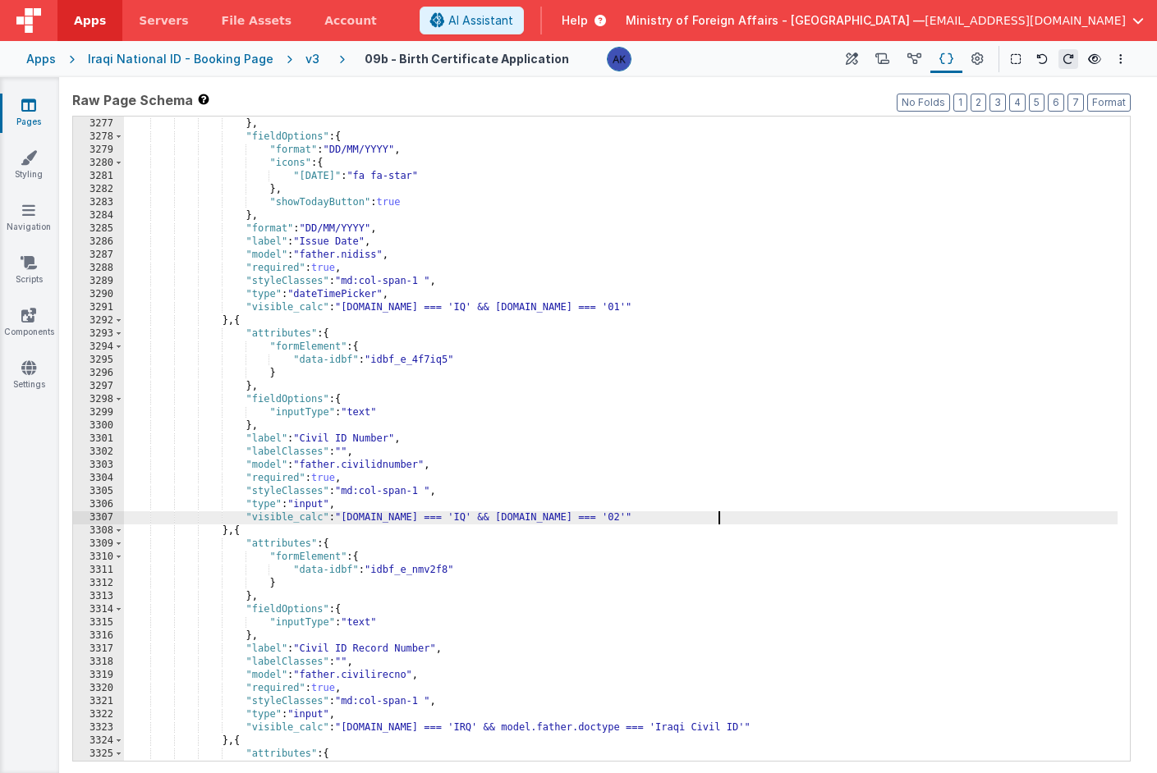
scroll to position [18612, 0]
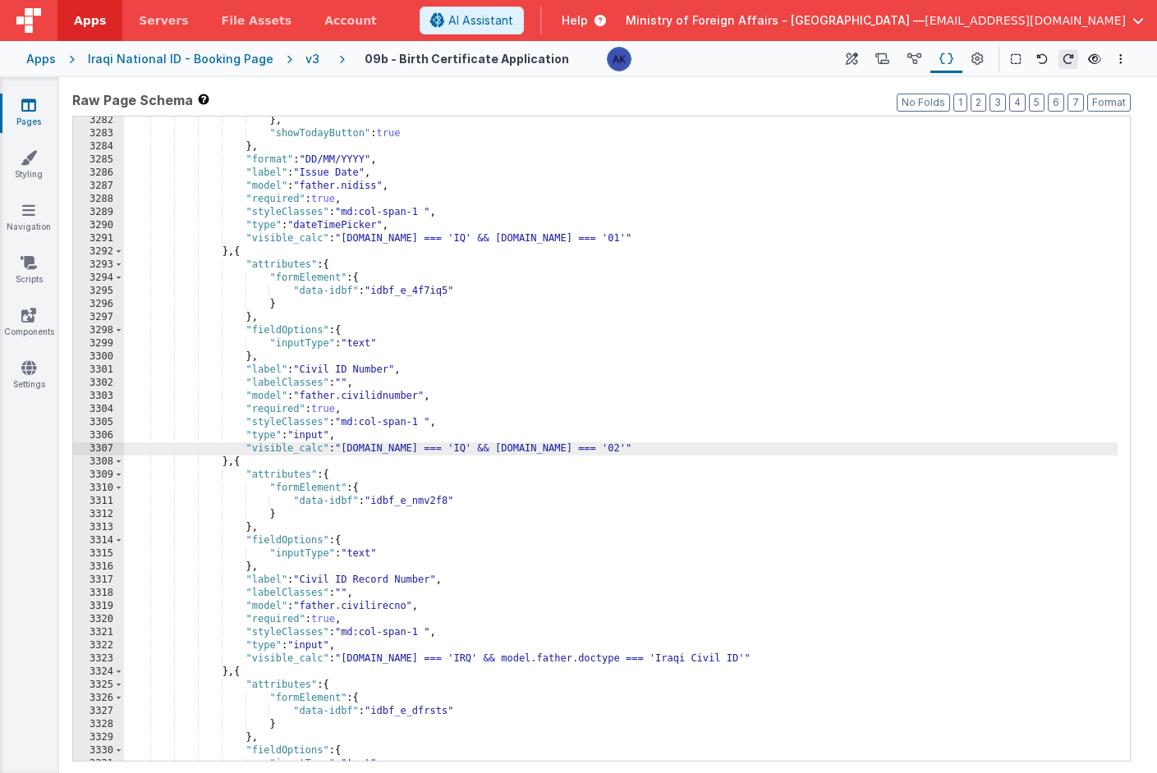
click at [554, 660] on div "} , "showTodayButton" : true } , "format" : "DD/MM/YYYY" , "label" : "Issue Dat…" at bounding box center [620, 449] width 993 height 671
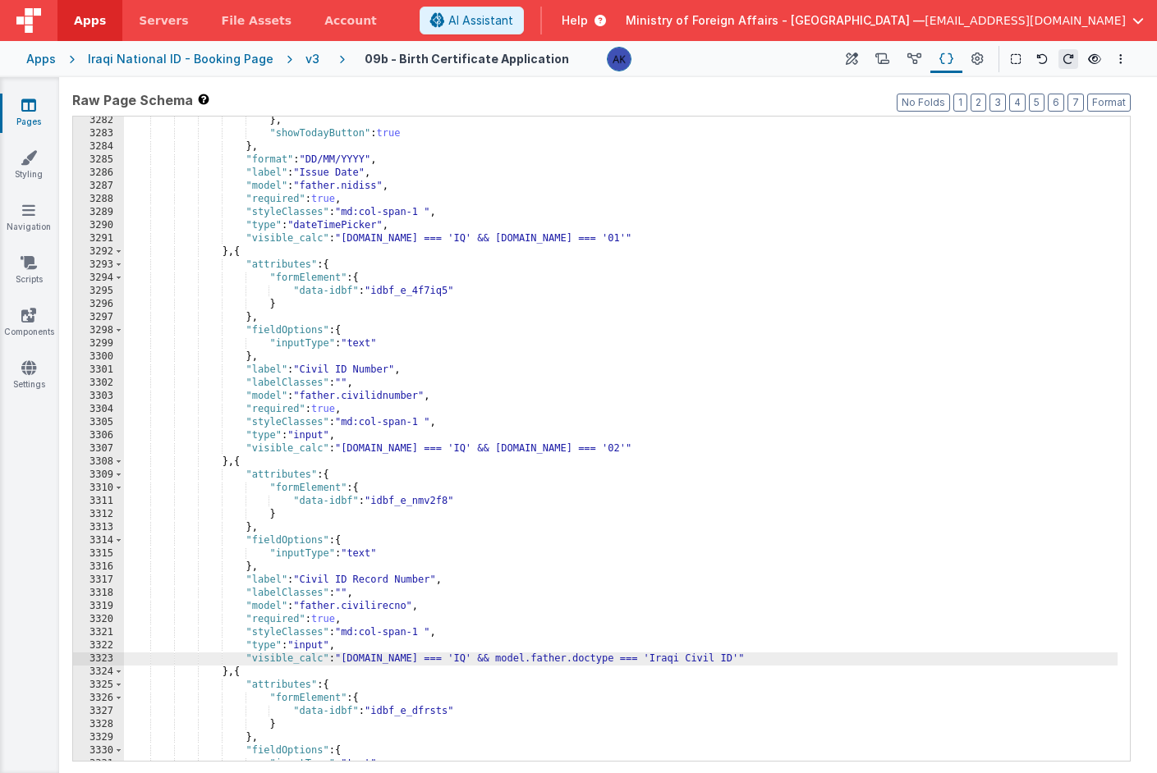
click at [700, 659] on div "} , "showTodayButton" : true } , "format" : "DD/MM/YYYY" , "label" : "Issue Dat…" at bounding box center [620, 449] width 993 height 671
drag, startPoint x: 837, startPoint y: 658, endPoint x: 755, endPoint y: 661, distance: 81.3
click at [755, 661] on div "} , "showTodayButton" : true } , "format" : "DD/MM/YYYY" , "label" : "Issue Dat…" at bounding box center [620, 449] width 993 height 671
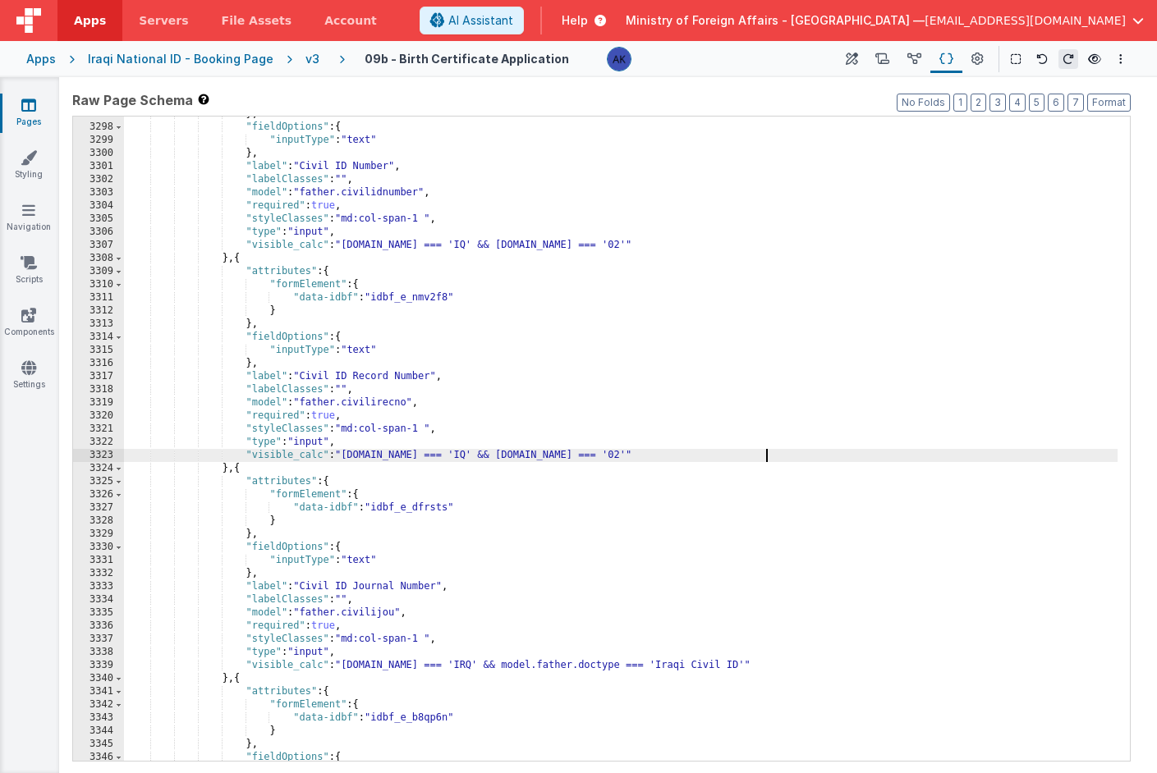
scroll to position [18706, 0]
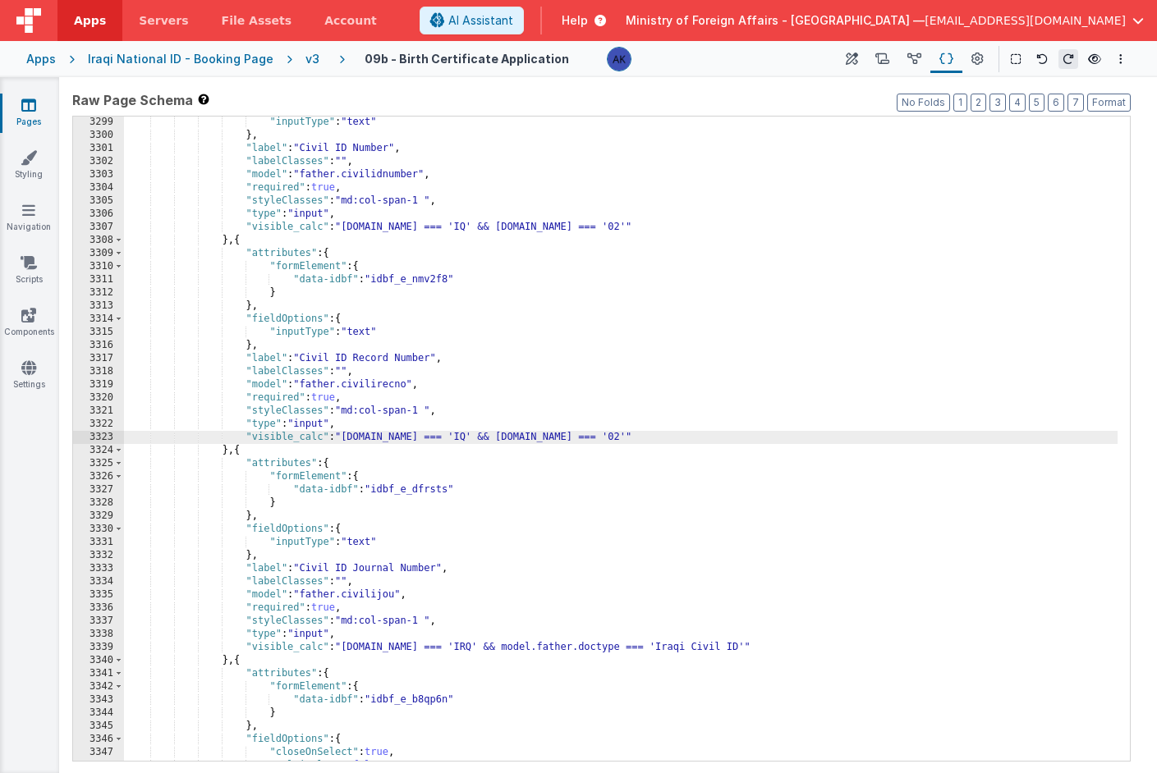
click at [553, 650] on div ""inputType" : "text" } , "label" : "Civil ID Number" , "labelClasses" : "" , "m…" at bounding box center [620, 451] width 993 height 671
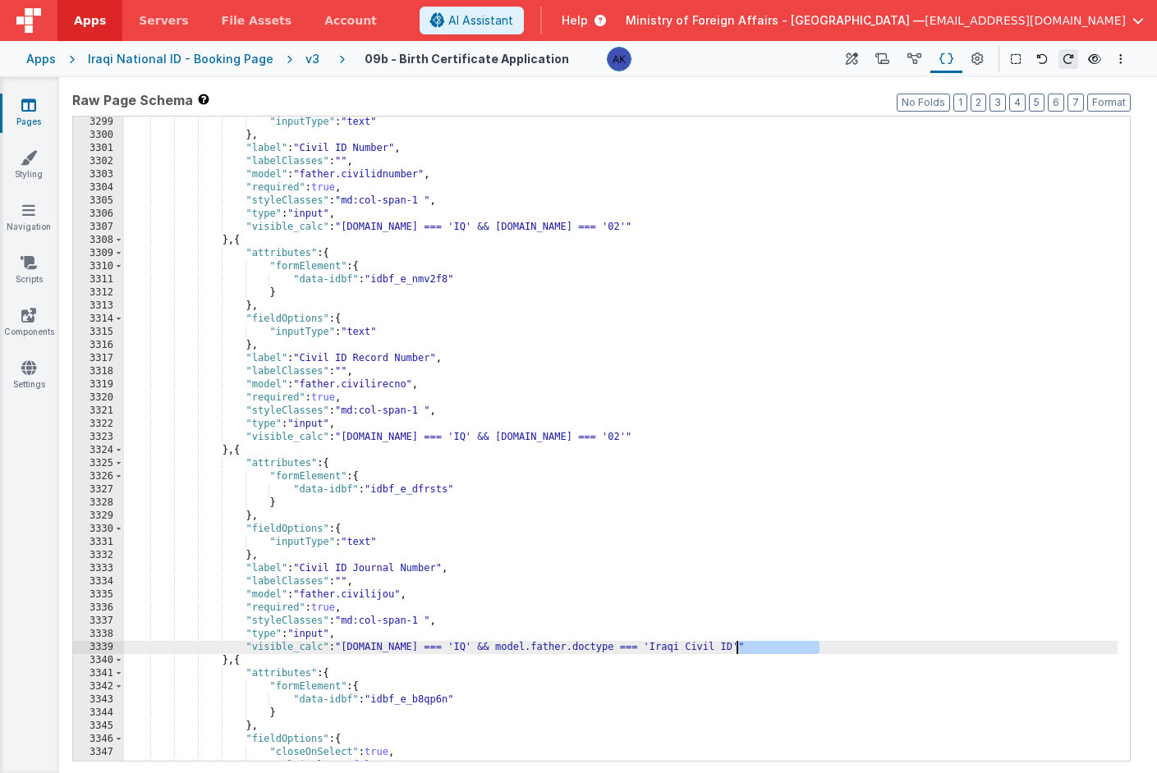
drag, startPoint x: 819, startPoint y: 651, endPoint x: 738, endPoint y: 651, distance: 80.5
click at [738, 651] on div ""inputType" : "text" } , "label" : "Civil ID Number" , "labelClasses" : "" , "m…" at bounding box center [620, 451] width 993 height 671
click at [700, 648] on div ""inputType" : "text" } , "label" : "Civil ID Number" , "labelClasses" : "" , "m…" at bounding box center [620, 451] width 993 height 671
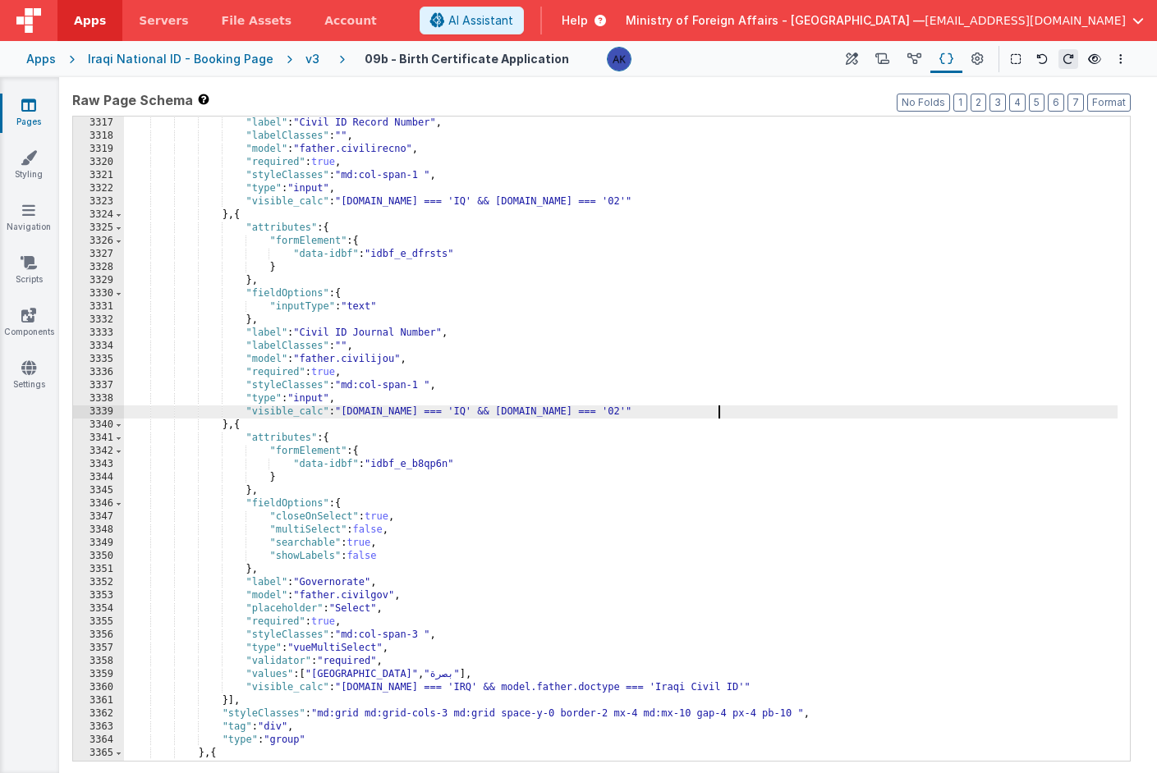
scroll to position [18819, 0]
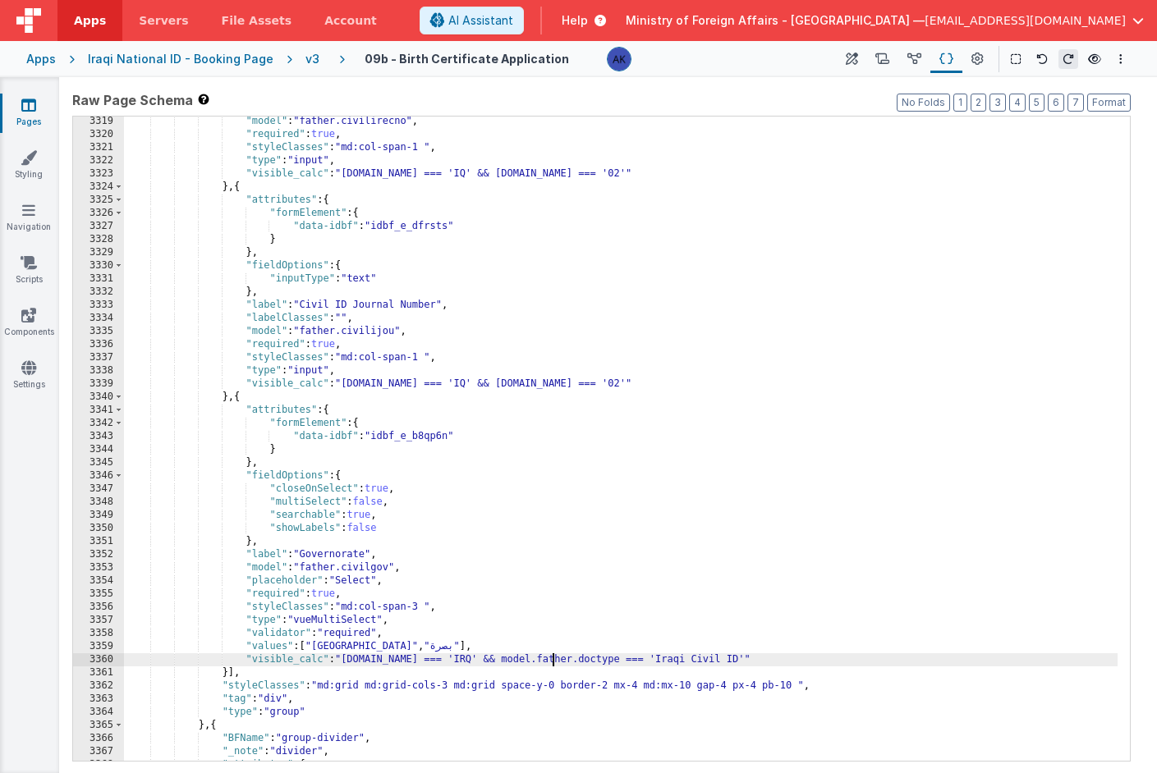
click at [553, 660] on div ""model" : "father.civilirecno" , "required" : true , "styleClasses" : "md:col-s…" at bounding box center [620, 450] width 993 height 671
click at [699, 662] on div ""model" : "father.civilirecno" , "required" : true , "styleClasses" : "md:col-s…" at bounding box center [620, 450] width 993 height 671
drag, startPoint x: 837, startPoint y: 662, endPoint x: 756, endPoint y: 663, distance: 81.3
click at [756, 663] on div ""model" : "father.civilirecno" , "required" : true , "styleClasses" : "md:col-s…" at bounding box center [620, 450] width 993 height 671
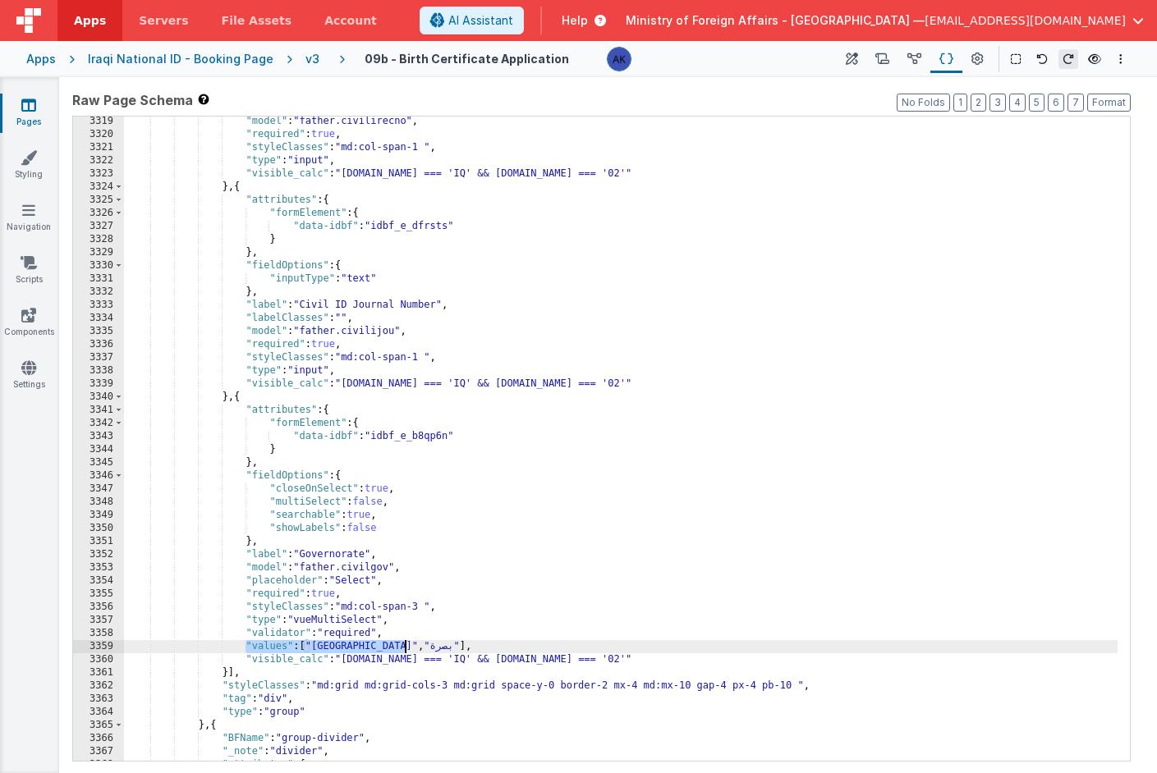
drag, startPoint x: 245, startPoint y: 646, endPoint x: 407, endPoint y: 647, distance: 161.7
click at [407, 647] on div ""model" : "father.civilirecno" , "required" : true , "styleClasses" : "md:col-s…" at bounding box center [620, 450] width 993 height 671
click at [394, 648] on div ""model" : "father.civilirecno" , "required" : true , "styleClasses" : "md:col-s…" at bounding box center [620, 450] width 993 height 671
drag, startPoint x: 307, startPoint y: 647, endPoint x: 405, endPoint y: 649, distance: 97.7
click at [405, 649] on div ""model" : "father.civilirecno" , "required" : true , "styleClasses" : "md:col-s…" at bounding box center [620, 450] width 993 height 671
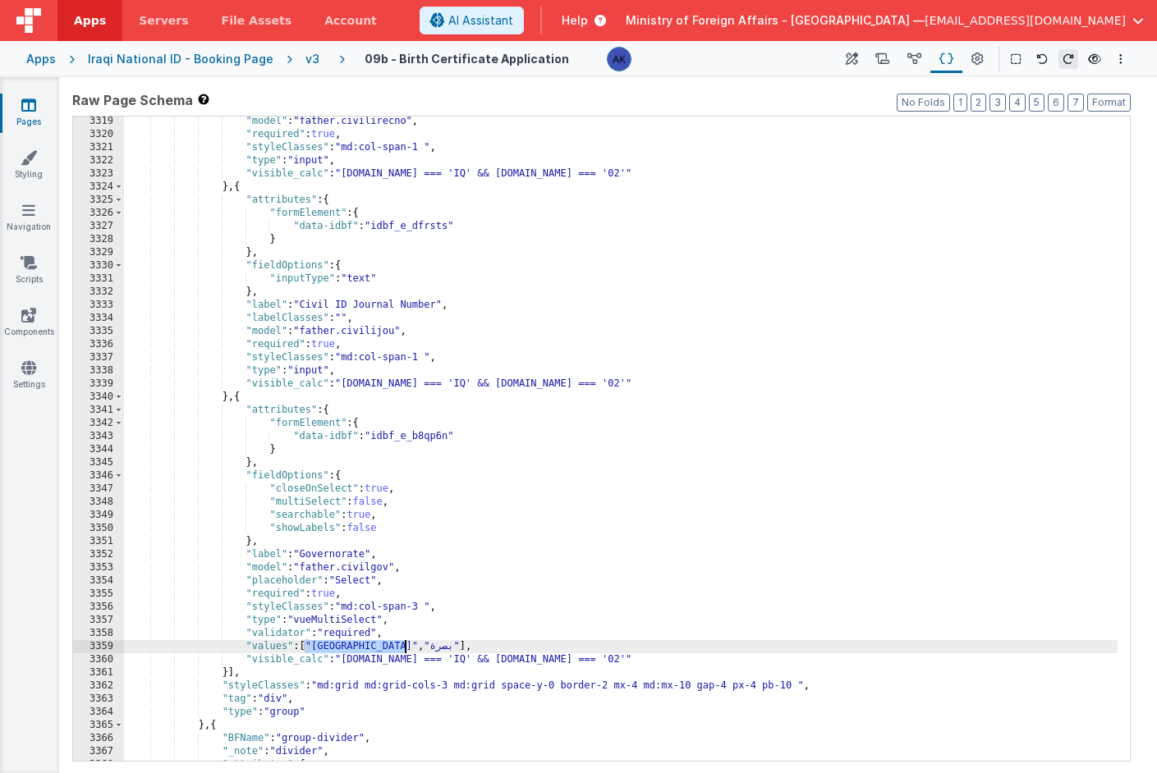
scroll to position [18924, 0]
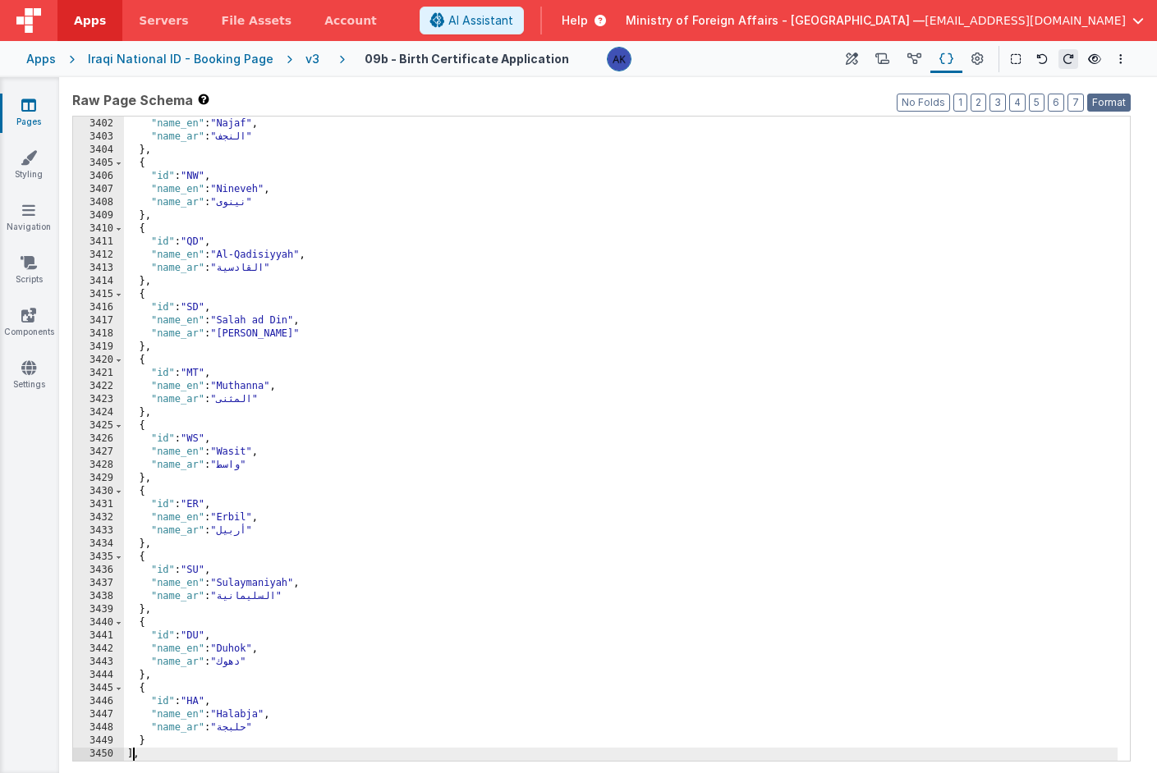
click at [1114, 107] on button "Format" at bounding box center [1109, 103] width 44 height 18
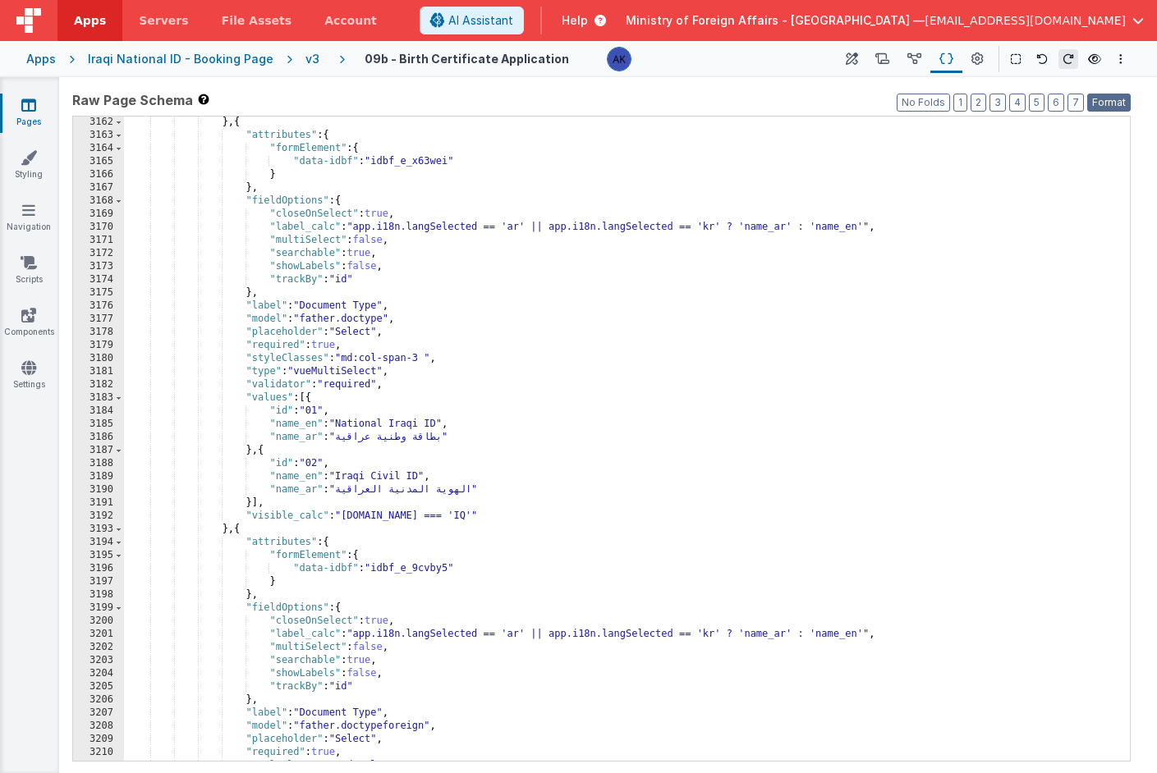
scroll to position [17675, 0]
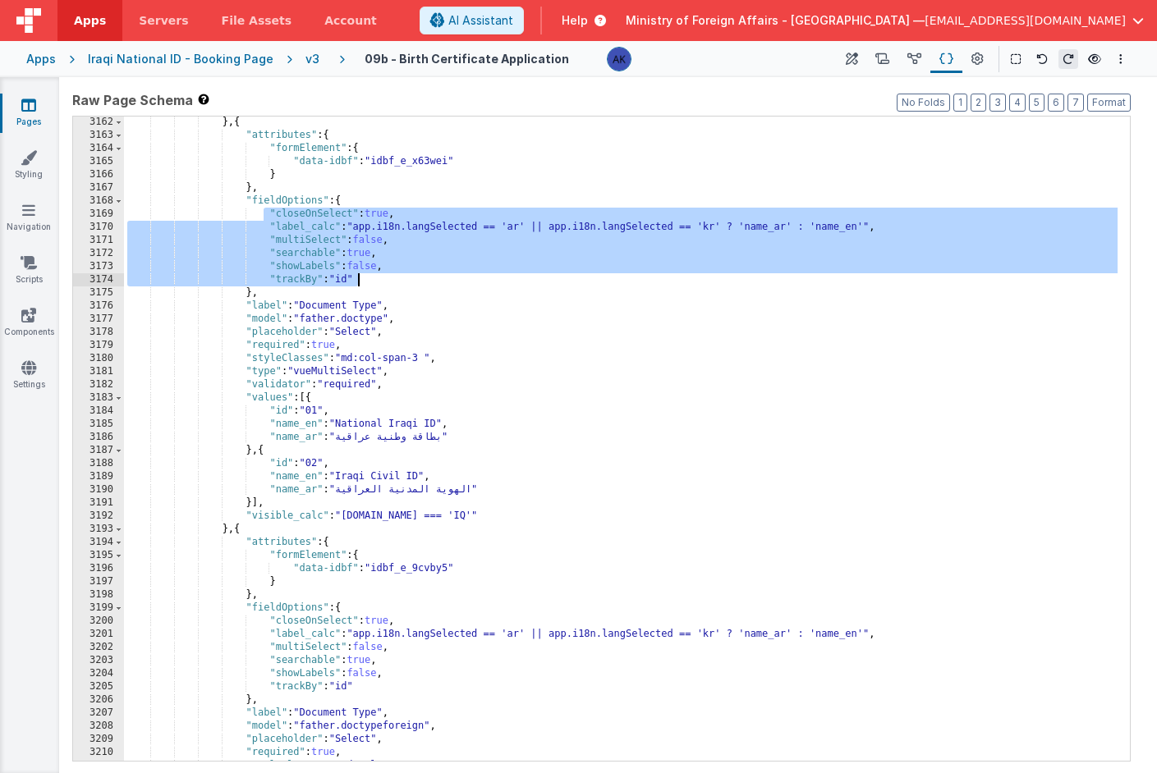
drag, startPoint x: 262, startPoint y: 216, endPoint x: 361, endPoint y: 276, distance: 116.0
click at [361, 276] on div "} , { "attributes" : { "formElement" : { "data-idbf" : "idbf_e_x63wei" } } , "f…" at bounding box center [620, 451] width 993 height 671
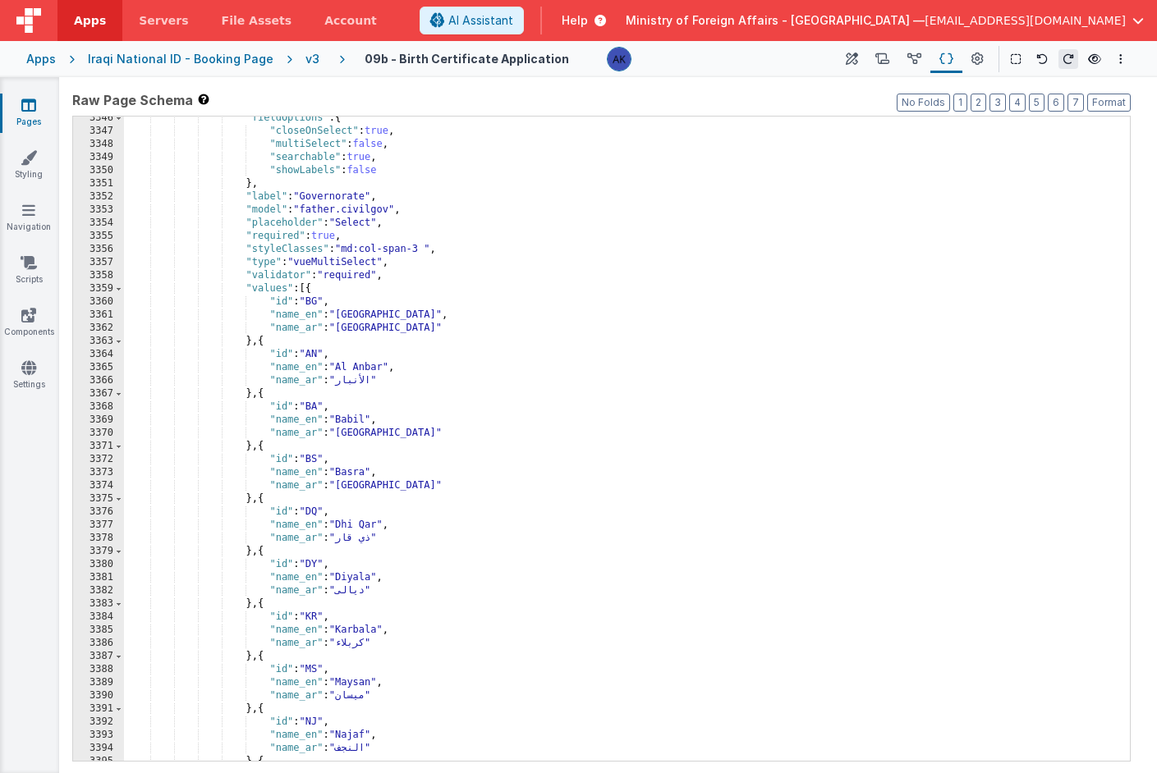
scroll to position [18623, 0]
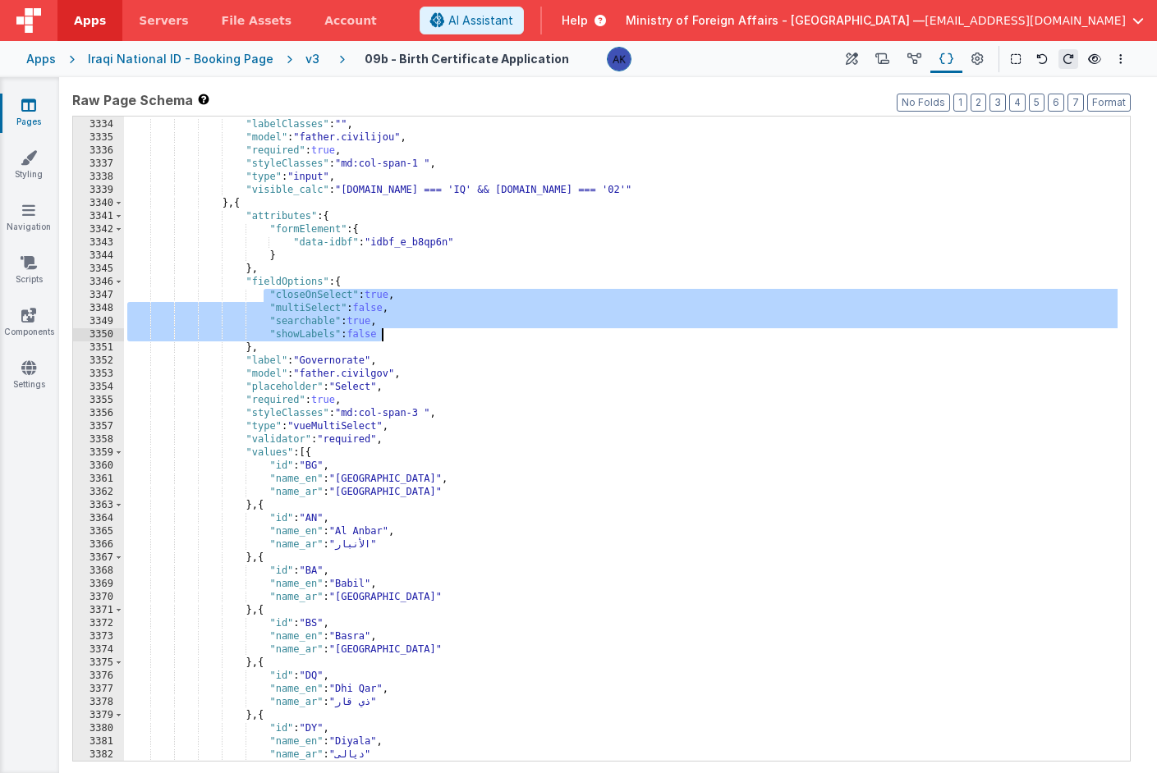
drag, startPoint x: 262, startPoint y: 295, endPoint x: 401, endPoint y: 333, distance: 143.8
click at [401, 333] on div ""label" : "Civil ID Journal Number" , "labelClasses" : "" , "model" : "father.c…" at bounding box center [620, 440] width 993 height 671
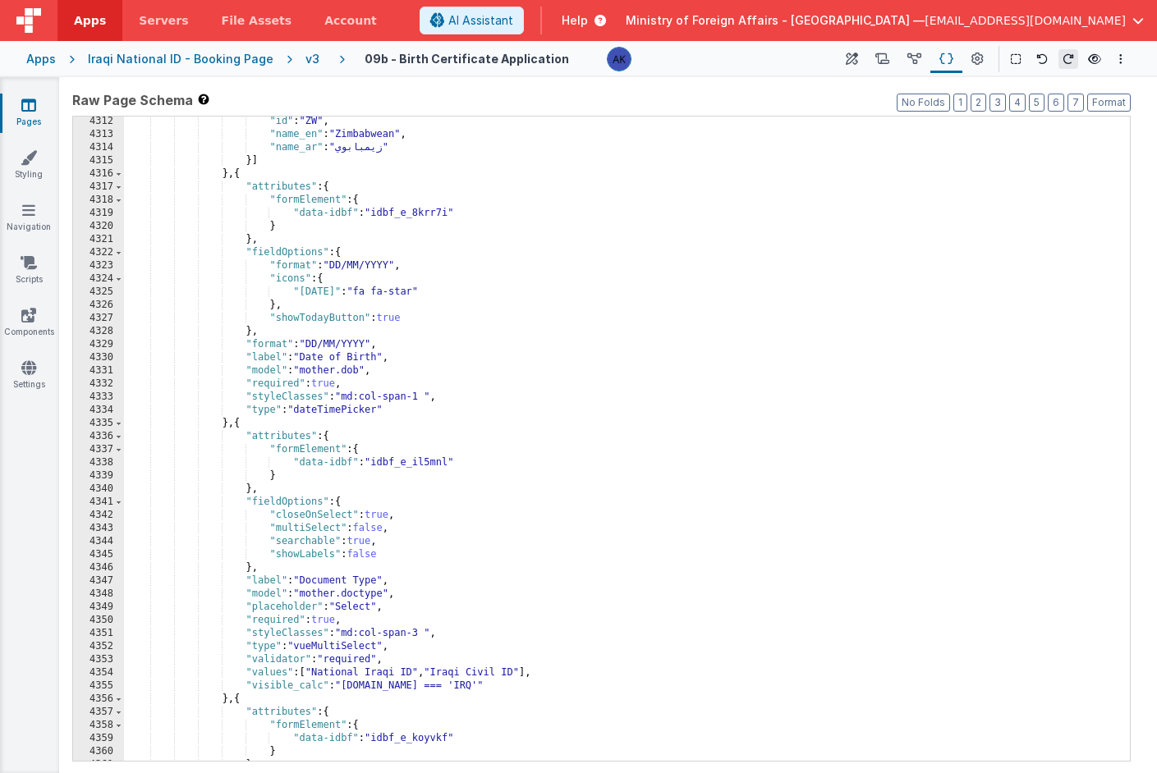
scroll to position [24014, 0]
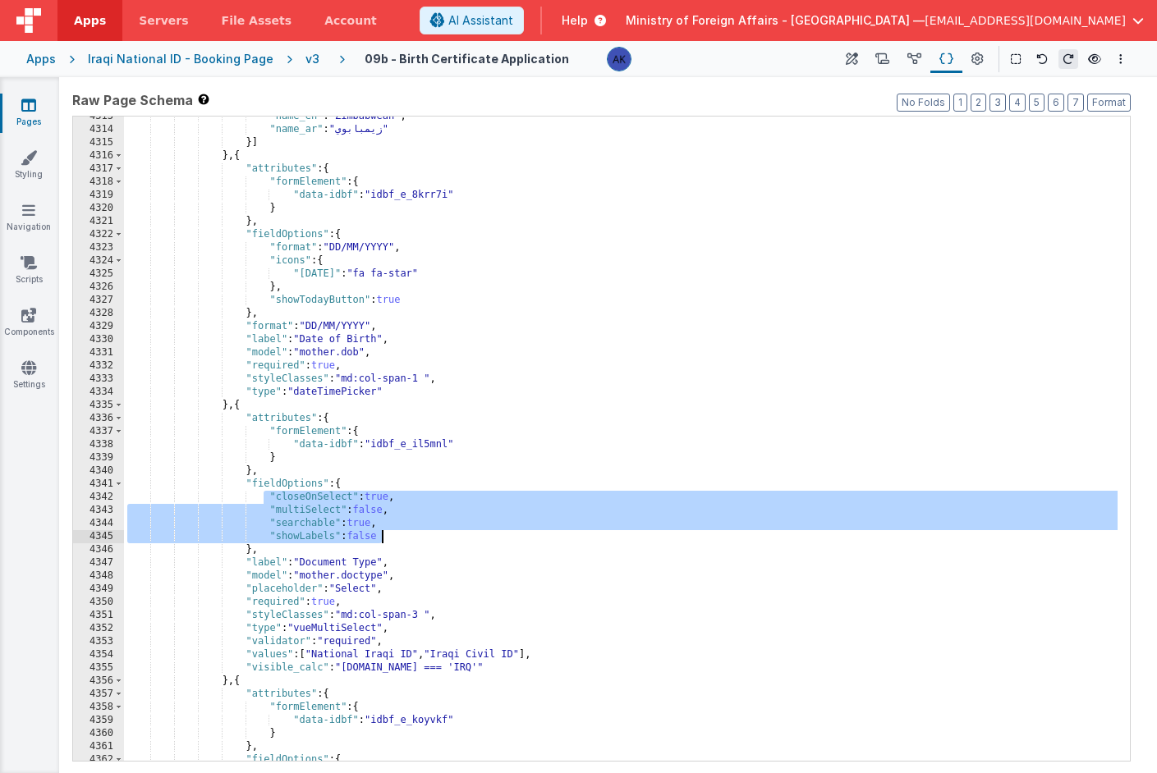
drag, startPoint x: 263, startPoint y: 495, endPoint x: 388, endPoint y: 533, distance: 131.2
click at [388, 533] on div ""name_en" : "Zimbabwean" , "name_ar" : "زيمبابوي" }] } , { "attributes" : { "fo…" at bounding box center [620, 445] width 993 height 671
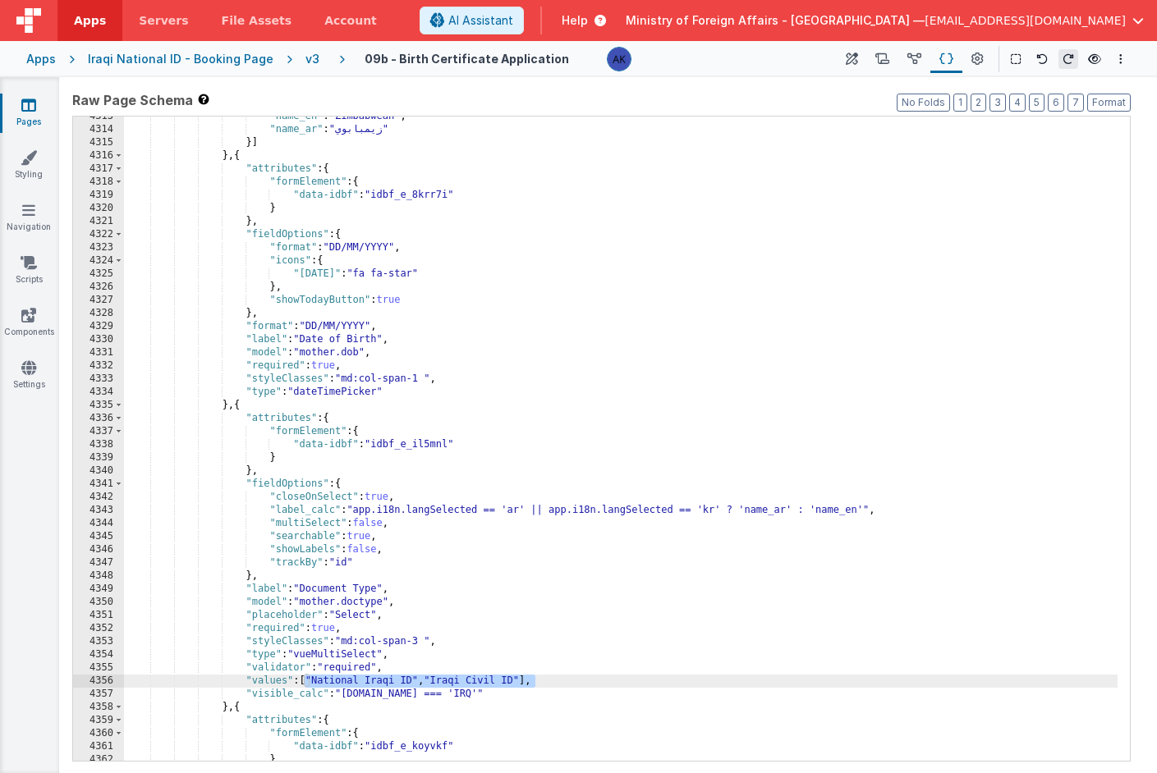
drag, startPoint x: 306, startPoint y: 683, endPoint x: 536, endPoint y: 680, distance: 229.9
click at [536, 680] on div ""name_en" : "Zimbabwean" , "name_ar" : "زيمبابوي" }] } , { "attributes" : { "fo…" at bounding box center [620, 445] width 993 height 671
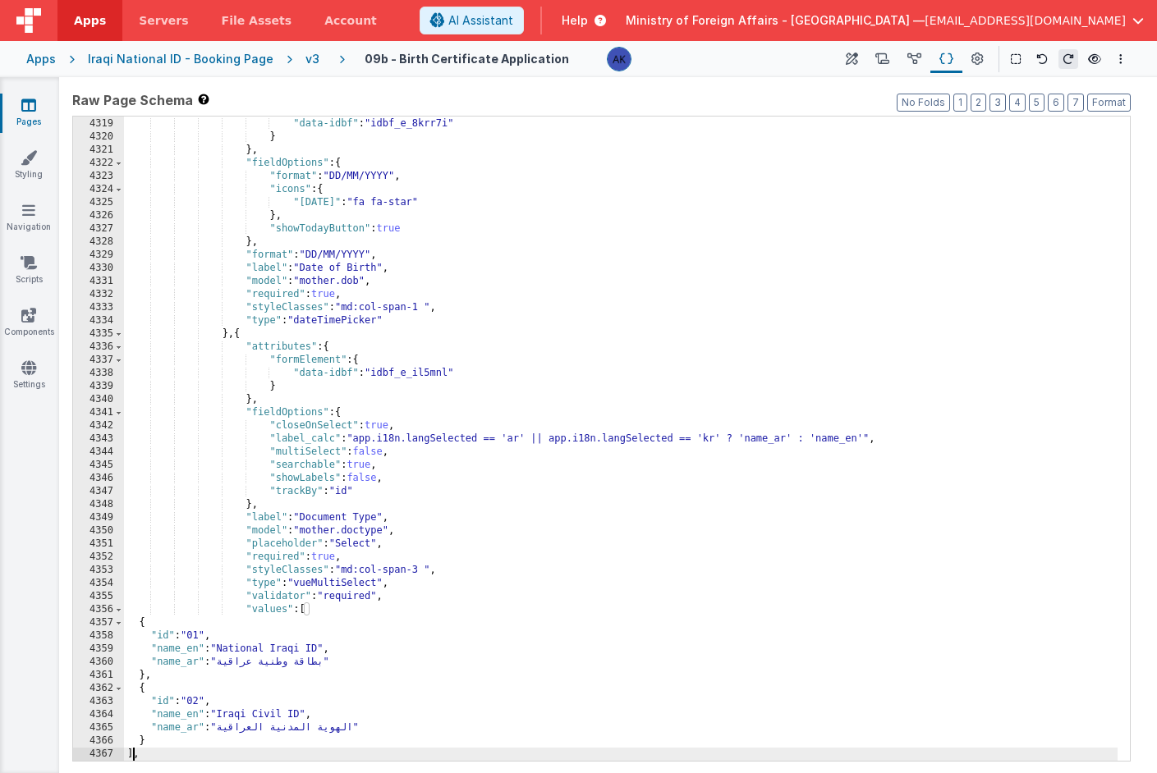
scroll to position [23979, 0]
click at [1111, 109] on button "Format" at bounding box center [1109, 103] width 44 height 18
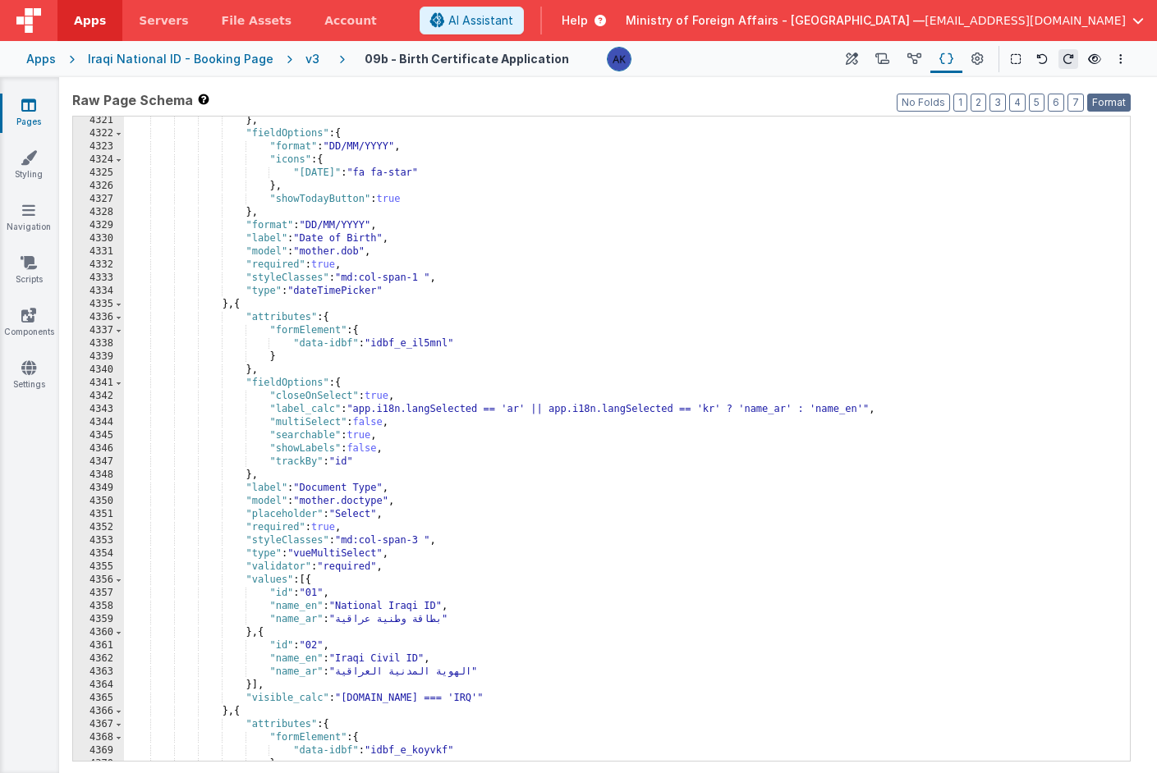
scroll to position [24006, 0]
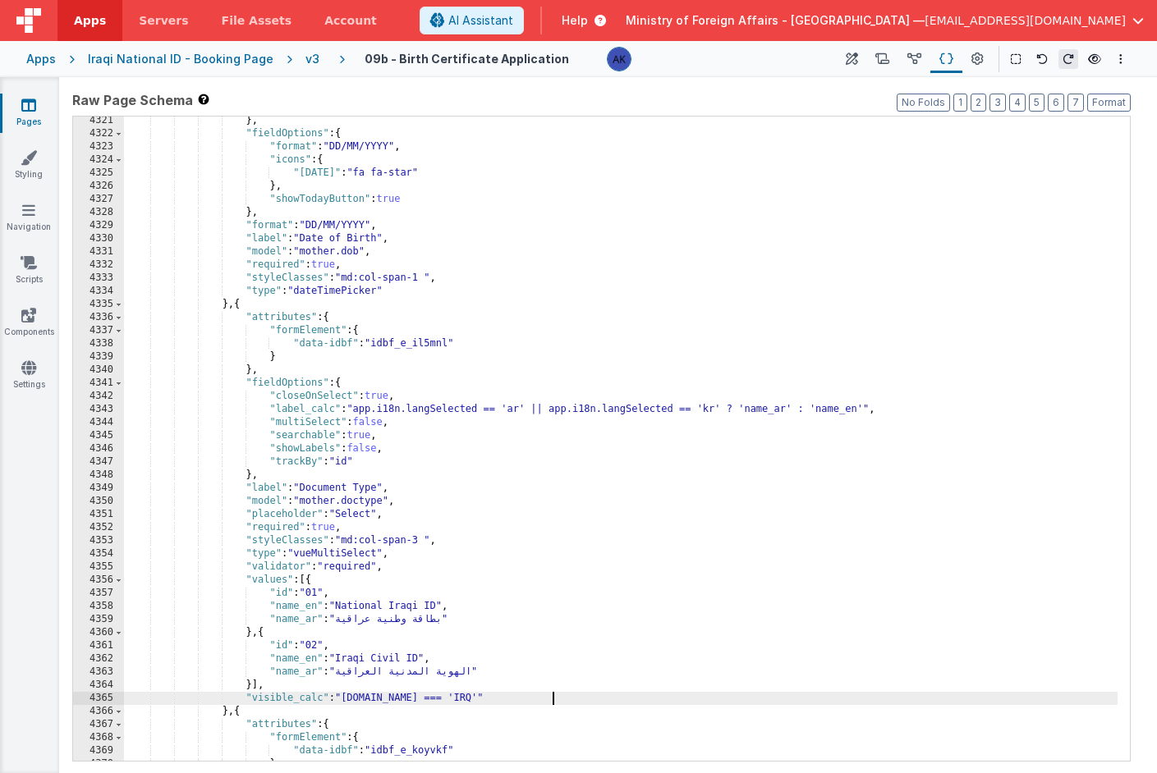
click at [551, 699] on div "} , "fieldOptions" : { "format" : "DD/MM/YYYY" , "icons" : { "[DATE]" : "fa fa-…" at bounding box center [620, 449] width 993 height 671
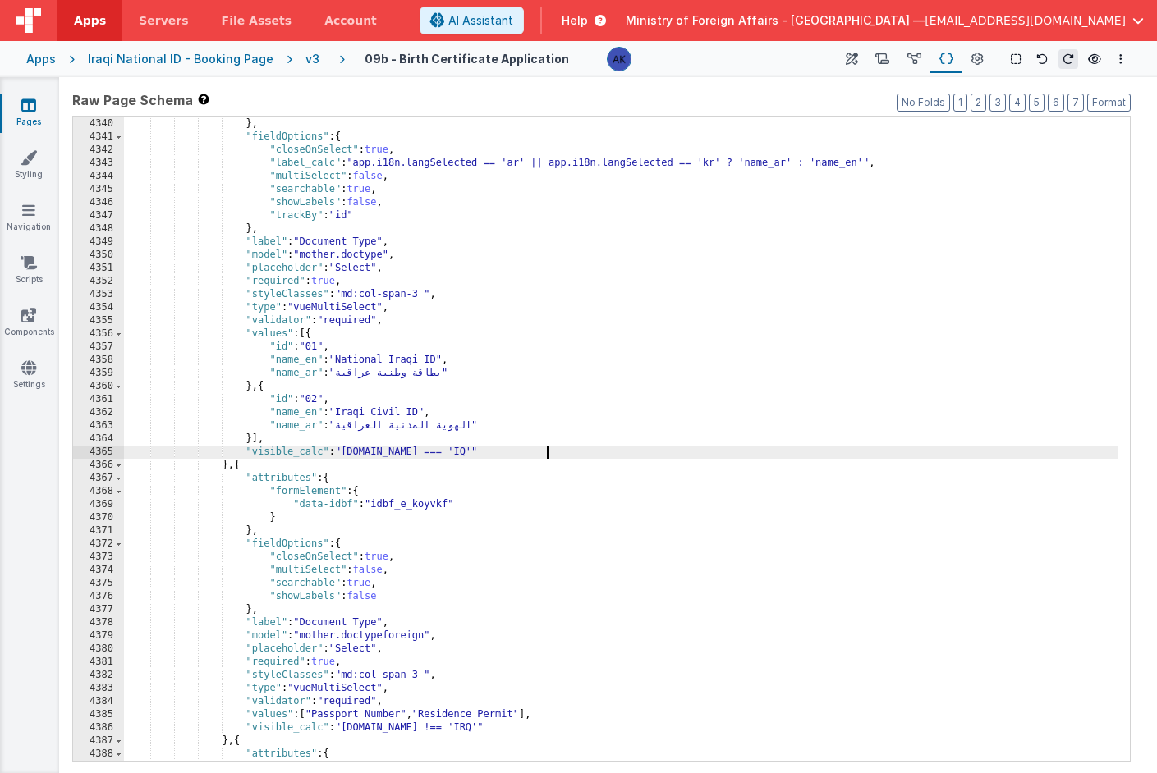
scroll to position [24110, 0]
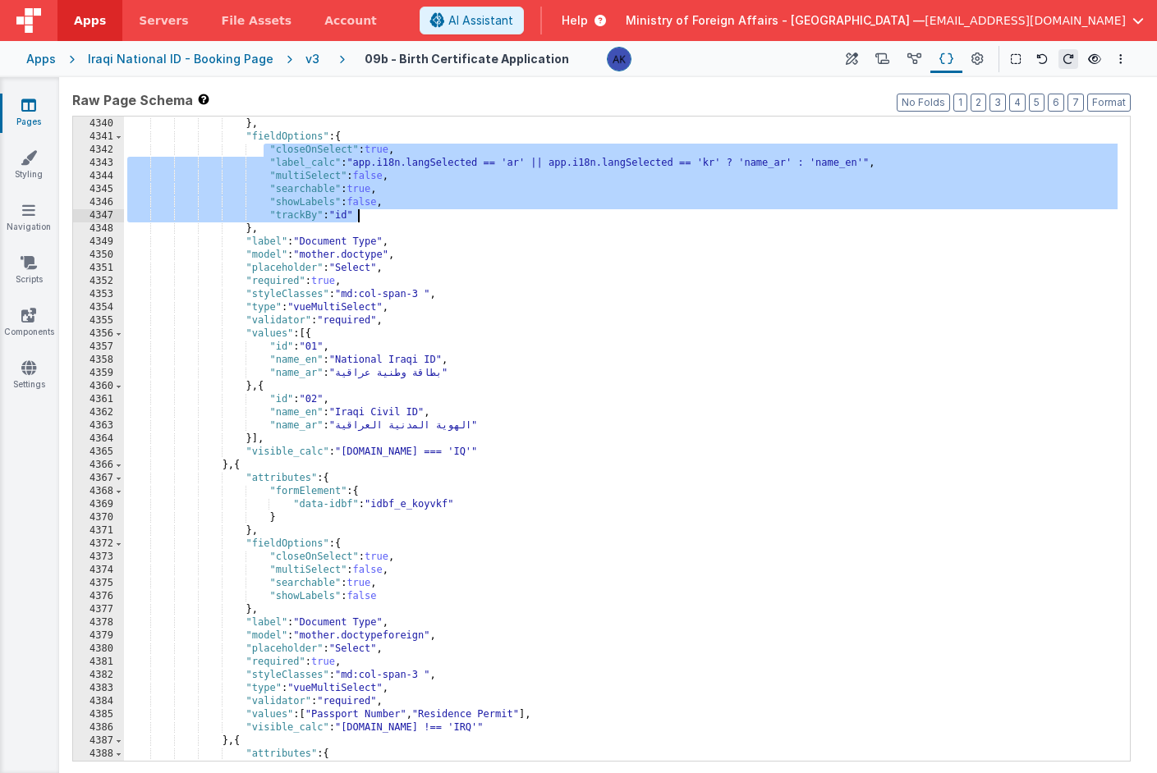
drag, startPoint x: 269, startPoint y: 151, endPoint x: 420, endPoint y: 211, distance: 161.8
click at [420, 211] on div "} } , "fieldOptions" : { "closeOnSelect" : true , "label_calc" : "app.i18n.lang…" at bounding box center [620, 439] width 993 height 671
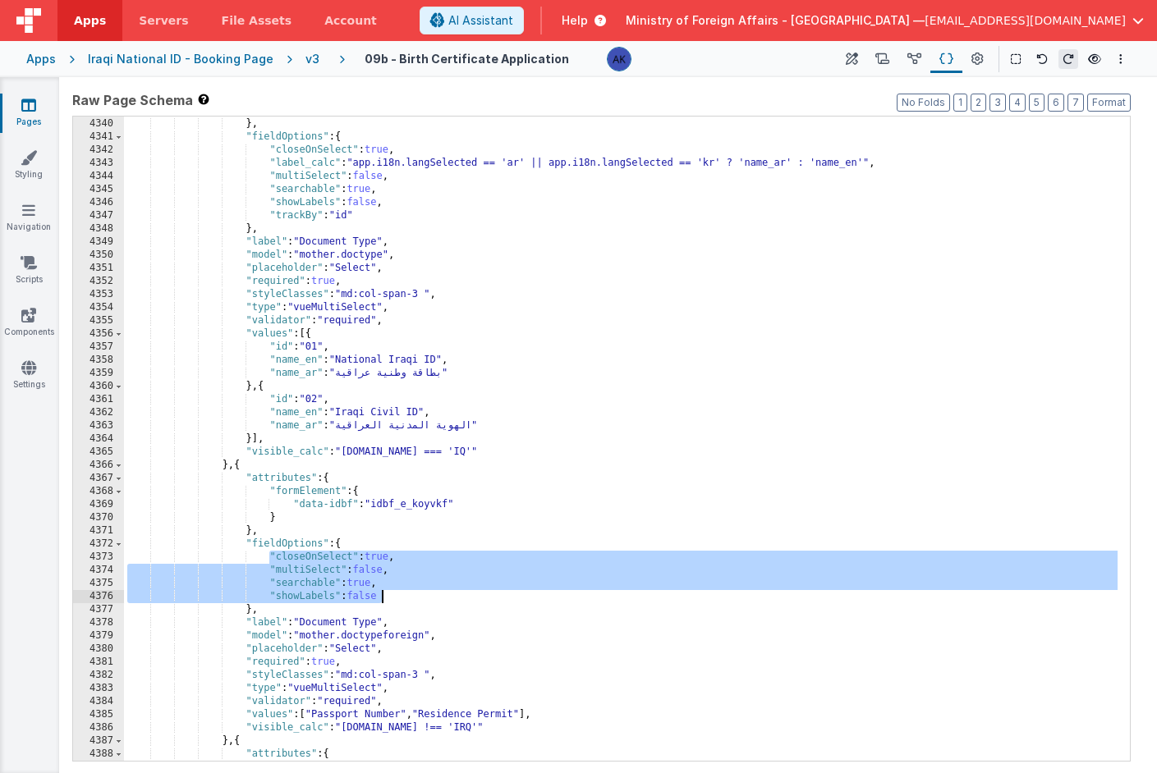
drag, startPoint x: 267, startPoint y: 560, endPoint x: 385, endPoint y: 594, distance: 123.2
click at [385, 594] on div "} } , "fieldOptions" : { "closeOnSelect" : true , "label_calc" : "app.i18n.lang…" at bounding box center [620, 439] width 993 height 671
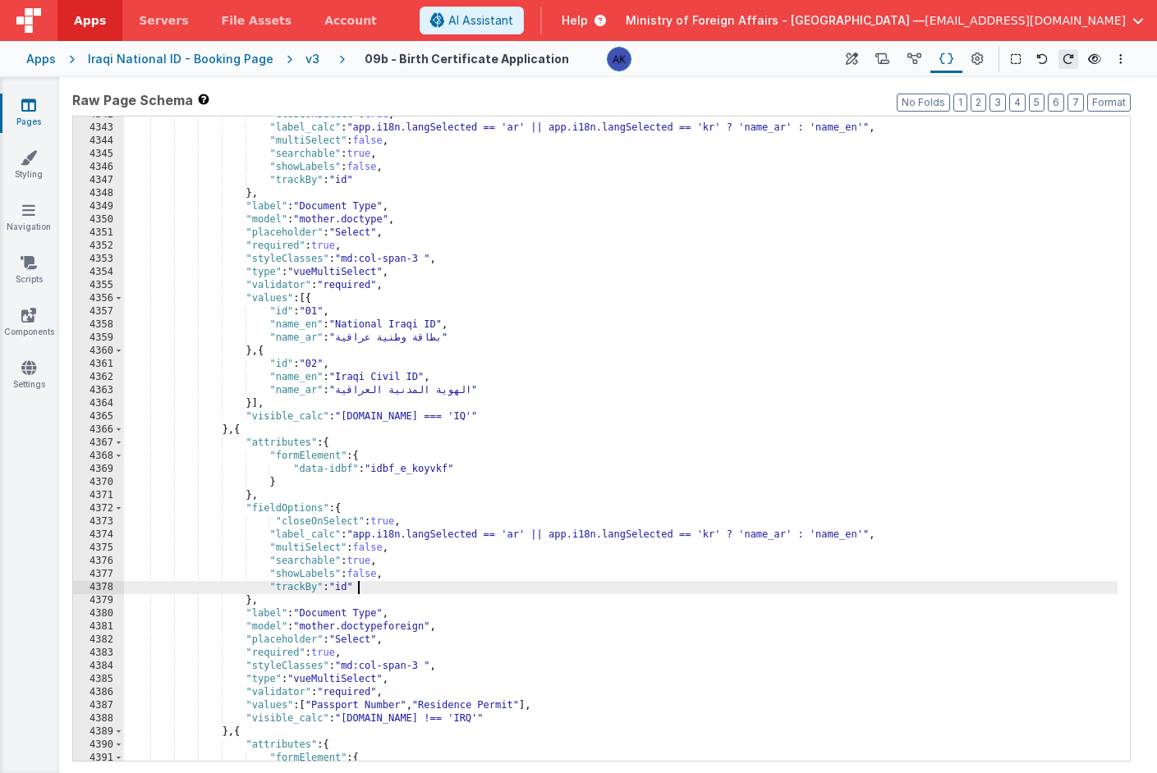
scroll to position [24115, 0]
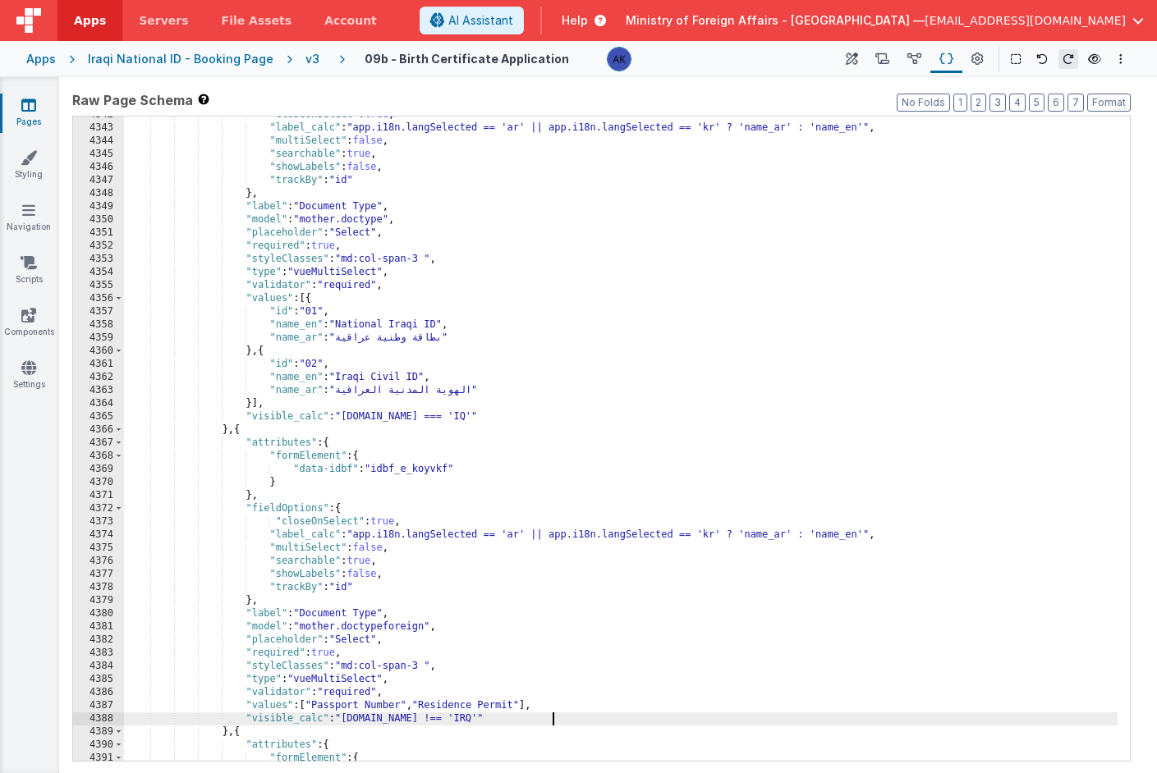
click at [552, 718] on div ""closeOnSelect" : true , "label_calc" : "app.i18n.langSelected == 'ar' || app.i…" at bounding box center [620, 443] width 993 height 671
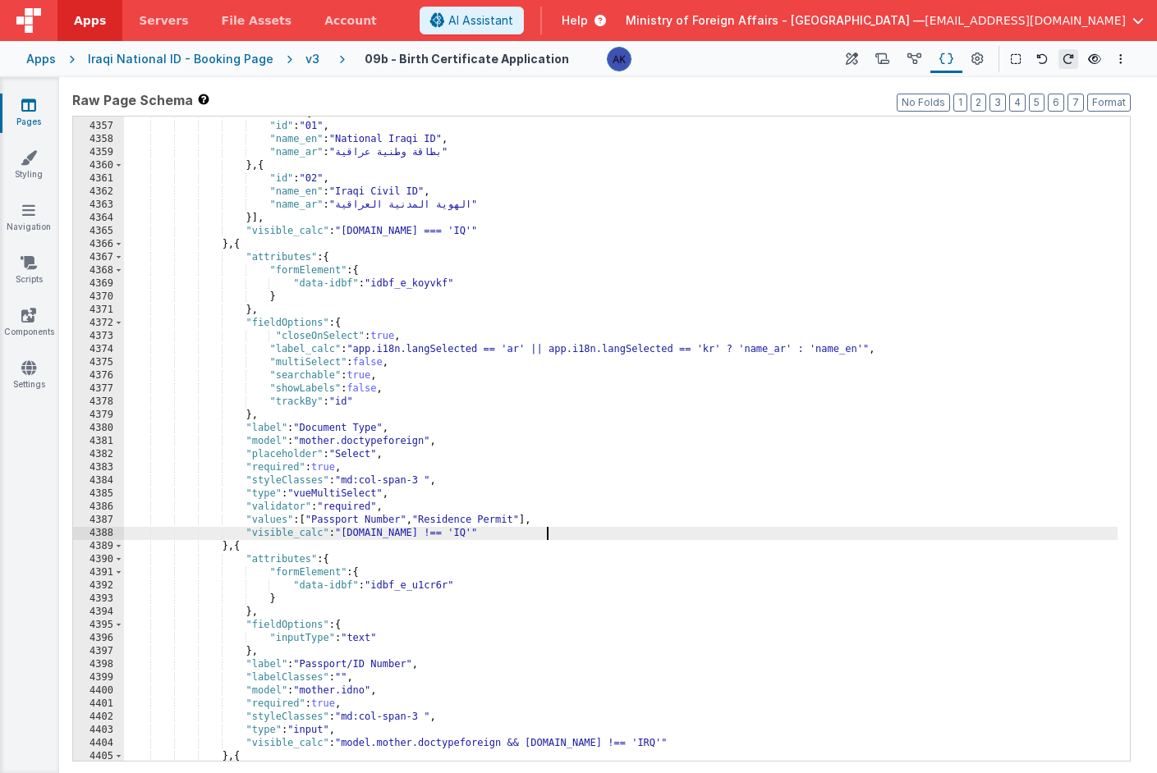
scroll to position [24193, 0]
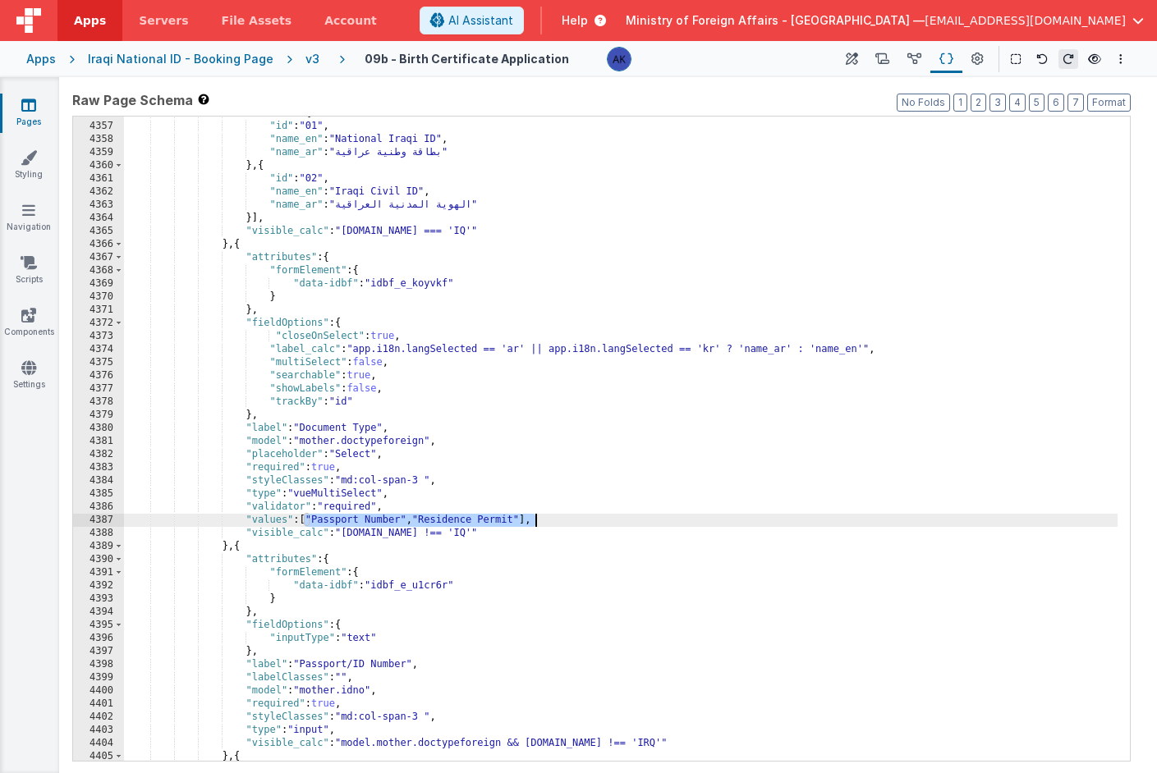
drag, startPoint x: 307, startPoint y: 522, endPoint x: 531, endPoint y: 521, distance: 224.1
click at [532, 521] on div ""values" : [{ "id" : "01" , "name_en" : "National Iraqi ID" , "name_ar" : "بطاق…" at bounding box center [620, 442] width 993 height 671
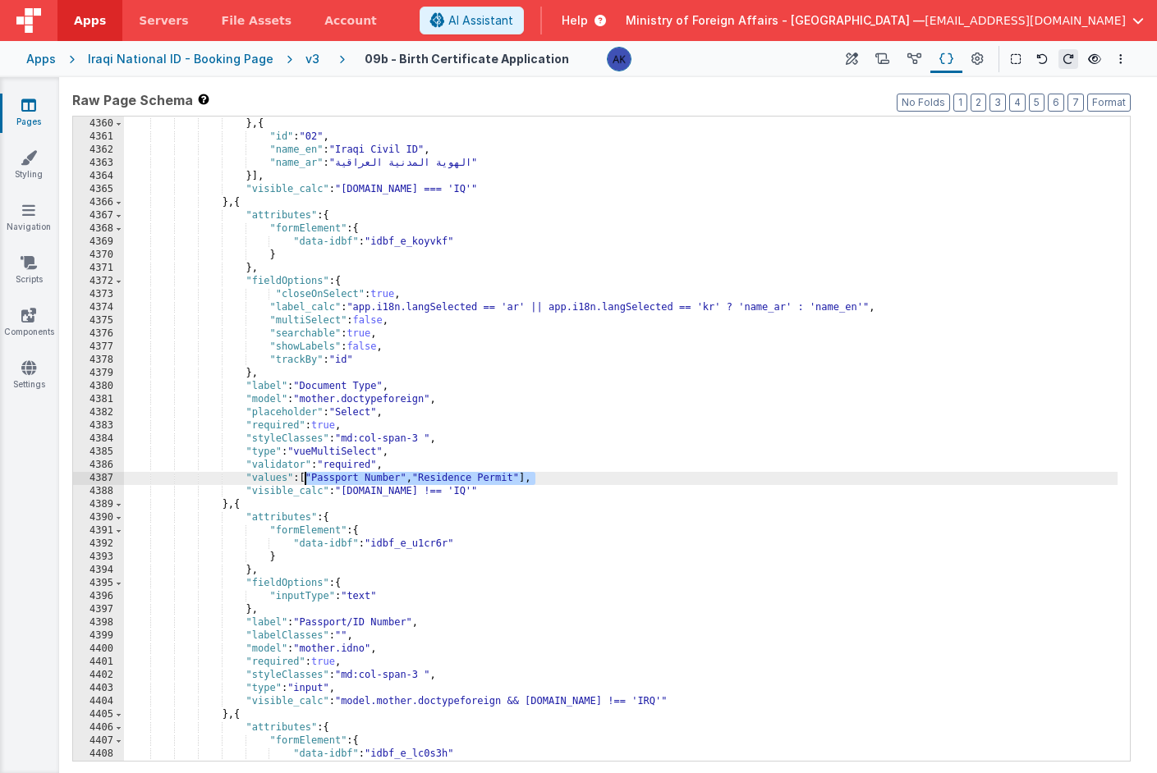
drag, startPoint x: 536, startPoint y: 479, endPoint x: 306, endPoint y: 478, distance: 229.9
click at [306, 478] on div ""name_ar" : "بطاقة وطنية عراقية" } , { "id" : "02" , "name_en" : "Iraqi Civil I…" at bounding box center [620, 439] width 993 height 671
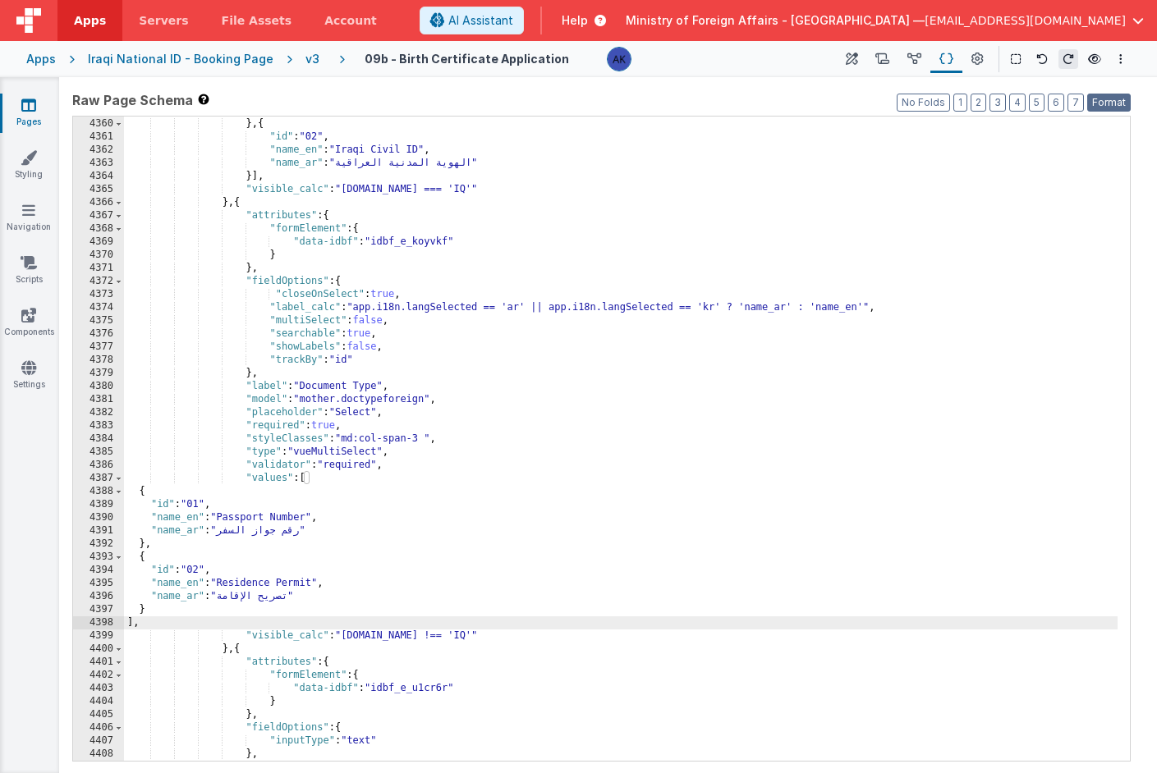
click at [1094, 98] on button "Format" at bounding box center [1109, 103] width 44 height 18
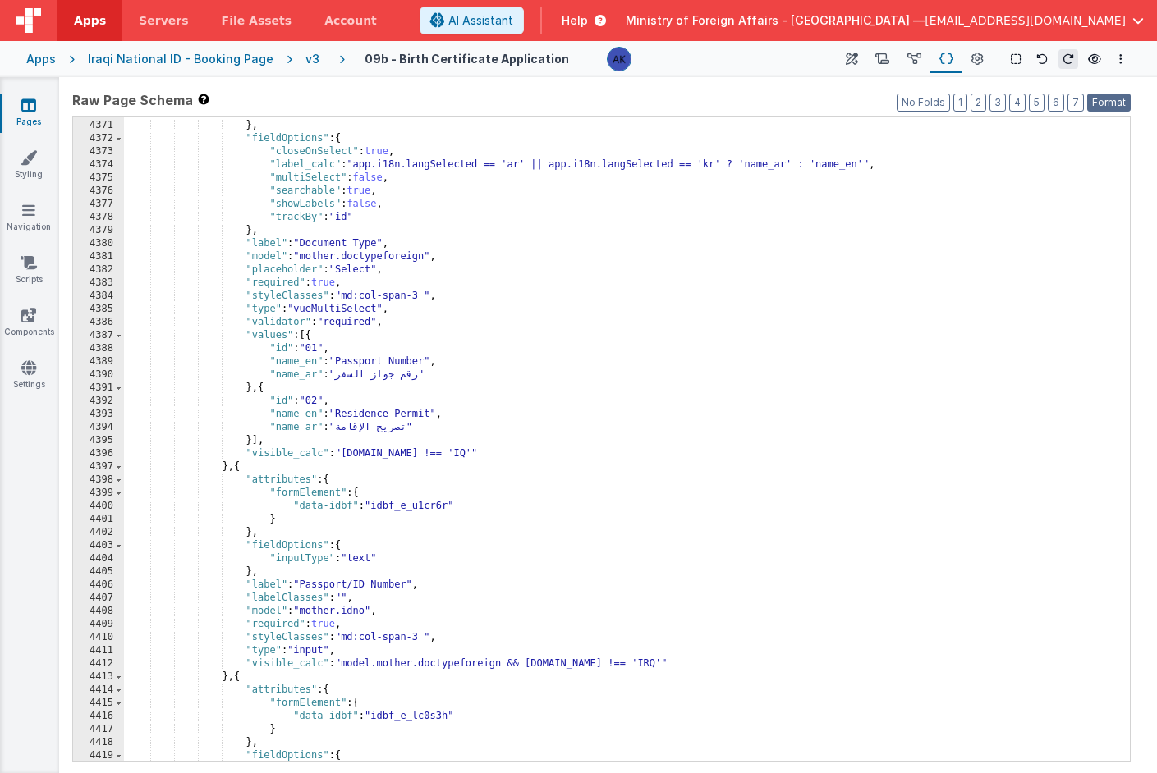
scroll to position [24234, 0]
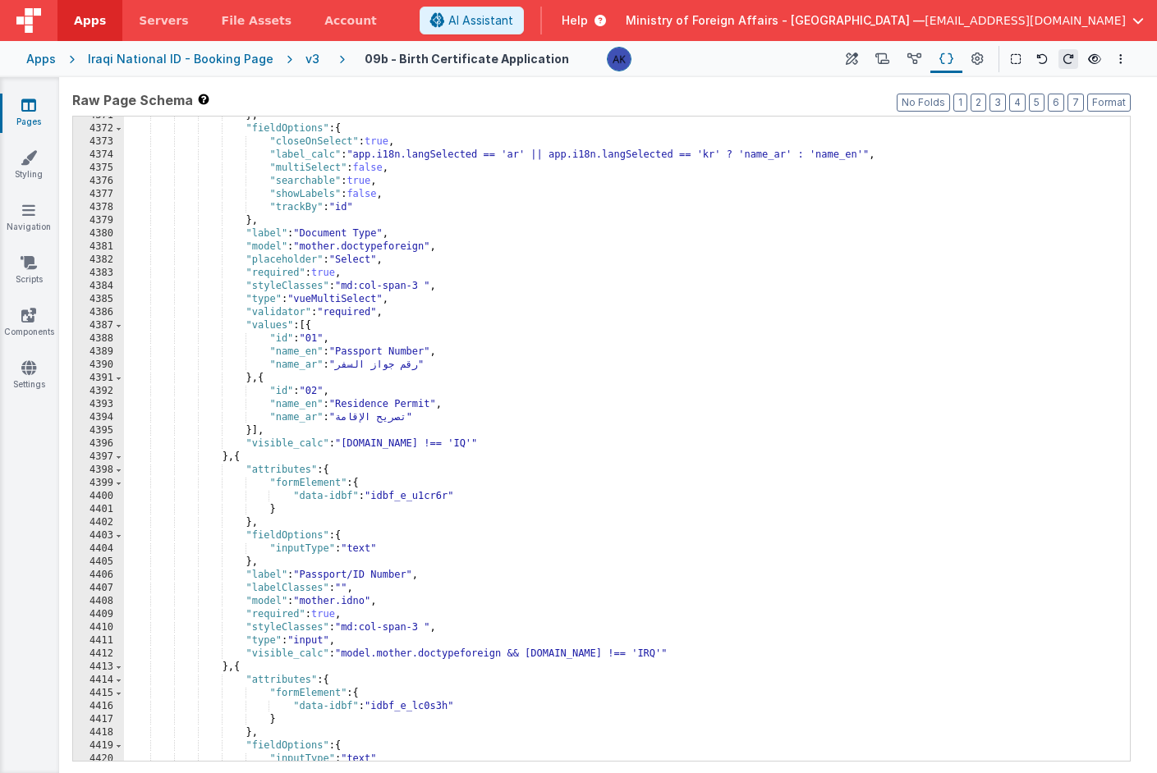
click at [732, 654] on div "} , "fieldOptions" : { "closeOnSelect" : true , "label_calc" : "app.i18n.langSe…" at bounding box center [620, 444] width 993 height 671
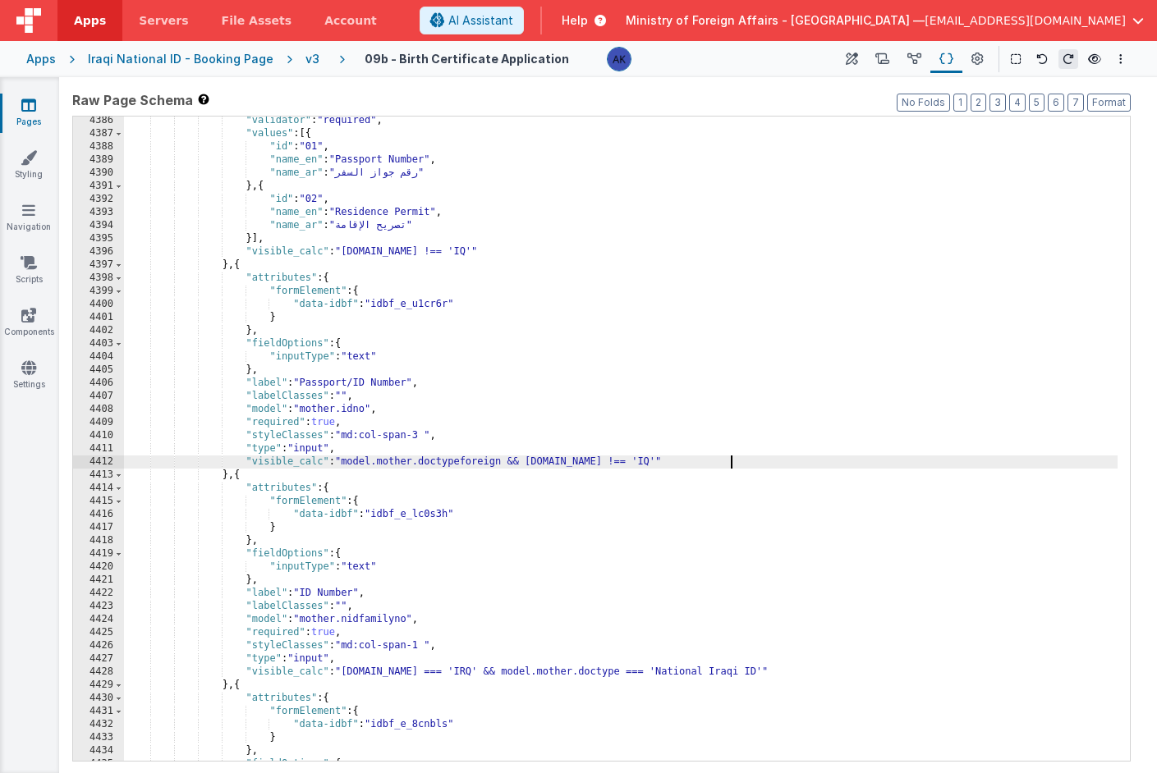
scroll to position [24315, 0]
click at [405, 618] on div ""validator" : "required" , "values" : [{ "id" : "01" , "name_en" : "Passport Nu…" at bounding box center [620, 447] width 993 height 671
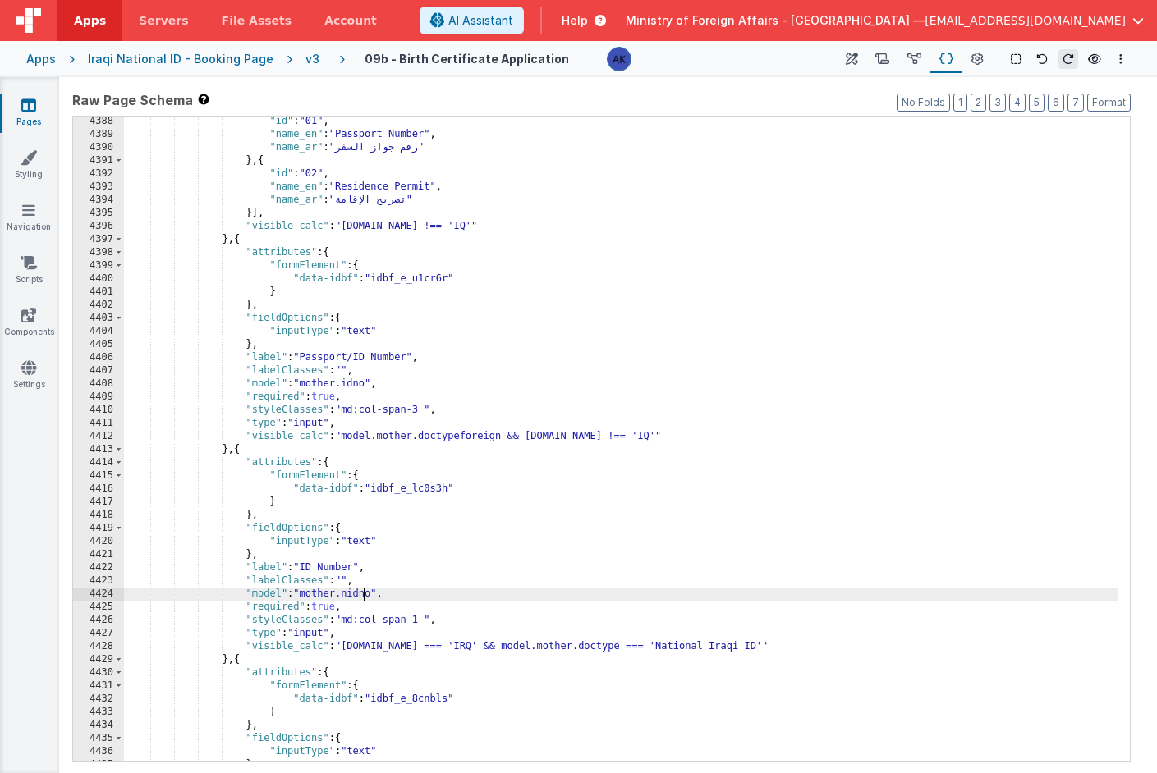
scroll to position [24331, 0]
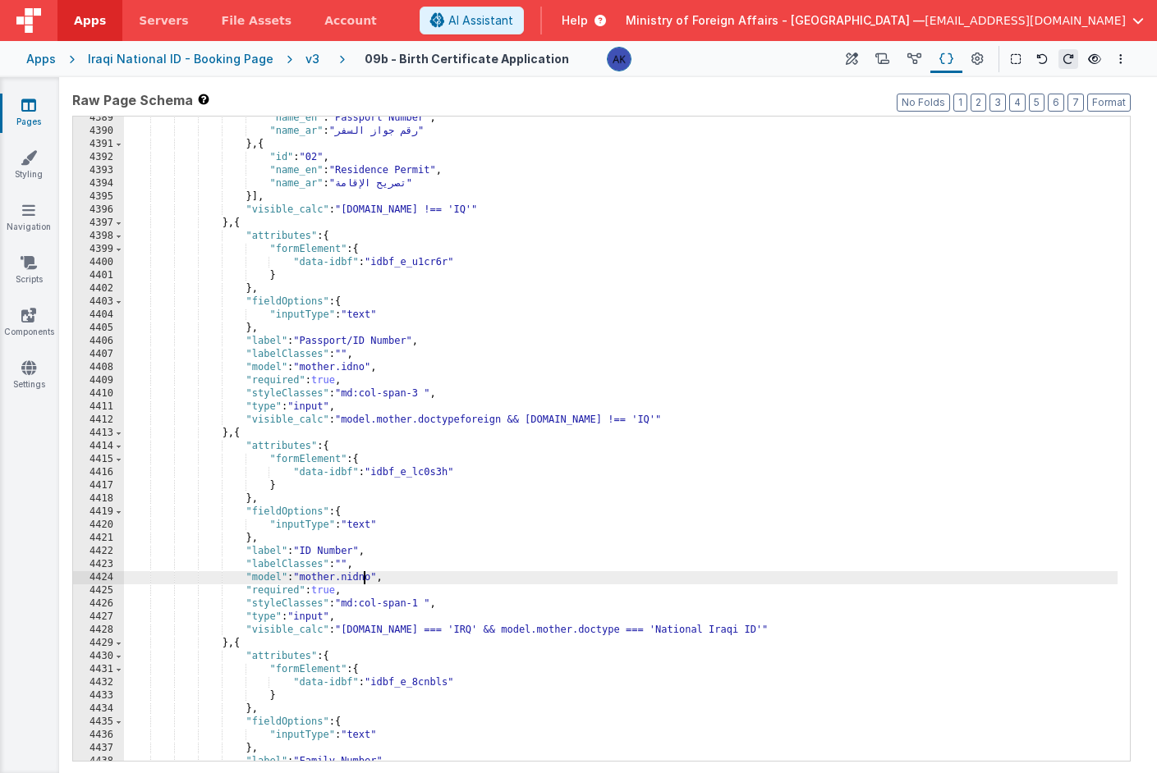
click at [553, 635] on div ""name_en" : "Passport Number" , "name_ar" : "رقم جواز السفر" } , { "id" : "02" …" at bounding box center [620, 447] width 993 height 671
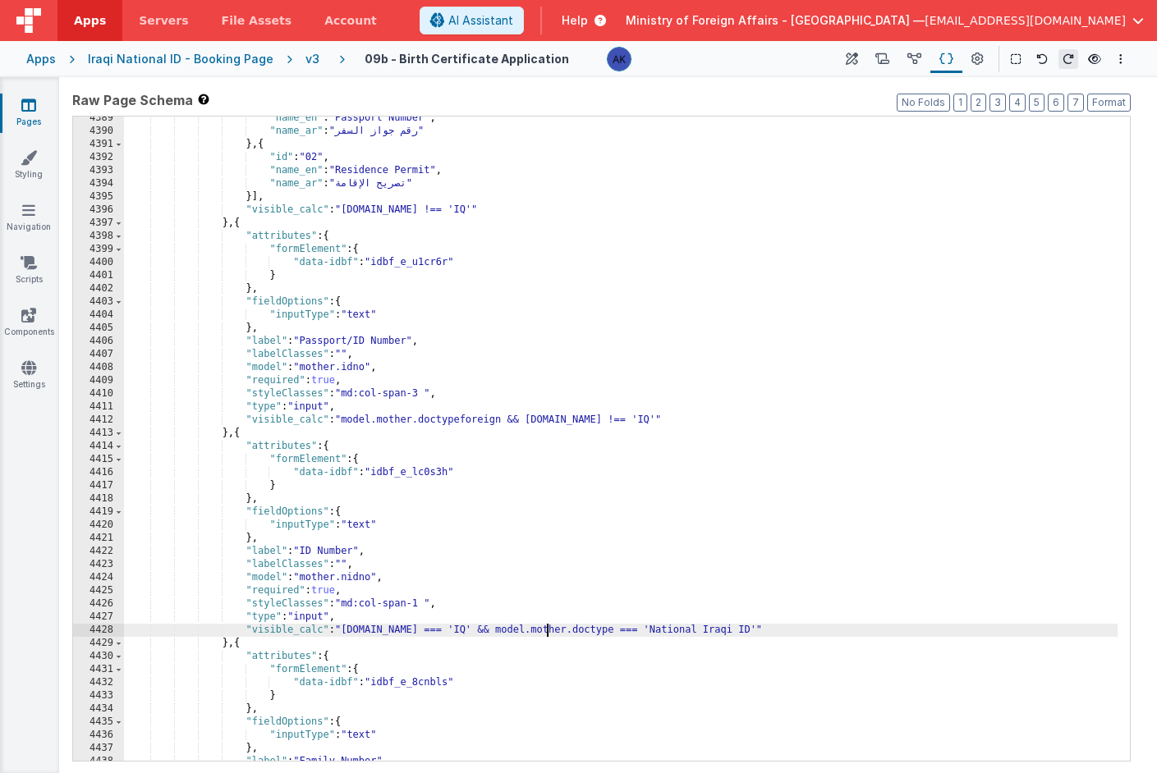
click at [700, 631] on div ""name_en" : "Passport Number" , "name_ar" : "رقم جواز السفر" } , { "id" : "02" …" at bounding box center [620, 447] width 993 height 671
drag, startPoint x: 755, startPoint y: 631, endPoint x: 854, endPoint y: 635, distance: 99.4
click at [854, 635] on div ""name_en" : "Passport Number" , "name_ar" : "رقم جواز السفر" } , { "id" : "02" …" at bounding box center [620, 447] width 993 height 671
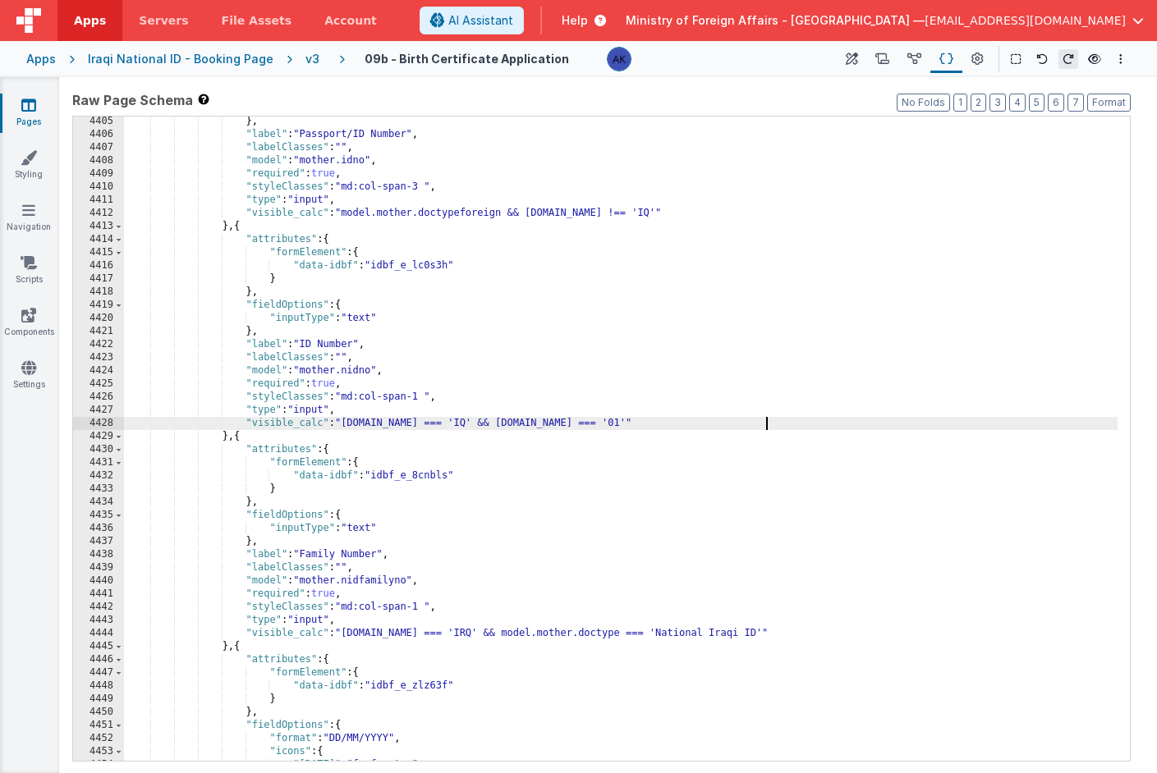
scroll to position [24425, 0]
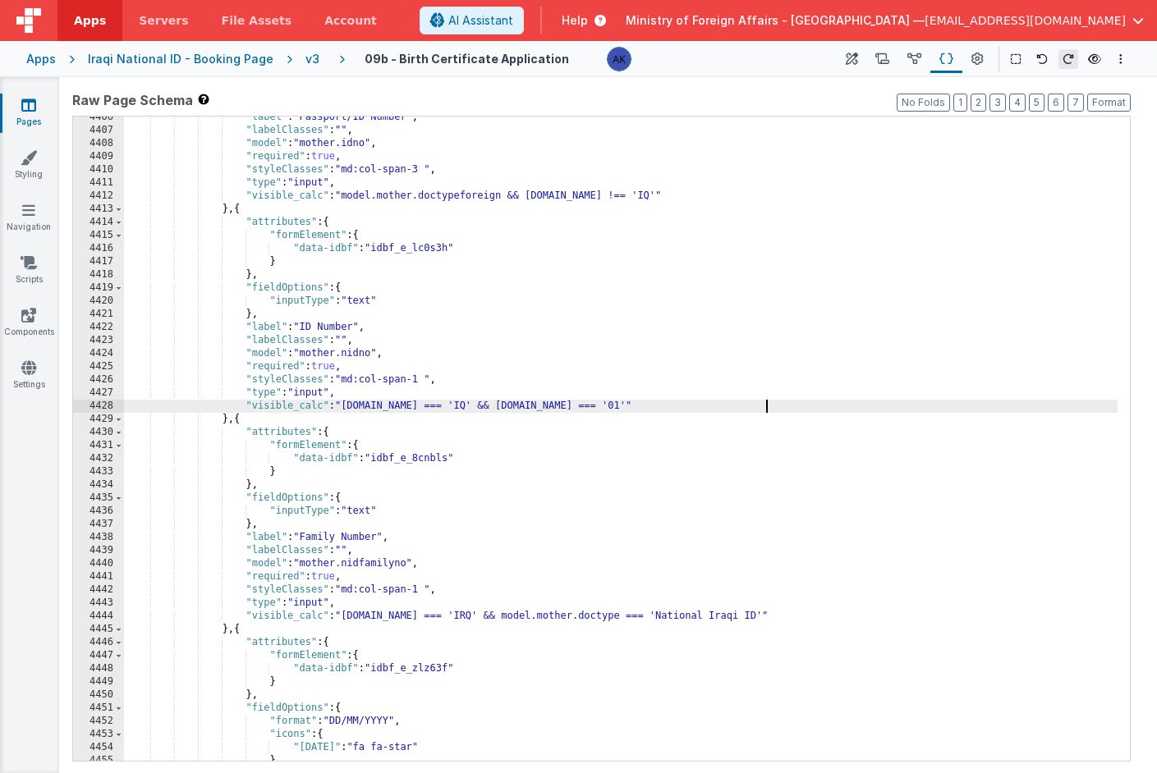
click at [553, 615] on div ""label" : "Passport/ID Number" , "labelClasses" : "" , "model" : "mother.idno" …" at bounding box center [620, 446] width 993 height 671
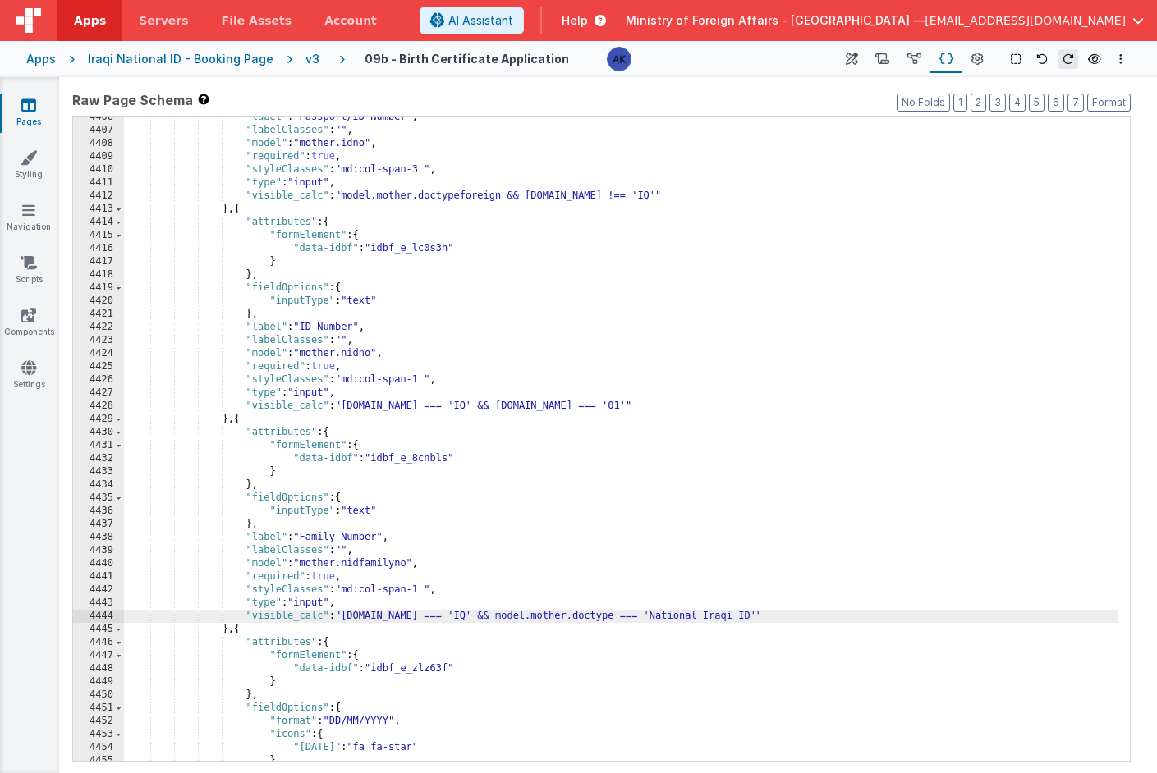
click at [700, 618] on div ""label" : "Passport/ID Number" , "labelClasses" : "" , "model" : "mother.idno" …" at bounding box center [620, 446] width 993 height 671
drag, startPoint x: 755, startPoint y: 617, endPoint x: 852, endPoint y: 617, distance: 96.9
click at [852, 617] on div ""label" : "Passport/ID Number" , "labelClasses" : "" , "model" : "mother.idno" …" at bounding box center [620, 446] width 993 height 671
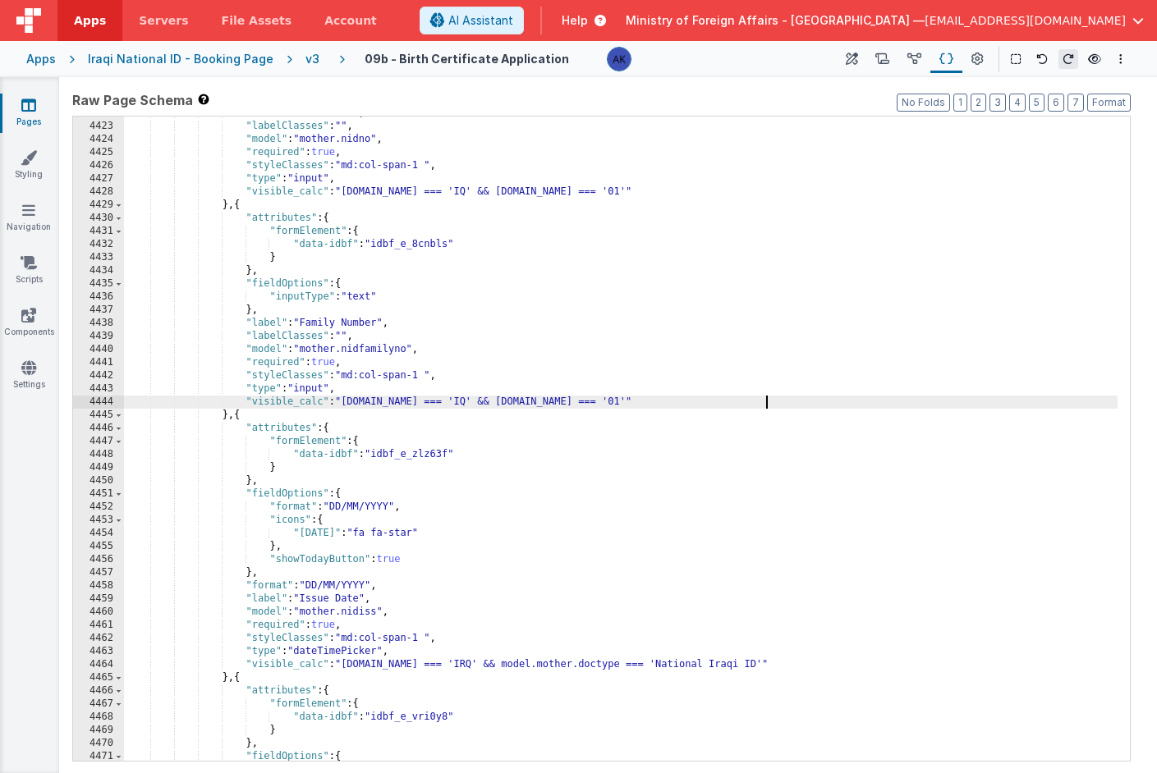
scroll to position [24516, 0]
click at [553, 662] on div ""label" : "ID Number" , "labelClasses" : "" , "model" : "mother.nidno" , "requi…" at bounding box center [620, 439] width 993 height 671
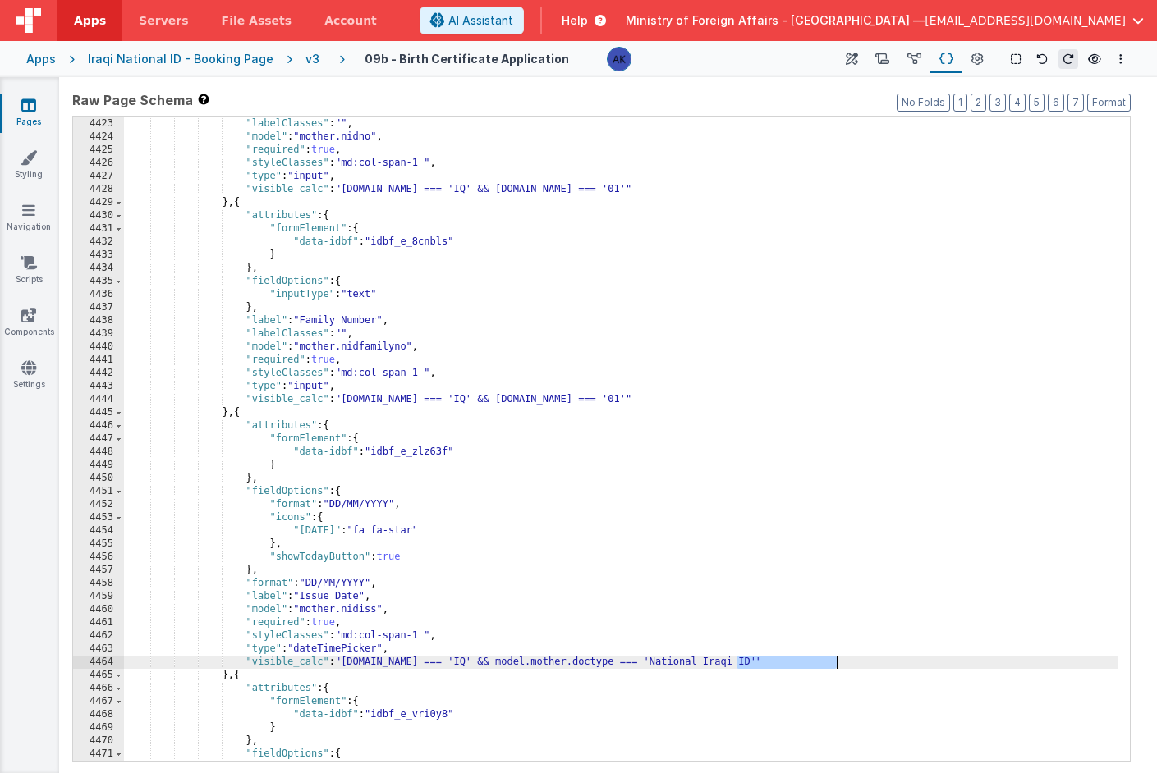
drag, startPoint x: 737, startPoint y: 662, endPoint x: 838, endPoint y: 663, distance: 101.0
click at [838, 663] on div ""label" : "ID Number" , "labelClasses" : "" , "model" : "mother.nidno" , "requi…" at bounding box center [620, 439] width 993 height 671
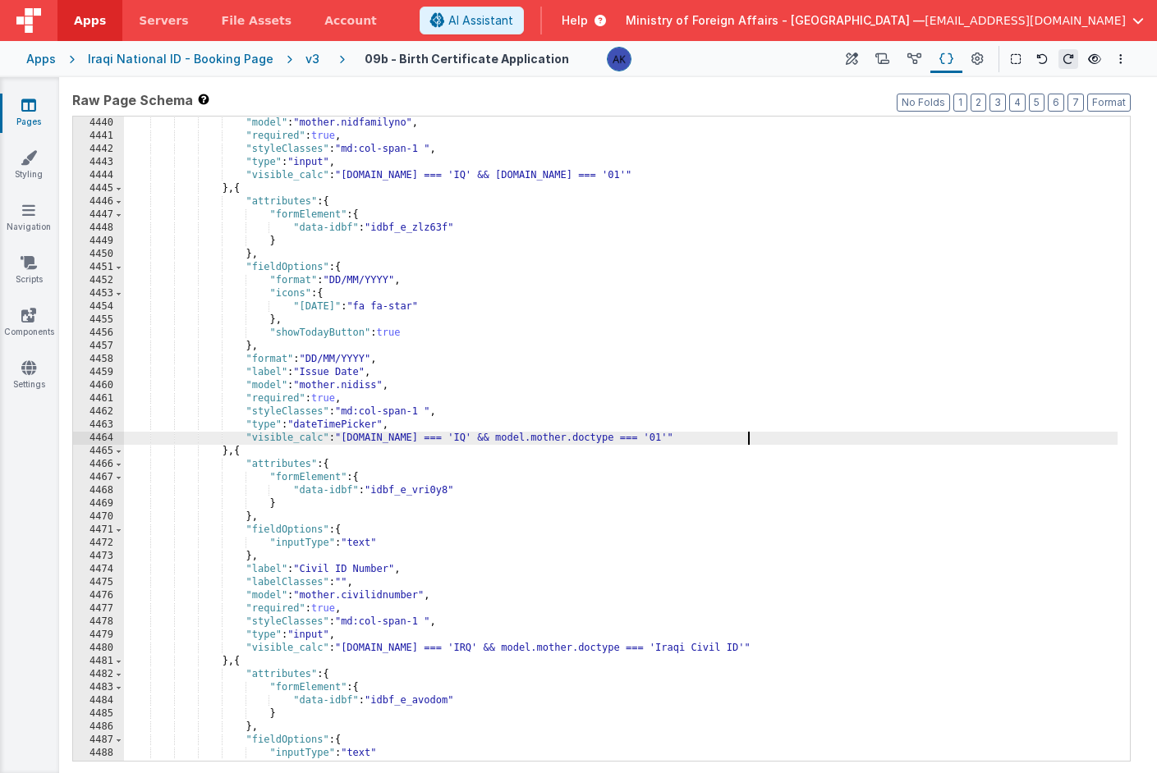
scroll to position [24611, 0]
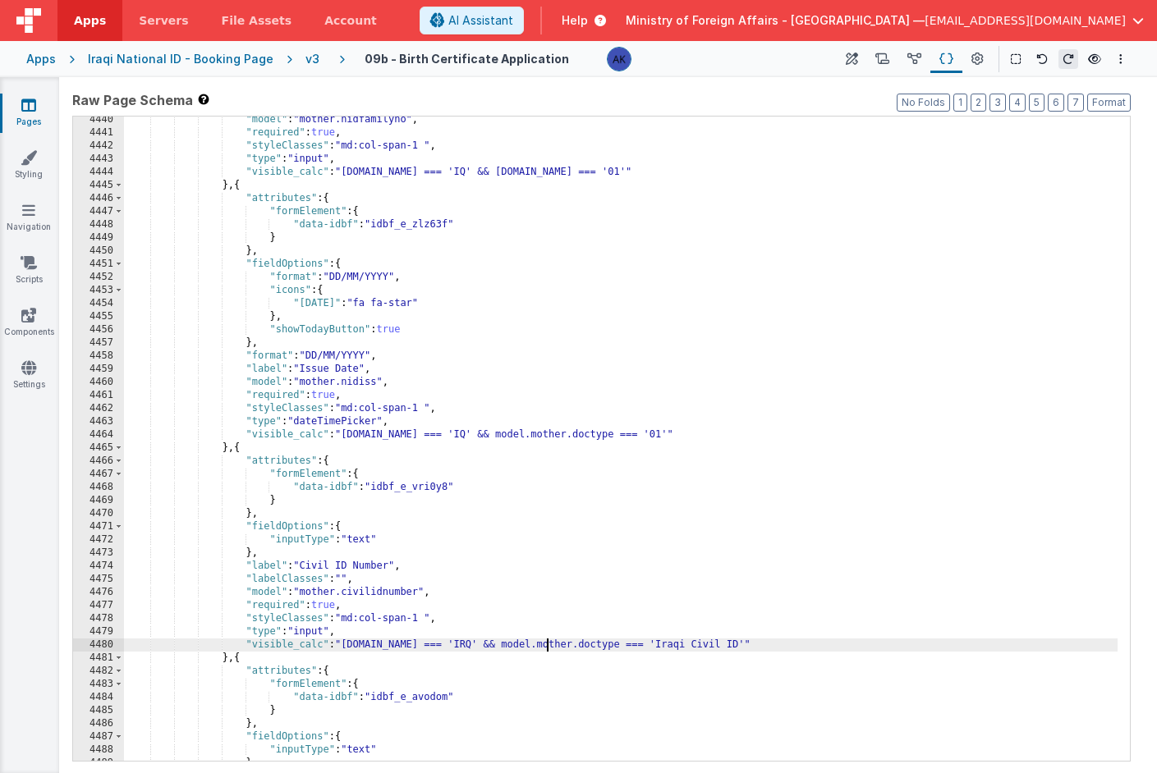
click at [548, 648] on div ""model" : "mother.nidfamilyno" , "required" : true , "styleClasses" : "md:col-s…" at bounding box center [620, 448] width 993 height 671
click at [700, 437] on div ""model" : "mother.nidfamilyno" , "required" : true , "styleClasses" : "md:col-s…" at bounding box center [620, 448] width 993 height 671
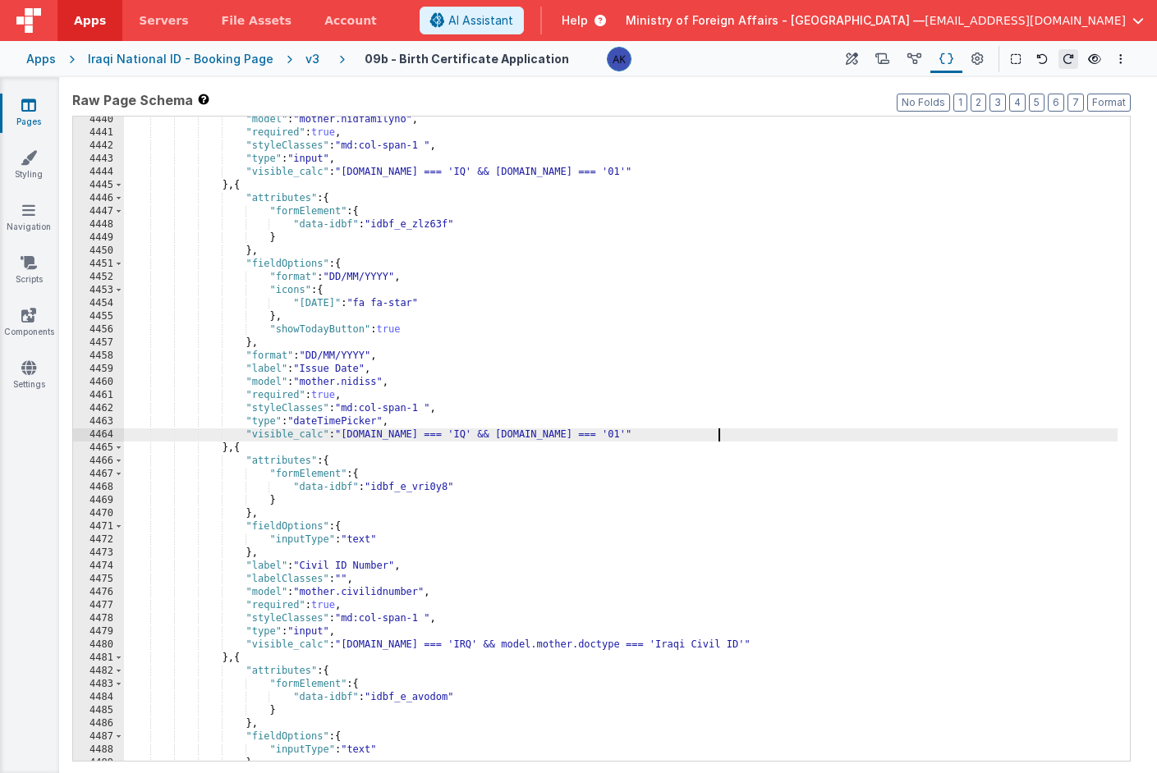
click at [554, 645] on div ""model" : "mother.nidfamilyno" , "required" : true , "styleClasses" : "md:col-s…" at bounding box center [620, 448] width 993 height 671
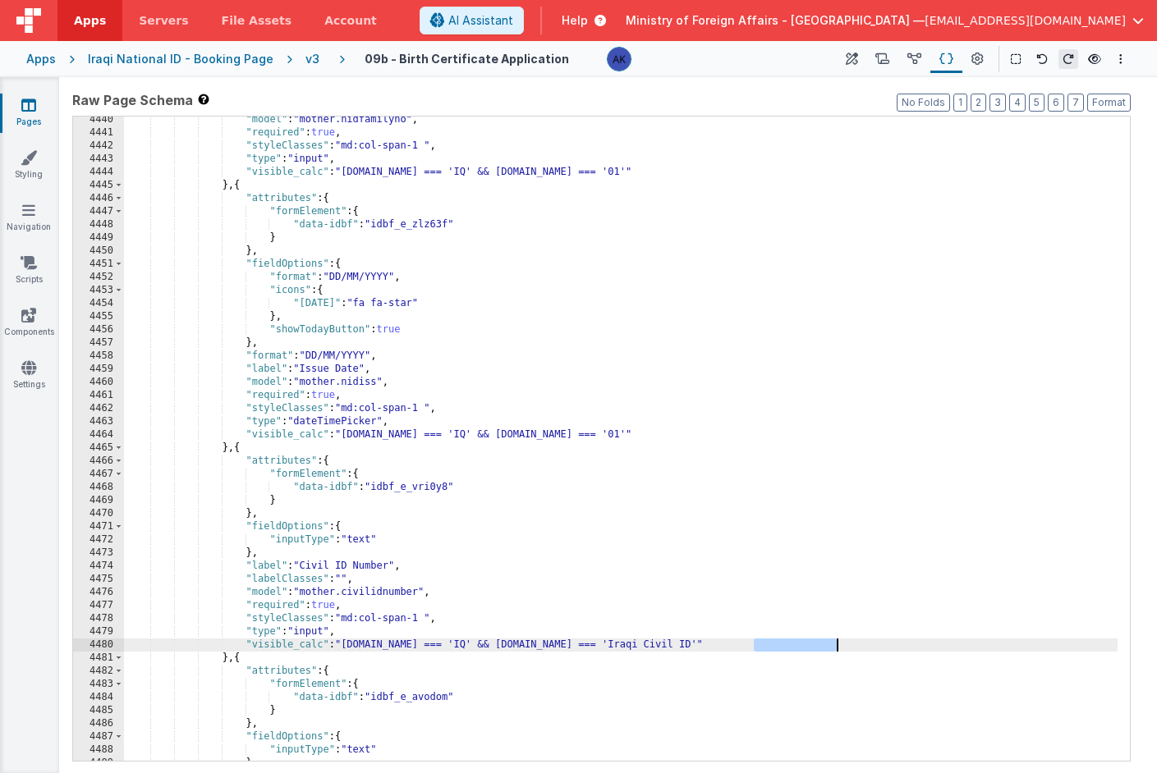
drag, startPoint x: 755, startPoint y: 645, endPoint x: 837, endPoint y: 645, distance: 82.9
click at [837, 645] on div ""model" : "mother.nidfamilyno" , "required" : true , "styleClasses" : "md:col-s…" at bounding box center [620, 448] width 993 height 671
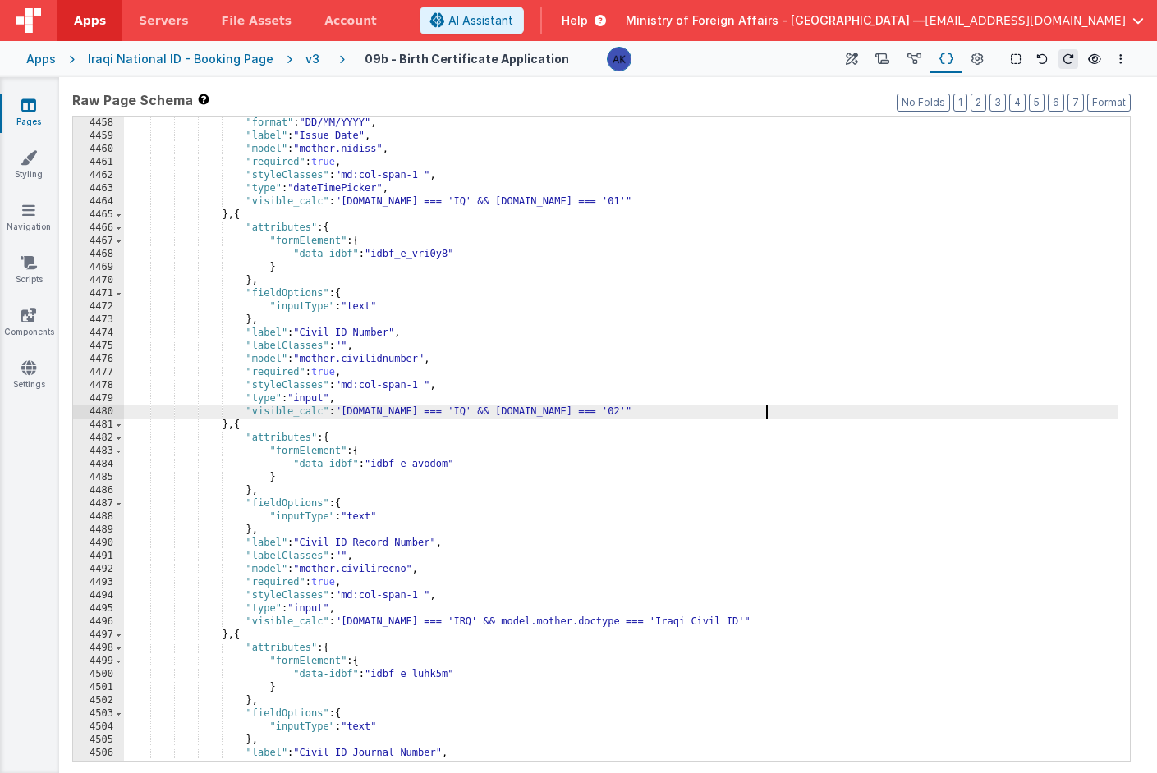
scroll to position [24709, 0]
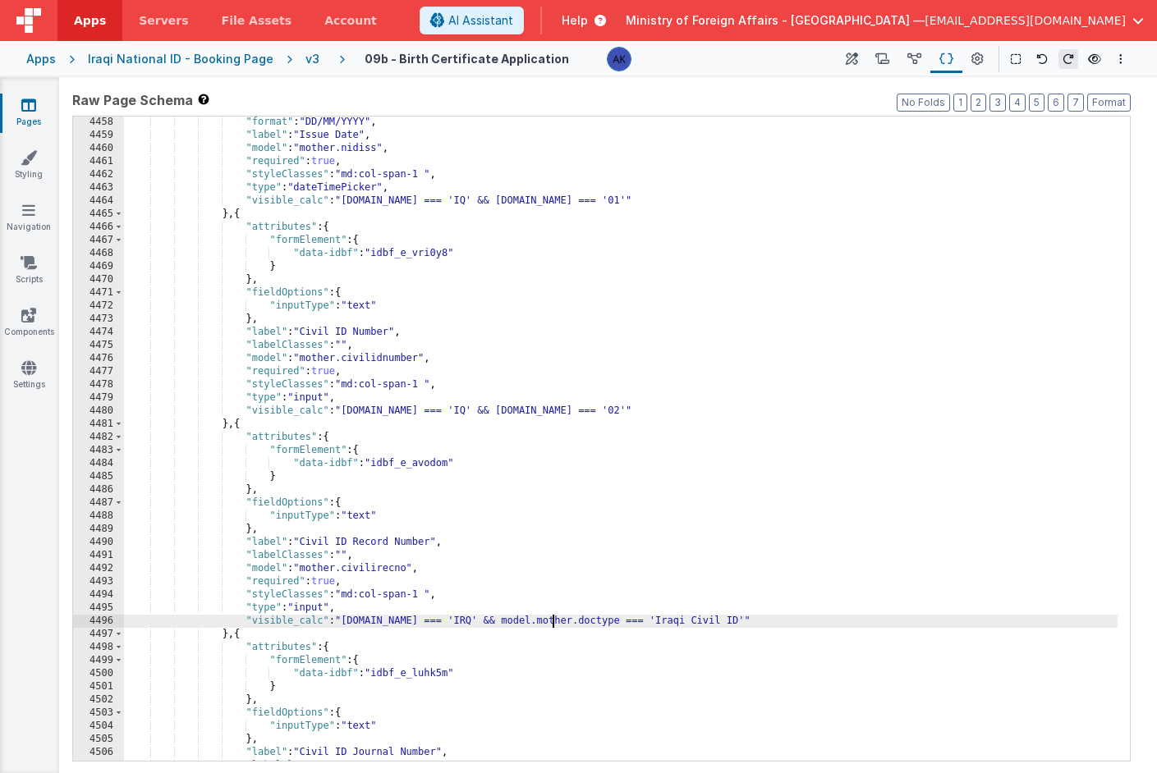
click at [553, 620] on div ""format" : "DD/MM/YYYY" , "label" : "Issue Date" , "model" : "mother.nidiss" , …" at bounding box center [620, 451] width 993 height 671
click at [701, 625] on div ""format" : "DD/MM/YYYY" , "label" : "Issue Date" , "model" : "mother.nidiss" , …" at bounding box center [620, 451] width 993 height 671
drag, startPoint x: 755, startPoint y: 622, endPoint x: 834, endPoint y: 626, distance: 78.9
click at [834, 626] on div ""format" : "DD/MM/YYYY" , "label" : "Issue Date" , "model" : "mother.nidiss" , …" at bounding box center [620, 451] width 993 height 671
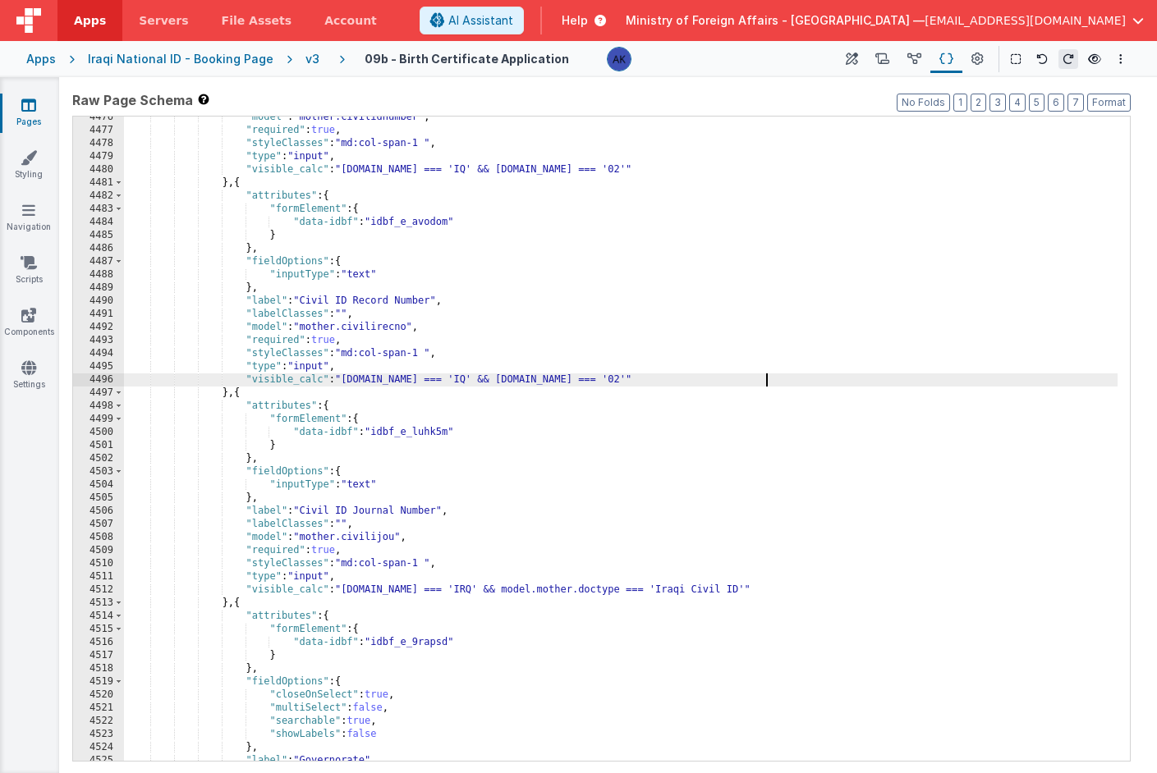
scroll to position [24810, 0]
click at [554, 590] on div ""model" : "mother.civilidnumber" , "required" : true , "styleClasses" : "md:col…" at bounding box center [620, 446] width 993 height 671
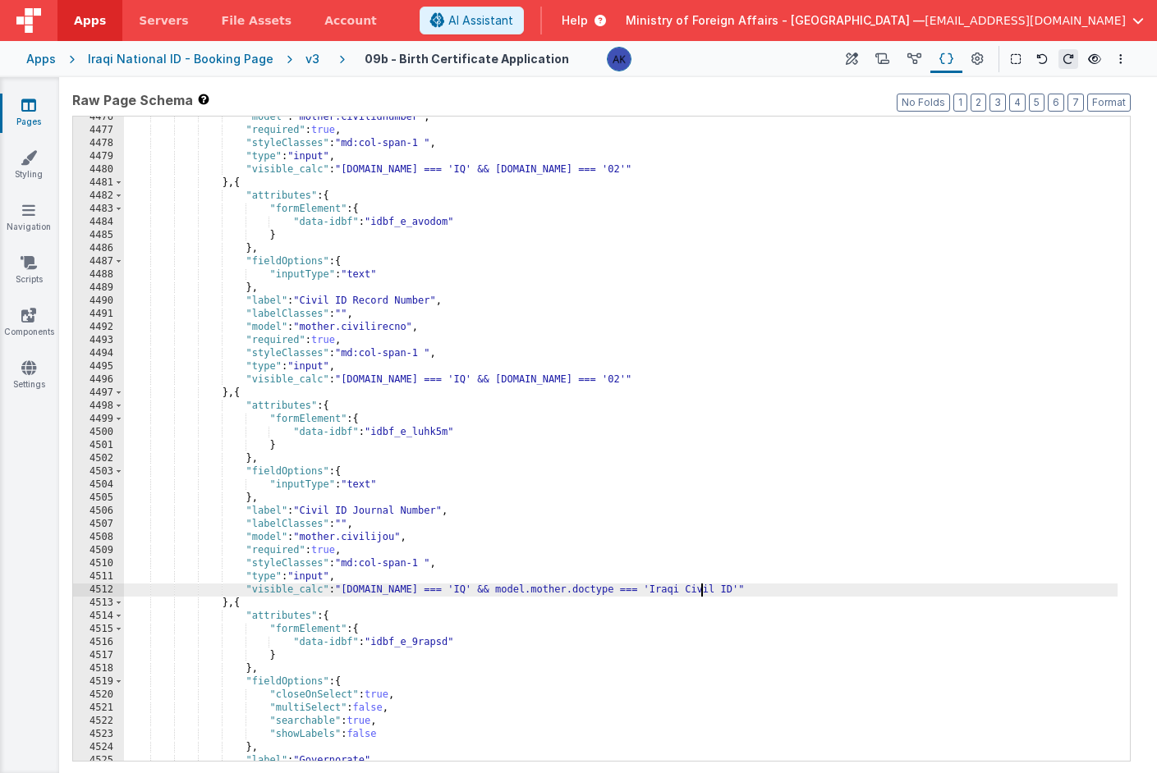
click at [699, 590] on div ""model" : "mother.civilidnumber" , "required" : true , "styleClasses" : "md:col…" at bounding box center [620, 446] width 993 height 671
drag, startPoint x: 755, startPoint y: 591, endPoint x: 835, endPoint y: 595, distance: 80.6
click at [835, 595] on div ""model" : "mother.civilidnumber" , "required" : true , "styleClasses" : "md:col…" at bounding box center [620, 446] width 993 height 671
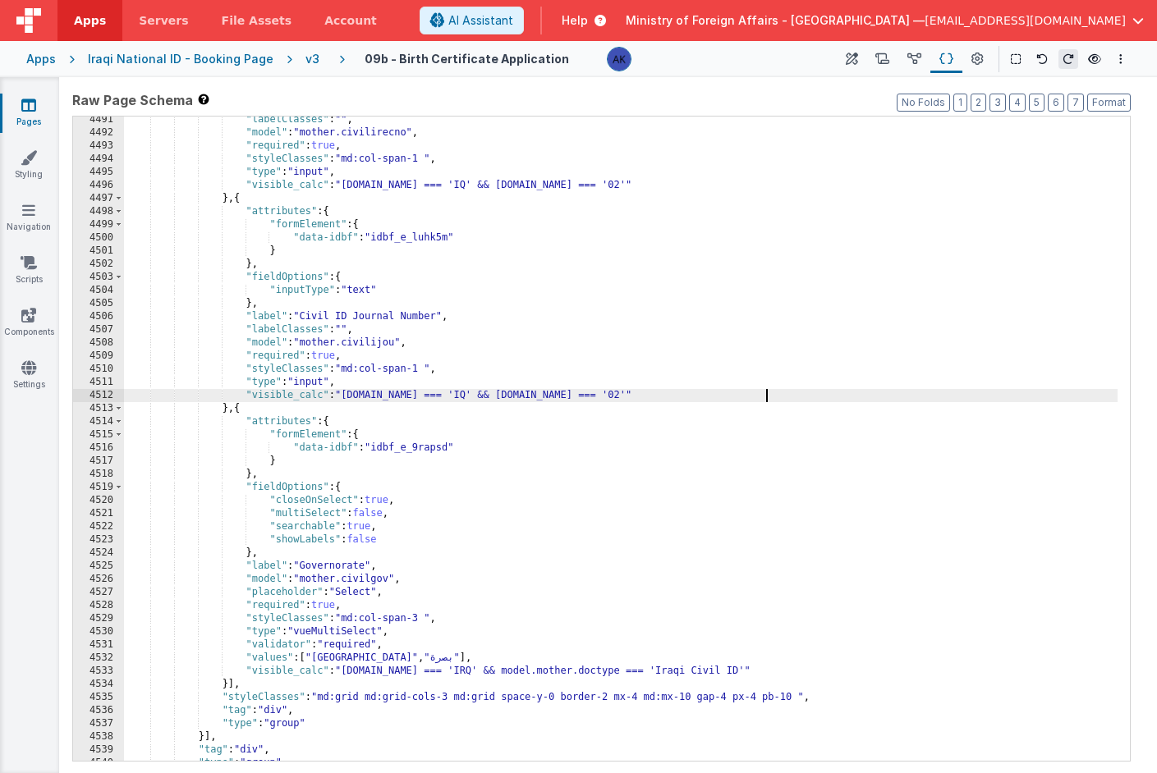
scroll to position [24895, 0]
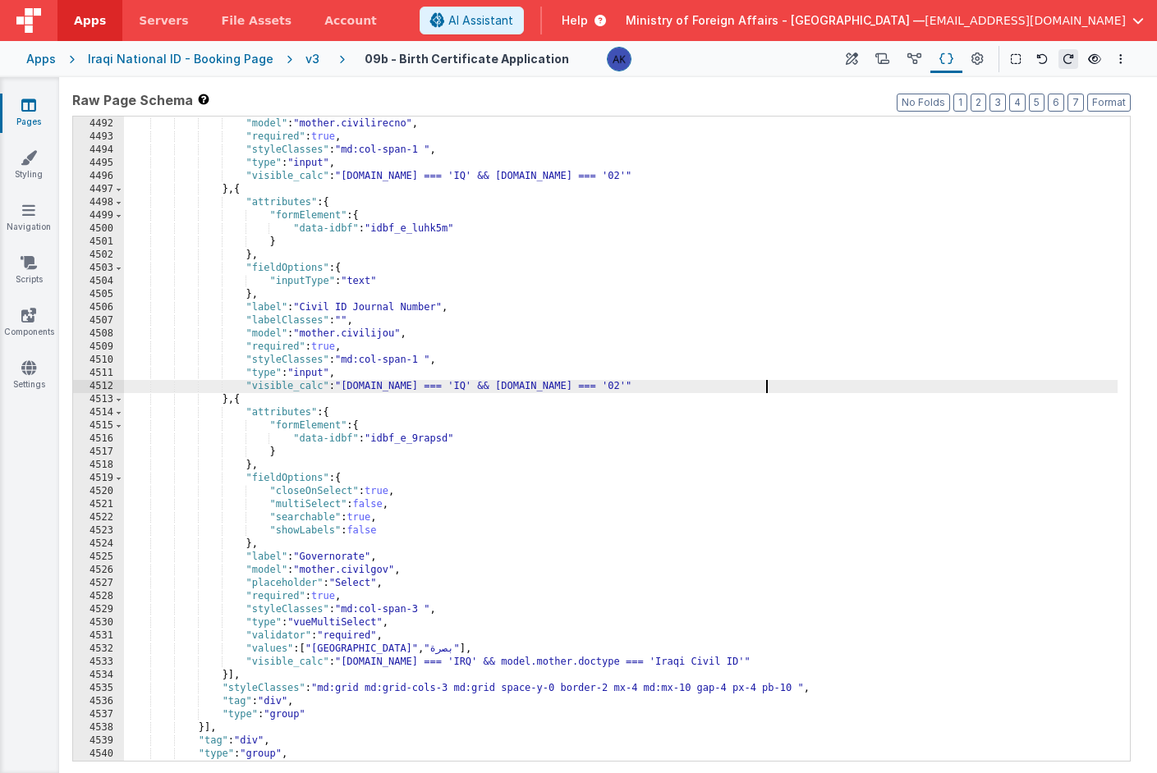
click at [705, 665] on div ""labelClasses" : "" , "model" : "mother.civilirecno" , "required" : true , "sty…" at bounding box center [620, 439] width 993 height 671
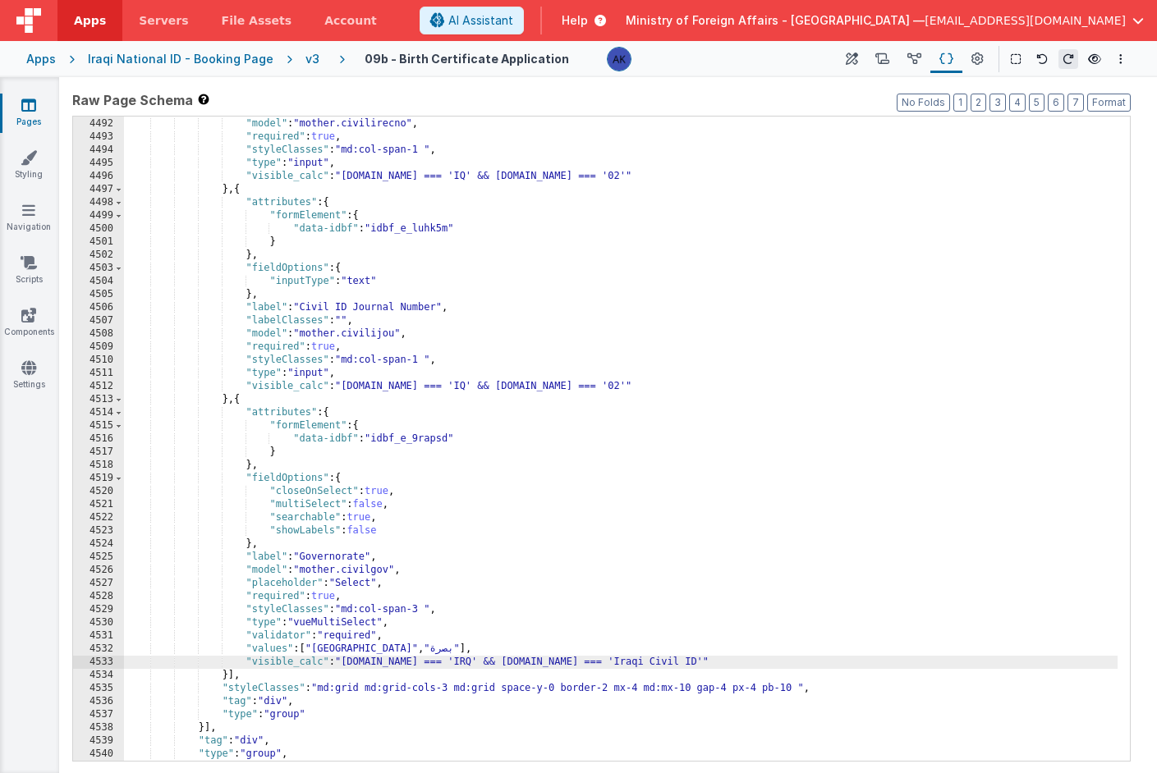
click at [556, 658] on div ""labelClasses" : "" , "model" : "mother.civilirecno" , "required" : true , "sty…" at bounding box center [620, 439] width 993 height 671
drag, startPoint x: 838, startPoint y: 662, endPoint x: 755, endPoint y: 666, distance: 83.0
click at [755, 666] on div ""labelClasses" : "" , "model" : "mother.civilirecno" , "required" : true , "sty…" at bounding box center [620, 439] width 993 height 671
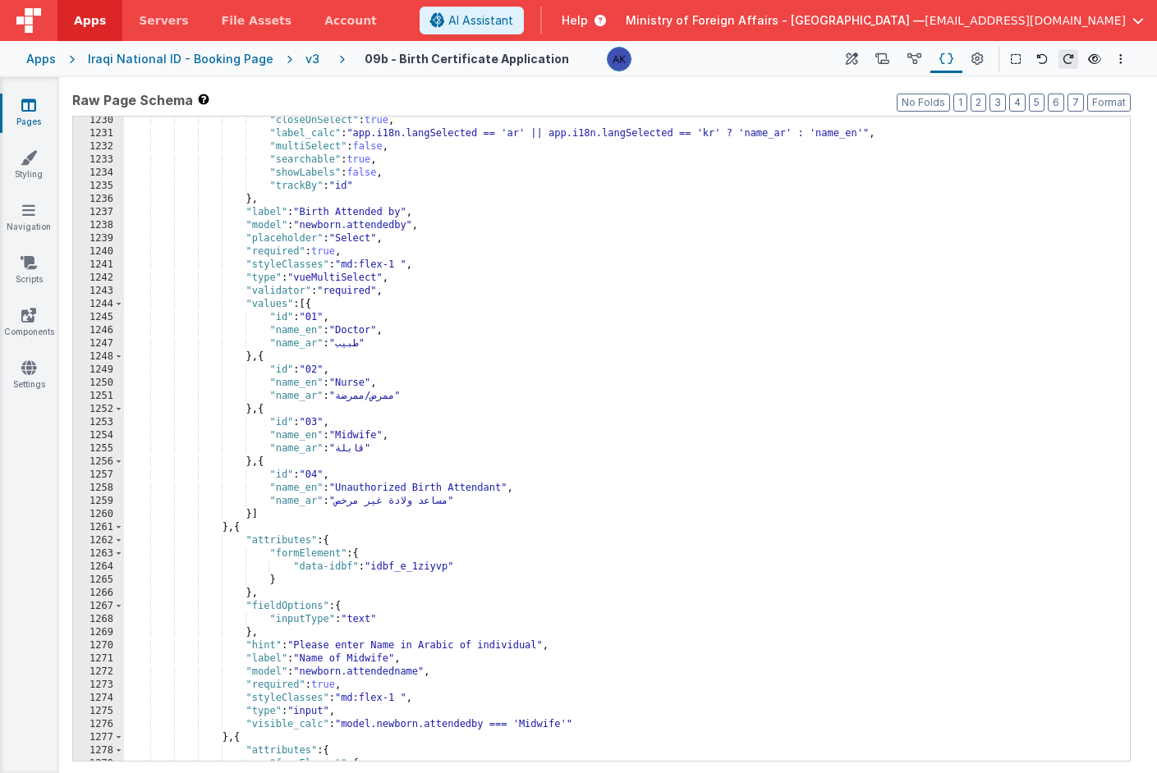
scroll to position [6982, 0]
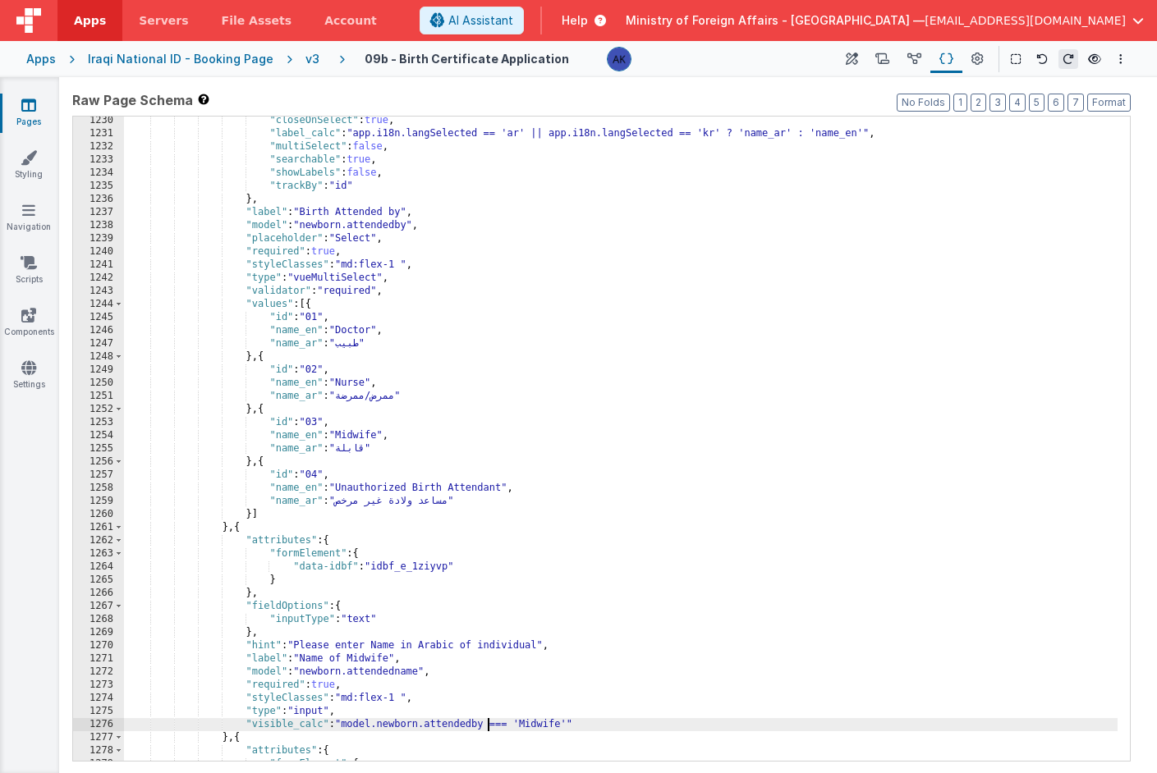
click at [487, 718] on div ""closeOnSelect" : true , "label_calc" : "app.i18n.langSelected == 'ar' || app.i…" at bounding box center [620, 449] width 993 height 671
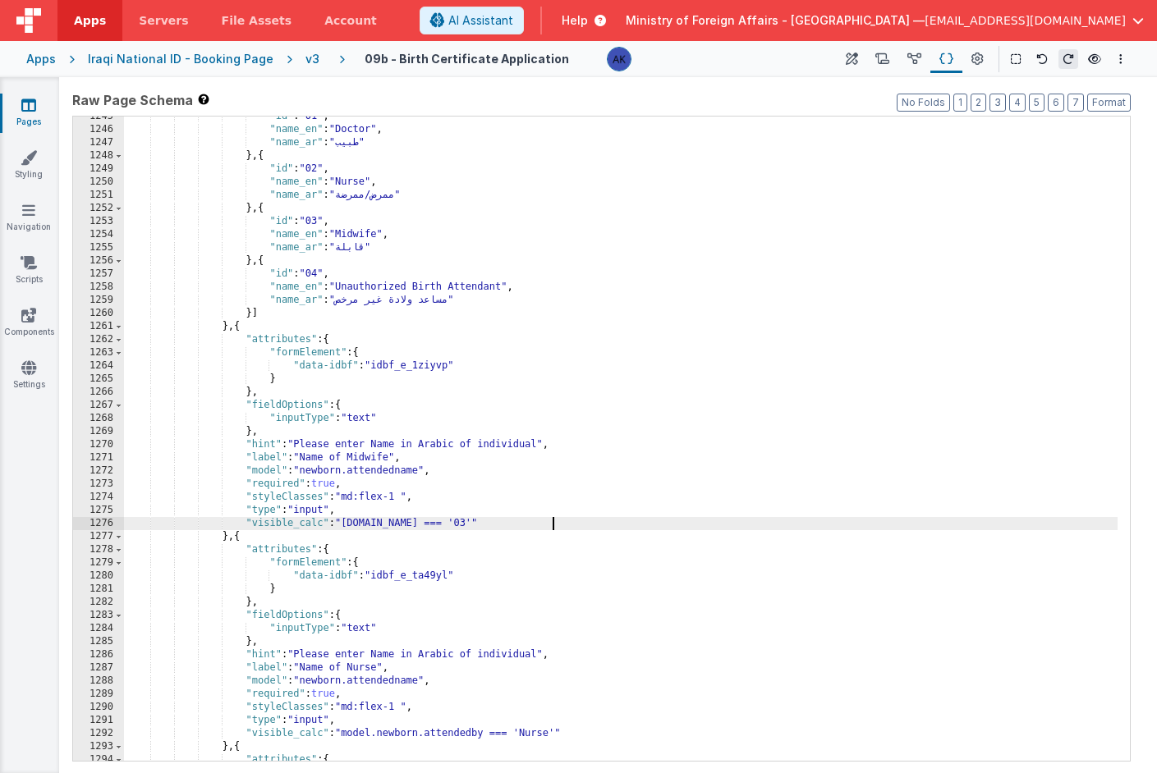
scroll to position [7067, 0]
click at [486, 734] on div ""id" : "01" , "name_en" : "Doctor" , "name_ar" : "طبيب" } , { "id" : "02" , "na…" at bounding box center [620, 443] width 993 height 671
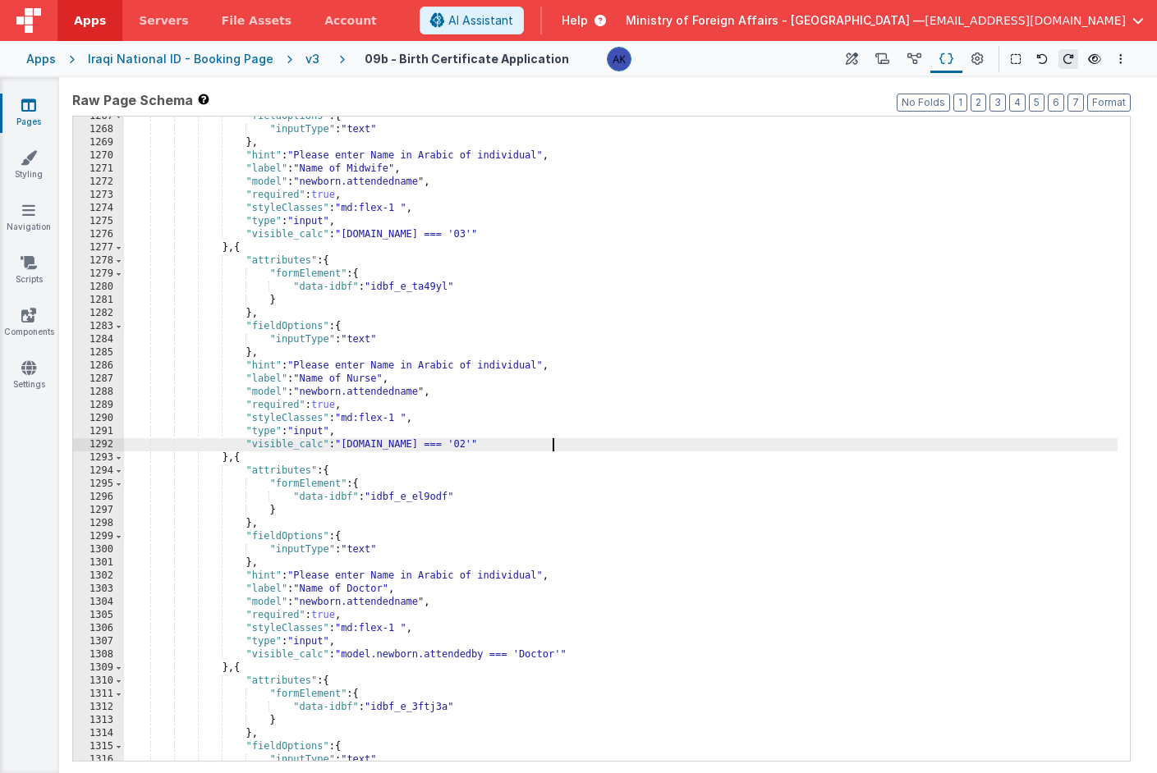
scroll to position [7187, 0]
click at [489, 653] on div ""fieldOptions" : { "inputType" : "text" } , "hint" : "Please enter Name in Arab…" at bounding box center [620, 445] width 993 height 671
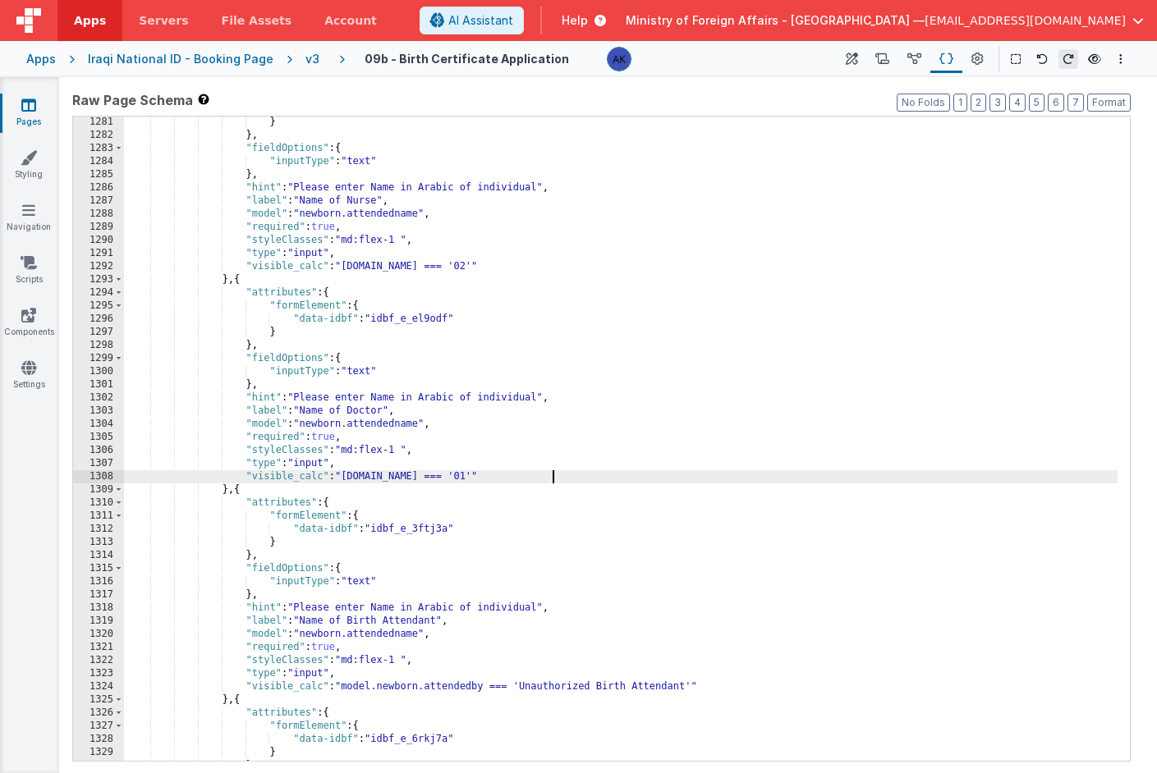
scroll to position [7265, 0]
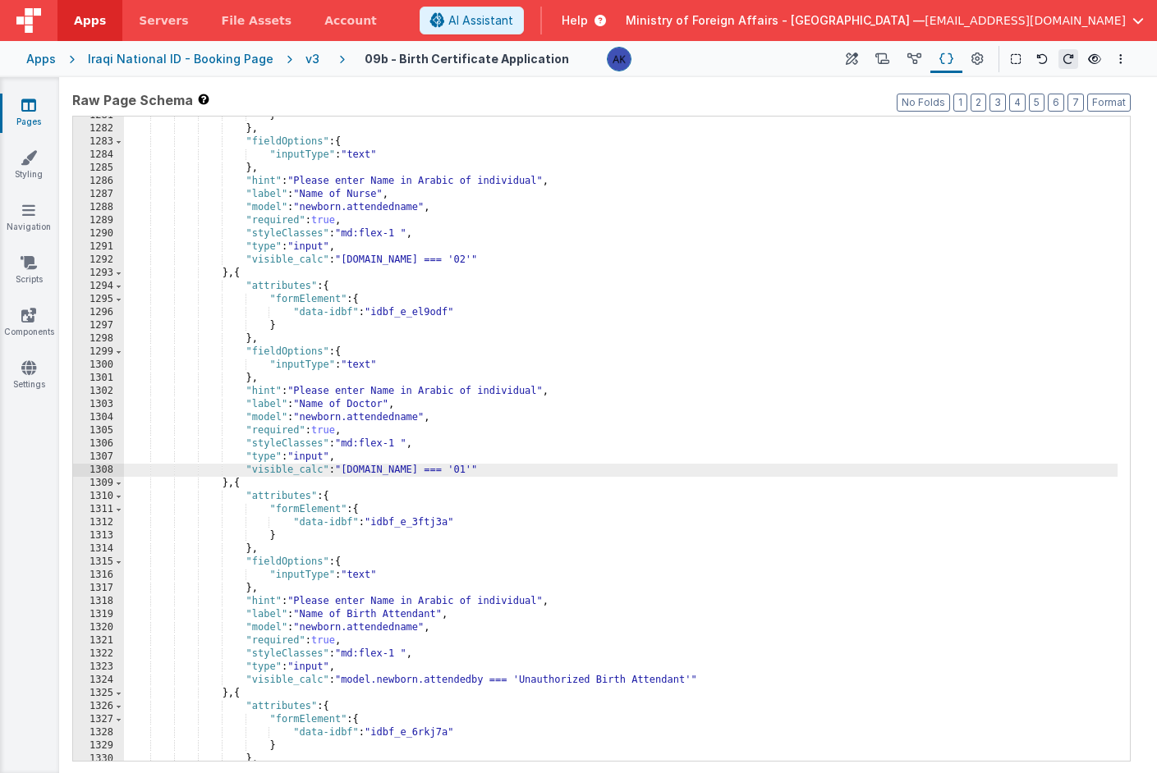
click at [489, 680] on div "} } , "fieldOptions" : { "inputType" : "text" } , "hint" : "Please enter Name i…" at bounding box center [620, 444] width 993 height 671
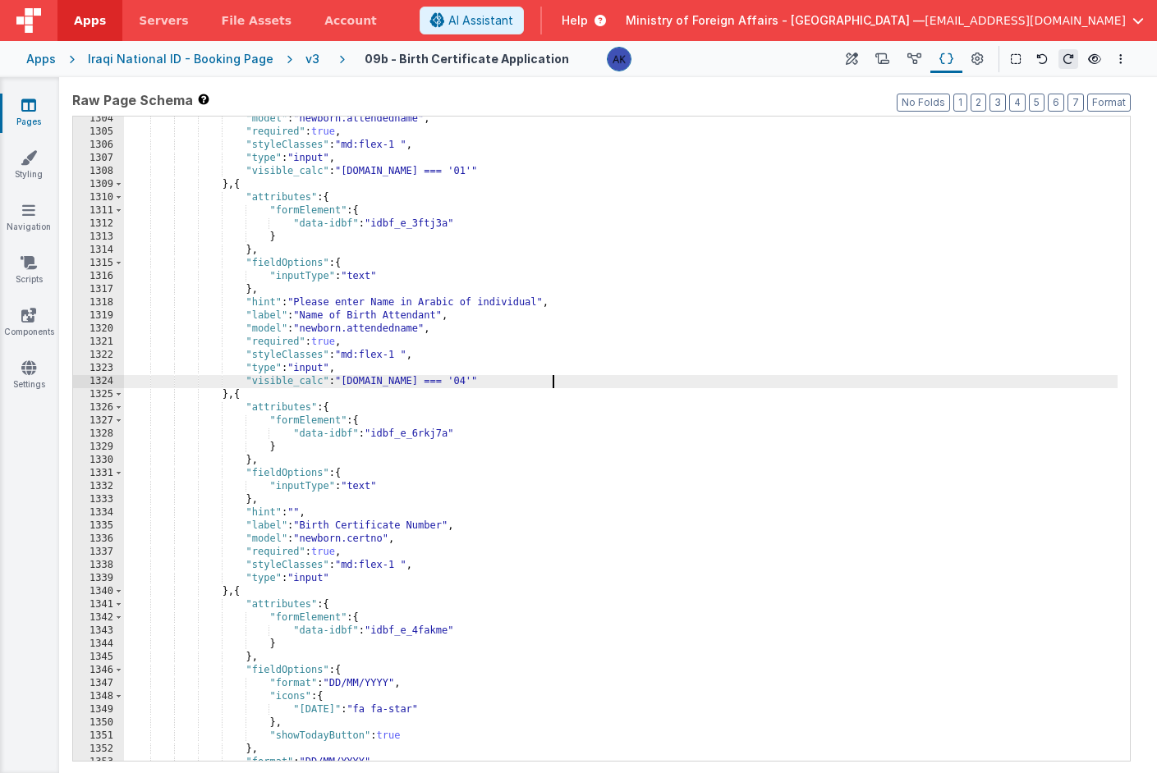
scroll to position [7395, 0]
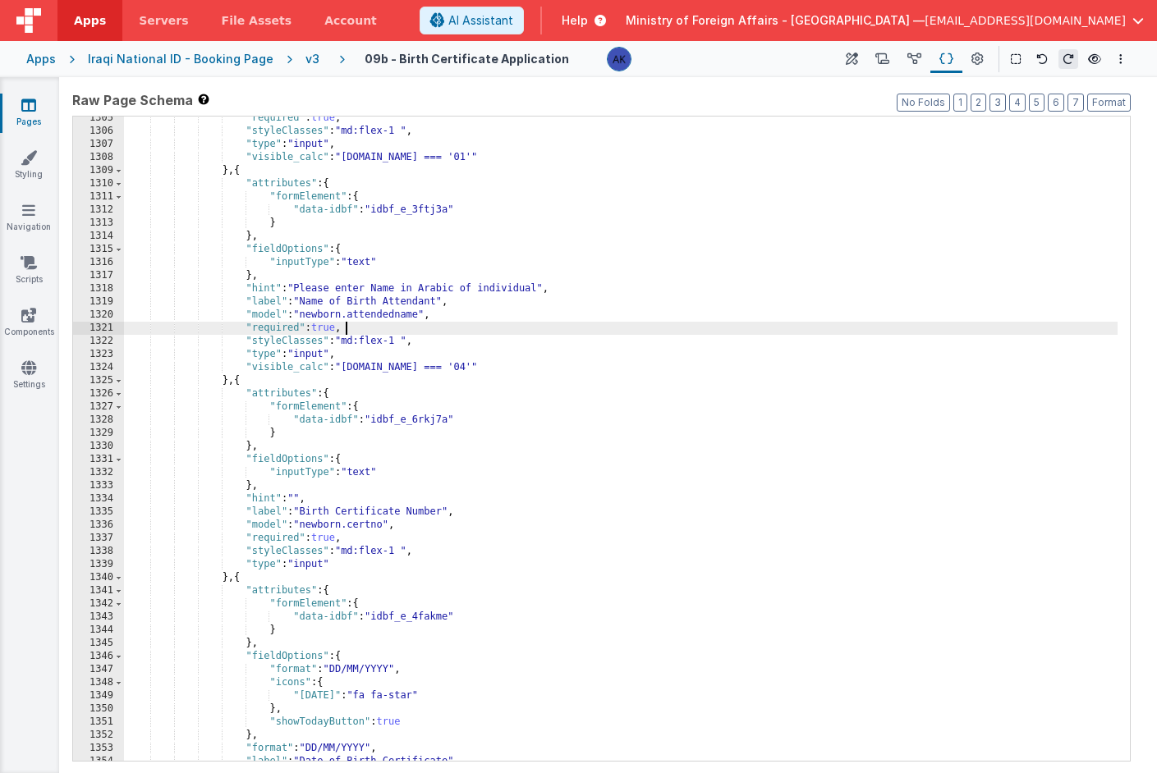
click at [415, 327] on div ""required" : true , "styleClasses" : "md:flex-1 " , "type" : "input" , "visible…" at bounding box center [620, 447] width 993 height 671
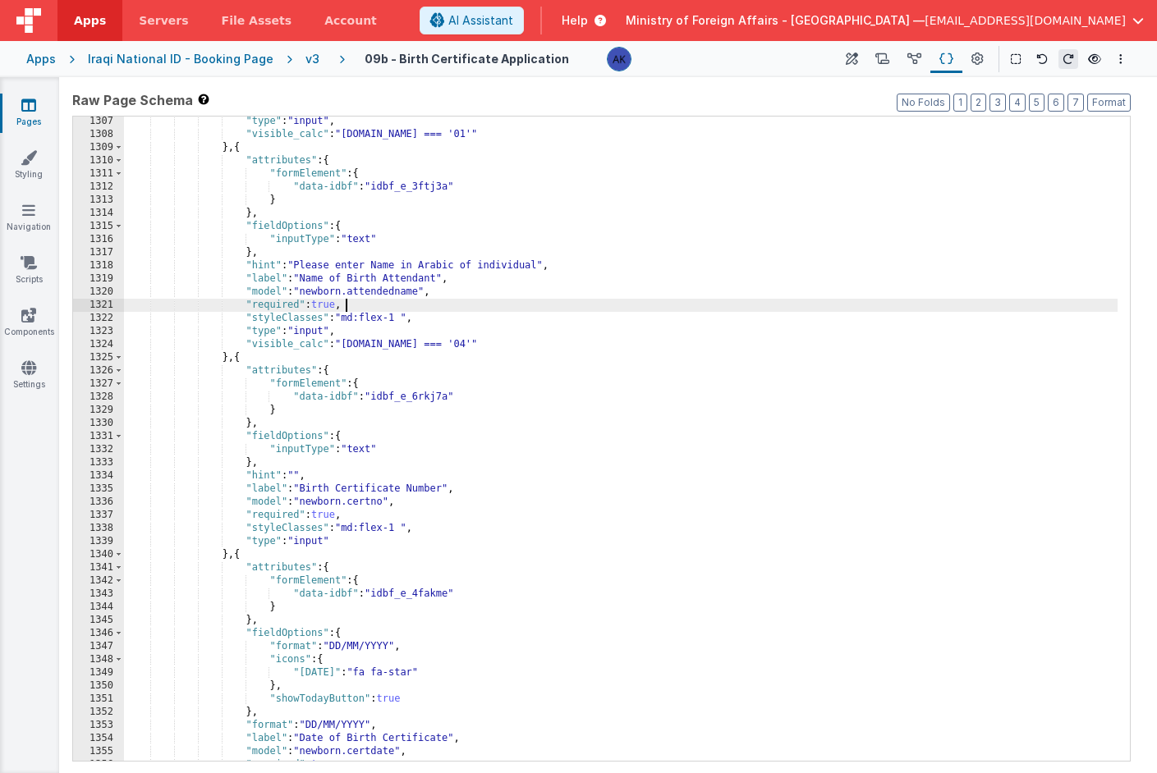
scroll to position [7411, 0]
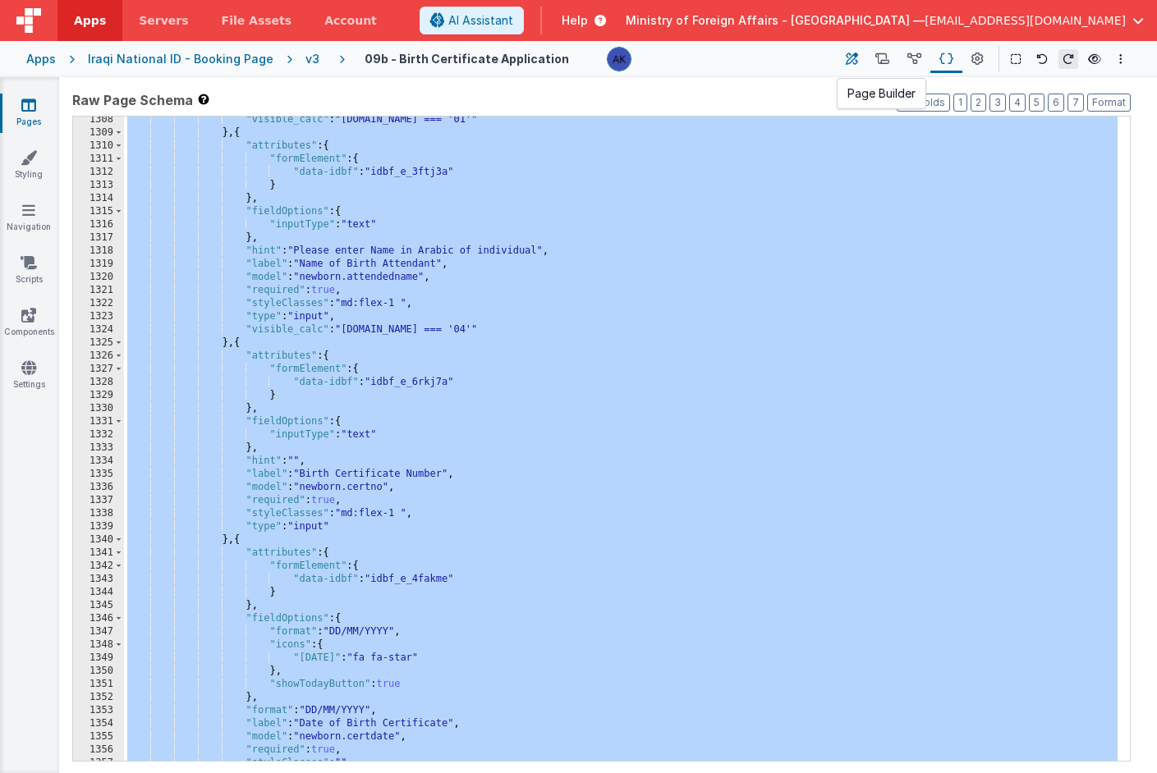
click at [860, 61] on button at bounding box center [852, 59] width 30 height 28
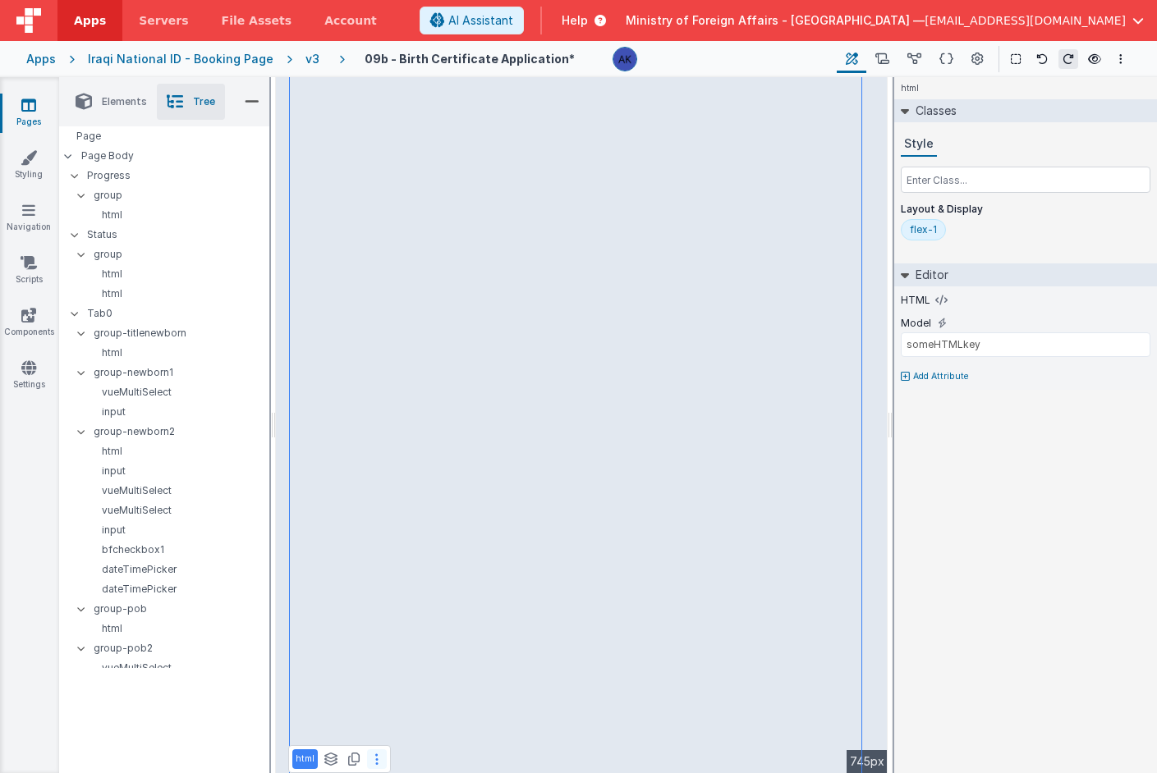
click at [378, 758] on button at bounding box center [377, 760] width 20 height 20
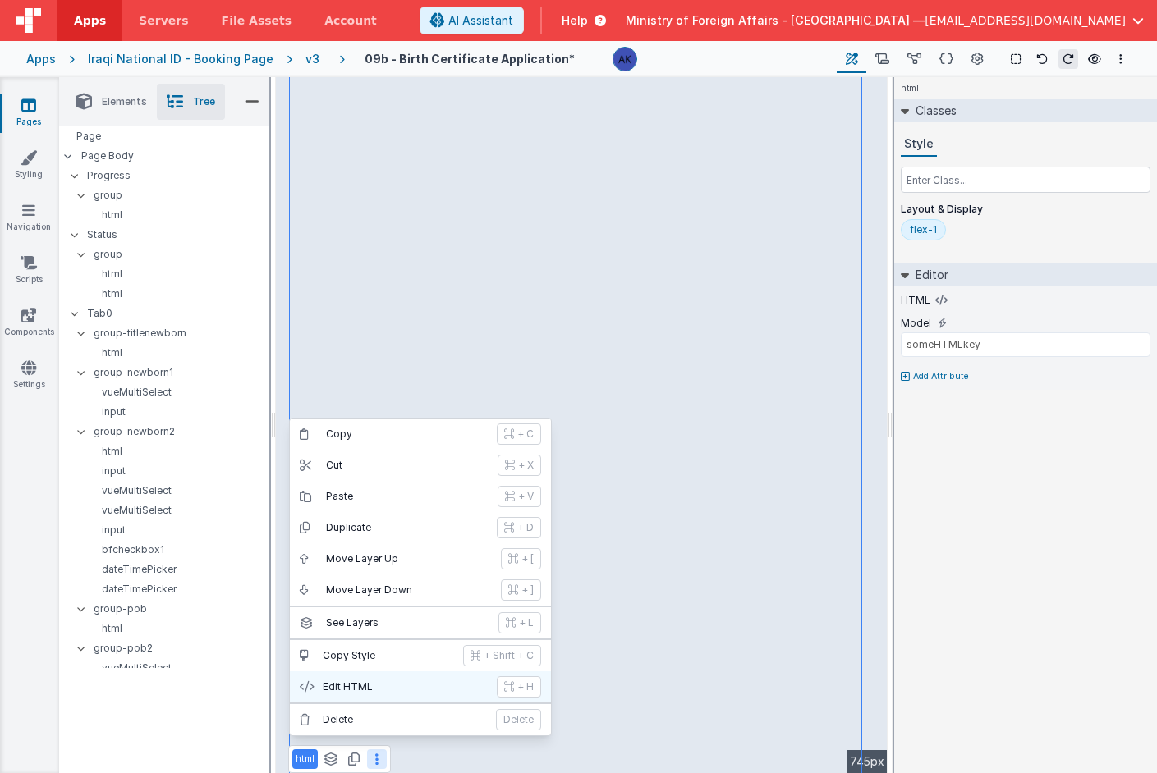
click at [372, 693] on p "Edit HTML" at bounding box center [405, 687] width 164 height 13
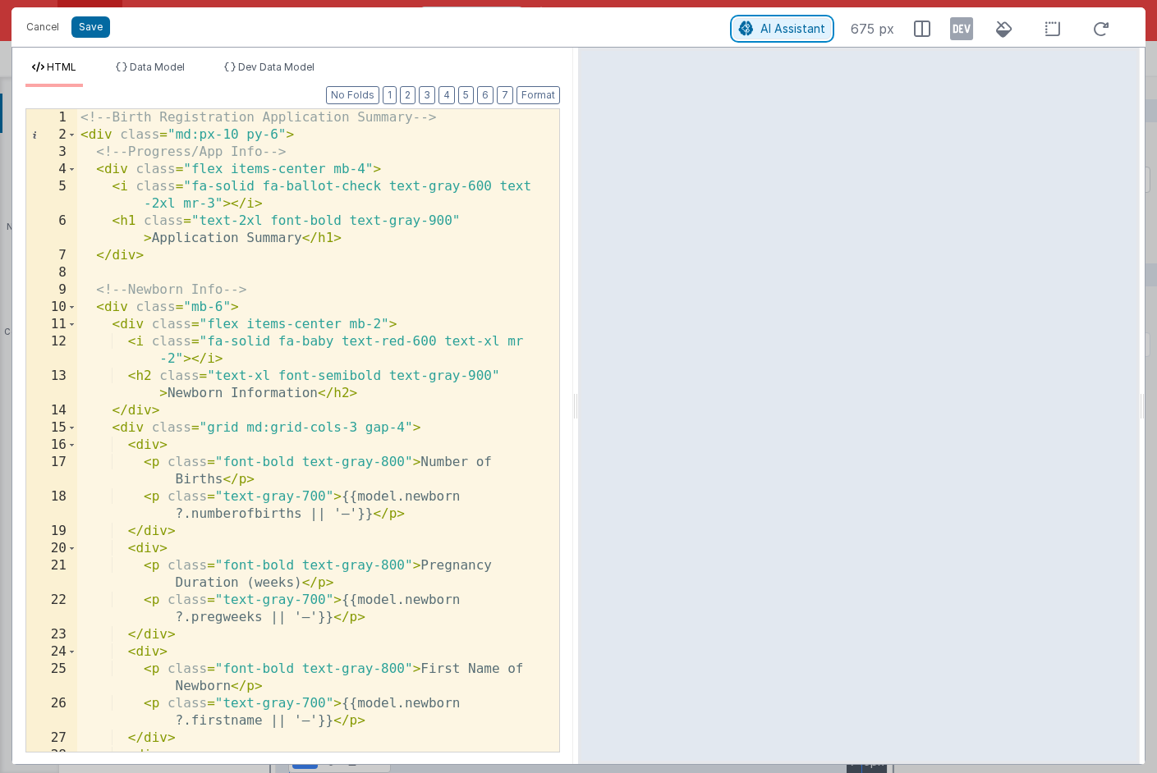
click at [778, 34] on span "AI Assistant" at bounding box center [792, 28] width 65 height 14
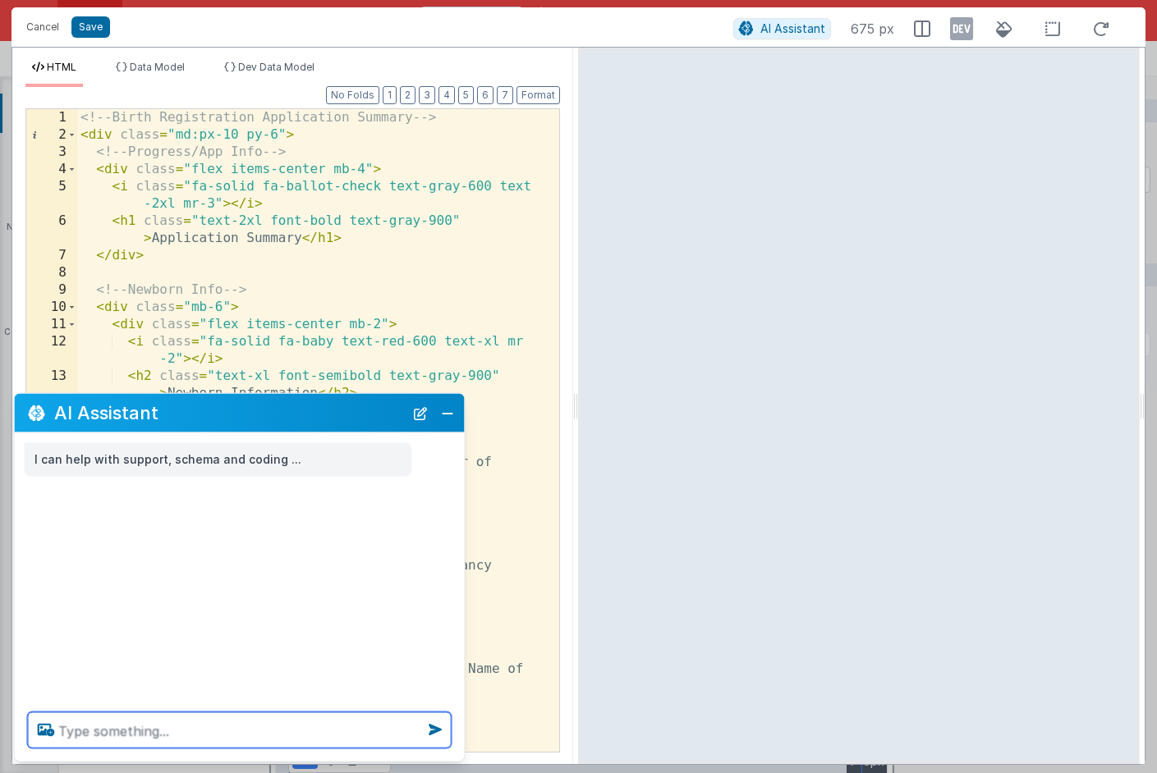
click at [199, 736] on textarea at bounding box center [240, 731] width 424 height 36
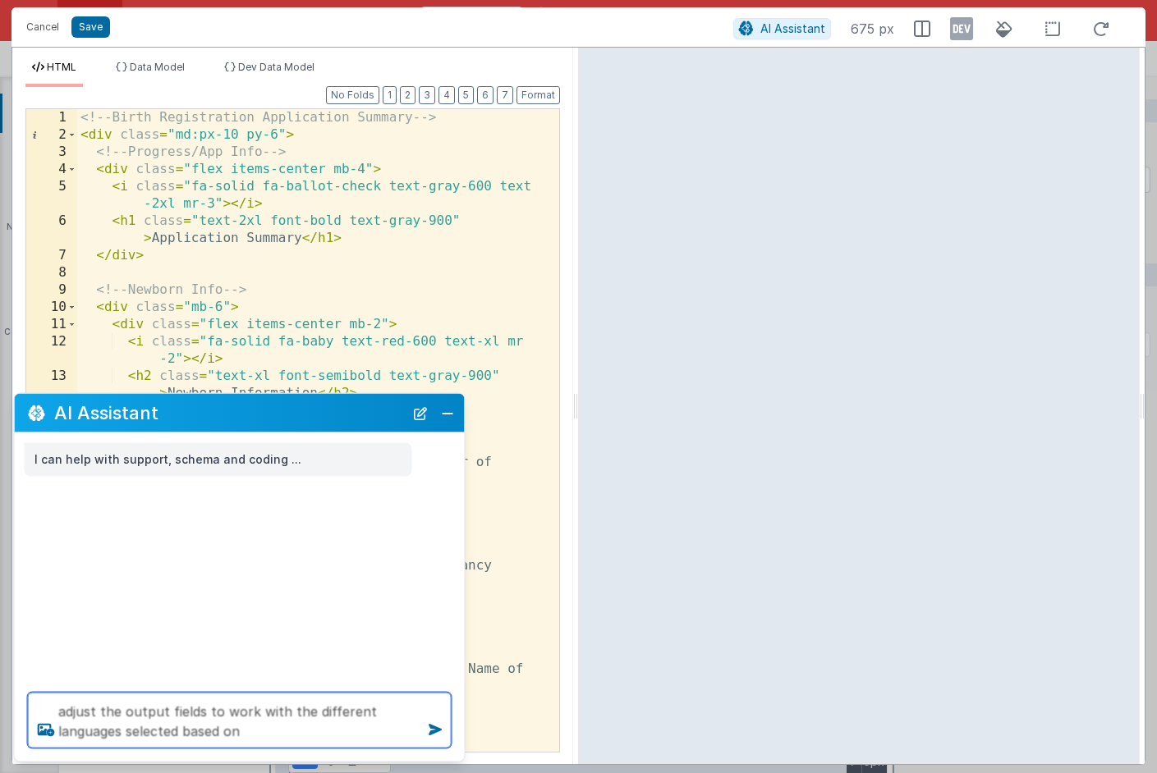
click at [82, 713] on textarea "adjust the output fields to work with the different languages selected based on" at bounding box center [240, 721] width 424 height 56
click at [259, 732] on textarea "update the output fields to work with the different languages selected based on" at bounding box center [240, 721] width 424 height 56
paste textarea "[{ "icon": "fa fa-passport", "schema": { "fields": [{ "BFName": "Progress", "at…"
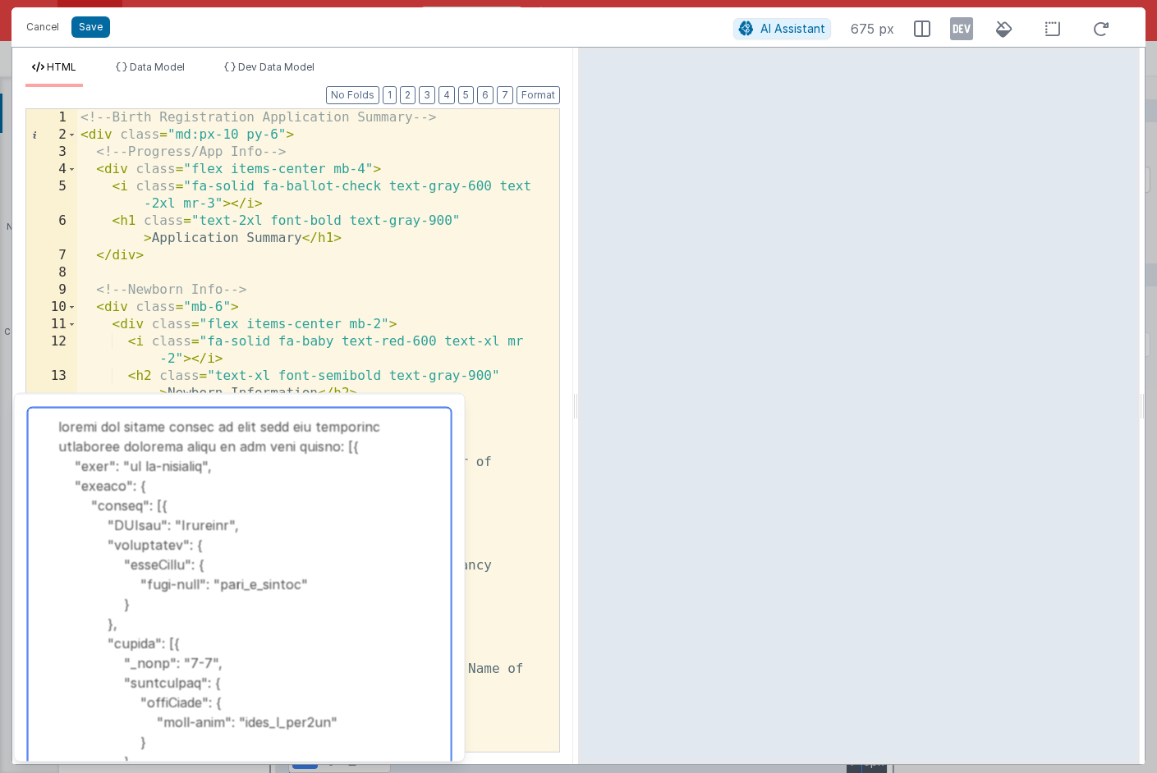
scroll to position [102691, 0]
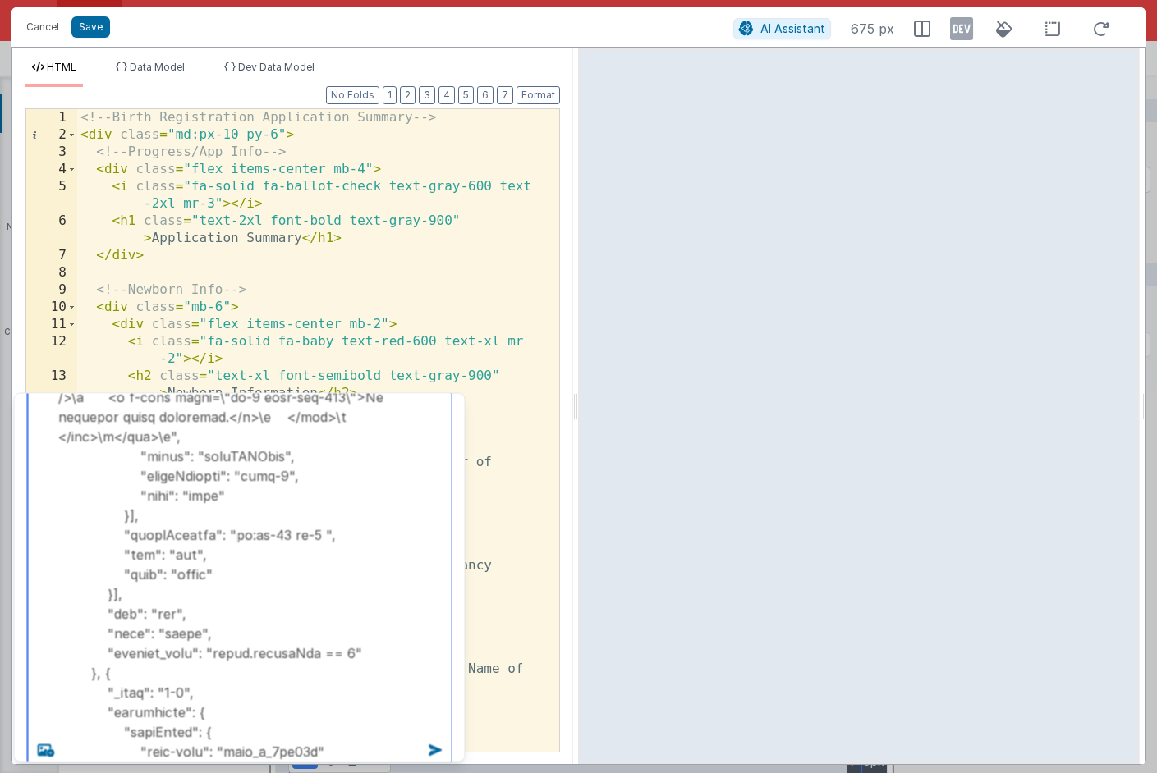
type textarea "update the output fields to work with the different languages selected based on…"
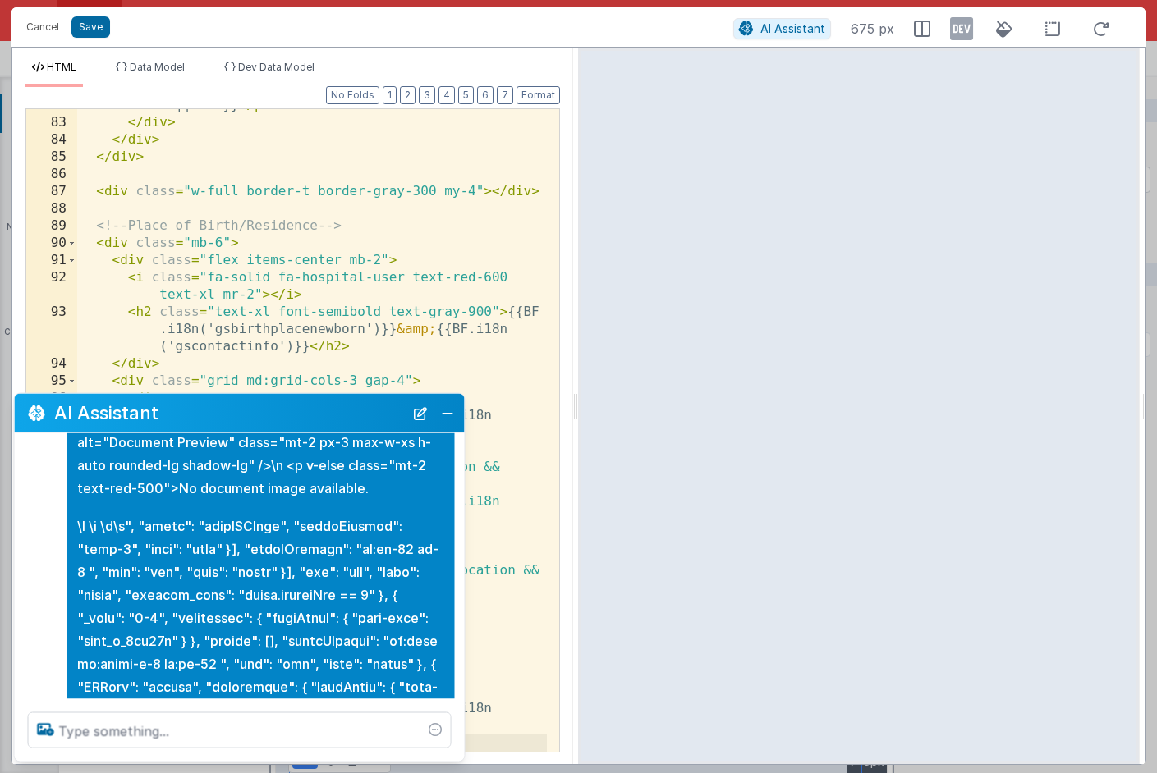
scroll to position [1926, 0]
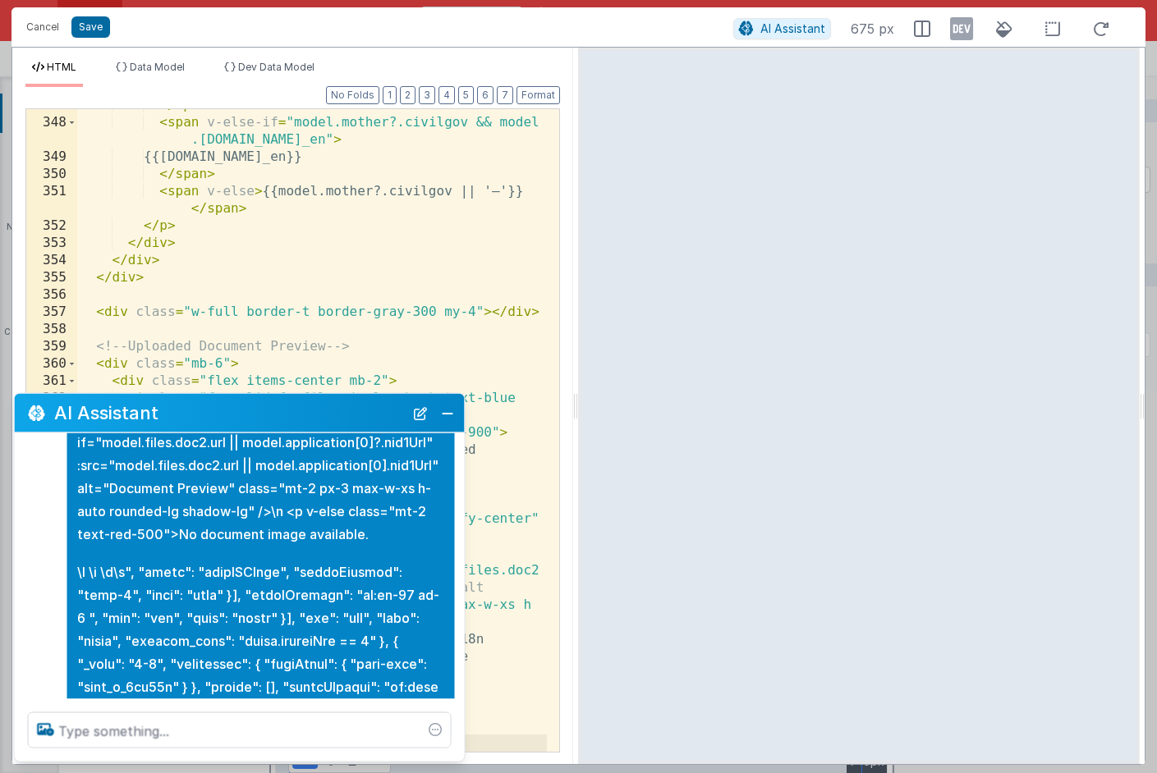
scroll to position [43838, 0]
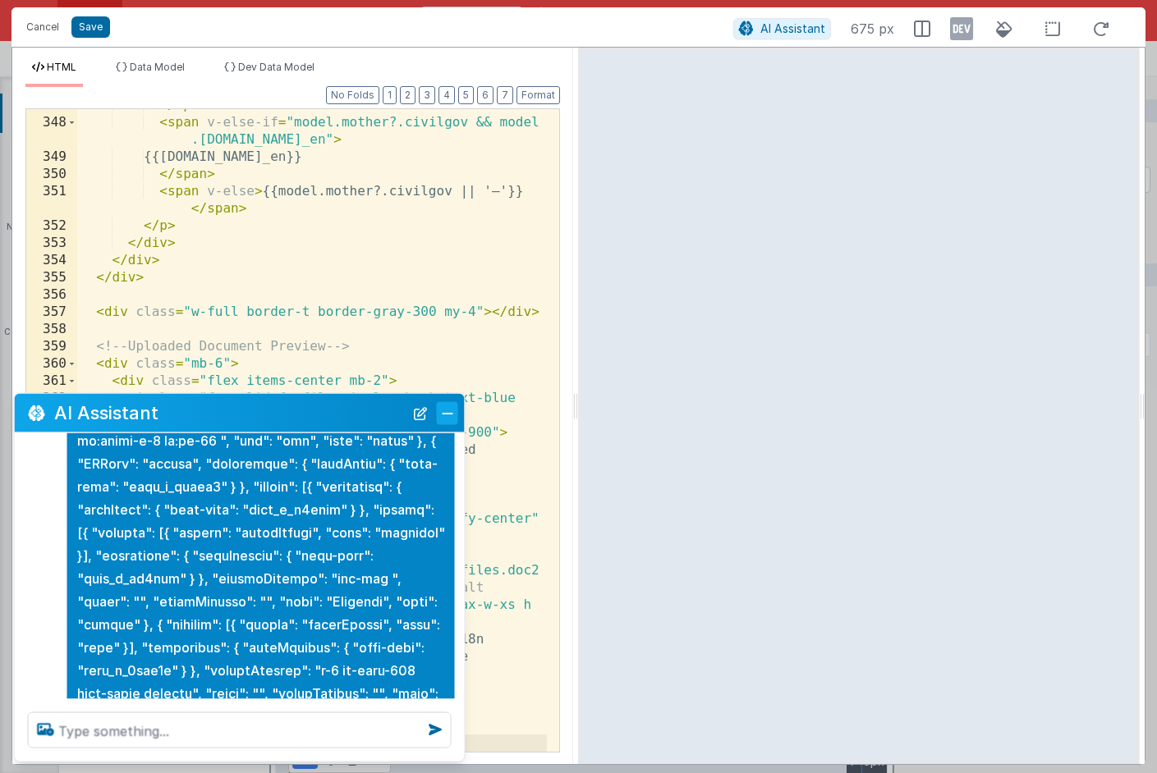
click at [447, 411] on button "Close" at bounding box center [447, 412] width 21 height 23
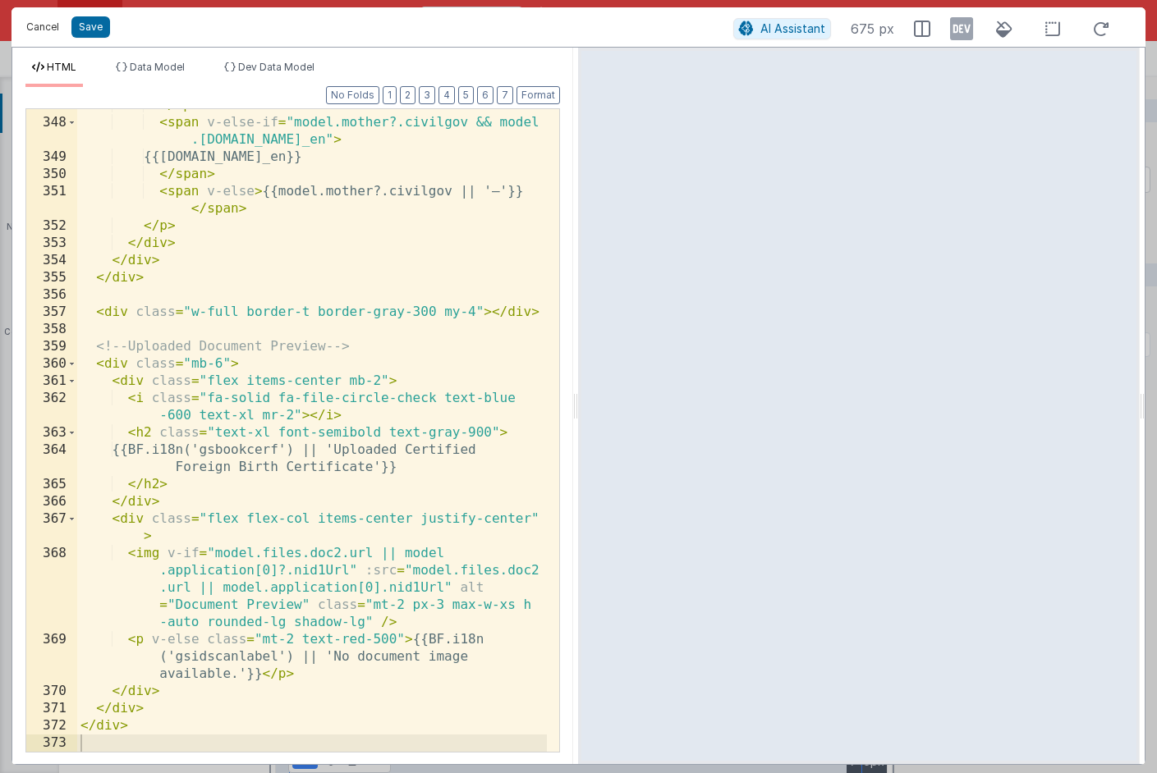
click at [51, 28] on button "Cancel" at bounding box center [42, 27] width 49 height 23
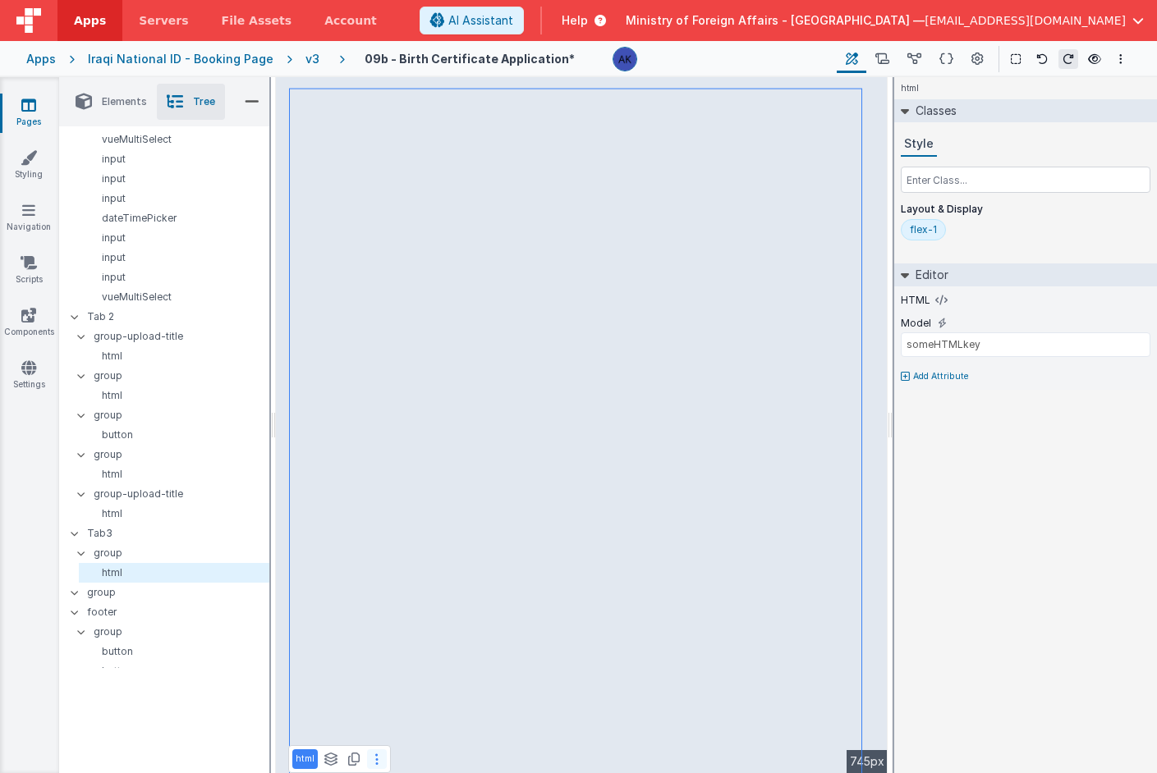
click at [380, 766] on button at bounding box center [377, 760] width 20 height 20
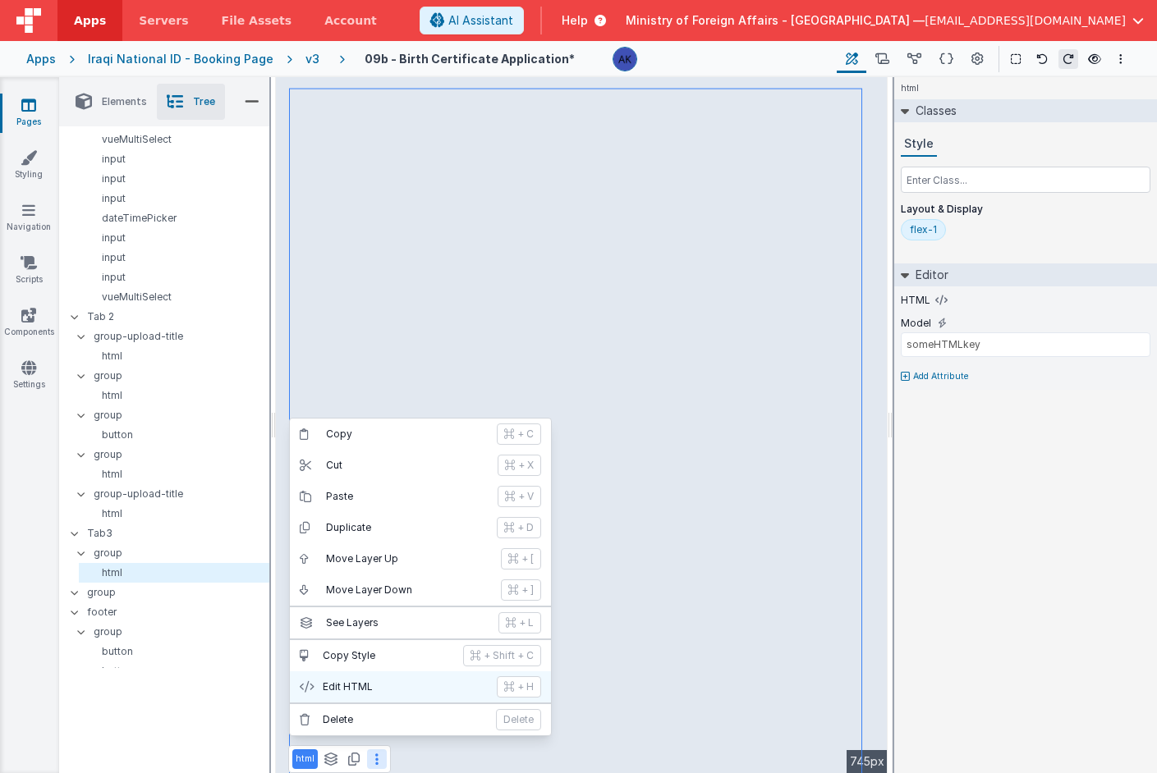
click at [402, 692] on p "Edit HTML" at bounding box center [405, 687] width 164 height 13
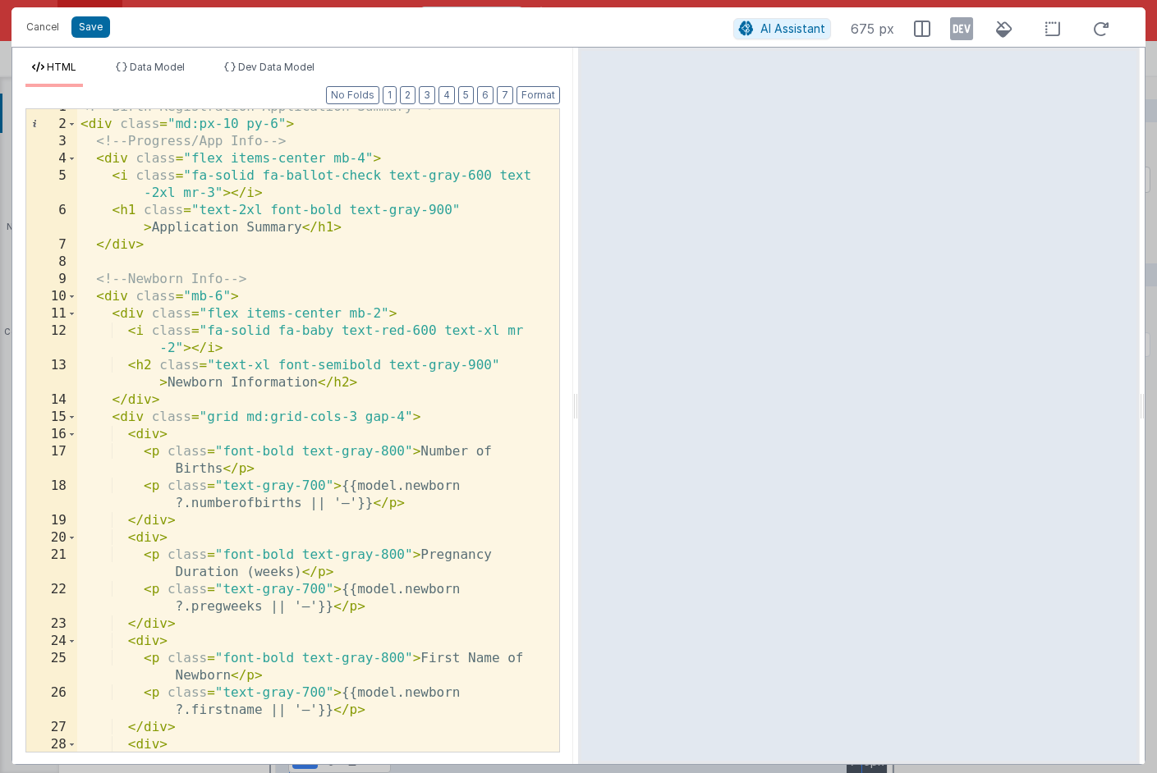
scroll to position [11, 0]
click at [226, 470] on div "<!-- Birth Registration Application Summary --> < div class = "md:px-10 py-6" >…" at bounding box center [312, 437] width 470 height 677
click at [304, 503] on div "<!-- Birth Registration Application Summary --> < div class = "md:px-10 py-6" >…" at bounding box center [312, 437] width 470 height 677
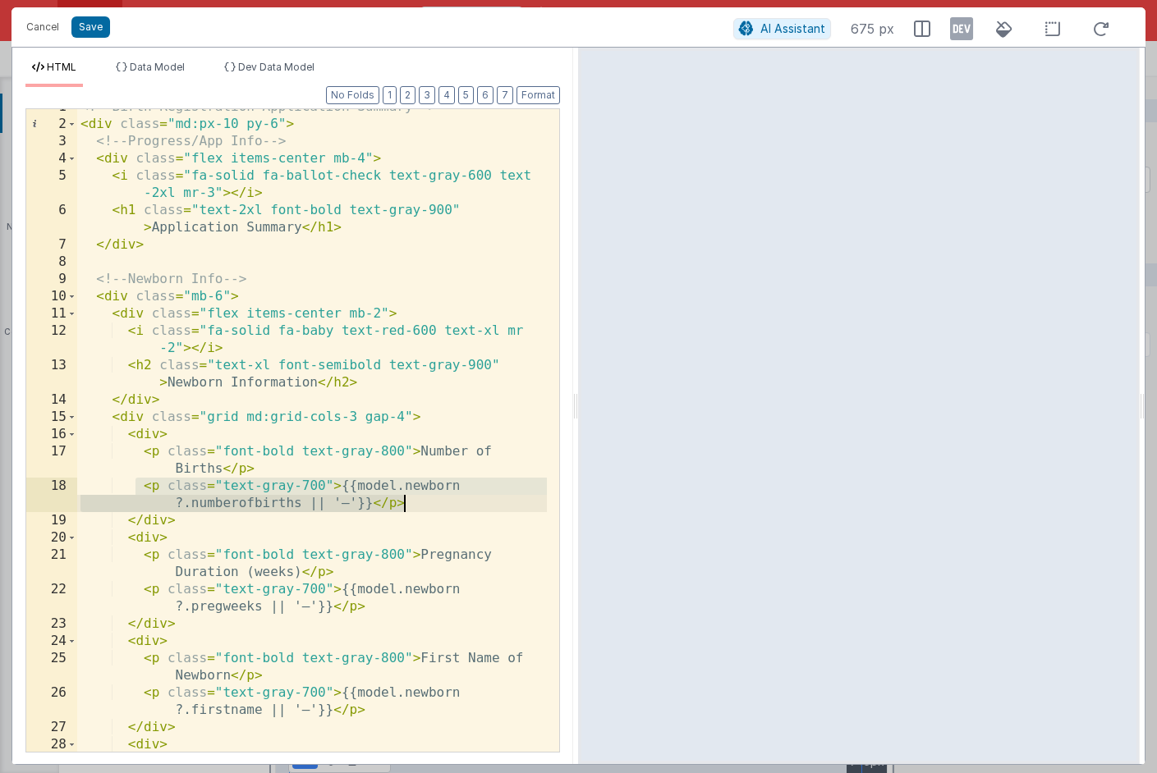
drag, startPoint x: 139, startPoint y: 484, endPoint x: 425, endPoint y: 509, distance: 287.6
click at [425, 509] on div "<!-- Birth Registration Application Summary --> < div class = "md:px-10 py-6" >…" at bounding box center [312, 437] width 470 height 677
click at [804, 29] on span "AI Assistant" at bounding box center [792, 28] width 65 height 14
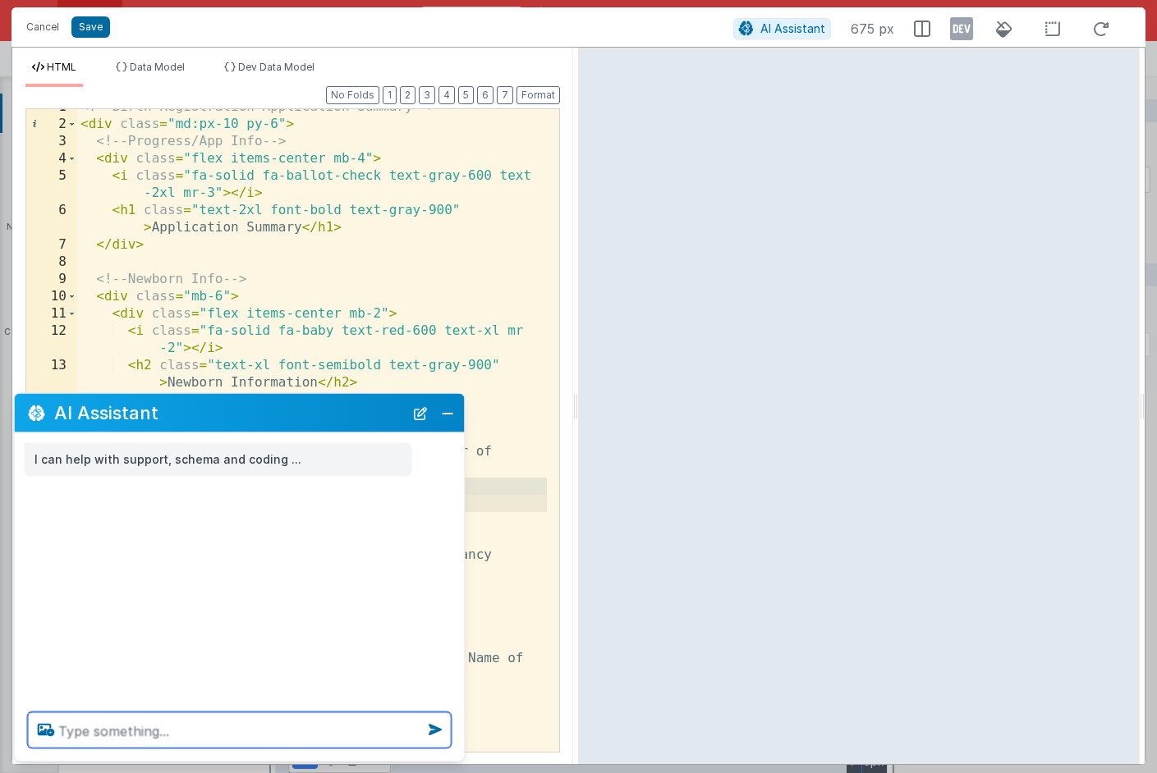
click at [267, 714] on textarea at bounding box center [240, 731] width 424 height 36
paste textarea "<p class="text-gray-700">{{model.newborn?.numberofbirths || '—'}}</p>"
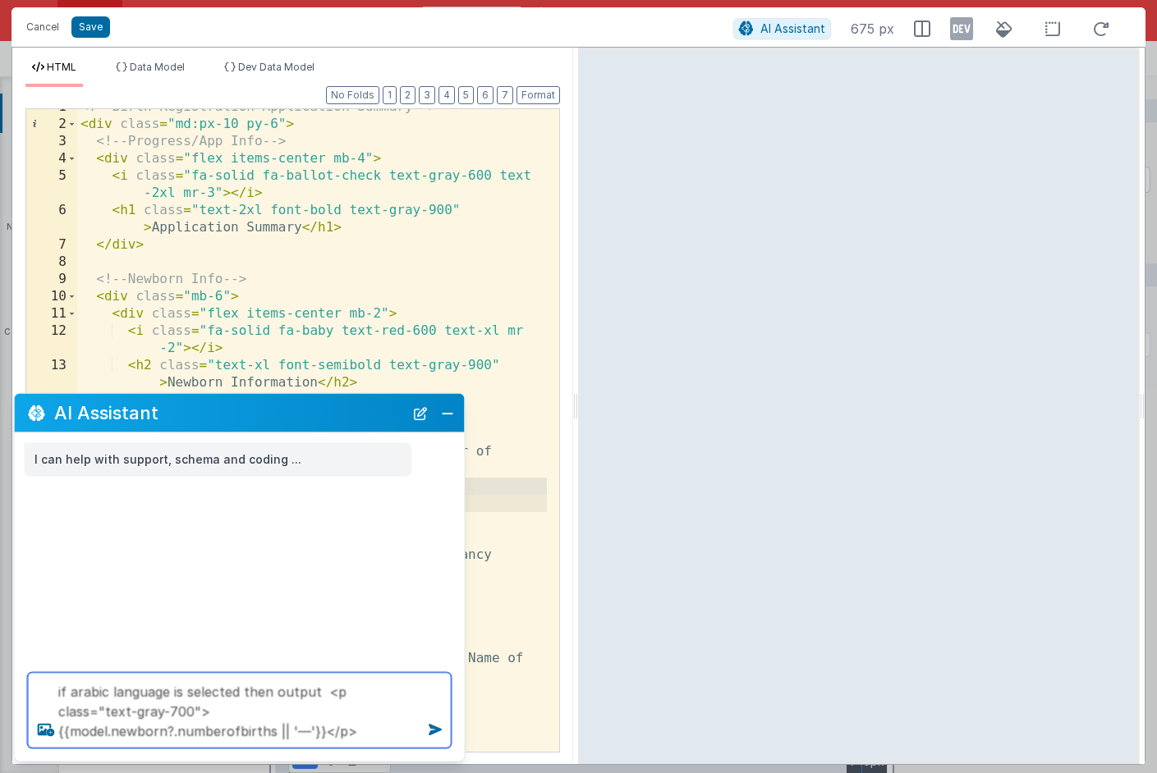
drag, startPoint x: 141, startPoint y: 711, endPoint x: 344, endPoint y: 710, distance: 202.8
click at [344, 710] on textarea "if arabic language is selected then output <p class="text-gray-700">{{model.new…" at bounding box center [240, 711] width 424 height 76
click at [317, 692] on textarea "if arabic language is selected then output <p class="text-gray-700">{{model.new…" at bounding box center [240, 711] width 424 height 76
click at [108, 690] on textarea "if arabic language is selected then output <p class="text-gray-700">{{model.new…" at bounding box center [240, 711] width 424 height 76
click at [336, 694] on textarea "if 'ar' or 'kr' language is selected then output <p class="text-gray-700">{{mod…" at bounding box center [240, 711] width 424 height 76
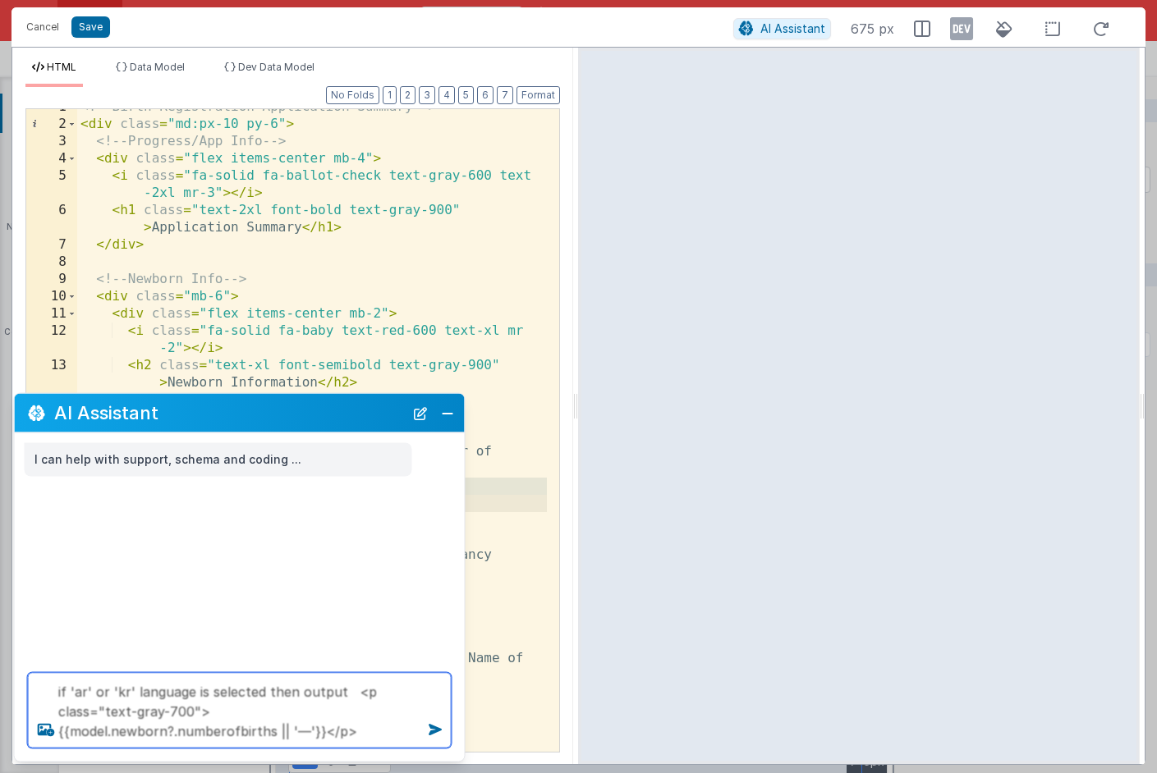
paste textarea "model.newborn?.numberofbirths"
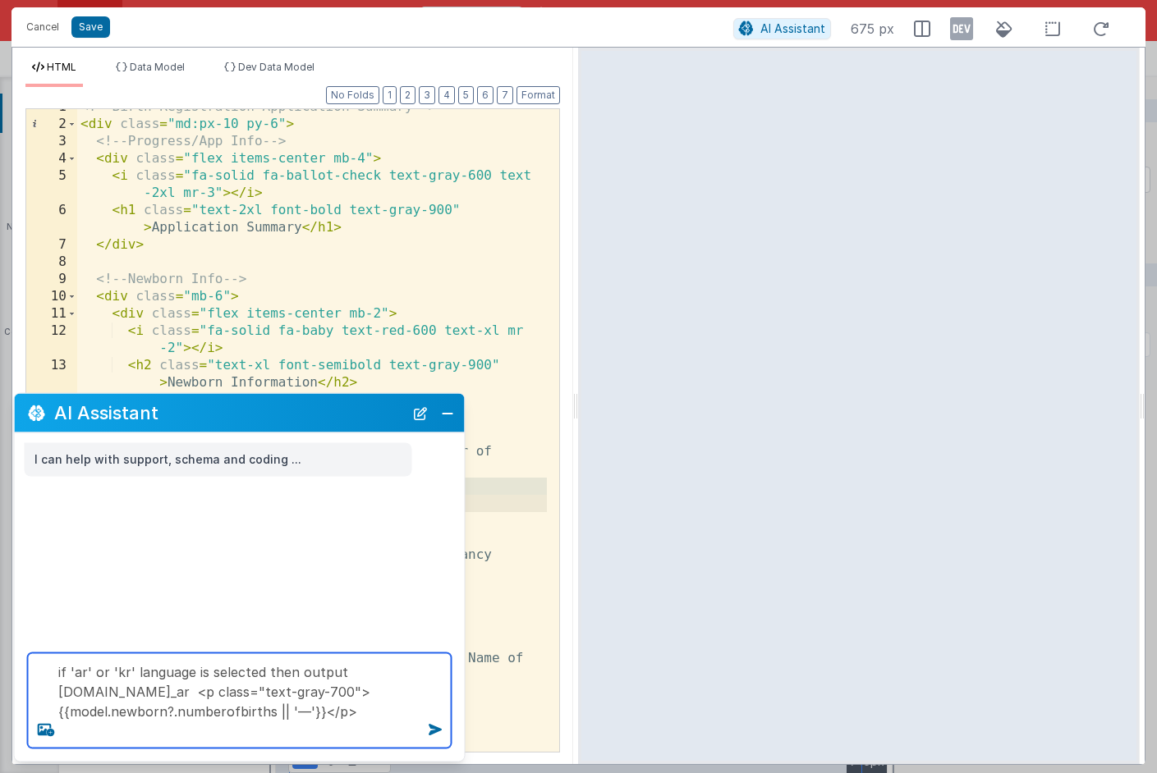
drag, startPoint x: 56, startPoint y: 689, endPoint x: 310, endPoint y: 687, distance: 254.5
click at [310, 687] on textarea "if 'ar' or 'kr' language is selected then output model.newborn.numberofbirths.n…" at bounding box center [240, 701] width 424 height 95
click at [313, 690] on textarea "if 'ar' or 'kr' language is selected then output model.newborn.numberofbirths.n…" at bounding box center [240, 701] width 424 height 95
paste textarea "model.newborn.numberofbirths.name_ar"
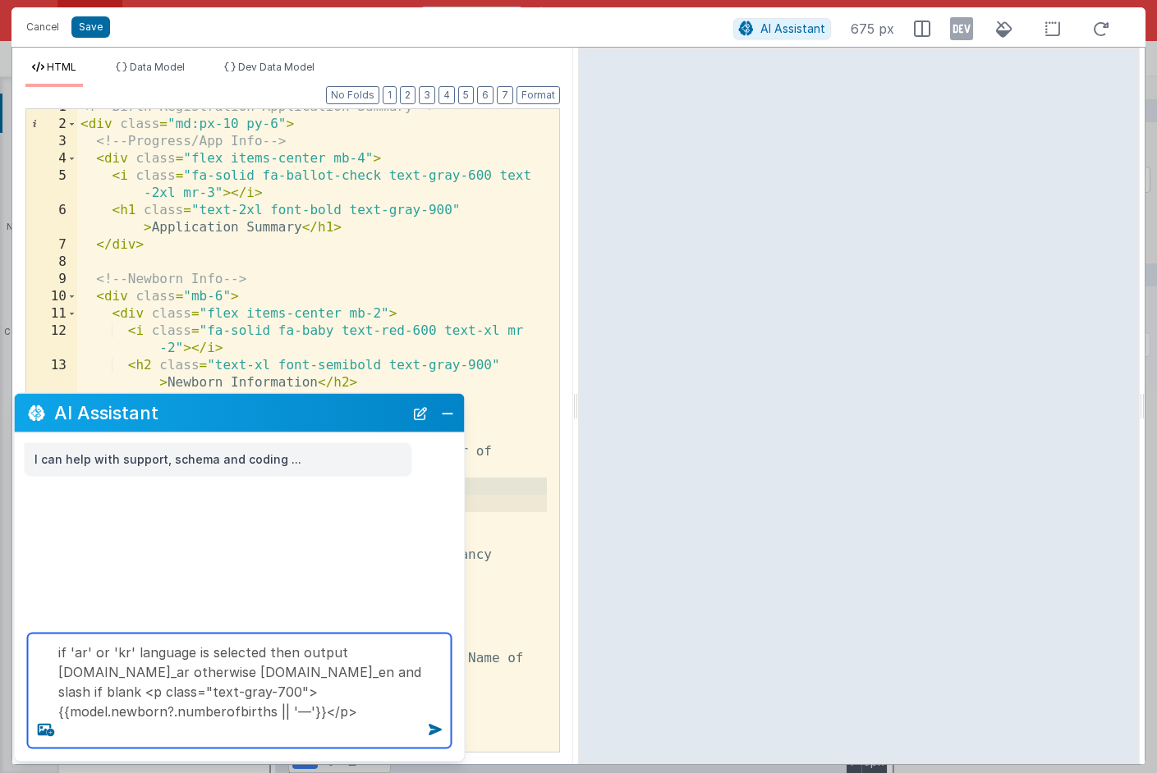
click at [57, 652] on textarea "if 'ar' or 'kr' language is selected then output model.newborn.numberofbirths.n…" at bounding box center [240, 691] width 424 height 115
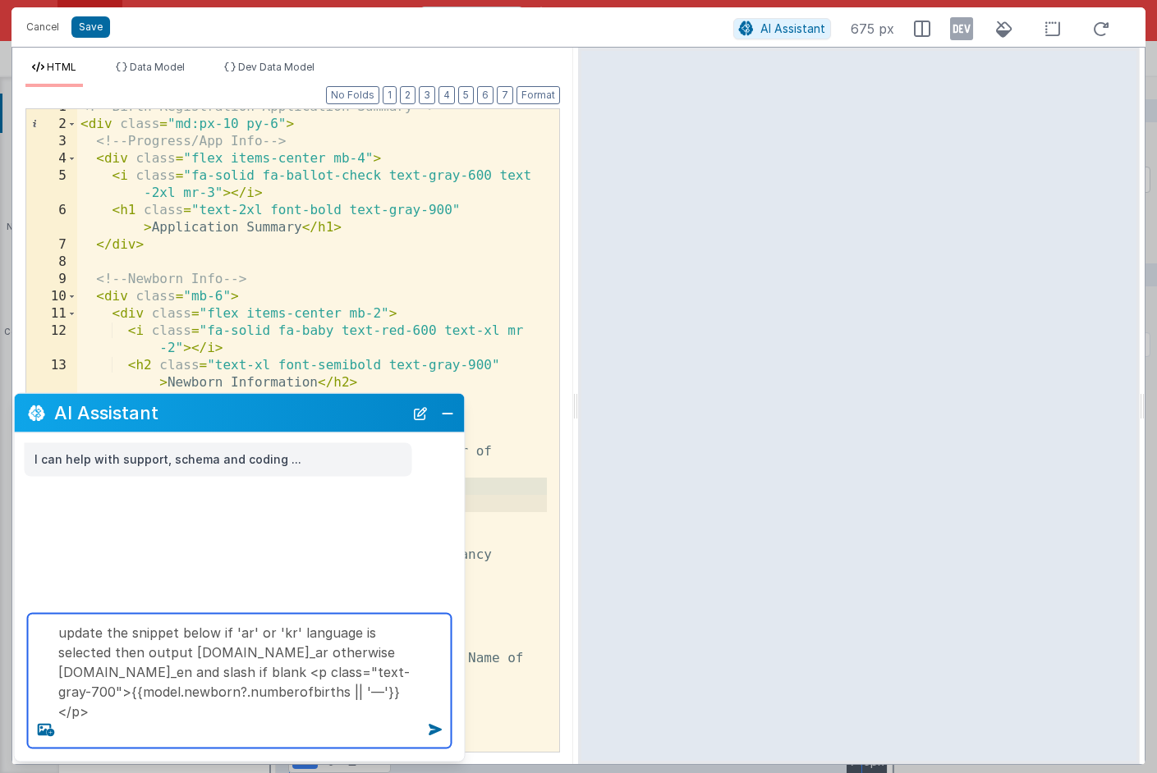
click at [90, 716] on textarea "update the snippet below if 'ar' or 'kr' language is selected then output model…" at bounding box center [240, 681] width 424 height 135
type textarea "update the snippet below if 'ar' or 'kr' language is selected then output model…"
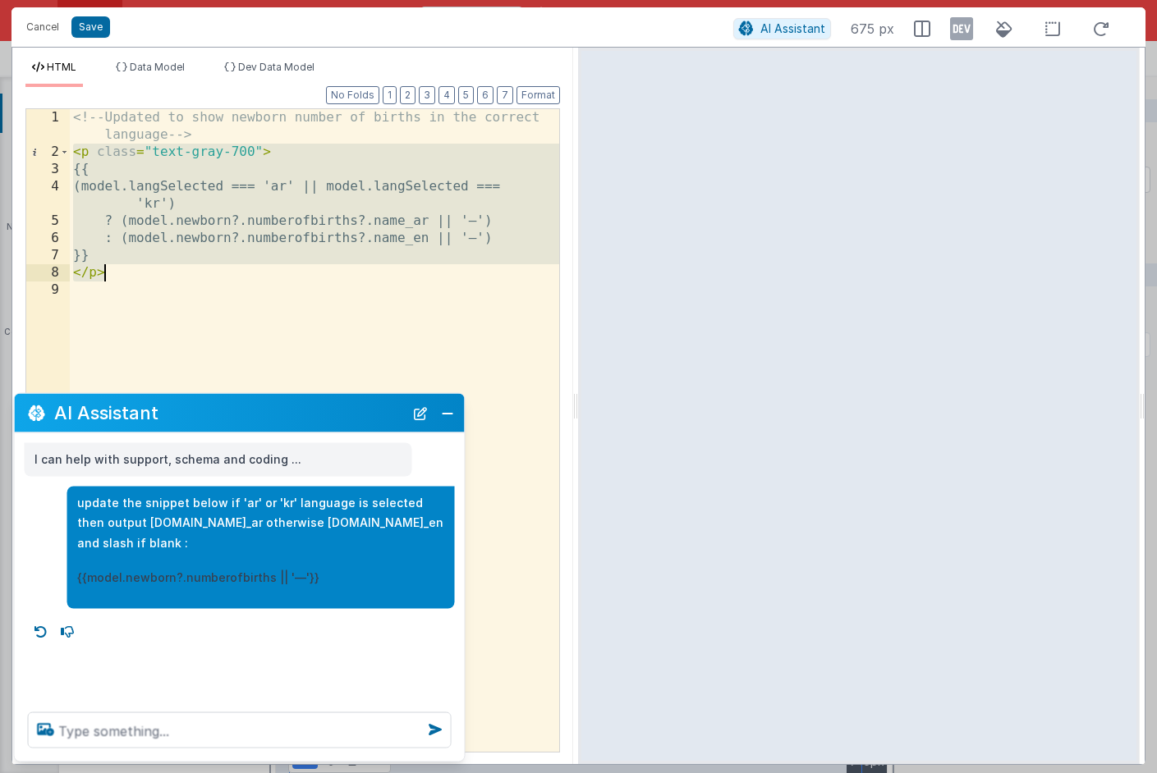
drag, startPoint x: 73, startPoint y: 153, endPoint x: 138, endPoint y: 268, distance: 132.7
click at [138, 268] on div "<!-- Updated to show newborn number of births in the correct language --> < p c…" at bounding box center [314, 456] width 489 height 695
click at [456, 417] on button "Close" at bounding box center [447, 412] width 21 height 23
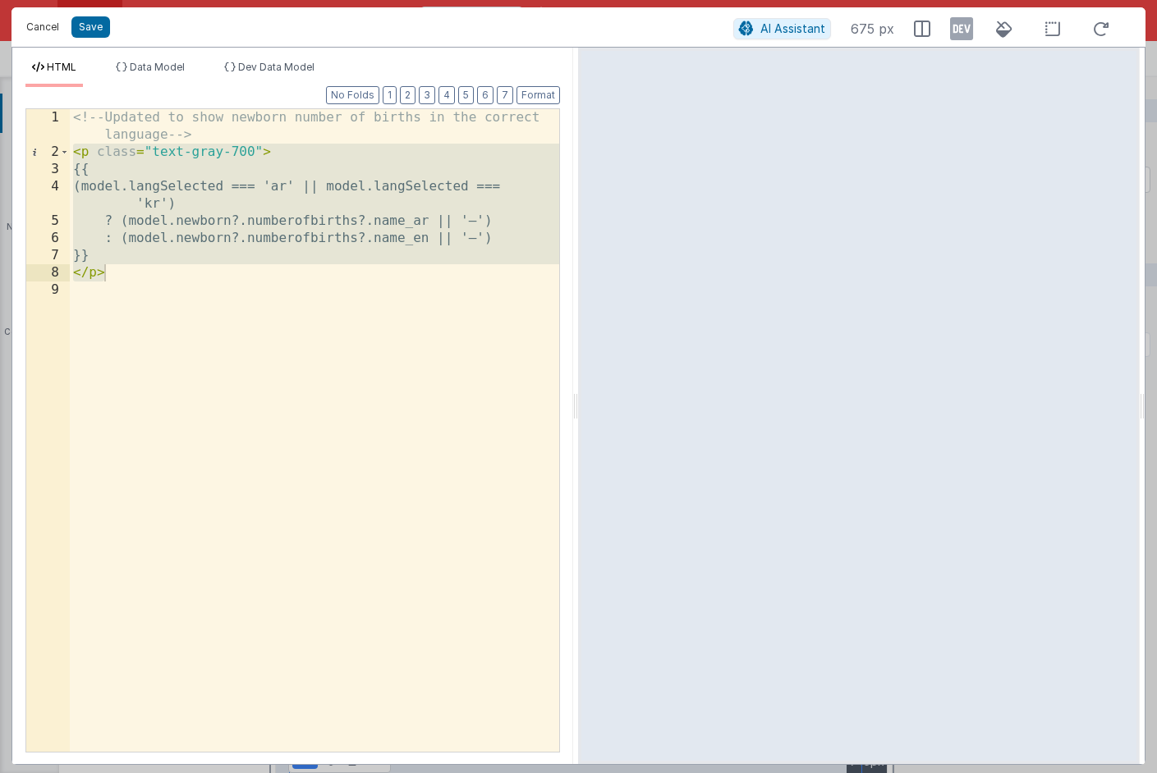
click at [52, 29] on button "Cancel" at bounding box center [42, 27] width 49 height 23
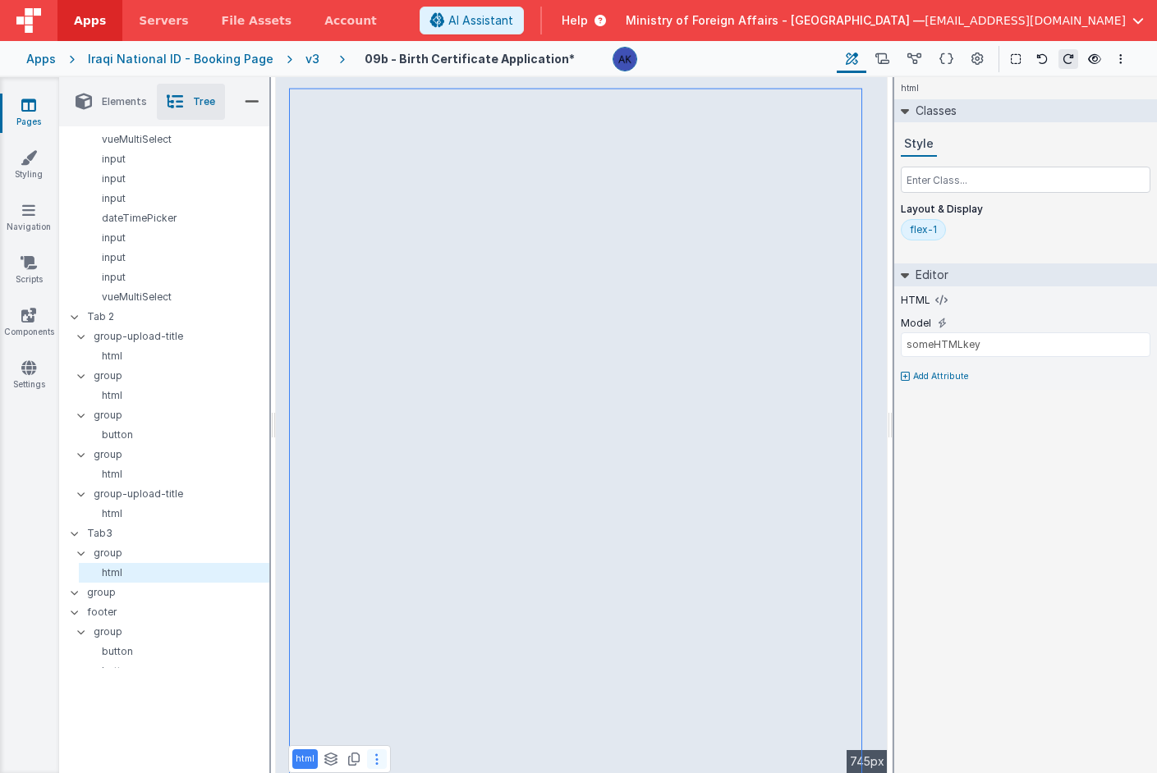
click at [380, 757] on button at bounding box center [377, 760] width 20 height 20
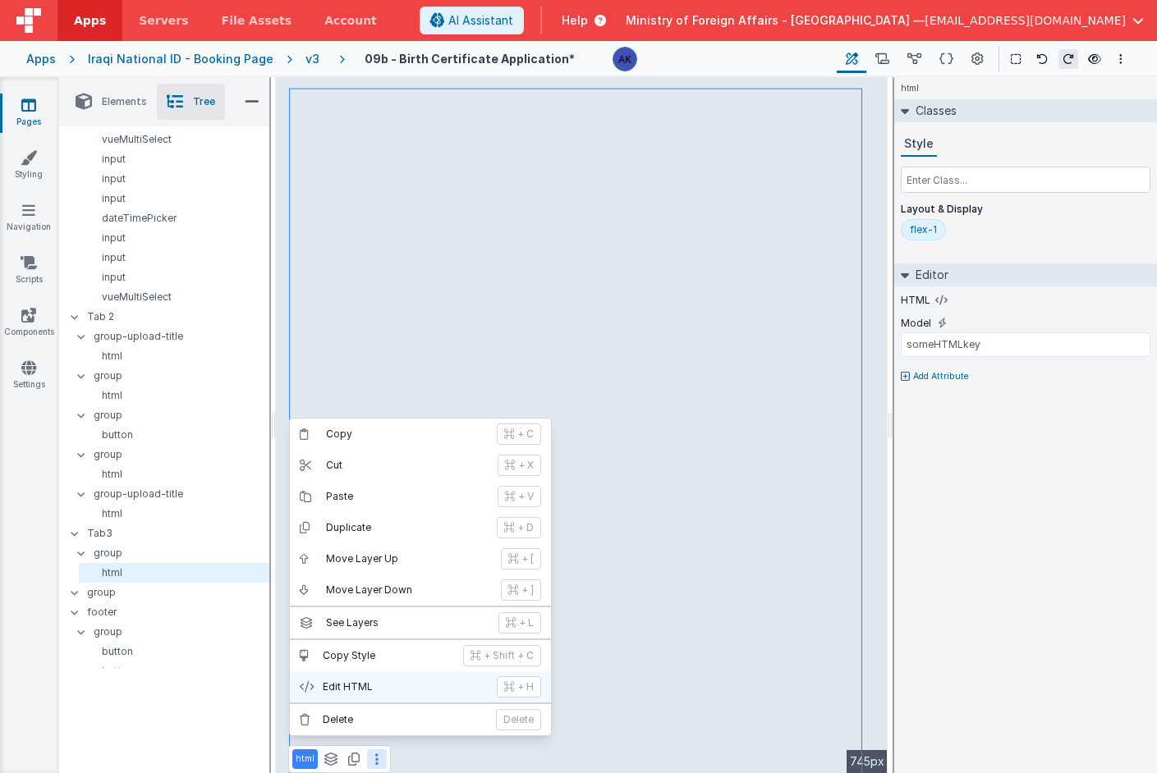
click at [370, 690] on p "Edit HTML" at bounding box center [405, 687] width 164 height 13
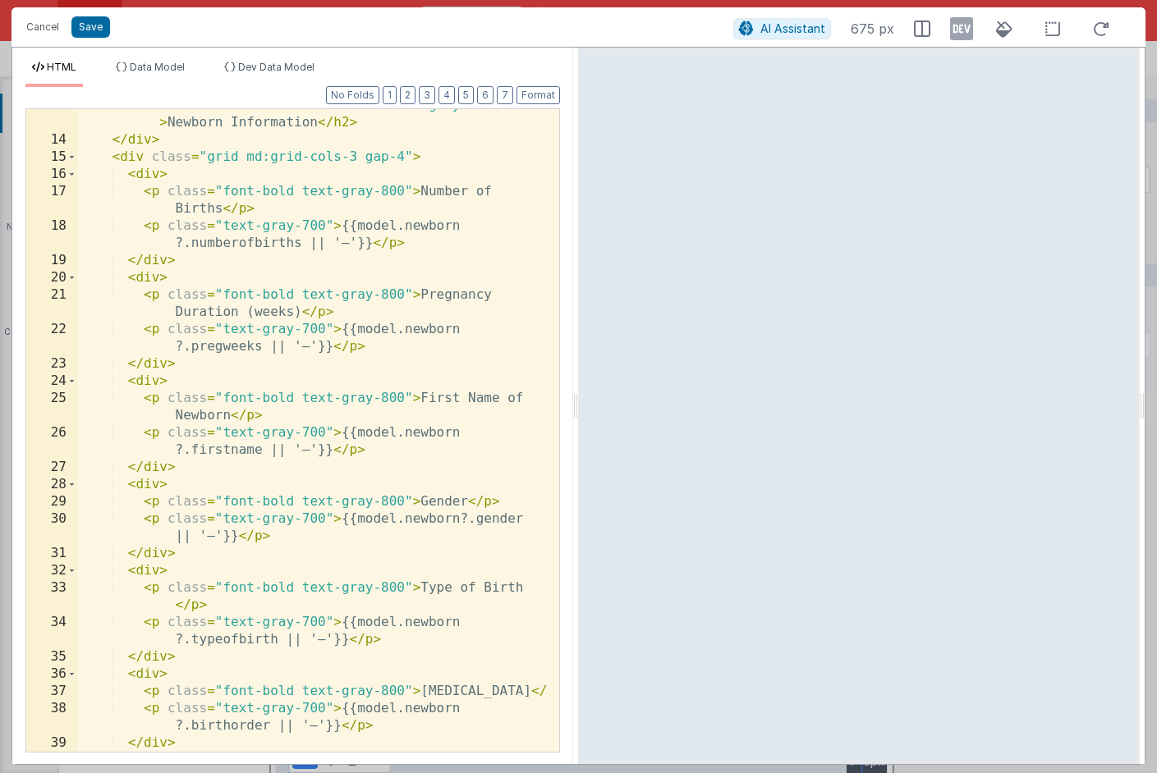
scroll to position [271, 0]
click at [225, 210] on div "< h2 class = "text-xl font-semibold text-gray-900" > Newborn Information </ h2 …" at bounding box center [312, 444] width 470 height 695
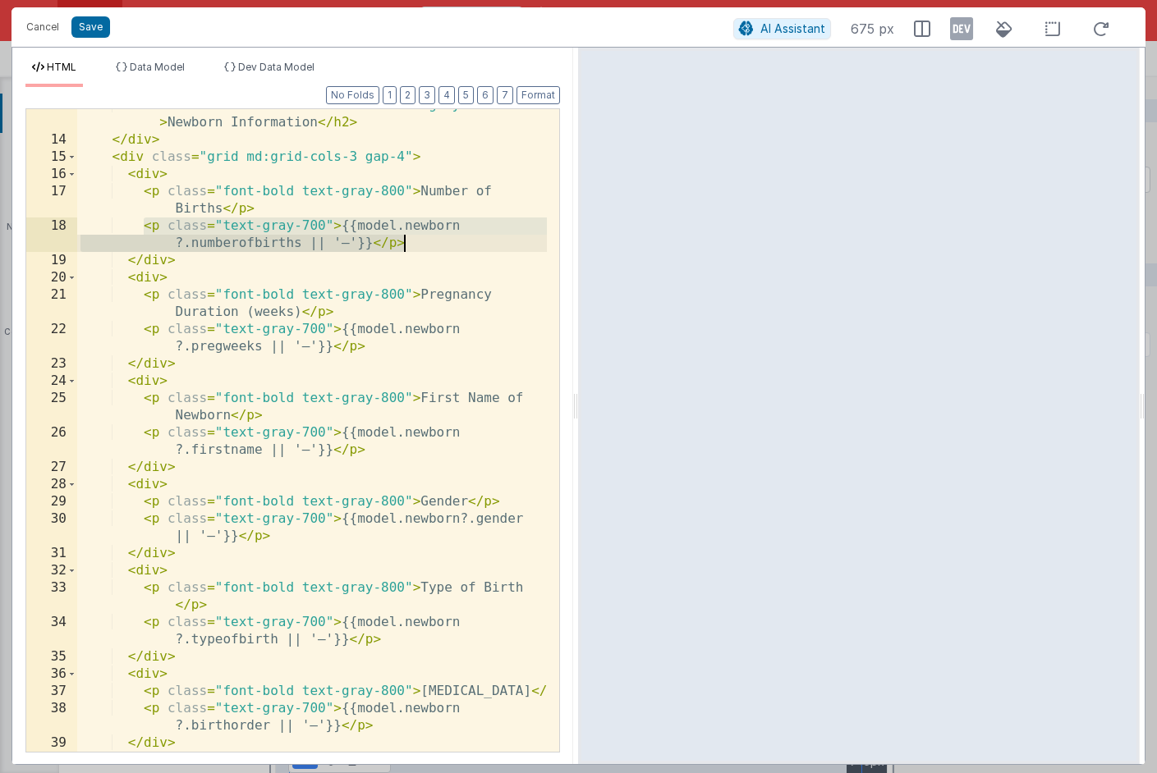
drag, startPoint x: 144, startPoint y: 230, endPoint x: 432, endPoint y: 245, distance: 288.6
click at [432, 245] on div "< h2 class = "text-xl font-semibold text-gray-900" > Newborn Information </ h2 …" at bounding box center [312, 444] width 470 height 695
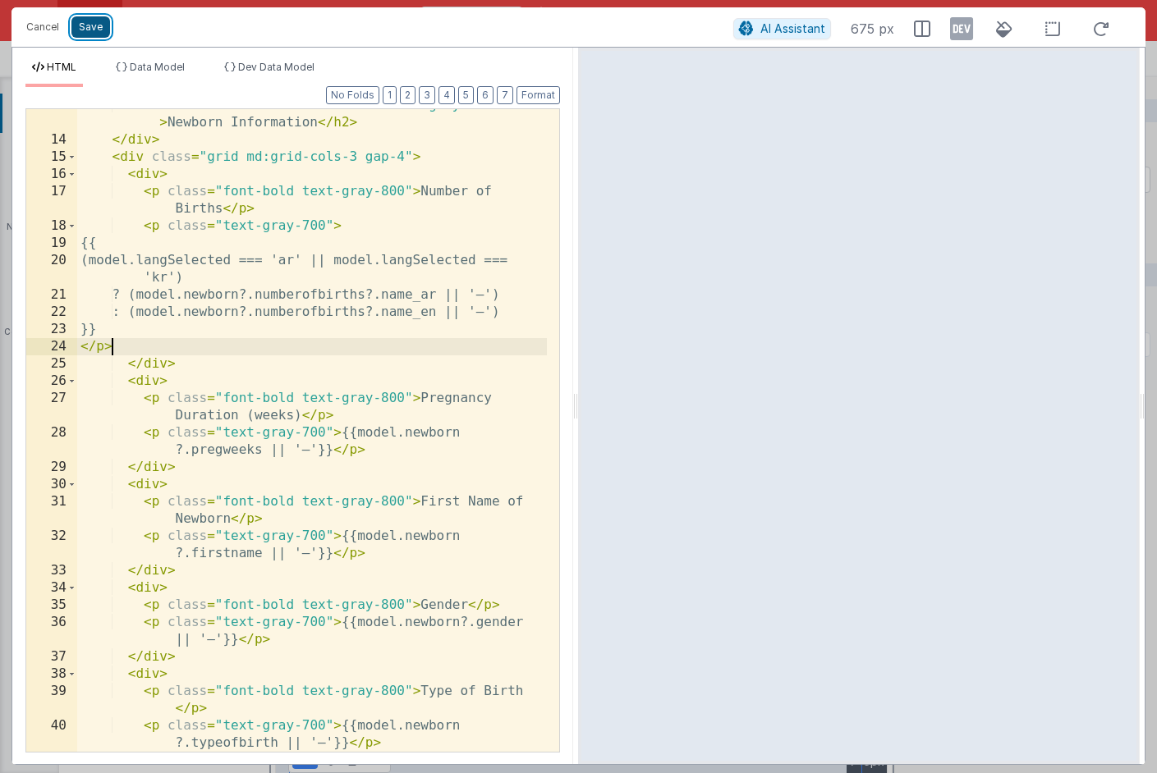
click at [86, 31] on button "Save" at bounding box center [90, 26] width 39 height 21
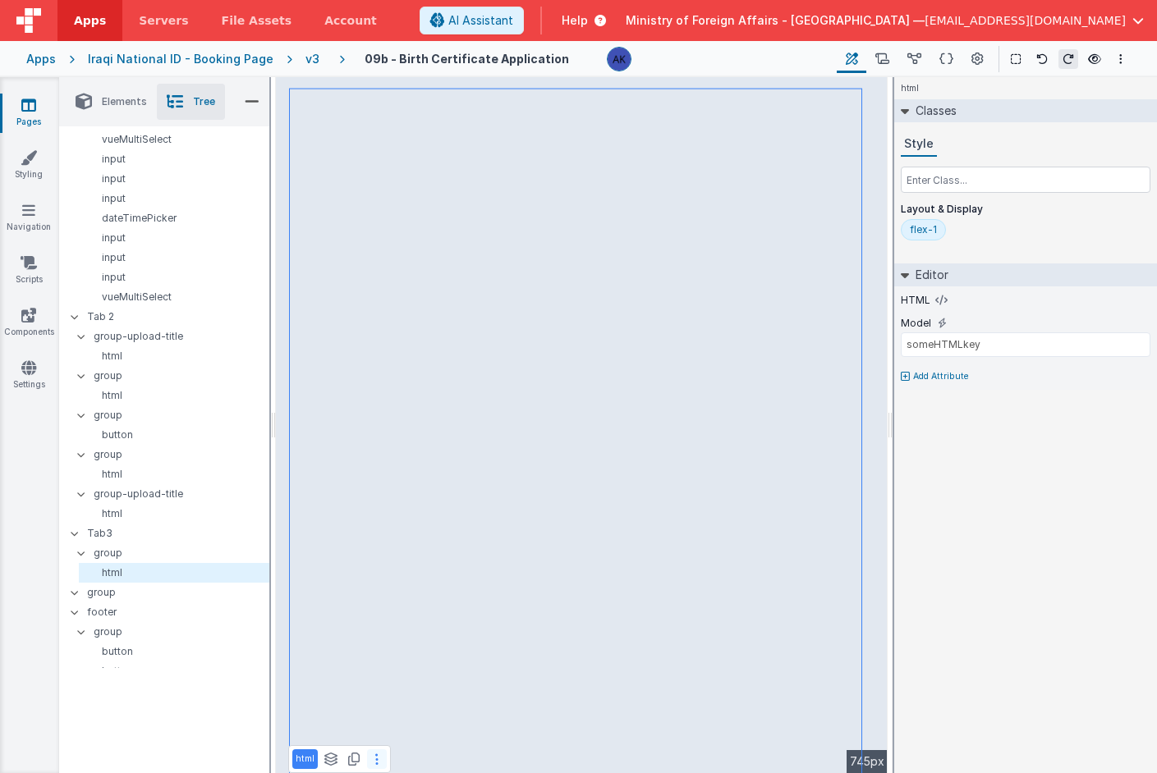
click at [368, 760] on button at bounding box center [377, 760] width 20 height 20
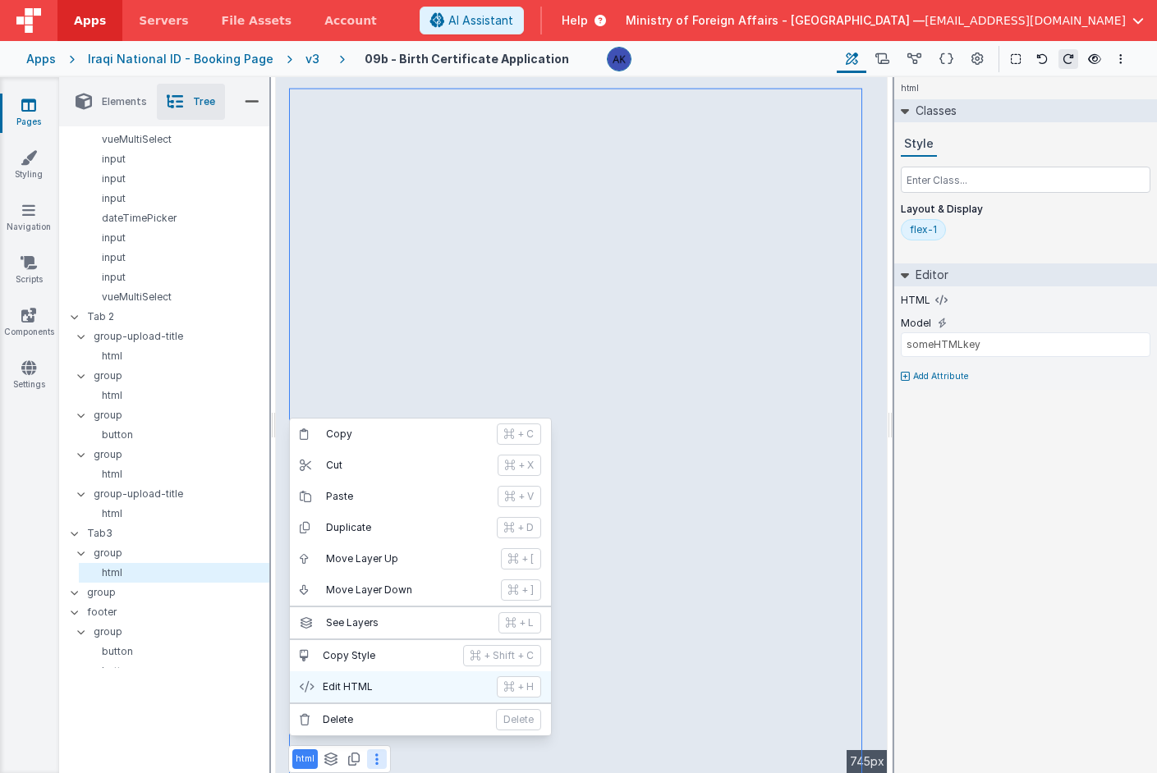
click at [361, 686] on p "Edit HTML" at bounding box center [405, 687] width 164 height 13
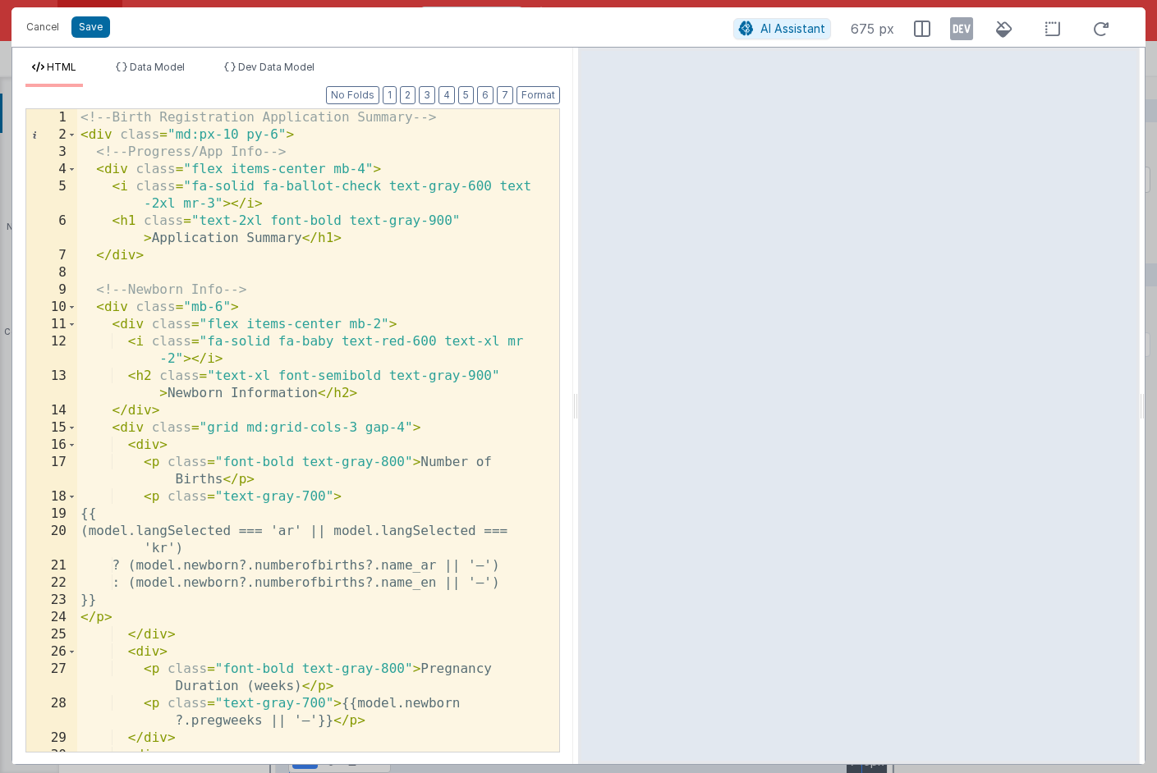
click at [364, 533] on div "<!-- Birth Registration Application Summary --> < div class = "md:px-10 py-6" >…" at bounding box center [312, 456] width 470 height 695
click at [166, 533] on div "<!-- Birth Registration Application Summary --> < div class = "md:px-10 py-6" >…" at bounding box center [312, 456] width 470 height 695
click at [55, 33] on button "Cancel" at bounding box center [42, 27] width 49 height 23
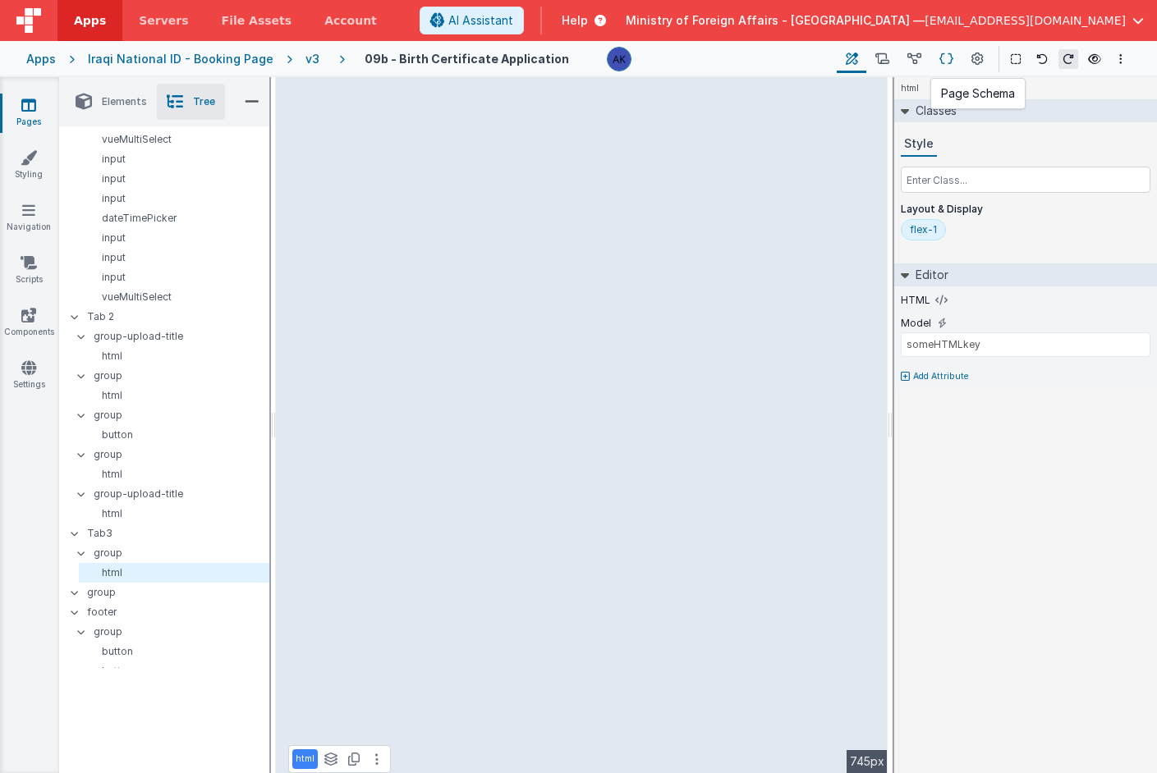
click at [948, 56] on icon at bounding box center [946, 59] width 14 height 17
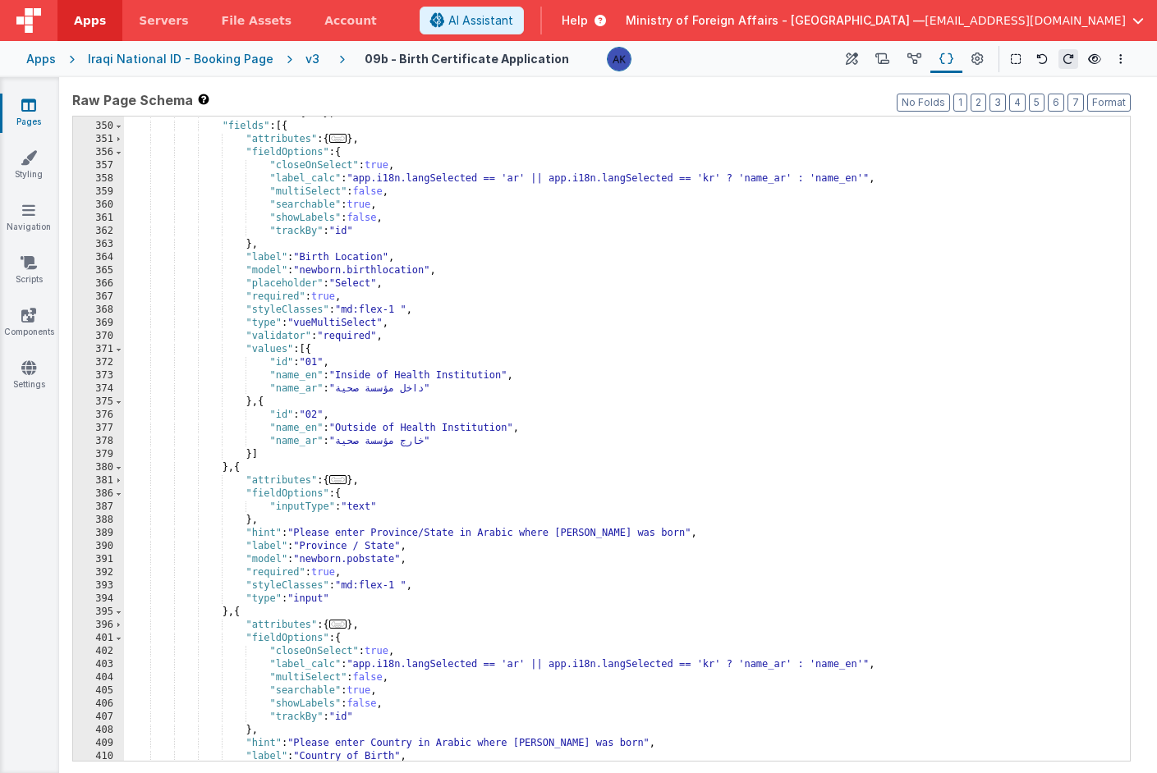
scroll to position [1810, 0]
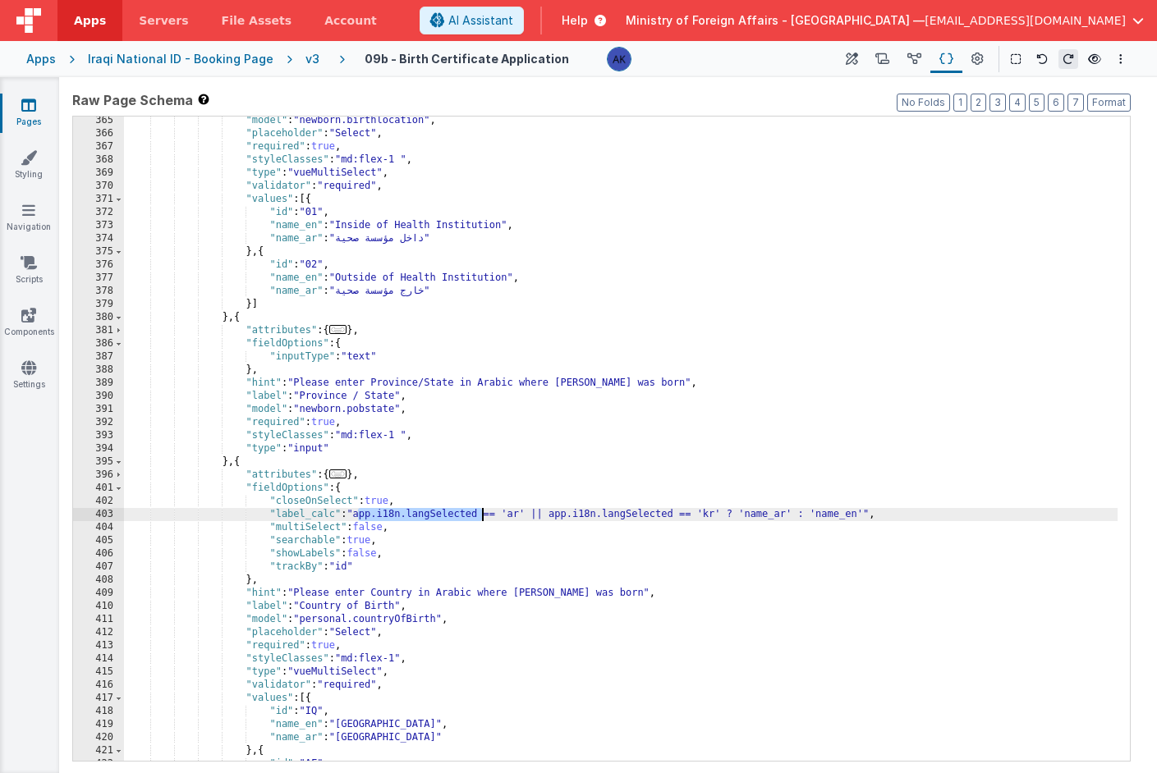
drag, startPoint x: 358, startPoint y: 516, endPoint x: 484, endPoint y: 513, distance: 125.6
click at [484, 513] on div ""model" : "newborn.birthlocation" , "placeholder" : "Select" , "required" : tru…" at bounding box center [620, 449] width 993 height 671
click at [851, 62] on icon at bounding box center [852, 59] width 12 height 17
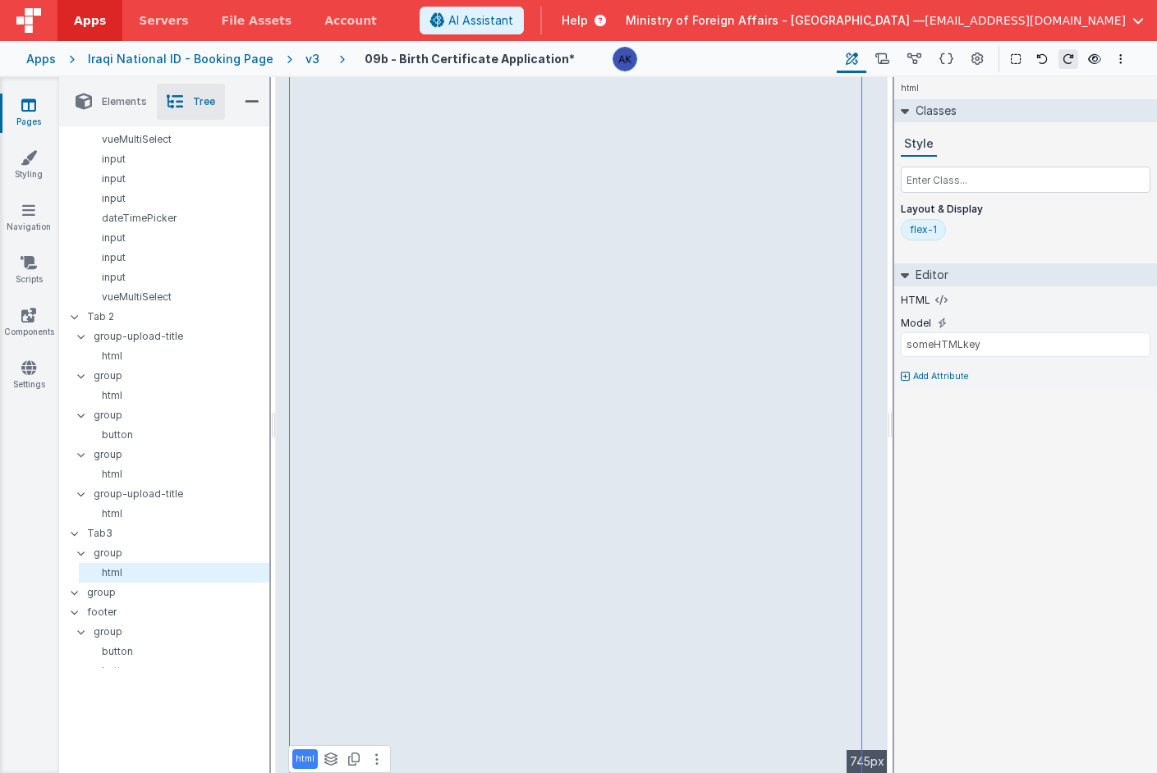
click at [381, 760] on button at bounding box center [377, 760] width 20 height 20
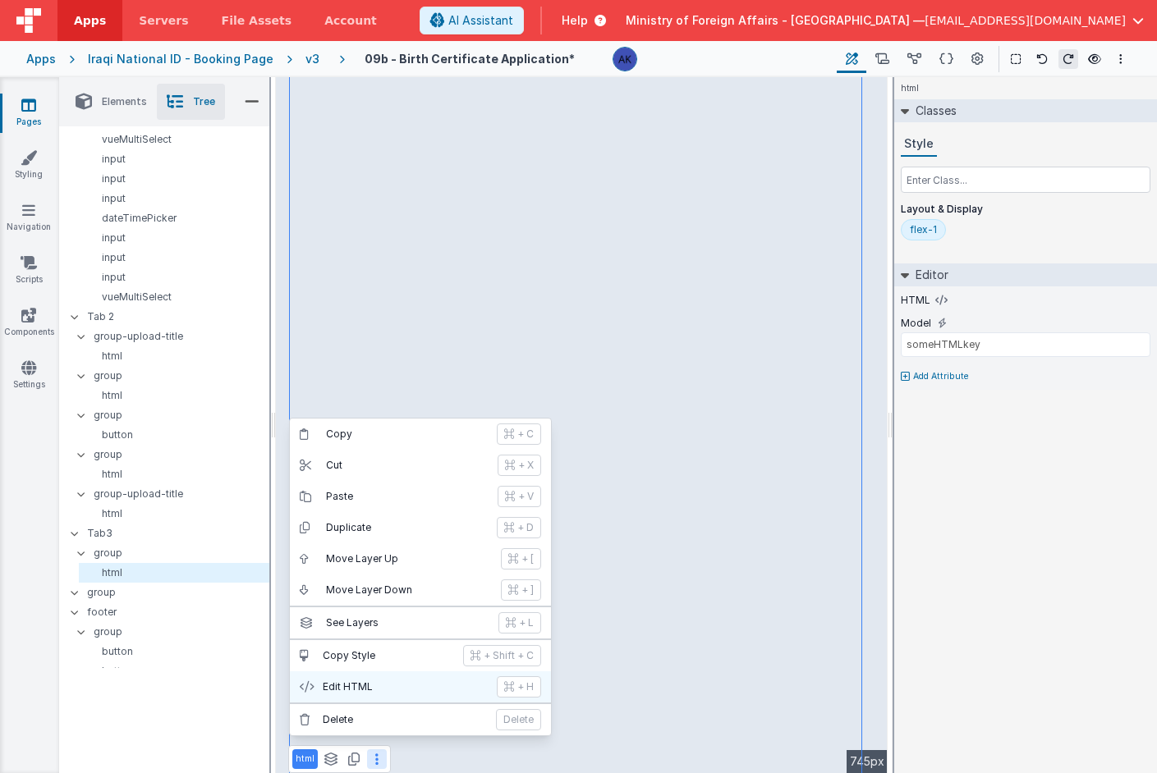
click at [373, 681] on p "Edit HTML" at bounding box center [405, 687] width 164 height 13
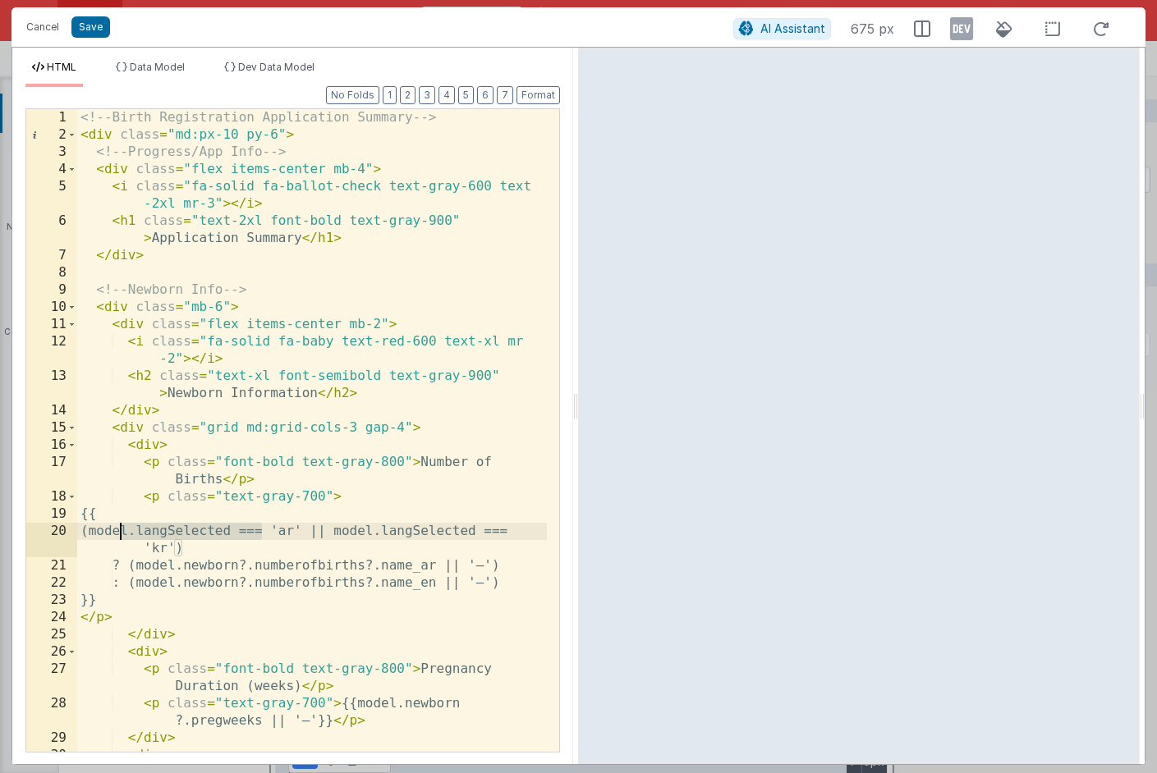
drag, startPoint x: 260, startPoint y: 530, endPoint x: 121, endPoint y: 539, distance: 139.8
click at [121, 539] on div "<!-- Birth Registration Application Summary --> < div class = "md:px-10 py-6" >…" at bounding box center [312, 456] width 470 height 695
drag, startPoint x: 385, startPoint y: 530, endPoint x: 534, endPoint y: 532, distance: 149.4
click at [534, 532] on div "<!-- Birth Registration Application Summary --> < div class = "md:px-10 py-6" >…" at bounding box center [312, 456] width 470 height 695
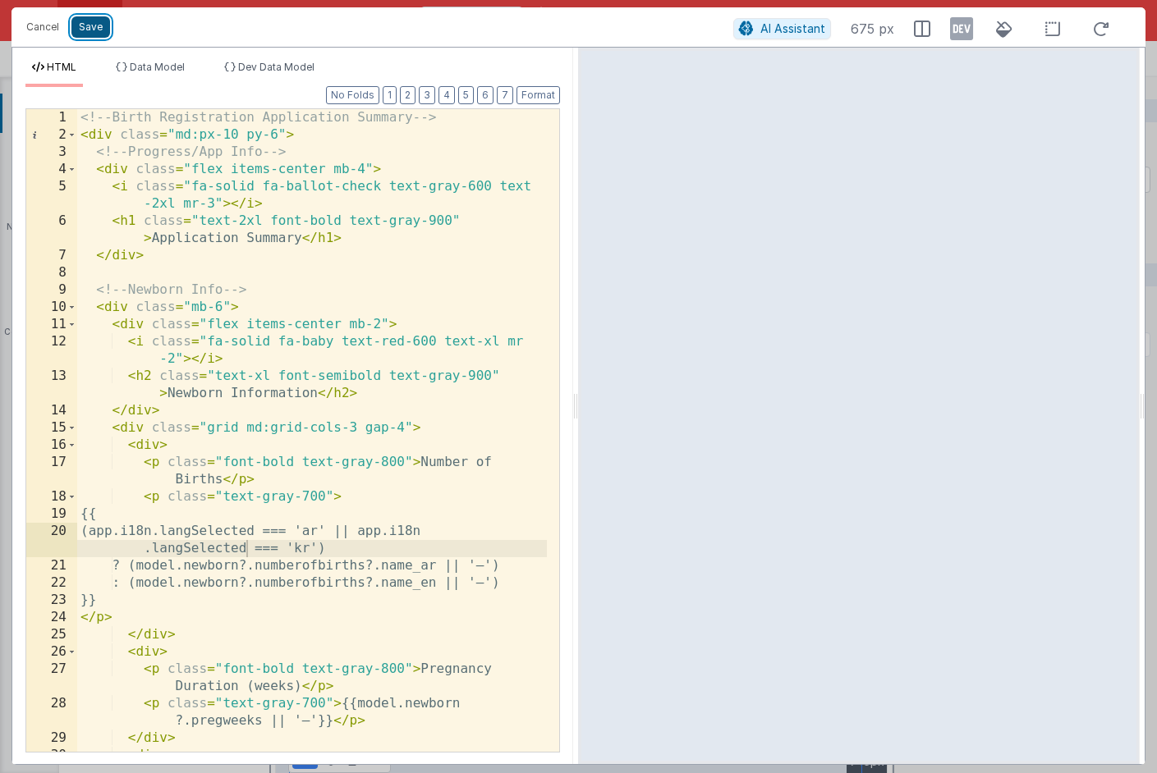
click at [103, 32] on button "Save" at bounding box center [90, 26] width 39 height 21
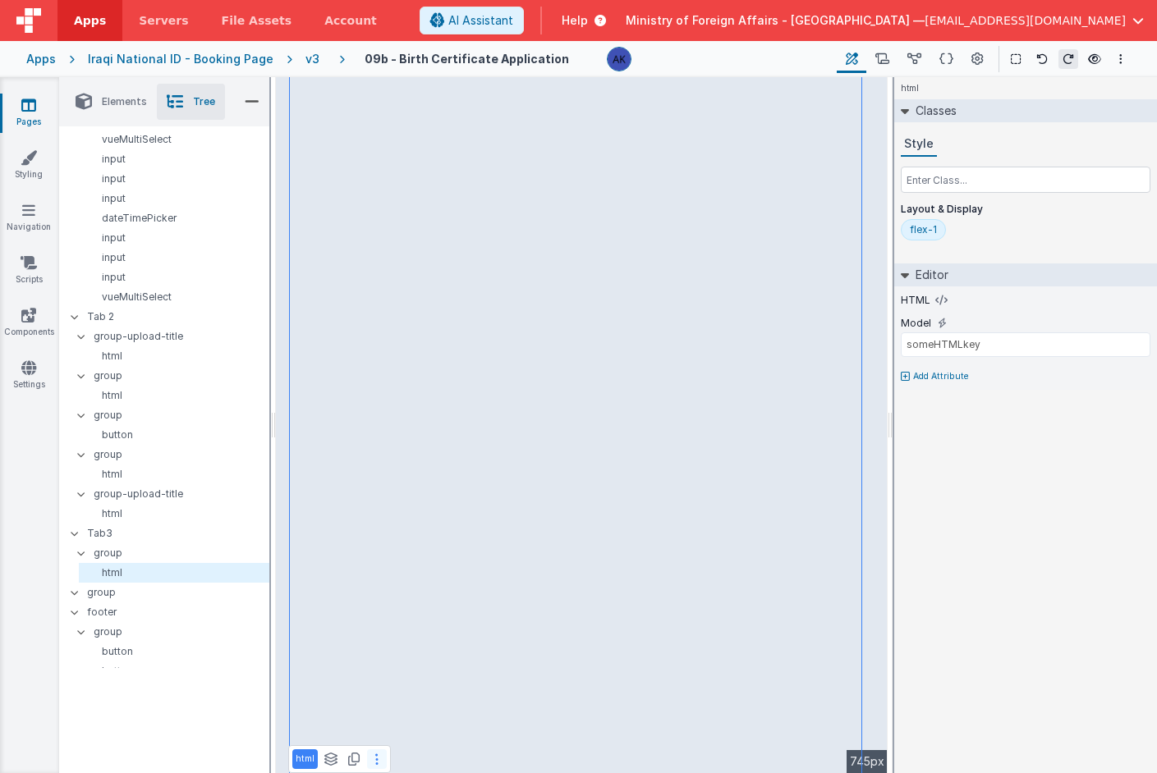
click at [371, 755] on button at bounding box center [377, 760] width 20 height 20
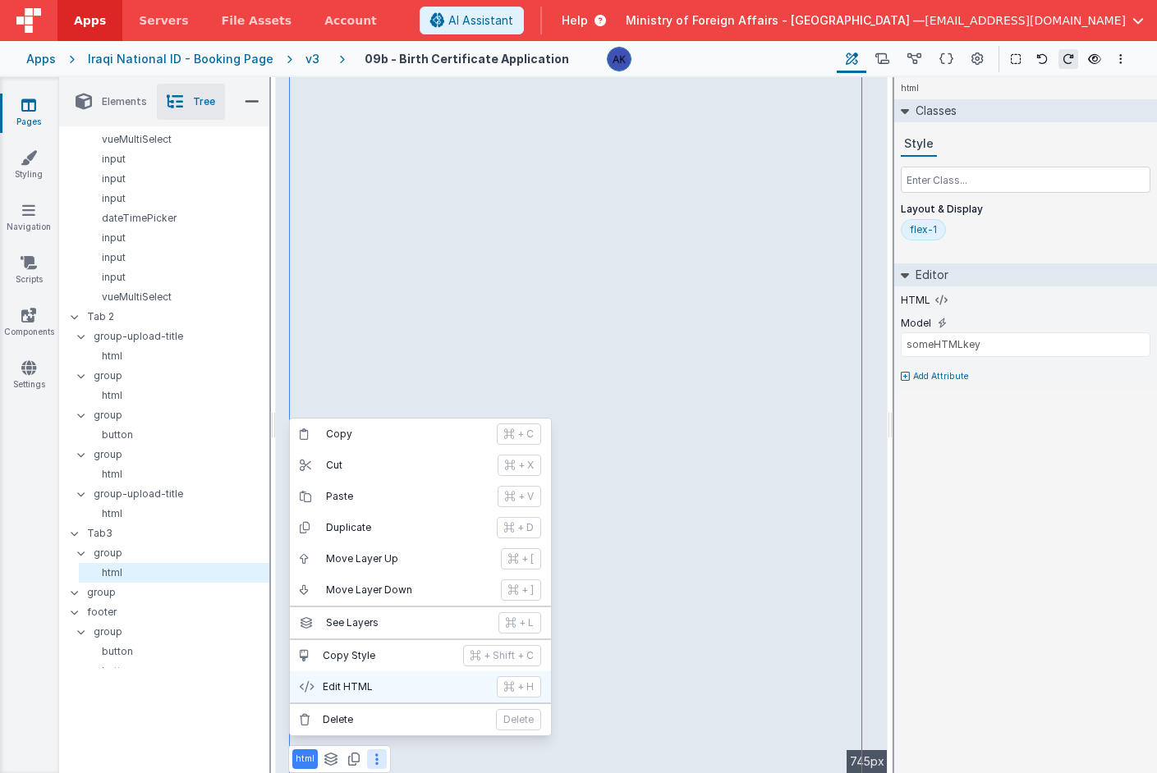
click at [375, 693] on p "Edit HTML" at bounding box center [405, 687] width 164 height 13
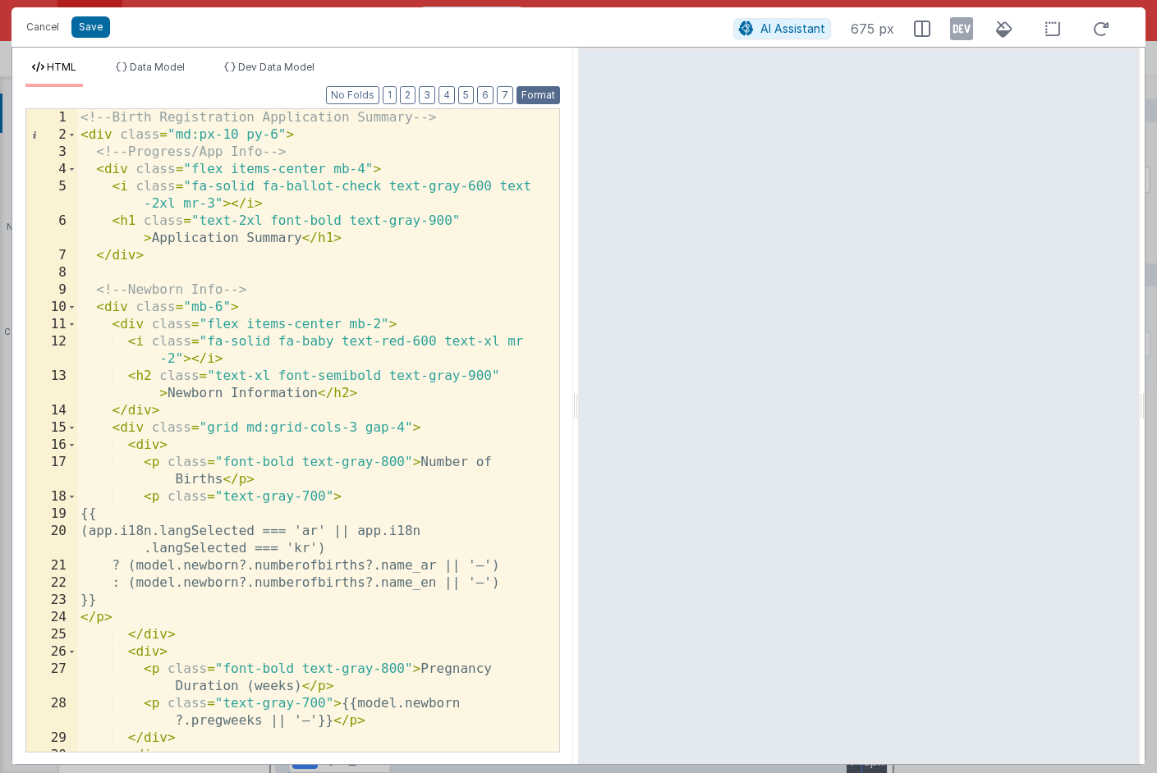
click at [540, 101] on button "Format" at bounding box center [538, 95] width 44 height 18
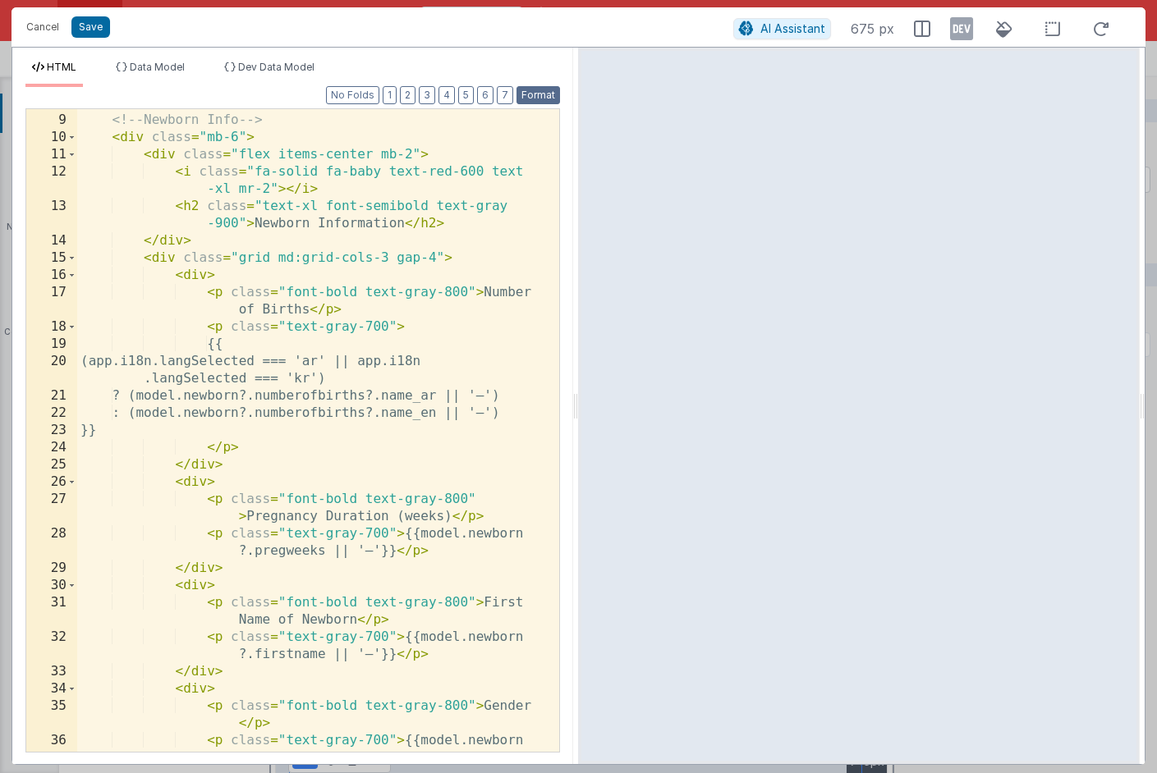
scroll to position [297, 0]
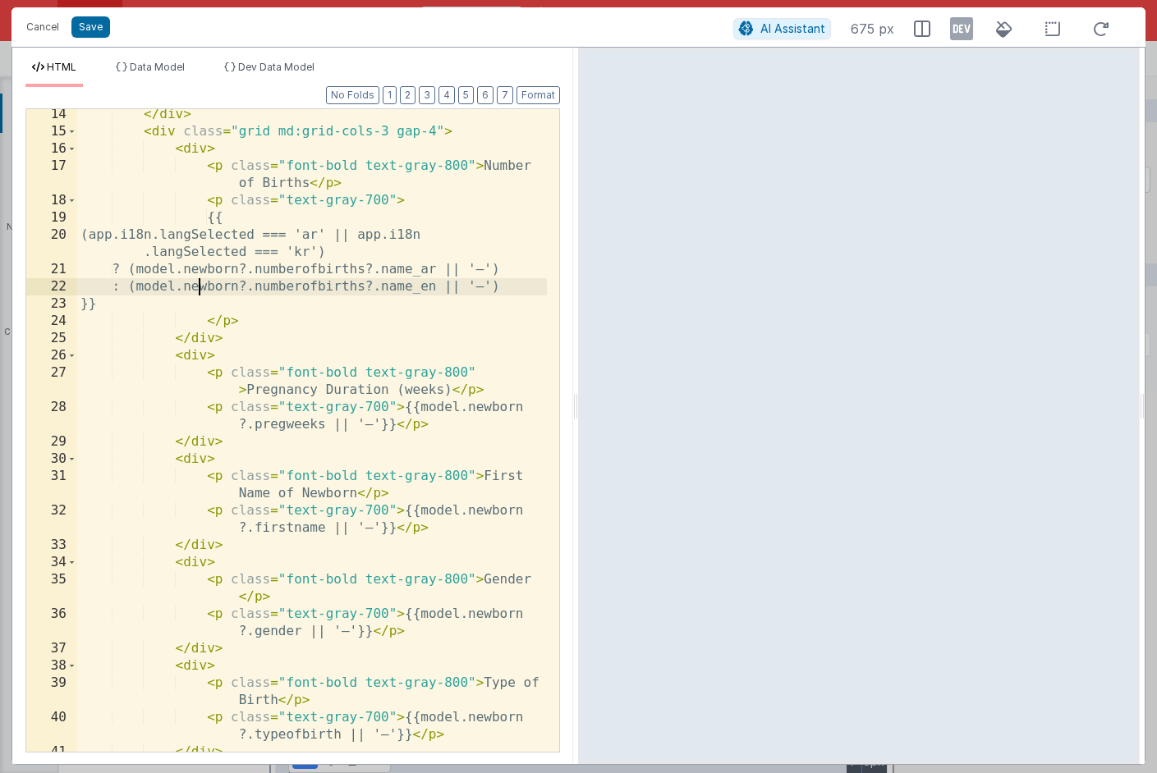
click at [200, 285] on div "</ div > < div class = "grid md:grid-cols-3 gap-4" > < div > < p class = "font-…" at bounding box center [312, 444] width 470 height 677
click at [134, 262] on div "</ div > < div class = "grid md:grid-cols-3 gap-4" > < div > < p class = "font-…" at bounding box center [312, 444] width 470 height 677
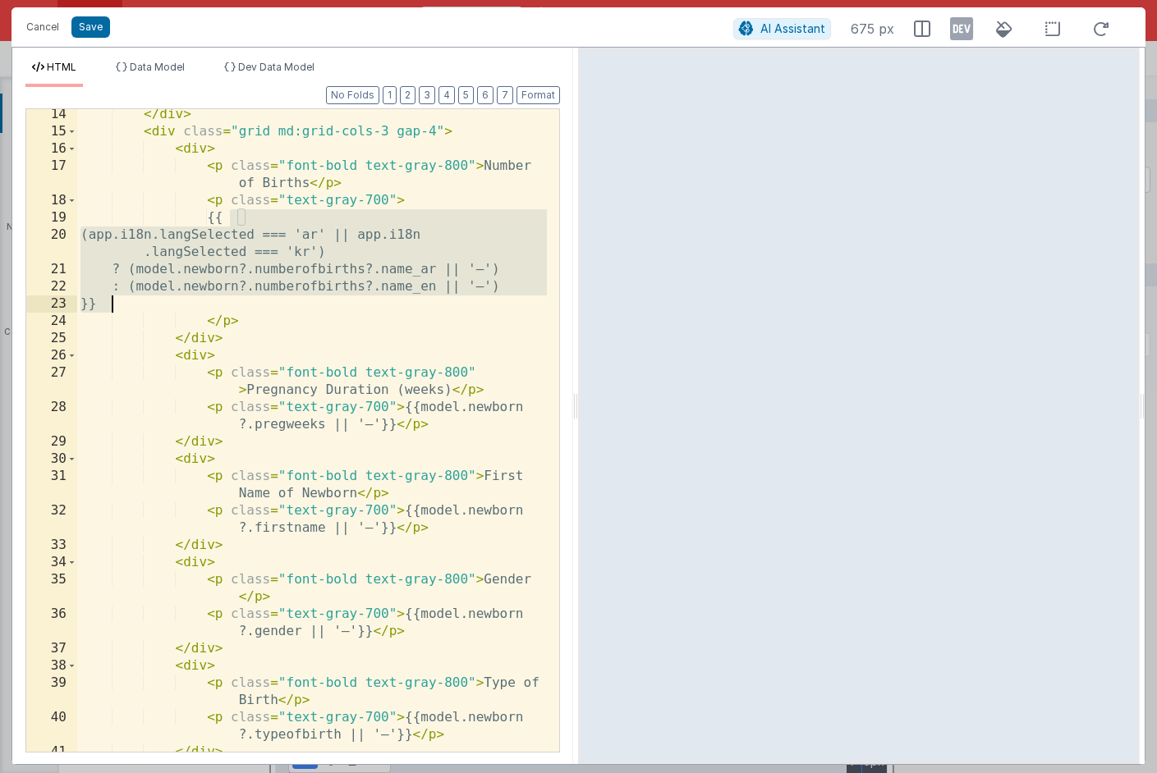
drag, startPoint x: 233, startPoint y: 214, endPoint x: 231, endPoint y: 310, distance: 96.1
click at [231, 310] on div "</ div > < div class = "grid md:grid-cols-3 gap-4" > < div > < p class = "font-…" at bounding box center [312, 444] width 470 height 677
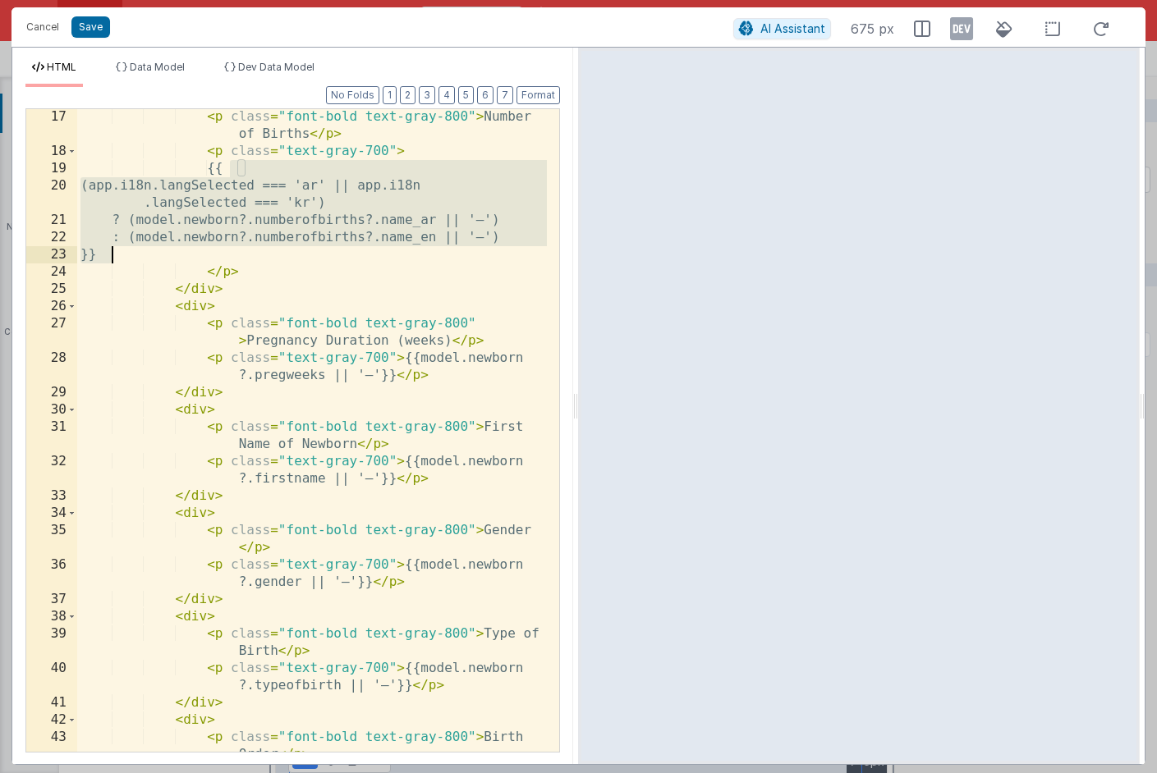
scroll to position [352, 0]
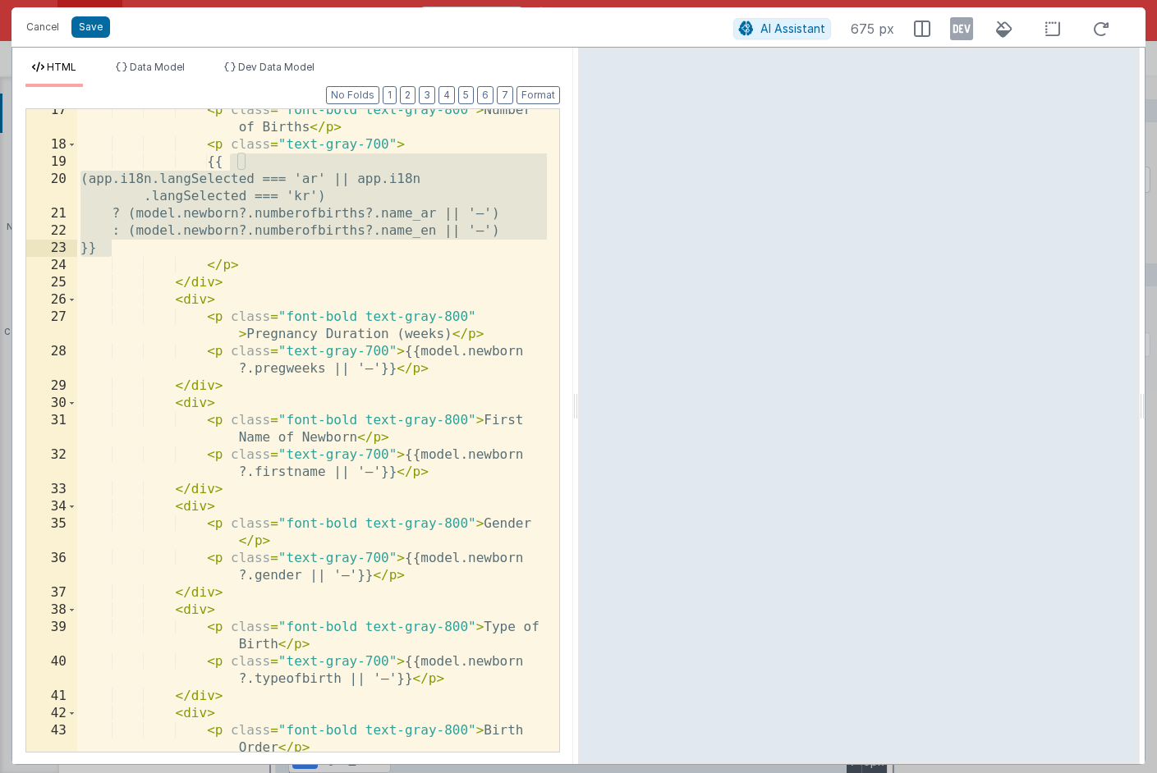
click at [408, 557] on div "< p class = "font-bold text-gray-800" > Number of Births </ p > < p class = "te…" at bounding box center [312, 458] width 470 height 712
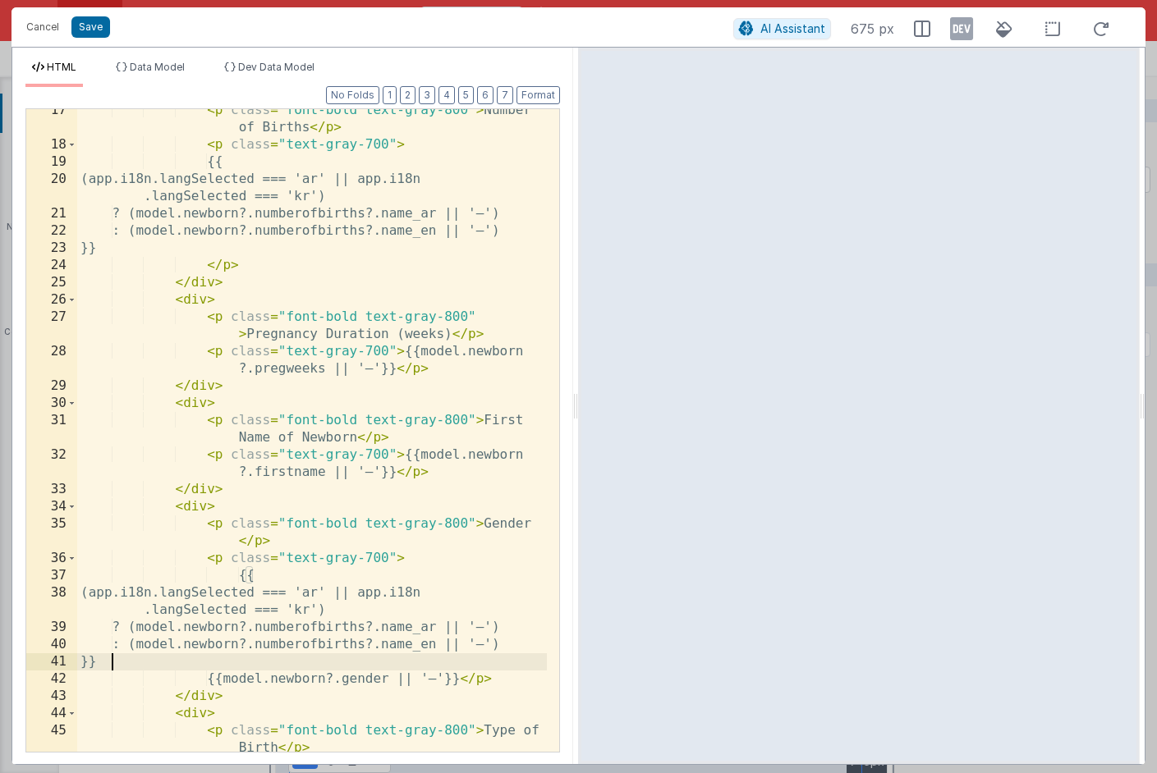
click at [363, 628] on div "< p class = "font-bold text-gray-800" > Number of Births </ p > < p class = "te…" at bounding box center [312, 458] width 470 height 712
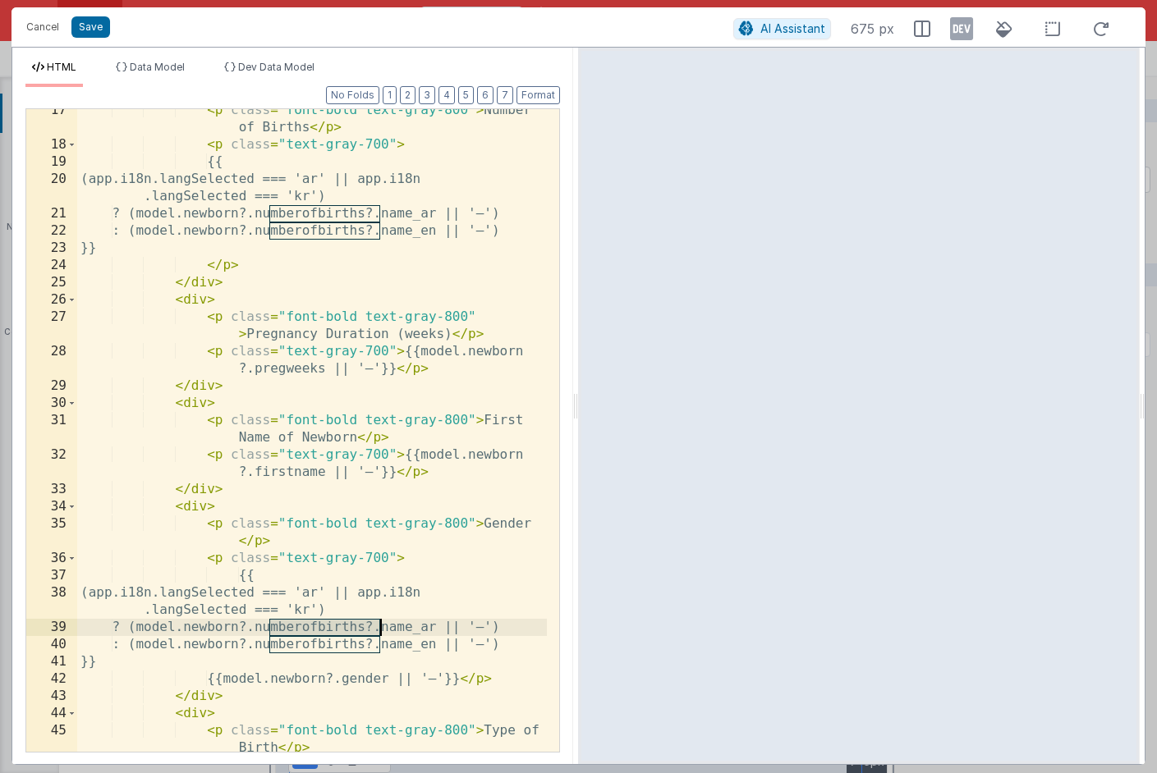
click at [363, 628] on div "< p class = "font-bold text-gray-800" > Number of Births </ p > < p class = "te…" at bounding box center [312, 458] width 470 height 712
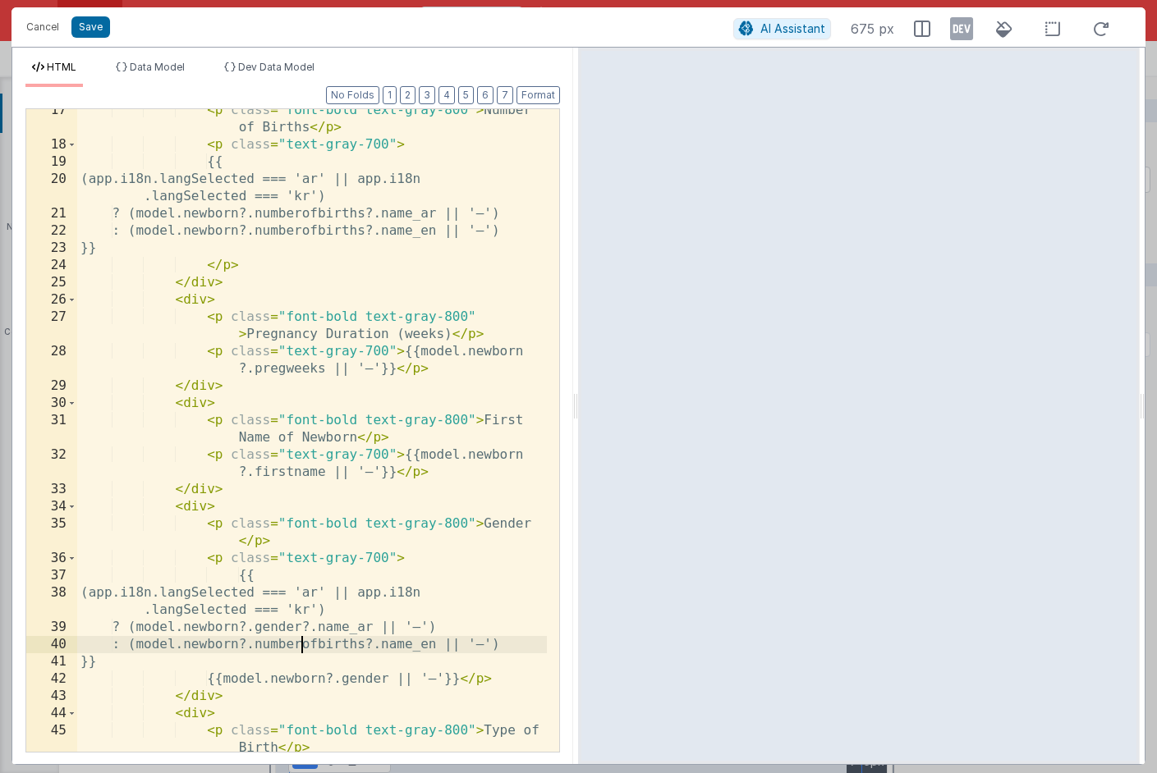
click at [304, 645] on div "< p class = "font-bold text-gray-800" > Number of Births </ p > < p class = "te…" at bounding box center [312, 458] width 470 height 712
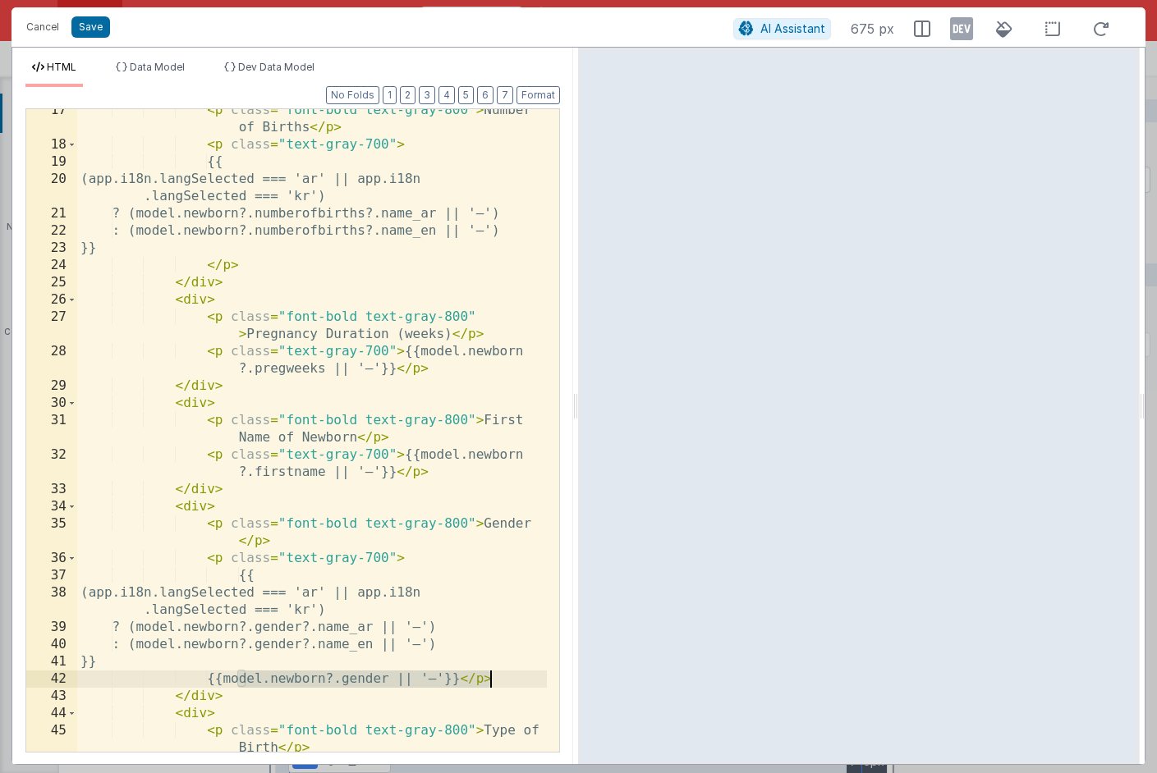
drag, startPoint x: 236, startPoint y: 680, endPoint x: 487, endPoint y: 681, distance: 250.4
click at [487, 681] on div "< p class = "font-bold text-gray-800" > Number of Births </ p > < p class = "te…" at bounding box center [312, 458] width 470 height 712
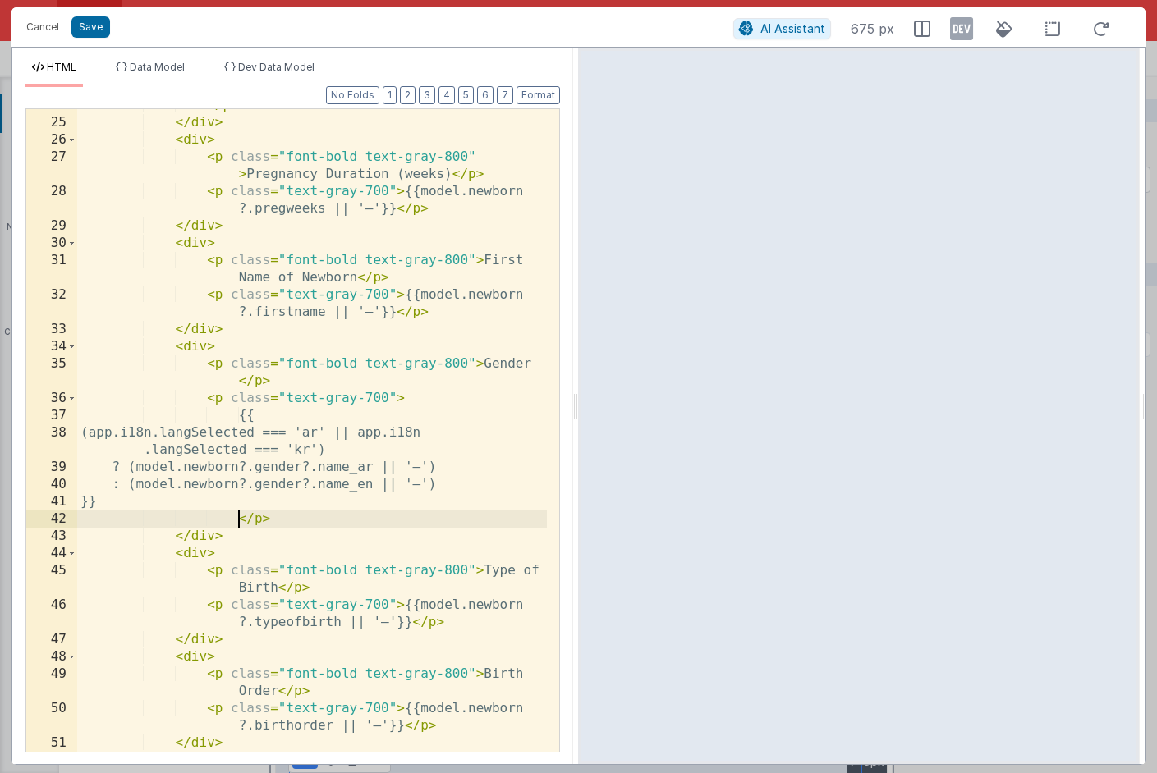
scroll to position [516, 0]
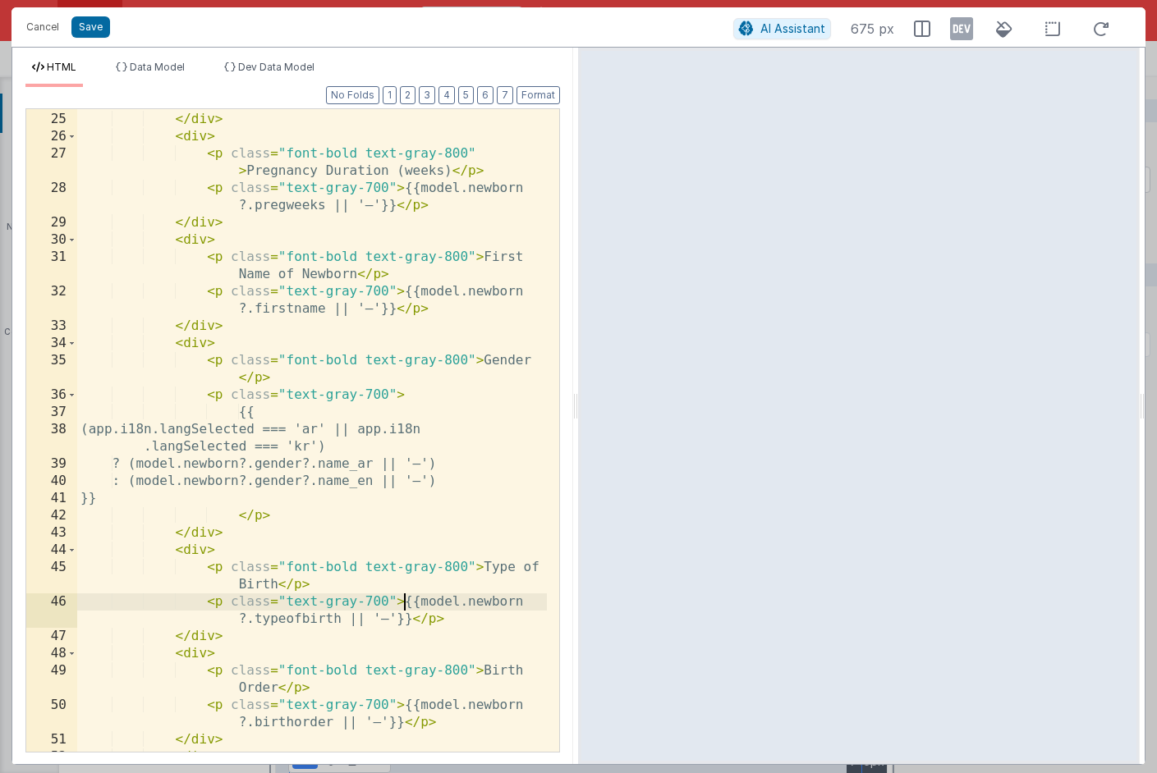
click at [406, 602] on div "</ p > </ div > < div > < p class = "font-bold text-gray-800" > Pregnancy Durat…" at bounding box center [312, 432] width 470 height 677
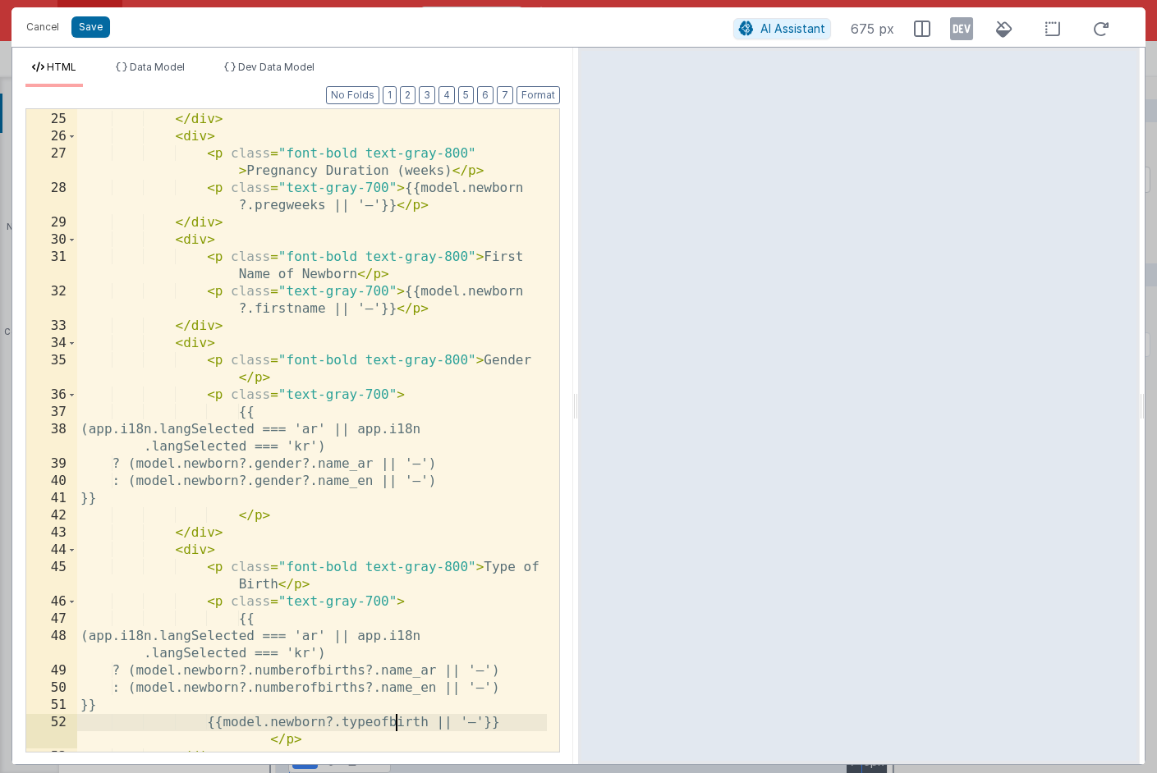
click at [394, 720] on div "</ p > </ div > < div > < p class = "font-bold text-gray-800" > Pregnancy Durat…" at bounding box center [312, 432] width 470 height 677
click at [339, 674] on div "</ p > </ div > < div > < p class = "font-bold text-gray-800" > Pregnancy Durat…" at bounding box center [312, 432] width 470 height 677
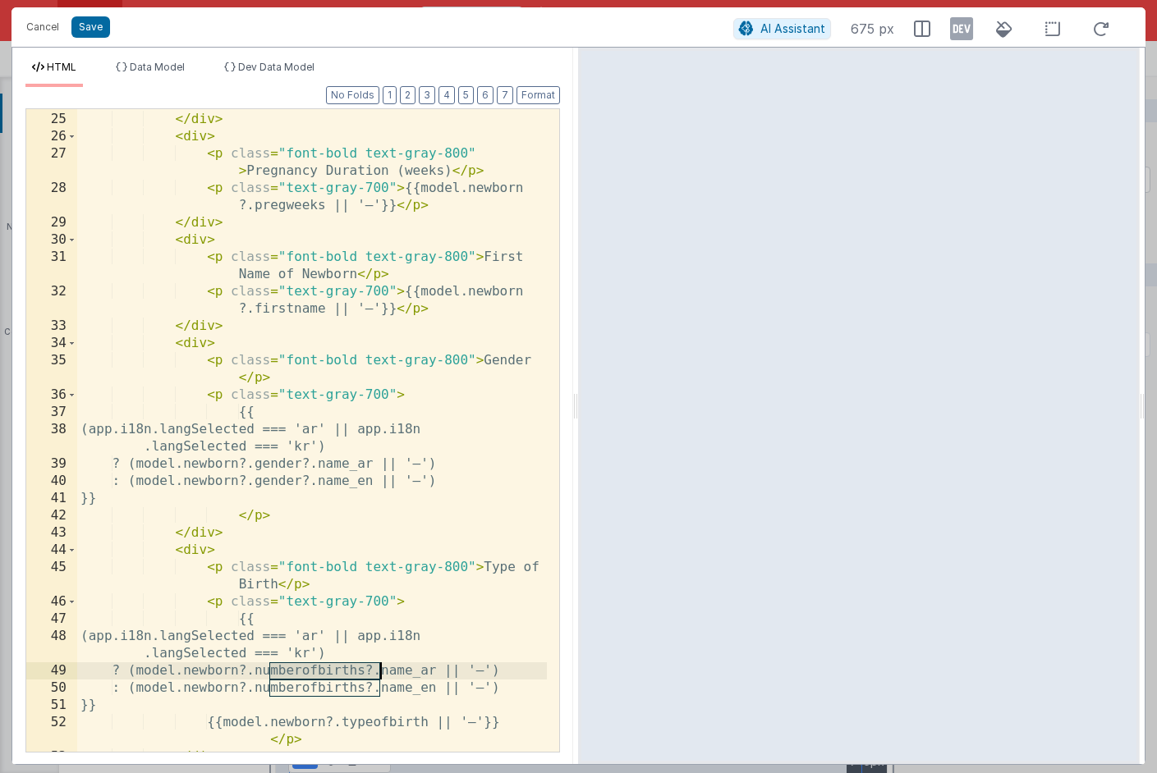
click at [339, 674] on div "</ p > </ div > < div > < p class = "font-bold text-gray-800" > Pregnancy Durat…" at bounding box center [312, 432] width 470 height 677
click at [336, 688] on div "</ p > </ div > < div > < p class = "font-bold text-gray-800" > Pregnancy Durat…" at bounding box center [312, 432] width 470 height 677
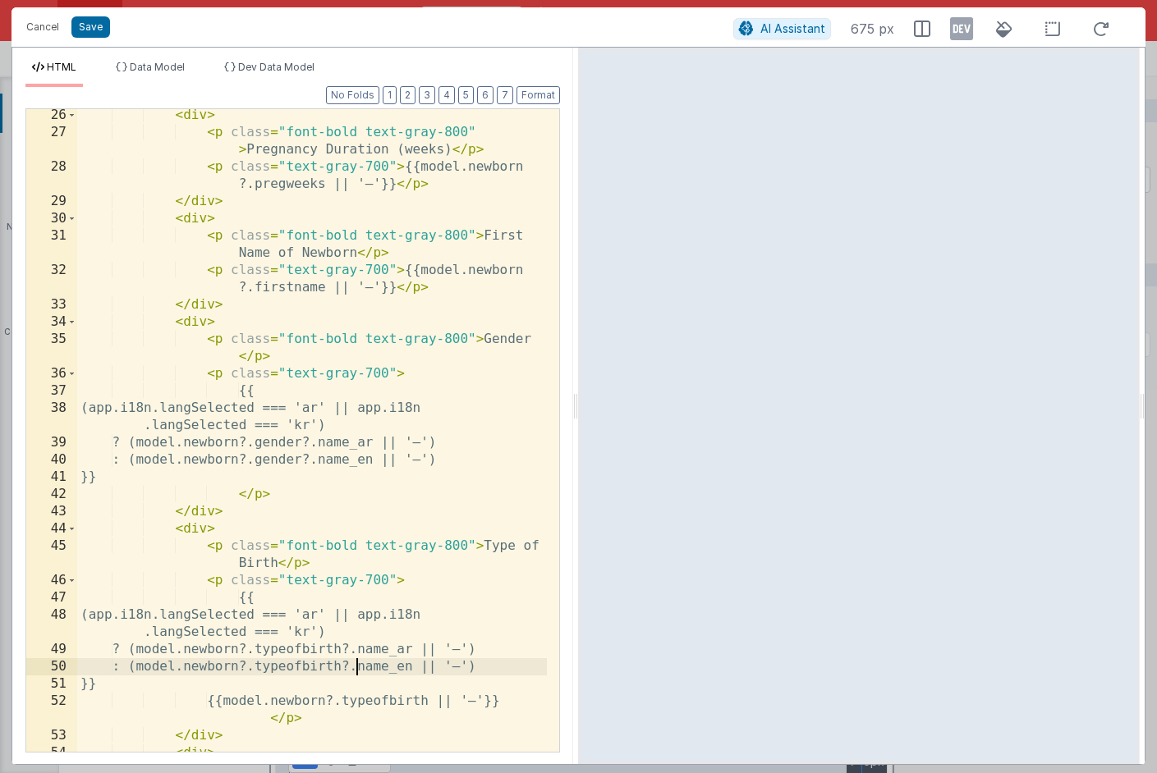
scroll to position [548, 0]
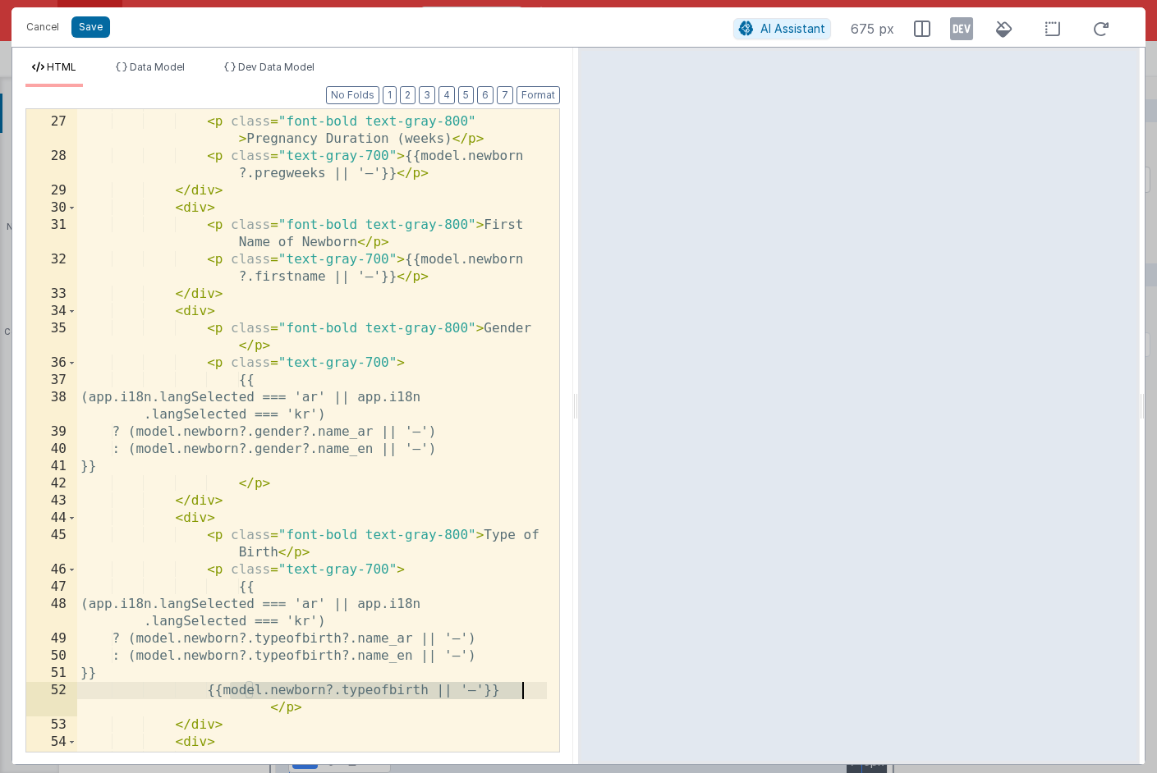
drag, startPoint x: 258, startPoint y: 693, endPoint x: 533, endPoint y: 693, distance: 275.0
click at [533, 693] on div "< div > < p class = "font-bold text-gray-800" > Pregnancy Duration (weeks) </ p…" at bounding box center [312, 443] width 470 height 695
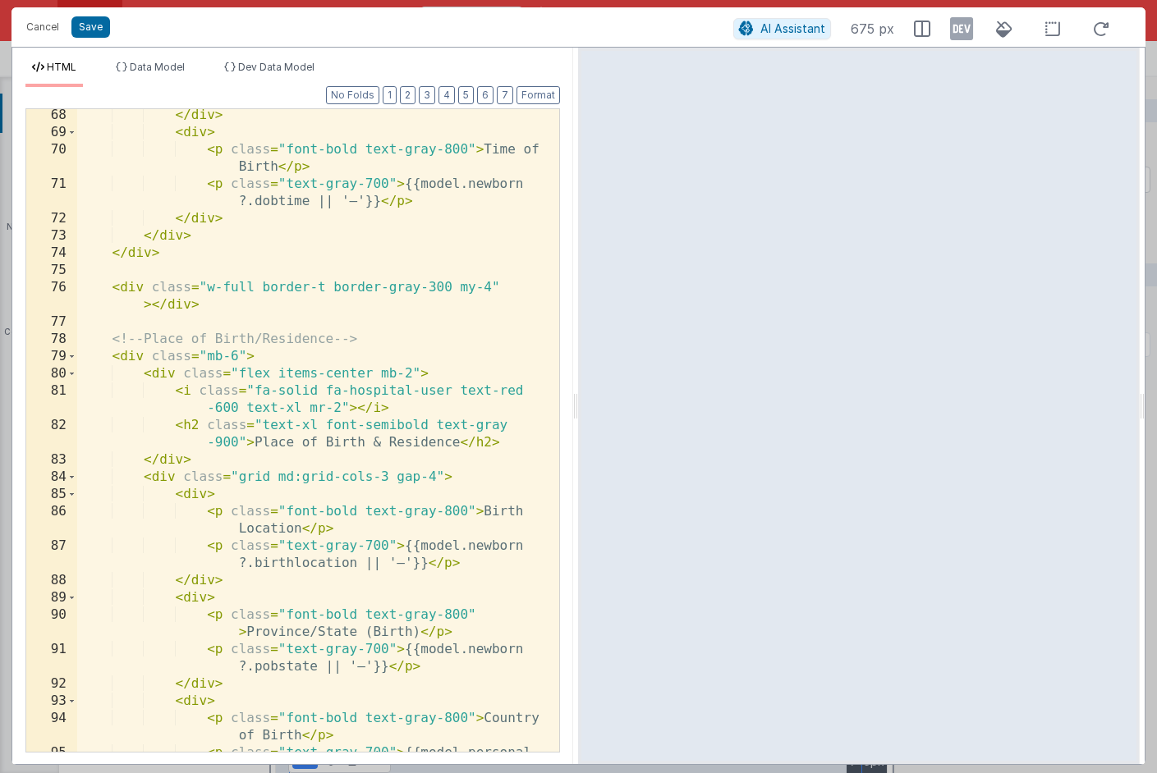
scroll to position [1516, 0]
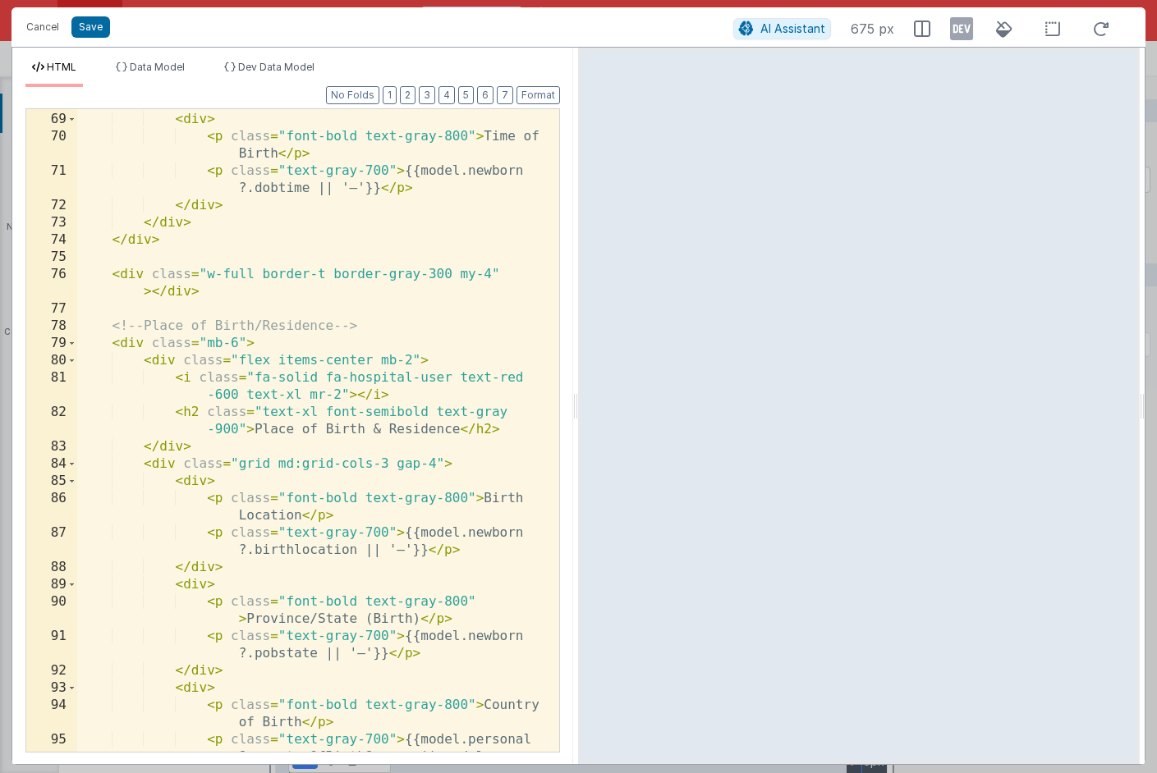
click at [404, 532] on div "</ div > < div > < p class = "font-bold text-gray-800" > Time of Birth </ p > <…" at bounding box center [312, 458] width 470 height 729
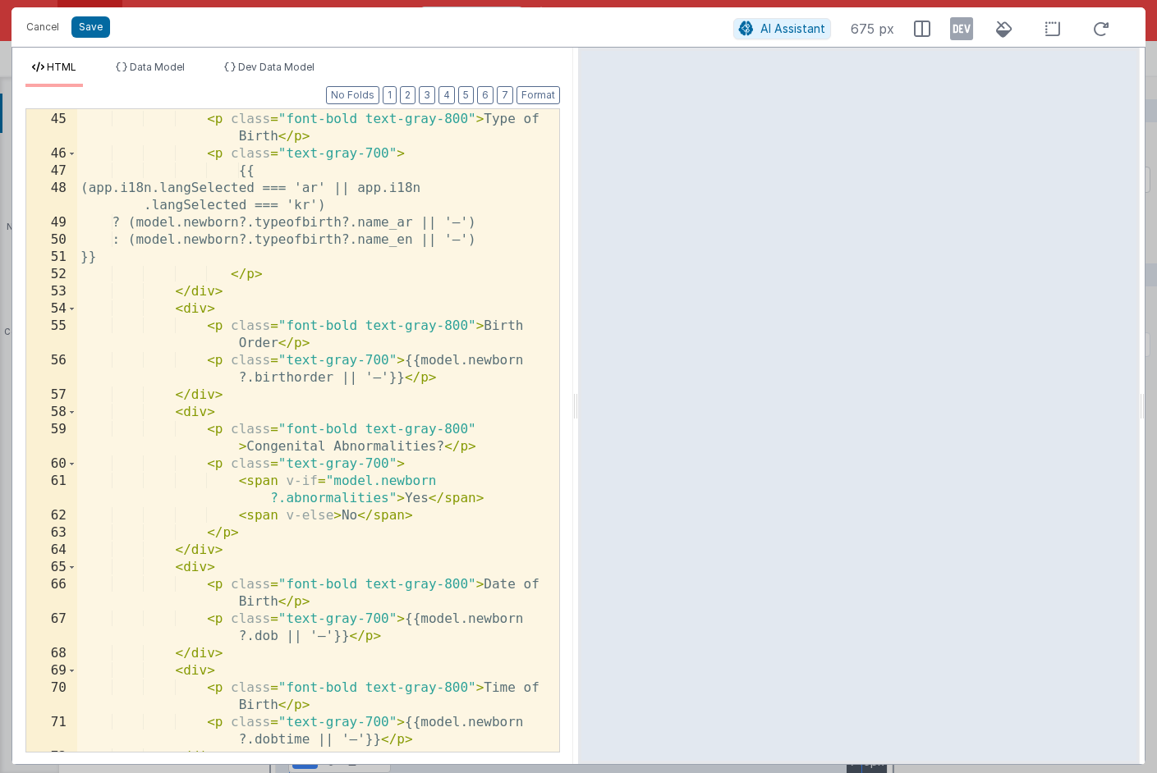
scroll to position [902, 0]
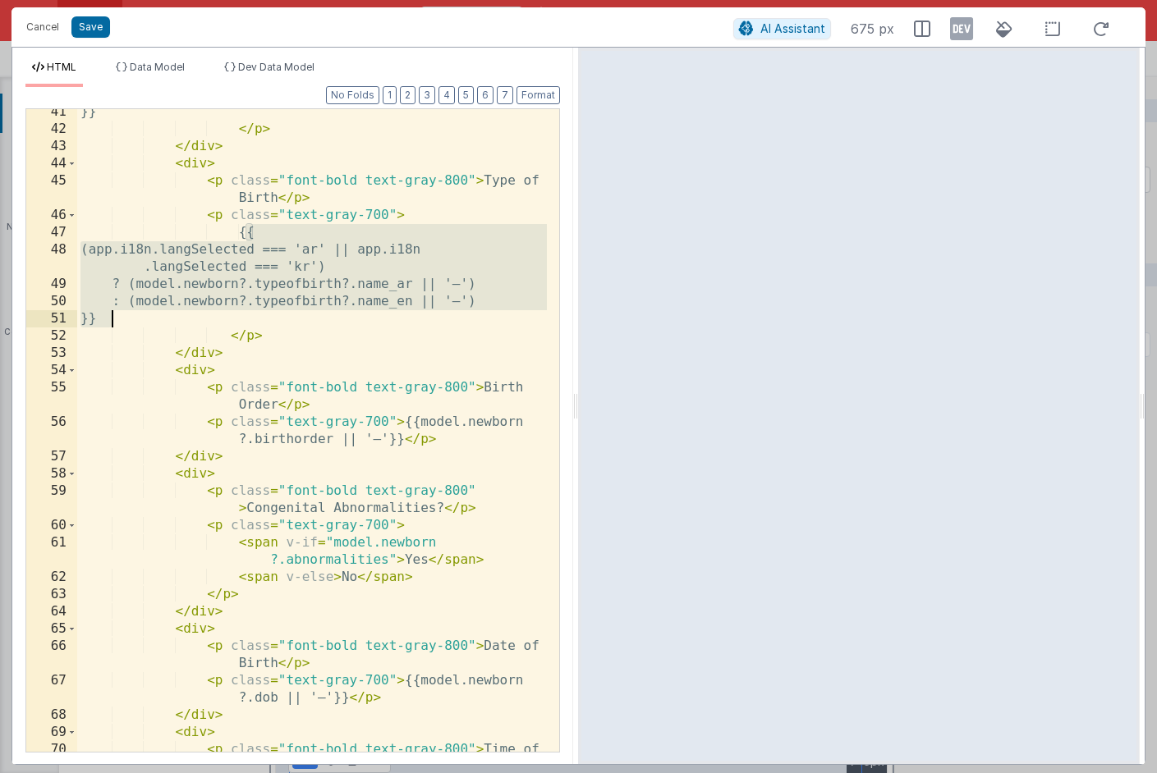
drag, startPoint x: 246, startPoint y: 233, endPoint x: 210, endPoint y: 313, distance: 87.5
click at [210, 313] on div "}} </ p > </ div > < div > < p class = "font-bold text-gray-800" > Type of Birt…" at bounding box center [312, 450] width 470 height 695
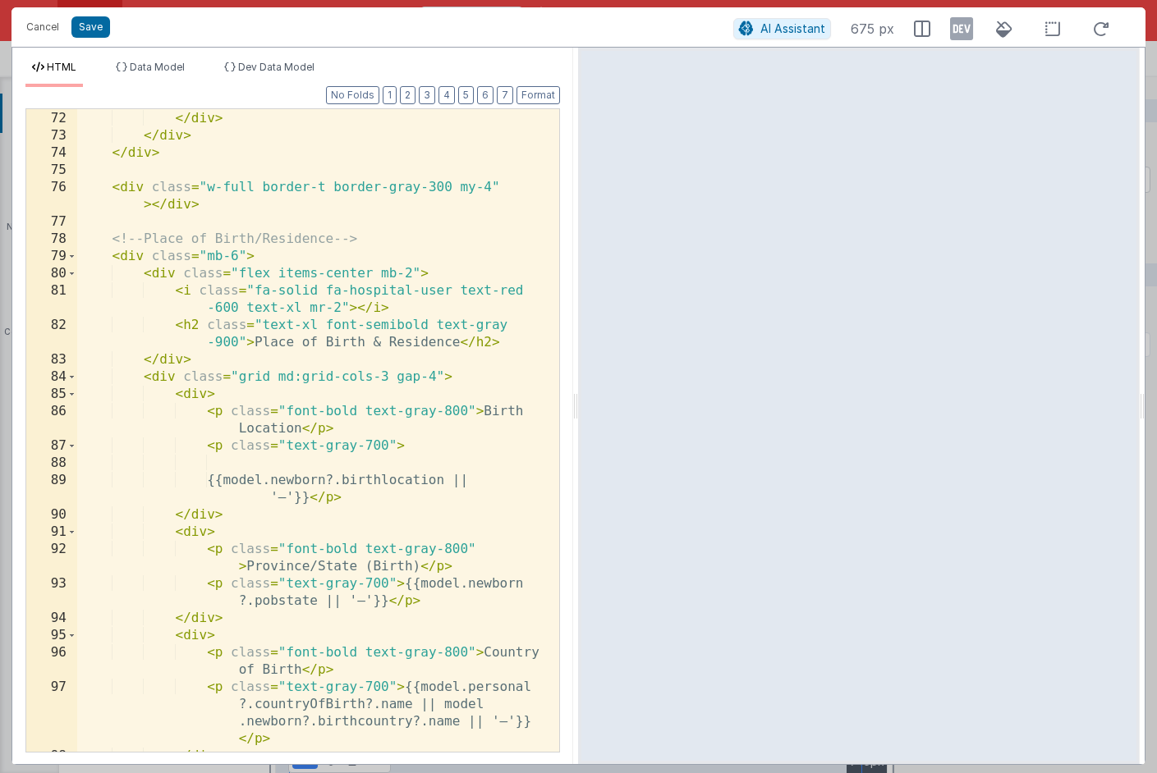
scroll to position [1609, 0]
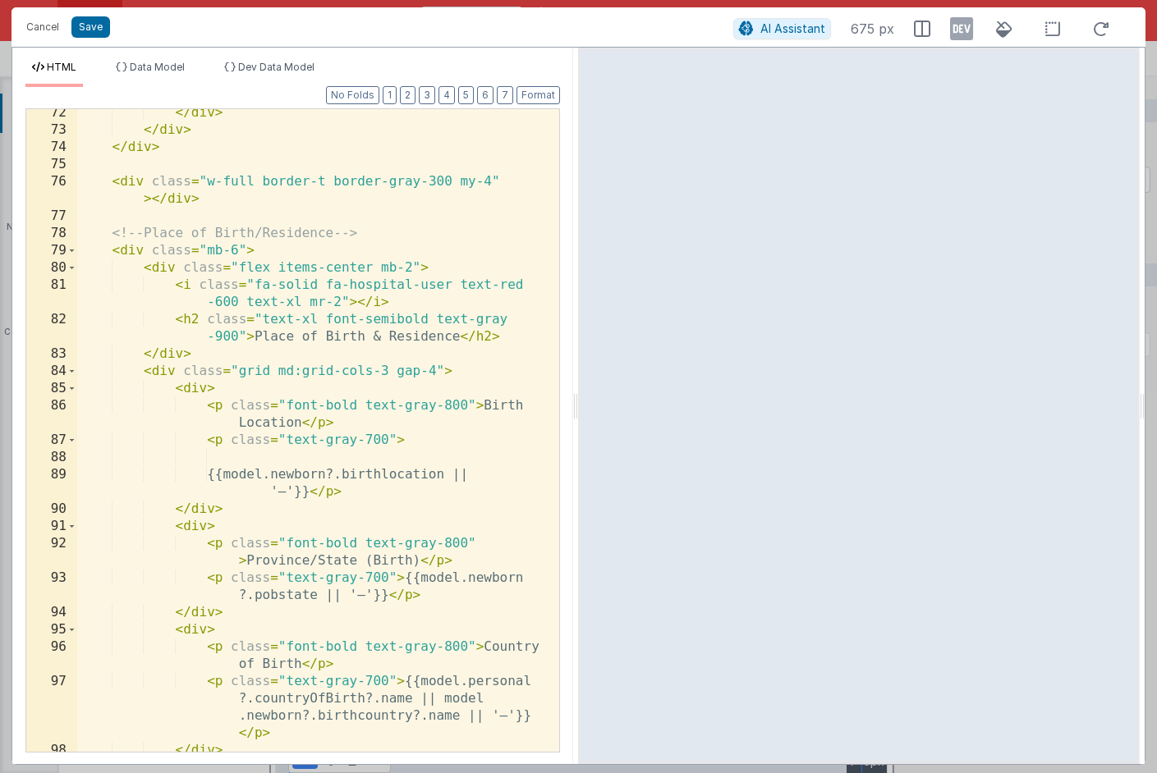
click at [266, 452] on div "</ div > </ div > </ div > < div class = "w-full border-t border-gray-300 my-4"…" at bounding box center [312, 442] width 470 height 677
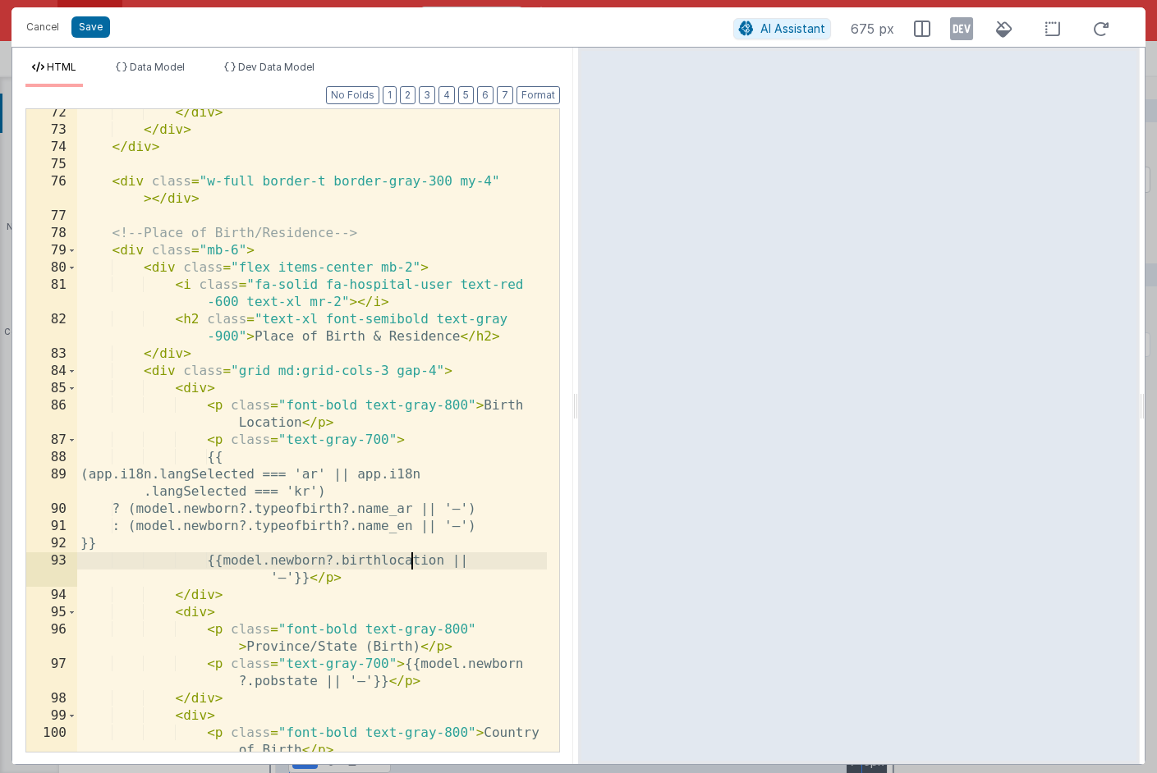
click at [409, 561] on div "</ div > </ div > </ div > < div class = "w-full border-t border-gray-300 my-4"…" at bounding box center [312, 468] width 470 height 729
click at [324, 512] on div "</ div > </ div > </ div > < div class = "w-full border-t border-gray-300 my-4"…" at bounding box center [312, 468] width 470 height 729
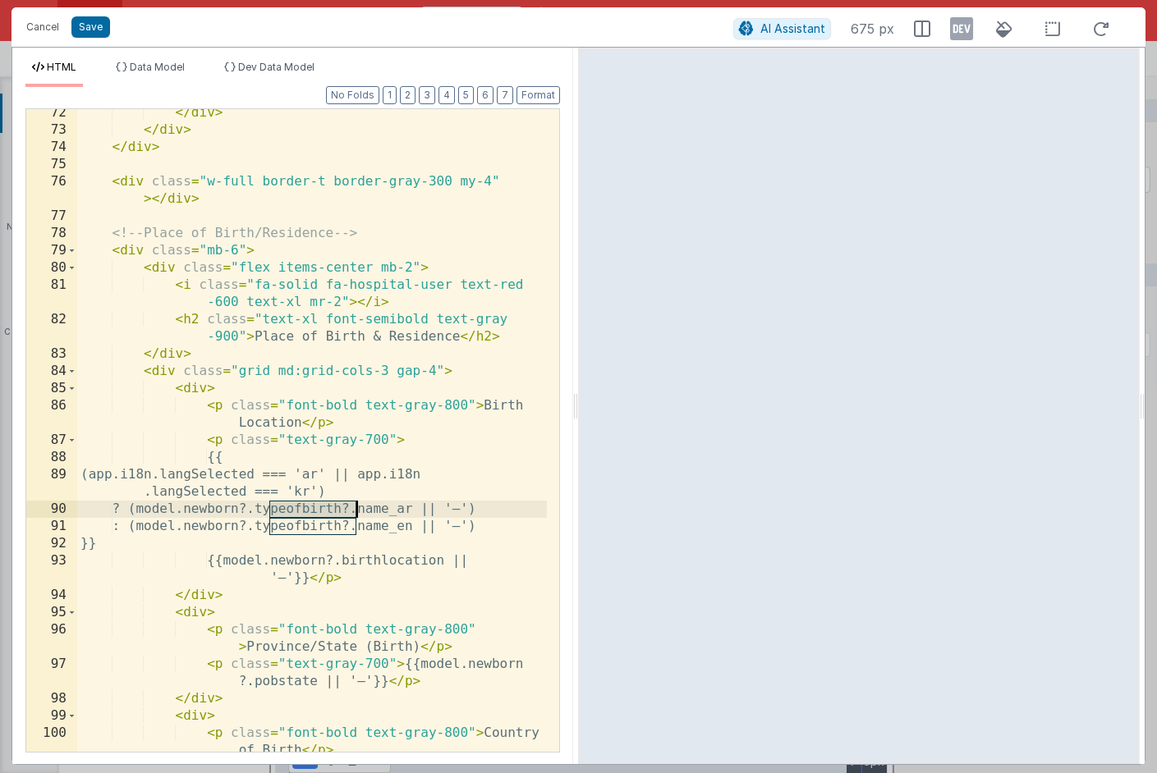
click at [324, 512] on div "</ div > </ div > </ div > < div class = "w-full border-t border-gray-300 my-4"…" at bounding box center [312, 468] width 470 height 729
click at [323, 527] on div "</ div > </ div > </ div > < div class = "w-full border-t border-gray-300 my-4"…" at bounding box center [312, 468] width 470 height 729
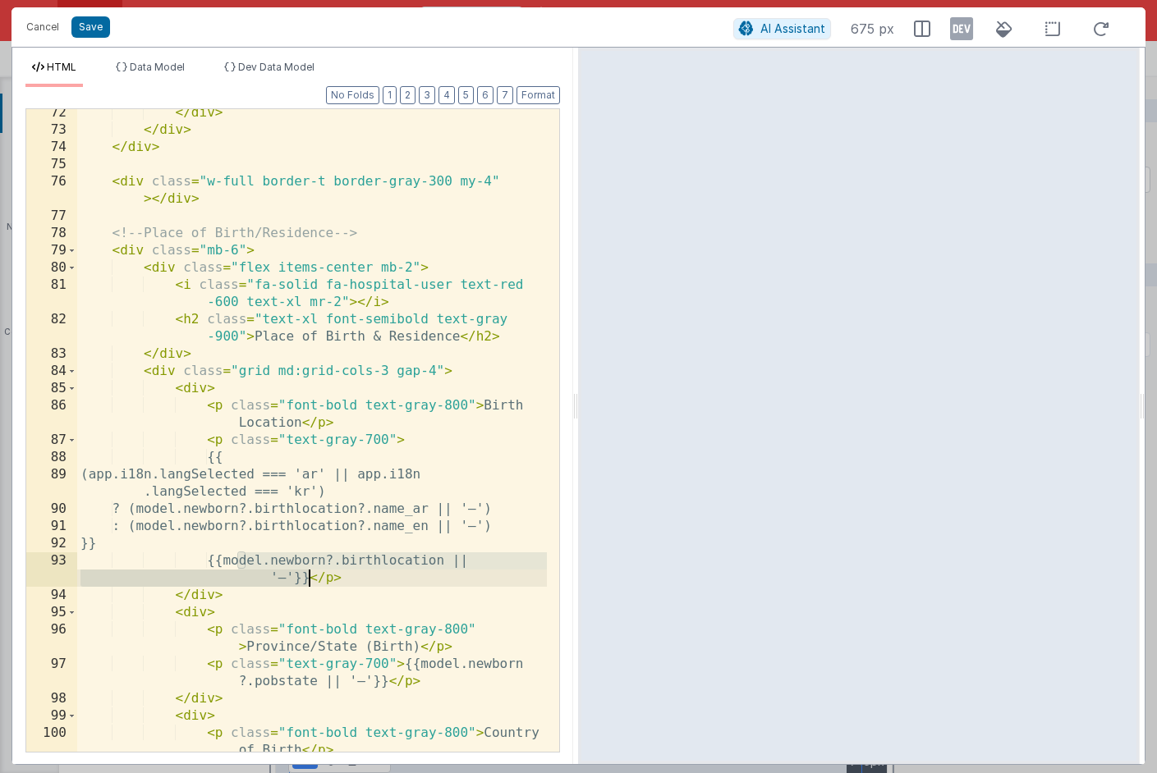
drag, startPoint x: 237, startPoint y: 564, endPoint x: 310, endPoint y: 582, distance: 75.3
click at [309, 580] on div "</ div > </ div > </ div > < div class = "w-full border-t border-gray-300 my-4"…" at bounding box center [312, 468] width 470 height 729
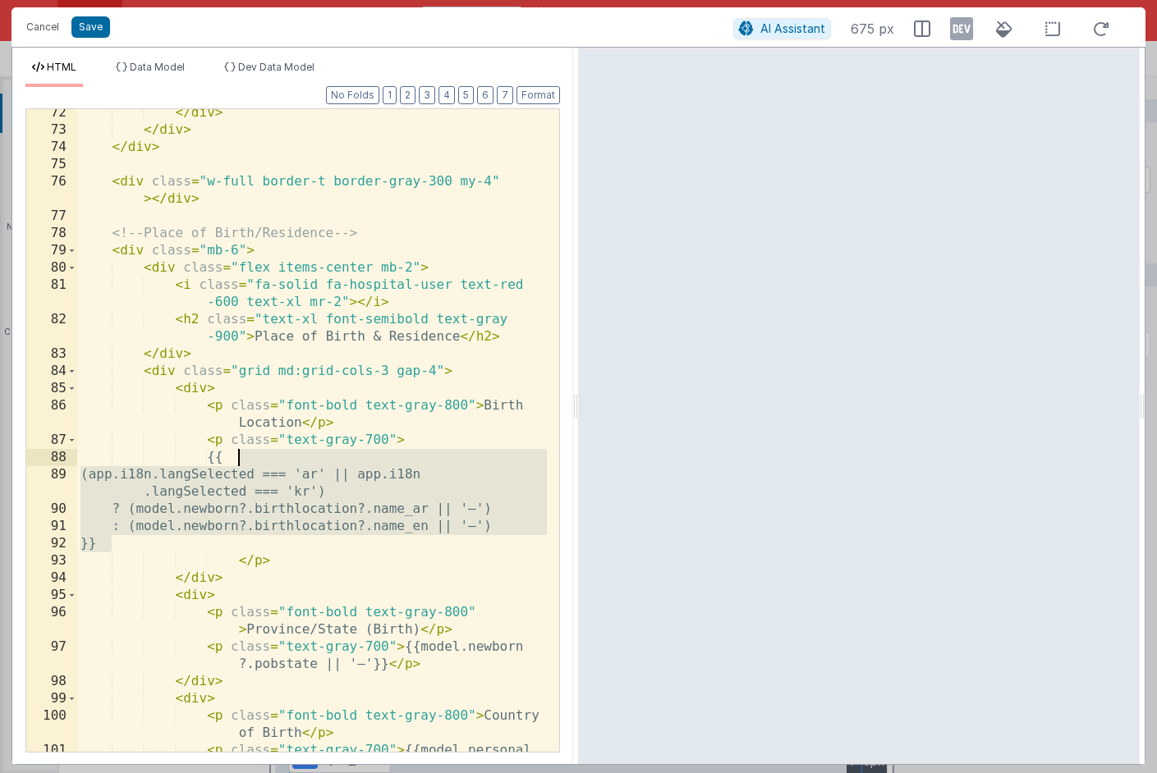
drag, startPoint x: 129, startPoint y: 548, endPoint x: 241, endPoint y: 462, distance: 141.7
click at [241, 462] on div "</ div > </ div > </ div > < div class = "w-full border-t border-gray-300 my-4"…" at bounding box center [312, 468] width 470 height 729
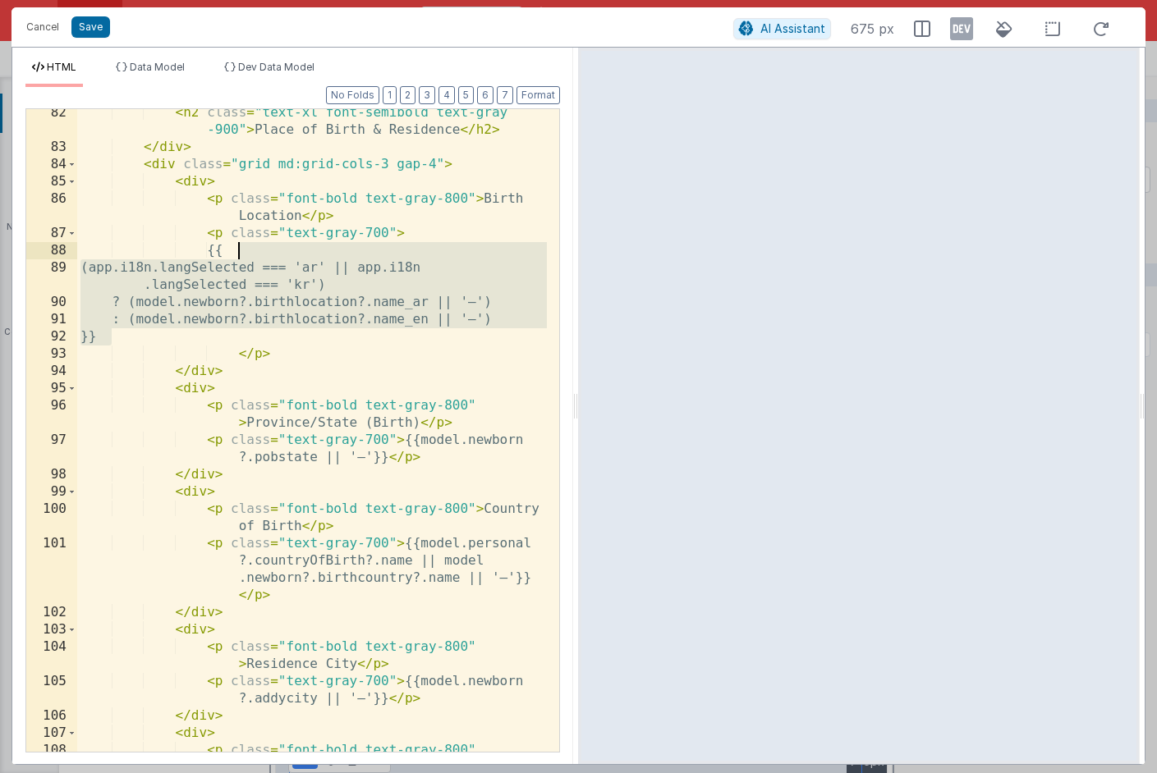
scroll to position [1819, 0]
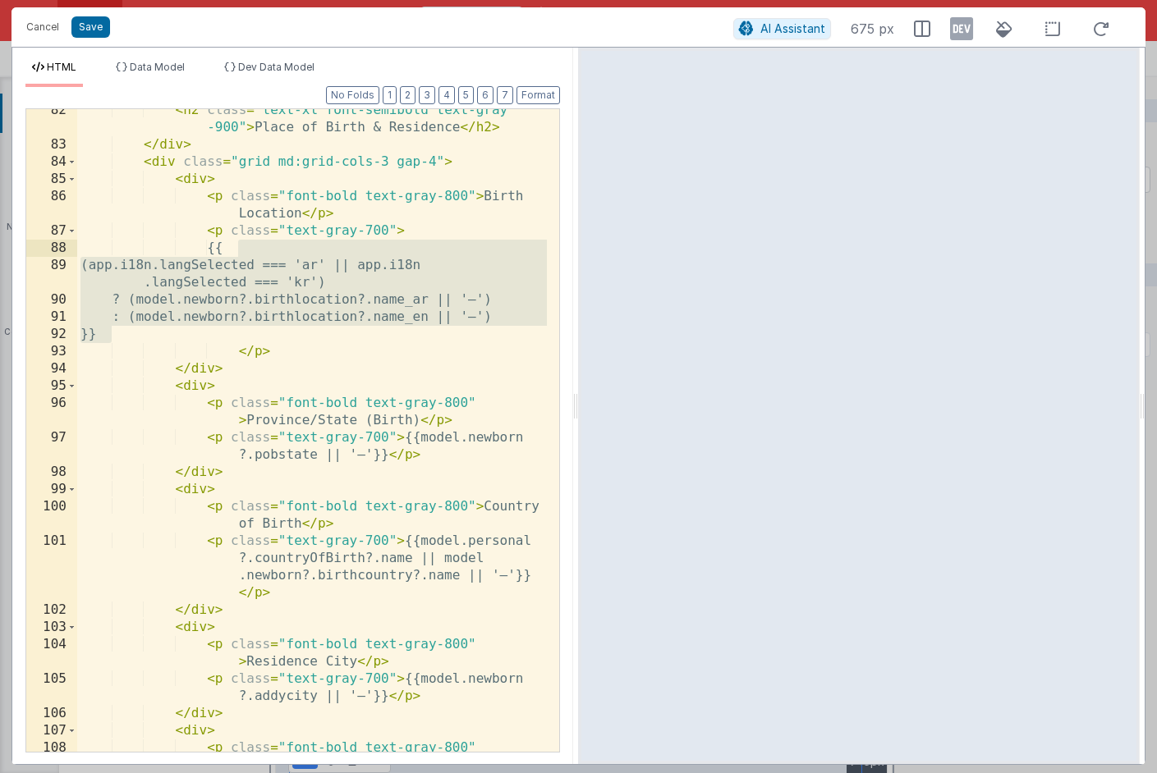
click at [406, 543] on div "< h2 class = "text-xl font-semibold text-gray -900" > Place of Birth & Residenc…" at bounding box center [312, 458] width 470 height 712
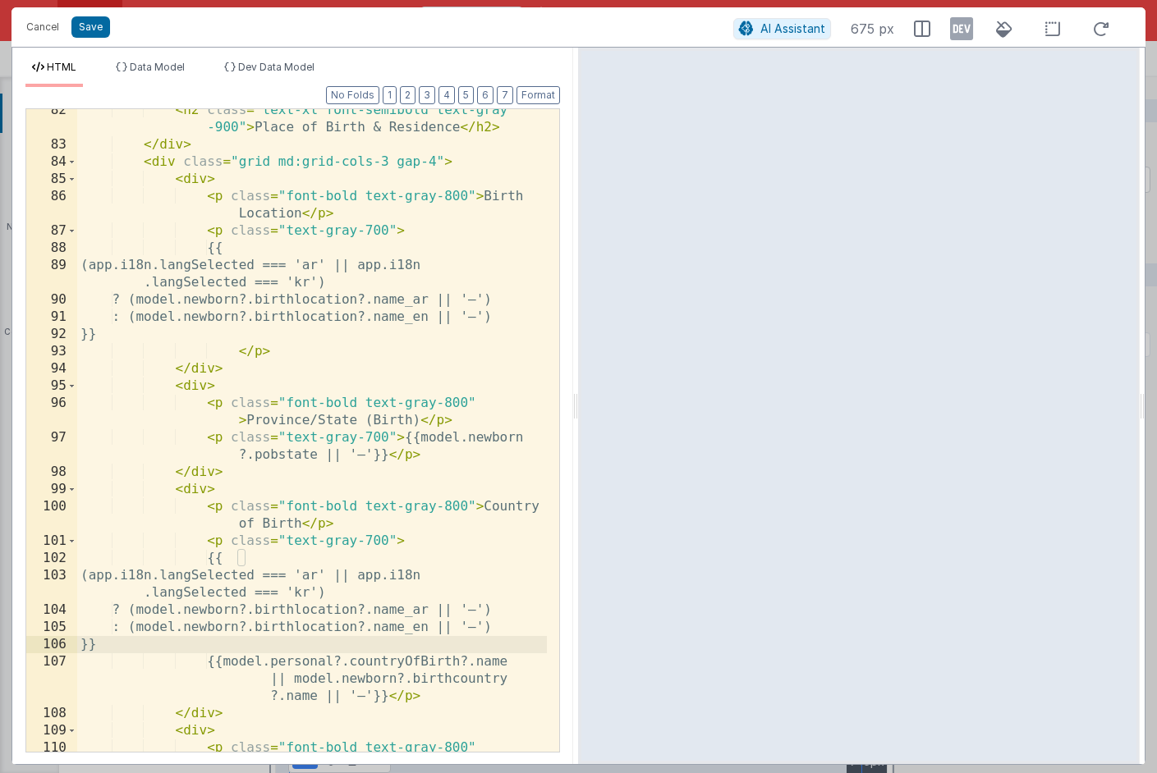
click at [461, 662] on div "< h2 class = "text-xl font-semibold text-gray -900" > Place of Birth & Residenc…" at bounding box center [312, 458] width 470 height 712
click at [347, 612] on div "< h2 class = "text-xl font-semibold text-gray -900" > Place of Birth & Residenc…" at bounding box center [312, 458] width 470 height 712
click at [346, 631] on div "< h2 class = "text-xl font-semibold text-gray -900" > Place of Birth & Residenc…" at bounding box center [312, 458] width 470 height 712
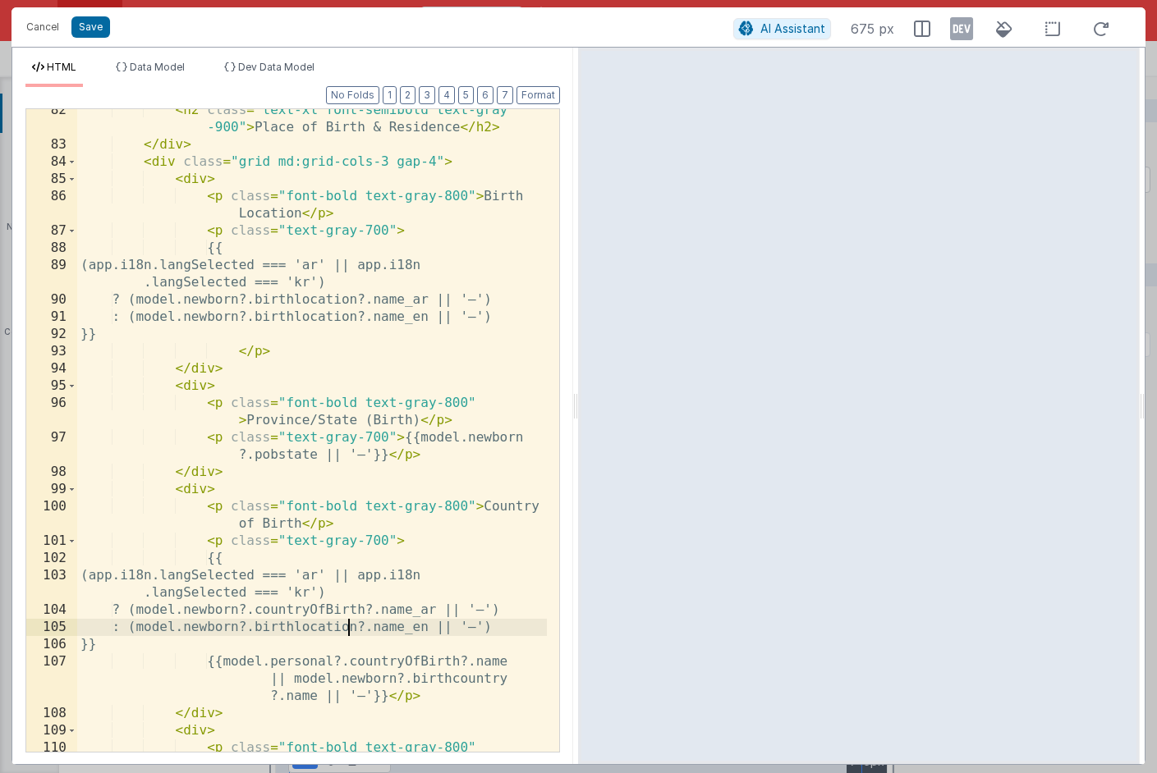
click at [346, 631] on div "< h2 class = "text-xl font-semibold text-gray -900" > Place of Birth & Residenc…" at bounding box center [312, 458] width 470 height 712
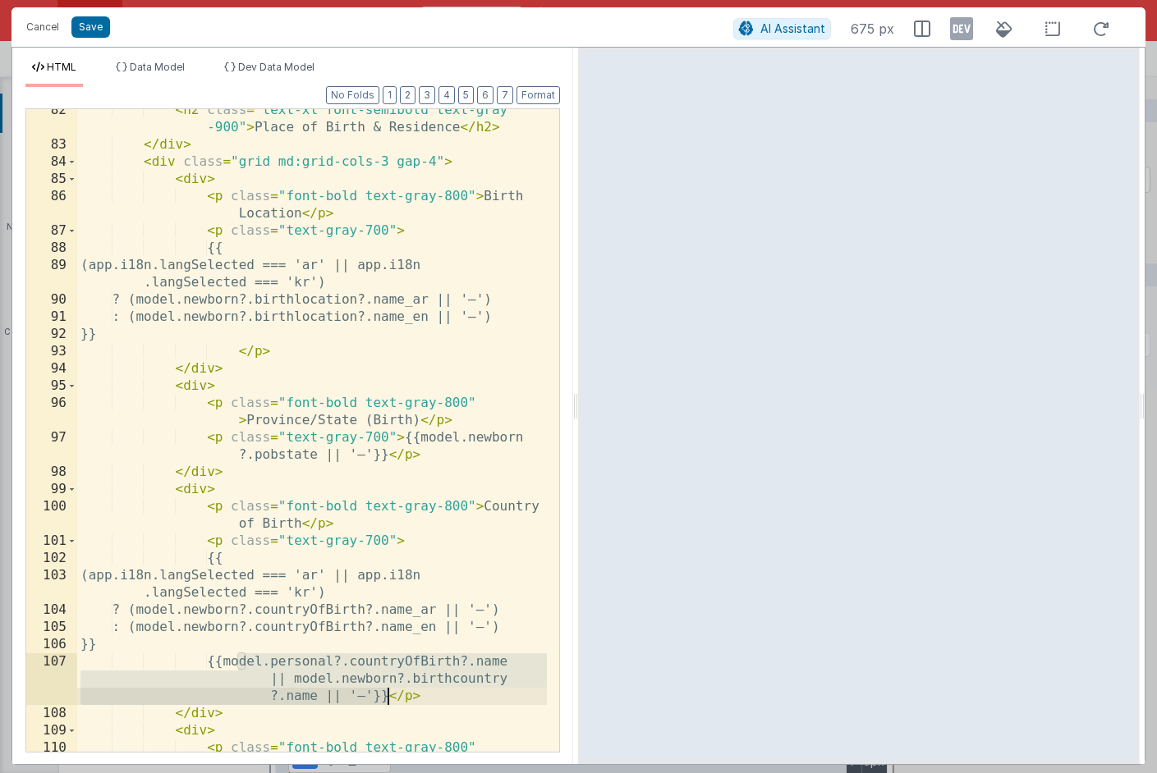
drag, startPoint x: 235, startPoint y: 663, endPoint x: 388, endPoint y: 697, distance: 156.6
click at [388, 697] on div "< h2 class = "text-xl font-semibold text-gray -900" > Place of Birth & Residenc…" at bounding box center [312, 458] width 470 height 712
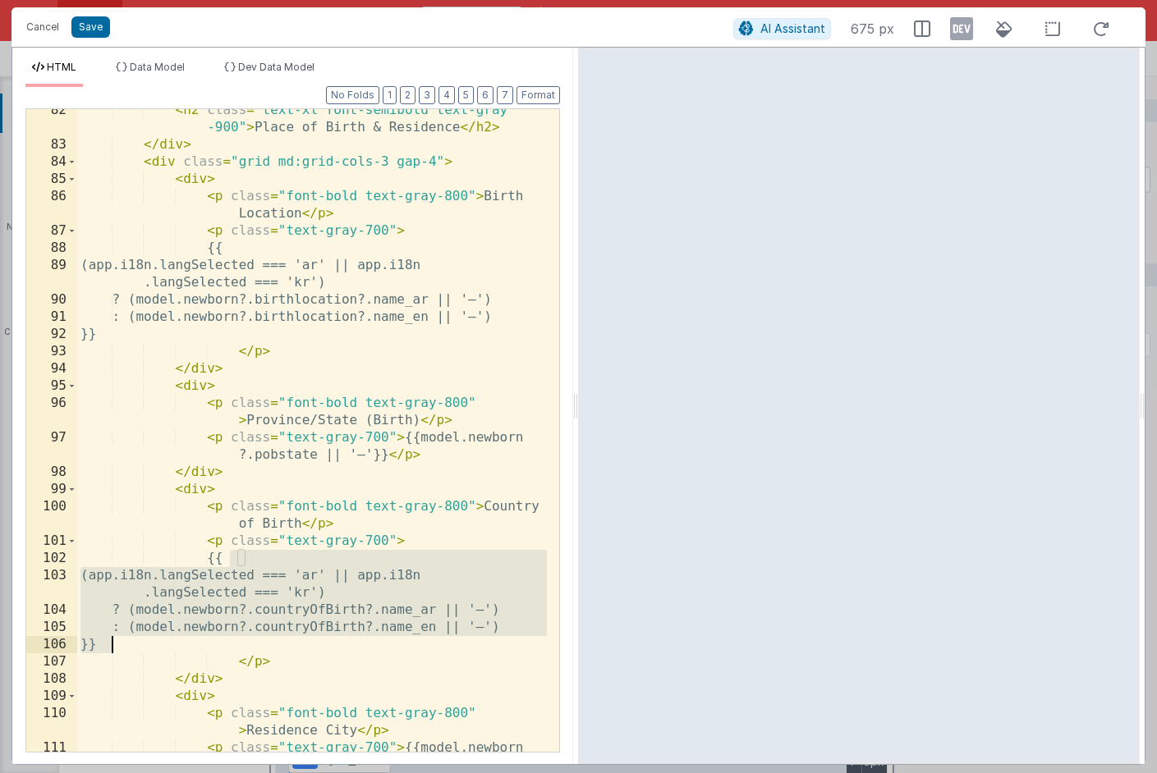
drag, startPoint x: 232, startPoint y: 560, endPoint x: 199, endPoint y: 638, distance: 85.0
click at [199, 638] on div "< h2 class = "text-xl font-semibold text-gray -900" > Place of Birth & Residenc…" at bounding box center [312, 458] width 470 height 712
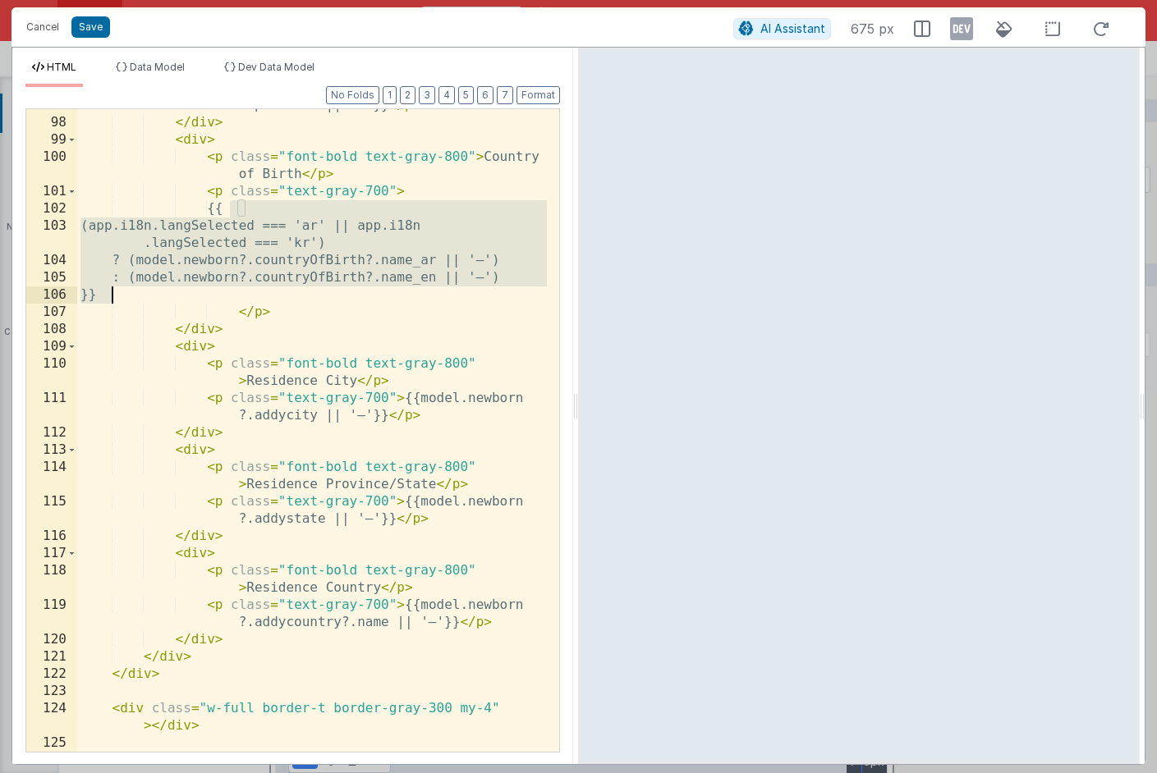
scroll to position [2181, 0]
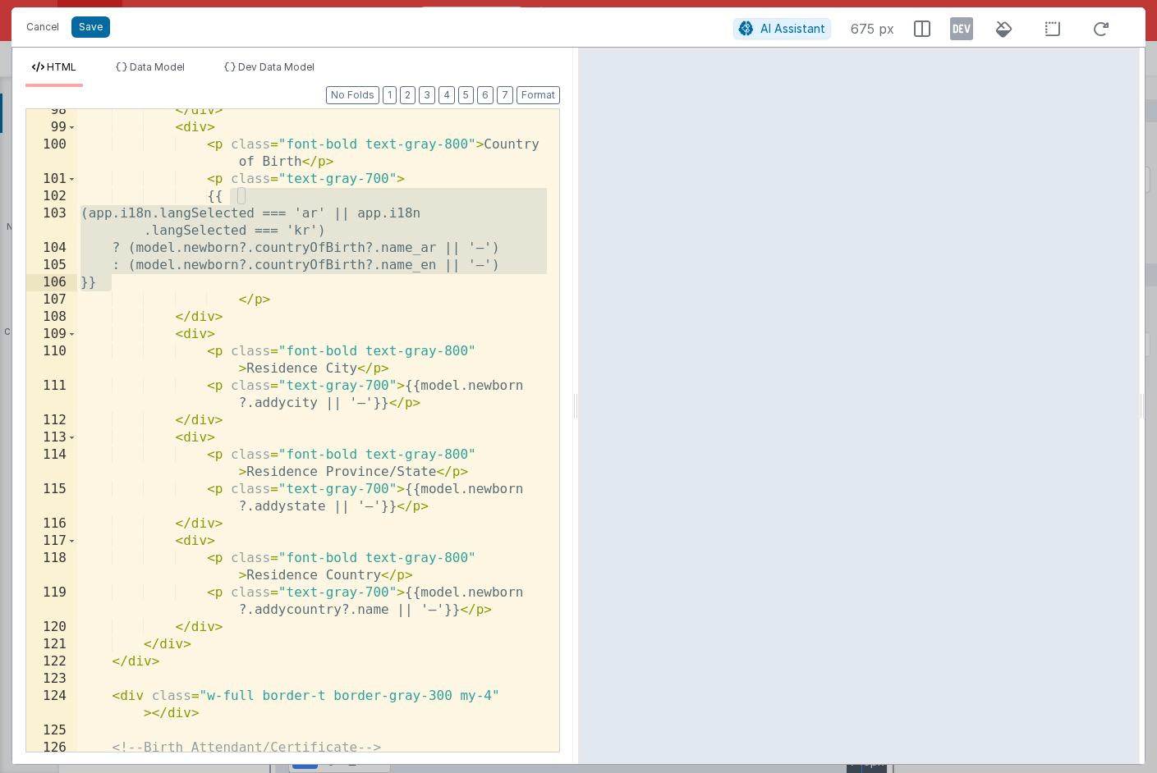
click at [408, 594] on div "</ div > < div > < p class = "font-bold text-gray-800" > Country of Birth </ p …" at bounding box center [312, 440] width 470 height 677
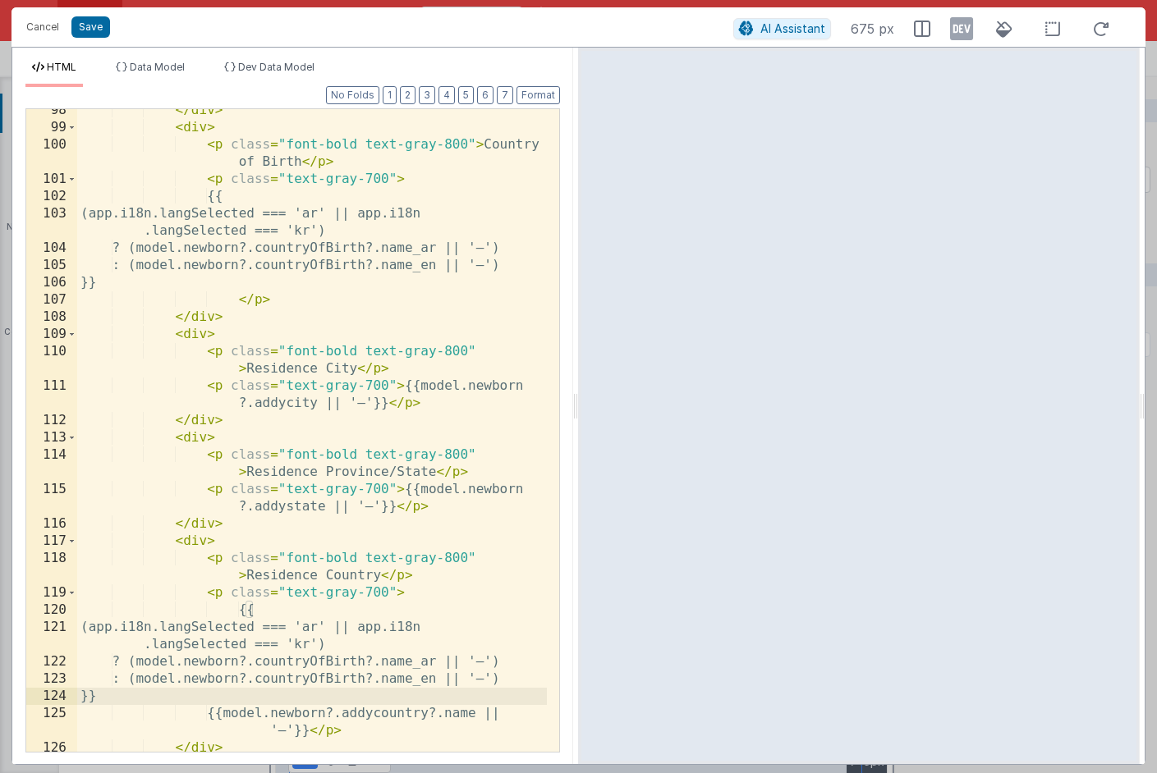
click at [444, 718] on div "</ div > < div > < p class = "font-bold text-gray-800" > Country of Birth </ p …" at bounding box center [312, 440] width 470 height 677
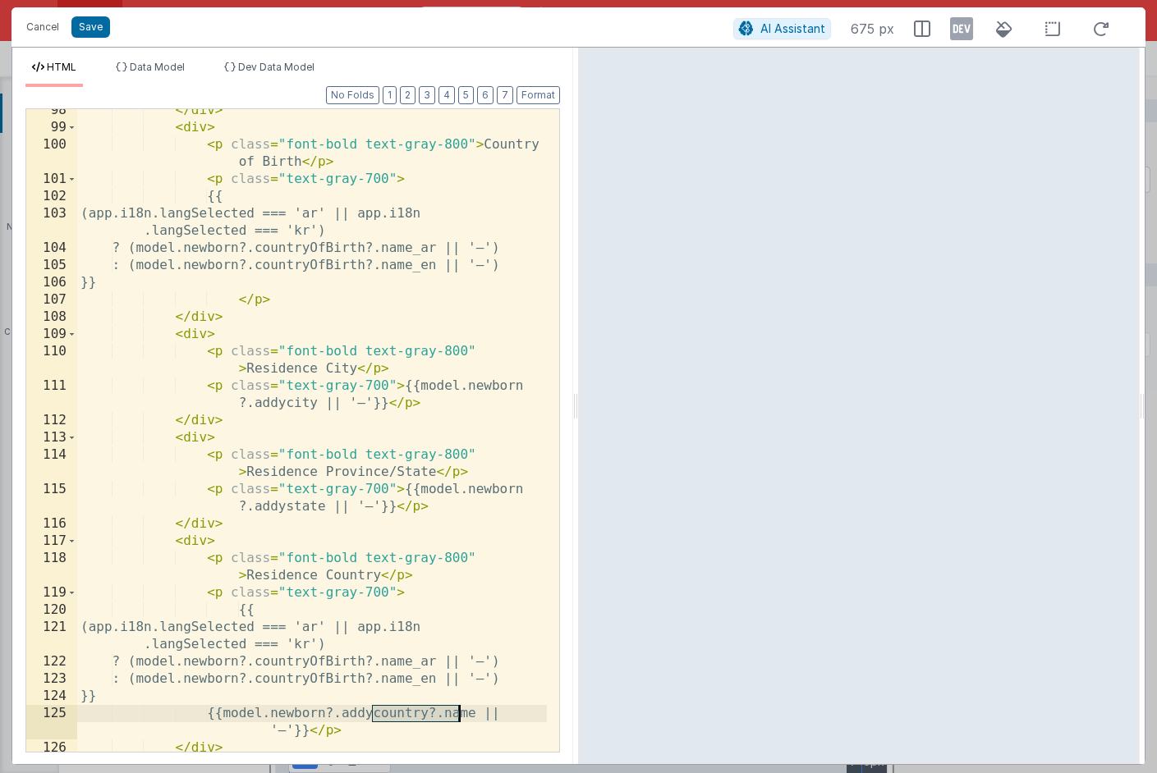
click at [304, 660] on div "</ div > < div > < p class = "font-bold text-gray-800" > Country of Birth </ p …" at bounding box center [312, 440] width 470 height 677
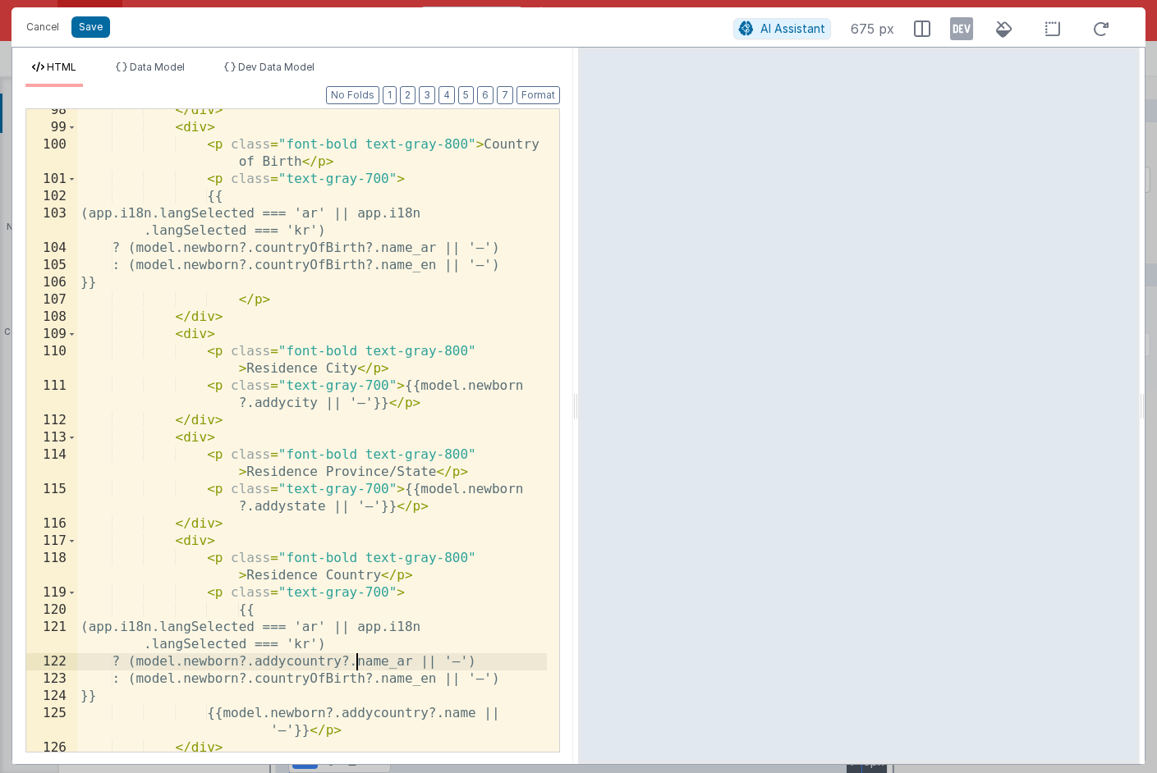
click at [324, 681] on div "</ div > < div > < p class = "font-bold text-gray-800" > Country of Birth </ p …" at bounding box center [312, 440] width 470 height 677
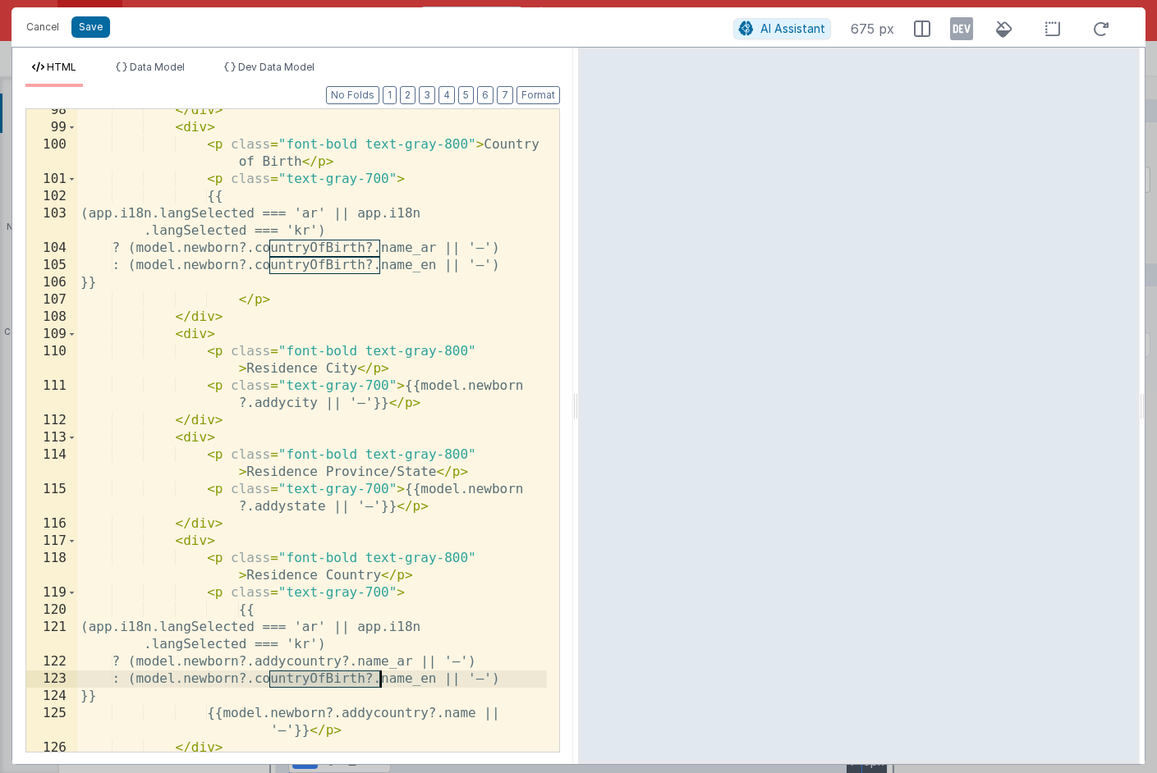
click at [324, 681] on div "</ div > < div > < p class = "font-bold text-gray-800" > Country of Birth </ p …" at bounding box center [312, 440] width 470 height 677
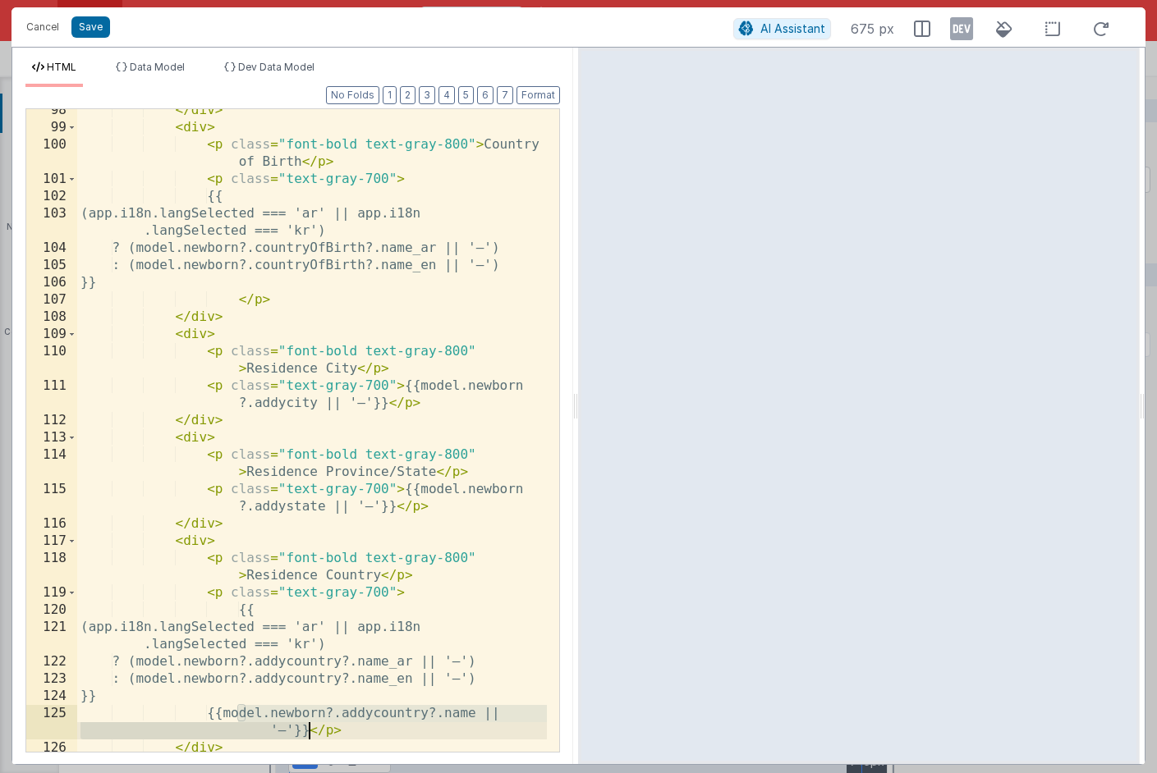
drag, startPoint x: 239, startPoint y: 713, endPoint x: 308, endPoint y: 736, distance: 73.0
click at [308, 736] on div "</ div > < div > < p class = "font-bold text-gray-800" > Country of Birth </ p …" at bounding box center [312, 440] width 470 height 677
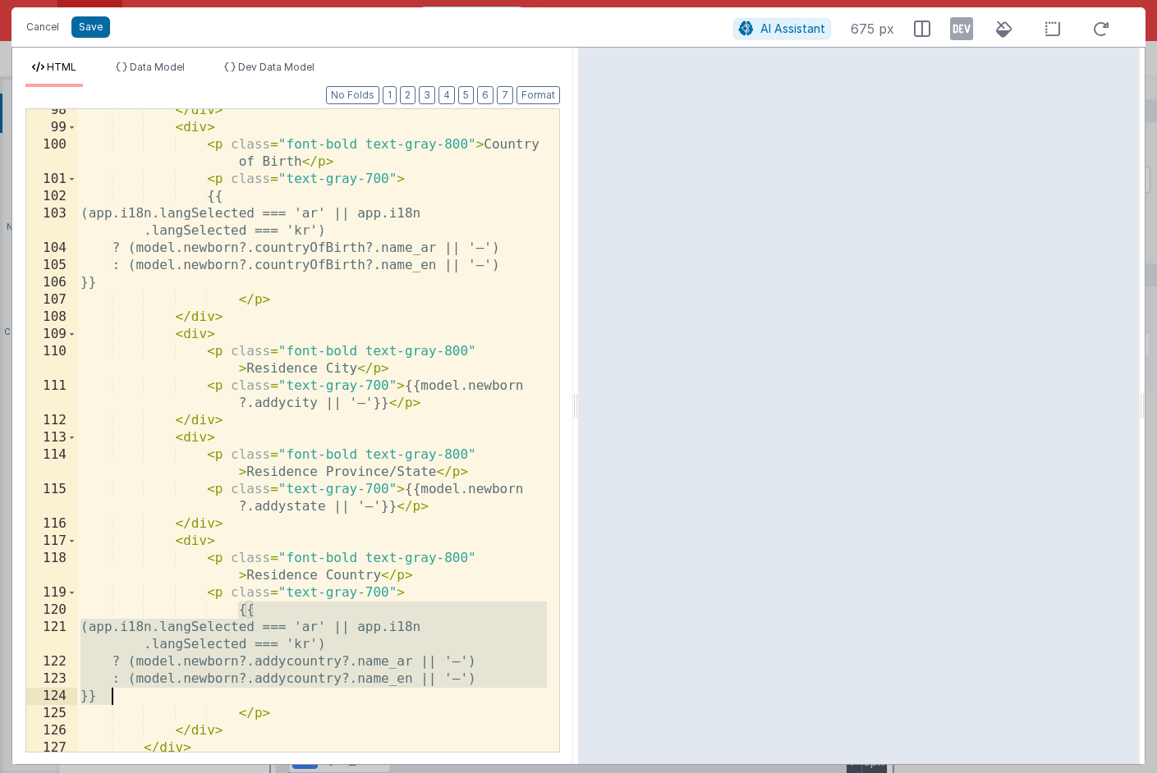
drag, startPoint x: 241, startPoint y: 612, endPoint x: 207, endPoint y: 700, distance: 94.1
click at [207, 700] on div "</ div > < div > < p class = "font-bold text-gray-800" > Country of Birth </ p …" at bounding box center [312, 440] width 470 height 677
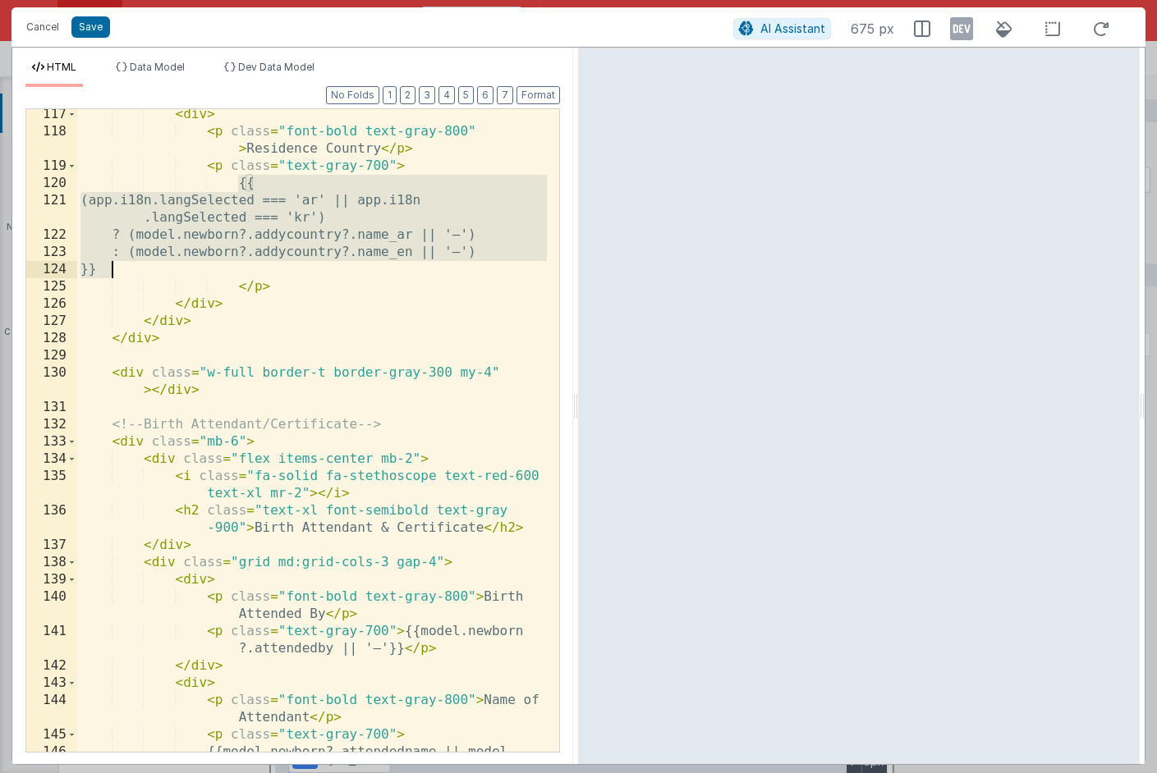
scroll to position [2610, 0]
click at [406, 629] on div "< div > < p class = "font-bold text-gray-800" > Residence Country </ p > < p cl…" at bounding box center [312, 459] width 470 height 712
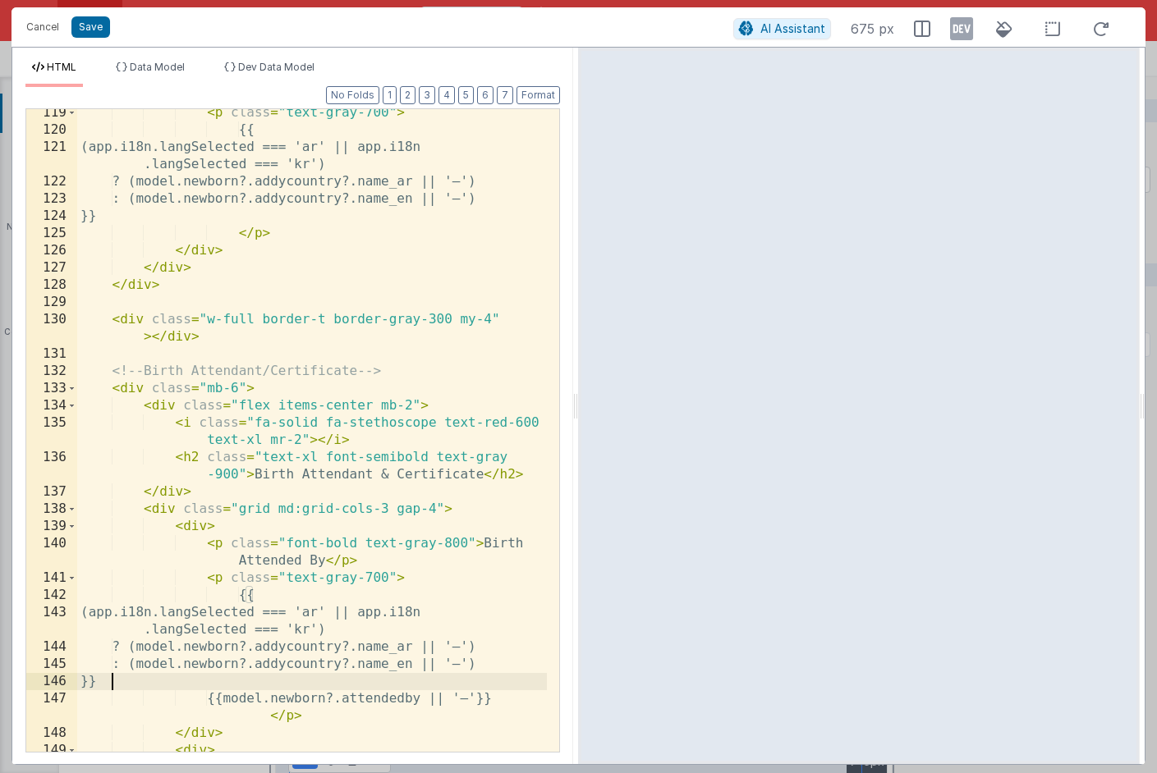
scroll to position [2663, 0]
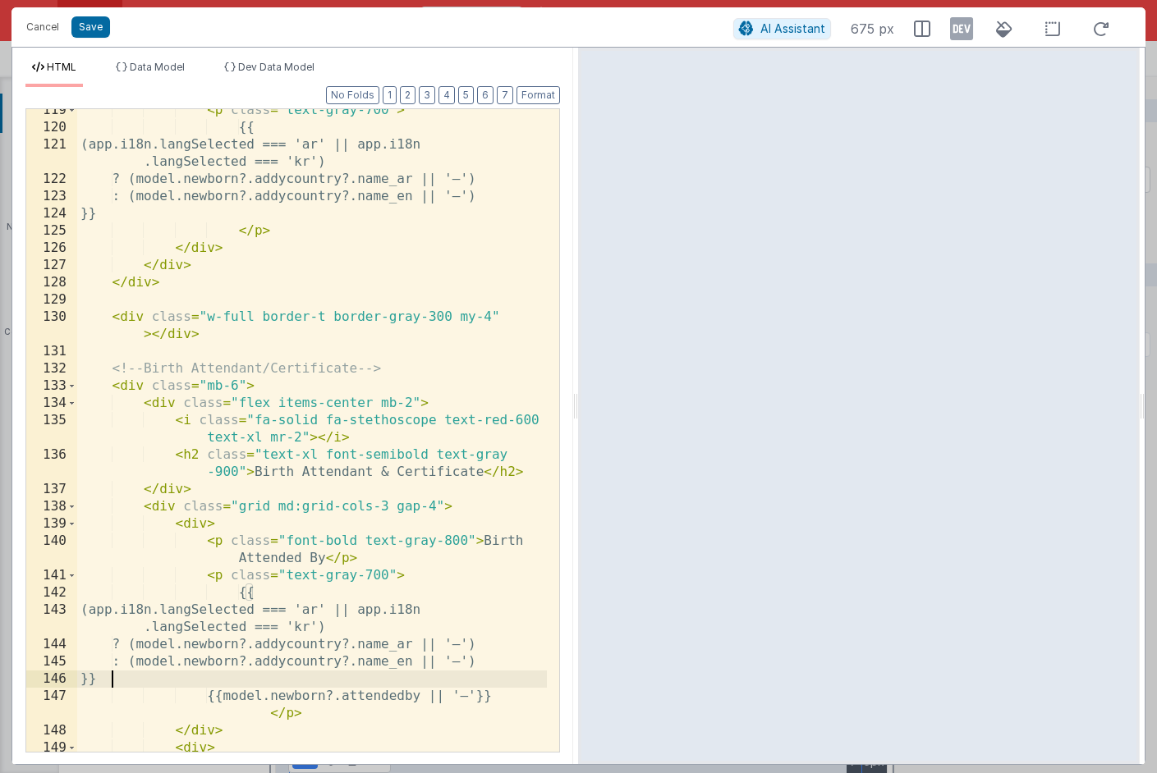
click at [402, 695] on div "< p class = "text-gray-700" > {{ (app.i18n.langSelected === 'ar' || app.i18n .l…" at bounding box center [312, 449] width 470 height 695
click at [321, 649] on div "< p class = "text-gray-700" > {{ (app.i18n.langSelected === 'ar' || app.i18n .l…" at bounding box center [312, 449] width 470 height 695
click at [316, 662] on div "< p class = "text-gray-700" > {{ (app.i18n.langSelected === 'ar' || app.i18n .l…" at bounding box center [312, 449] width 470 height 695
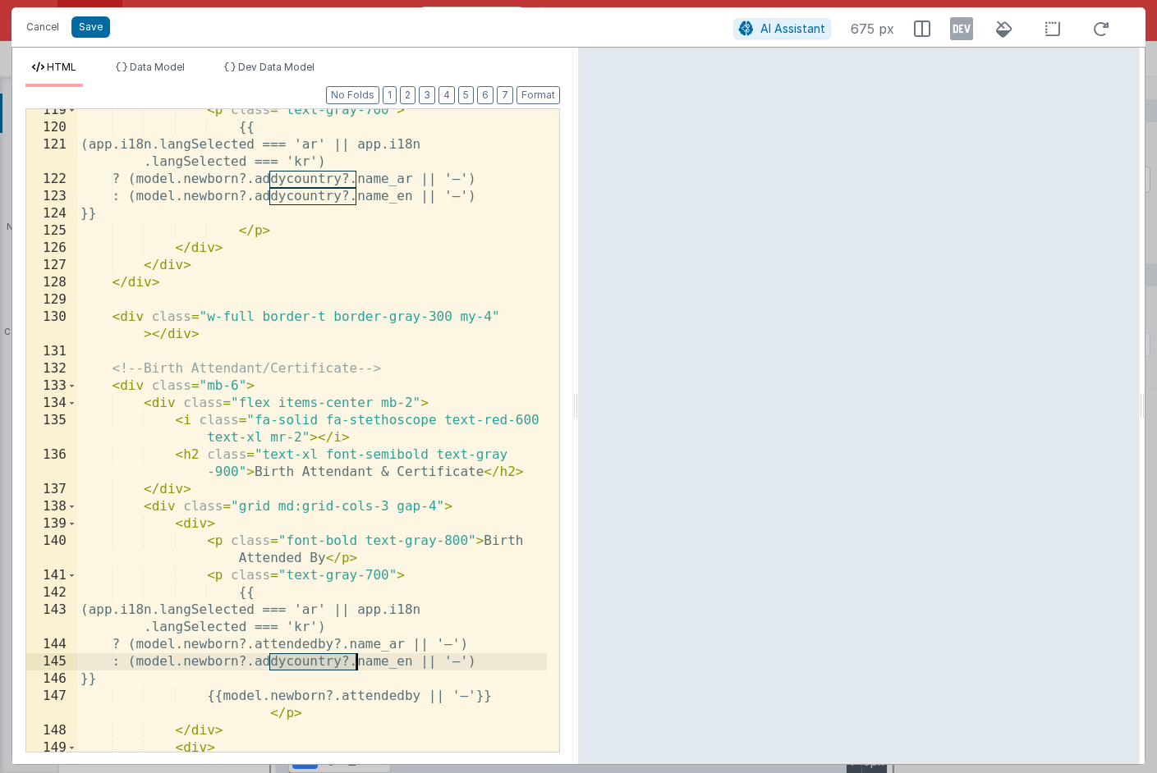
click at [316, 662] on div "< p class = "text-gray-700" > {{ (app.i18n.langSelected === 'ar' || app.i18n .l…" at bounding box center [312, 449] width 470 height 695
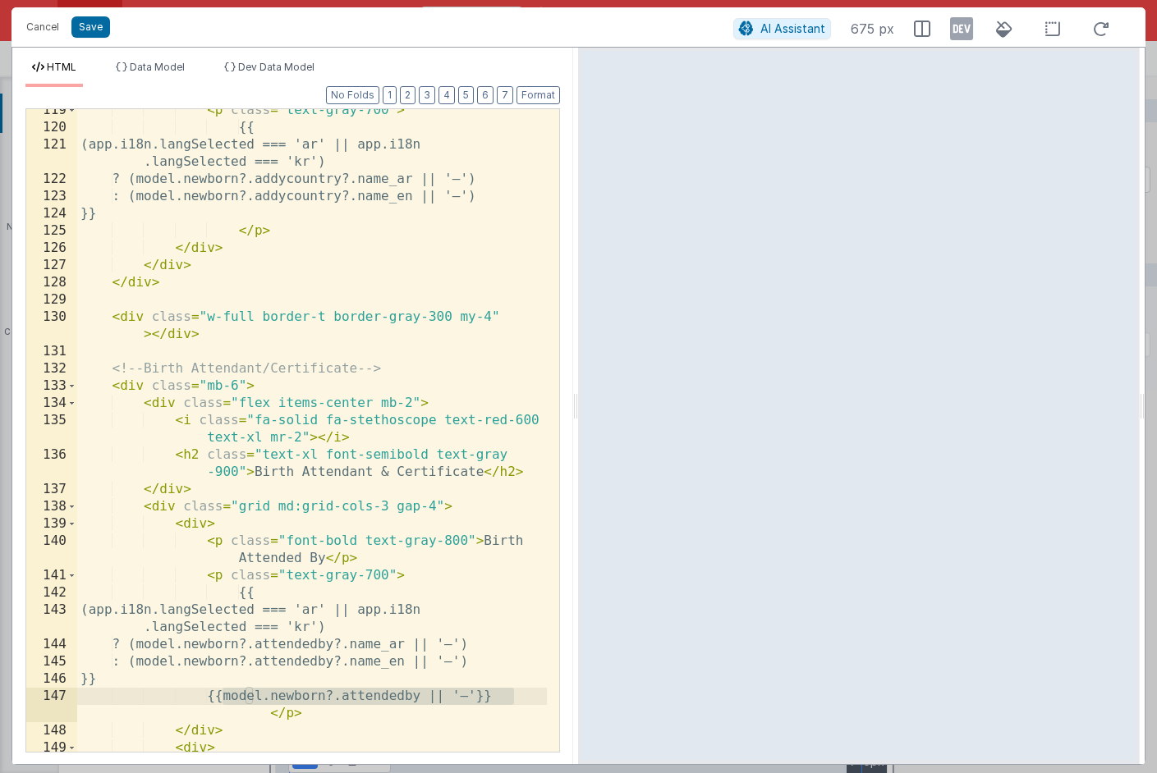
drag, startPoint x: 226, startPoint y: 692, endPoint x: 524, endPoint y: 697, distance: 298.1
click at [524, 697] on div "< p class = "text-gray-700" > {{ (app.i18n.langSelected === 'ar' || app.i18n .l…" at bounding box center [312, 449] width 470 height 695
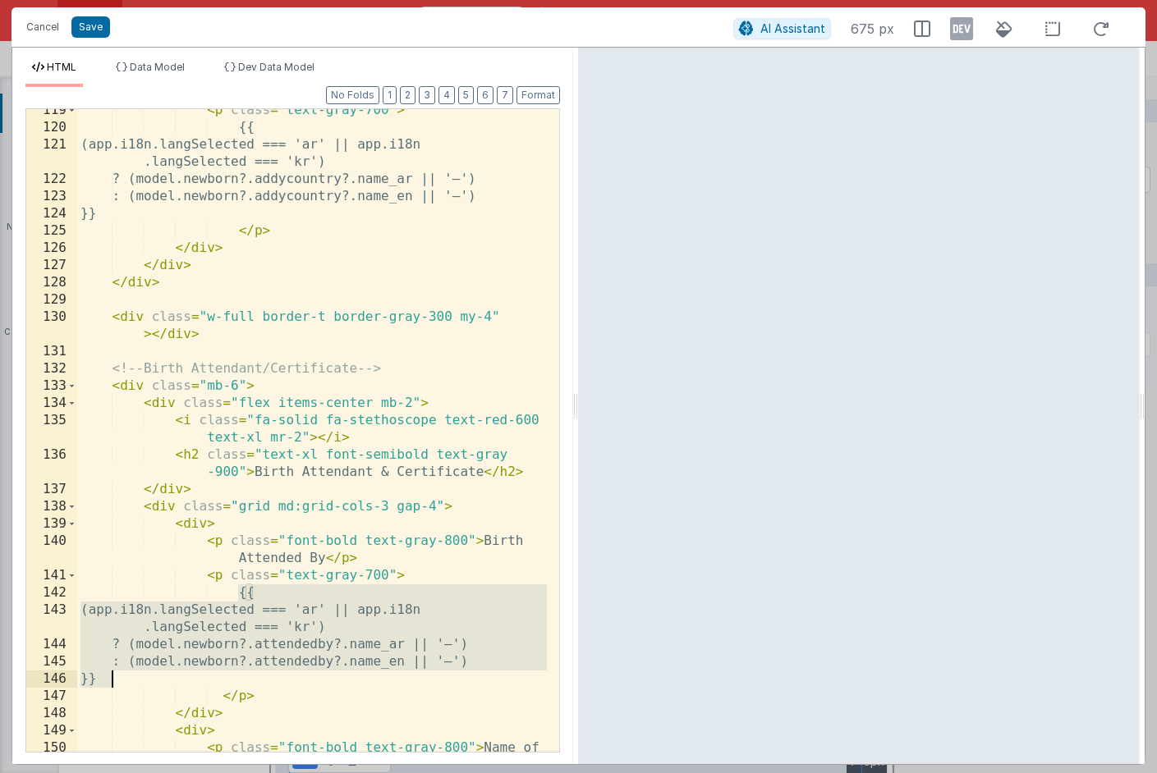
drag, startPoint x: 239, startPoint y: 596, endPoint x: 226, endPoint y: 678, distance: 83.1
click at [226, 678] on div "< p class = "text-gray-700" > {{ (app.i18n.langSelected === 'ar' || app.i18n .l…" at bounding box center [312, 449] width 470 height 695
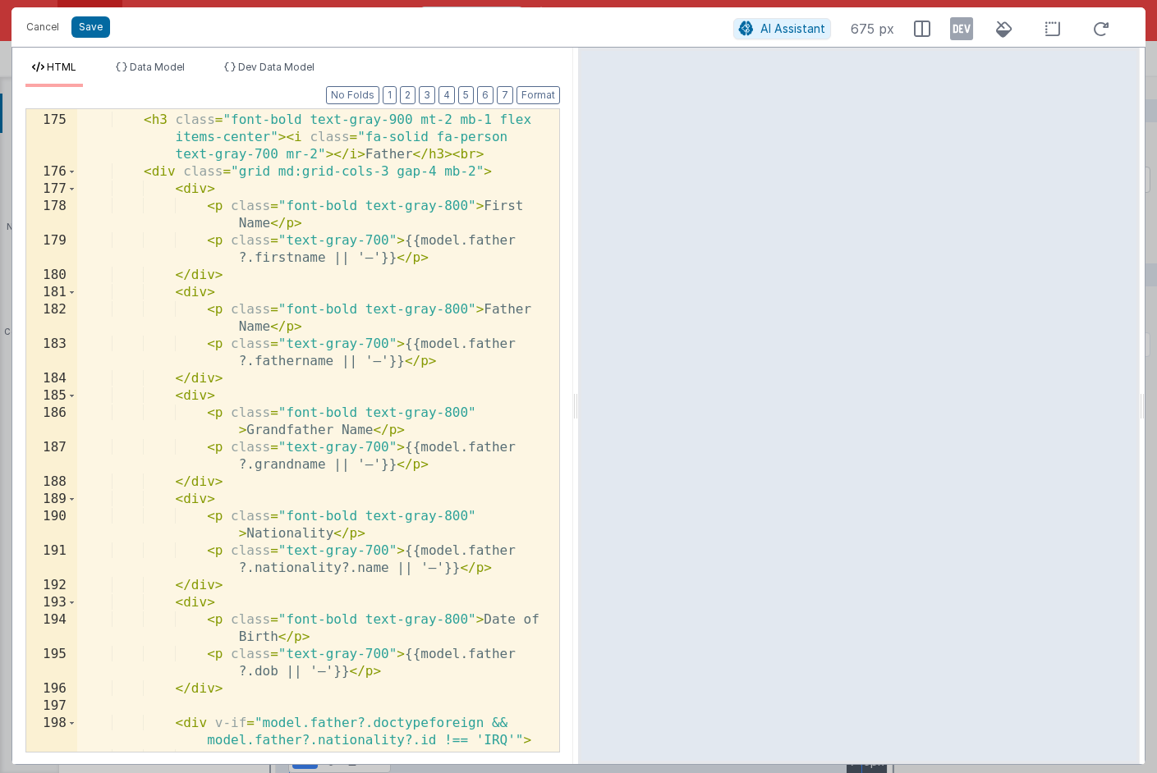
scroll to position [3898, 0]
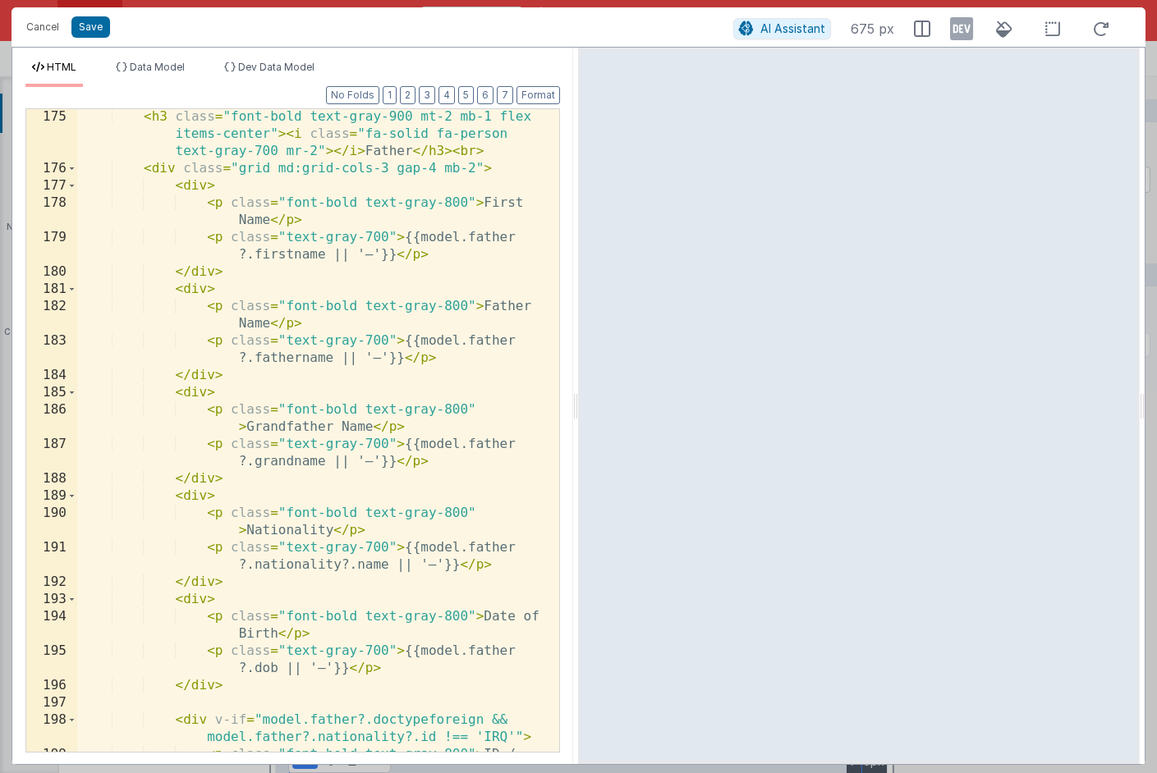
click at [403, 548] on div "< h3 class = "font-bold text-gray-900 mt-2 mb-1 flex items-center" > < i class …" at bounding box center [312, 472] width 470 height 729
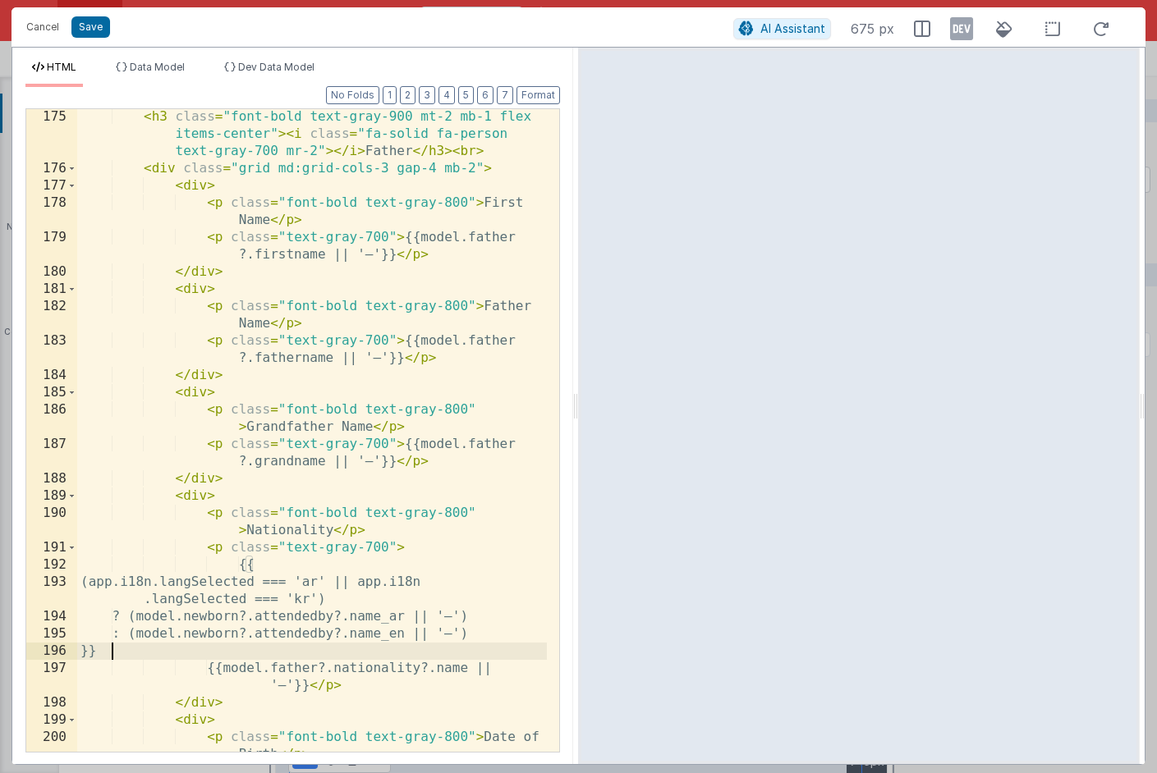
click at [420, 670] on div "< h3 class = "font-bold text-gray-900 mt-2 mb-1 flex items-center" > < i class …" at bounding box center [312, 472] width 470 height 729
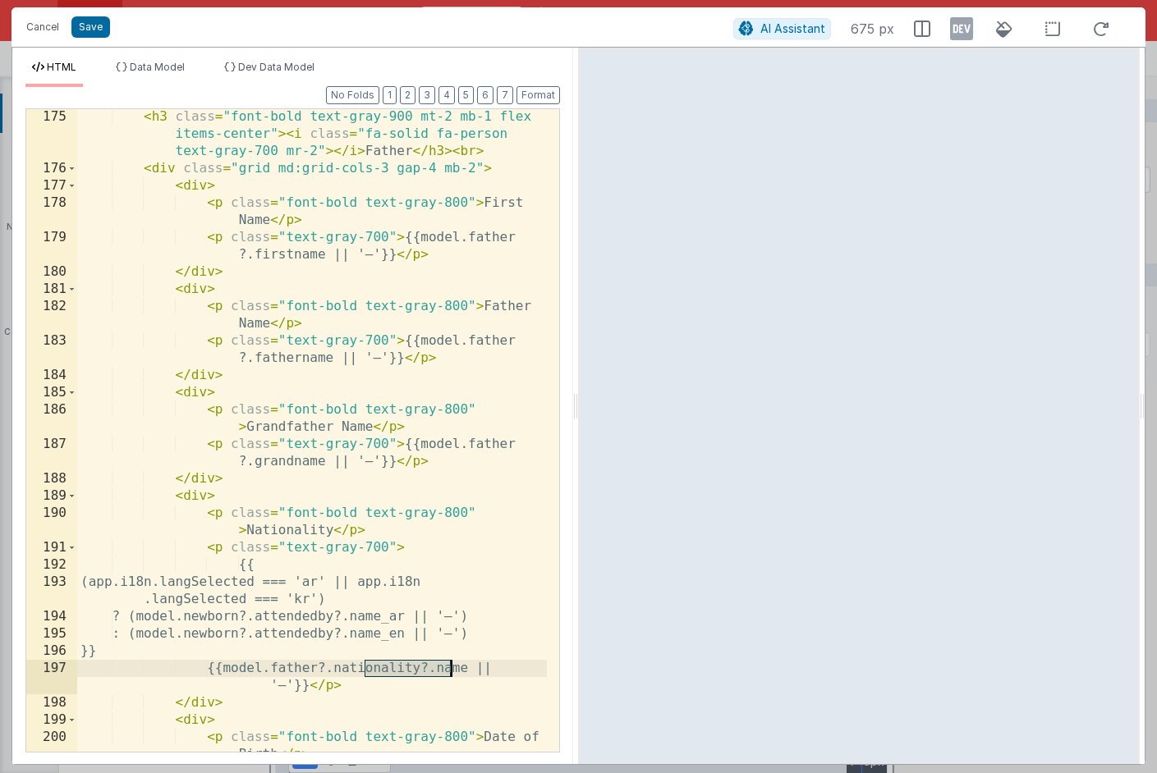
click at [420, 670] on div "< h3 class = "font-bold text-gray-900 mt-2 mb-1 flex items-center" > < i class …" at bounding box center [312, 472] width 470 height 729
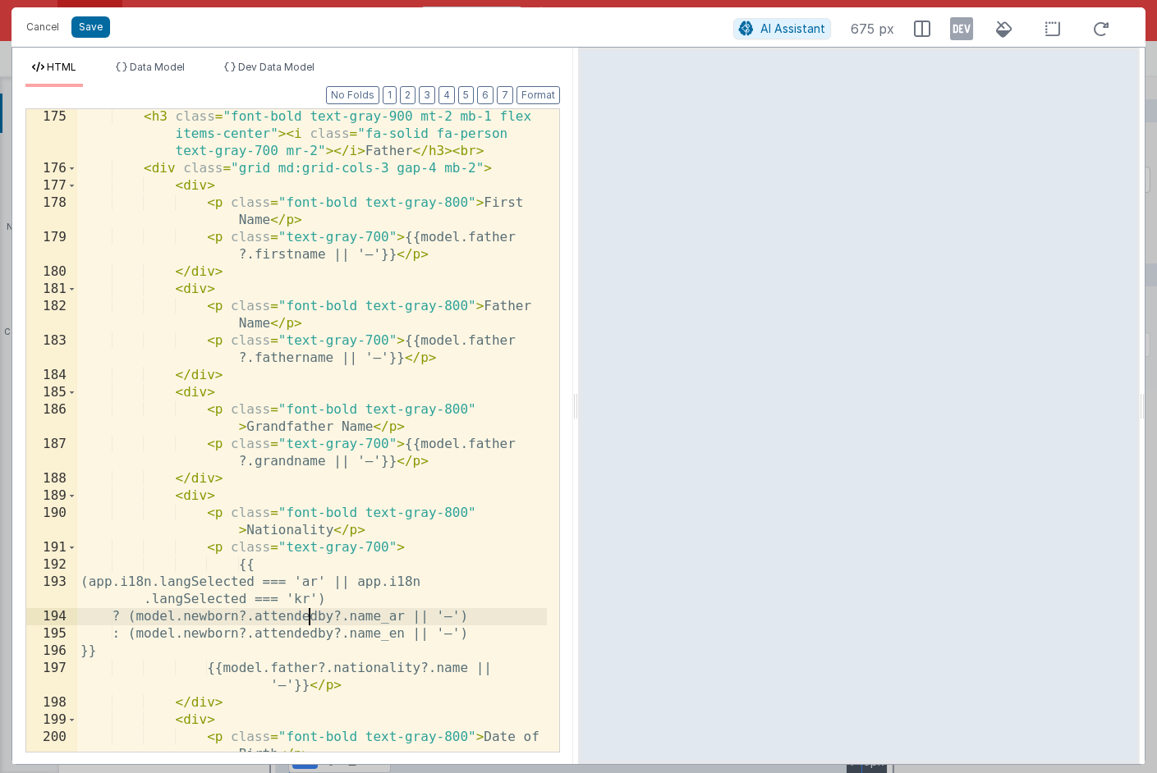
click at [312, 617] on div "< h3 class = "font-bold text-gray-900 mt-2 mb-1 flex items-center" > < i class …" at bounding box center [312, 472] width 470 height 729
click at [298, 640] on div "< h3 class = "font-bold text-gray-900 mt-2 mb-1 flex items-center" > < i class …" at bounding box center [312, 472] width 470 height 729
click at [404, 672] on div "< h3 class = "font-bold text-gray-900 mt-2 mb-1 flex items-center" > < i class …" at bounding box center [312, 472] width 470 height 729
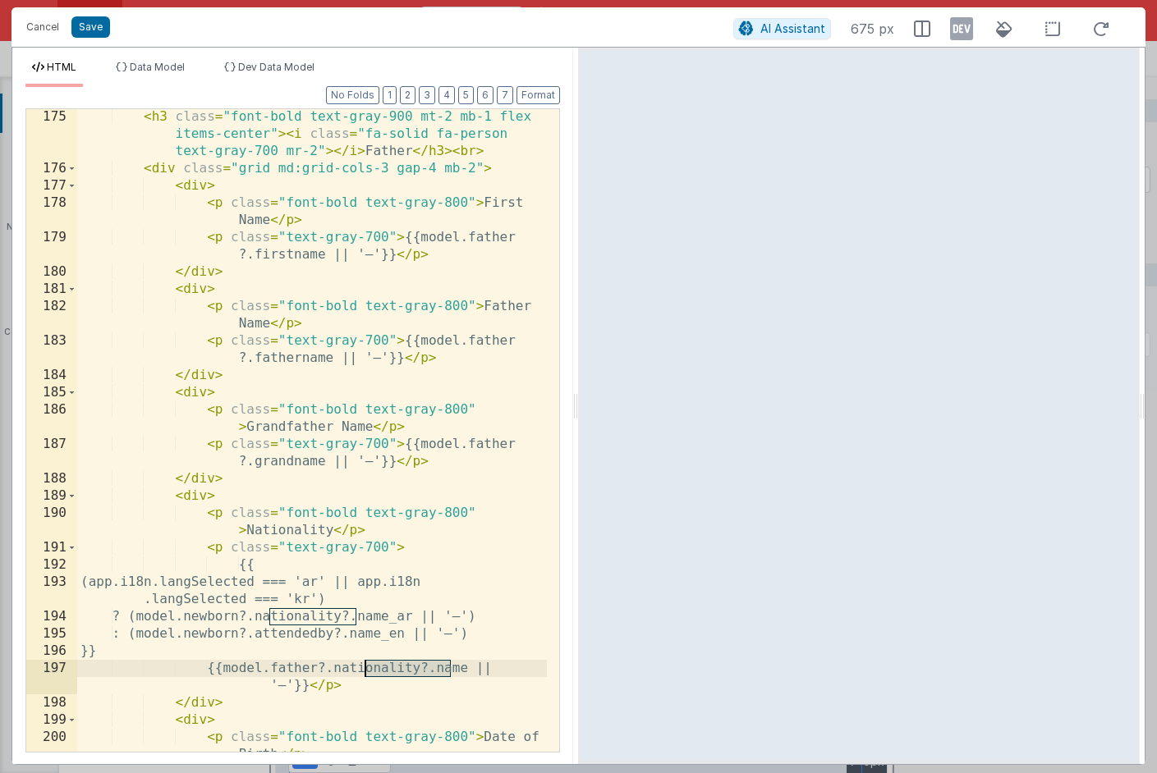
click at [404, 672] on div "< h3 class = "font-bold text-gray-900 mt-2 mb-1 flex items-center" > < i class …" at bounding box center [312, 472] width 470 height 729
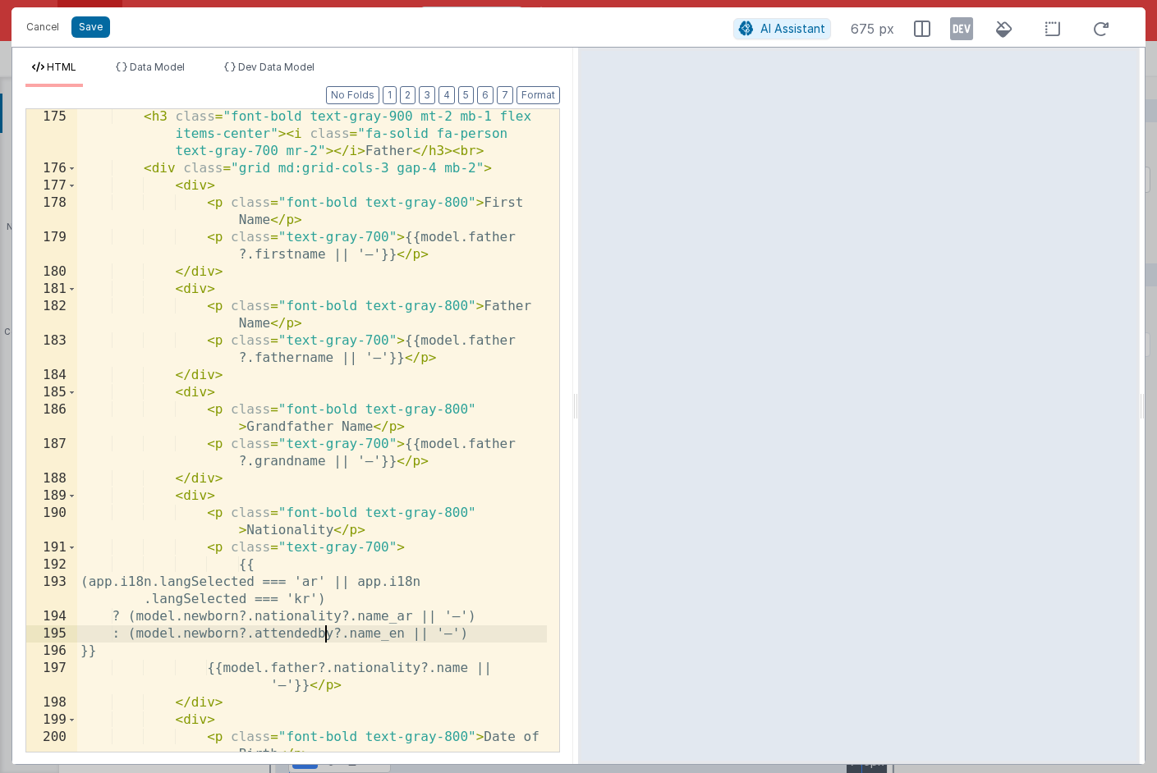
click at [328, 640] on div "< h3 class = "font-bold text-gray-900 mt-2 mb-1 flex items-center" > < i class …" at bounding box center [312, 472] width 470 height 729
click at [333, 668] on div "< h3 class = "font-bold text-gray-900 mt-2 mb-1 flex items-center" > < i class …" at bounding box center [312, 472] width 470 height 729
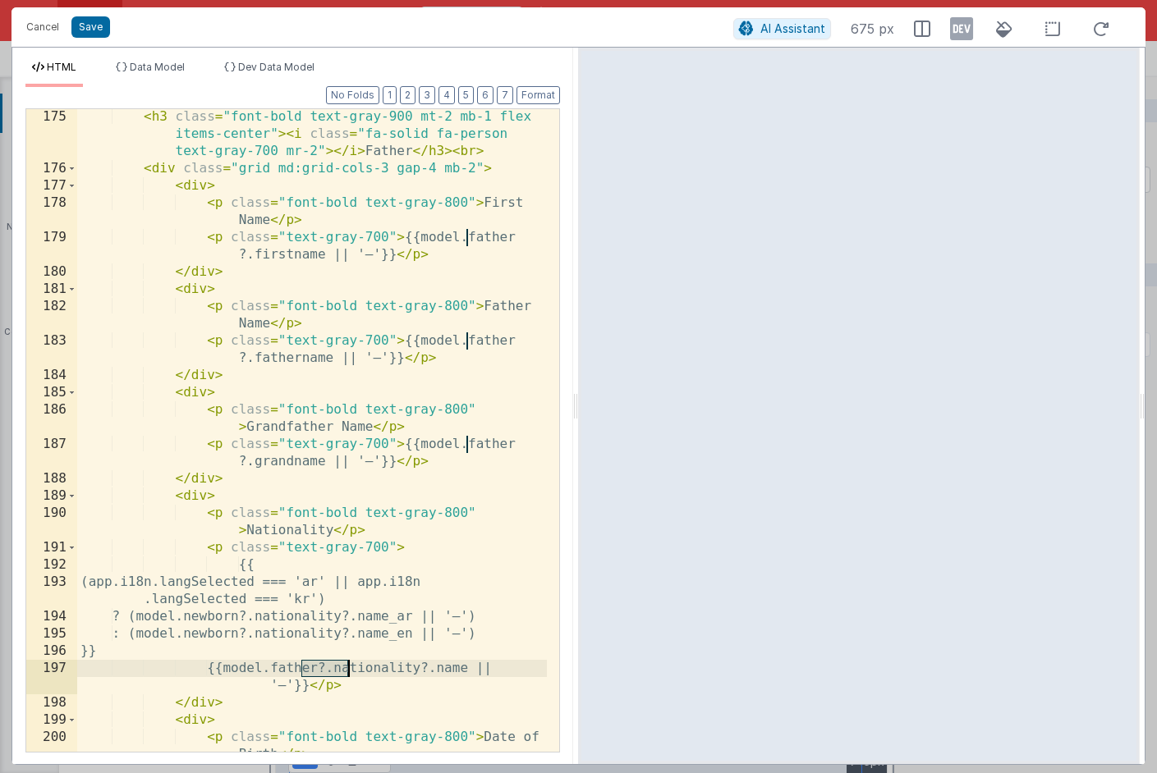
click at [333, 668] on div "< h3 class = "font-bold text-gray-900 mt-2 mb-1 flex items-center" > < i class …" at bounding box center [312, 472] width 470 height 729
click at [218, 617] on div "< h3 class = "font-bold text-gray-900 mt-2 mb-1 flex items-center" > < i class …" at bounding box center [312, 472] width 470 height 729
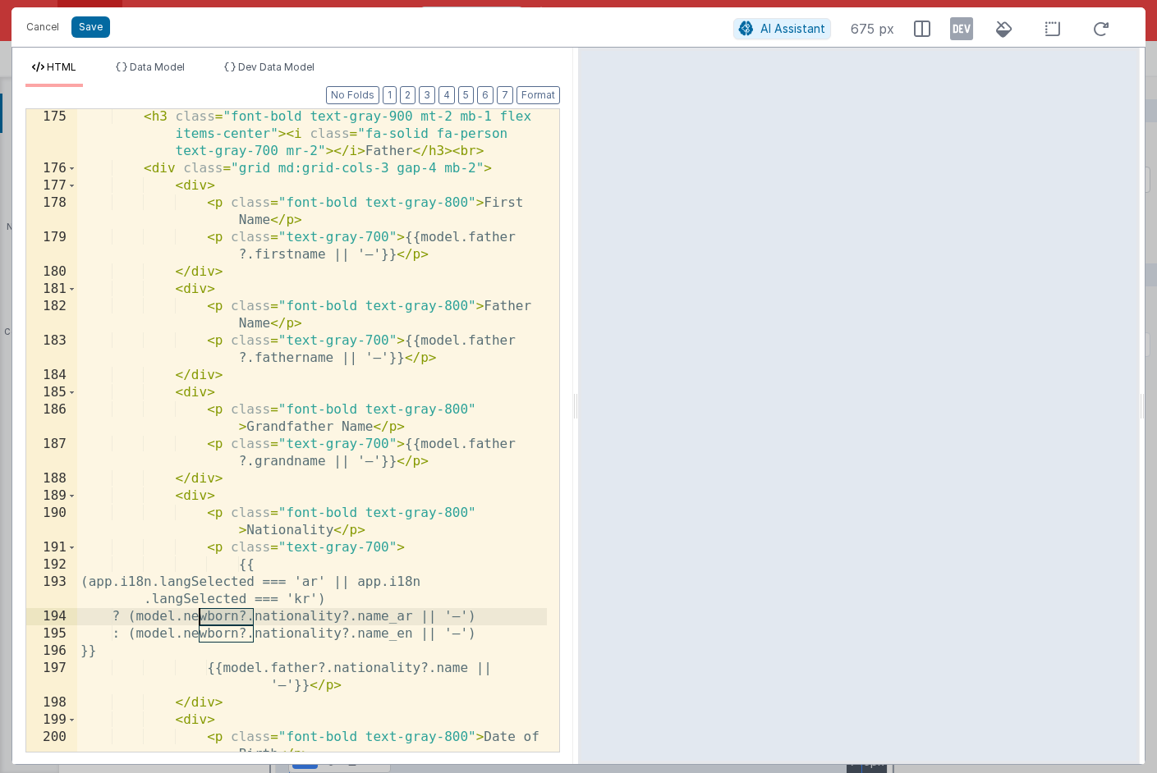
click at [218, 617] on div "< h3 class = "font-bold text-gray-900 mt-2 mb-1 flex items-center" > < i class …" at bounding box center [312, 472] width 470 height 729
click at [229, 636] on div "< h3 class = "font-bold text-gray-900 mt-2 mb-1 flex items-center" > < i class …" at bounding box center [312, 472] width 470 height 729
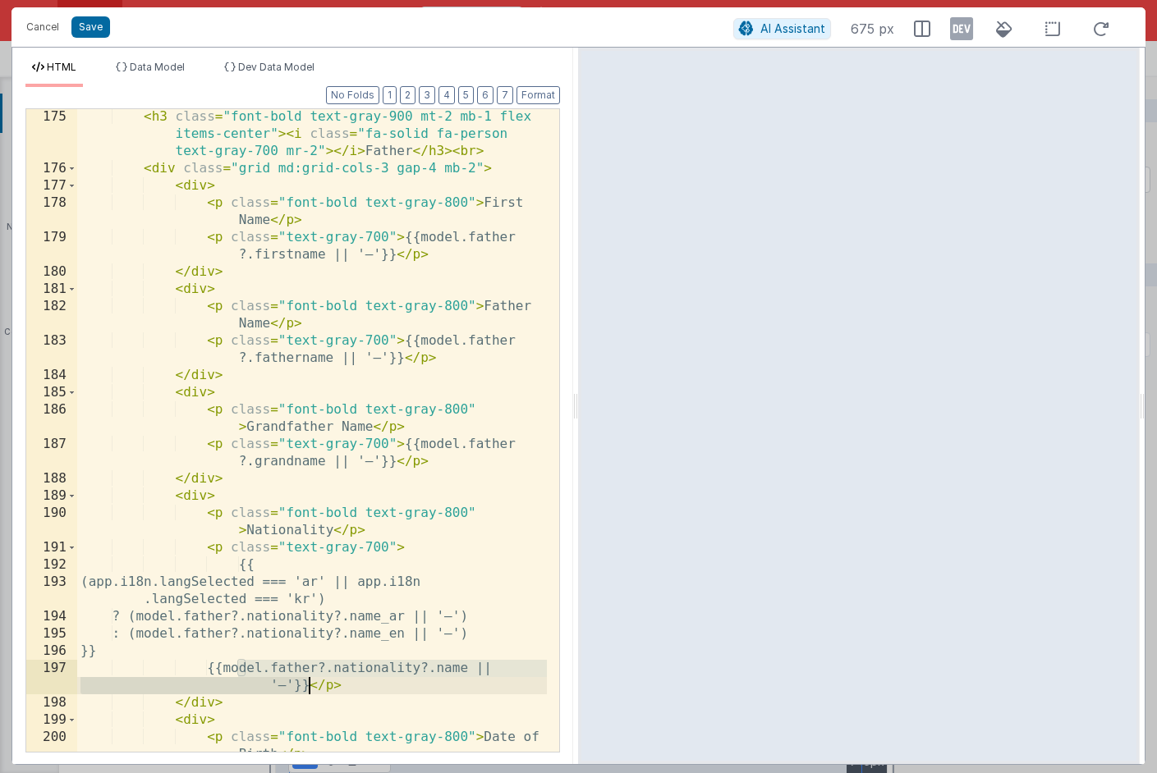
drag, startPoint x: 241, startPoint y: 669, endPoint x: 308, endPoint y: 690, distance: 70.6
click at [308, 690] on div "< h3 class = "font-bold text-gray-900 mt-2 mb-1 flex items-center" > < i class …" at bounding box center [312, 472] width 470 height 729
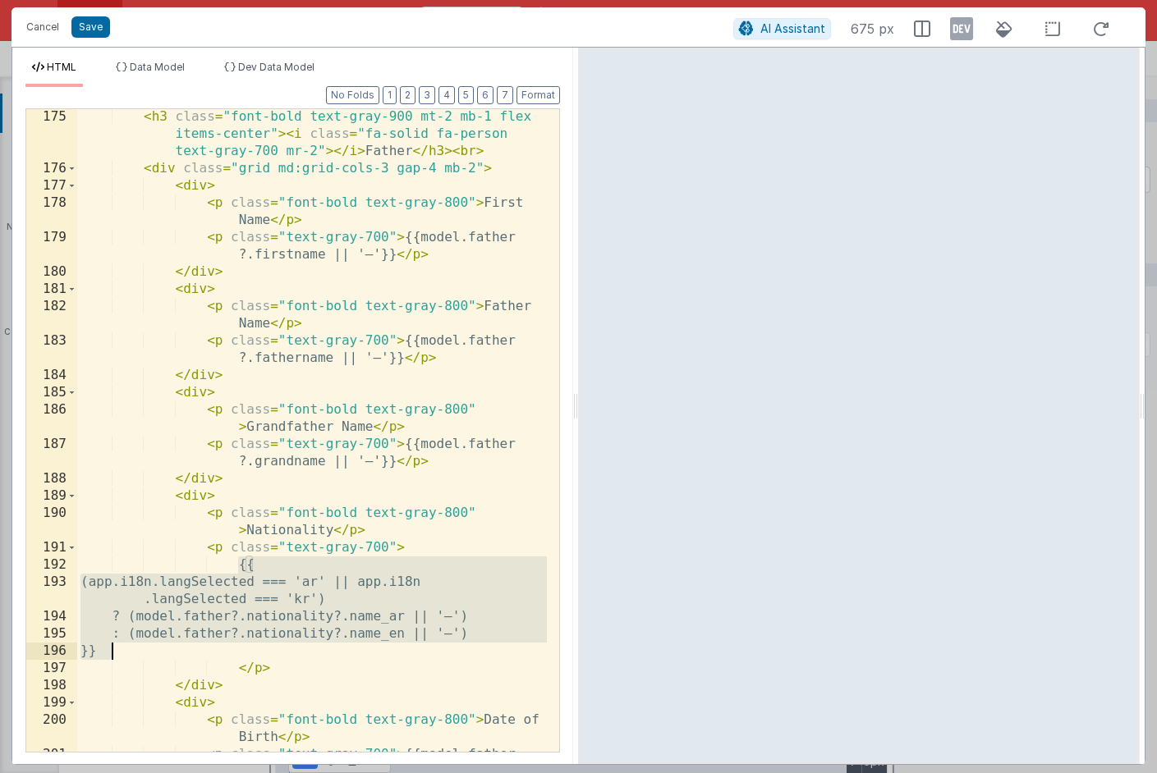
drag, startPoint x: 240, startPoint y: 566, endPoint x: 242, endPoint y: 647, distance: 81.3
click at [242, 647] on div "< h3 class = "font-bold text-gray-900 mt-2 mb-1 flex items-center" > < i class …" at bounding box center [312, 472] width 470 height 729
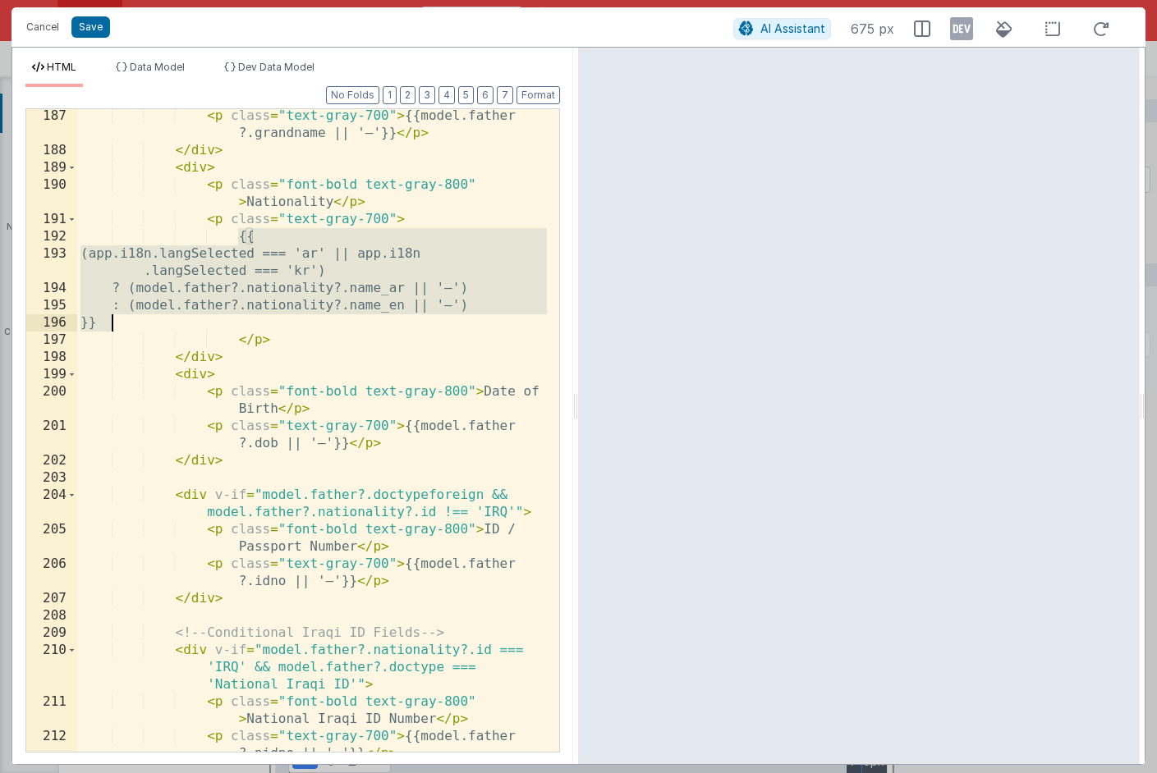
scroll to position [4229, 0]
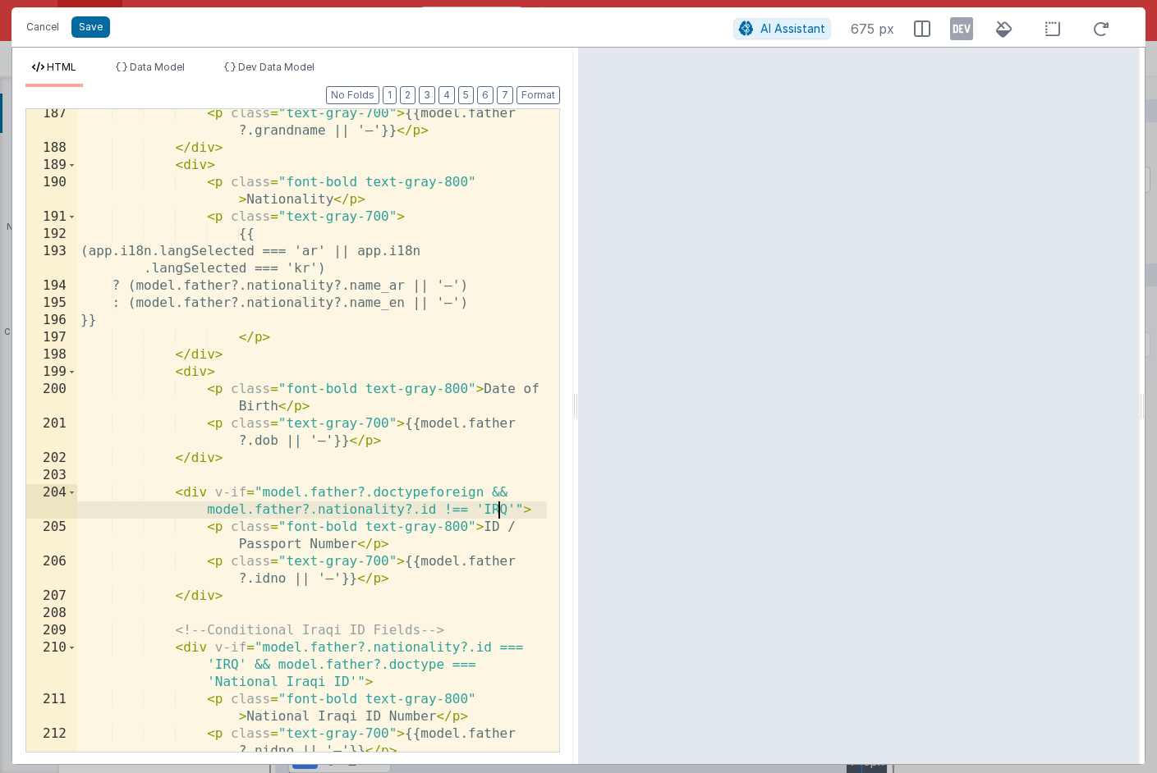
click at [499, 510] on div "< p class = "text-gray-700" > {{model.father ?.grandname || '—'}} </ p > </ div…" at bounding box center [312, 452] width 470 height 695
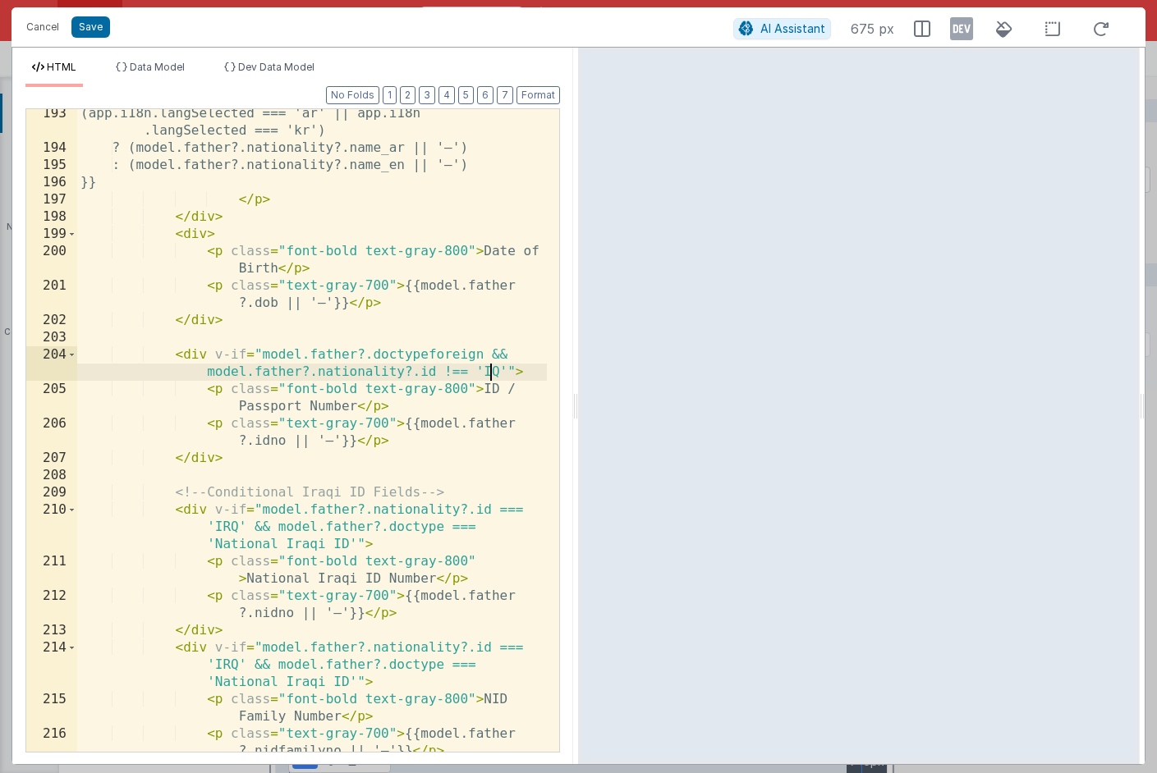
scroll to position [4370, 0]
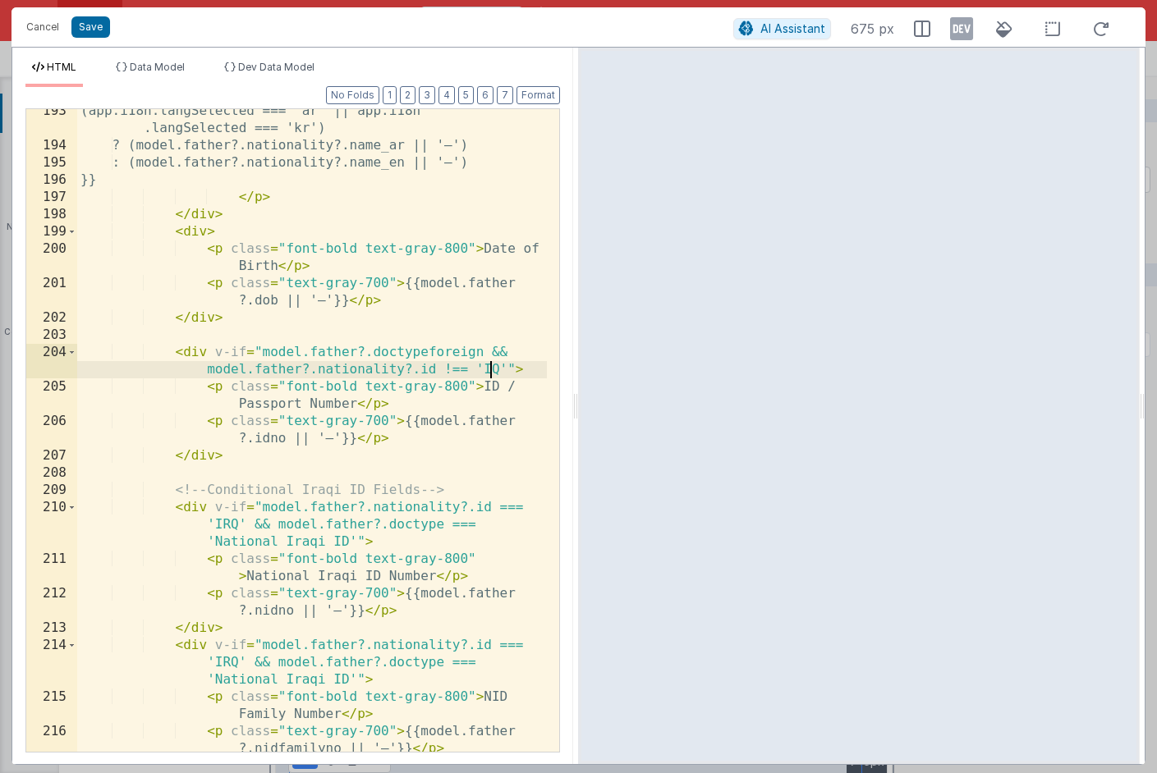
click at [228, 525] on div "(app.i18n.langSelected === 'ar' || app.i18n .langSelected === 'kr') ? (model.fa…" at bounding box center [312, 450] width 470 height 695
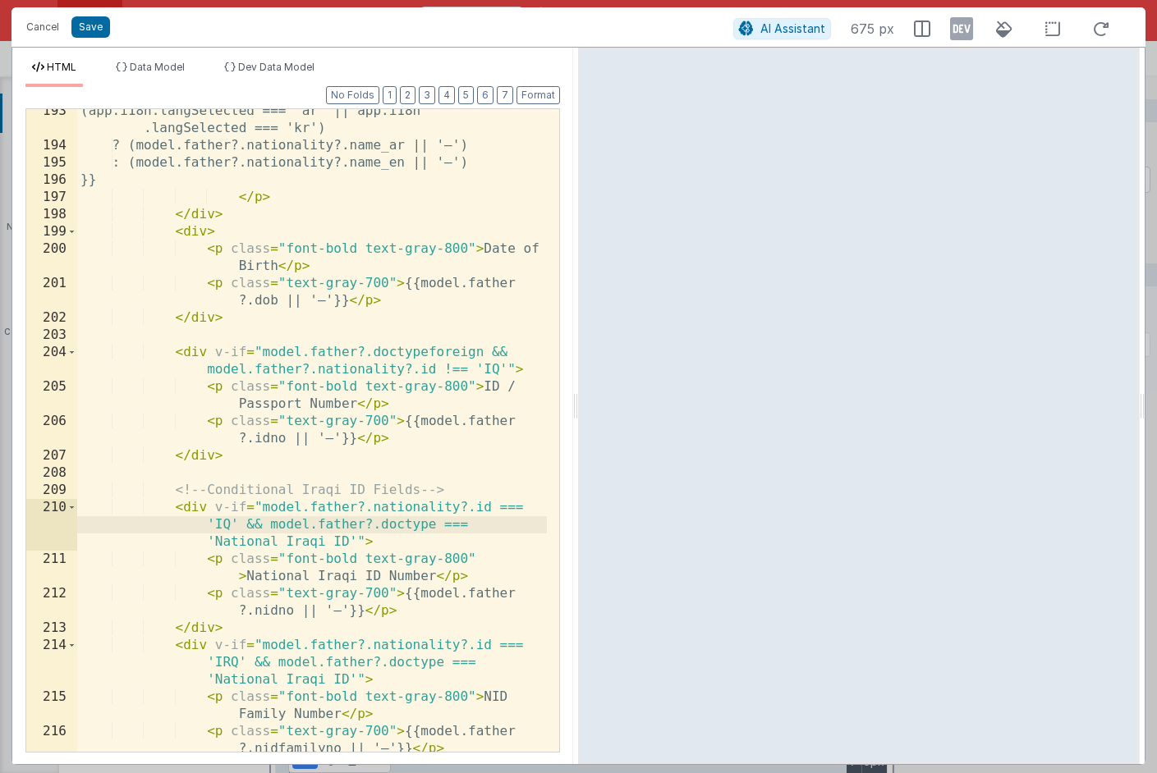
click at [434, 527] on div "(app.i18n.langSelected === 'ar' || app.i18n .langSelected === 'kr') ? (model.fa…" at bounding box center [312, 450] width 470 height 695
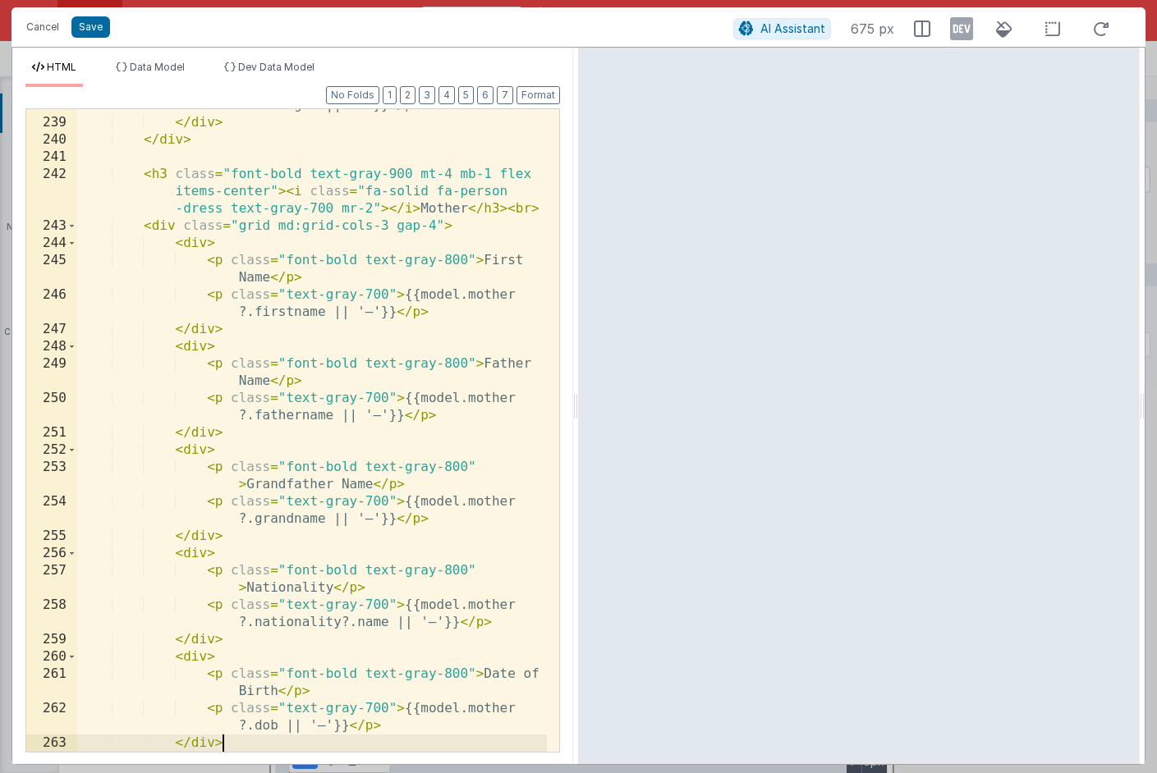
scroll to position [5737, 0]
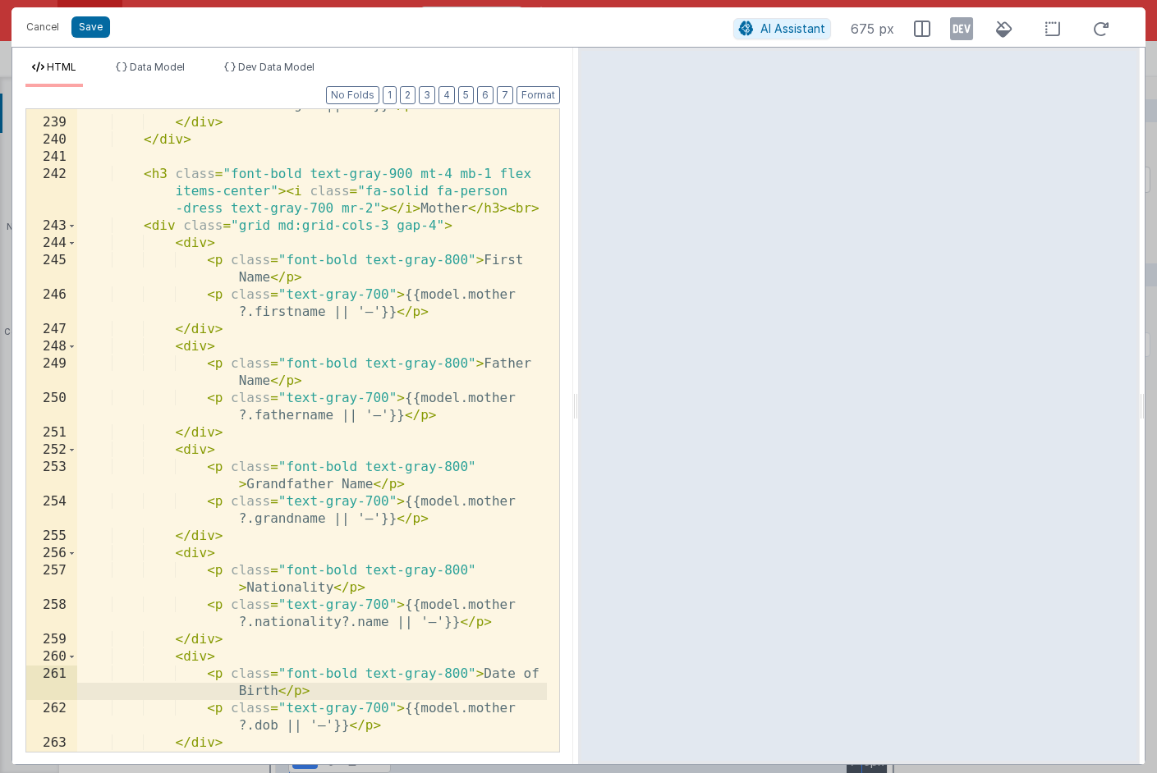
click at [406, 607] on div "< p class = "text-gray-700" > {{model.father ?.civilgov || '—'}} </ p > </ div …" at bounding box center [312, 427] width 470 height 695
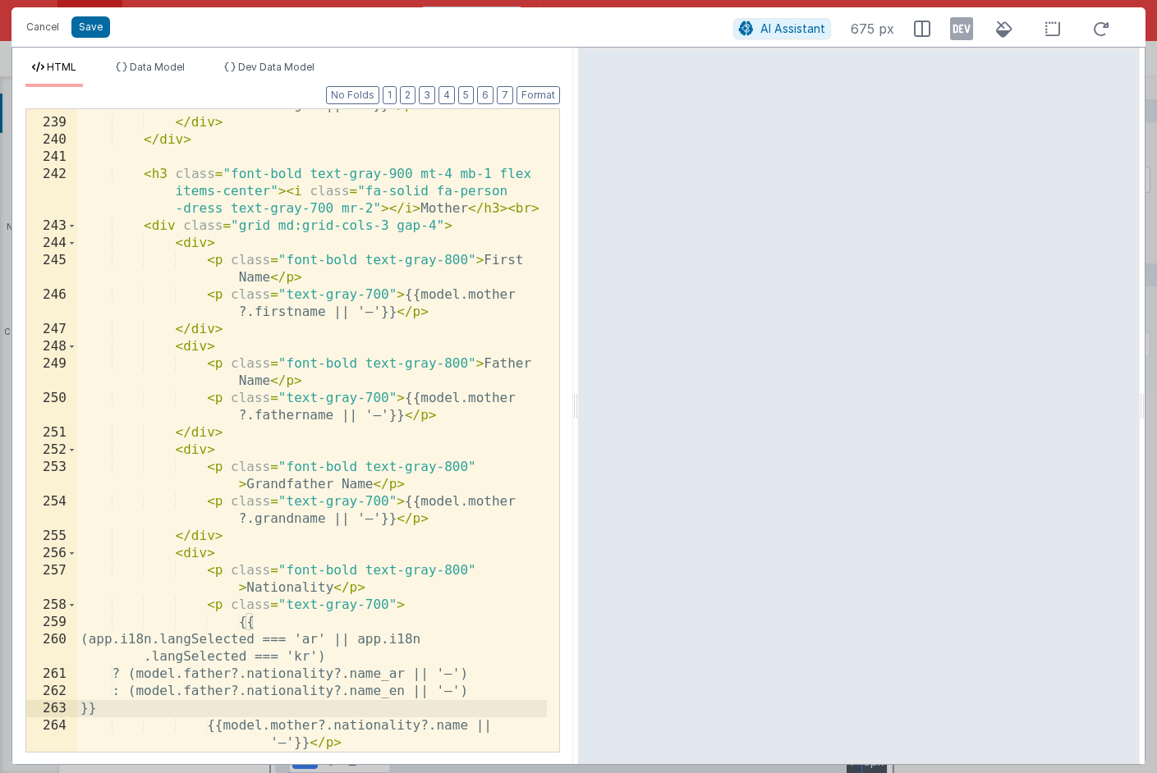
click at [323, 724] on div "< p class = "text-gray-700" > {{model.father ?.civilgov || '—'}} </ p > </ div …" at bounding box center [312, 427] width 470 height 695
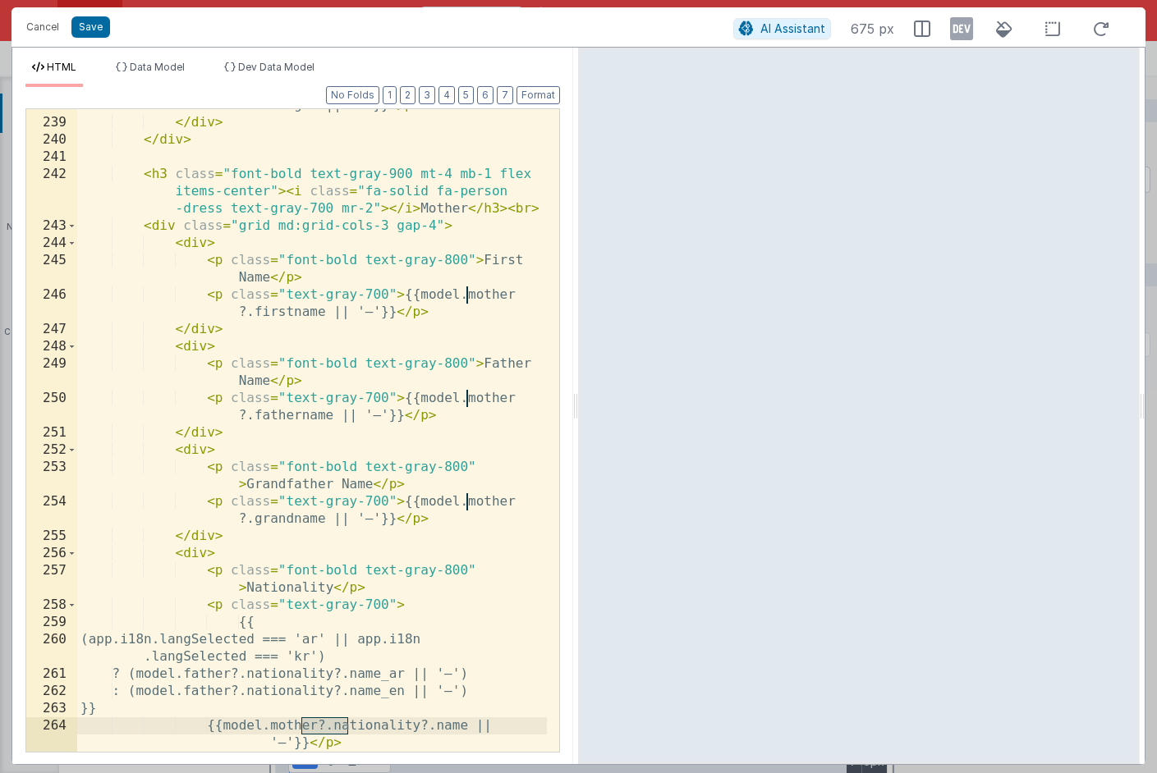
click at [232, 673] on div "< p class = "text-gray-700" > {{model.father ?.civilgov || '—'}} </ p > </ div …" at bounding box center [312, 427] width 470 height 695
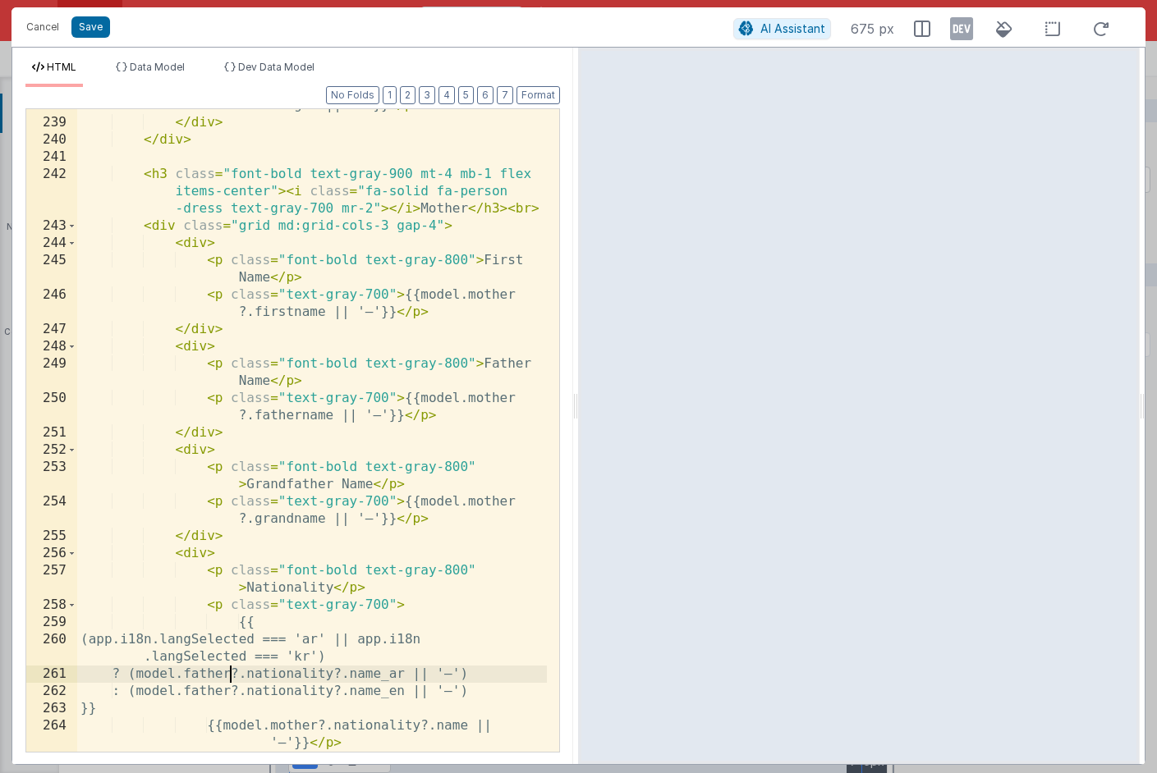
click at [231, 673] on div "< p class = "text-gray-700" > {{model.father ?.civilgov || '—'}} </ p > </ div …" at bounding box center [312, 427] width 470 height 695
click at [231, 689] on div "< p class = "text-gray-700" > {{model.father ?.civilgov || '—'}} </ p > </ div …" at bounding box center [312, 427] width 470 height 695
click at [415, 731] on div "< p class = "text-gray-700" > {{model.father ?.civilgov || '—'}} </ p > </ div …" at bounding box center [312, 427] width 470 height 695
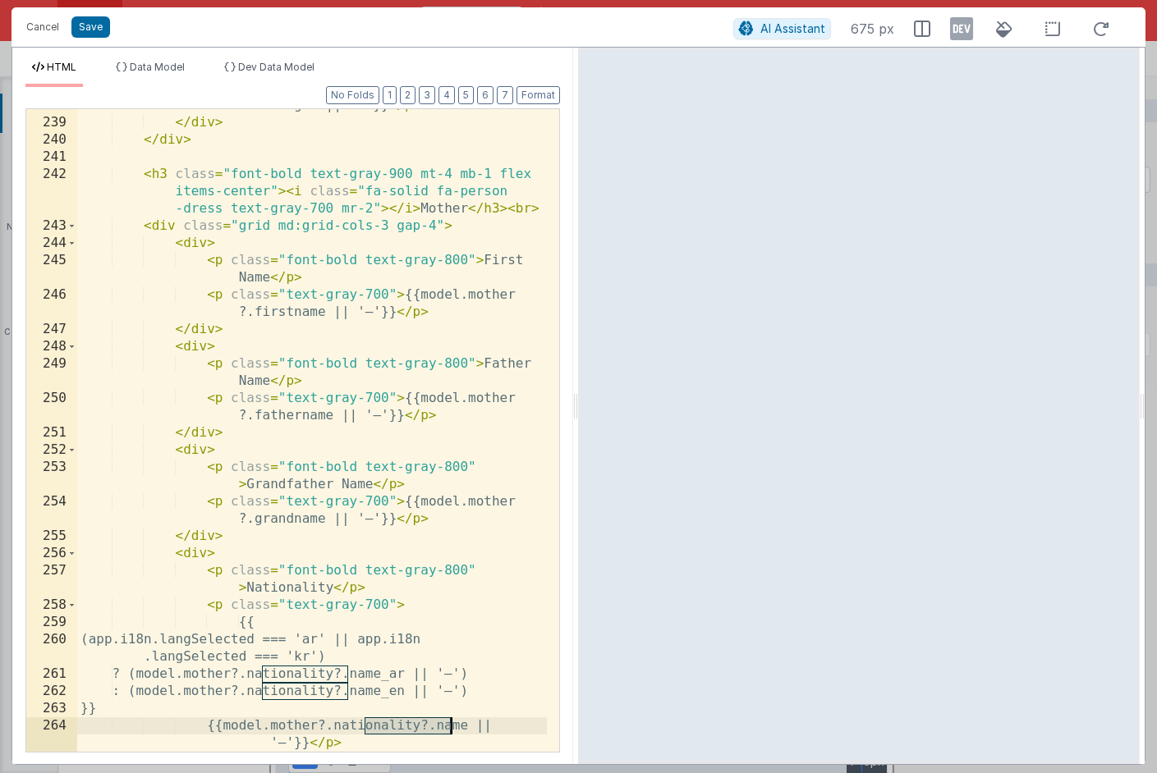
click at [415, 731] on div "< p class = "text-gray-700" > {{model.father ?.civilgov || '—'}} </ p > </ div …" at bounding box center [312, 427] width 470 height 695
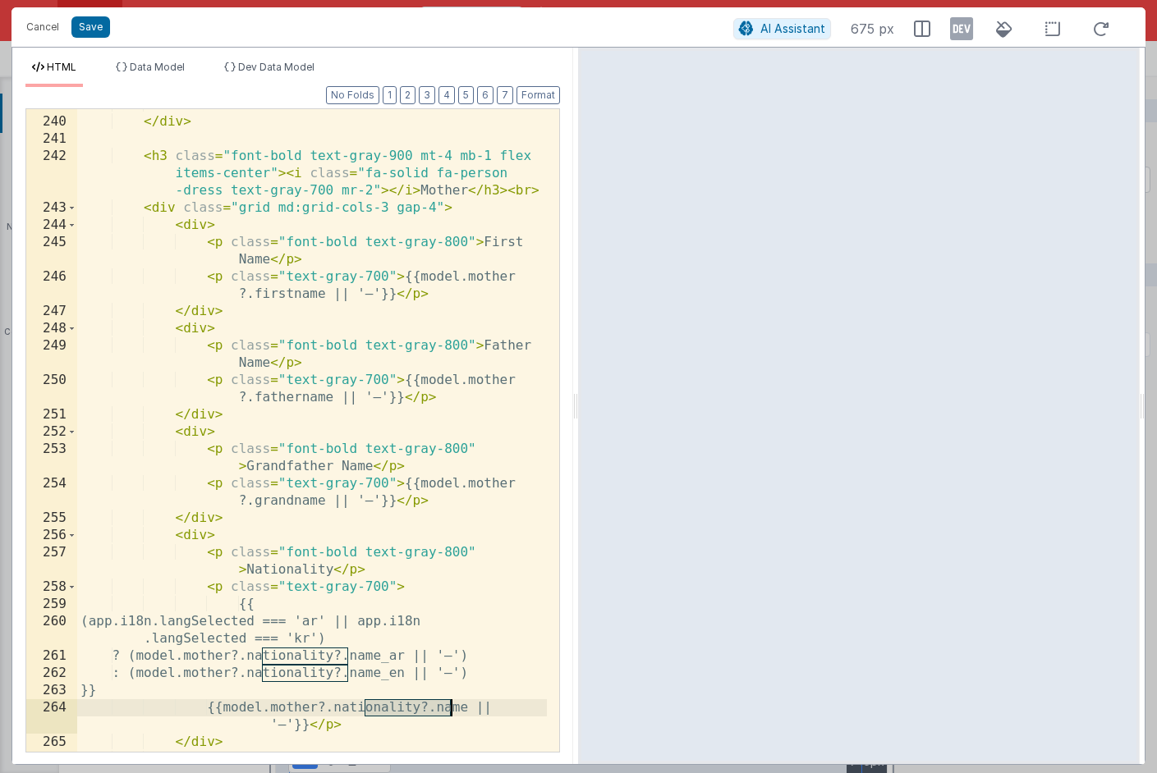
scroll to position [5764, 0]
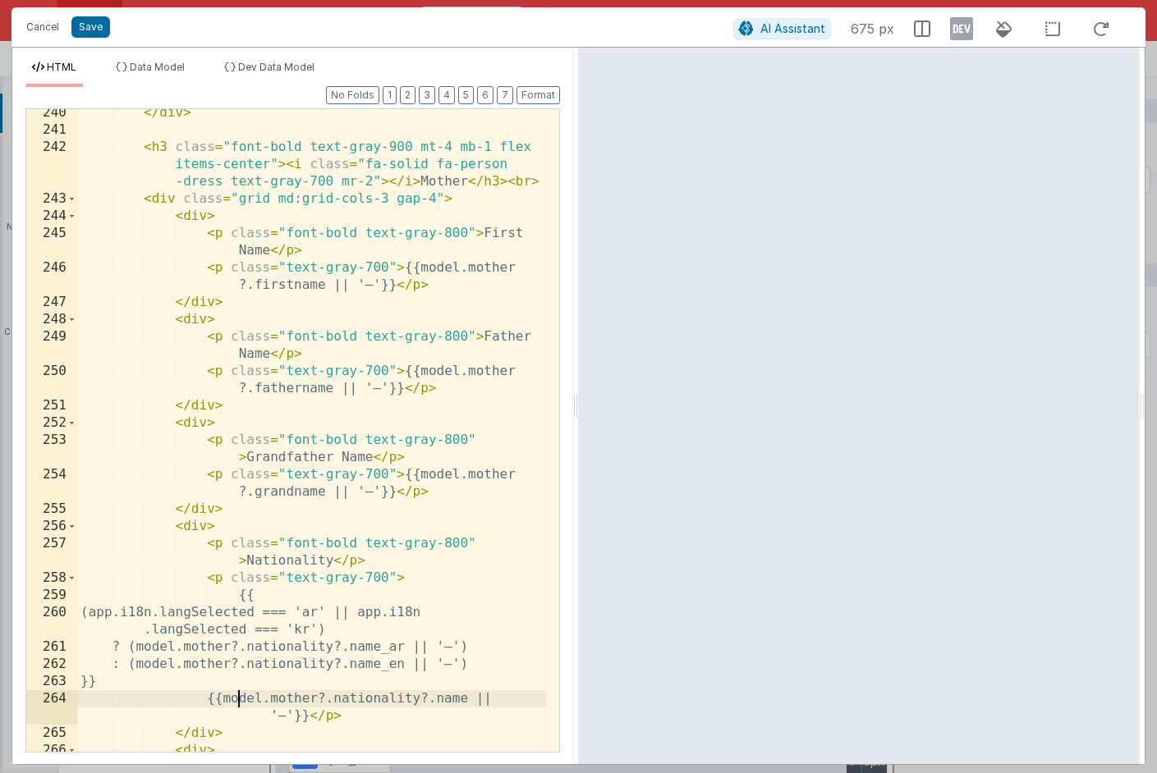
click at [238, 700] on div "</ div > < h3 class = "font-bold text-gray-900 mt-4 mb-1 flex items-center" > <…" at bounding box center [312, 451] width 470 height 695
drag, startPoint x: 238, startPoint y: 700, endPoint x: 306, endPoint y: 716, distance: 69.9
click at [306, 716] on div "</ div > < h3 class = "font-bold text-gray-900 mt-4 mb-1 flex items-center" > <…" at bounding box center [312, 451] width 470 height 695
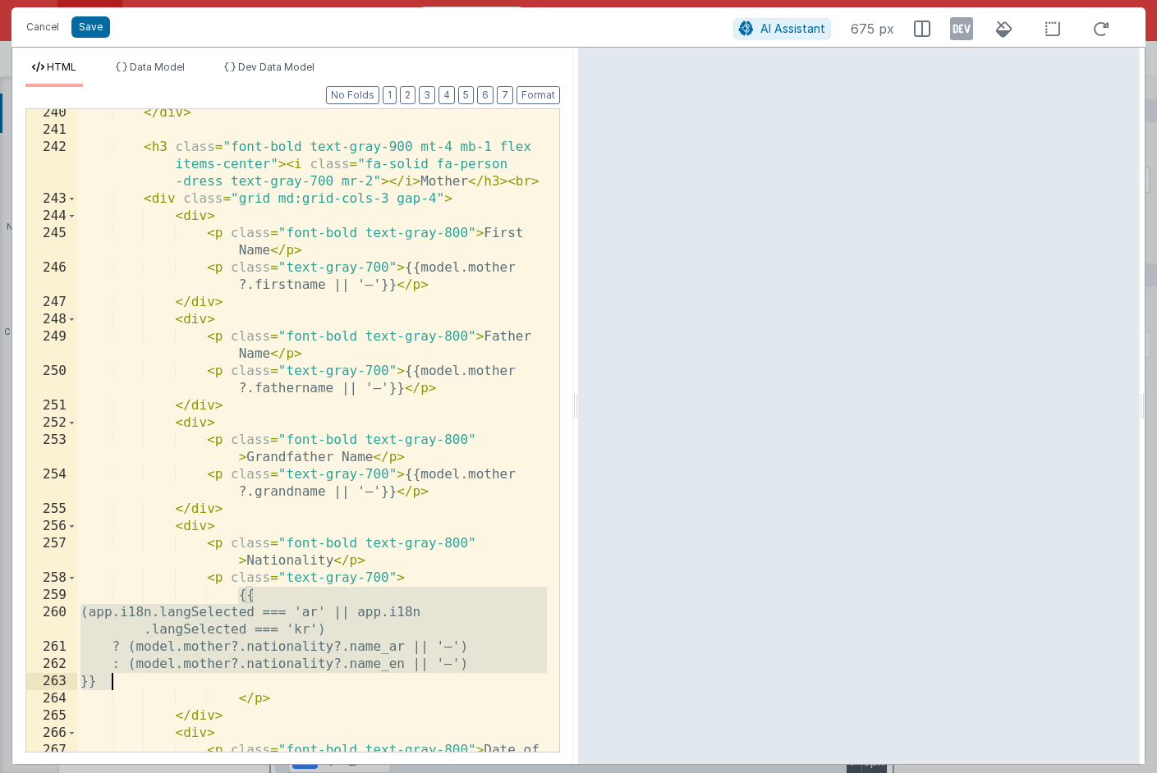
drag, startPoint x: 237, startPoint y: 593, endPoint x: 215, endPoint y: 675, distance: 85.0
click at [215, 675] on div "</ div > < h3 class = "font-bold text-gray-900 mt-4 mb-1 flex items-center" > <…" at bounding box center [312, 451] width 470 height 695
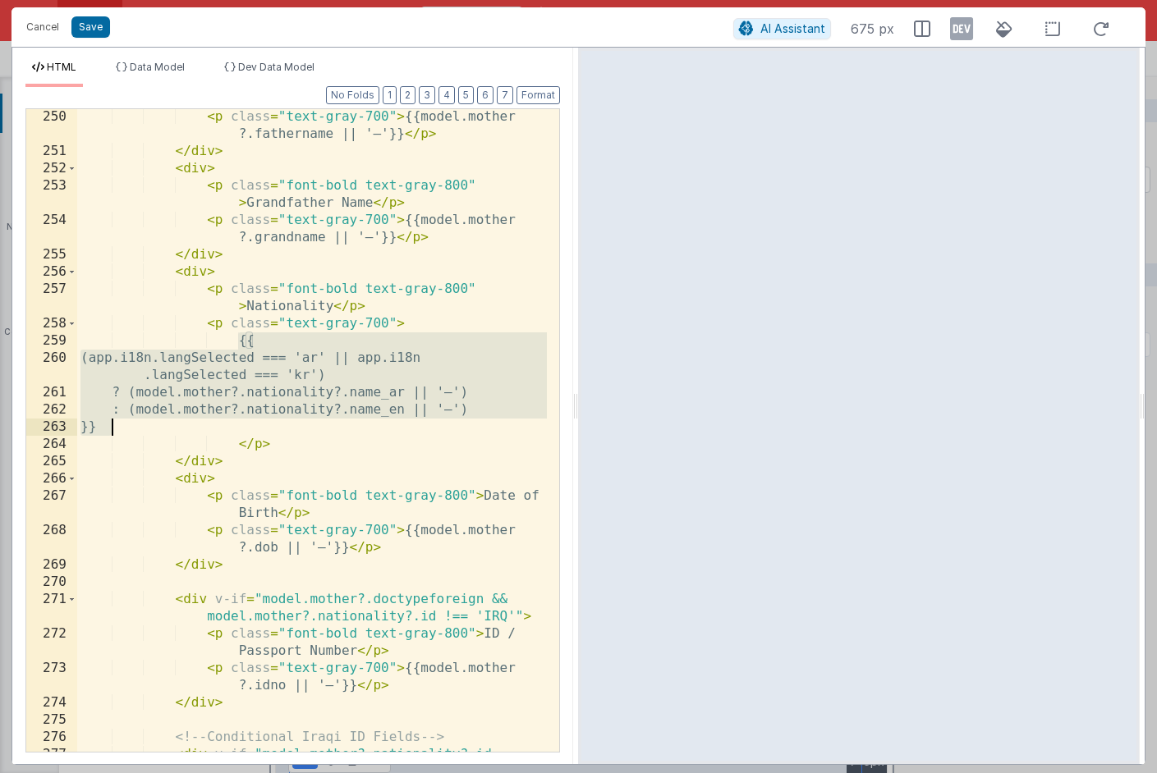
scroll to position [6040, 0]
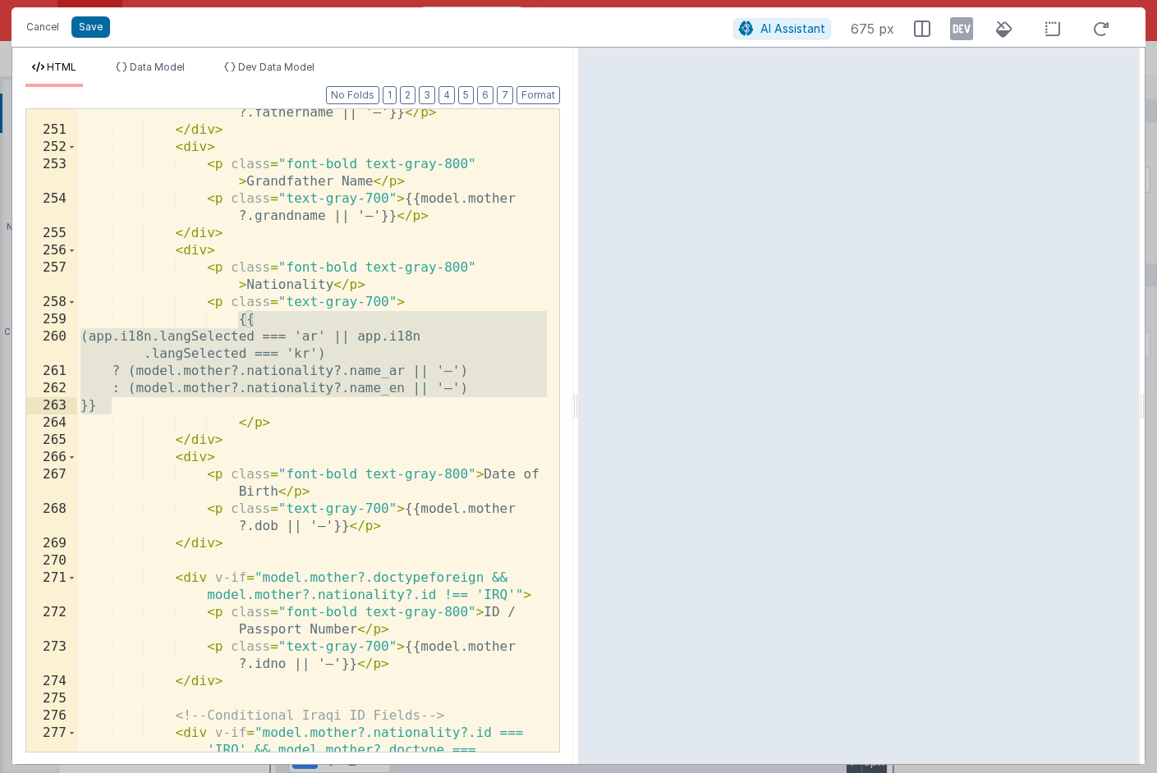
click at [495, 595] on div "< p class = "text-gray-700" > {{model.mother ?.fathername || '—'}} </ p > </ di…" at bounding box center [312, 451] width 470 height 729
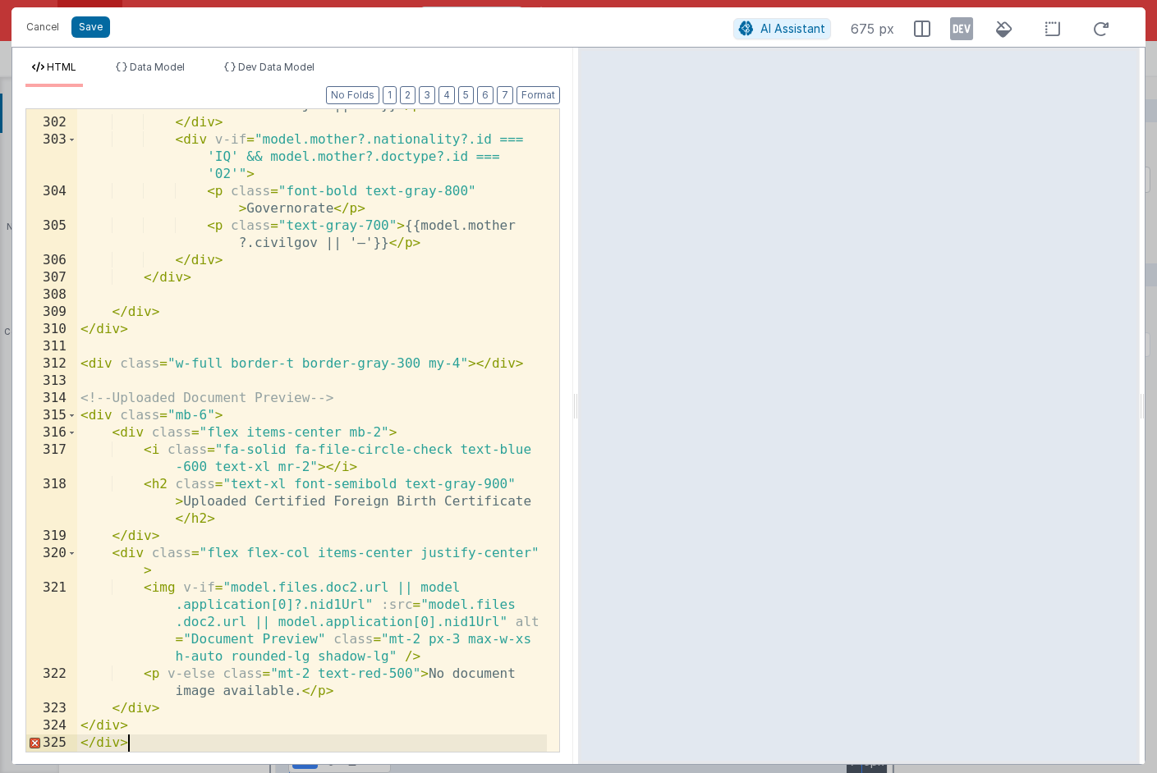
scroll to position [7495, 0]
click at [97, 28] on button "Save" at bounding box center [90, 26] width 39 height 21
